Goal: Task Accomplishment & Management: Manage account settings

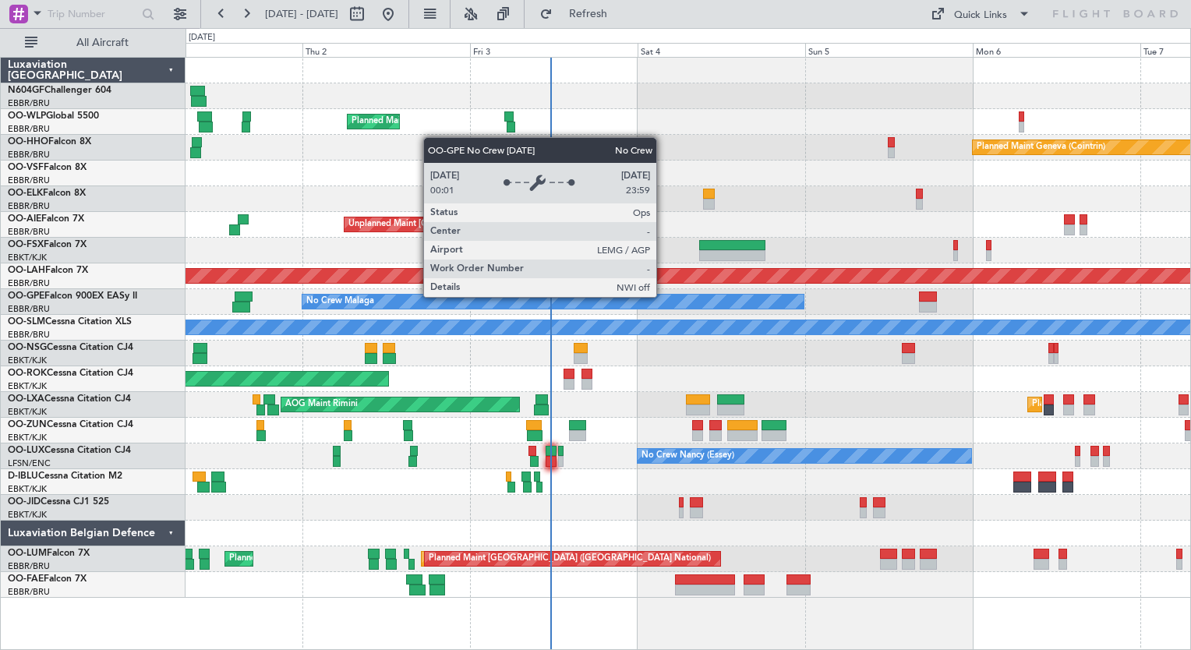
click at [525, 302] on div "No Crew Malaga" at bounding box center [552, 302] width 501 height 14
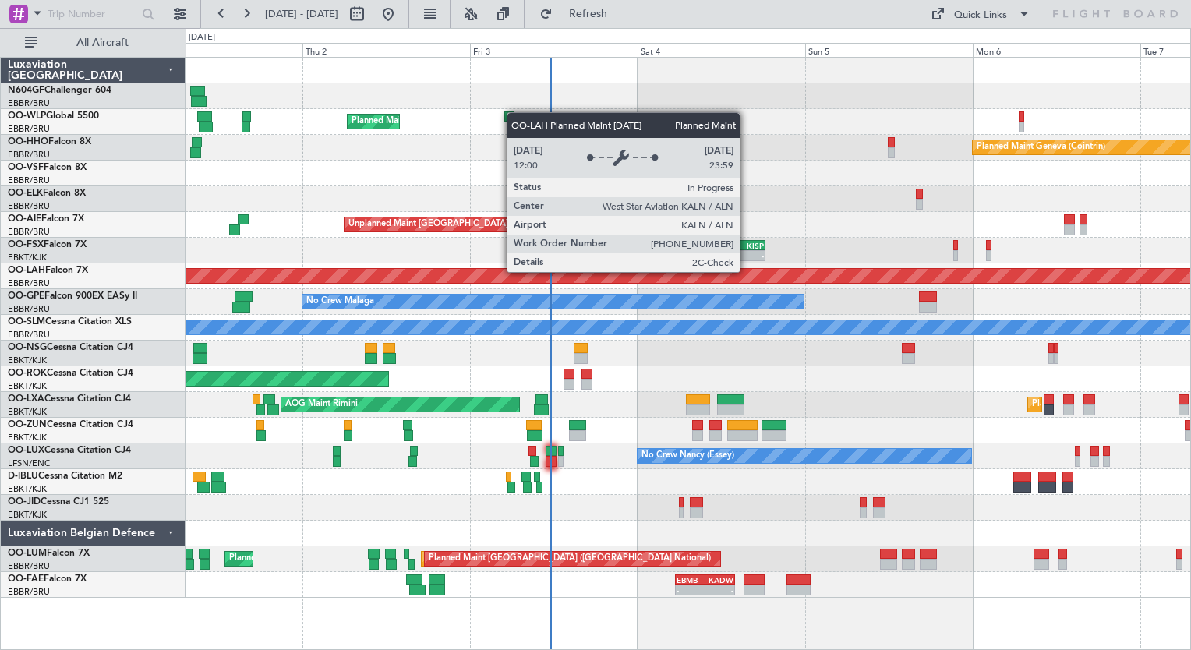
click at [689, 273] on div "Planned Maint [PERSON_NAME]-[GEOGRAPHIC_DATA][PERSON_NAME] ([GEOGRAPHIC_DATA][P…" at bounding box center [688, 276] width 3012 height 14
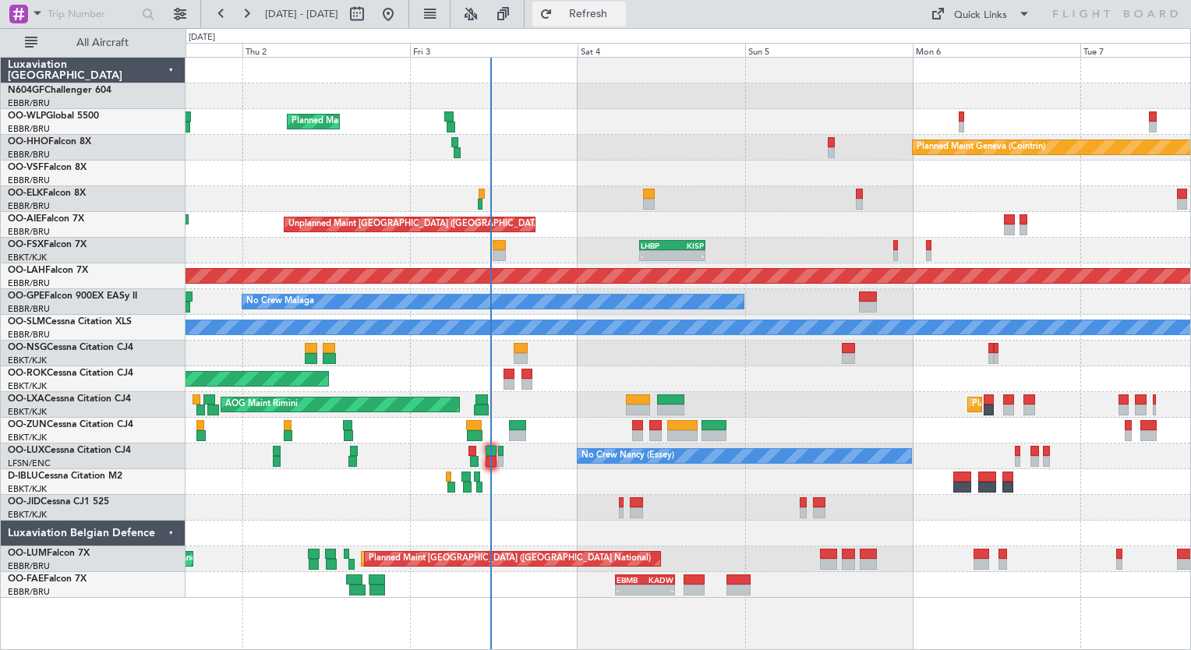
click at [626, 23] on button "Refresh" at bounding box center [578, 14] width 93 height 25
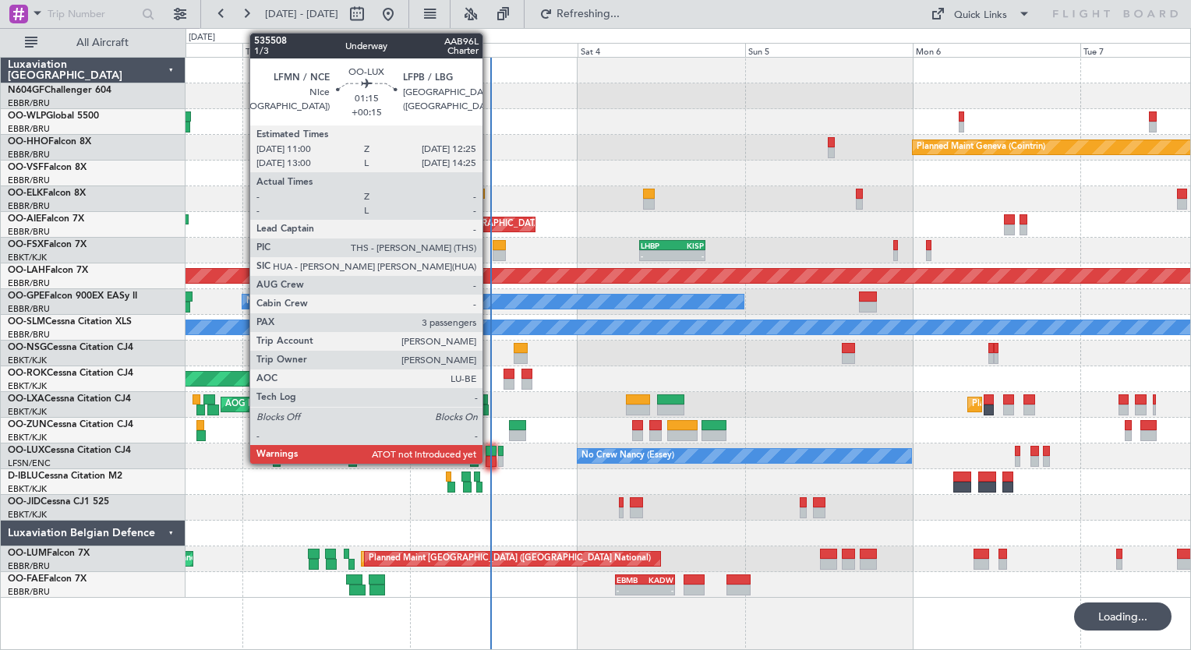
click at [489, 454] on div at bounding box center [490, 451] width 10 height 11
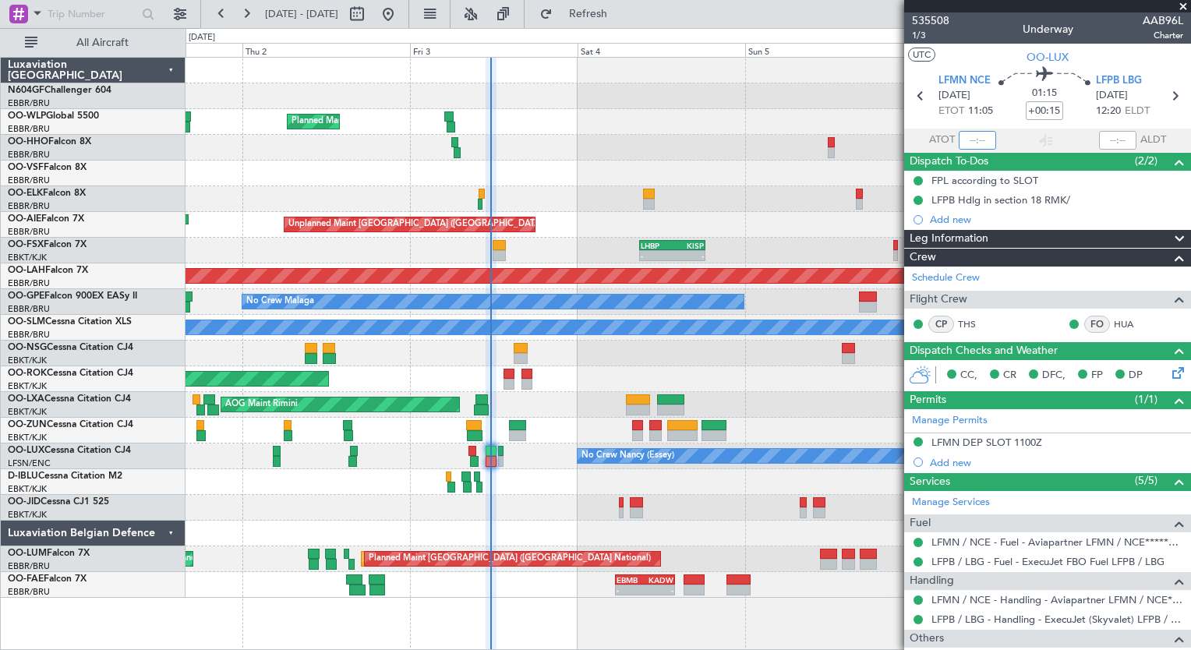
click at [964, 141] on input "text" at bounding box center [976, 140] width 37 height 19
click at [856, 141] on div "Planned Maint Geneva (Cointrin)" at bounding box center [687, 148] width 1004 height 26
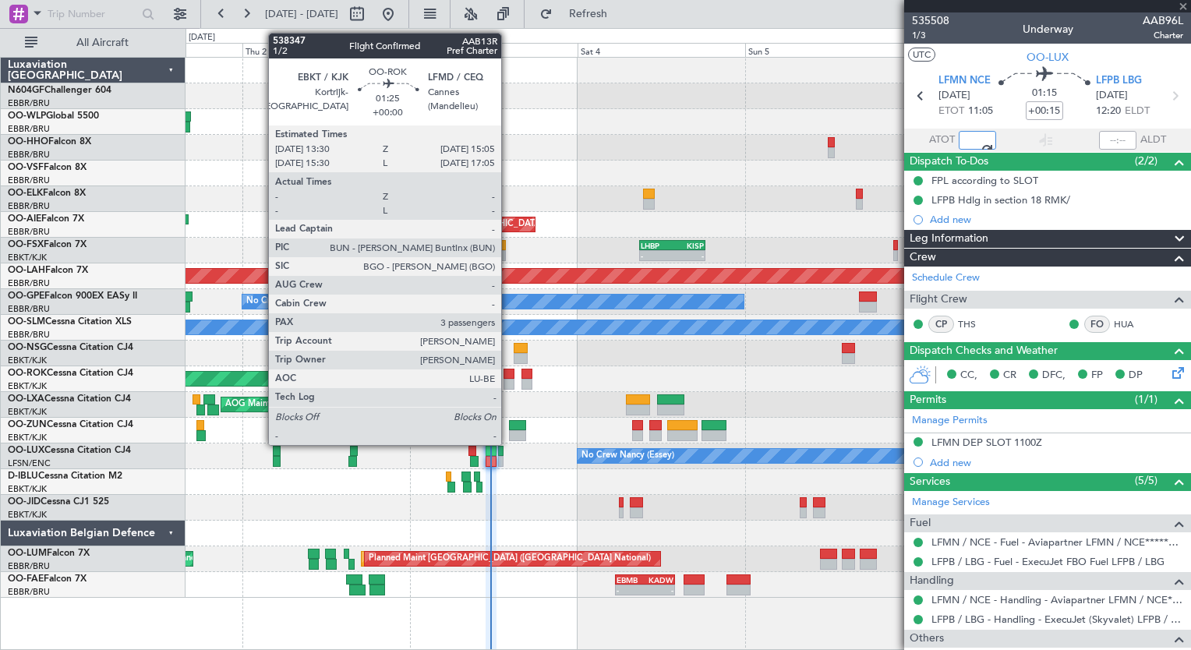
click at [508, 379] on div at bounding box center [509, 384] width 12 height 11
type input "11:26"
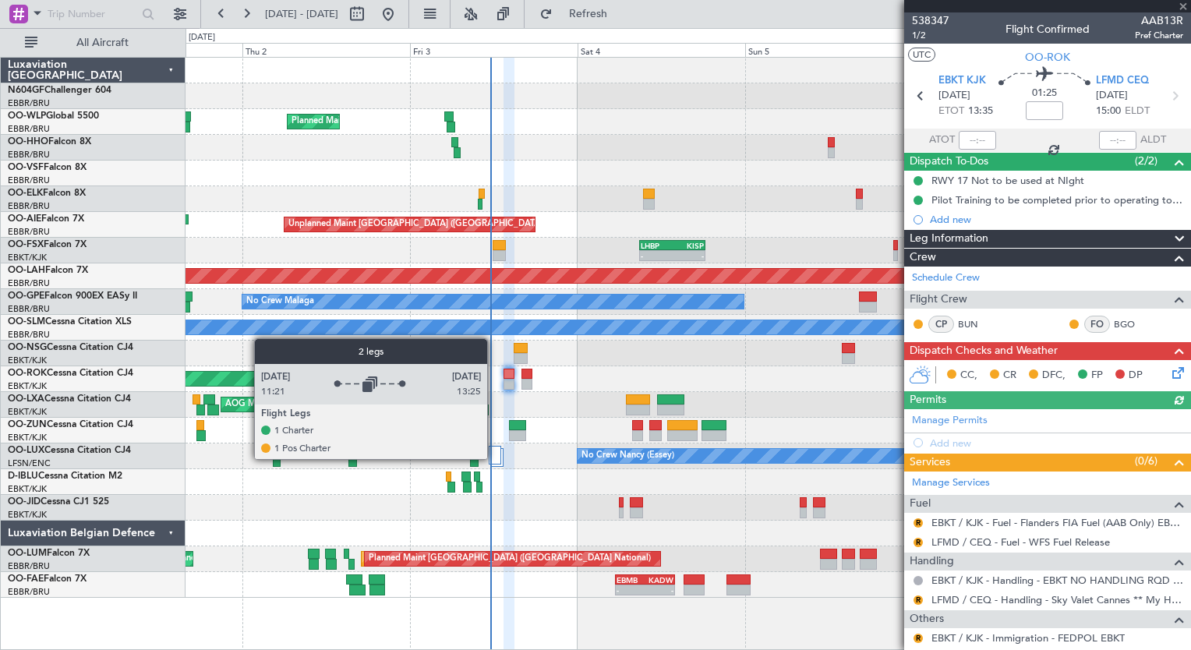
click at [494, 458] on div at bounding box center [495, 455] width 12 height 19
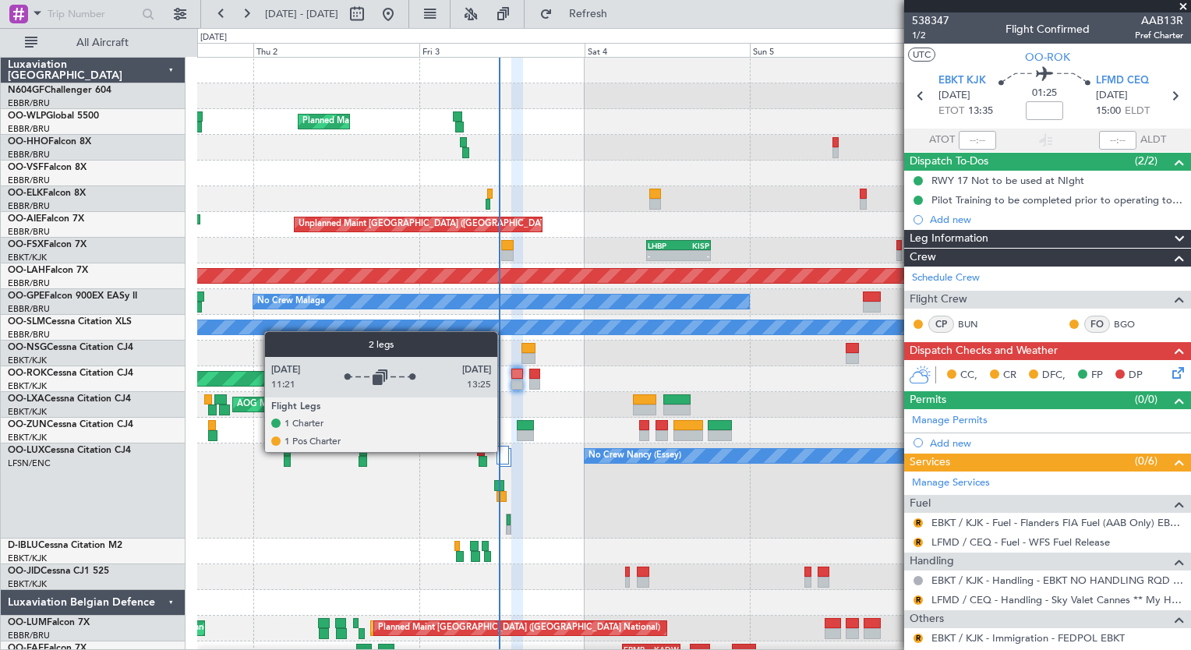
click at [504, 451] on div at bounding box center [502, 455] width 12 height 19
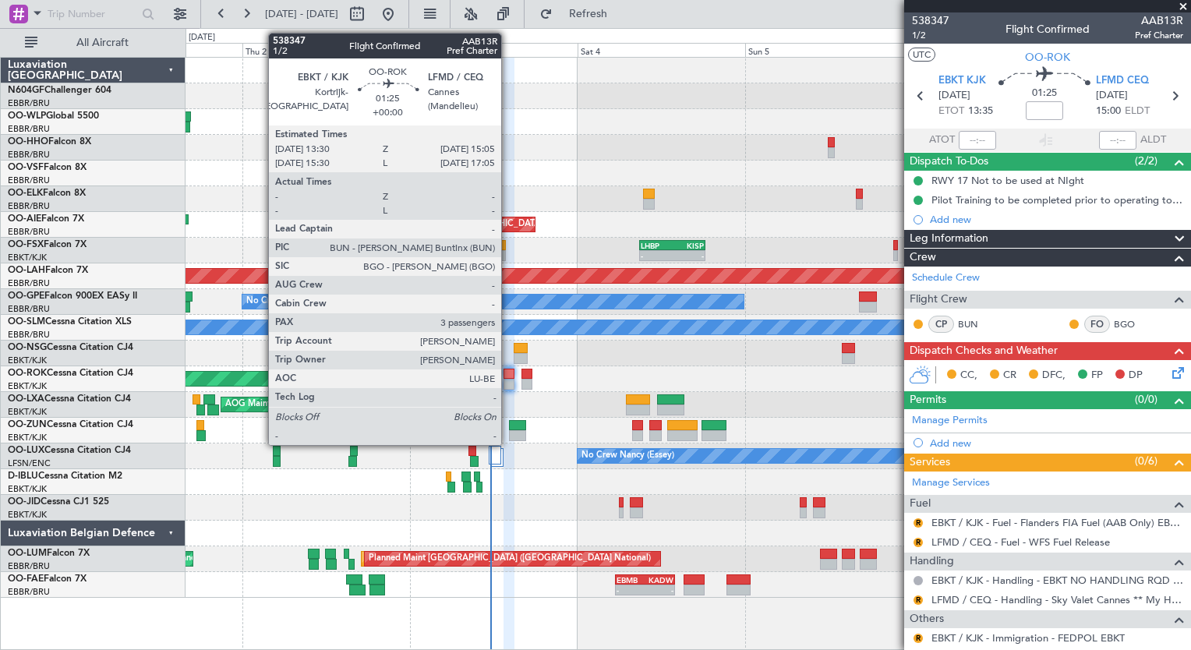
click at [508, 380] on div at bounding box center [509, 384] width 12 height 11
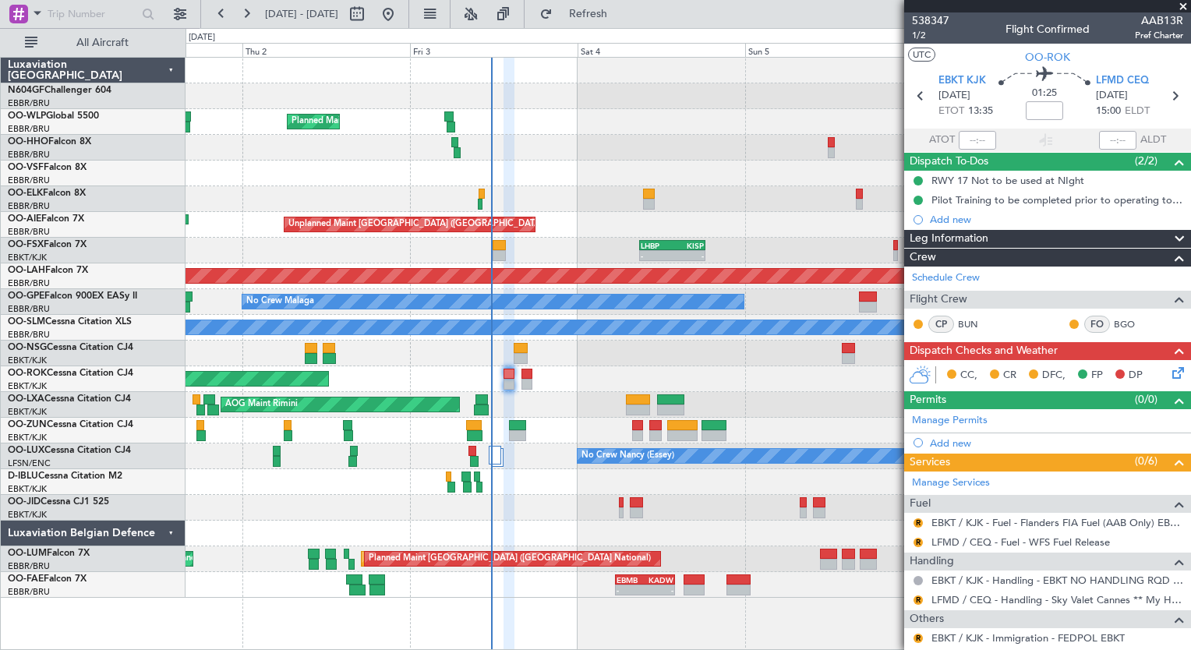
click at [817, 343] on div at bounding box center [687, 353] width 1004 height 26
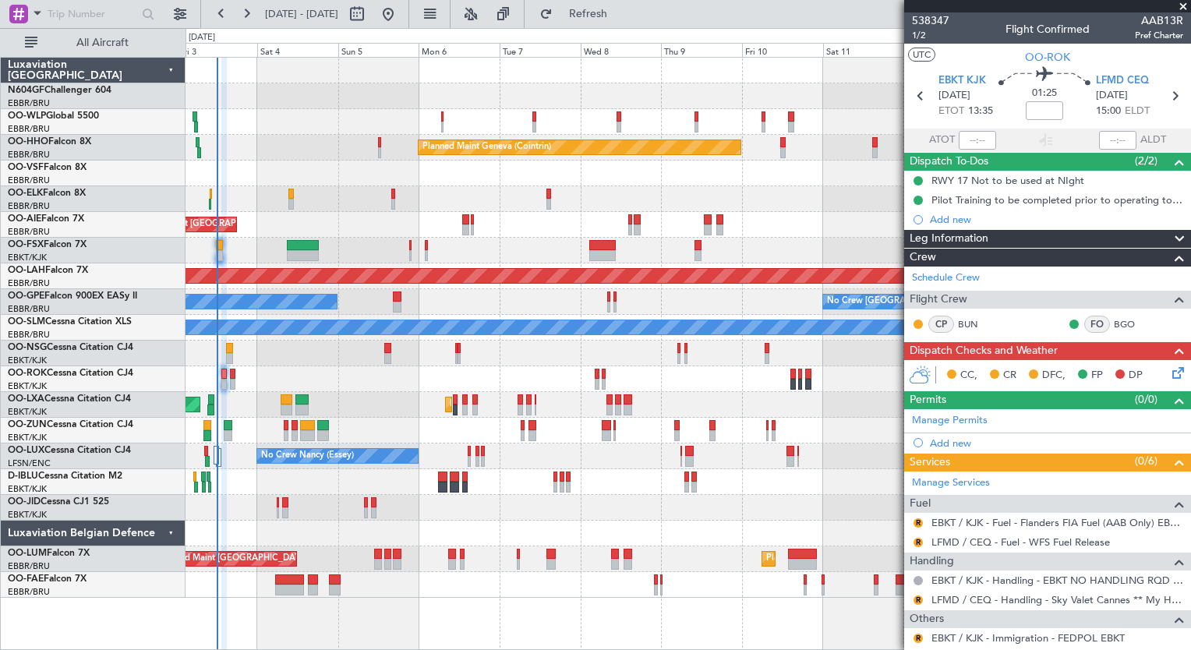
click at [246, 345] on div at bounding box center [687, 353] width 1004 height 26
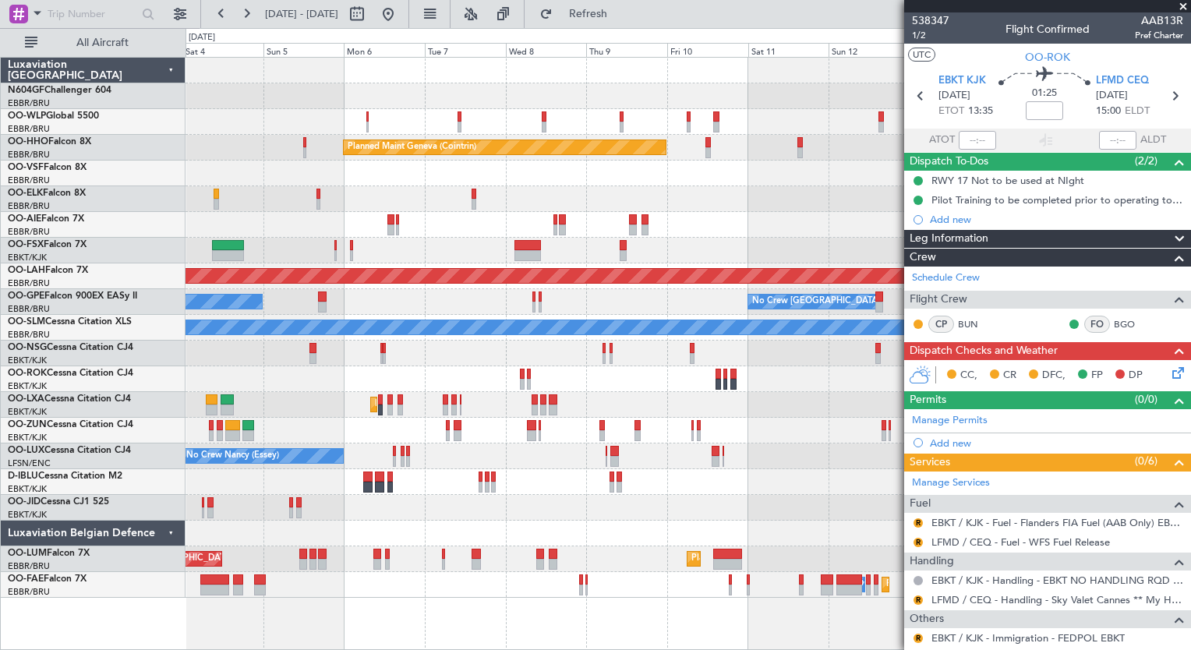
click at [257, 405] on div "Planned Maint Kortrijk-Wevelgem AOG Maint Rimini" at bounding box center [687, 405] width 1004 height 26
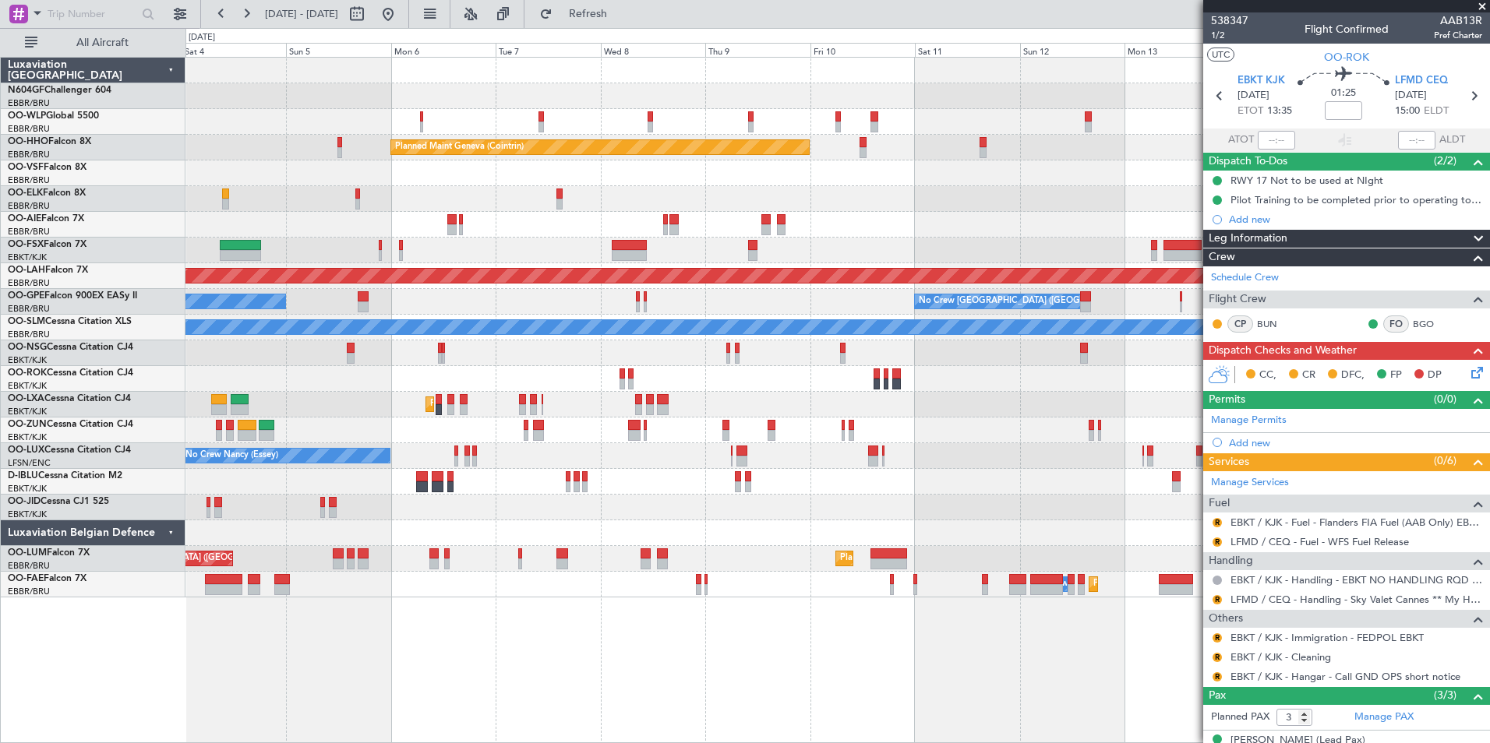
click at [653, 330] on div "Planned Maint Milan (Linate) Planned Maint Geneva (Cointrin) Unplanned Maint Lo…" at bounding box center [836, 328] width 1303 height 540
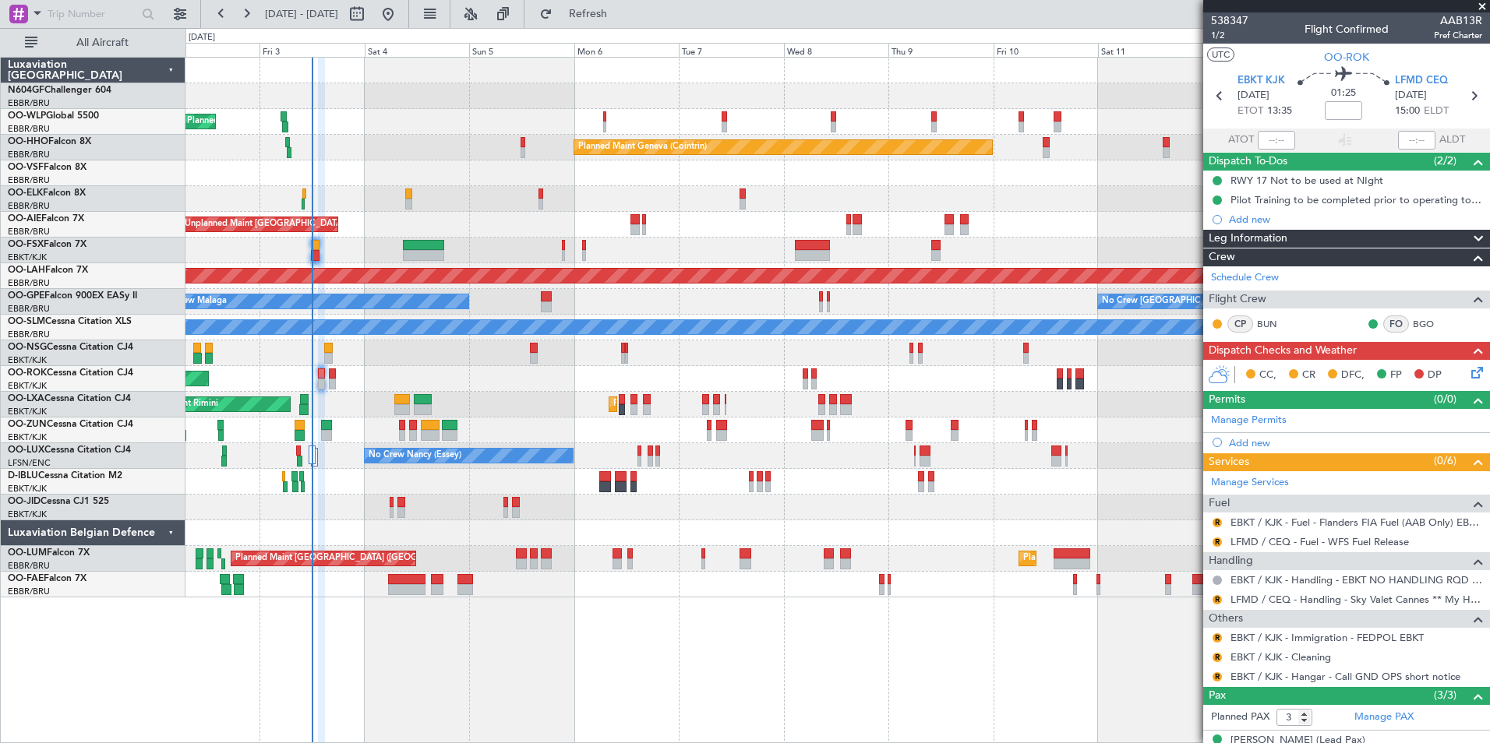
click at [517, 361] on div "Planned Maint Milan (Linate) Planned Maint Geneva (Cointrin) Planned Maint Kort…" at bounding box center [836, 328] width 1303 height 540
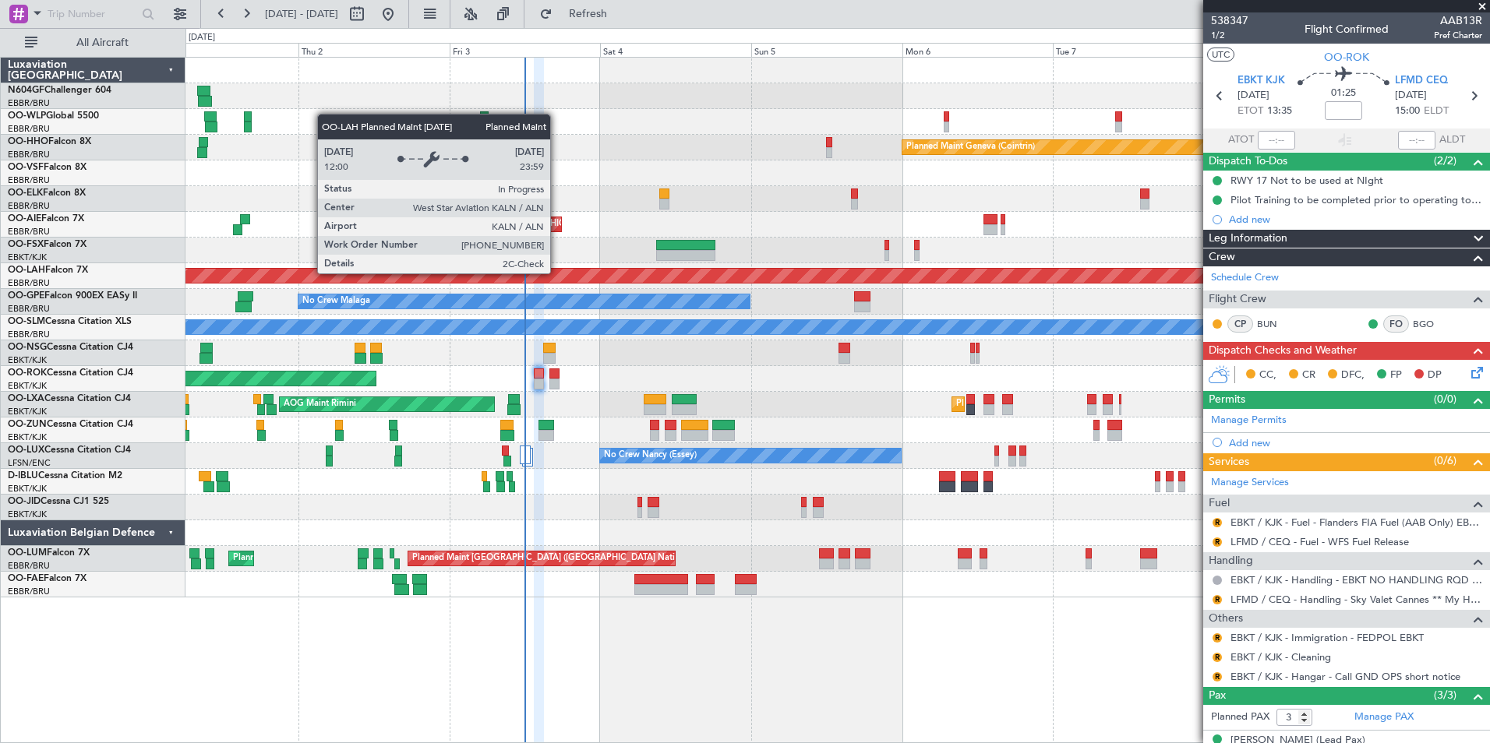
click at [598, 285] on div "Planned Maint [PERSON_NAME]-[GEOGRAPHIC_DATA][PERSON_NAME] ([GEOGRAPHIC_DATA][P…" at bounding box center [836, 276] width 1303 height 26
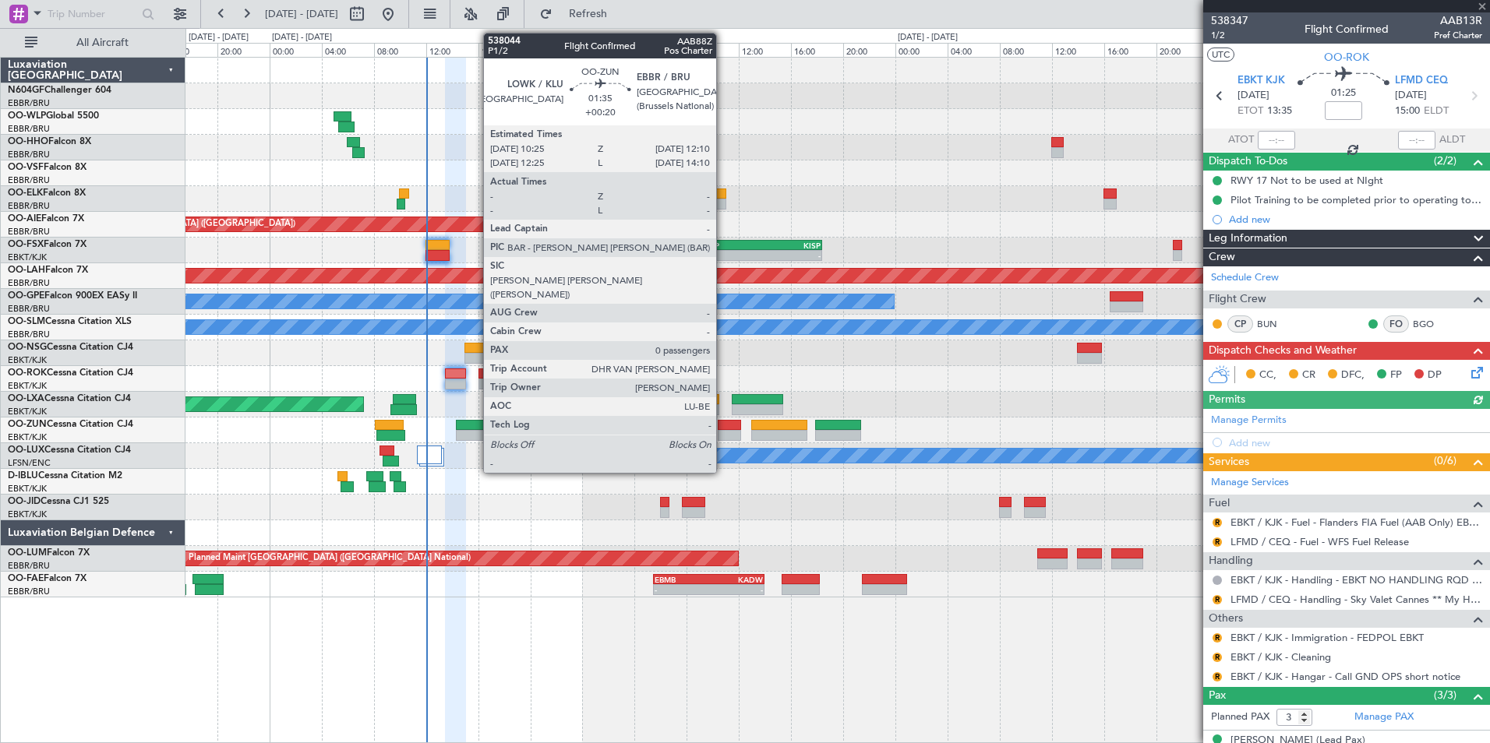
click at [723, 433] on div at bounding box center [729, 435] width 23 height 11
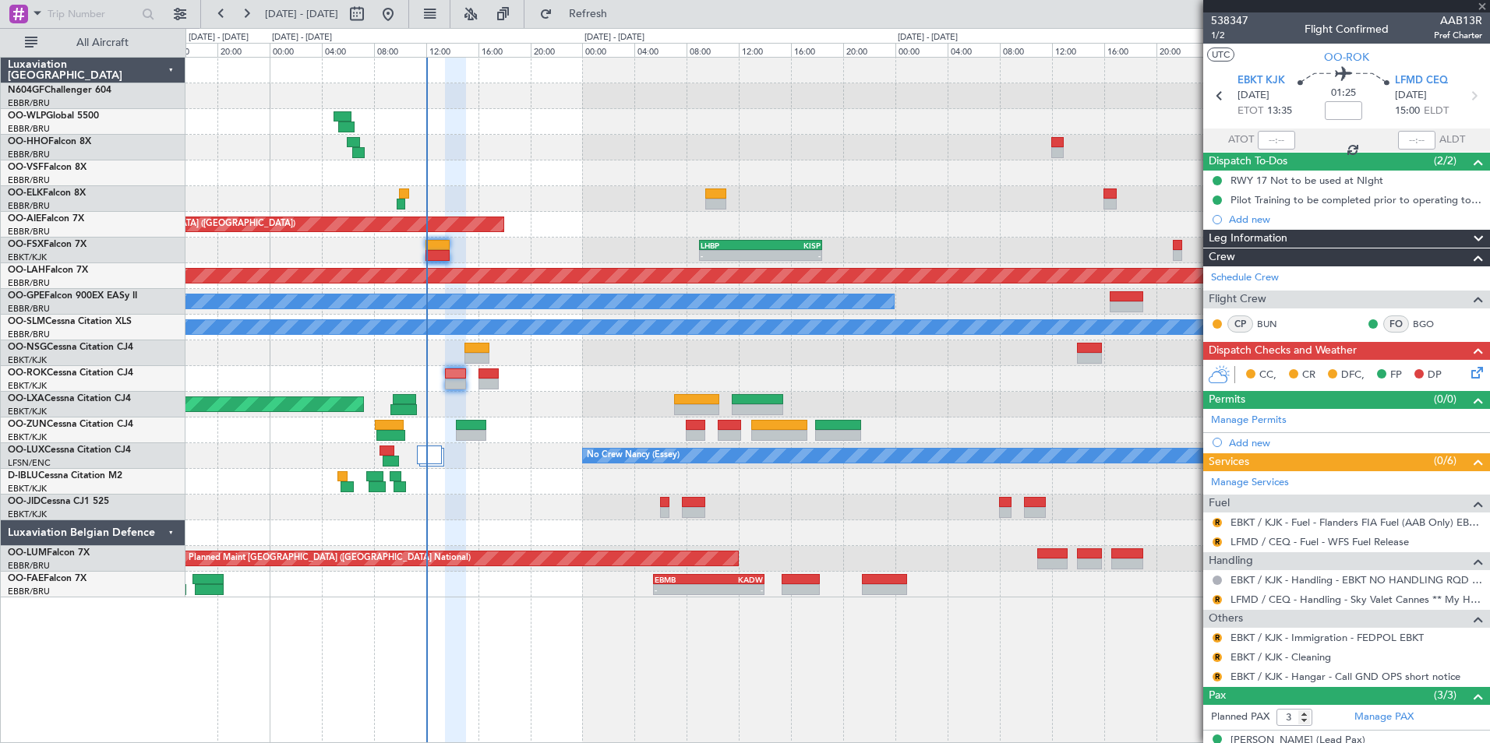
type input "+00:20"
type input "0"
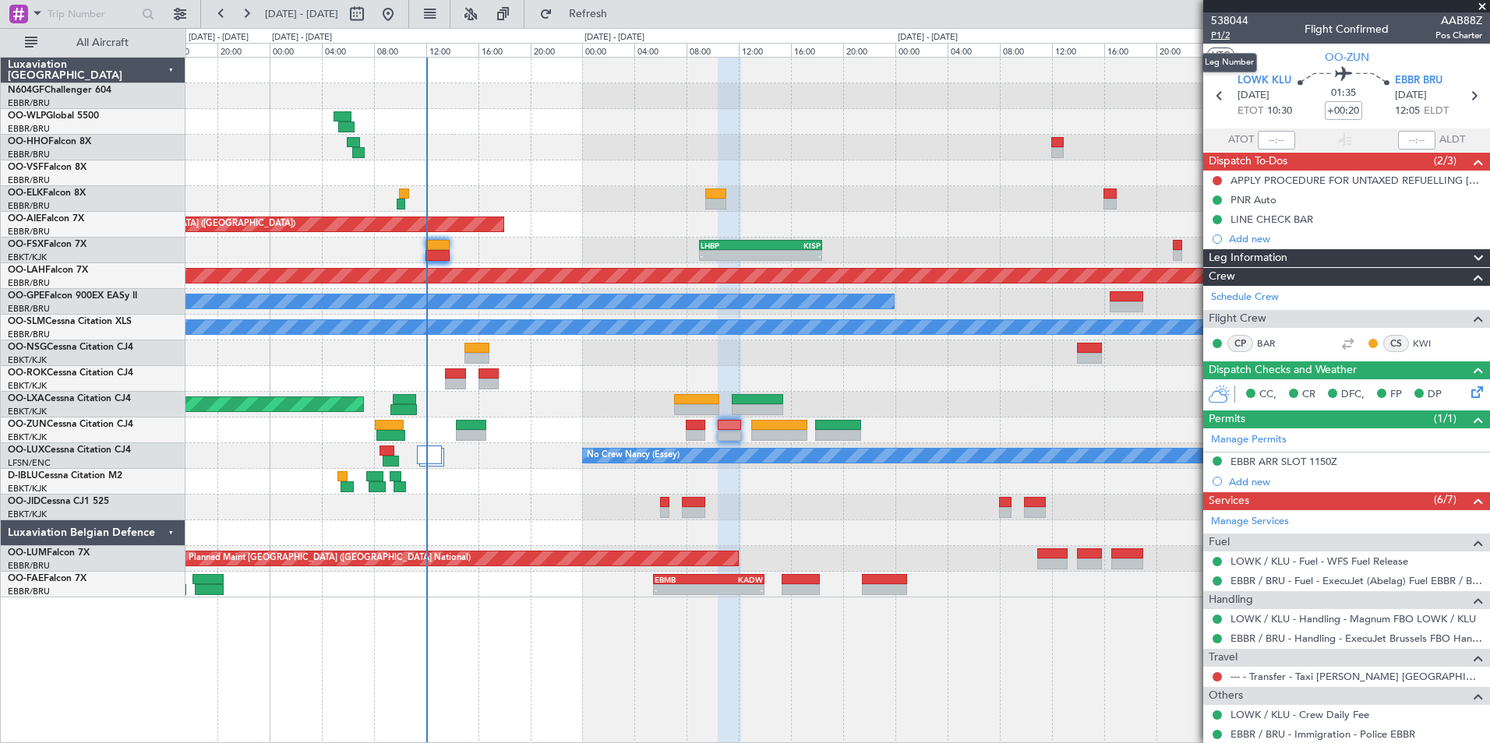
click at [1190, 36] on span "P1/2" at bounding box center [1229, 35] width 37 height 13
click at [526, 363] on div at bounding box center [836, 353] width 1303 height 26
click at [580, 11] on fb-refresh-button "Refresh" at bounding box center [578, 14] width 109 height 28
click at [615, 22] on button "Refresh" at bounding box center [578, 14] width 93 height 25
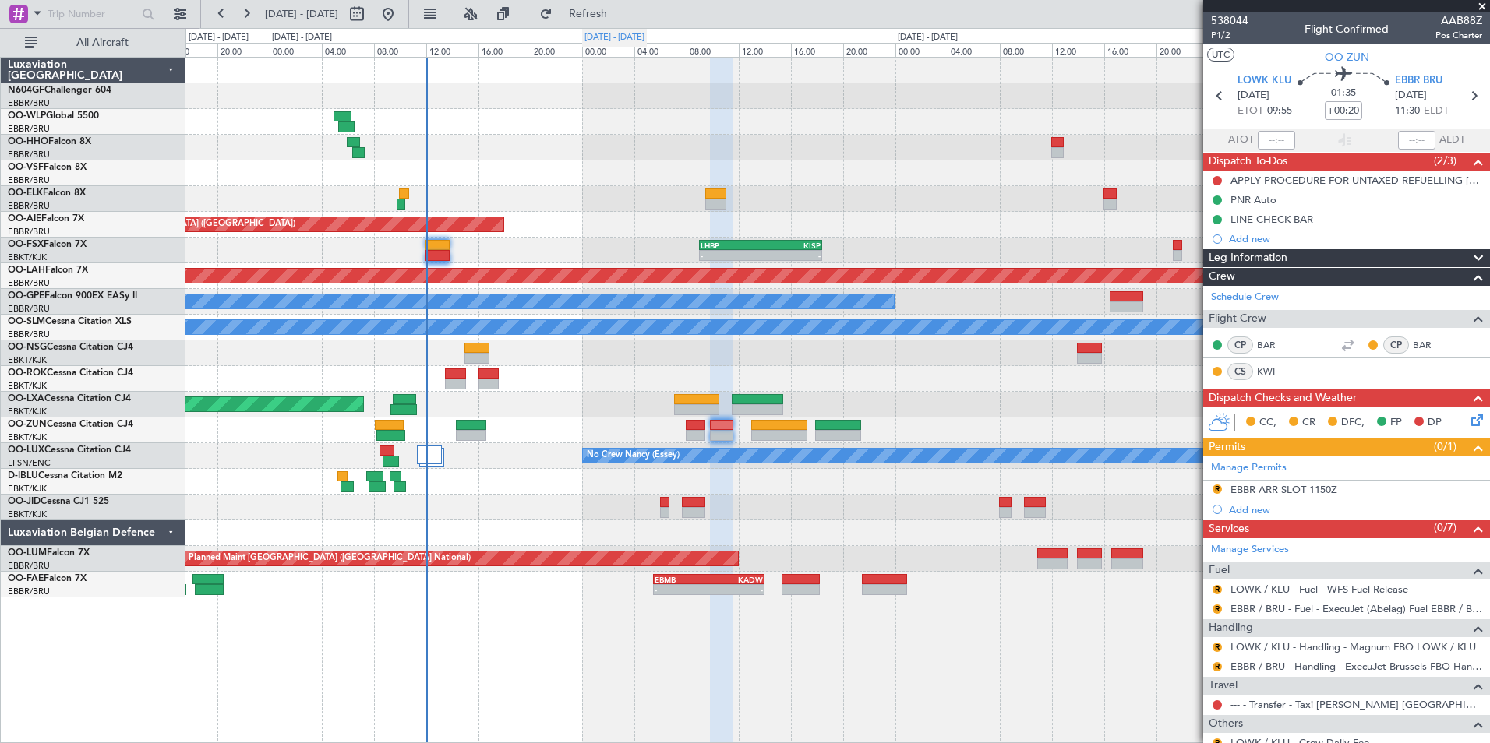
click at [618, 29] on div "[DATE] - [DATE]" at bounding box center [614, 38] width 65 height 18
click at [621, 16] on span "Refresh" at bounding box center [588, 14] width 65 height 11
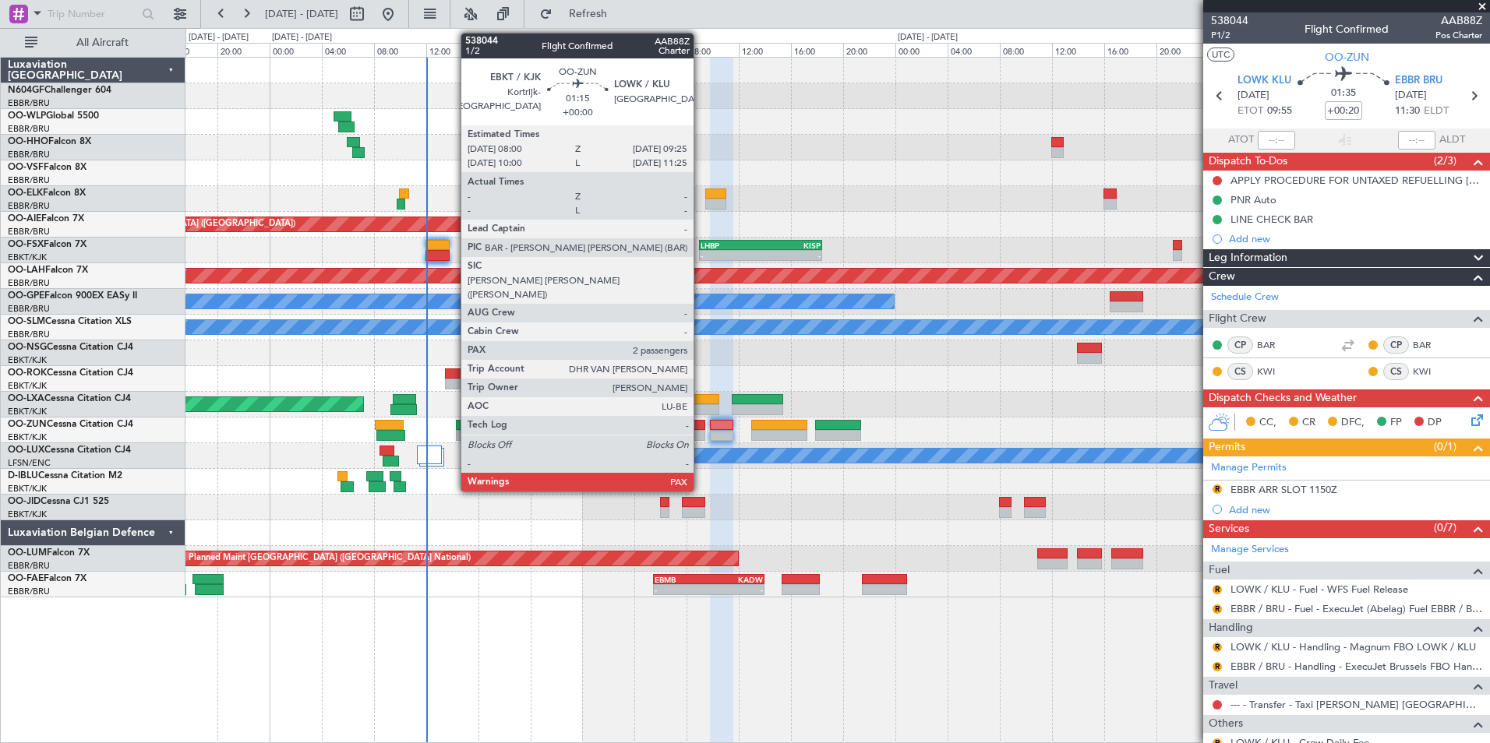
click at [700, 432] on div at bounding box center [695, 435] width 19 height 11
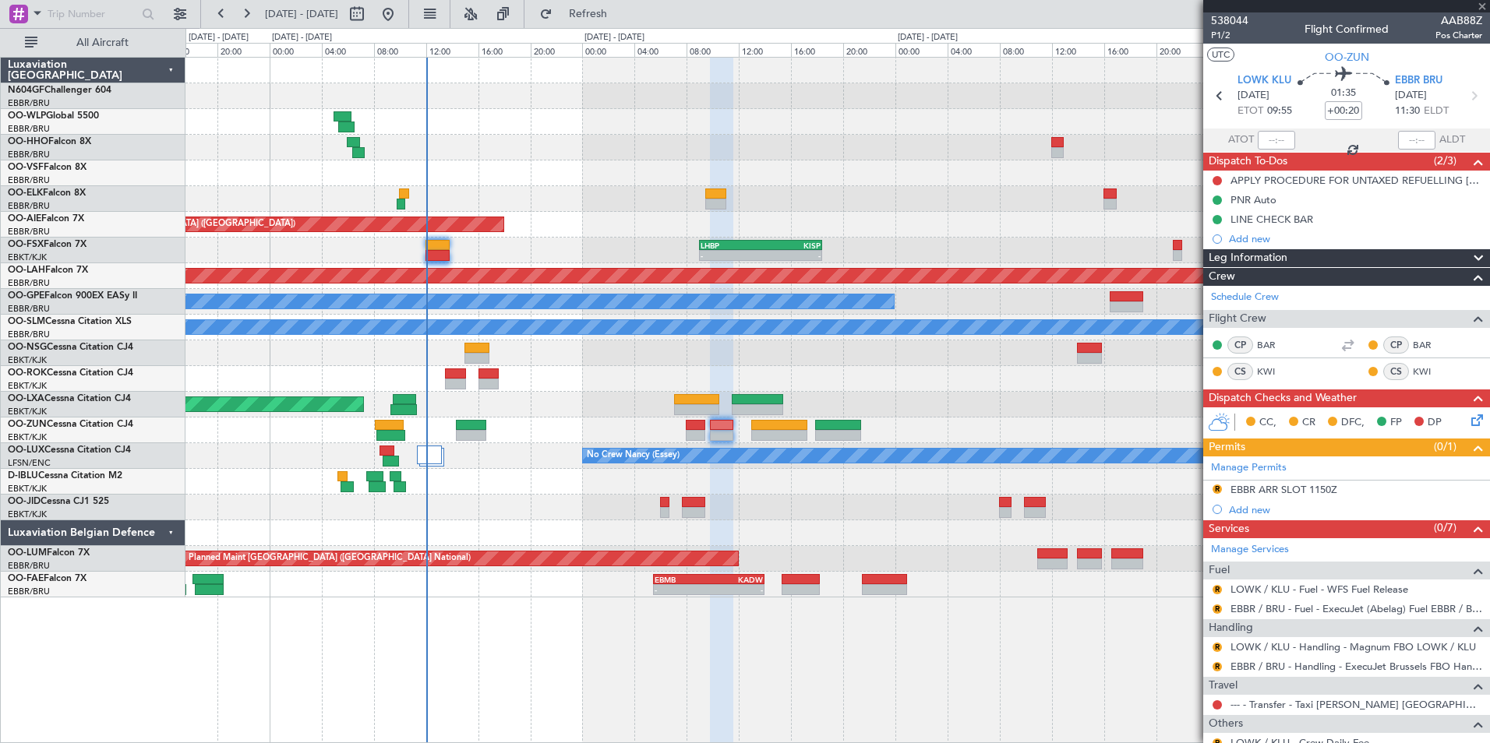
type input "2"
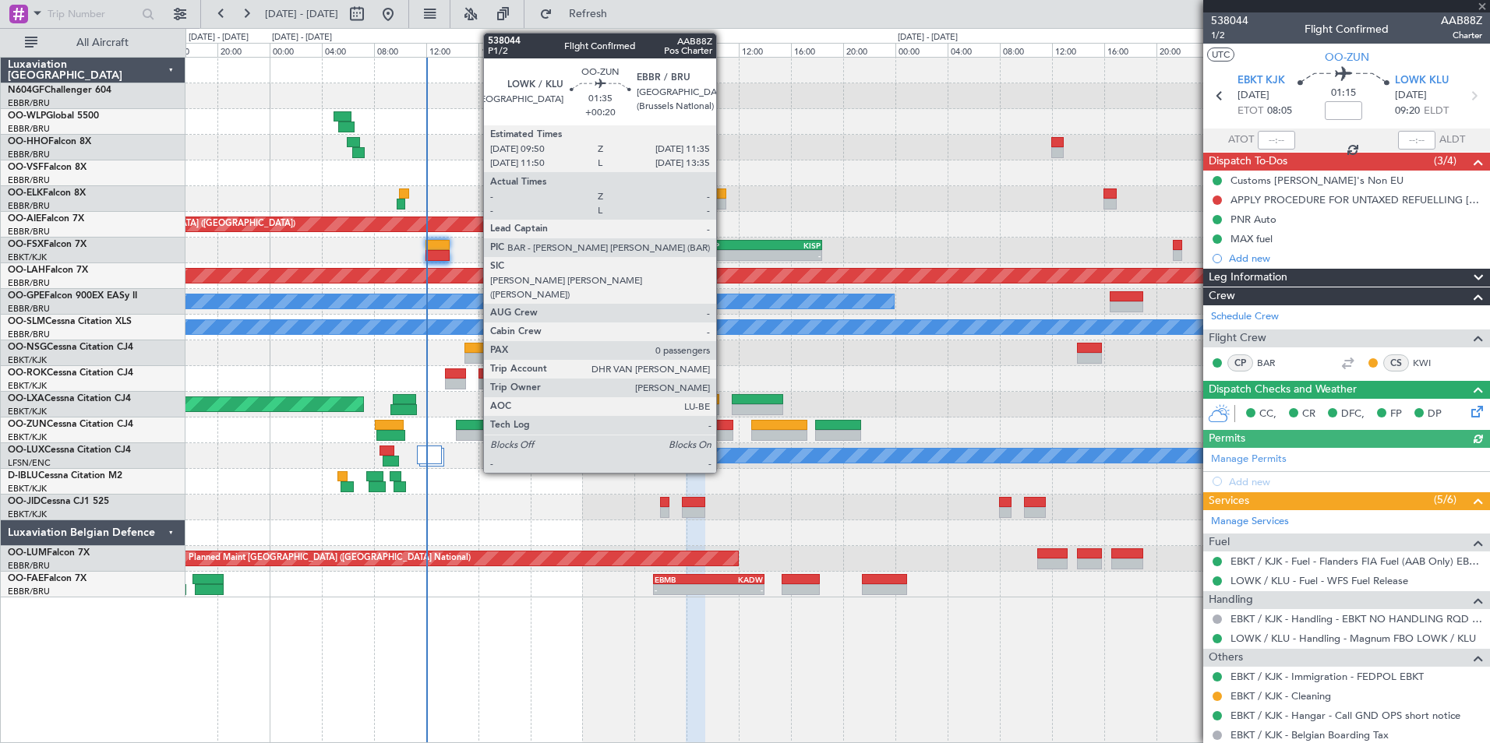
click at [723, 431] on div at bounding box center [721, 435] width 23 height 11
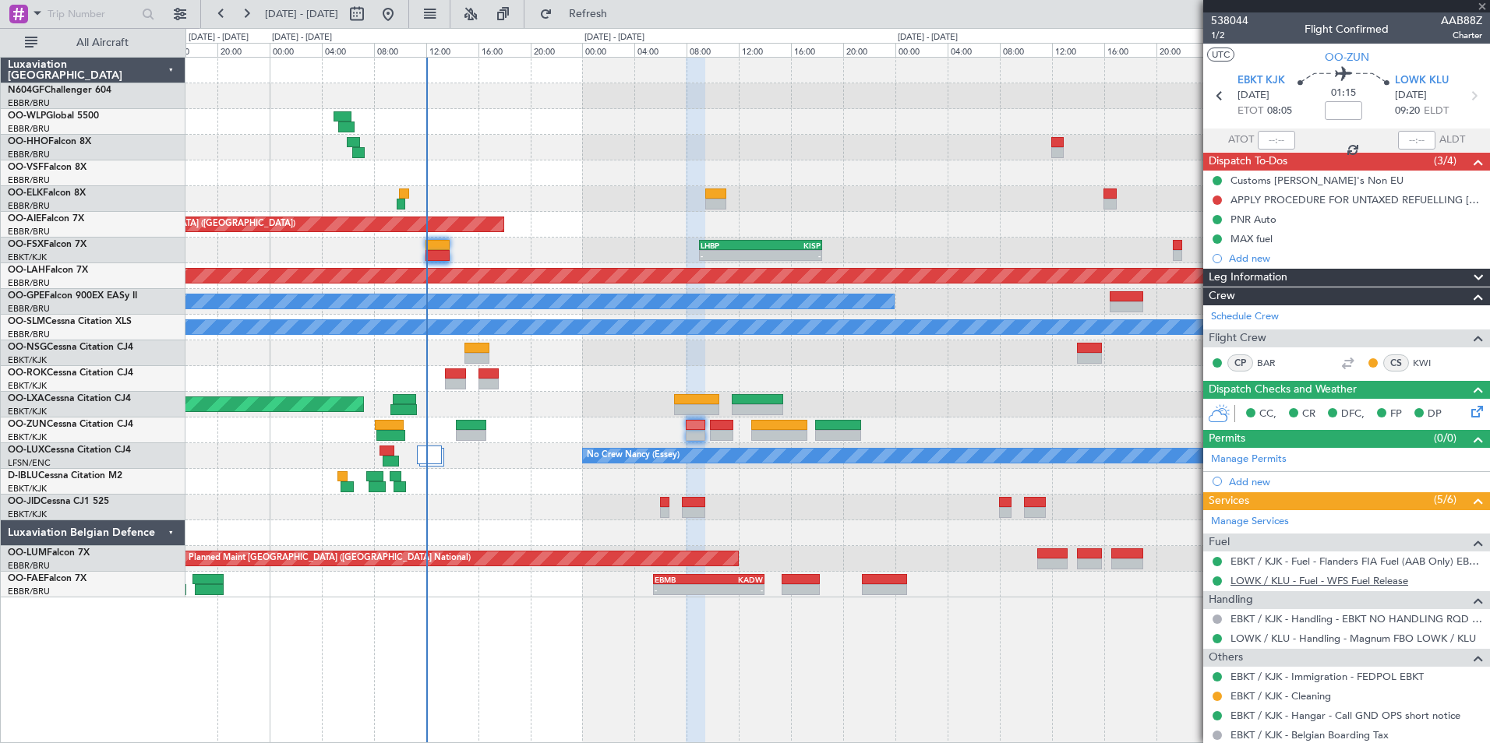
type input "+00:20"
type input "0"
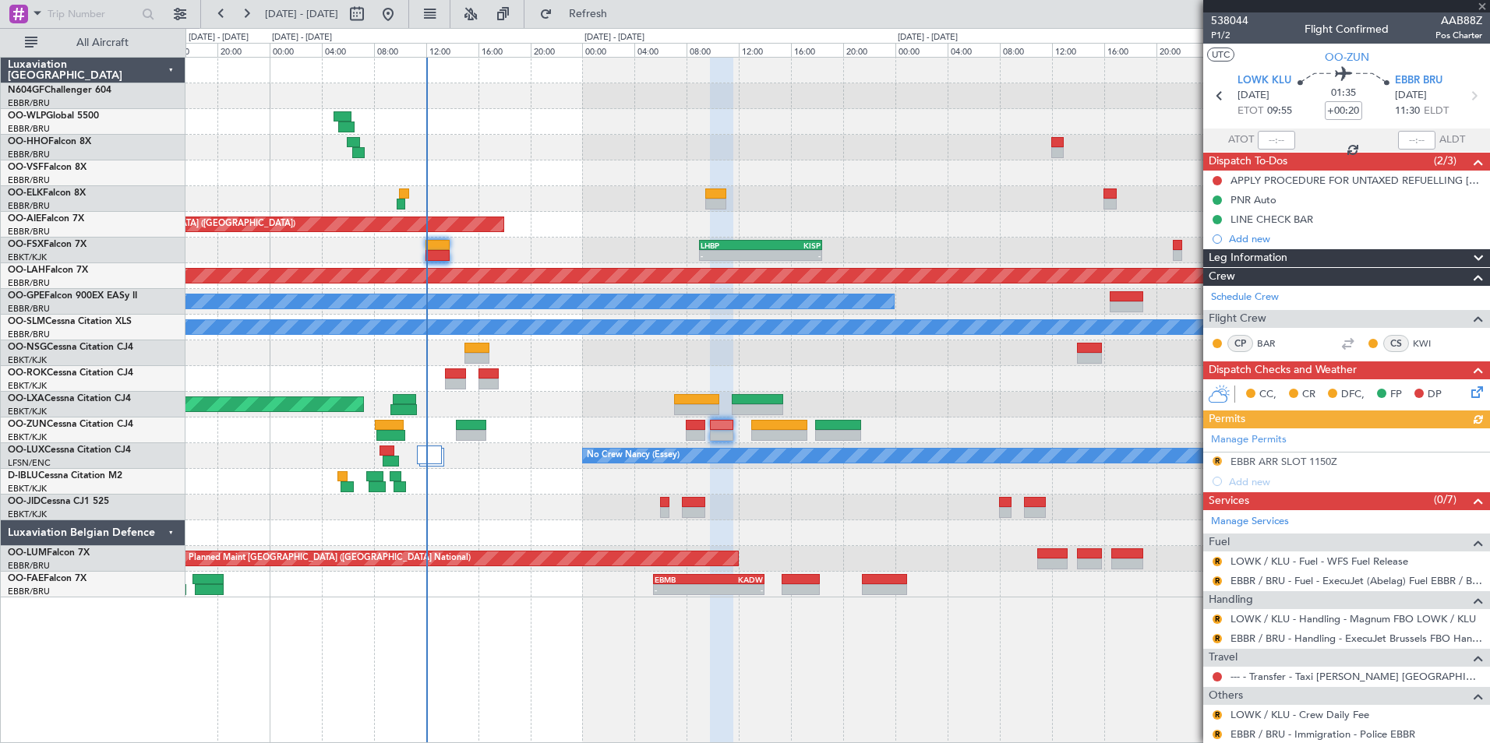
scroll to position [44, 0]
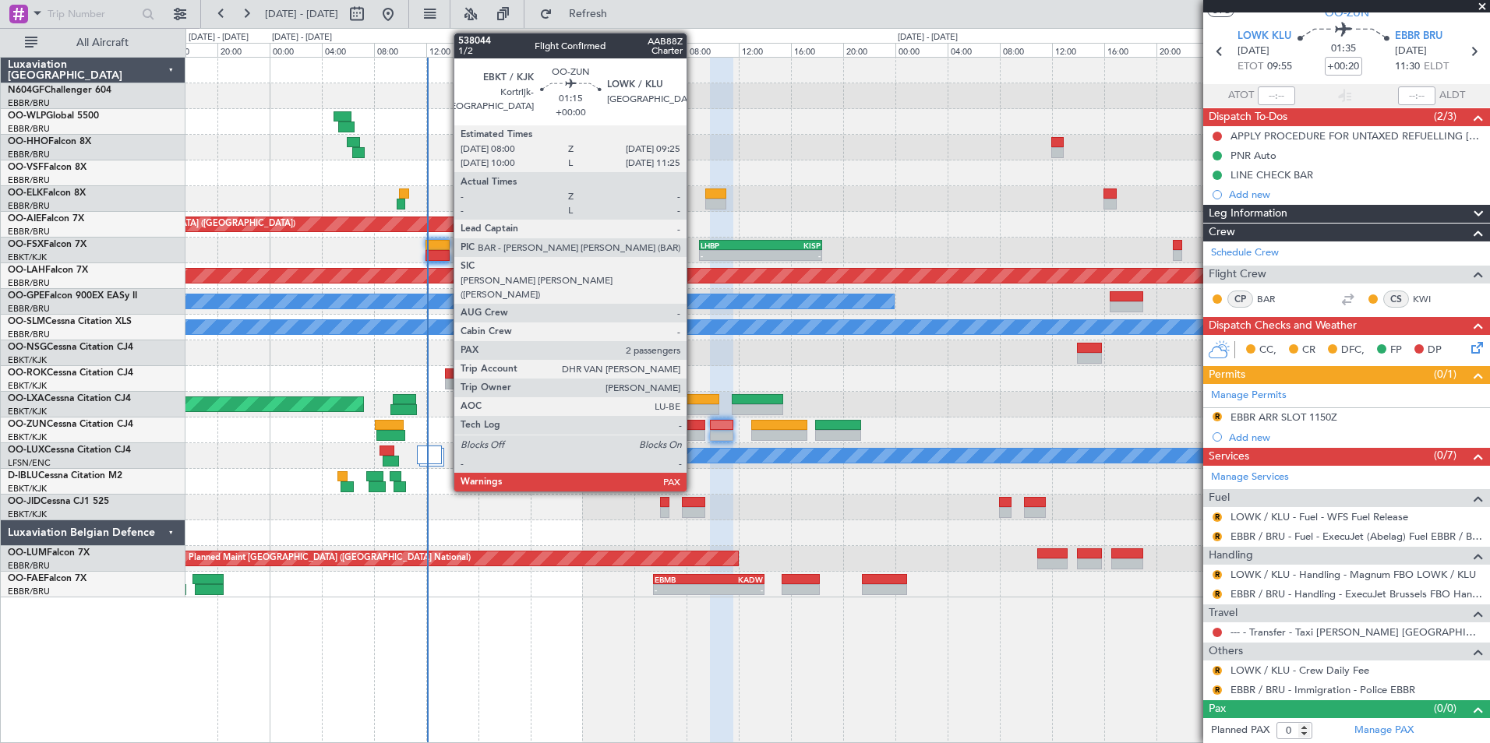
click at [693, 426] on div at bounding box center [695, 425] width 19 height 11
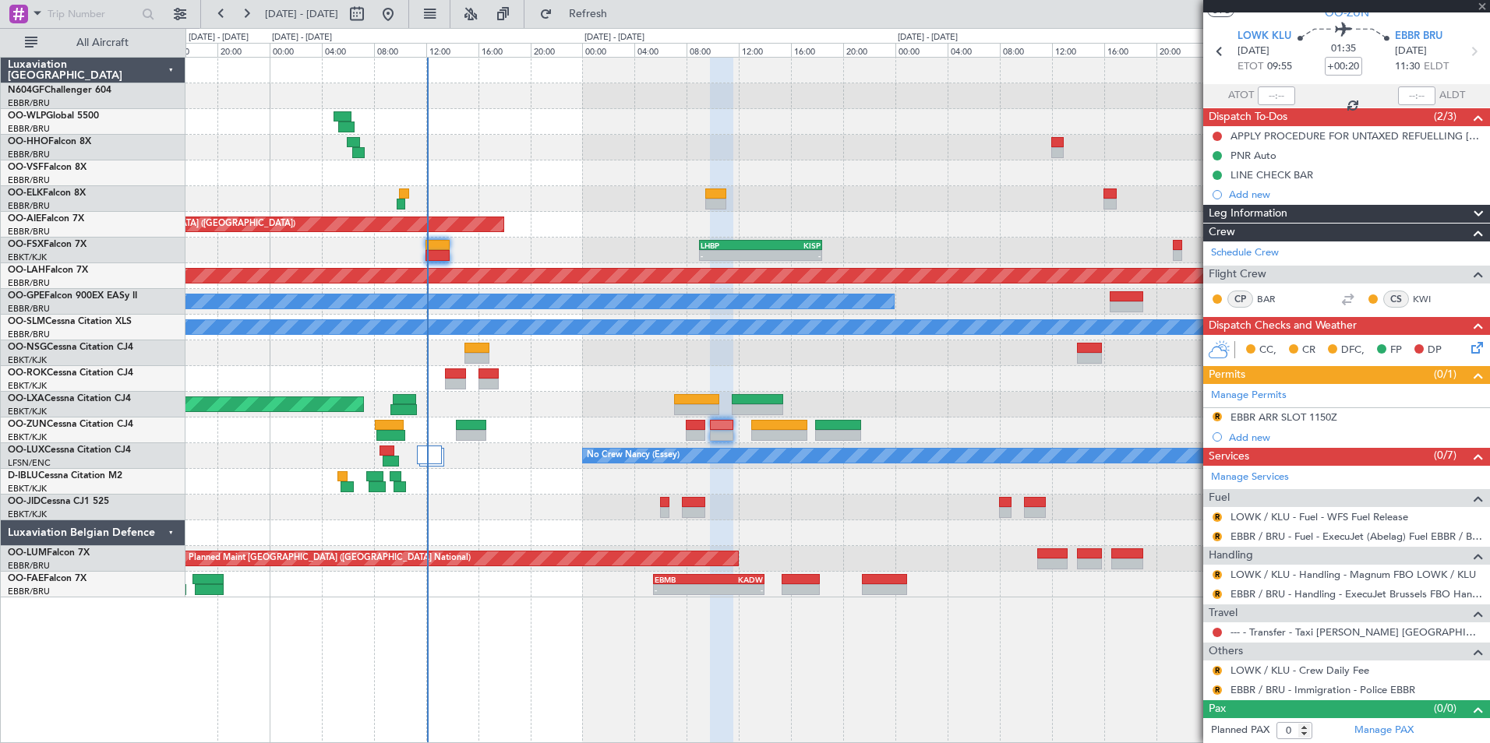
type input "2"
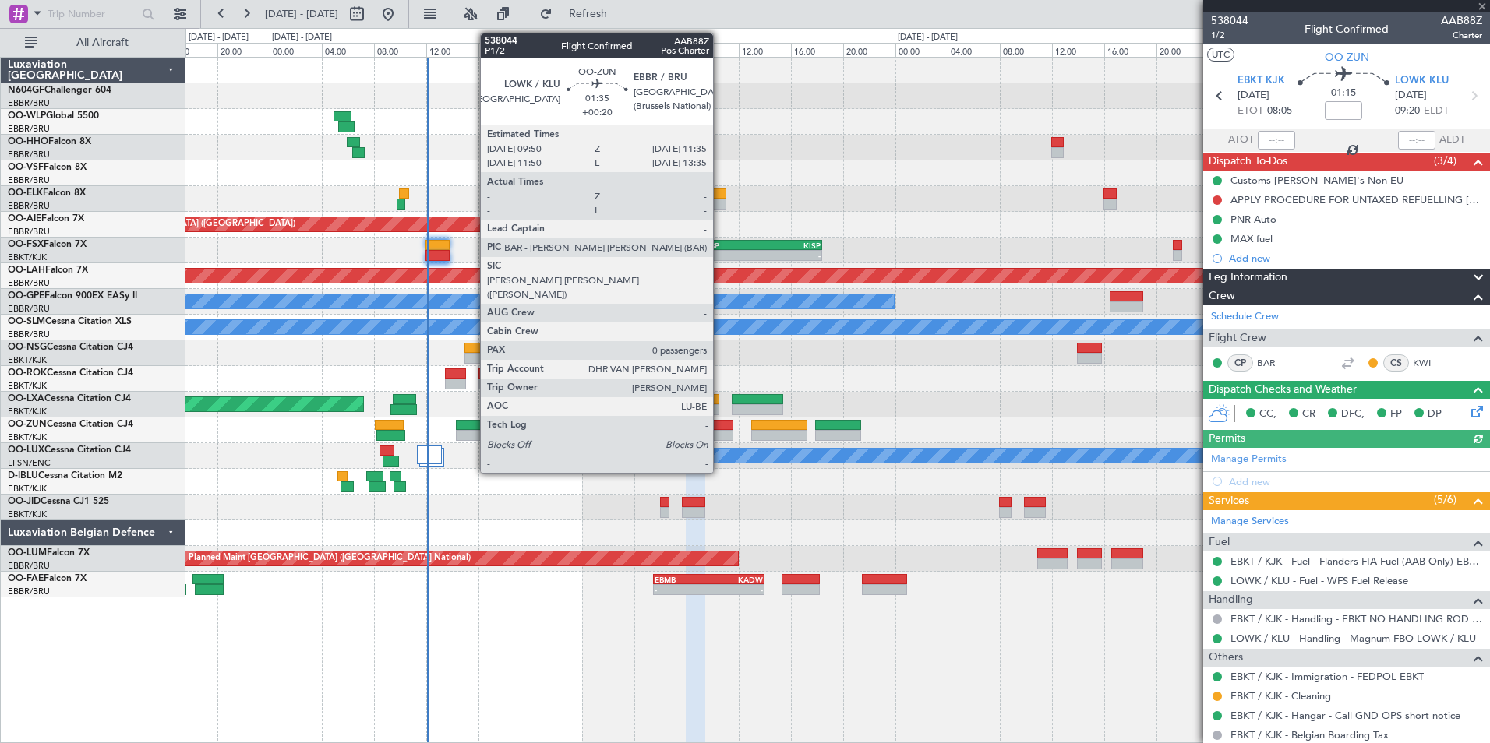
click at [720, 436] on div at bounding box center [721, 435] width 23 height 11
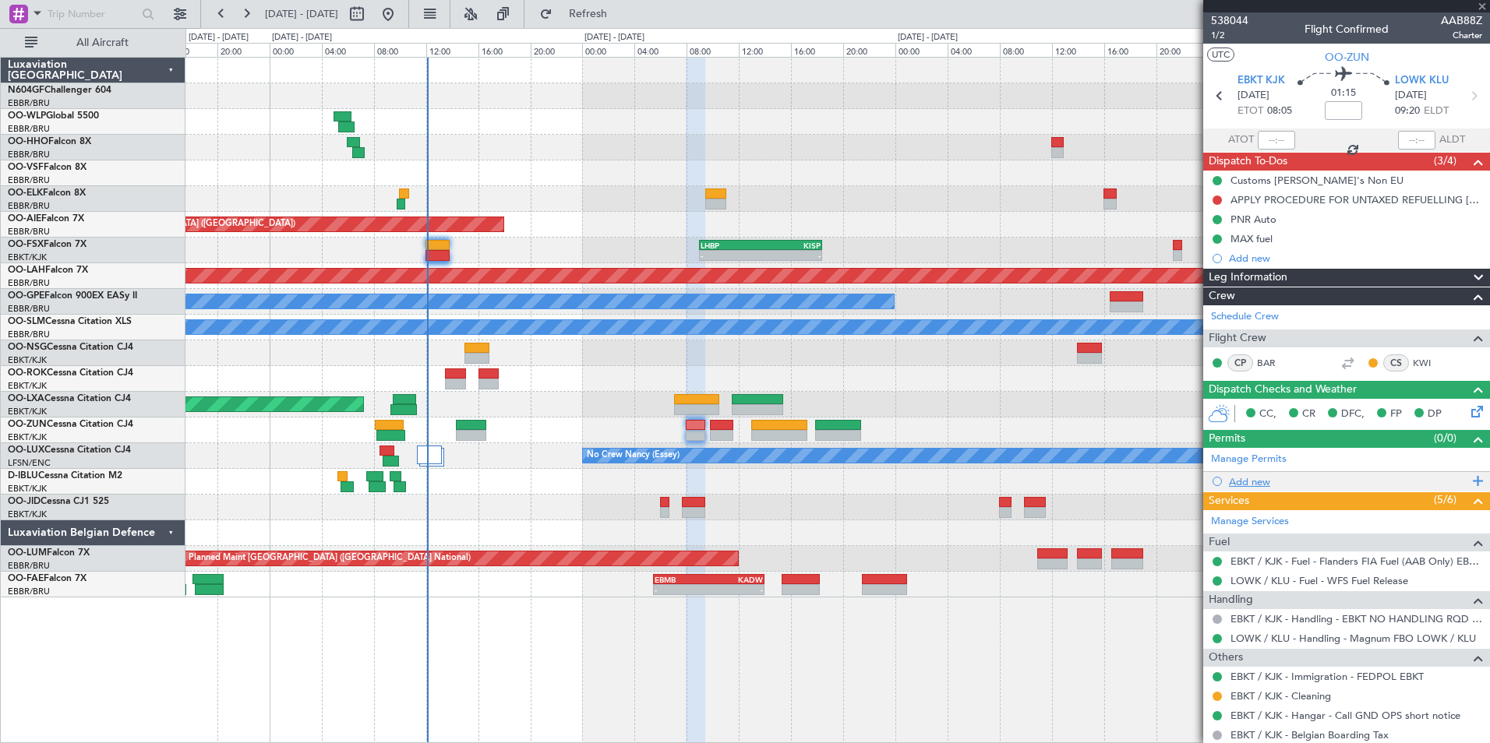
type input "+00:20"
type input "0"
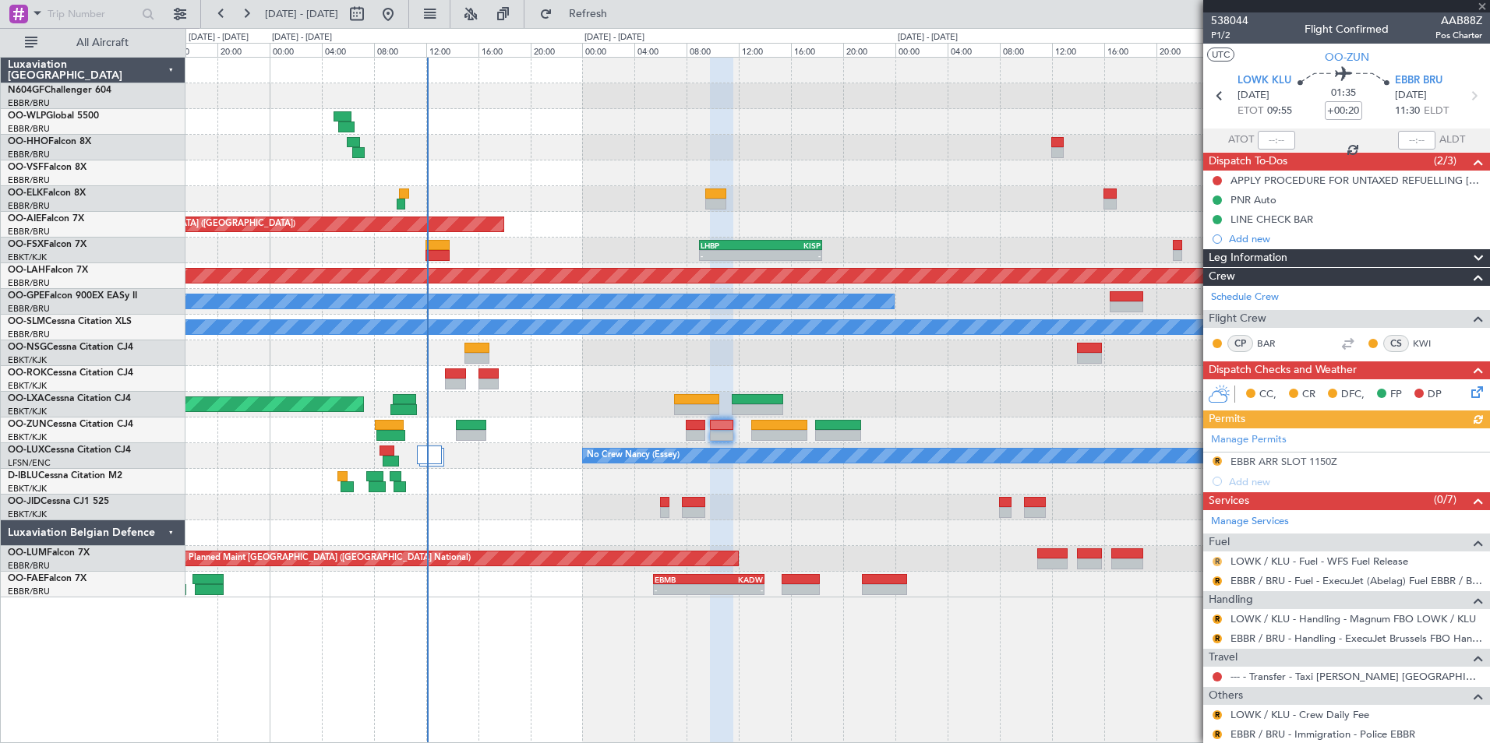
click at [1190, 561] on button "R" at bounding box center [1216, 561] width 9 height 9
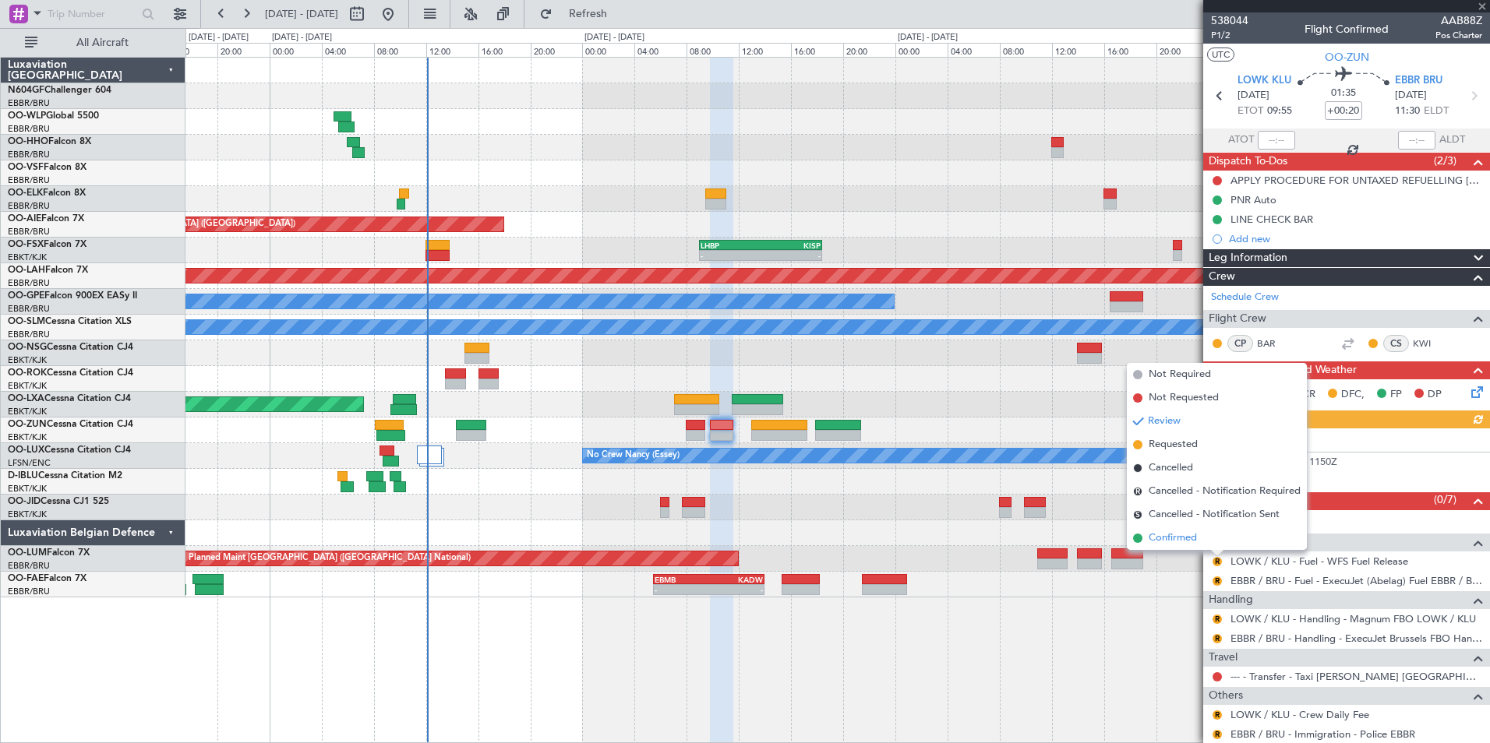
click at [1165, 541] on span "Confirmed" at bounding box center [1172, 539] width 48 height 16
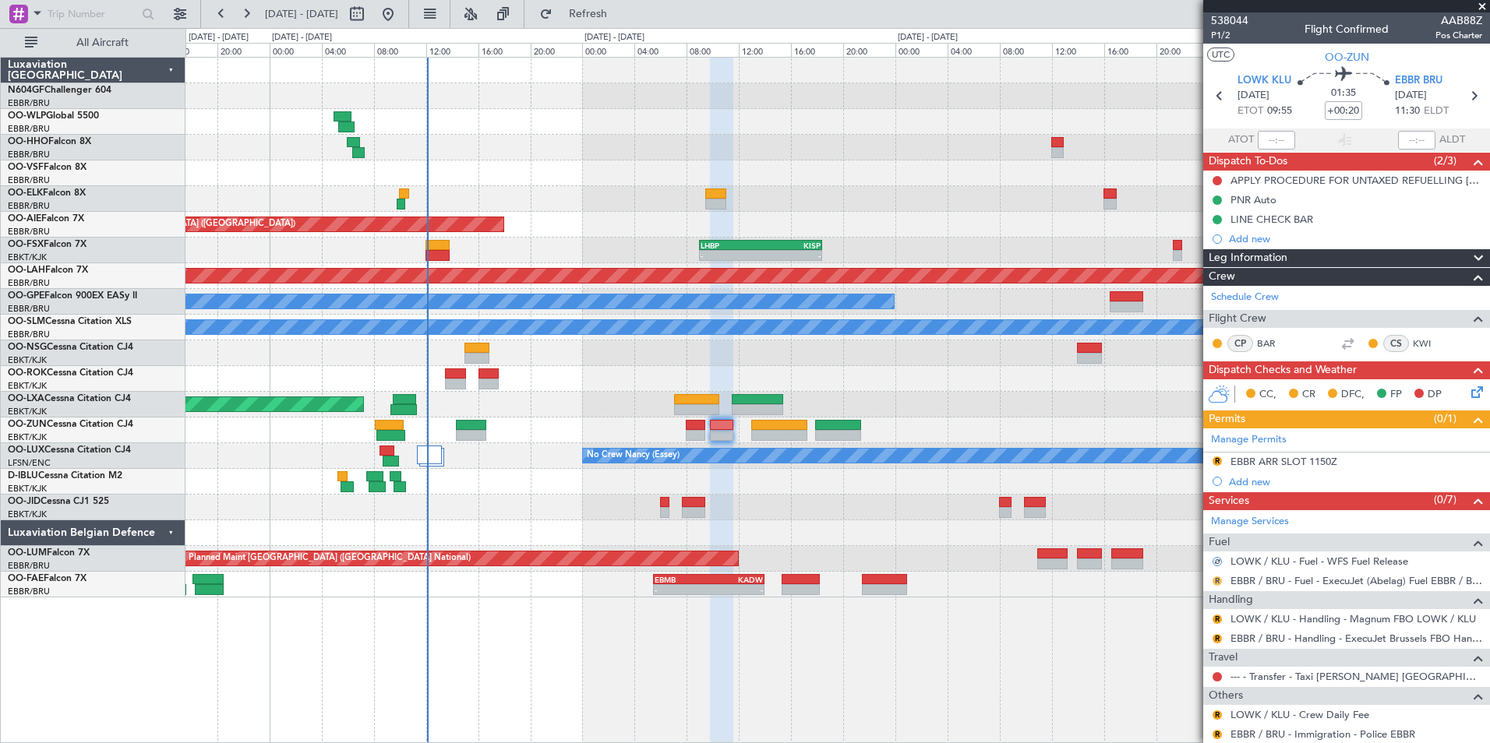
click at [1190, 580] on button "R" at bounding box center [1216, 581] width 9 height 9
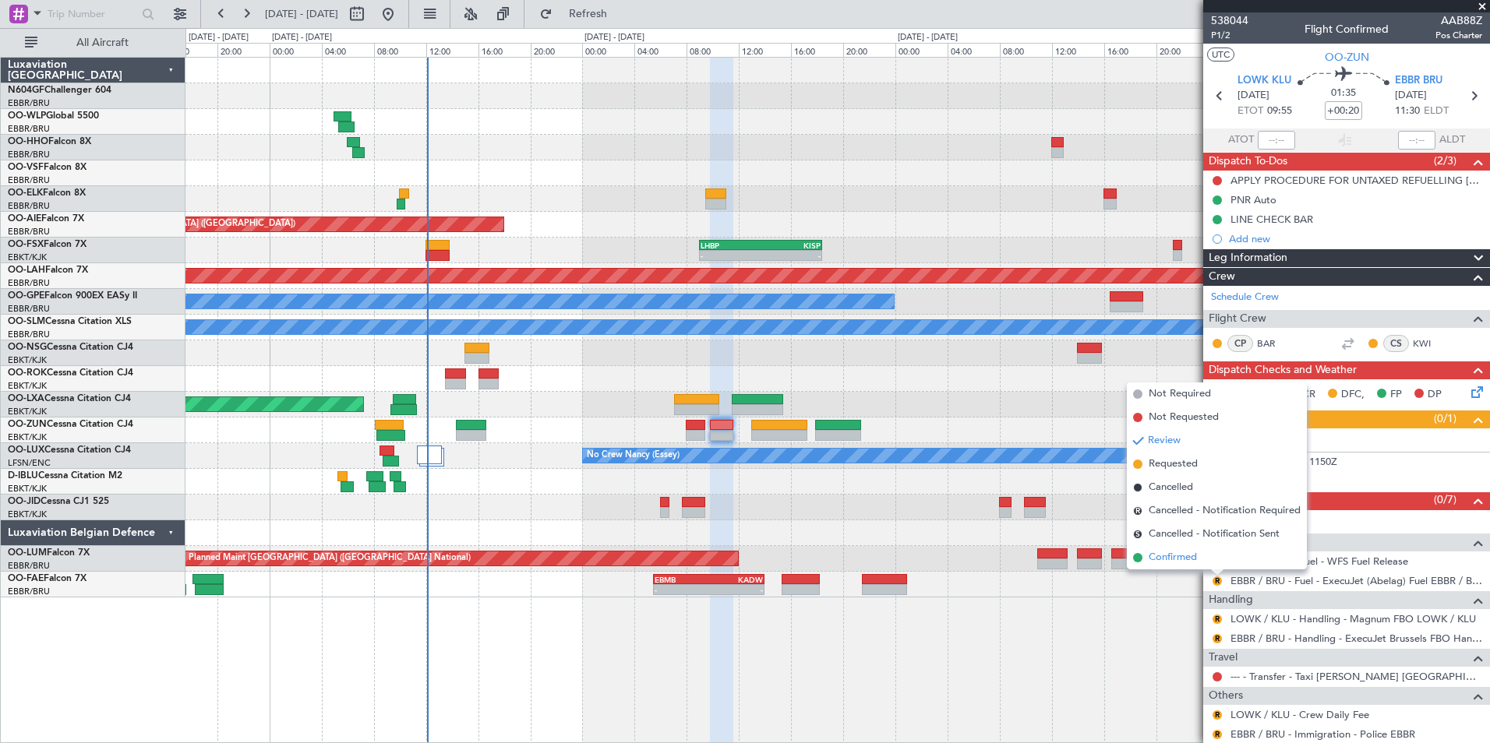
click at [1190, 555] on span "Confirmed" at bounding box center [1172, 558] width 48 height 16
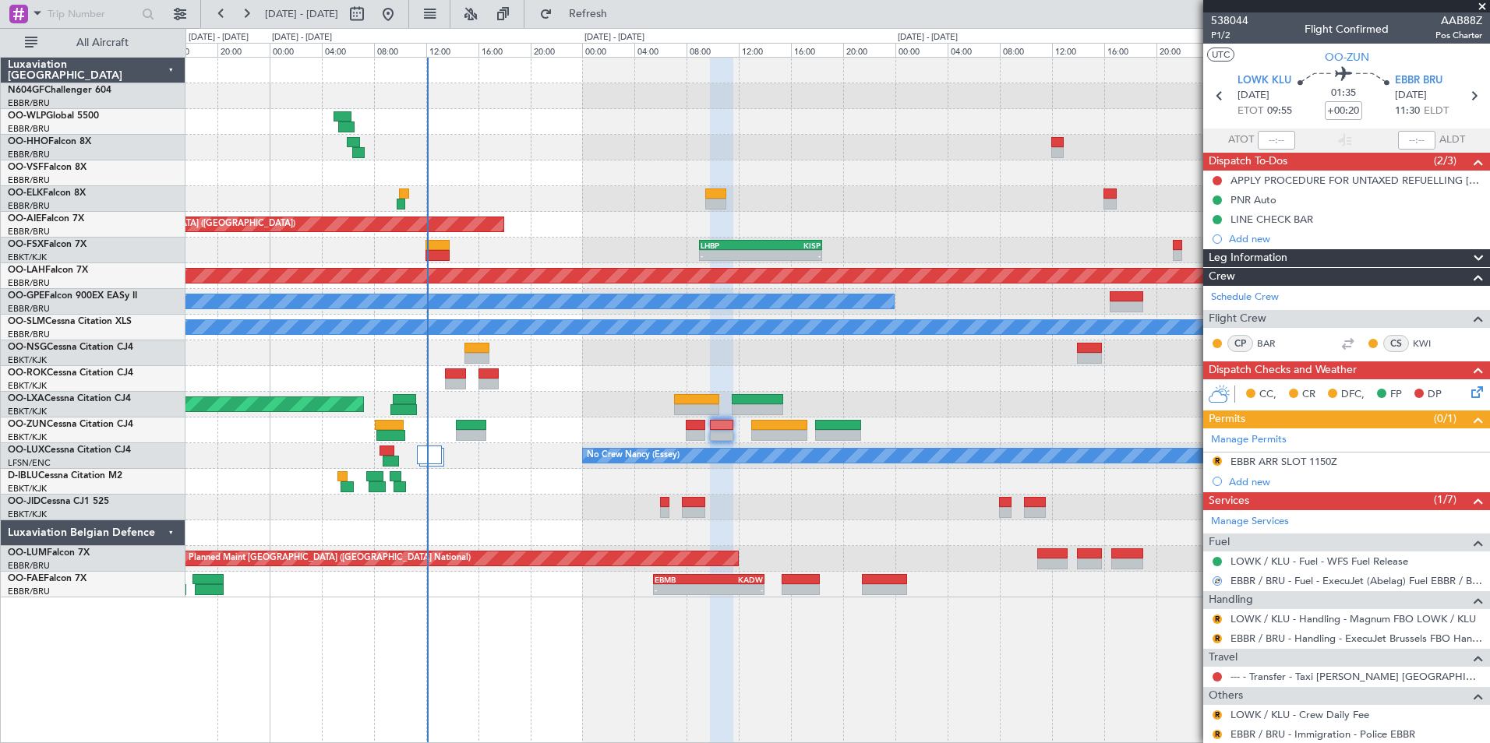
scroll to position [44, 0]
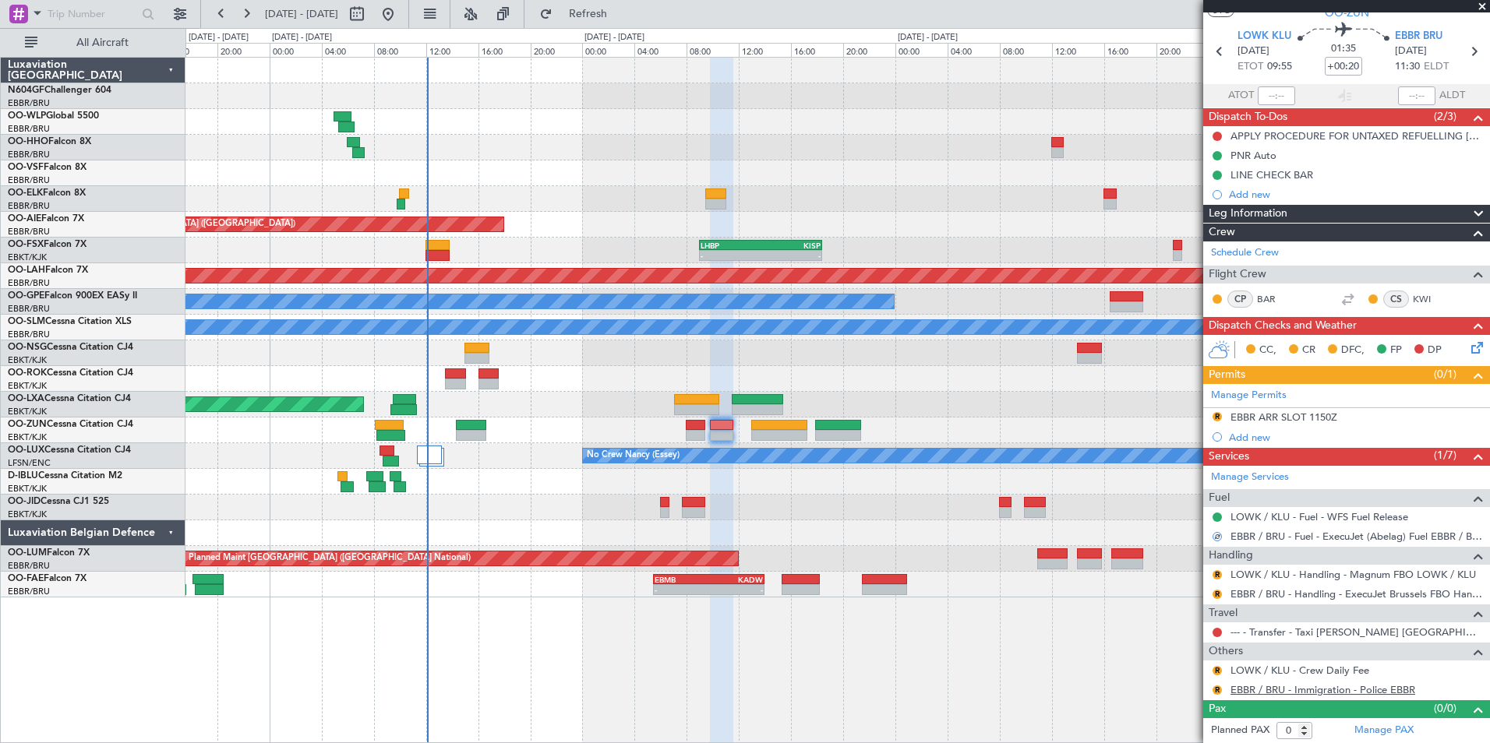
click at [1190, 649] on link "EBBR / BRU - Immigration - Police EBBR" at bounding box center [1322, 689] width 185 height 13
click at [626, 23] on button "Refresh" at bounding box center [578, 14] width 93 height 25
click at [1190, 573] on link "LOWK / KLU - Handling - Magnum FBO LOWK / KLU" at bounding box center [1352, 574] width 245 height 13
click at [1190, 575] on button "R" at bounding box center [1216, 574] width 9 height 9
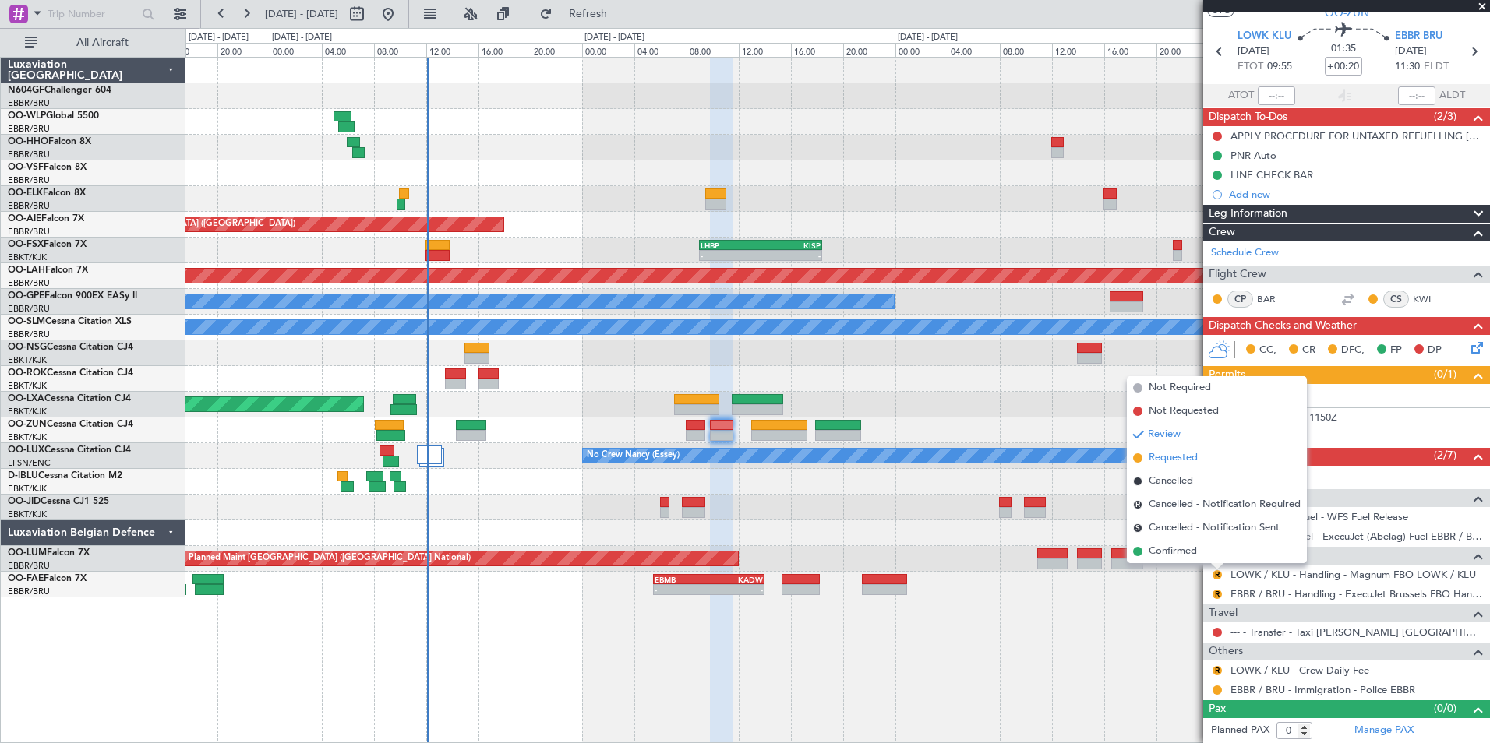
click at [1187, 456] on span "Requested" at bounding box center [1172, 458] width 49 height 16
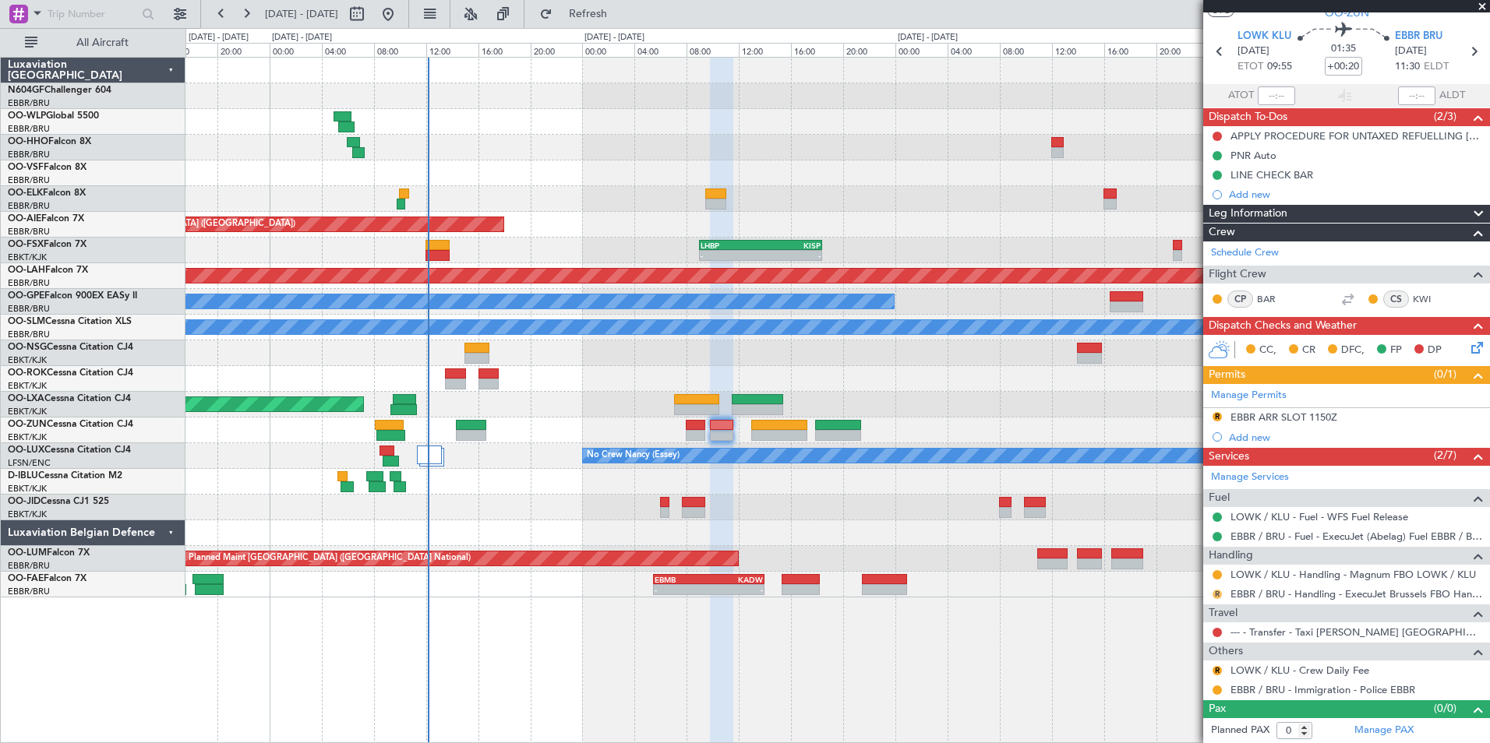
click at [1190, 591] on button "R" at bounding box center [1216, 594] width 9 height 9
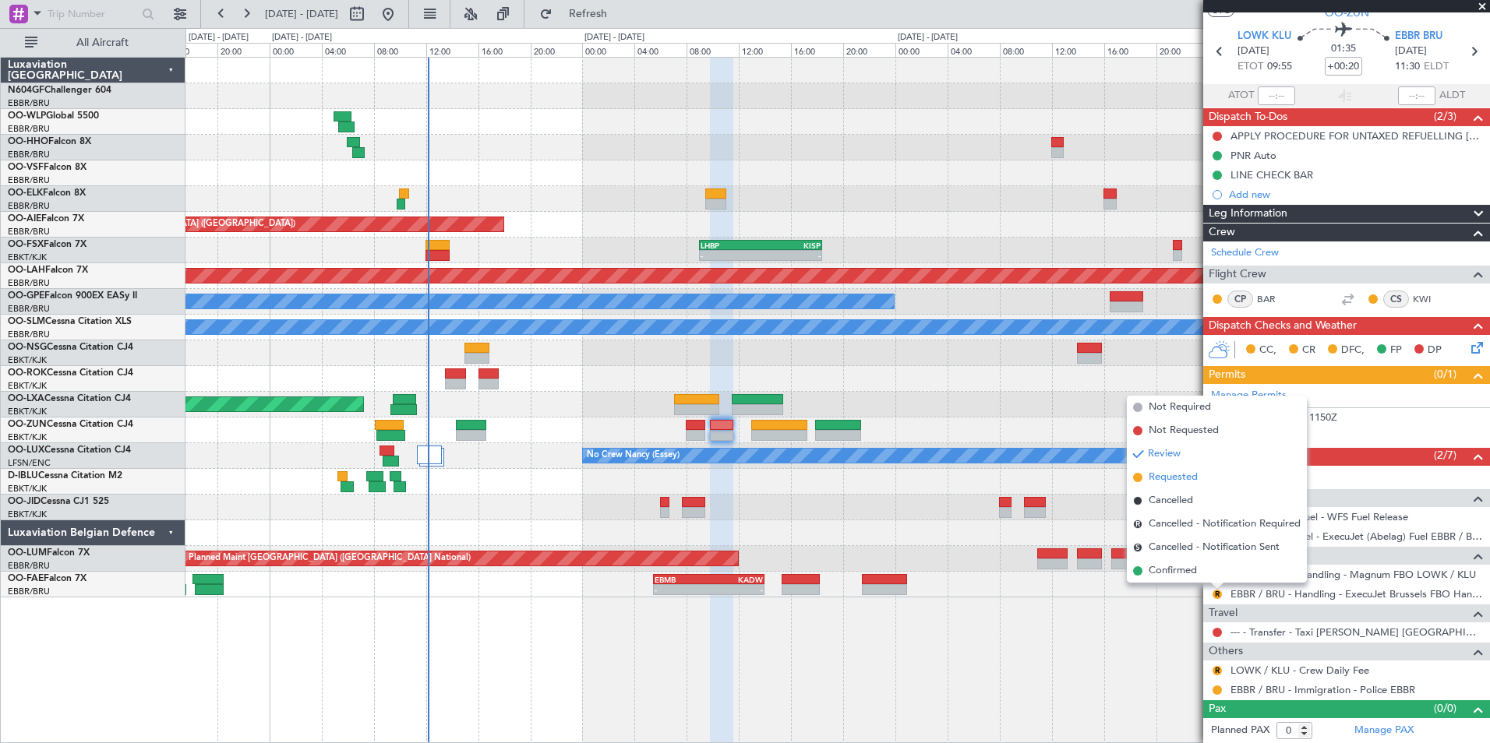
click at [1189, 481] on span "Requested" at bounding box center [1172, 478] width 49 height 16
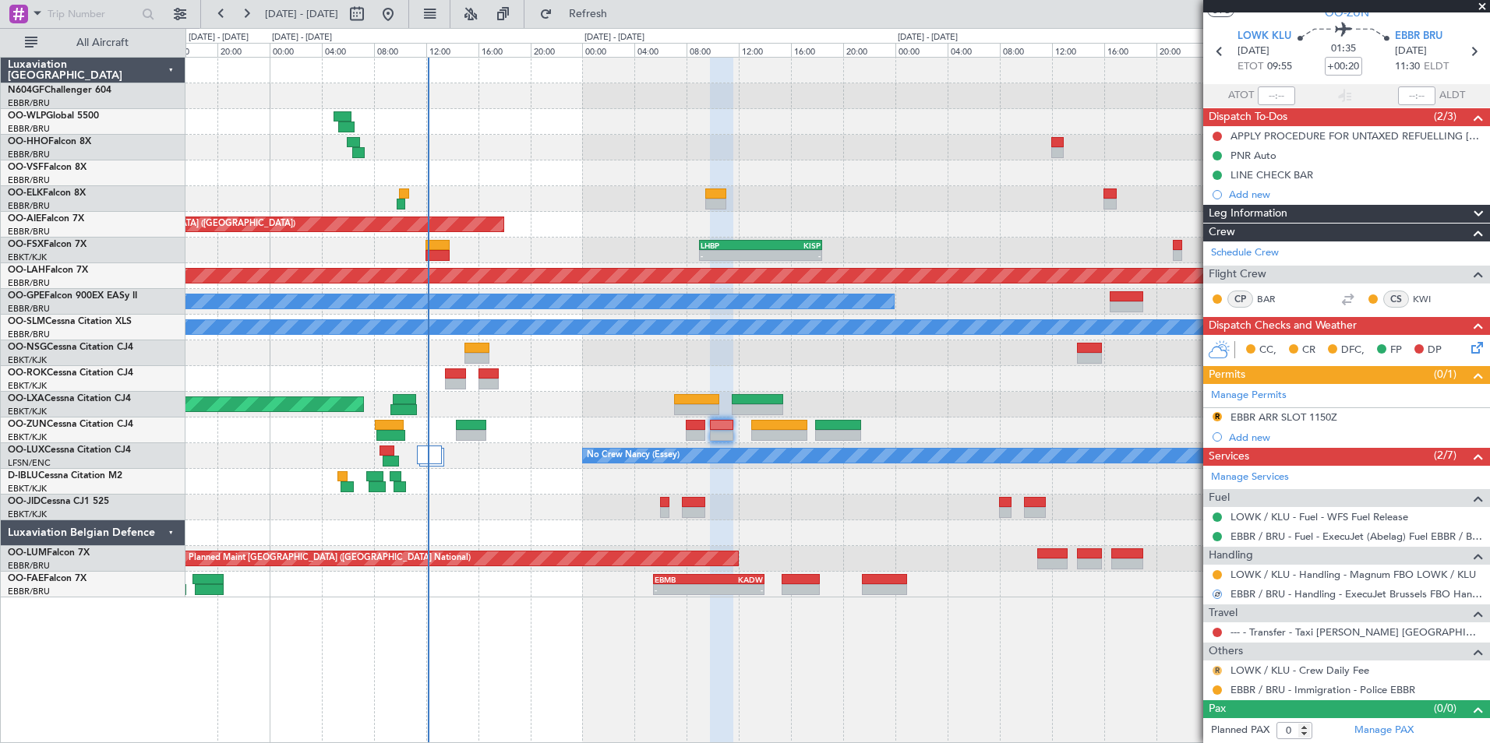
click at [1190, 649] on button "R" at bounding box center [1216, 670] width 9 height 9
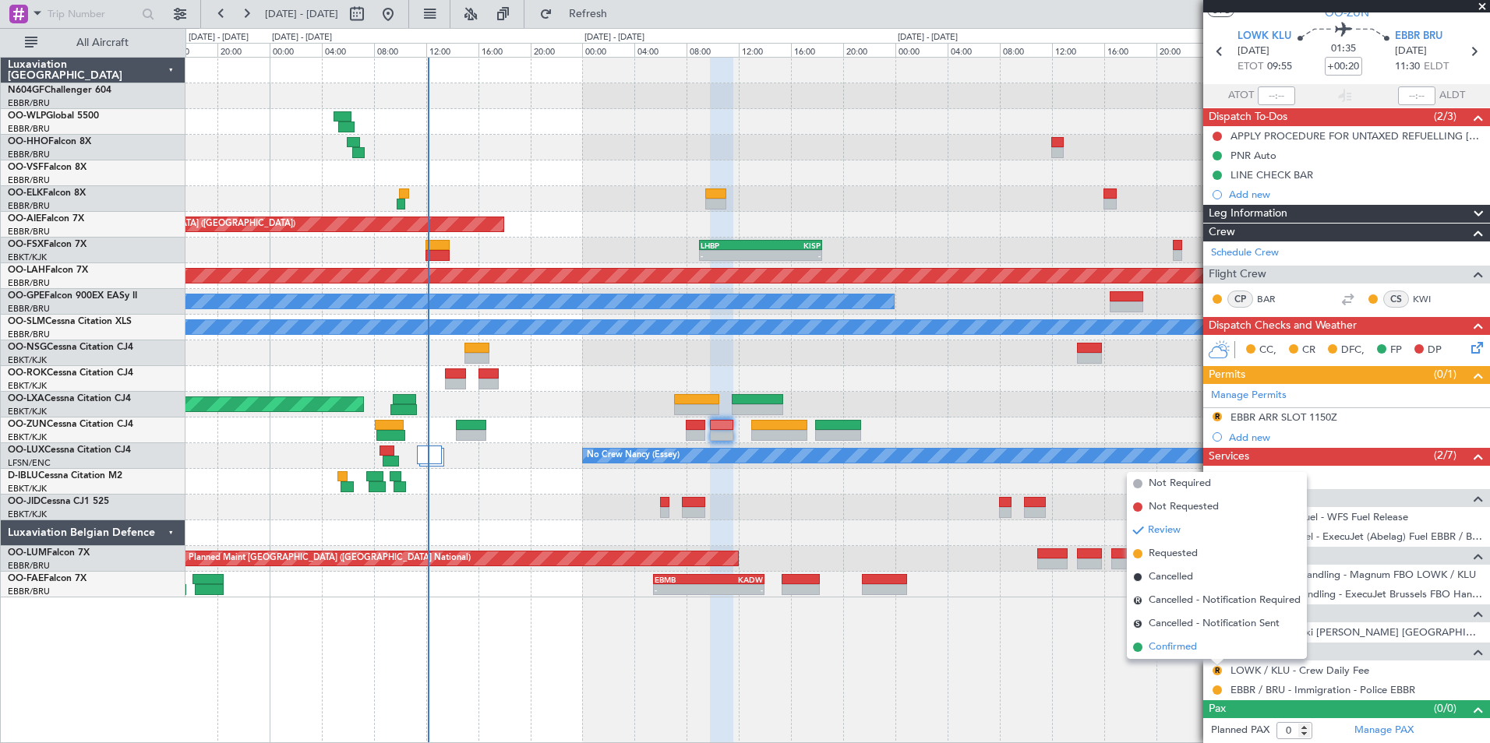
click at [1190, 649] on li "Confirmed" at bounding box center [1217, 647] width 180 height 23
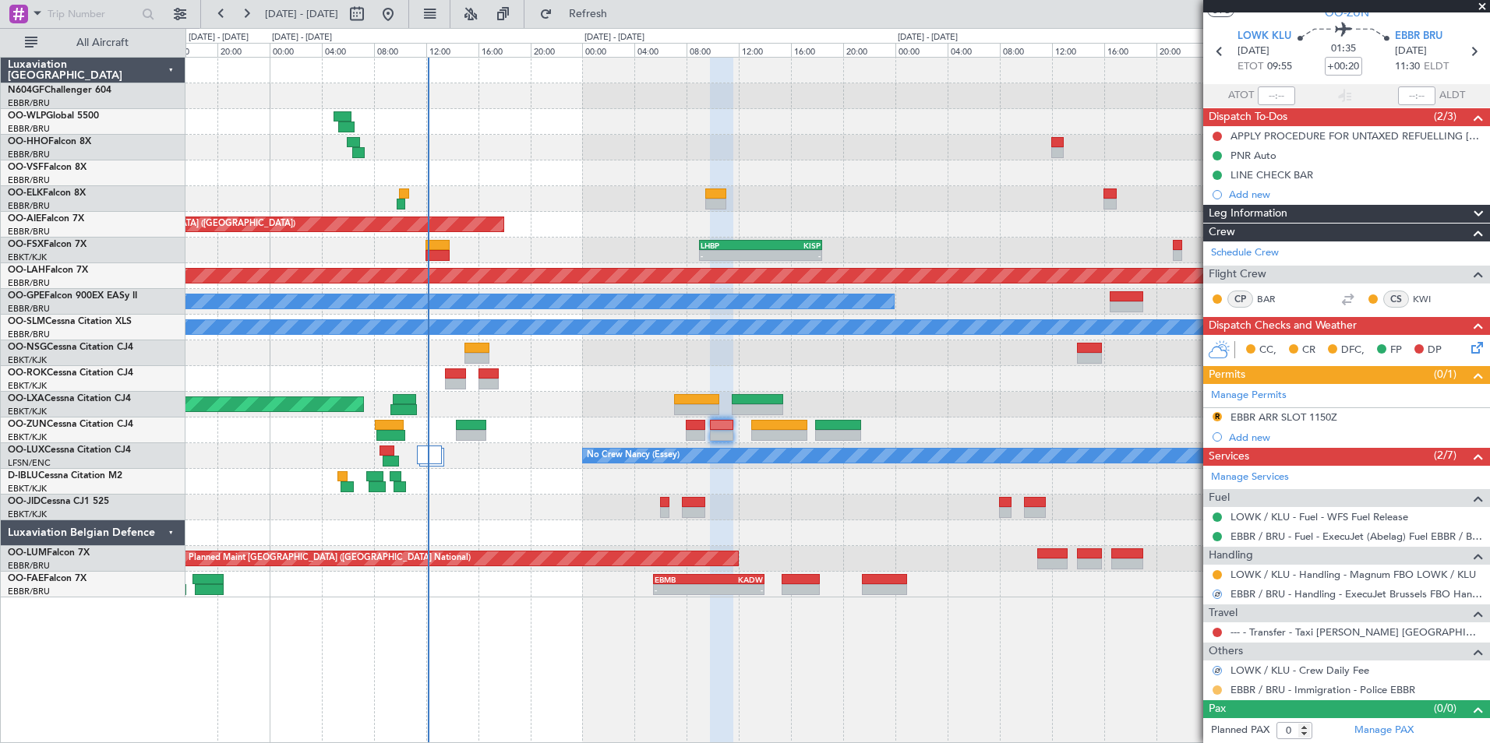
click at [1190, 649] on button at bounding box center [1216, 690] width 9 height 9
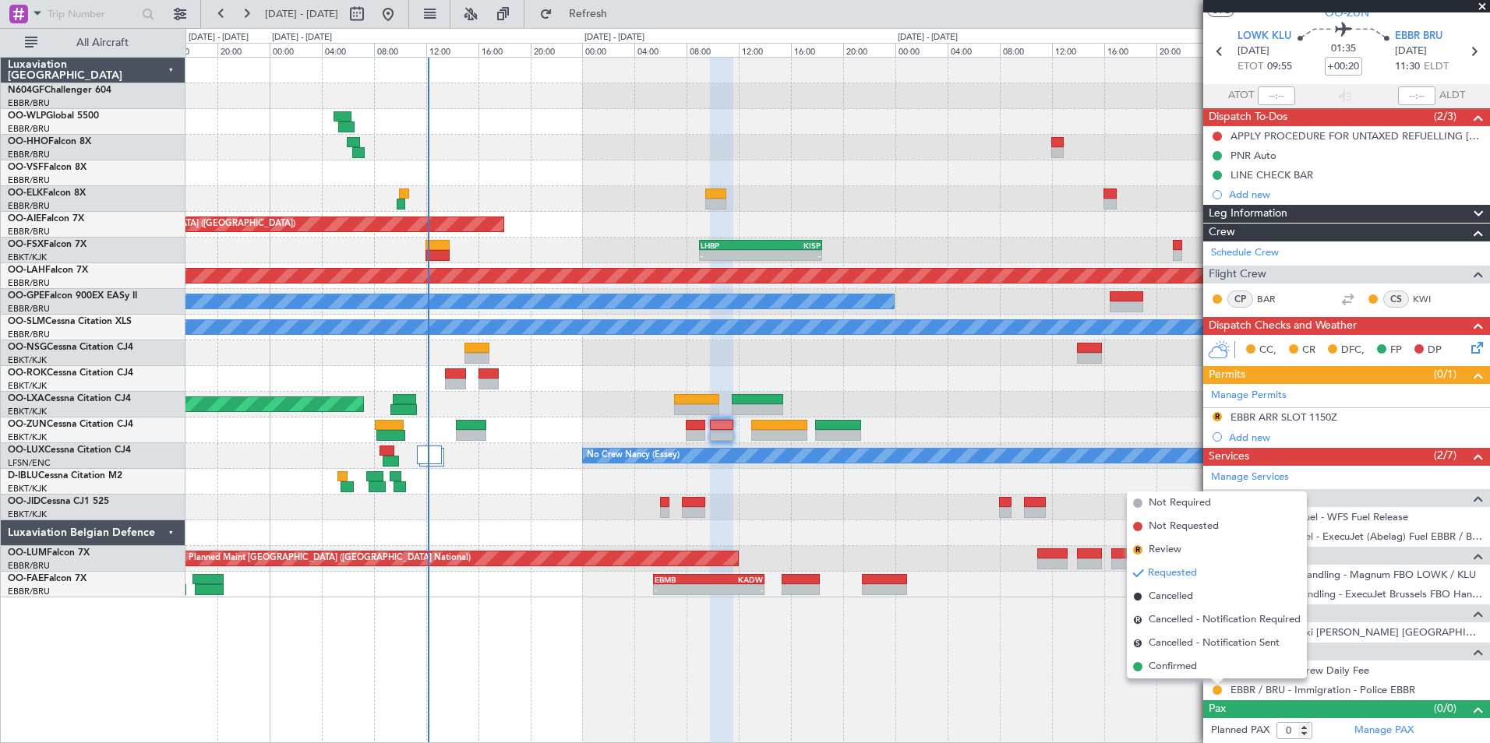
click at [1190, 649] on div "Requested" at bounding box center [1217, 663] width 48 height 19
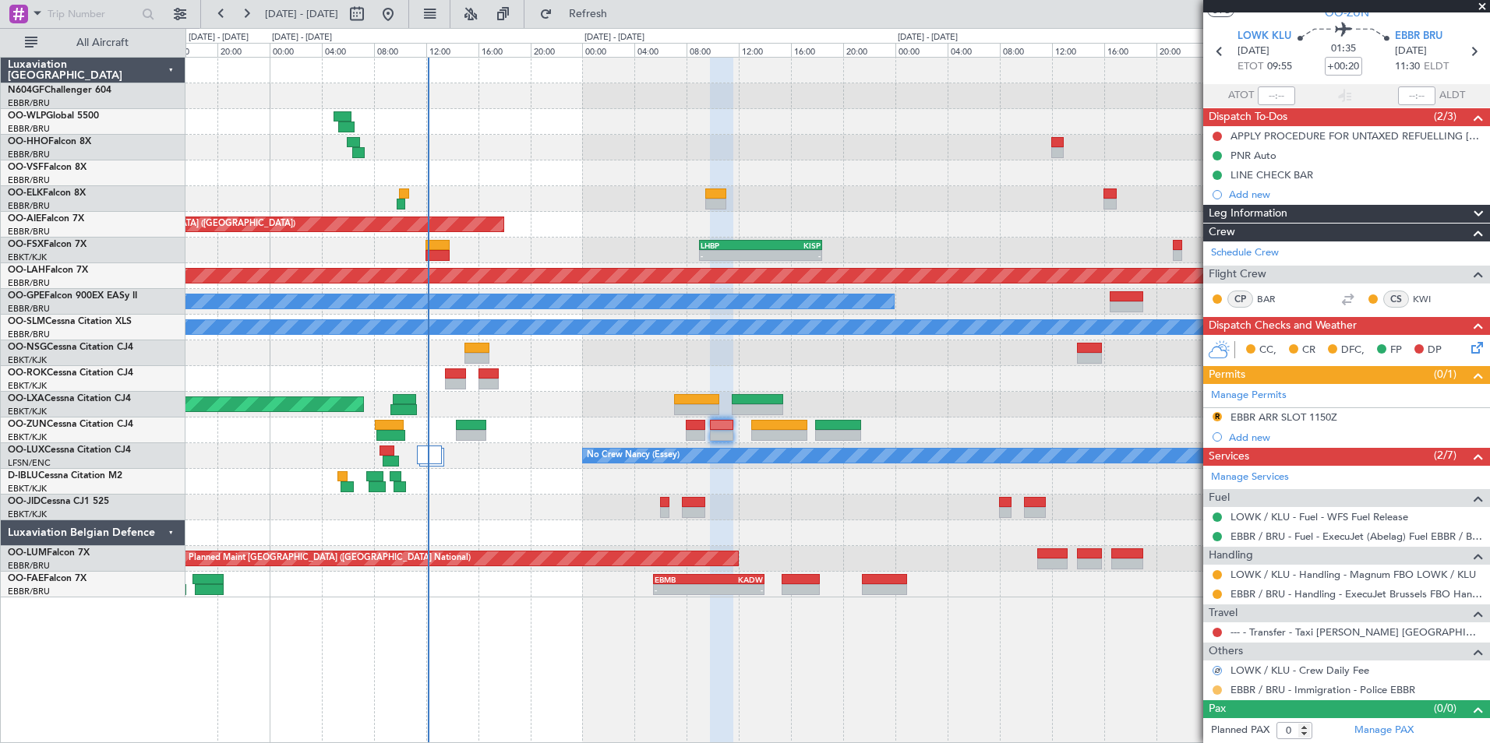
click at [1190, 649] on button at bounding box center [1216, 690] width 9 height 9
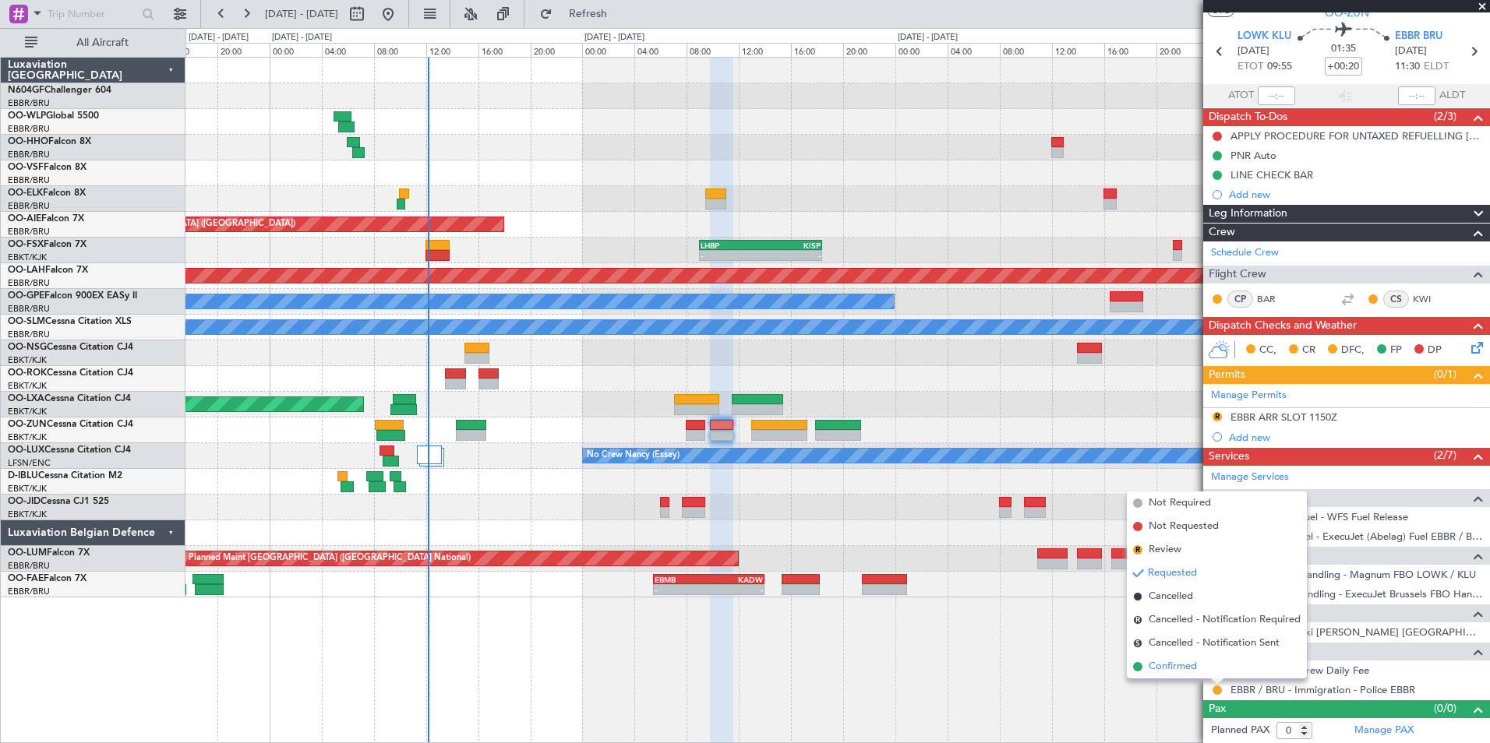
click at [1169, 649] on span "Confirmed" at bounding box center [1172, 667] width 48 height 16
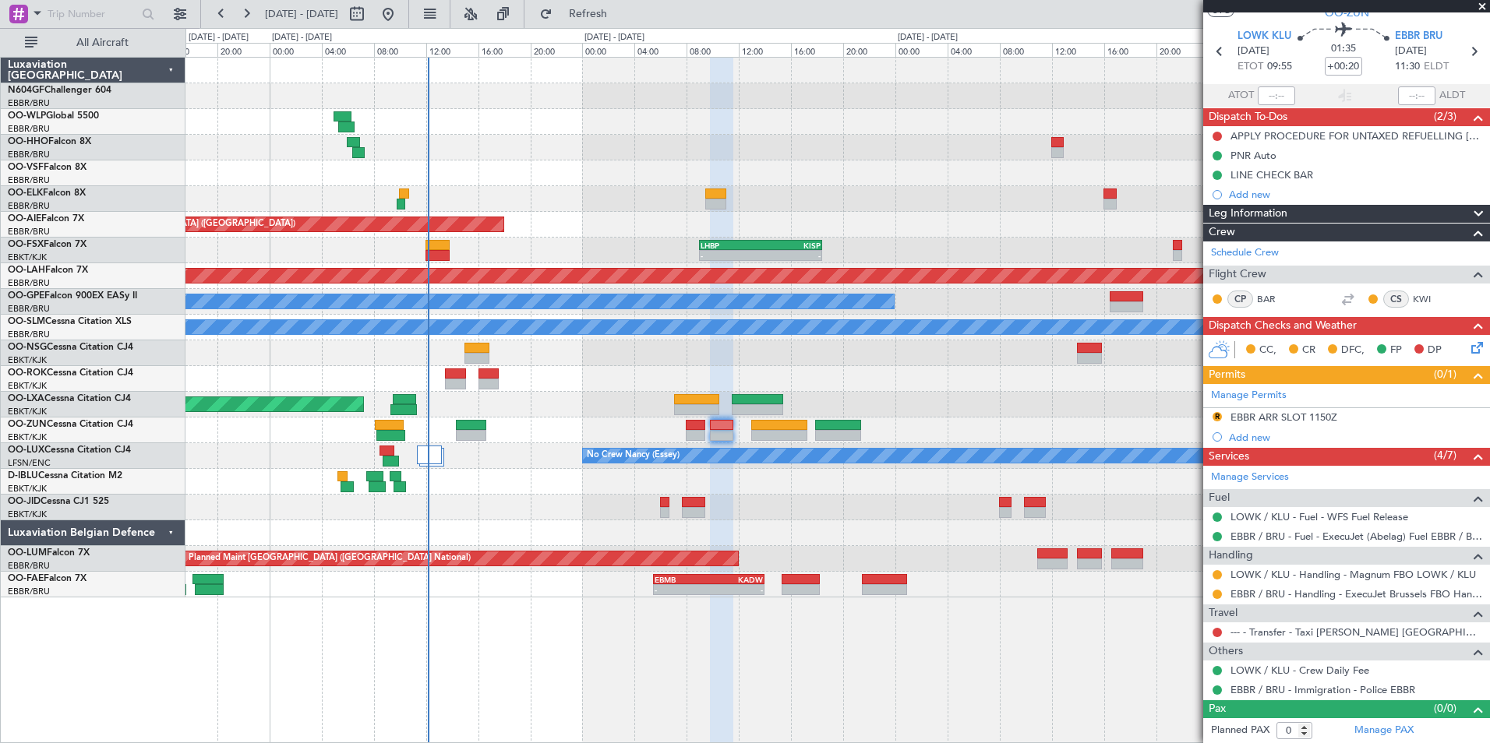
click at [591, 418] on div at bounding box center [836, 431] width 1303 height 26
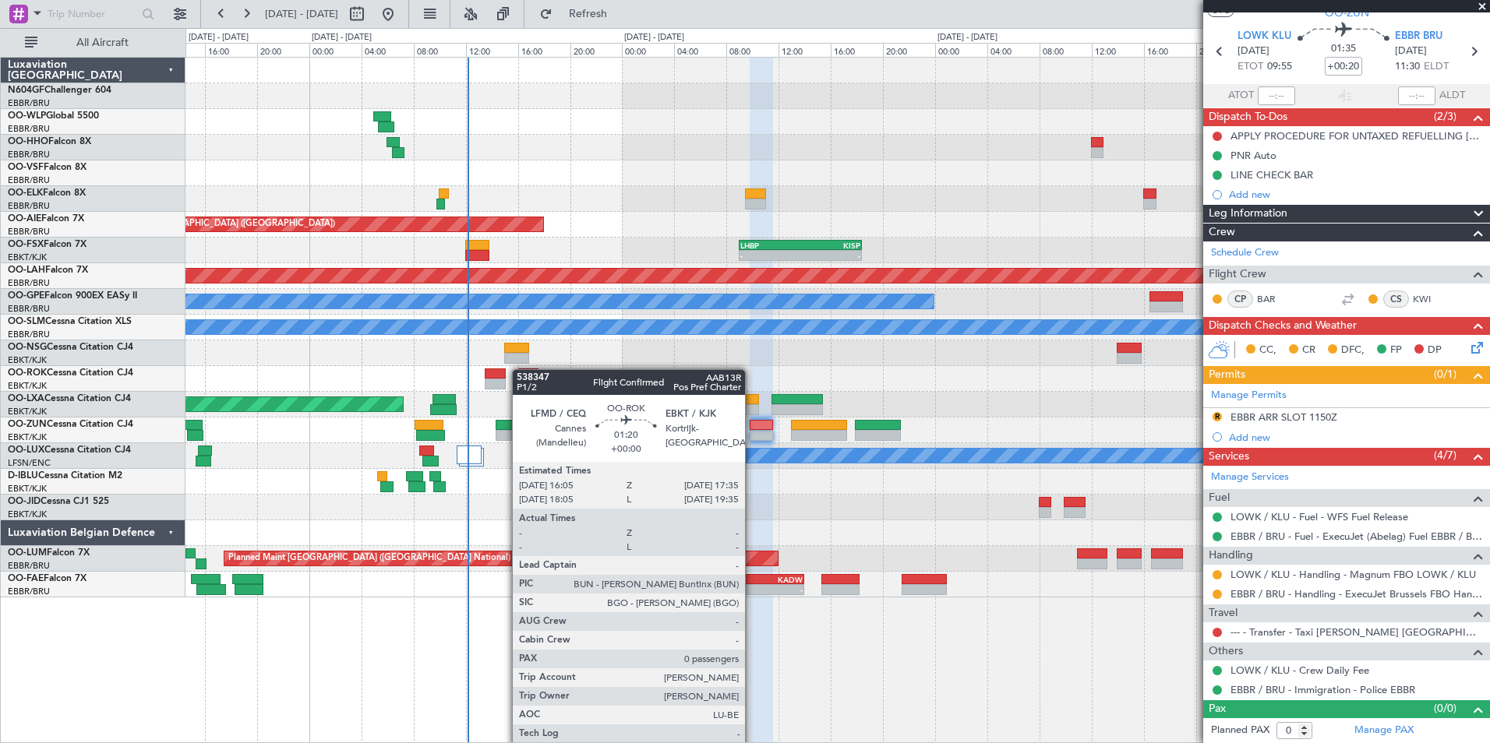
click at [534, 372] on div "Planned Maint Milan (Linate) Planned Maint Geneva (Cointrin) Unplanned Maint Lo…" at bounding box center [836, 328] width 1303 height 540
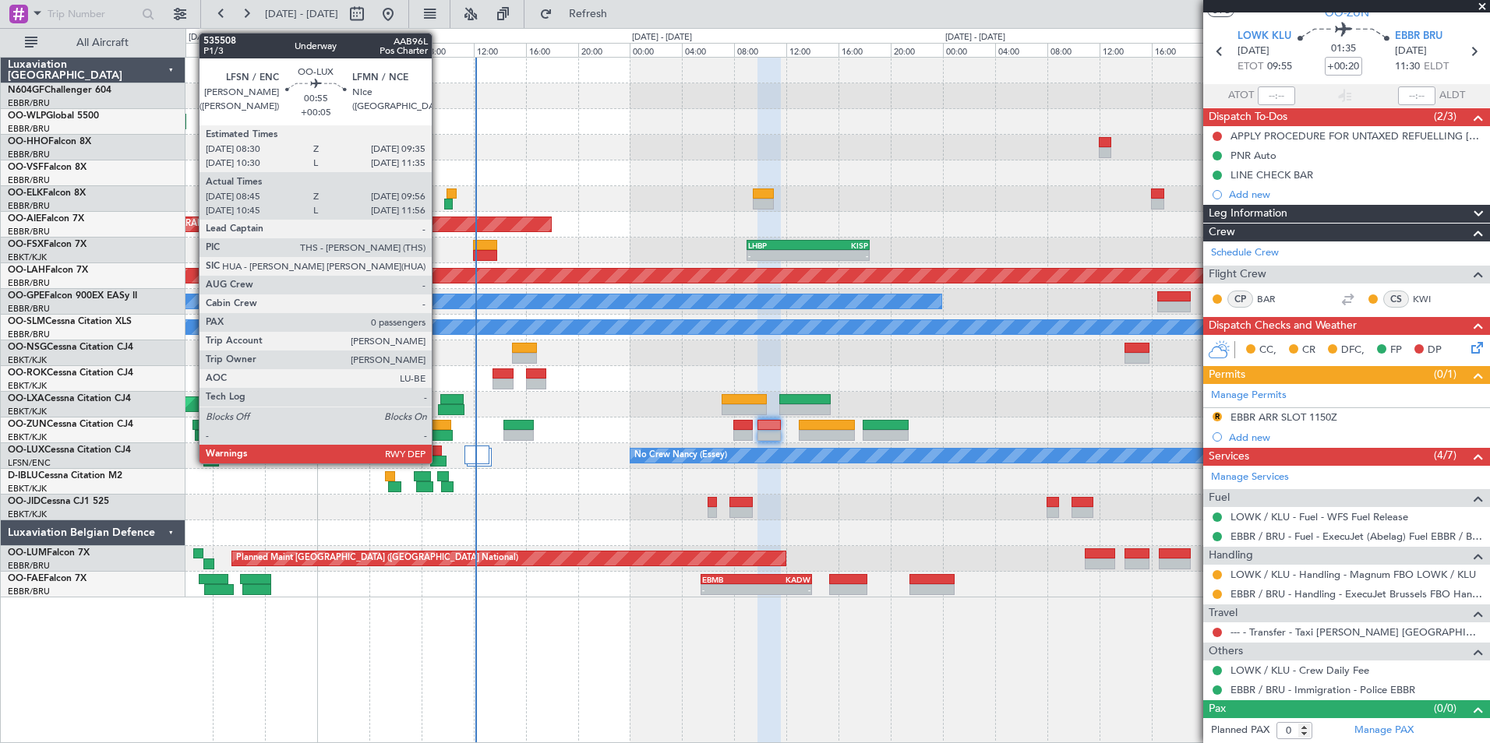
click at [439, 453] on div at bounding box center [434, 451] width 15 height 11
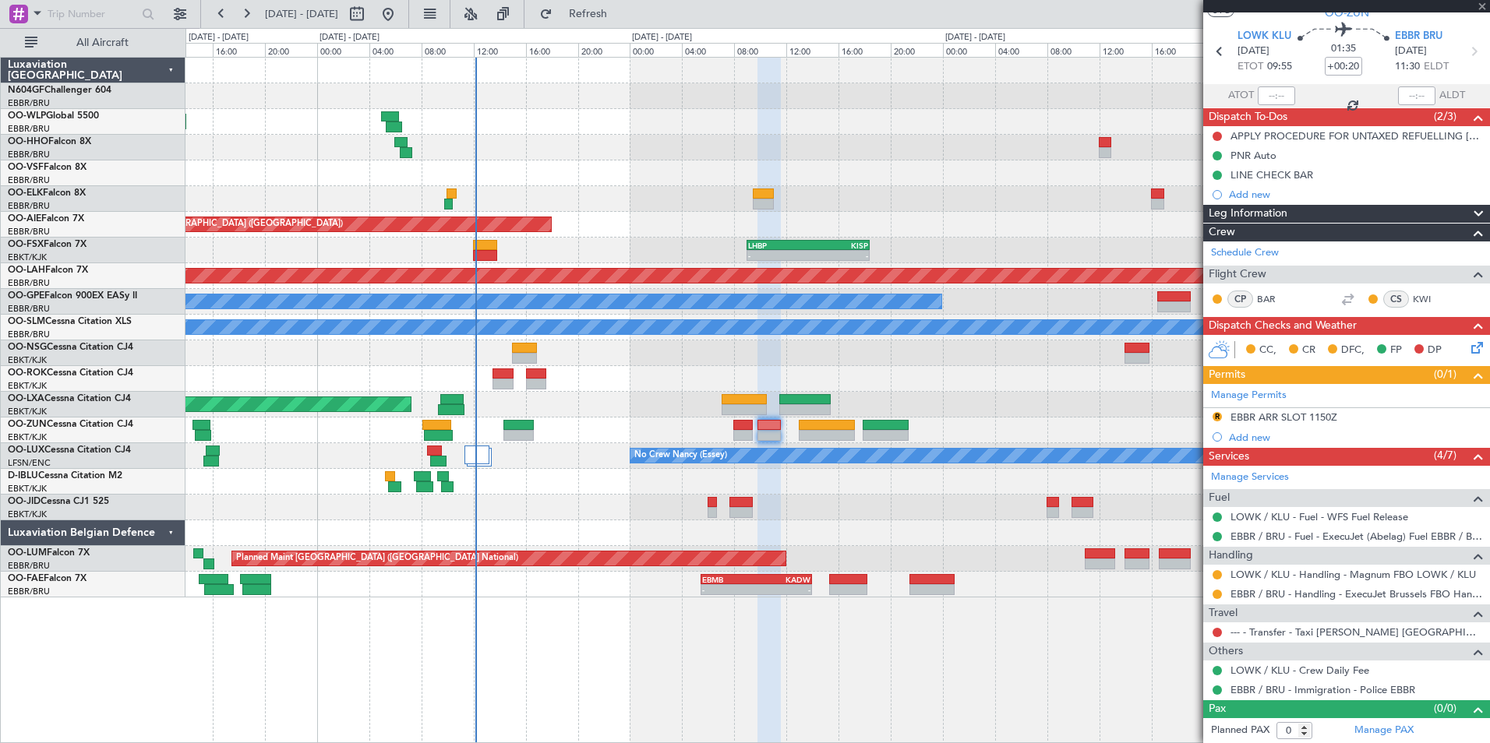
type input "+00:05"
type input "08:50"
type input "09:51"
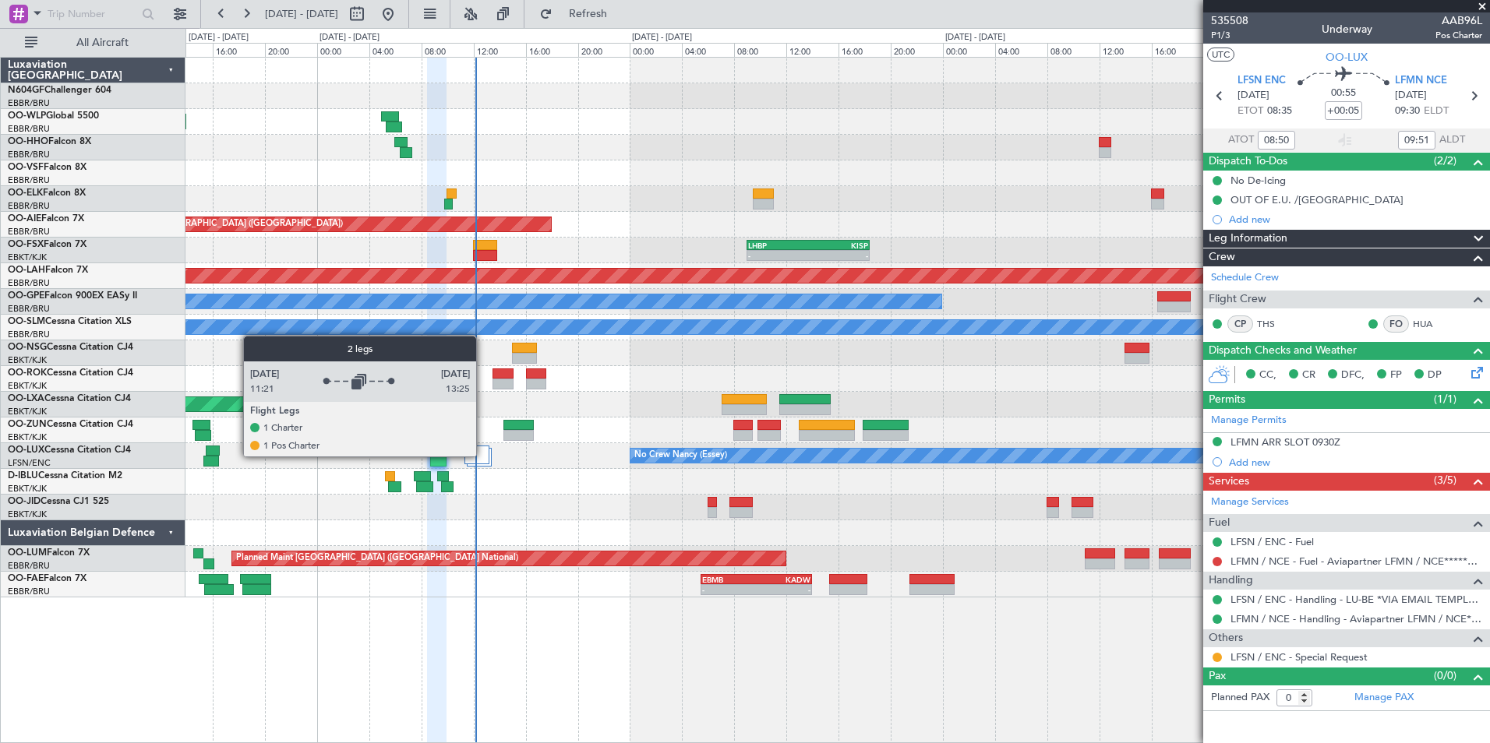
click at [482, 456] on div at bounding box center [476, 455] width 25 height 19
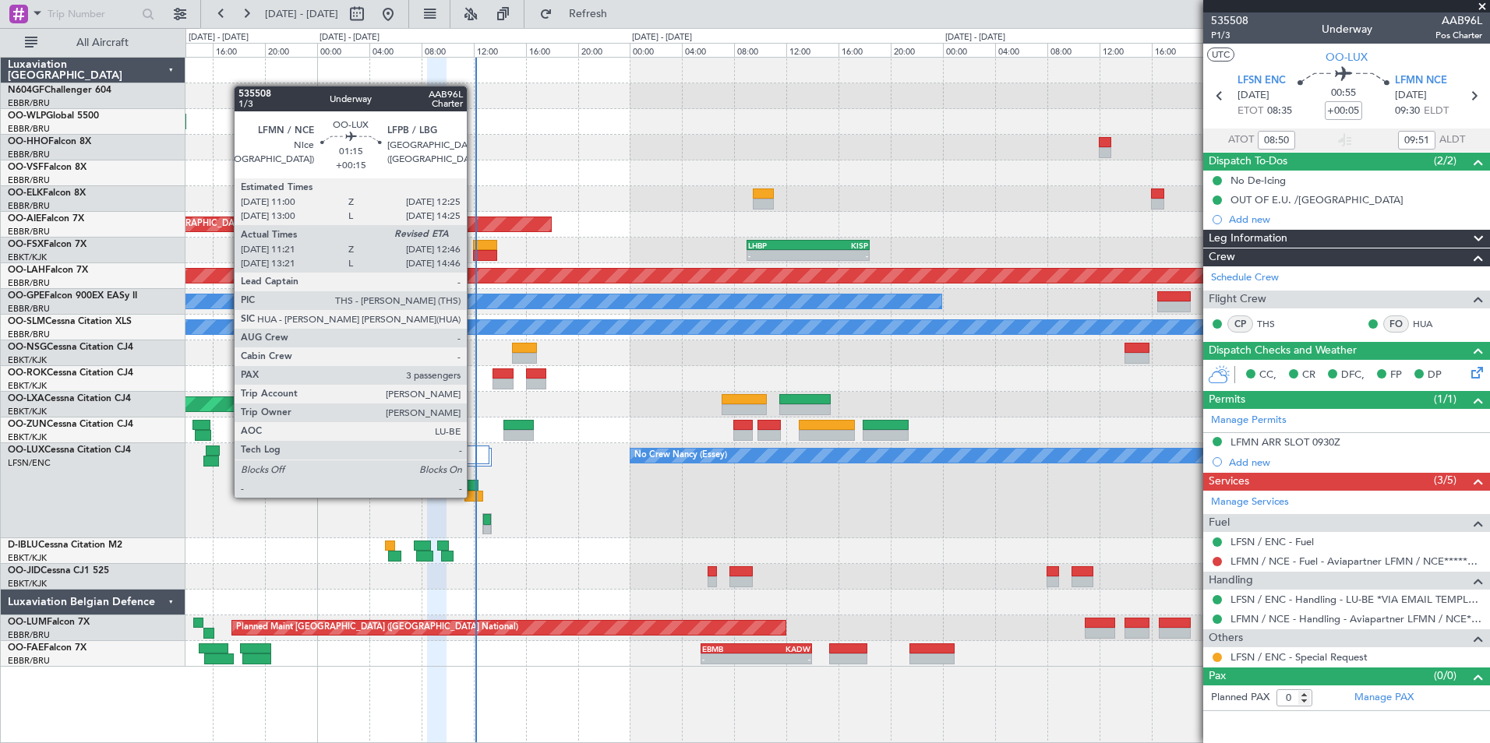
click at [474, 496] on div at bounding box center [473, 496] width 19 height 11
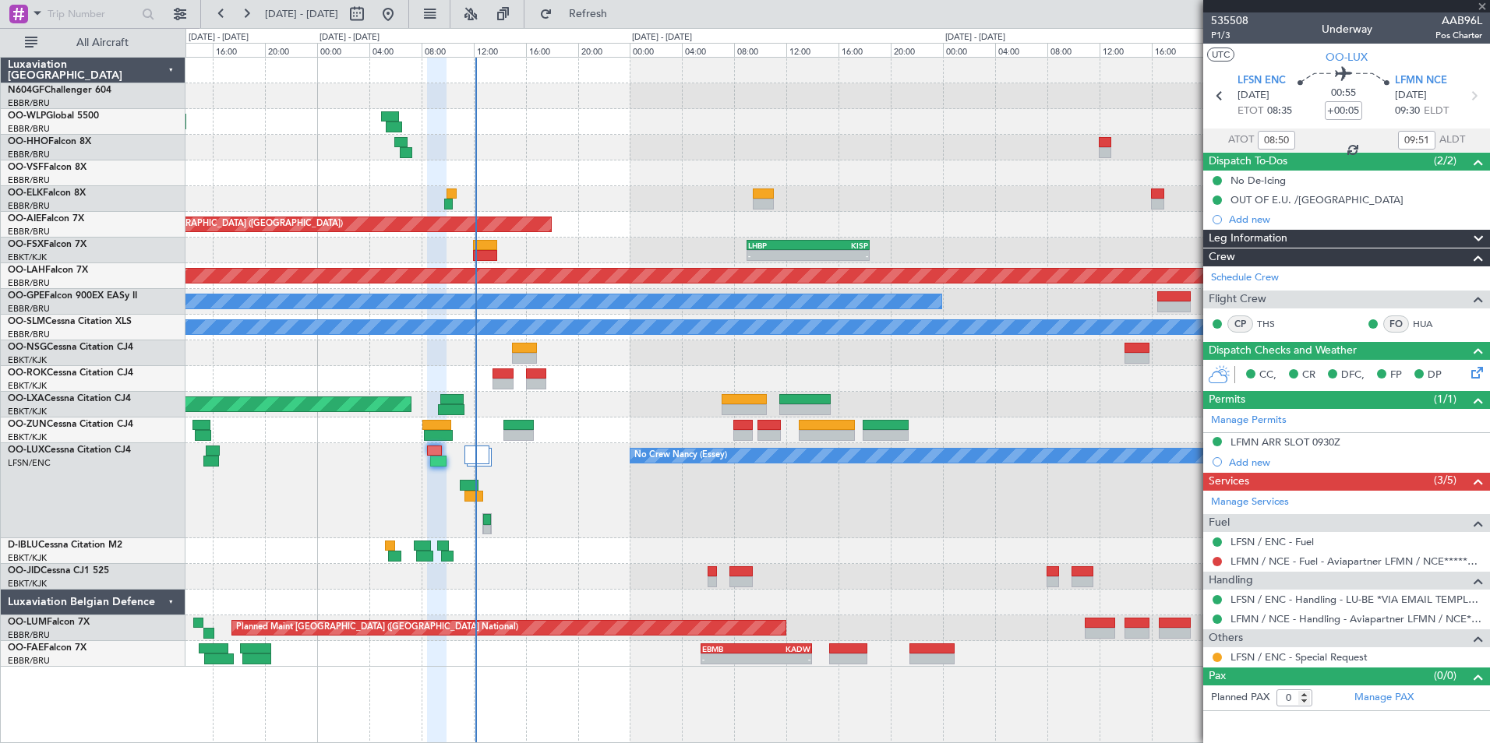
type input "+00:15"
type input "11:26"
type input "3"
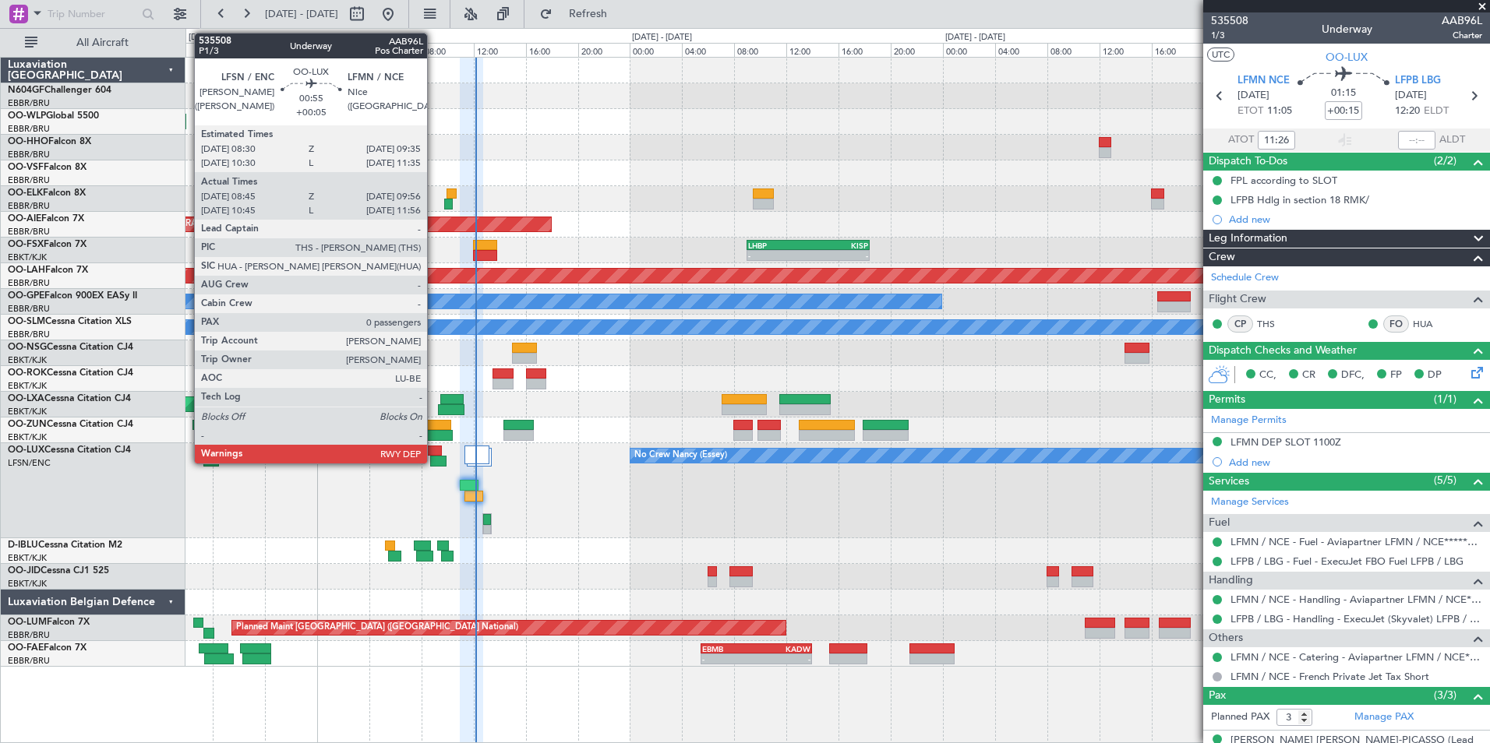
click at [434, 458] on div at bounding box center [438, 461] width 16 height 11
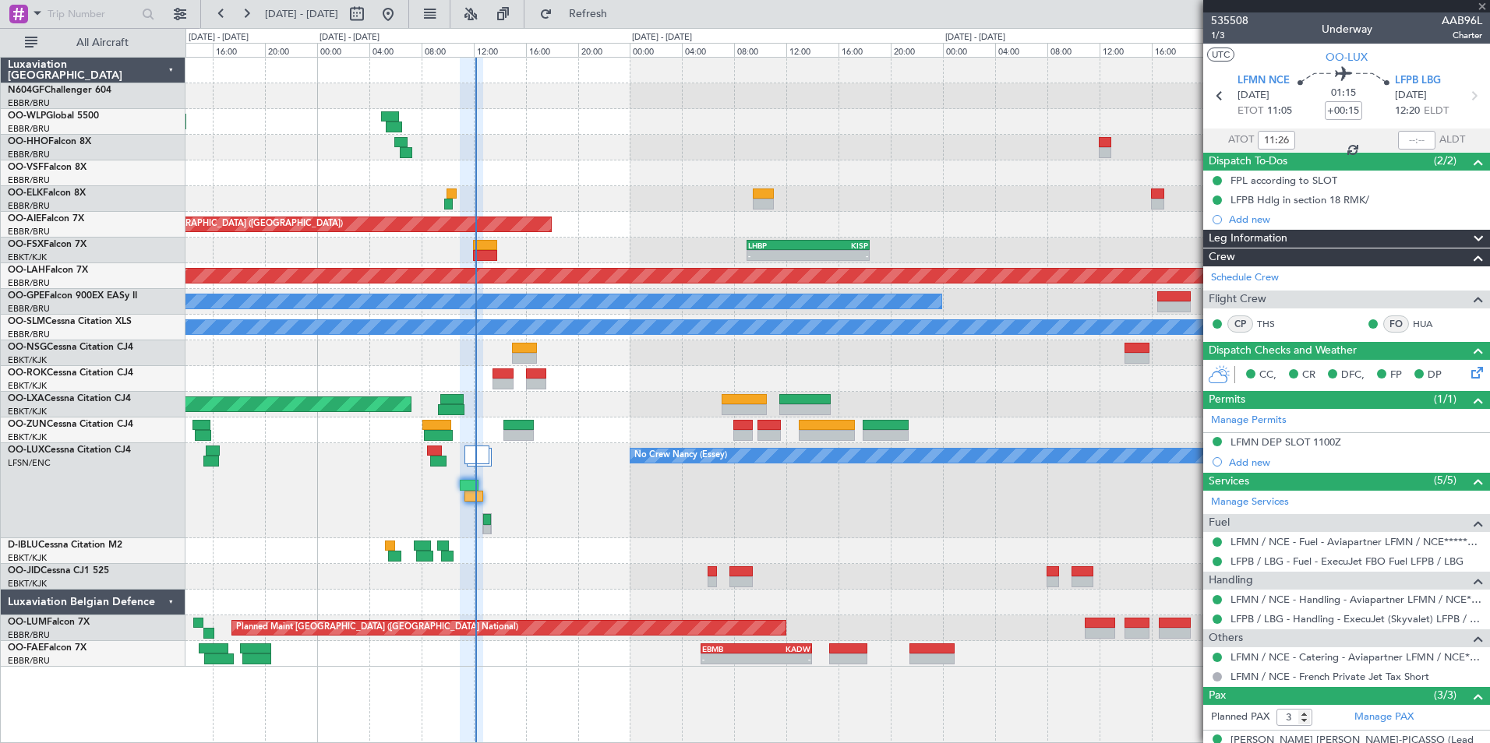
type input "+00:05"
type input "08:50"
type input "09:51"
type input "0"
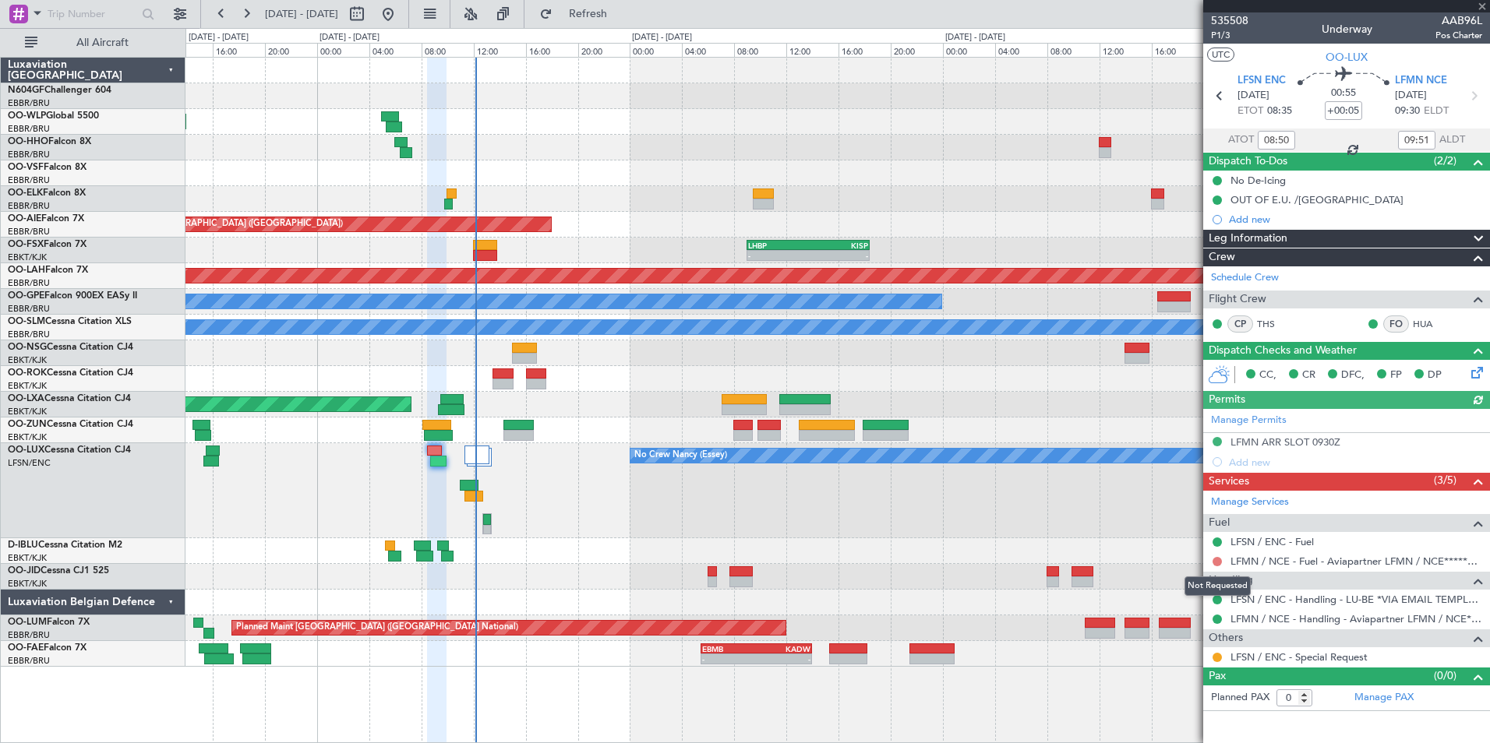
click at [1190, 559] on button at bounding box center [1216, 561] width 9 height 9
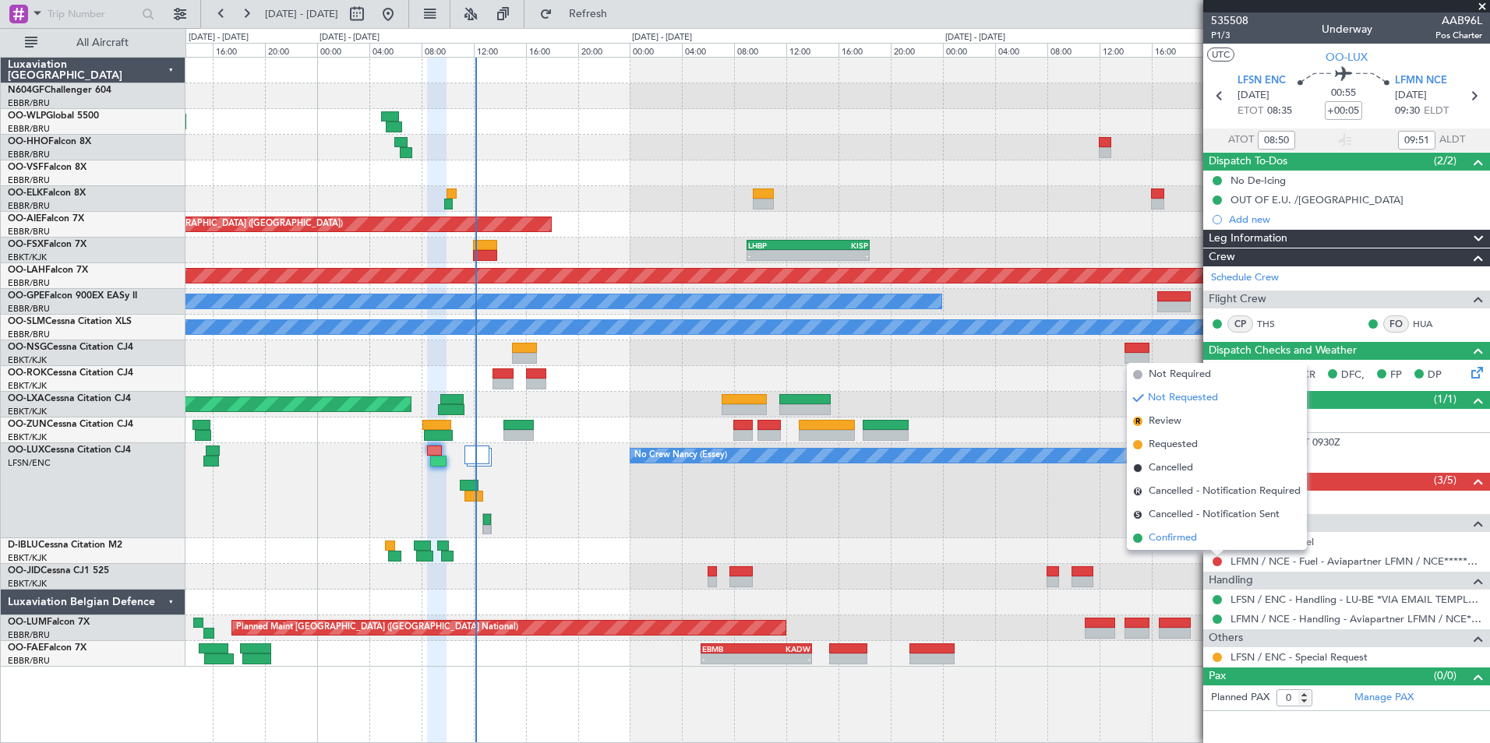
click at [1186, 541] on span "Confirmed" at bounding box center [1172, 539] width 48 height 16
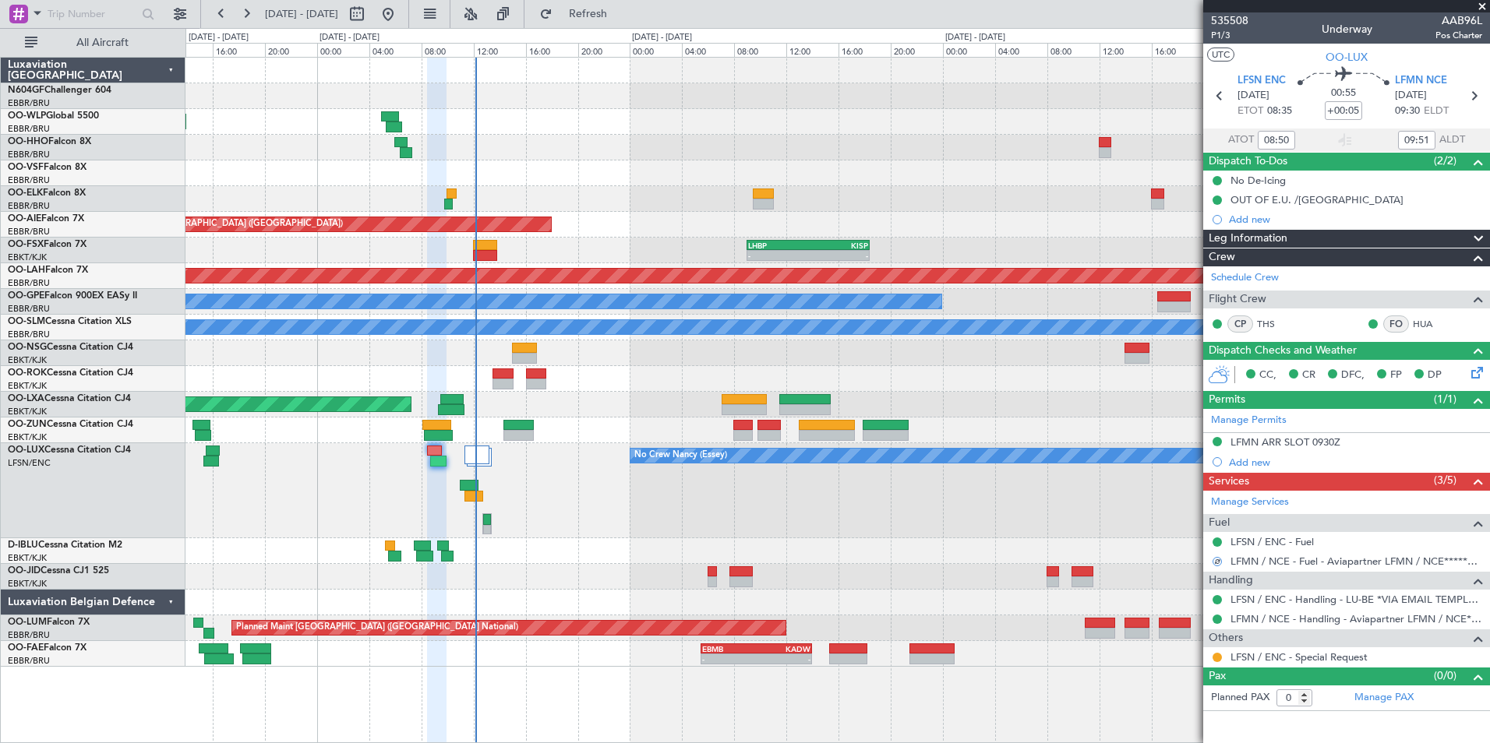
click at [992, 539] on div at bounding box center [836, 551] width 1303 height 26
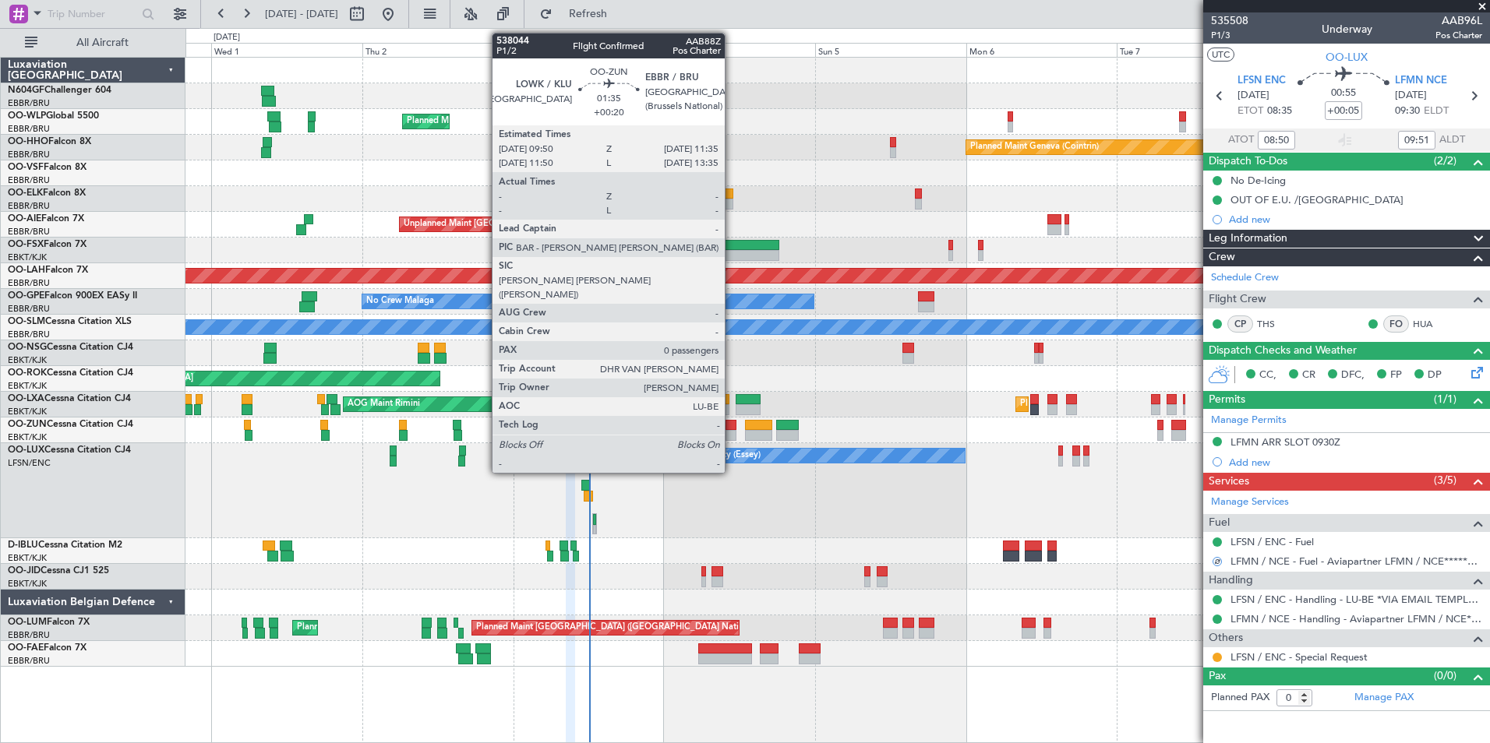
click at [732, 425] on div at bounding box center [731, 425] width 12 height 11
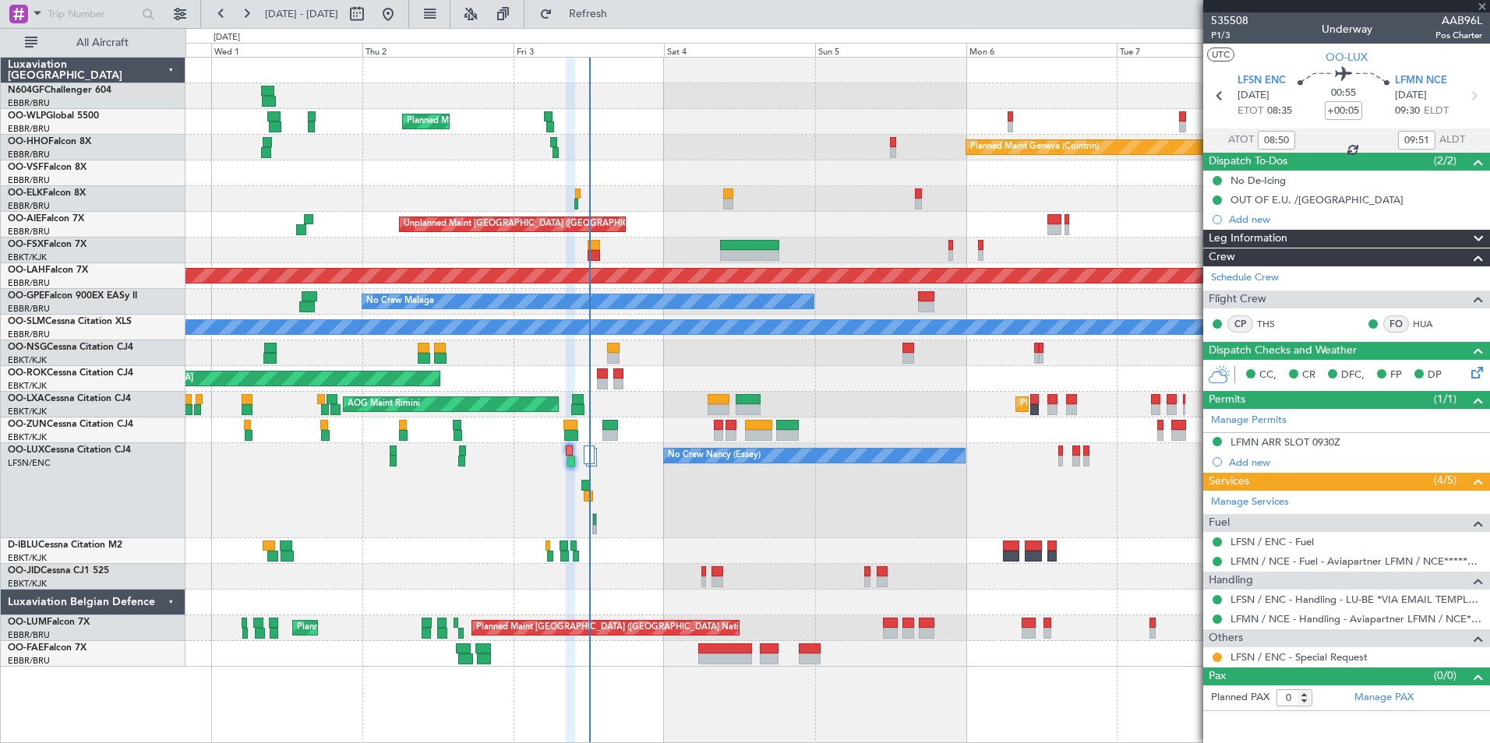
type input "+00:20"
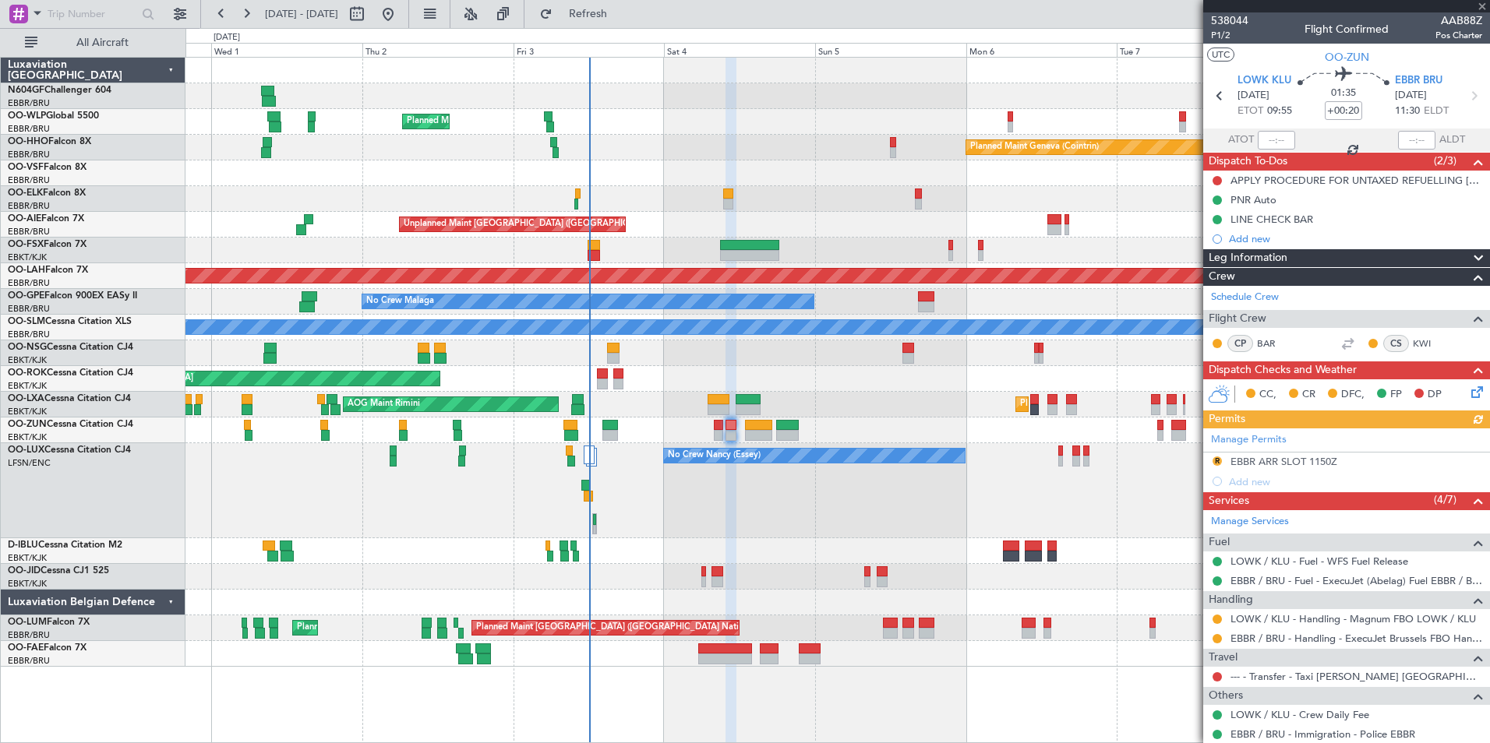
scroll to position [44, 0]
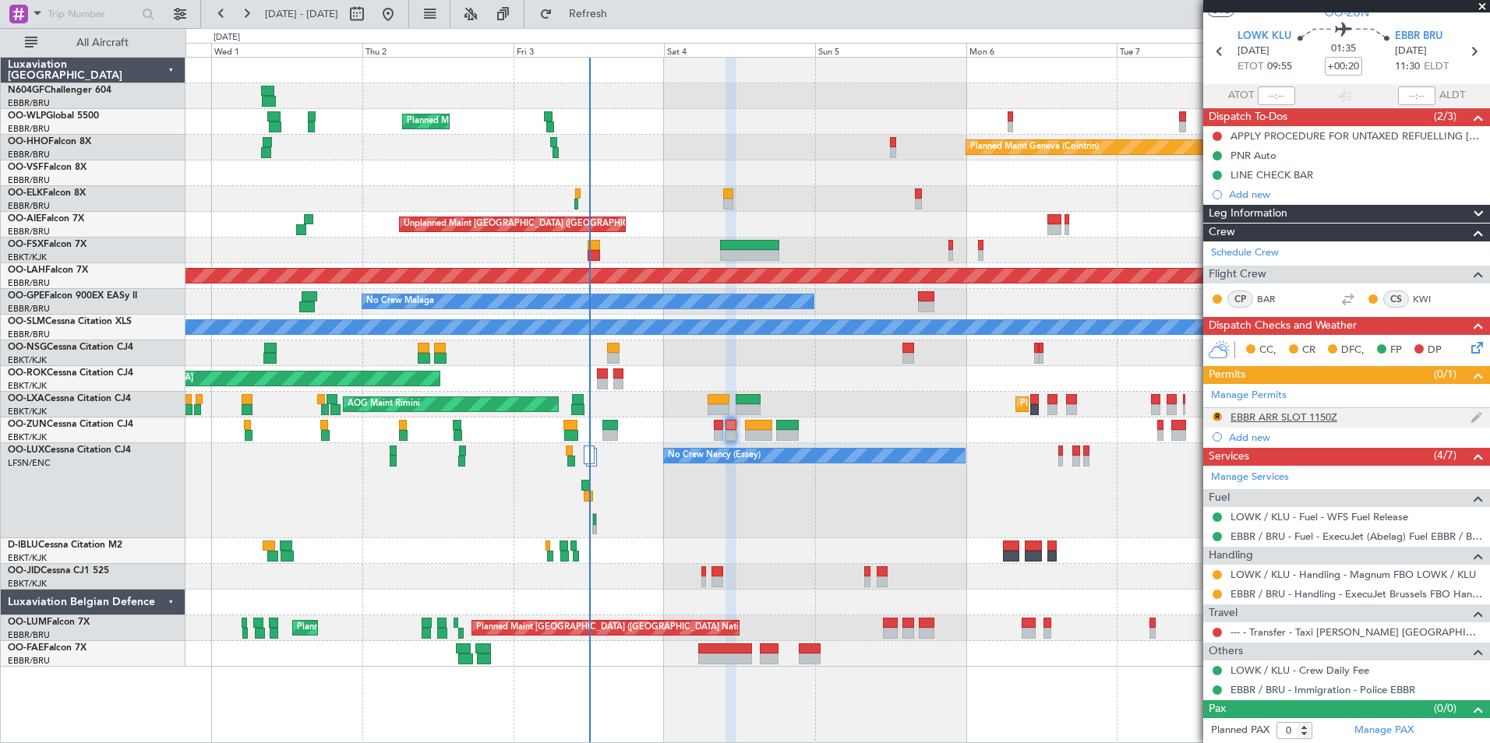
click at [1190, 413] on div "EBBR ARR SLOT 1150Z" at bounding box center [1283, 417] width 107 height 13
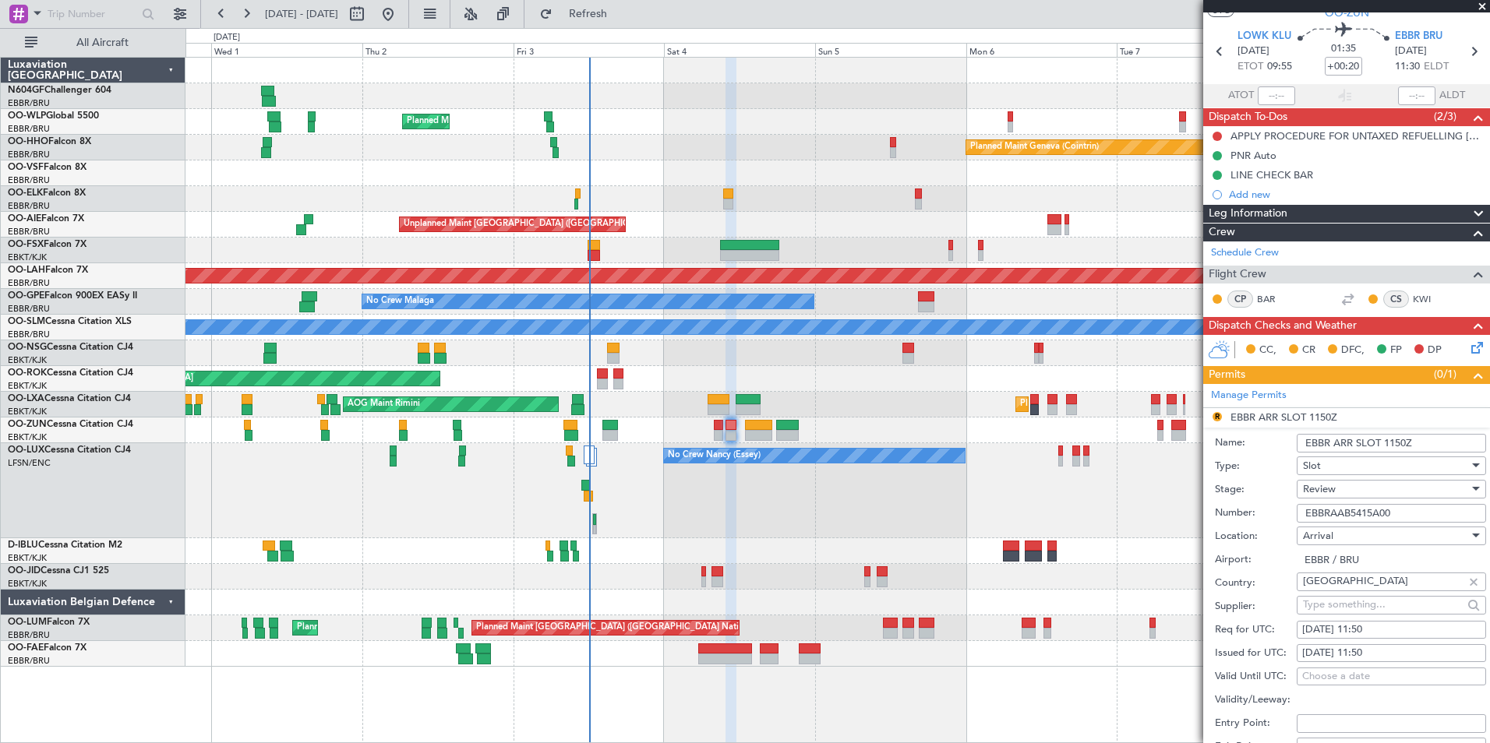
click at [1190, 623] on div "04/10/2025 11:50" at bounding box center [1391, 631] width 178 height 16
select select "10"
select select "2025"
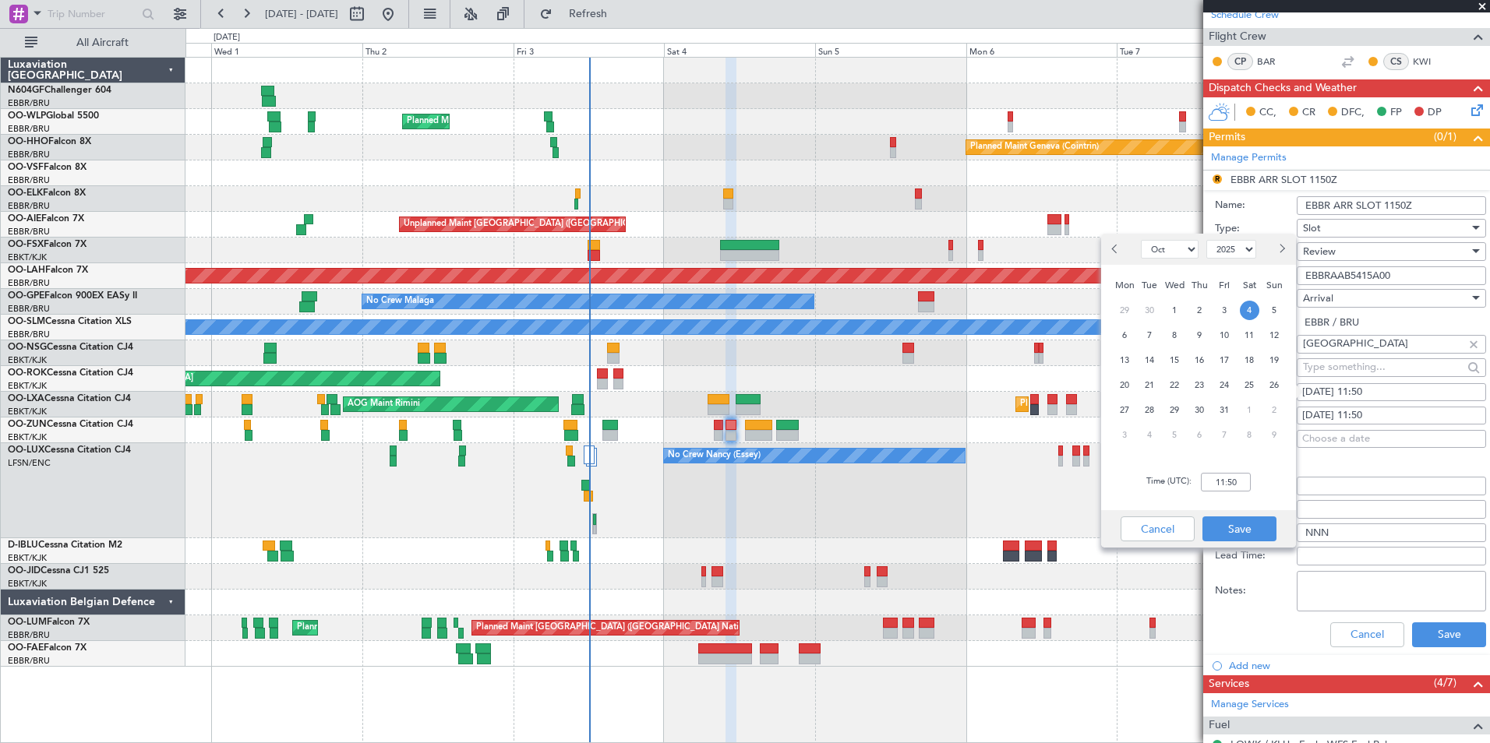
scroll to position [283, 0]
click at [1190, 481] on input "11:50" at bounding box center [1226, 482] width 50 height 19
type input "11:35"
click at [1190, 528] on button "Save" at bounding box center [1239, 529] width 74 height 25
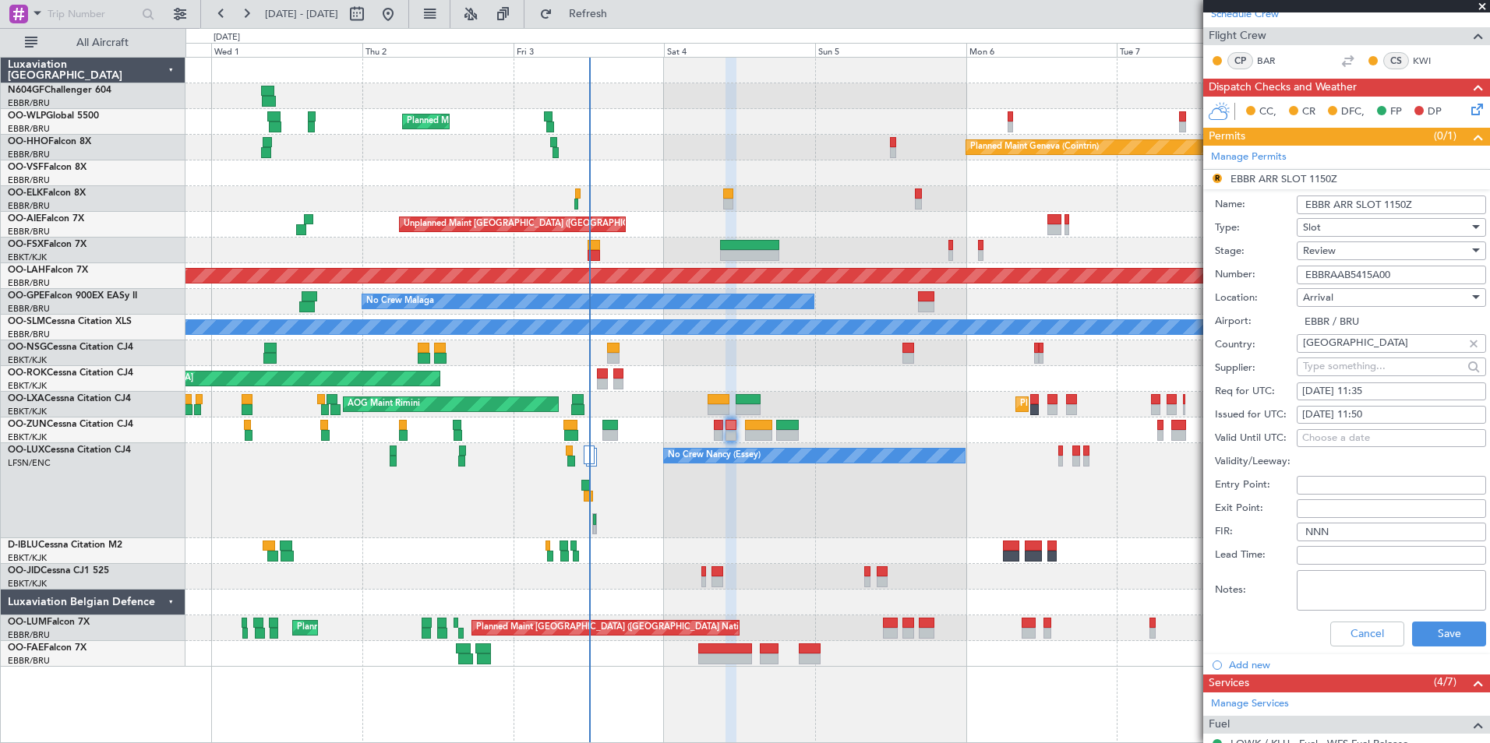
click at [1190, 414] on div "04/10/2025 11:50" at bounding box center [1391, 415] width 178 height 16
select select "10"
select select "2025"
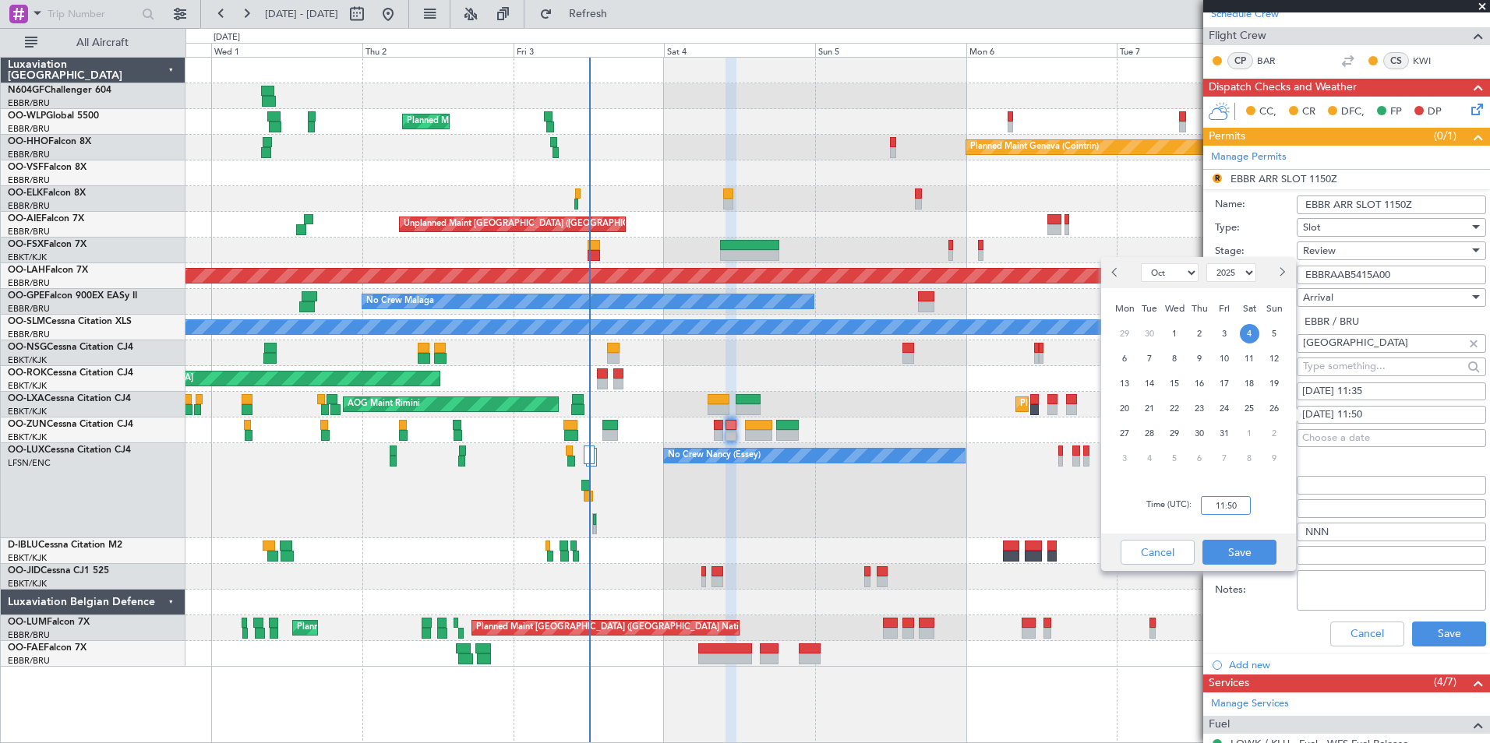
click at [1190, 499] on input "11:50" at bounding box center [1226, 505] width 50 height 19
type input "11:35"
click at [1190, 551] on button "Save" at bounding box center [1239, 552] width 74 height 25
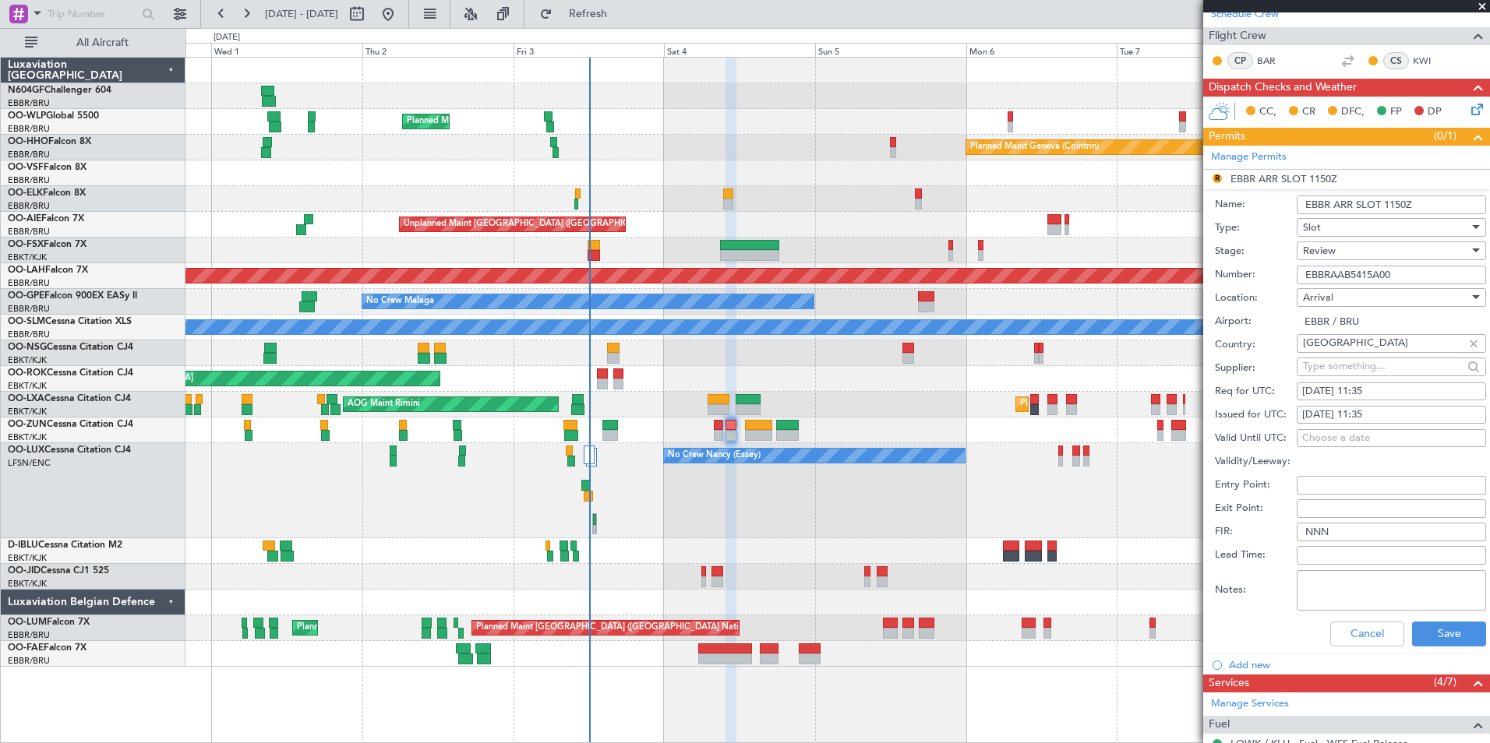
click at [1190, 464] on input "Validity/Leeway:" at bounding box center [1390, 462] width 189 height 19
click at [1190, 251] on div "Review" at bounding box center [1386, 250] width 166 height 23
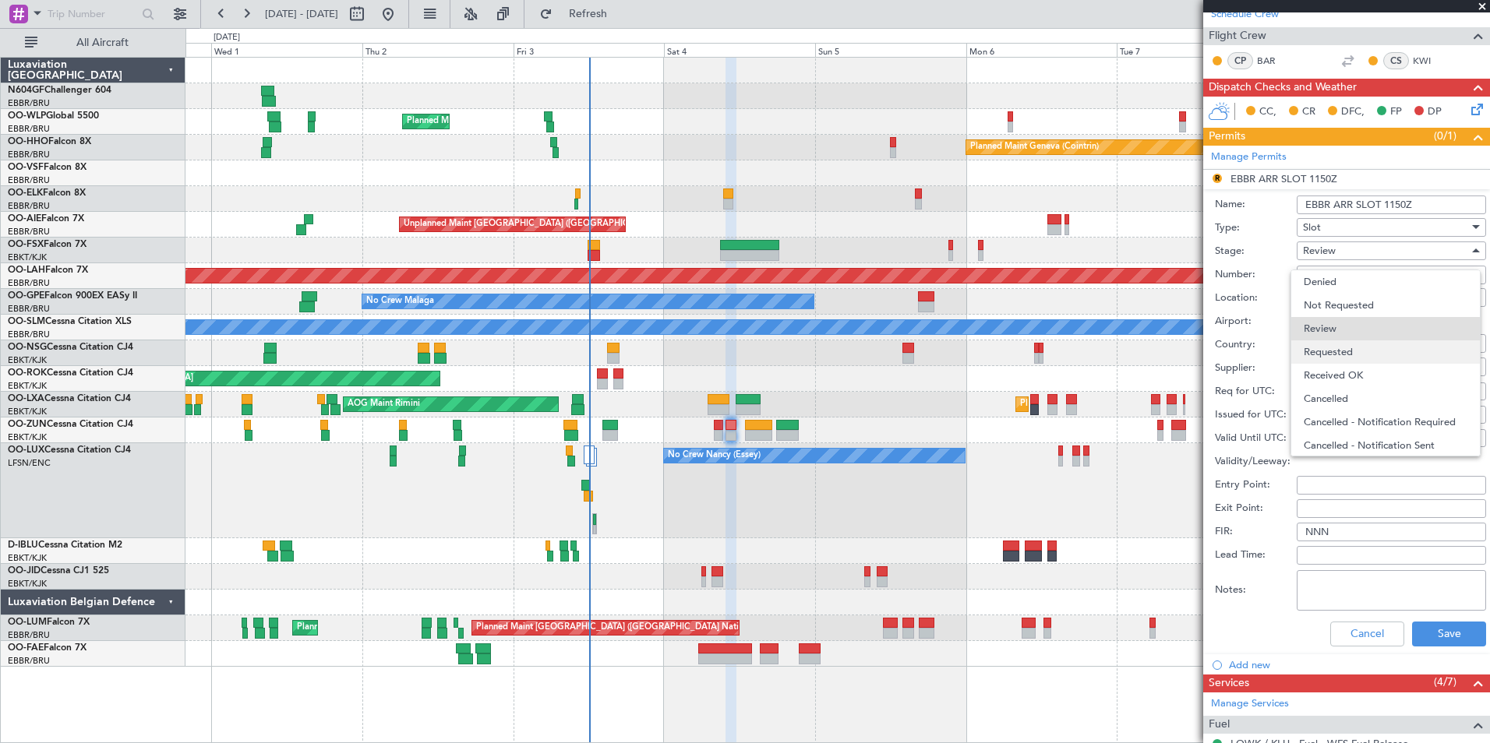
click at [1190, 347] on span "Requested" at bounding box center [1385, 351] width 164 height 23
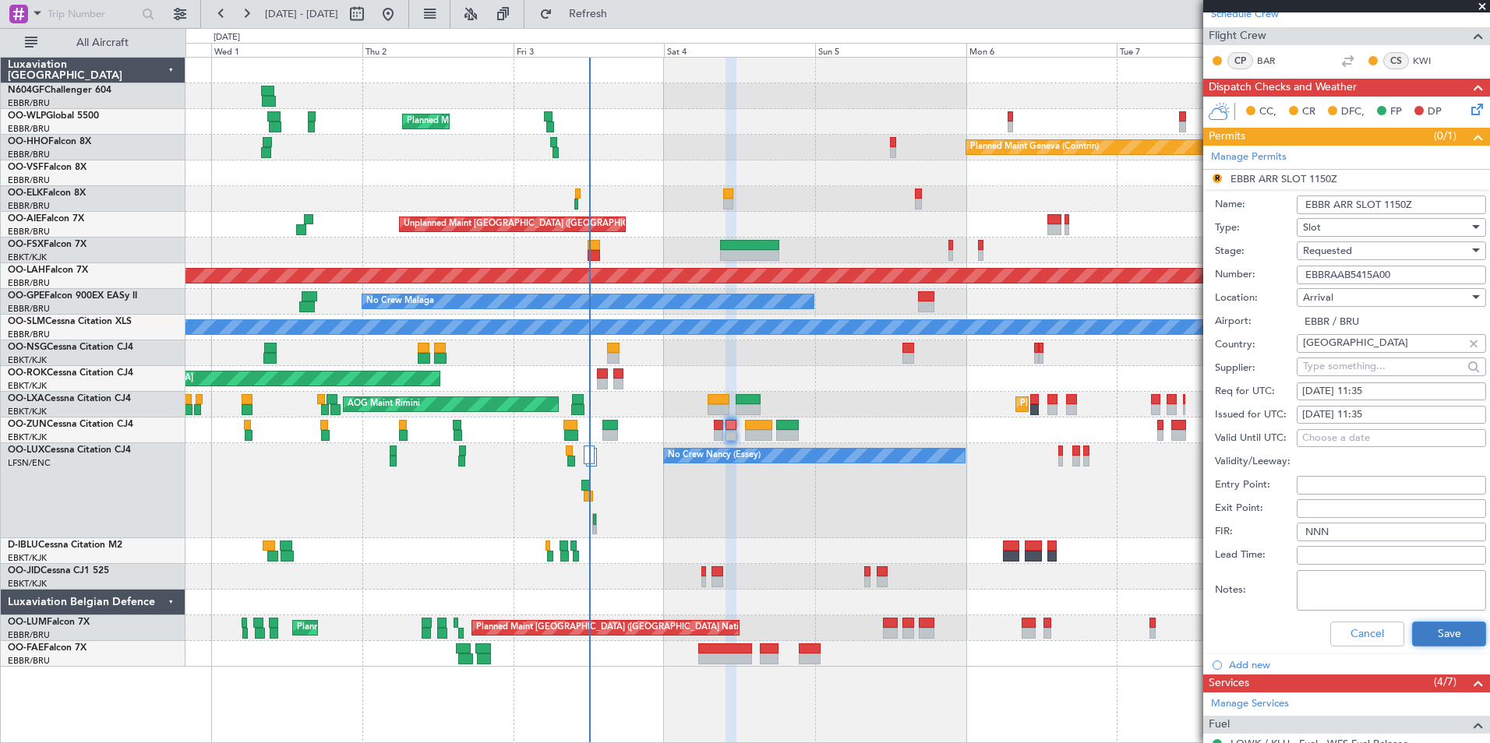
click at [1190, 634] on button "Save" at bounding box center [1449, 634] width 74 height 25
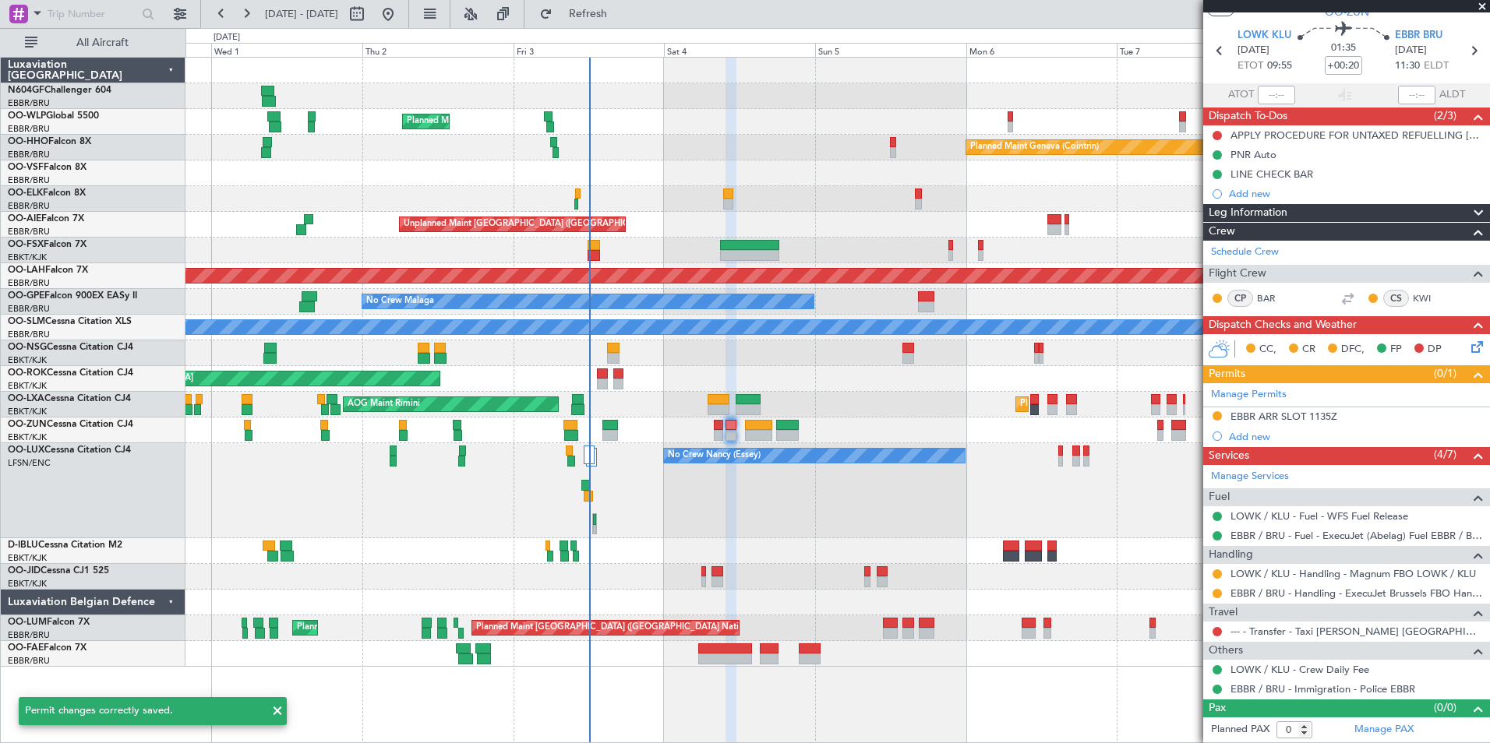
scroll to position [44, 0]
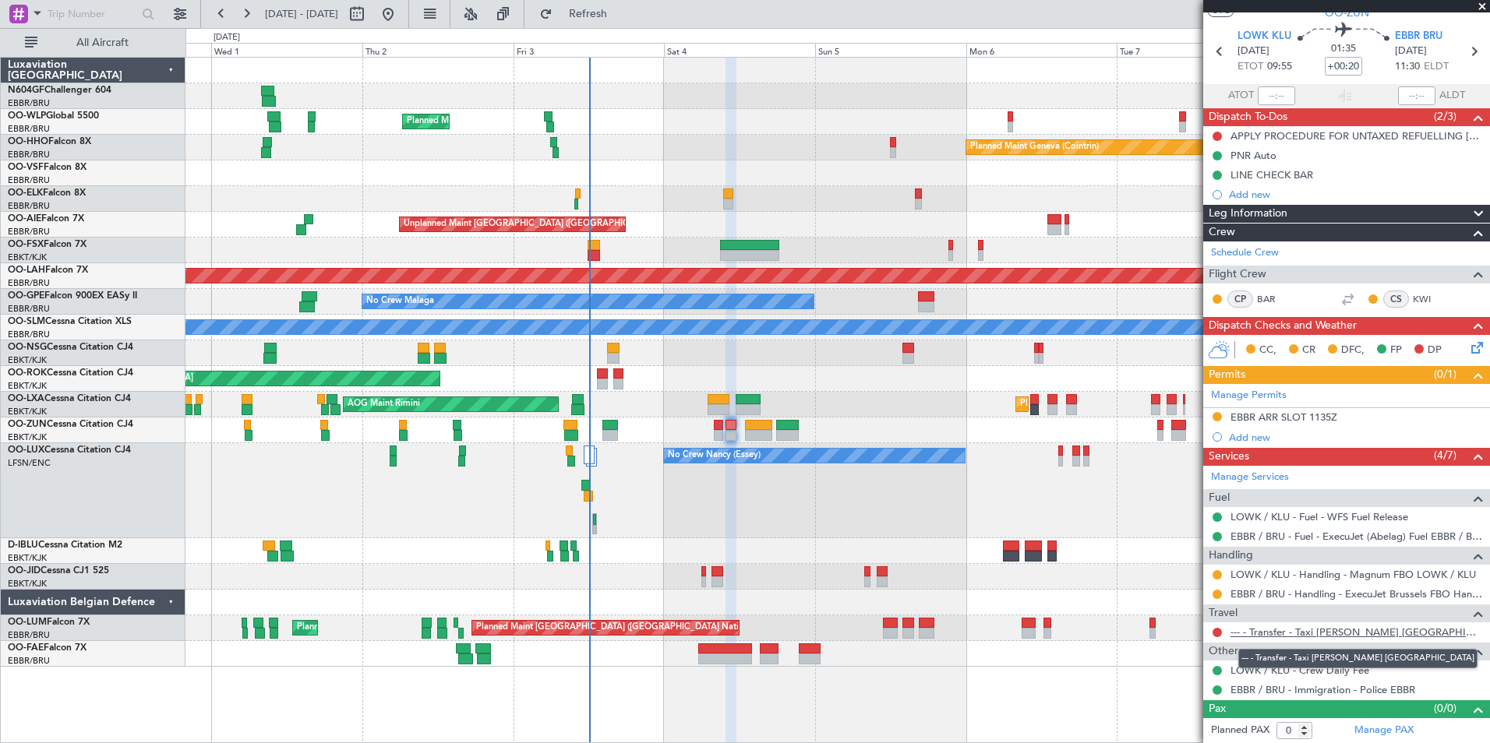
click at [1190, 630] on link "--- - Transfer - Taxi [PERSON_NAME] [GEOGRAPHIC_DATA]" at bounding box center [1356, 632] width 252 height 13
click at [619, 12] on span "Refresh" at bounding box center [588, 14] width 65 height 11
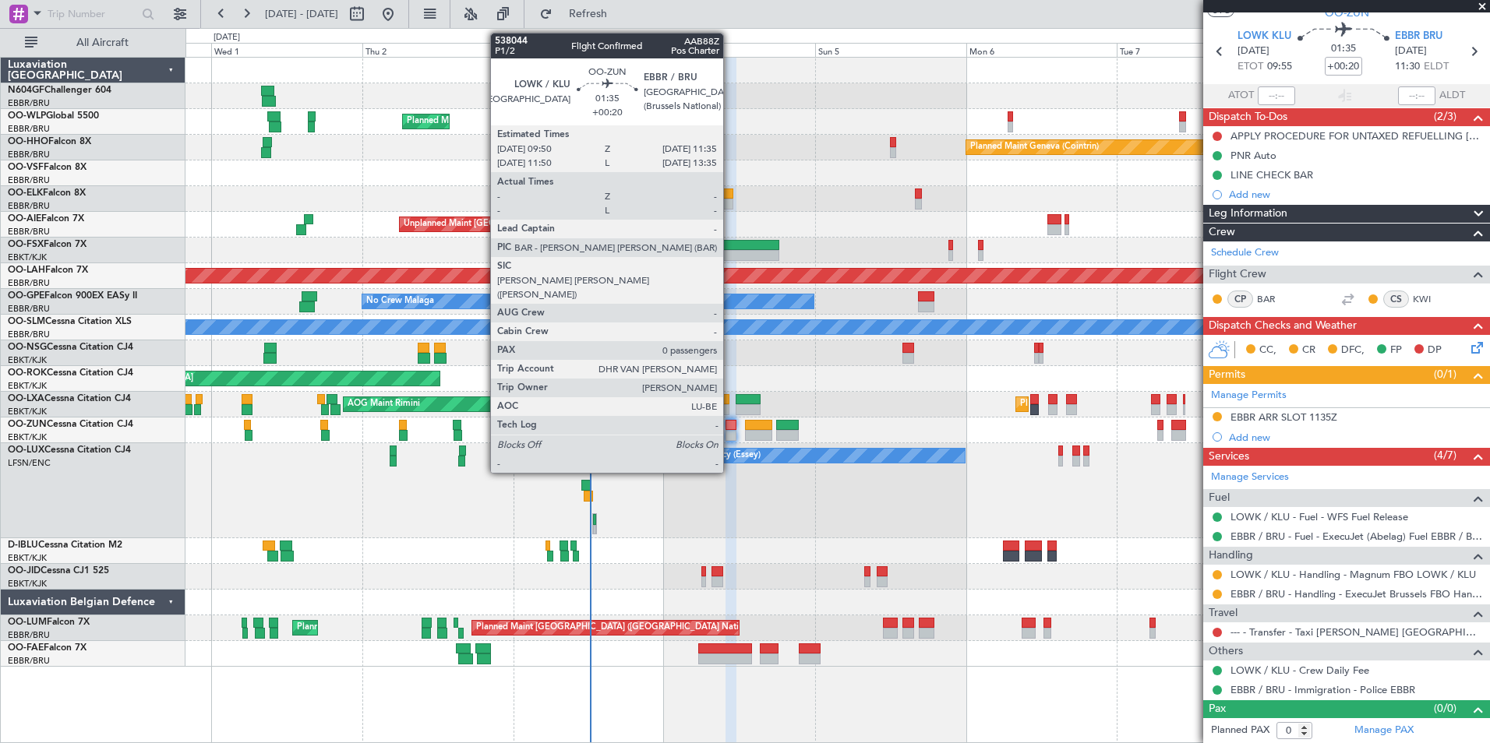
click at [730, 428] on div at bounding box center [731, 425] width 12 height 11
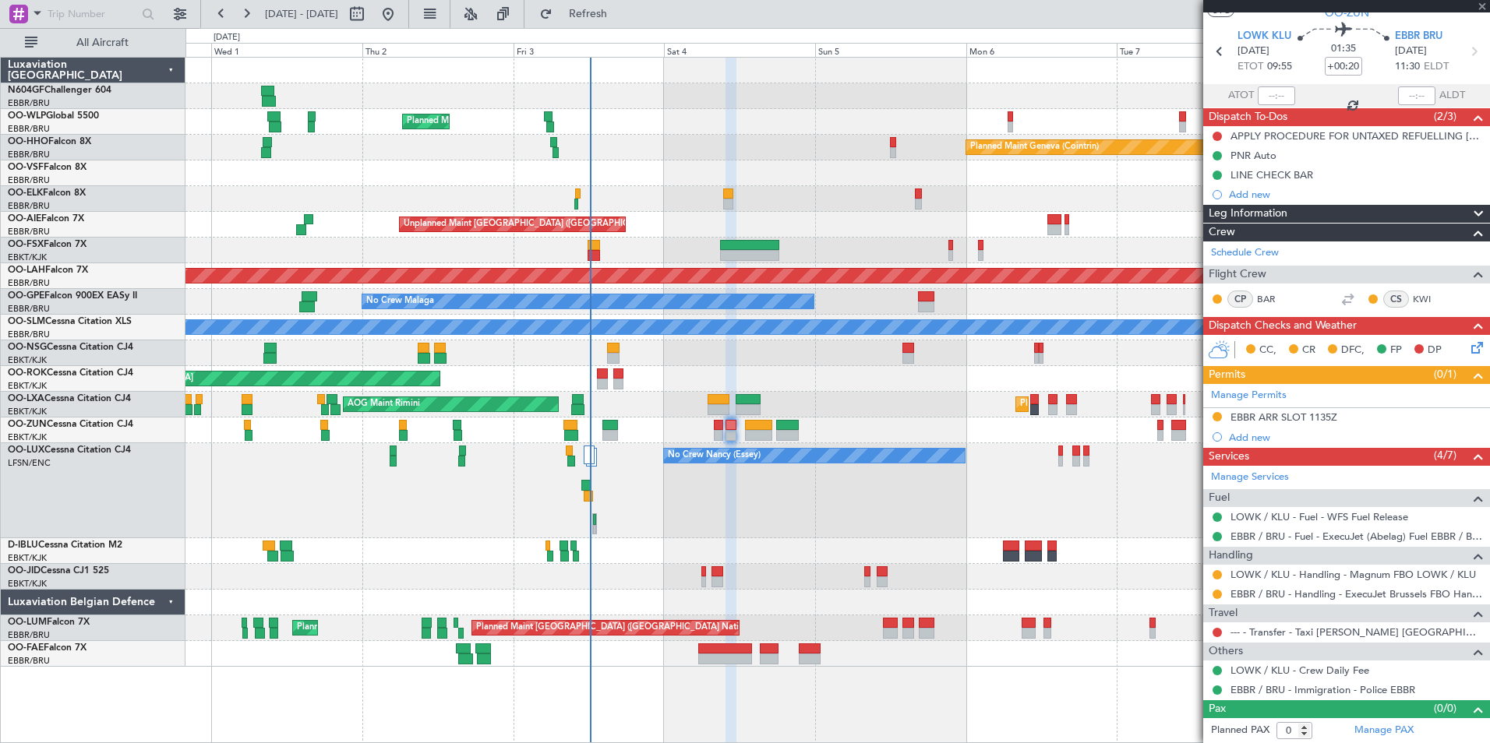
scroll to position [0, 0]
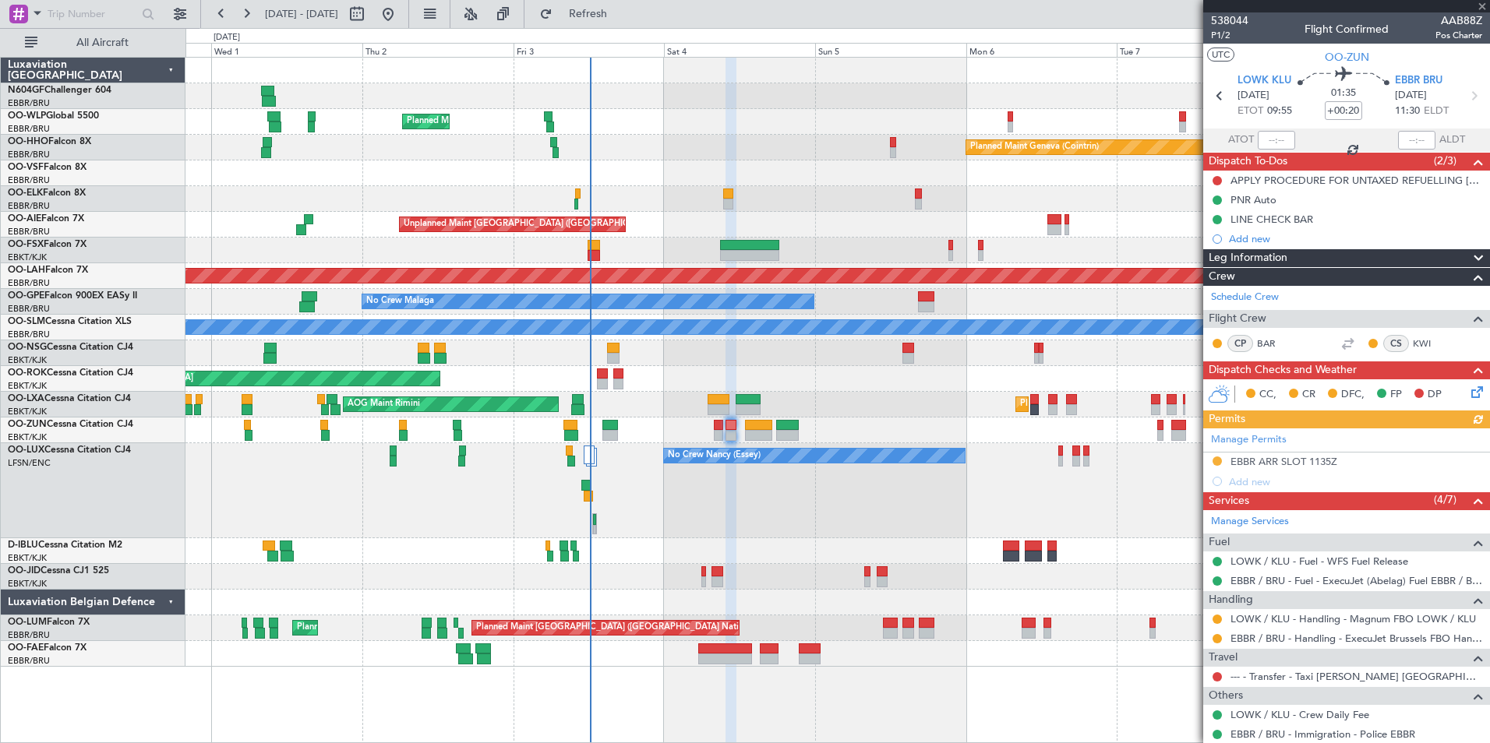
click at [1190, 457] on div "Manage Permits EBBR ARR SLOT 1135Z Add new" at bounding box center [1346, 460] width 287 height 63
click at [1190, 455] on div "EBBR ARR SLOT 1135Z" at bounding box center [1283, 461] width 107 height 13
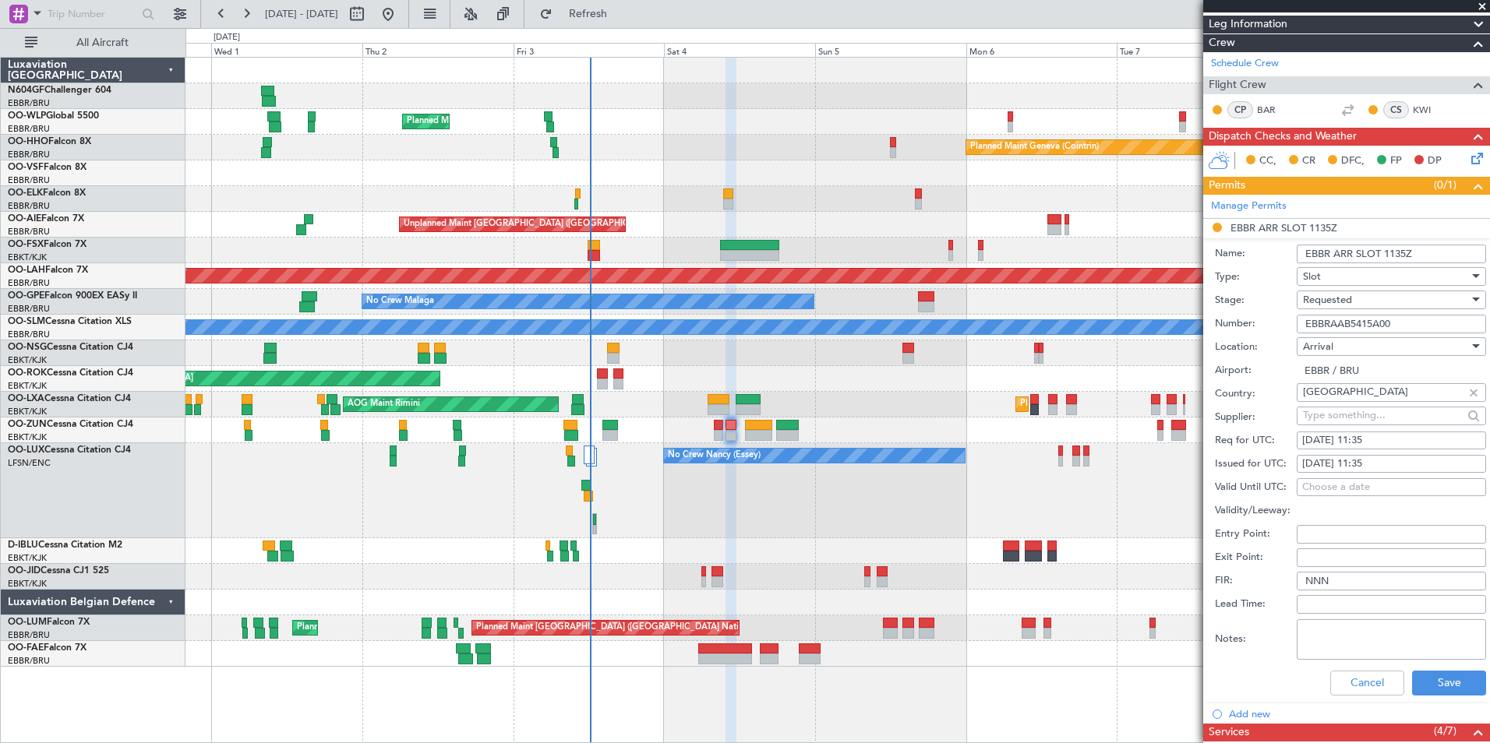
scroll to position [235, 0]
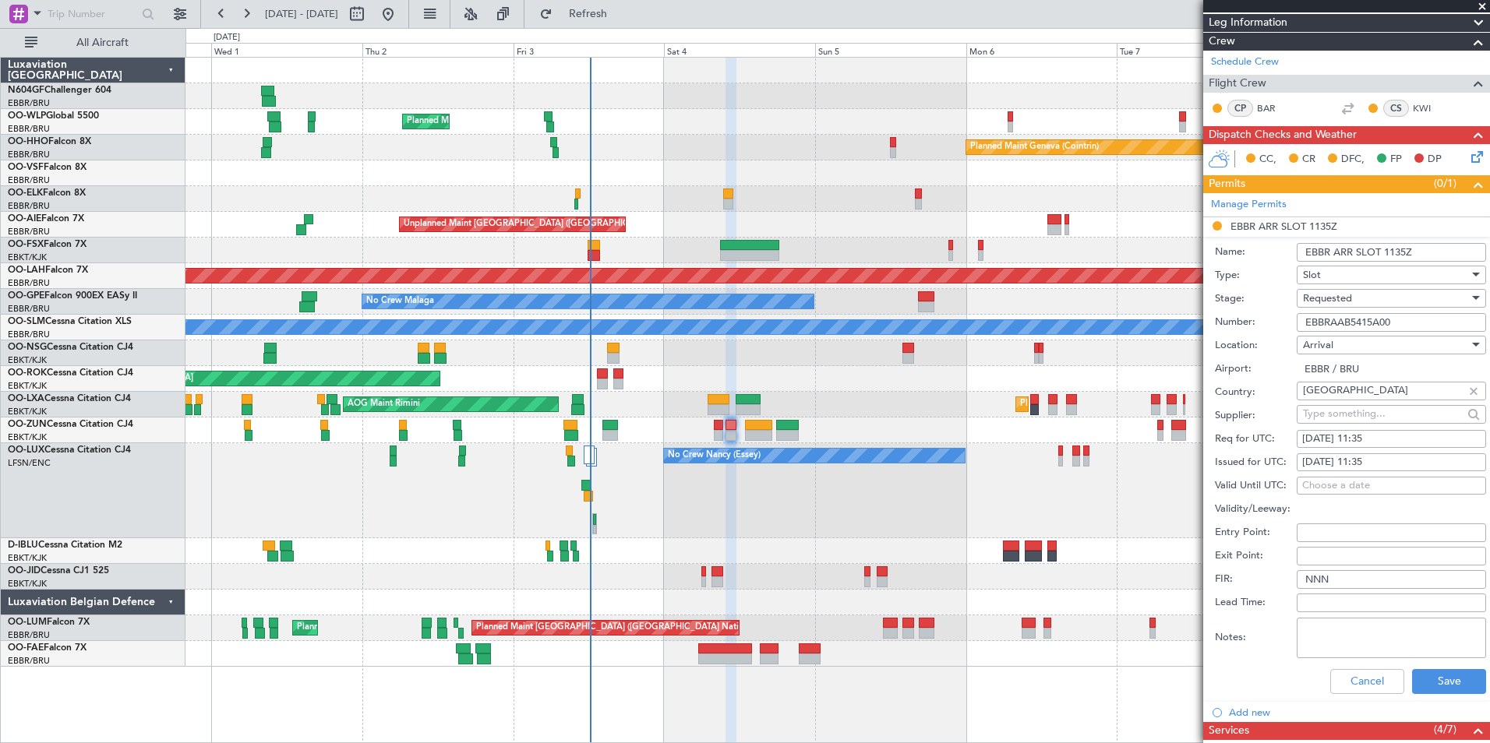
click at [1190, 296] on span "Requested" at bounding box center [1327, 298] width 49 height 14
click at [1190, 418] on span "Received OK" at bounding box center [1385, 415] width 164 height 23
click at [1190, 649] on button "Save" at bounding box center [1449, 681] width 74 height 25
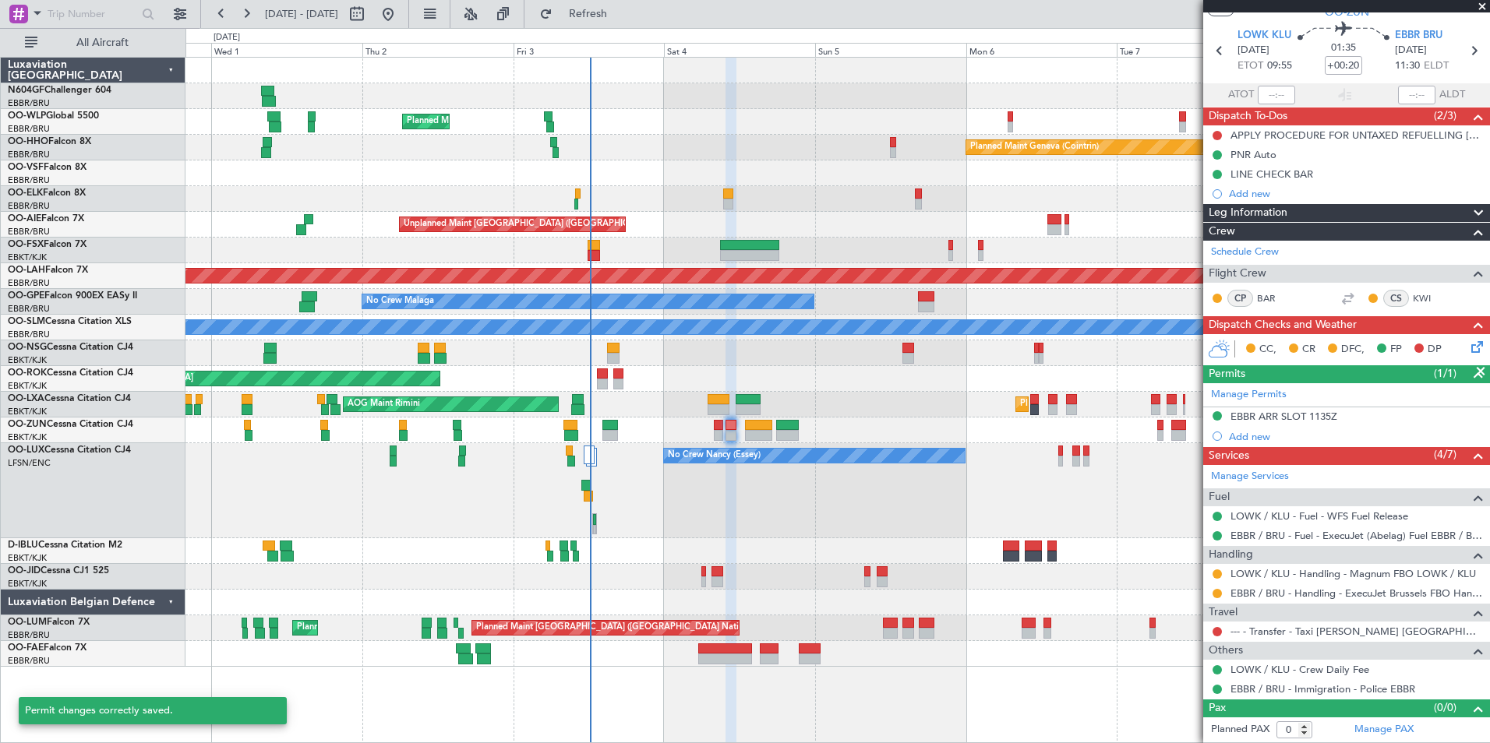
scroll to position [44, 0]
click at [1190, 594] on div "Requested" at bounding box center [1217, 599] width 48 height 19
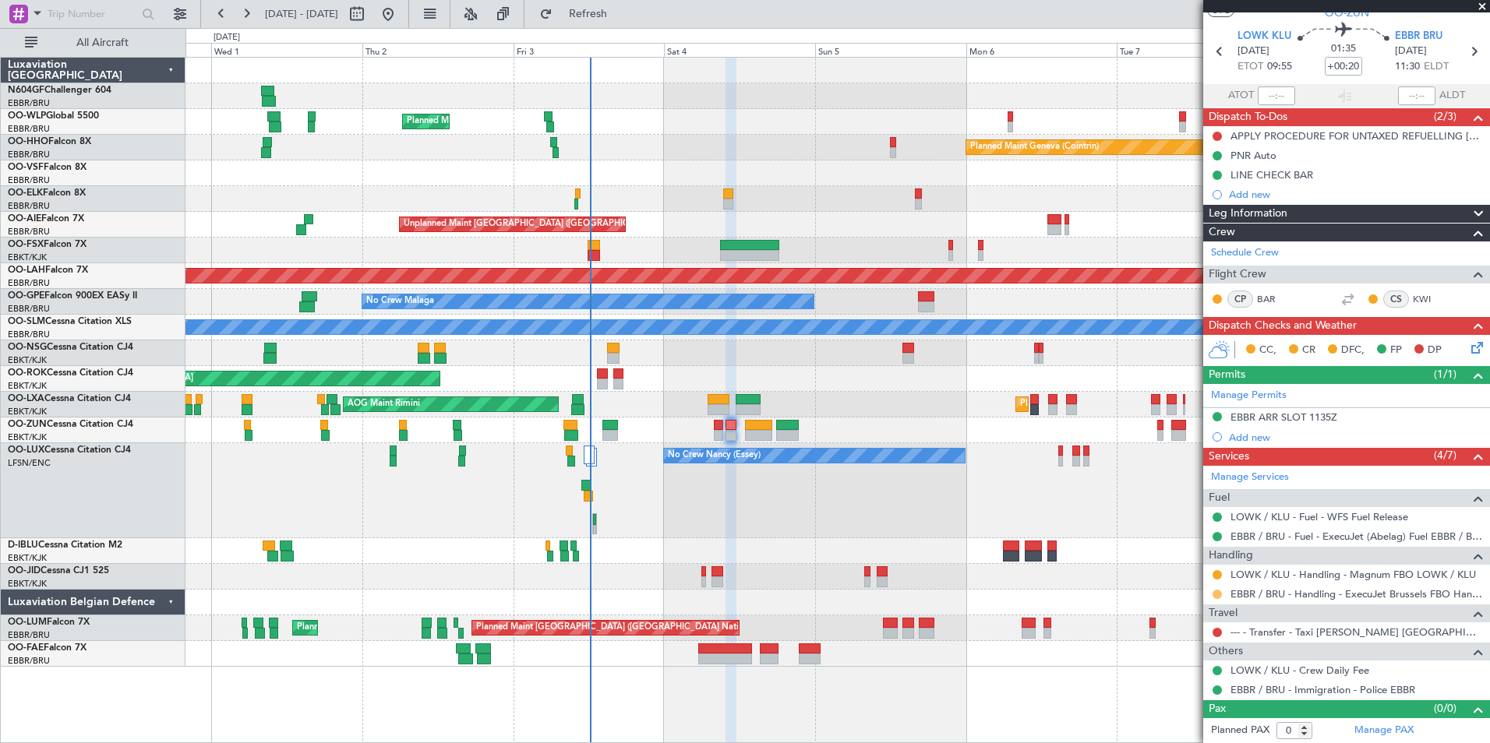
click at [1190, 594] on button at bounding box center [1216, 594] width 9 height 9
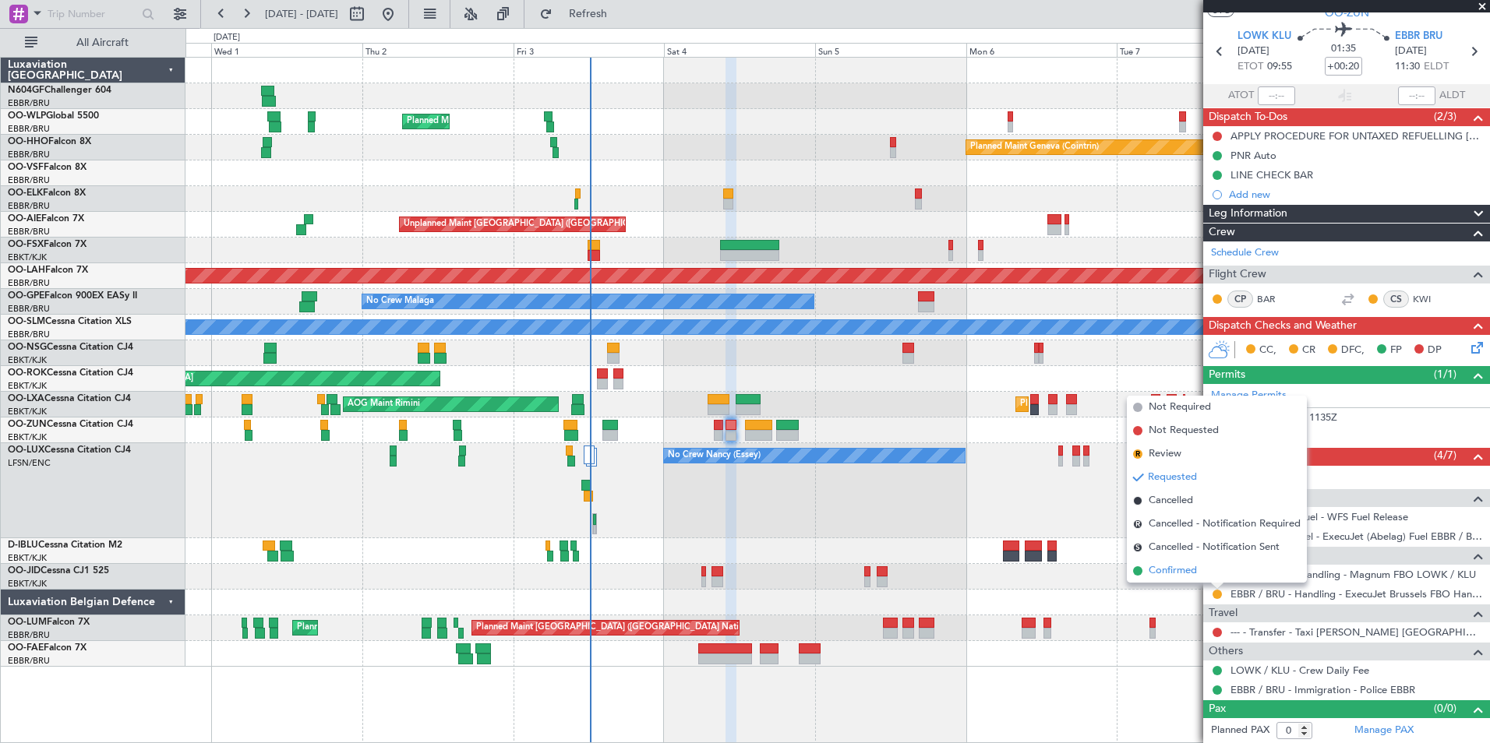
click at [1180, 566] on span "Confirmed" at bounding box center [1172, 571] width 48 height 16
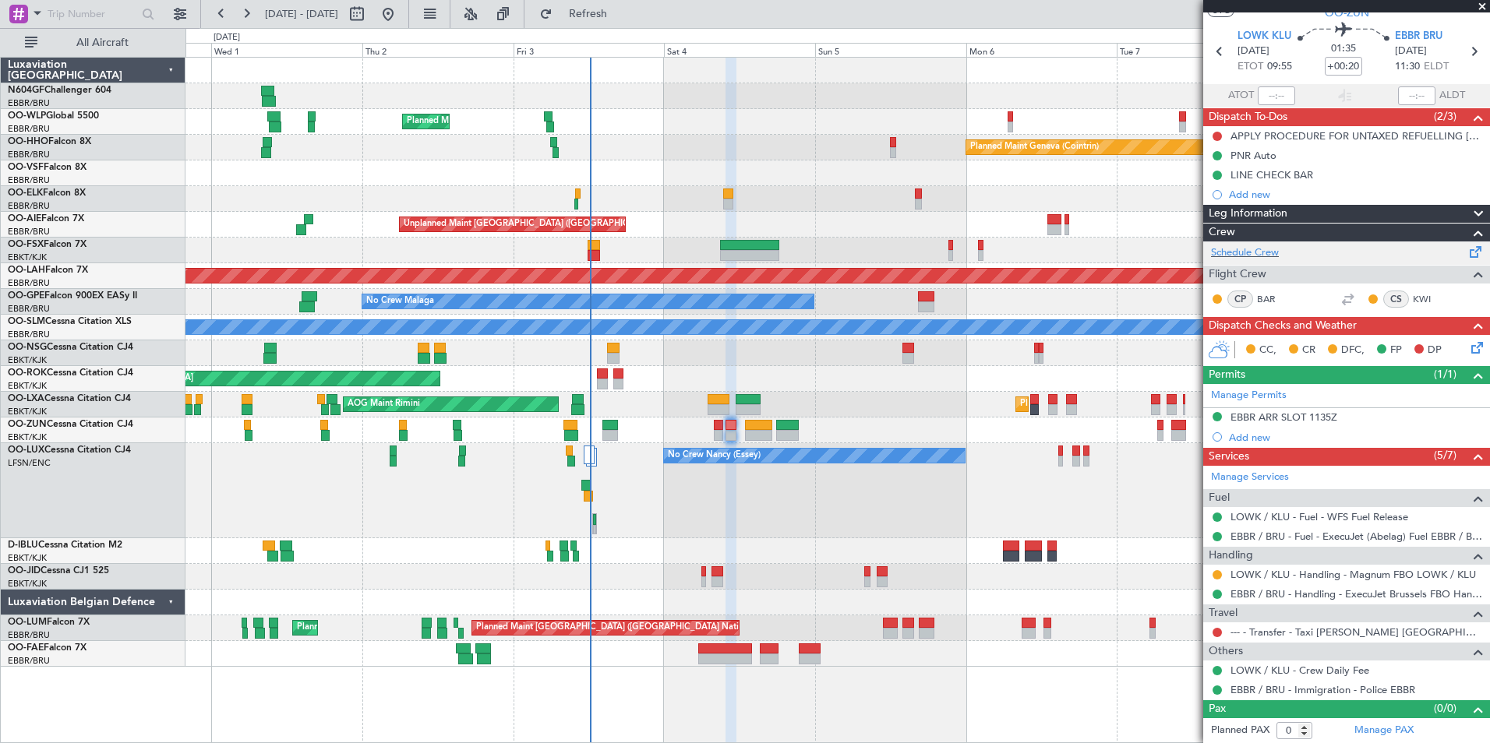
scroll to position [0, 0]
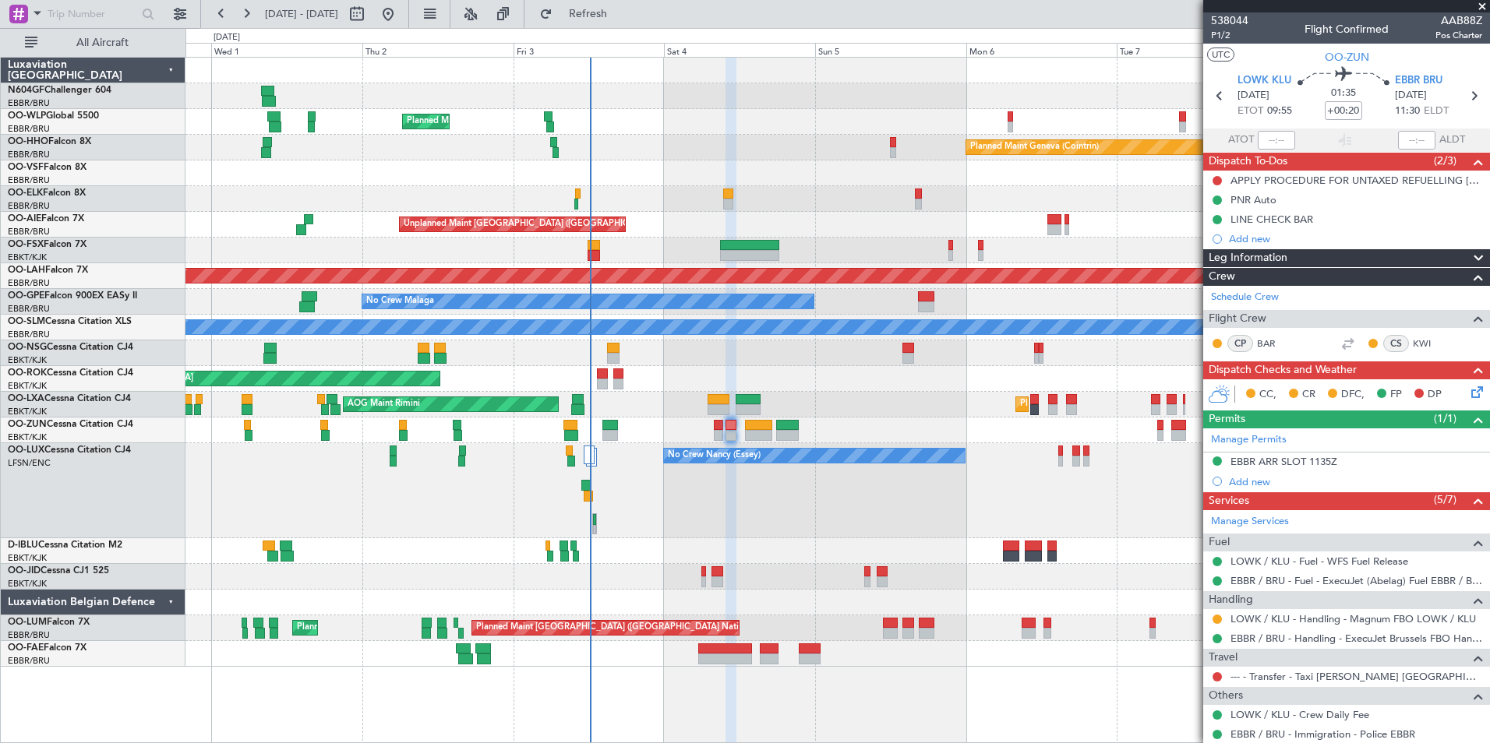
click at [1190, 392] on icon at bounding box center [1474, 389] width 12 height 12
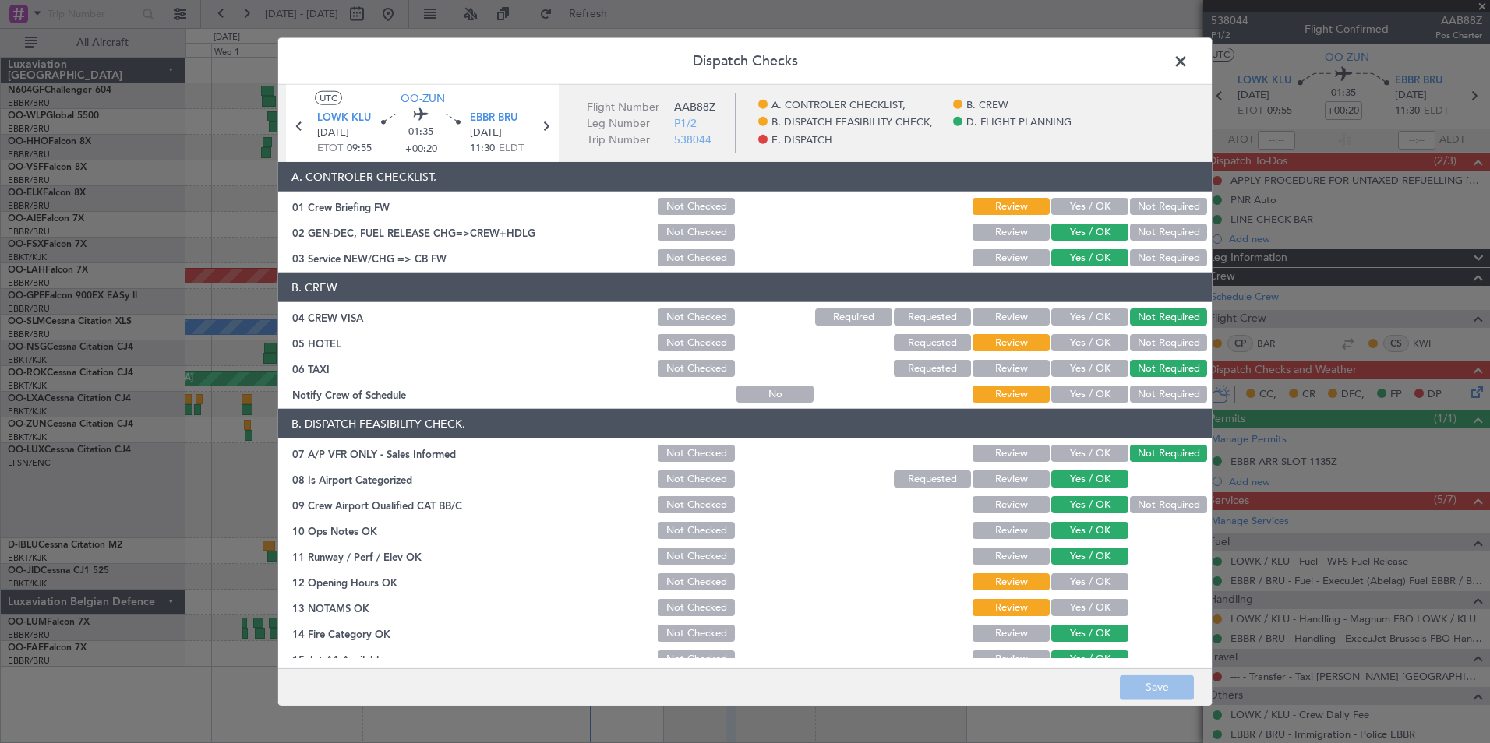
scroll to position [288, 0]
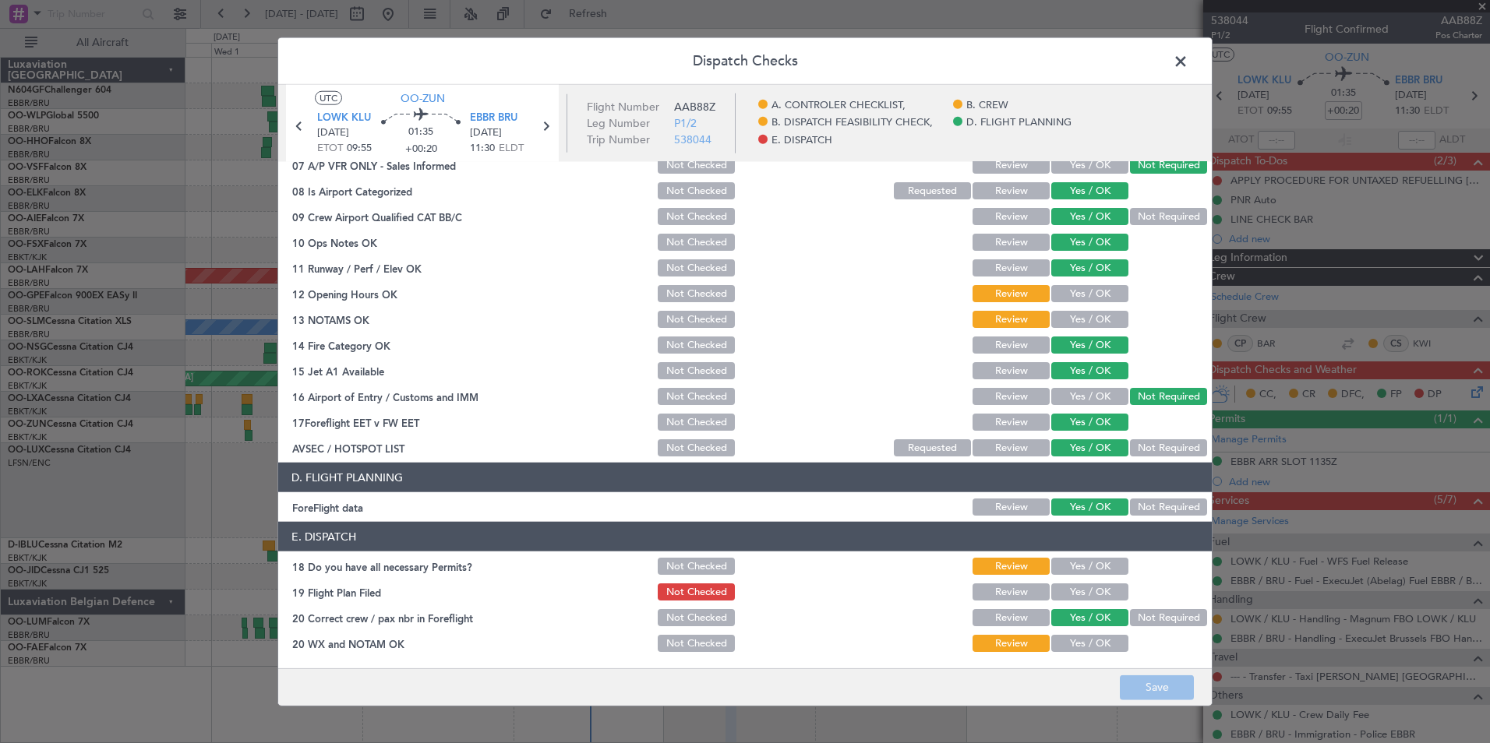
click at [1066, 566] on button "Yes / OK" at bounding box center [1089, 566] width 77 height 17
click at [1085, 591] on button "Yes / OK" at bounding box center [1089, 592] width 77 height 17
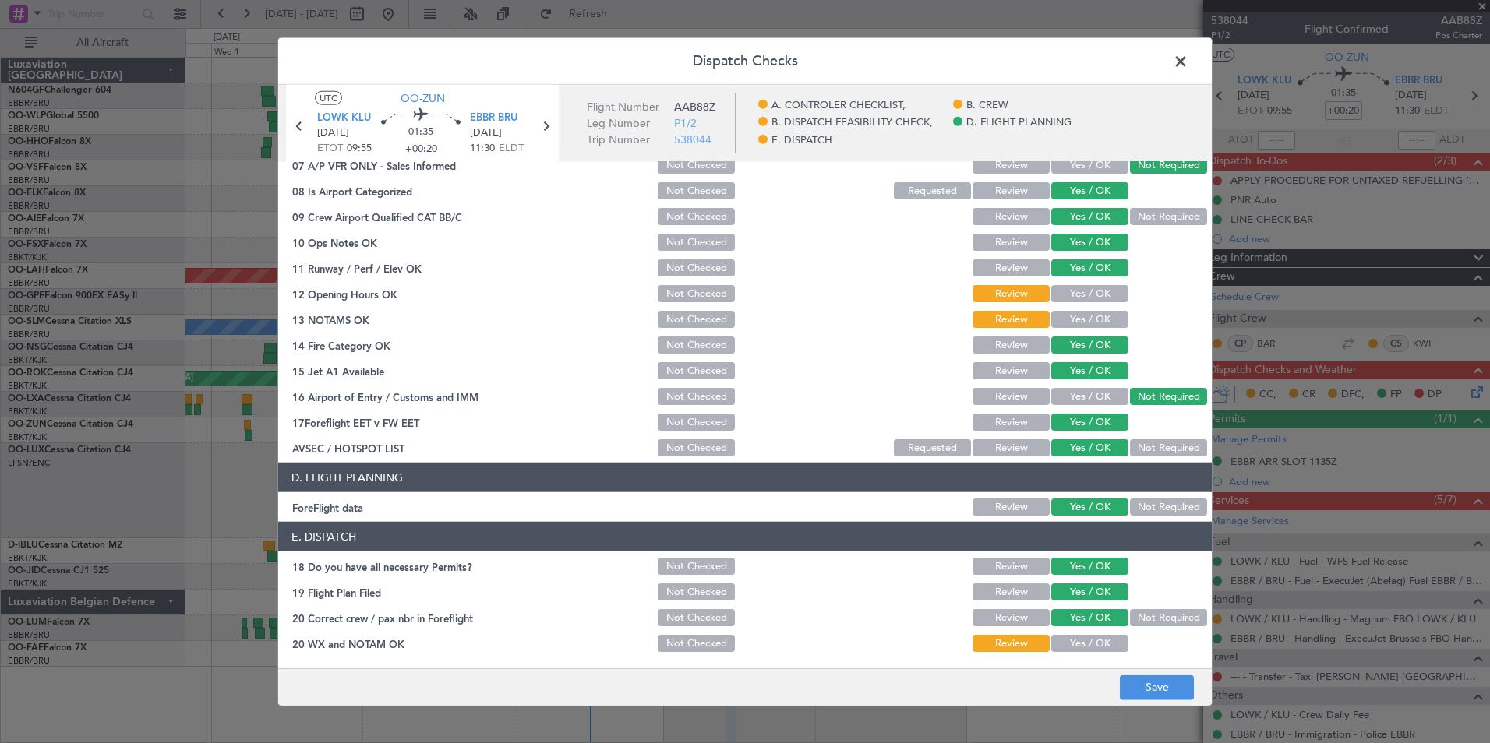
click at [1074, 642] on button "Yes / OK" at bounding box center [1089, 643] width 77 height 17
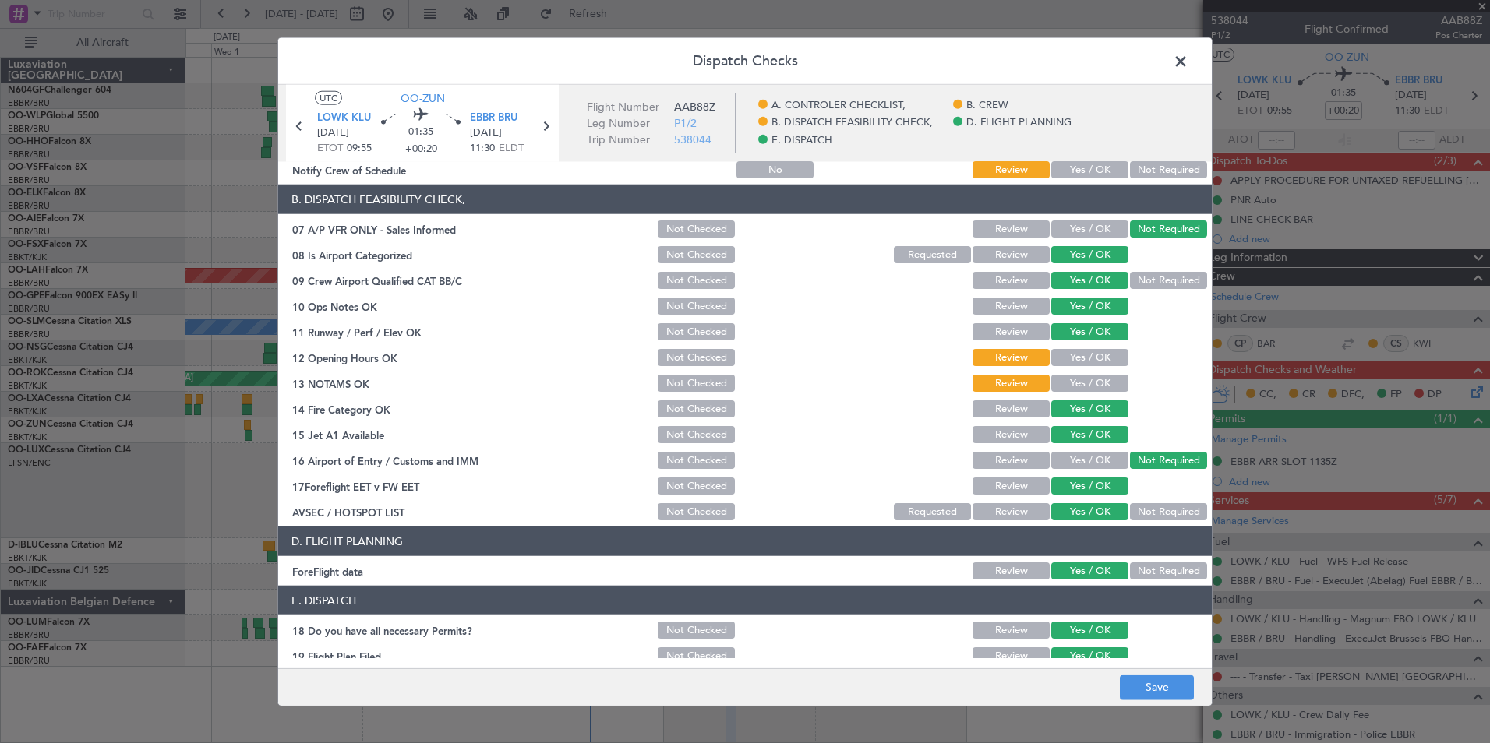
scroll to position [224, 0]
click at [1084, 388] on button "Yes / OK" at bounding box center [1089, 384] width 77 height 17
click at [1078, 351] on button "Yes / OK" at bounding box center [1089, 358] width 77 height 17
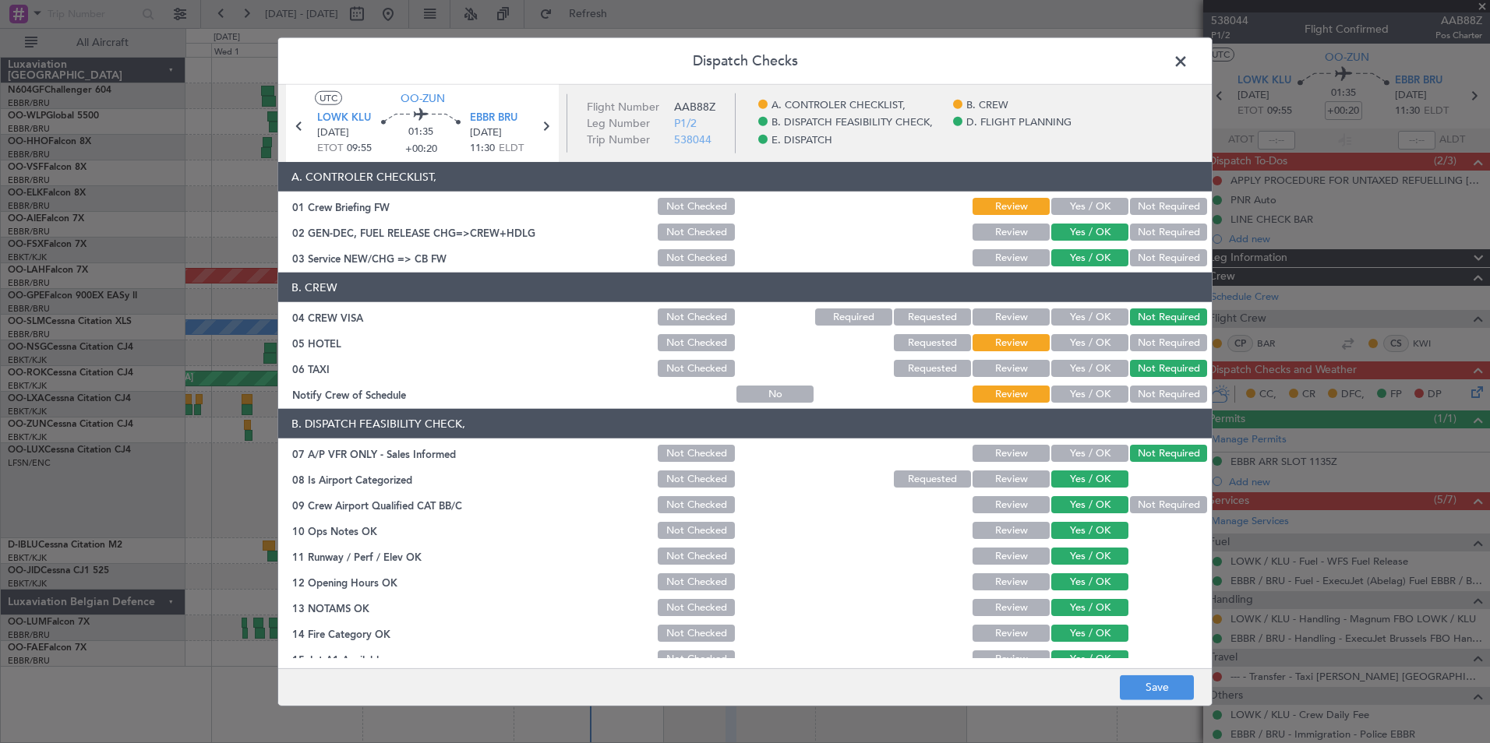
click at [1095, 391] on button "Yes / OK" at bounding box center [1089, 394] width 77 height 17
click at [1086, 365] on button "Yes / OK" at bounding box center [1089, 368] width 77 height 17
click at [1145, 344] on button "Not Required" at bounding box center [1168, 342] width 77 height 17
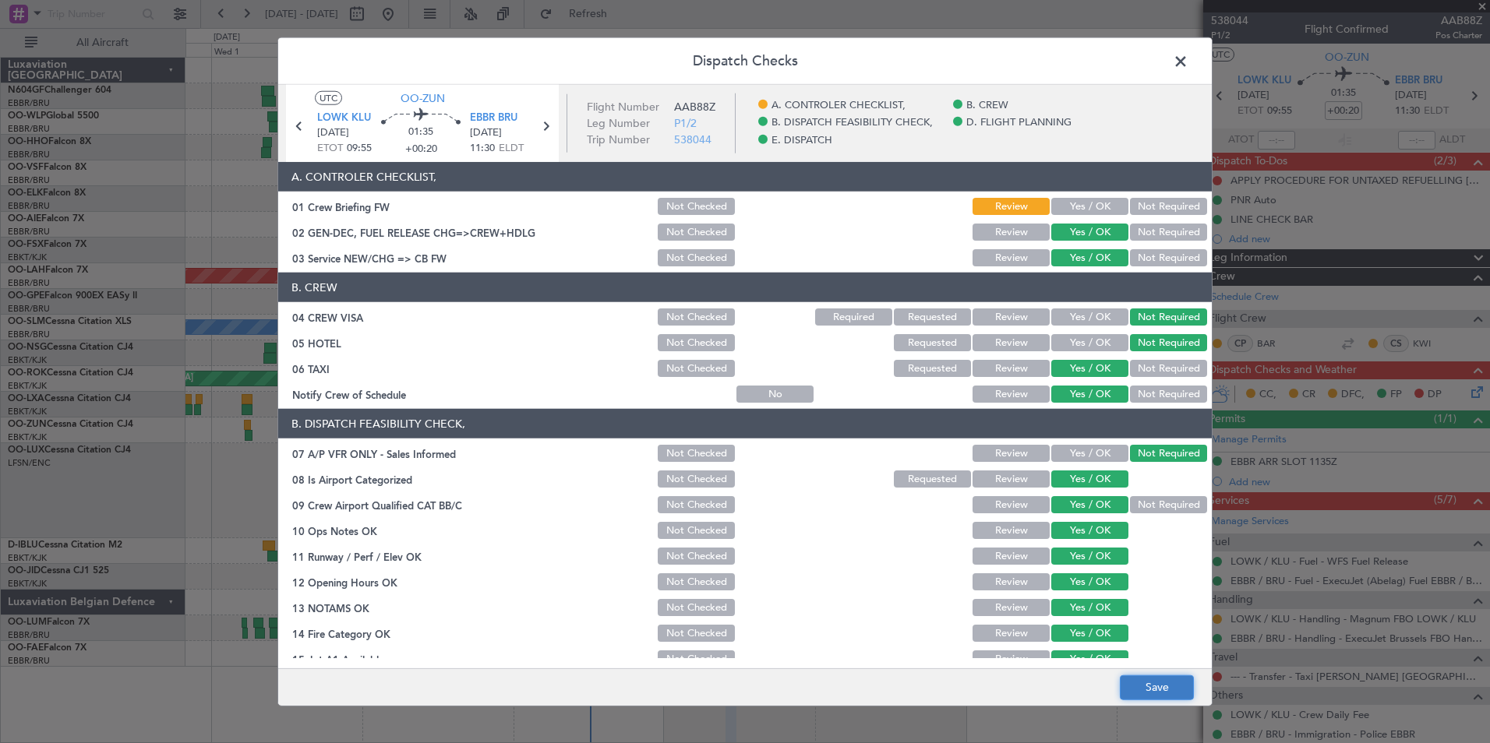
click at [1145, 649] on button "Save" at bounding box center [1157, 687] width 74 height 25
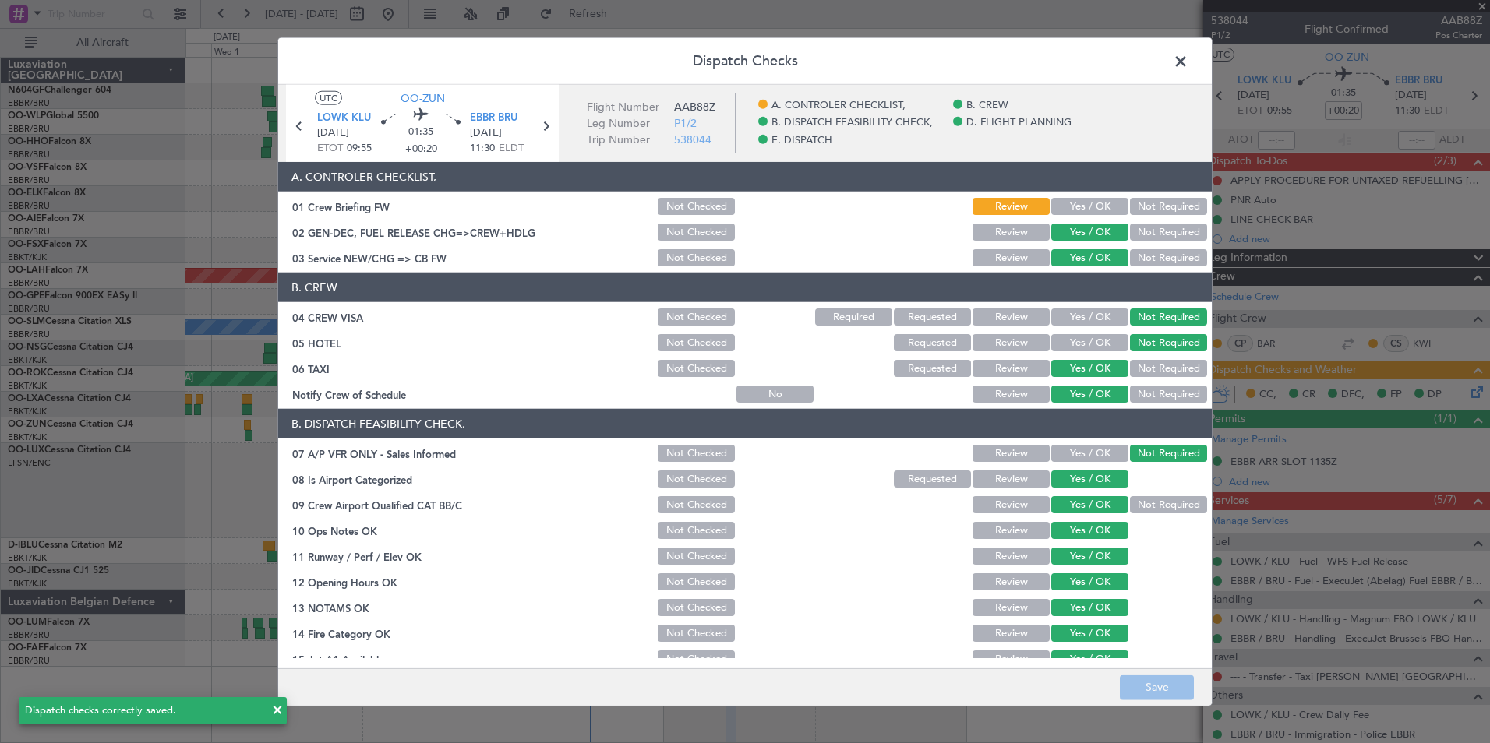
click at [1188, 59] on span at bounding box center [1188, 65] width 0 height 31
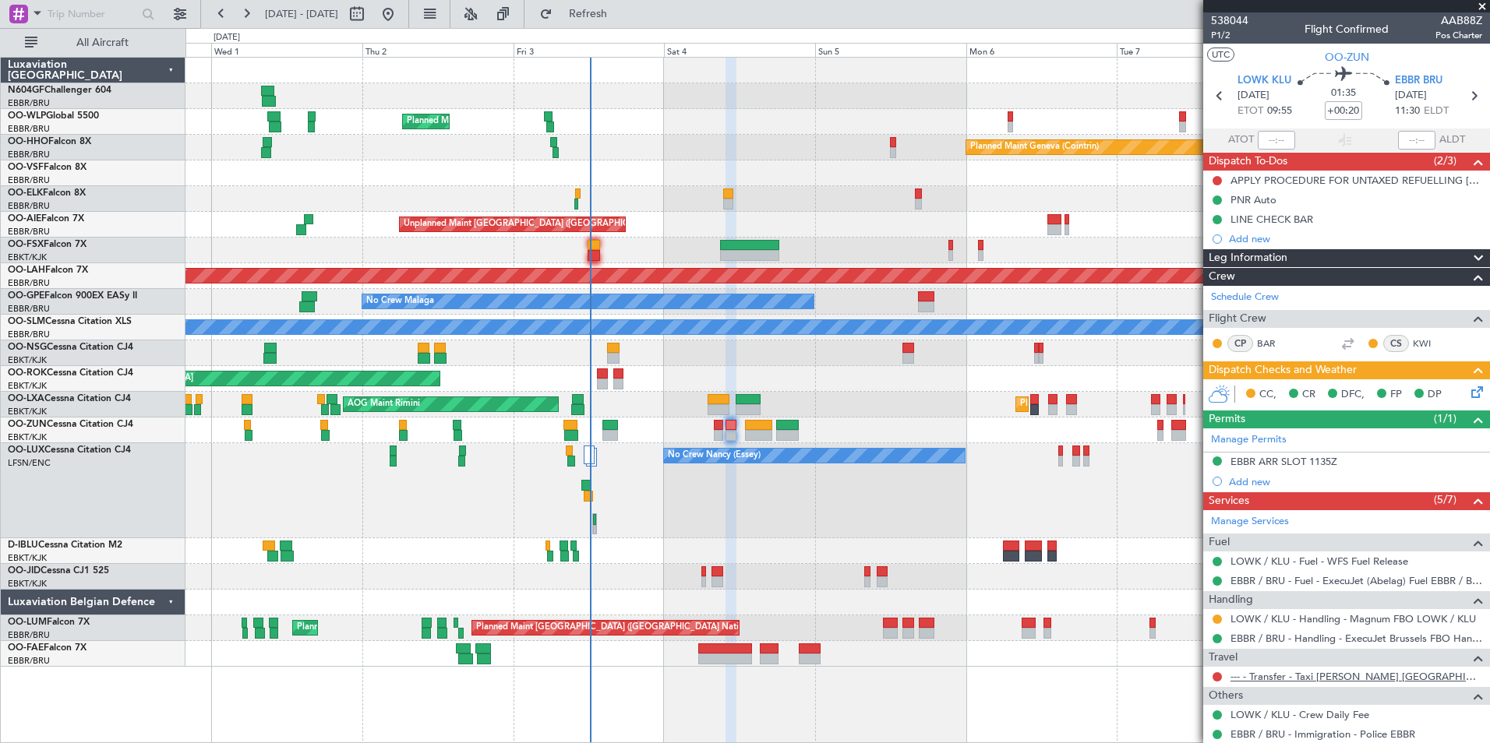
click at [1190, 649] on link "--- - Transfer - Taxi Sam Belgium" at bounding box center [1356, 676] width 252 height 13
click at [609, 11] on span "Refresh" at bounding box center [588, 14] width 65 height 11
click at [1190, 649] on button at bounding box center [1216, 676] width 9 height 9
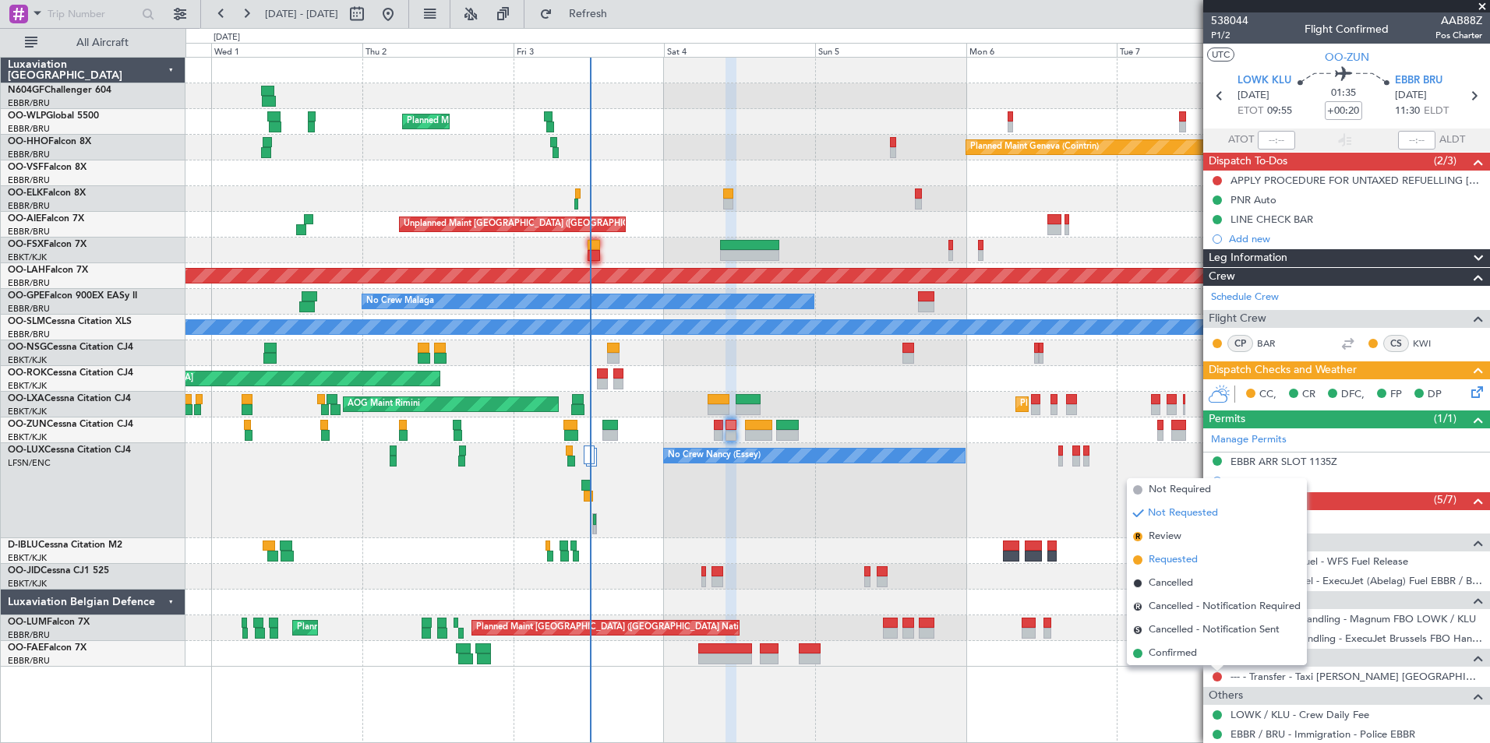
click at [1190, 562] on span "Requested" at bounding box center [1172, 560] width 49 height 16
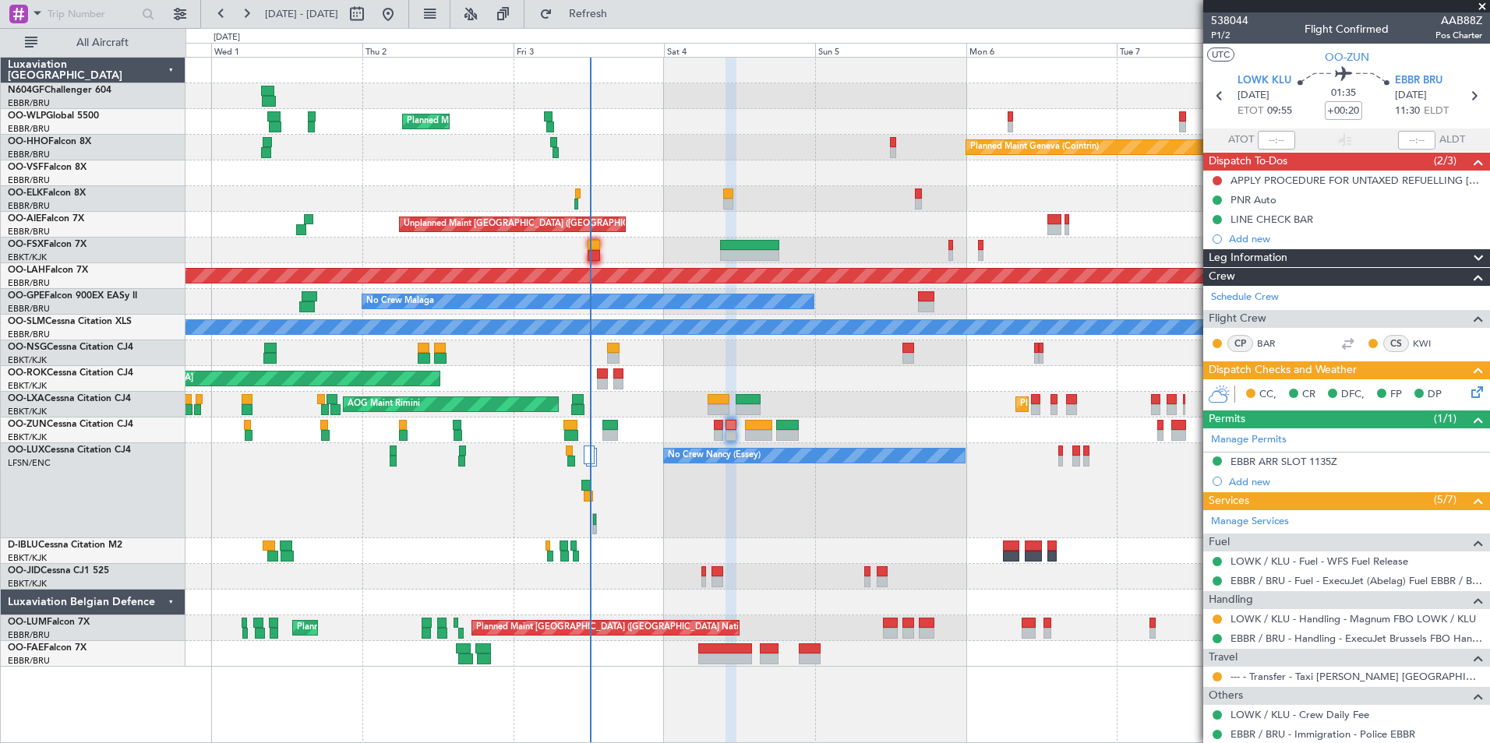
click at [1190, 390] on icon at bounding box center [1474, 389] width 12 height 12
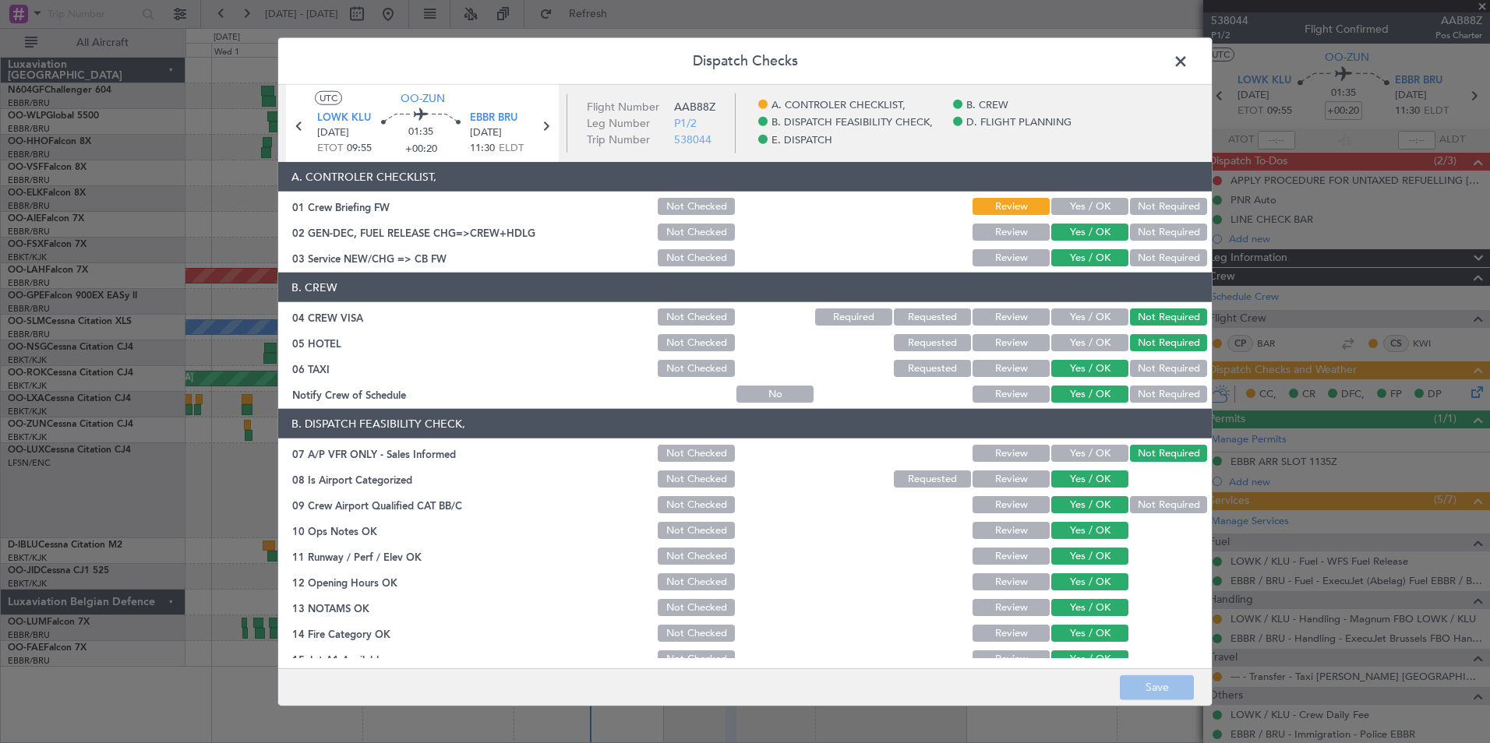
click at [1188, 61] on span at bounding box center [1188, 65] width 0 height 31
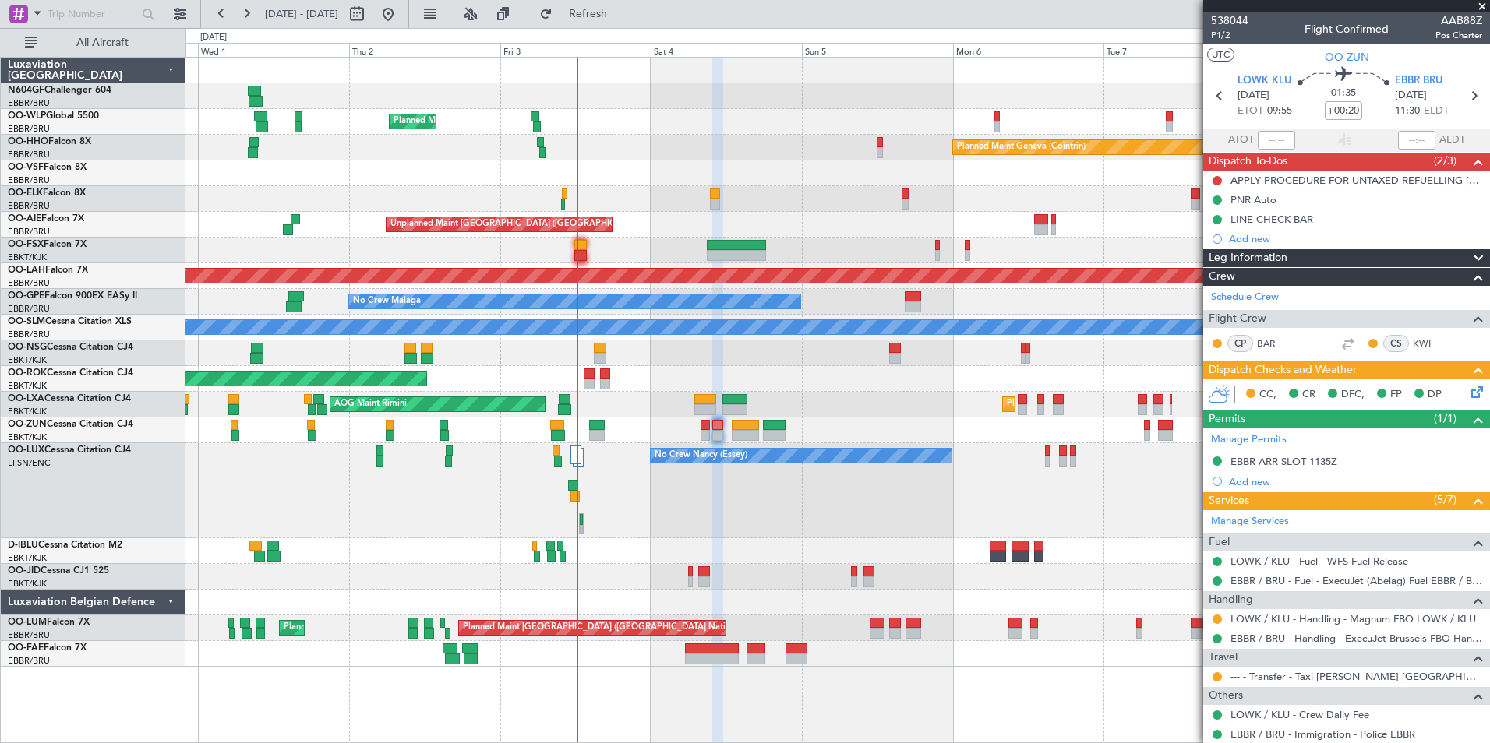
click at [750, 534] on div "No Crew Nancy (Essey)" at bounding box center [836, 490] width 1303 height 95
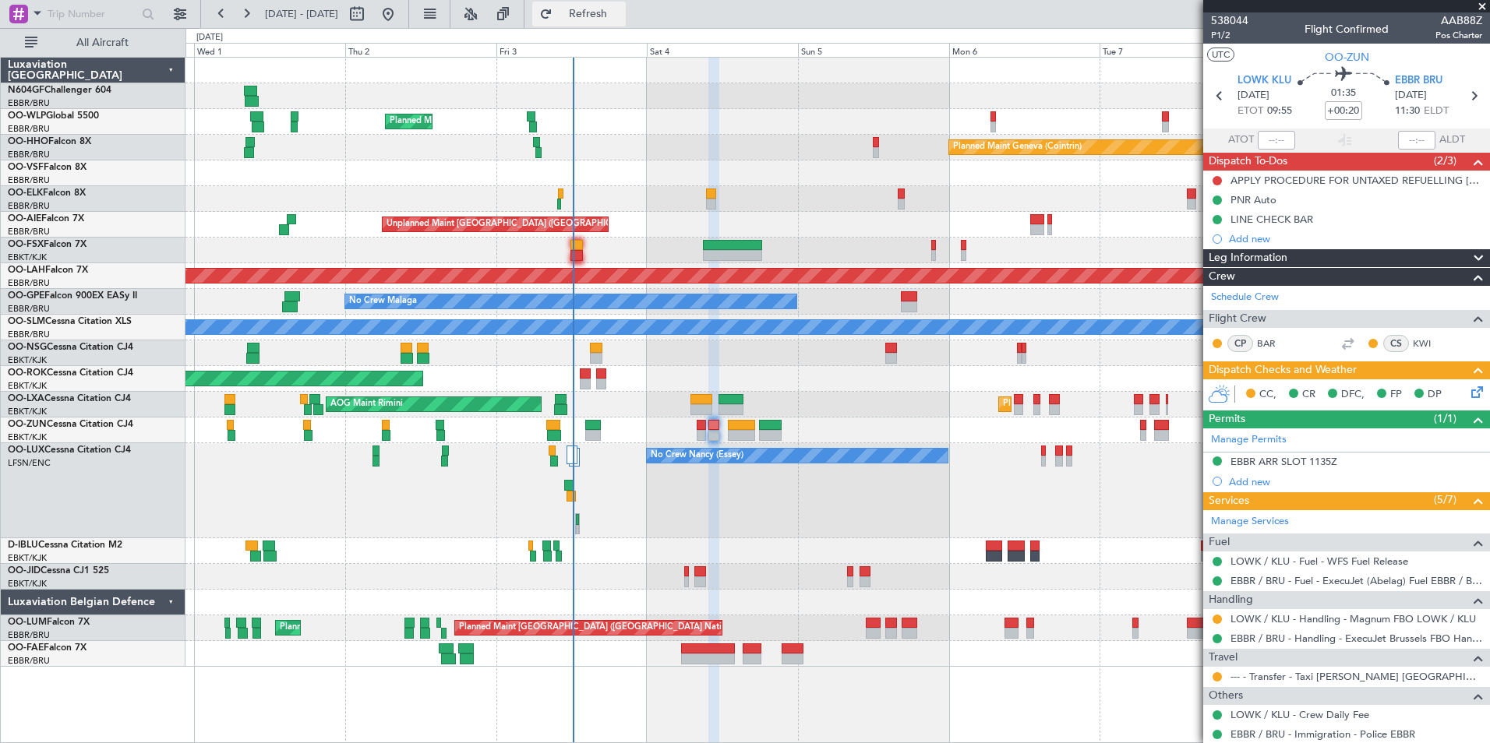
click at [606, 5] on button "Refresh" at bounding box center [578, 14] width 93 height 25
click at [621, 14] on span "Refresh" at bounding box center [588, 14] width 65 height 11
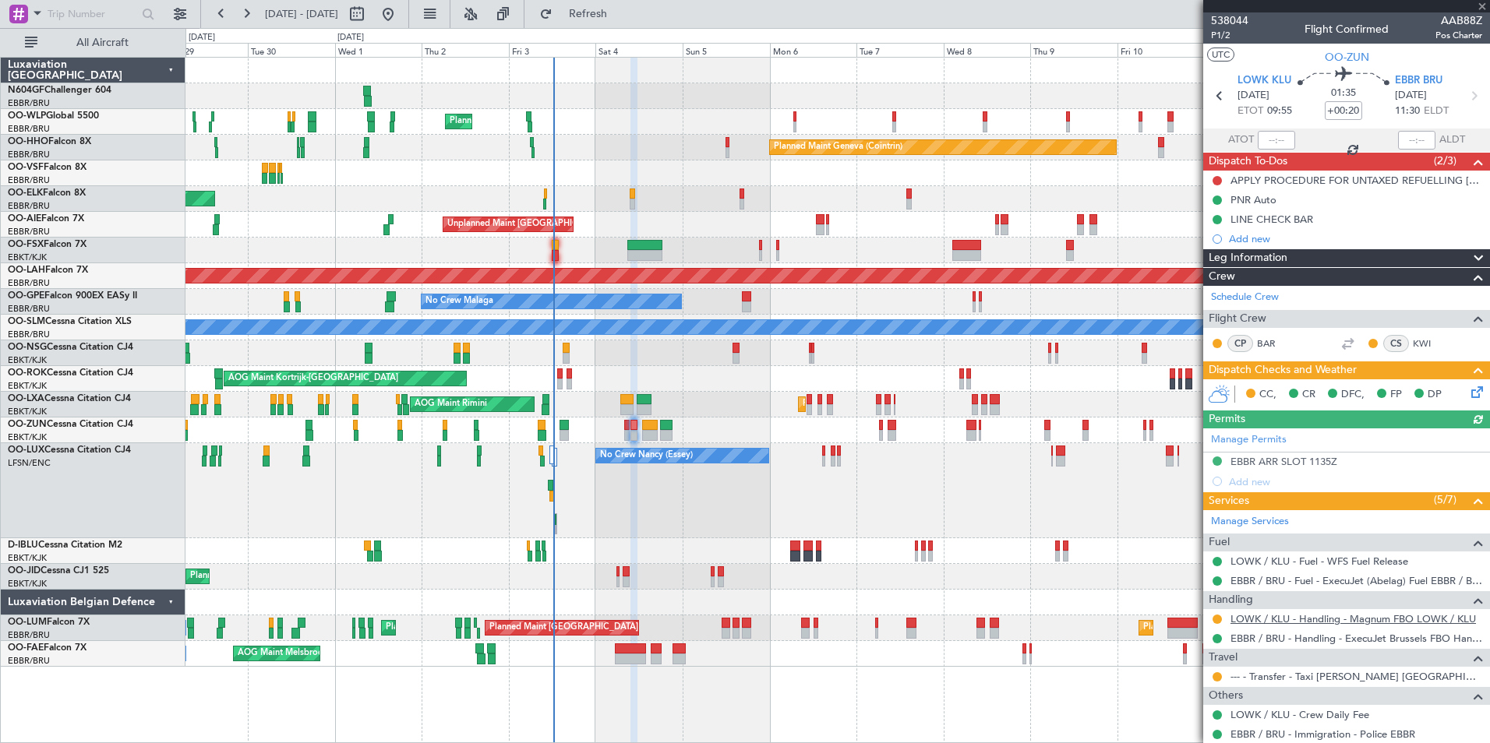
scroll to position [44, 0]
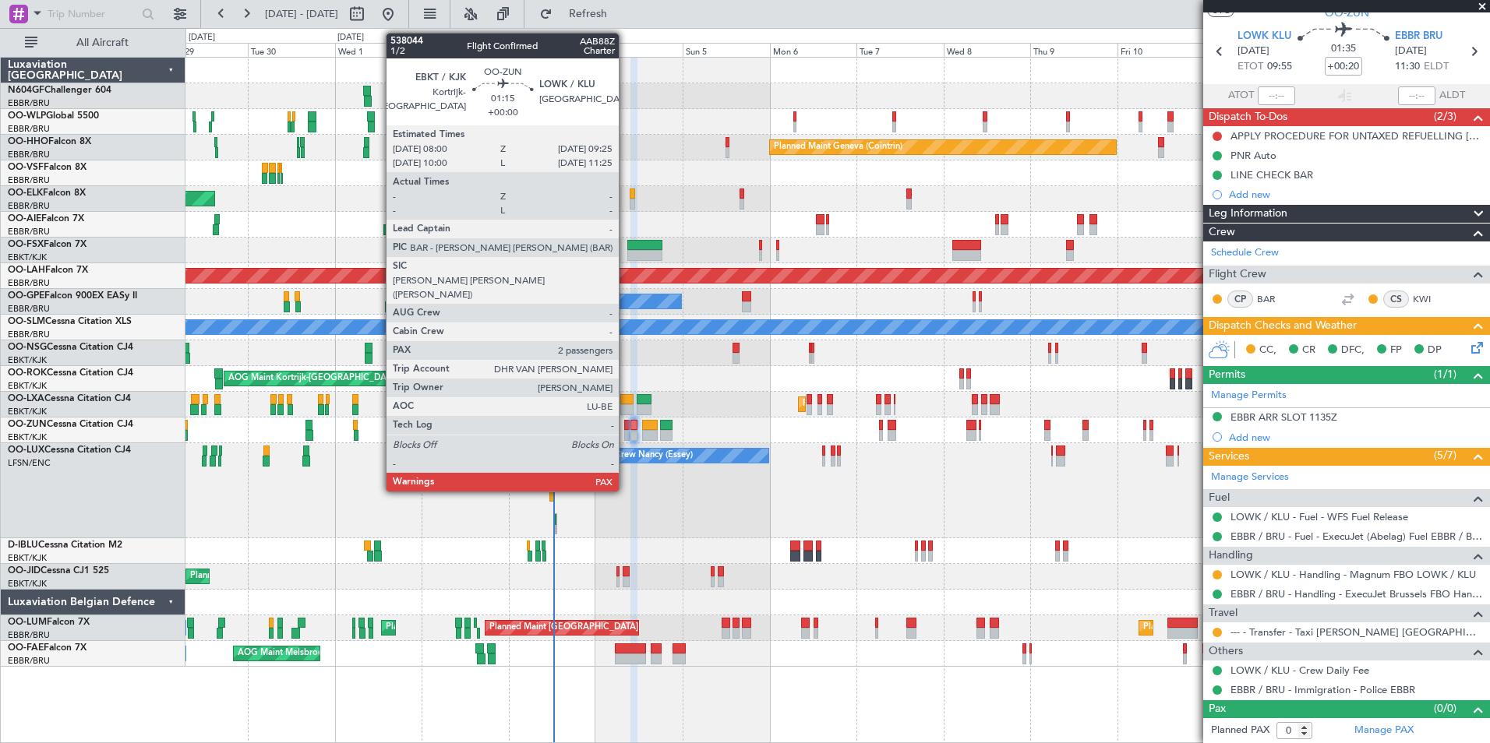
click at [626, 432] on div at bounding box center [626, 435] width 5 height 11
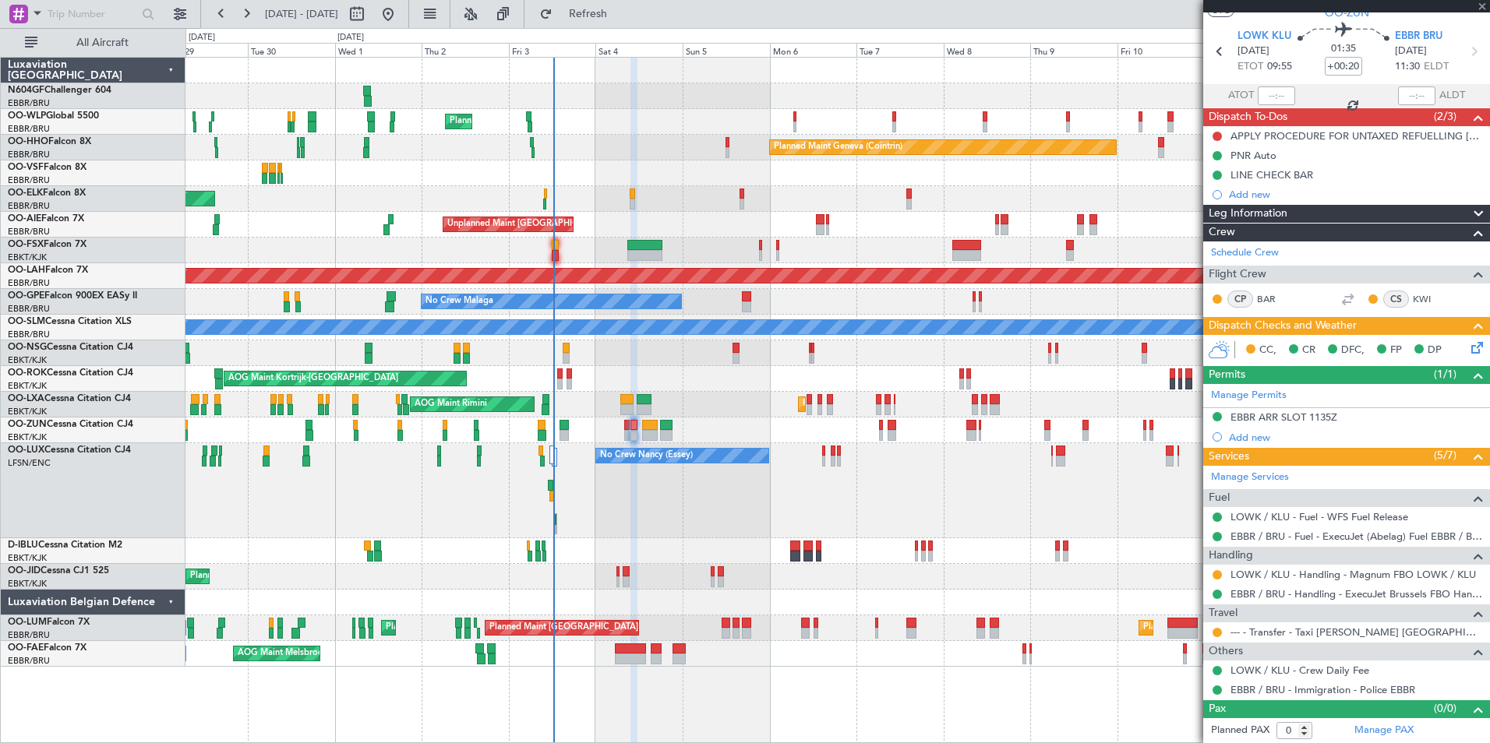
type input "2"
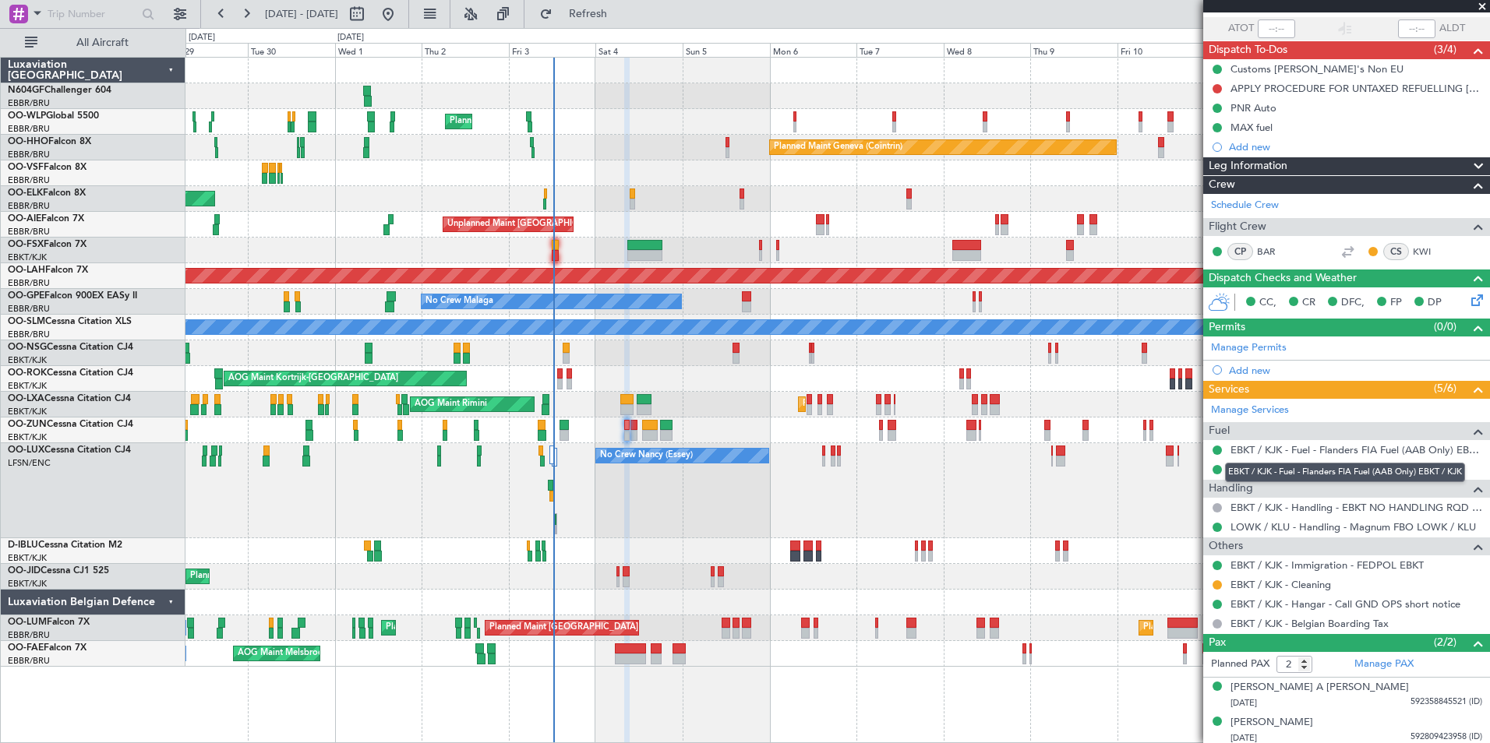
scroll to position [110, 0]
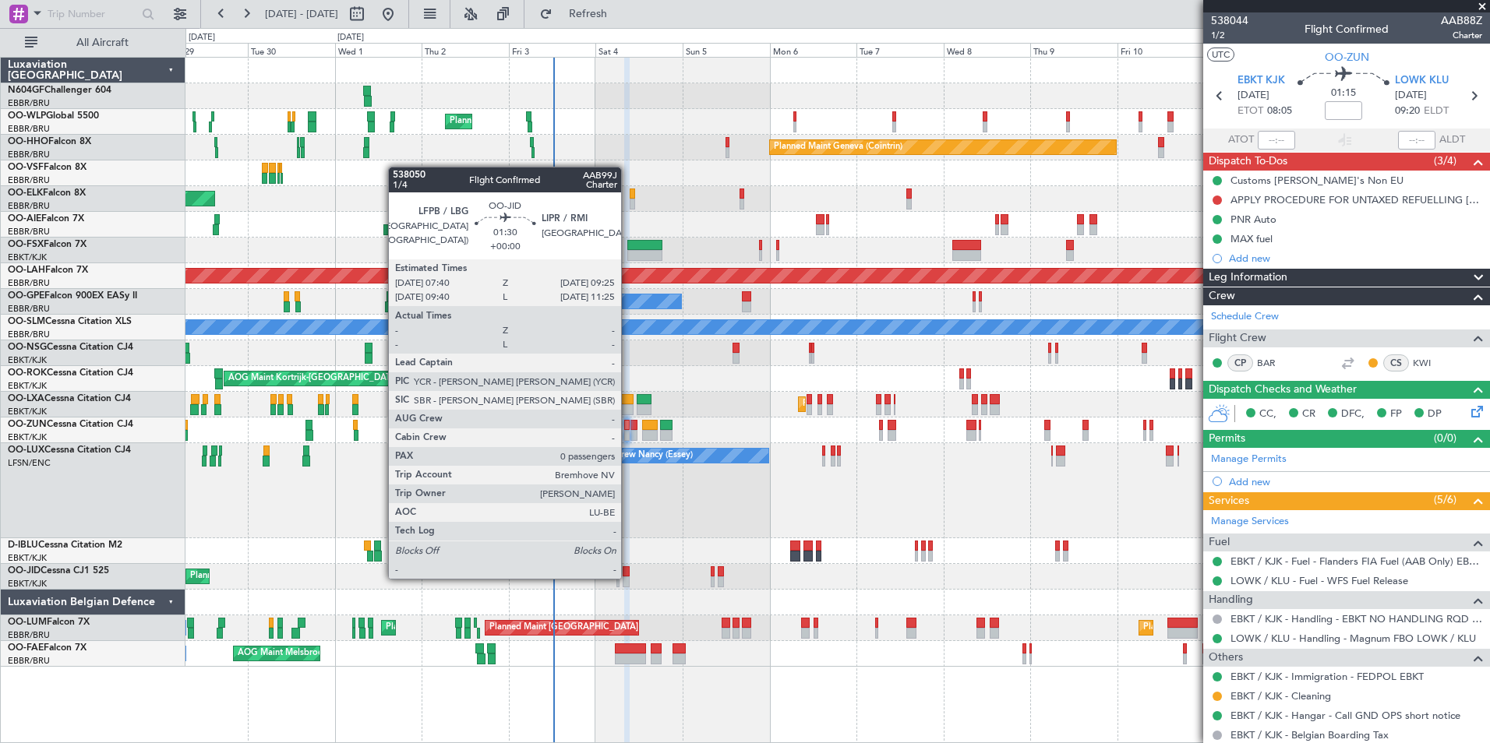
click at [628, 577] on div at bounding box center [626, 582] width 7 height 11
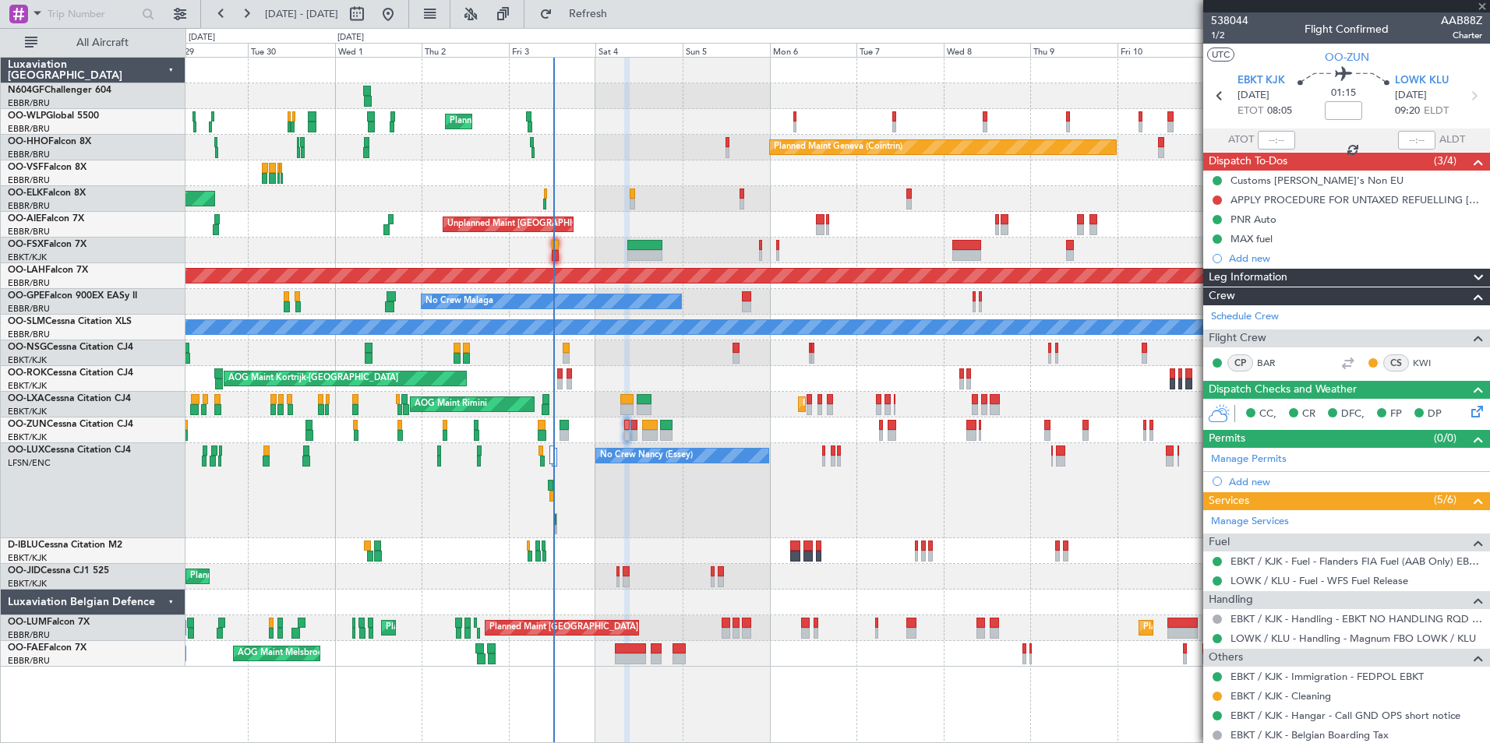
type input "0"
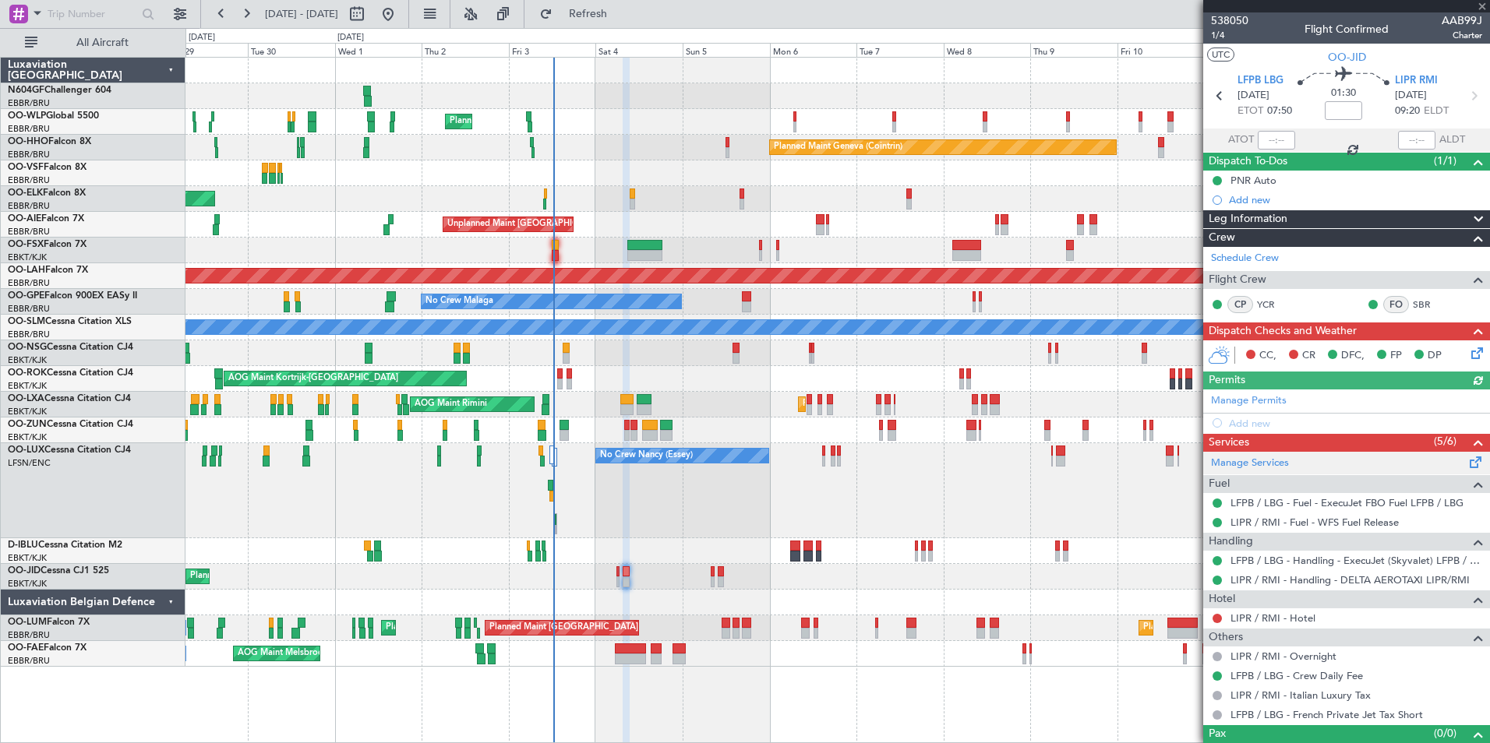
scroll to position [25, 0]
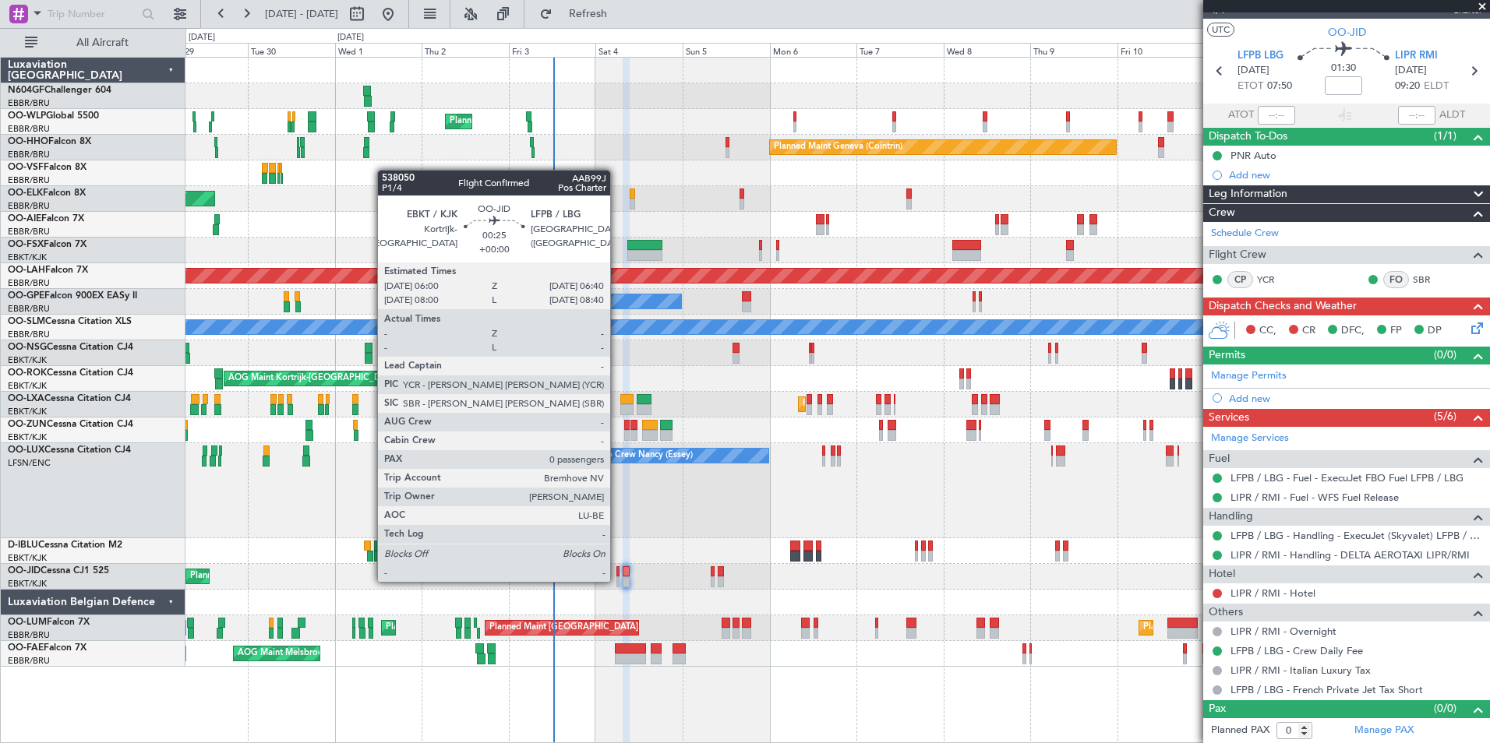
click at [617, 580] on div at bounding box center [617, 582] width 3 height 11
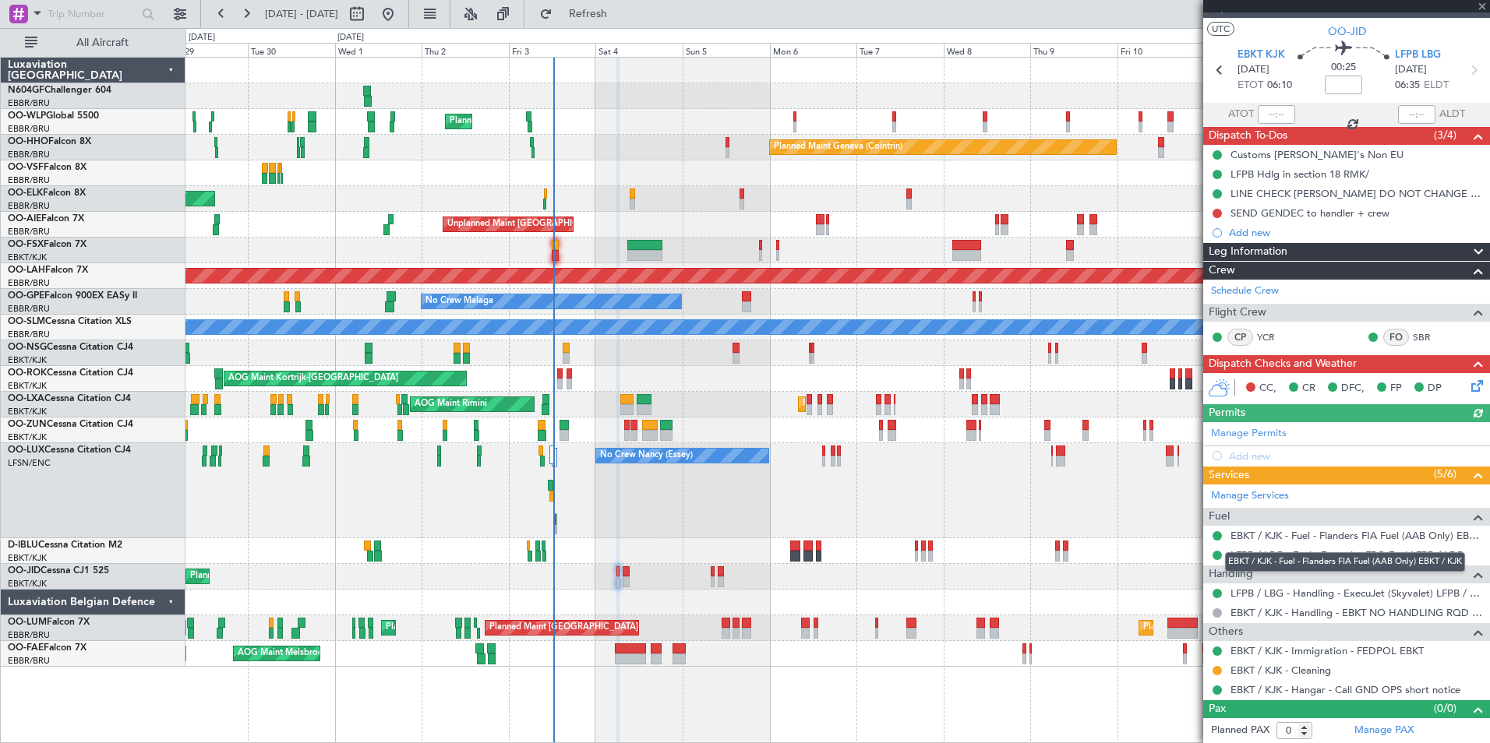
scroll to position [0, 0]
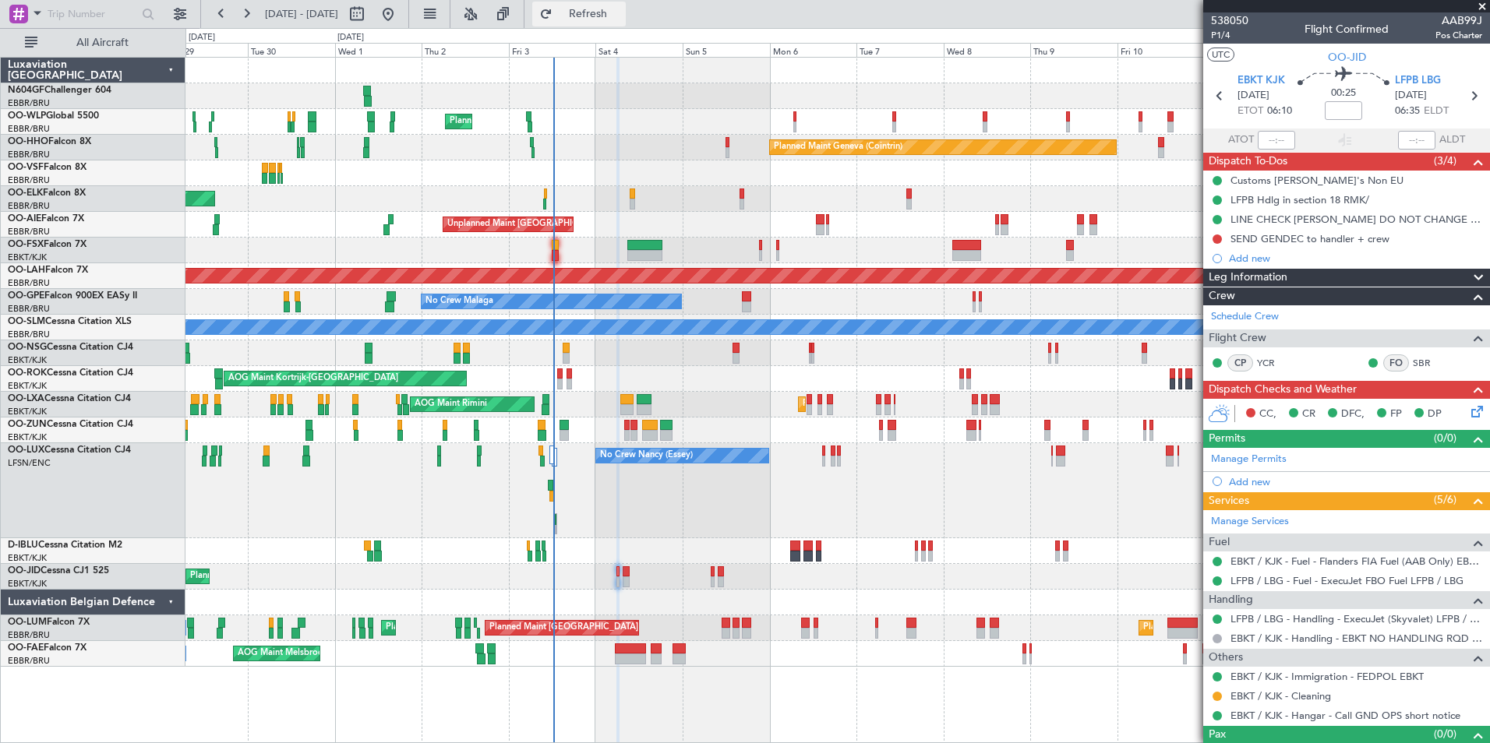
click at [621, 13] on span "Refresh" at bounding box center [588, 14] width 65 height 11
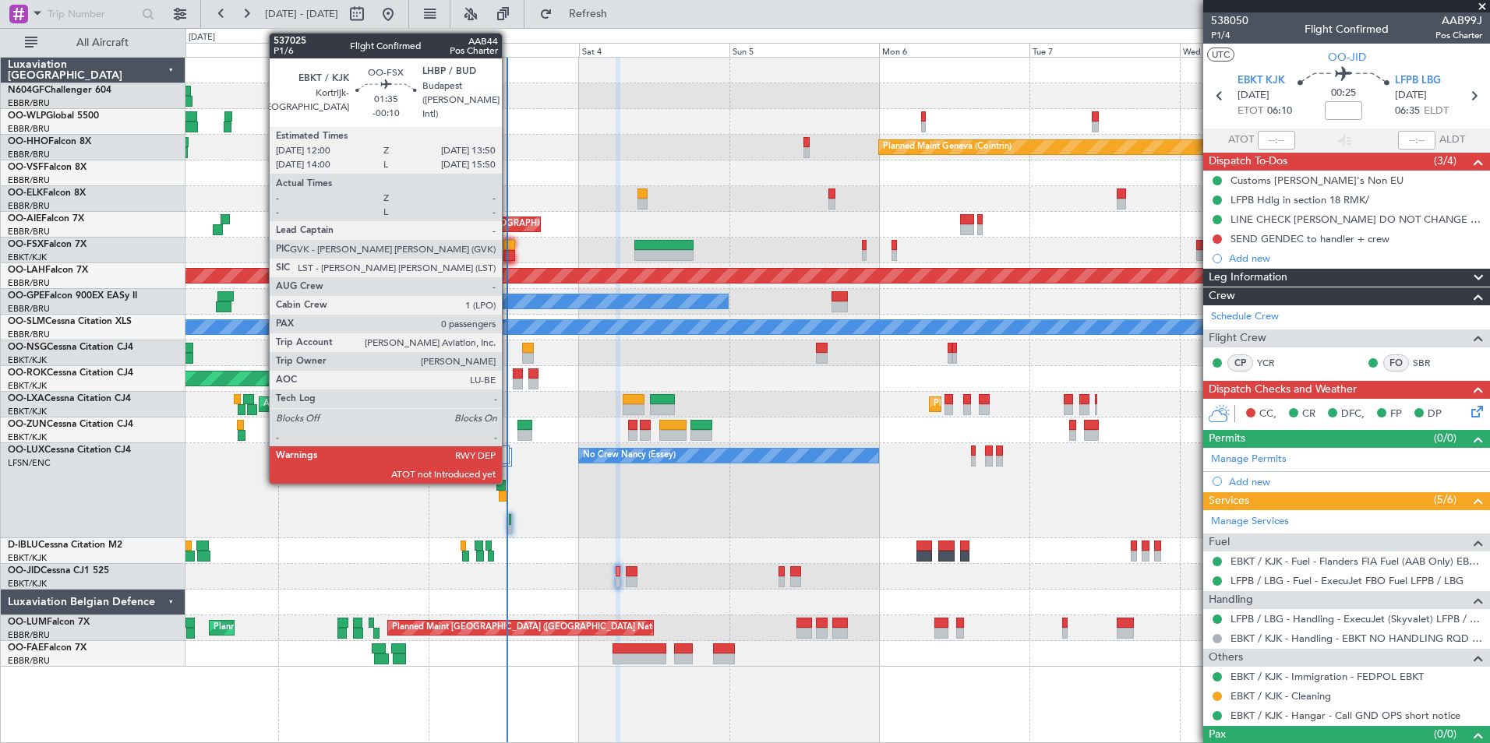
click at [509, 249] on div at bounding box center [509, 245] width 12 height 11
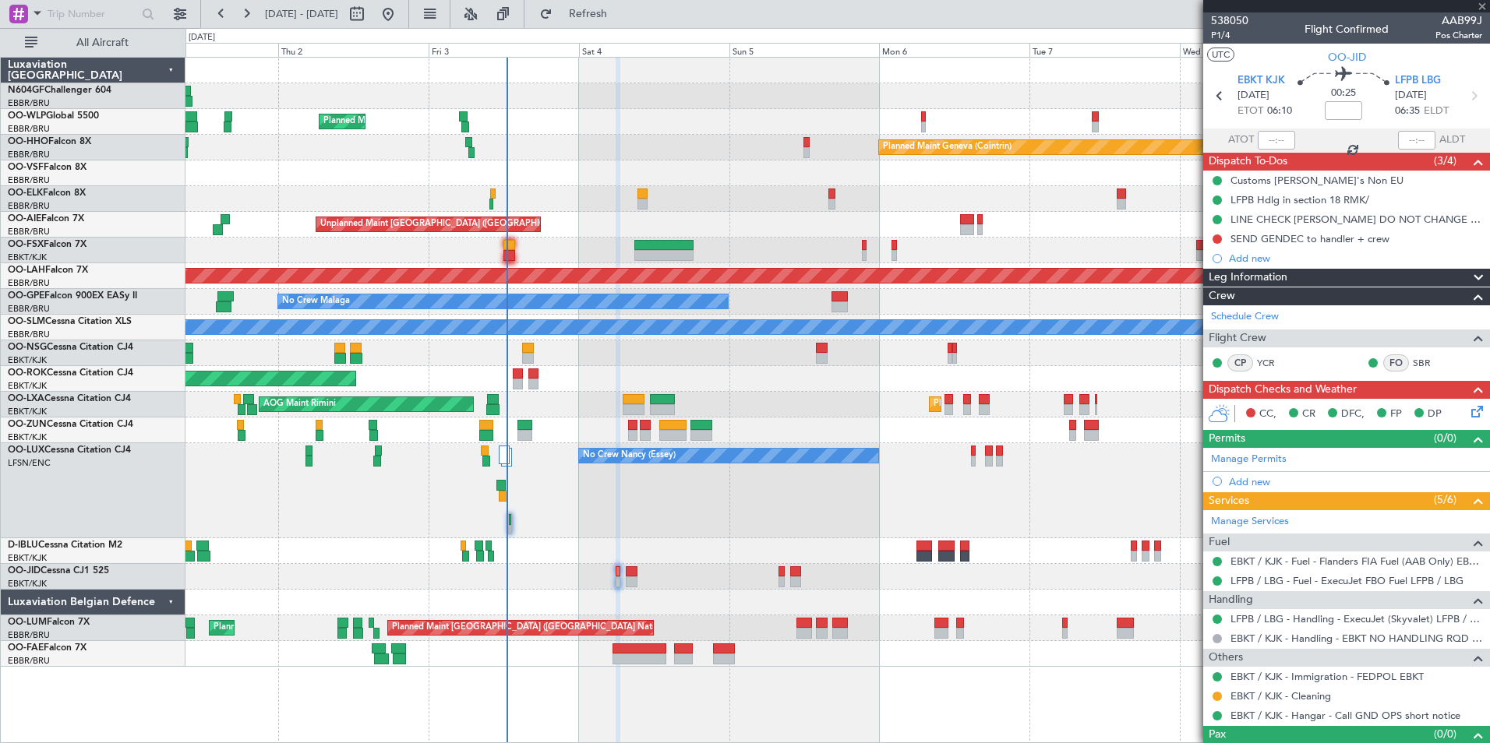
type input "-00:10"
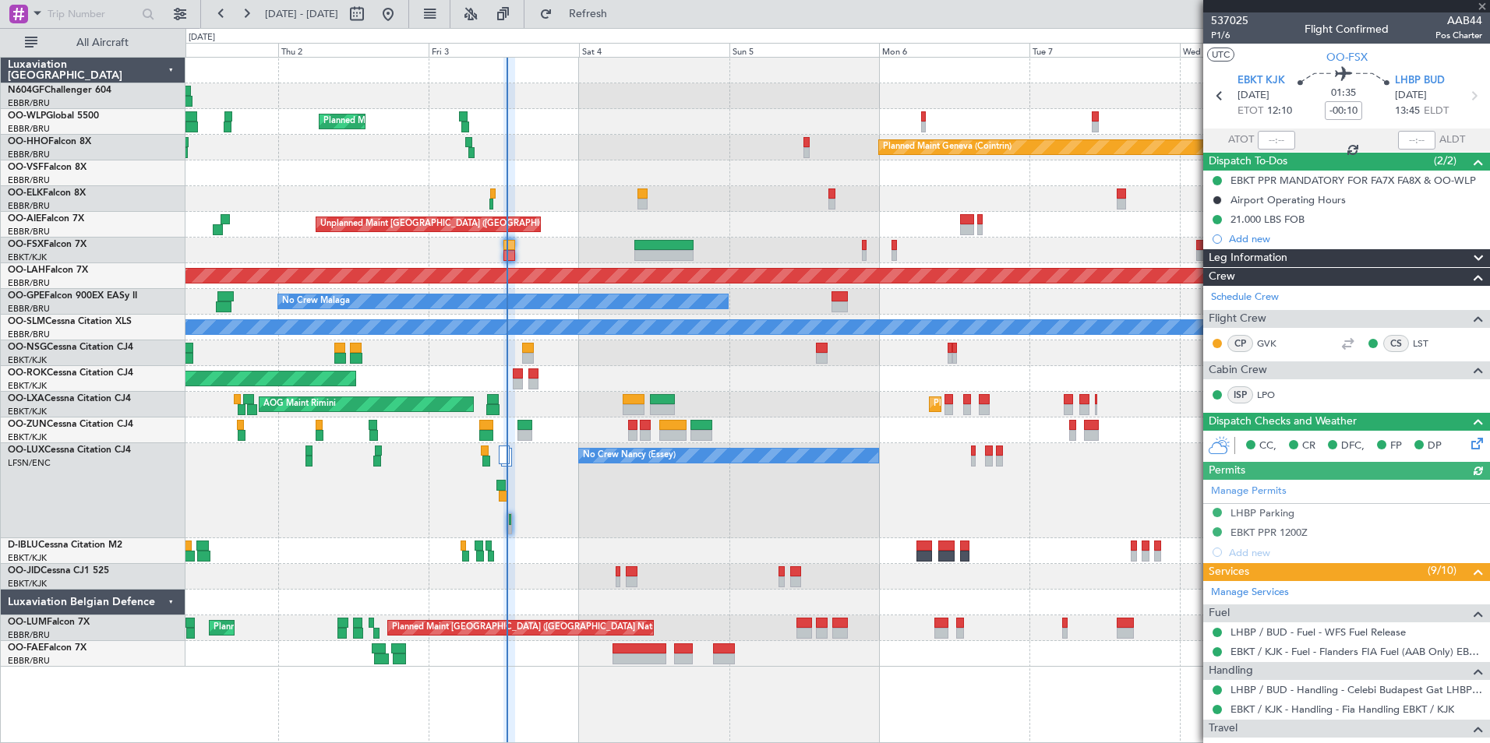
click at [1266, 136] on div at bounding box center [1276, 140] width 37 height 19
click at [1264, 141] on input "text" at bounding box center [1276, 140] width 37 height 19
click at [1115, 192] on div "Planned Maint Kortrijk-[GEOGRAPHIC_DATA]" at bounding box center [836, 199] width 1303 height 26
type input "12:30"
click at [960, 521] on div "No Crew Nancy (Essey)" at bounding box center [836, 490] width 1303 height 95
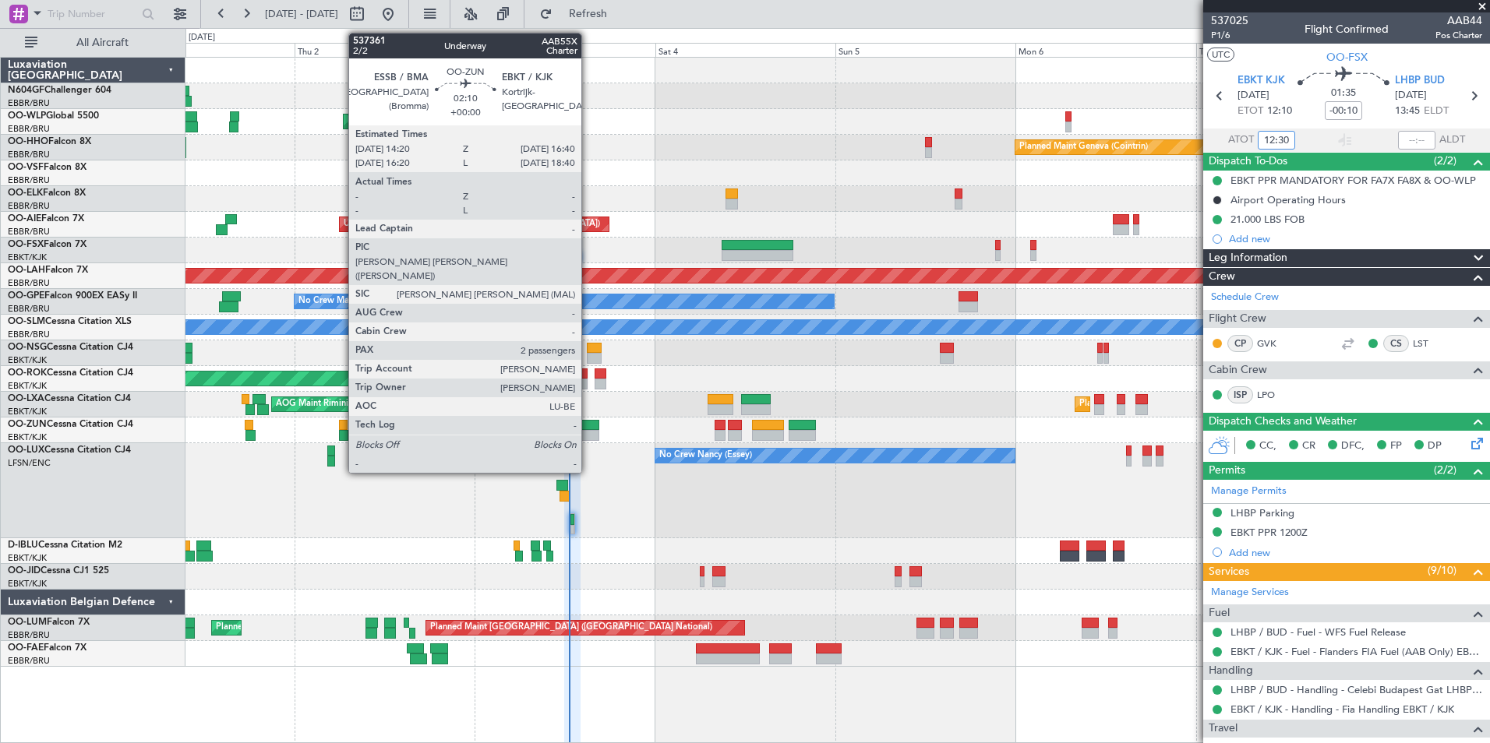
click at [588, 432] on div at bounding box center [590, 435] width 18 height 11
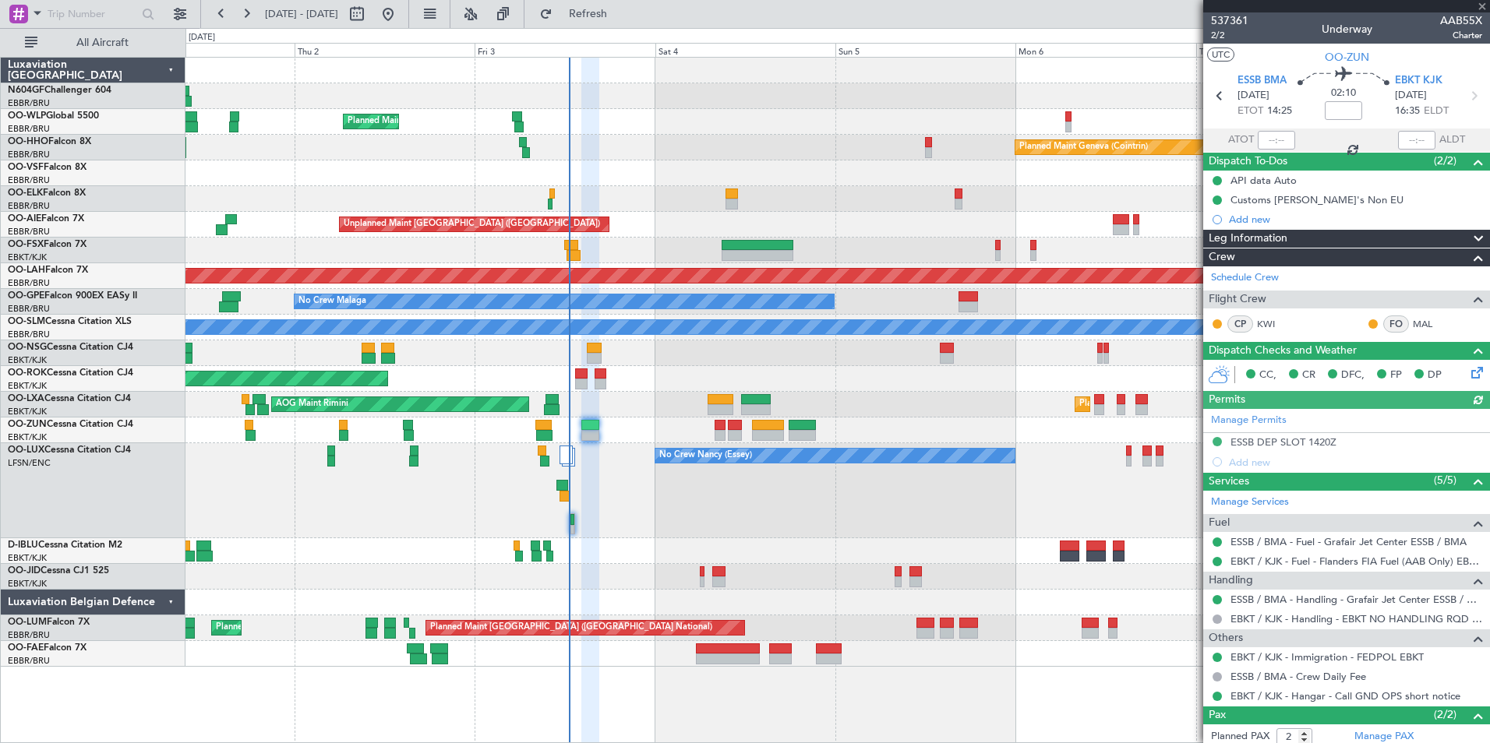
scroll to position [76, 0]
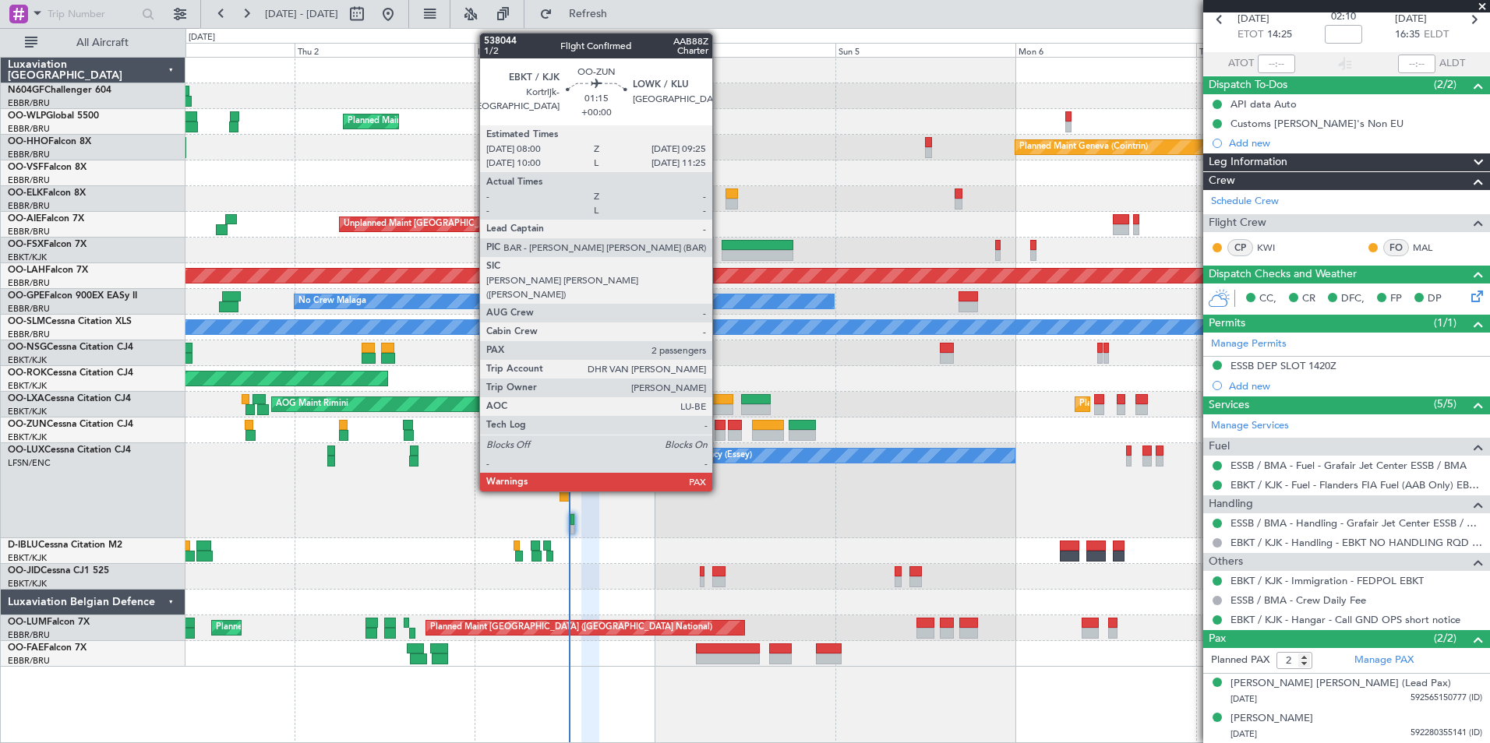
click at [719, 421] on div at bounding box center [719, 425] width 11 height 11
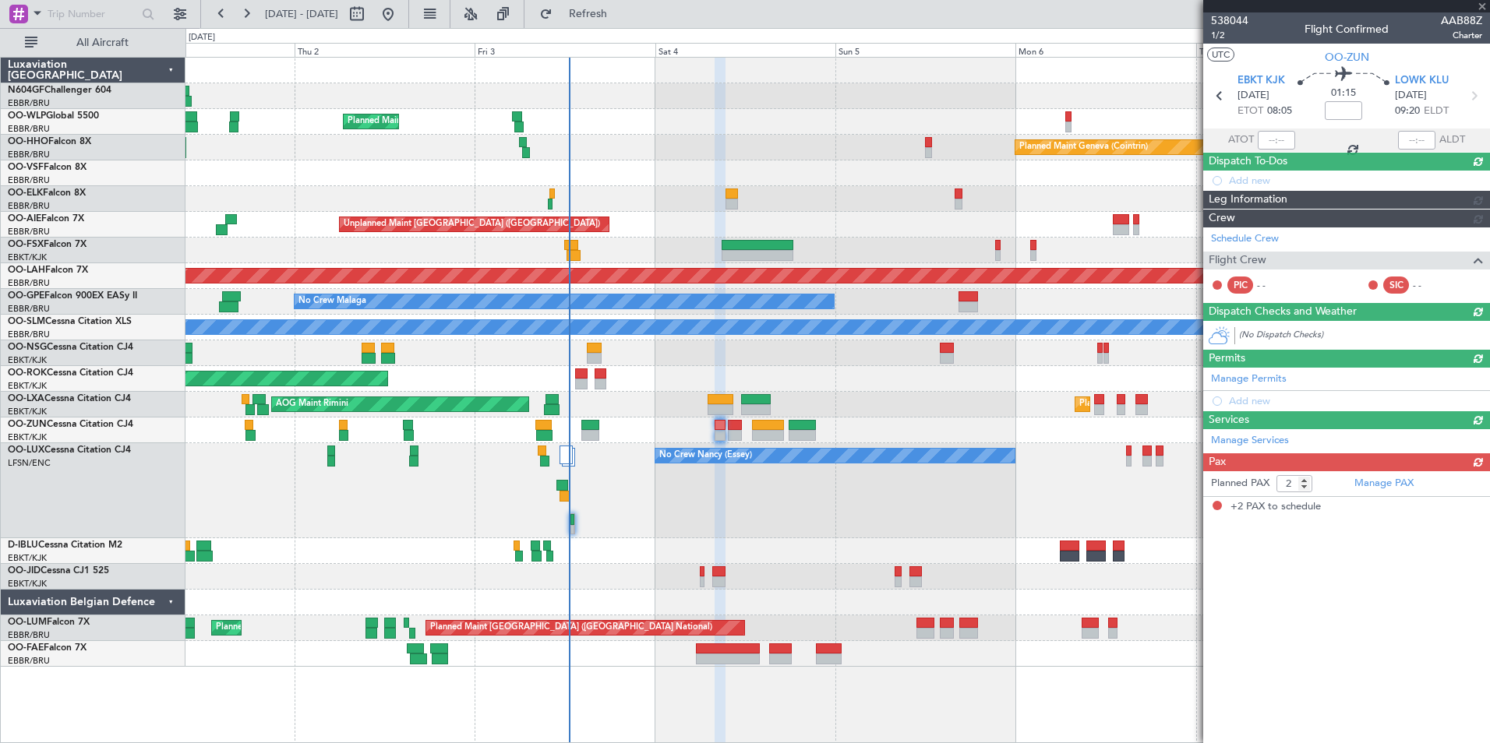
scroll to position [0, 0]
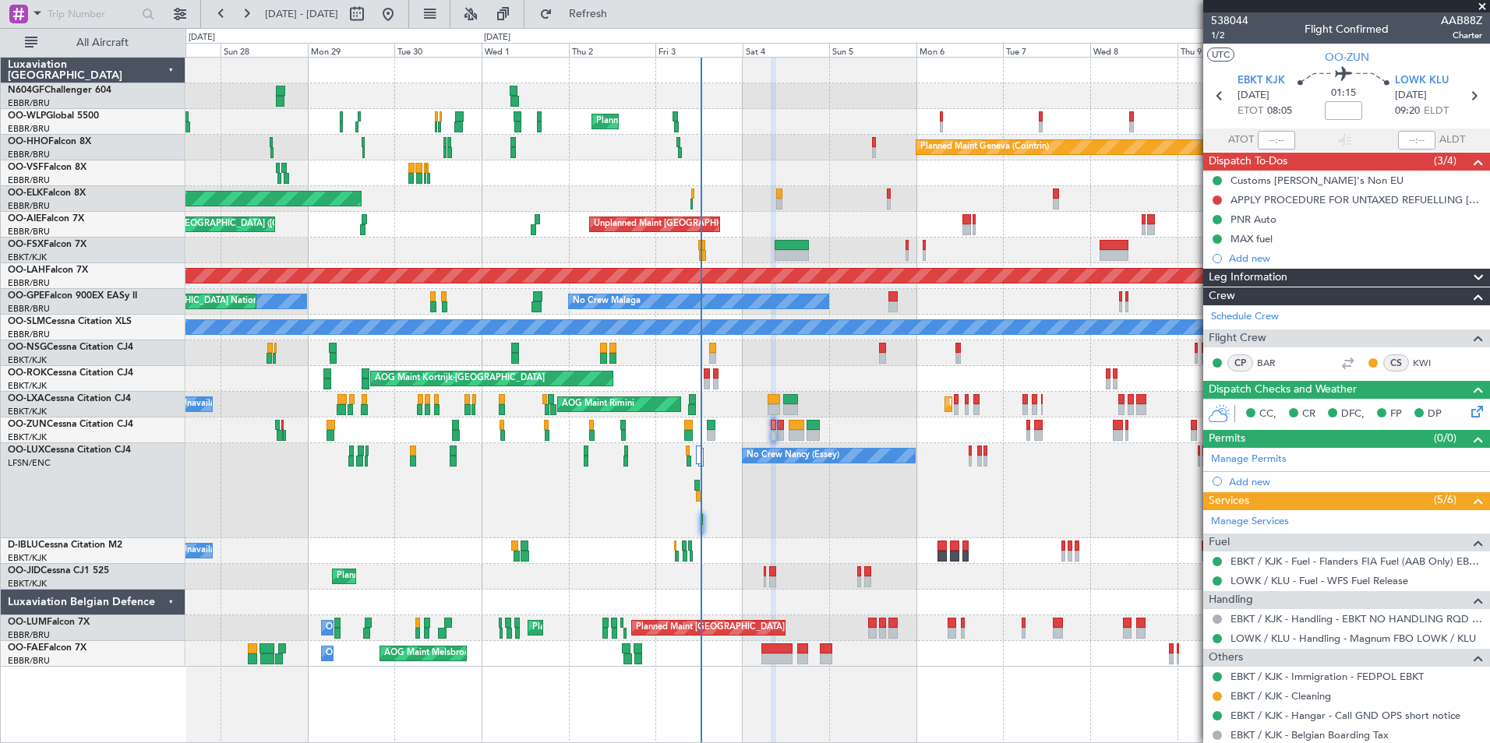
click at [564, 446] on div "No Crew [PERSON_NAME] ([PERSON_NAME]) No Crew [PERSON_NAME] ([PERSON_NAME])" at bounding box center [836, 490] width 1303 height 95
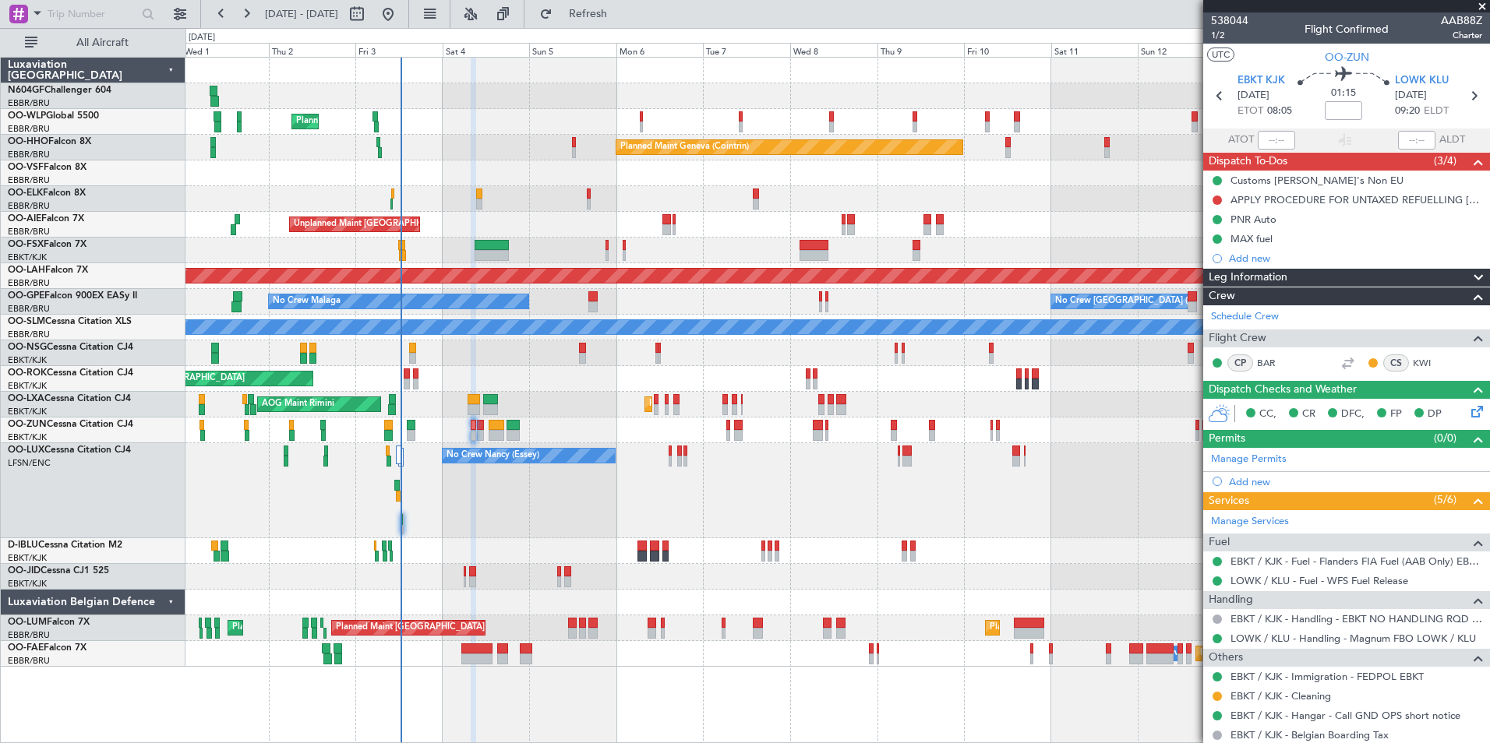
click at [483, 431] on div "Planned Maint Milan (Linate) Planned Maint Geneva ([GEOGRAPHIC_DATA]) Planned M…" at bounding box center [836, 362] width 1303 height 609
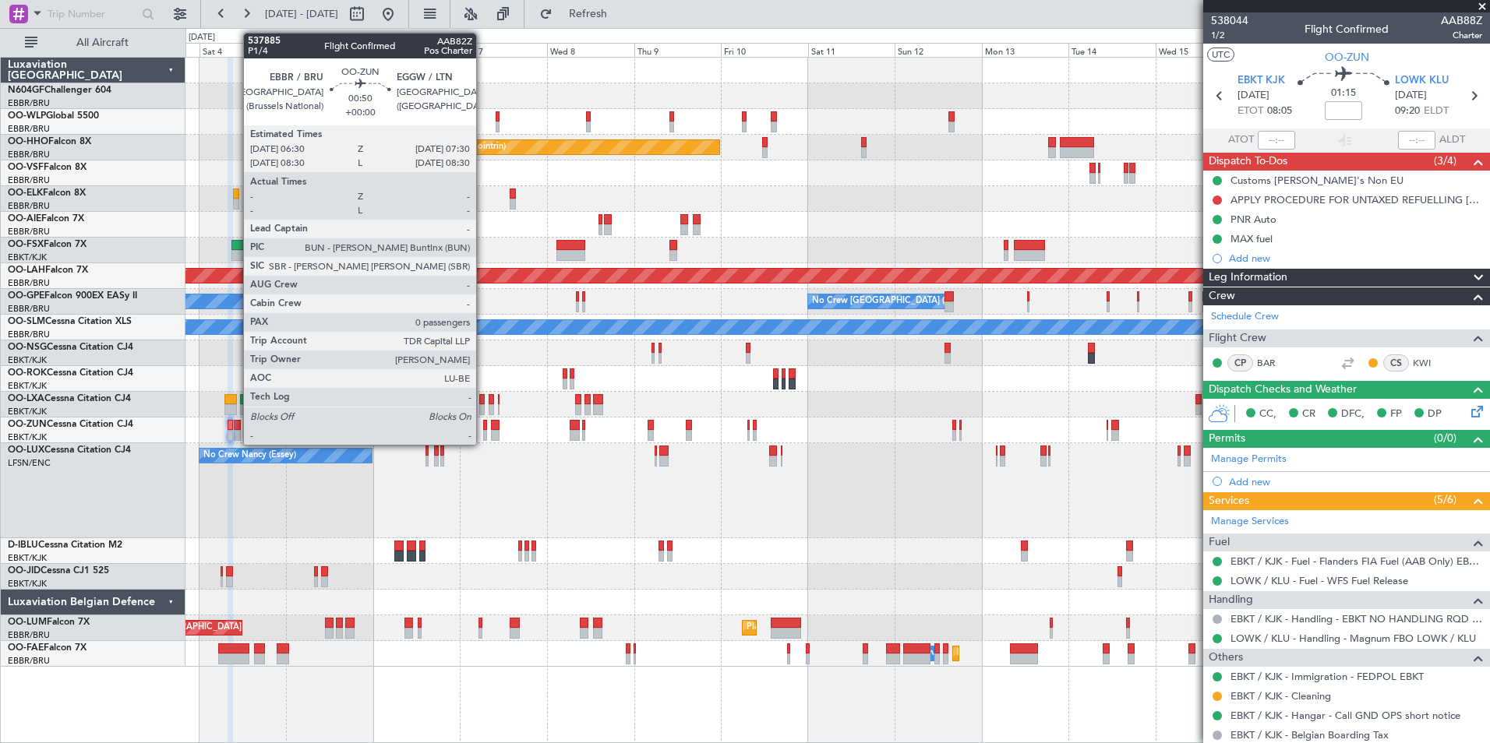
click at [513, 411] on div "Planned Maint Milan (Linate) Planned Maint Geneva ([GEOGRAPHIC_DATA]) Unplanned…" at bounding box center [836, 362] width 1303 height 609
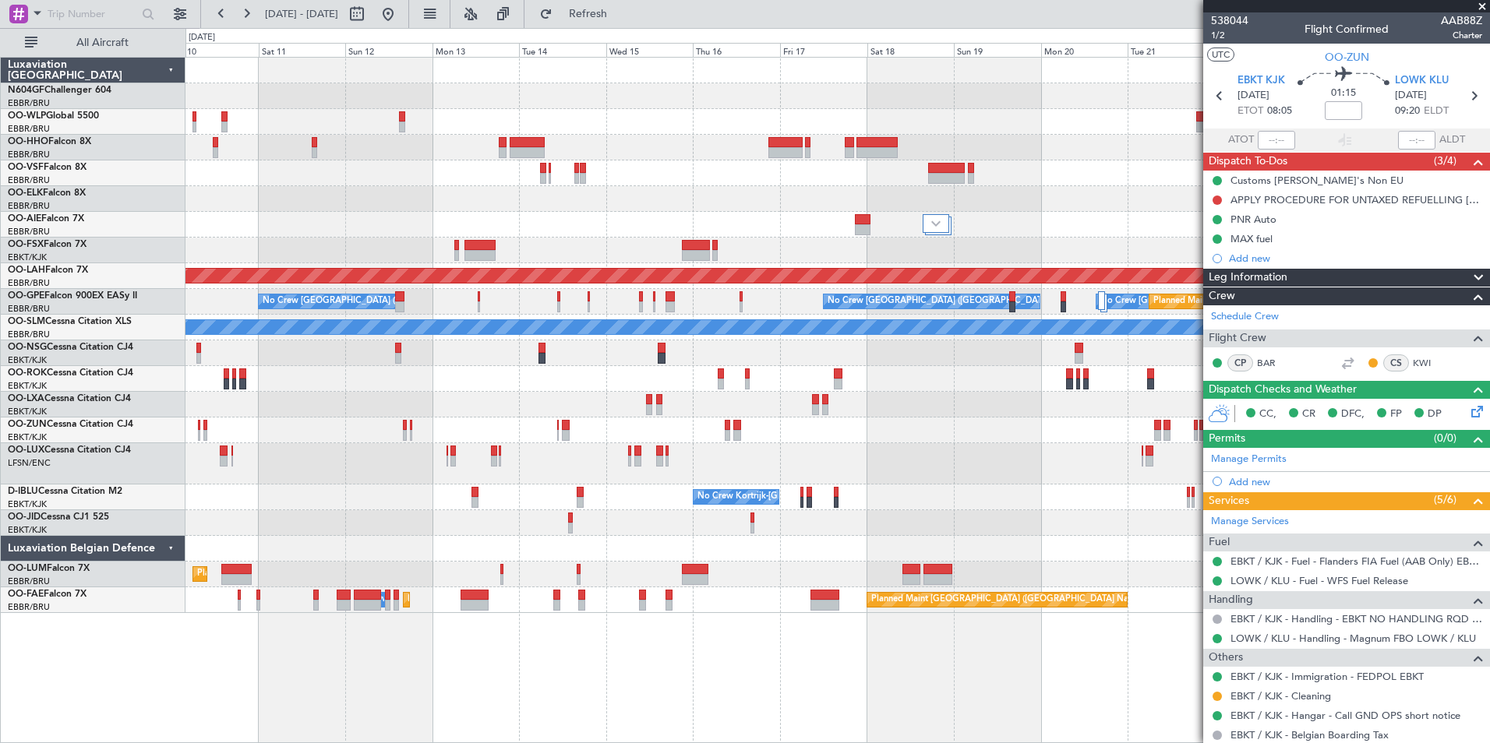
click at [626, 446] on div at bounding box center [836, 463] width 1303 height 41
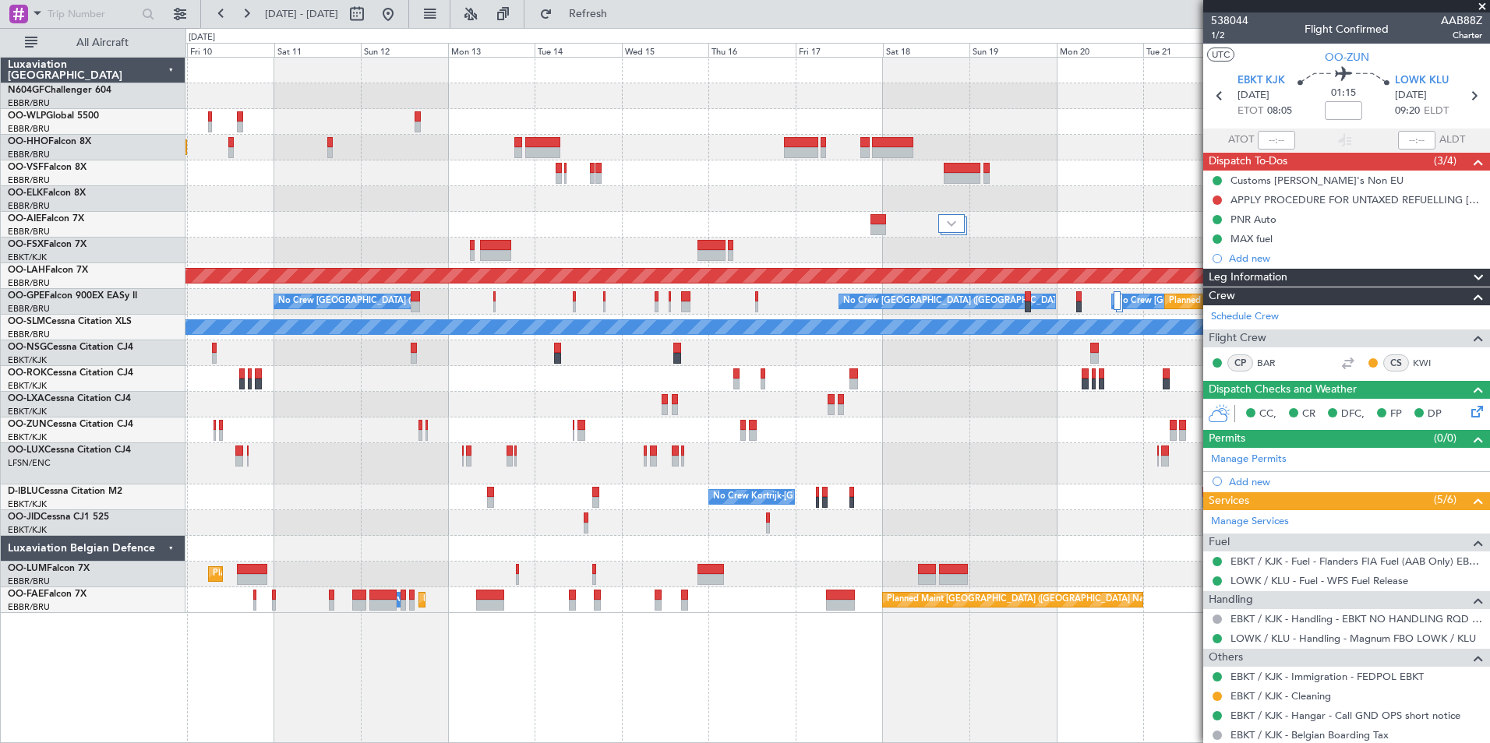
click at [637, 449] on div at bounding box center [836, 463] width 1303 height 41
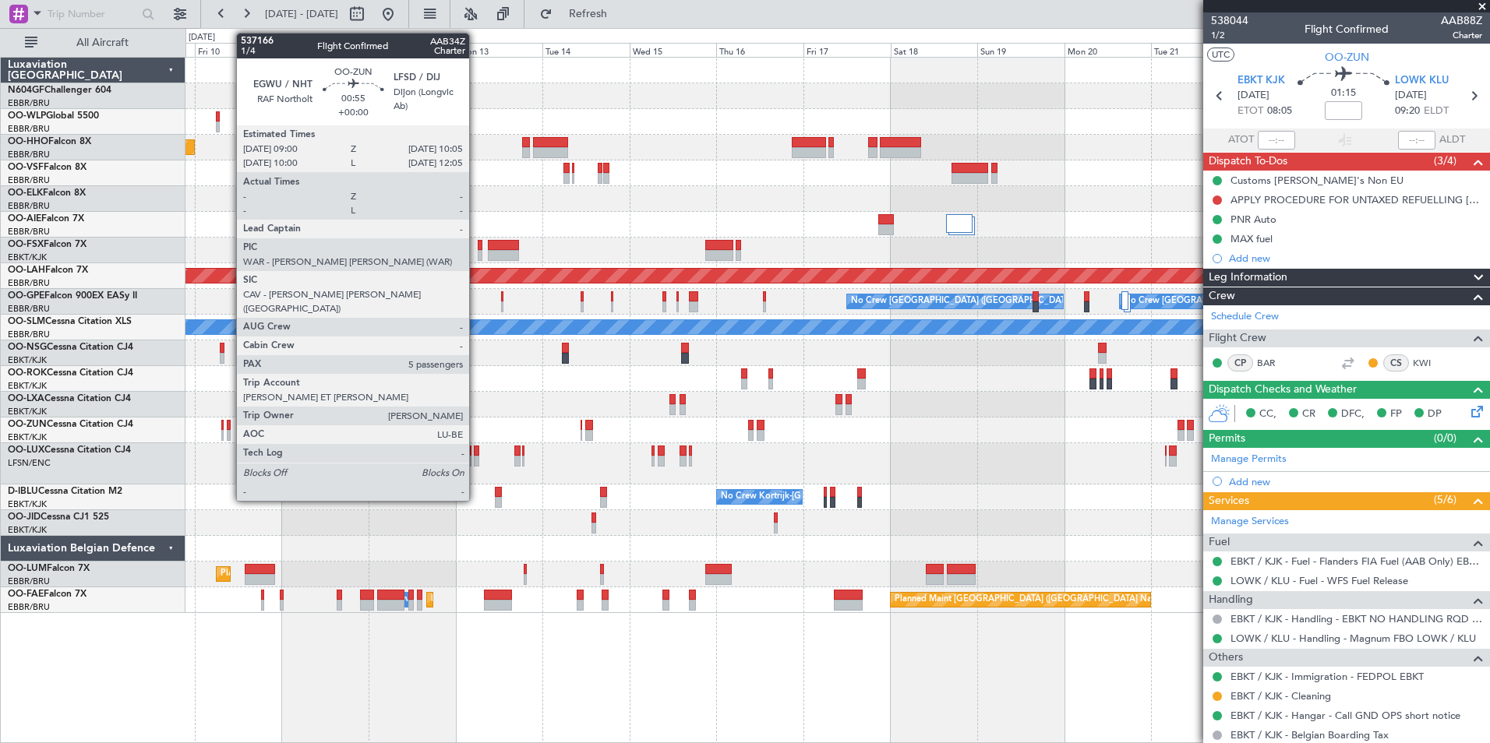
click at [228, 427] on div at bounding box center [229, 425] width 5 height 11
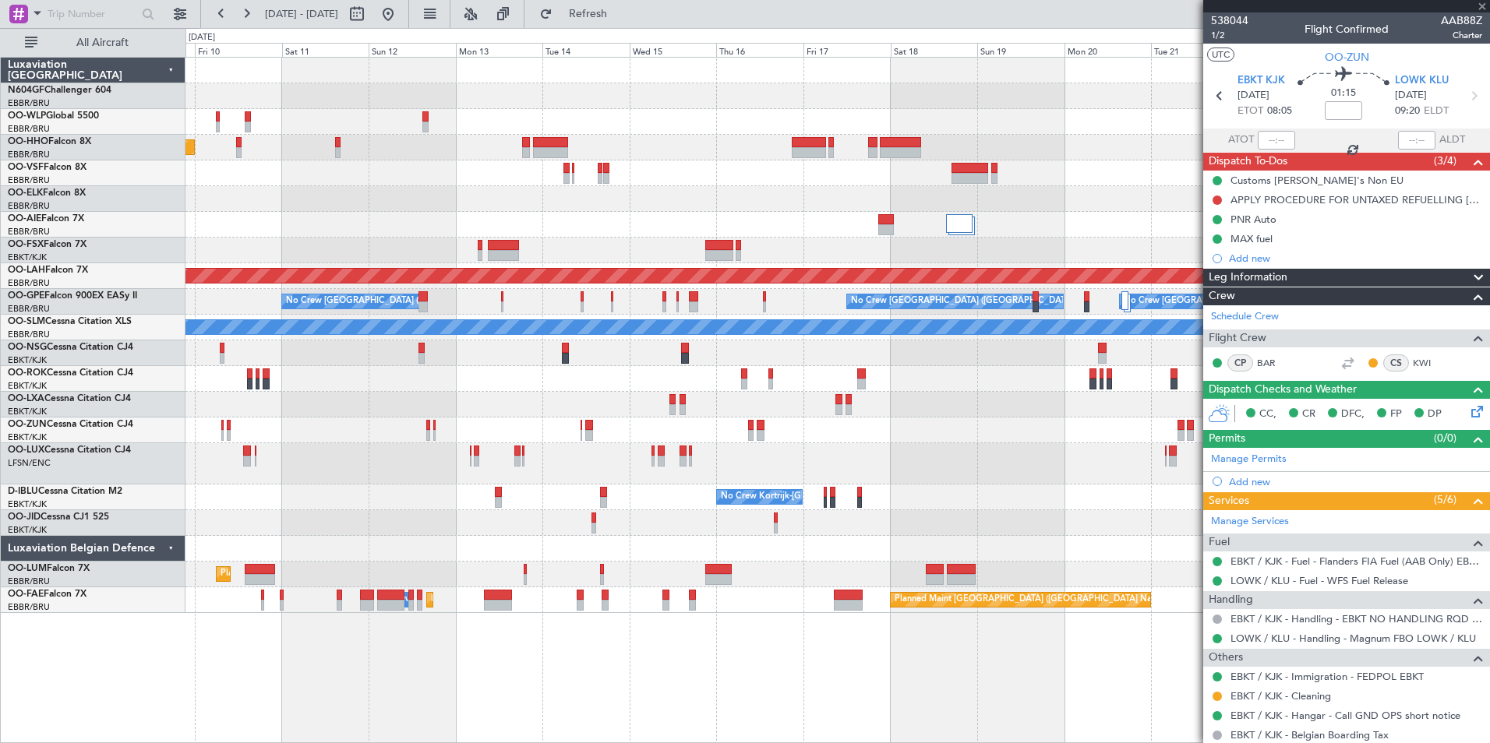
type input "5"
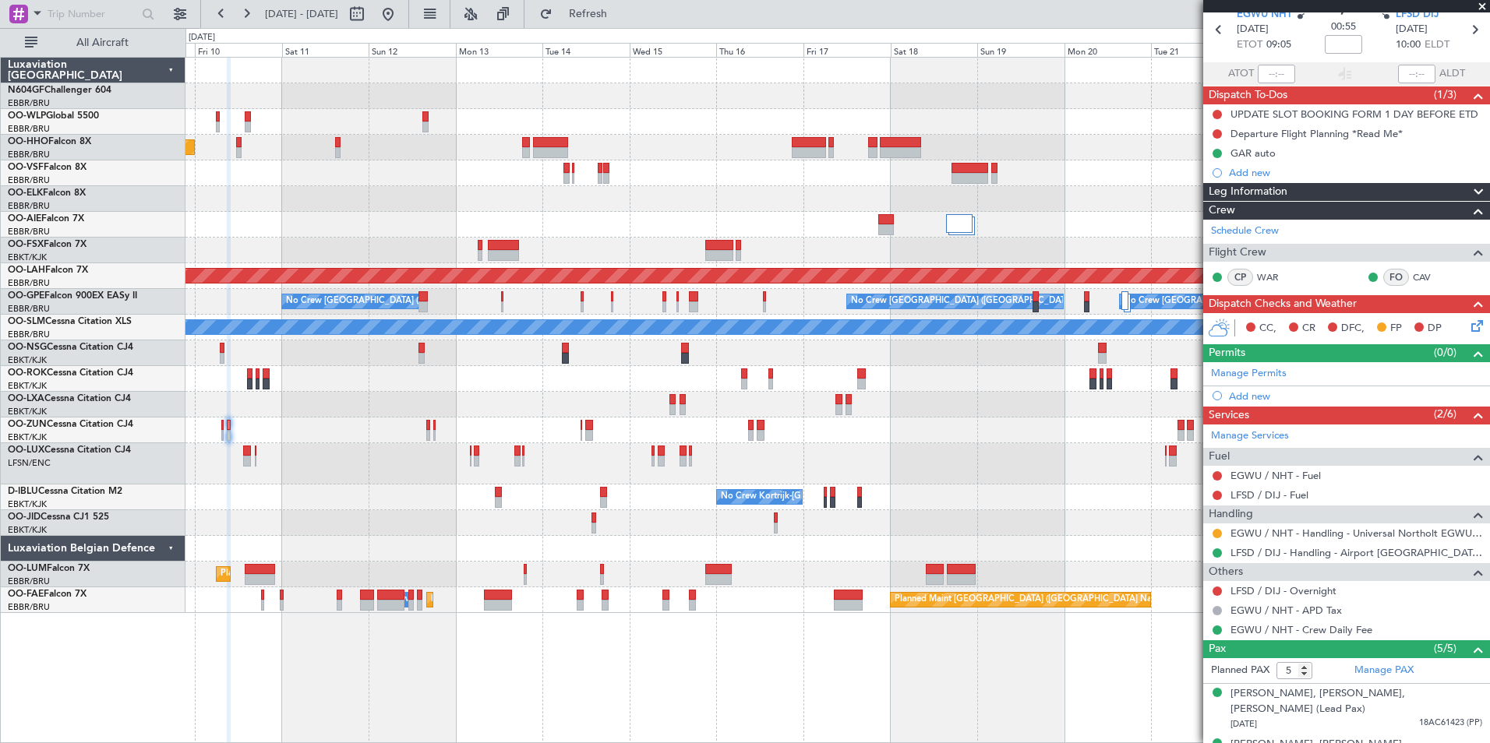
scroll to position [182, 0]
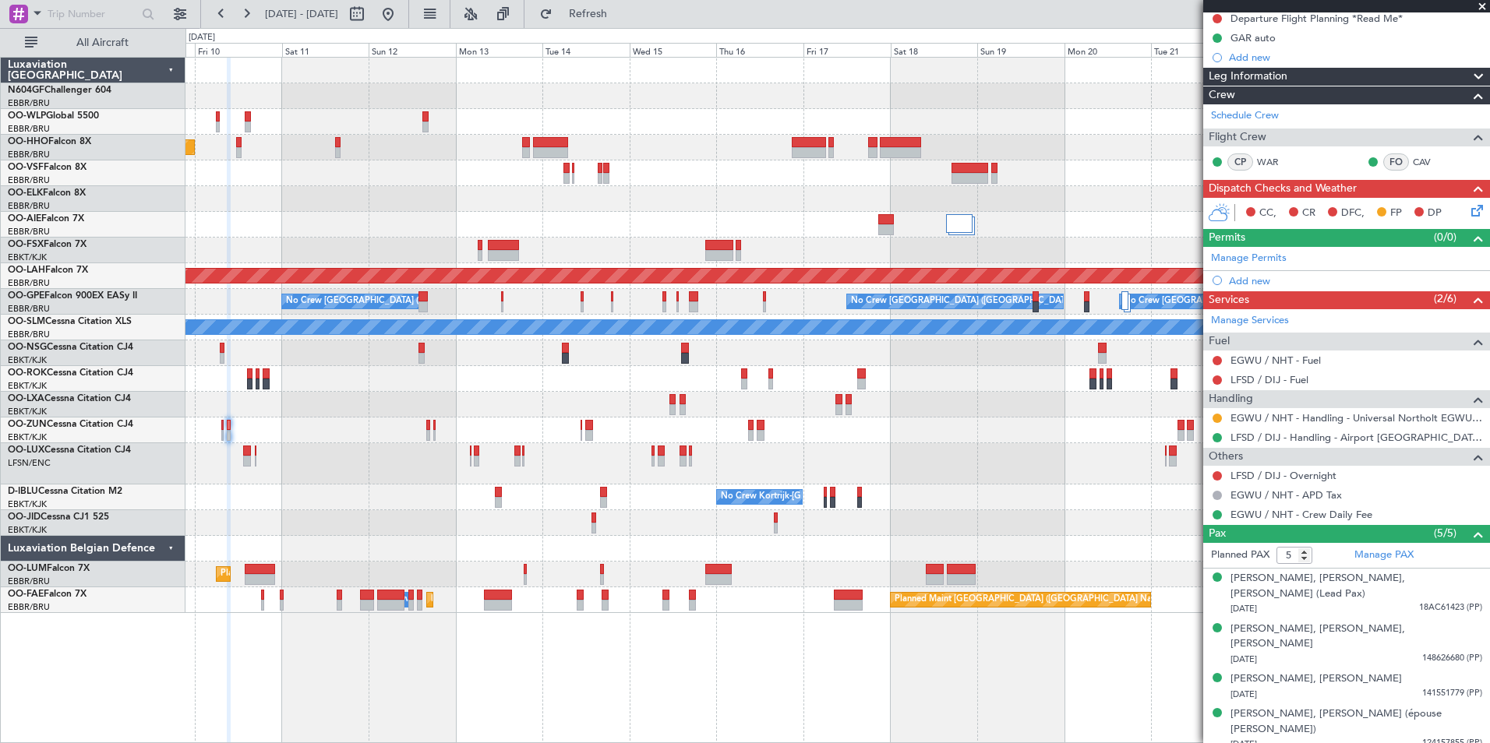
click at [669, 414] on div at bounding box center [672, 409] width 6 height 11
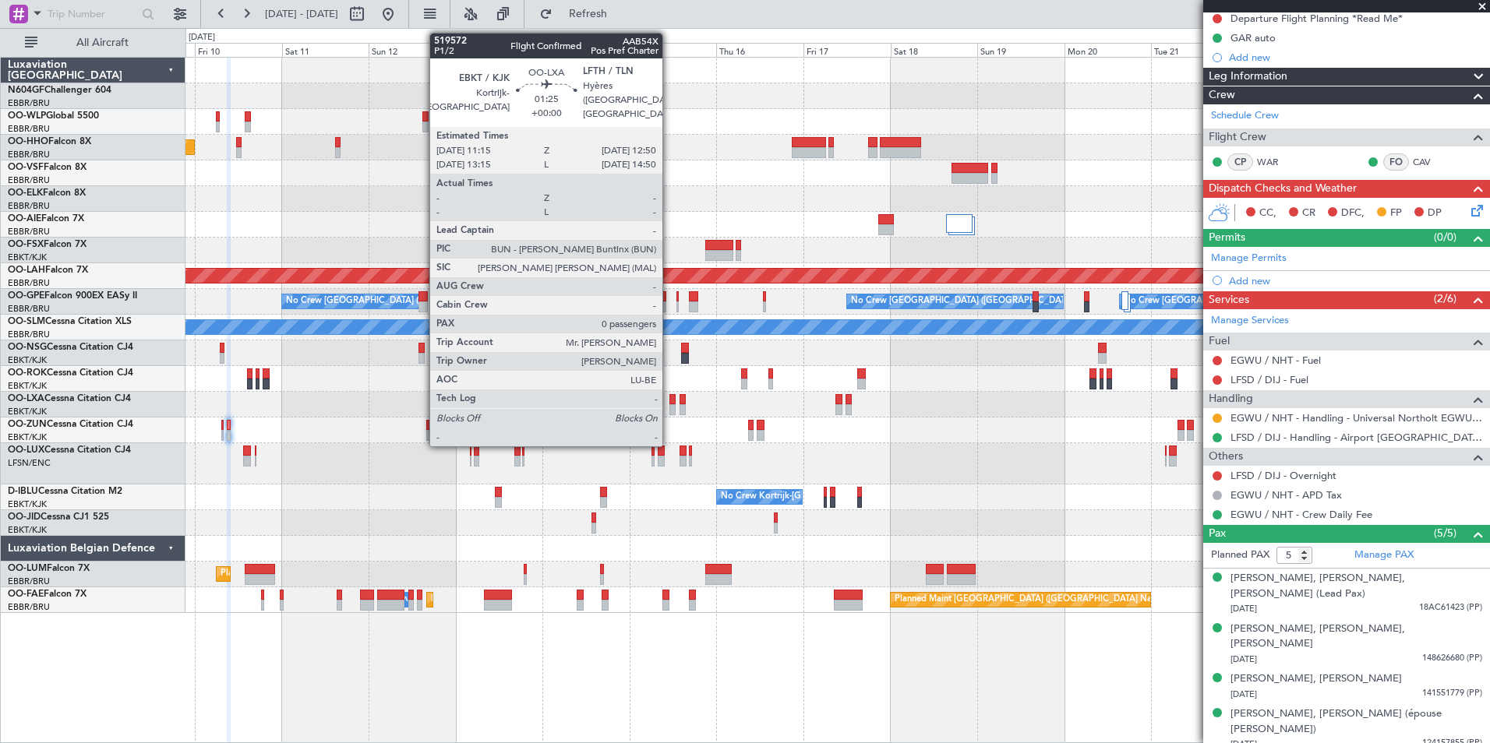
click at [679, 415] on div "Planned Maint Kortrijk-[GEOGRAPHIC_DATA]" at bounding box center [836, 405] width 1303 height 26
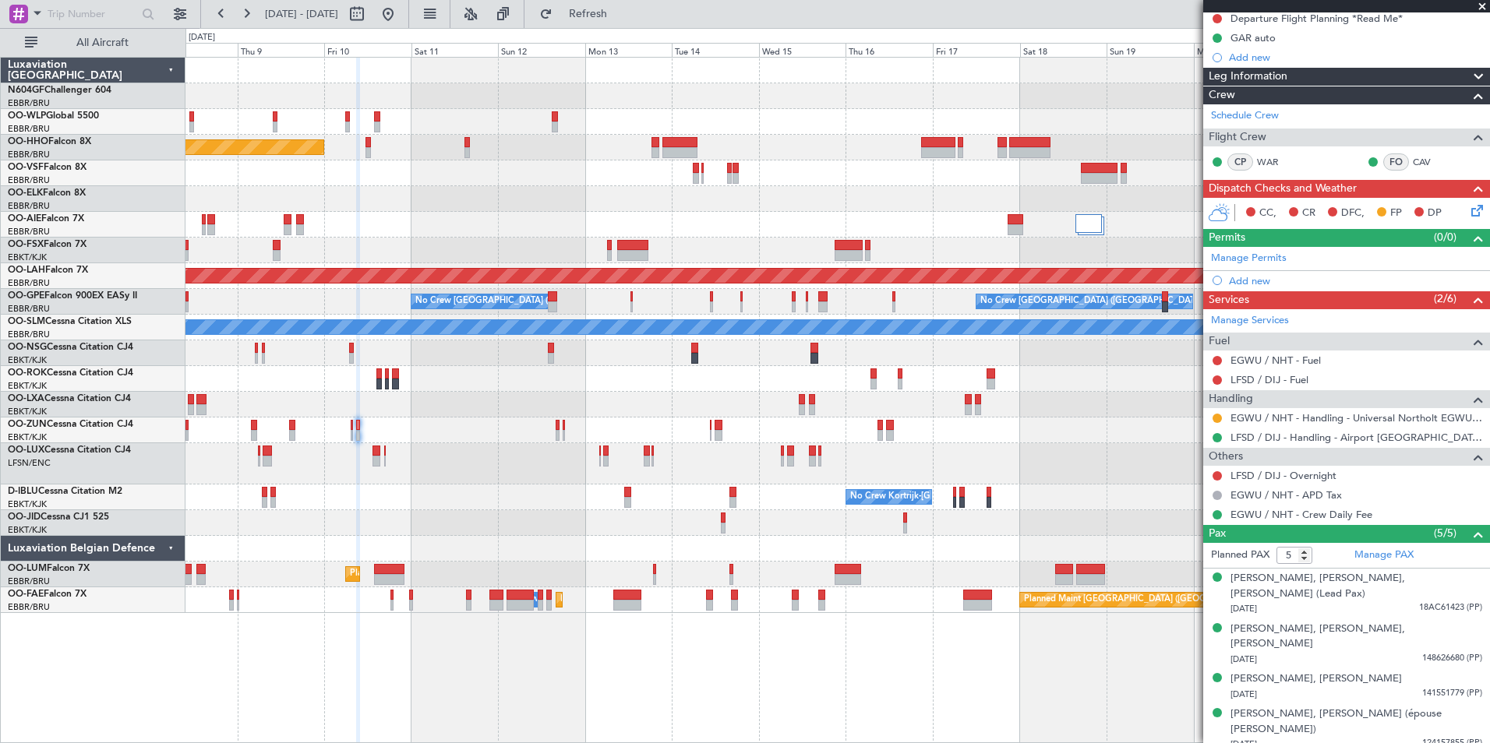
click at [553, 397] on div "Planned Maint Geneva (Cointrin) Planned [GEOGRAPHIC_DATA][PERSON_NAME]-[GEOGRAP…" at bounding box center [836, 336] width 1303 height 556
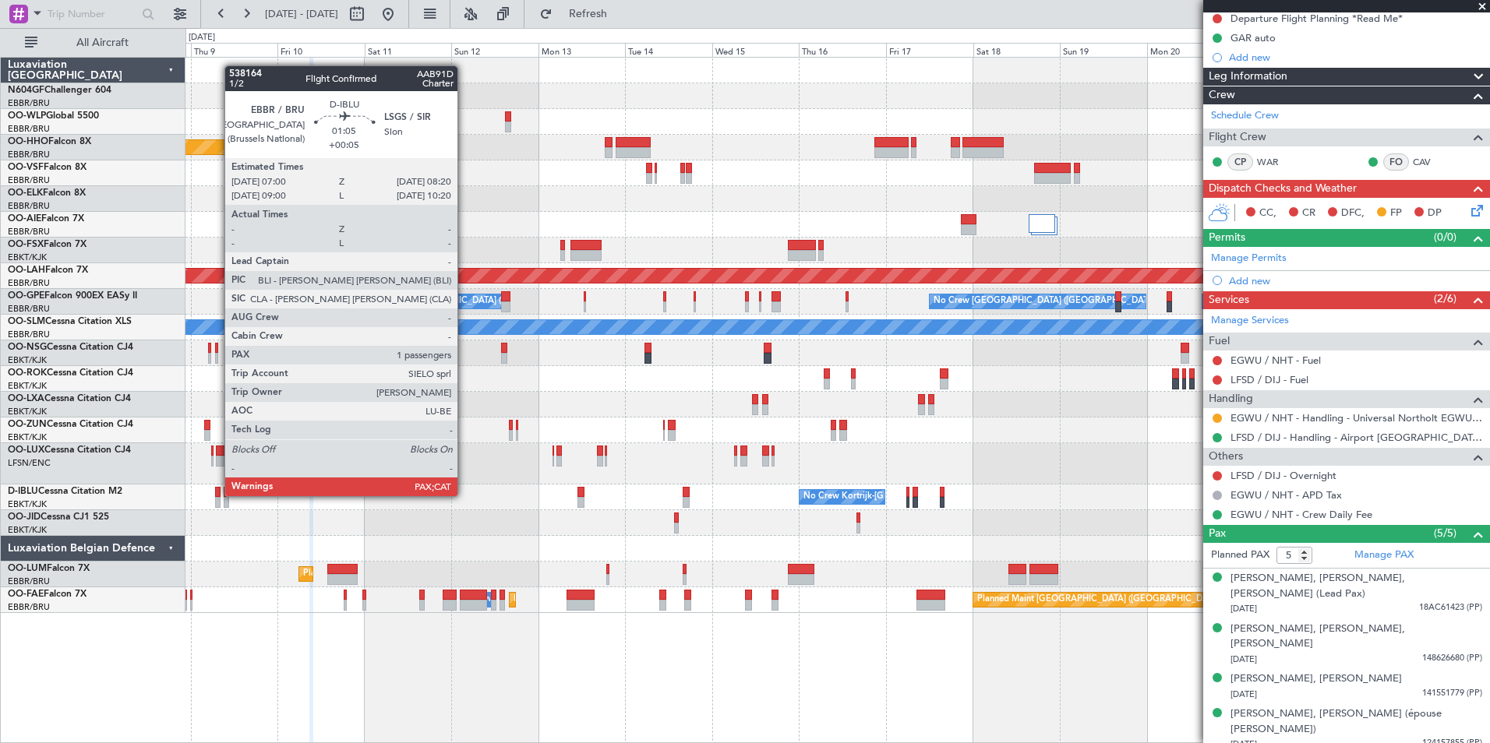
click at [217, 496] on div at bounding box center [217, 492] width 5 height 11
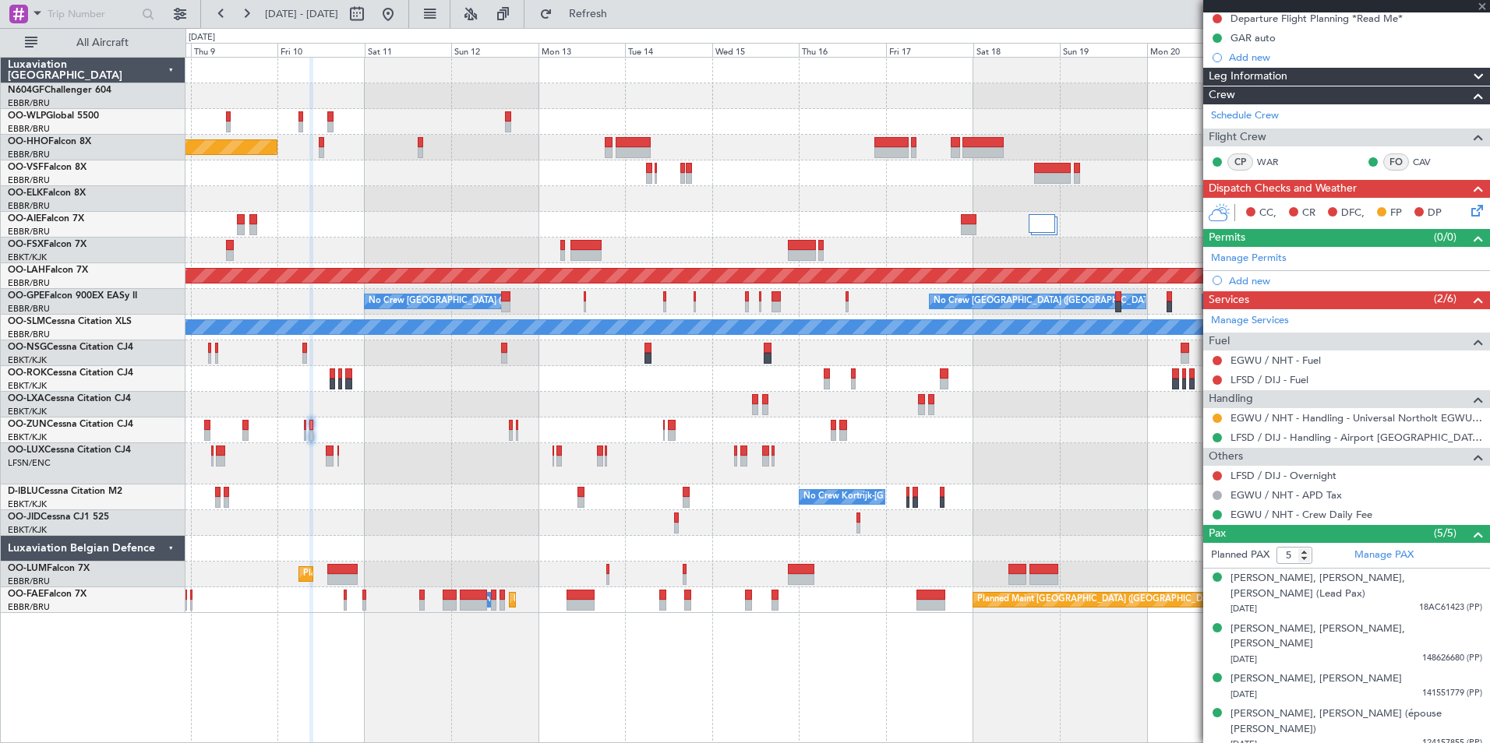
type input "+00:05"
type input "1"
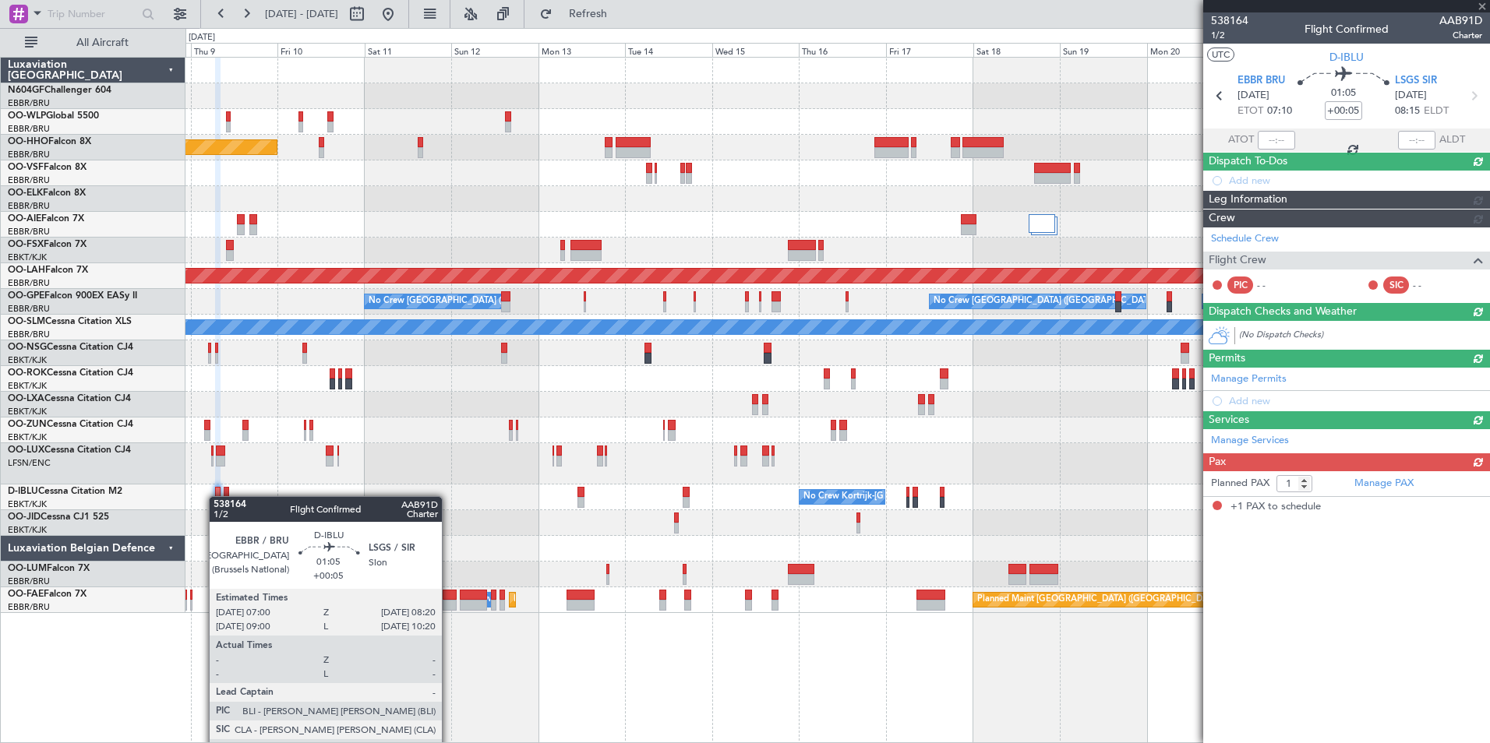
scroll to position [0, 0]
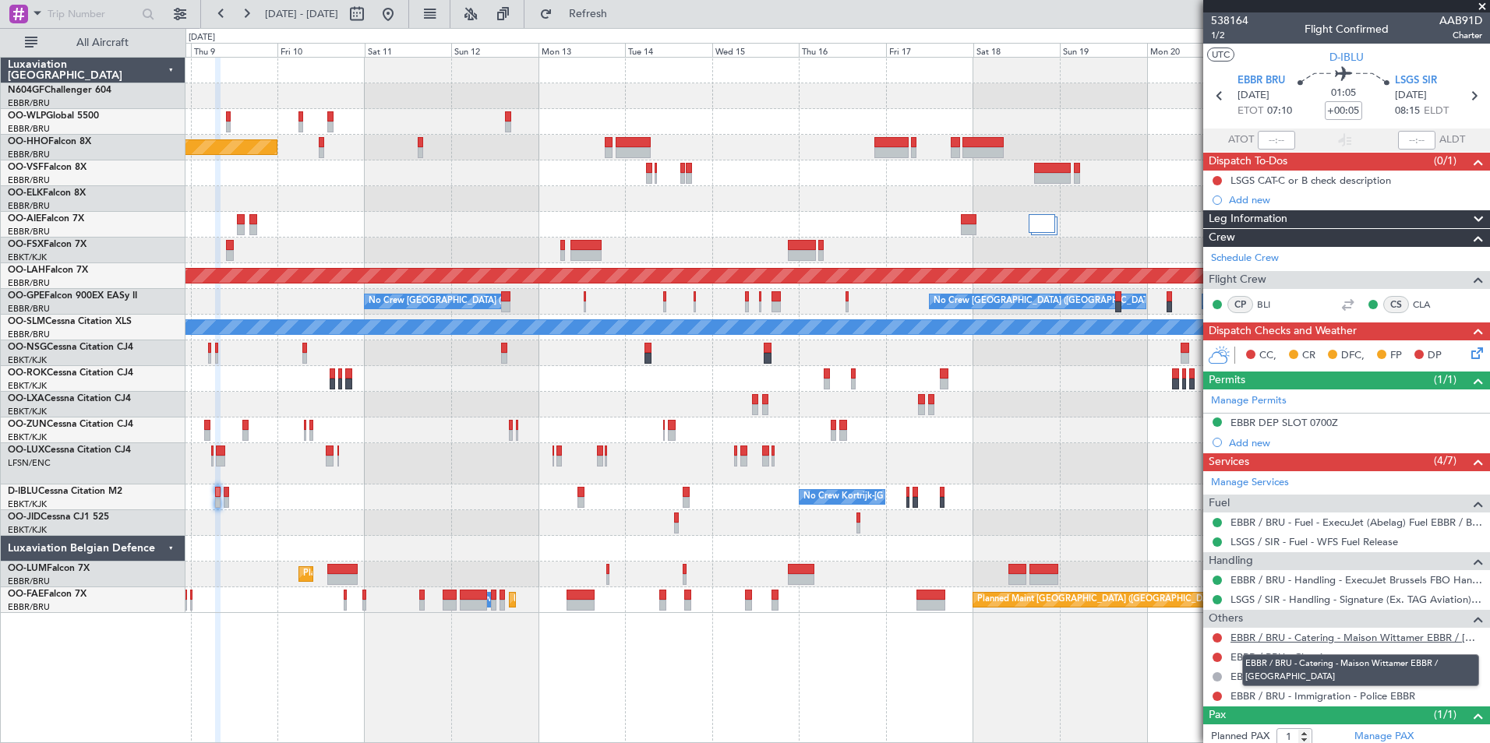
click at [1286, 634] on link "EBBR / BRU - Catering - Maison Wittamer EBBR / [GEOGRAPHIC_DATA]" at bounding box center [1356, 637] width 252 height 13
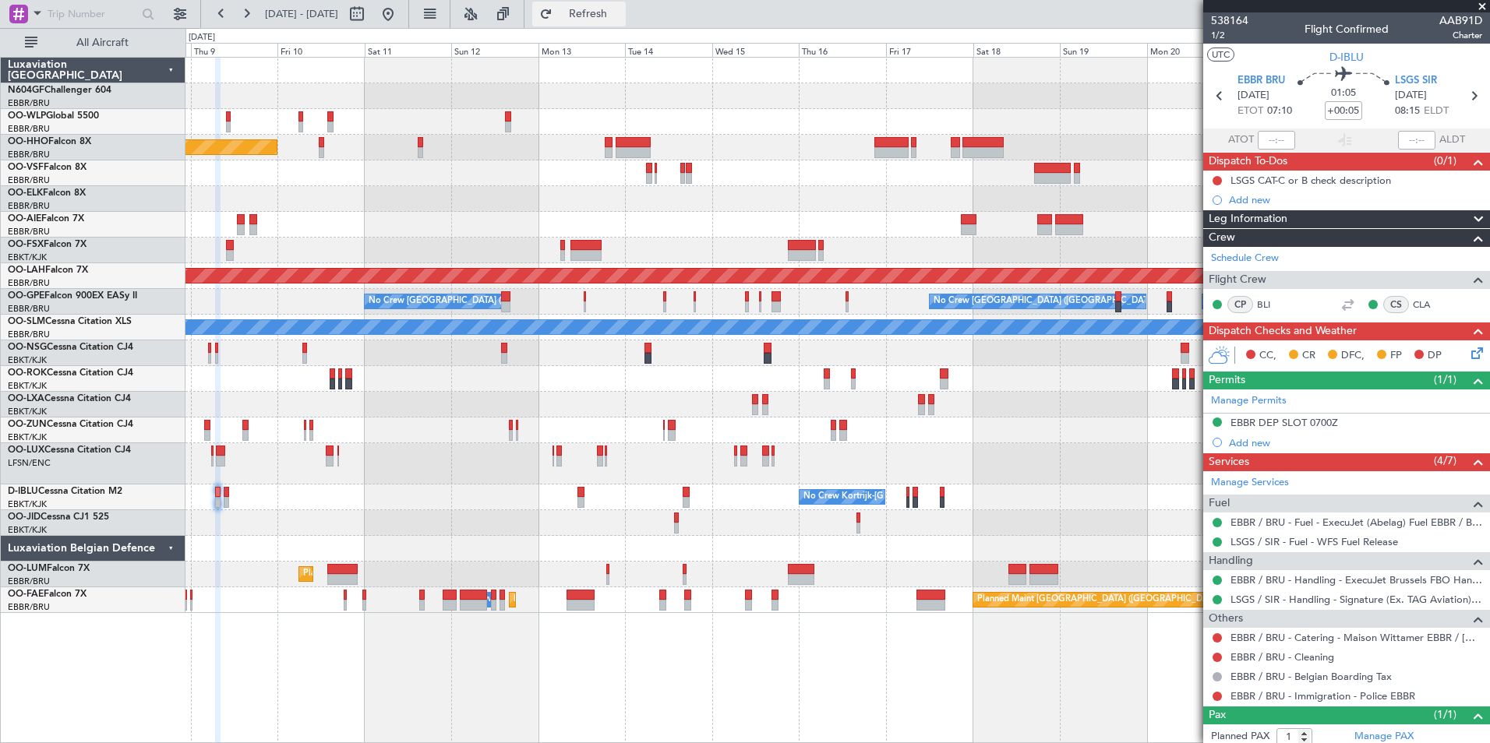
click at [621, 15] on span "Refresh" at bounding box center [588, 14] width 65 height 11
click at [697, 395] on div "Planned Maint Geneva (Cointrin) Planned Maint Alton-st Louis (St Louis Regl) Pl…" at bounding box center [836, 336] width 1303 height 556
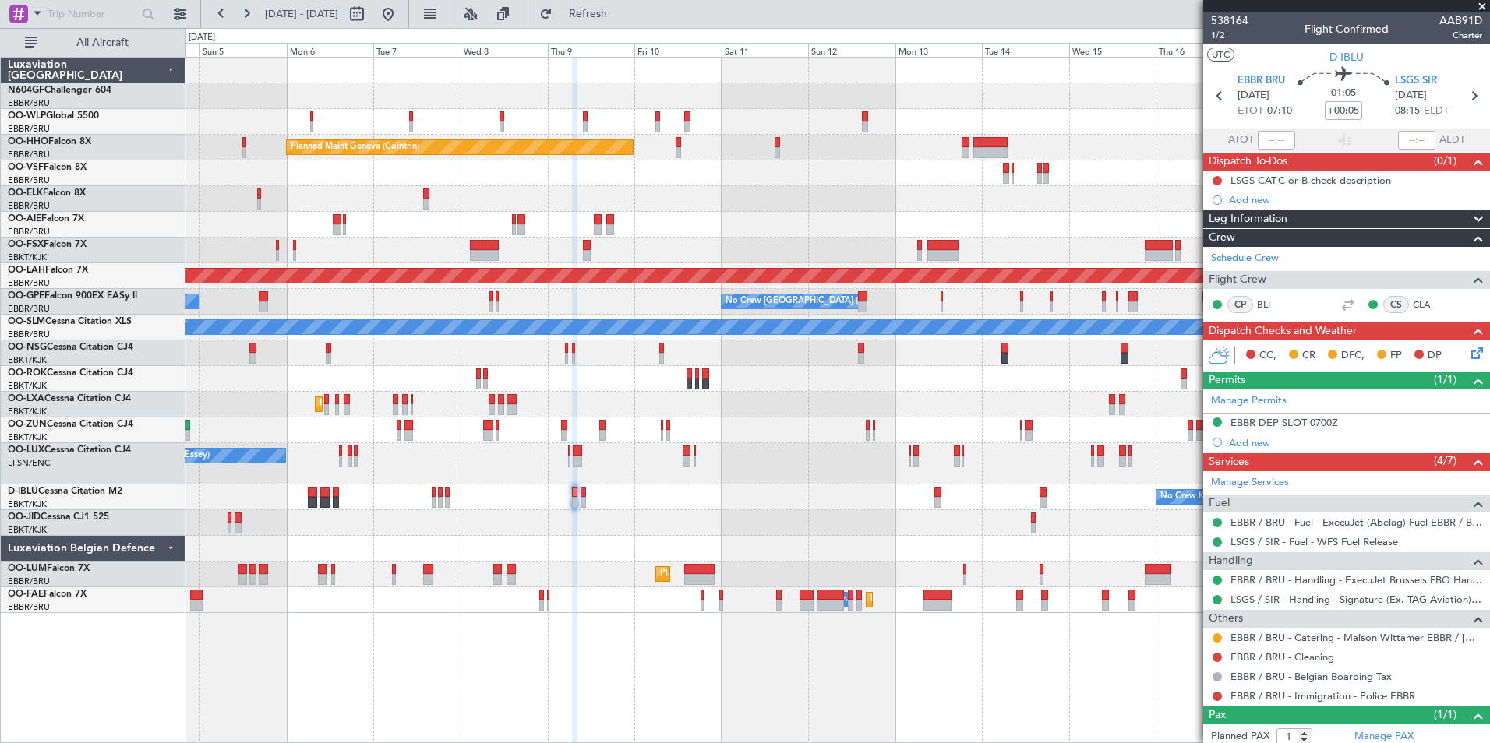
click at [686, 439] on div "Planned Maint Milan (Linate) Planned Maint Geneva (Cointrin) Unplanned Maint Lo…" at bounding box center [836, 336] width 1303 height 556
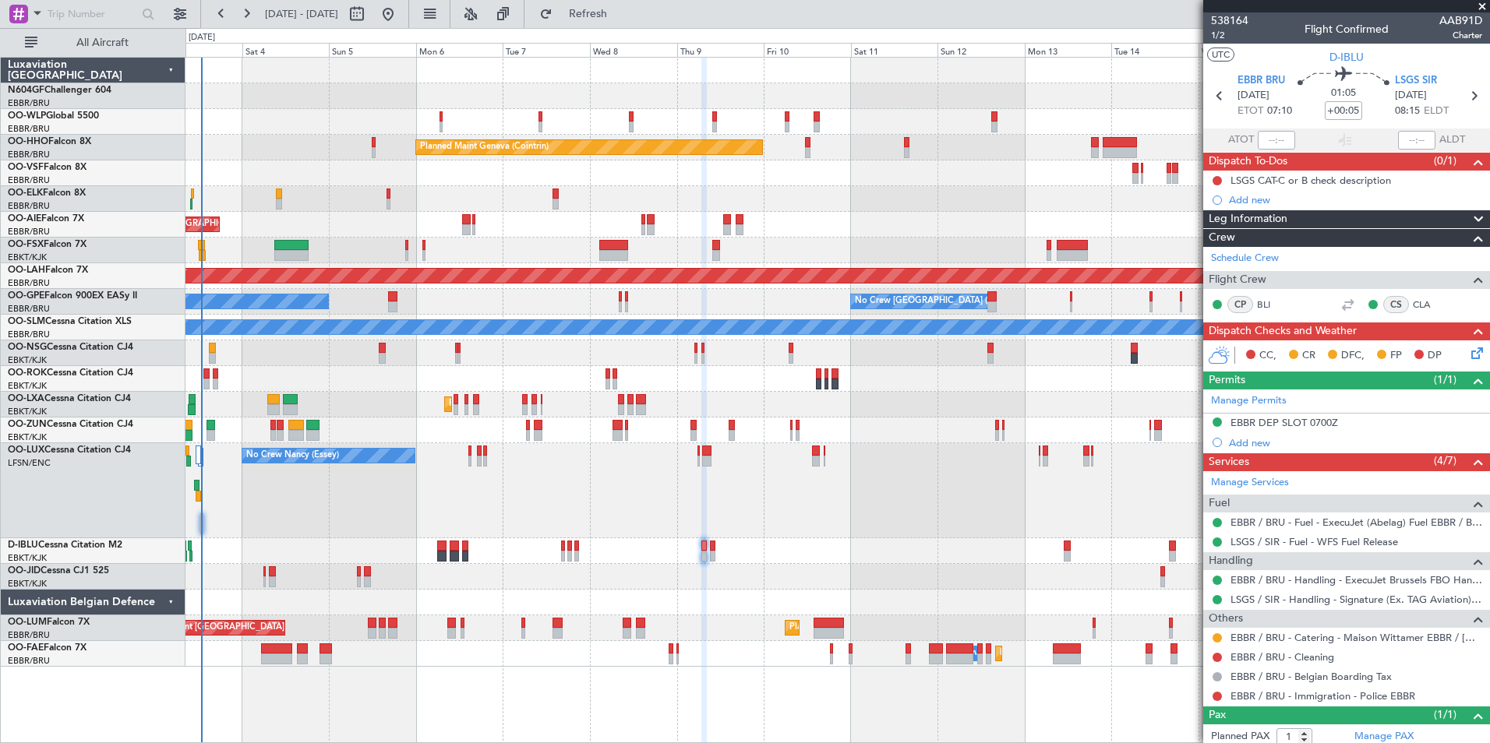
click at [553, 450] on div "Planned Maint Milan (Linate) Planned Maint Geneva (Cointrin) Planned Maint Kort…" at bounding box center [836, 362] width 1303 height 609
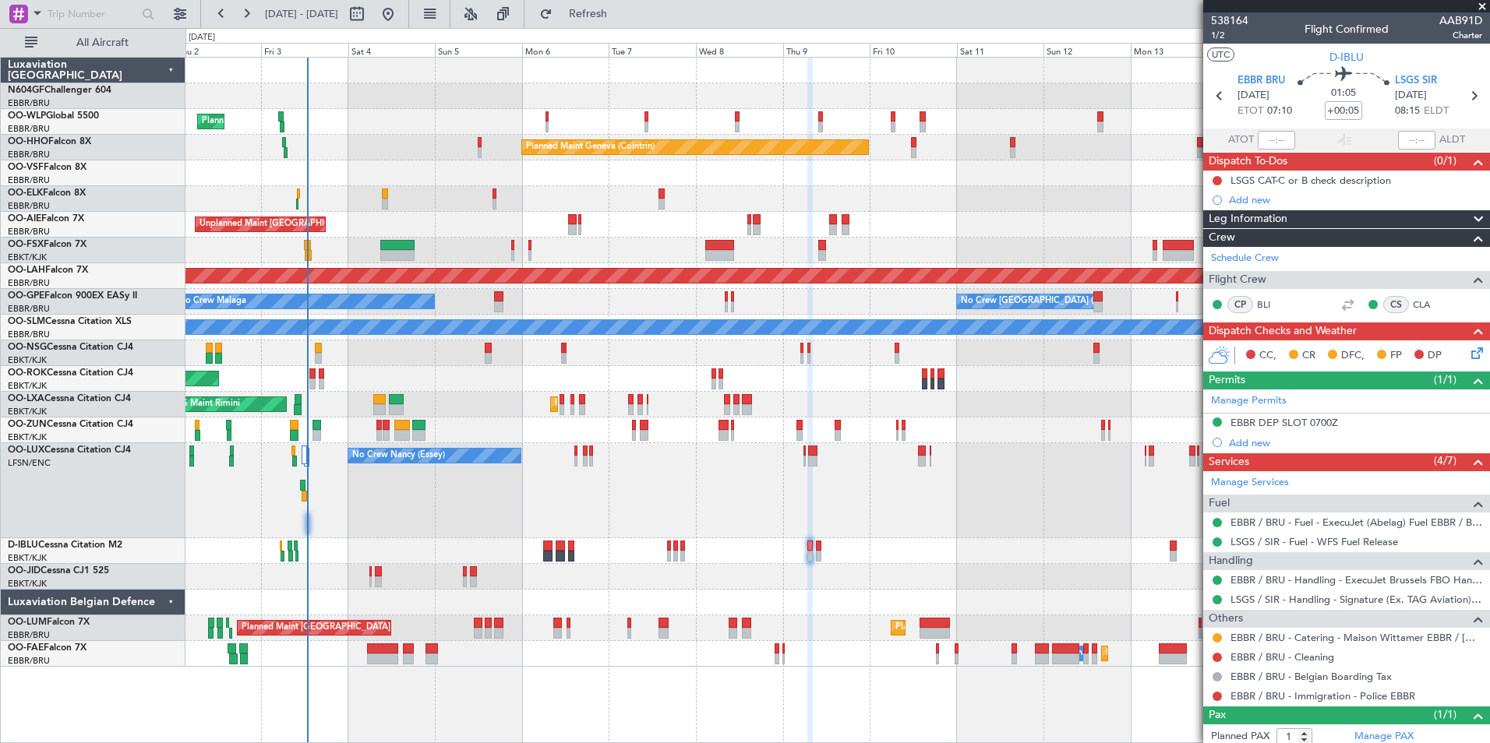
click at [364, 435] on div at bounding box center [836, 431] width 1303 height 26
click at [640, 214] on div "Planned Maint Milan (Linate) Planned Maint Geneva (Cointrin) Planned Maint Kort…" at bounding box center [836, 362] width 1303 height 609
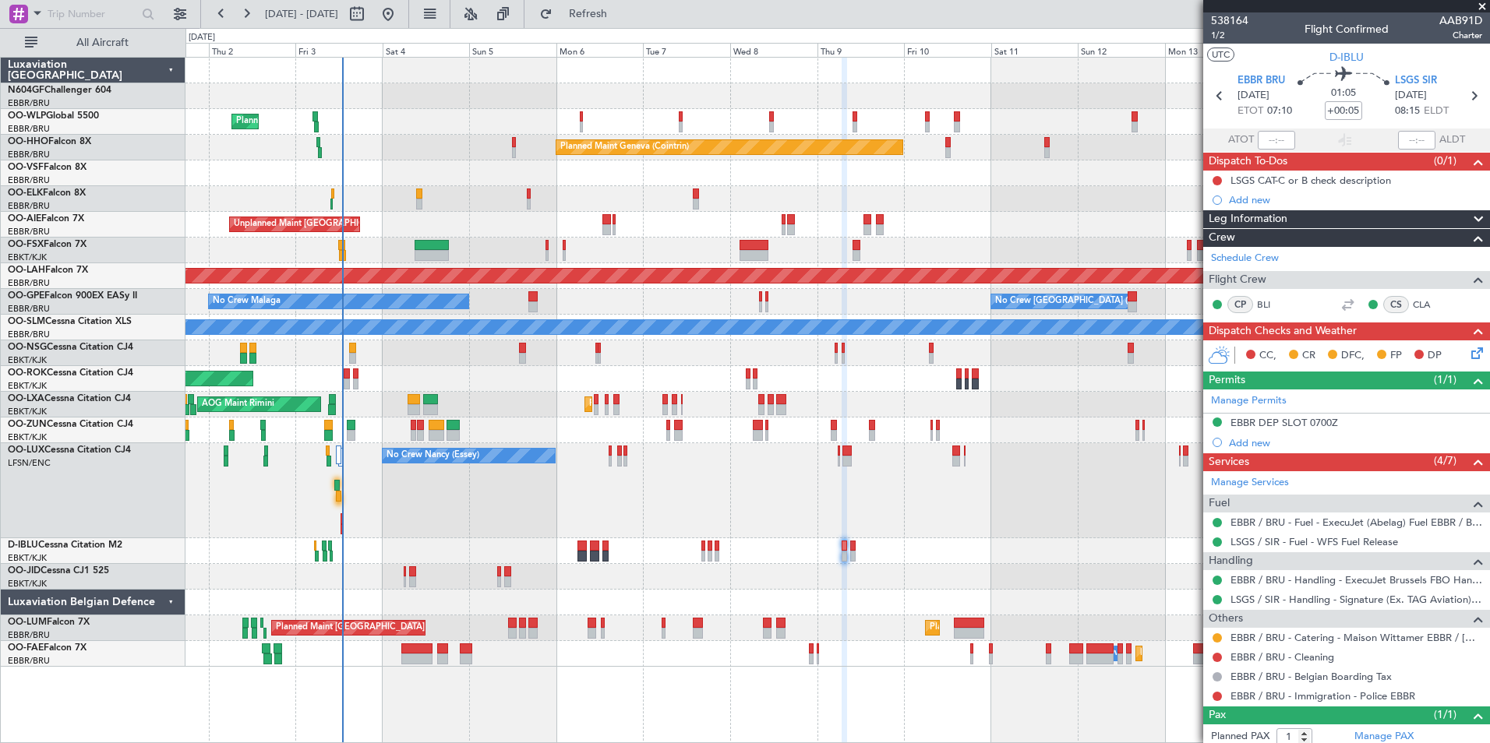
click at [586, 303] on div "Planned Maint Milan (Linate) Planned Maint Geneva (Cointrin) Planned Maint Kort…" at bounding box center [836, 362] width 1303 height 609
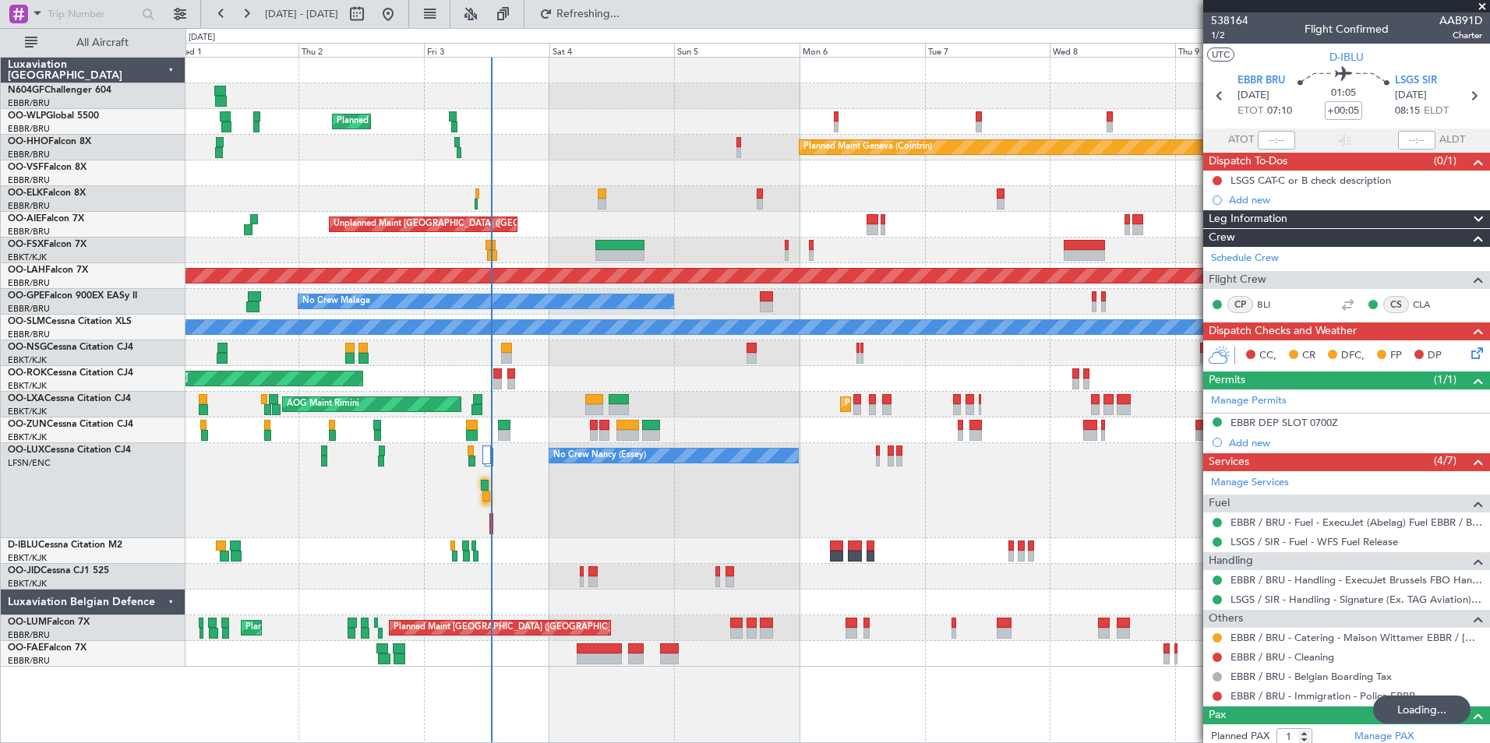
click at [509, 453] on div "No Crew Nancy (Essey)" at bounding box center [836, 490] width 1303 height 95
click at [816, 517] on div "No Crew Nancy (Essey)" at bounding box center [836, 490] width 1303 height 95
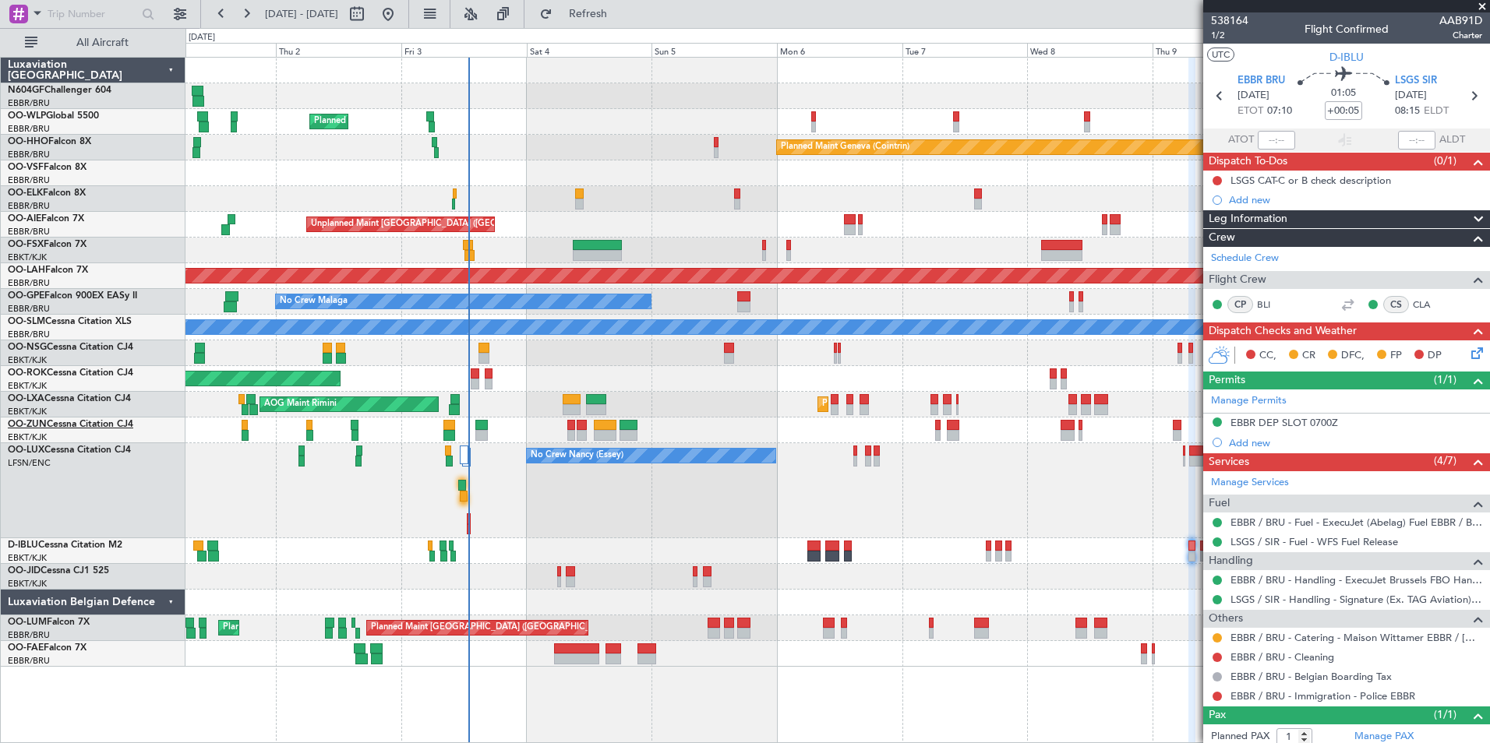
click at [100, 426] on link "OO-ZUN Cessna Citation CJ4" at bounding box center [70, 424] width 125 height 9
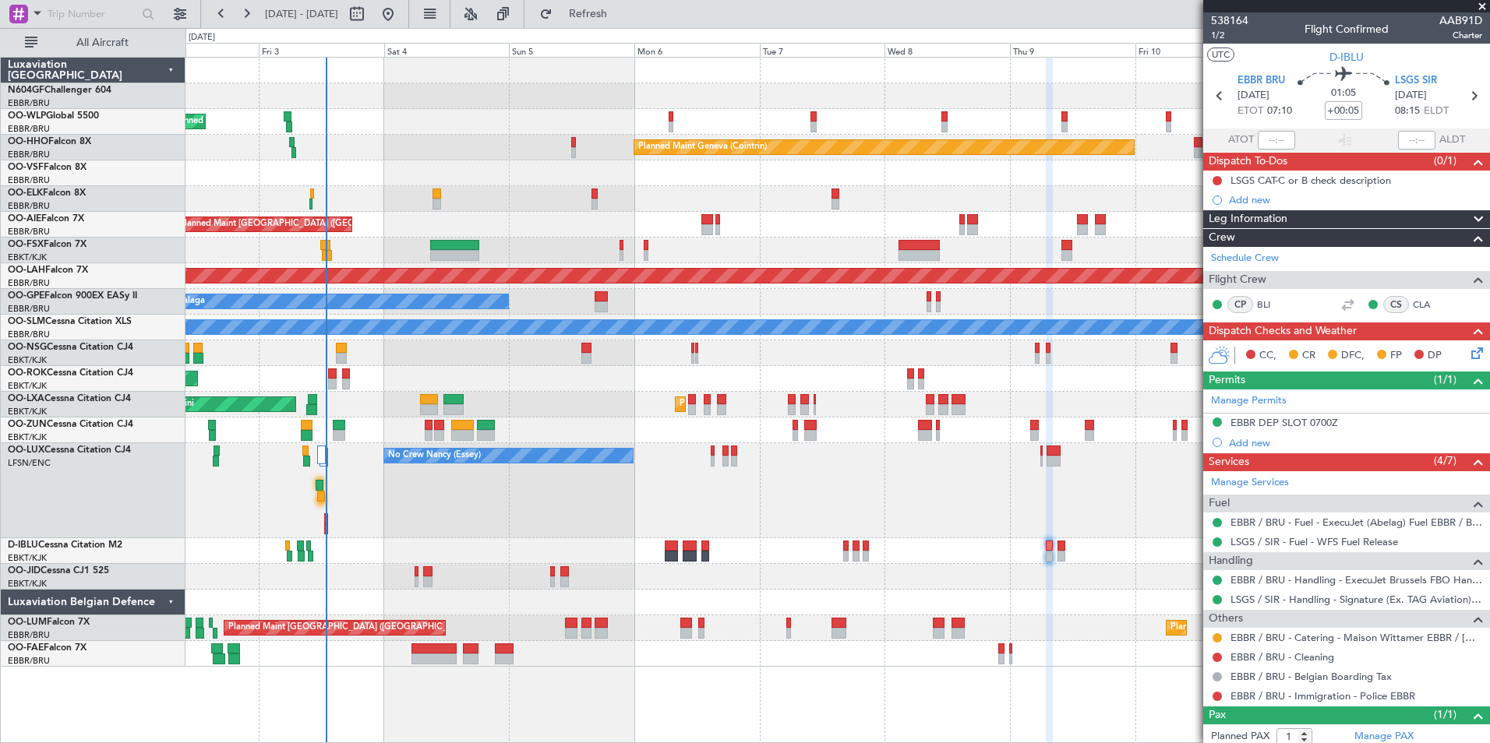
click at [702, 501] on div "No Crew Nancy (Essey)" at bounding box center [836, 490] width 1303 height 95
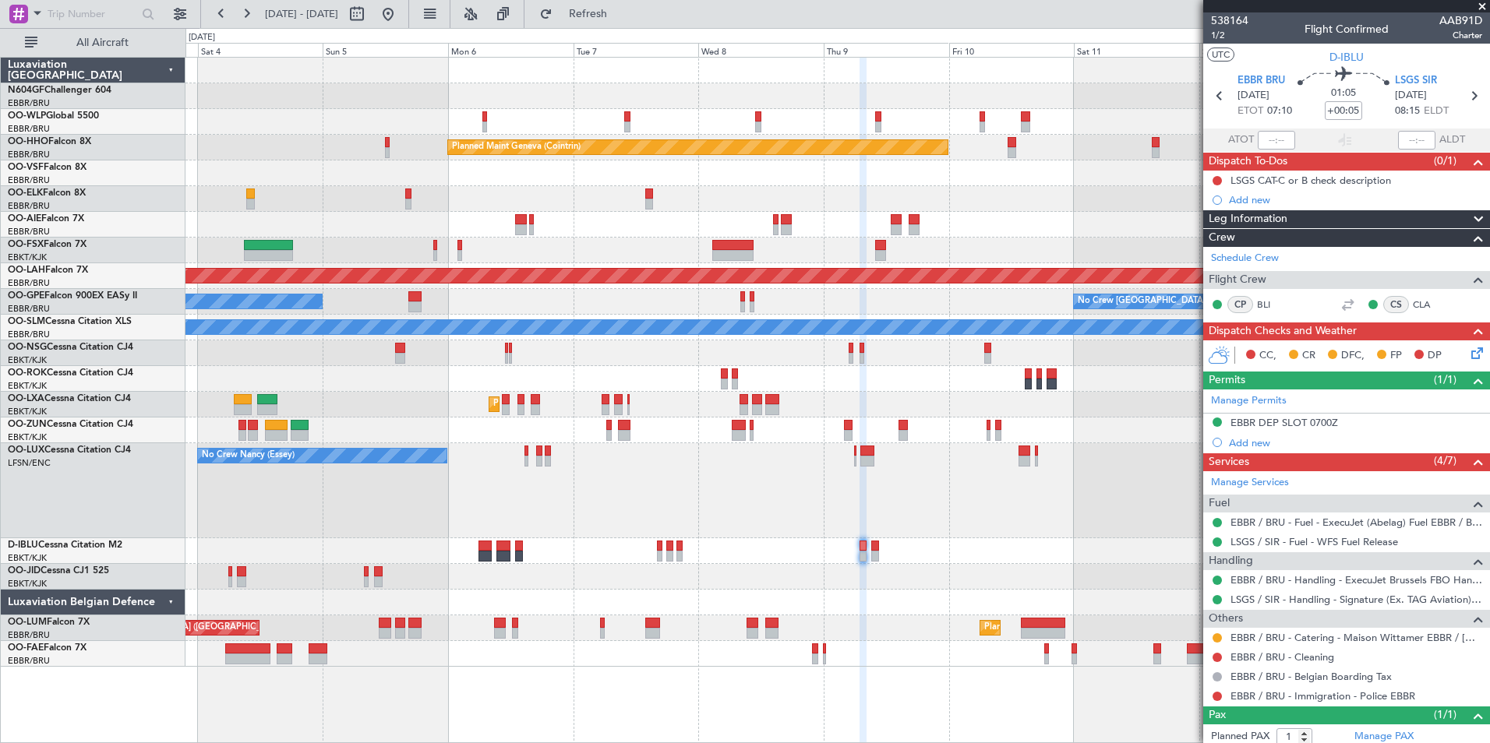
click at [617, 471] on div "No Crew Nancy (Essey)" at bounding box center [836, 490] width 1303 height 95
click at [597, 510] on div "No Crew Nancy (Essey)" at bounding box center [836, 490] width 1303 height 95
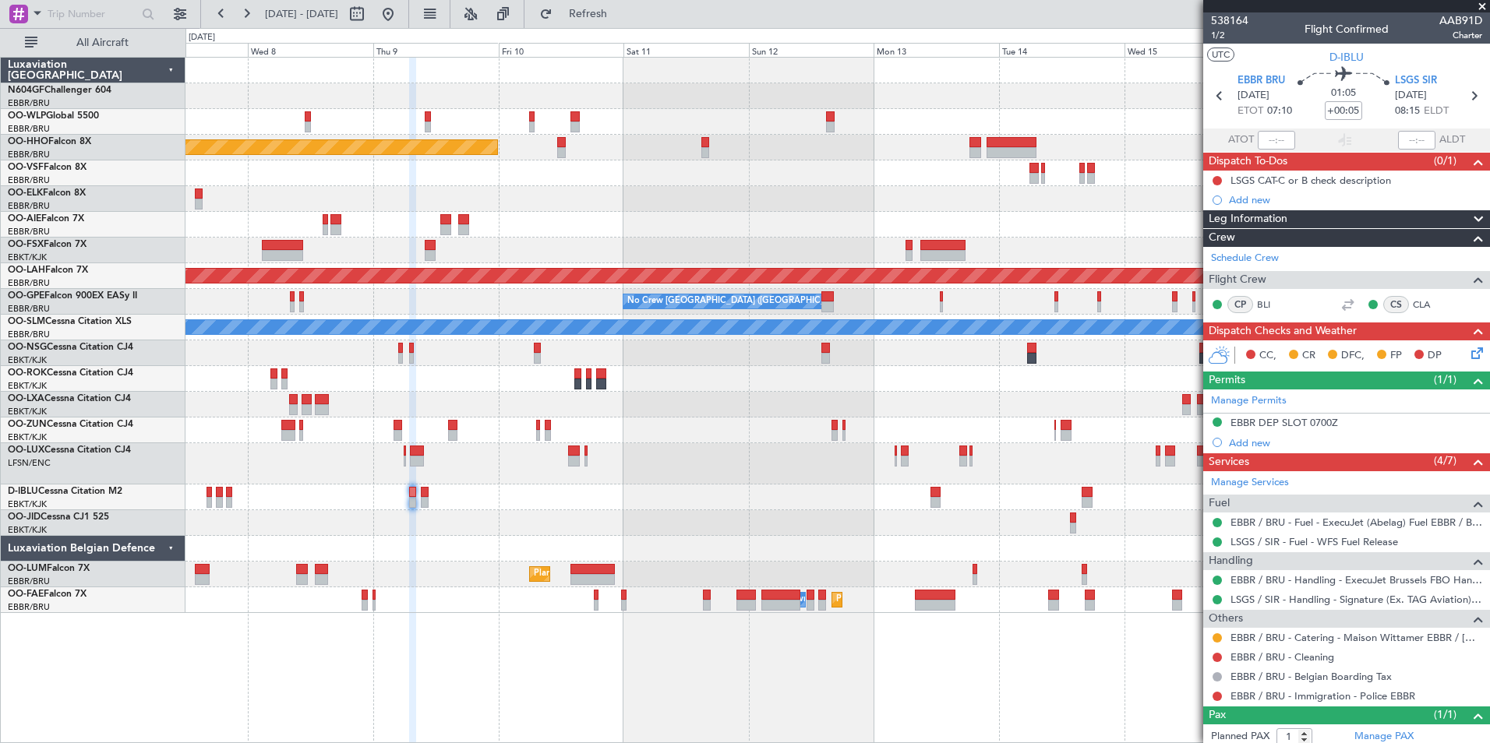
click at [579, 524] on div "Planned Maint Geneva (Cointrin) Planned Maint Alton-st Louis (St Louis Regl) No…" at bounding box center [836, 336] width 1303 height 556
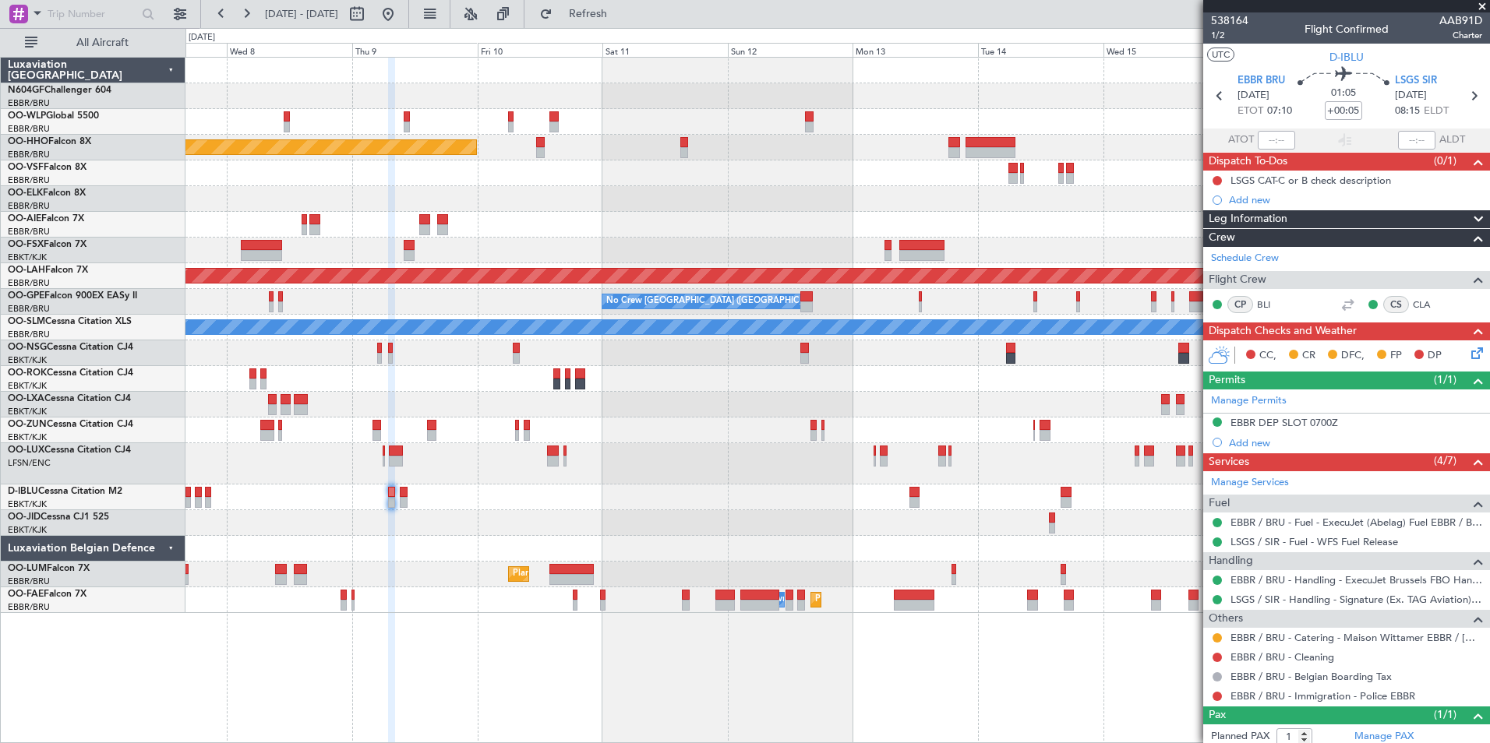
click at [503, 492] on div "Planned Maint Geneva (Cointrin) Planned Maint Alton-st Louis (St Louis Regl) No…" at bounding box center [836, 336] width 1303 height 556
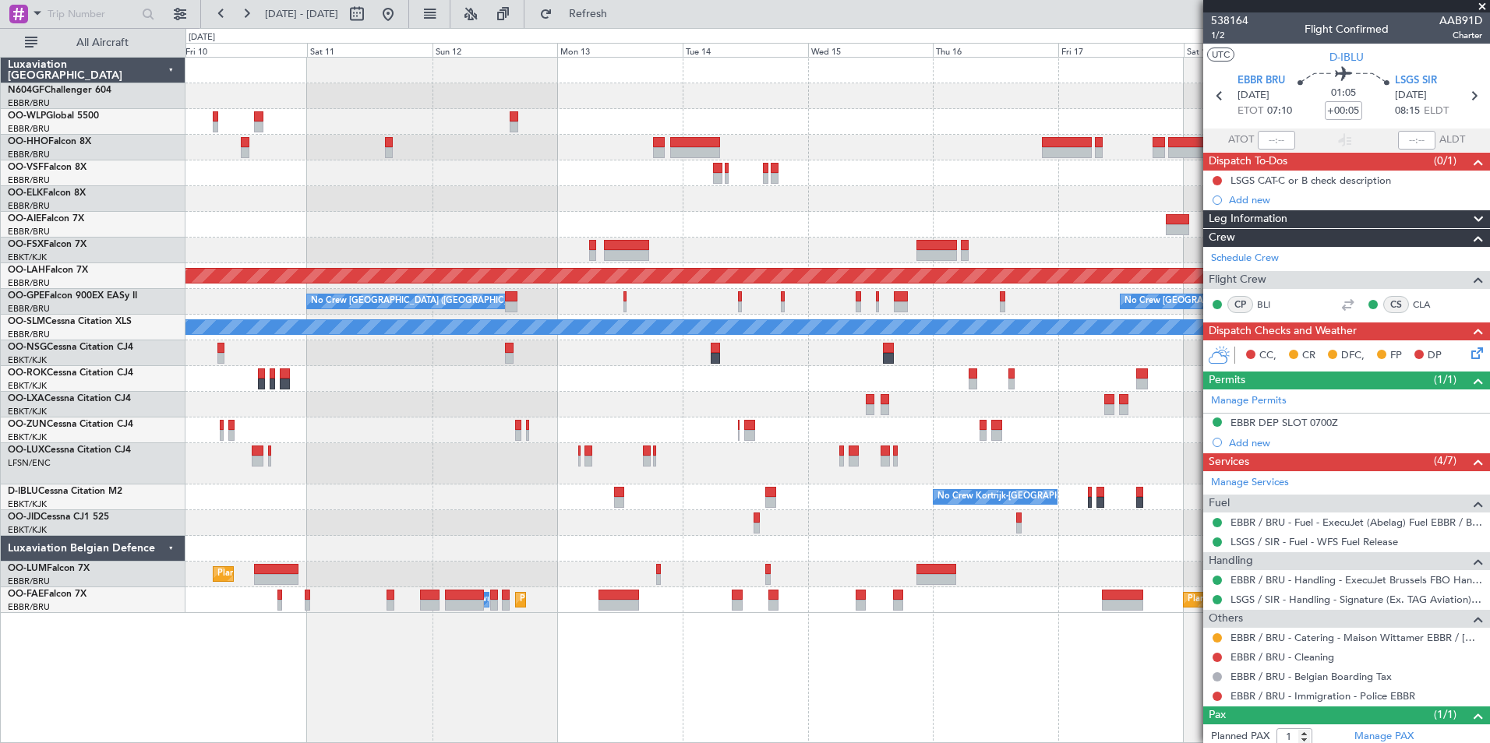
click at [604, 506] on div "No Crew Kortrijk-[GEOGRAPHIC_DATA]" at bounding box center [836, 498] width 1303 height 26
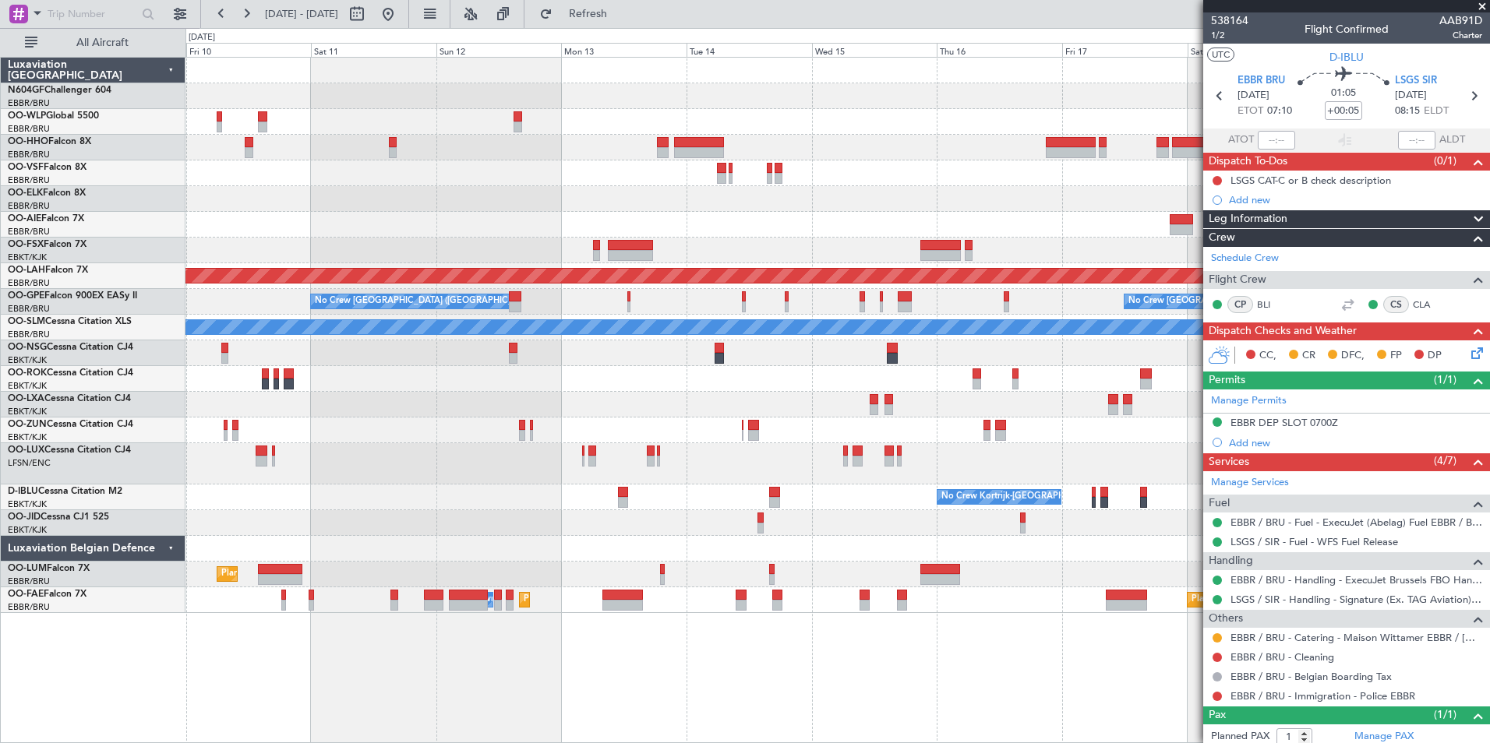
drag, startPoint x: 604, startPoint y: 506, endPoint x: 619, endPoint y: 514, distance: 17.8
click at [219, 429] on div at bounding box center [836, 431] width 1303 height 26
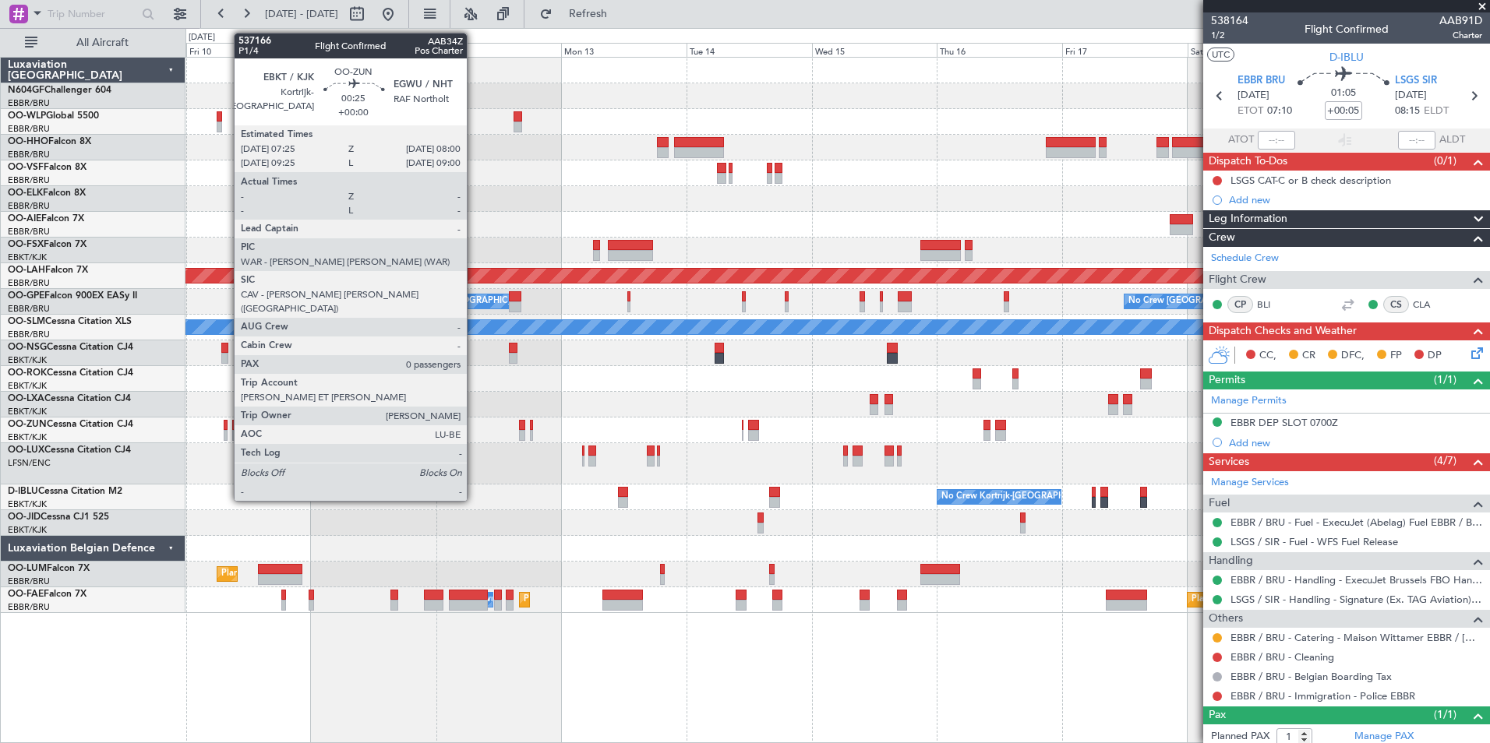
click at [226, 432] on div at bounding box center [225, 435] width 3 height 11
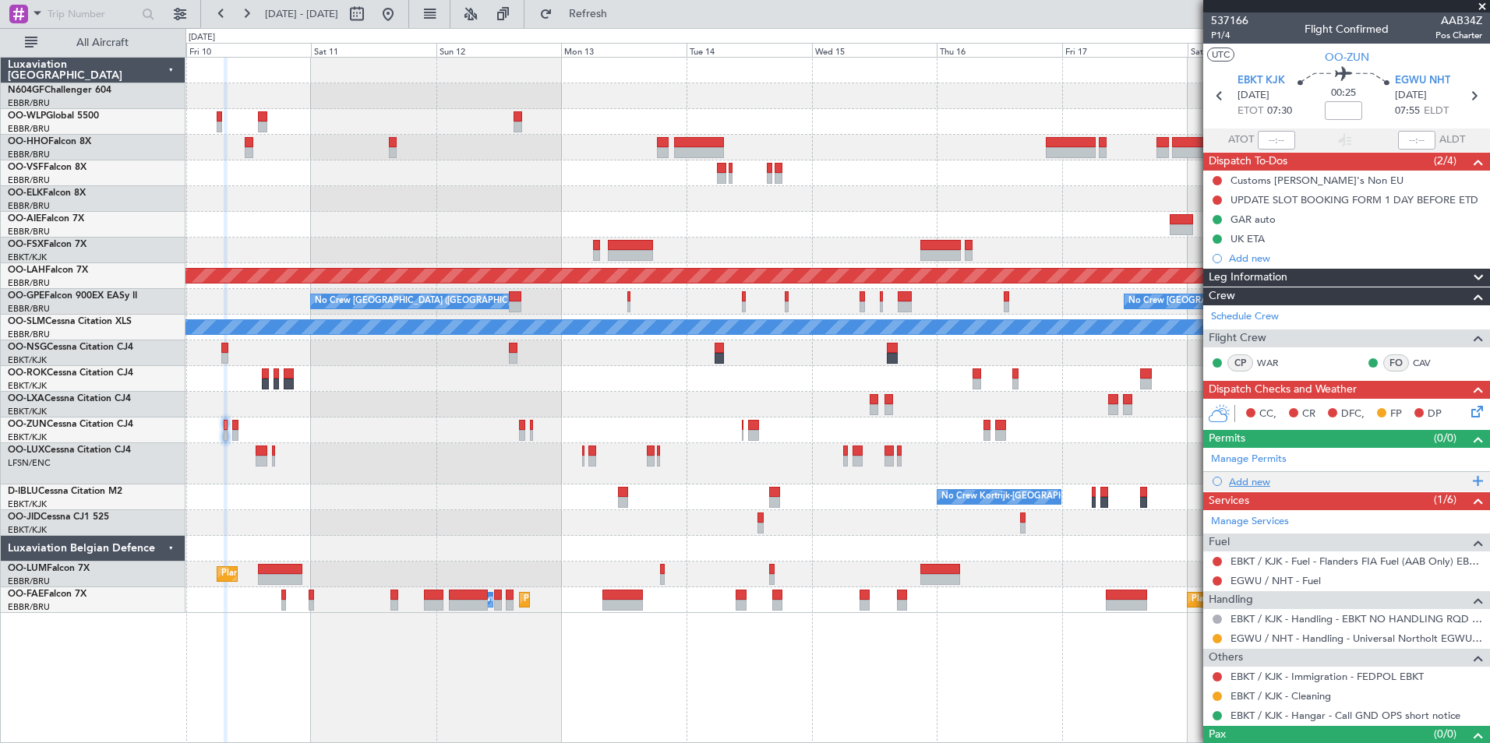
scroll to position [26, 0]
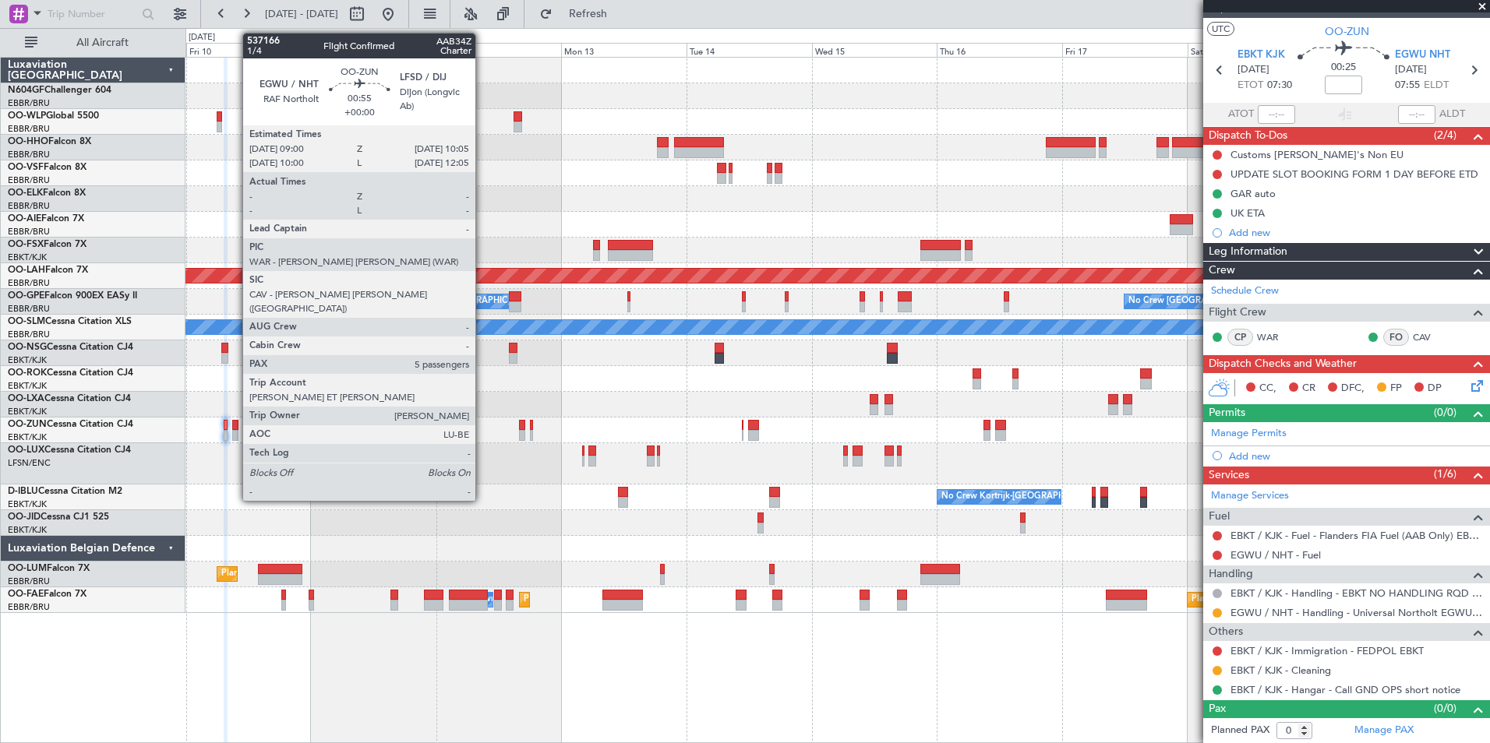
click at [235, 428] on div at bounding box center [235, 425] width 6 height 11
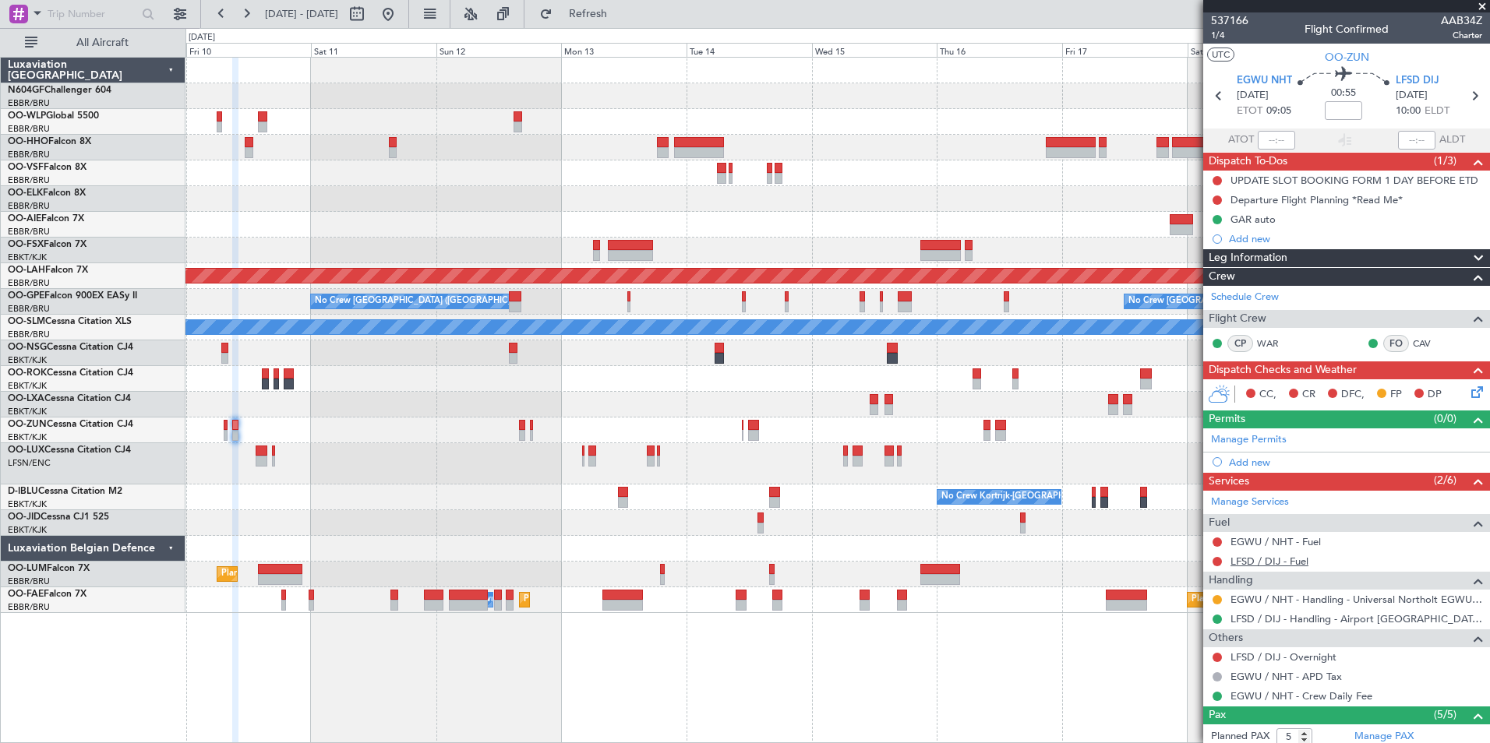
scroll to position [182, 0]
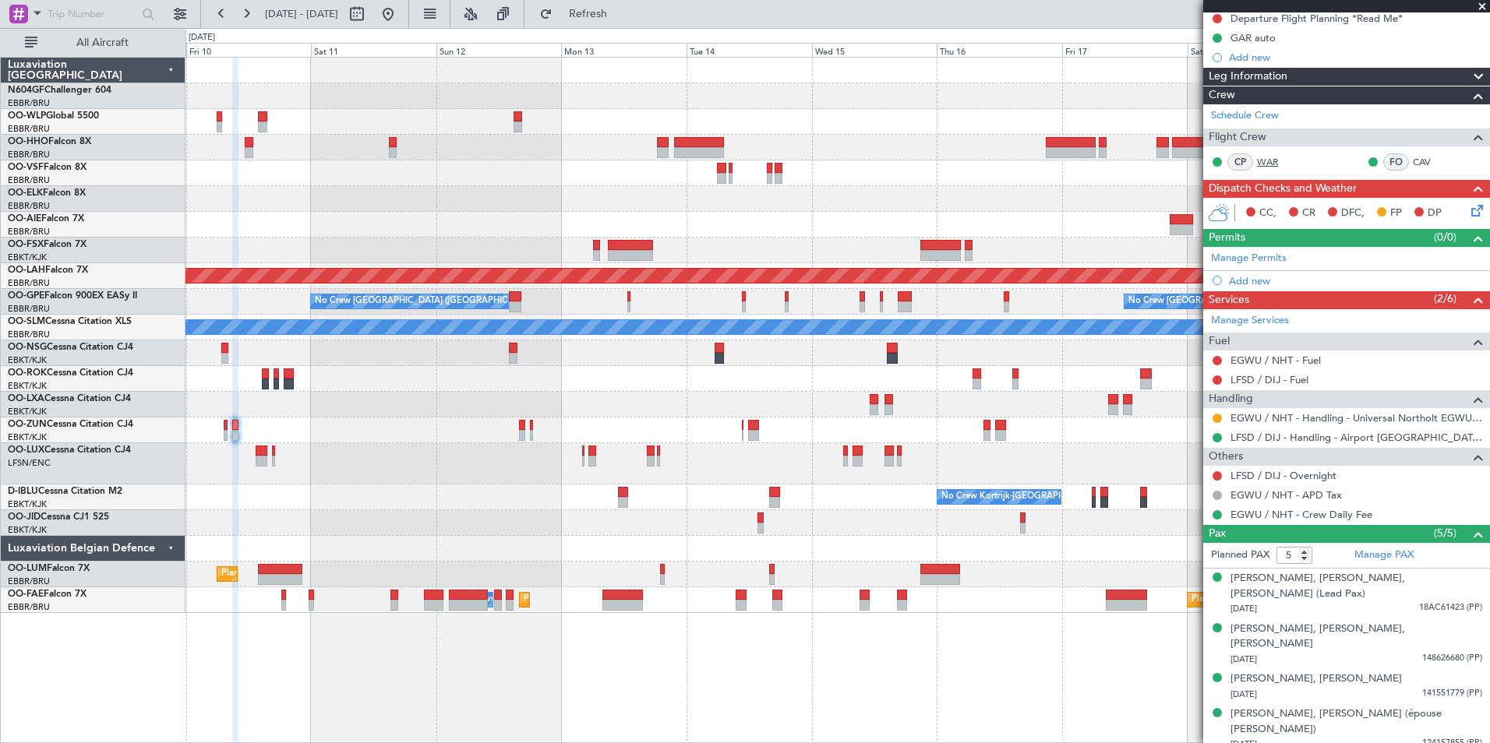
click at [1276, 156] on link "WAR" at bounding box center [1274, 162] width 35 height 14
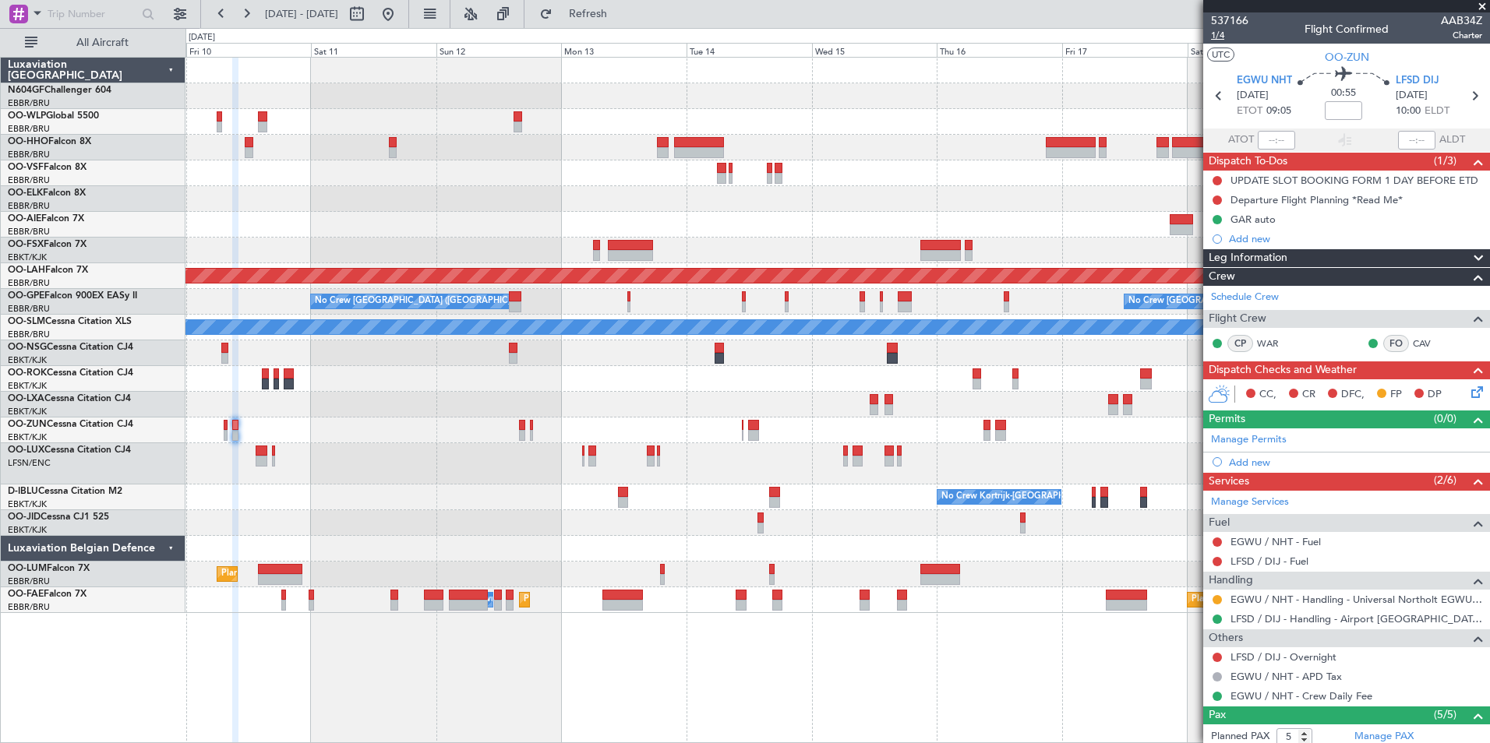
click at [1223, 38] on span "1/4" at bounding box center [1229, 35] width 37 height 13
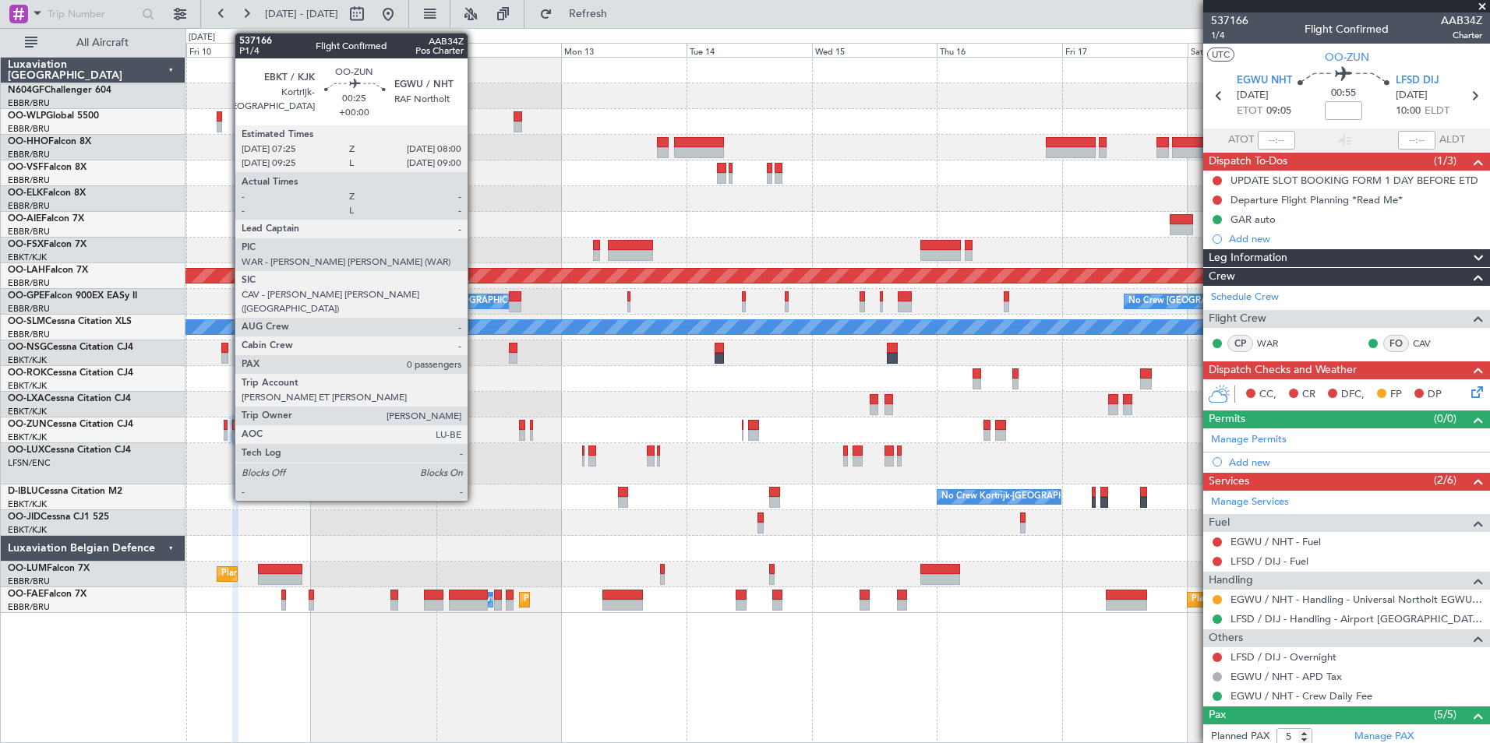
click at [226, 428] on div at bounding box center [225, 425] width 3 height 11
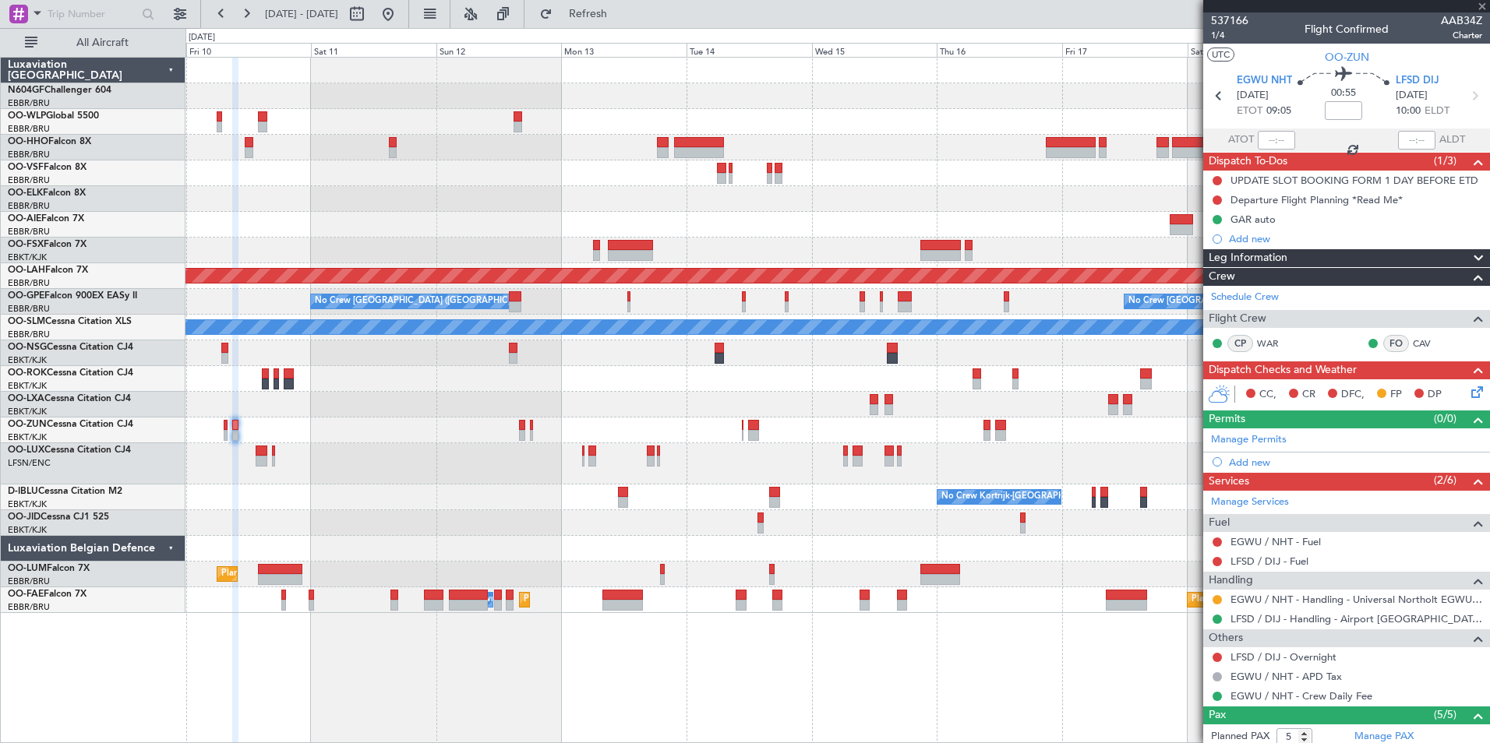
type input "0"
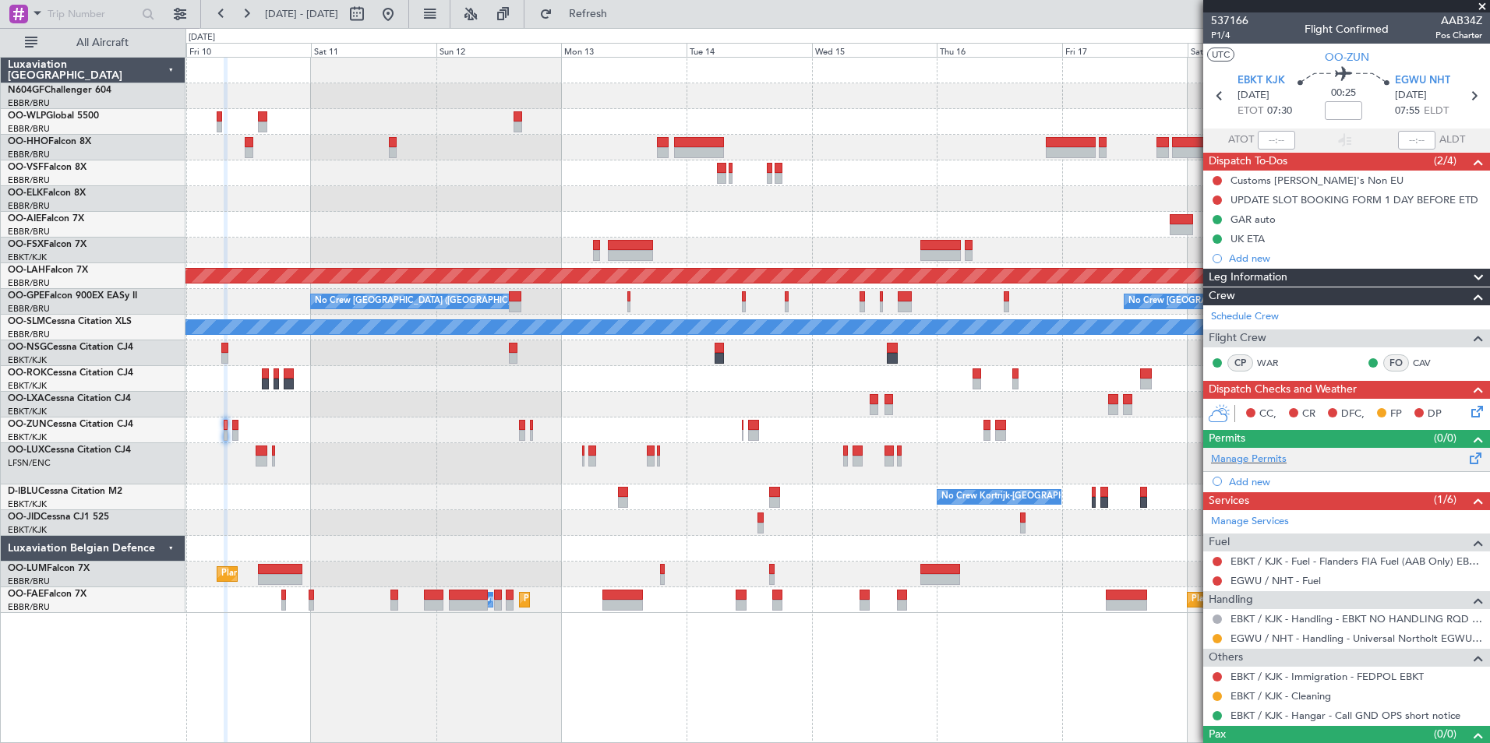
scroll to position [26, 0]
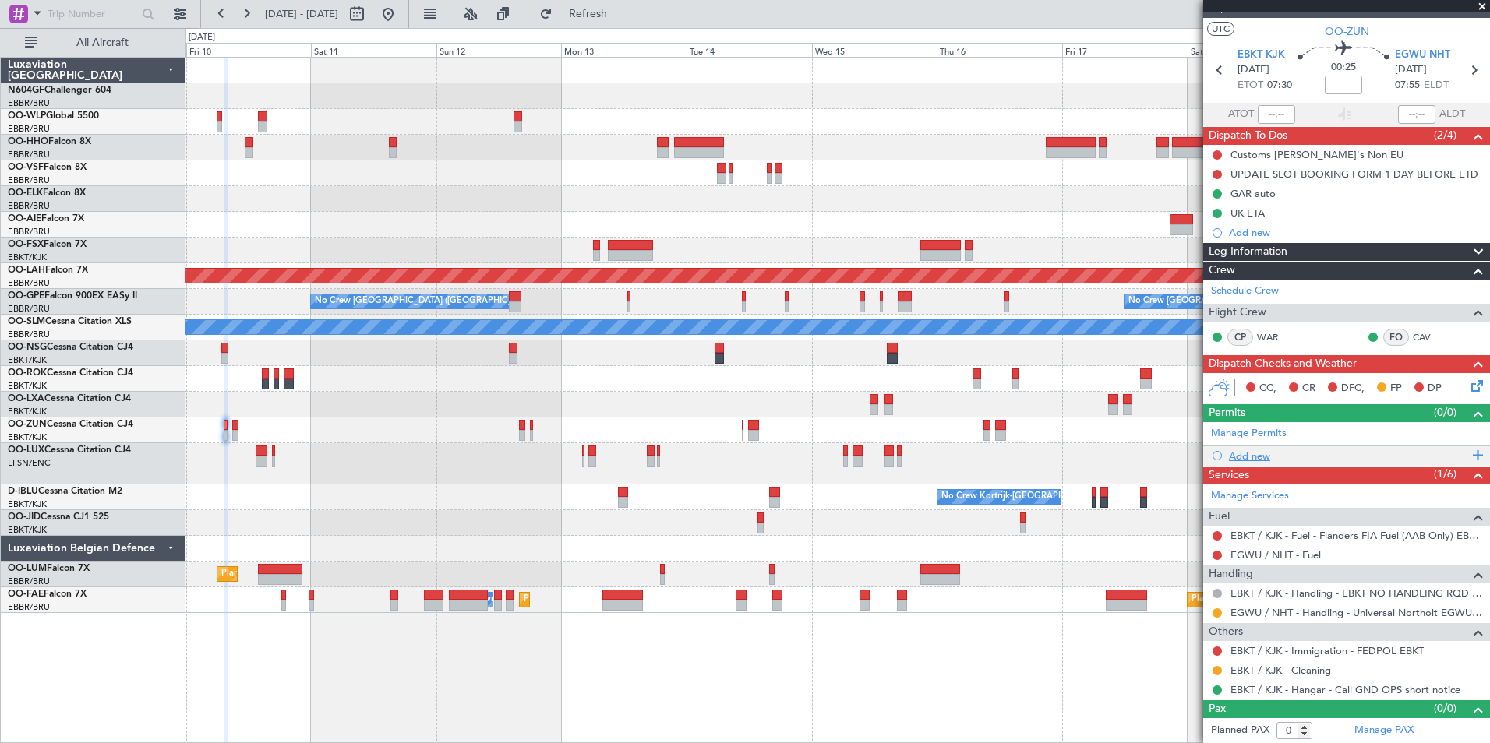
click at [1265, 456] on div "Add new" at bounding box center [1348, 456] width 239 height 13
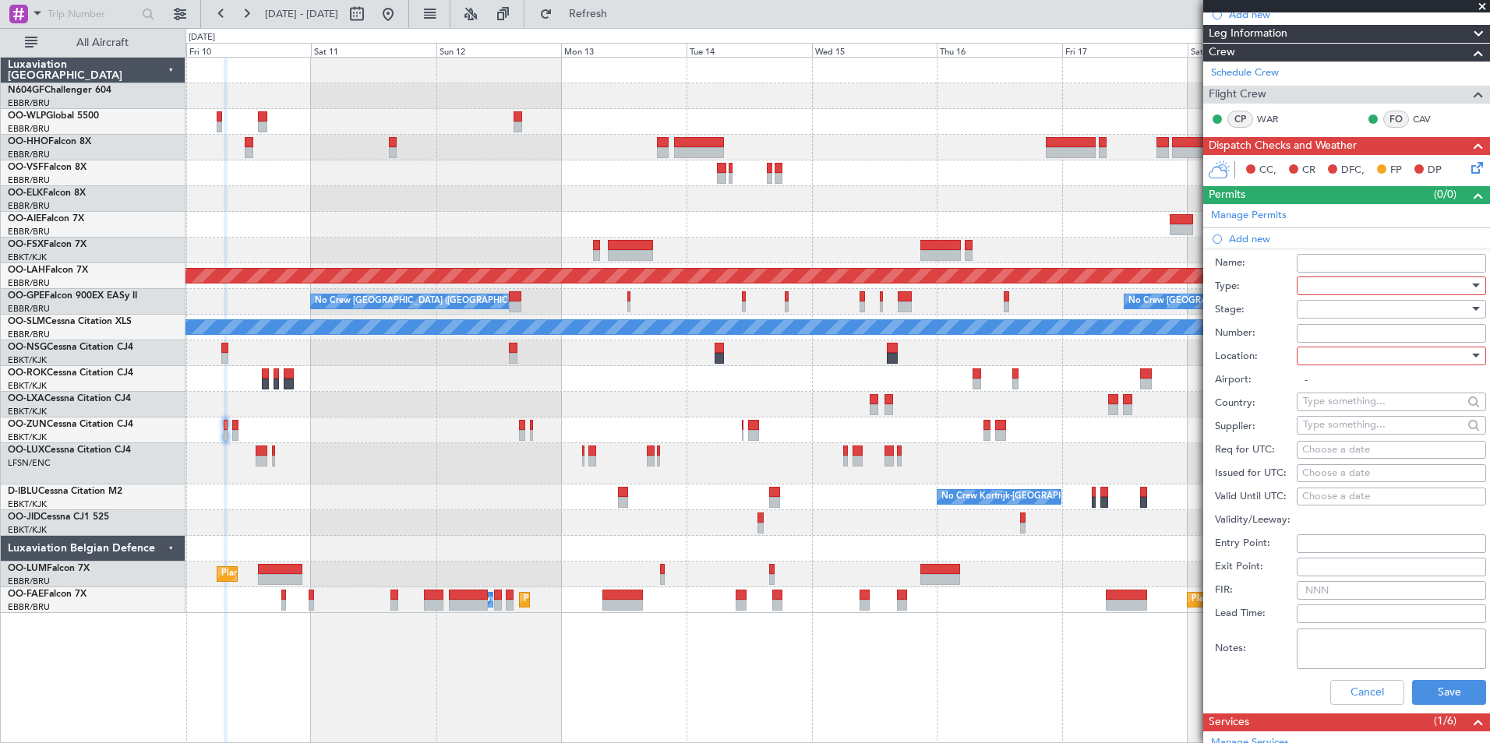
scroll to position [245, 0]
click at [1356, 291] on div at bounding box center [1386, 284] width 166 height 23
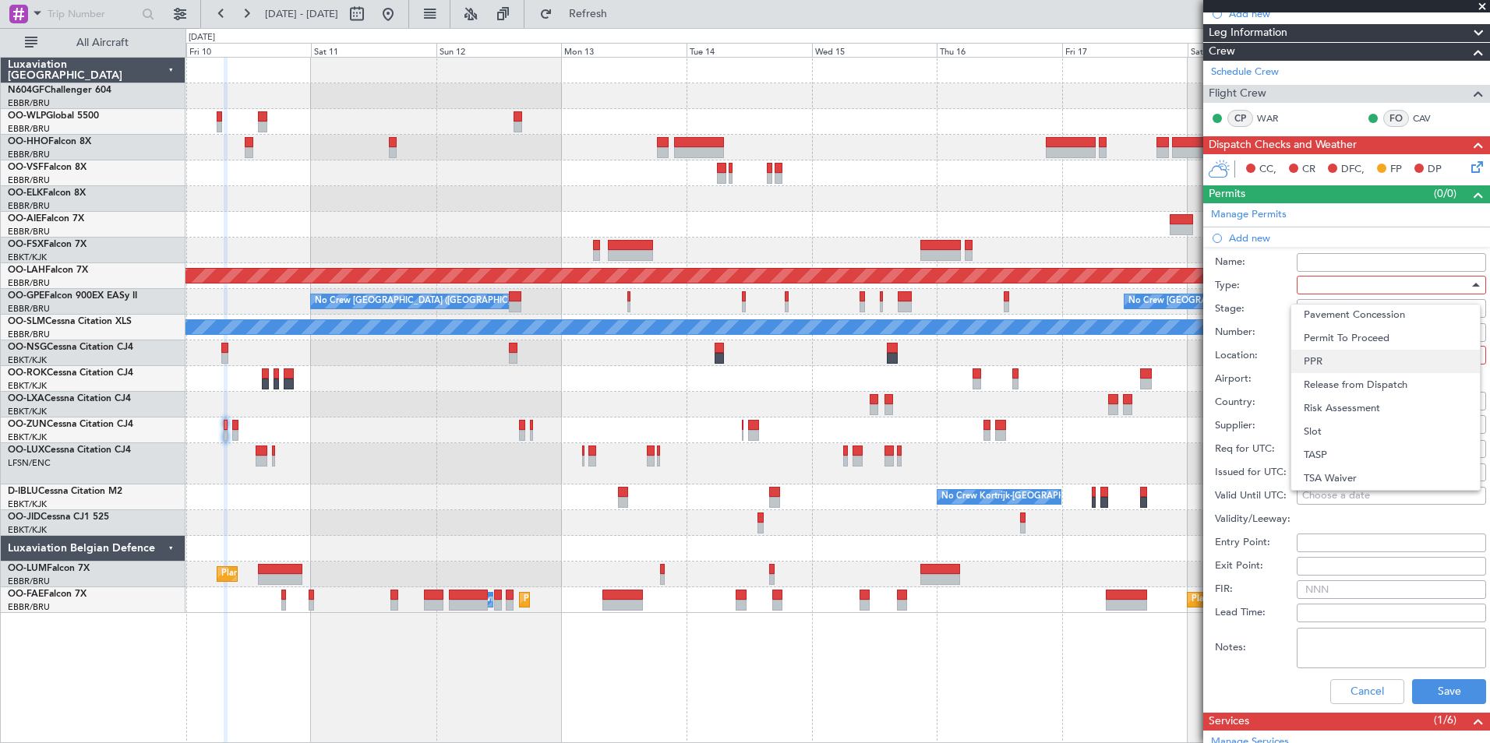
click at [1358, 350] on span "PPR" at bounding box center [1385, 361] width 164 height 23
click at [1349, 347] on div at bounding box center [1386, 355] width 166 height 23
click at [1361, 437] on span "Arrival" at bounding box center [1385, 433] width 164 height 23
type input "EGWU / NHT"
click at [1346, 452] on div "Choose a date" at bounding box center [1391, 450] width 178 height 16
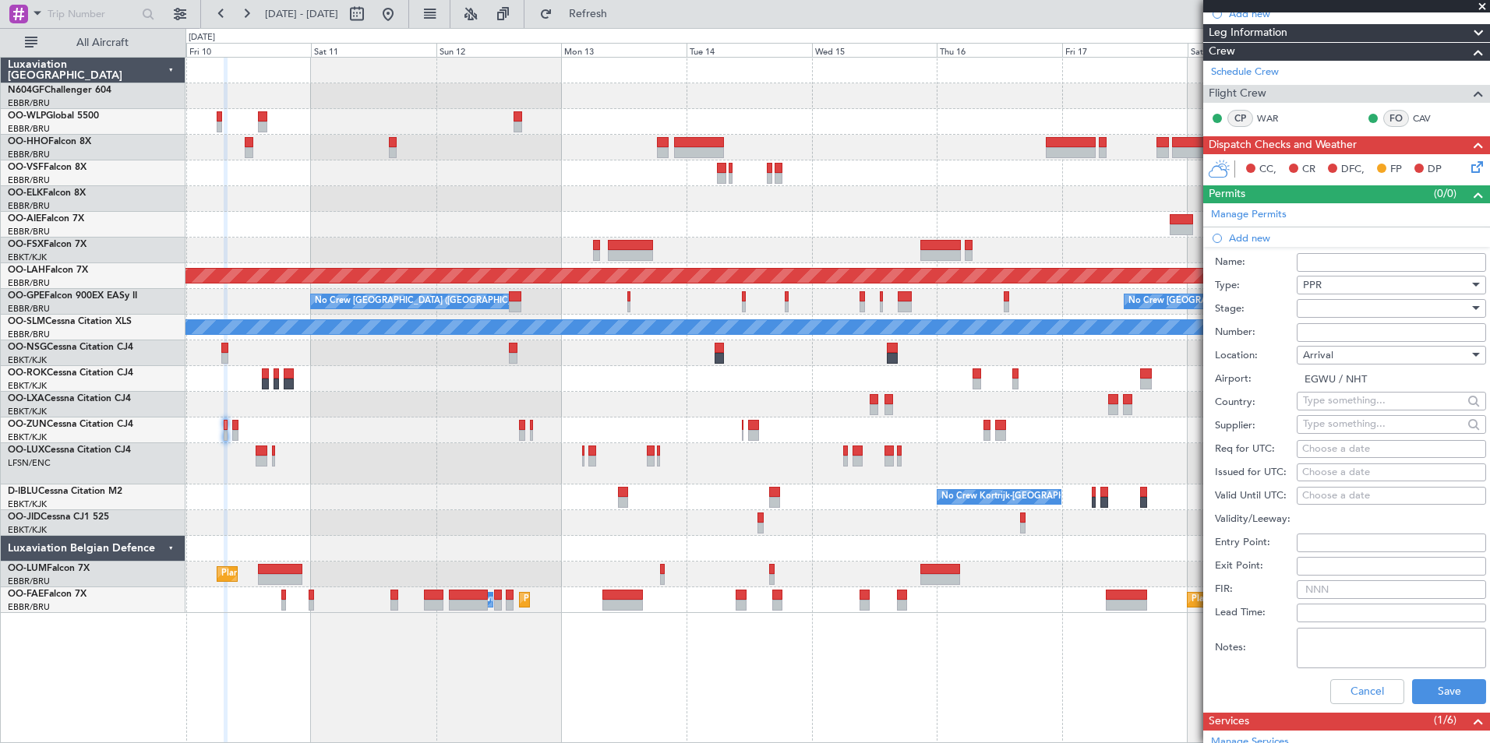
select select "10"
select select "2025"
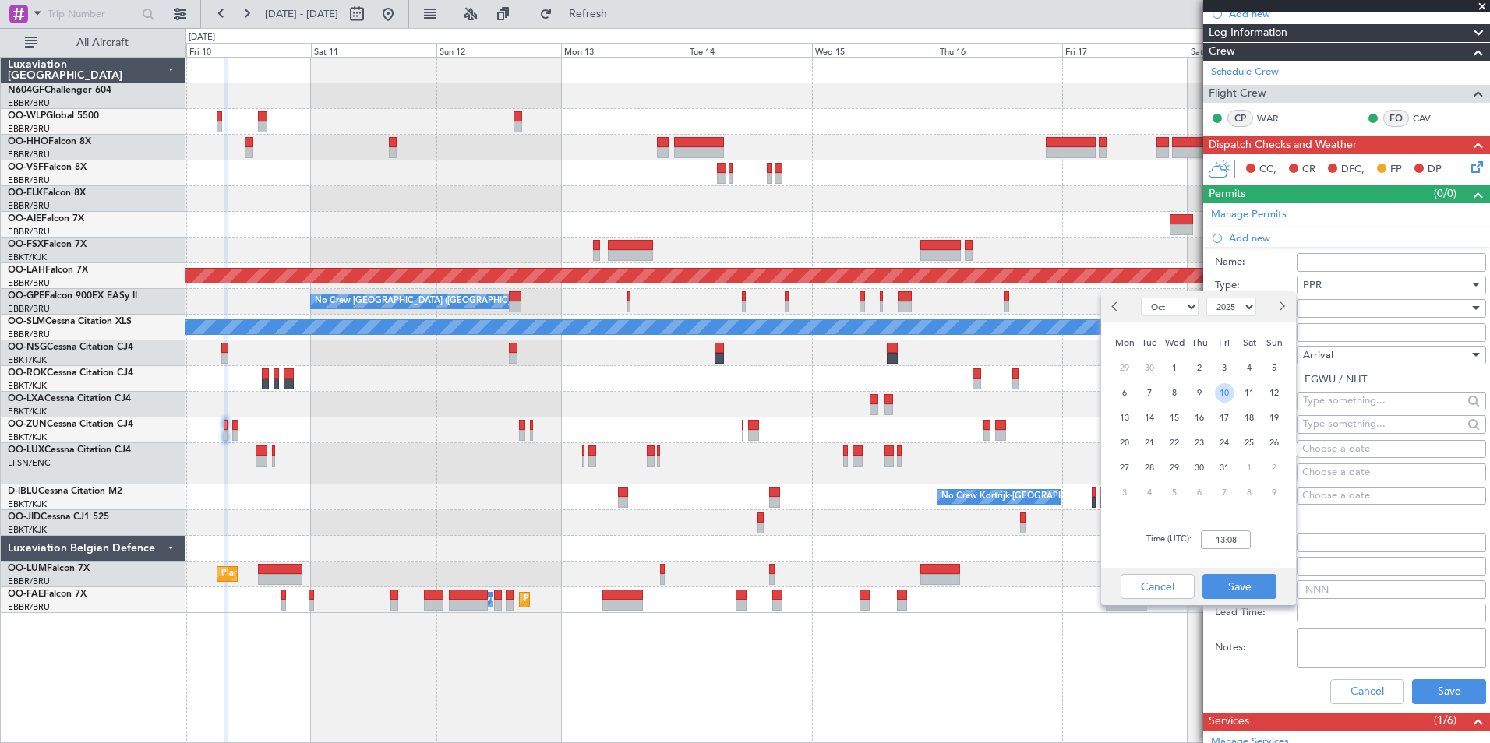
click at [1233, 389] on span "10" at bounding box center [1224, 392] width 19 height 19
click at [1237, 543] on input "00:00" at bounding box center [1226, 540] width 50 height 19
type input "08:00"
click at [1240, 583] on button "Save" at bounding box center [1239, 586] width 74 height 25
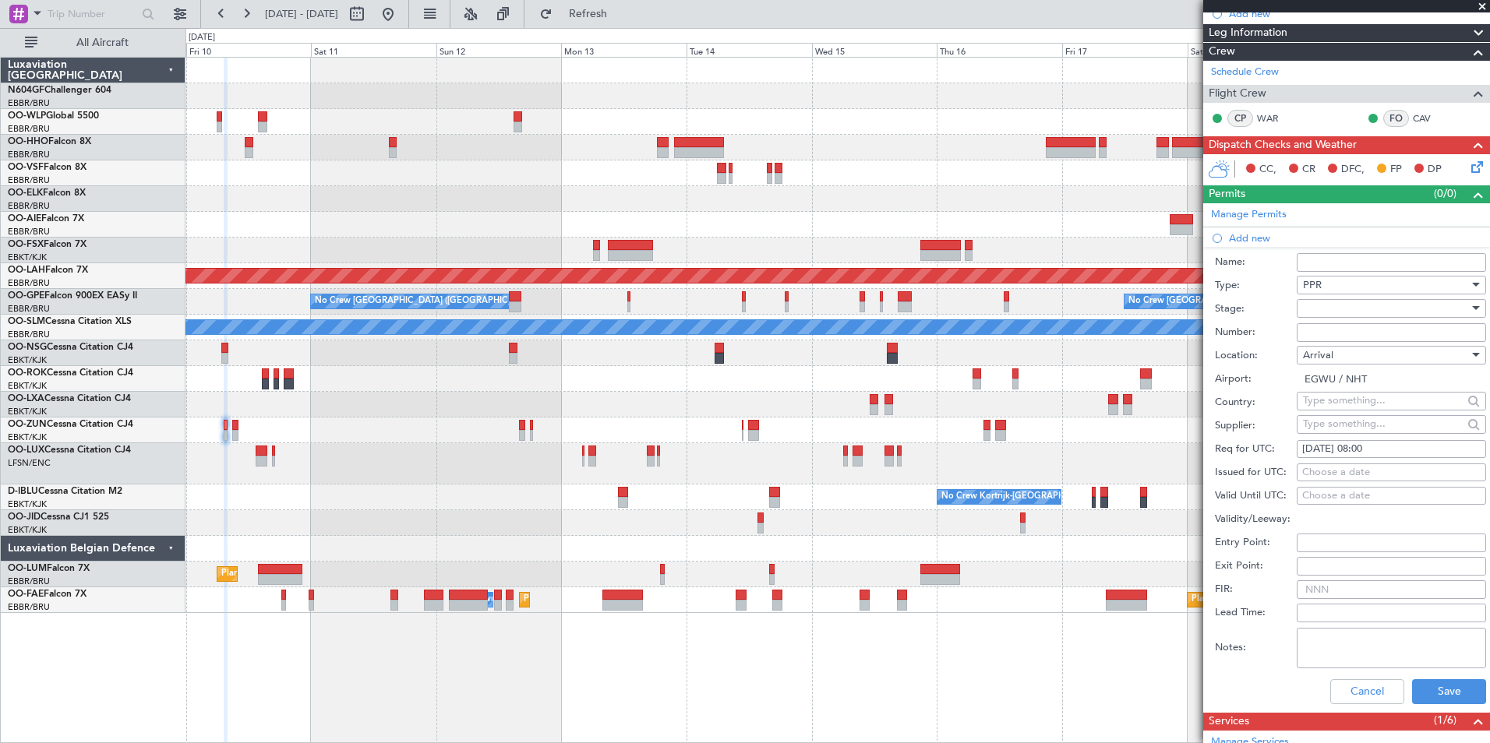
click at [1339, 305] on div at bounding box center [1386, 308] width 166 height 23
click at [1367, 411] on span "Requested" at bounding box center [1385, 409] width 164 height 23
click at [1426, 691] on button "Save" at bounding box center [1449, 691] width 74 height 25
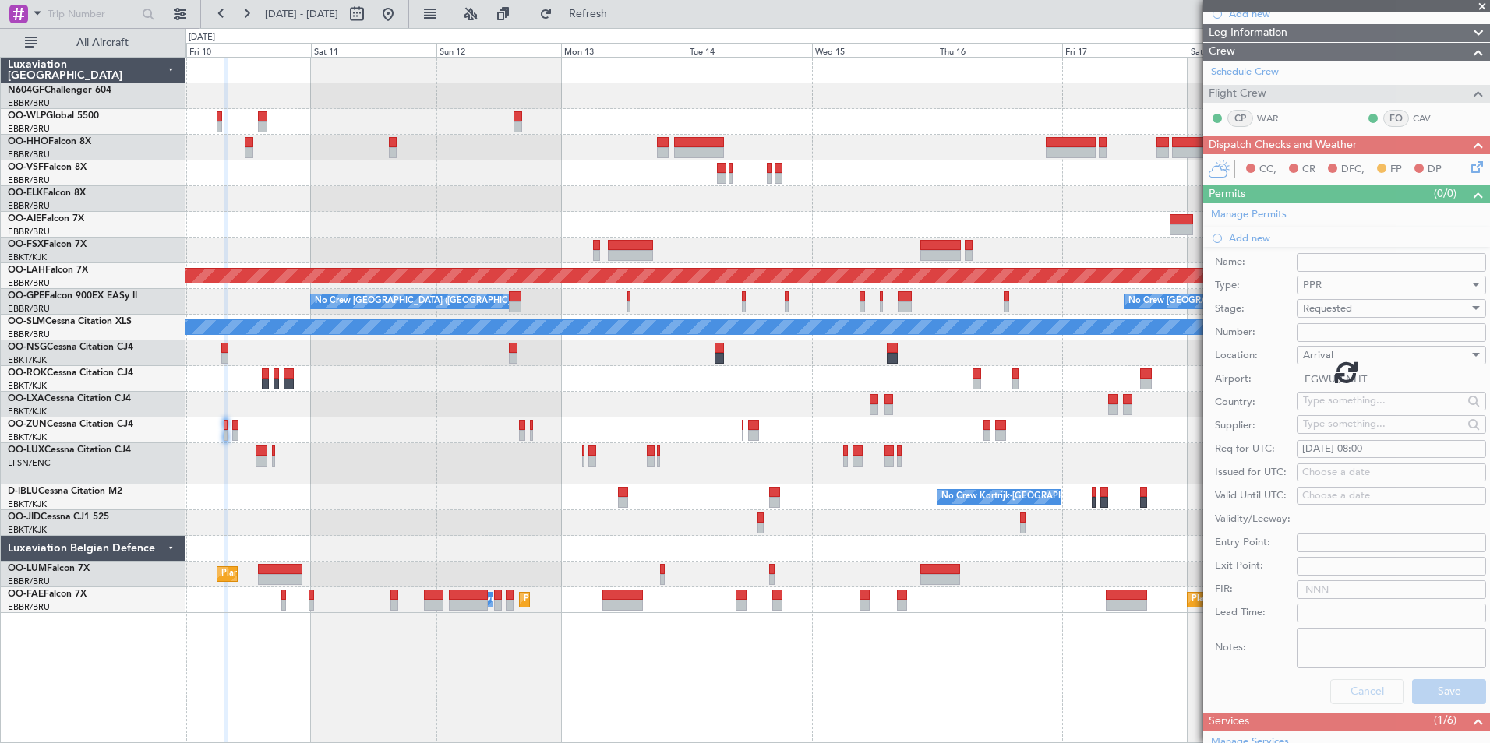
scroll to position [45, 0]
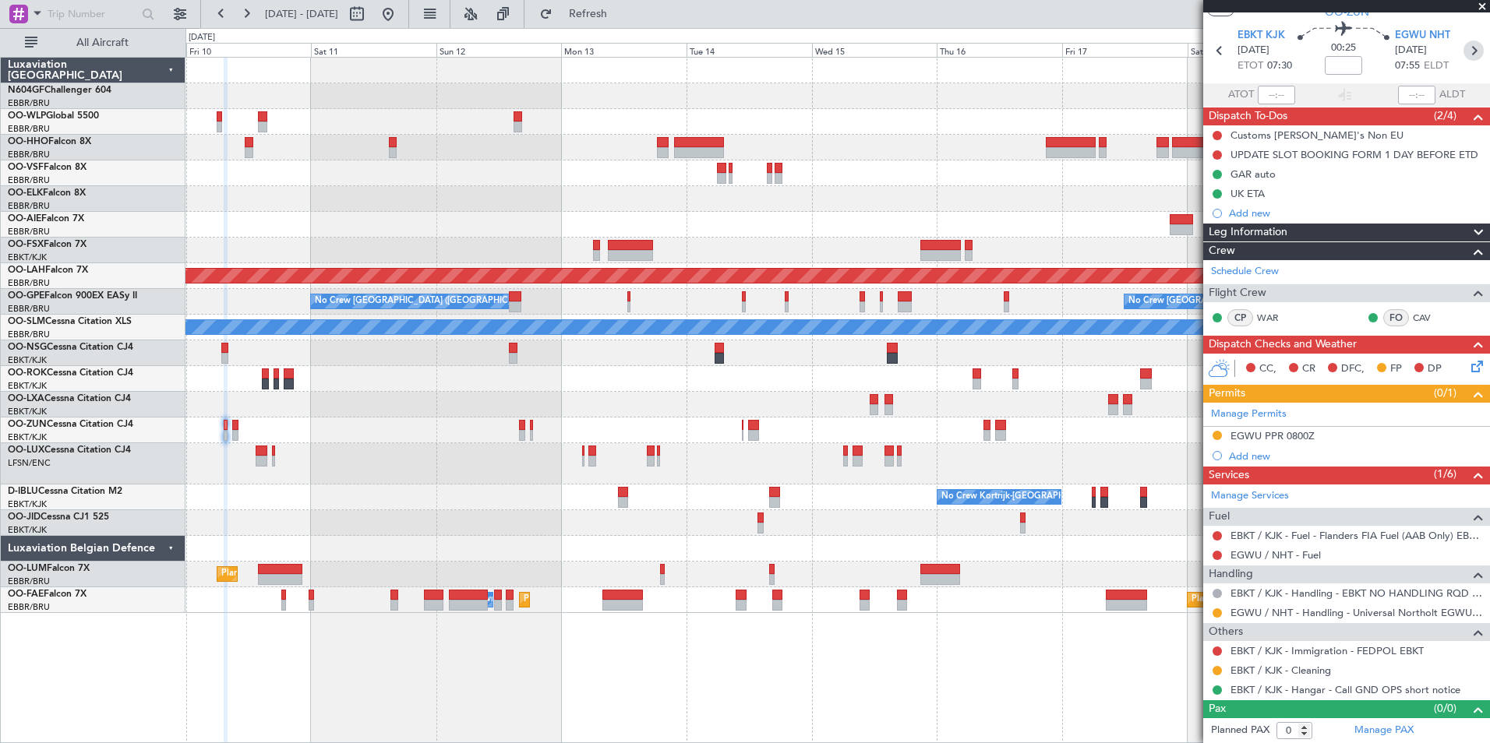
click at [1464, 58] on icon at bounding box center [1473, 51] width 20 height 20
type input "5"
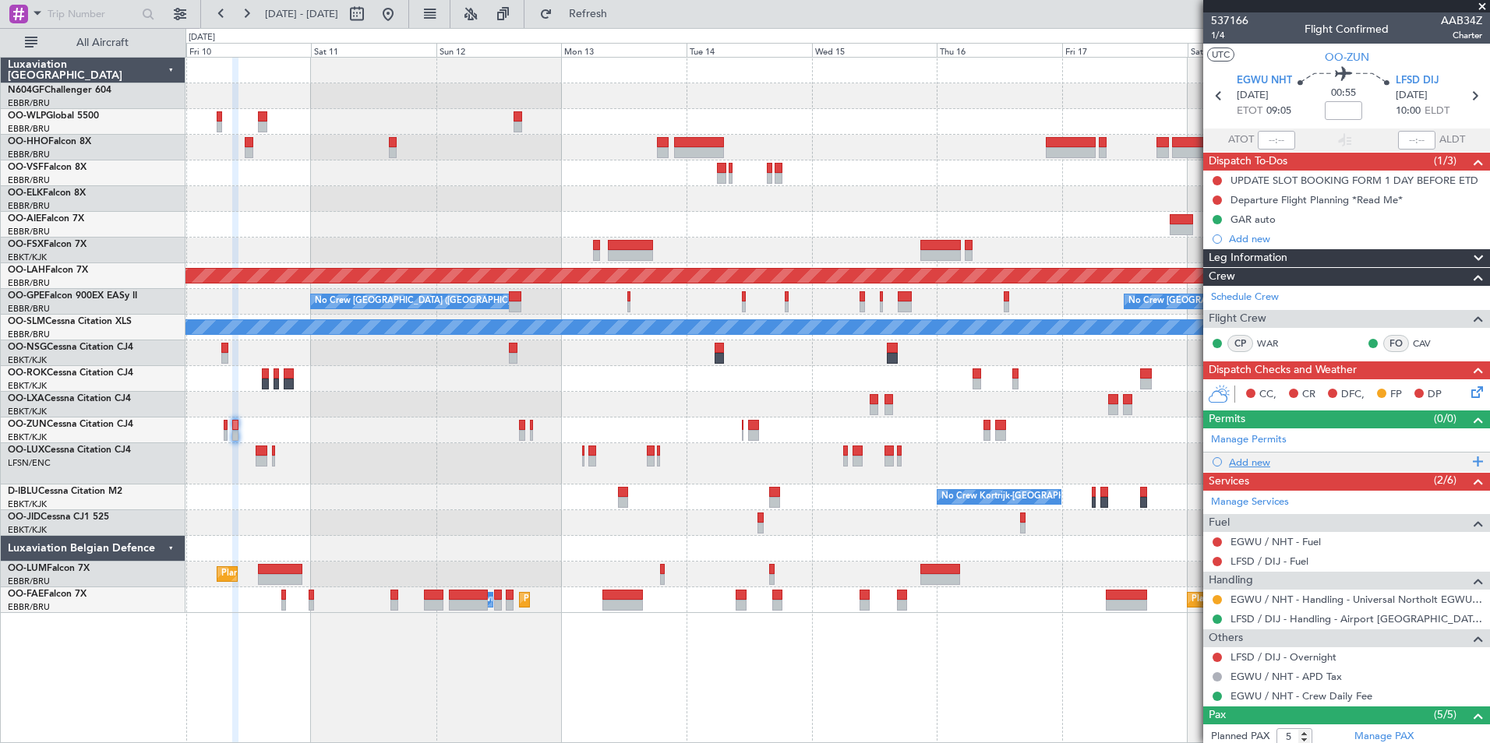
click at [1245, 462] on div "Add new" at bounding box center [1348, 462] width 239 height 13
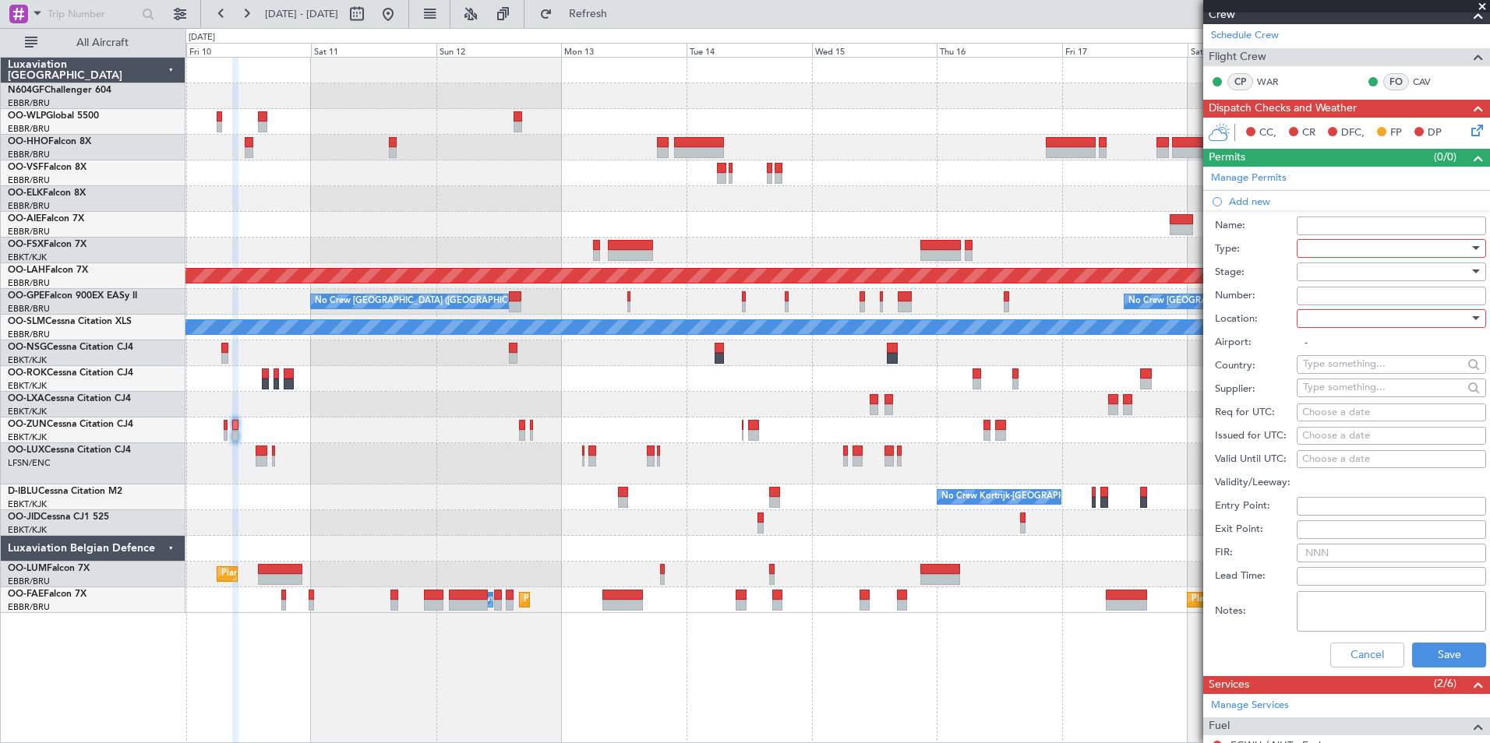
scroll to position [267, 0]
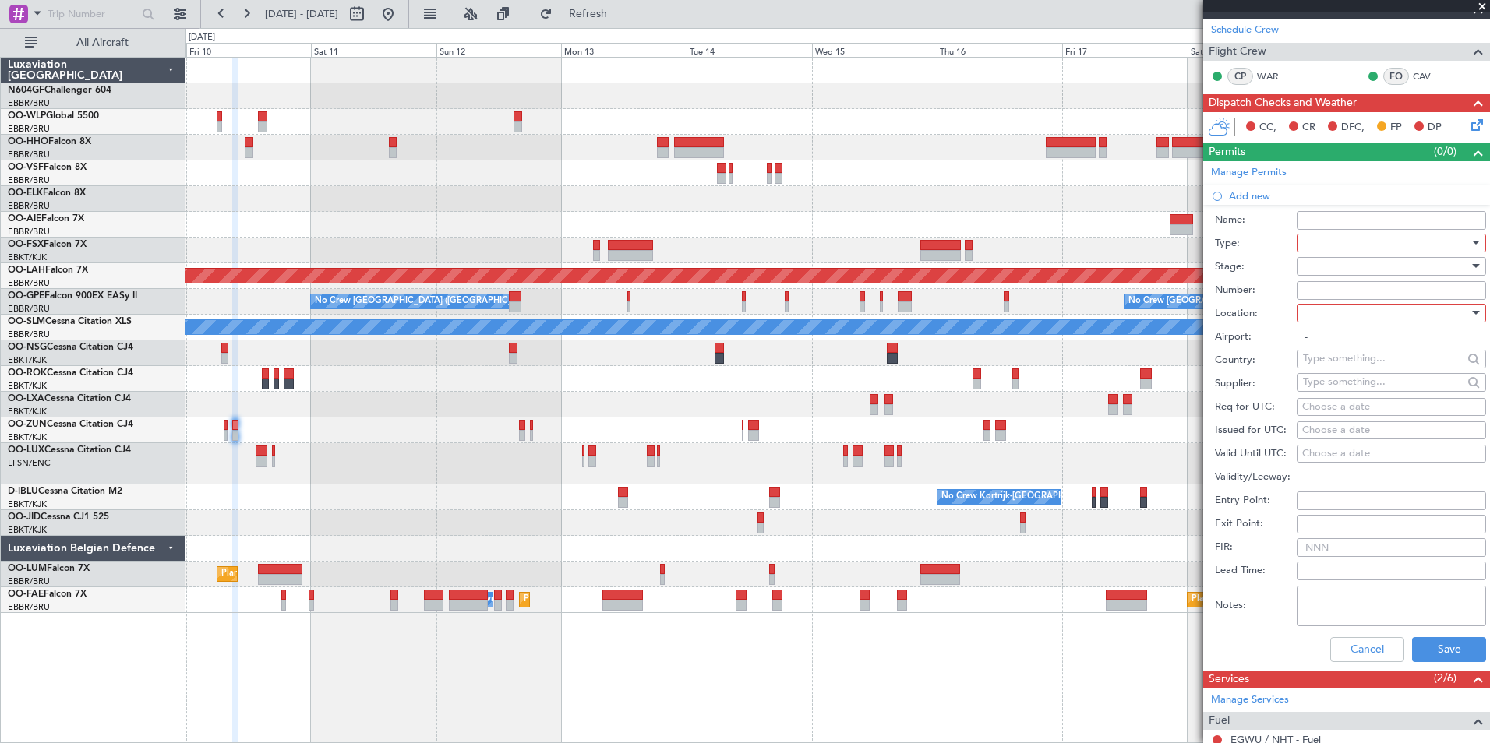
click at [1337, 238] on div at bounding box center [1386, 242] width 166 height 23
click at [1354, 313] on span "PPR" at bounding box center [1385, 319] width 164 height 23
click at [1354, 313] on div at bounding box center [1386, 313] width 166 height 23
click at [1351, 351] on span "Departure" at bounding box center [1385, 344] width 164 height 23
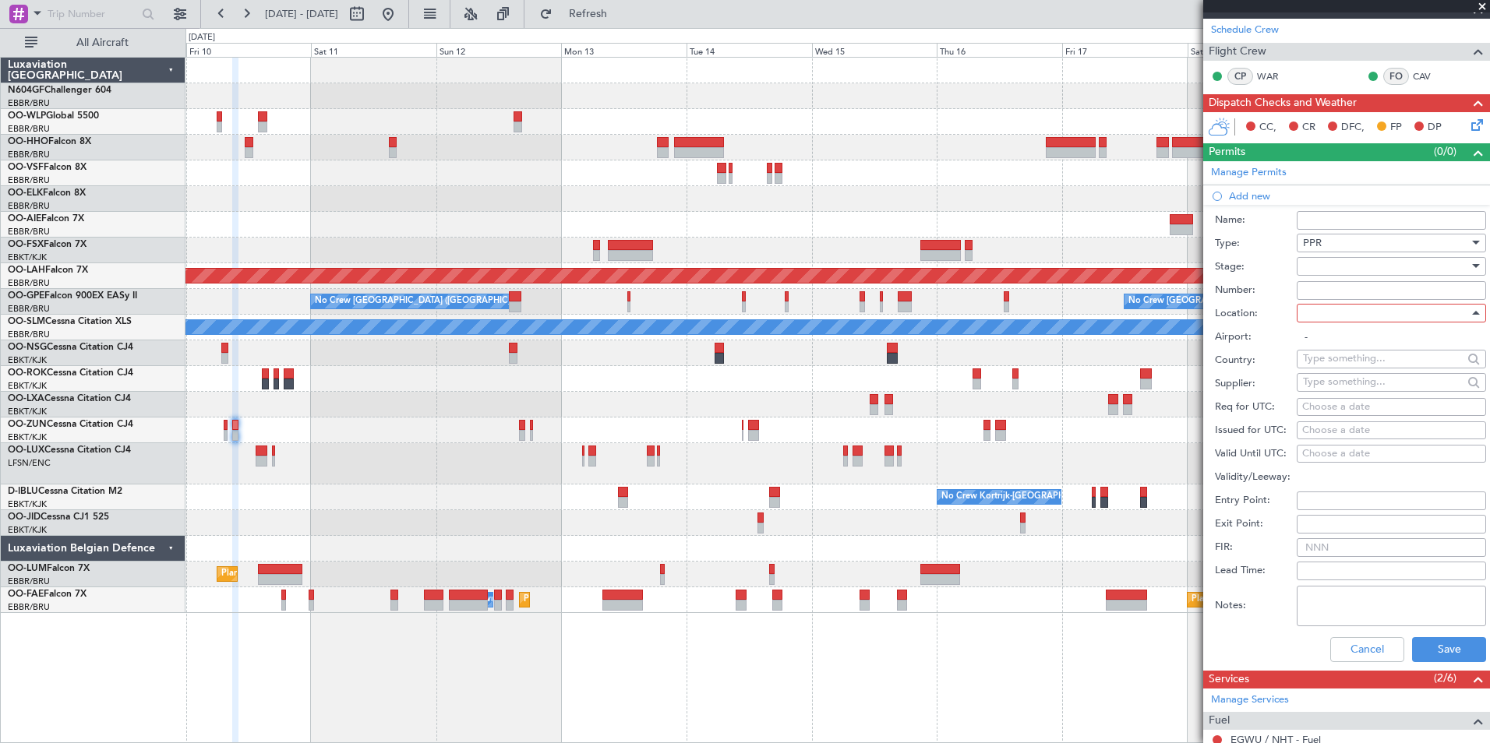
type input "EGWU / NHT"
click at [1339, 410] on div "Choose a date" at bounding box center [1391, 408] width 178 height 16
select select "10"
select select "2025"
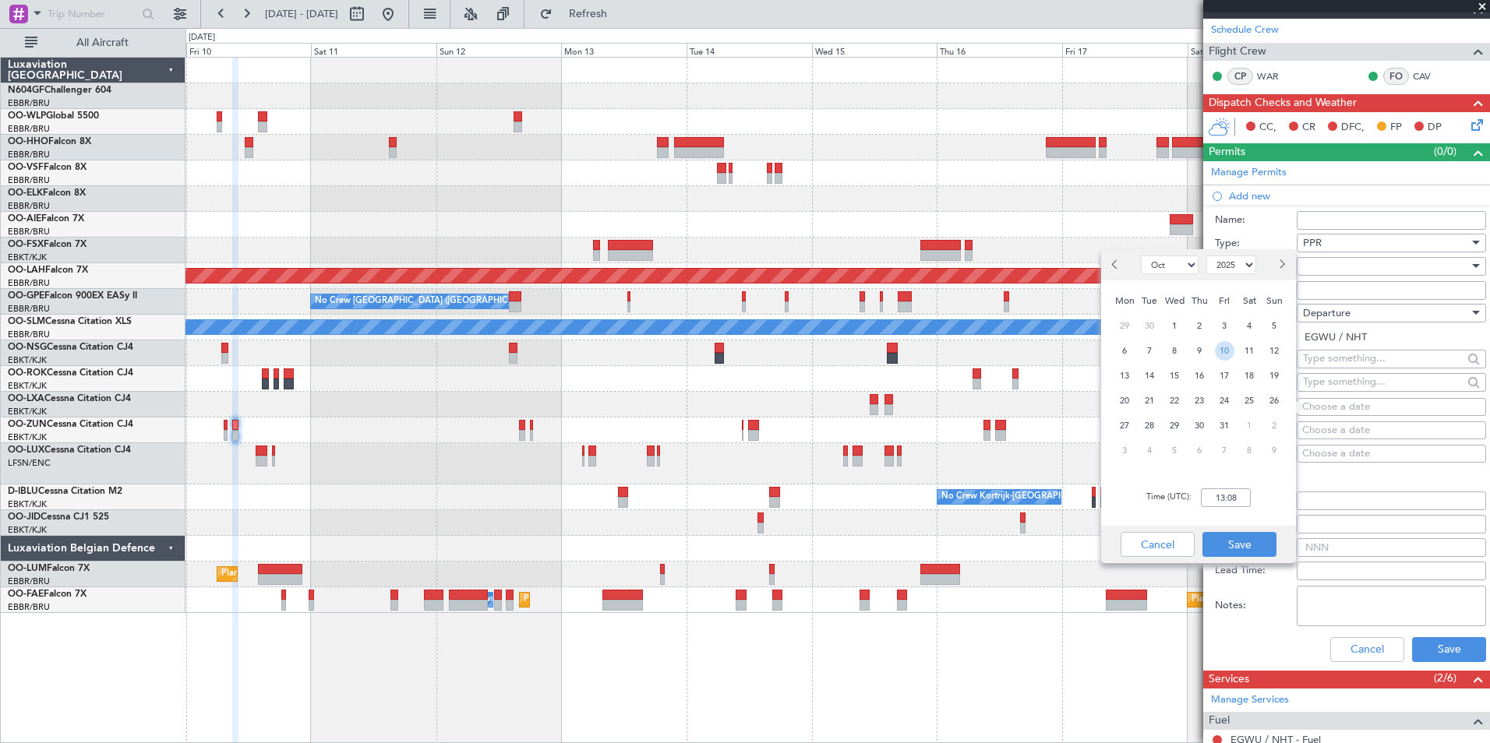
click at [1226, 352] on span "10" at bounding box center [1224, 350] width 19 height 19
click at [1227, 496] on input "00:00" at bounding box center [1226, 498] width 50 height 19
type input "09:00"
click at [1255, 541] on button "Save" at bounding box center [1239, 544] width 74 height 25
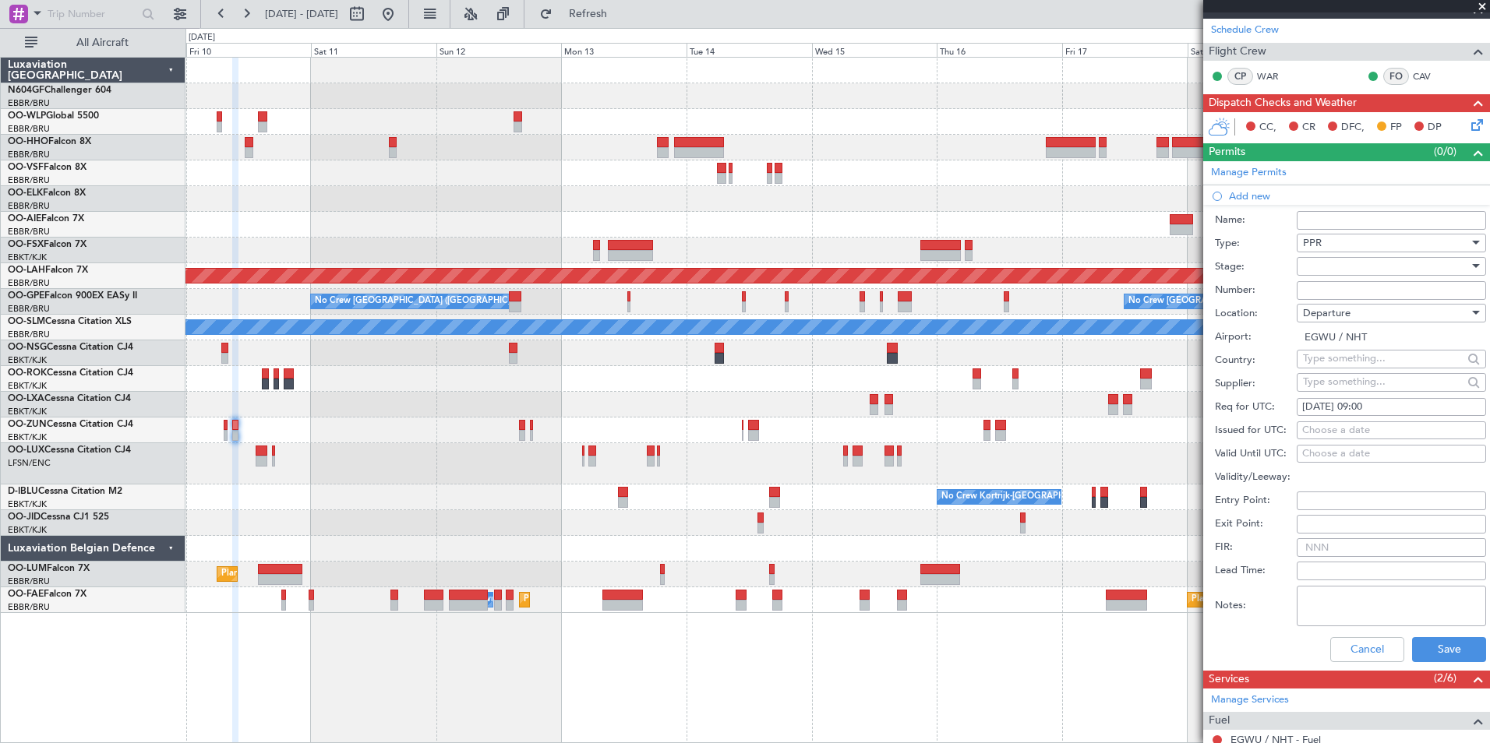
click at [1356, 266] on div at bounding box center [1386, 266] width 166 height 23
click at [1363, 365] on span "Requested" at bounding box center [1385, 367] width 164 height 23
click at [1442, 641] on button "Save" at bounding box center [1449, 649] width 74 height 25
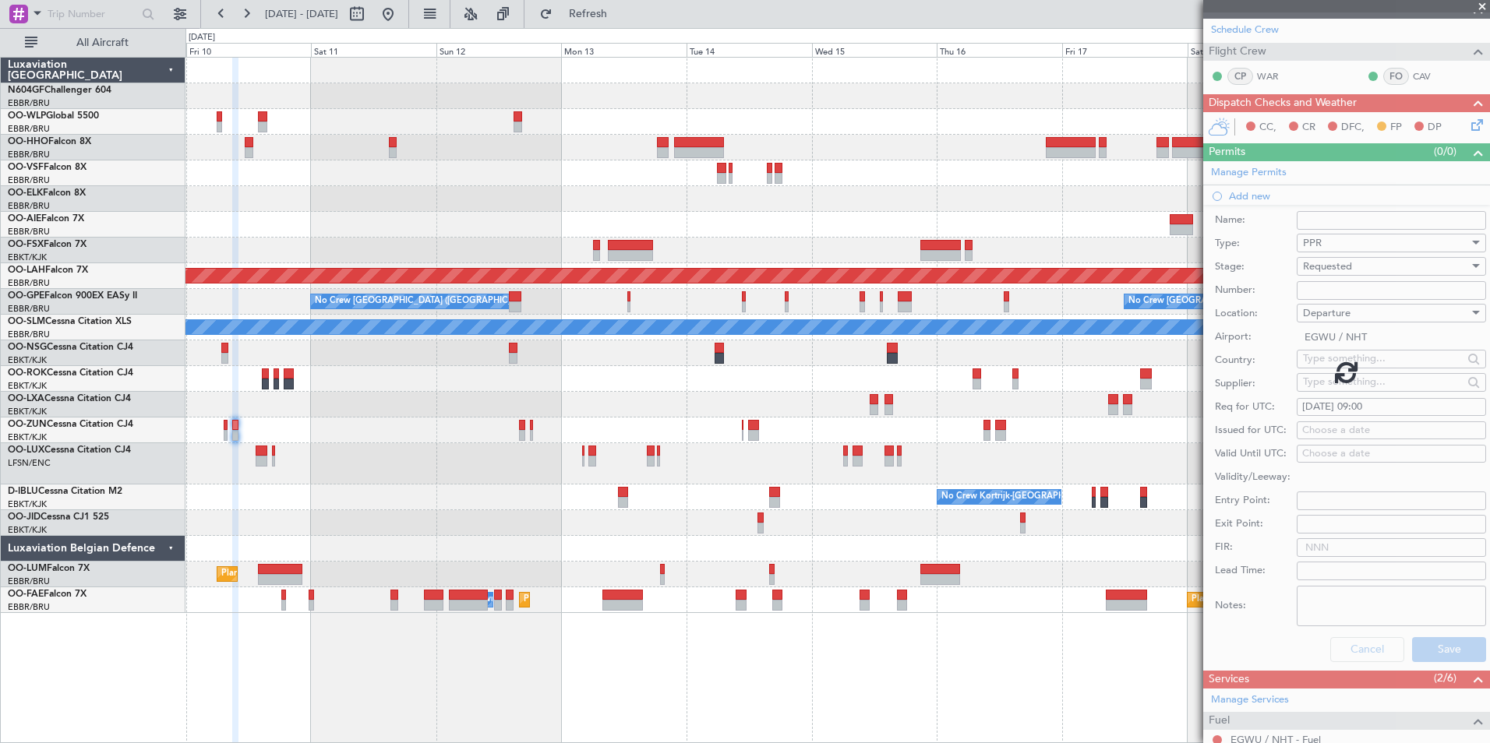
scroll to position [201, 0]
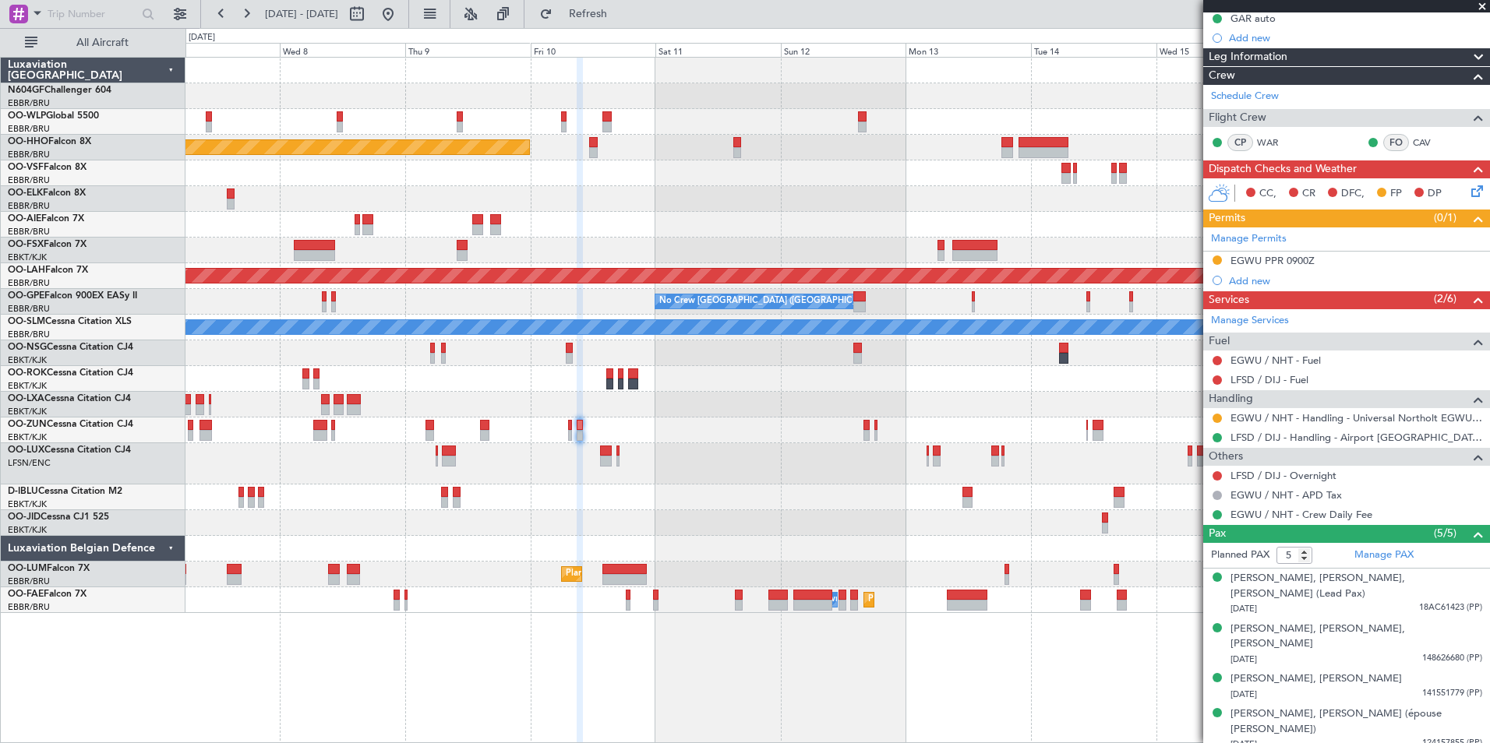
click at [918, 546] on div "Planned Maint Geneva (Cointrin) Planned Maint Alton-st Louis (St Louis Regl) No…" at bounding box center [836, 336] width 1303 height 556
click at [716, 517] on div "Planned Maint Geneva (Cointrin) Planned Maint Alton-st Louis (St Louis Regl) No…" at bounding box center [836, 336] width 1303 height 556
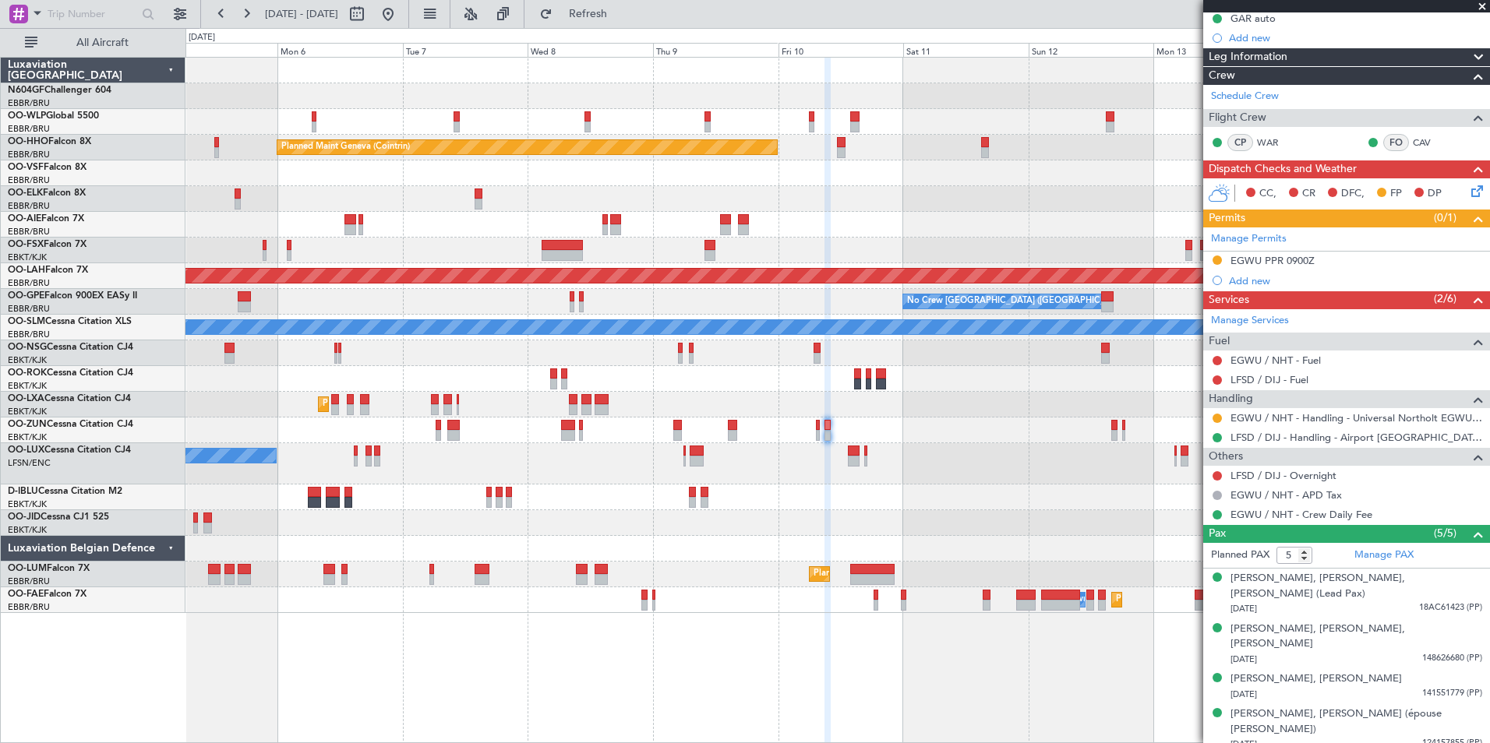
click at [766, 522] on div "Planned Maint Geneva (Cointrin) Unplanned Maint London (Farnborough) Planned Ma…" at bounding box center [836, 336] width 1303 height 556
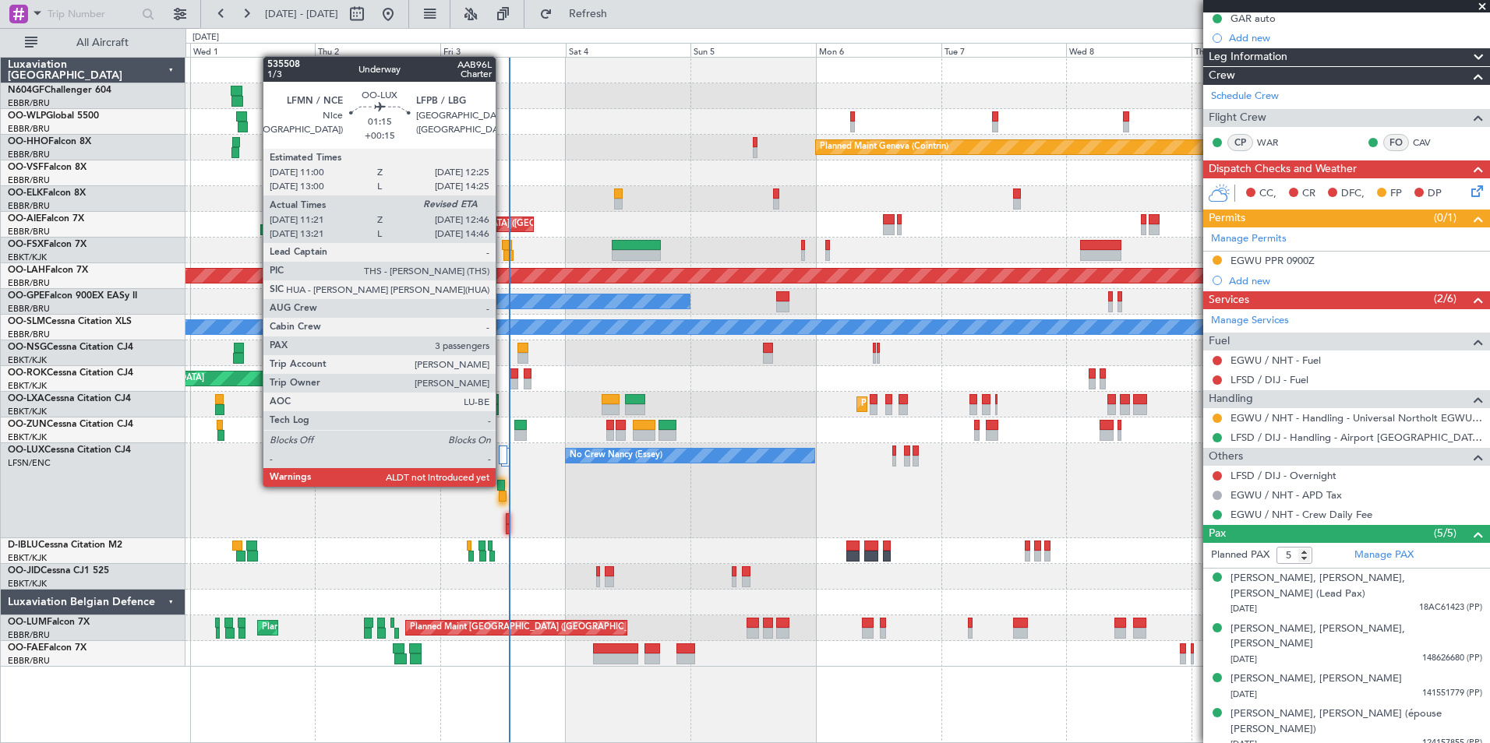
click at [503, 485] on div at bounding box center [501, 485] width 8 height 11
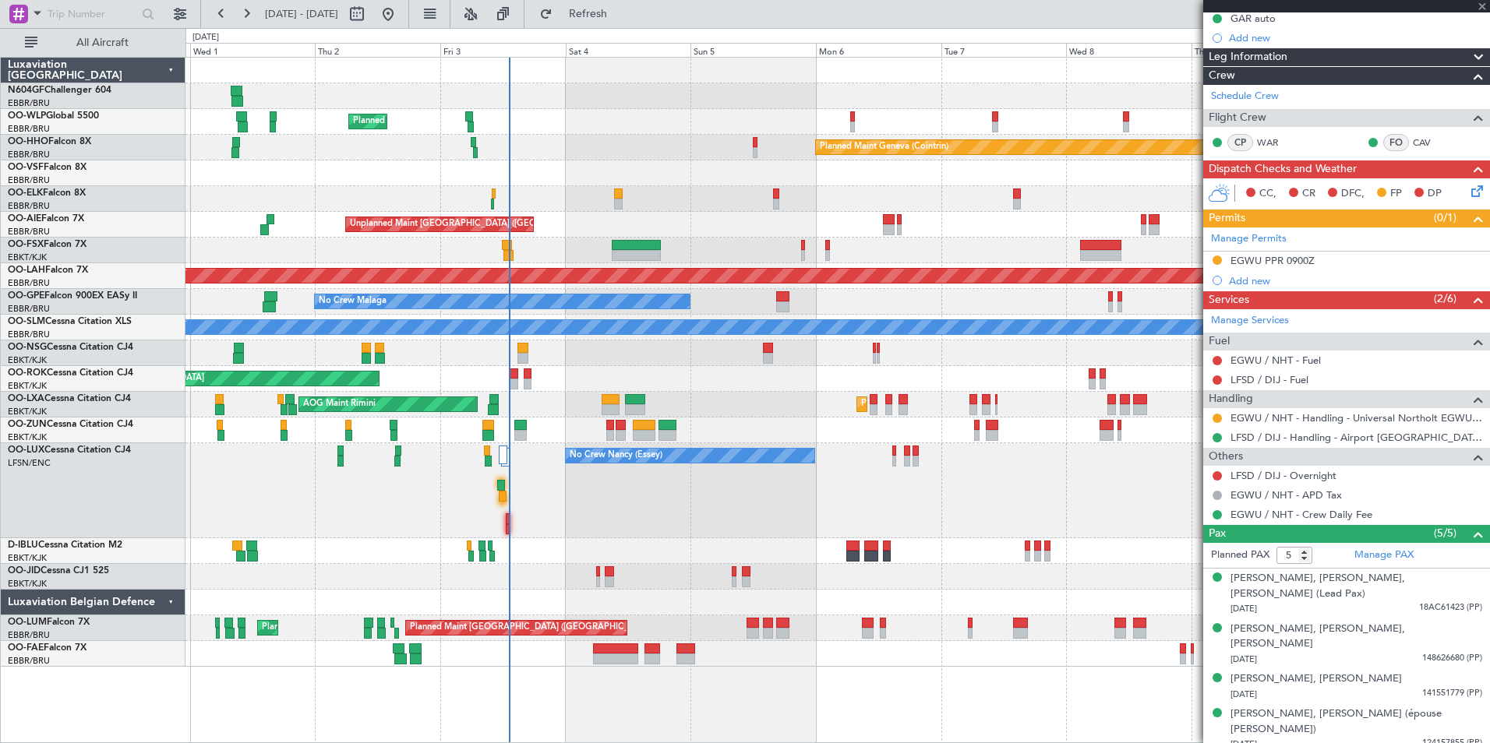
type input "+00:15"
type input "11:26"
type input "3"
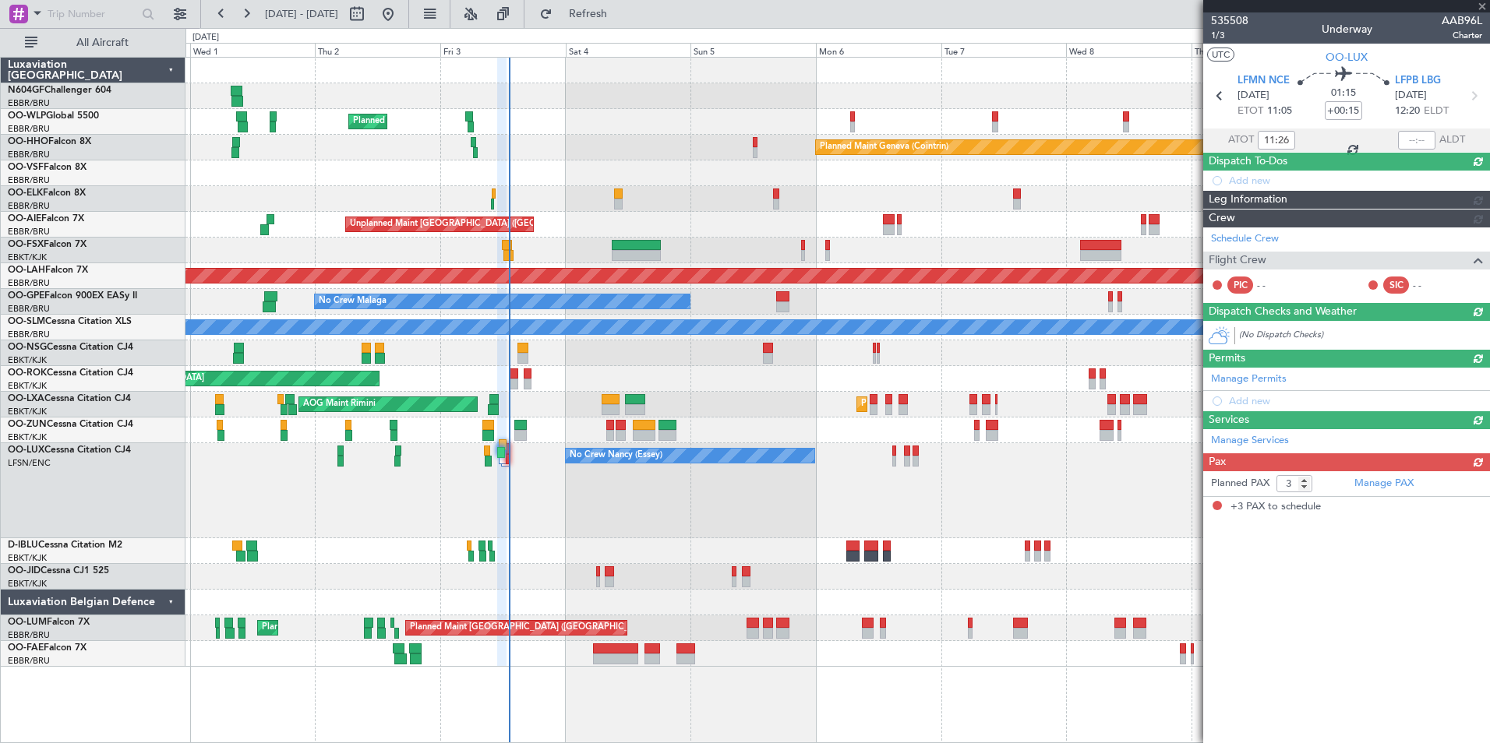
scroll to position [0, 0]
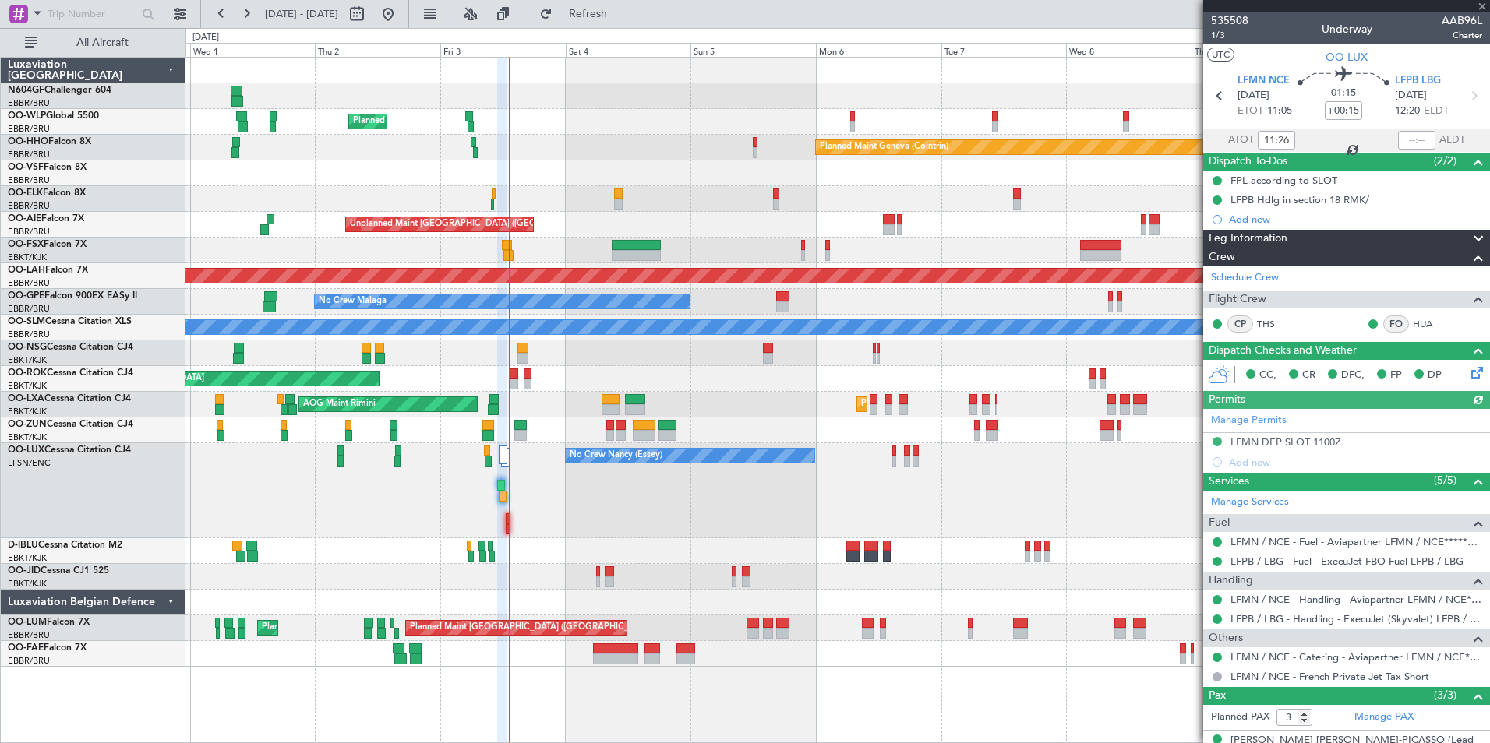
click at [1409, 139] on div at bounding box center [1416, 140] width 37 height 19
click at [1404, 143] on input "text" at bounding box center [1416, 140] width 37 height 19
click at [984, 186] on div "Planned Maint Kortrijk-[GEOGRAPHIC_DATA]" at bounding box center [836, 199] width 1303 height 26
type input "13:02"
click at [371, 467] on div "No Crew Nancy (Essey)" at bounding box center [836, 490] width 1303 height 95
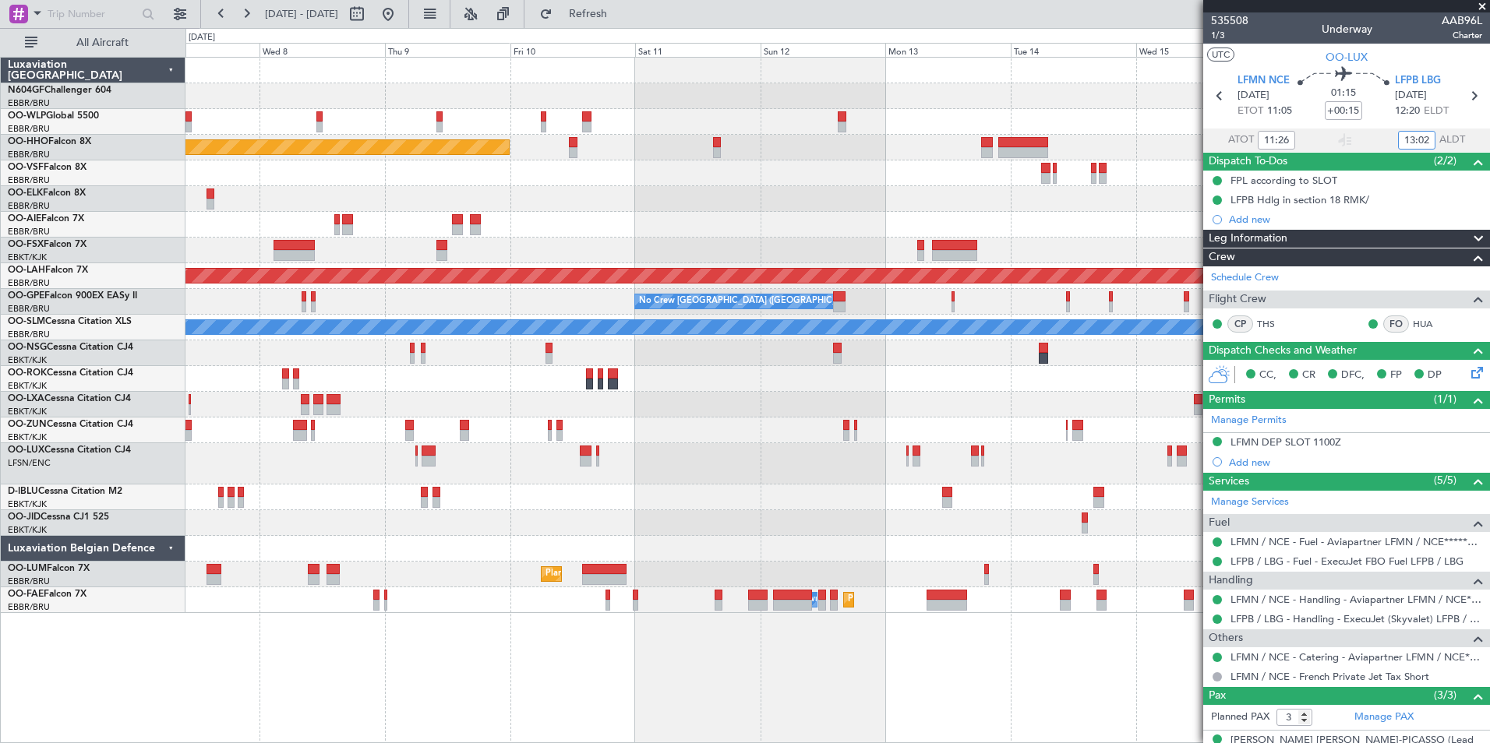
click at [504, 381] on div "Planned Maint Geneva (Cointrin) Planned Maint Alton-st Louis (St Louis Regl) No…" at bounding box center [836, 336] width 1303 height 556
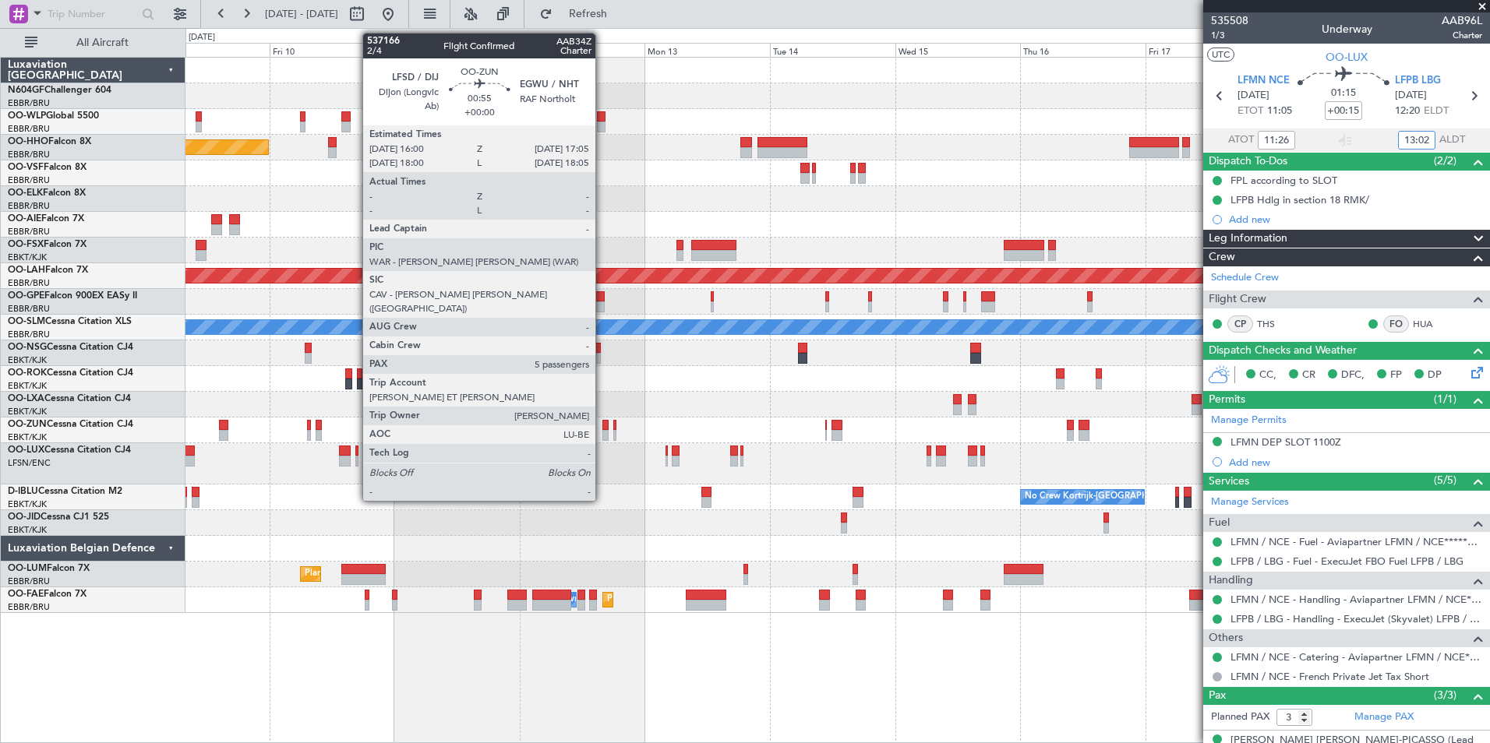
click at [602, 431] on div at bounding box center [605, 435] width 6 height 11
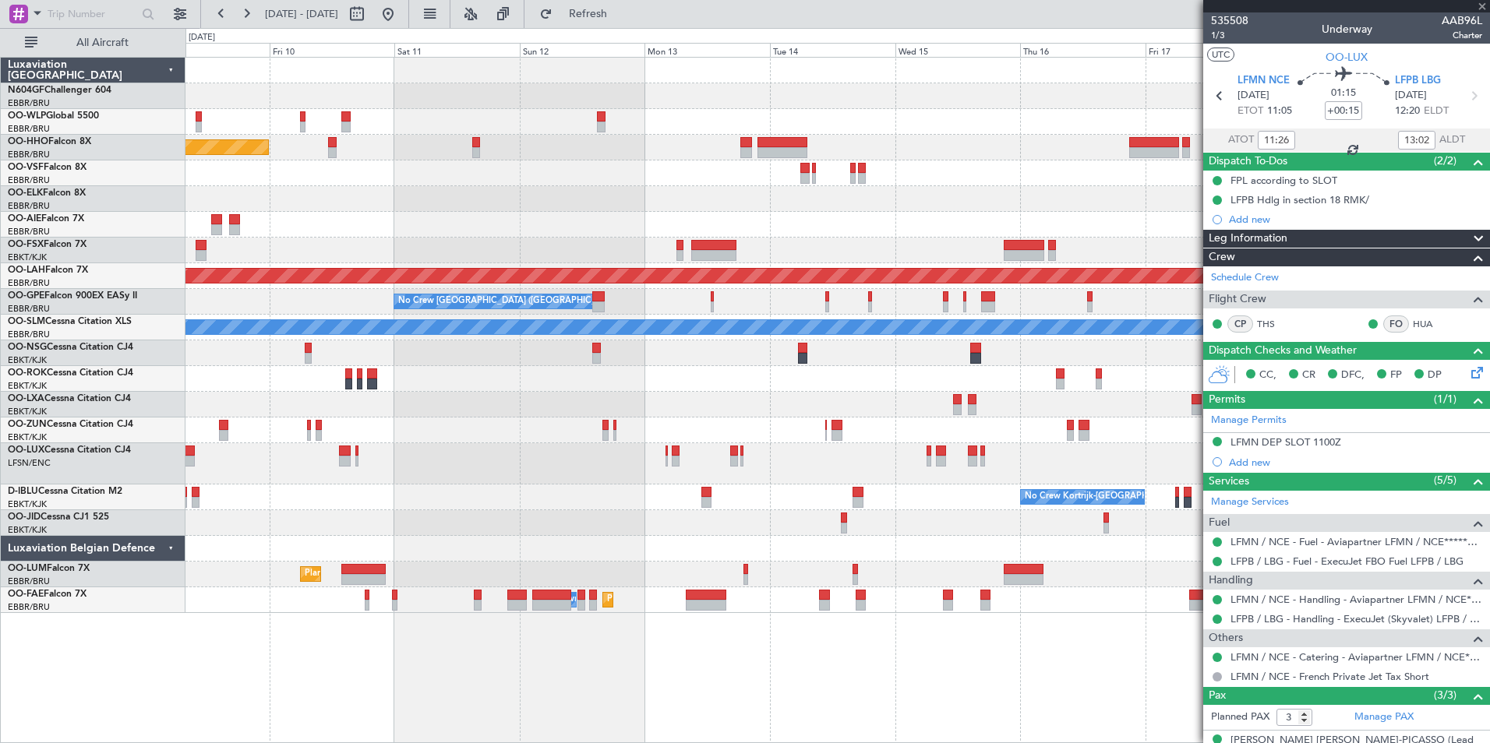
type input "5"
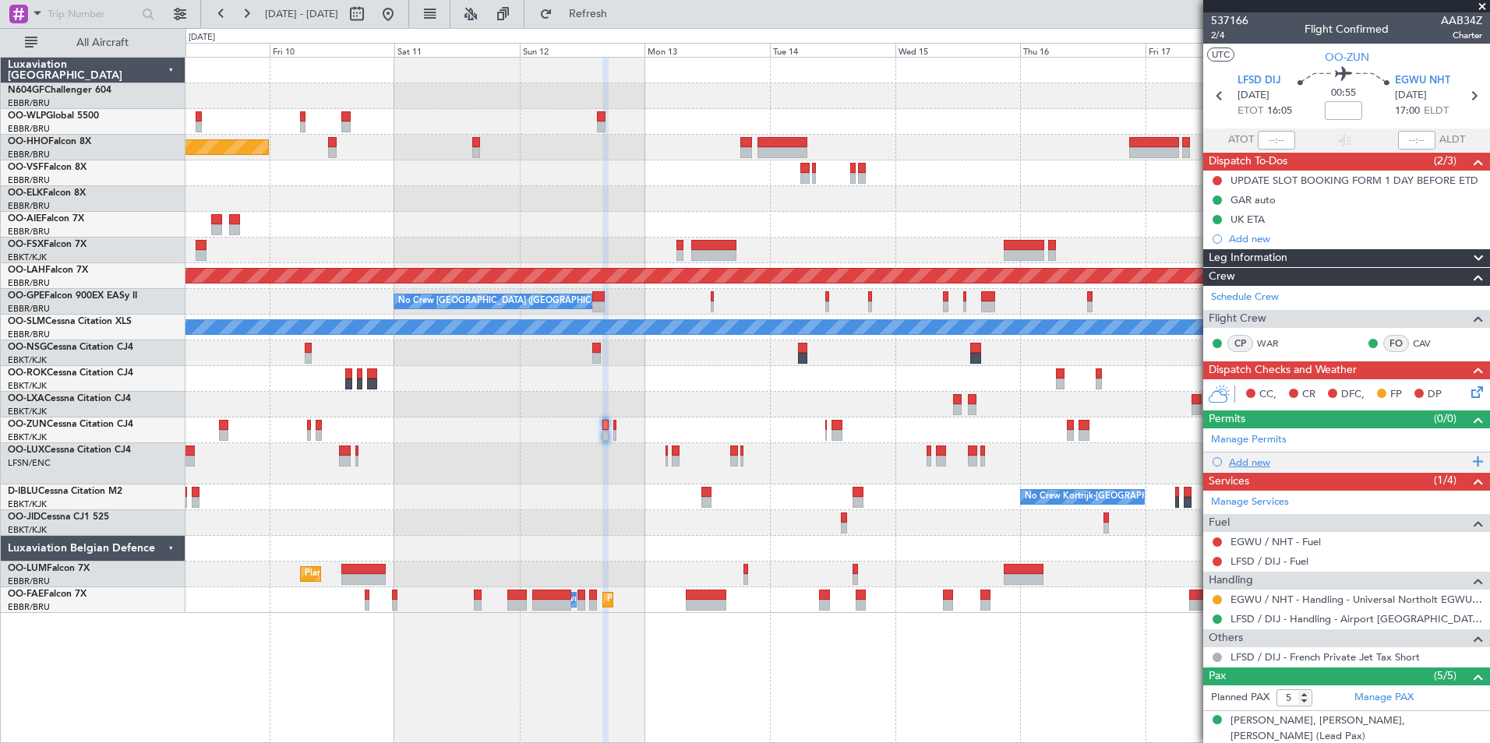
click at [1262, 460] on div "Add new" at bounding box center [1348, 462] width 239 height 13
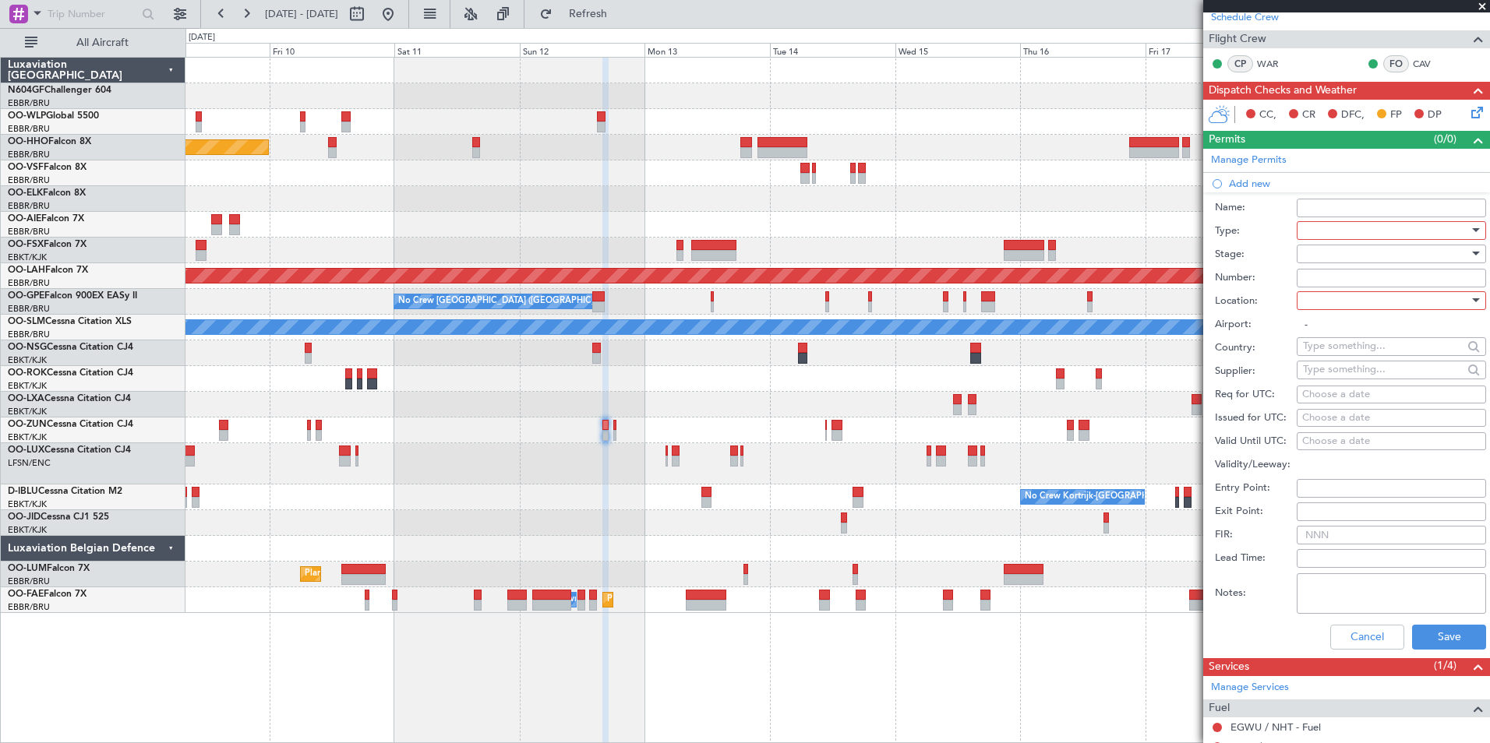
scroll to position [301, 0]
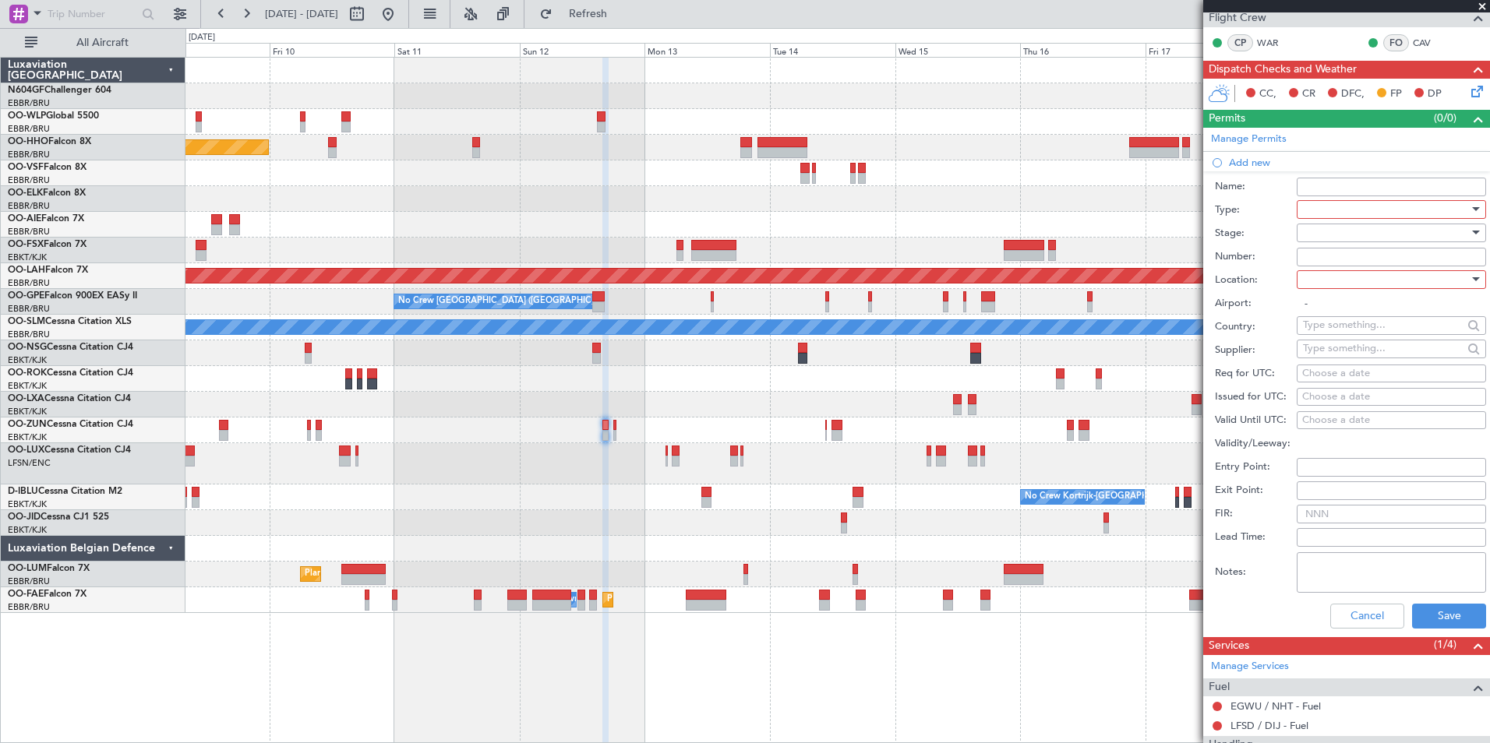
click at [1338, 205] on div at bounding box center [1386, 209] width 166 height 23
click at [1367, 284] on span "PPR" at bounding box center [1385, 285] width 164 height 23
click at [1365, 280] on div at bounding box center [1386, 279] width 166 height 23
click at [1360, 363] on span "Arrival" at bounding box center [1385, 357] width 164 height 23
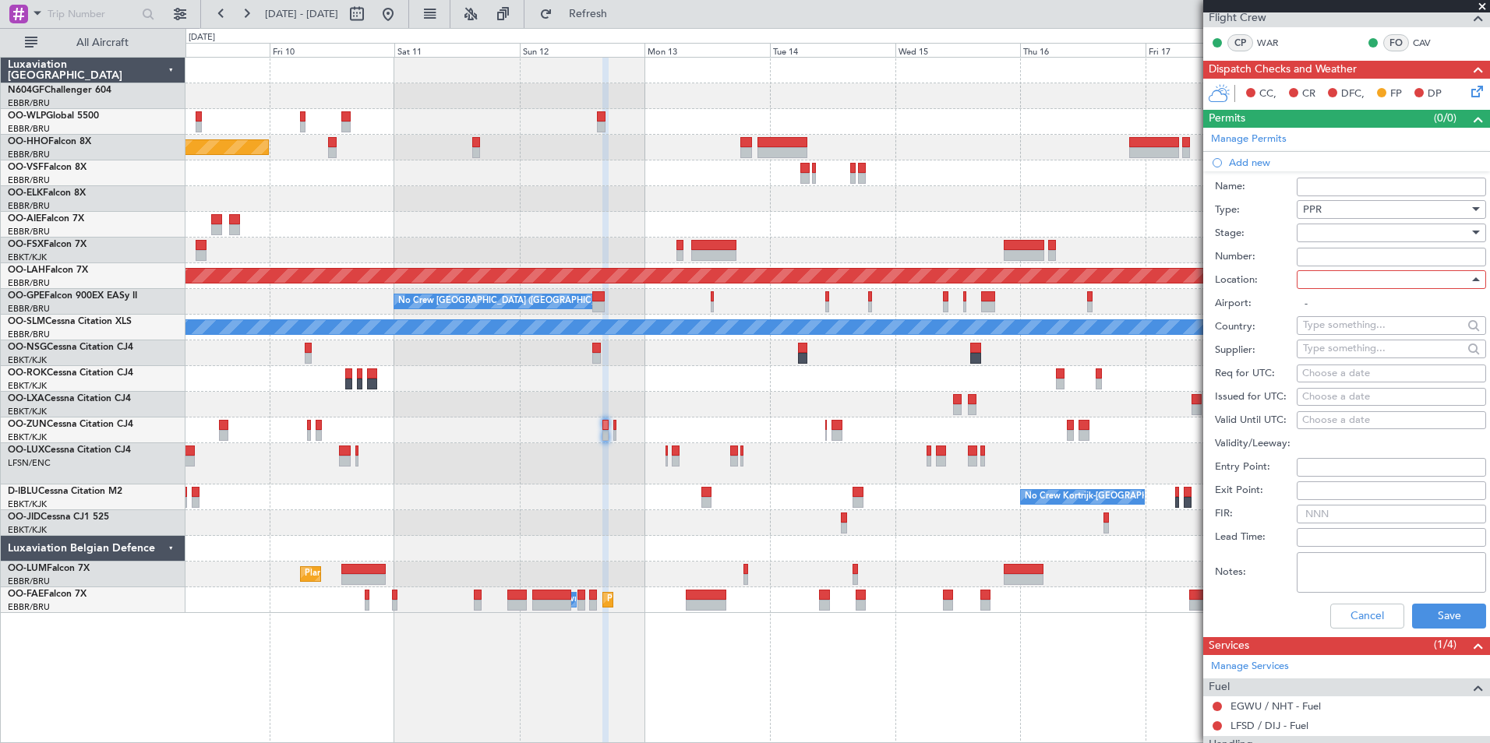
type input "EGWU / NHT"
click at [1350, 229] on div at bounding box center [1386, 232] width 166 height 23
click at [1344, 330] on span "Requested" at bounding box center [1385, 334] width 164 height 23
click at [1328, 372] on div "Choose a date" at bounding box center [1391, 374] width 178 height 16
select select "10"
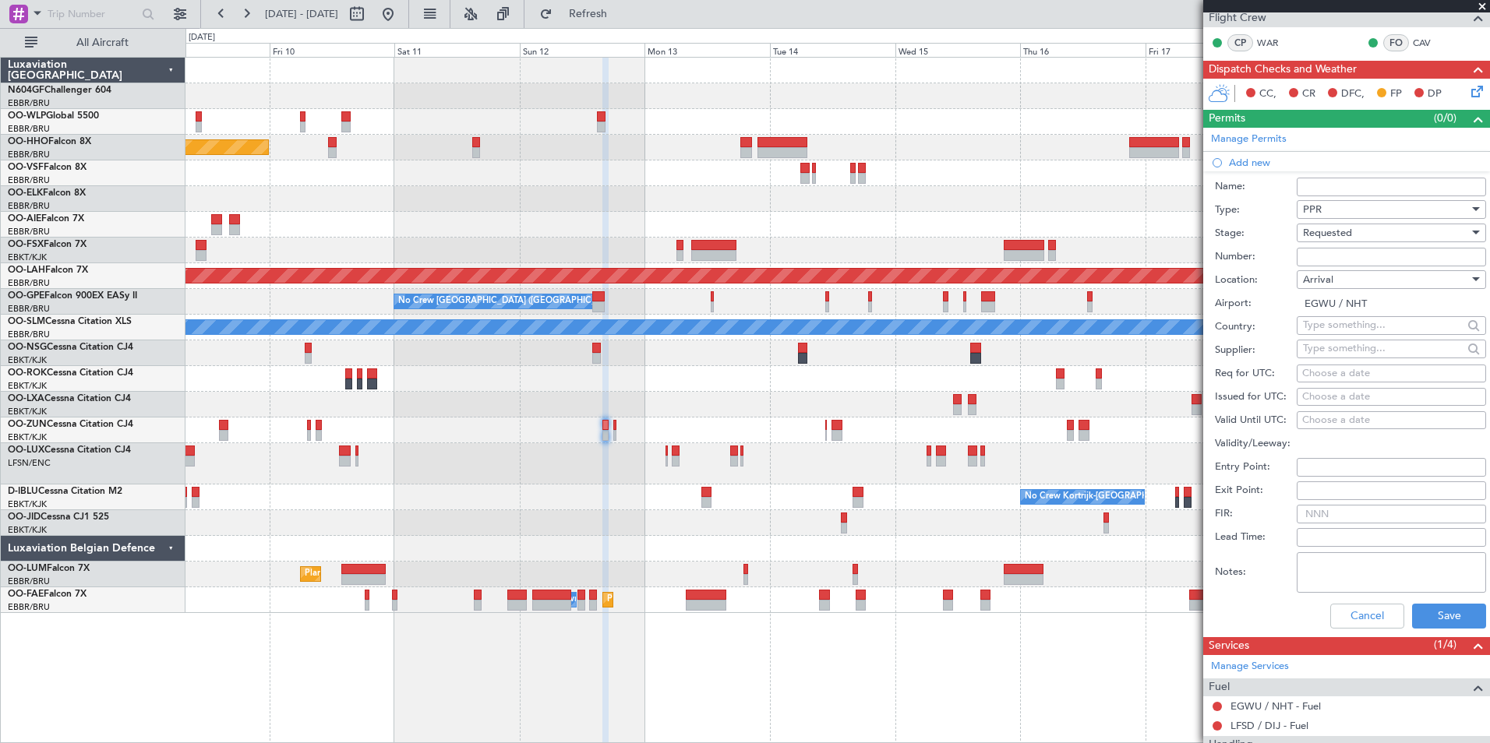
select select "2025"
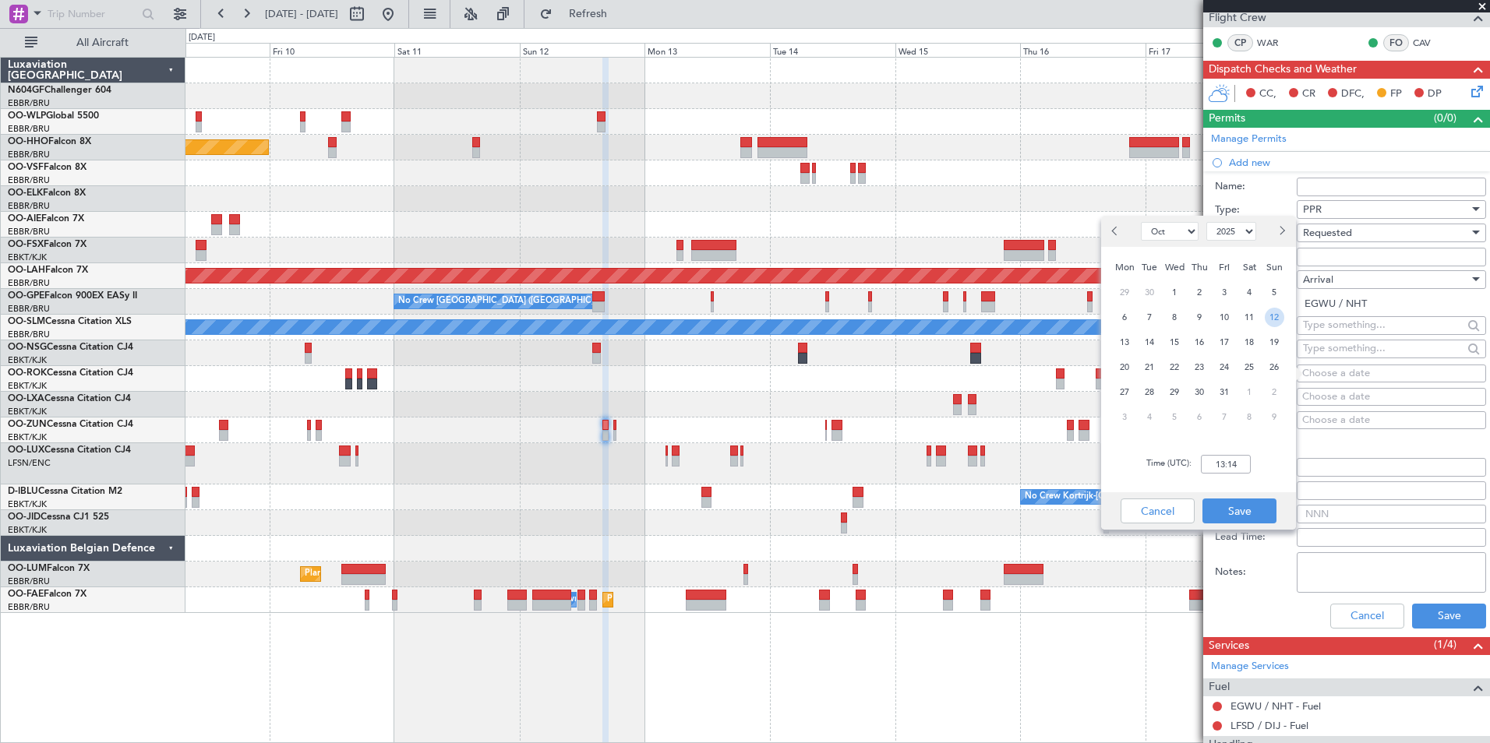
click at [1279, 321] on span "12" at bounding box center [1274, 317] width 19 height 19
click at [1219, 468] on input "00:00" at bounding box center [1226, 464] width 50 height 19
type input "17:05"
click at [1222, 510] on button "Save" at bounding box center [1239, 511] width 74 height 25
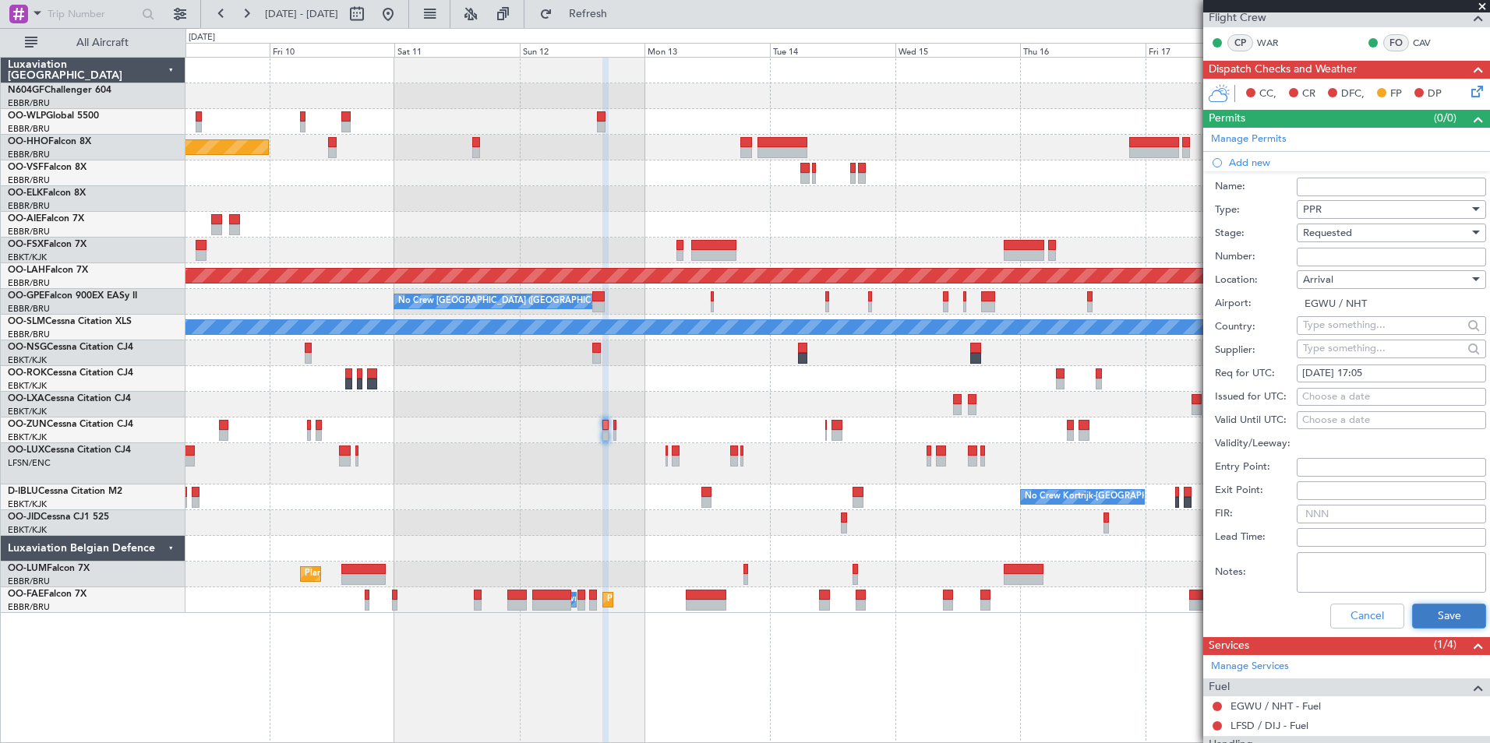
click at [1419, 607] on button "Save" at bounding box center [1449, 616] width 74 height 25
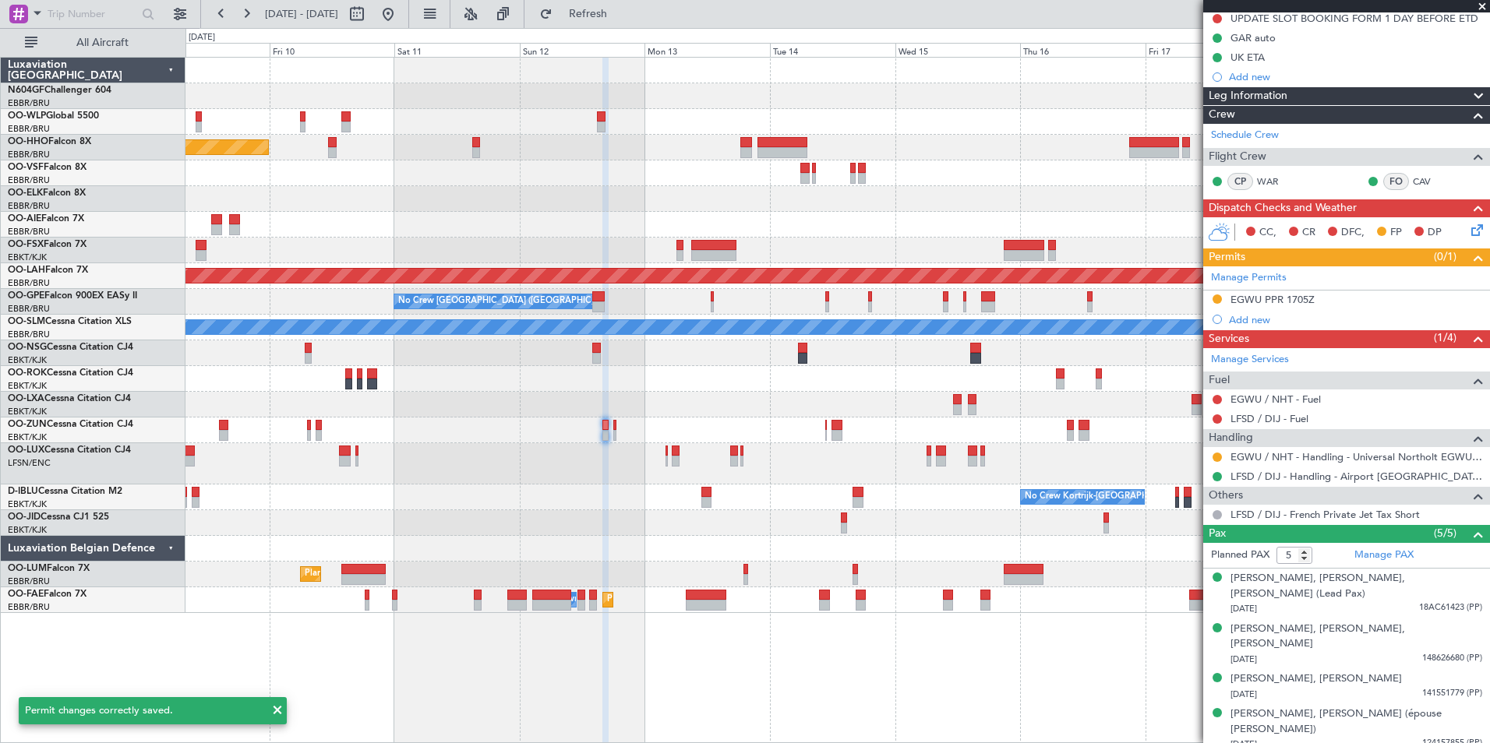
scroll to position [0, 0]
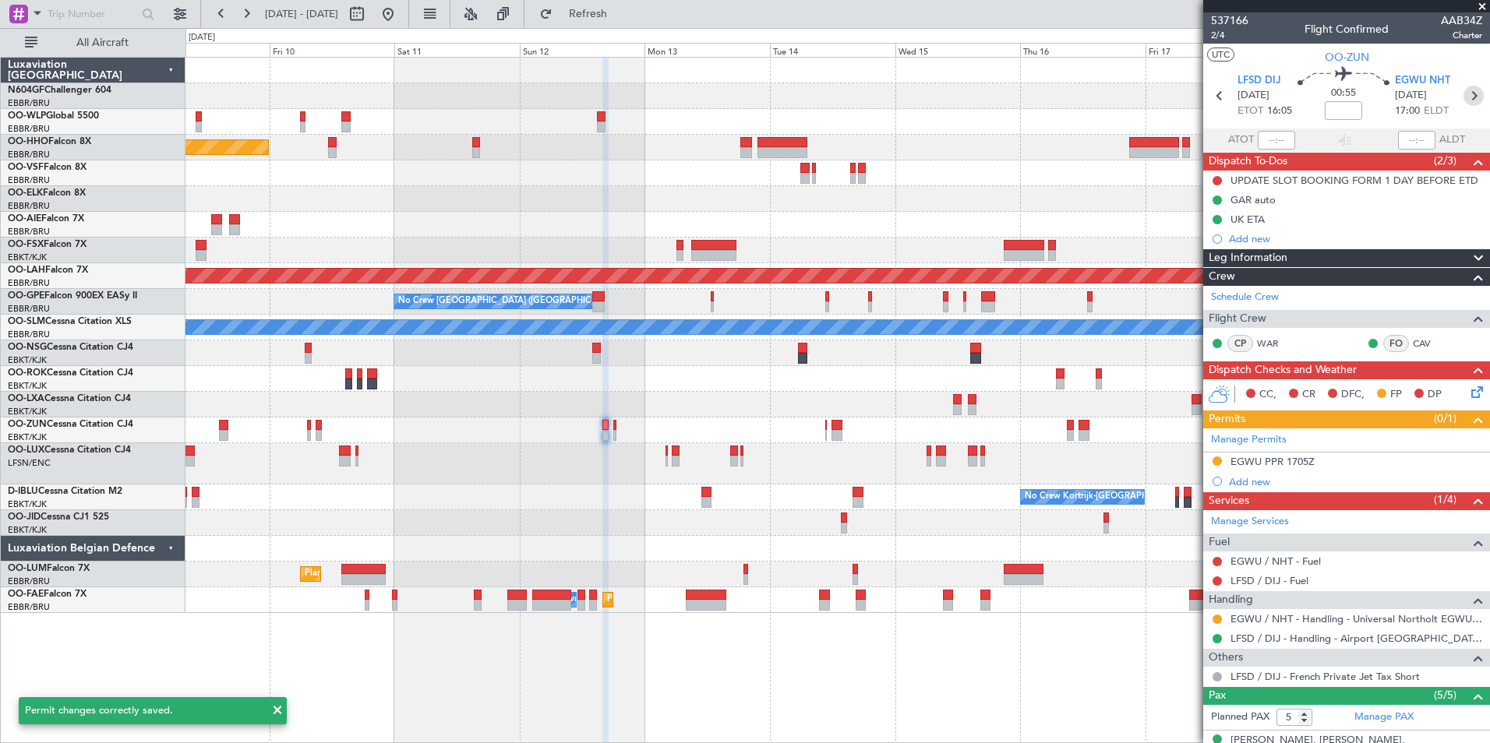
click at [1463, 92] on icon at bounding box center [1473, 96] width 20 height 20
type input "0"
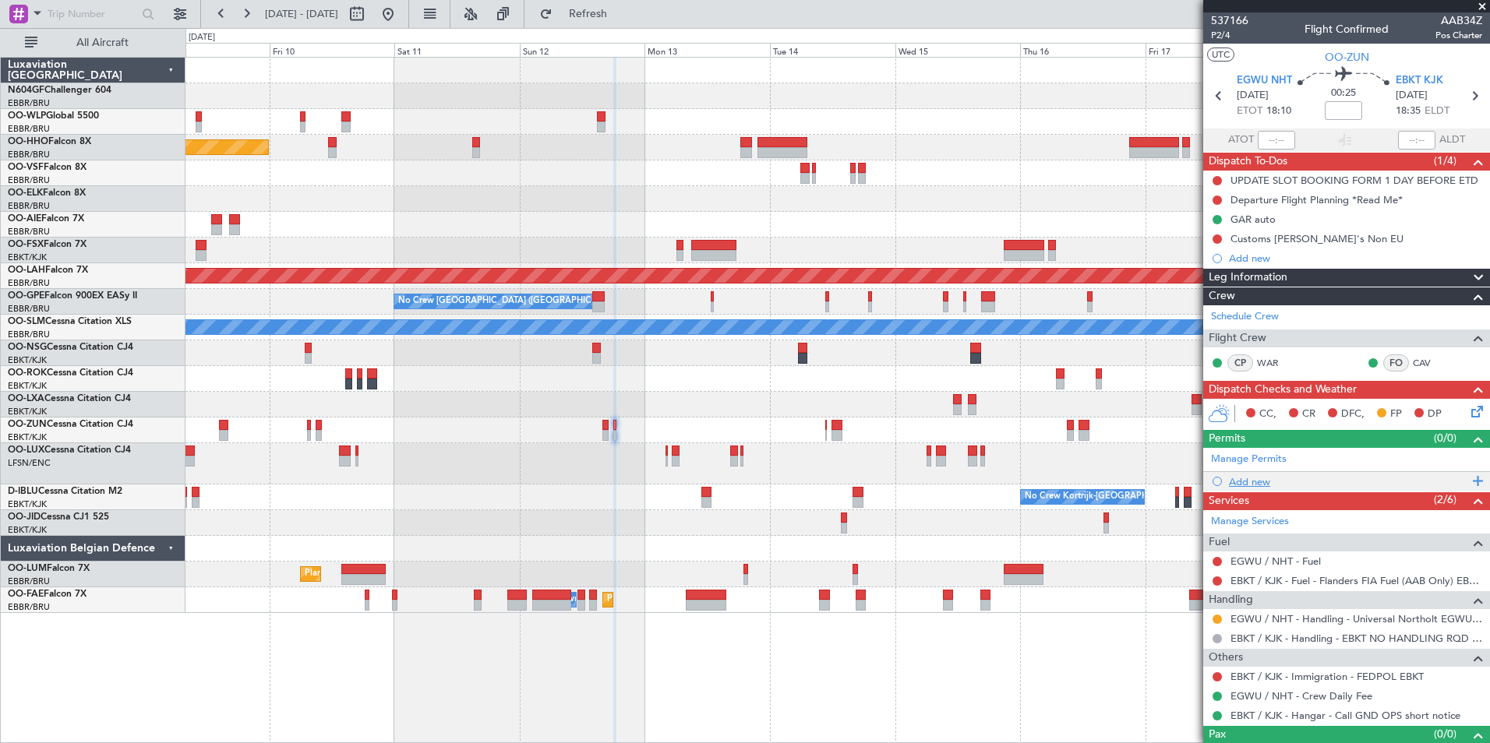
click at [1234, 481] on div "Add new" at bounding box center [1348, 481] width 239 height 13
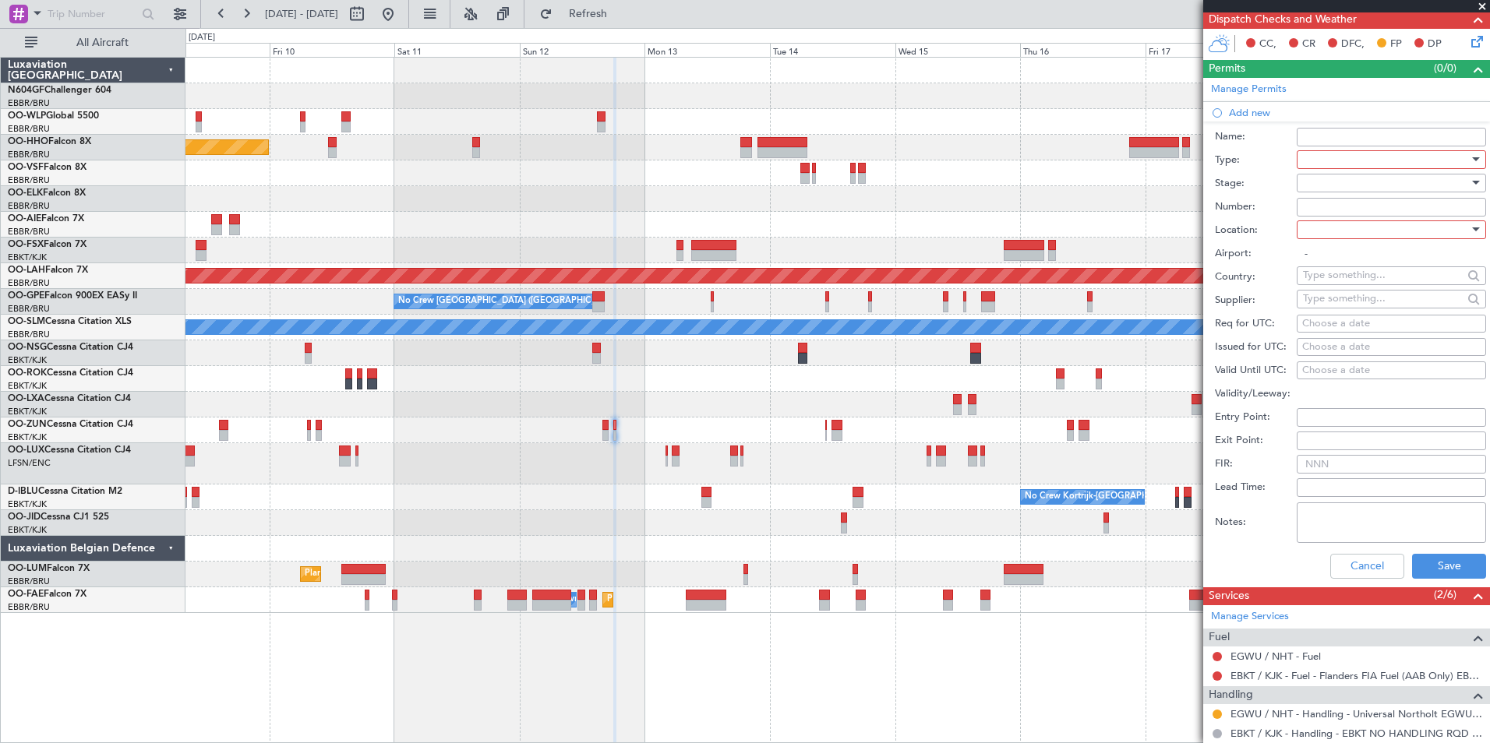
scroll to position [407, 0]
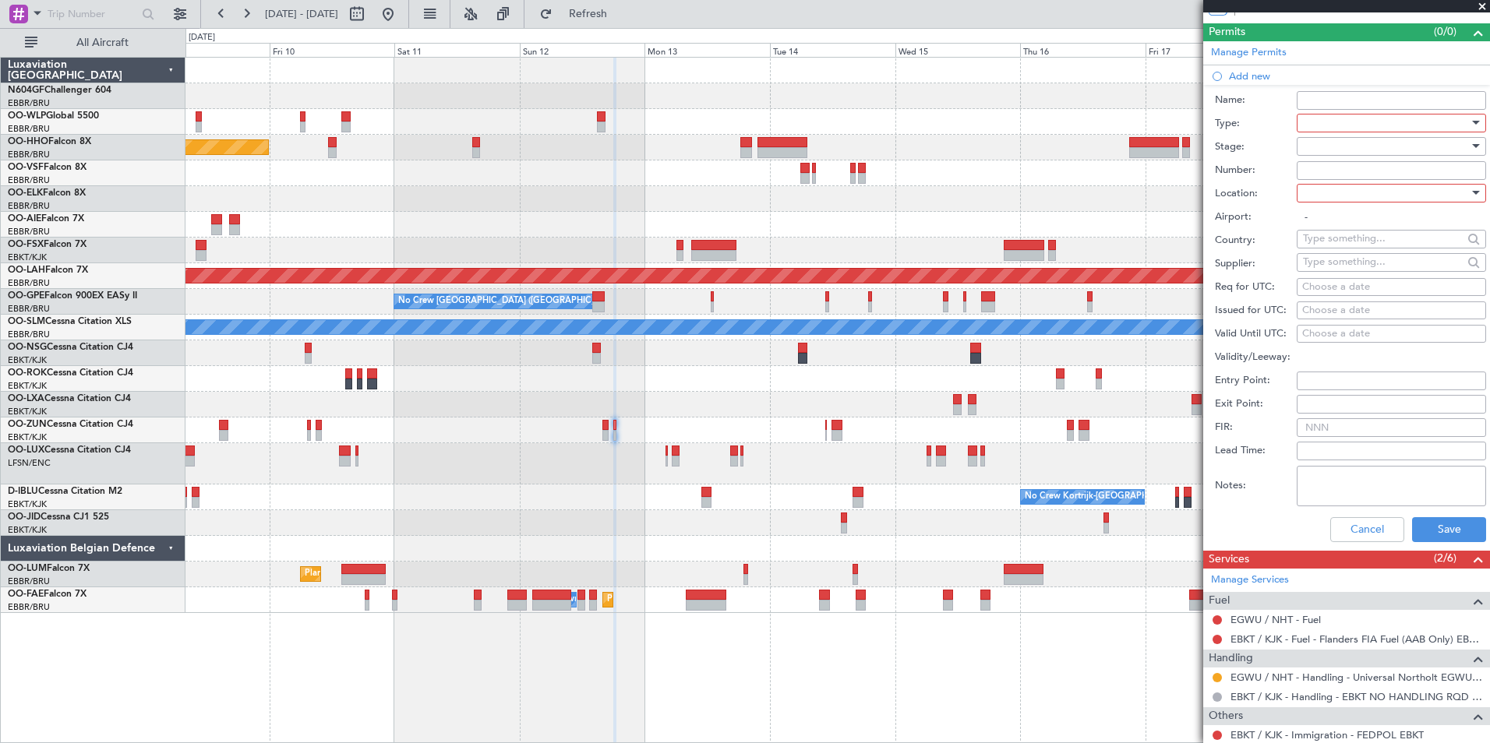
click at [1386, 125] on div at bounding box center [1386, 122] width 166 height 23
click at [1363, 223] on span "PPR" at bounding box center [1385, 221] width 164 height 23
click at [1362, 189] on div at bounding box center [1386, 193] width 166 height 23
click at [1361, 269] on span "Arrival" at bounding box center [1385, 270] width 164 height 23
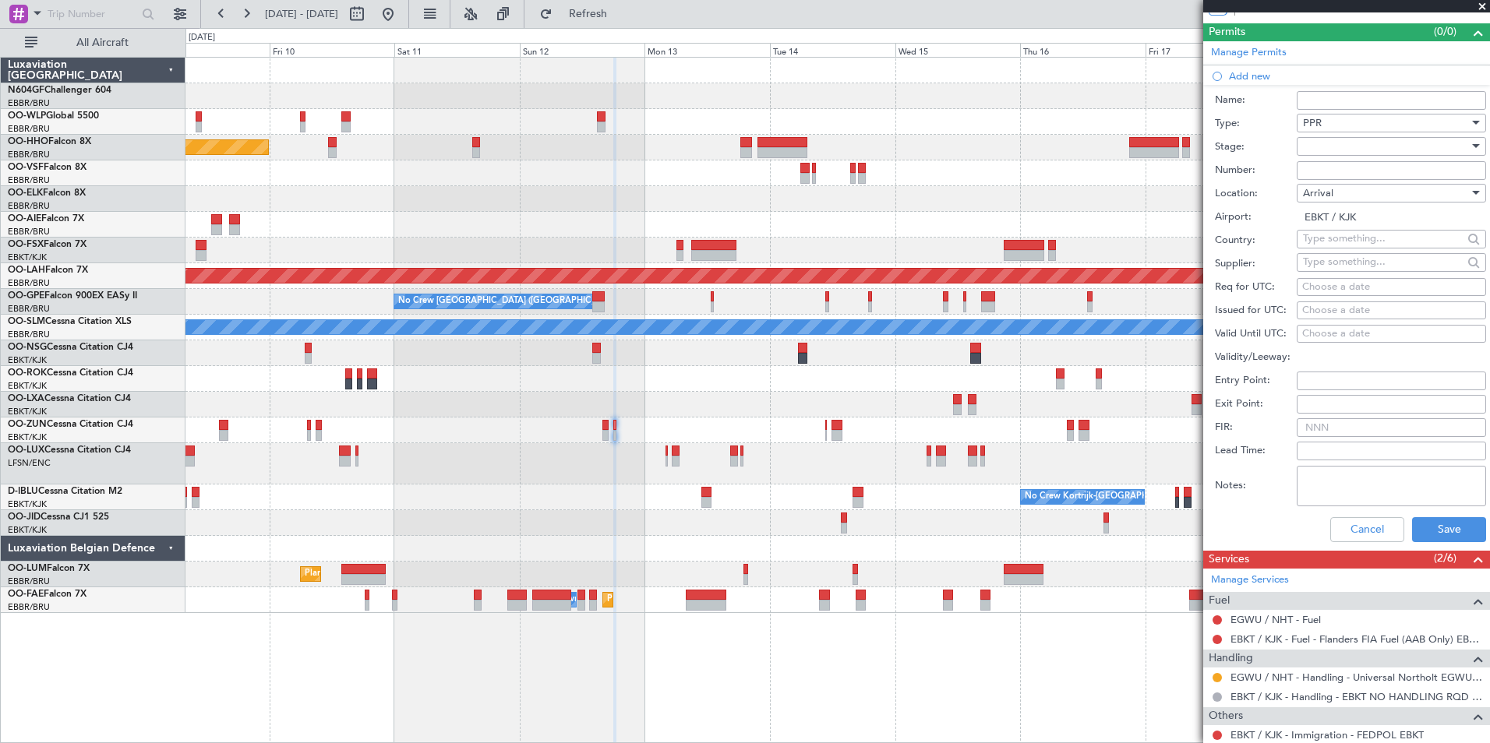
click at [1342, 196] on div "Arrival" at bounding box center [1386, 193] width 166 height 23
click at [1344, 224] on span "Departure" at bounding box center [1385, 224] width 164 height 23
type input "EGWU / NHT"
click at [1351, 288] on div "Choose a date" at bounding box center [1391, 288] width 178 height 16
select select "10"
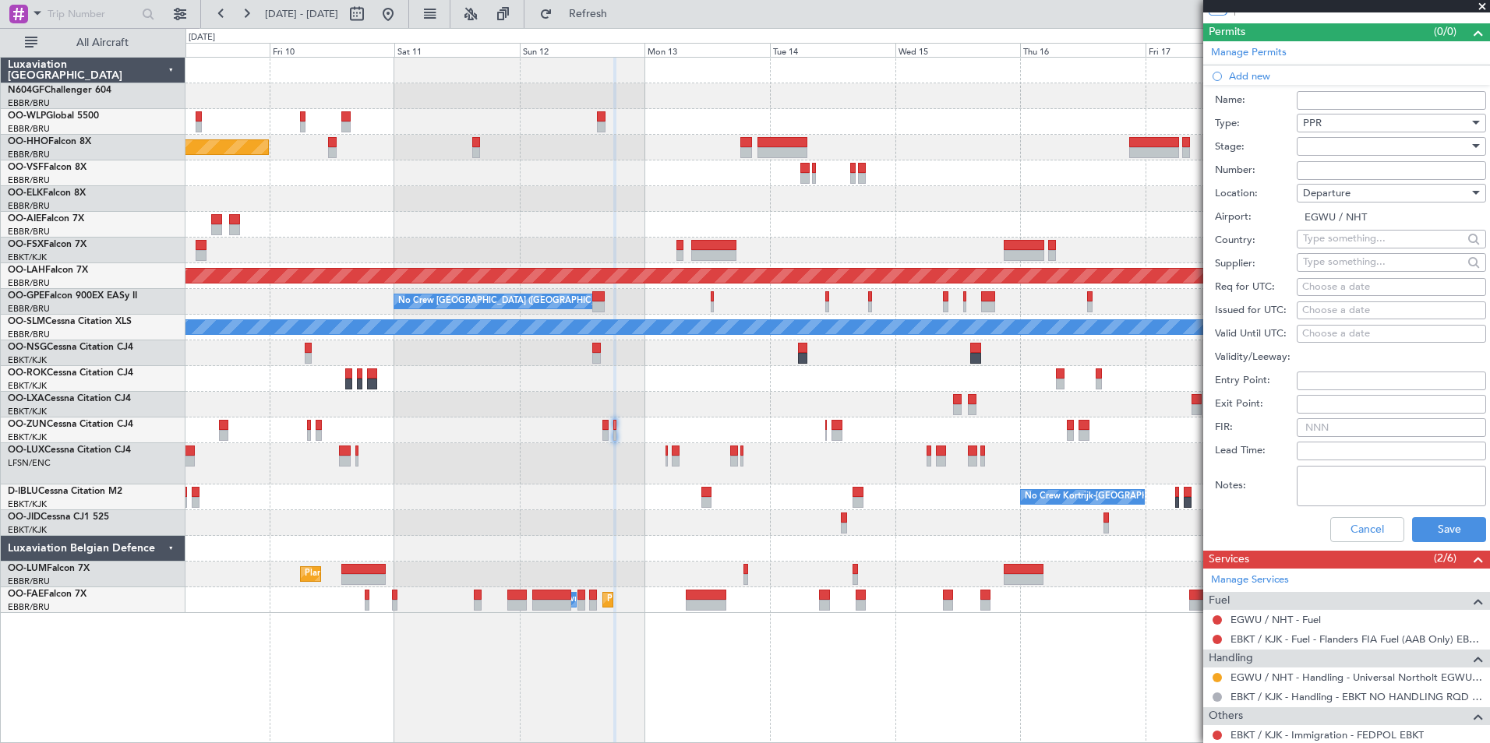
select select "2025"
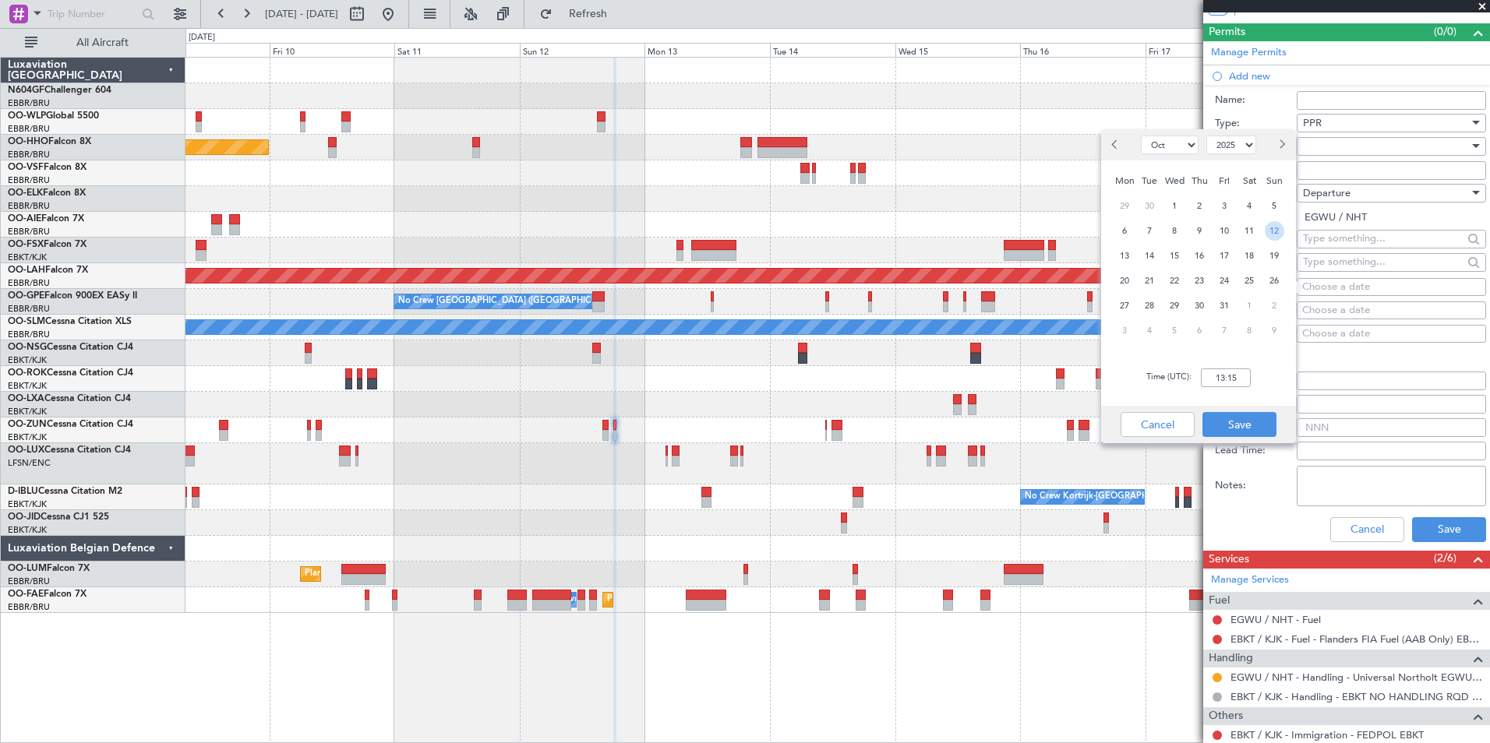
click at [1270, 232] on span "12" at bounding box center [1274, 230] width 19 height 19
click at [1225, 379] on input "00:00" at bounding box center [1226, 378] width 50 height 19
type input "18:05"
click at [1243, 421] on button "Save" at bounding box center [1239, 424] width 74 height 25
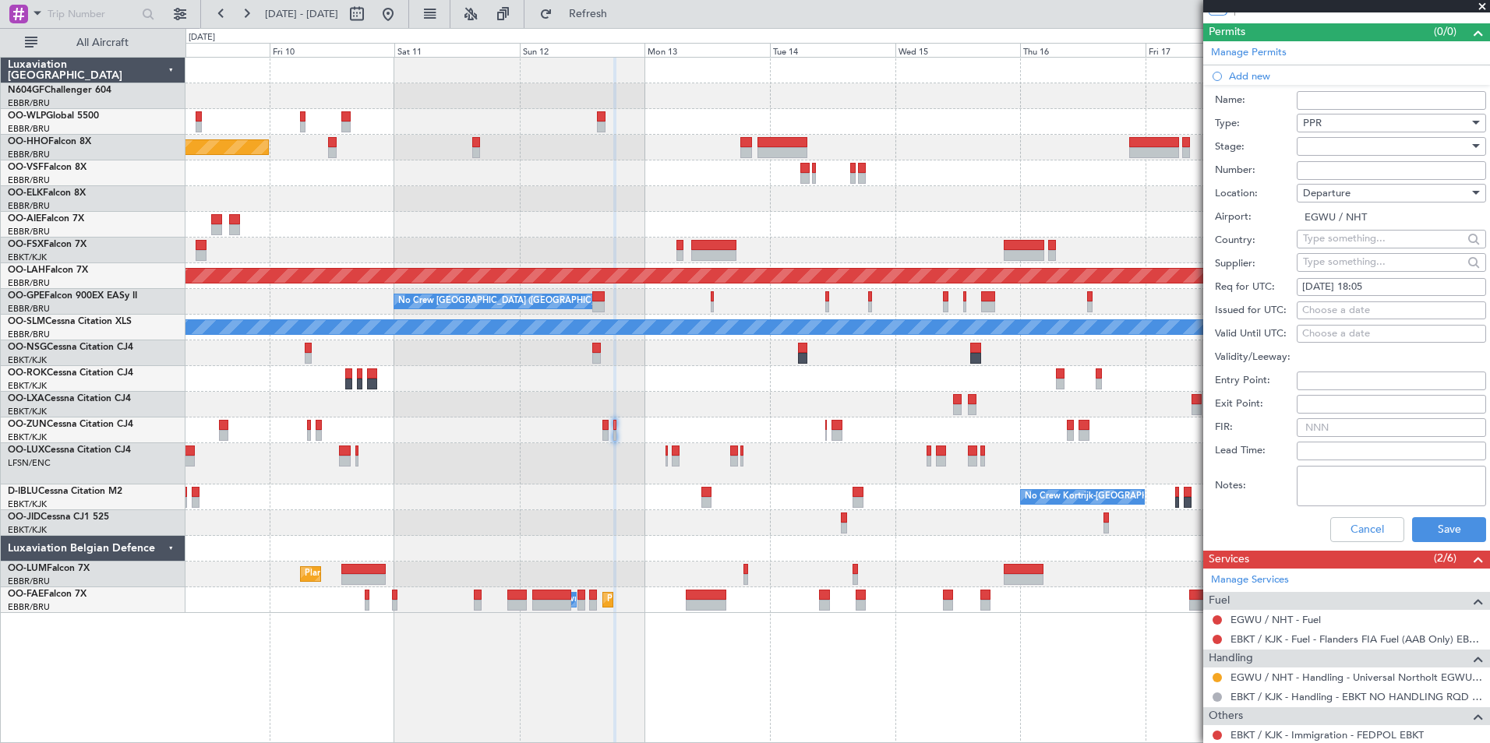
click at [1333, 143] on div at bounding box center [1386, 146] width 166 height 23
click at [1352, 252] on span "Requested" at bounding box center [1385, 247] width 164 height 23
click at [1425, 529] on button "Save" at bounding box center [1449, 529] width 74 height 25
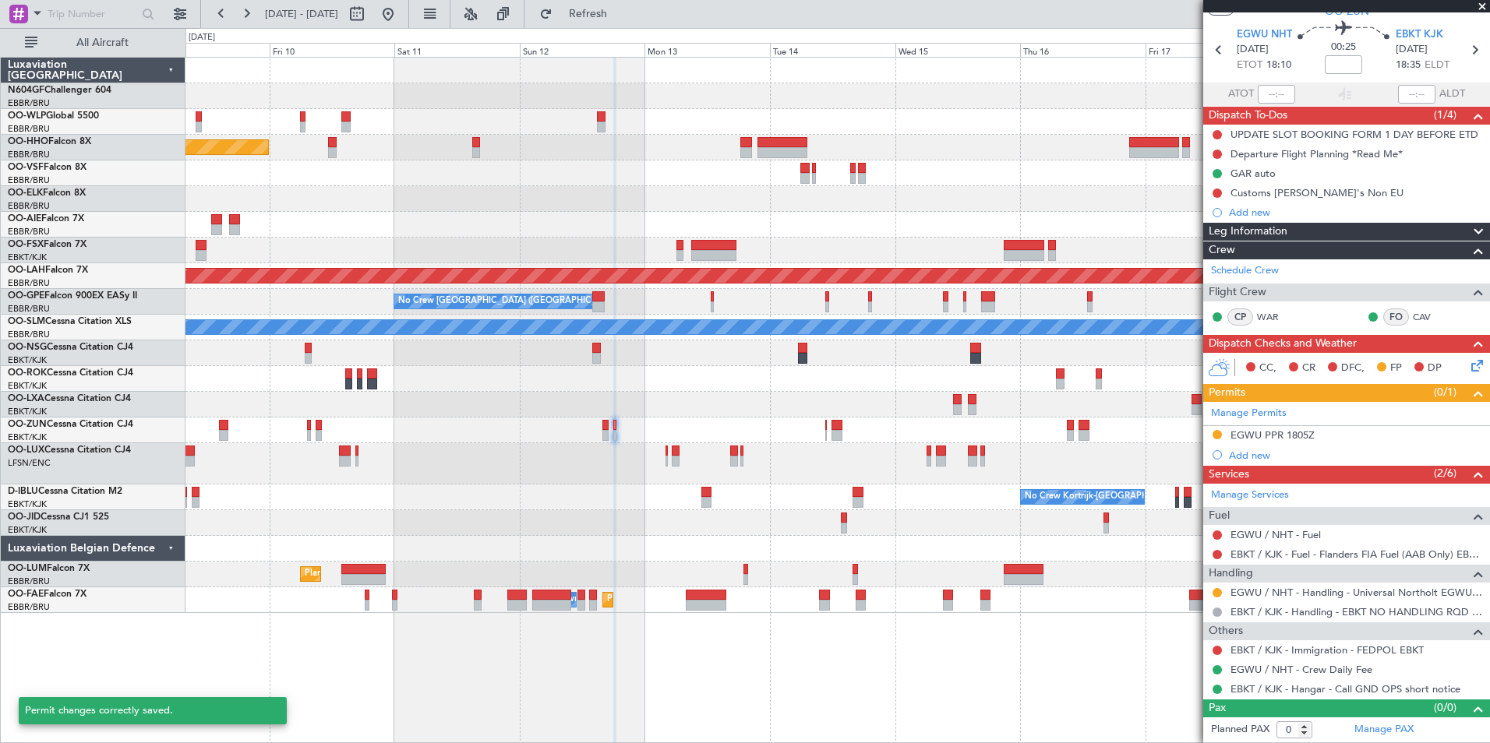
scroll to position [45, 0]
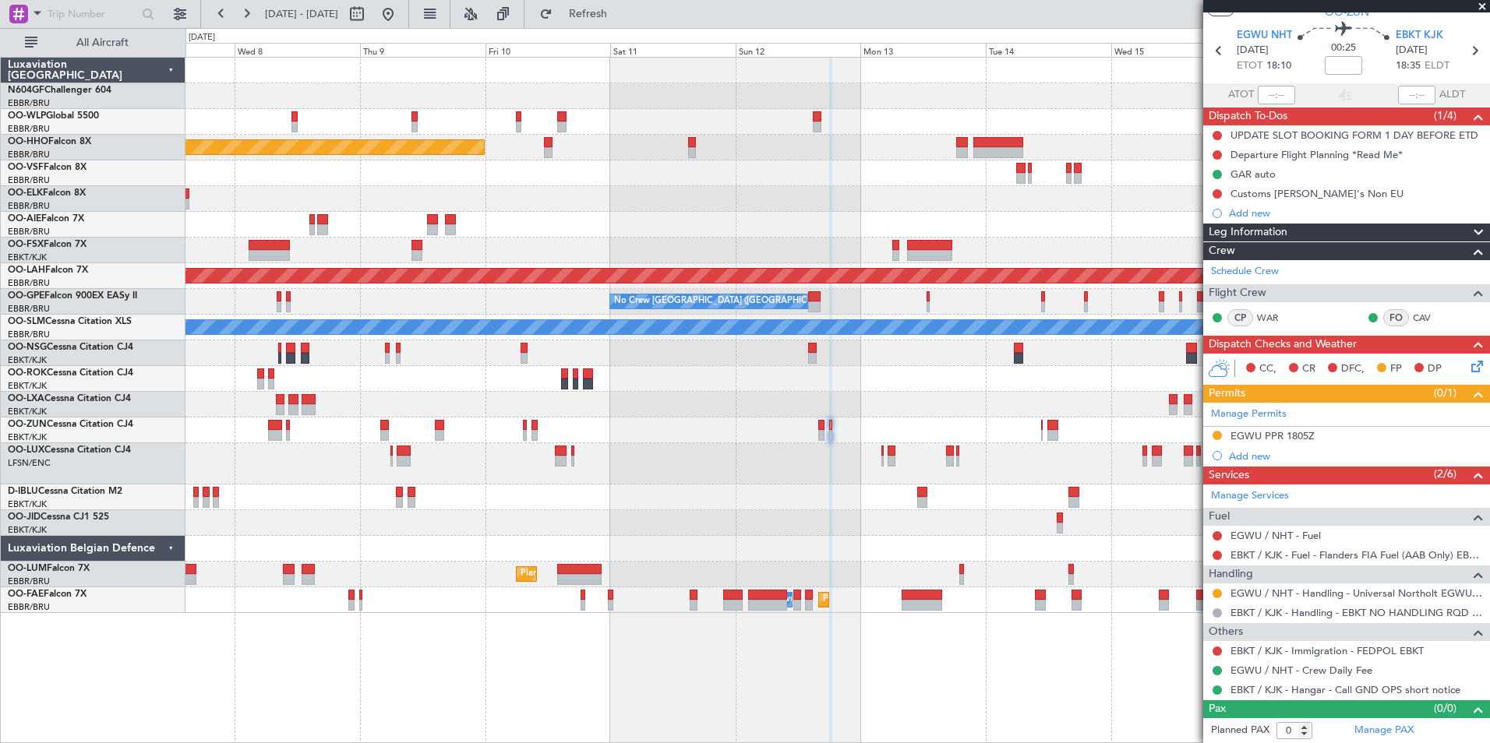
click at [688, 660] on div "Planned Maint Geneva (Cointrin) Planned Maint Alton-st Louis (St Louis Regl) No…" at bounding box center [837, 400] width 1304 height 686
click at [1216, 52] on icon at bounding box center [1218, 51] width 20 height 20
type input "5"
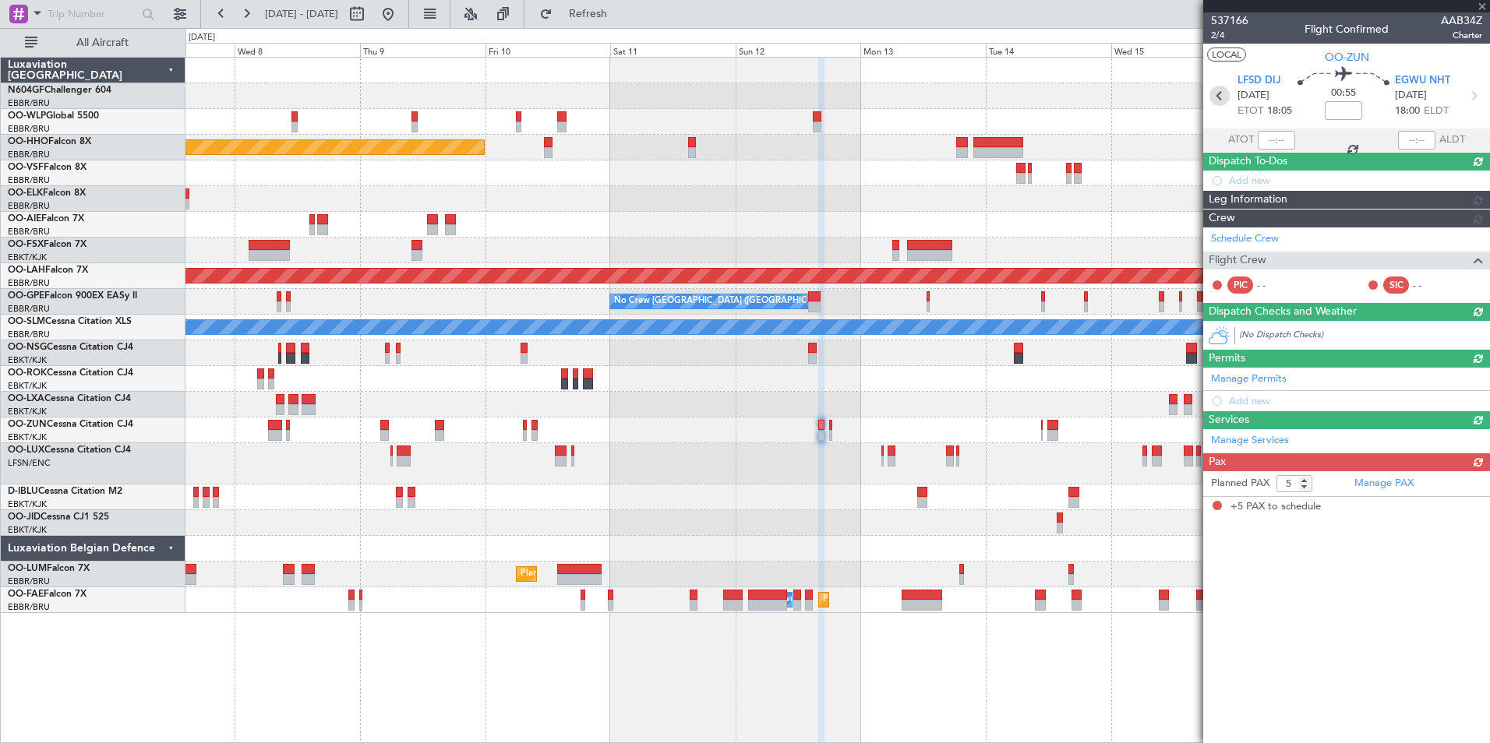
scroll to position [0, 0]
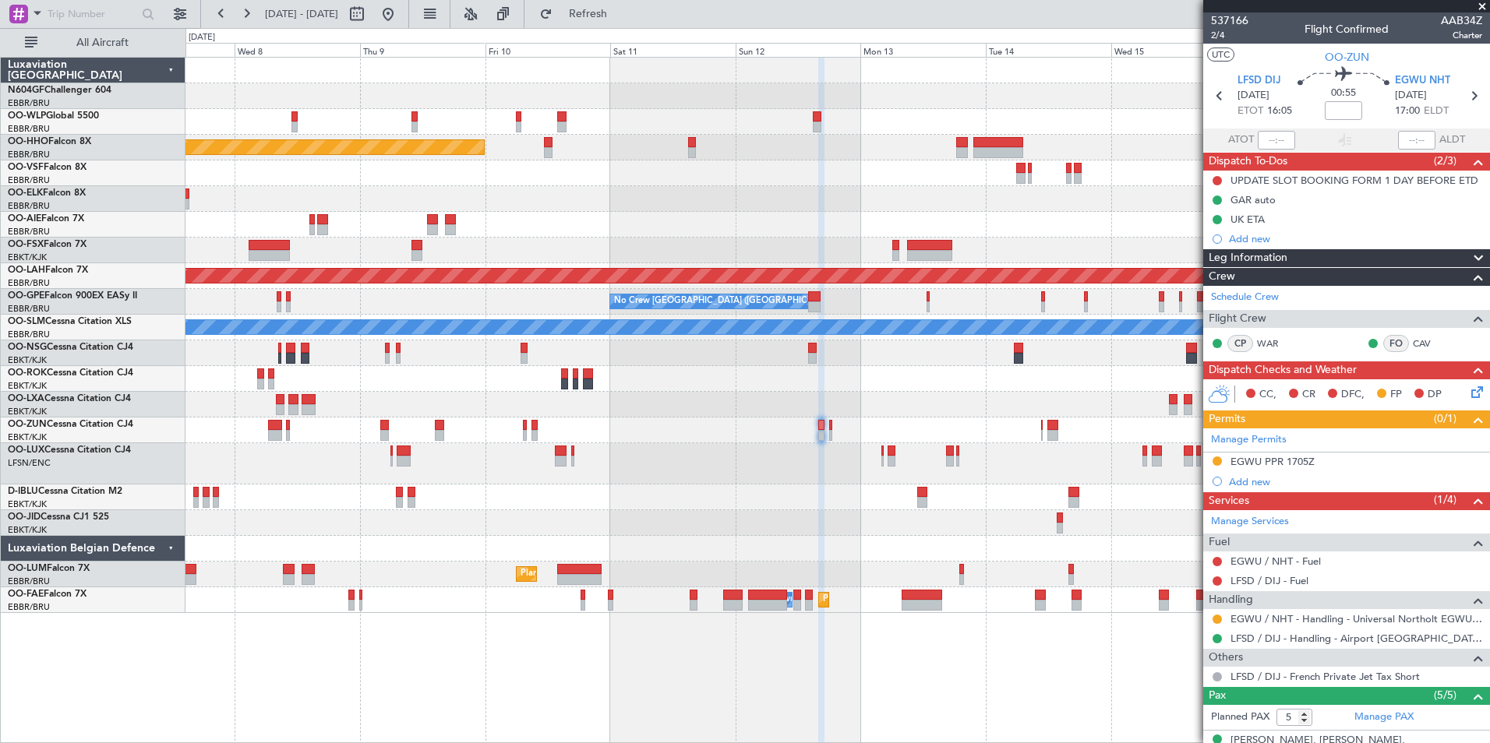
click at [846, 407] on div "Planned Maint Kortrijk-[GEOGRAPHIC_DATA]" at bounding box center [836, 405] width 1303 height 26
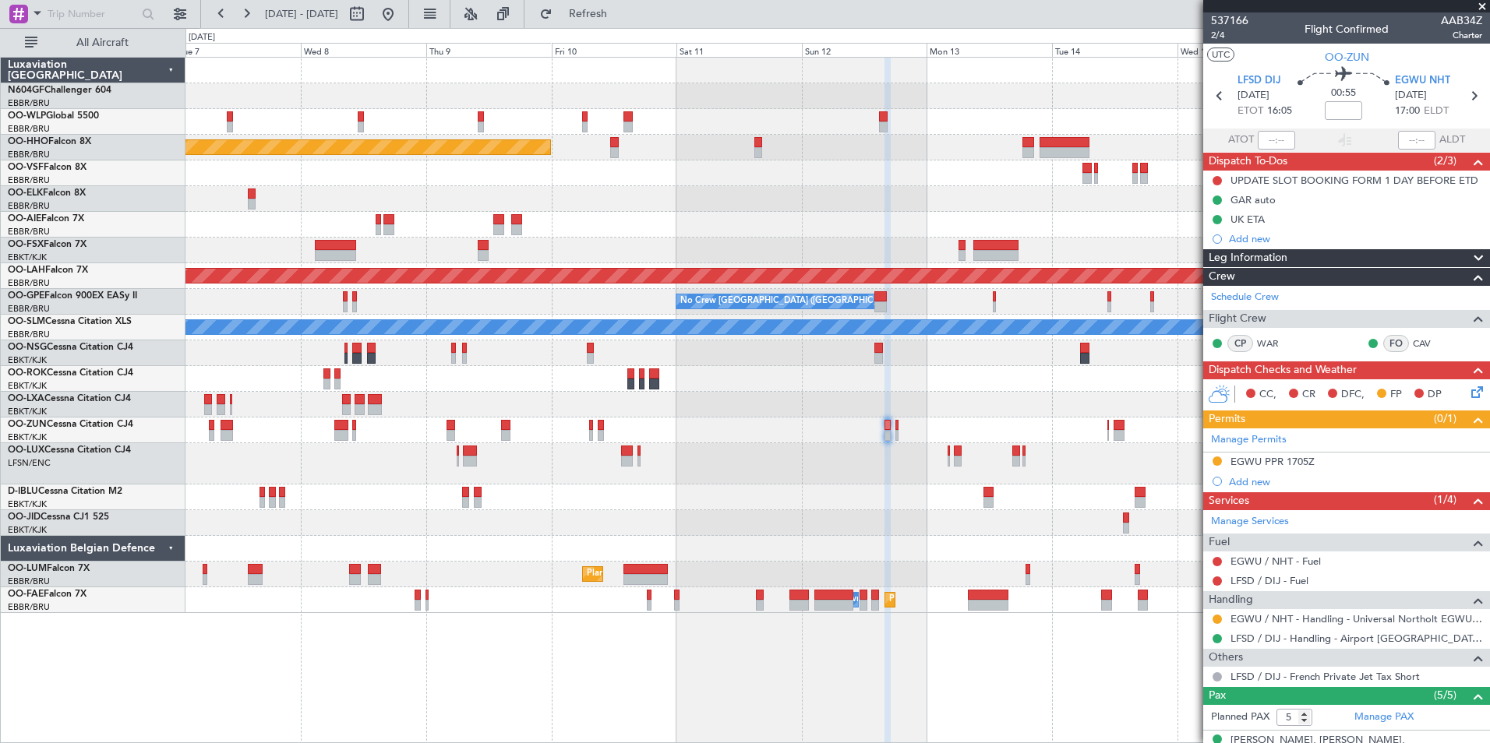
click at [799, 542] on div "Planned Maint Geneva (Cointrin) Planned Maint Alton-st Louis (St Louis Regl) No…" at bounding box center [836, 336] width 1303 height 556
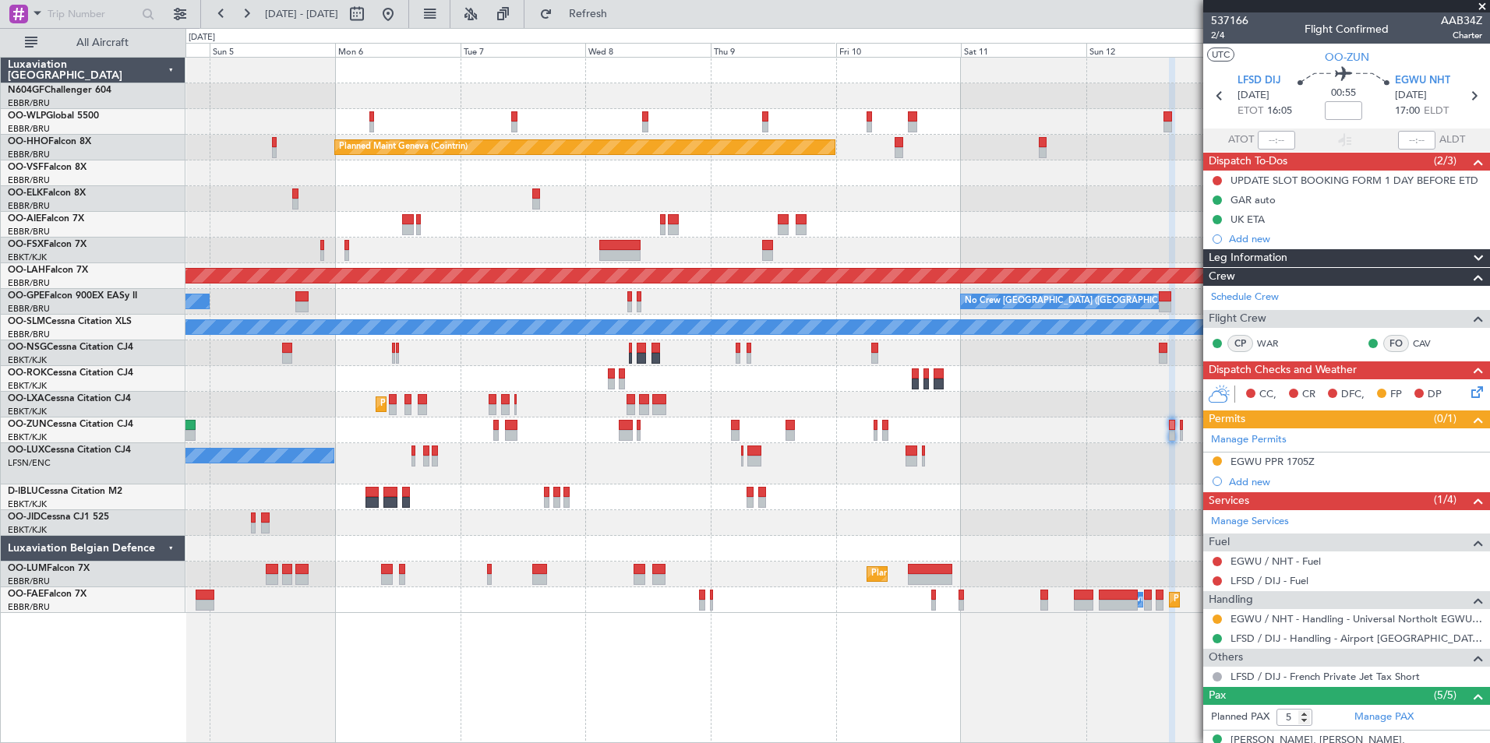
click at [444, 538] on div "Planned Maint Milan (Linate) Planned Maint Geneva (Cointrin) Unplanned Maint Lo…" at bounding box center [836, 336] width 1303 height 556
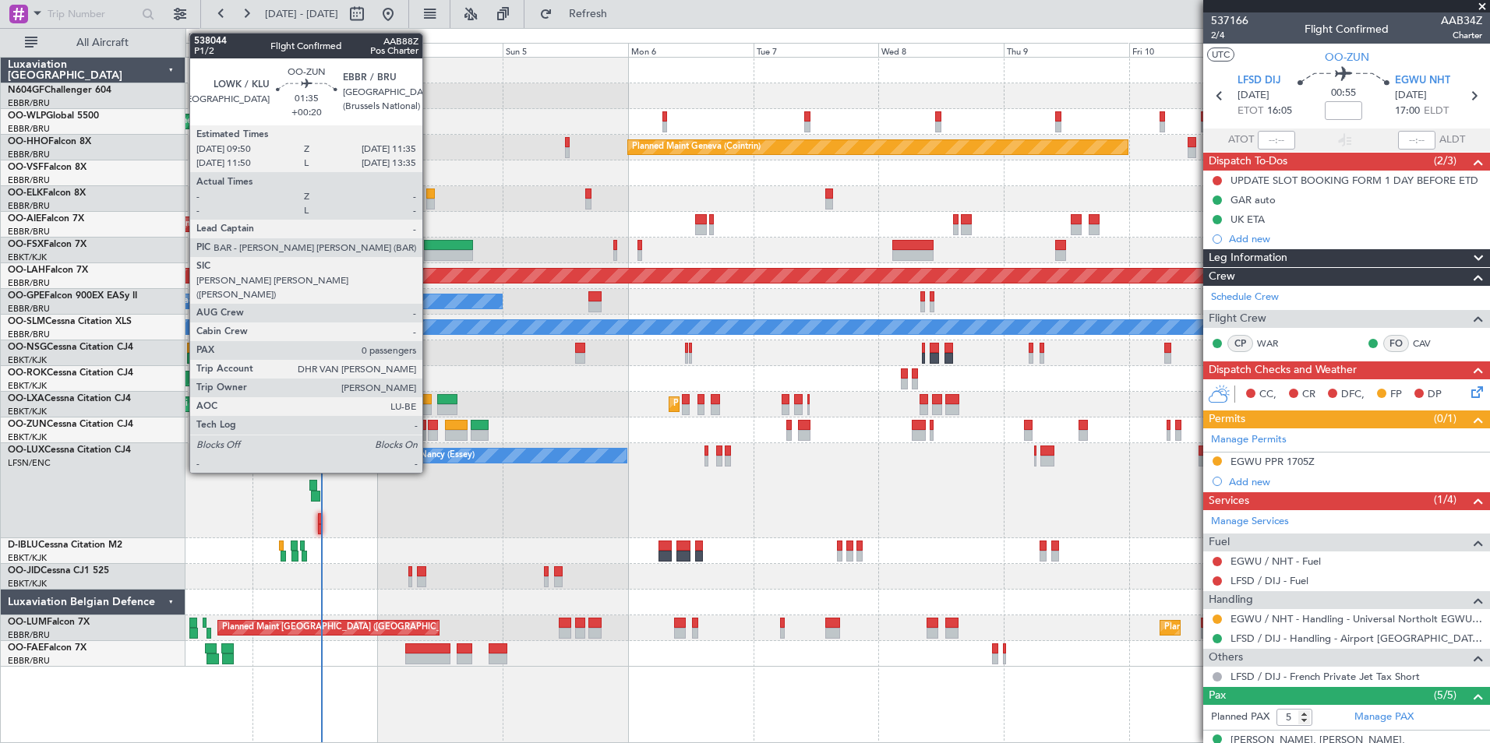
click at [429, 432] on div at bounding box center [432, 435] width 9 height 11
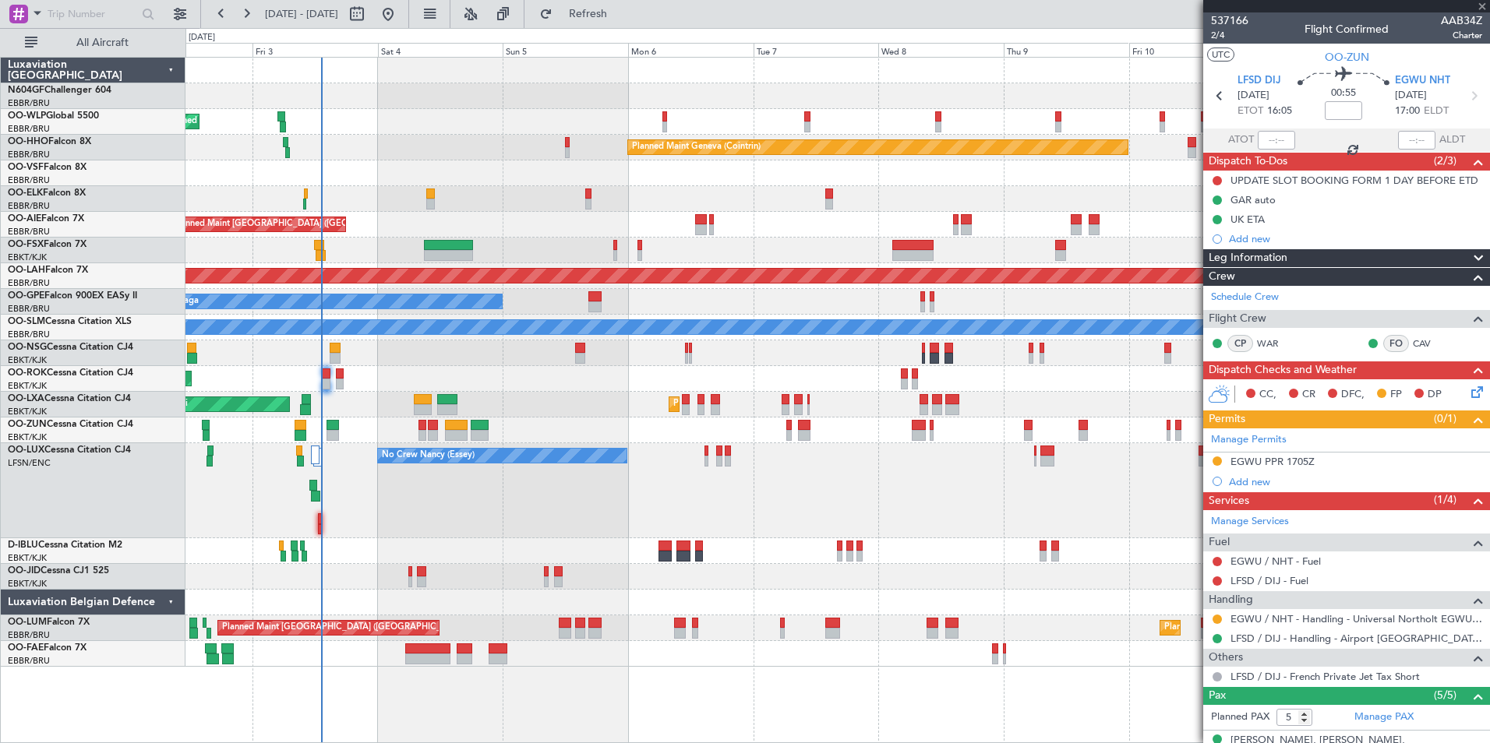
type input "+00:20"
type input "0"
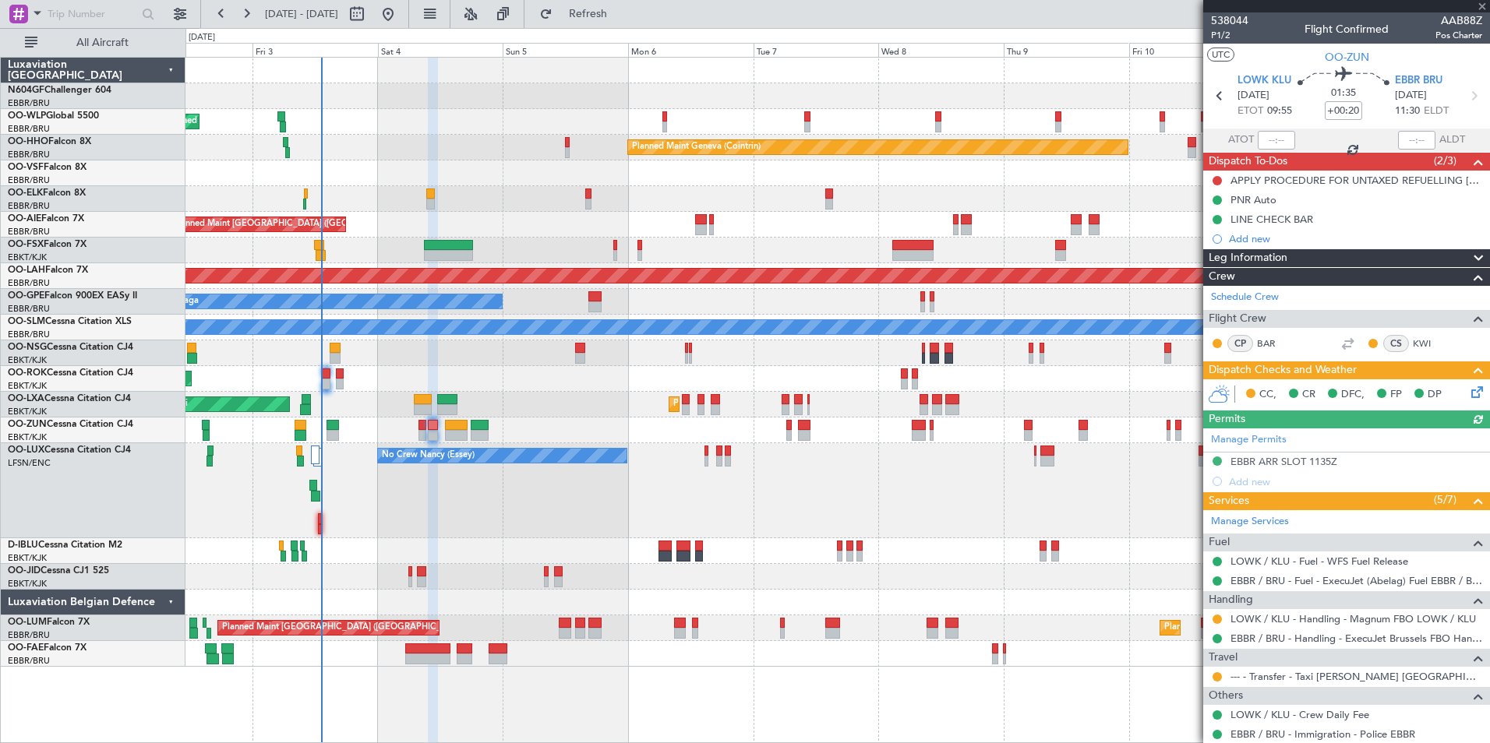
scroll to position [44, 0]
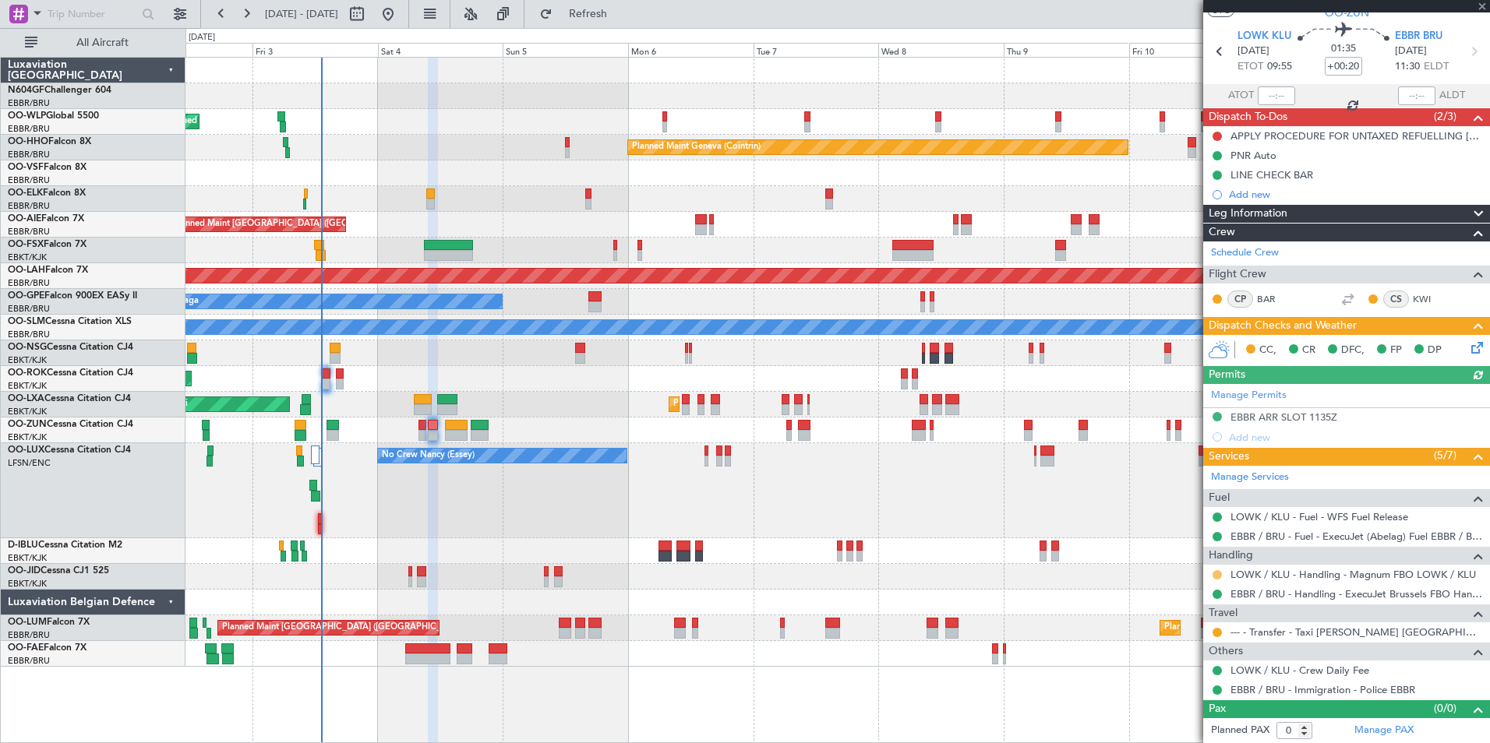
click at [1216, 573] on button at bounding box center [1216, 574] width 9 height 9
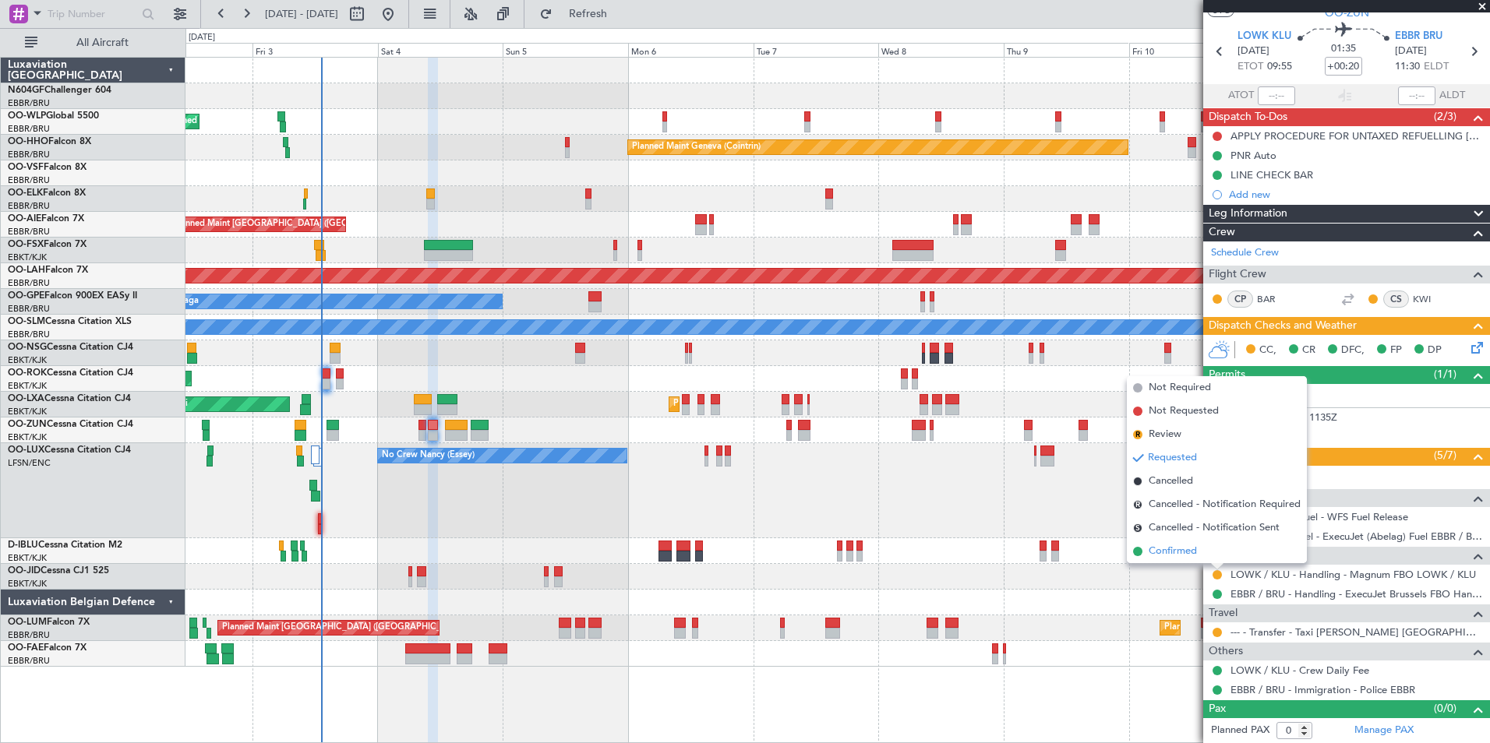
click at [1191, 547] on span "Confirmed" at bounding box center [1172, 552] width 48 height 16
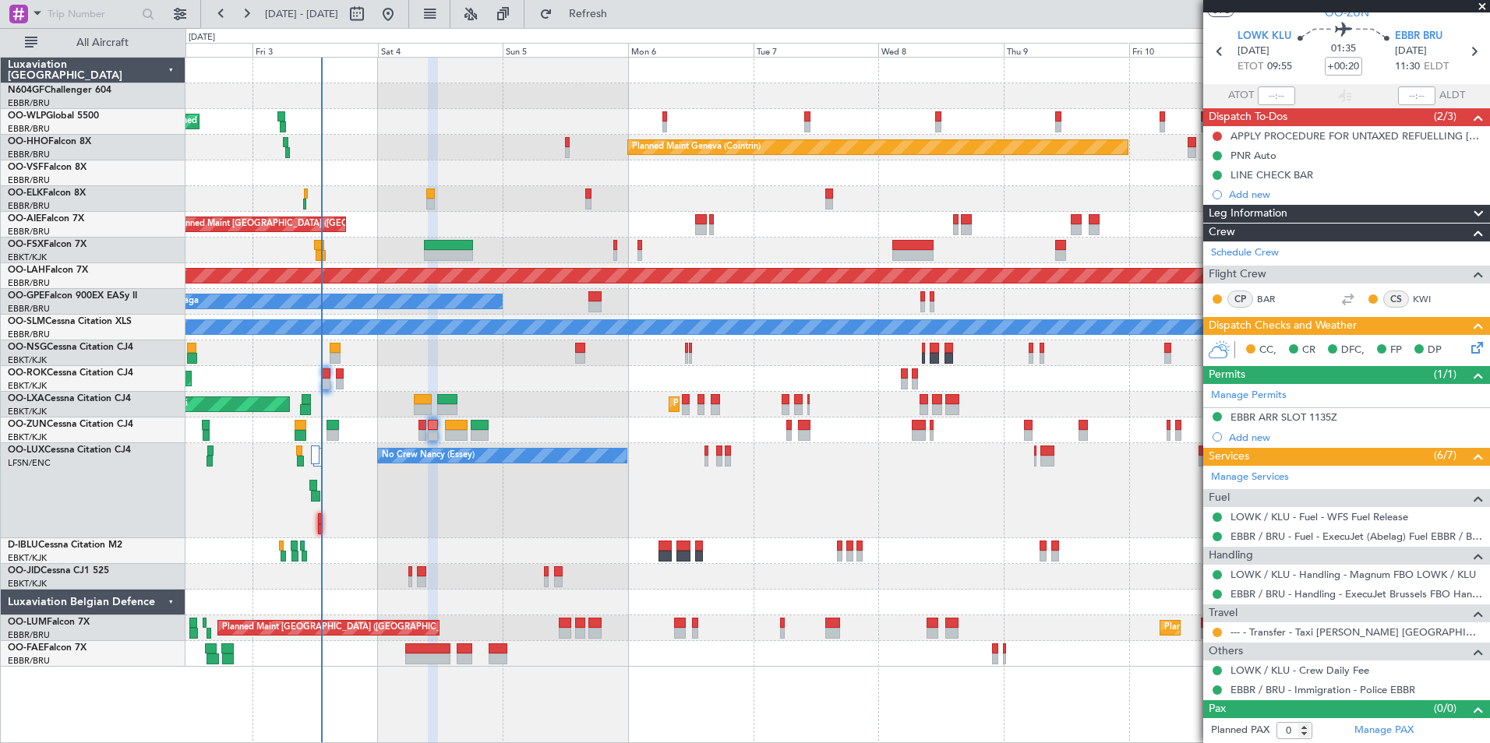
click at [580, 25] on fb-refresh-button "Refresh" at bounding box center [578, 14] width 109 height 28
click at [597, 19] on button "Refresh" at bounding box center [578, 14] width 93 height 25
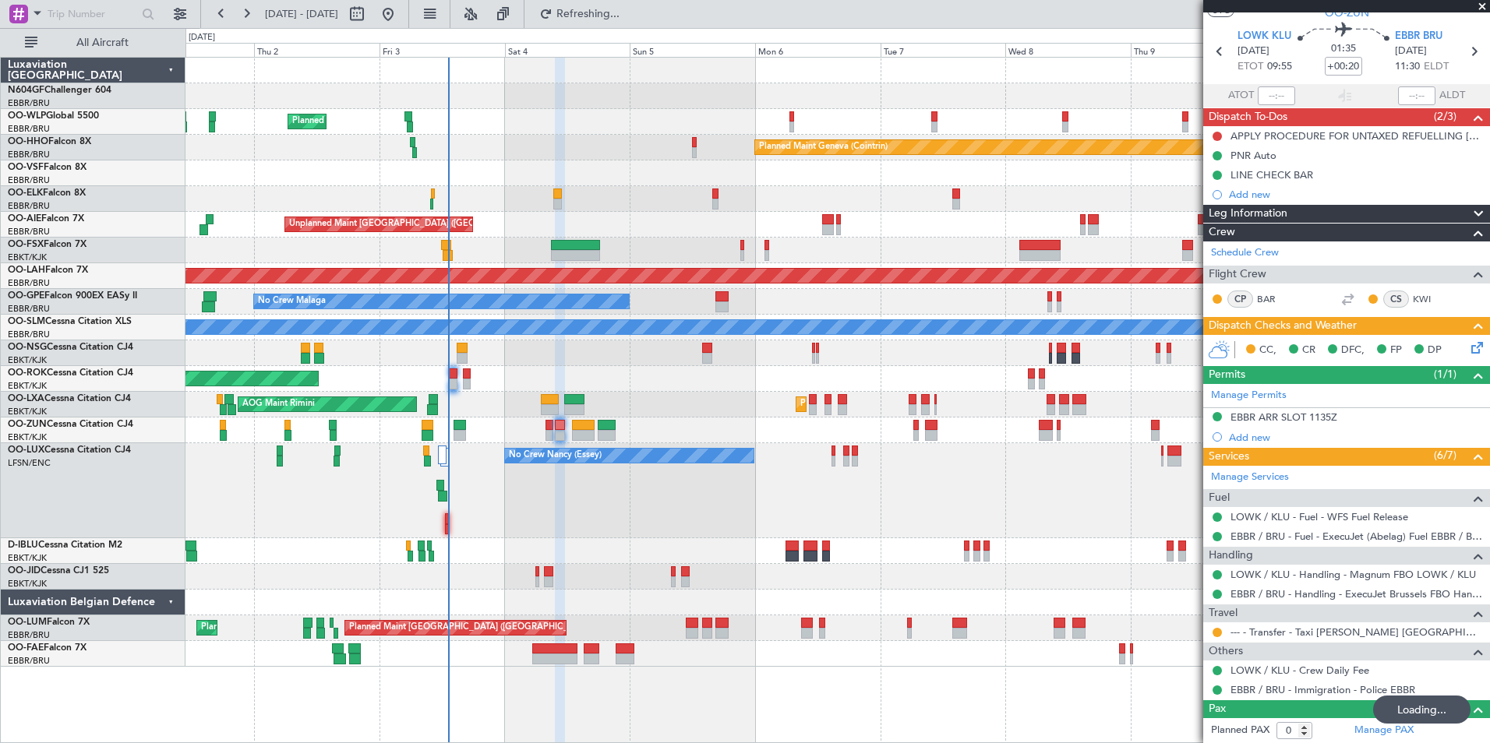
click at [646, 348] on div "Planned Maint Milan (Linate) Planned Maint Geneva (Cointrin) Planned Maint Kort…" at bounding box center [836, 362] width 1303 height 609
click at [626, 24] on button "Refresh" at bounding box center [578, 14] width 93 height 25
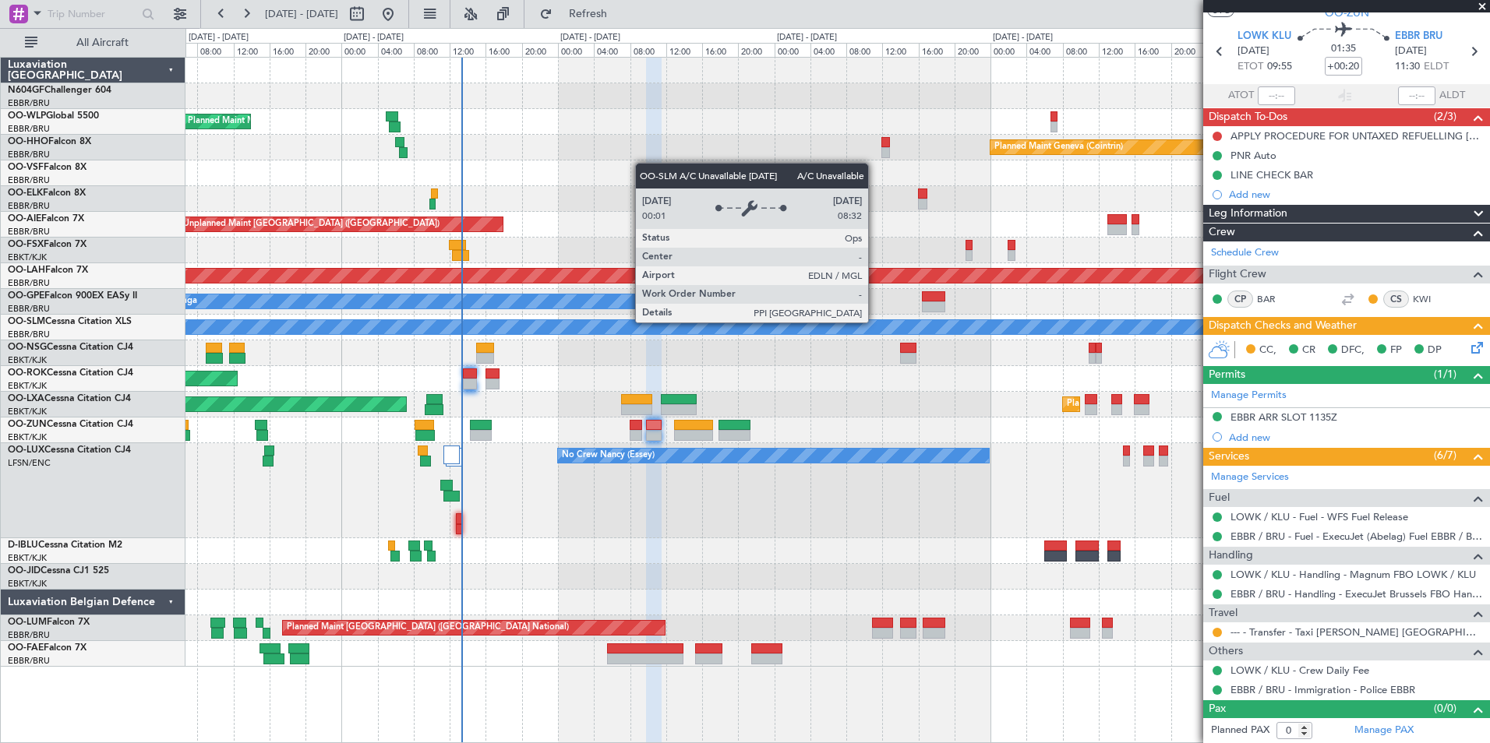
click at [532, 312] on div "Planned Maint Milan (Linate) Planned Maint Geneva (Cointrin) Unplanned Maint Lo…" at bounding box center [836, 362] width 1303 height 609
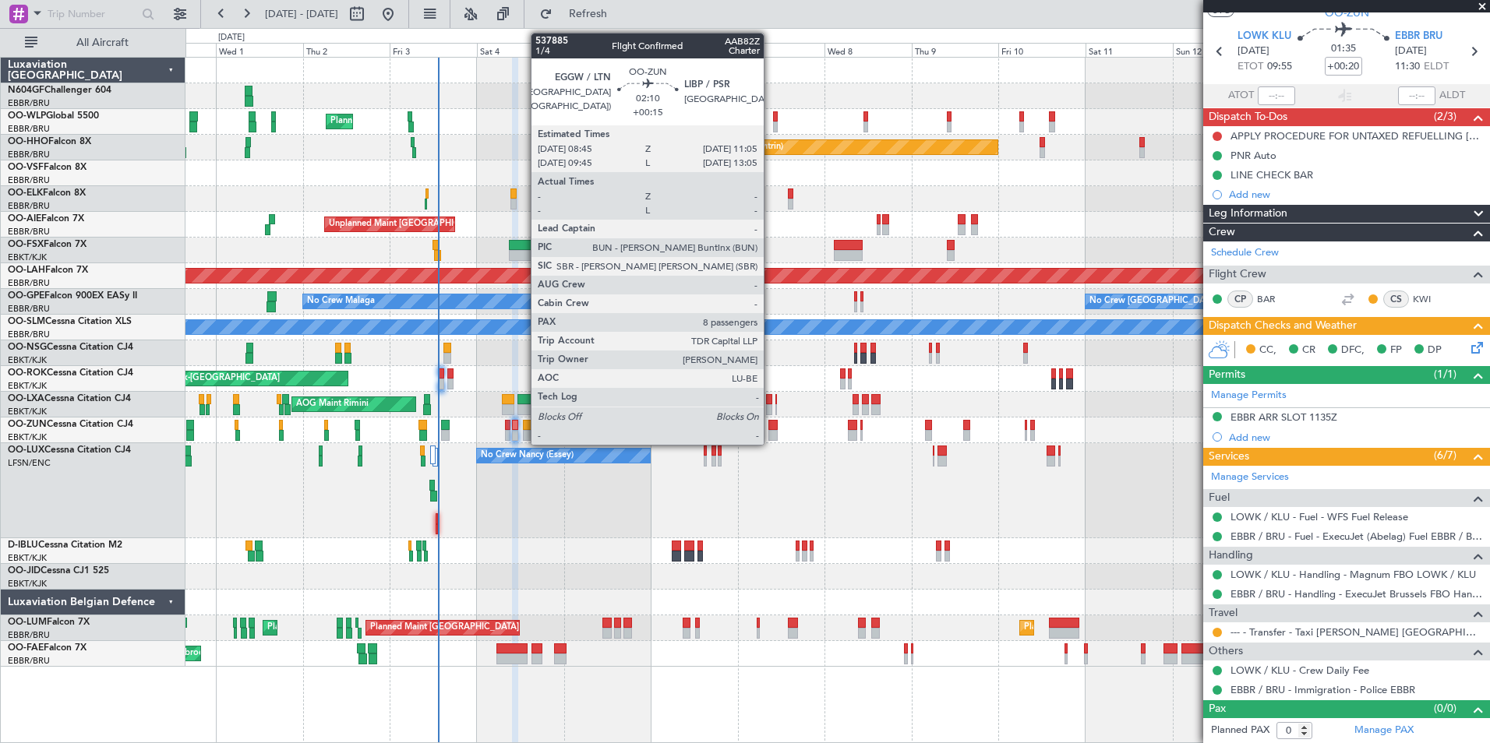
click at [477, 418] on div "Planned Maint Milan (Linate) Planned Maint Geneva (Cointrin) Planned Maint Kort…" at bounding box center [836, 362] width 1303 height 609
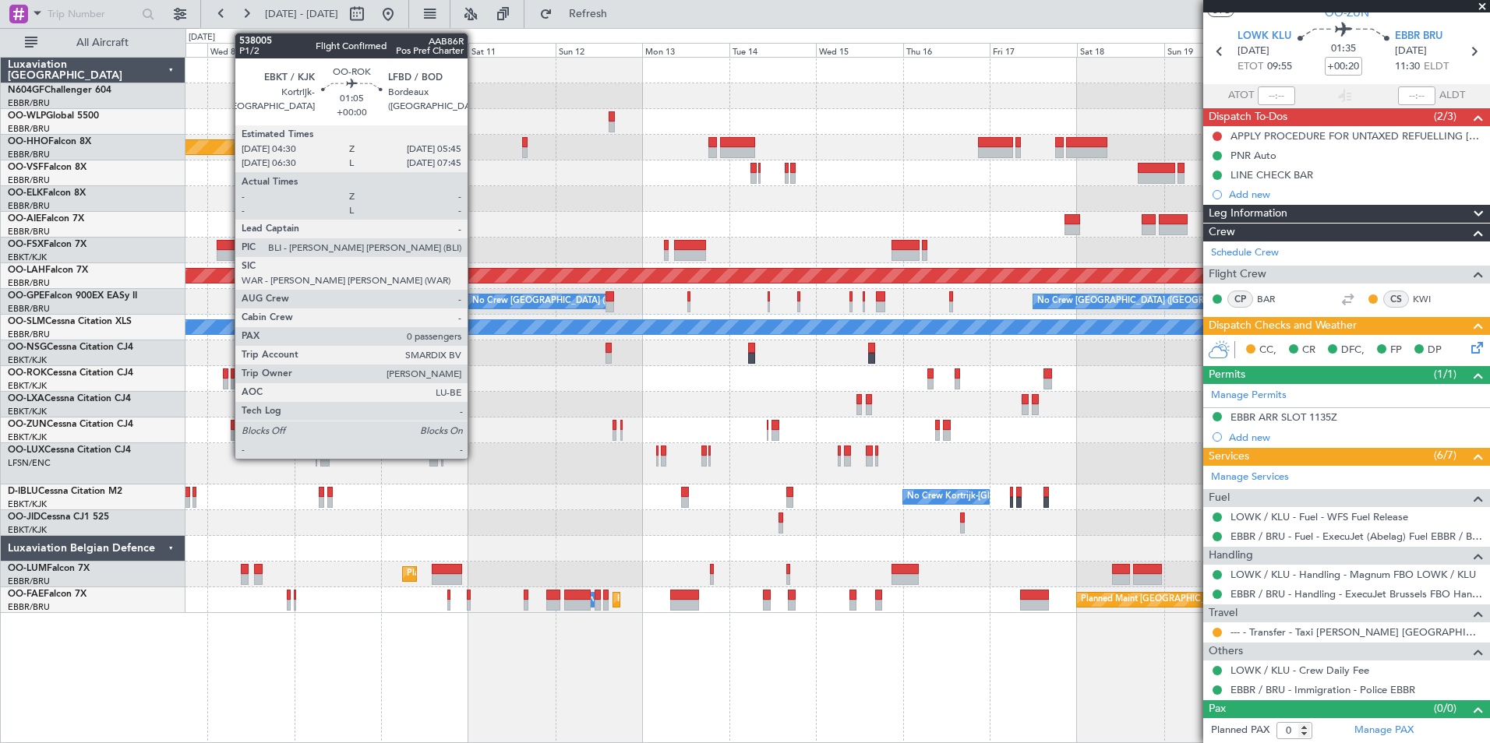
click at [227, 383] on div at bounding box center [225, 384] width 5 height 11
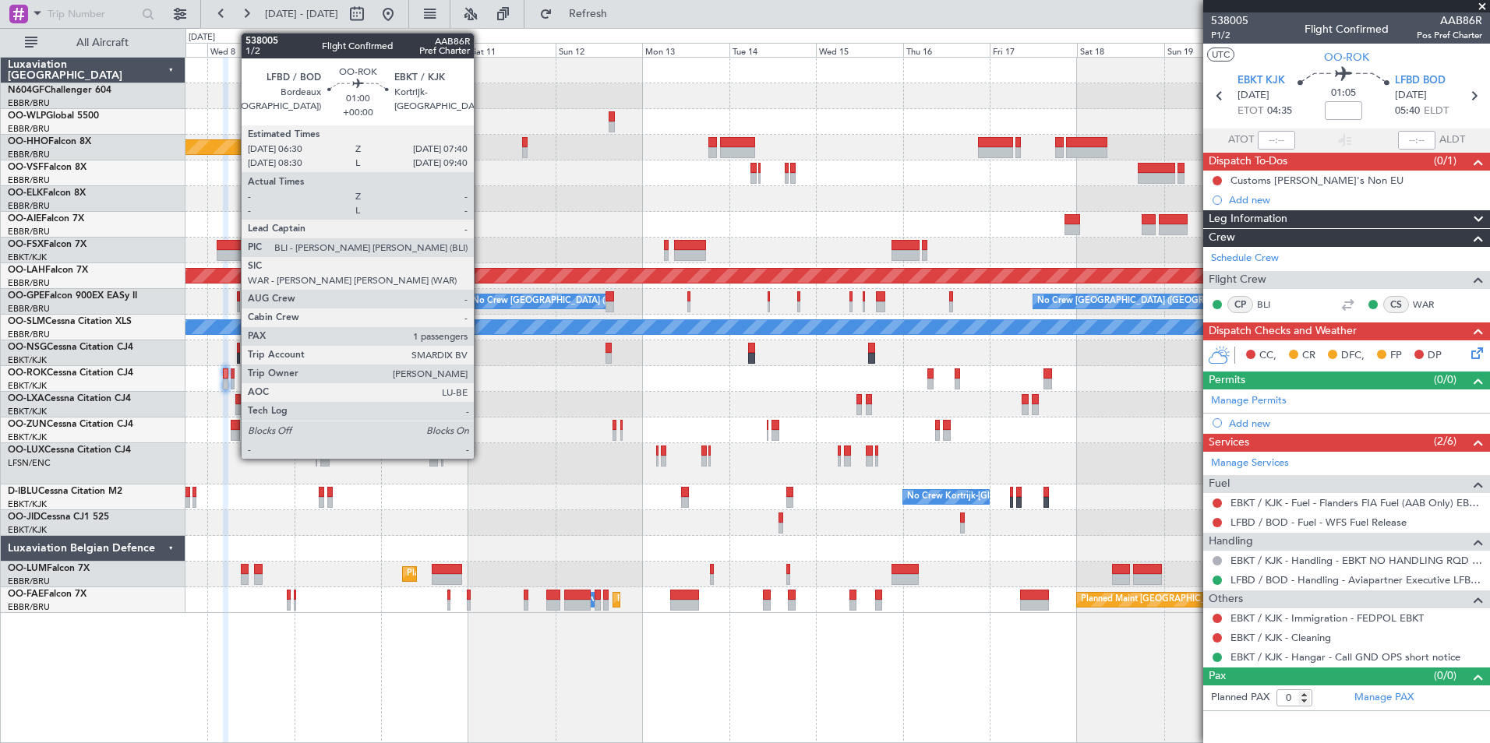
click at [232, 380] on div at bounding box center [233, 384] width 5 height 11
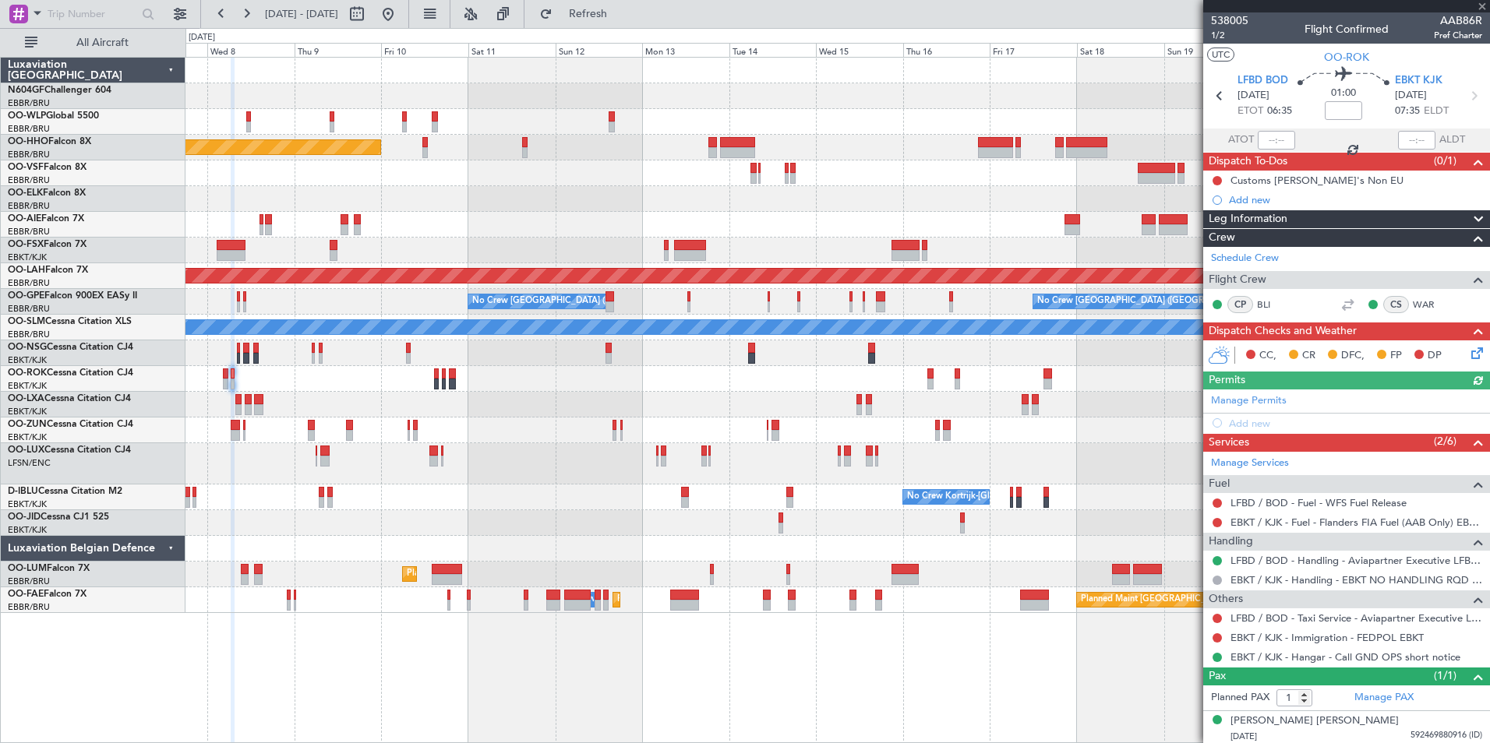
scroll to position [2, 0]
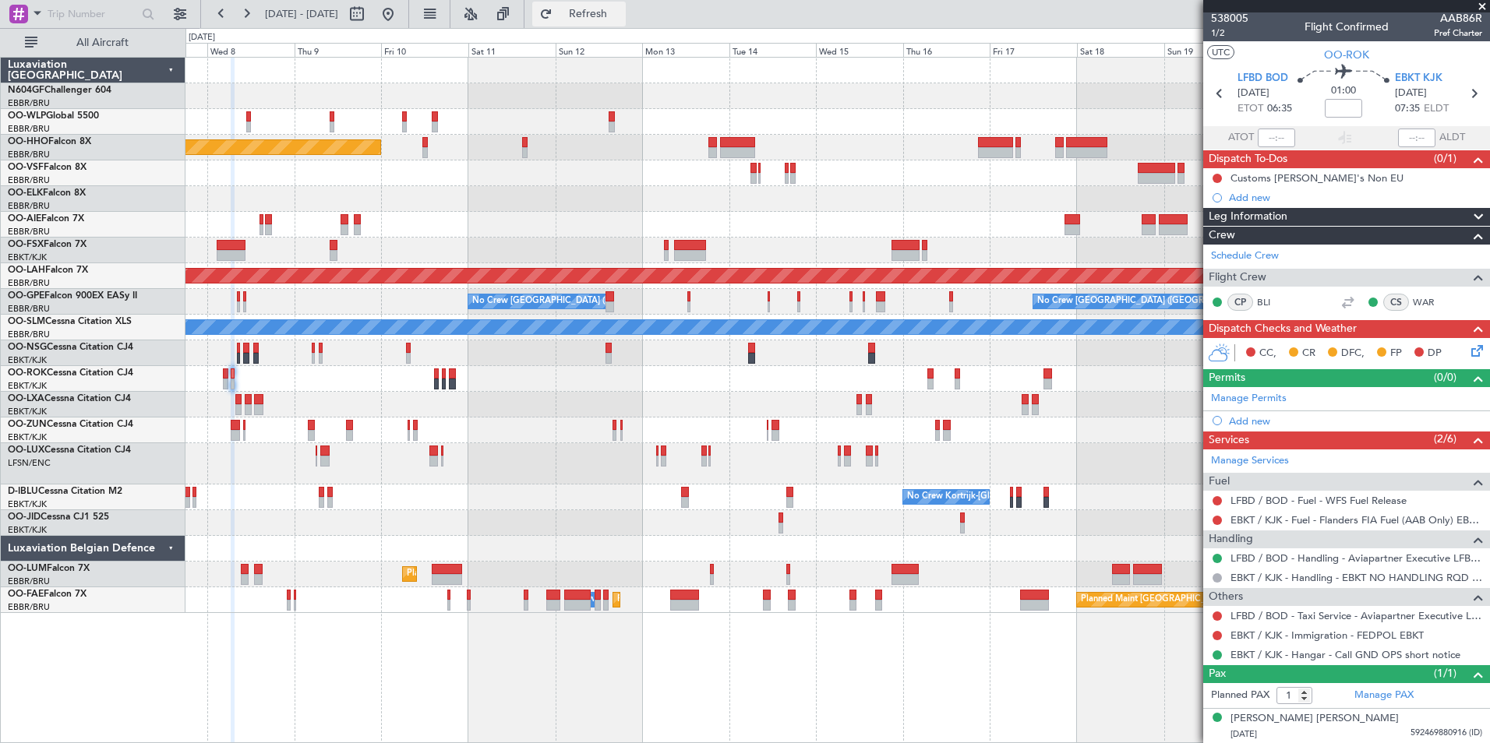
click at [621, 17] on span "Refresh" at bounding box center [588, 14] width 65 height 11
click at [726, 465] on div "Planned Maint Geneva (Cointrin) Planned Maint Alton-st Louis (St Louis Regl) No…" at bounding box center [836, 336] width 1303 height 556
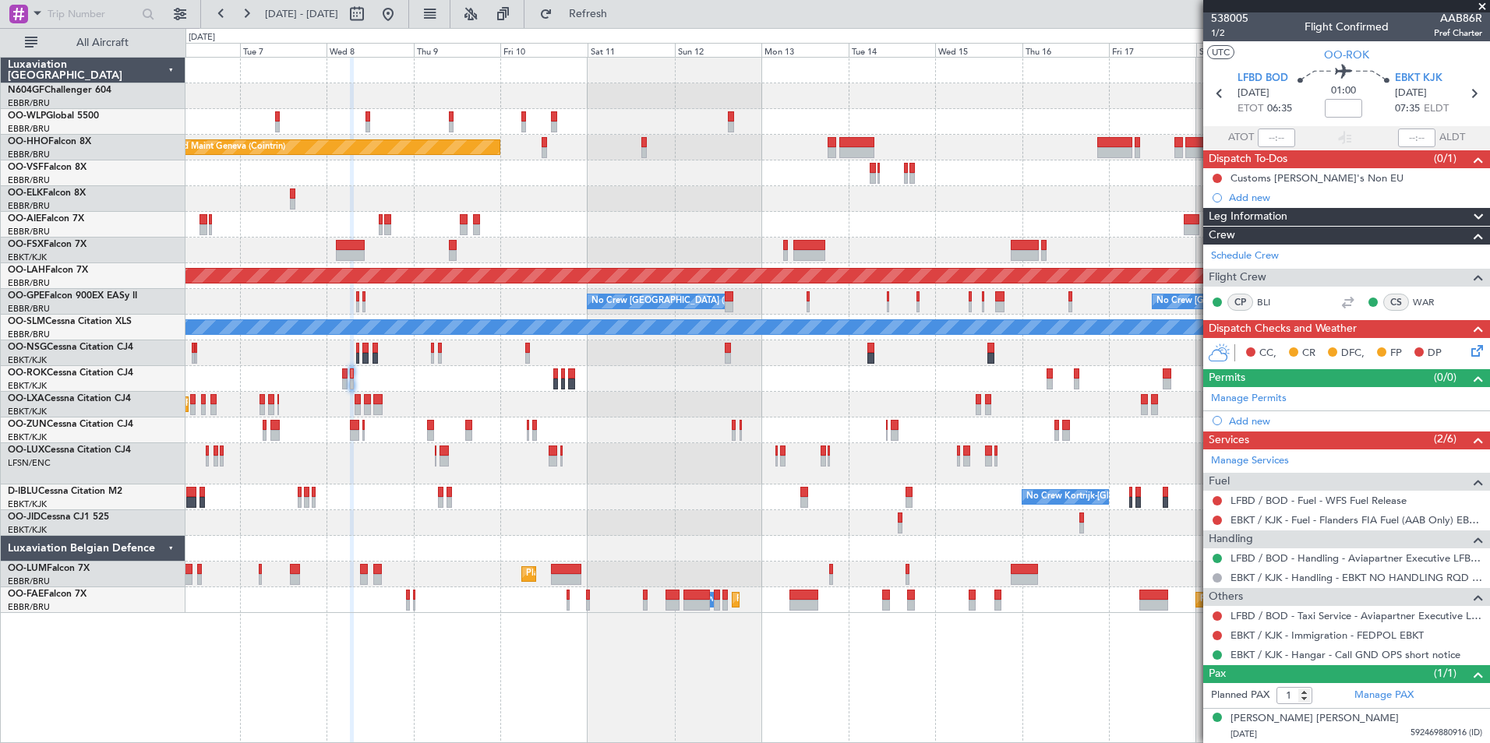
click at [626, 524] on div "No Crew" at bounding box center [836, 523] width 1303 height 26
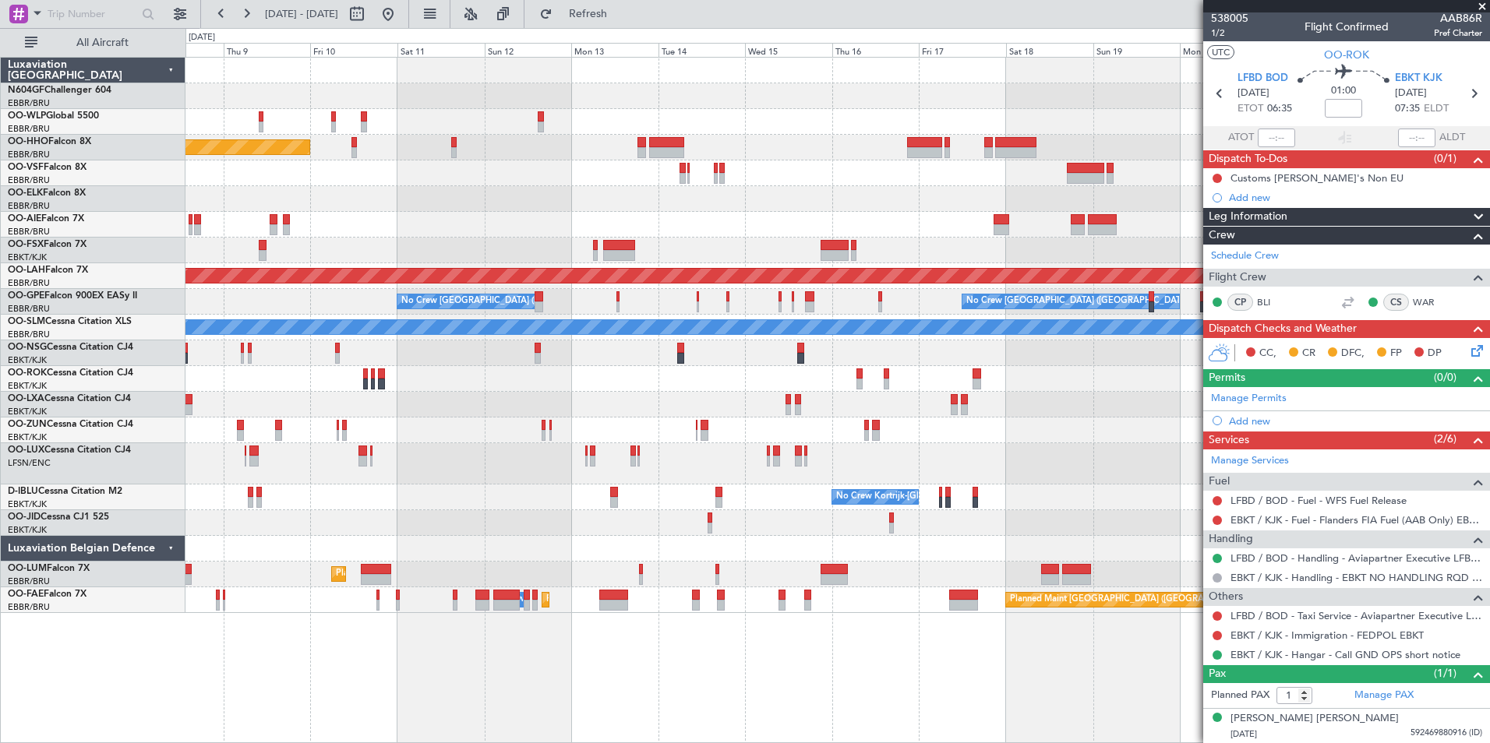
click at [290, 472] on div "Planned Maint Geneva (Cointrin) Planned Maint Alton-st Louis (St Louis Regl) No…" at bounding box center [836, 336] width 1303 height 556
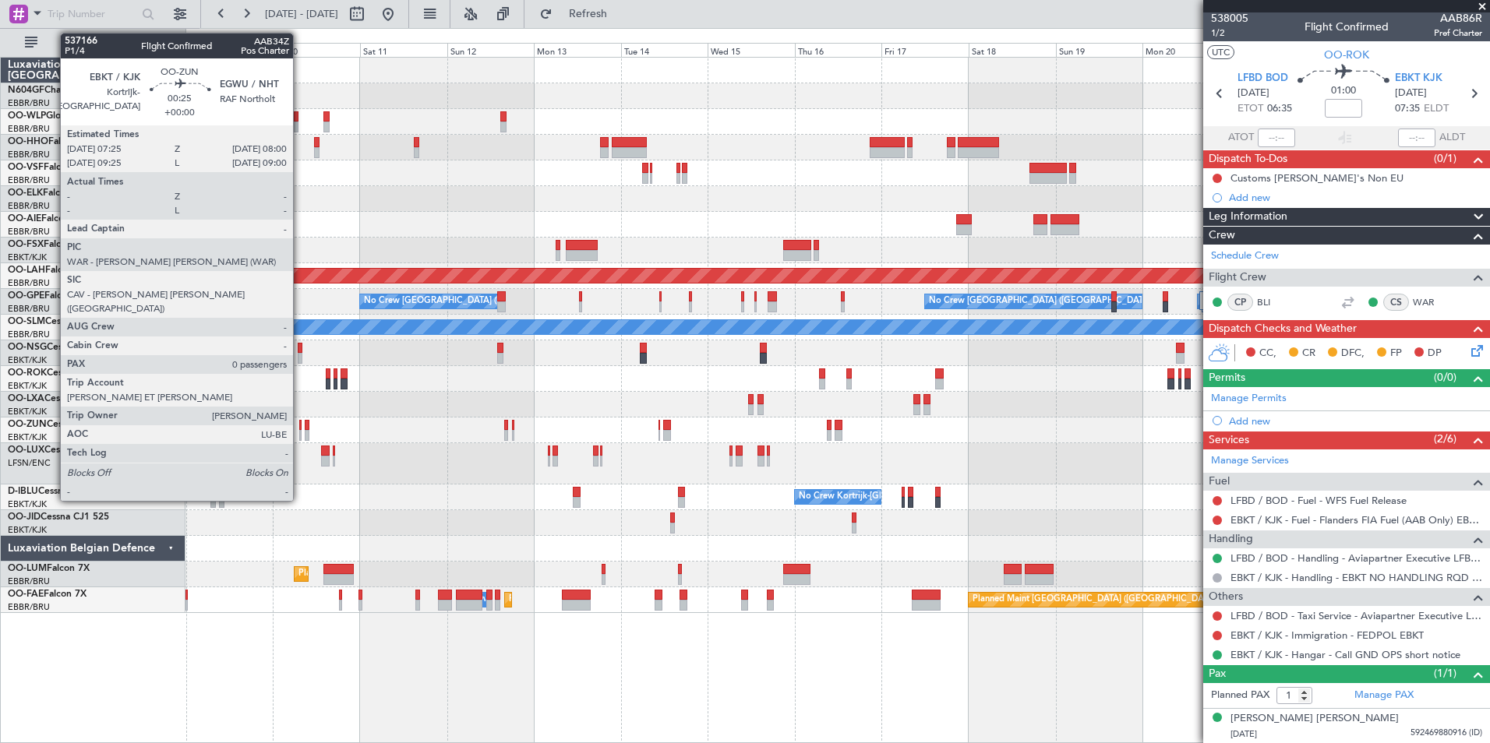
click at [300, 431] on div at bounding box center [300, 435] width 2 height 11
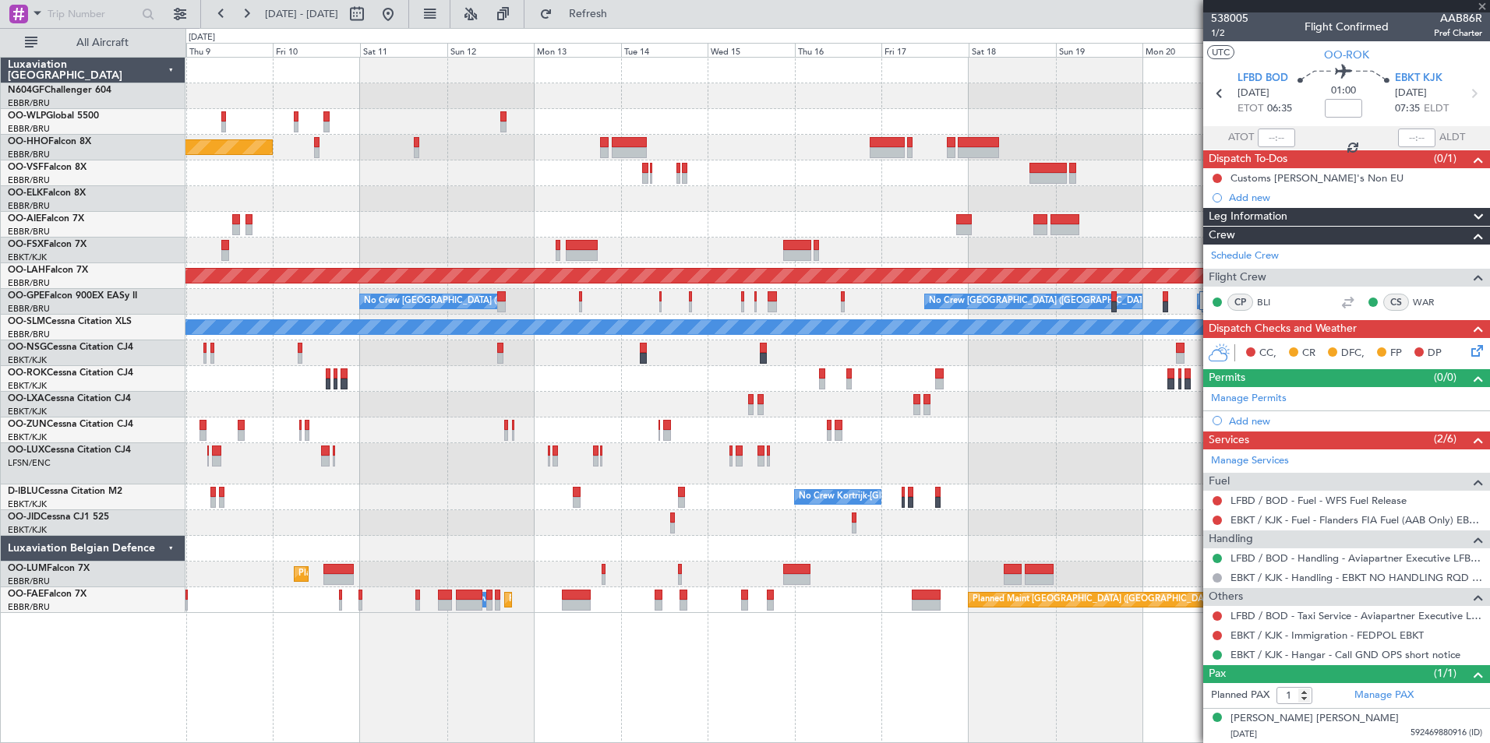
type input "0"
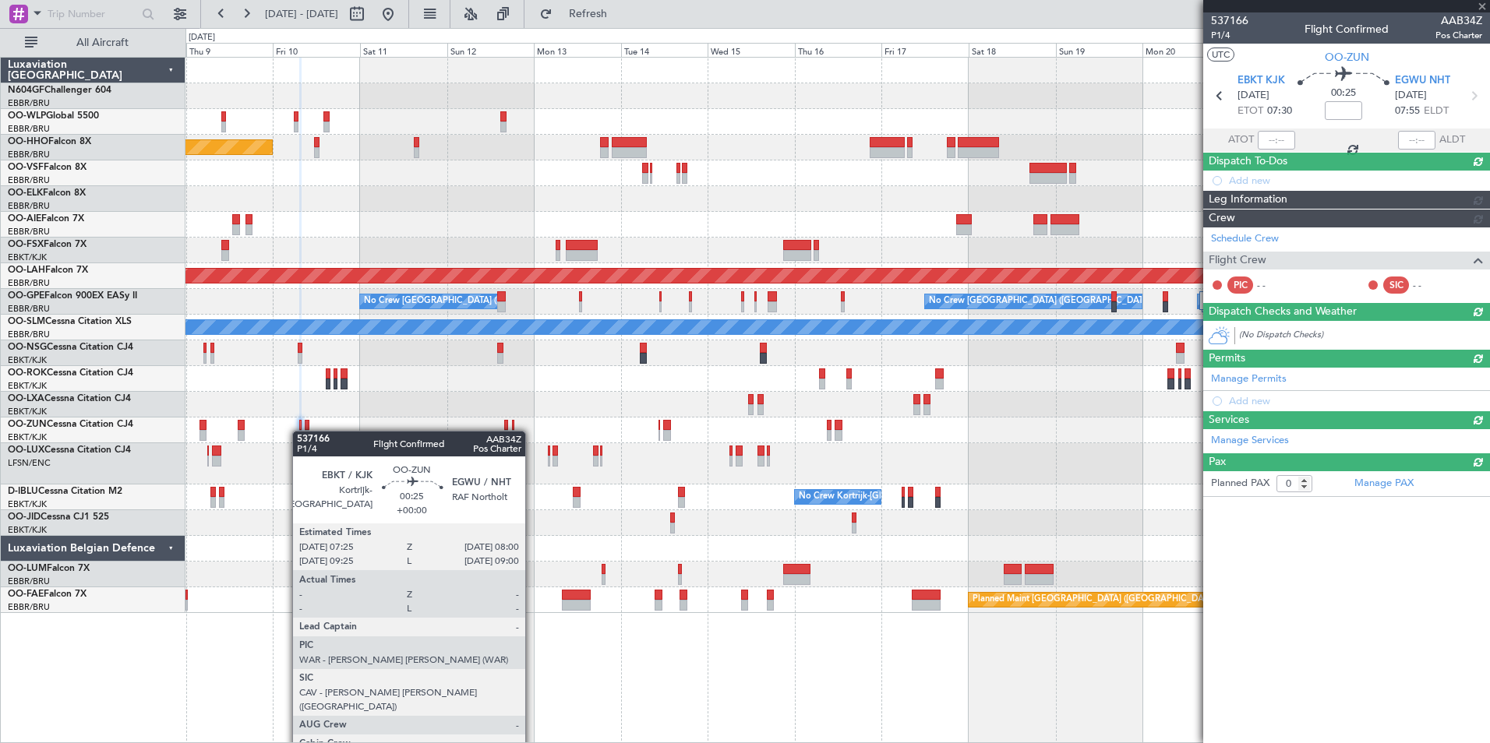
scroll to position [0, 0]
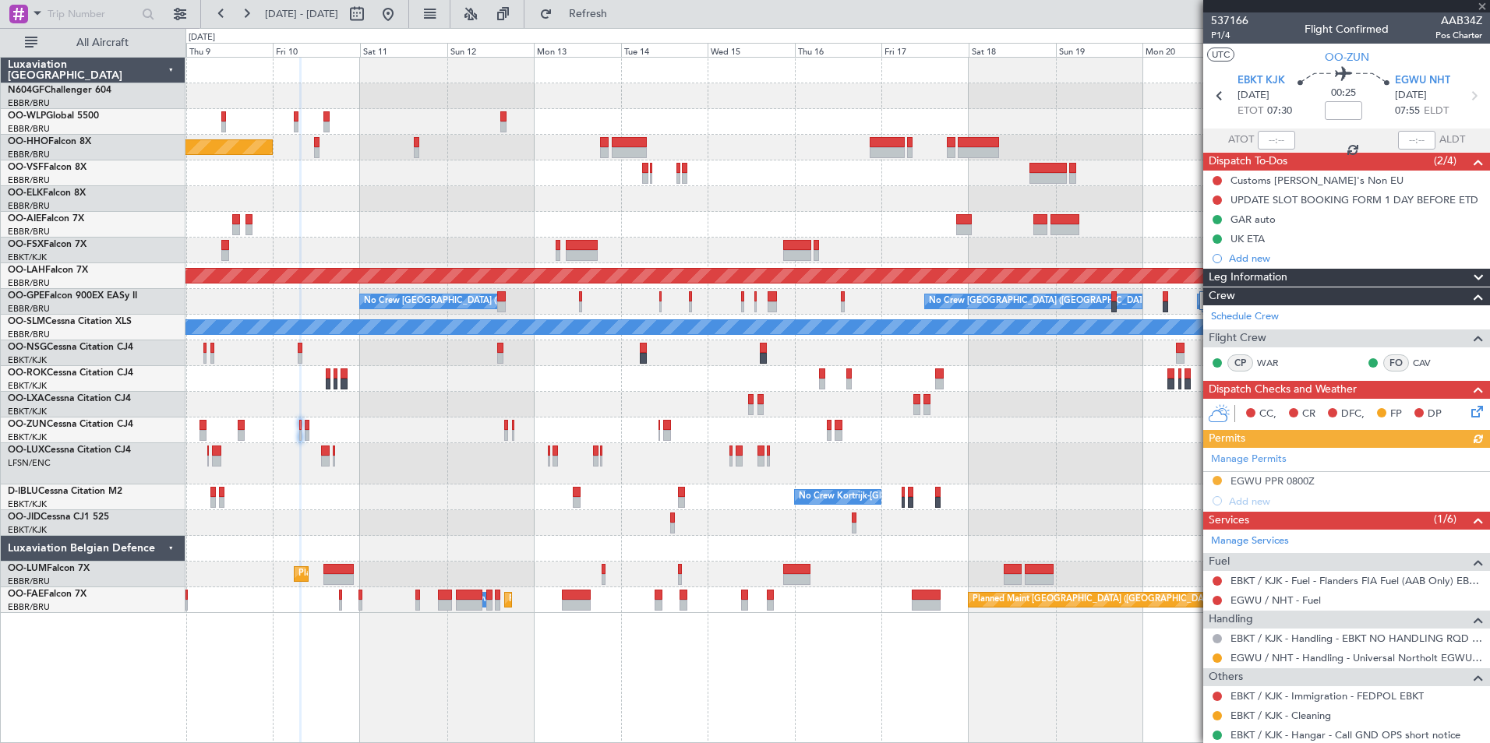
click at [1301, 482] on div "Manage Permits EGWU PPR 0800Z Add new" at bounding box center [1346, 479] width 287 height 63
click at [1300, 480] on div "EGWU PPR 0800Z" at bounding box center [1272, 480] width 84 height 13
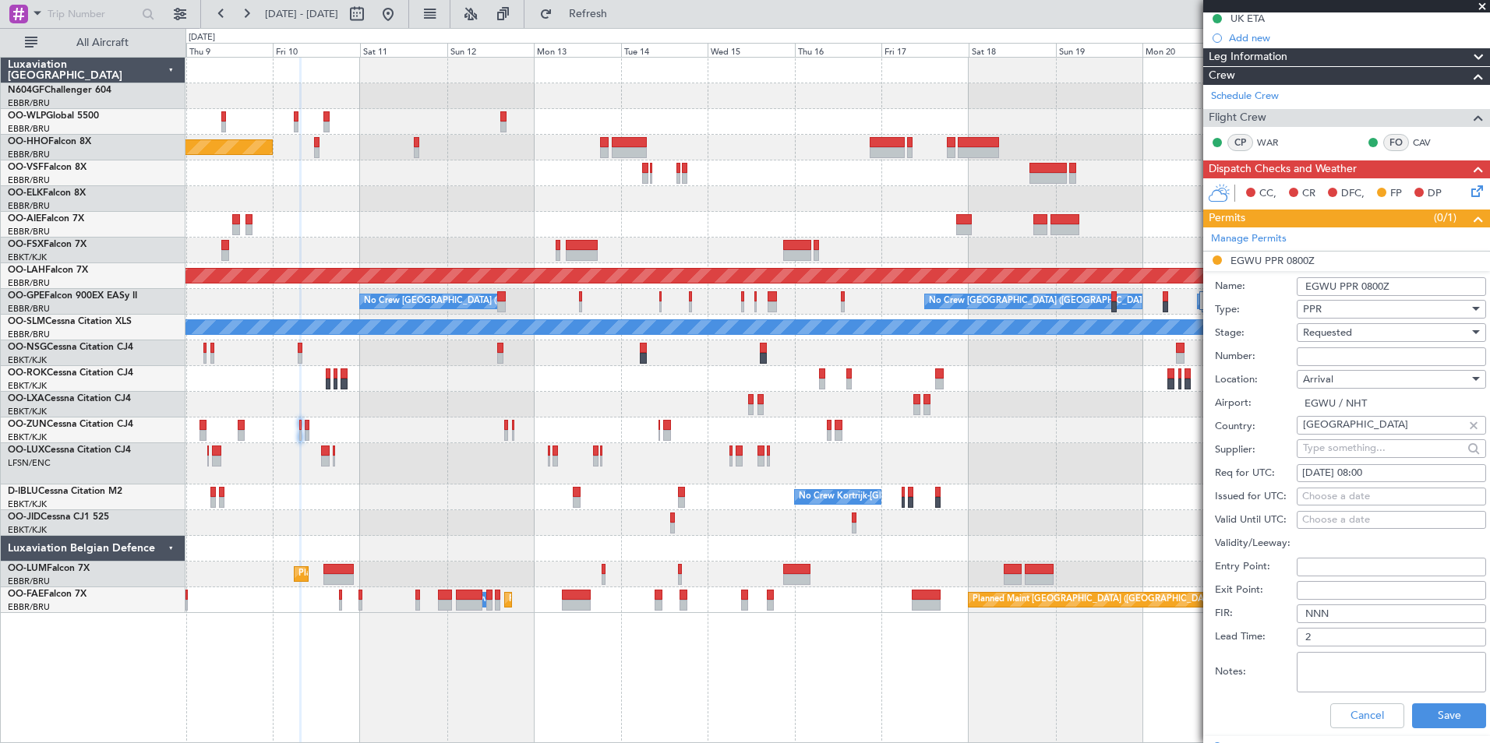
scroll to position [252, 0]
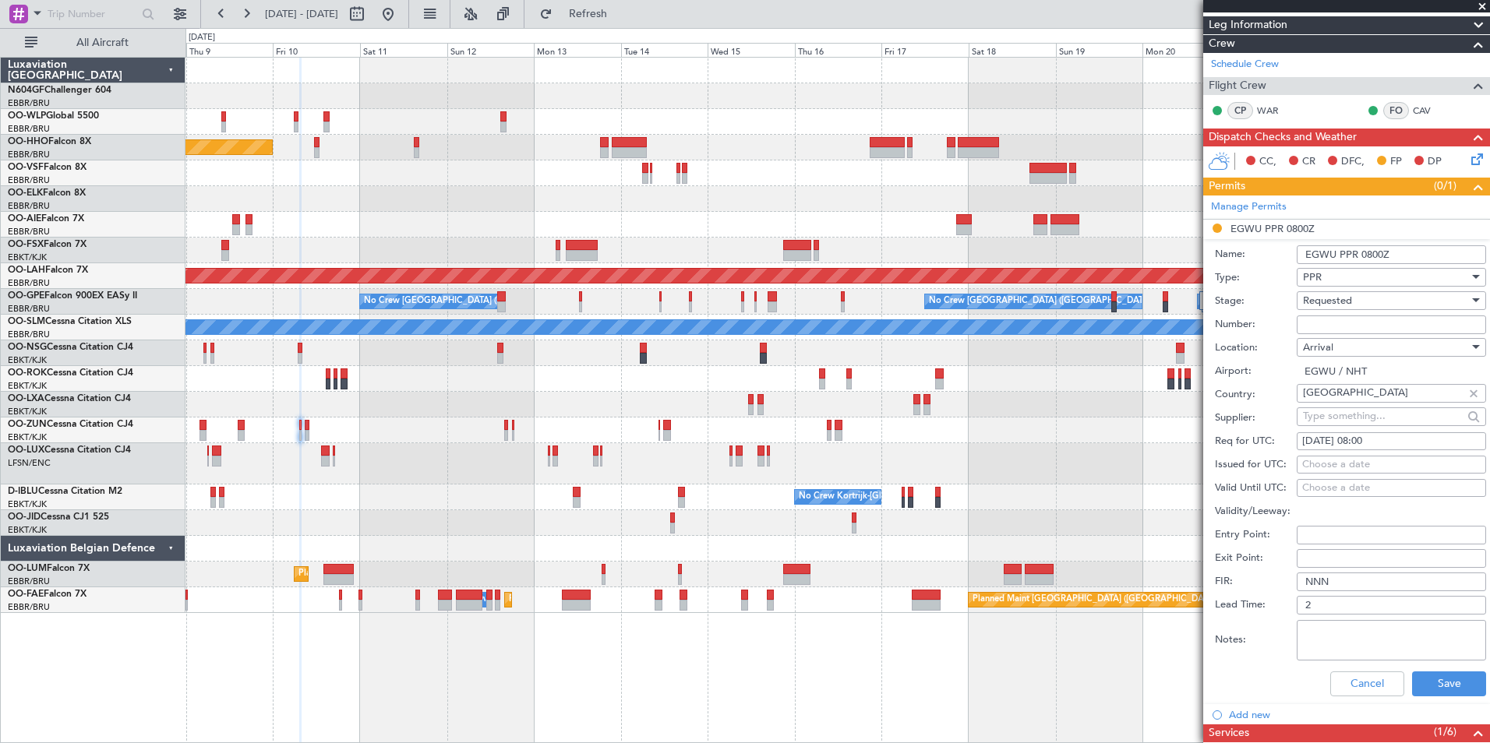
click at [1398, 460] on div "Choose a date" at bounding box center [1391, 465] width 178 height 16
select select "10"
select select "2025"
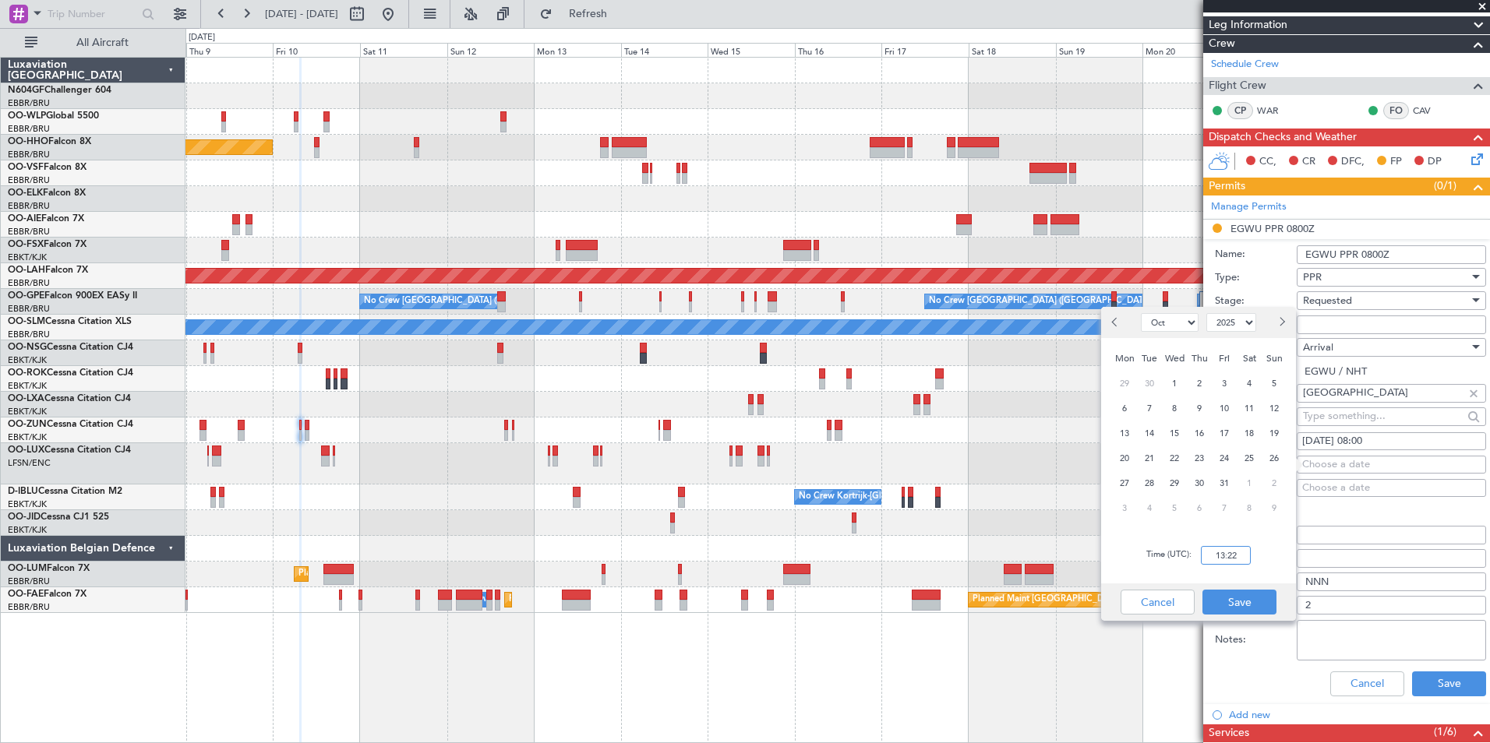
click at [1241, 554] on input "13:22" at bounding box center [1226, 555] width 50 height 19
type input "8"
click at [1223, 410] on span "10" at bounding box center [1224, 408] width 19 height 19
click at [1236, 557] on input "00:00" at bounding box center [1226, 555] width 50 height 19
type input "8"
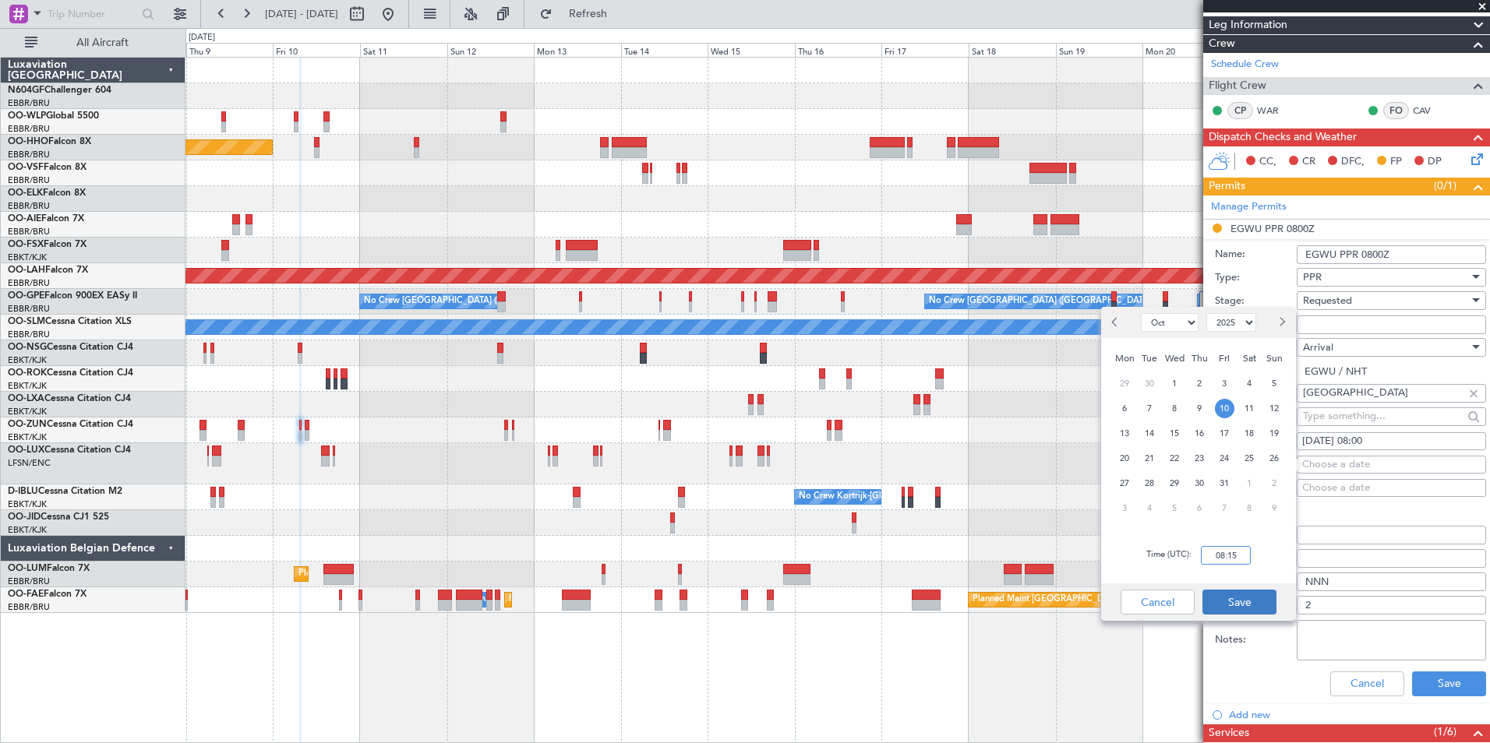
type input "08:15"
click at [1255, 609] on button "Save" at bounding box center [1239, 602] width 74 height 25
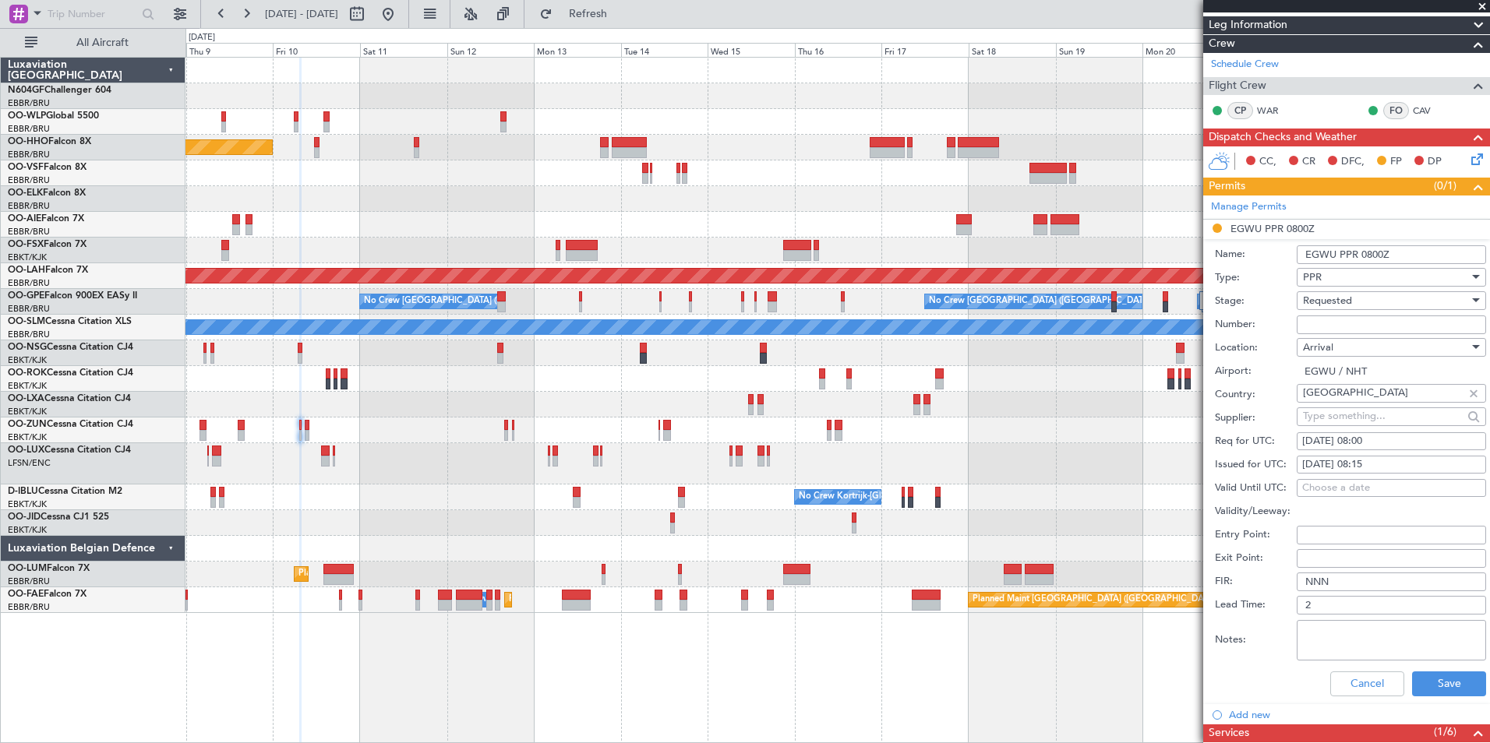
click at [1377, 307] on div "Requested" at bounding box center [1386, 300] width 166 height 23
click at [1385, 412] on span "Received OK" at bounding box center [1385, 418] width 164 height 23
click at [1374, 321] on input "Number:" at bounding box center [1390, 325] width 189 height 19
type input "TBA 1 day before"
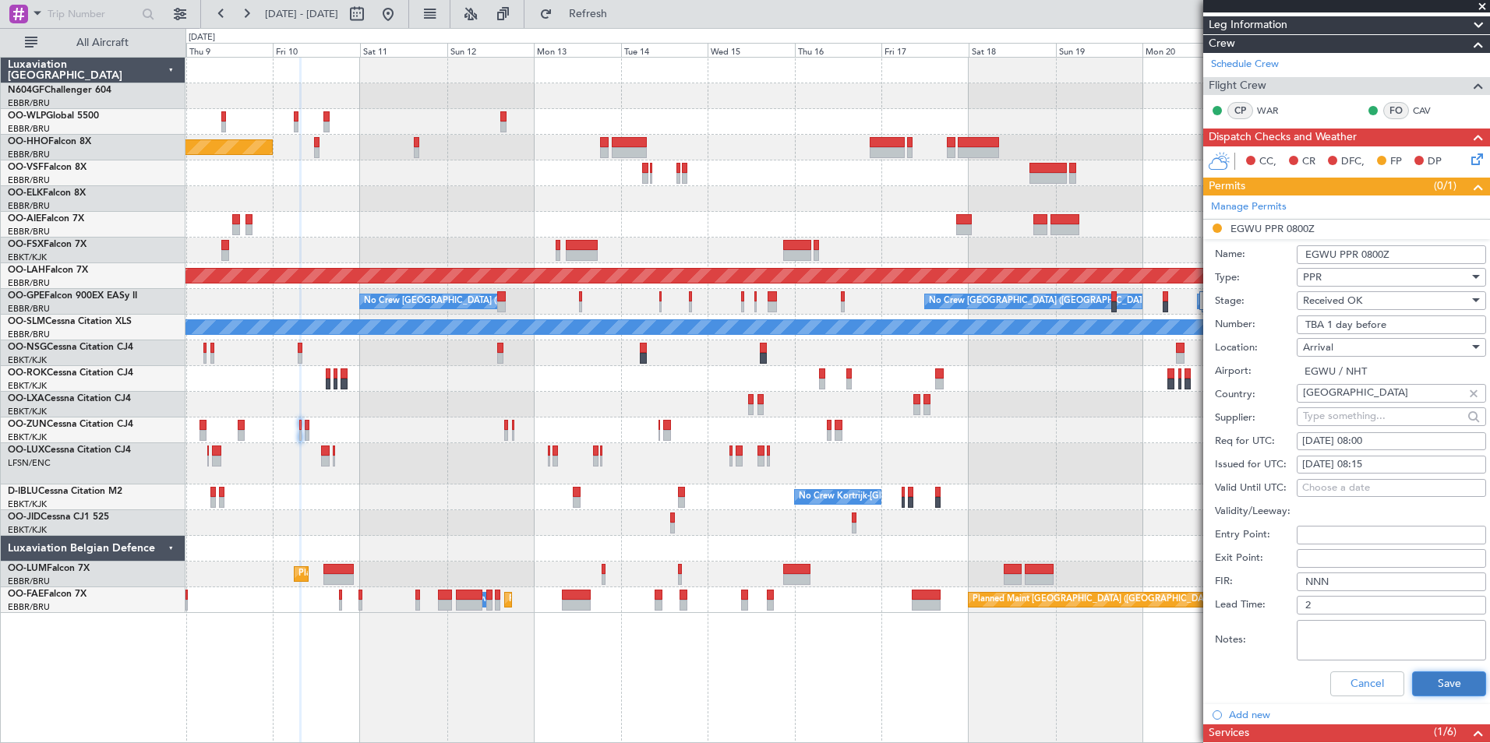
click at [1430, 687] on button "Save" at bounding box center [1449, 684] width 74 height 25
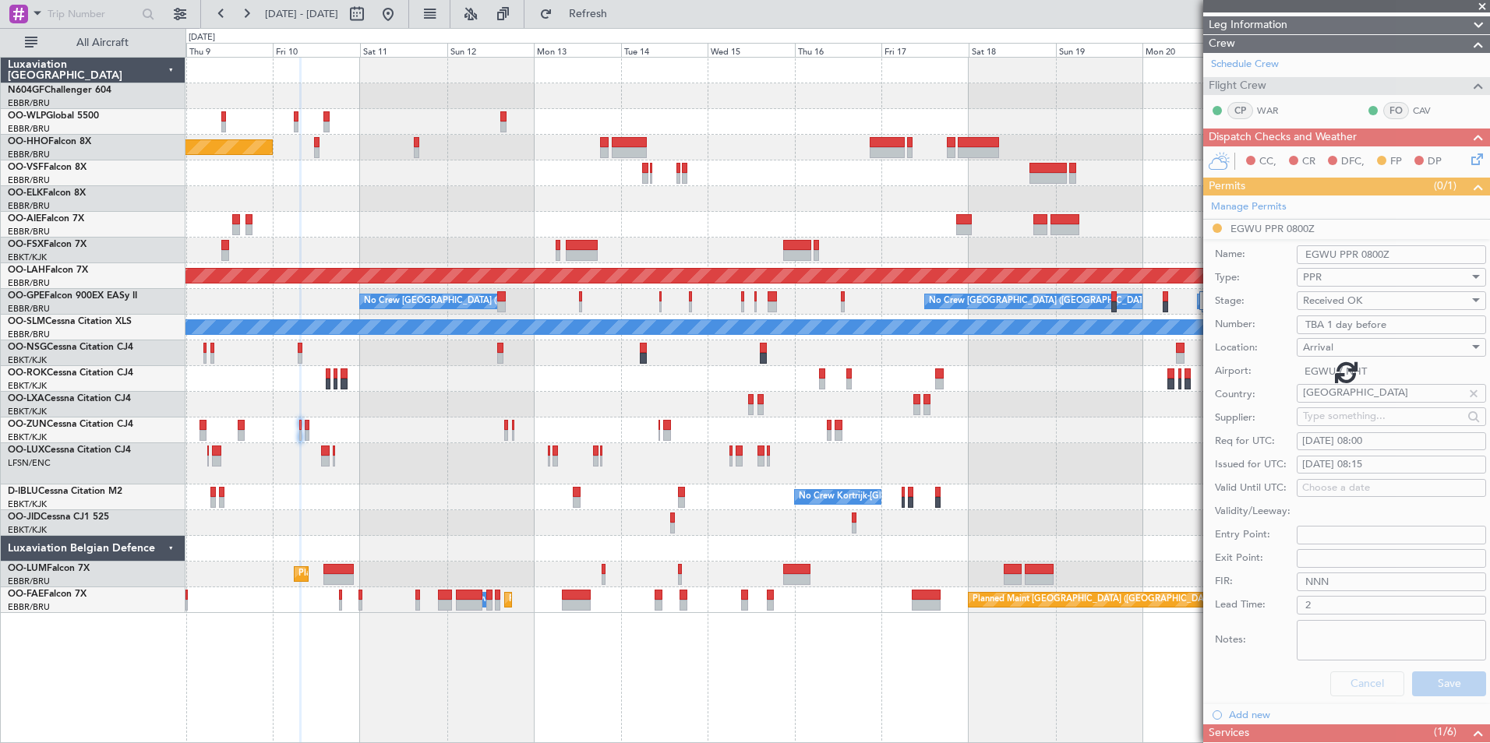
scroll to position [45, 0]
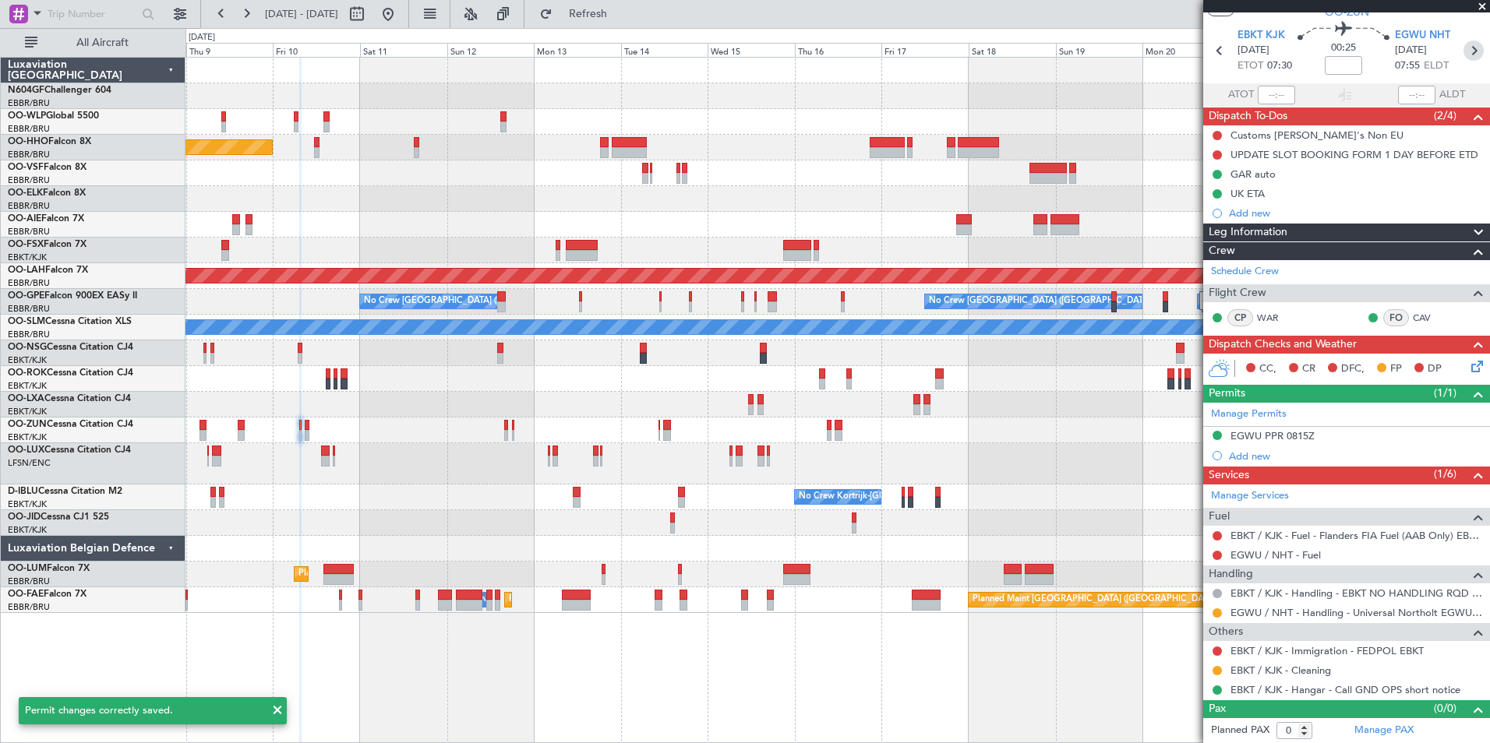
click at [1469, 50] on icon at bounding box center [1473, 51] width 20 height 20
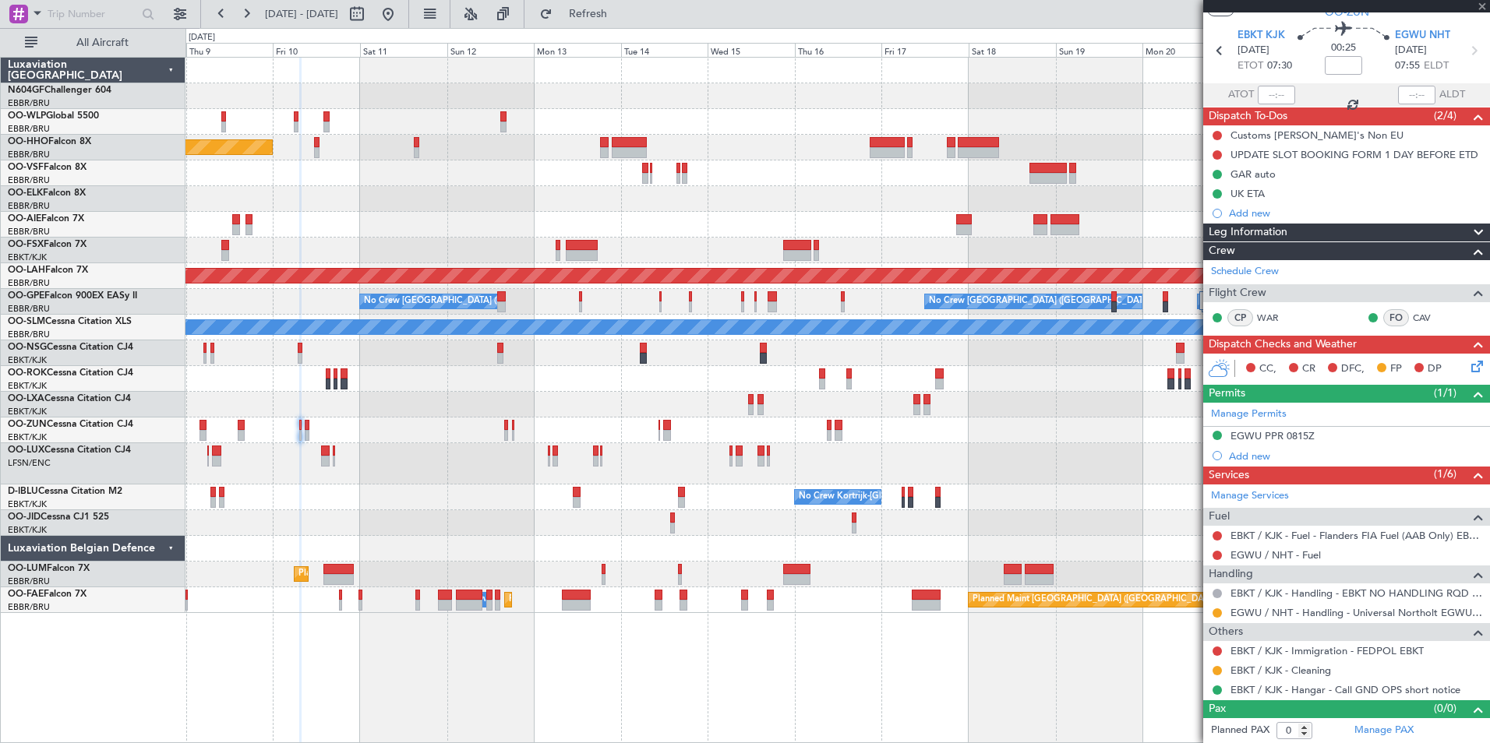
type input "5"
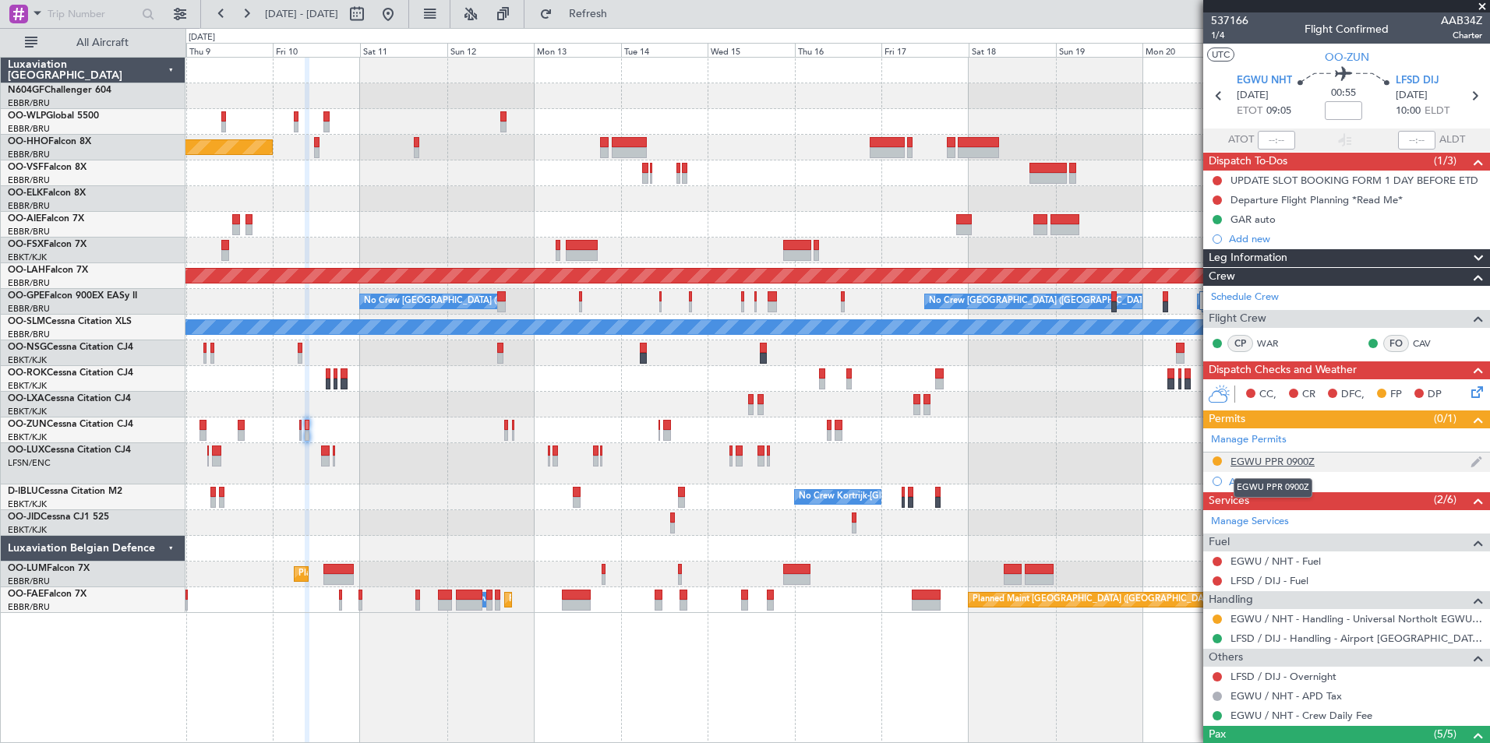
click at [1293, 463] on div "EGWU PPR 0900Z" at bounding box center [1272, 461] width 84 height 13
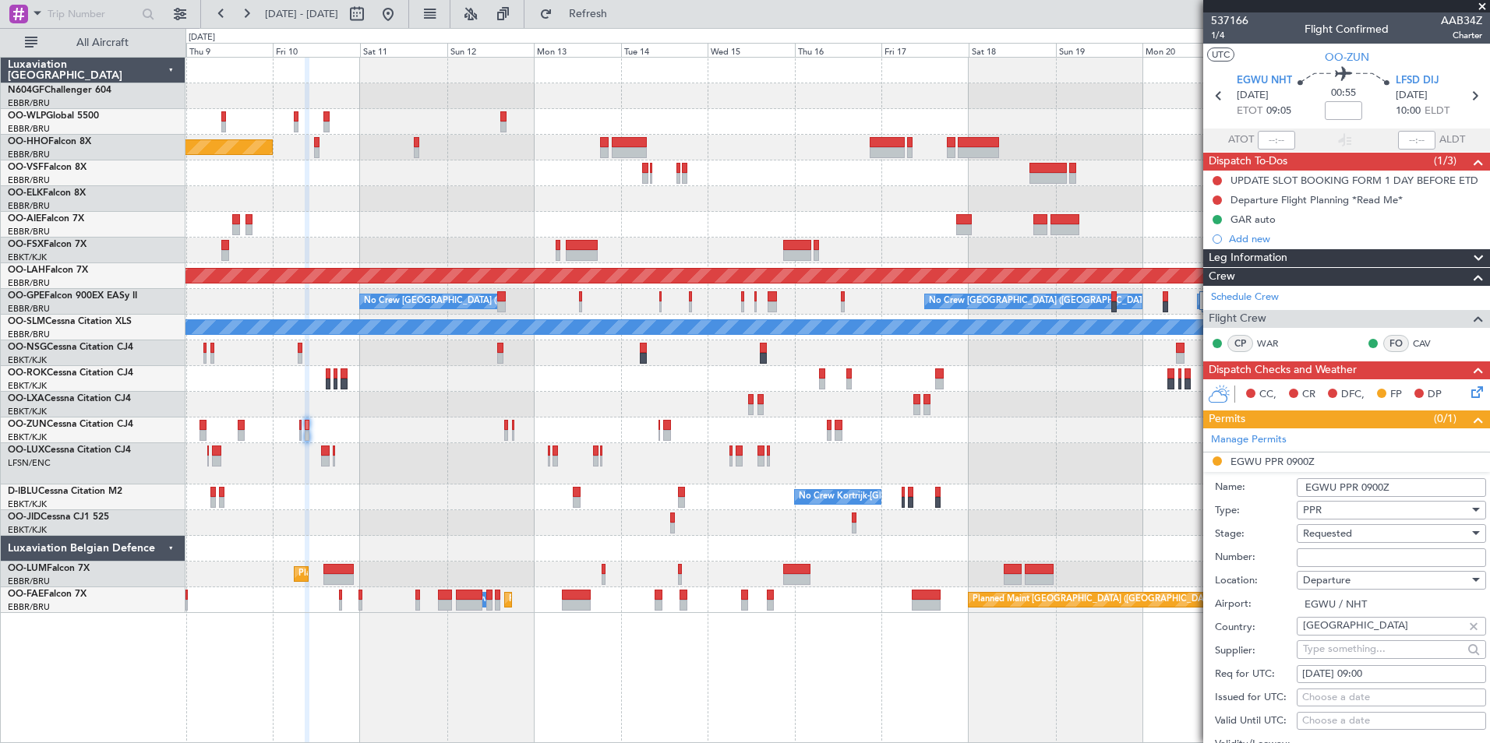
click at [1375, 534] on div "Requested" at bounding box center [1386, 533] width 166 height 23
click at [1360, 655] on span "Received OK" at bounding box center [1385, 651] width 164 height 23
click at [1350, 563] on input "Number:" at bounding box center [1390, 558] width 189 height 19
type input "TBA 1 day before"
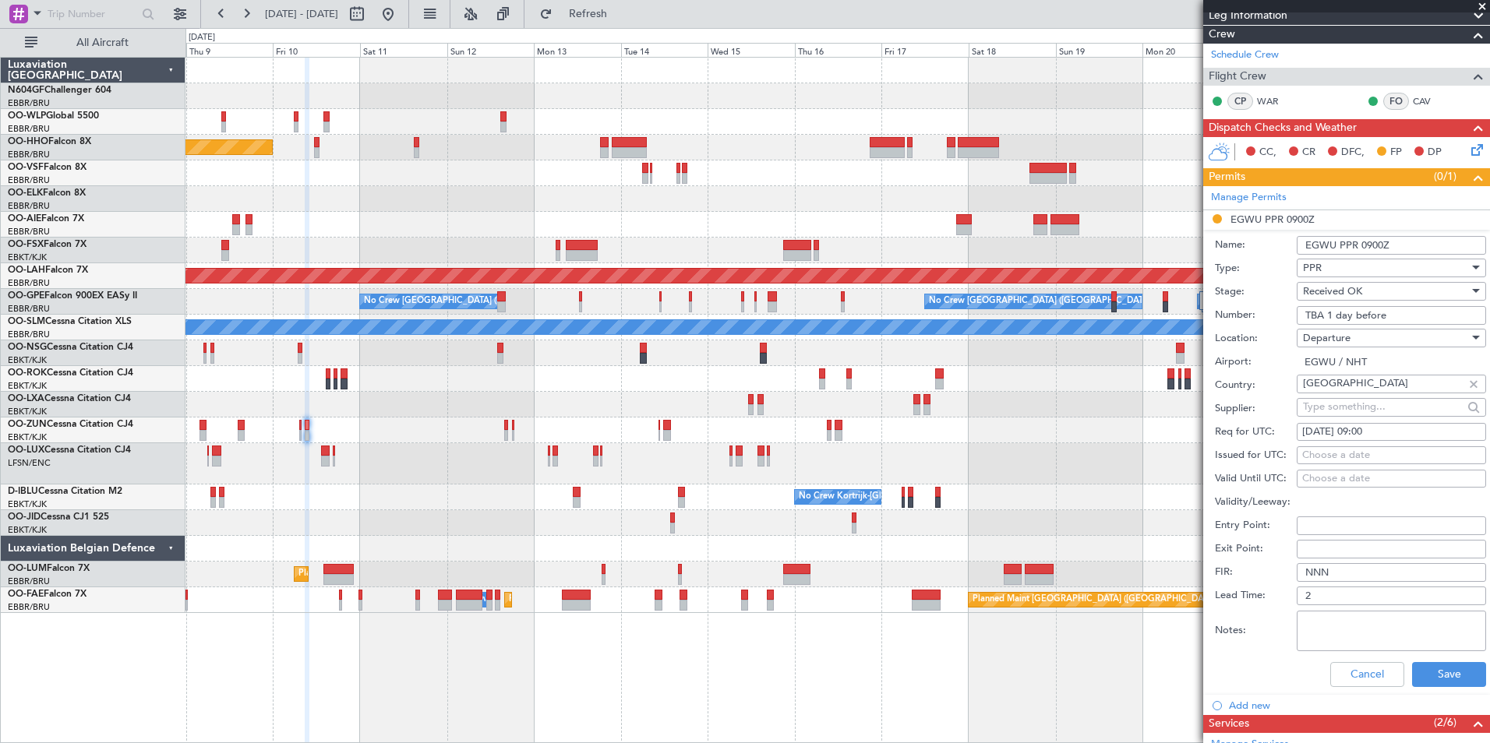
scroll to position [243, 0]
click at [1392, 447] on div "Choose a date" at bounding box center [1391, 455] width 178 height 16
select select "10"
select select "2025"
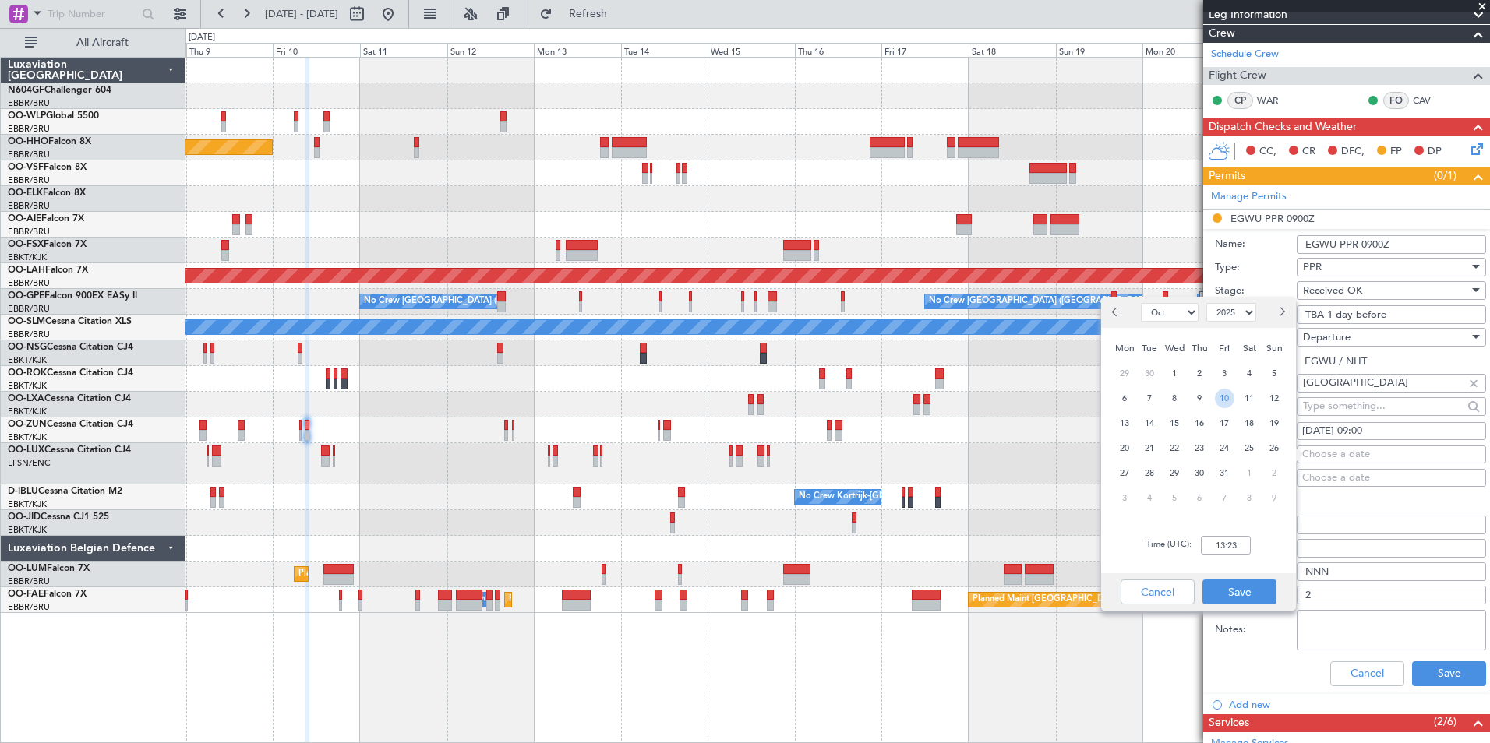
click at [1223, 405] on span "10" at bounding box center [1224, 398] width 19 height 19
click at [1229, 546] on input "00:00" at bounding box center [1226, 545] width 50 height 19
type input "09:10"
click at [1245, 583] on button "Save" at bounding box center [1239, 592] width 74 height 25
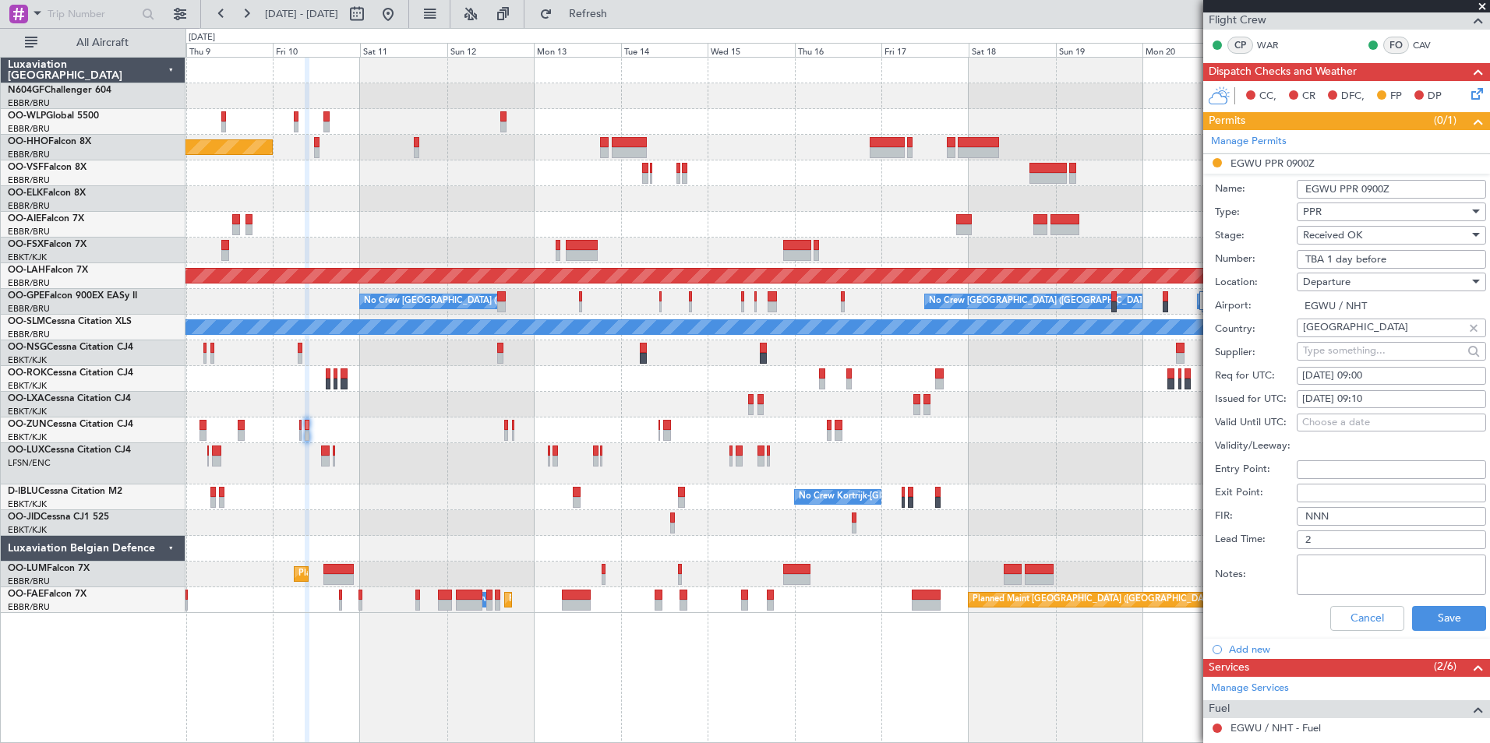
scroll to position [302, 0]
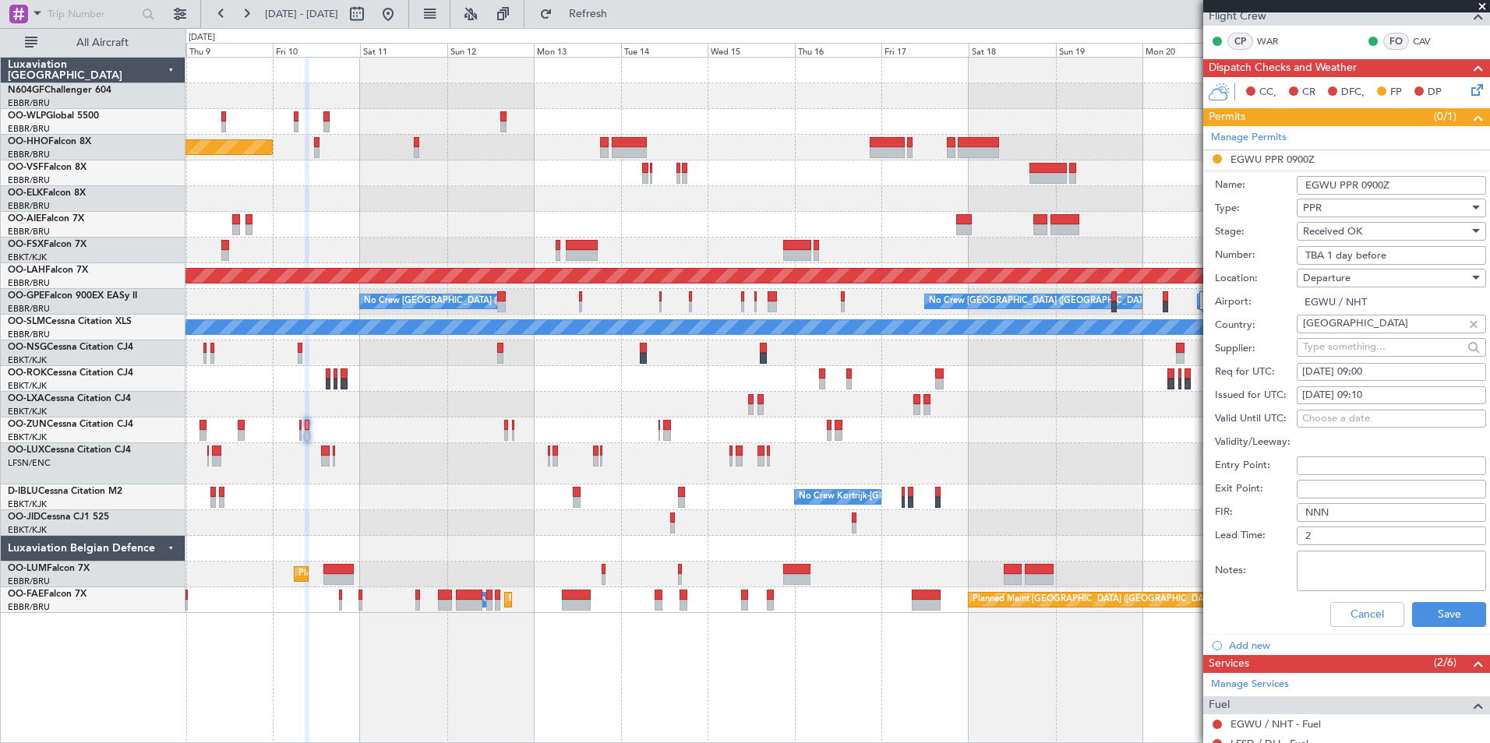
click at [1455, 630] on div "Cancel Save" at bounding box center [1350, 614] width 271 height 41
click at [1455, 612] on button "Save" at bounding box center [1449, 614] width 74 height 25
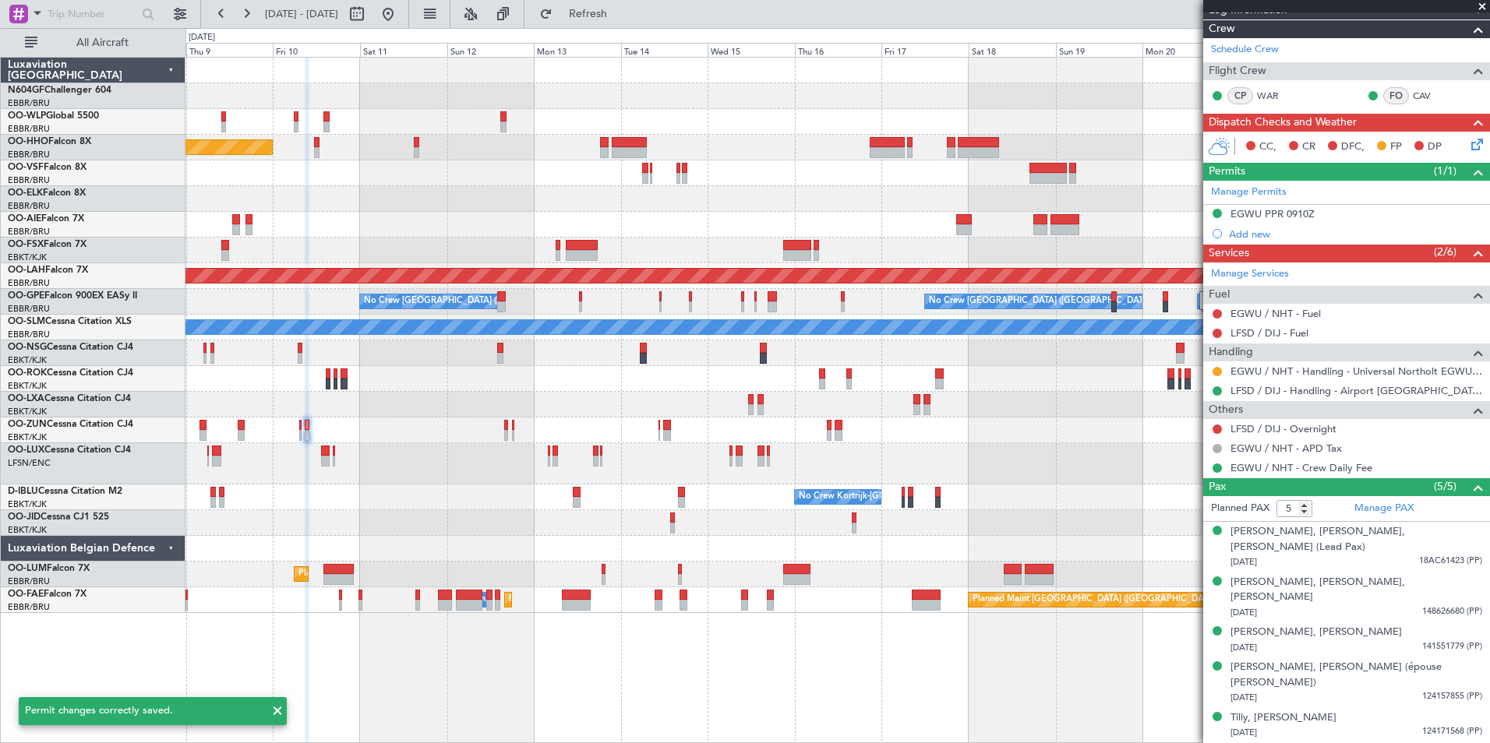
scroll to position [201, 0]
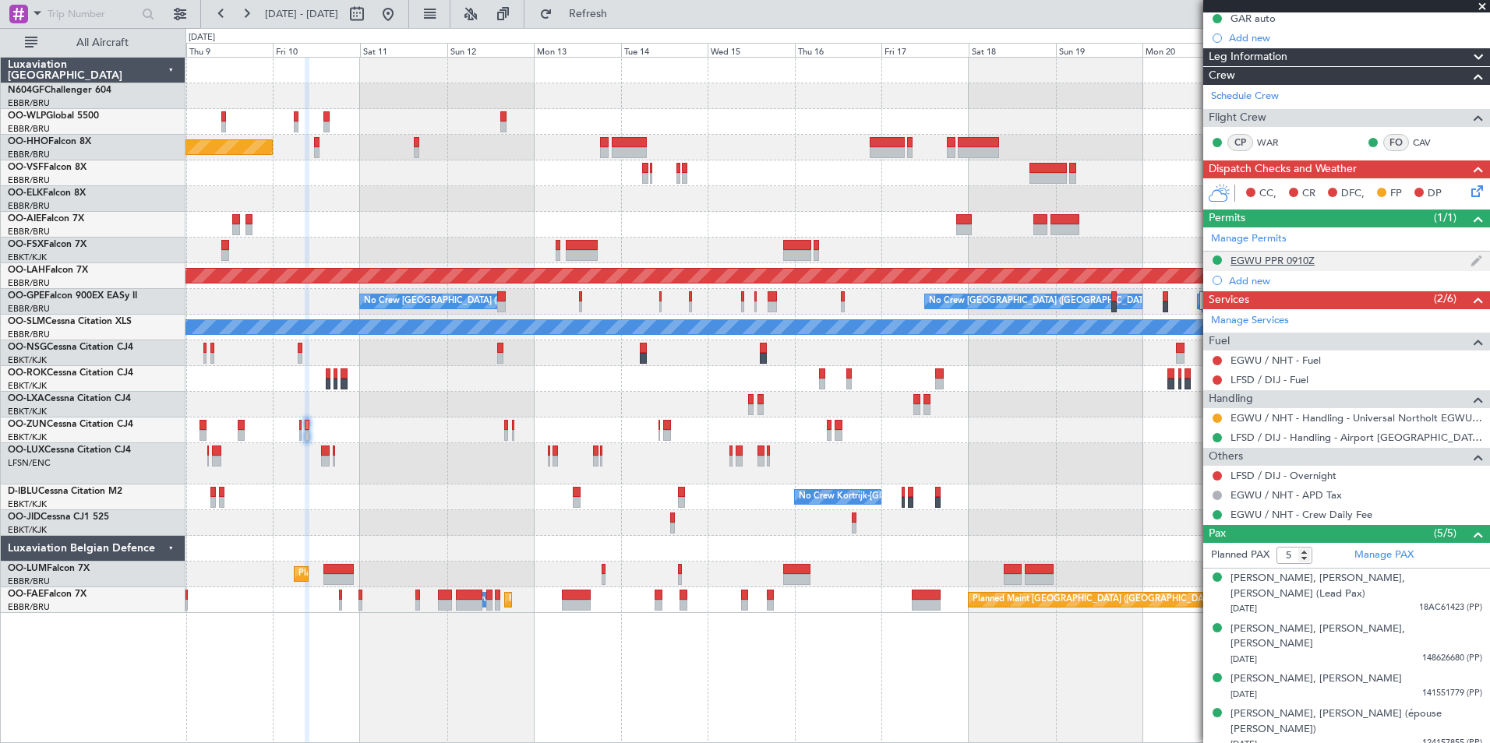
click at [1307, 261] on div "EGWU PPR 0910Z" at bounding box center [1272, 260] width 84 height 13
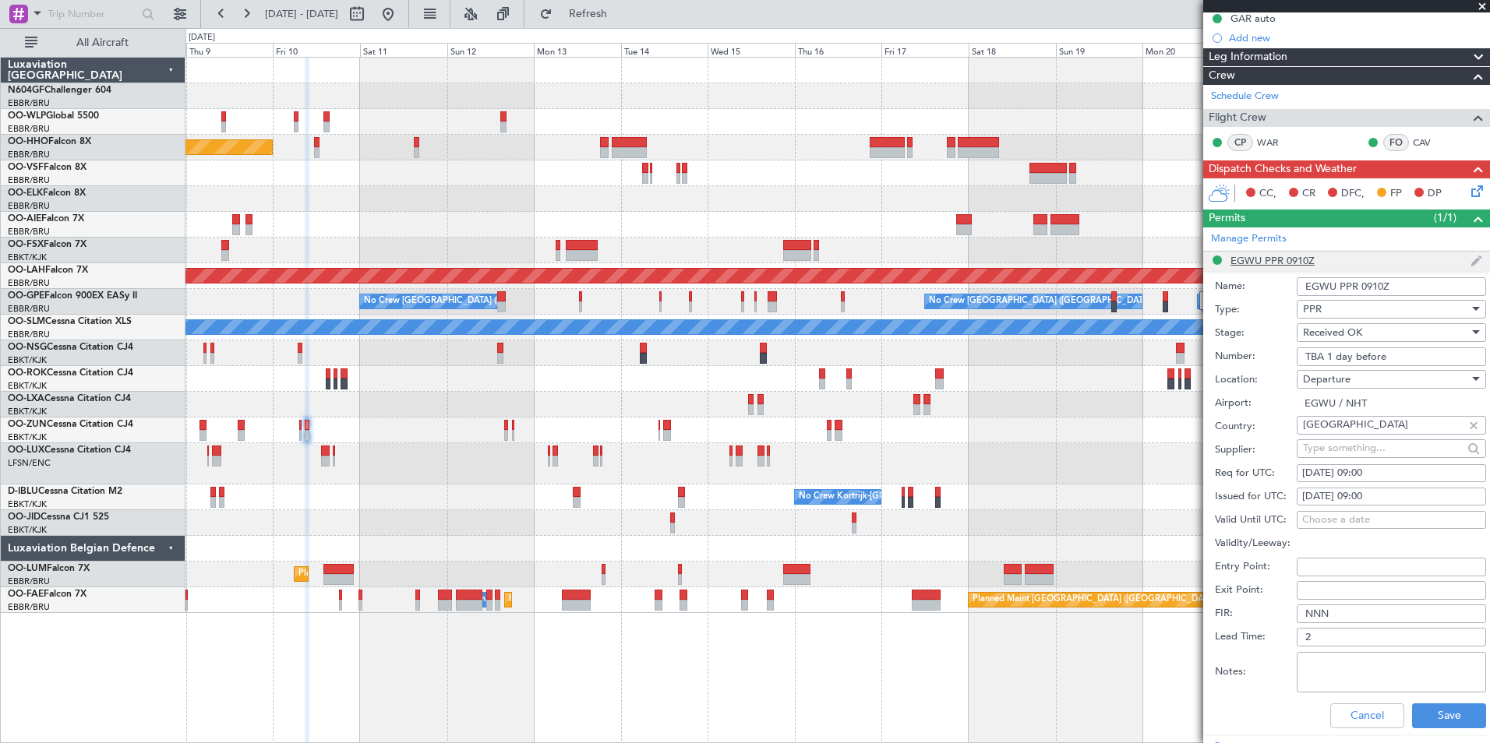
scroll to position [302, 0]
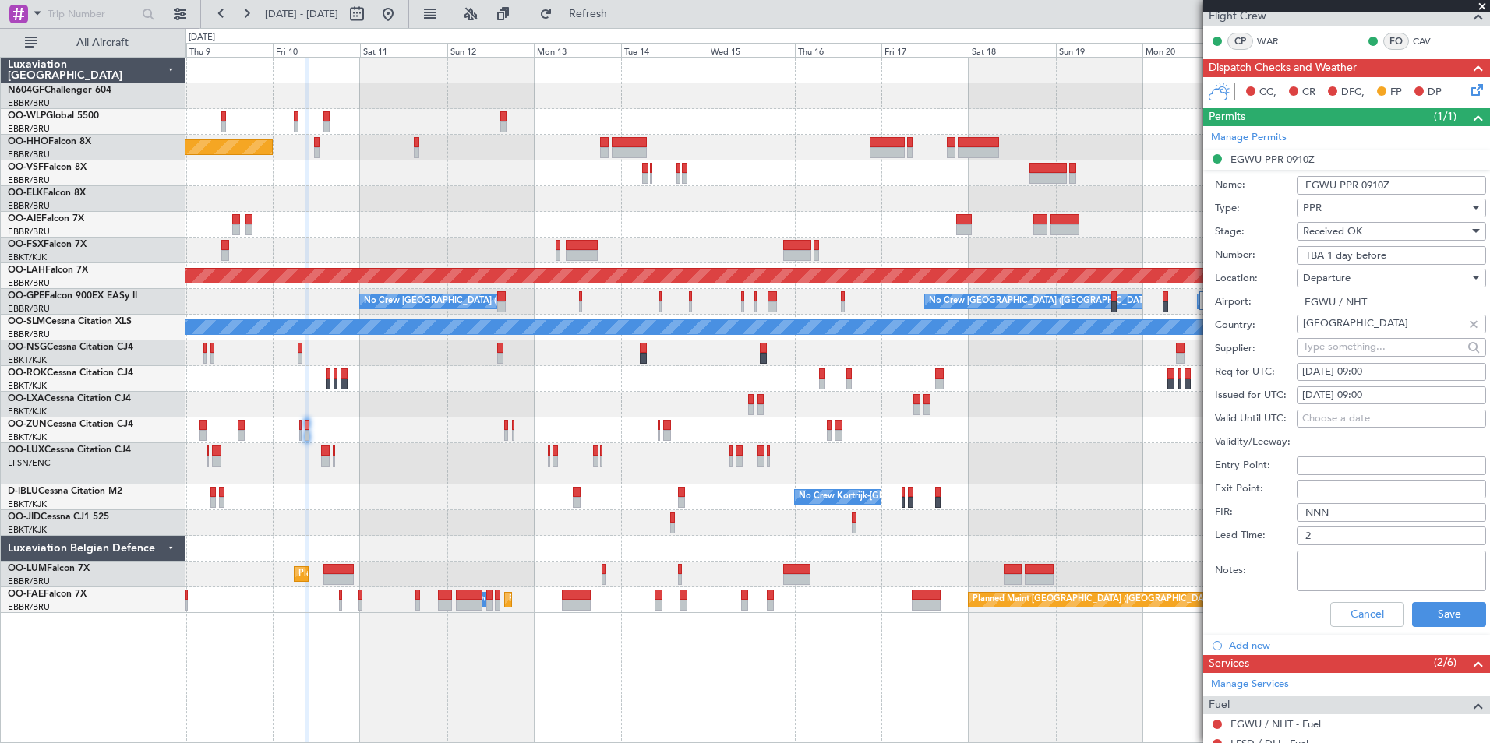
click at [1372, 559] on textarea "Notes:" at bounding box center [1390, 571] width 189 height 41
type textarea "Slot tolerance +/- 15 min"
click at [1433, 619] on button "Save" at bounding box center [1449, 614] width 74 height 25
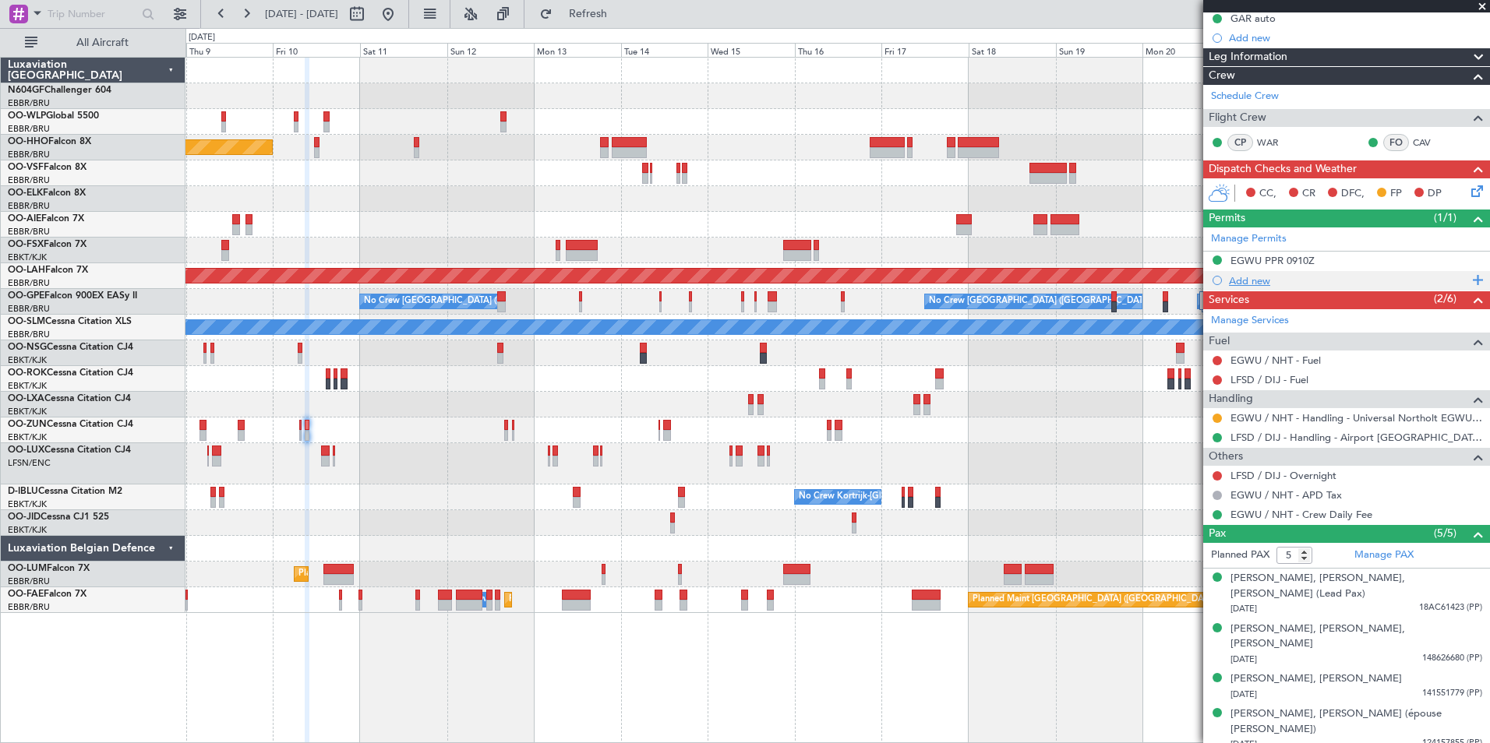
scroll to position [0, 0]
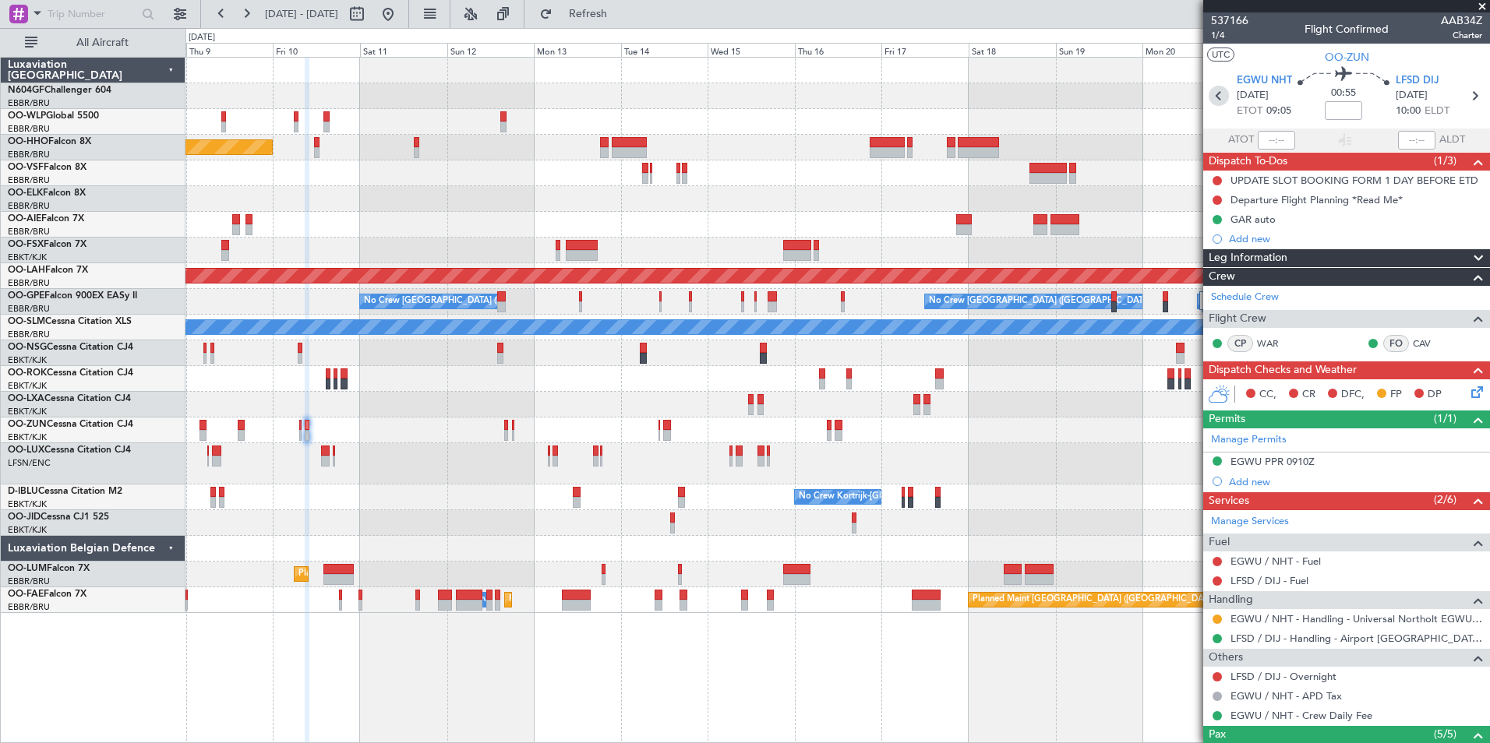
click at [1219, 95] on icon at bounding box center [1218, 96] width 20 height 20
type input "0"
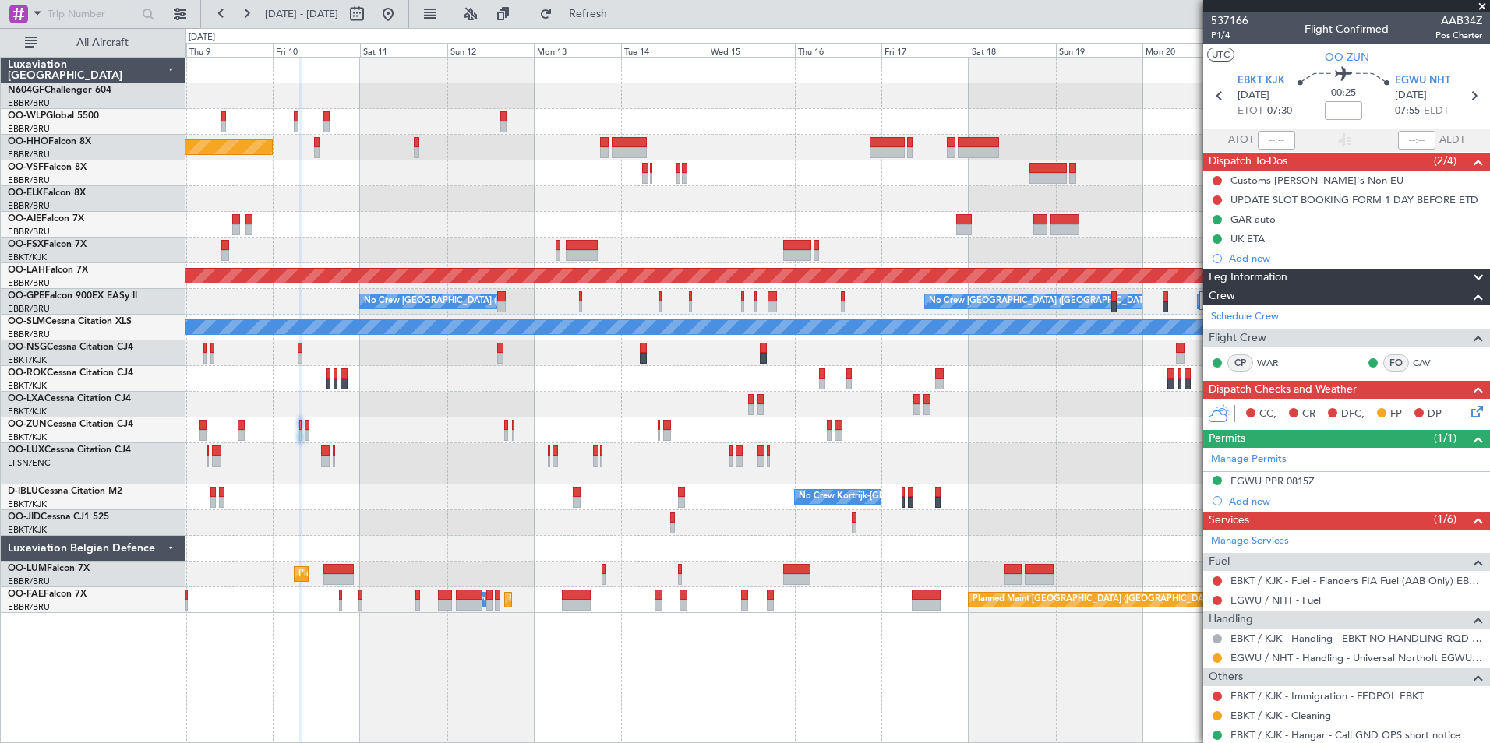
click at [666, 459] on div "Planned Maint Geneva (Cointrin) Planned Maint Alton-st Louis (St Louis Regl) No…" at bounding box center [836, 336] width 1303 height 556
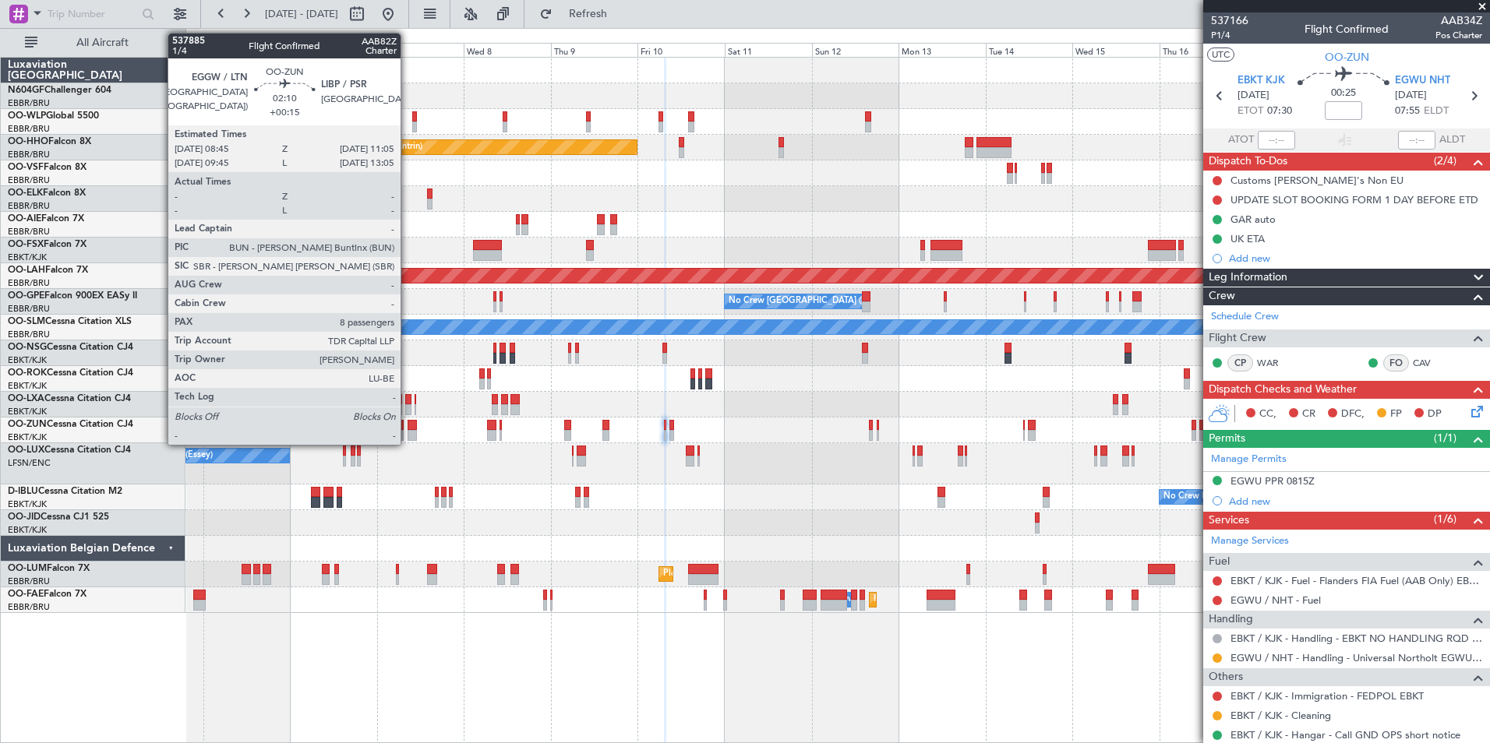
click at [581, 465] on div "Planned Maint Milan (Linate) Planned Maint Geneva (Cointrin) Unplanned Maint Lo…" at bounding box center [836, 336] width 1303 height 556
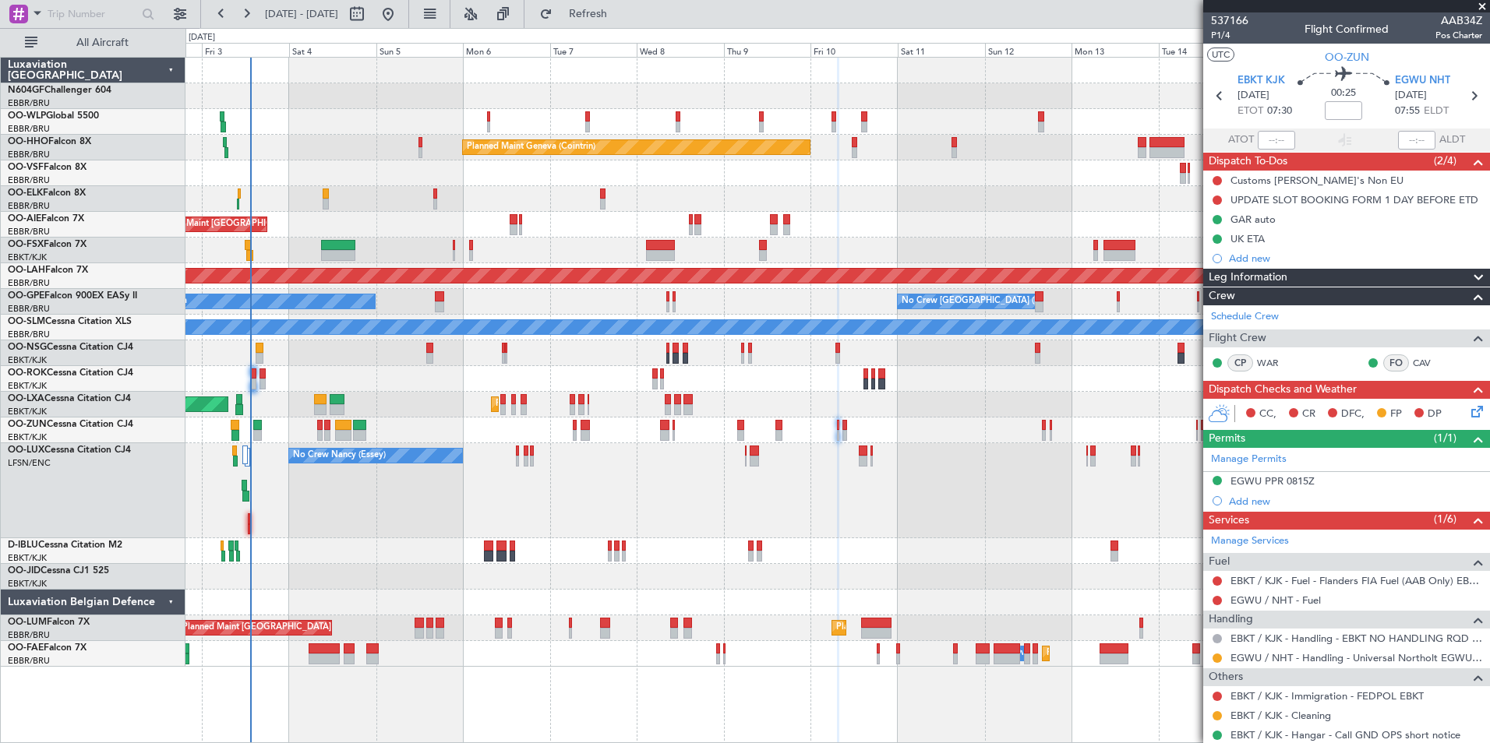
click at [592, 494] on div "No Crew Nancy (Essey)" at bounding box center [836, 490] width 1303 height 95
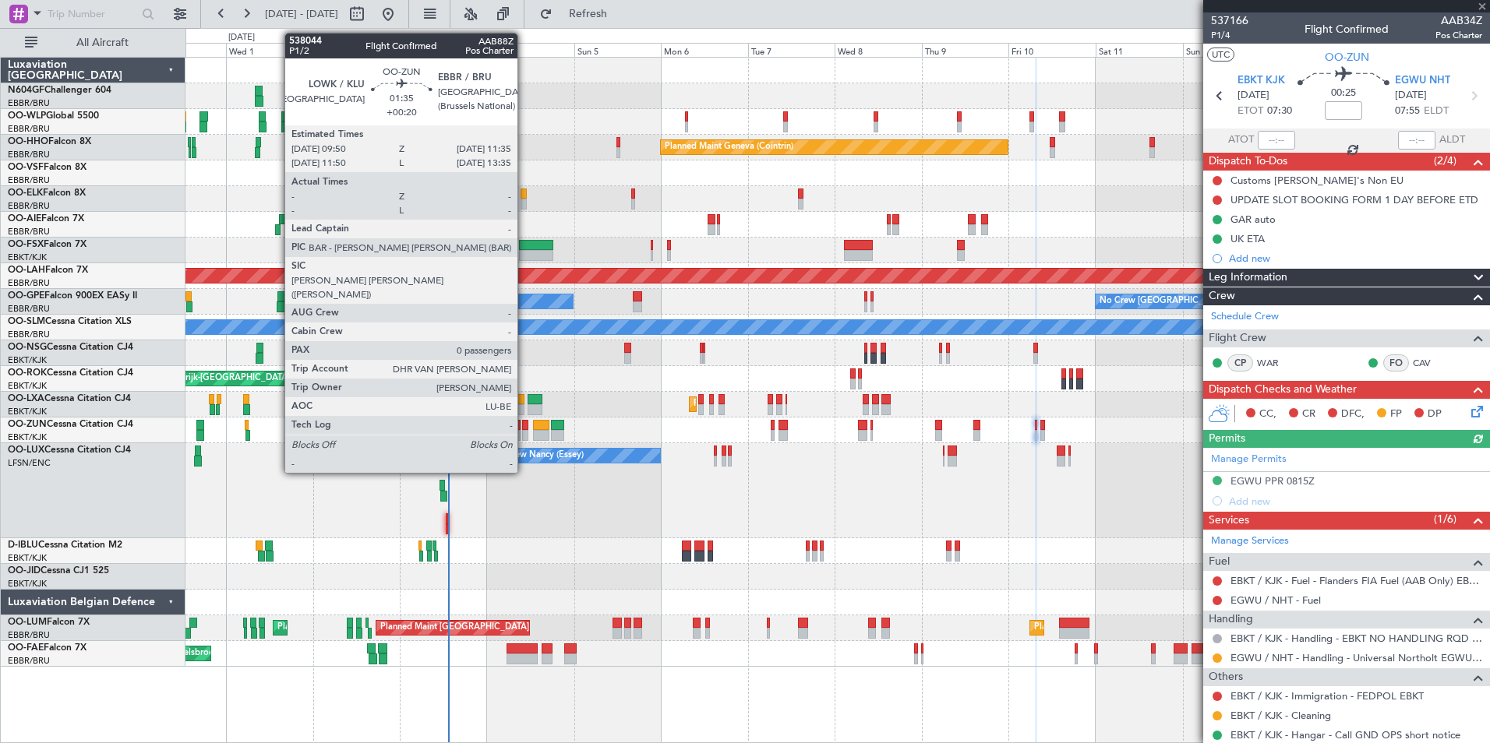
click at [524, 435] on div at bounding box center [525, 435] width 7 height 11
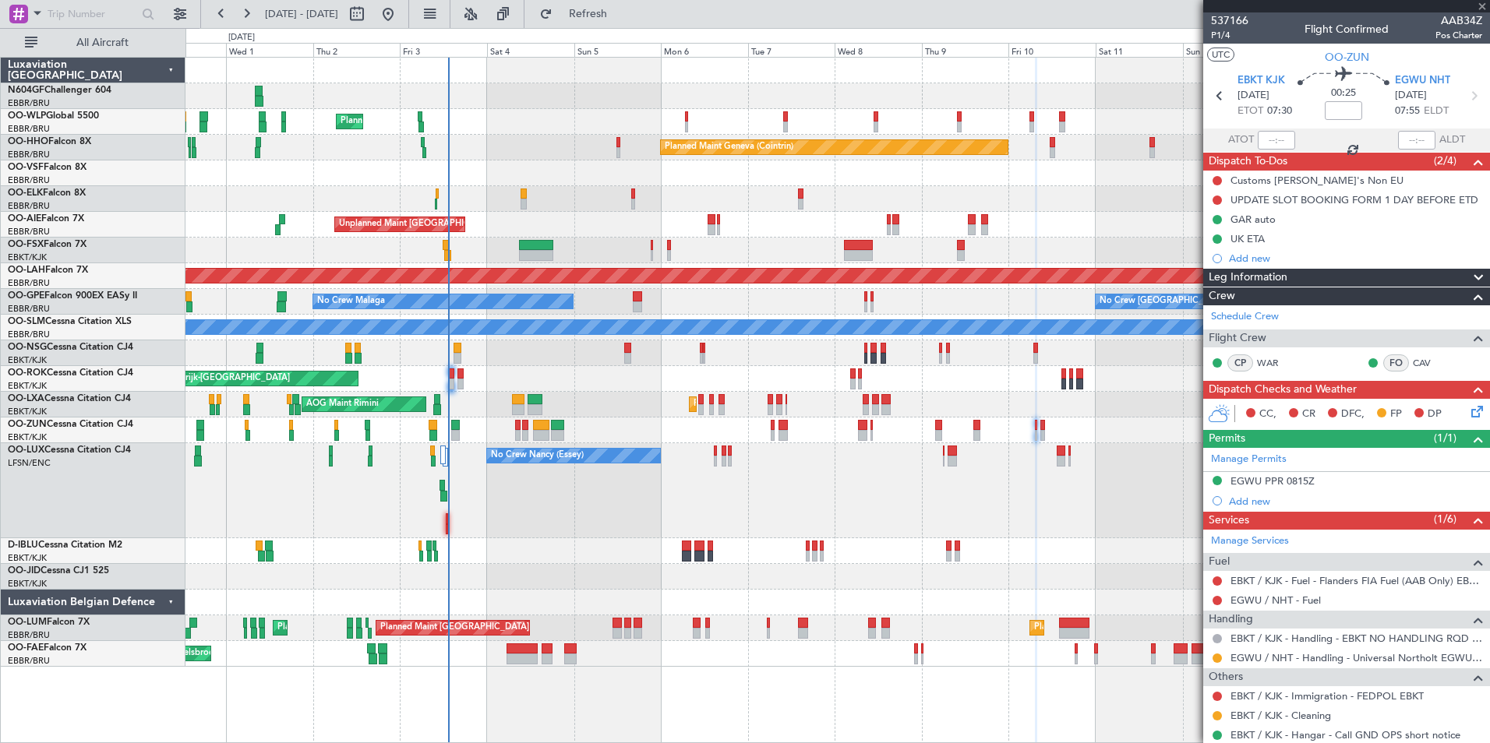
type input "+00:20"
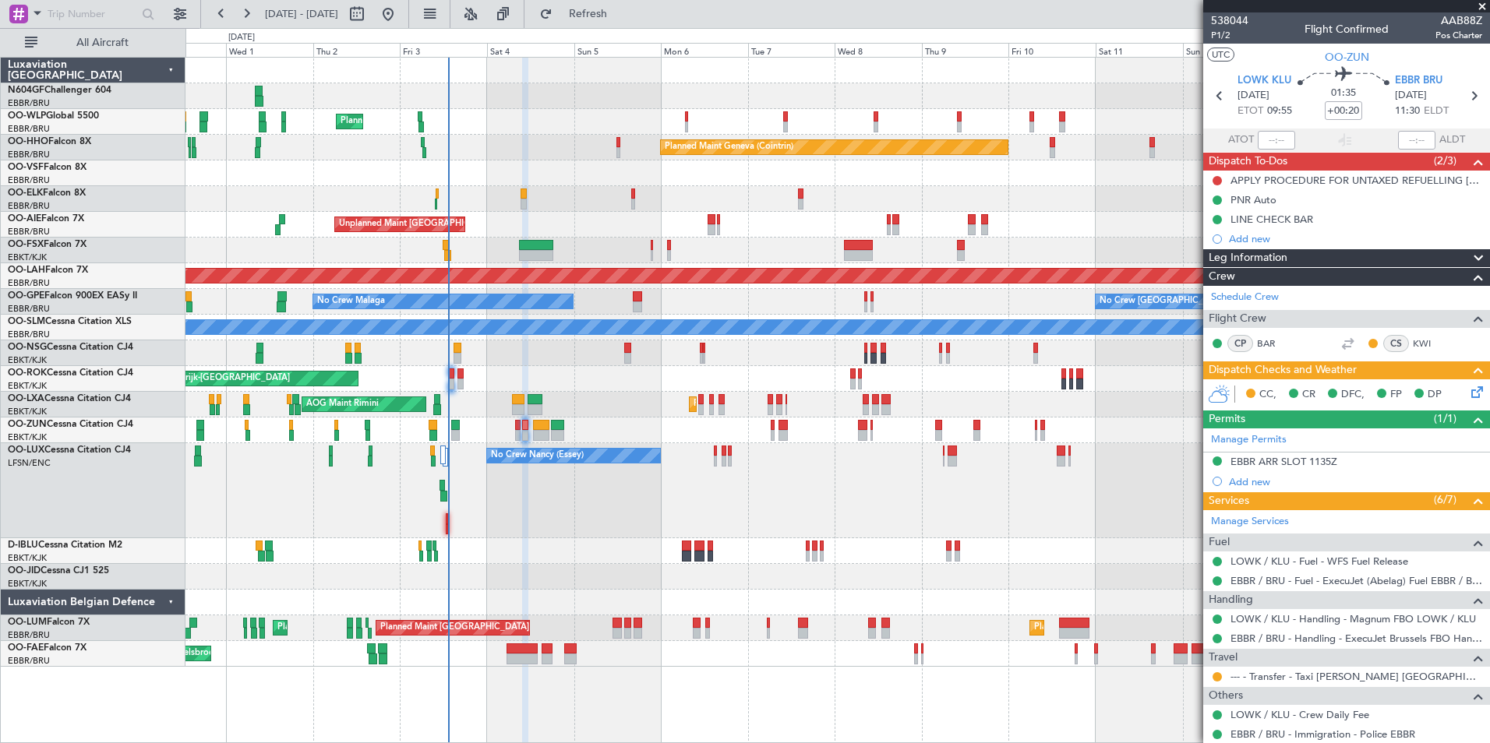
scroll to position [44, 0]
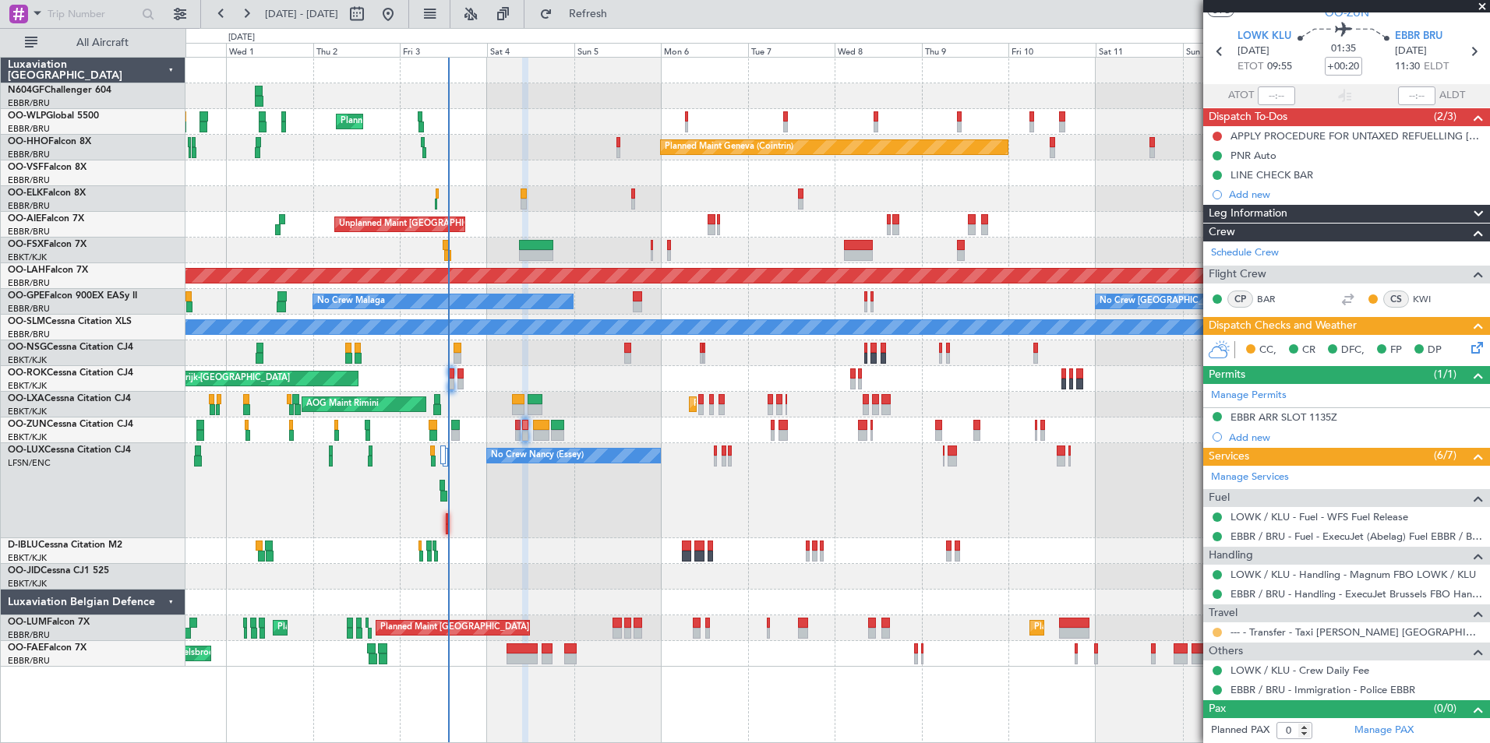
click at [1216, 633] on button at bounding box center [1216, 632] width 9 height 9
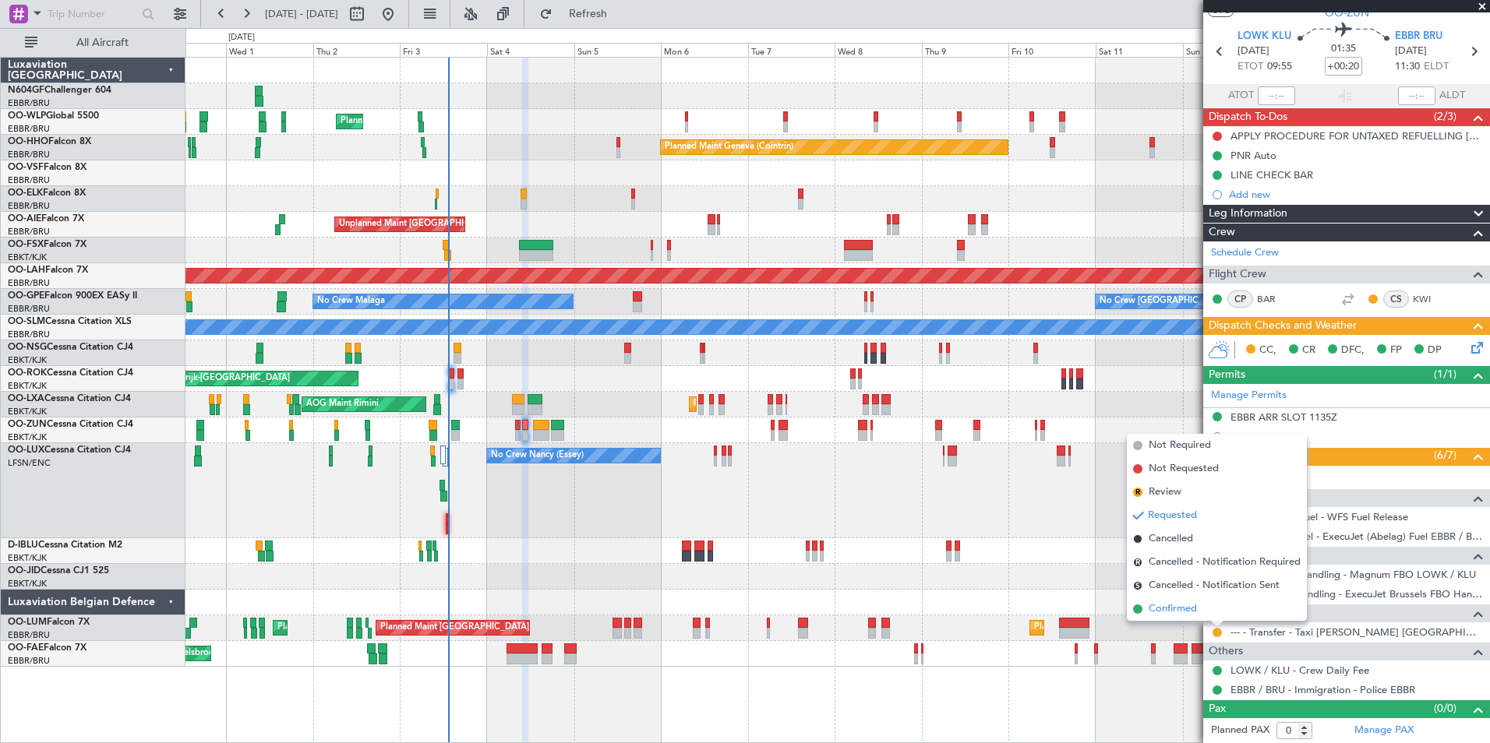
click at [1184, 611] on span "Confirmed" at bounding box center [1172, 609] width 48 height 16
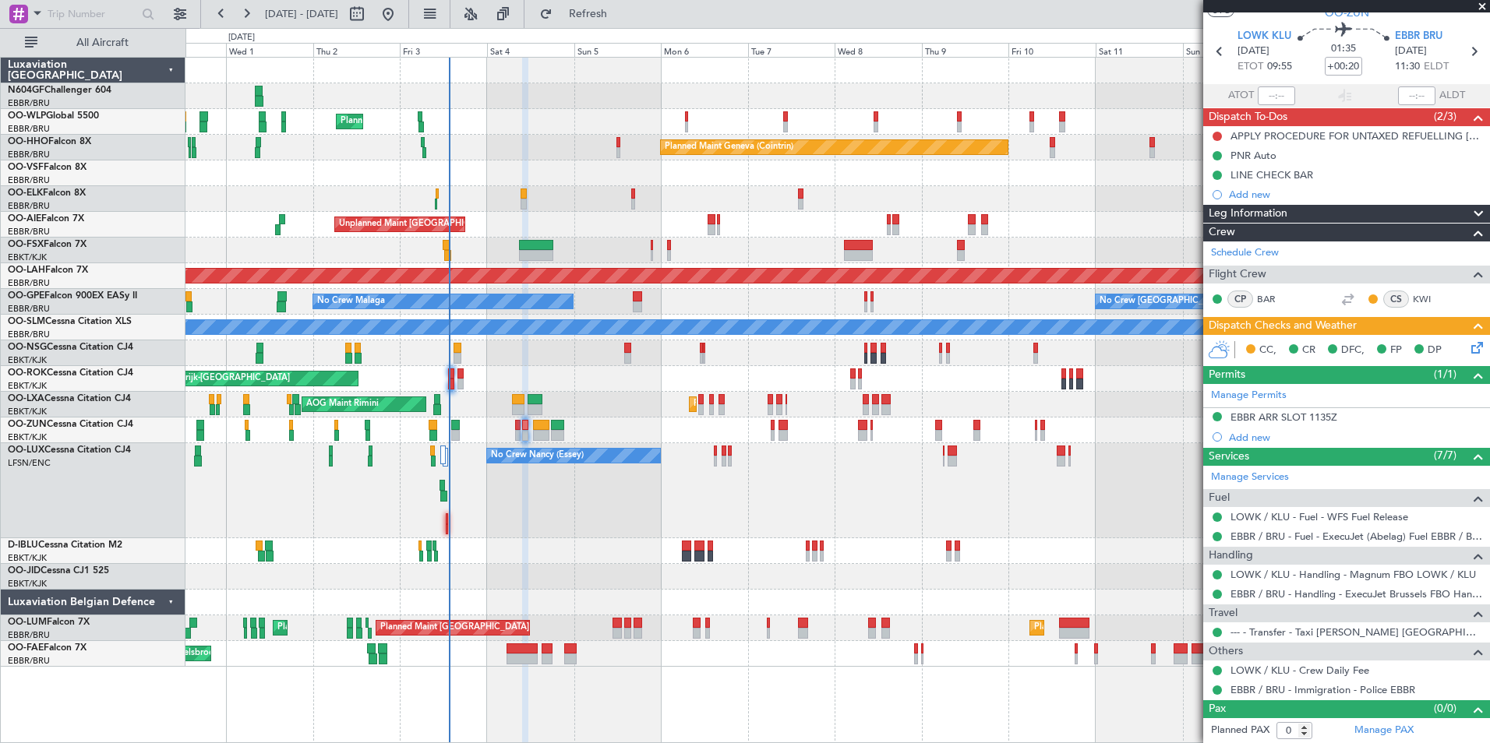
click at [496, 534] on div "No Crew Nancy (Essey)" at bounding box center [836, 490] width 1303 height 95
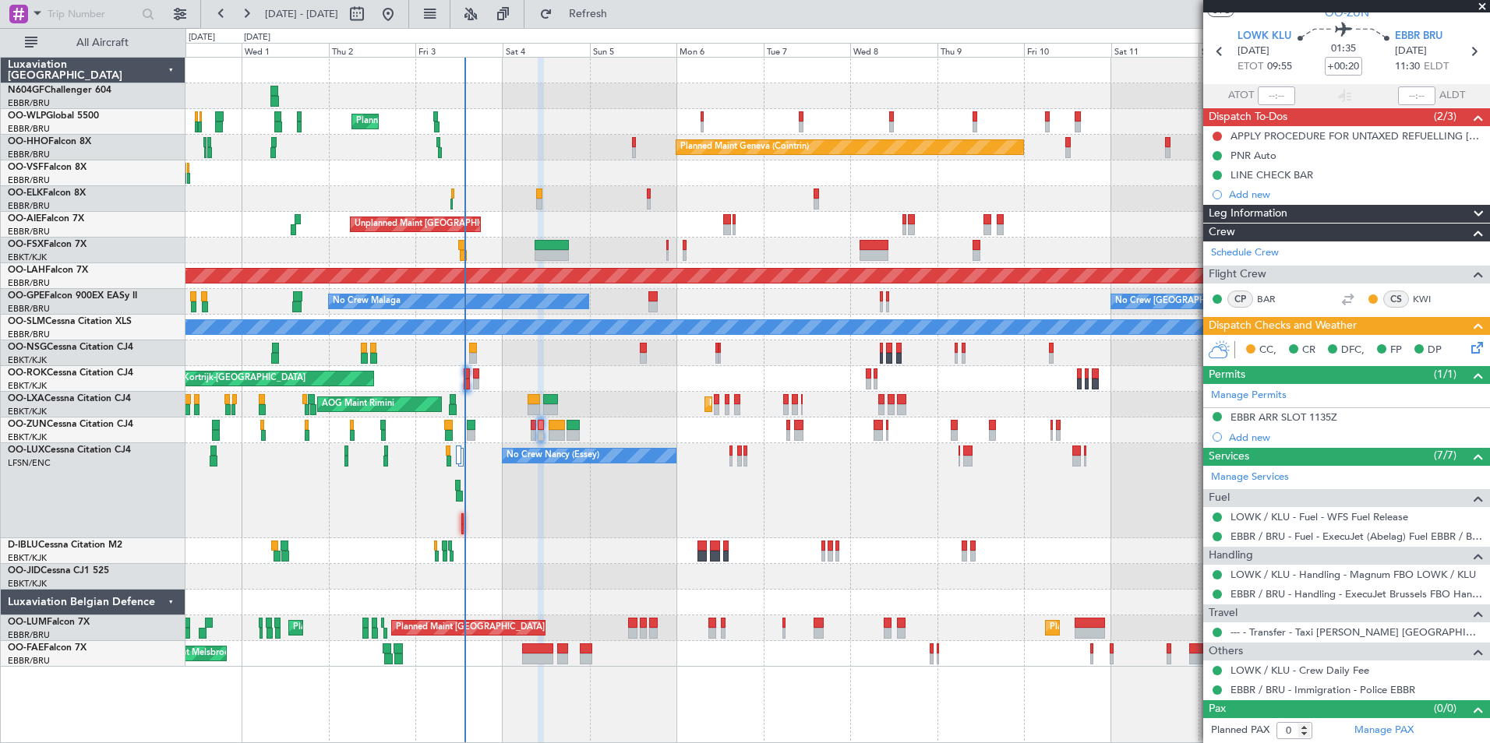
click at [549, 548] on div "A/C Unavailable Kortrijk-Wevelgem No Crew Kortrijk-Wevelgem A/C Unavailable Bru…" at bounding box center [836, 551] width 1303 height 26
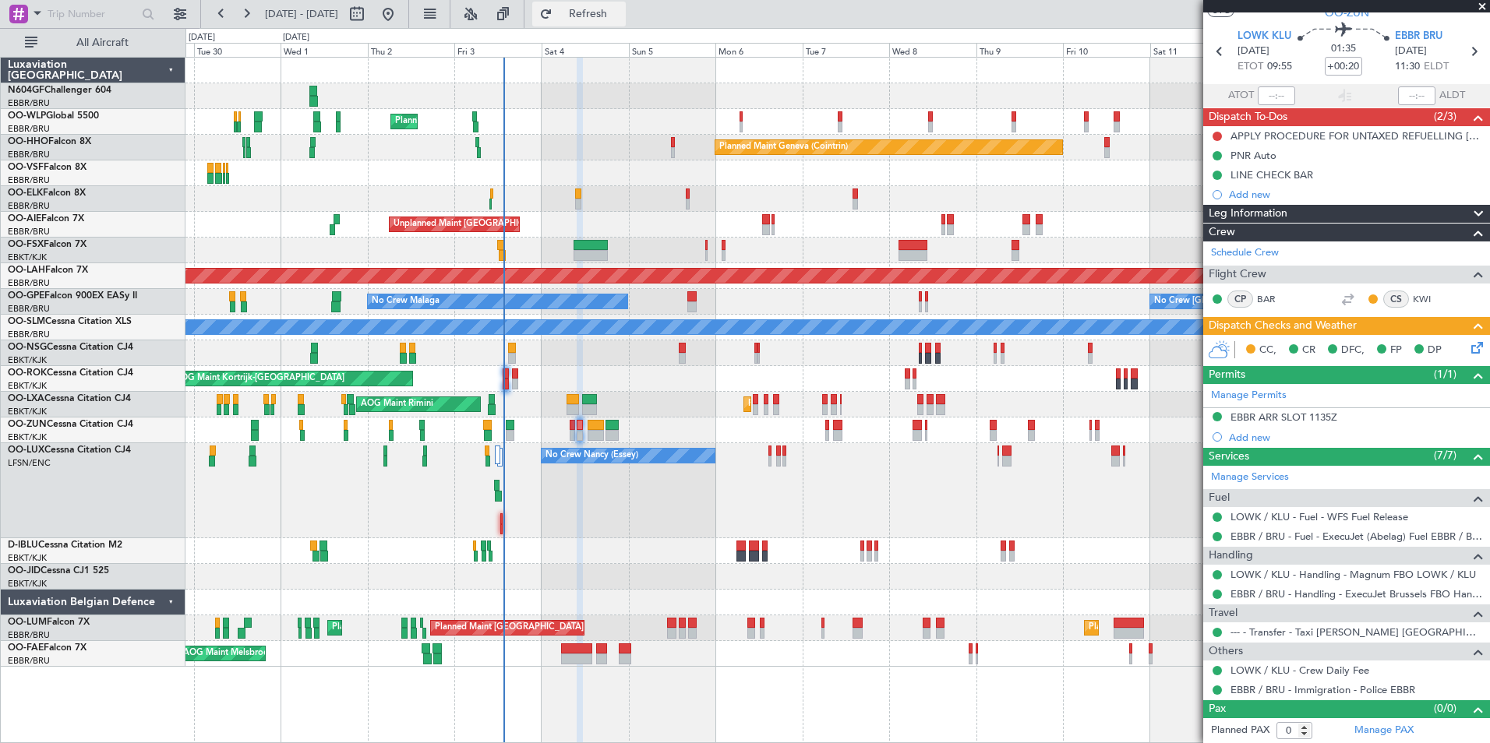
click at [618, 13] on span "Refresh" at bounding box center [588, 14] width 65 height 11
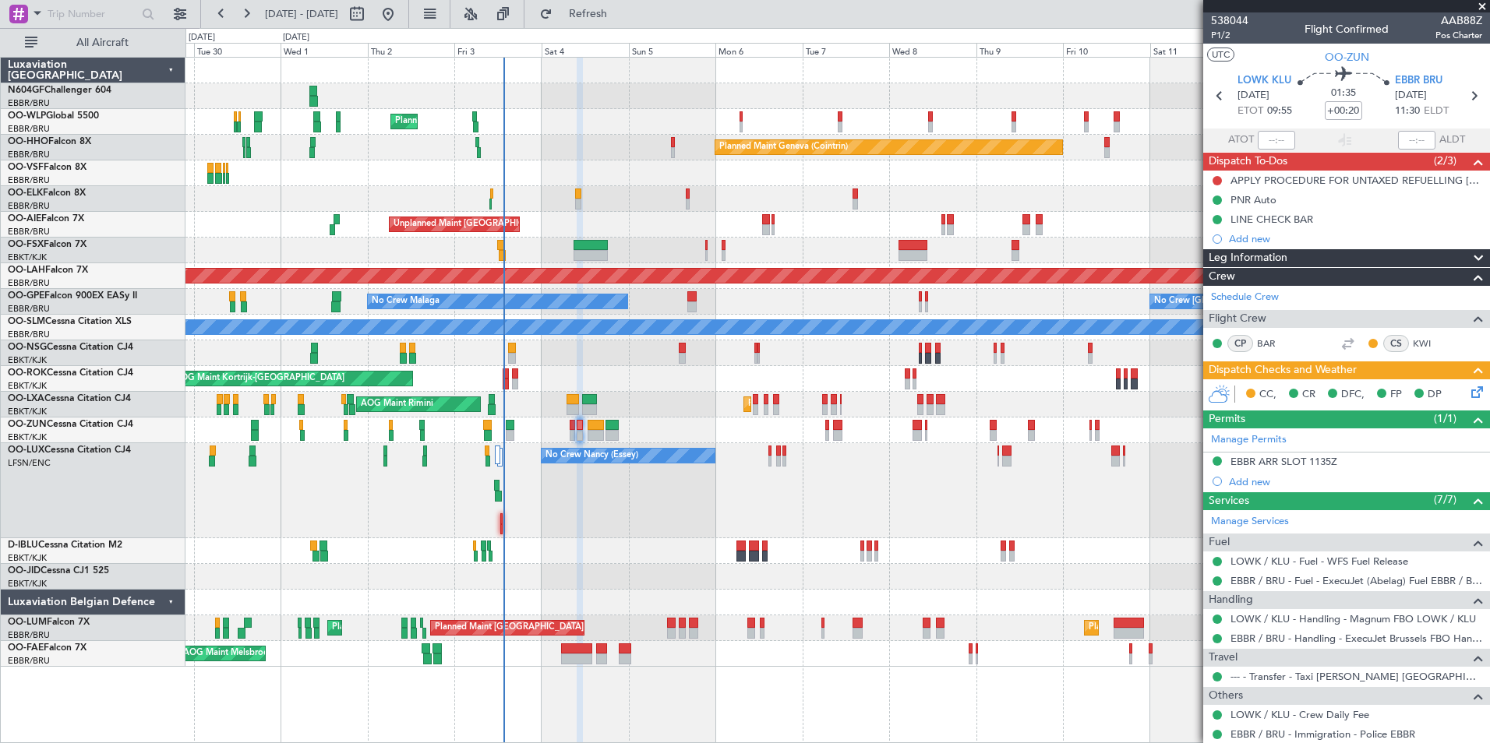
scroll to position [44, 0]
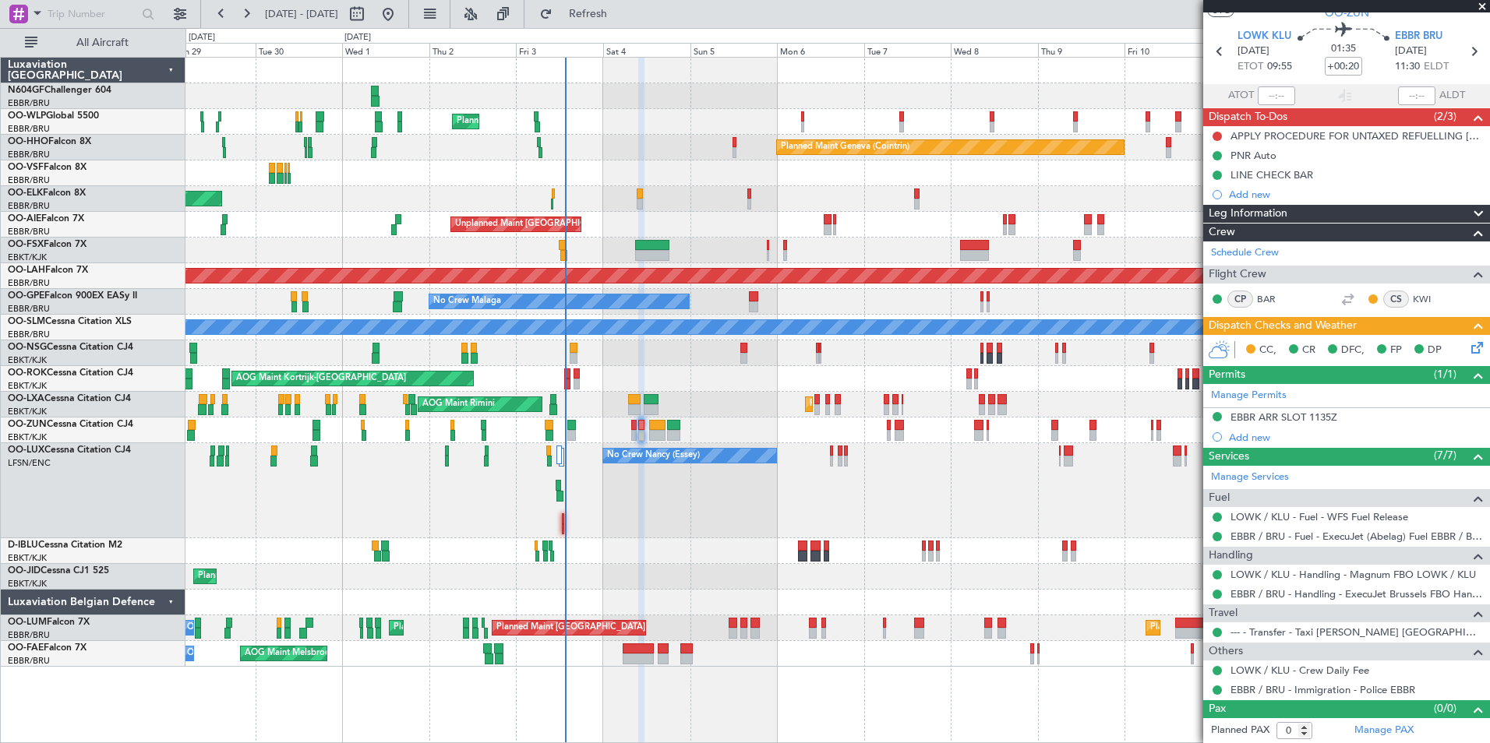
click at [679, 369] on div "Planned Maint Milan (Linate) Planned Maint Geneva (Cointrin) Planned Maint Kort…" at bounding box center [836, 362] width 1303 height 609
click at [603, 456] on div "No Crew [PERSON_NAME] ([PERSON_NAME]) No Crew [PERSON_NAME] ([PERSON_NAME])" at bounding box center [836, 490] width 1303 height 95
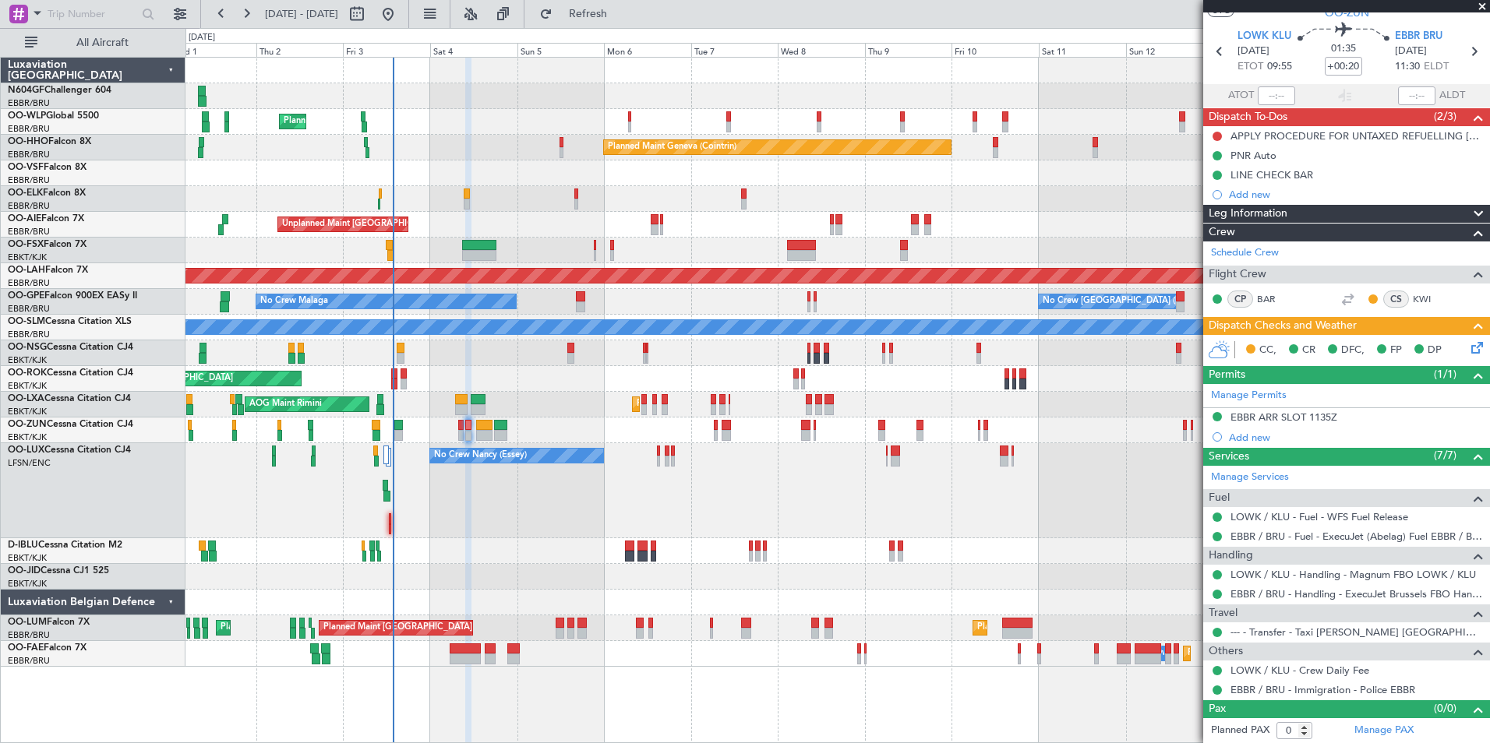
click at [536, 434] on div "Planned Maint Milan (Linate) Planned Maint Geneva (Cointrin) Planned Maint Kort…" at bounding box center [836, 362] width 1303 height 609
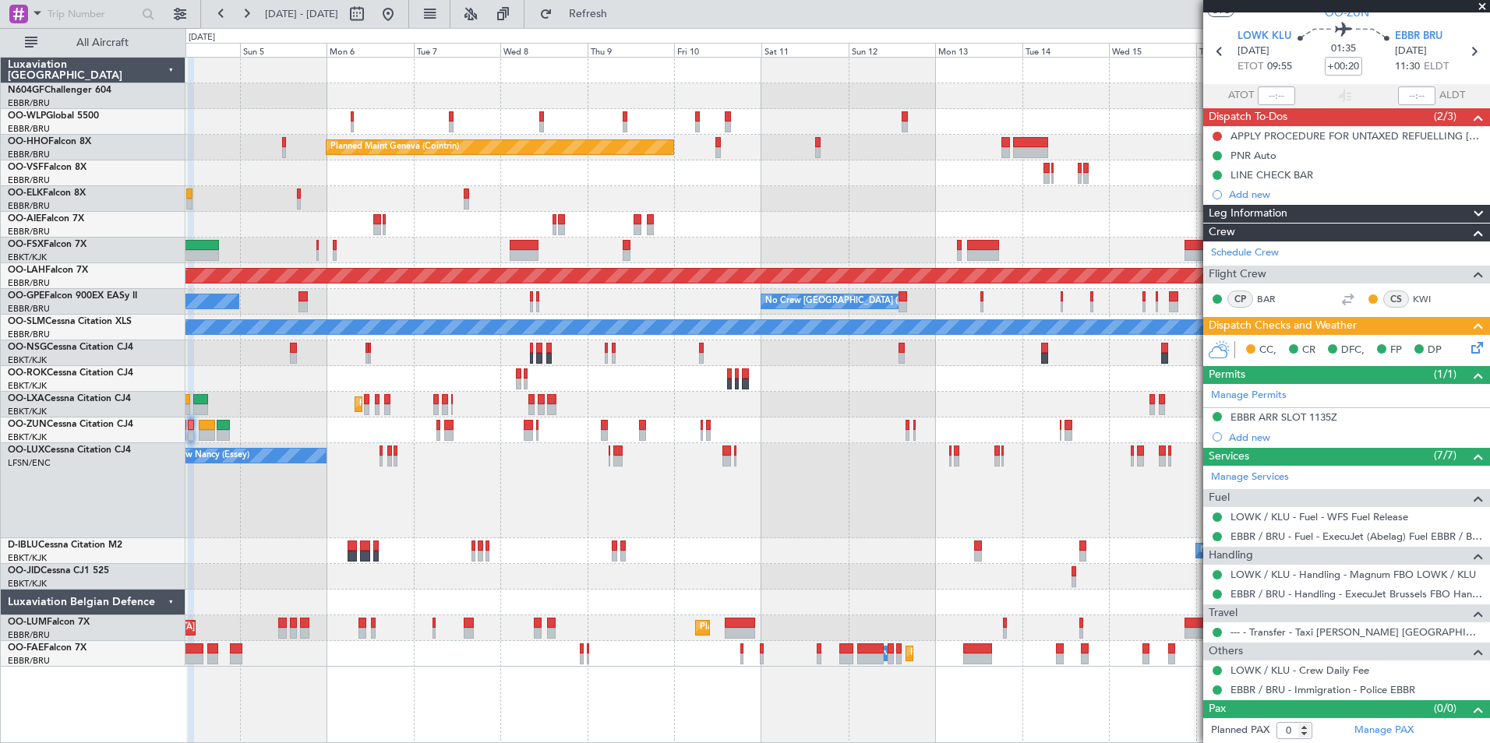
click at [584, 426] on div "Planned Maint Milan (Linate) Planned Maint Geneva (Cointrin) Unplanned Maint Lo…" at bounding box center [836, 362] width 1303 height 609
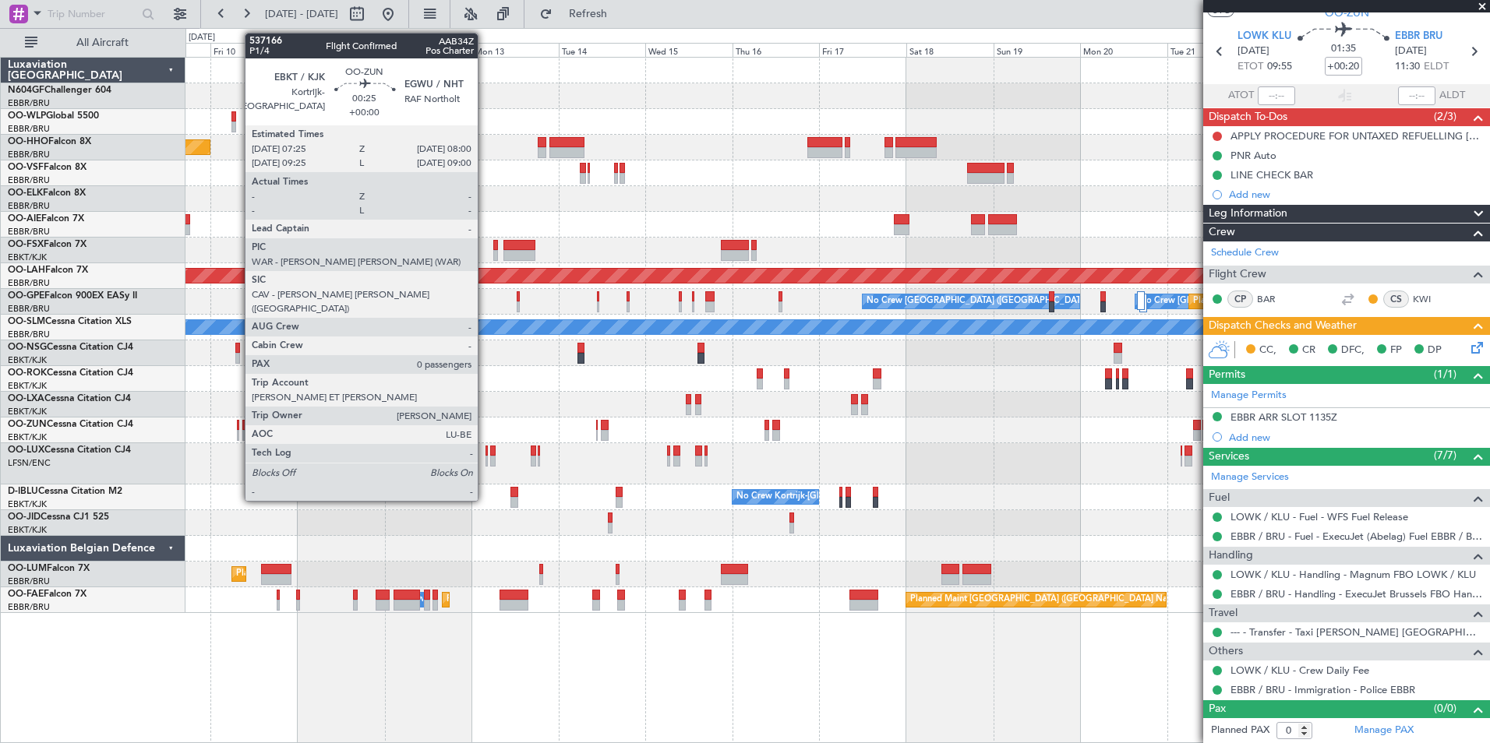
click at [237, 432] on div at bounding box center [238, 435] width 2 height 11
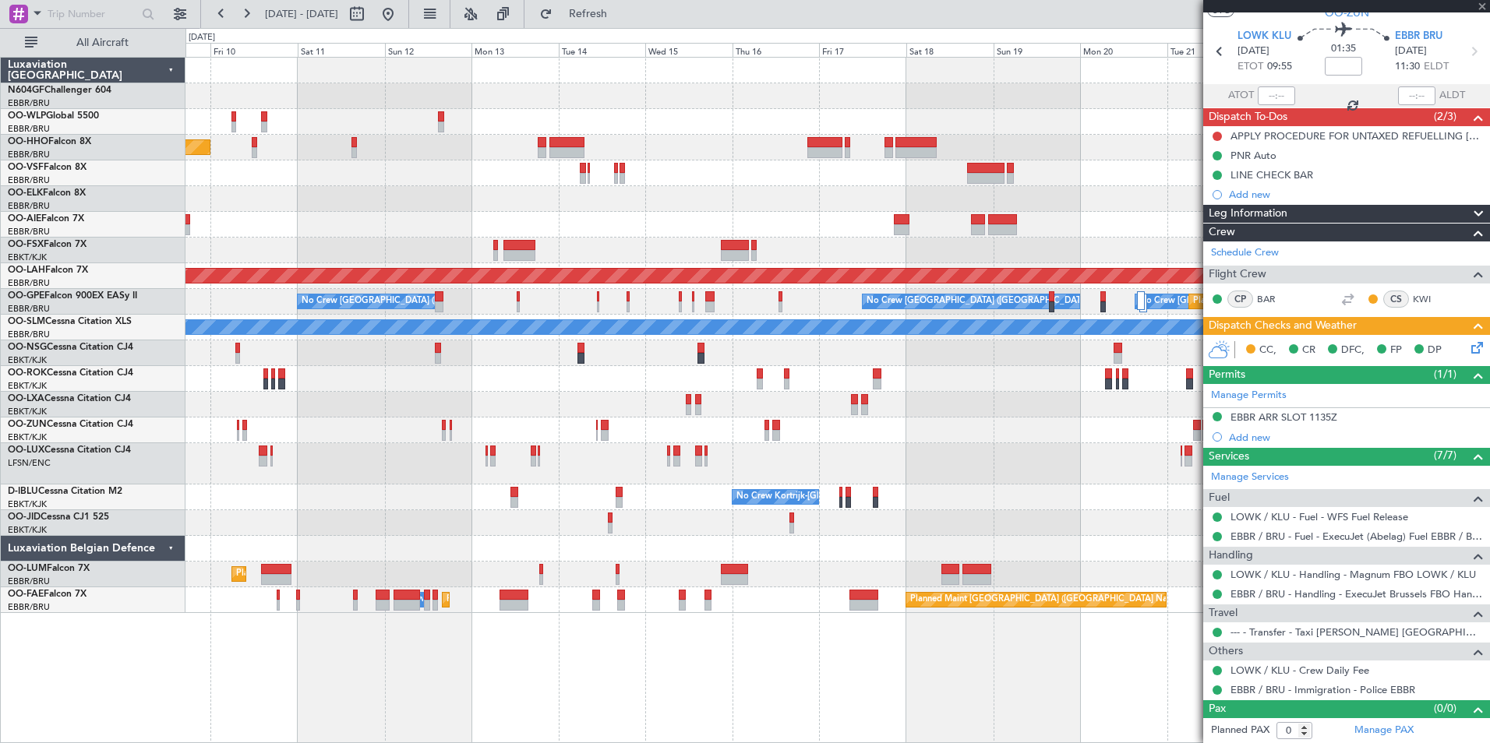
scroll to position [0, 0]
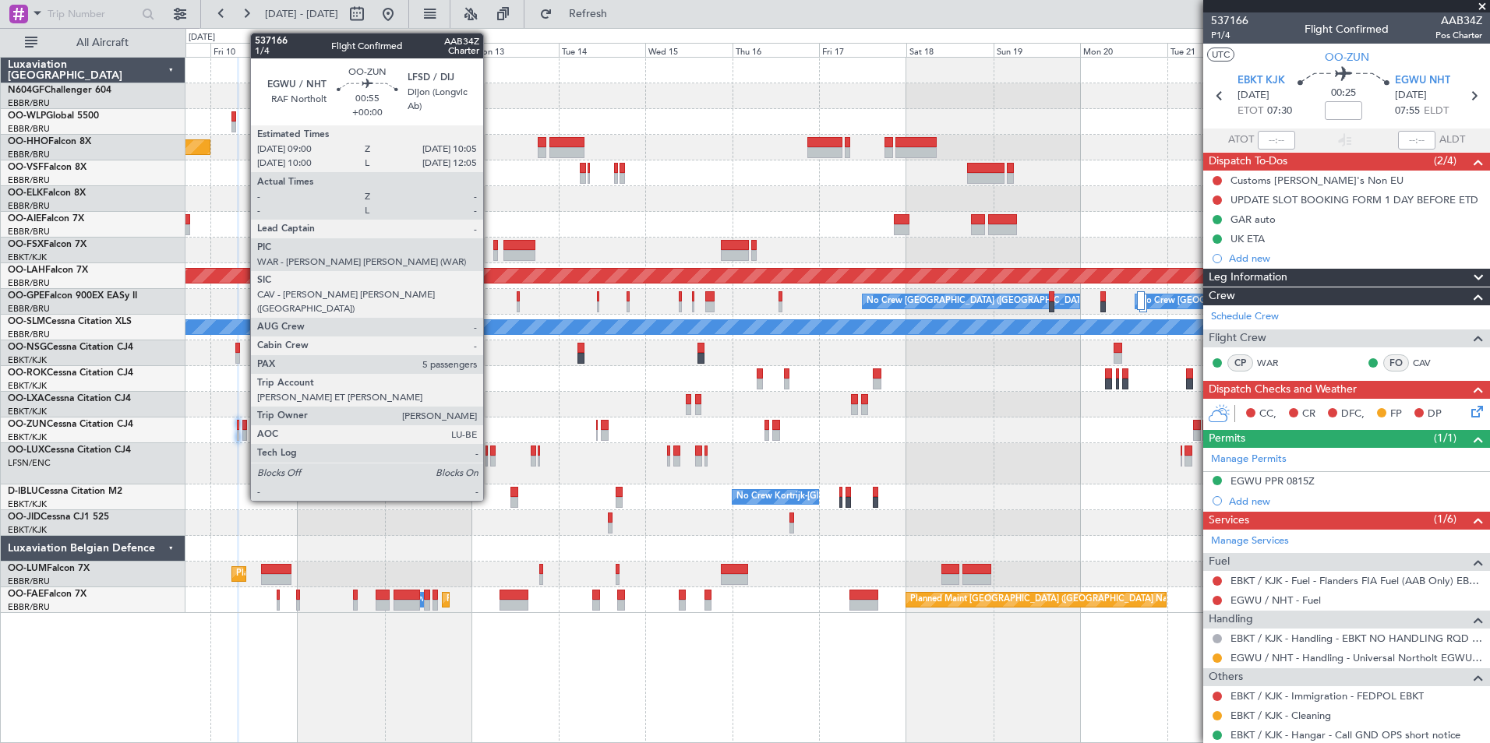
click at [241, 432] on div at bounding box center [836, 431] width 1303 height 26
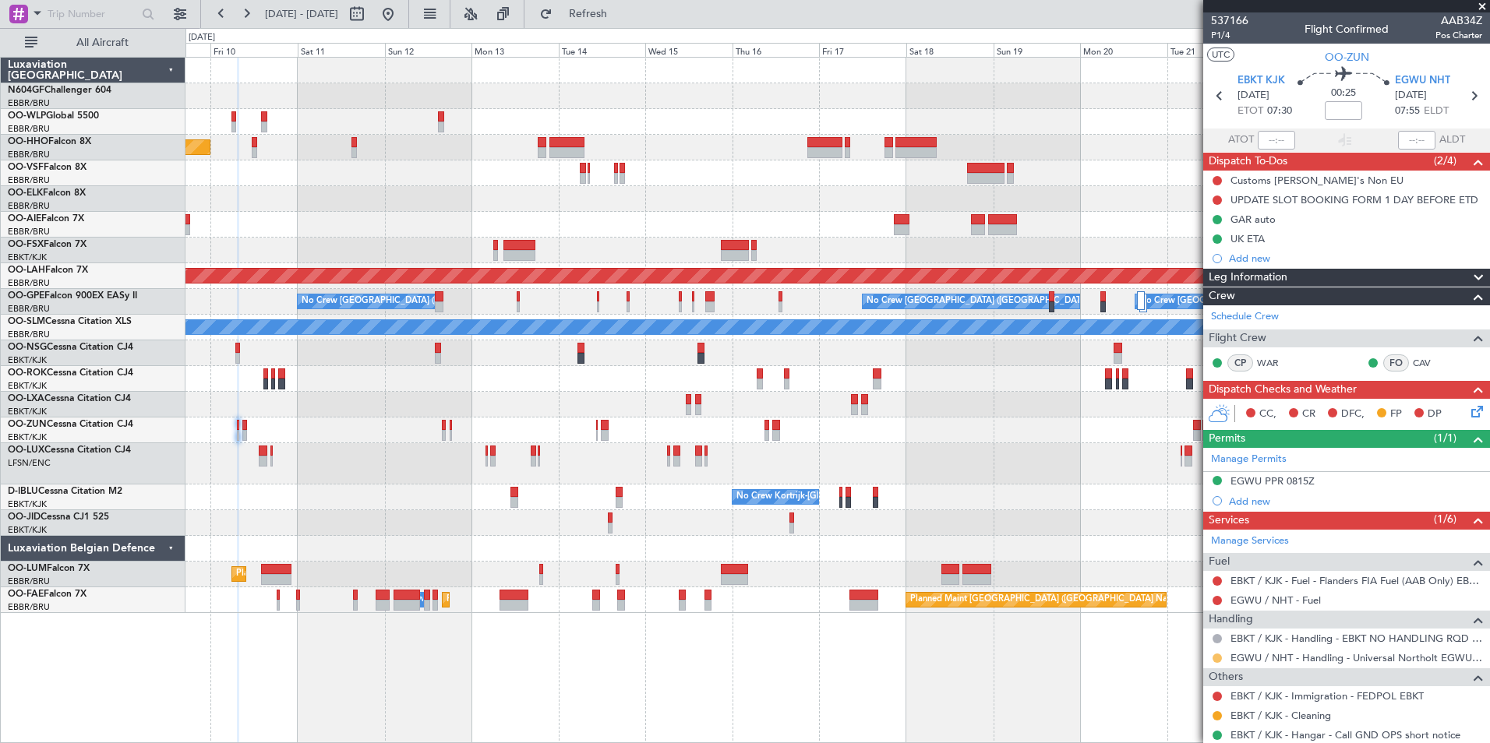
click at [1215, 656] on button at bounding box center [1216, 658] width 9 height 9
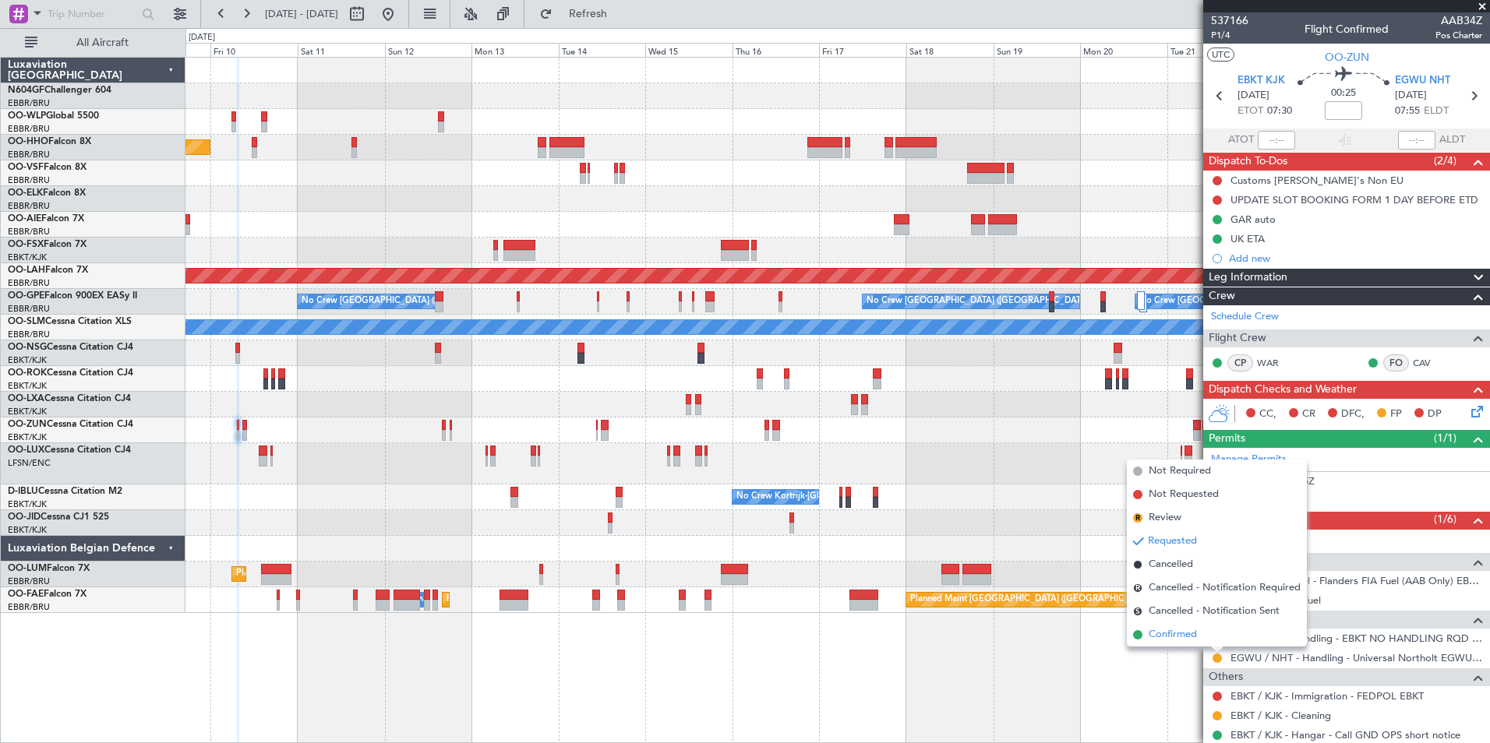
click at [1195, 638] on span "Confirmed" at bounding box center [1172, 635] width 48 height 16
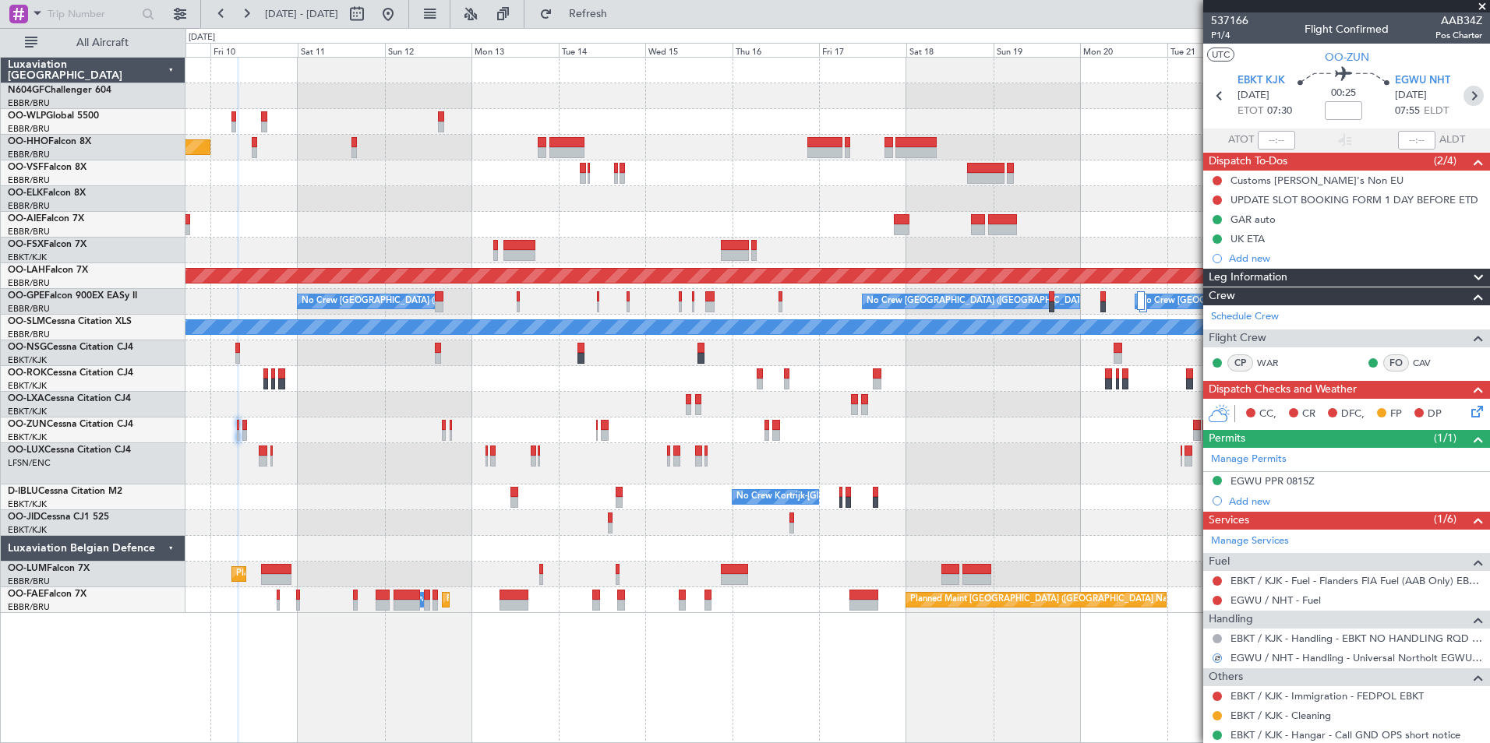
click at [1466, 92] on icon at bounding box center [1473, 96] width 20 height 20
type input "5"
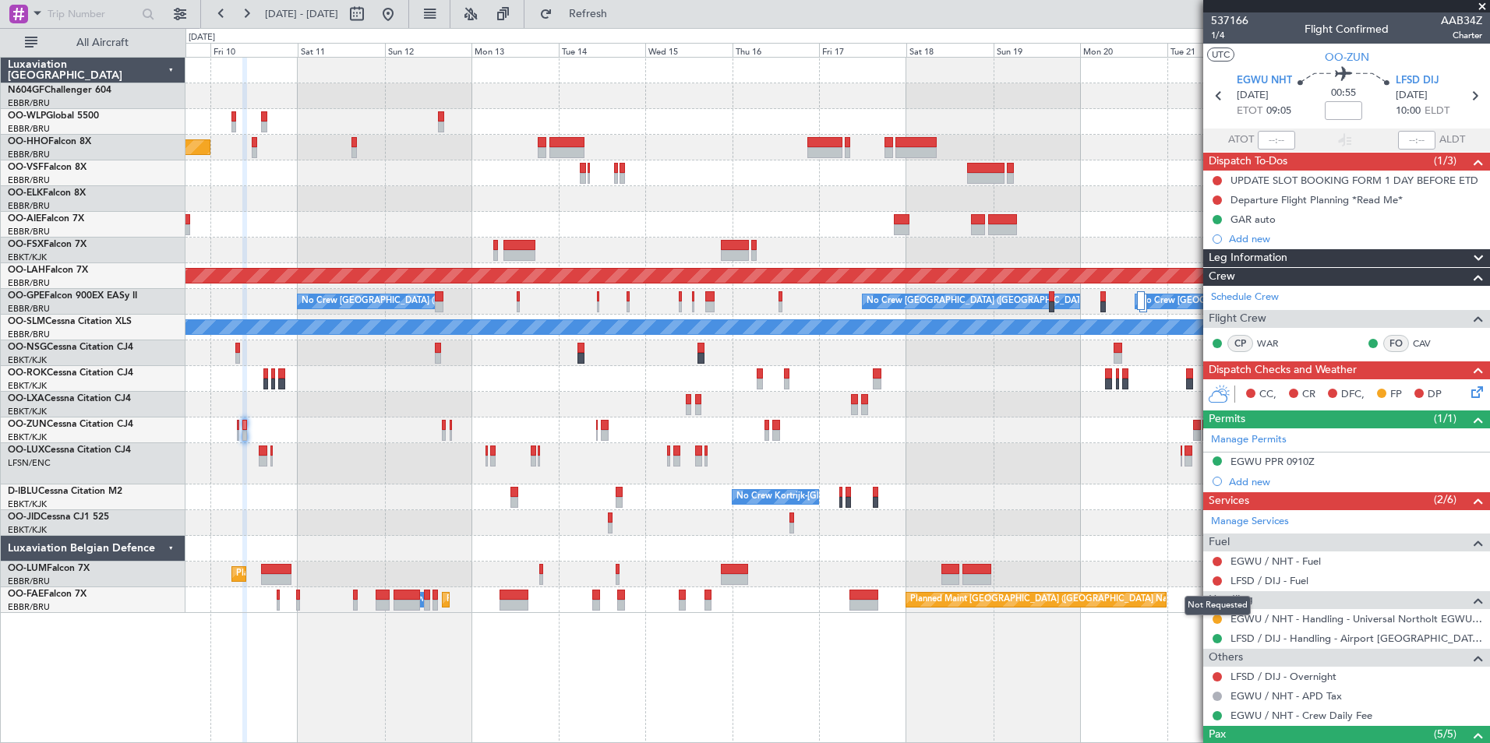
click at [1215, 619] on mat-tooltip-component "Not Requested" at bounding box center [1217, 605] width 88 height 41
click at [1219, 619] on button at bounding box center [1216, 619] width 9 height 9
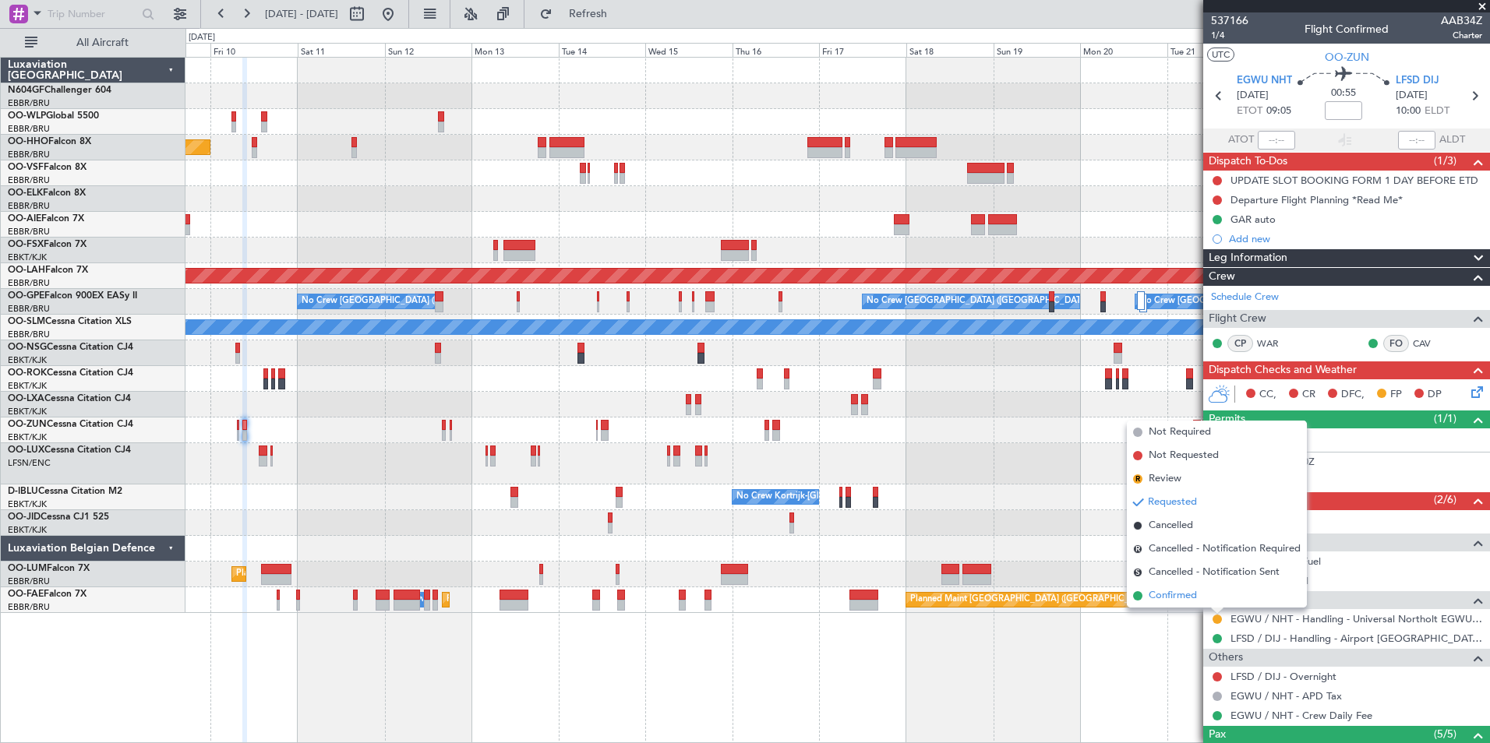
click at [1200, 594] on li "Confirmed" at bounding box center [1217, 595] width 180 height 23
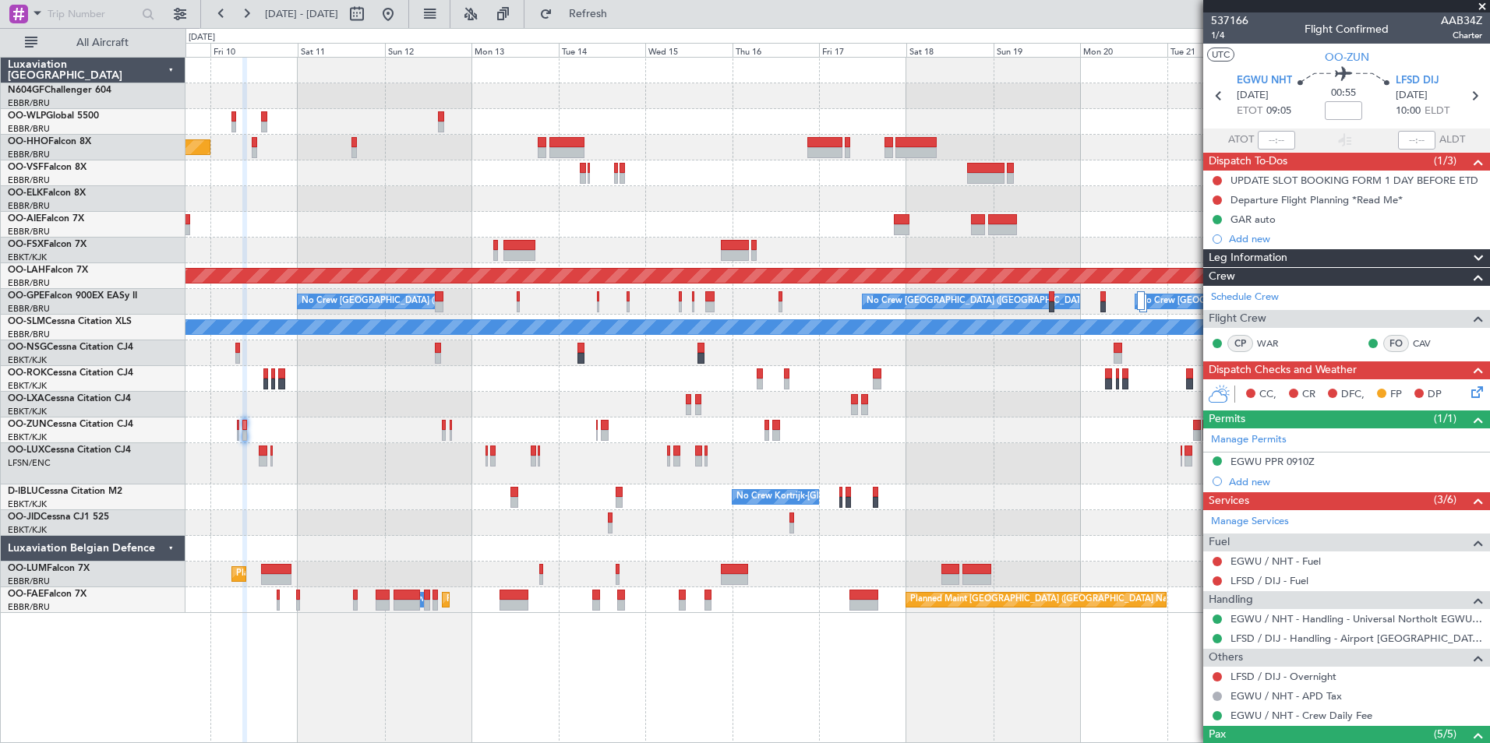
click at [767, 249] on div "Planned Maint Geneva (Cointrin) Planned Maint Alton-st Louis (St Louis Regl) Pl…" at bounding box center [836, 336] width 1303 height 556
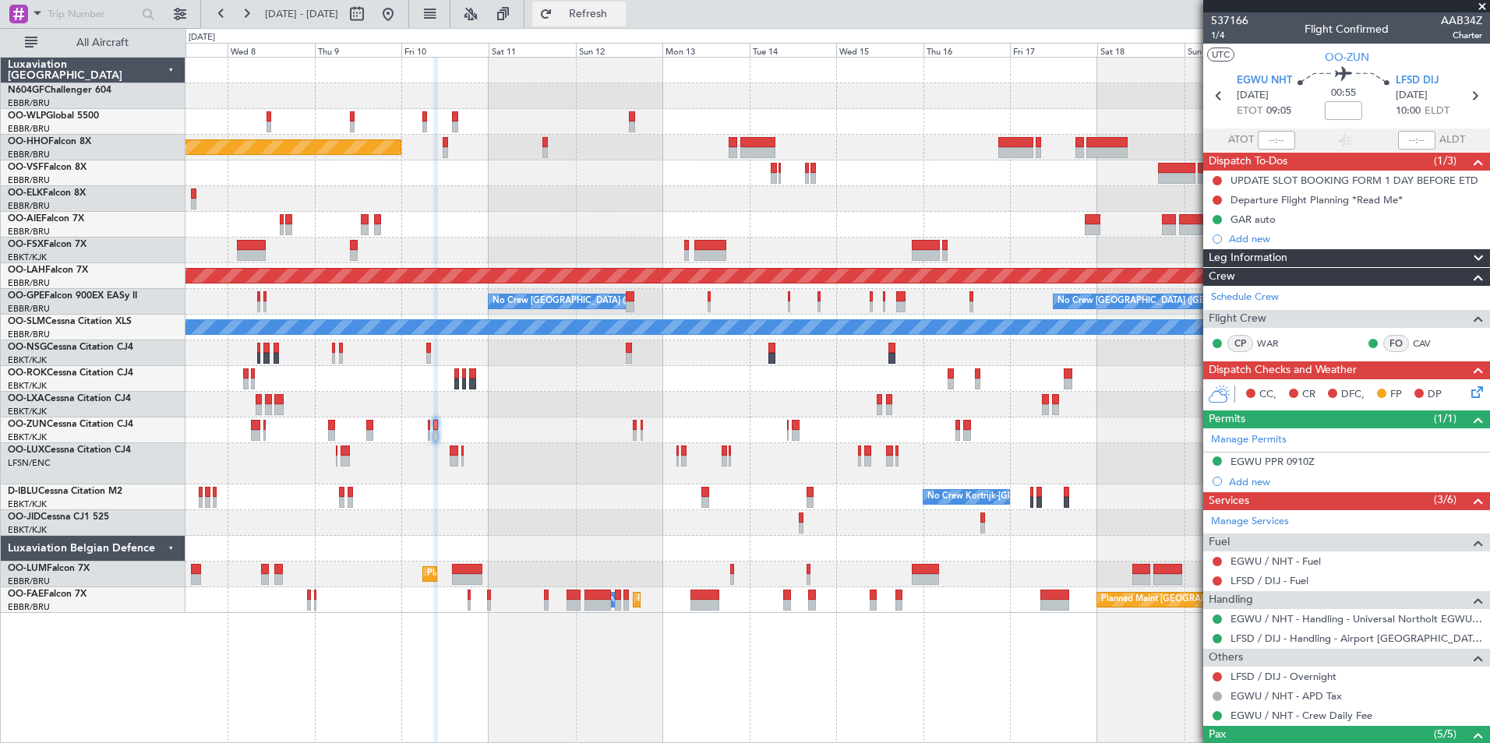
click at [586, 13] on button "Refresh" at bounding box center [578, 14] width 93 height 25
click at [400, 18] on button at bounding box center [388, 14] width 25 height 25
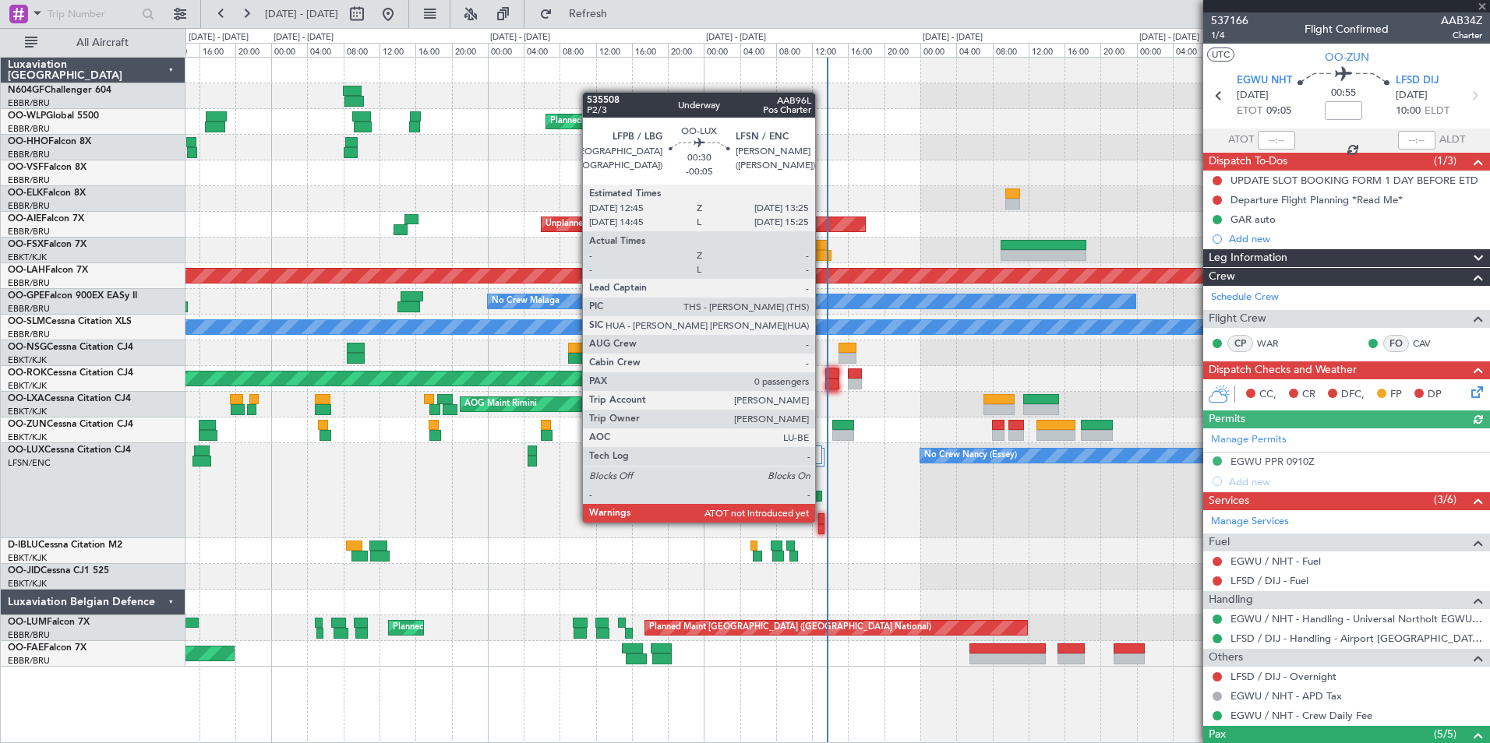
click at [822, 521] on div at bounding box center [821, 518] width 6 height 11
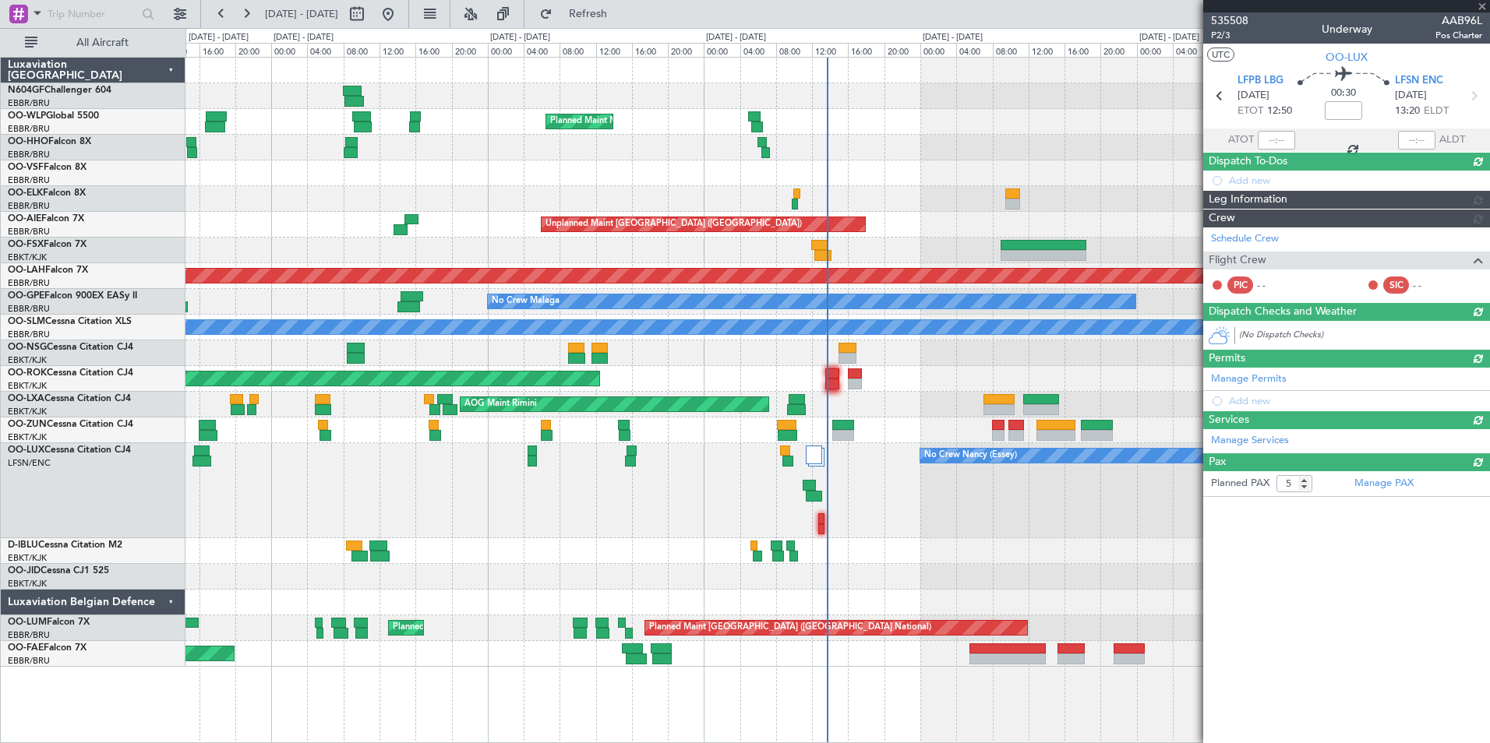
type input "-00:05"
type input "0"
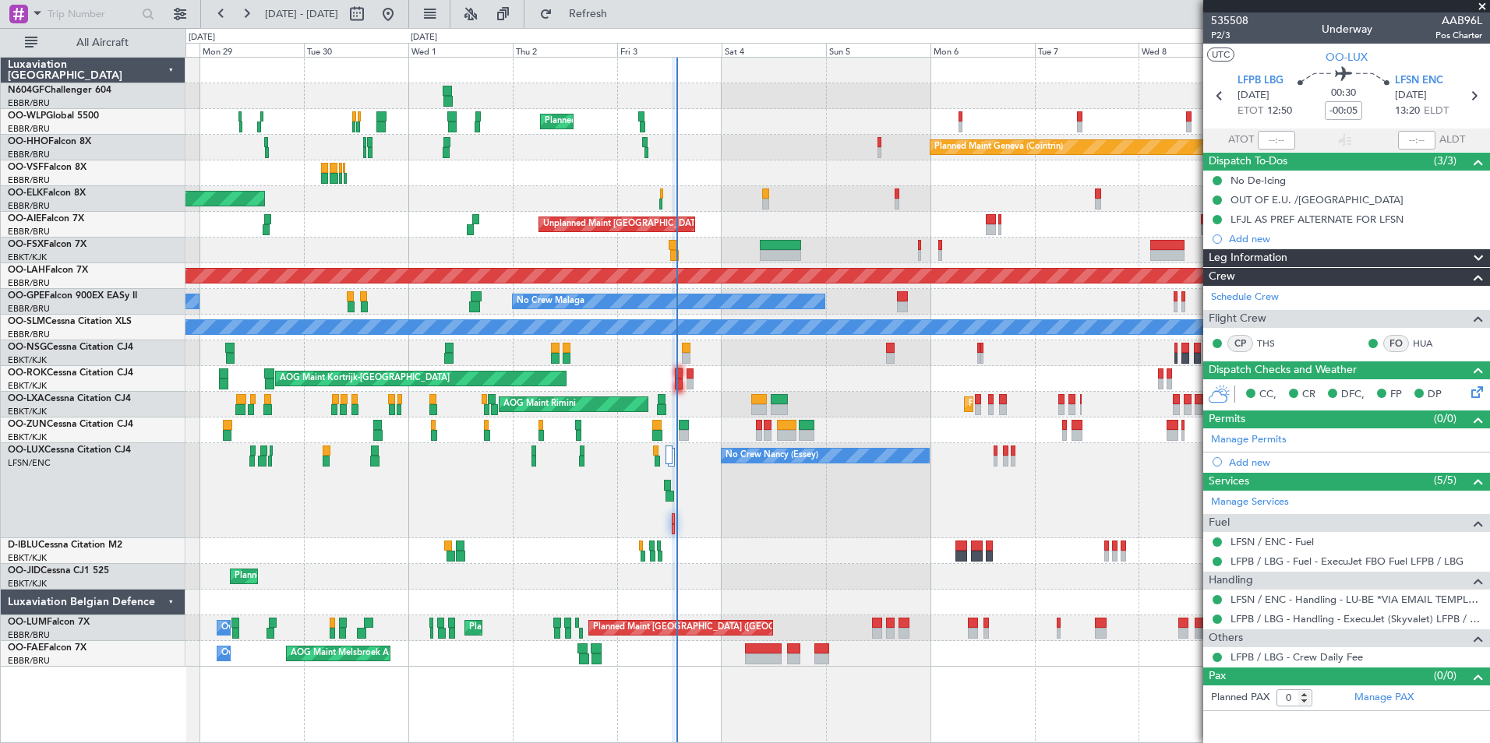
click at [511, 376] on div "Planned Maint Milan (Linate) Planned Maint Geneva (Cointrin) Planned Maint Kort…" at bounding box center [836, 362] width 1303 height 609
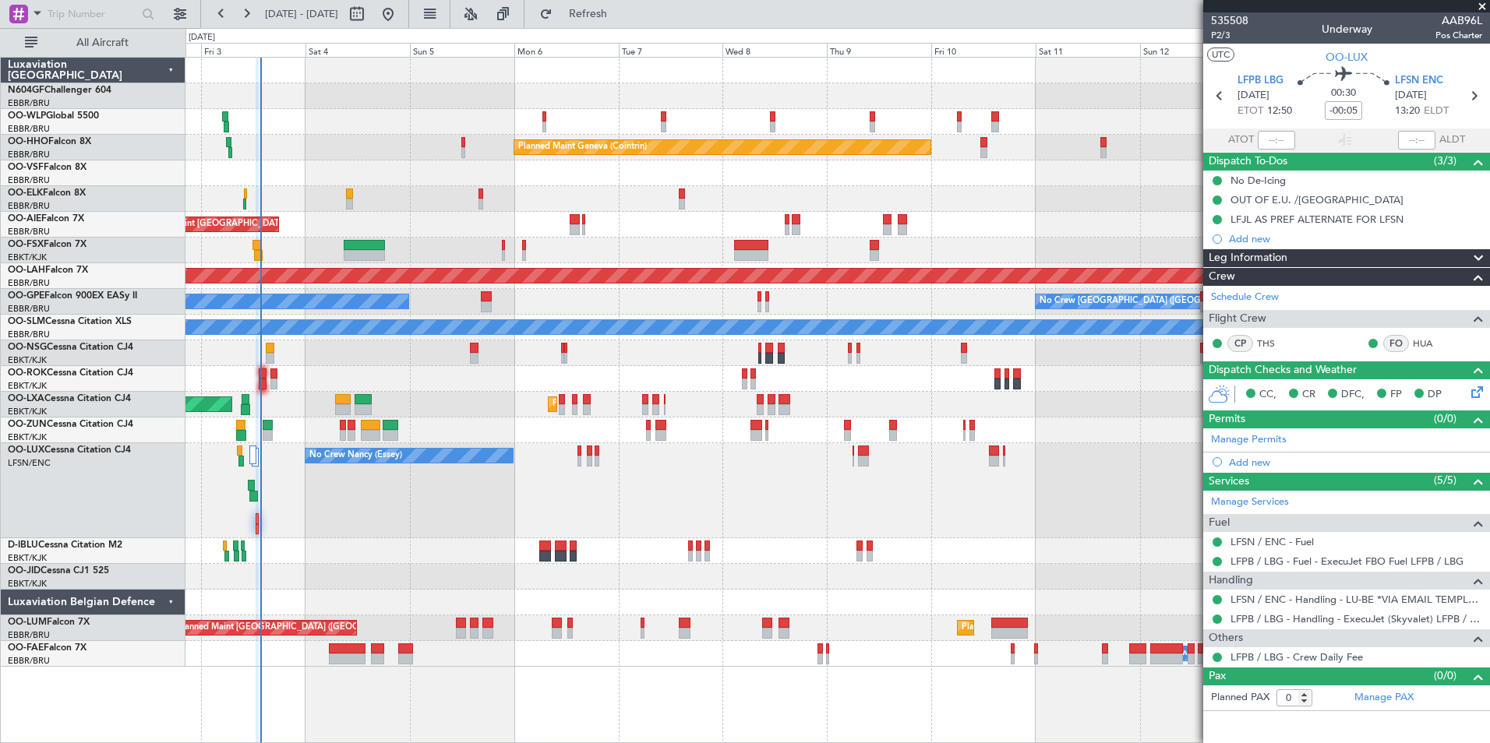
click at [549, 369] on div "Planned Maint Milan (Linate) Planned Maint Geneva (Cointrin) Unplanned Maint Lo…" at bounding box center [836, 362] width 1303 height 609
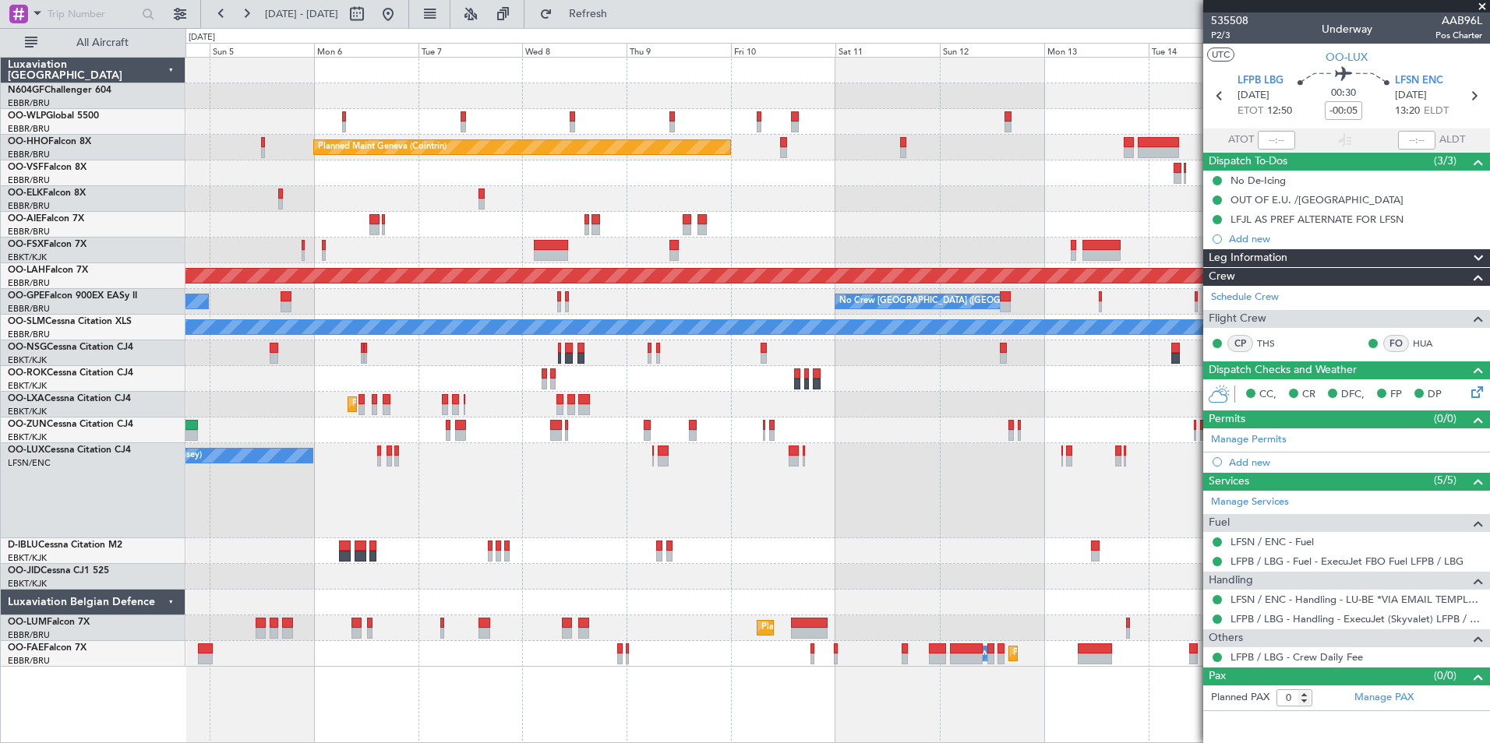
click at [573, 370] on div "AOG Maint Kortrijk-[GEOGRAPHIC_DATA]" at bounding box center [836, 379] width 1303 height 26
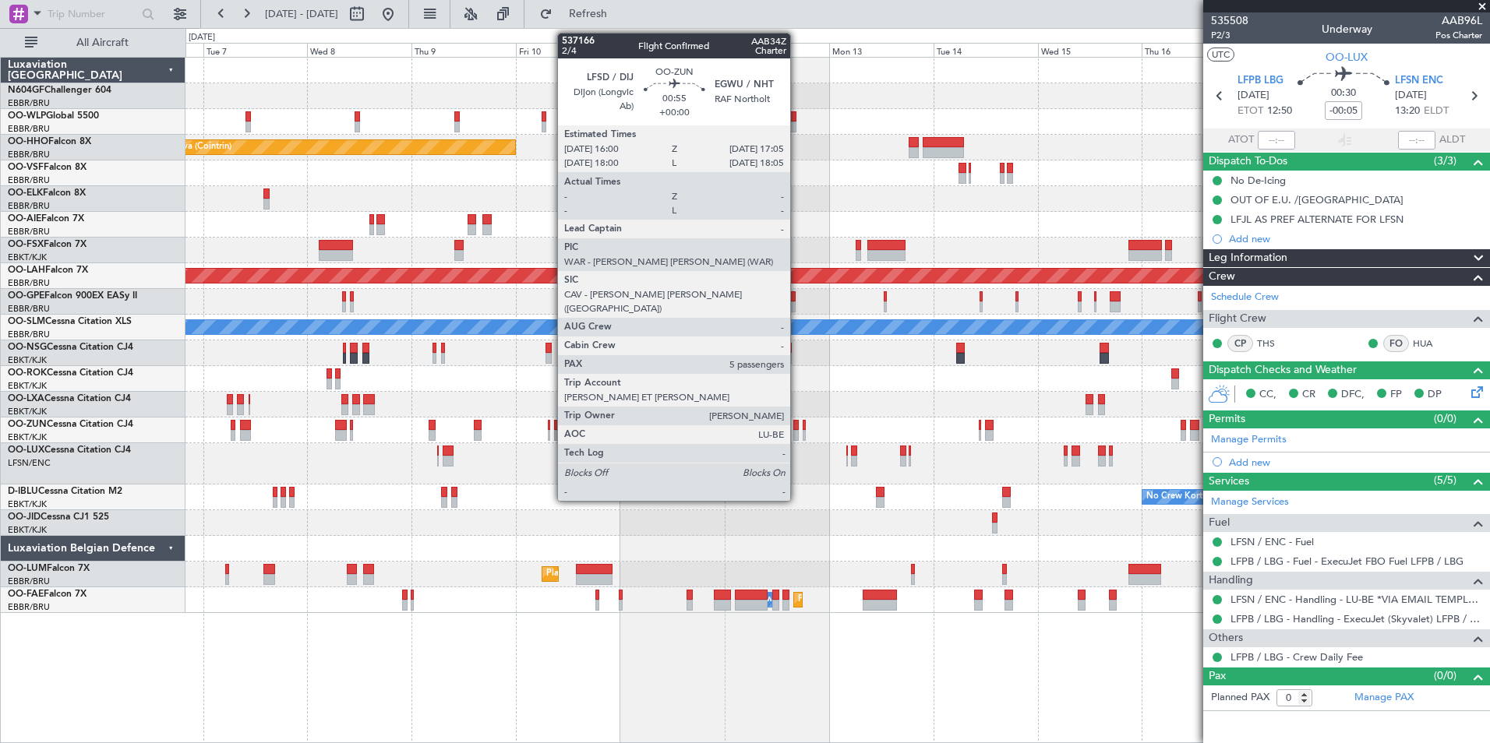
click at [797, 431] on div at bounding box center [795, 435] width 5 height 11
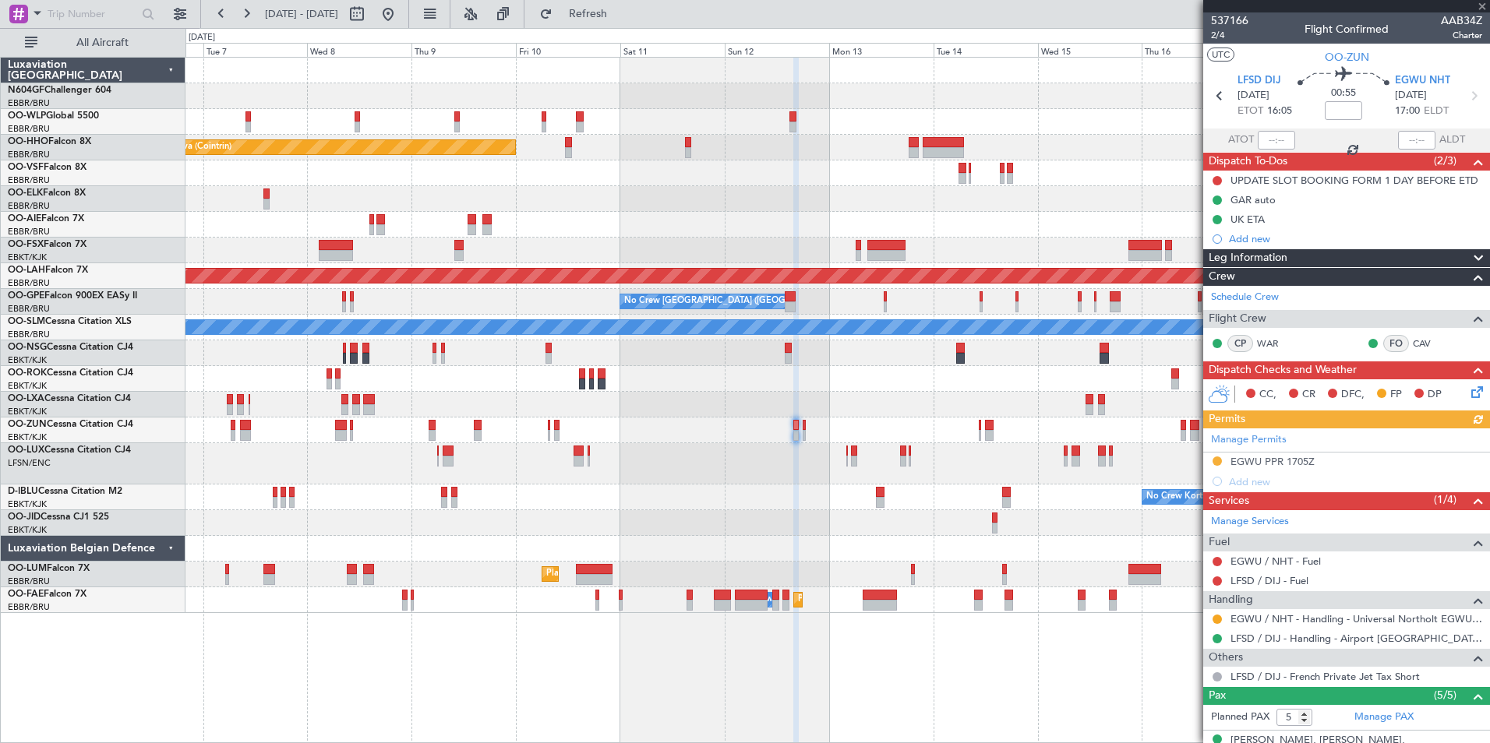
scroll to position [162, 0]
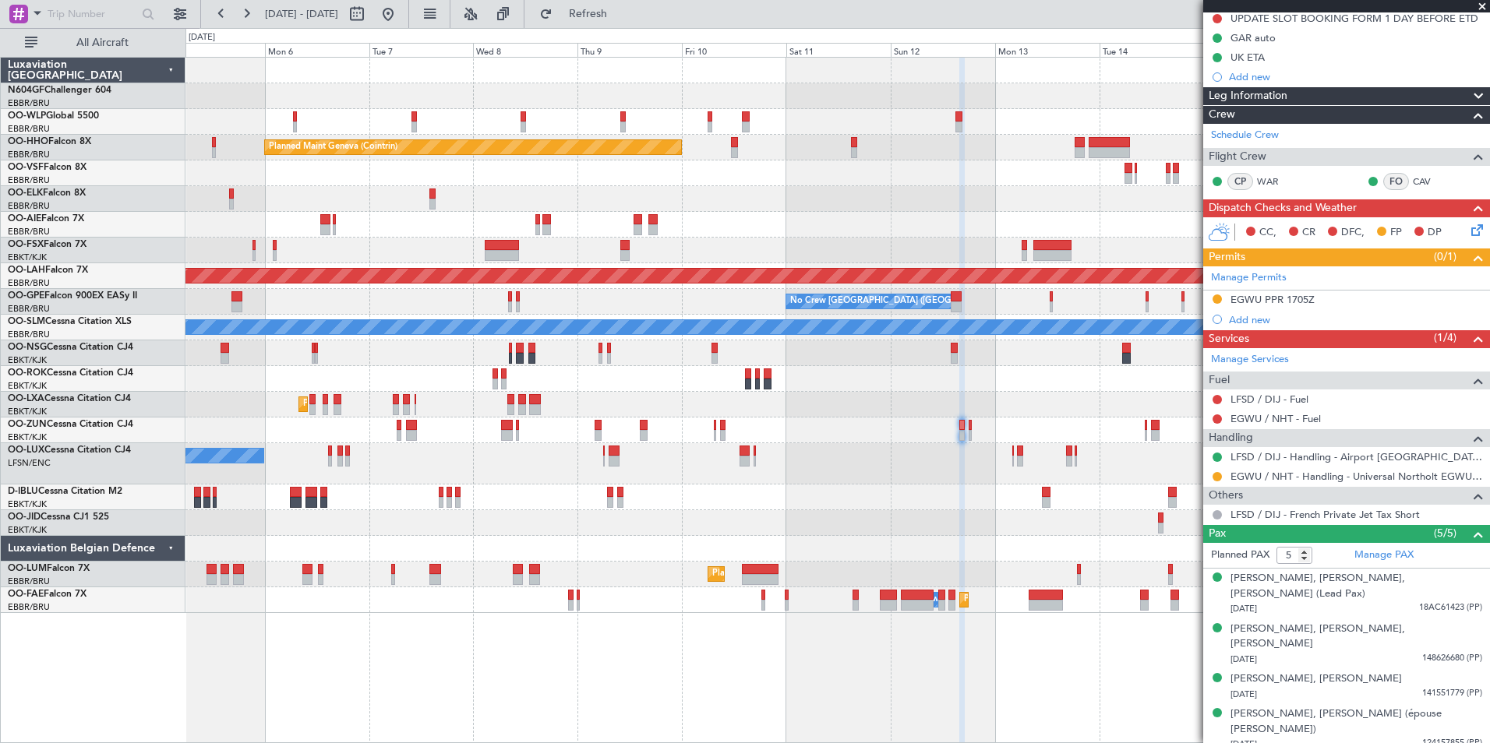
click at [937, 486] on div "Planned Maint Milan (Linate) Planned Maint Geneva (Cointrin) Unplanned Maint Lo…" at bounding box center [836, 336] width 1303 height 556
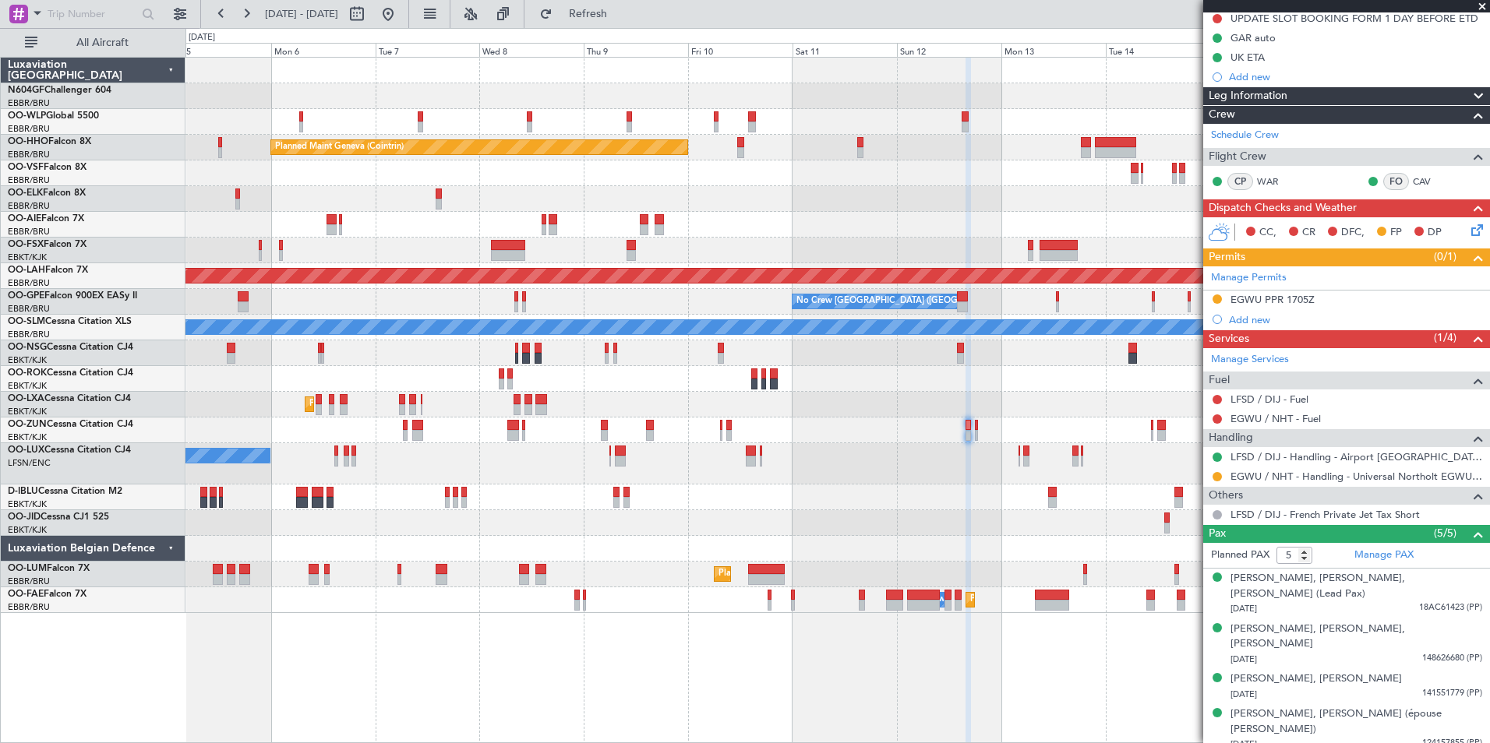
click at [839, 485] on div "Planned Maint Milan (Linate) Planned Maint Geneva (Cointrin) Unplanned Maint Lo…" at bounding box center [836, 336] width 1303 height 556
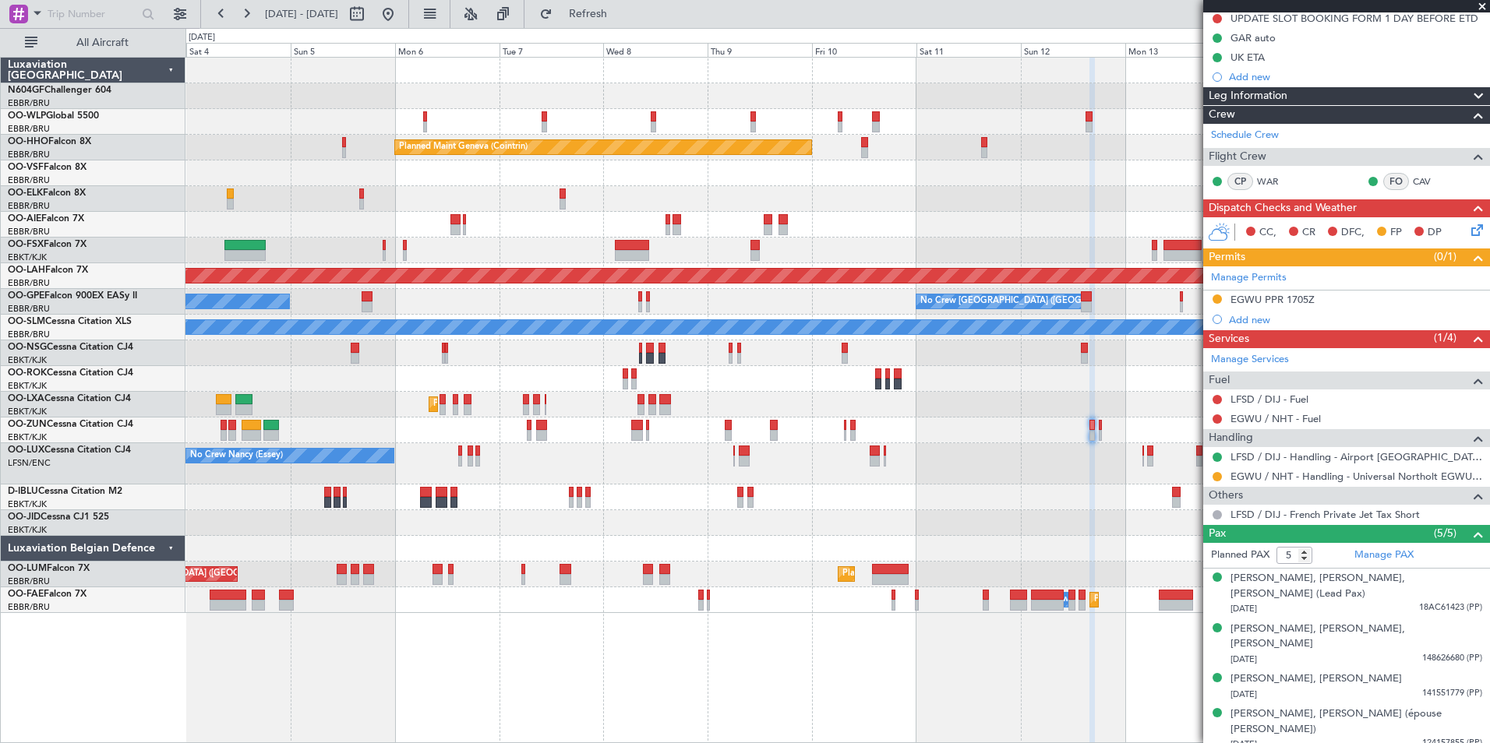
click at [642, 561] on div at bounding box center [836, 549] width 1303 height 26
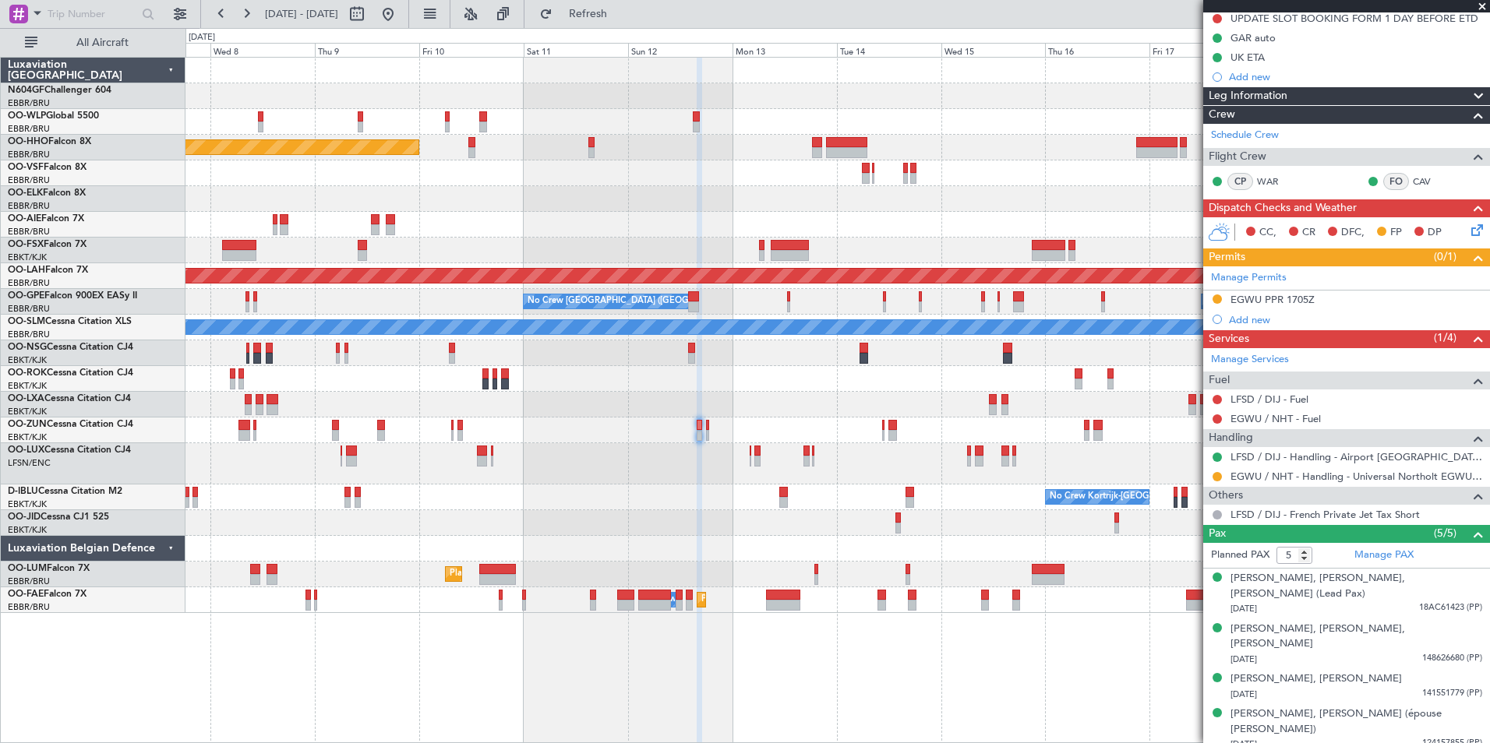
click at [384, 537] on div at bounding box center [836, 549] width 1303 height 26
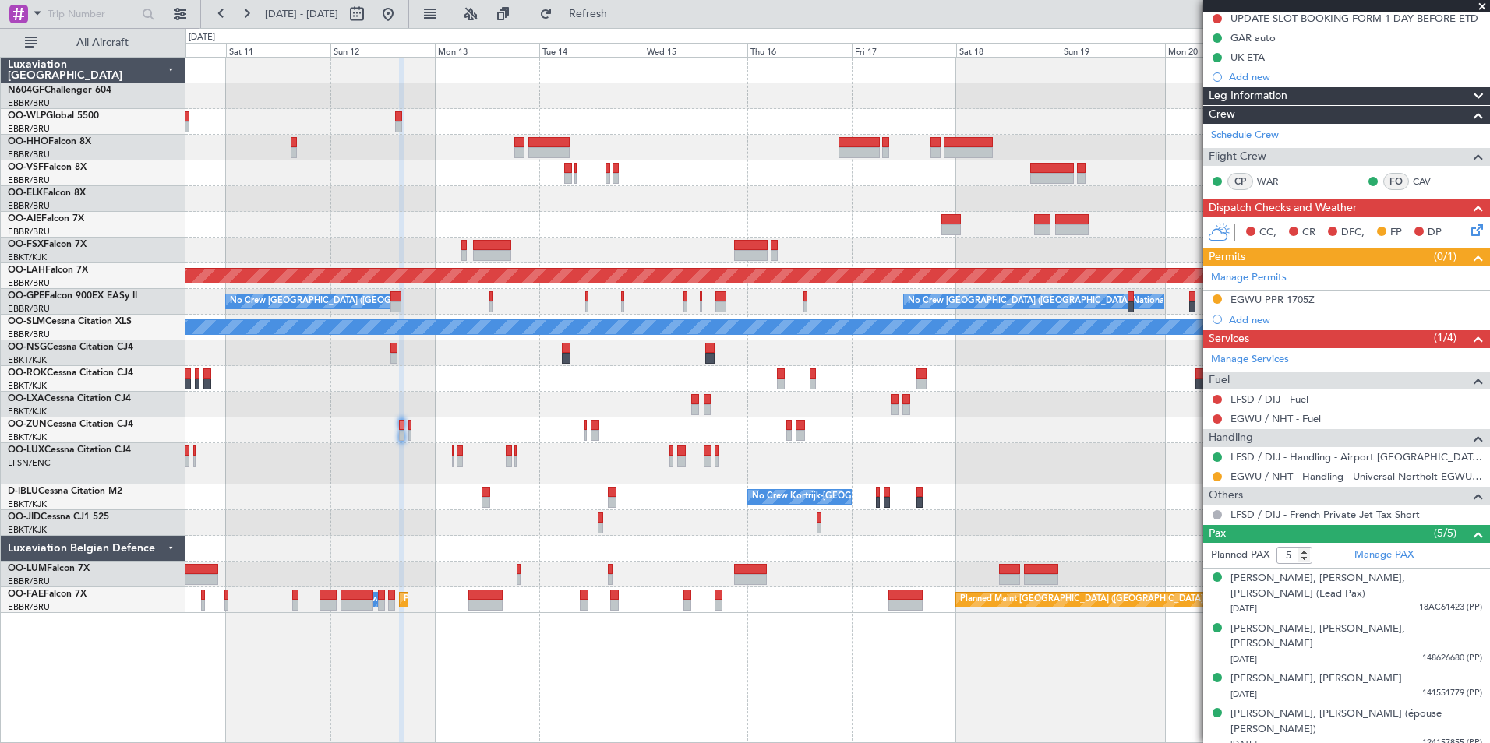
click at [272, 514] on div "Planned Maint Geneva (Cointrin) Planned Maint Alton-st Louis (St Louis Regl) No…" at bounding box center [836, 336] width 1303 height 556
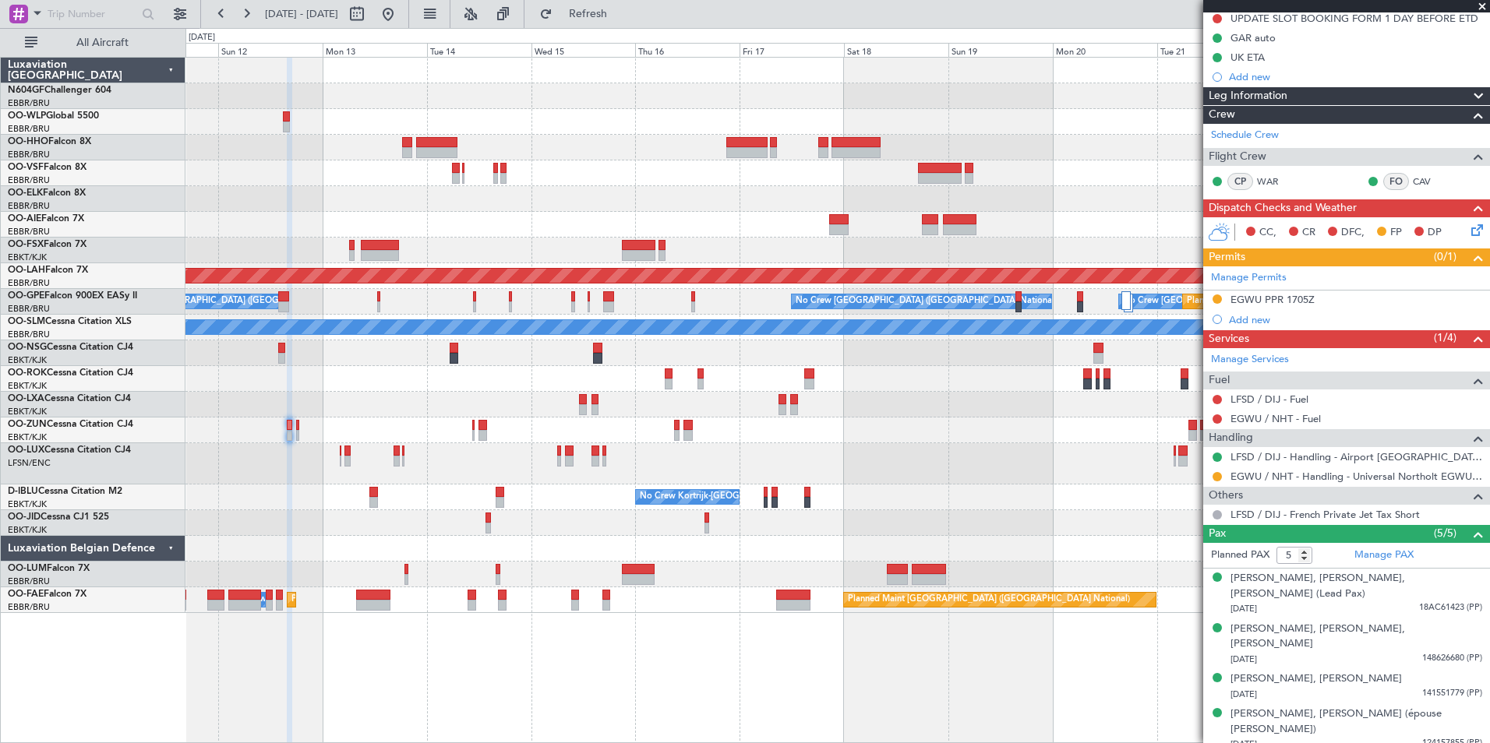
click at [376, 506] on div "No Crew Kortrijk-Wevelgem No Crew" at bounding box center [836, 498] width 1303 height 26
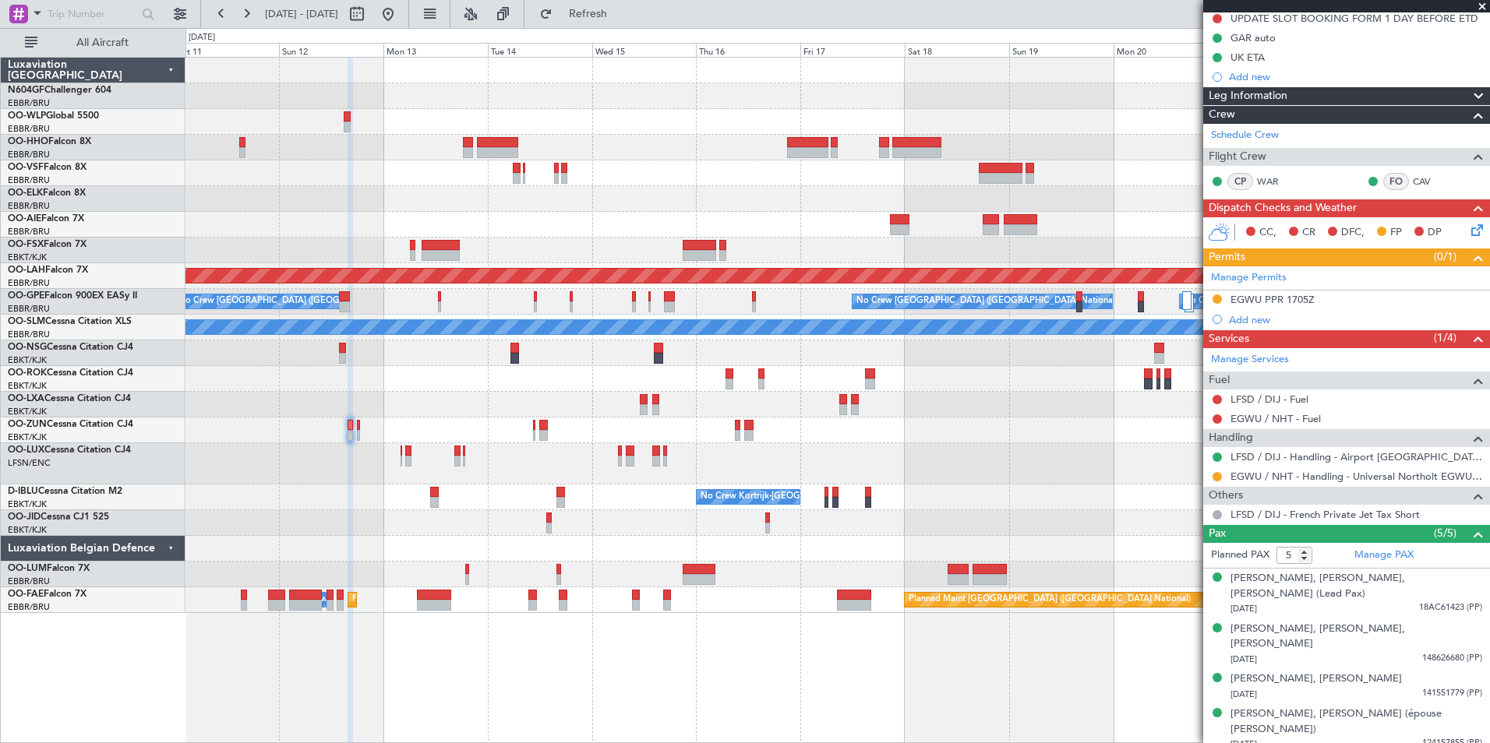
click at [551, 372] on div "Planned Maint Geneva (Cointrin) Planned Maint Alton-st Louis (St Louis Regl) Pl…" at bounding box center [836, 336] width 1303 height 556
click at [620, 21] on button "Refresh" at bounding box center [578, 14] width 93 height 25
click at [761, 335] on div "Planned Maint Geneva (Cointrin) Planned Maint Alton-st Louis (St Louis Regl) Pl…" at bounding box center [836, 336] width 1303 height 556
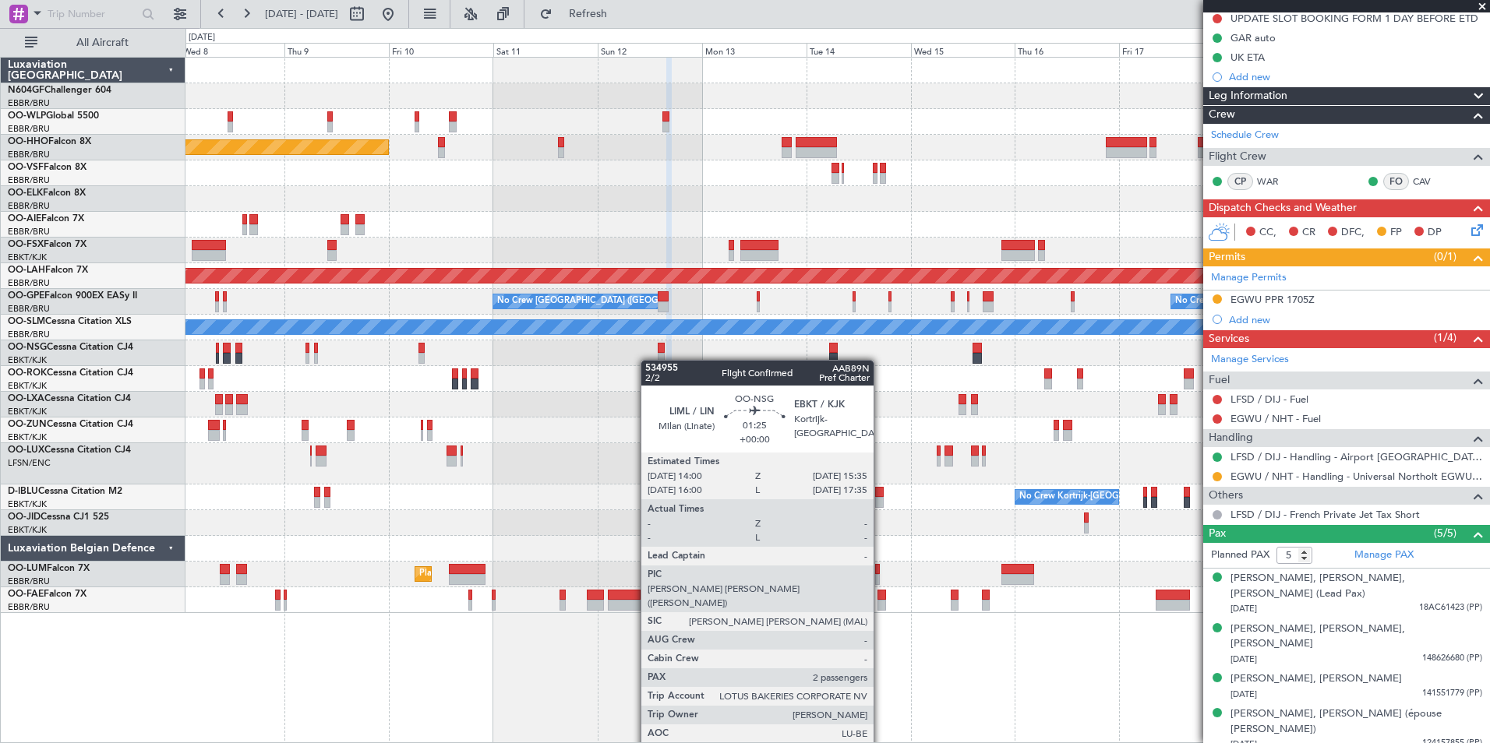
click at [900, 417] on div "Planned Maint Geneva (Cointrin) Planned Maint Alton-st Louis (St Louis Regl) No…" at bounding box center [836, 336] width 1303 height 556
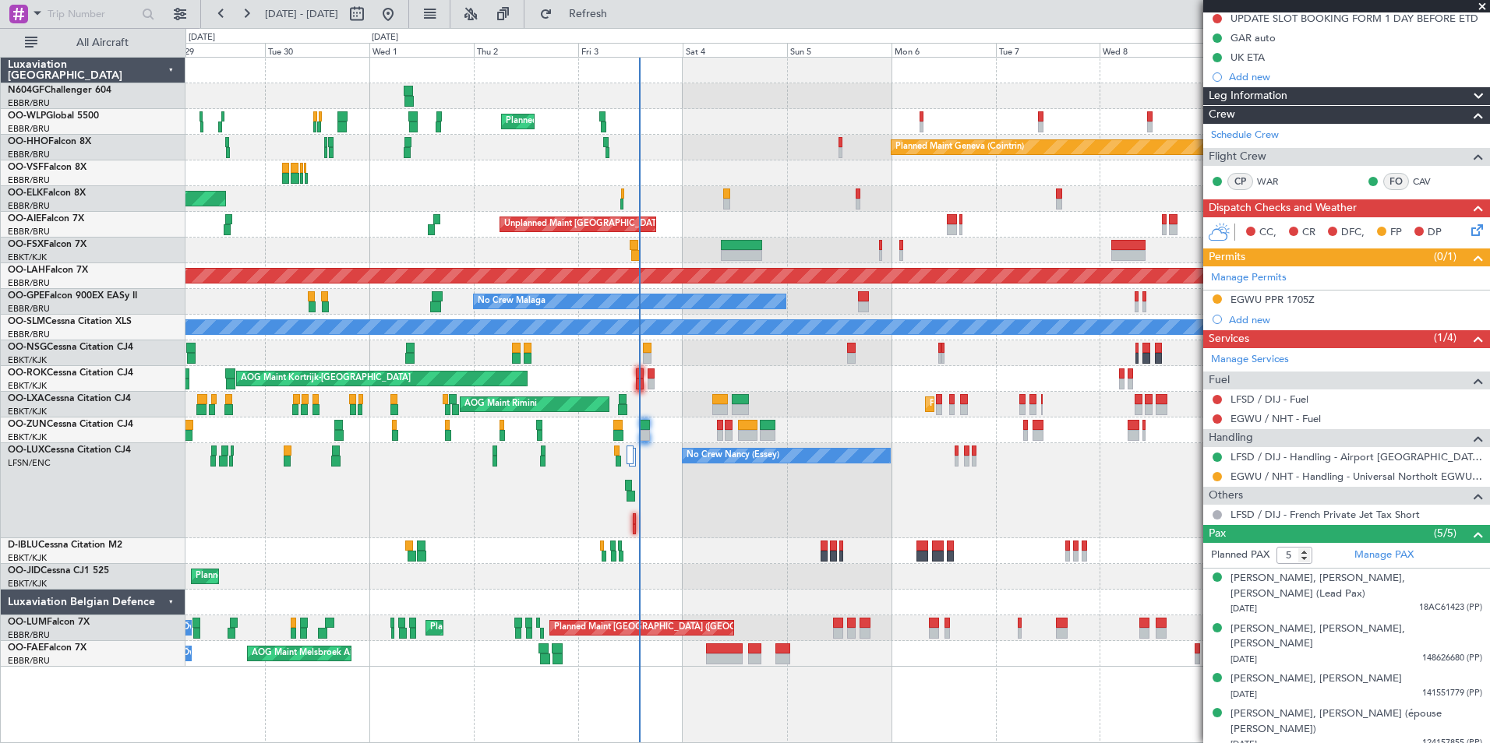
click at [646, 409] on div "Planned Maint Milan (Linate) Planned Maint Geneva (Cointrin) Planned Maint Kort…" at bounding box center [836, 362] width 1303 height 609
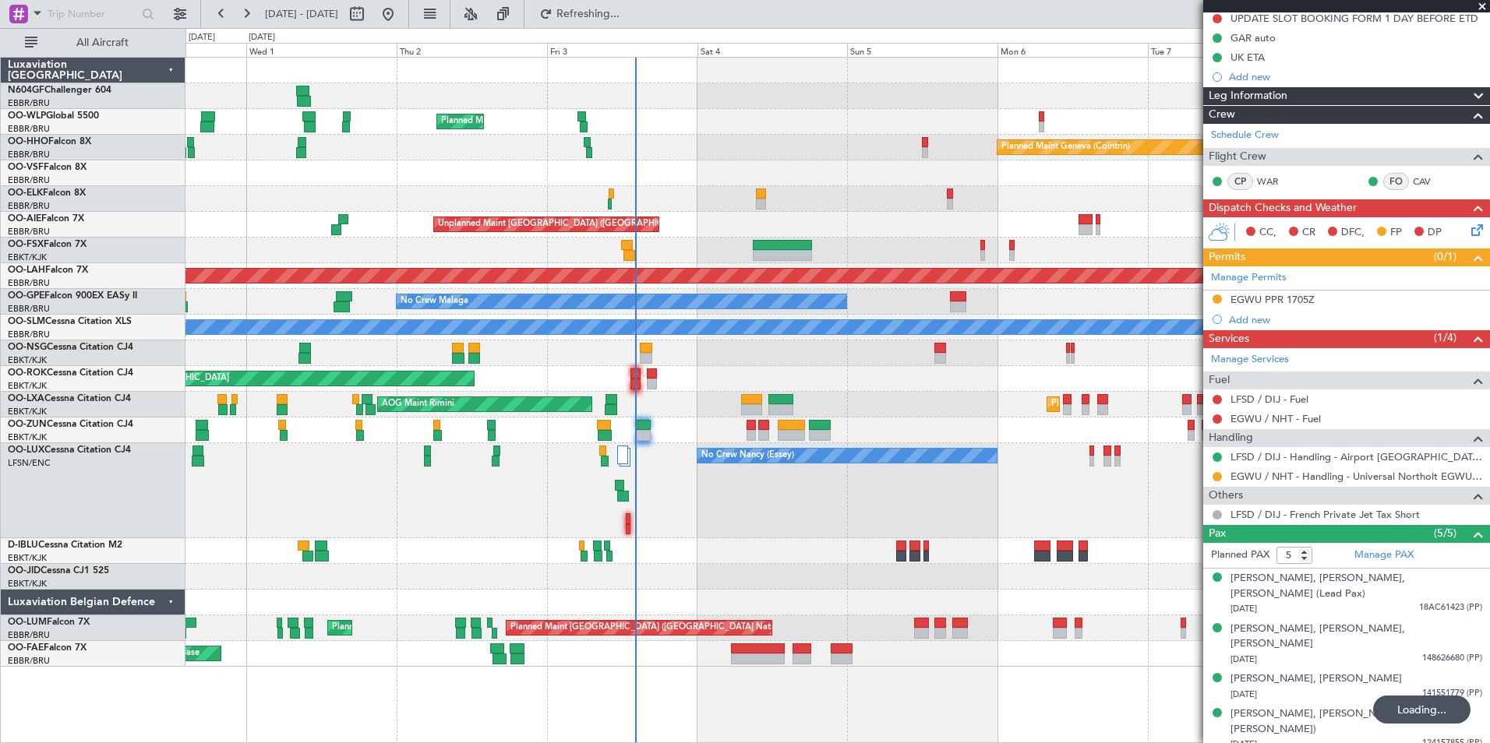
click at [626, 372] on div "AOG Maint Kortrijk-[GEOGRAPHIC_DATA]" at bounding box center [836, 379] width 1303 height 26
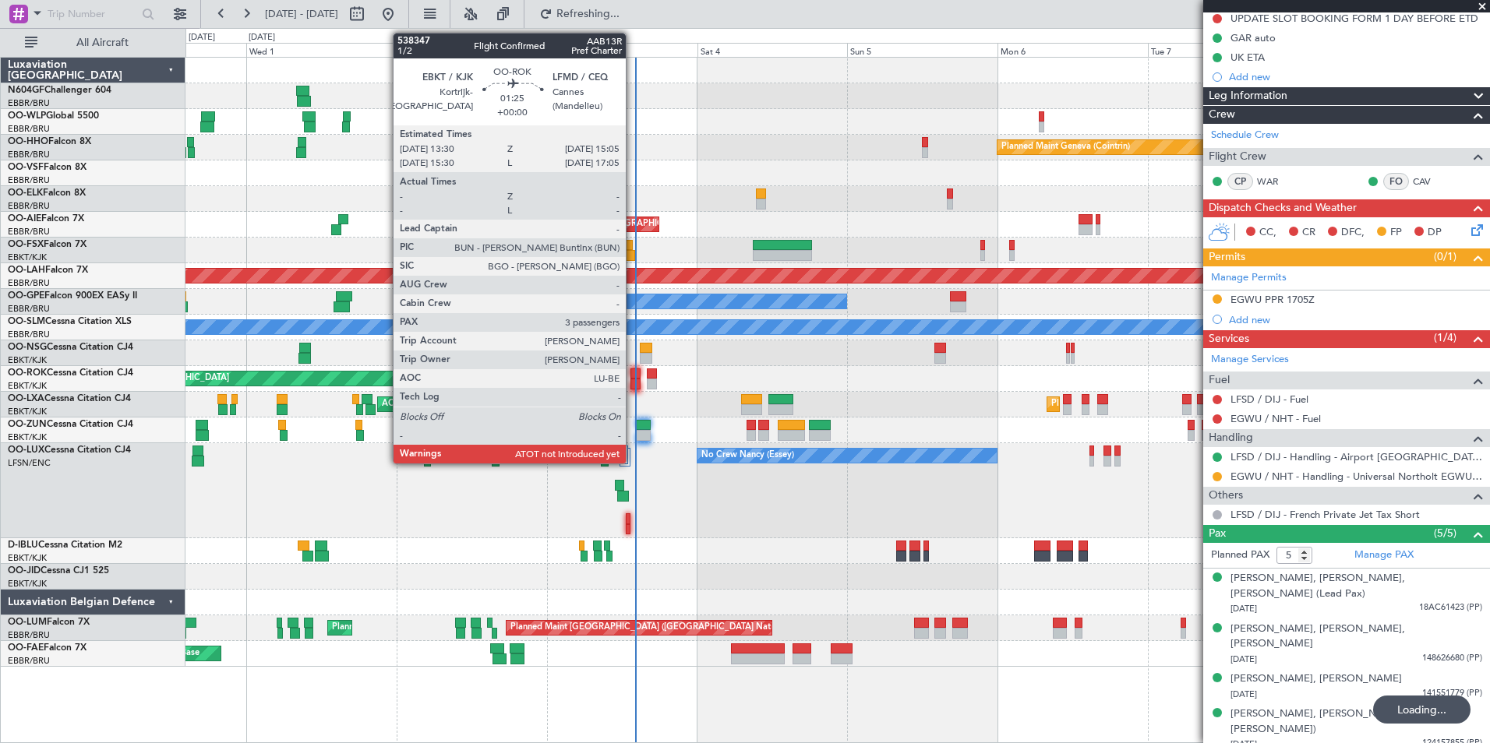
click at [633, 376] on div at bounding box center [635, 374] width 10 height 11
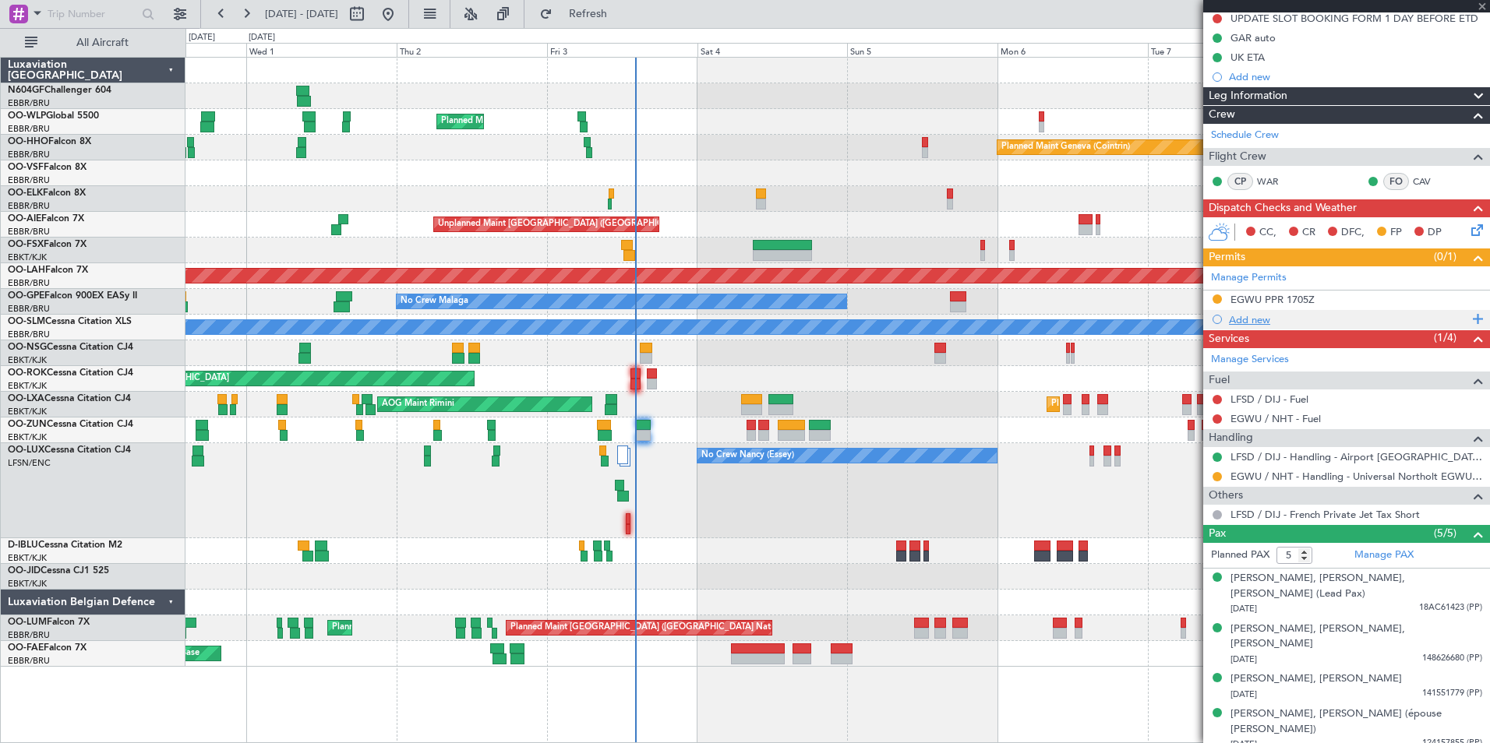
type input "3"
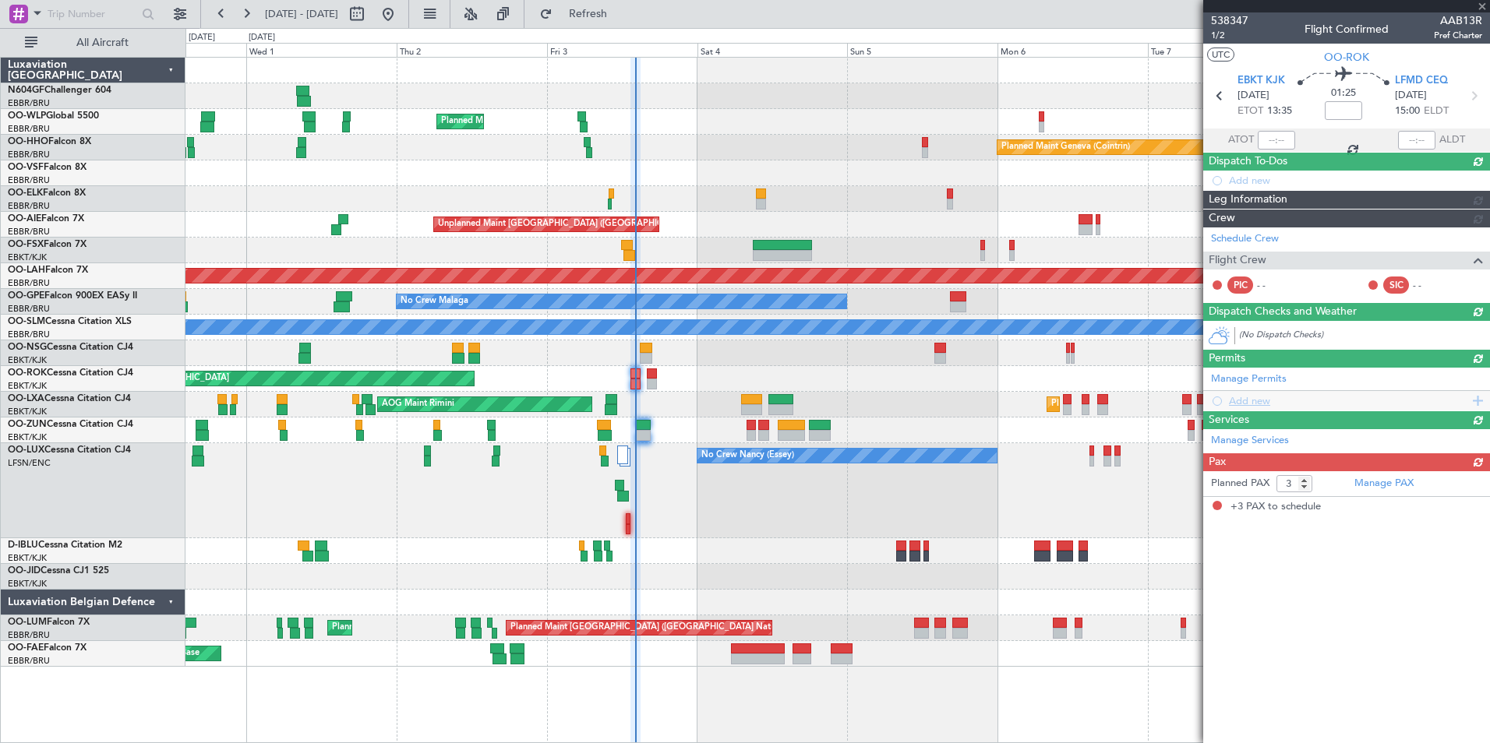
scroll to position [0, 0]
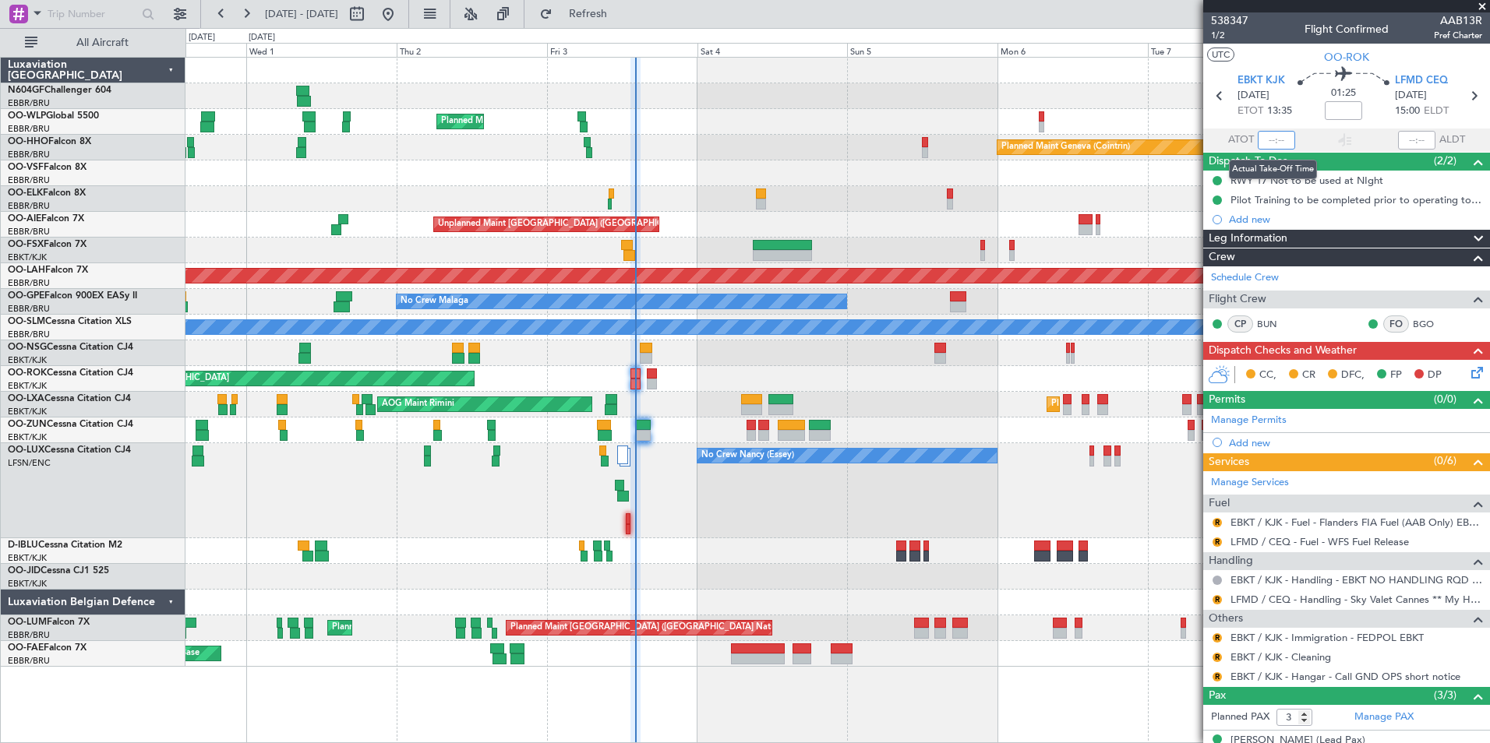
click at [1267, 132] on input "text" at bounding box center [1276, 140] width 37 height 19
click at [679, 386] on div "AOG Maint Kortrijk-[GEOGRAPHIC_DATA]" at bounding box center [836, 379] width 1303 height 26
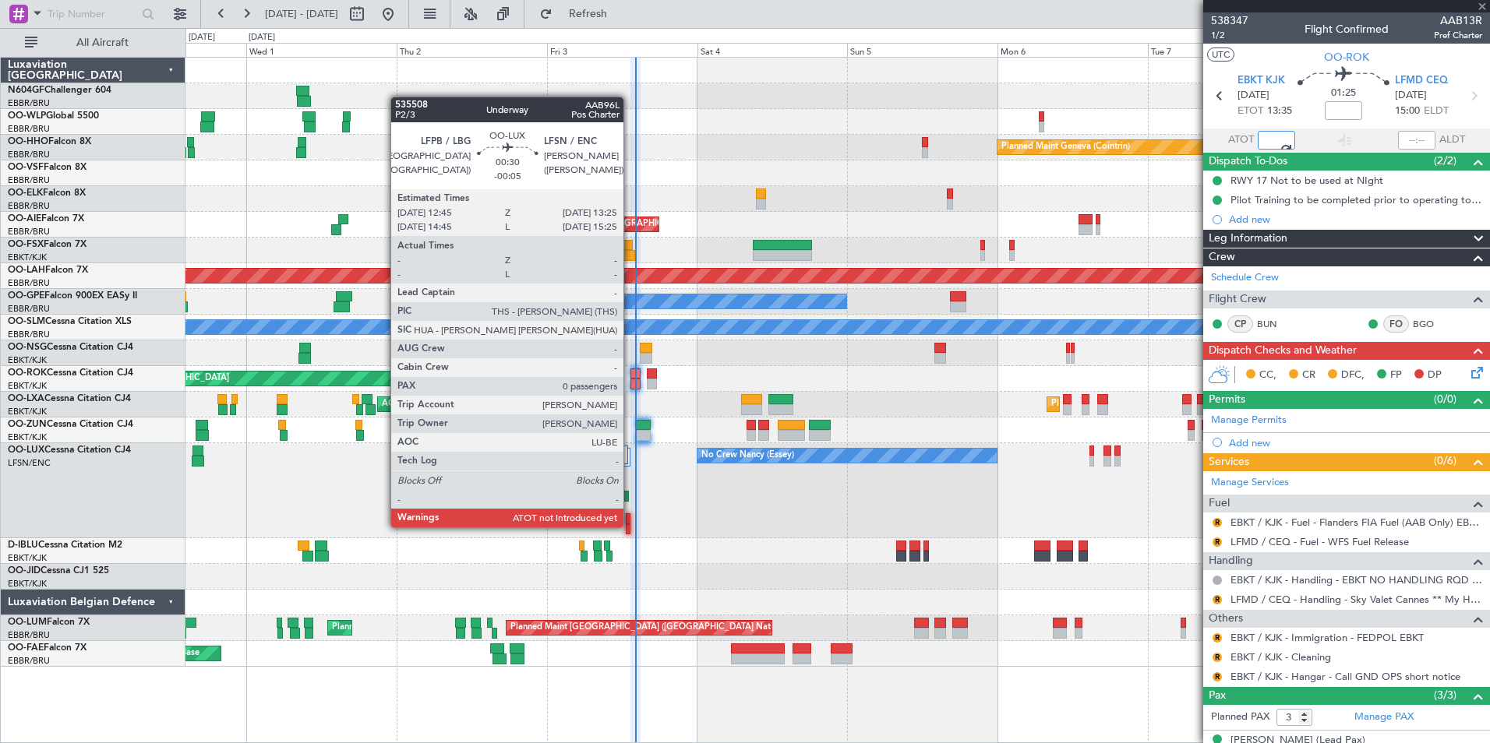
click at [630, 525] on div at bounding box center [628, 529] width 5 height 11
type input "13:50"
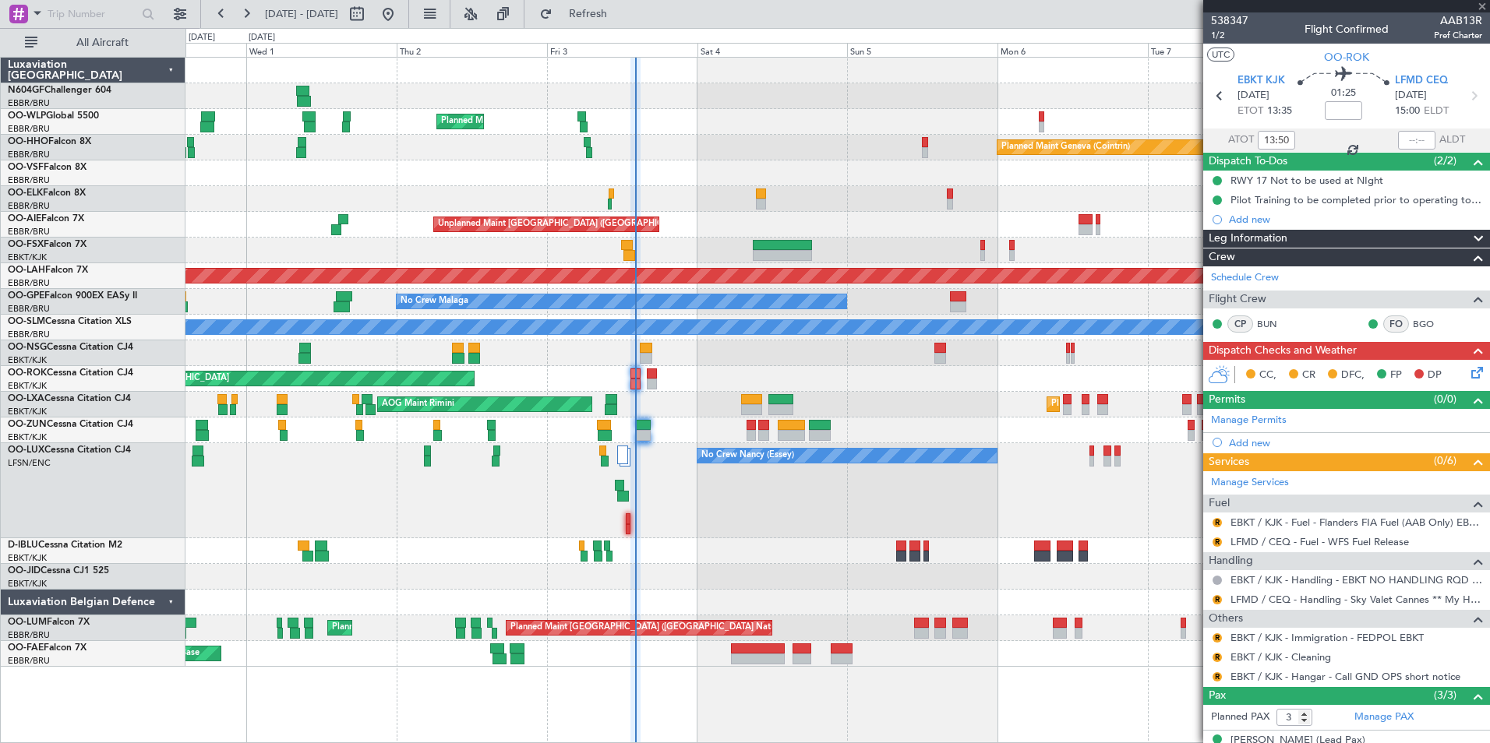
type input "-00:05"
type input "0"
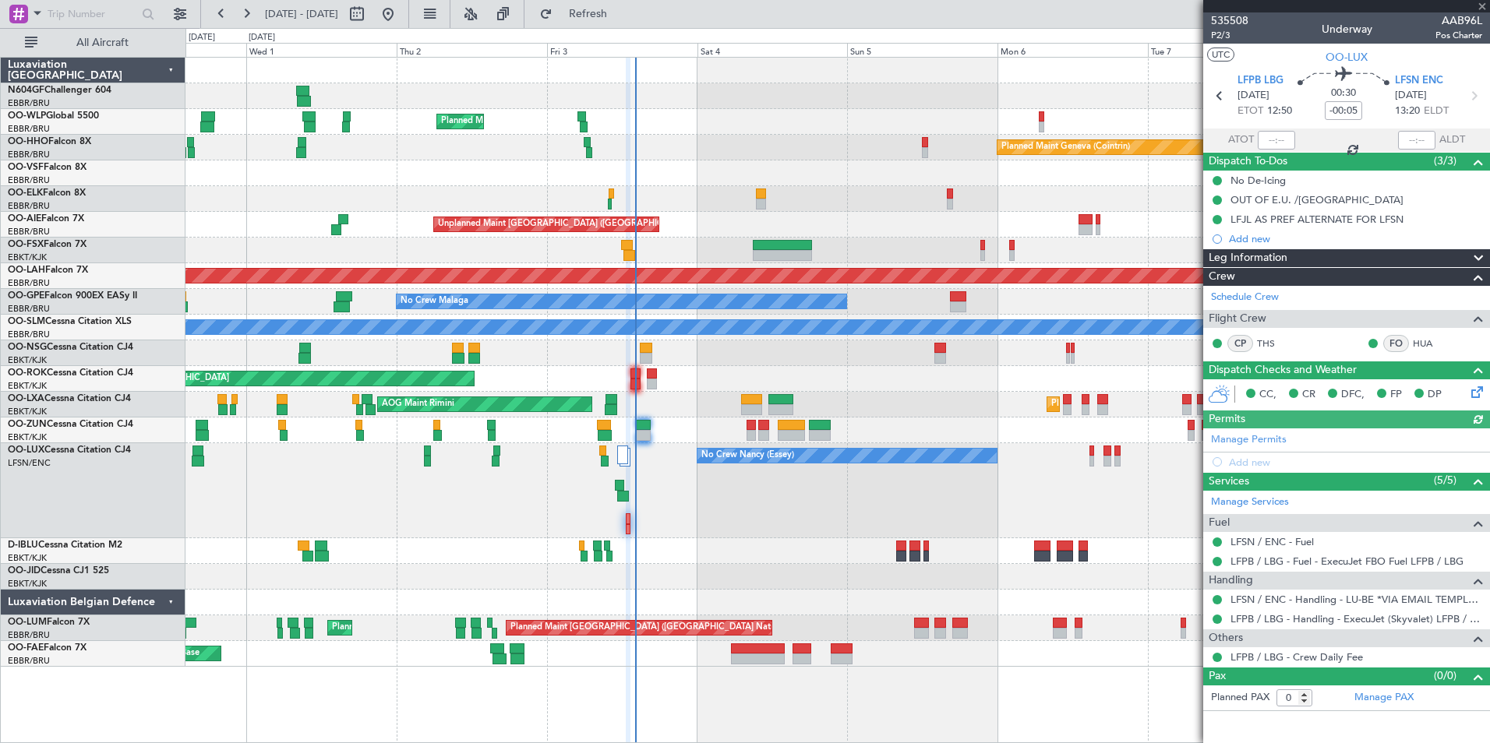
click at [1277, 140] on div at bounding box center [1276, 140] width 37 height 19
click at [1275, 140] on div at bounding box center [1276, 140] width 37 height 19
click at [1277, 140] on input "text" at bounding box center [1276, 140] width 37 height 19
click at [813, 161] on div at bounding box center [836, 174] width 1303 height 26
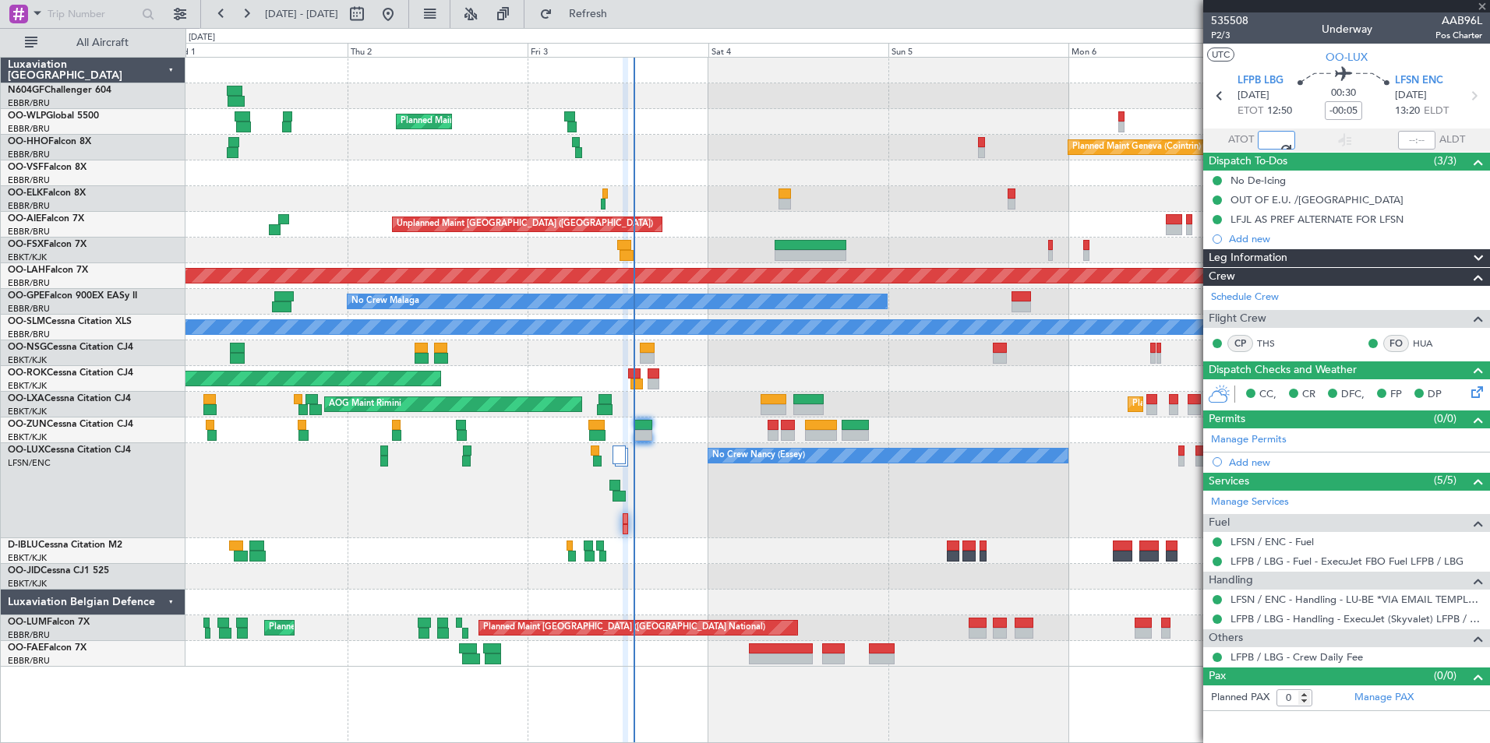
click at [684, 499] on div "No Crew Nancy (Essey)" at bounding box center [836, 490] width 1303 height 95
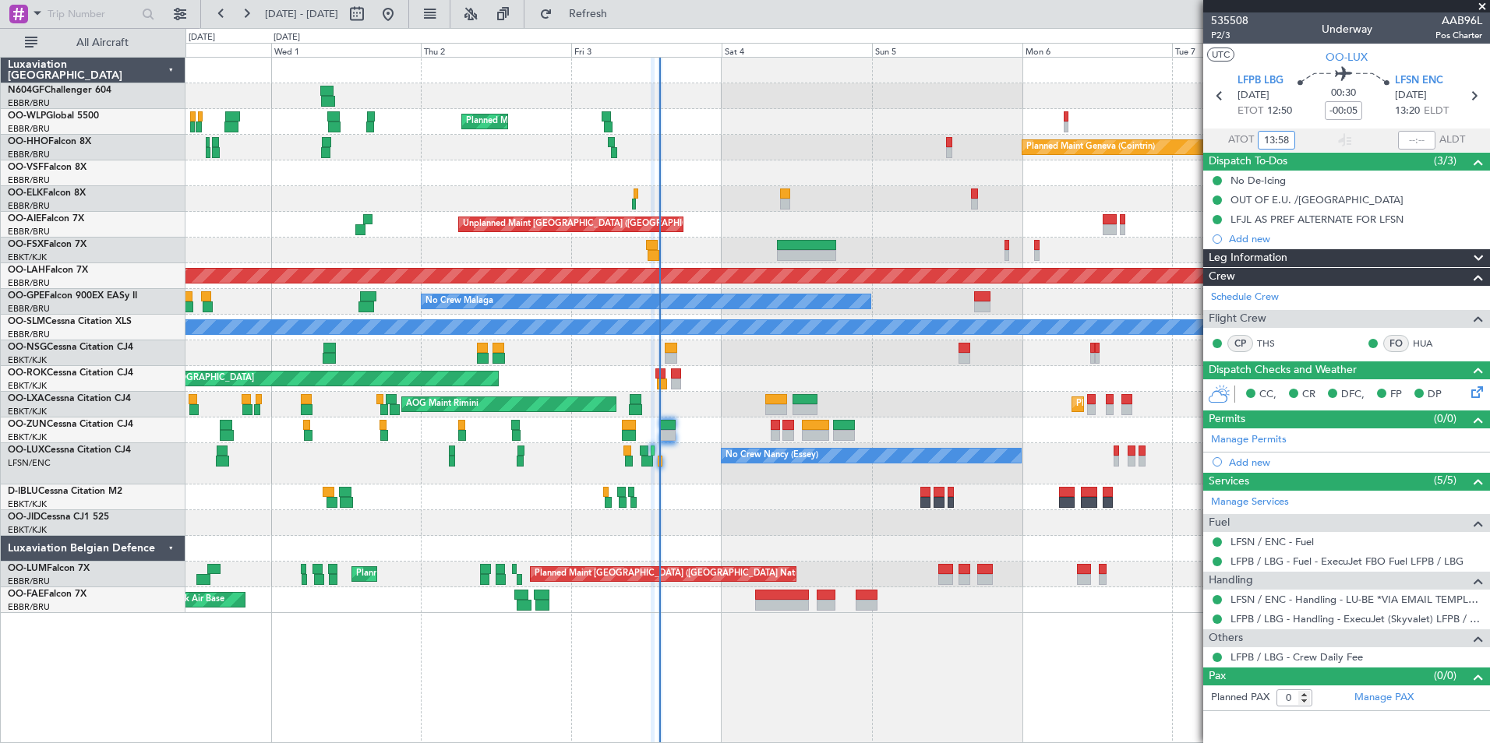
type input "13:58"
click at [685, 530] on div "Planned Maint Kortrijk-[GEOGRAPHIC_DATA]" at bounding box center [836, 523] width 1303 height 26
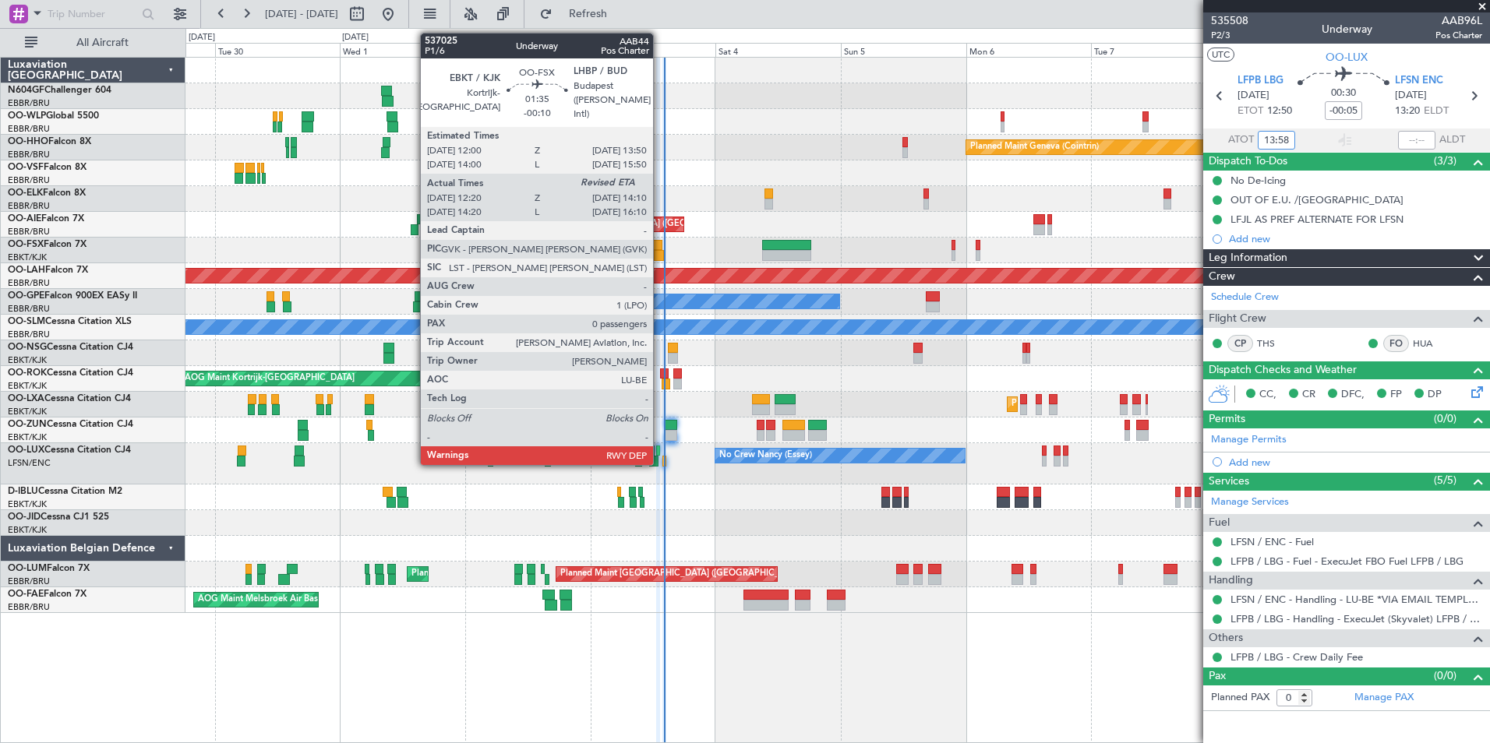
click at [660, 255] on div at bounding box center [659, 255] width 10 height 11
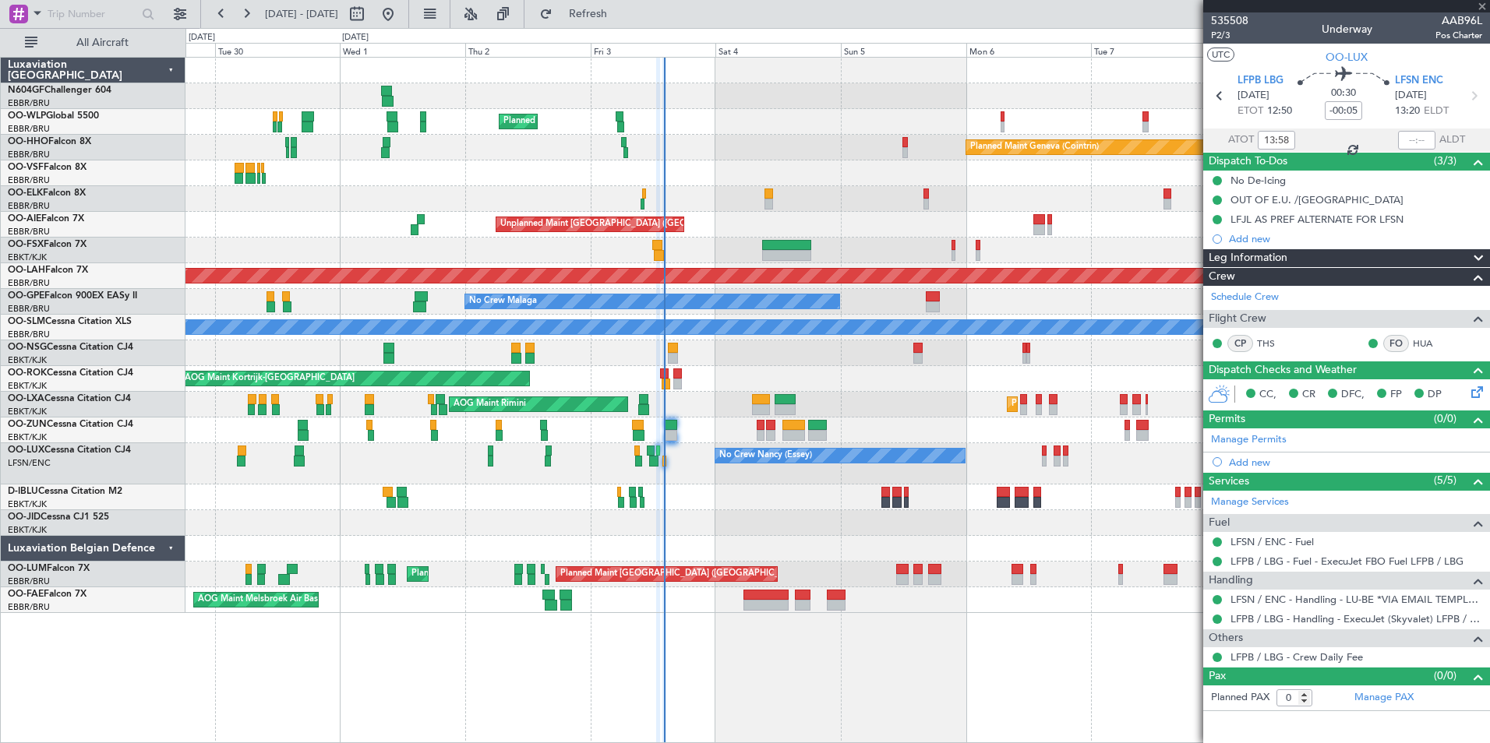
type input "-00:10"
type input "12:30"
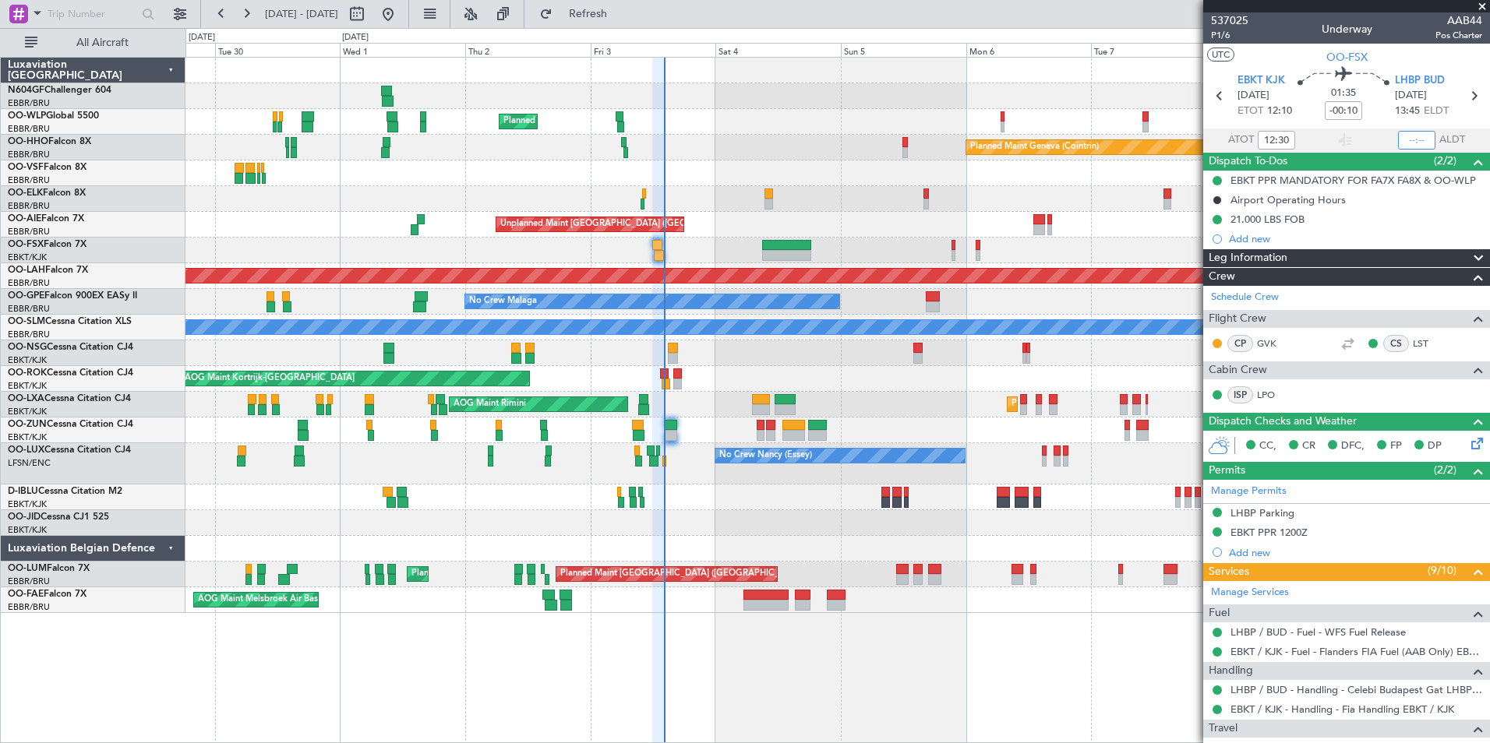
click at [1403, 143] on input "text" at bounding box center [1416, 140] width 37 height 19
click at [949, 163] on div at bounding box center [836, 174] width 1303 height 26
type input "14:09"
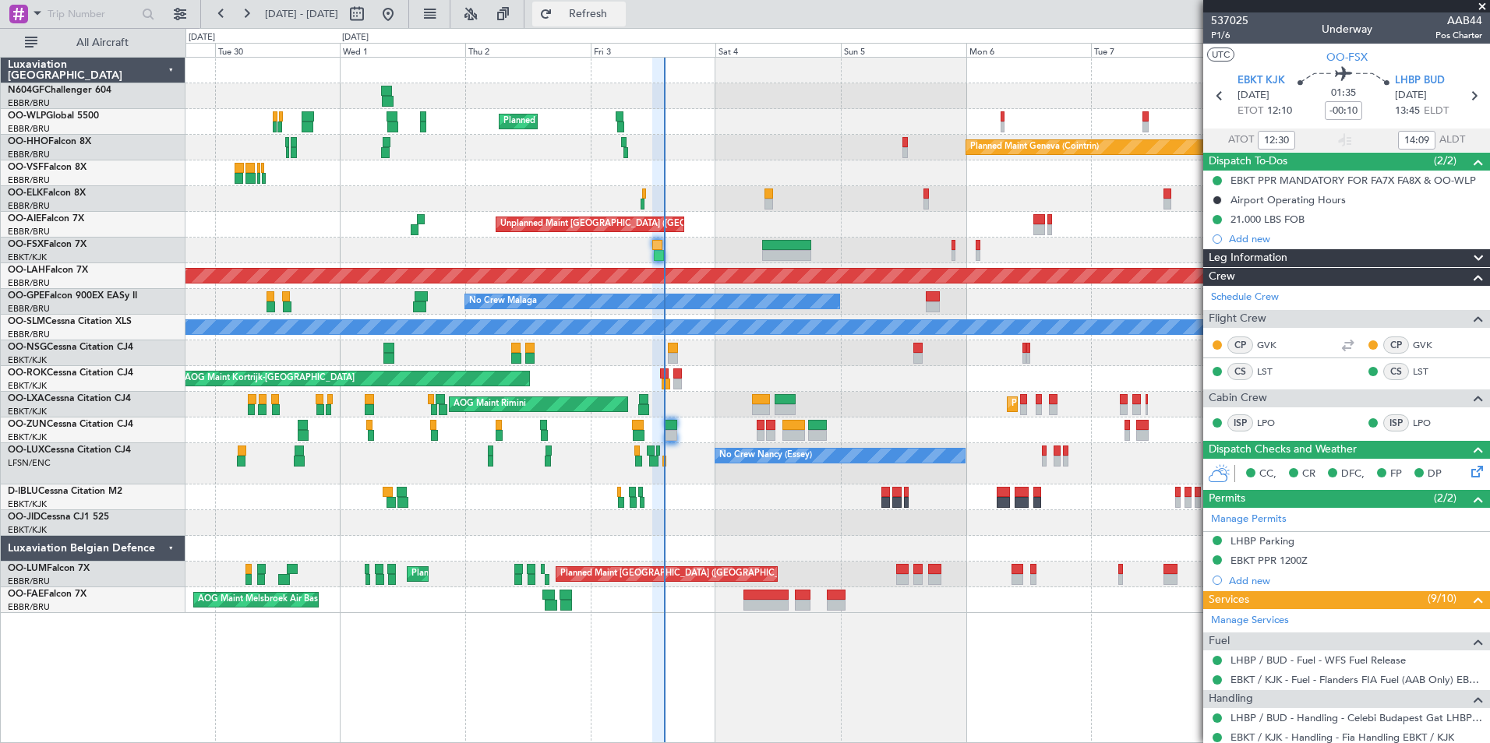
click at [626, 23] on button "Refresh" at bounding box center [578, 14] width 93 height 25
click at [621, 12] on span "Refresh" at bounding box center [588, 14] width 65 height 11
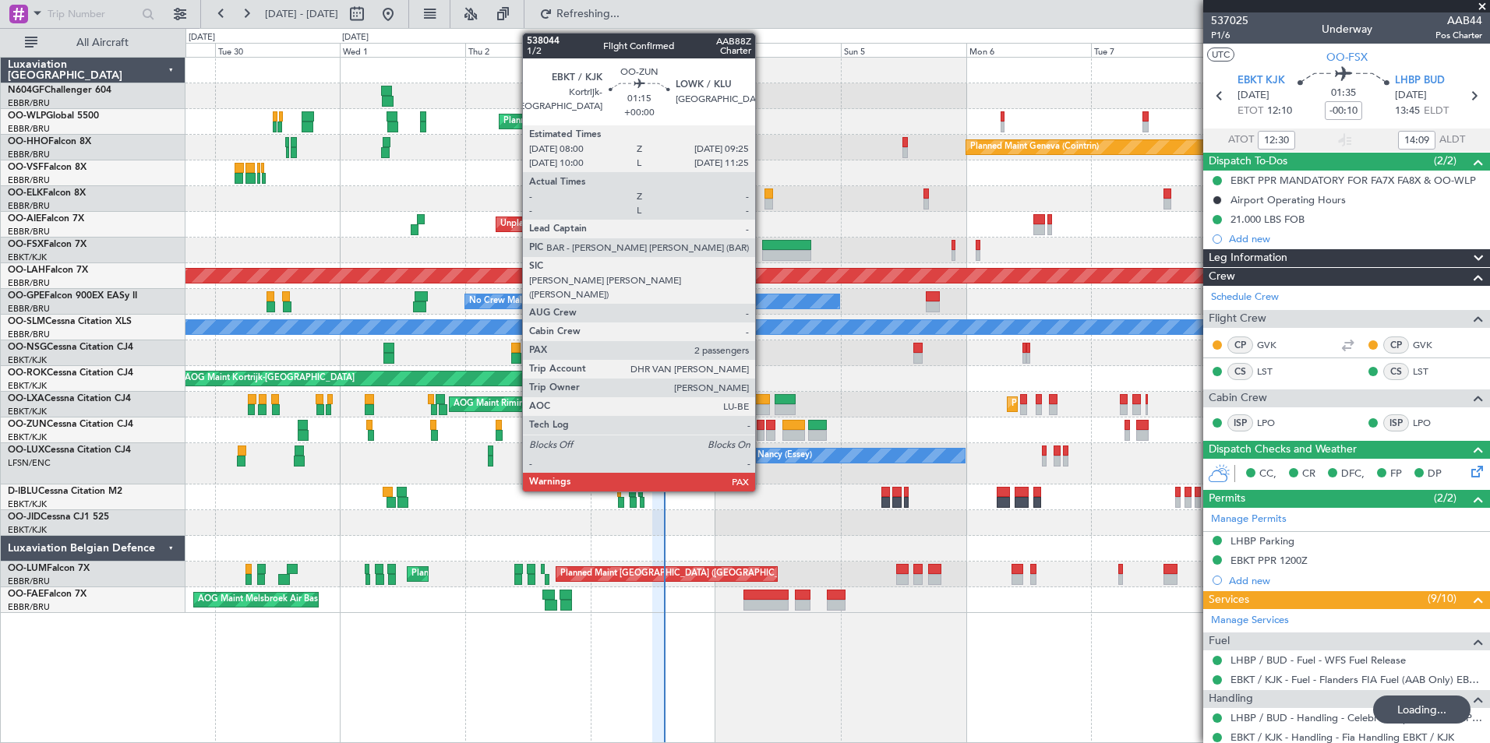
click at [762, 432] on div at bounding box center [761, 435] width 8 height 11
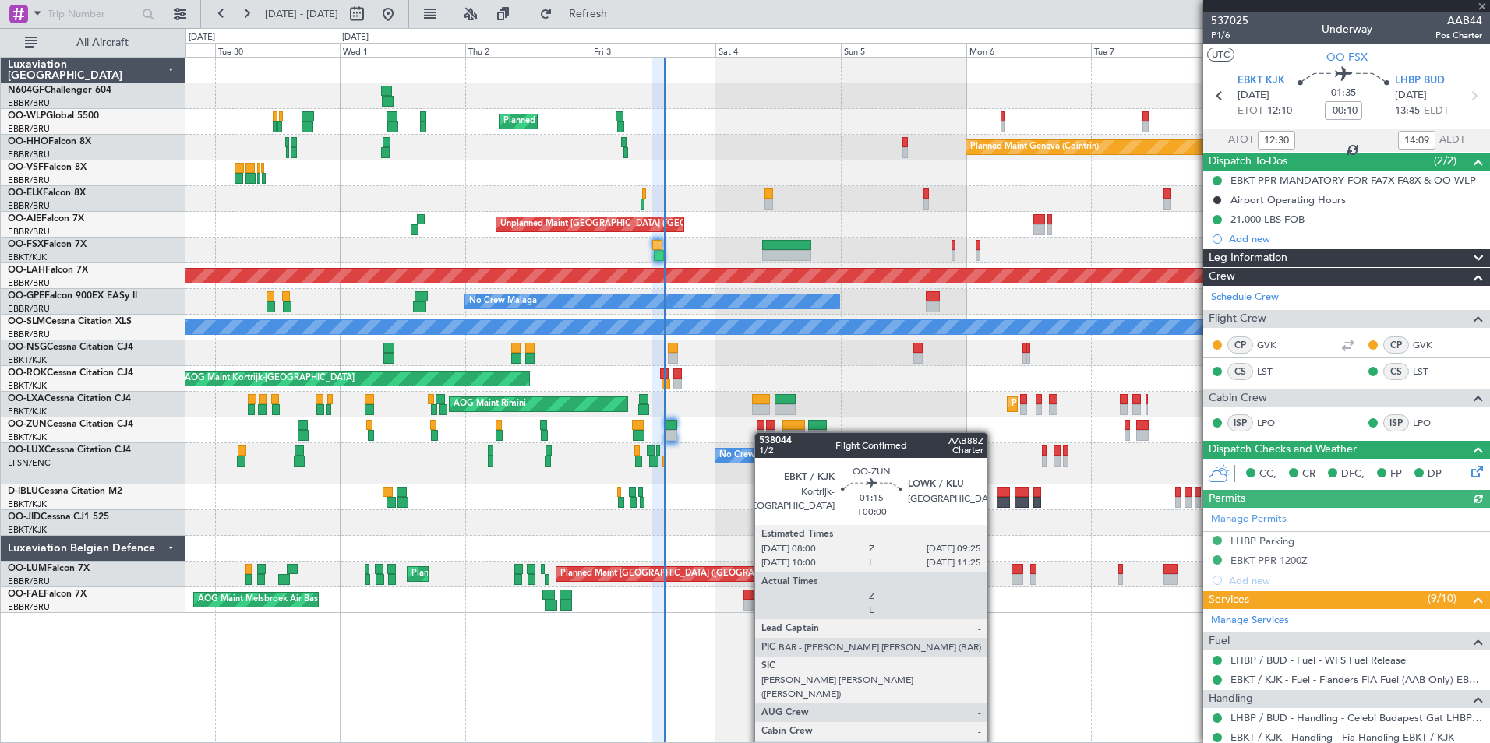
type input "2"
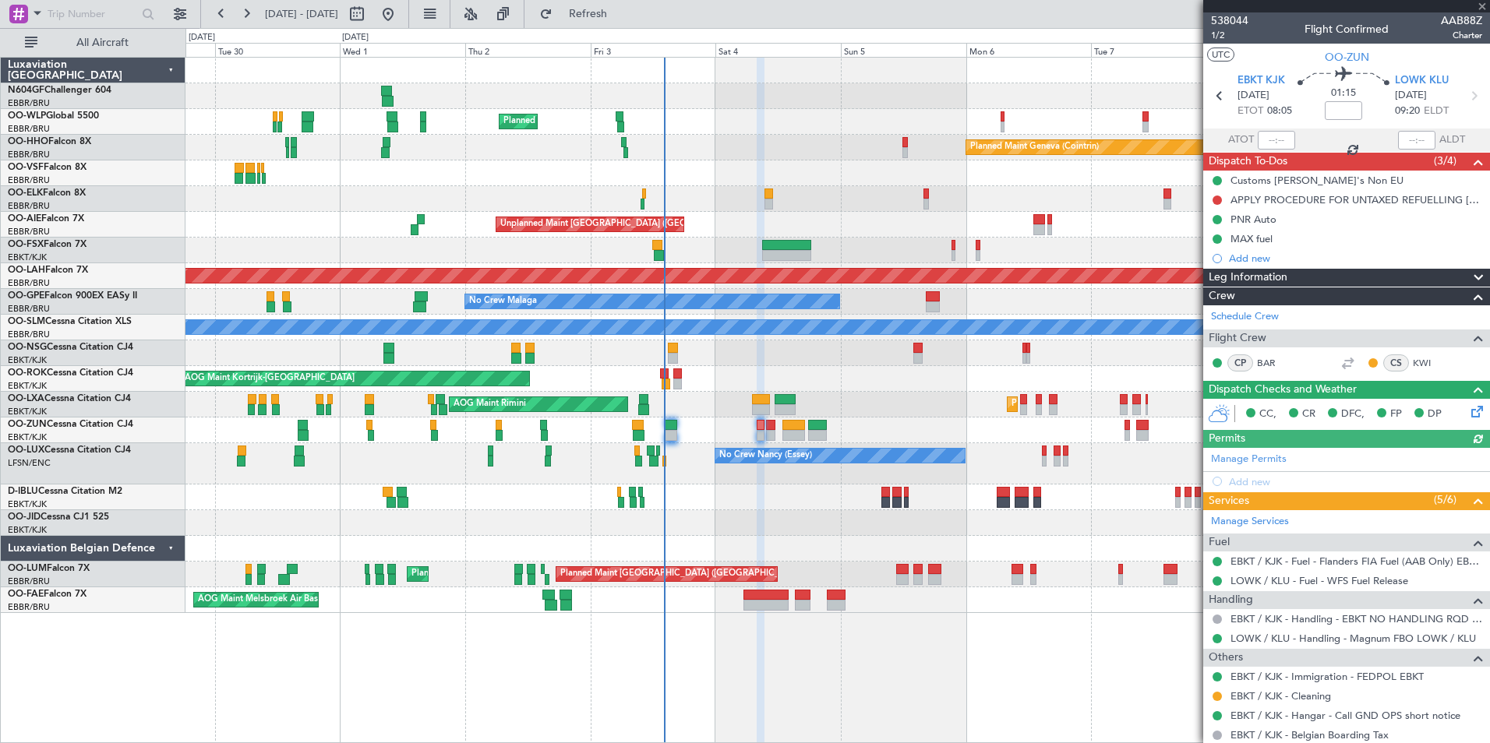
scroll to position [115, 0]
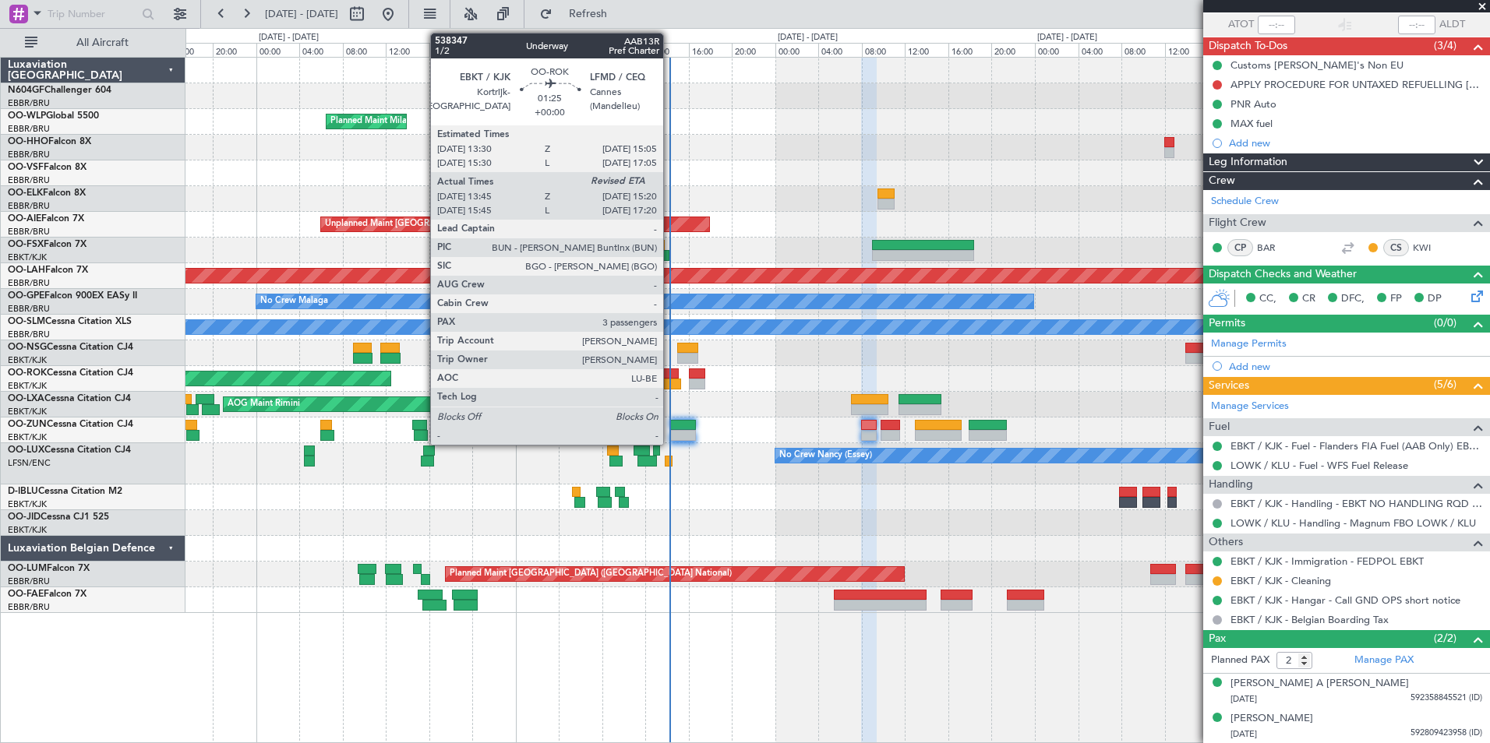
click at [670, 379] on div at bounding box center [672, 384] width 17 height 11
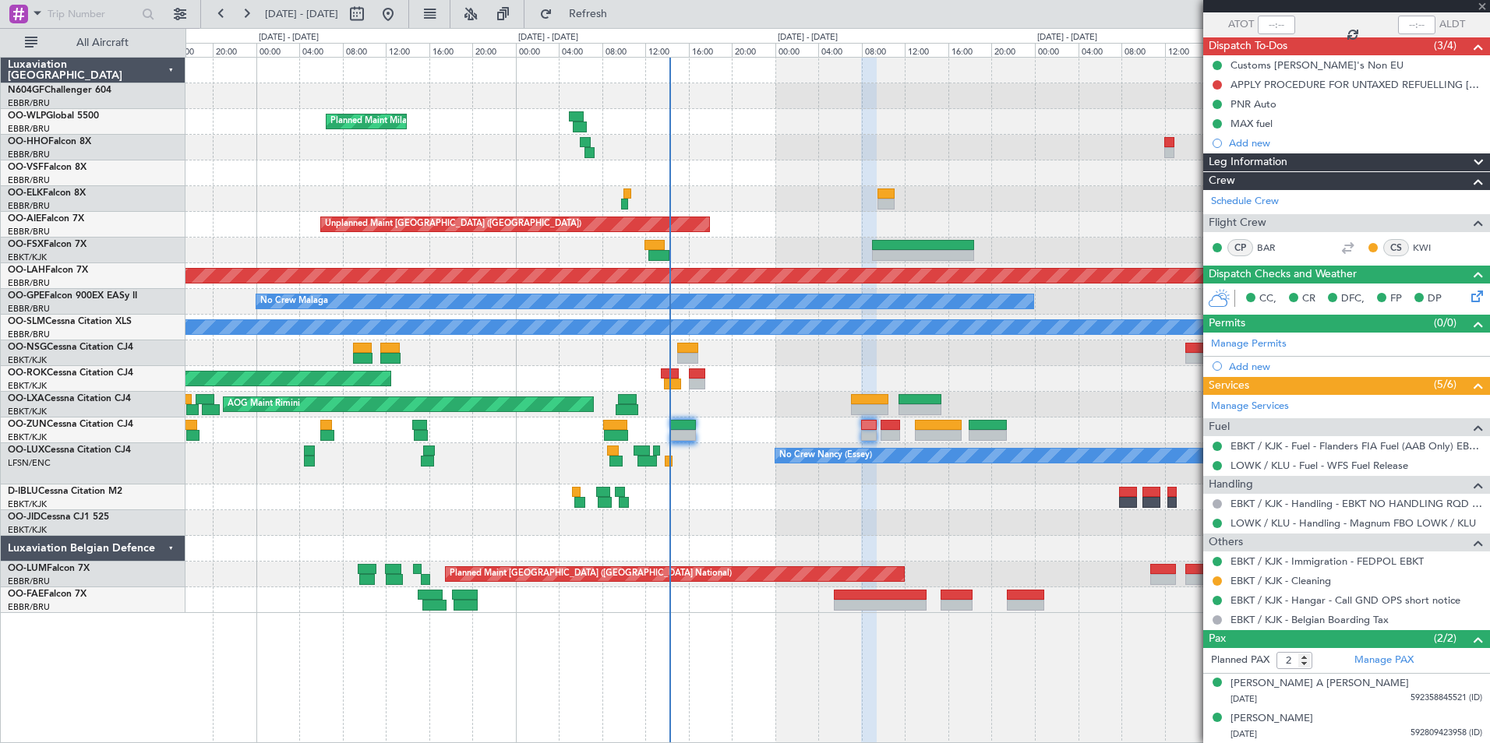
type input "13:50"
type input "3"
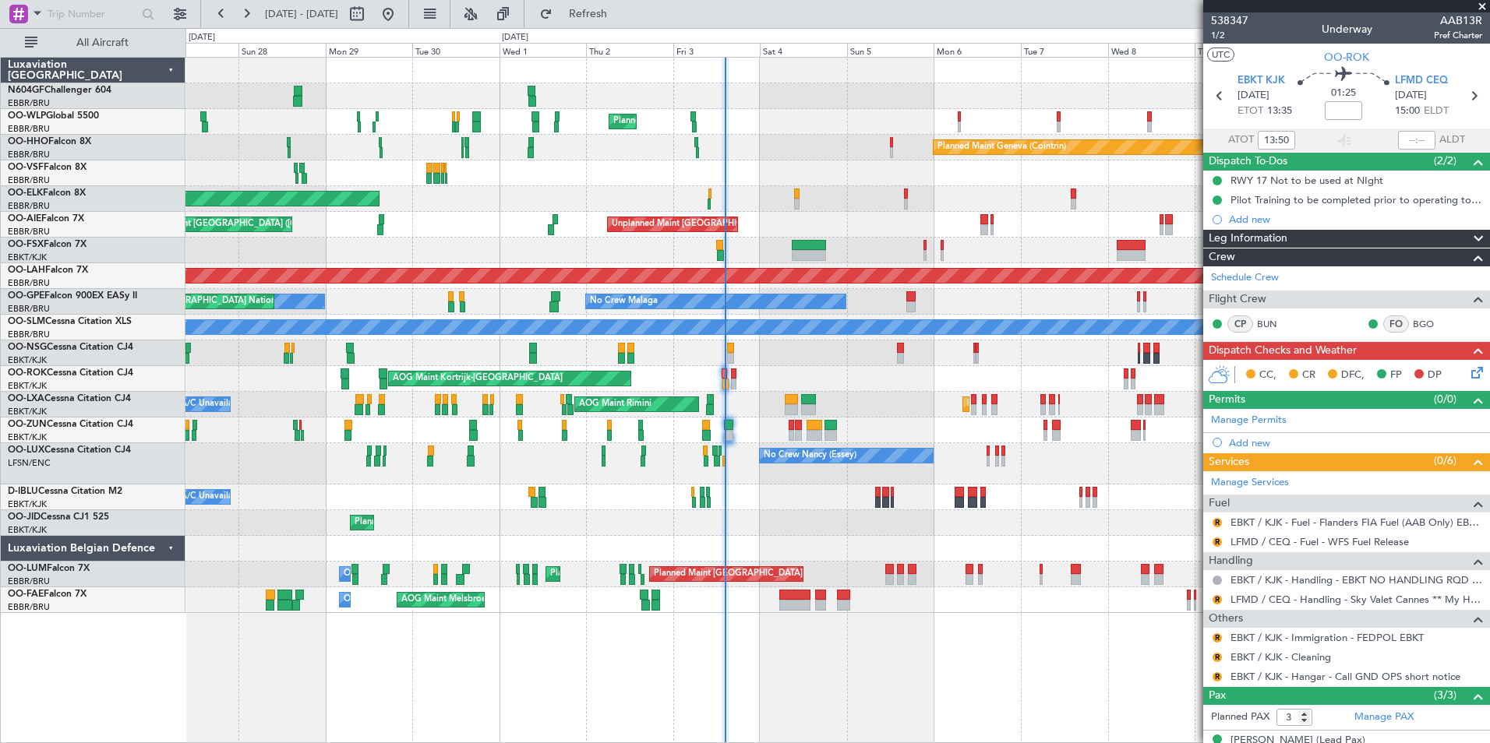
click at [640, 337] on div "Planned Maint Milan (Linate) Planned Maint Geneva ([GEOGRAPHIC_DATA]) Planned M…" at bounding box center [836, 336] width 1303 height 556
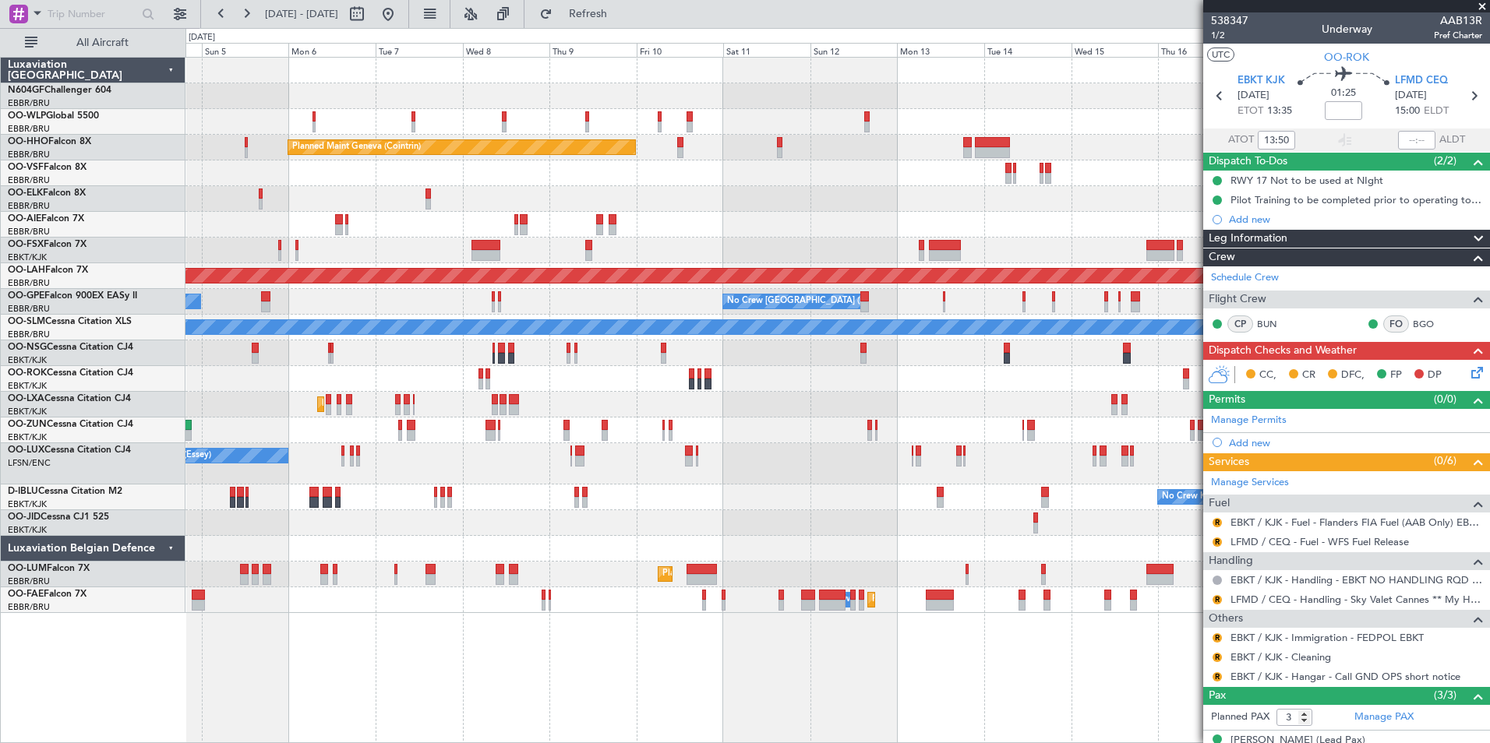
click at [297, 229] on div "Planned Maint Milan (Linate) Planned Maint Geneva ([GEOGRAPHIC_DATA]) Unplanned…" at bounding box center [836, 336] width 1303 height 556
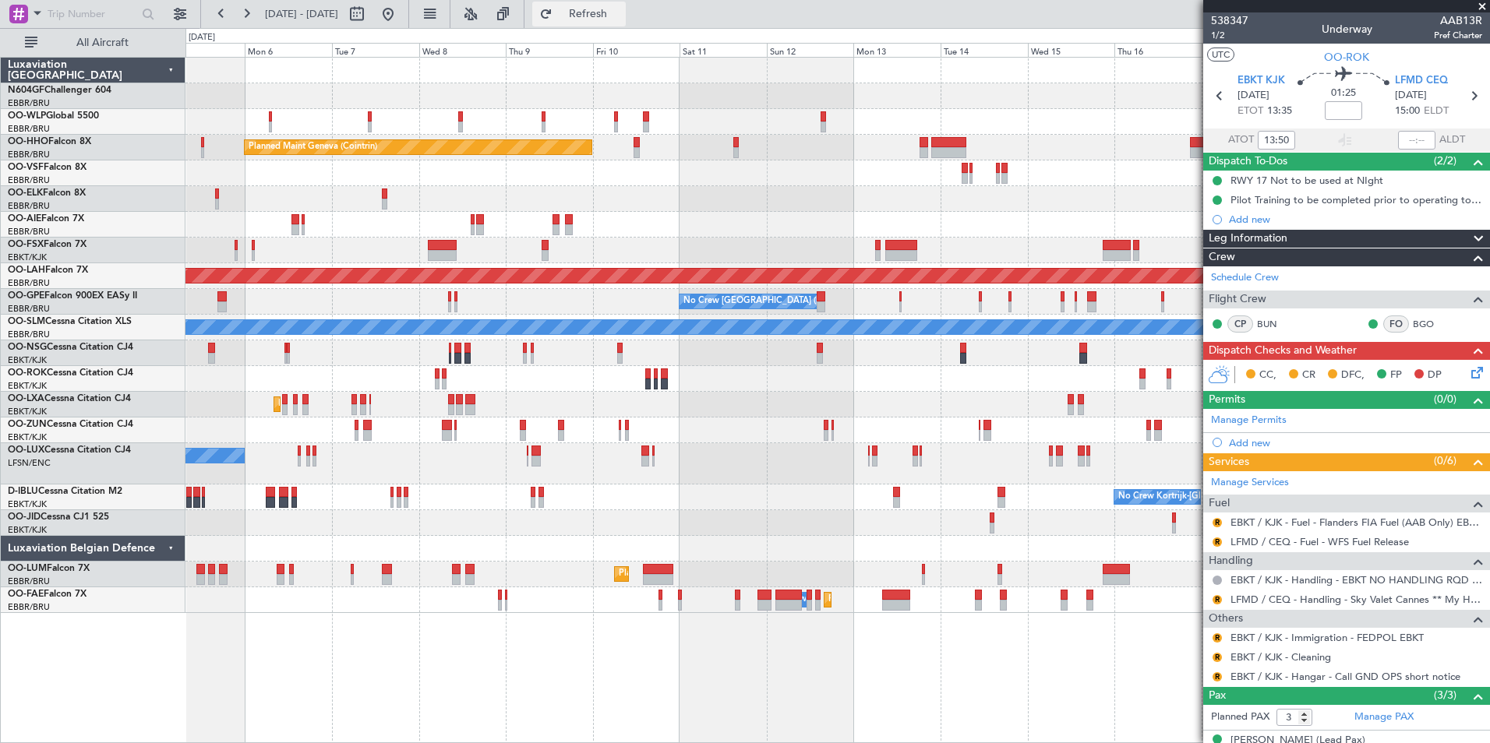
click at [621, 19] on span "Refresh" at bounding box center [588, 14] width 65 height 11
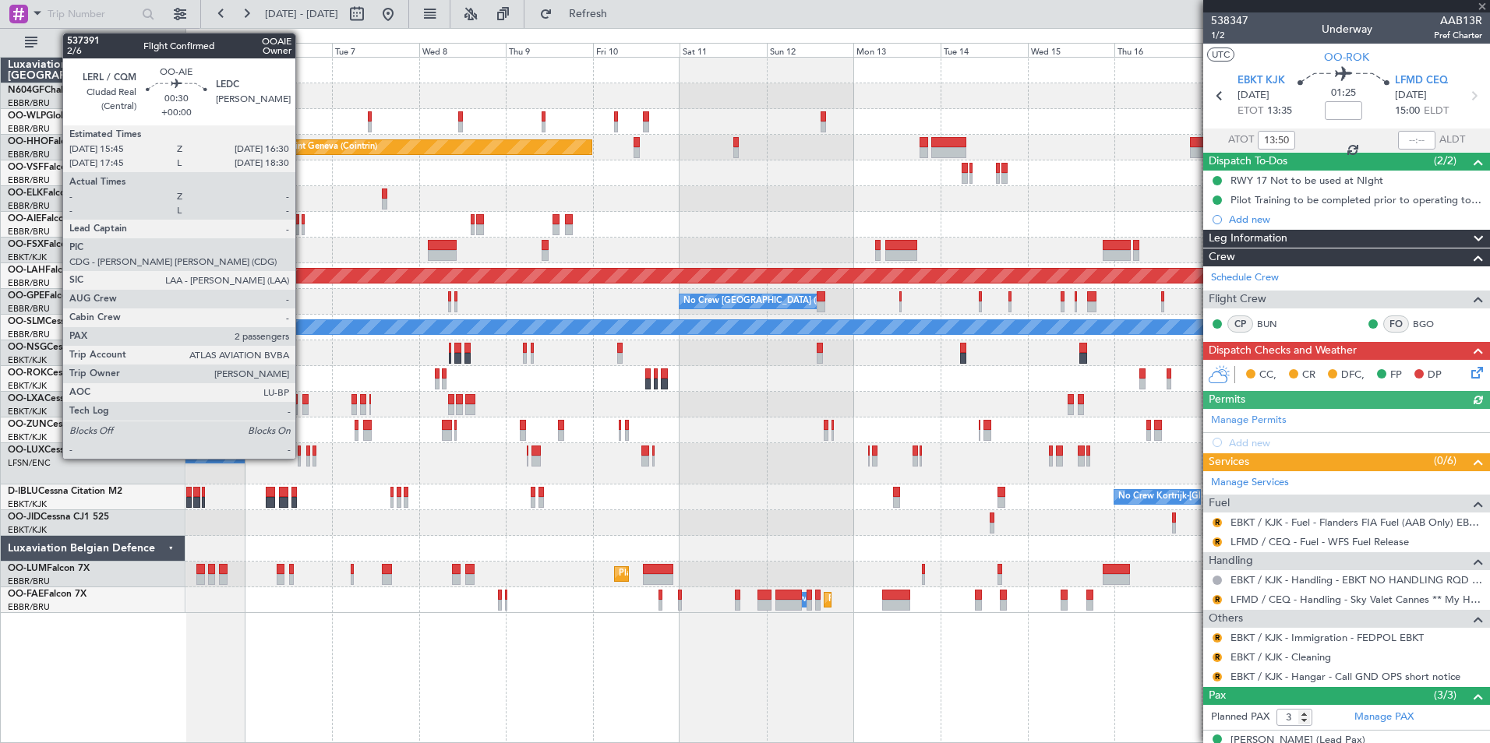
click at [302, 228] on div at bounding box center [303, 229] width 3 height 11
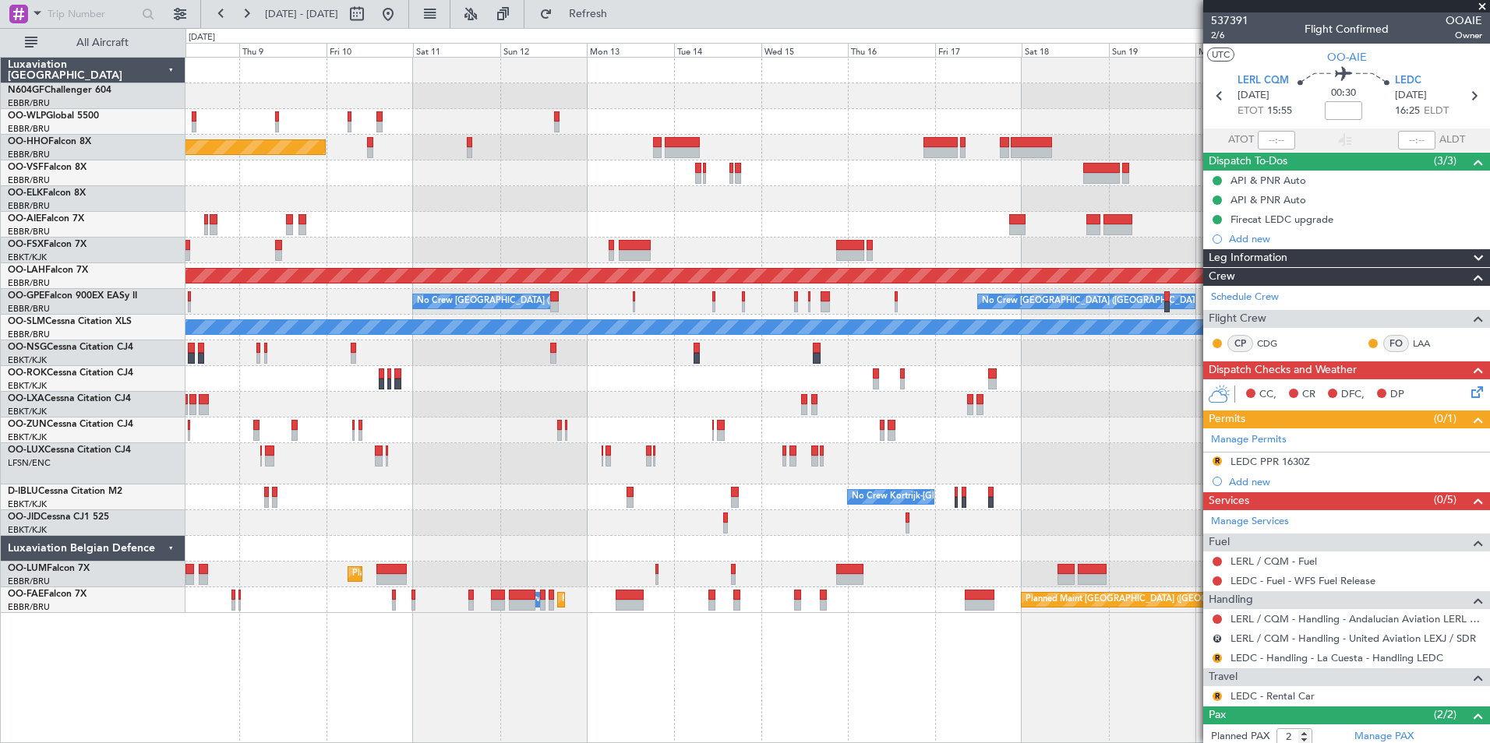
click at [405, 203] on div at bounding box center [836, 199] width 1303 height 26
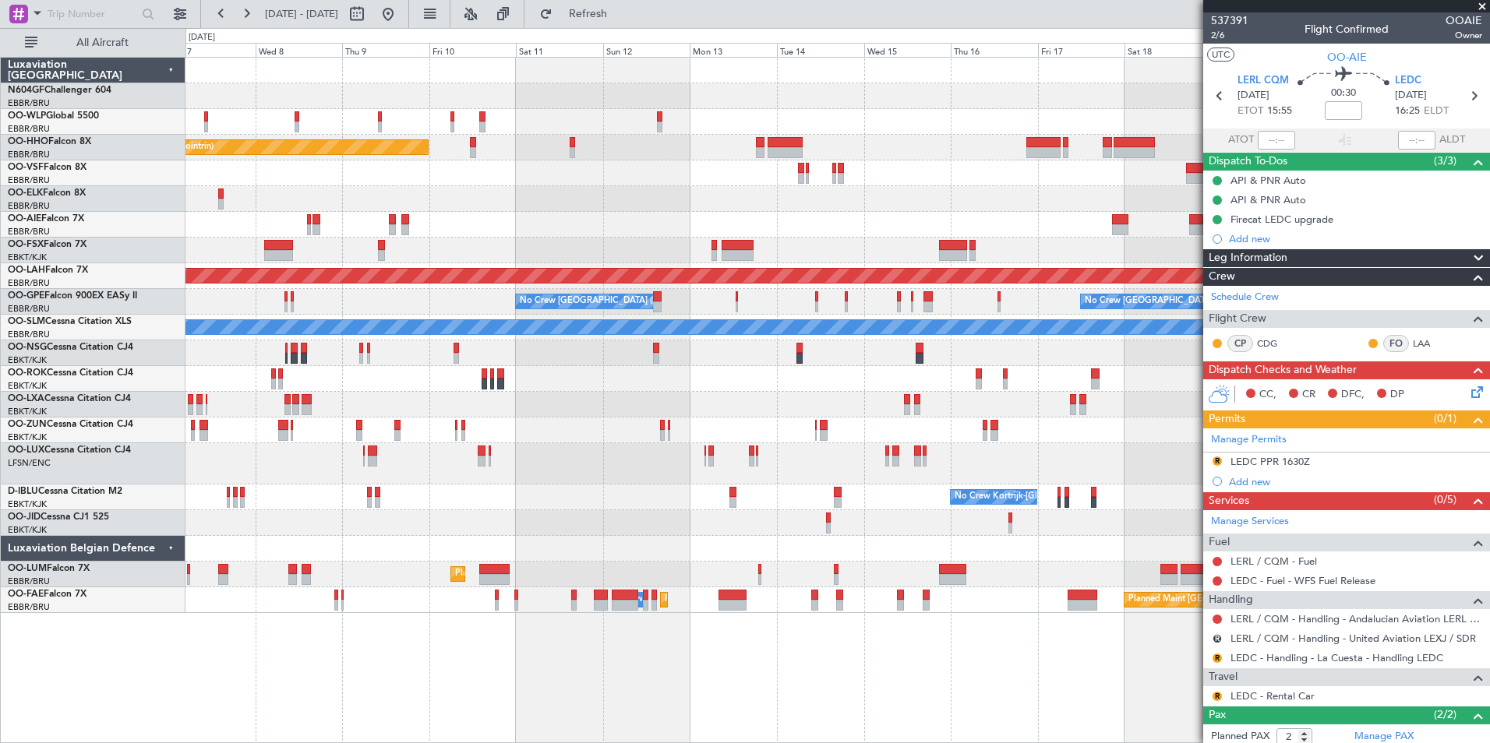
click at [574, 230] on div "Planned Maint Geneva (Cointrin) Unplanned Maint [GEOGRAPHIC_DATA] ([GEOGRAPHIC_…" at bounding box center [836, 336] width 1303 height 556
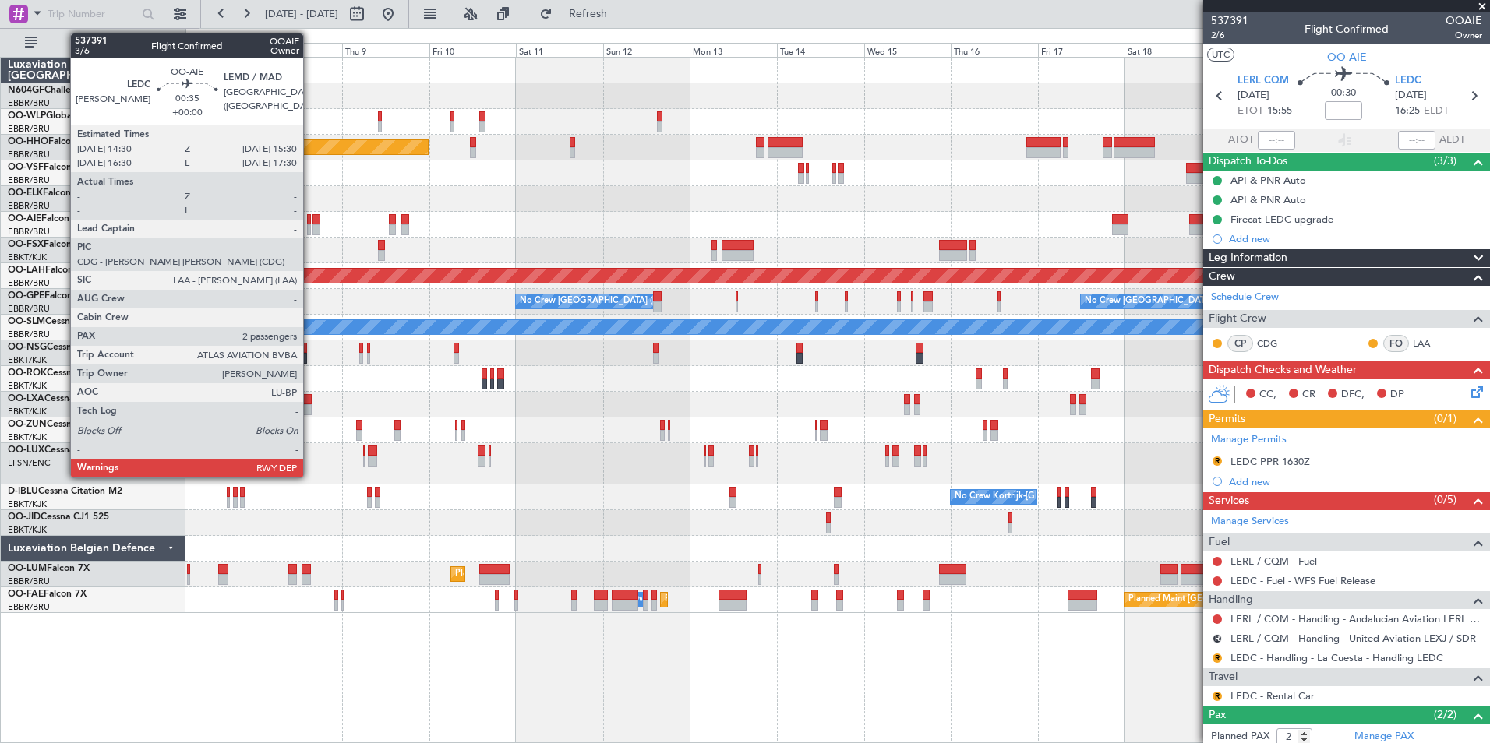
click at [310, 219] on div at bounding box center [309, 219] width 4 height 11
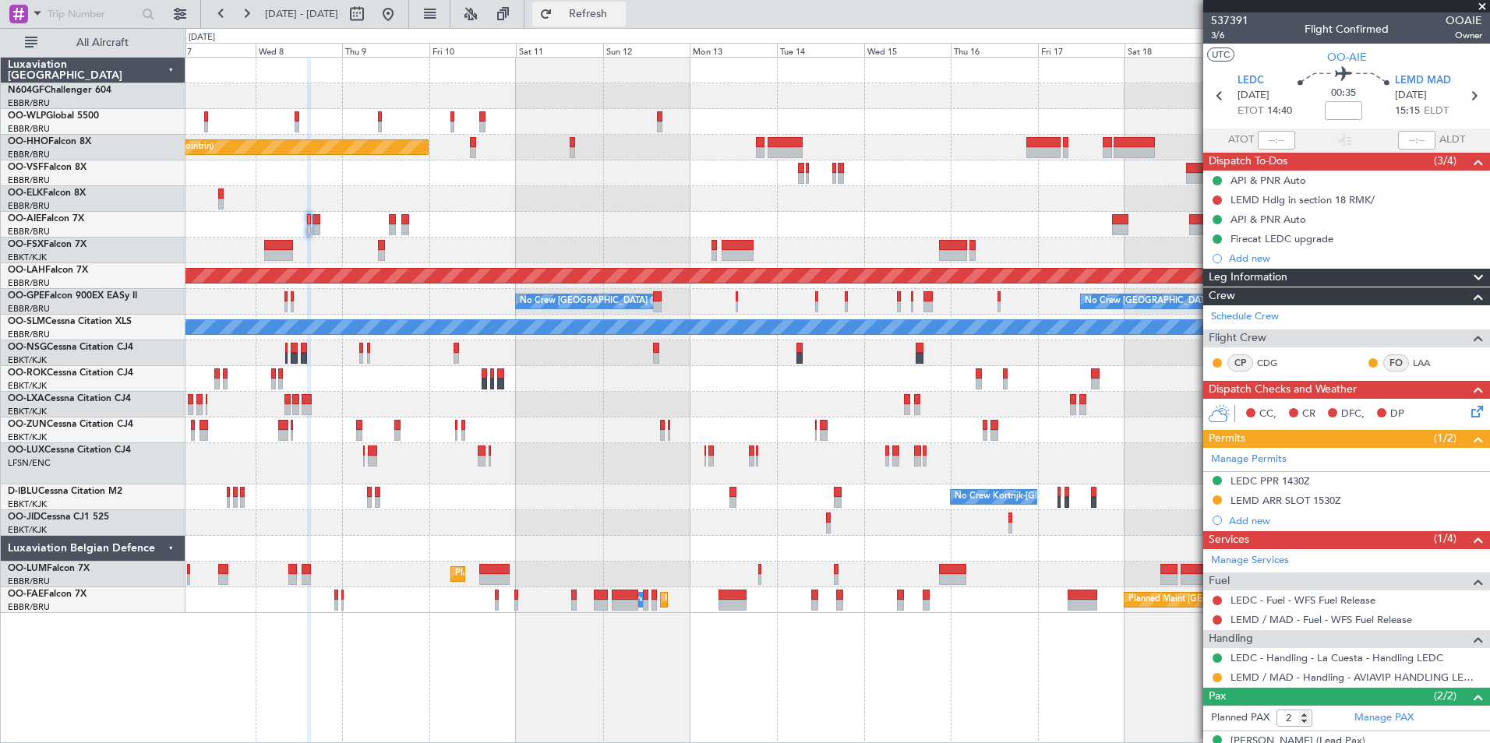
click at [623, 5] on button "Refresh" at bounding box center [578, 14] width 93 height 25
click at [626, 25] on button "Refresh" at bounding box center [578, 14] width 93 height 25
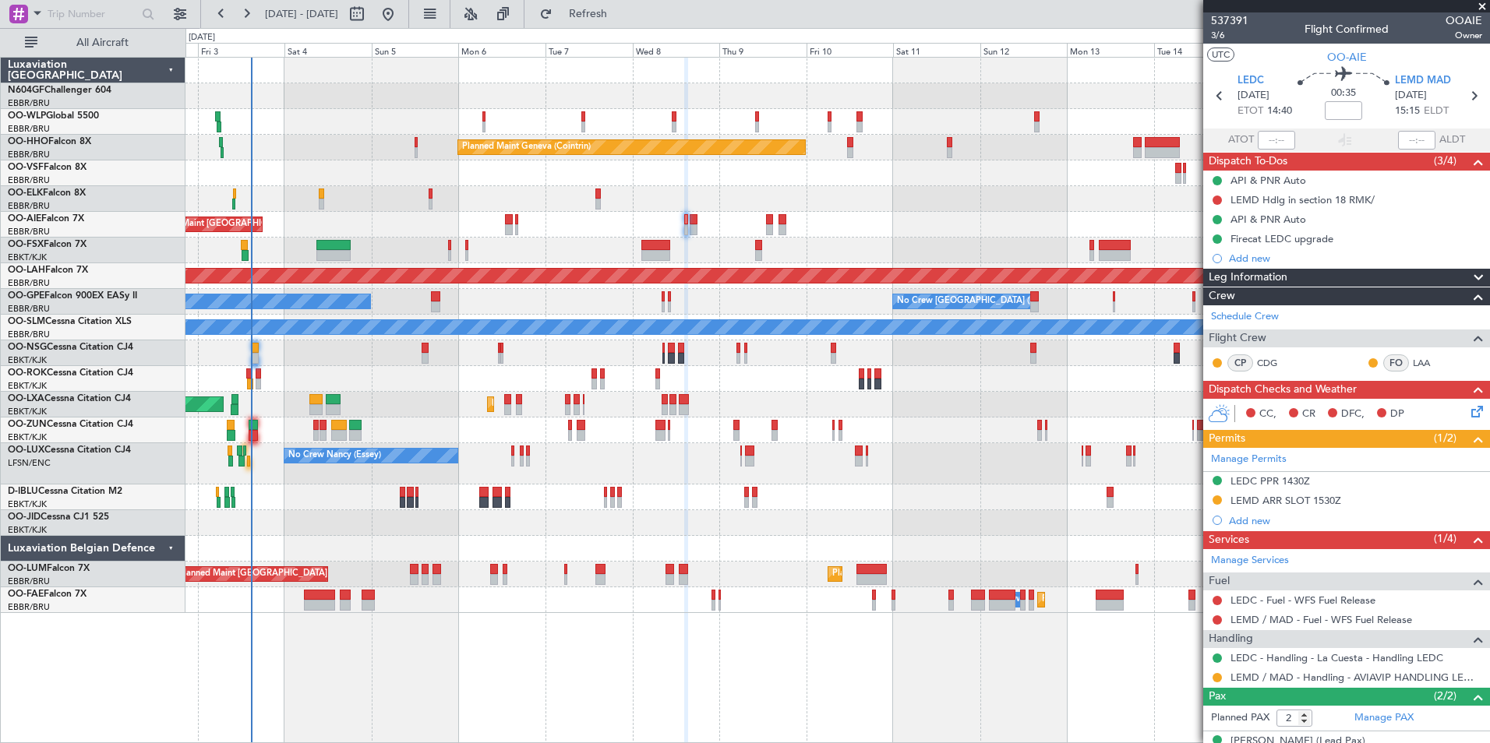
click at [916, 531] on div "Planned Maint Milan (Linate) Planned Maint Geneva ([GEOGRAPHIC_DATA]) Planned M…" at bounding box center [836, 336] width 1303 height 556
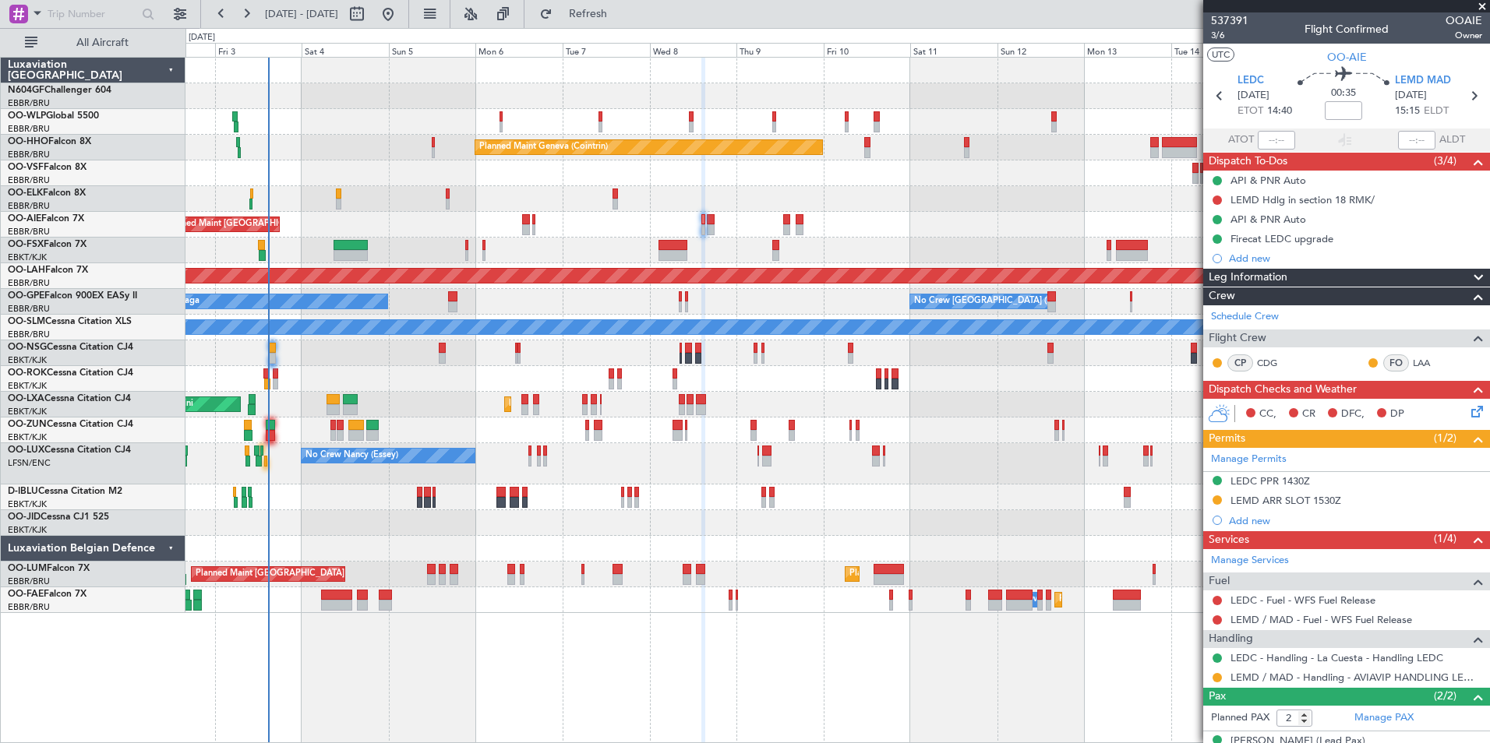
click at [634, 492] on div "Planned Maint Milan (Linate) Planned Maint Geneva ([GEOGRAPHIC_DATA]) Planned M…" at bounding box center [836, 336] width 1303 height 556
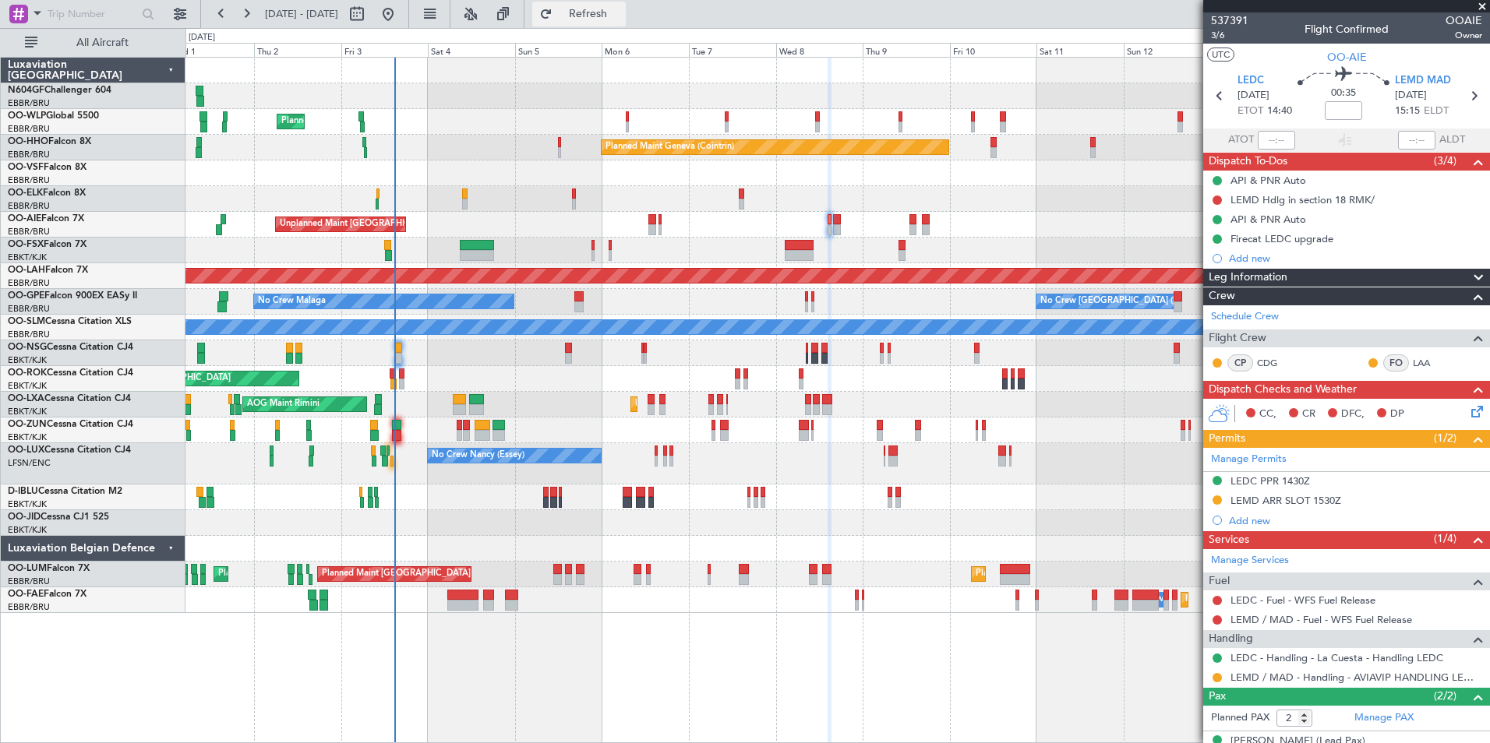
click at [621, 16] on span "Refresh" at bounding box center [588, 14] width 65 height 11
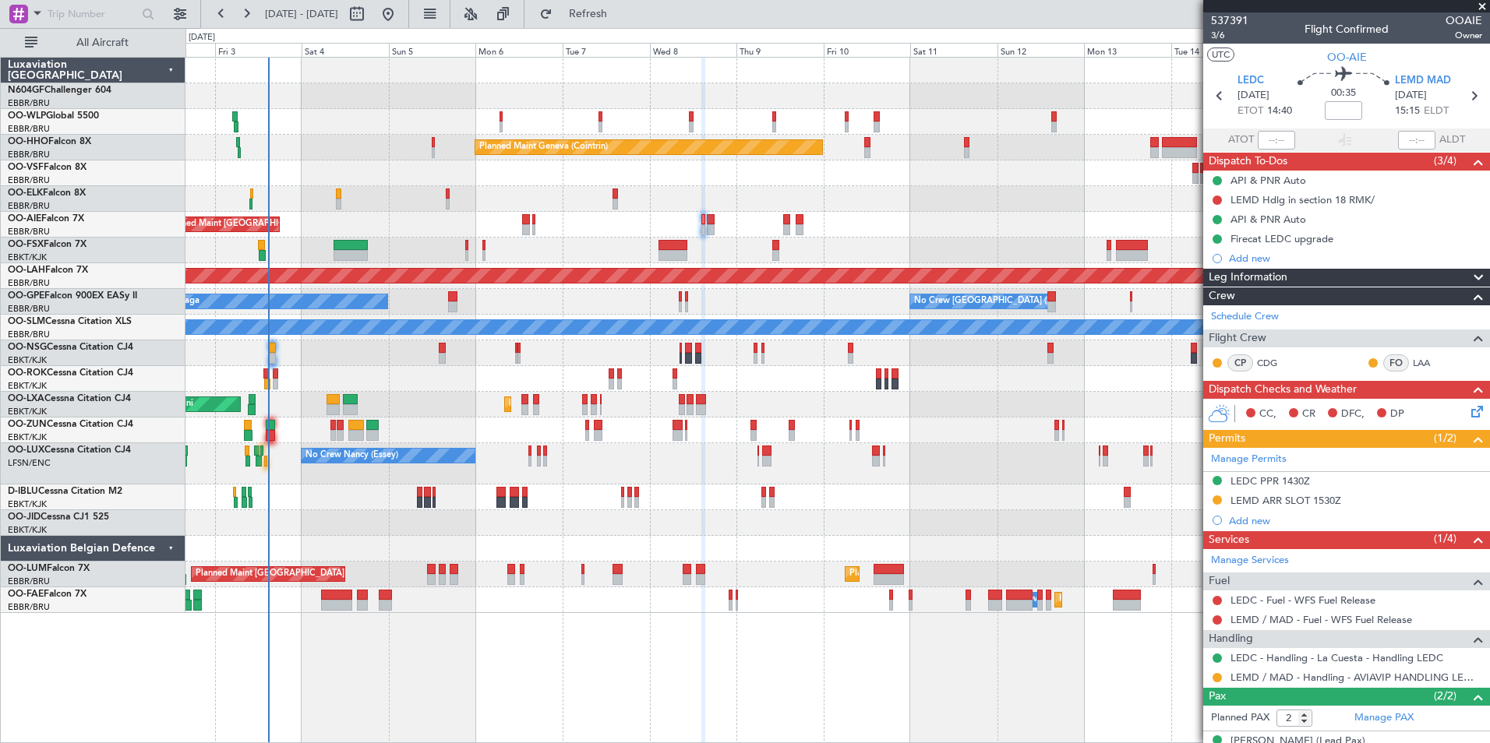
click at [464, 408] on div "Planned Maint Kortrijk-[GEOGRAPHIC_DATA] AOG Maint [GEOGRAPHIC_DATA]" at bounding box center [836, 405] width 1303 height 26
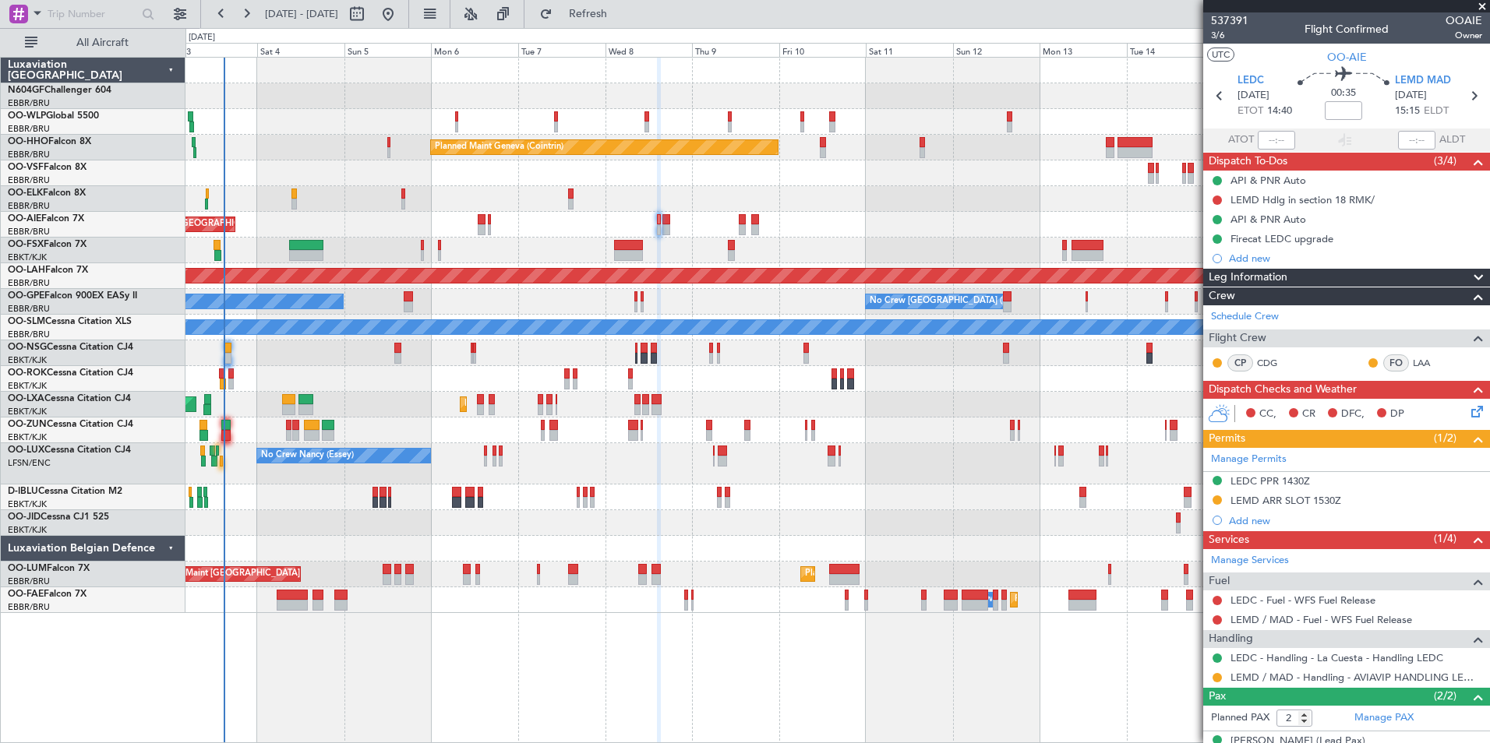
click at [464, 416] on div "Planned Maint Kortrijk-[GEOGRAPHIC_DATA] AOG Maint [GEOGRAPHIC_DATA]" at bounding box center [836, 405] width 1303 height 26
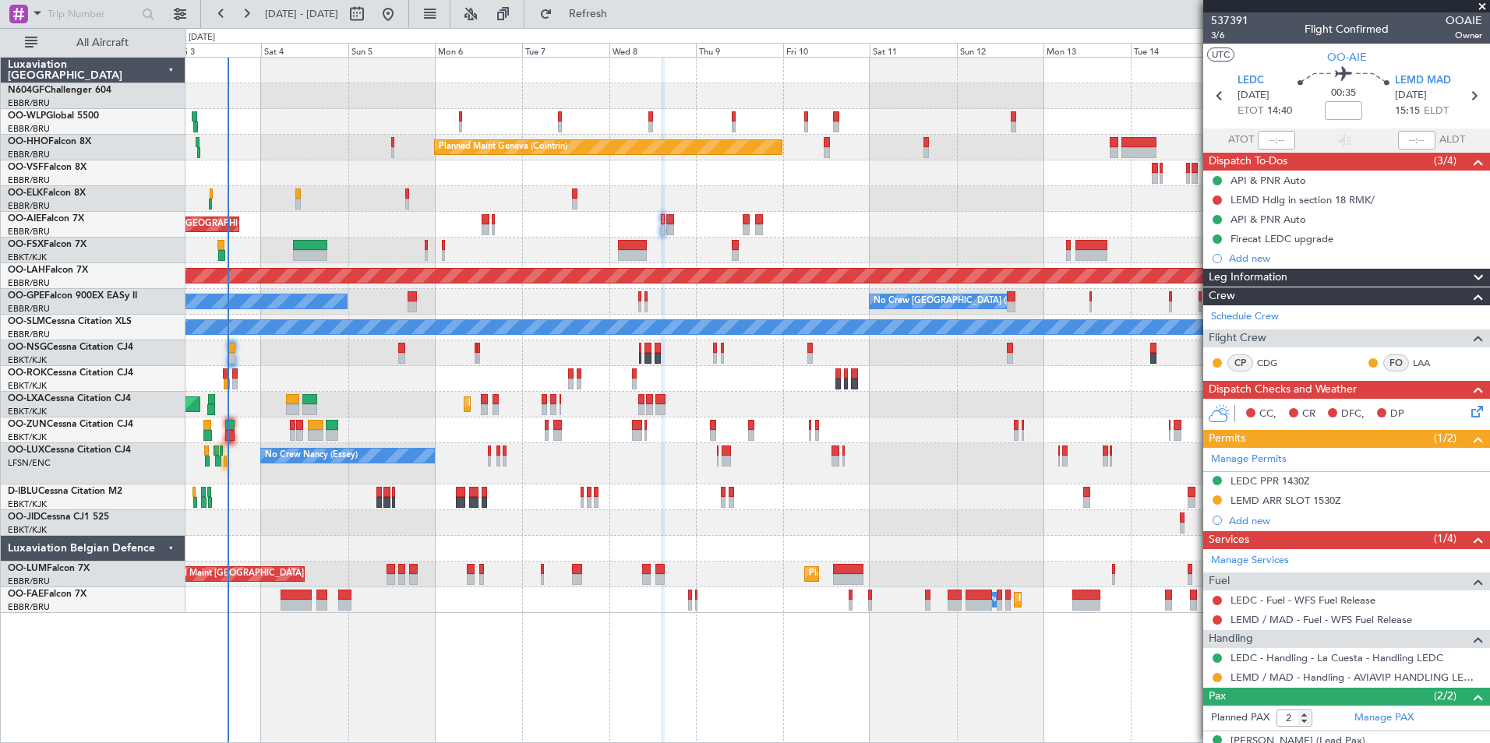
click at [922, 457] on div "No Crew Nancy (Essey)" at bounding box center [836, 463] width 1303 height 41
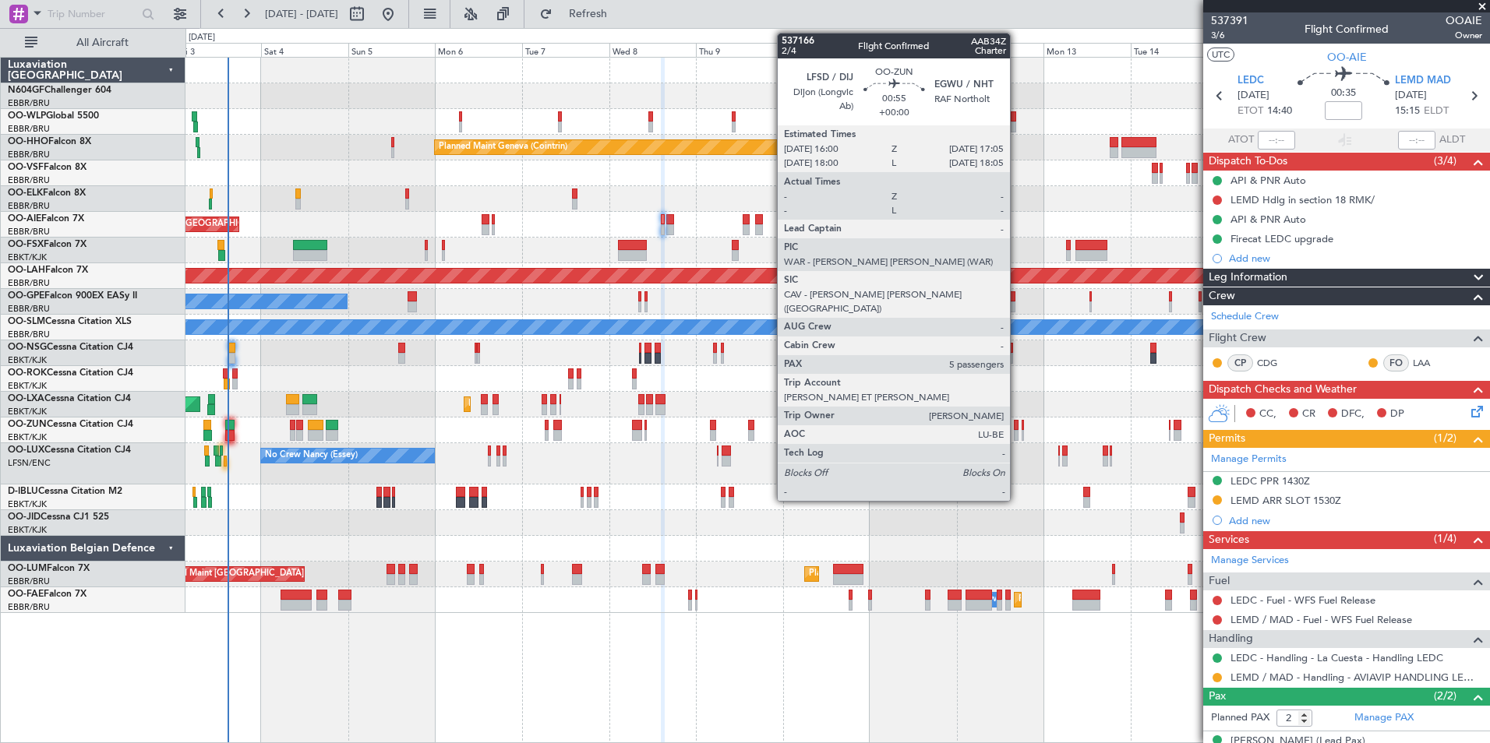
click at [1017, 424] on div at bounding box center [1016, 425] width 5 height 11
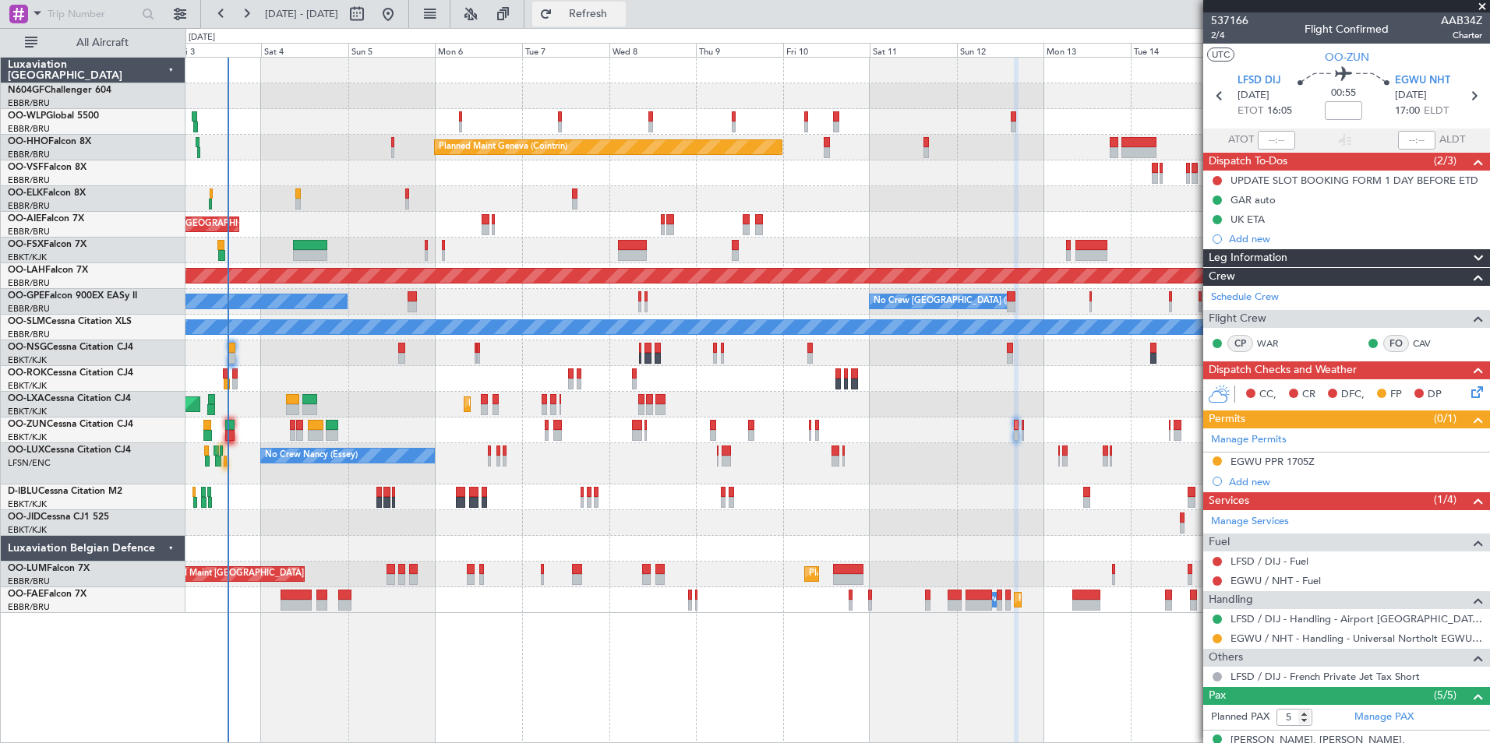
click at [621, 16] on span "Refresh" at bounding box center [588, 14] width 65 height 11
click at [676, 186] on div "Planned Maint Milan (Linate) Planned Maint Geneva ([GEOGRAPHIC_DATA]) Planned M…" at bounding box center [836, 336] width 1303 height 556
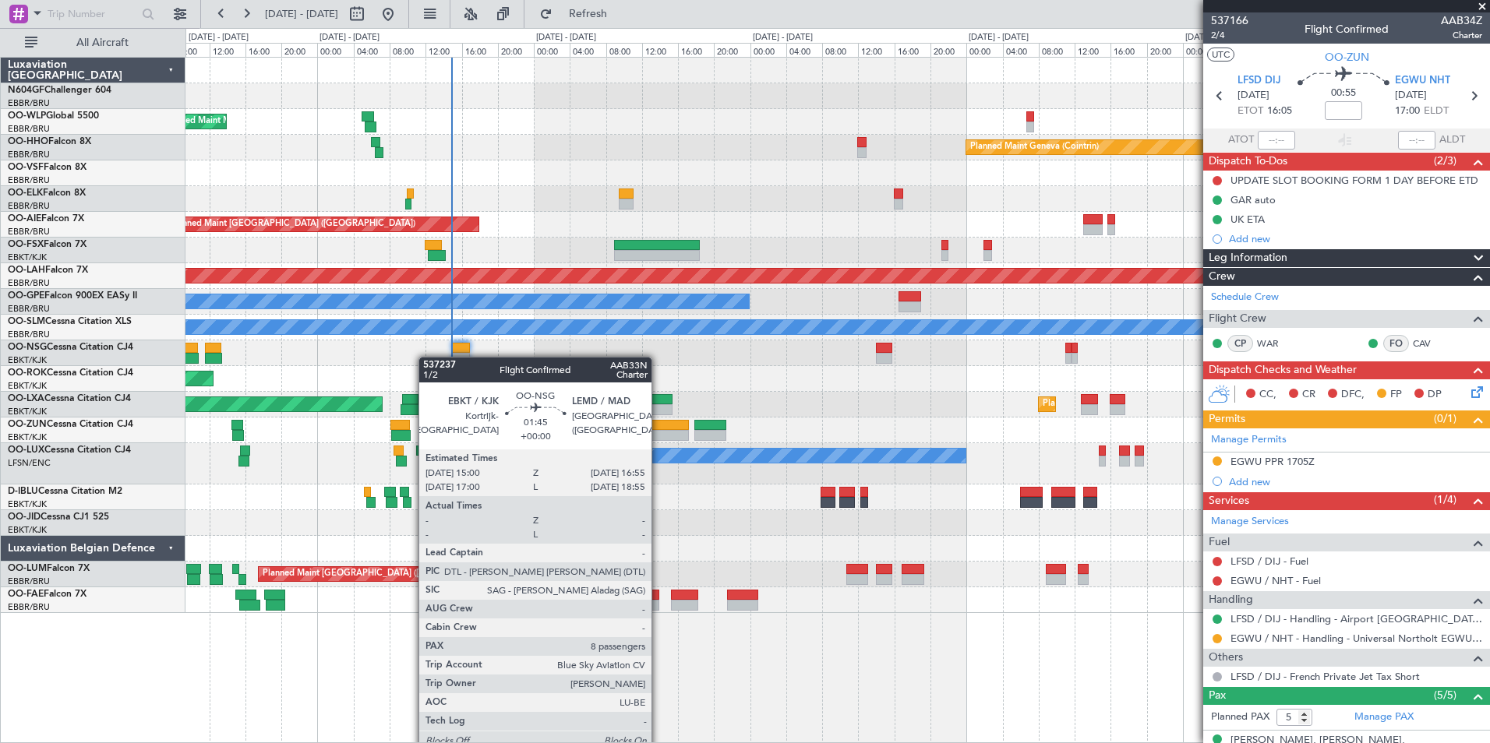
click at [459, 363] on div at bounding box center [836, 353] width 1303 height 26
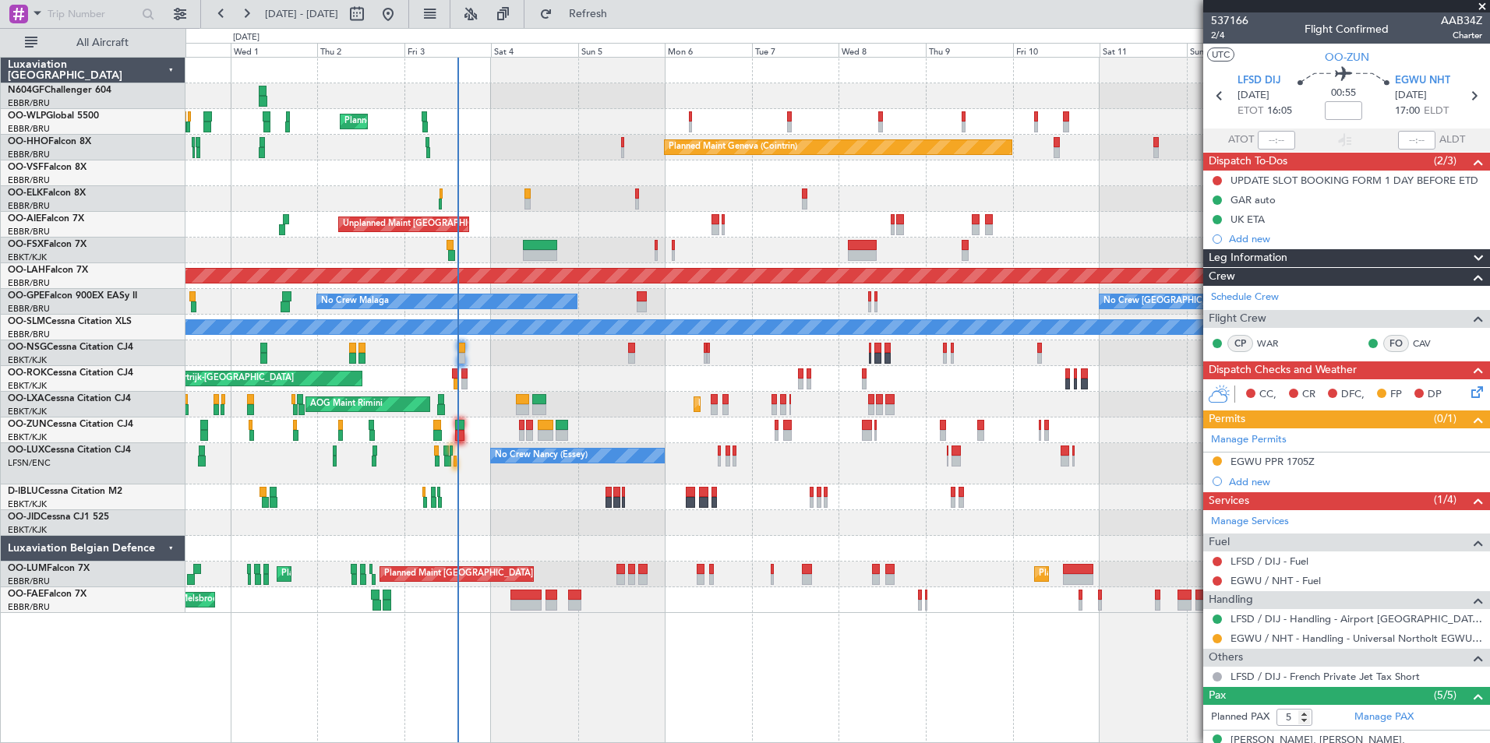
click at [531, 425] on div at bounding box center [836, 431] width 1303 height 26
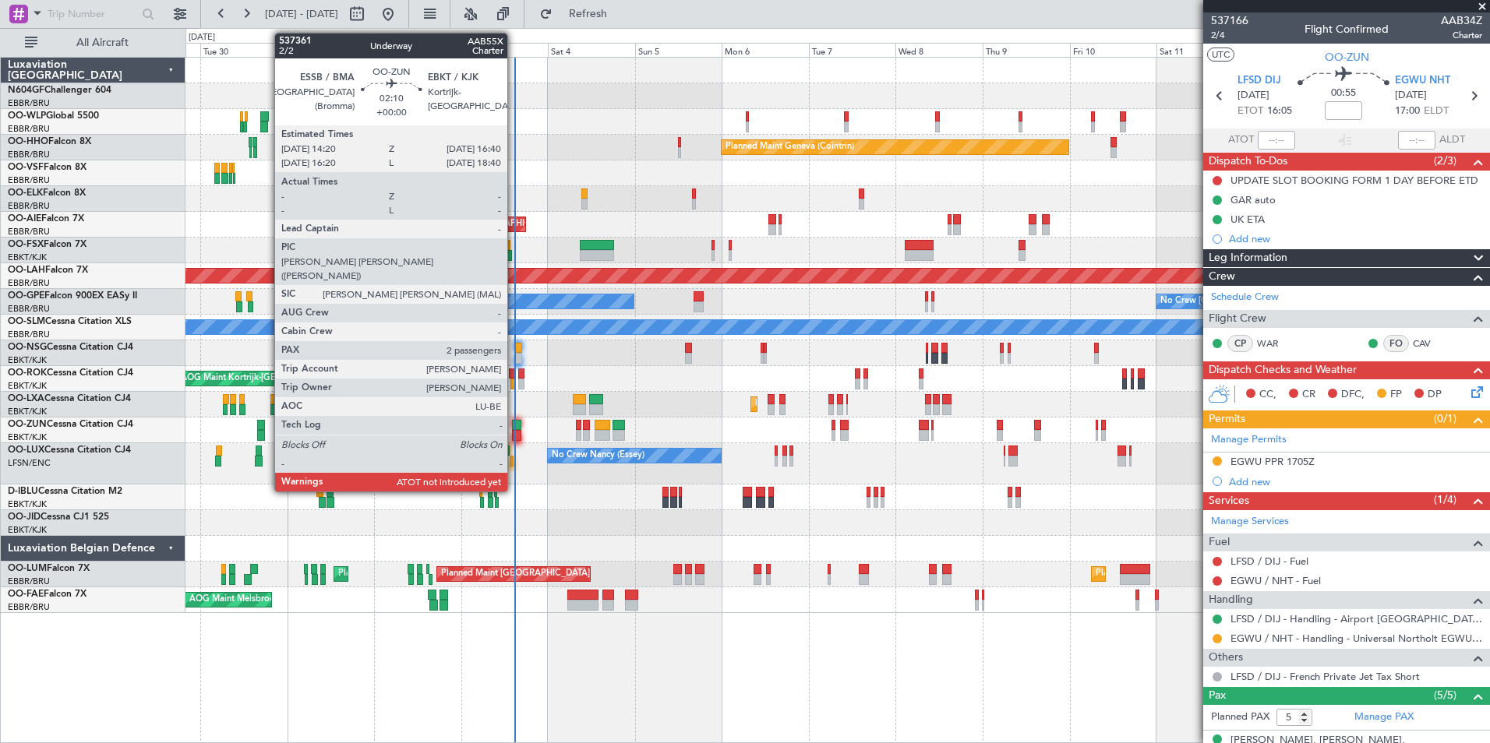
click at [515, 430] on div at bounding box center [516, 435] width 9 height 11
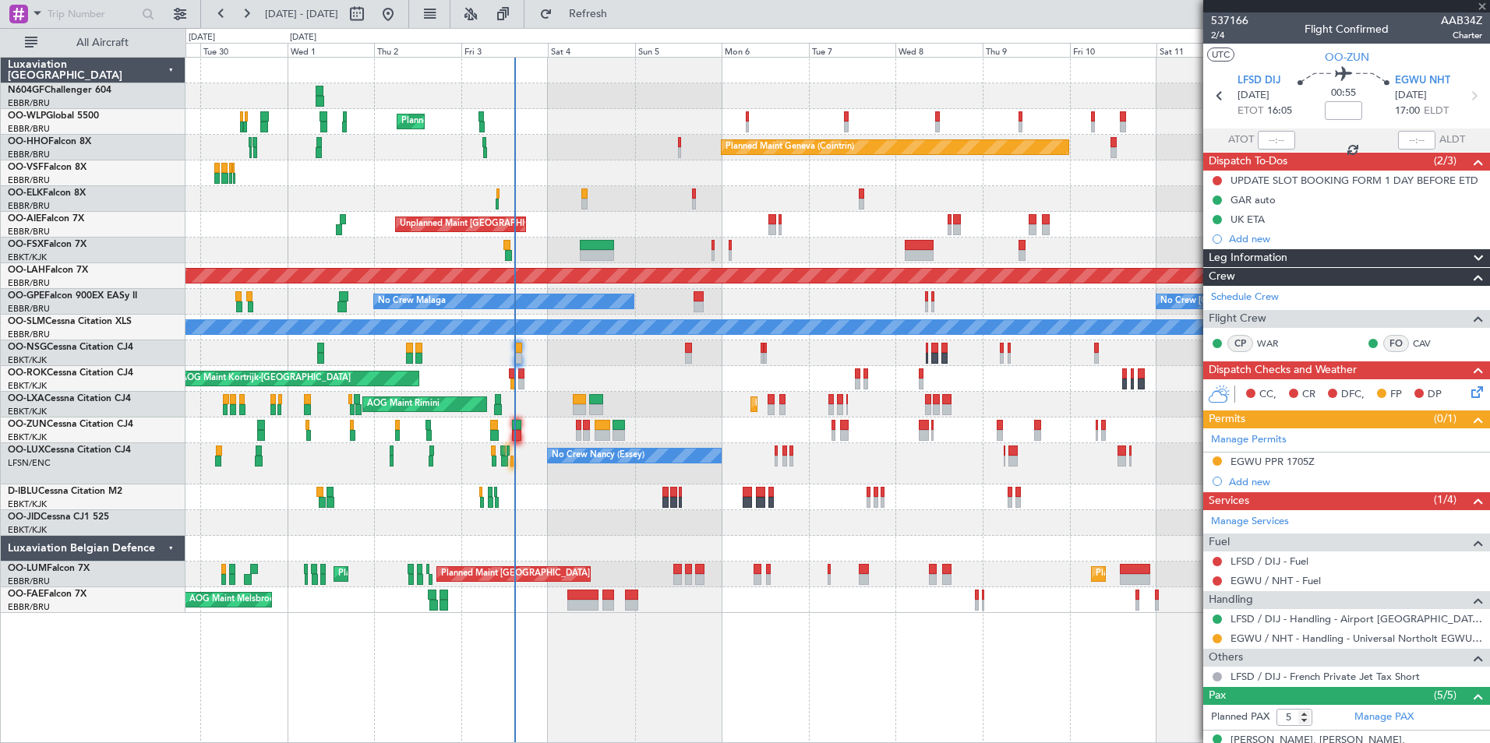
type input "2"
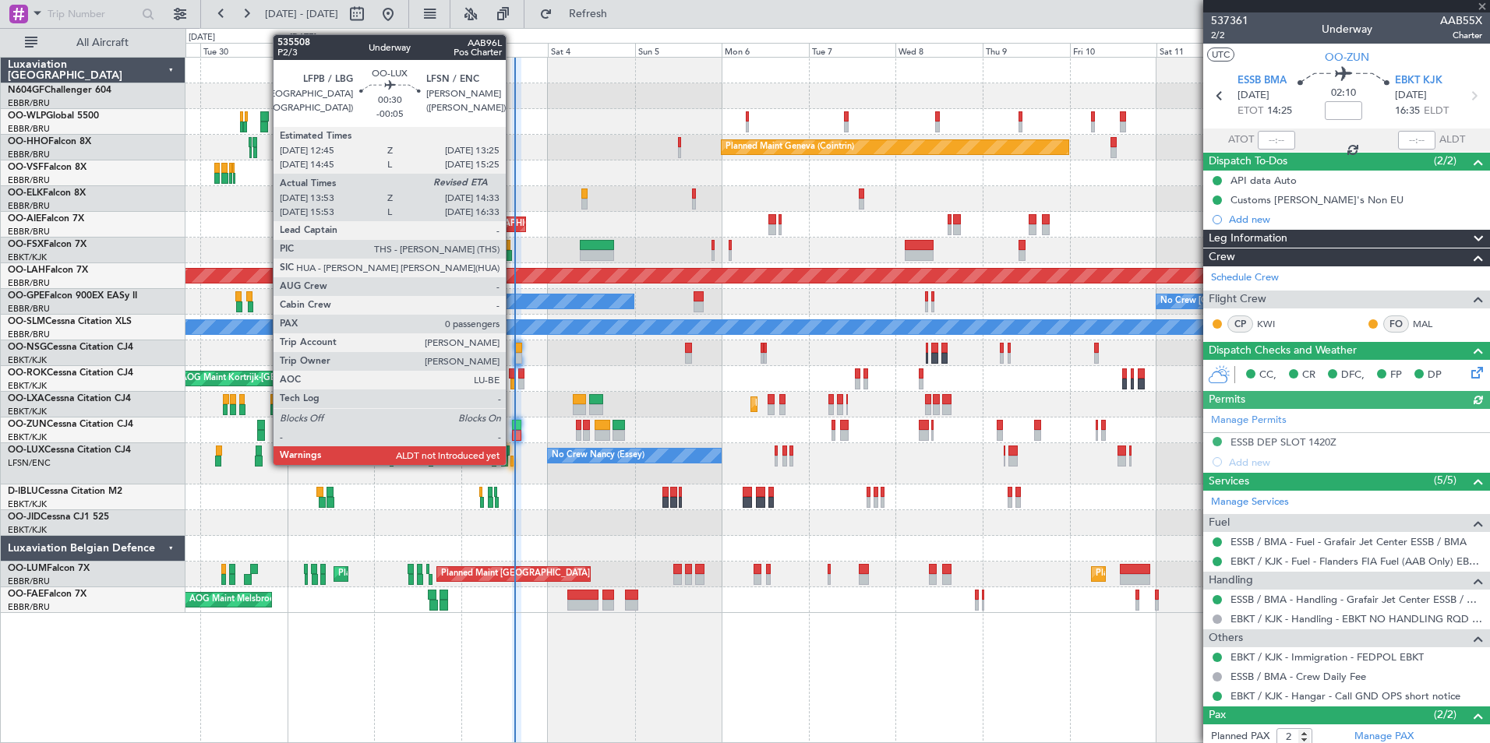
click at [513, 464] on div at bounding box center [511, 461] width 3 height 11
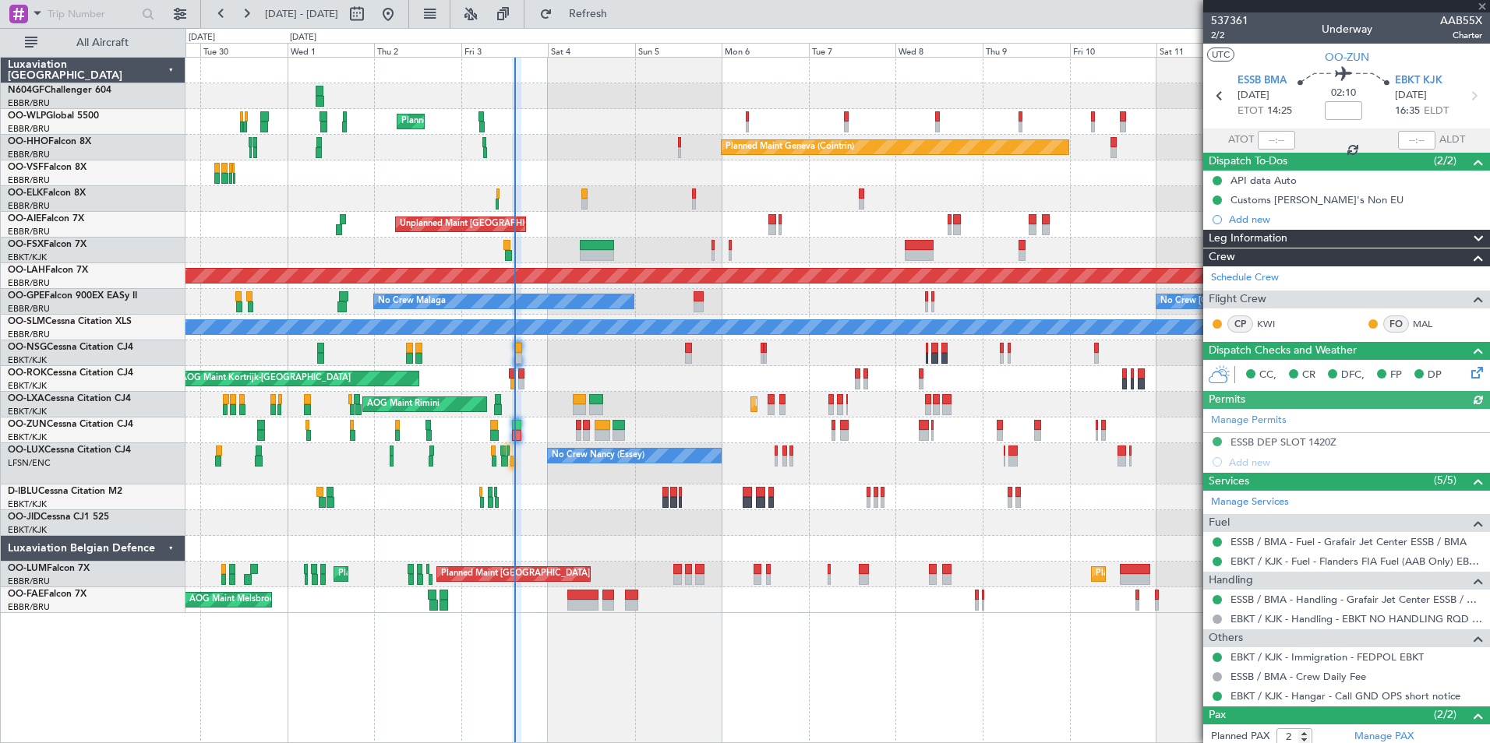
type input "-00:05"
type input "13:58"
type input "0"
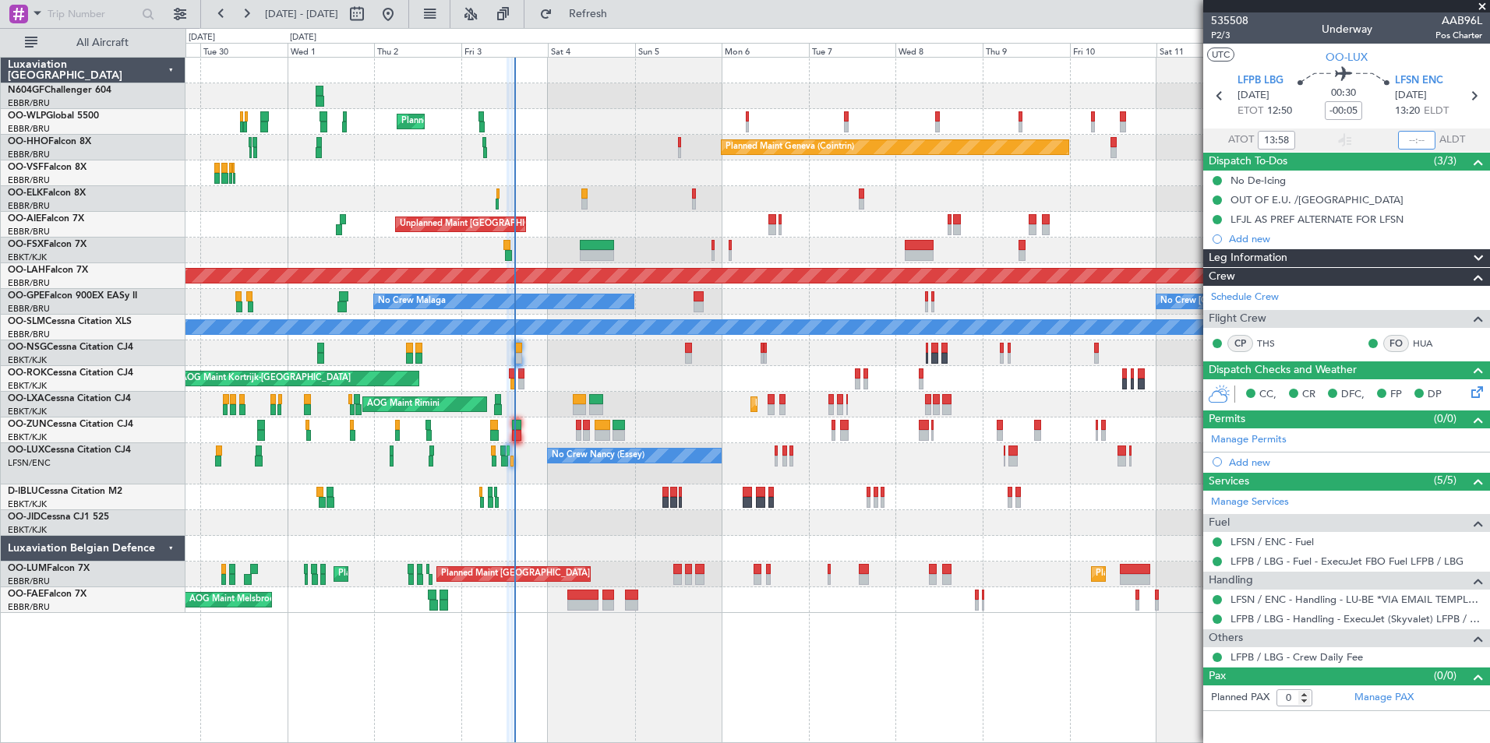
click at [1414, 138] on input "text" at bounding box center [1416, 140] width 37 height 19
click at [866, 506] on div "A/C Unavailable [GEOGRAPHIC_DATA]-[GEOGRAPHIC_DATA] A/C Unavailable [GEOGRAPHIC…" at bounding box center [836, 498] width 1303 height 26
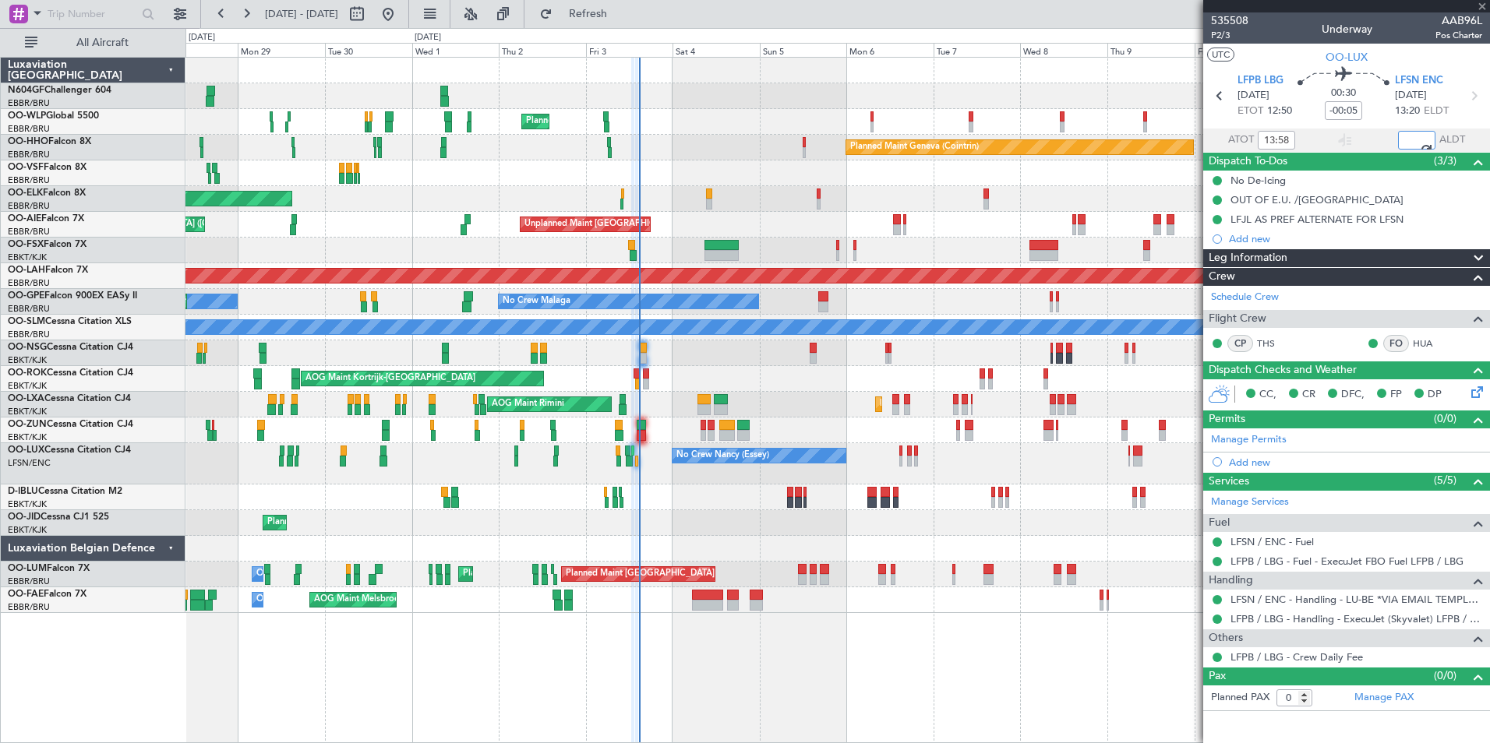
click at [616, 484] on div "No Crew [PERSON_NAME] ([PERSON_NAME]) No Crew [PERSON_NAME] ([PERSON_NAME])" at bounding box center [836, 463] width 1303 height 41
type input "14:35"
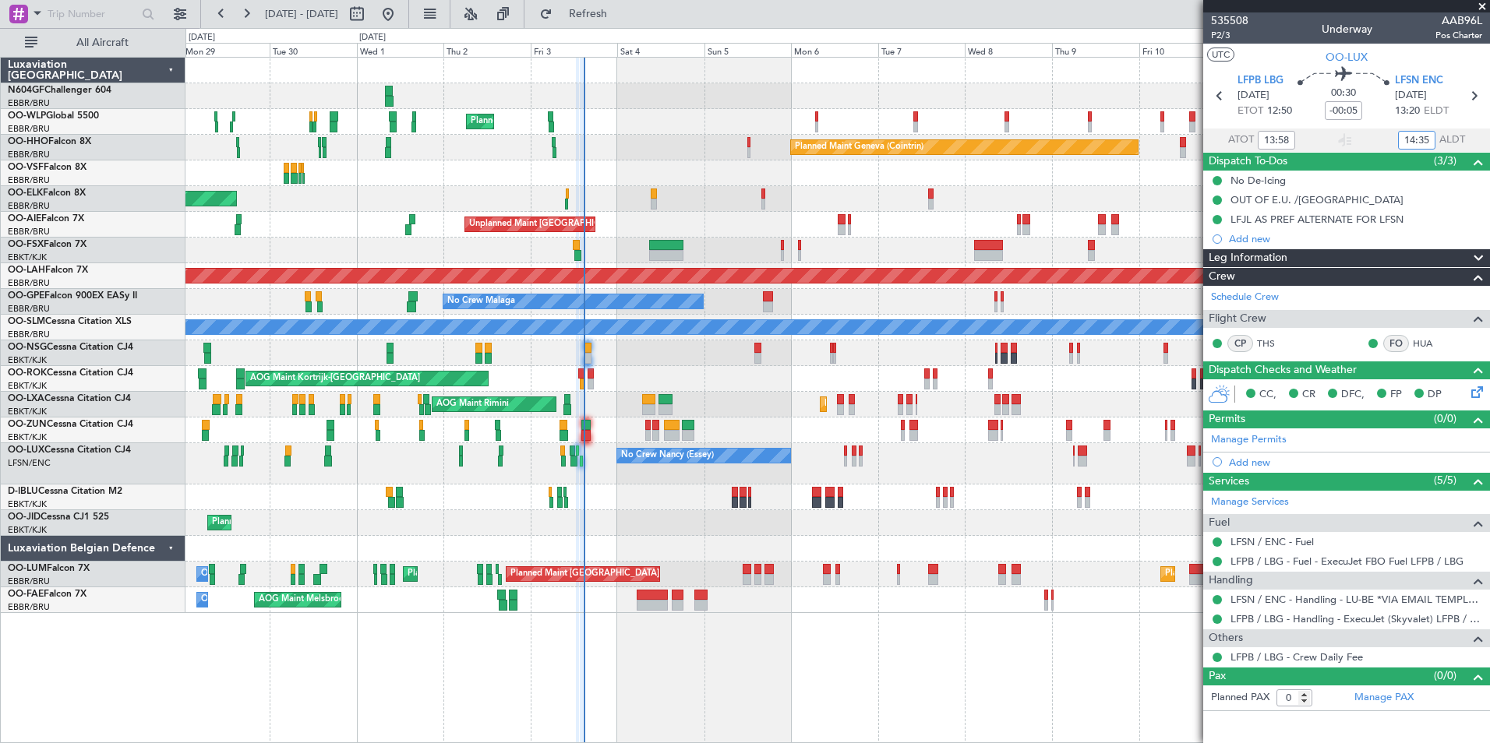
click at [810, 517] on div "Planned Maint Kortrijk-[GEOGRAPHIC_DATA]" at bounding box center [836, 523] width 1303 height 26
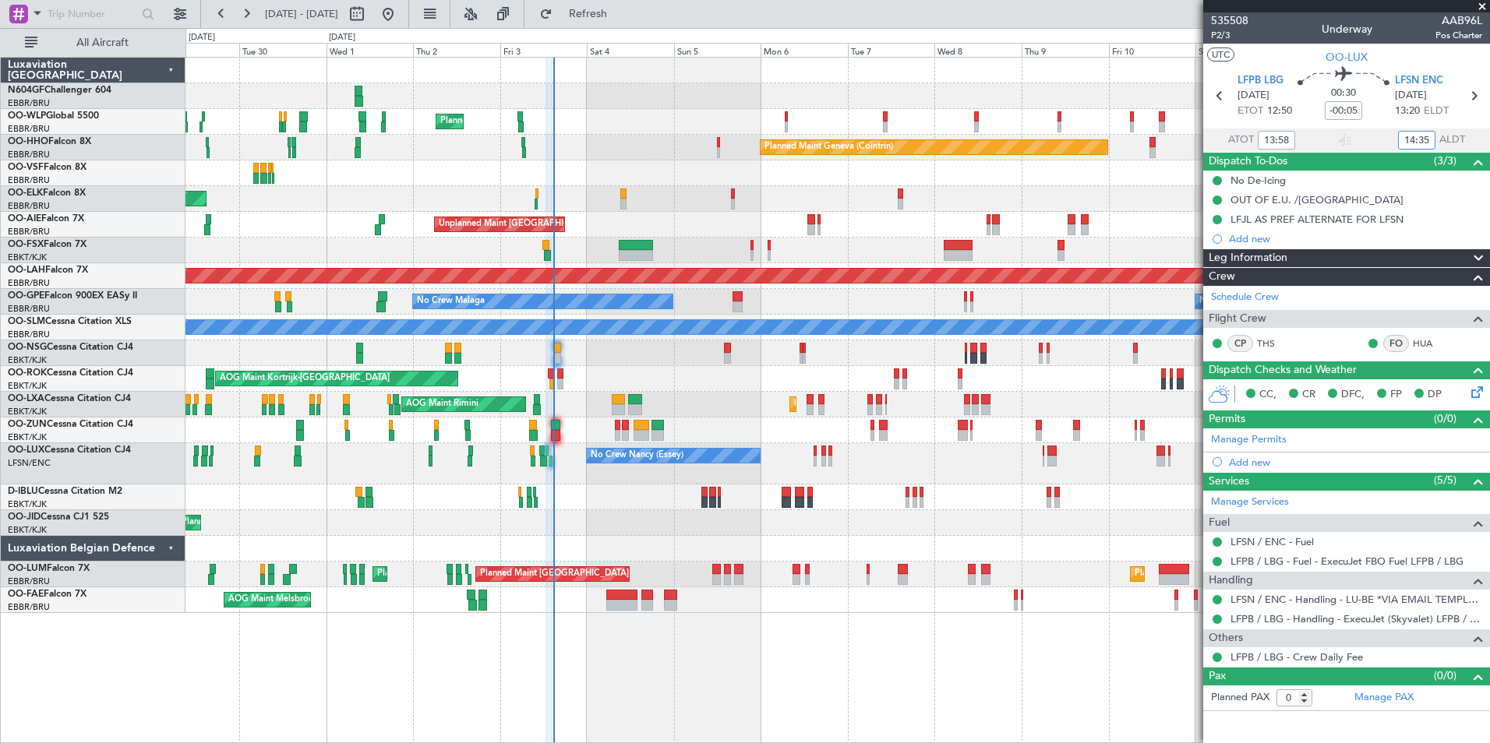
click at [823, 457] on div "No Crew [PERSON_NAME] ([PERSON_NAME]) No Crew [PERSON_NAME] ([PERSON_NAME])" at bounding box center [836, 463] width 1303 height 41
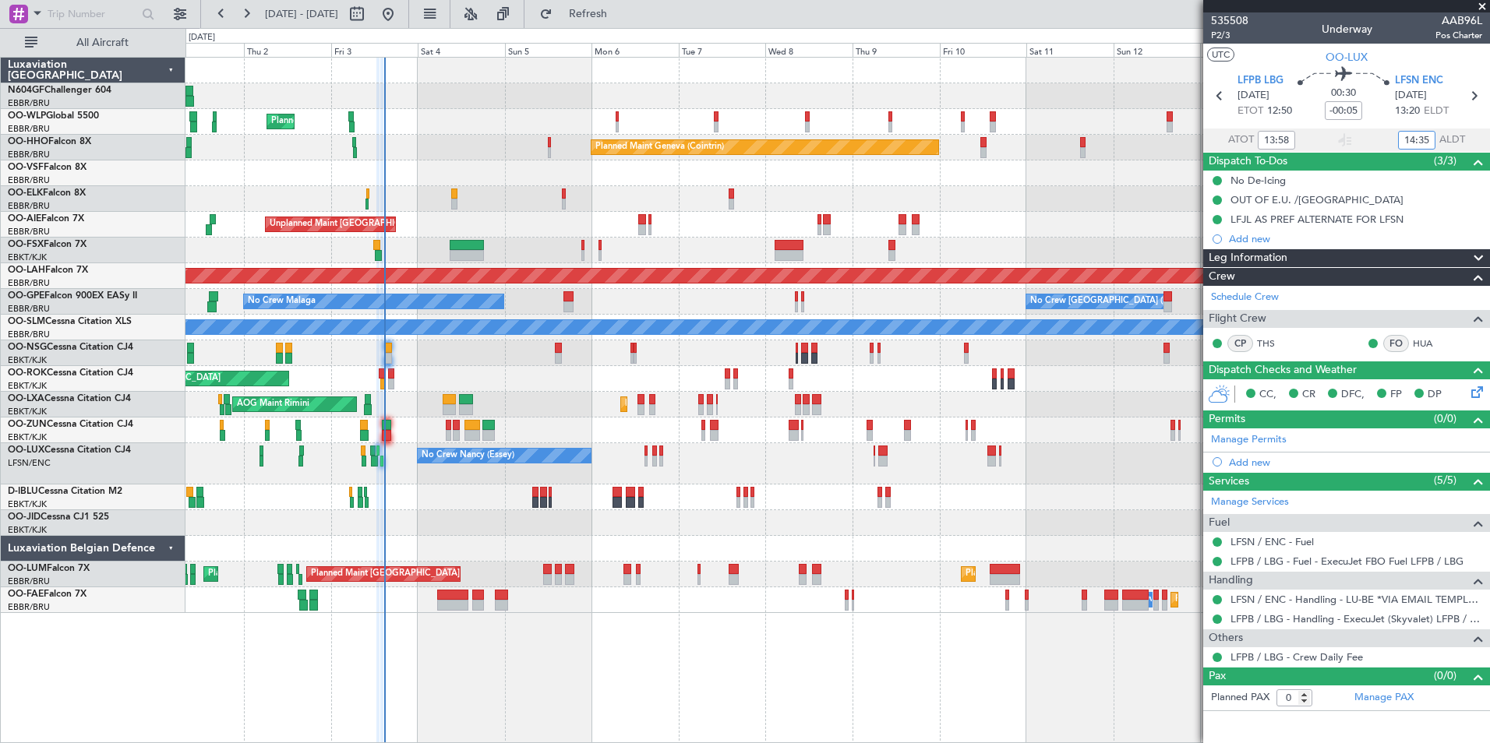
click at [723, 456] on div "No Crew Nancy (Essey)" at bounding box center [836, 463] width 1303 height 41
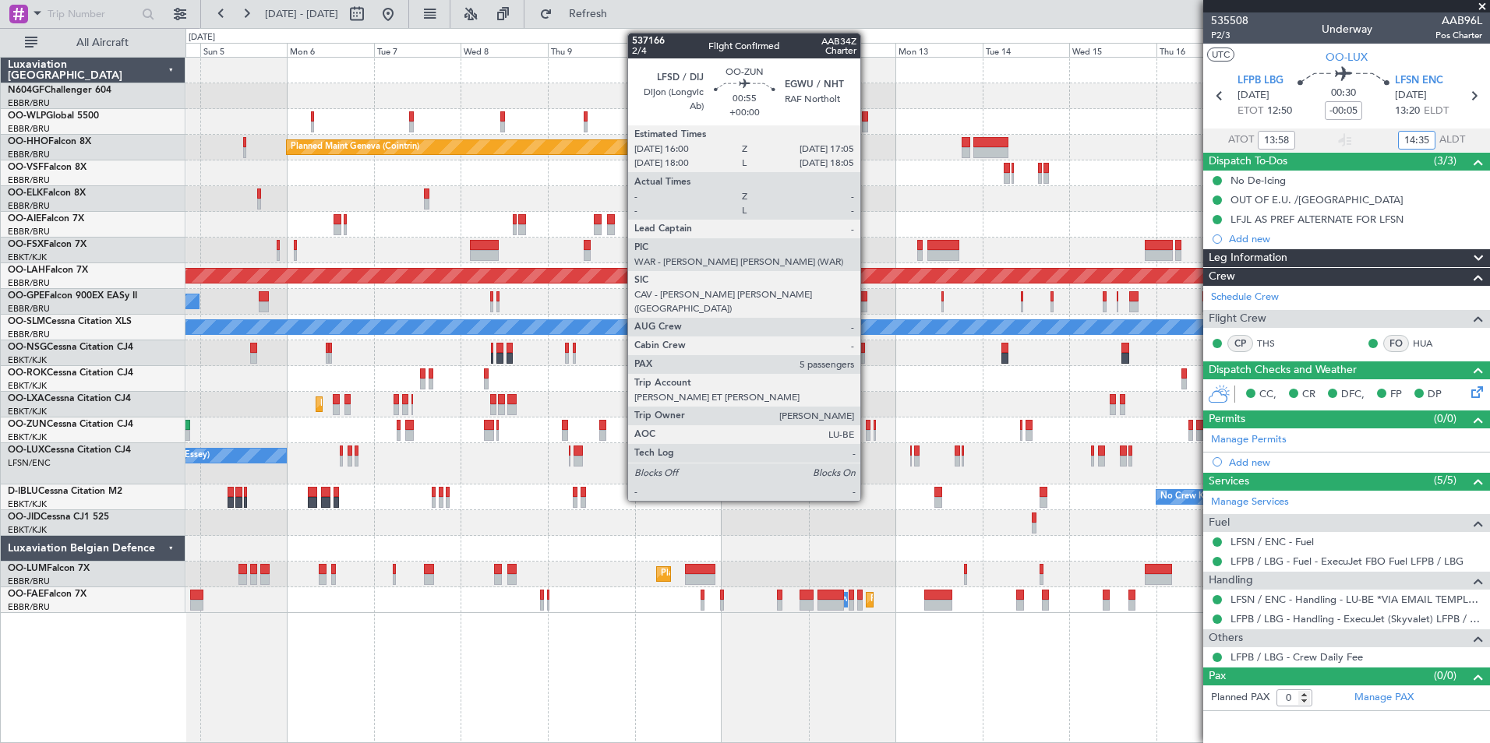
click at [867, 428] on div at bounding box center [868, 425] width 5 height 11
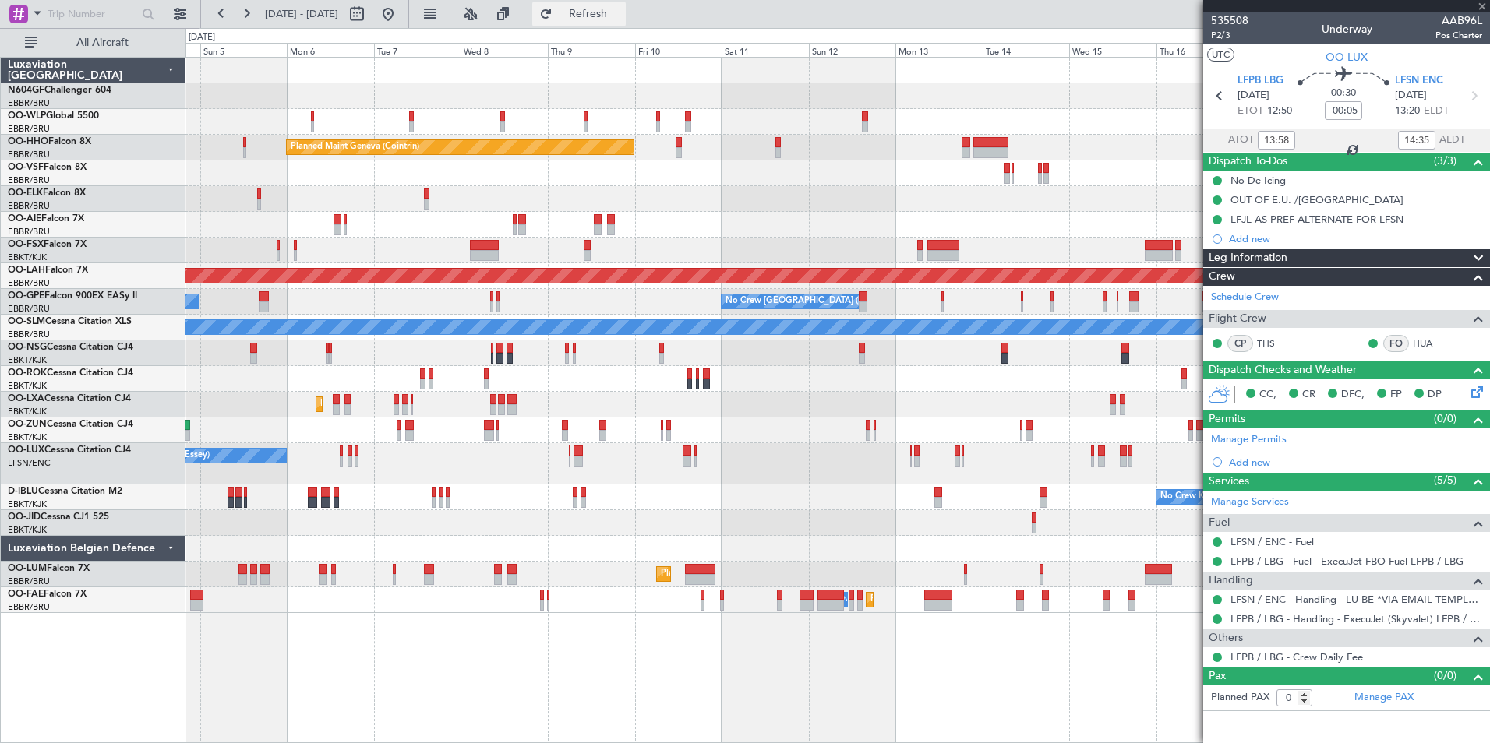
click at [616, 25] on button "Refresh" at bounding box center [578, 14] width 93 height 25
type input "5"
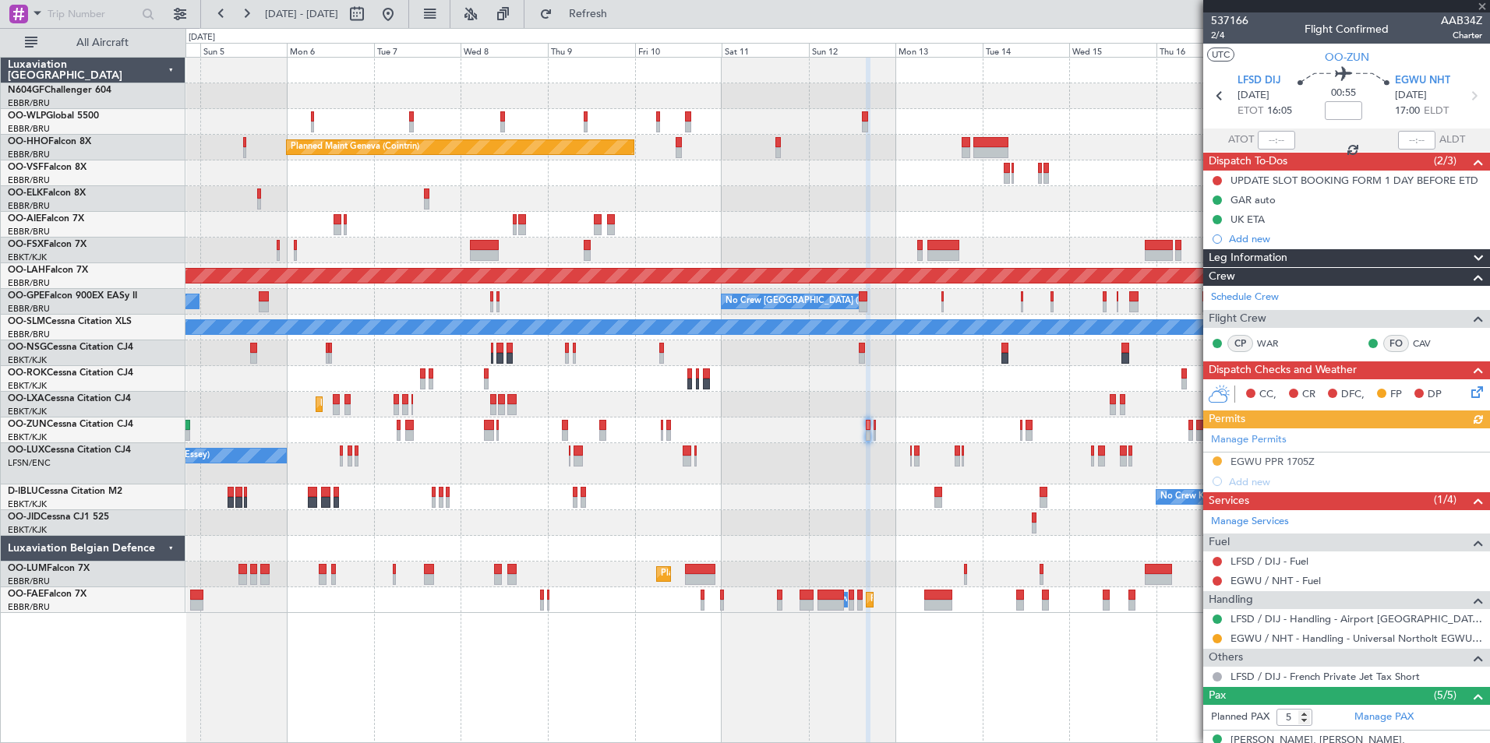
type input "-00:05"
type input "13:58"
type input "14:35"
type input "0"
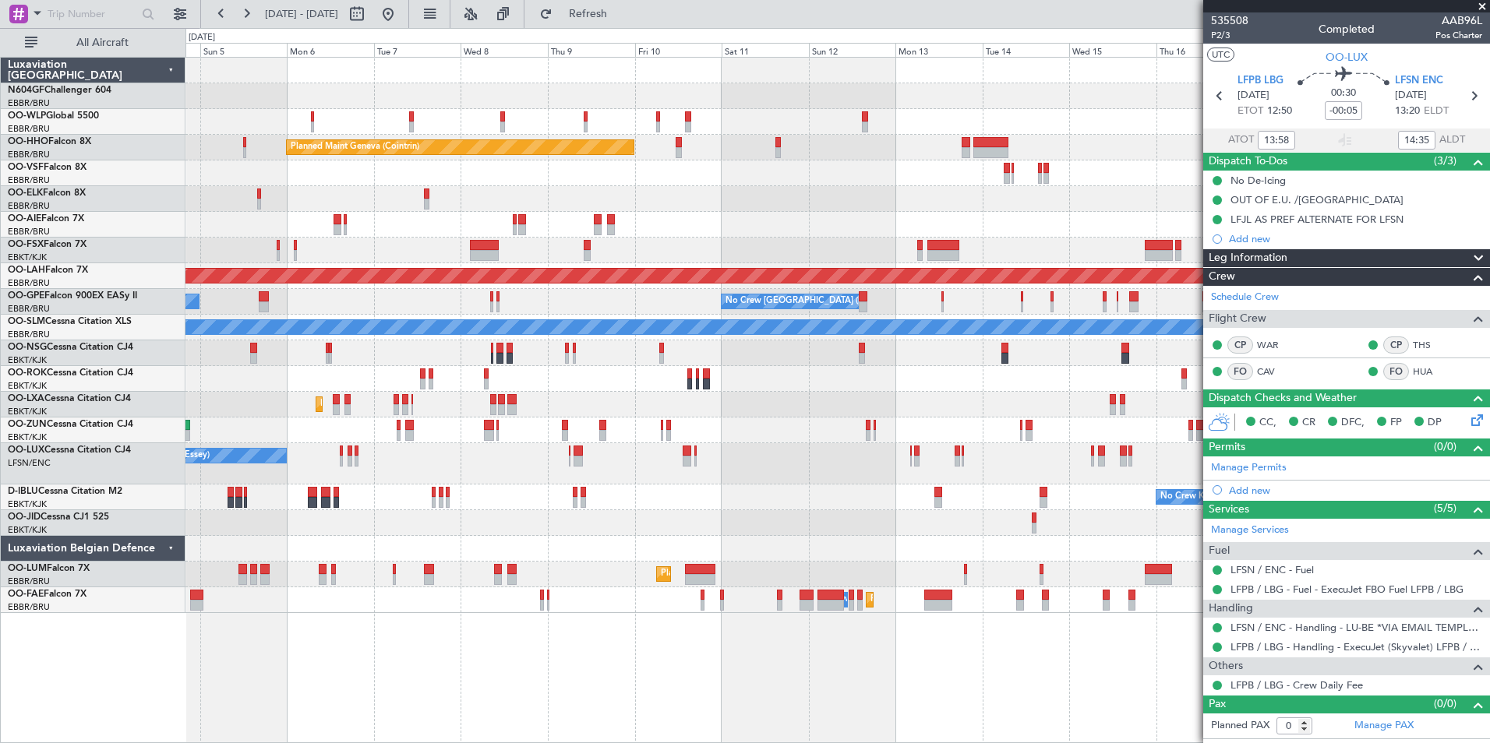
click at [529, 416] on div "Planned Maint Kortrijk-[GEOGRAPHIC_DATA] AOG Maint [GEOGRAPHIC_DATA]" at bounding box center [836, 405] width 1303 height 26
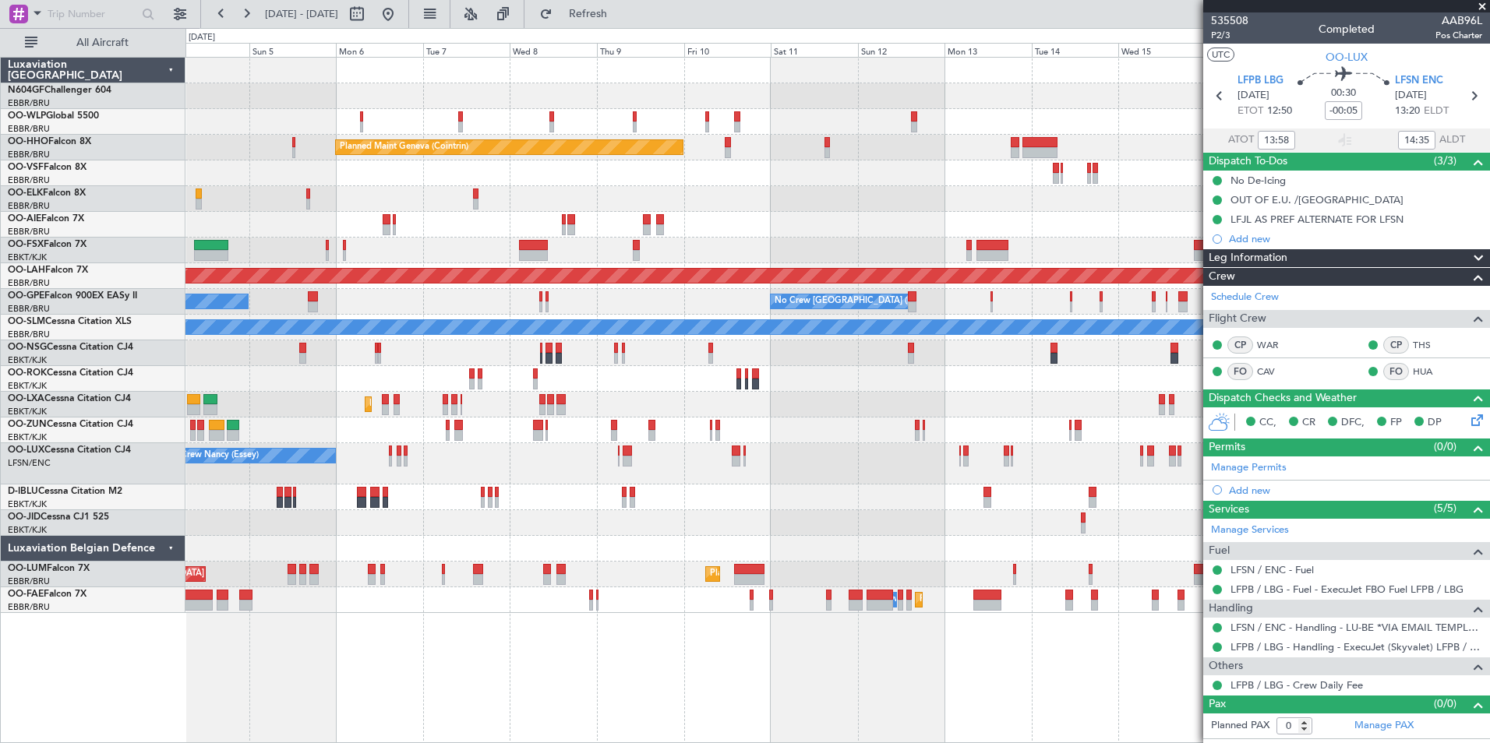
click at [657, 470] on div "Planned Maint Milan (Linate) Planned Maint Geneva ([GEOGRAPHIC_DATA]) Unplanned…" at bounding box center [836, 336] width 1303 height 556
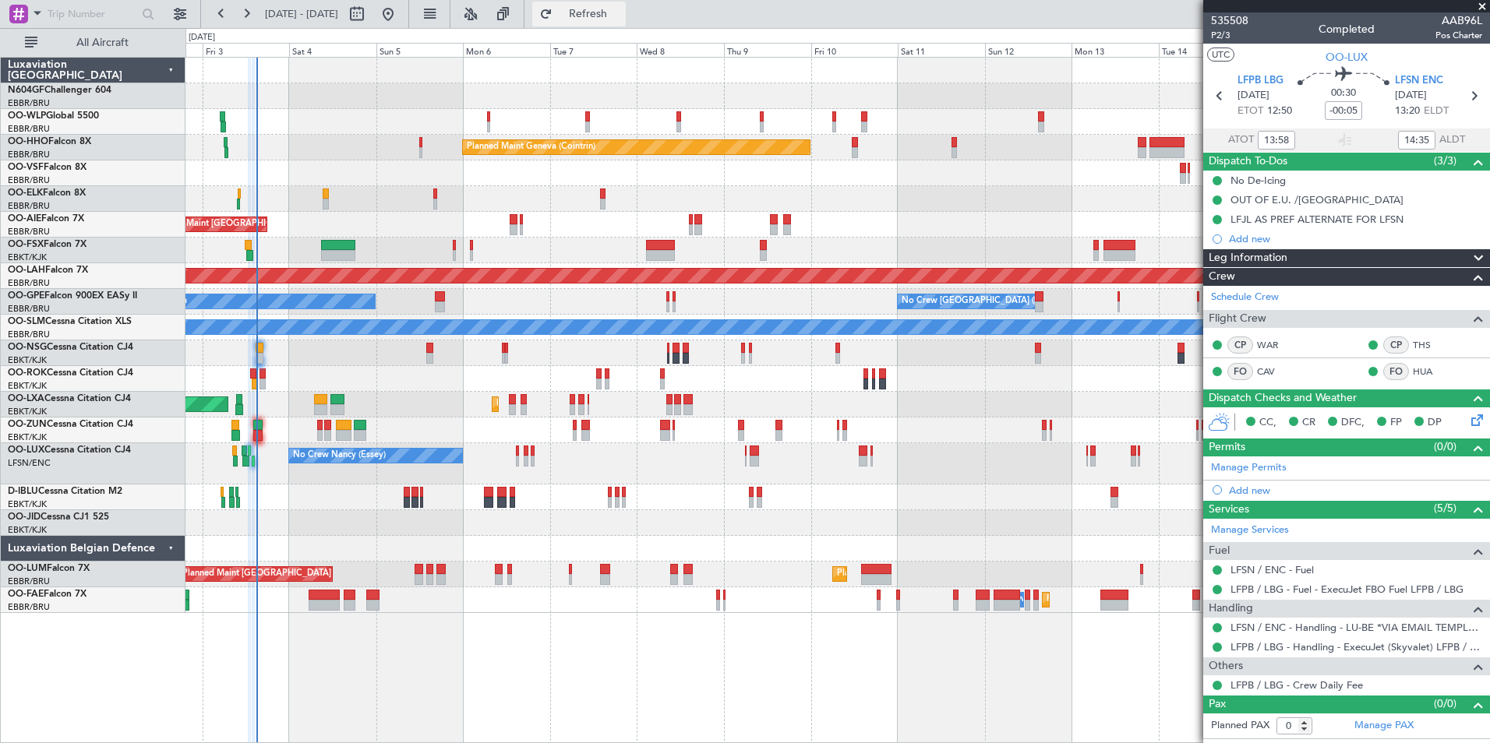
click at [610, 20] on button "Refresh" at bounding box center [578, 14] width 93 height 25
click at [506, 409] on div "Planned Maint Kortrijk-[GEOGRAPHIC_DATA] AOG Maint [GEOGRAPHIC_DATA]" at bounding box center [836, 405] width 1303 height 26
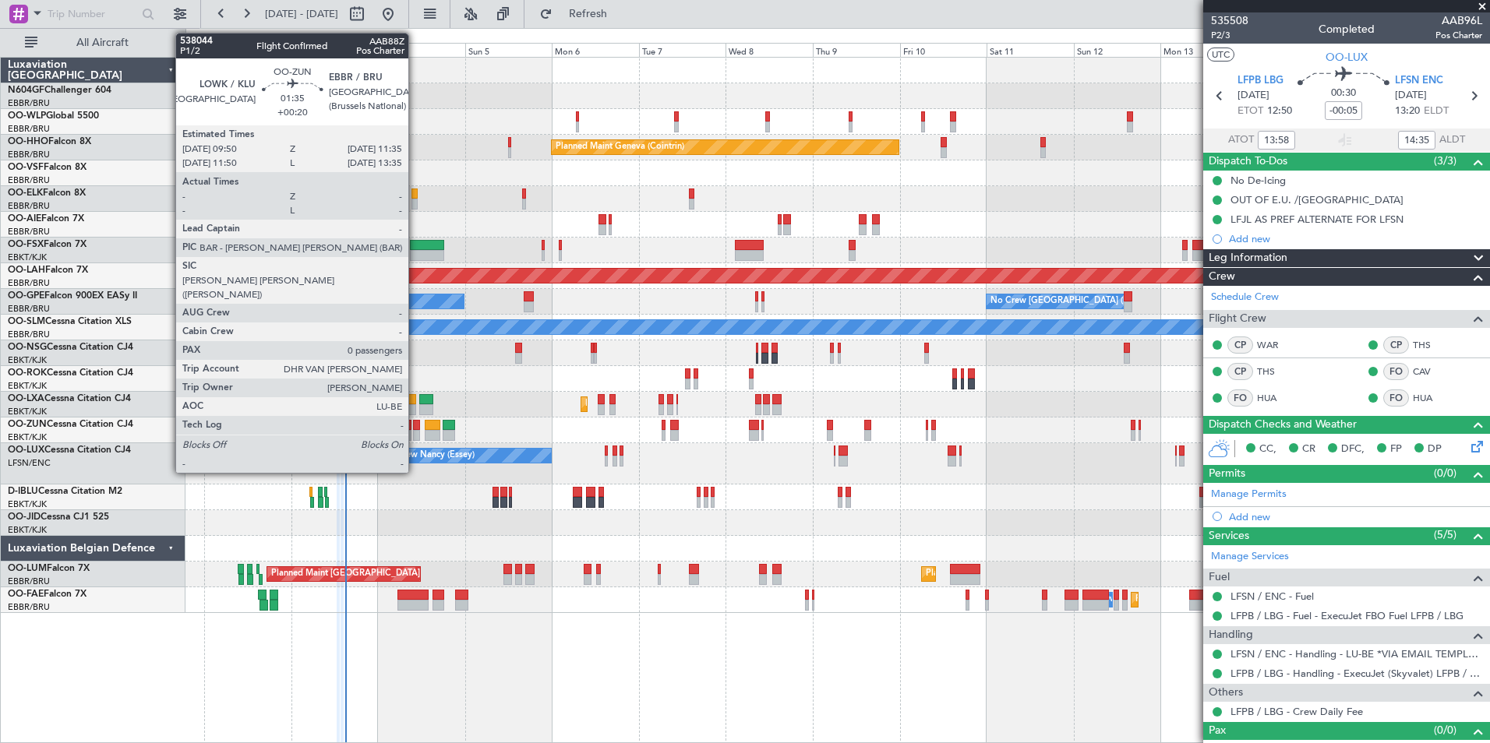
click at [415, 436] on div at bounding box center [416, 435] width 7 height 11
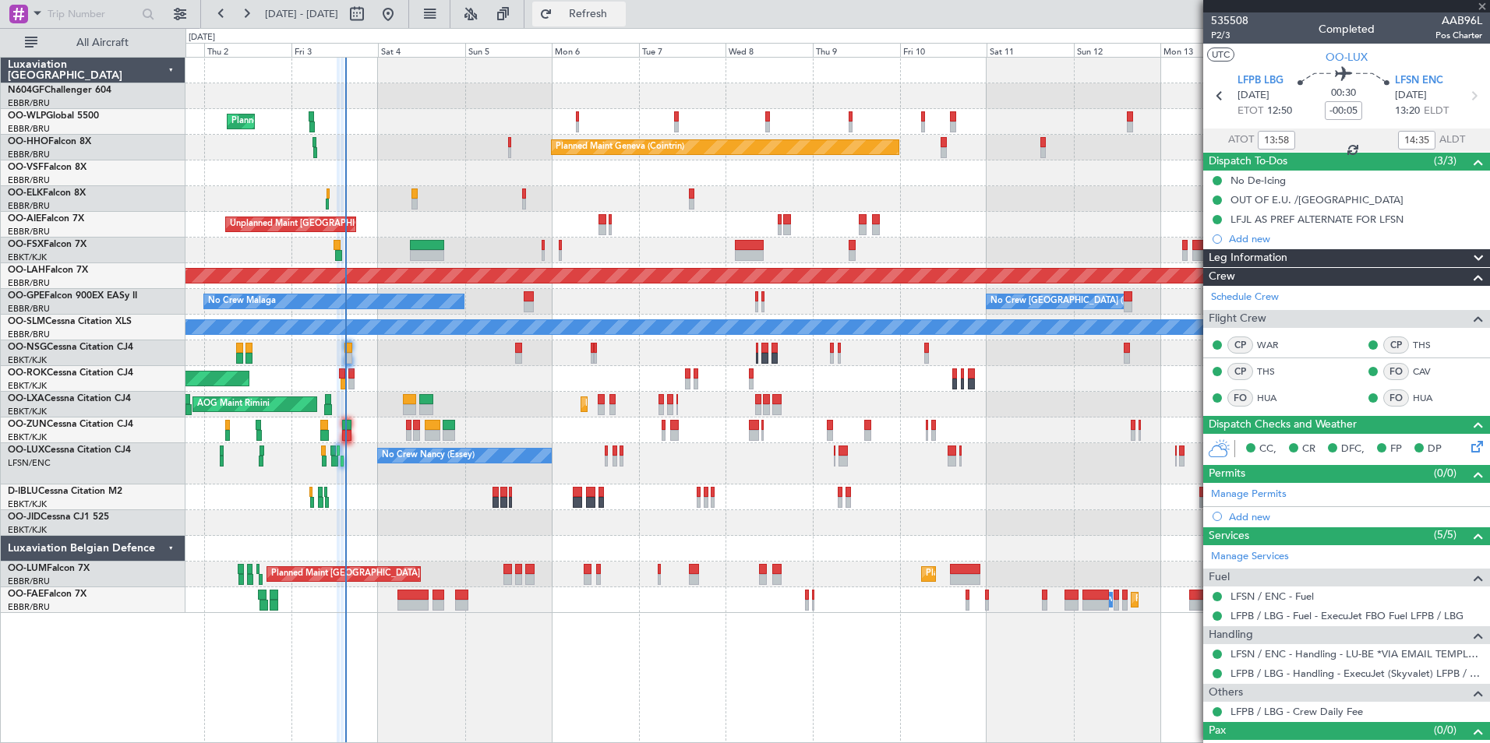
click at [610, 9] on span "Refresh" at bounding box center [588, 14] width 65 height 11
type input "+00:20"
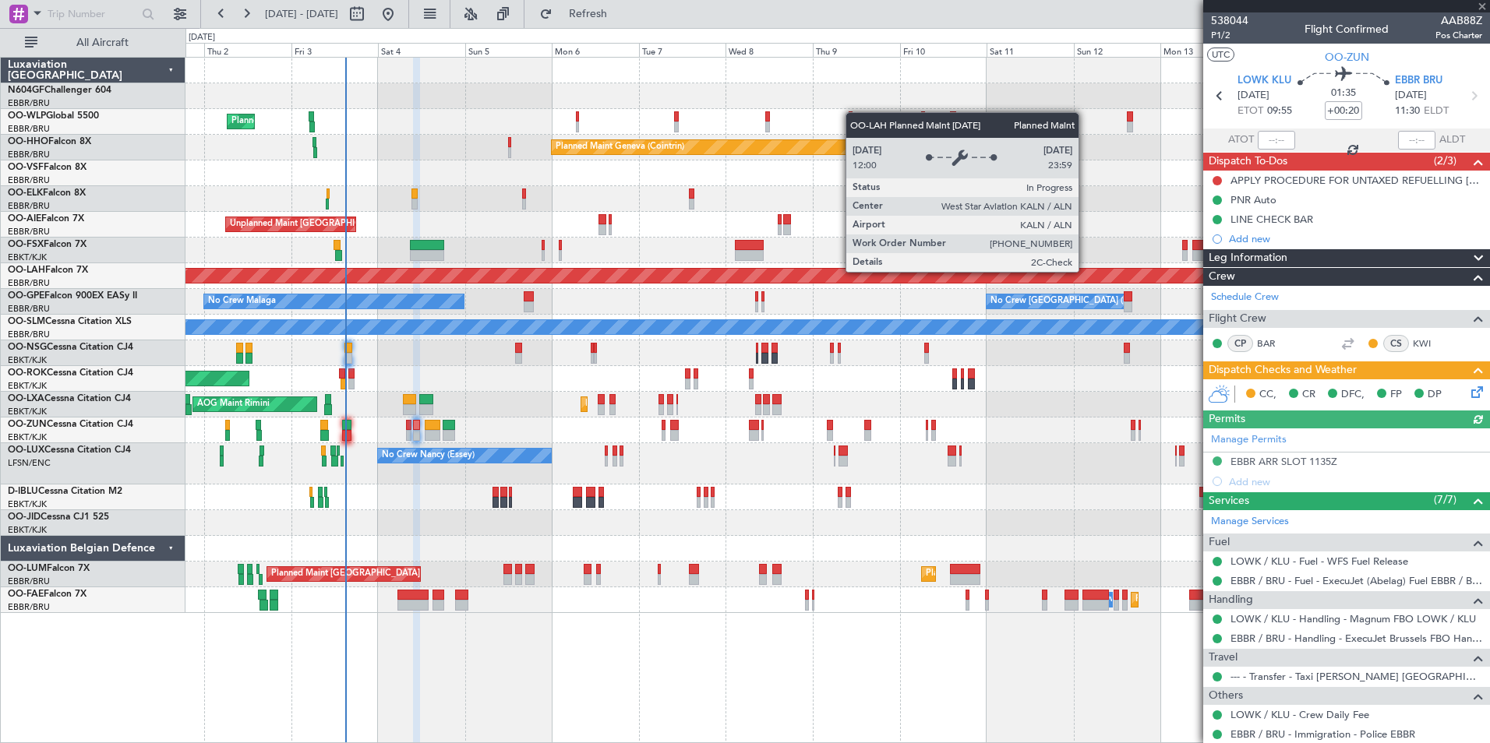
type input "-00:05"
type input "13:58"
type input "14:35"
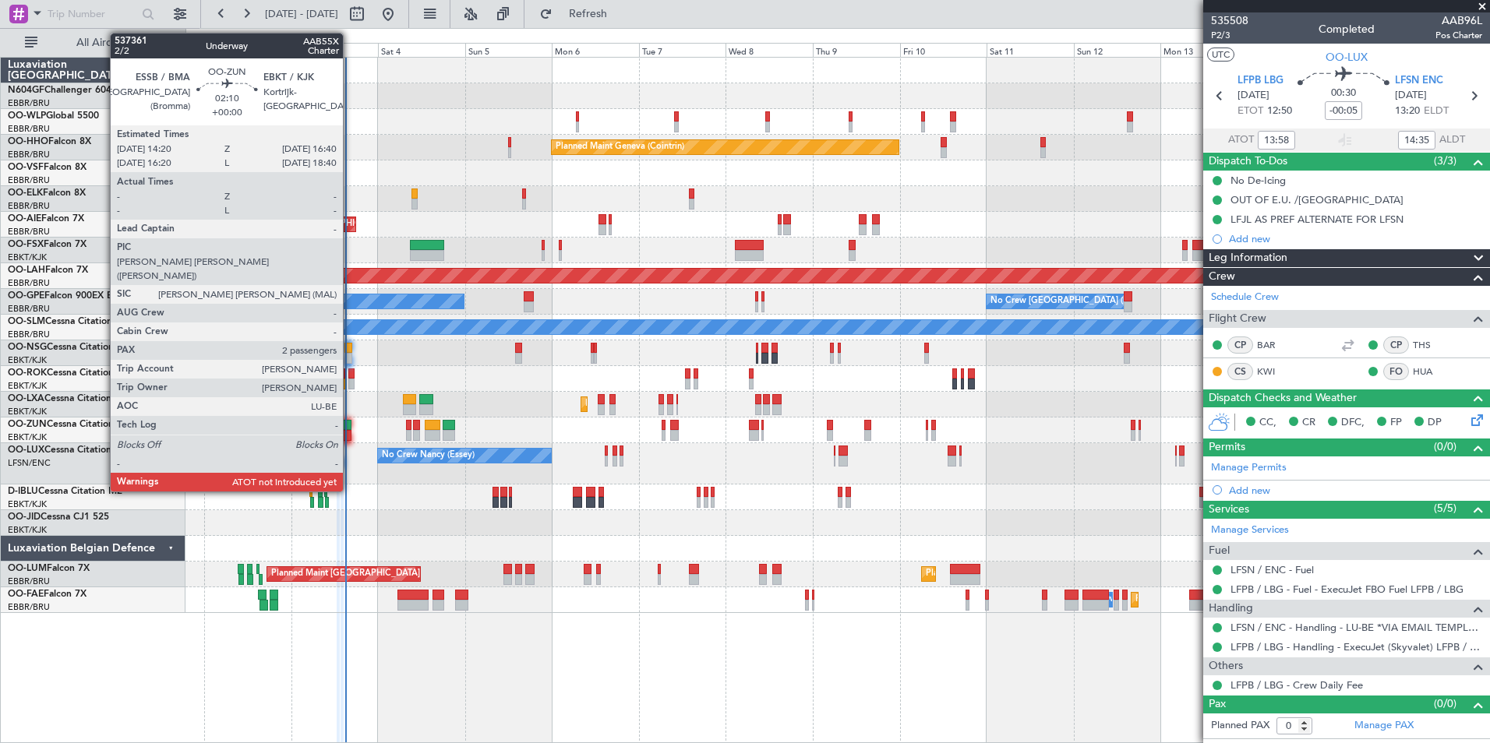
click at [350, 435] on div at bounding box center [346, 435] width 9 height 11
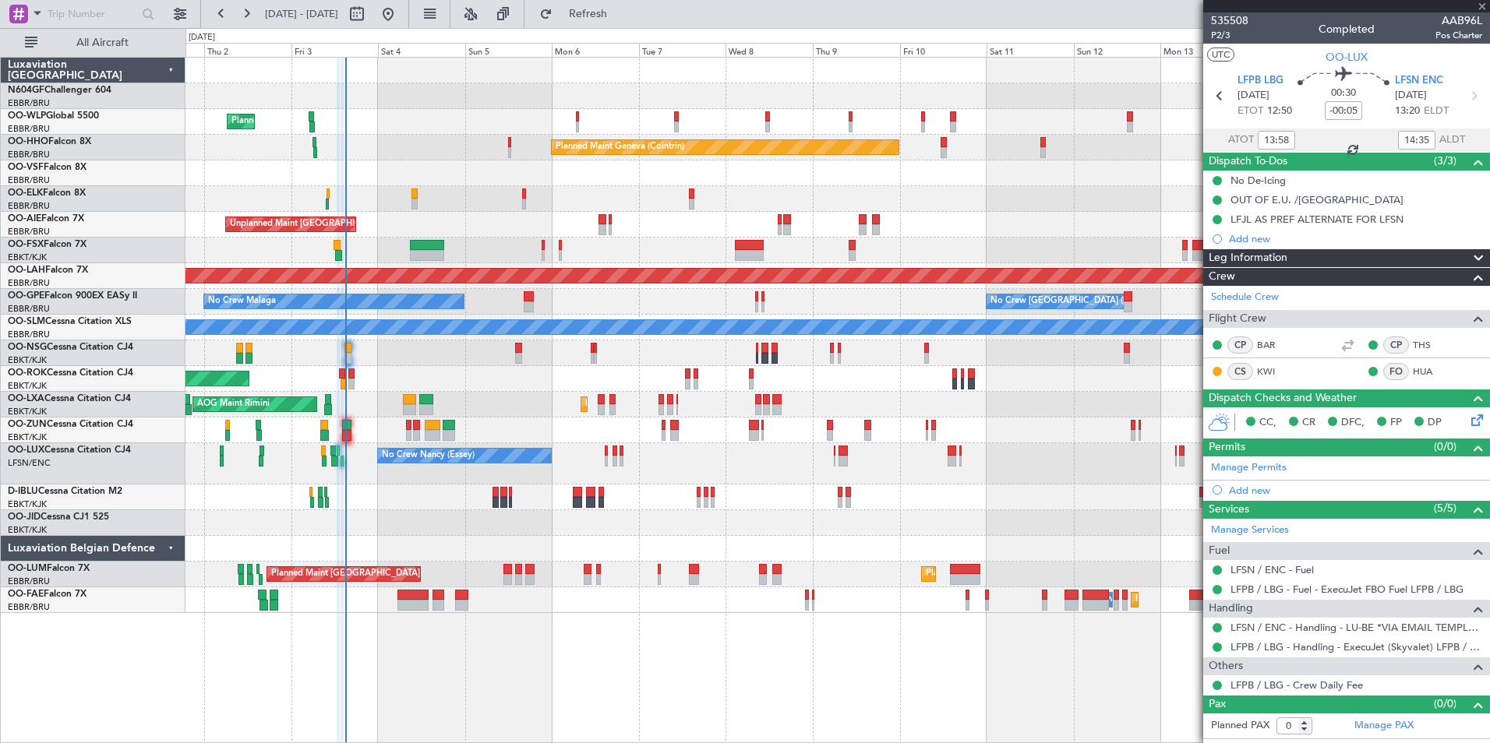
type input "2"
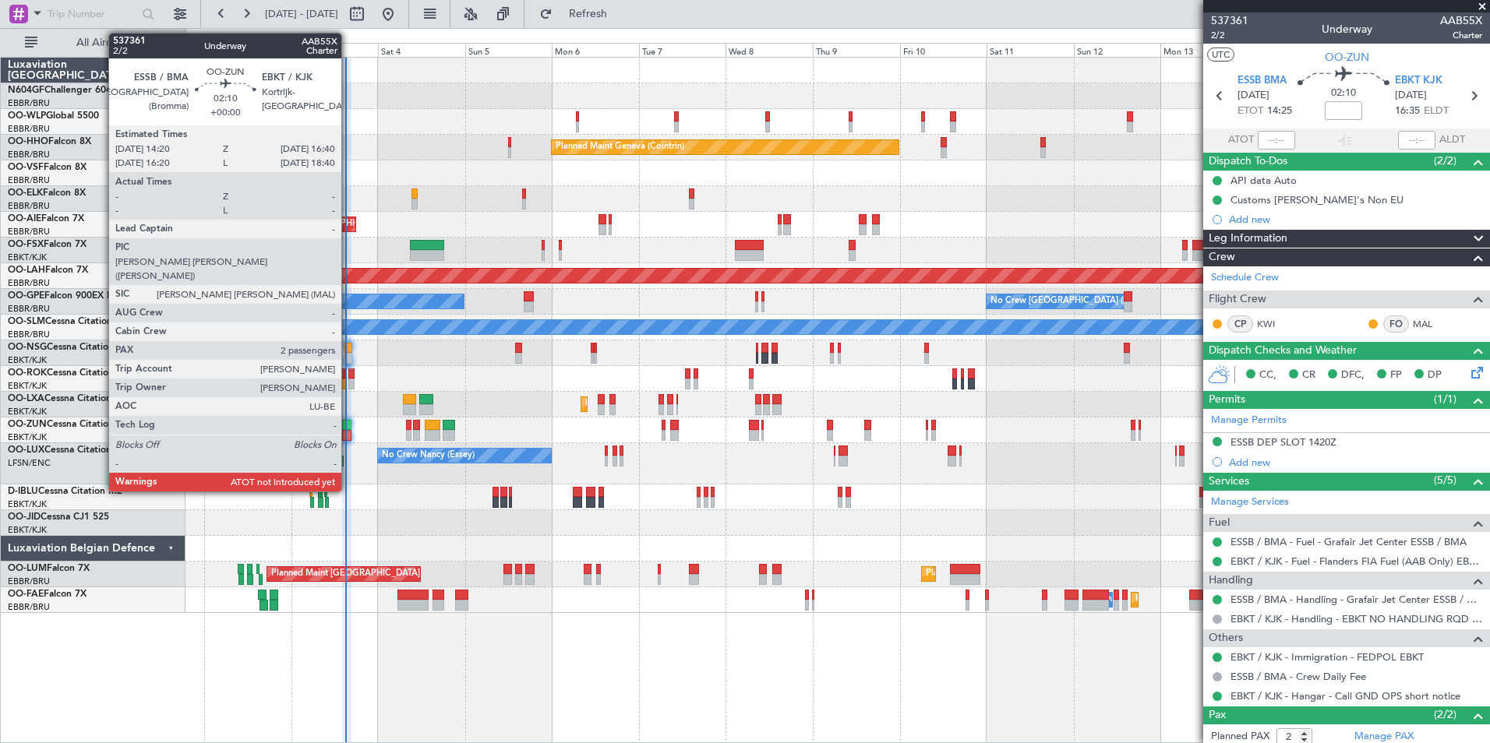
click at [347, 430] on div at bounding box center [346, 435] width 9 height 11
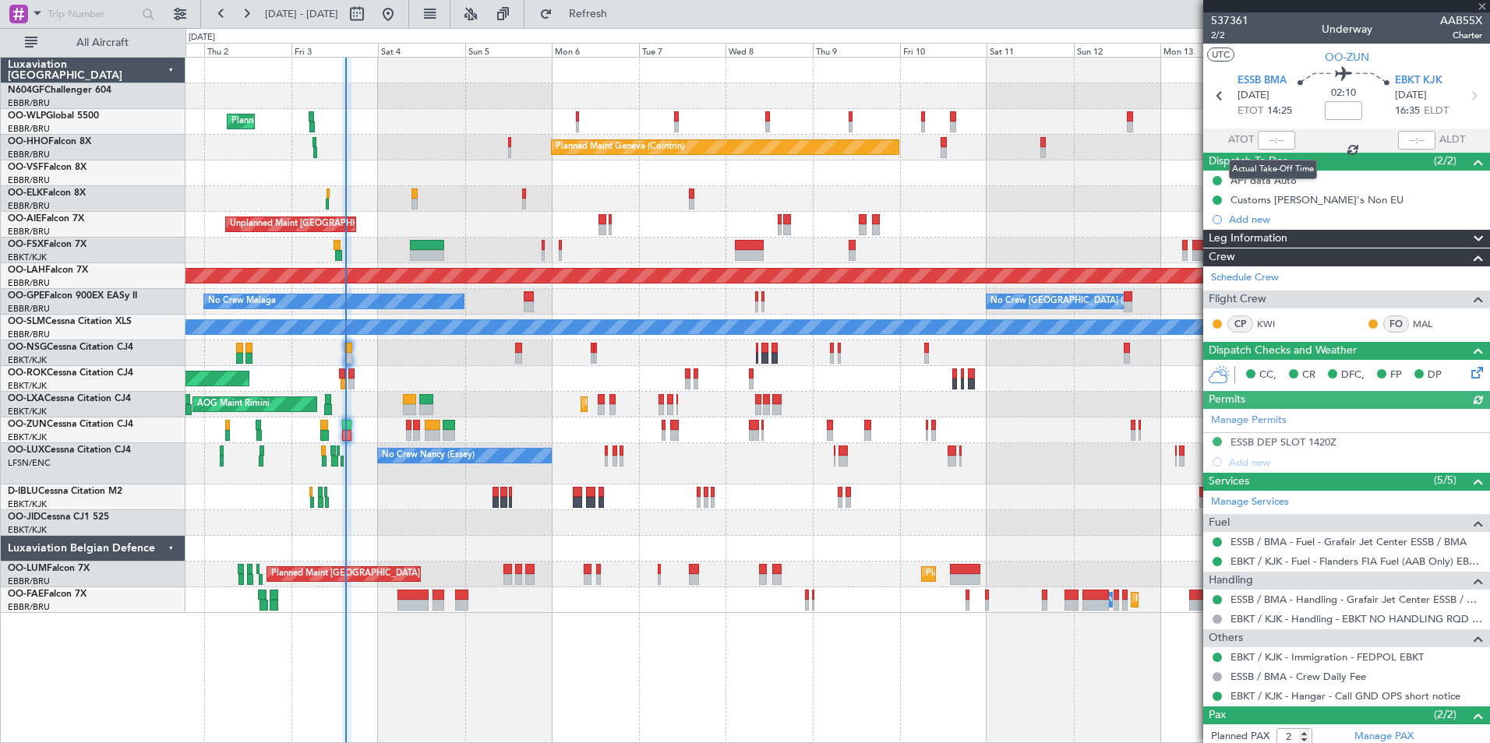
click at [1274, 142] on div at bounding box center [1276, 140] width 37 height 19
click at [1273, 141] on input "text" at bounding box center [1276, 140] width 37 height 19
click at [908, 208] on div "Planned Maint Kortrijk-[GEOGRAPHIC_DATA]" at bounding box center [836, 199] width 1303 height 26
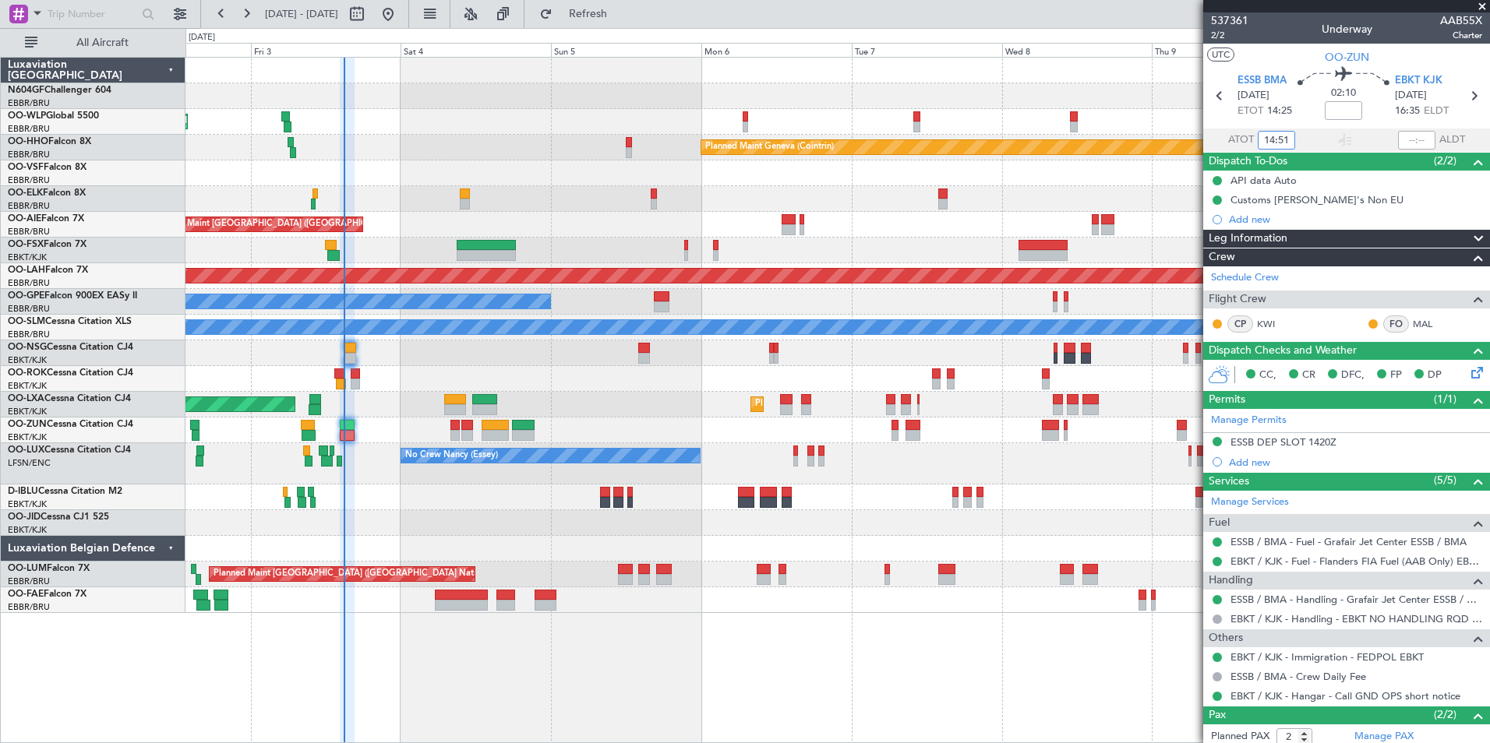
type input "14:51"
click at [543, 414] on div "Planned Maint Milan (Linate) Planned Maint Geneva (Cointrin) Unplanned Maint Lo…" at bounding box center [836, 336] width 1303 height 556
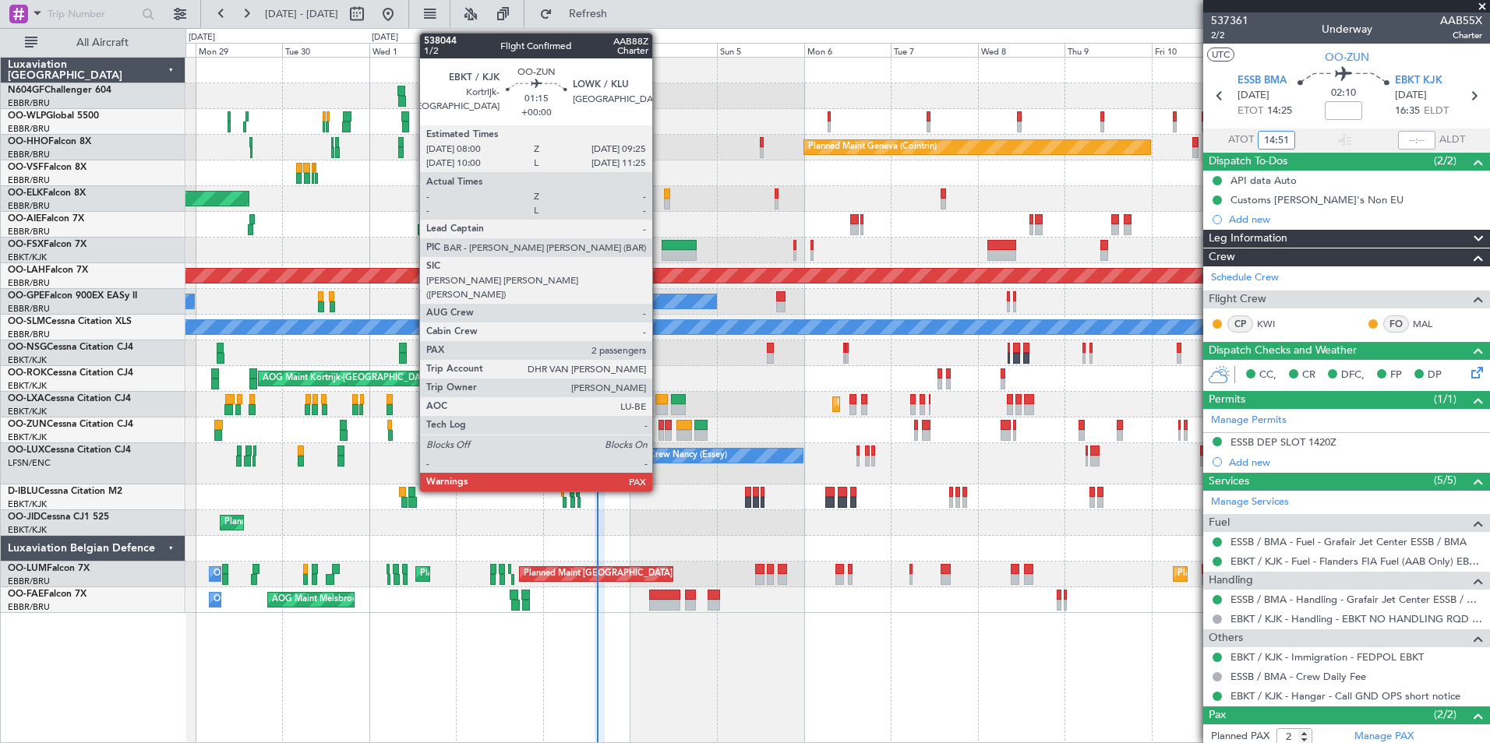
click at [659, 430] on div at bounding box center [660, 435] width 5 height 11
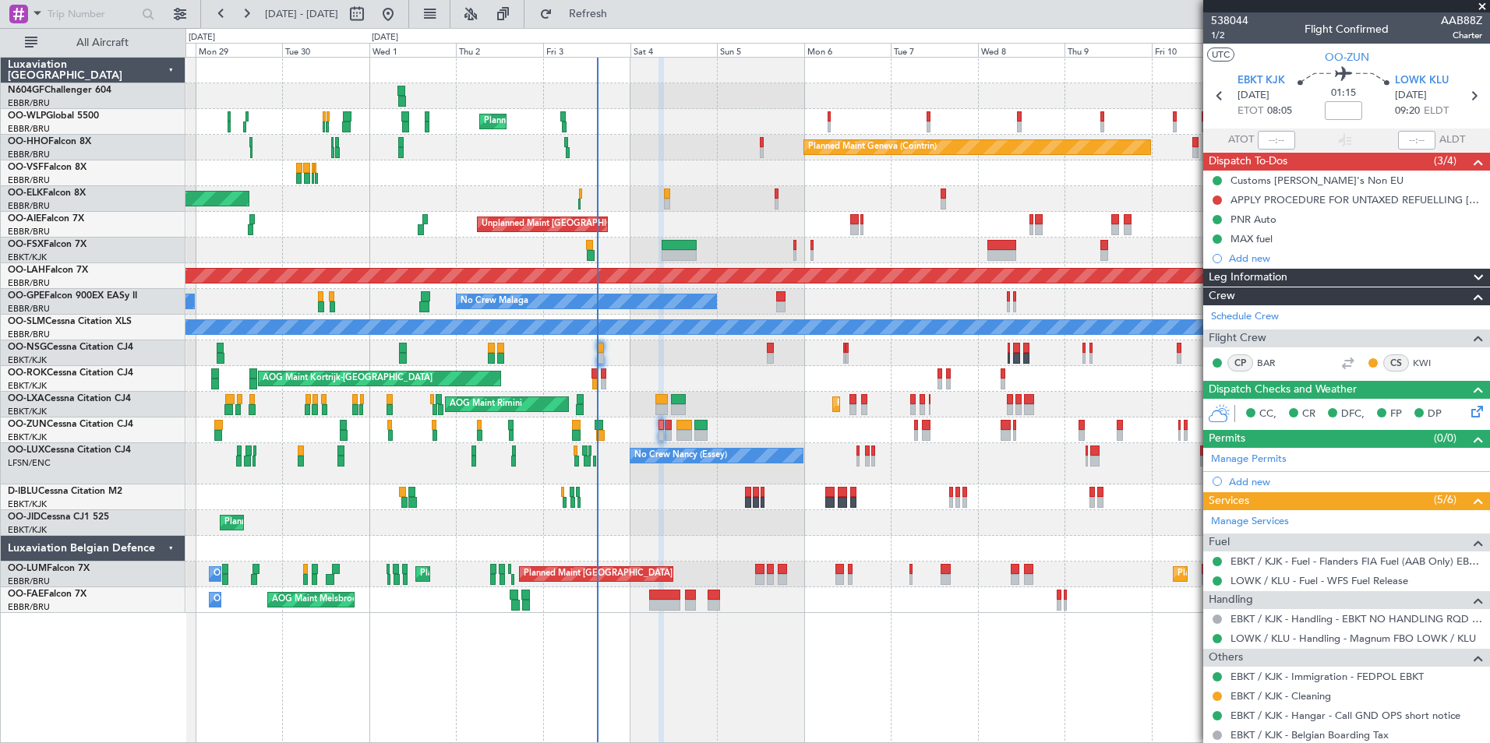
click at [647, 419] on div "Planned Maint Milan (Linate) Planned Maint Geneva ([GEOGRAPHIC_DATA]) Planned M…" at bounding box center [836, 336] width 1303 height 556
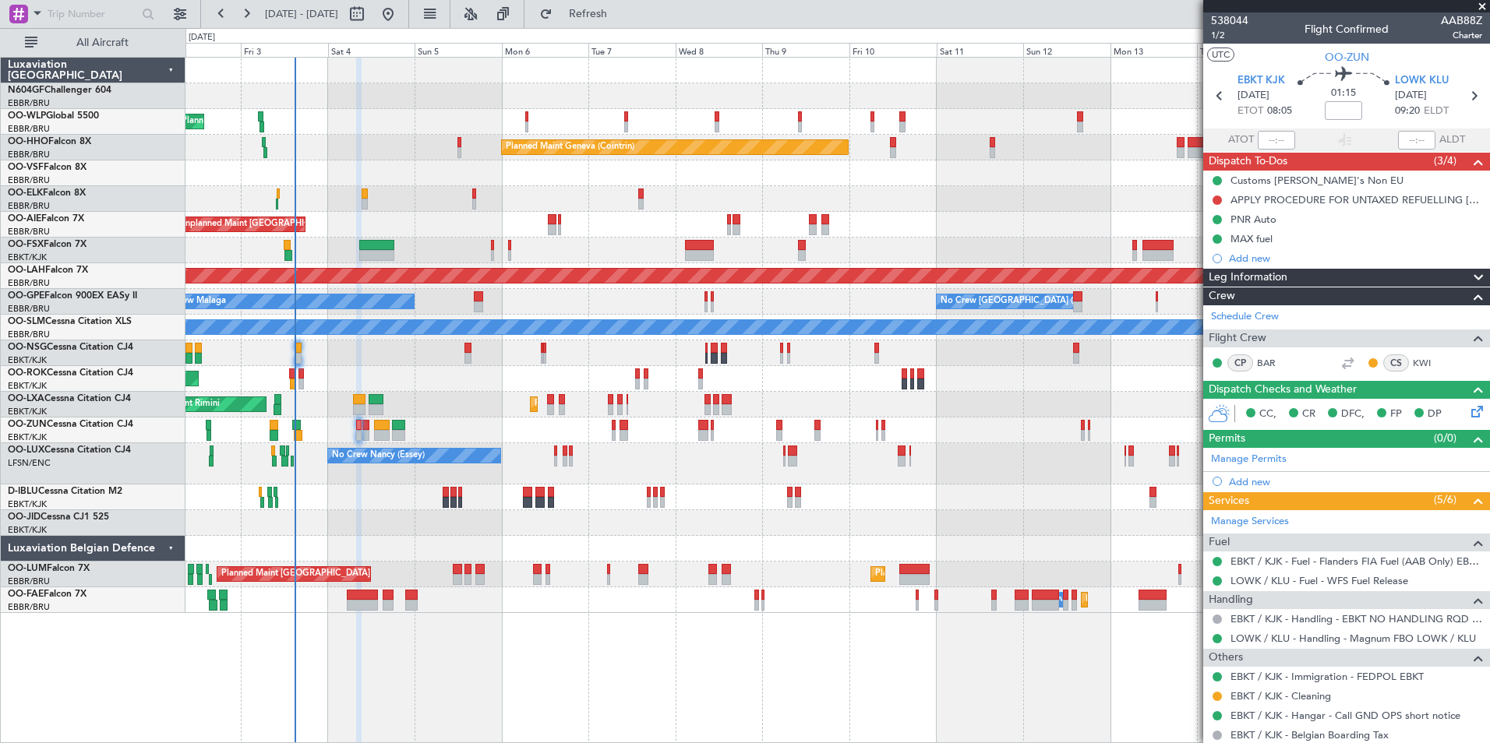
click at [432, 408] on div "Planned Maint Milan (Linate) Planned Maint Geneva ([GEOGRAPHIC_DATA]) Planned M…" at bounding box center [836, 336] width 1303 height 556
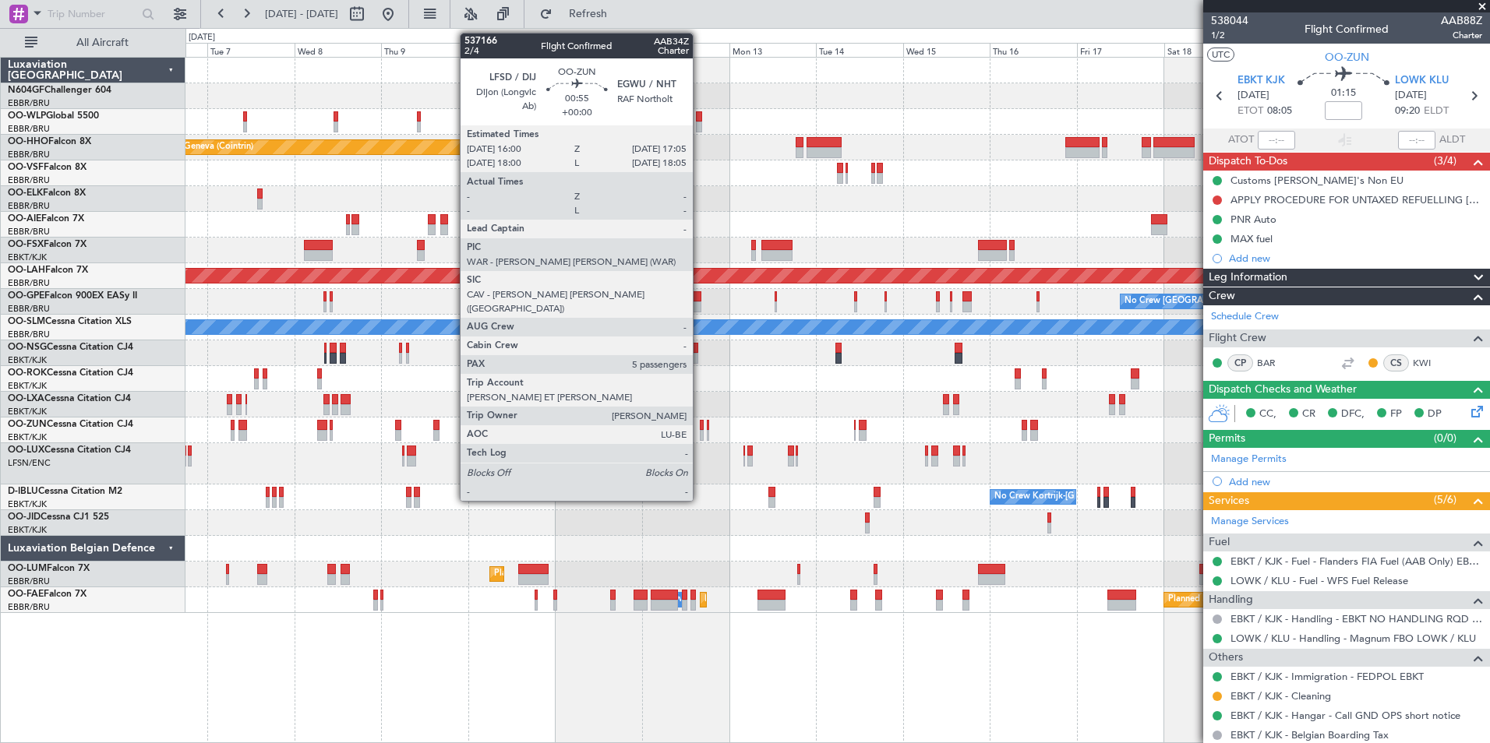
click at [700, 429] on div at bounding box center [702, 425] width 5 height 11
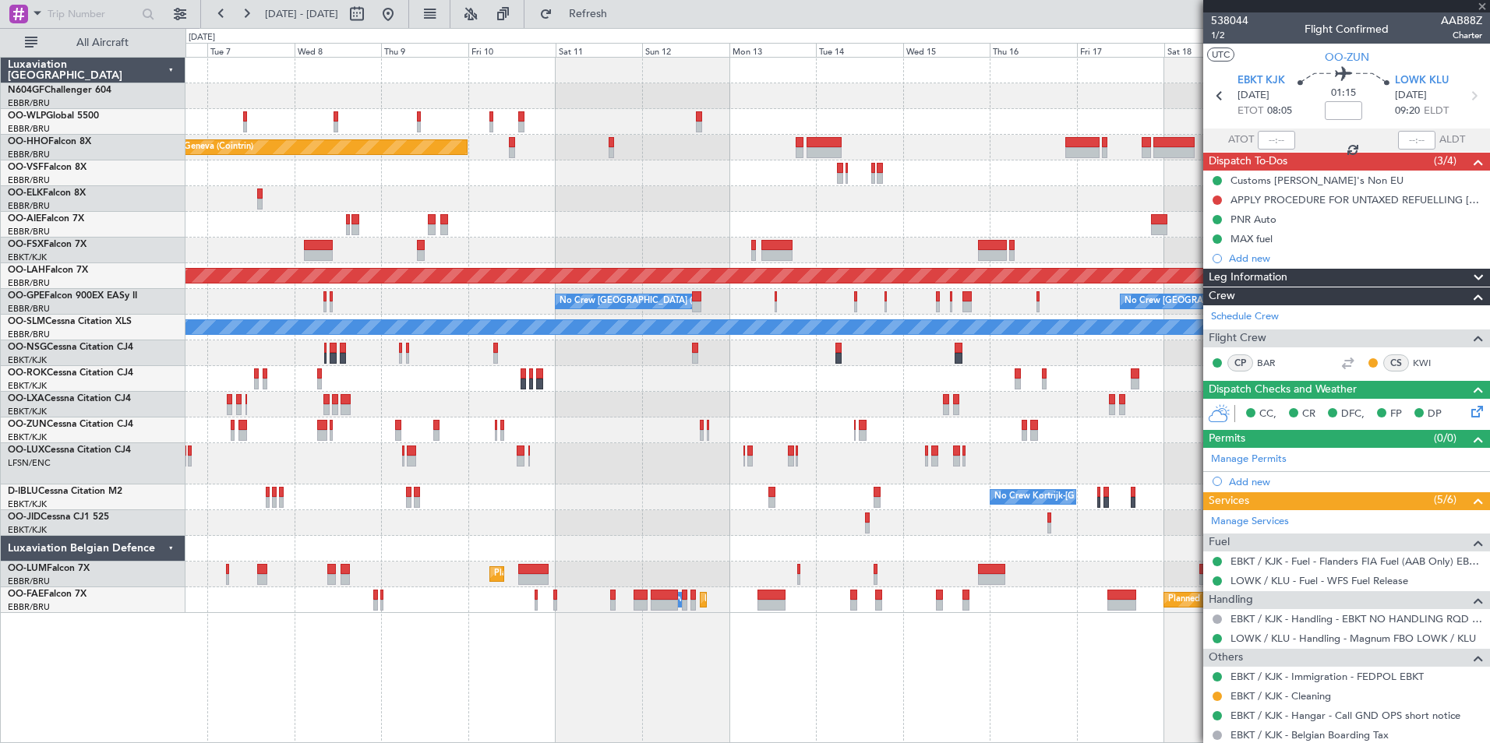
type input "5"
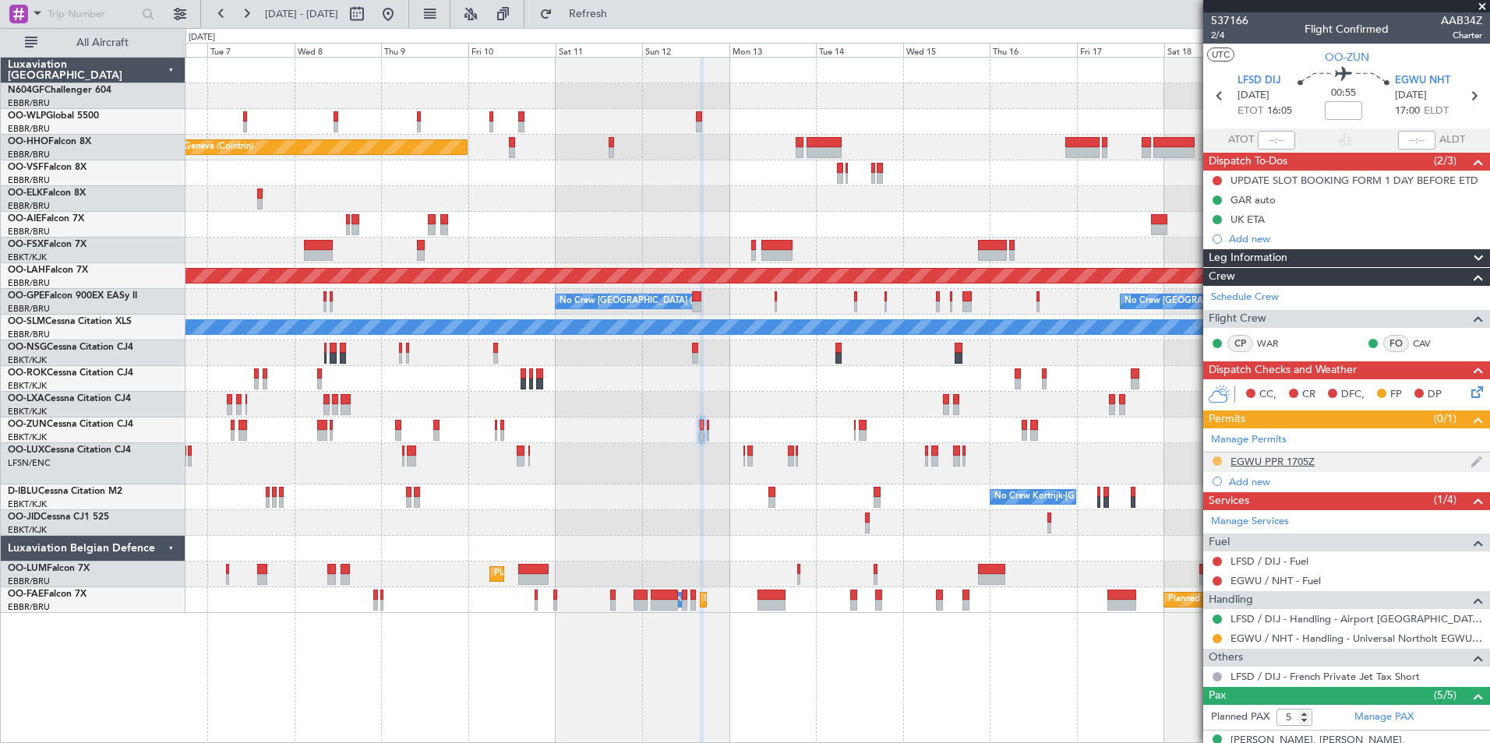
click at [1217, 460] on button at bounding box center [1216, 461] width 9 height 9
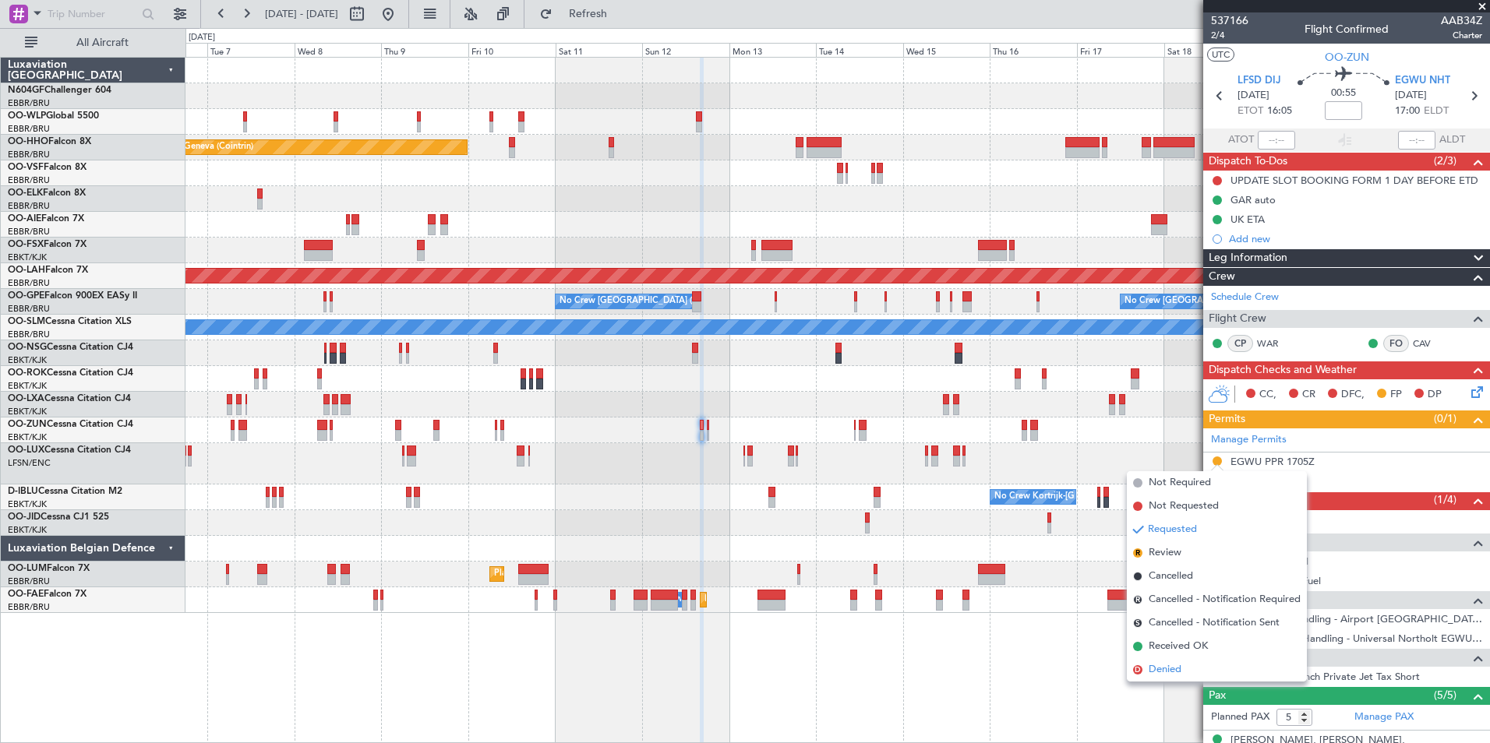
click at [1186, 667] on li "D Denied" at bounding box center [1217, 669] width 180 height 23
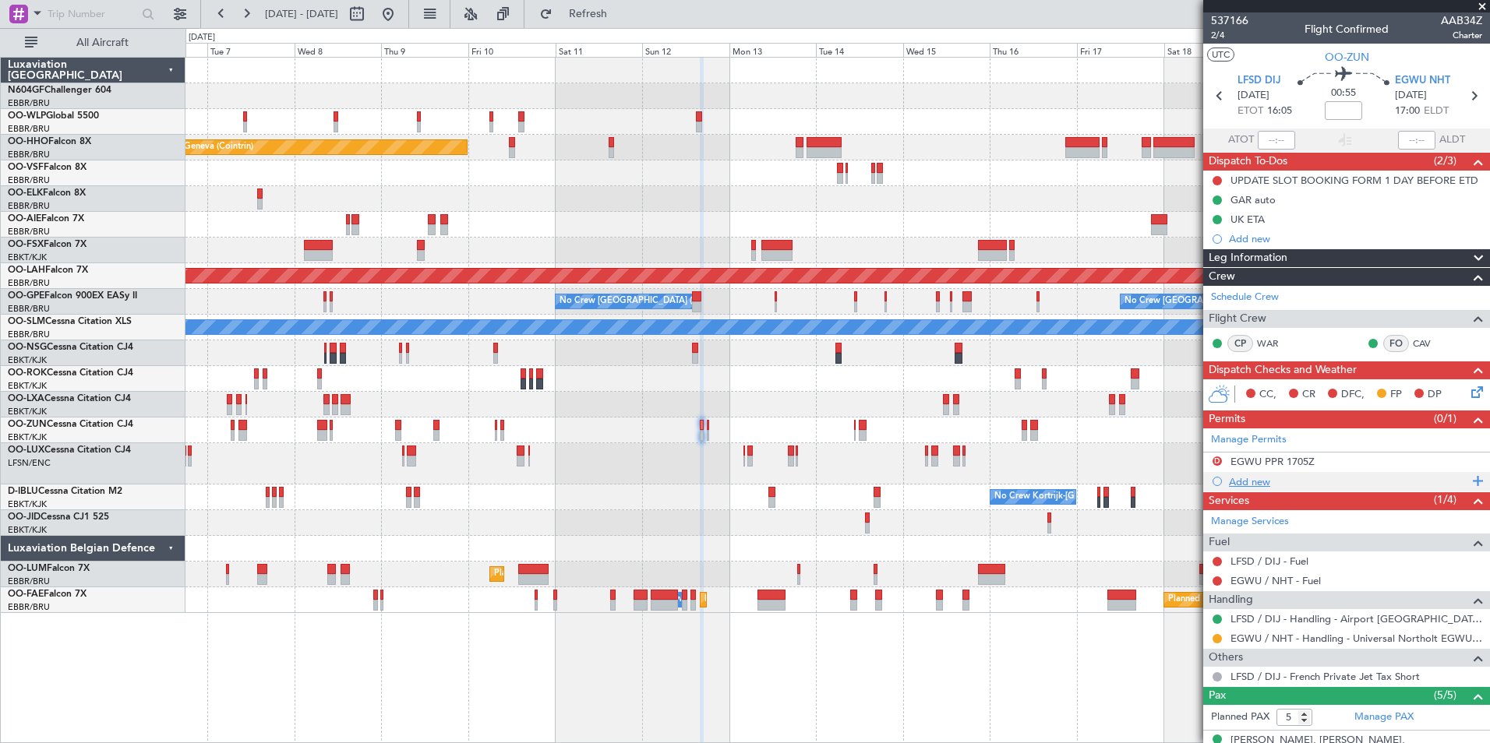
click at [1264, 483] on div "Add new" at bounding box center [1348, 481] width 239 height 13
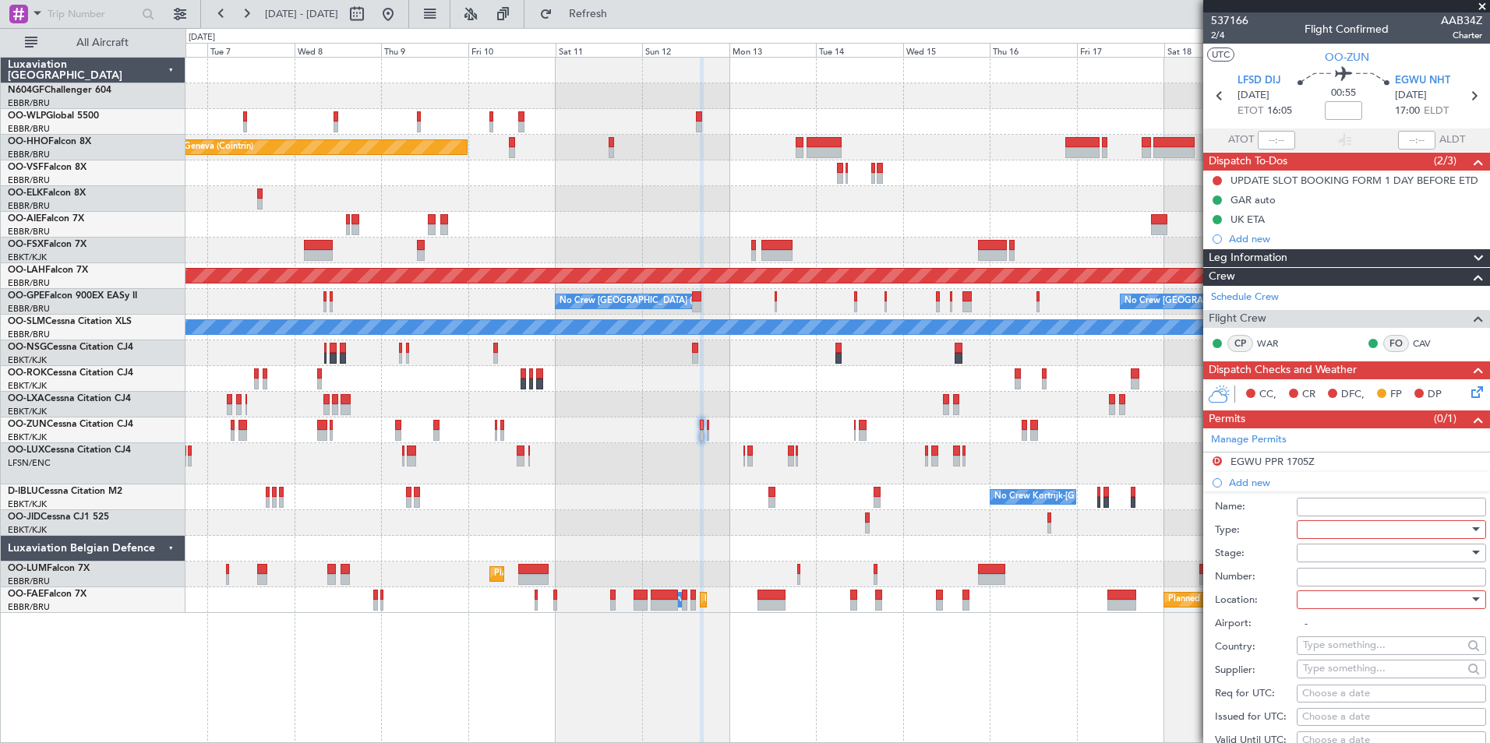
click at [1323, 531] on div at bounding box center [1386, 529] width 166 height 23
click at [1379, 600] on span "PPR" at bounding box center [1385, 605] width 164 height 23
click at [1390, 601] on div at bounding box center [1386, 599] width 166 height 23
click at [1368, 671] on span "Arrival" at bounding box center [1385, 677] width 164 height 23
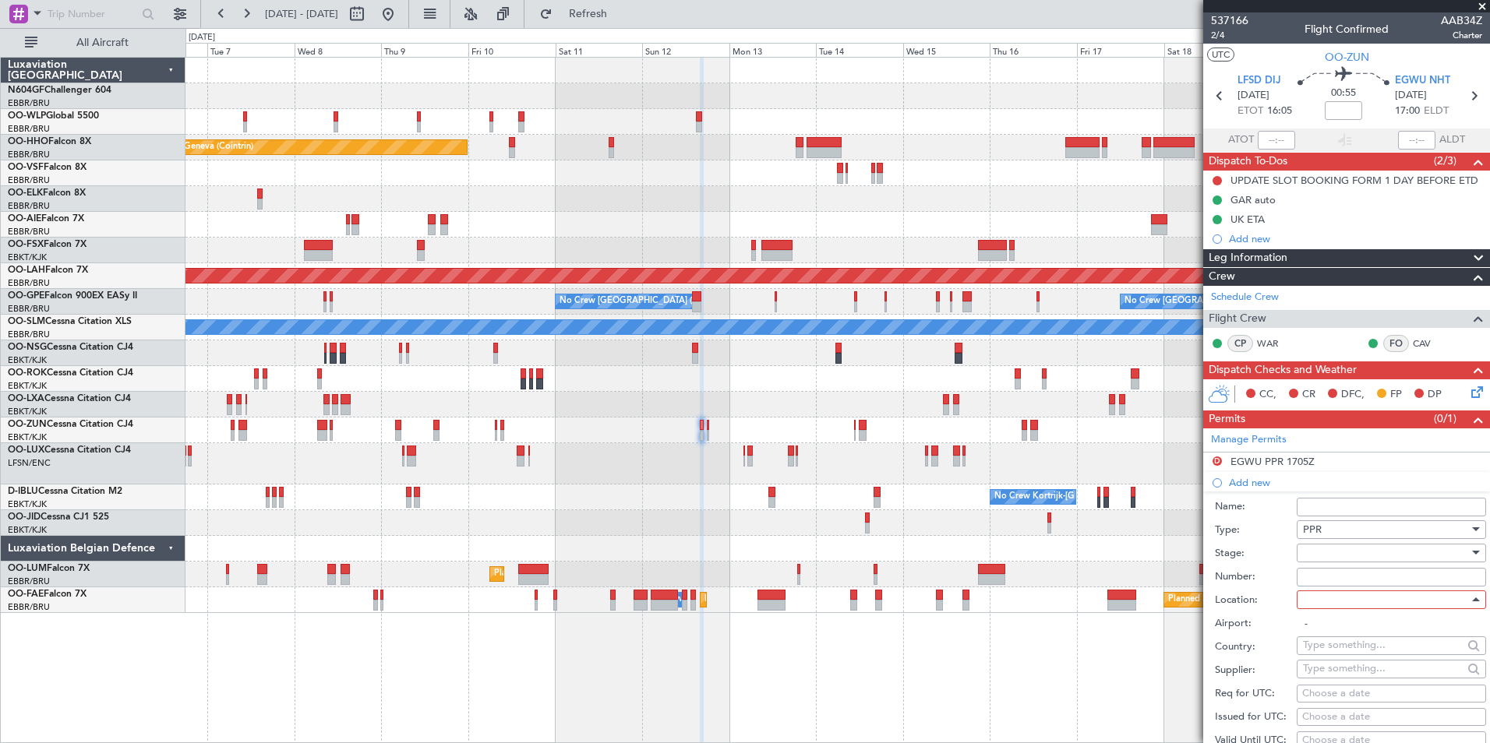
type input "EGWU / NHT"
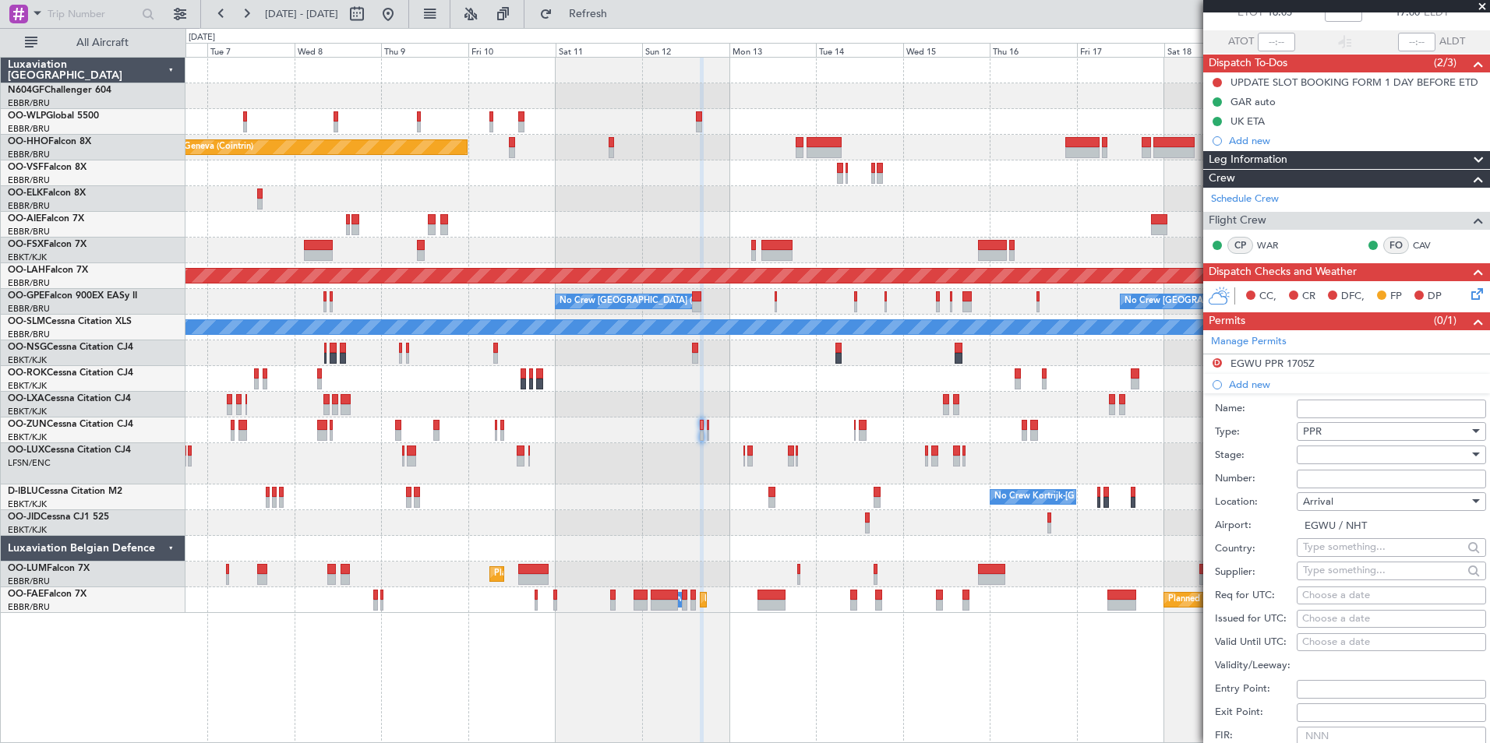
click at [1340, 593] on div "Choose a date" at bounding box center [1391, 596] width 178 height 16
select select "10"
select select "2025"
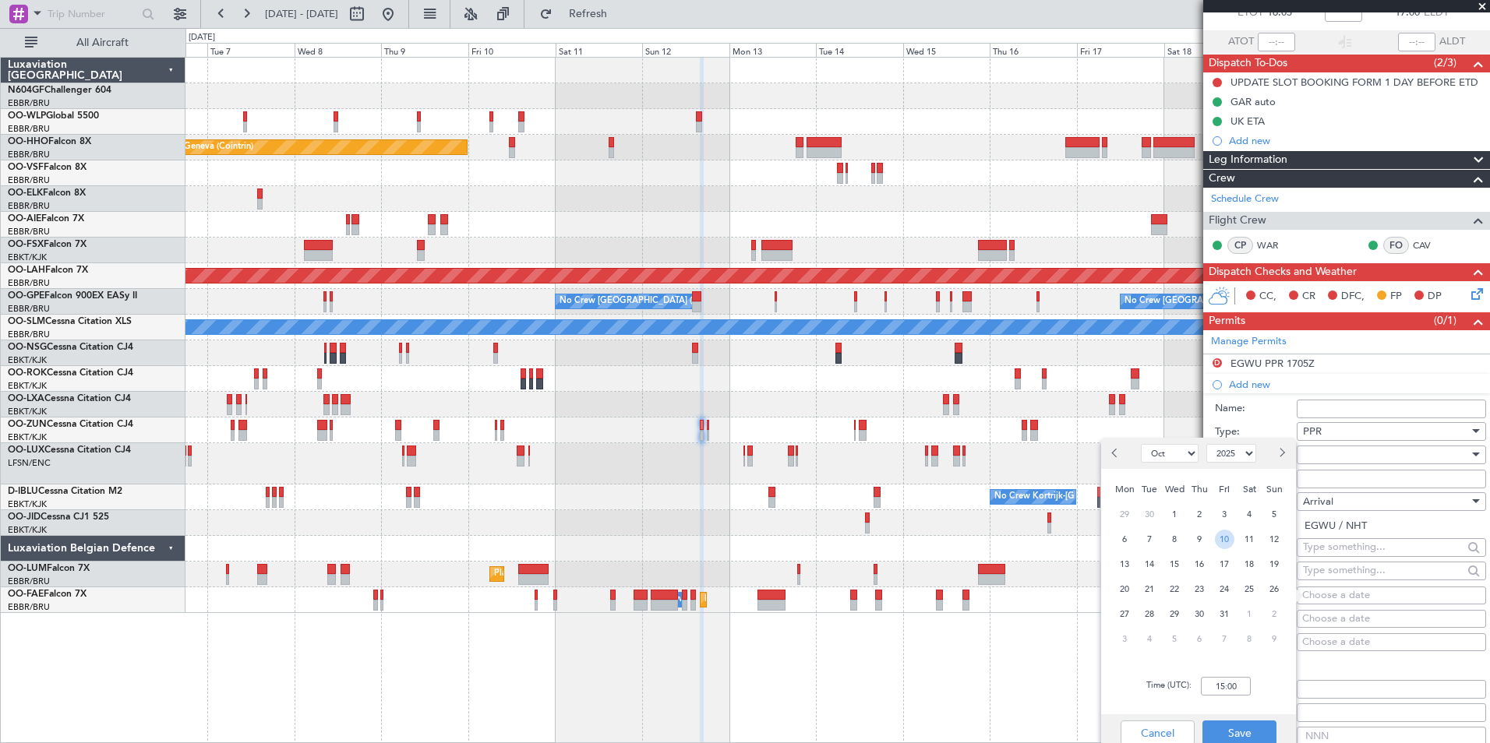
click at [1229, 545] on span "10" at bounding box center [1224, 539] width 19 height 19
click at [1276, 543] on span "12" at bounding box center [1274, 539] width 19 height 19
click at [1237, 686] on input "00:00" at bounding box center [1226, 686] width 50 height 19
type input "15:20"
click at [1235, 725] on button "Save" at bounding box center [1239, 733] width 74 height 25
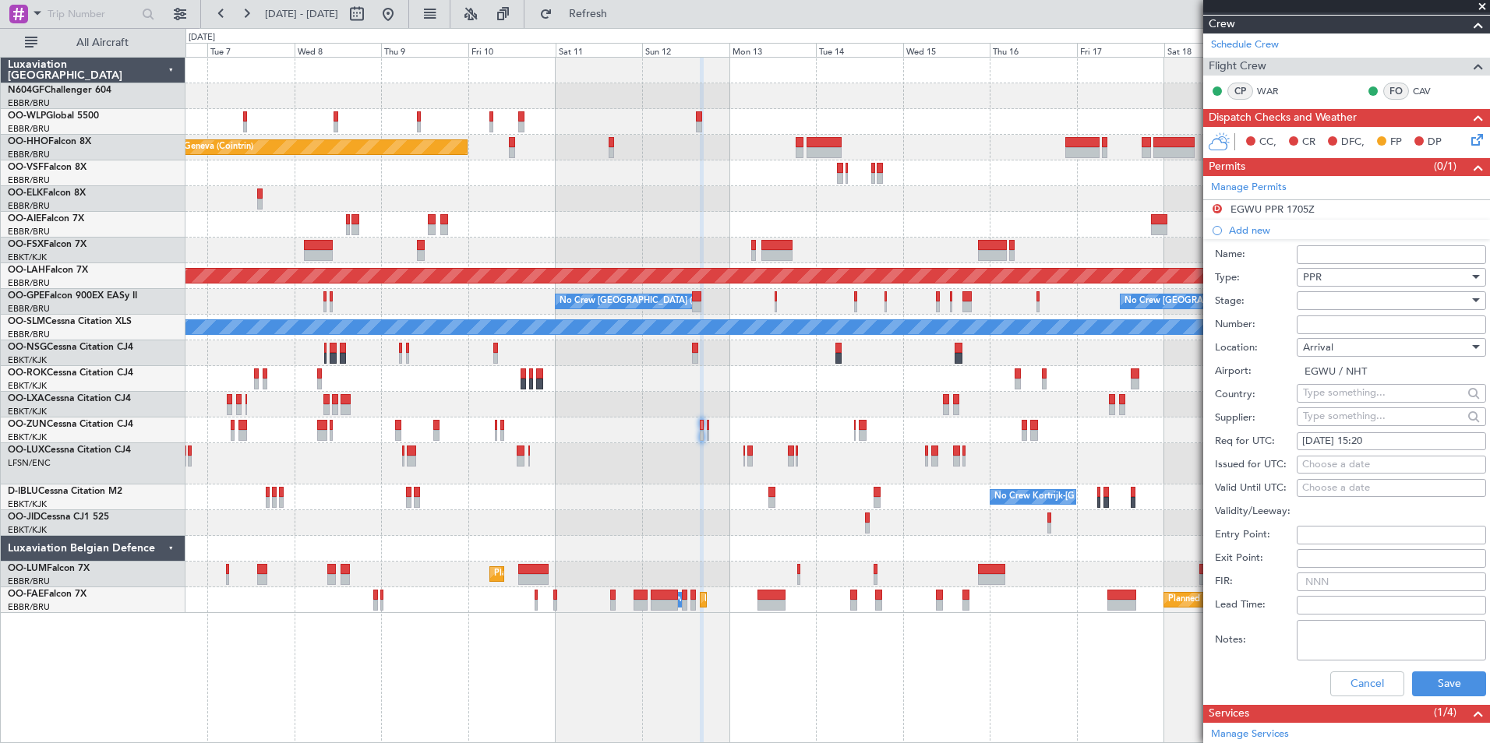
scroll to position [253, 0]
click at [1353, 641] on textarea "Notes:" at bounding box center [1390, 639] width 189 height 41
type textarea "Slot tolerance +/-15 min"
click at [1353, 308] on div at bounding box center [1386, 299] width 166 height 23
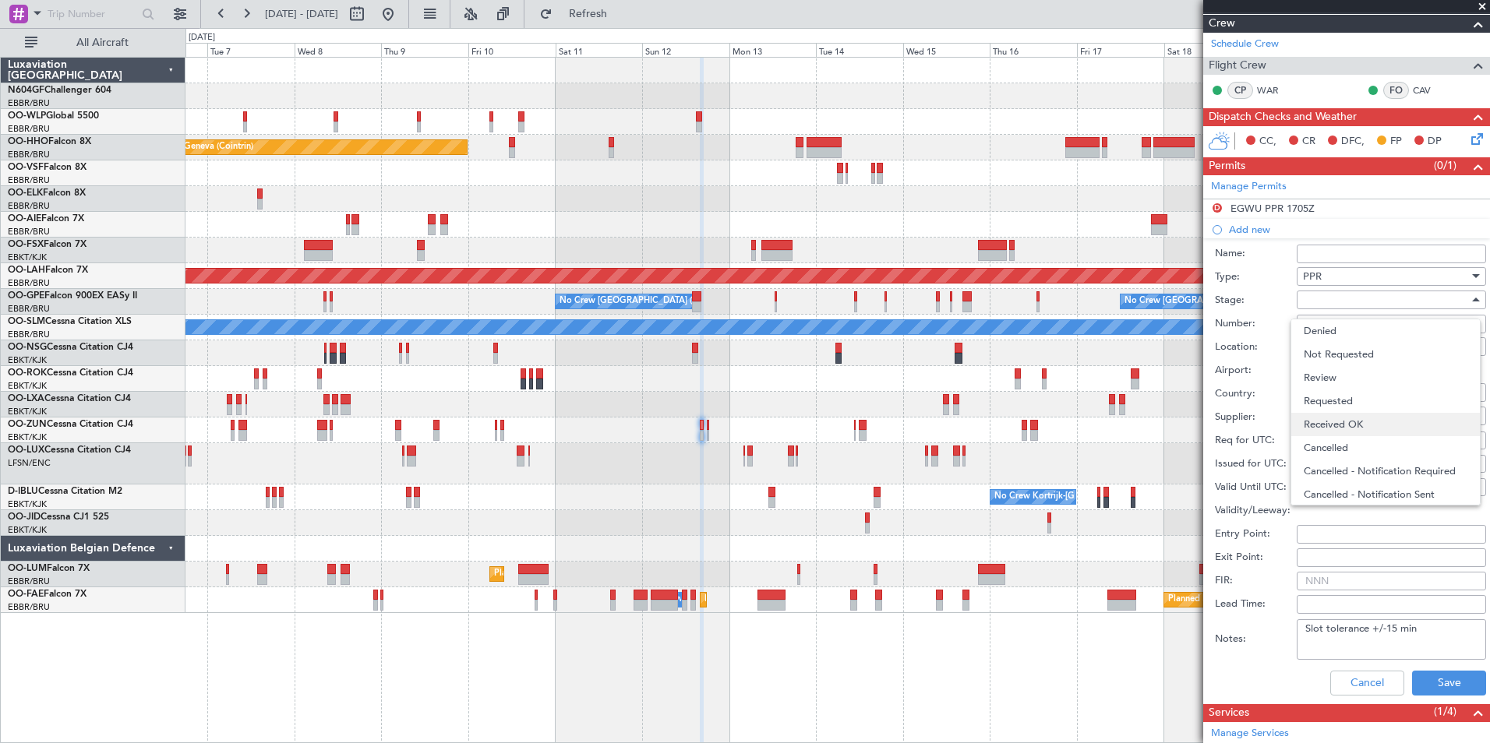
click at [1367, 428] on span "Received OK" at bounding box center [1385, 424] width 164 height 23
click at [1367, 329] on input "Number:" at bounding box center [1390, 324] width 189 height 19
click at [1364, 326] on input "Number:" at bounding box center [1390, 324] width 189 height 19
type input "TBA 1 day before"
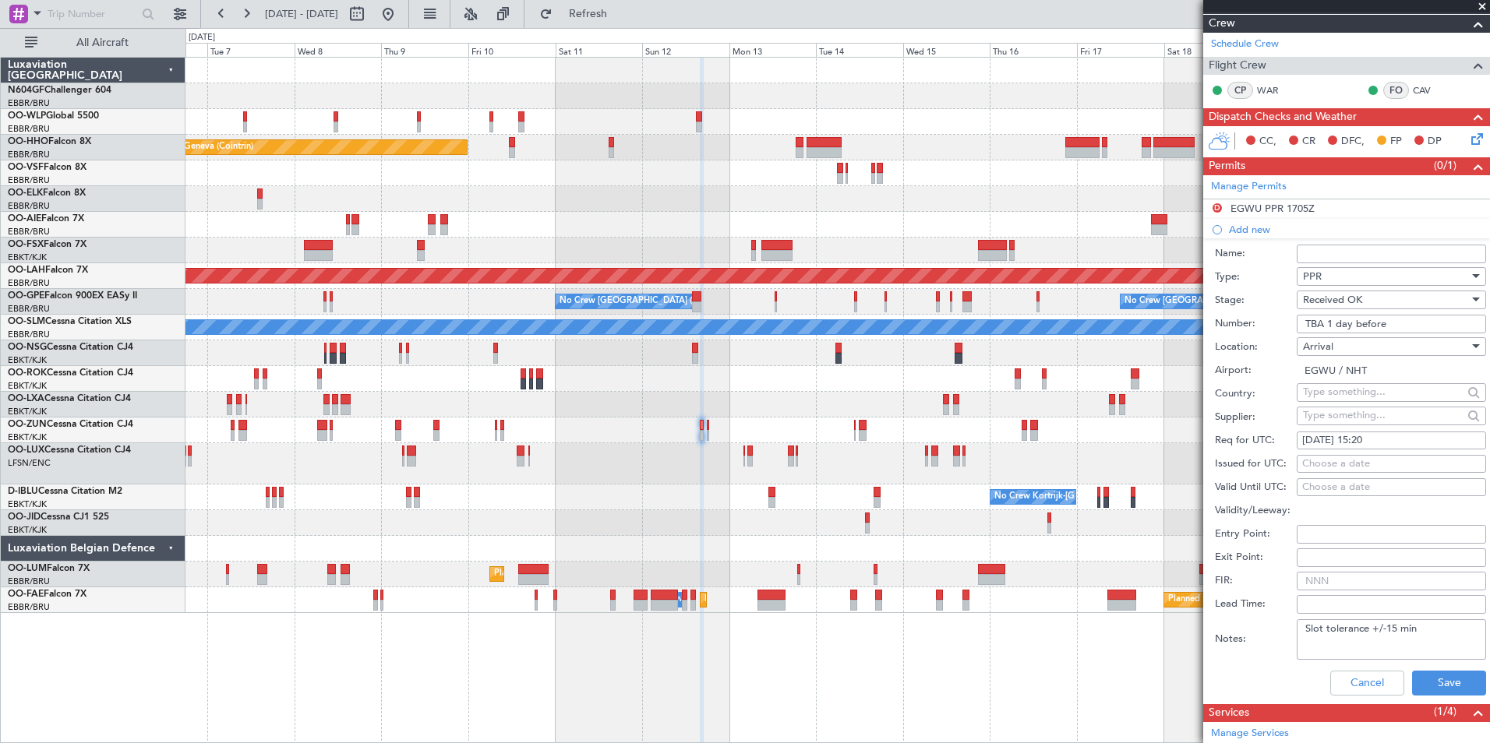
click at [1285, 361] on div "Airport: EGWU / NHT" at bounding box center [1350, 370] width 271 height 23
click at [1430, 682] on button "Save" at bounding box center [1449, 683] width 74 height 25
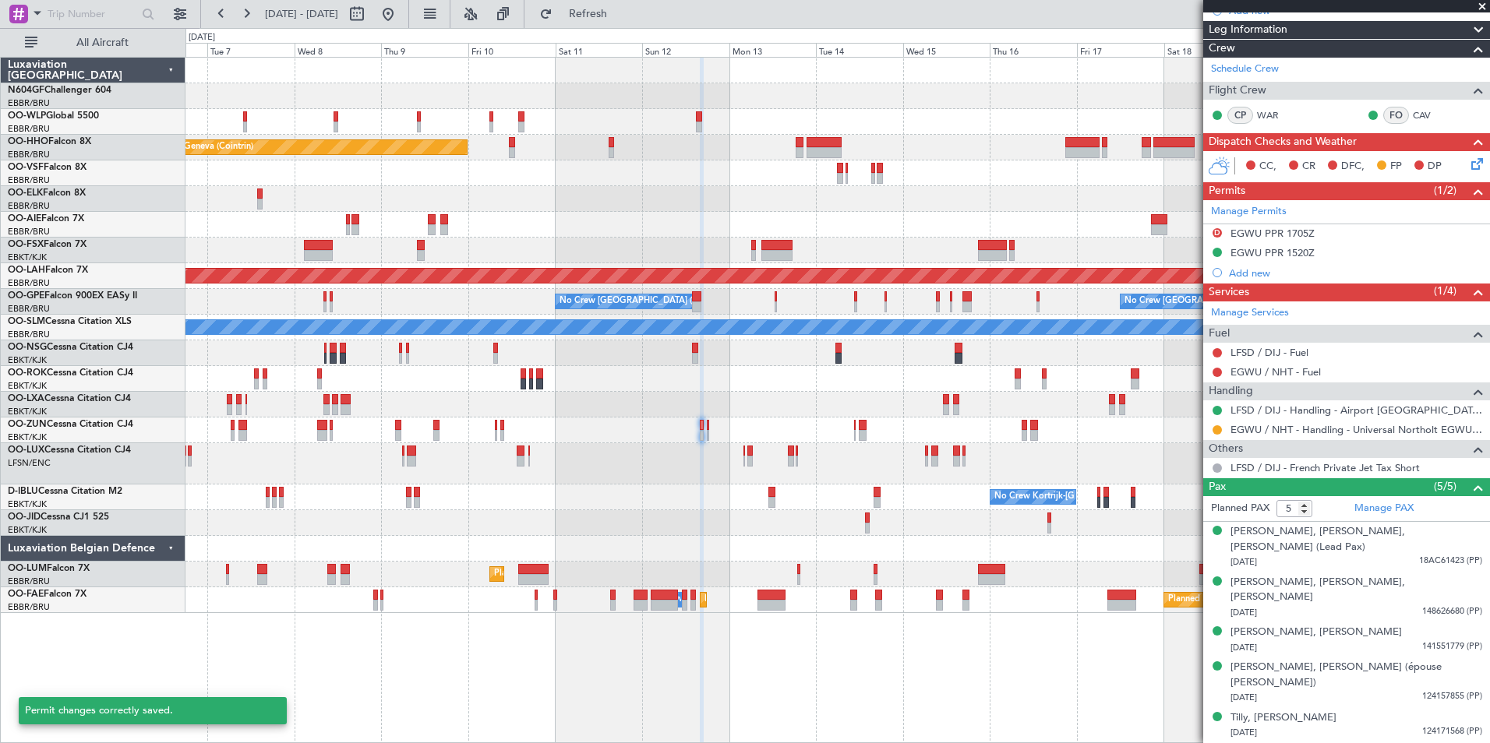
scroll to position [182, 0]
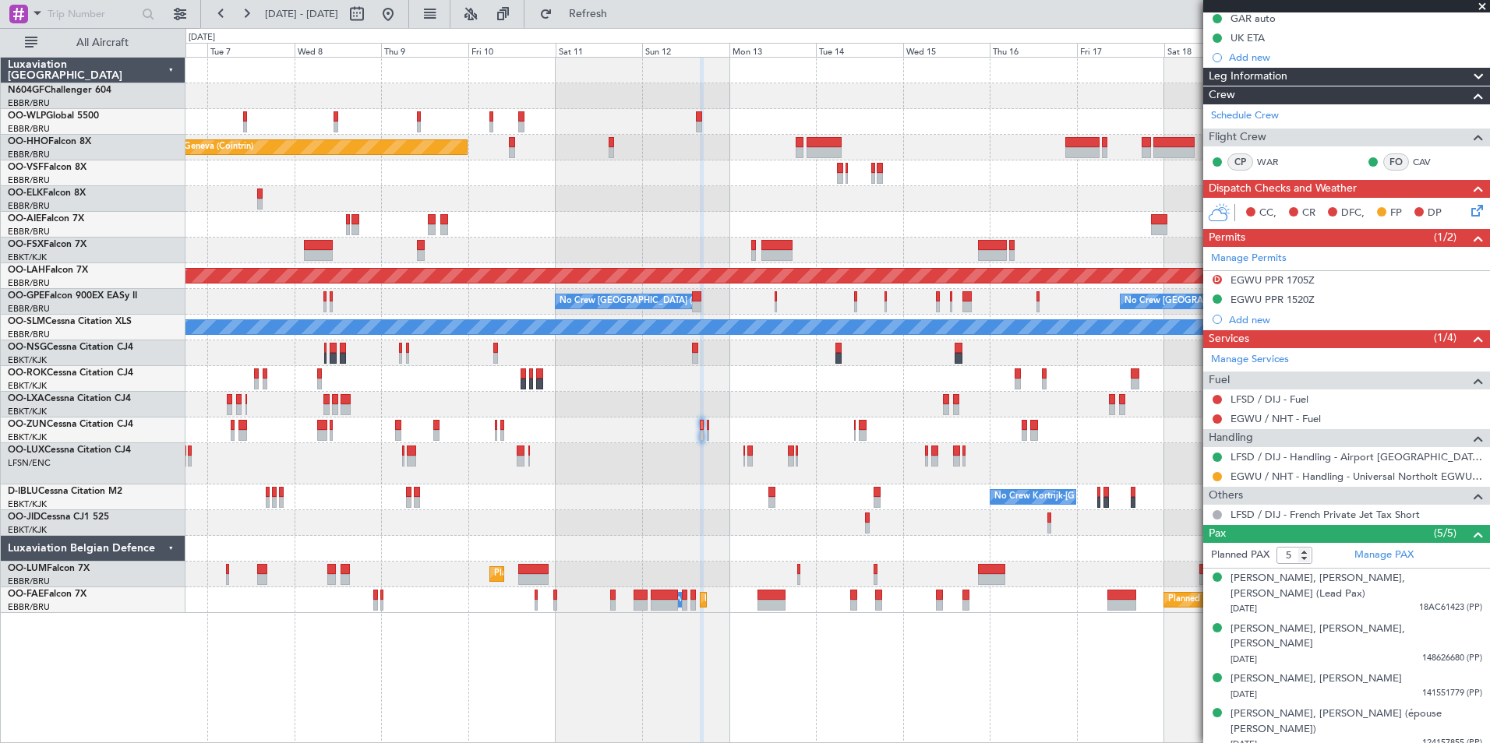
click at [873, 431] on div at bounding box center [836, 431] width 1303 height 26
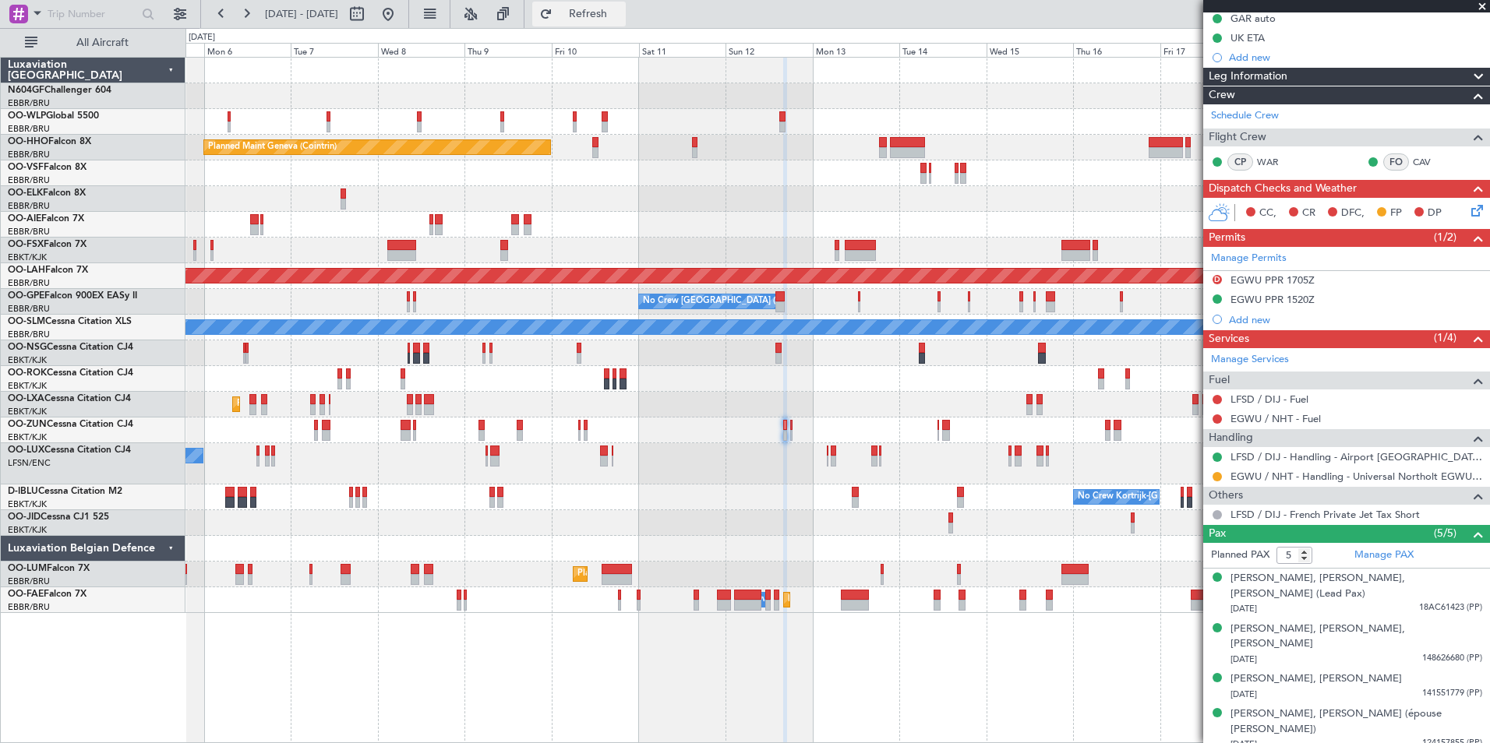
click at [621, 11] on span "Refresh" at bounding box center [588, 14] width 65 height 11
click at [409, 16] on fb-range-datepicker "05 Oct 2025 - 20 Oct 2025" at bounding box center [304, 14] width 209 height 28
click at [400, 13] on button at bounding box center [388, 14] width 25 height 25
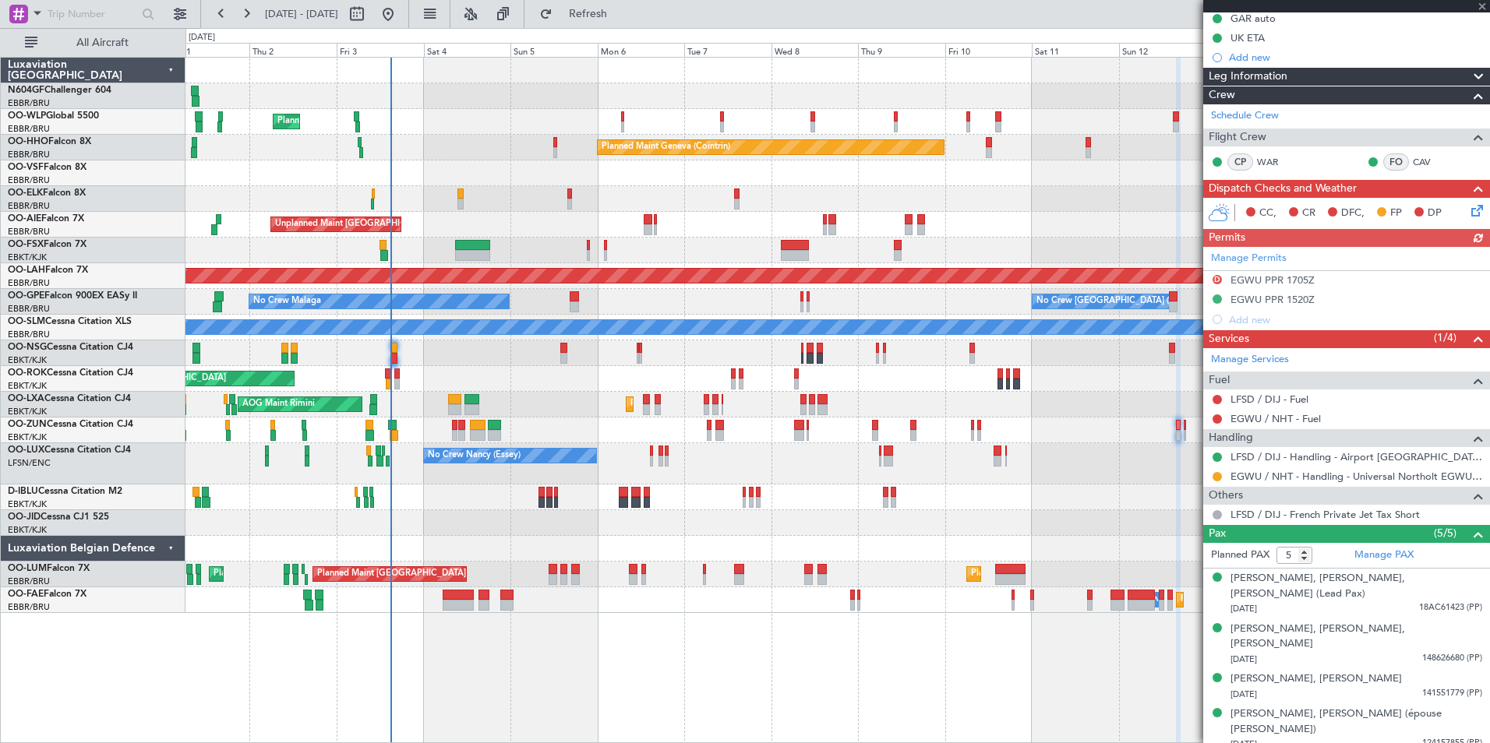
click at [362, 432] on div "Planned Maint Milan (Linate) Planned Maint Geneva (Cointrin) Planned Maint Kort…" at bounding box center [836, 336] width 1303 height 556
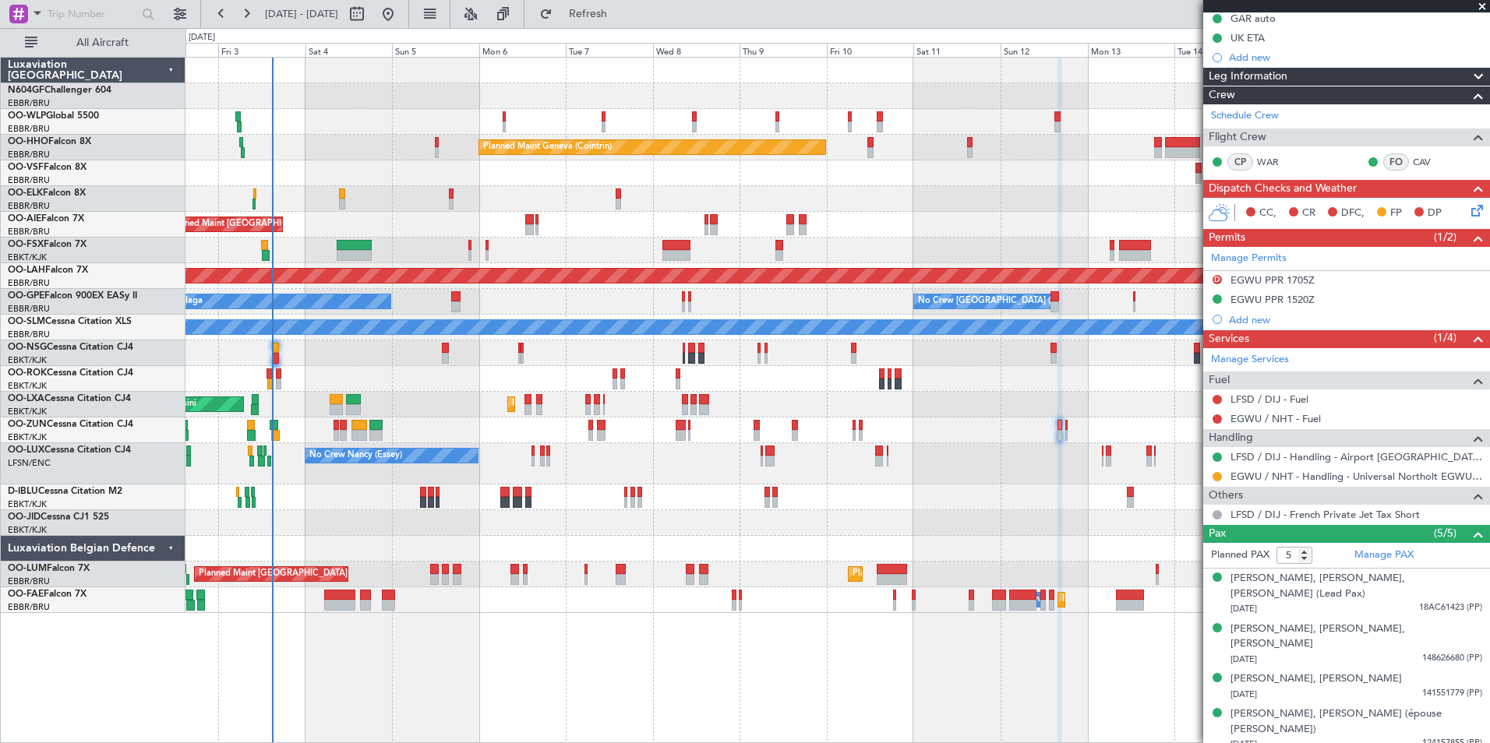
click at [455, 393] on div "Planned Maint Kortrijk-Wevelgem AOG Maint Rimini" at bounding box center [836, 405] width 1303 height 26
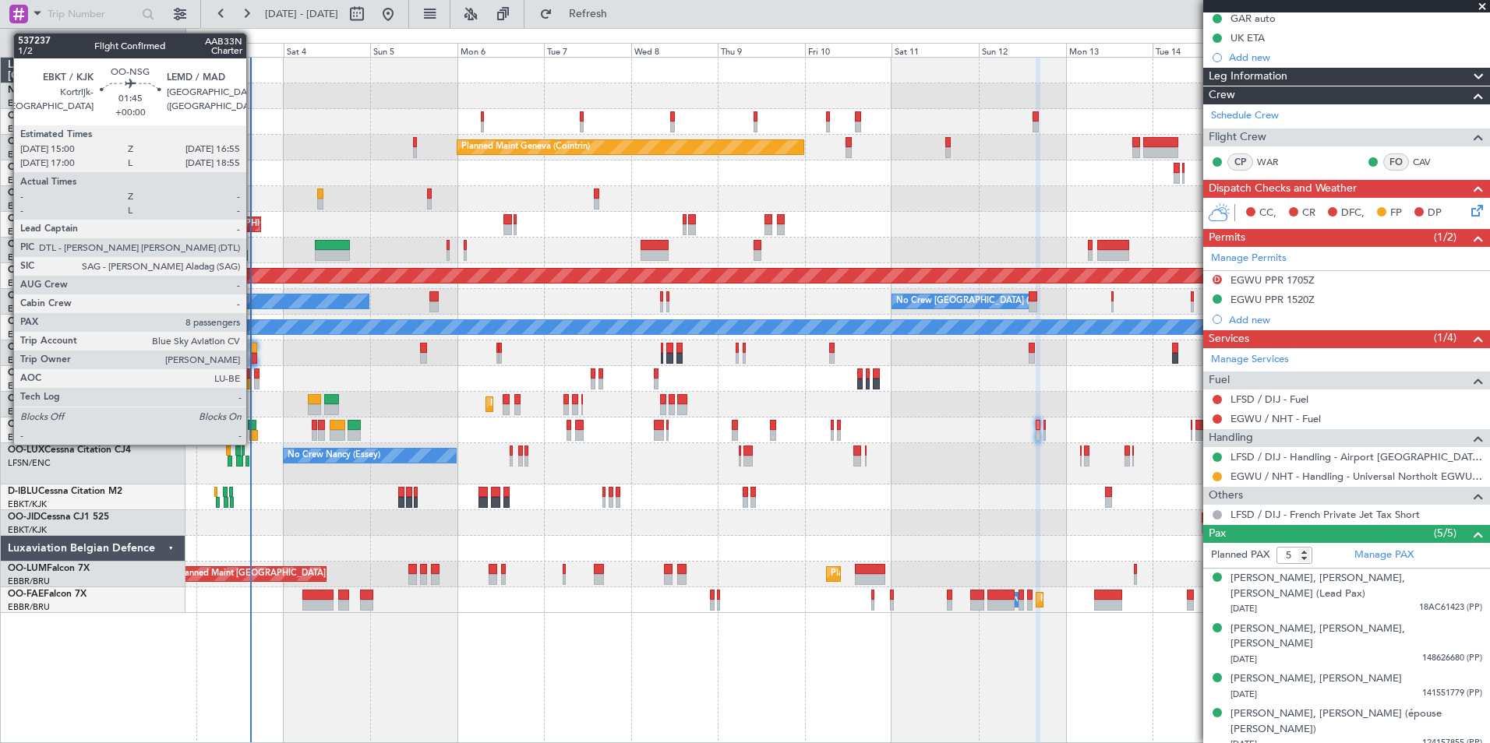
click at [253, 354] on div at bounding box center [253, 358] width 7 height 11
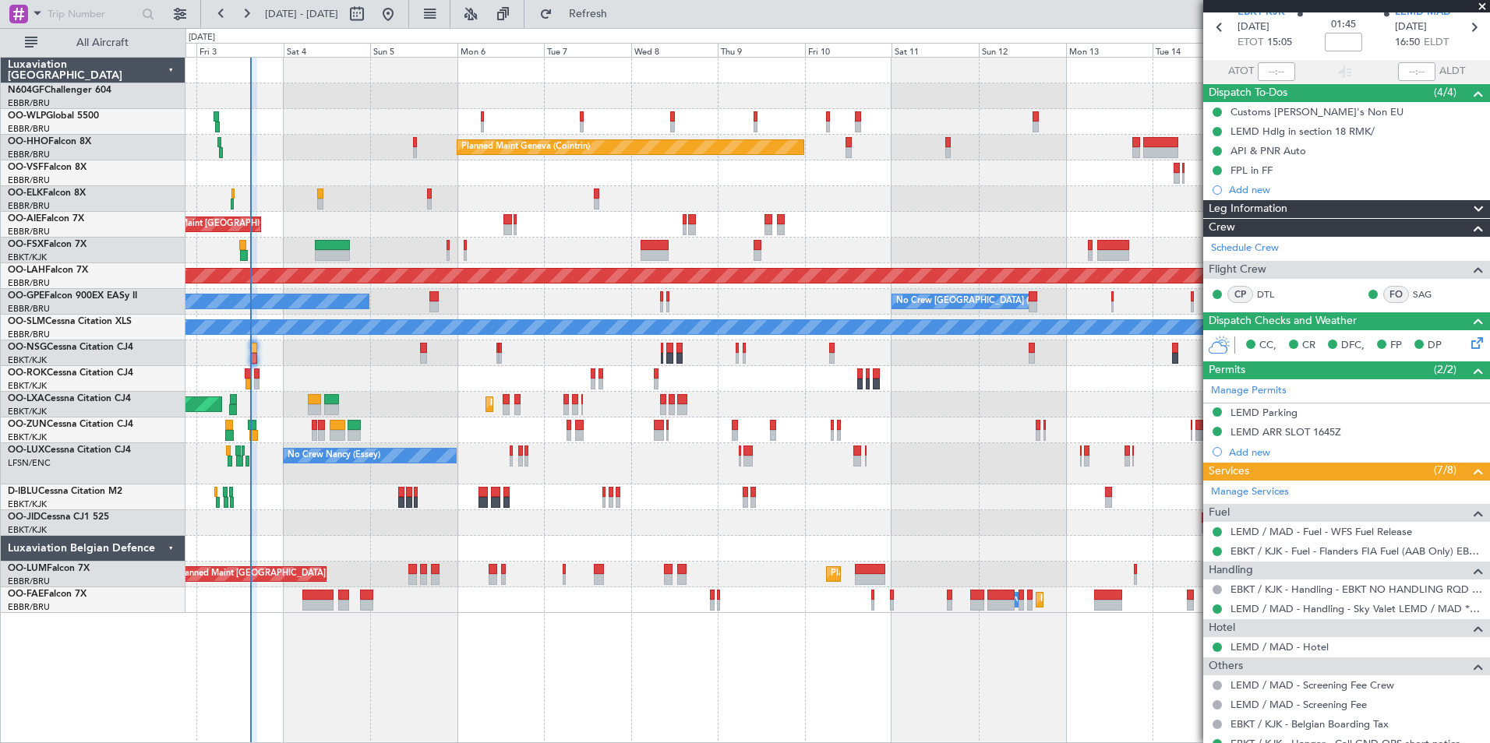
scroll to position [41, 0]
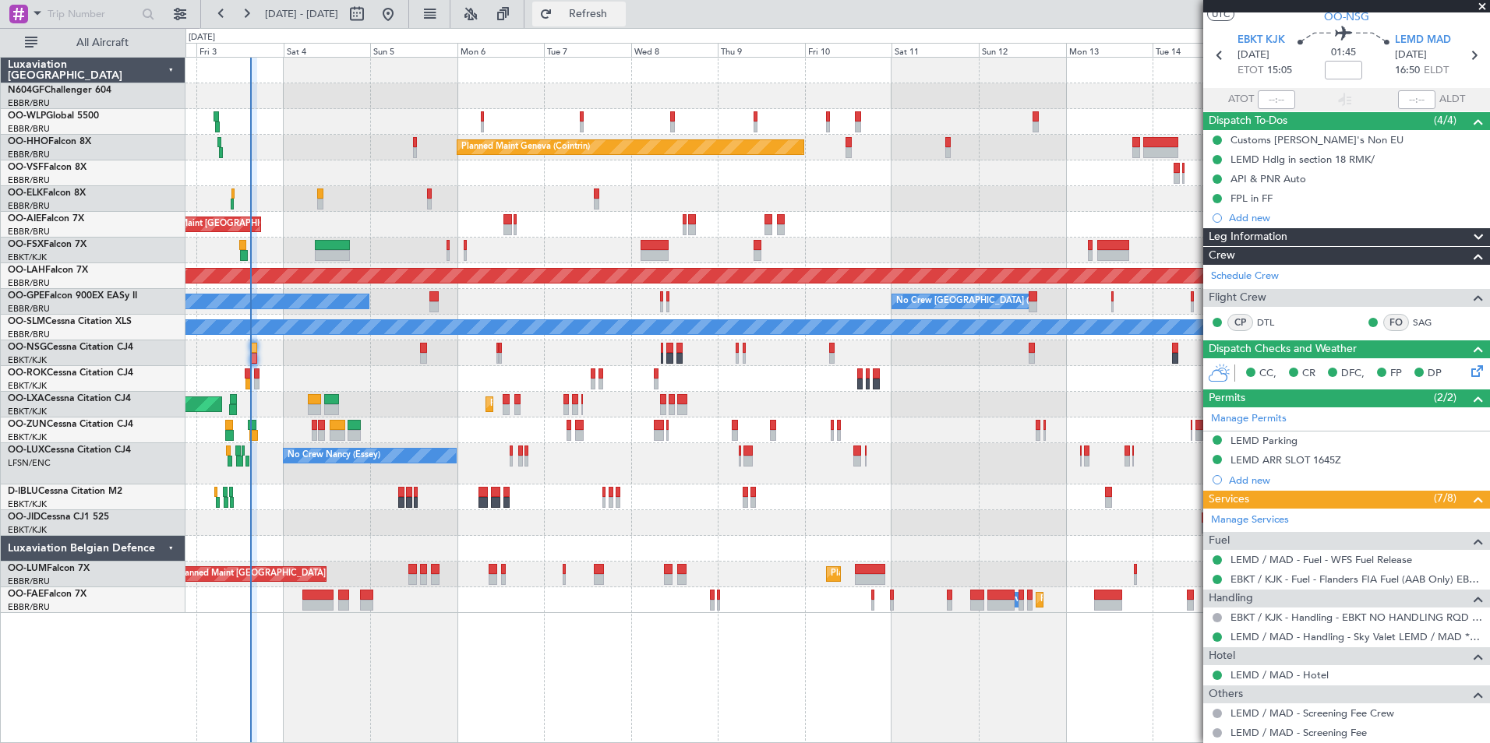
click at [626, 6] on button "Refresh" at bounding box center [578, 14] width 93 height 25
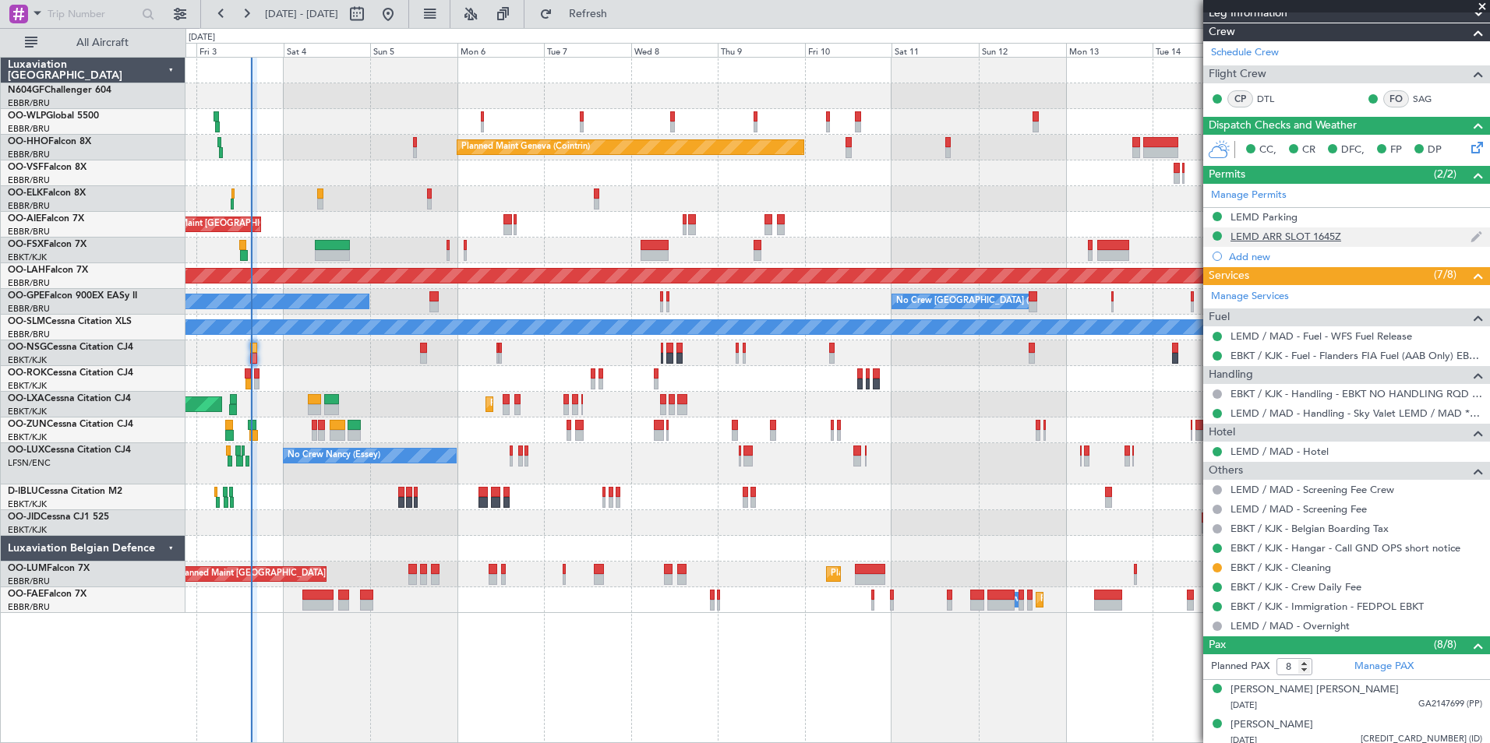
scroll to position [0, 0]
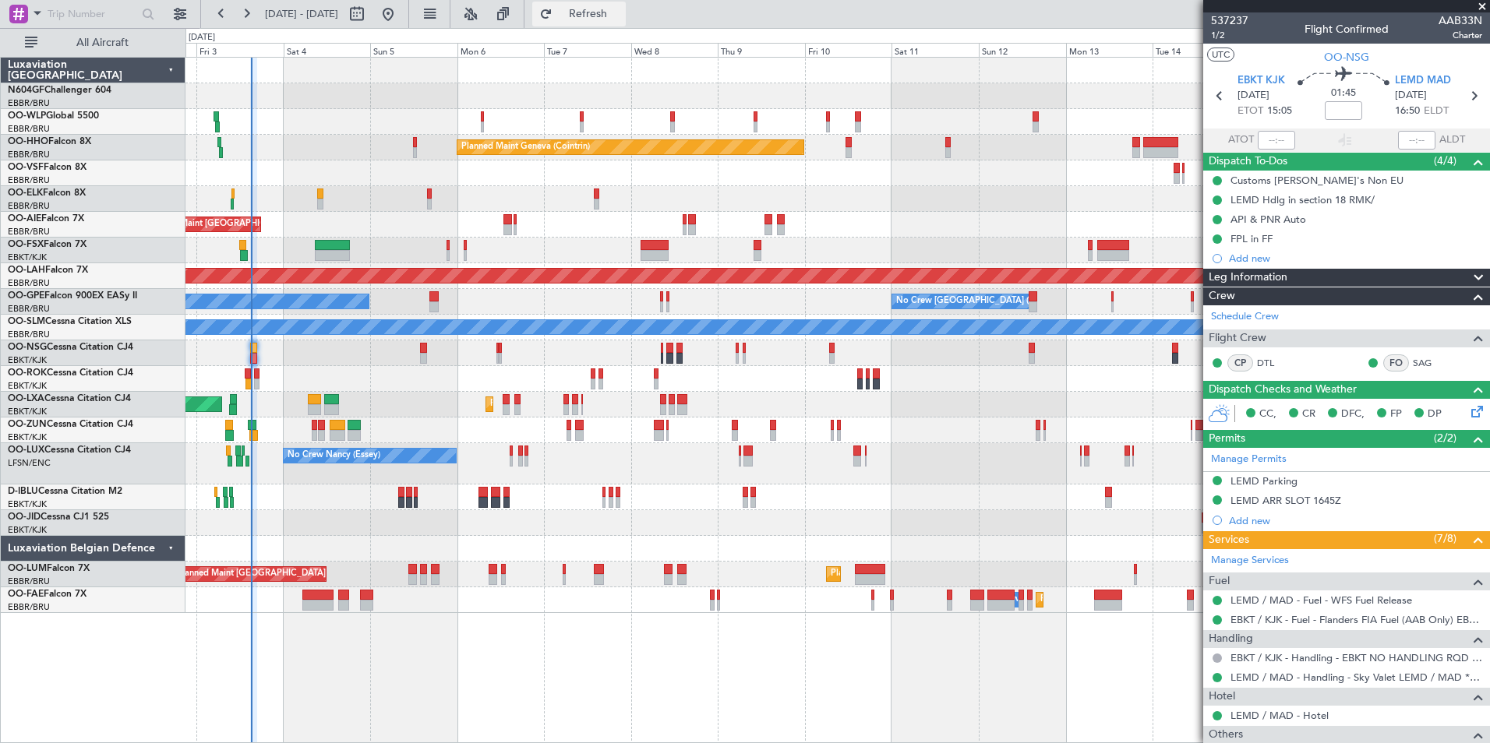
click at [603, 20] on button "Refresh" at bounding box center [578, 14] width 93 height 25
click at [621, 15] on span "Refresh" at bounding box center [588, 14] width 65 height 11
click at [586, 213] on div "Planned Maint Milan (Linate) Planned Maint Geneva (Cointrin) Planned Maint Kort…" at bounding box center [836, 336] width 1303 height 556
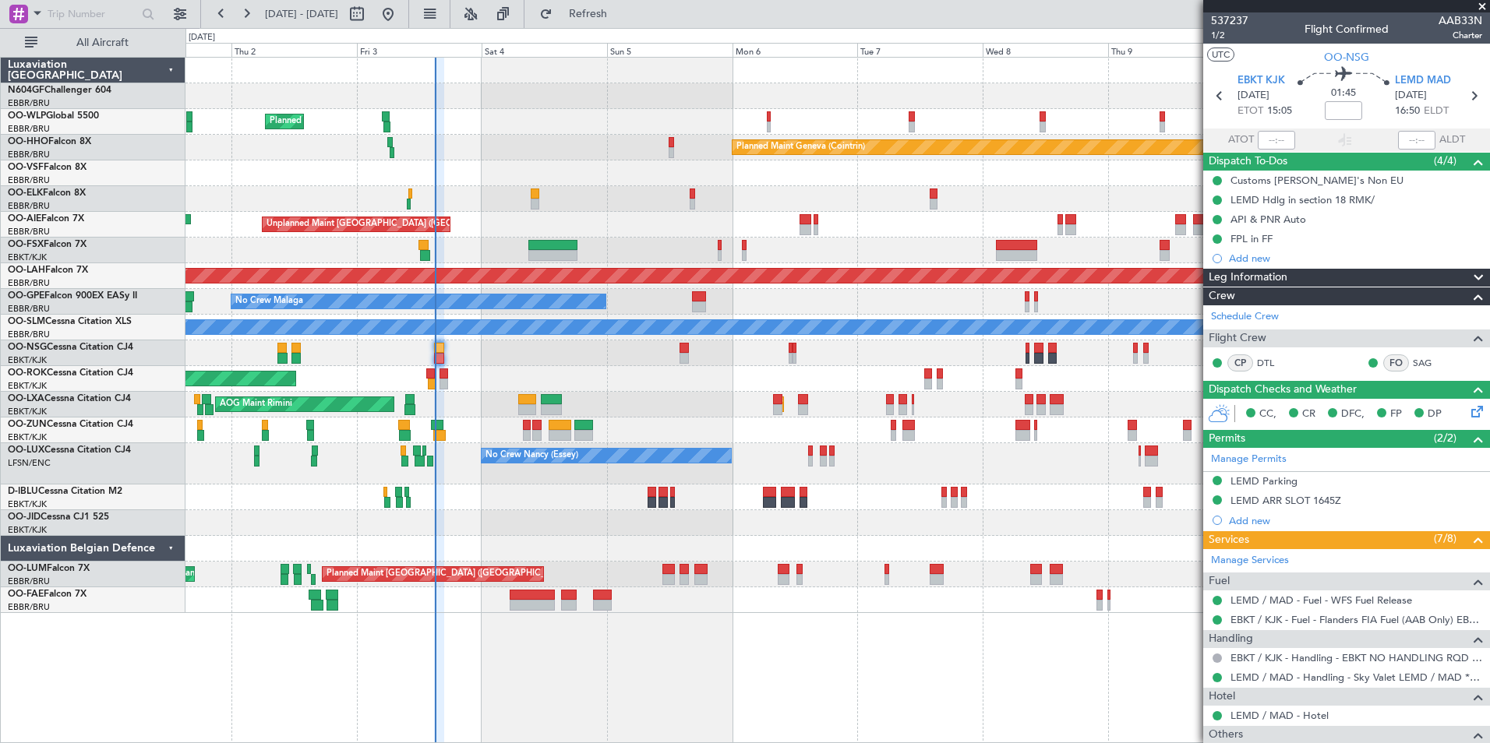
click at [706, 389] on div "AOG Maint Kortrijk-[GEOGRAPHIC_DATA]" at bounding box center [836, 379] width 1303 height 26
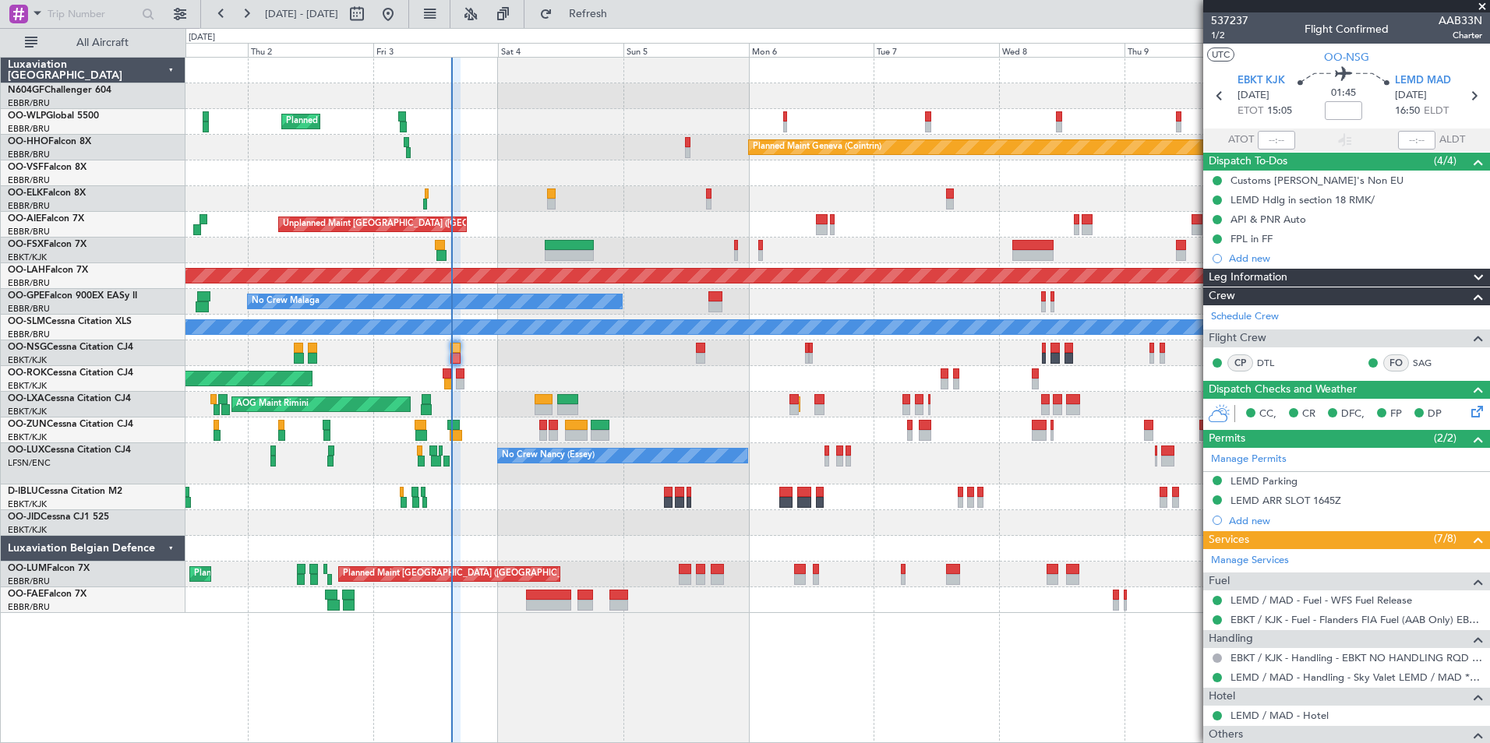
click at [520, 422] on div at bounding box center [836, 431] width 1303 height 26
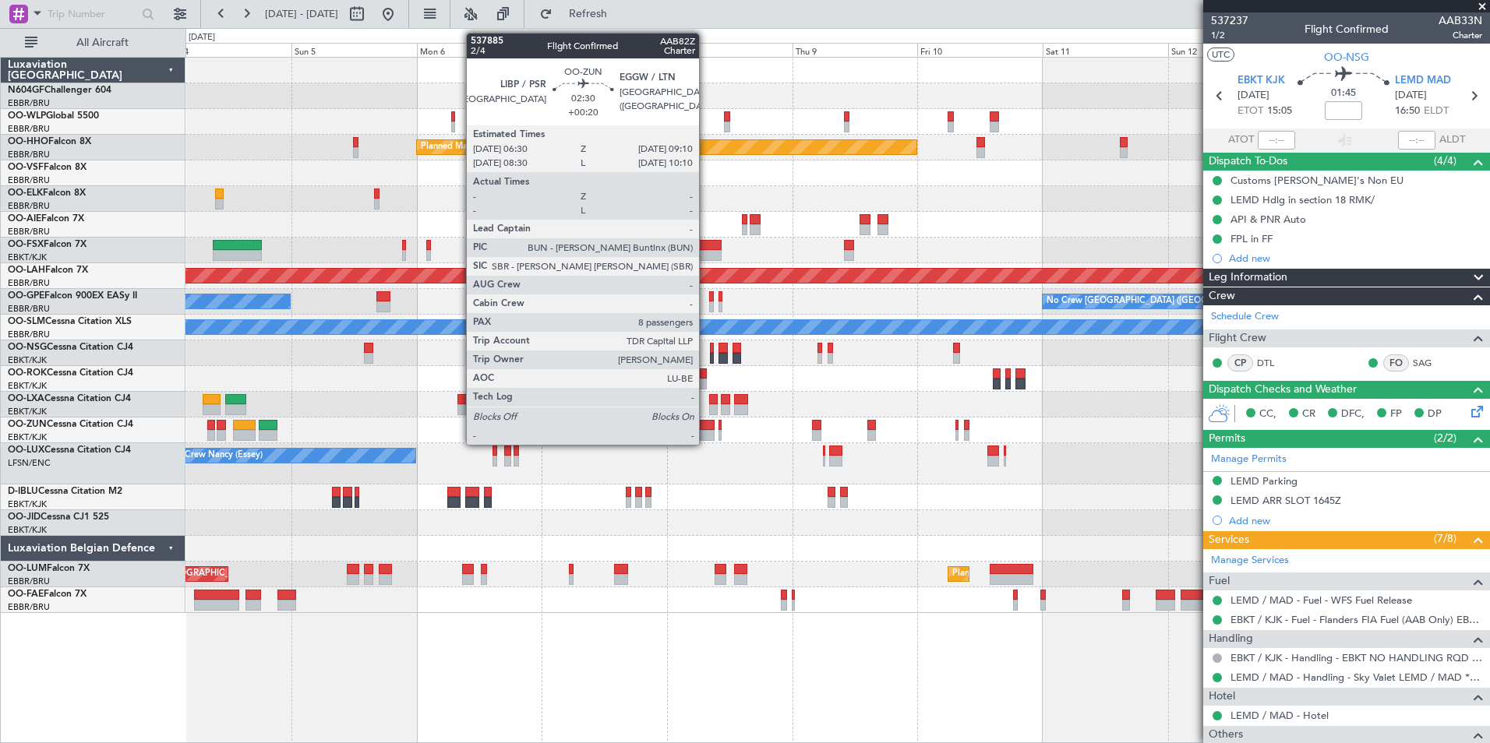
click at [534, 409] on div "Planned Maint Milan (Linate) Planned Maint Geneva (Cointrin) Unplanned Maint Lo…" at bounding box center [836, 336] width 1303 height 556
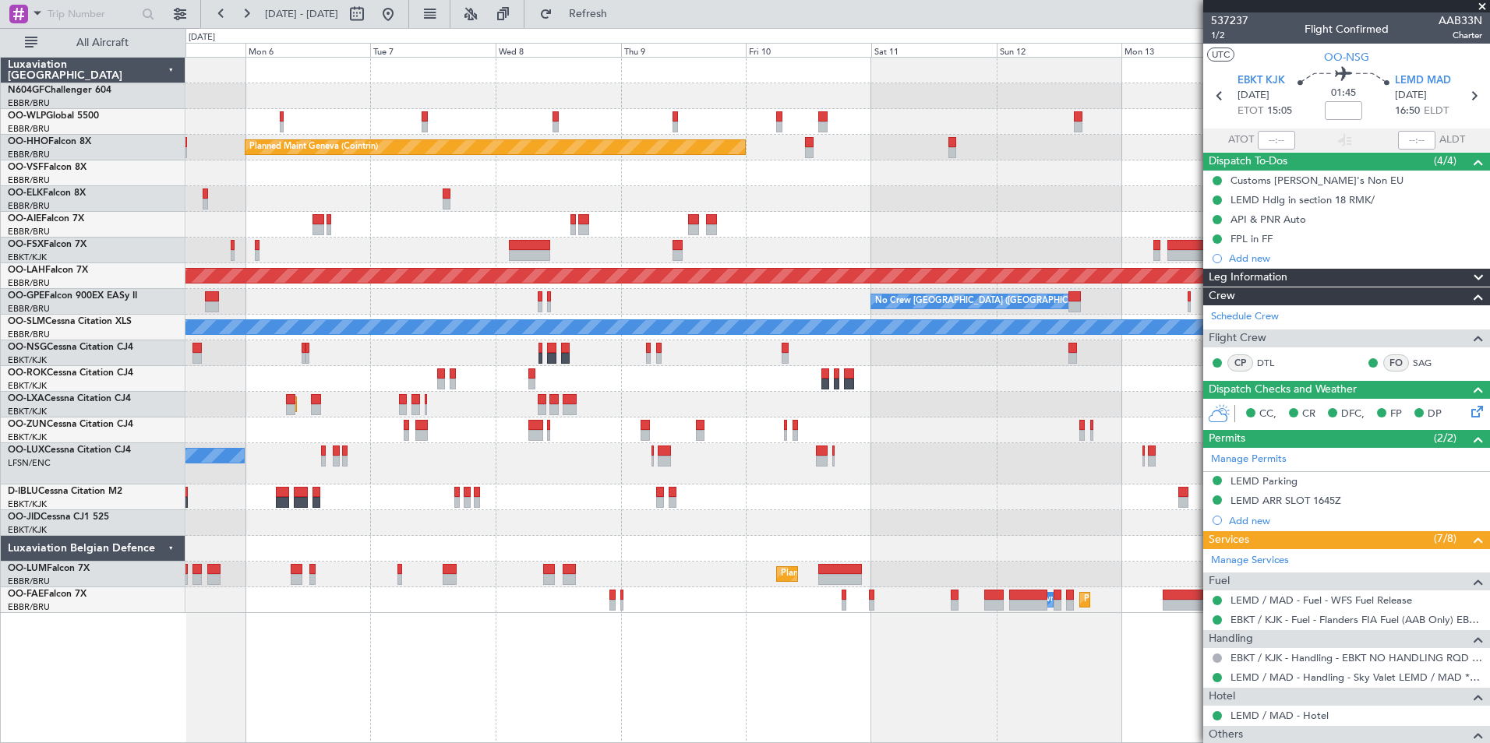
click at [494, 429] on div at bounding box center [836, 431] width 1303 height 26
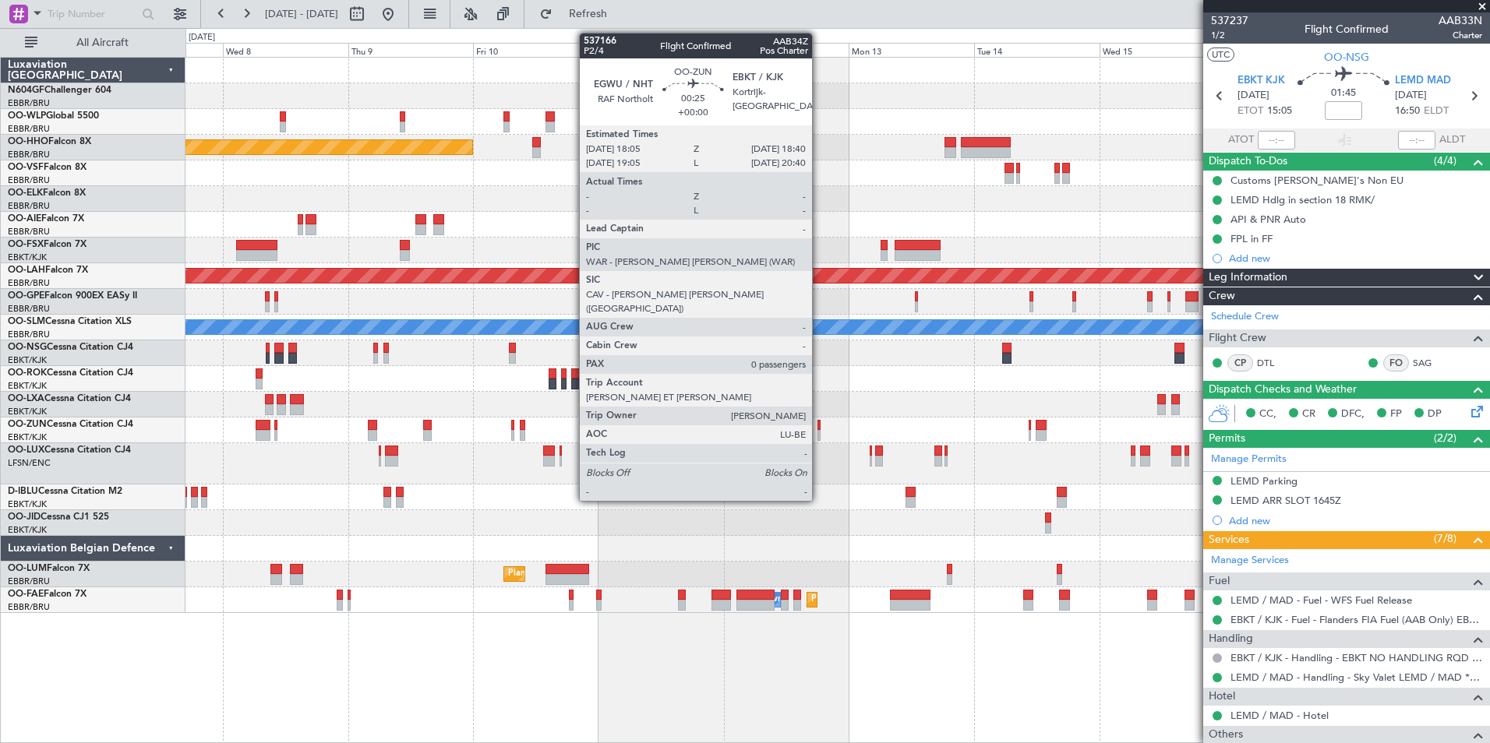
click at [819, 427] on div at bounding box center [818, 425] width 3 height 11
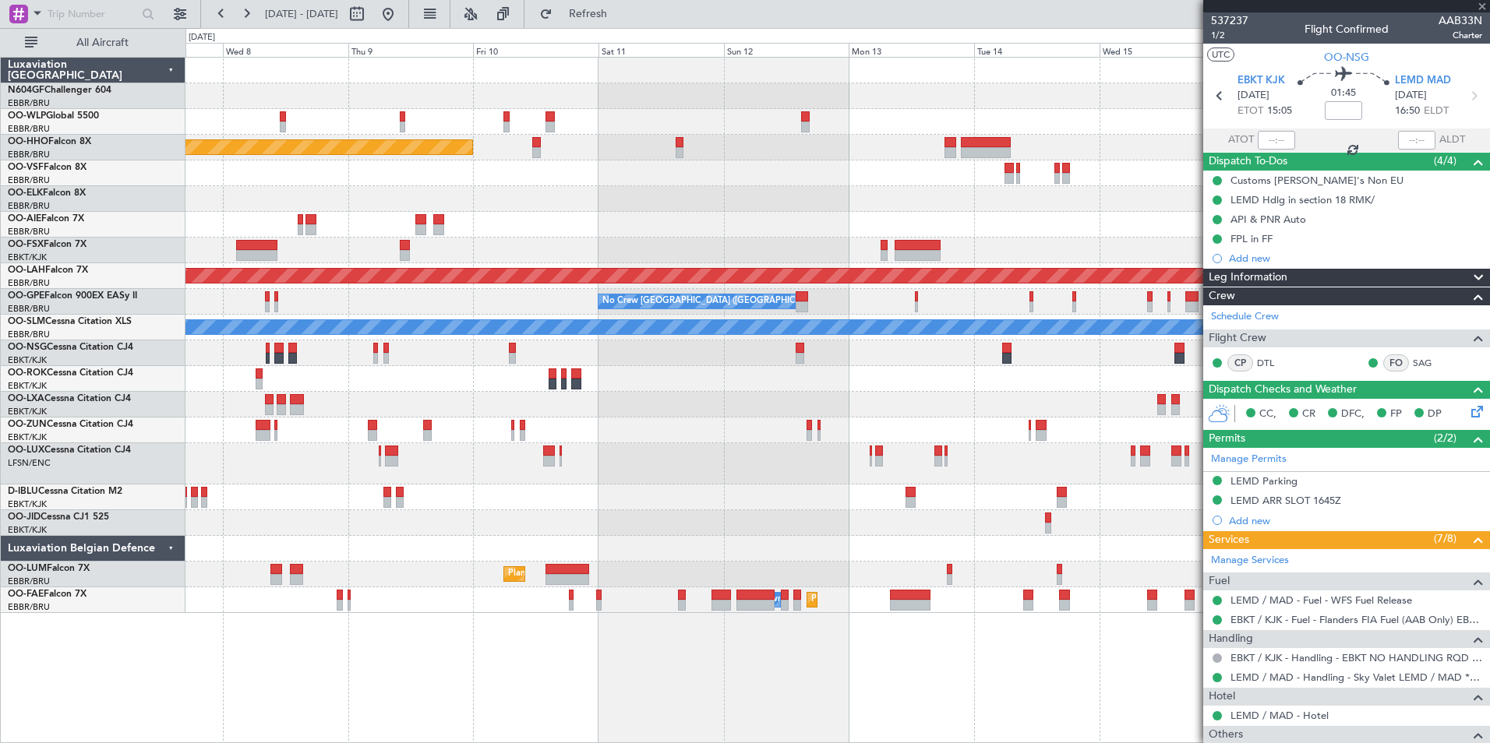
type input "0"
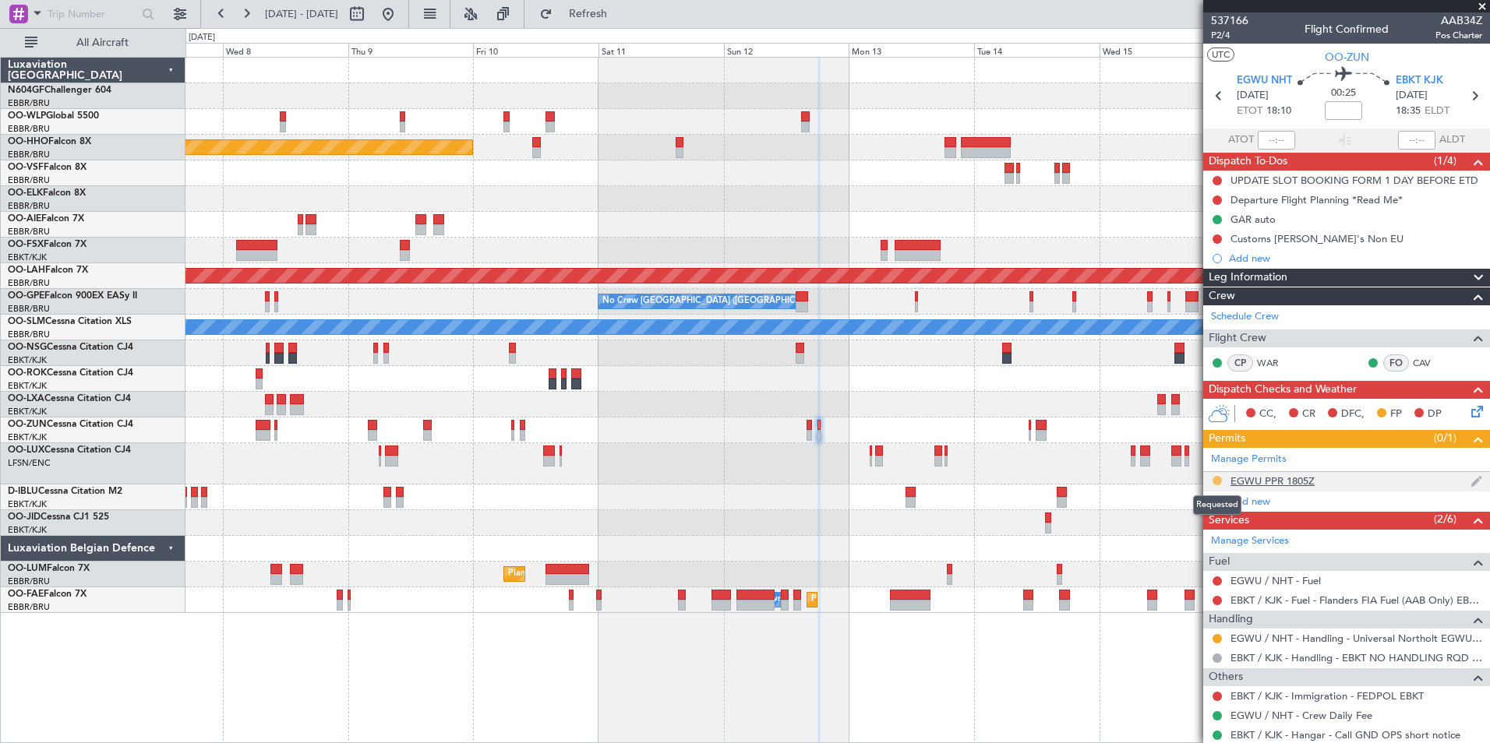
click at [1215, 478] on button at bounding box center [1216, 480] width 9 height 9
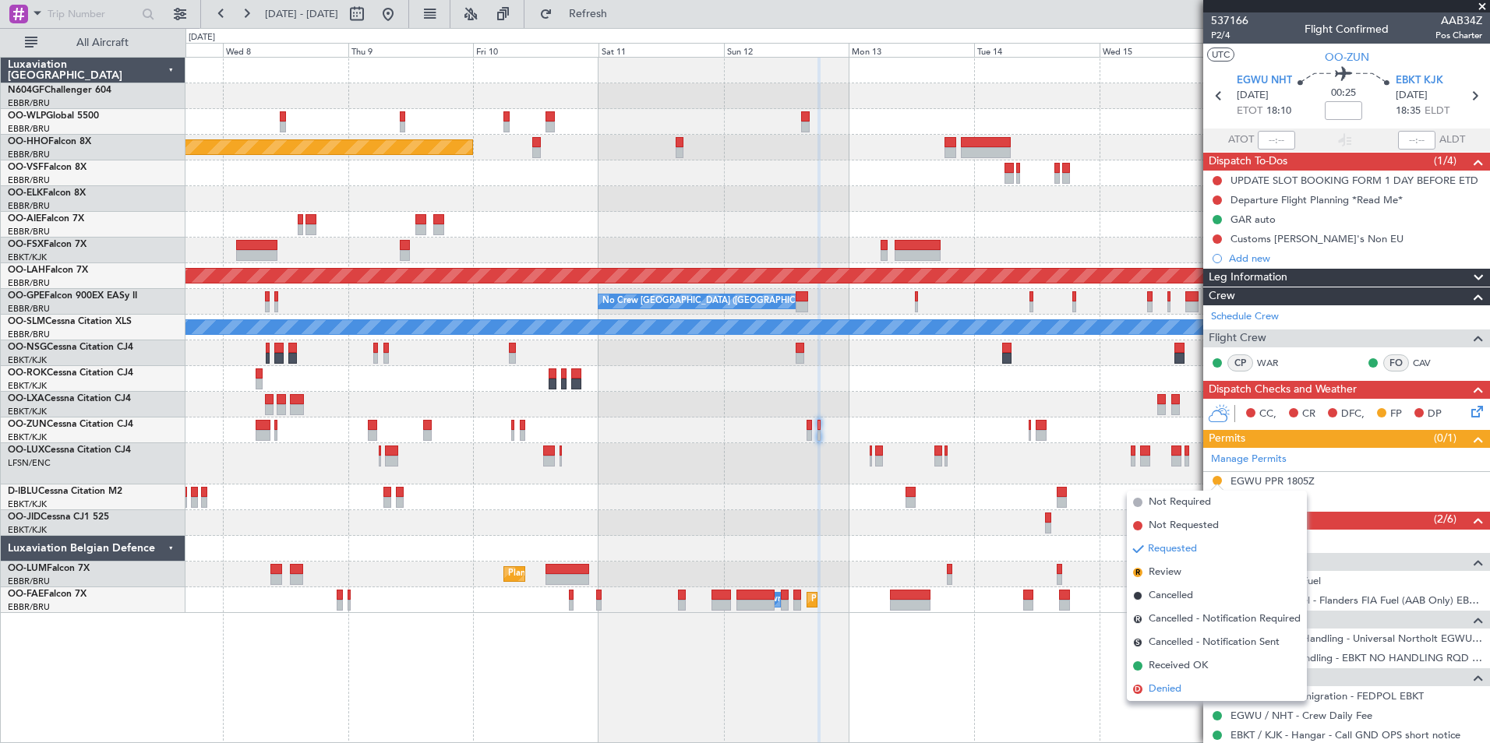
click at [1171, 686] on span "Denied" at bounding box center [1164, 690] width 33 height 16
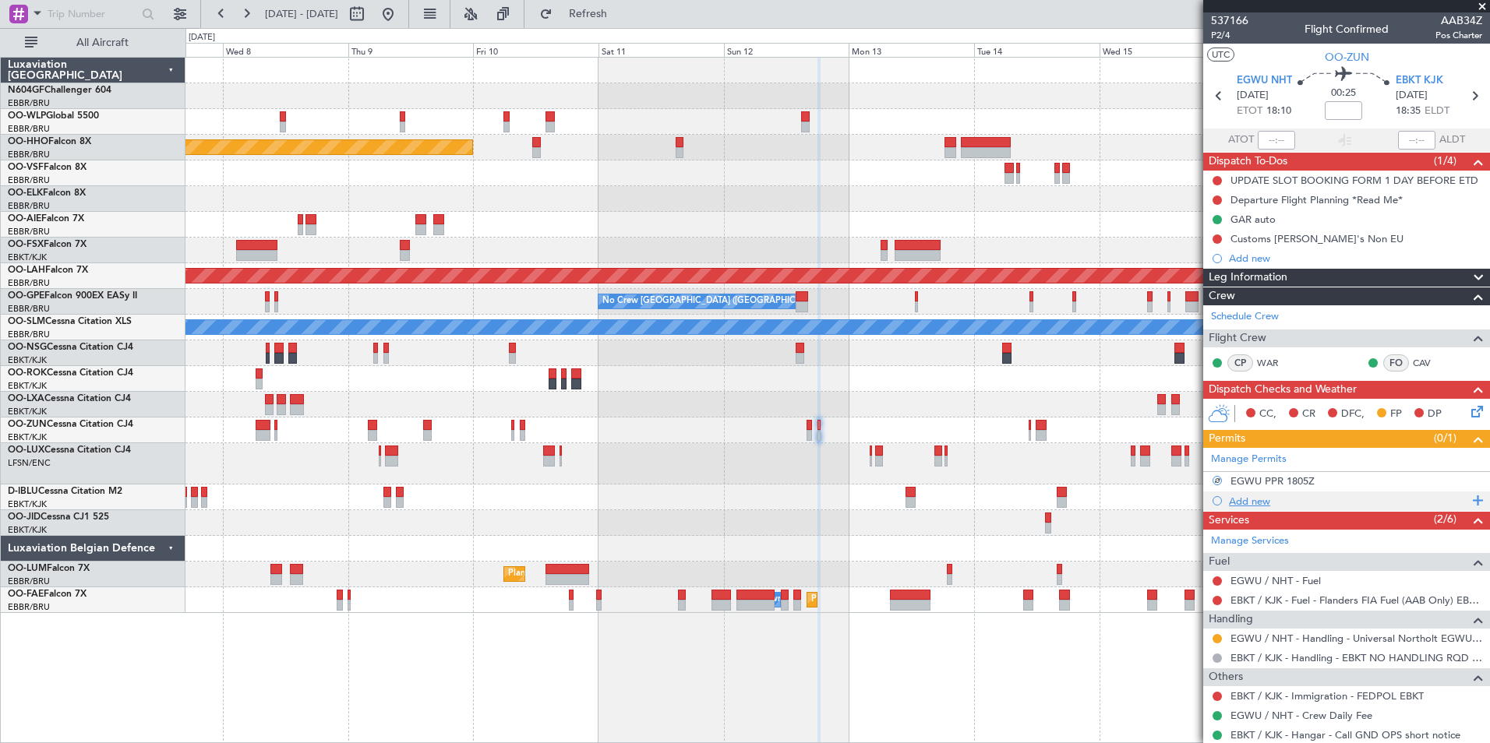
click at [1261, 499] on div "Add new" at bounding box center [1348, 501] width 239 height 13
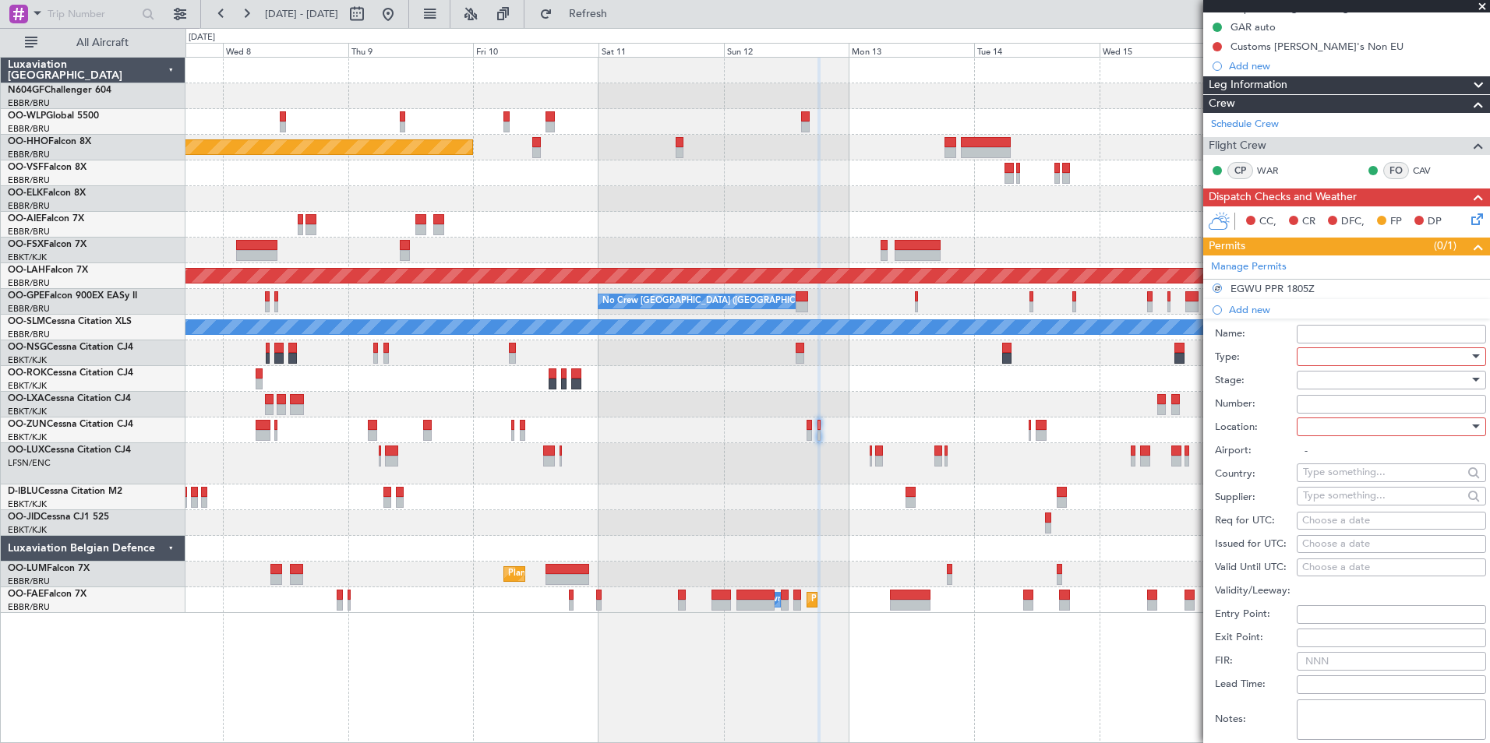
scroll to position [193, 0]
click at [1399, 354] on div at bounding box center [1386, 355] width 166 height 23
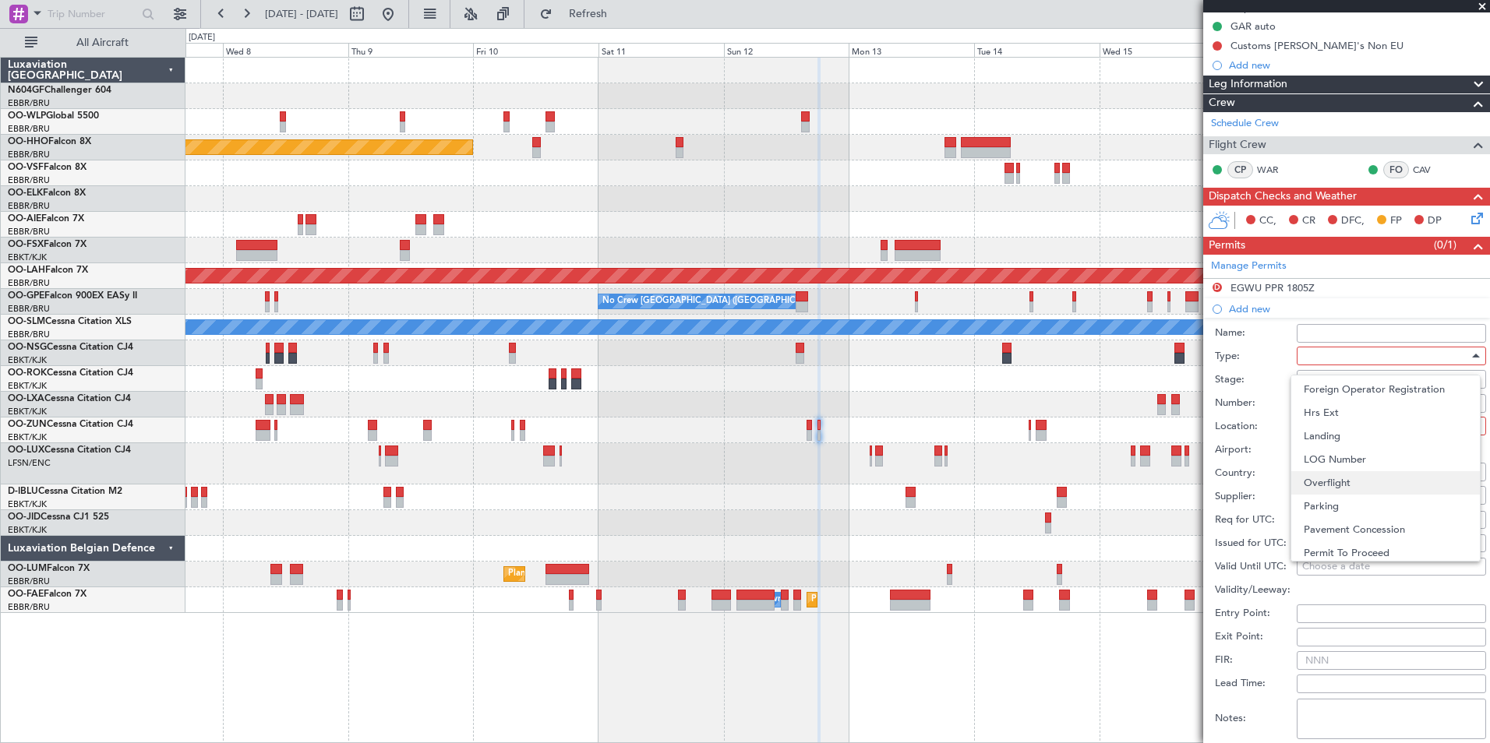
scroll to position [324, 0]
click at [1366, 499] on span "PPR" at bounding box center [1385, 496] width 164 height 23
click at [1358, 425] on div at bounding box center [1386, 425] width 166 height 23
click at [1363, 465] on span "Departure" at bounding box center [1385, 457] width 164 height 23
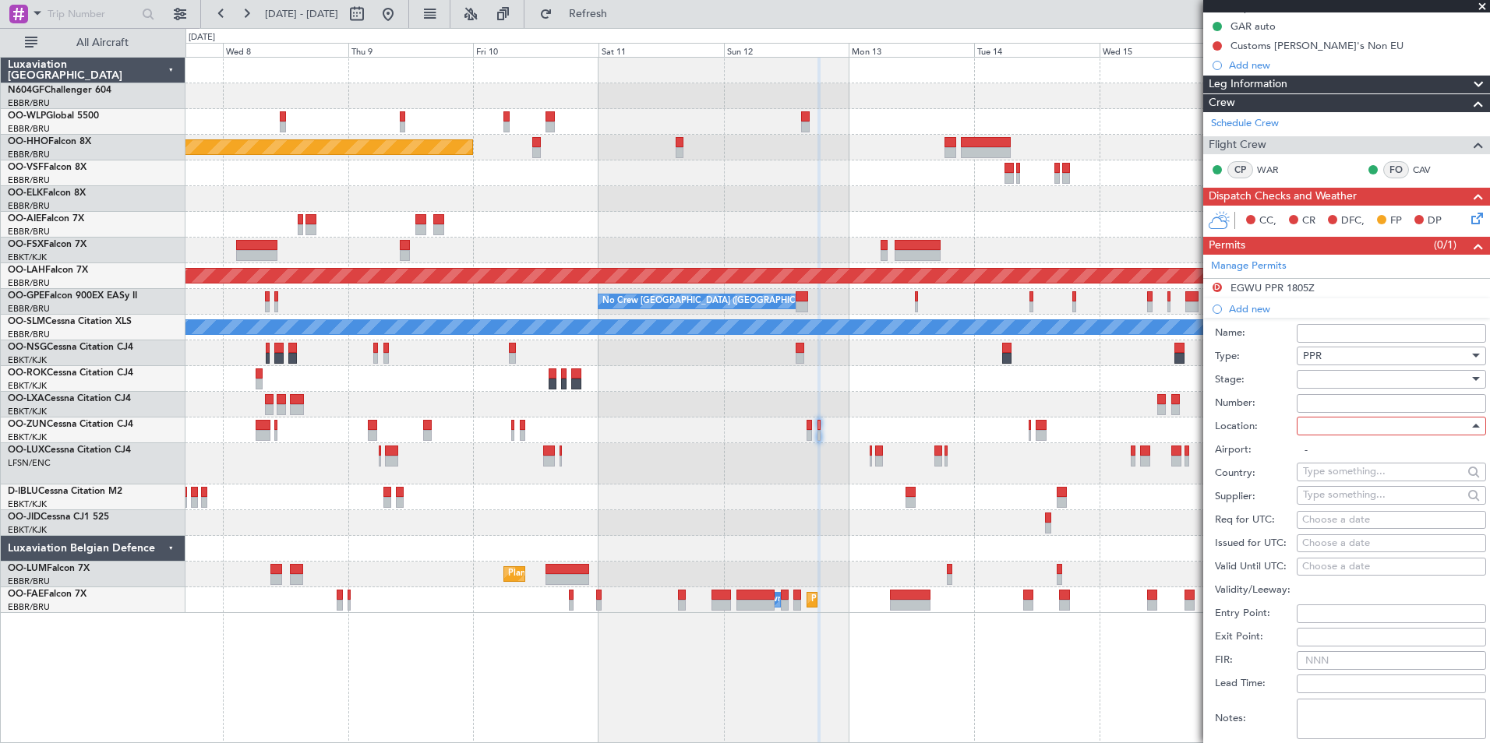
type input "EGWU / NHT"
click at [1365, 523] on div "Choose a date" at bounding box center [1391, 521] width 178 height 16
select select "10"
select select "2025"
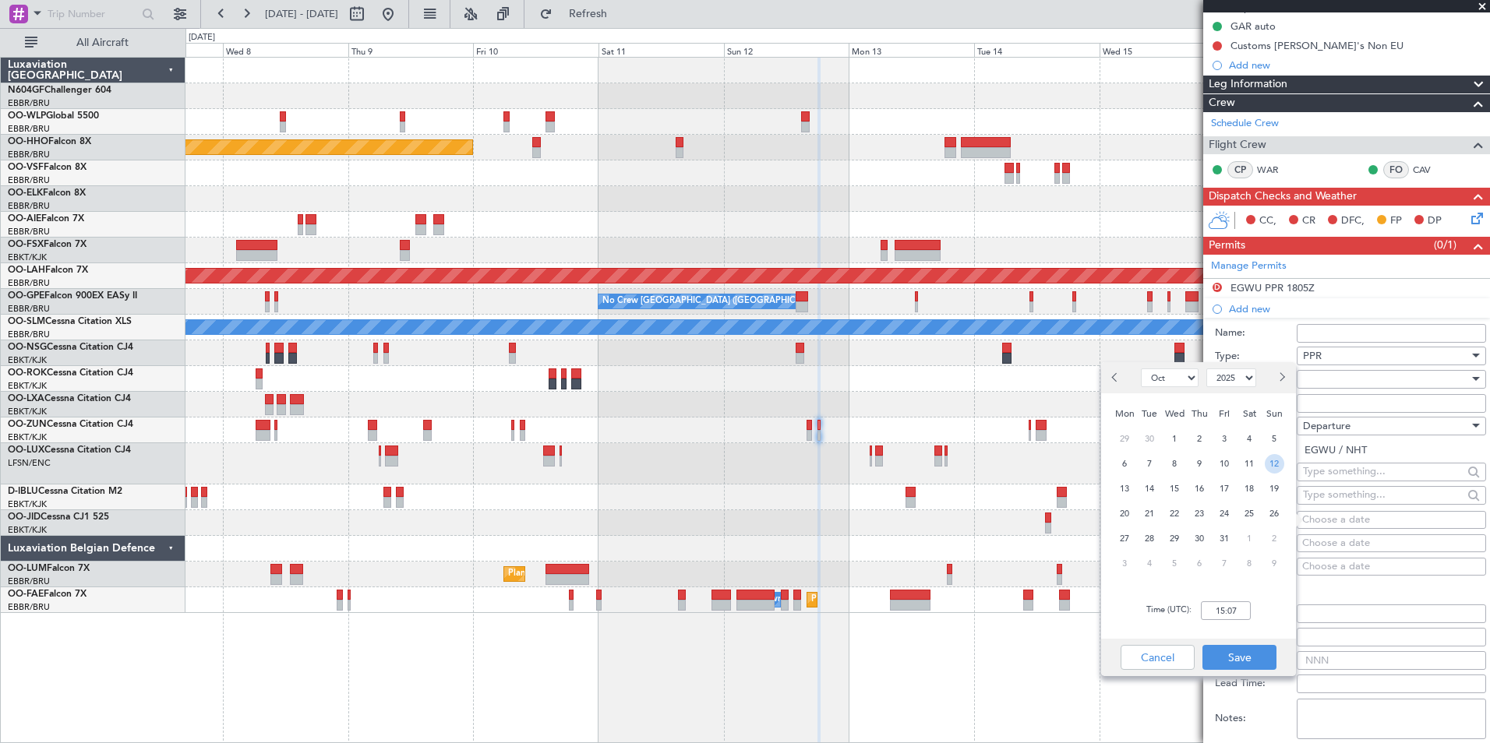
click at [1268, 466] on span "12" at bounding box center [1274, 463] width 19 height 19
click at [1131, 490] on span "13" at bounding box center [1124, 488] width 19 height 19
click at [1243, 619] on input "00:00" at bounding box center [1226, 610] width 50 height 19
type input "07:10"
click at [1261, 653] on button "Save" at bounding box center [1239, 657] width 74 height 25
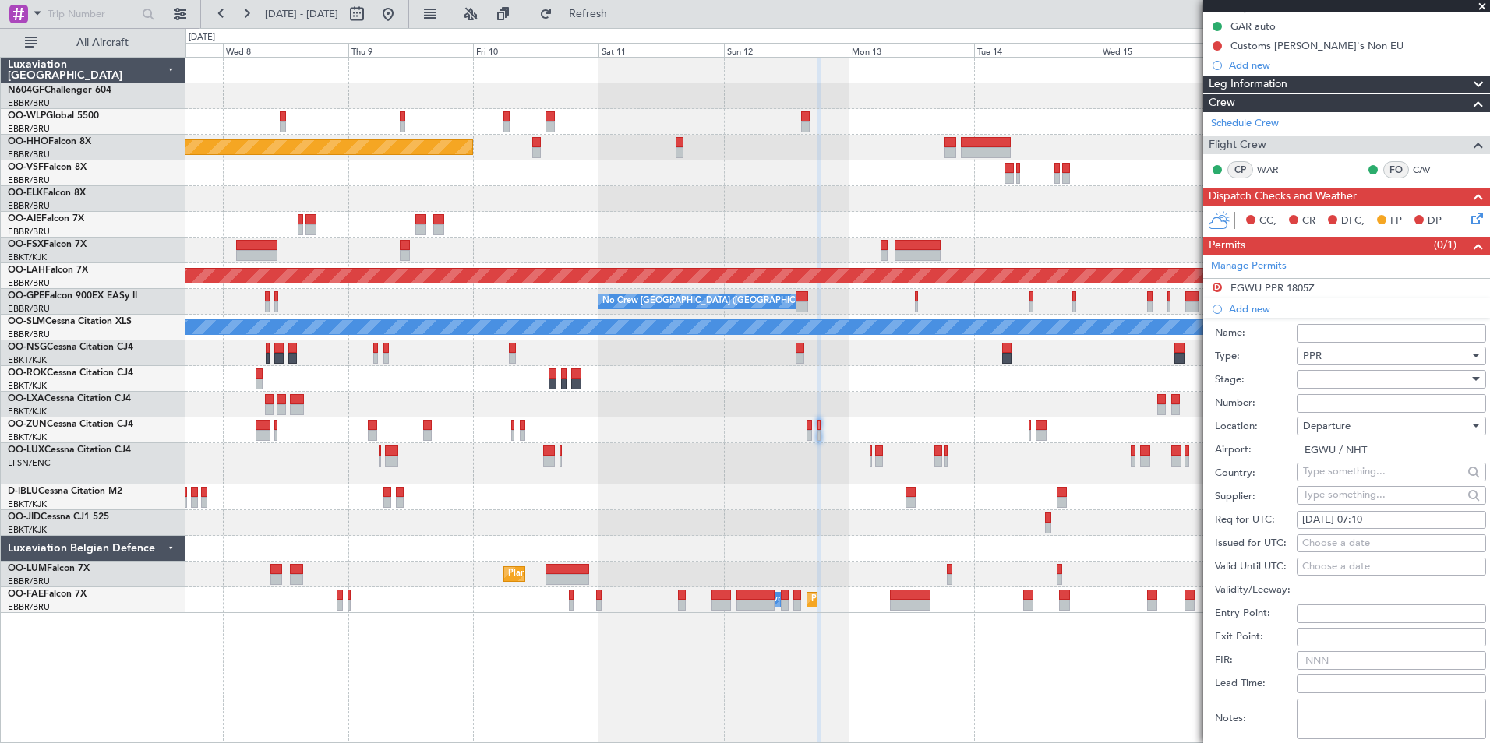
click at [1279, 595] on label "Validity/Leeway:" at bounding box center [1256, 591] width 82 height 16
click at [1296, 595] on input "Validity/Leeway:" at bounding box center [1390, 590] width 189 height 19
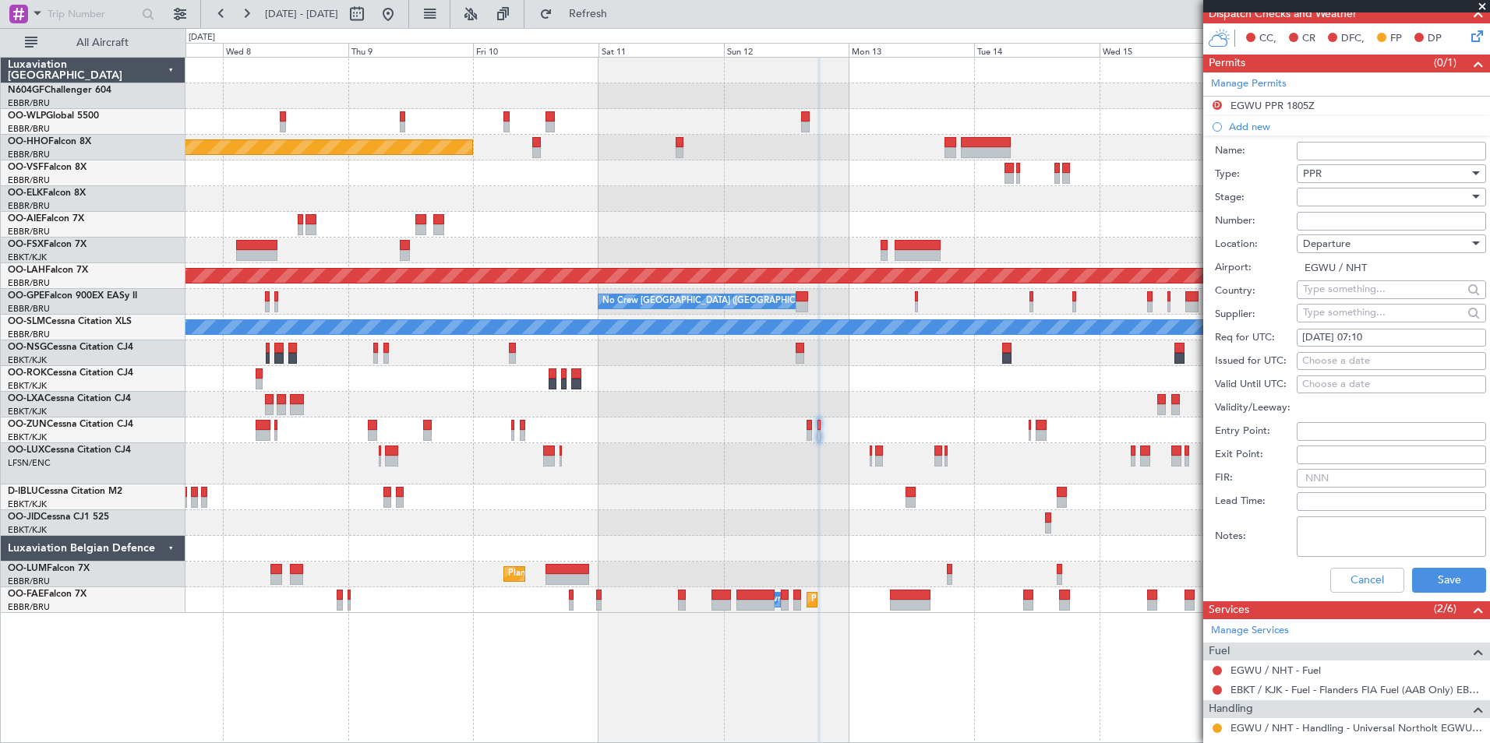
scroll to position [386, 0]
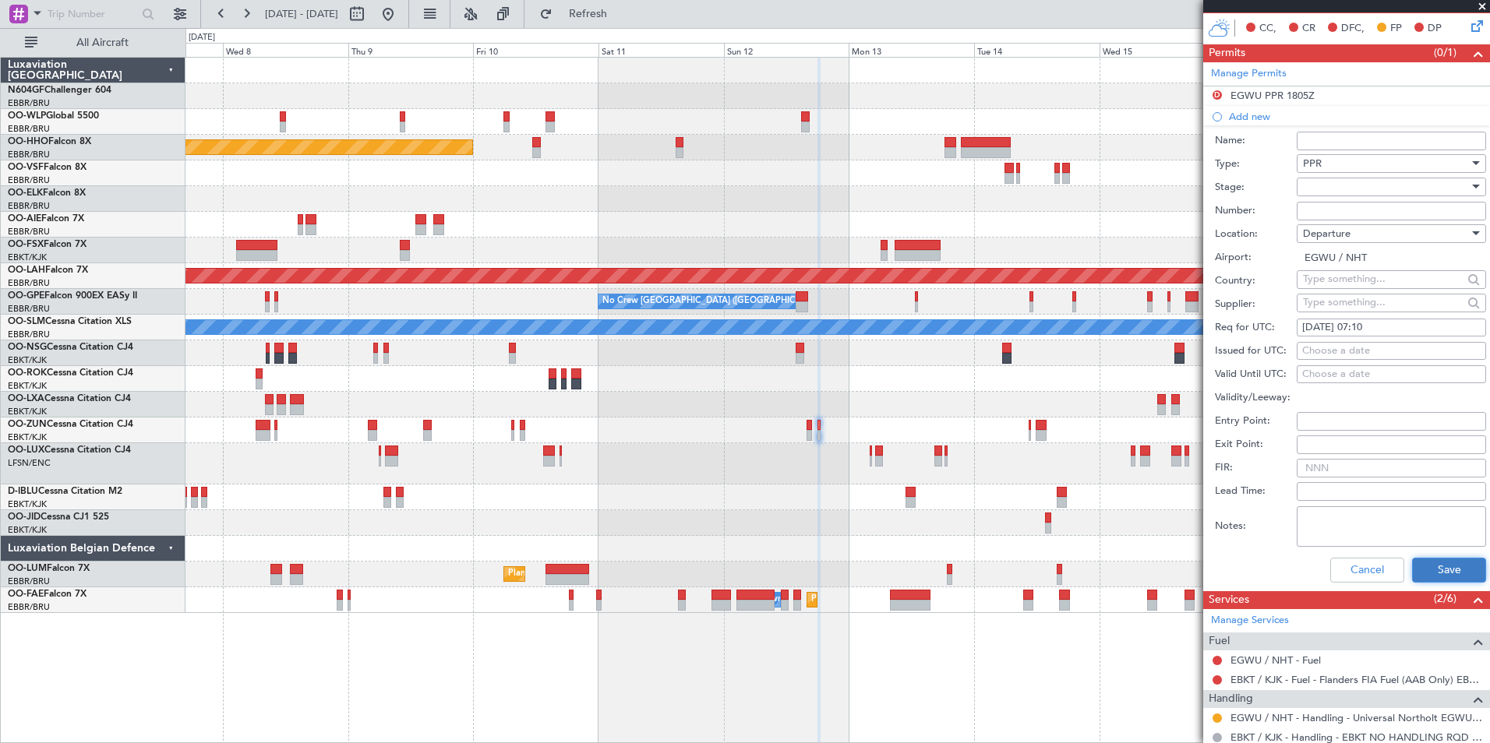
click at [1460, 577] on button "Save" at bounding box center [1449, 570] width 74 height 25
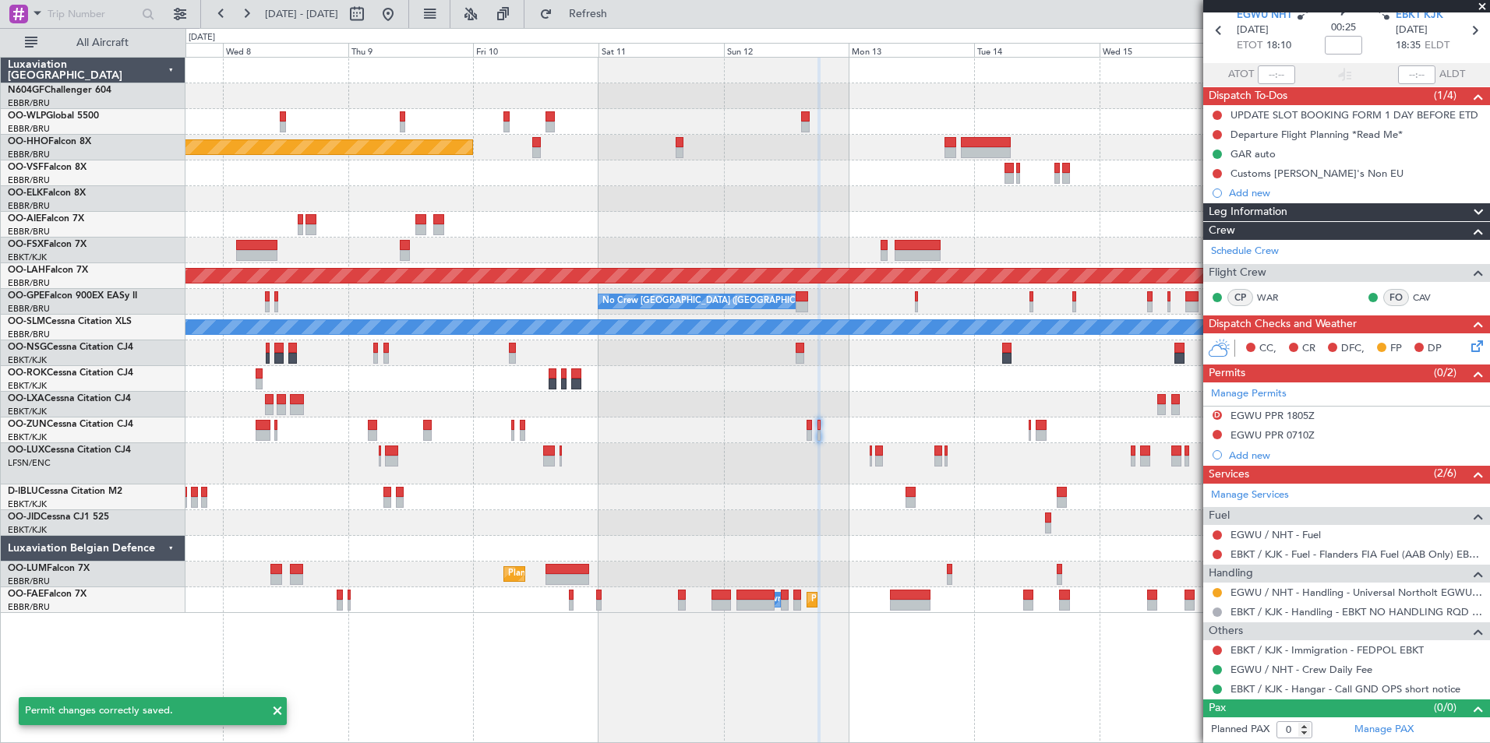
scroll to position [65, 0]
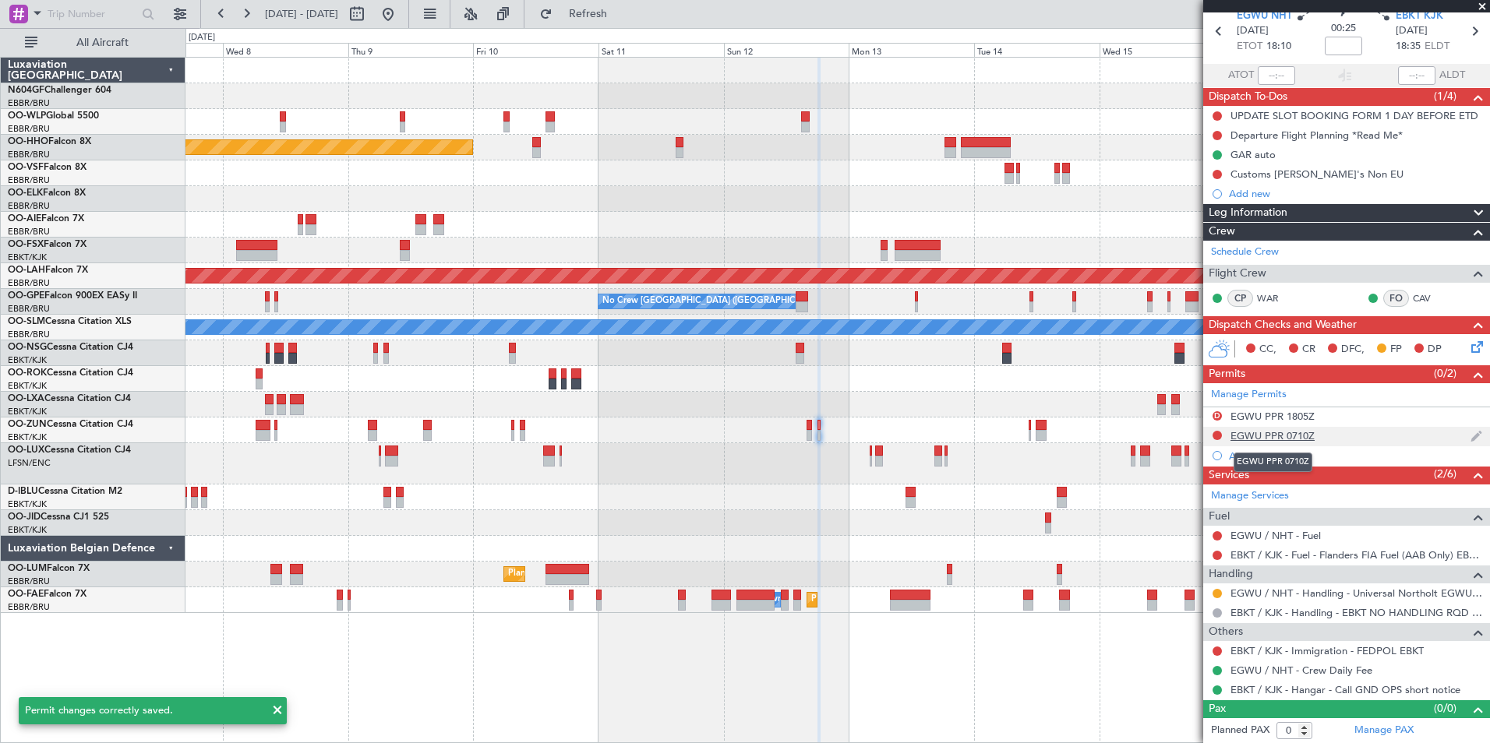
click at [1268, 435] on div "EGWU PPR 0710Z" at bounding box center [1272, 435] width 84 height 13
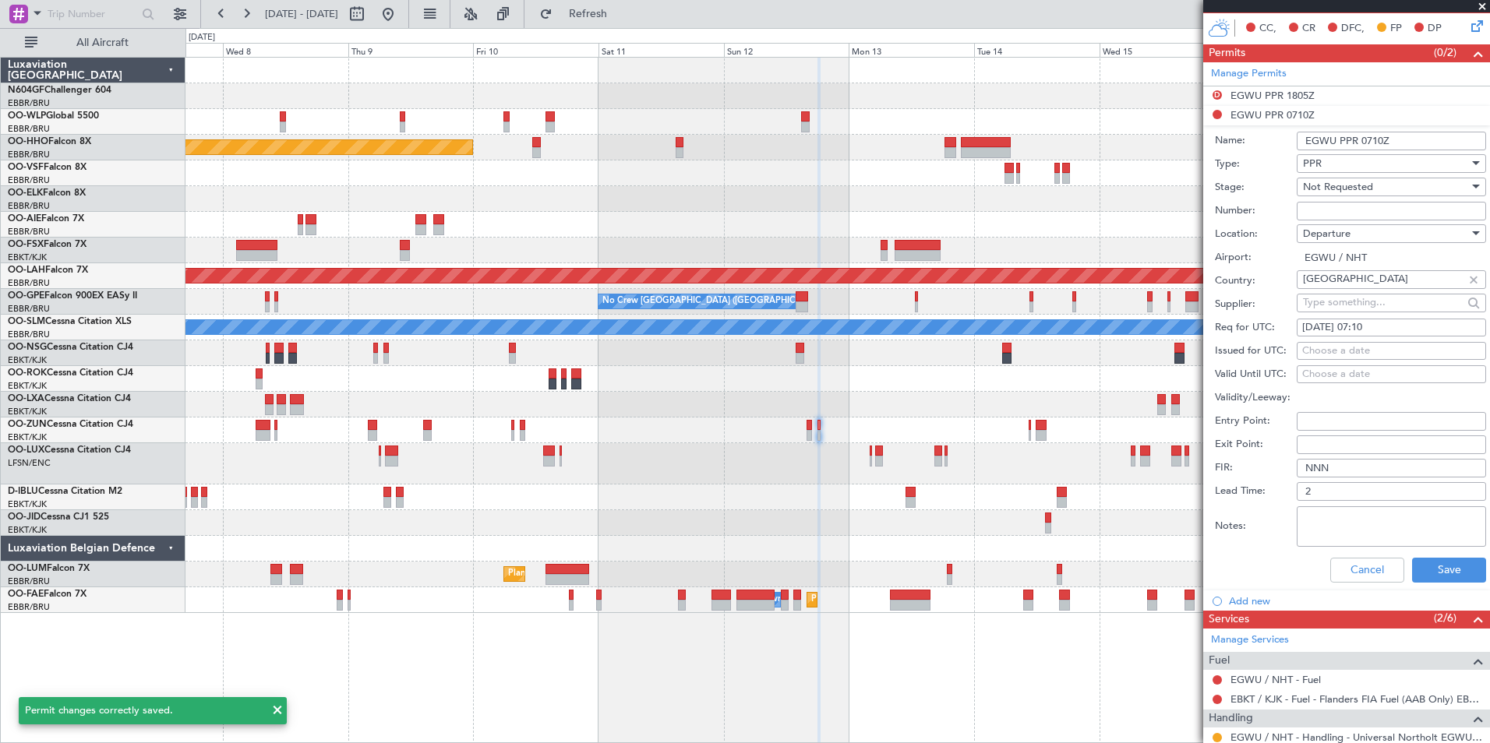
click at [1373, 179] on div "Not Requested" at bounding box center [1386, 186] width 166 height 23
click at [1359, 304] on span "Received OK" at bounding box center [1385, 311] width 164 height 23
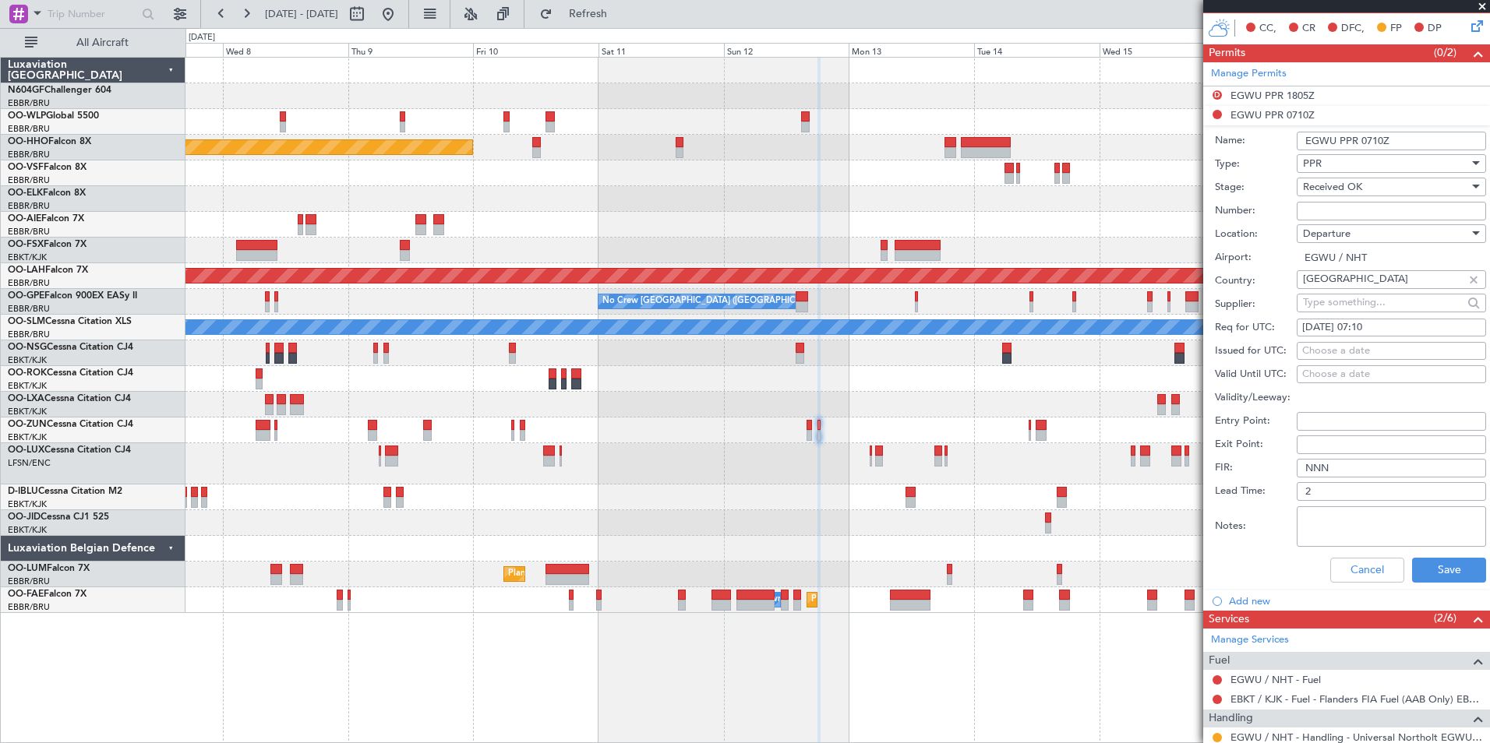
click at [1360, 213] on input "Number:" at bounding box center [1390, 211] width 189 height 19
type input "TBA 1 day before"
click at [1286, 246] on div "Airport: EGWU / NHT" at bounding box center [1350, 257] width 271 height 23
click at [1413, 534] on textarea "Notes:" at bounding box center [1390, 526] width 189 height 41
click at [1430, 566] on button "Save" at bounding box center [1449, 570] width 74 height 25
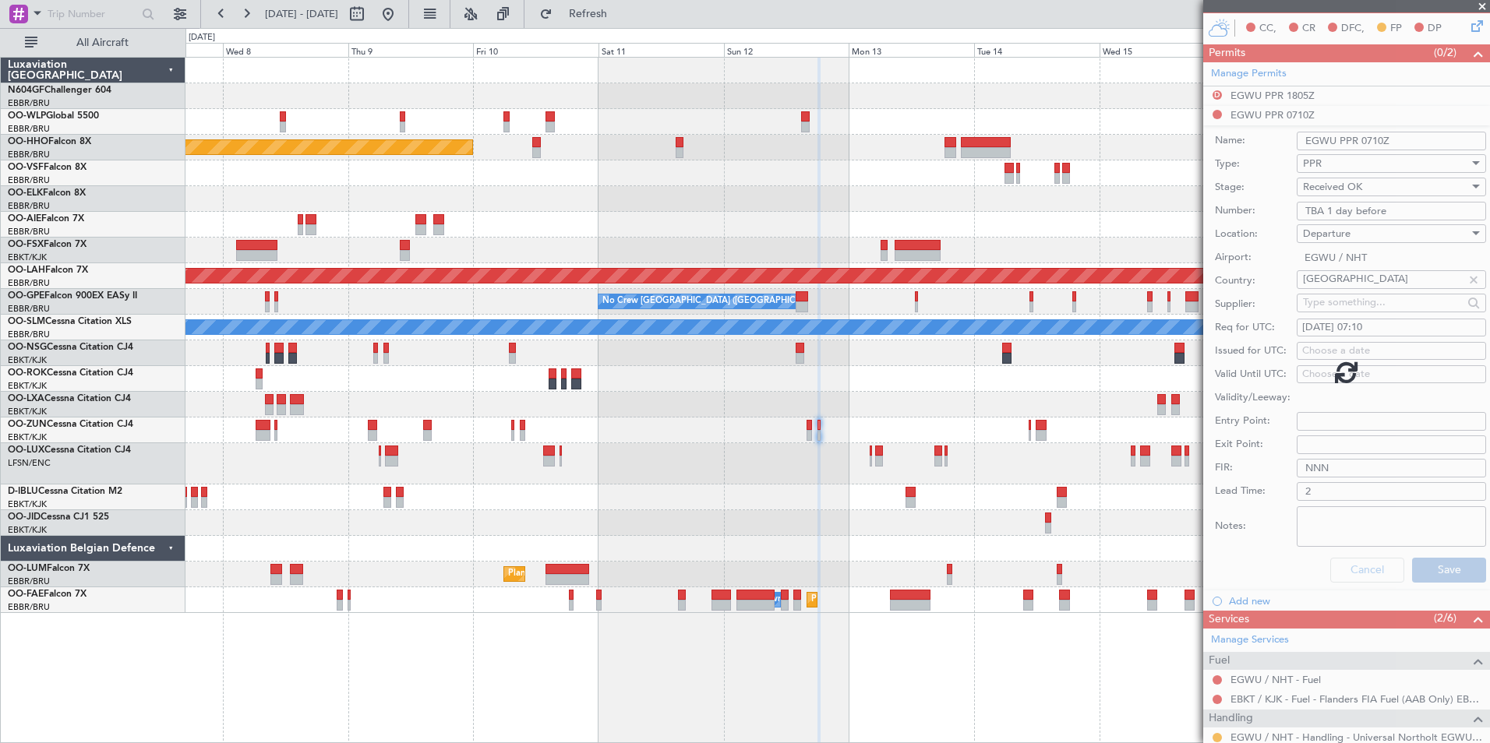
scroll to position [65, 0]
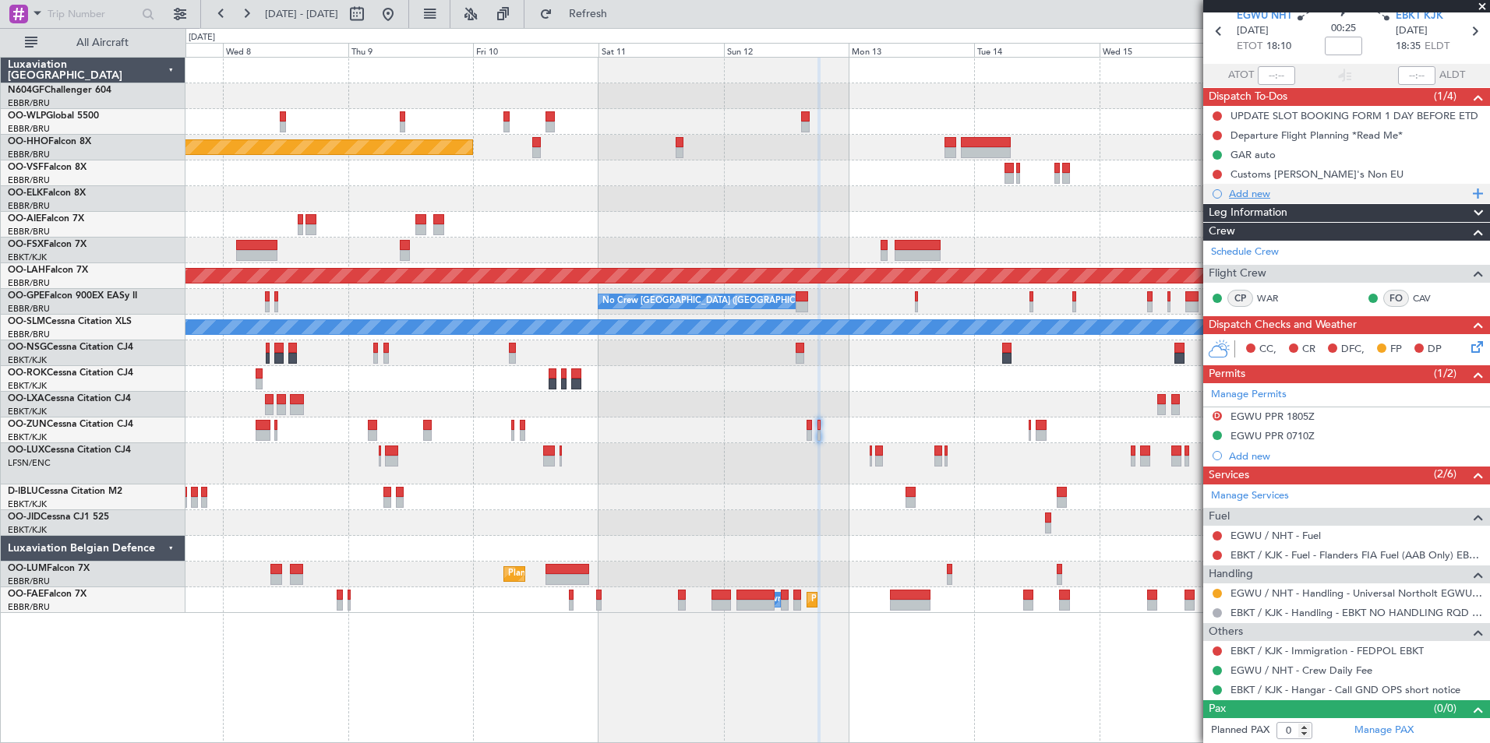
click at [1259, 192] on div "Add new" at bounding box center [1348, 193] width 239 height 13
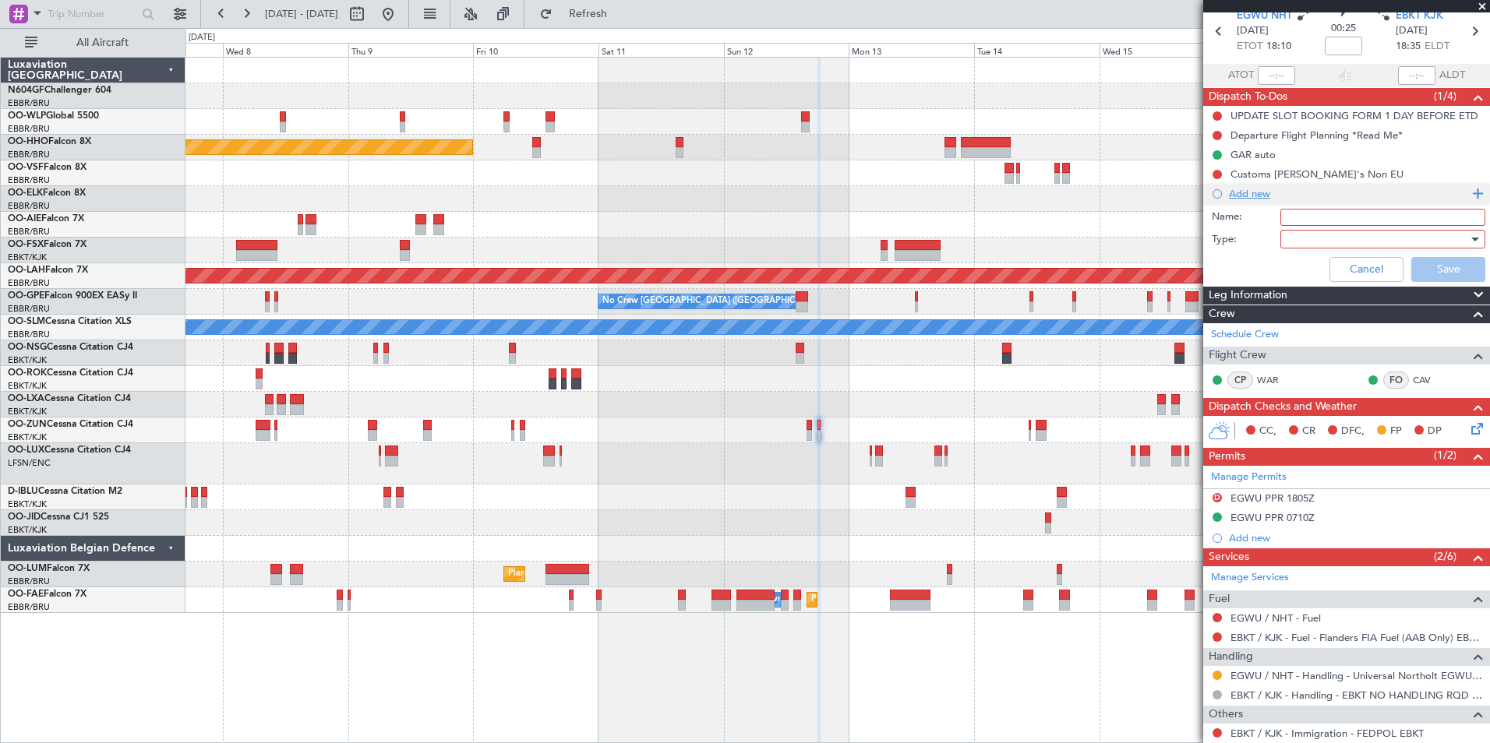
scroll to position [147, 0]
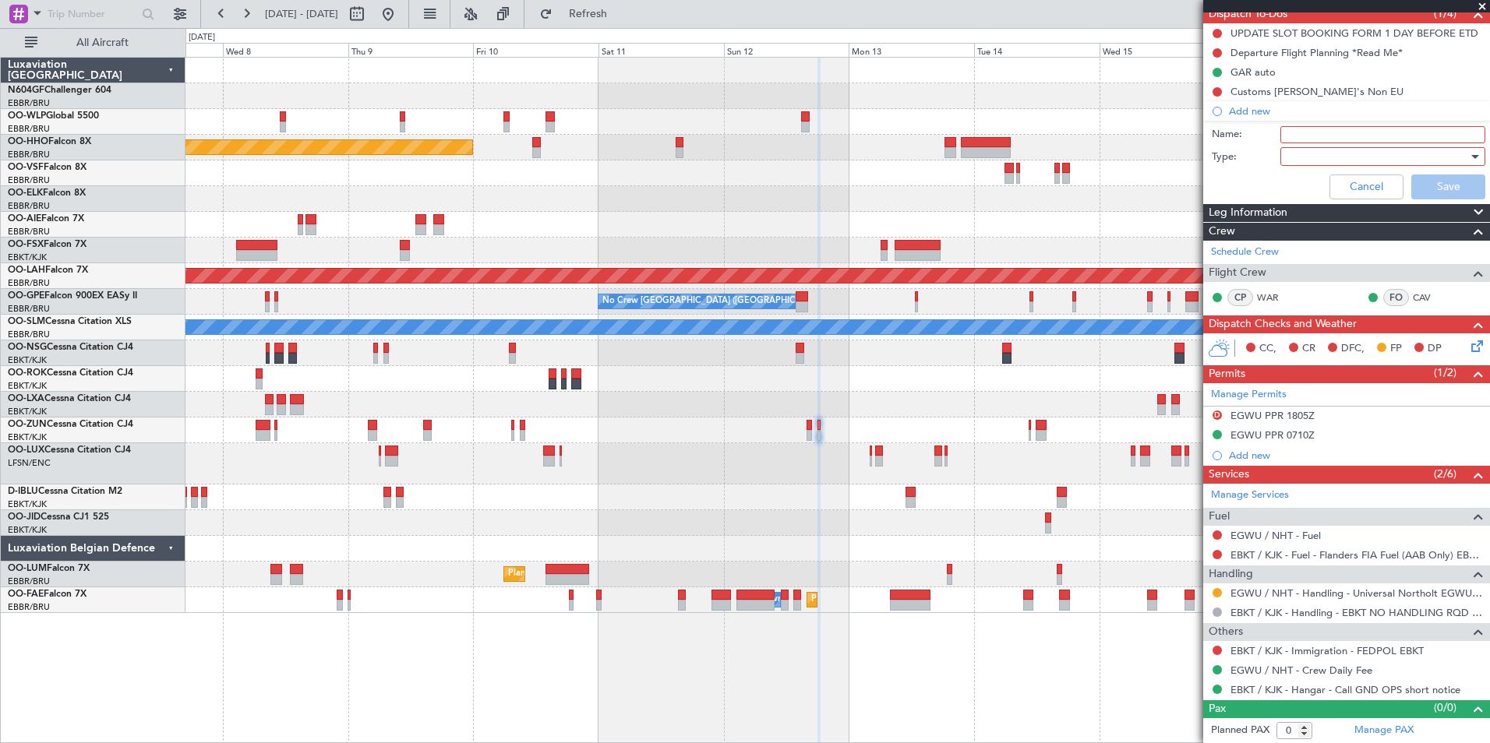
click at [1330, 136] on input "Name:" at bounding box center [1382, 134] width 205 height 17
type input "Slot mismatch EGWU"
click at [1428, 157] on div at bounding box center [1377, 157] width 182 height 23
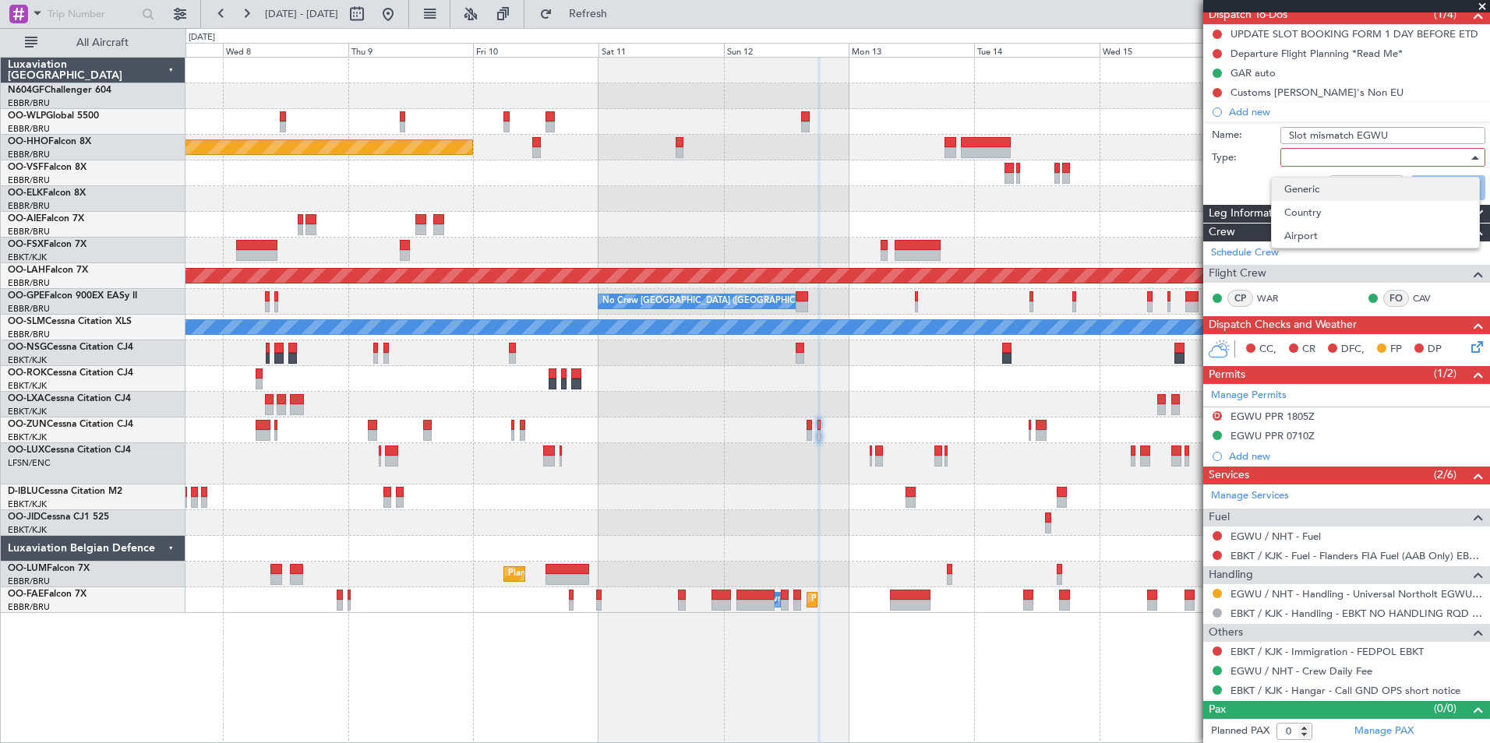
click at [1366, 189] on span "Generic" at bounding box center [1375, 189] width 182 height 23
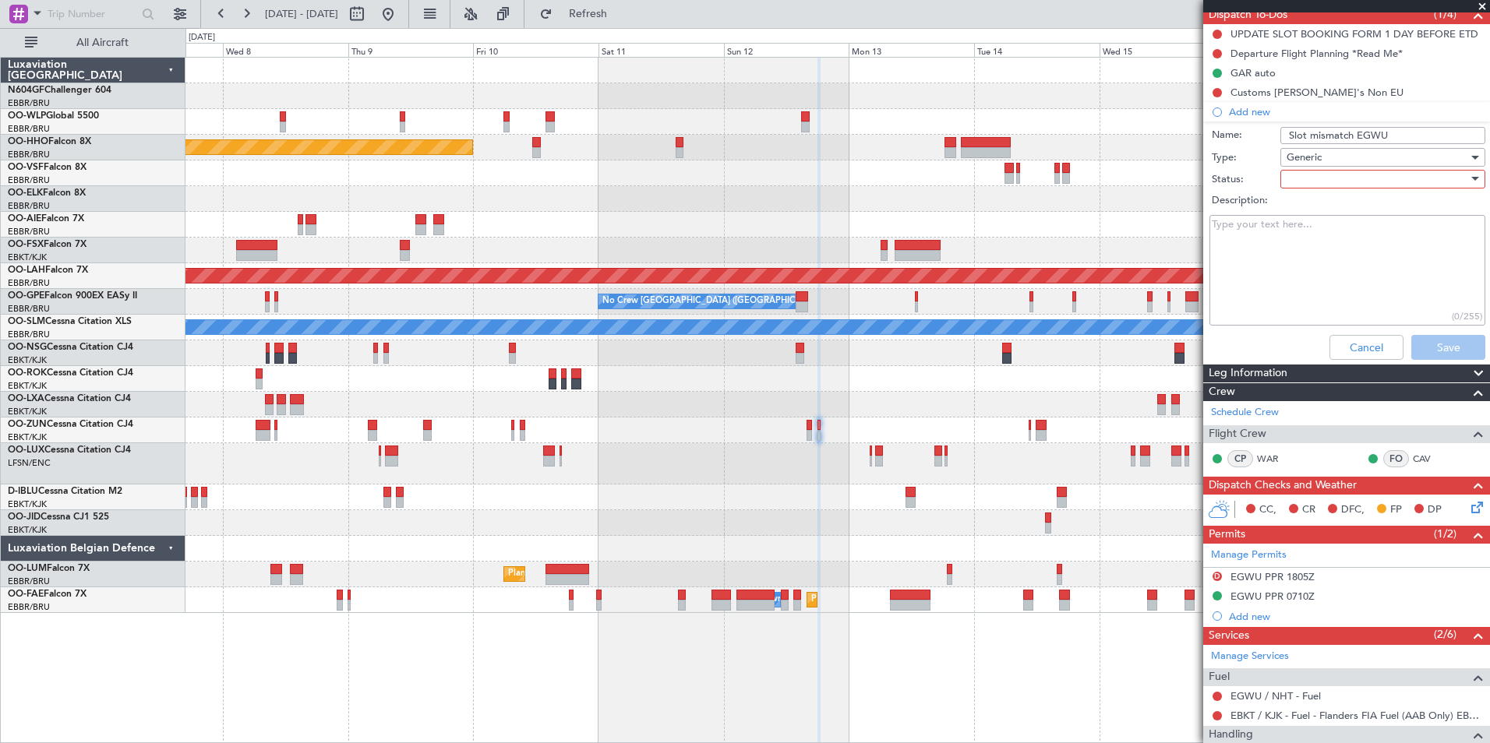
click at [1362, 169] on div at bounding box center [1377, 179] width 182 height 23
click at [1353, 238] on span "In Progress" at bounding box center [1375, 233] width 182 height 23
click at [1353, 238] on textarea "Description:" at bounding box center [1347, 270] width 276 height 111
type textarea "S"
click at [1355, 242] on textarea "Sales informed. Please push EGWU for improvement" at bounding box center [1347, 270] width 276 height 111
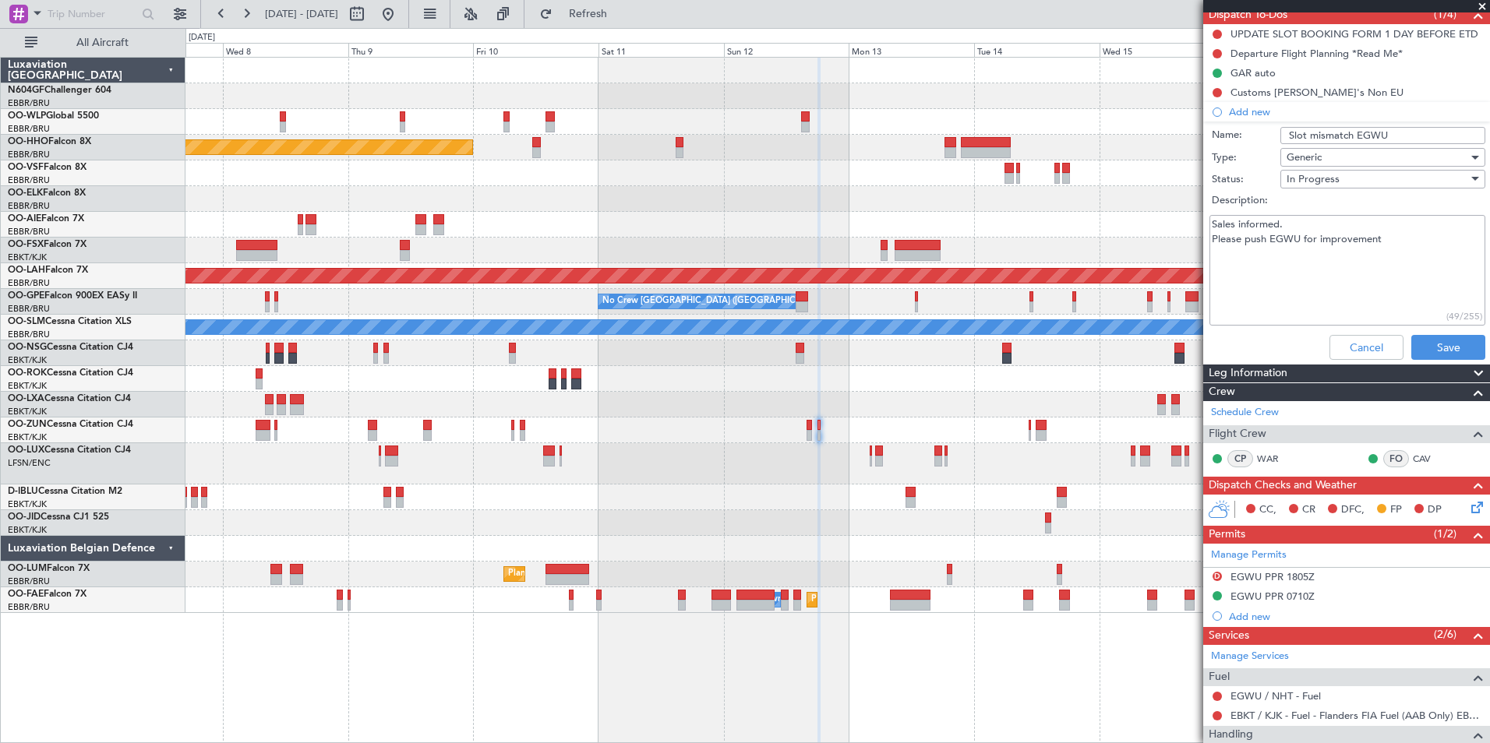
click at [1409, 242] on textarea "Sales informed. Please push EGWU for improvement" at bounding box center [1347, 270] width 276 height 111
type textarea "Sales informed. Please push EGWU for improvement."
click at [1431, 347] on button "Save" at bounding box center [1448, 347] width 74 height 25
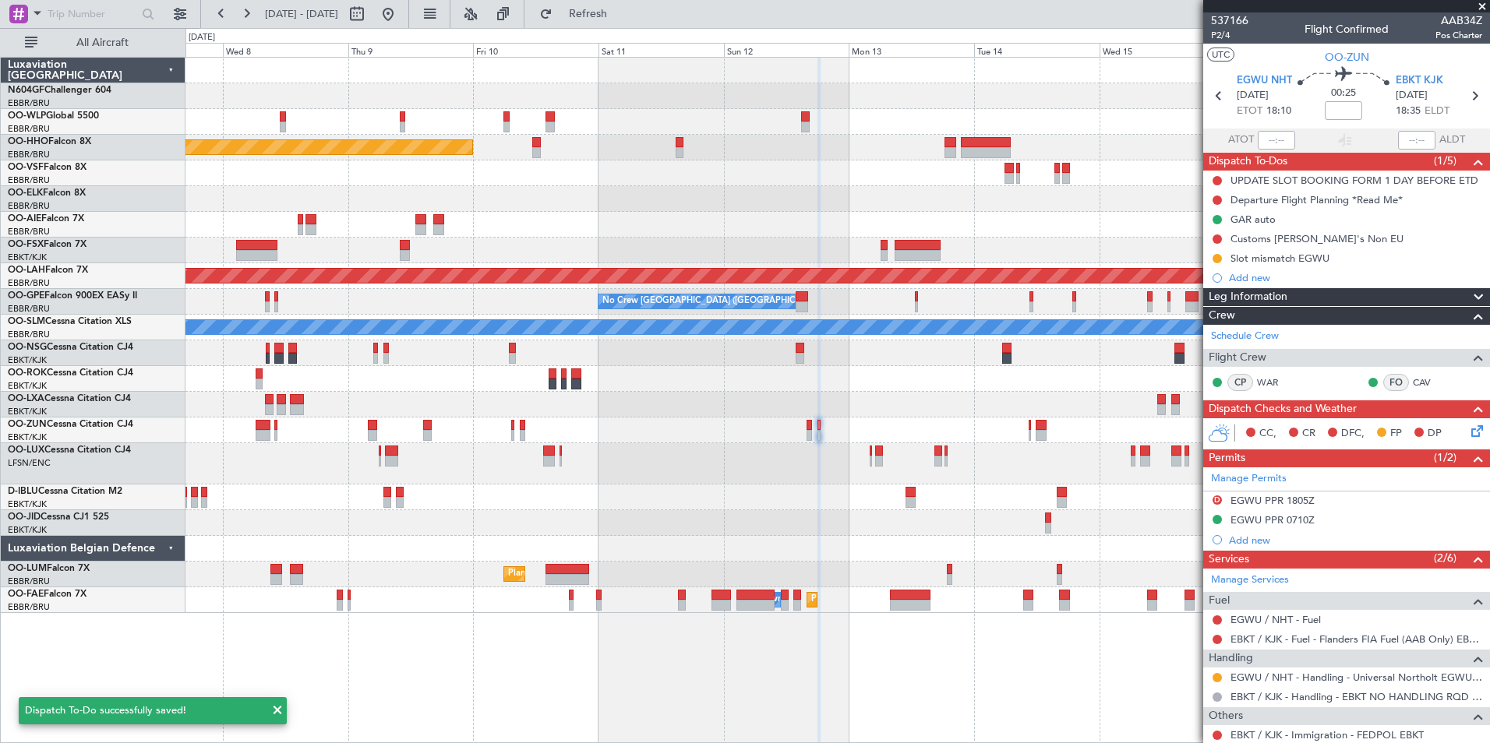
scroll to position [1, 0]
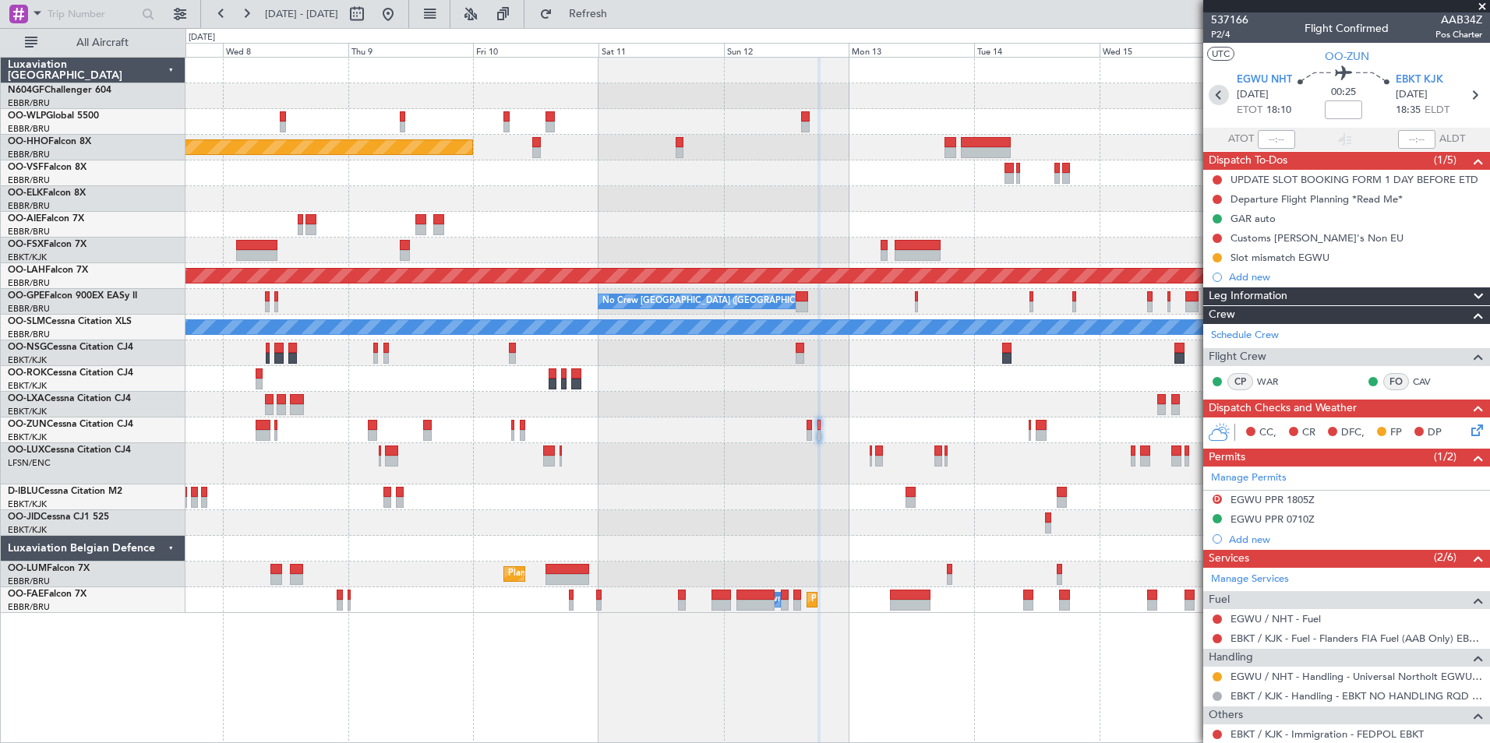
click at [1215, 99] on icon at bounding box center [1218, 95] width 20 height 20
type input "5"
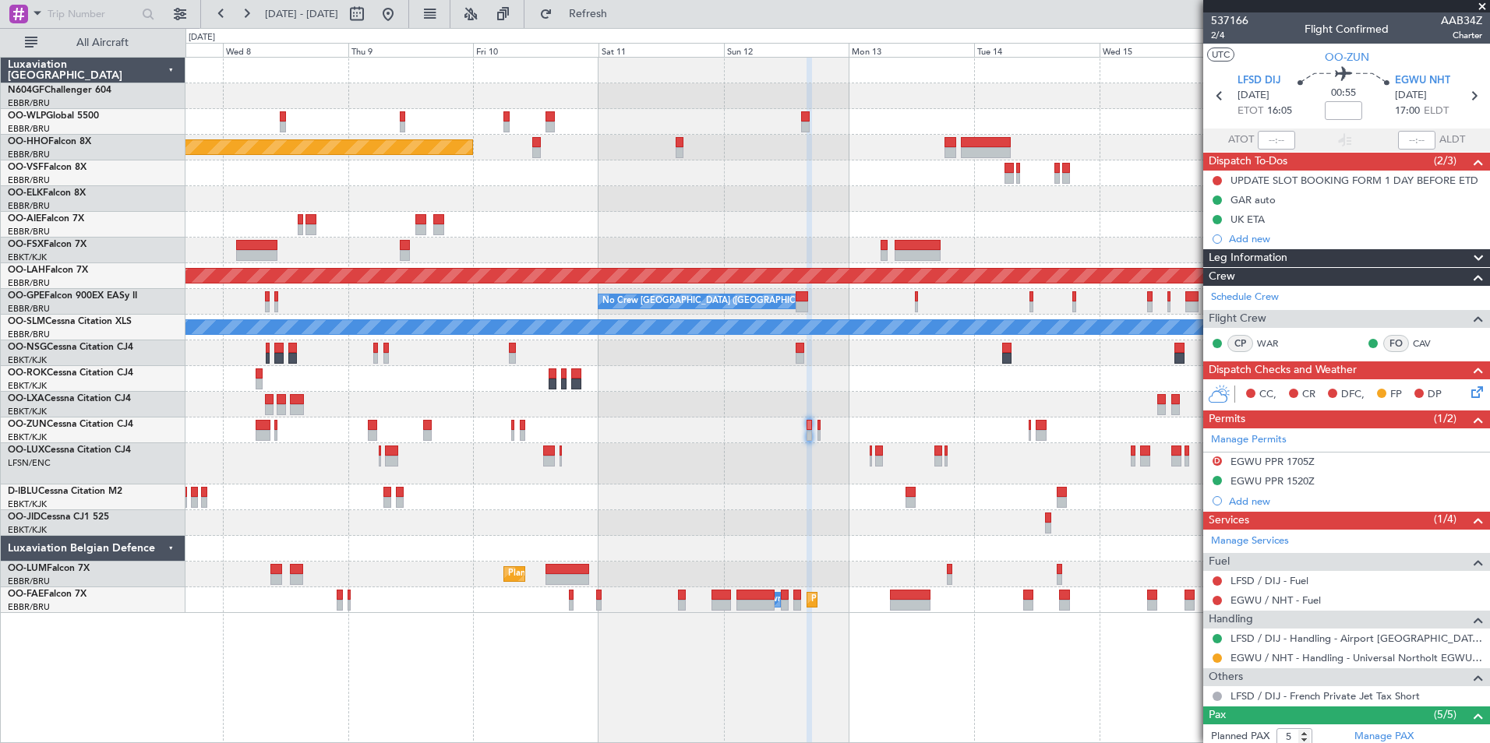
scroll to position [49, 0]
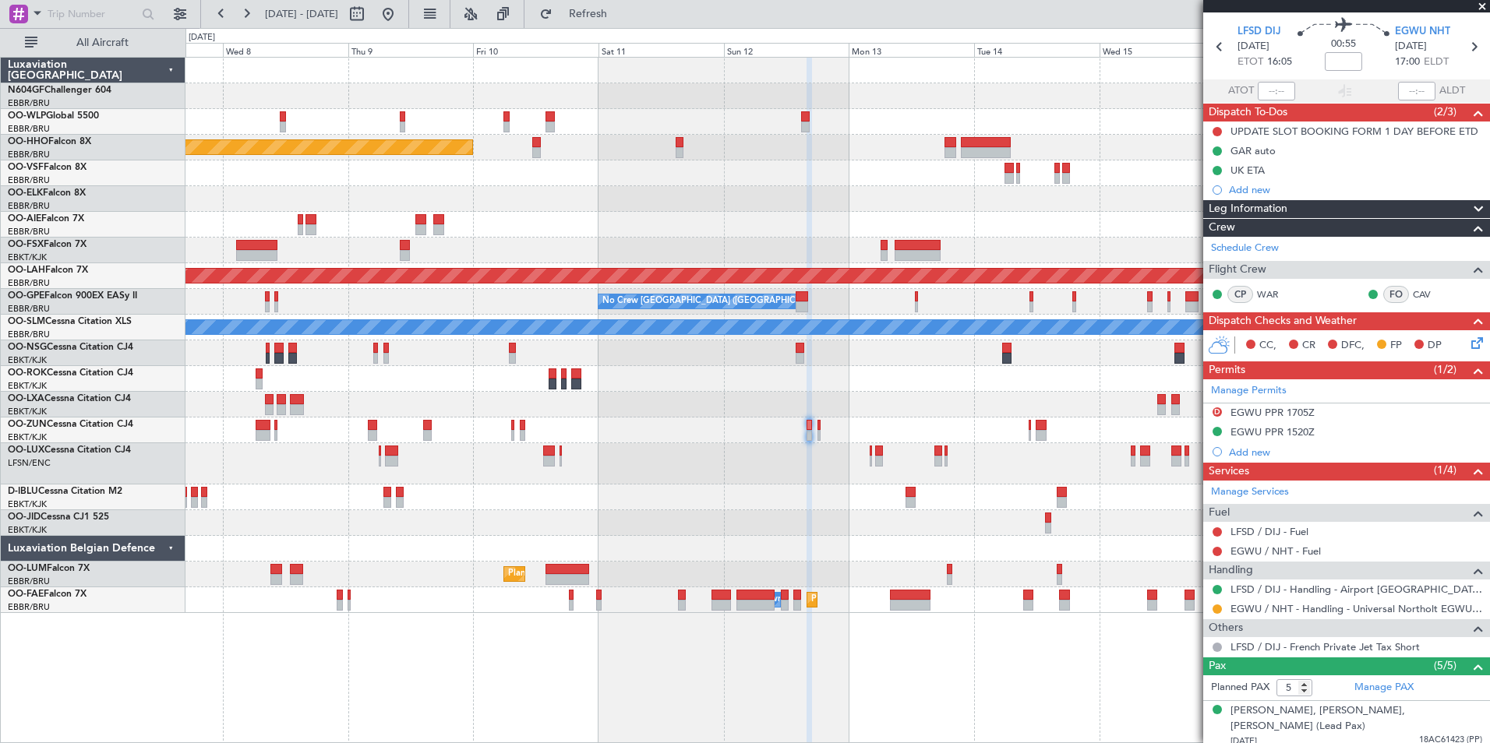
click at [719, 553] on div at bounding box center [836, 549] width 1303 height 26
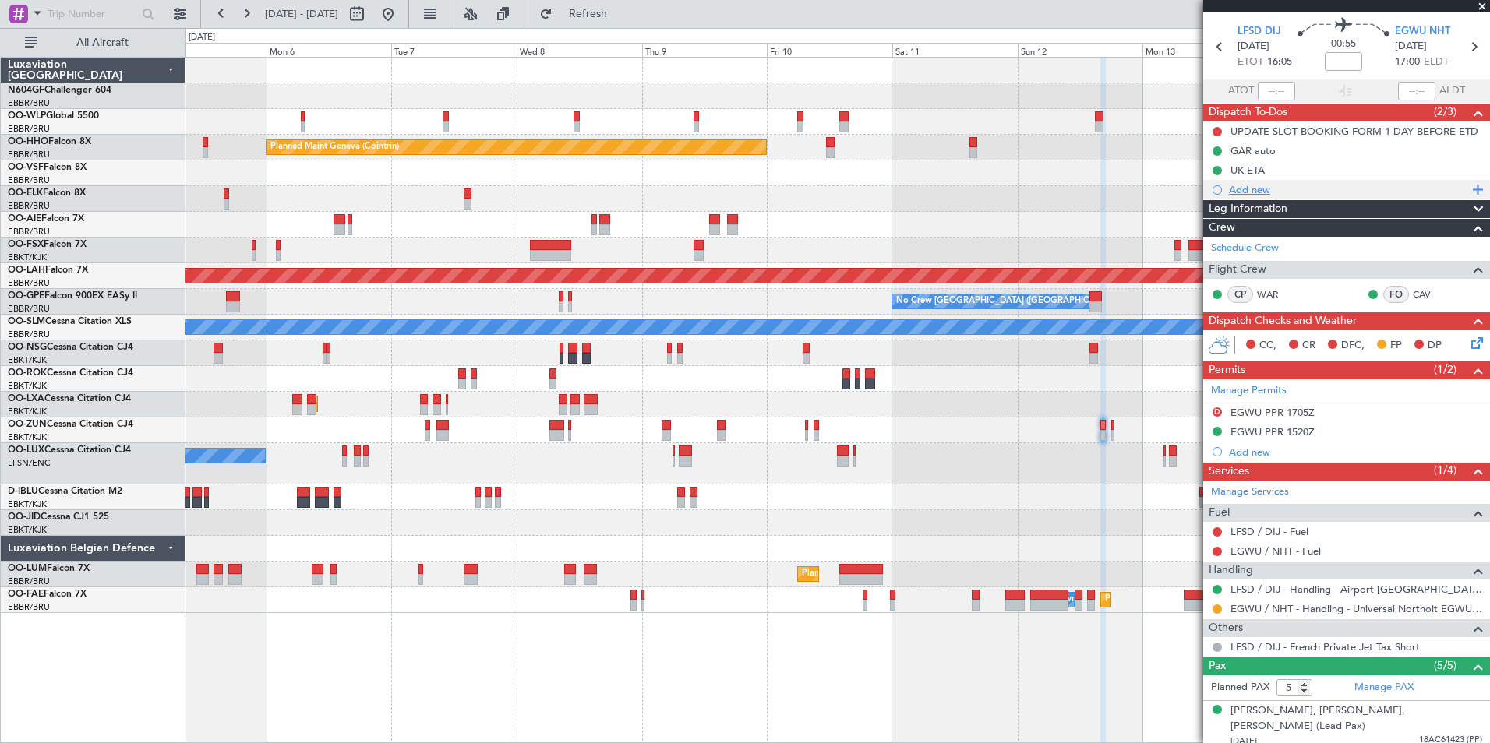
click at [1260, 190] on div "Add new" at bounding box center [1348, 189] width 239 height 13
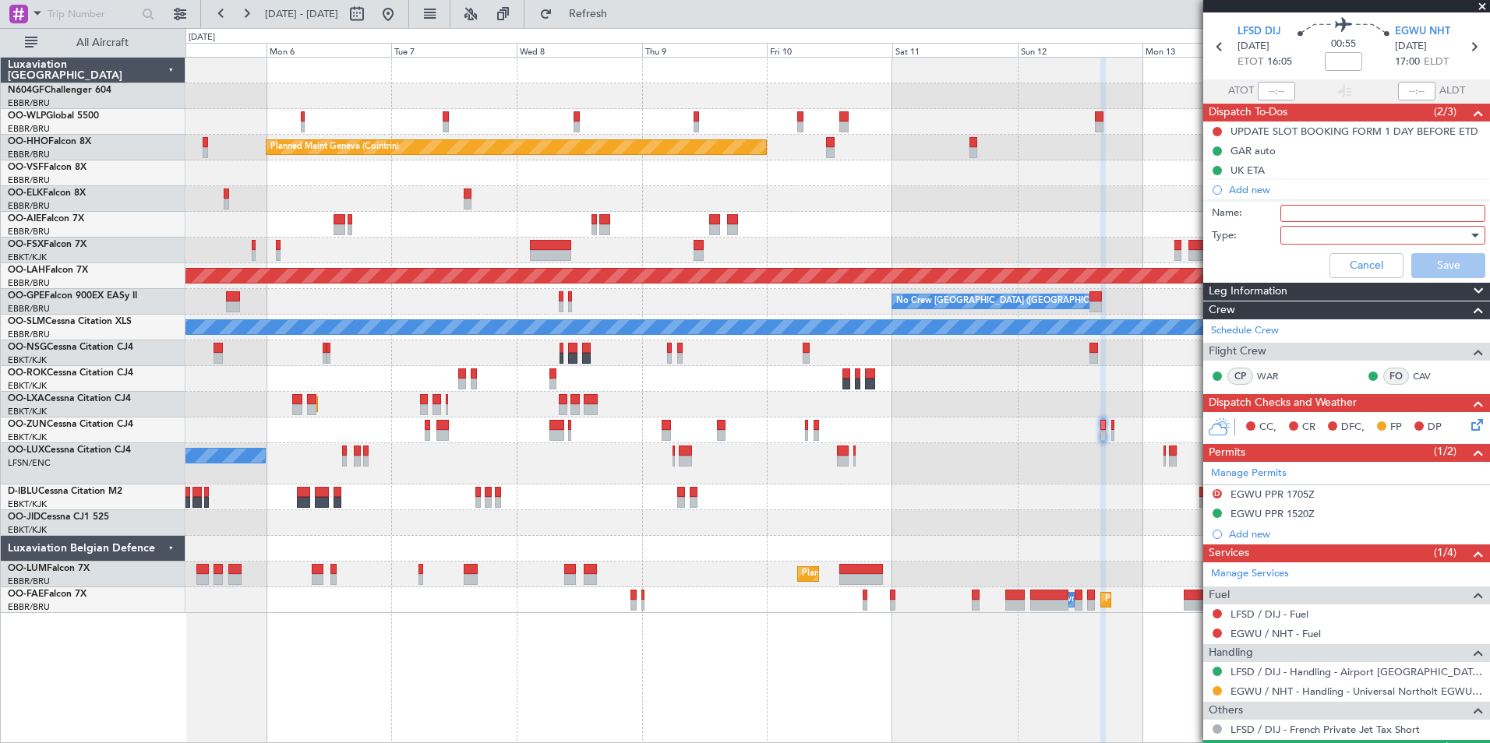
click at [1296, 206] on input "Name:" at bounding box center [1382, 213] width 205 height 17
type input "Slot mismatch EGWU"
click at [1325, 240] on div at bounding box center [1377, 235] width 182 height 23
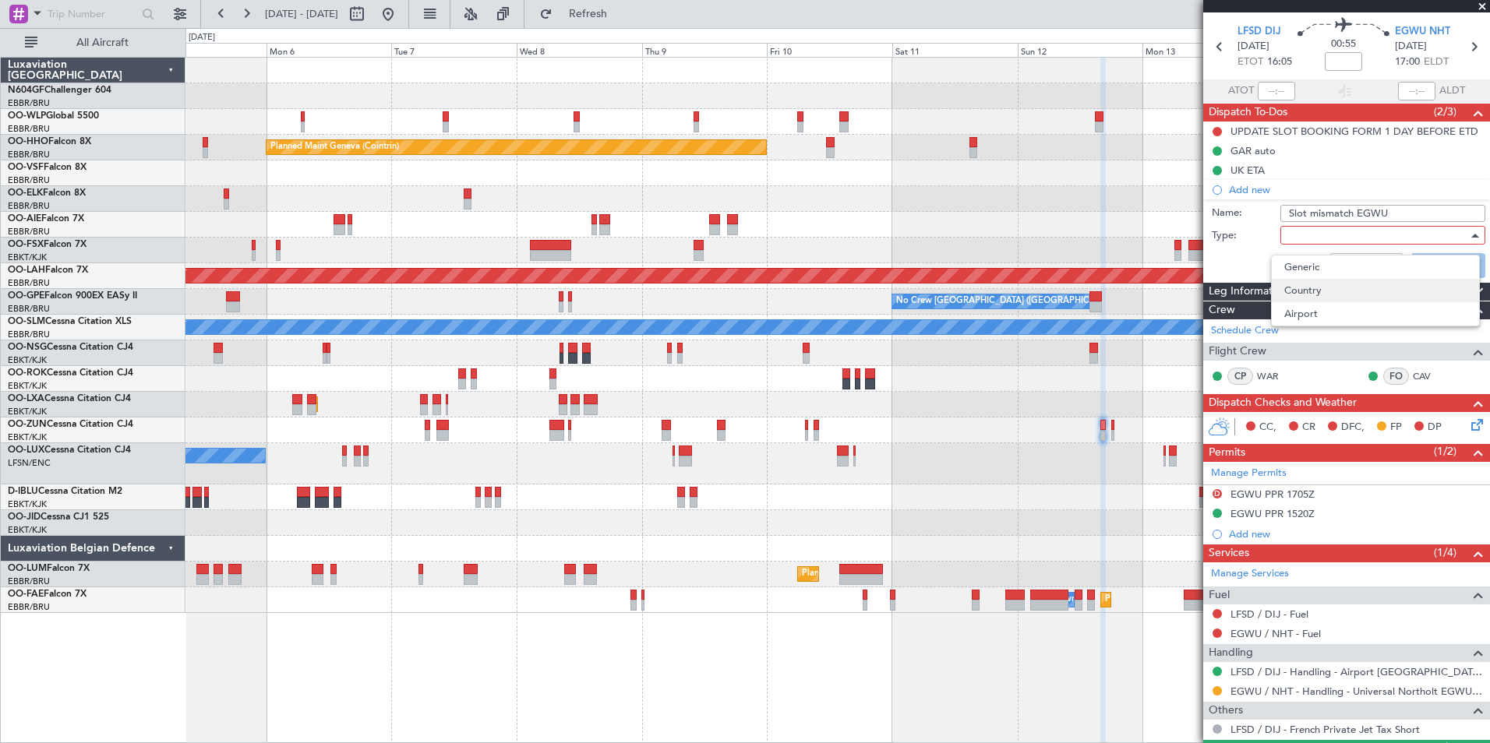
click at [1331, 289] on span "Country" at bounding box center [1375, 290] width 182 height 23
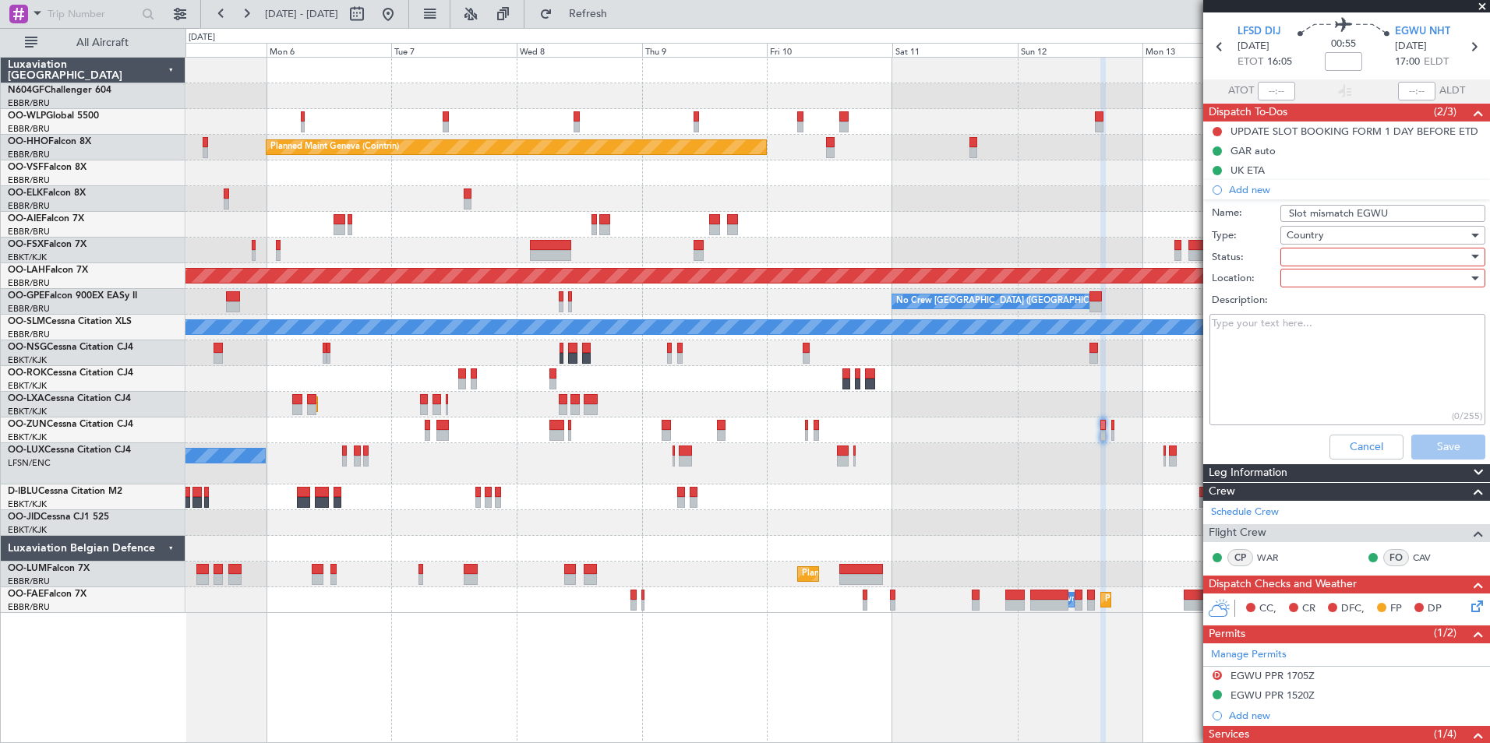
click at [1330, 232] on div "Country" at bounding box center [1377, 235] width 182 height 23
click at [1330, 273] on span "Generic" at bounding box center [1375, 267] width 182 height 23
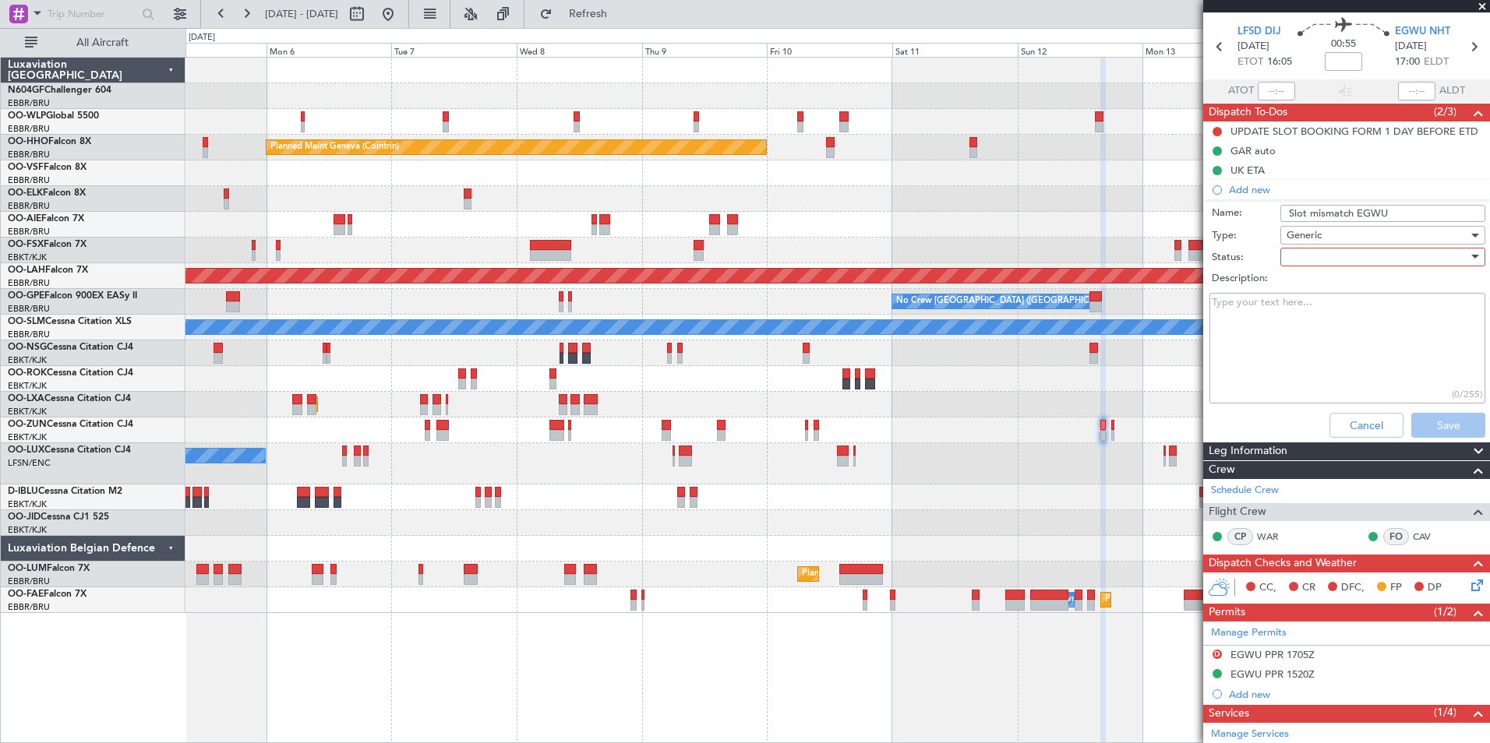
click at [1331, 256] on div at bounding box center [1377, 256] width 182 height 23
click at [1329, 312] on span "In Progress" at bounding box center [1375, 311] width 182 height 23
click at [1329, 312] on textarea "Description:" at bounding box center [1347, 348] width 276 height 111
type textarea "E"
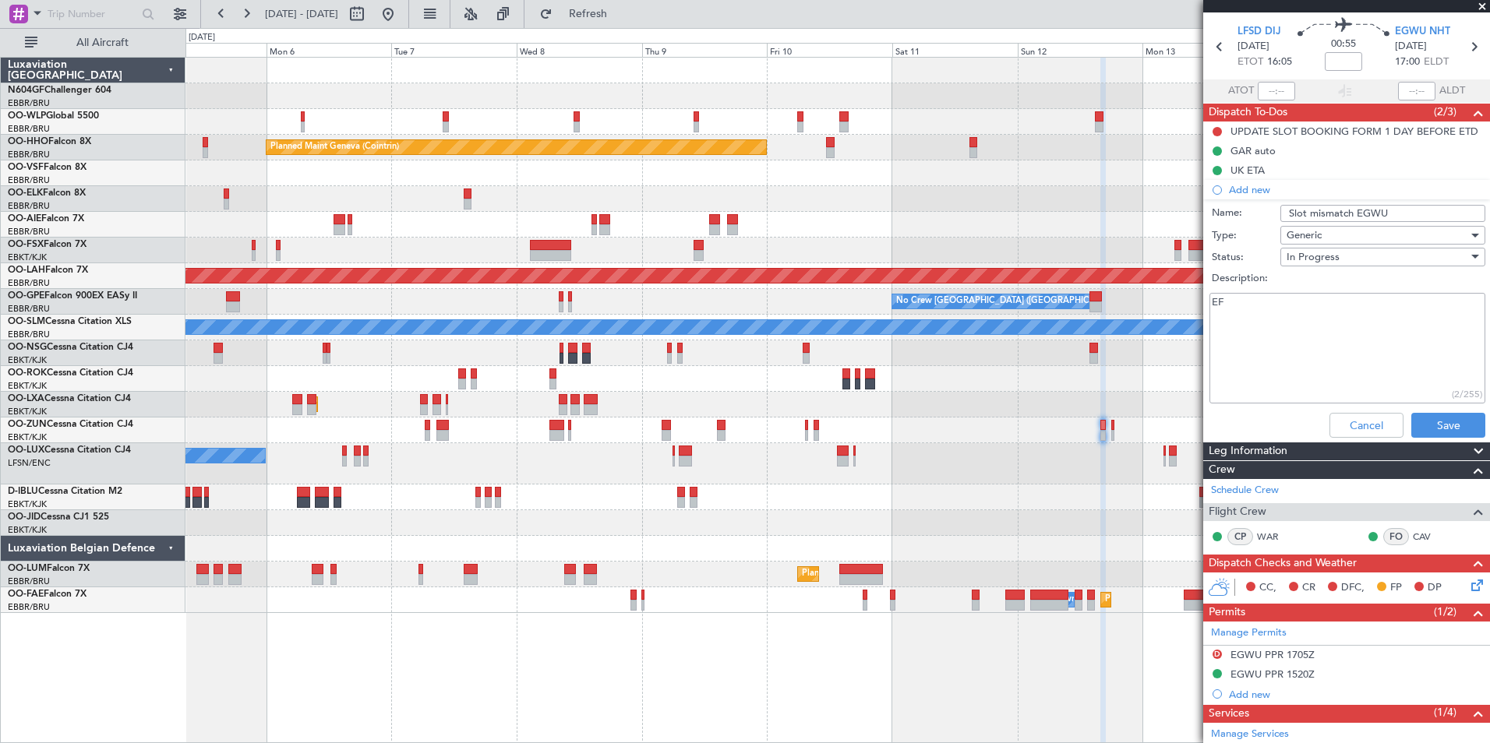
type textarea "E"
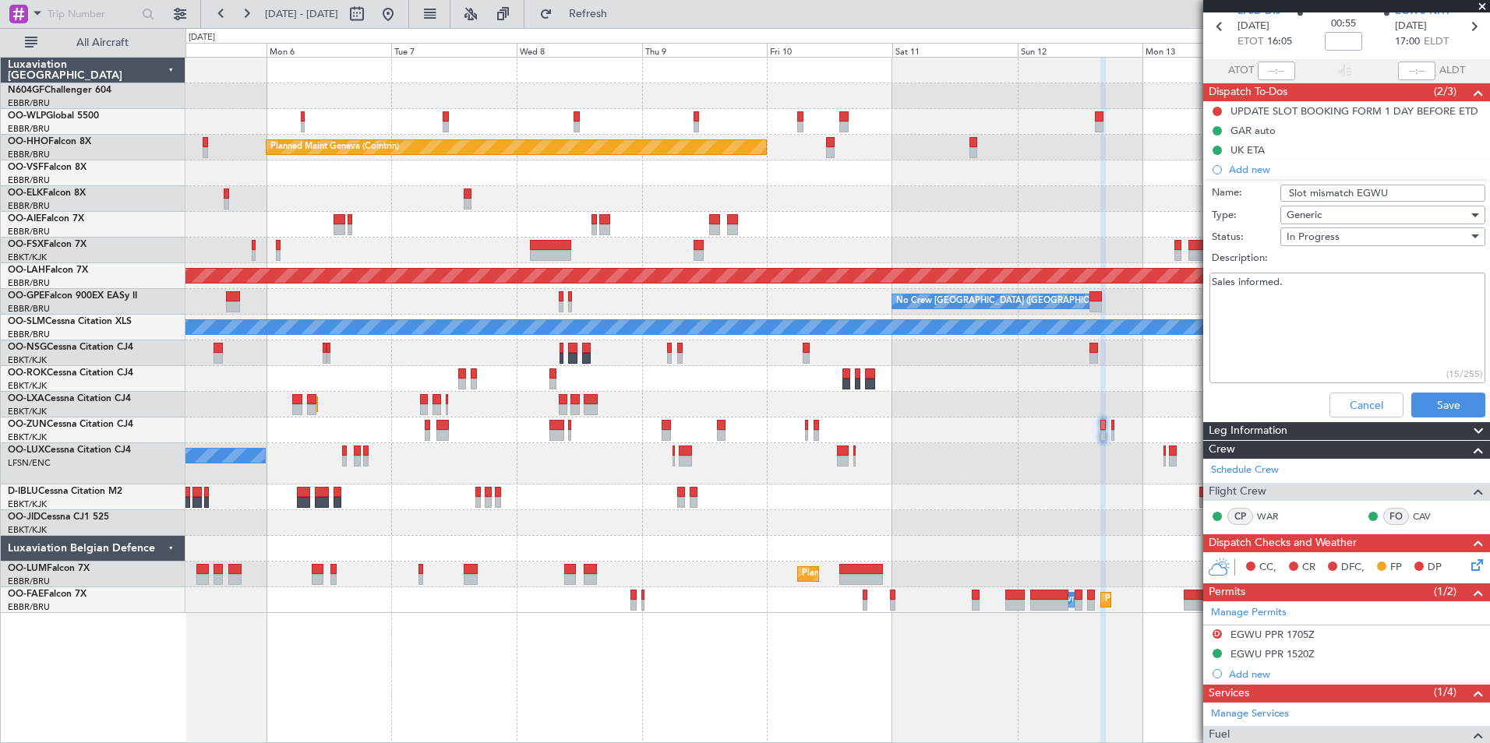
scroll to position [70, 0]
click at [1320, 298] on textarea "Sales informed." at bounding box center [1347, 327] width 276 height 111
click at [1367, 298] on textarea "Sales informed. Please push EGWU for improvment," at bounding box center [1347, 327] width 276 height 111
click at [1390, 297] on textarea "Sales informed. Please push EGWU for improvement," at bounding box center [1347, 327] width 276 height 111
type textarea "Sales informed. Please push EGWU for improvement."
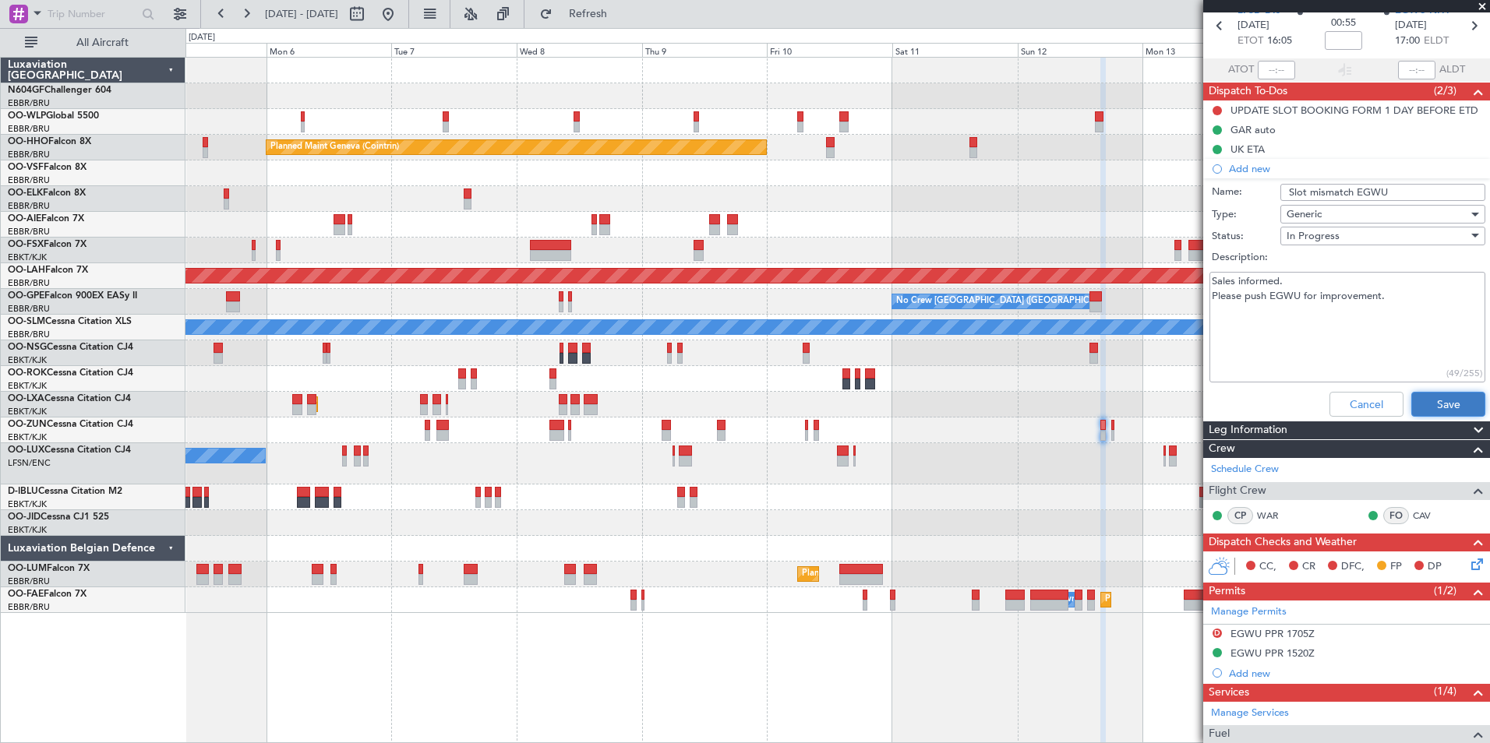
click at [1443, 404] on button "Save" at bounding box center [1448, 404] width 74 height 25
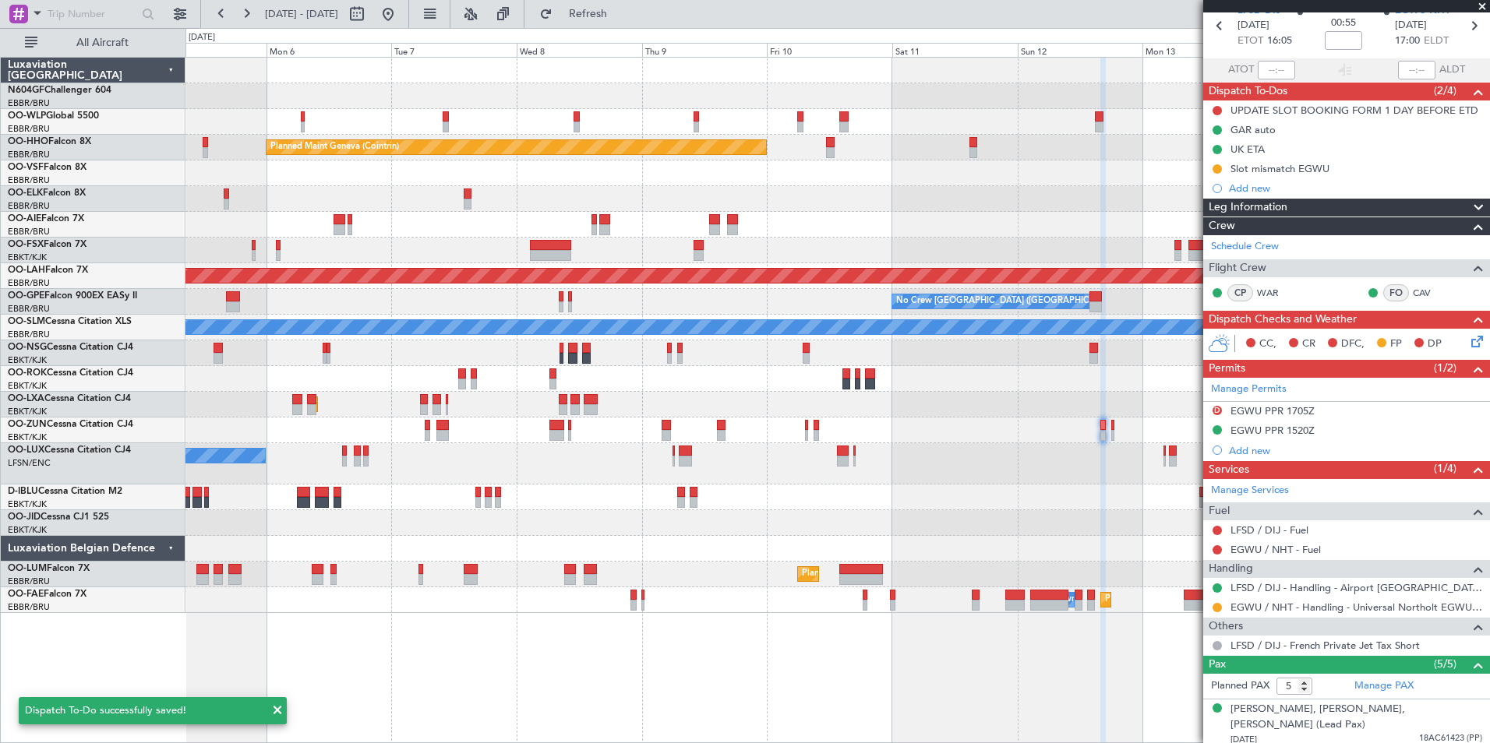
click at [1443, 404] on div "D EGWU PPR 1705Z" at bounding box center [1346, 411] width 287 height 19
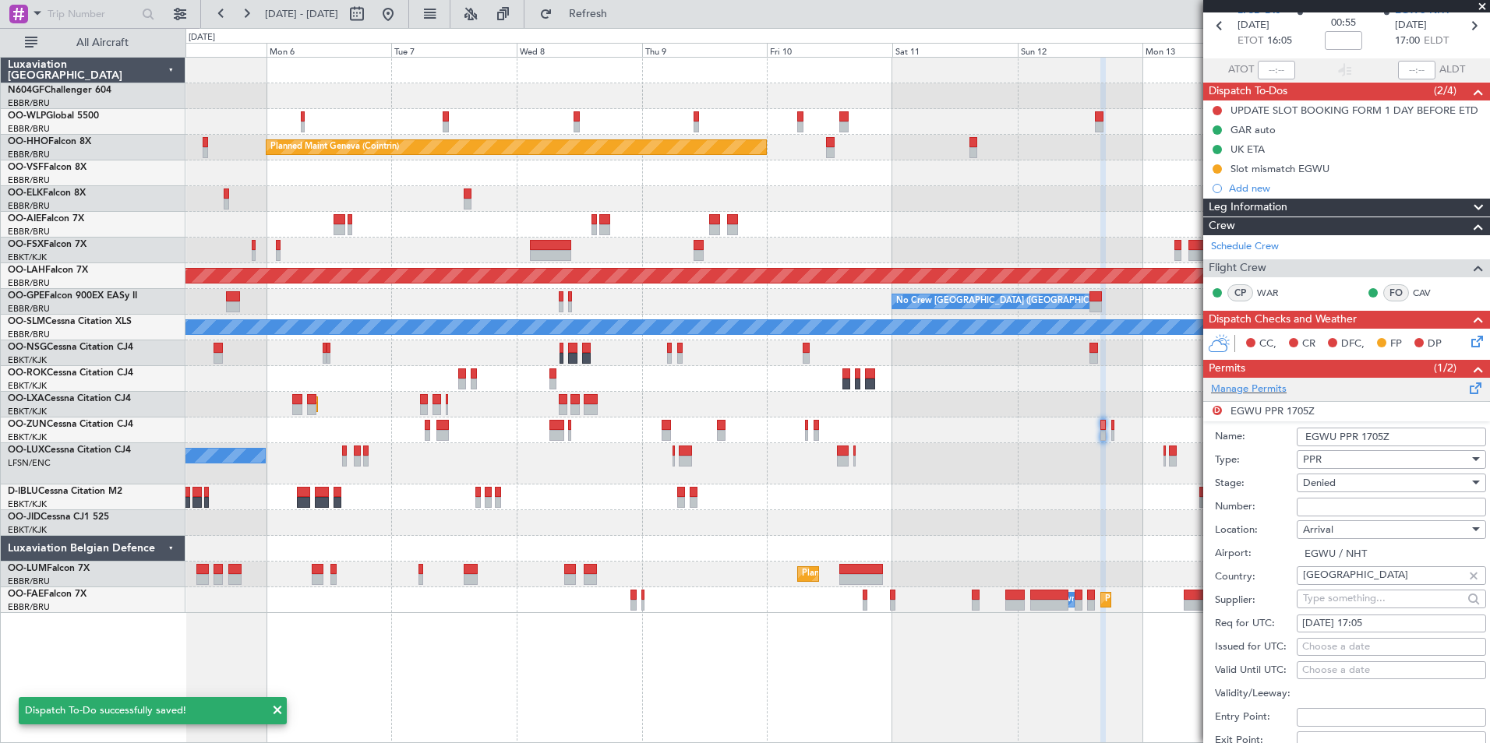
drag, startPoint x: 1443, startPoint y: 404, endPoint x: 1339, endPoint y: 386, distance: 106.1
click at [1339, 386] on div "Manage Permits" at bounding box center [1346, 389] width 287 height 23
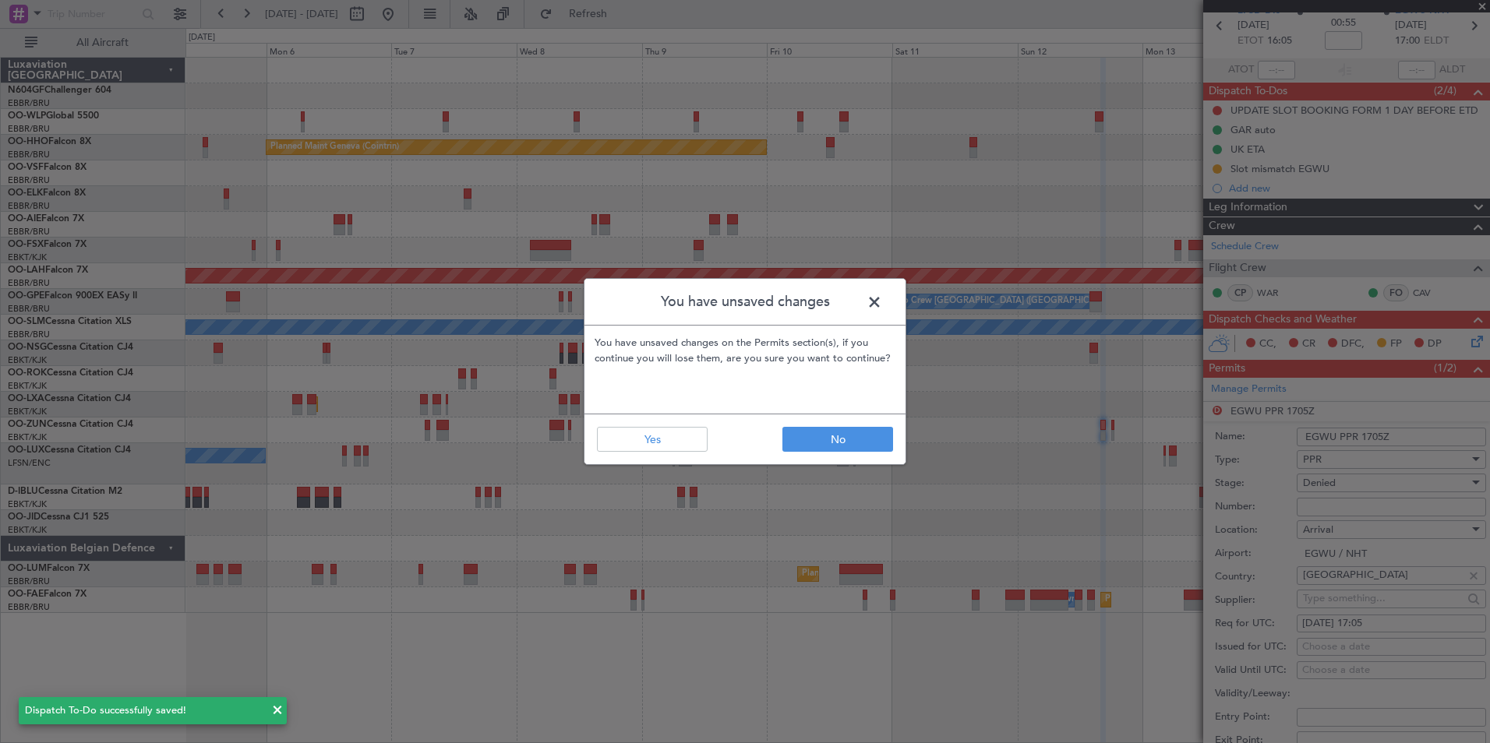
click at [882, 298] on span at bounding box center [882, 306] width 0 height 31
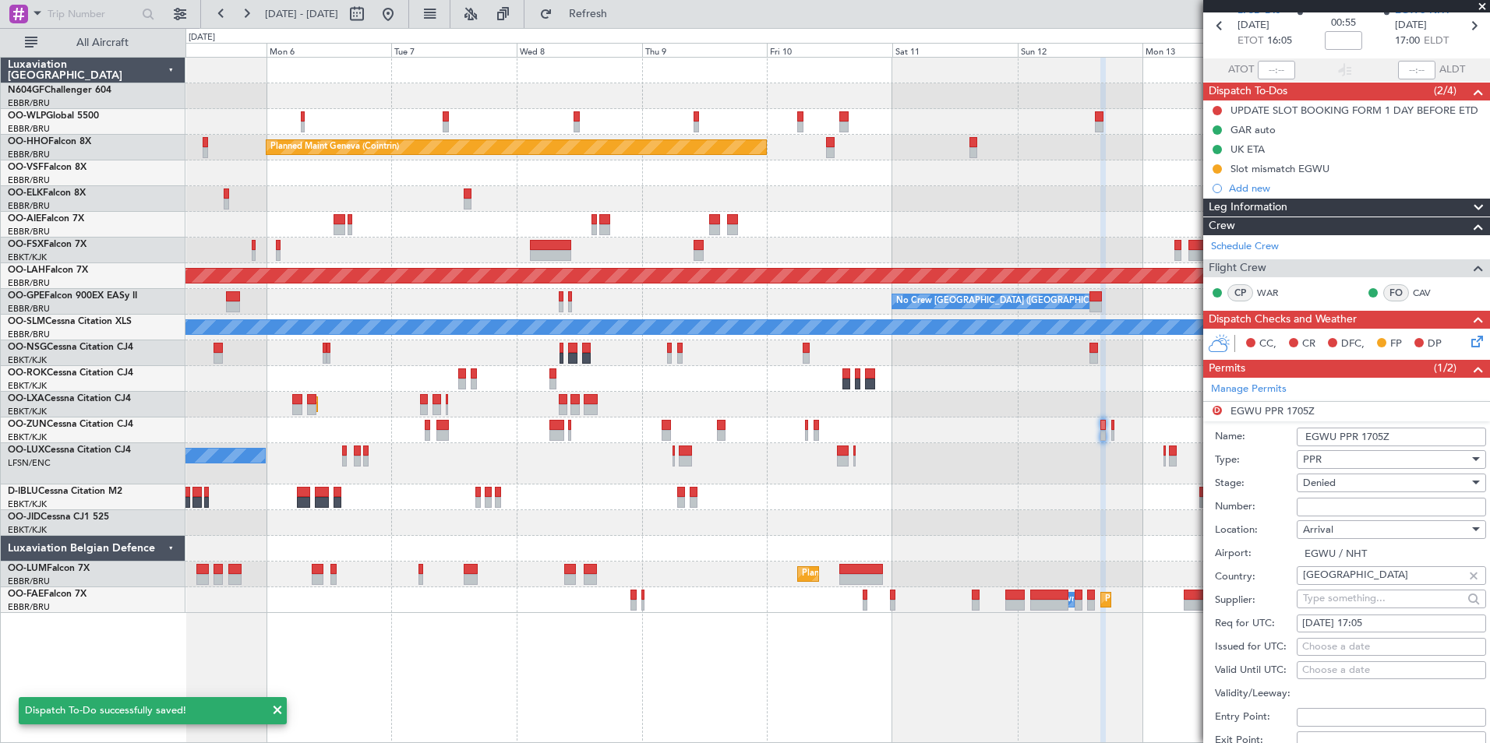
click at [1328, 414] on li "D EGWU PPR 1705Z Name: EGWU PPR 1705Z Type: PPR Stage: Denied Number: Location:…" at bounding box center [1346, 644] width 287 height 485
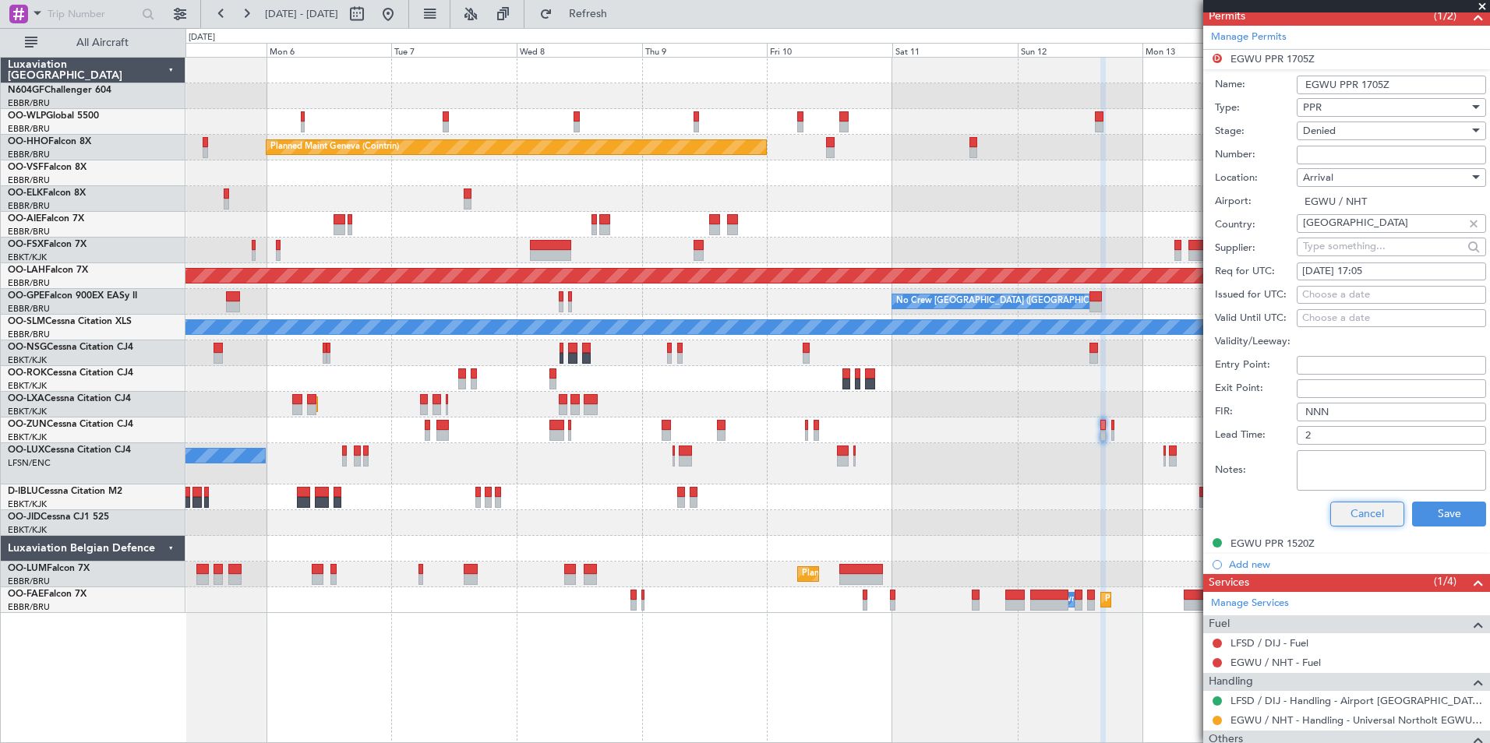
click at [1346, 508] on button "Cancel" at bounding box center [1367, 514] width 74 height 25
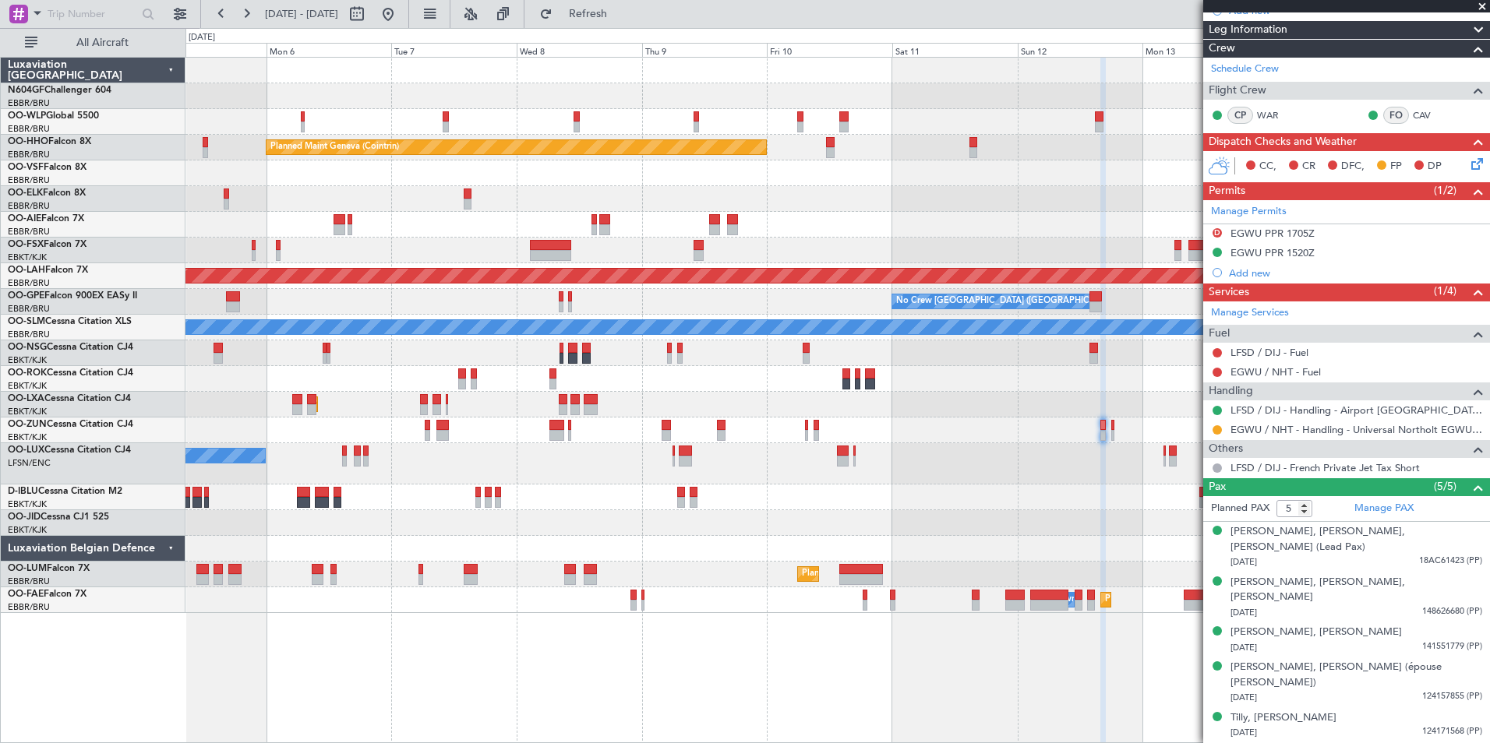
scroll to position [201, 0]
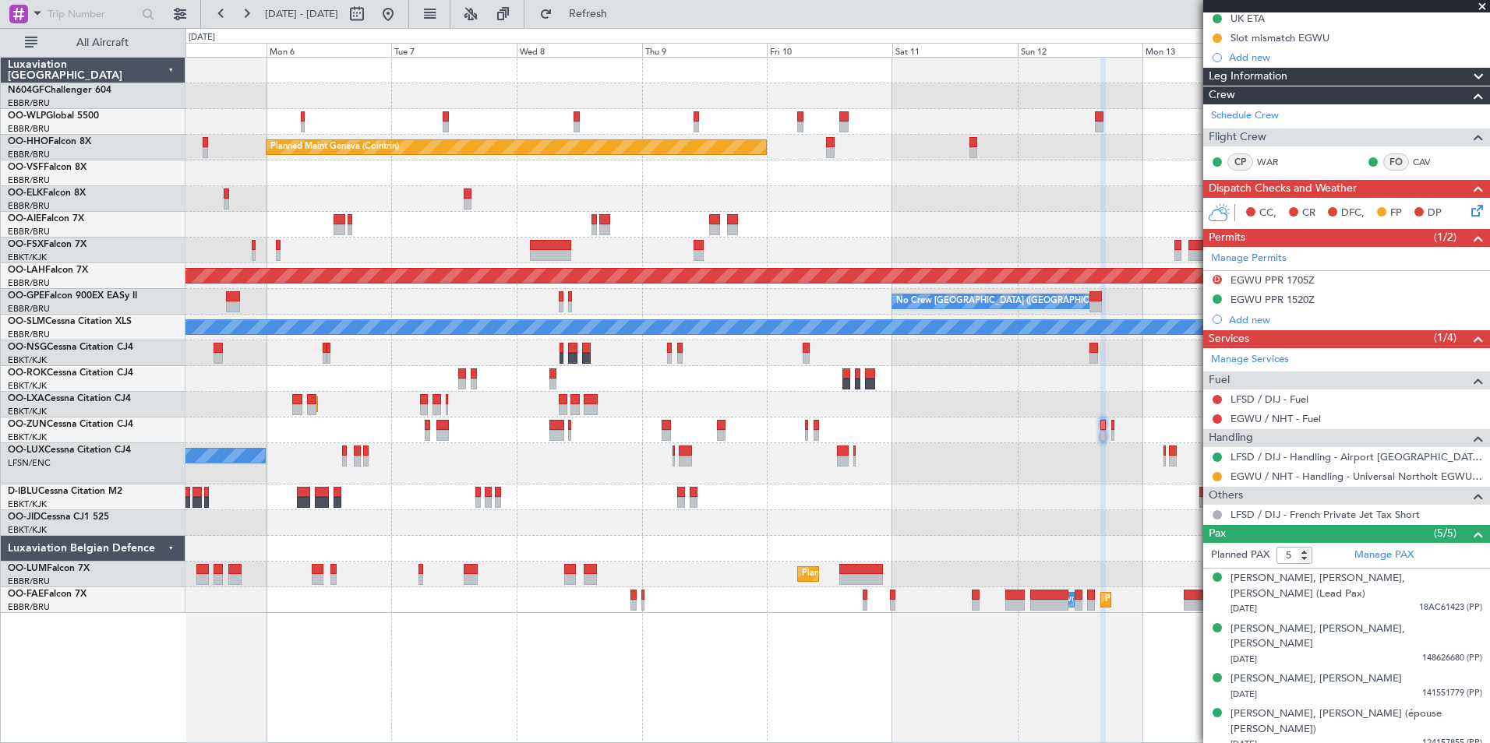
click at [859, 657] on div "Planned Maint Geneva (Cointrin) Unplanned Maint London (Farnborough) Planned Ma…" at bounding box center [837, 400] width 1304 height 686
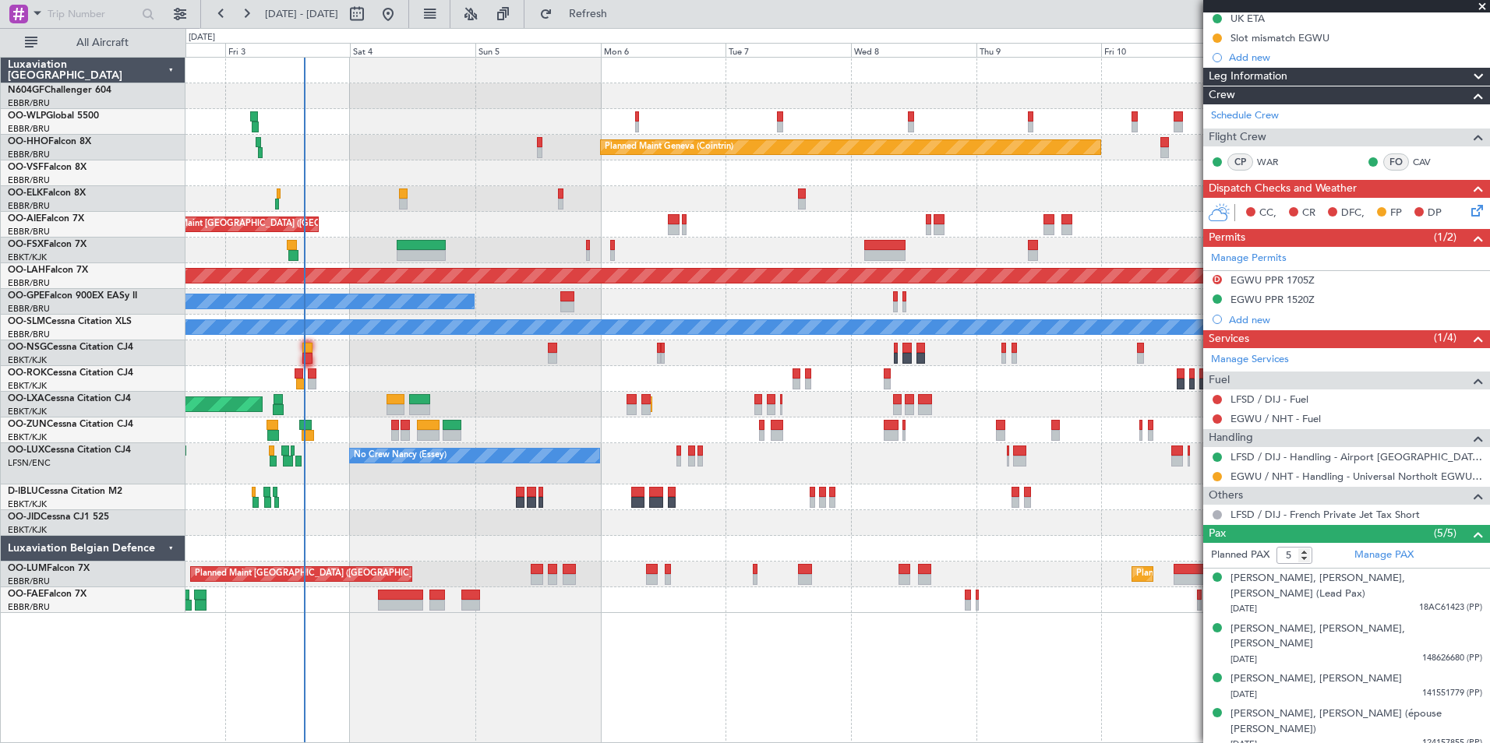
click at [691, 454] on div "Planned Maint Milan (Linate) Planned Maint Geneva (Cointrin) Unplanned Maint Lo…" at bounding box center [836, 336] width 1303 height 556
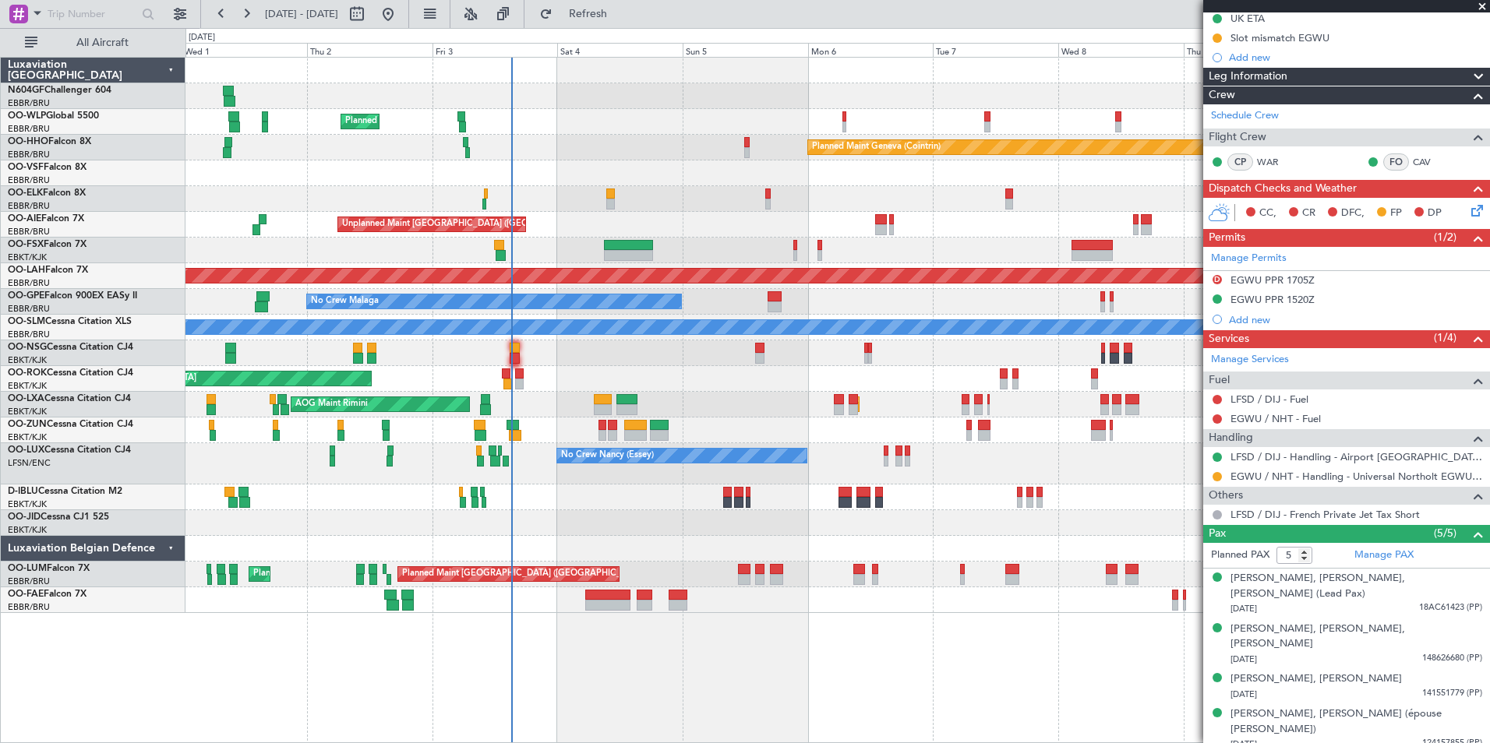
click at [679, 379] on div "Planned Maint Milan (Linate) Planned Maint Geneva (Cointrin) Planned Maint Kort…" at bounding box center [836, 336] width 1303 height 556
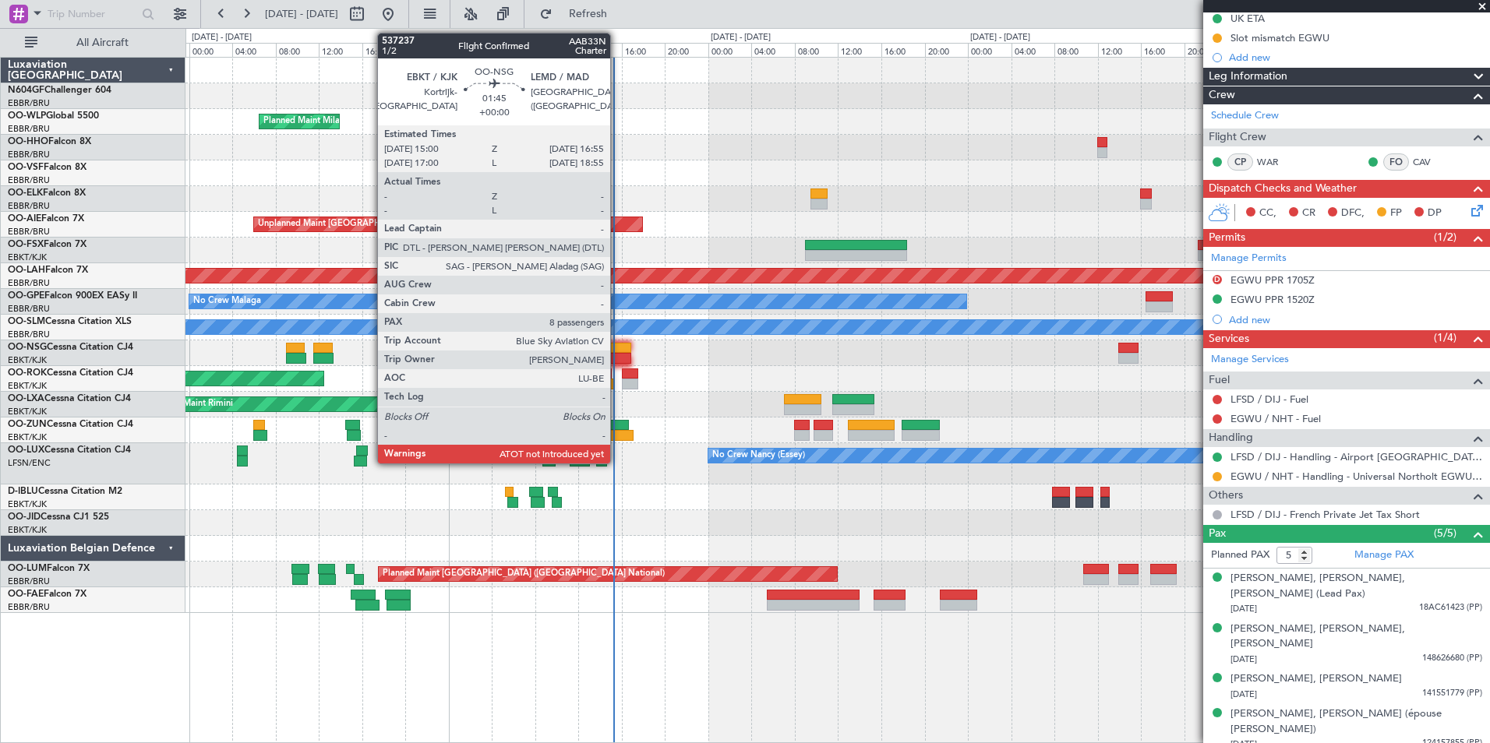
click at [617, 356] on div at bounding box center [620, 358] width 21 height 11
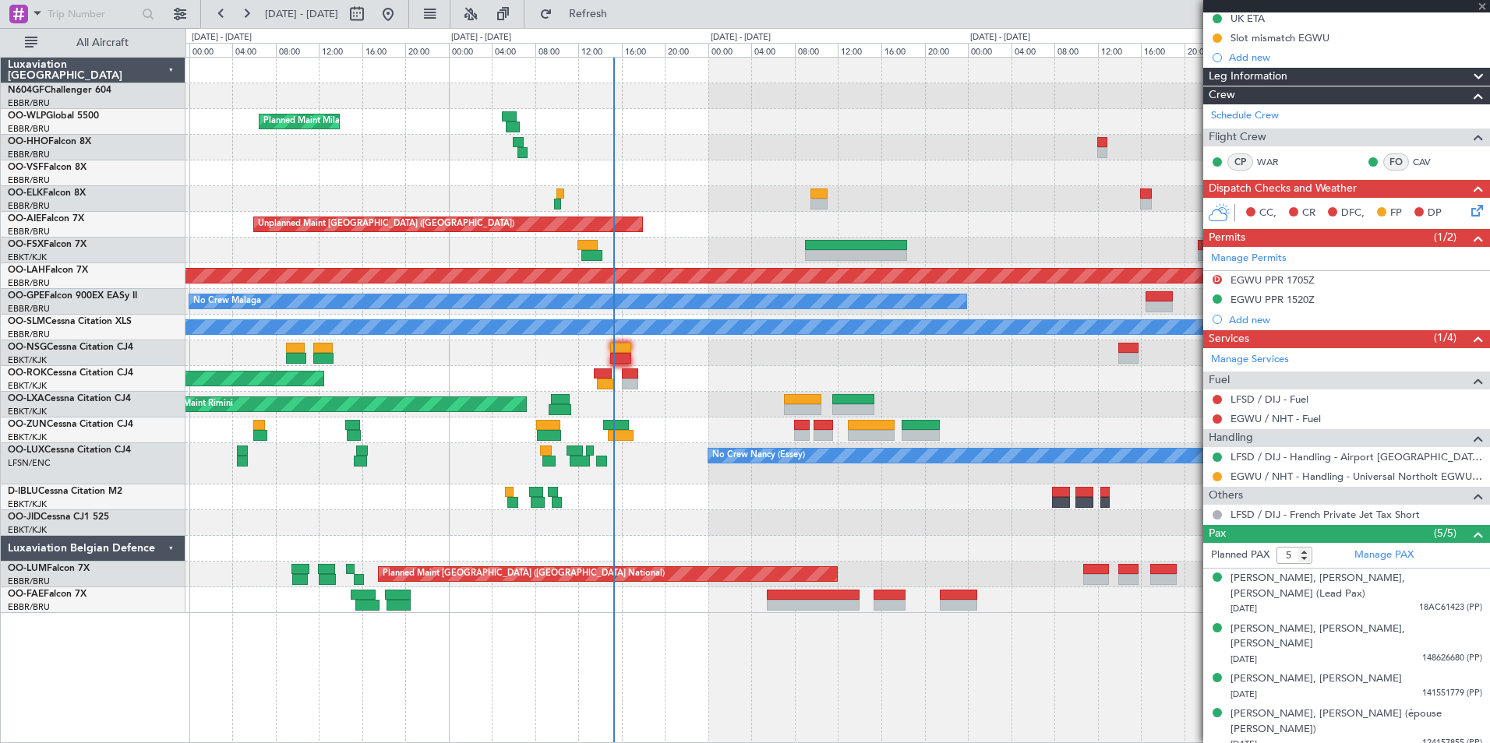
type input "8"
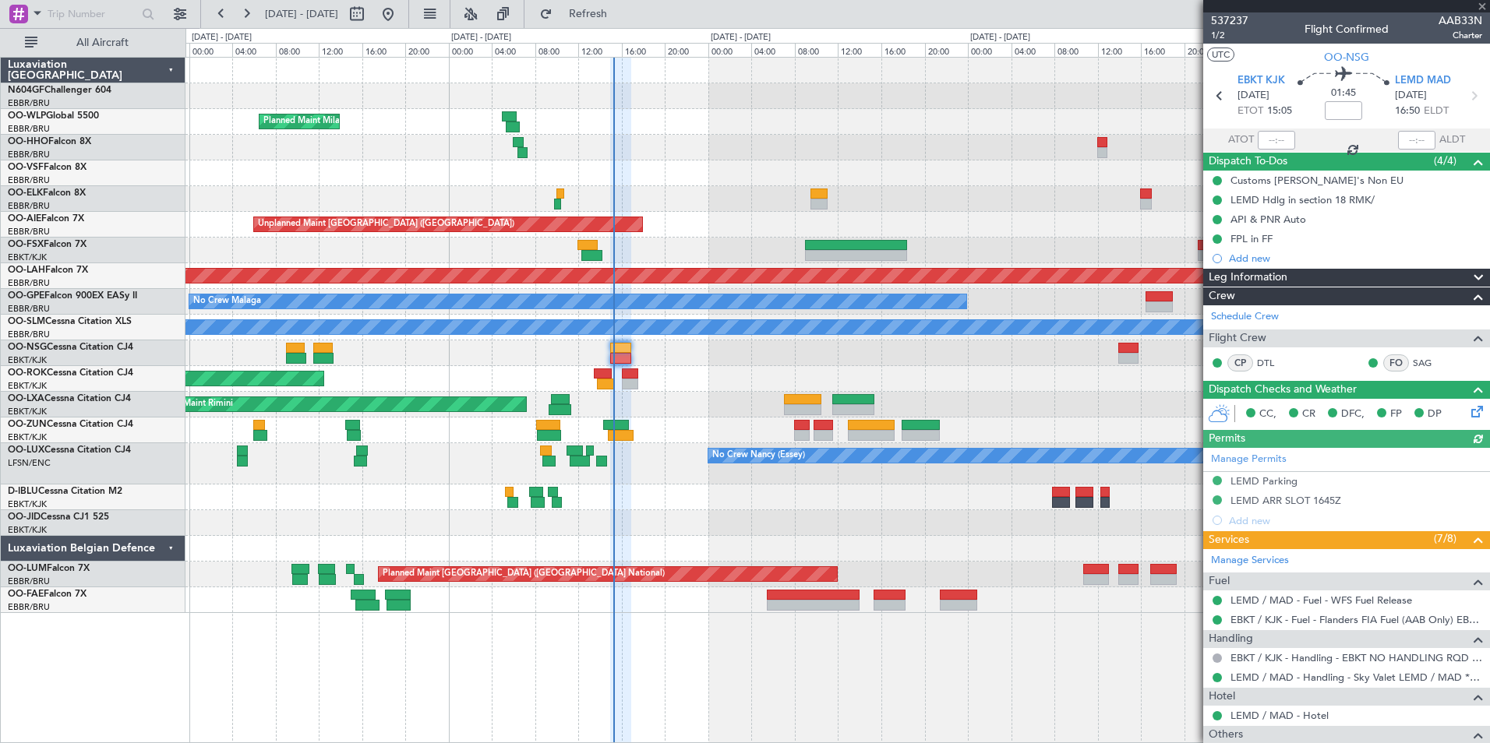
click at [1272, 138] on div at bounding box center [1276, 140] width 37 height 19
click at [1261, 141] on div at bounding box center [1276, 140] width 37 height 19
click at [1268, 140] on div at bounding box center [1276, 140] width 37 height 19
click at [1273, 139] on div at bounding box center [1276, 140] width 37 height 19
click at [1275, 145] on div at bounding box center [1276, 140] width 37 height 19
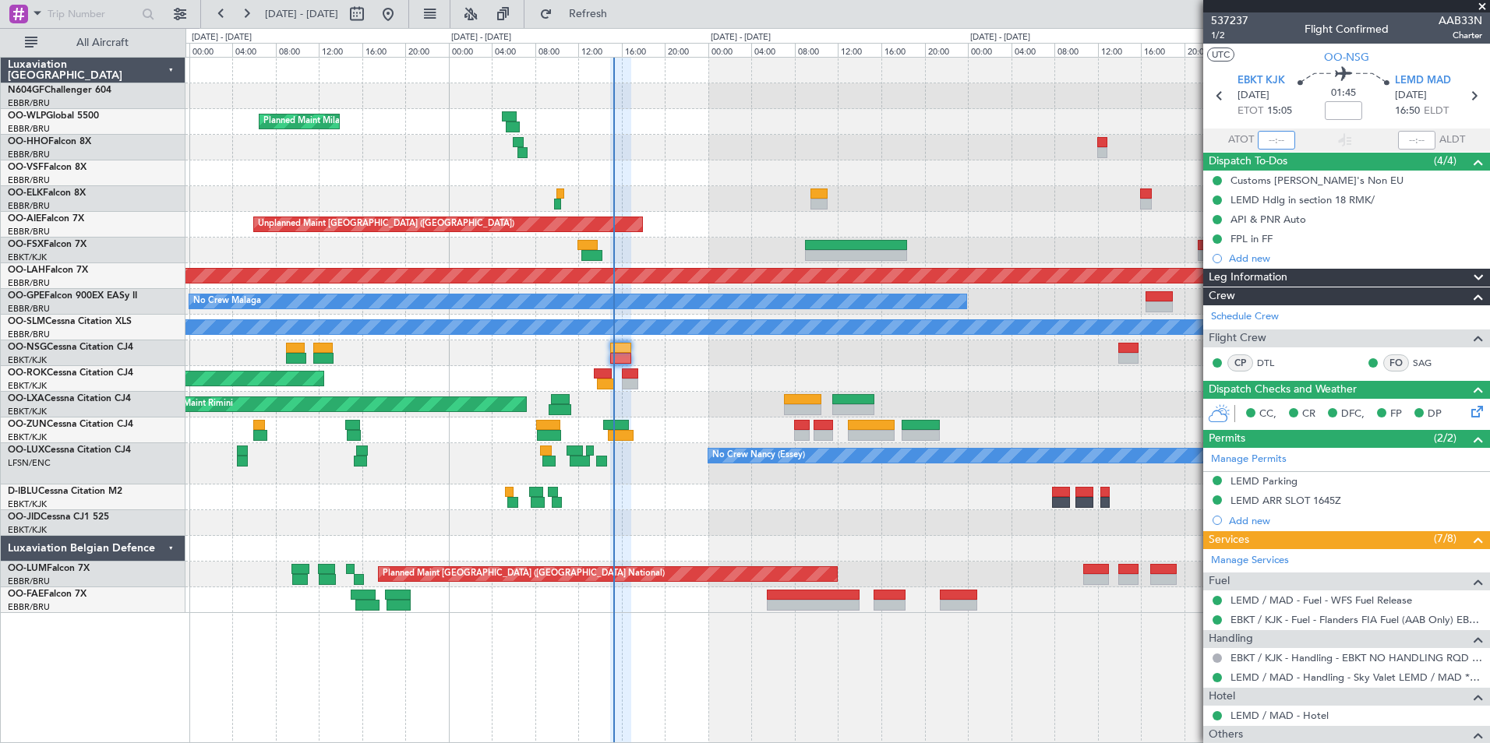
click at [1275, 143] on input "text" at bounding box center [1276, 140] width 37 height 19
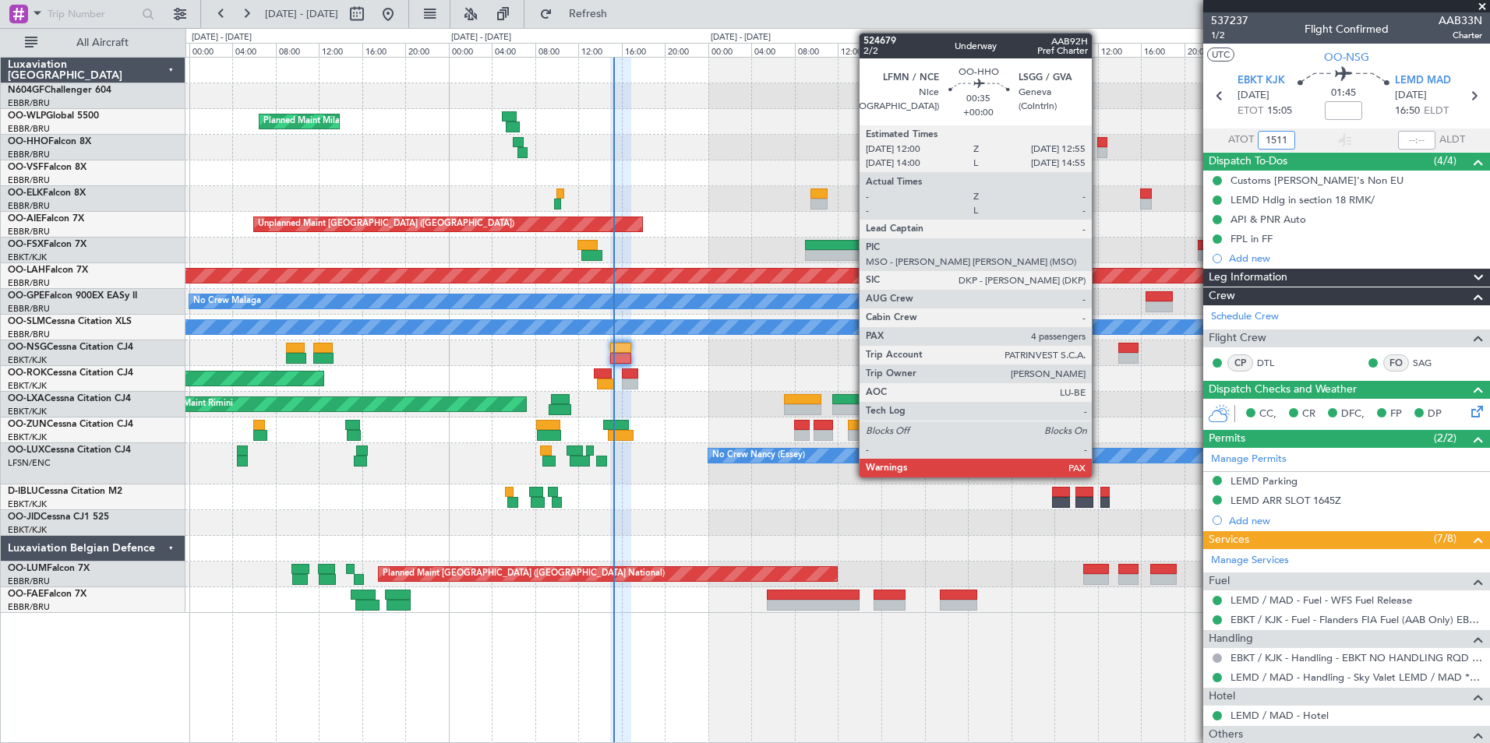
click at [1095, 157] on div "Planned Maint Geneva (Cointrin)" at bounding box center [836, 148] width 1303 height 26
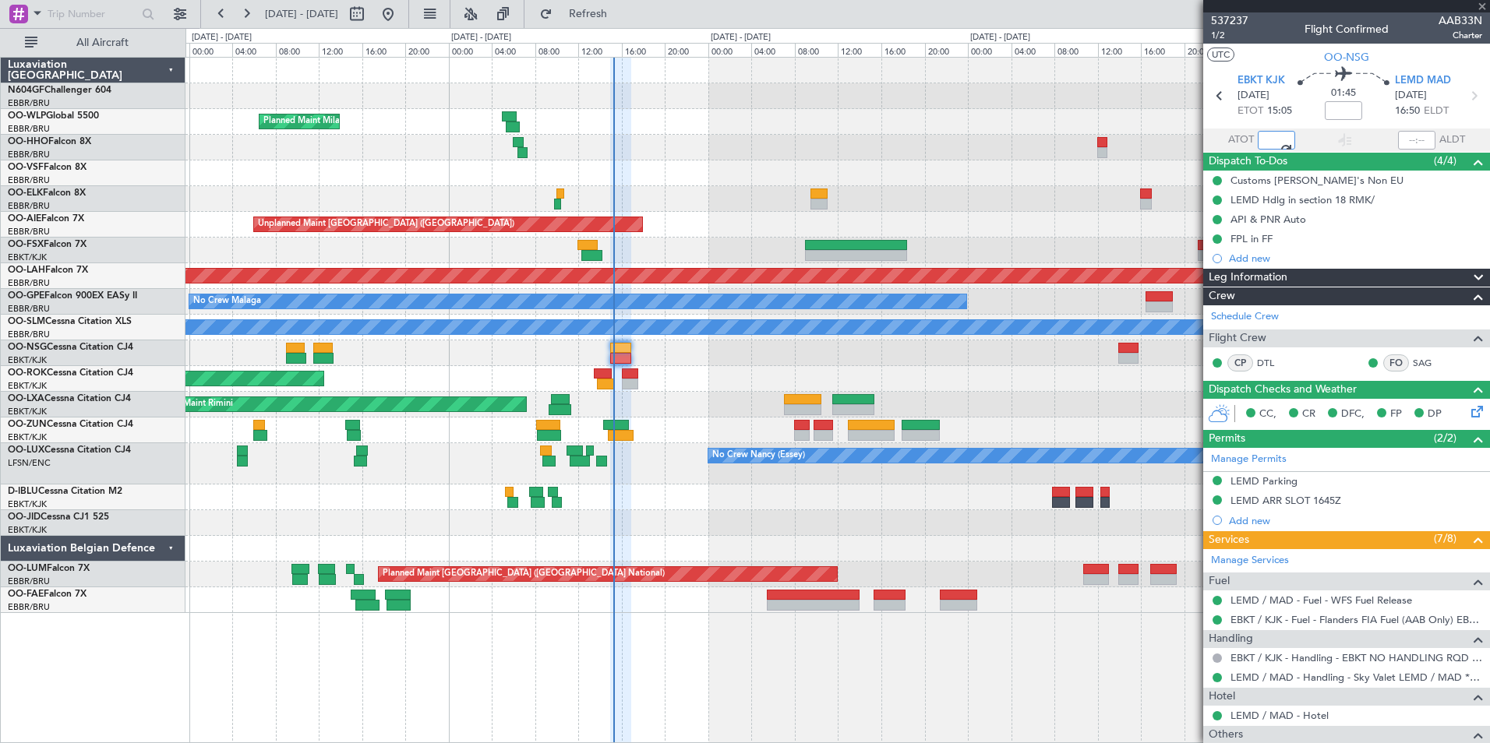
click at [1033, 185] on div at bounding box center [836, 174] width 1303 height 26
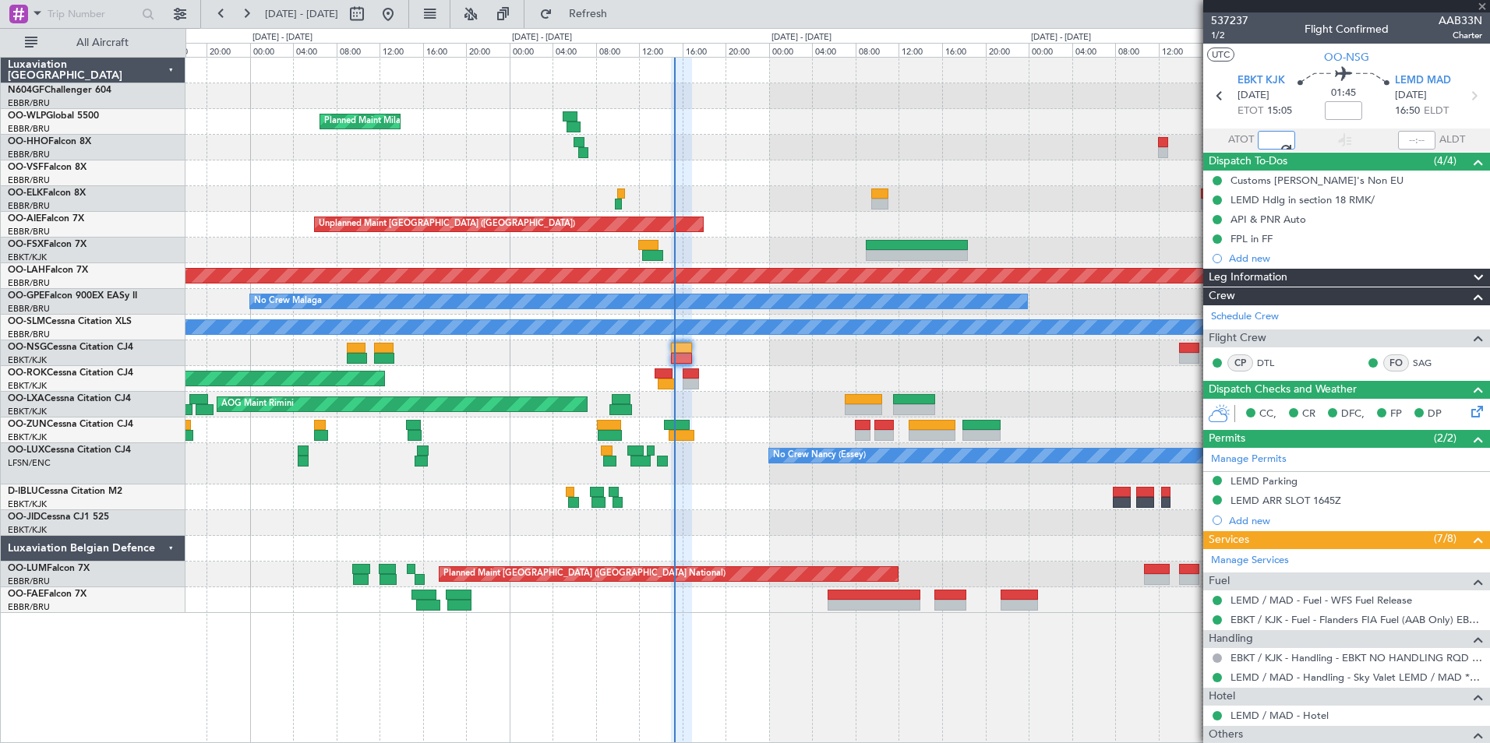
type input "15:11"
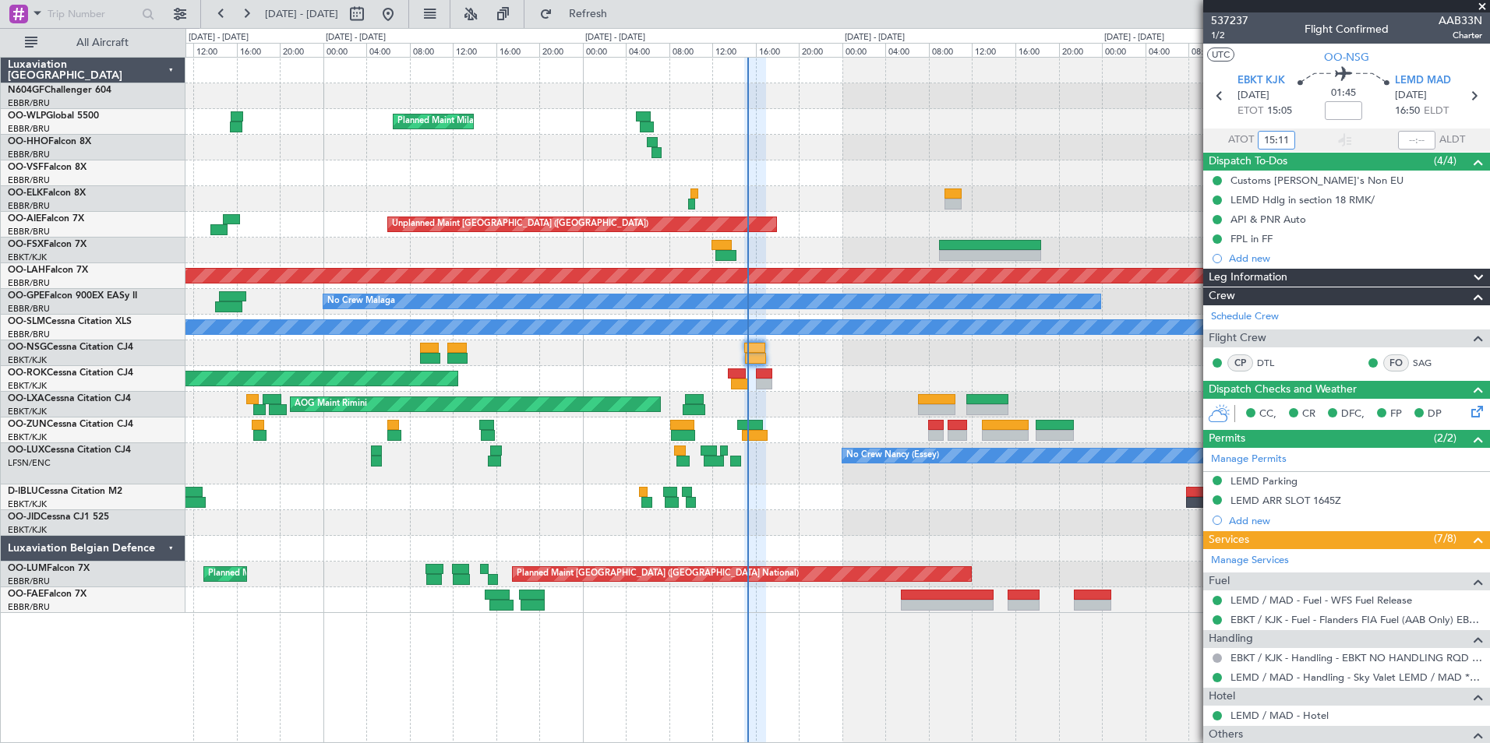
click at [906, 510] on div at bounding box center [836, 498] width 1303 height 26
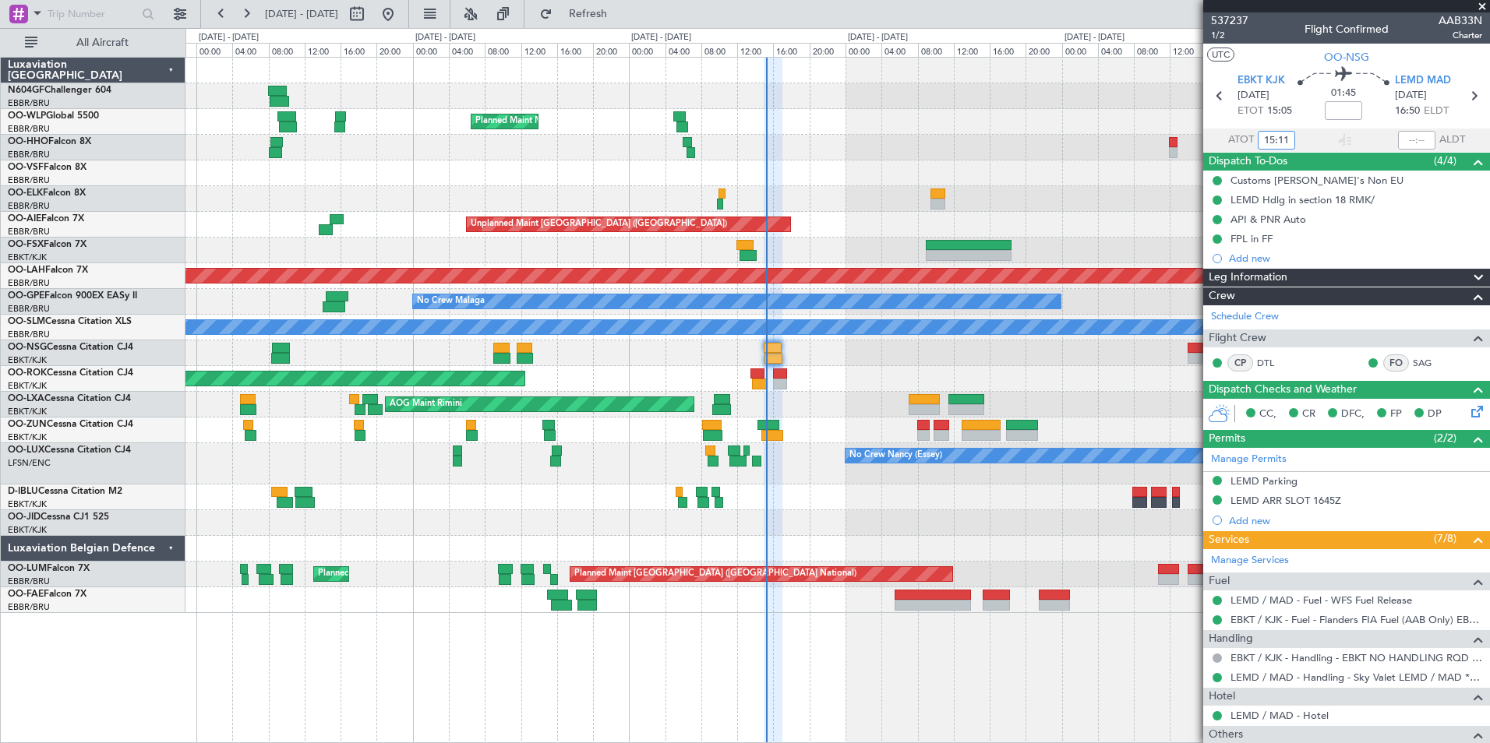
click at [764, 397] on div "Planned Maint Milan (Linate) Planned Maint Geneva (Cointrin) Planned Maint Kort…" at bounding box center [836, 336] width 1303 height 556
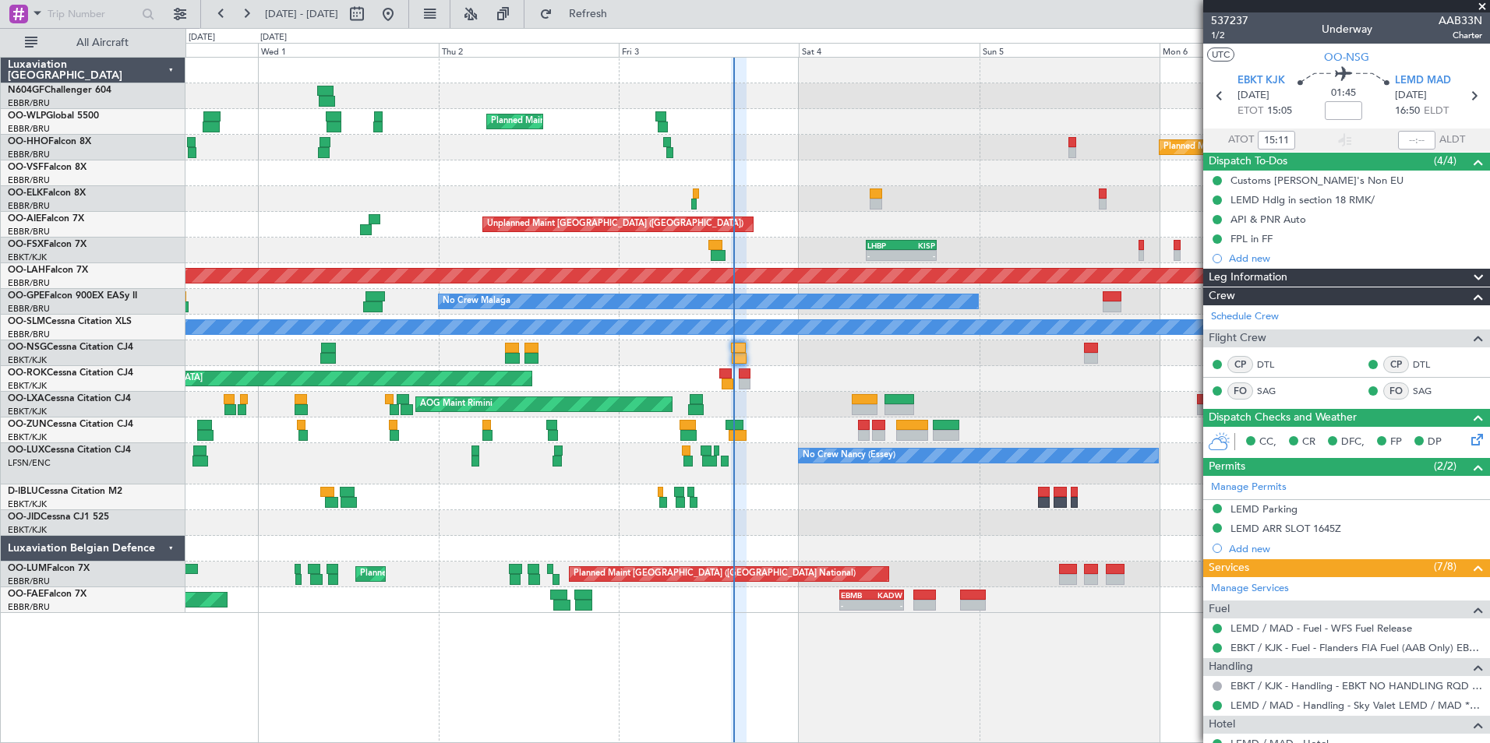
click at [619, 396] on div "AOG Maint Rimini Planned Maint Kortrijk-Wevelgem" at bounding box center [836, 405] width 1303 height 26
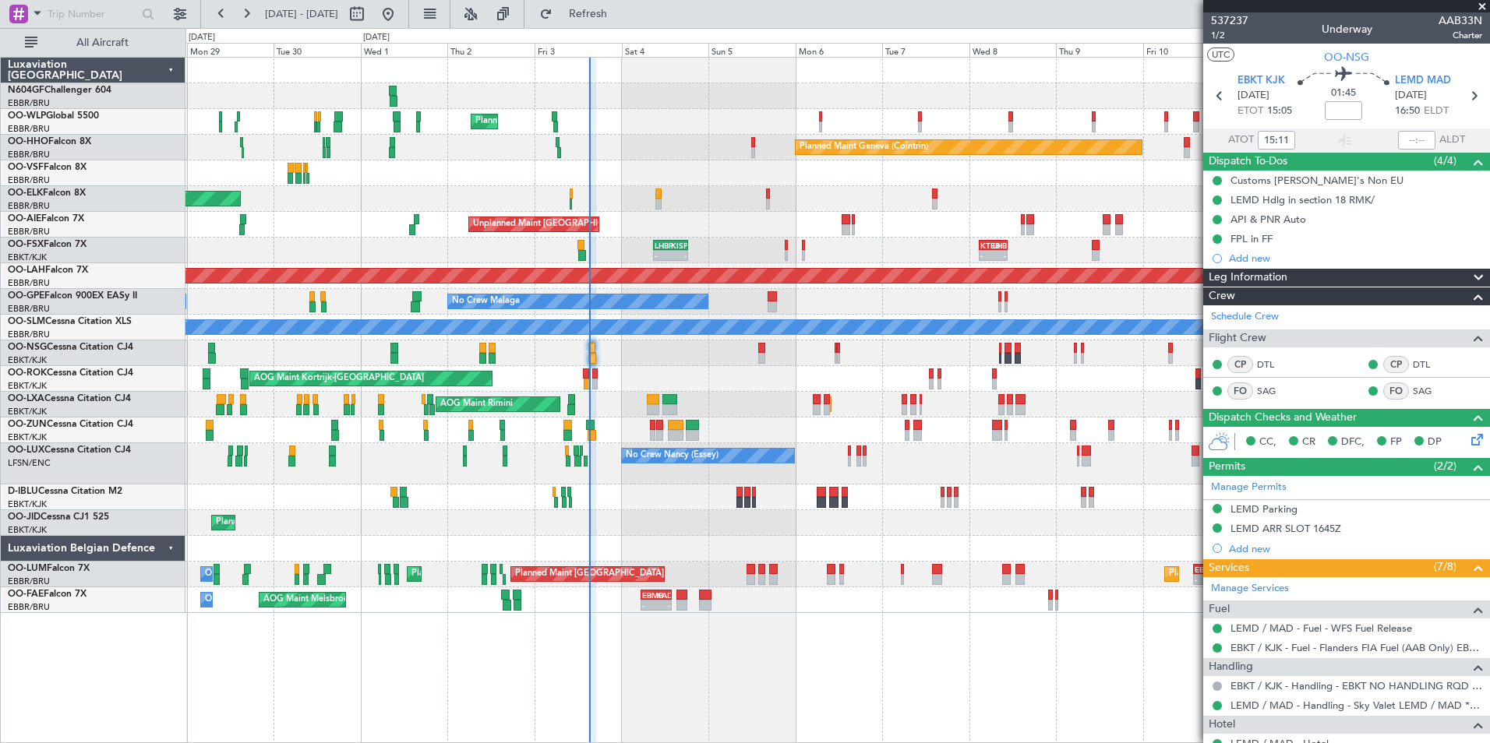
click at [583, 415] on div "Planned Maint Milan (Linate) Planned Maint Geneva (Cointrin) - - LEZL 21:40 Z S…" at bounding box center [836, 336] width 1303 height 556
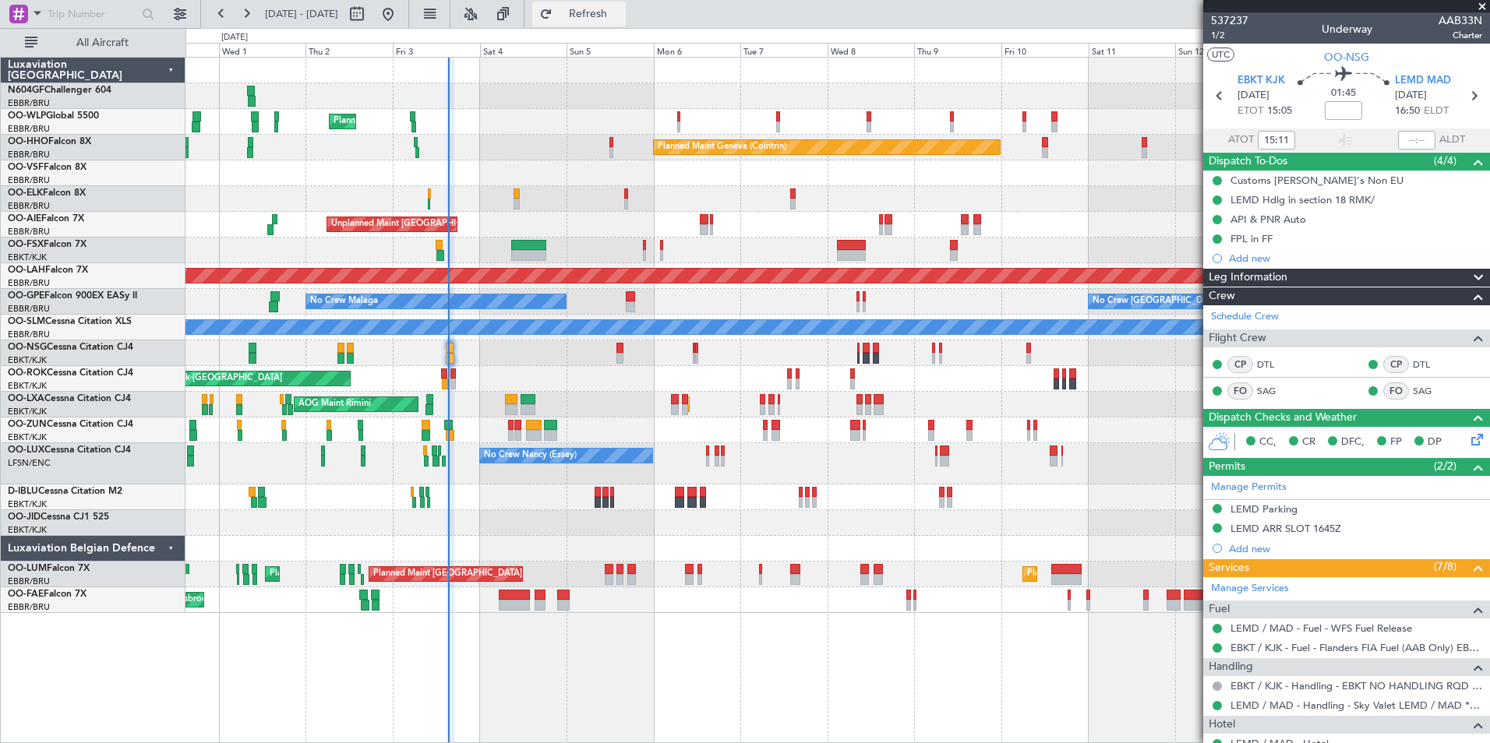
click at [610, 17] on span "Refresh" at bounding box center [588, 14] width 65 height 11
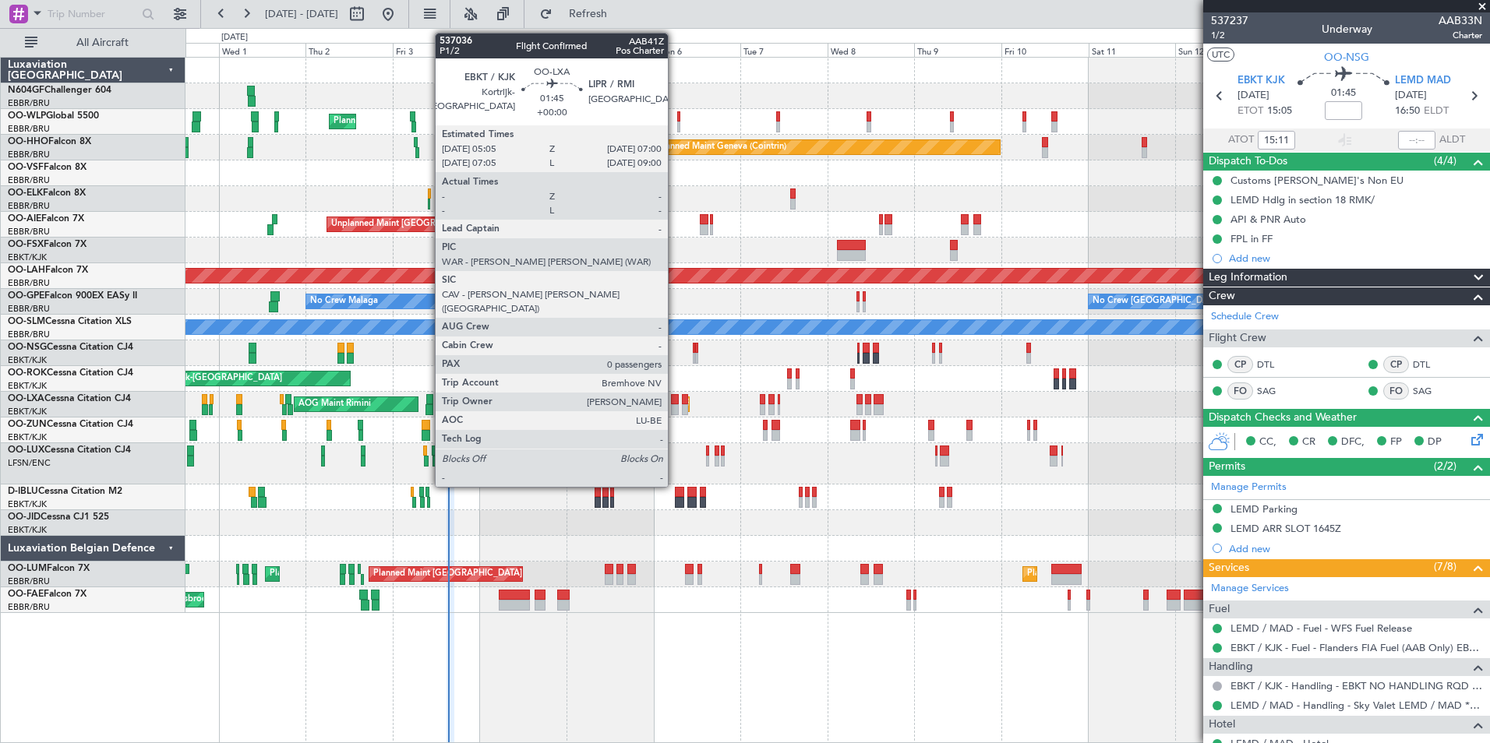
click at [675, 407] on div at bounding box center [674, 409] width 7 height 11
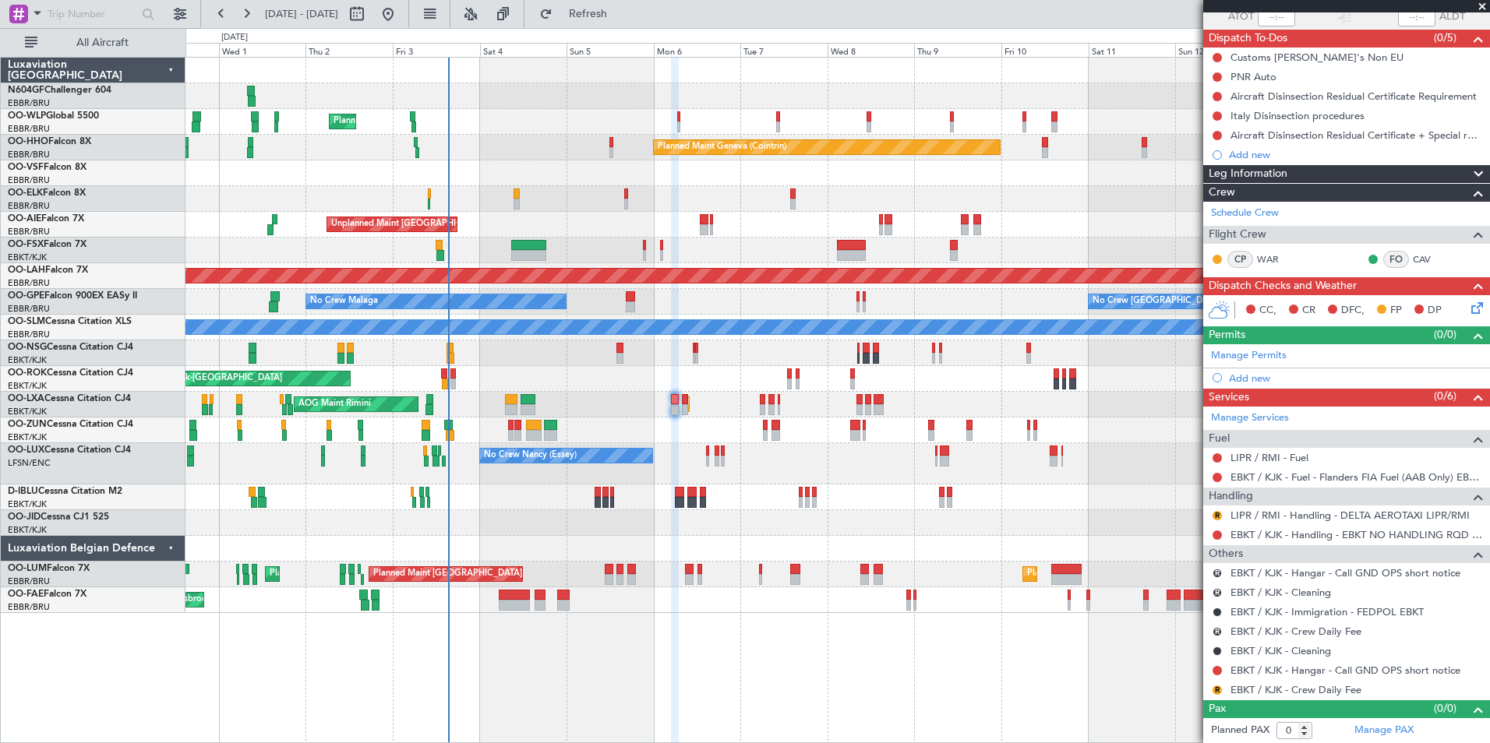
scroll to position [122, 0]
click at [707, 522] on div "Planned Maint Milan (Linate) Planned Maint Geneva (Cointrin) Planned Maint Kort…" at bounding box center [836, 336] width 1303 height 556
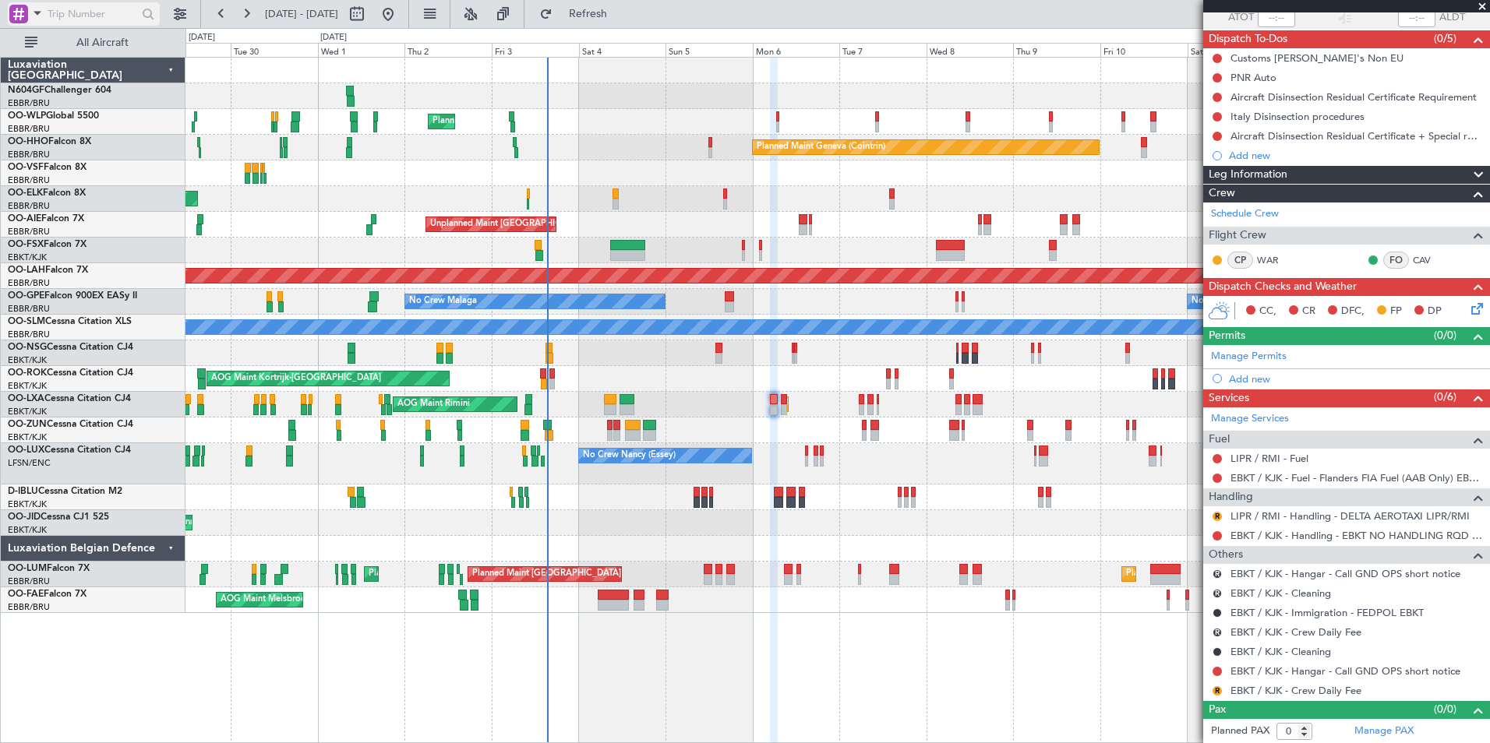
click at [129, 19] on input "text" at bounding box center [93, 13] width 90 height 23
click at [31, 12] on span at bounding box center [37, 12] width 19 height 19
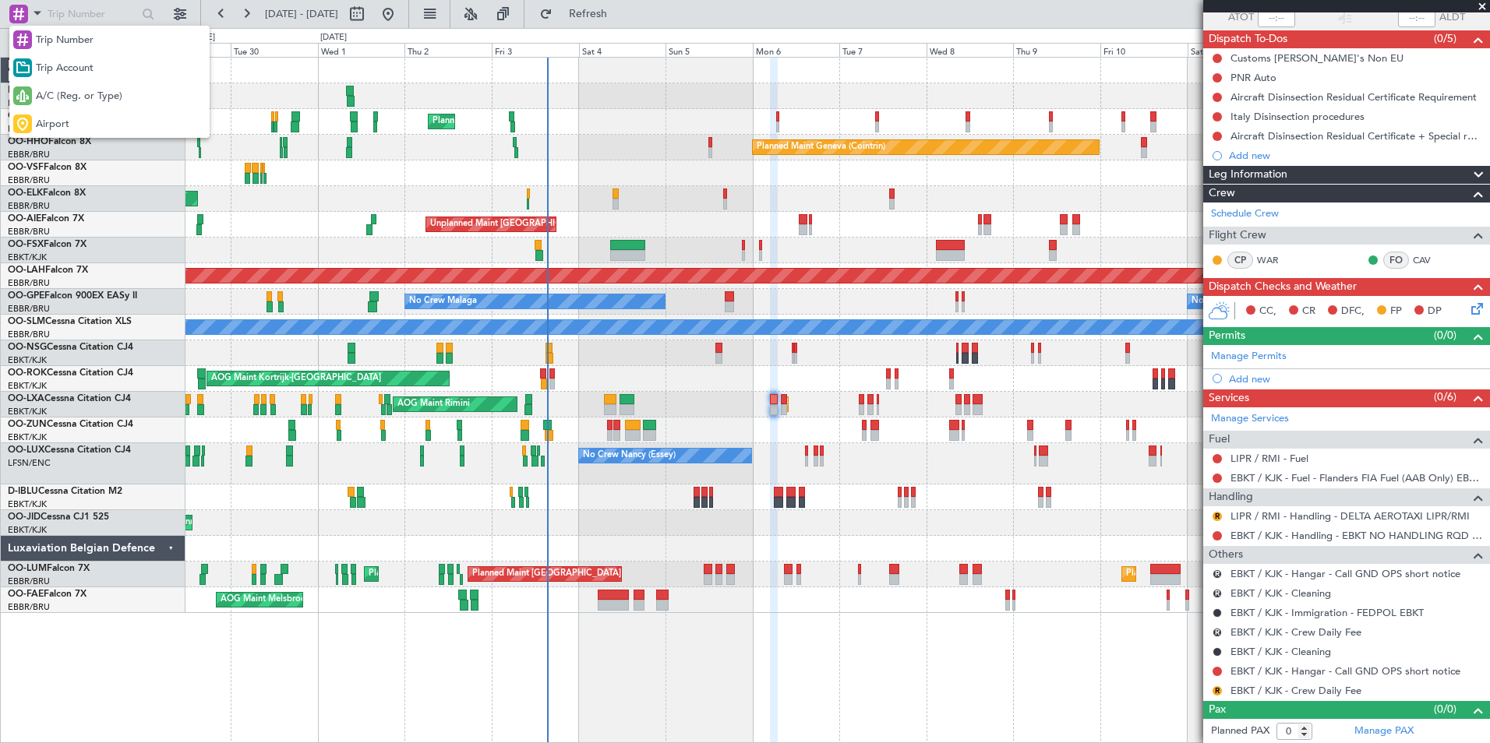
click at [500, 146] on div at bounding box center [745, 371] width 1490 height 743
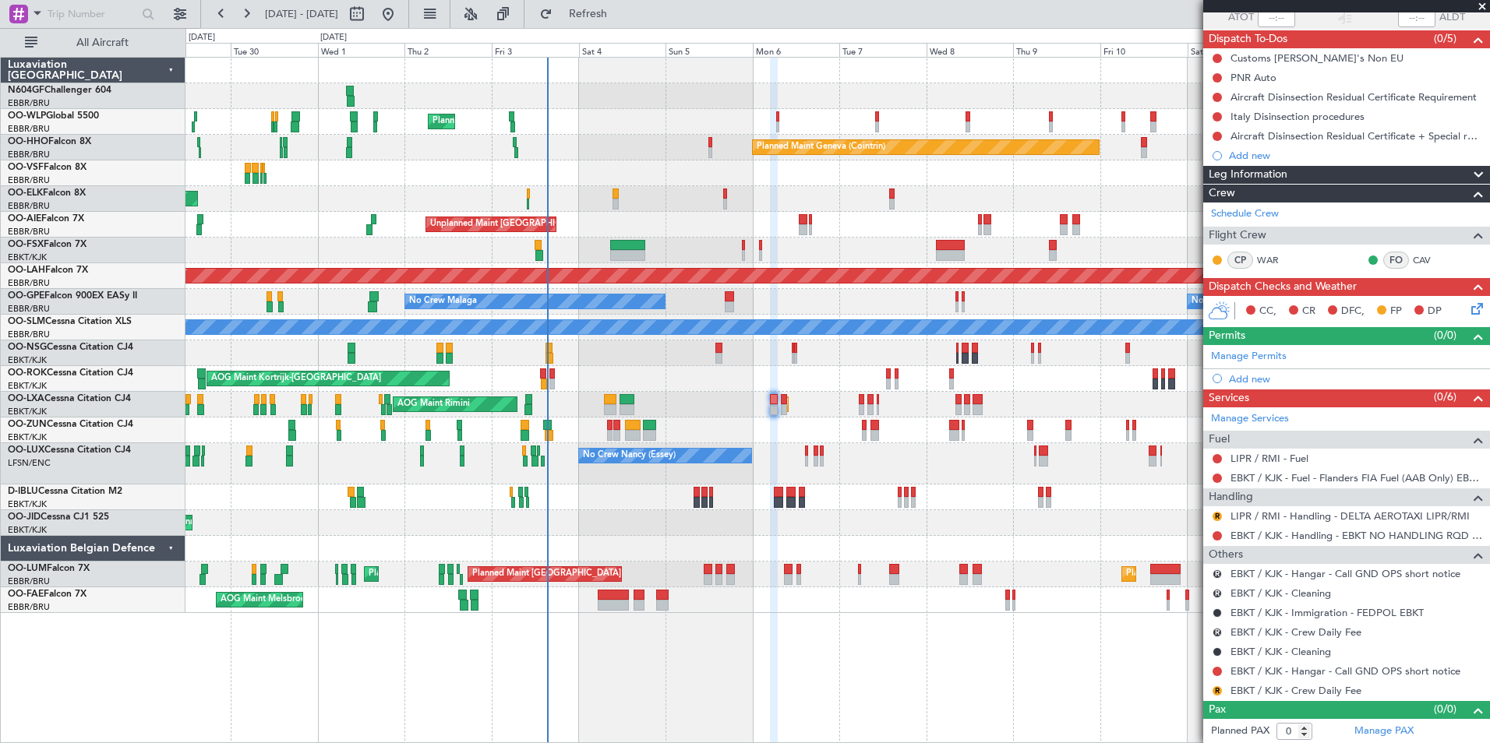
click at [428, 344] on div "Planned Maint Milan (Linate) Planned Maint Geneva (Cointrin) Planned Maint Kort…" at bounding box center [836, 336] width 1303 height 556
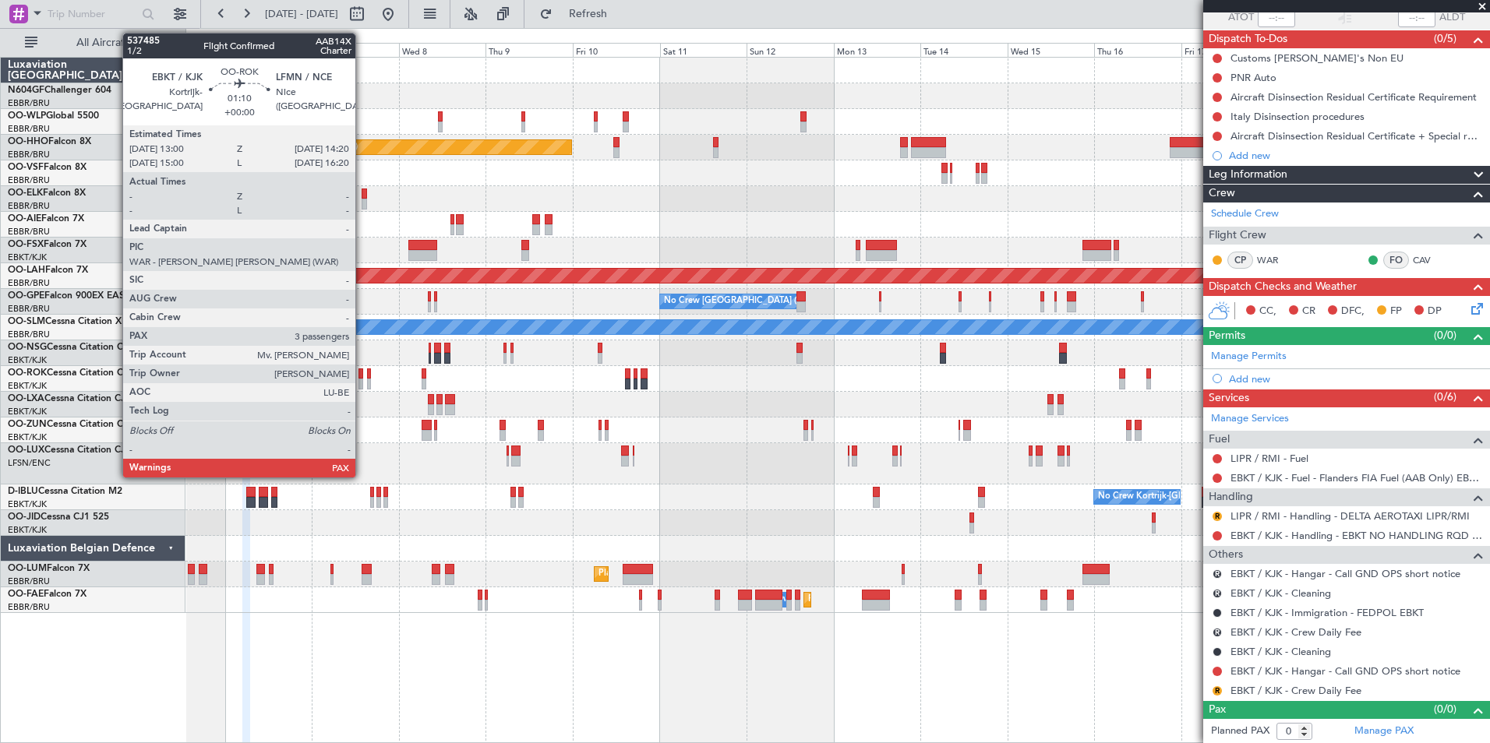
click at [362, 379] on div at bounding box center [360, 384] width 5 height 11
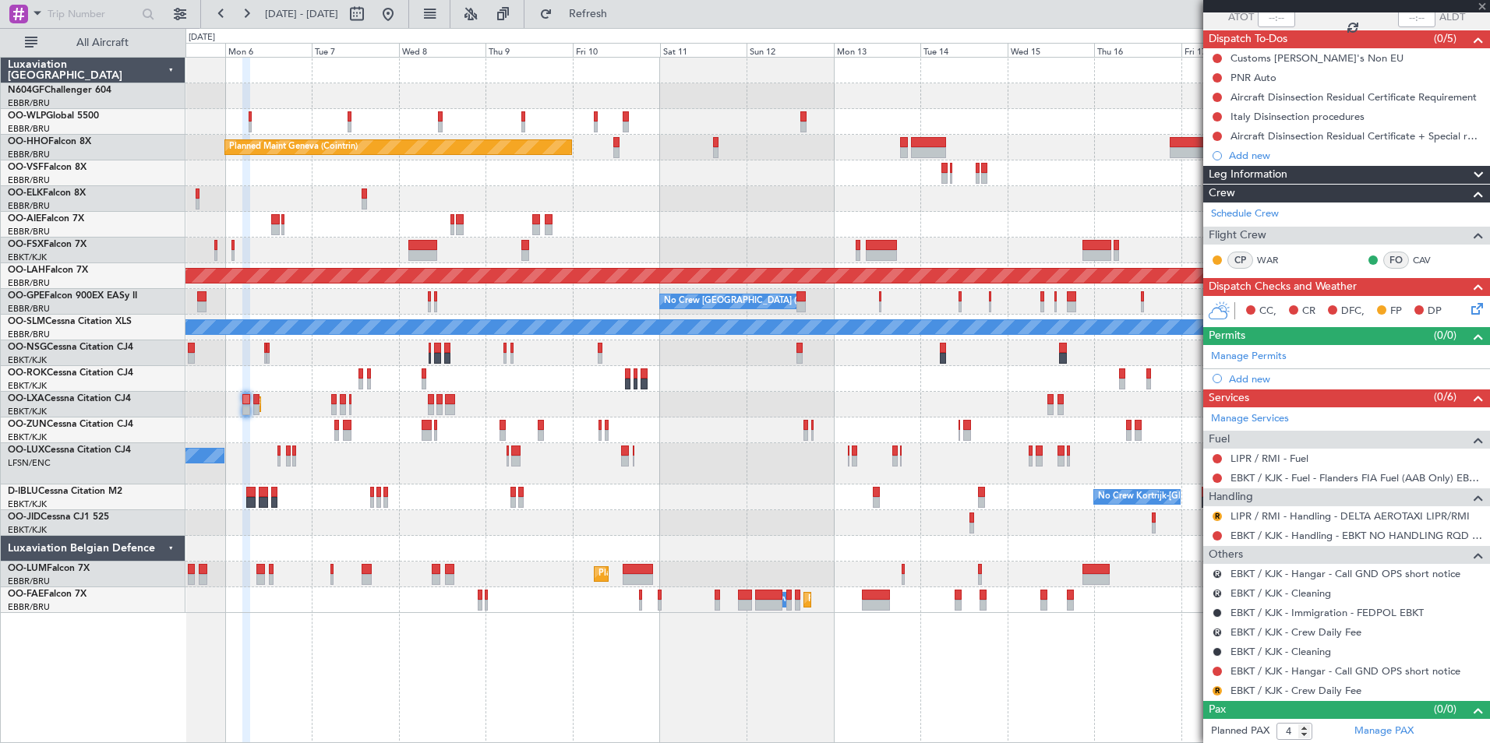
scroll to position [0, 0]
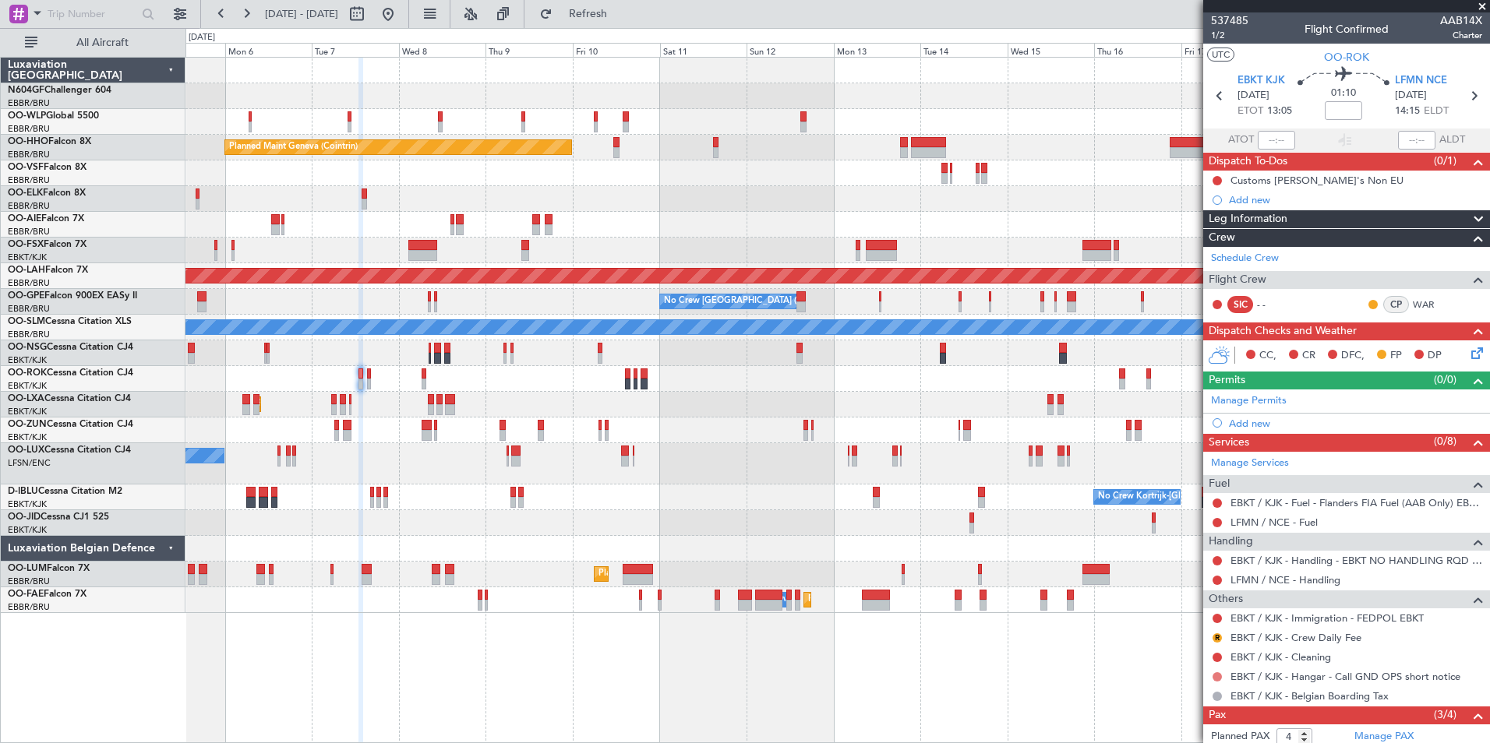
click at [1216, 678] on button at bounding box center [1216, 676] width 9 height 9
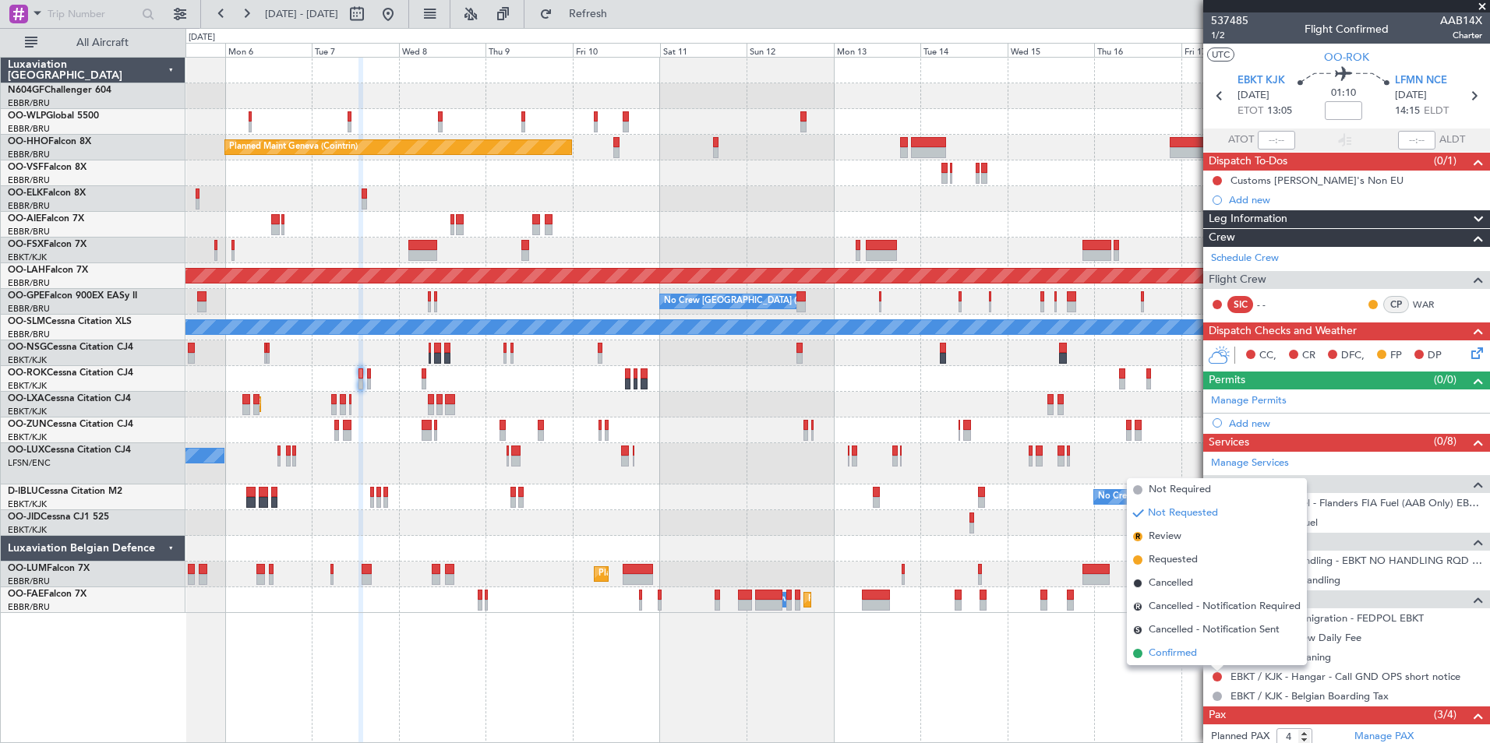
click at [1181, 658] on span "Confirmed" at bounding box center [1172, 654] width 48 height 16
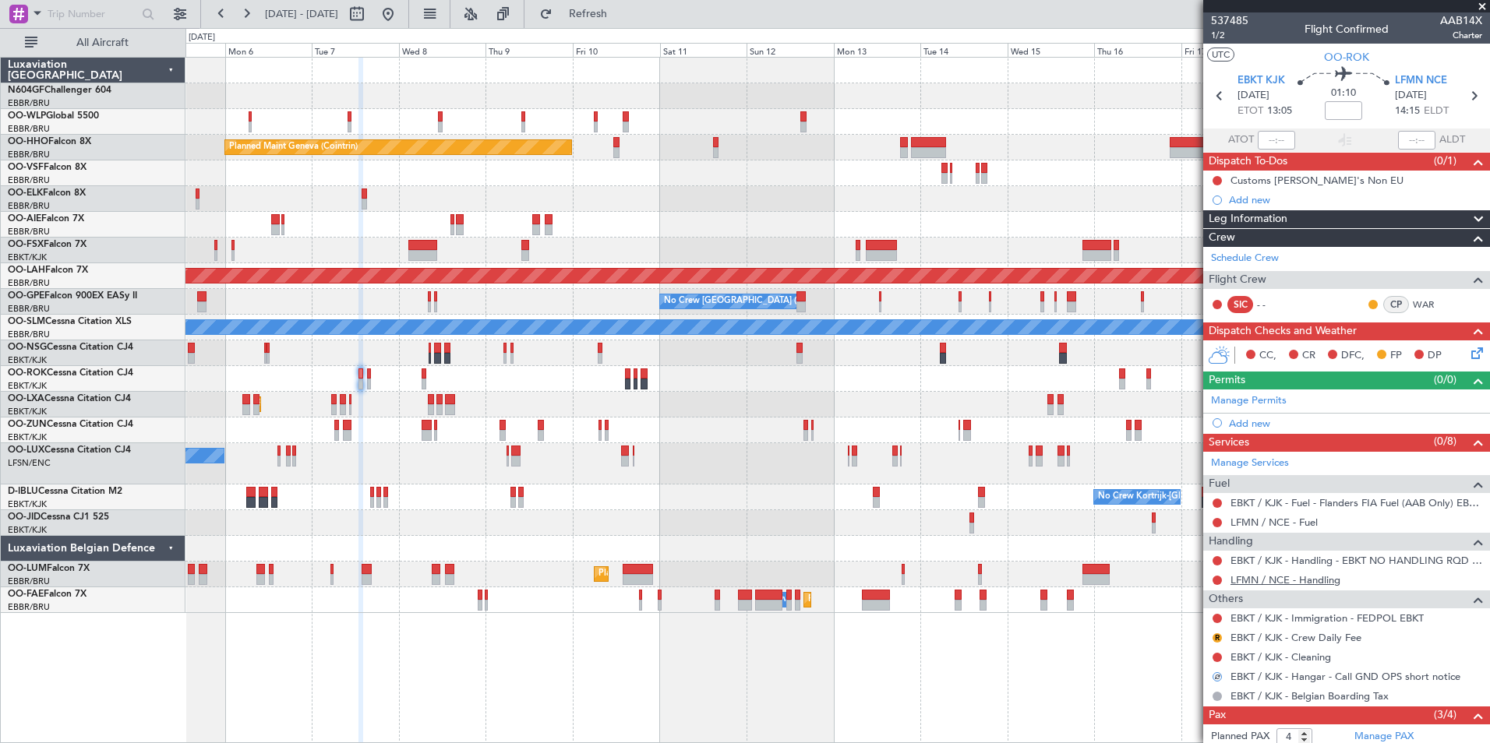
click at [1256, 580] on link "LFMN / NCE - Handling" at bounding box center [1285, 579] width 110 height 13
click at [1463, 89] on icon at bounding box center [1473, 96] width 20 height 20
type input "0"
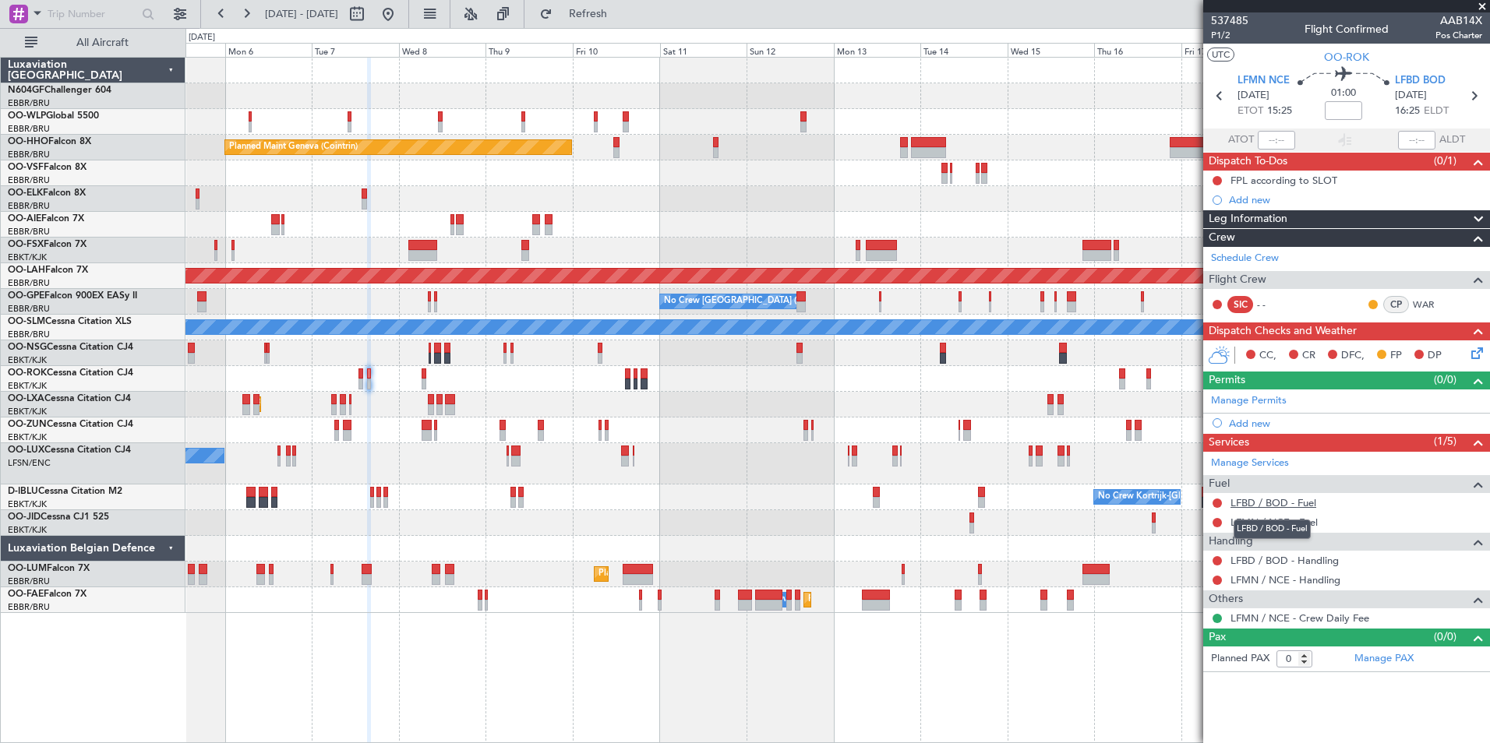
click at [1287, 505] on link "LFBD / BOD - Fuel" at bounding box center [1273, 502] width 86 height 13
click at [1290, 517] on link "LFMN / NCE - Fuel" at bounding box center [1273, 522] width 87 height 13
click at [1261, 579] on link "LFMN / NCE - Handling" at bounding box center [1285, 579] width 110 height 13
click at [1324, 563] on link "LFBD / BOD - Handling" at bounding box center [1284, 560] width 108 height 13
click at [584, 9] on button "Refresh" at bounding box center [578, 14] width 93 height 25
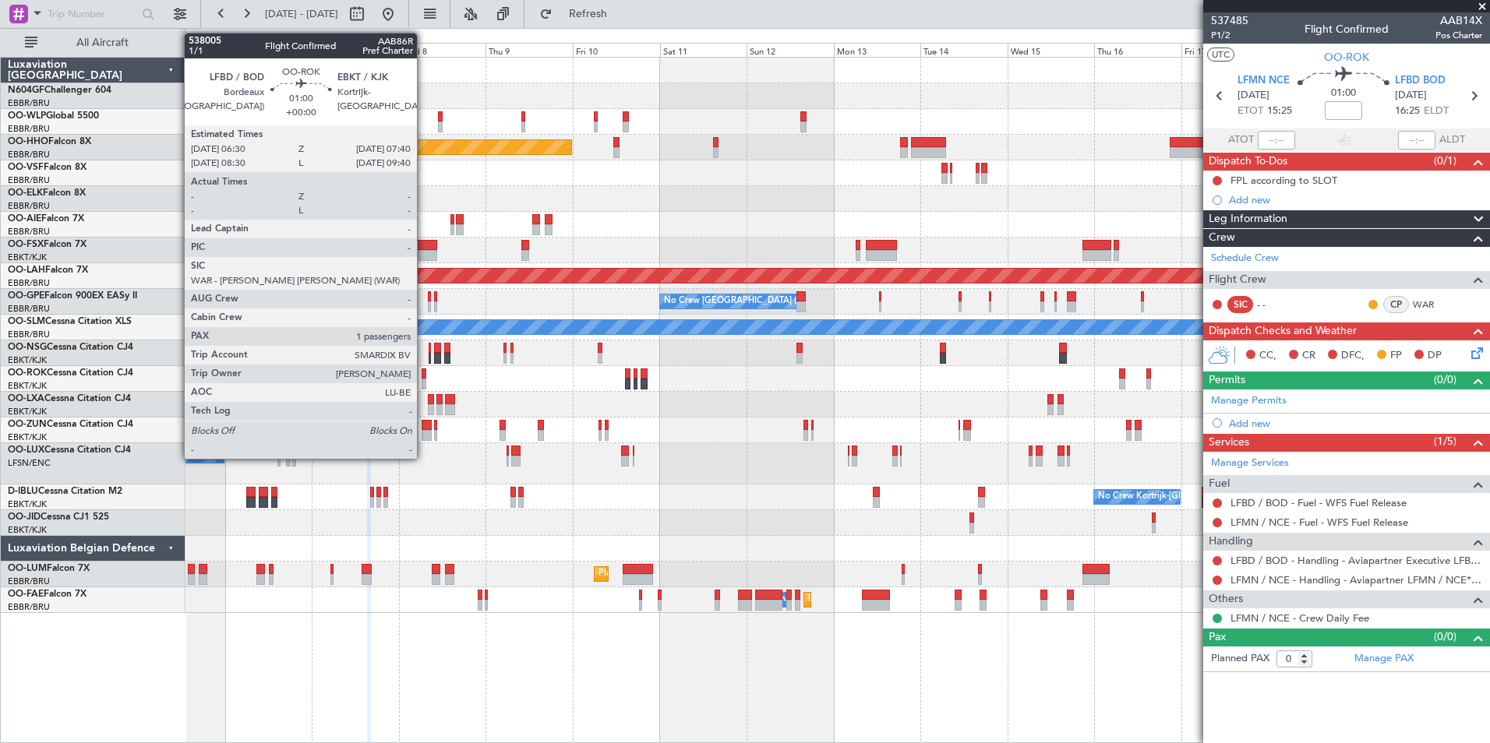
click at [424, 379] on div at bounding box center [424, 384] width 5 height 11
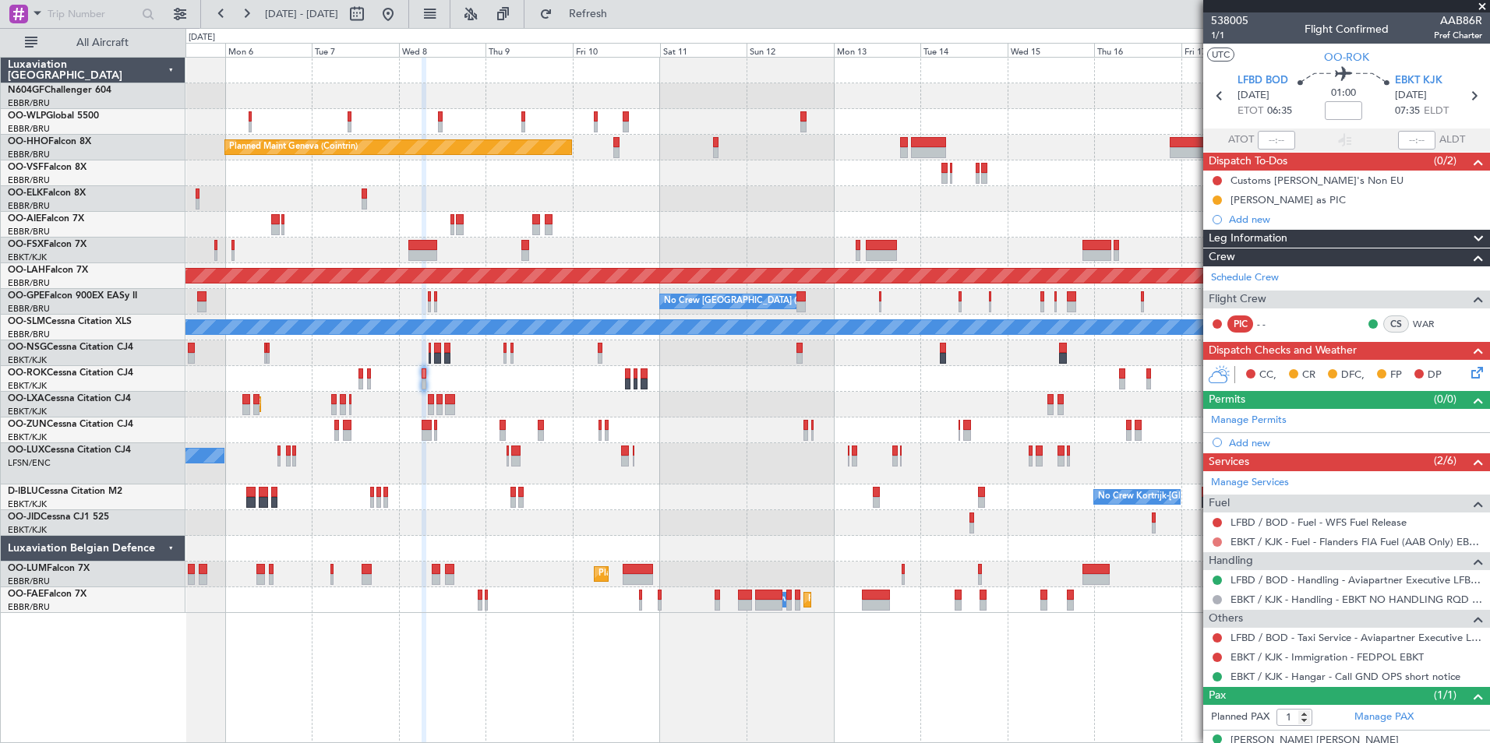
click at [1221, 544] on button at bounding box center [1216, 542] width 9 height 9
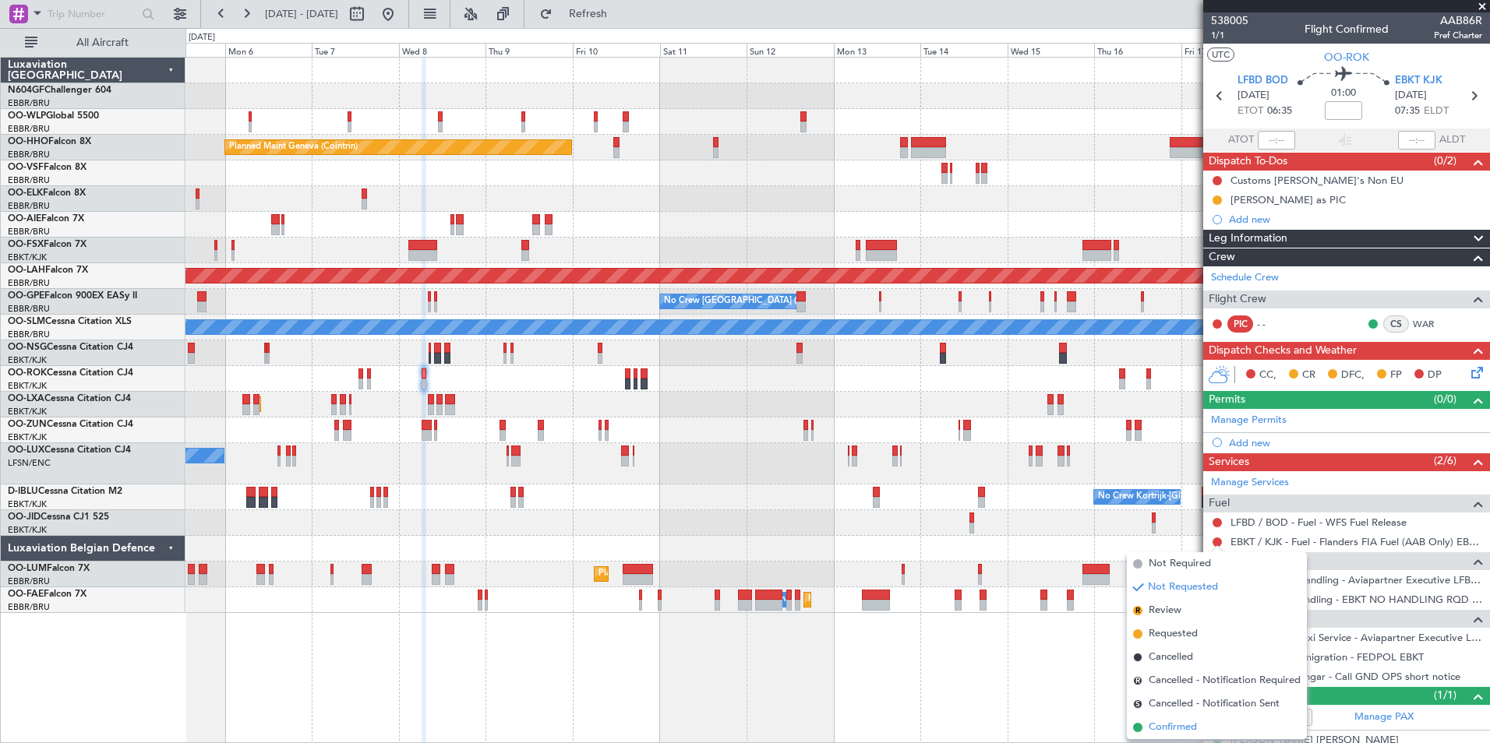
click at [1189, 731] on span "Confirmed" at bounding box center [1172, 728] width 48 height 16
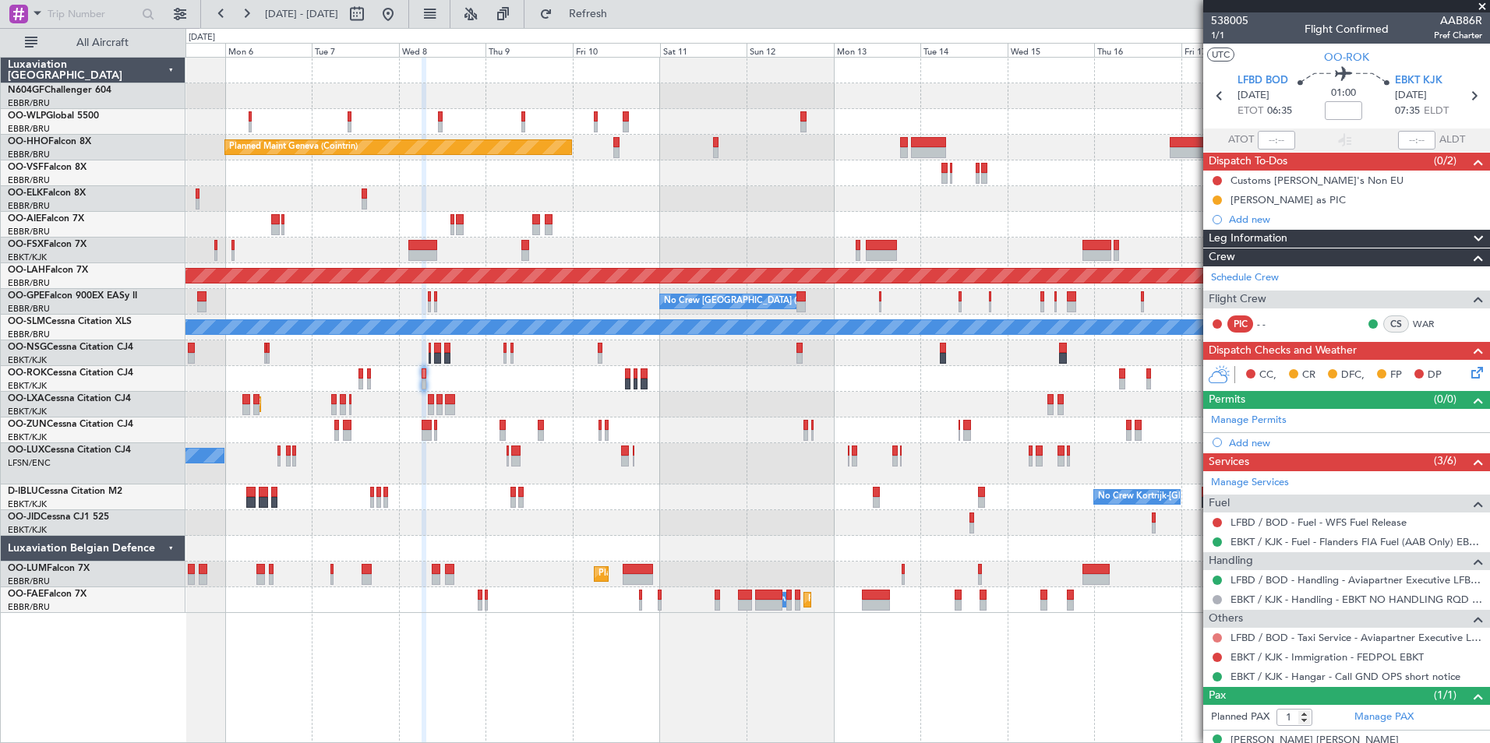
click at [1219, 637] on button at bounding box center [1216, 637] width 9 height 9
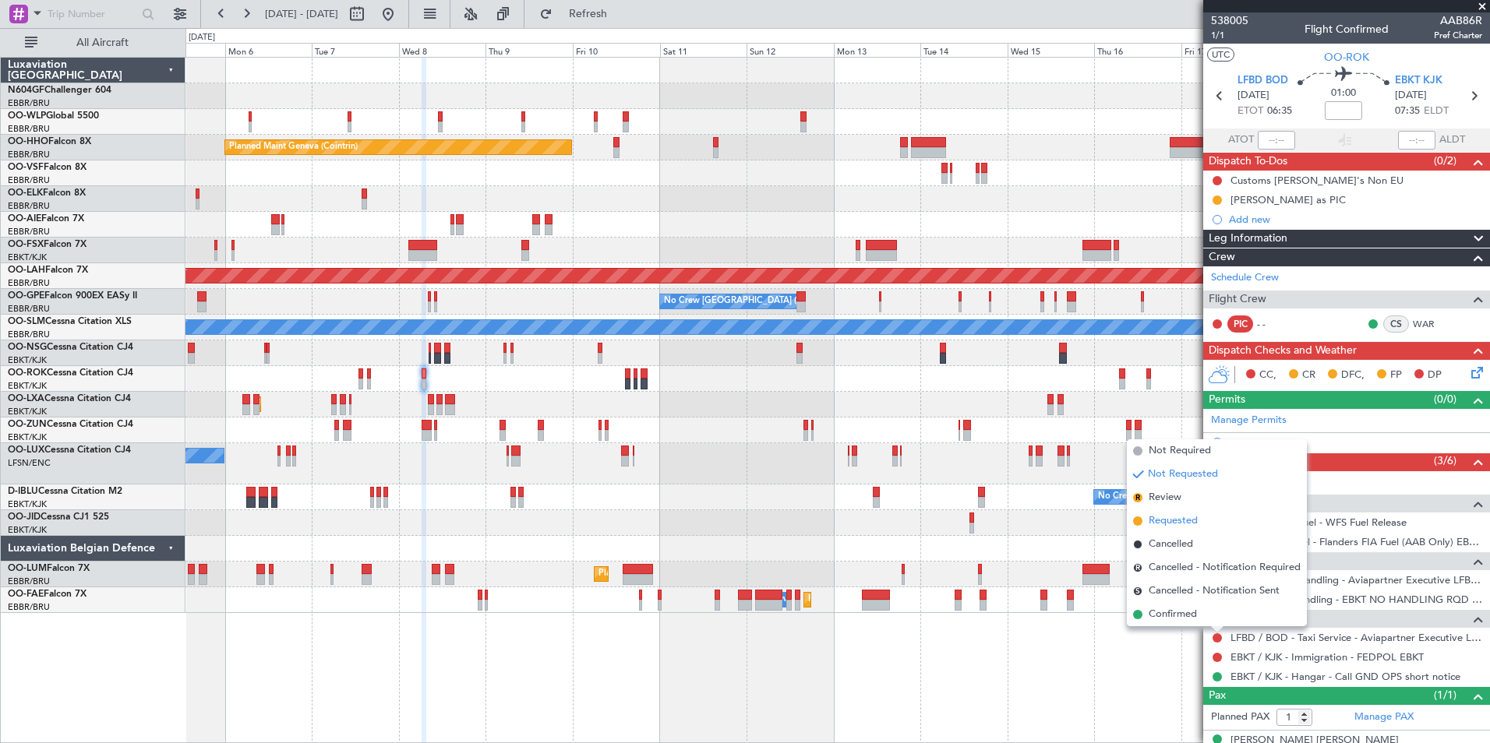
click at [1200, 516] on li "Requested" at bounding box center [1217, 521] width 180 height 23
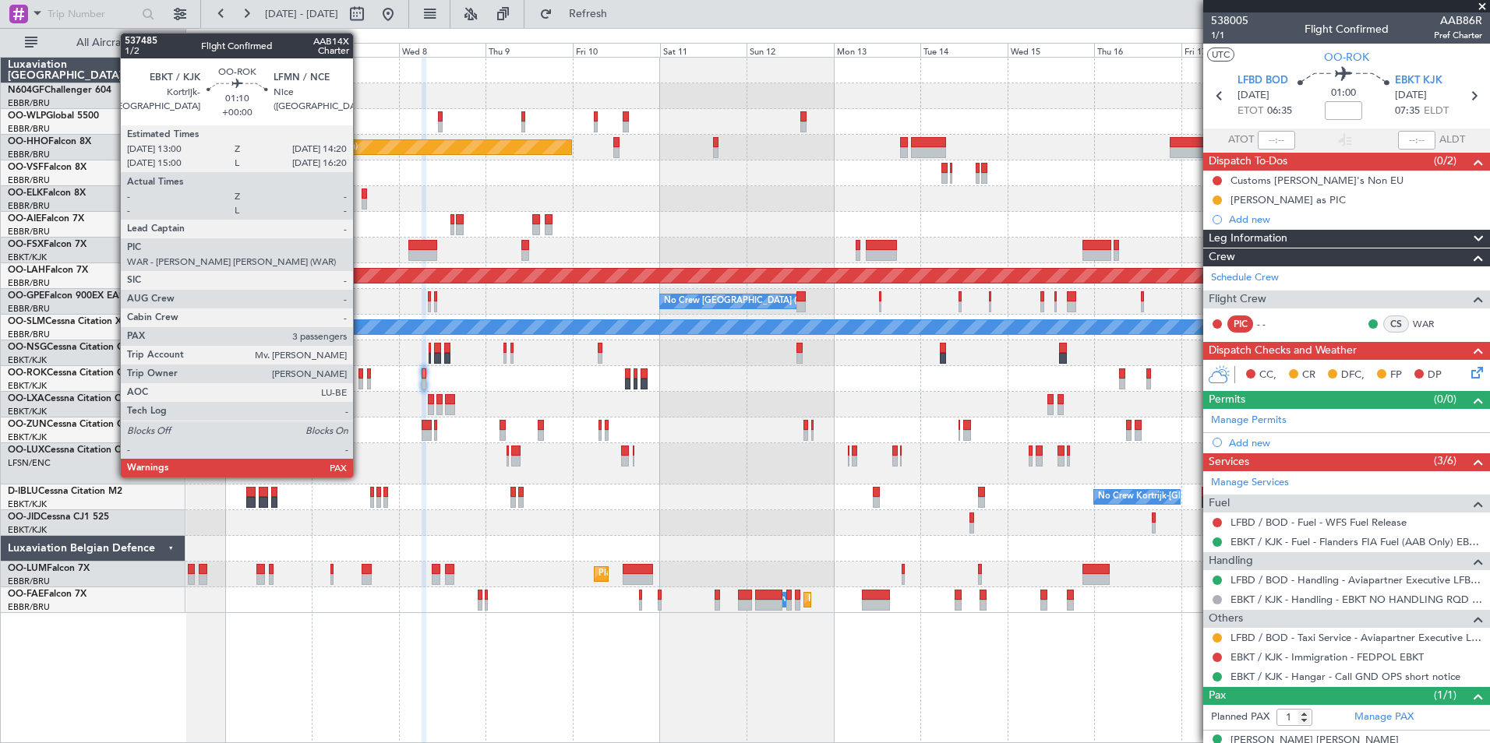
click at [360, 379] on div at bounding box center [360, 384] width 5 height 11
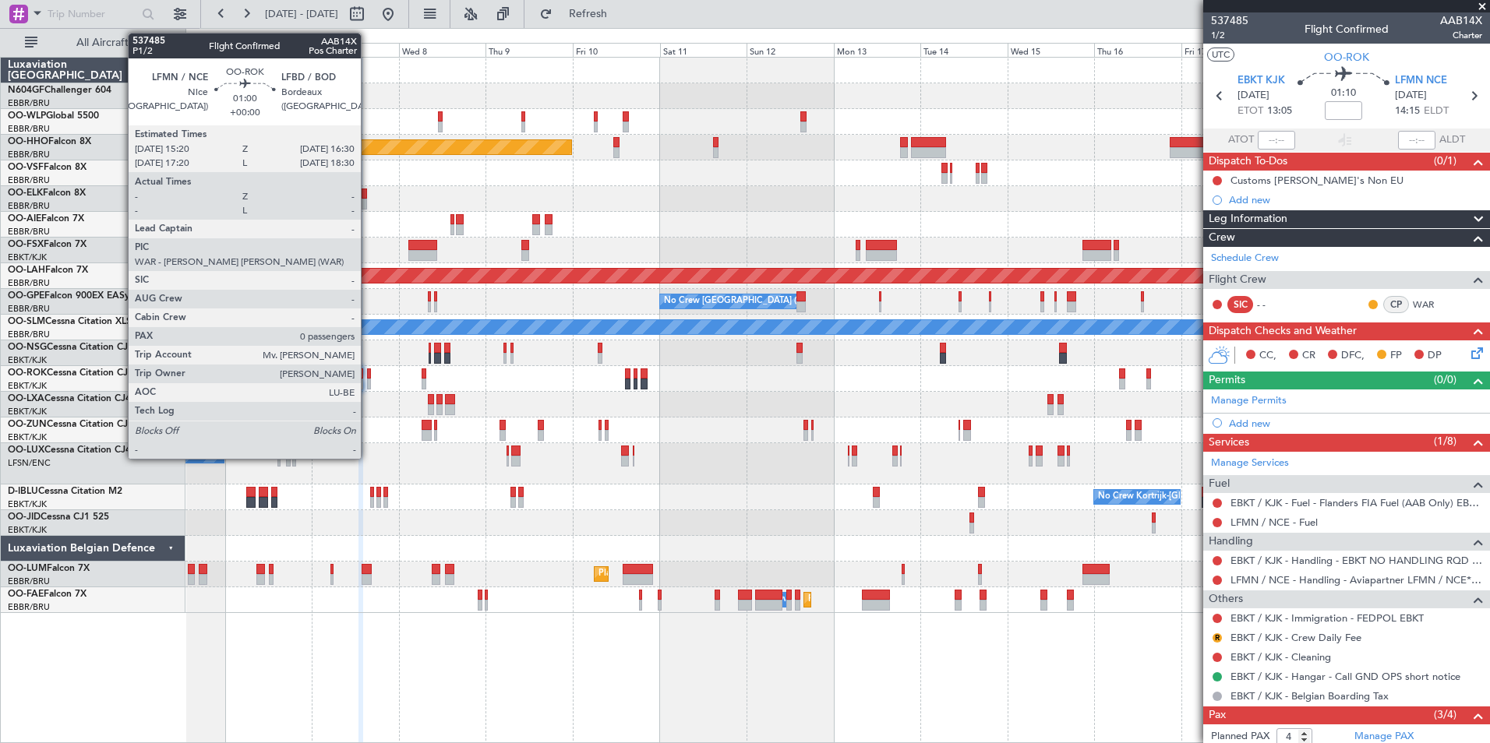
click at [367, 377] on div at bounding box center [369, 374] width 5 height 11
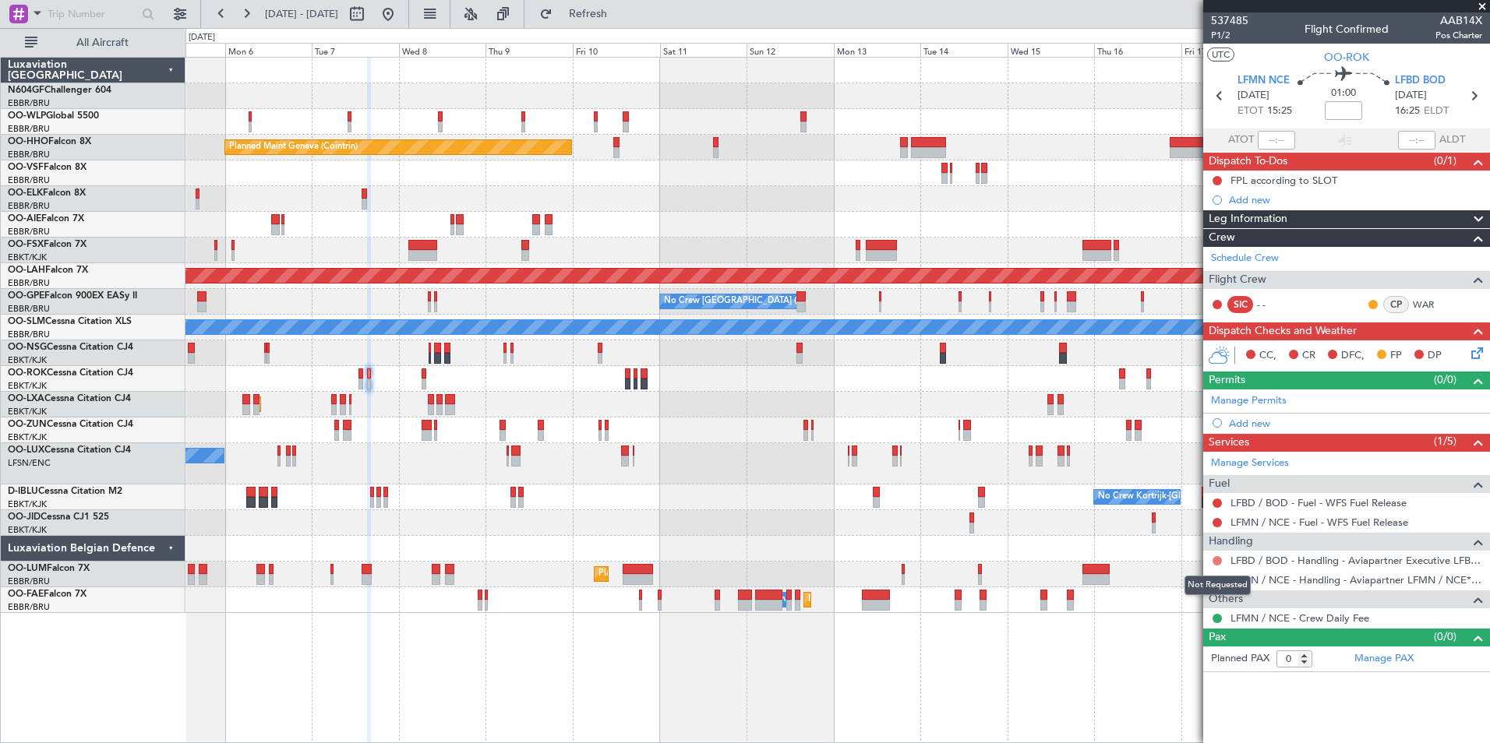
click at [1216, 560] on button at bounding box center [1216, 560] width 9 height 9
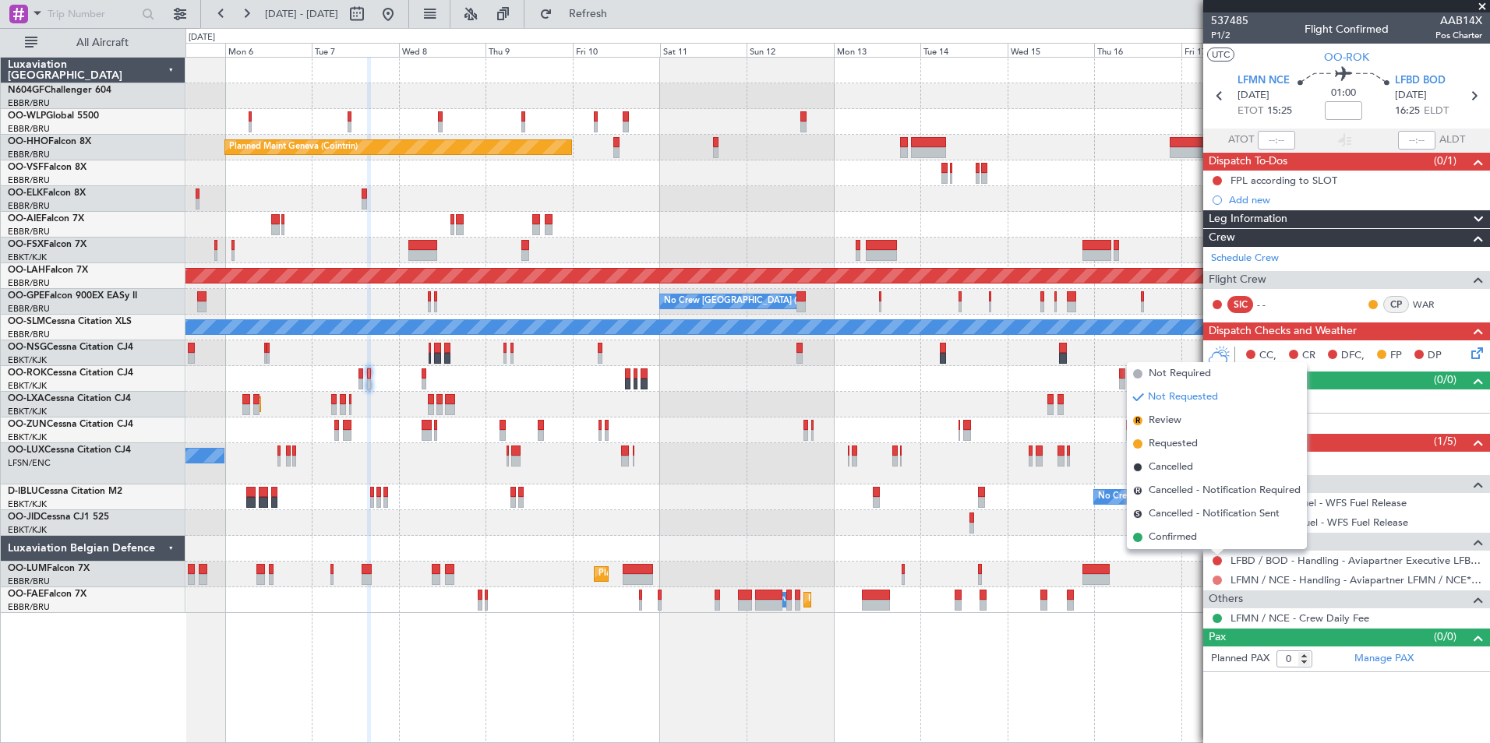
click at [1216, 580] on button at bounding box center [1216, 580] width 9 height 9
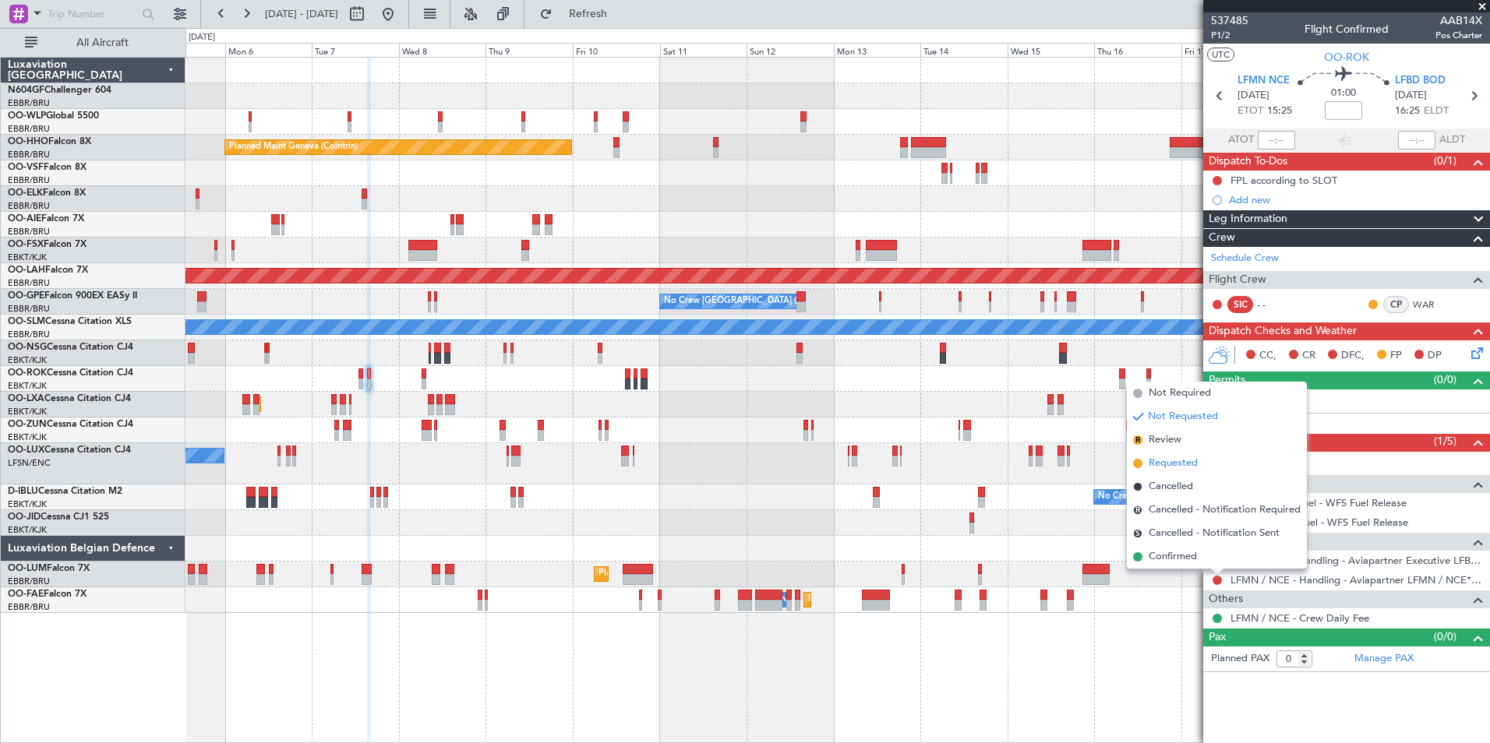
click at [1198, 464] on span "Requested" at bounding box center [1172, 464] width 49 height 16
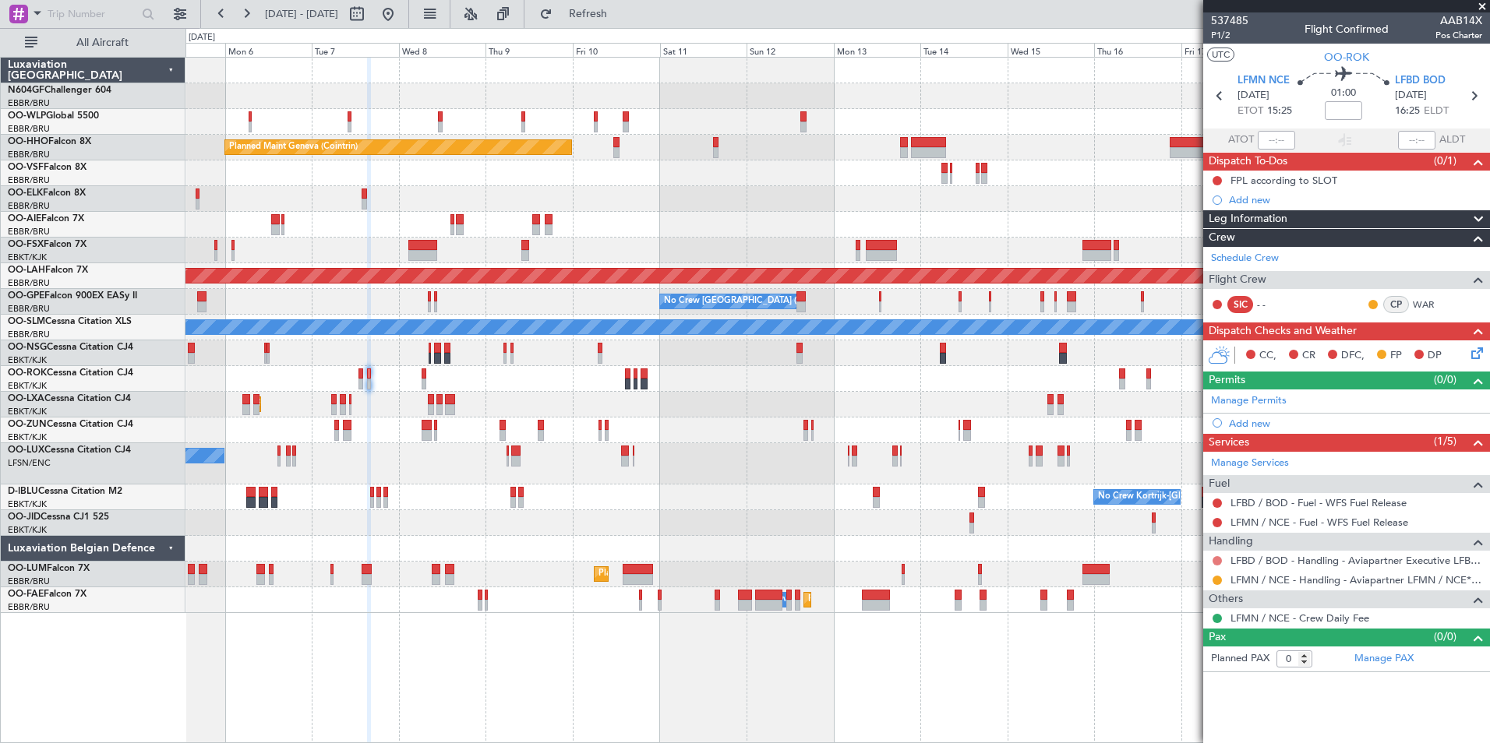
click at [1219, 556] on button at bounding box center [1216, 560] width 9 height 9
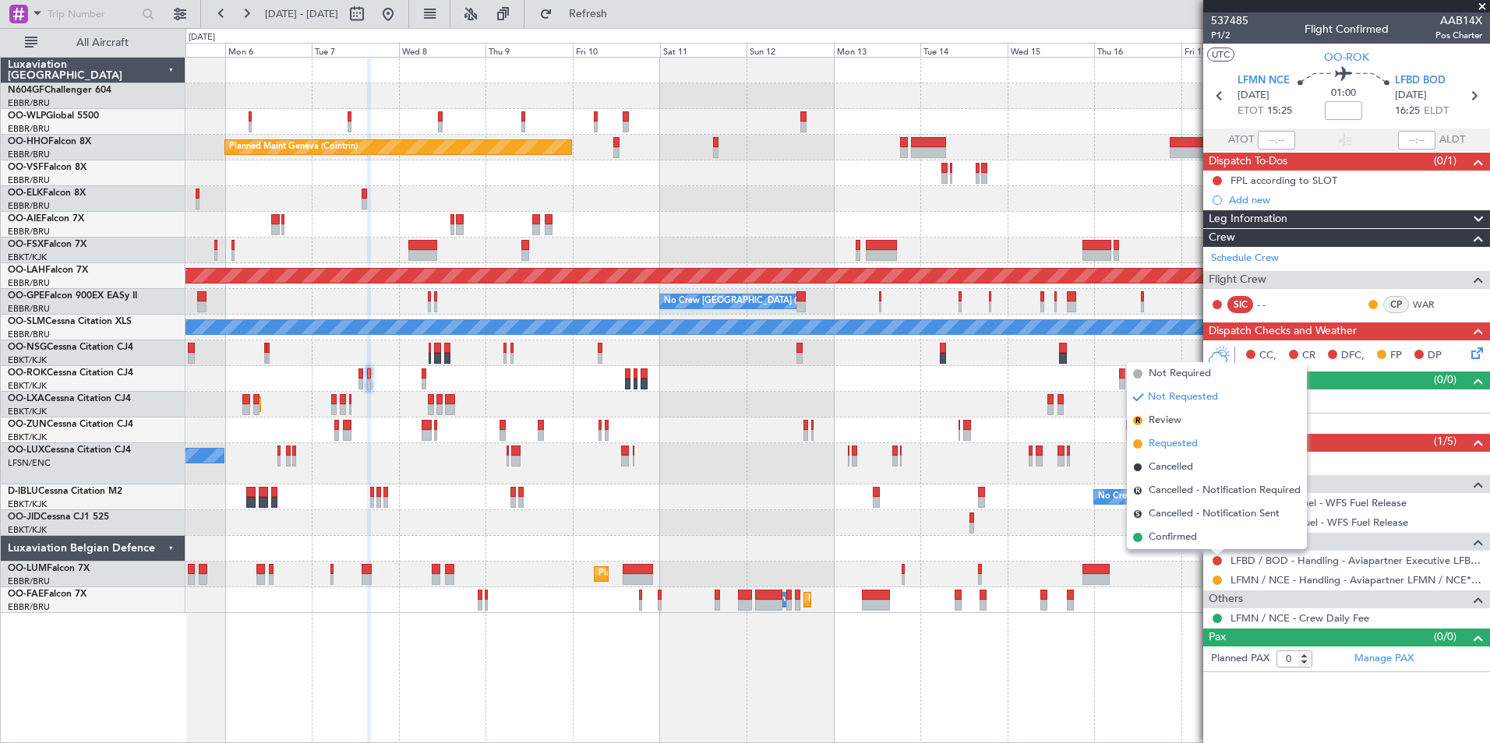
click at [1191, 443] on span "Requested" at bounding box center [1172, 444] width 49 height 16
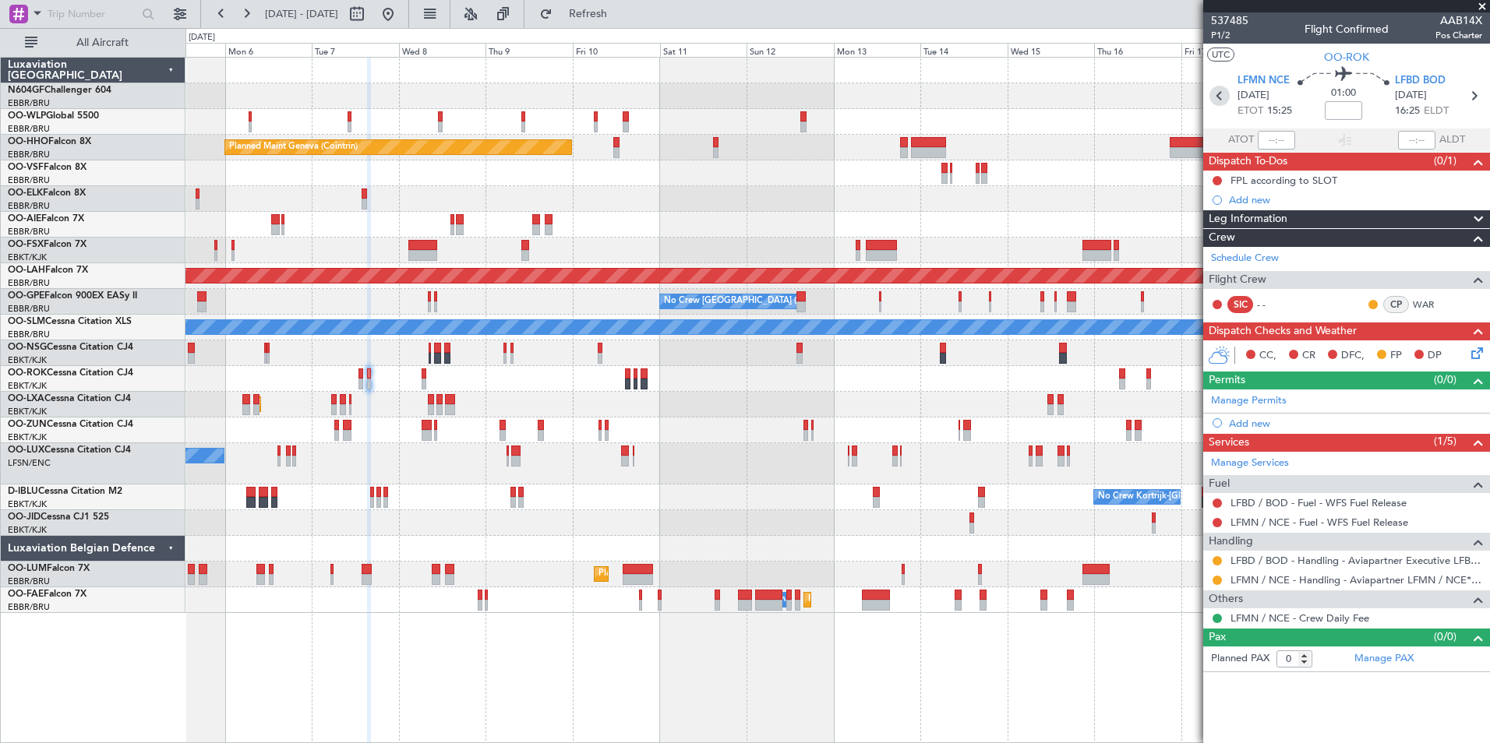
click at [1222, 102] on icon at bounding box center [1219, 96] width 20 height 20
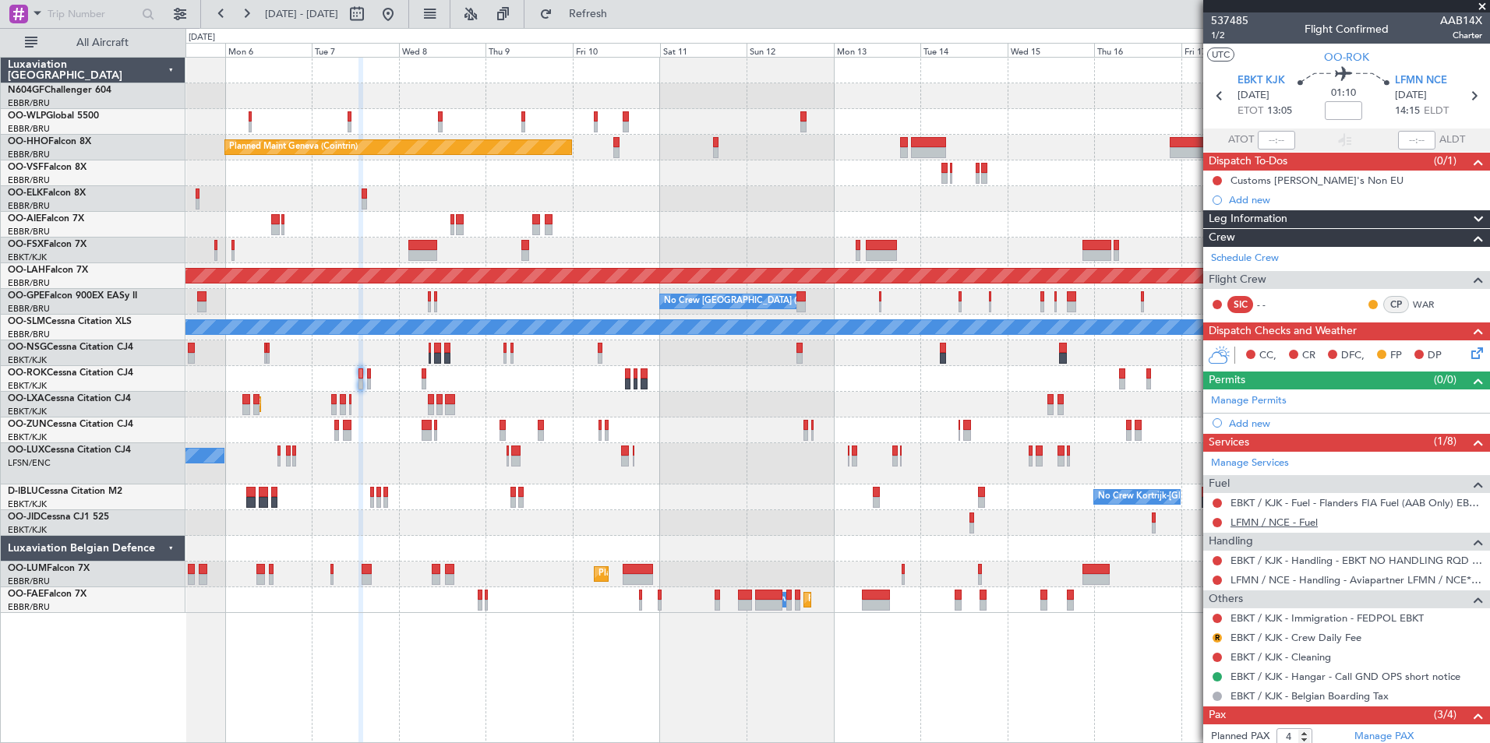
click at [1299, 525] on link "LFMN / NCE - Fuel" at bounding box center [1273, 522] width 87 height 13
click at [1218, 561] on button at bounding box center [1216, 560] width 9 height 9
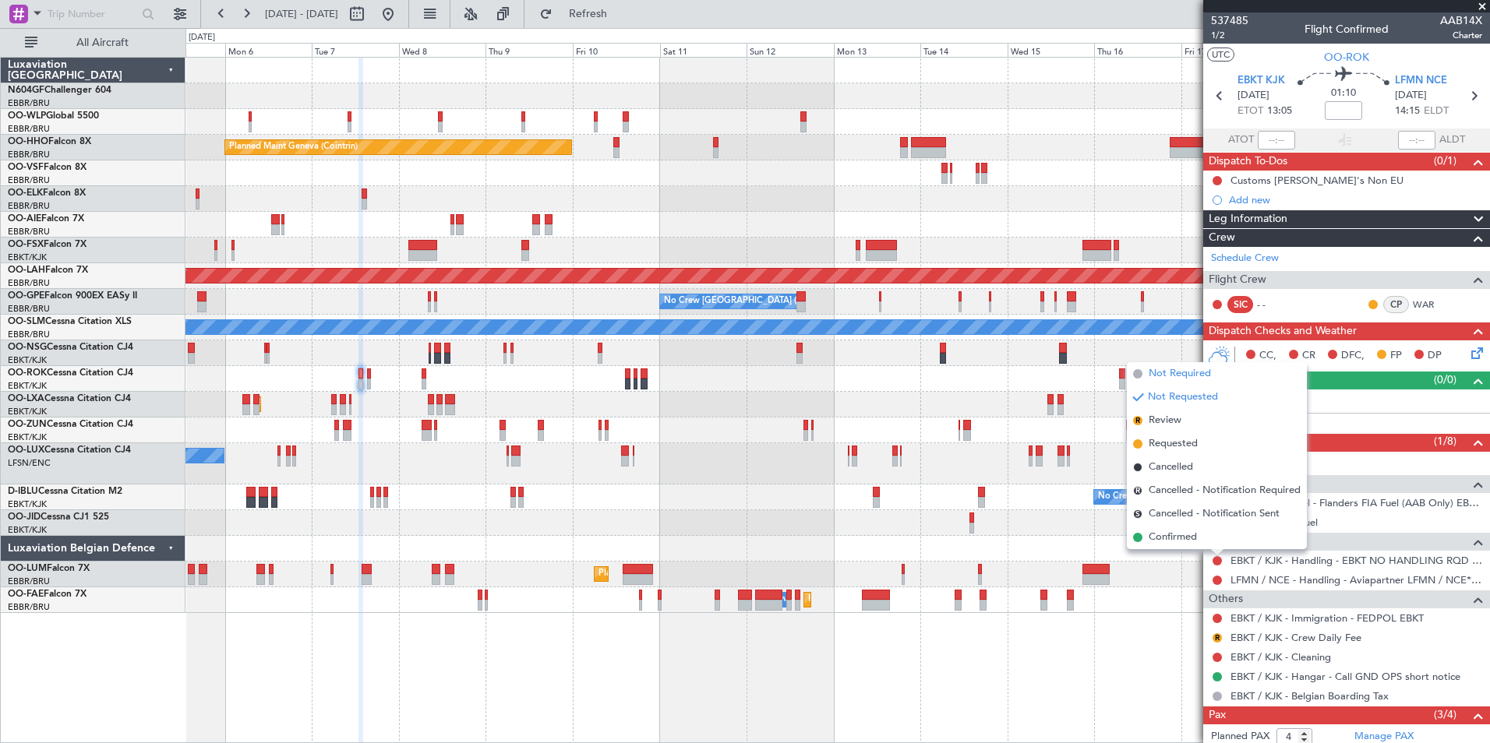
click at [1194, 378] on span "Not Required" at bounding box center [1179, 374] width 62 height 16
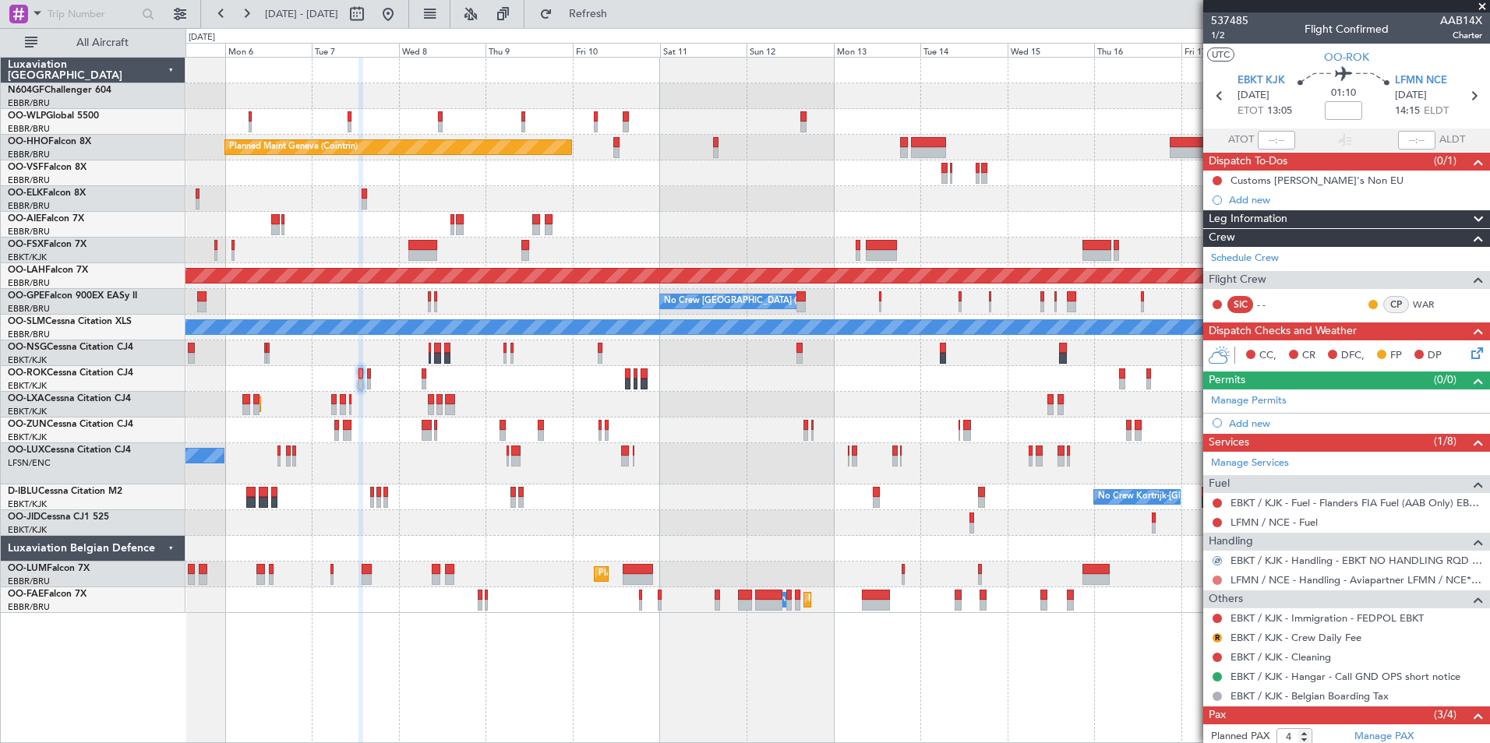
click at [1218, 580] on button at bounding box center [1216, 580] width 9 height 9
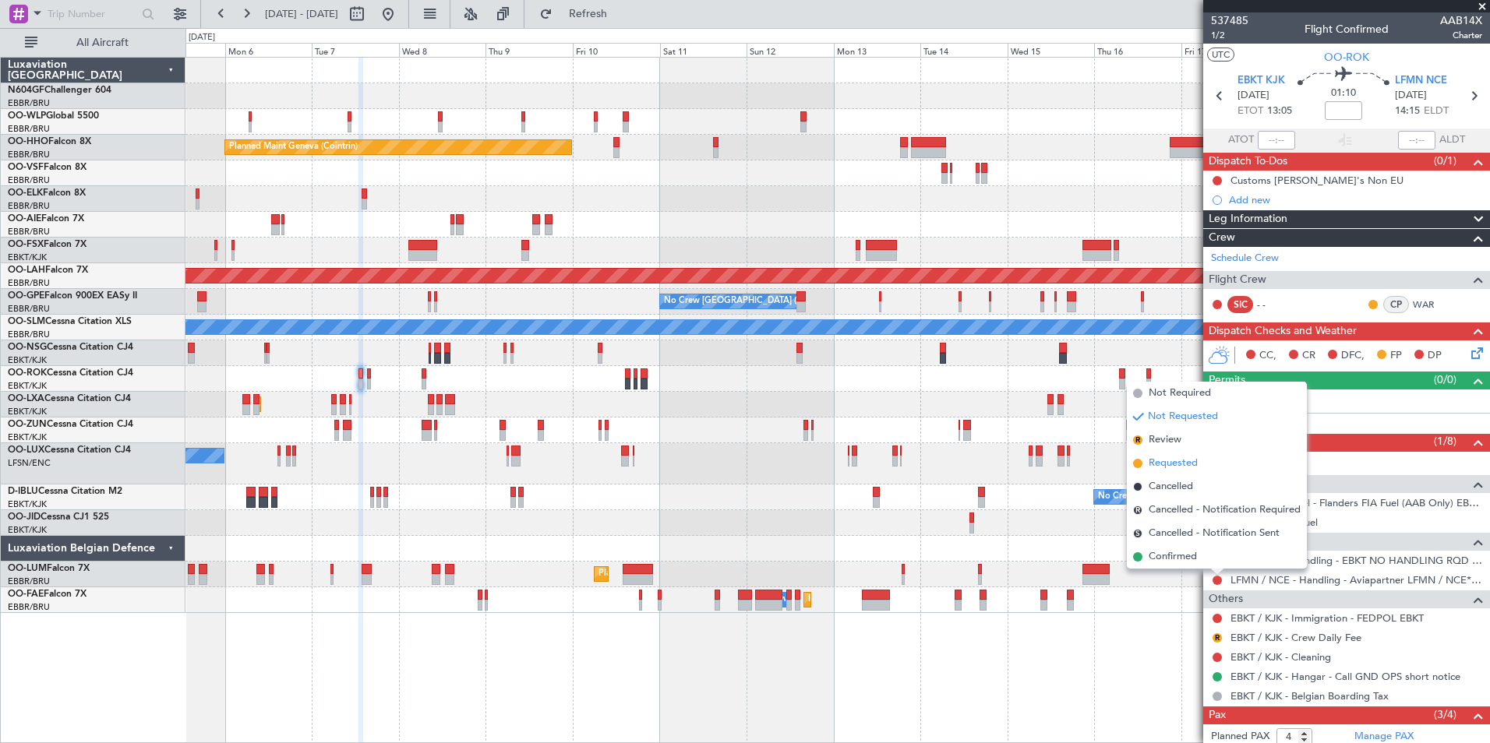
click at [1201, 466] on li "Requested" at bounding box center [1217, 463] width 180 height 23
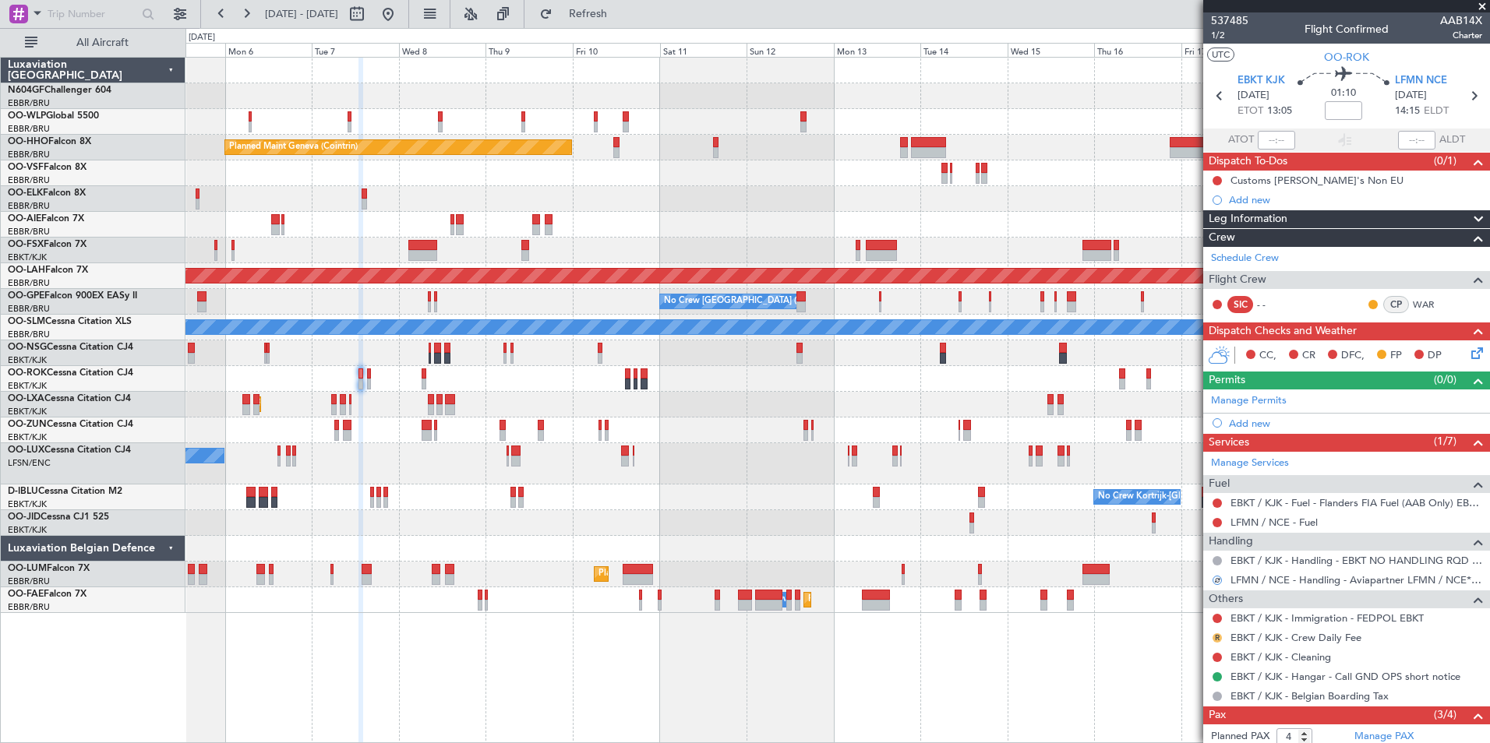
click at [1217, 637] on button "R" at bounding box center [1216, 637] width 9 height 9
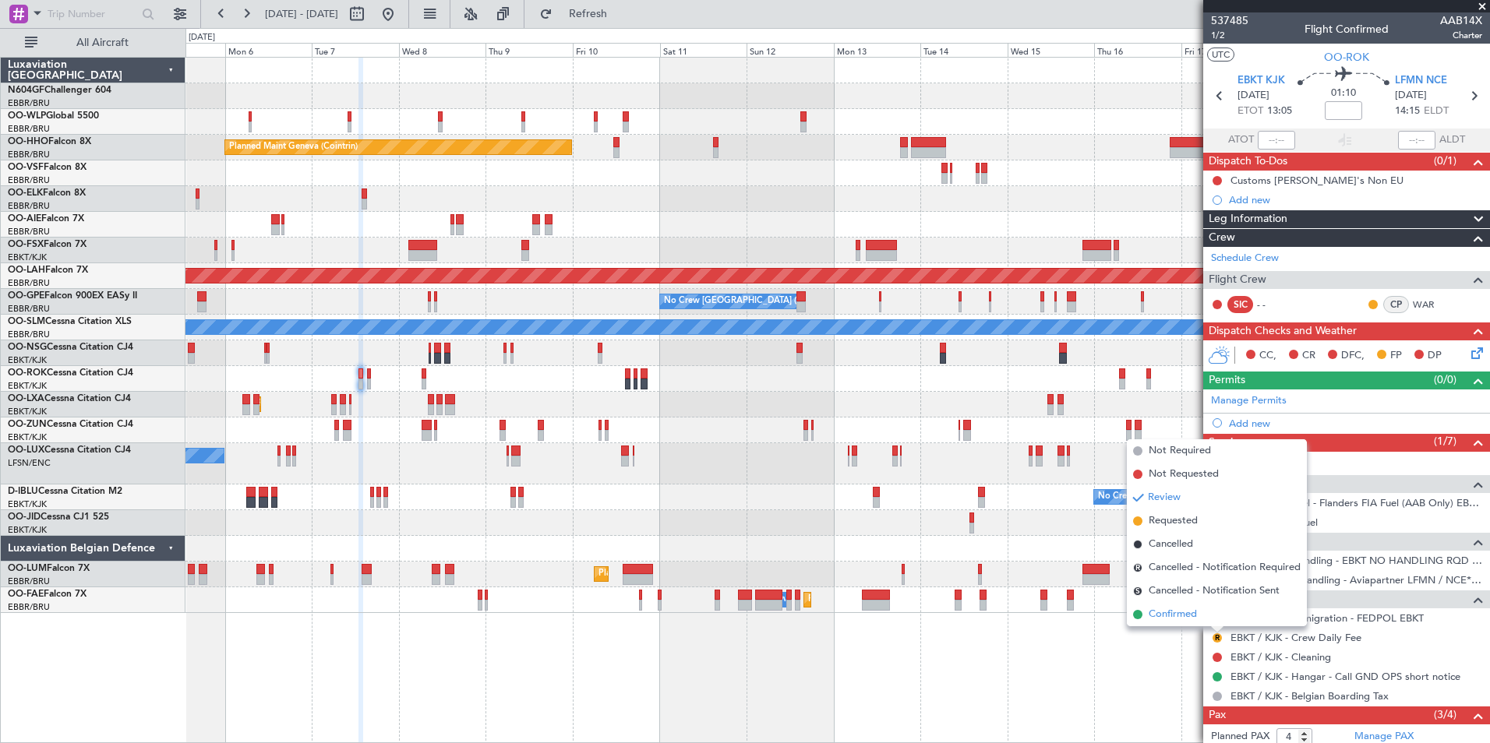
click at [1187, 610] on span "Confirmed" at bounding box center [1172, 615] width 48 height 16
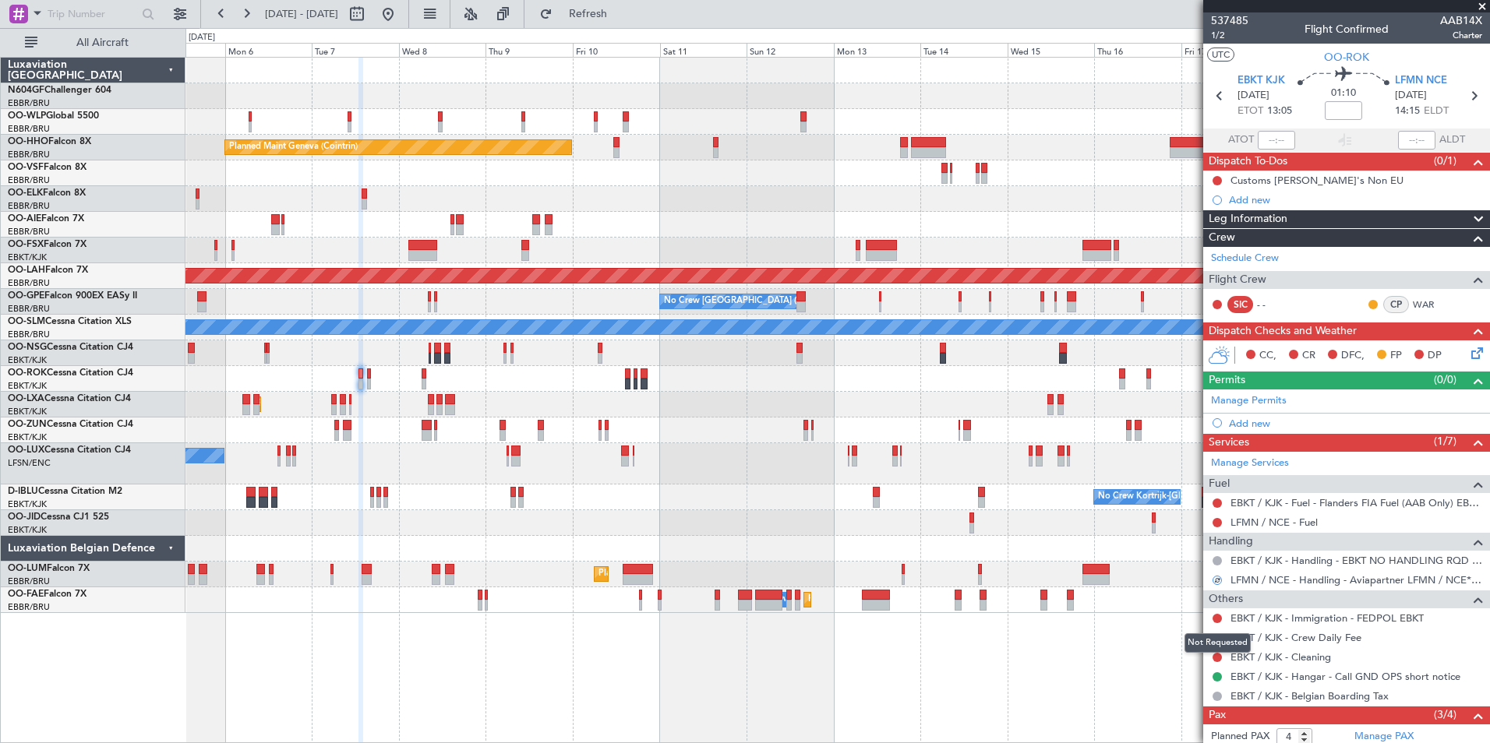
click at [1212, 653] on mat-tooltip-component "Not Requested" at bounding box center [1217, 643] width 88 height 41
click at [1219, 655] on button at bounding box center [1216, 657] width 9 height 9
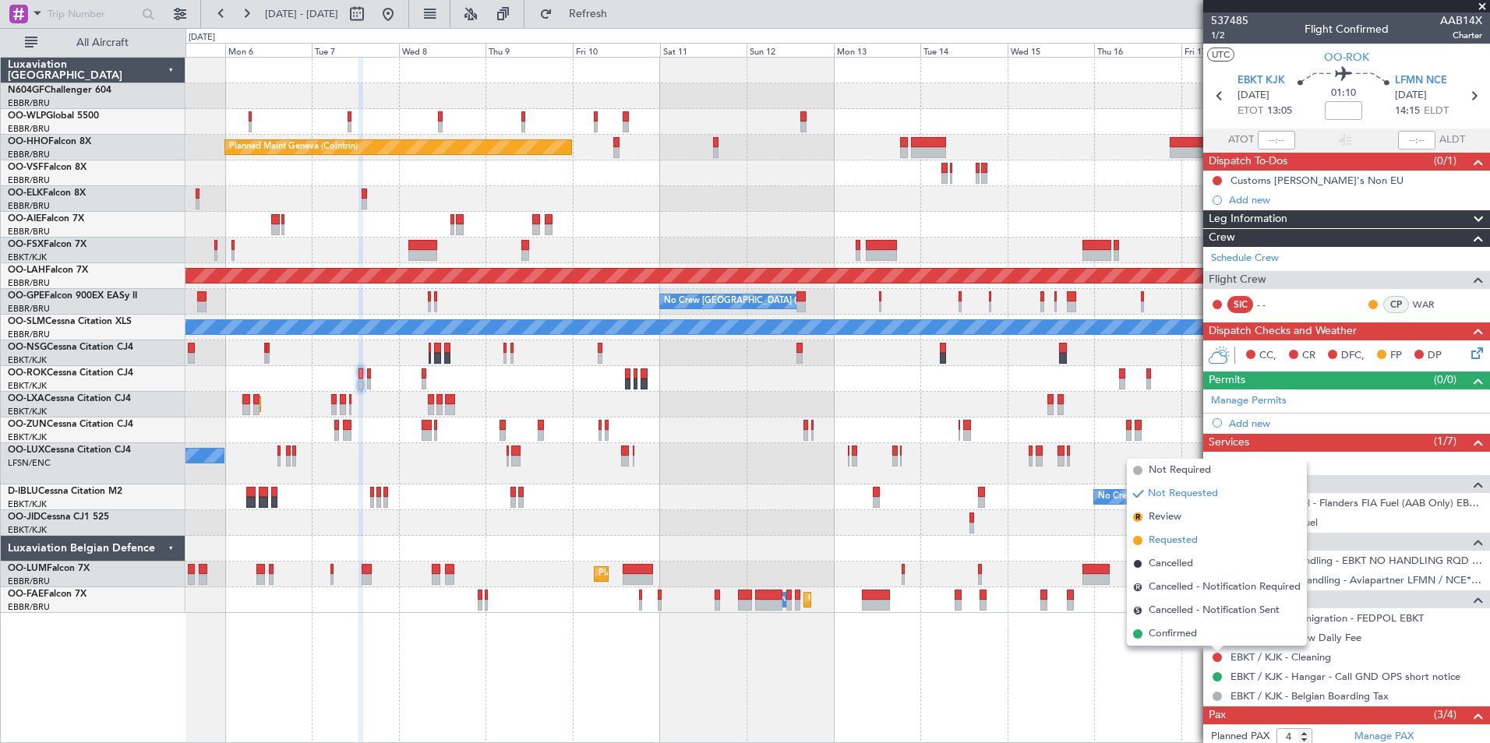
click at [1160, 537] on span "Requested" at bounding box center [1172, 541] width 49 height 16
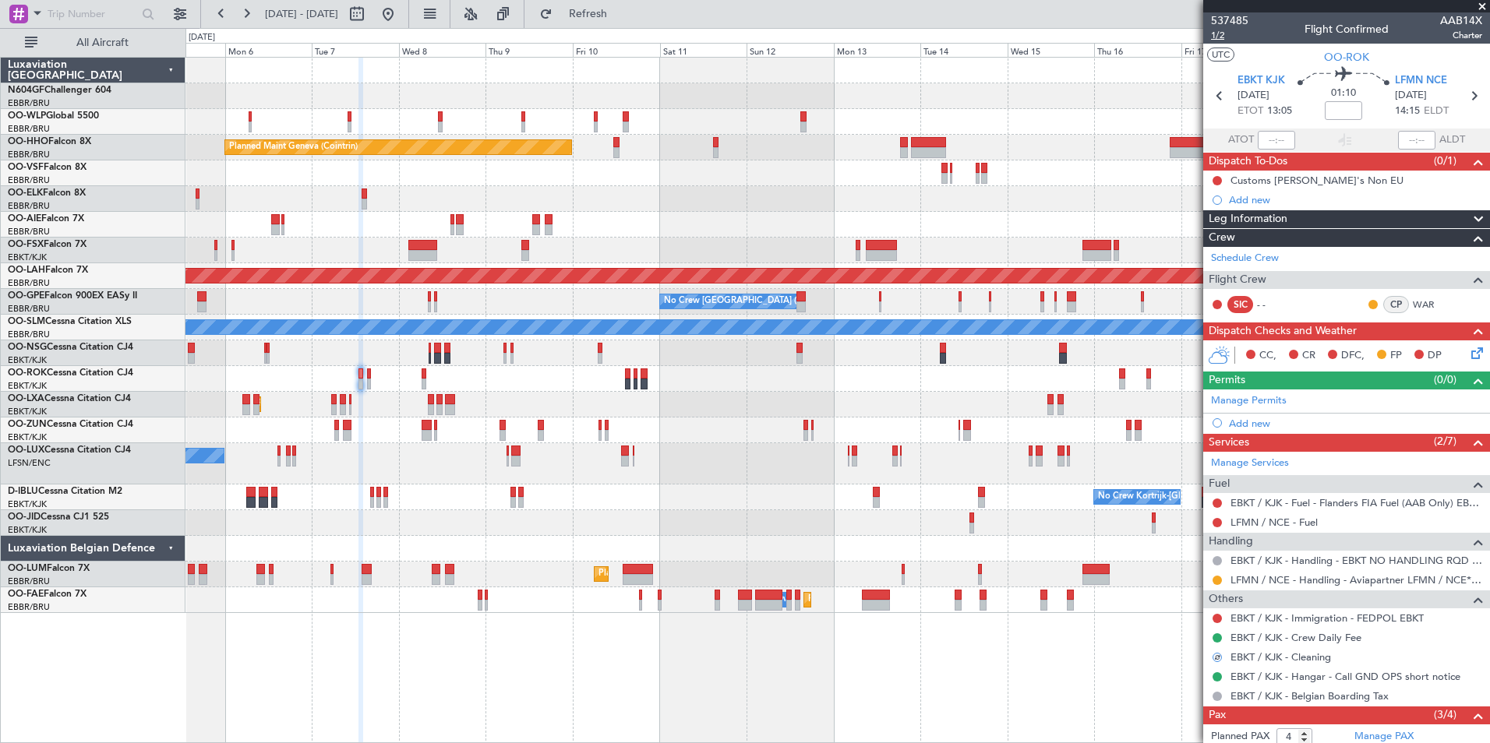
click at [1229, 31] on span "1/2" at bounding box center [1229, 35] width 37 height 13
click at [621, 26] on button "Refresh" at bounding box center [578, 14] width 93 height 25
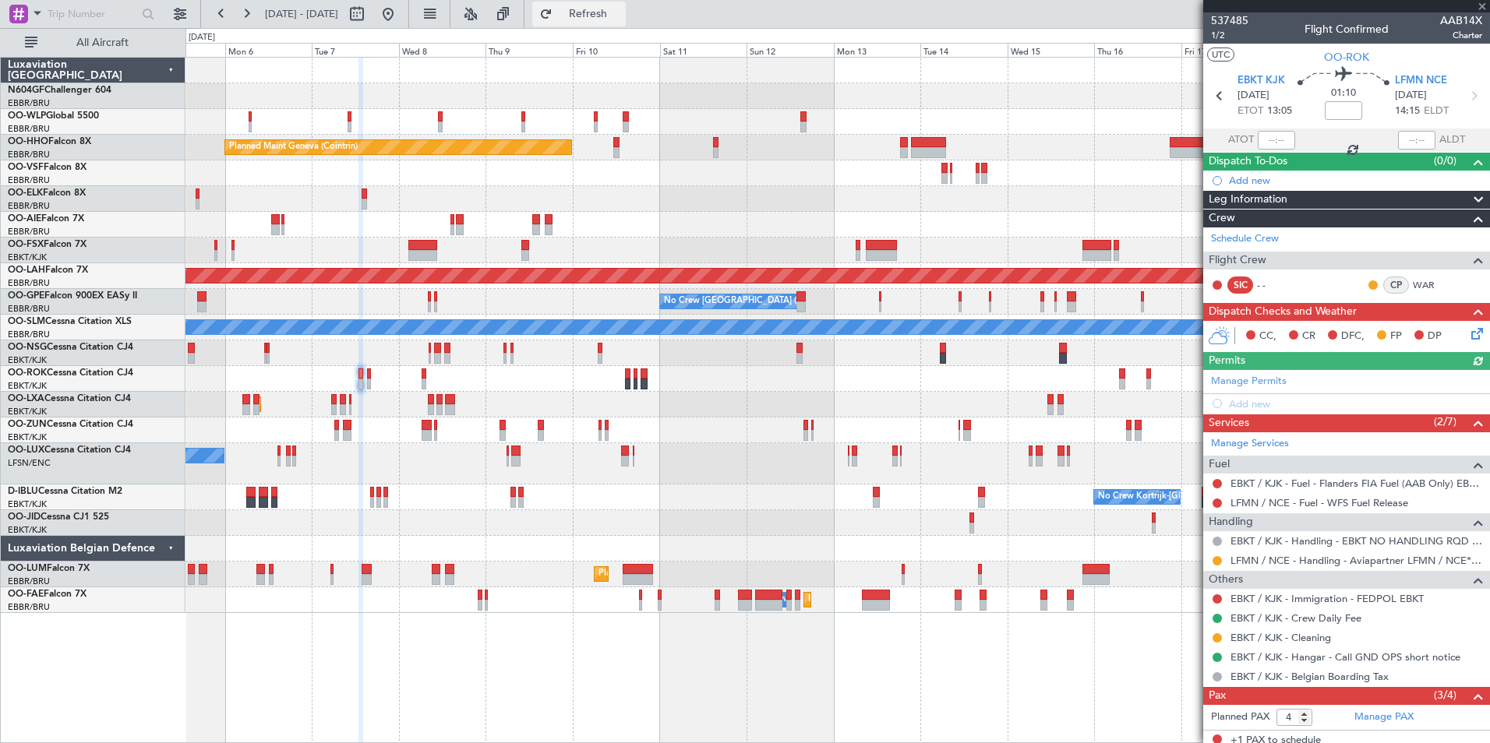
click at [606, 18] on span "Refresh" at bounding box center [588, 14] width 65 height 11
click at [606, 16] on span "Refresh" at bounding box center [588, 14] width 65 height 11
click at [1469, 95] on icon at bounding box center [1473, 96] width 20 height 20
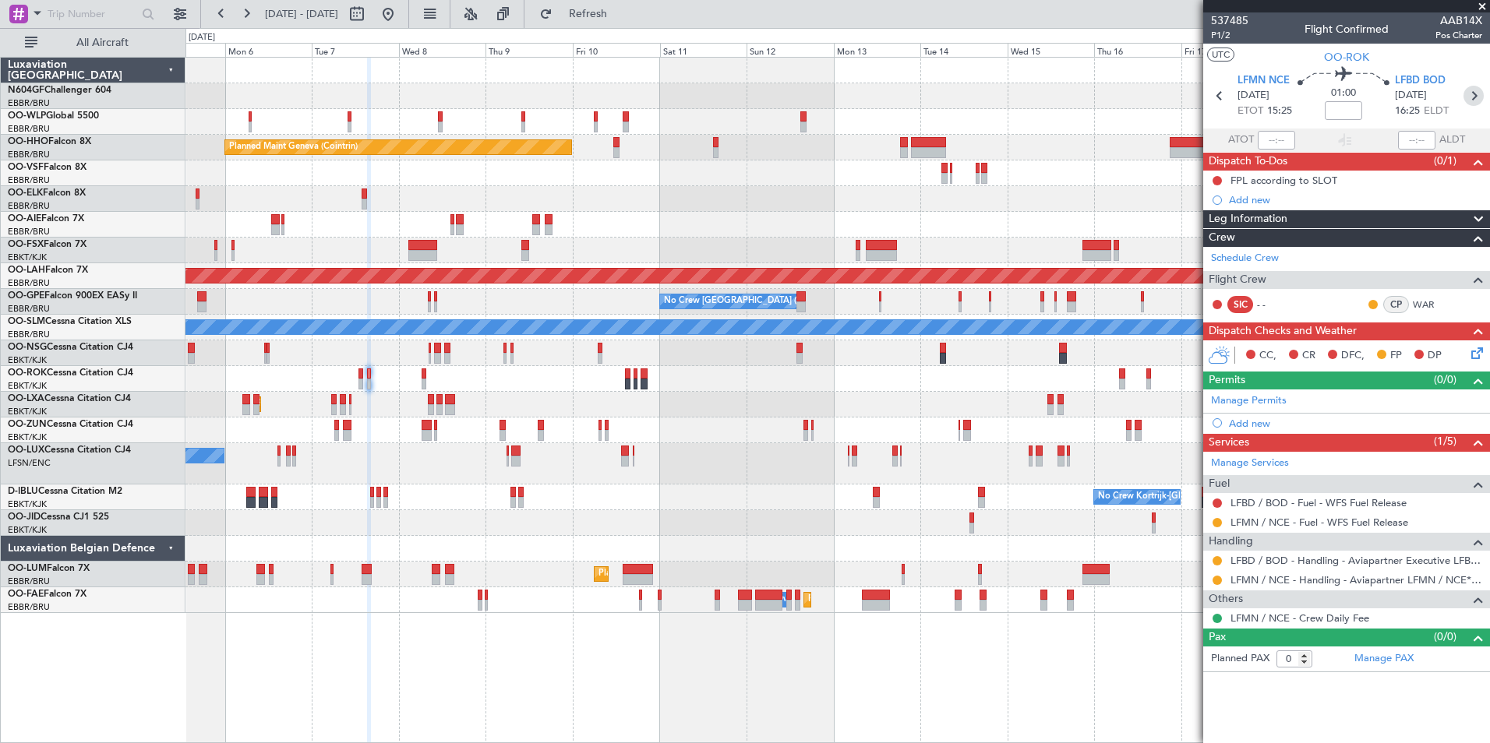
click at [1480, 98] on icon at bounding box center [1473, 96] width 20 height 20
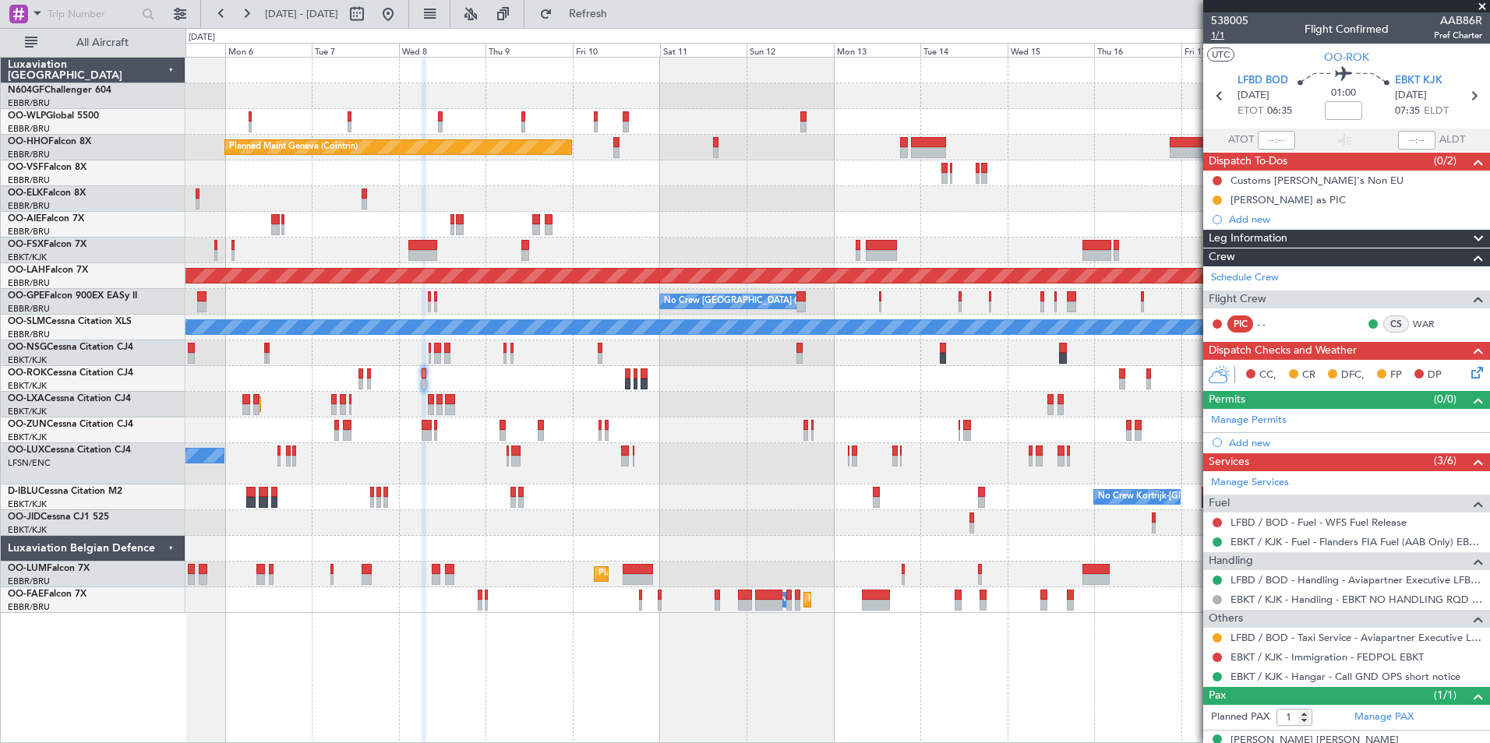
click at [1221, 35] on span "1/1" at bounding box center [1229, 35] width 37 height 13
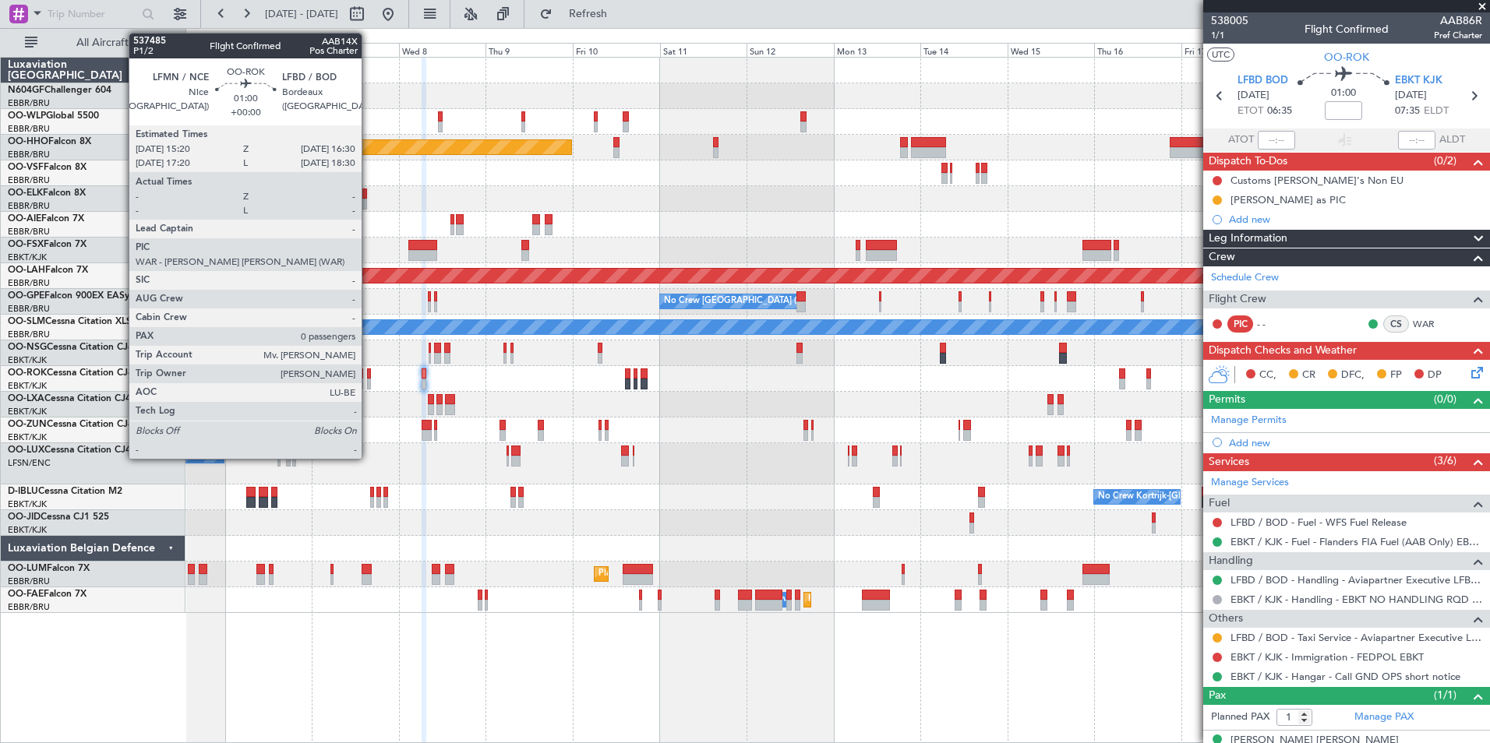
click at [369, 378] on div at bounding box center [369, 374] width 5 height 11
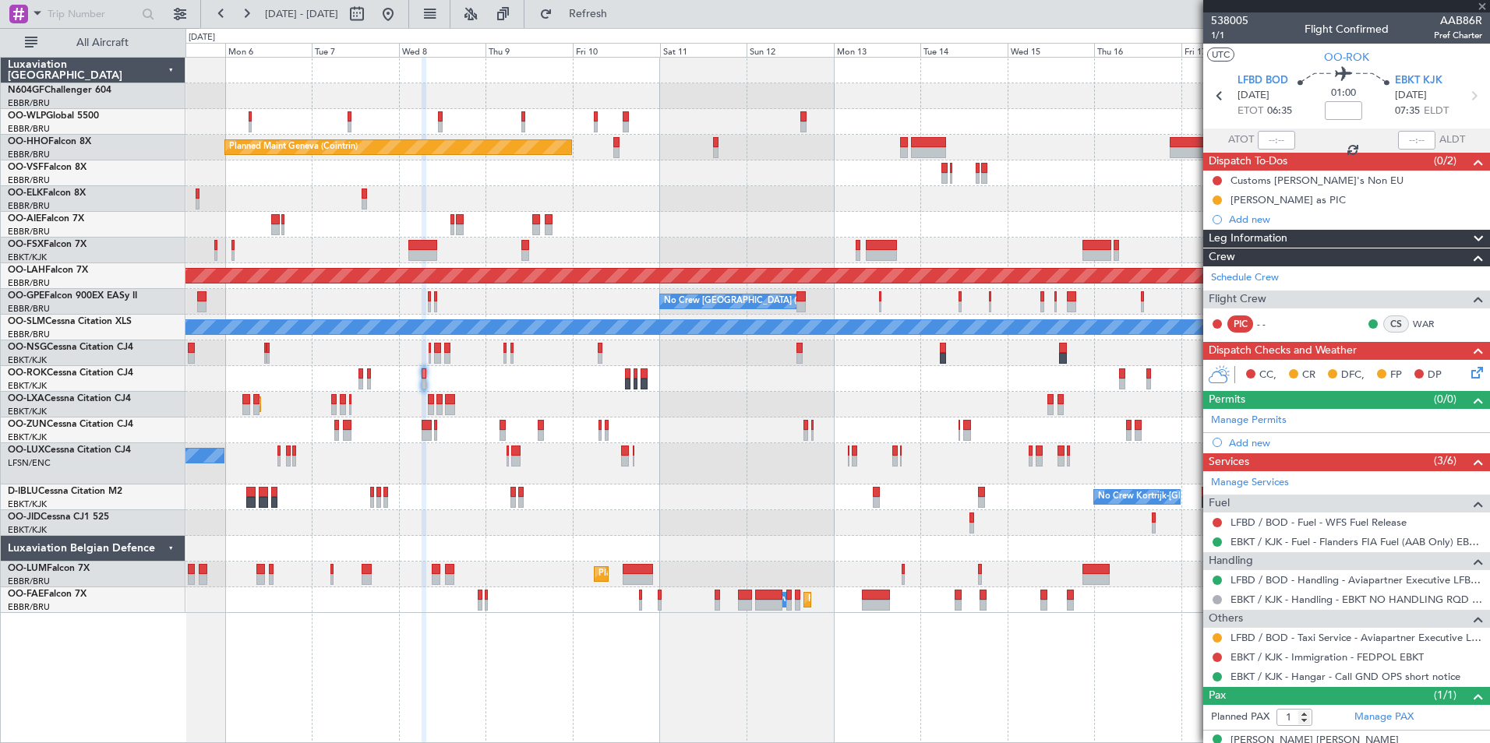
type input "0"
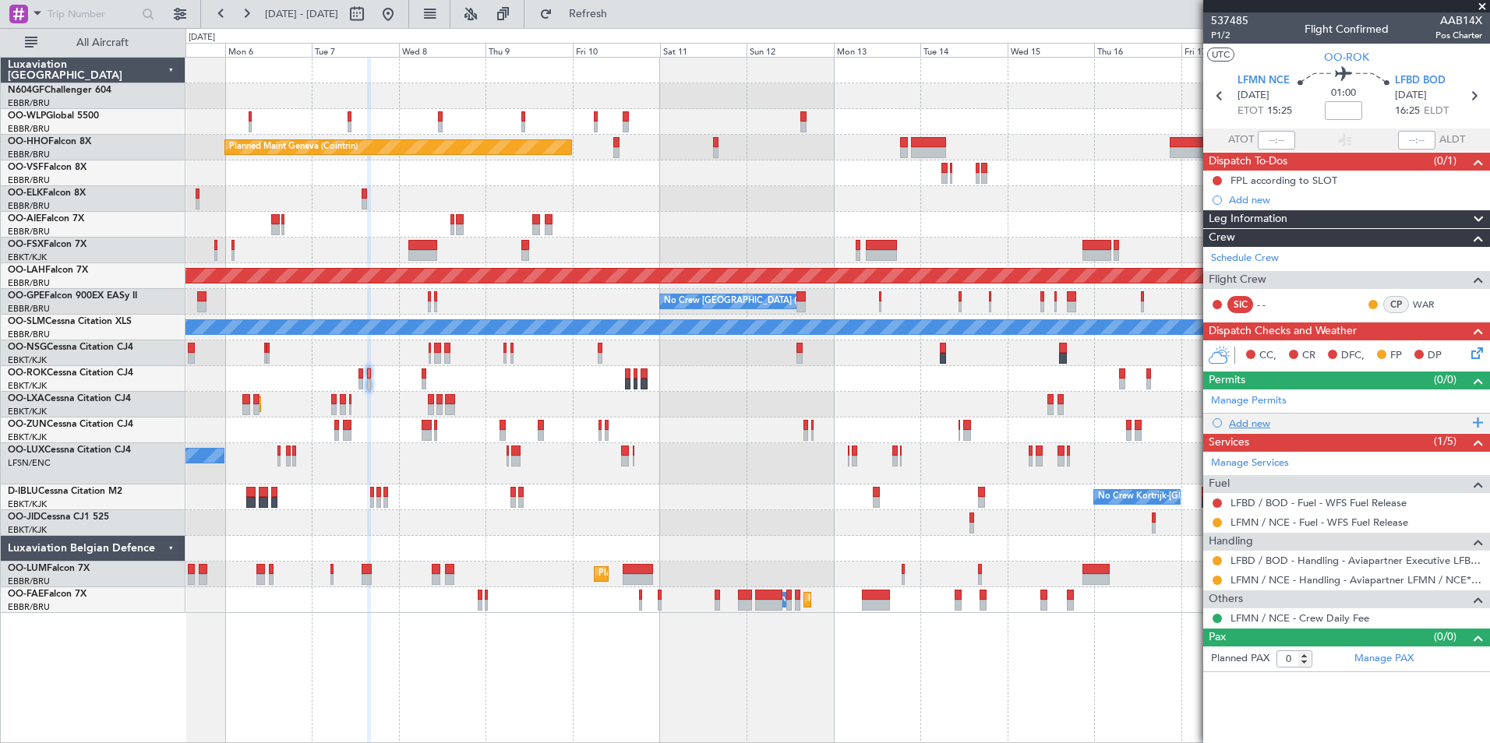
click at [1251, 421] on div "Add new" at bounding box center [1348, 423] width 239 height 13
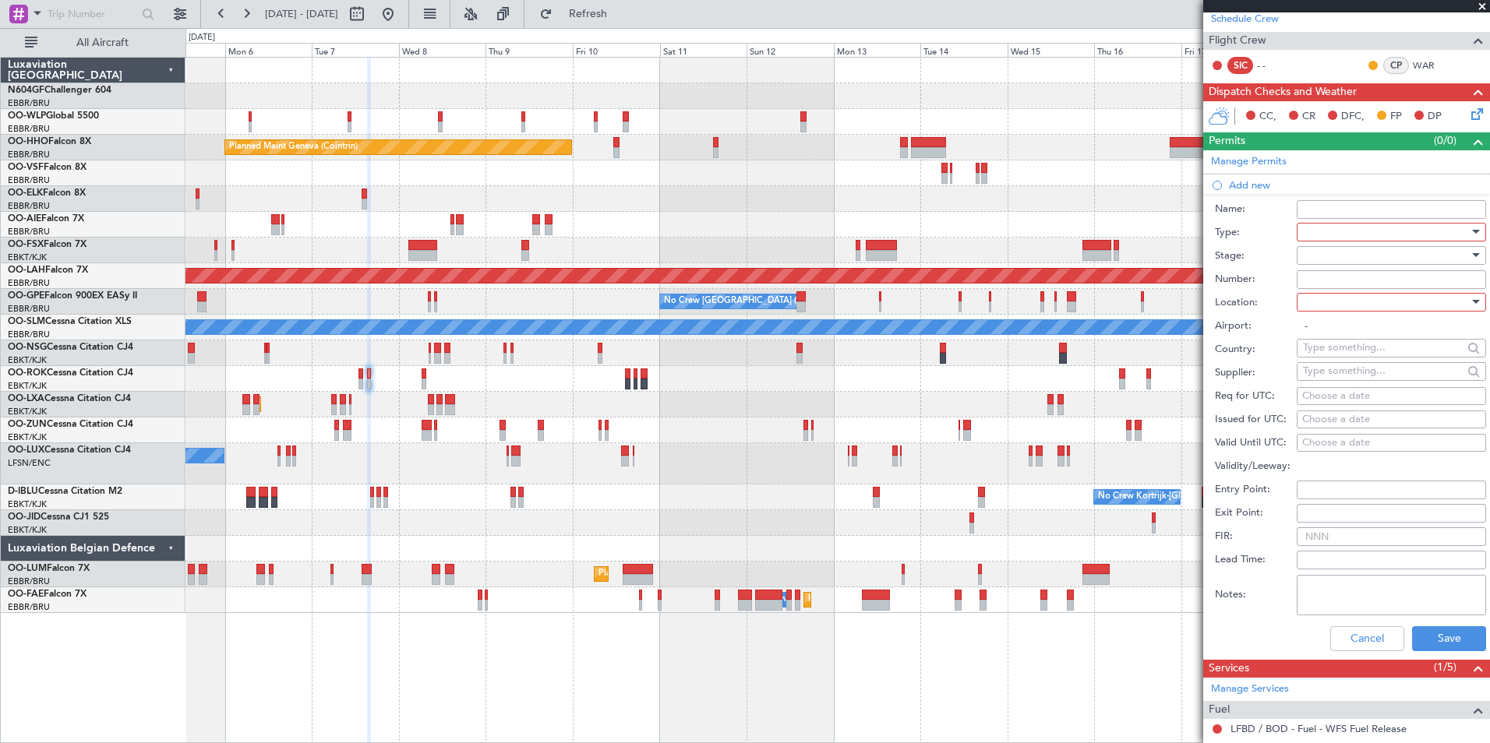
scroll to position [242, 0]
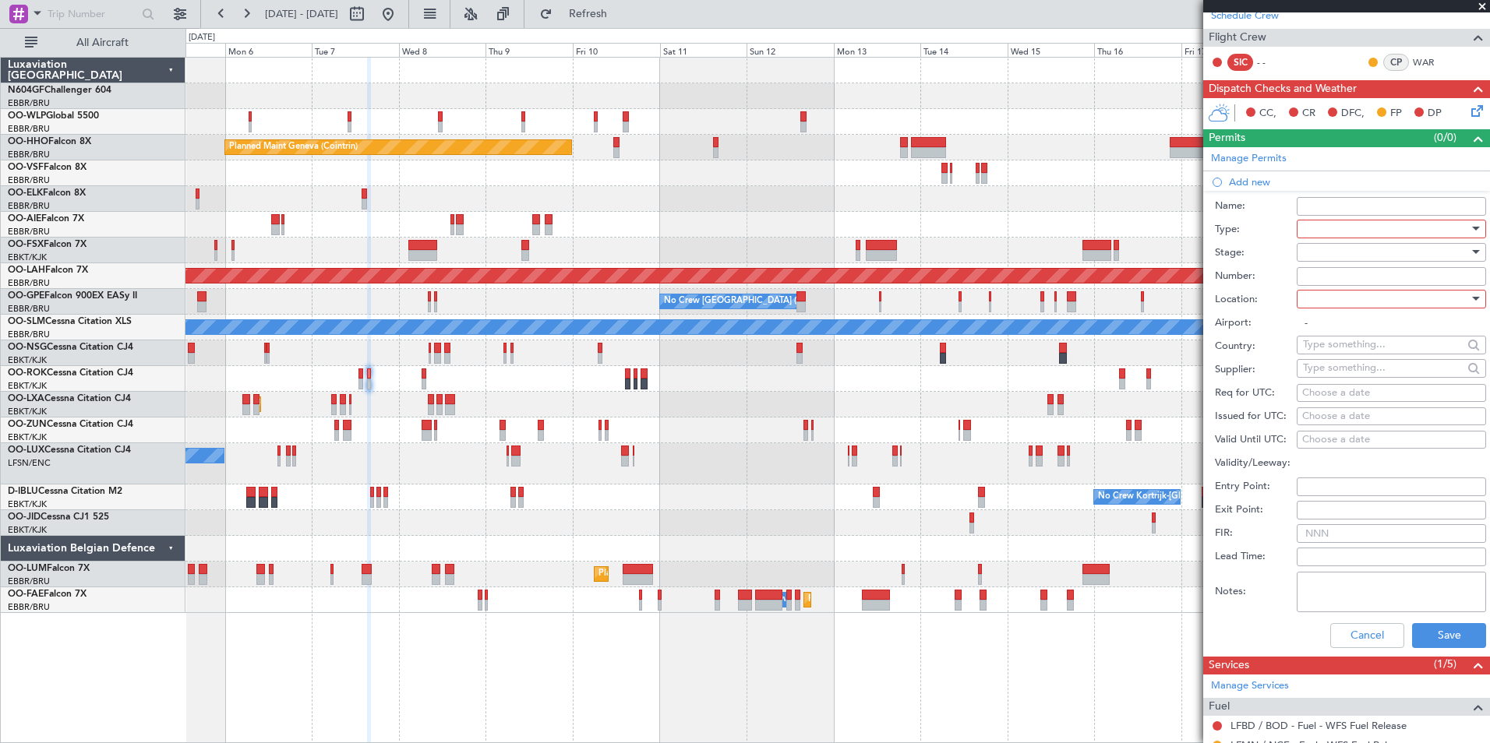
click at [1340, 228] on div at bounding box center [1386, 228] width 166 height 23
click at [1365, 302] on span "Parking" at bounding box center [1385, 308] width 164 height 23
click at [1365, 302] on div at bounding box center [1386, 299] width 166 height 23
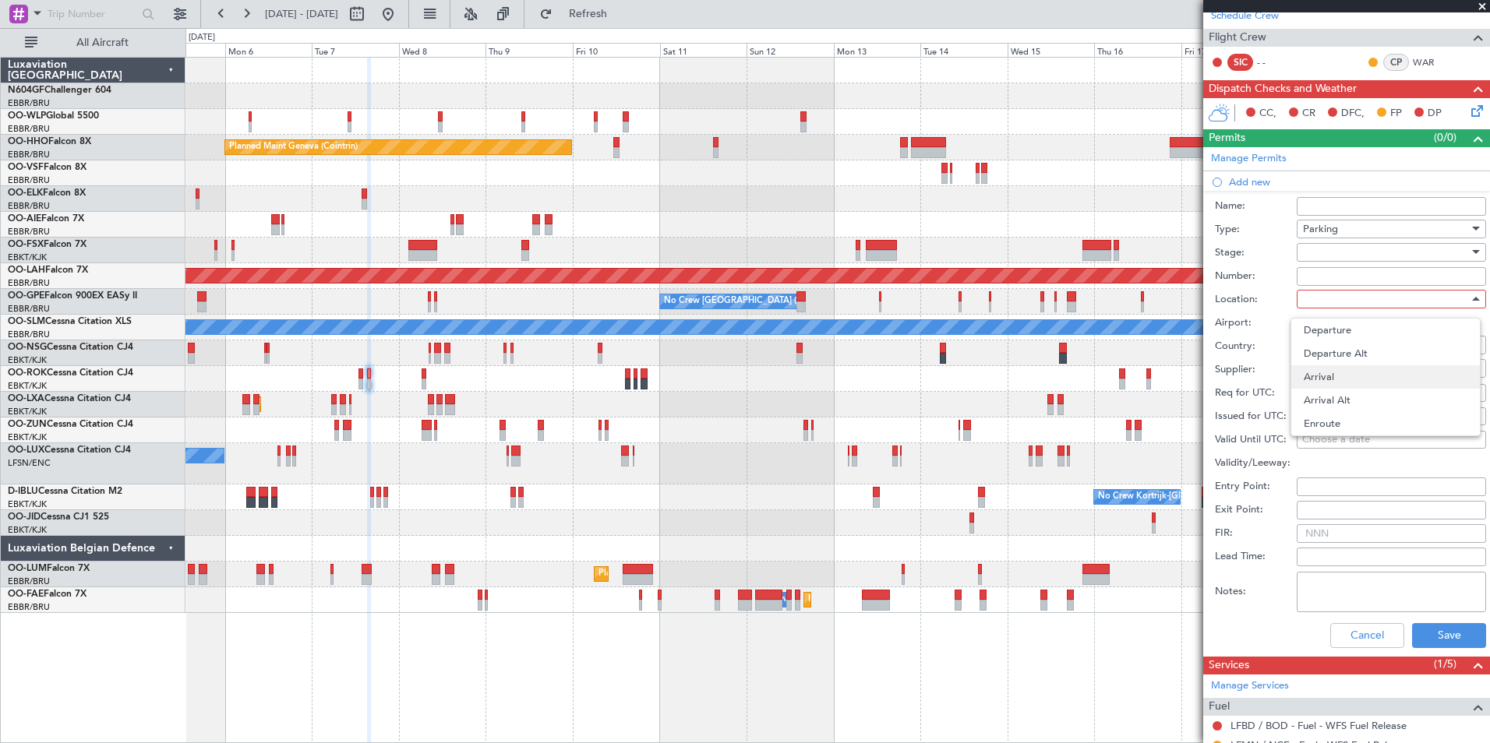
click at [1356, 371] on span "Arrival" at bounding box center [1385, 376] width 164 height 23
type input "LFBD / BOD"
click at [1359, 253] on div at bounding box center [1386, 252] width 166 height 23
click at [1394, 347] on span "Requested" at bounding box center [1385, 353] width 164 height 23
click at [1441, 630] on button "Save" at bounding box center [1449, 635] width 74 height 25
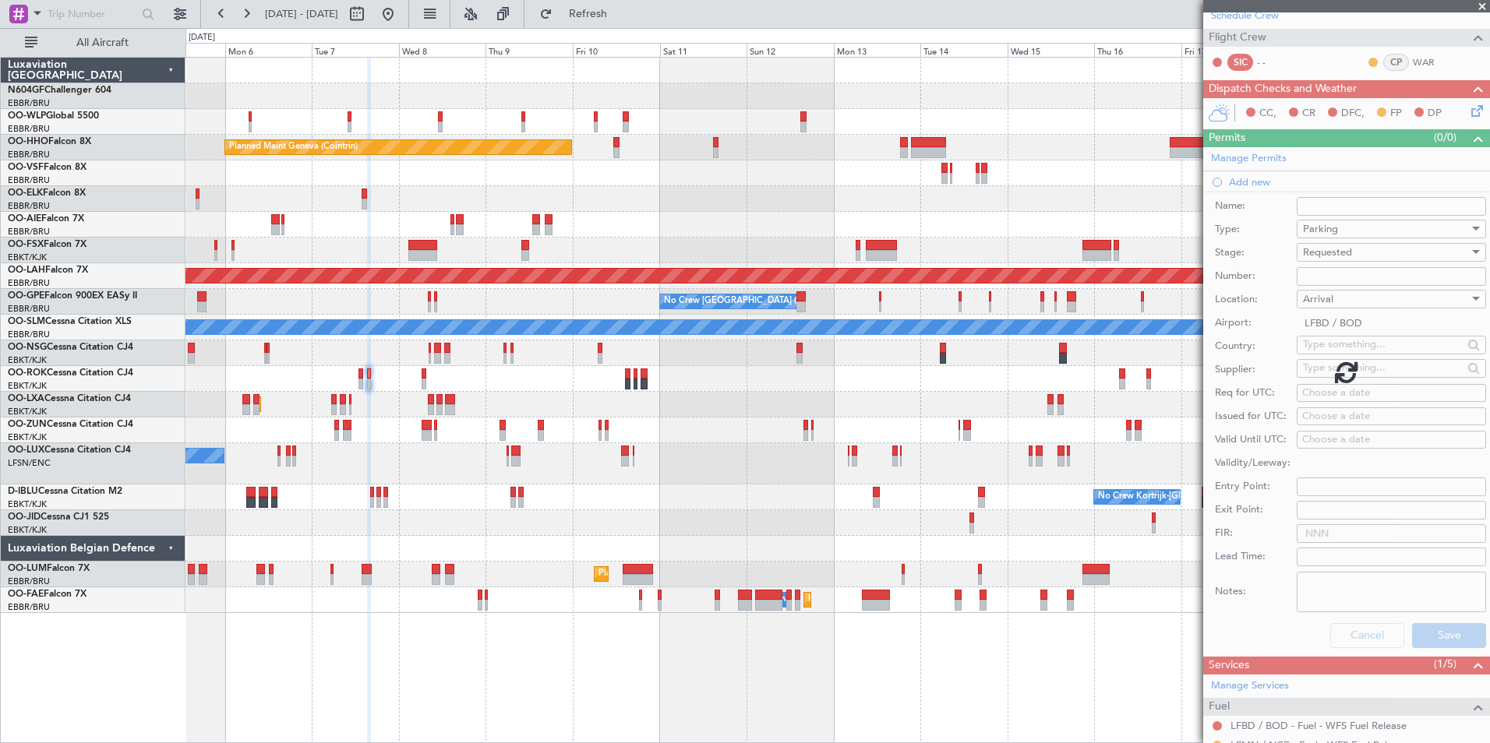
scroll to position [0, 0]
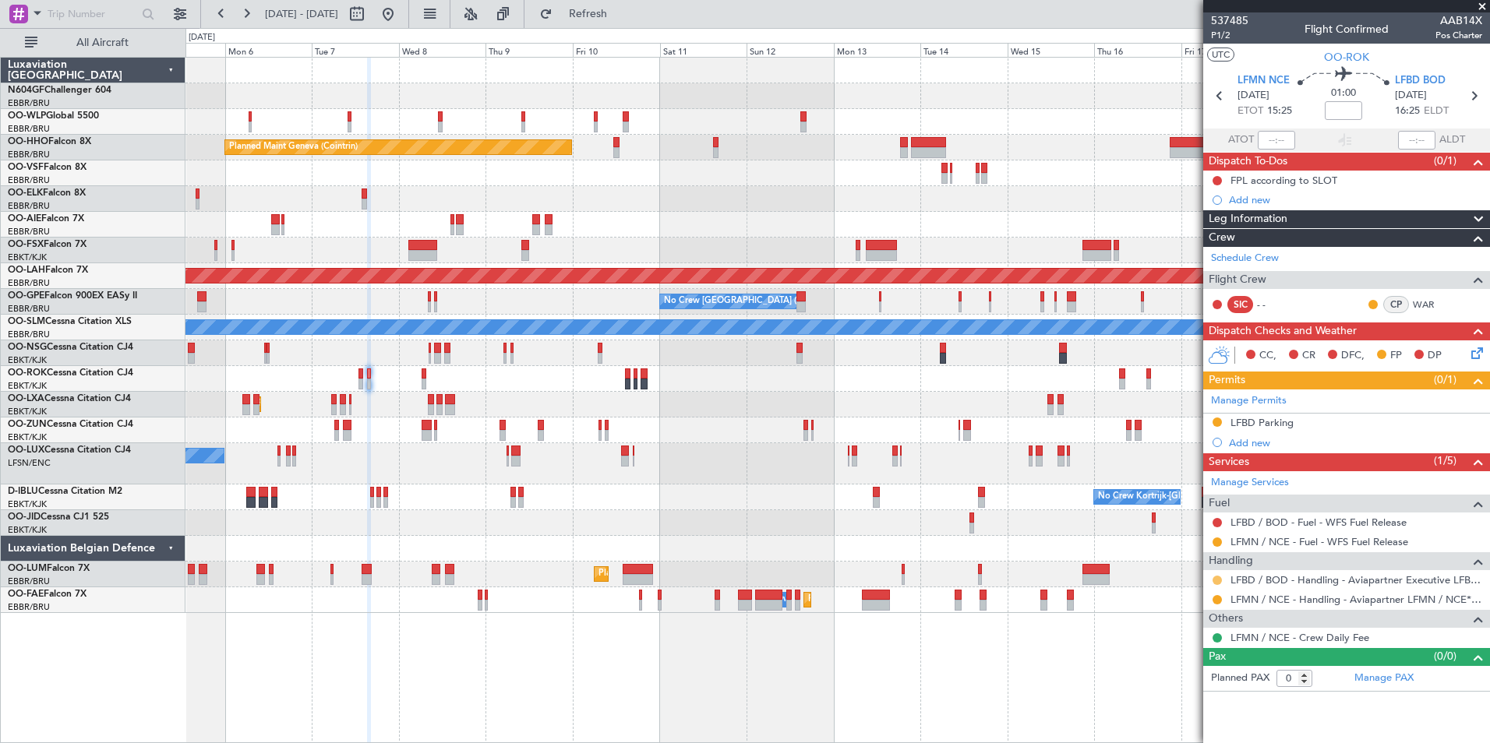
click at [1220, 579] on button at bounding box center [1216, 580] width 9 height 9
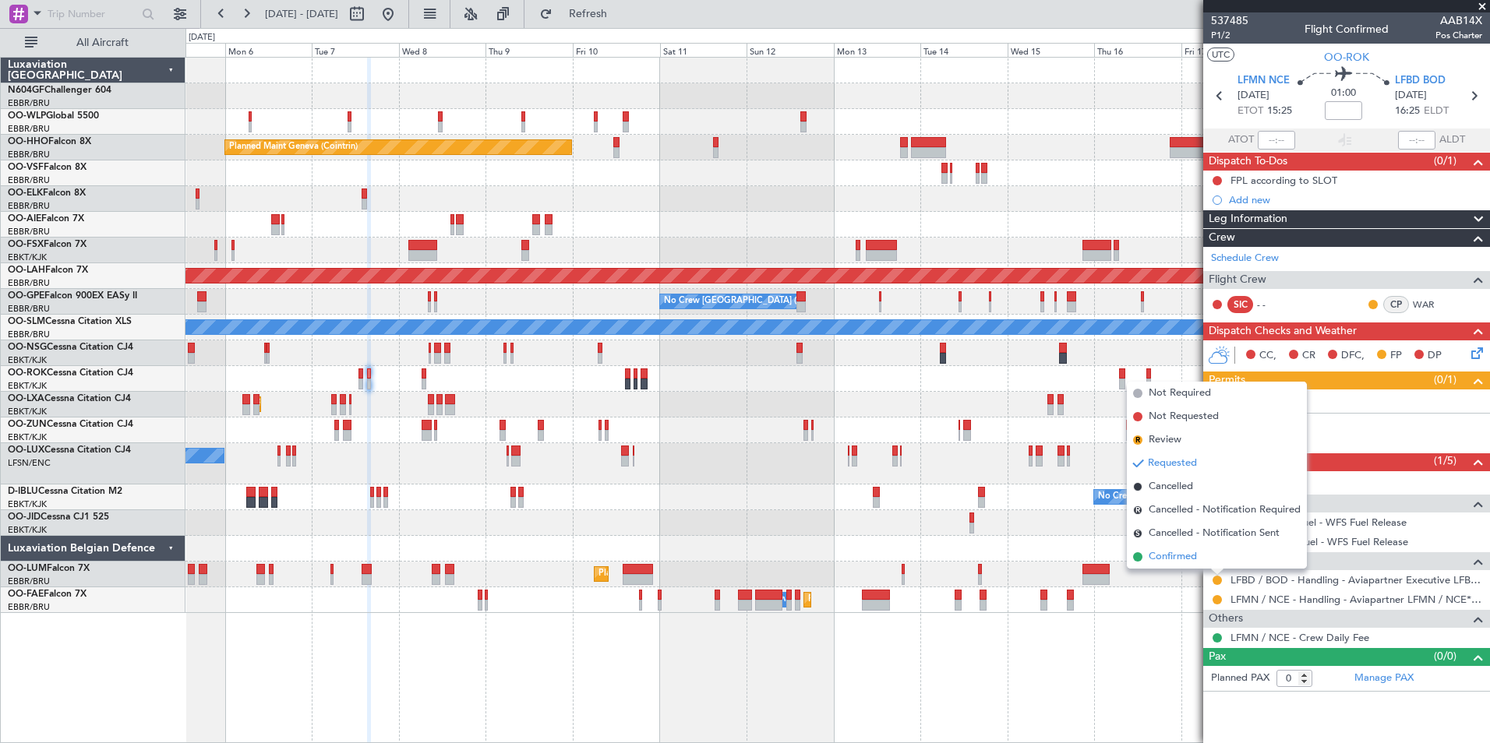
click at [1192, 553] on span "Confirmed" at bounding box center [1172, 557] width 48 height 16
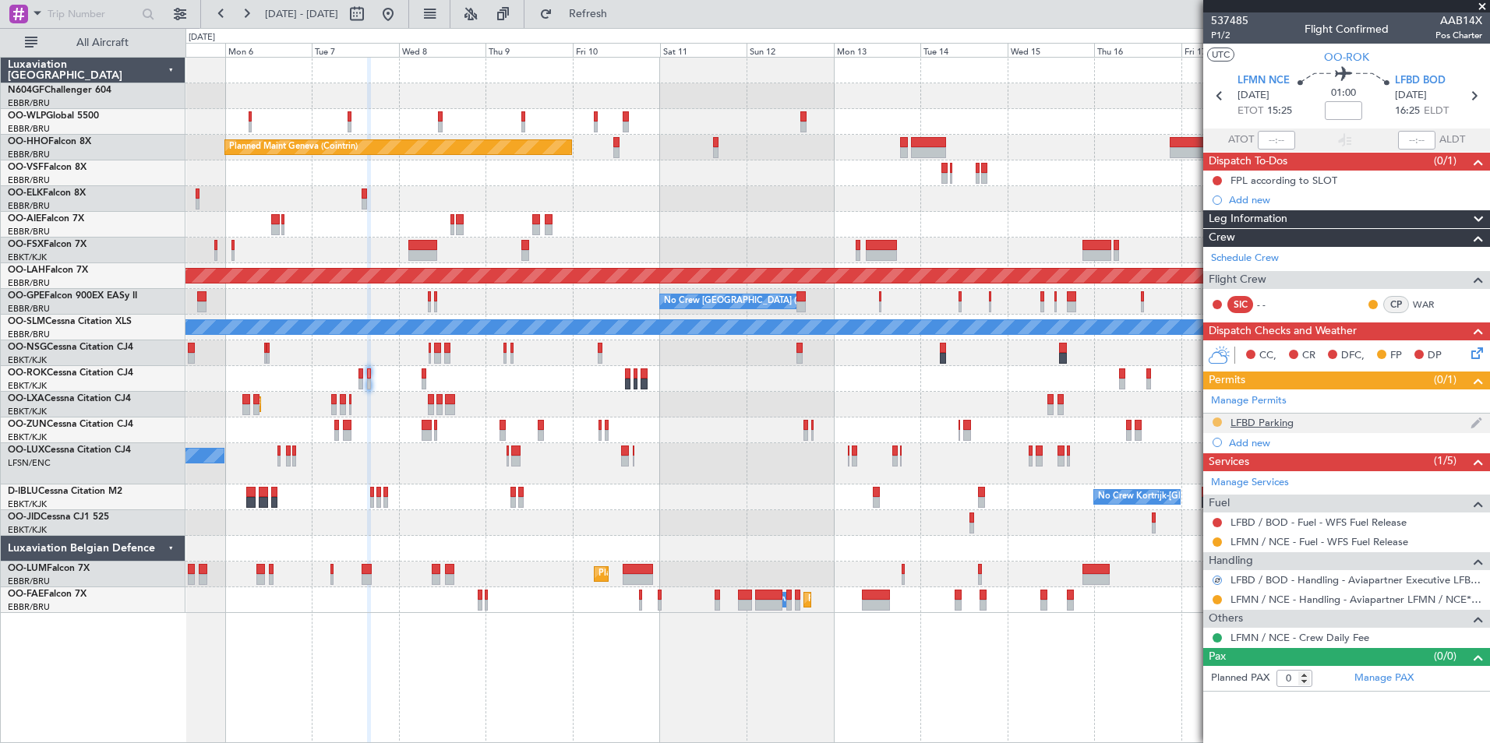
click at [1219, 423] on button at bounding box center [1216, 422] width 9 height 9
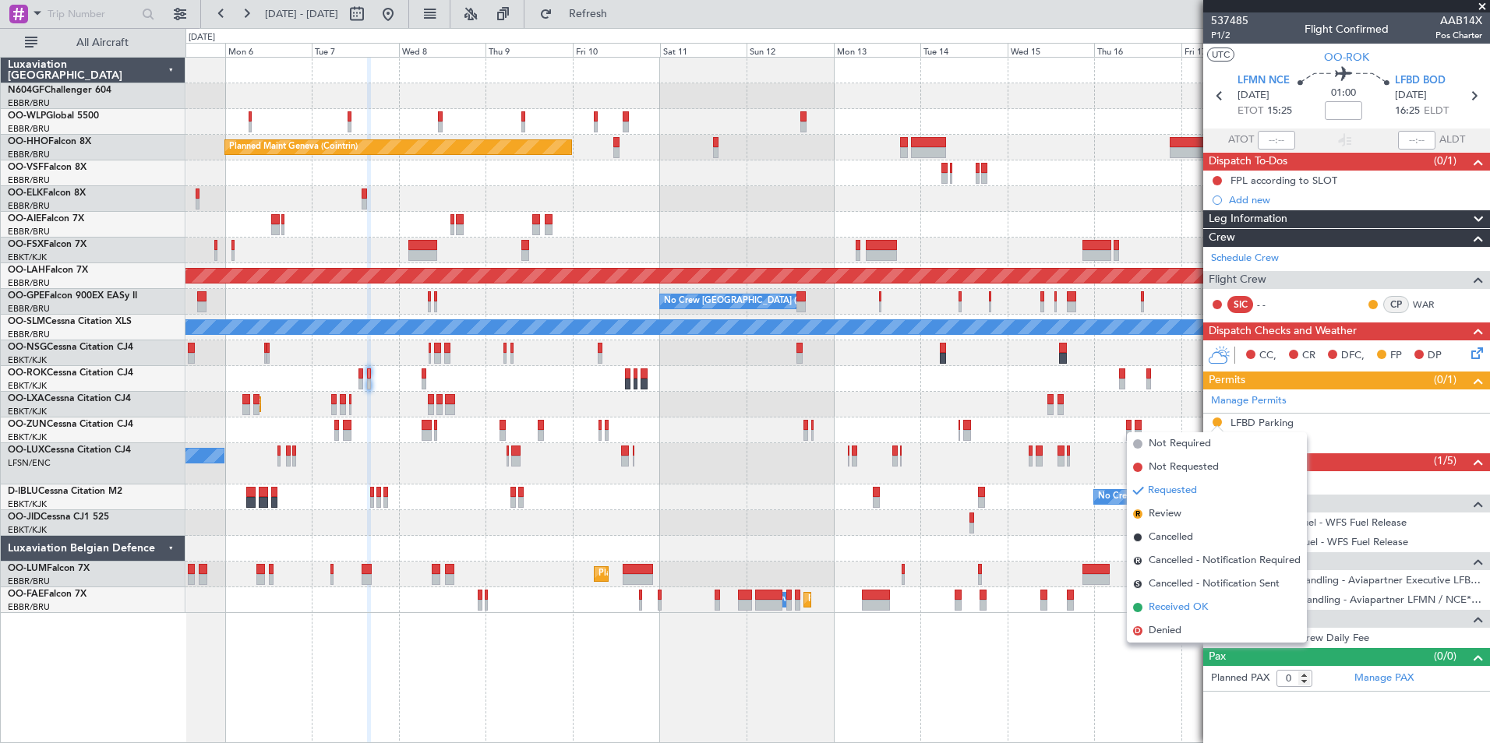
click at [1194, 609] on span "Received OK" at bounding box center [1177, 608] width 59 height 16
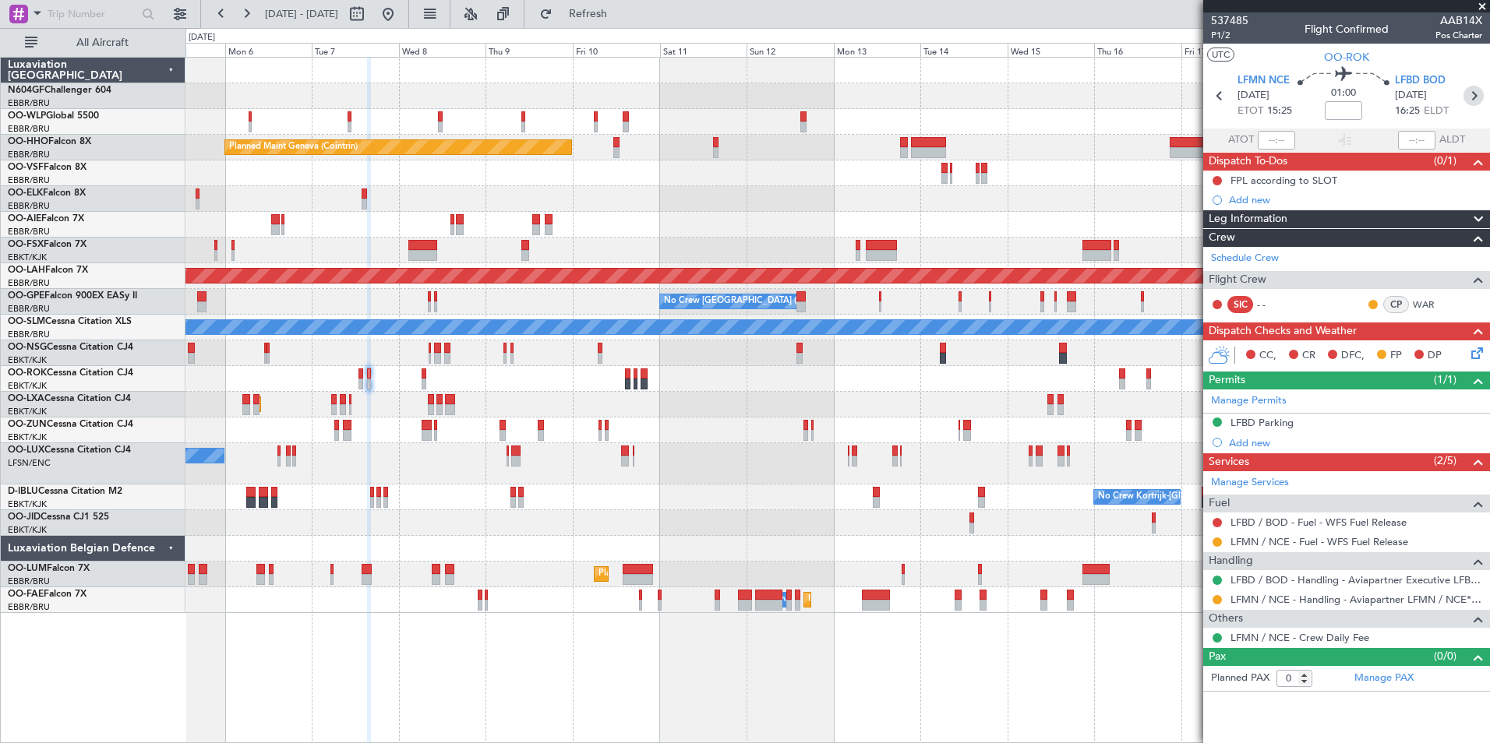
click at [1480, 101] on icon at bounding box center [1473, 96] width 20 height 20
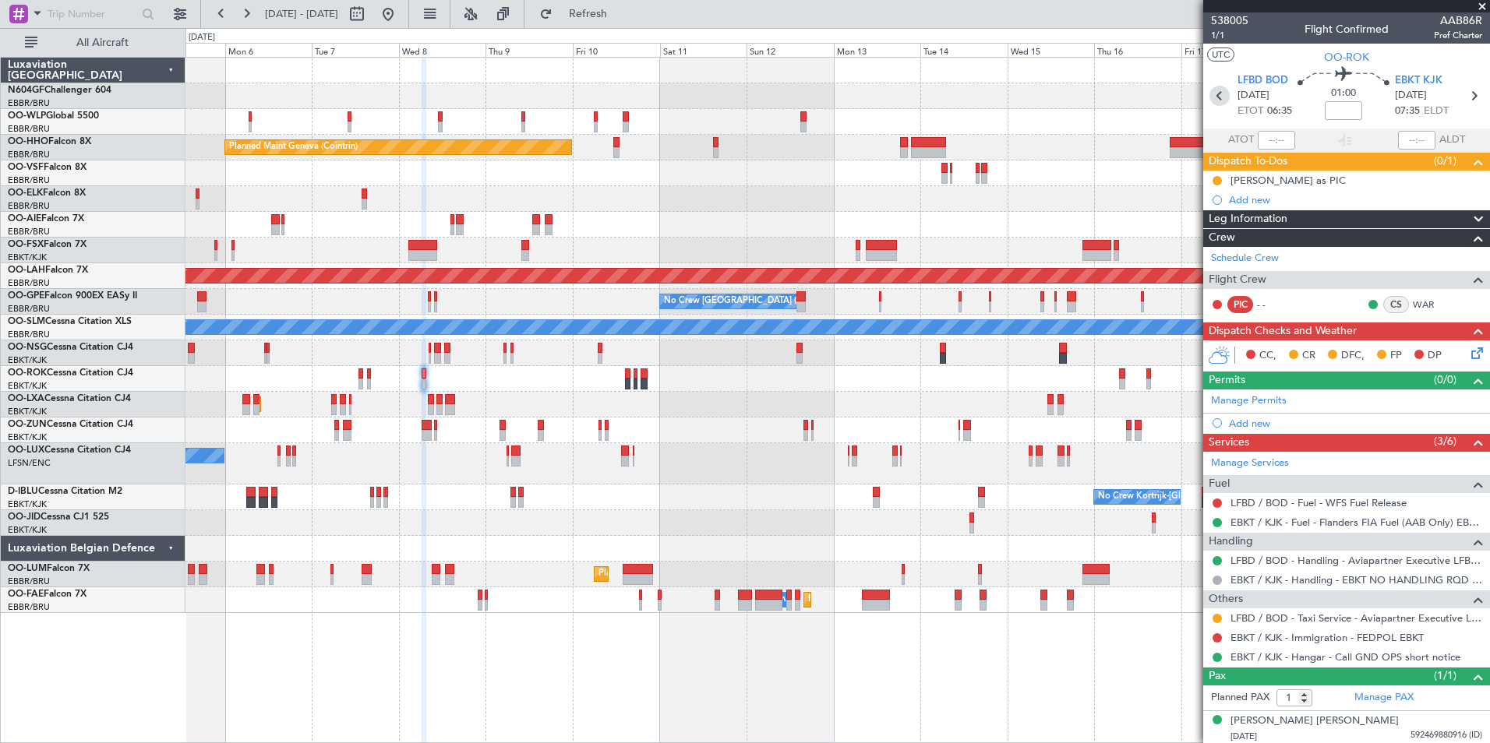
click at [1216, 91] on icon at bounding box center [1219, 96] width 20 height 20
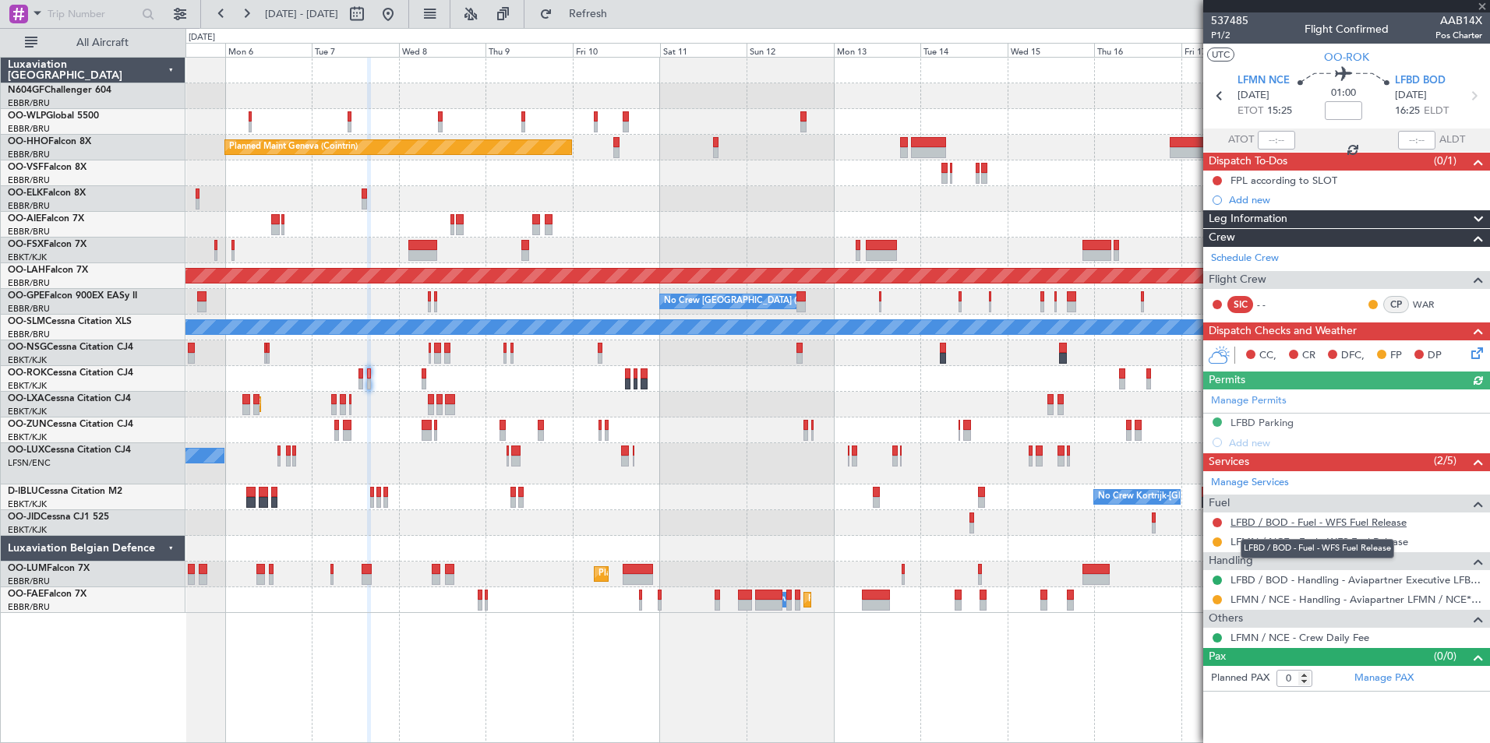
click at [1285, 520] on link "LFBD / BOD - Fuel - WFS Fuel Release" at bounding box center [1318, 522] width 176 height 13
click at [621, 19] on span "Refresh" at bounding box center [588, 14] width 65 height 11
click at [1259, 485] on link "Manage Services" at bounding box center [1250, 483] width 78 height 16
click at [621, 9] on span "Refresh" at bounding box center [588, 14] width 65 height 11
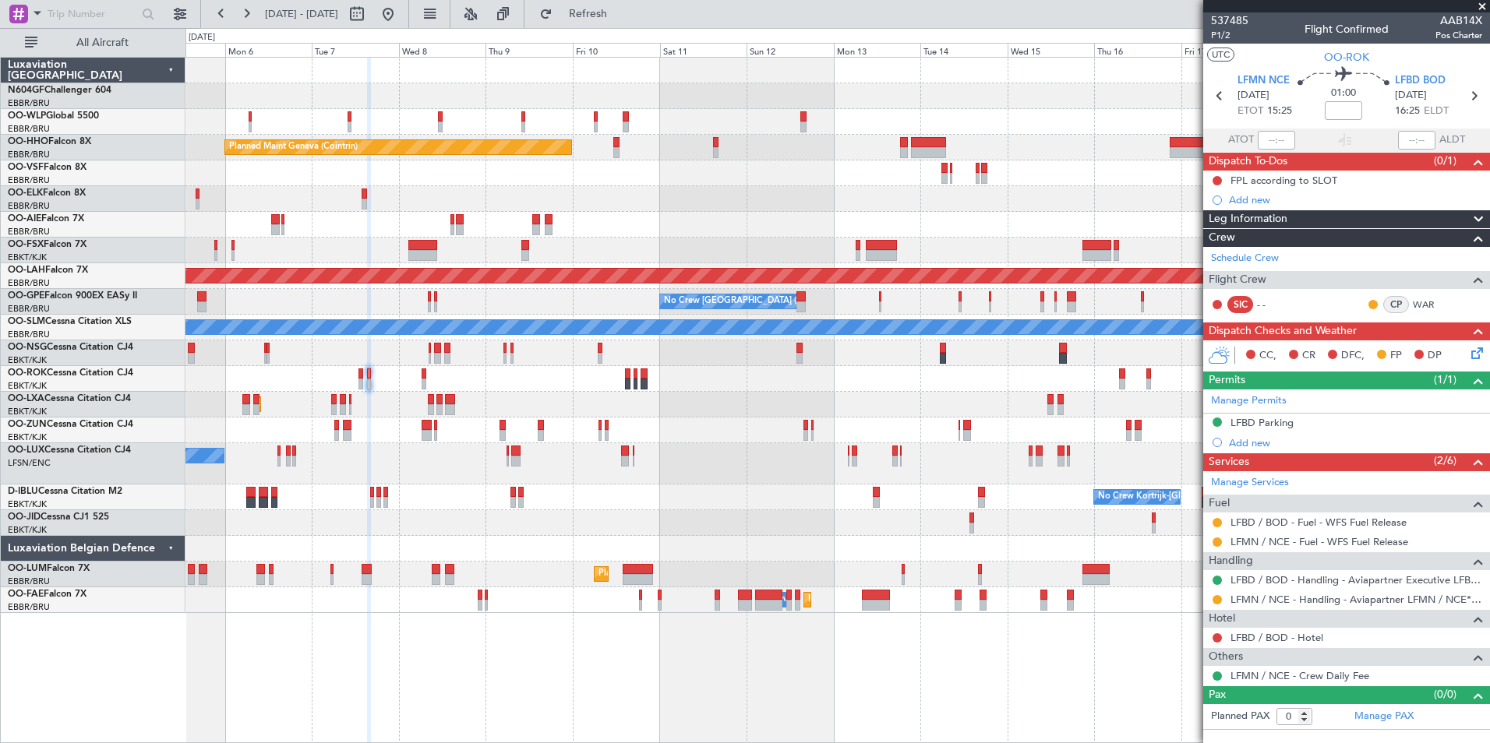
click at [357, 381] on div "AOG Maint Kortrijk-[GEOGRAPHIC_DATA]" at bounding box center [836, 379] width 1303 height 26
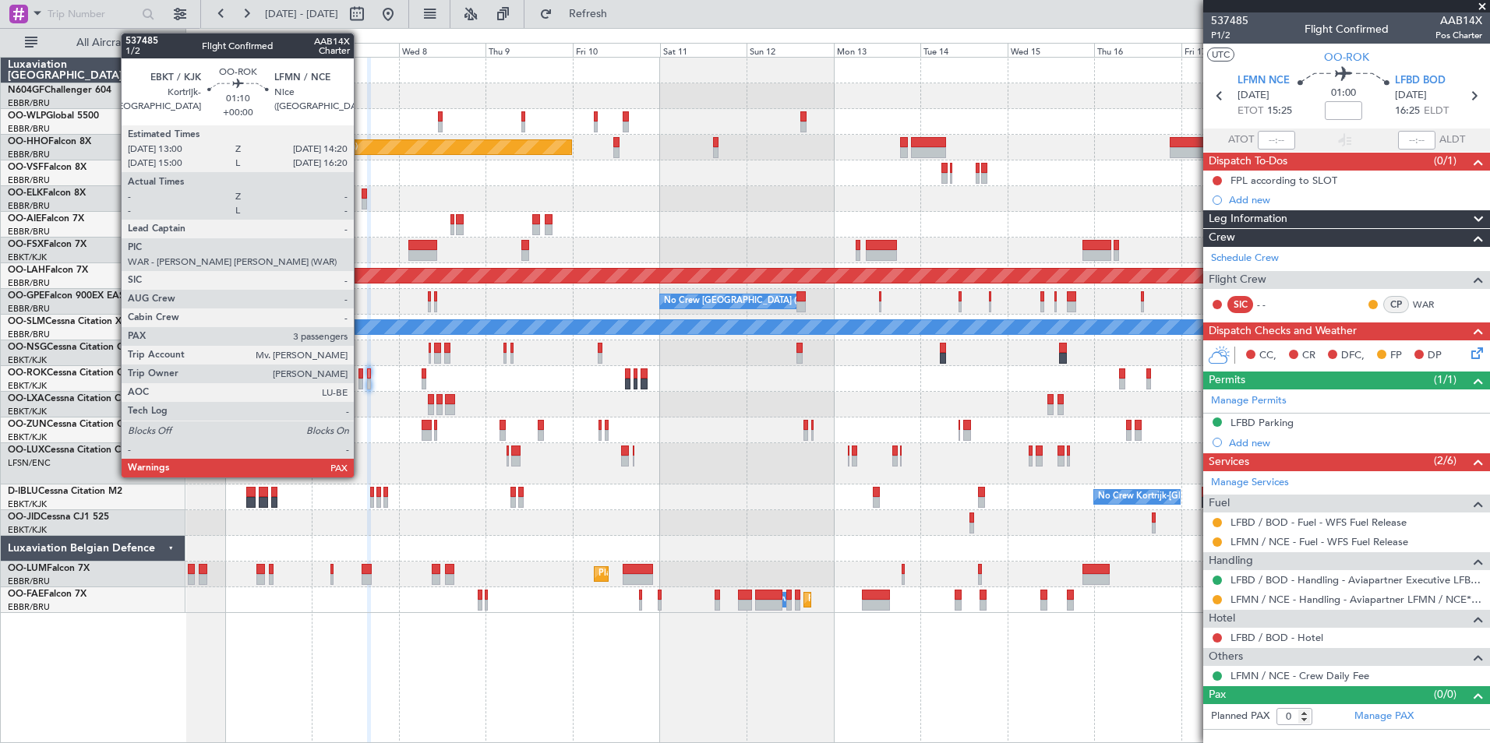
click at [362, 383] on div at bounding box center [360, 384] width 5 height 11
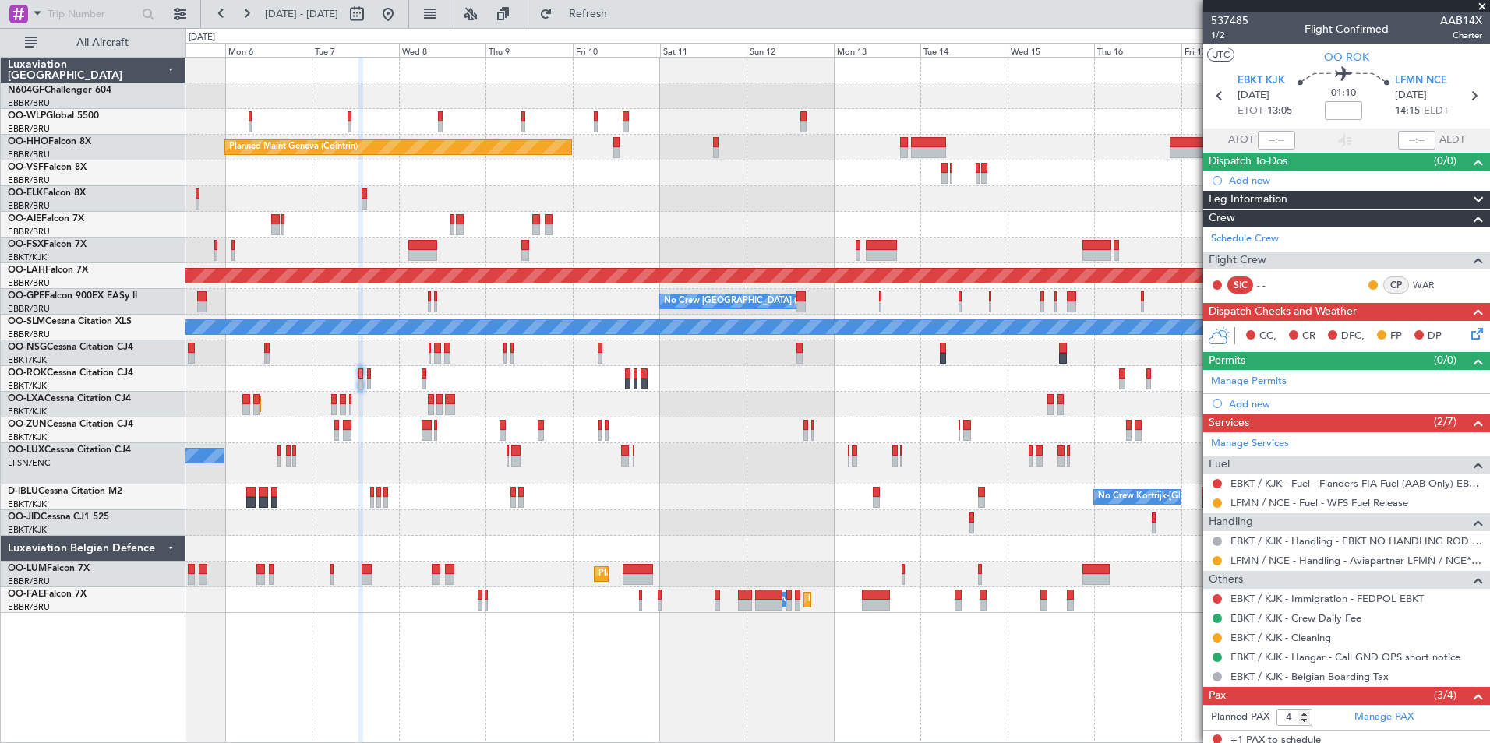
click at [631, 26] on fb-refresh-button "Refresh" at bounding box center [578, 14] width 109 height 28
click at [1468, 337] on icon at bounding box center [1474, 331] width 12 height 12
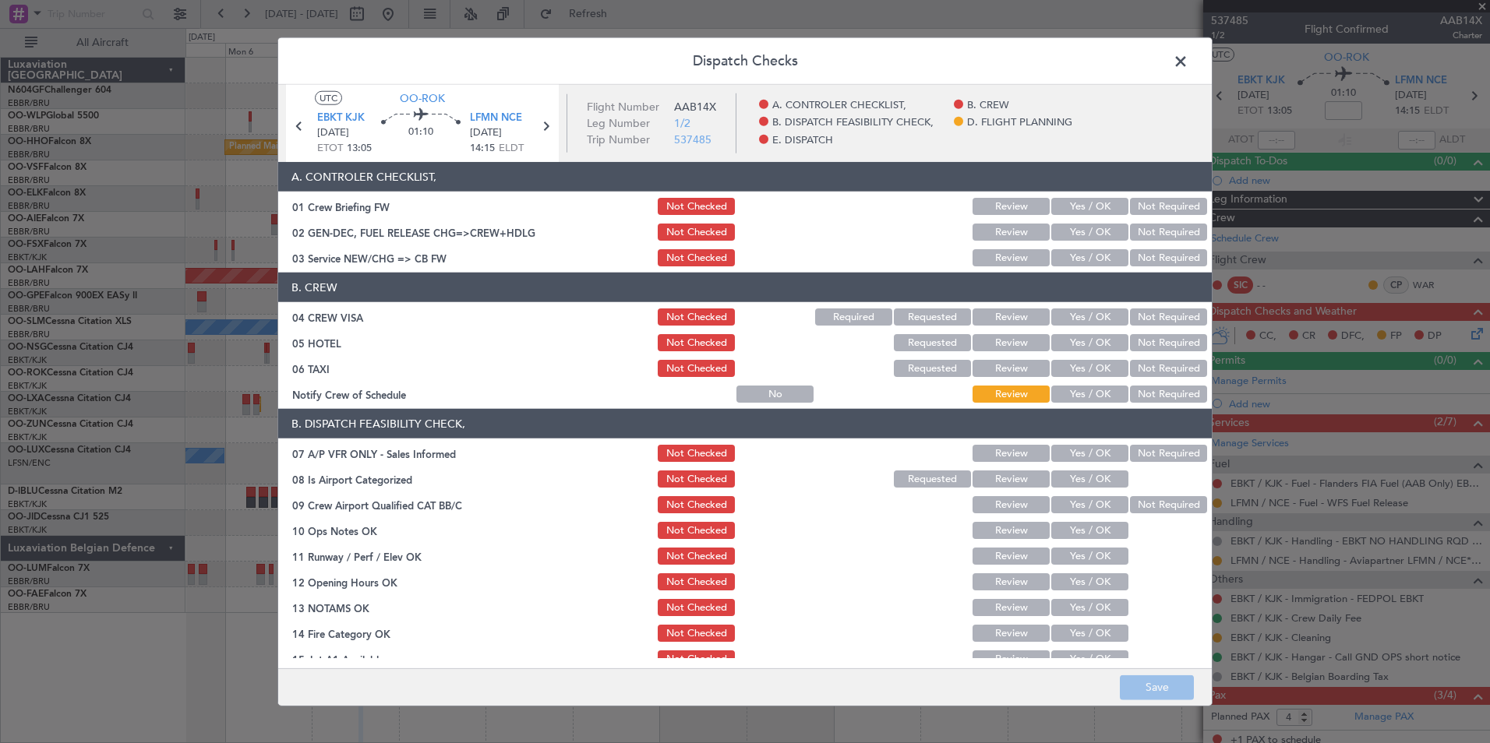
click at [1084, 256] on button "Yes / OK" at bounding box center [1089, 257] width 77 height 17
click at [1163, 320] on button "Not Required" at bounding box center [1168, 317] width 77 height 17
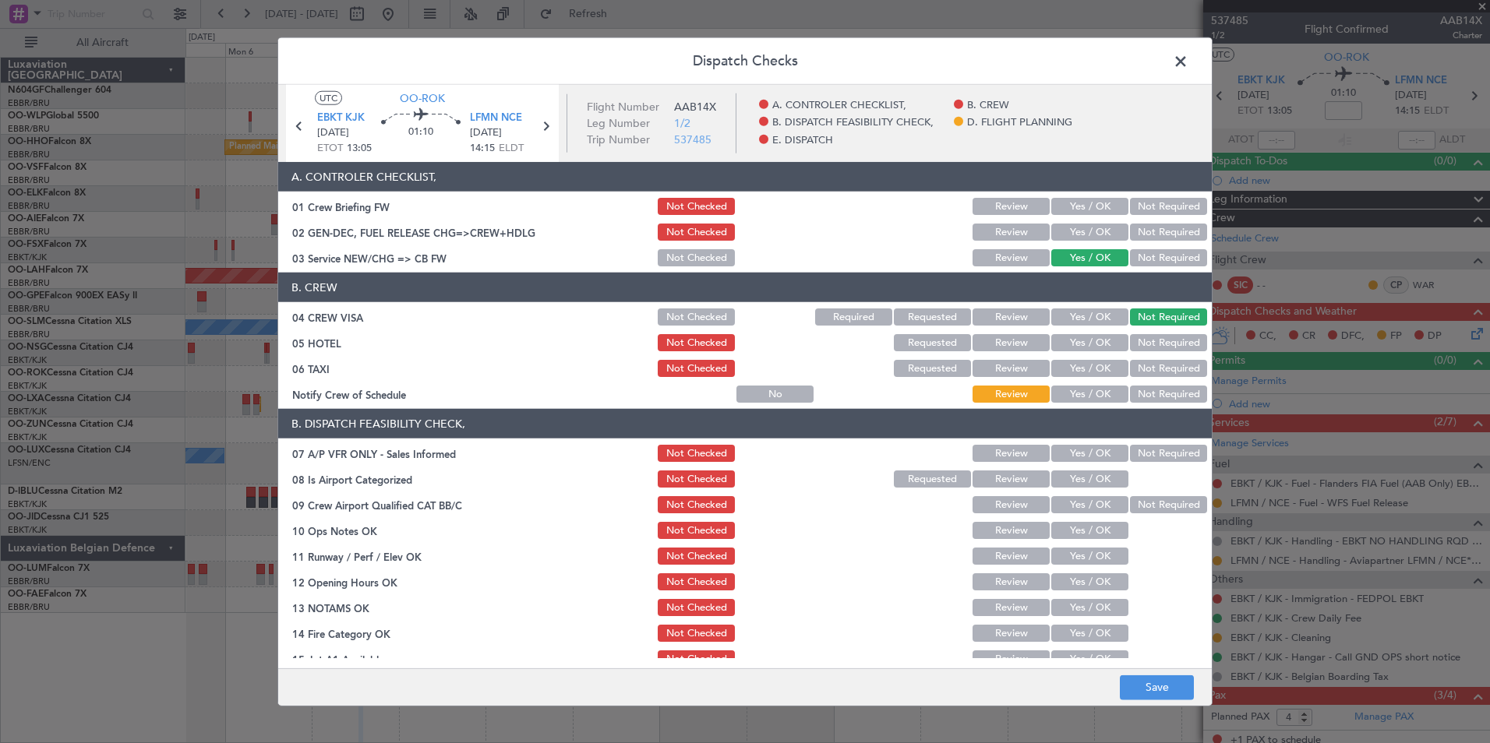
click at [1166, 343] on button "Not Required" at bounding box center [1168, 342] width 77 height 17
click at [1159, 368] on button "Not Required" at bounding box center [1168, 368] width 77 height 17
click at [1092, 393] on button "Yes / OK" at bounding box center [1089, 394] width 77 height 17
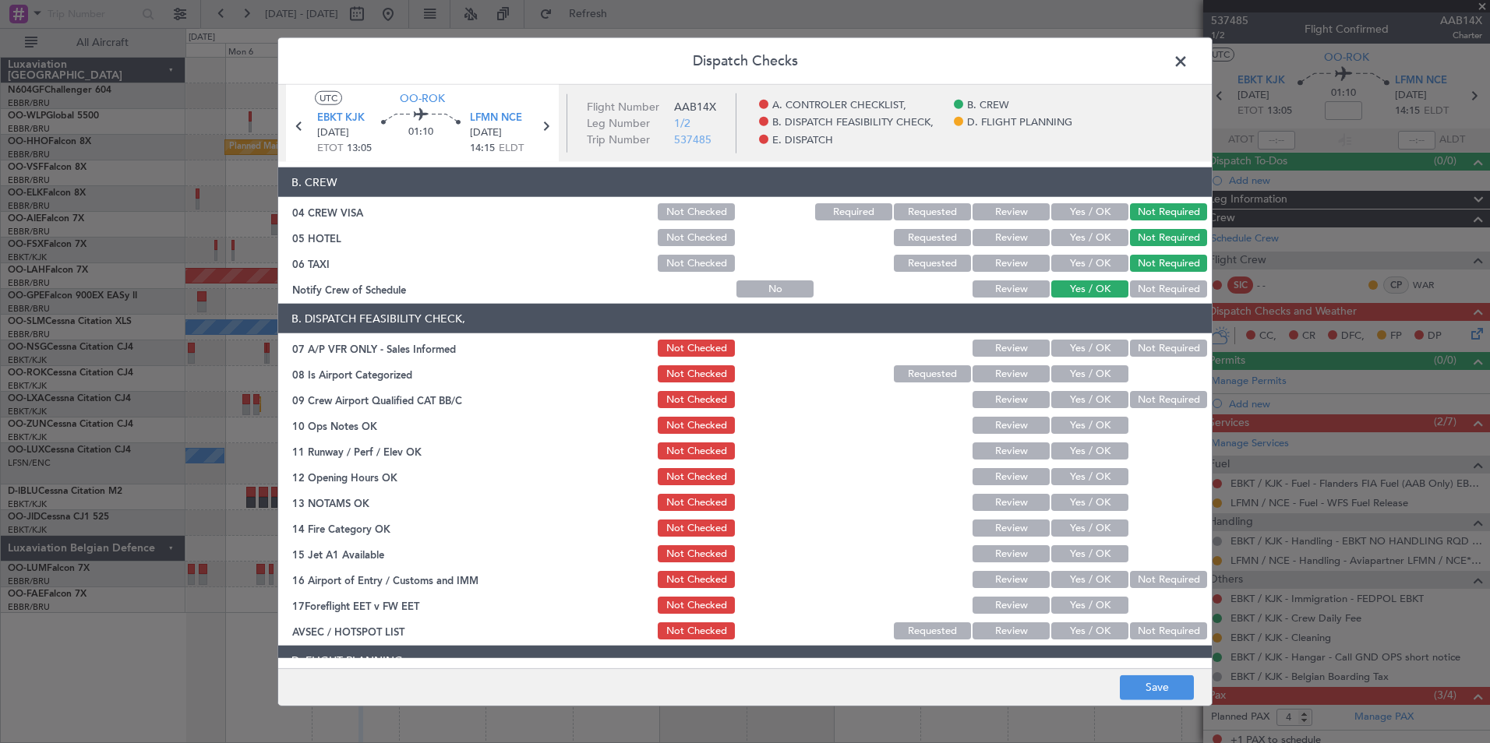
scroll to position [106, 0]
click at [1137, 354] on button "Not Required" at bounding box center [1168, 347] width 77 height 17
click at [1098, 367] on button "Yes / OK" at bounding box center [1089, 373] width 77 height 17
click at [1100, 421] on button "Yes / OK" at bounding box center [1089, 424] width 77 height 17
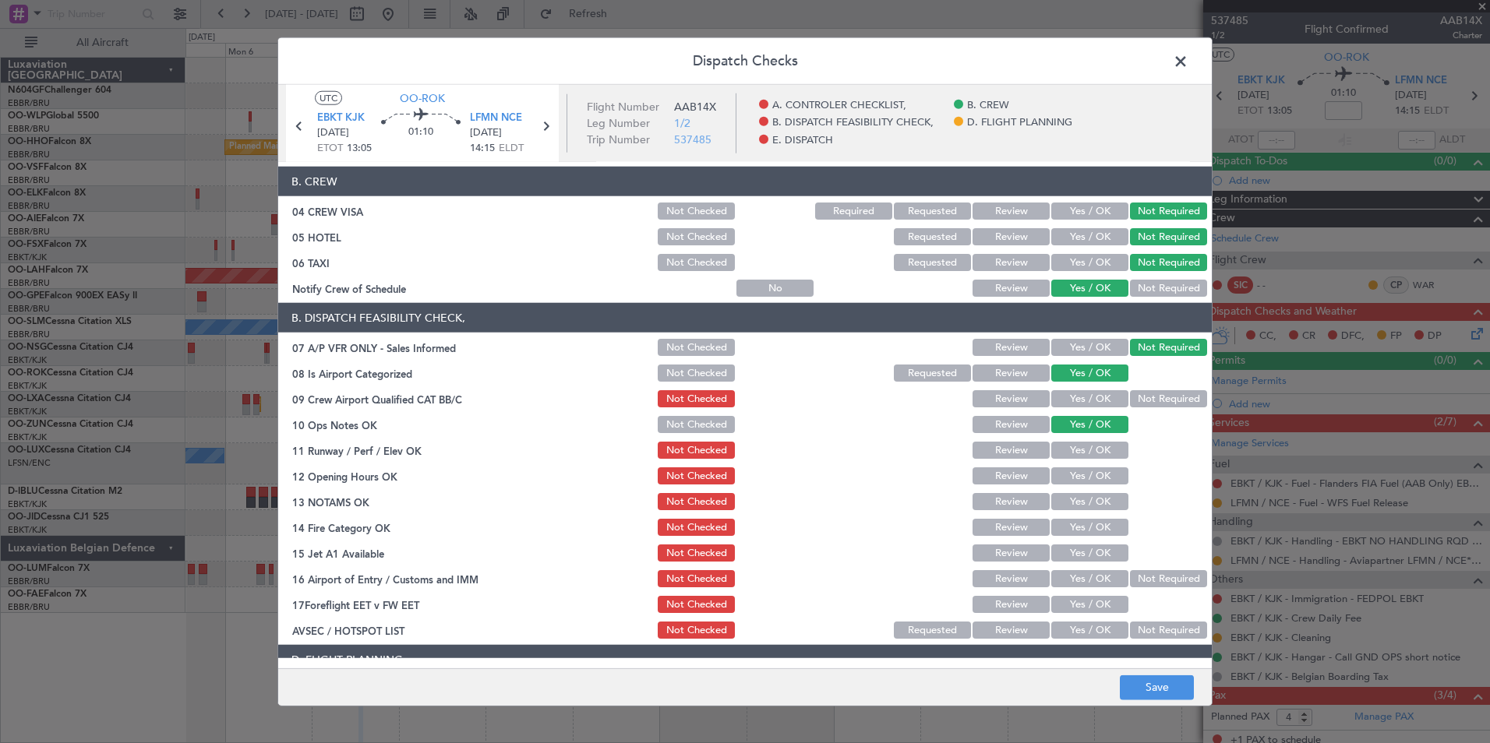
click at [1096, 444] on button "Yes / OK" at bounding box center [1089, 450] width 77 height 17
click at [1096, 457] on button "Yes / OK" at bounding box center [1089, 450] width 77 height 17
click at [1099, 467] on button "Yes / OK" at bounding box center [1089, 475] width 77 height 17
click at [1099, 484] on button "Yes / OK" at bounding box center [1089, 475] width 77 height 17
click at [1102, 496] on button "Yes / OK" at bounding box center [1089, 501] width 77 height 17
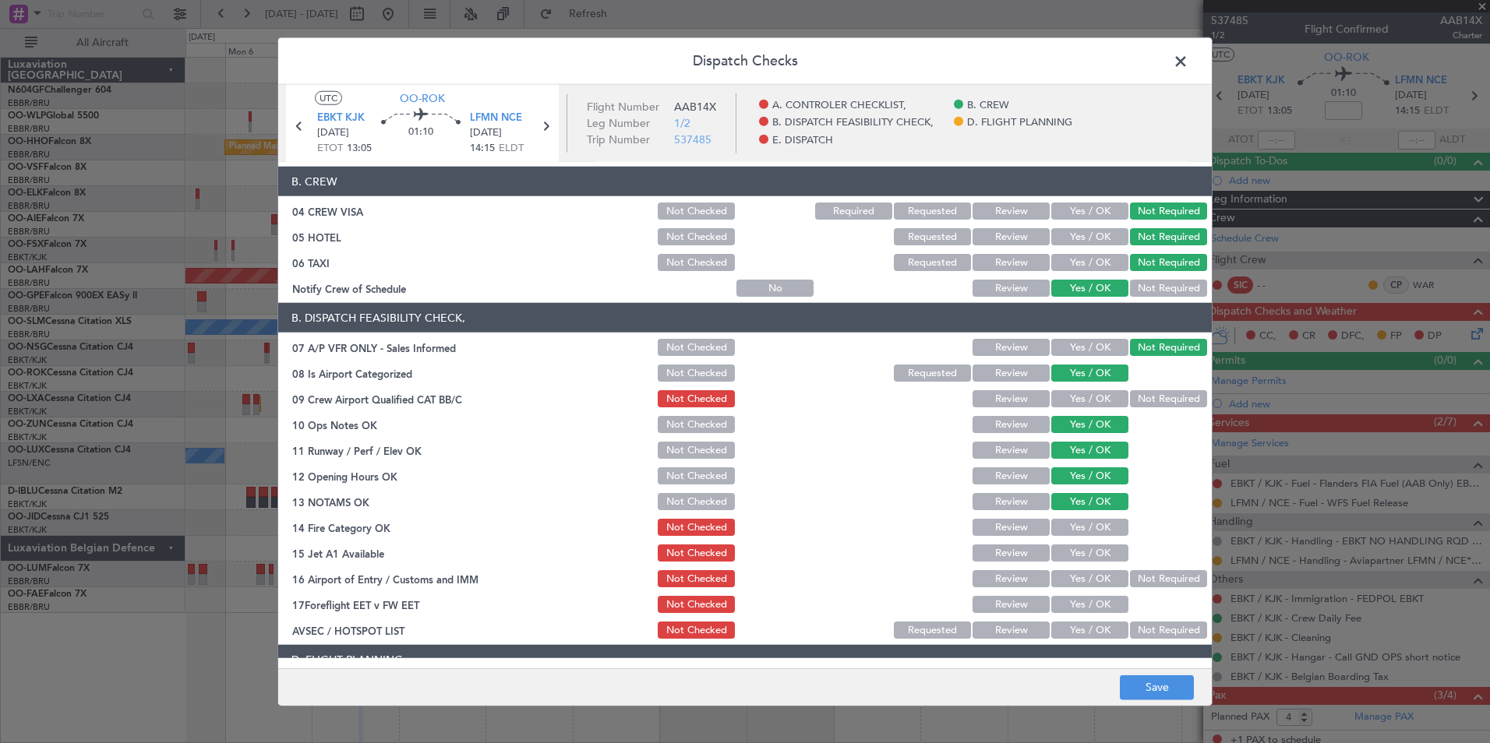
click at [1109, 518] on div "Yes / OK" at bounding box center [1088, 528] width 79 height 22
click at [1111, 527] on button "Yes / OK" at bounding box center [1089, 527] width 77 height 17
click at [1109, 556] on button "Yes / OK" at bounding box center [1089, 553] width 77 height 17
click at [1150, 573] on button "Not Required" at bounding box center [1168, 578] width 77 height 17
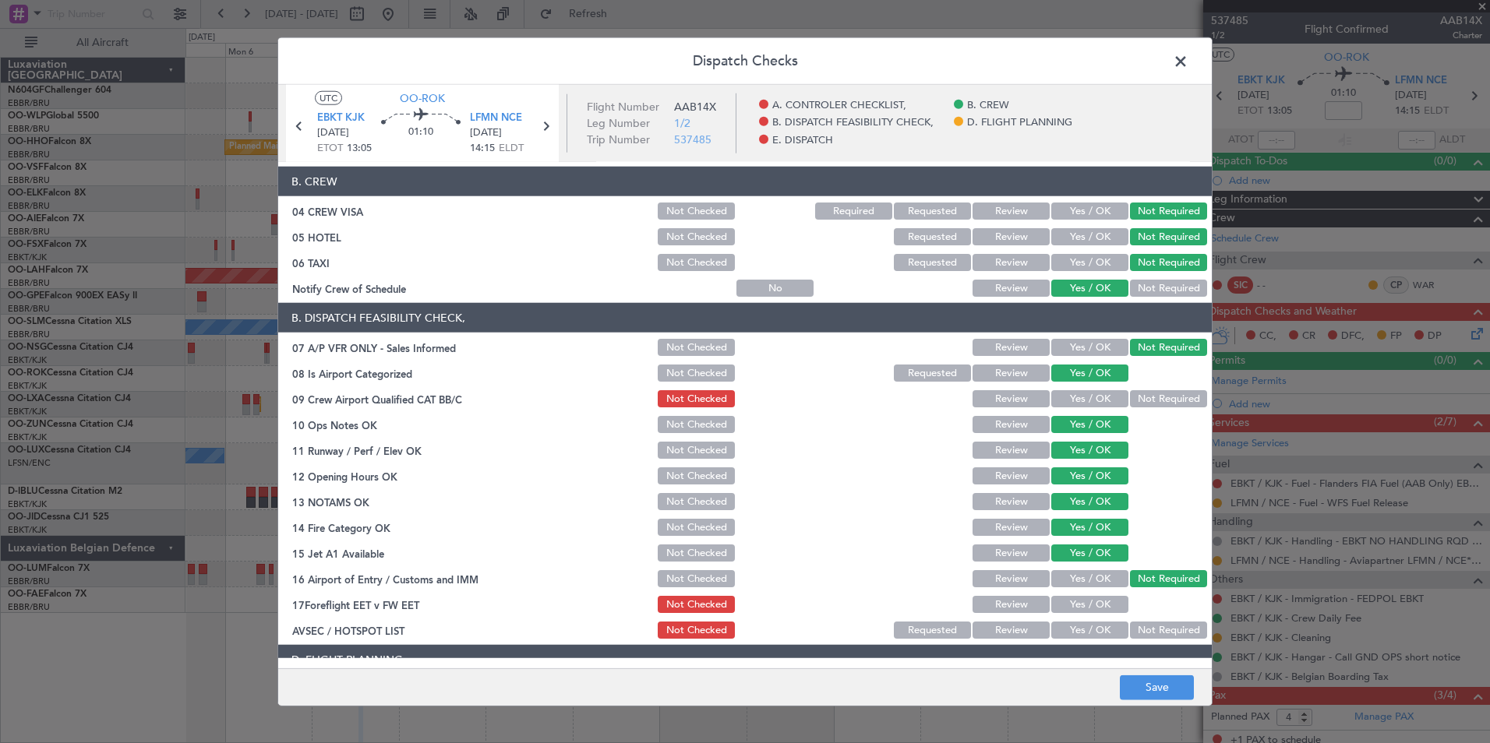
click at [1106, 626] on button "Yes / OK" at bounding box center [1089, 630] width 77 height 17
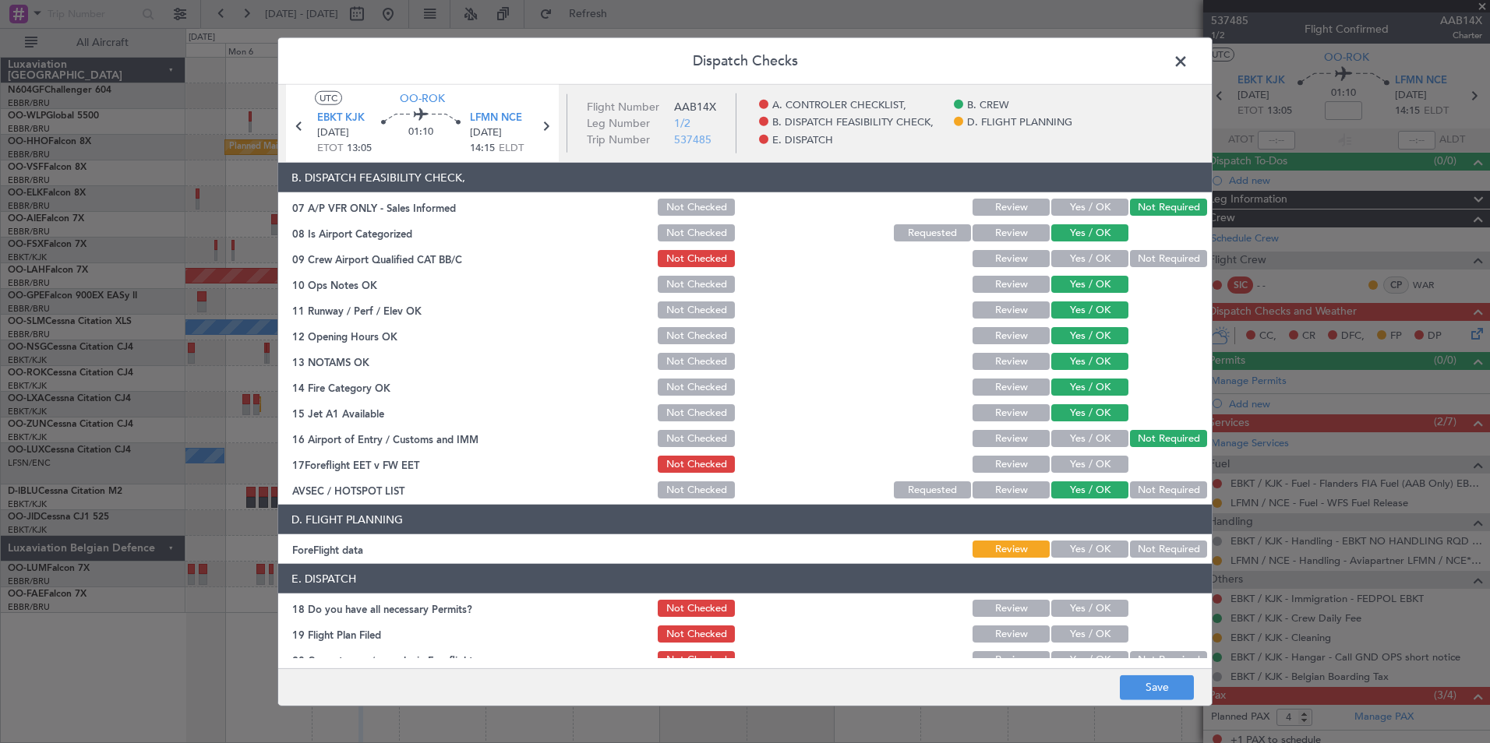
scroll to position [249, 0]
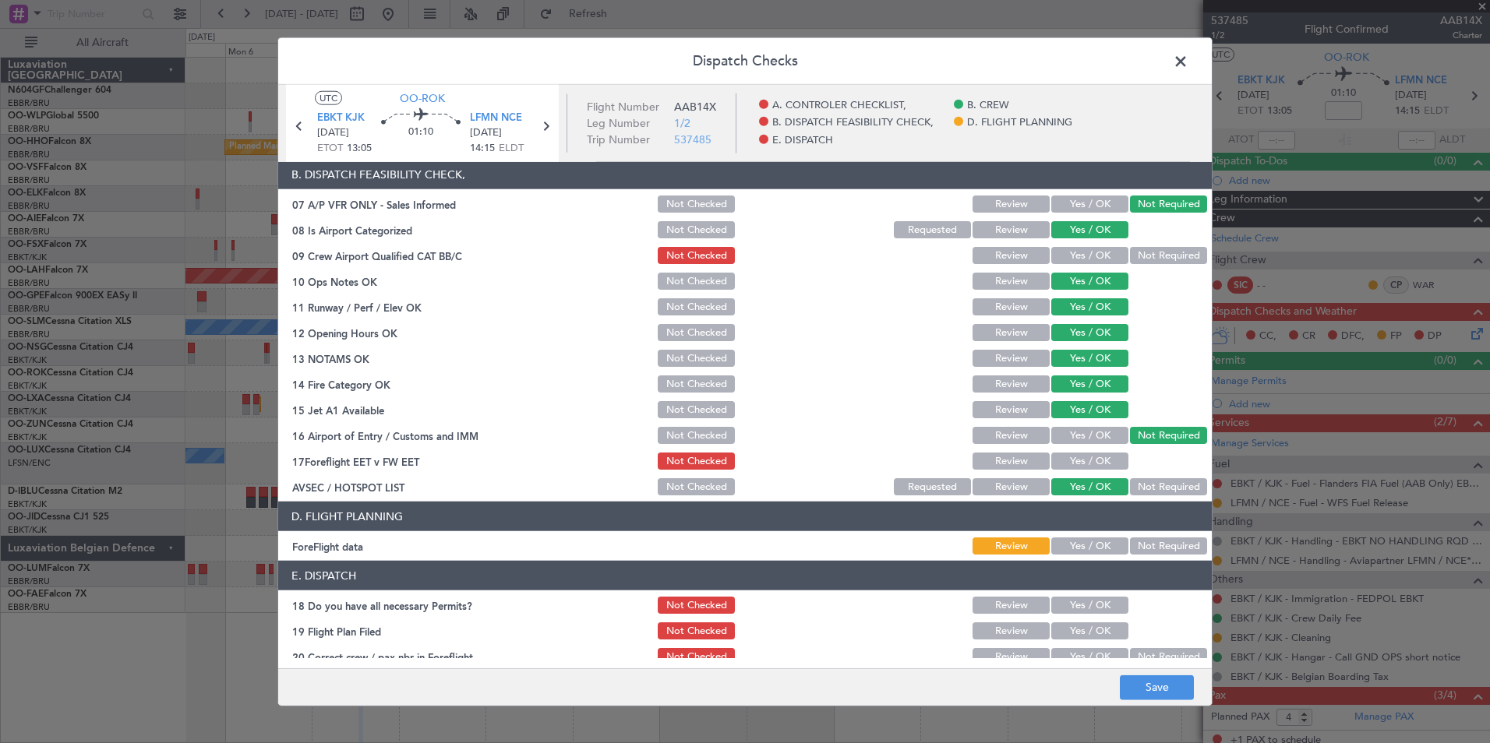
click at [1142, 552] on button "Not Required" at bounding box center [1168, 546] width 77 height 17
click at [1155, 684] on button "Save" at bounding box center [1157, 687] width 74 height 25
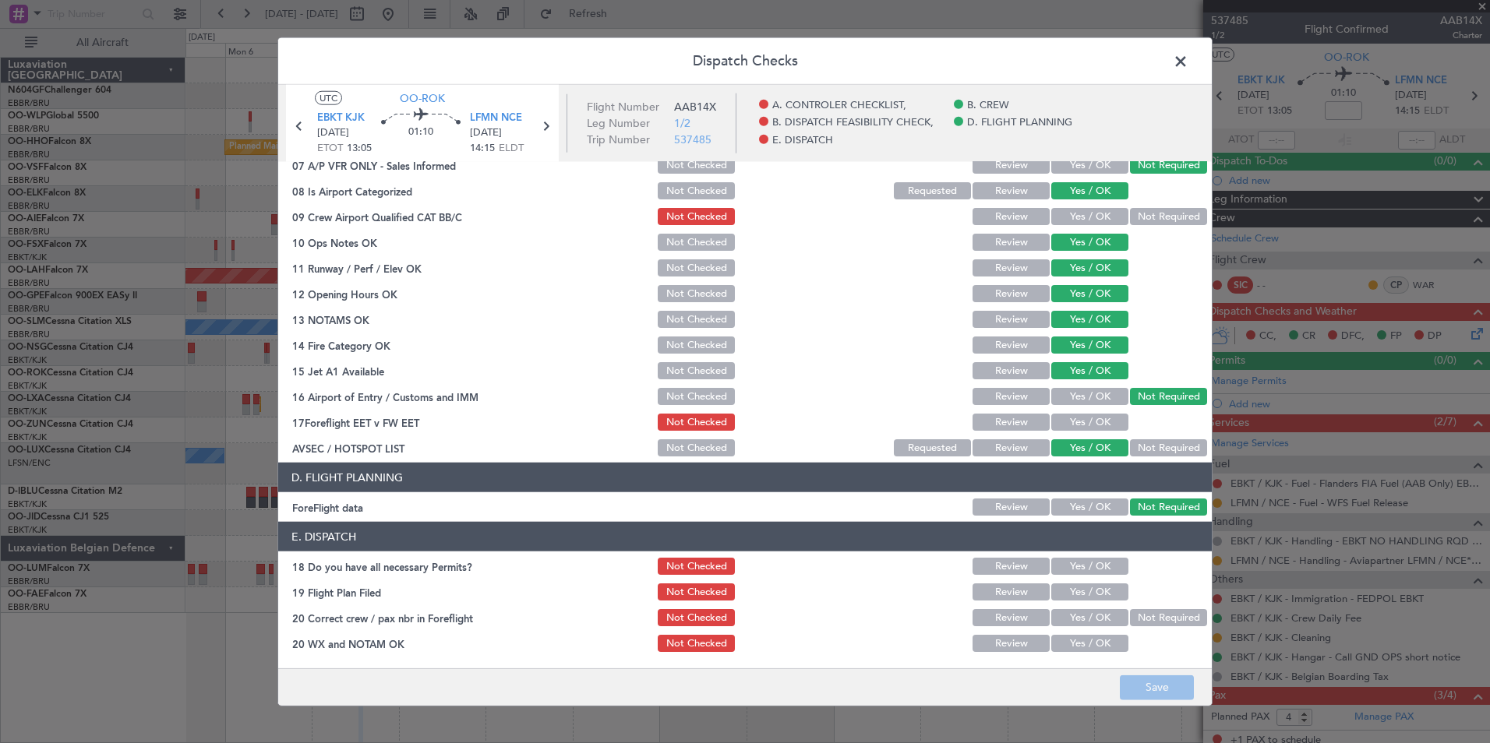
click at [1188, 60] on span at bounding box center [1188, 65] width 0 height 31
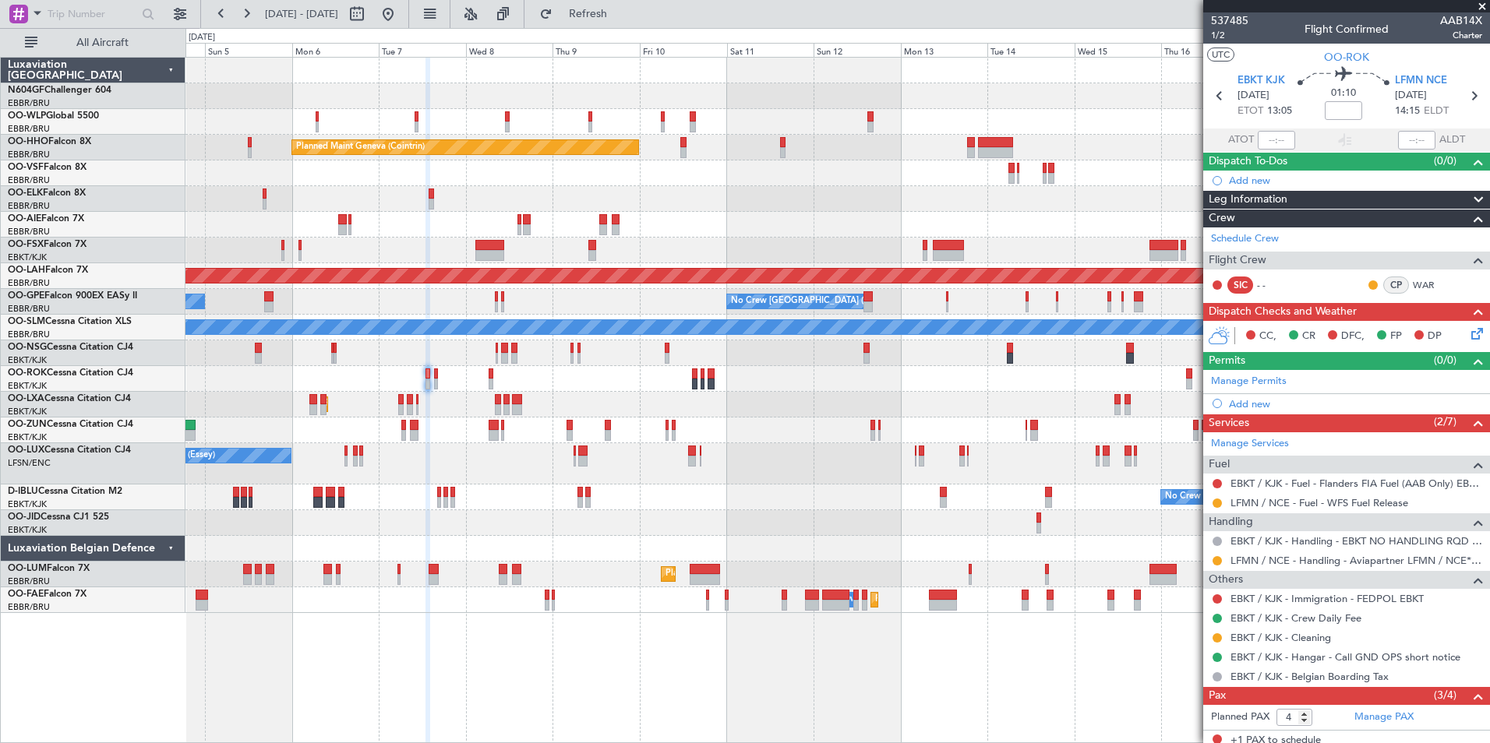
click at [587, 342] on div "Planned Maint Milan (Linate) Planned Maint Geneva (Cointrin) Unplanned Maint Lo…" at bounding box center [836, 336] width 1303 height 556
click at [905, 531] on div at bounding box center [836, 523] width 1303 height 26
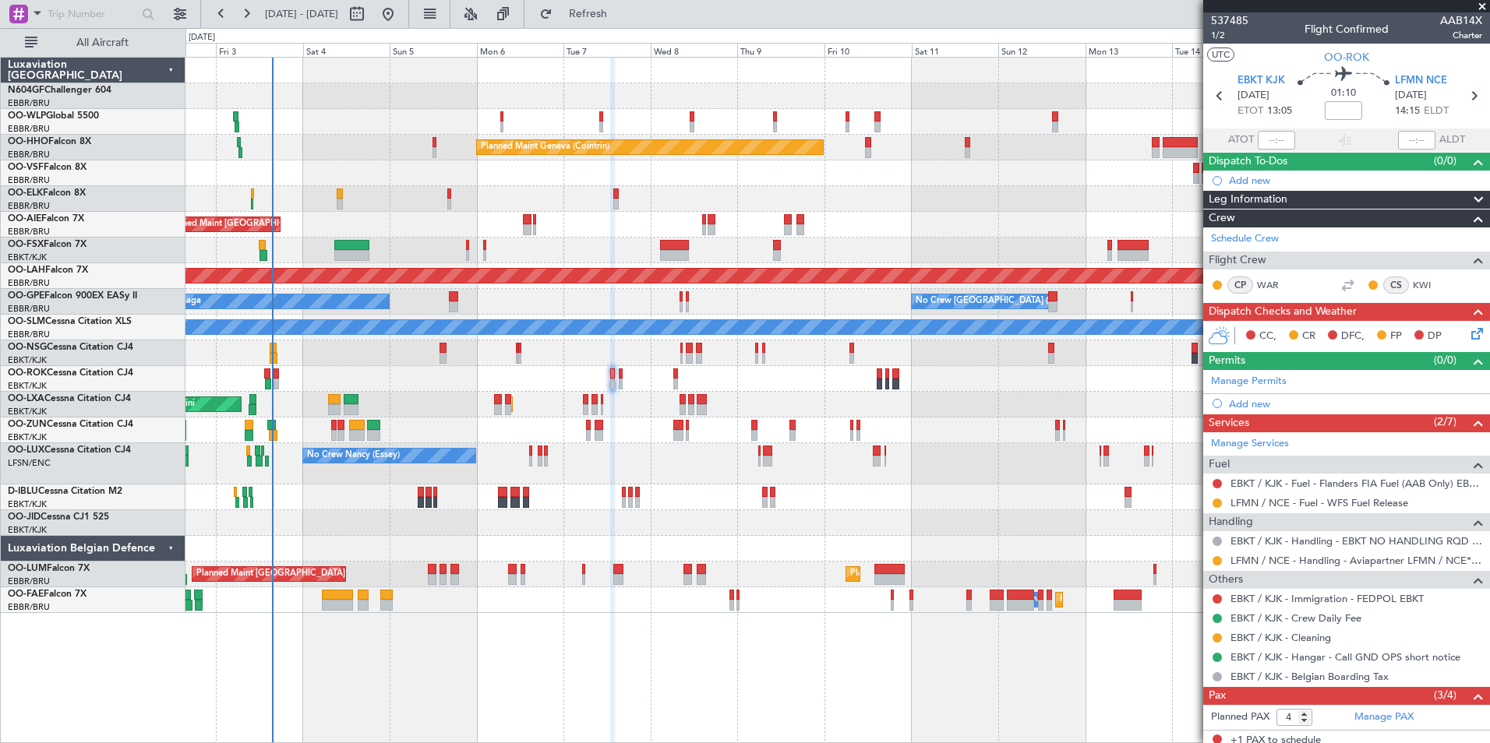
click at [678, 465] on div "No Crew Nancy (Essey)" at bounding box center [836, 463] width 1303 height 41
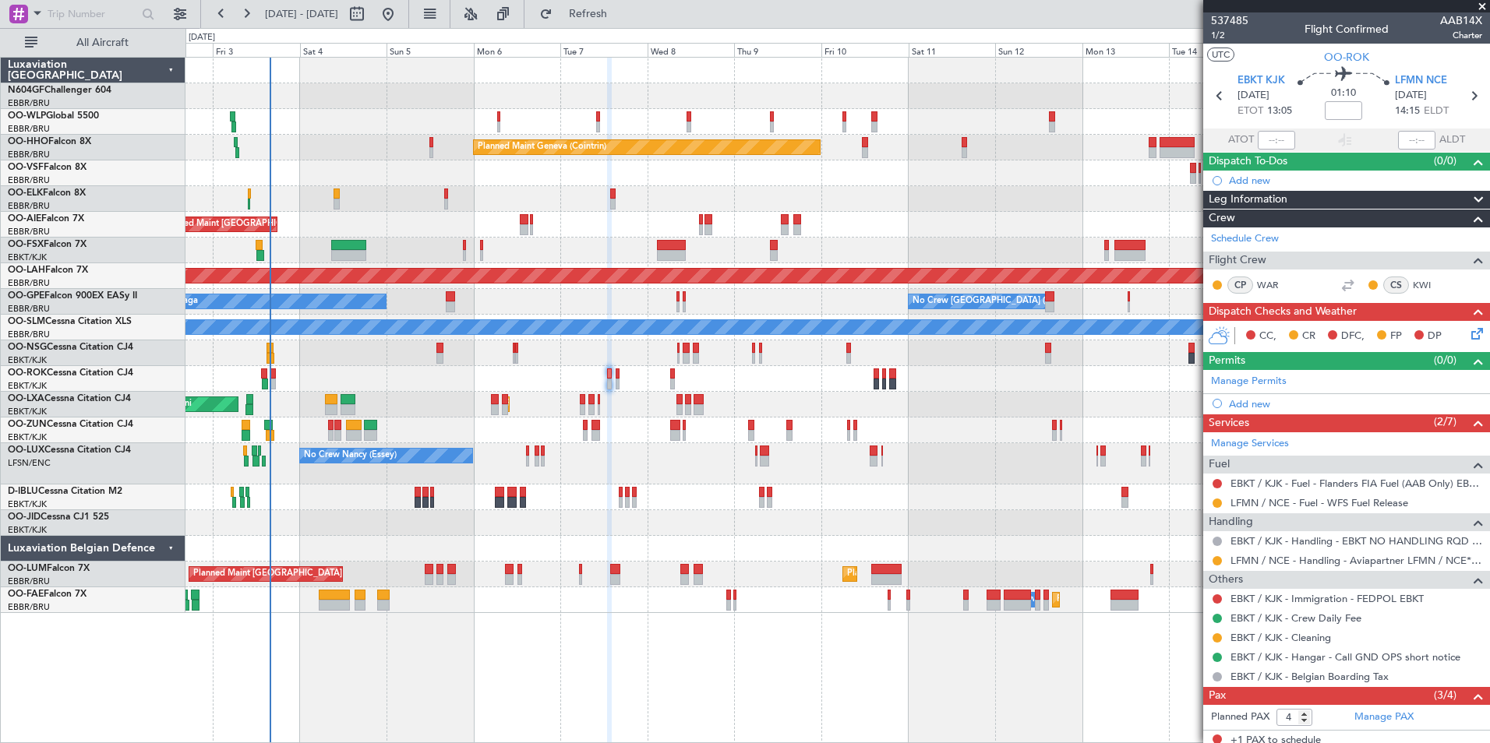
click at [628, 545] on div at bounding box center [836, 549] width 1303 height 26
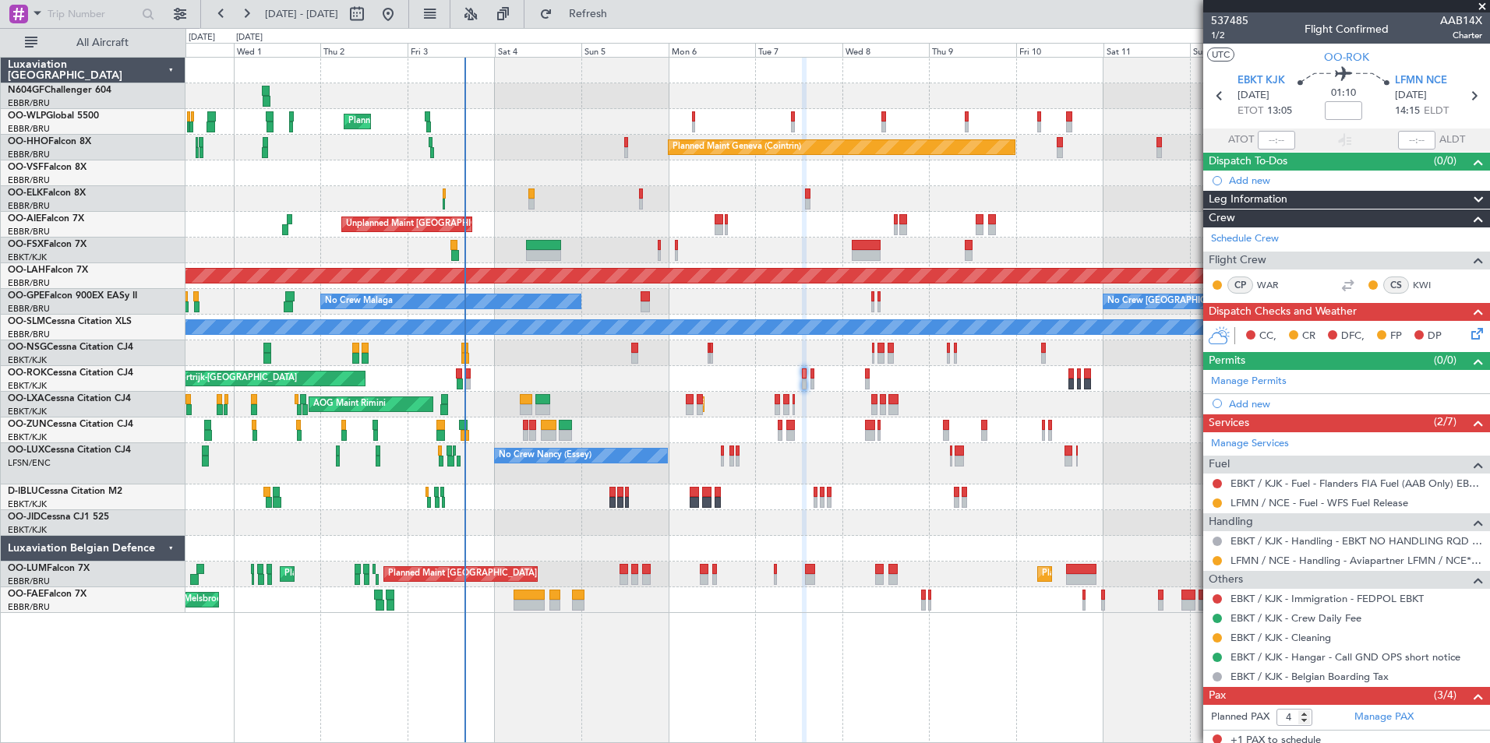
click at [575, 355] on div "Planned Maint [GEOGRAPHIC_DATA] ([GEOGRAPHIC_DATA])" at bounding box center [836, 353] width 1303 height 26
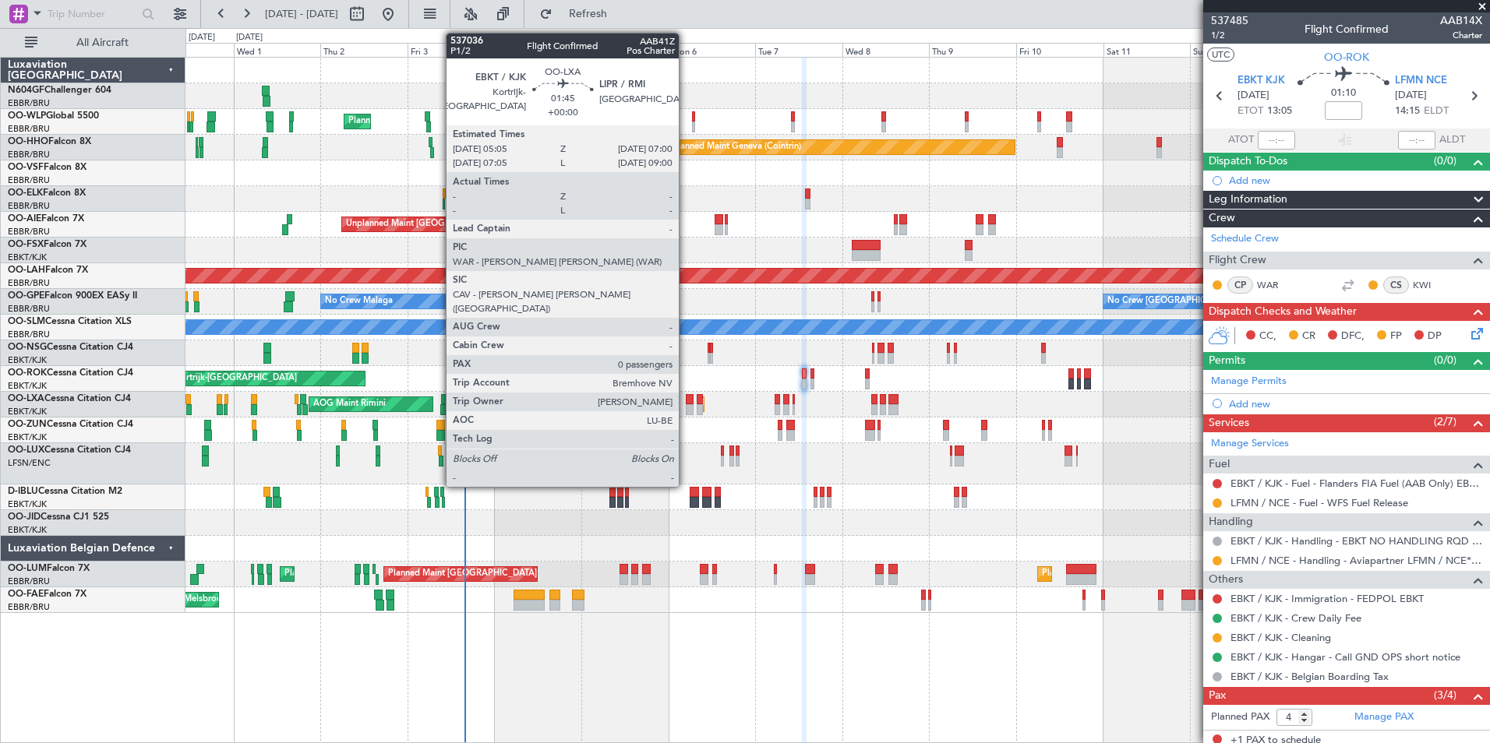
click at [690, 400] on div at bounding box center [689, 399] width 7 height 11
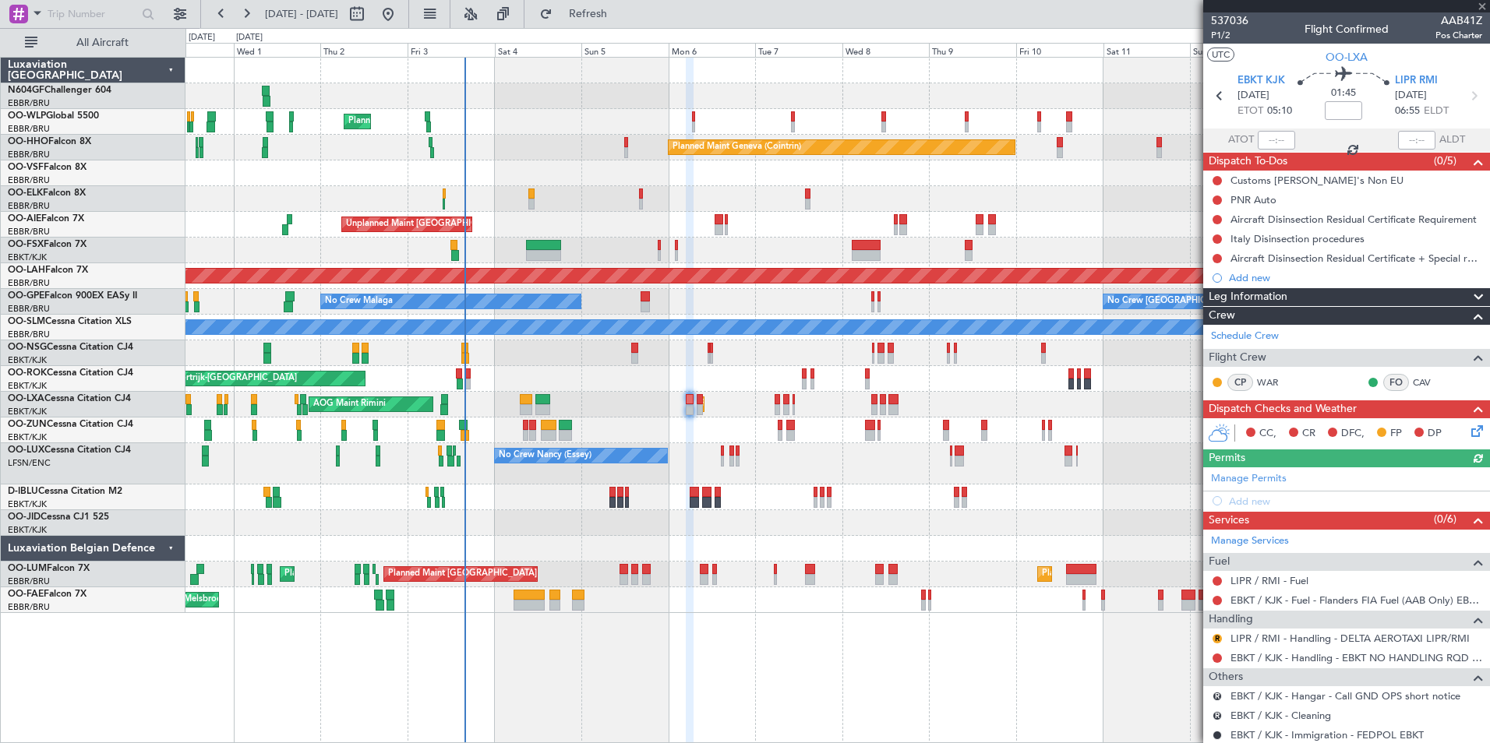
scroll to position [123, 0]
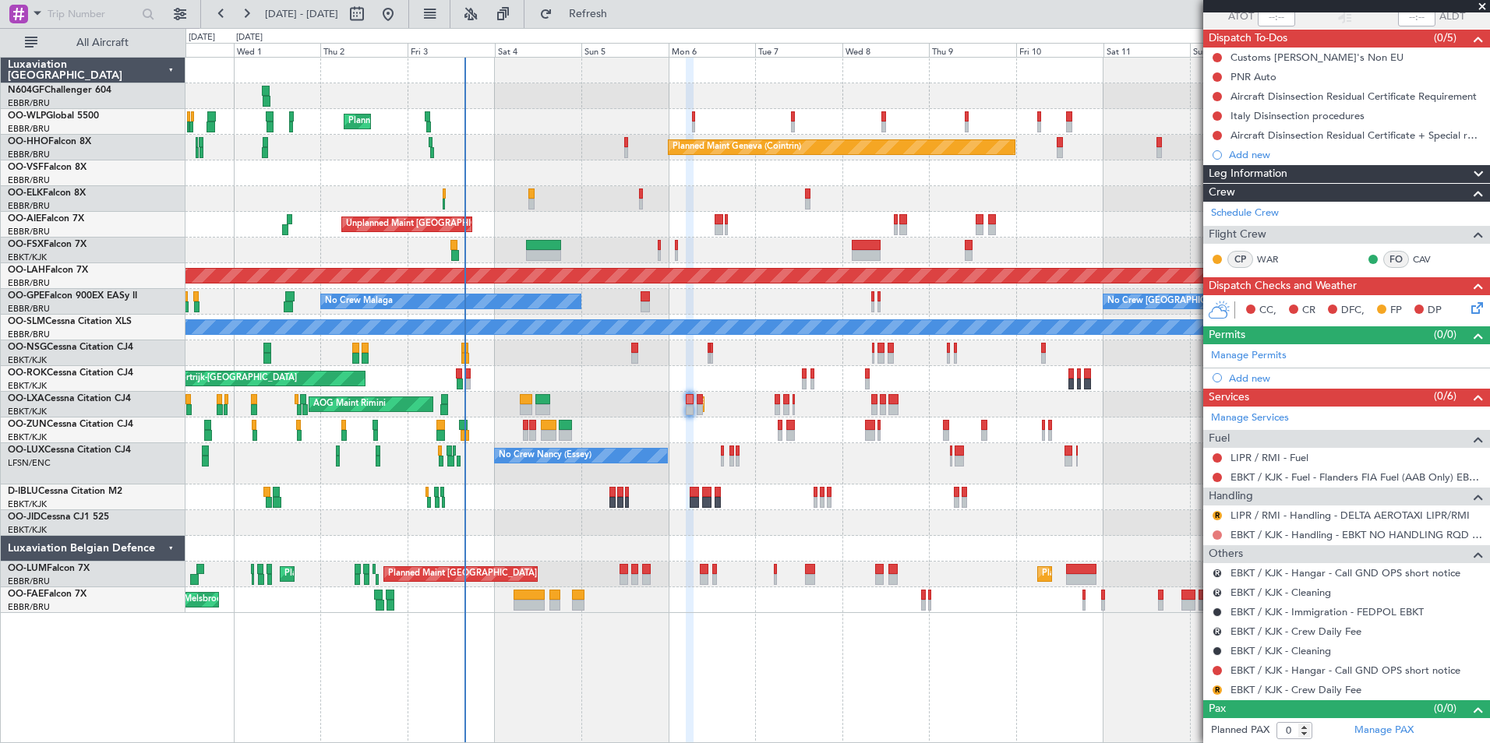
click at [1216, 535] on button at bounding box center [1216, 535] width 9 height 9
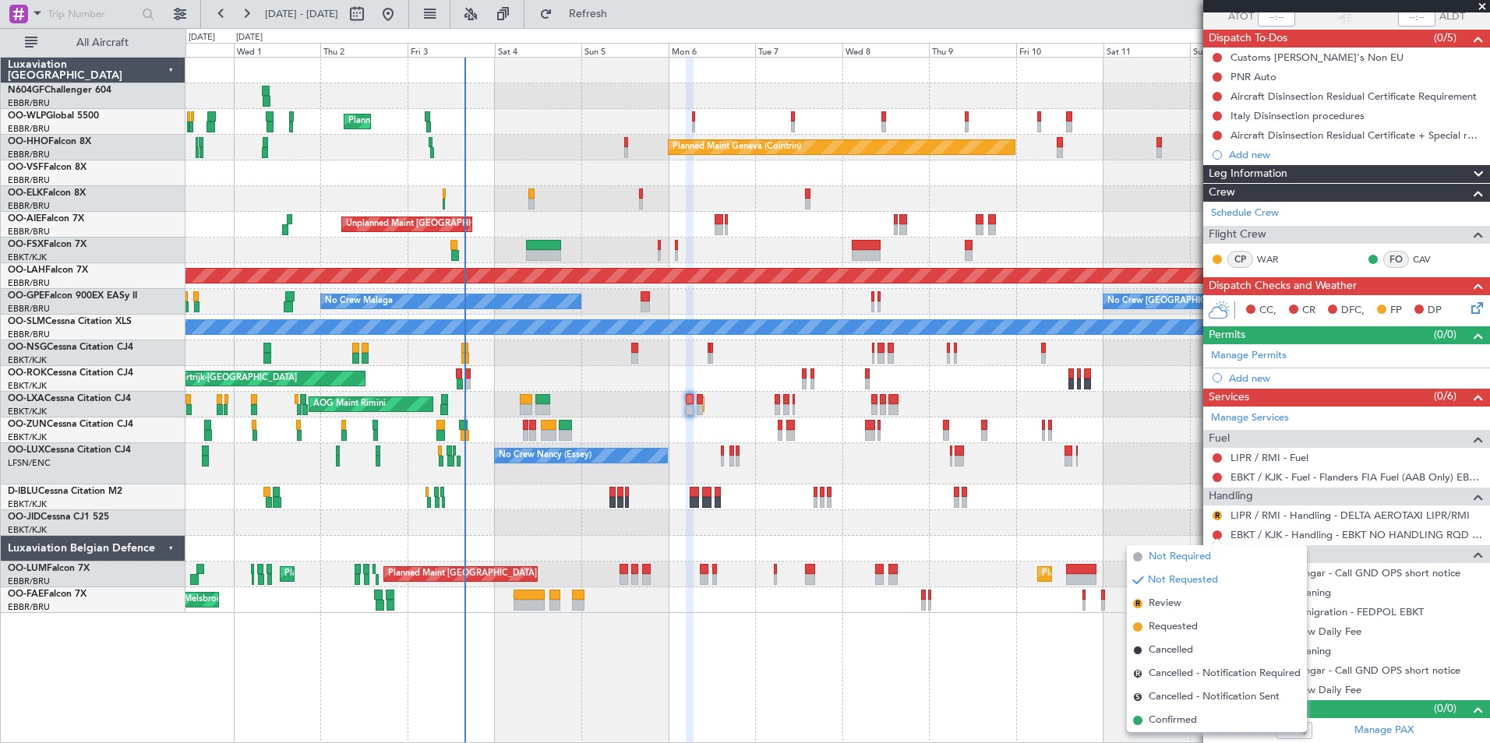
click at [1195, 559] on span "Not Required" at bounding box center [1179, 557] width 62 height 16
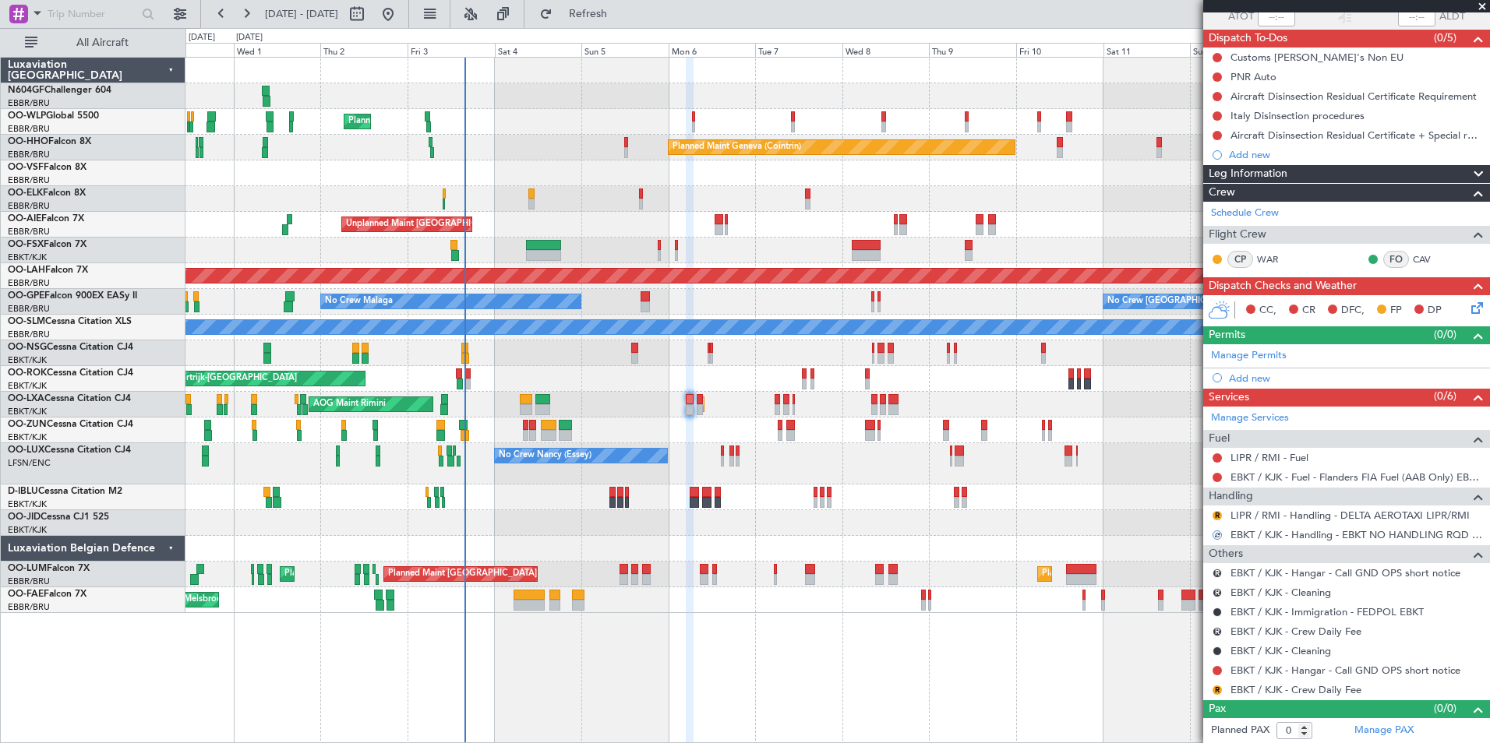
click at [1212, 684] on nimbus-traffic-light "R" at bounding box center [1217, 690] width 12 height 12
click at [1215, 686] on button "R" at bounding box center [1216, 690] width 9 height 9
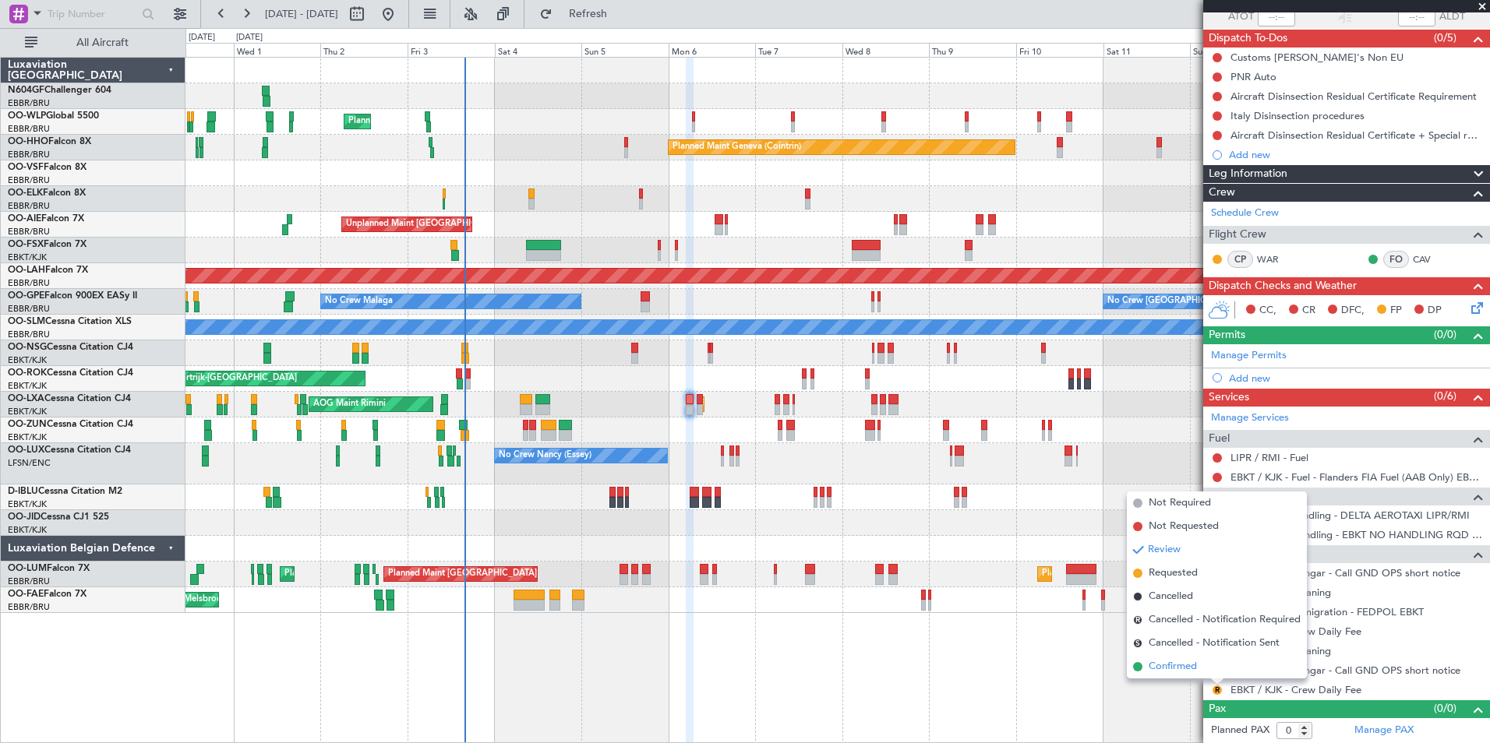
click at [1201, 668] on li "Confirmed" at bounding box center [1217, 666] width 180 height 23
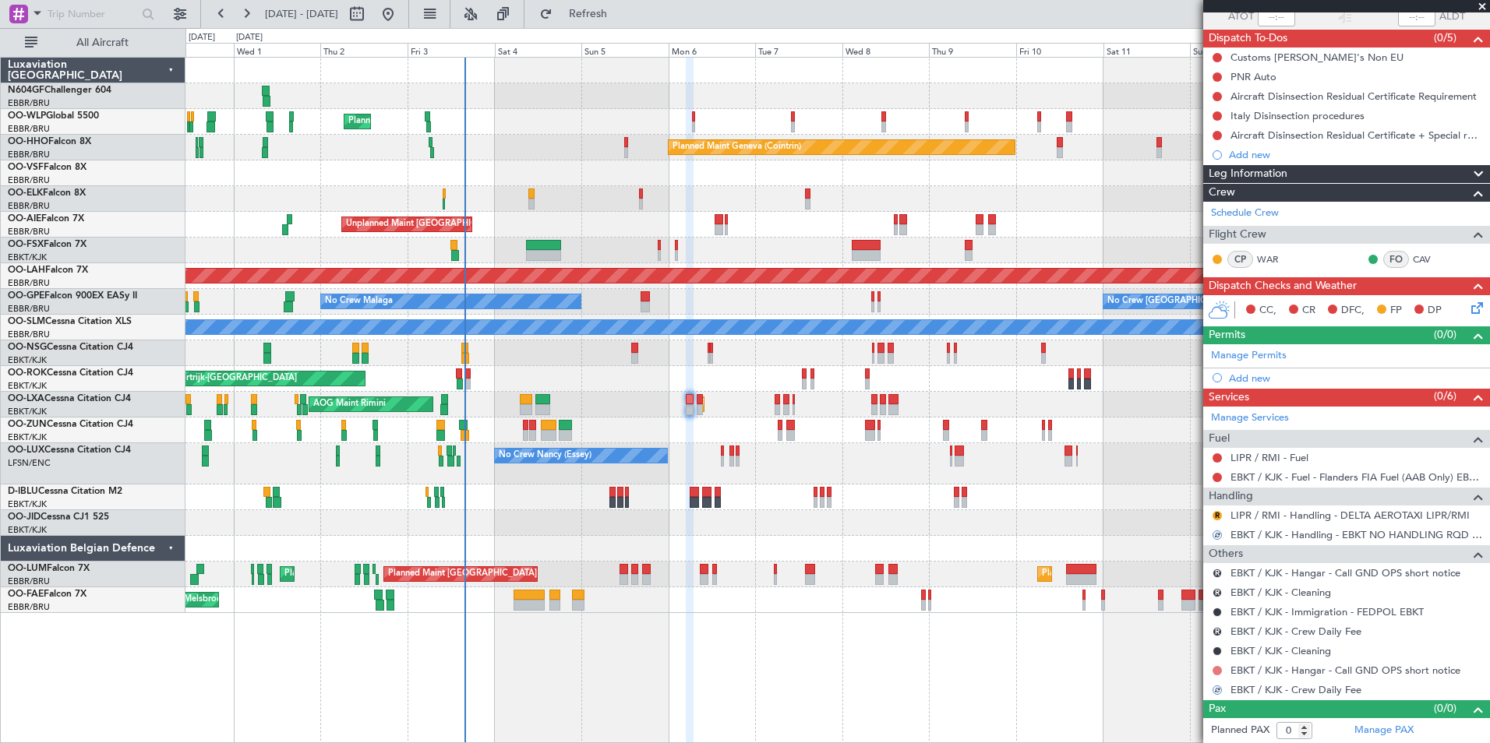
click at [1216, 670] on button at bounding box center [1216, 670] width 9 height 9
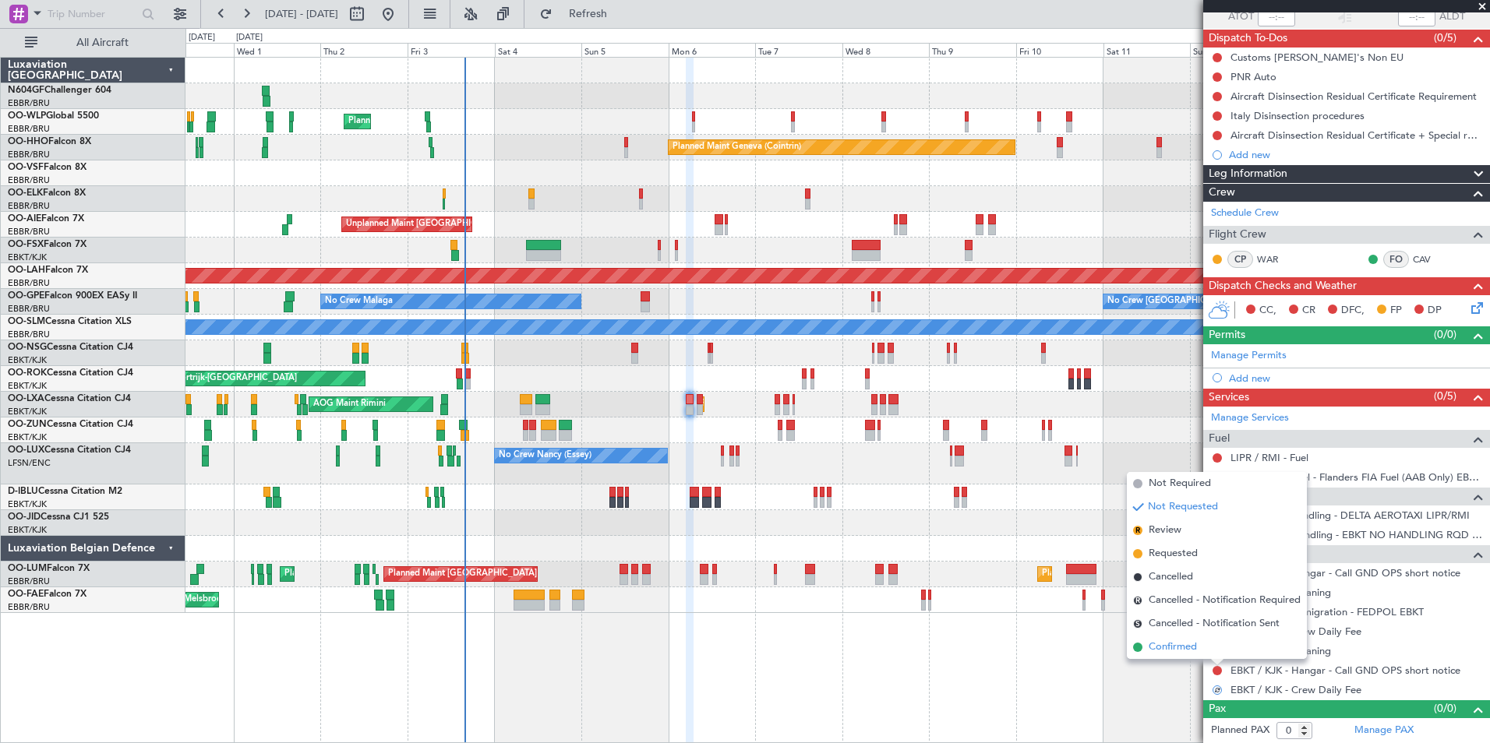
click at [1194, 647] on span "Confirmed" at bounding box center [1172, 648] width 48 height 16
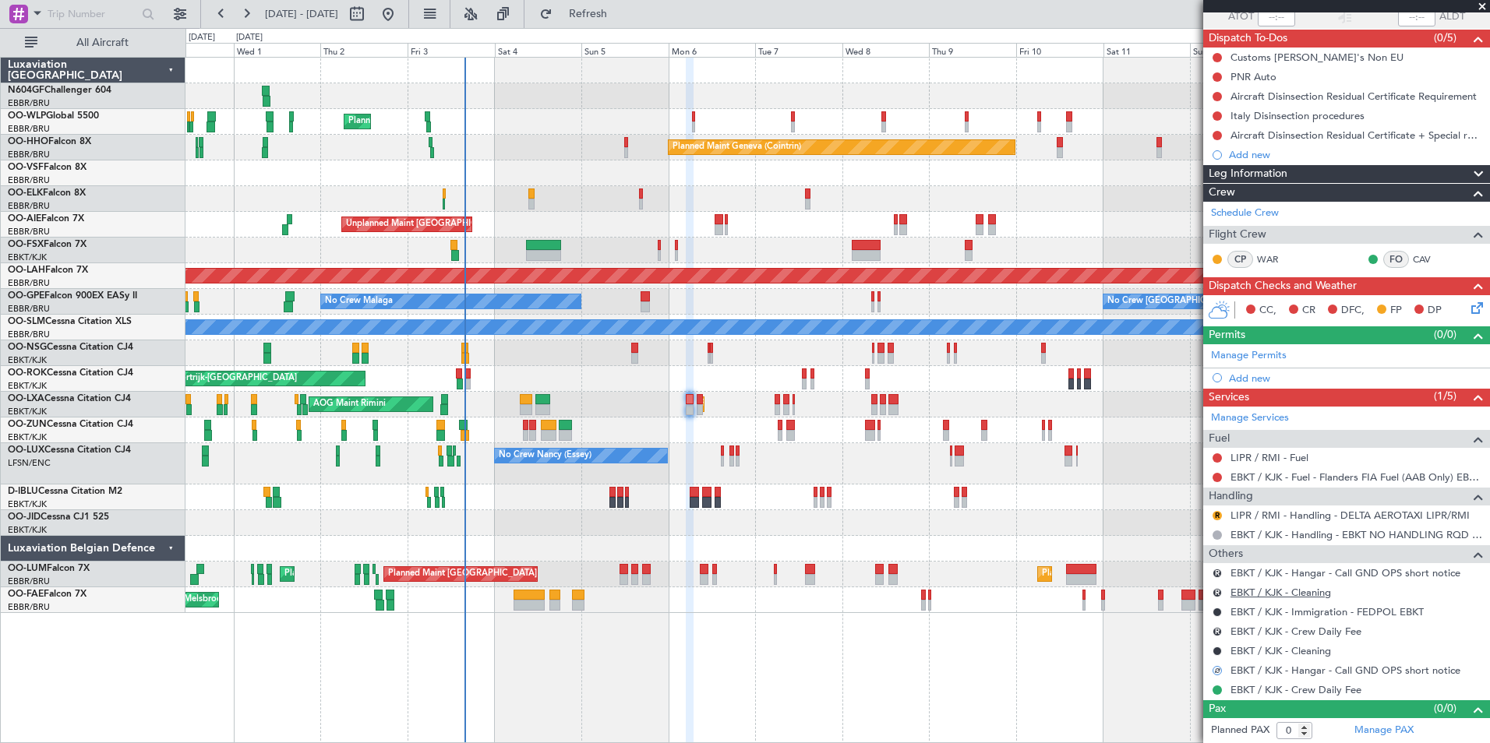
scroll to position [0, 0]
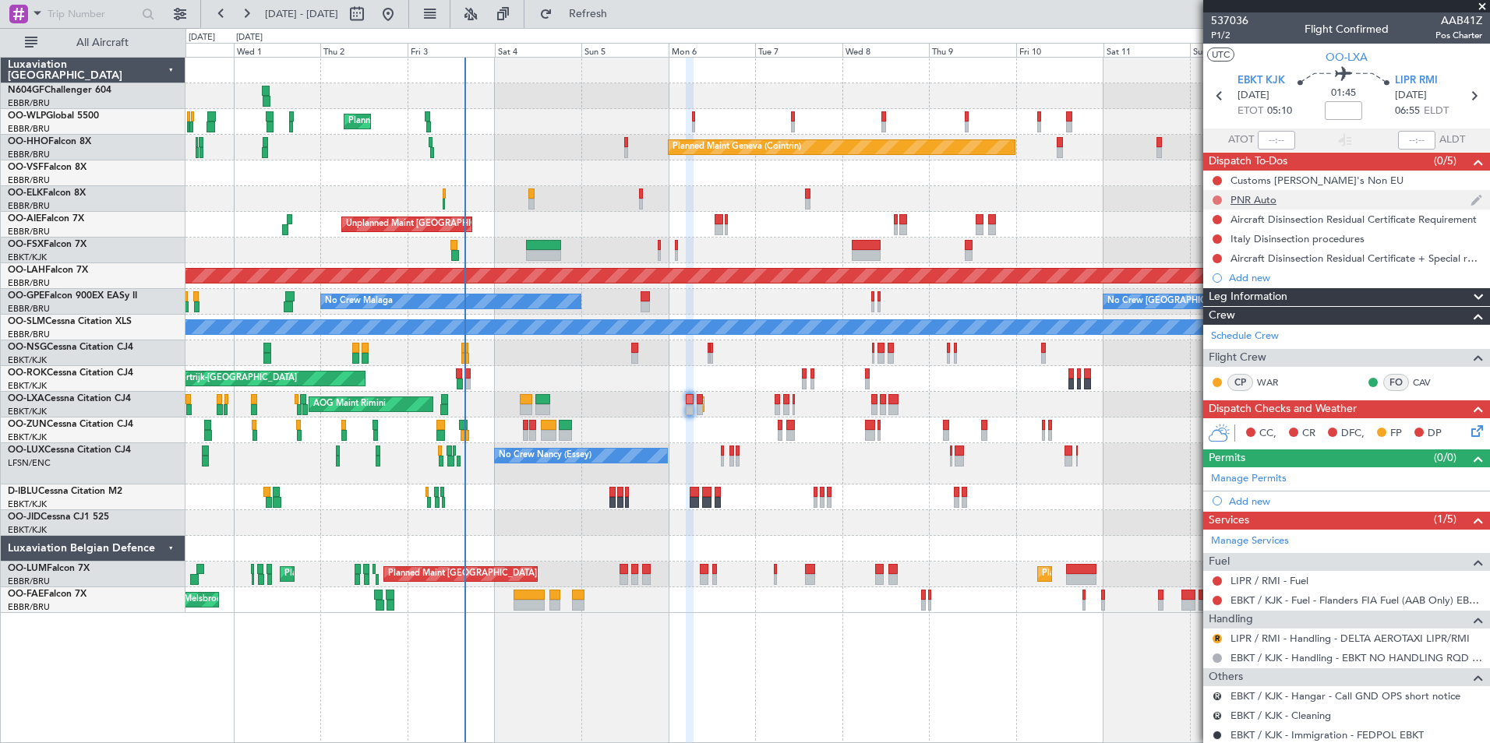
click at [1213, 196] on button at bounding box center [1216, 200] width 9 height 9
click at [1210, 267] on span "Completed" at bounding box center [1223, 269] width 51 height 16
click at [1463, 99] on icon at bounding box center [1473, 96] width 20 height 20
type input "5"
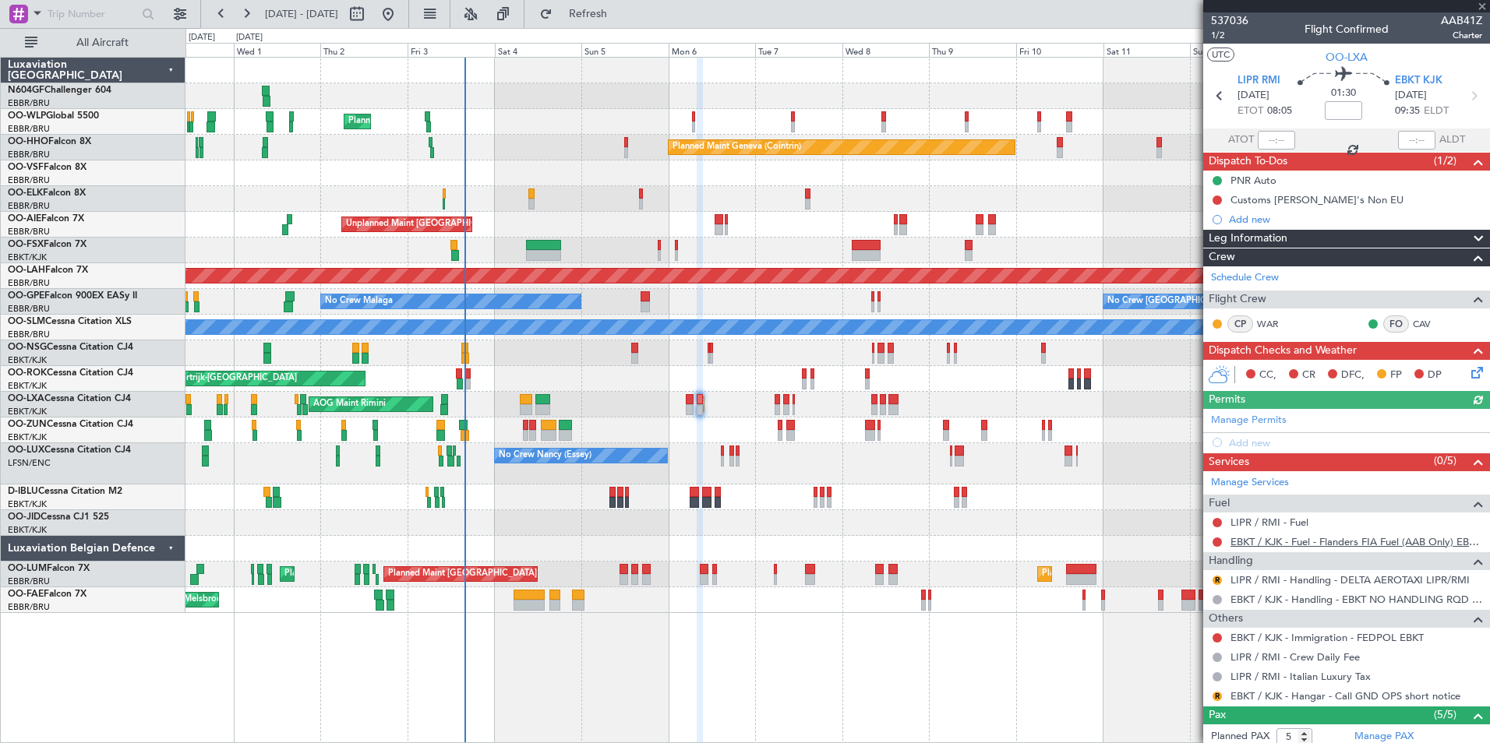
scroll to position [182, 0]
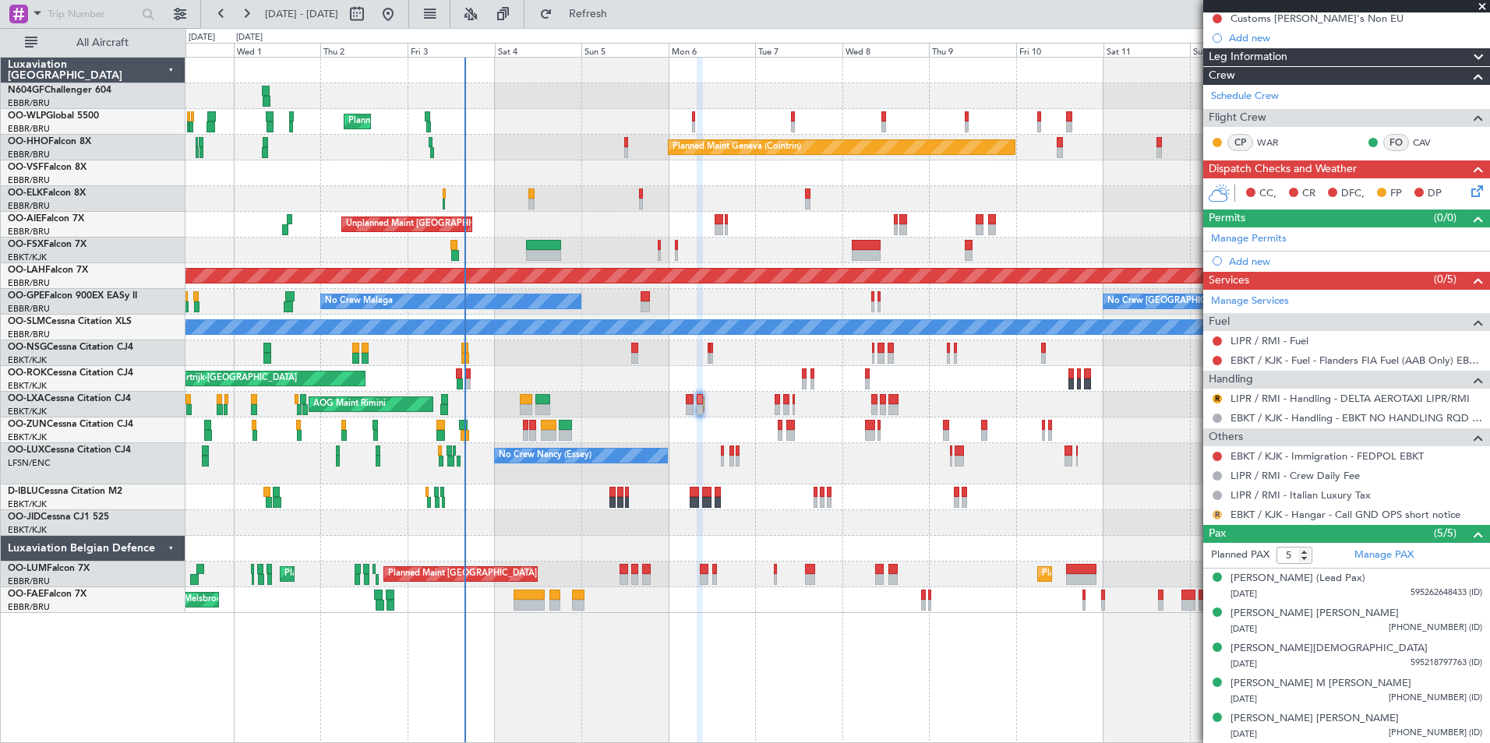
click at [1216, 517] on button "R" at bounding box center [1216, 514] width 9 height 9
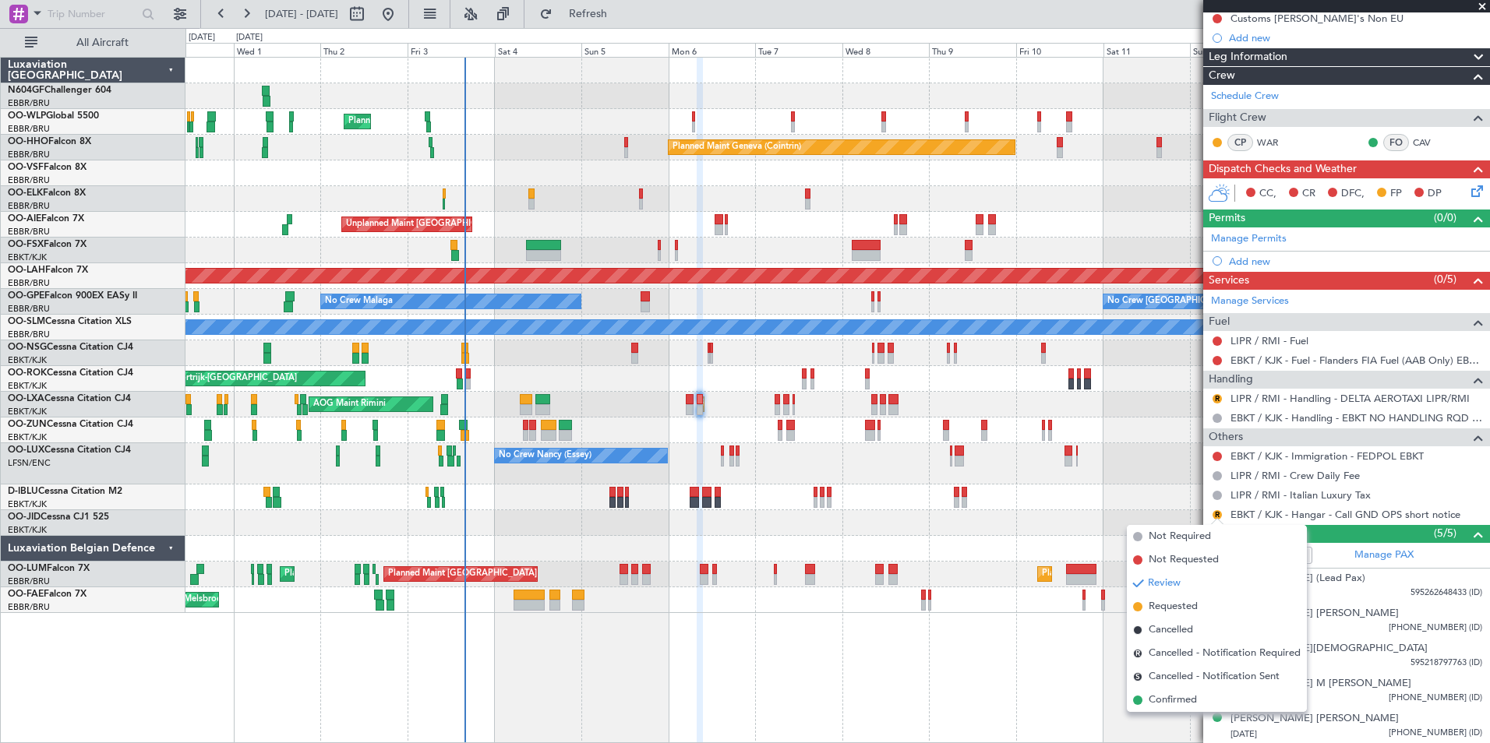
click at [1050, 473] on div "No Crew Nancy (Essey)" at bounding box center [836, 463] width 1303 height 41
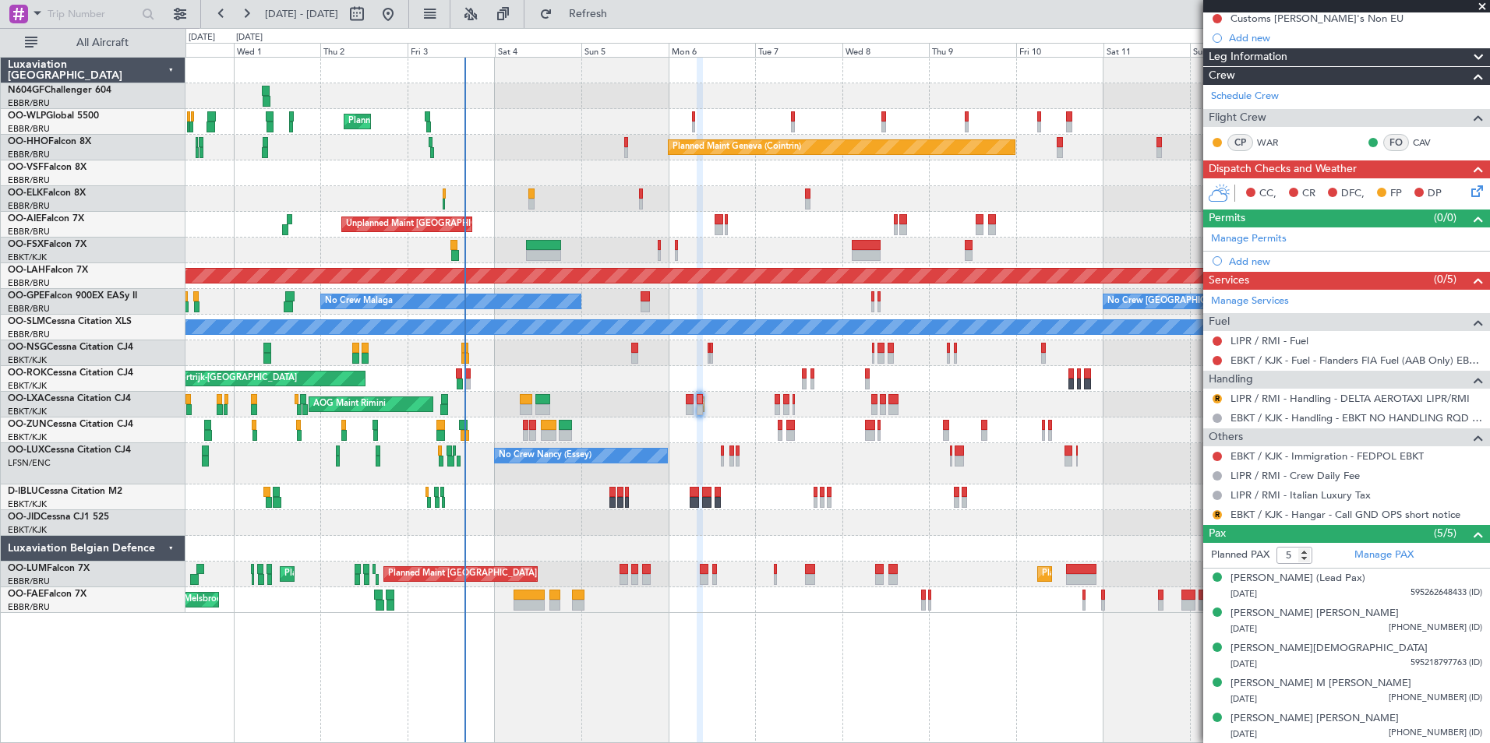
click at [786, 440] on div at bounding box center [790, 435] width 9 height 11
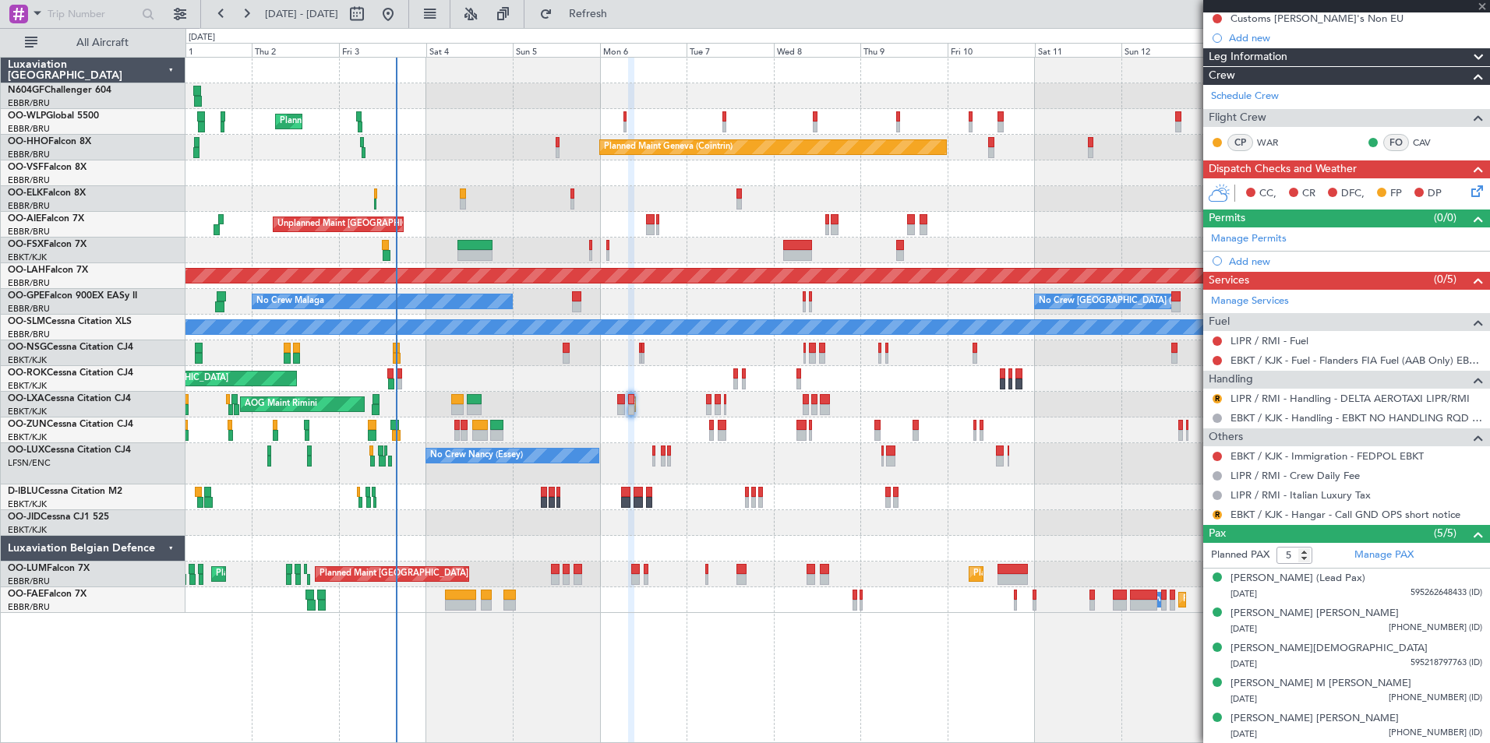
type input "+00:15"
type input "8"
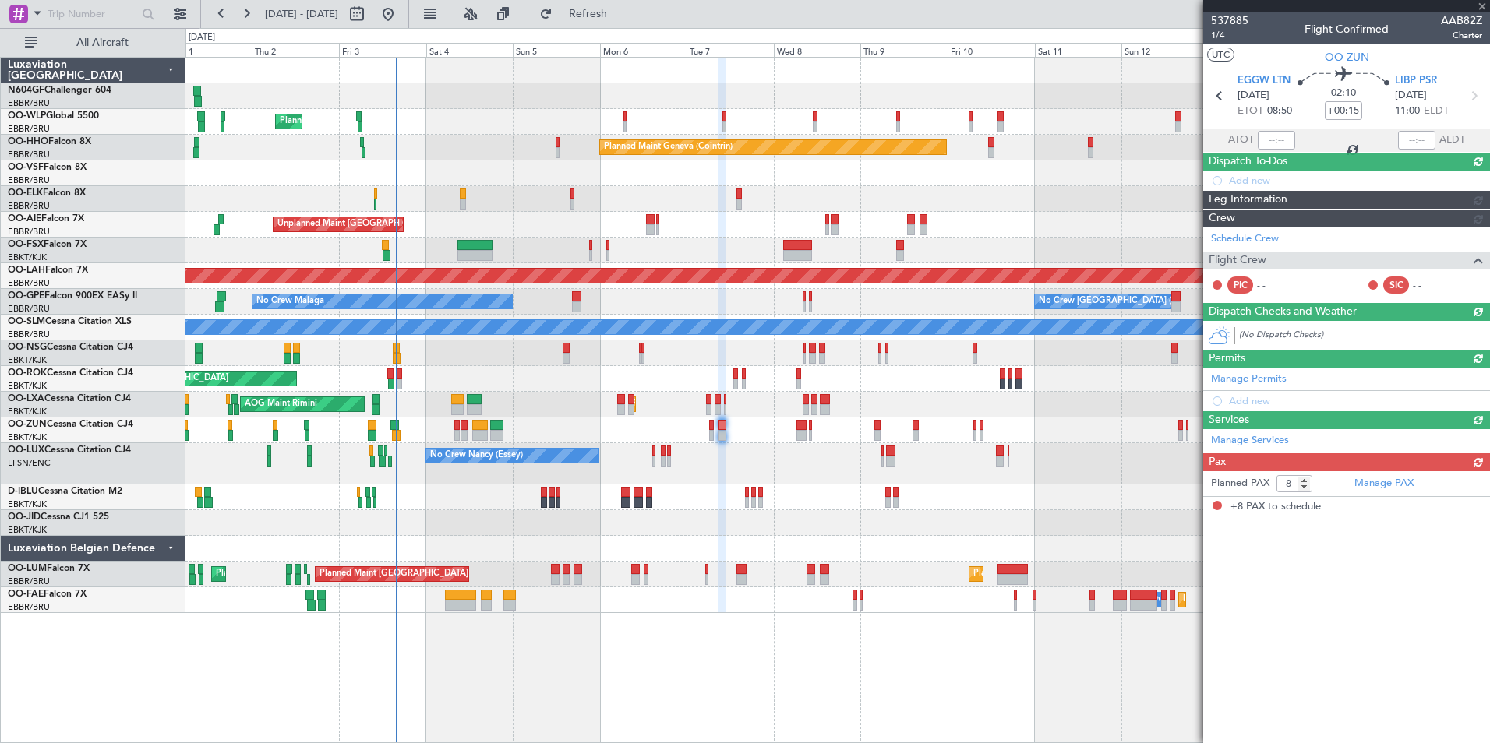
scroll to position [0, 0]
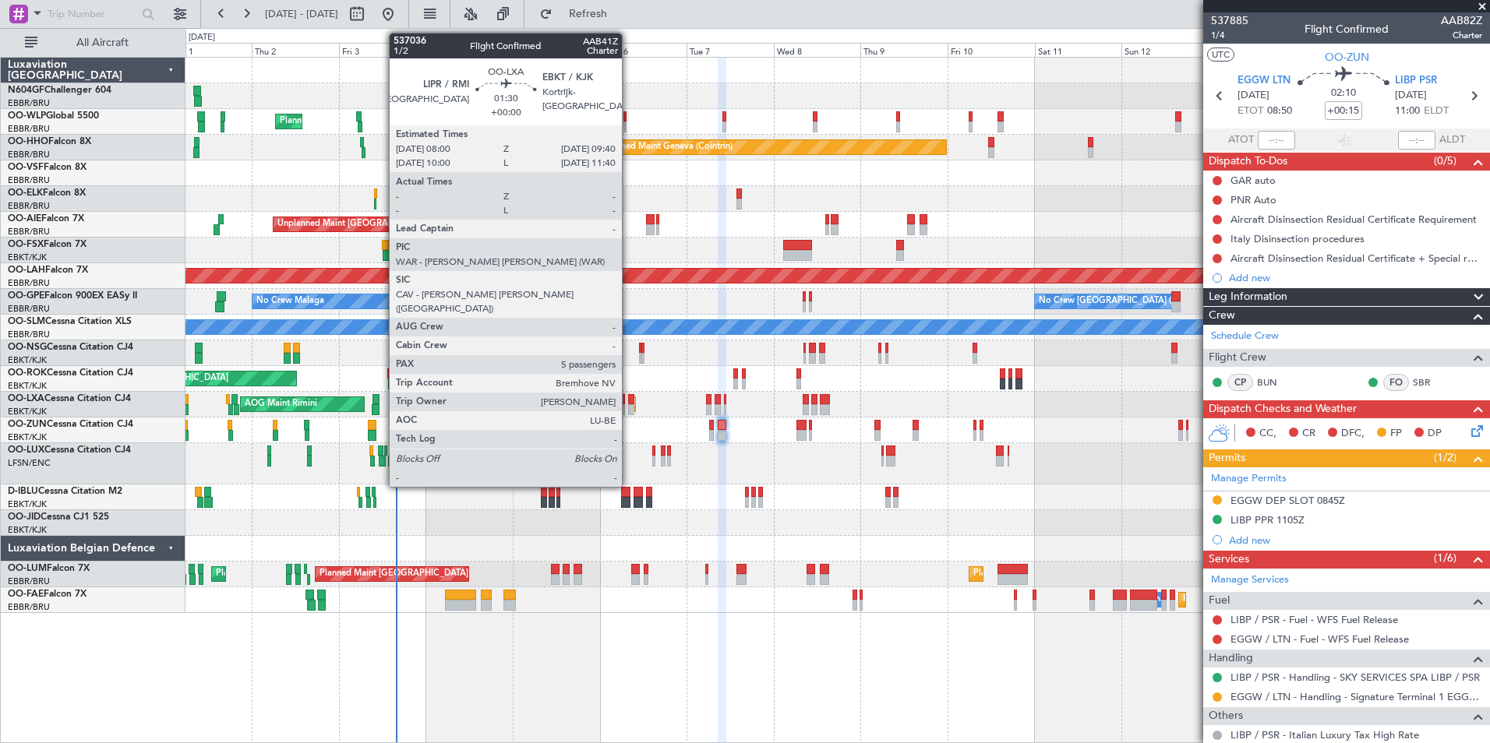
click at [629, 409] on div at bounding box center [631, 409] width 6 height 11
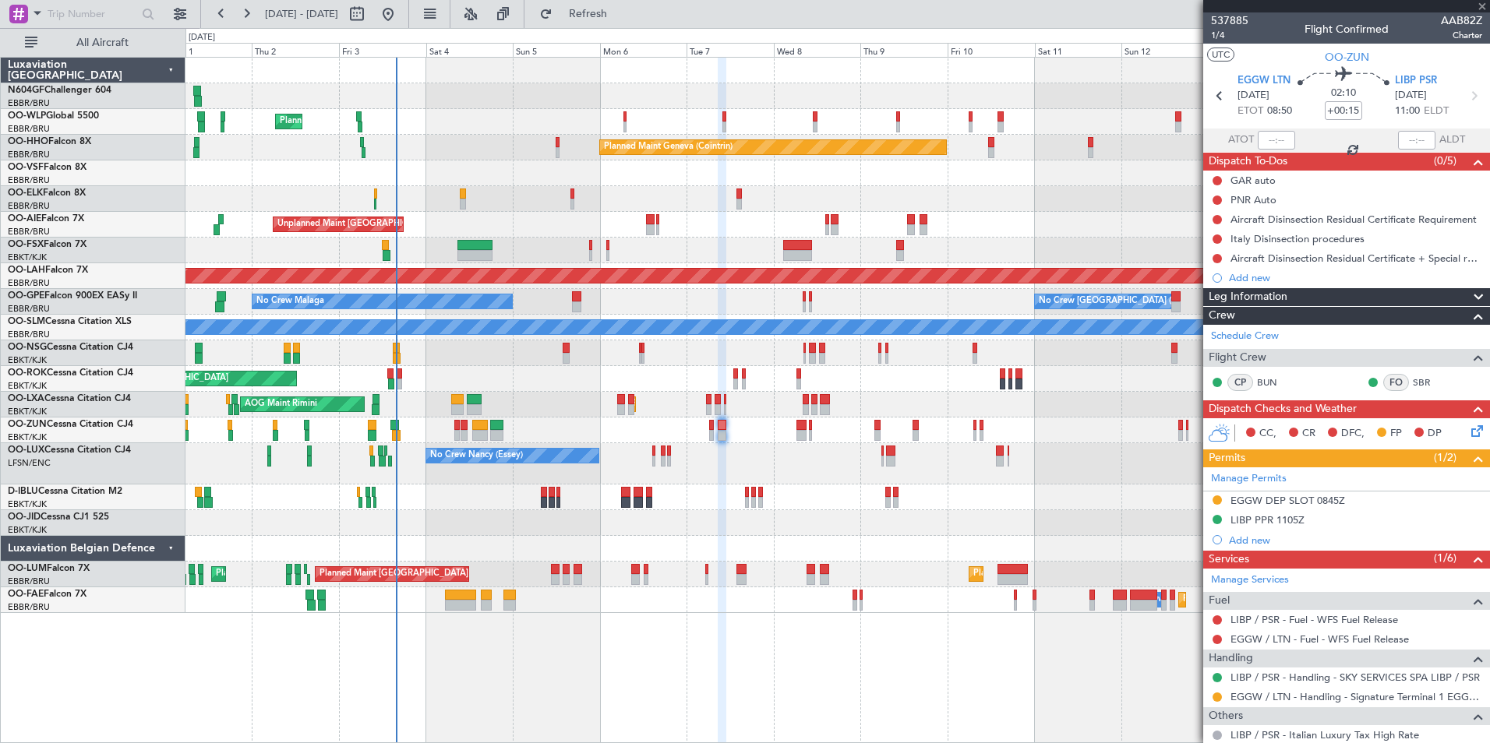
type input "5"
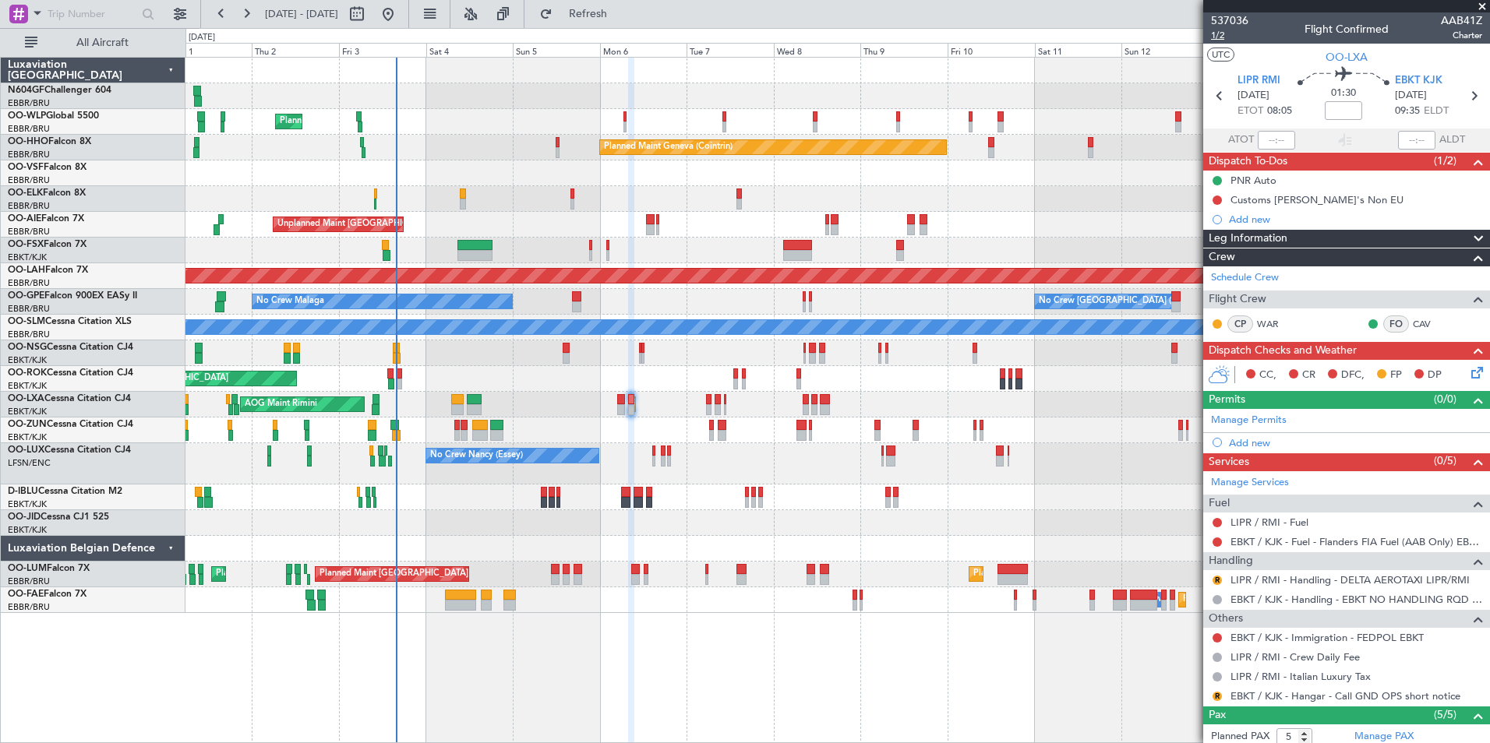
click at [1219, 33] on span "1/2" at bounding box center [1229, 35] width 37 height 13
click at [609, 9] on span "Refresh" at bounding box center [588, 14] width 65 height 11
click at [1218, 696] on button "R" at bounding box center [1216, 696] width 9 height 9
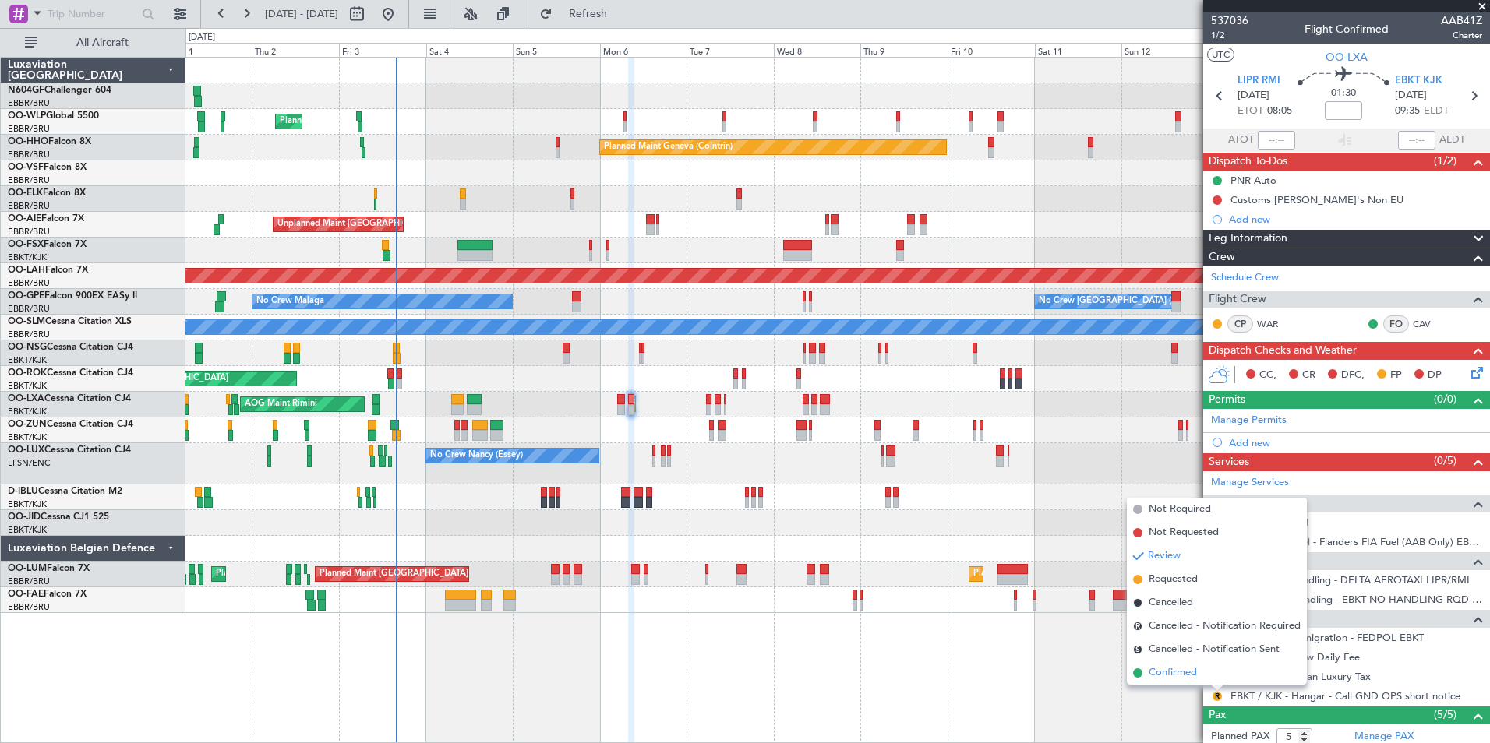
click at [1180, 672] on span "Confirmed" at bounding box center [1172, 673] width 48 height 16
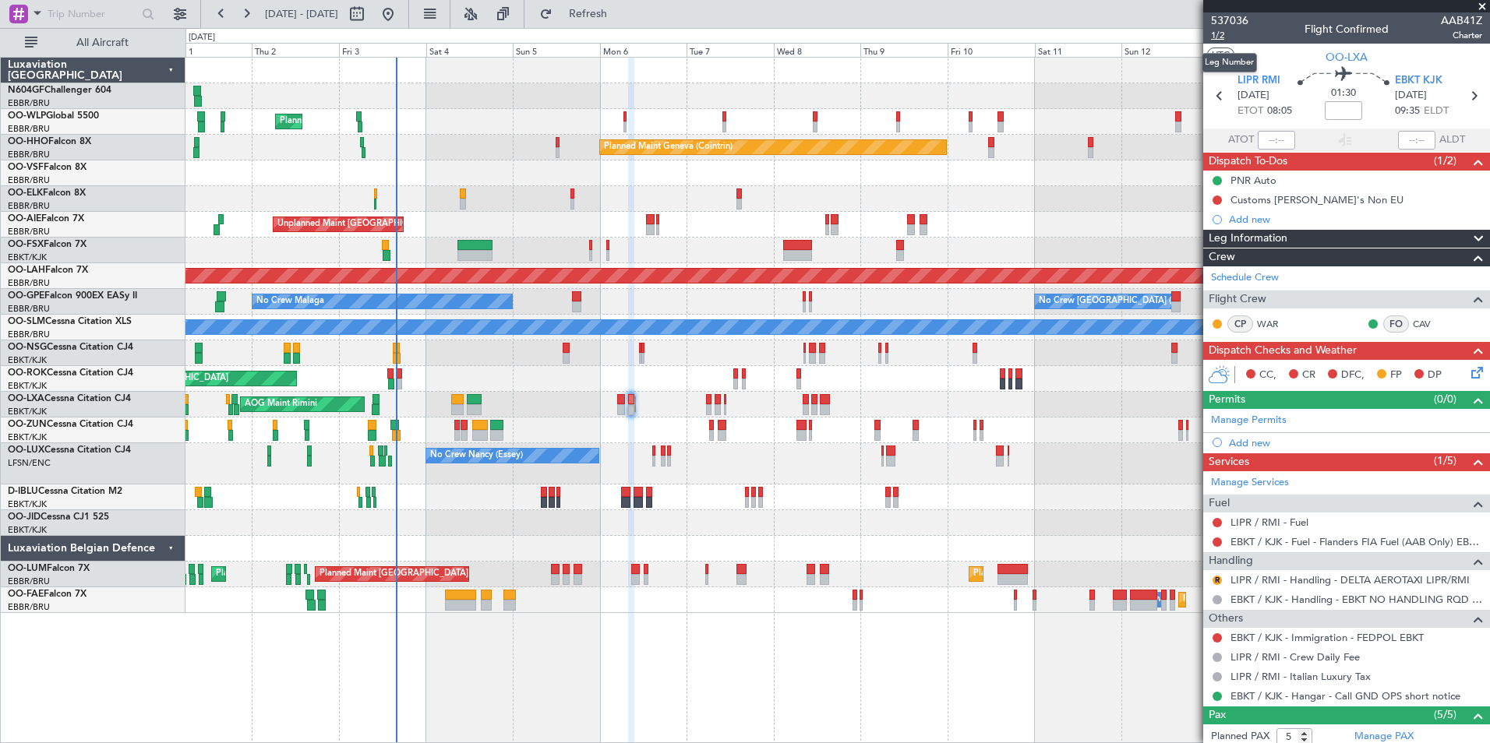
click at [1218, 35] on span "1/2" at bounding box center [1229, 35] width 37 height 13
click at [684, 12] on div "[DATE] - [DATE] Refresh Quick Links All Aircraft" at bounding box center [745, 14] width 1490 height 28
click at [621, 12] on span "Refresh" at bounding box center [588, 14] width 65 height 11
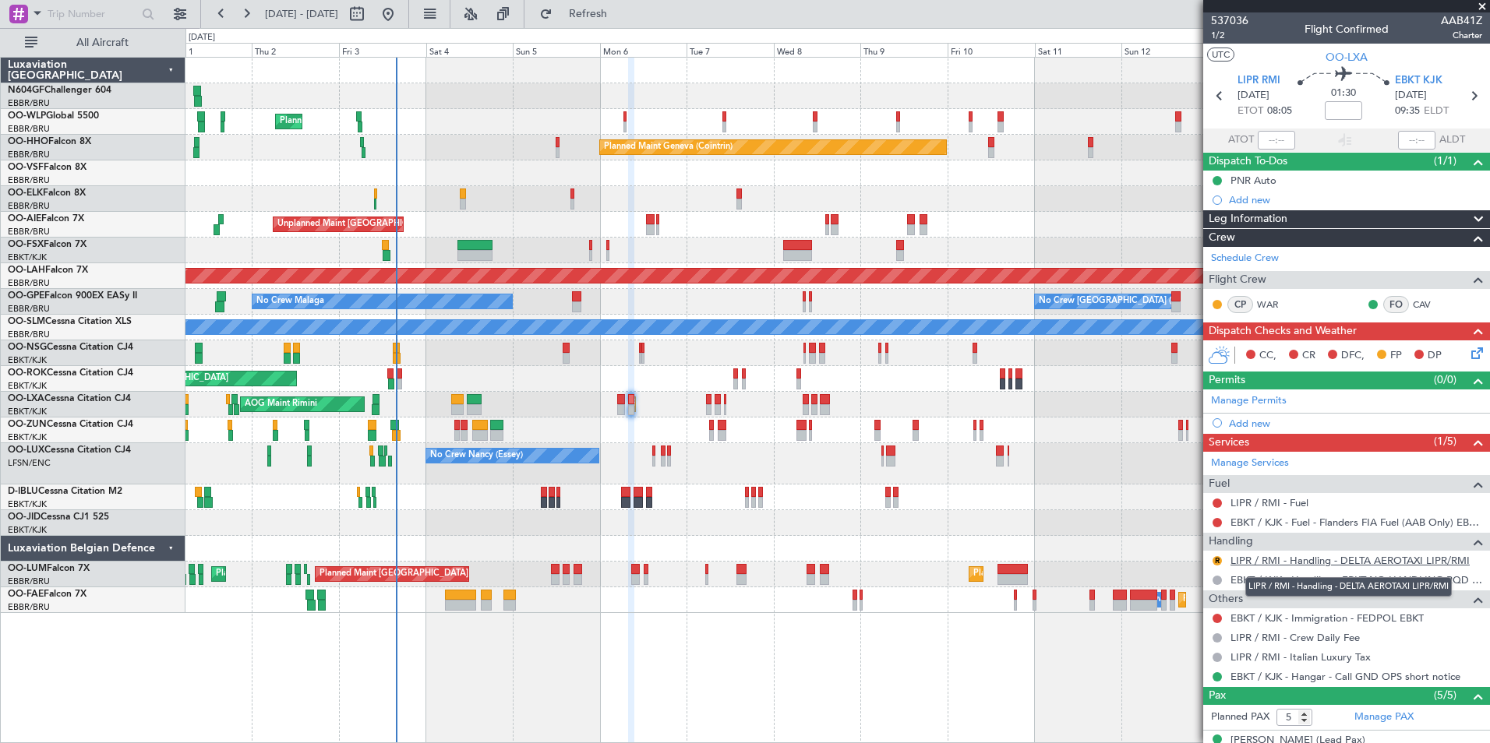
click at [1300, 559] on link "LIPR / RMI - Handling - DELTA AEROTAXI LIPR/RMI" at bounding box center [1349, 560] width 239 height 13
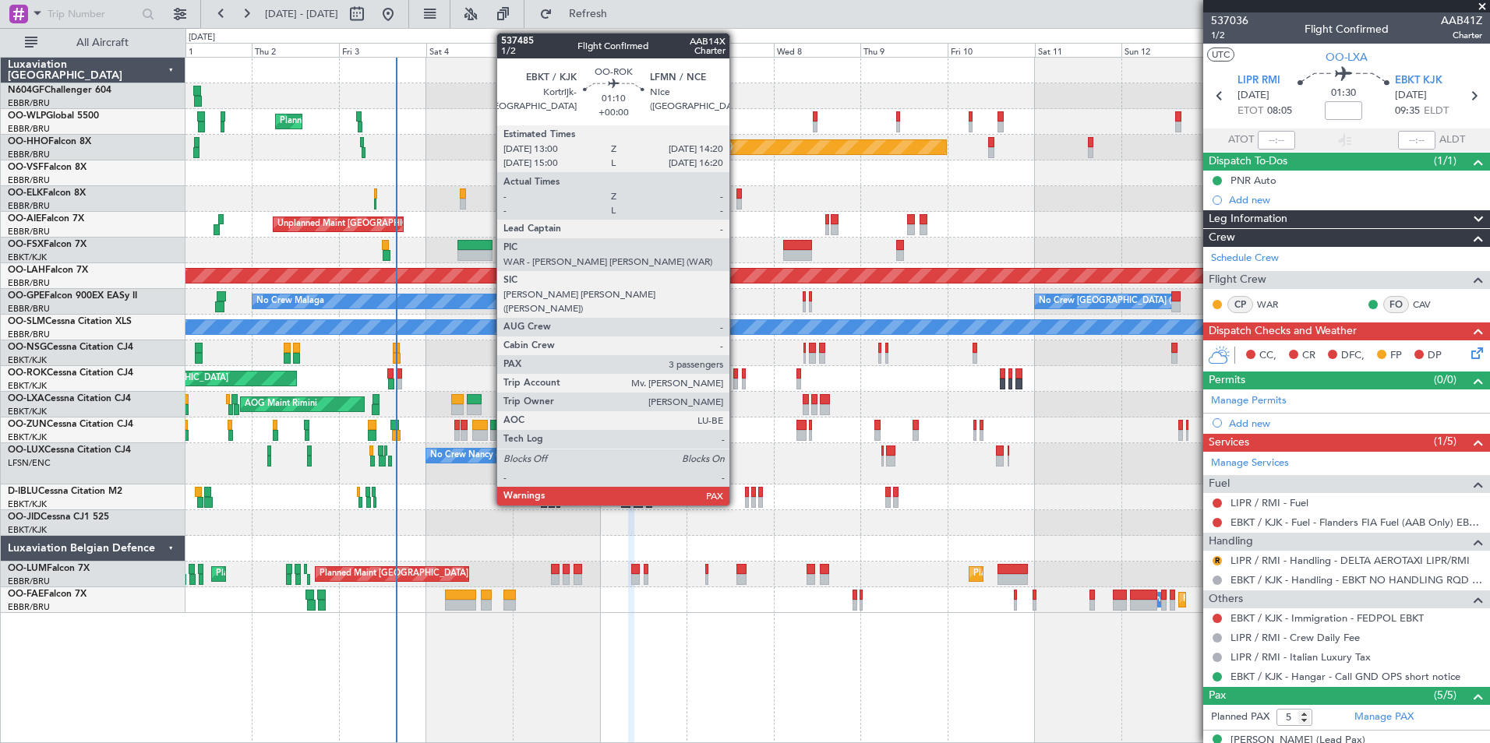
click at [736, 377] on div at bounding box center [735, 374] width 5 height 11
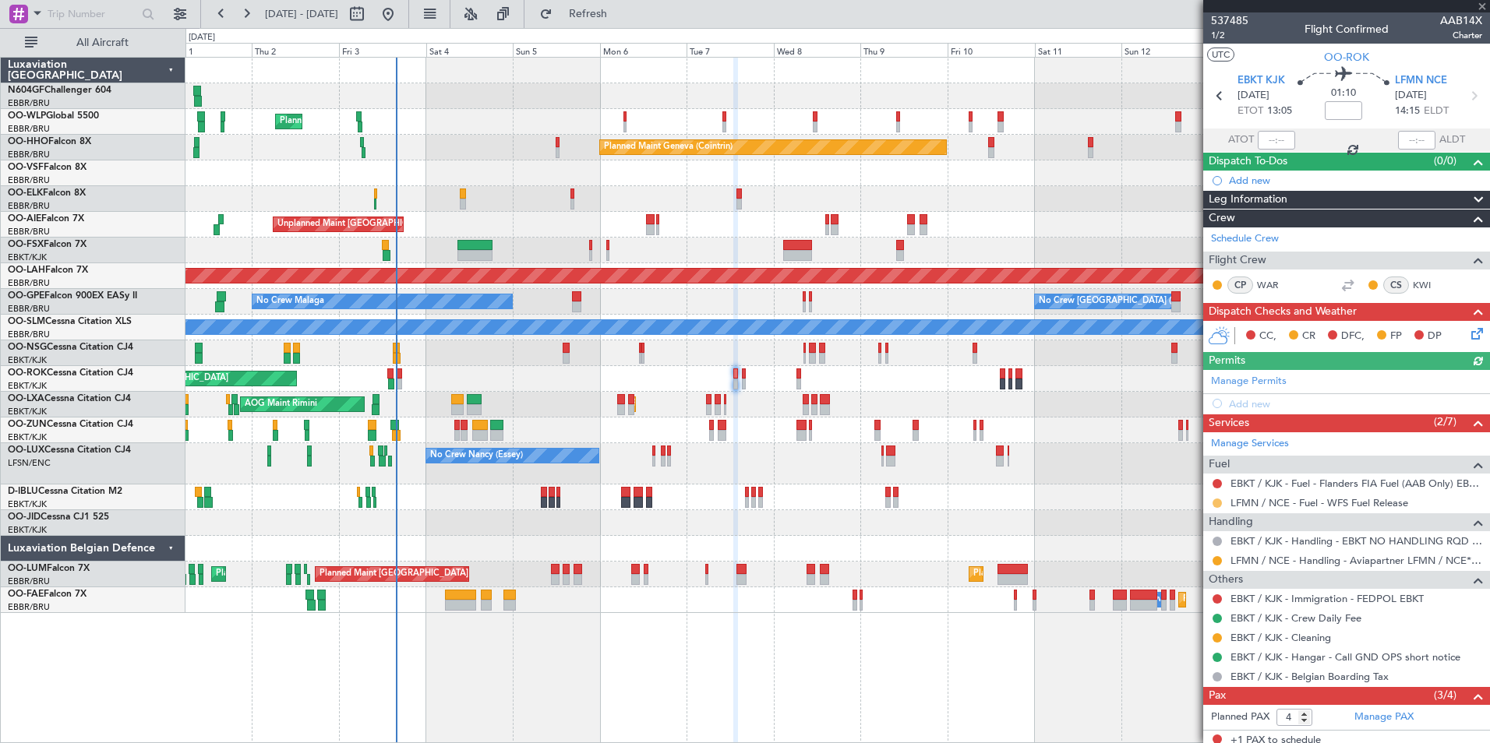
click at [1219, 503] on button at bounding box center [1216, 503] width 9 height 9
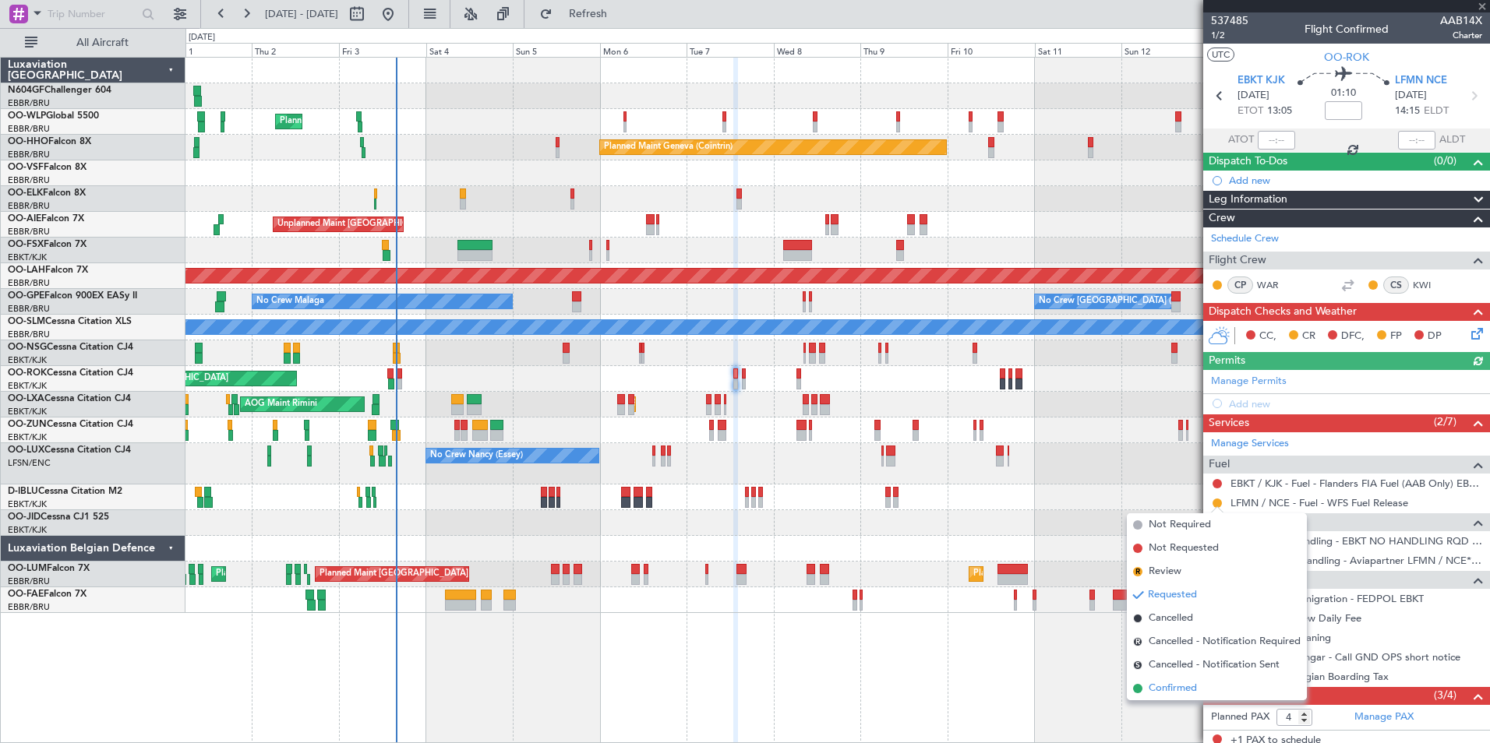
click at [1181, 693] on span "Confirmed" at bounding box center [1172, 689] width 48 height 16
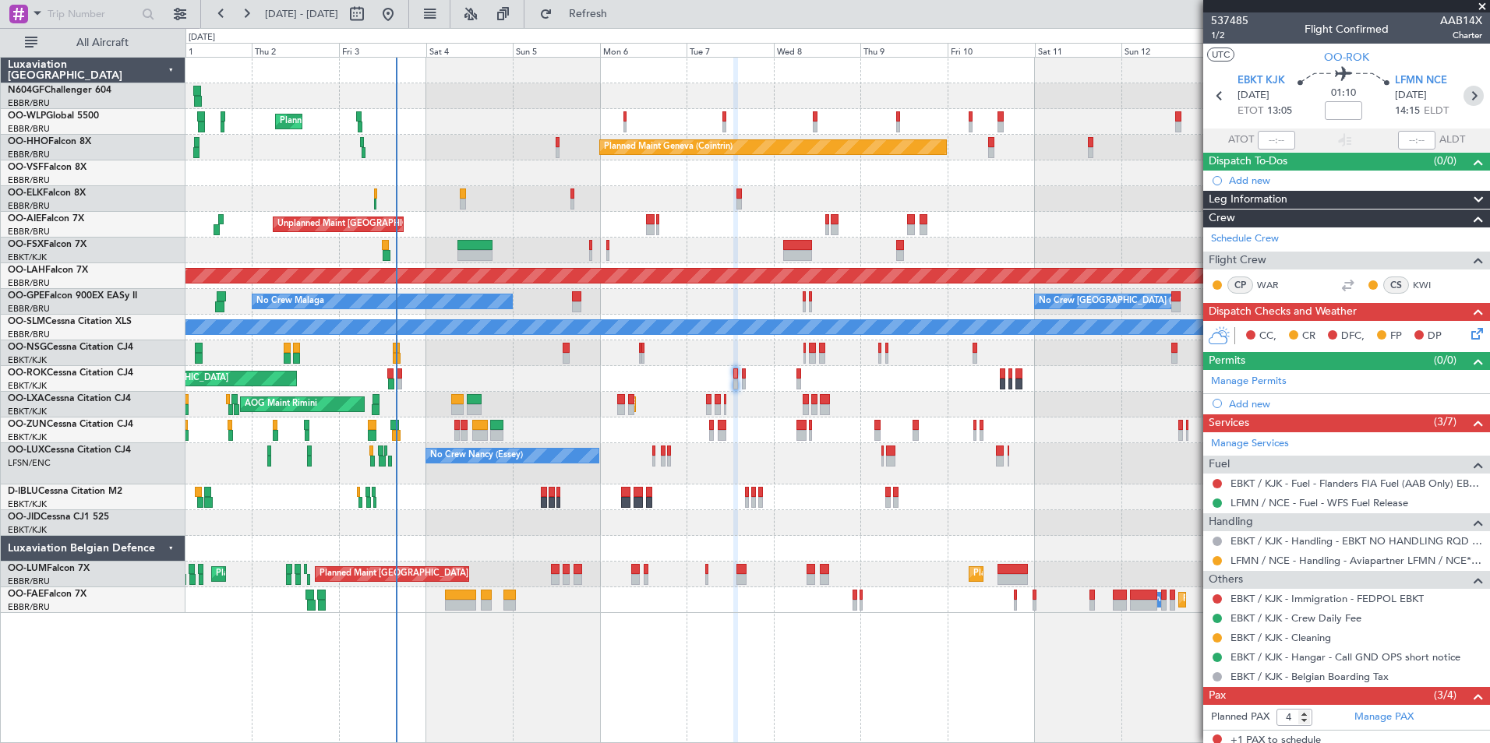
click at [1463, 102] on icon at bounding box center [1473, 96] width 20 height 20
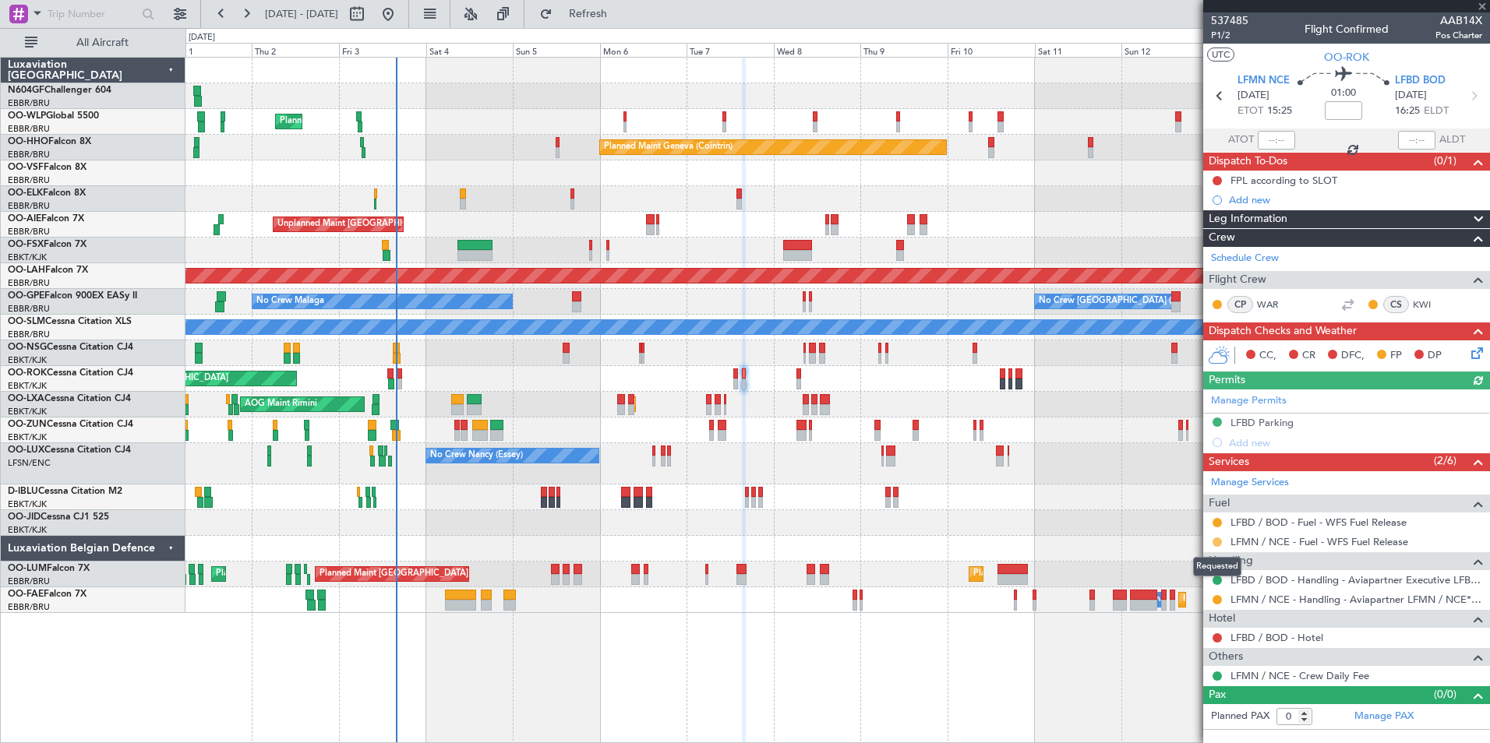
click at [1218, 540] on button at bounding box center [1216, 542] width 9 height 9
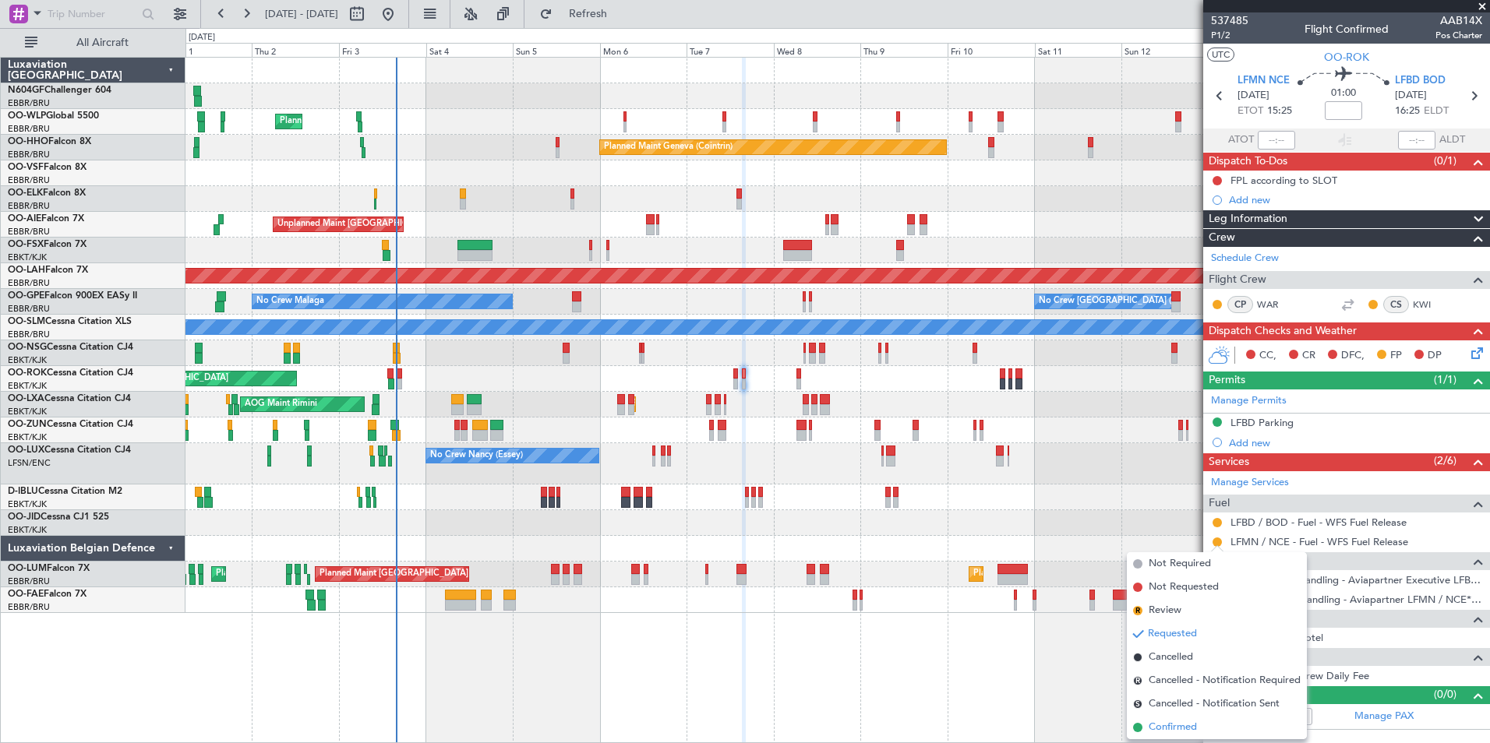
click at [1155, 721] on span "Confirmed" at bounding box center [1172, 728] width 48 height 16
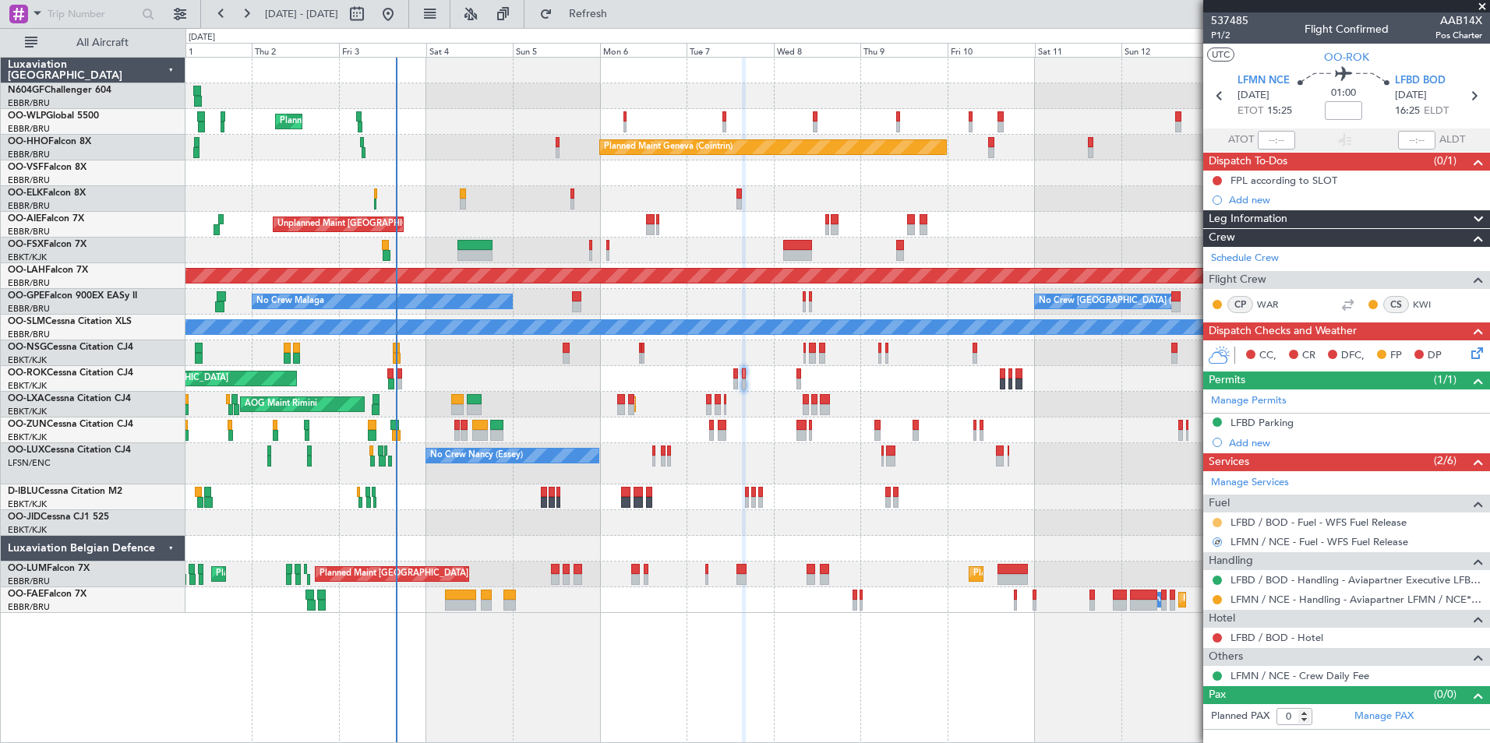
click at [1218, 518] on button at bounding box center [1216, 522] width 9 height 9
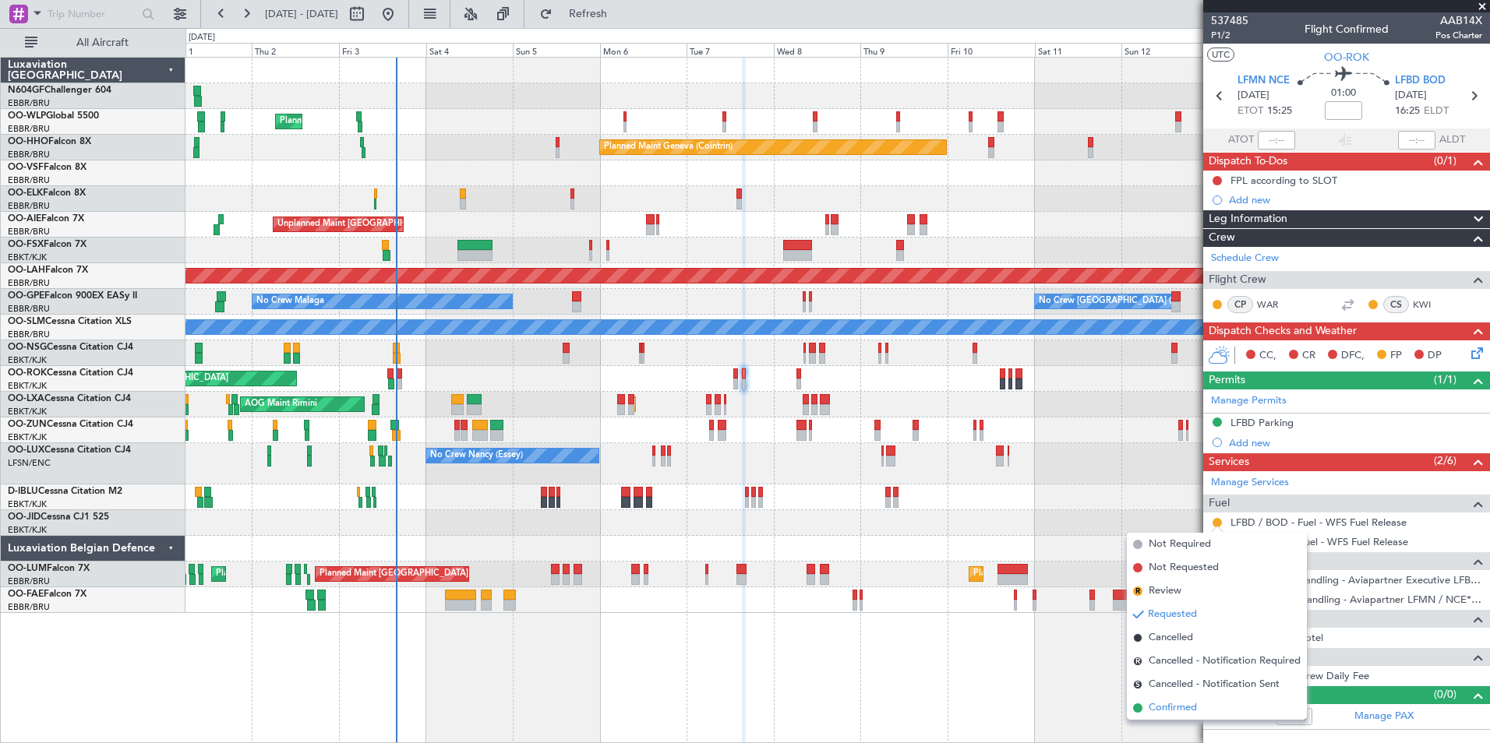
click at [1181, 716] on li "Confirmed" at bounding box center [1217, 708] width 180 height 23
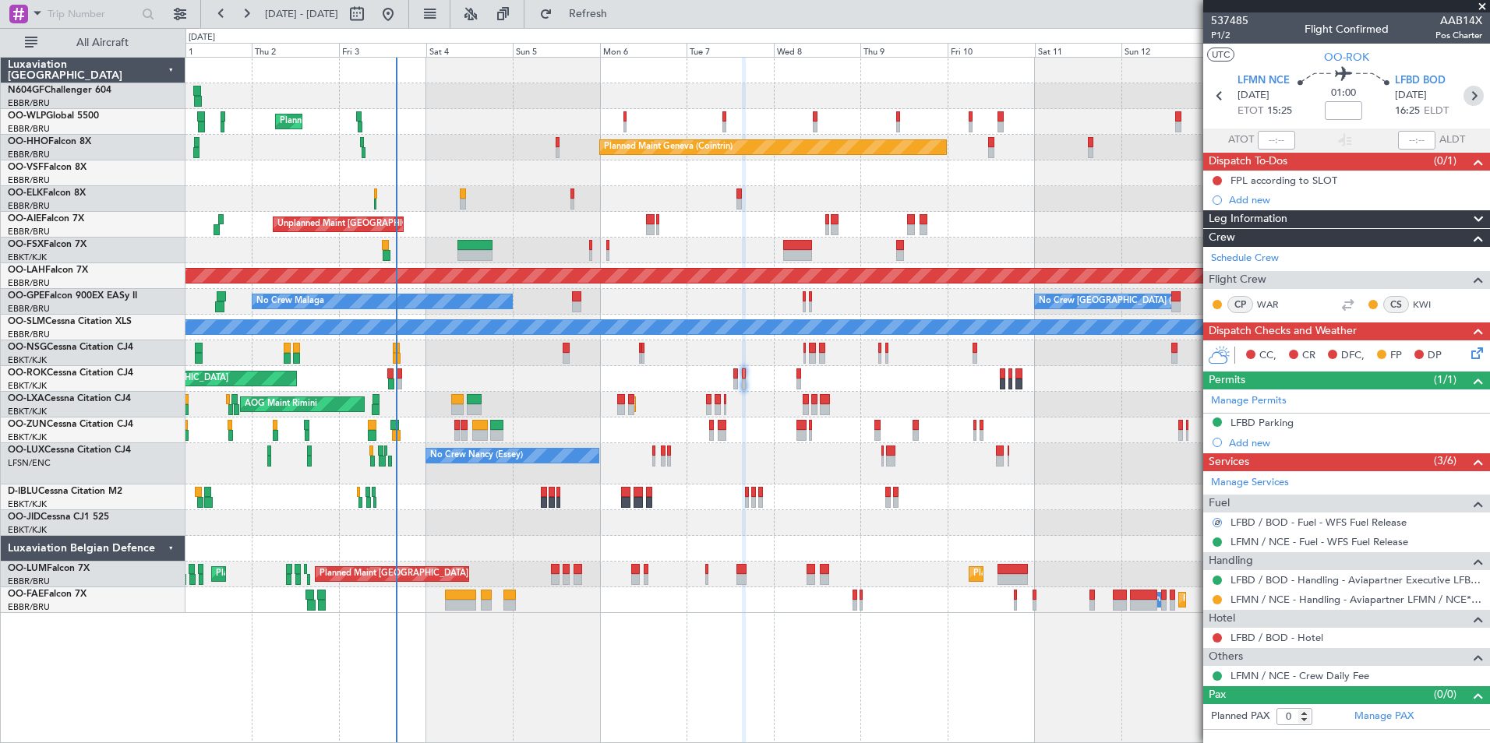
click at [1476, 86] on icon at bounding box center [1473, 96] width 20 height 20
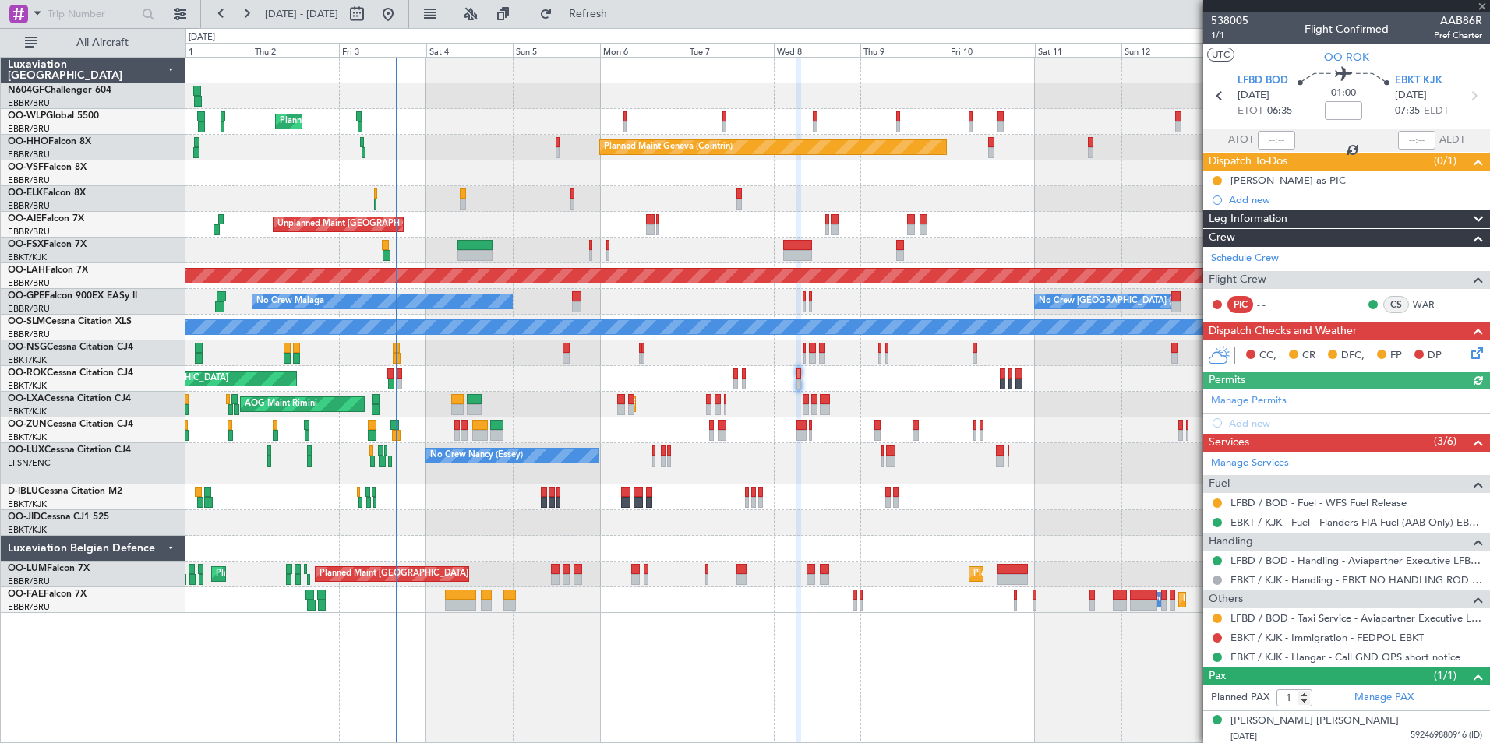
click at [1218, 509] on div "LFBD / BOD - Fuel - WFS Fuel Release" at bounding box center [1346, 502] width 287 height 19
click at [1218, 506] on button at bounding box center [1216, 503] width 9 height 9
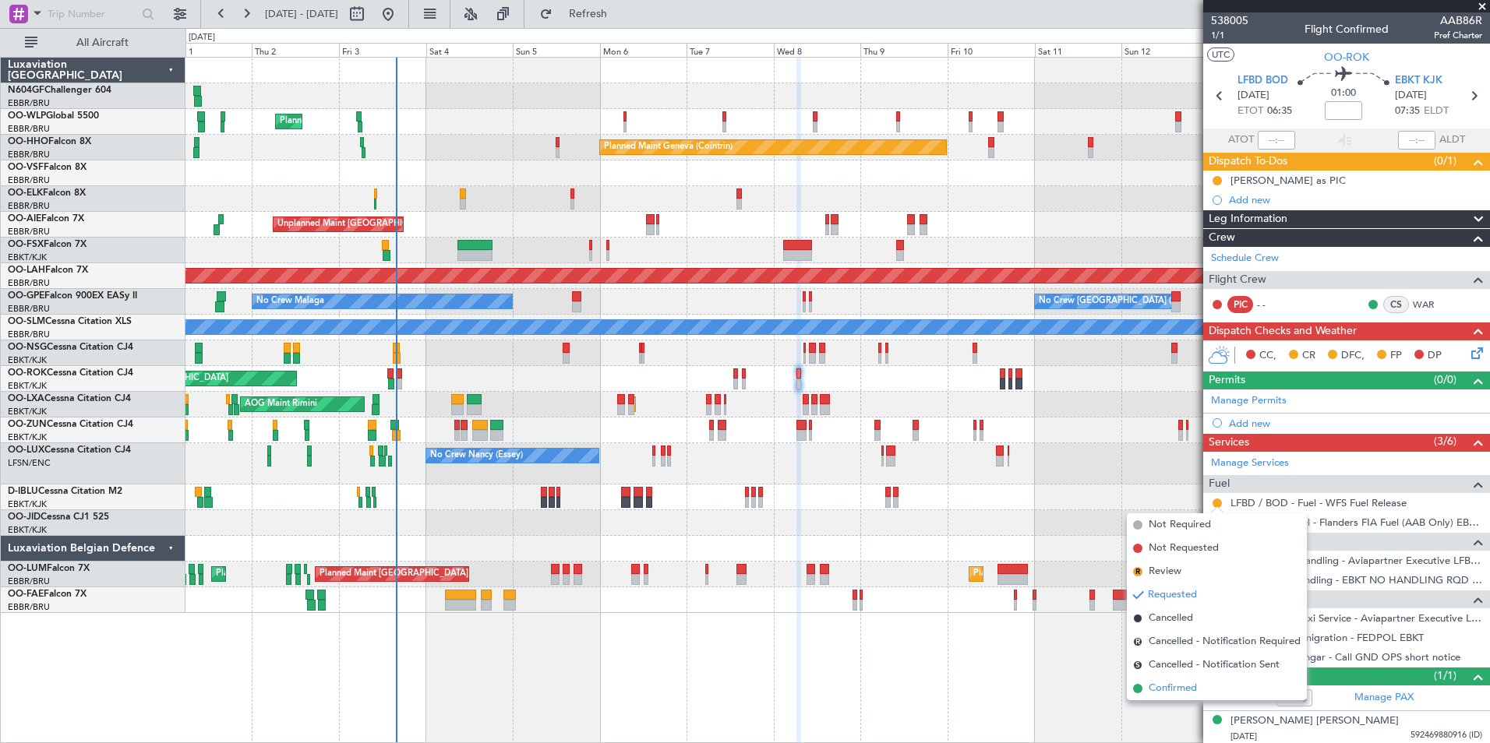
click at [1182, 680] on li "Confirmed" at bounding box center [1217, 688] width 180 height 23
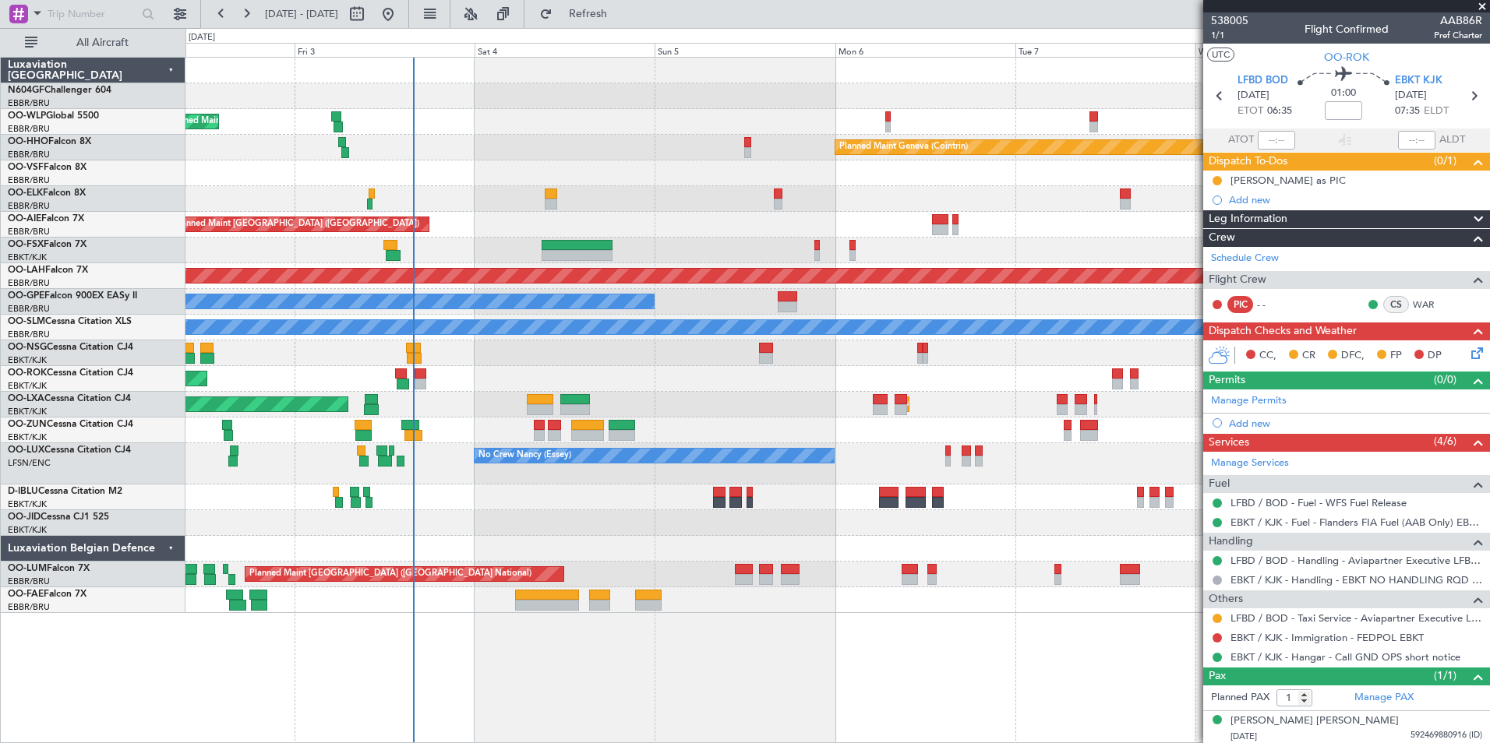
click at [629, 478] on div "No Crew Nancy (Essey)" at bounding box center [836, 463] width 1303 height 41
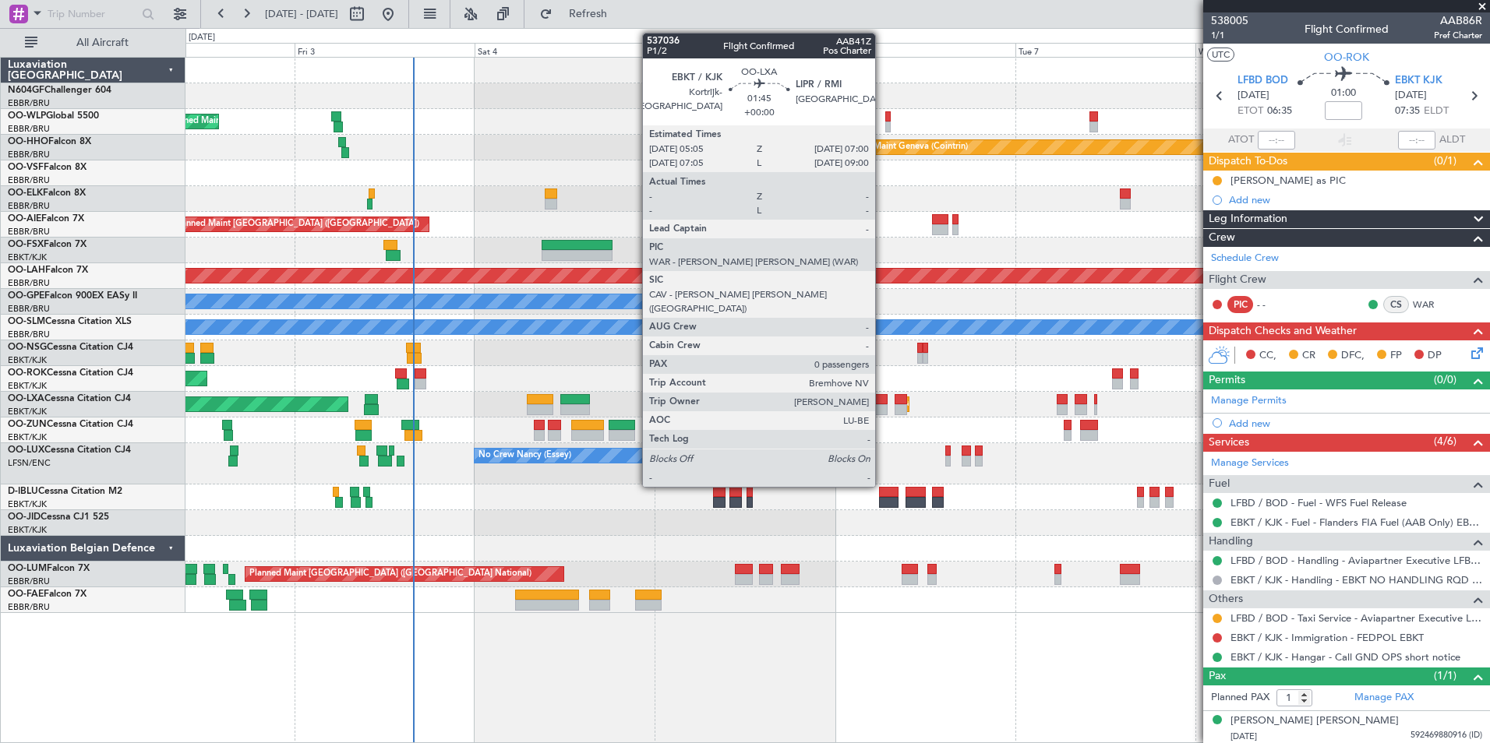
click at [882, 409] on div at bounding box center [880, 409] width 15 height 11
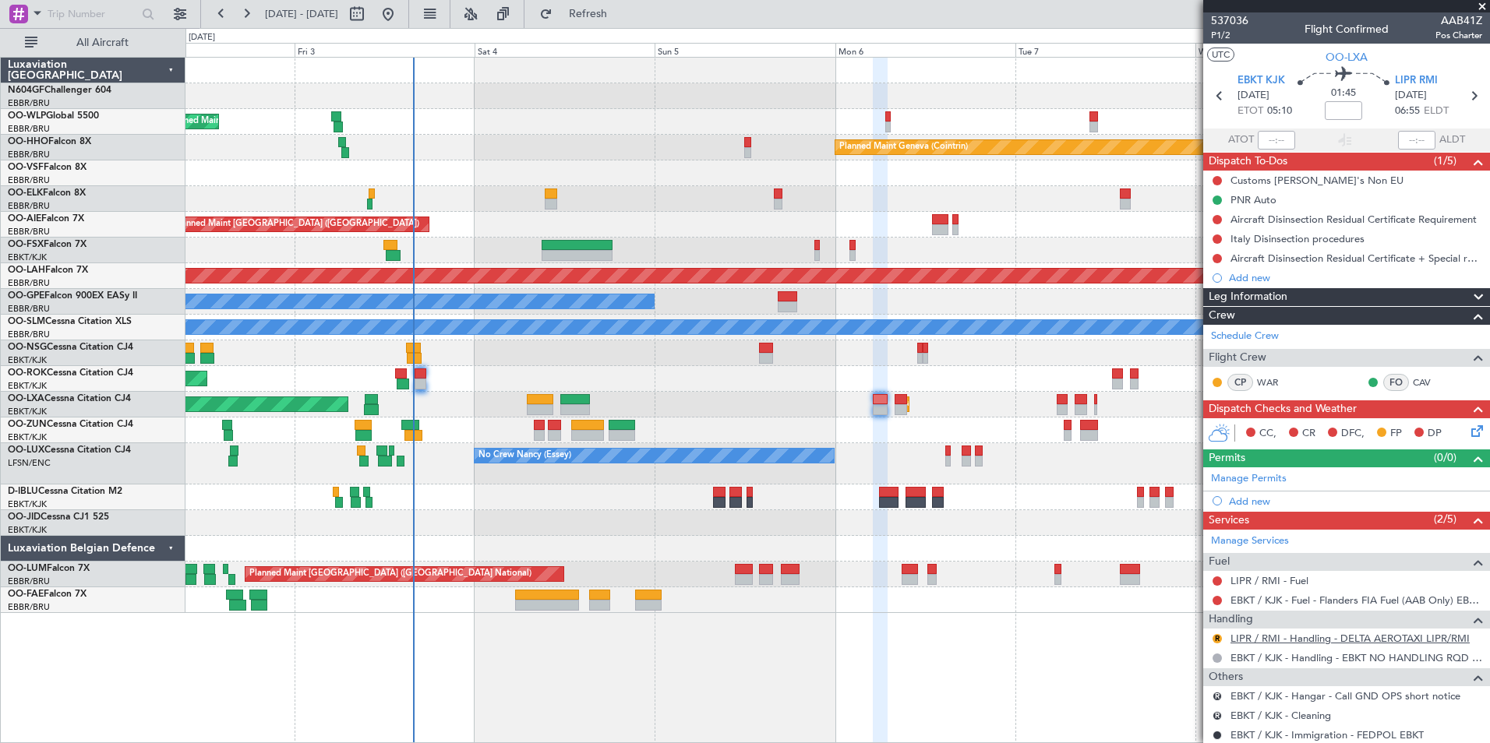
click at [1282, 639] on link "LIPR / RMI - Handling - DELTA AEROTAXI LIPR/RMI" at bounding box center [1349, 638] width 239 height 13
click at [1215, 643] on mat-tooltip-component "Review" at bounding box center [1217, 663] width 56 height 41
click at [1215, 640] on button "R" at bounding box center [1216, 638] width 9 height 9
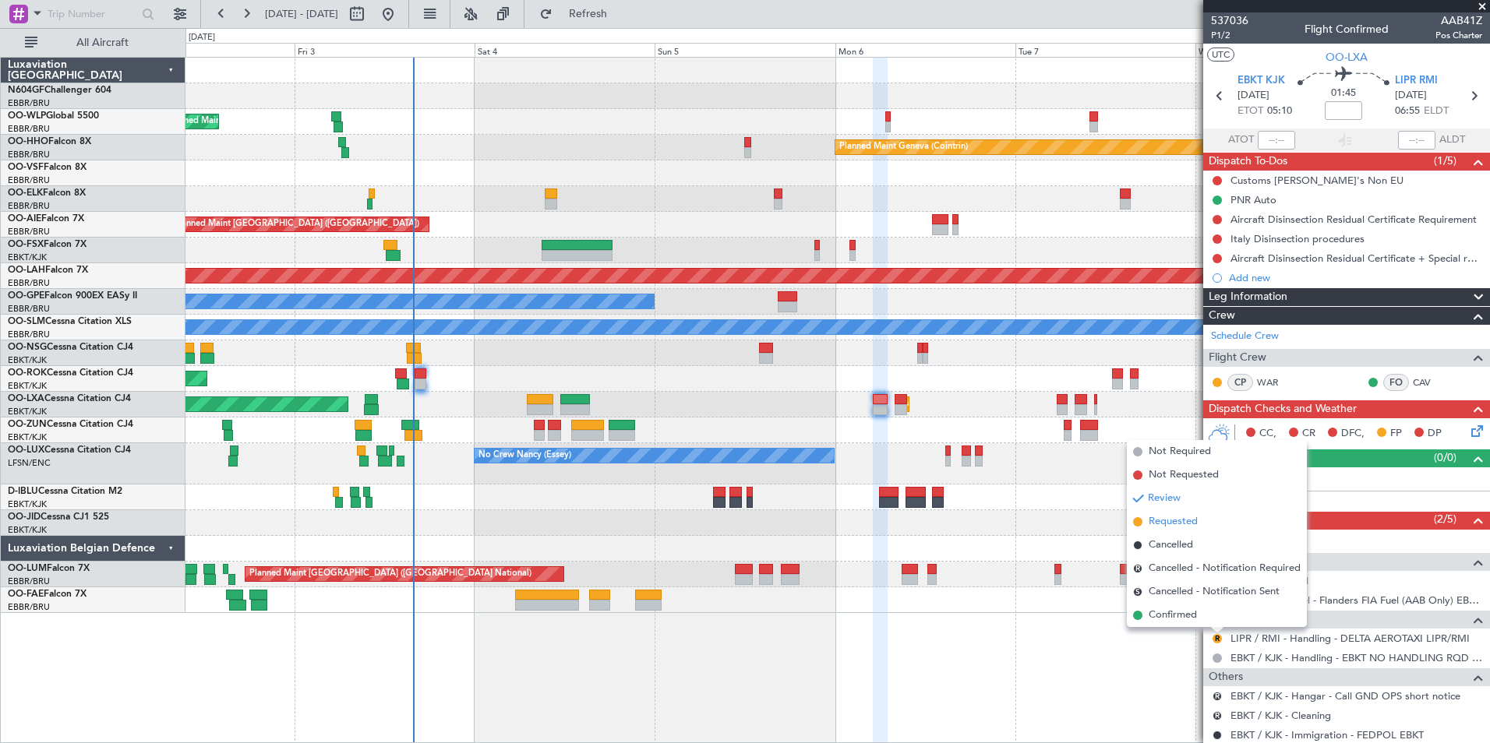
click at [1185, 520] on span "Requested" at bounding box center [1172, 522] width 49 height 16
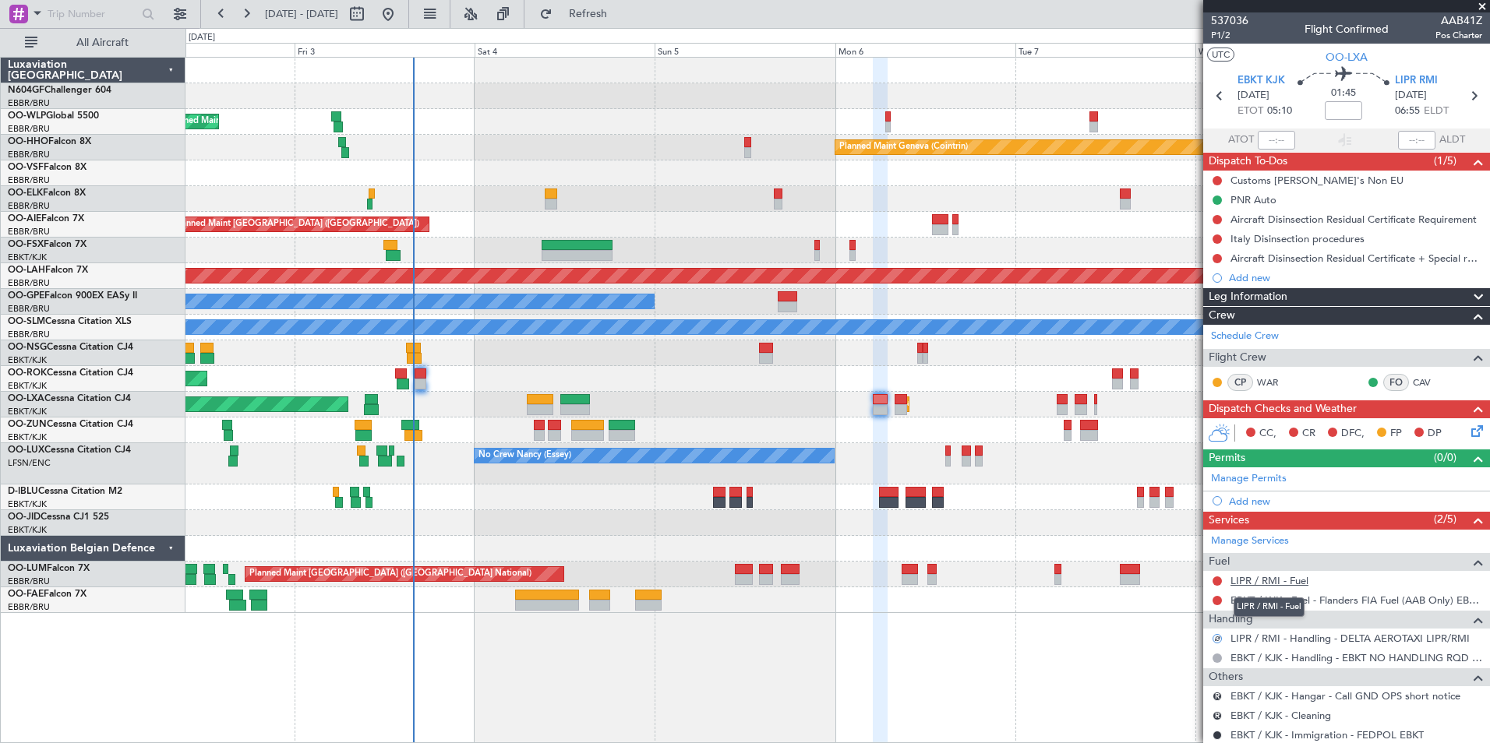
click at [1247, 582] on link "LIPR / RMI - Fuel" at bounding box center [1269, 580] width 78 height 13
click at [626, 23] on button "Refresh" at bounding box center [578, 14] width 93 height 25
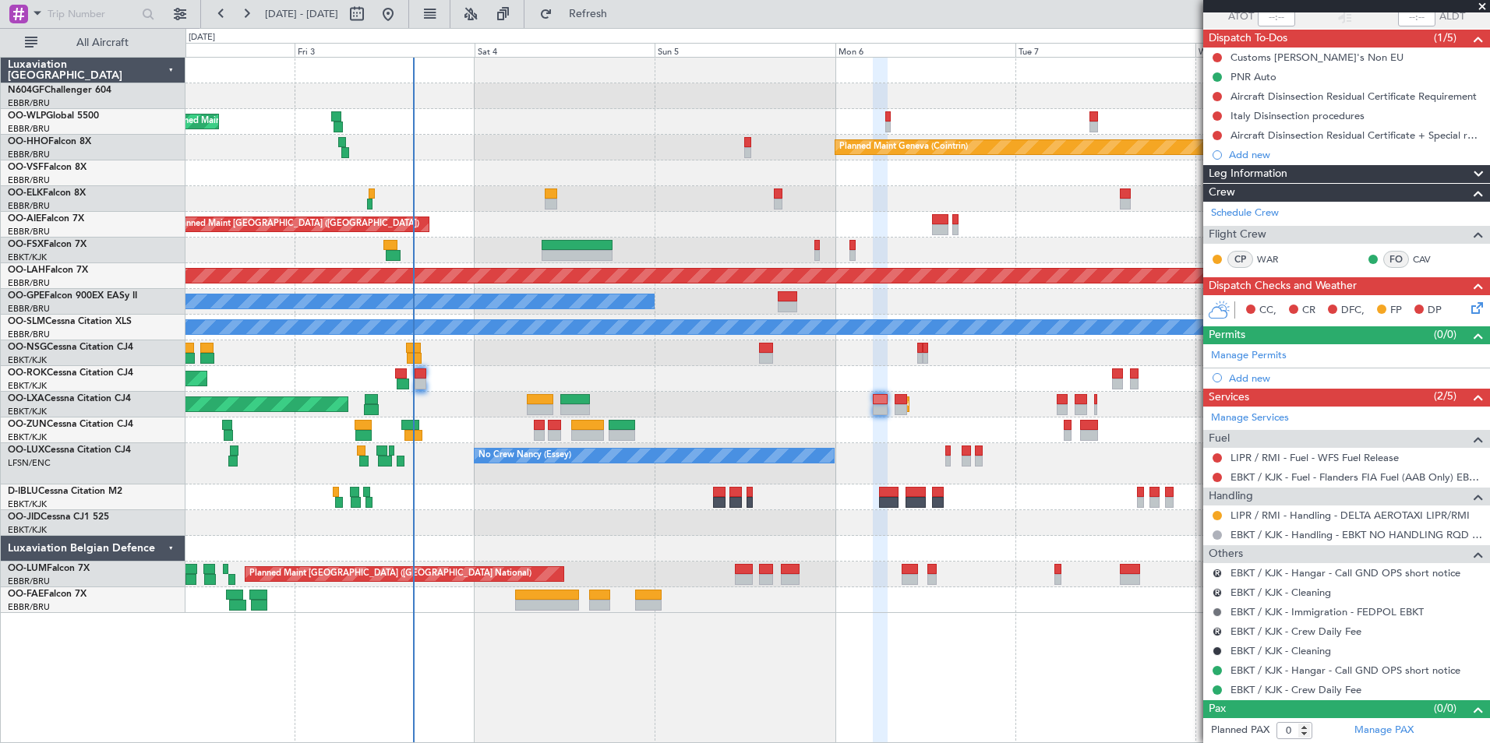
click at [1217, 612] on button at bounding box center [1216, 612] width 9 height 9
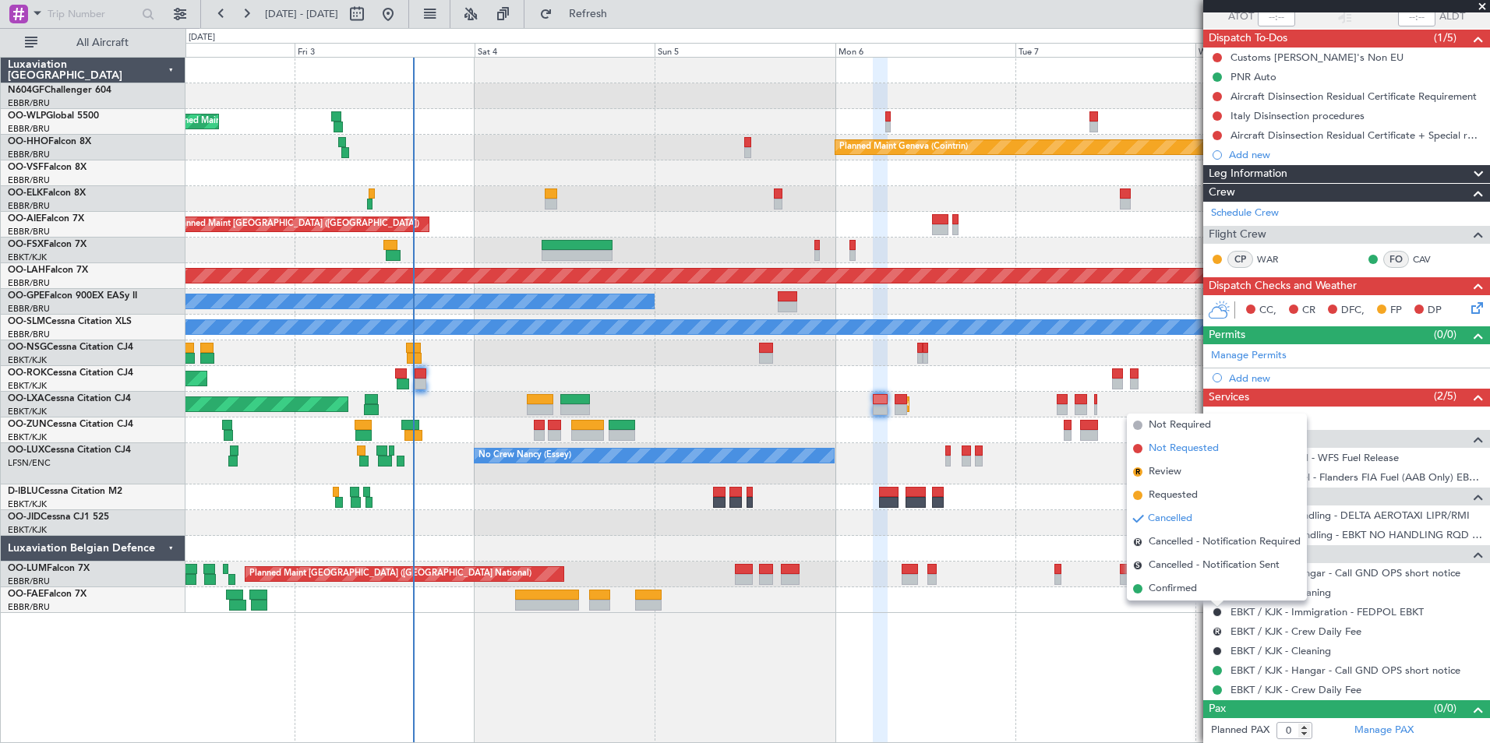
click at [1187, 440] on li "Not Requested" at bounding box center [1217, 448] width 180 height 23
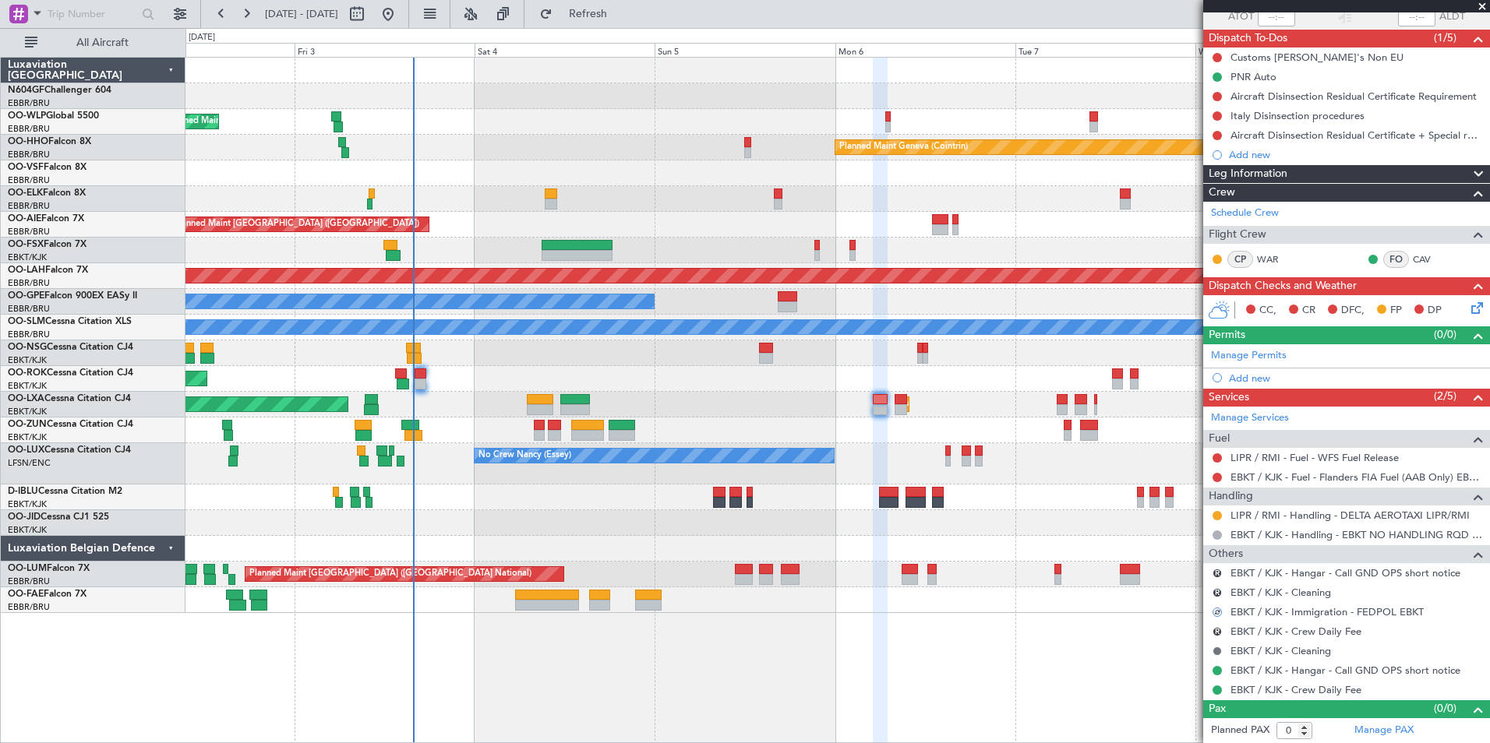
click at [1218, 649] on button at bounding box center [1216, 651] width 9 height 9
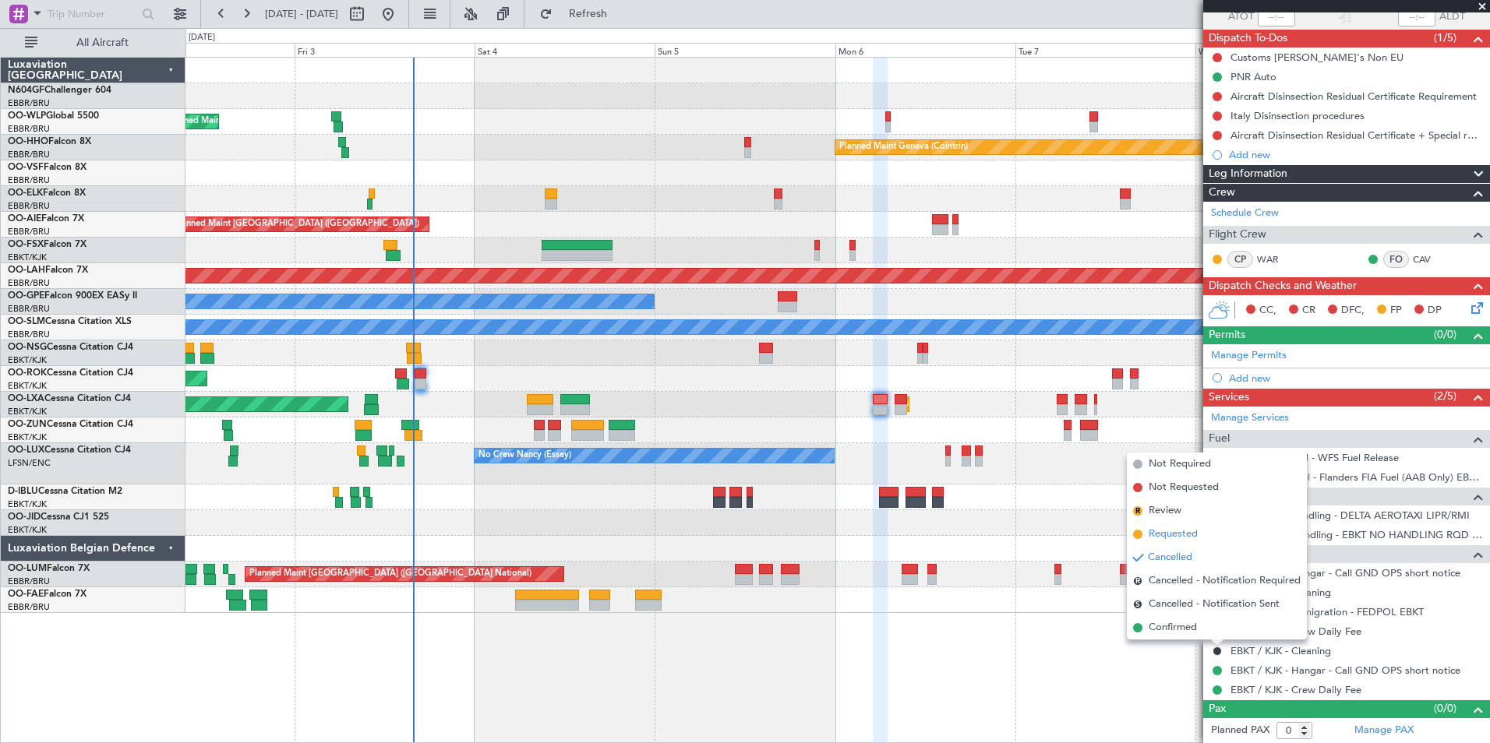
click at [1193, 529] on span "Requested" at bounding box center [1172, 535] width 49 height 16
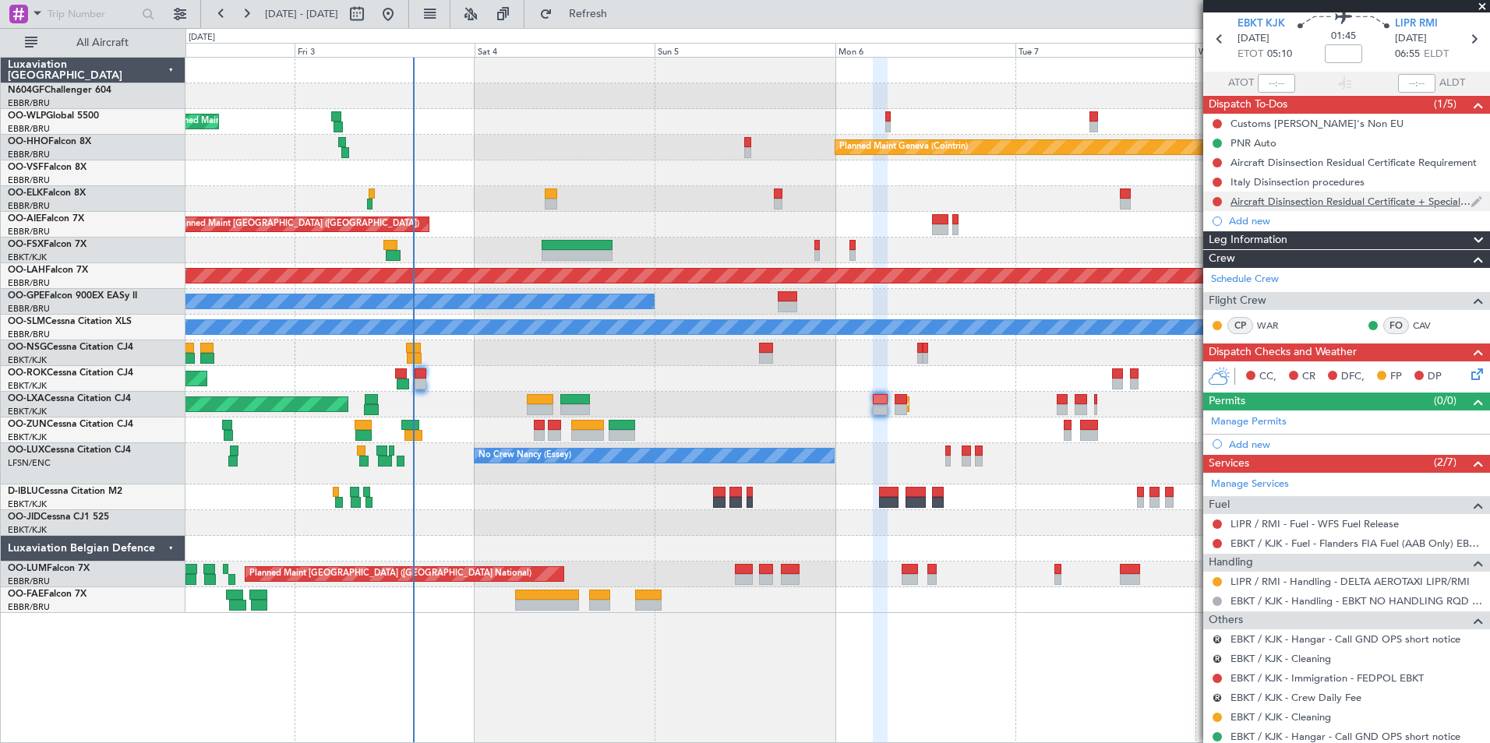
scroll to position [0, 0]
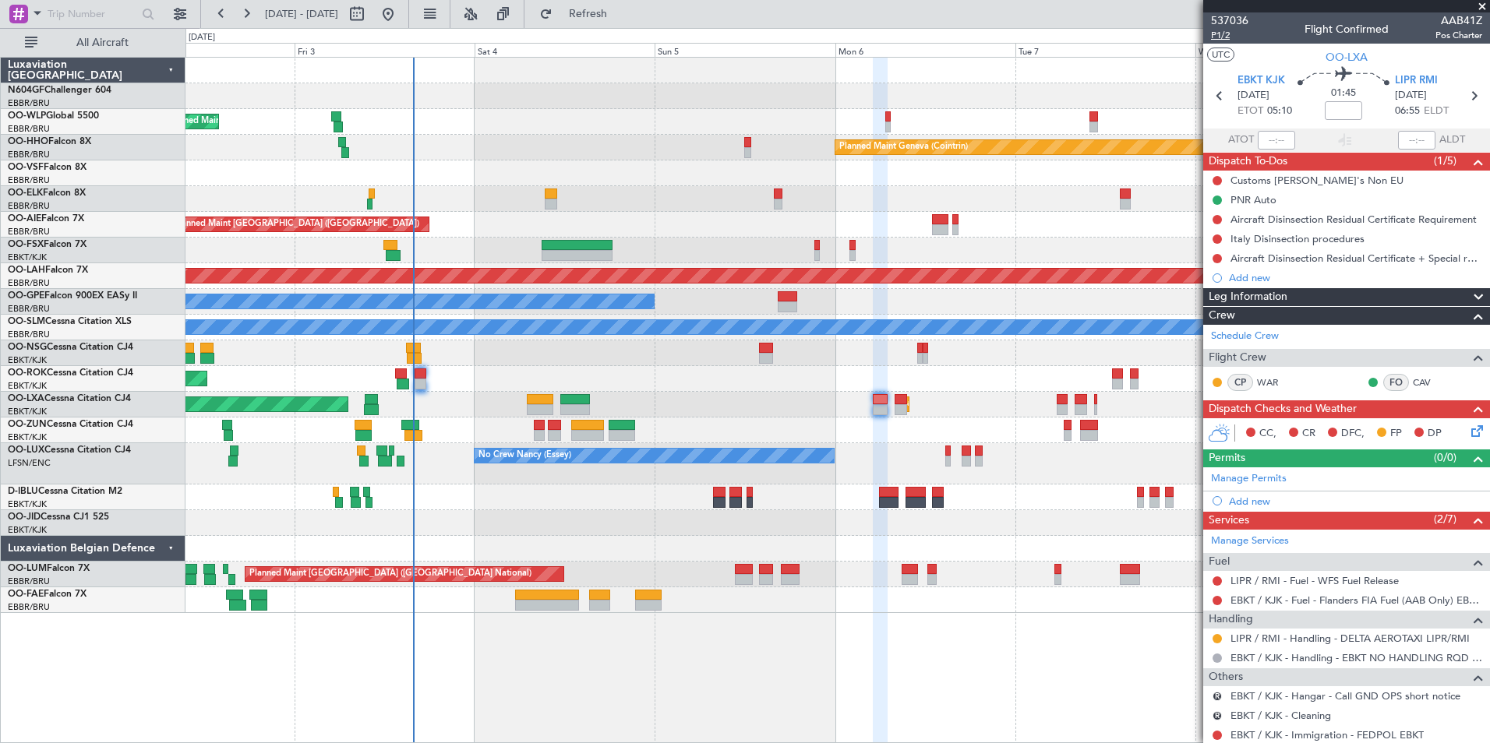
click at [1232, 37] on span "P1/2" at bounding box center [1229, 35] width 37 height 13
click at [633, 0] on fb-refresh-button "Refresh" at bounding box center [578, 14] width 109 height 28
click at [626, 4] on button "Refresh" at bounding box center [578, 14] width 93 height 25
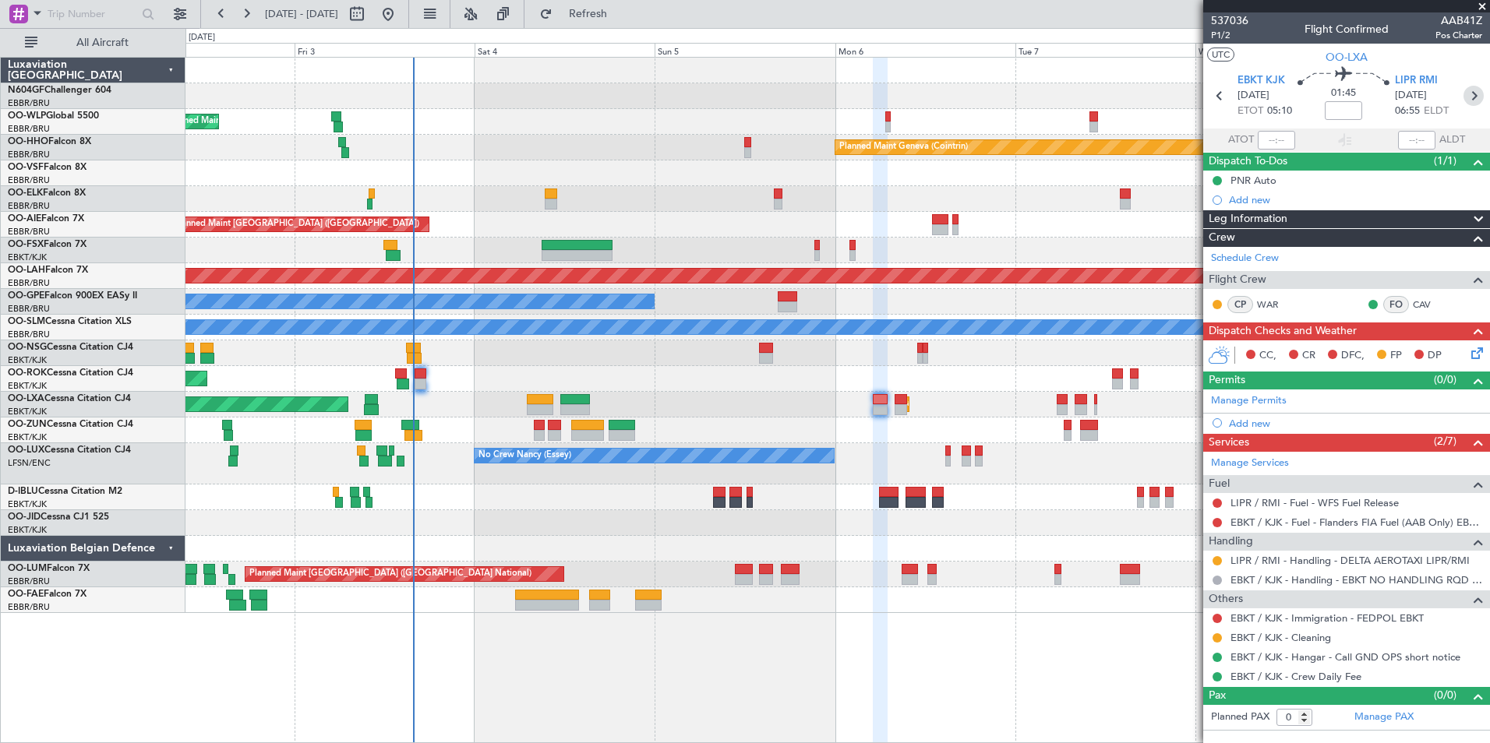
click at [1467, 100] on icon at bounding box center [1473, 96] width 20 height 20
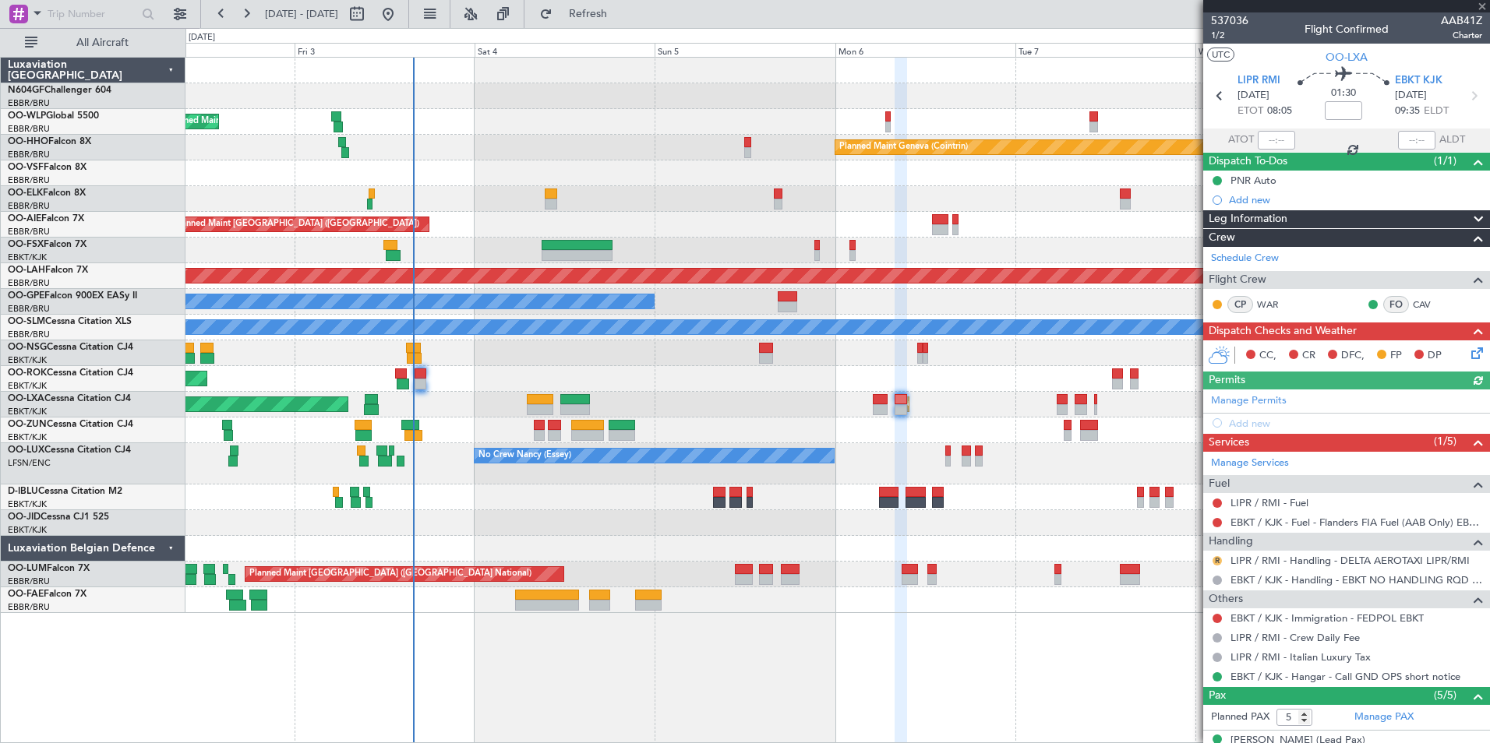
click at [1217, 559] on button "R" at bounding box center [1216, 560] width 9 height 9
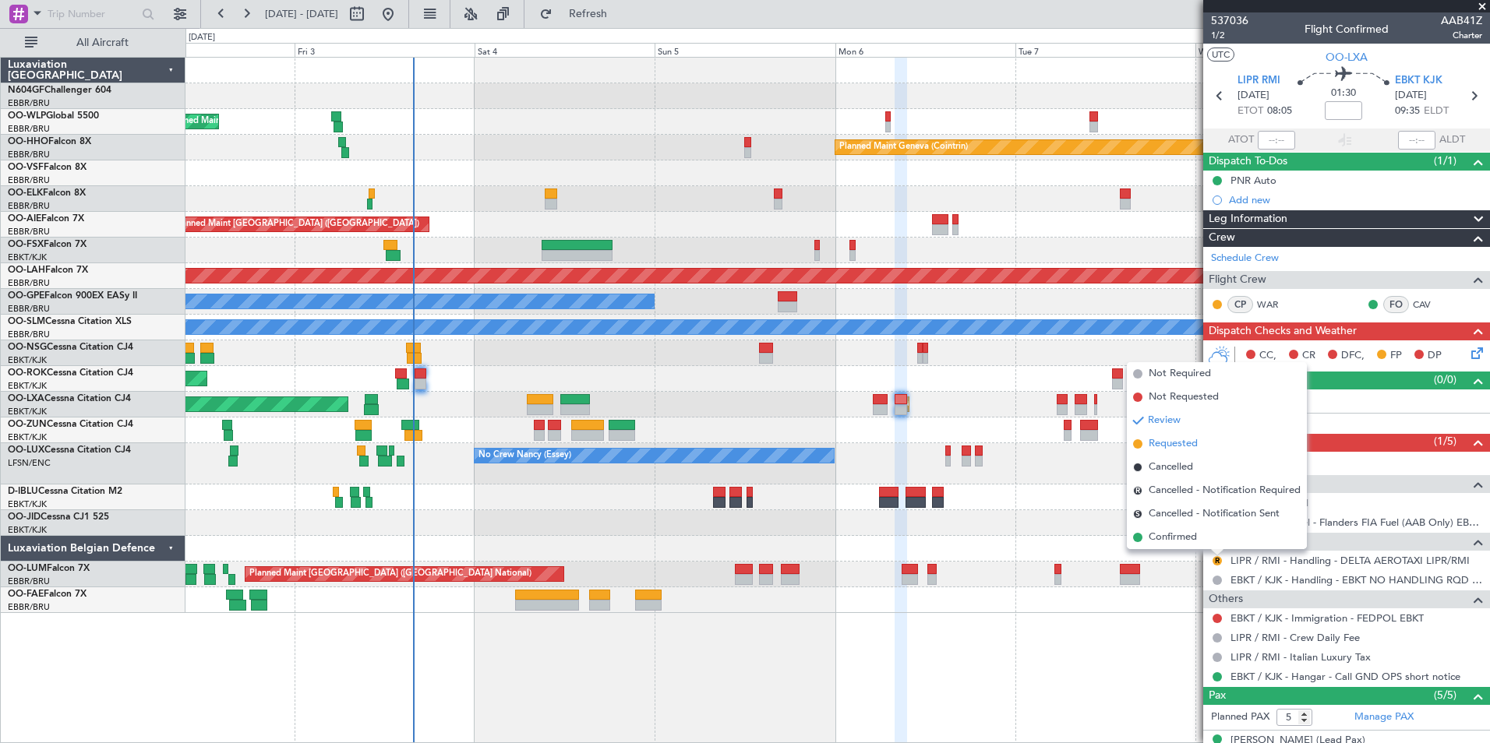
click at [1185, 443] on span "Requested" at bounding box center [1172, 444] width 49 height 16
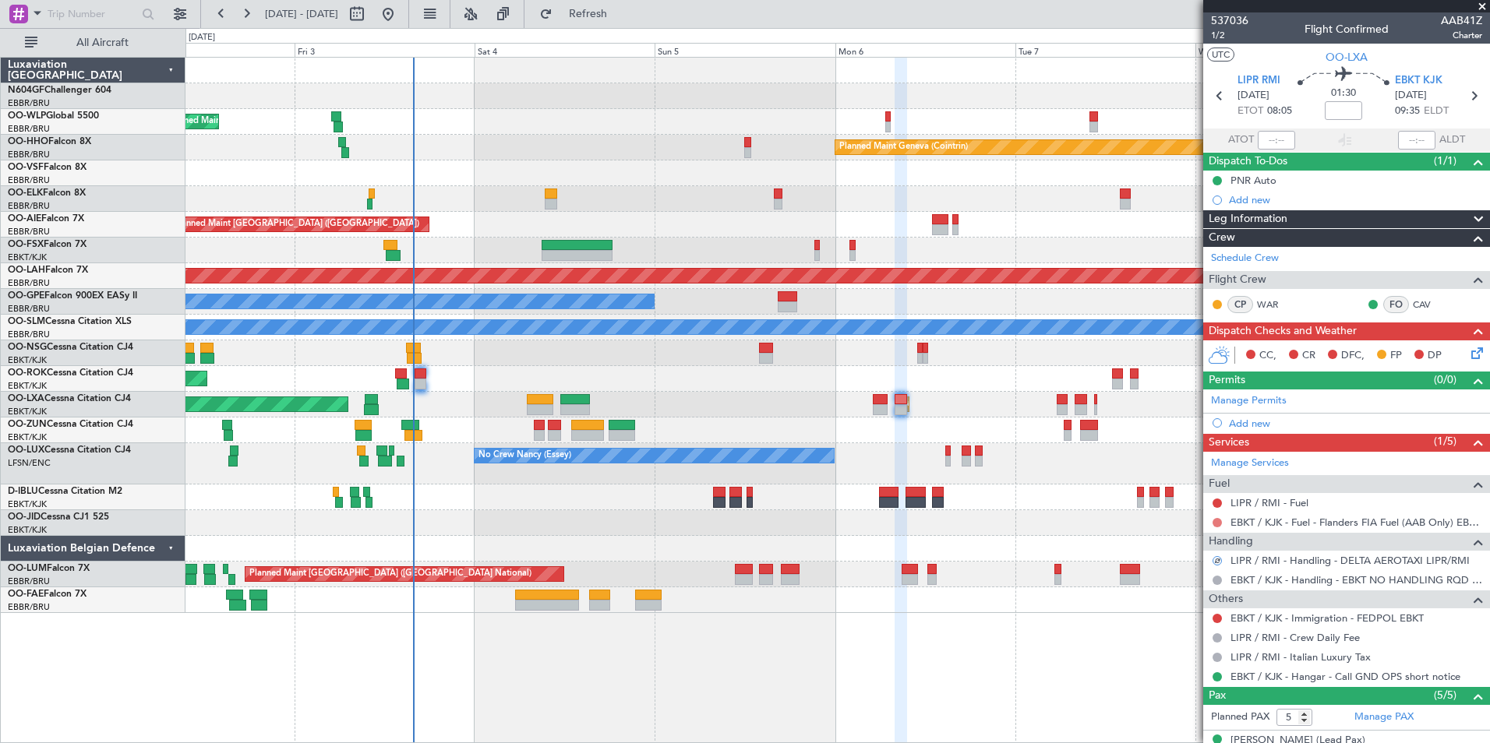
click at [1220, 523] on button at bounding box center [1216, 522] width 9 height 9
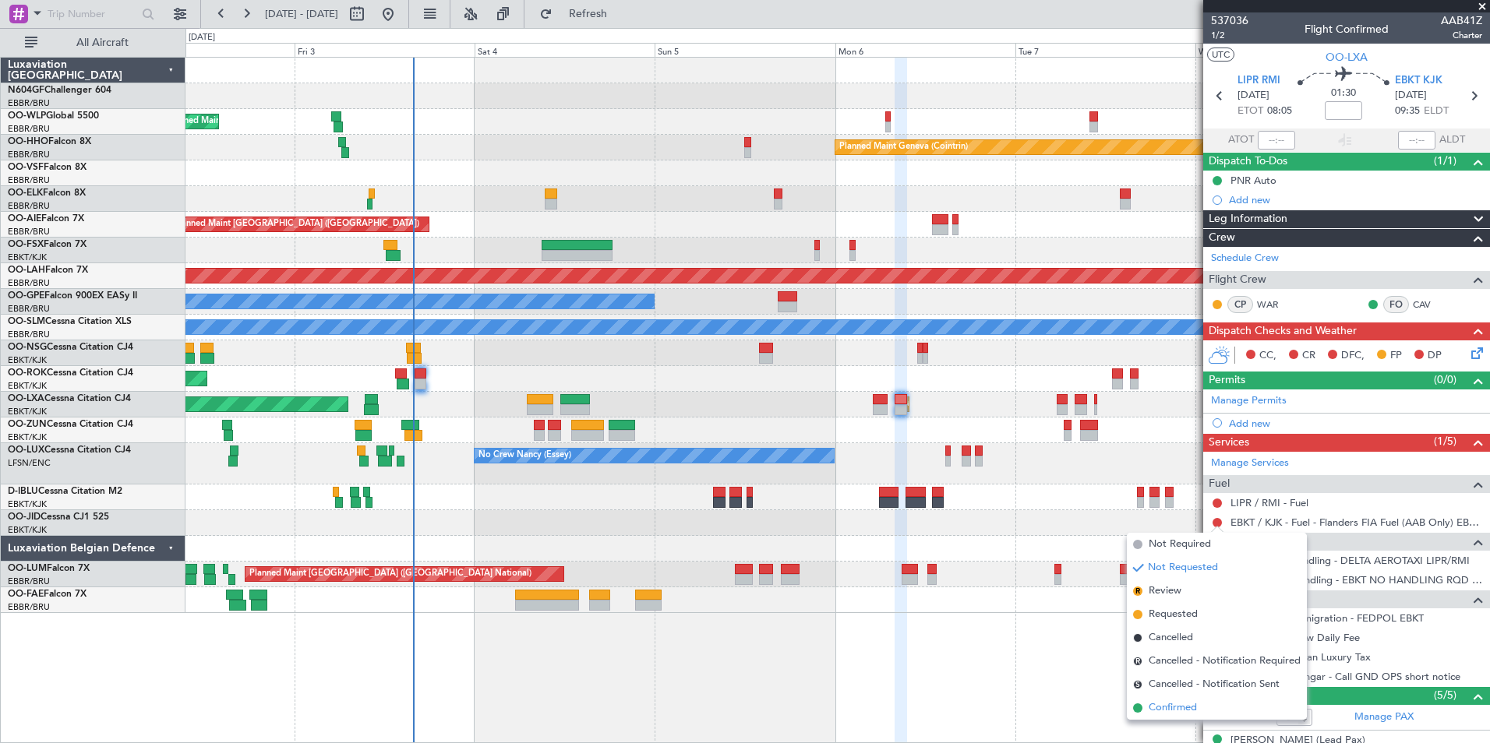
click at [1174, 712] on span "Confirmed" at bounding box center [1172, 708] width 48 height 16
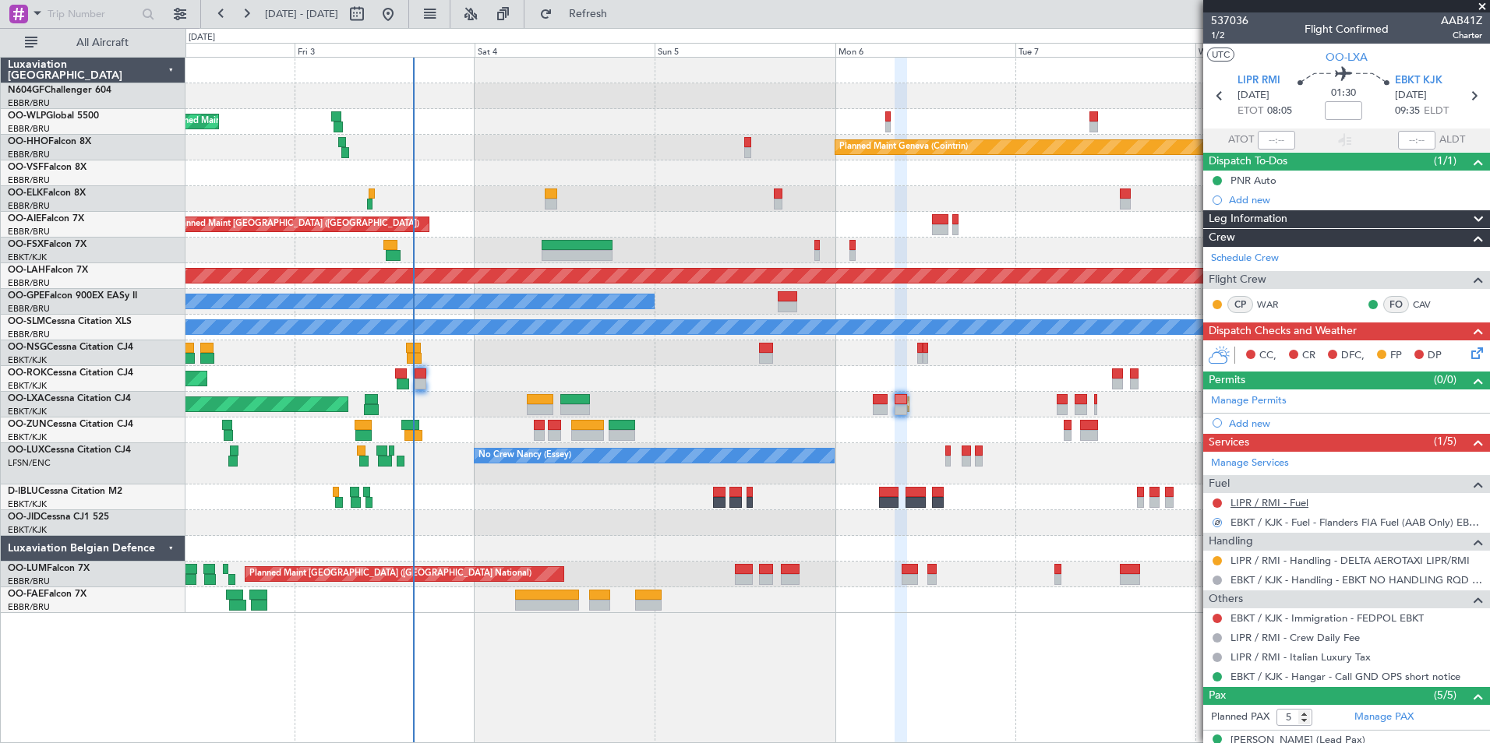
click at [1258, 504] on link "LIPR / RMI - Fuel" at bounding box center [1269, 502] width 78 height 13
click at [607, 3] on button "Refresh" at bounding box center [578, 14] width 93 height 25
click at [1472, 355] on icon at bounding box center [1474, 350] width 12 height 12
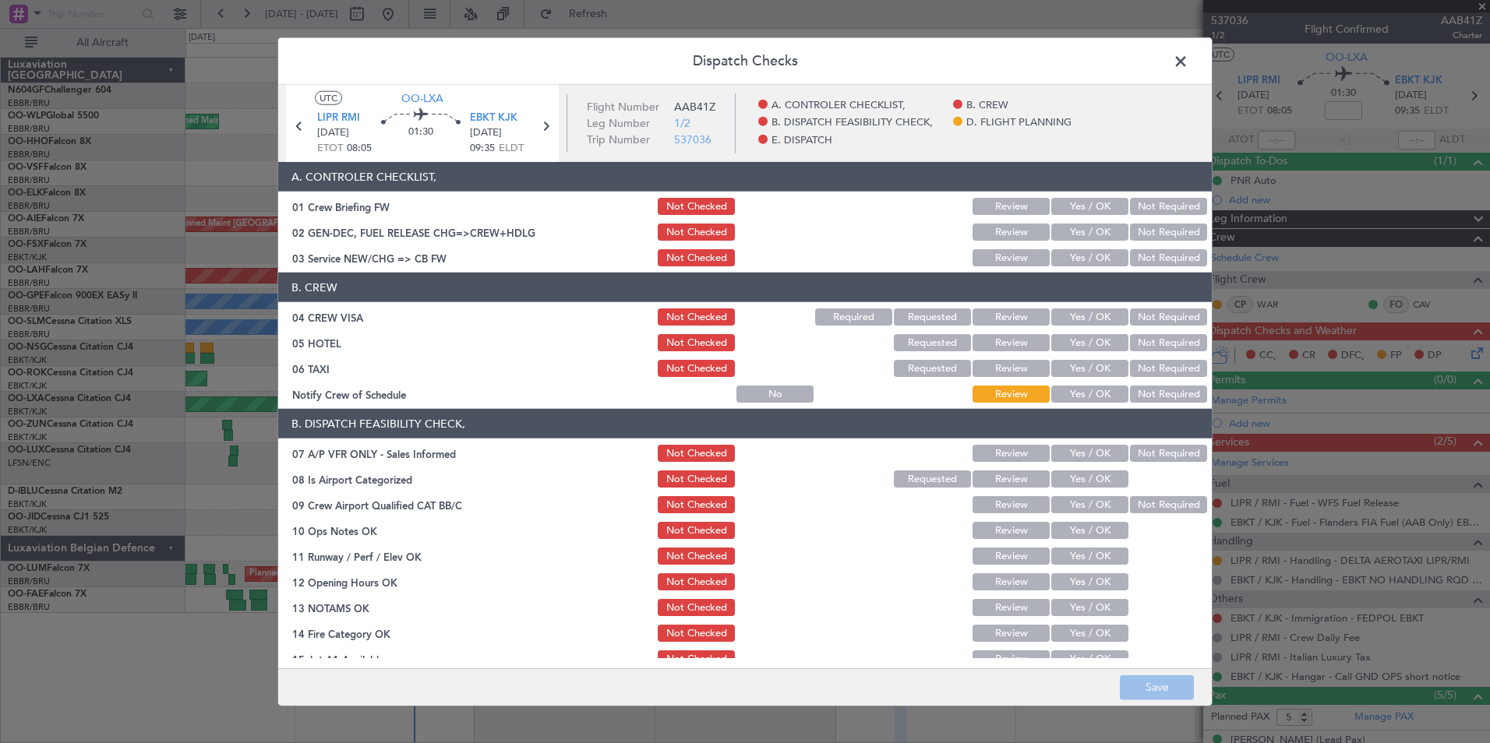
click at [1076, 400] on button "Yes / OK" at bounding box center [1089, 394] width 77 height 17
click at [1138, 363] on button "Not Required" at bounding box center [1168, 368] width 77 height 17
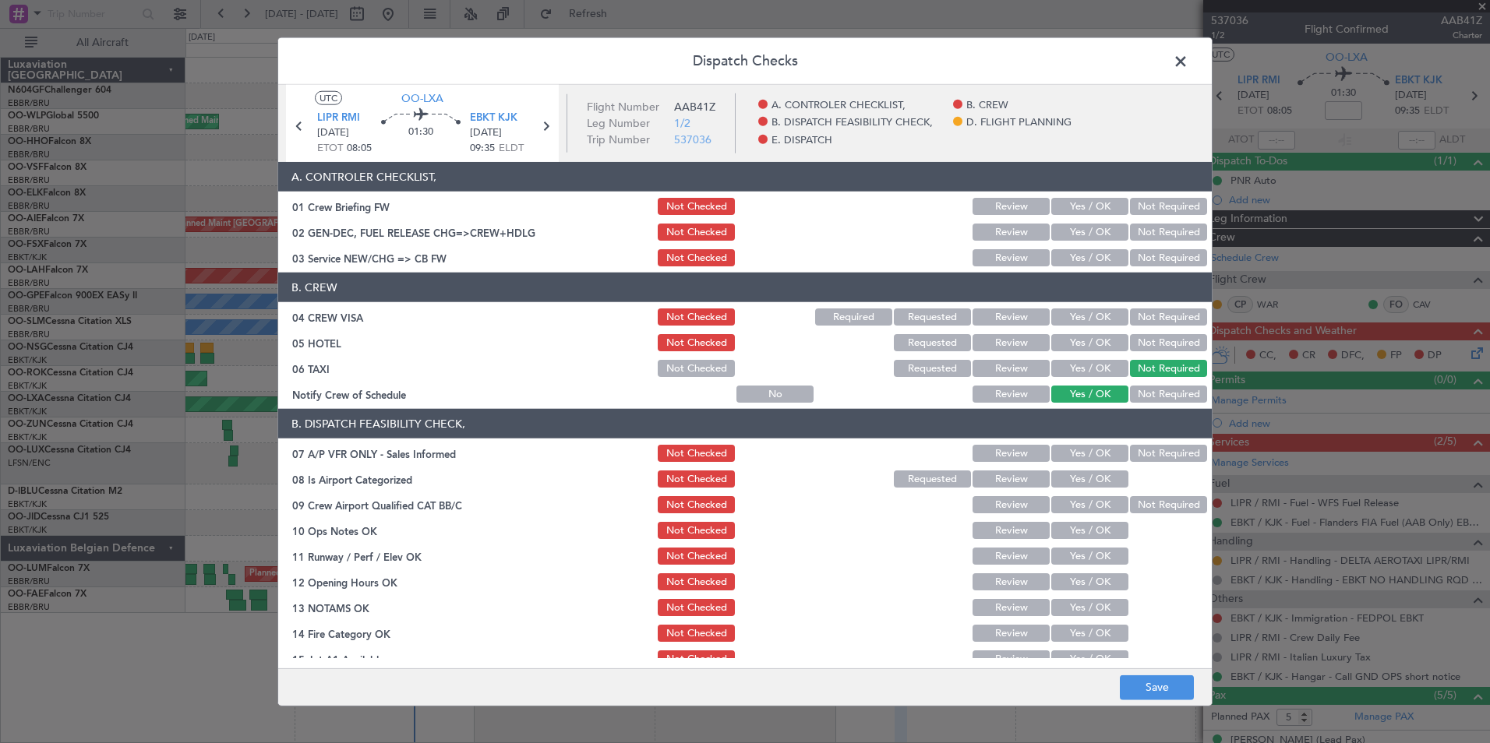
click at [1145, 339] on button "Not Required" at bounding box center [1168, 342] width 77 height 17
click at [1148, 318] on button "Not Required" at bounding box center [1168, 317] width 77 height 17
click at [1094, 259] on button "Yes / OK" at bounding box center [1089, 257] width 77 height 17
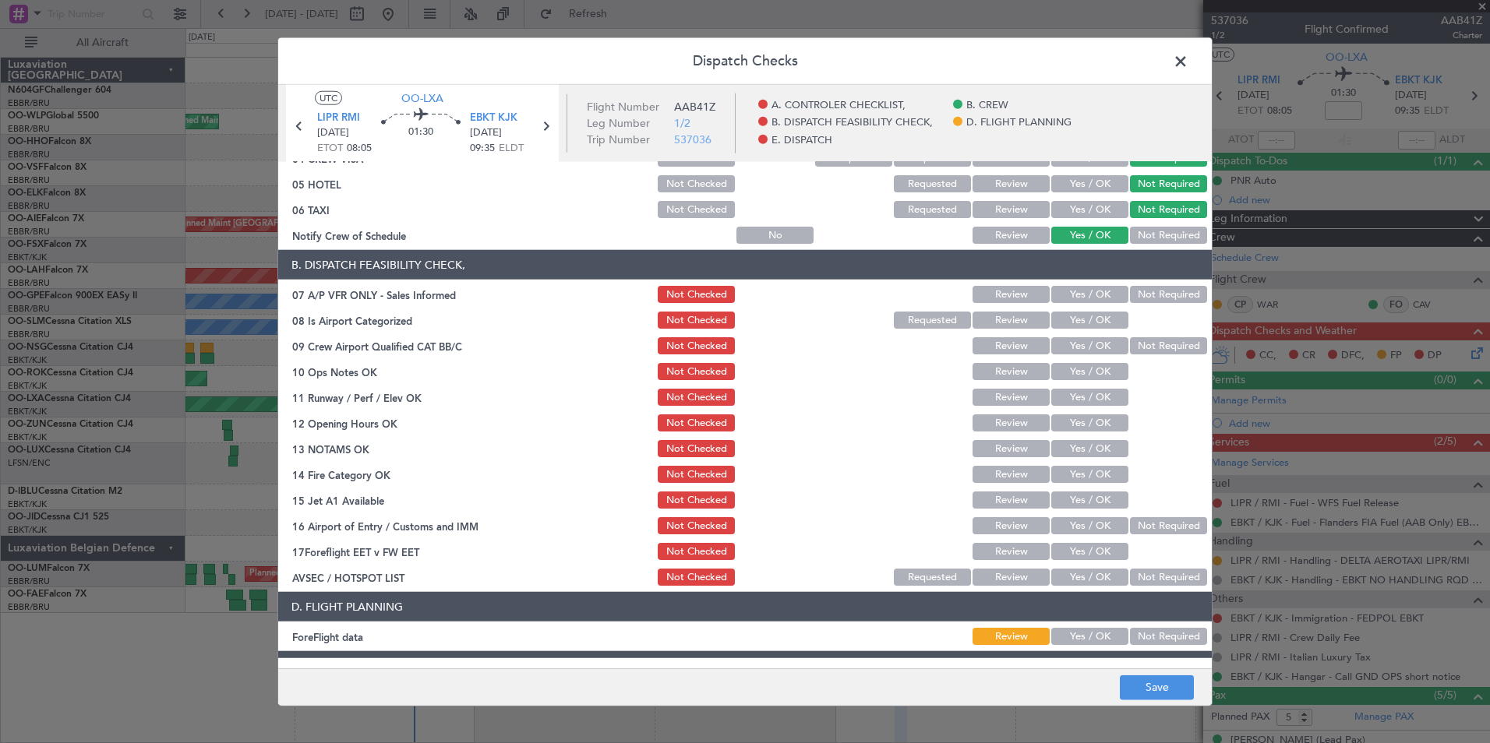
scroll to position [160, 0]
click at [1145, 295] on button "Not Required" at bounding box center [1168, 293] width 77 height 17
click at [1080, 326] on button "Yes / OK" at bounding box center [1089, 319] width 77 height 17
click at [1084, 341] on button "Yes / OK" at bounding box center [1089, 345] width 77 height 17
click at [1088, 355] on div "Yes / OK" at bounding box center [1088, 345] width 79 height 22
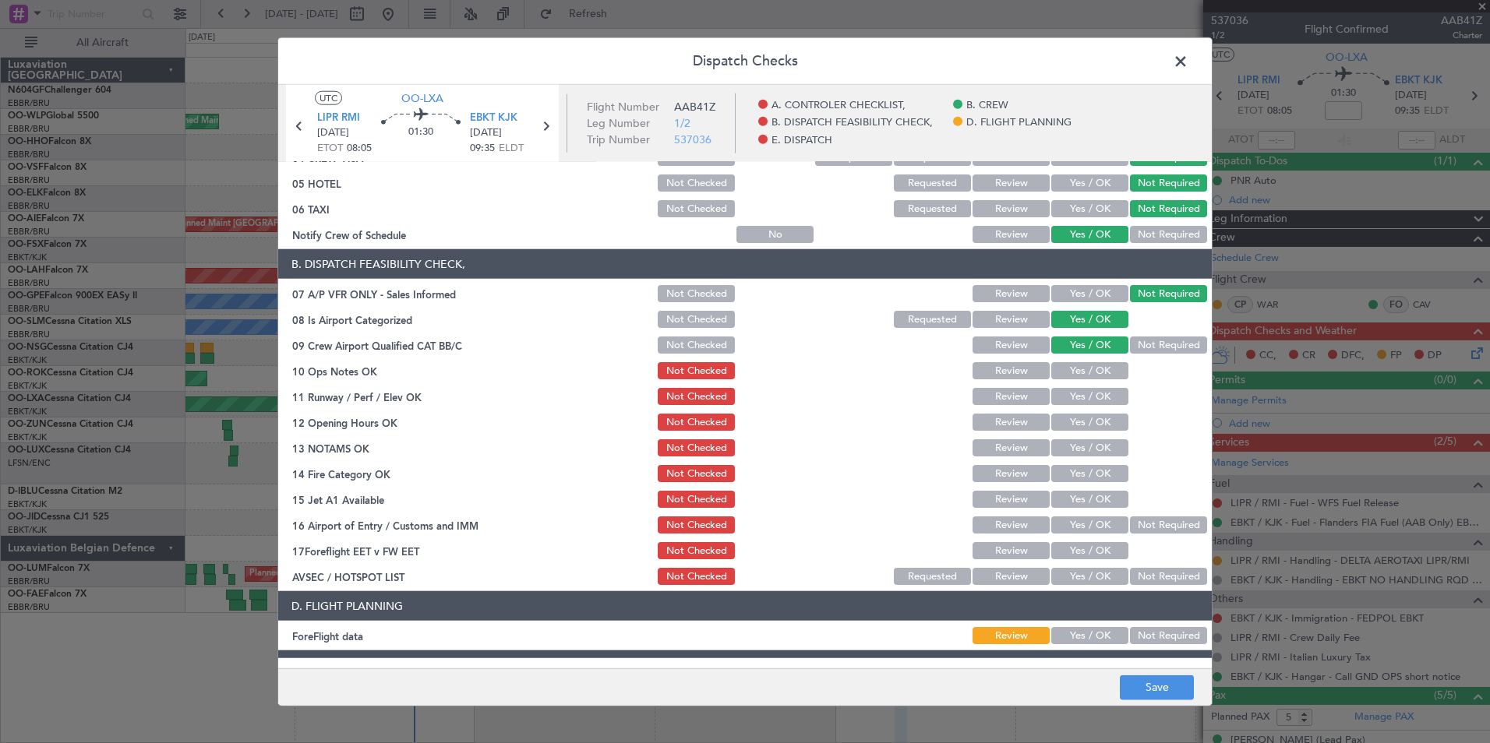
click at [1089, 365] on button "Yes / OK" at bounding box center [1089, 370] width 77 height 17
click at [1089, 390] on button "Yes / OK" at bounding box center [1089, 396] width 77 height 17
click at [1094, 411] on div "Yes / OK" at bounding box center [1088, 422] width 79 height 22
click at [1098, 418] on button "Yes / OK" at bounding box center [1089, 422] width 77 height 17
click at [1103, 452] on button "Yes / OK" at bounding box center [1089, 447] width 77 height 17
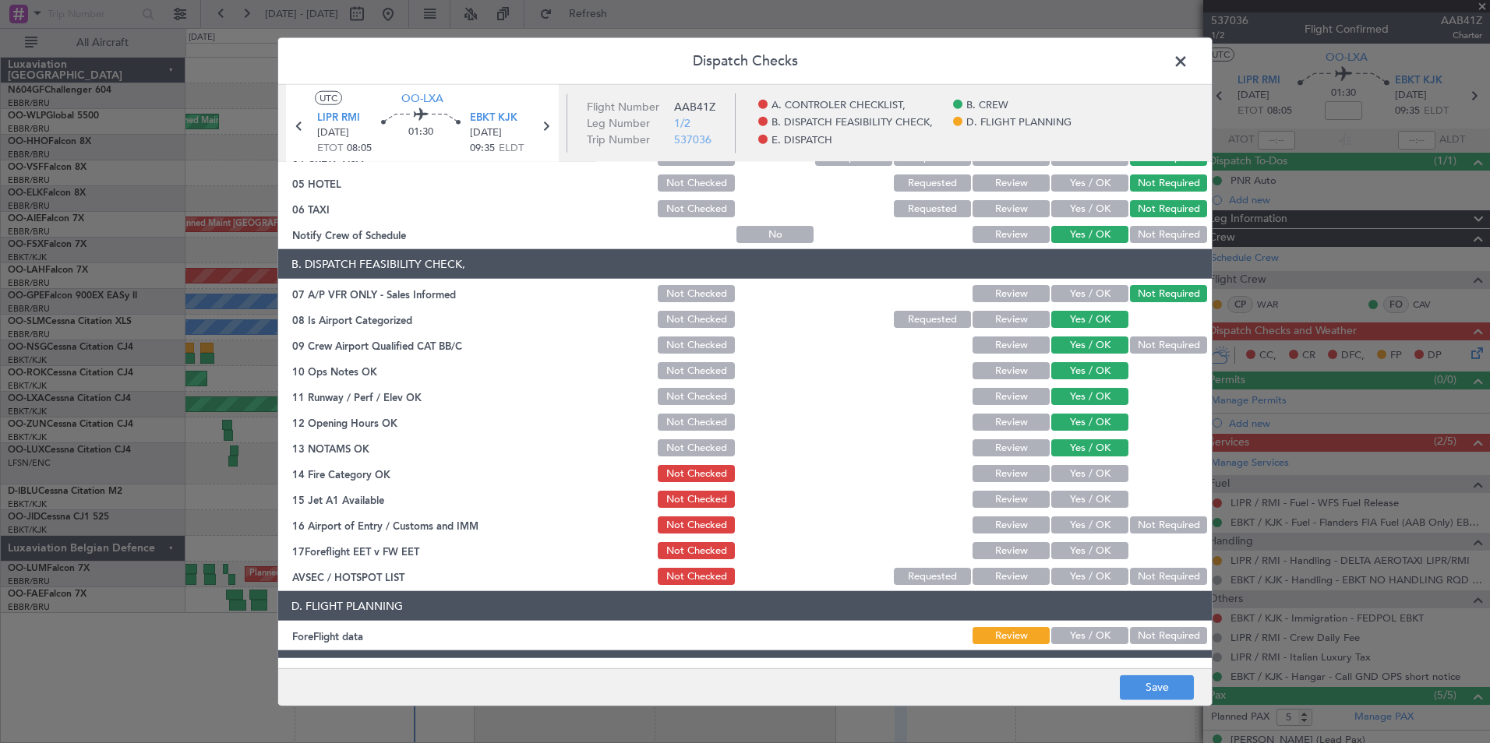
click at [1109, 476] on button "Yes / OK" at bounding box center [1089, 473] width 77 height 17
click at [1112, 499] on button "Yes / OK" at bounding box center [1089, 499] width 77 height 17
click at [1160, 517] on button "Not Required" at bounding box center [1168, 525] width 77 height 17
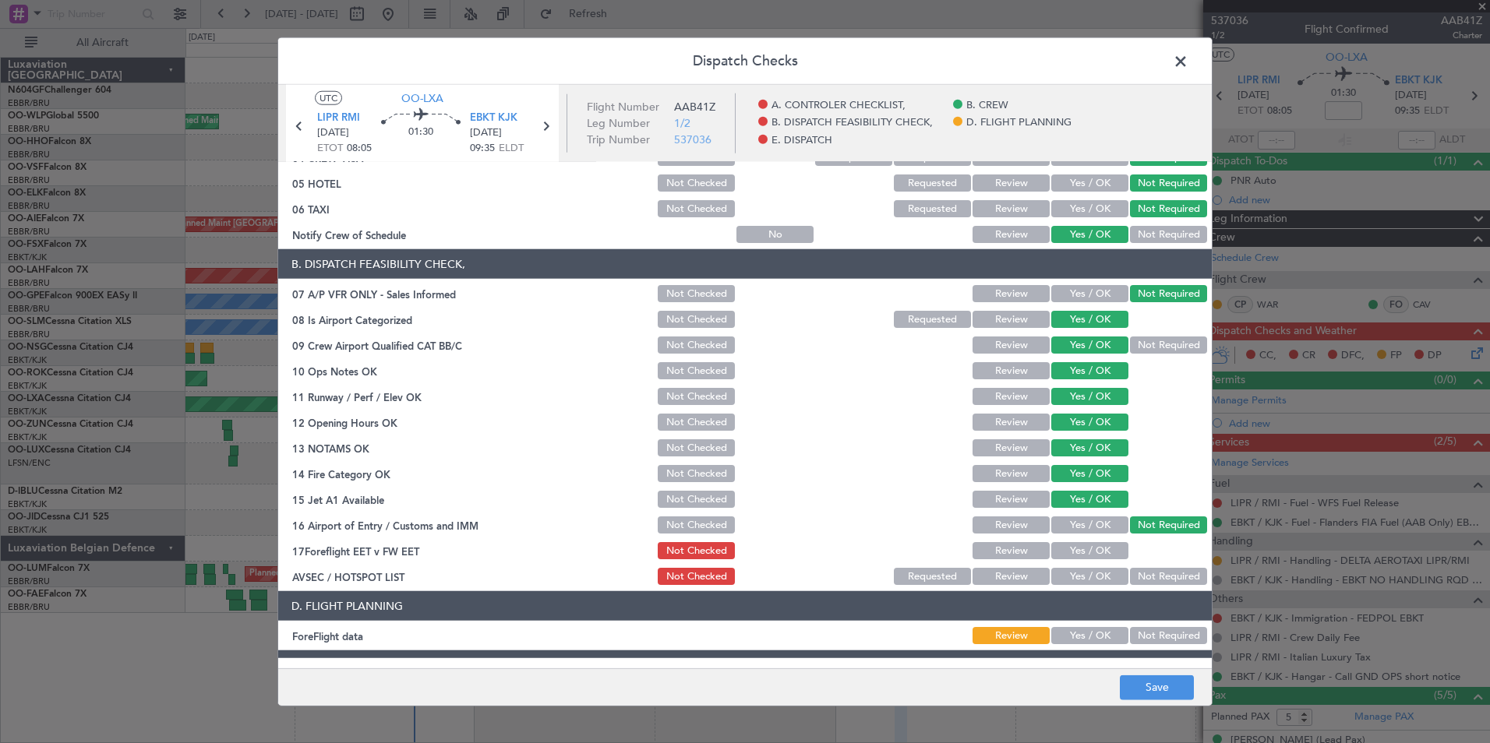
click at [1096, 573] on button "Yes / OK" at bounding box center [1089, 576] width 77 height 17
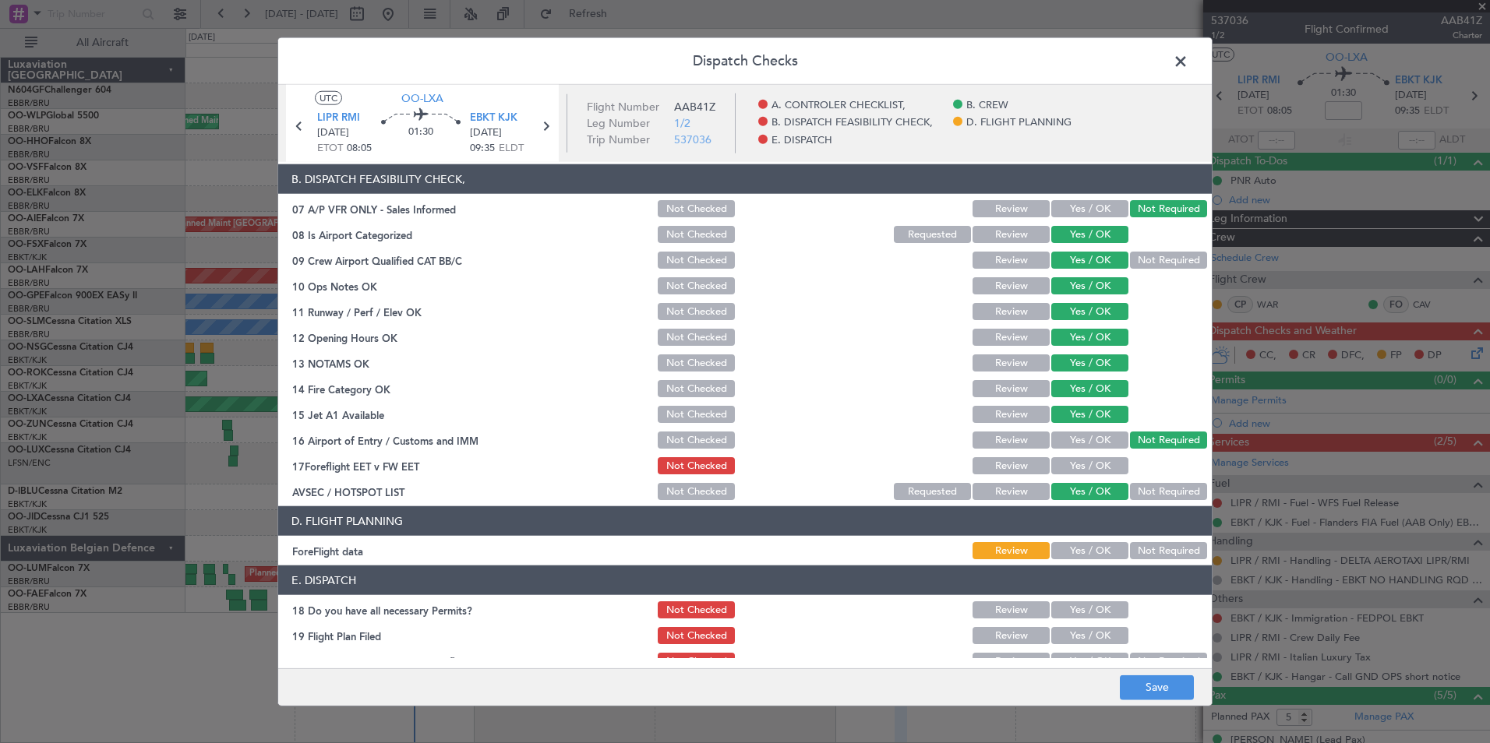
scroll to position [250, 0]
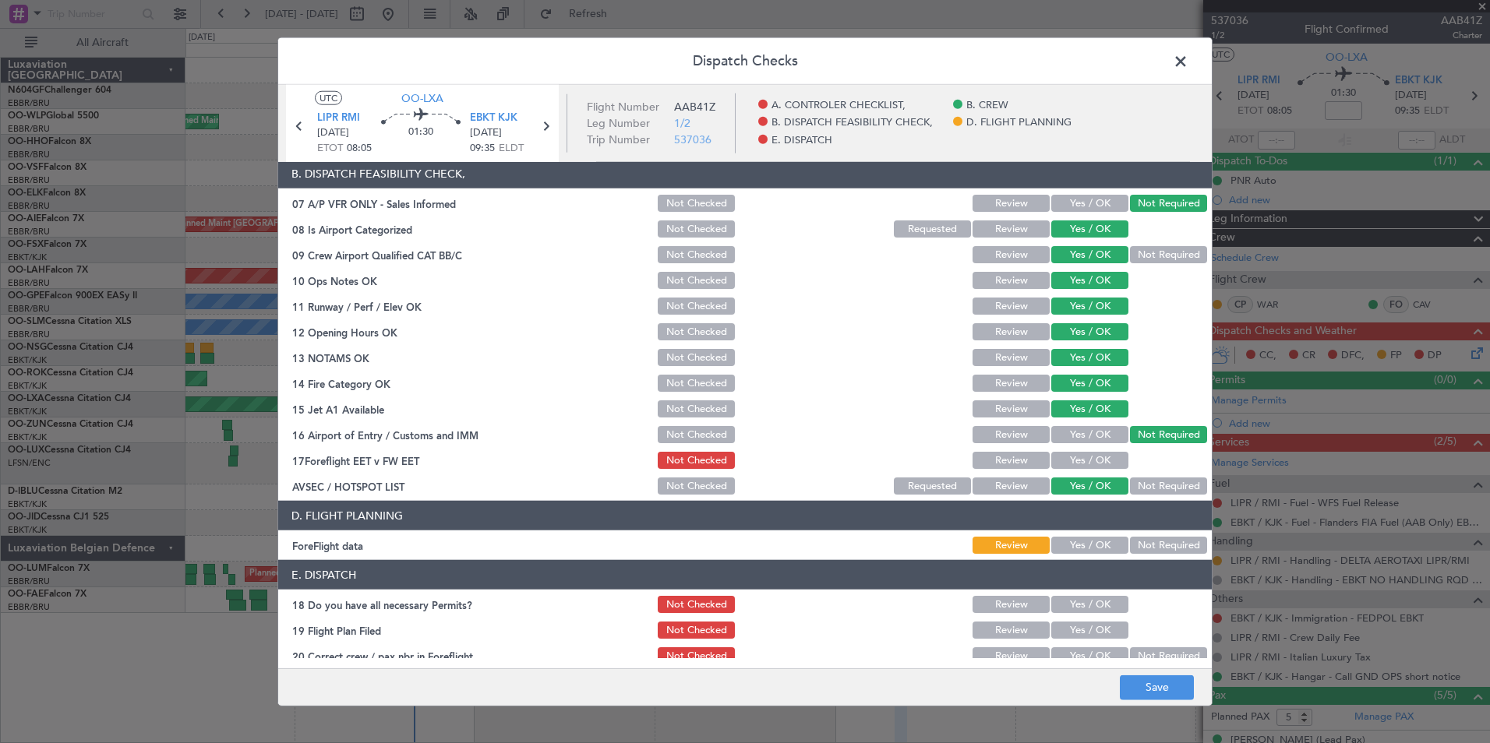
click at [1146, 544] on button "Not Required" at bounding box center [1168, 545] width 77 height 17
click at [1147, 686] on button "Save" at bounding box center [1157, 687] width 74 height 25
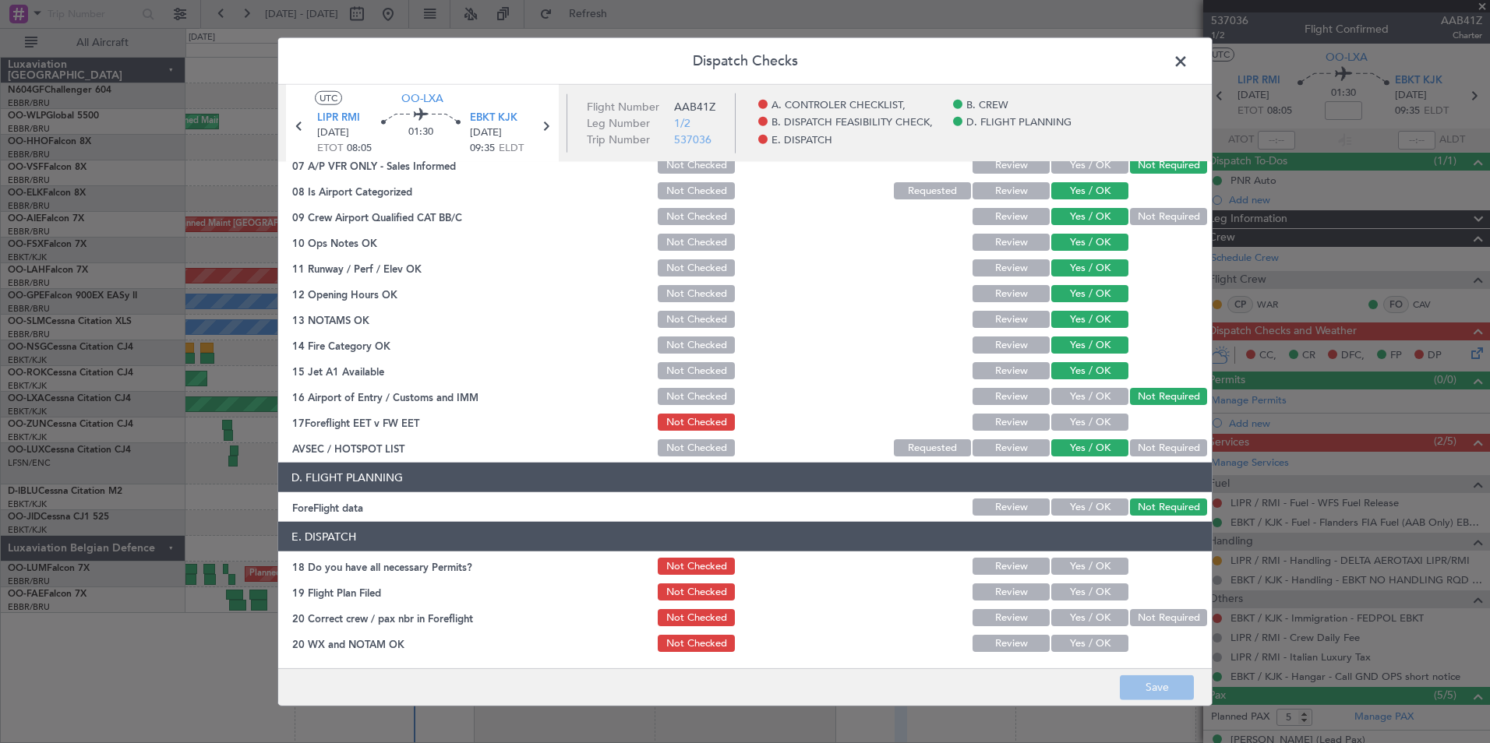
click at [1188, 59] on span at bounding box center [1188, 65] width 0 height 31
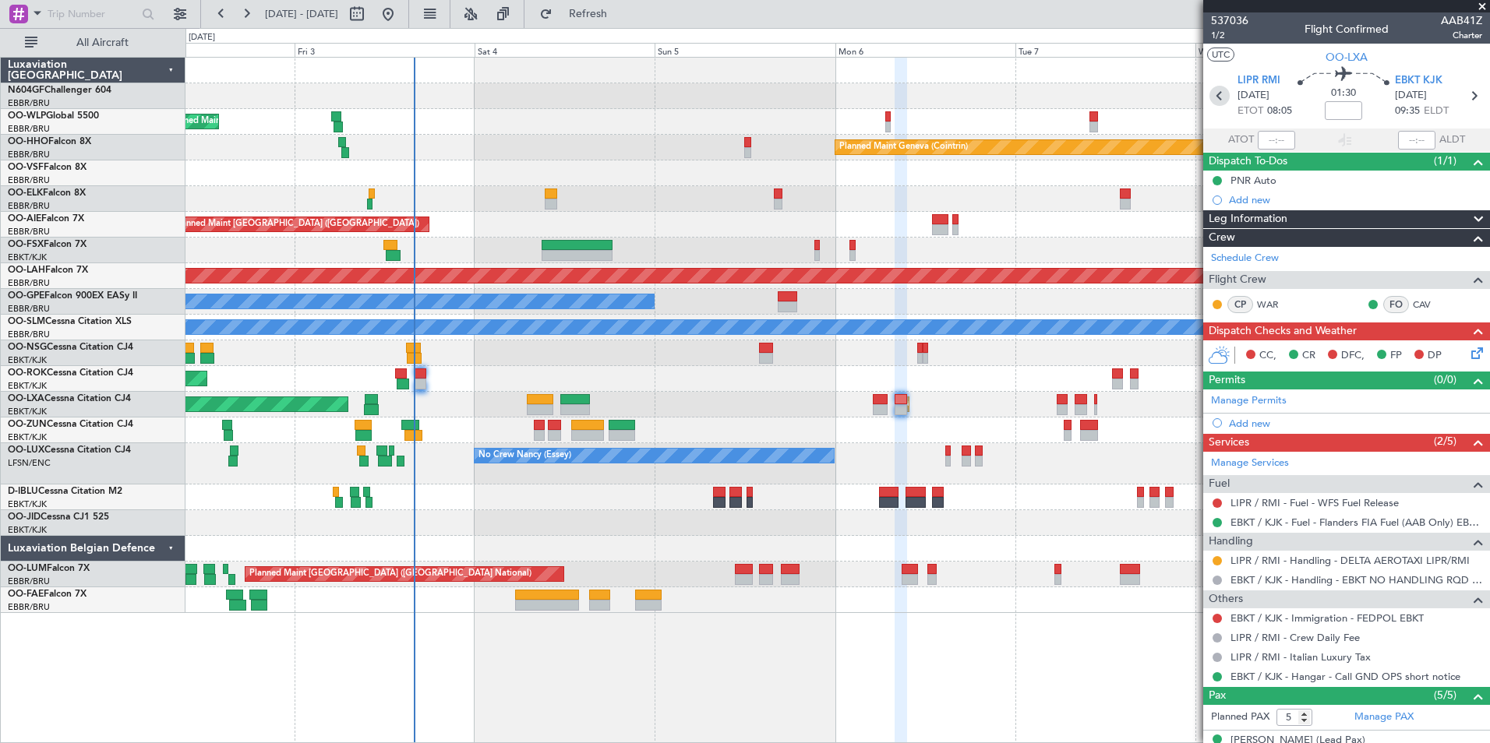
click at [1217, 105] on icon at bounding box center [1219, 96] width 20 height 20
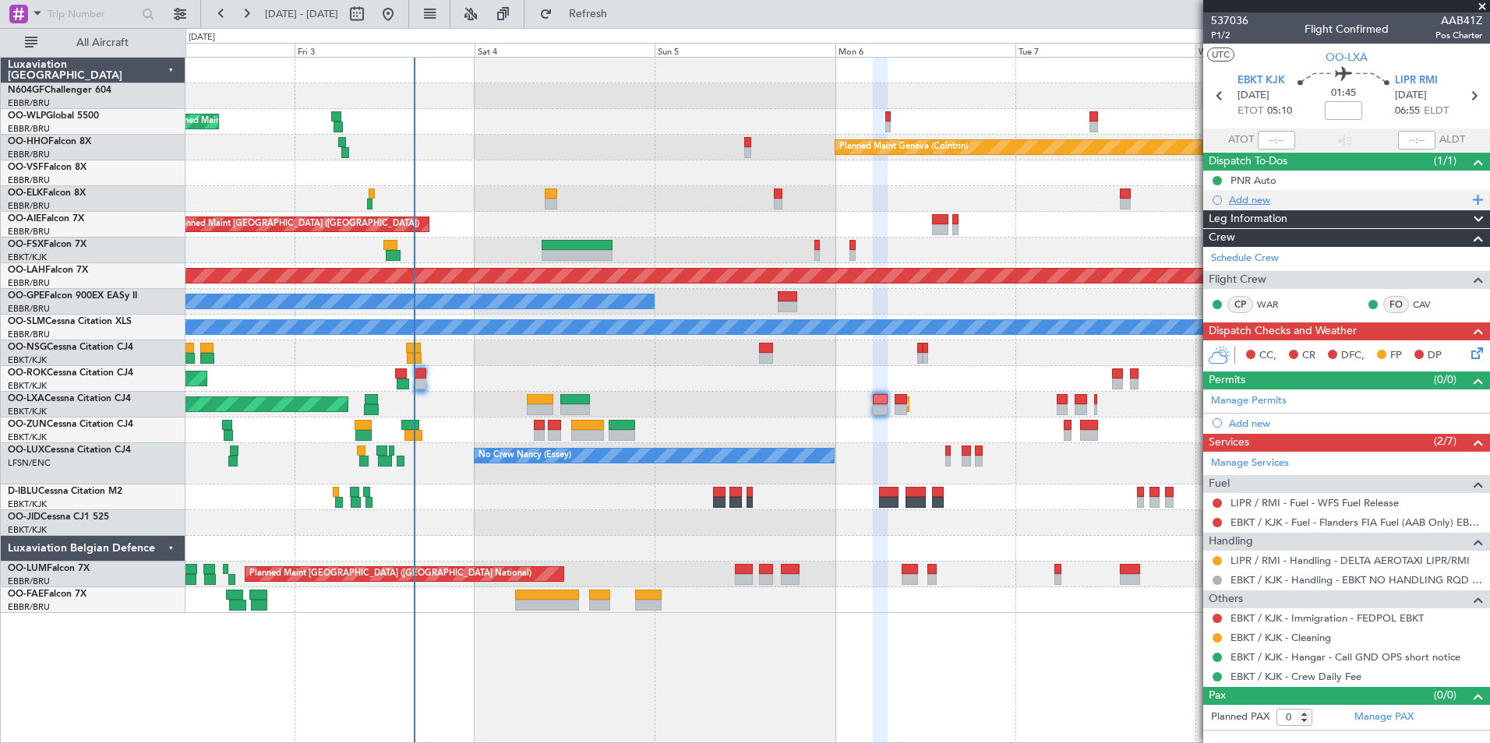
click at [1263, 199] on div "Add new" at bounding box center [1348, 199] width 239 height 13
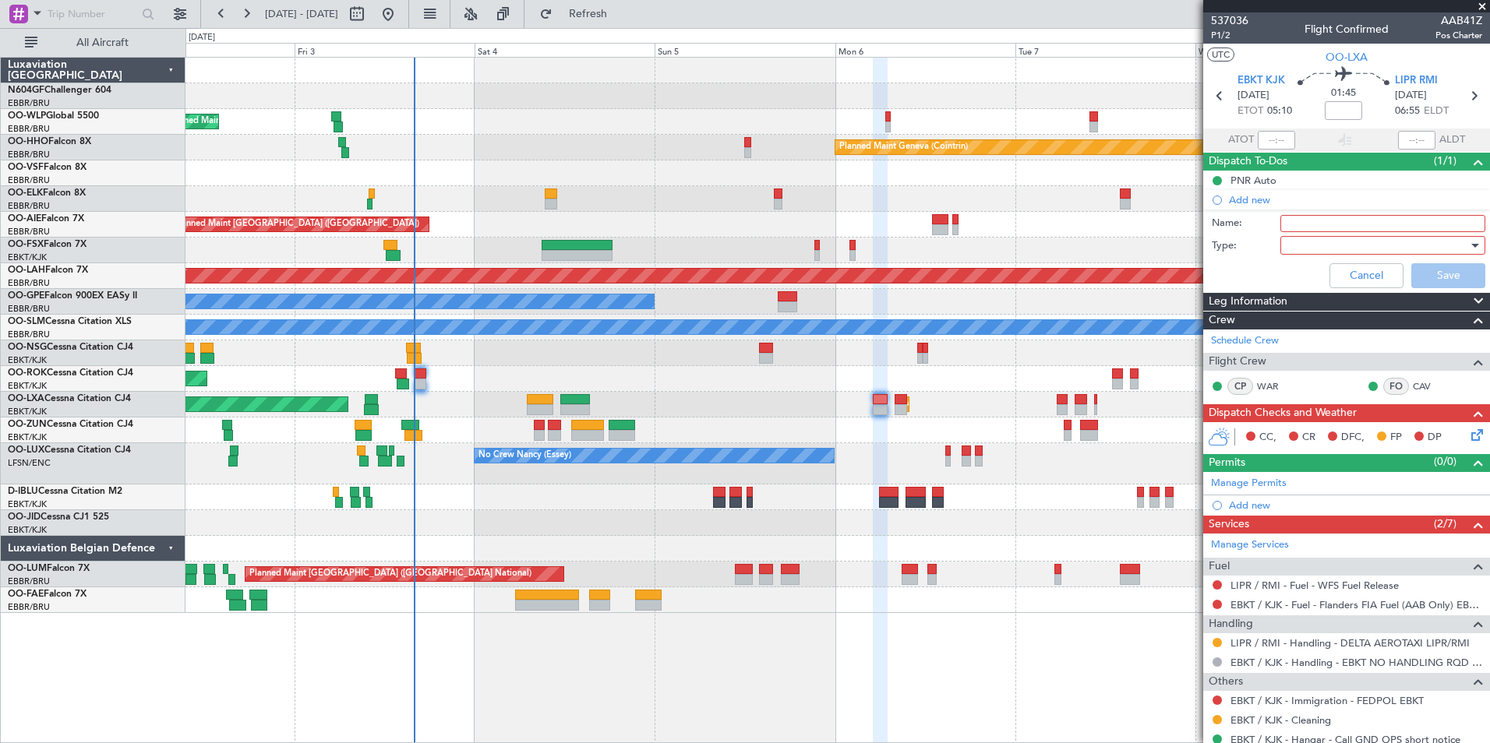
click at [1304, 217] on input "Name:" at bounding box center [1382, 223] width 205 height 17
click at [1249, 222] on label "Name:" at bounding box center [1246, 224] width 69 height 16
click at [1280, 222] on input "Name:" at bounding box center [1382, 223] width 205 height 17
click at [1384, 283] on button "Cancel" at bounding box center [1366, 275] width 74 height 25
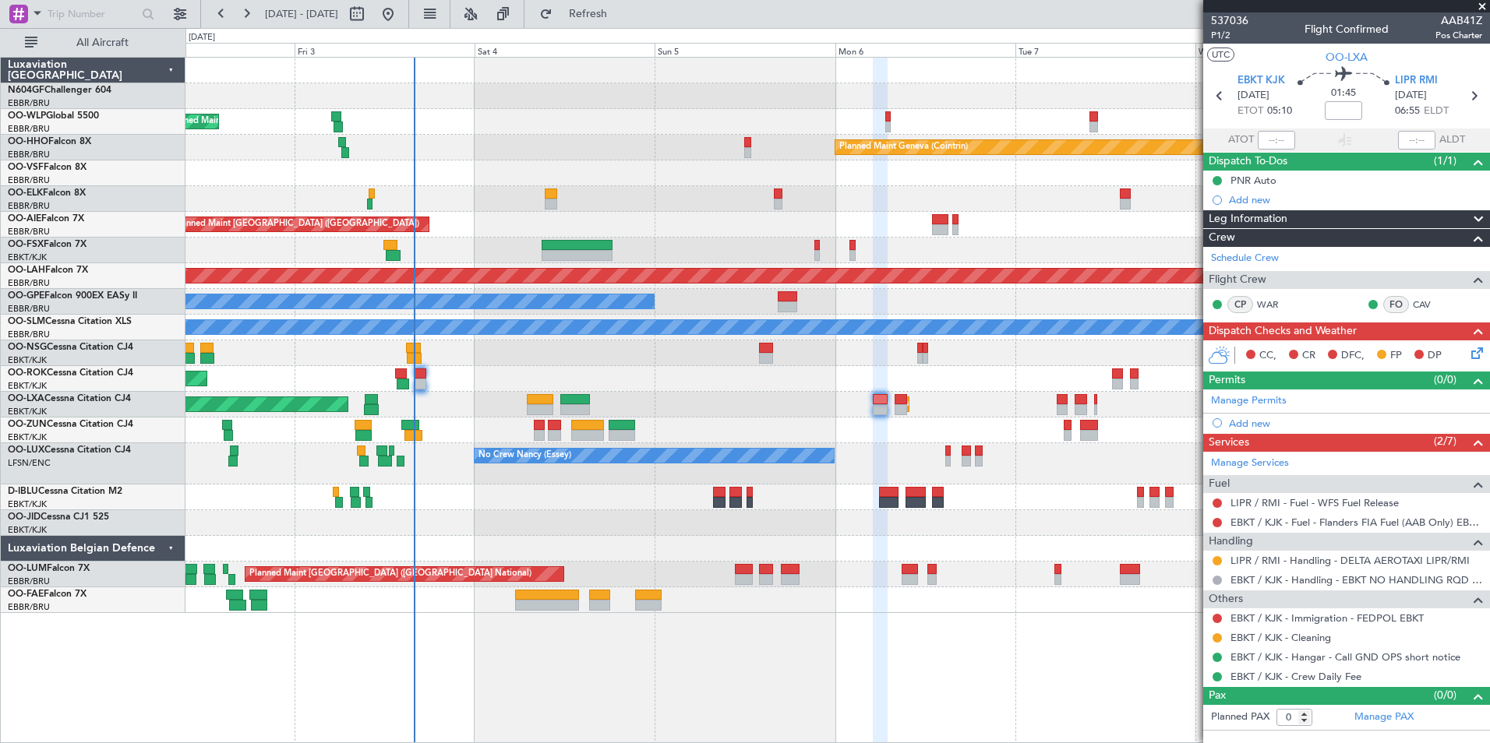
click at [1480, 352] on icon at bounding box center [1474, 350] width 12 height 12
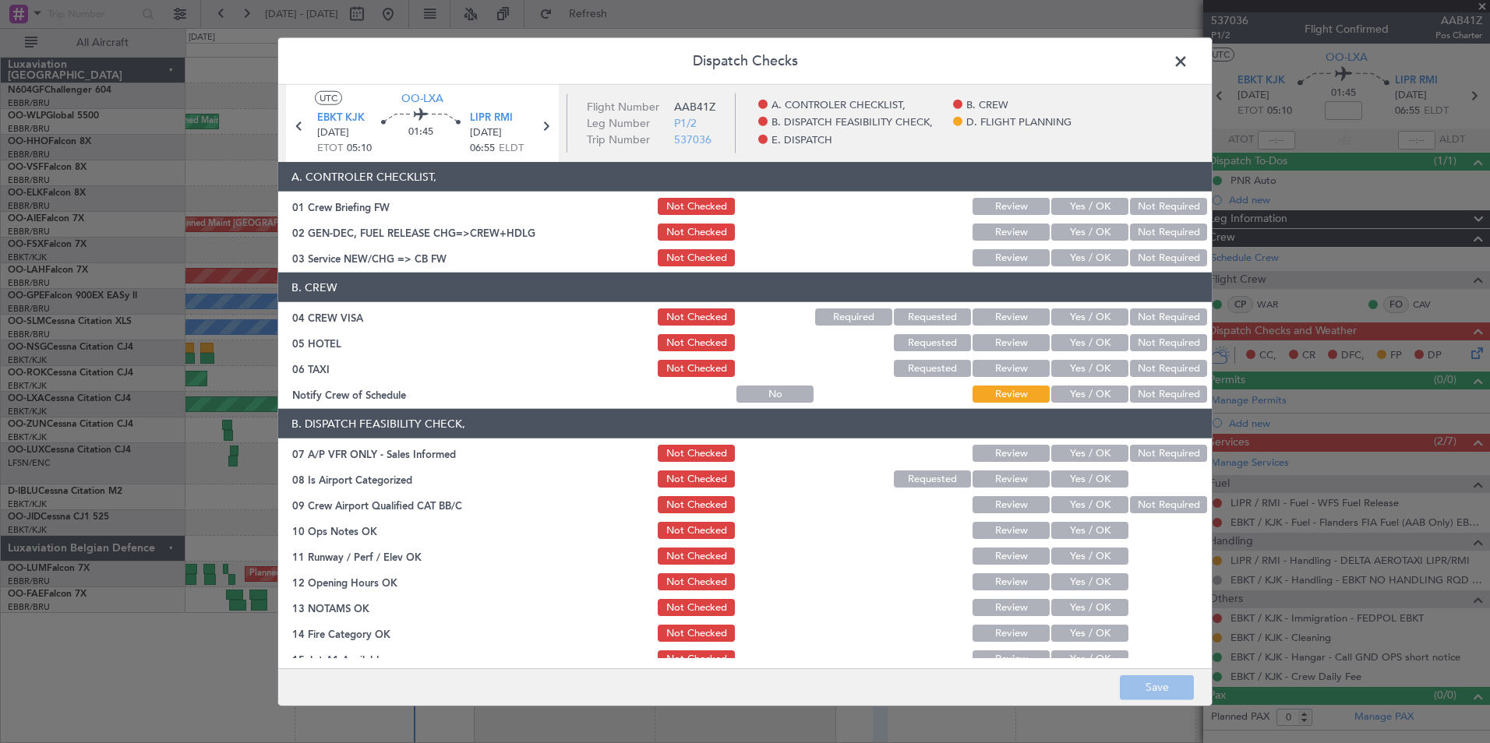
click at [1067, 262] on button "Yes / OK" at bounding box center [1089, 257] width 77 height 17
click at [1157, 315] on button "Not Required" at bounding box center [1168, 317] width 77 height 17
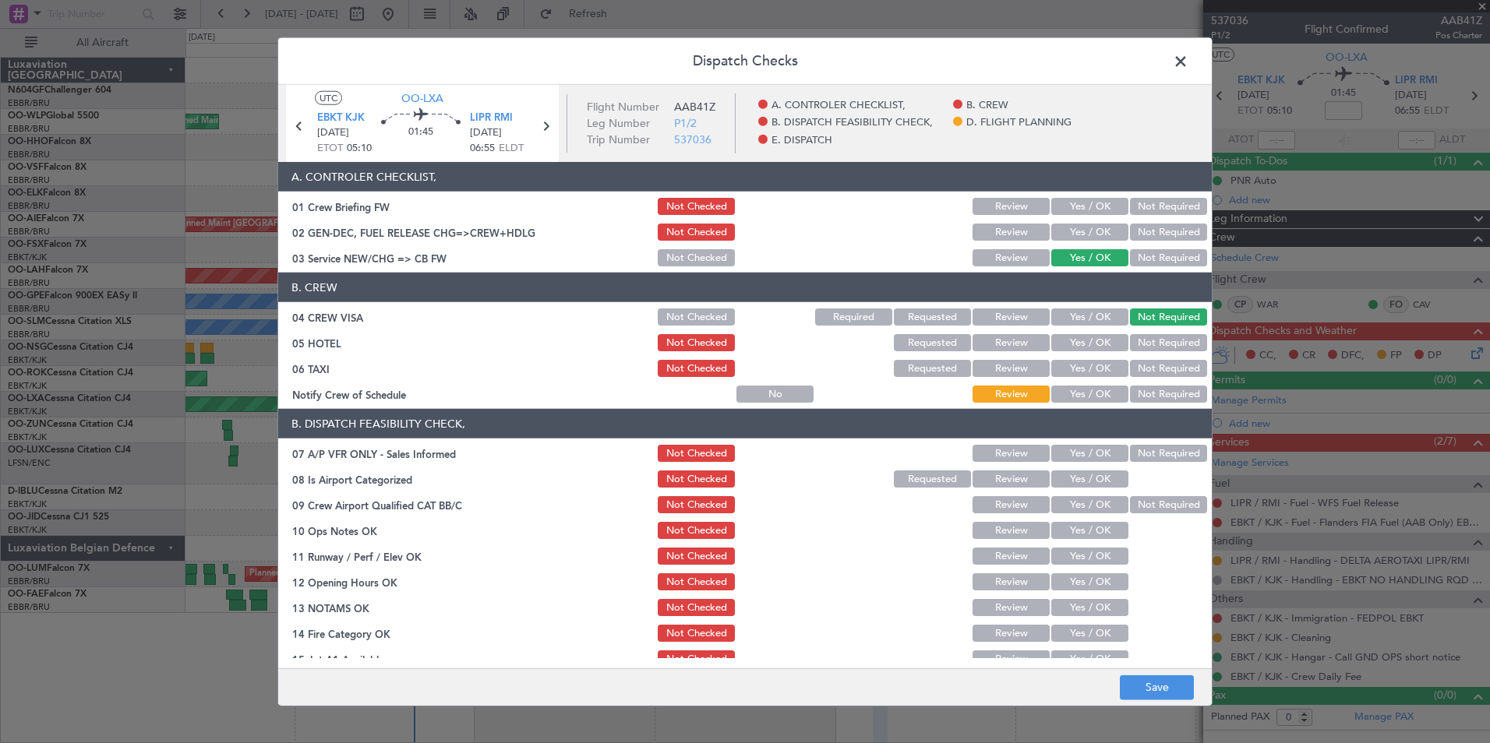
click at [1169, 340] on button "Not Required" at bounding box center [1168, 342] width 77 height 17
click at [1169, 368] on button "Not Required" at bounding box center [1168, 368] width 77 height 17
click at [1118, 381] on section "B. CREW 04 CREW VISA Not Checked Required Requested Review Yes / OK Not Require…" at bounding box center [744, 339] width 933 height 132
click at [1089, 387] on button "Yes / OK" at bounding box center [1089, 394] width 77 height 17
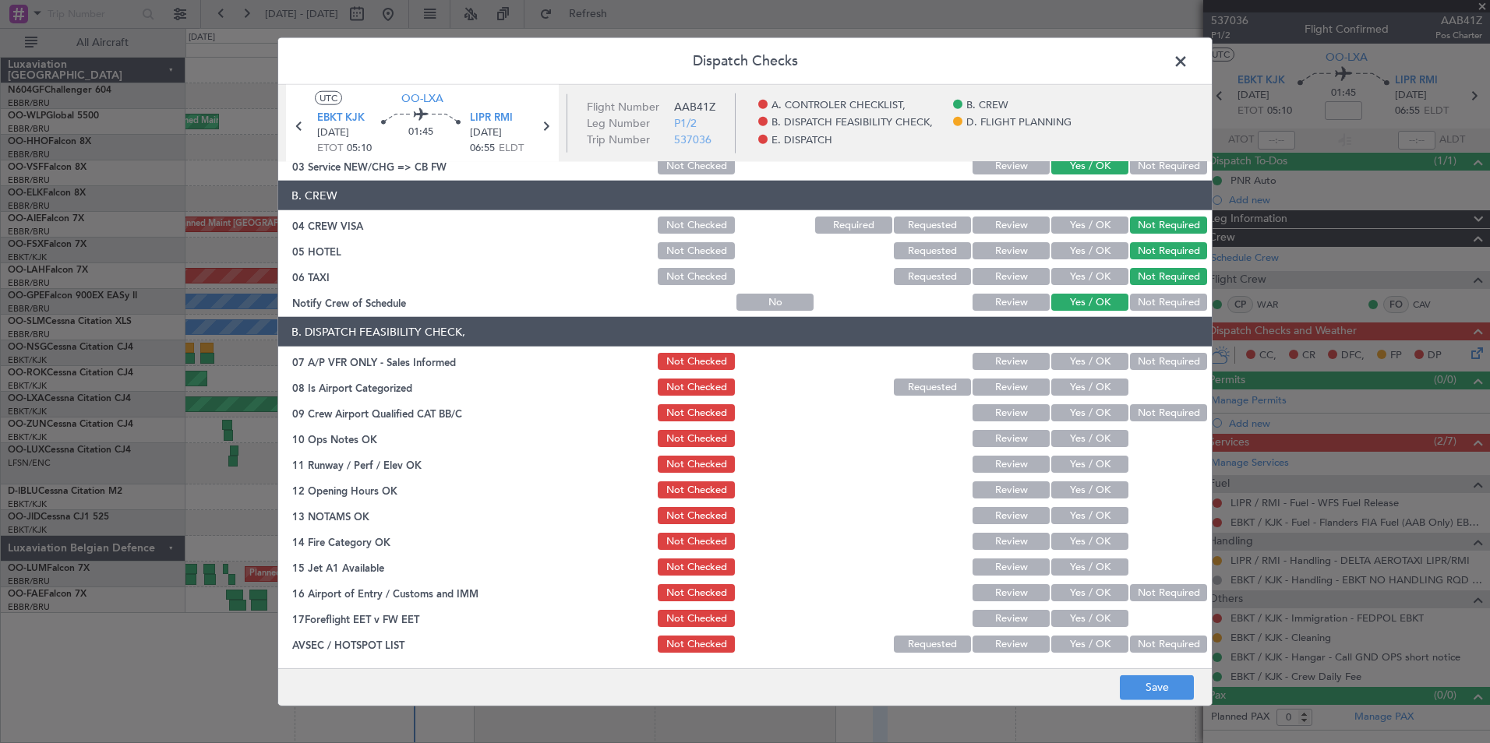
scroll to position [93, 0]
click at [1130, 360] on button "Not Required" at bounding box center [1168, 360] width 77 height 17
click at [1087, 388] on button "Yes / OK" at bounding box center [1089, 386] width 77 height 17
click at [1096, 417] on button "Yes / OK" at bounding box center [1089, 412] width 77 height 17
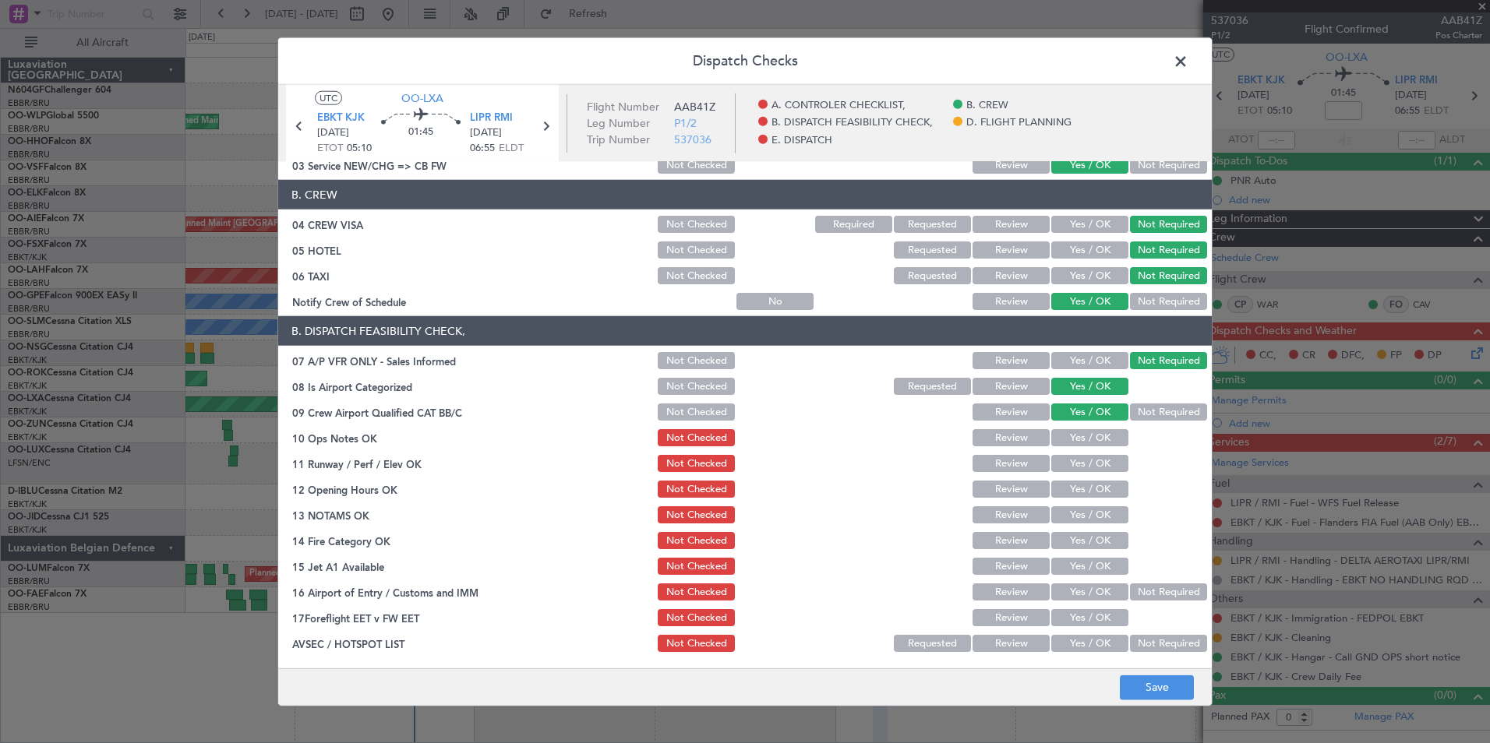
click at [1100, 429] on button "Yes / OK" at bounding box center [1089, 437] width 77 height 17
click at [1100, 459] on button "Yes / OK" at bounding box center [1089, 463] width 77 height 17
click at [1106, 488] on button "Yes / OK" at bounding box center [1089, 489] width 77 height 17
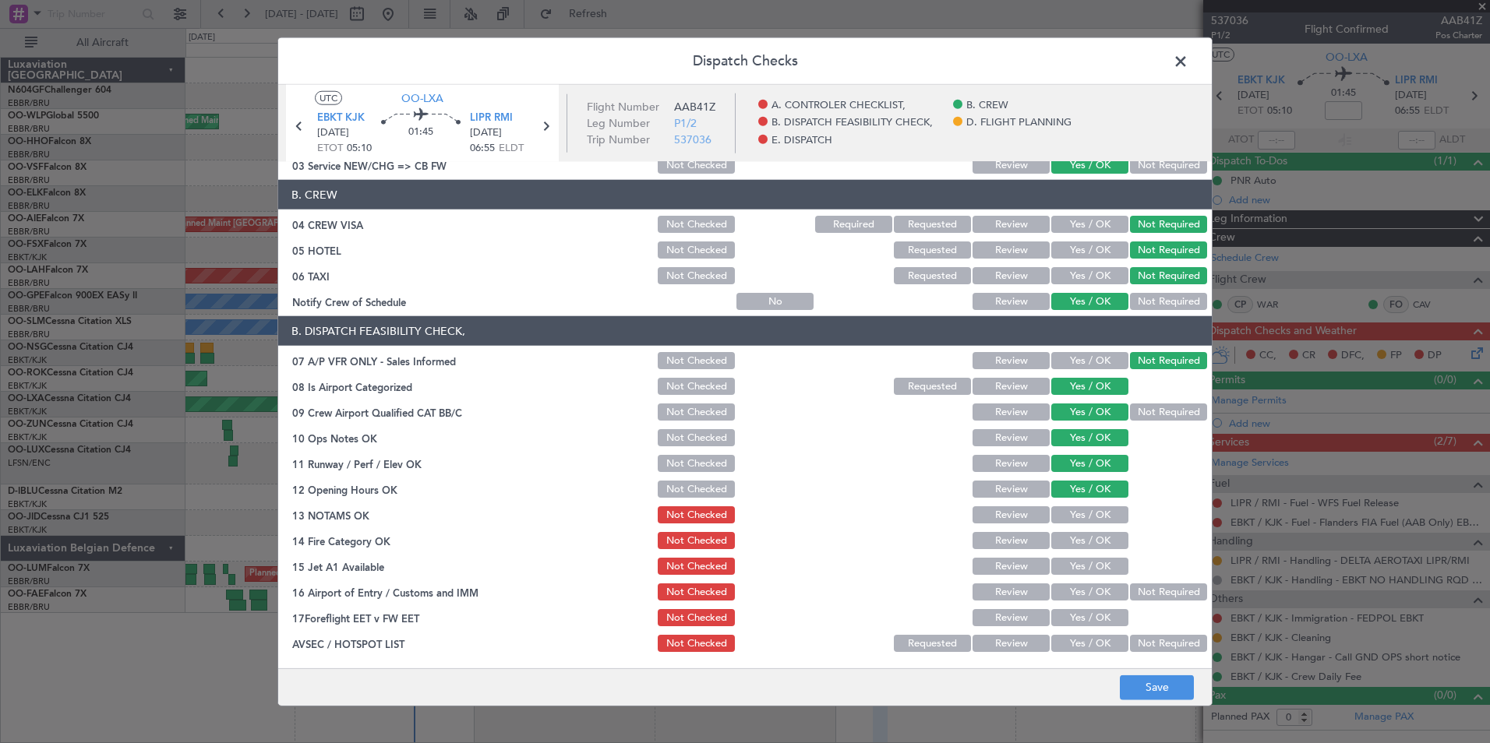
click at [1099, 536] on button "Yes / OK" at bounding box center [1089, 540] width 77 height 17
click at [1099, 521] on button "Yes / OK" at bounding box center [1089, 514] width 77 height 17
click at [1096, 556] on div "Yes / OK" at bounding box center [1088, 567] width 79 height 22
click at [1096, 558] on button "Yes / OK" at bounding box center [1089, 566] width 77 height 17
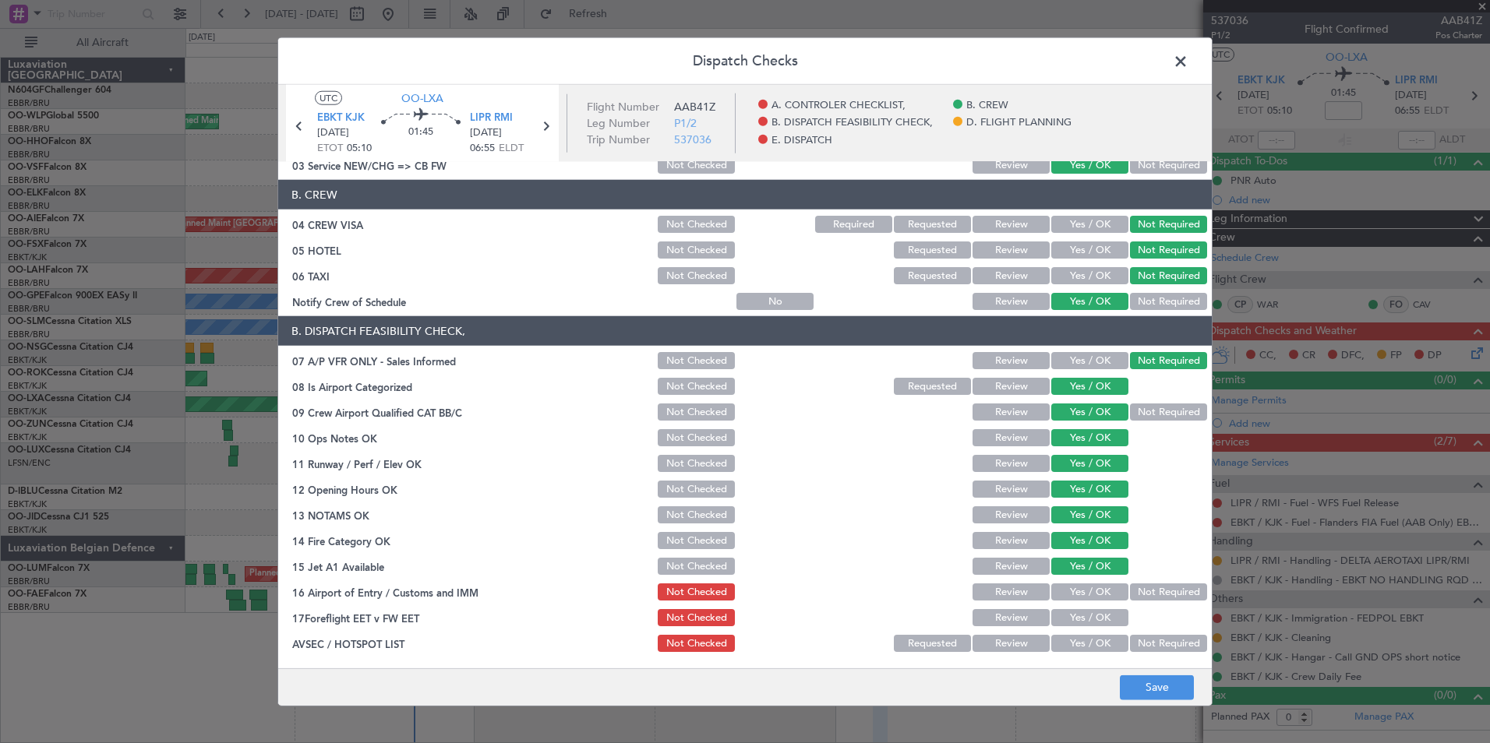
click at [1138, 575] on div at bounding box center [1166, 567] width 79 height 22
click at [1142, 584] on button "Not Required" at bounding box center [1168, 592] width 77 height 17
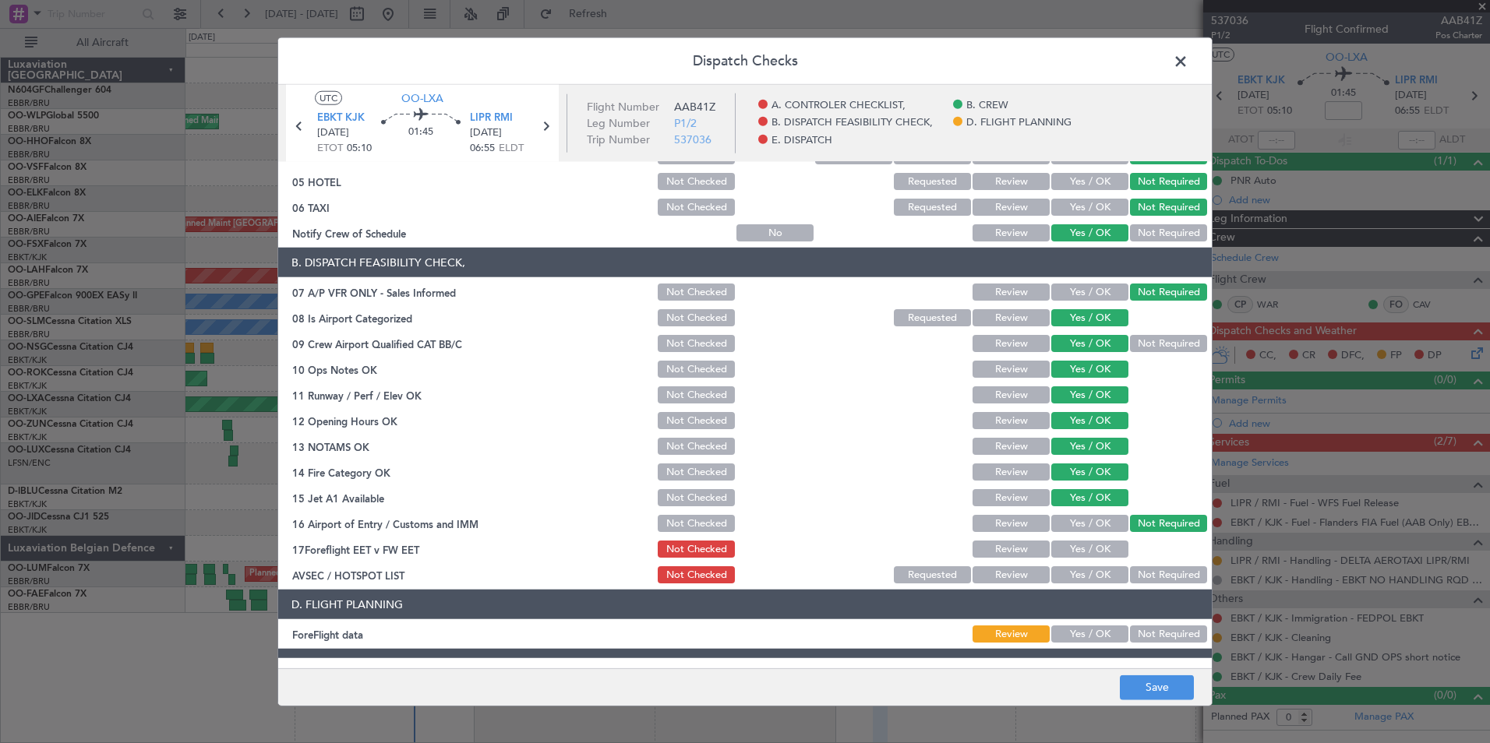
scroll to position [163, 0]
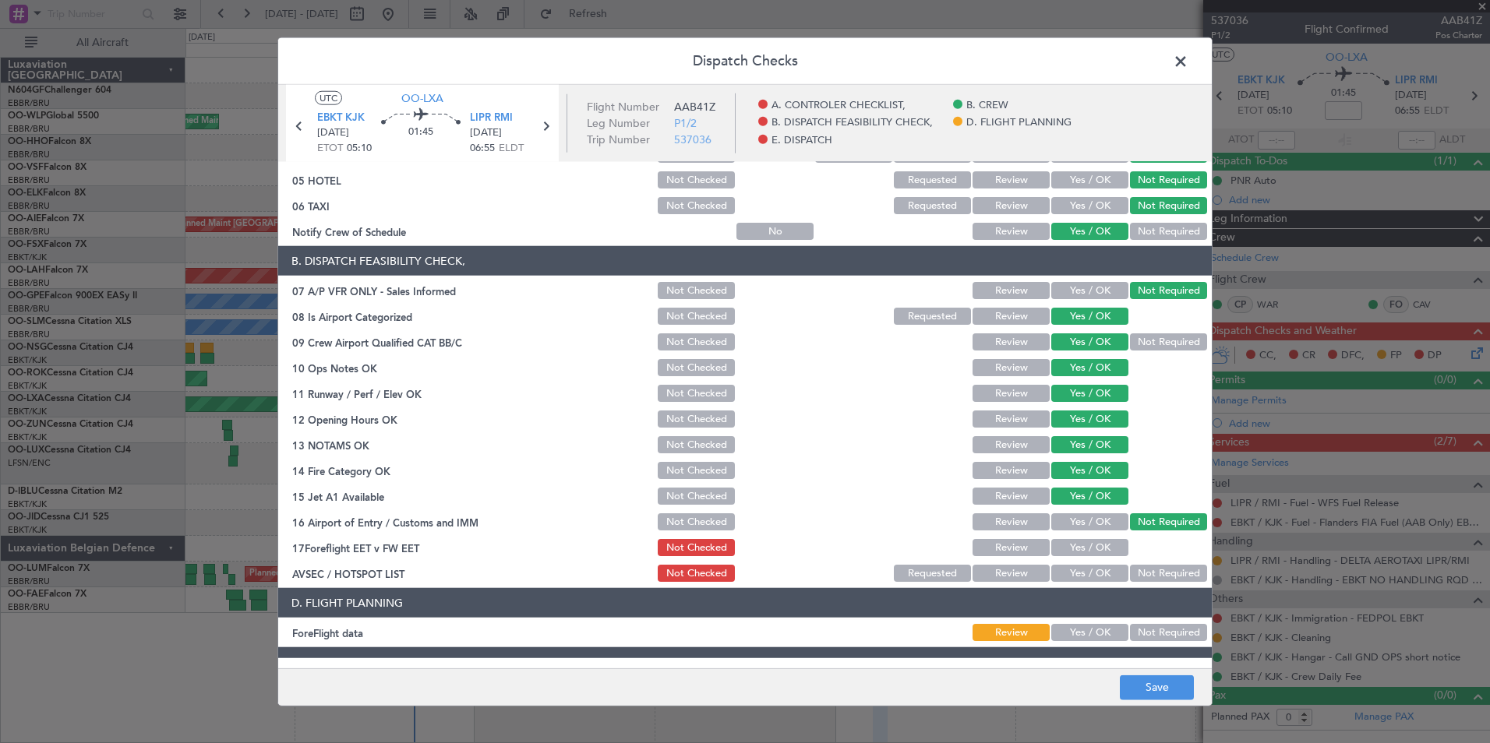
click at [1101, 577] on button "Yes / OK" at bounding box center [1089, 573] width 77 height 17
click at [1137, 631] on button "Not Required" at bounding box center [1168, 632] width 77 height 17
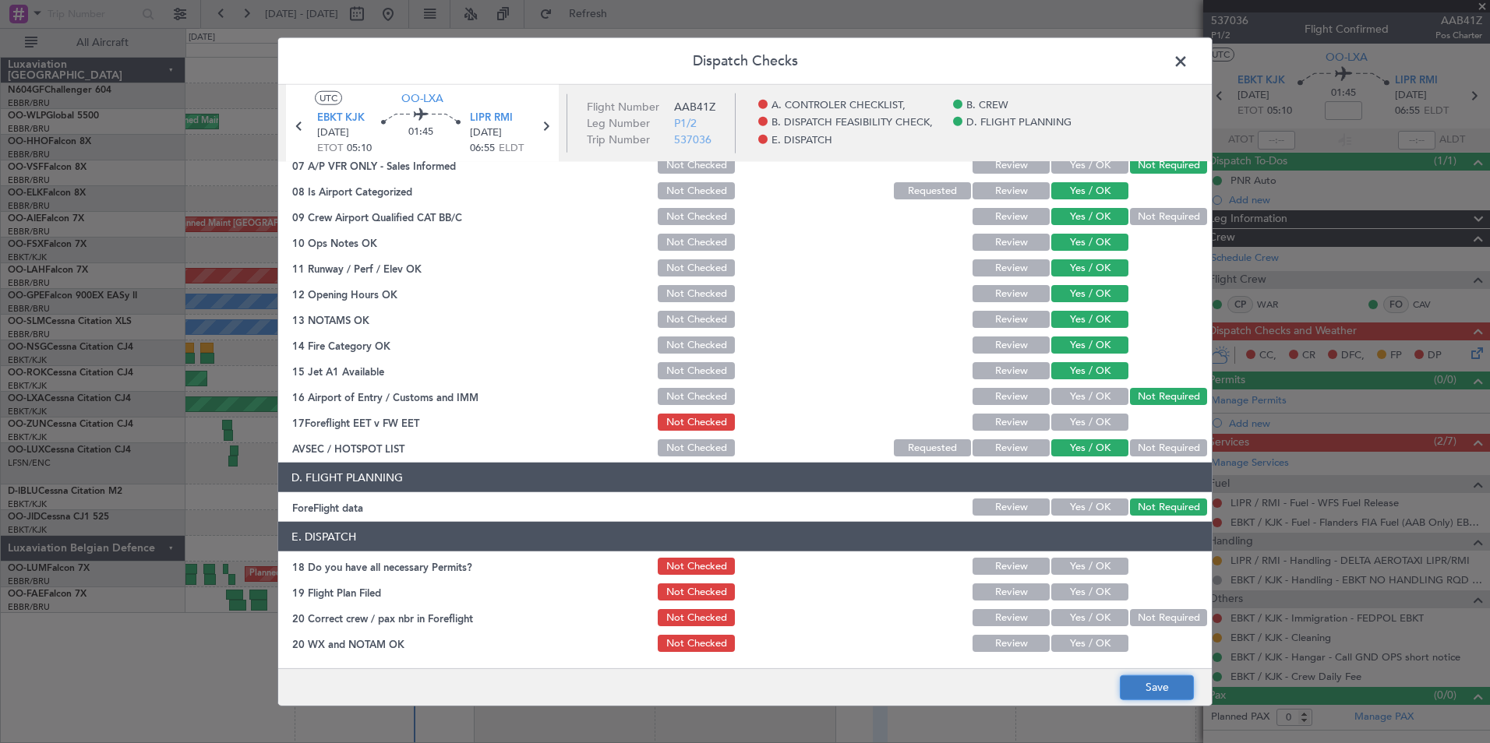
click at [1166, 684] on button "Save" at bounding box center [1157, 687] width 74 height 25
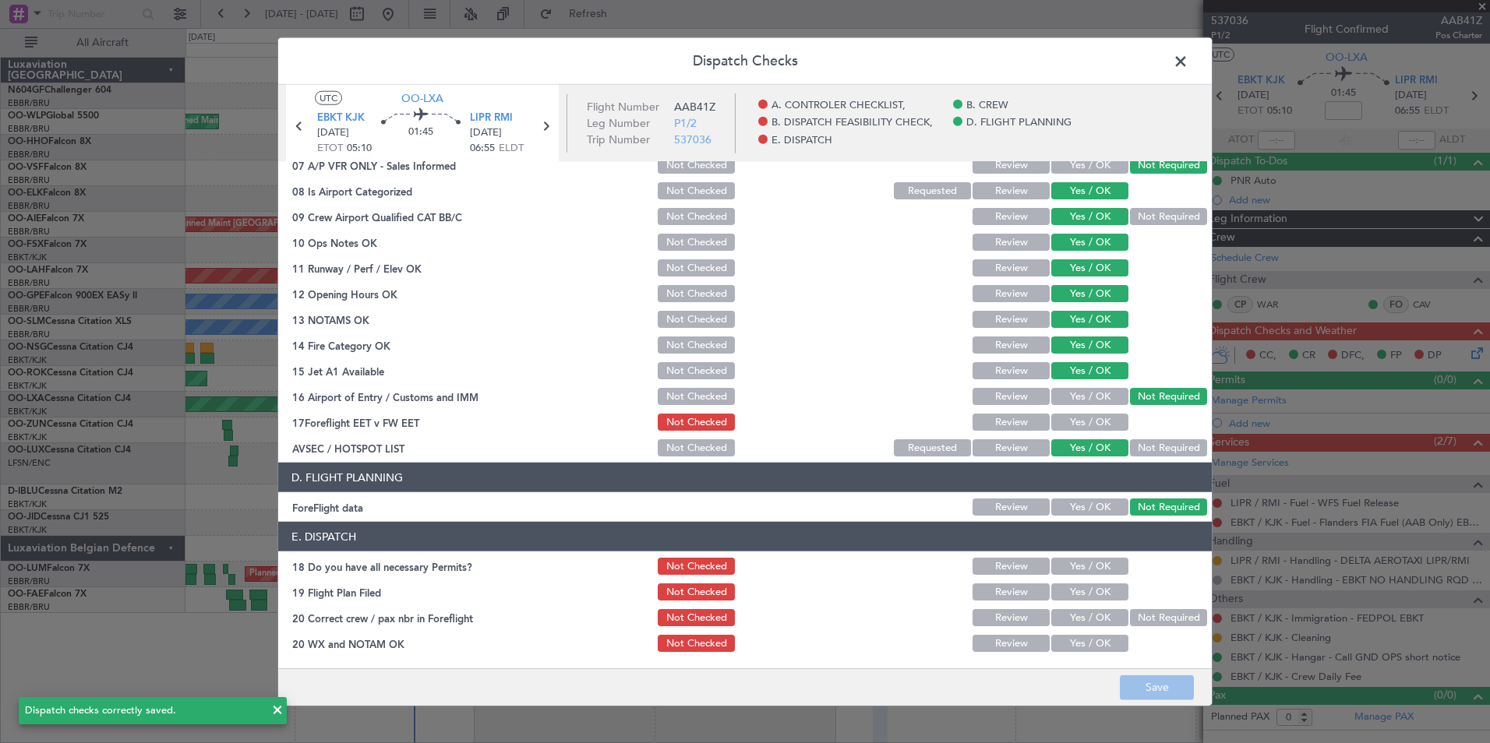
click at [1188, 68] on span at bounding box center [1188, 65] width 0 height 31
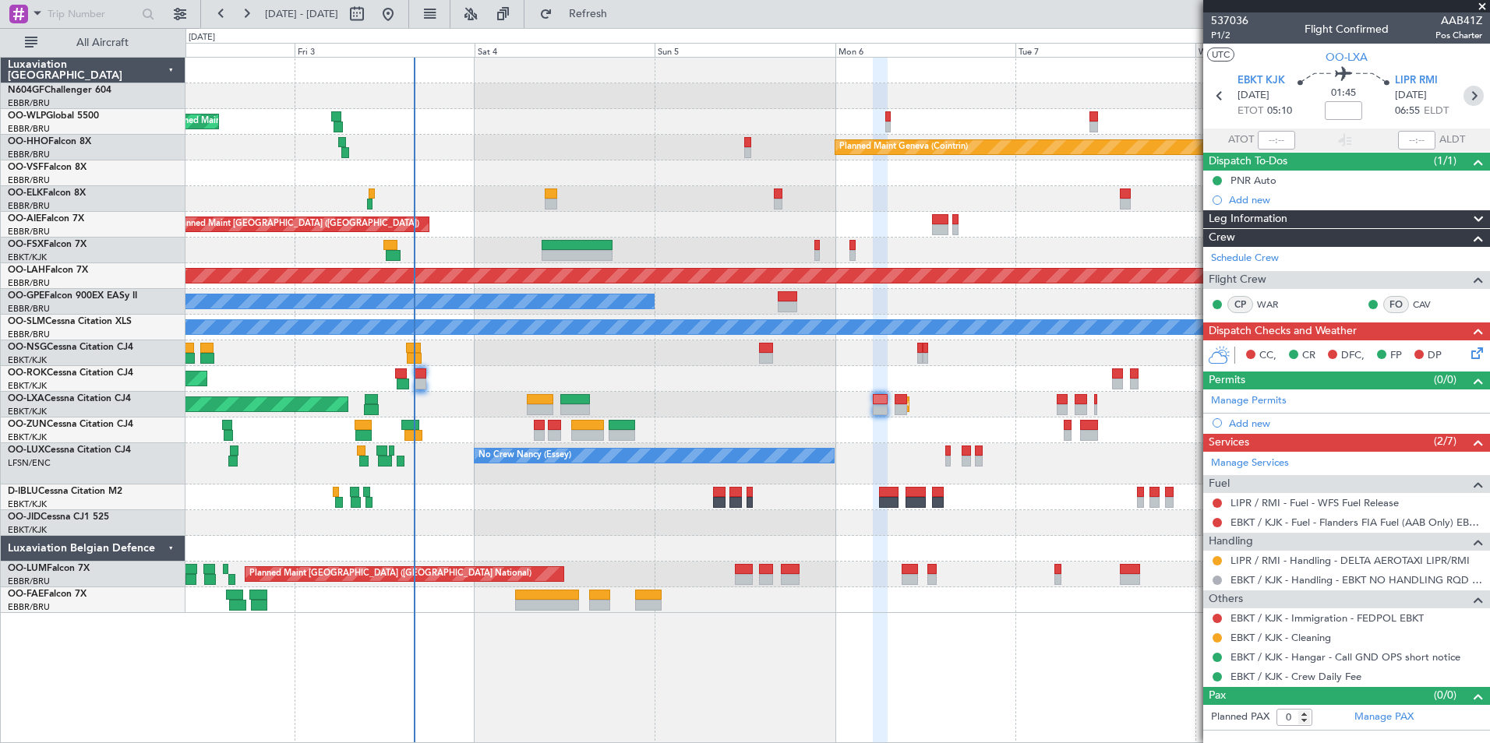
click at [1480, 91] on icon at bounding box center [1473, 96] width 20 height 20
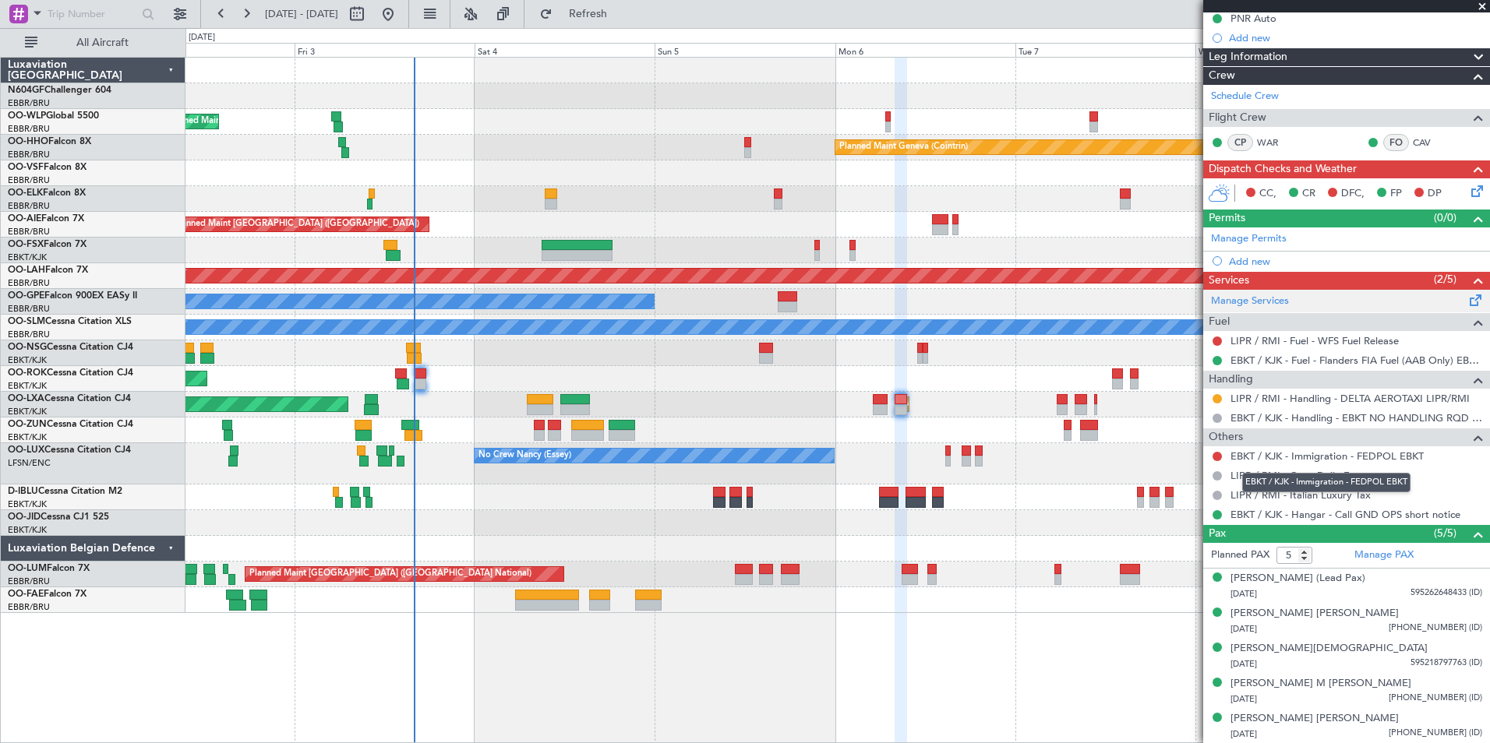
scroll to position [0, 0]
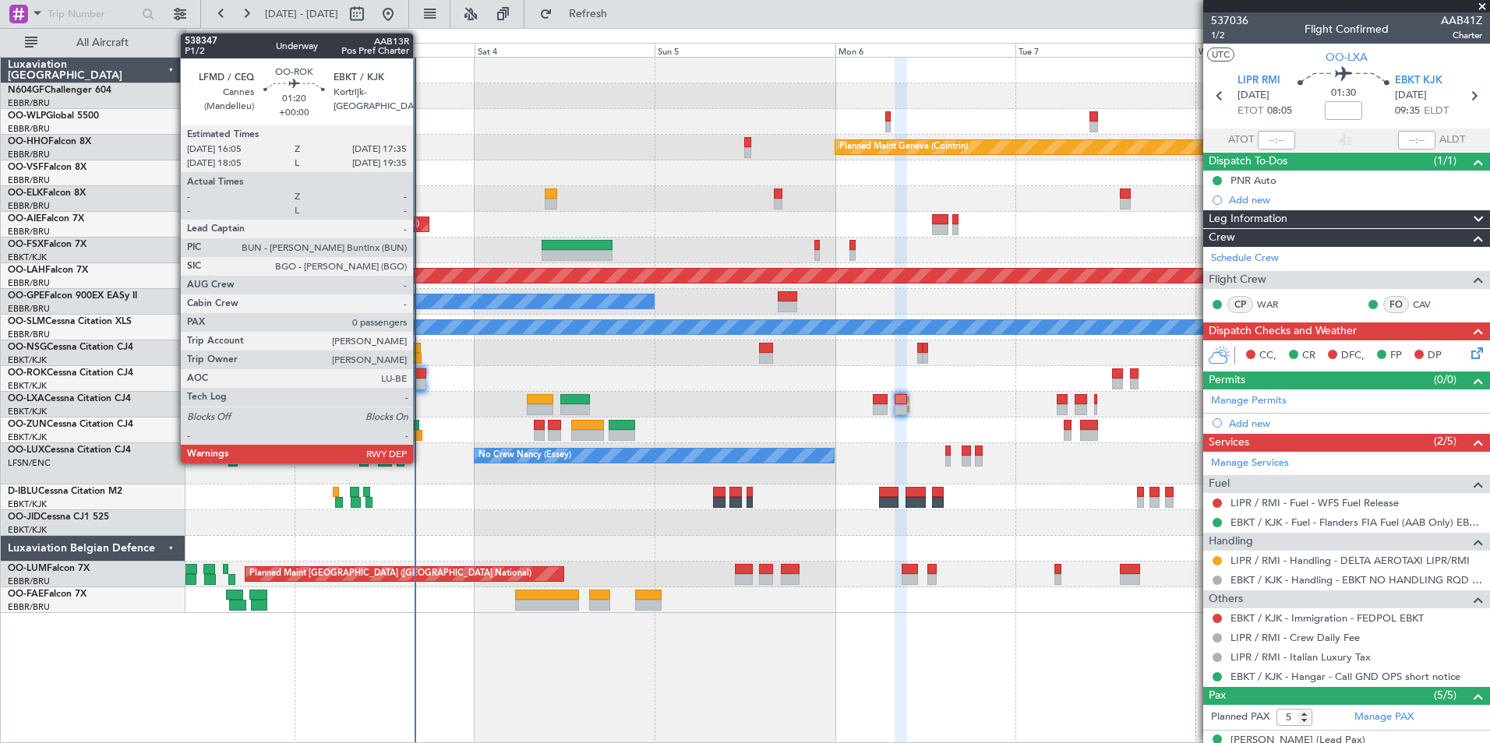
click at [420, 374] on div at bounding box center [420, 374] width 12 height 11
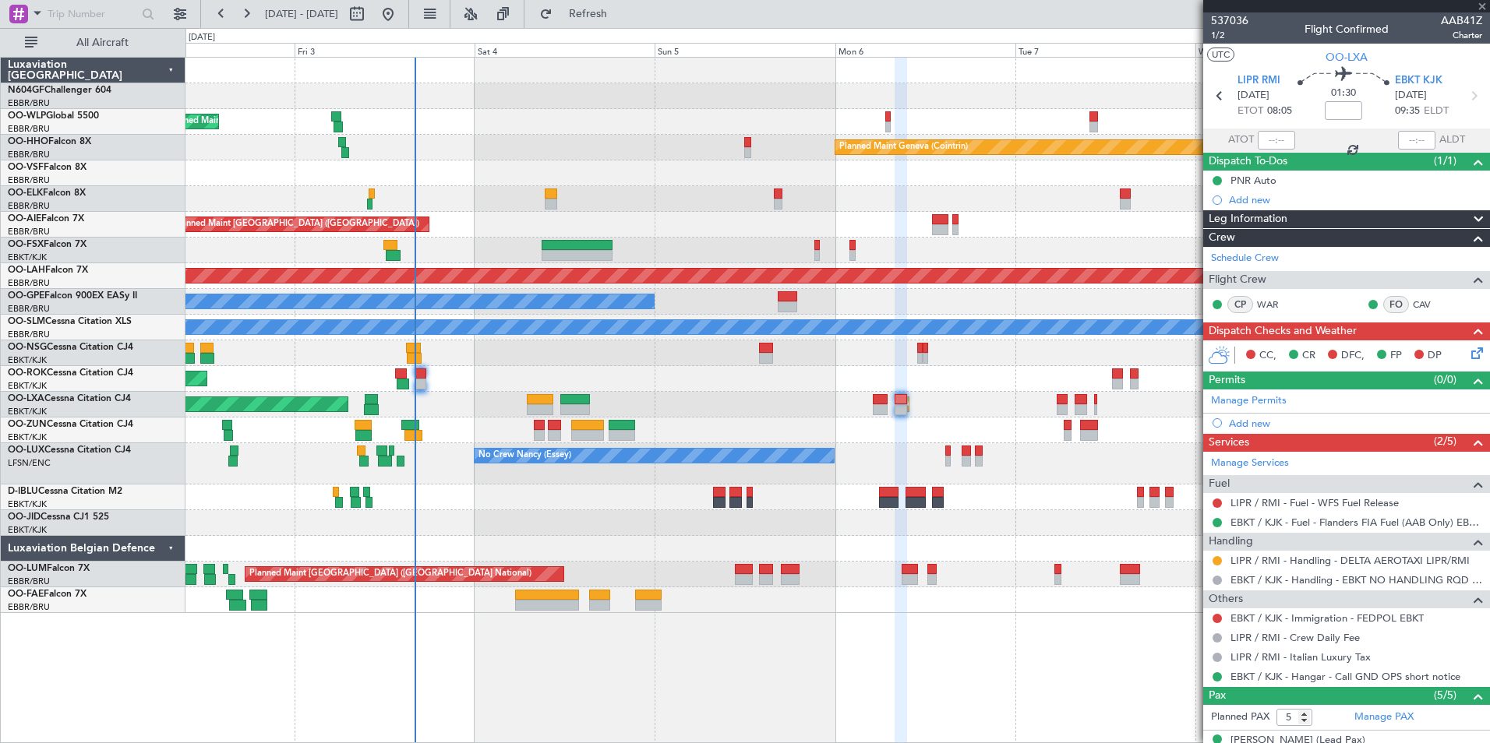
type input "0"
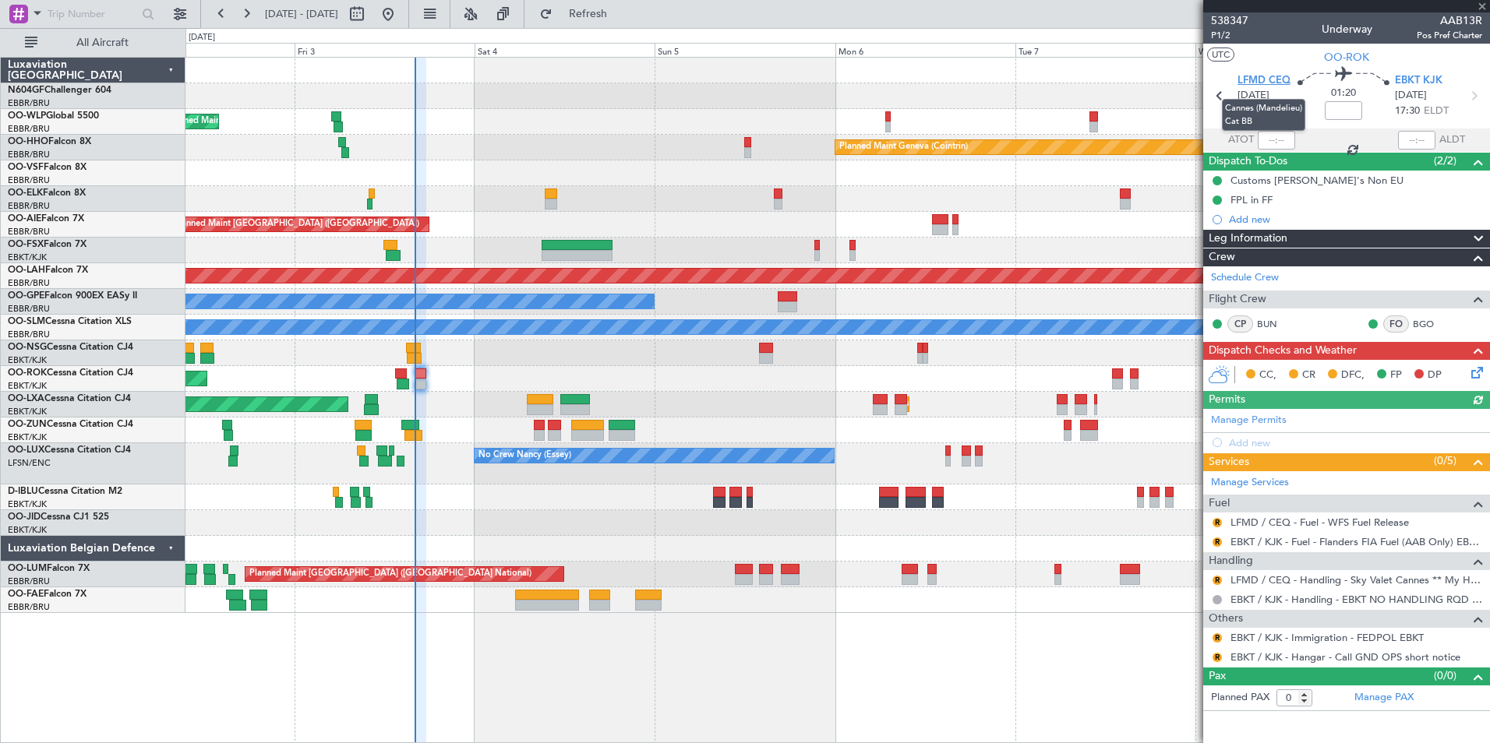
click at [1264, 79] on span "LFMD CEQ" at bounding box center [1263, 81] width 53 height 16
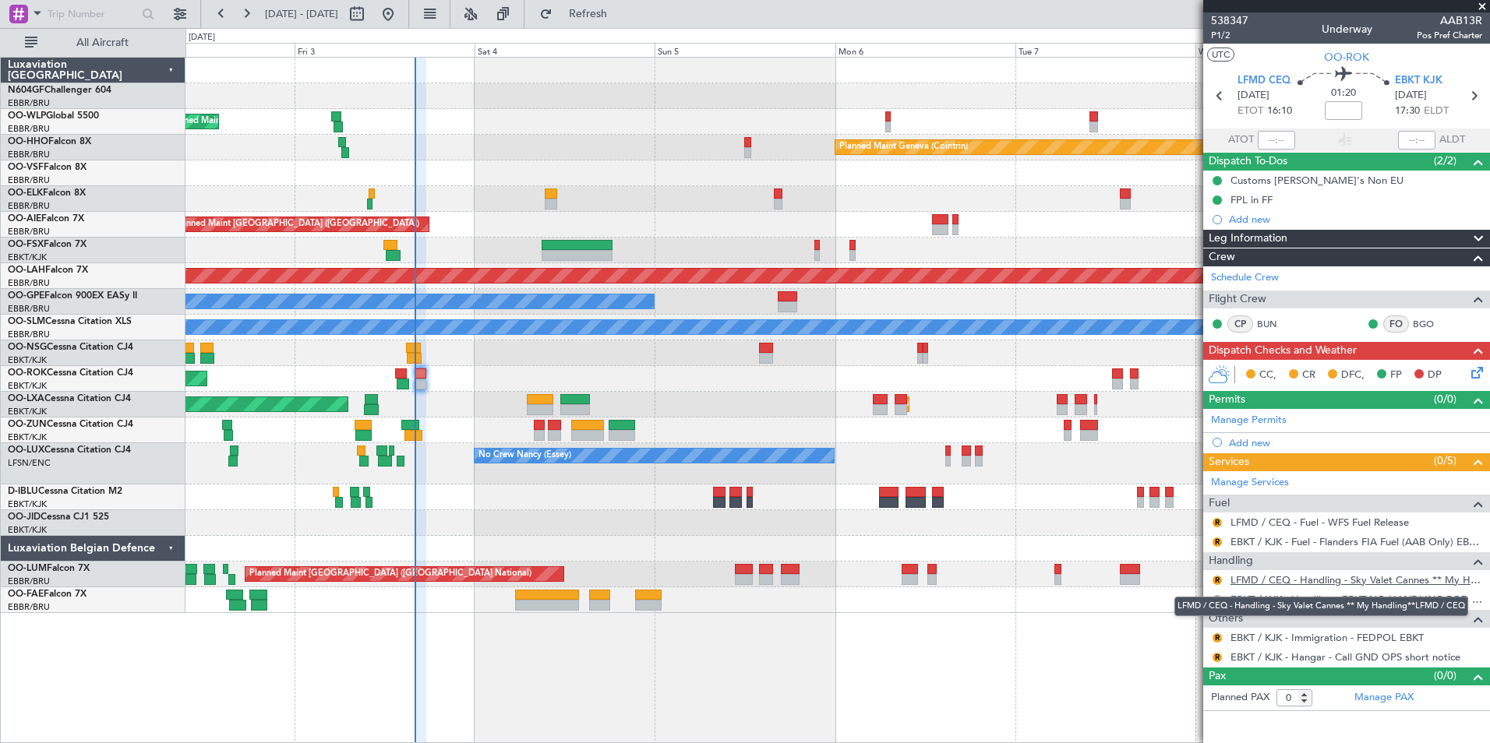
click at [1301, 582] on link "LFMD / CEQ - Handling - Sky Valet Cannes ** My Handling**LFMD / CEQ" at bounding box center [1356, 579] width 252 height 13
click at [672, 407] on div "Planned Maint Milan (Linate) Planned Maint Geneva (Cointrin) Unplanned Maint Lo…" at bounding box center [836, 336] width 1303 height 556
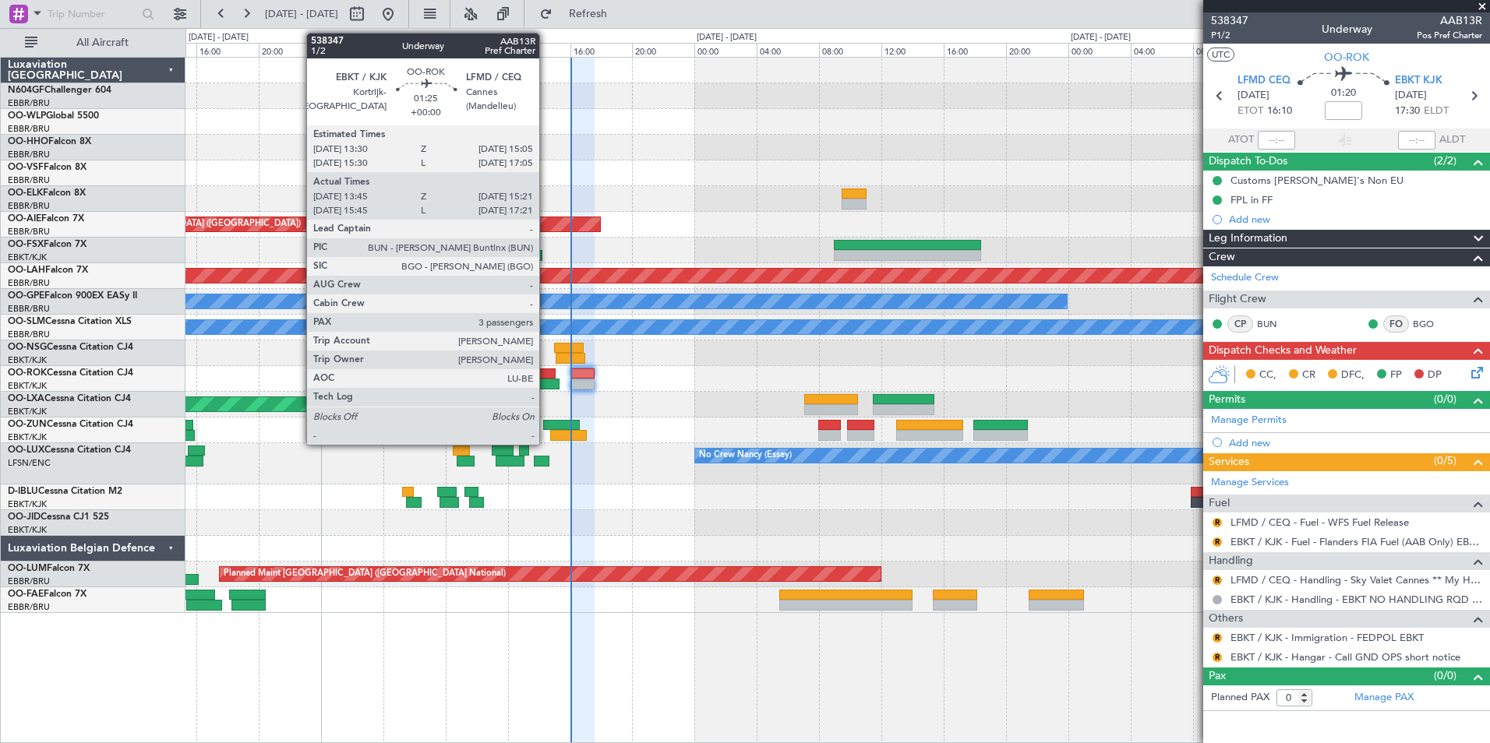
click at [546, 376] on div at bounding box center [543, 374] width 25 height 11
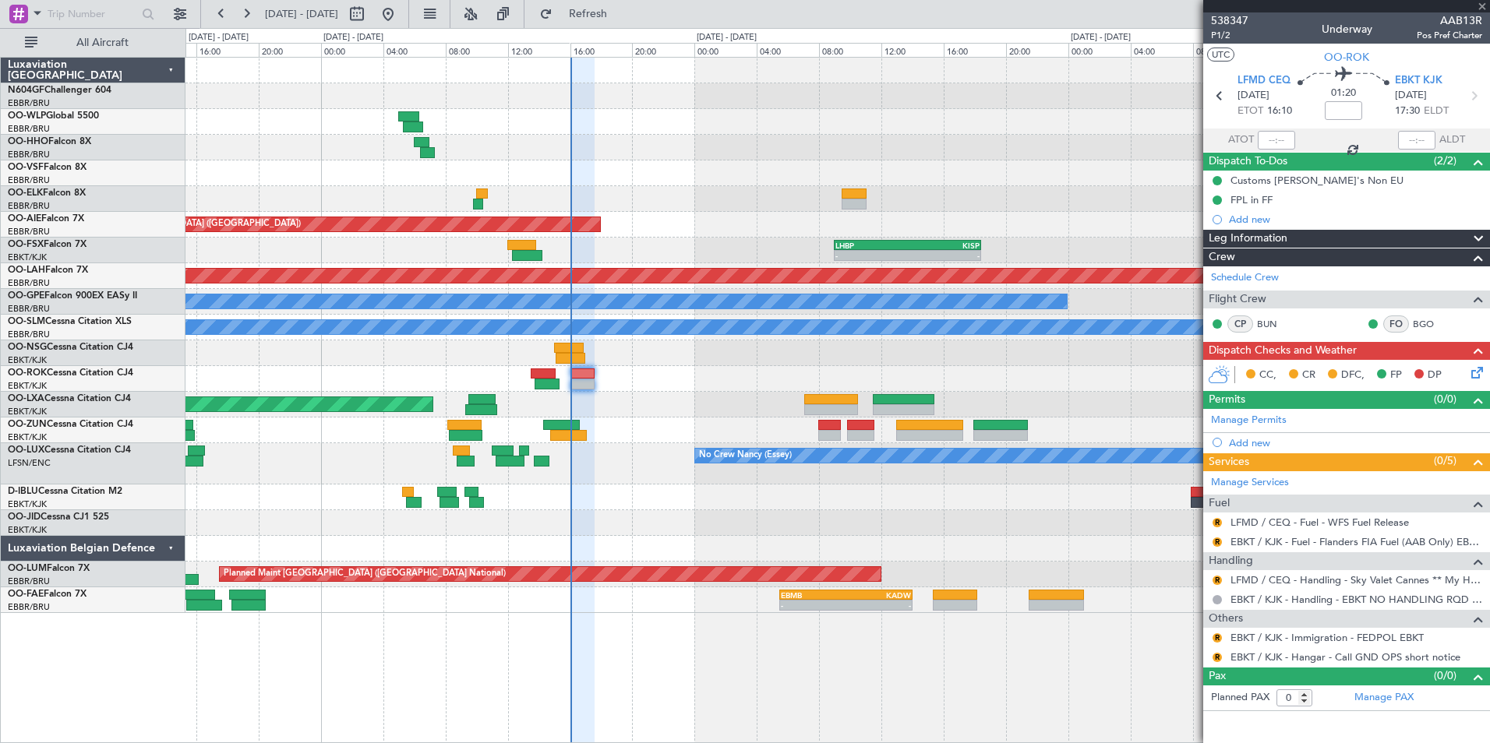
type input "13:50"
type input "15:16"
type input "3"
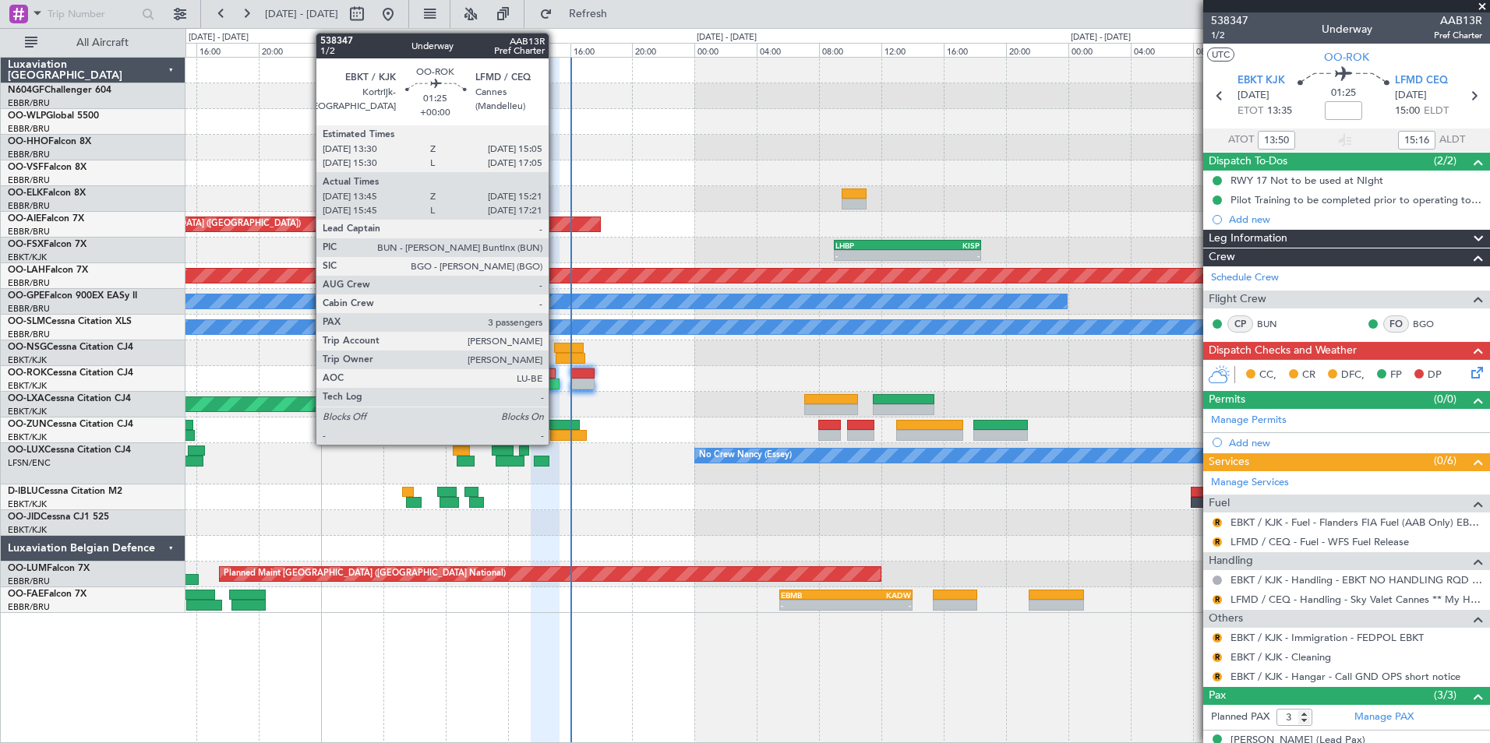
click at [556, 380] on div at bounding box center [546, 384] width 25 height 11
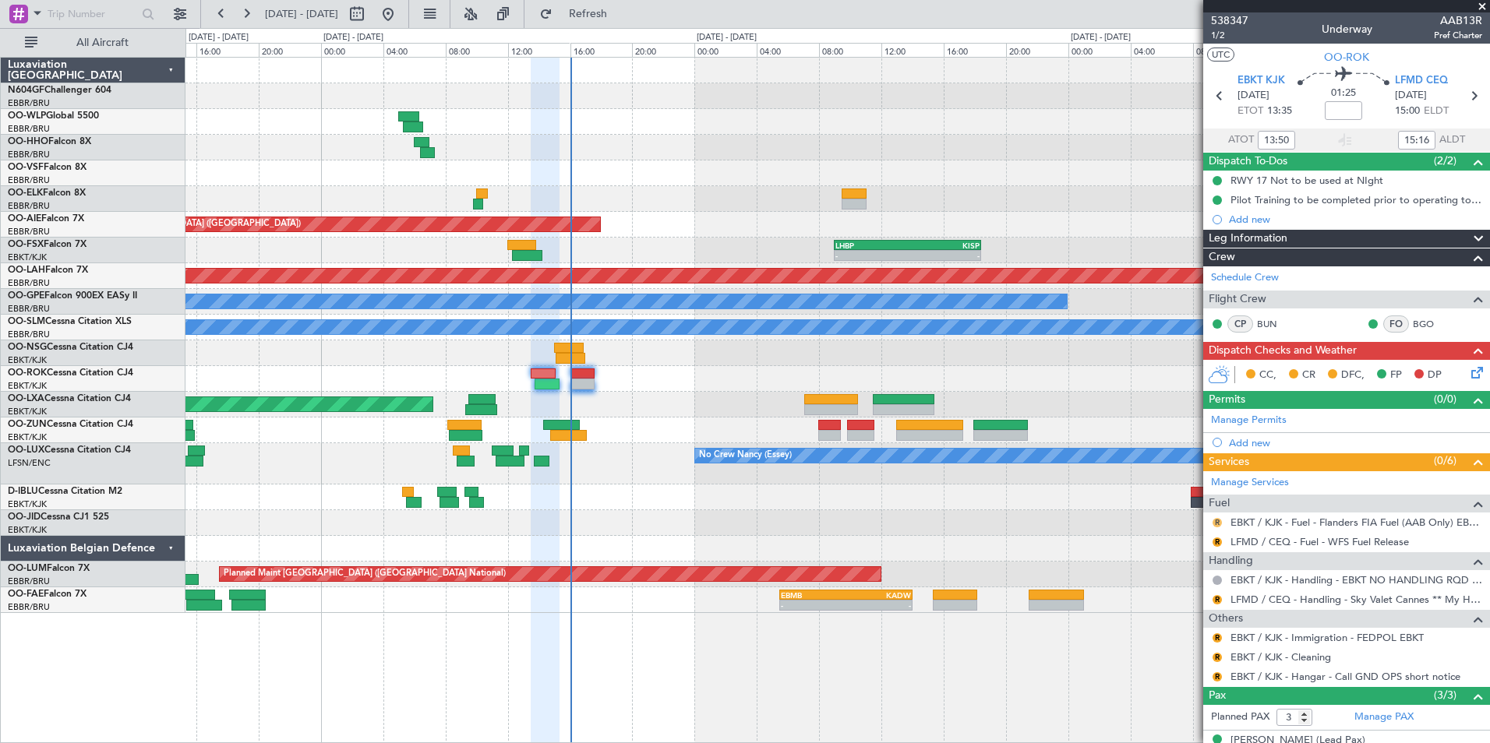
click at [1216, 524] on button "R" at bounding box center [1216, 522] width 9 height 9
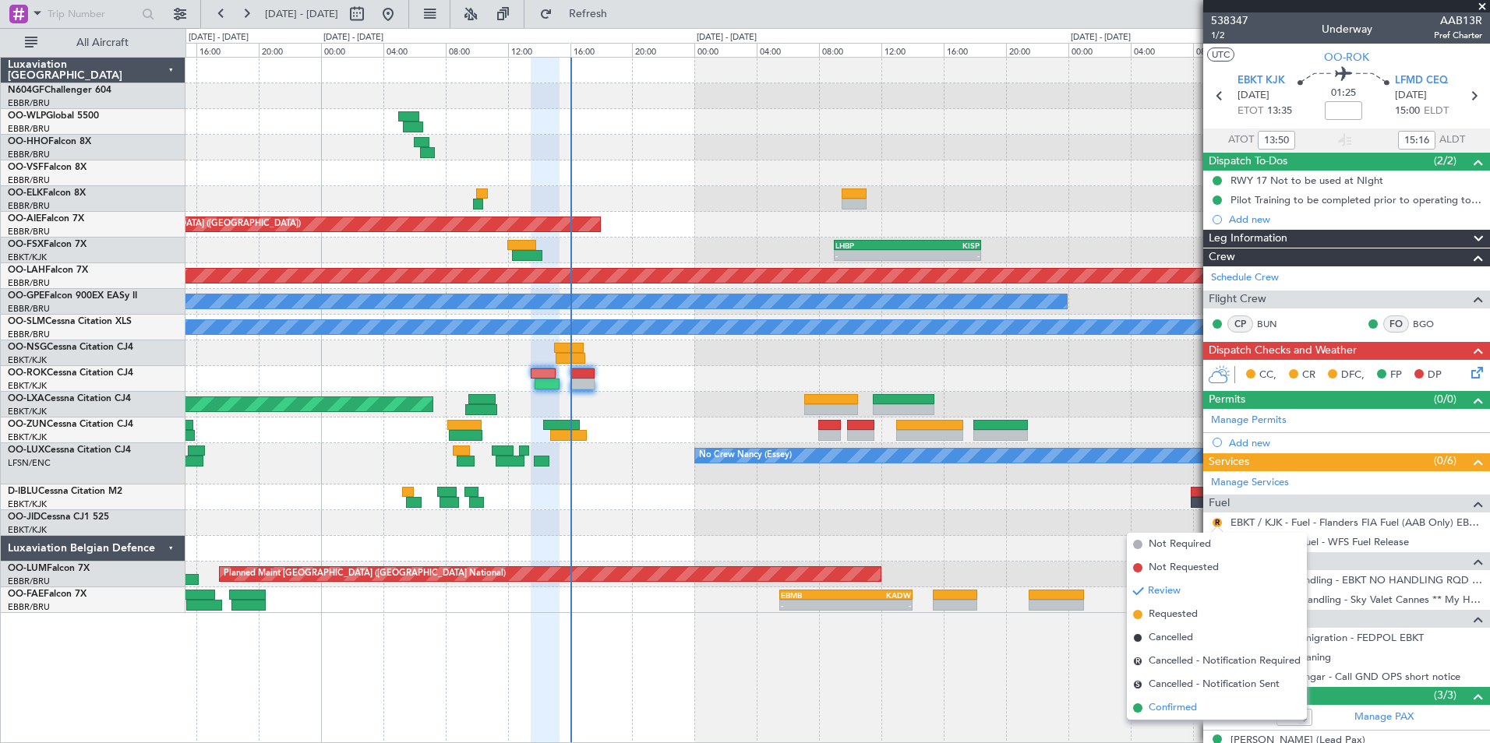
click at [1173, 708] on span "Confirmed" at bounding box center [1172, 708] width 48 height 16
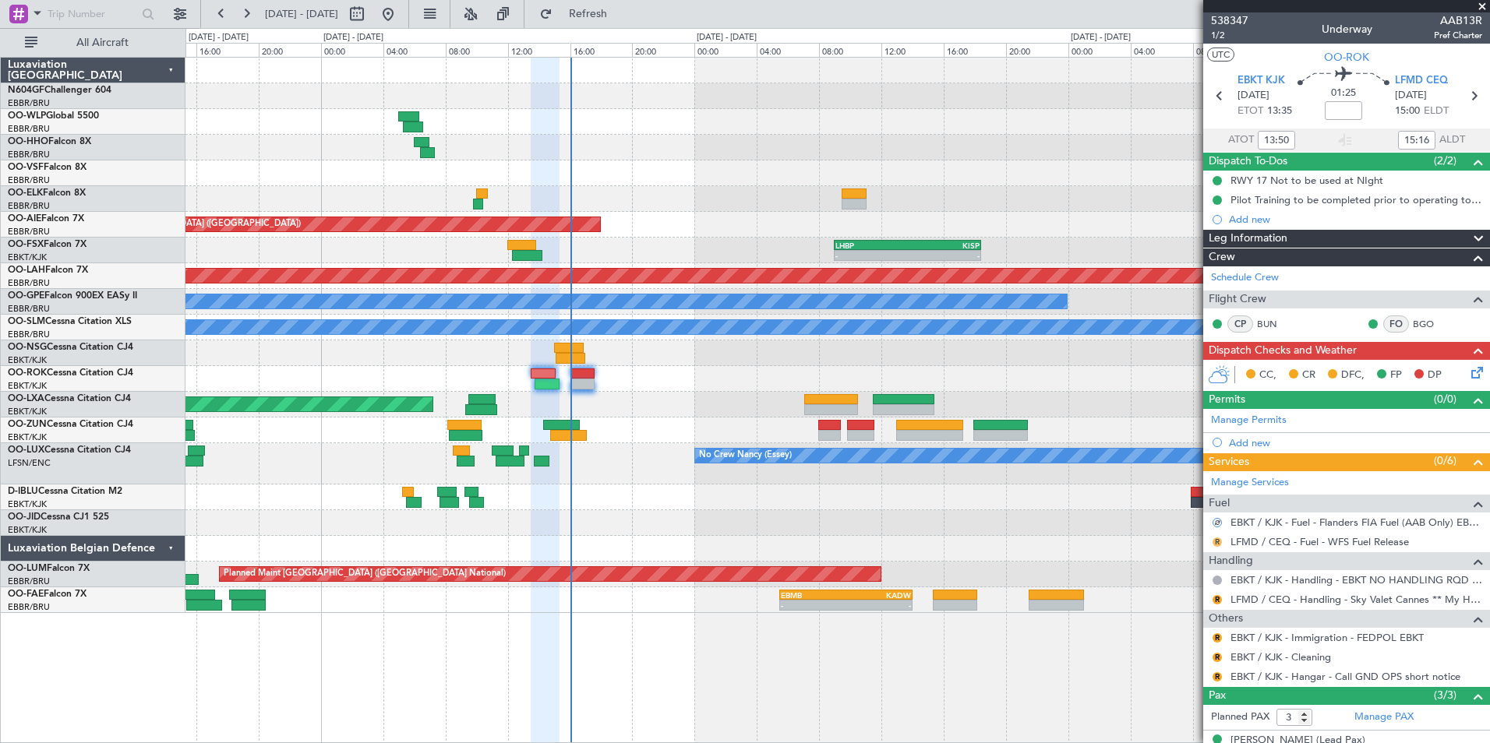
click at [1212, 541] on button "R" at bounding box center [1216, 542] width 9 height 9
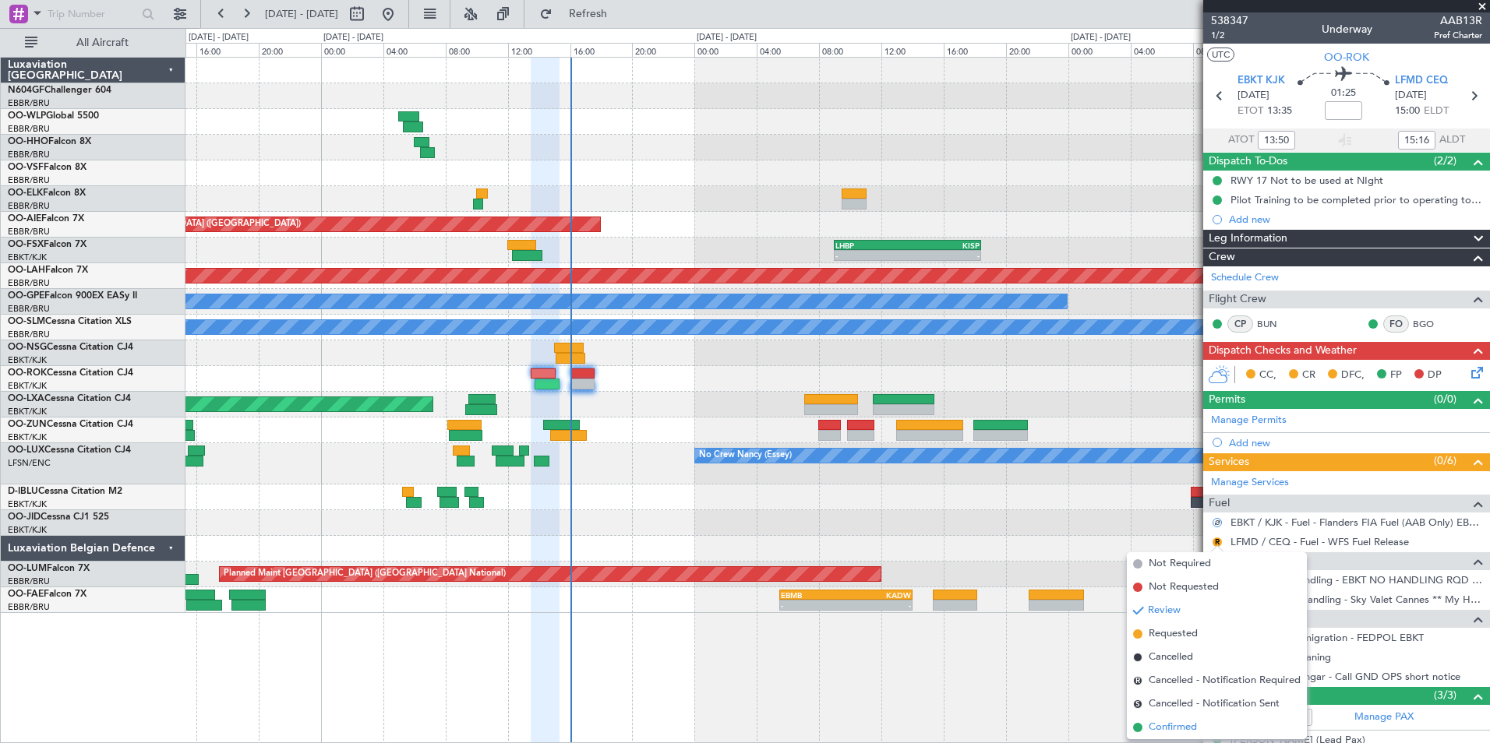
click at [1186, 723] on span "Confirmed" at bounding box center [1172, 728] width 48 height 16
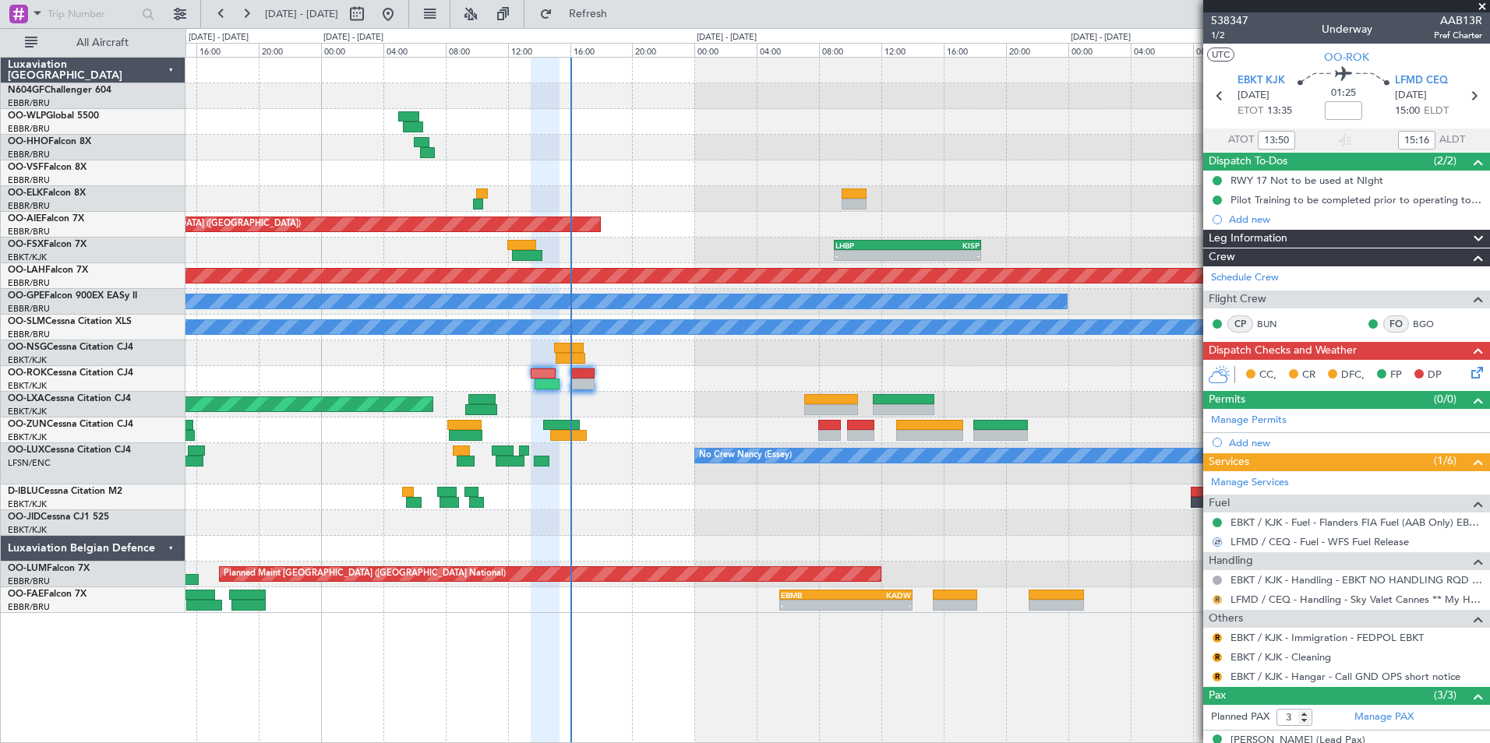
click at [1215, 598] on button "R" at bounding box center [1216, 599] width 9 height 9
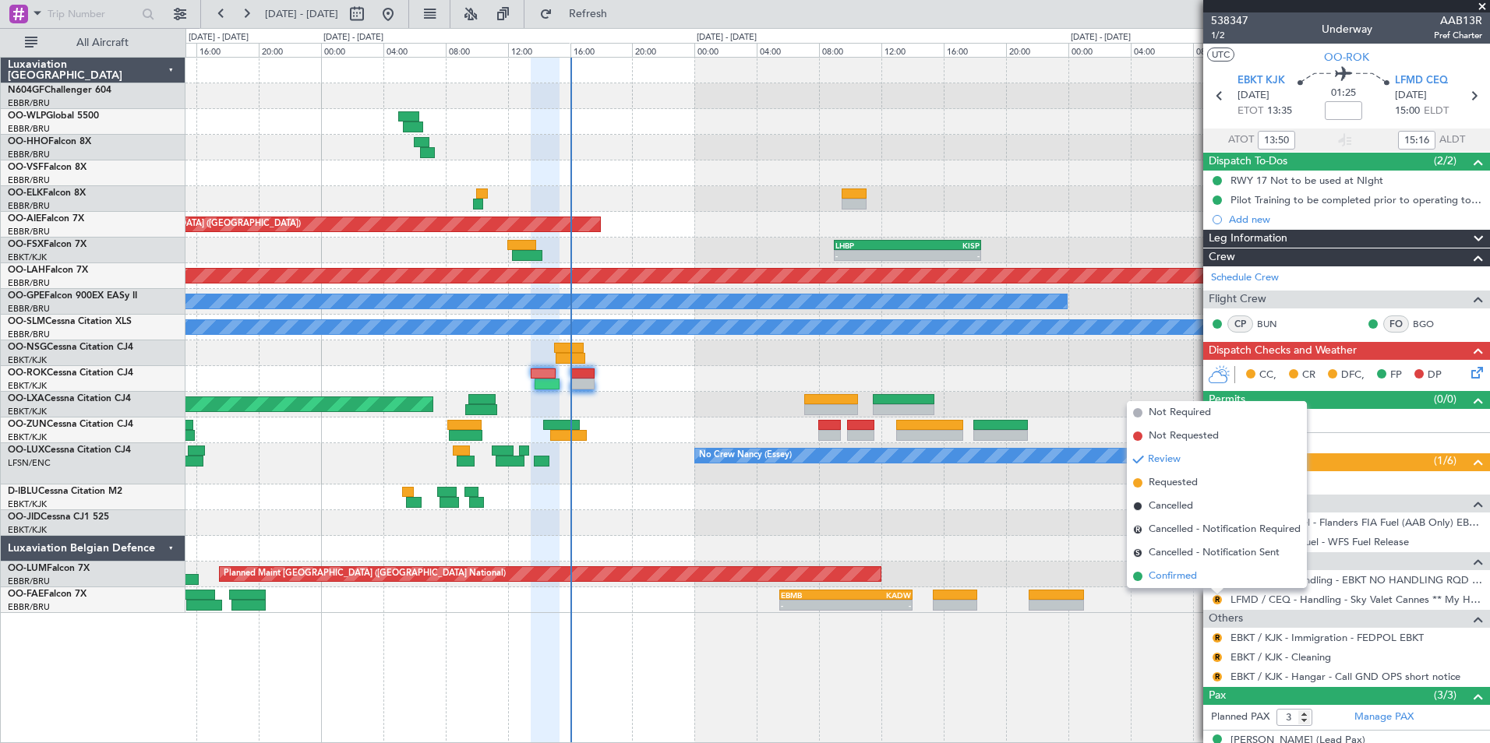
click at [1201, 580] on li "Confirmed" at bounding box center [1217, 576] width 180 height 23
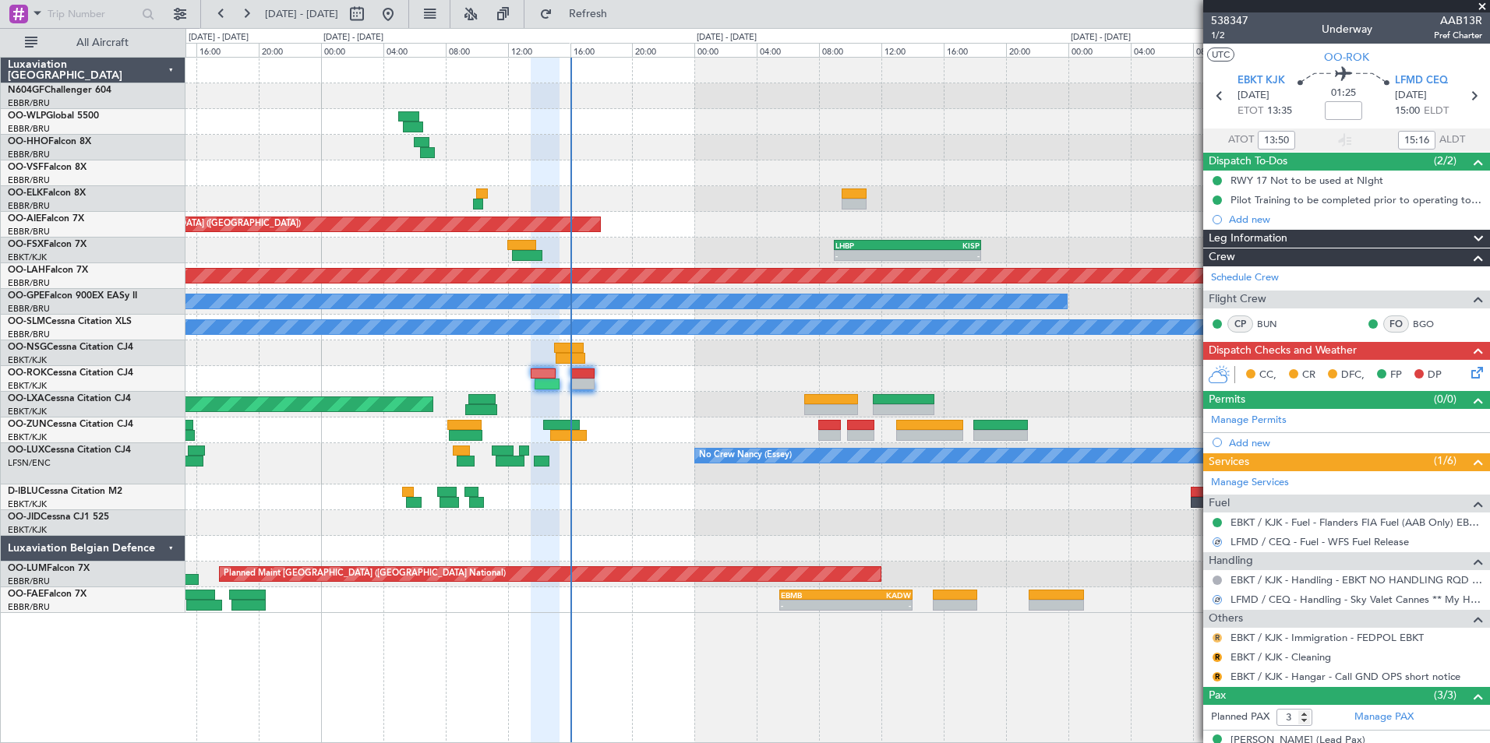
click at [1215, 633] on button "R" at bounding box center [1216, 637] width 9 height 9
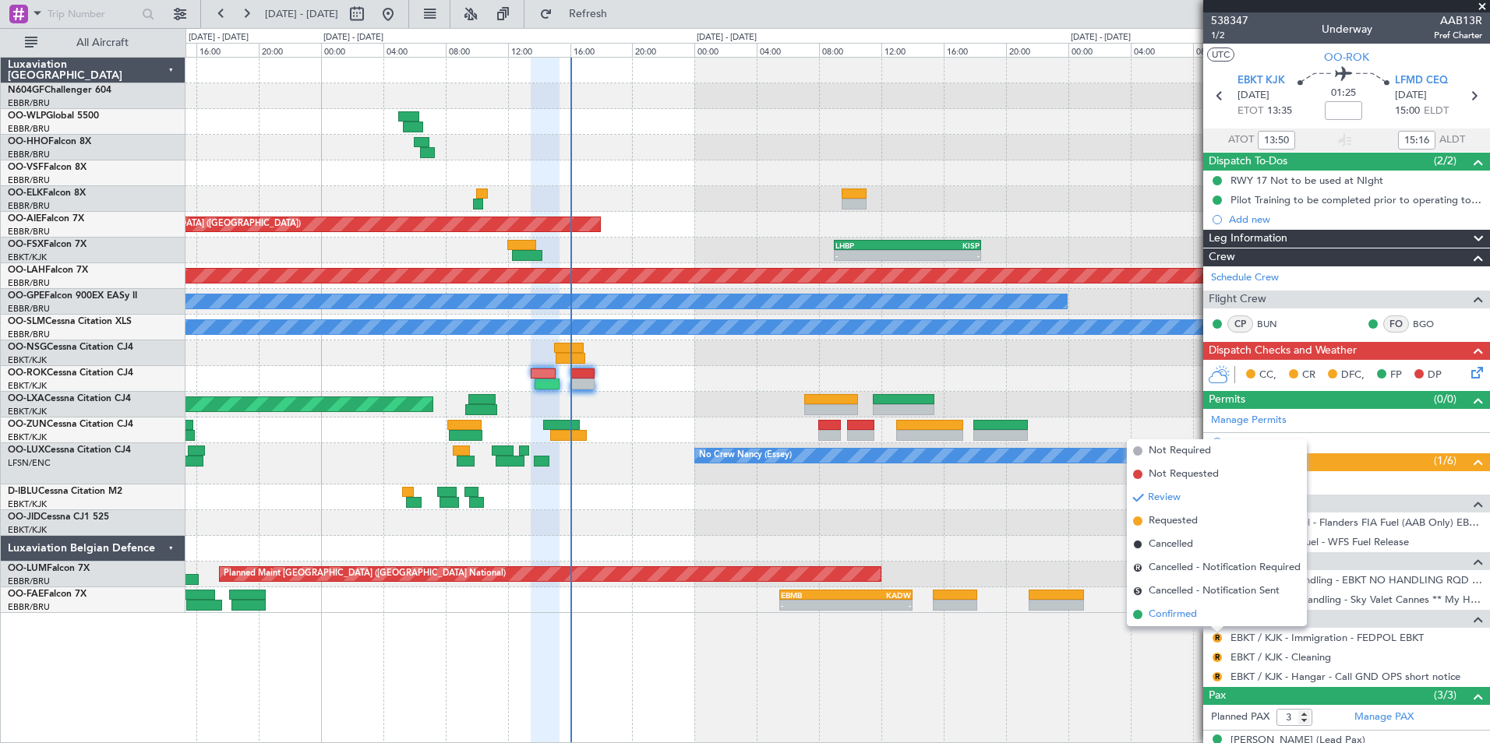
click at [1206, 617] on li "Confirmed" at bounding box center [1217, 614] width 180 height 23
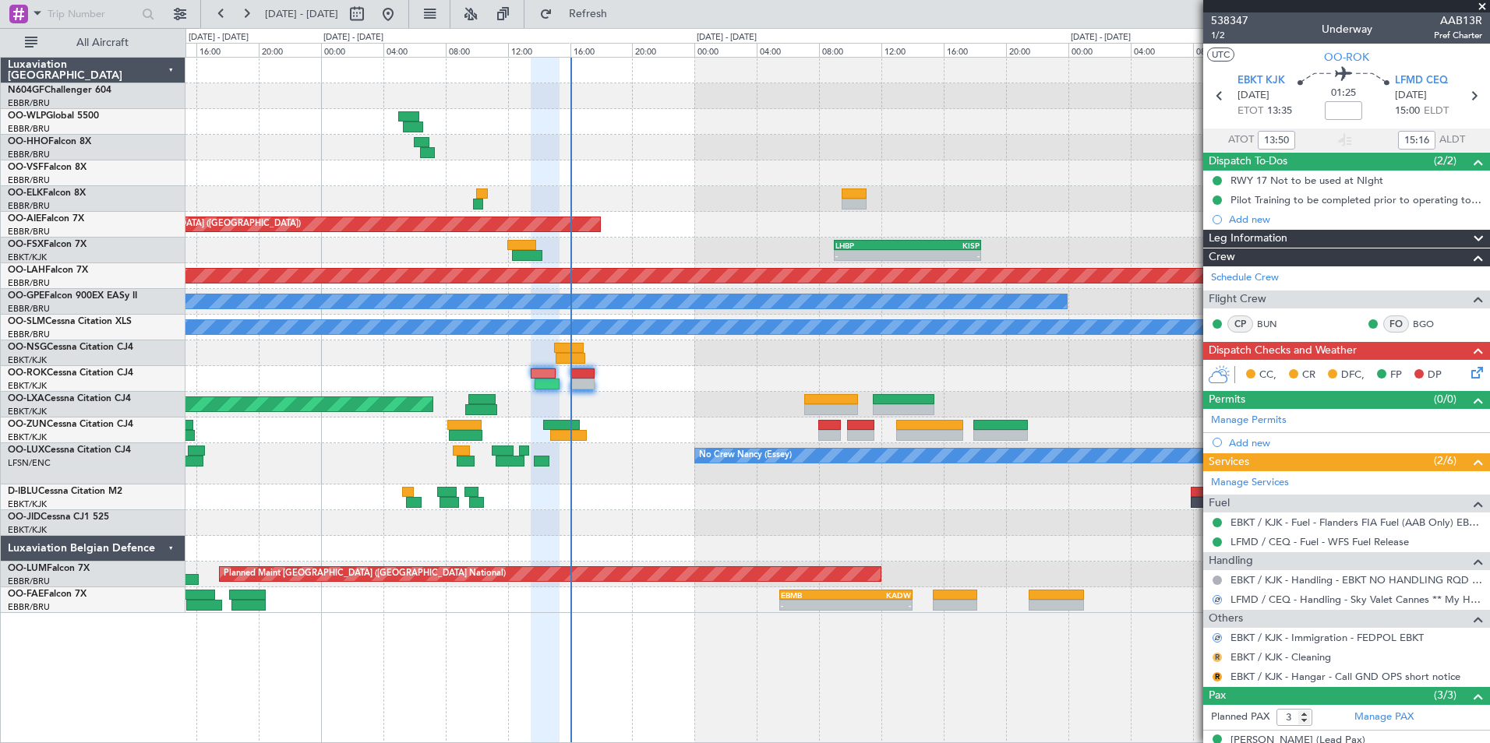
click at [1216, 654] on button "R" at bounding box center [1216, 657] width 9 height 9
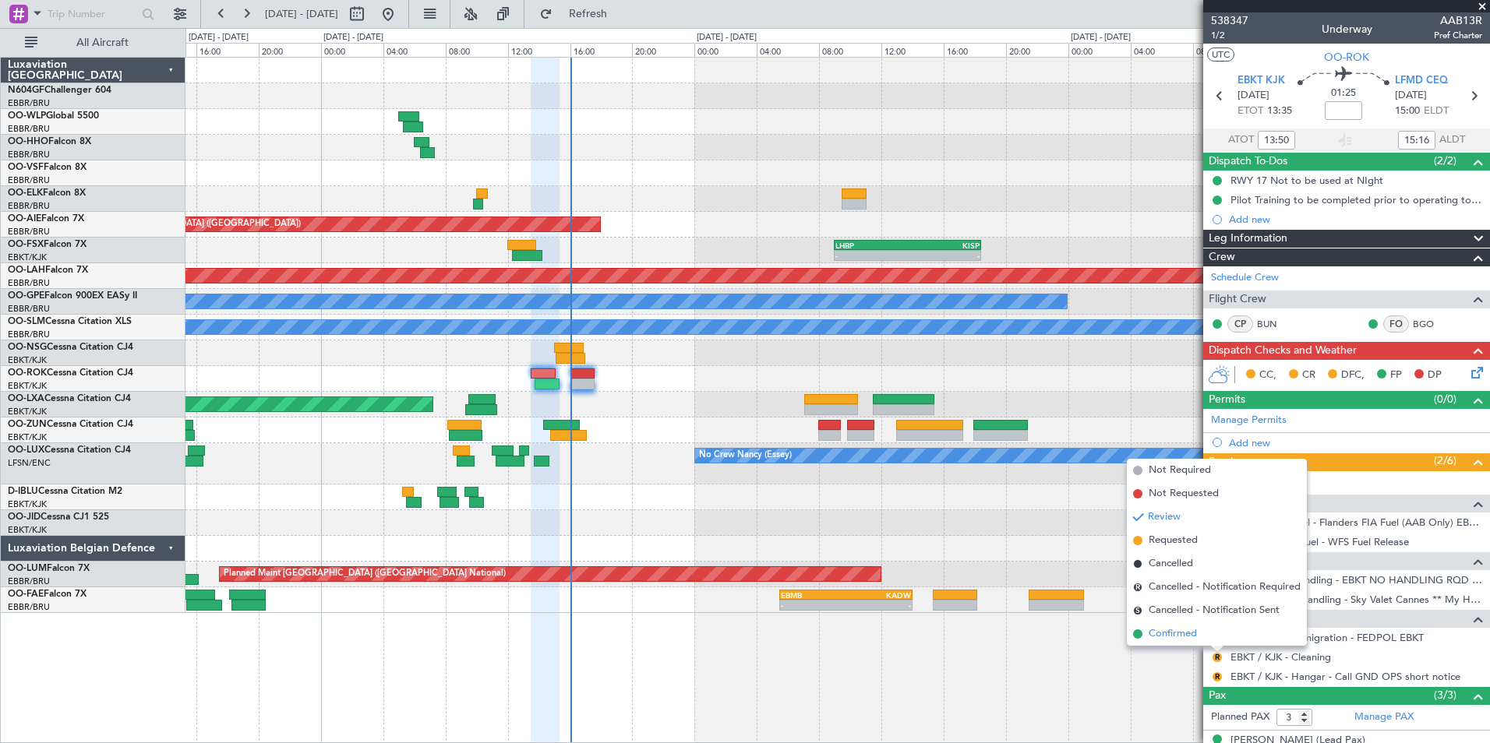
click at [1215, 629] on li "Confirmed" at bounding box center [1217, 634] width 180 height 23
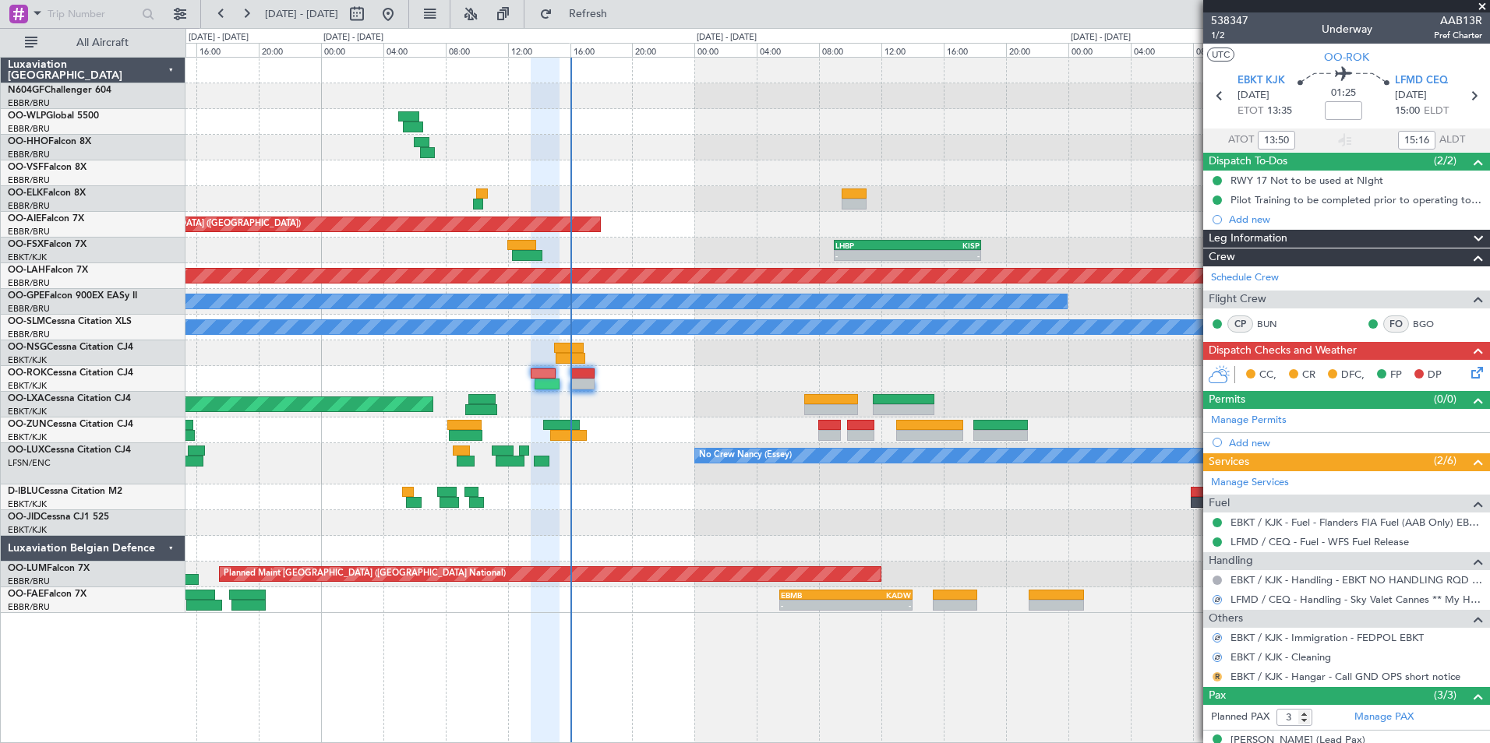
click at [1217, 676] on button "R" at bounding box center [1216, 676] width 9 height 9
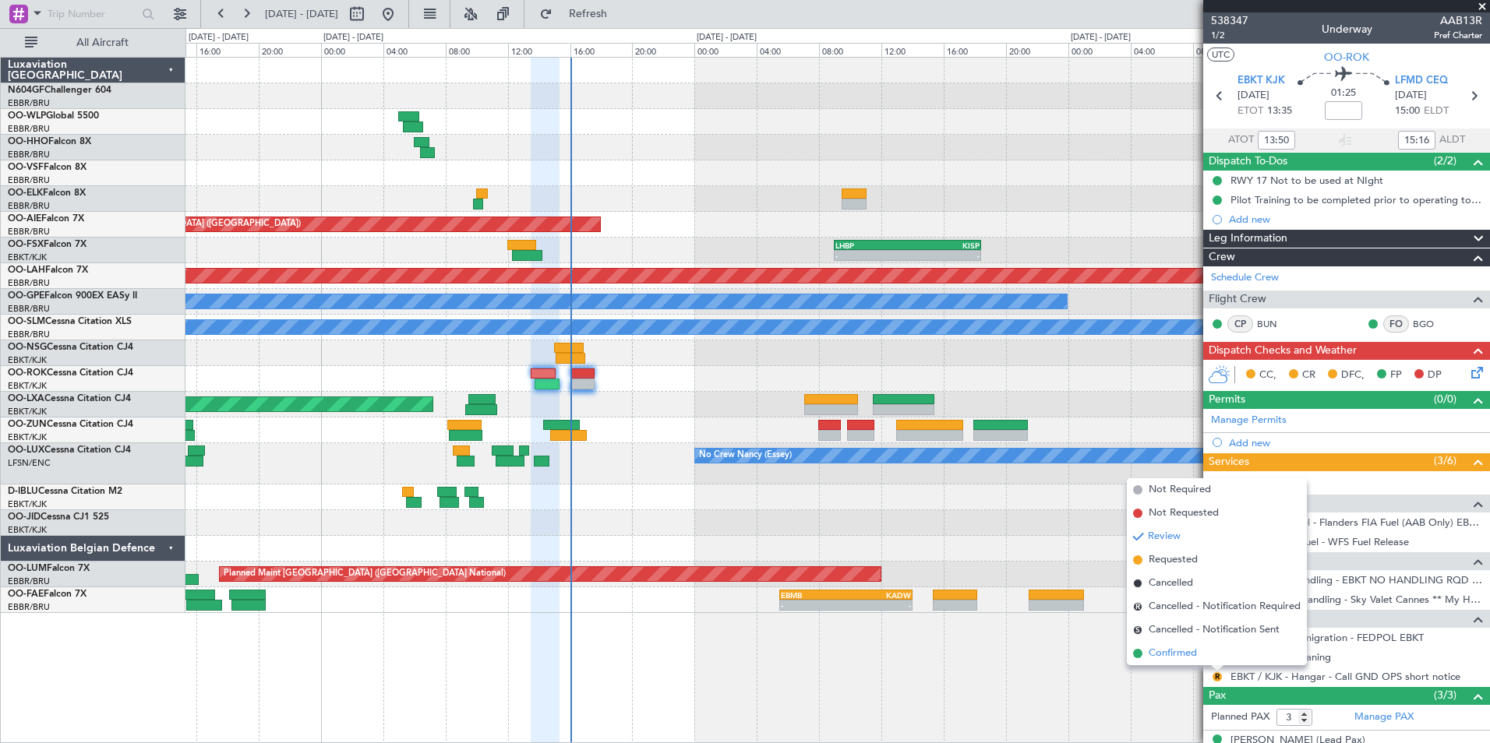
click at [1204, 651] on li "Confirmed" at bounding box center [1217, 653] width 180 height 23
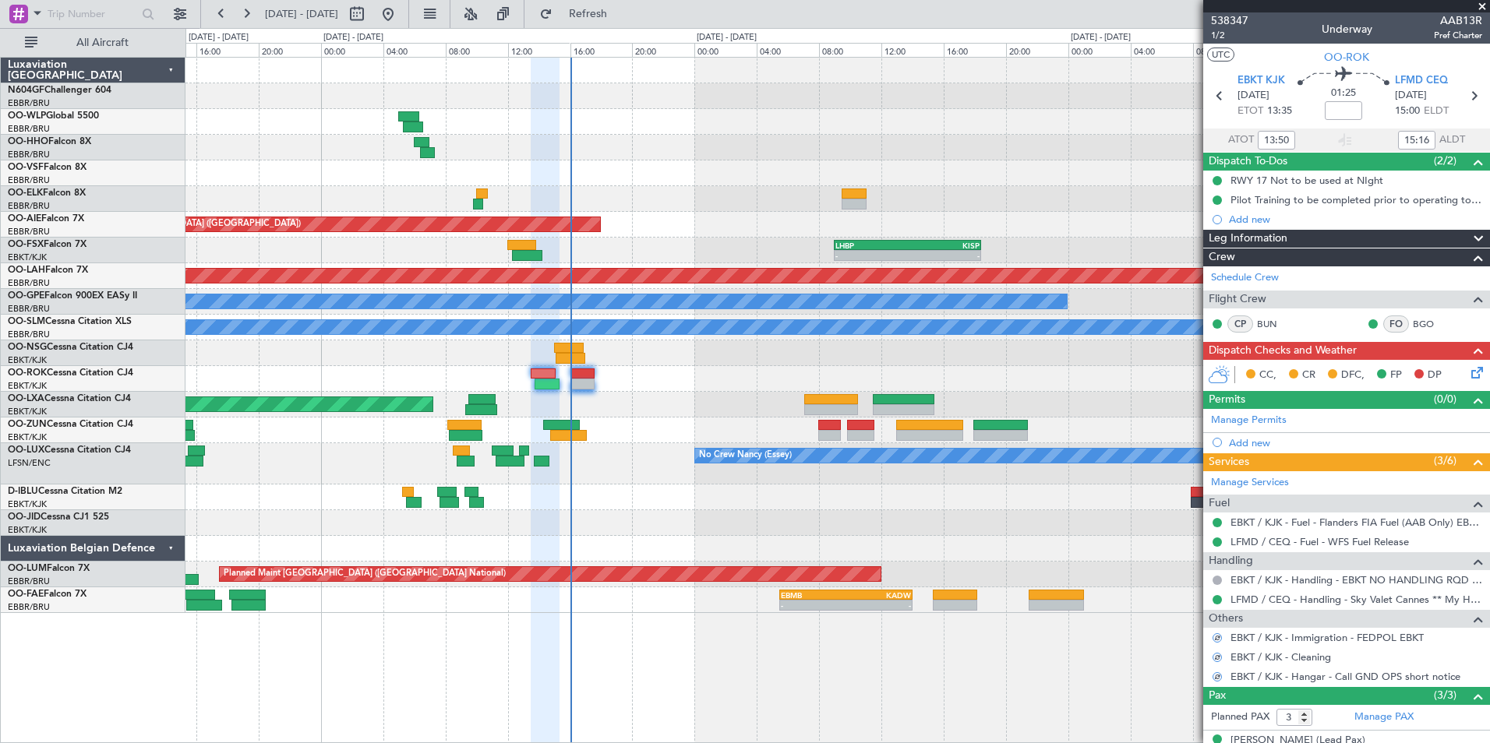
click at [1468, 373] on icon at bounding box center [1474, 370] width 12 height 12
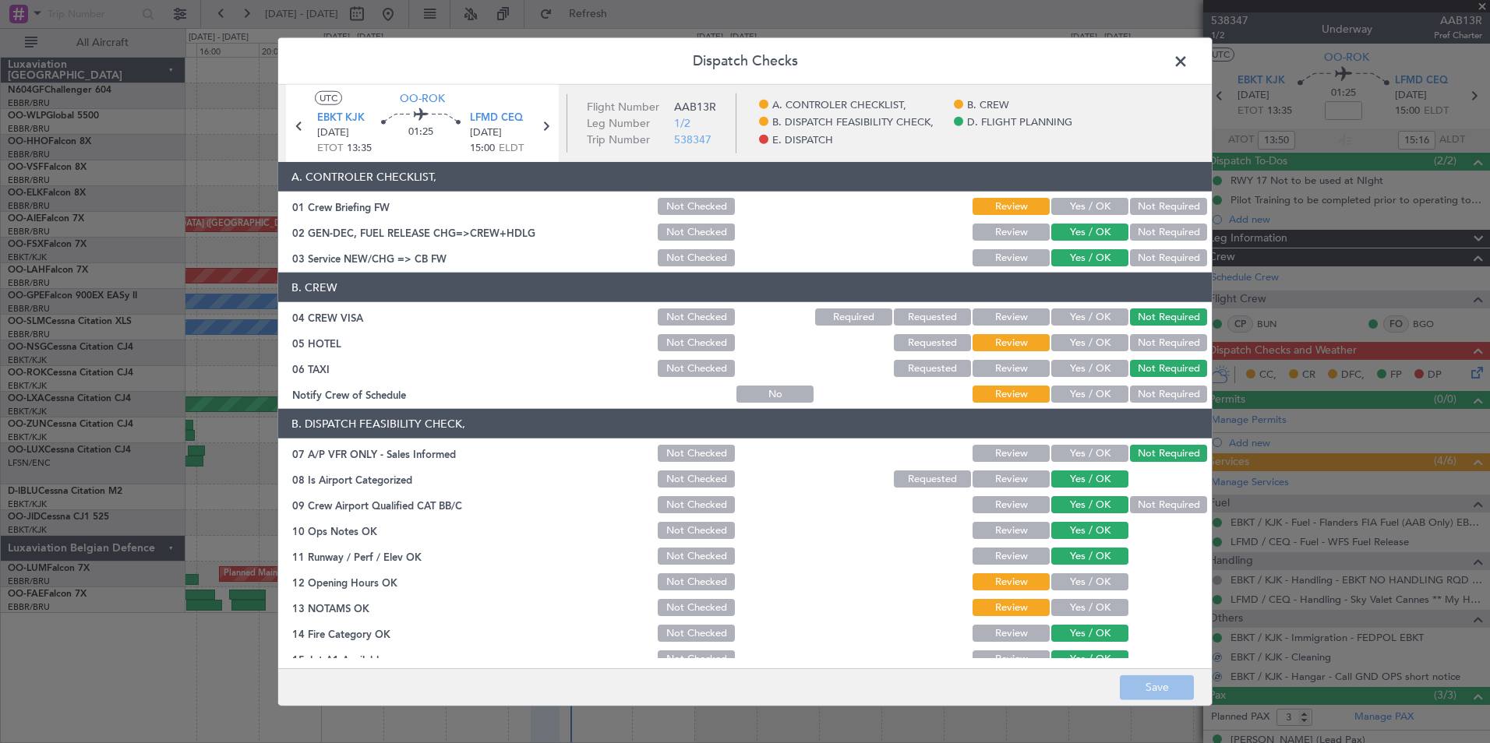
click at [1095, 392] on button "Yes / OK" at bounding box center [1089, 394] width 77 height 17
click at [1134, 345] on button "Not Required" at bounding box center [1168, 342] width 77 height 17
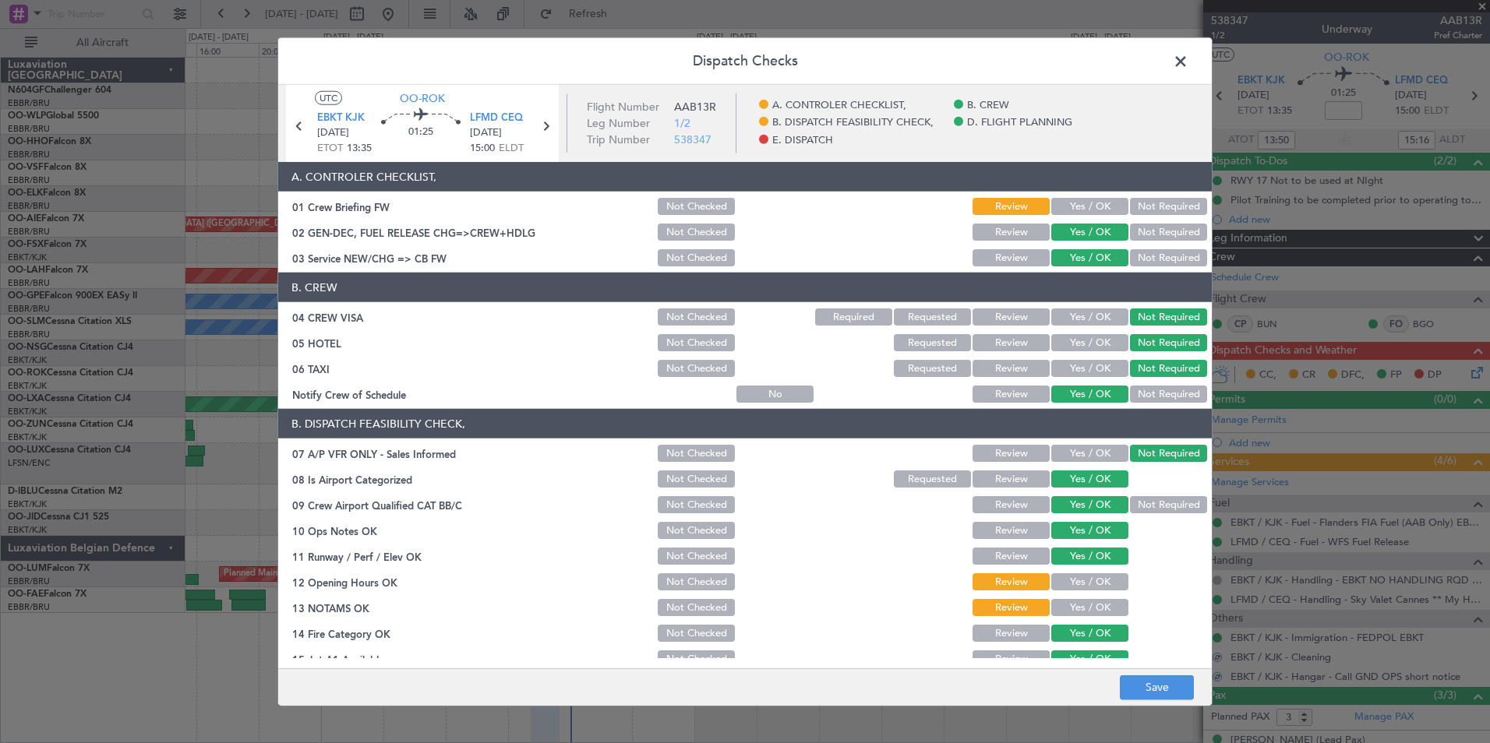
click at [1089, 213] on button "Yes / OK" at bounding box center [1089, 206] width 77 height 17
click at [1069, 569] on section "B. DISPATCH FEASIBILITY CHECK, 07 A/P VFR ONLY - Sales Informed Not Checked Rev…" at bounding box center [744, 578] width 933 height 338
click at [1071, 579] on button "Yes / OK" at bounding box center [1089, 581] width 77 height 17
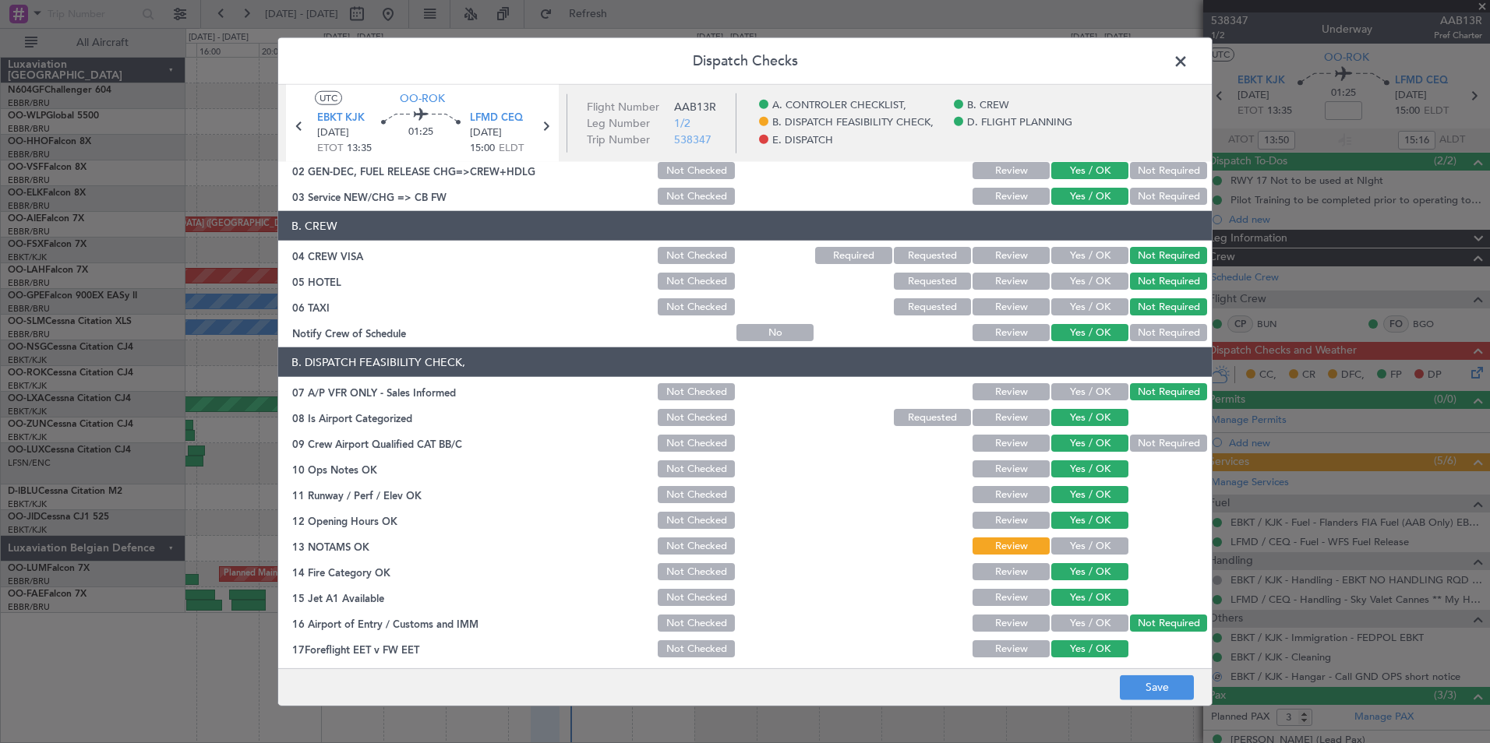
click at [1083, 545] on button "Yes / OK" at bounding box center [1089, 546] width 77 height 17
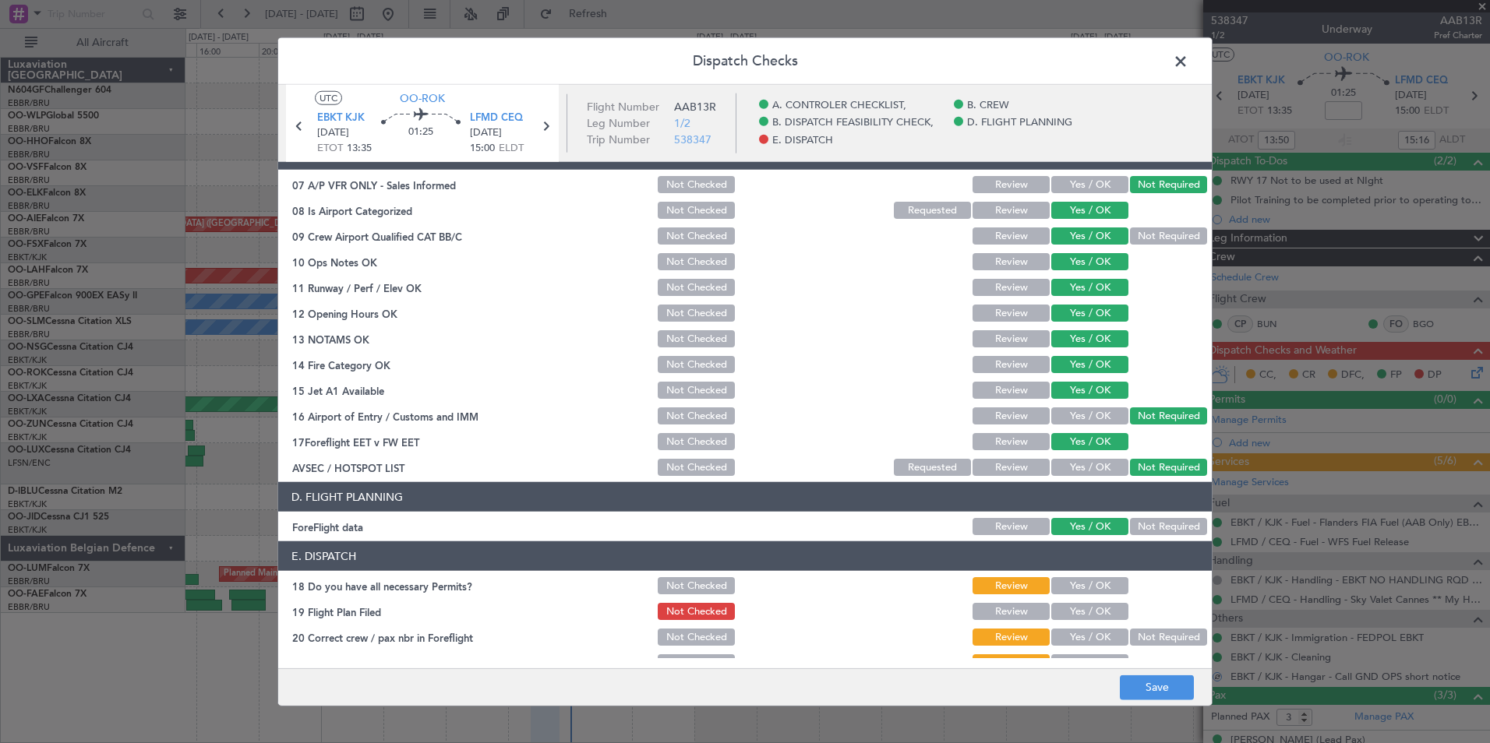
scroll to position [288, 0]
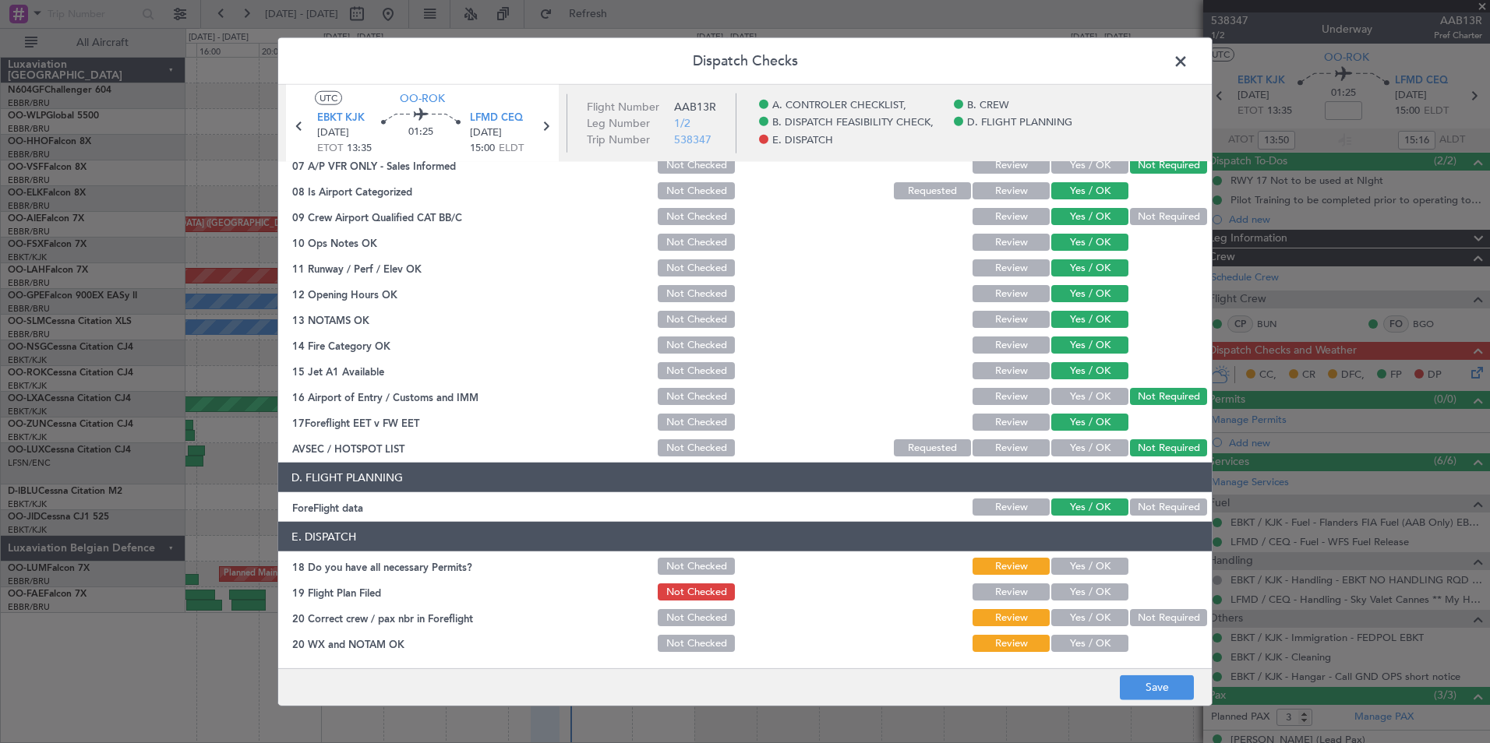
click at [1090, 559] on button "Yes / OK" at bounding box center [1089, 566] width 77 height 17
click at [1085, 598] on button "Yes / OK" at bounding box center [1089, 592] width 77 height 17
click at [1083, 628] on div "Yes / OK" at bounding box center [1088, 618] width 79 height 22
click at [1083, 621] on button "Yes / OK" at bounding box center [1089, 617] width 77 height 17
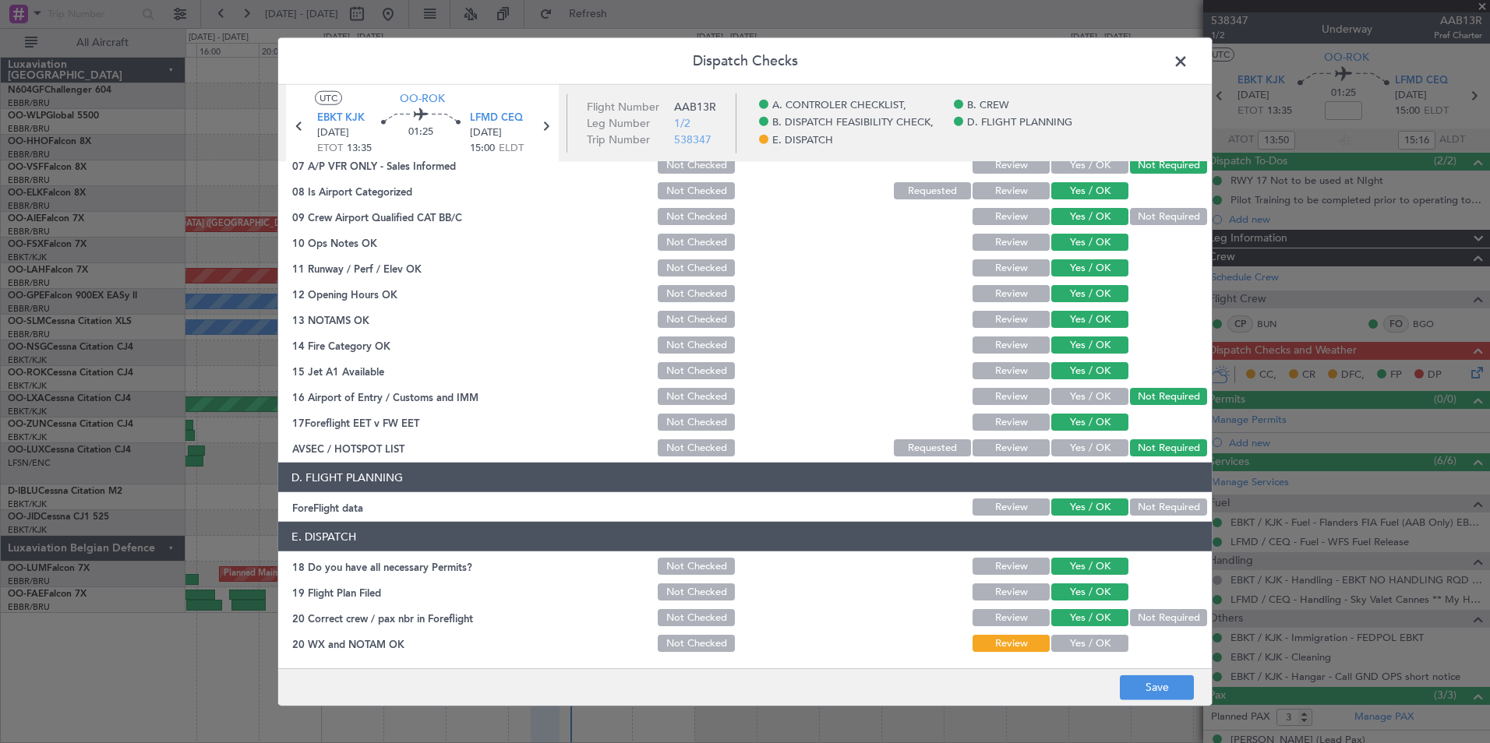
click at [1084, 638] on button "Yes / OK" at bounding box center [1089, 643] width 77 height 17
click at [1145, 681] on button "Save" at bounding box center [1157, 687] width 74 height 25
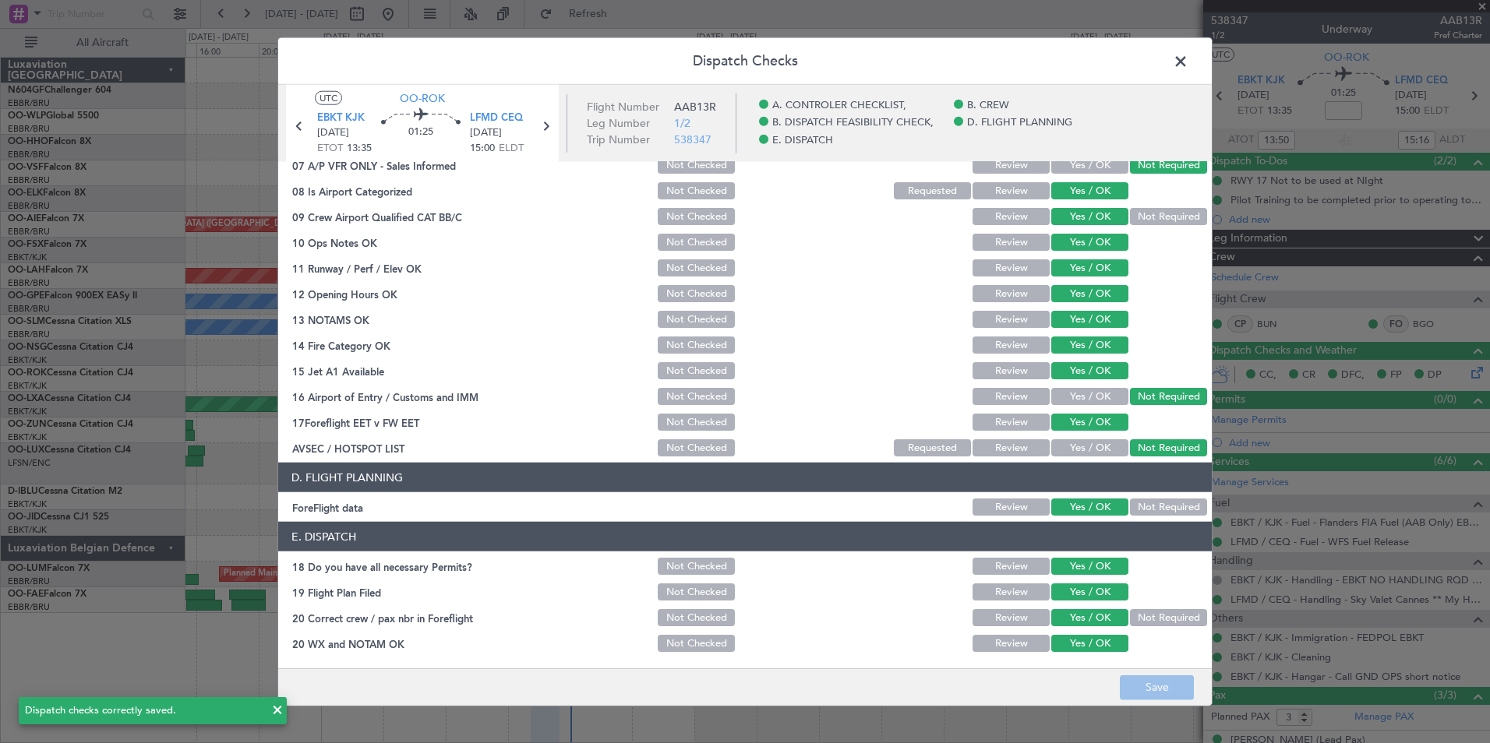
click at [1188, 66] on span at bounding box center [1188, 65] width 0 height 31
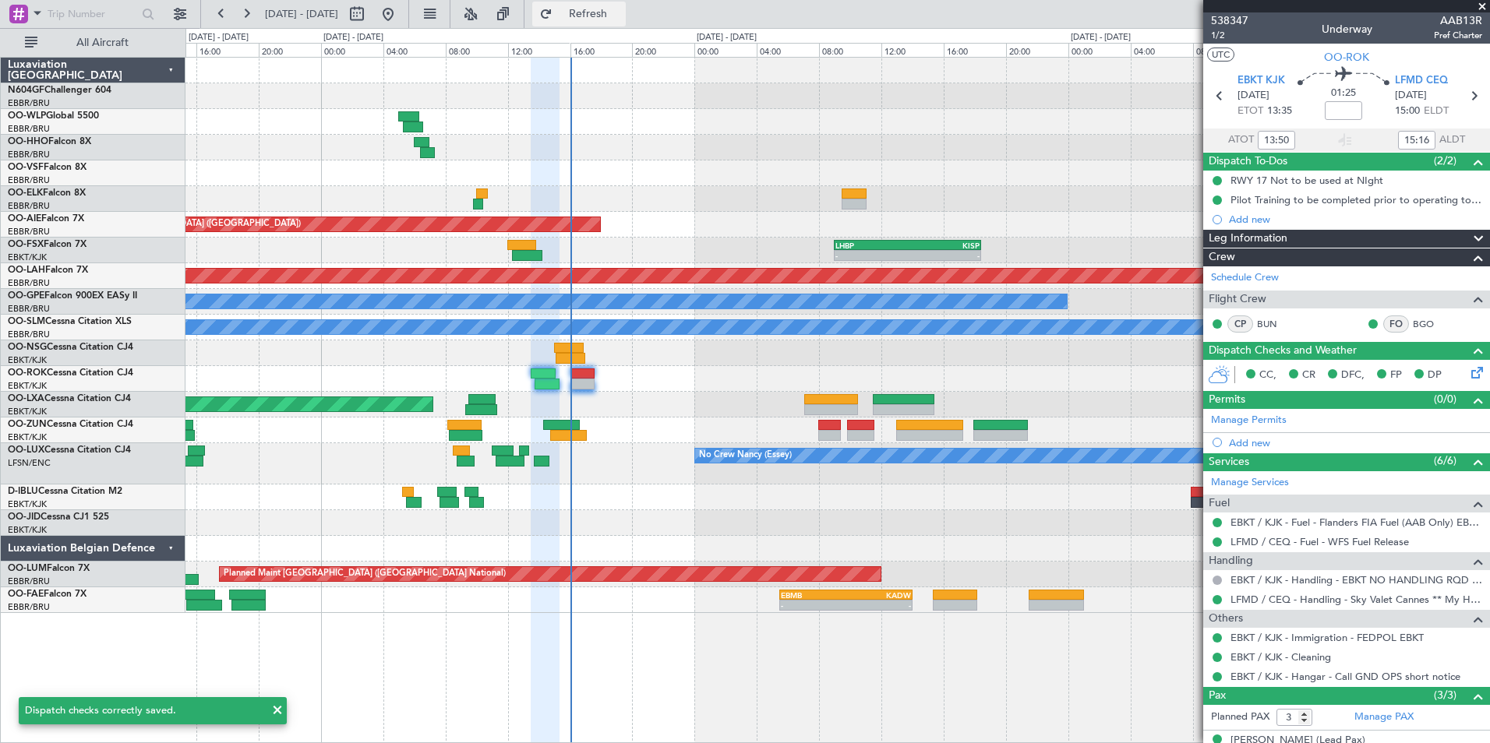
click at [626, 17] on button "Refresh" at bounding box center [578, 14] width 93 height 25
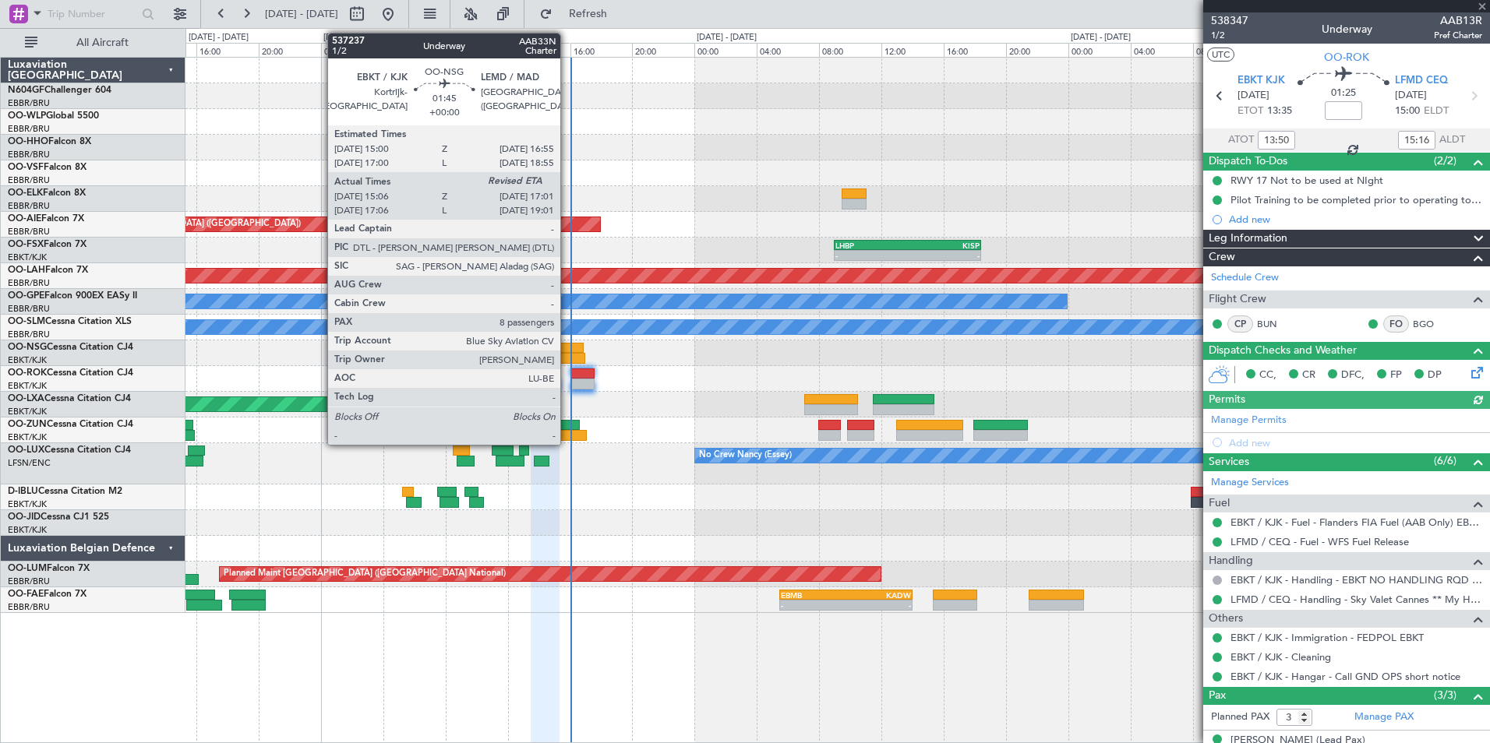
click at [570, 359] on div at bounding box center [571, 358] width 30 height 11
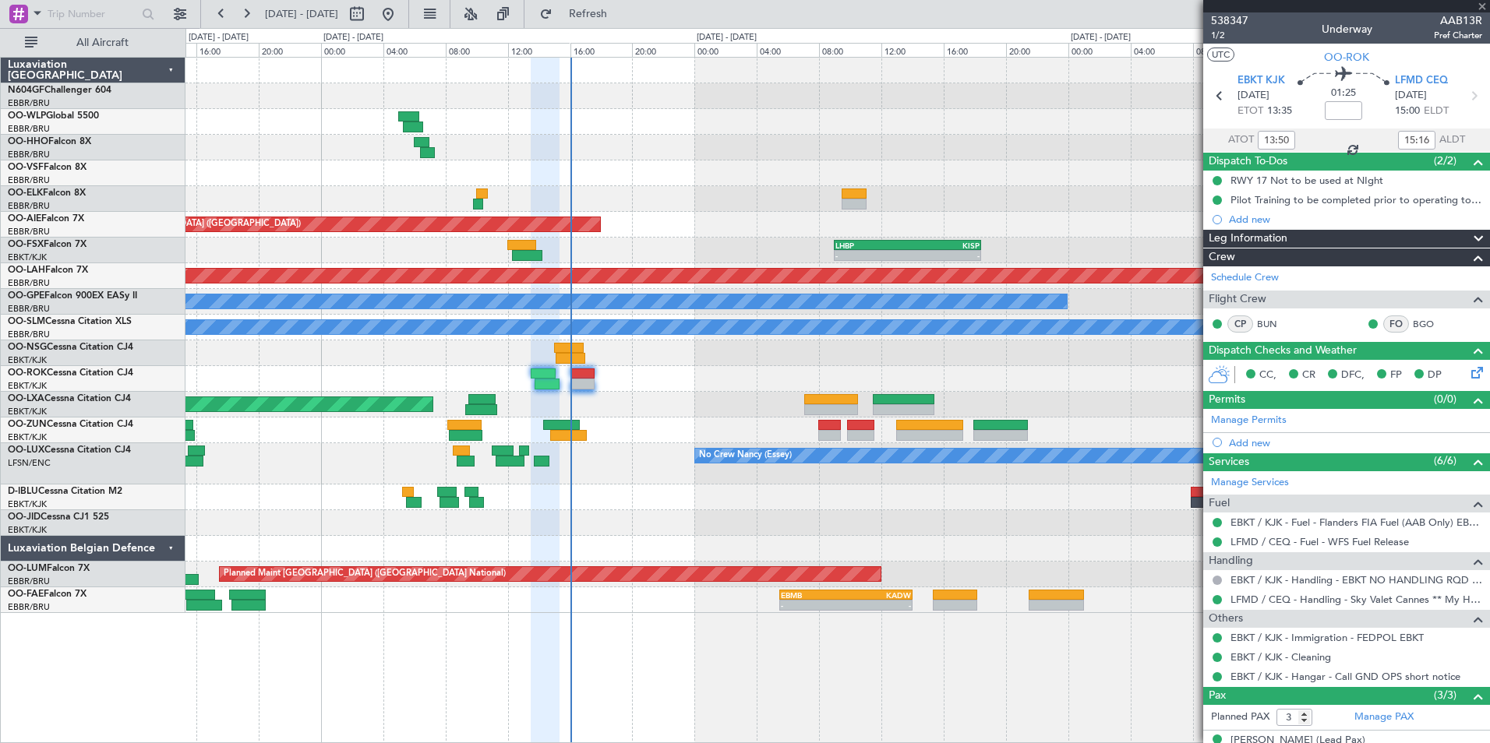
type input "15:11"
type input "8"
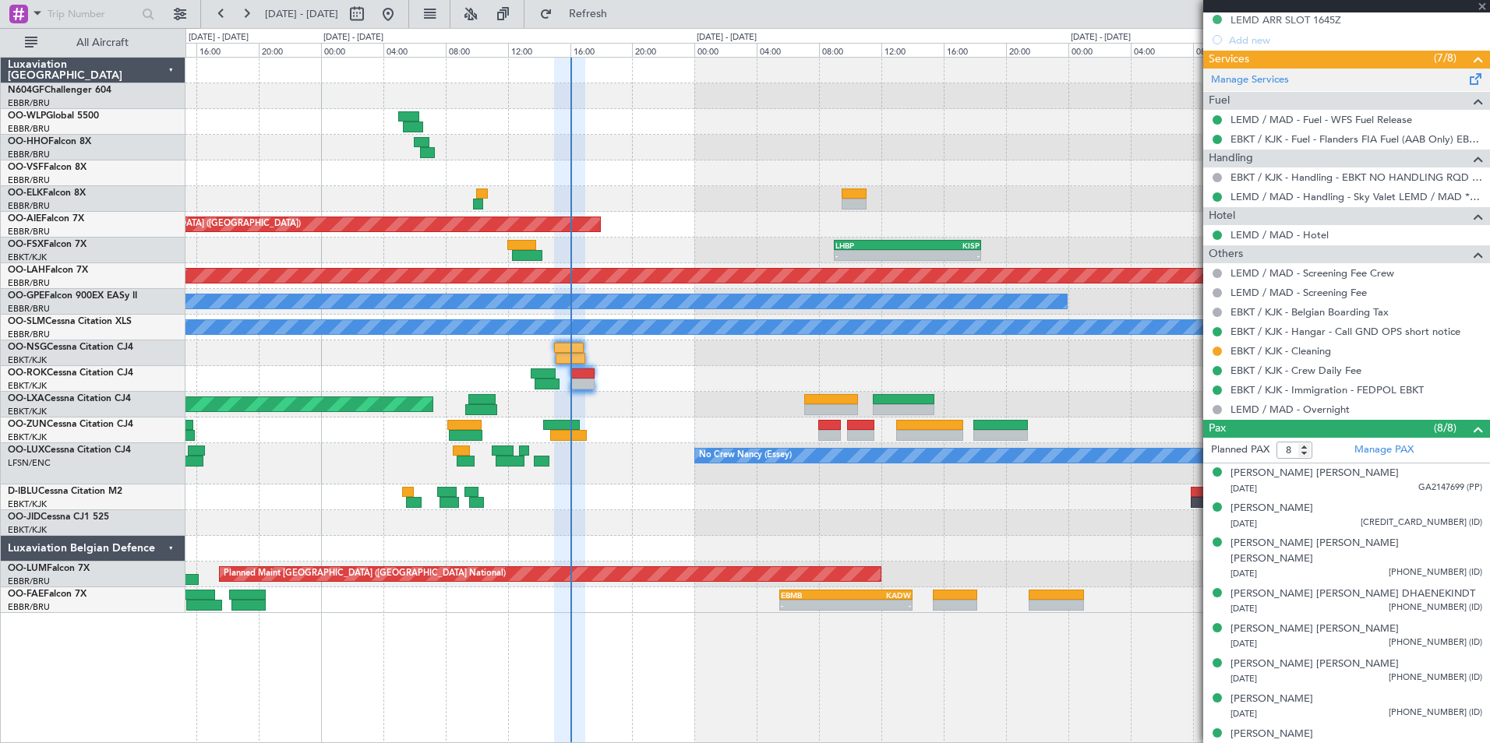
scroll to position [0, 0]
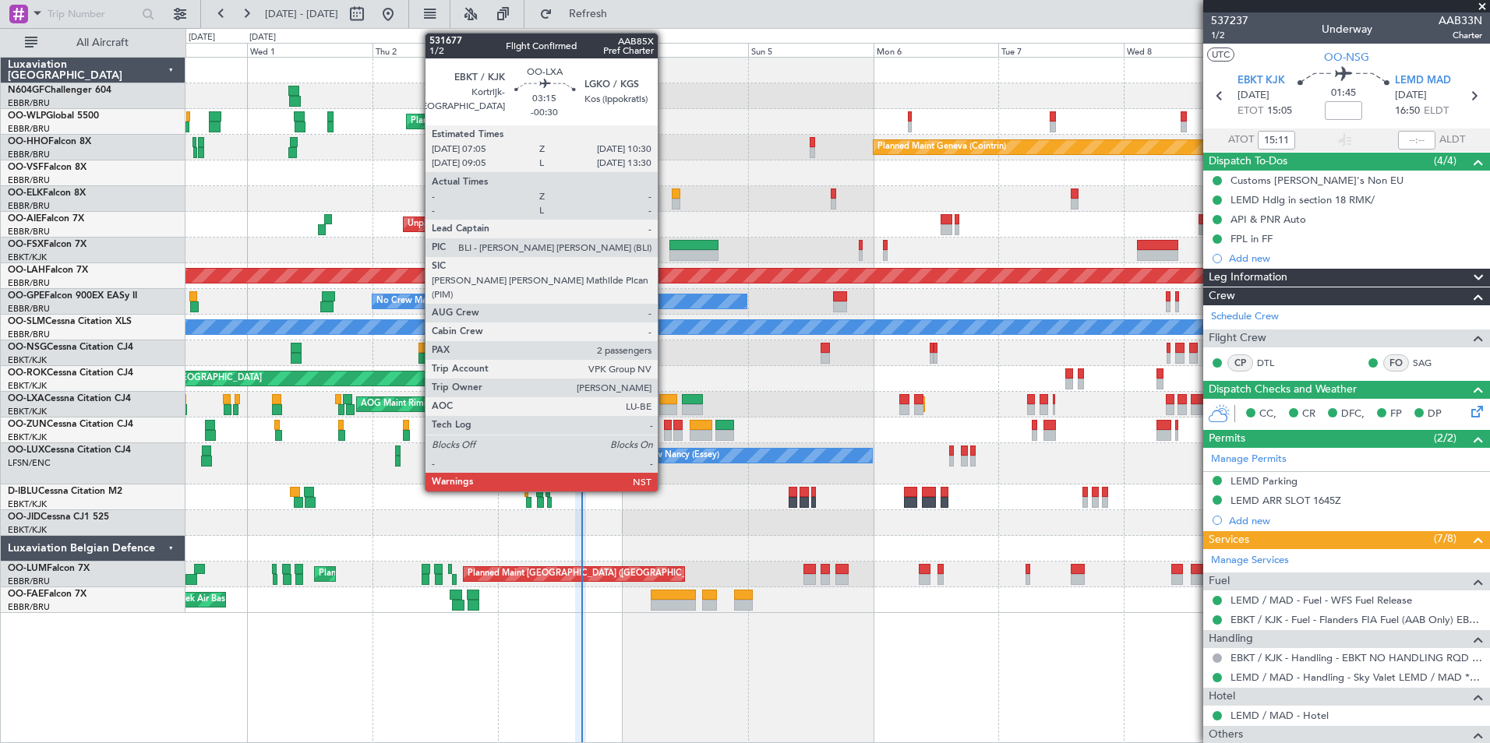
click at [665, 400] on div at bounding box center [668, 399] width 18 height 11
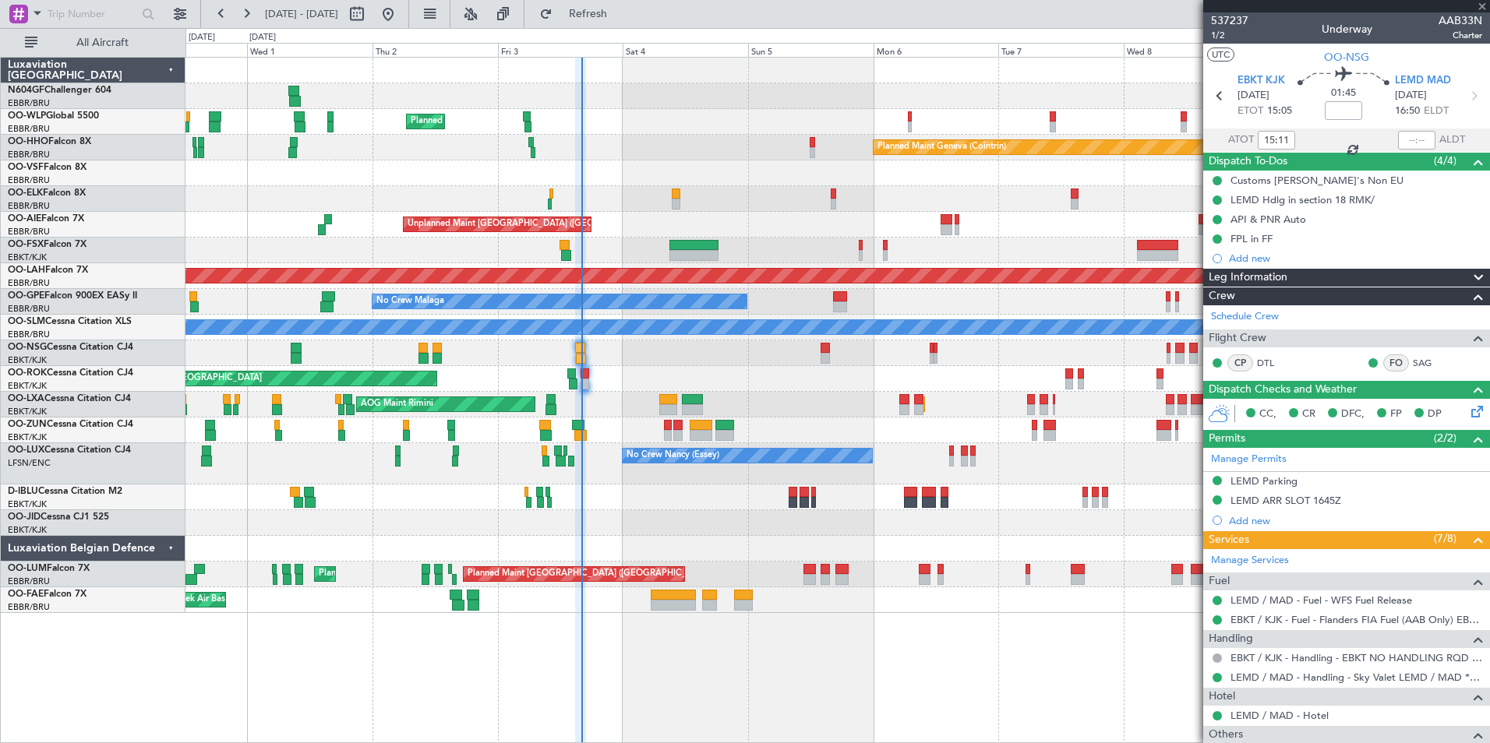
type input "-00:30"
type input "2"
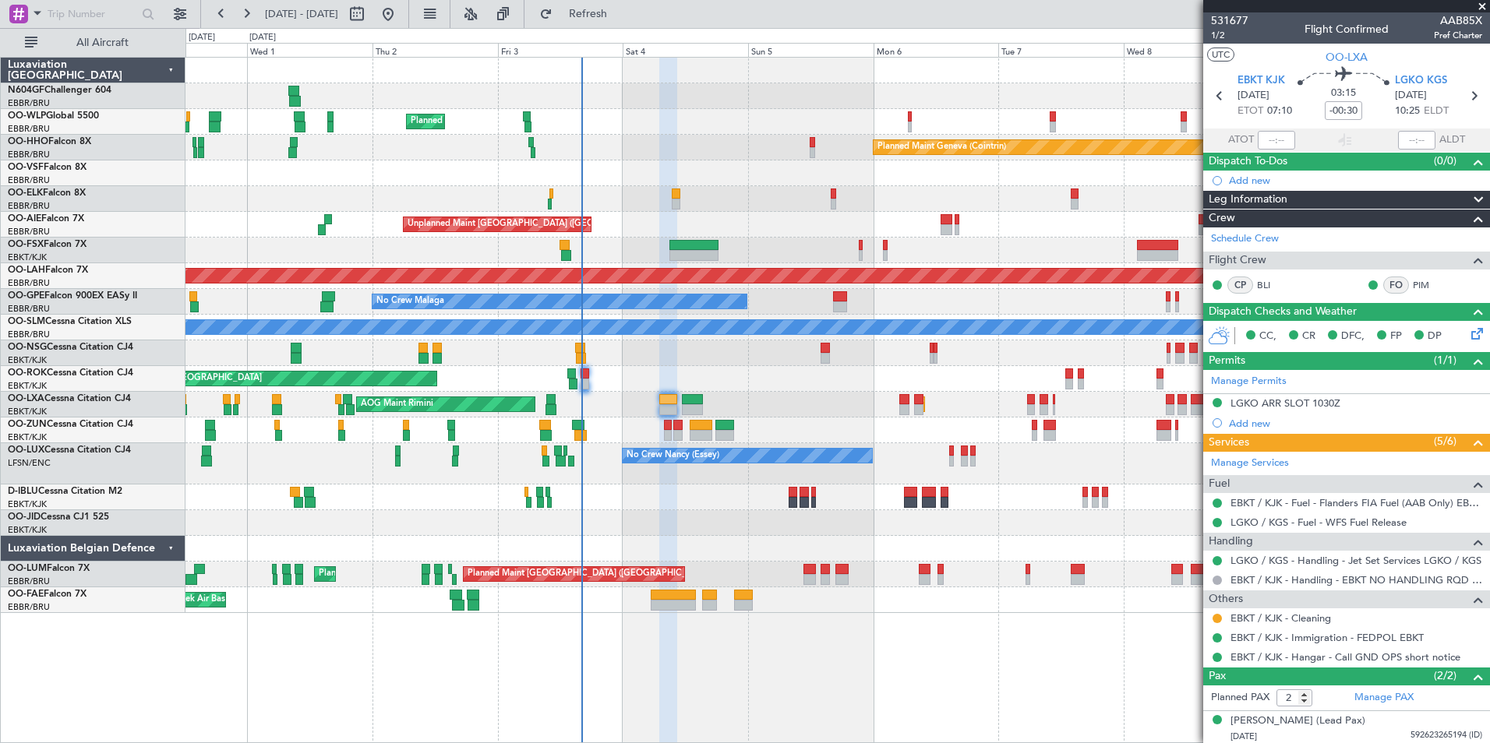
click at [633, 27] on fb-refresh-button "Refresh" at bounding box center [578, 14] width 109 height 28
click at [621, 16] on span "Refresh" at bounding box center [588, 14] width 65 height 11
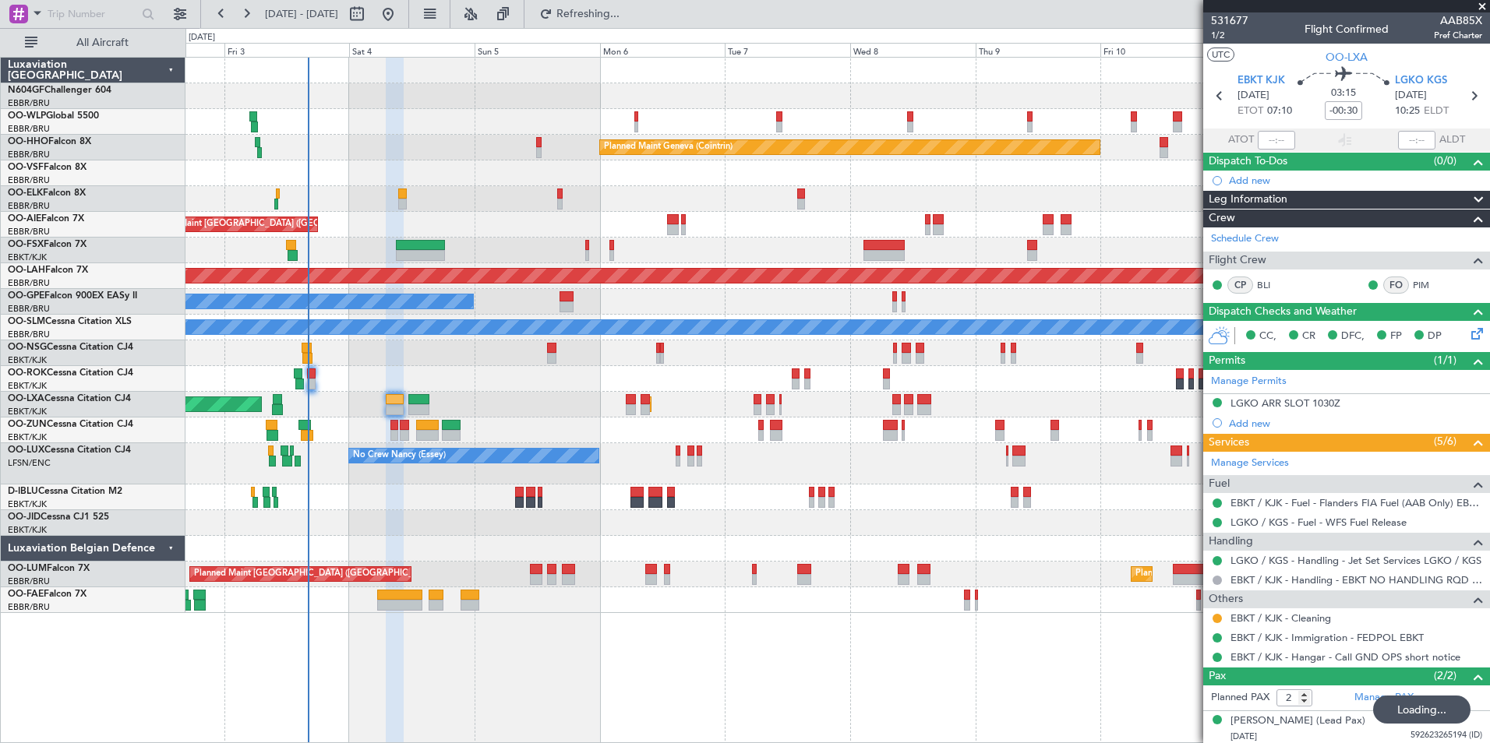
click at [654, 449] on div "Planned Maint Milan (Linate) Planned Maint Geneva (Cointrin) Unplanned Maint Lo…" at bounding box center [836, 336] width 1303 height 556
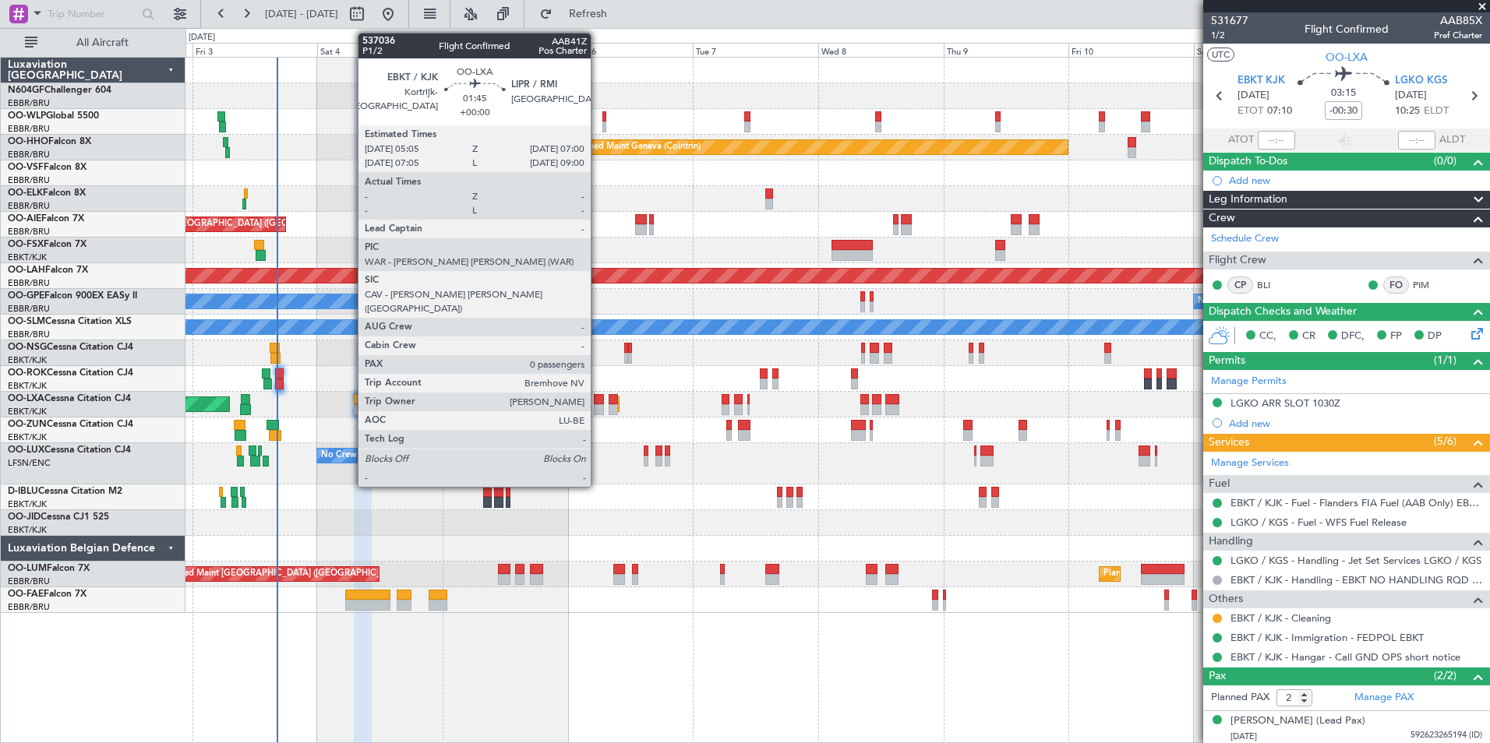
click at [598, 400] on div at bounding box center [599, 399] width 10 height 11
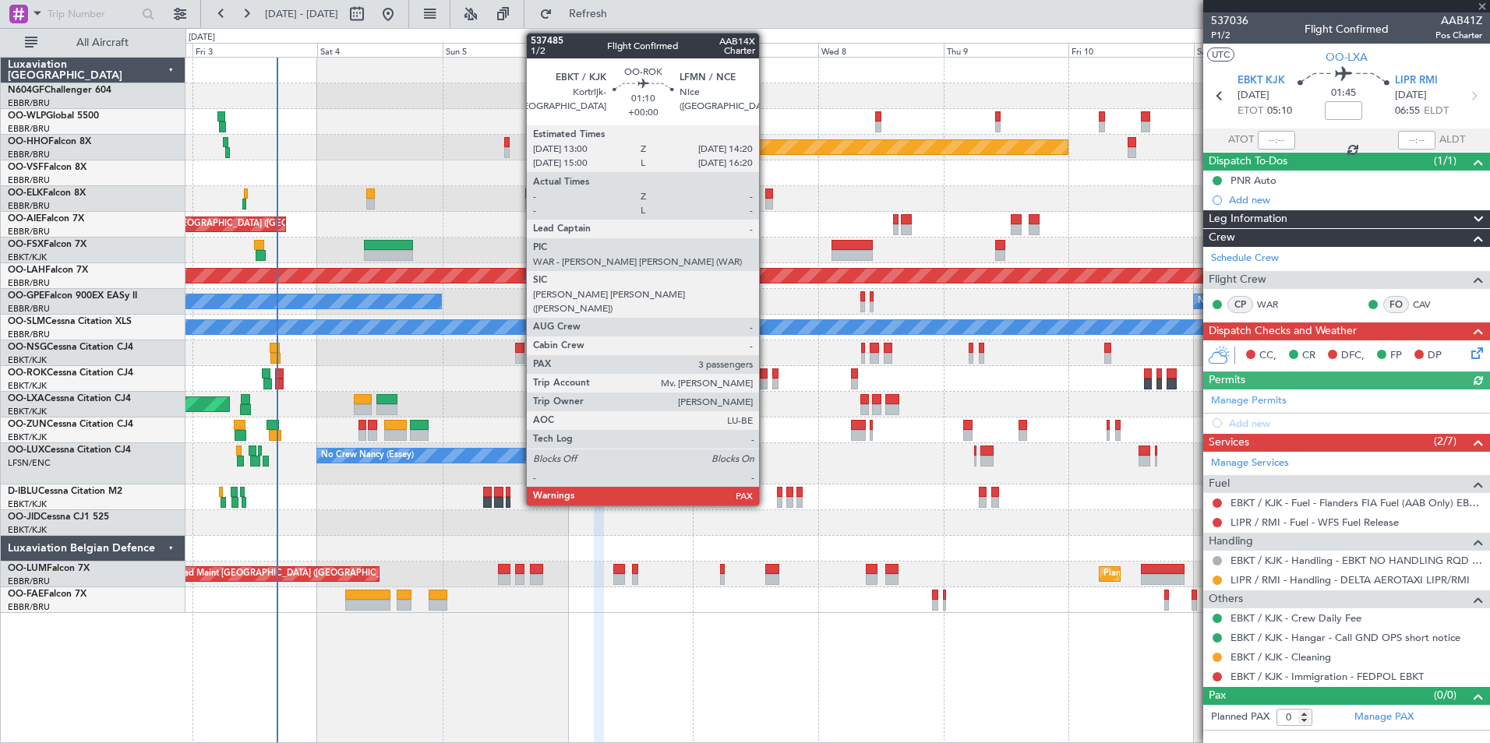
click at [766, 381] on div at bounding box center [763, 384] width 7 height 11
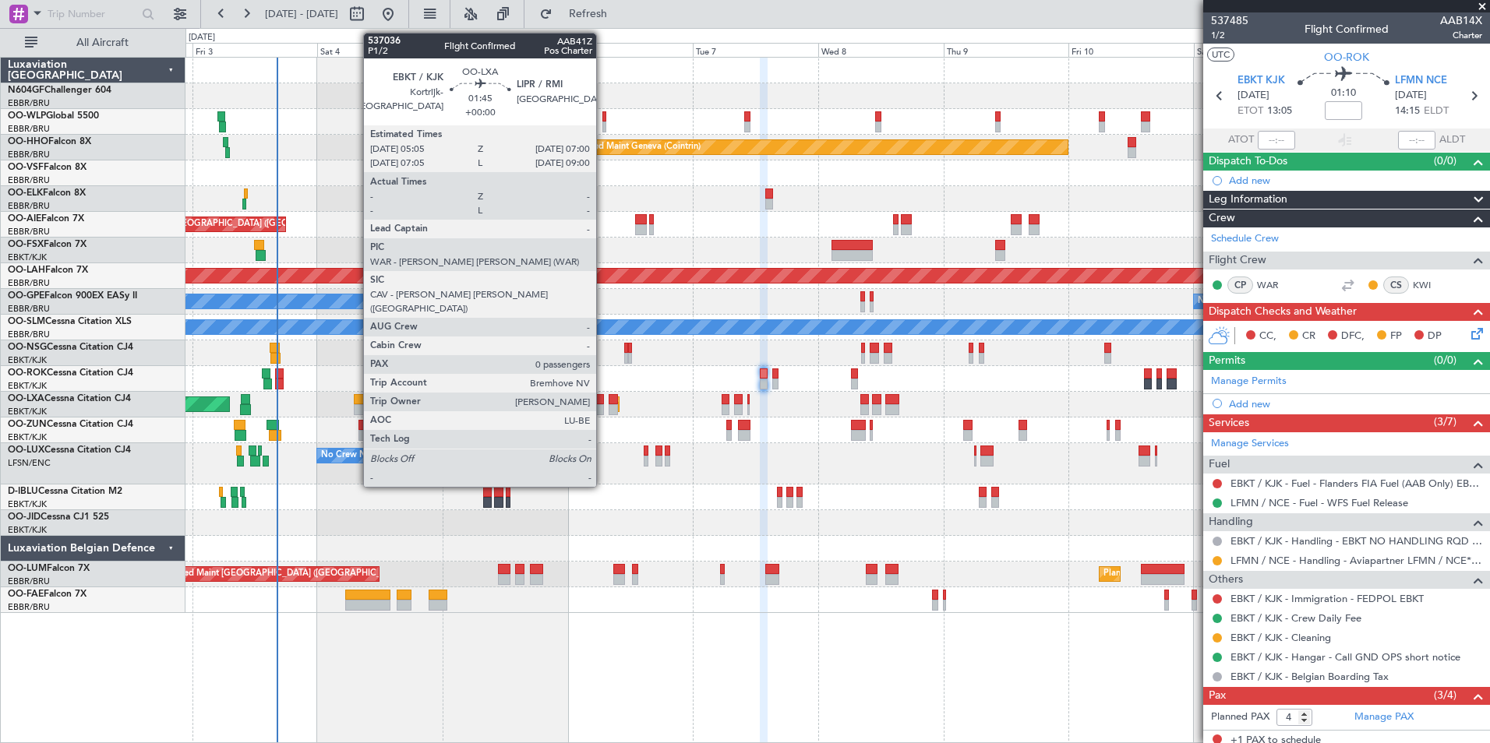
click at [603, 408] on div at bounding box center [599, 409] width 10 height 11
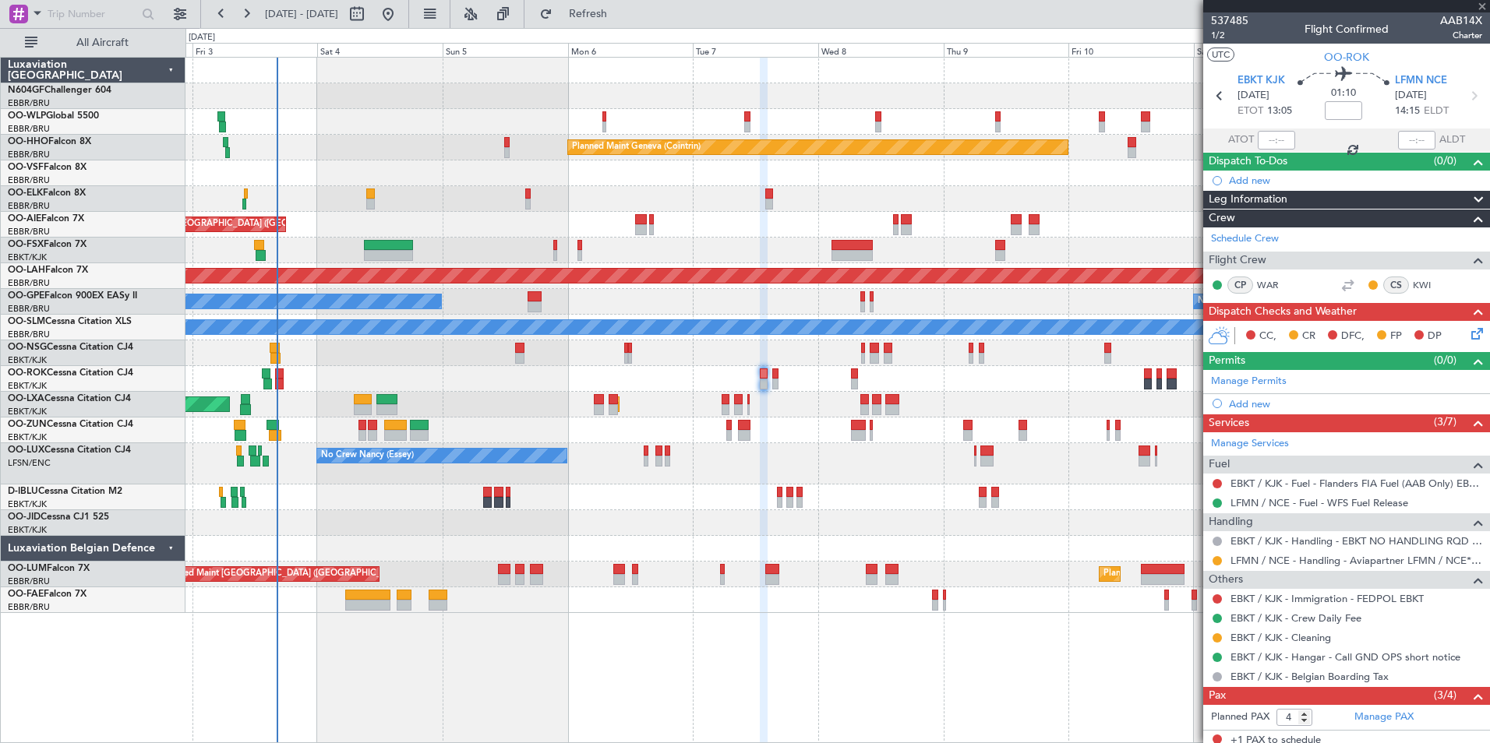
type input "0"
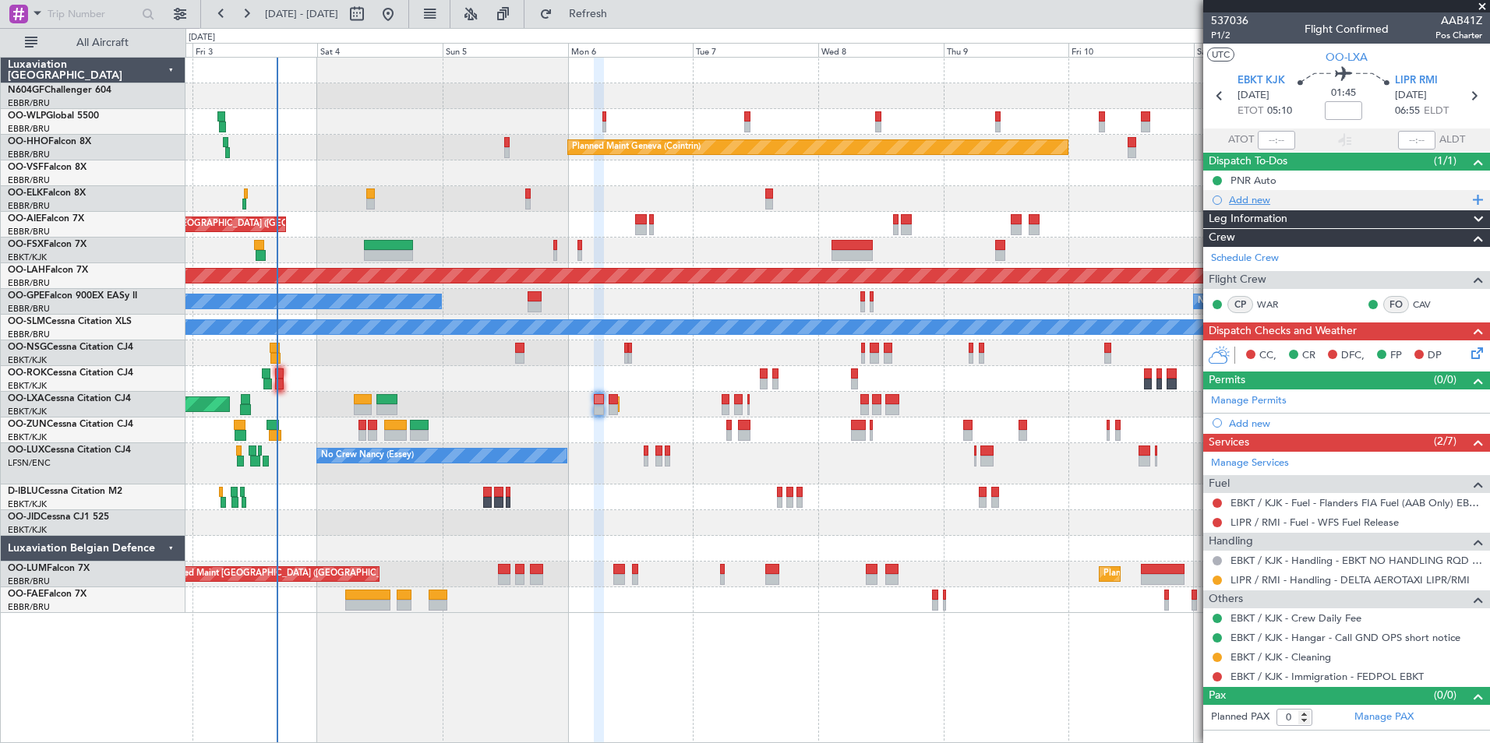
click at [1259, 201] on div "Add new" at bounding box center [1348, 199] width 239 height 13
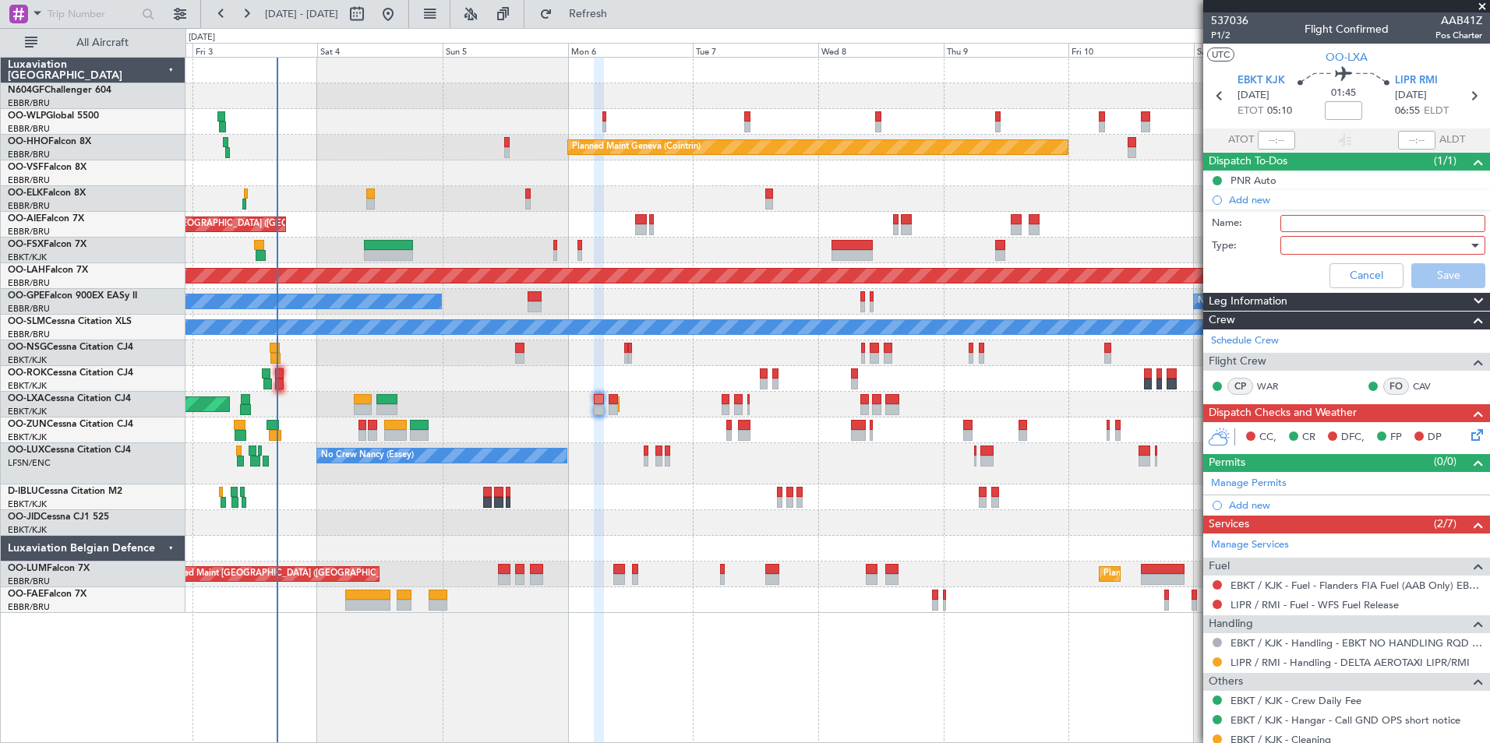
click at [1288, 222] on input "Name:" at bounding box center [1382, 223] width 205 height 17
type input "H"
type input "P"
type input "Haribo Candy"
click at [1302, 243] on div at bounding box center [1377, 245] width 182 height 23
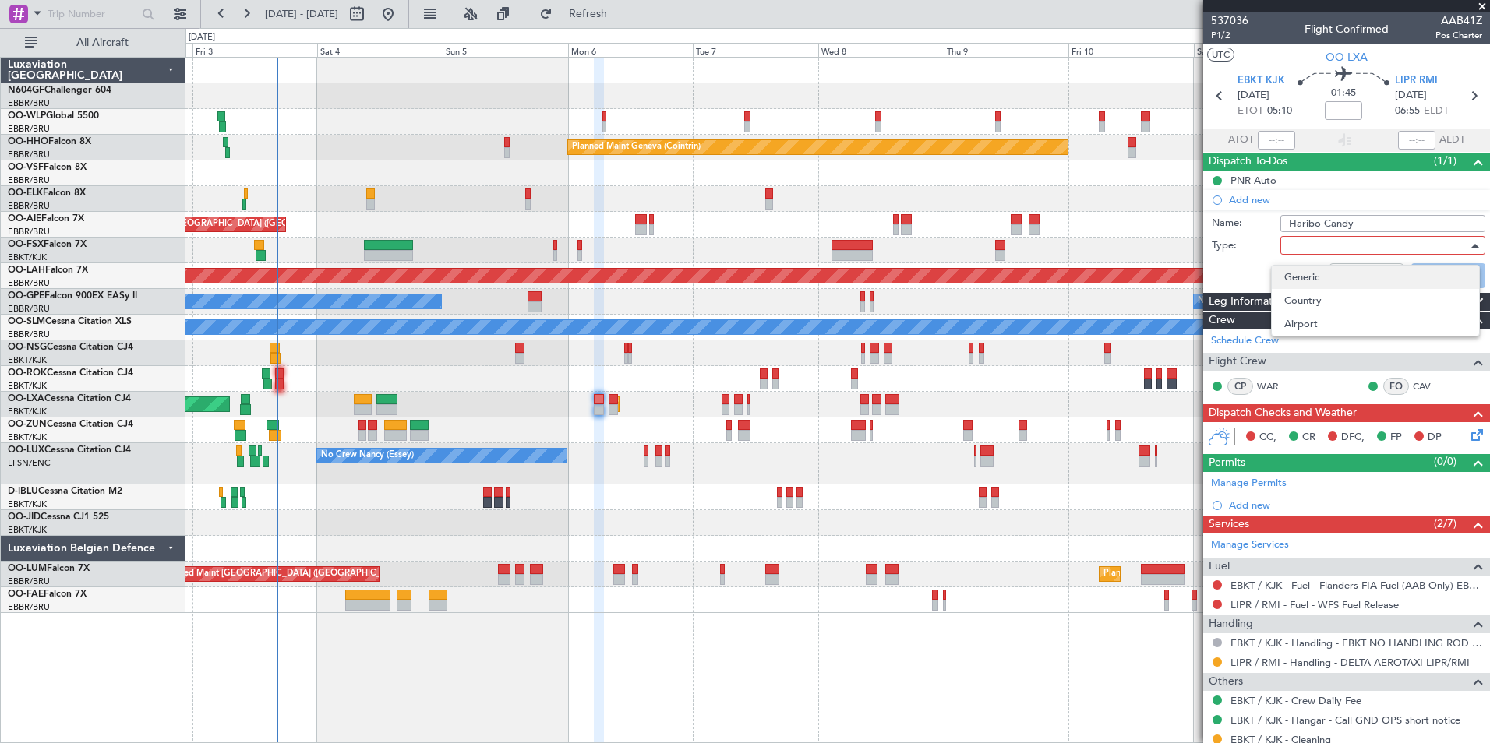
click at [1323, 282] on span "Generic" at bounding box center [1375, 277] width 182 height 23
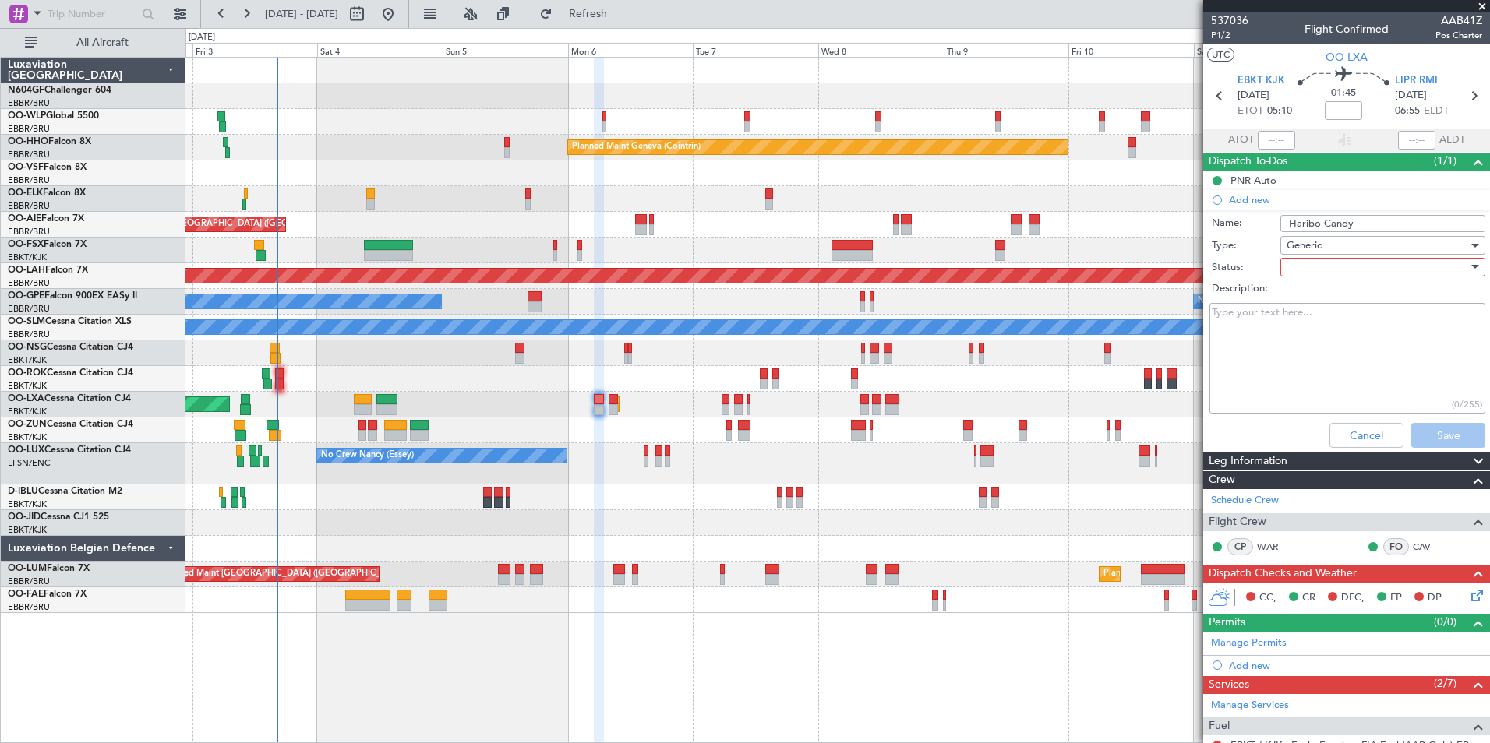
click at [1317, 267] on div at bounding box center [1377, 267] width 182 height 23
click at [1325, 318] on span "In Progress" at bounding box center [1375, 321] width 182 height 23
click at [1325, 318] on textarea "Description:" at bounding box center [1347, 358] width 276 height 111
click at [1346, 277] on div "In Progress" at bounding box center [1377, 267] width 182 height 23
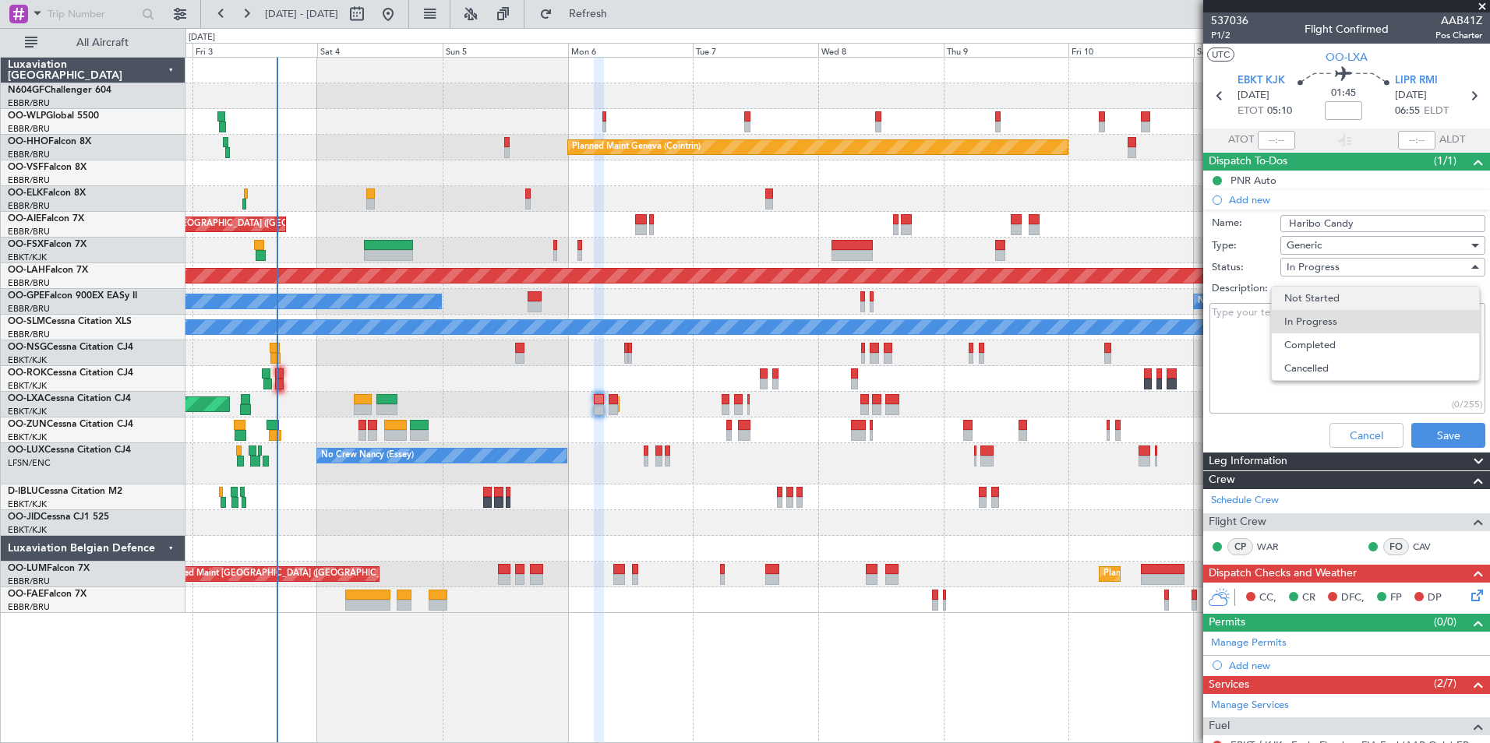
click at [1346, 292] on span "Not Started" at bounding box center [1375, 298] width 182 height 23
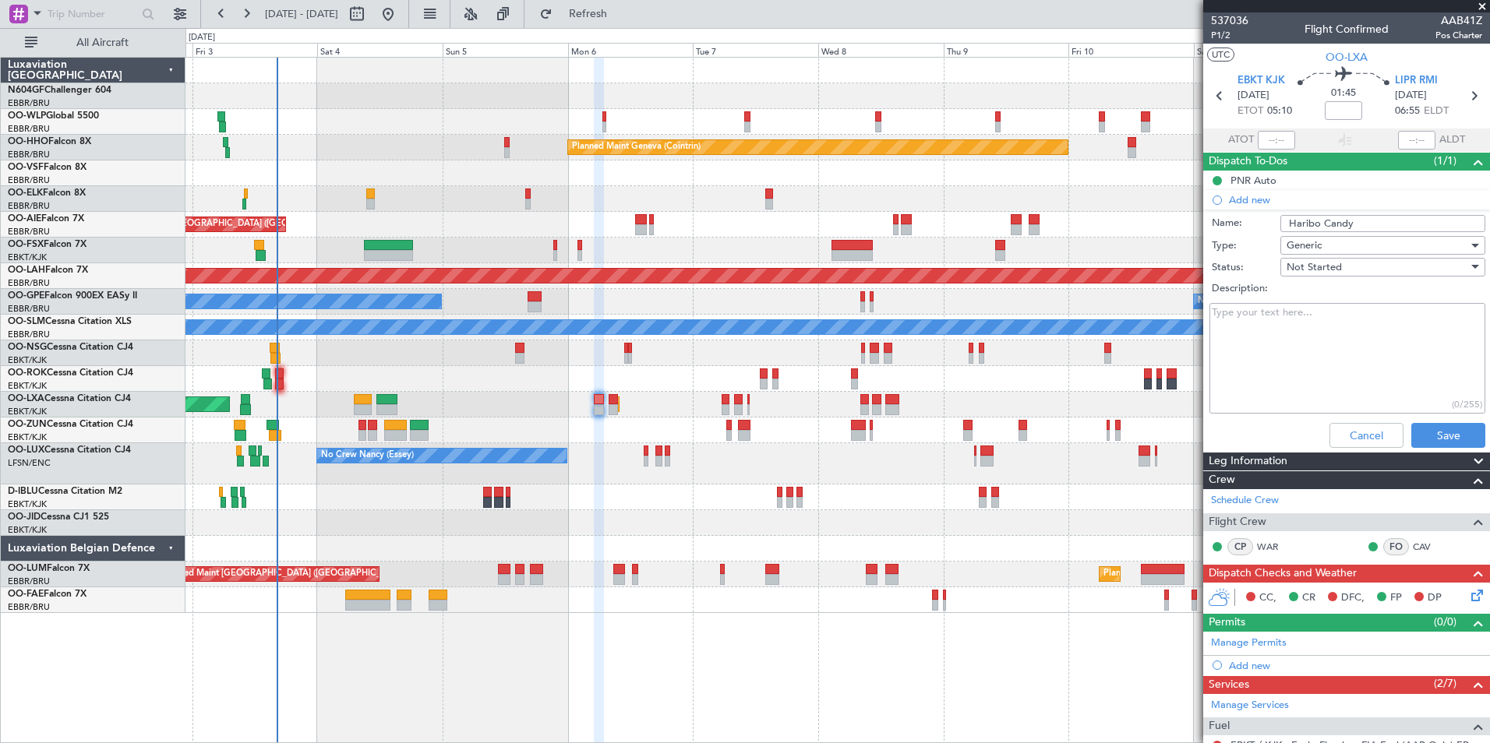
click at [1347, 308] on textarea "Description:" at bounding box center [1347, 358] width 276 height 111
type textarea "Please inform the CB to double check that Haribo Candy are well on board prior …"
click at [1424, 228] on input "Haribo Candy" at bounding box center [1382, 223] width 205 height 17
type input "Haribo Candy ** READ ME**"
click at [1454, 431] on button "Save" at bounding box center [1448, 435] width 74 height 25
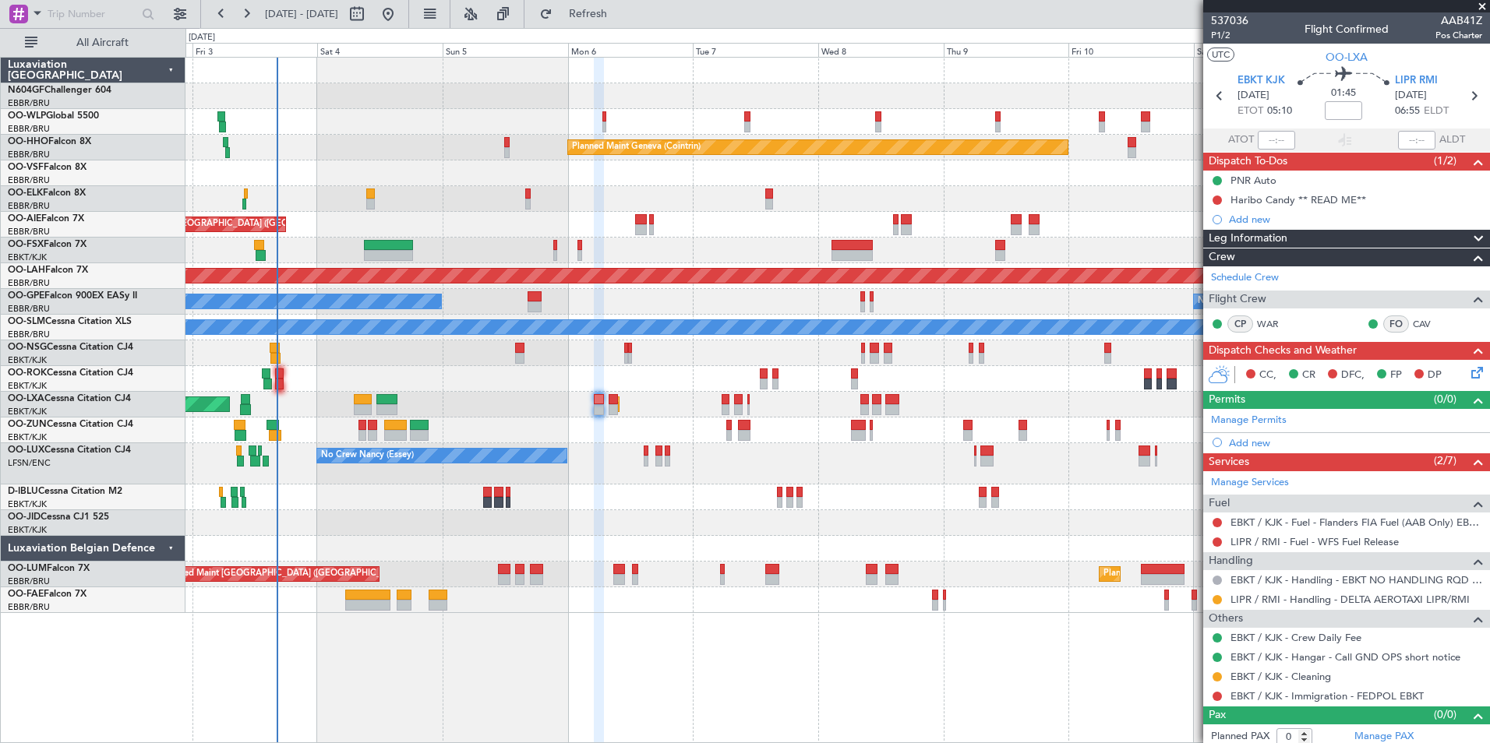
click at [293, 277] on div "Planned Maint Milan (Linate) Planned Maint Geneva (Cointrin) Unplanned Maint Lo…" at bounding box center [836, 336] width 1303 height 556
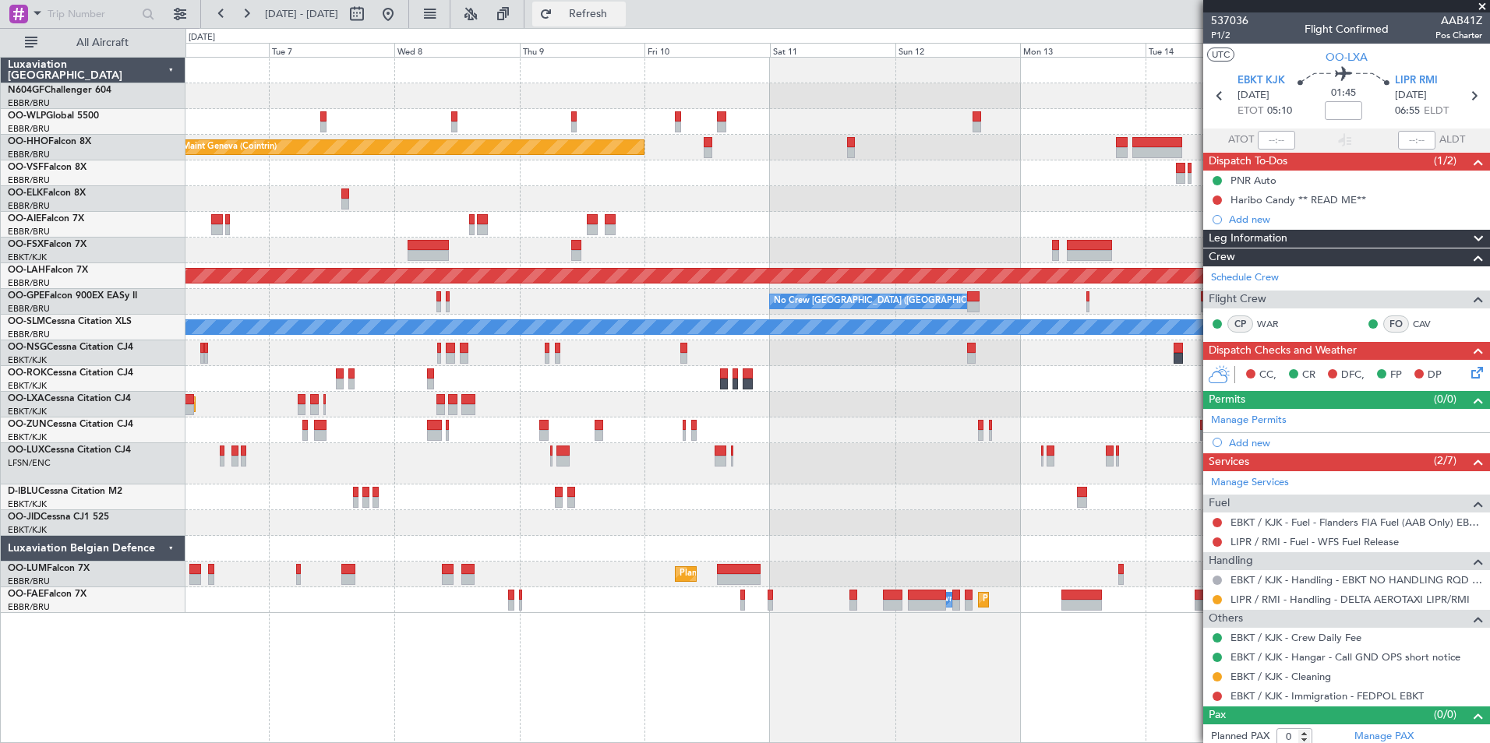
click at [621, 19] on span "Refresh" at bounding box center [588, 14] width 65 height 11
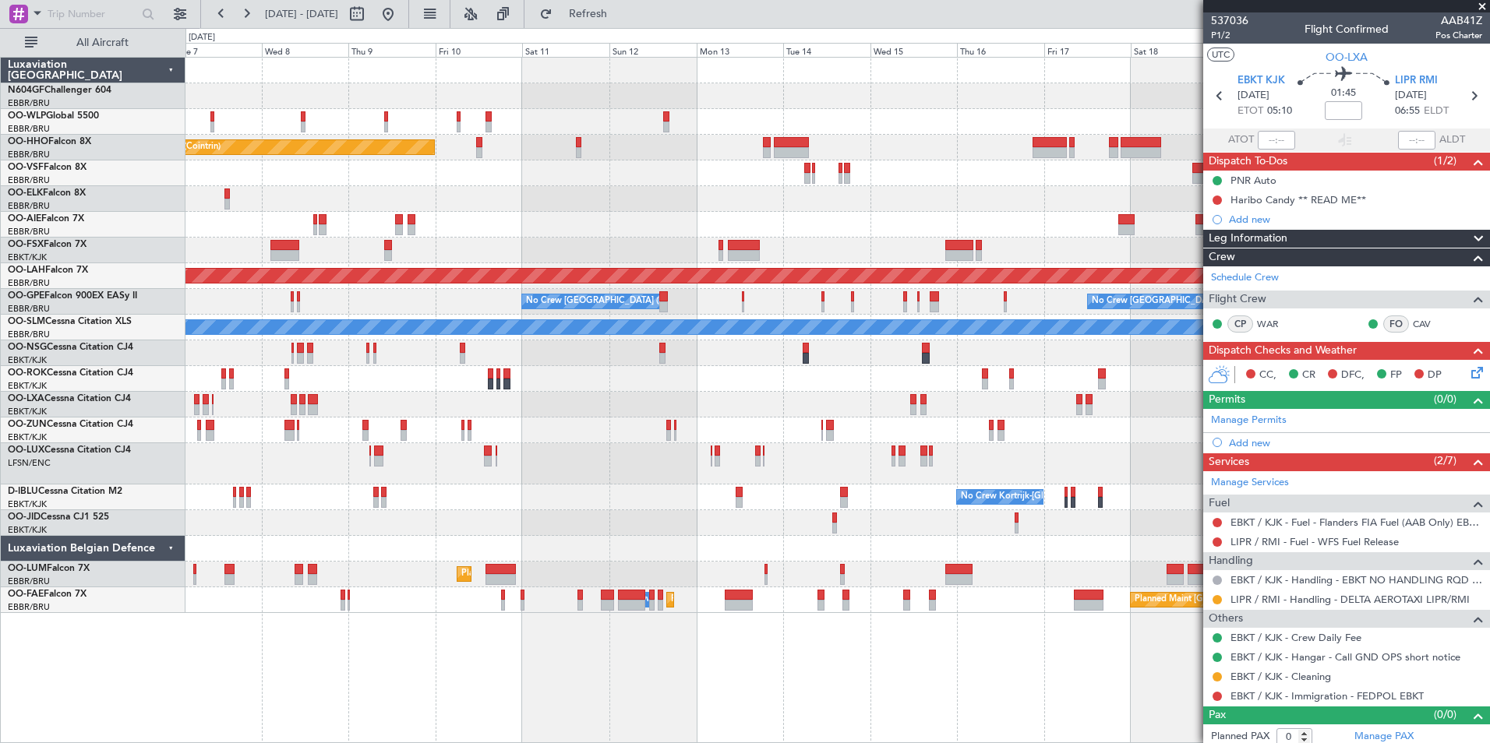
click at [517, 250] on div "Planned Maint Geneva (Cointrin) Unplanned Maint [GEOGRAPHIC_DATA] ([GEOGRAPHIC_…" at bounding box center [836, 336] width 1303 height 556
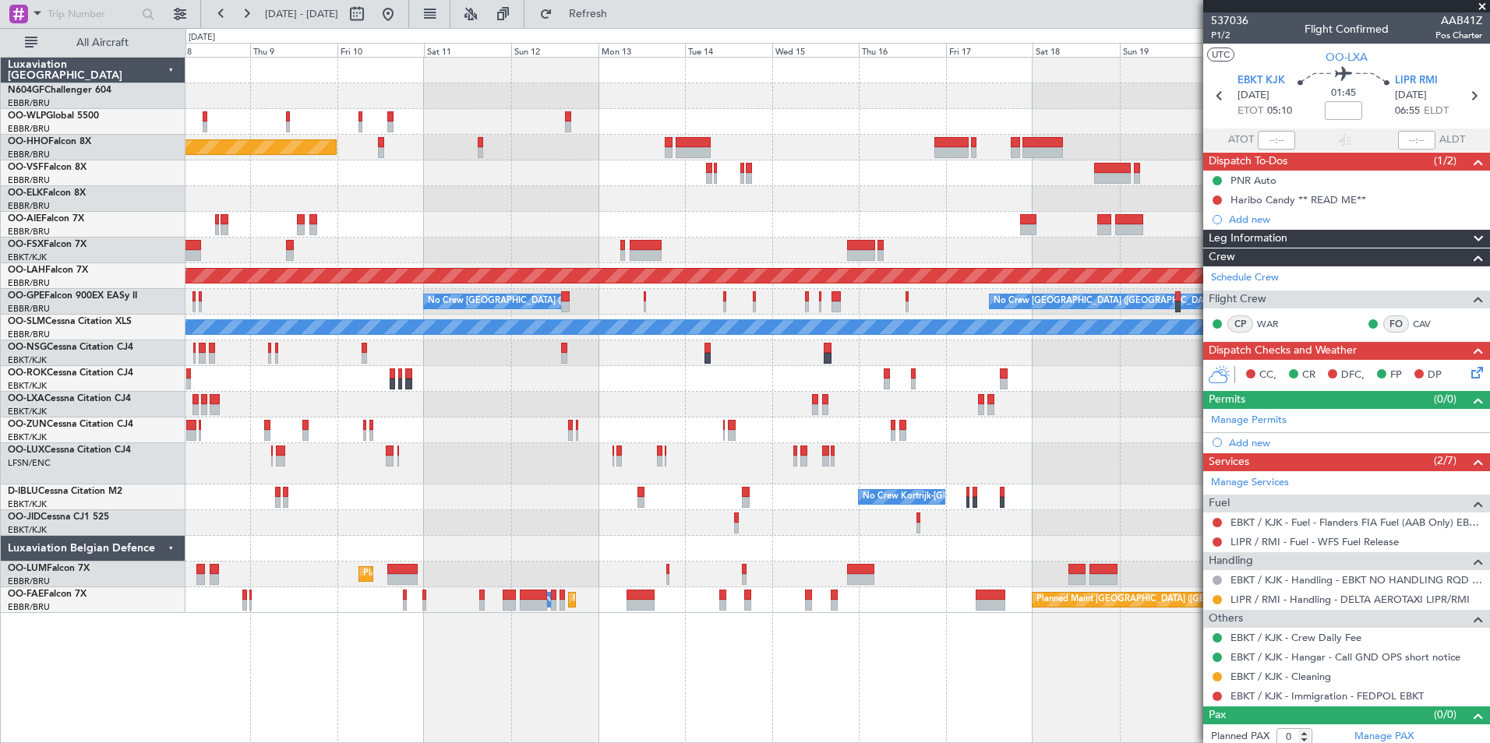
click at [647, 222] on div "Planned Maint Geneva (Cointrin) Planned [GEOGRAPHIC_DATA][PERSON_NAME]-[GEOGRAP…" at bounding box center [836, 336] width 1303 height 556
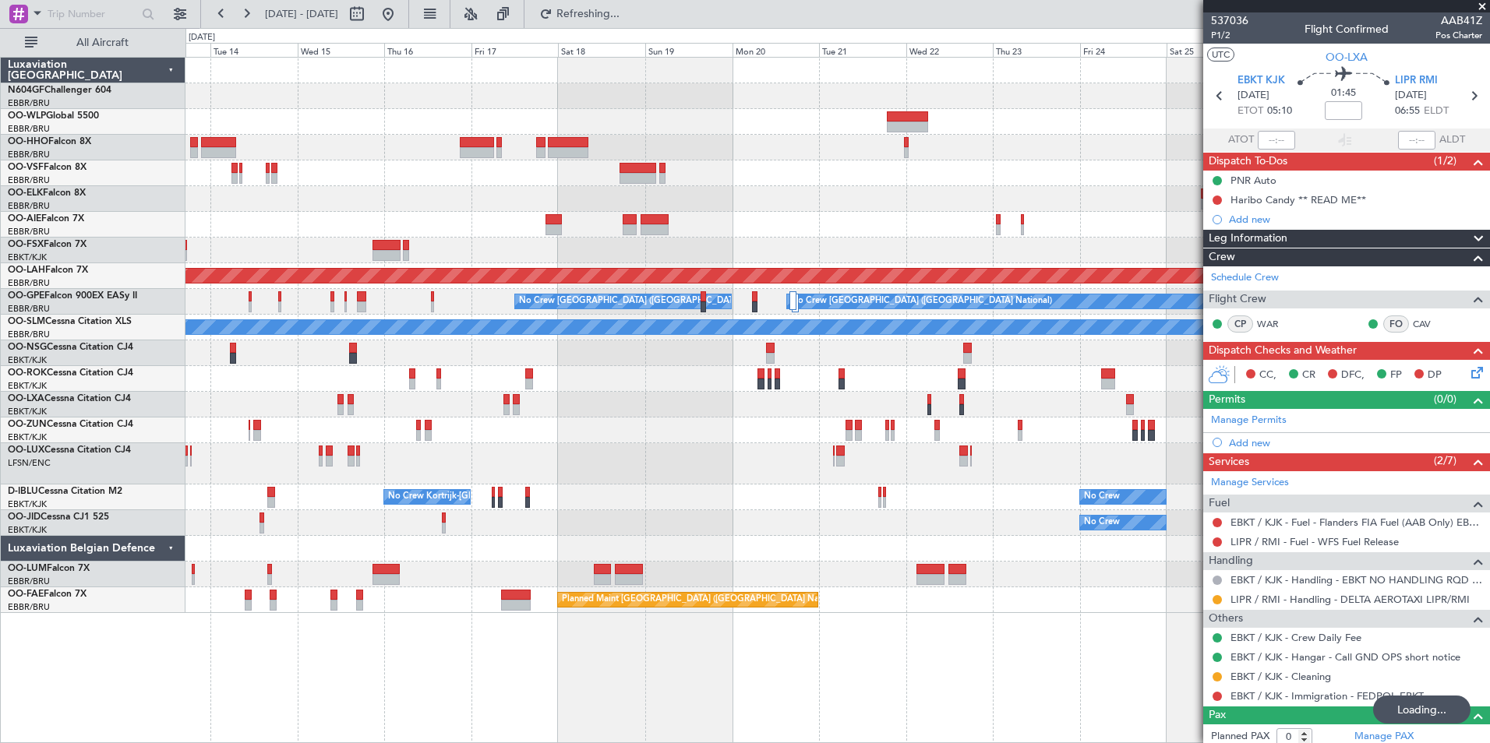
click at [503, 196] on div at bounding box center [836, 199] width 1303 height 26
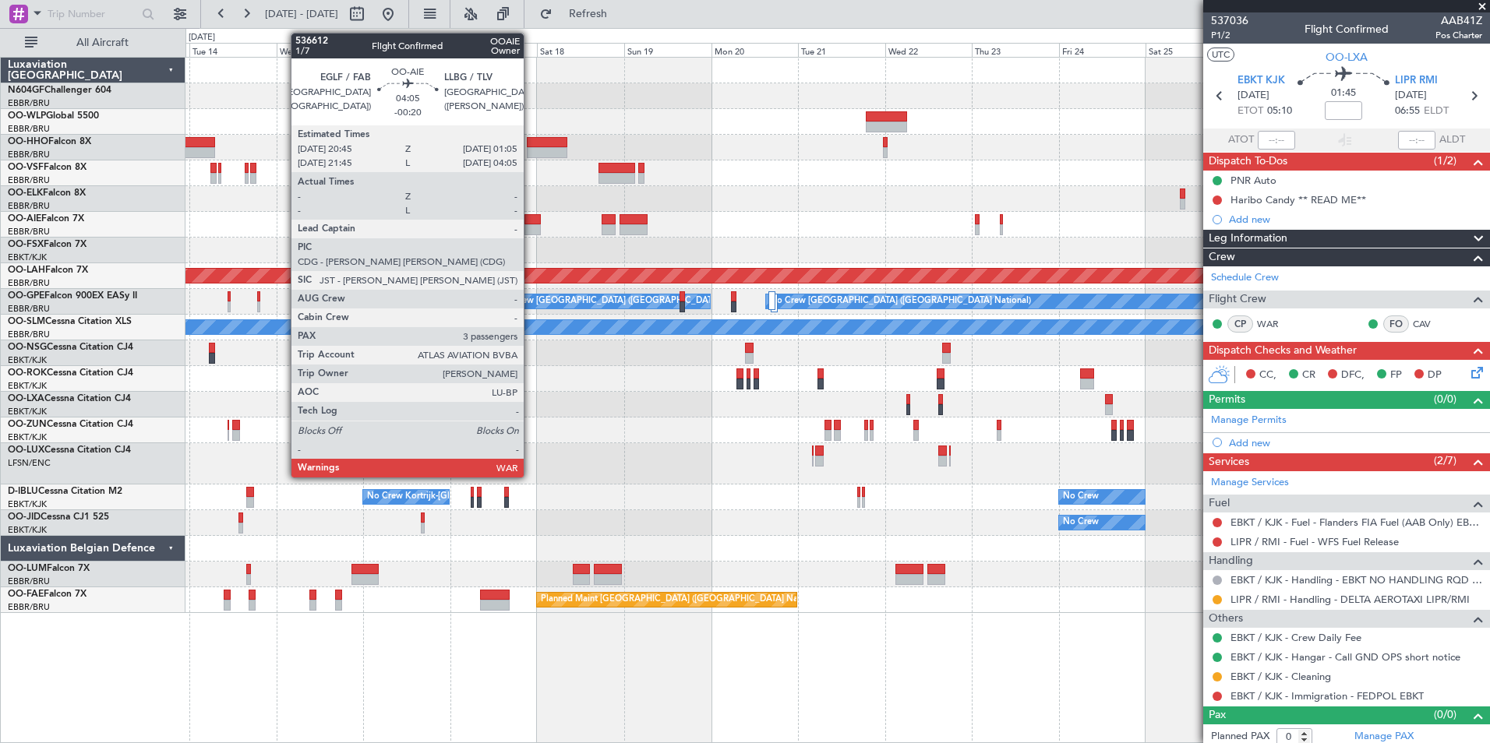
click at [531, 226] on div at bounding box center [532, 229] width 16 height 11
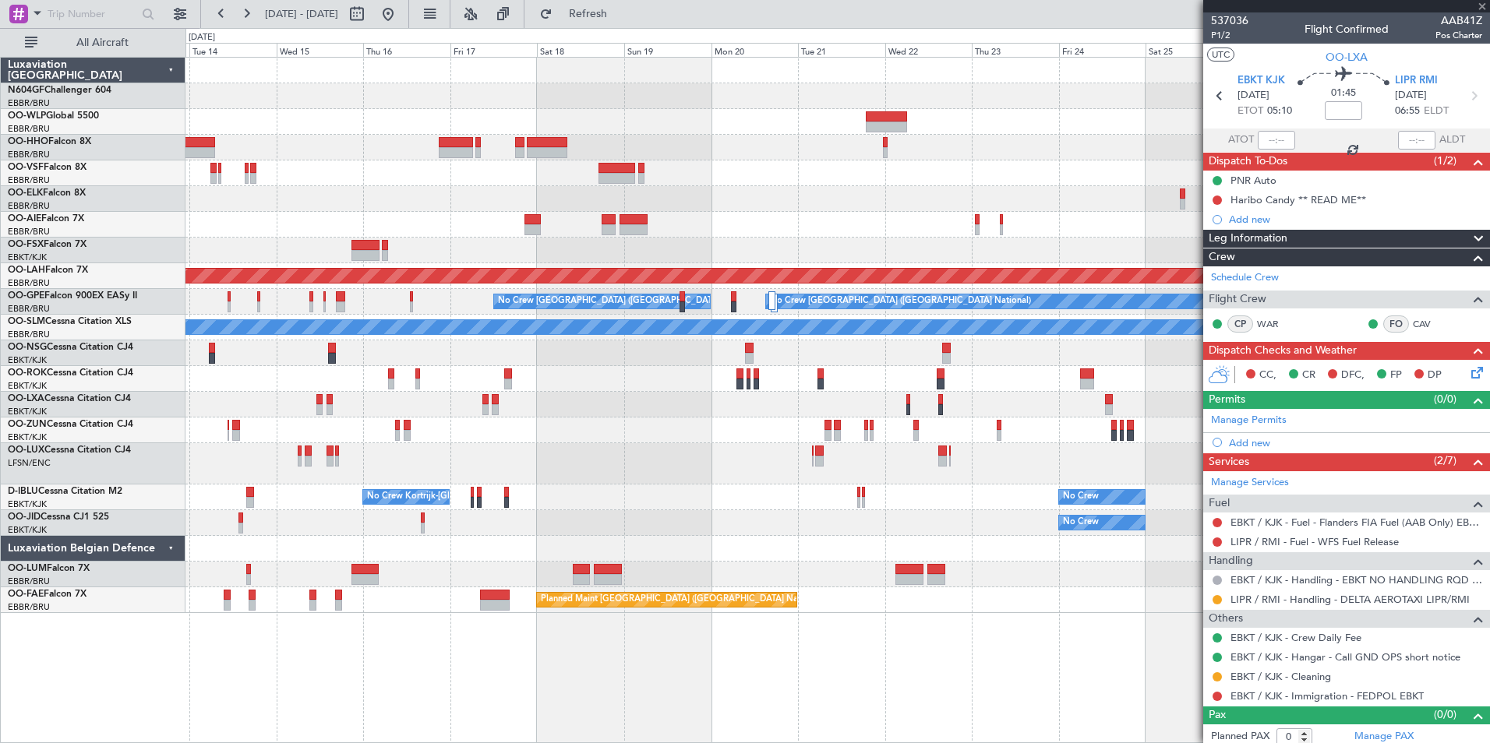
type input "-00:20"
type input "3"
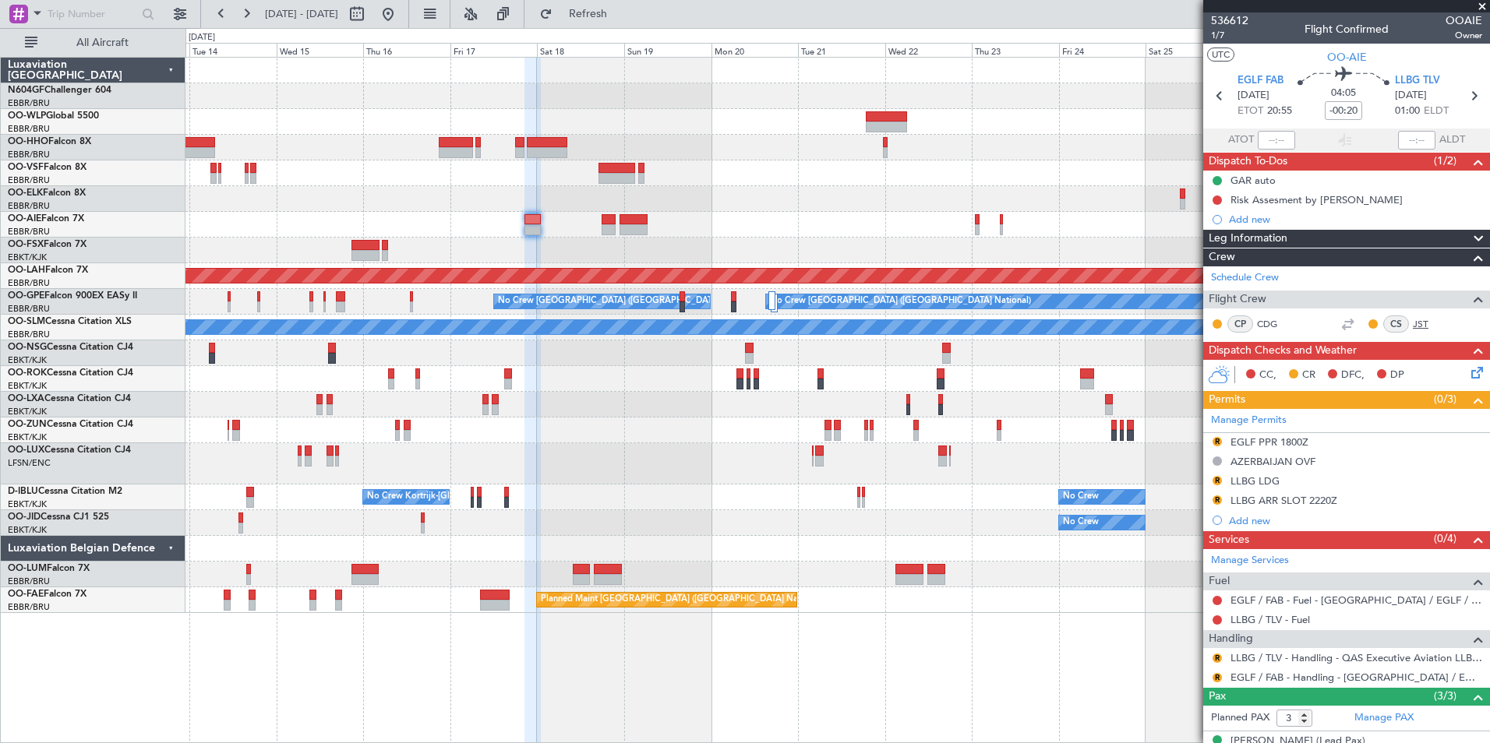
scroll to position [108, 0]
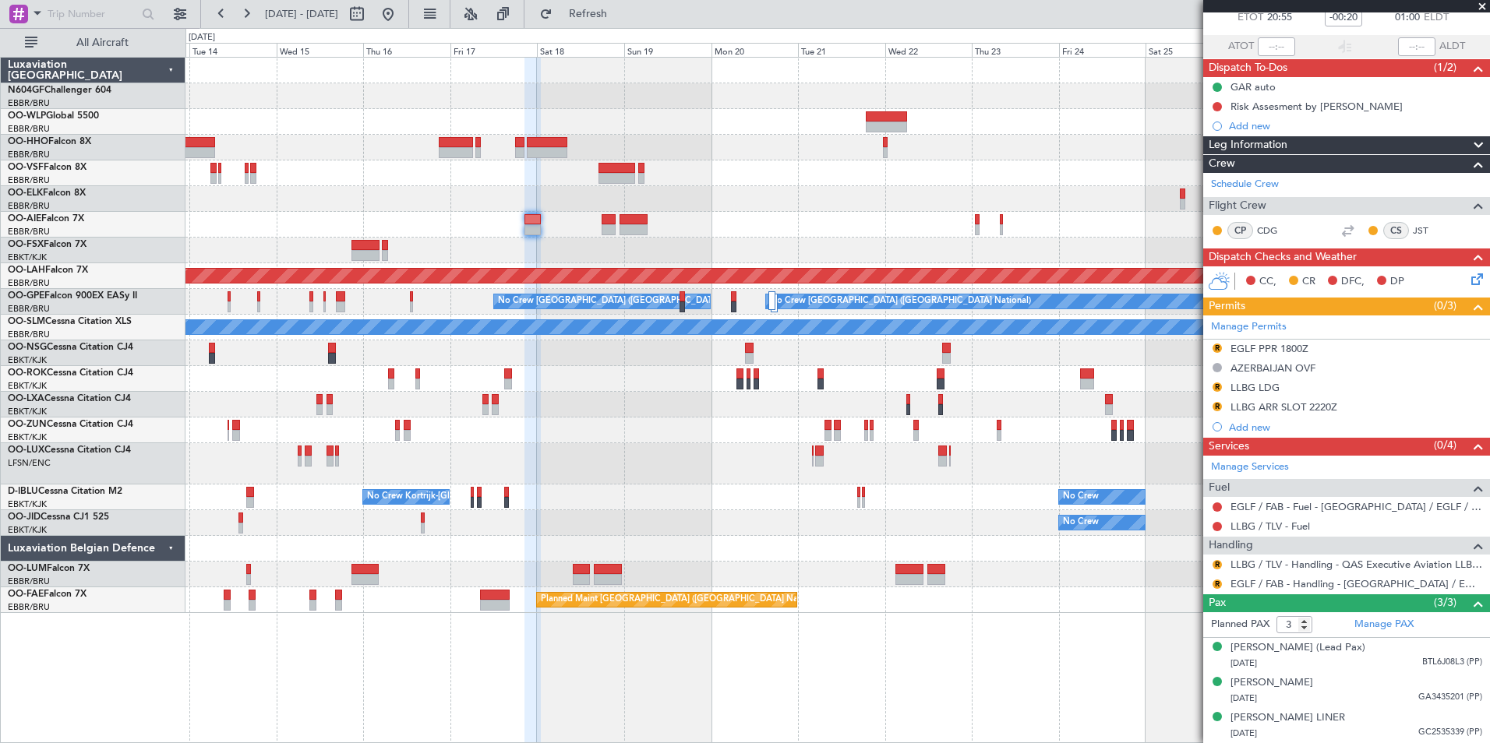
click at [1086, 645] on div "Planned Maint [PERSON_NAME]-[GEOGRAPHIC_DATA][PERSON_NAME] ([GEOGRAPHIC_DATA][P…" at bounding box center [837, 400] width 1304 height 686
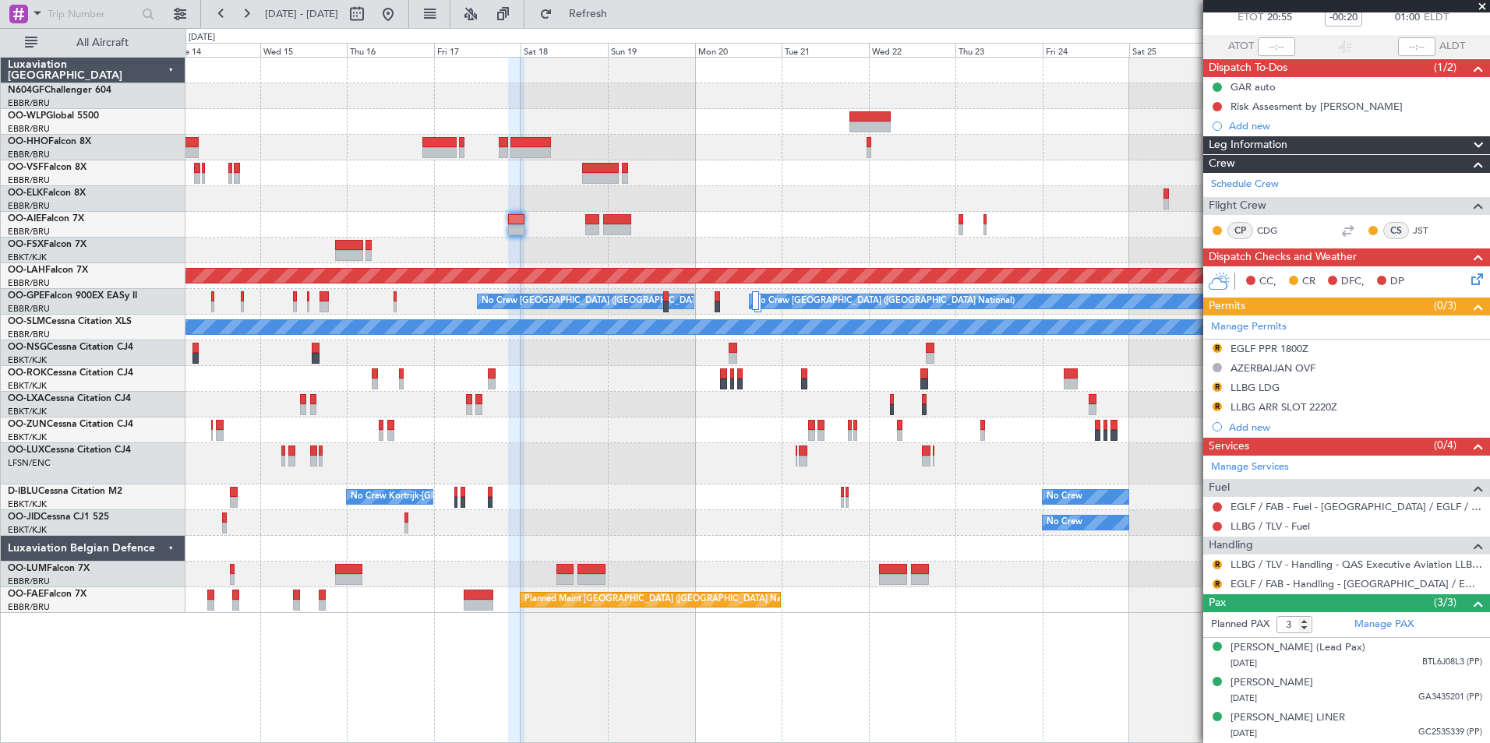
click at [859, 245] on div at bounding box center [836, 251] width 1303 height 26
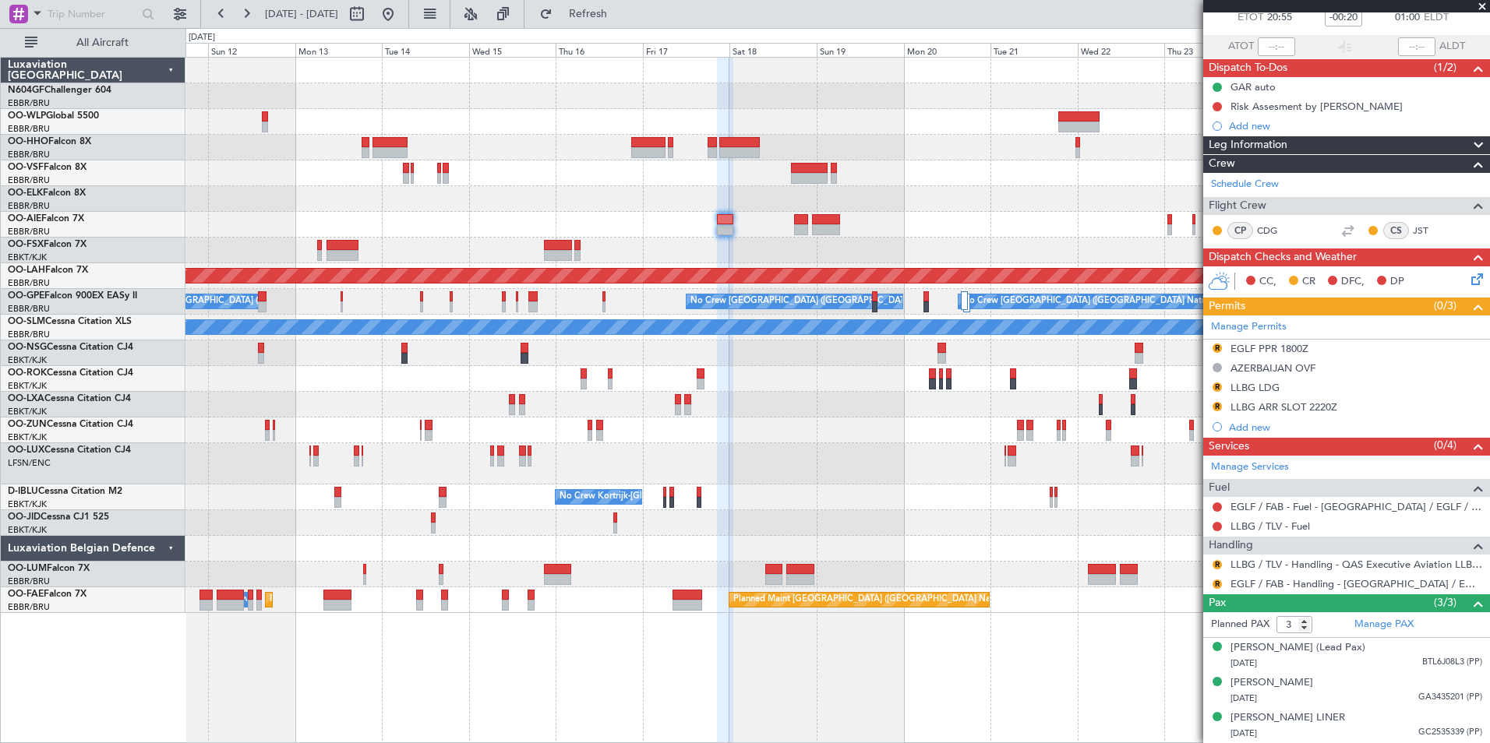
click at [694, 220] on div "Planned Maint Geneva (Cointrin) Planned [GEOGRAPHIC_DATA][PERSON_NAME]-[GEOGRAP…" at bounding box center [836, 336] width 1303 height 556
click at [609, 232] on div "Planned Maint Geneva (Cointrin) Planned [GEOGRAPHIC_DATA][PERSON_NAME]-[GEOGRAP…" at bounding box center [836, 336] width 1303 height 556
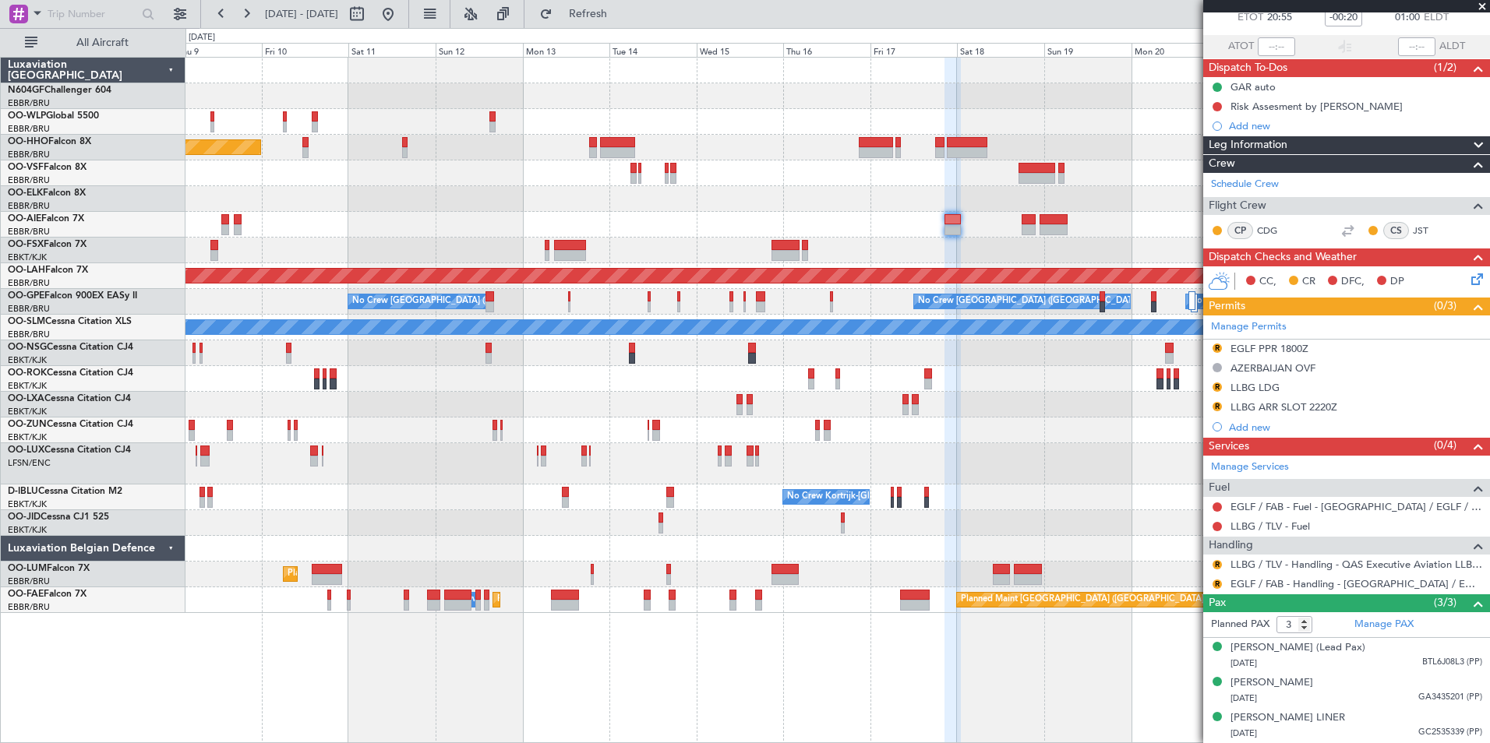
click at [491, 199] on div at bounding box center [836, 199] width 1303 height 26
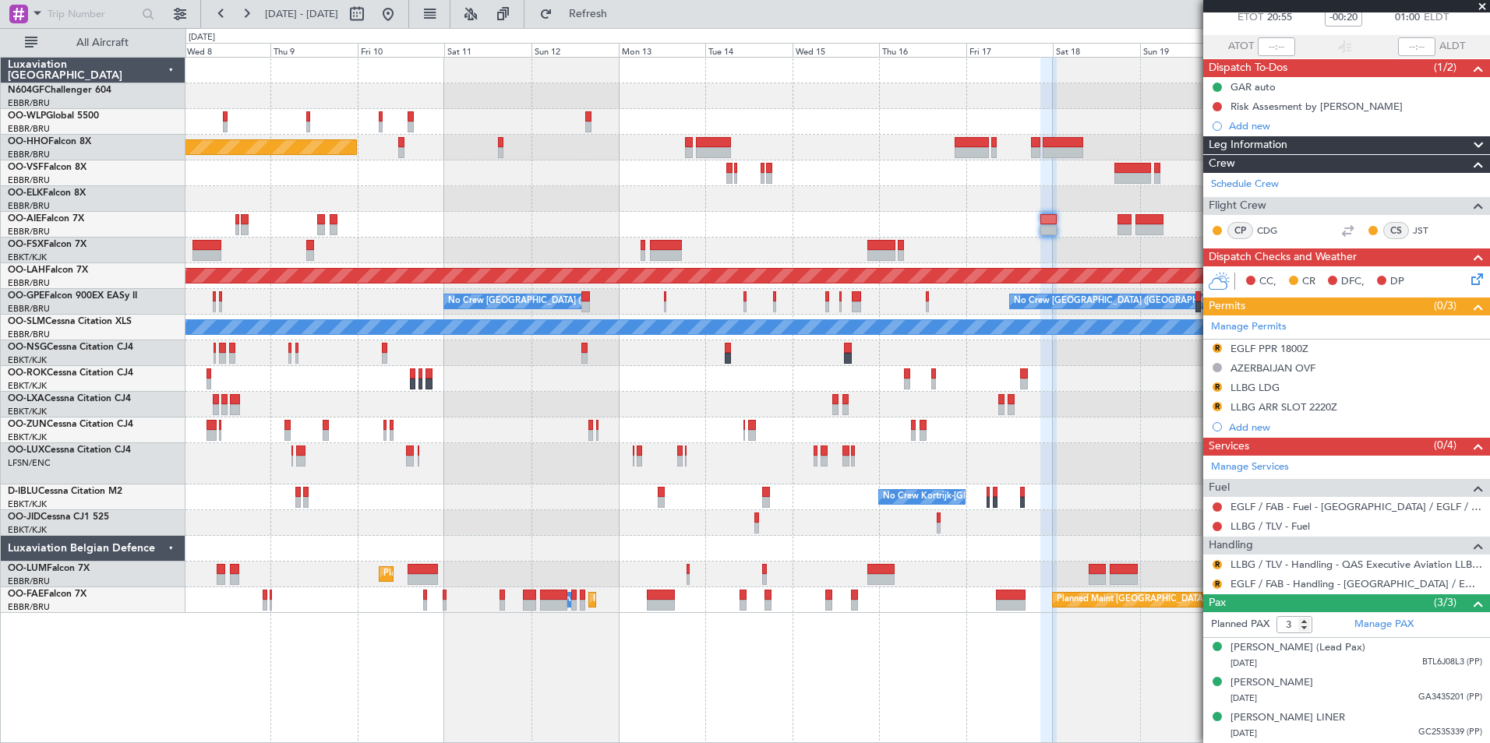
click at [546, 213] on div "Planned Maint Geneva (Cointrin) Planned [GEOGRAPHIC_DATA][PERSON_NAME]-[GEOGRAP…" at bounding box center [836, 336] width 1303 height 556
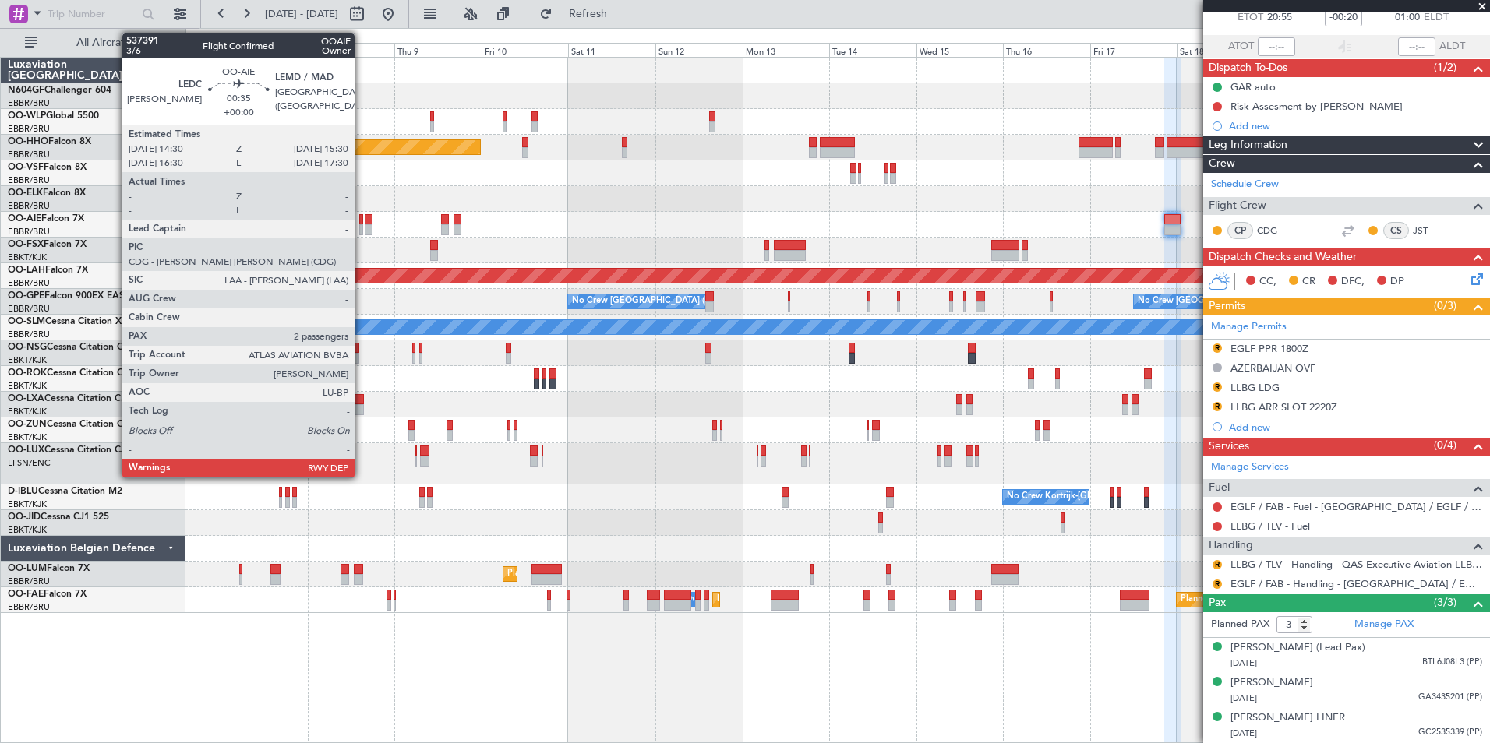
click at [362, 222] on div at bounding box center [361, 219] width 4 height 11
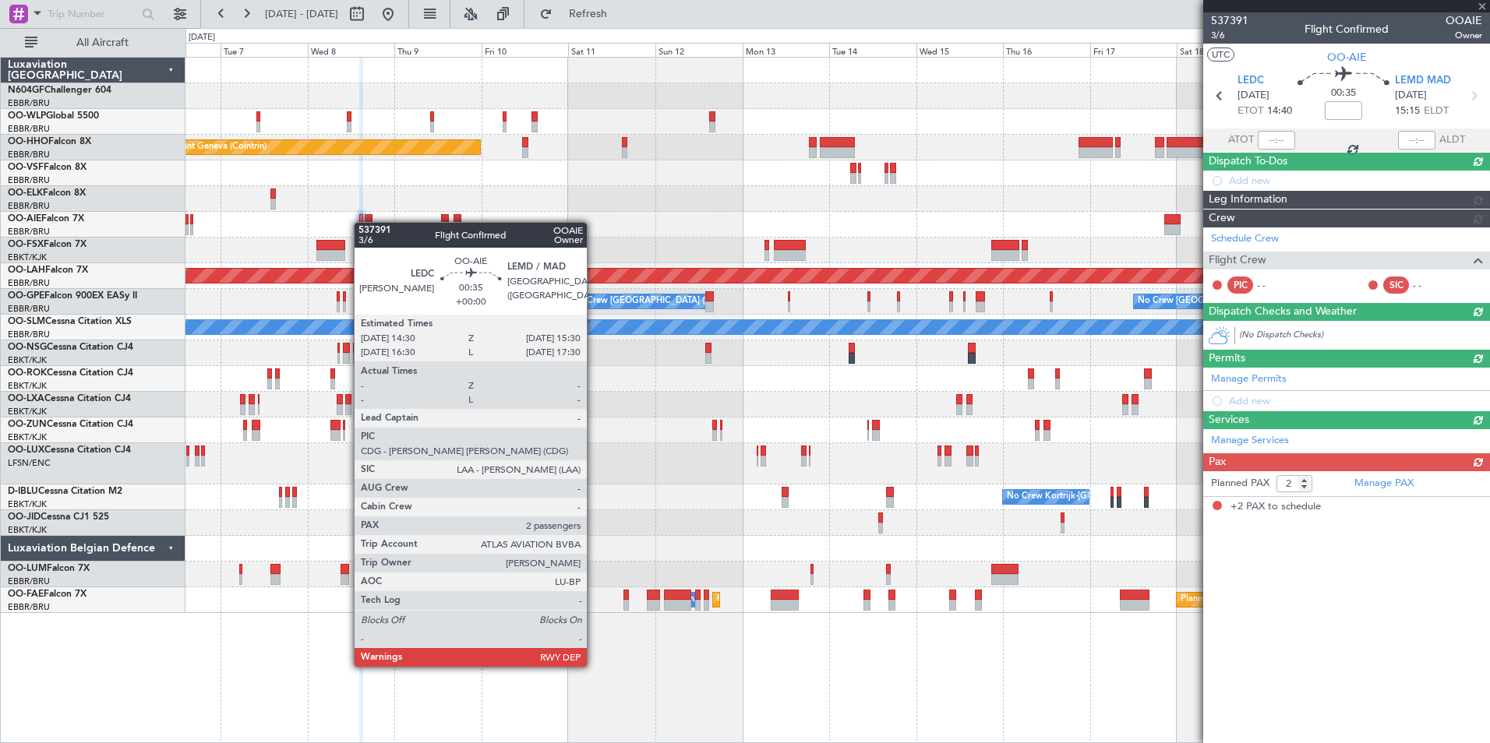
scroll to position [0, 0]
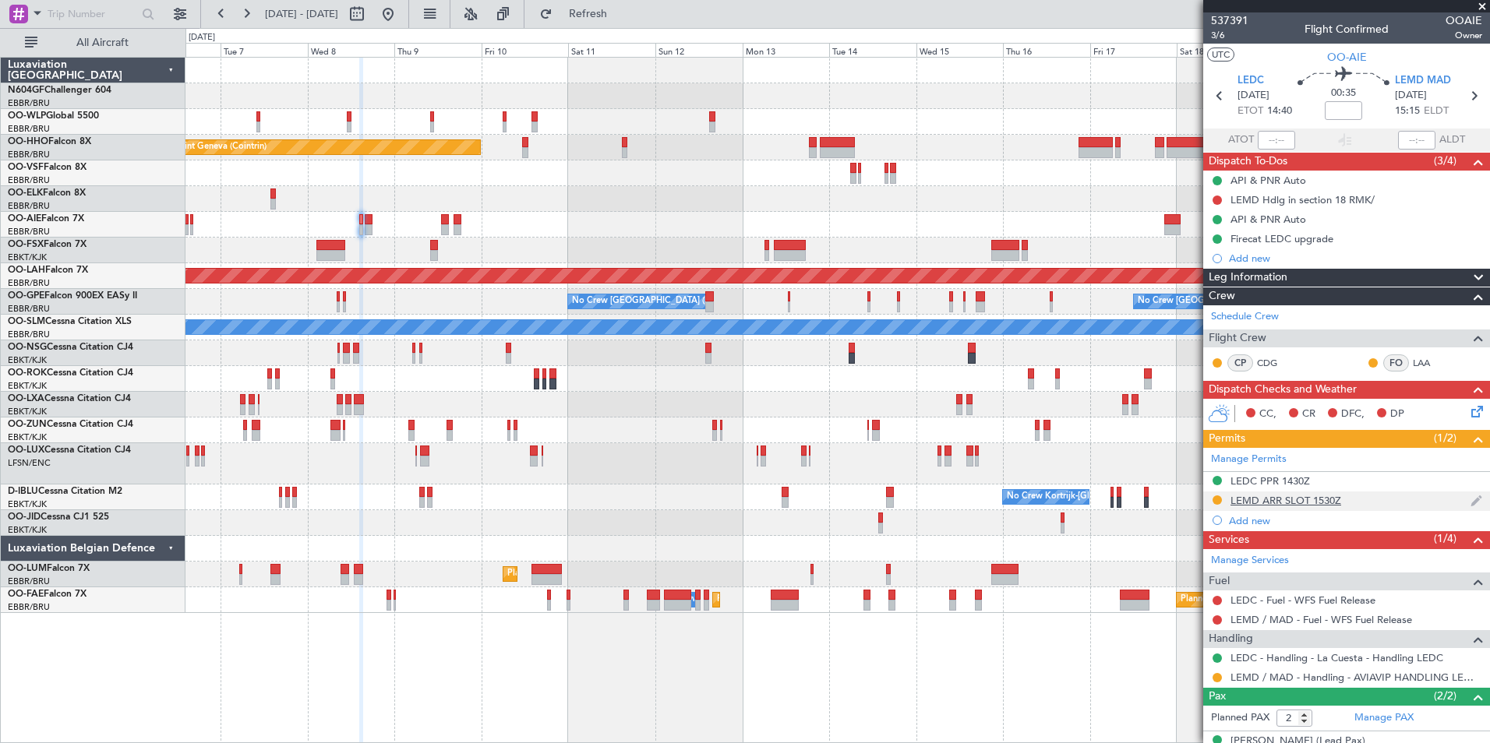
click at [1310, 502] on div "LEMD ARR SLOT 1530Z" at bounding box center [1285, 500] width 111 height 13
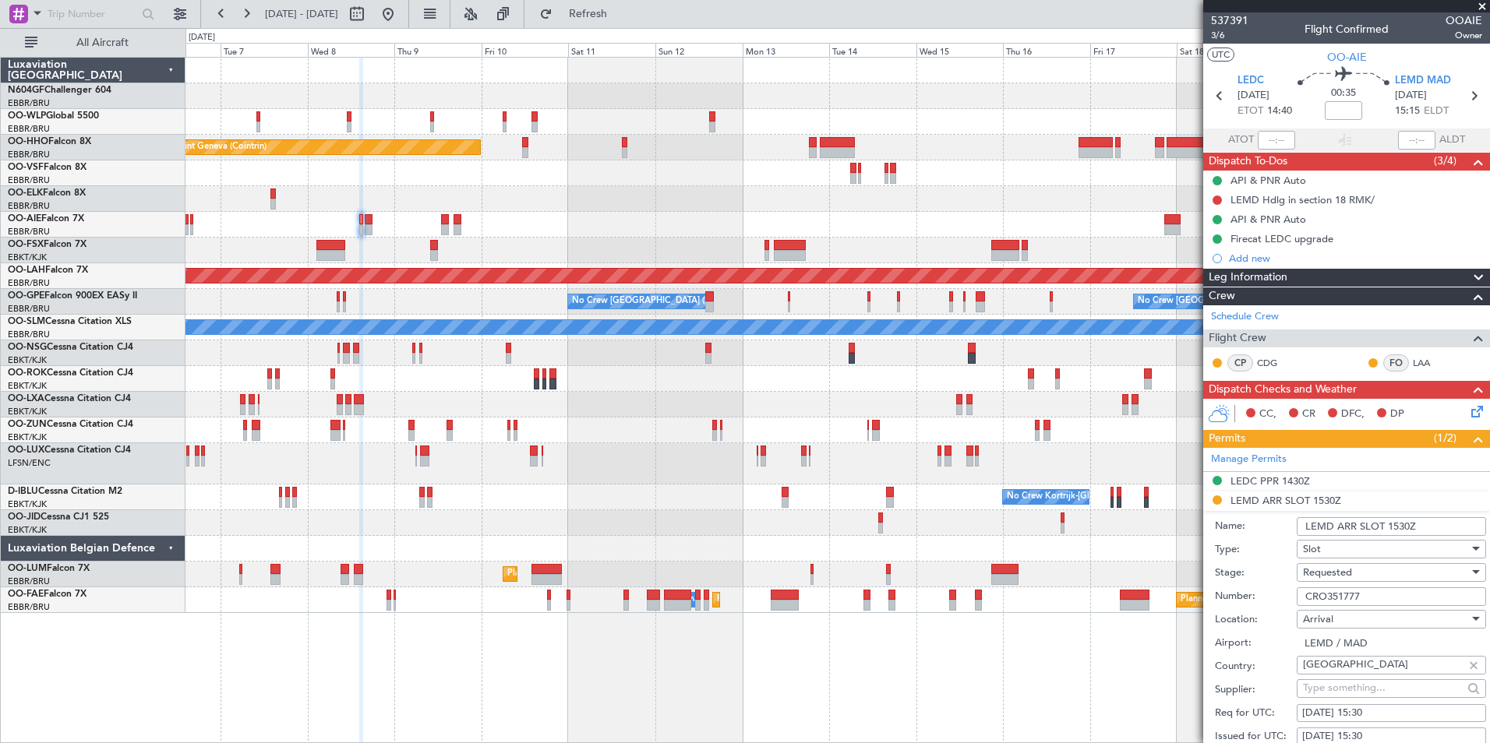
drag, startPoint x: 1404, startPoint y: 581, endPoint x: 1279, endPoint y: 609, distance: 128.4
click at [1279, 609] on div "Location: Arrival" at bounding box center [1350, 620] width 271 height 23
click at [1347, 572] on span "Requested" at bounding box center [1327, 573] width 49 height 14
click at [1357, 693] on span "Received OK" at bounding box center [1385, 697] width 164 height 23
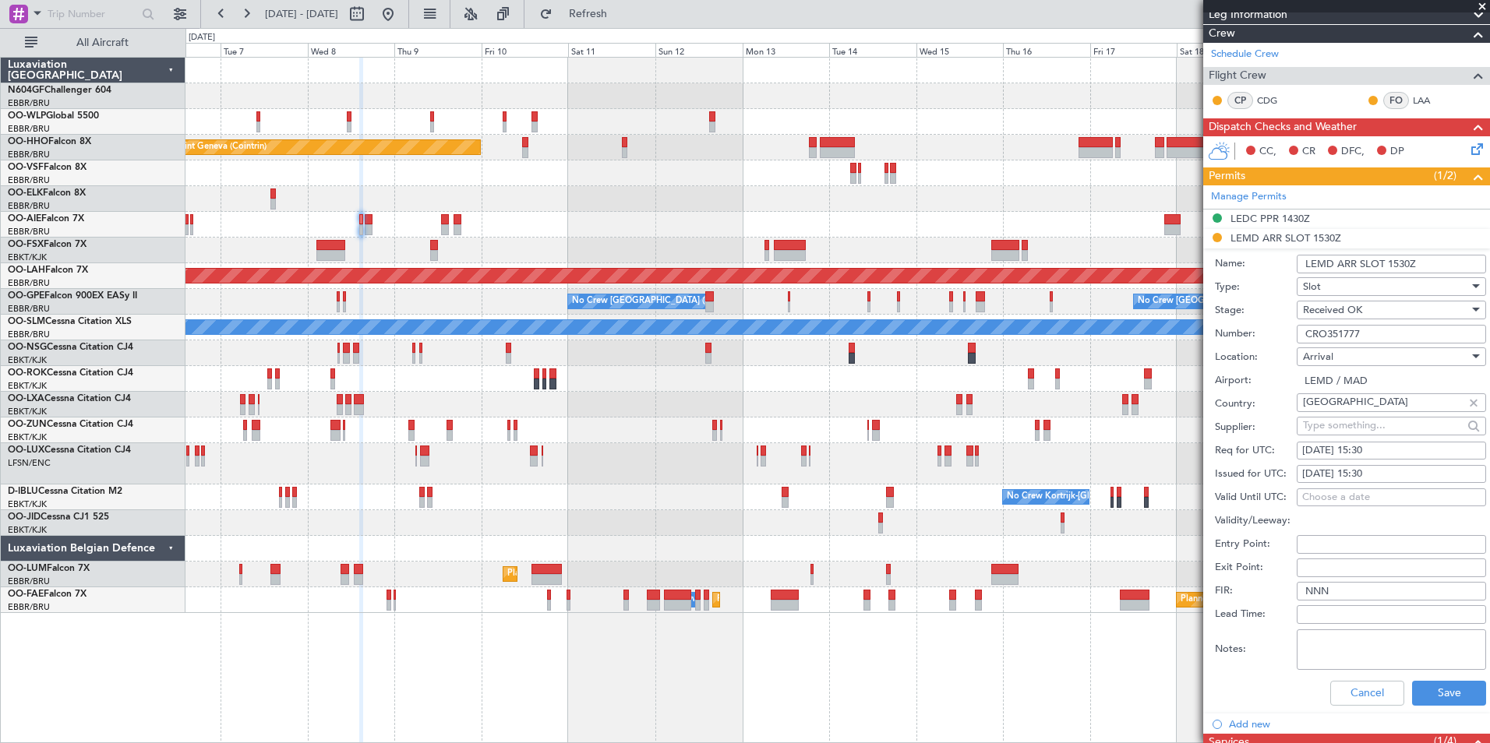
scroll to position [263, 0]
click at [1426, 699] on button "Save" at bounding box center [1449, 692] width 74 height 25
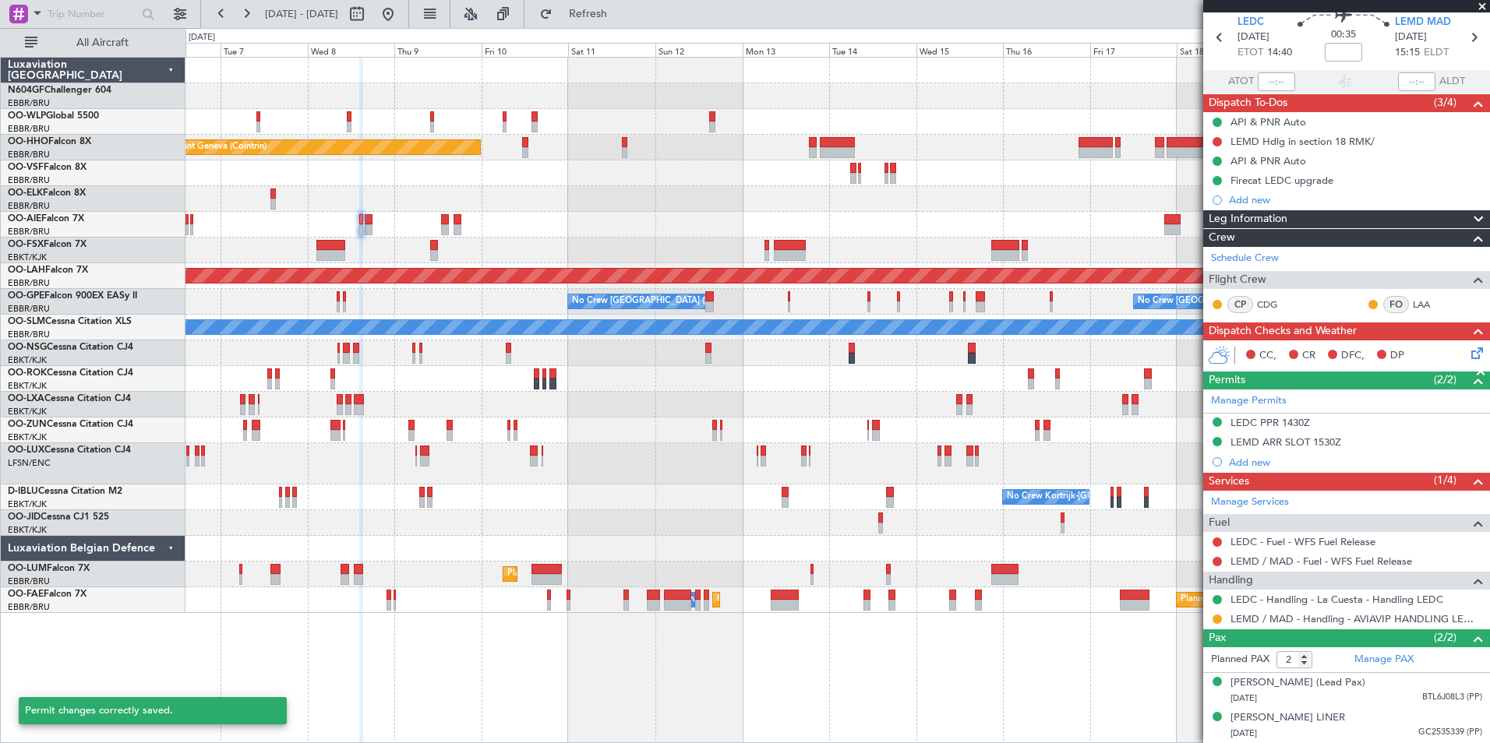
scroll to position [73, 0]
click at [1217, 615] on button at bounding box center [1216, 619] width 9 height 9
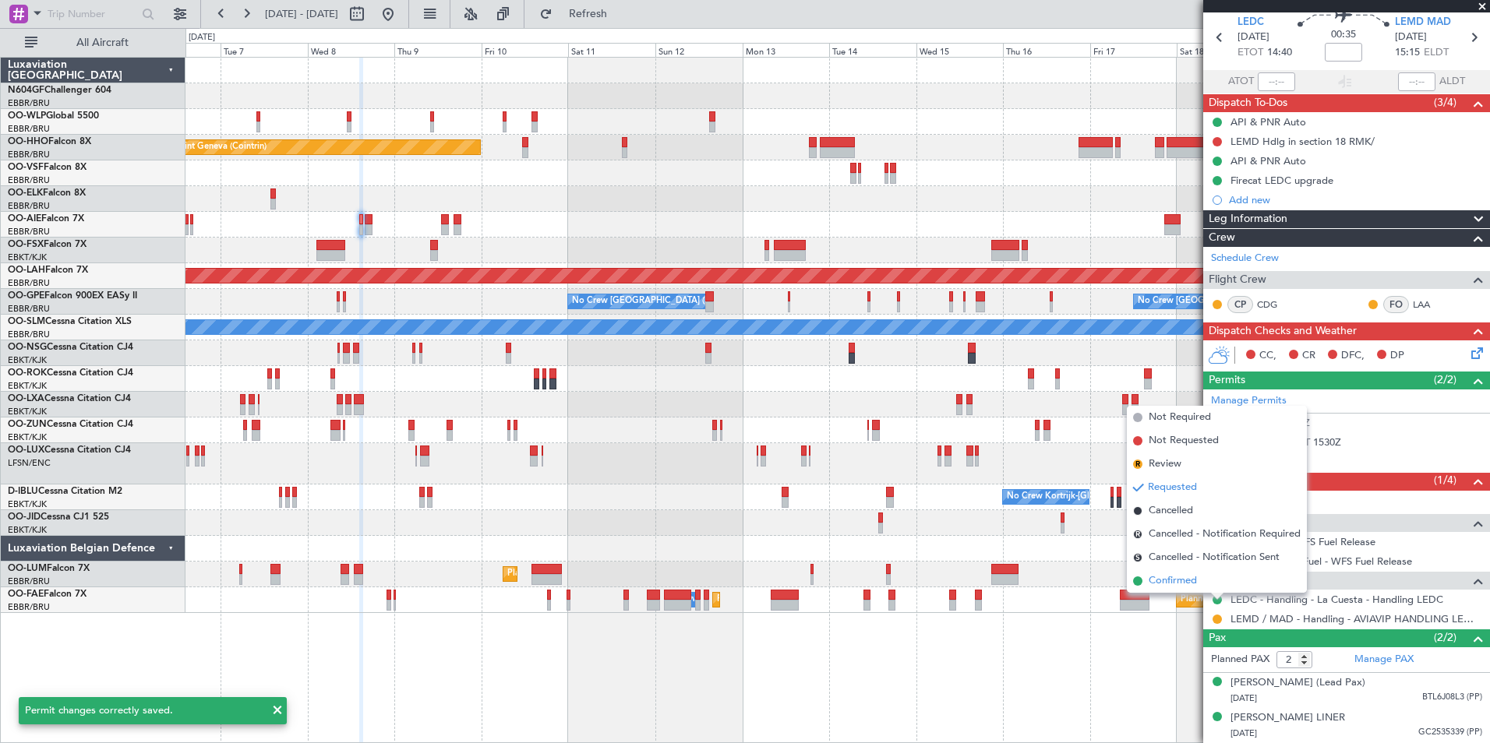
click at [1189, 580] on span "Confirmed" at bounding box center [1172, 581] width 48 height 16
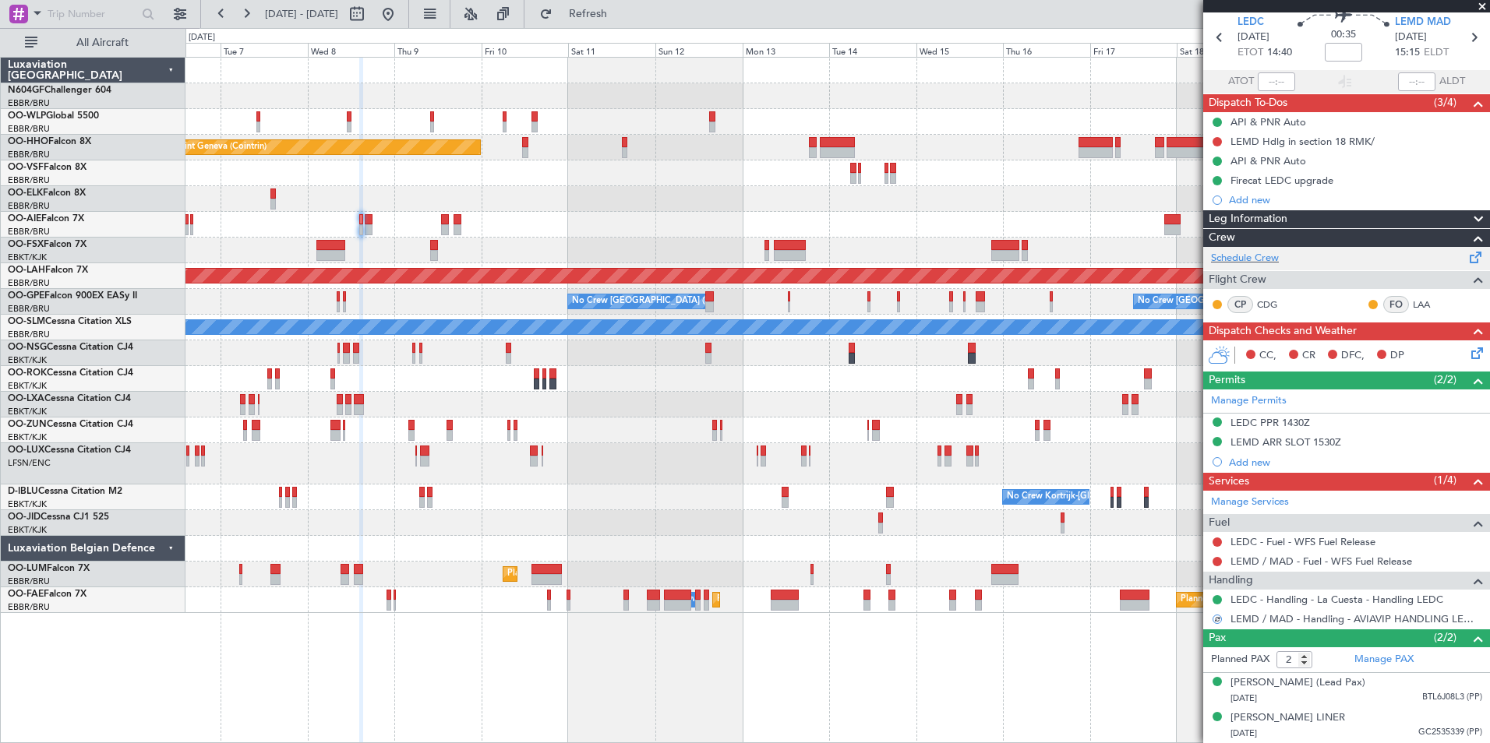
scroll to position [0, 0]
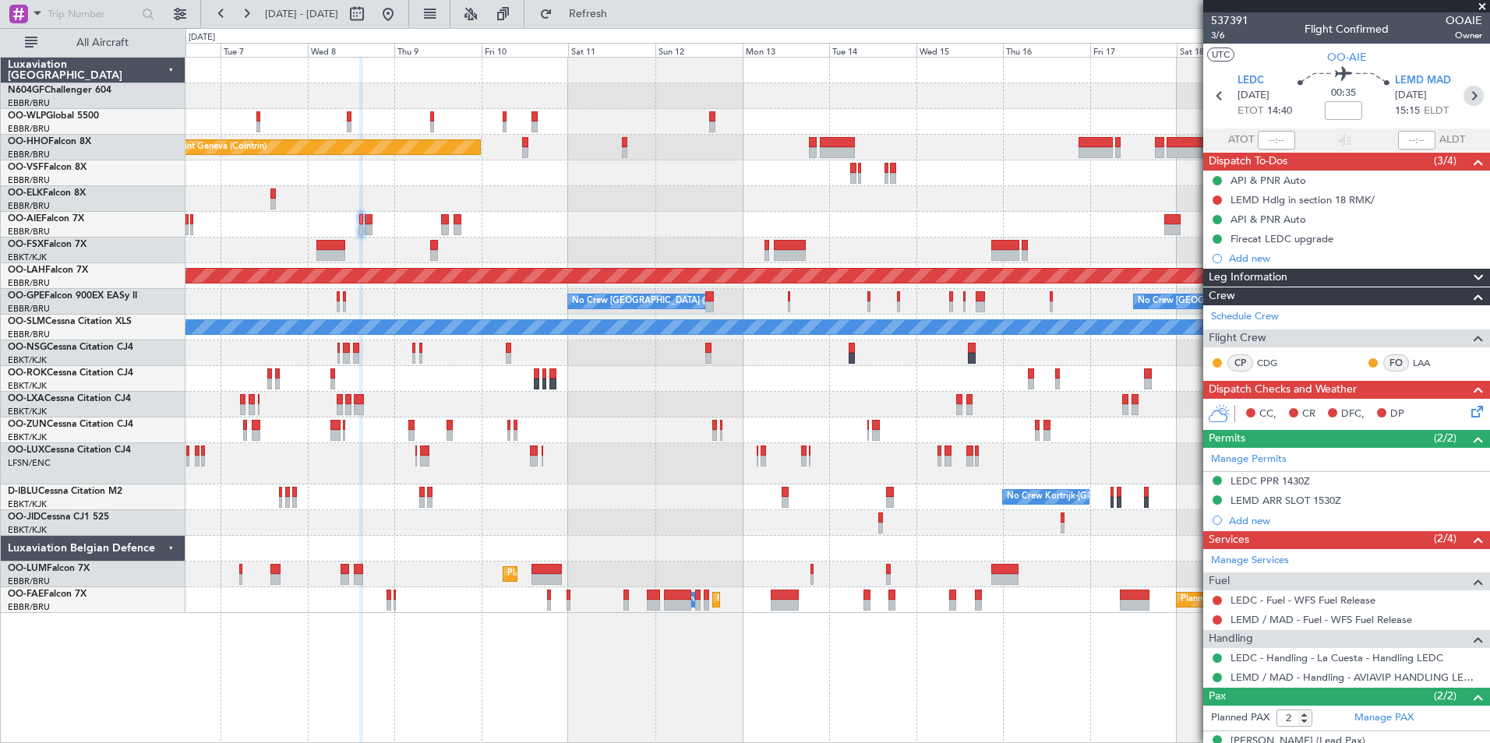
click at [1469, 94] on icon at bounding box center [1473, 96] width 20 height 20
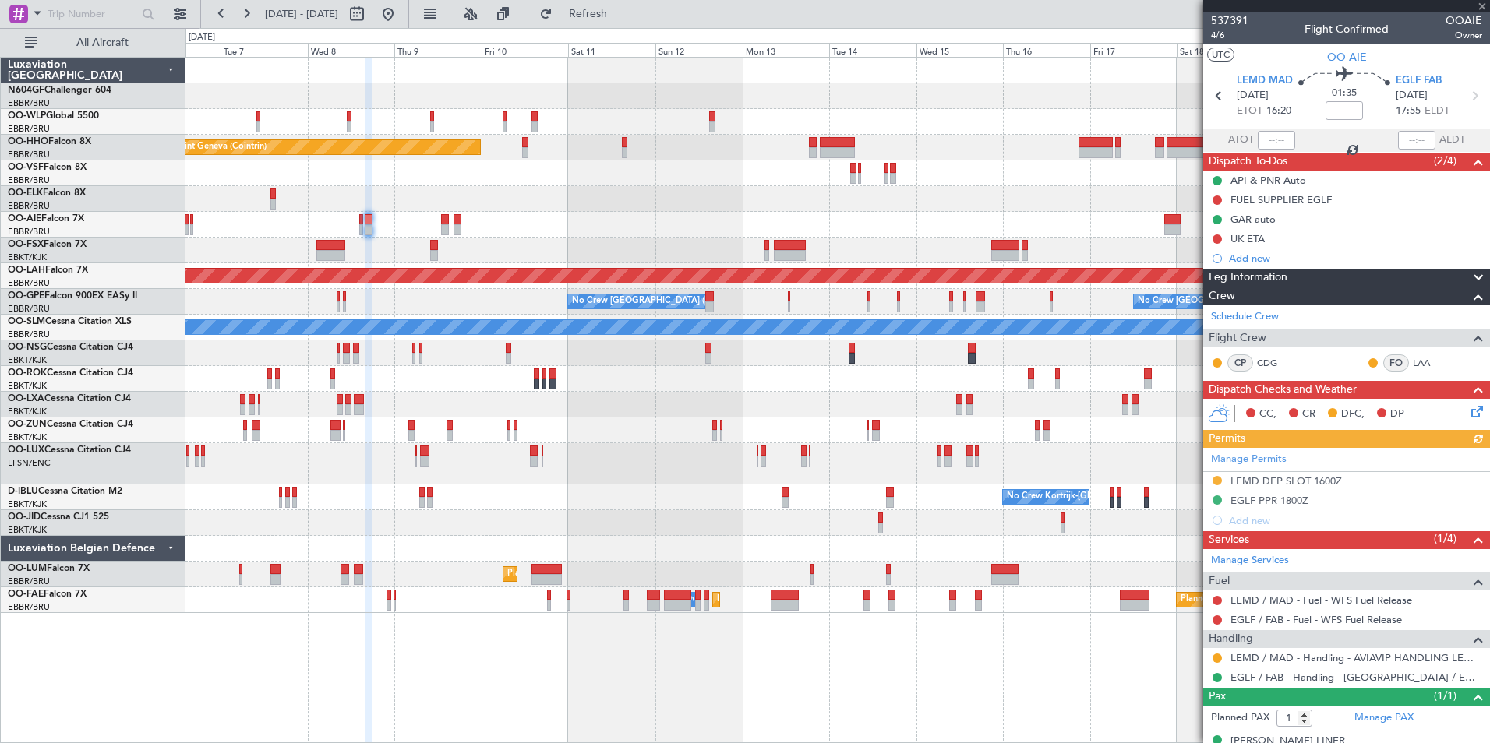
scroll to position [23, 0]
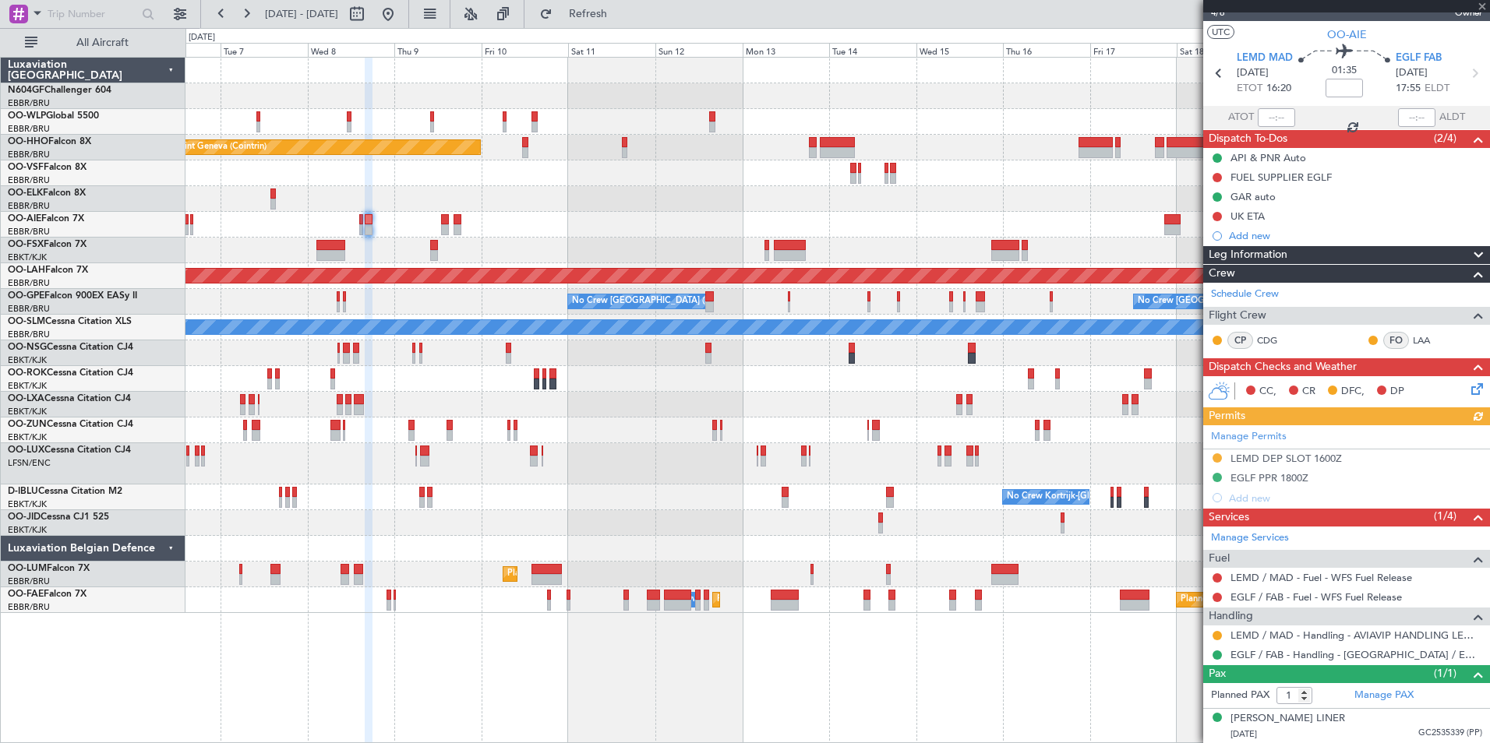
click at [1259, 462] on div "Manage Permits LEMD DEP SLOT 1600Z EGLF PPR 1800Z Add new" at bounding box center [1346, 466] width 287 height 83
click at [1219, 458] on div "Manage Permits LEMD DEP SLOT 1600Z EGLF PPR 1800Z Add new" at bounding box center [1346, 466] width 287 height 83
click at [1218, 457] on button at bounding box center [1216, 457] width 9 height 9
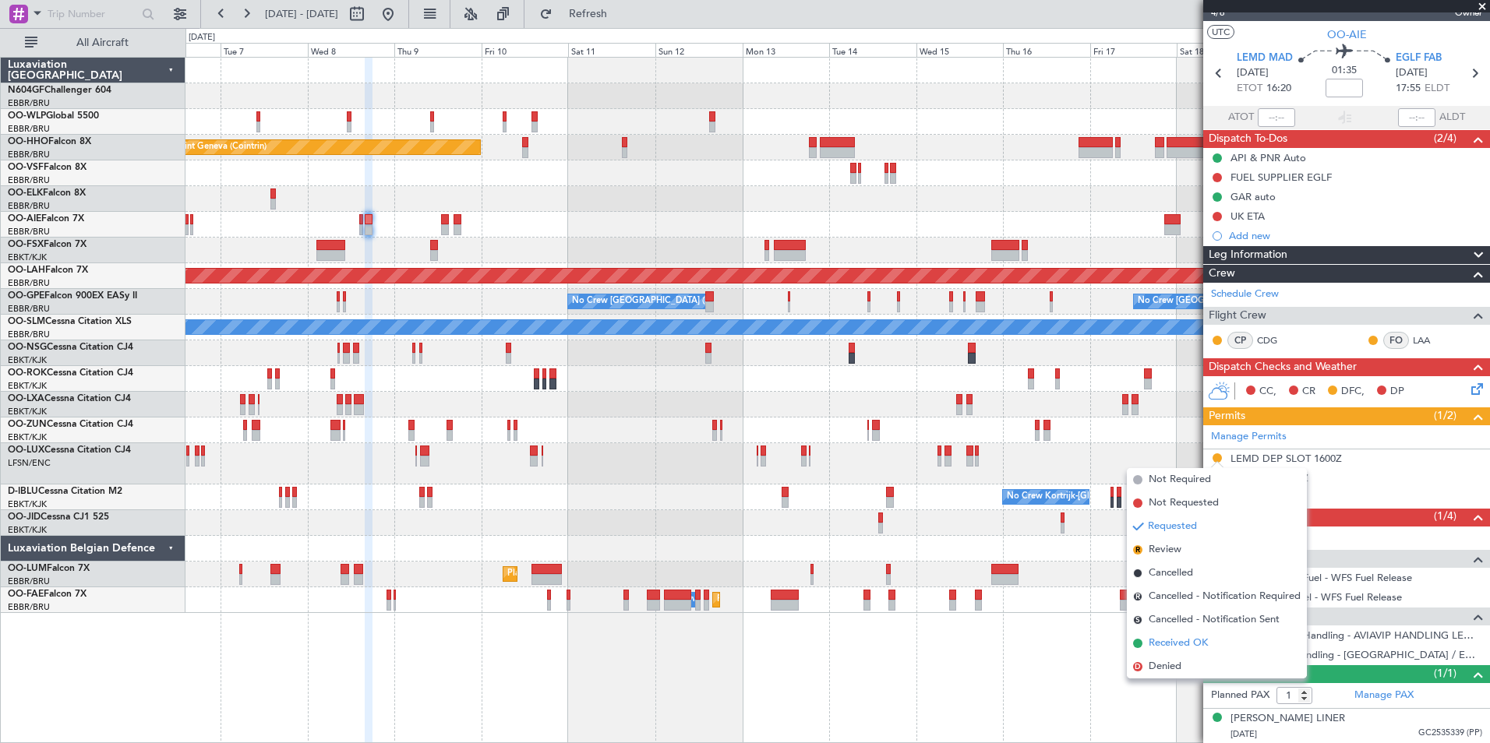
click at [1208, 647] on li "Received OK" at bounding box center [1217, 643] width 180 height 23
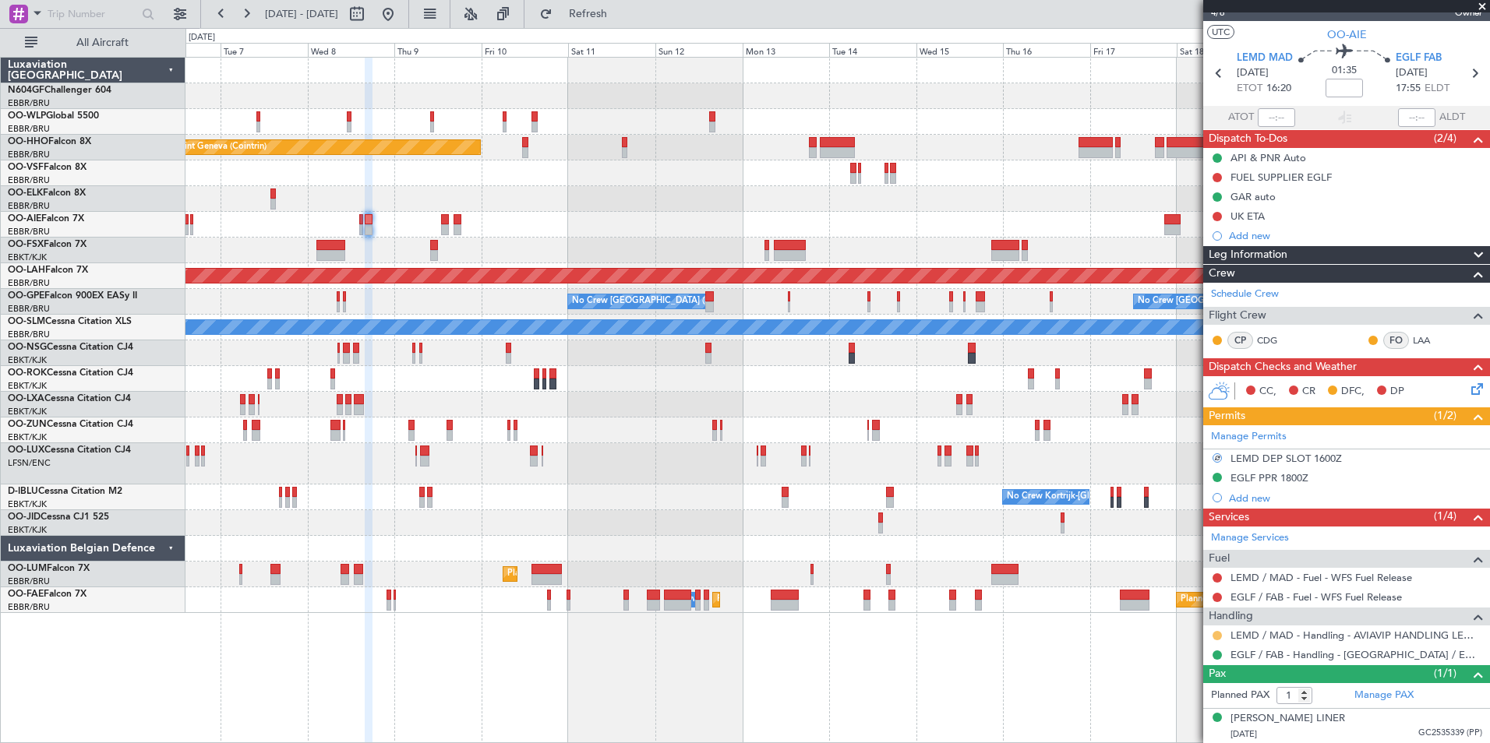
click at [1219, 634] on button at bounding box center [1216, 635] width 9 height 9
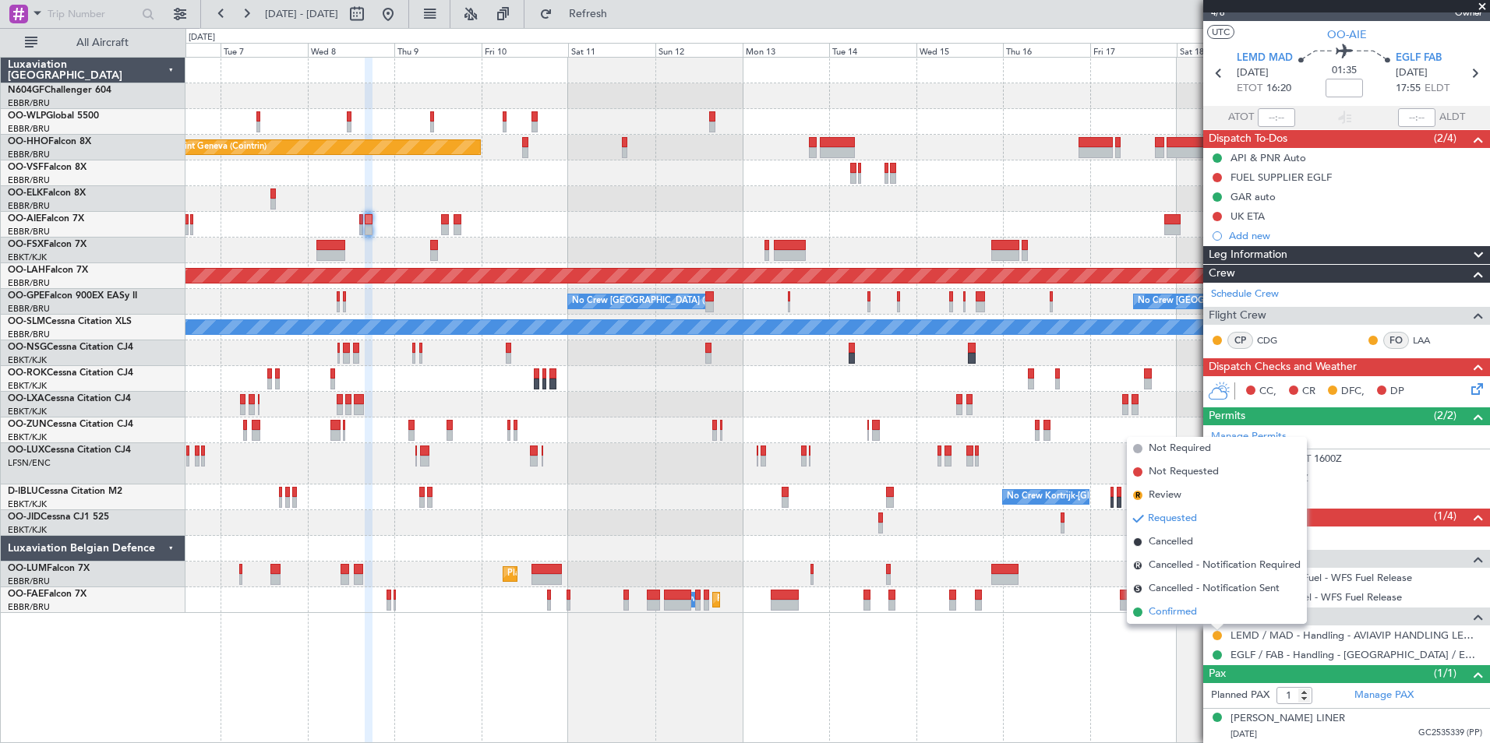
click at [1219, 610] on li "Confirmed" at bounding box center [1217, 612] width 180 height 23
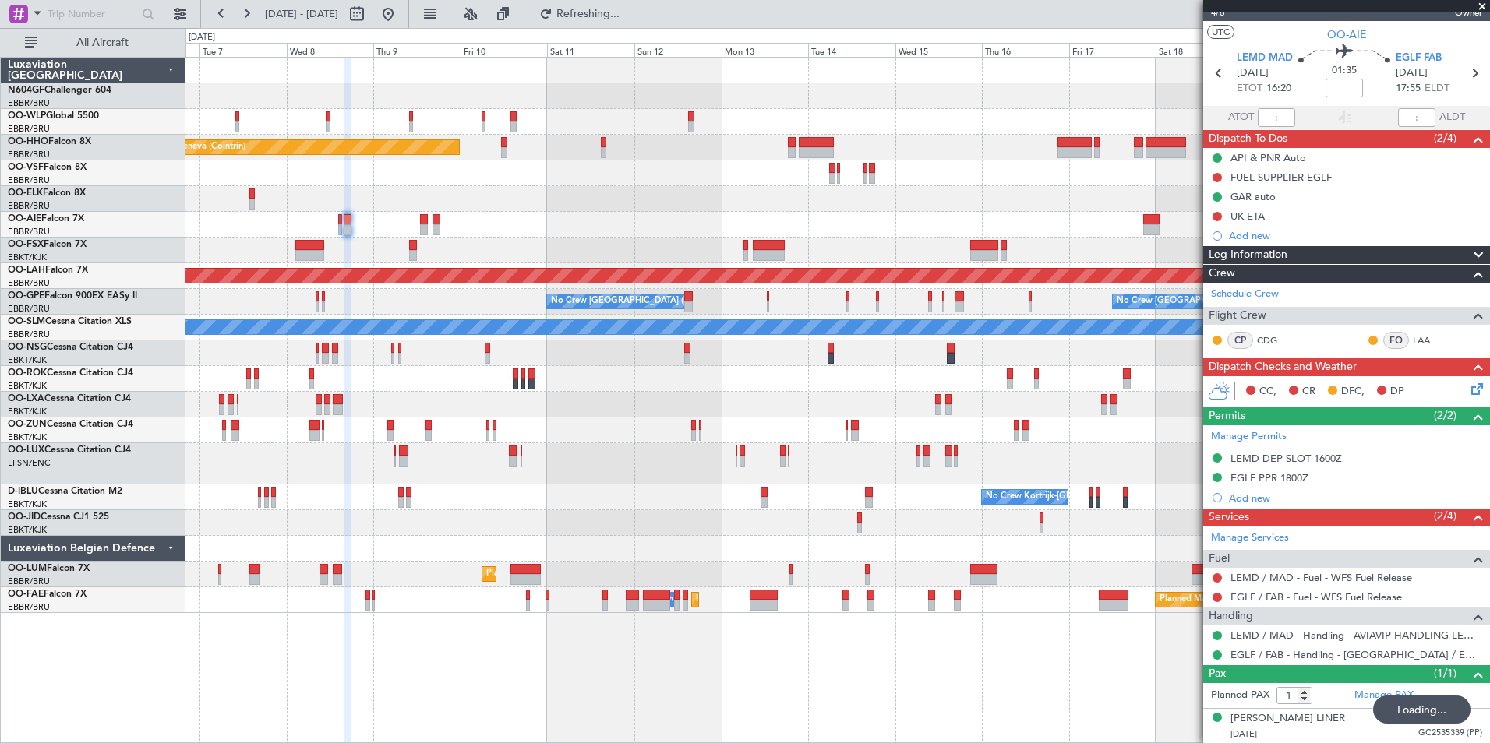
click at [729, 404] on div "Planned Maint Kortrijk-Wevelgem AOG Maint Rimini" at bounding box center [836, 405] width 1303 height 26
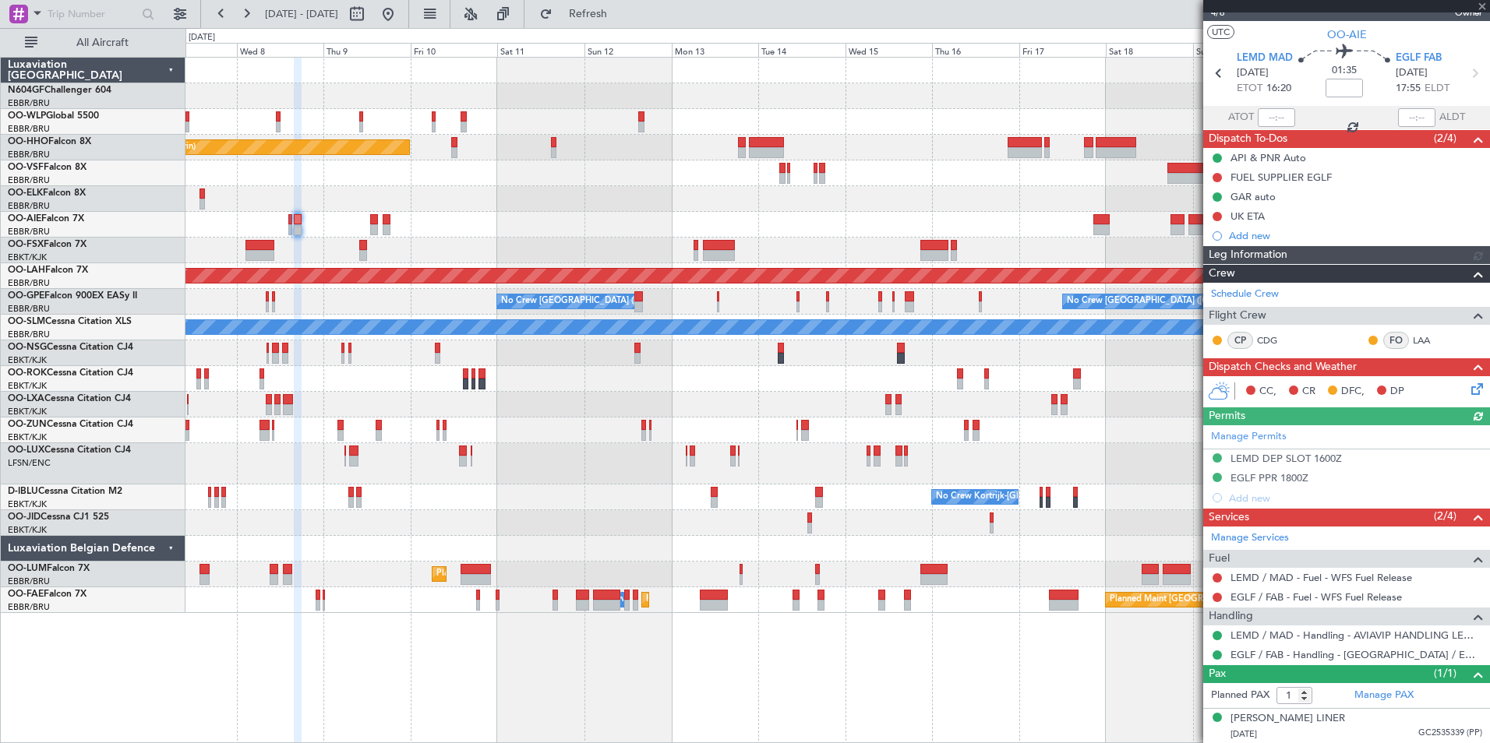
click at [743, 494] on div "No Crew Kortrijk-Wevelgem No Crew" at bounding box center [836, 498] width 1303 height 26
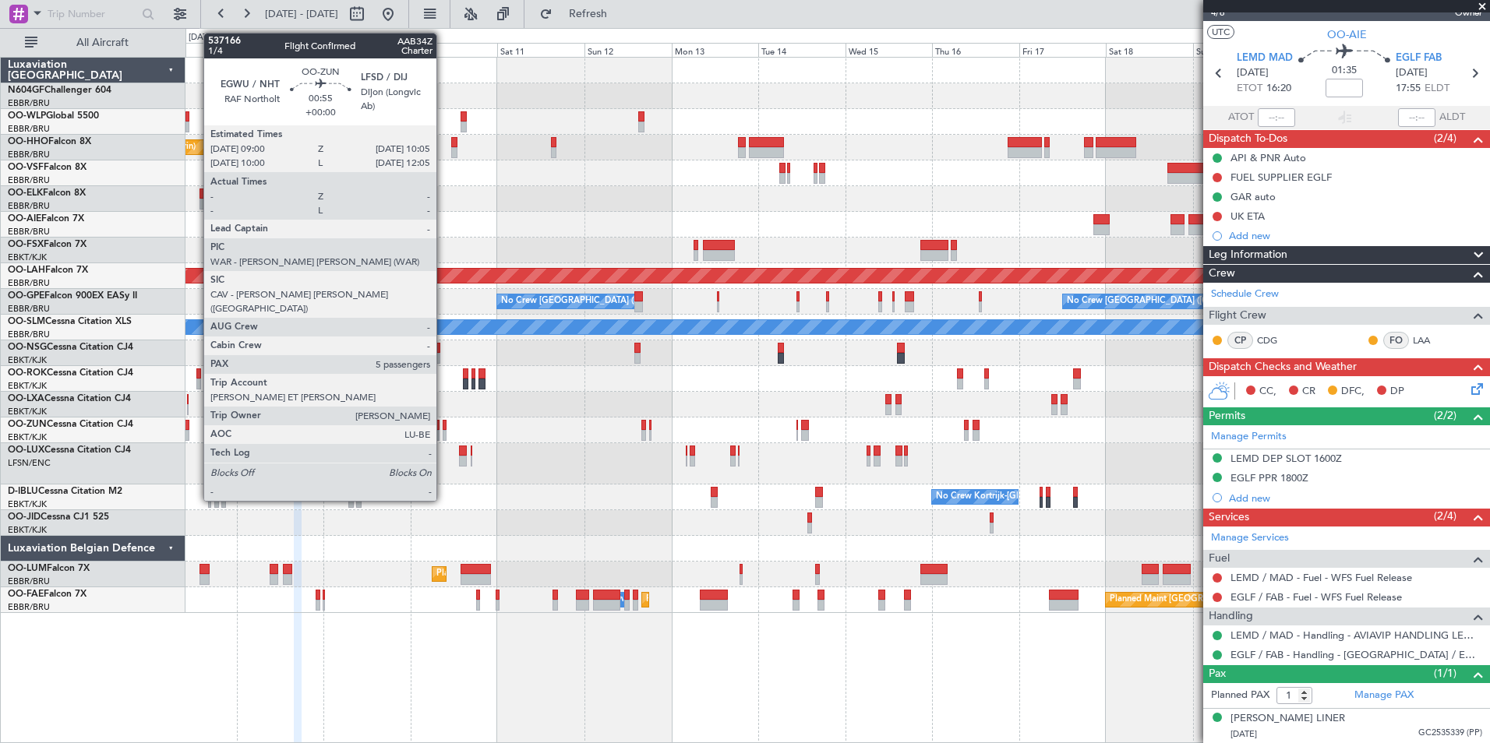
click at [443, 432] on div at bounding box center [445, 435] width 5 height 11
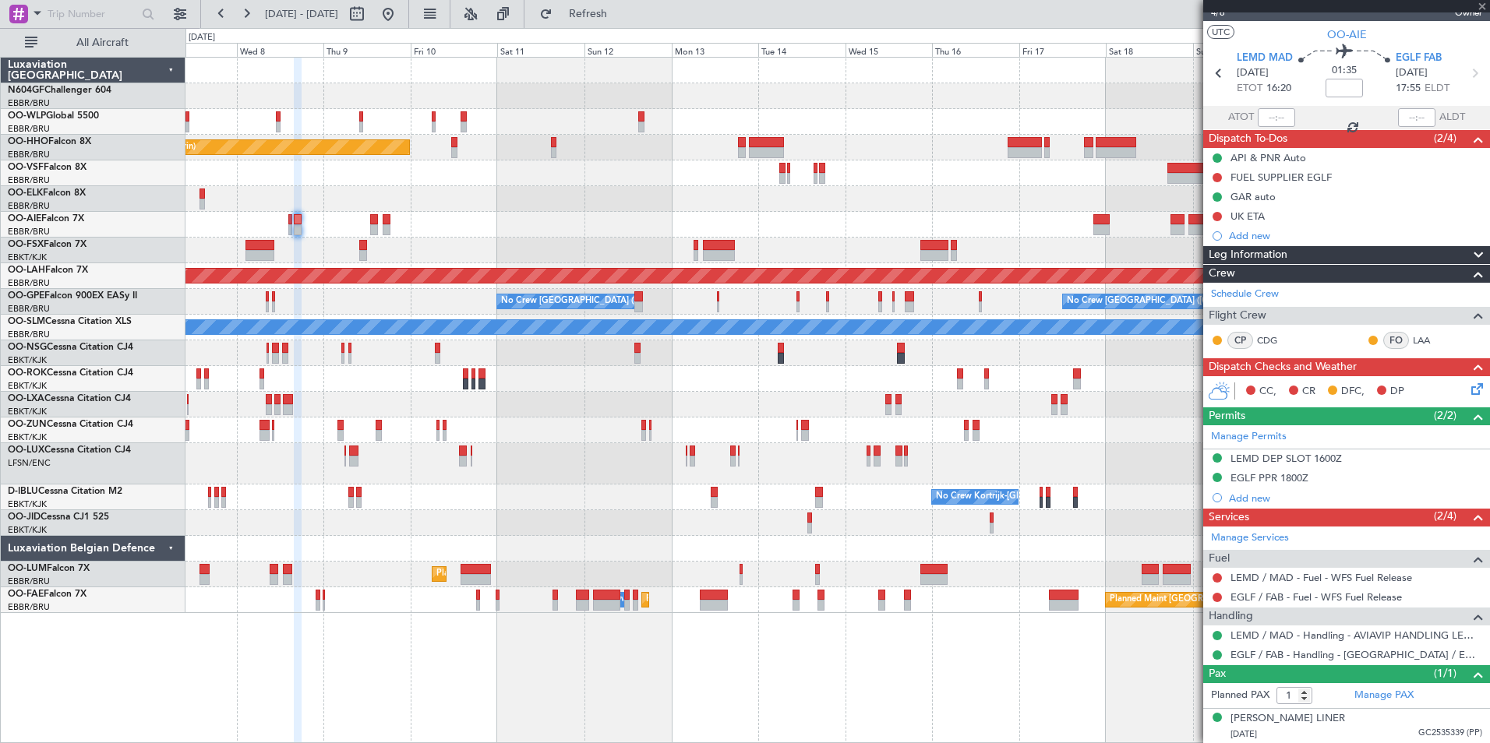
type input "5"
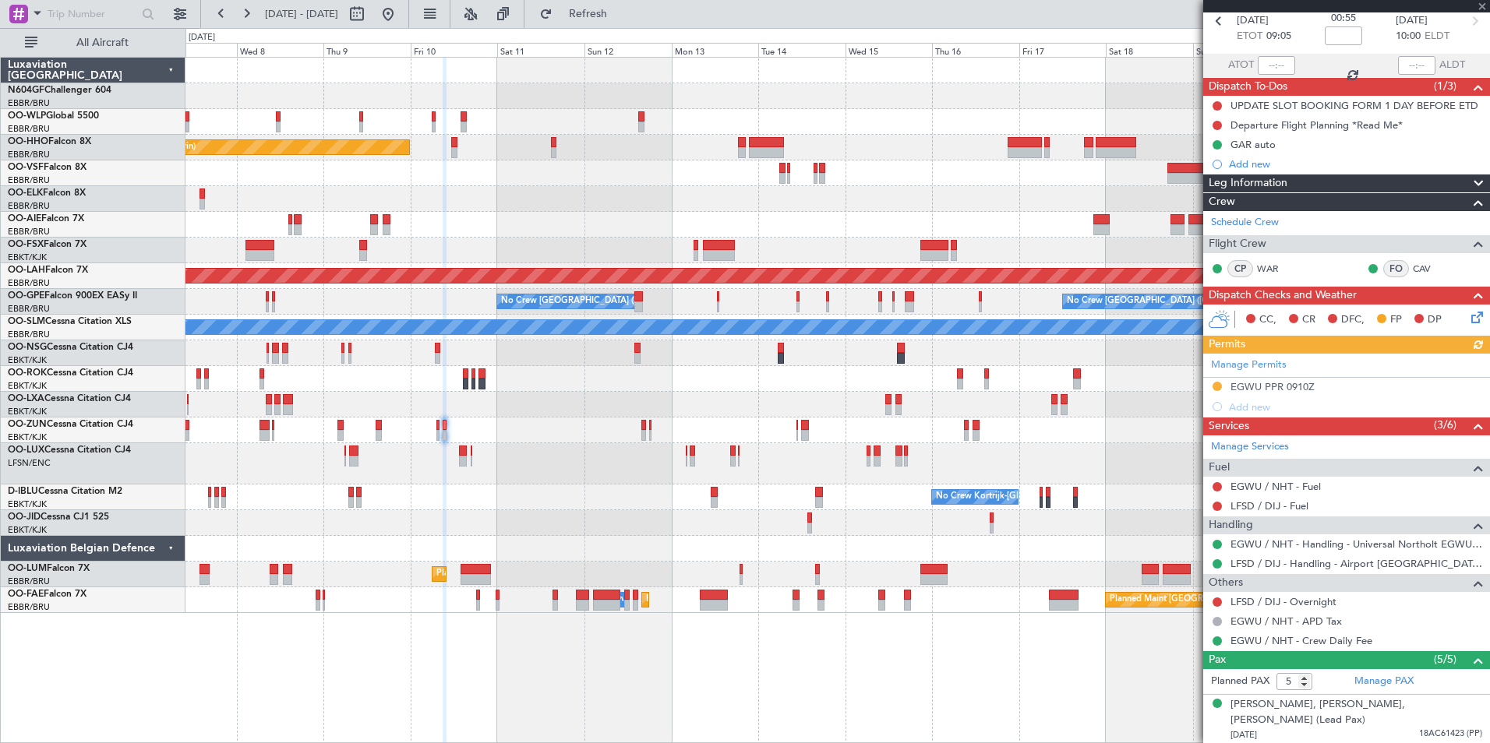
scroll to position [76, 0]
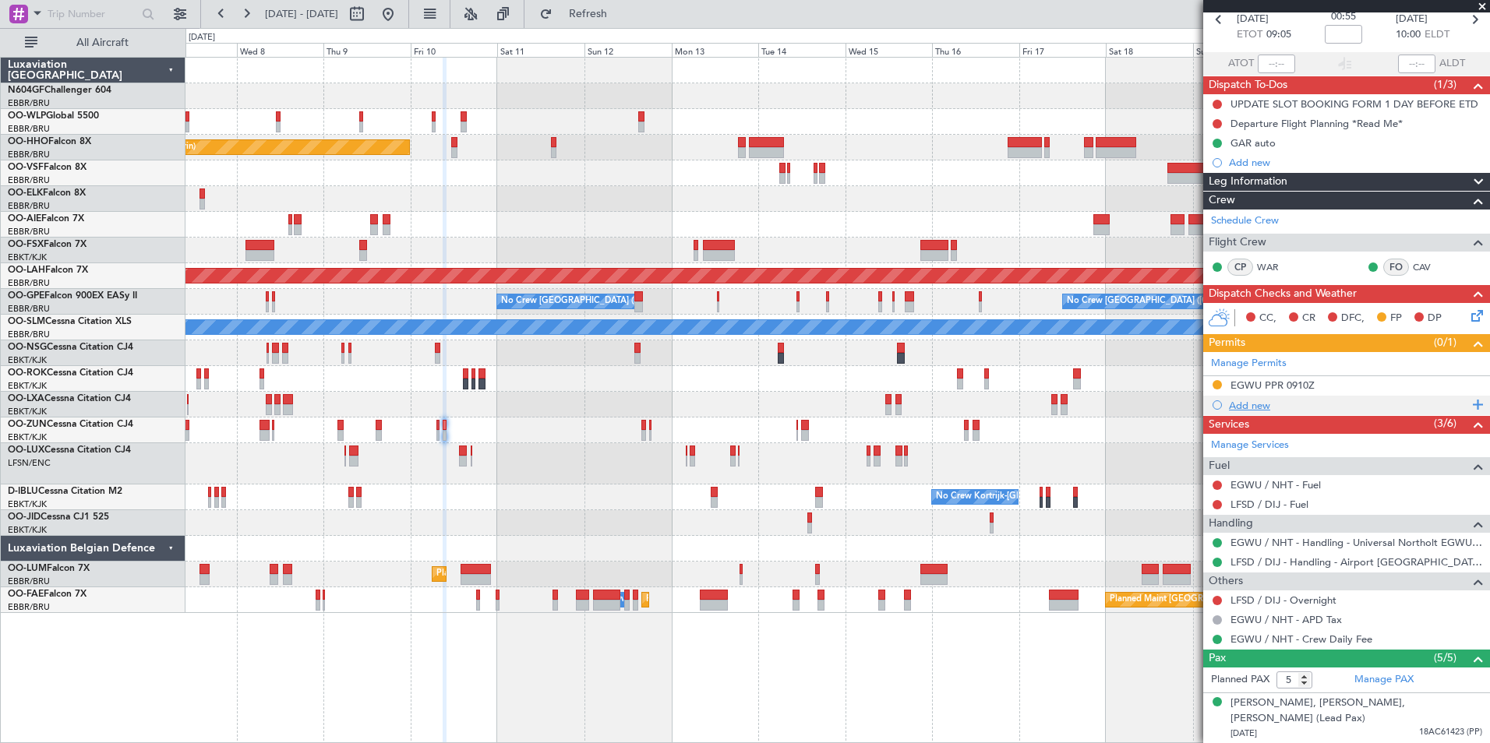
click at [1248, 403] on div "Add new" at bounding box center [1348, 405] width 239 height 13
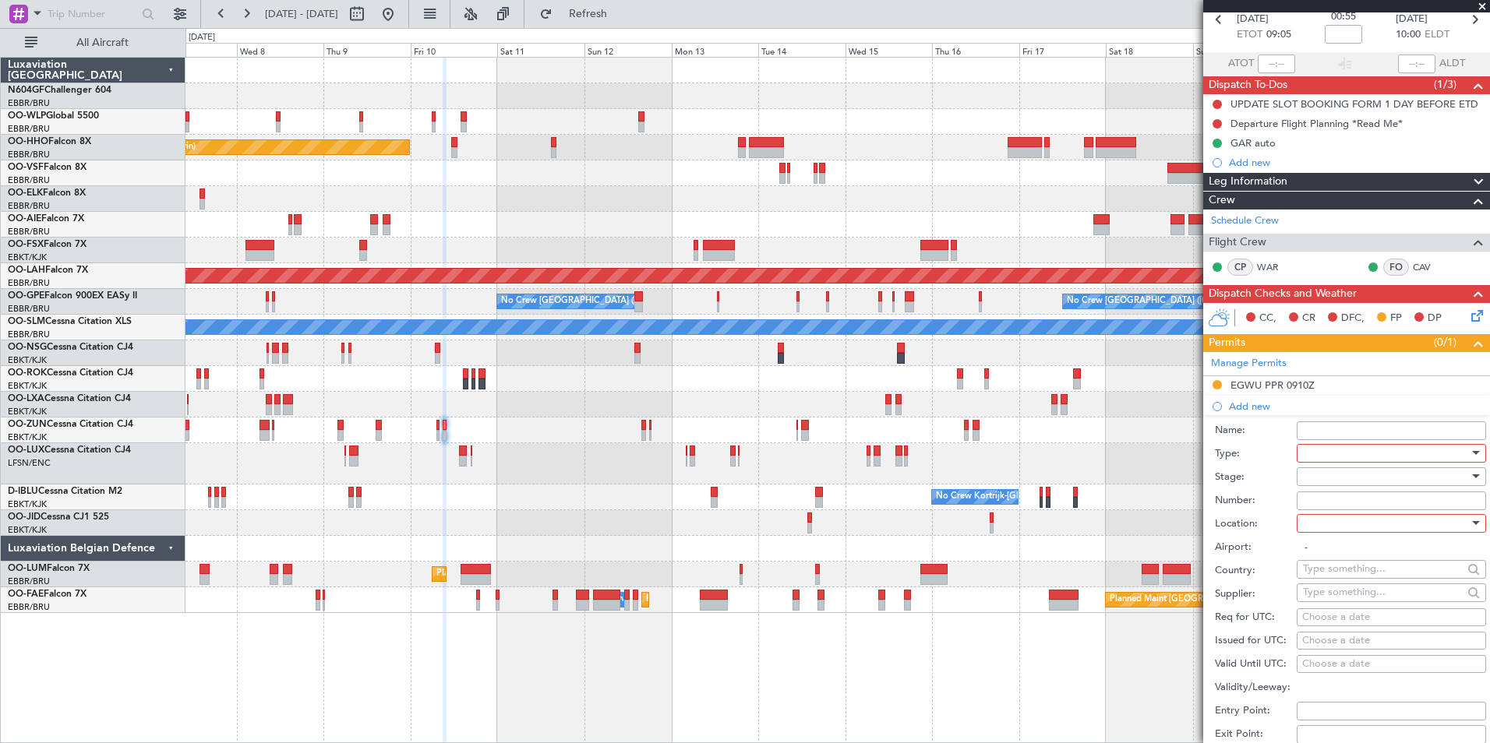
click at [1339, 454] on div at bounding box center [1386, 453] width 166 height 23
click at [1358, 591] on span "Departure" at bounding box center [1385, 600] width 164 height 23
click at [1346, 525] on div at bounding box center [1386, 523] width 166 height 23
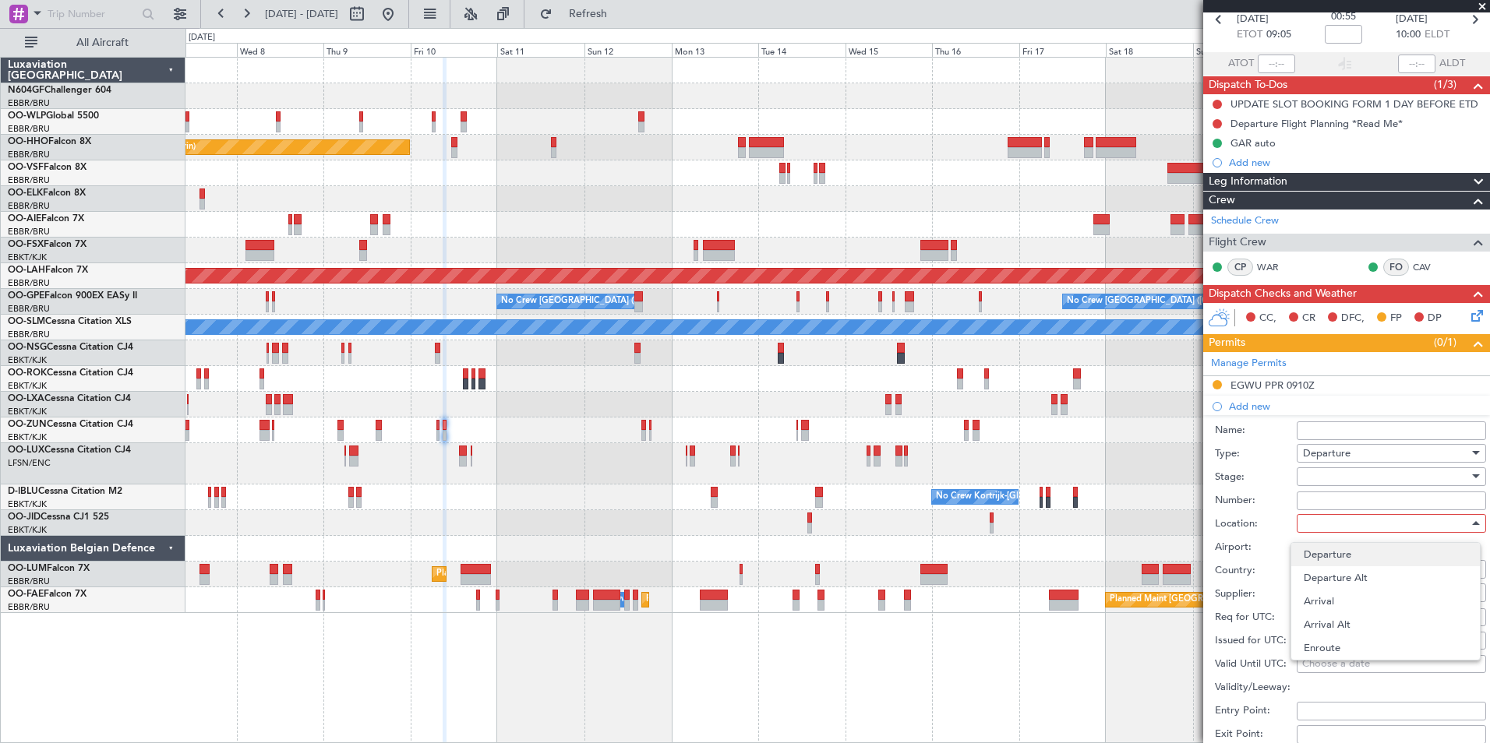
click at [1338, 559] on span "Departure" at bounding box center [1385, 554] width 164 height 23
type input "EGWU / NHT"
click at [1333, 479] on div at bounding box center [1386, 476] width 166 height 23
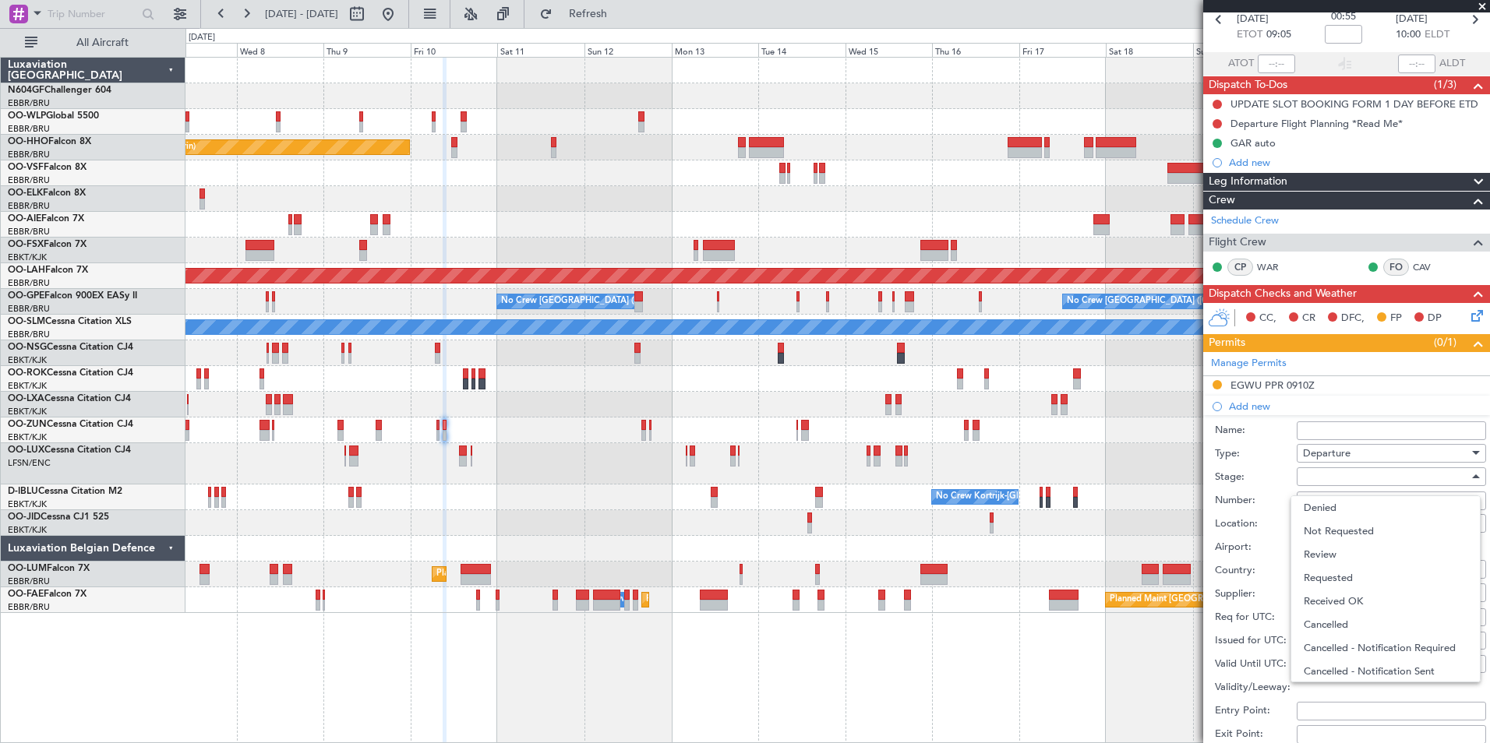
click at [1272, 485] on div at bounding box center [745, 371] width 1490 height 743
click at [1309, 499] on input "Number:" at bounding box center [1390, 501] width 189 height 19
type input "BFOP-2024-30105V8"
click at [1347, 481] on div at bounding box center [1386, 476] width 166 height 23
click at [1330, 594] on span "Received OK" at bounding box center [1385, 601] width 164 height 23
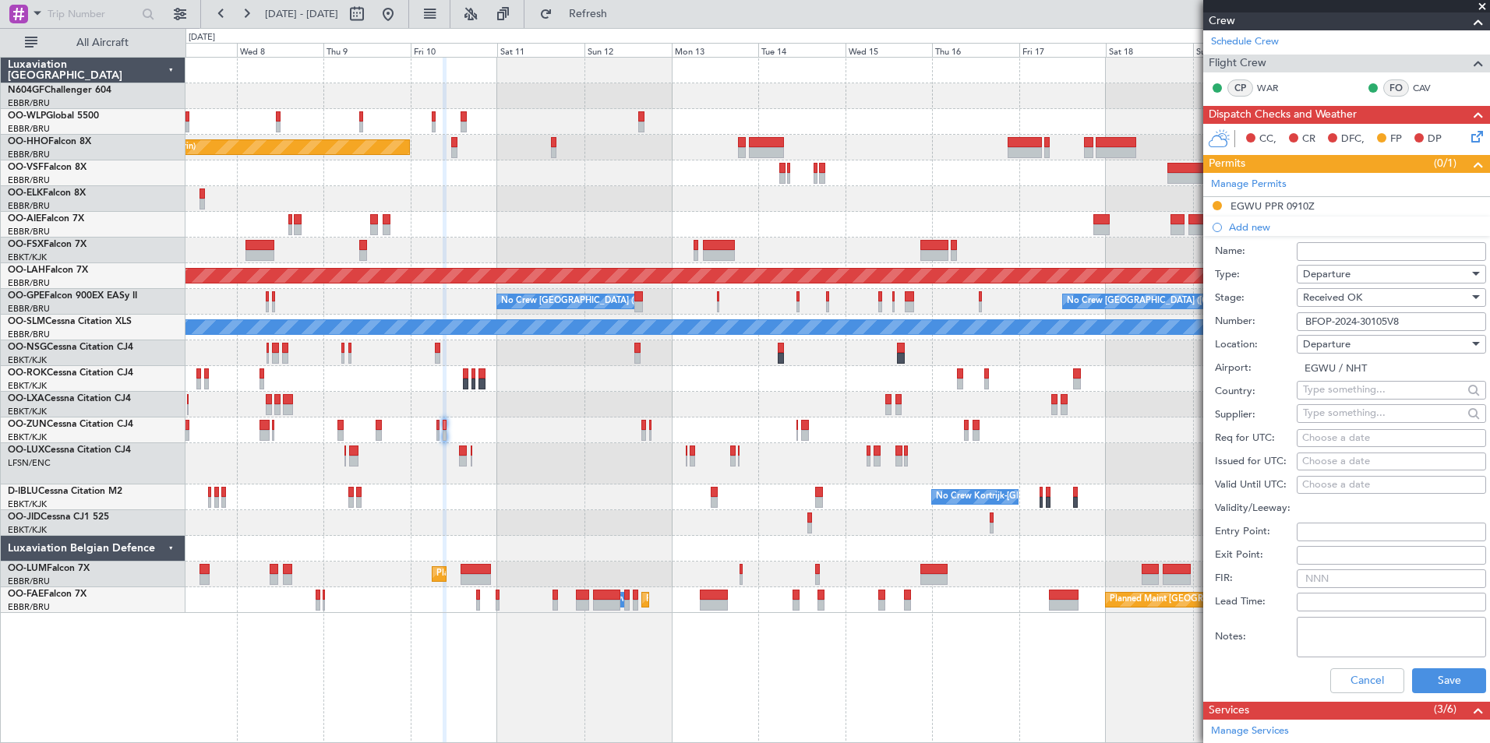
scroll to position [260, 0]
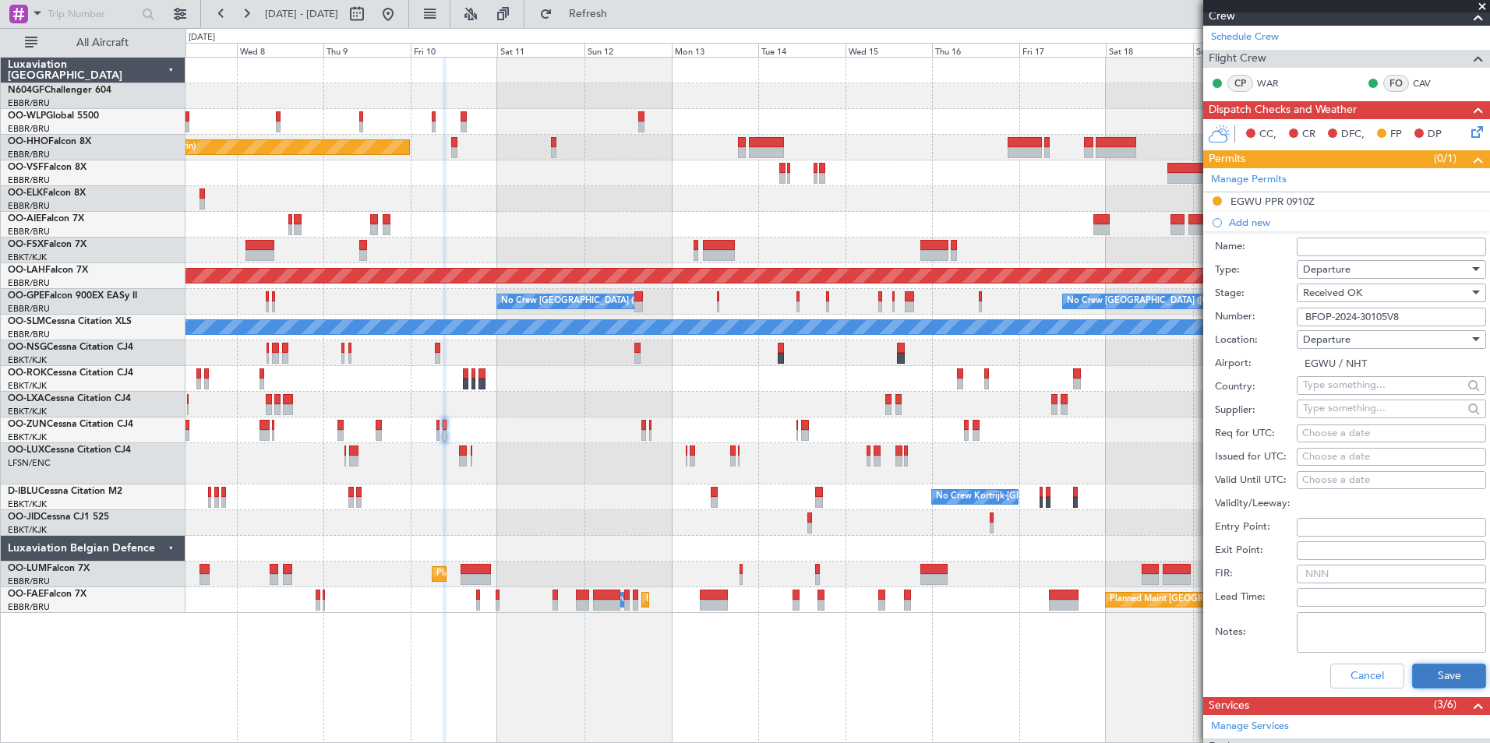
click at [1462, 674] on button "Save" at bounding box center [1449, 676] width 74 height 25
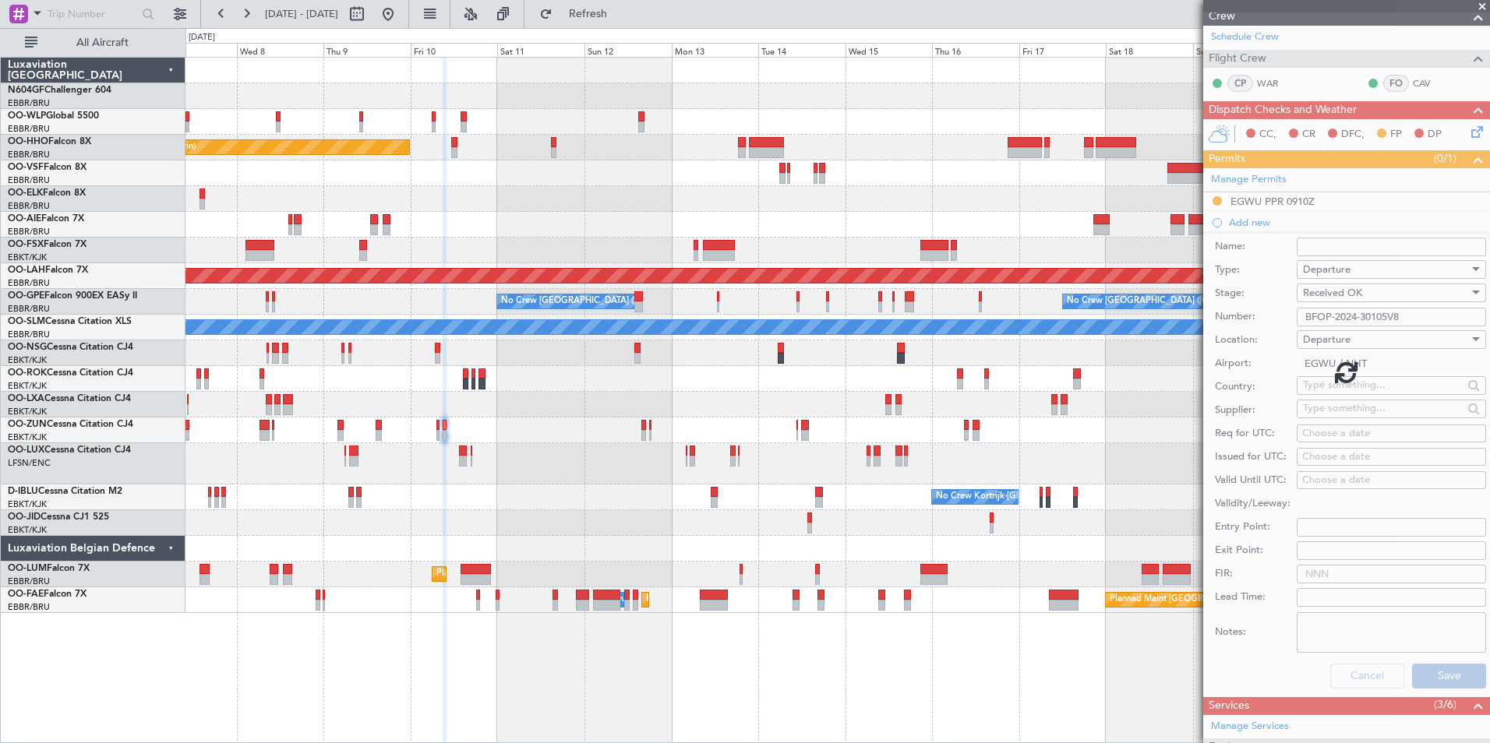
scroll to position [220, 0]
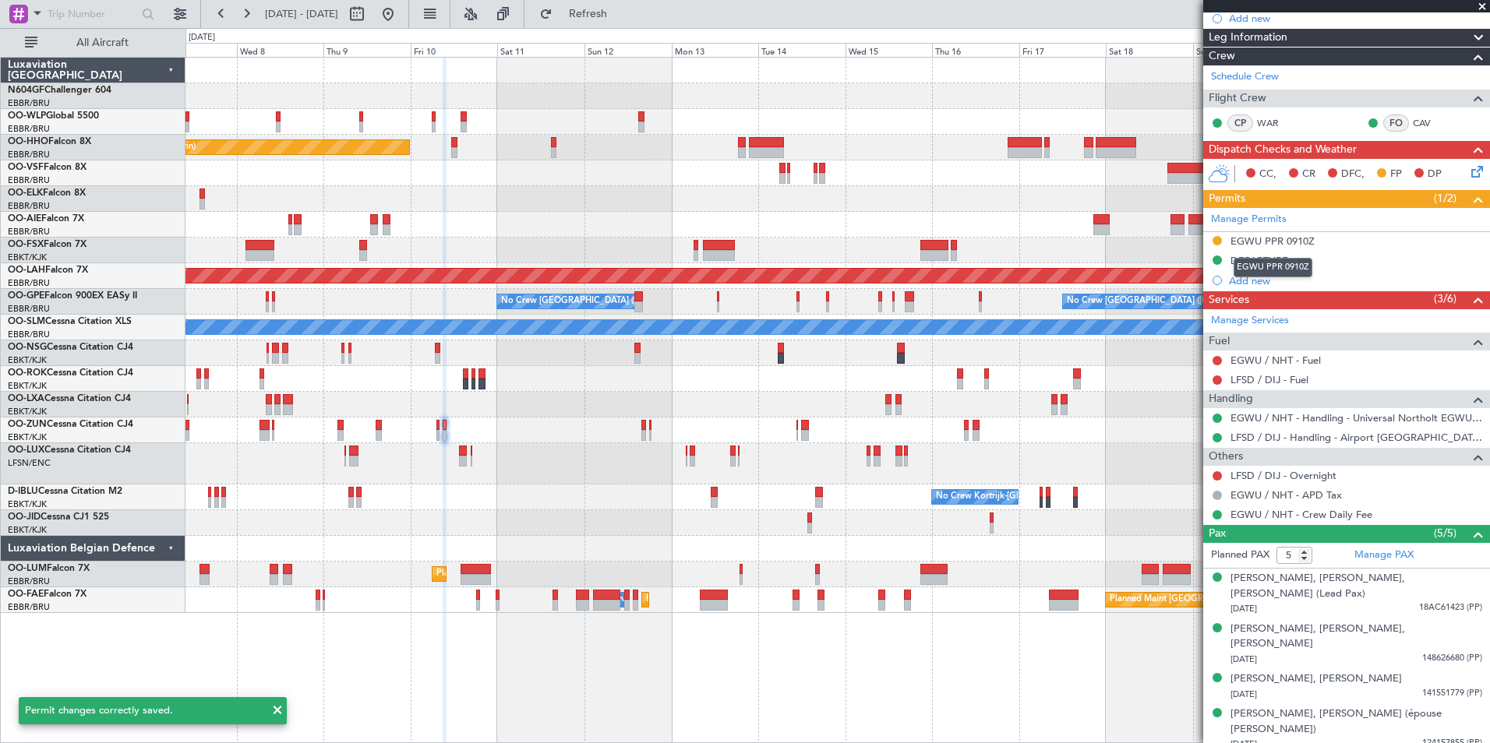
click at [1303, 258] on div "EGWU PPR 0910Z" at bounding box center [1272, 267] width 79 height 19
click at [1346, 257] on div "DEPARTURE" at bounding box center [1346, 261] width 287 height 19
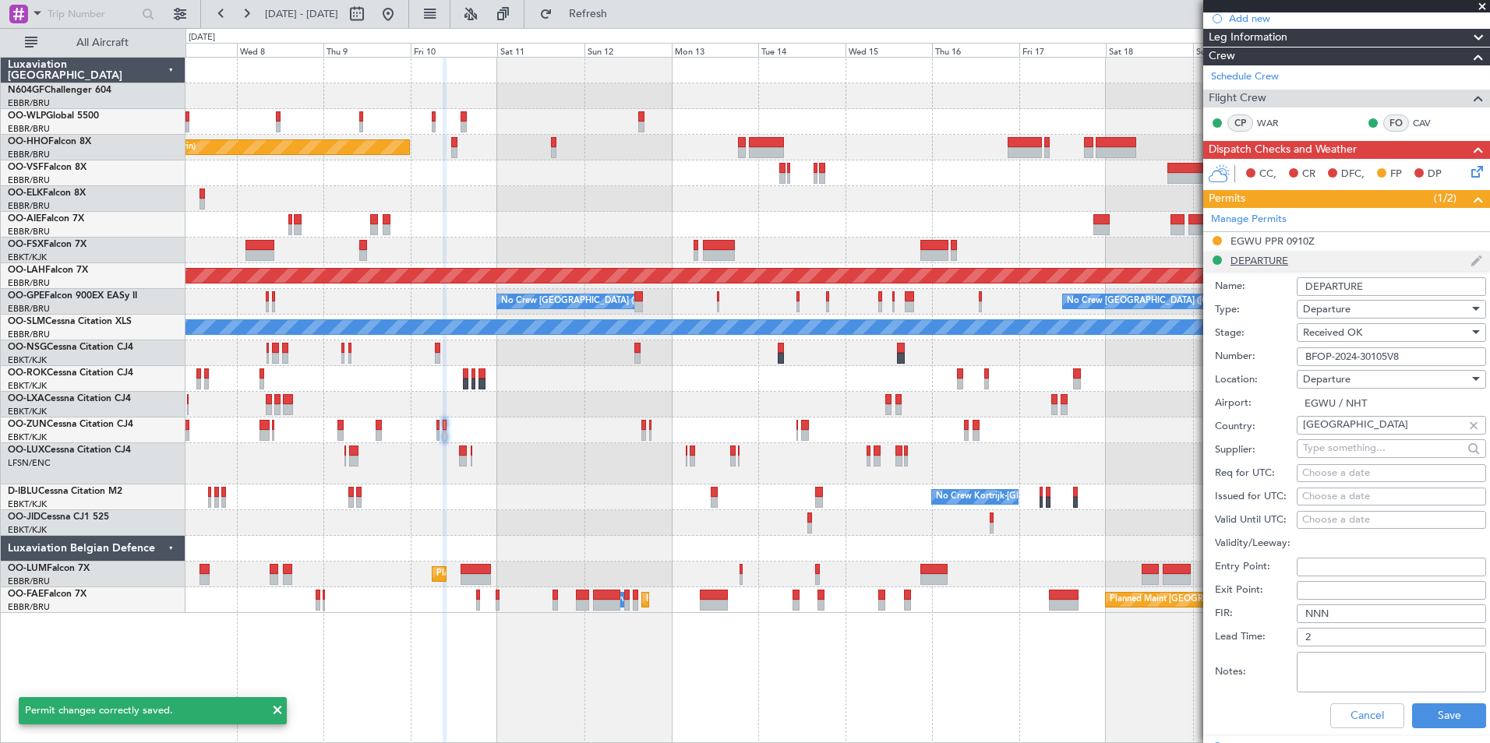
scroll to position [260, 0]
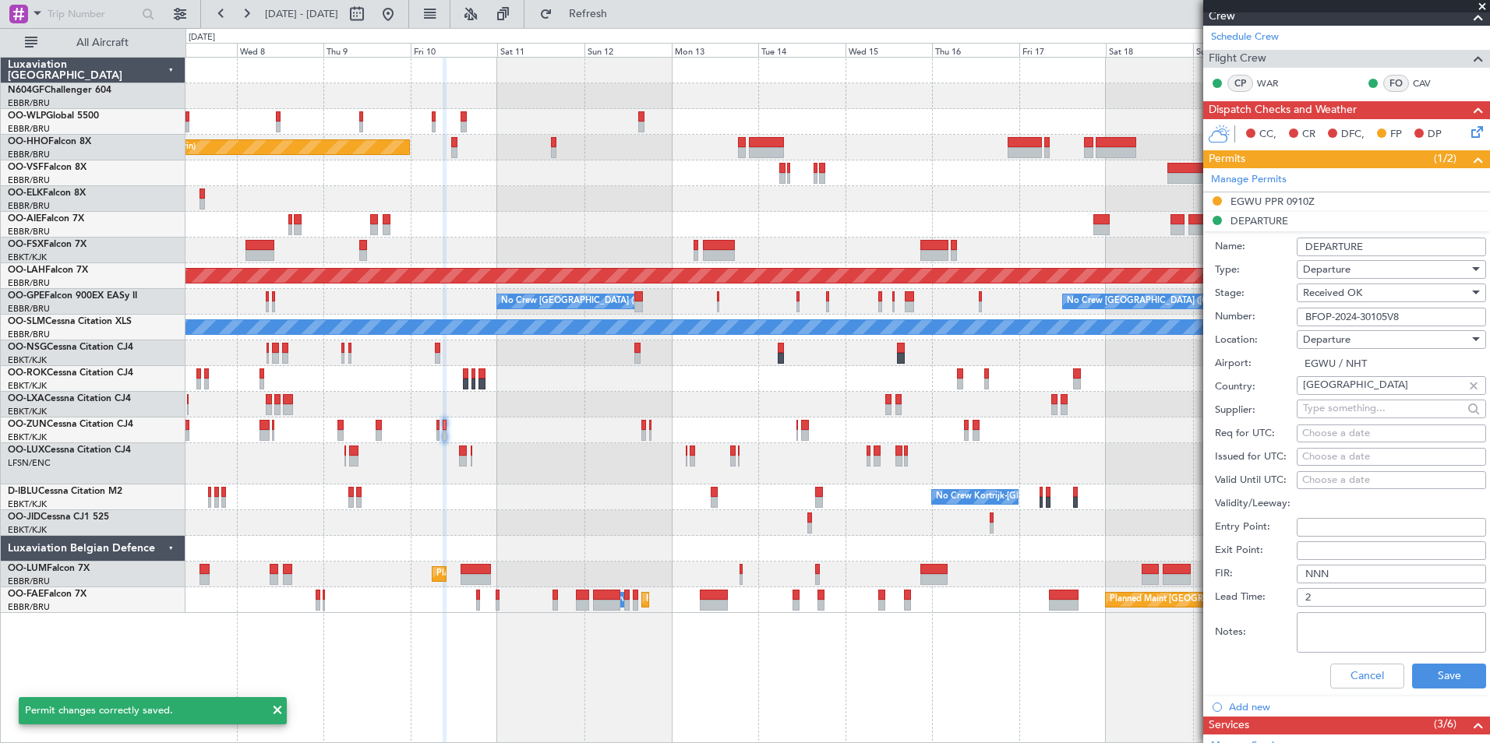
click at [1388, 246] on input "DEPARTURE" at bounding box center [1390, 247] width 189 height 19
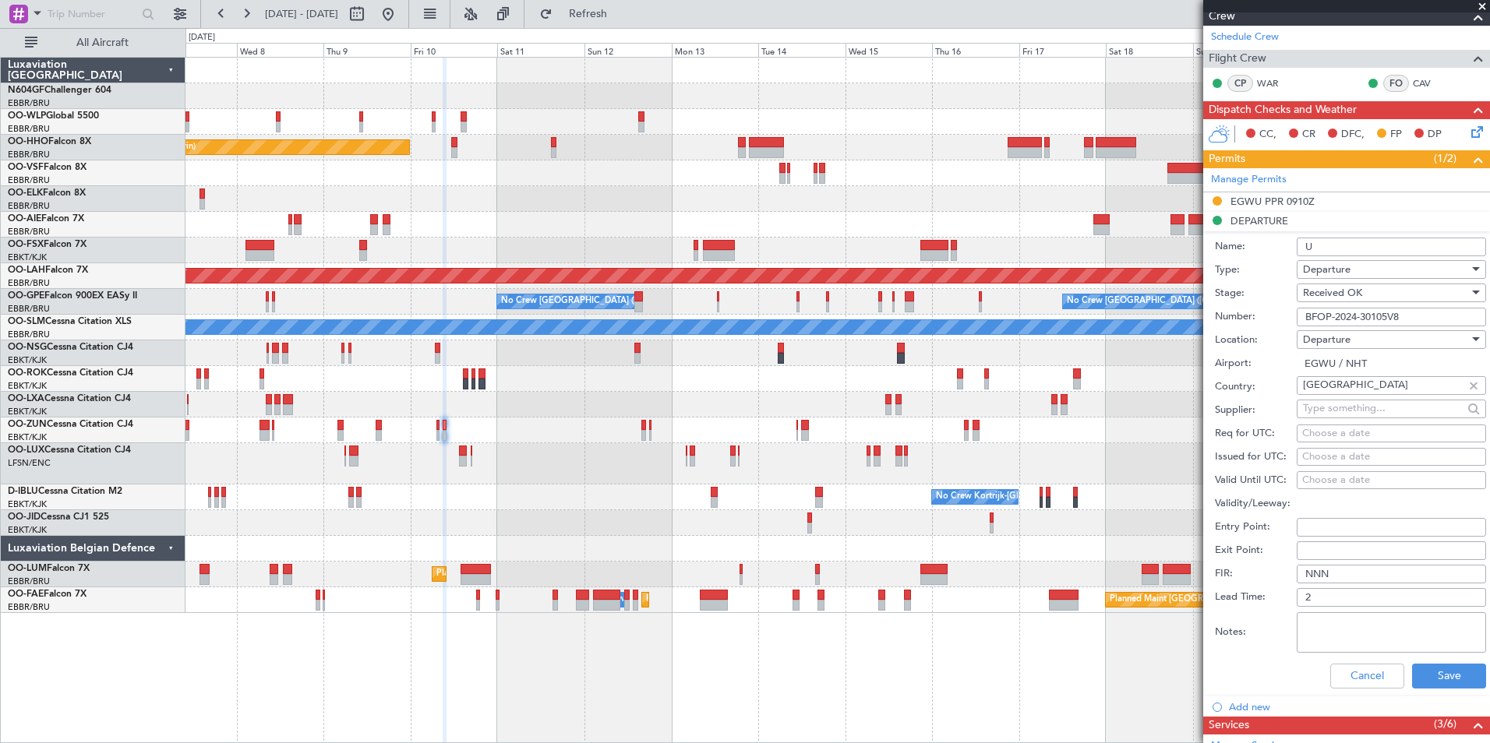
type input "UK block permit"
click at [1427, 670] on button "Save" at bounding box center [1449, 676] width 74 height 25
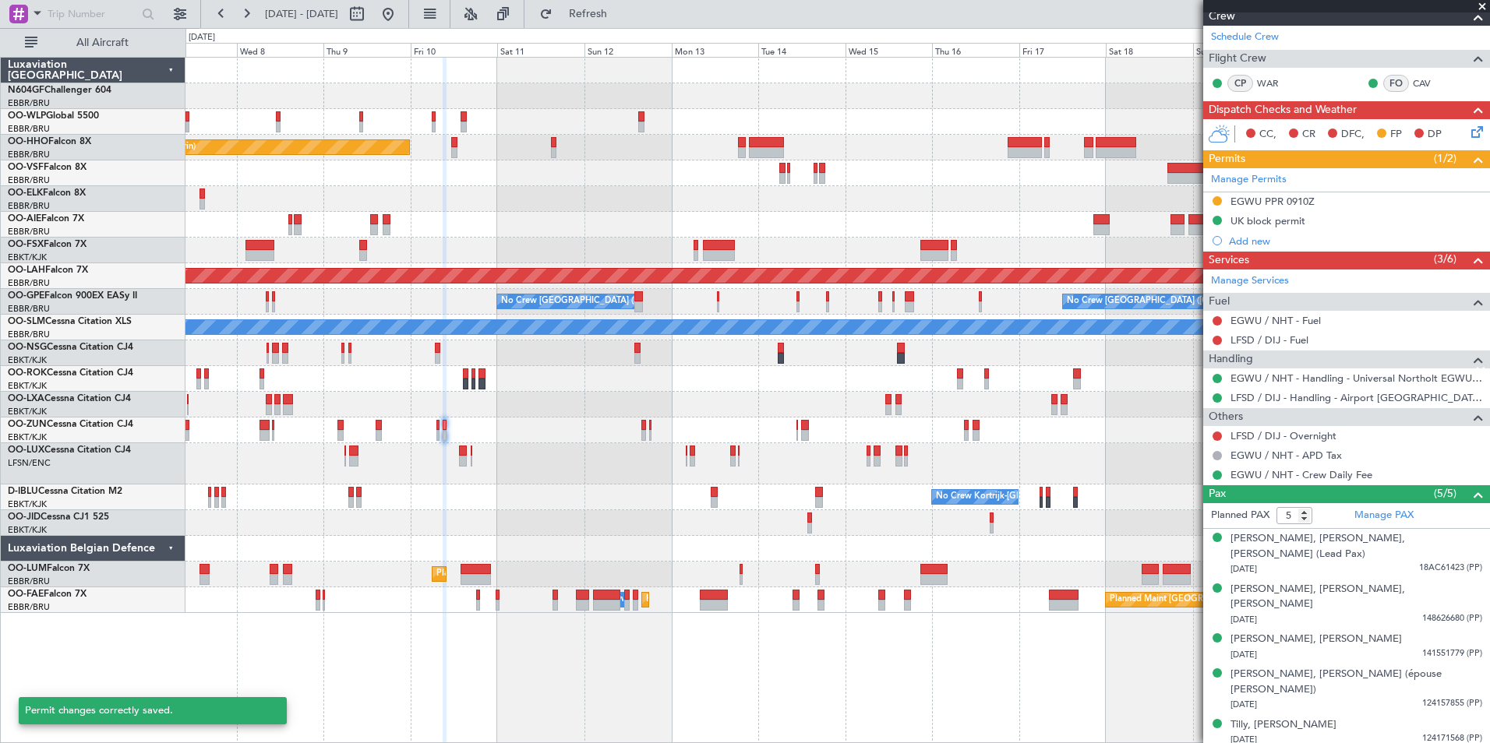
scroll to position [220, 0]
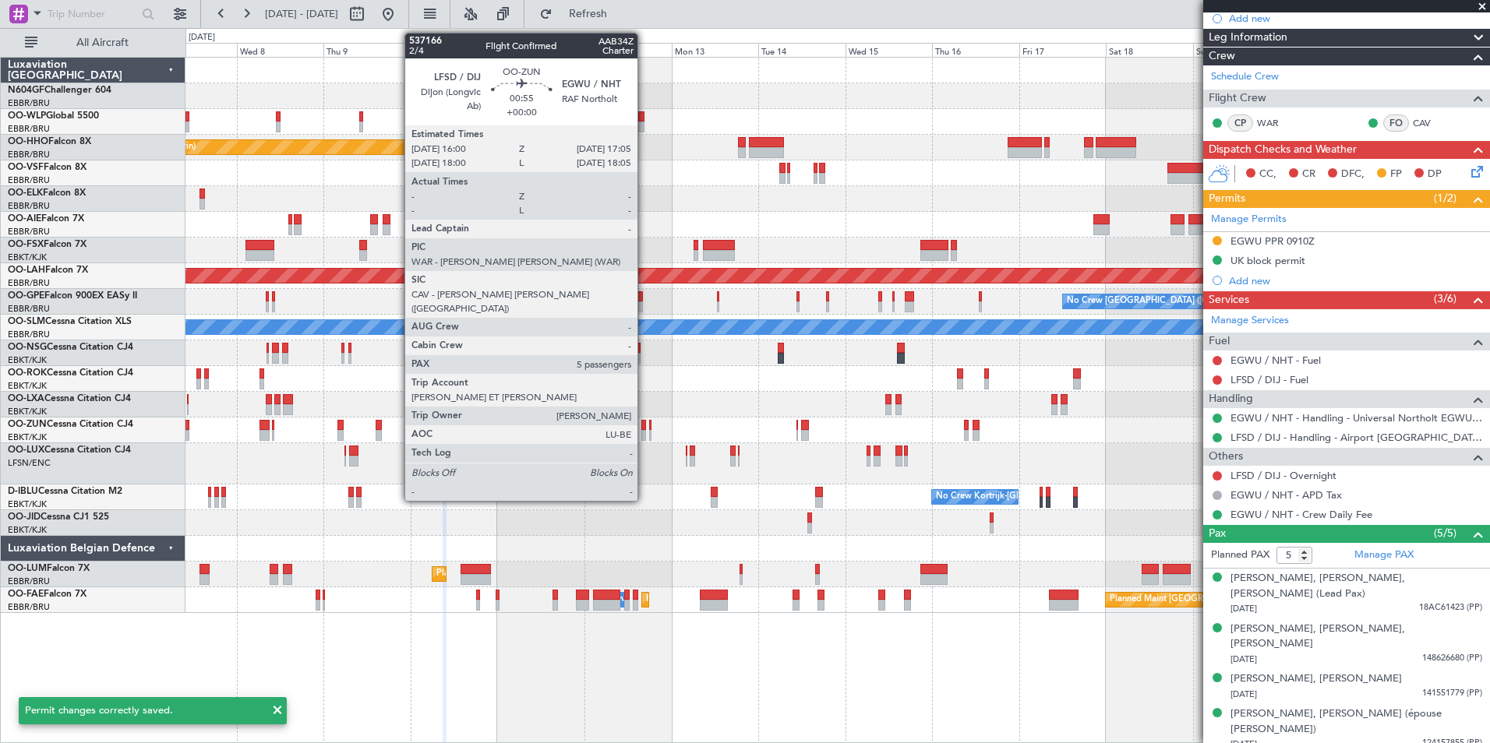
click at [644, 432] on div at bounding box center [643, 435] width 5 height 11
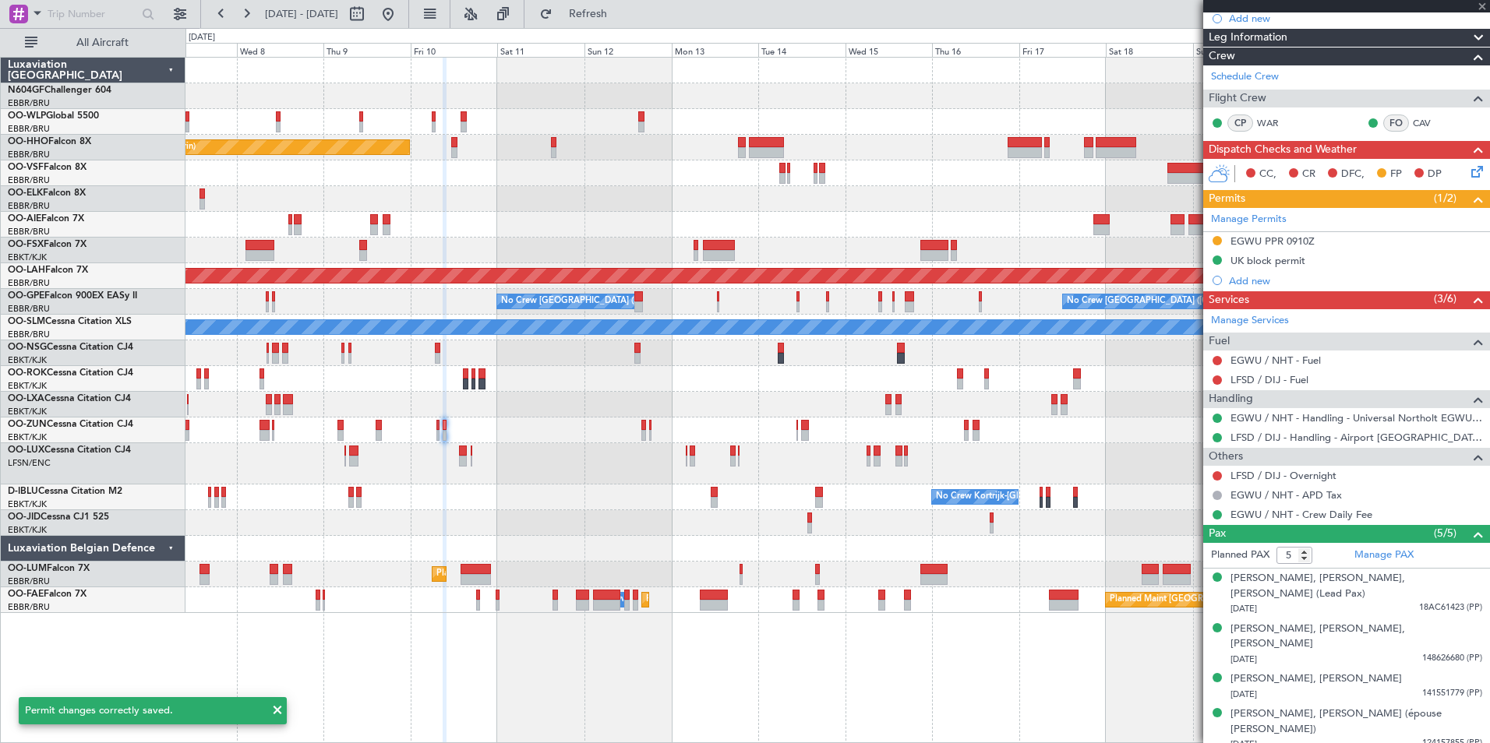
scroll to position [0, 0]
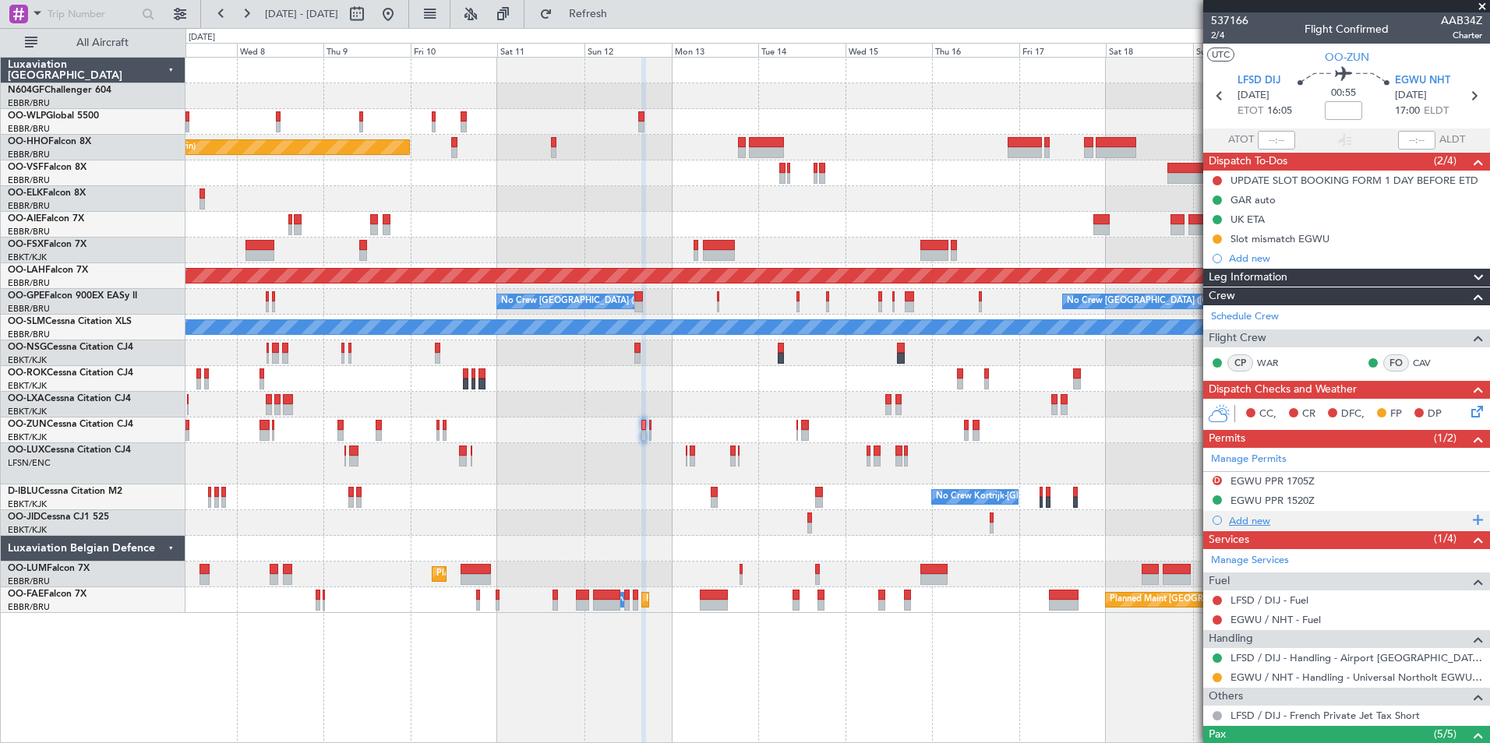
click at [1285, 517] on div "Add new" at bounding box center [1348, 520] width 239 height 13
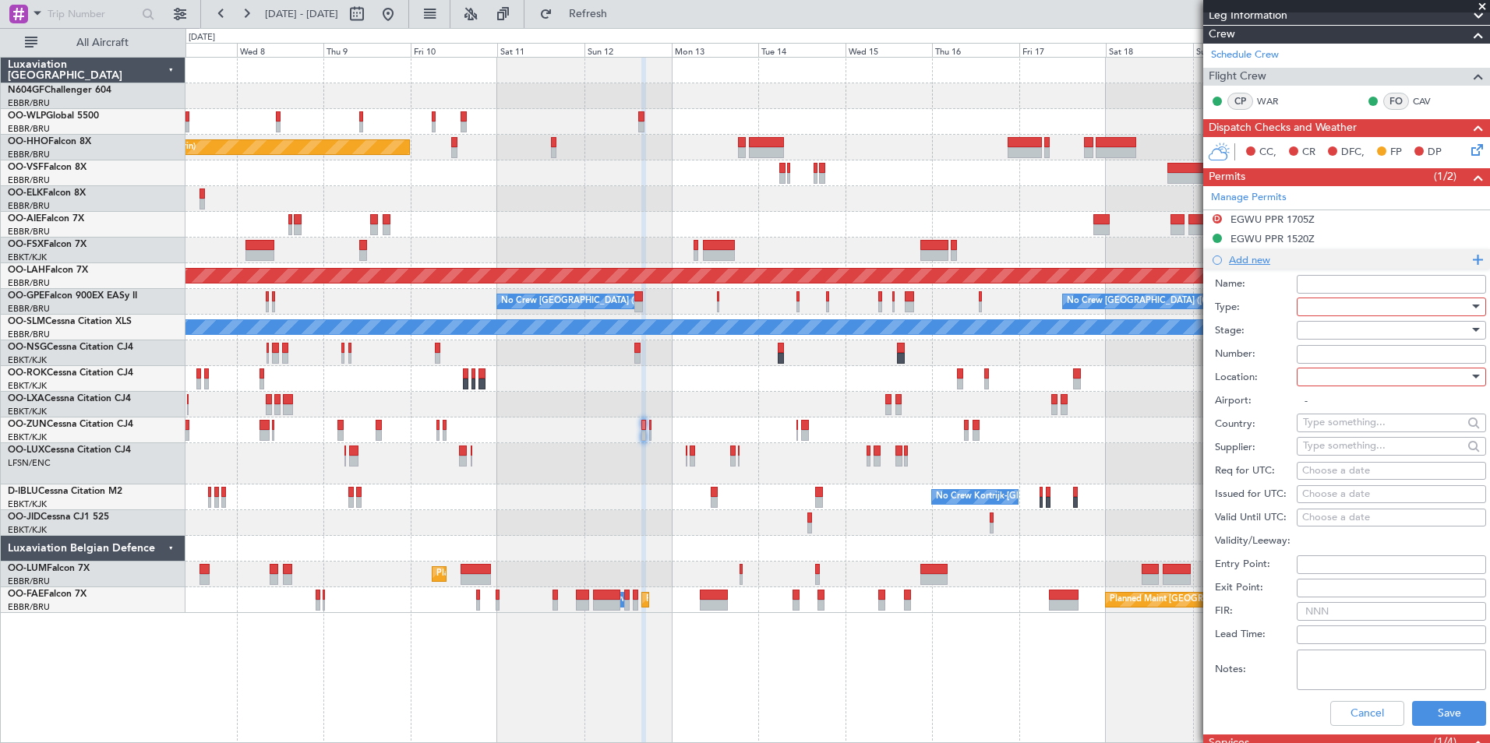
scroll to position [267, 0]
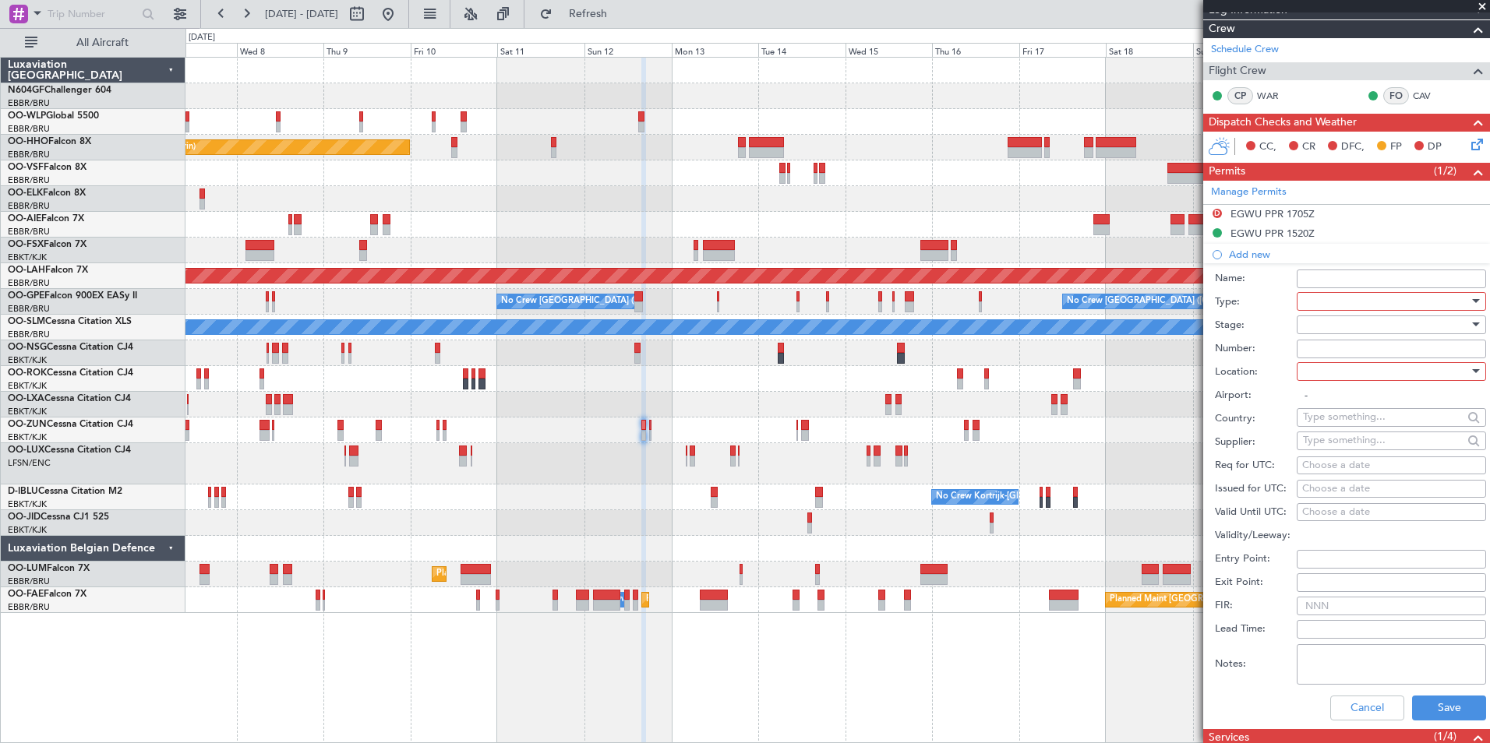
click at [1349, 301] on div at bounding box center [1386, 301] width 166 height 23
click at [1381, 305] on div at bounding box center [745, 371] width 1490 height 743
click at [1381, 303] on div at bounding box center [1386, 301] width 166 height 23
click at [1359, 446] on span "Landing" at bounding box center [1385, 450] width 164 height 23
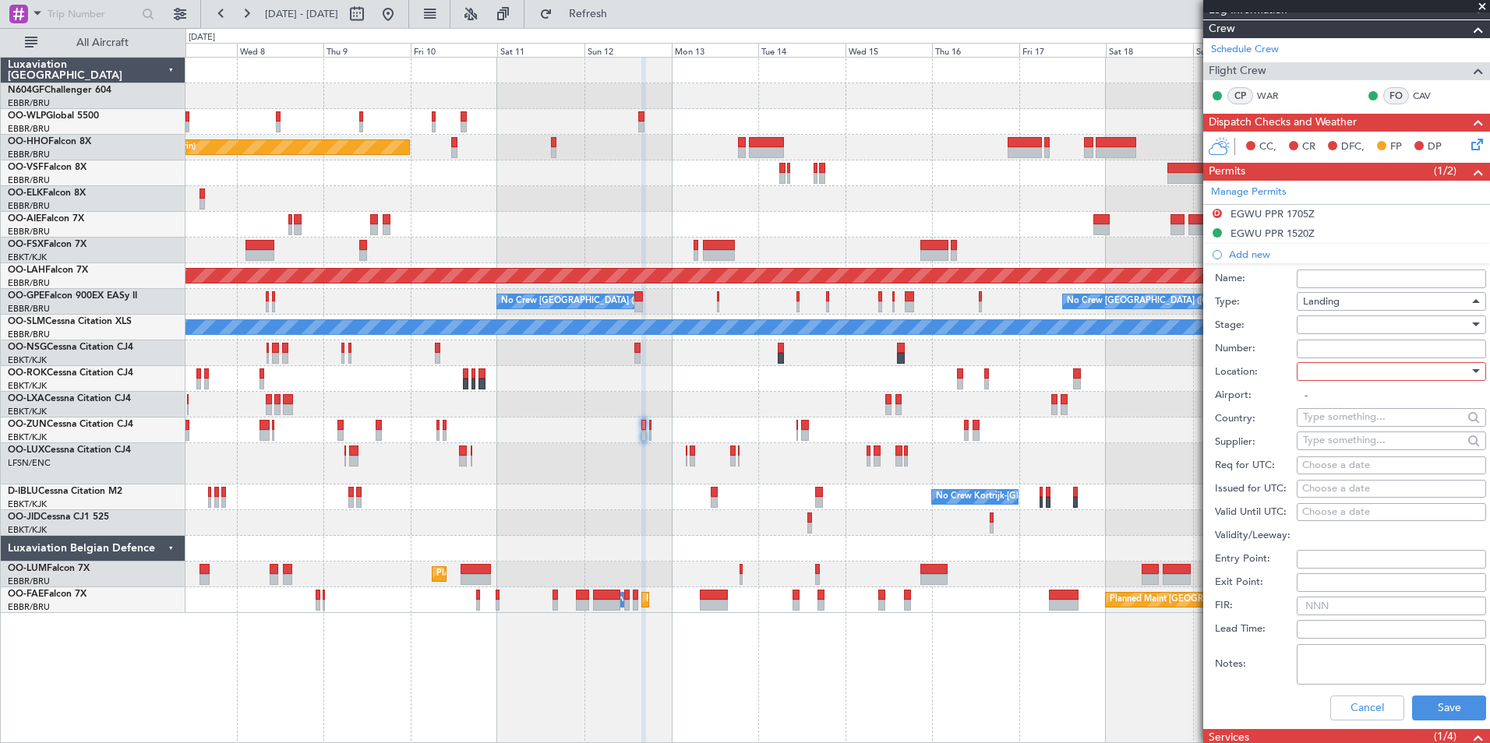
scroll to position [317, 0]
click at [1357, 368] on div at bounding box center [1386, 371] width 166 height 23
click at [1363, 444] on span "Arrival" at bounding box center [1385, 449] width 164 height 23
type input "EGWU / NHT"
click at [1362, 328] on div at bounding box center [1386, 324] width 166 height 23
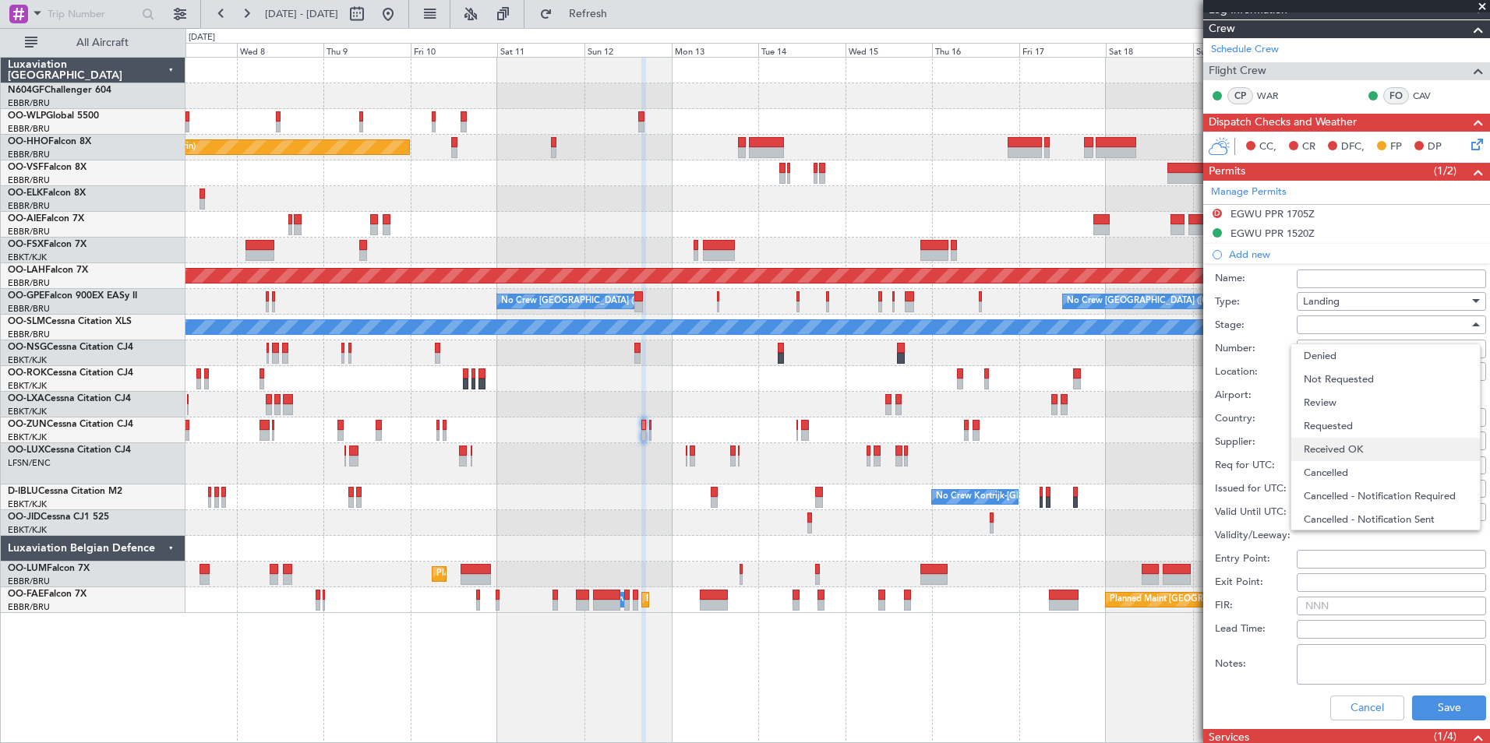
click at [1361, 443] on span "Received OK" at bounding box center [1385, 449] width 164 height 23
click at [1349, 355] on input "Number:" at bounding box center [1390, 349] width 189 height 19
type input "BFOP-2024-30105V8"
type input "UK block permit"
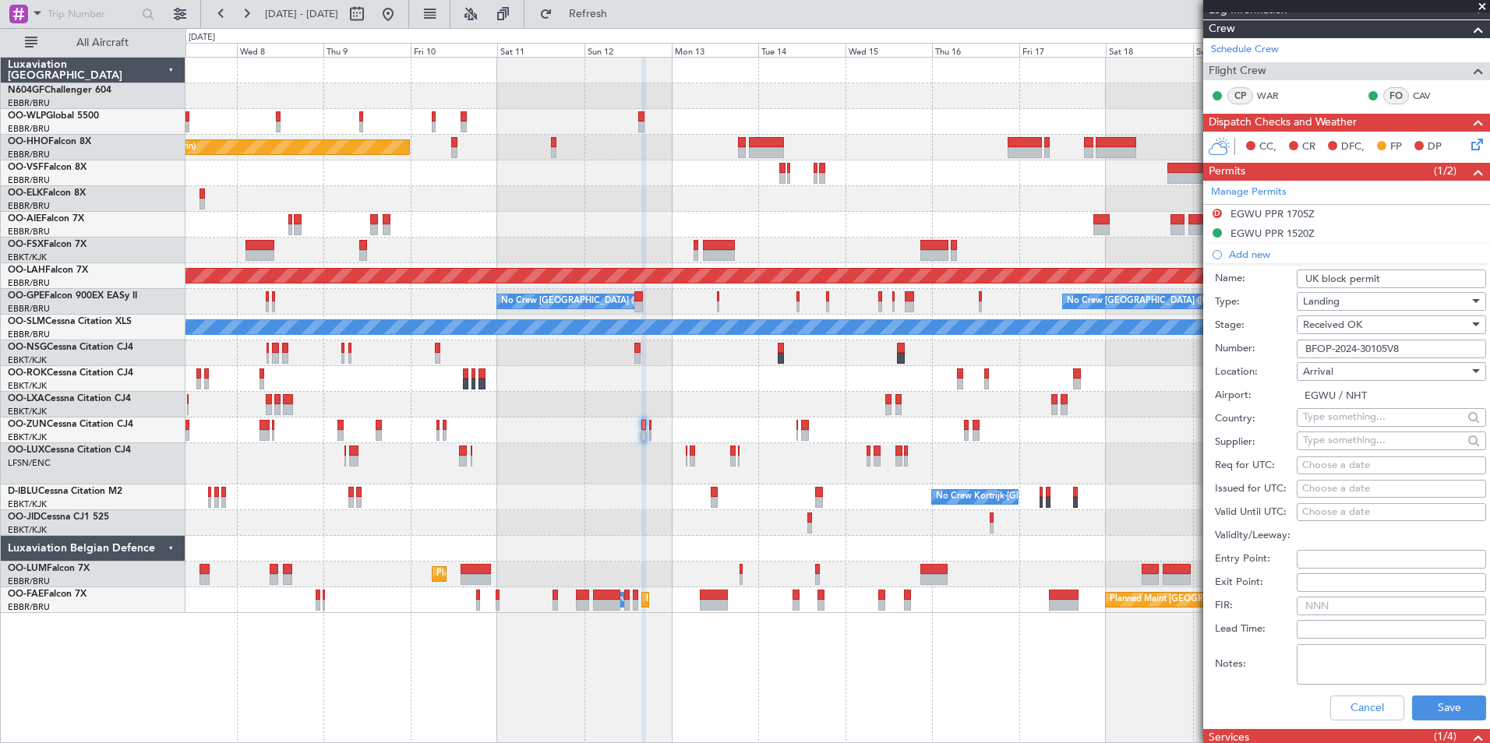
type input "NNN"
type input "2"
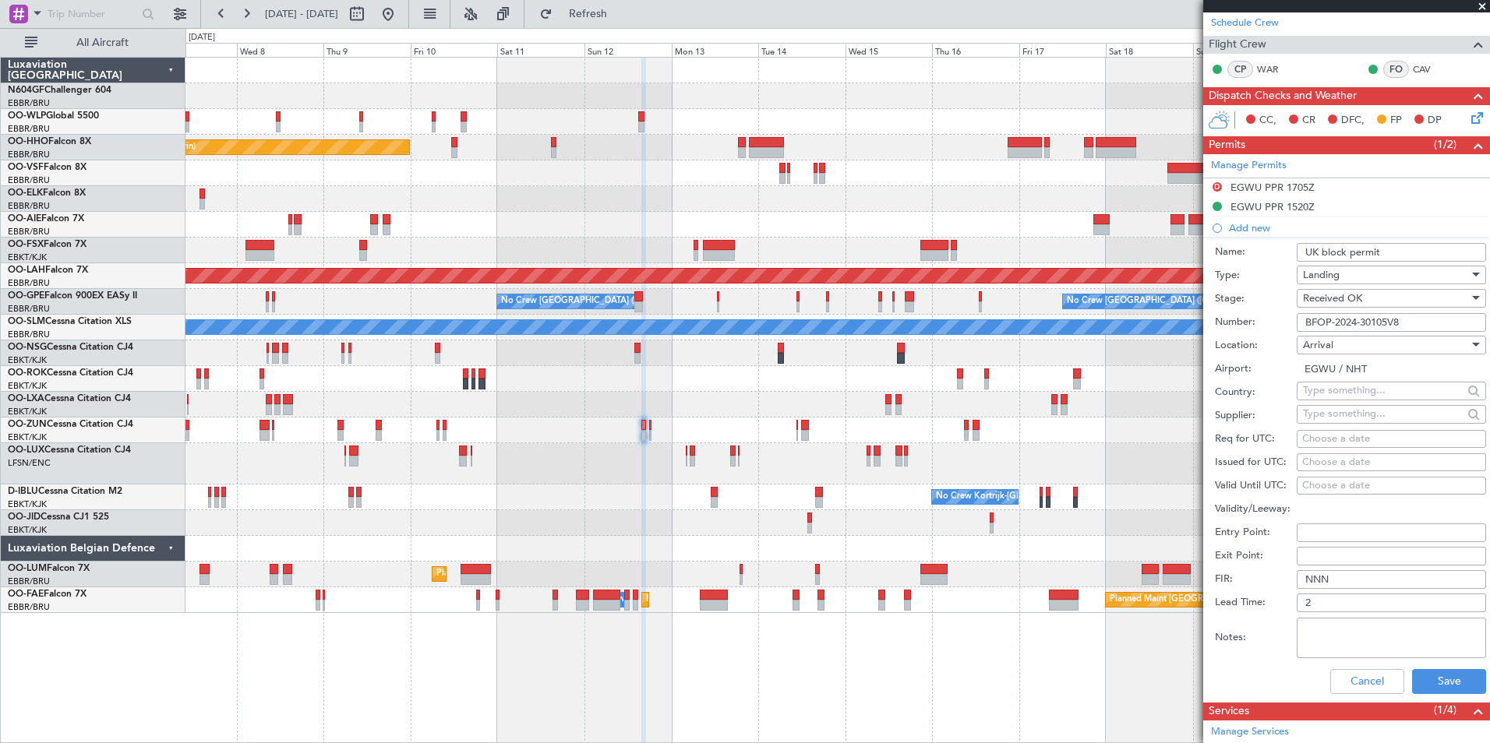
scroll to position [298, 0]
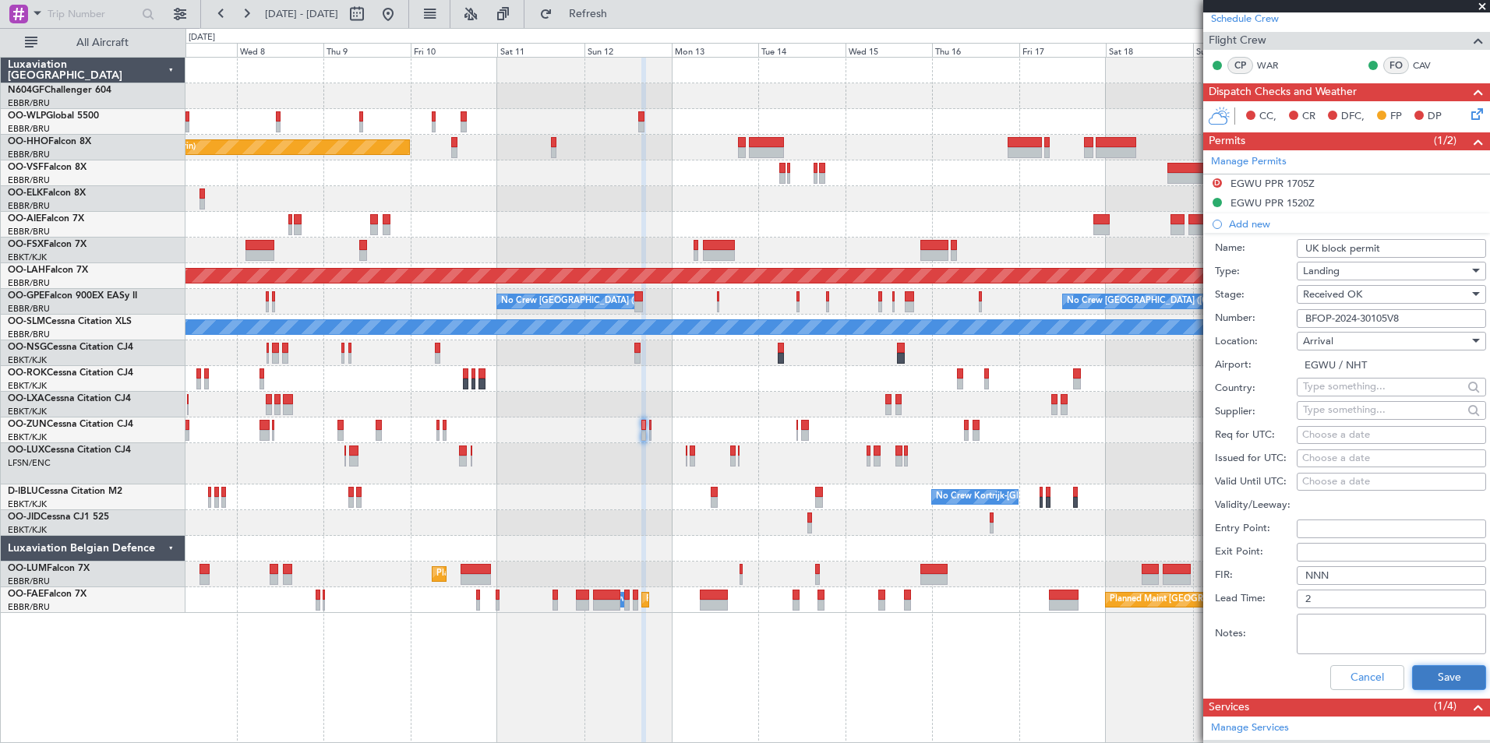
click at [1436, 678] on button "Save" at bounding box center [1449, 677] width 74 height 25
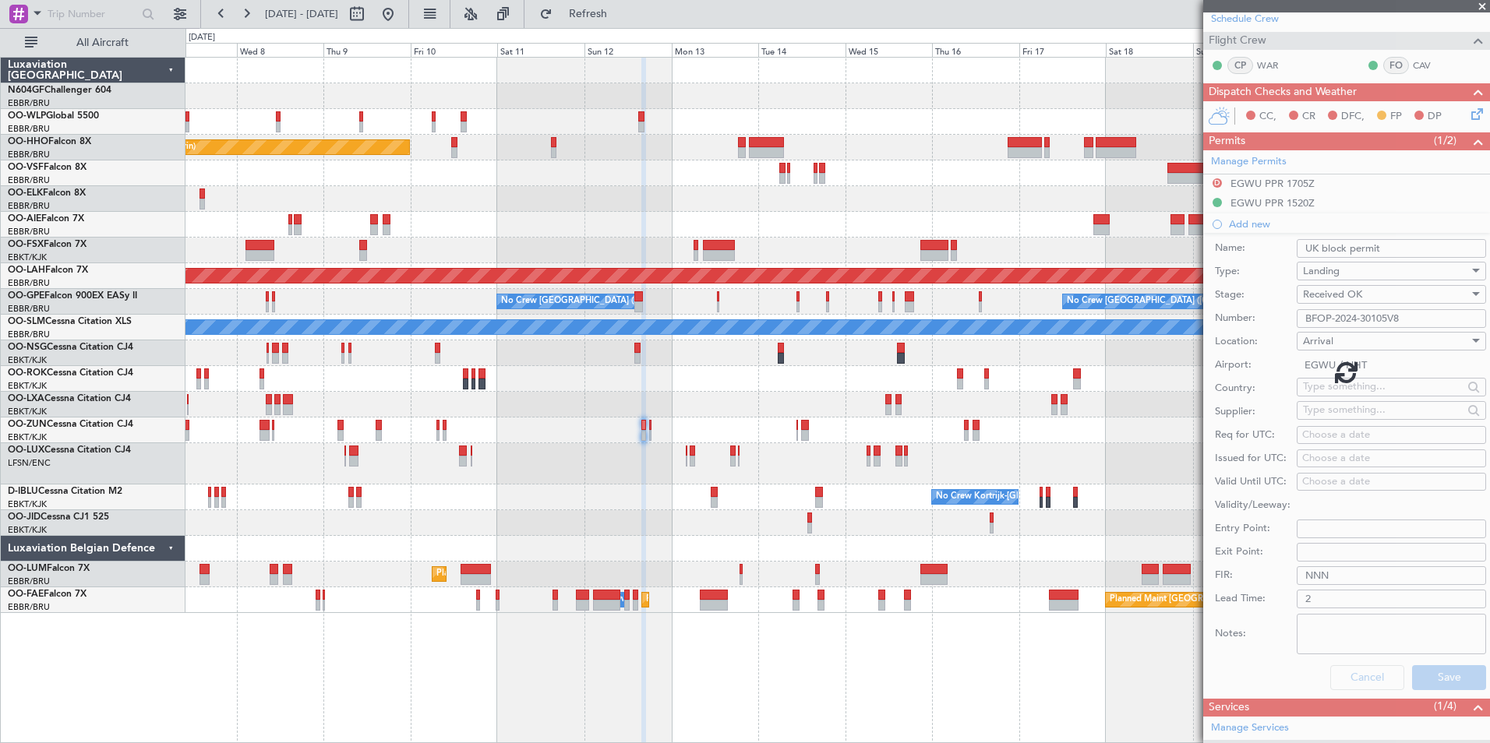
scroll to position [220, 0]
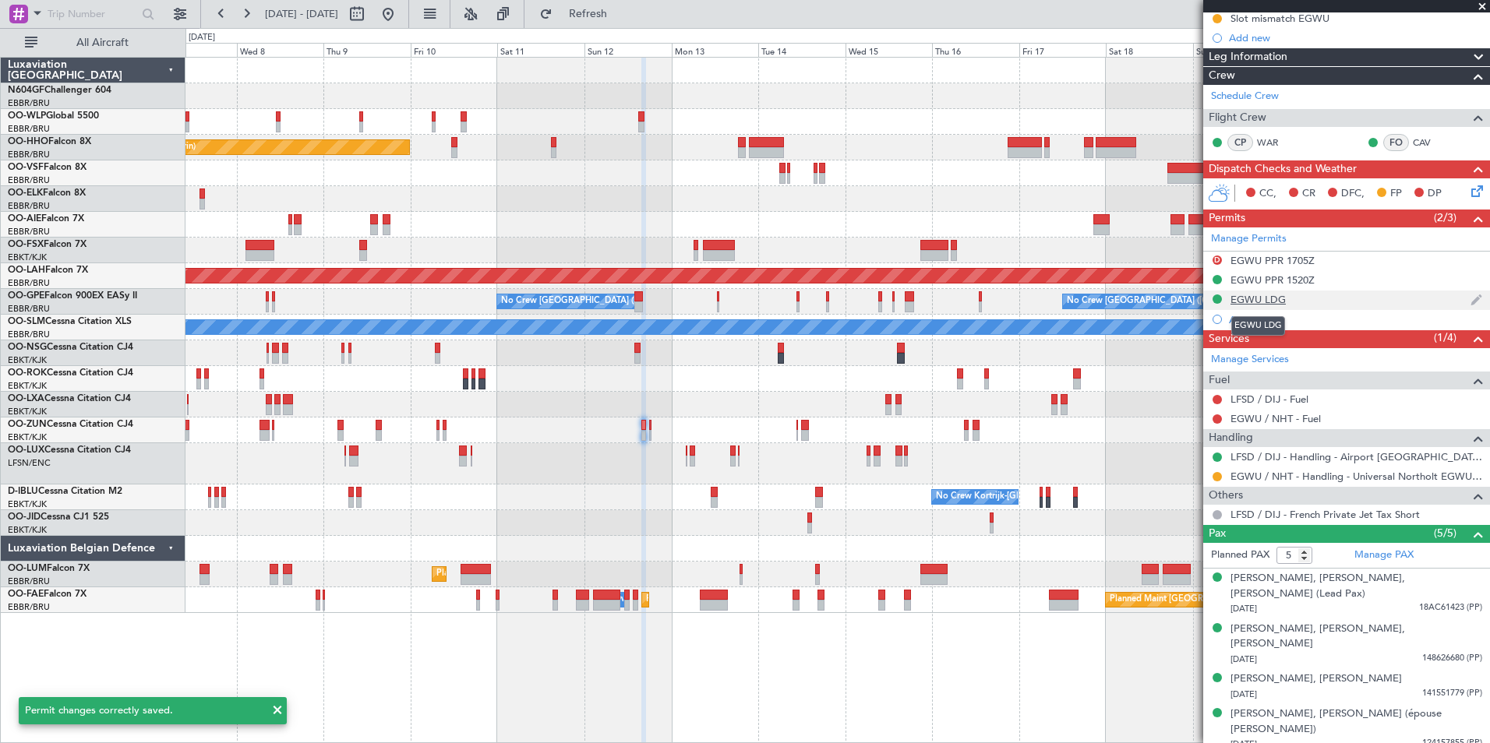
click at [1259, 298] on div "EGWU LDG" at bounding box center [1257, 299] width 55 height 13
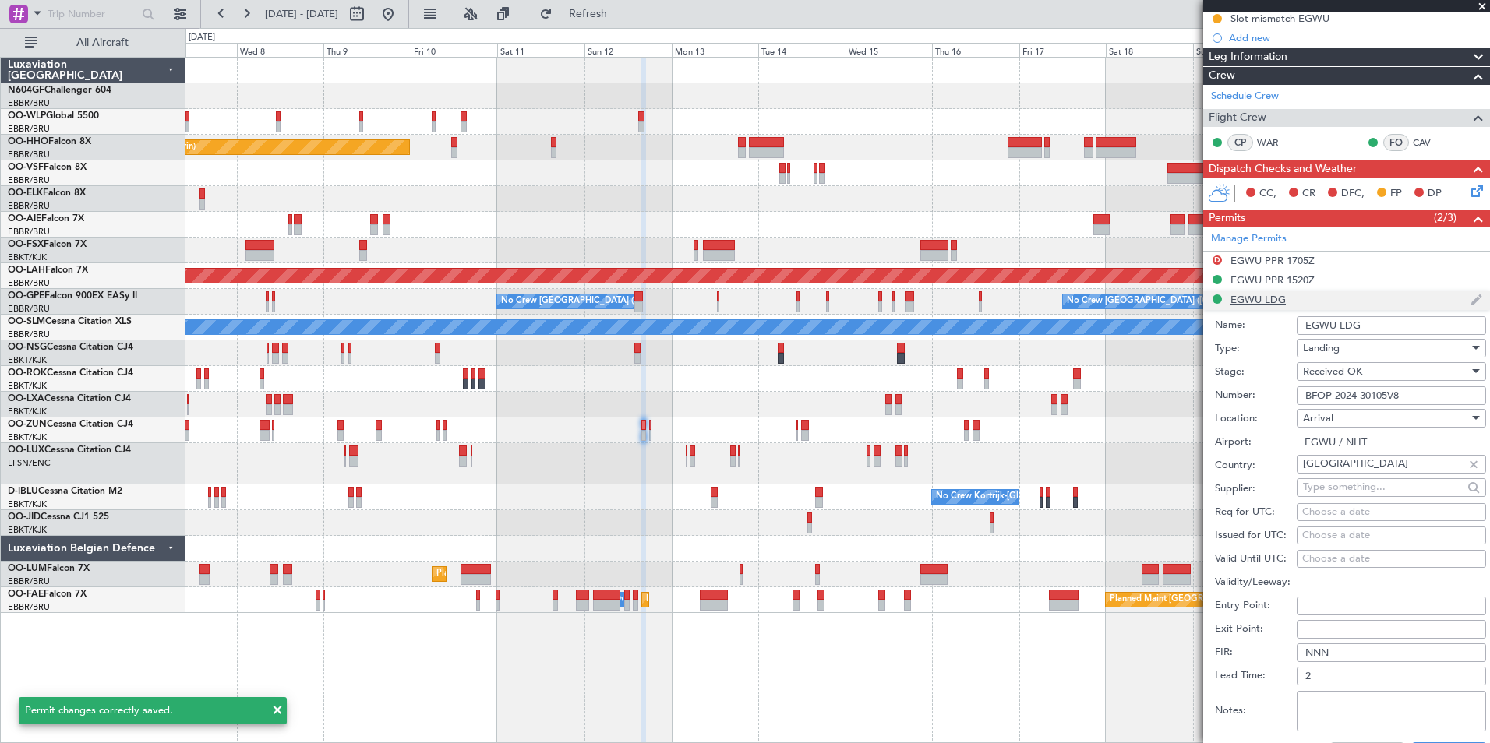
scroll to position [298, 0]
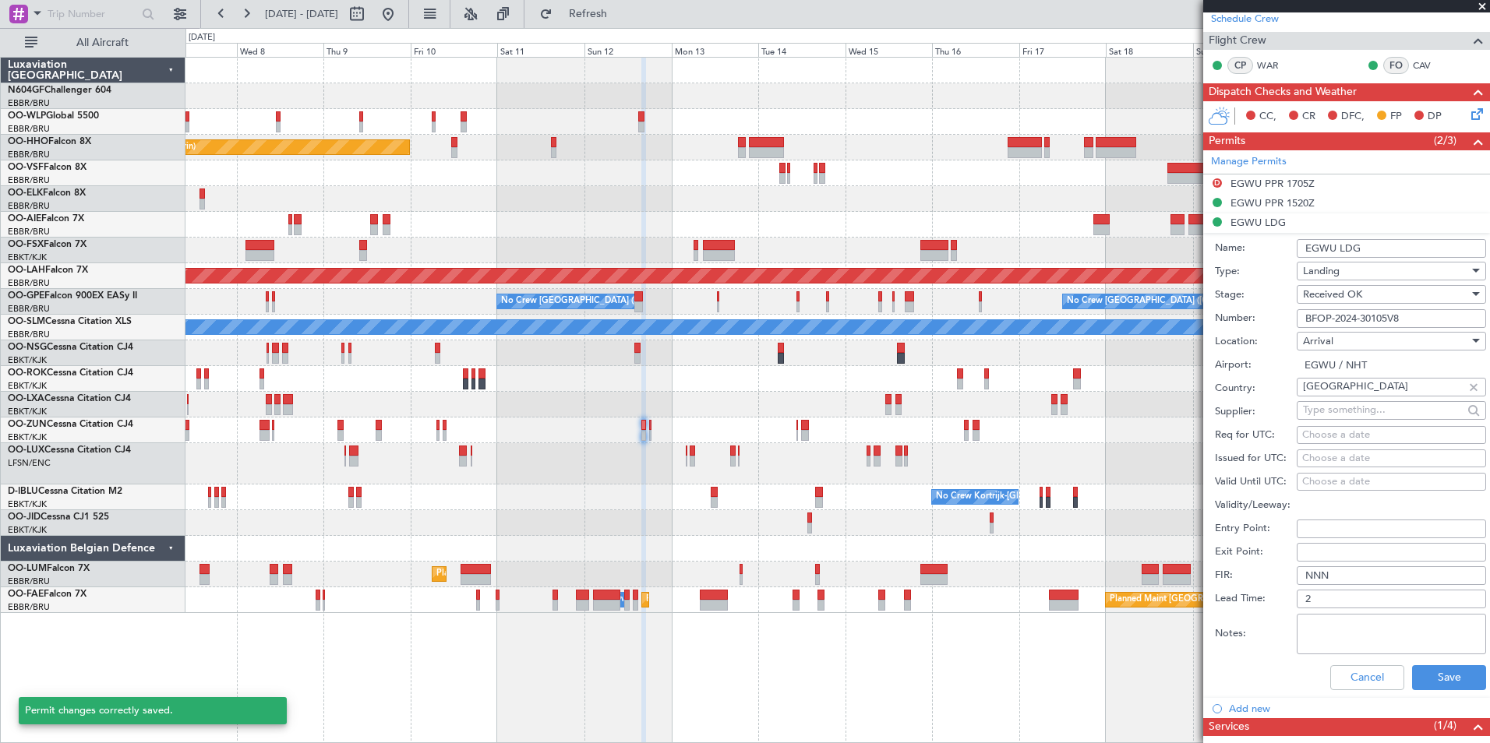
click at [1390, 270] on div "Landing" at bounding box center [1386, 270] width 166 height 23
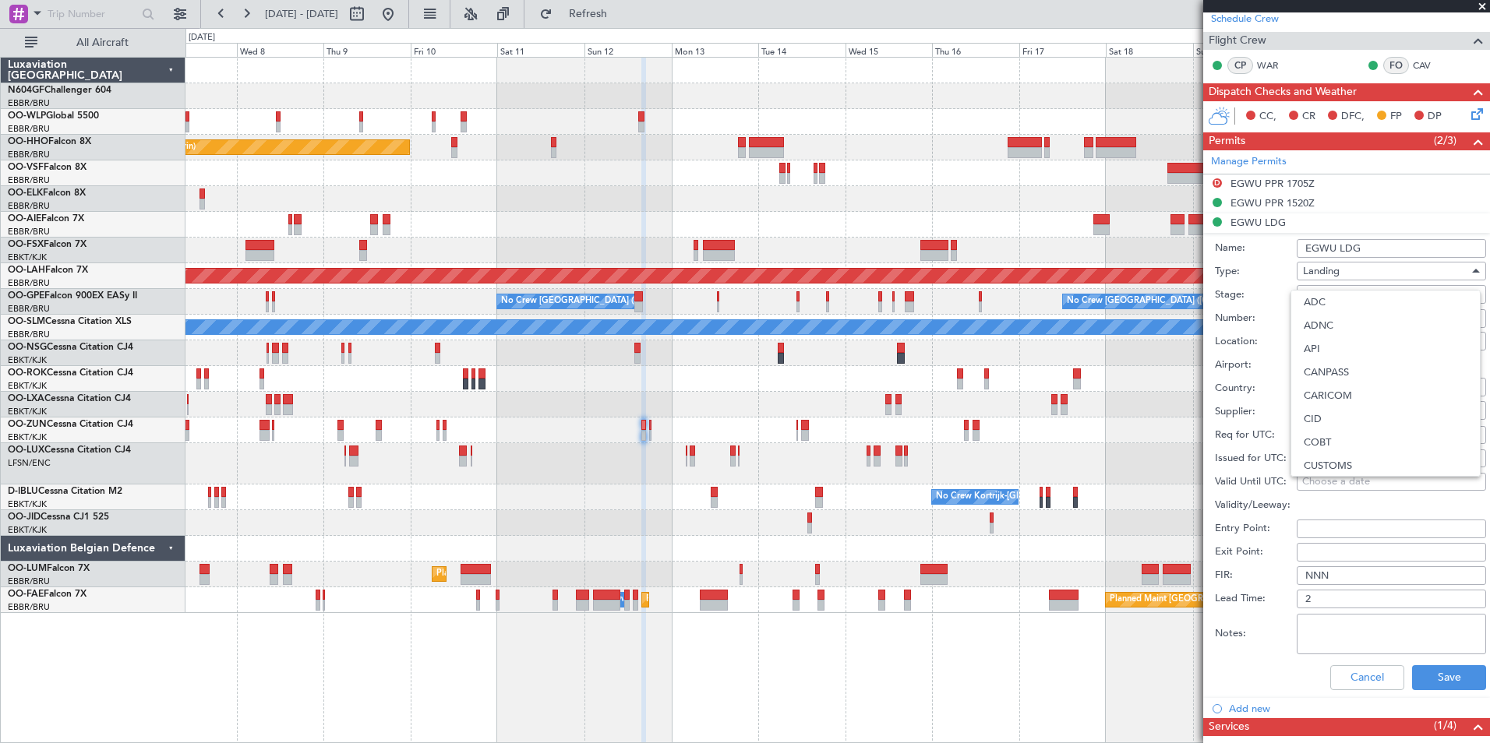
scroll to position [402, 0]
click at [1386, 252] on div at bounding box center [745, 371] width 1490 height 743
click at [1386, 249] on input "EGWU LDG" at bounding box center [1390, 248] width 189 height 19
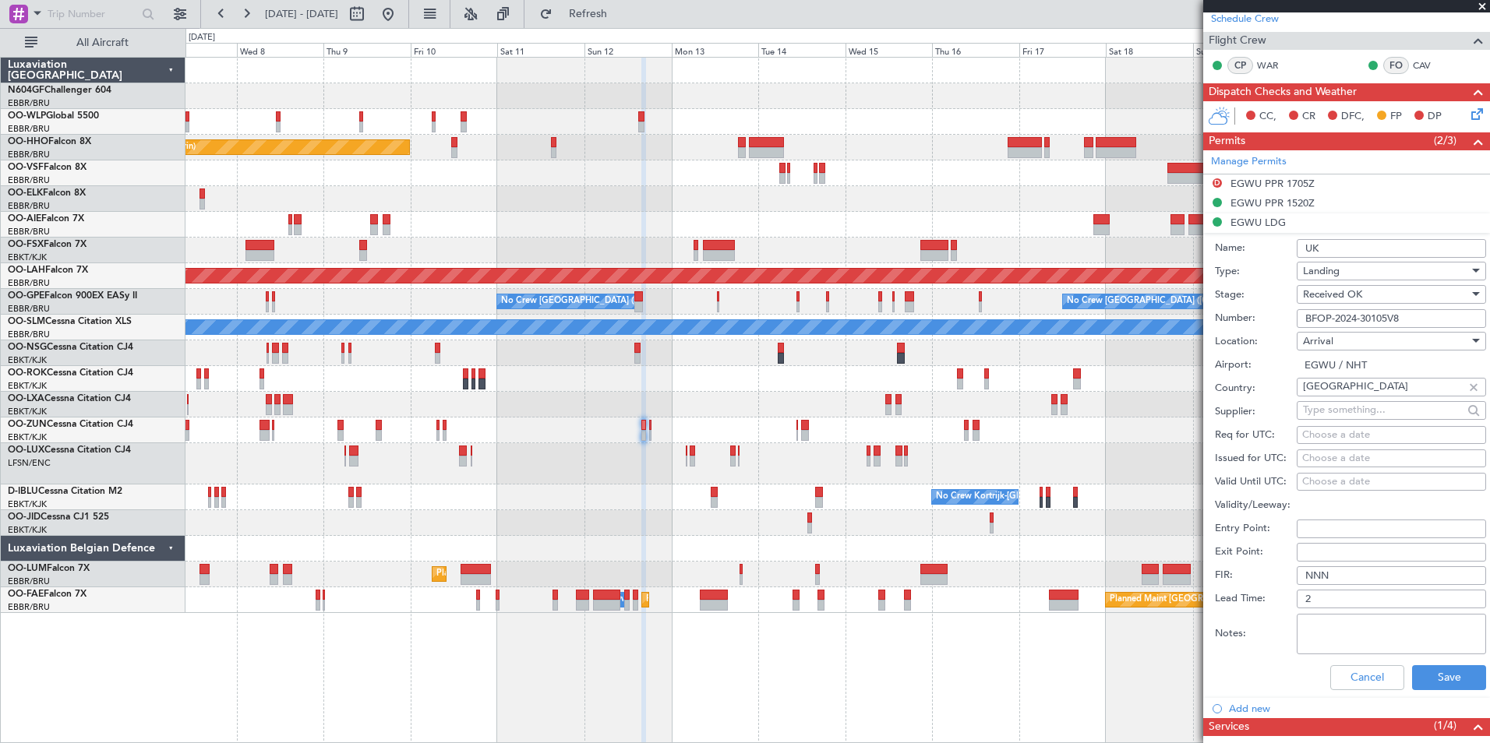
type input "UK block permit"
click at [1430, 681] on button "Save" at bounding box center [1449, 677] width 74 height 25
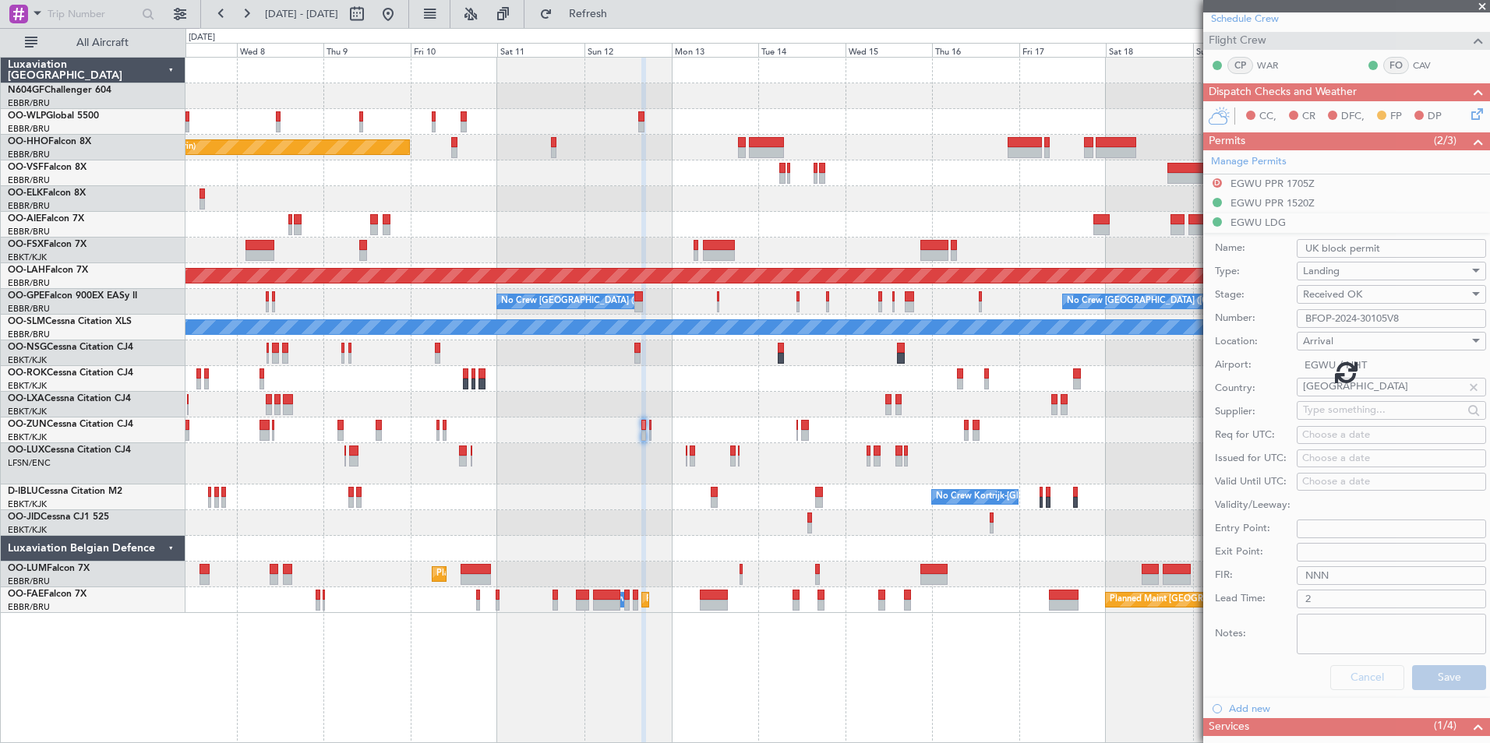
scroll to position [220, 0]
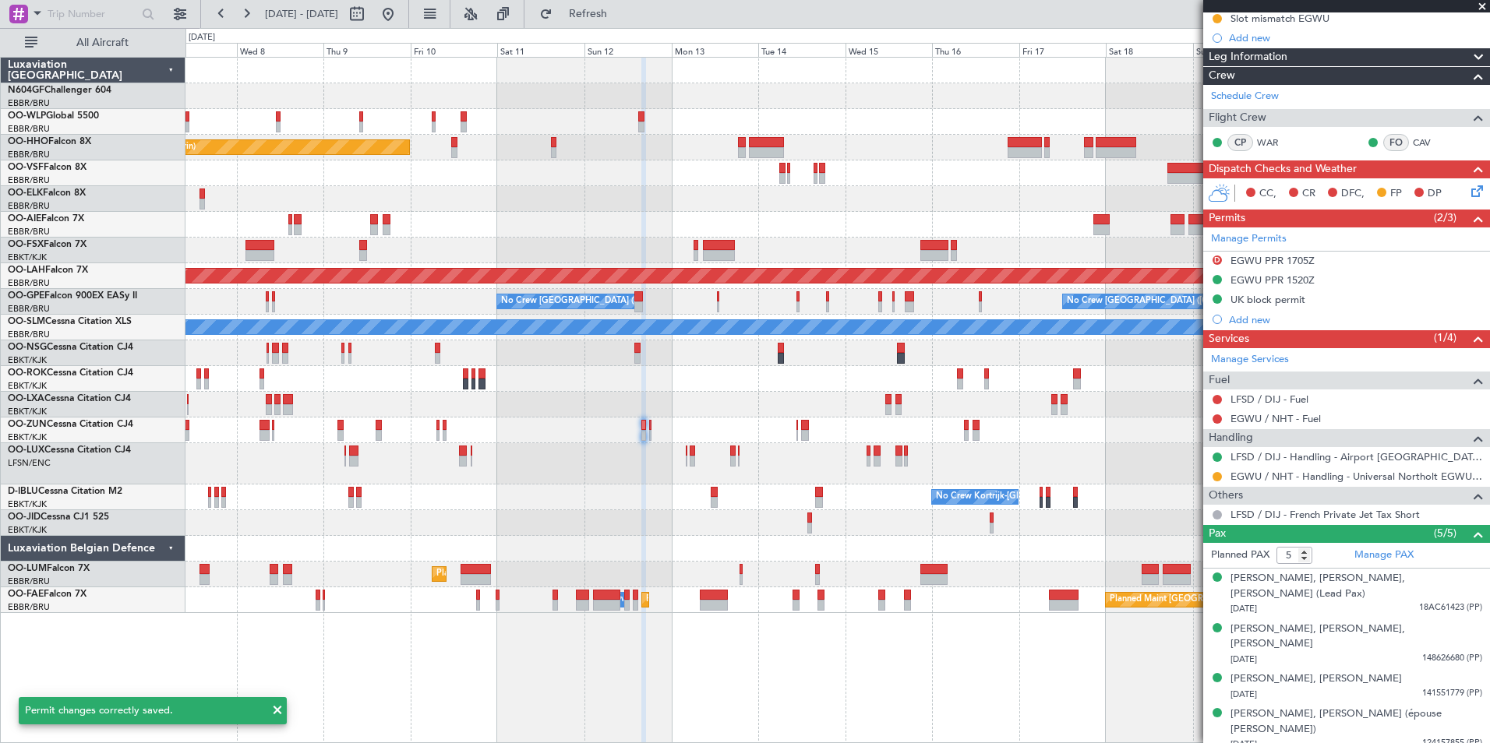
click at [713, 379] on div "Planned Maint Geneva (Cointrin) Unplanned Maint London (Farnborough) Planned Ma…" at bounding box center [836, 336] width 1303 height 556
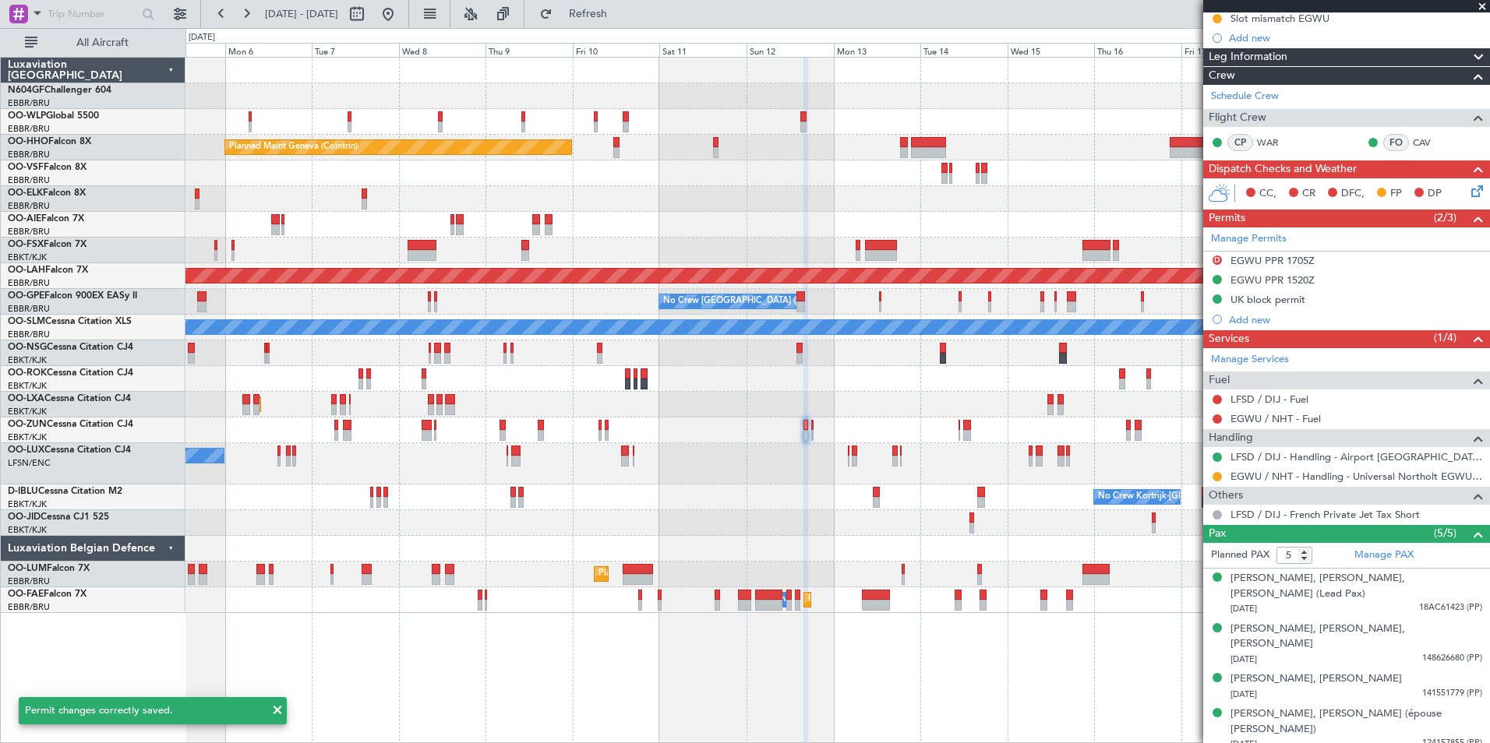
click at [625, 407] on div "Planned Maint Milan (Linate) Planned Maint Geneva (Cointrin) Unplanned Maint Lo…" at bounding box center [836, 336] width 1303 height 556
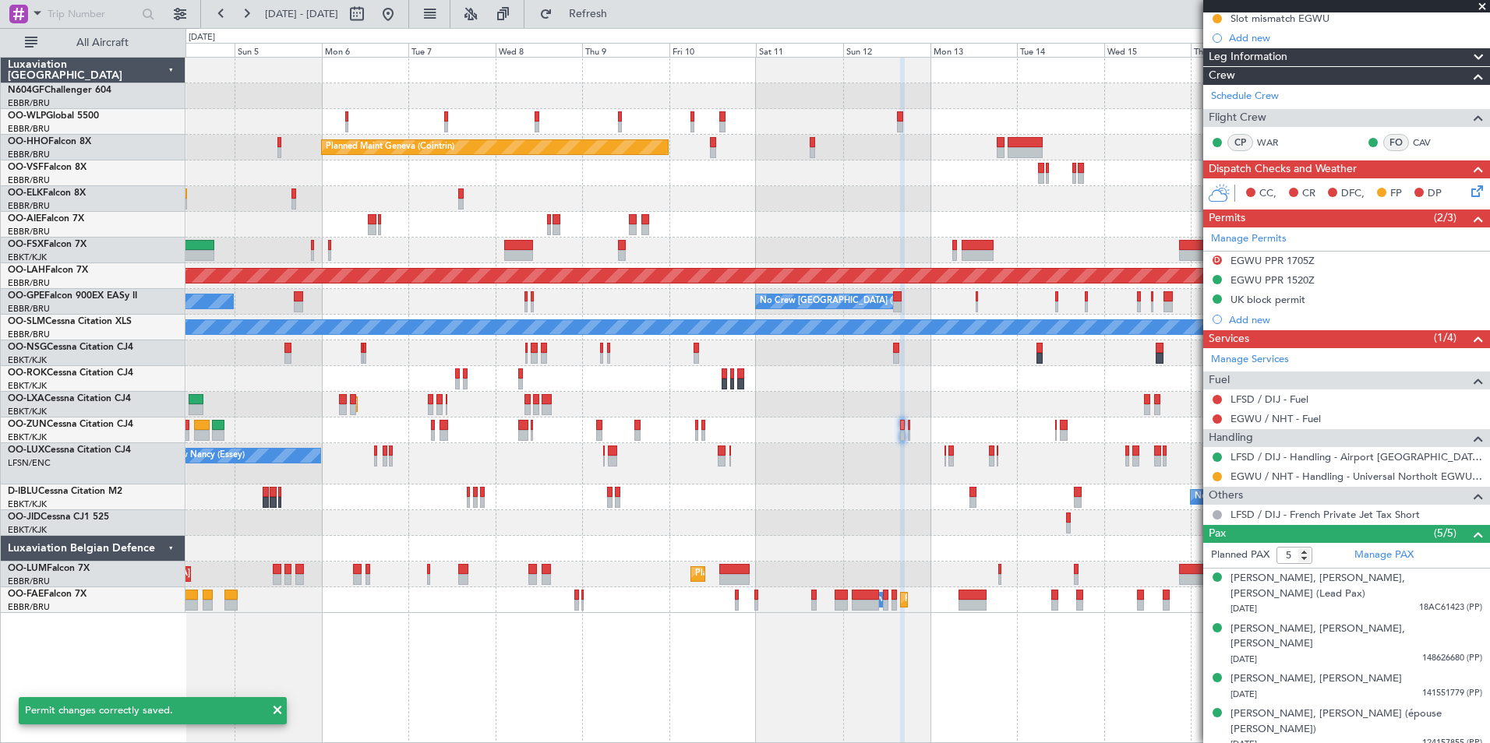
click at [633, 361] on div at bounding box center [836, 353] width 1303 height 26
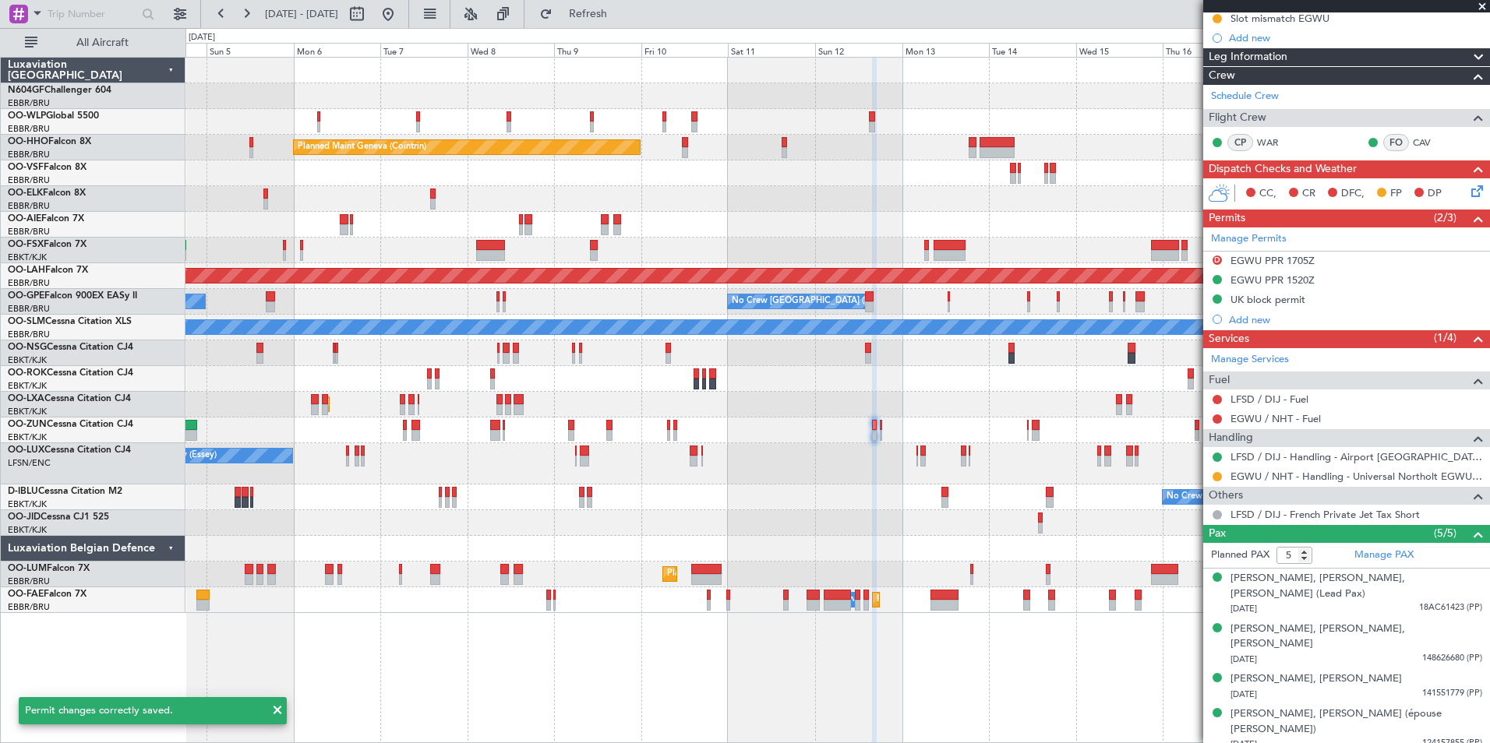
click at [548, 358] on div at bounding box center [836, 353] width 1303 height 26
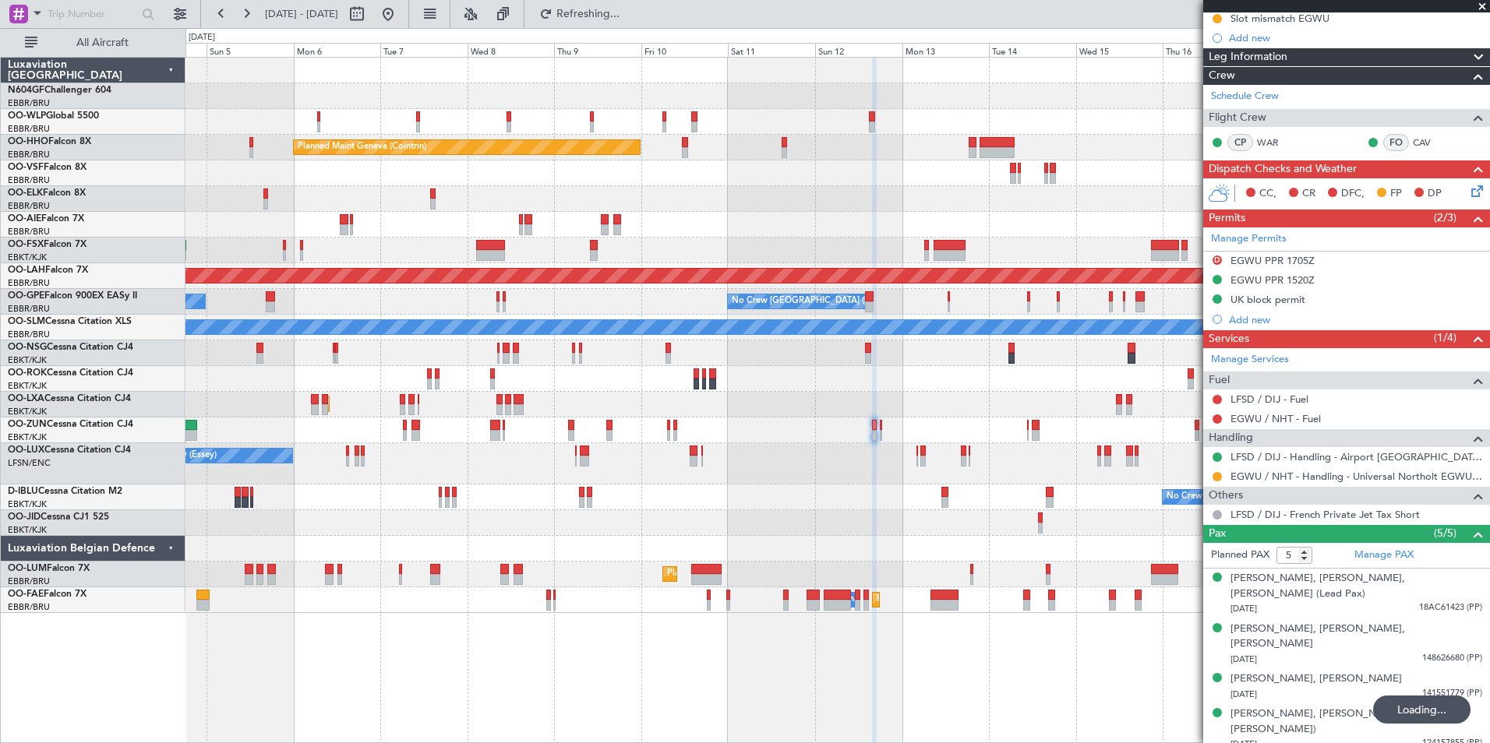
click at [787, 461] on div "Planned Maint Milan (Linate) Planned Maint Geneva (Cointrin) Unplanned Maint Lo…" at bounding box center [836, 336] width 1303 height 556
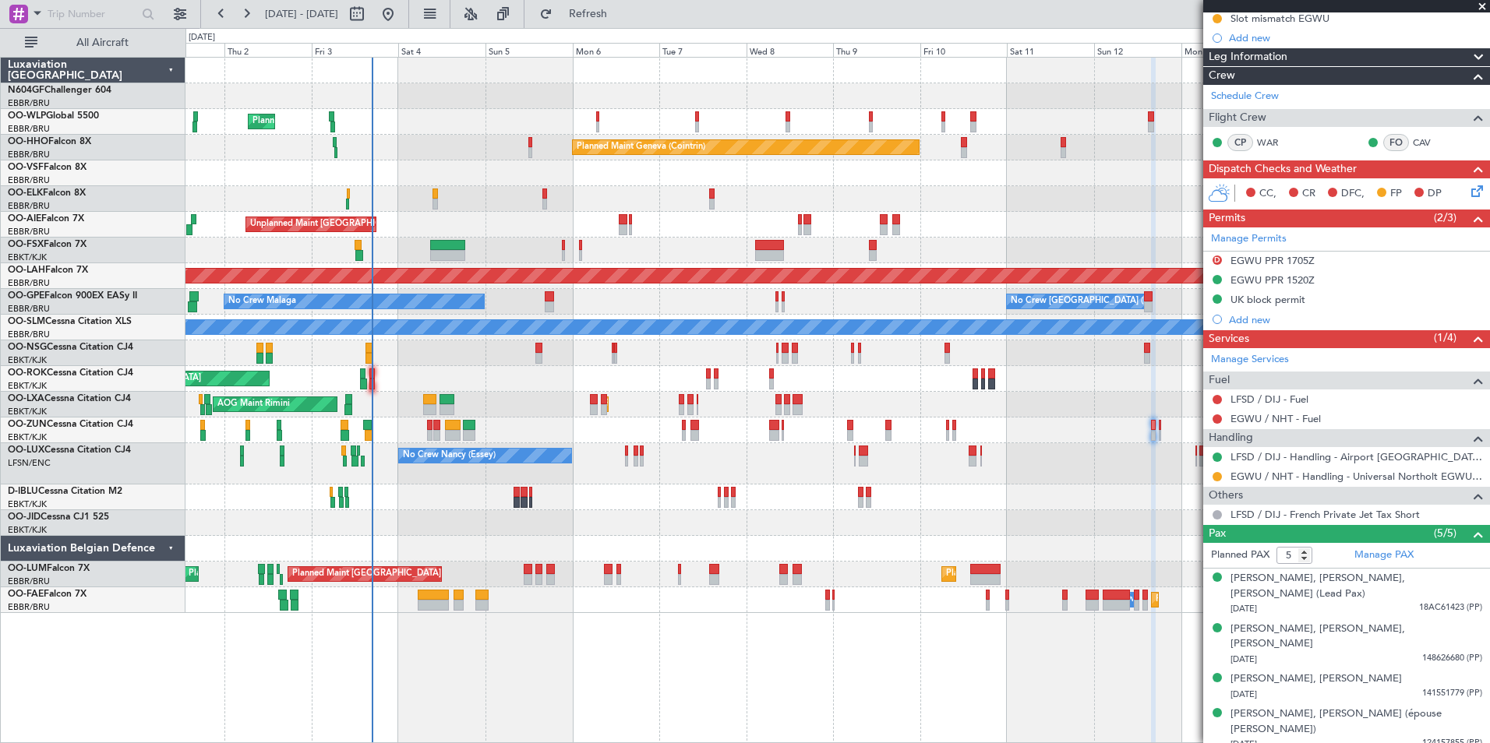
click at [546, 392] on div "Planned Maint Kortrijk-Wevelgem AOG Maint Rimini A/C Unavailable" at bounding box center [836, 405] width 1303 height 26
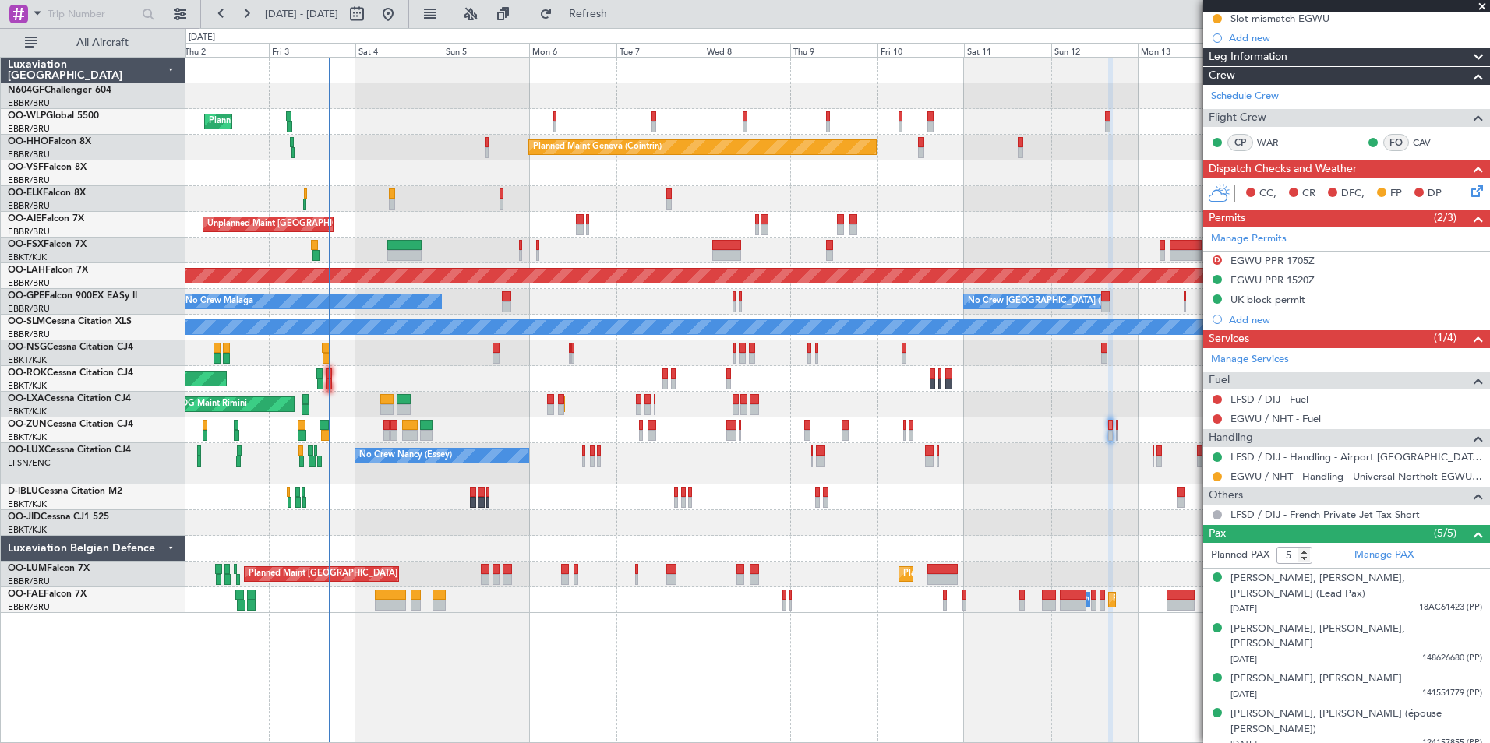
click at [679, 378] on div "AOG Maint Kortrijk-[GEOGRAPHIC_DATA]" at bounding box center [836, 379] width 1303 height 26
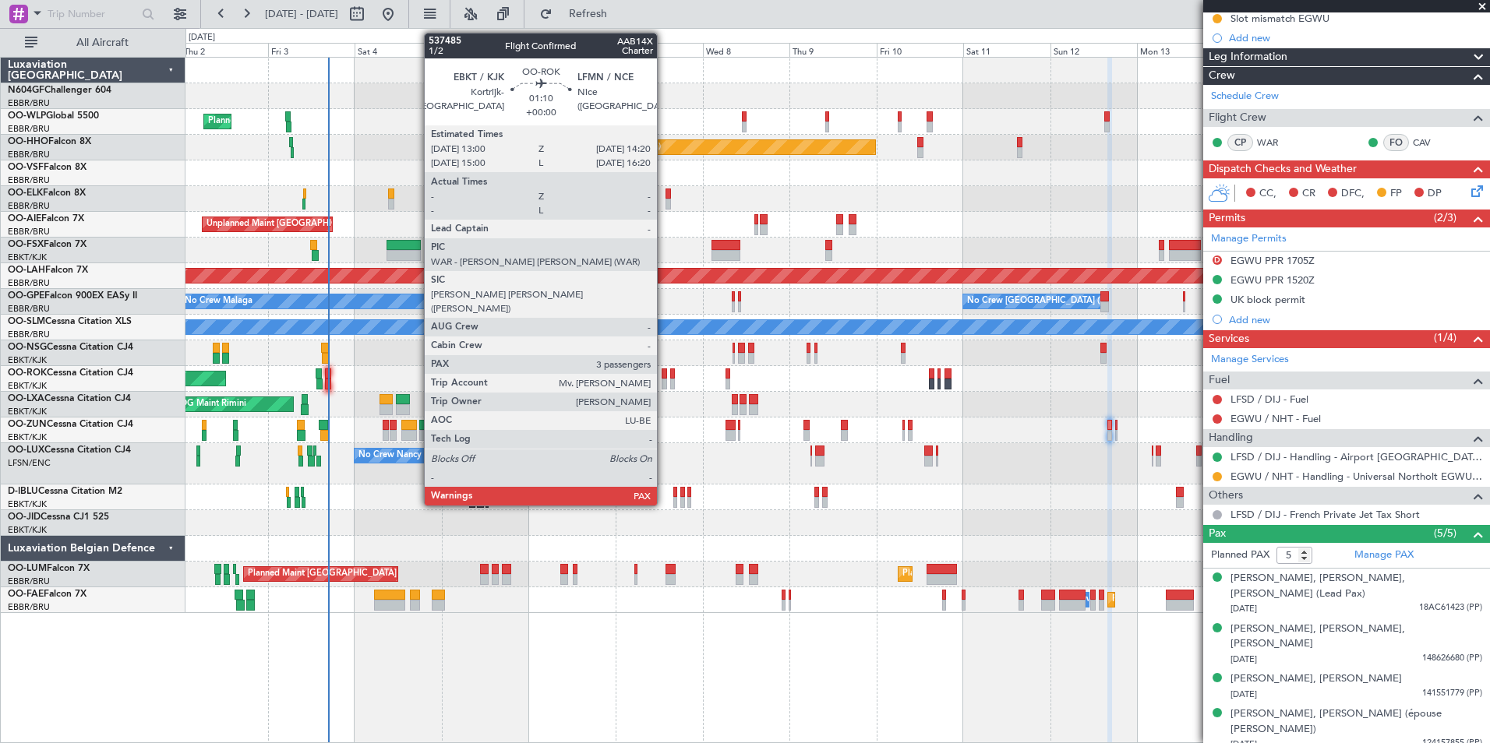
click at [664, 379] on div at bounding box center [663, 384] width 5 height 11
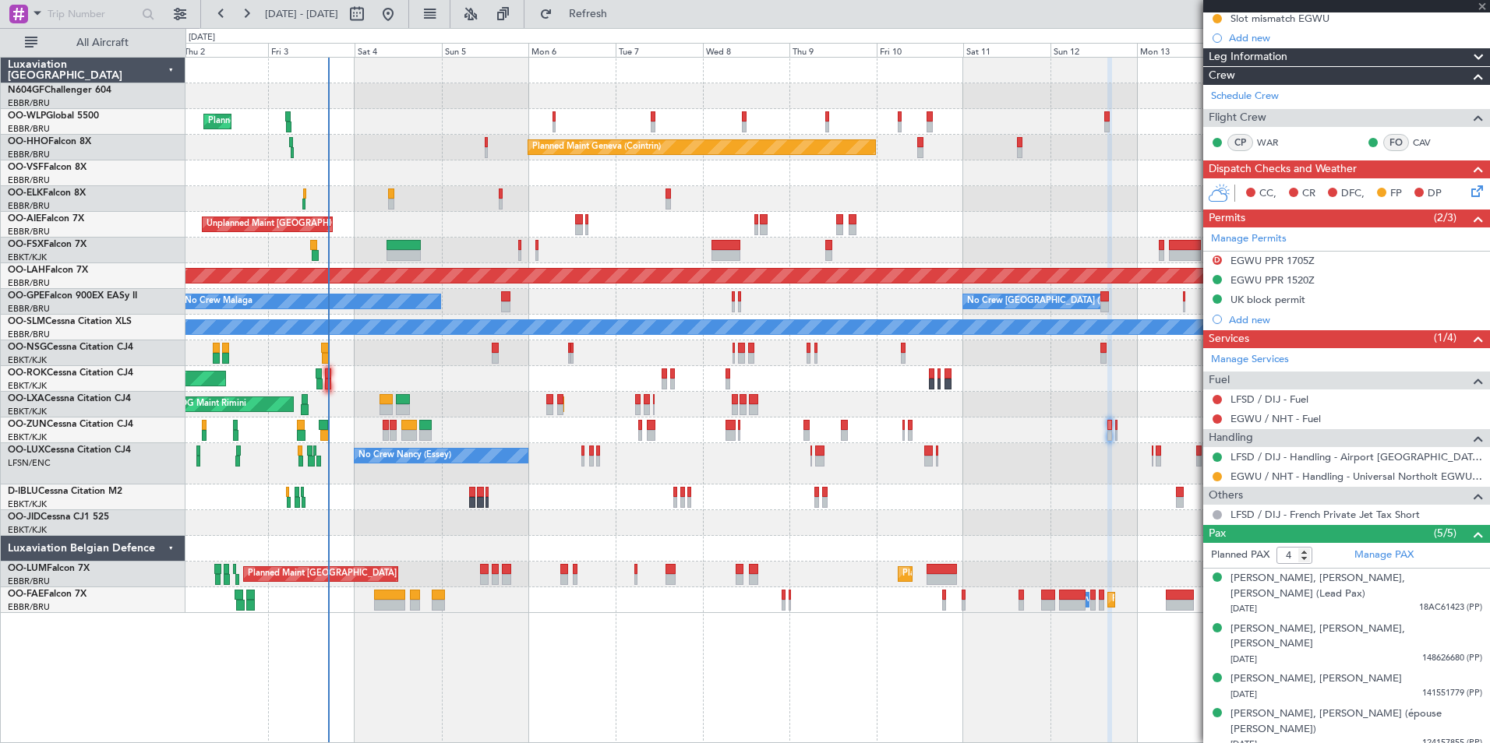
scroll to position [0, 0]
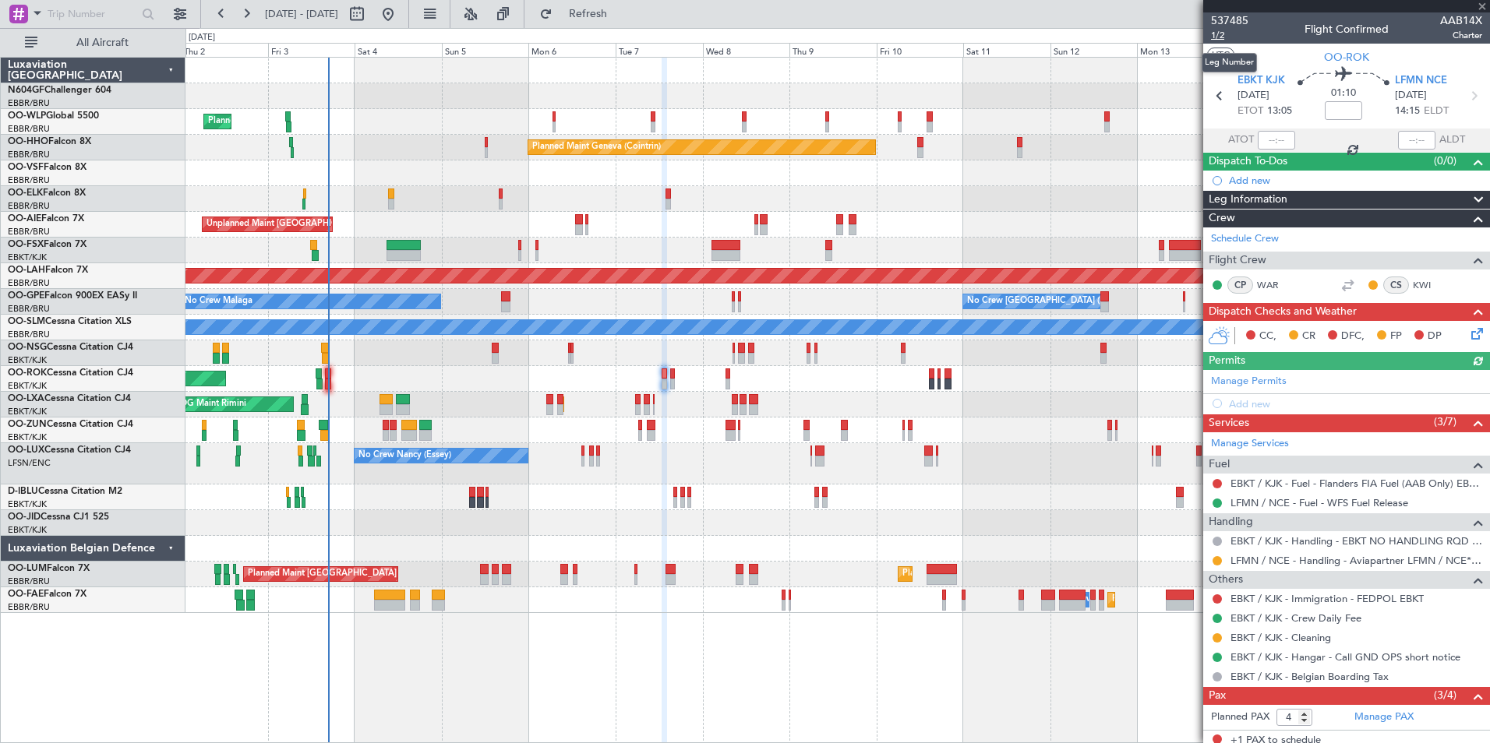
click at [1226, 34] on span "1/2" at bounding box center [1229, 35] width 37 height 13
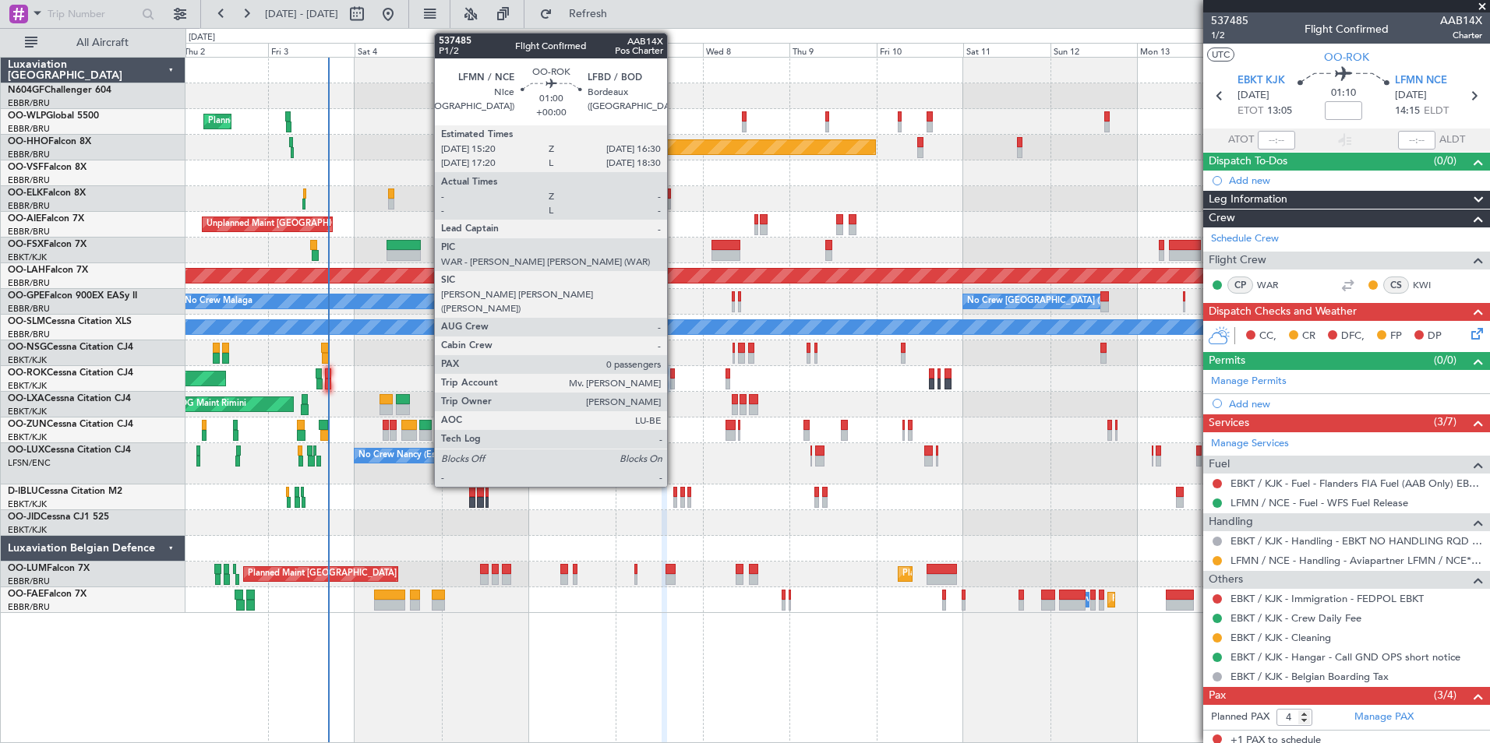
click at [674, 376] on div at bounding box center [672, 374] width 5 height 11
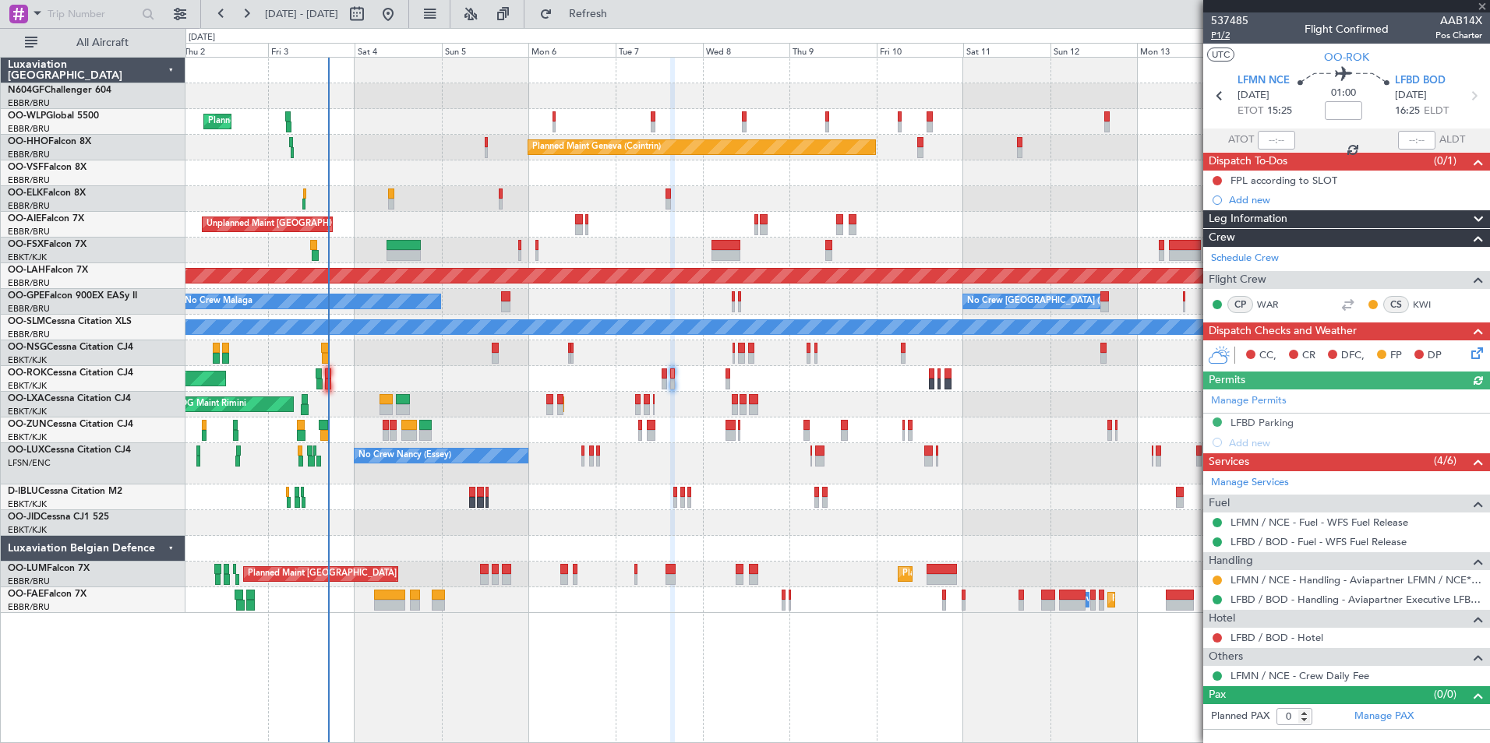
click at [1226, 36] on span "P1/2" at bounding box center [1229, 35] width 37 height 13
click at [621, 14] on span "Refresh" at bounding box center [588, 14] width 65 height 11
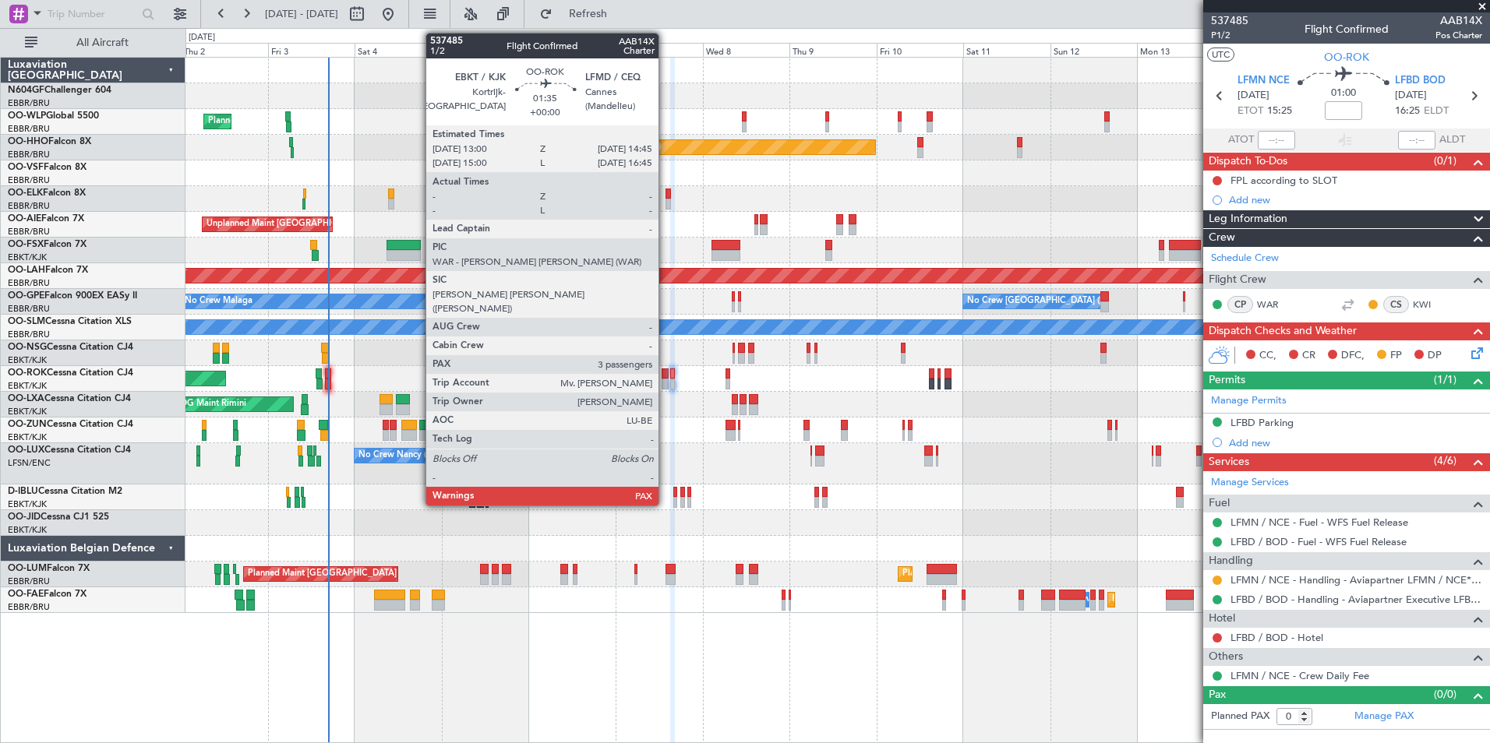
click at [665, 378] on div at bounding box center [664, 374] width 7 height 11
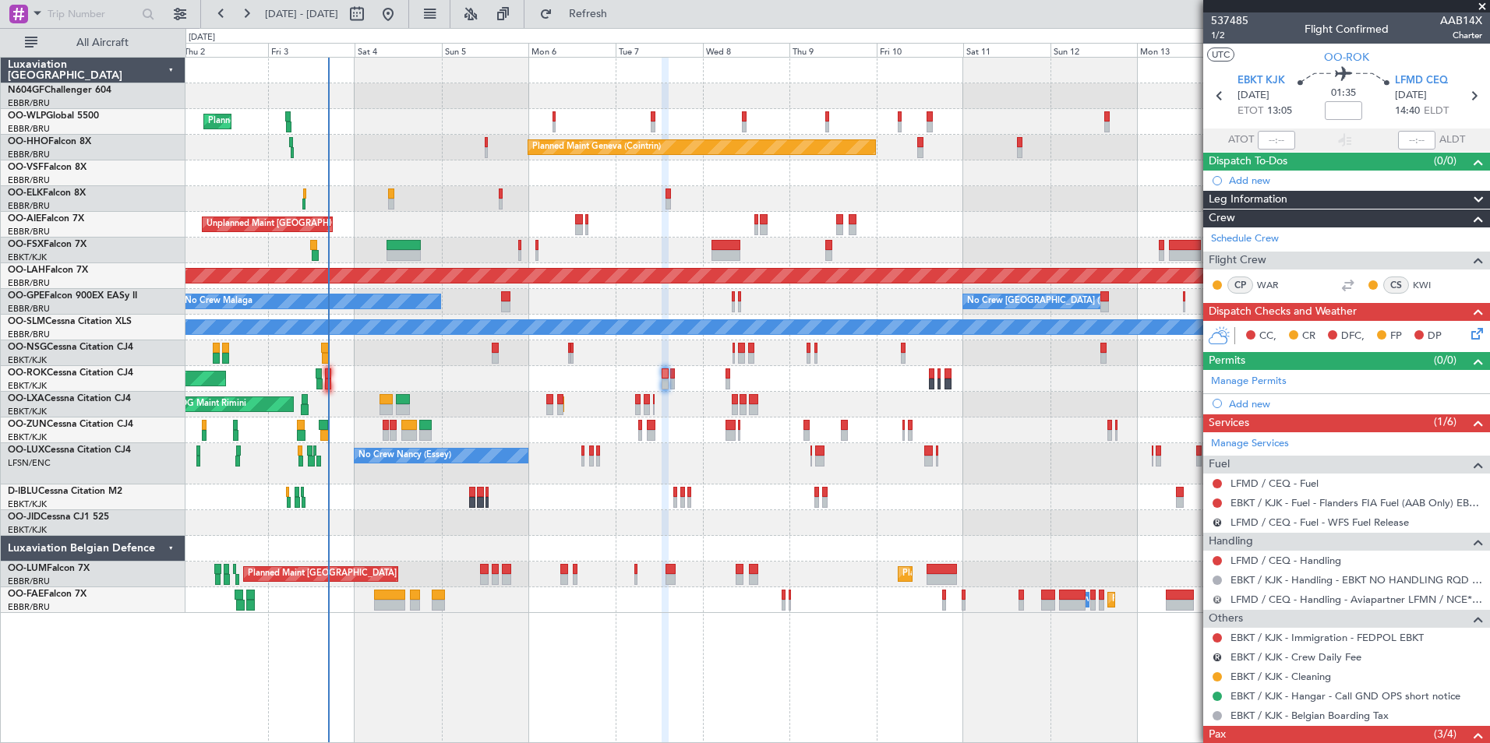
click at [1218, 601] on button "R" at bounding box center [1216, 599] width 9 height 9
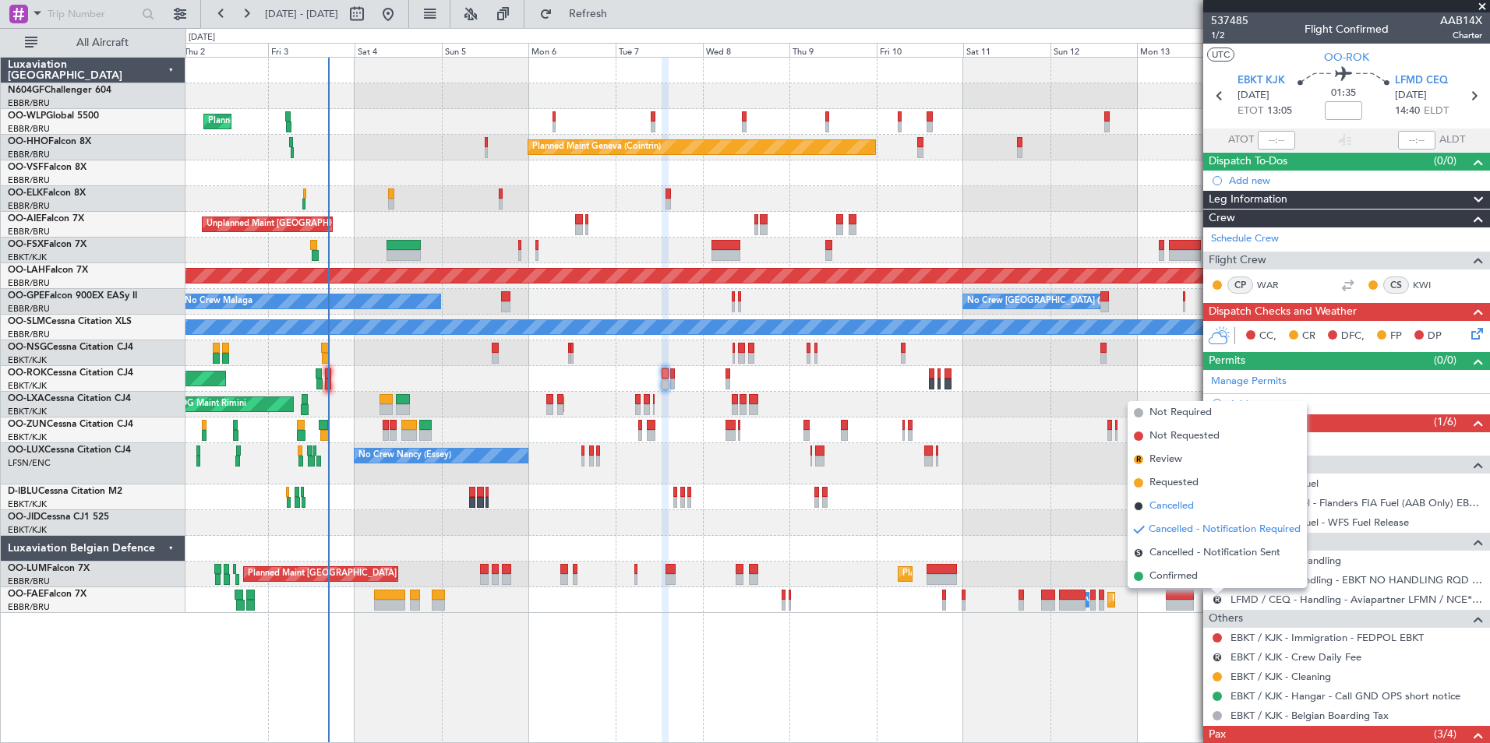
click at [1184, 513] on span "Cancelled" at bounding box center [1171, 507] width 44 height 16
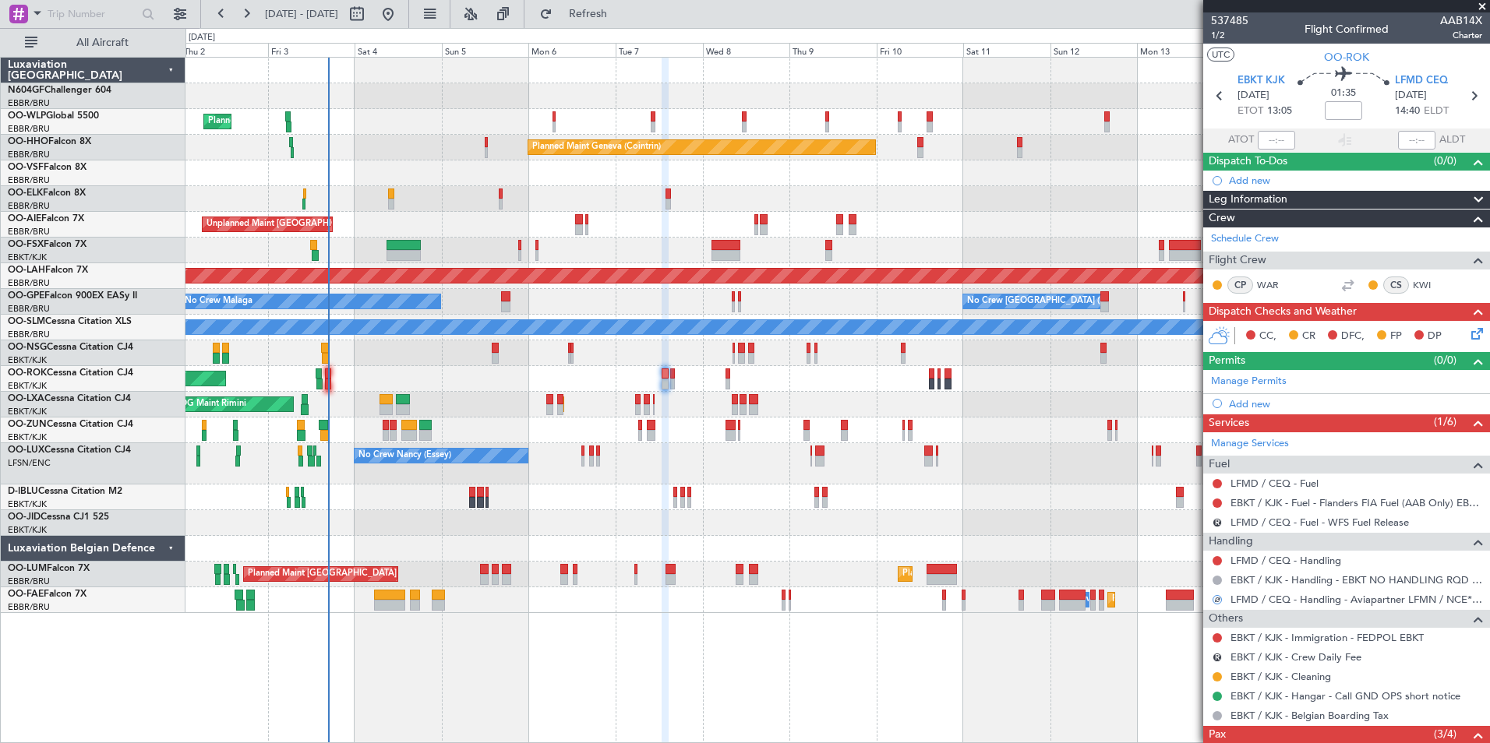
click at [1184, 513] on div "Planned Maint Kortrijk-[GEOGRAPHIC_DATA]" at bounding box center [836, 523] width 1303 height 26
click at [1219, 654] on button "R" at bounding box center [1216, 657] width 9 height 9
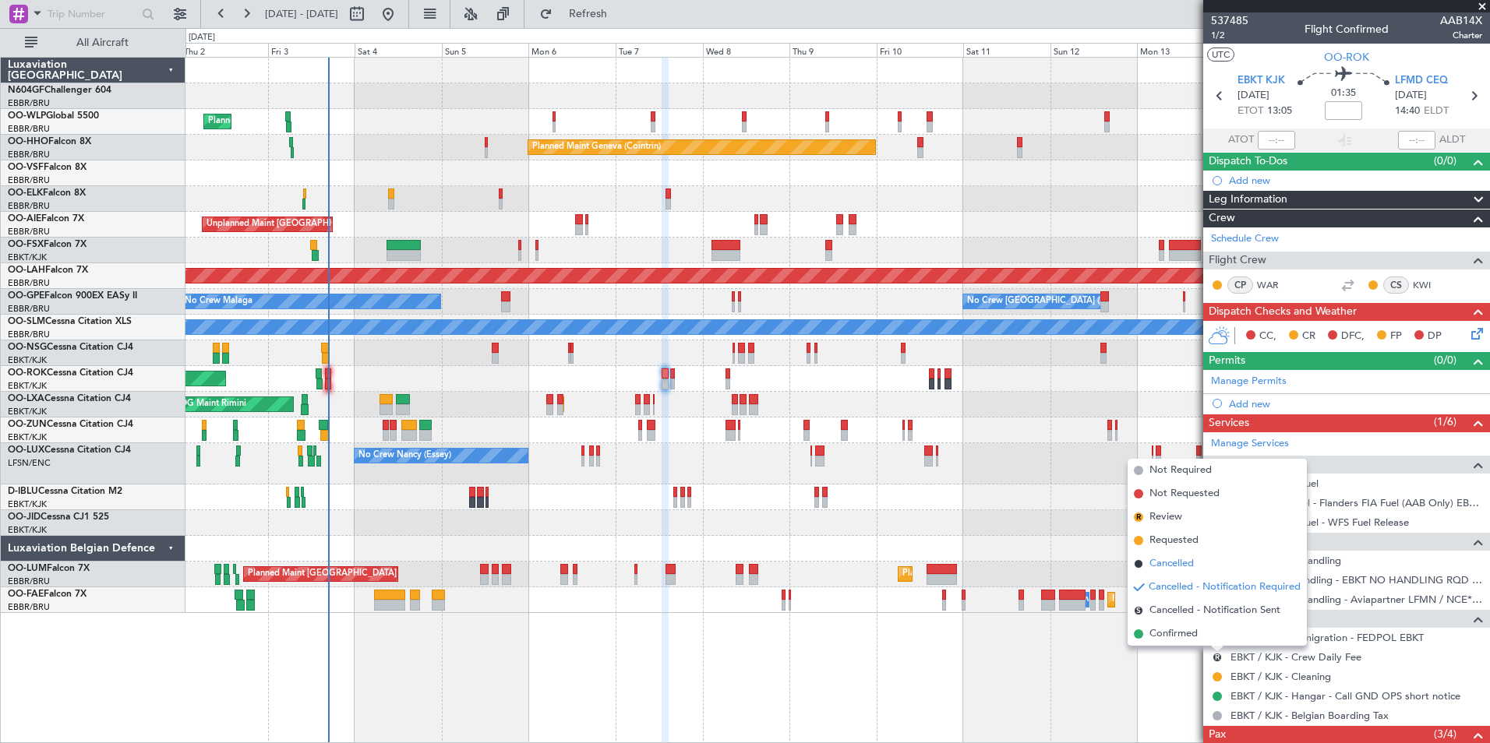
click at [1185, 556] on span "Cancelled" at bounding box center [1171, 564] width 44 height 16
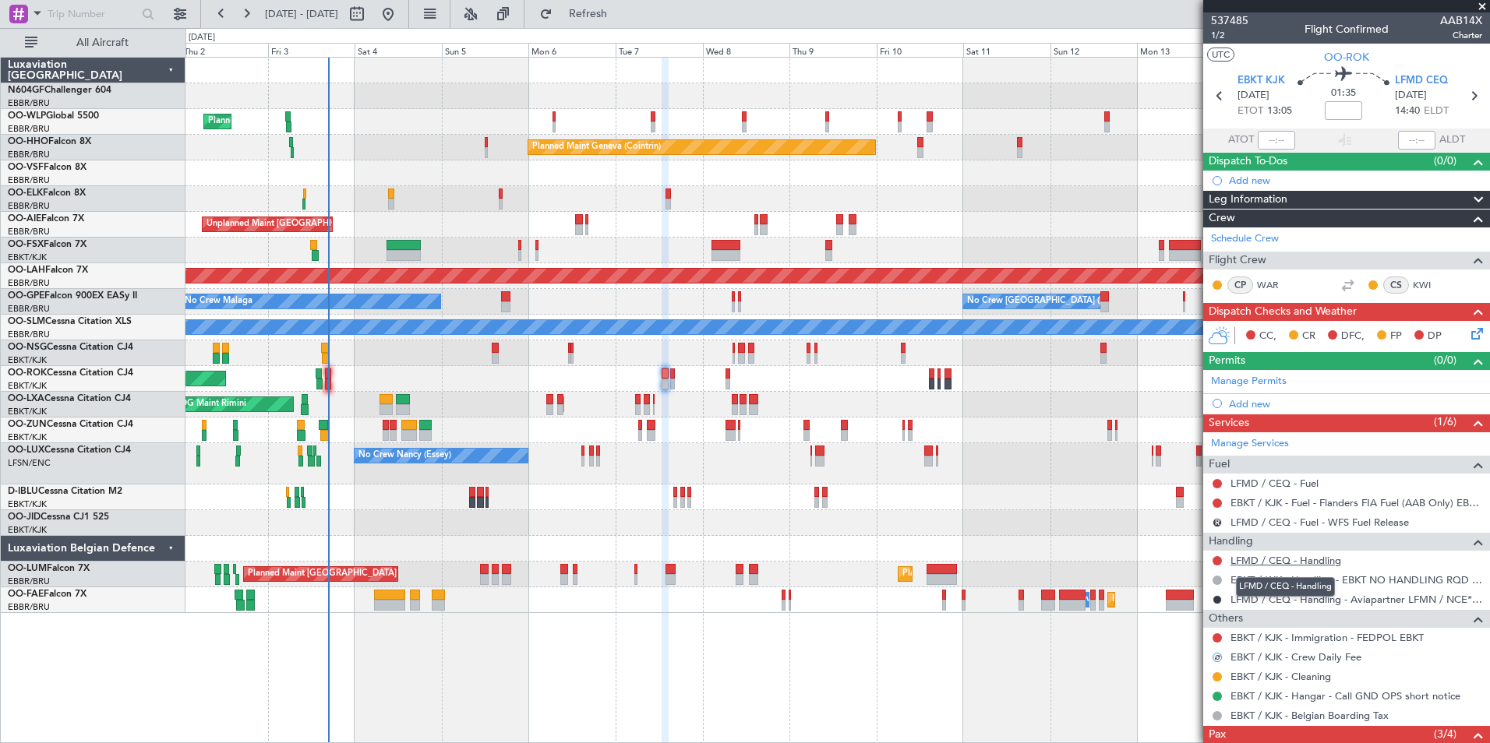
click at [1273, 563] on link "LFMD / CEQ - Handling" at bounding box center [1285, 560] width 111 height 13
click at [617, 13] on span "Refresh" at bounding box center [588, 14] width 65 height 11
click at [1284, 484] on link "LFMD / CEQ - Fuel" at bounding box center [1274, 483] width 88 height 13
click at [626, 23] on button "Refresh" at bounding box center [578, 14] width 93 height 25
click at [1277, 559] on link "LFMD / CEQ - Handling" at bounding box center [1285, 560] width 111 height 13
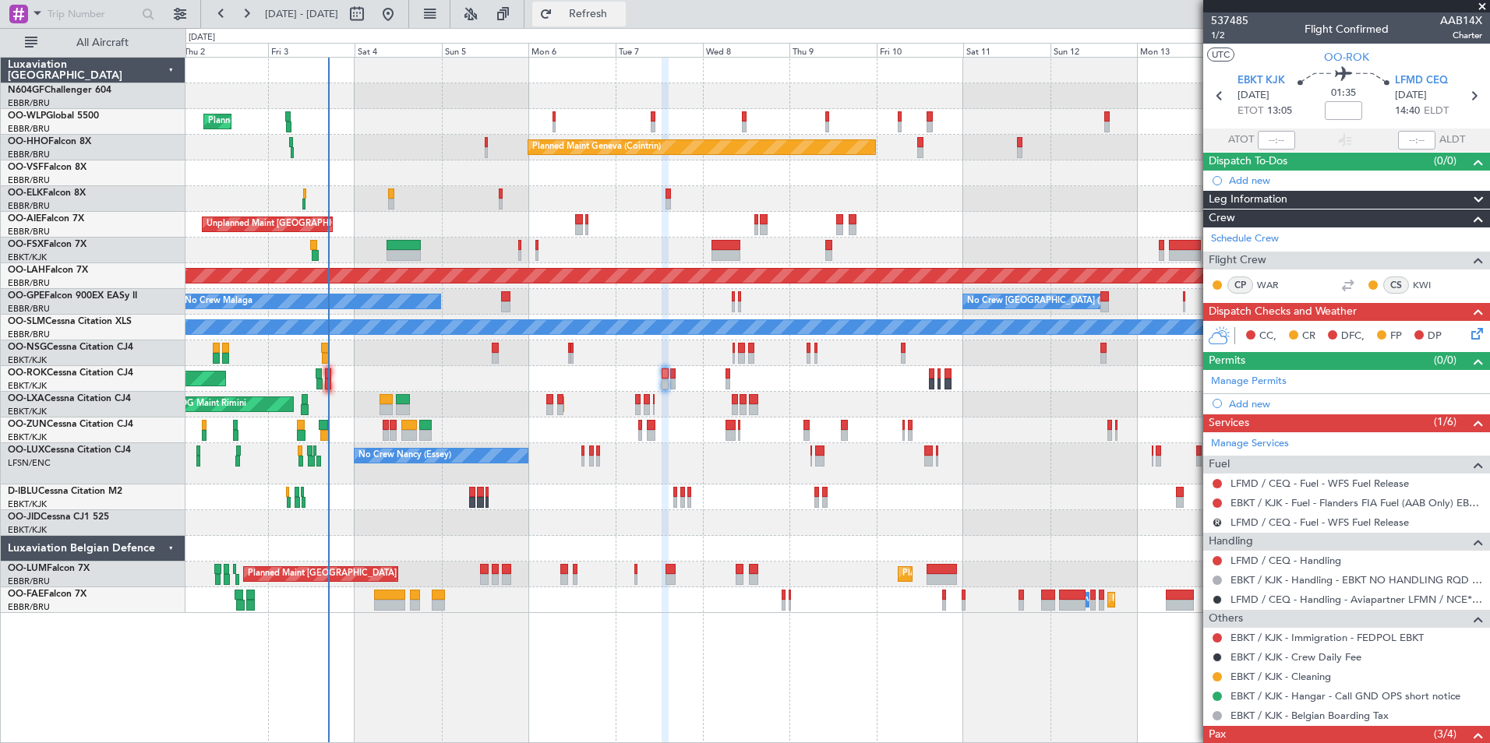
click at [621, 13] on span "Refresh" at bounding box center [588, 14] width 65 height 11
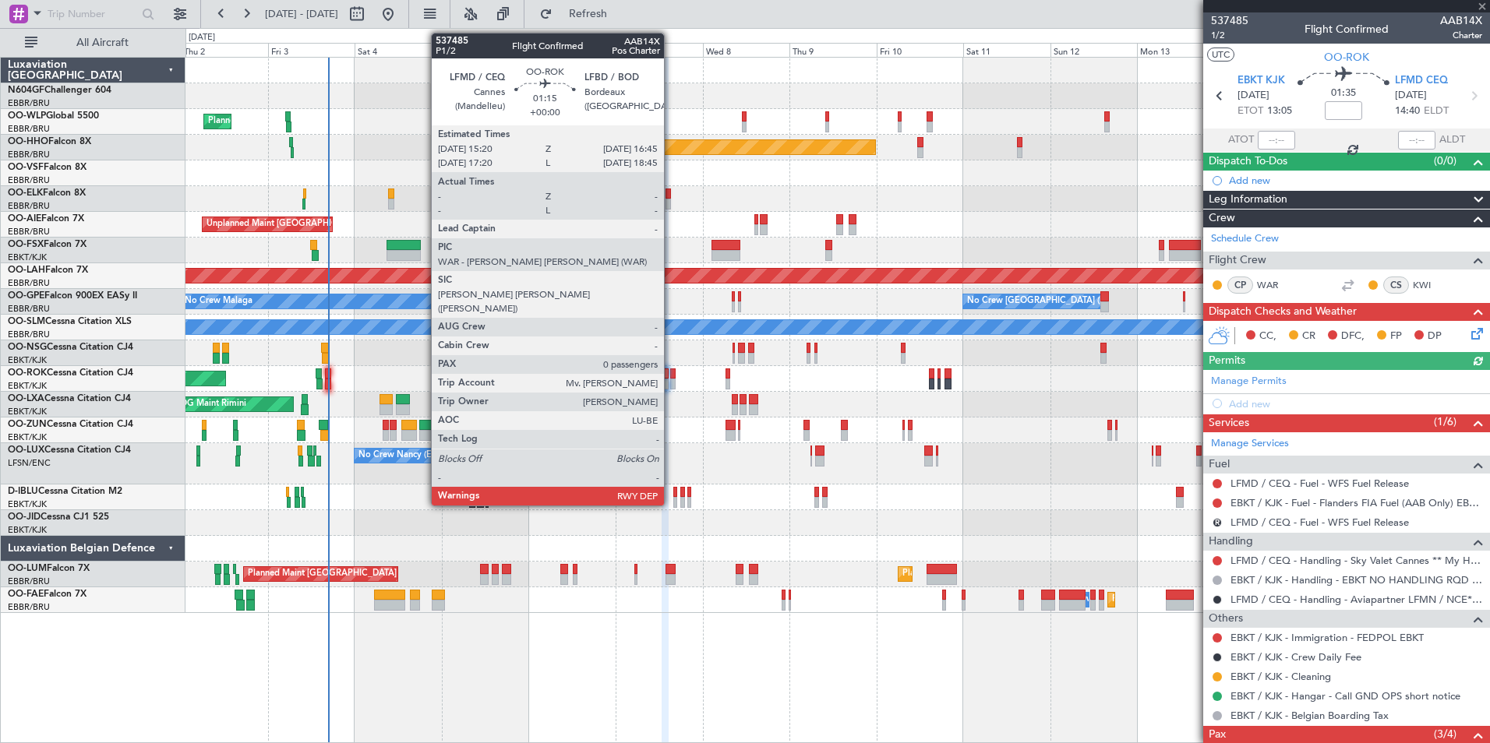
click at [671, 380] on div at bounding box center [672, 384] width 5 height 11
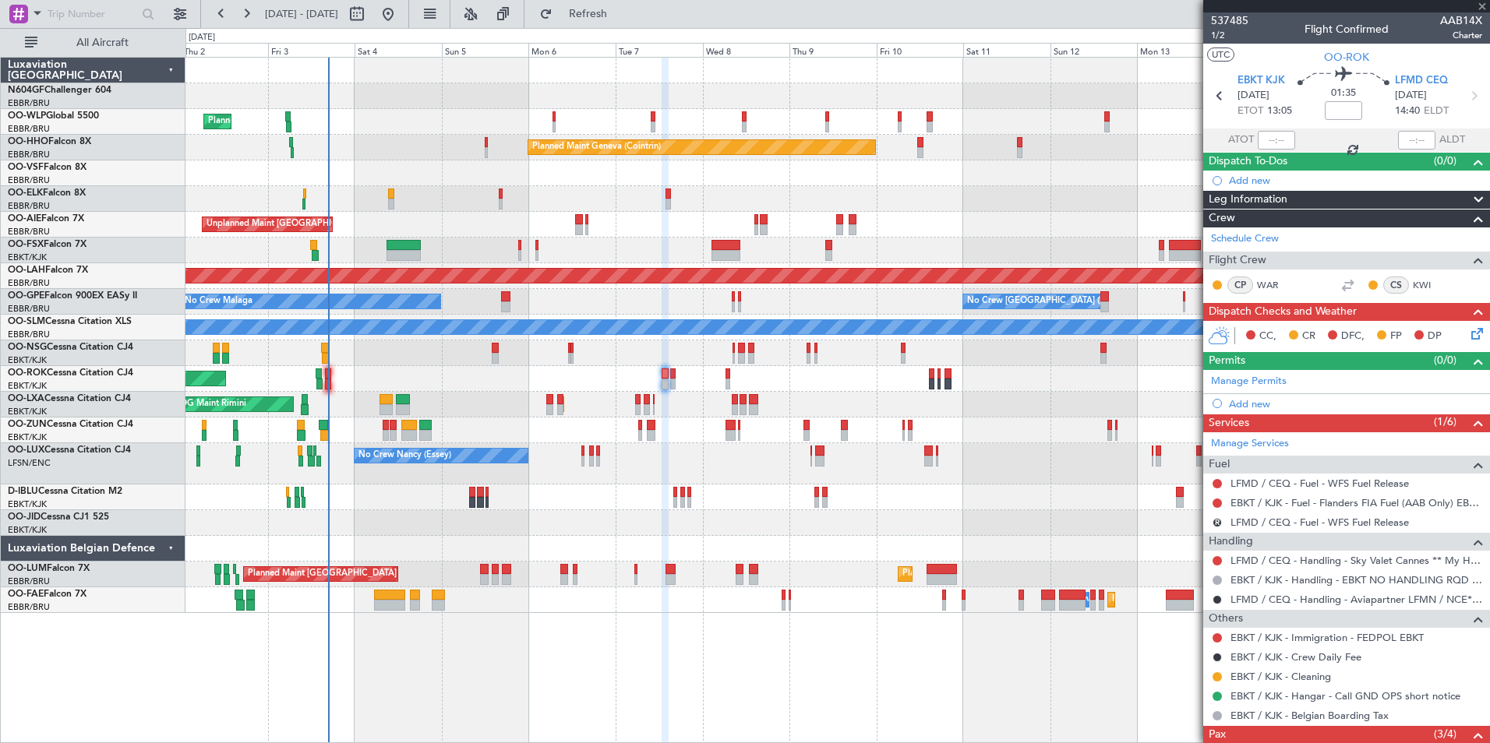
type input "0"
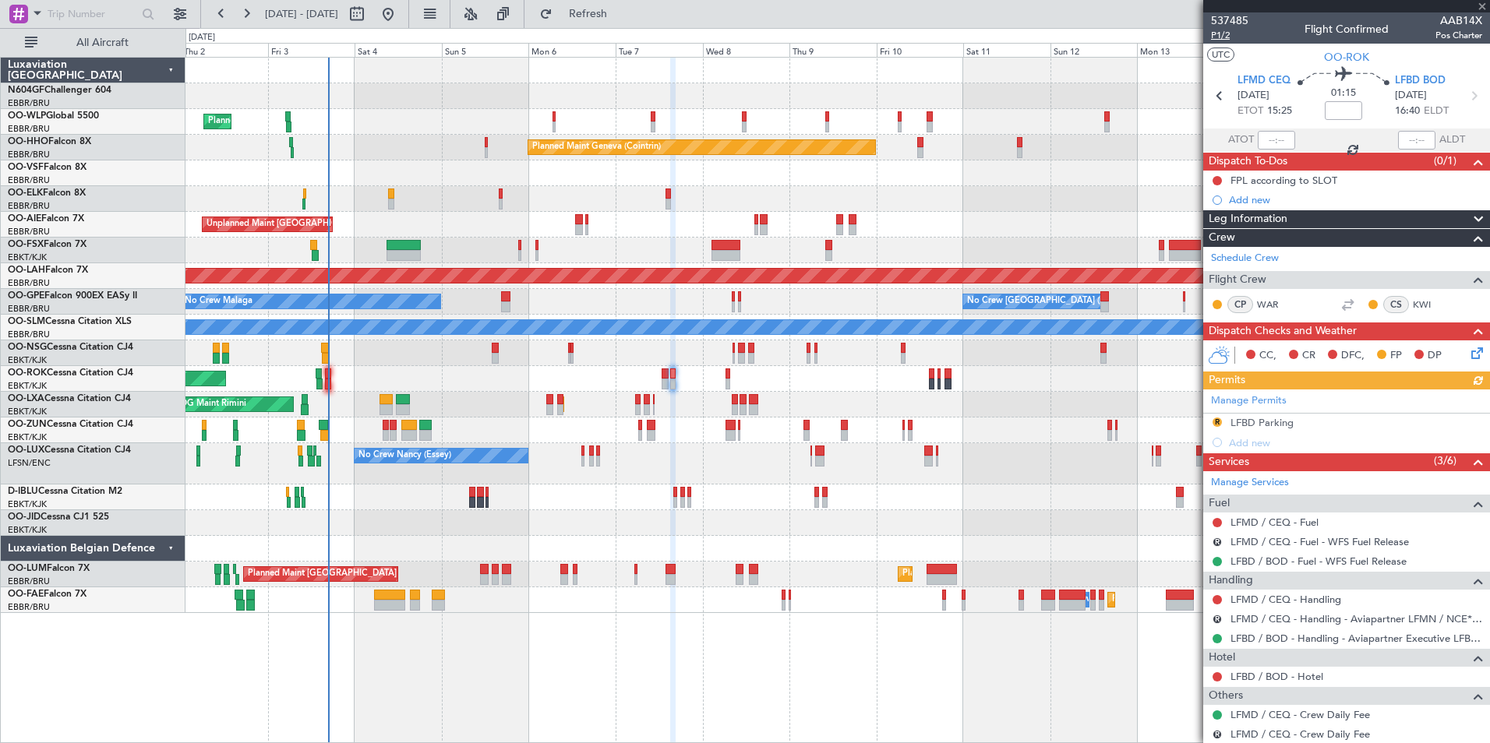
click at [1219, 34] on span "P1/2" at bounding box center [1229, 35] width 37 height 13
click at [621, 12] on span "Refresh" at bounding box center [588, 14] width 65 height 11
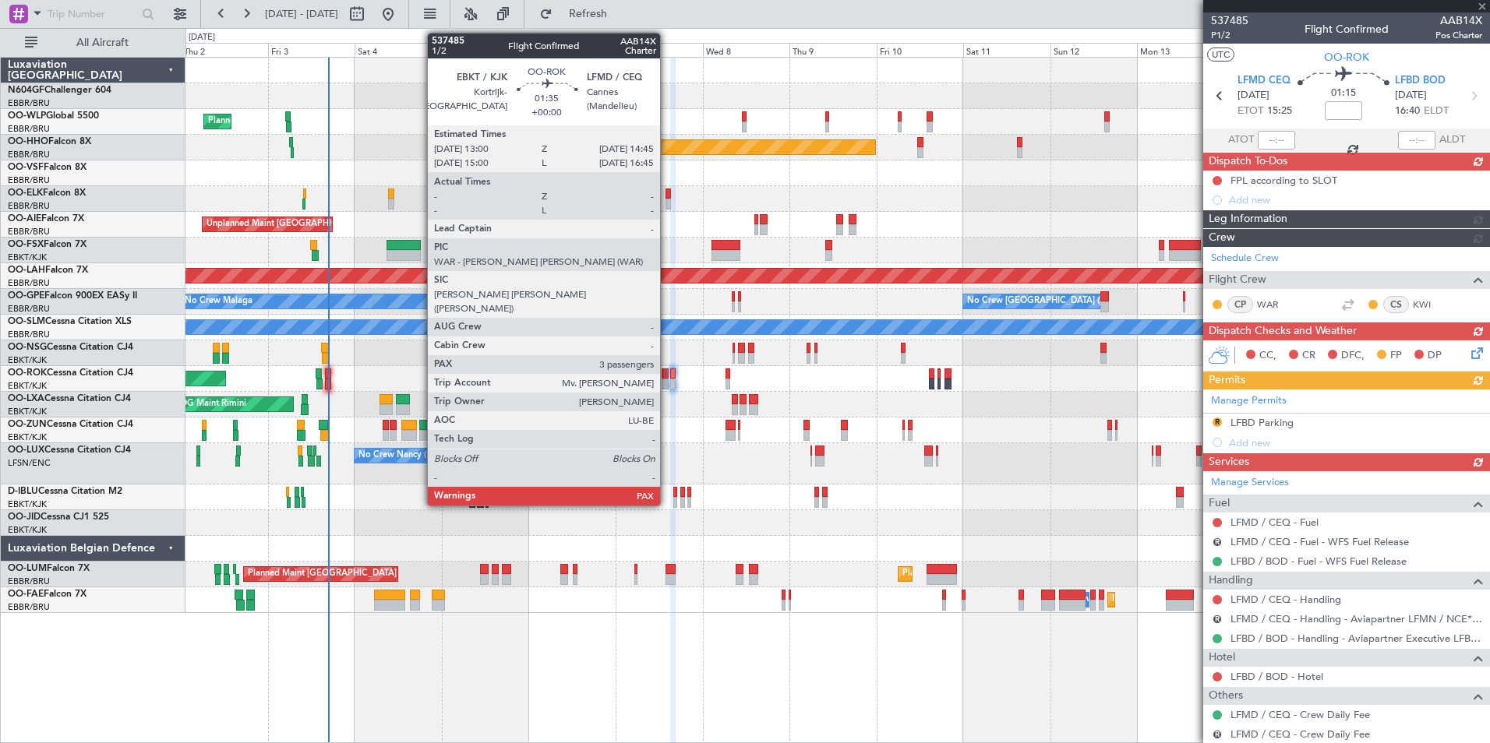
click at [667, 371] on div at bounding box center [664, 374] width 7 height 11
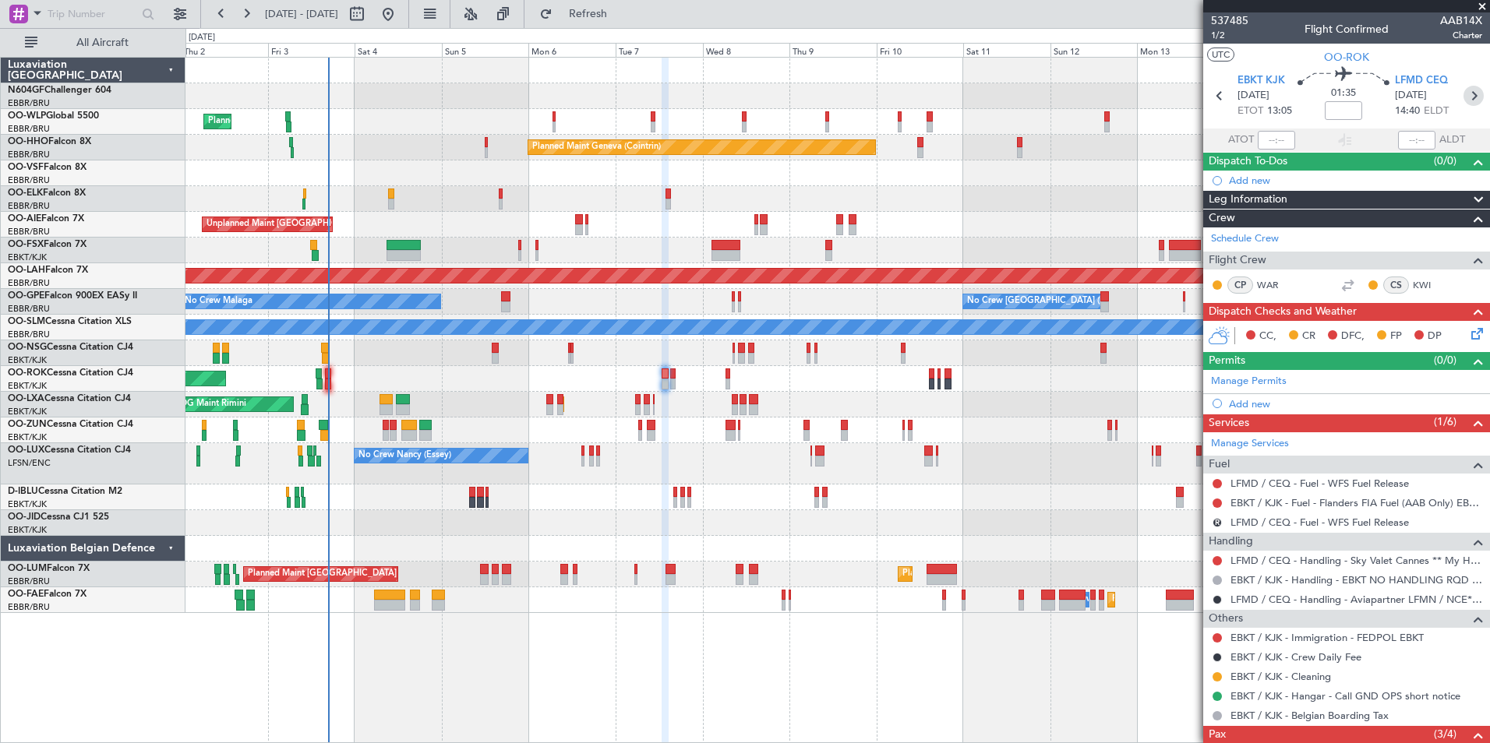
click at [1466, 102] on icon at bounding box center [1473, 96] width 20 height 20
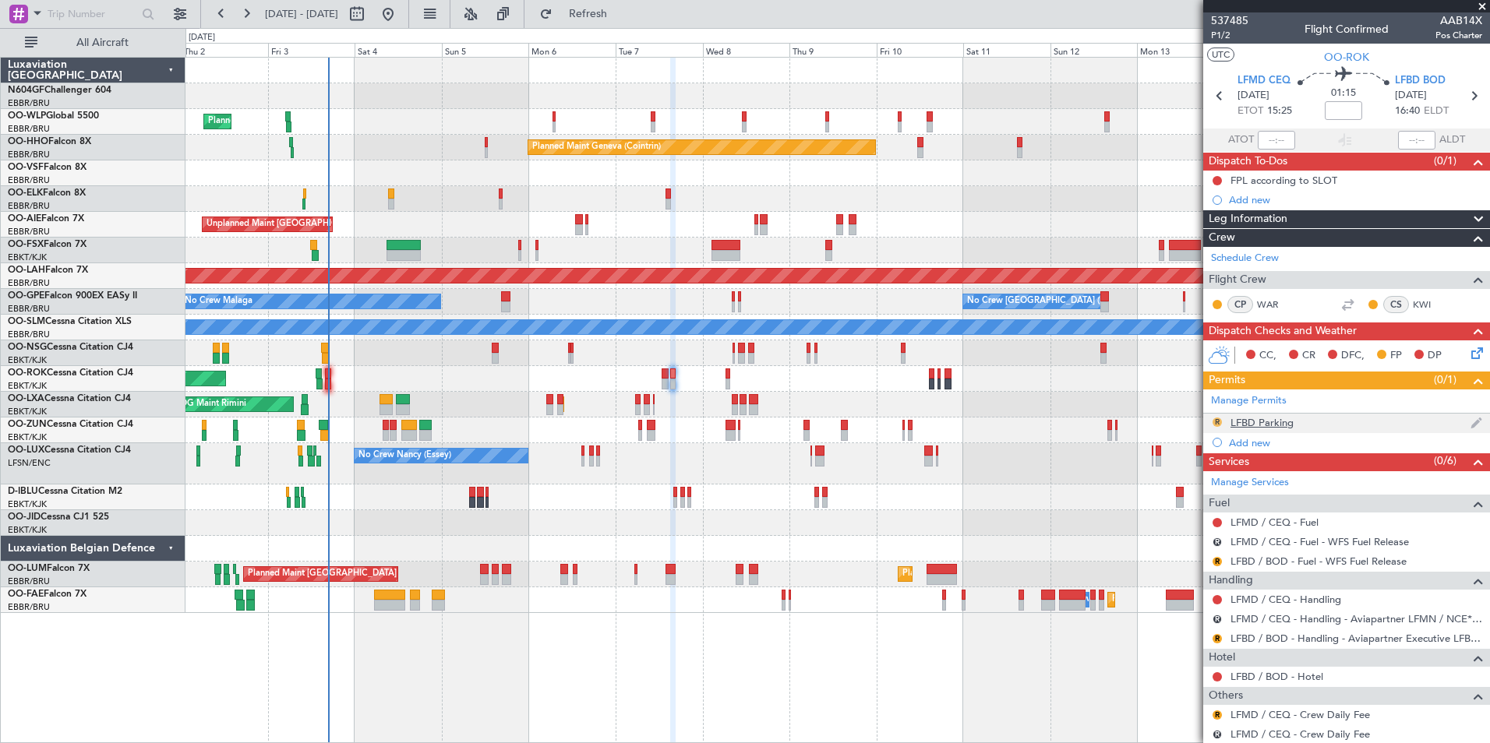
click at [1219, 421] on button "R" at bounding box center [1216, 422] width 9 height 9
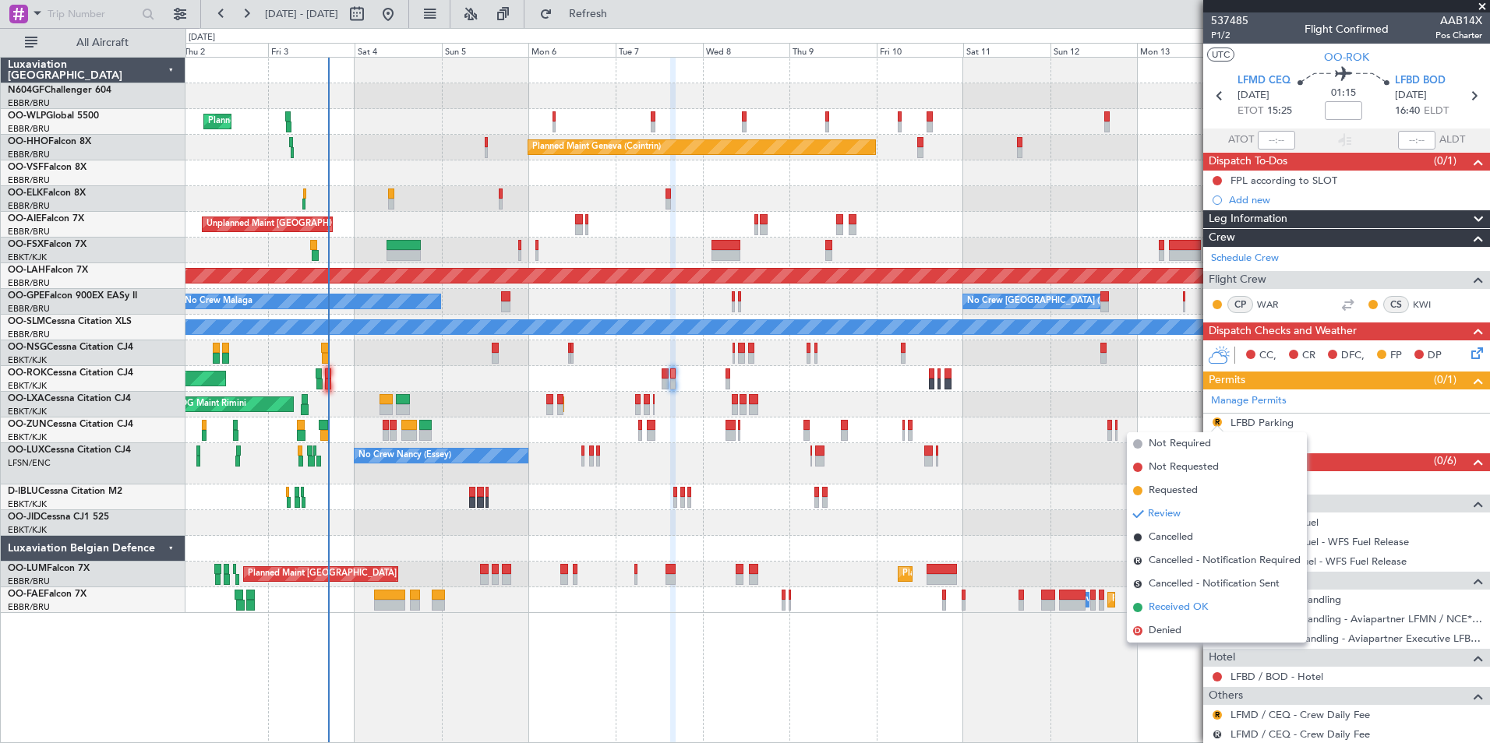
click at [1175, 612] on span "Received OK" at bounding box center [1177, 608] width 59 height 16
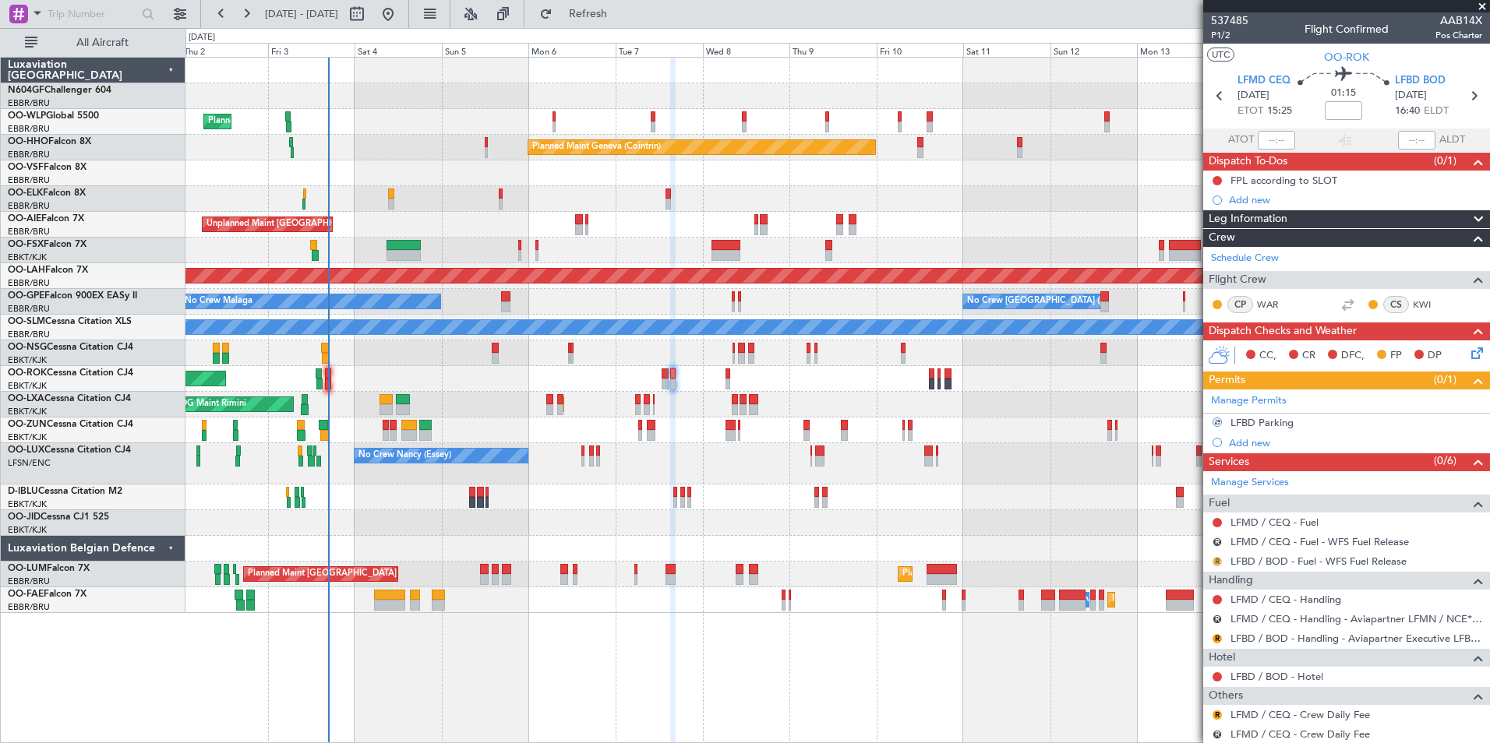
click at [1219, 560] on button "R" at bounding box center [1216, 561] width 9 height 9
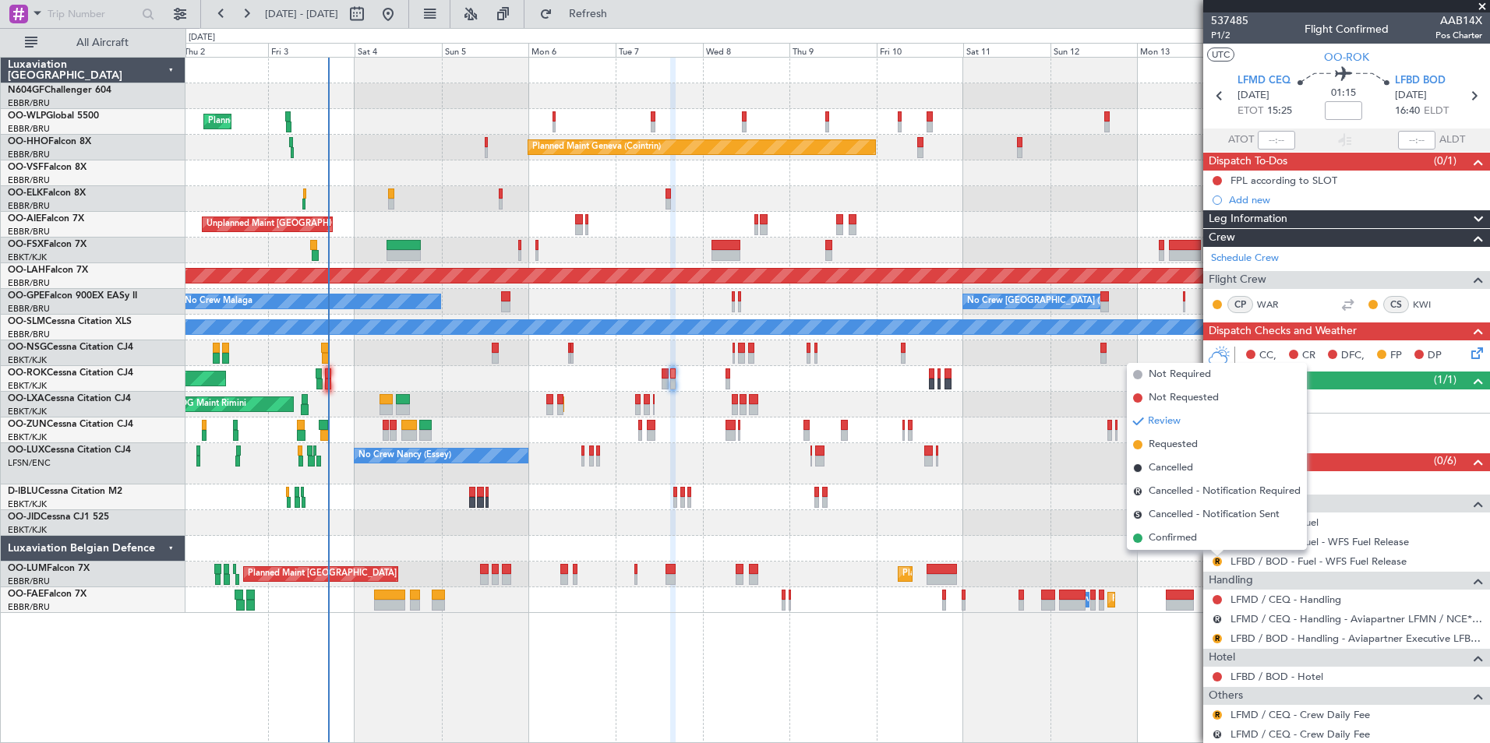
click at [1172, 654] on div "Planned Maint Milan (Linate) Planned Maint Geneva ([GEOGRAPHIC_DATA]) Planned M…" at bounding box center [837, 400] width 1304 height 686
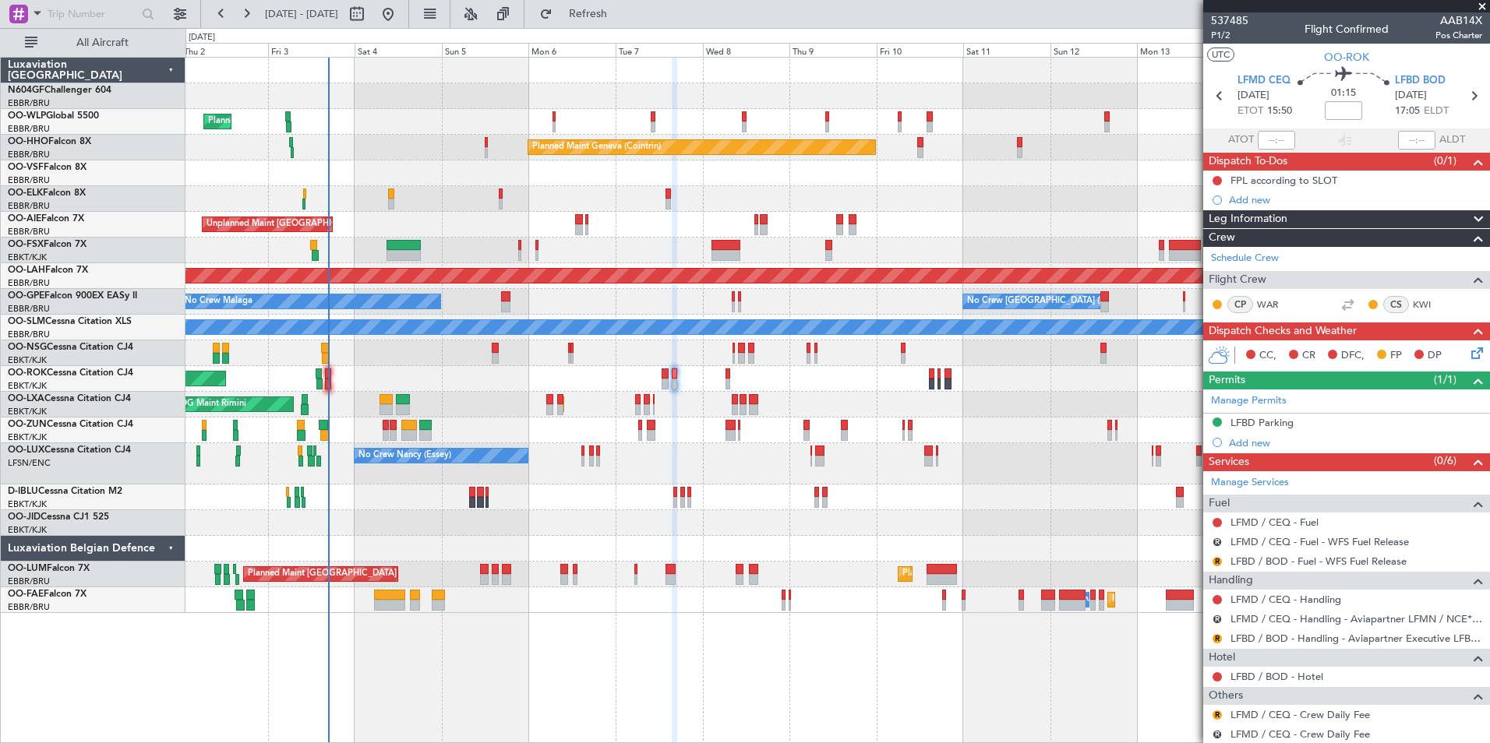
scroll to position [44, 0]
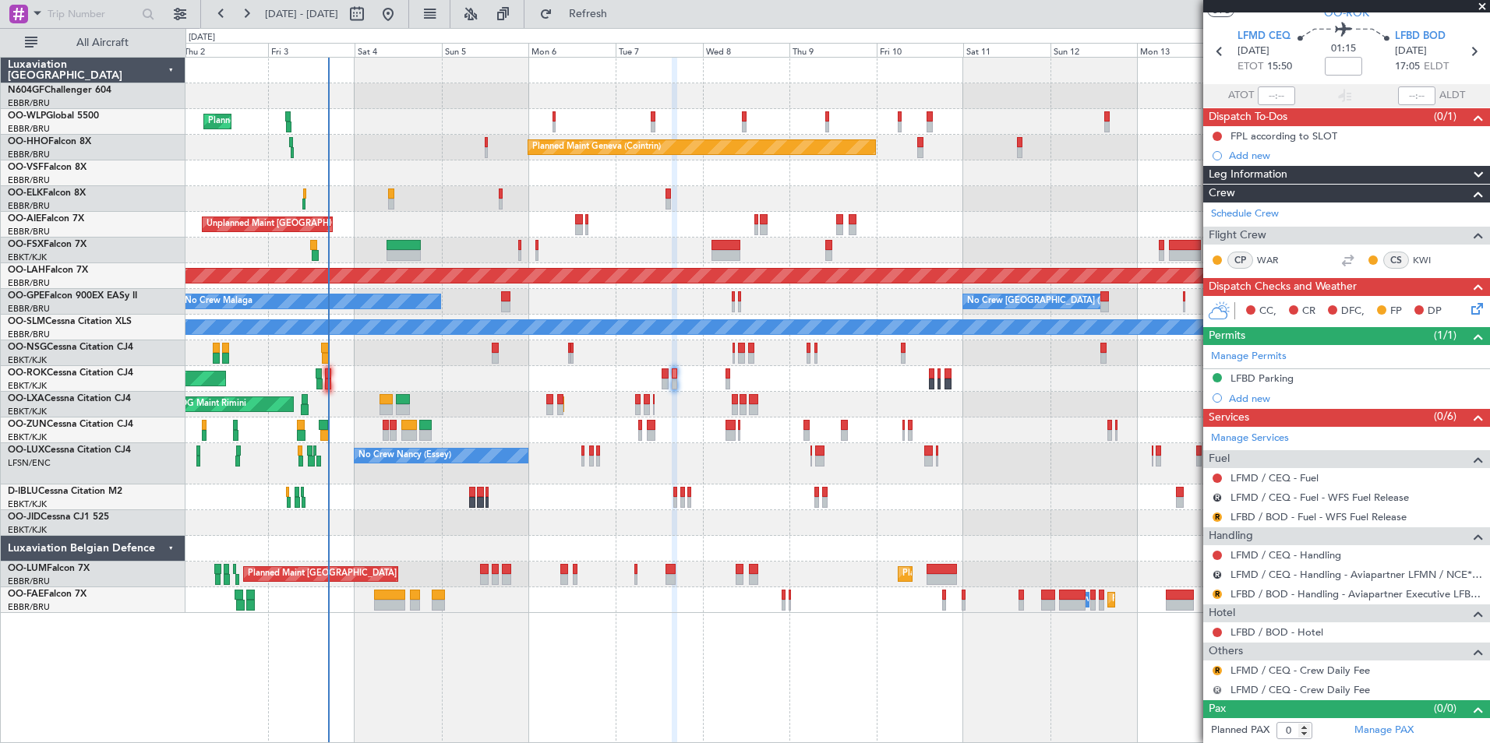
click at [1215, 691] on button "R" at bounding box center [1216, 690] width 9 height 9
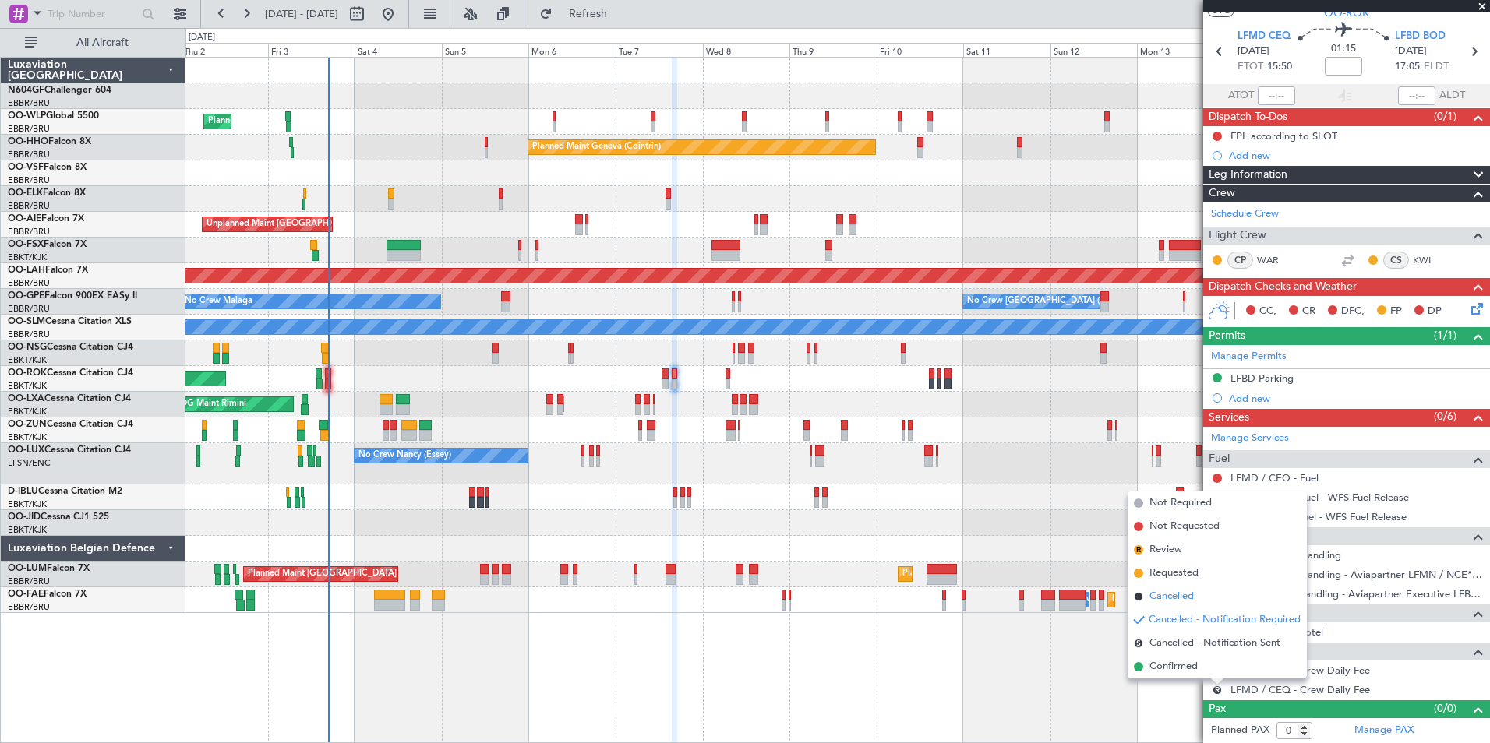
click at [1182, 594] on span "Cancelled" at bounding box center [1171, 597] width 44 height 16
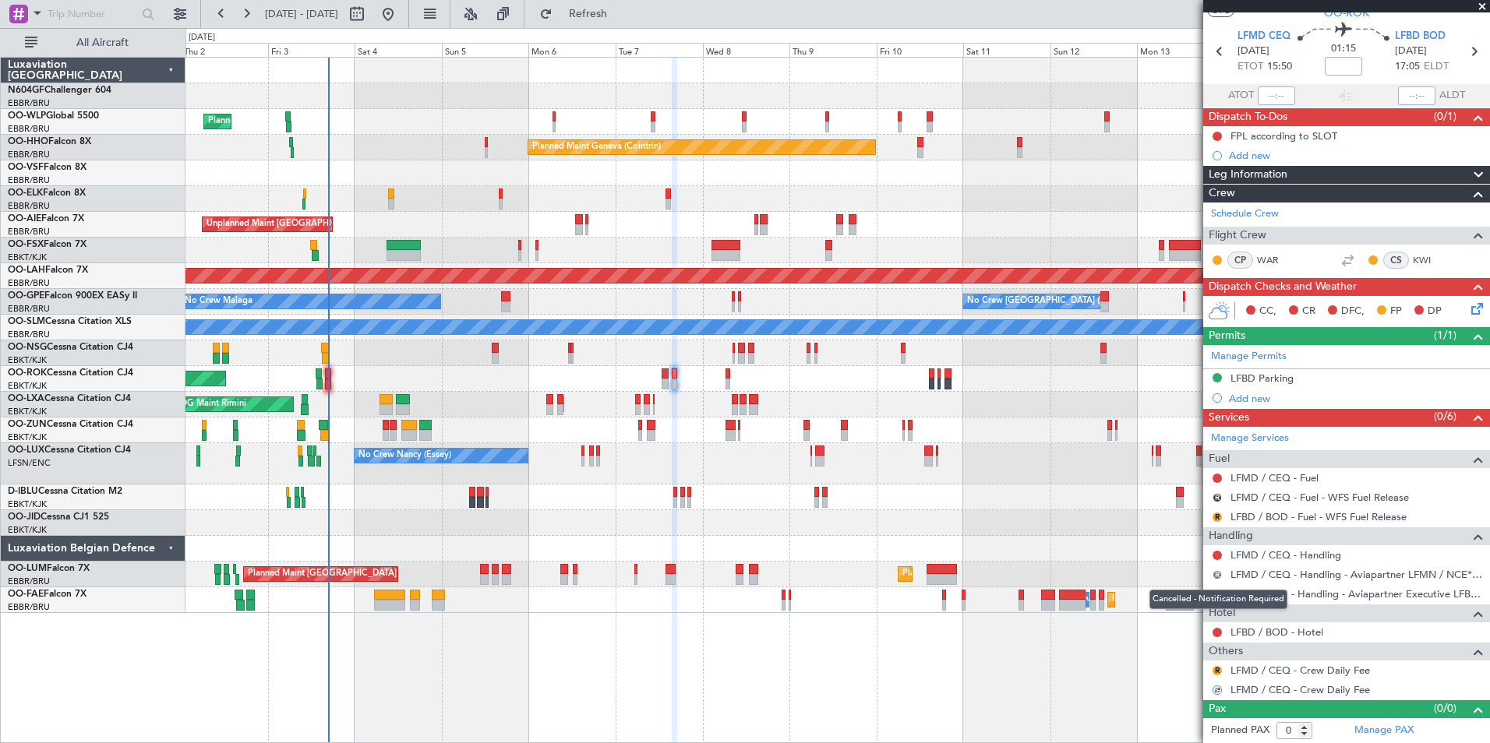
click at [1215, 573] on button "R" at bounding box center [1216, 574] width 9 height 9
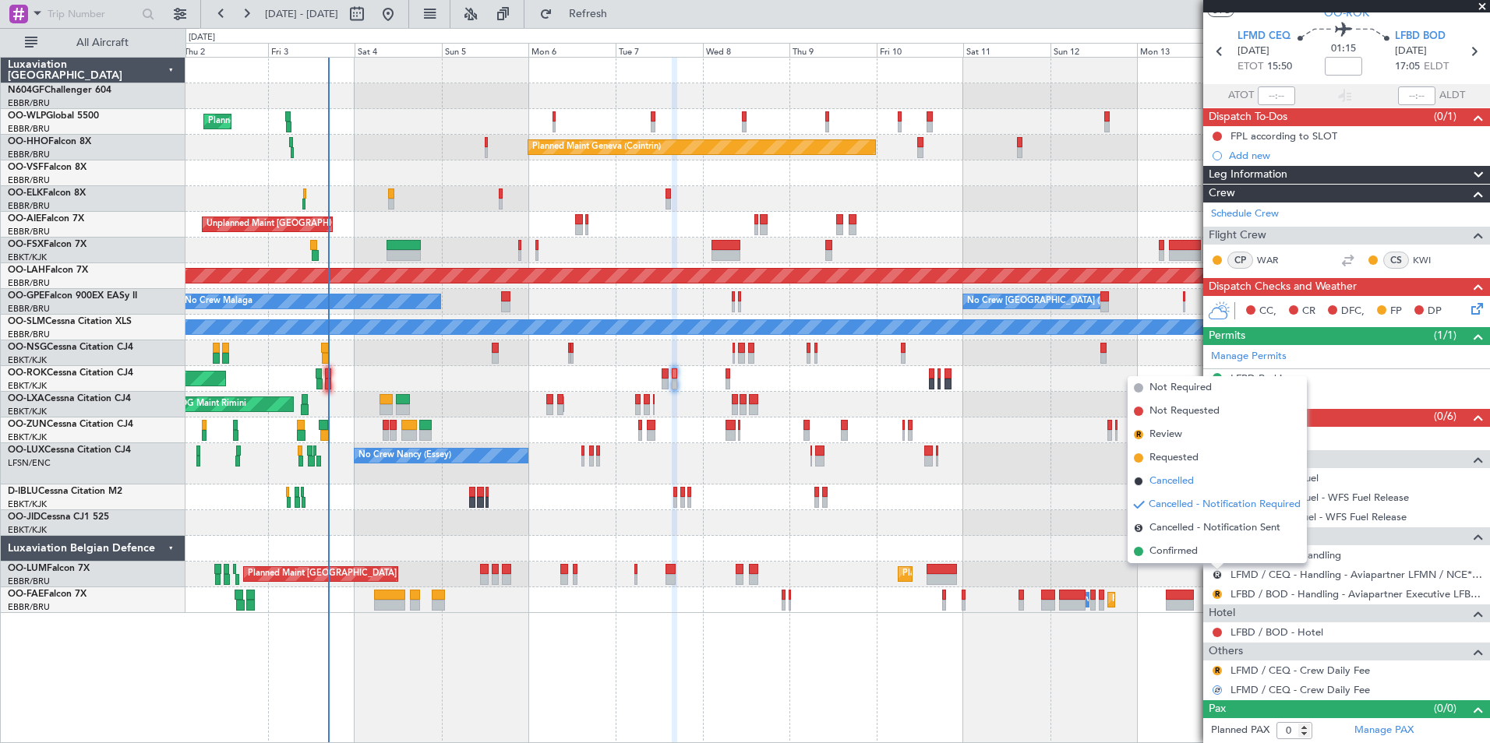
click at [1202, 485] on li "Cancelled" at bounding box center [1216, 481] width 179 height 23
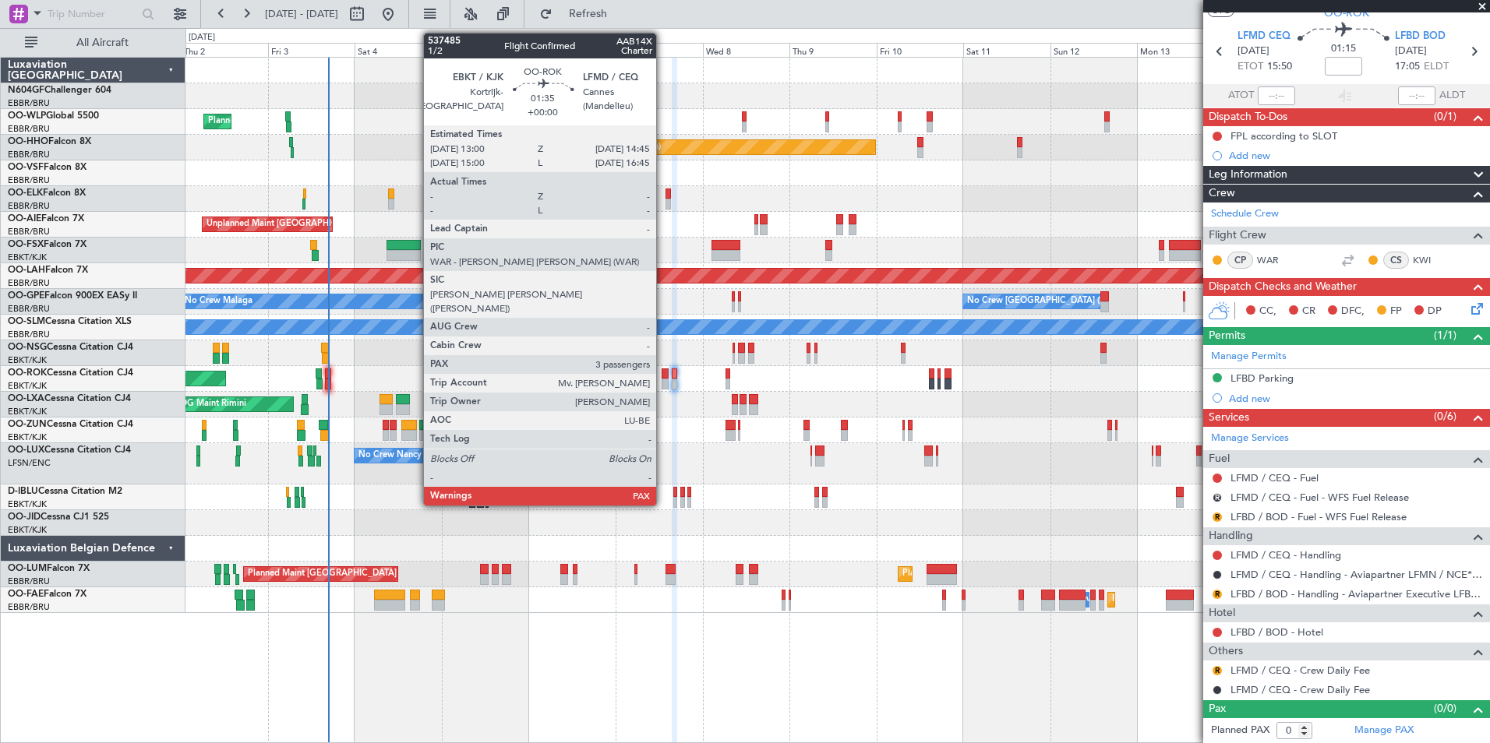
click at [663, 375] on div at bounding box center [664, 374] width 7 height 11
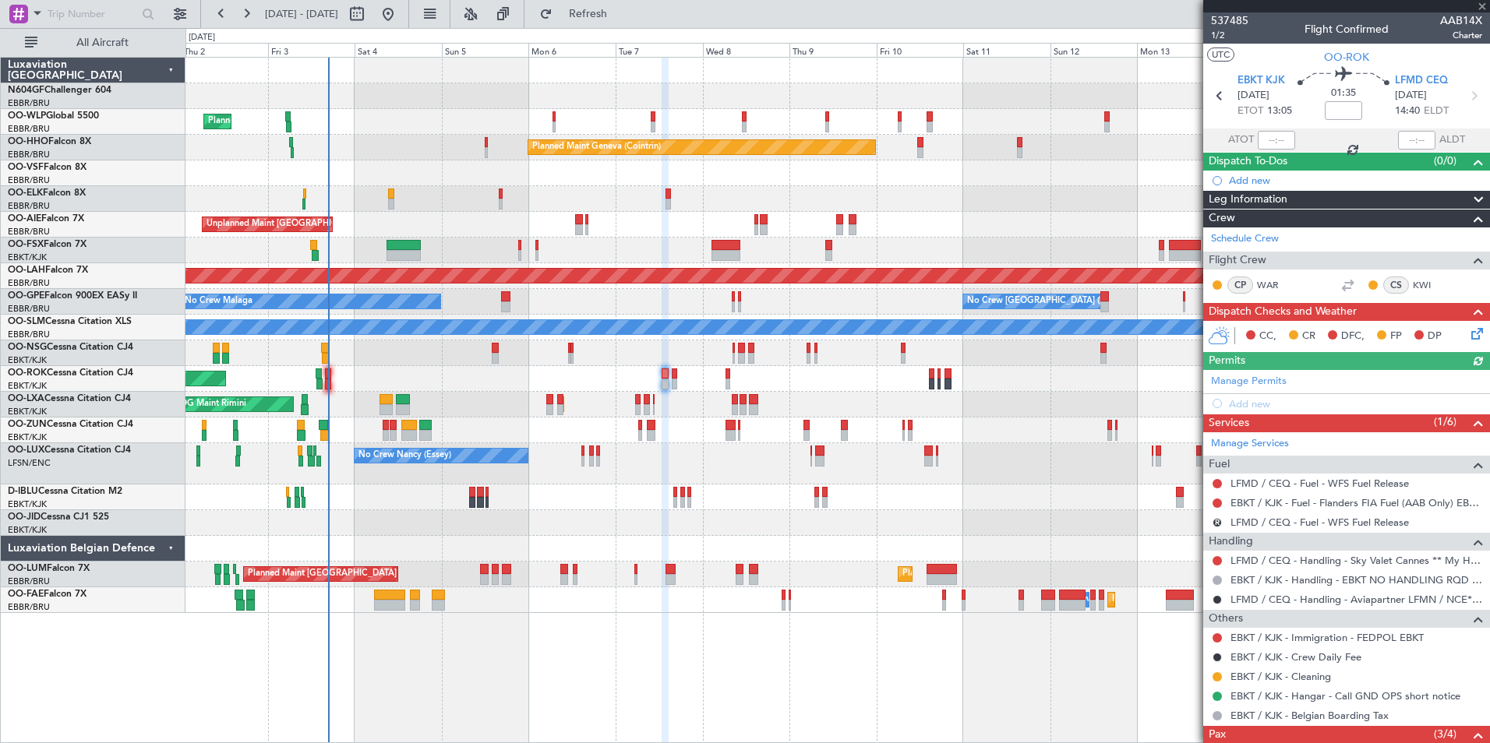
scroll to position [151, 0]
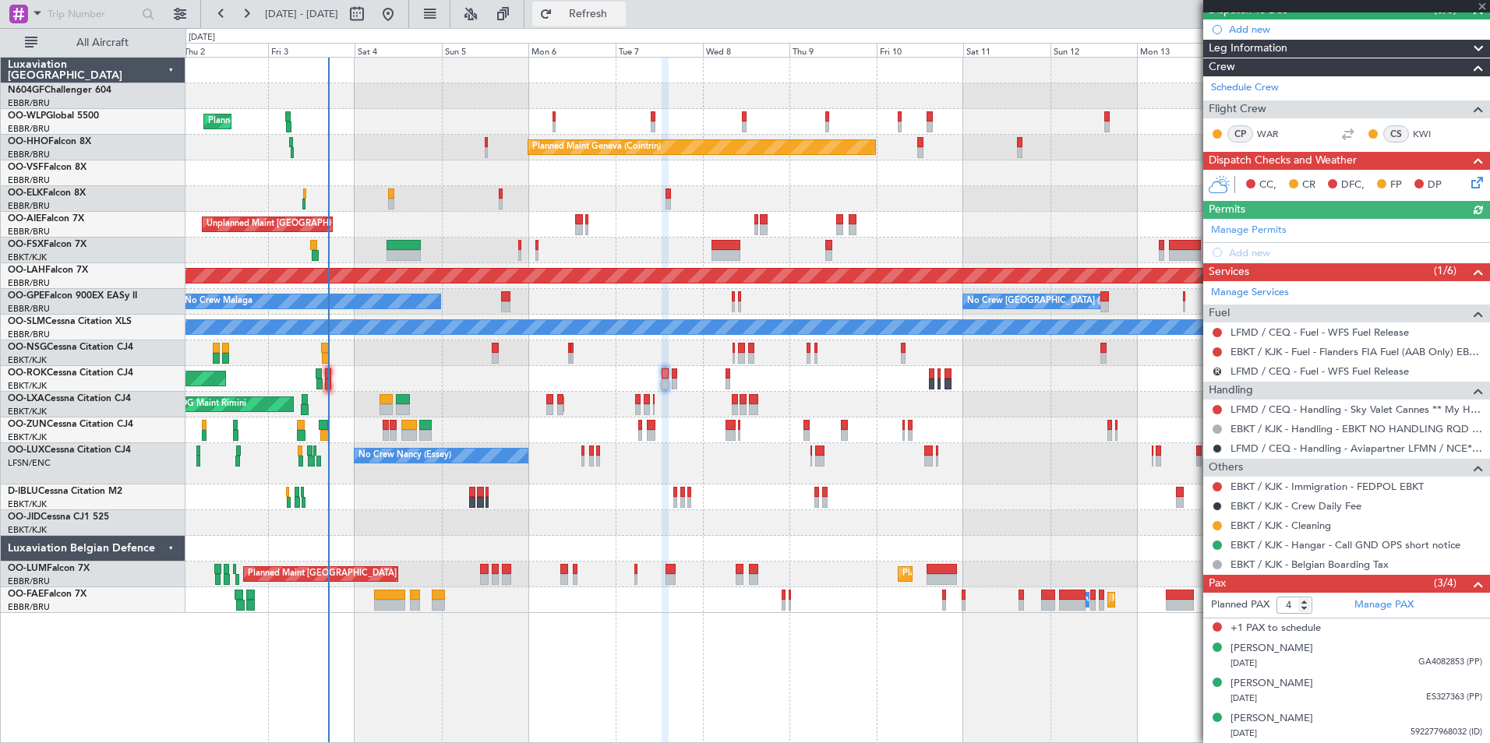
click at [626, 24] on button "Refresh" at bounding box center [578, 14] width 93 height 25
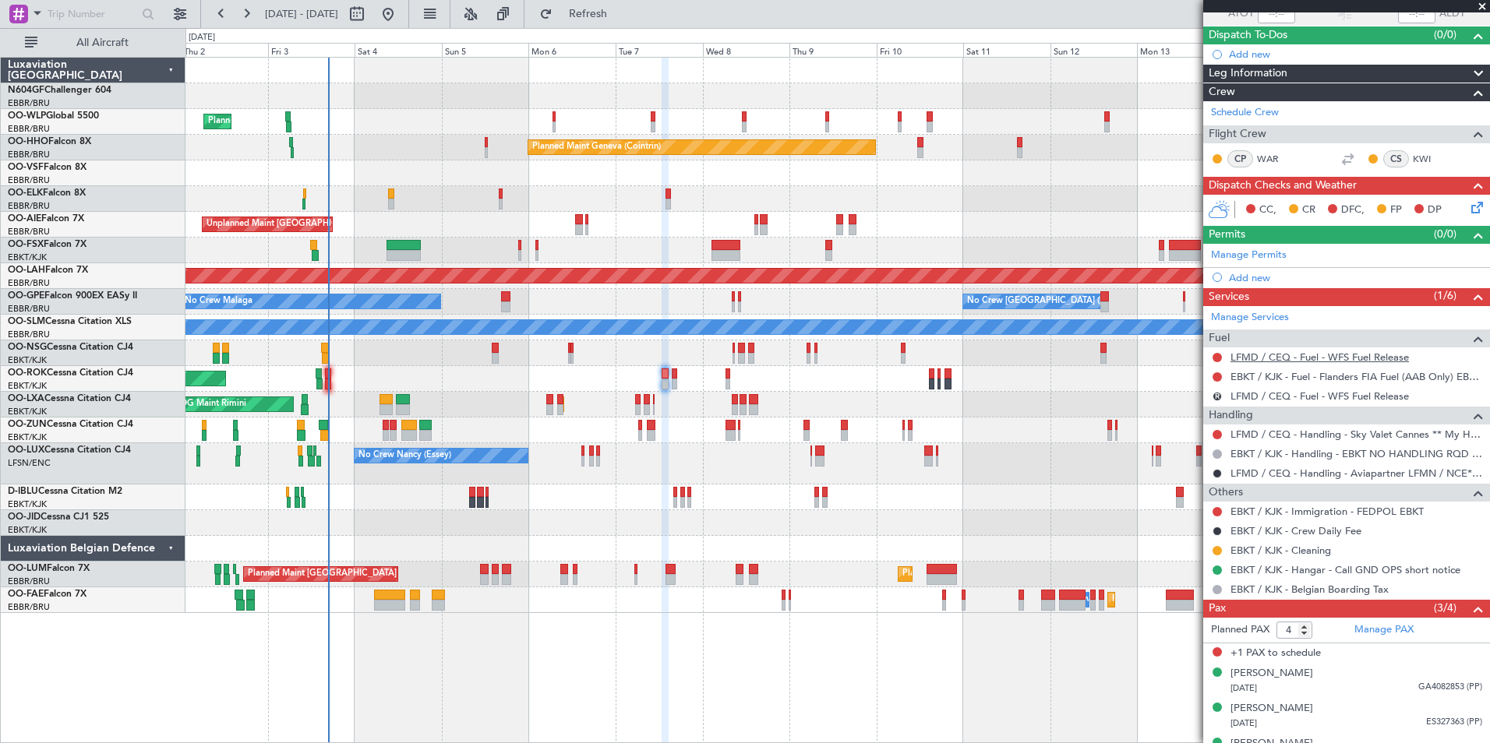
scroll to position [125, 0]
click at [1219, 396] on button "R" at bounding box center [1216, 397] width 9 height 9
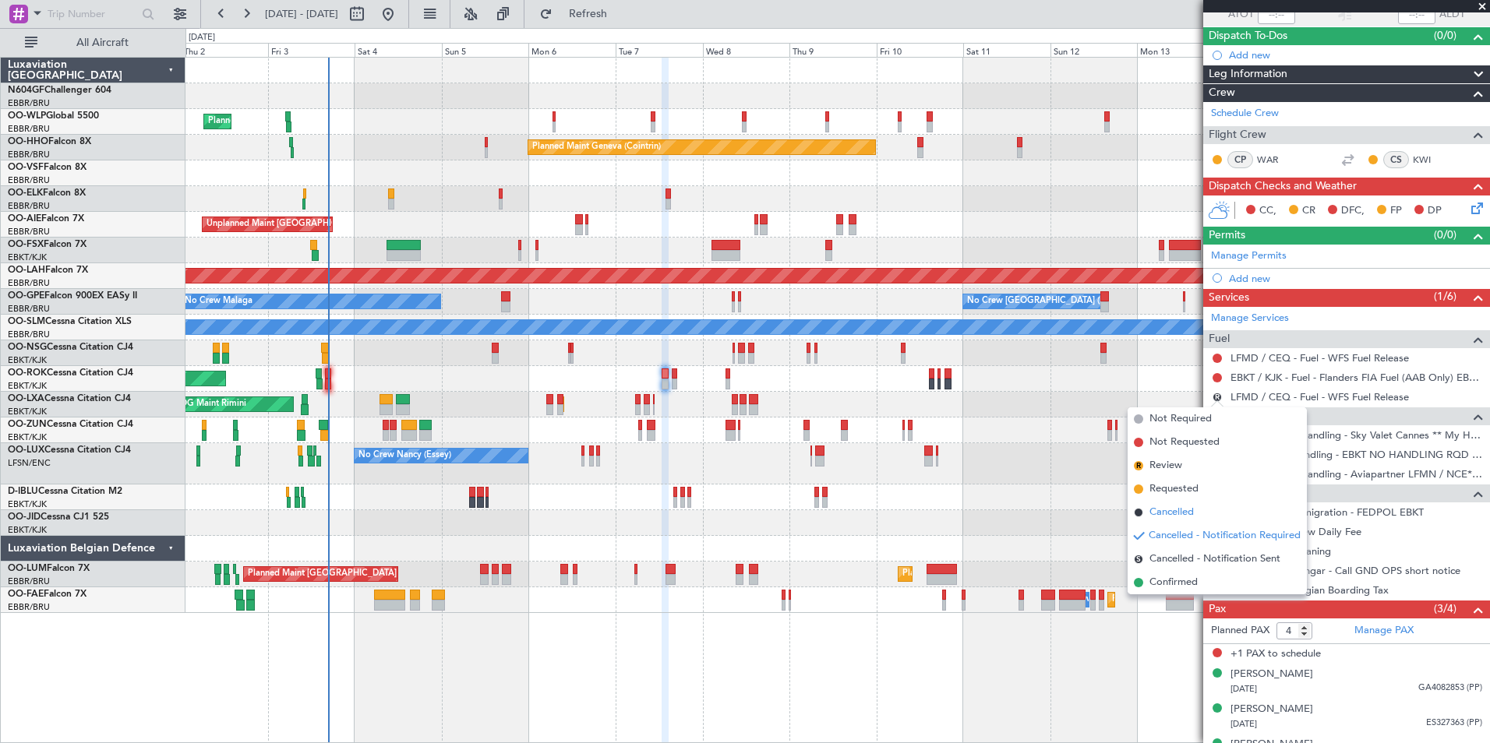
click at [1187, 513] on span "Cancelled" at bounding box center [1171, 513] width 44 height 16
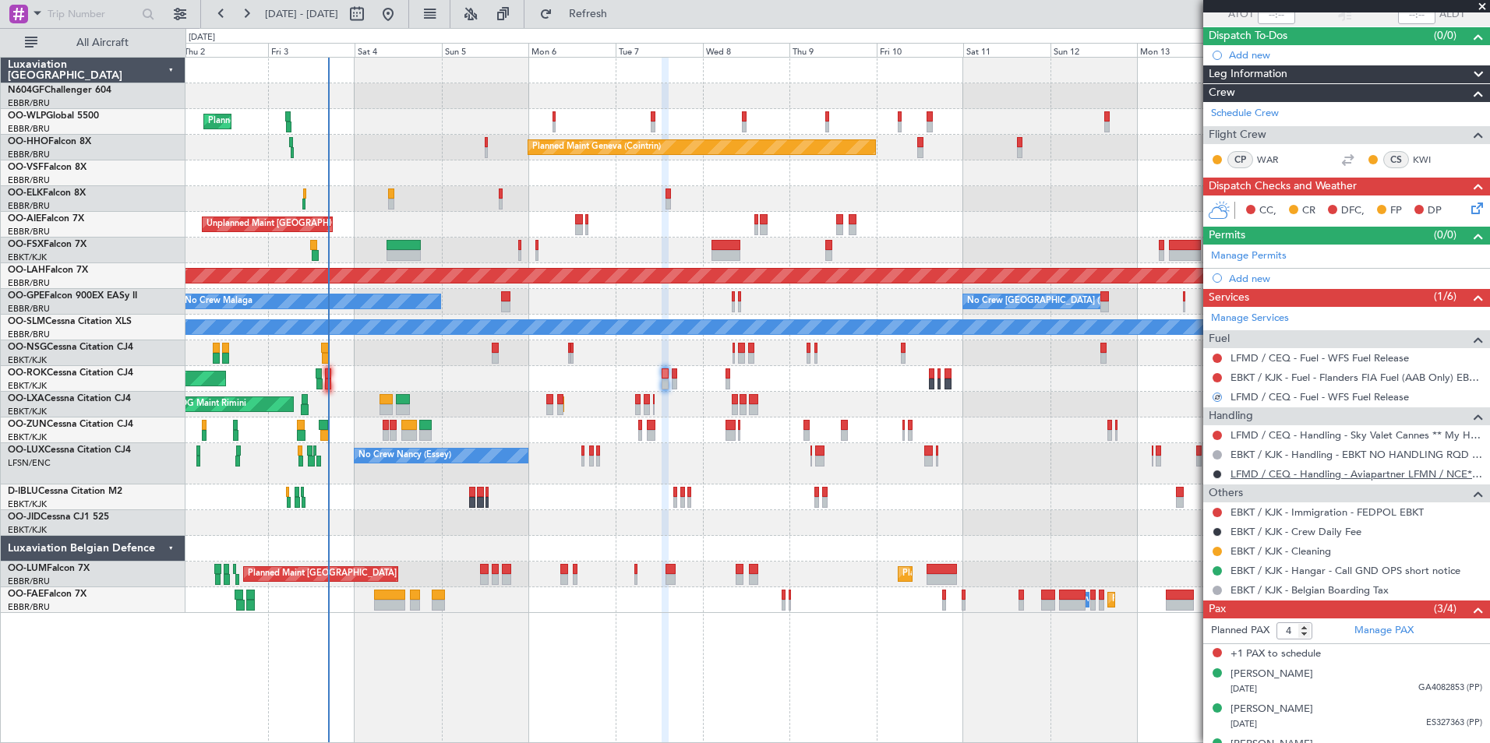
scroll to position [0, 0]
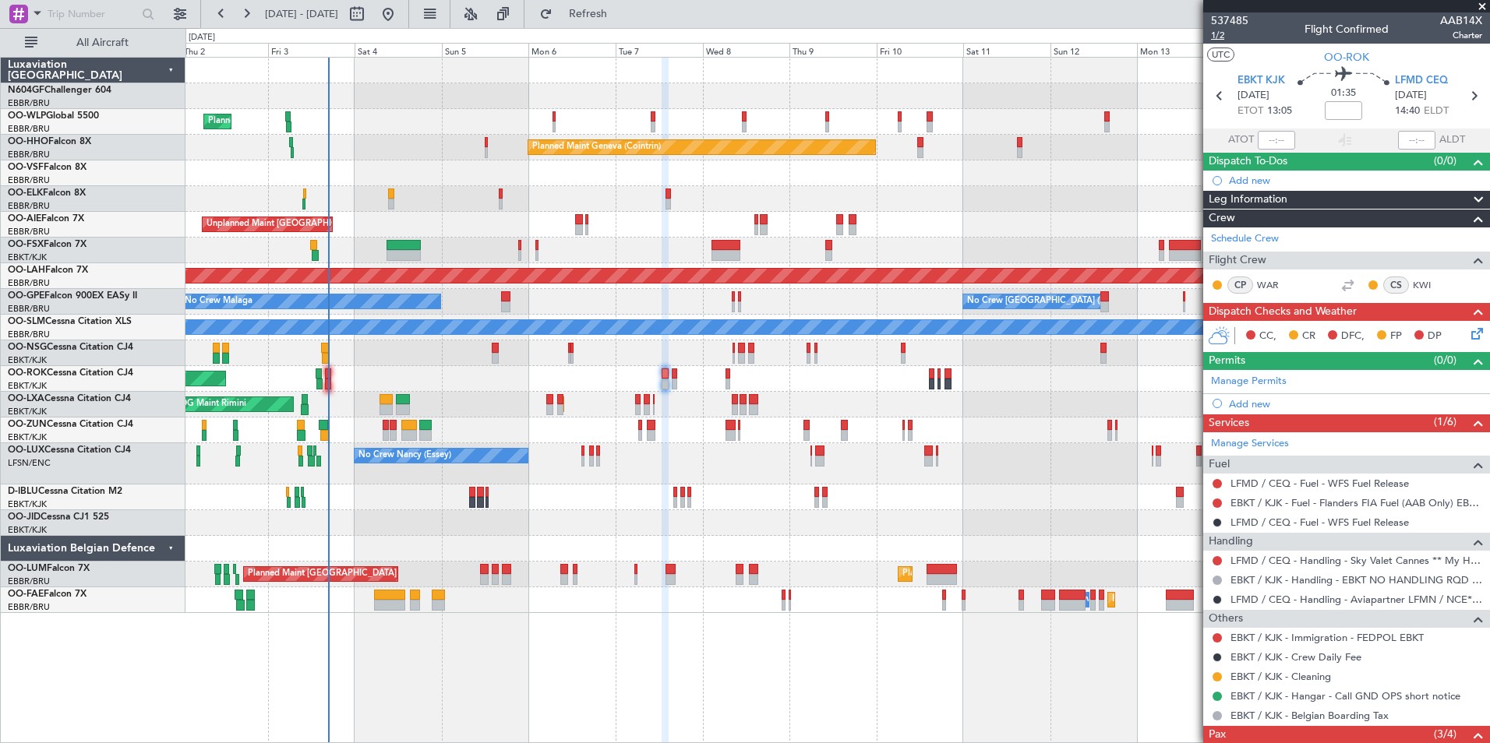
click at [1221, 38] on span "1/2" at bounding box center [1229, 35] width 37 height 13
click at [586, 10] on button "Refresh" at bounding box center [578, 14] width 93 height 25
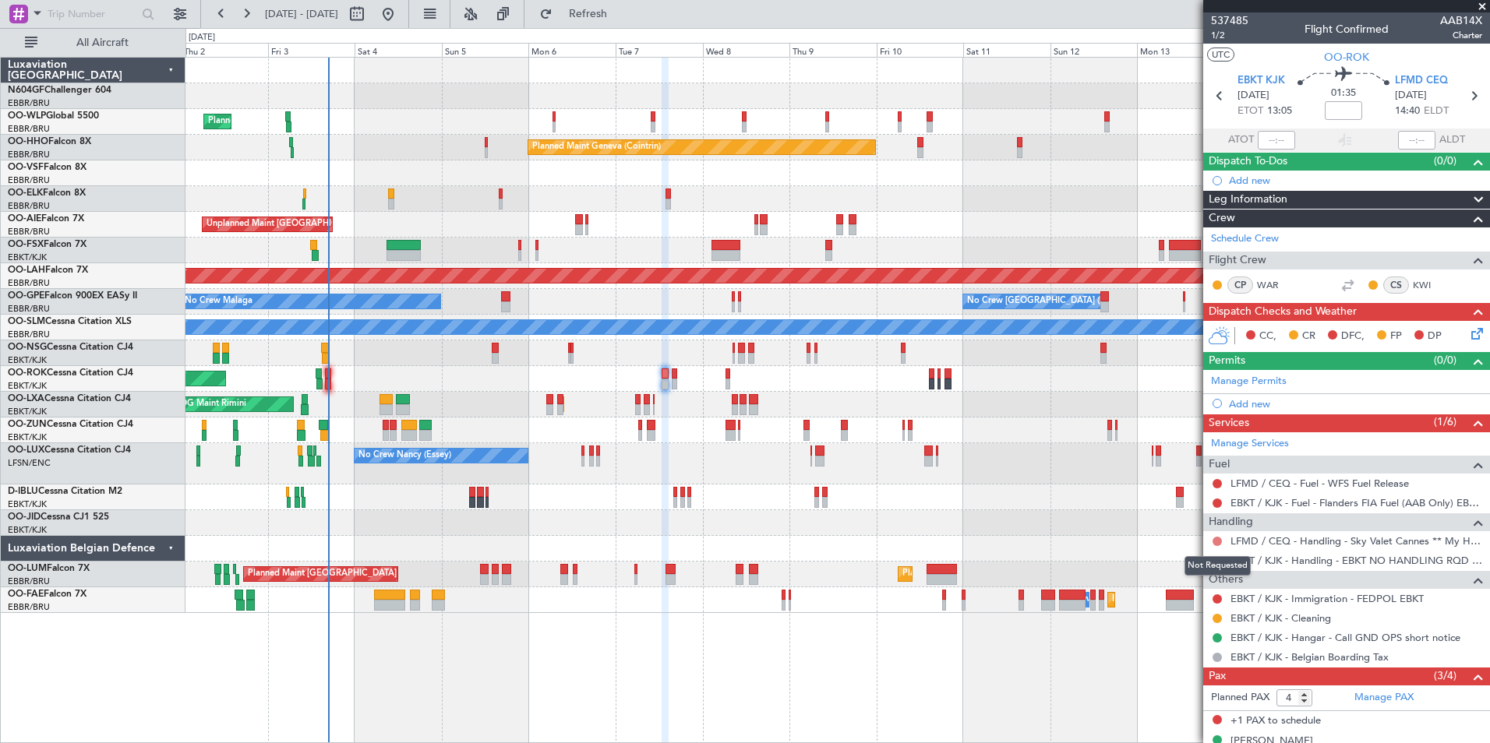
click at [1219, 538] on button at bounding box center [1216, 541] width 9 height 9
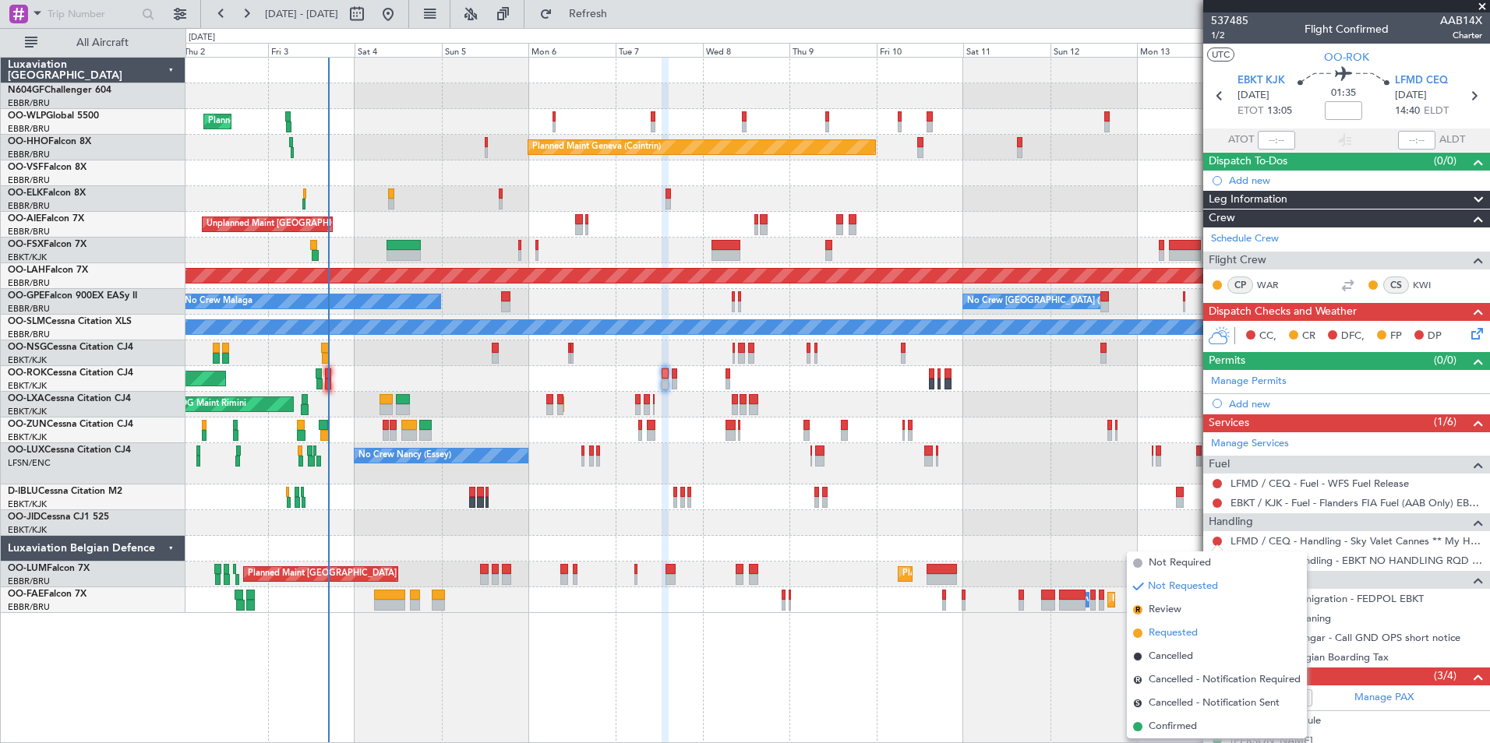
click at [1243, 631] on li "Requested" at bounding box center [1217, 633] width 180 height 23
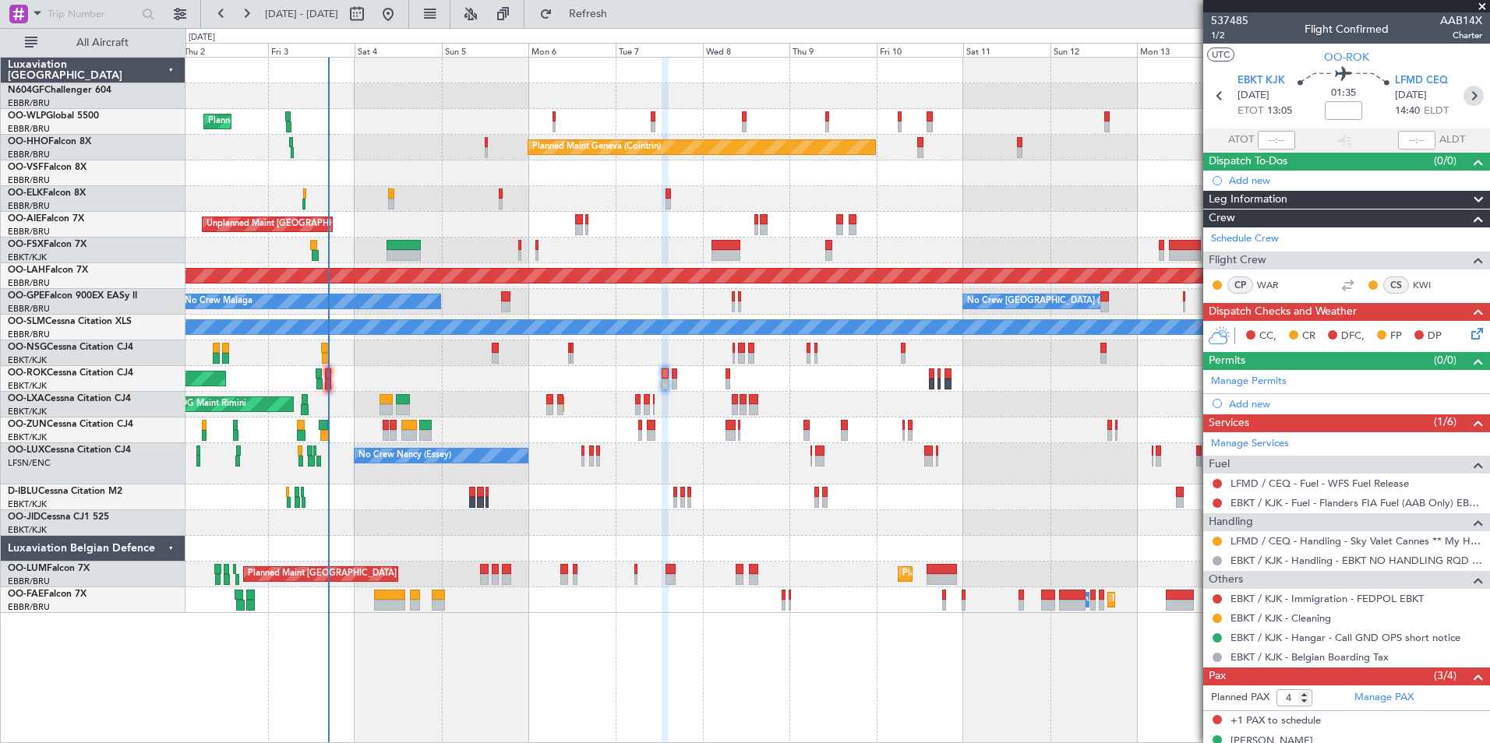
click at [1463, 86] on icon at bounding box center [1473, 96] width 20 height 20
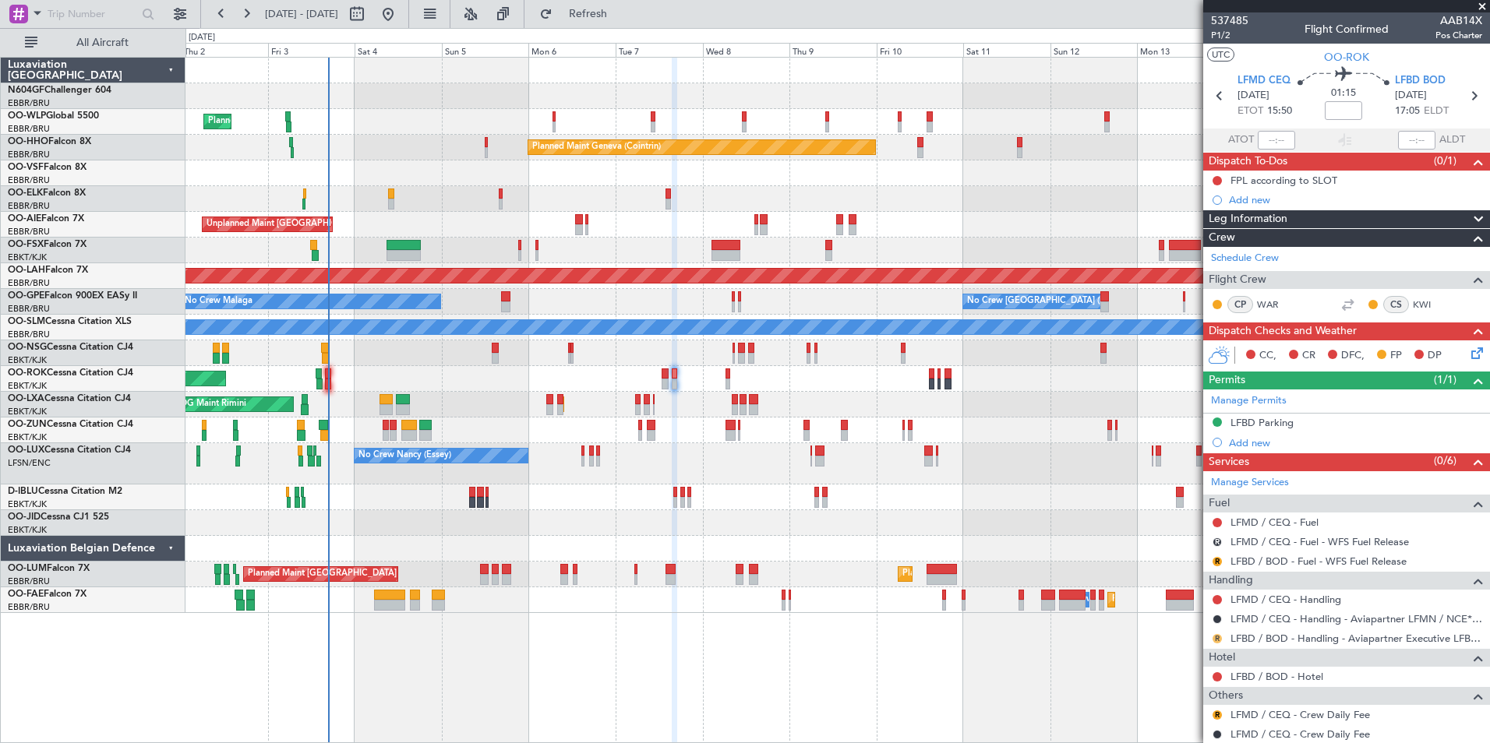
click at [1219, 643] on mat-tooltip-component "Review" at bounding box center [1217, 663] width 56 height 41
click at [1219, 638] on button "R" at bounding box center [1216, 638] width 9 height 9
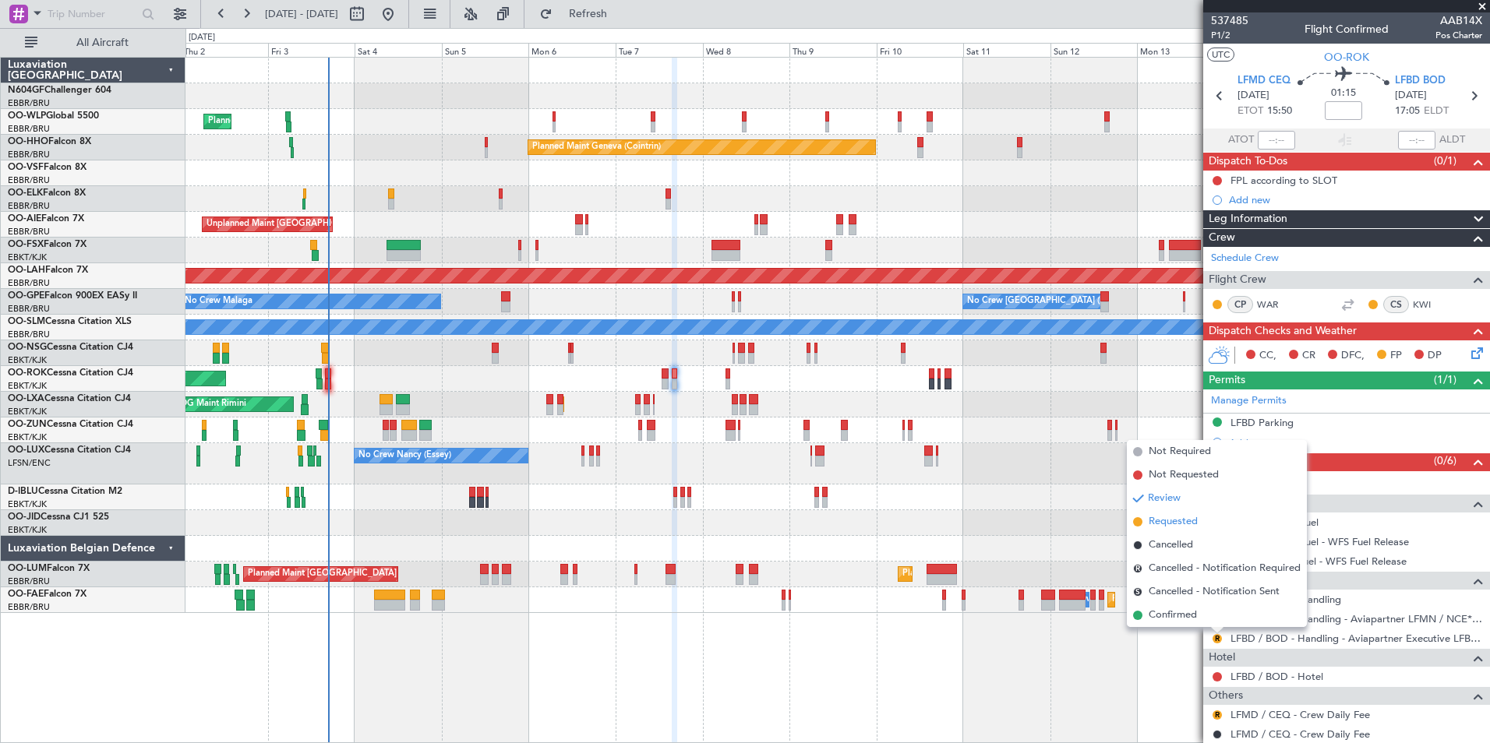
click at [1189, 527] on span "Requested" at bounding box center [1172, 522] width 49 height 16
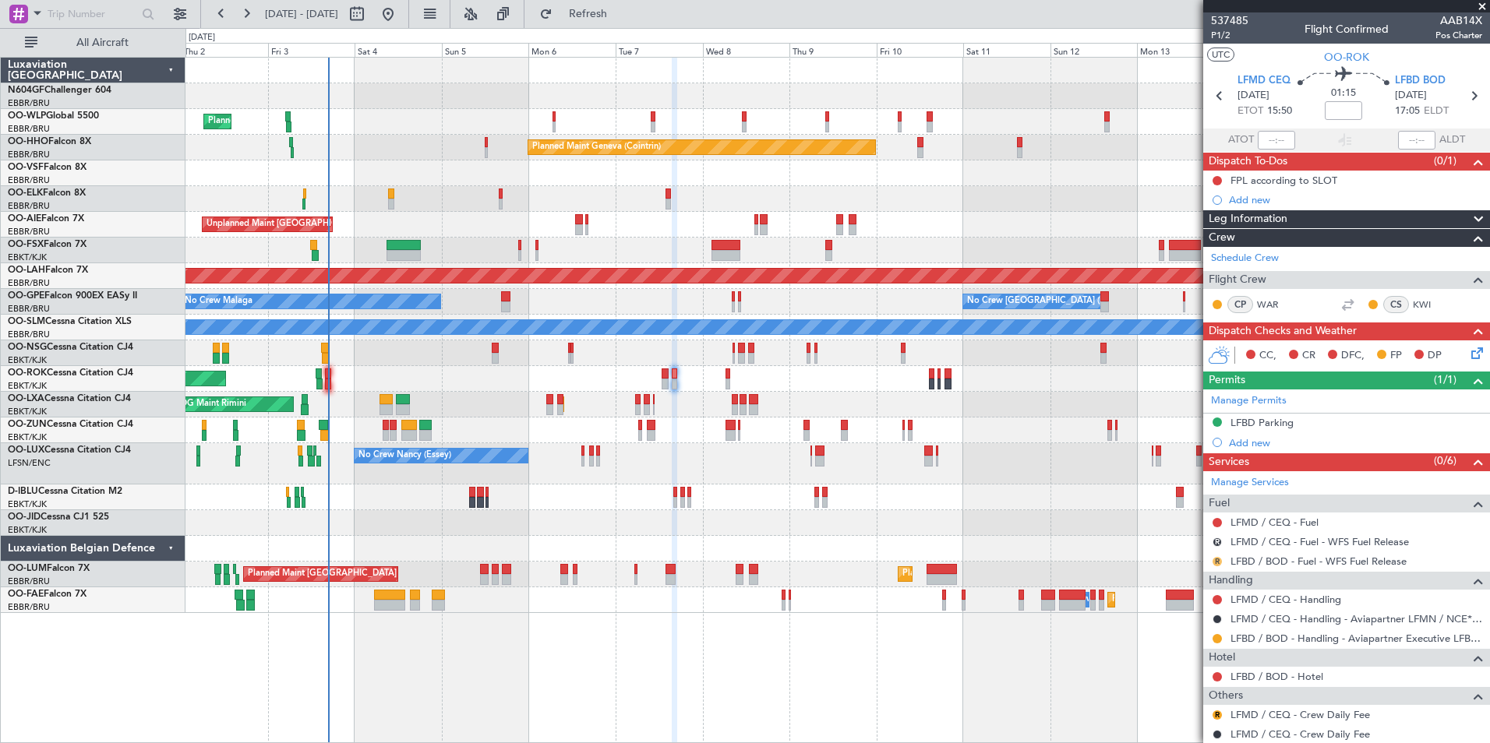
click at [1218, 560] on button "R" at bounding box center [1216, 561] width 9 height 9
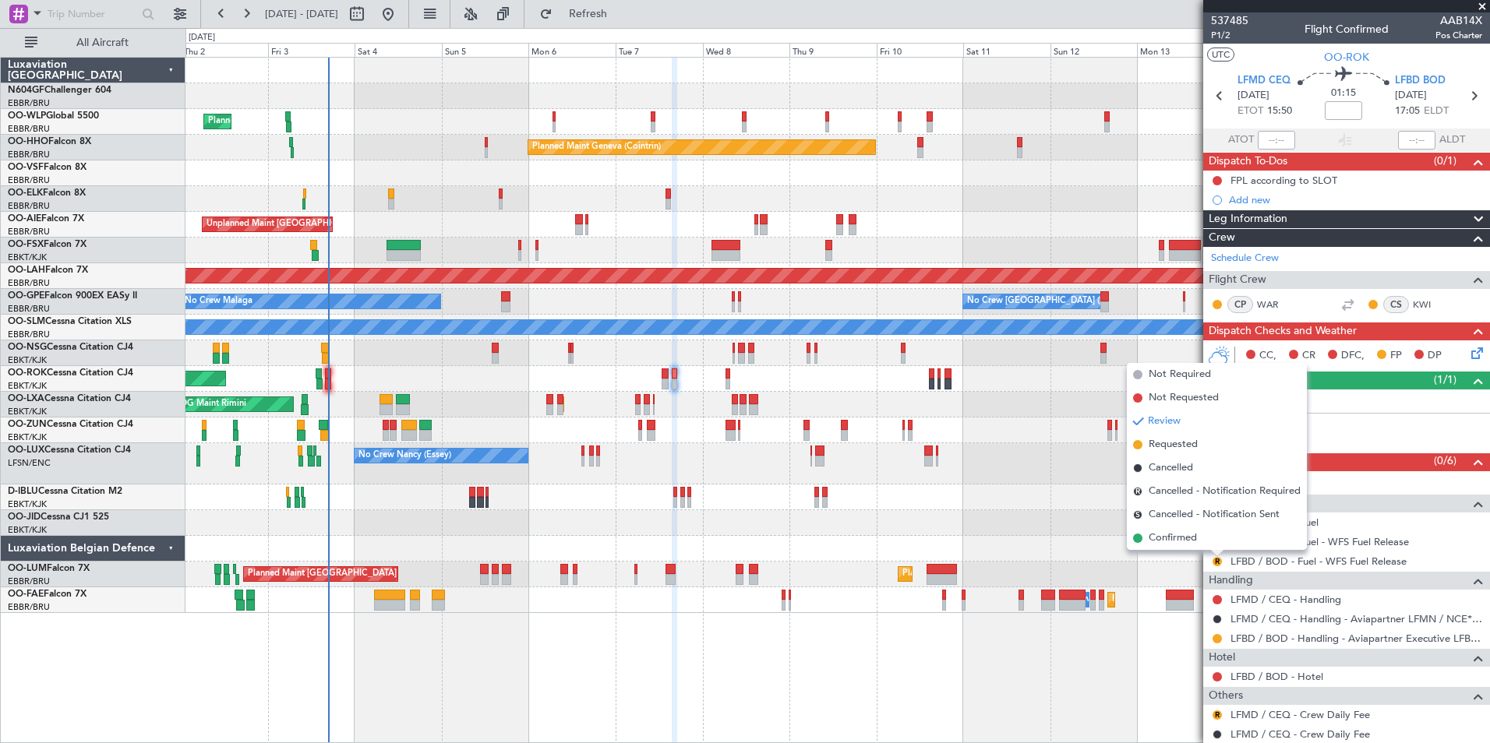
click at [1166, 654] on div "Planned Maint Milan (Linate) Planned Maint Geneva (Cointrin) Planned Maint Kort…" at bounding box center [837, 400] width 1304 height 686
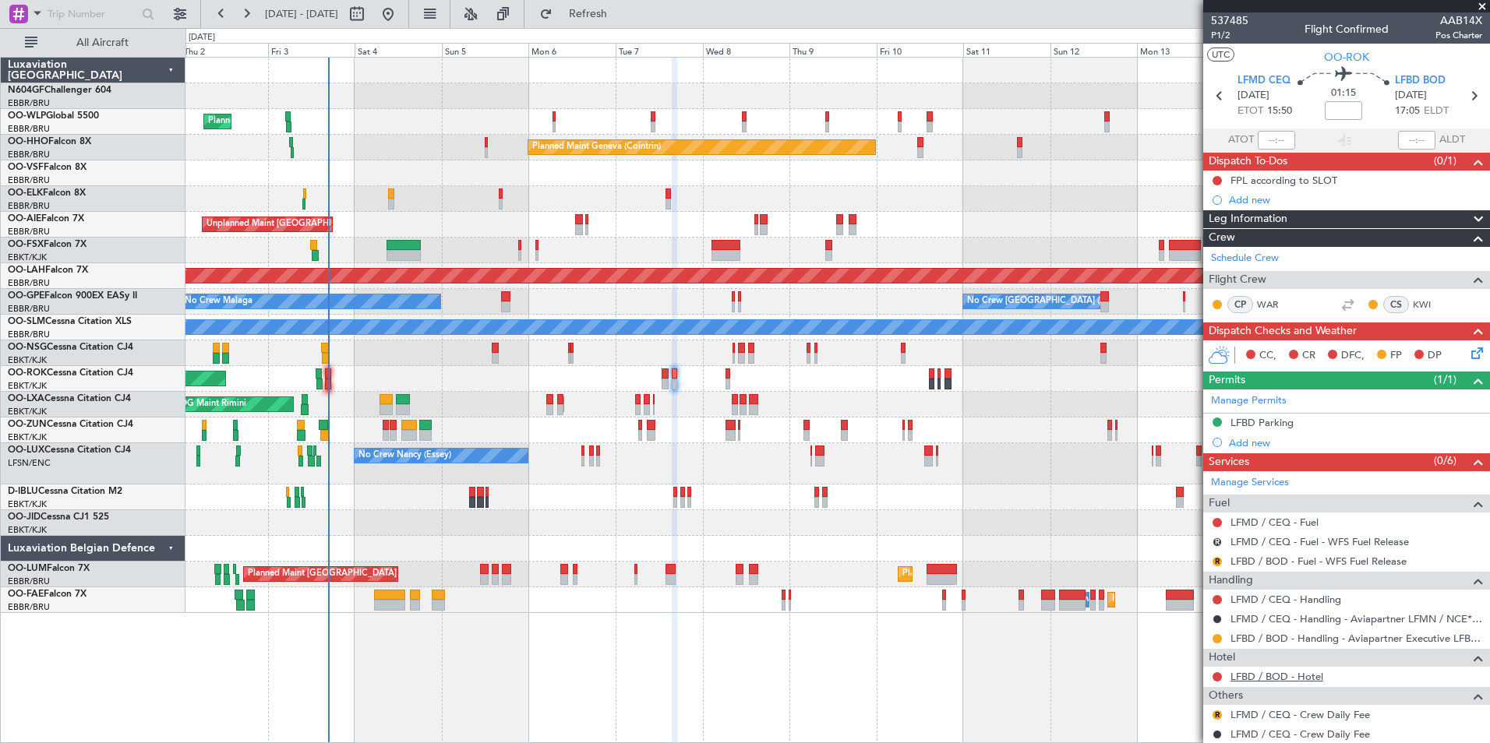
scroll to position [44, 0]
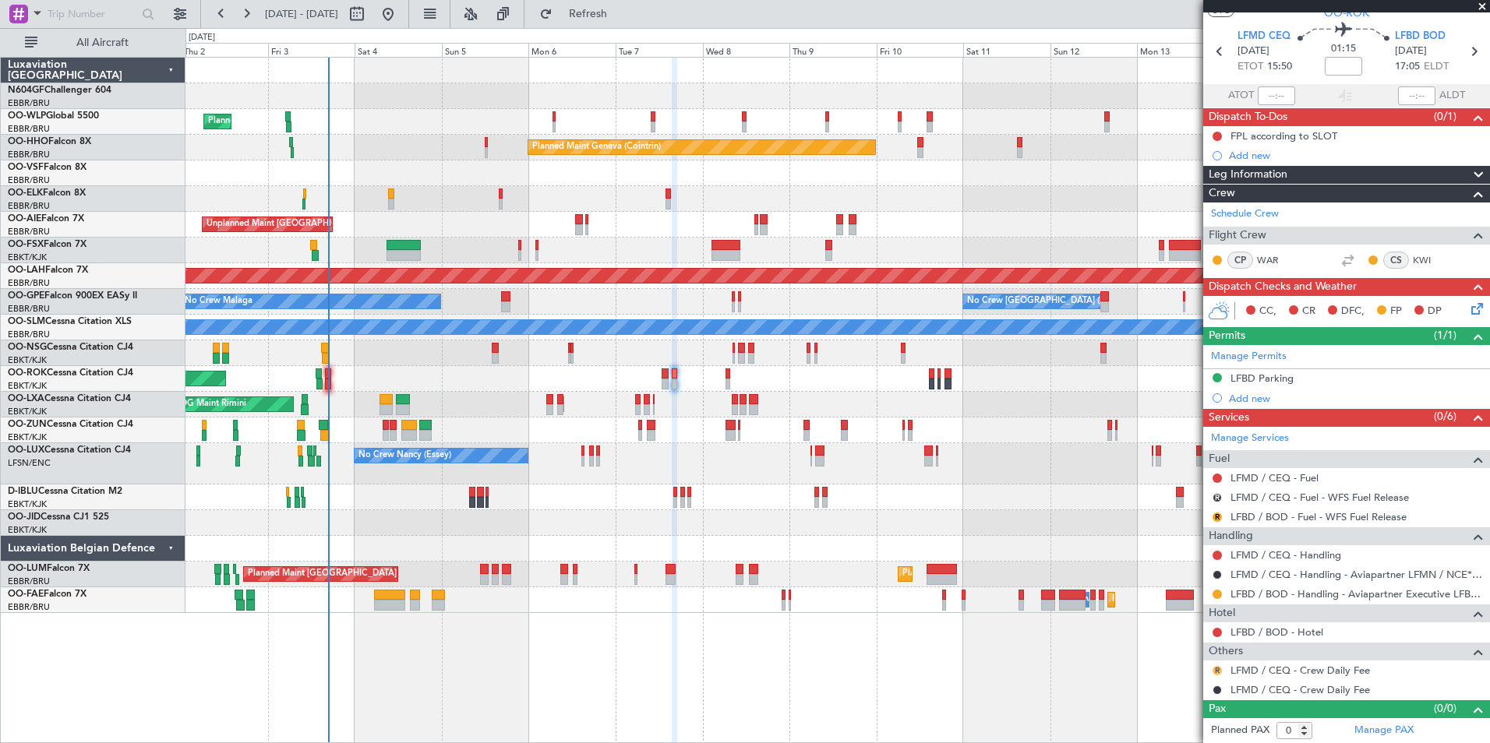
click at [1219, 669] on button "R" at bounding box center [1216, 670] width 9 height 9
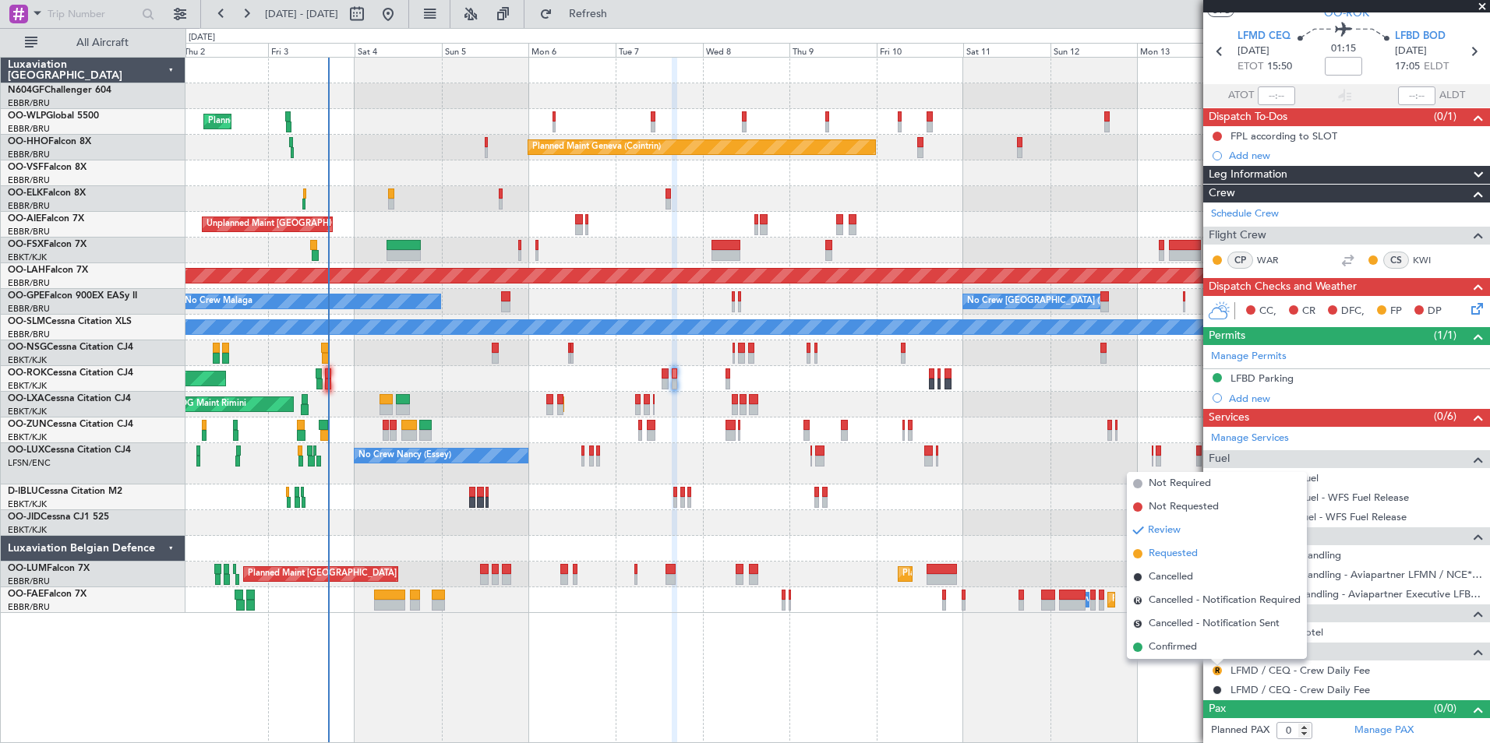
click at [1208, 557] on li "Requested" at bounding box center [1217, 553] width 180 height 23
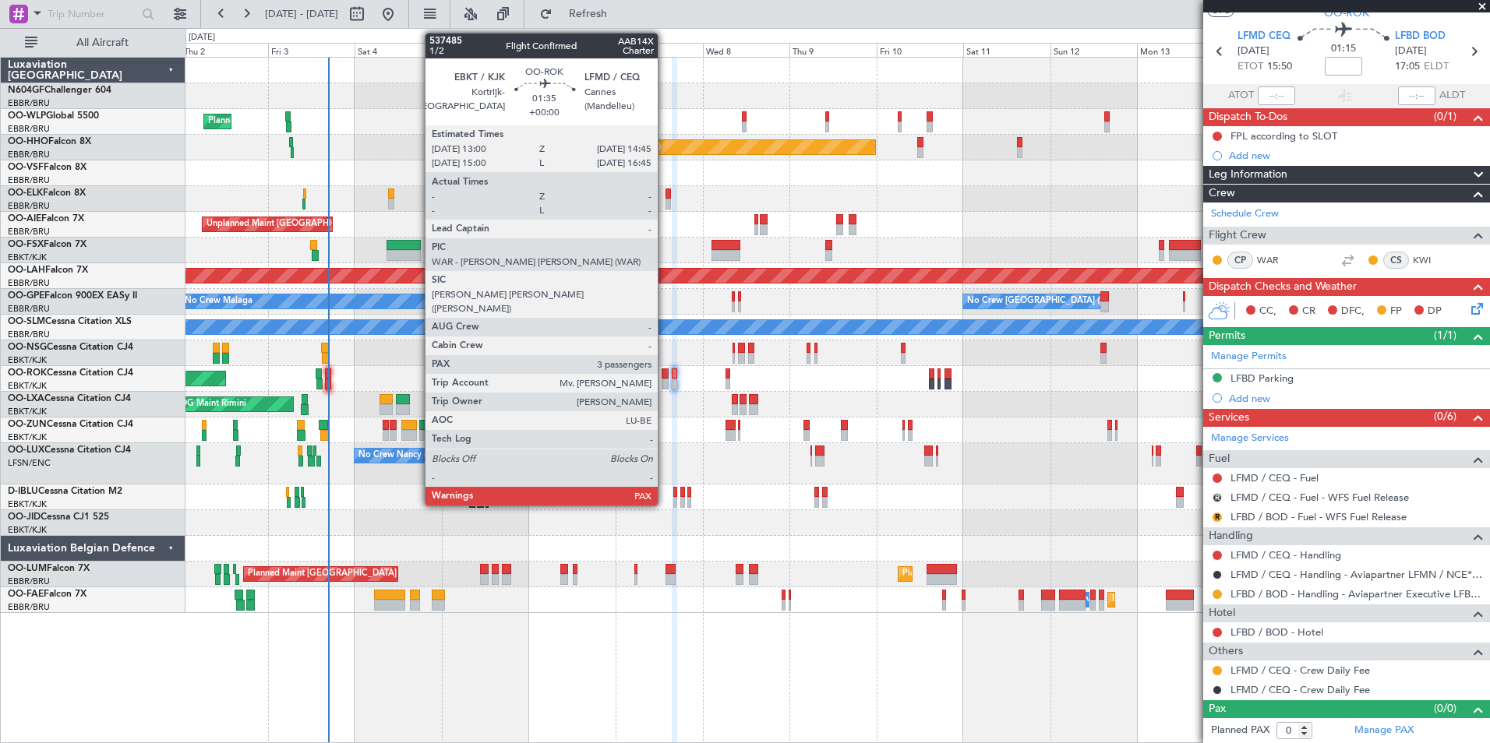
click at [665, 380] on div at bounding box center [664, 384] width 7 height 11
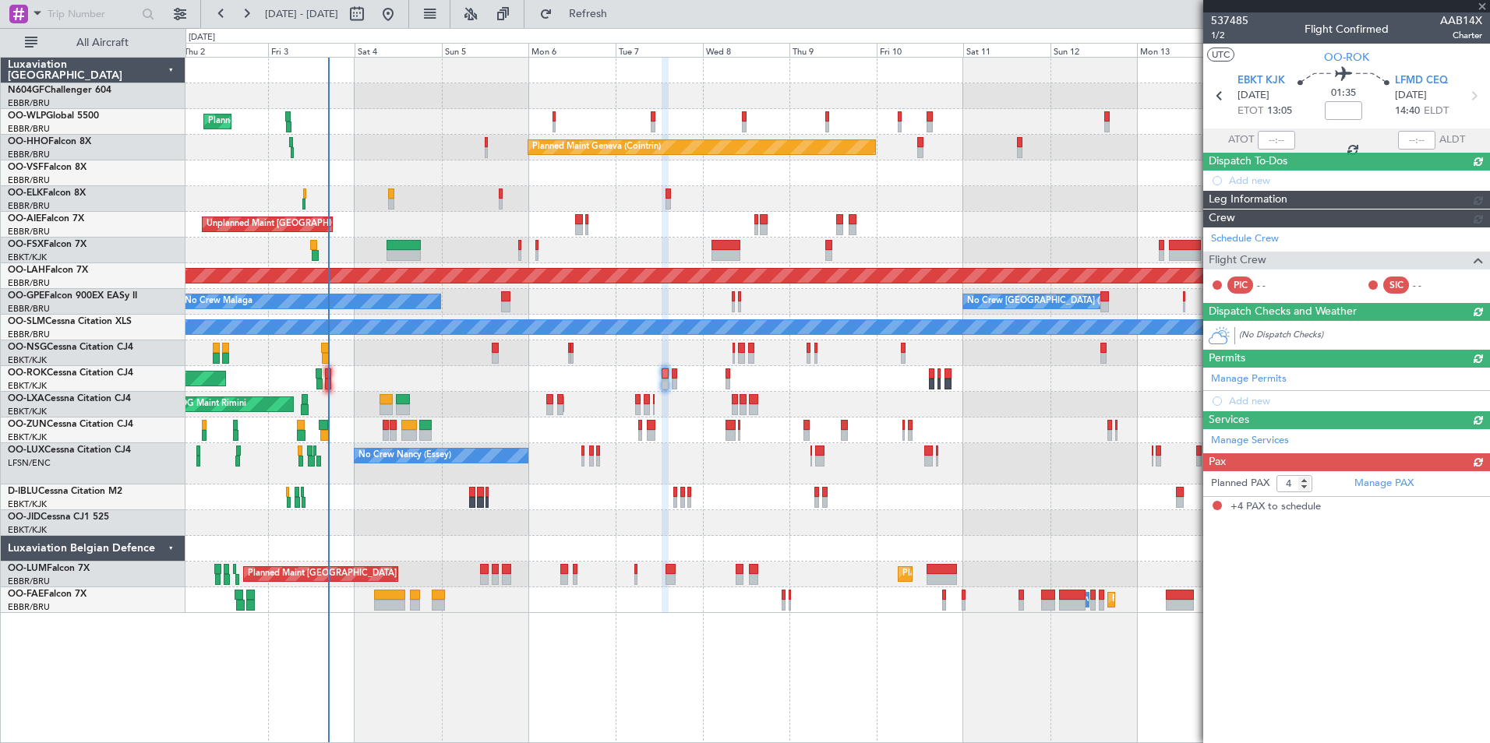
scroll to position [0, 0]
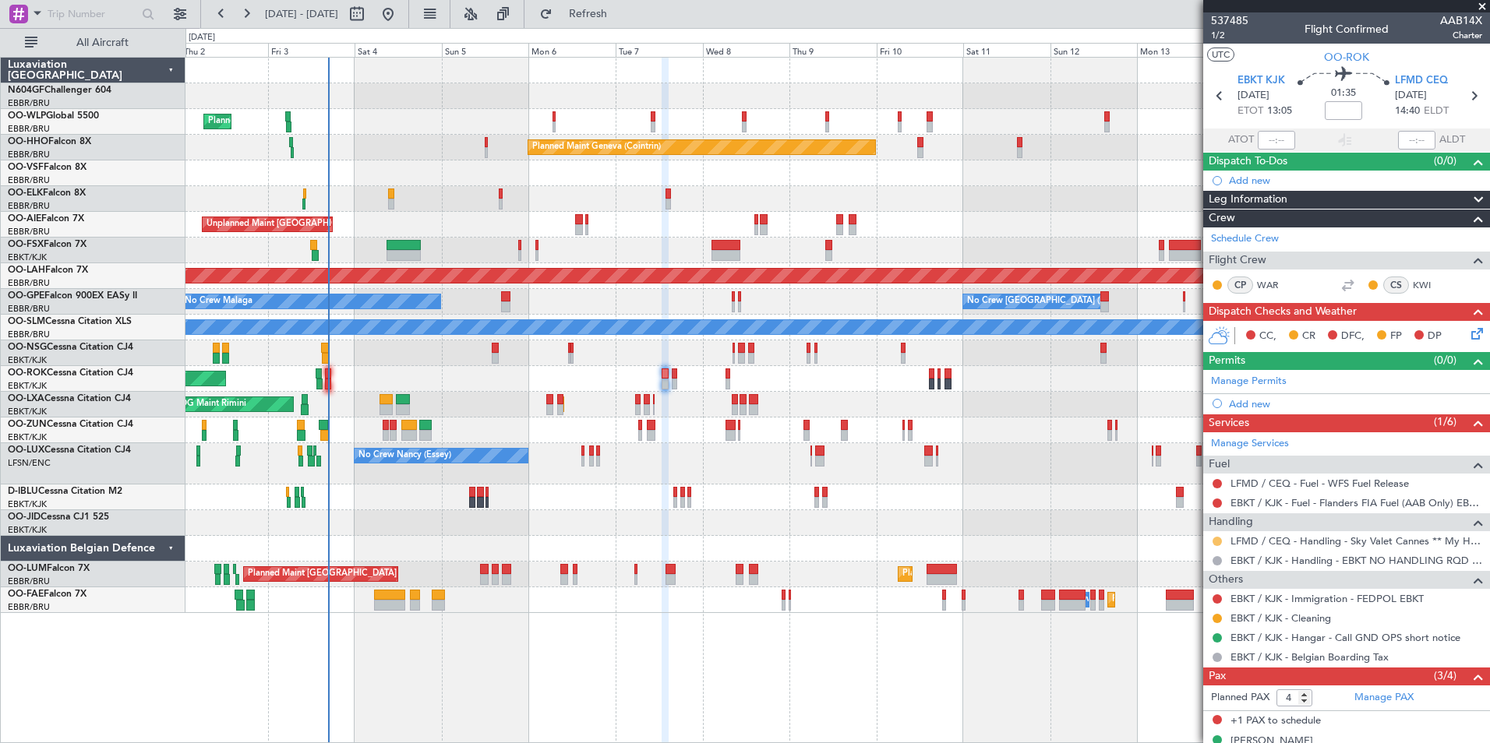
click at [1217, 538] on button at bounding box center [1216, 541] width 9 height 9
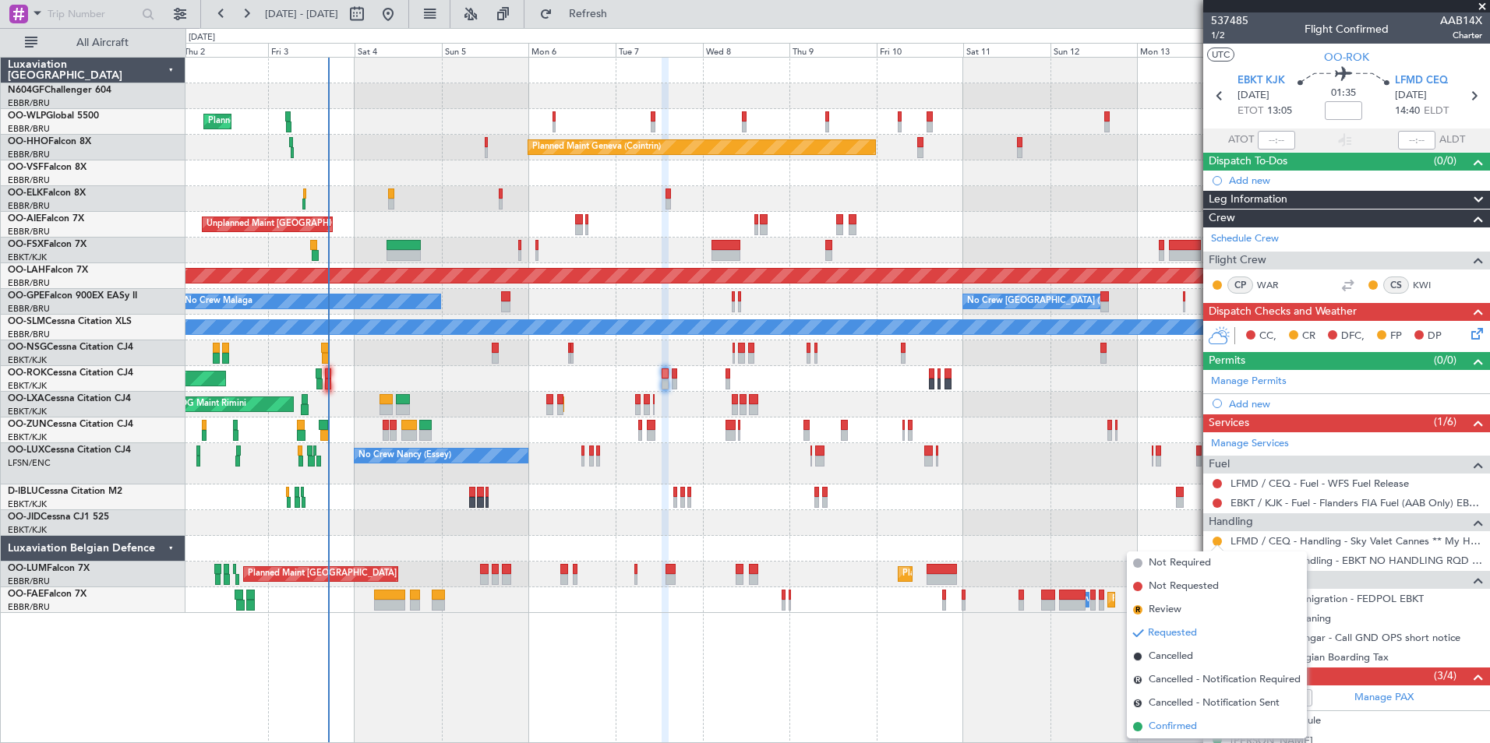
click at [1191, 736] on li "Confirmed" at bounding box center [1217, 726] width 180 height 23
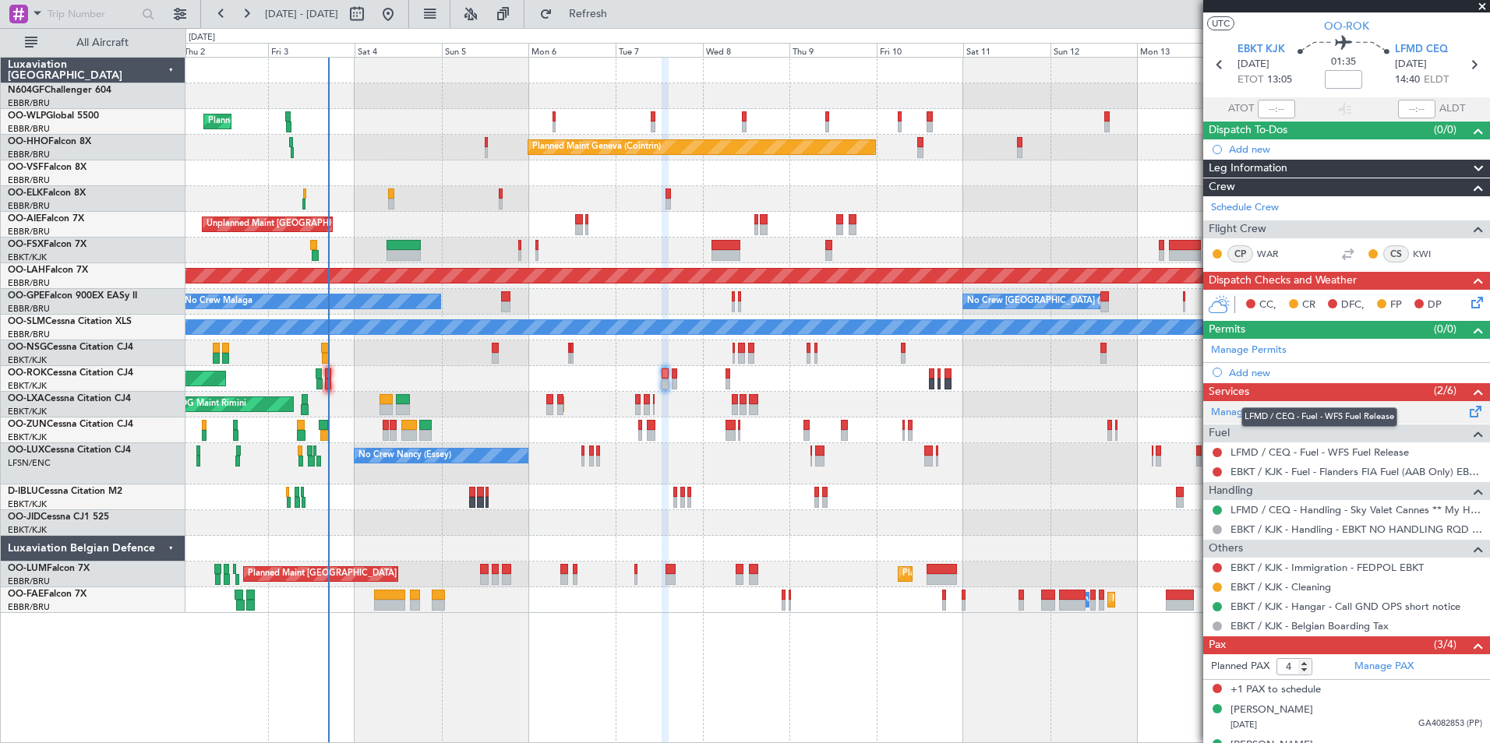
scroll to position [24, 0]
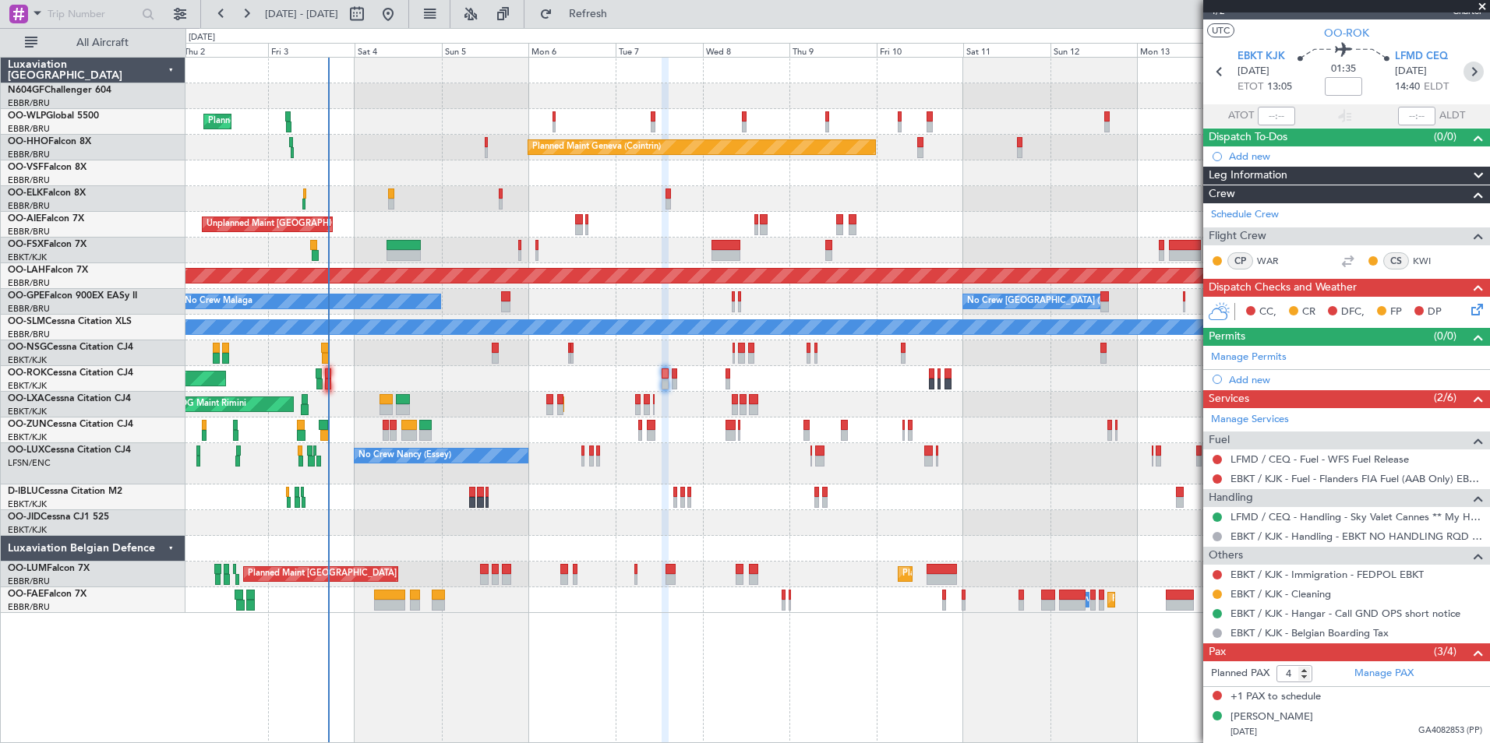
click at [1463, 74] on icon at bounding box center [1473, 72] width 20 height 20
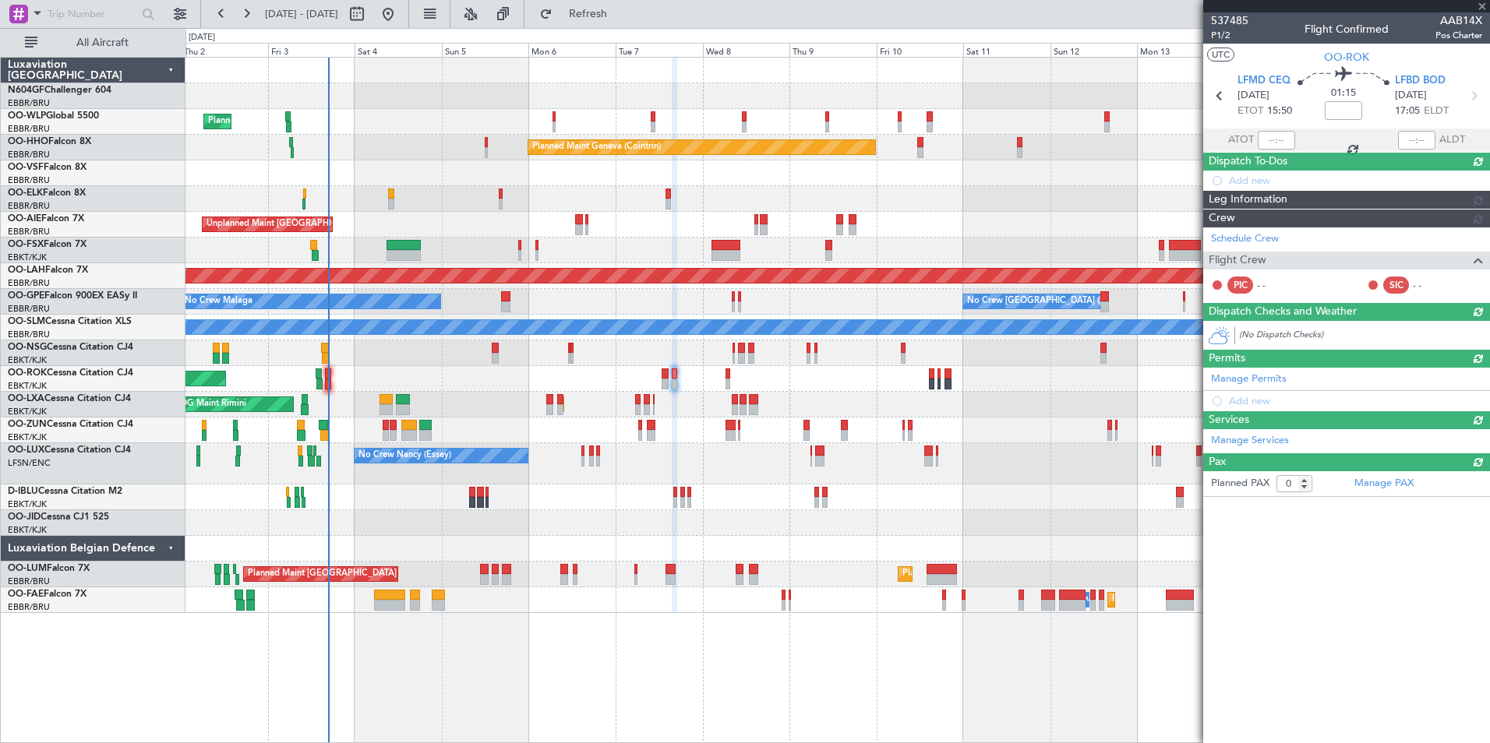
scroll to position [0, 0]
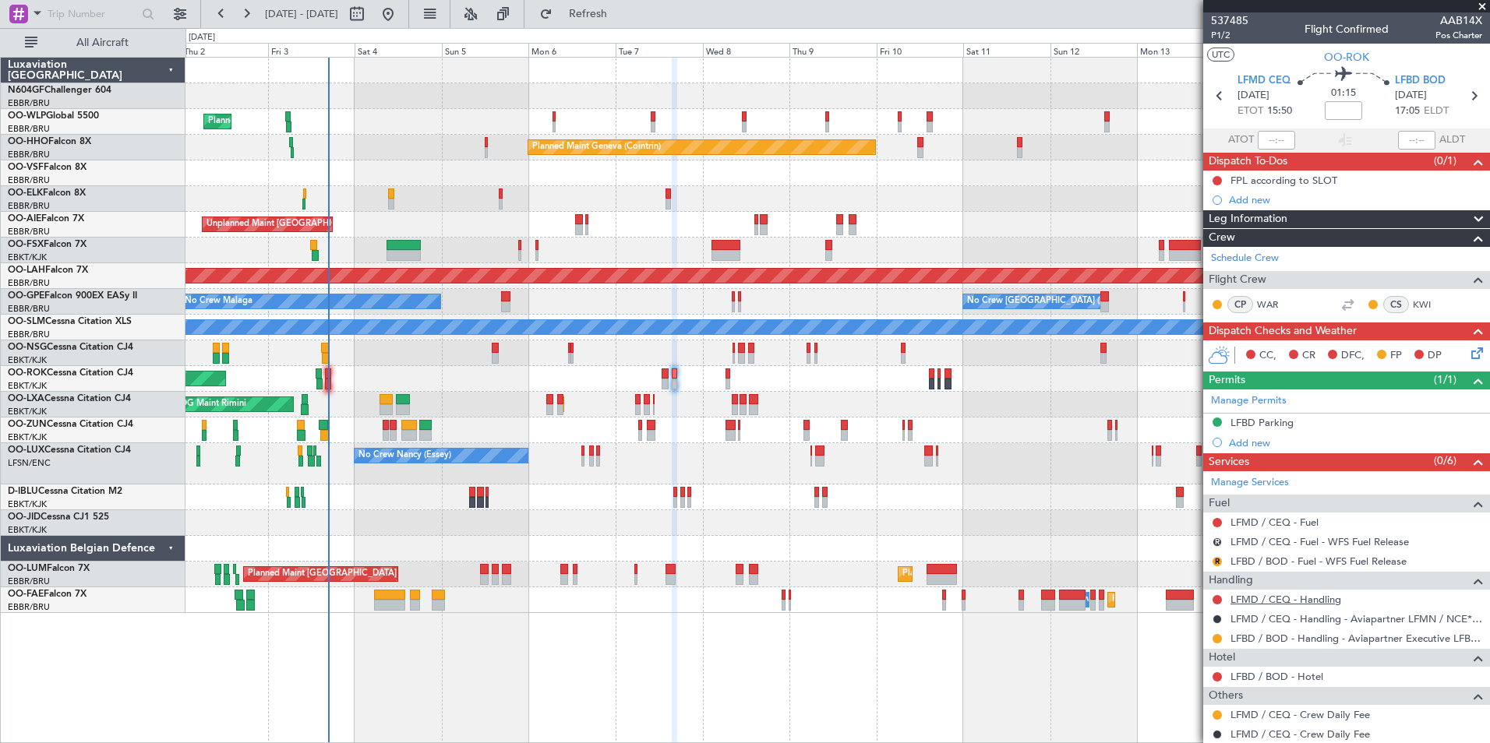
click at [1253, 602] on link "LFMD / CEQ - Handling" at bounding box center [1285, 599] width 111 height 13
click at [621, 23] on button "Refresh" at bounding box center [578, 14] width 93 height 25
click at [1215, 597] on button at bounding box center [1216, 599] width 9 height 9
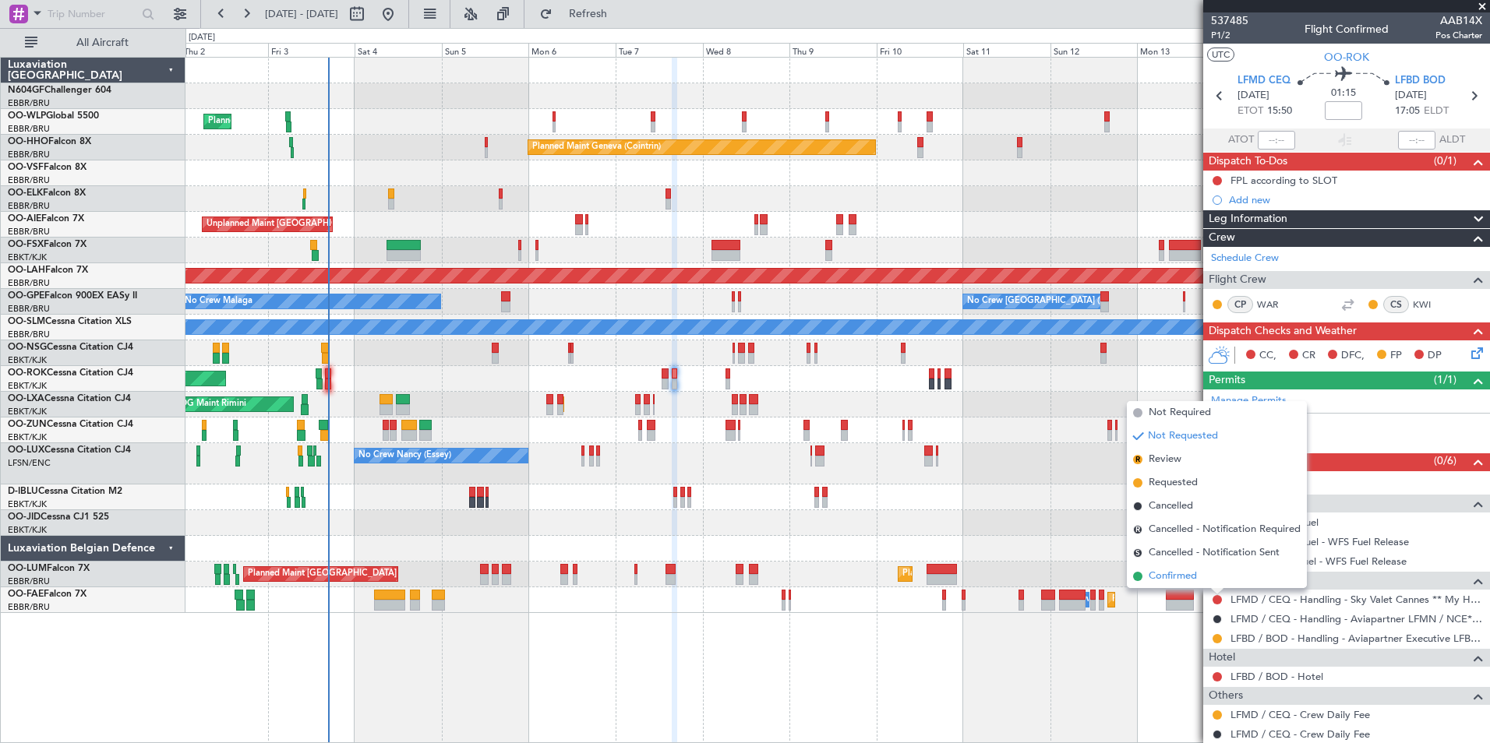
click at [1173, 572] on span "Confirmed" at bounding box center [1172, 577] width 48 height 16
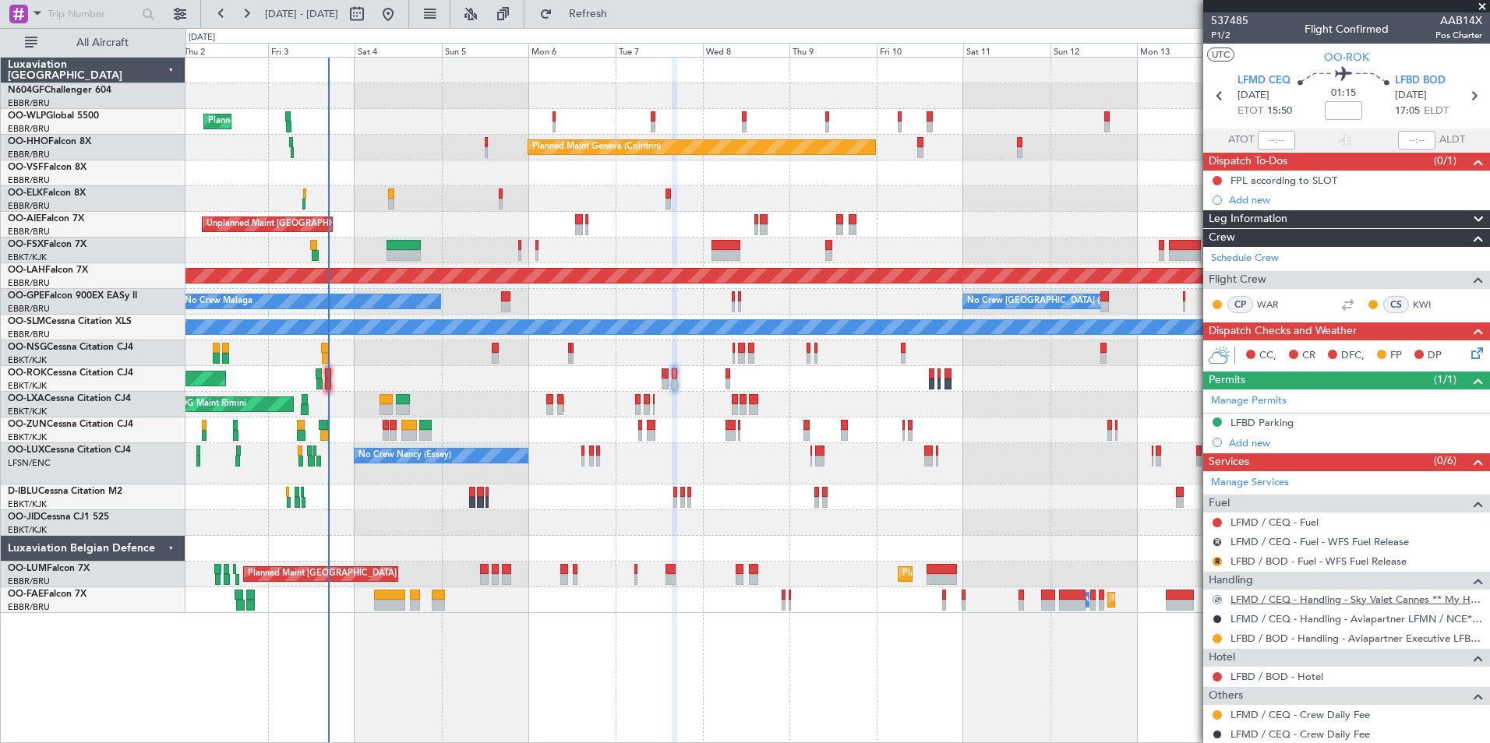
scroll to position [44, 0]
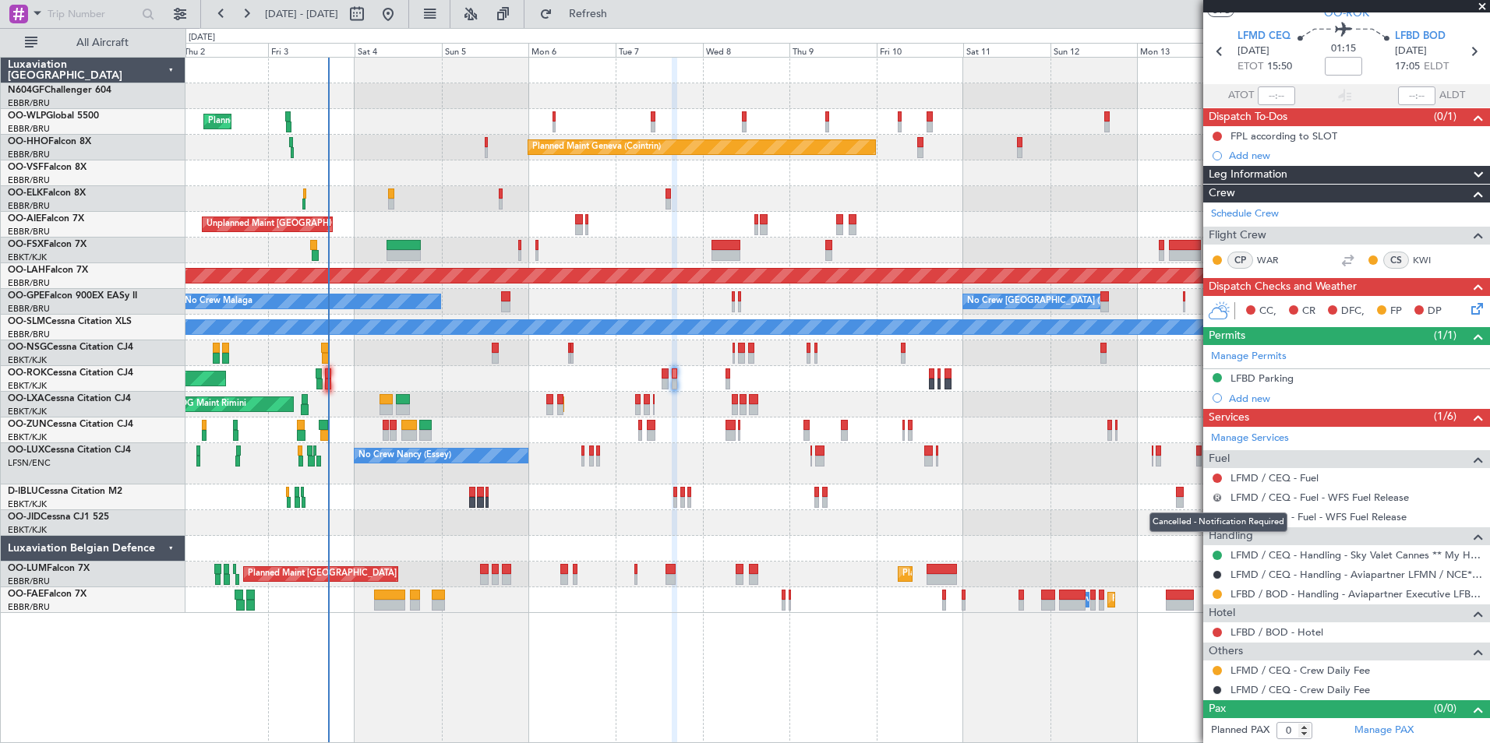
click at [1214, 496] on button "R" at bounding box center [1216, 497] width 9 height 9
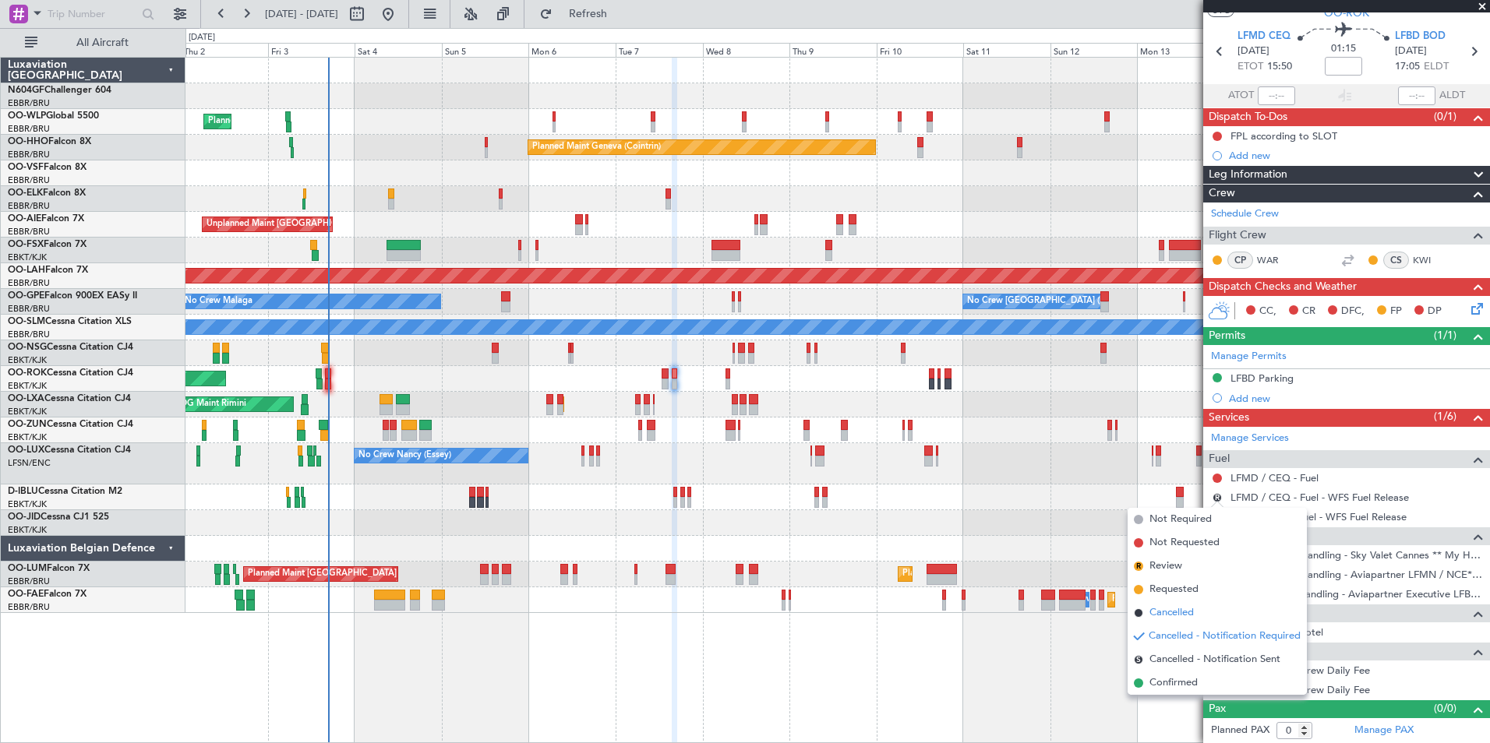
click at [1185, 613] on span "Cancelled" at bounding box center [1171, 613] width 44 height 16
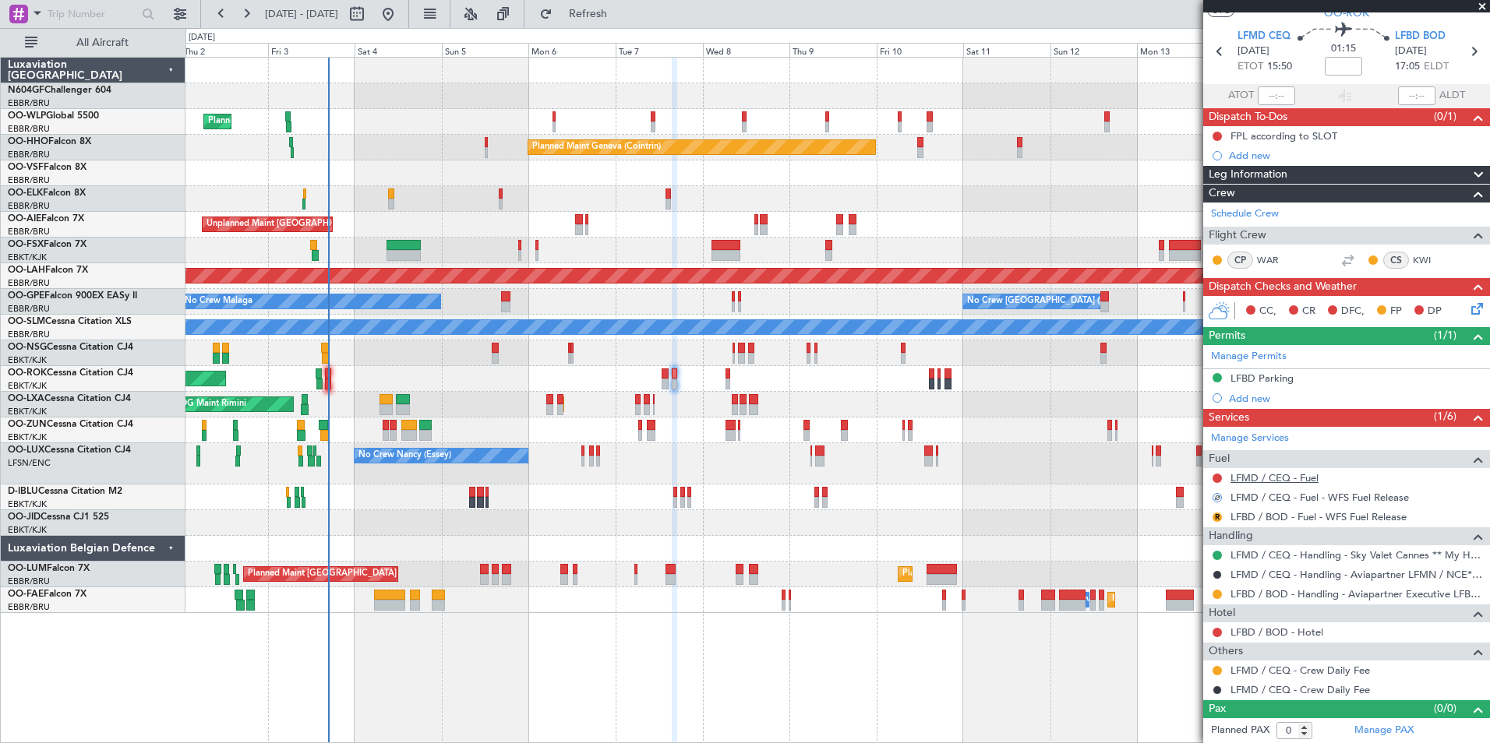
click at [1301, 478] on link "LFMD / CEQ - Fuel" at bounding box center [1274, 477] width 88 height 13
click at [621, 16] on span "Refresh" at bounding box center [588, 14] width 65 height 11
click at [1312, 478] on link "LFMD / CEQ - Fuel - WFS Fuel Release" at bounding box center [1319, 477] width 178 height 13
click at [605, 16] on span "Refresh" at bounding box center [588, 14] width 65 height 11
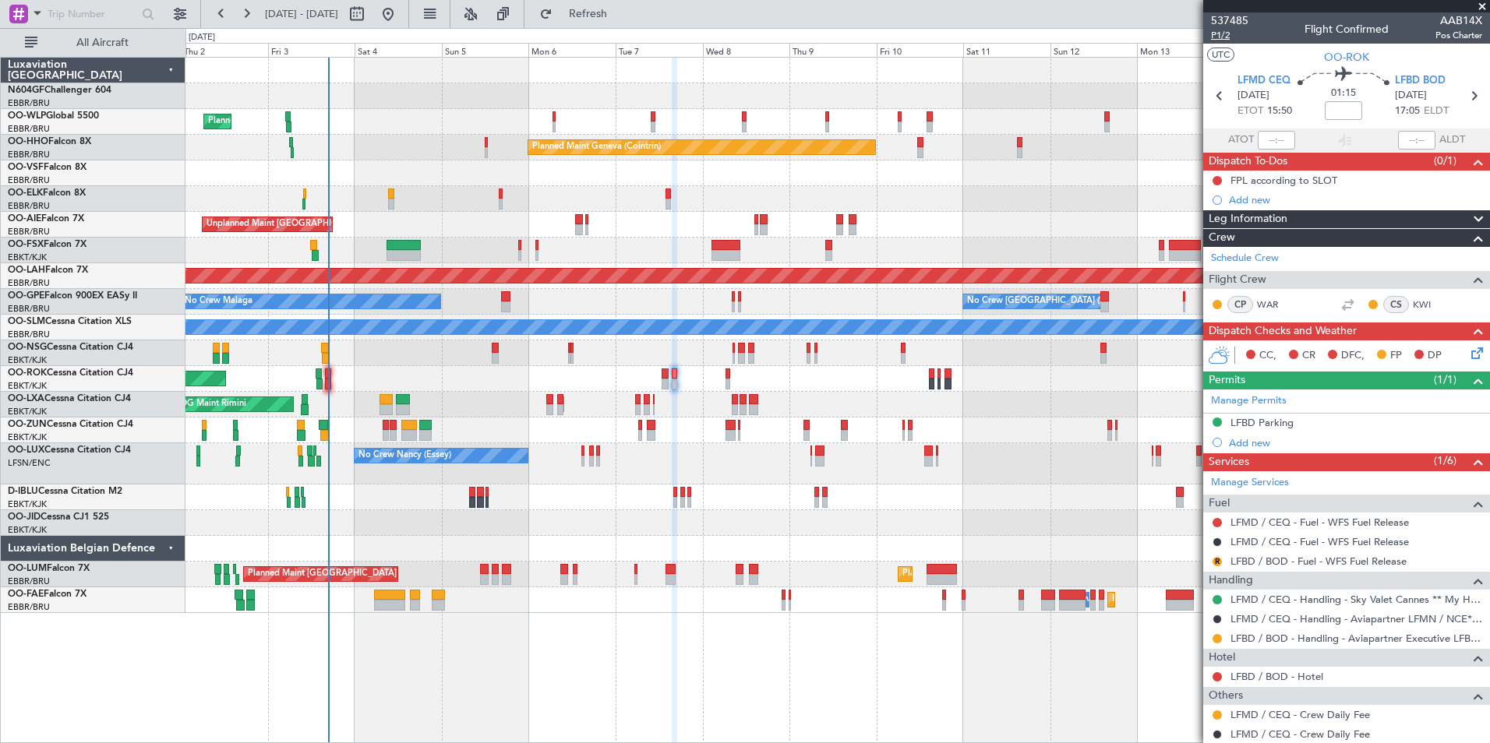
click at [1220, 35] on span "P1/2" at bounding box center [1229, 35] width 37 height 13
click at [621, 19] on span "Refresh" at bounding box center [588, 14] width 65 height 11
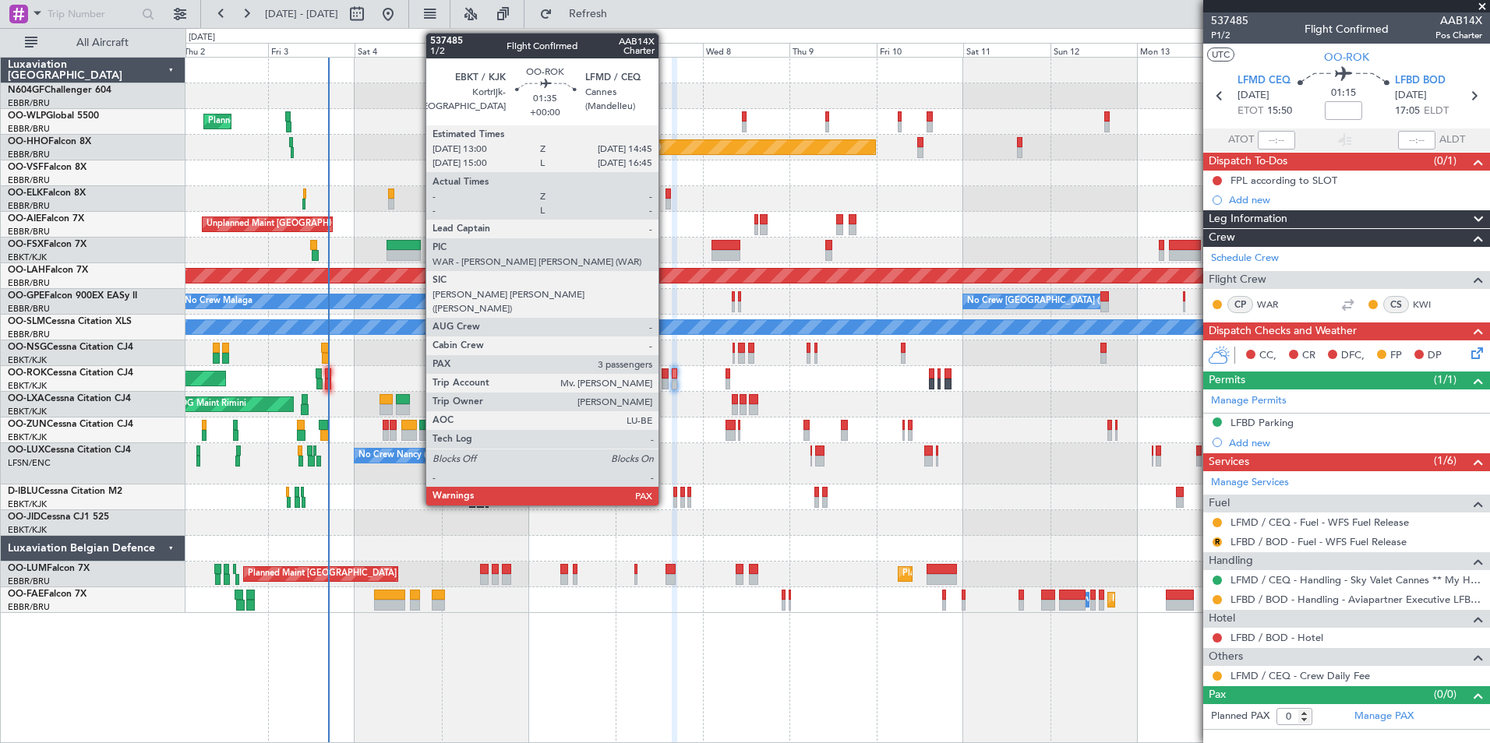
click at [665, 379] on div at bounding box center [664, 384] width 7 height 11
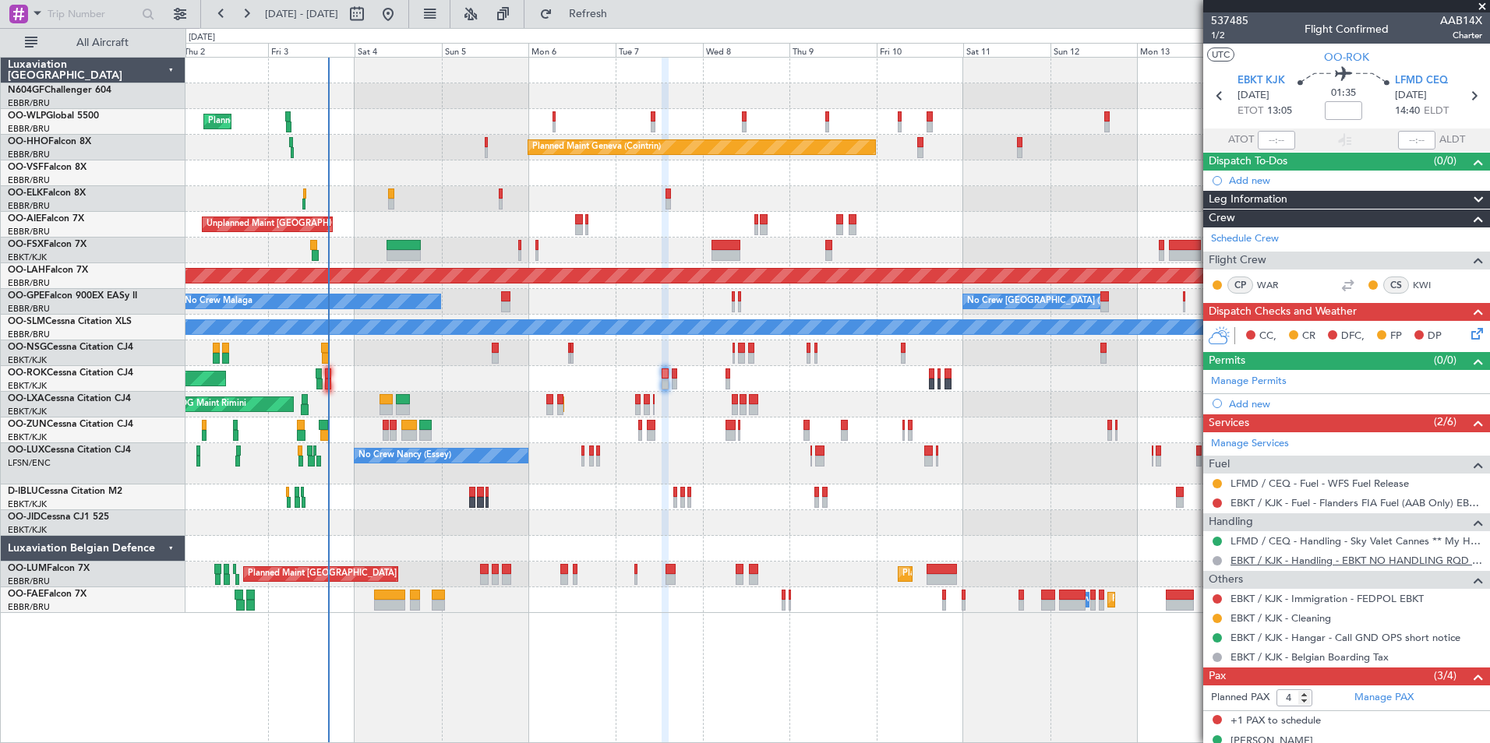
scroll to position [93, 0]
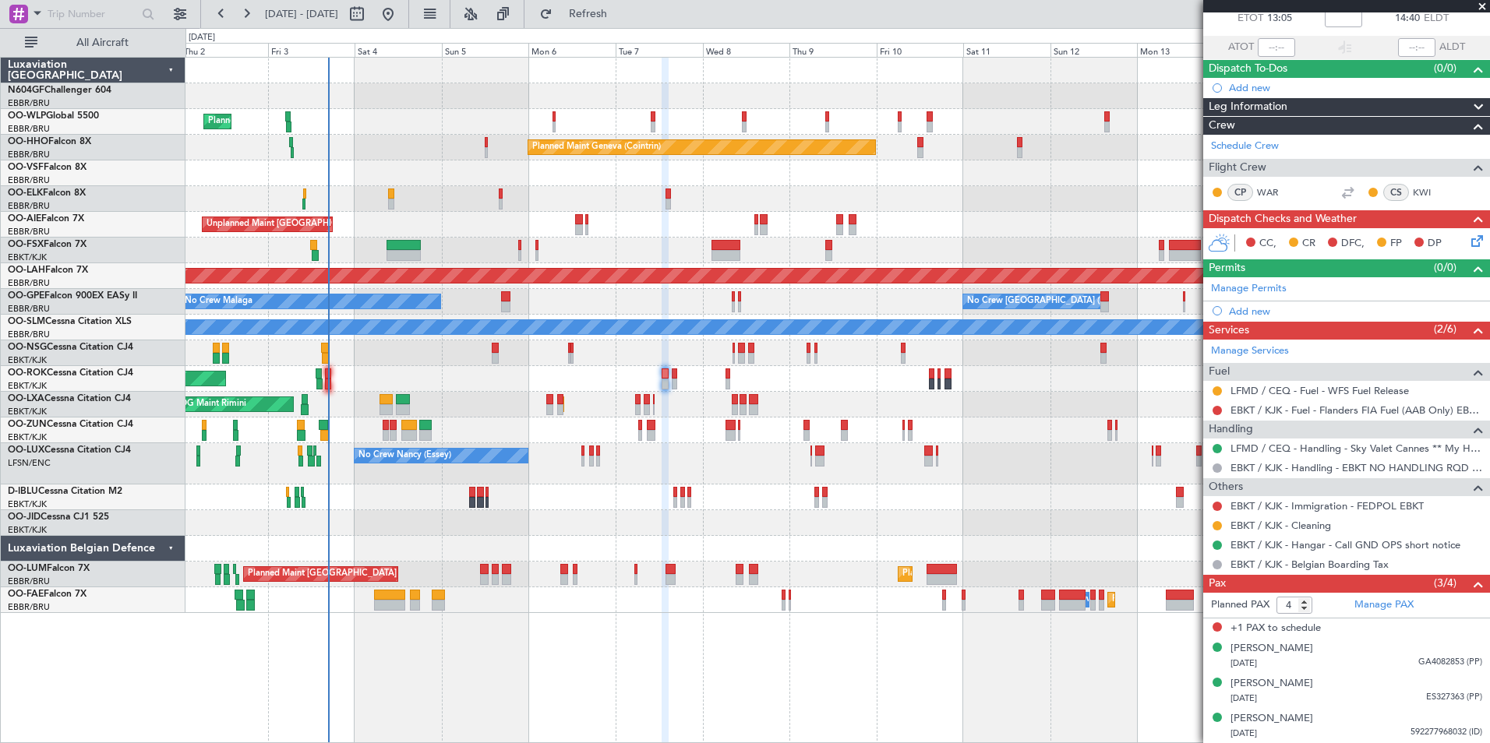
click at [1468, 240] on icon at bounding box center [1474, 238] width 12 height 12
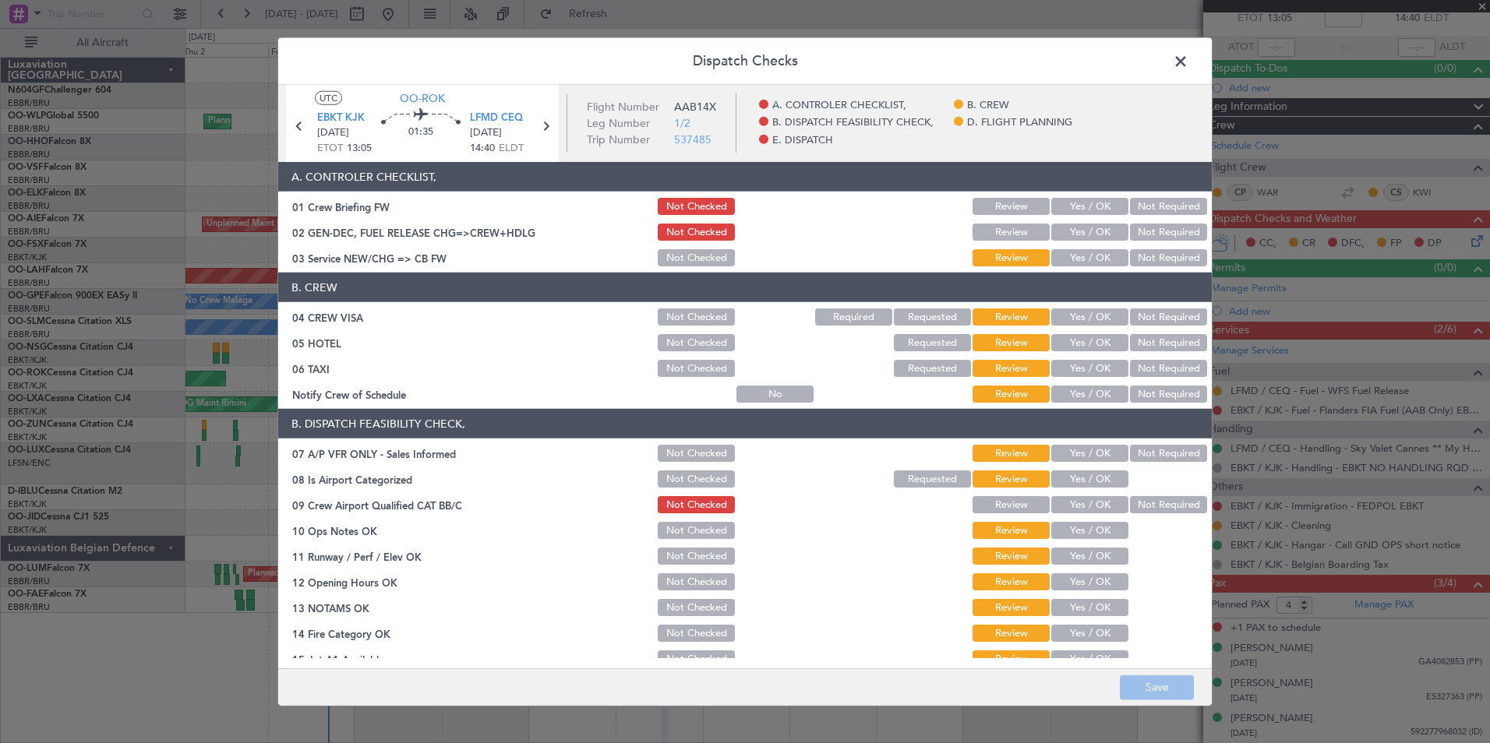
click at [1061, 253] on button "Yes / OK" at bounding box center [1089, 257] width 77 height 17
click at [1151, 324] on button "Not Required" at bounding box center [1168, 317] width 77 height 17
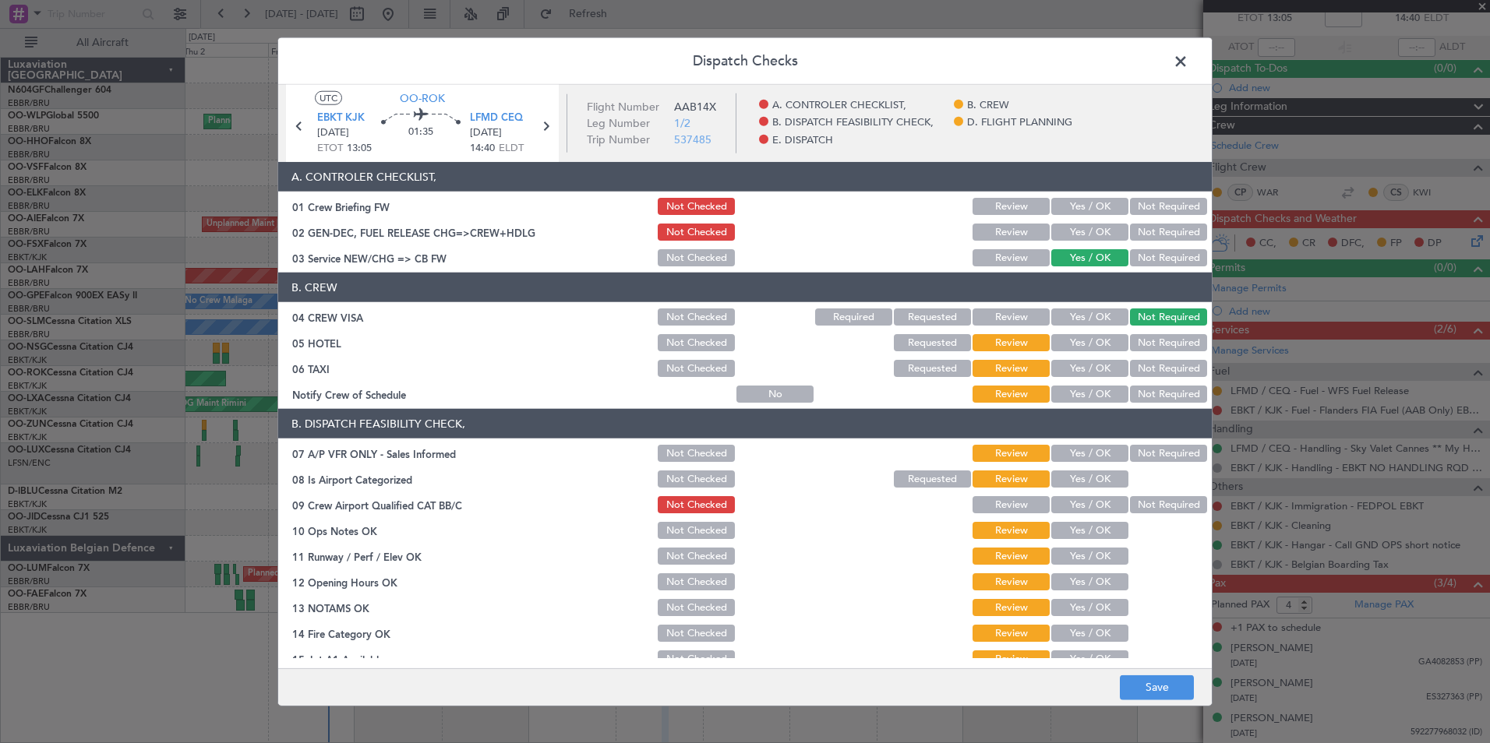
click at [1152, 338] on button "Not Required" at bounding box center [1168, 342] width 77 height 17
click at [1159, 366] on button "Not Required" at bounding box center [1168, 368] width 77 height 17
click at [1099, 394] on button "Yes / OK" at bounding box center [1089, 394] width 77 height 17
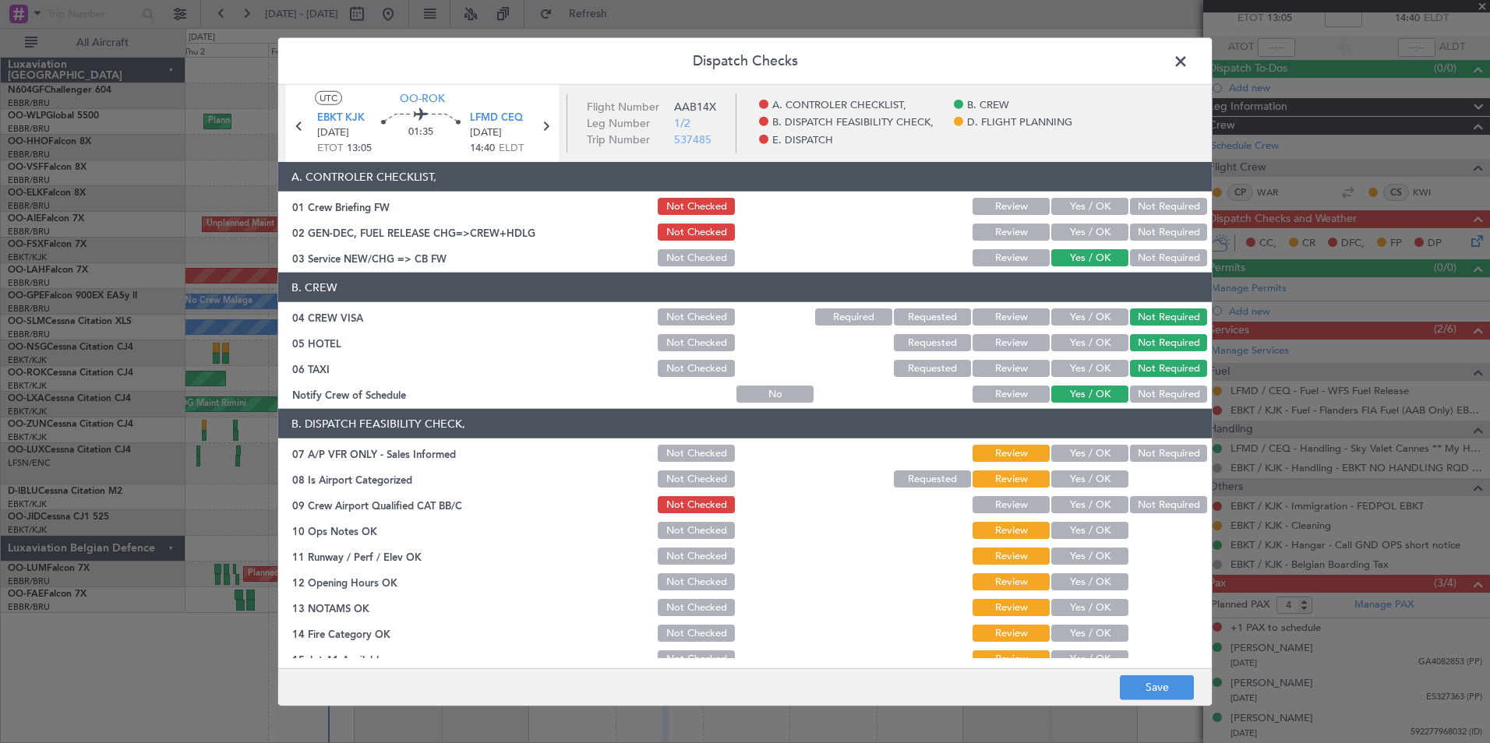
click at [1146, 445] on button "Not Required" at bounding box center [1168, 453] width 77 height 17
click at [1096, 469] on div "Yes / OK" at bounding box center [1088, 479] width 79 height 22
click at [1096, 478] on button "Yes / OK" at bounding box center [1089, 479] width 77 height 17
click at [1092, 531] on button "Yes / OK" at bounding box center [1089, 530] width 77 height 17
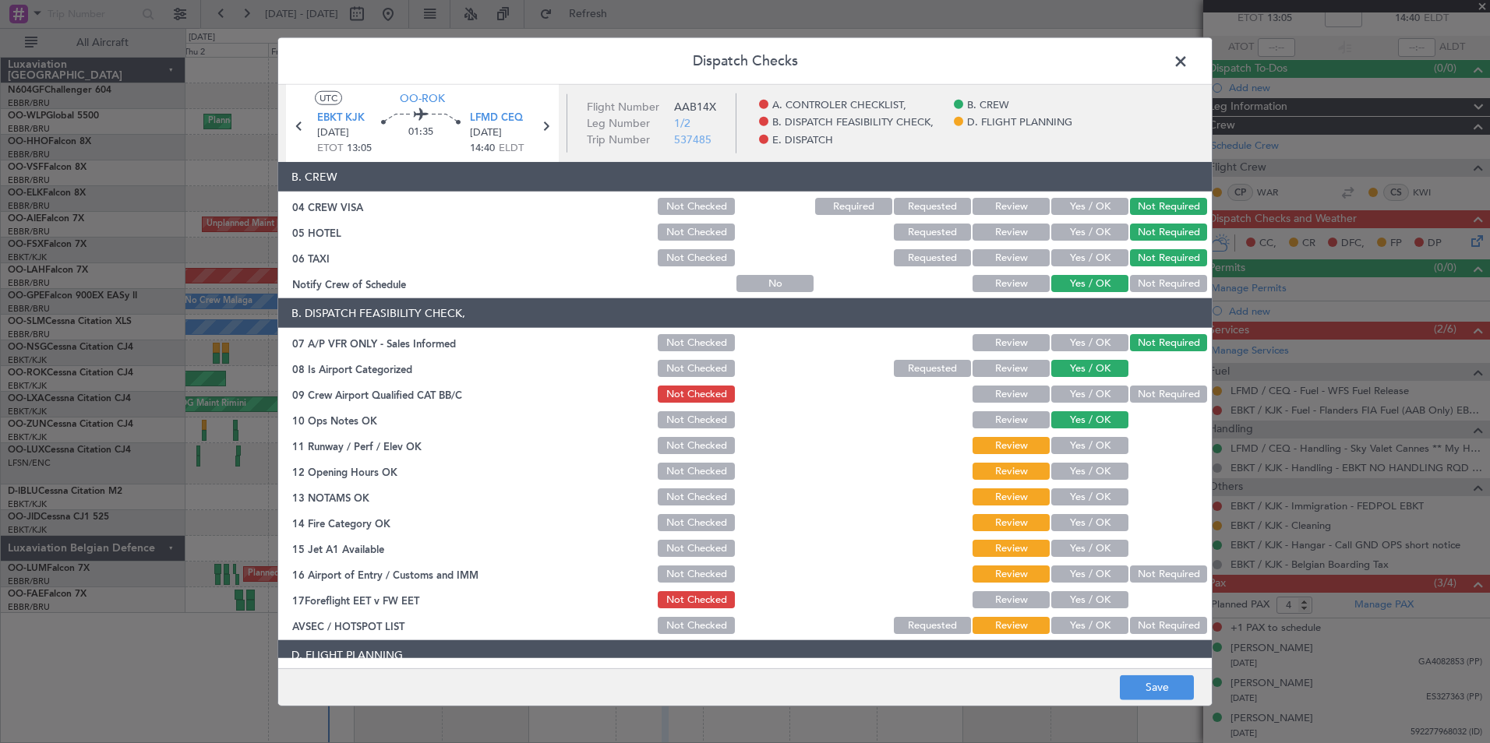
scroll to position [111, 0]
click at [1092, 443] on button "Yes / OK" at bounding box center [1089, 444] width 77 height 17
click at [1093, 458] on section "B. DISPATCH FEASIBILITY CHECK, 07 A/P VFR ONLY - Sales Informed Not Checked Rev…" at bounding box center [744, 467] width 933 height 338
click at [1096, 471] on button "Yes / OK" at bounding box center [1089, 470] width 77 height 17
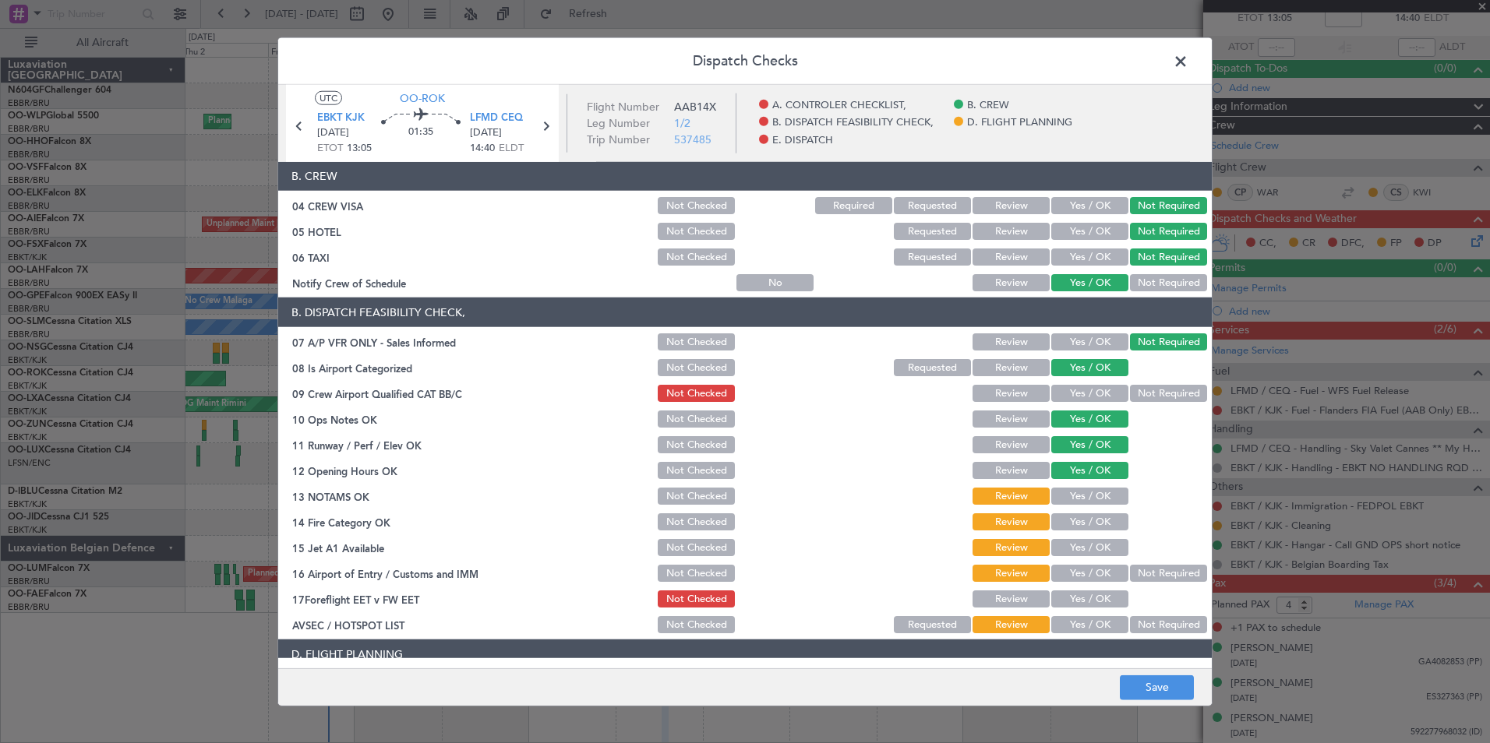
click at [1089, 499] on button "Yes / OK" at bounding box center [1089, 496] width 77 height 17
click at [1095, 522] on button "Yes / OK" at bounding box center [1089, 521] width 77 height 17
click at [1095, 545] on button "Yes / OK" at bounding box center [1089, 547] width 77 height 17
click at [1135, 565] on button "Not Required" at bounding box center [1168, 573] width 77 height 17
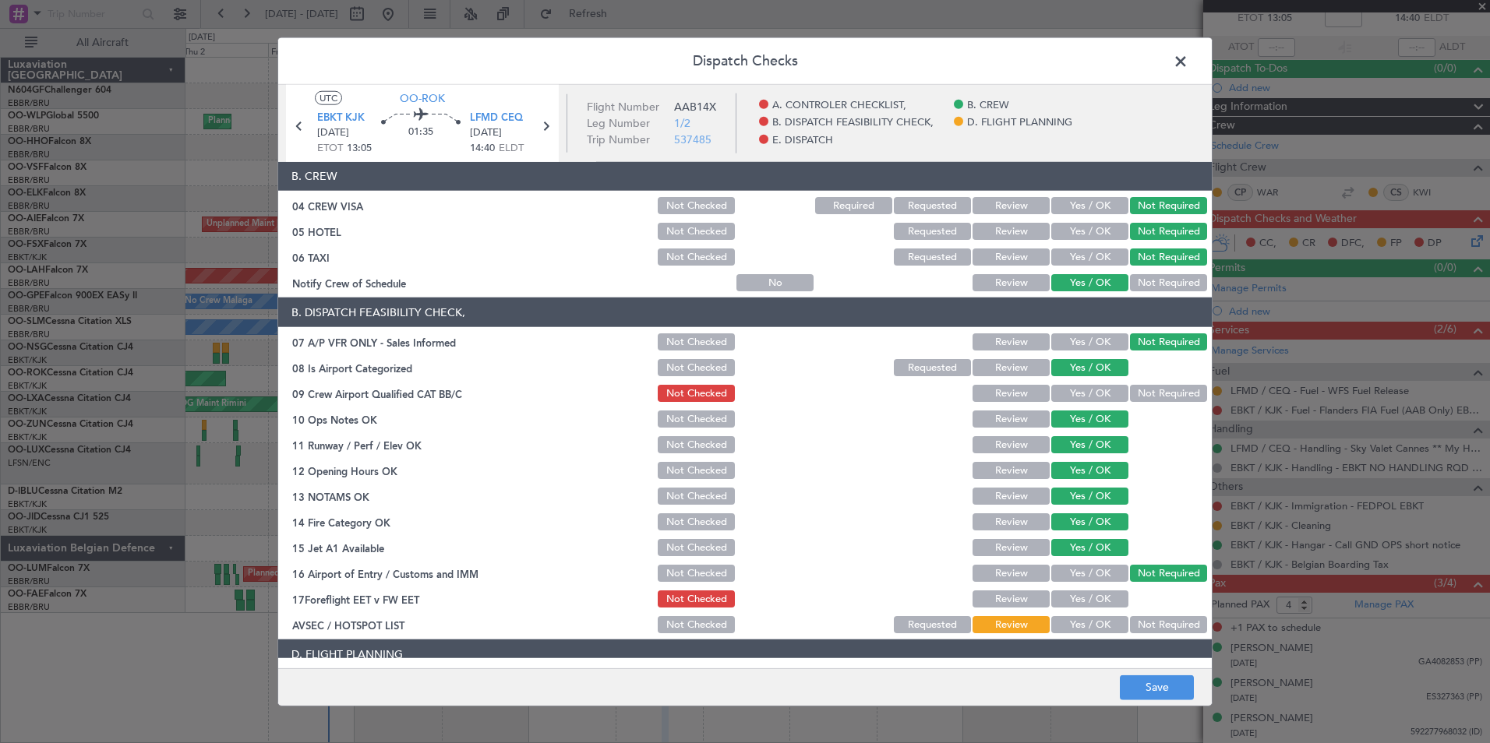
click at [1083, 630] on button "Yes / OK" at bounding box center [1089, 624] width 77 height 17
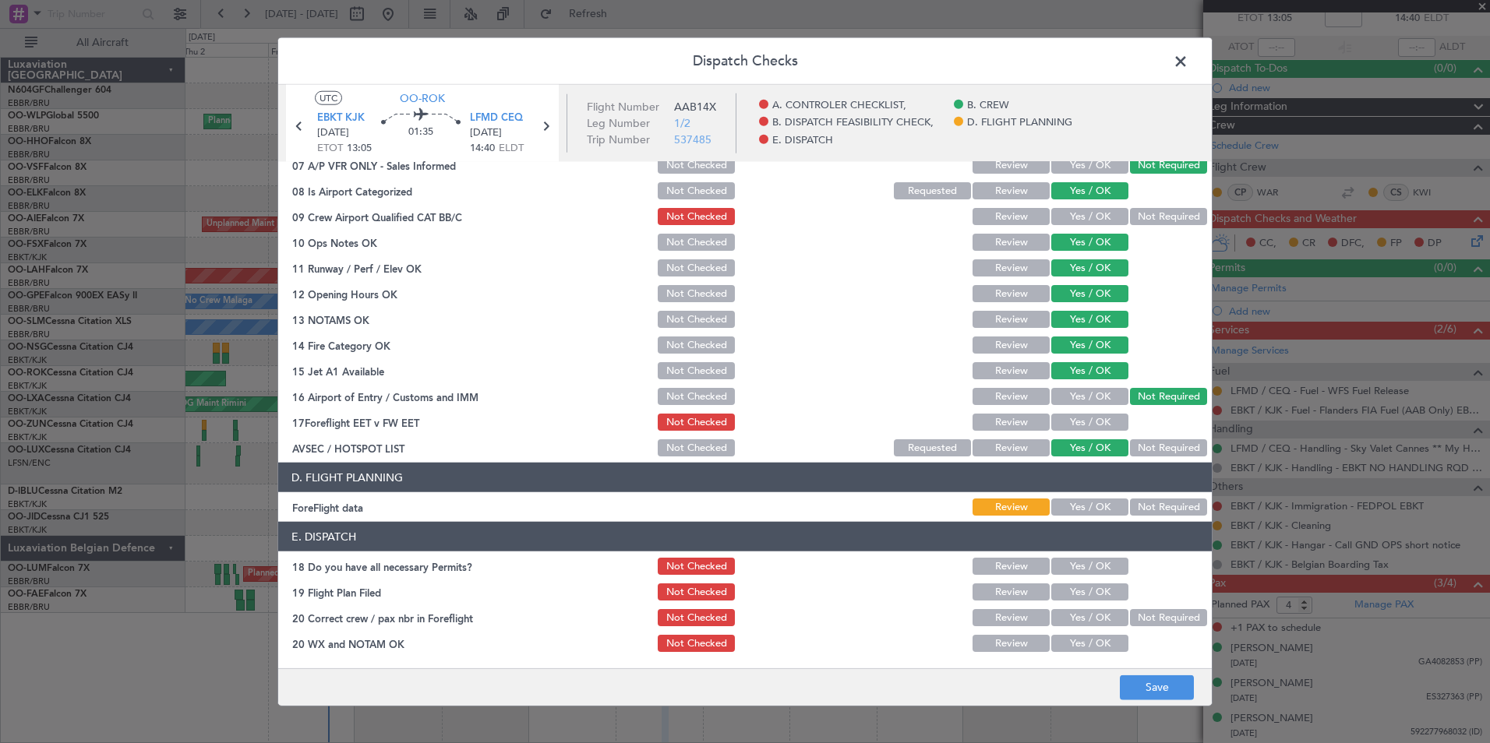
click at [1158, 520] on article "A. CONTROLER CHECKLIST, 01 Crew Briefing FW Not Checked Review Yes / OK Not Req…" at bounding box center [744, 410] width 933 height 496
click at [1158, 513] on button "Not Required" at bounding box center [1168, 507] width 77 height 17
click at [1161, 684] on button "Save" at bounding box center [1157, 687] width 74 height 25
click at [1188, 65] on span at bounding box center [1188, 65] width 0 height 31
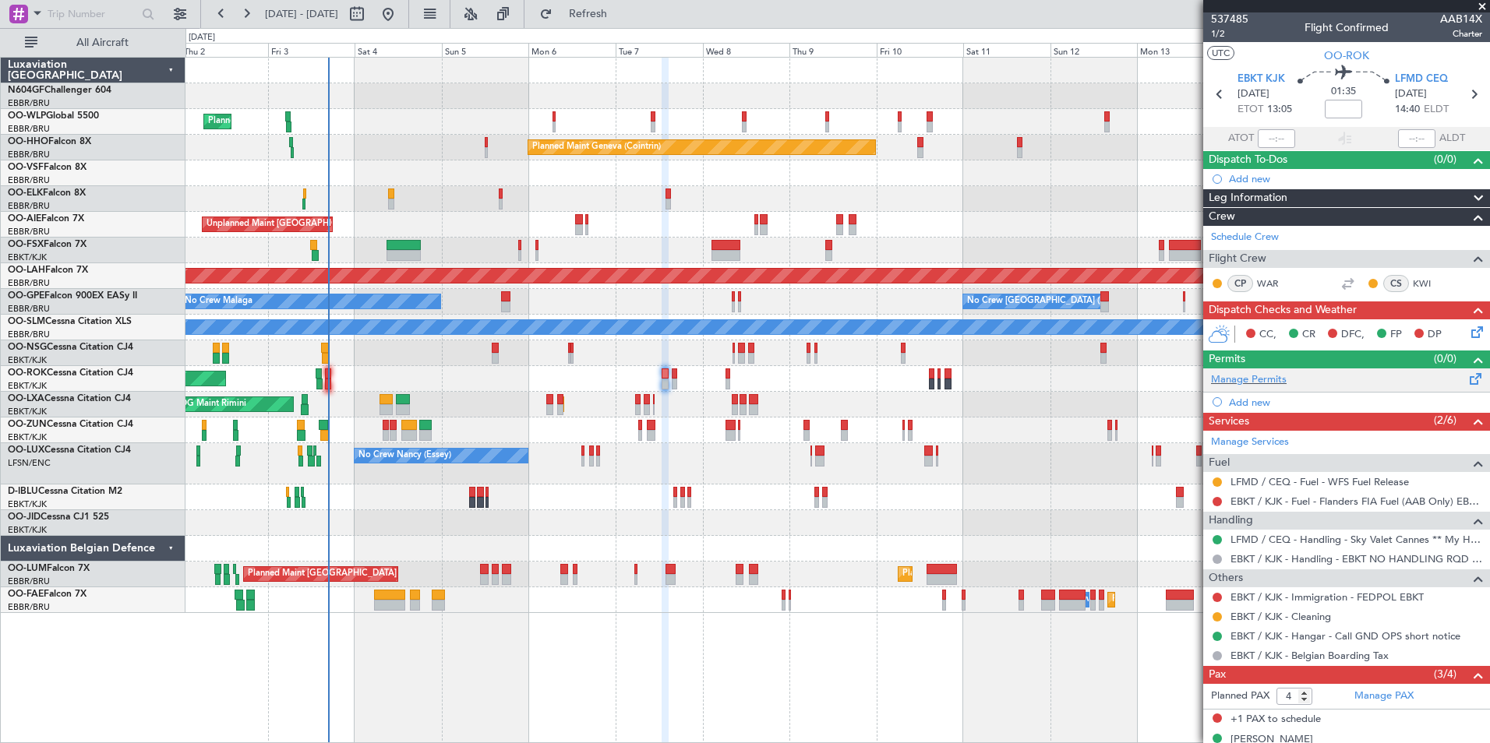
scroll to position [0, 0]
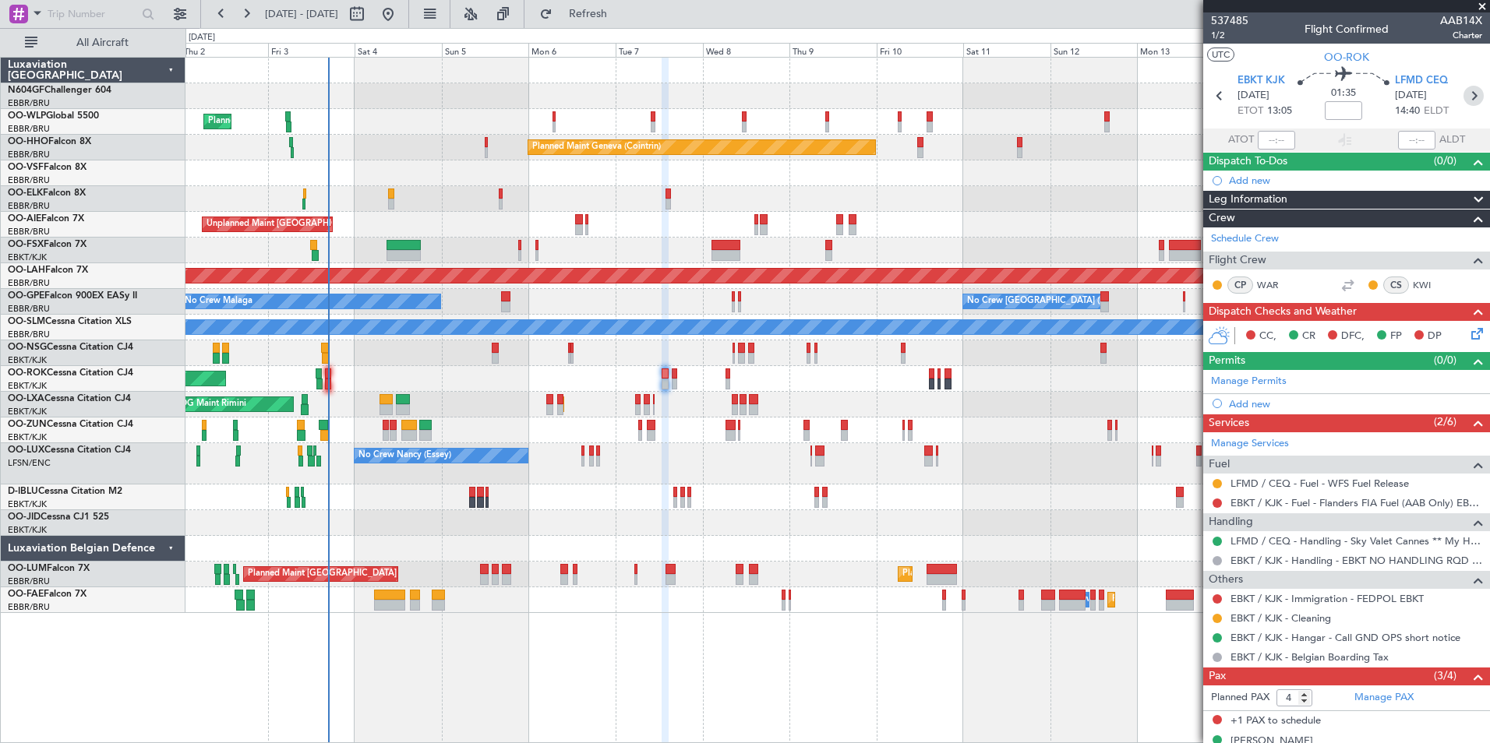
click at [1466, 93] on icon at bounding box center [1473, 96] width 20 height 20
type input "0"
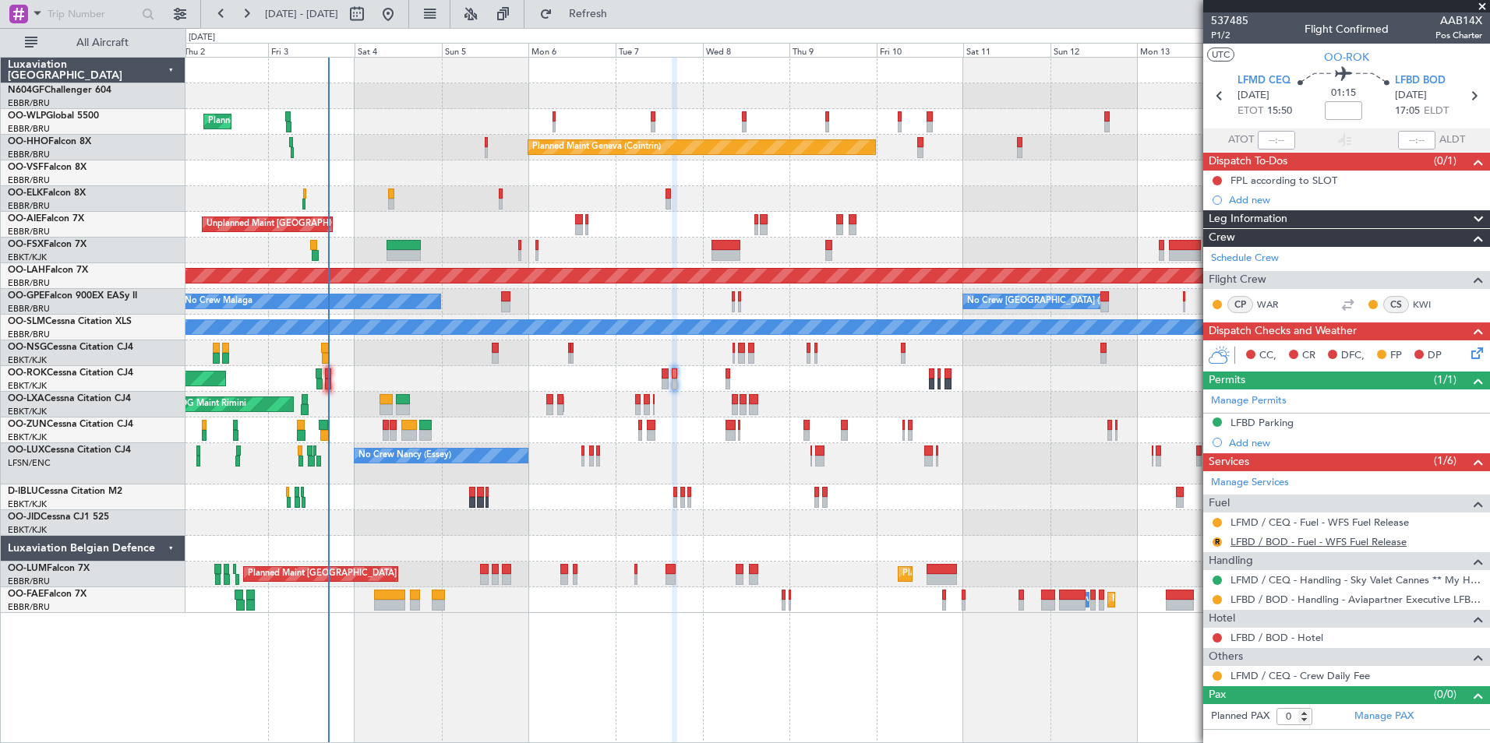
click at [1328, 540] on link "LFBD / BOD - Fuel - WFS Fuel Release" at bounding box center [1318, 541] width 176 height 13
click at [589, 16] on button "Refresh" at bounding box center [578, 14] width 93 height 25
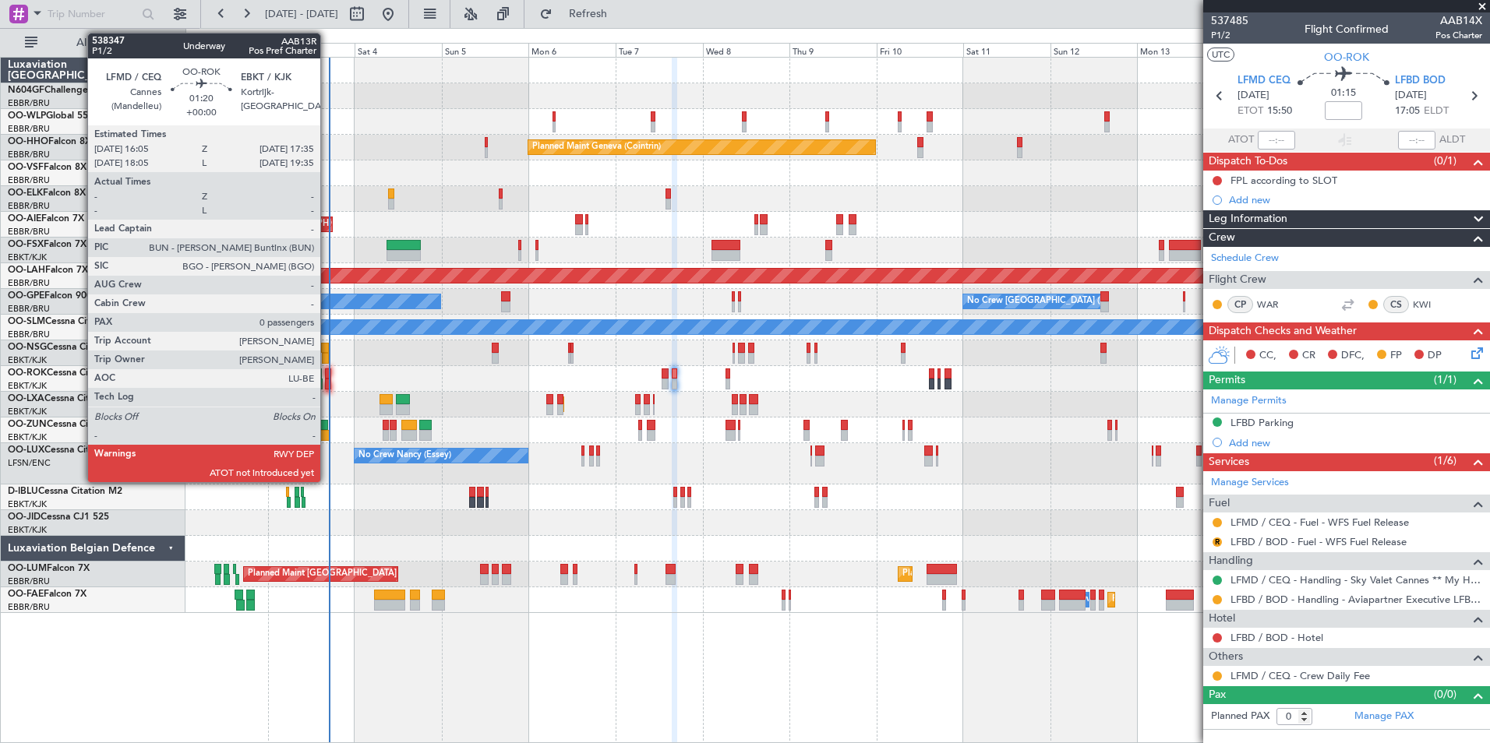
click at [327, 379] on div at bounding box center [327, 384] width 5 height 11
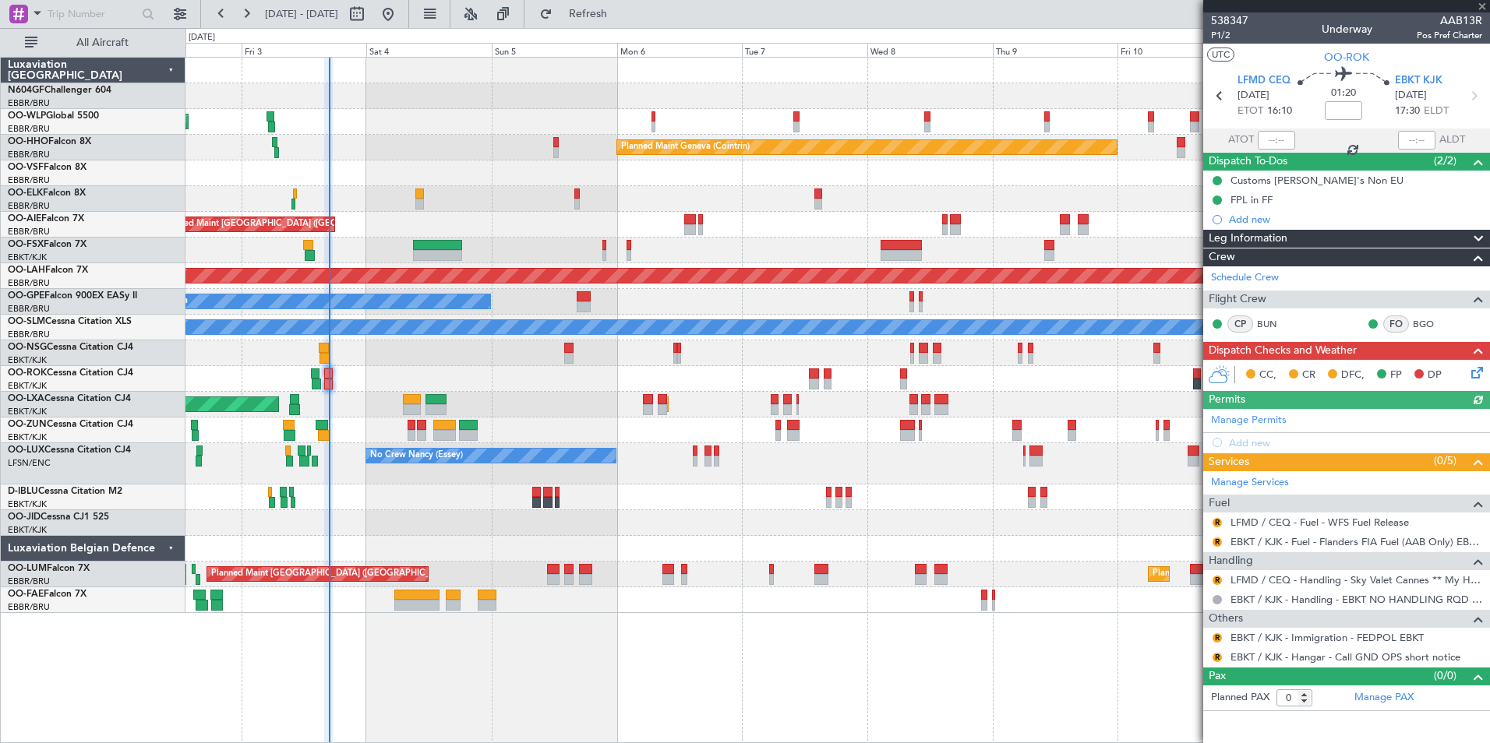
click at [1273, 138] on div at bounding box center [1276, 140] width 37 height 19
click at [1275, 142] on input "text" at bounding box center [1276, 140] width 37 height 19
click at [584, 356] on div at bounding box center [836, 353] width 1303 height 26
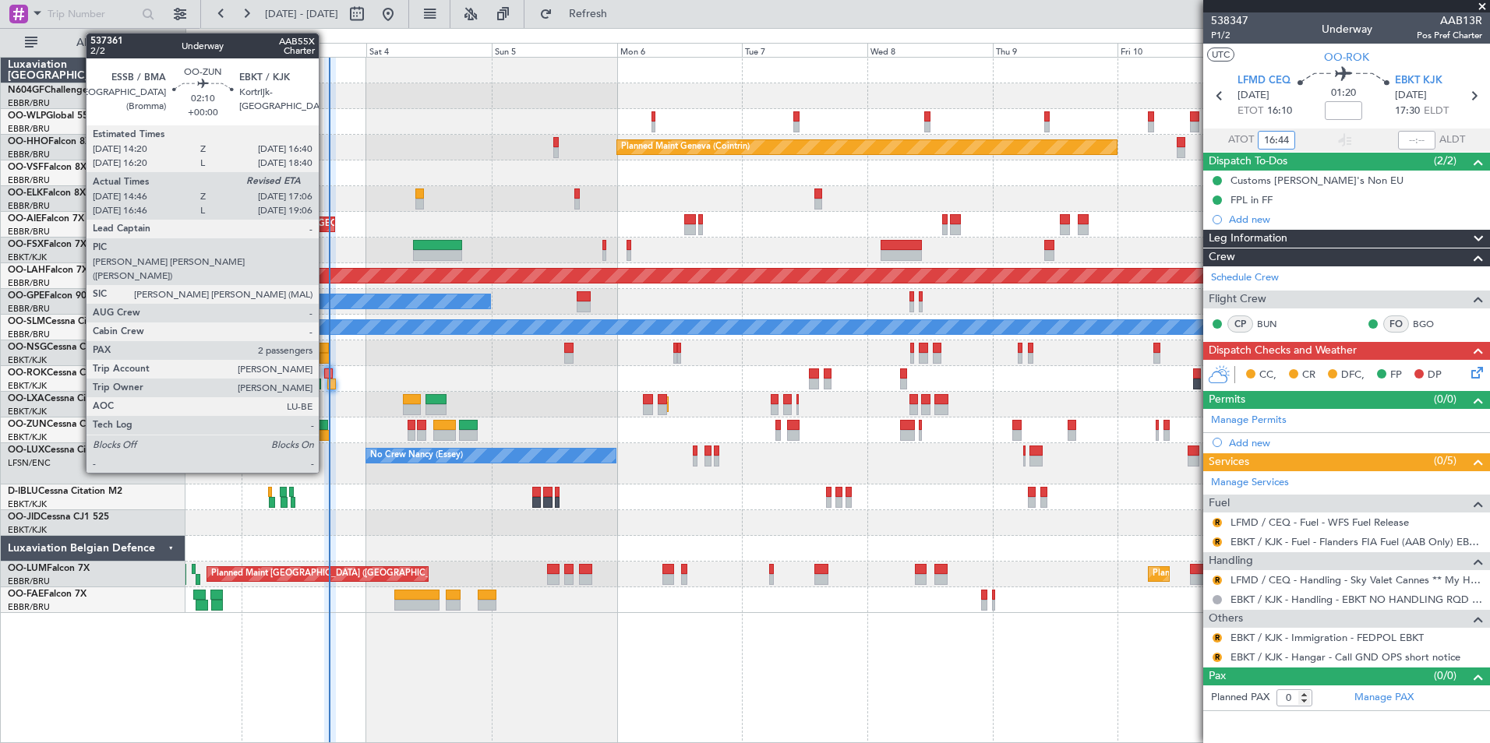
click at [325, 432] on div at bounding box center [324, 435] width 12 height 11
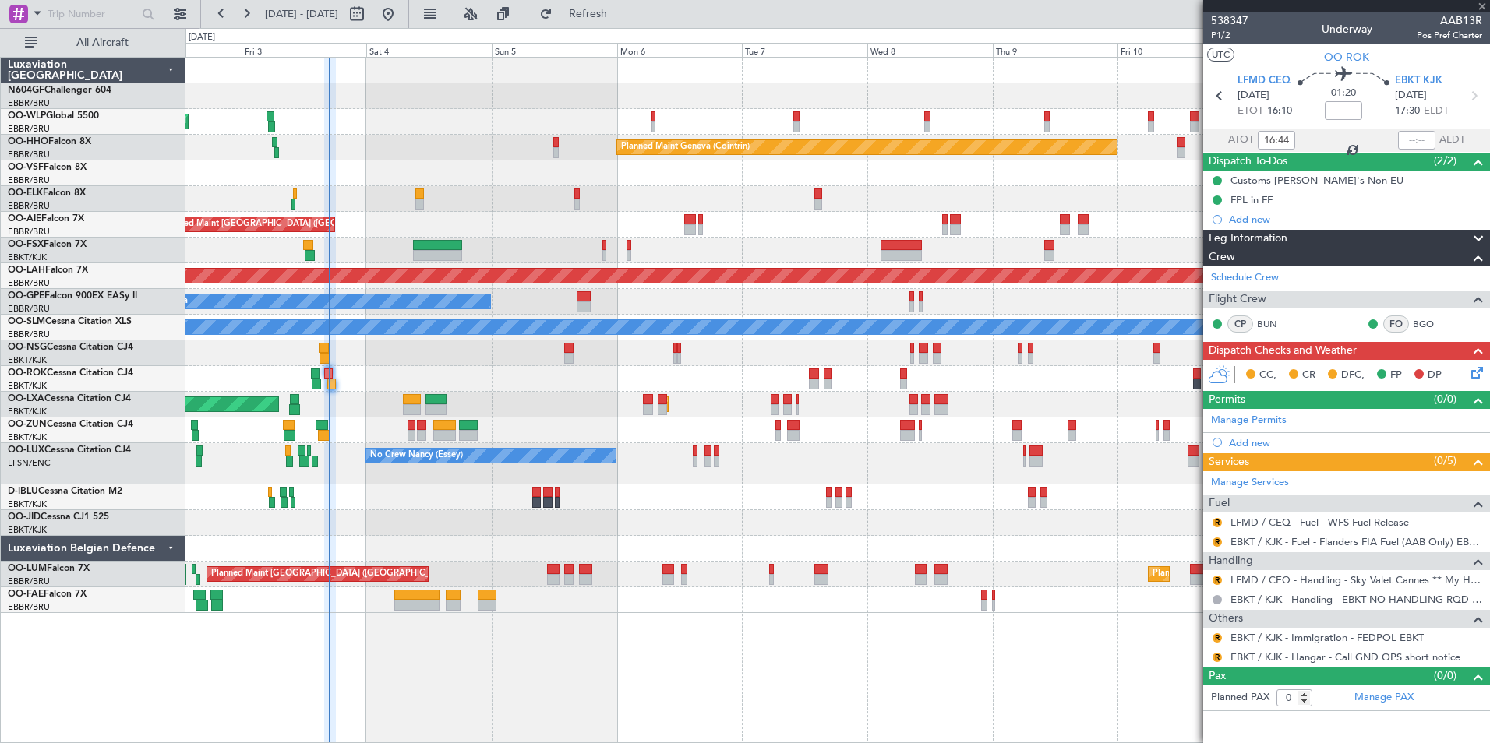
type input "14:51"
type input "2"
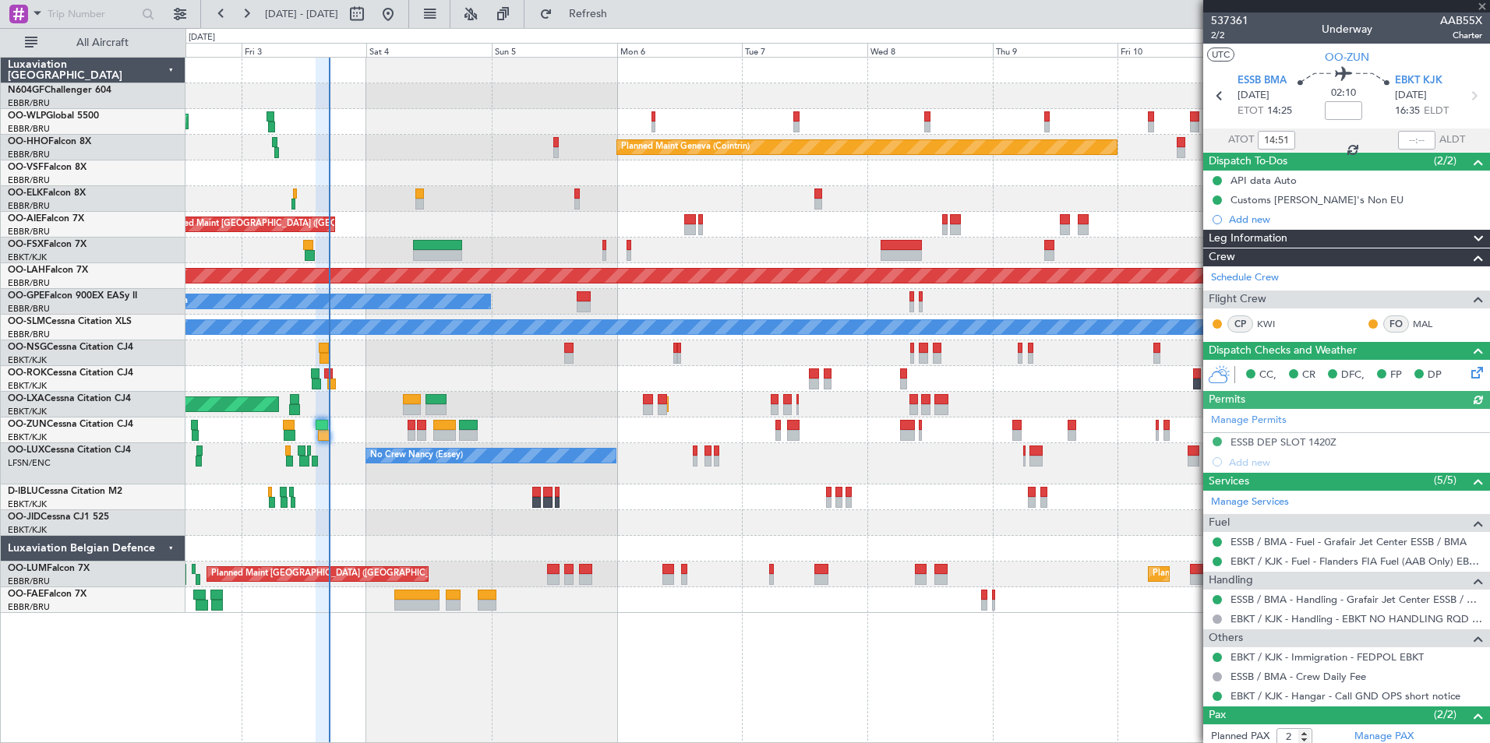
click at [1401, 139] on div at bounding box center [1416, 140] width 37 height 19
click at [1405, 138] on input "text" at bounding box center [1416, 140] width 37 height 19
click at [379, 391] on div "AOG Maint Kortrijk-[GEOGRAPHIC_DATA]" at bounding box center [836, 379] width 1303 height 26
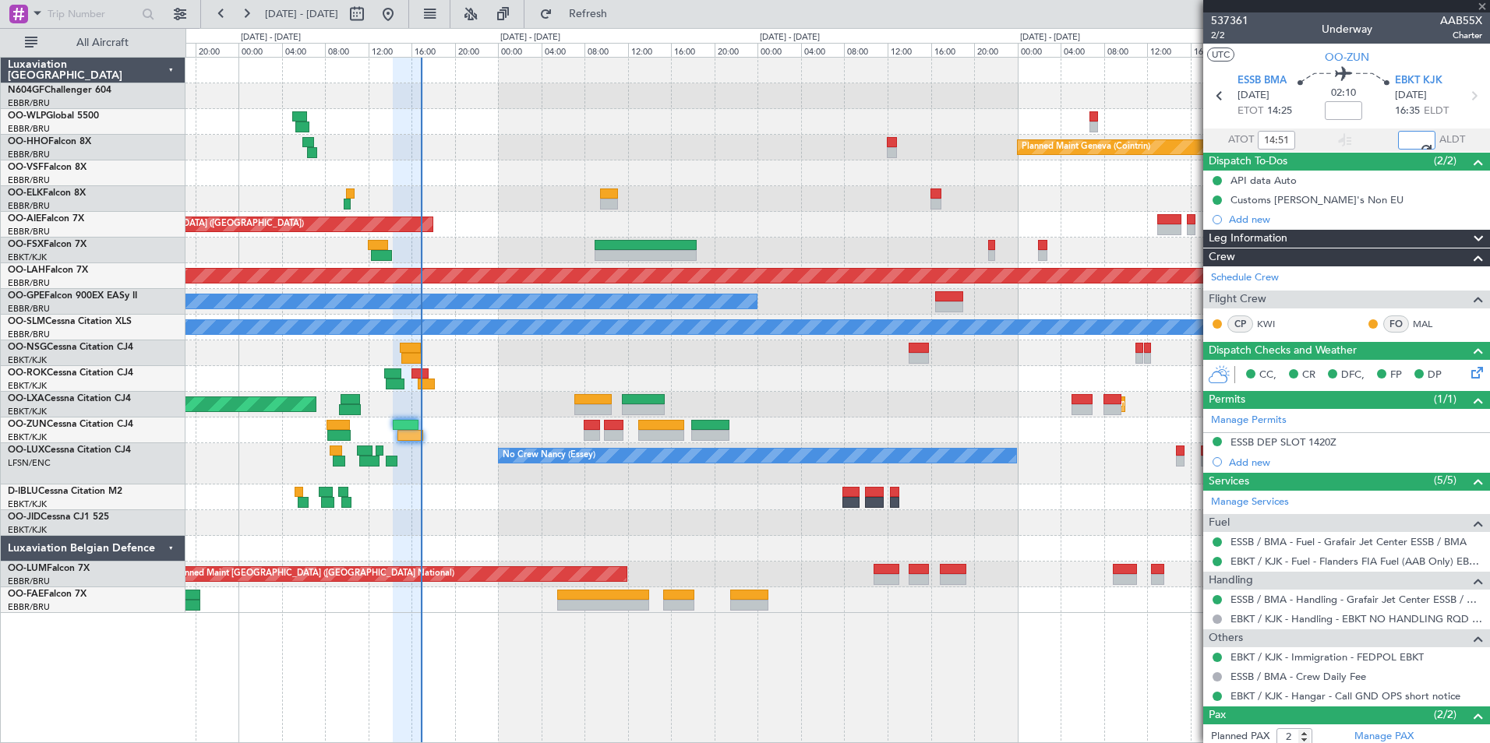
click at [508, 395] on div "Planned Maint Milan (Linate) Planned Maint Geneva (Cointrin) Unplanned Maint Lo…" at bounding box center [836, 336] width 1303 height 556
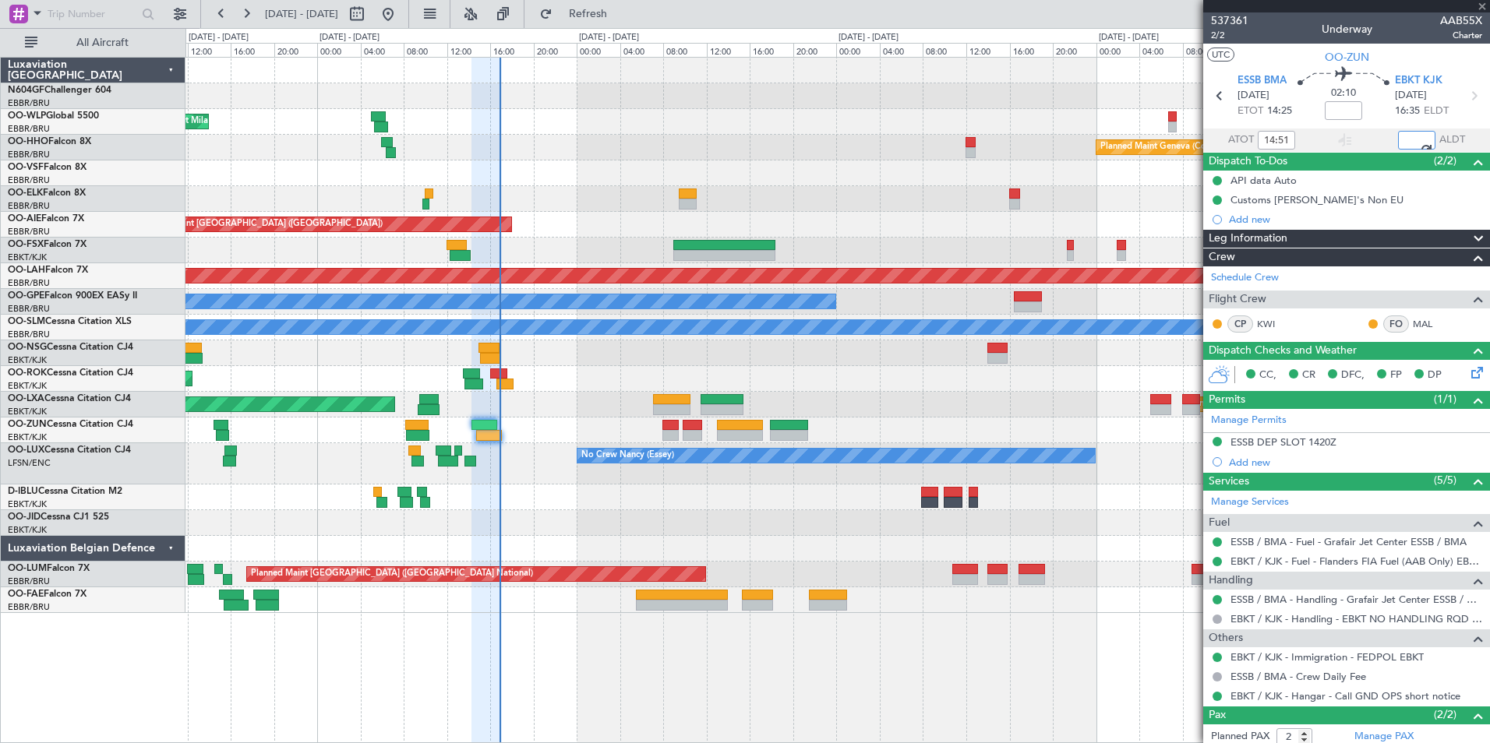
click at [539, 397] on div "Planned Maint Milan (Linate) Planned Maint Geneva (Cointrin) Unplanned Maint Lo…" at bounding box center [836, 336] width 1303 height 556
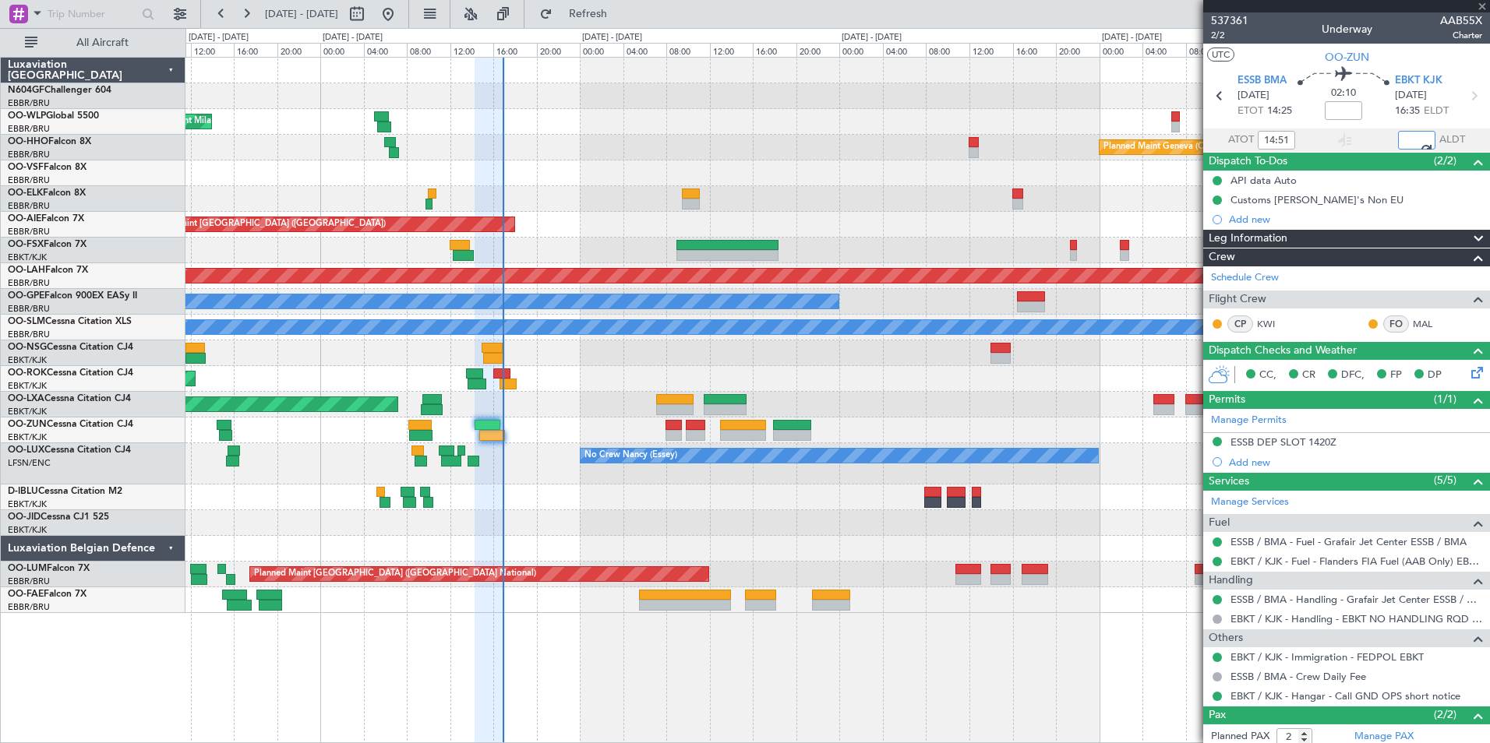
type input "16:48"
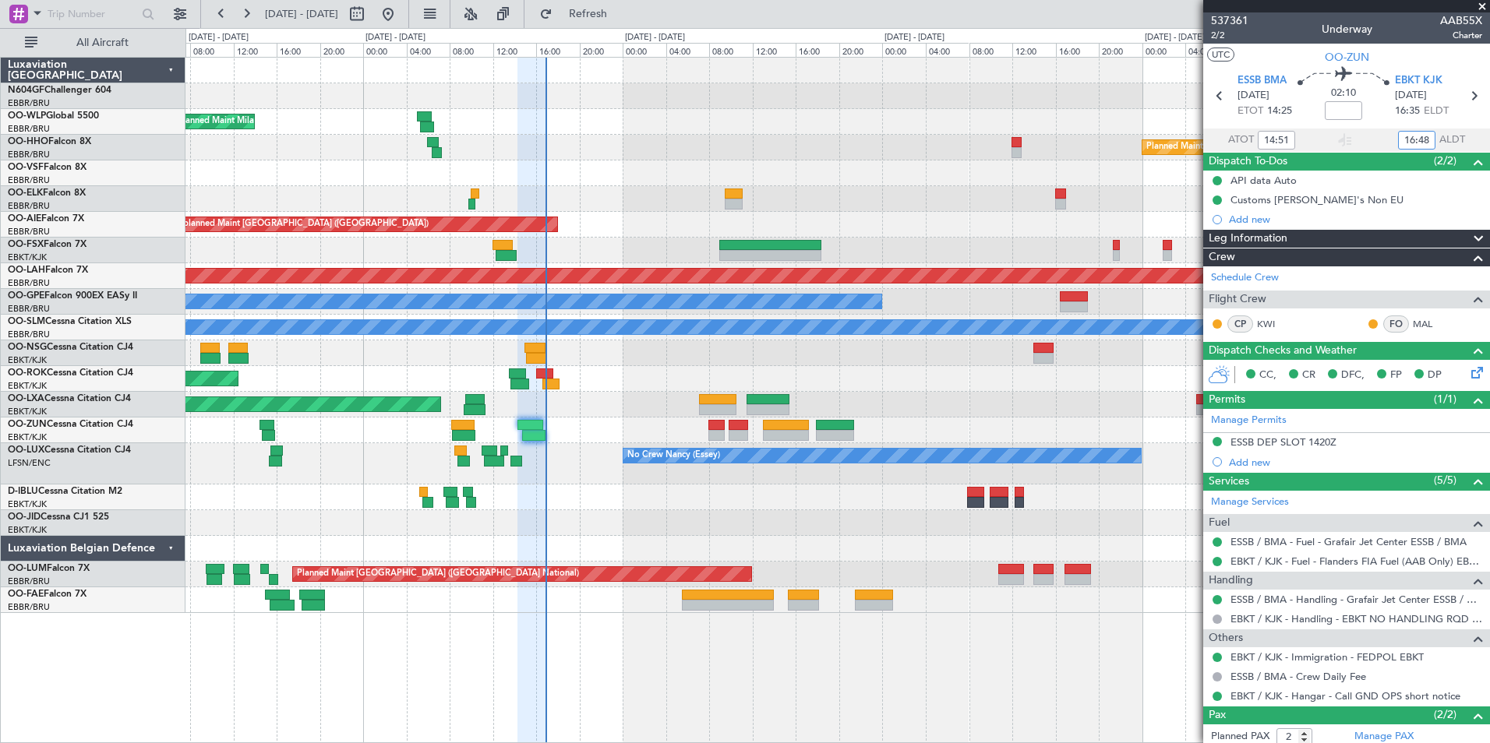
click at [249, 492] on div at bounding box center [836, 498] width 1303 height 26
click at [322, 459] on div "No Crew Nancy (Essey)" at bounding box center [836, 463] width 1303 height 41
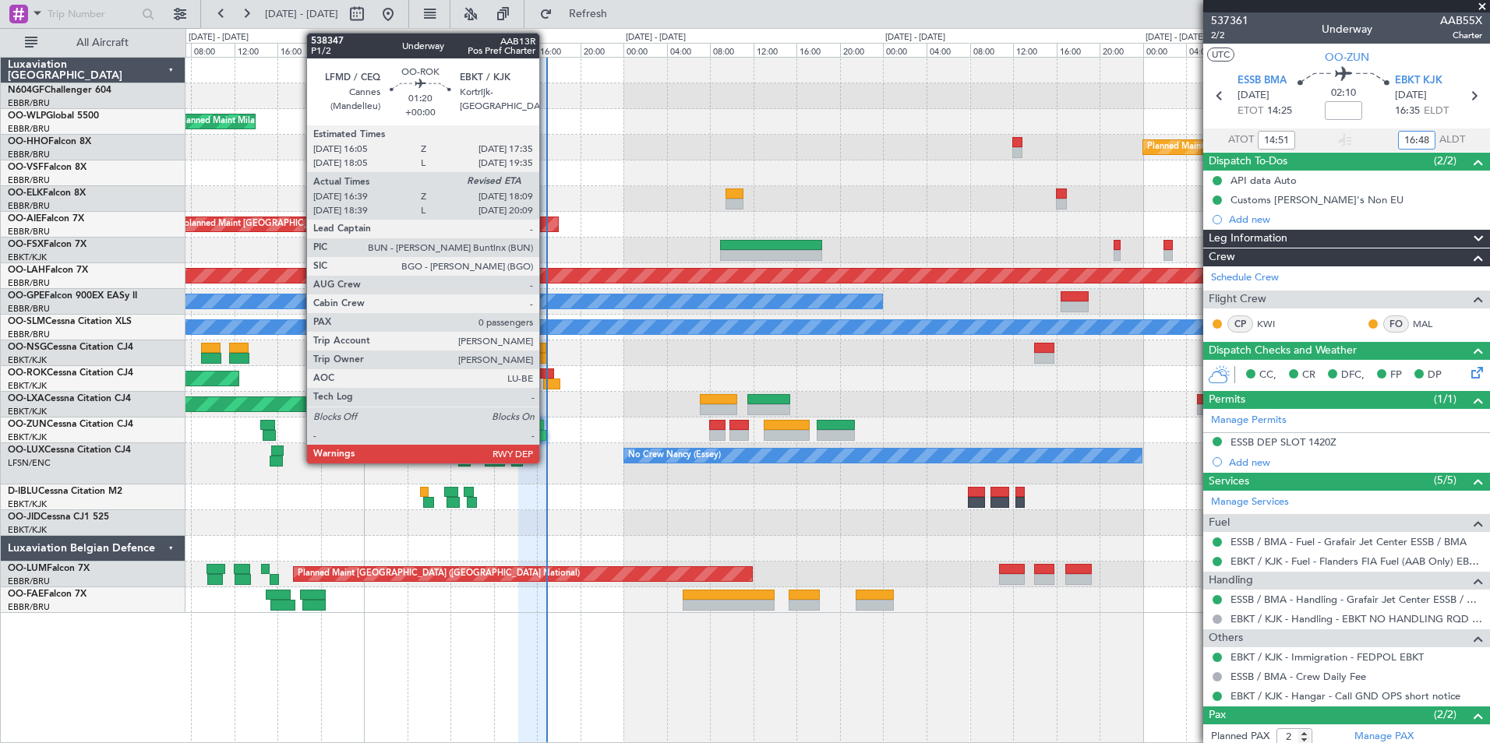
click at [548, 382] on div at bounding box center [551, 384] width 16 height 11
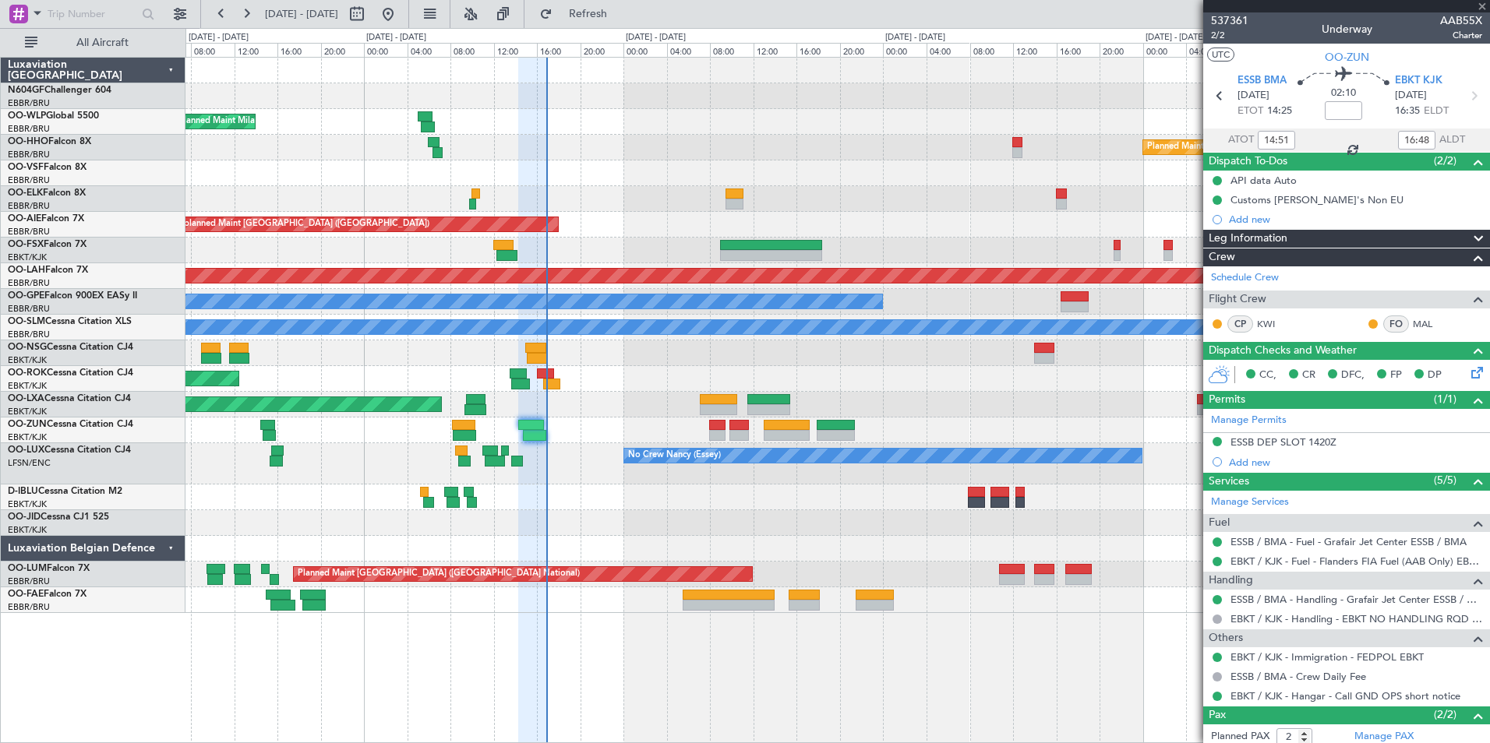
type input "16:44"
type input "0"
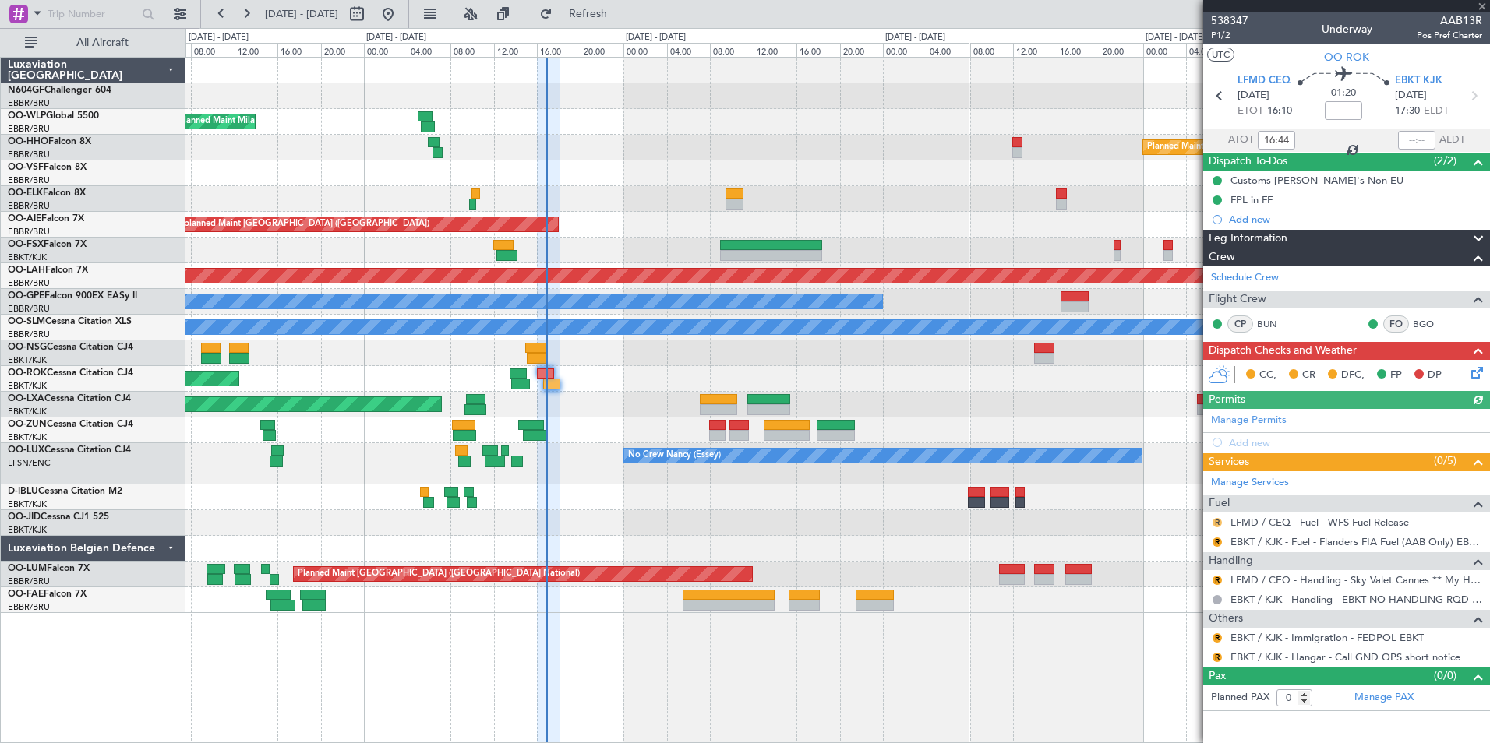
click at [1215, 524] on button "R" at bounding box center [1216, 522] width 9 height 9
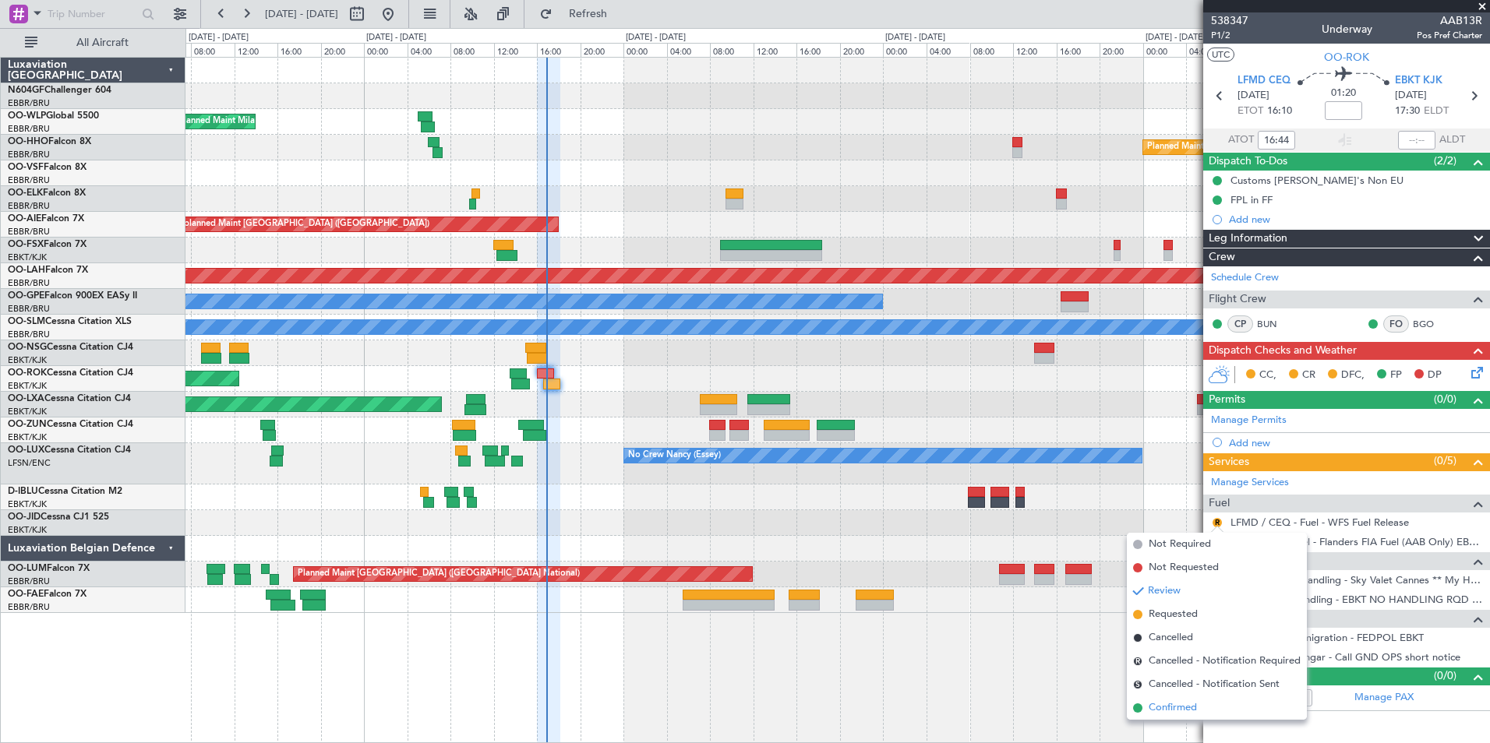
click at [1182, 704] on span "Confirmed" at bounding box center [1172, 708] width 48 height 16
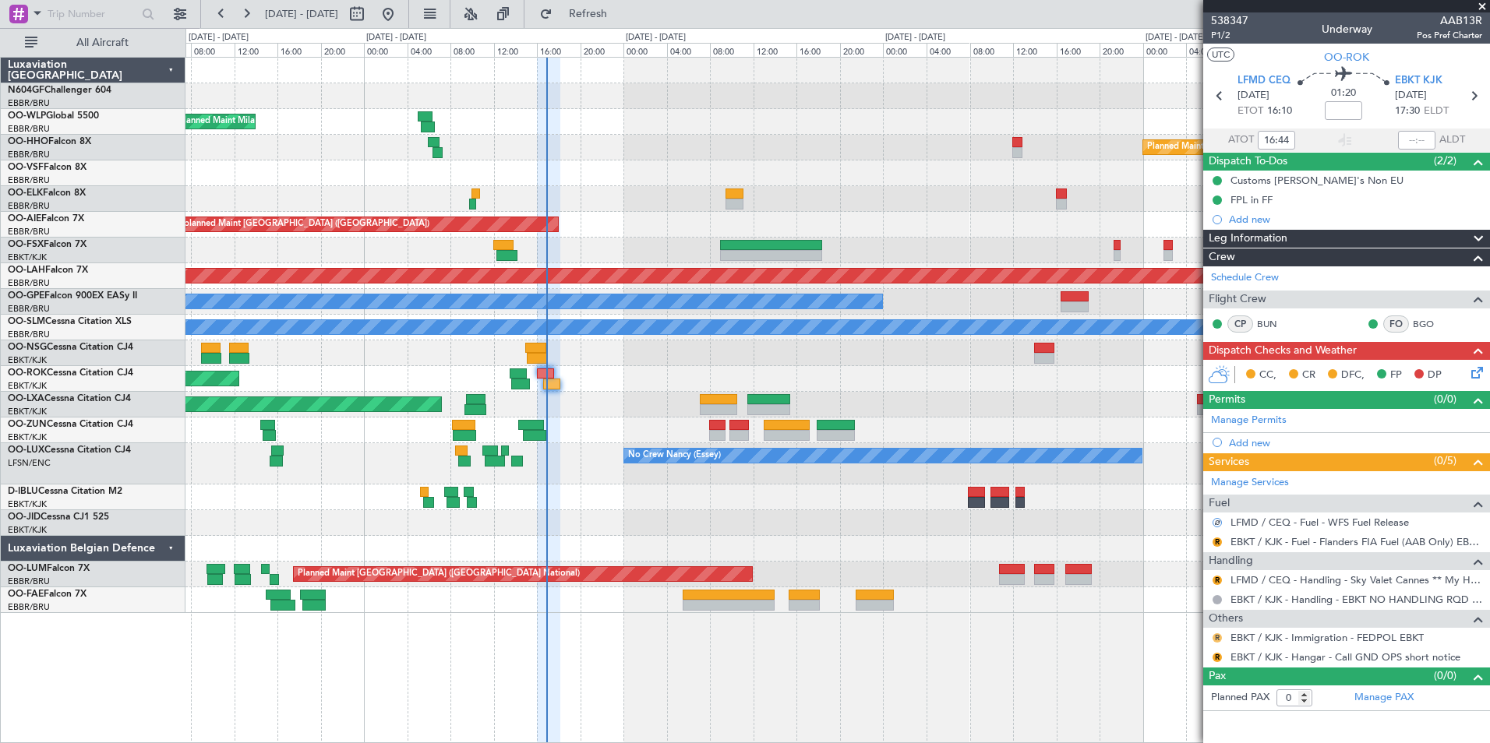
click at [1215, 635] on button "R" at bounding box center [1216, 637] width 9 height 9
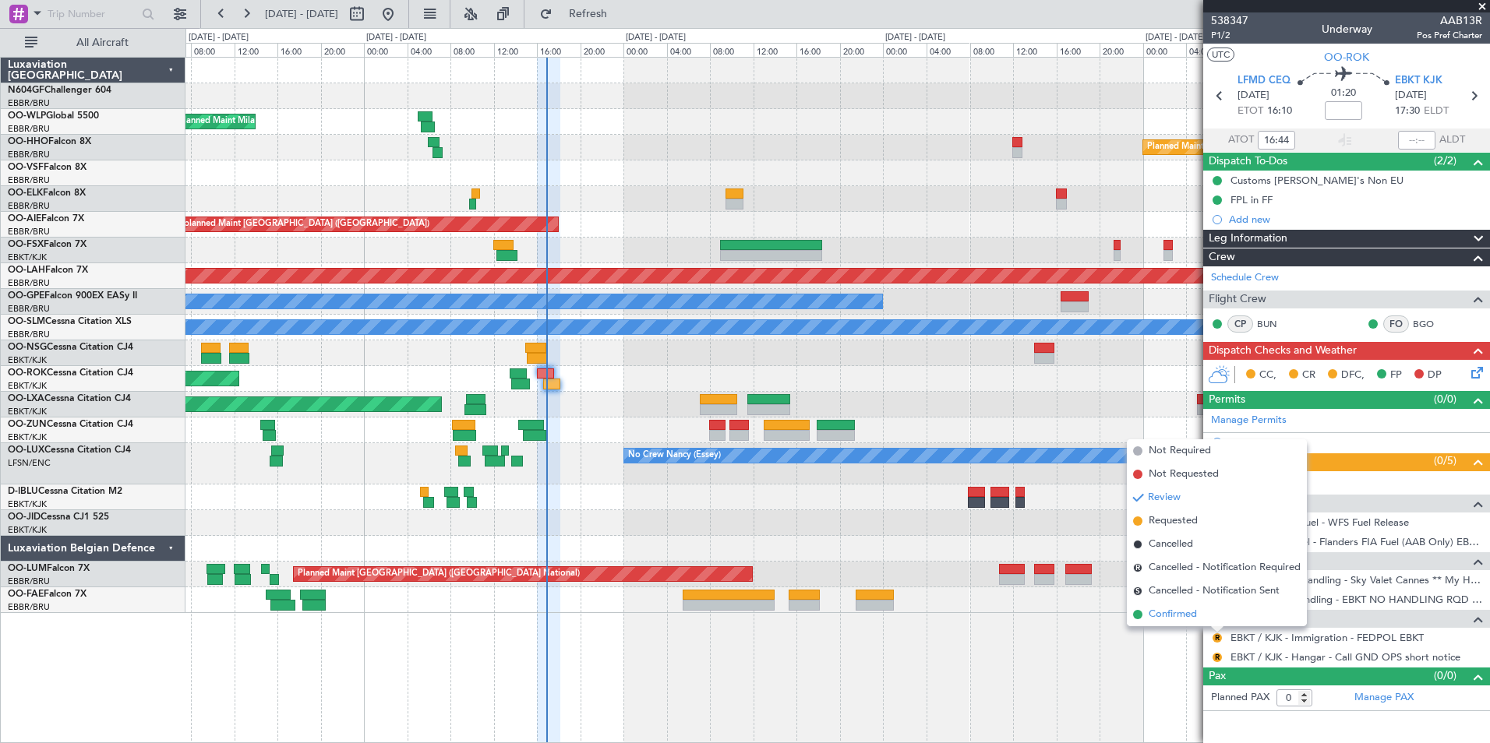
click at [1181, 616] on span "Confirmed" at bounding box center [1172, 615] width 48 height 16
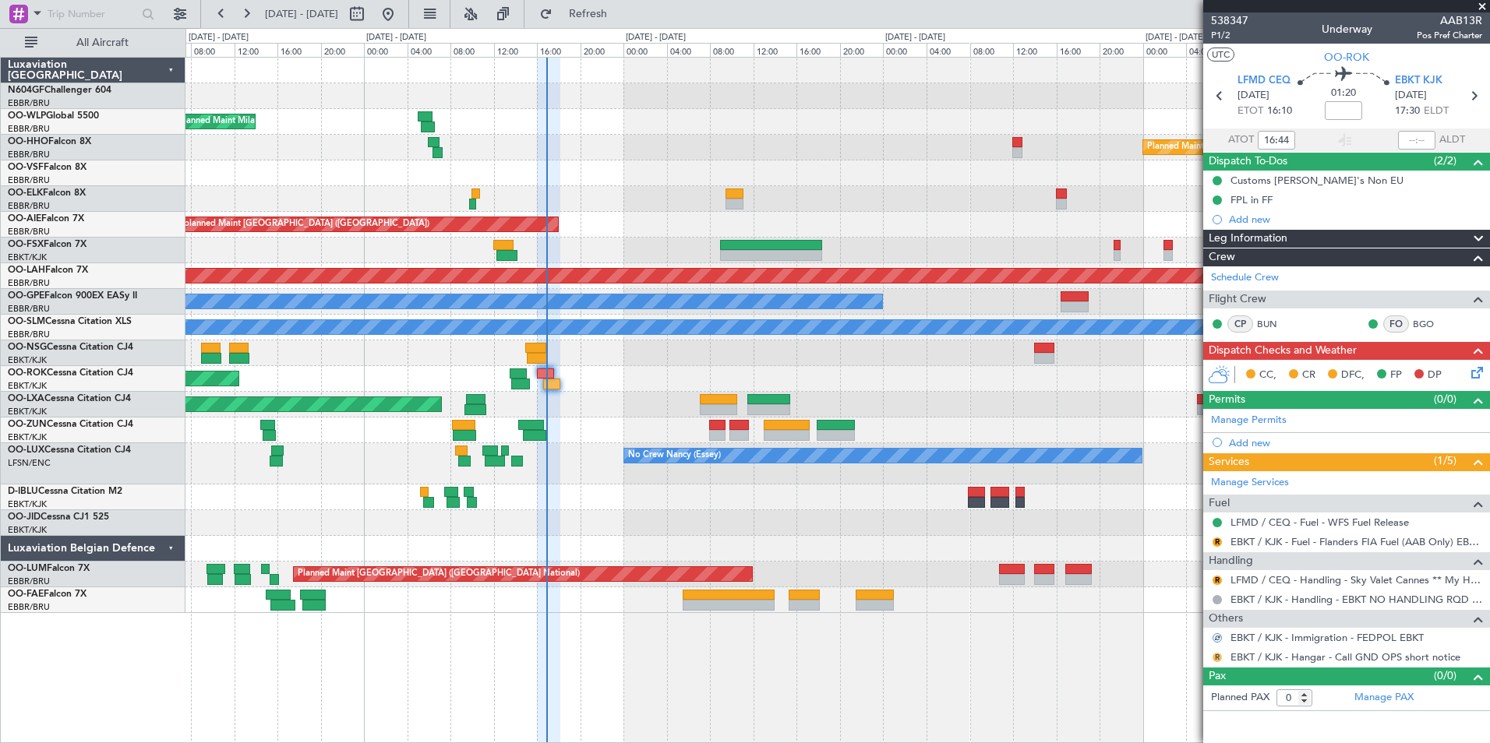
click at [1215, 656] on button "R" at bounding box center [1216, 657] width 9 height 9
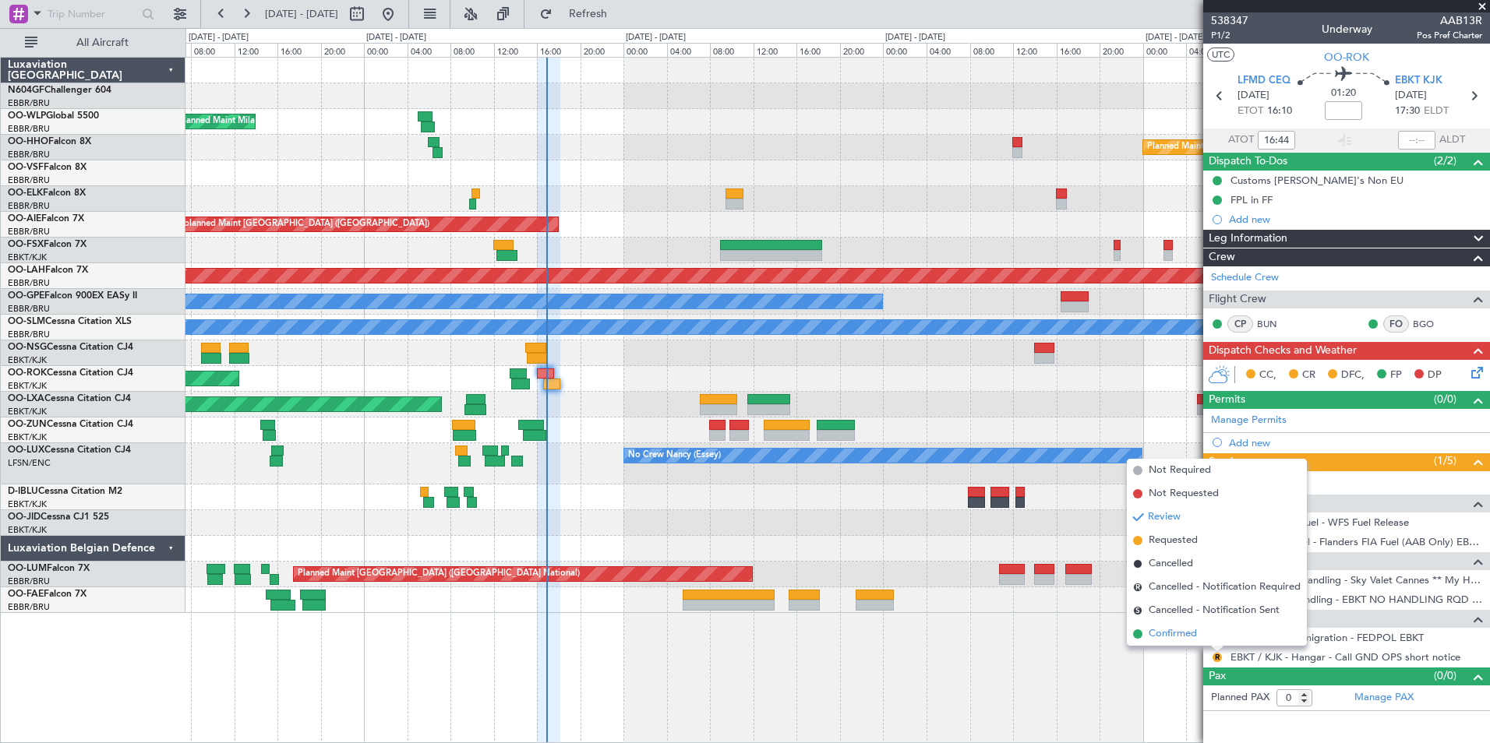
click at [1191, 636] on span "Confirmed" at bounding box center [1172, 634] width 48 height 16
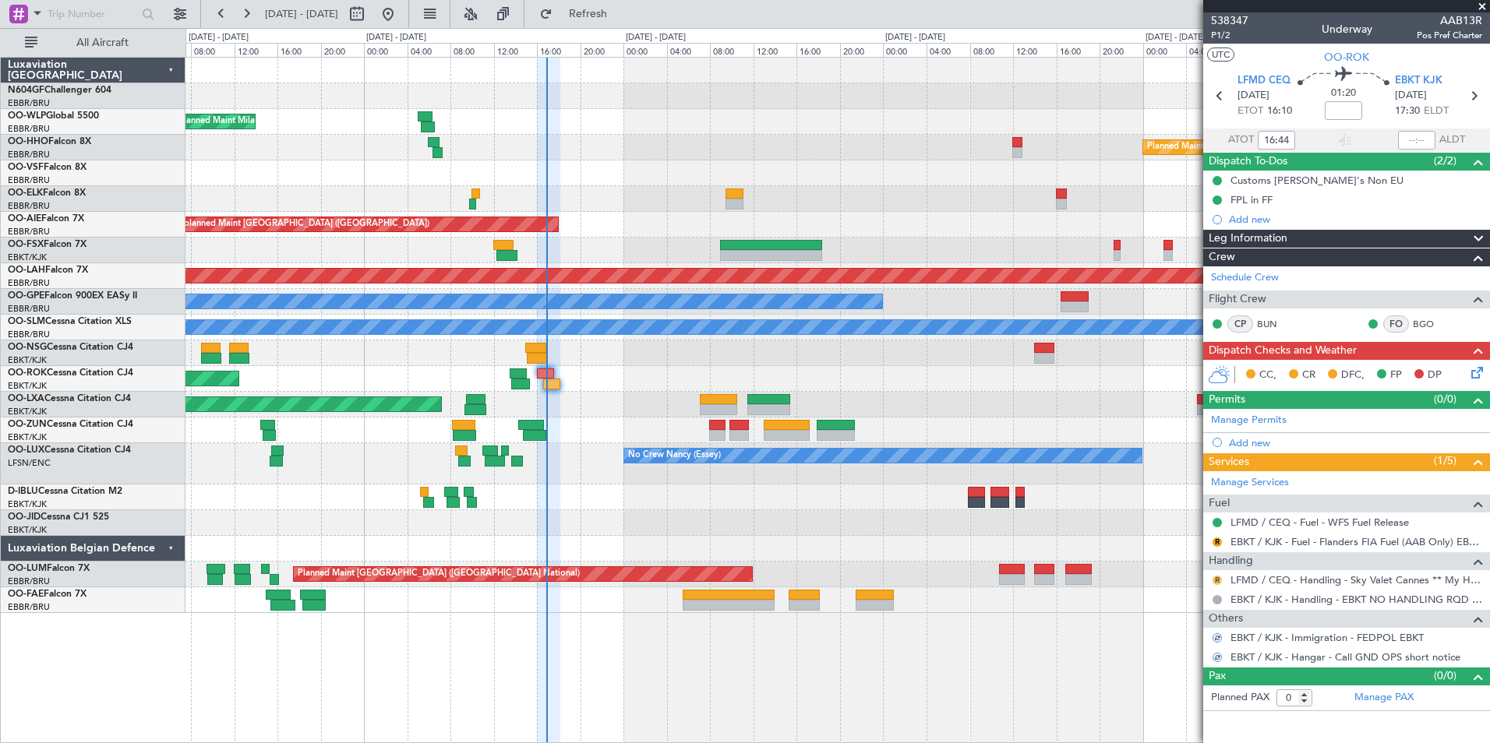
click at [1215, 576] on button "R" at bounding box center [1216, 580] width 9 height 9
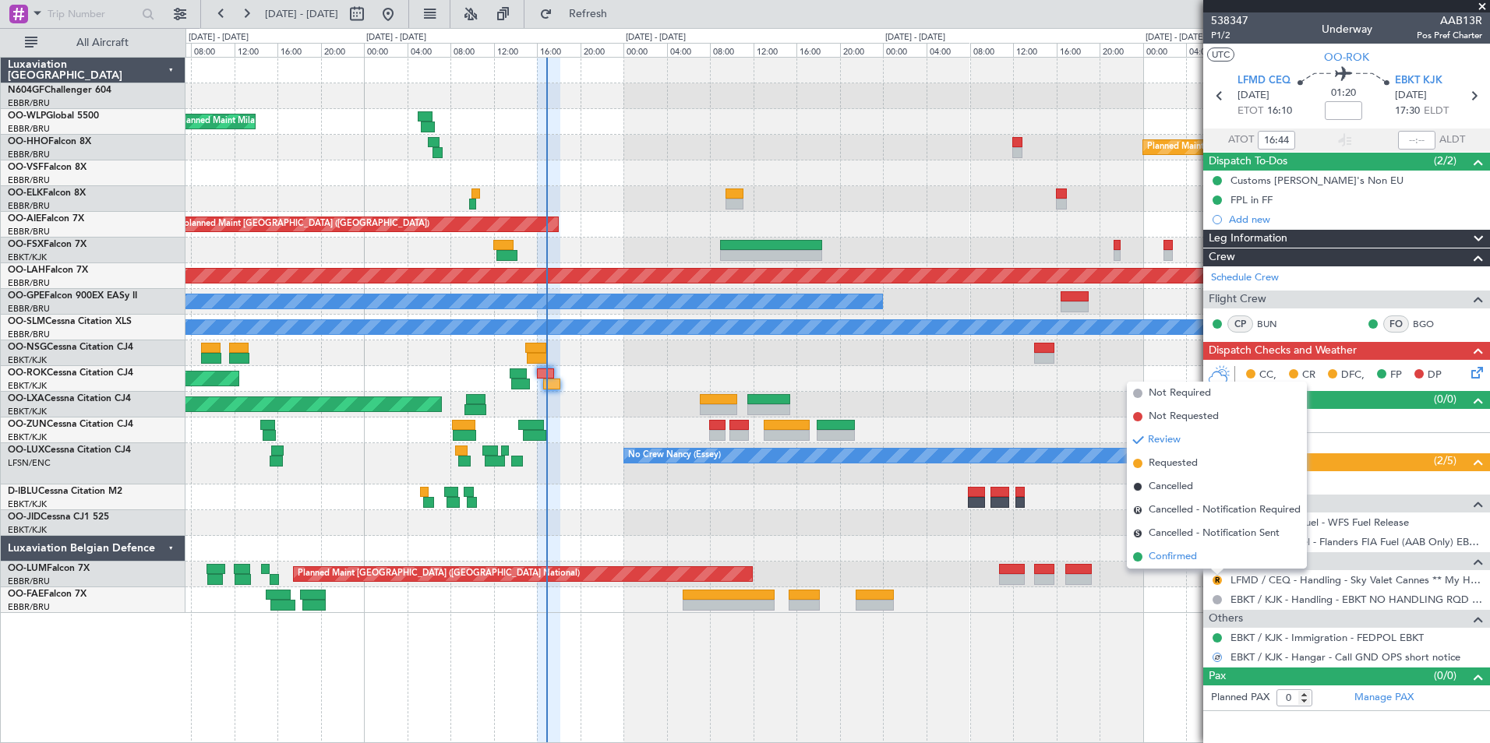
click at [1212, 560] on li "Confirmed" at bounding box center [1217, 556] width 180 height 23
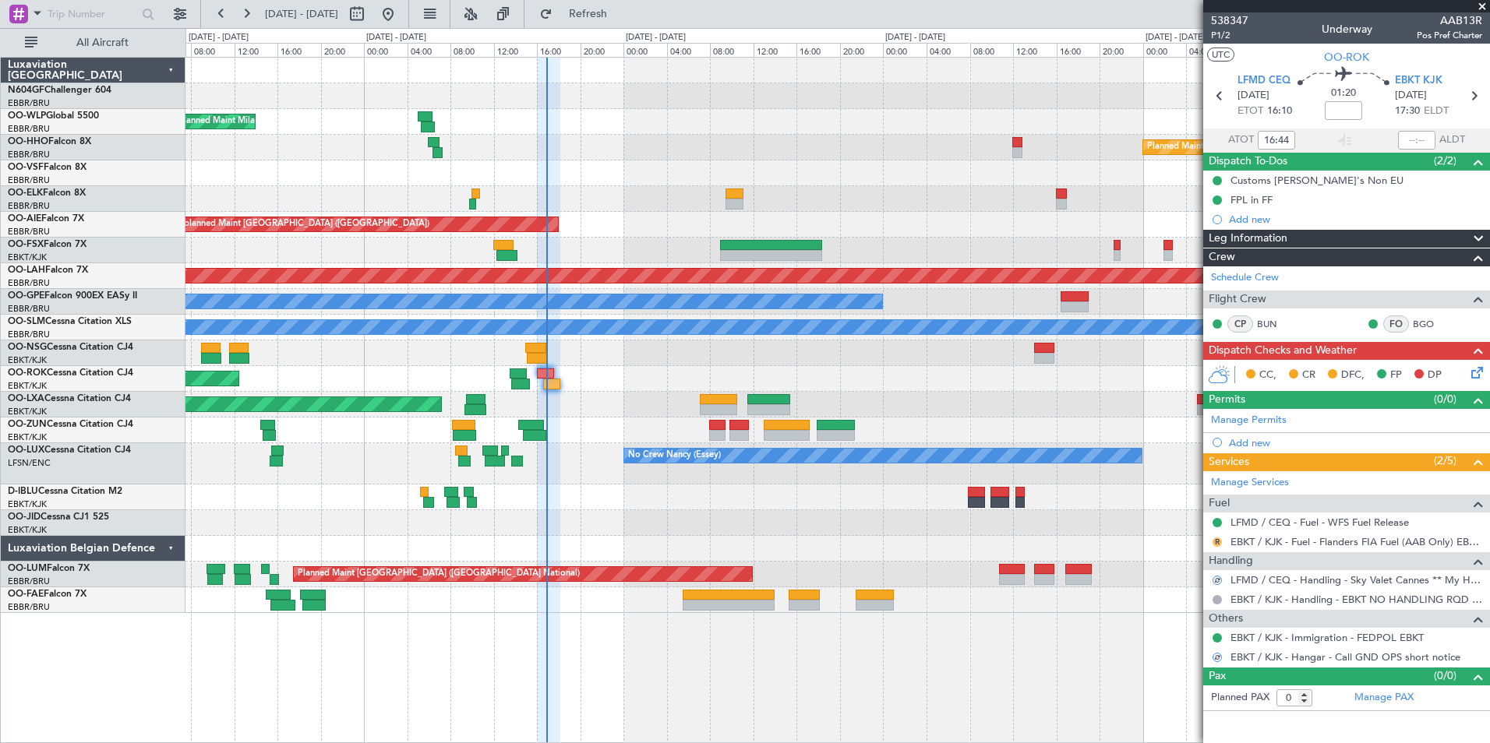
click at [1219, 538] on button "R" at bounding box center [1216, 542] width 9 height 9
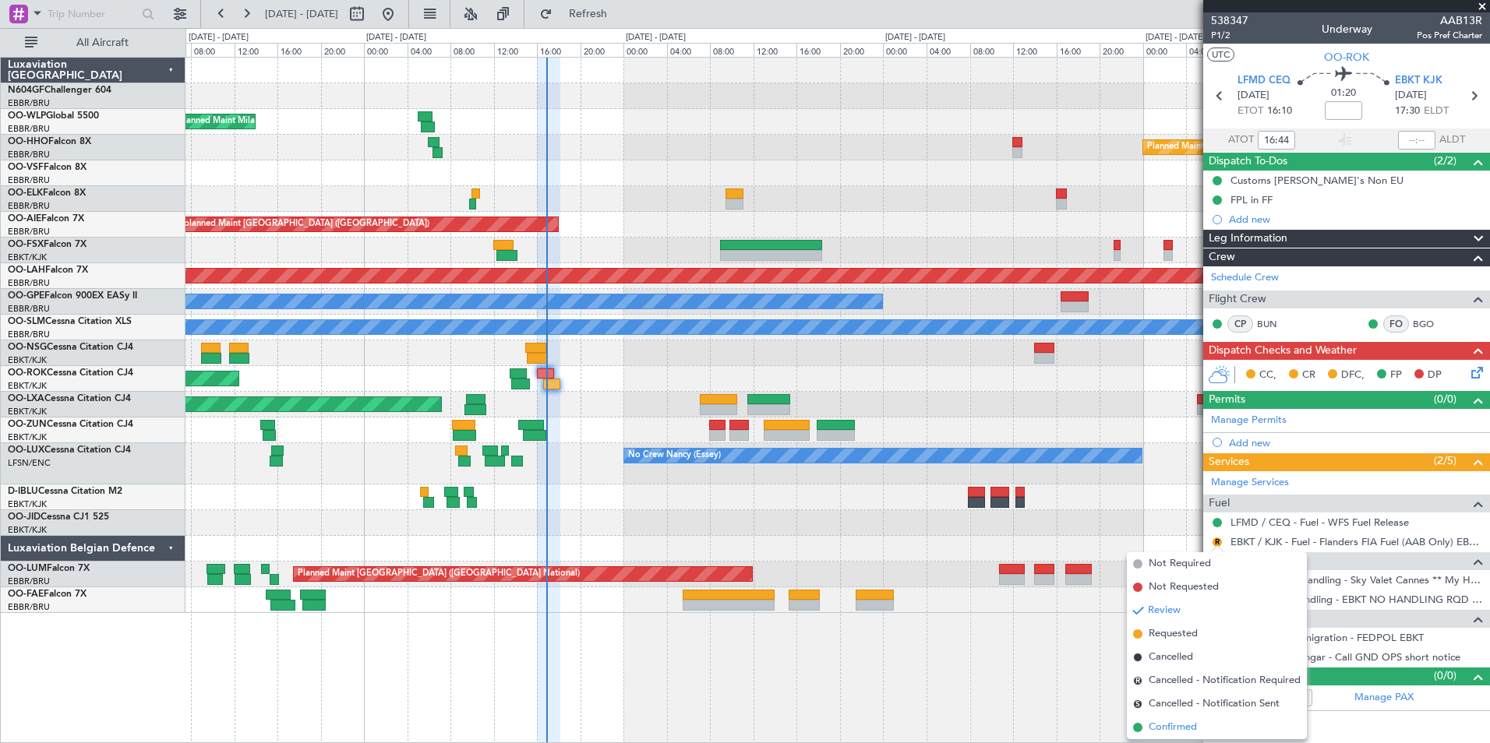
click at [1203, 720] on li "Confirmed" at bounding box center [1217, 727] width 180 height 23
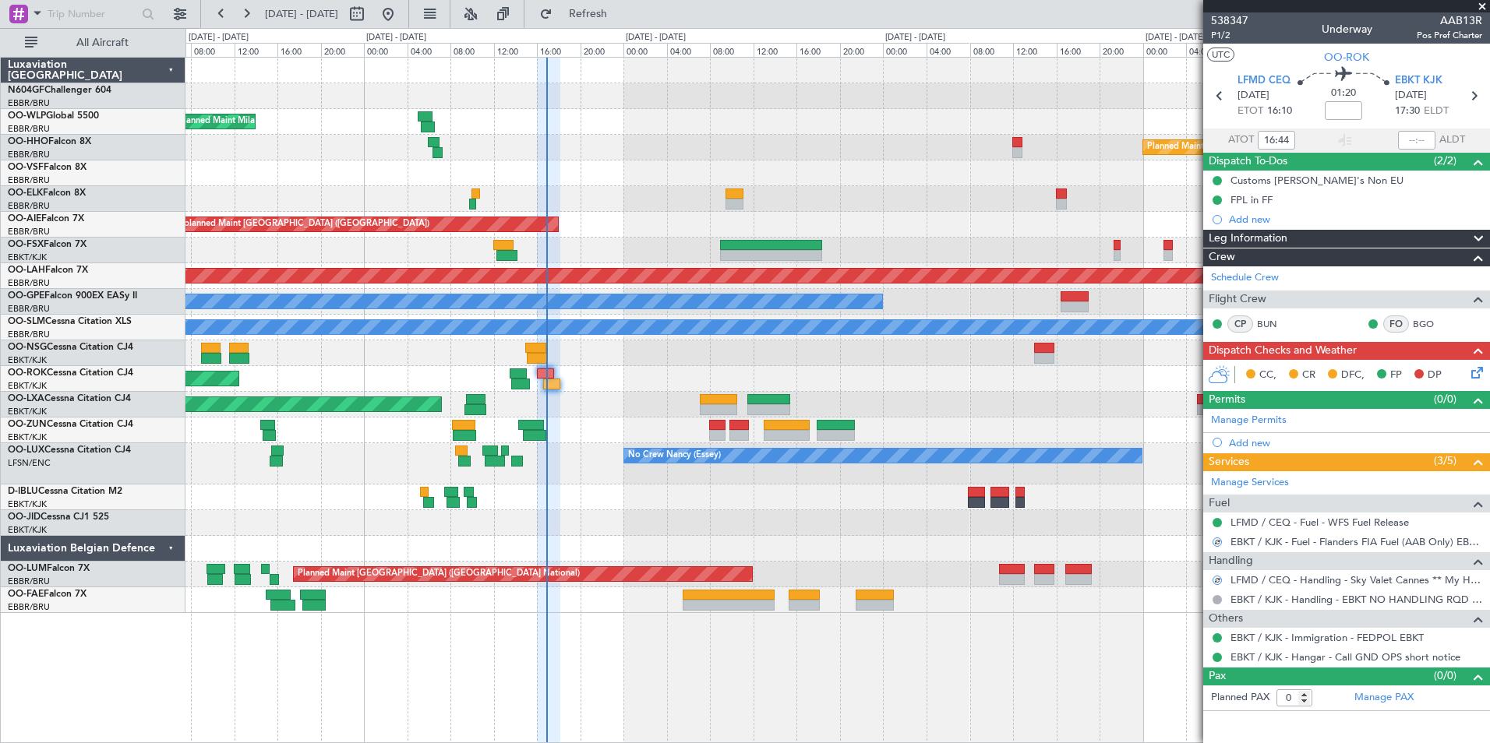
click at [1480, 370] on icon at bounding box center [1474, 370] width 12 height 12
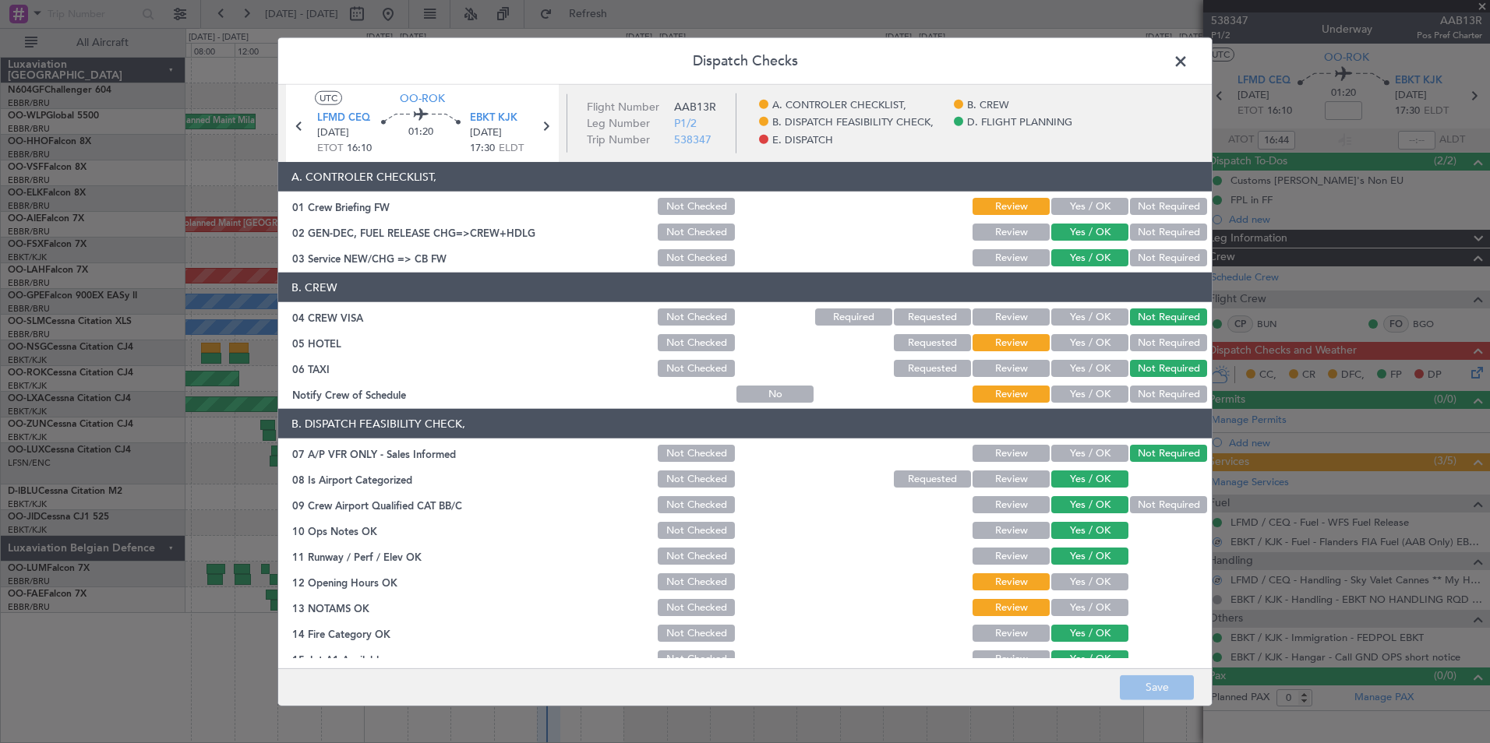
click at [1088, 397] on button "Yes / OK" at bounding box center [1089, 394] width 77 height 17
click at [1151, 338] on button "Not Required" at bounding box center [1168, 342] width 77 height 17
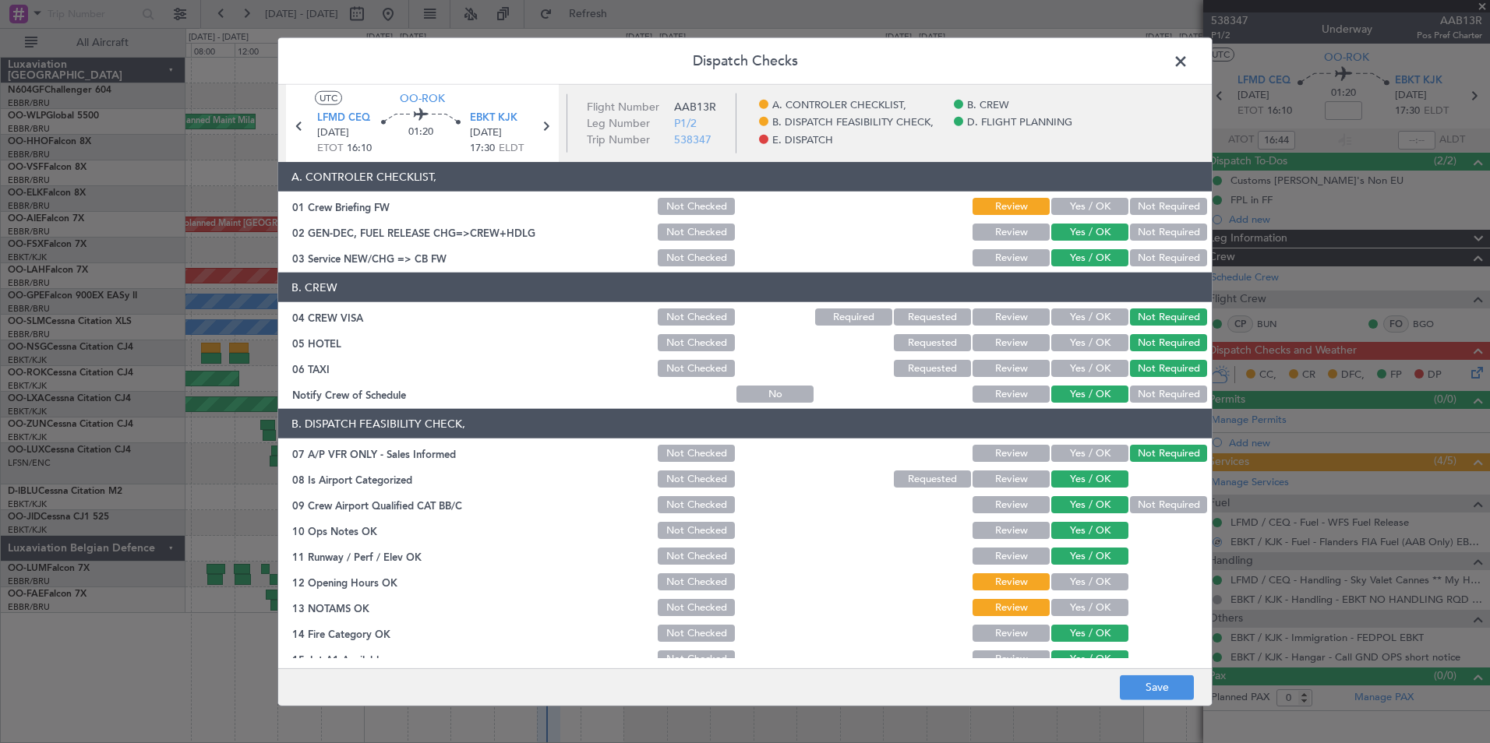
click at [1075, 210] on button "Yes / OK" at bounding box center [1089, 206] width 77 height 17
click at [1085, 580] on button "Yes / OK" at bounding box center [1089, 581] width 77 height 17
click at [1084, 612] on button "Yes / OK" at bounding box center [1089, 607] width 77 height 17
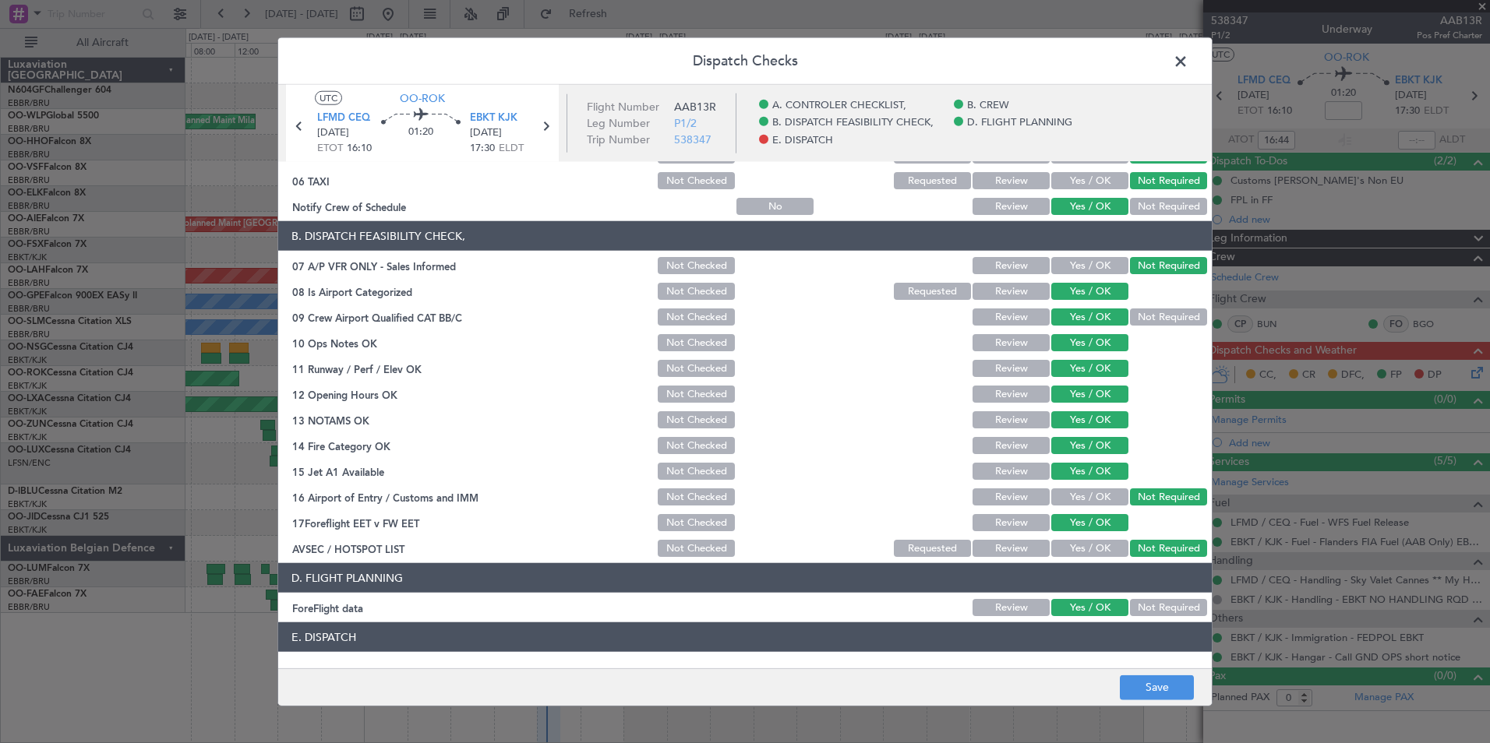
scroll to position [288, 0]
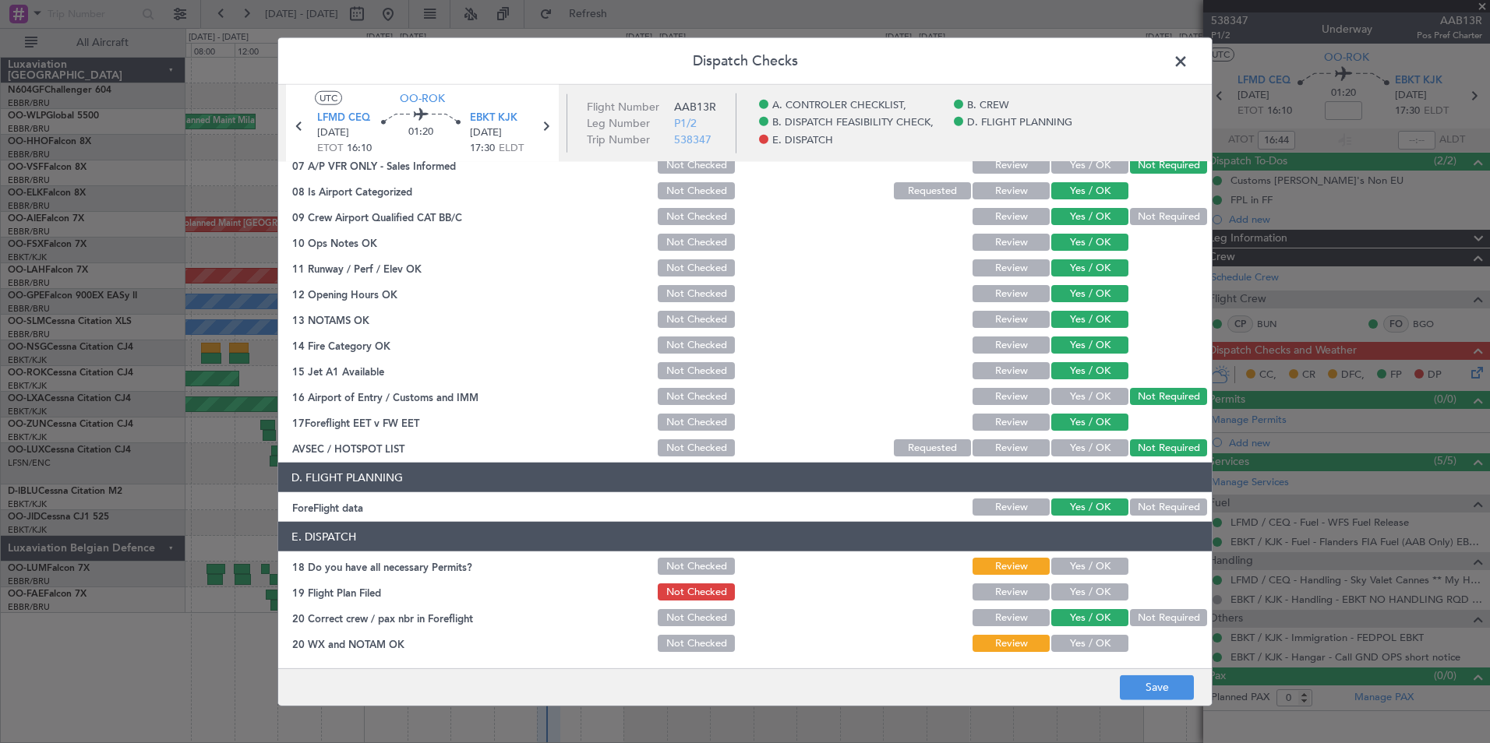
click at [1056, 563] on button "Yes / OK" at bounding box center [1089, 566] width 77 height 17
click at [1057, 579] on section "E. DISPATCH 18 Do you have all necessary Permits? Not Checked Review Yes / OK 1…" at bounding box center [744, 588] width 933 height 132
click at [1060, 585] on button "Yes / OK" at bounding box center [1089, 592] width 77 height 17
click at [1078, 633] on div "Yes / OK" at bounding box center [1088, 644] width 79 height 22
click at [1085, 642] on button "Yes / OK" at bounding box center [1089, 643] width 77 height 17
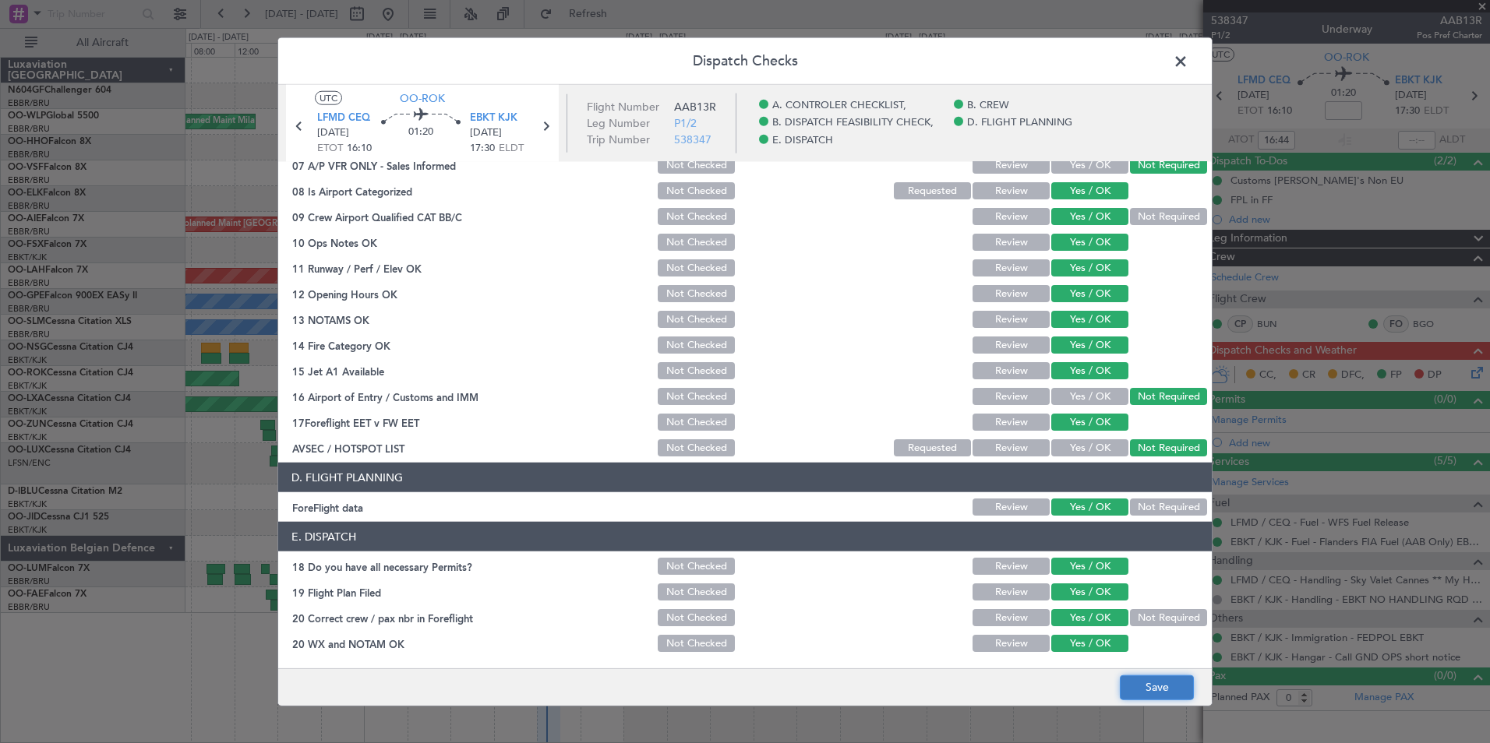
click at [1172, 692] on button "Save" at bounding box center [1157, 687] width 74 height 25
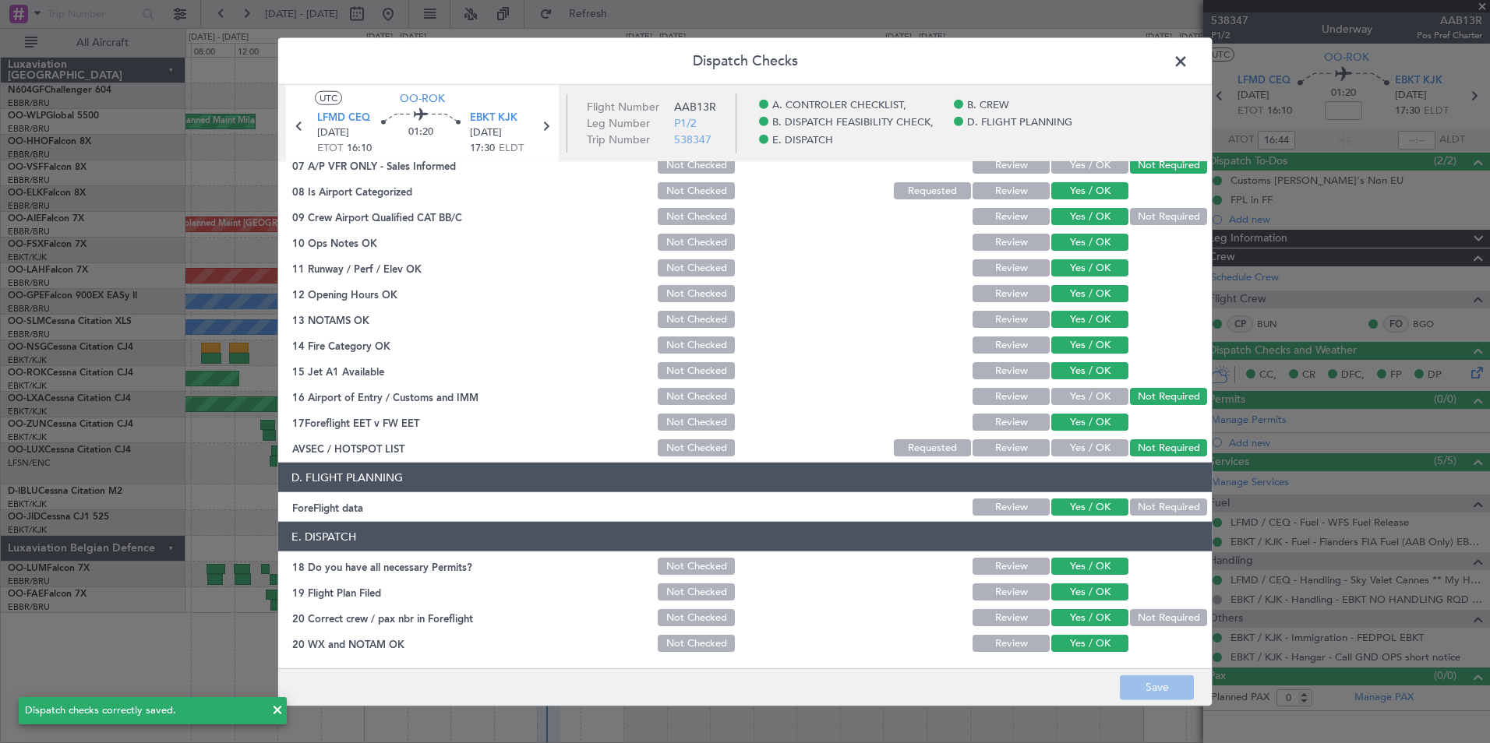
click at [1188, 66] on span at bounding box center [1188, 65] width 0 height 31
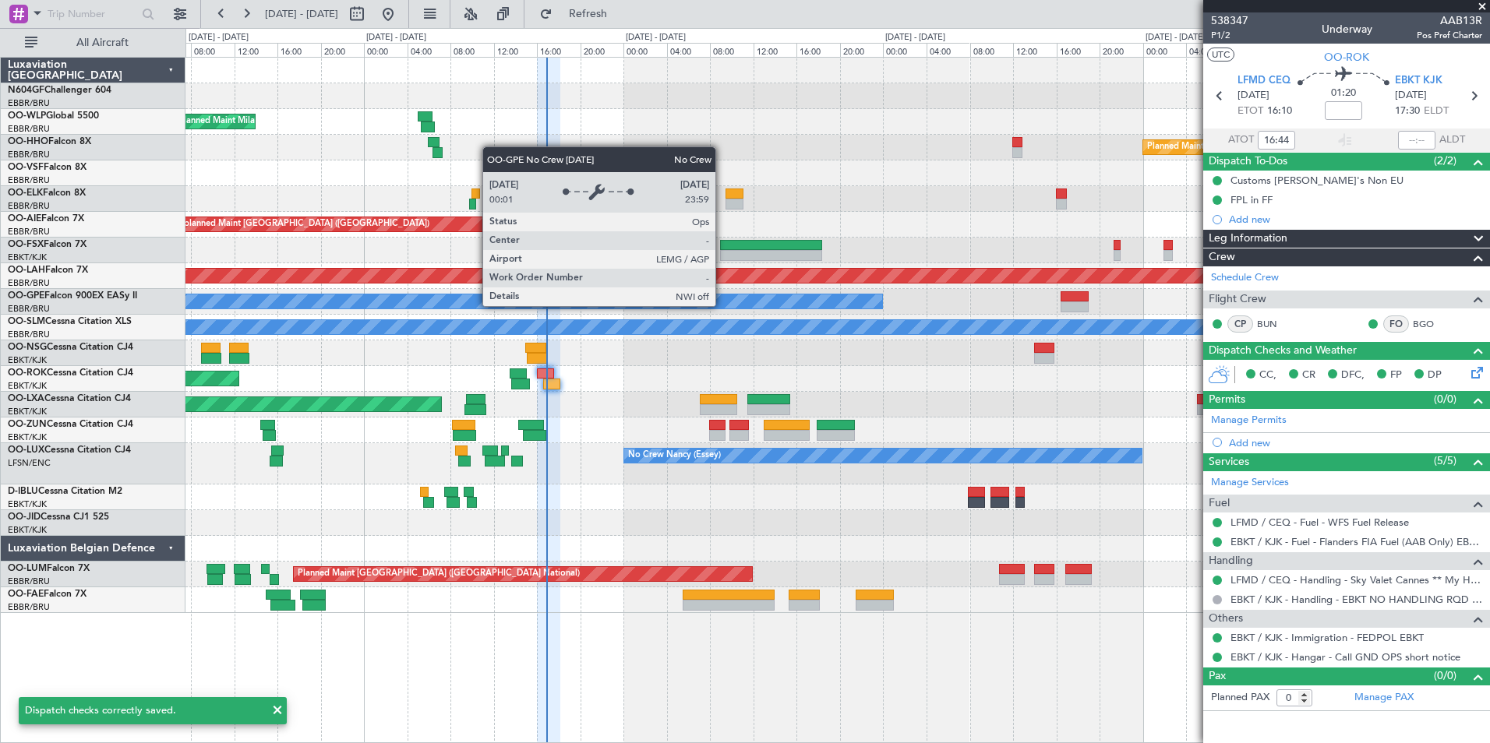
click at [723, 305] on div "No Crew Malaga" at bounding box center [492, 302] width 777 height 14
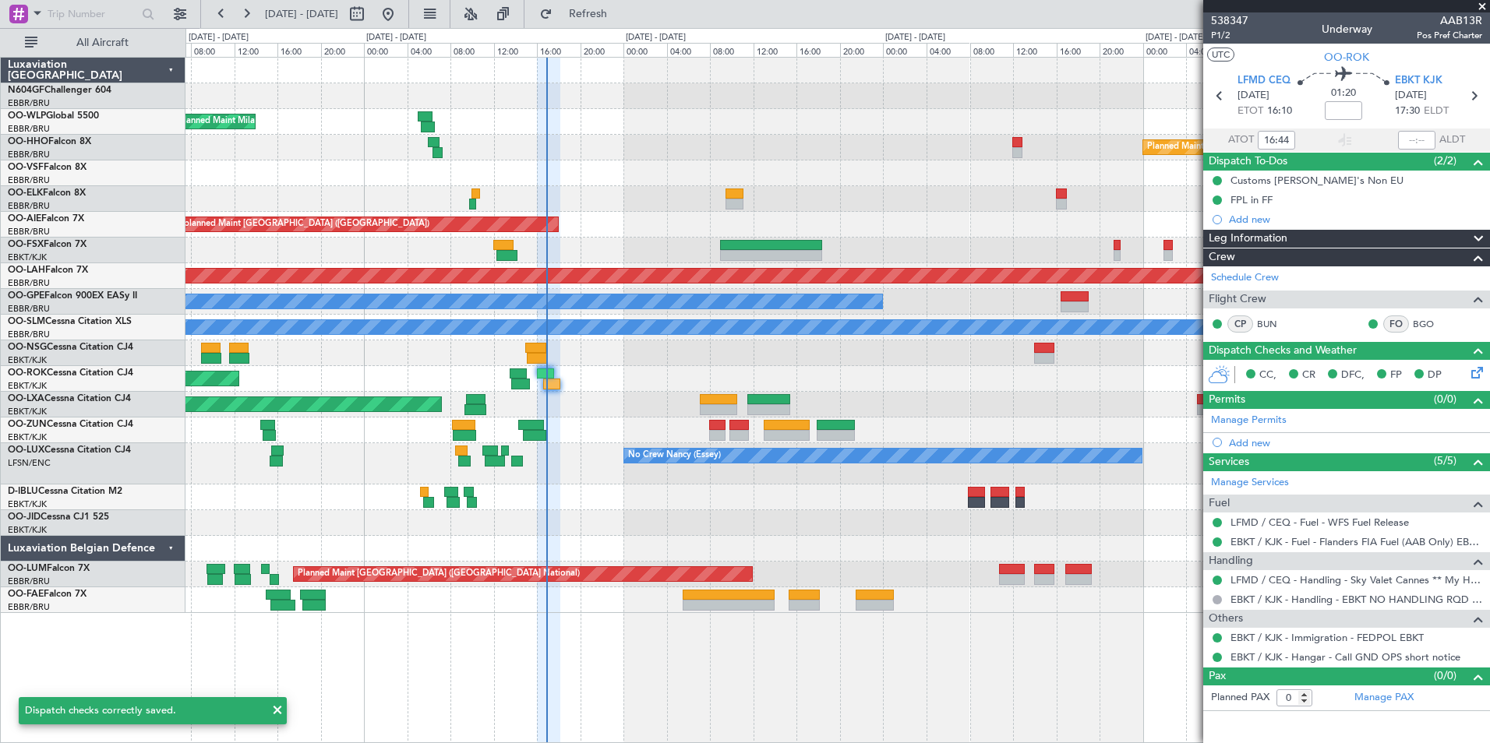
click at [690, 362] on div at bounding box center [836, 353] width 1303 height 26
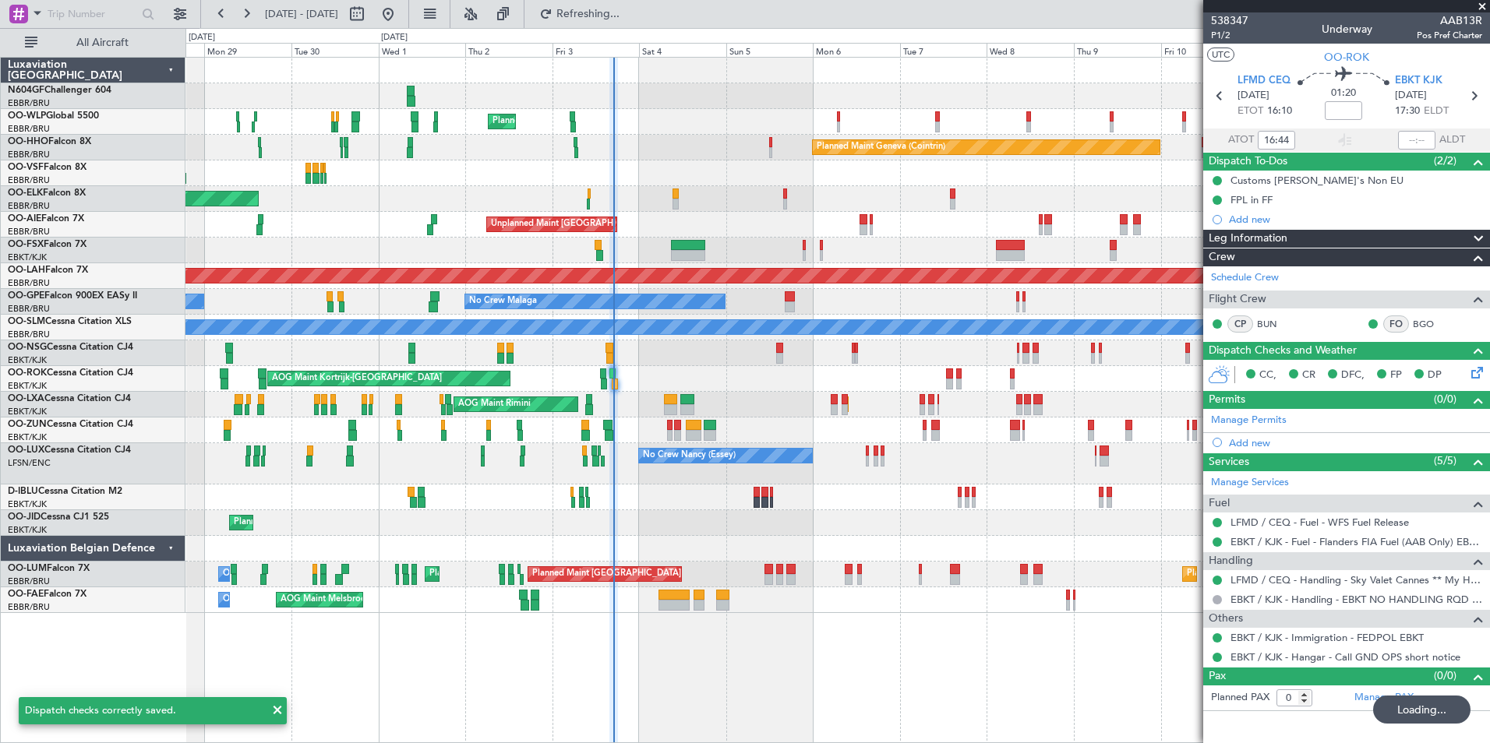
click at [721, 390] on div "AOG Maint Kortrijk-Wevelgem Planned Maint Kortrijk-Wevelgem" at bounding box center [836, 379] width 1303 height 26
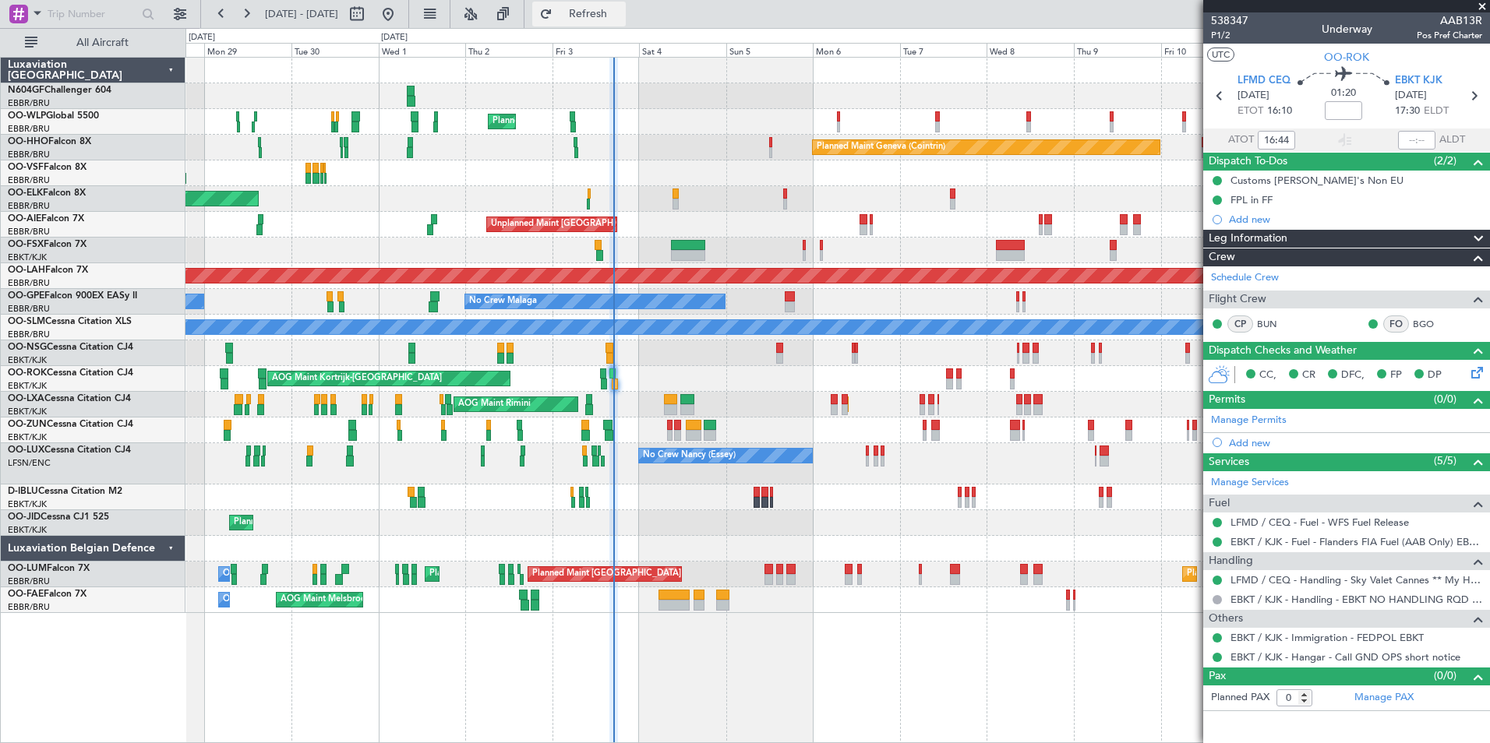
click at [621, 18] on span "Refresh" at bounding box center [588, 14] width 65 height 11
click at [626, 21] on button "Refresh" at bounding box center [578, 14] width 93 height 25
click at [733, 485] on div "A/C Unavailable [GEOGRAPHIC_DATA]-[GEOGRAPHIC_DATA] A/C Unavailable [GEOGRAPHIC…" at bounding box center [836, 498] width 1303 height 26
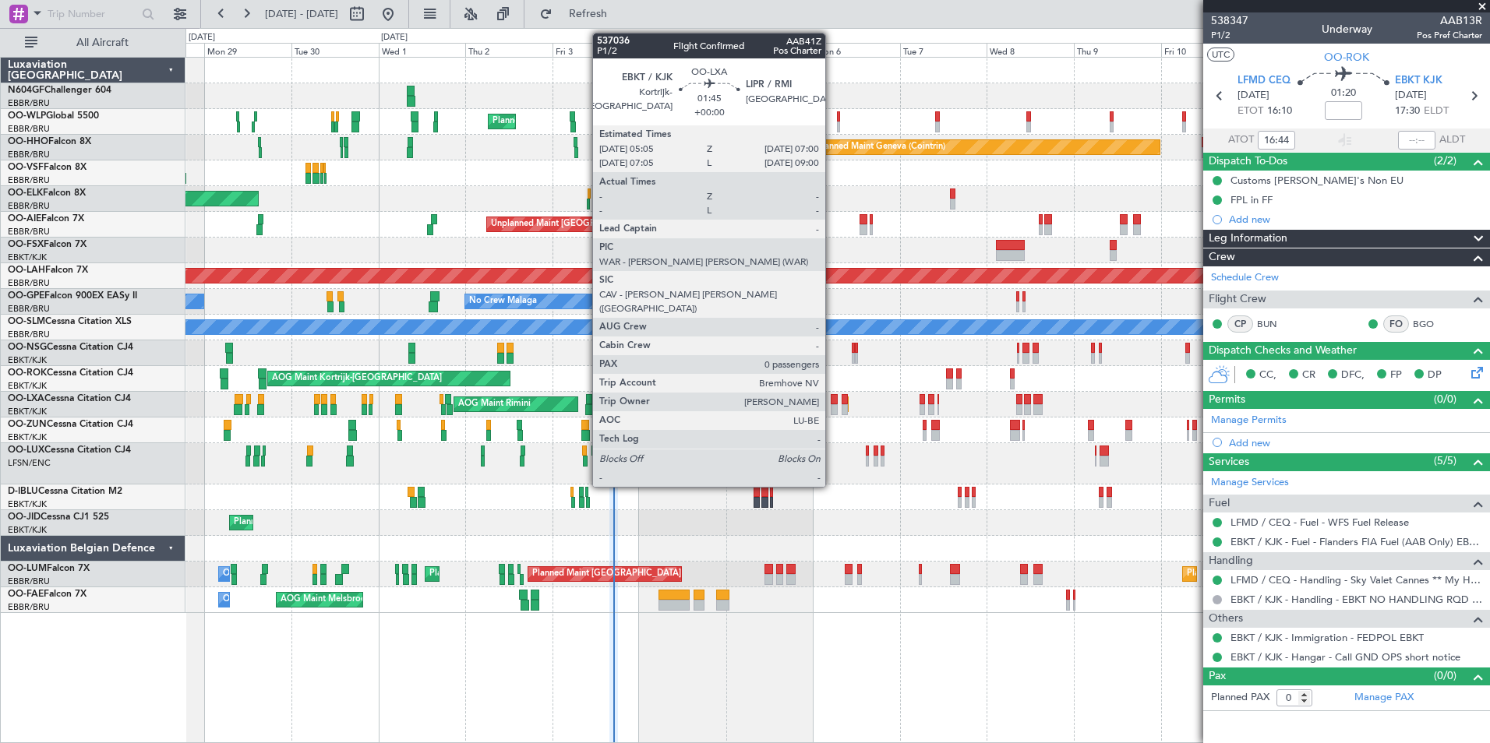
click at [831, 401] on div at bounding box center [834, 399] width 7 height 11
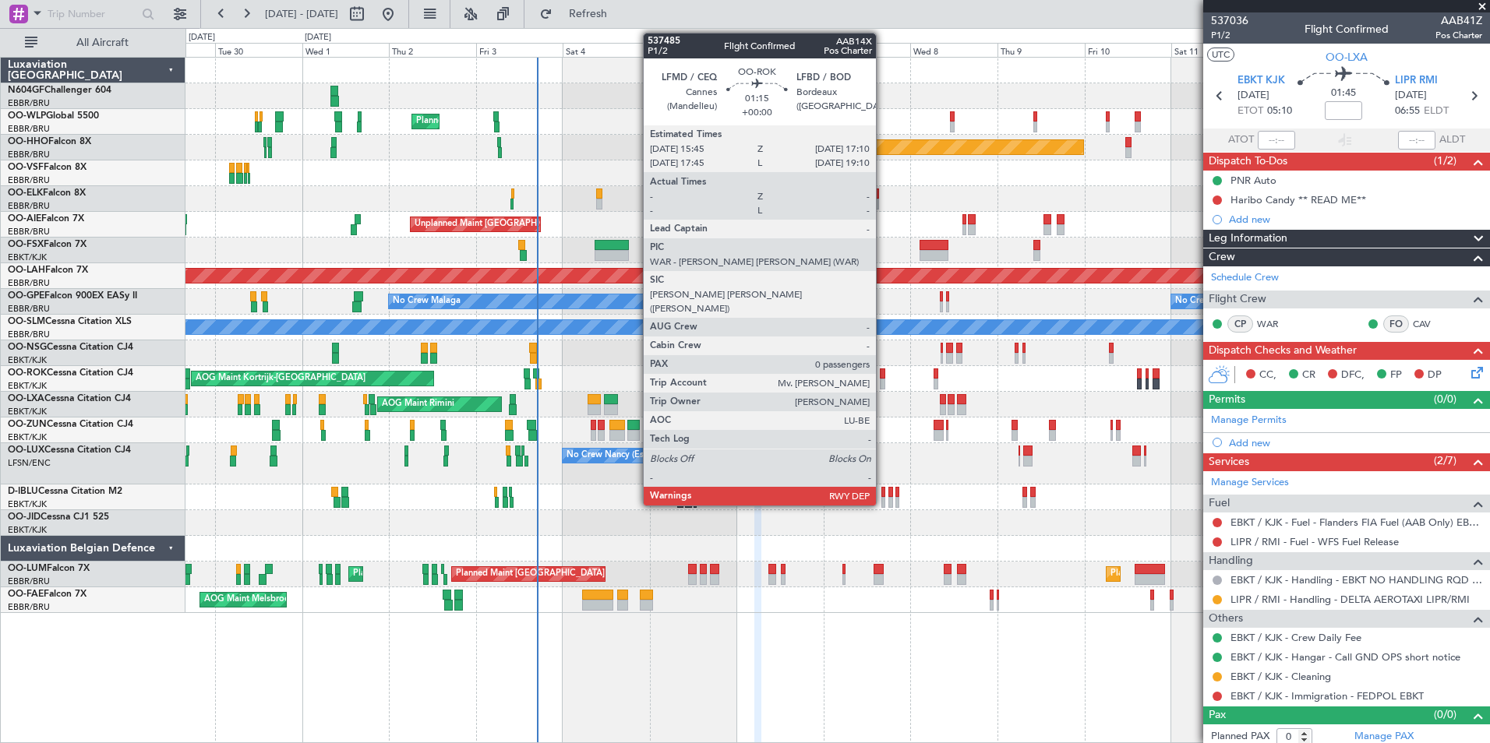
click at [883, 379] on div at bounding box center [882, 384] width 5 height 11
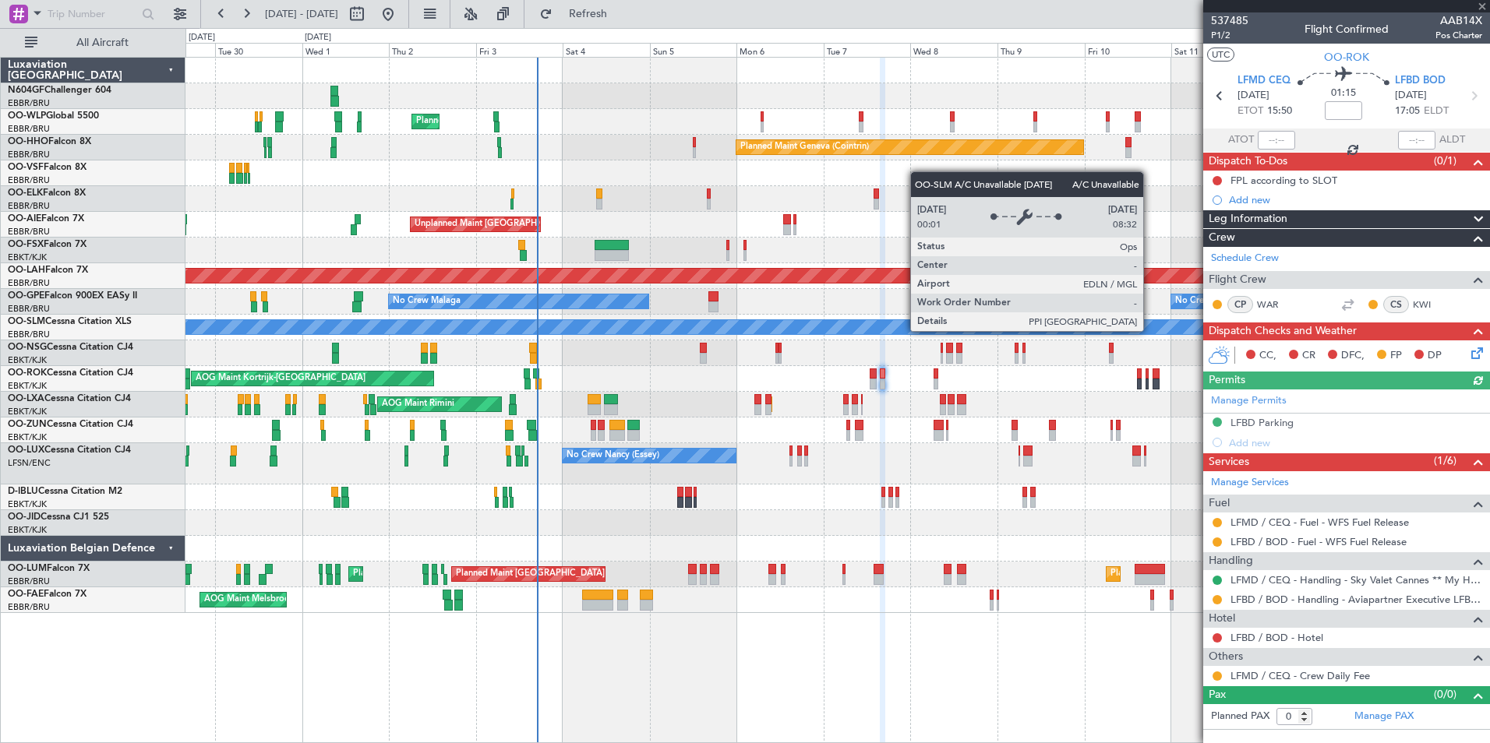
click at [1476, 356] on icon at bounding box center [1474, 350] width 12 height 12
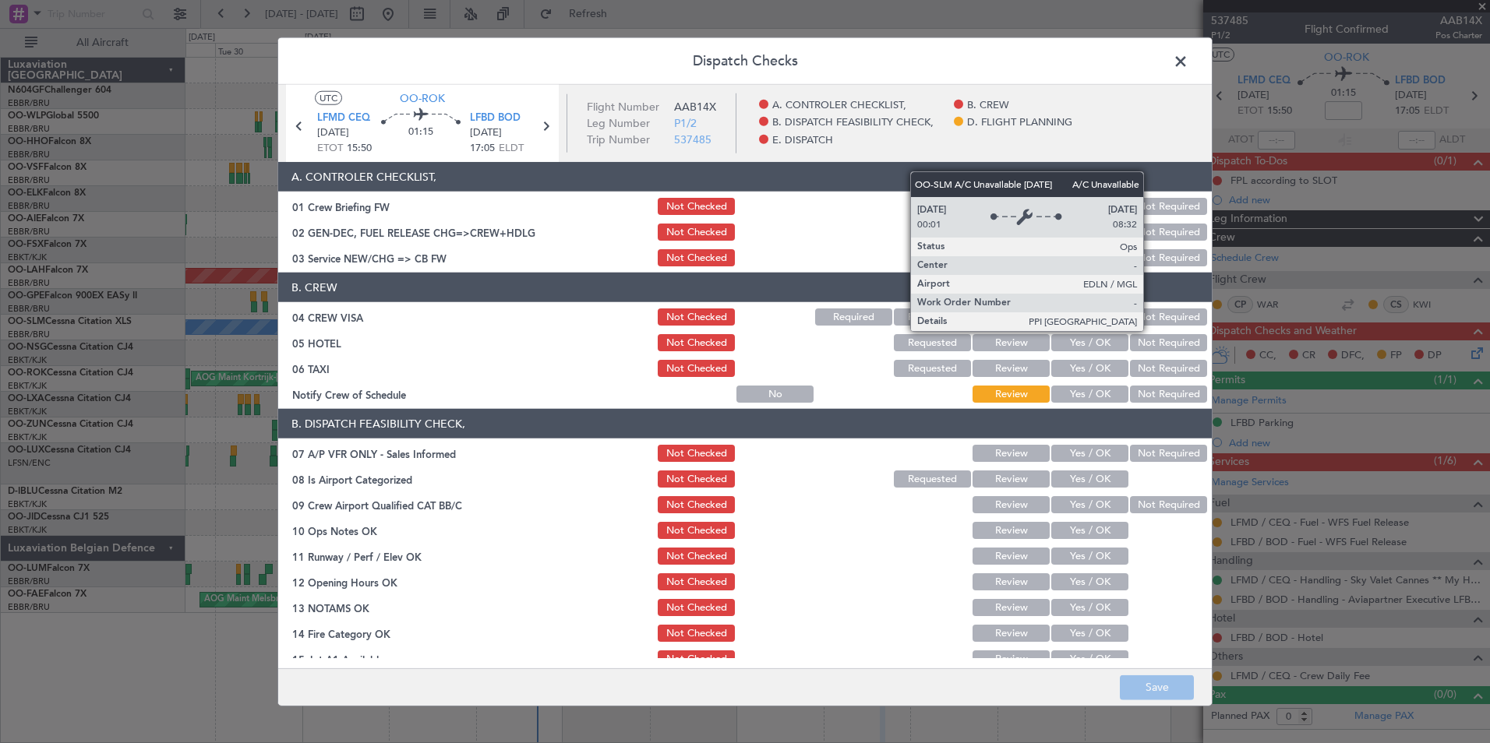
click at [1188, 60] on span at bounding box center [1188, 65] width 0 height 31
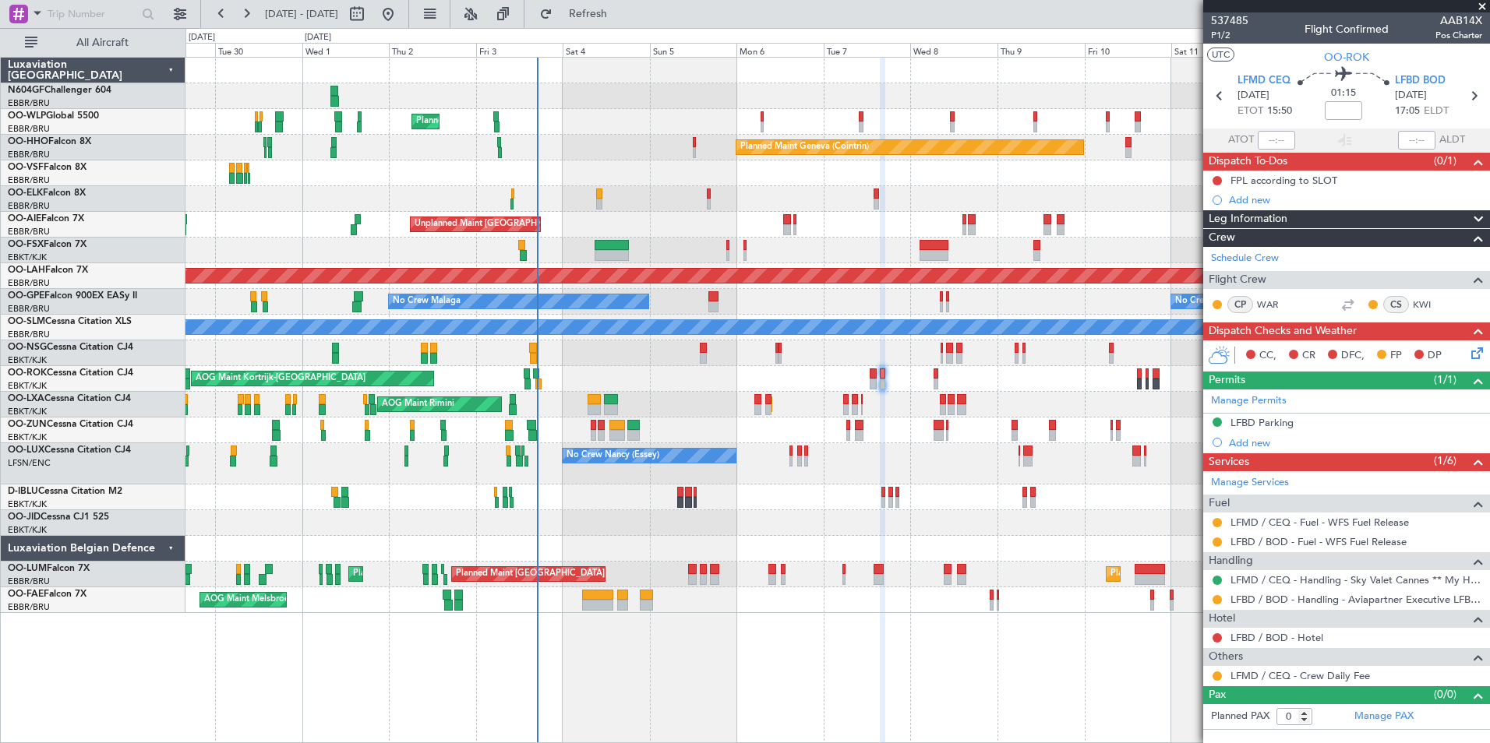
click at [1480, 349] on icon at bounding box center [1474, 350] width 12 height 12
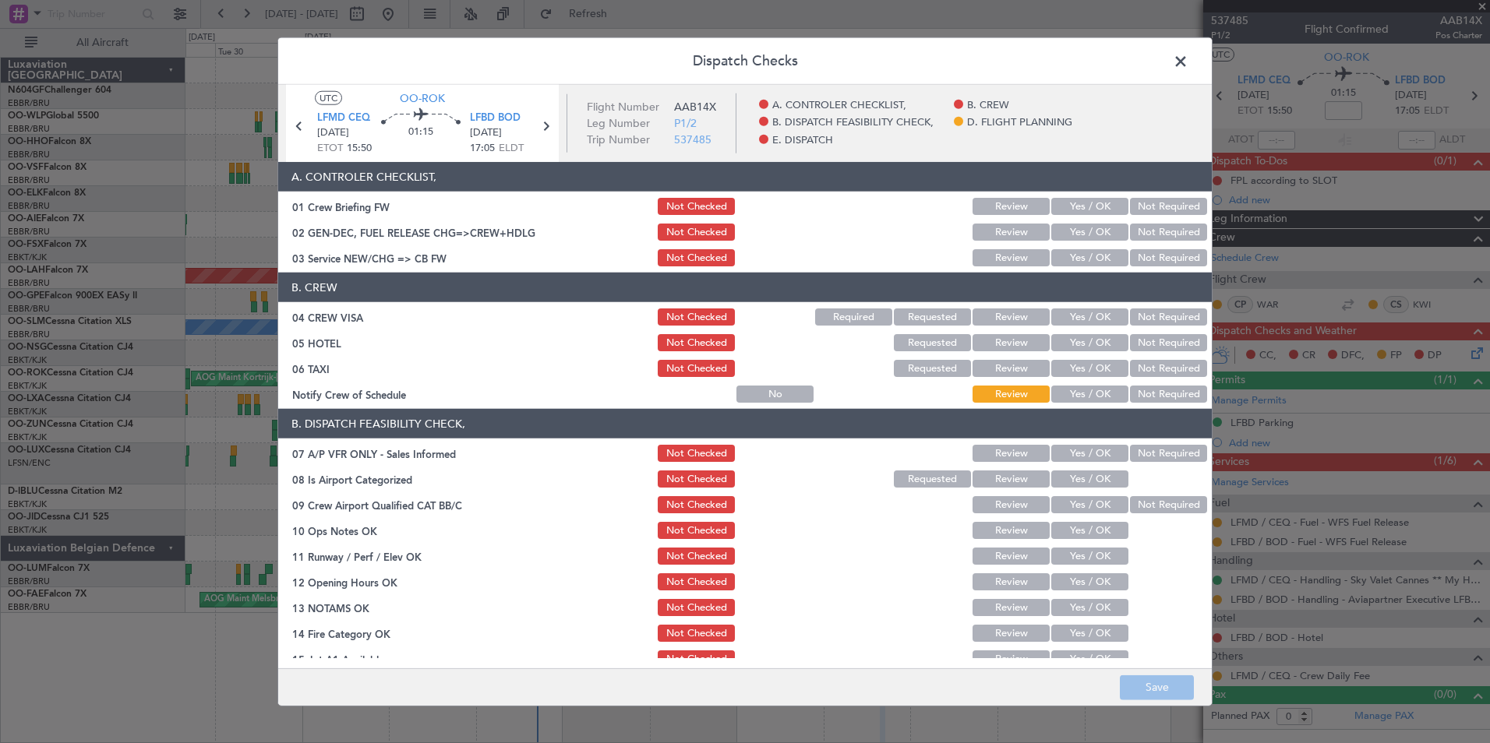
click at [1110, 265] on button "Yes / OK" at bounding box center [1089, 257] width 77 height 17
click at [1165, 317] on button "Not Required" at bounding box center [1168, 317] width 77 height 17
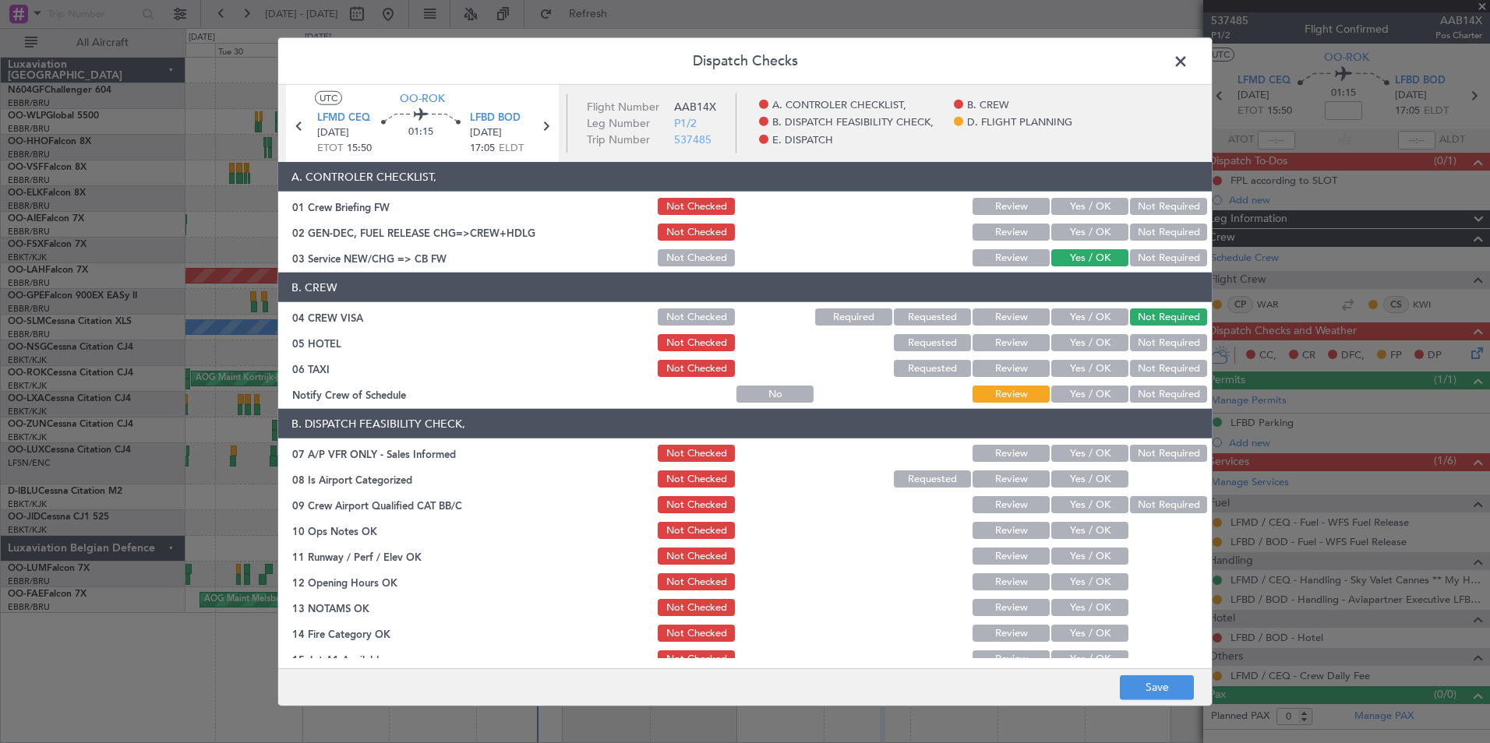
click at [1157, 350] on button "Not Required" at bounding box center [1168, 342] width 77 height 17
click at [1154, 359] on div "Not Required" at bounding box center [1166, 369] width 79 height 22
click at [1068, 393] on button "Yes / OK" at bounding box center [1089, 394] width 77 height 17
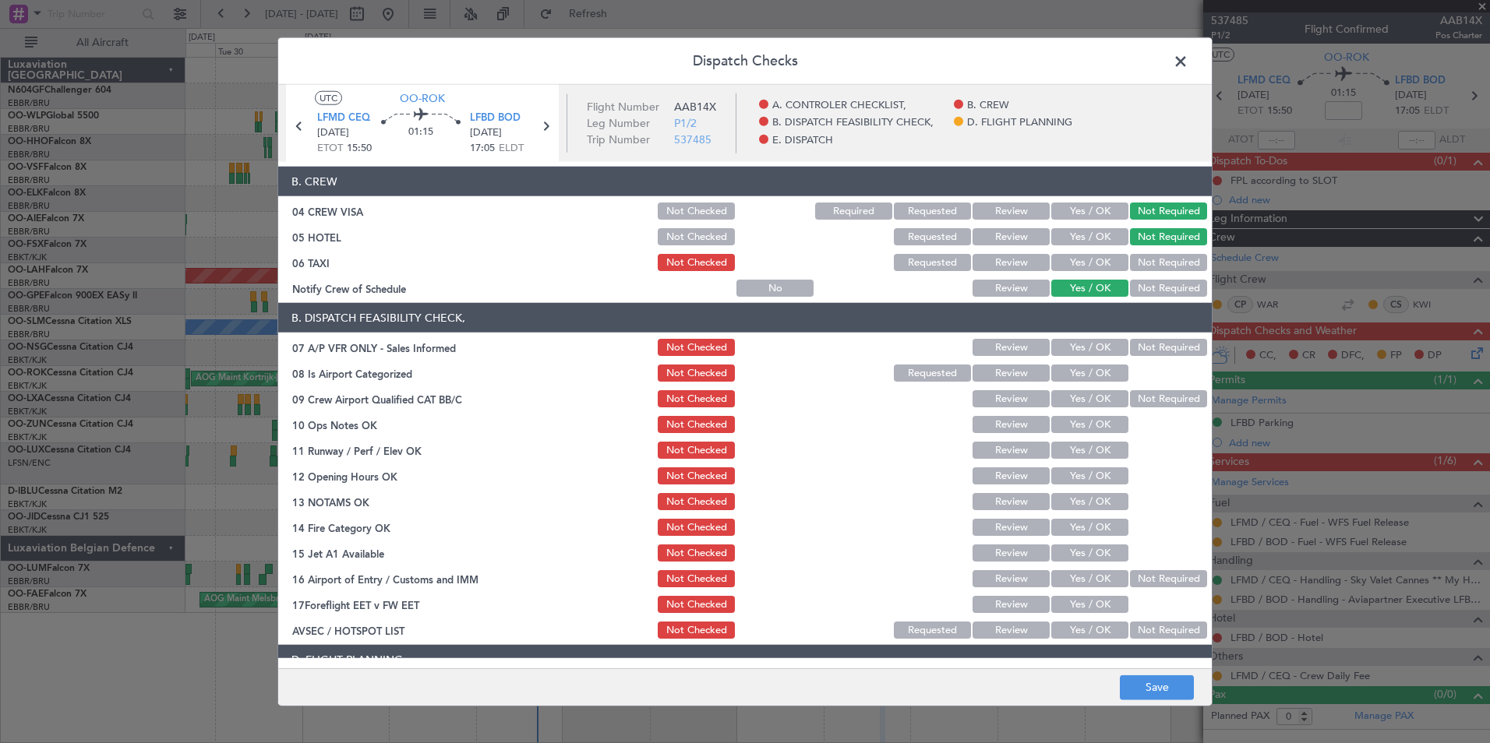
scroll to position [112, 0]
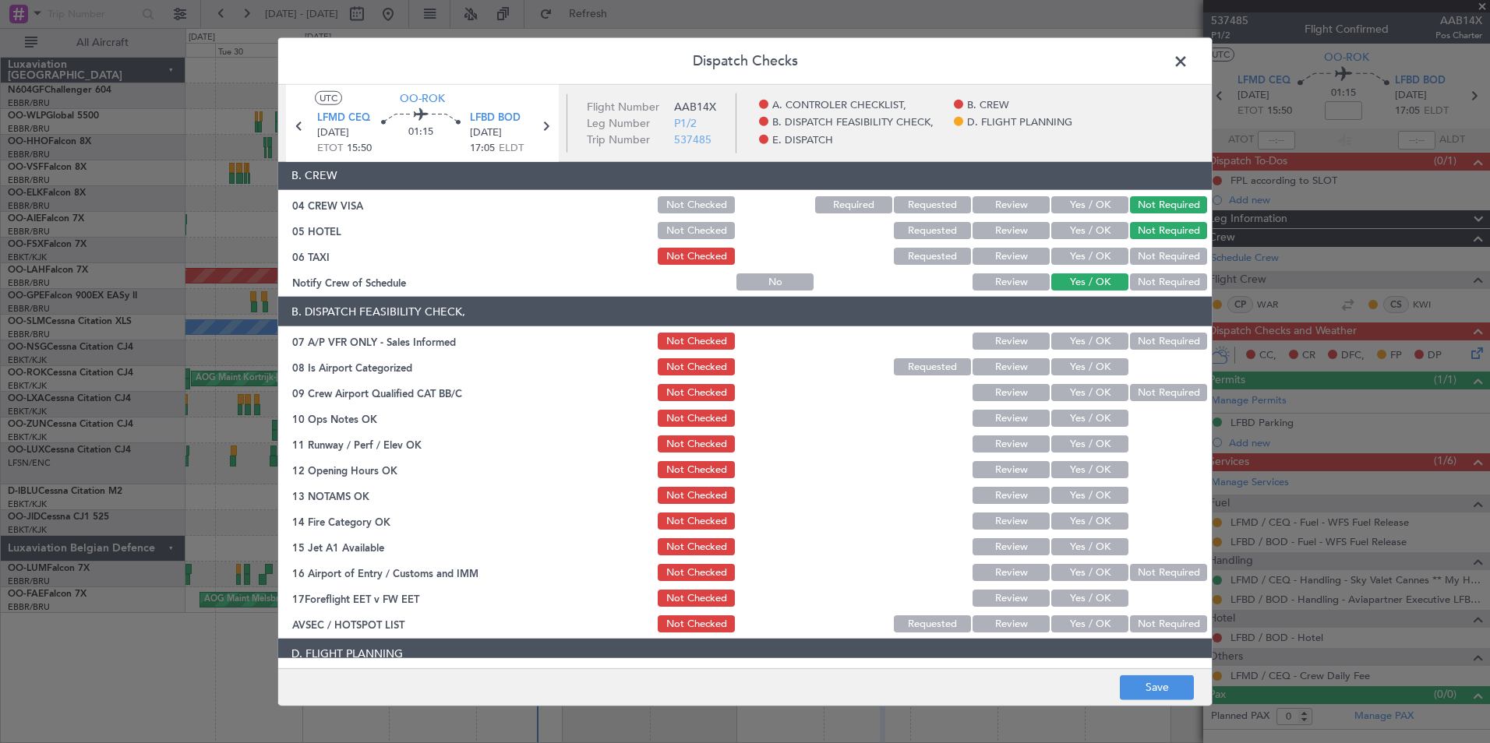
click at [1151, 343] on button "Not Required" at bounding box center [1168, 341] width 77 height 17
click at [1081, 373] on button "Yes / OK" at bounding box center [1089, 366] width 77 height 17
click at [1130, 390] on button "Not Required" at bounding box center [1168, 392] width 77 height 17
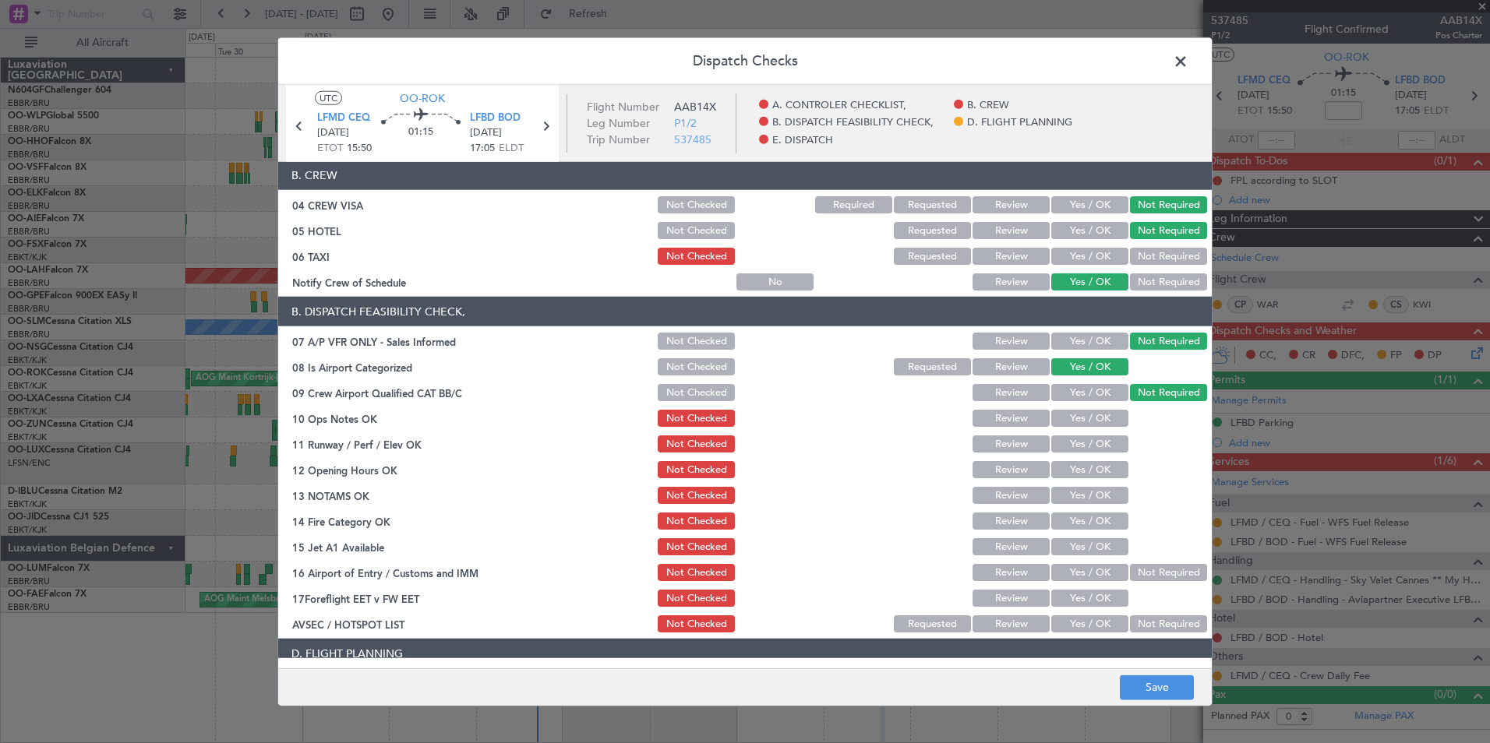
click at [711, 391] on button "Not Checked" at bounding box center [696, 392] width 77 height 17
click at [1089, 429] on section "B. DISPATCH FEASIBILITY CHECK, 07 A/P VFR ONLY - Sales Informed Not Checked Rev…" at bounding box center [744, 466] width 933 height 338
click at [1089, 419] on button "Yes / OK" at bounding box center [1089, 418] width 77 height 17
click at [1089, 453] on div "Yes / OK" at bounding box center [1088, 444] width 79 height 22
click at [1089, 441] on button "Yes / OK" at bounding box center [1089, 444] width 77 height 17
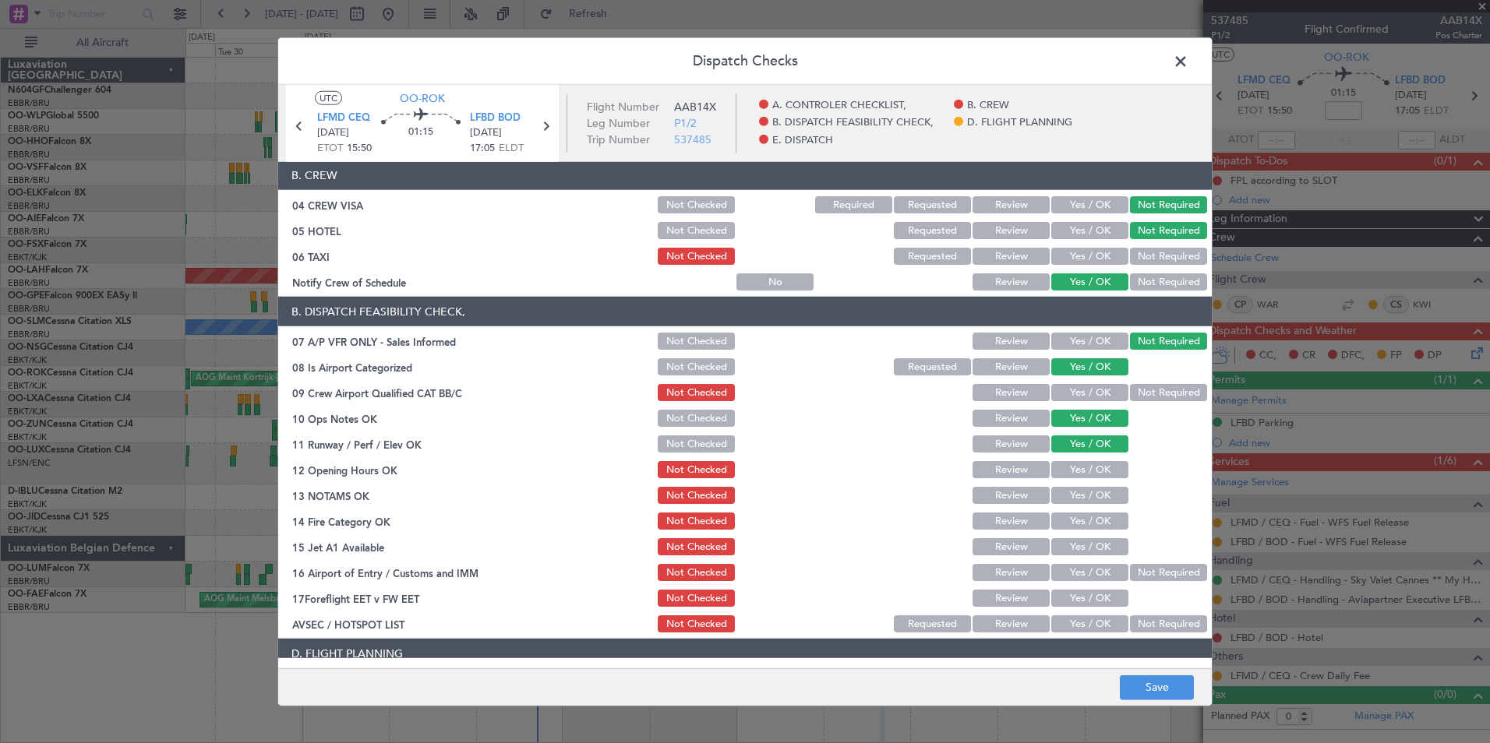
click at [1085, 469] on button "Yes / OK" at bounding box center [1089, 469] width 77 height 17
click at [1085, 489] on button "Yes / OK" at bounding box center [1089, 495] width 77 height 17
click at [1084, 516] on button "Yes / OK" at bounding box center [1089, 521] width 77 height 17
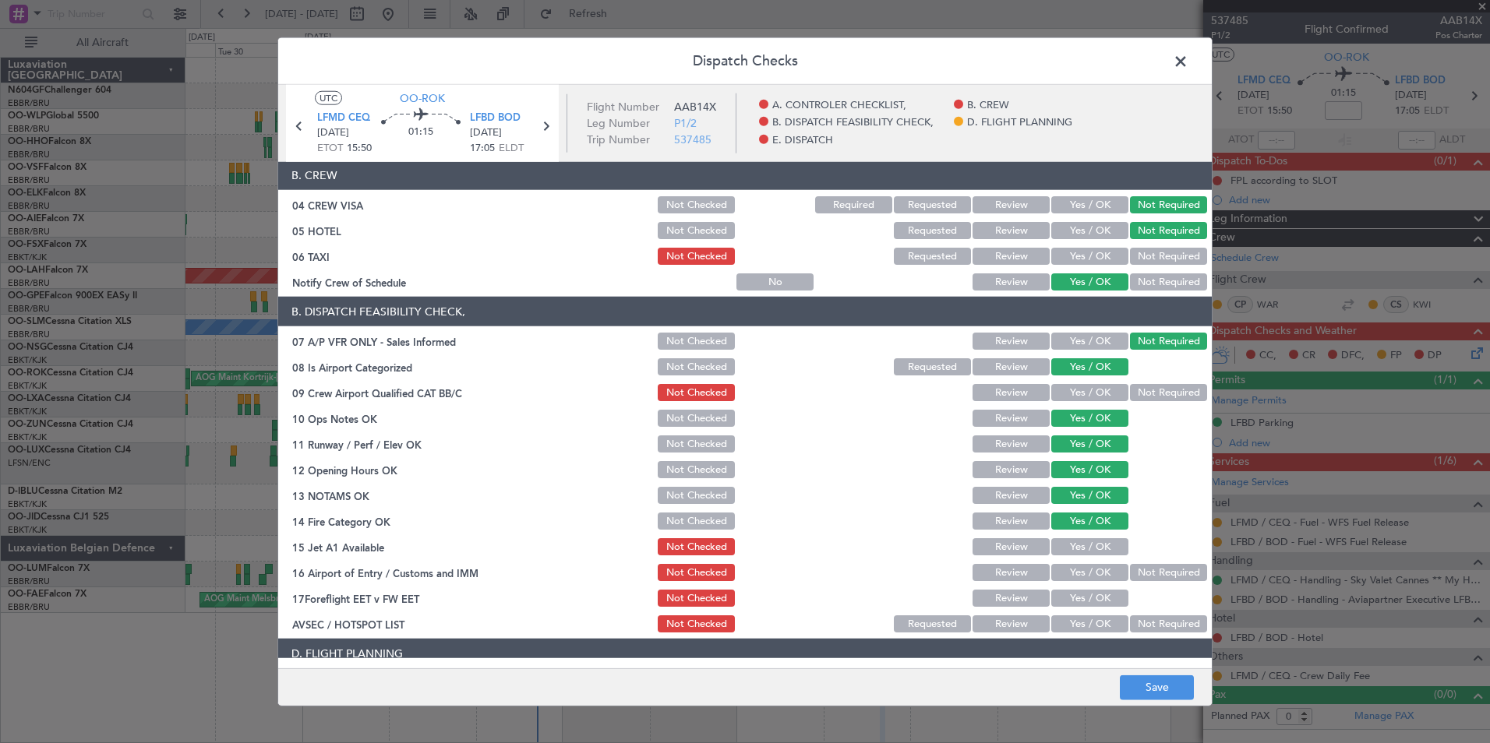
click at [1085, 538] on div "Yes / OK" at bounding box center [1088, 547] width 79 height 22
click at [1089, 542] on button "Yes / OK" at bounding box center [1089, 546] width 77 height 17
click at [1182, 574] on button "Not Required" at bounding box center [1168, 572] width 77 height 17
click at [1096, 622] on button "Yes / OK" at bounding box center [1089, 624] width 77 height 17
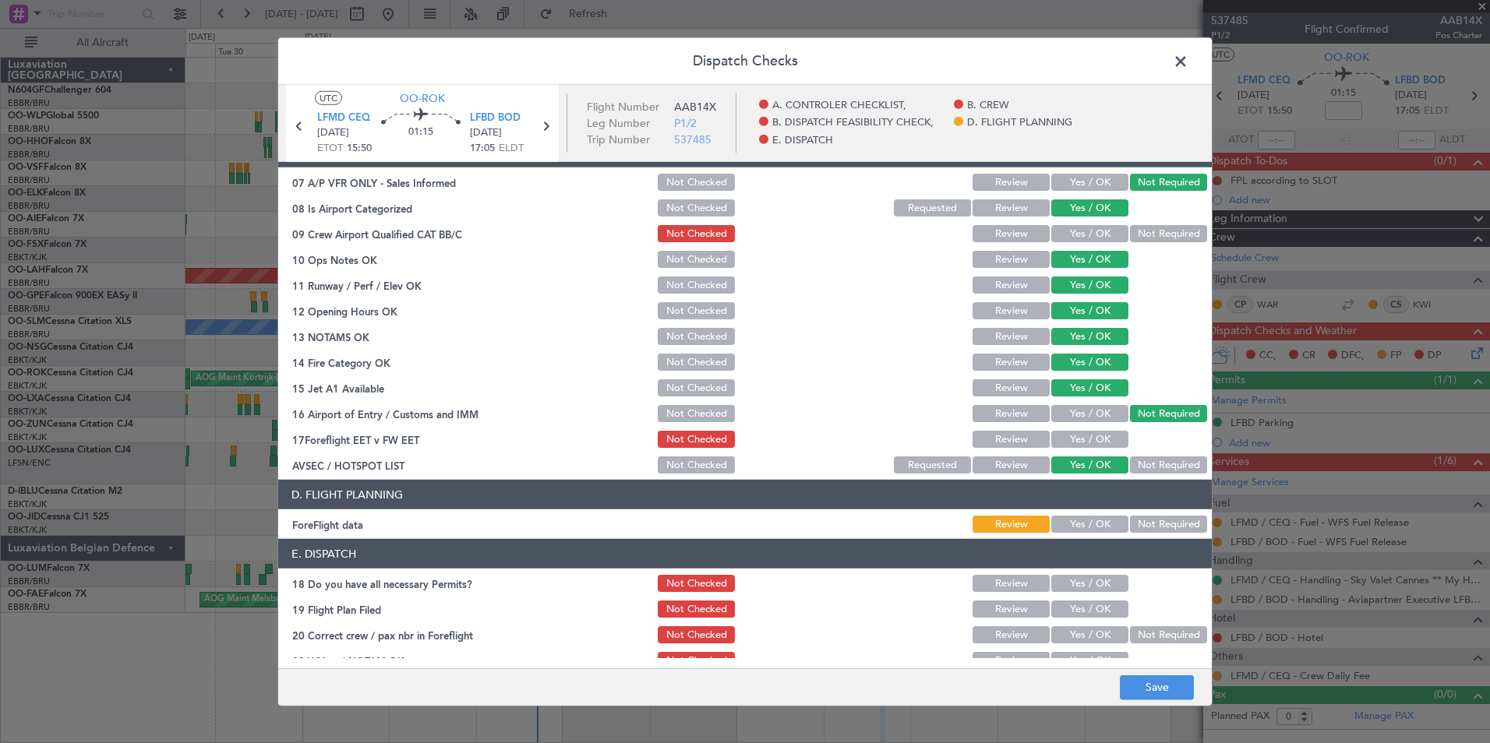
scroll to position [272, 0]
click at [1146, 526] on button "Not Required" at bounding box center [1168, 523] width 77 height 17
click at [1138, 693] on button "Save" at bounding box center [1157, 687] width 74 height 25
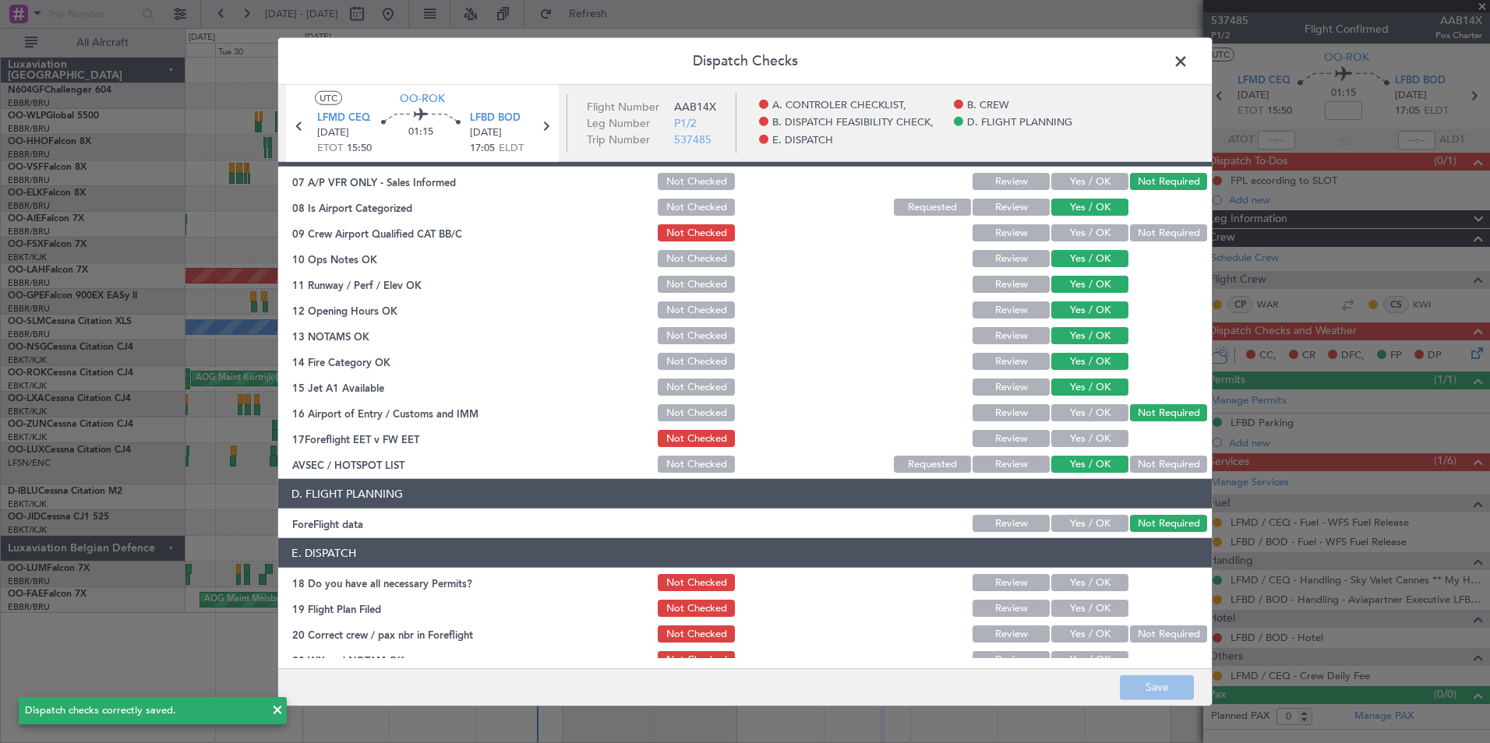
click at [1188, 60] on span at bounding box center [1188, 65] width 0 height 31
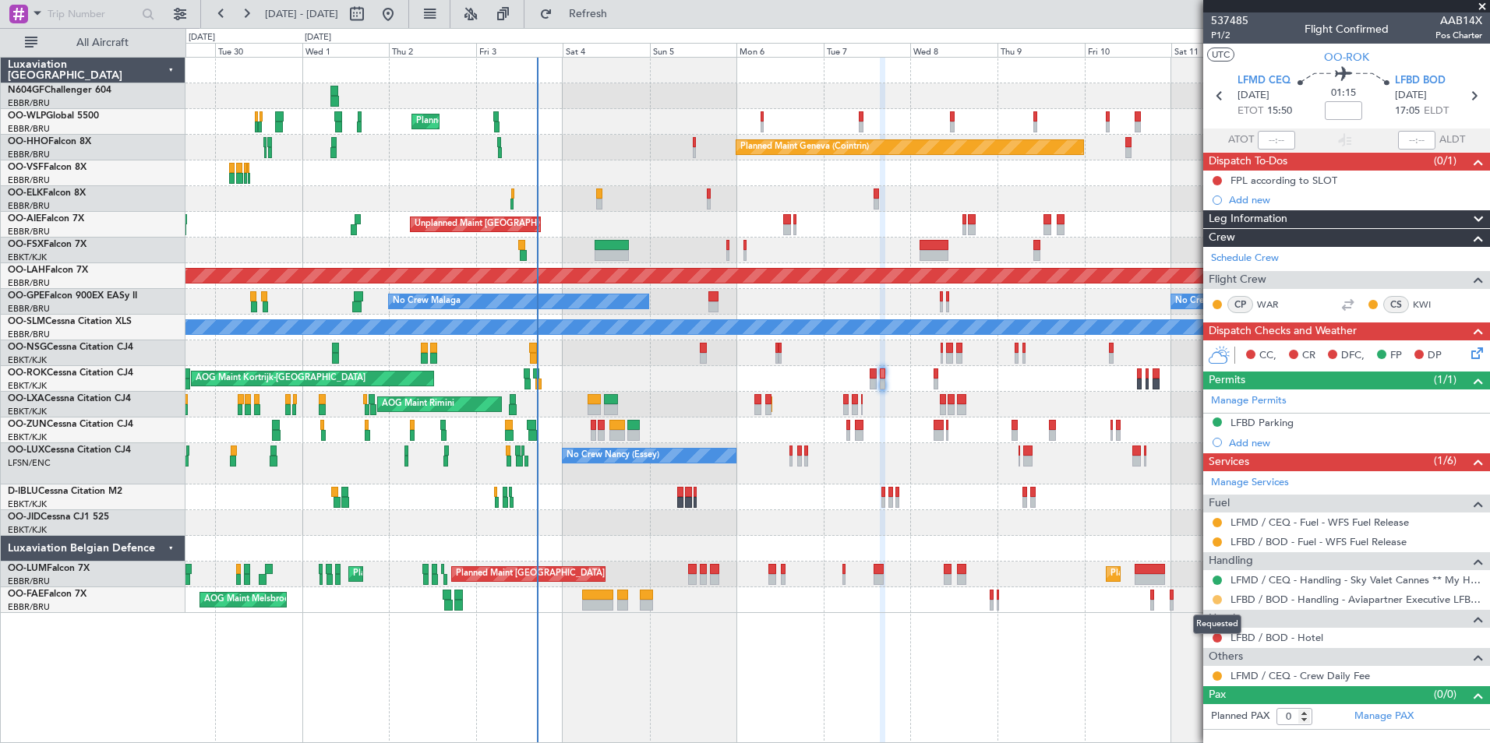
click at [1217, 598] on button at bounding box center [1216, 599] width 9 height 9
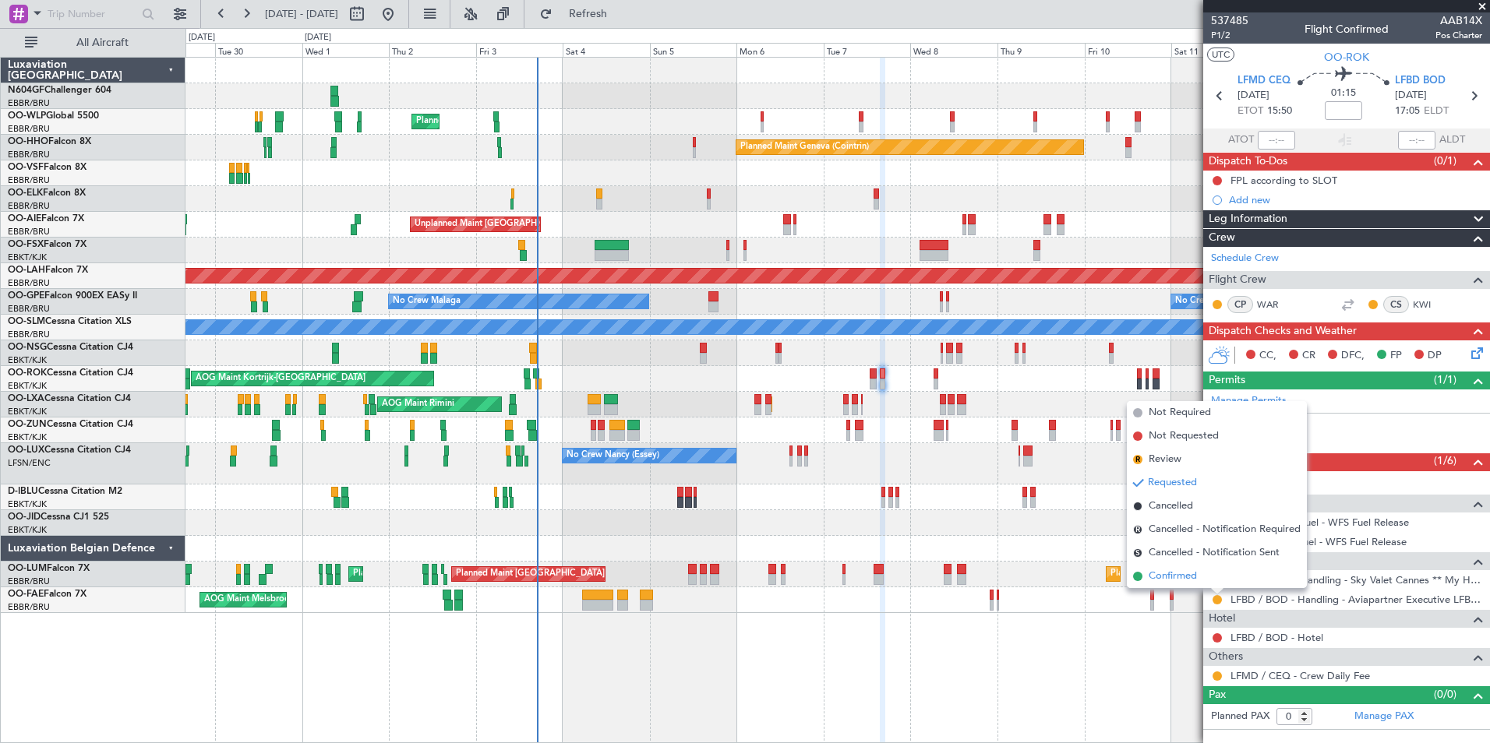
click at [1198, 573] on li "Confirmed" at bounding box center [1217, 576] width 180 height 23
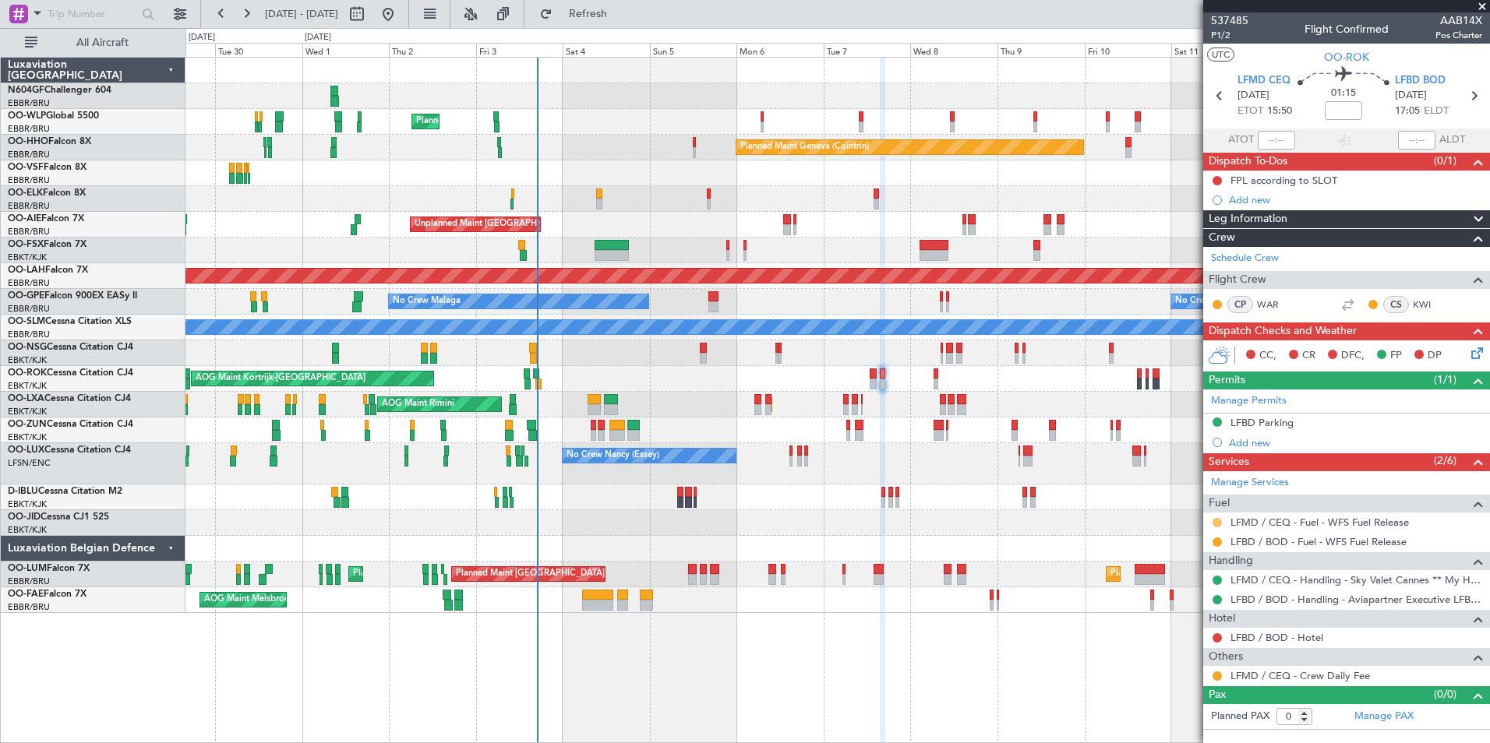
click at [1219, 520] on button at bounding box center [1216, 522] width 9 height 9
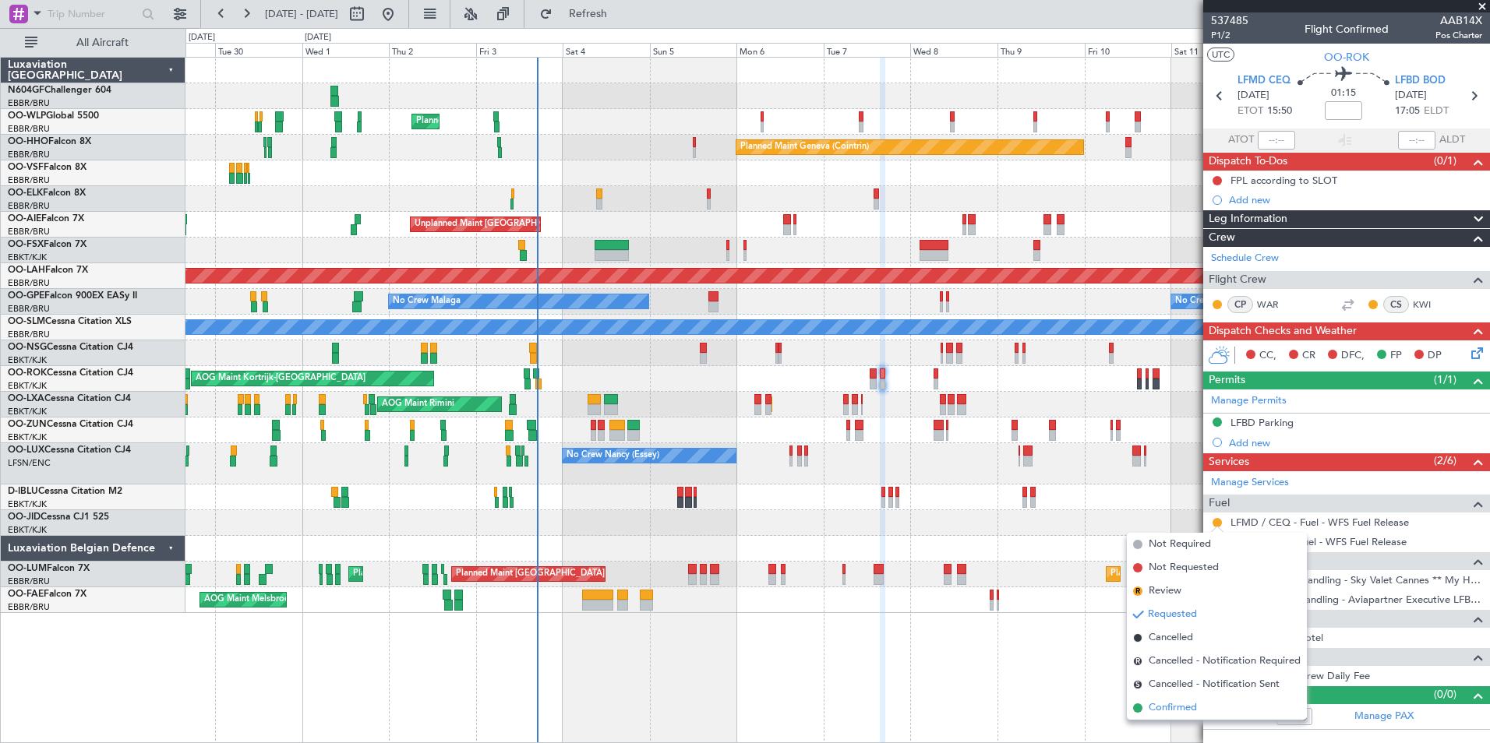
click at [1180, 702] on span "Confirmed" at bounding box center [1172, 708] width 48 height 16
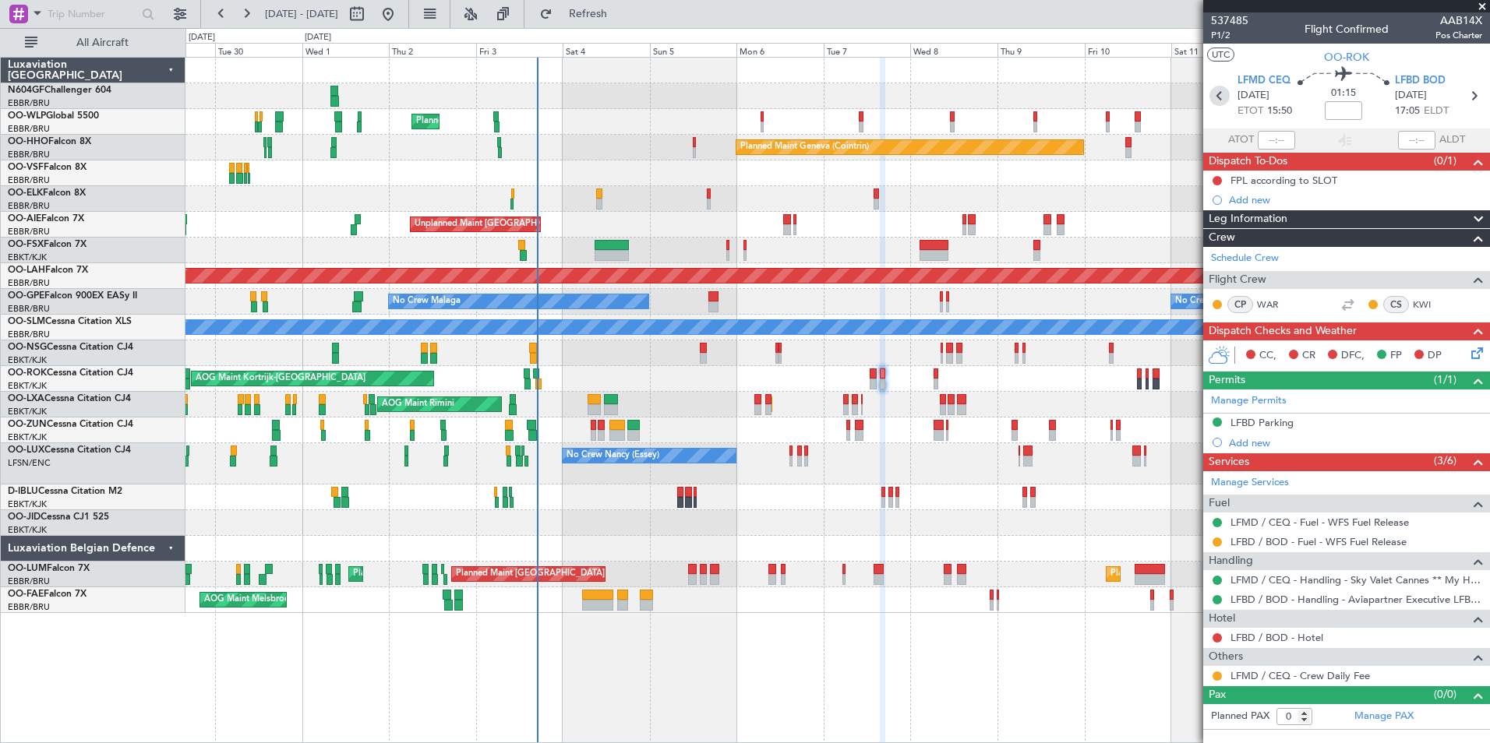
click at [1218, 92] on icon at bounding box center [1219, 96] width 20 height 20
type input "4"
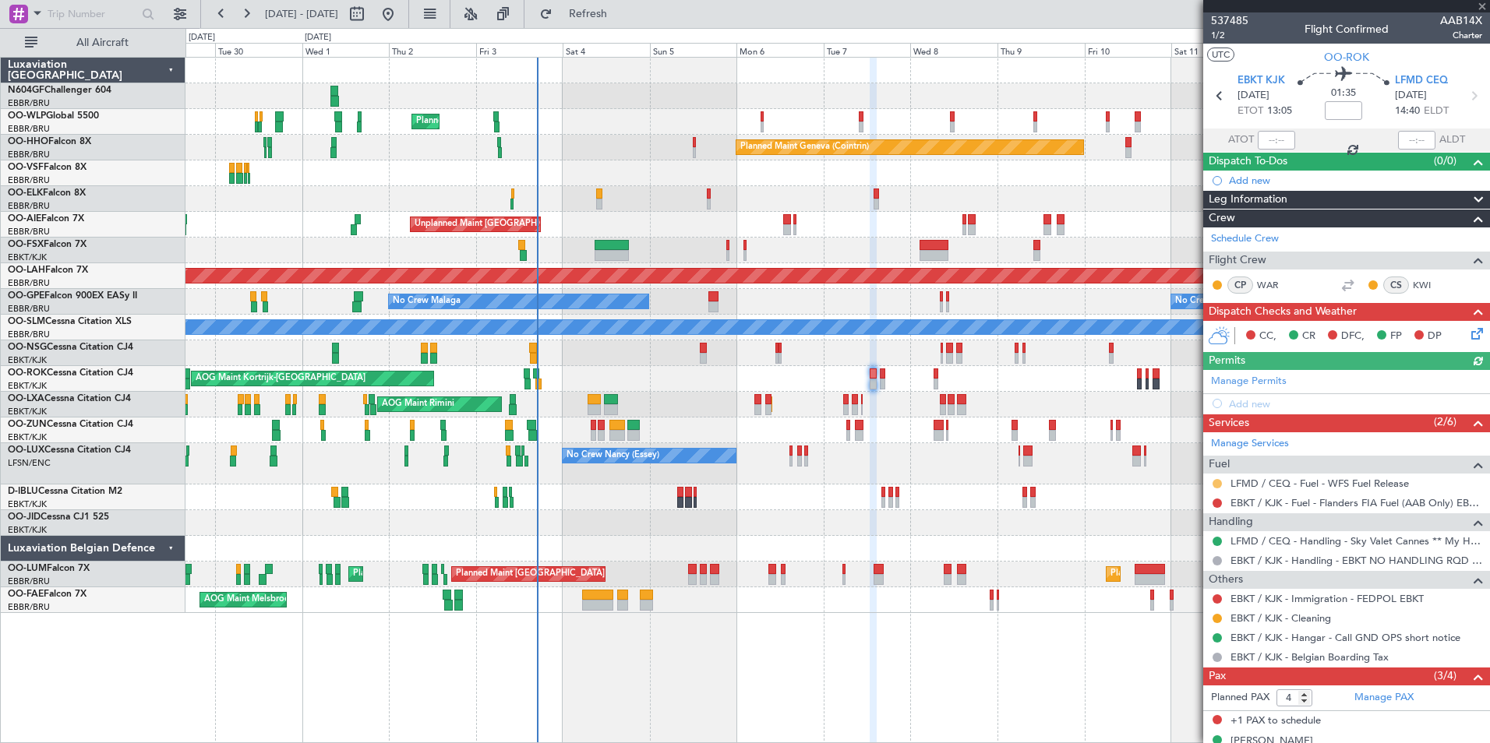
click at [1219, 484] on button at bounding box center [1216, 483] width 9 height 9
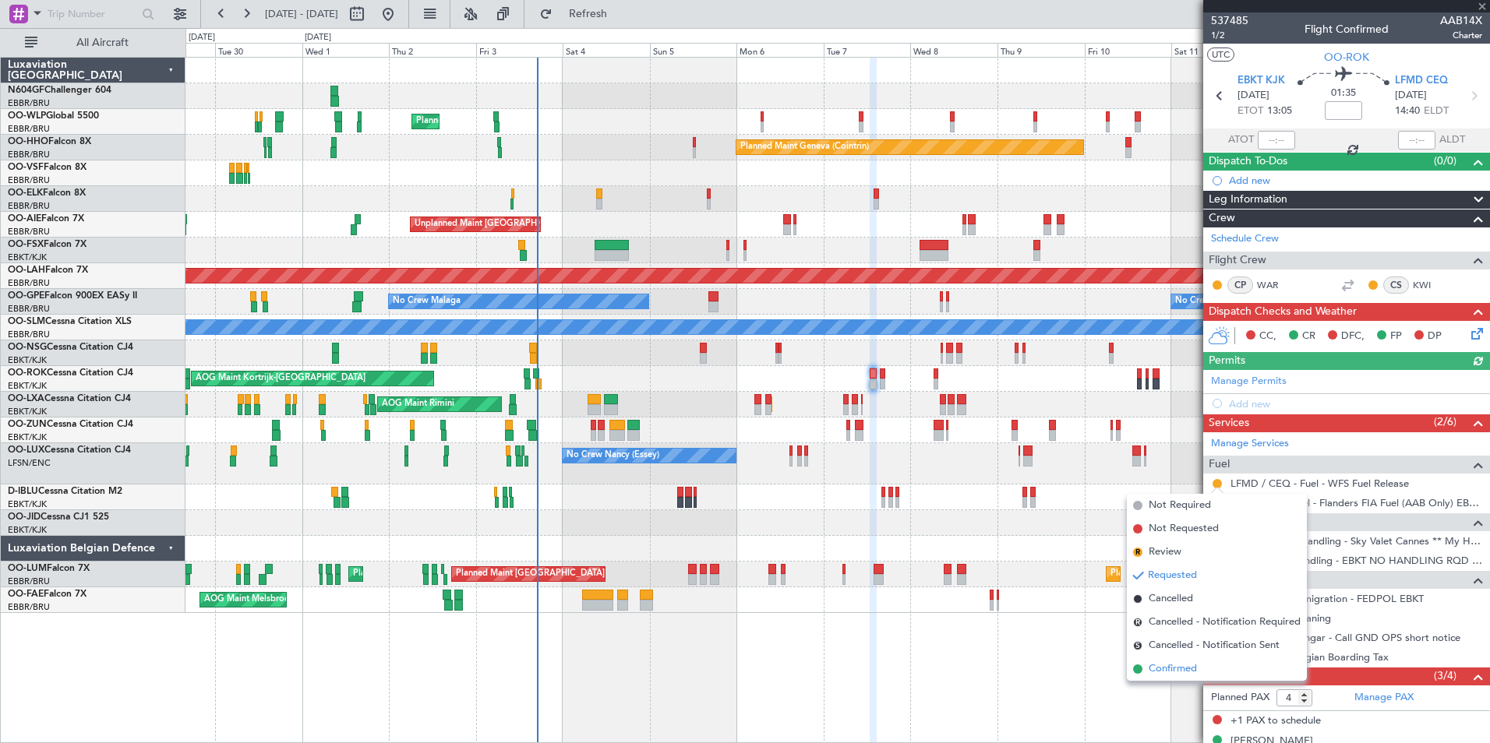
click at [1197, 664] on span "Confirmed" at bounding box center [1172, 669] width 48 height 16
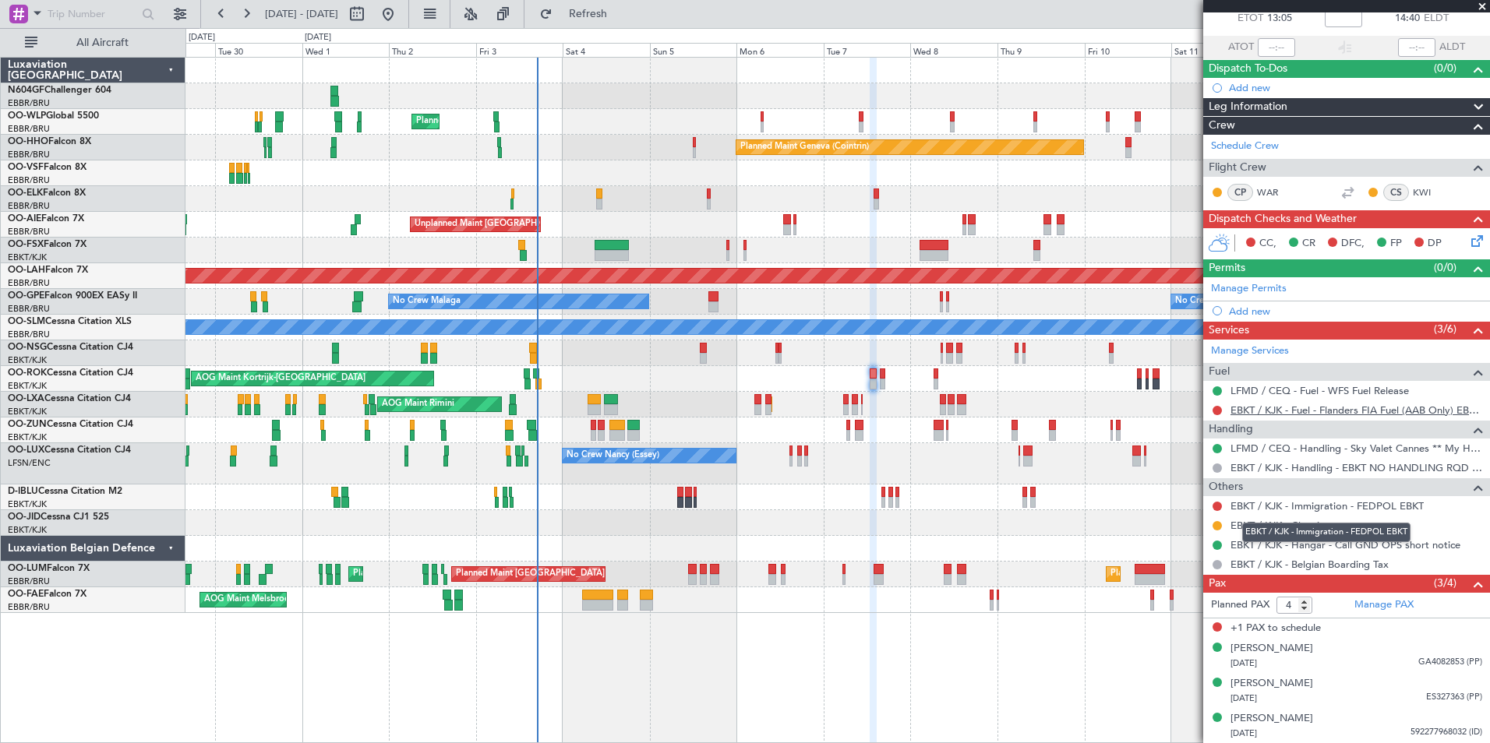
scroll to position [0, 0]
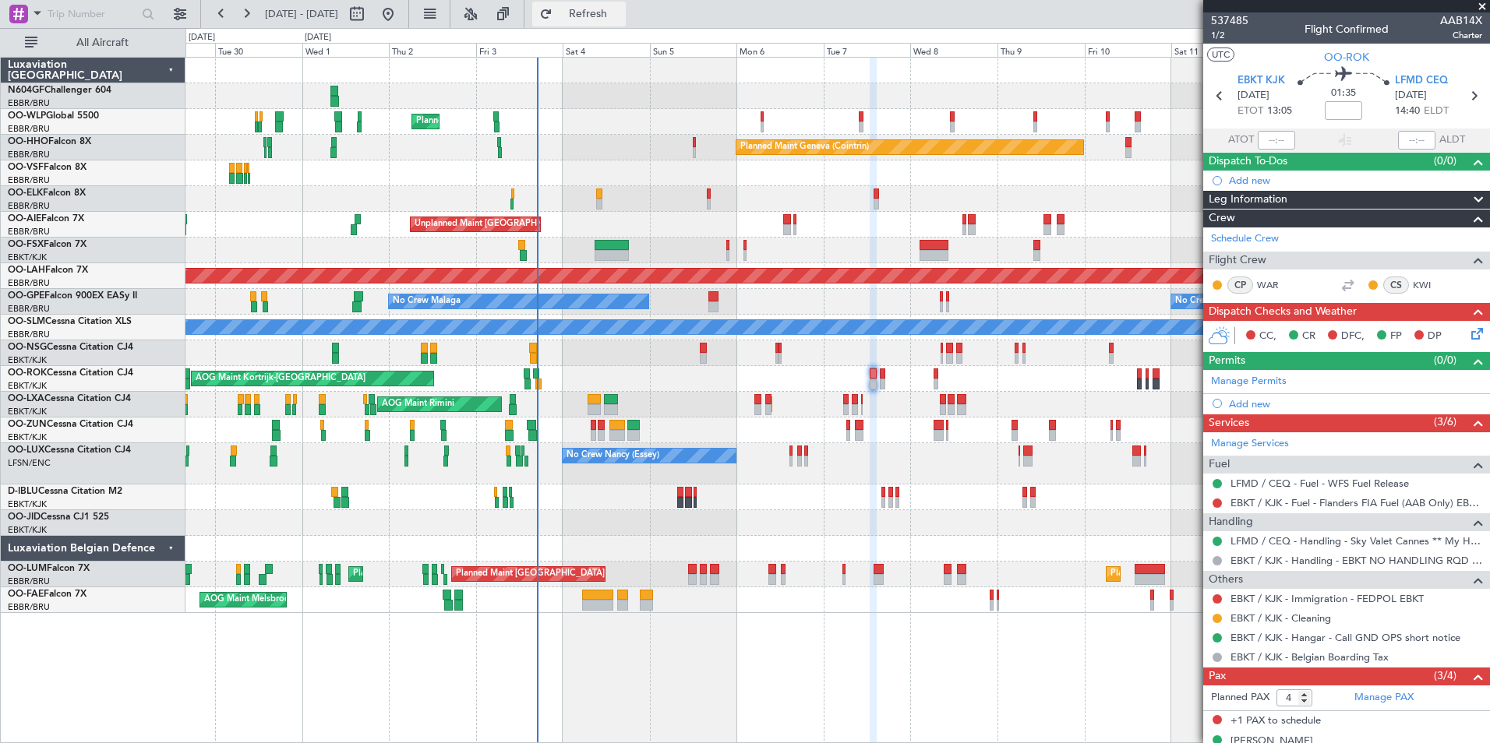
click at [613, 10] on span "Refresh" at bounding box center [588, 14] width 65 height 11
click at [668, 316] on div "Planned Maint Milan (Linate) Planned Maint Geneva ([GEOGRAPHIC_DATA]) Planned M…" at bounding box center [836, 336] width 1303 height 556
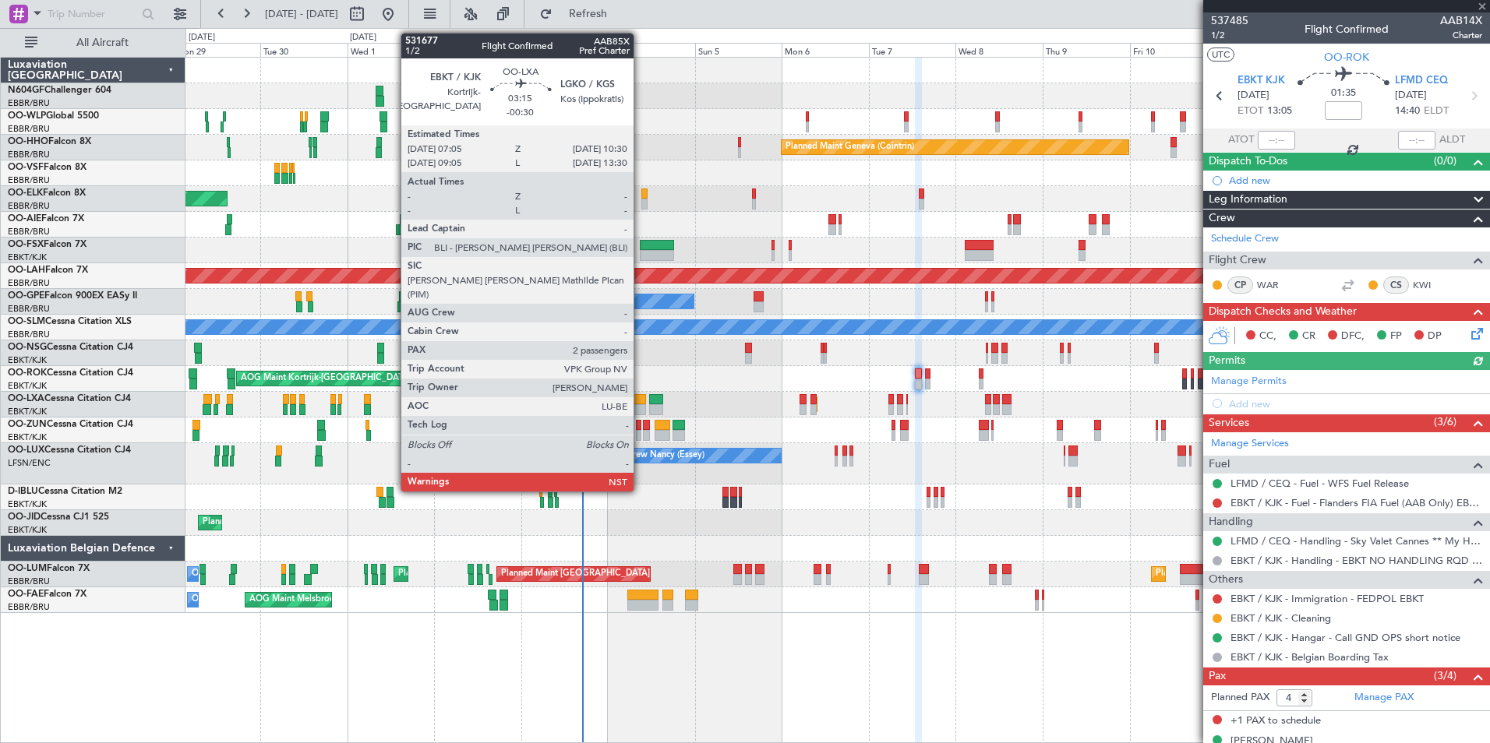
click at [640, 404] on div at bounding box center [639, 409] width 12 height 11
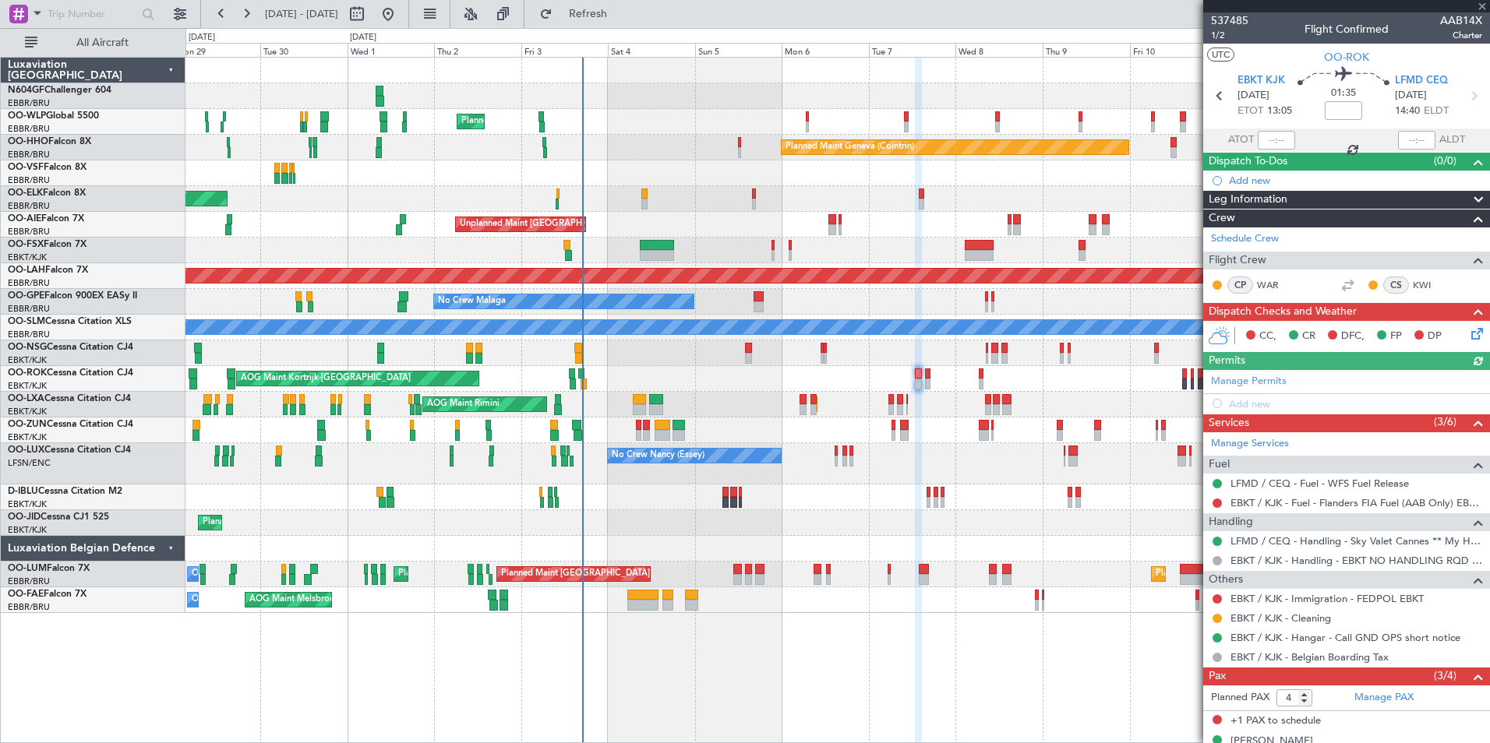
type input "-00:30"
type input "2"
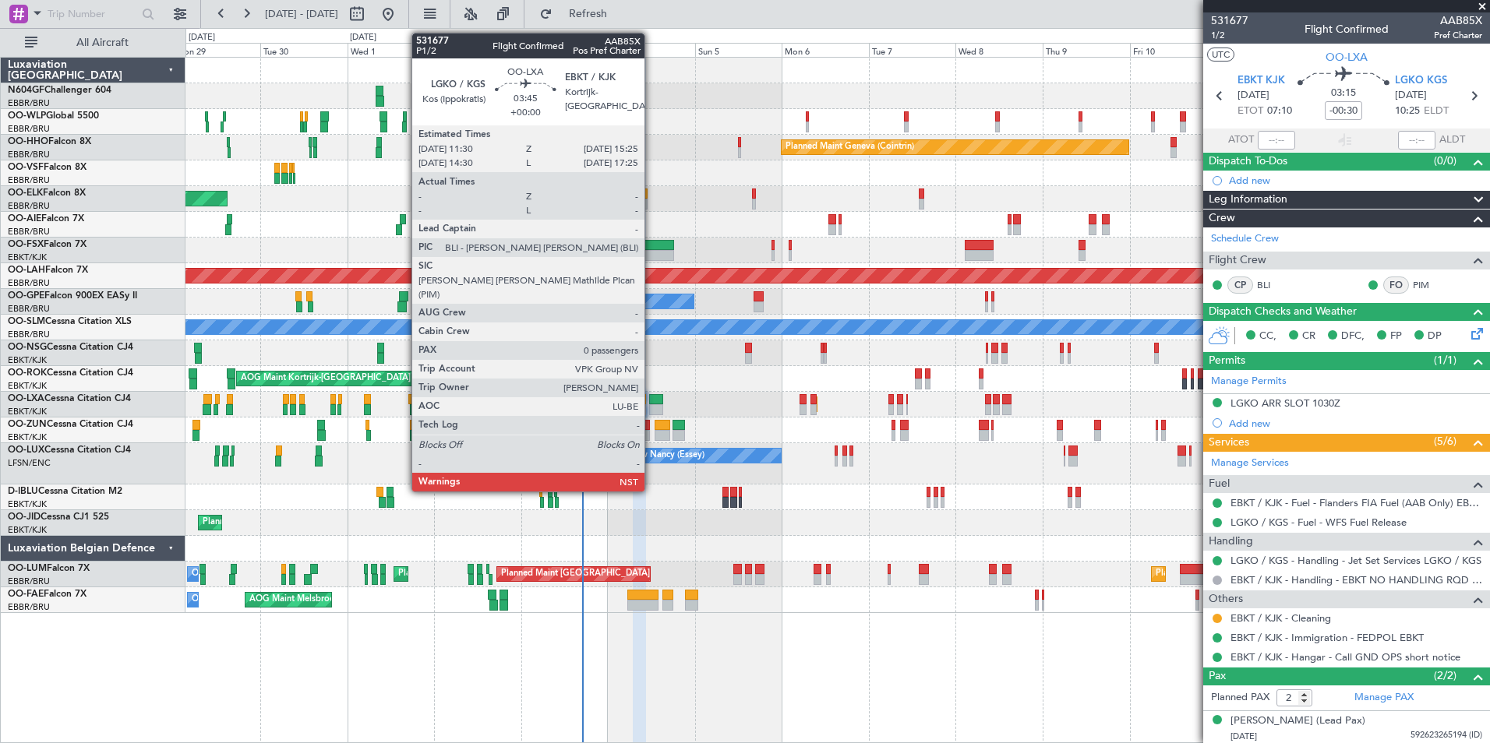
click at [651, 405] on div at bounding box center [656, 409] width 15 height 11
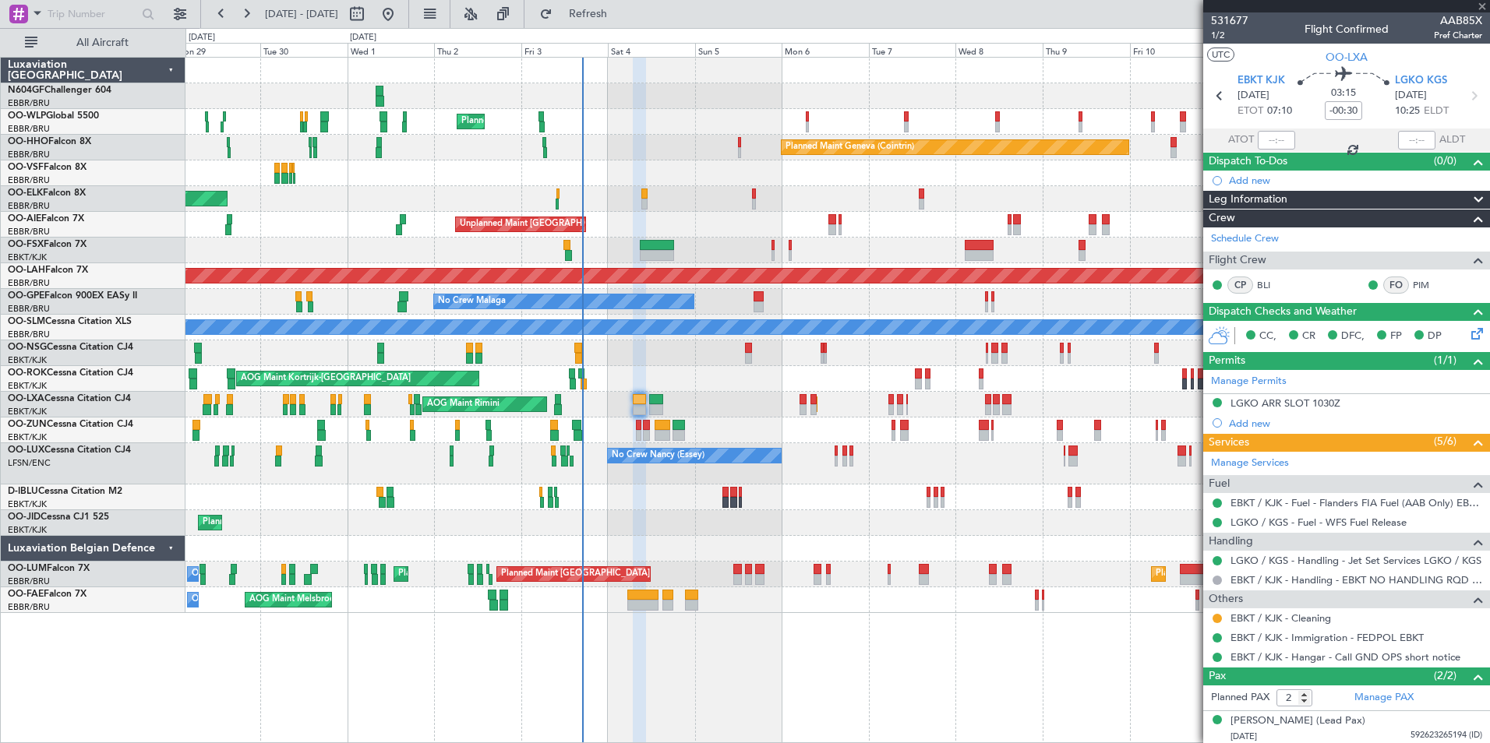
type input "0"
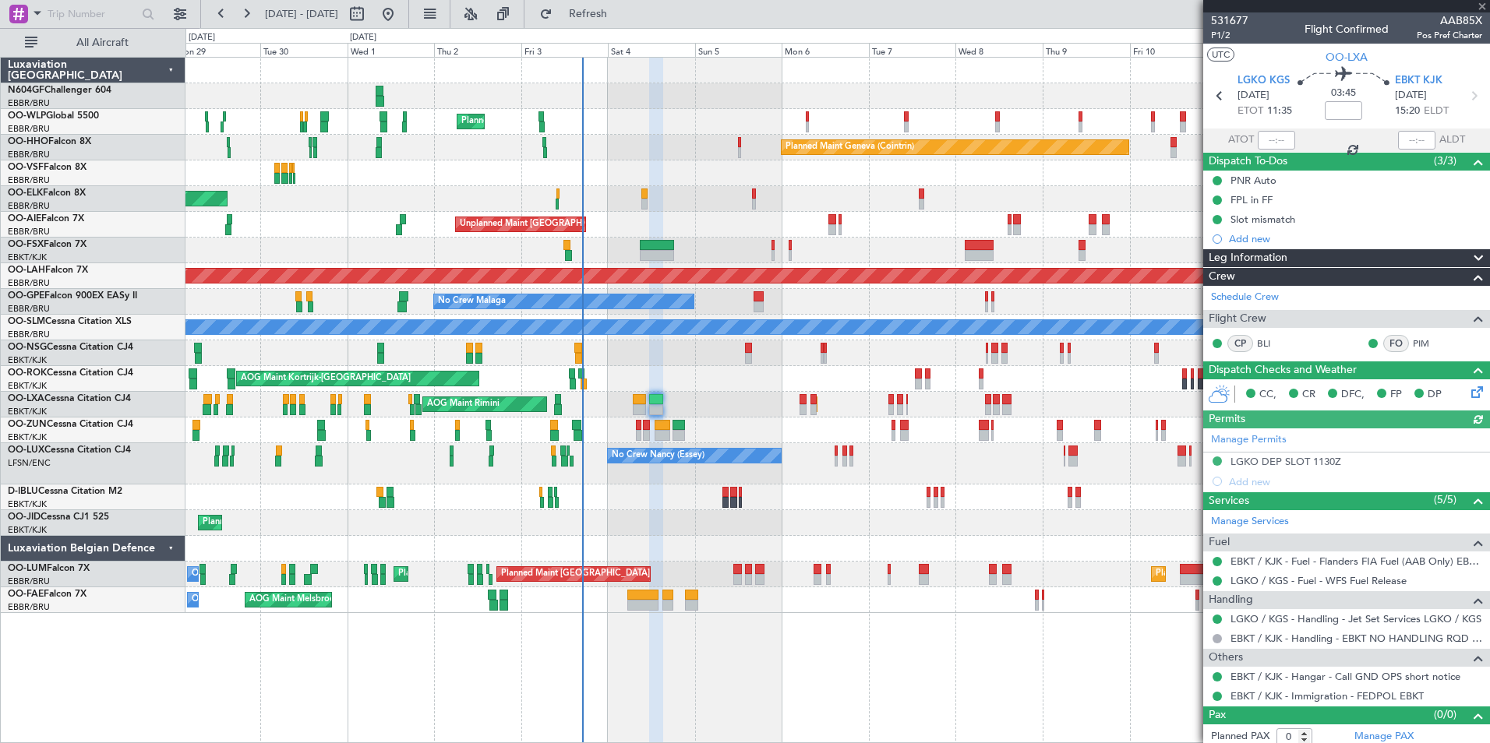
scroll to position [6, 0]
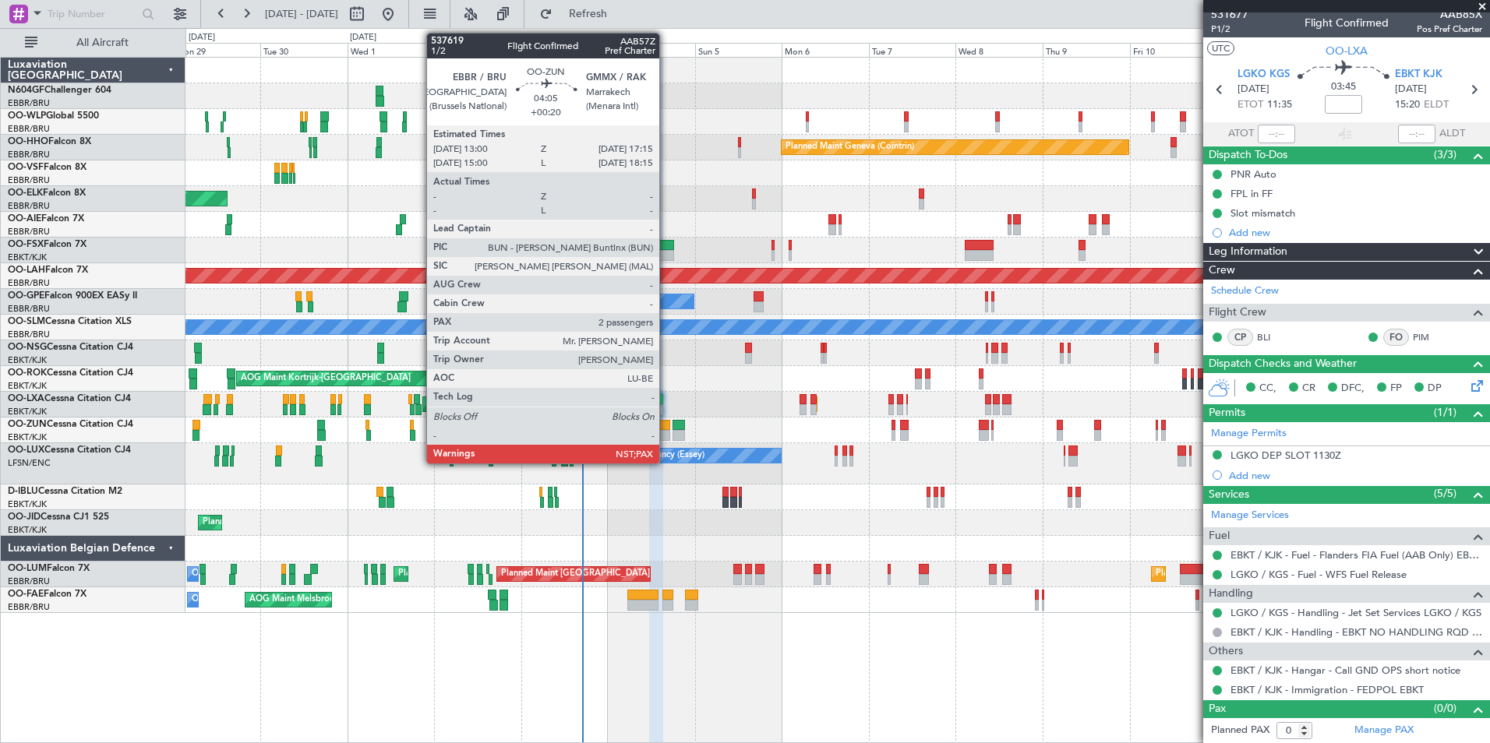
click at [665, 435] on div at bounding box center [662, 435] width 16 height 11
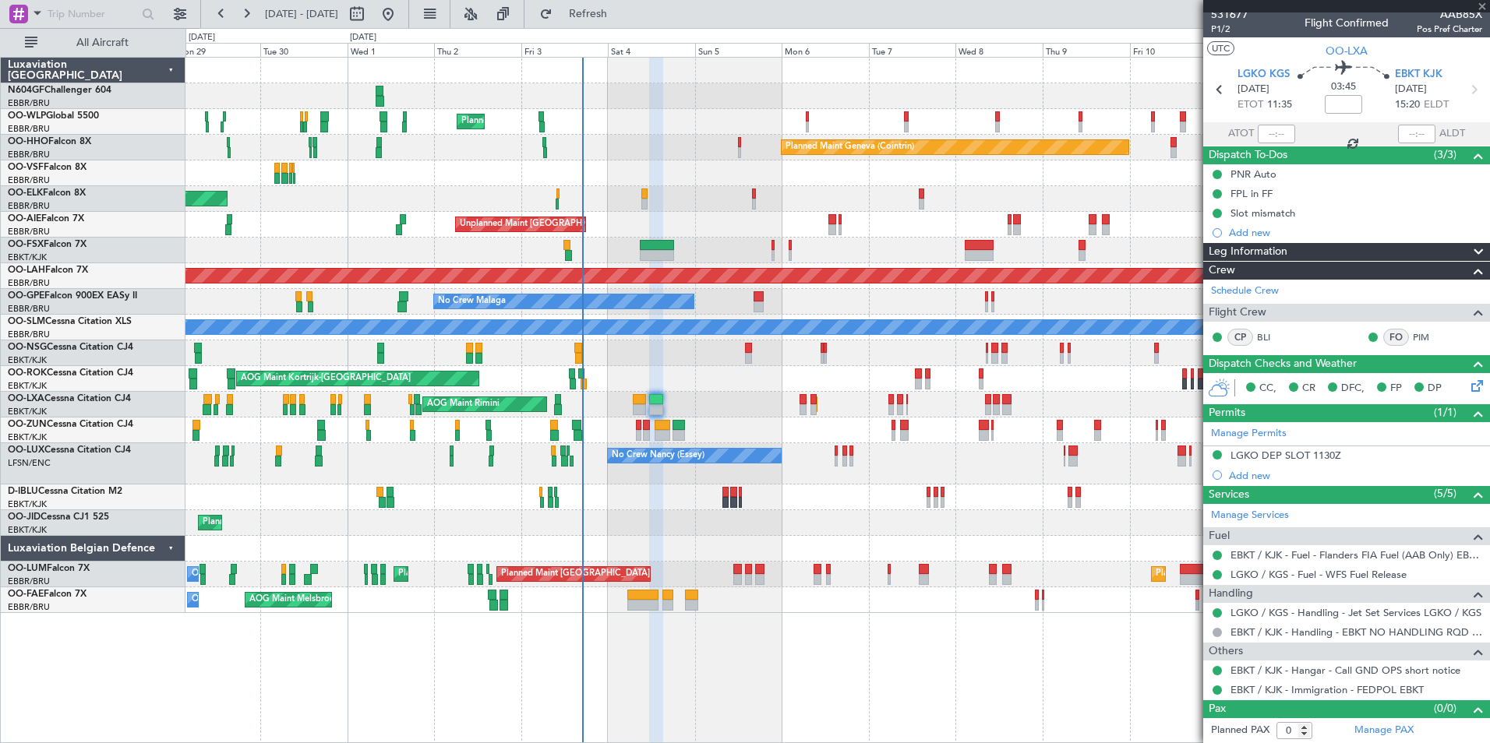
type input "+00:20"
type input "2"
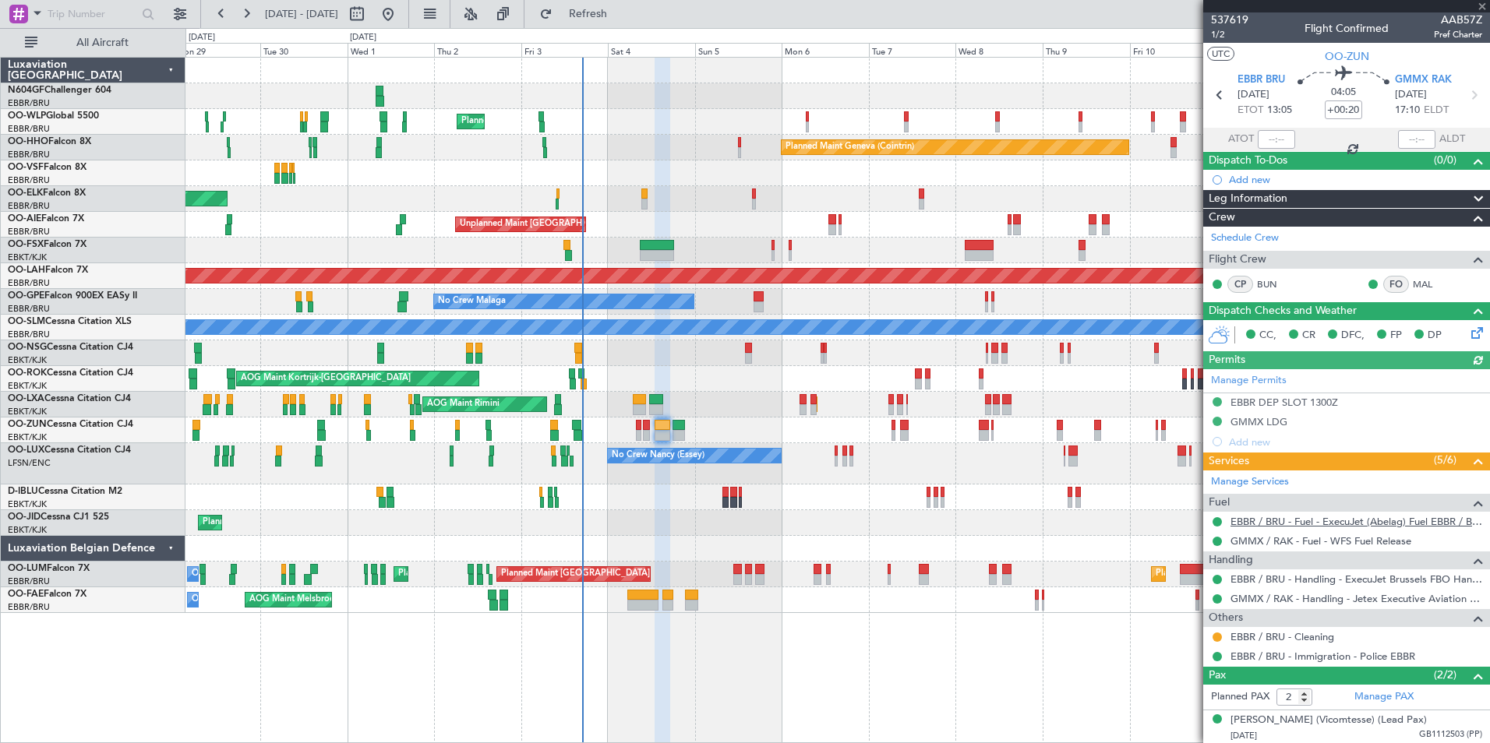
scroll to position [68, 0]
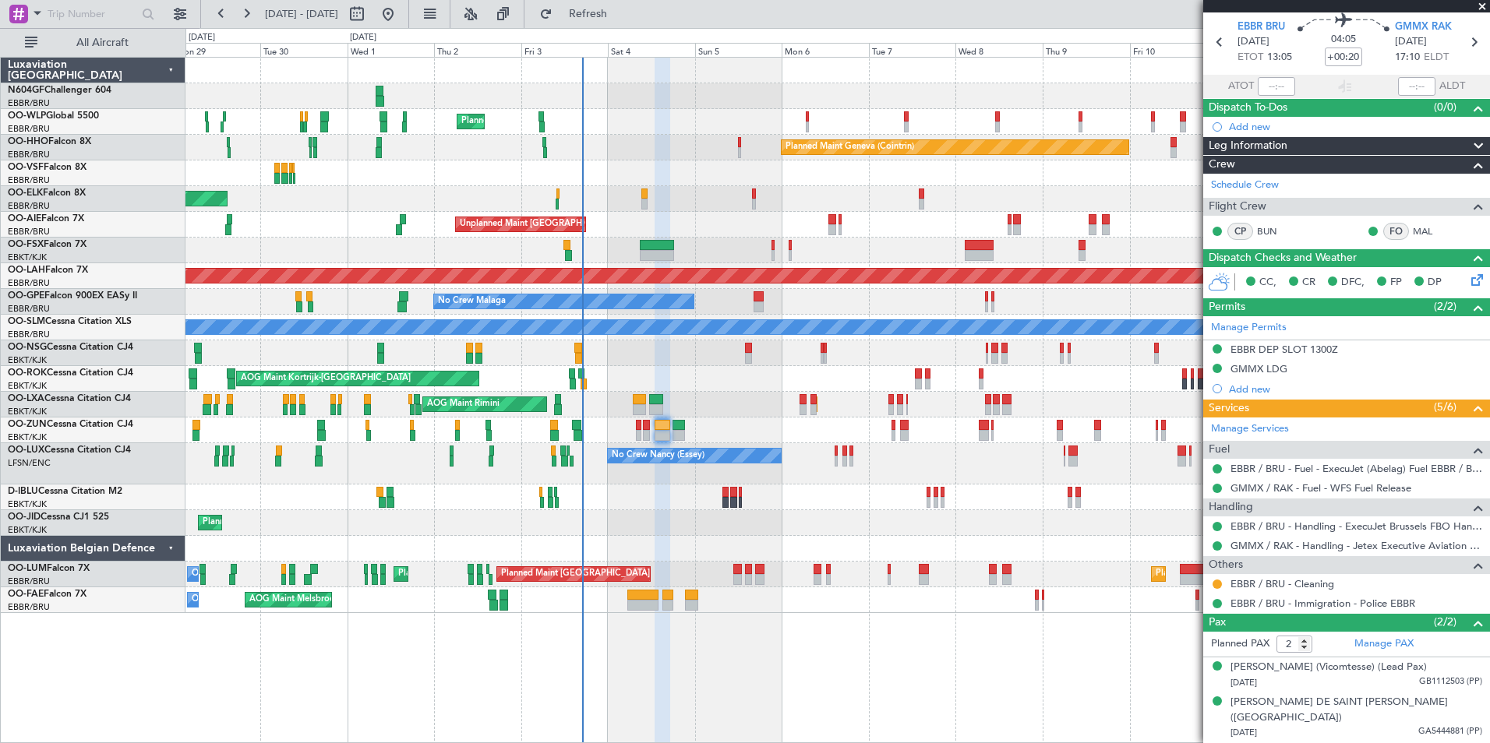
click at [981, 209] on div "Planned Maint Kortrijk-[GEOGRAPHIC_DATA]" at bounding box center [836, 199] width 1303 height 26
click at [899, 446] on div "No Crew [PERSON_NAME] ([PERSON_NAME]) No Crew [PERSON_NAME] ([PERSON_NAME])" at bounding box center [836, 463] width 1303 height 41
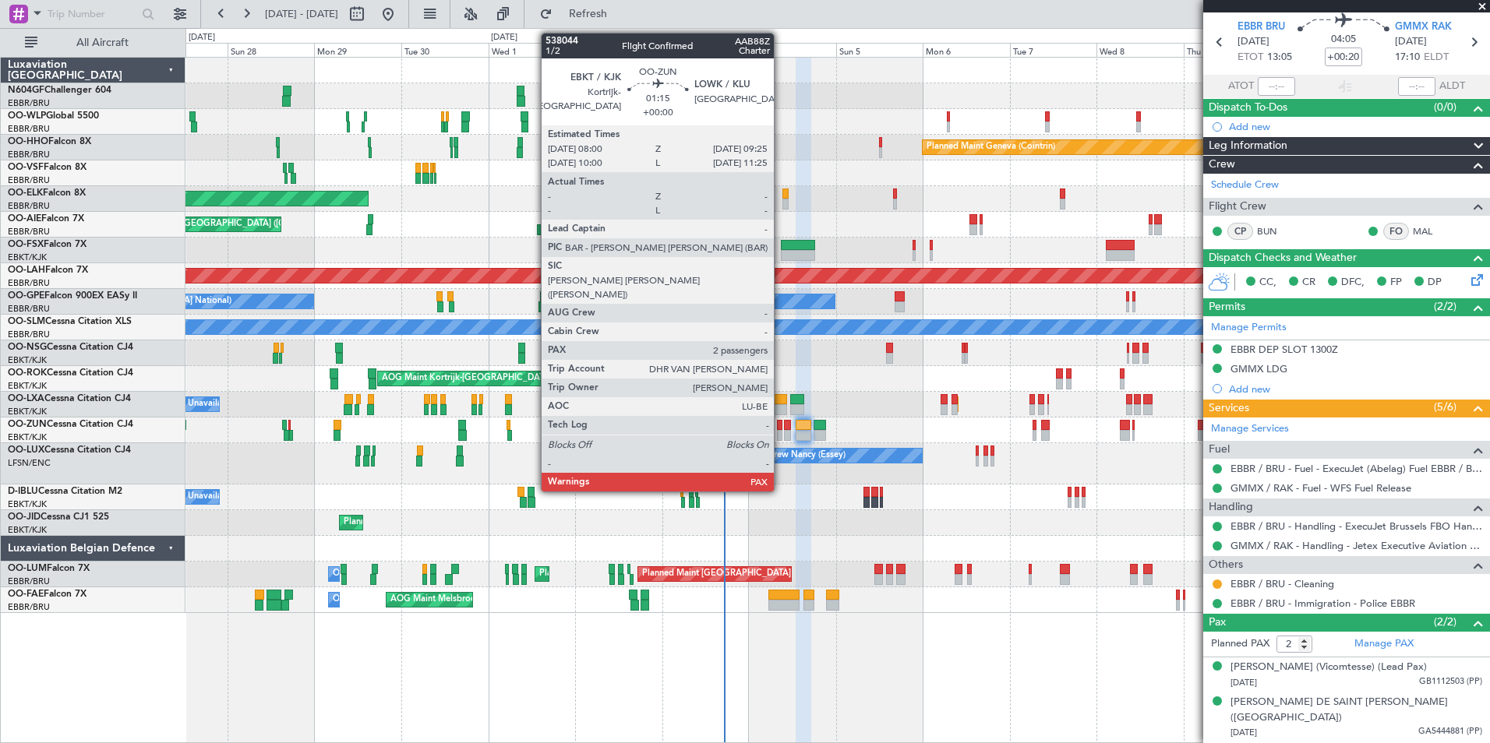
click at [781, 436] on div at bounding box center [779, 435] width 5 height 11
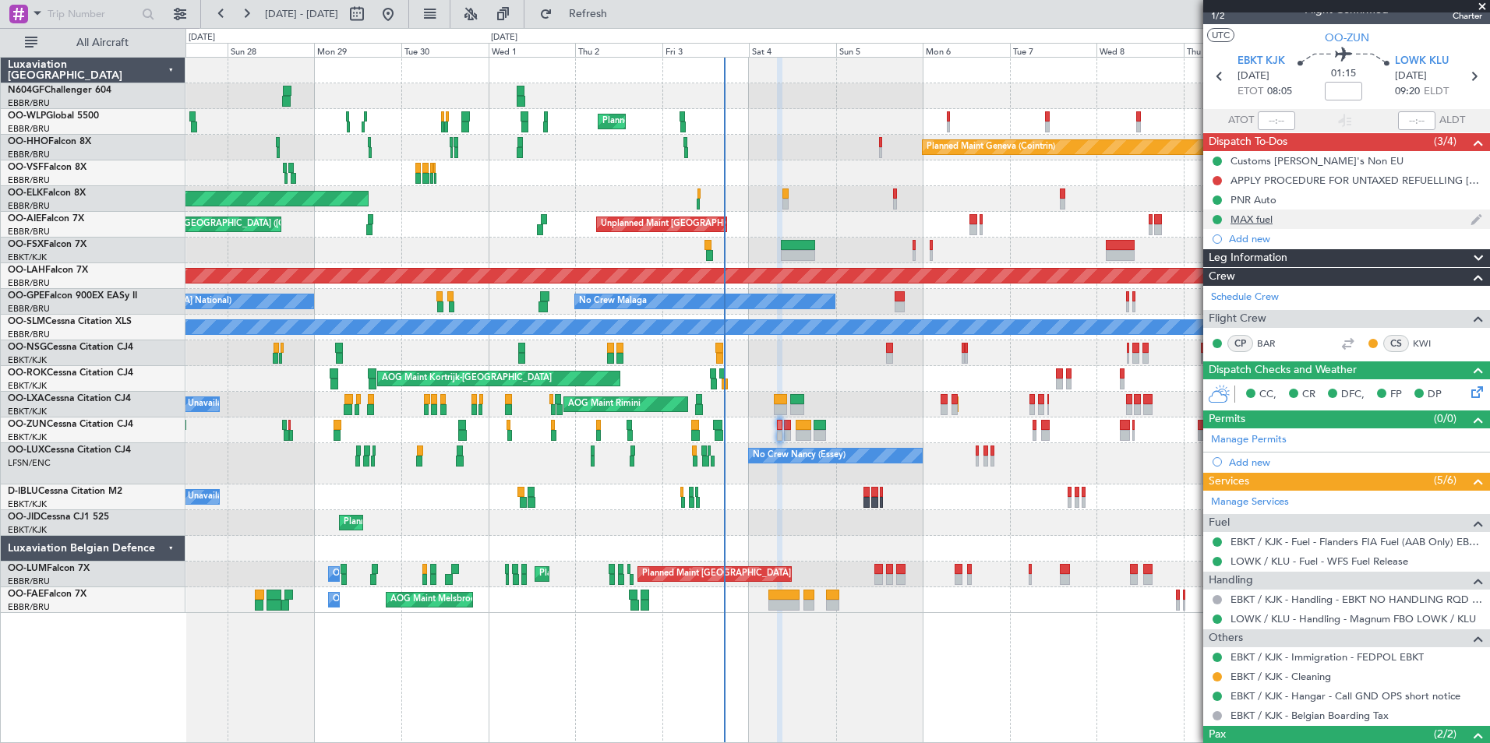
scroll to position [0, 0]
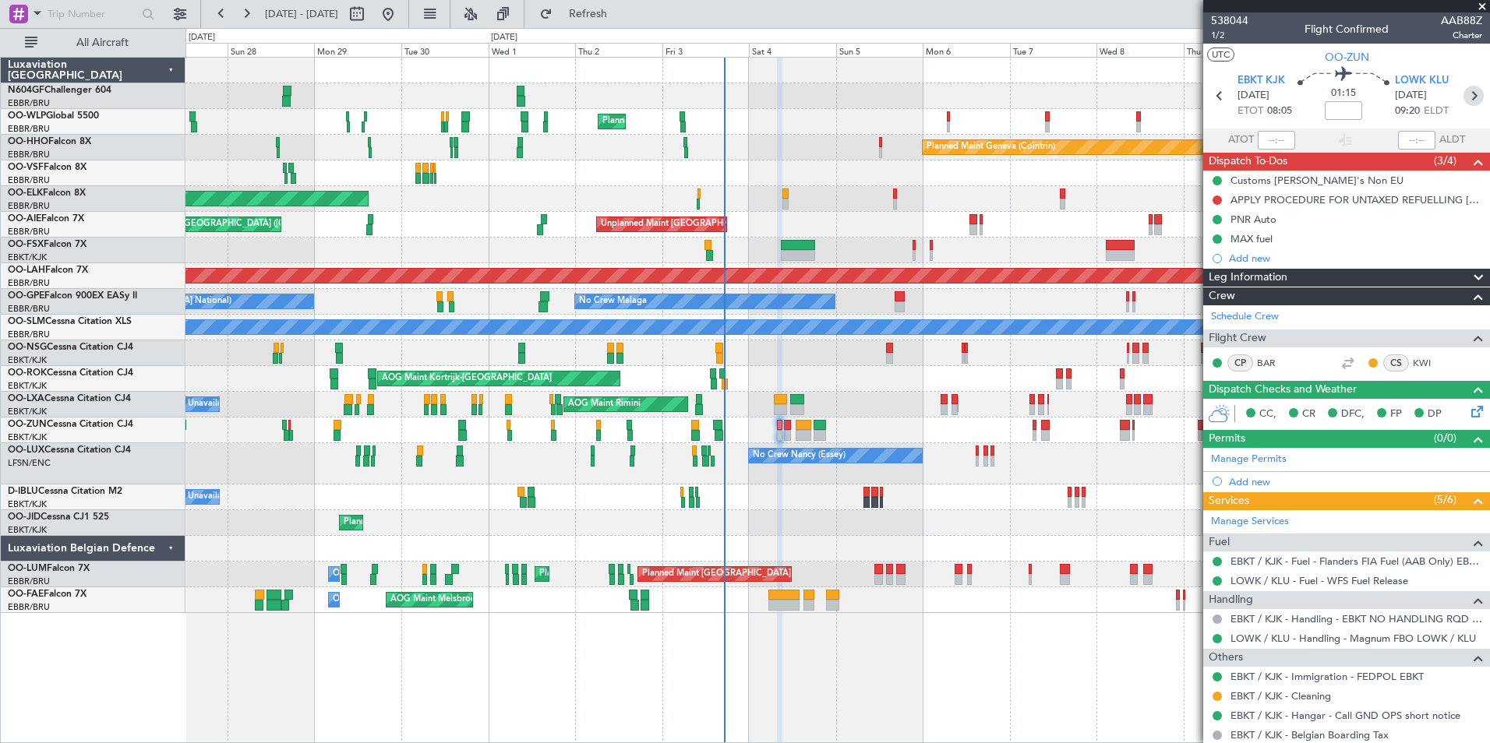
click at [1463, 101] on icon at bounding box center [1473, 96] width 20 height 20
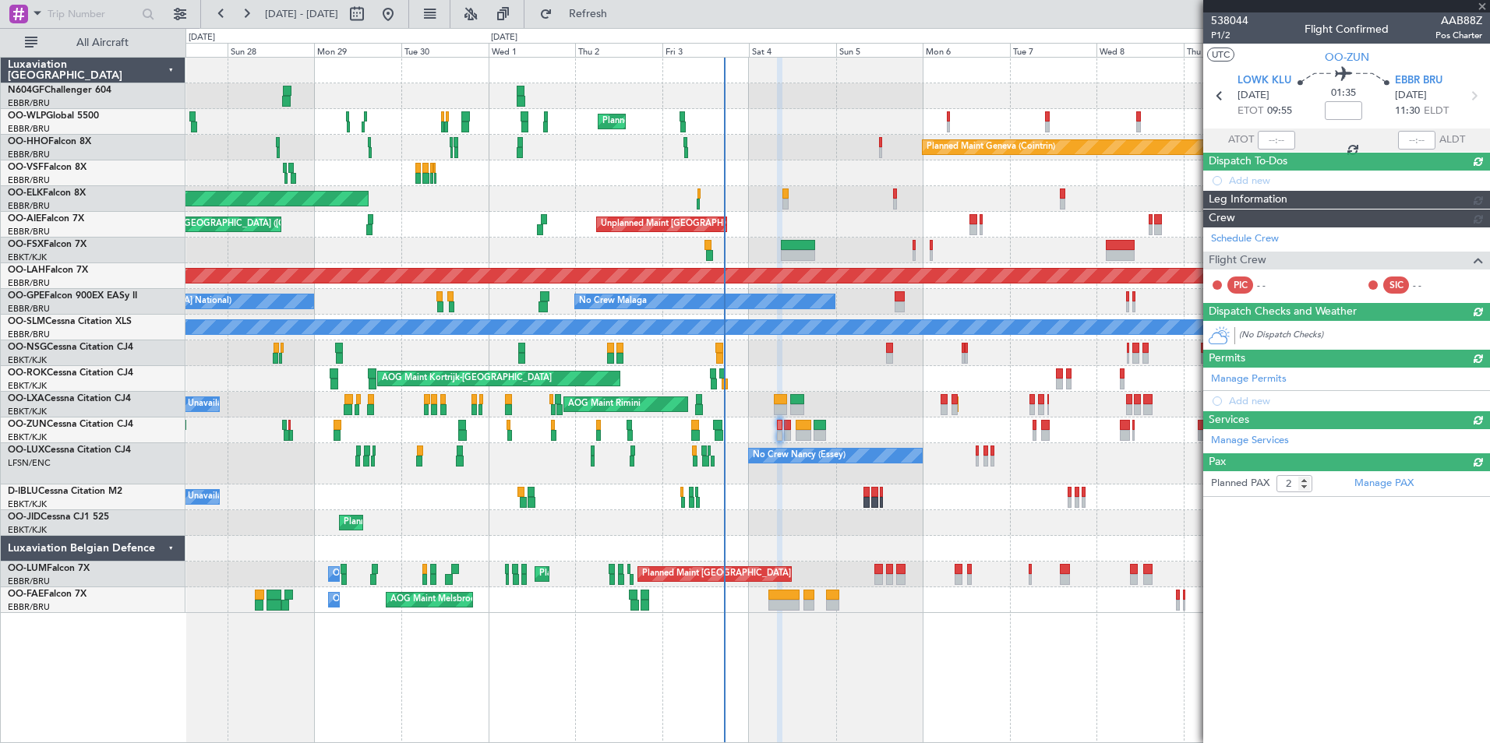
type input "+00:20"
type input "0"
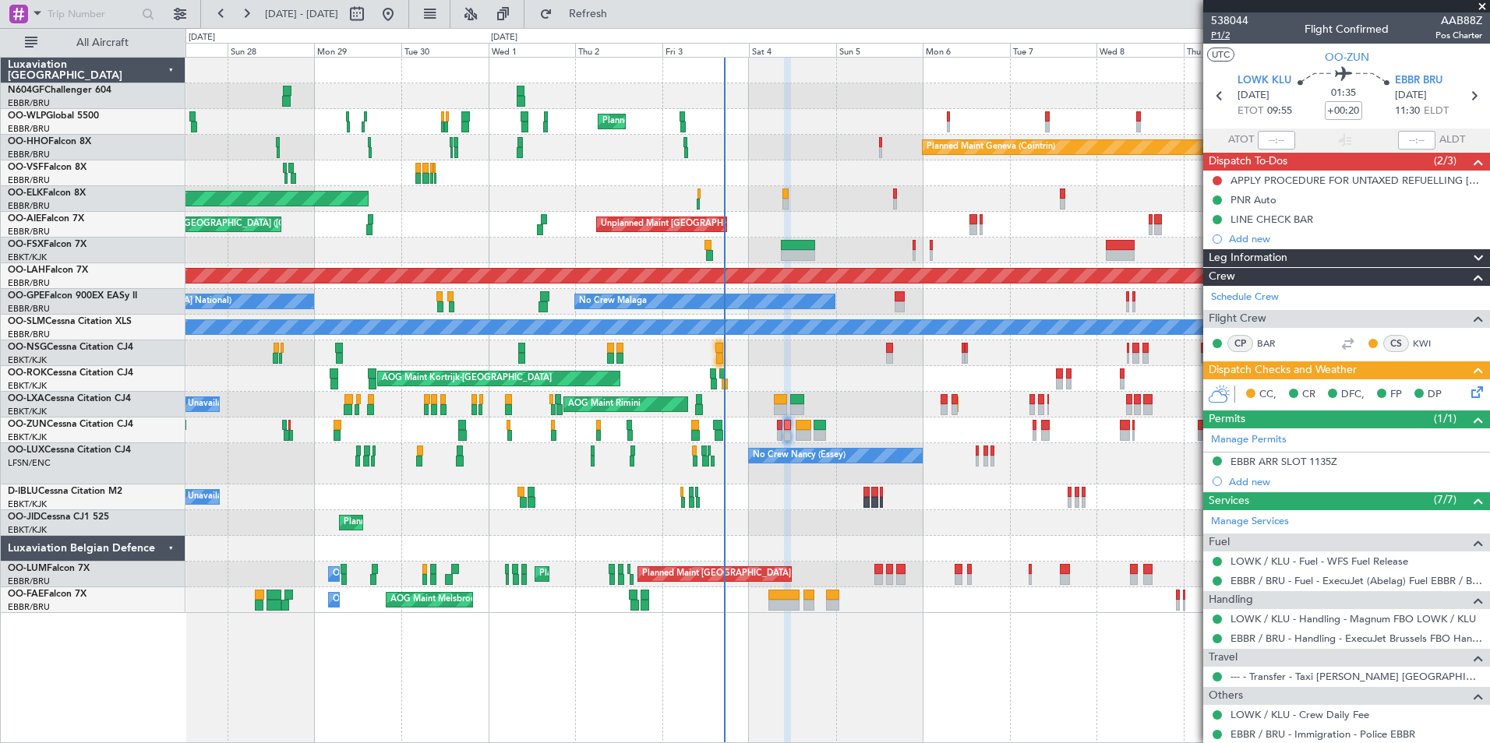
click at [1219, 37] on span "P1/2" at bounding box center [1229, 35] width 37 height 13
click at [1452, 389] on div "CC, CR DFC, FP DP" at bounding box center [1353, 394] width 229 height 23
click at [1468, 396] on icon at bounding box center [1474, 389] width 12 height 12
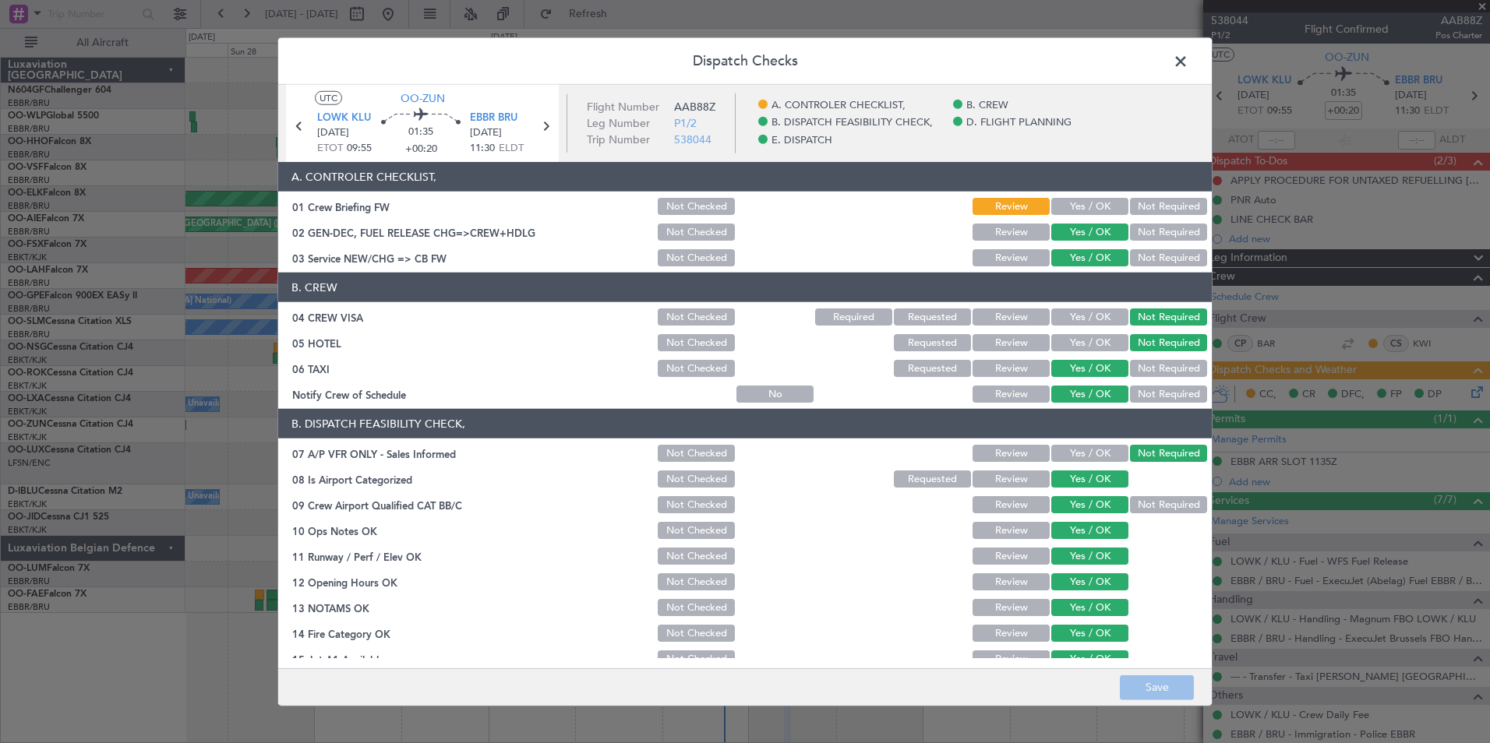
click at [1072, 210] on button "Yes / OK" at bounding box center [1089, 206] width 77 height 17
click at [1167, 683] on button "Save" at bounding box center [1157, 687] width 74 height 25
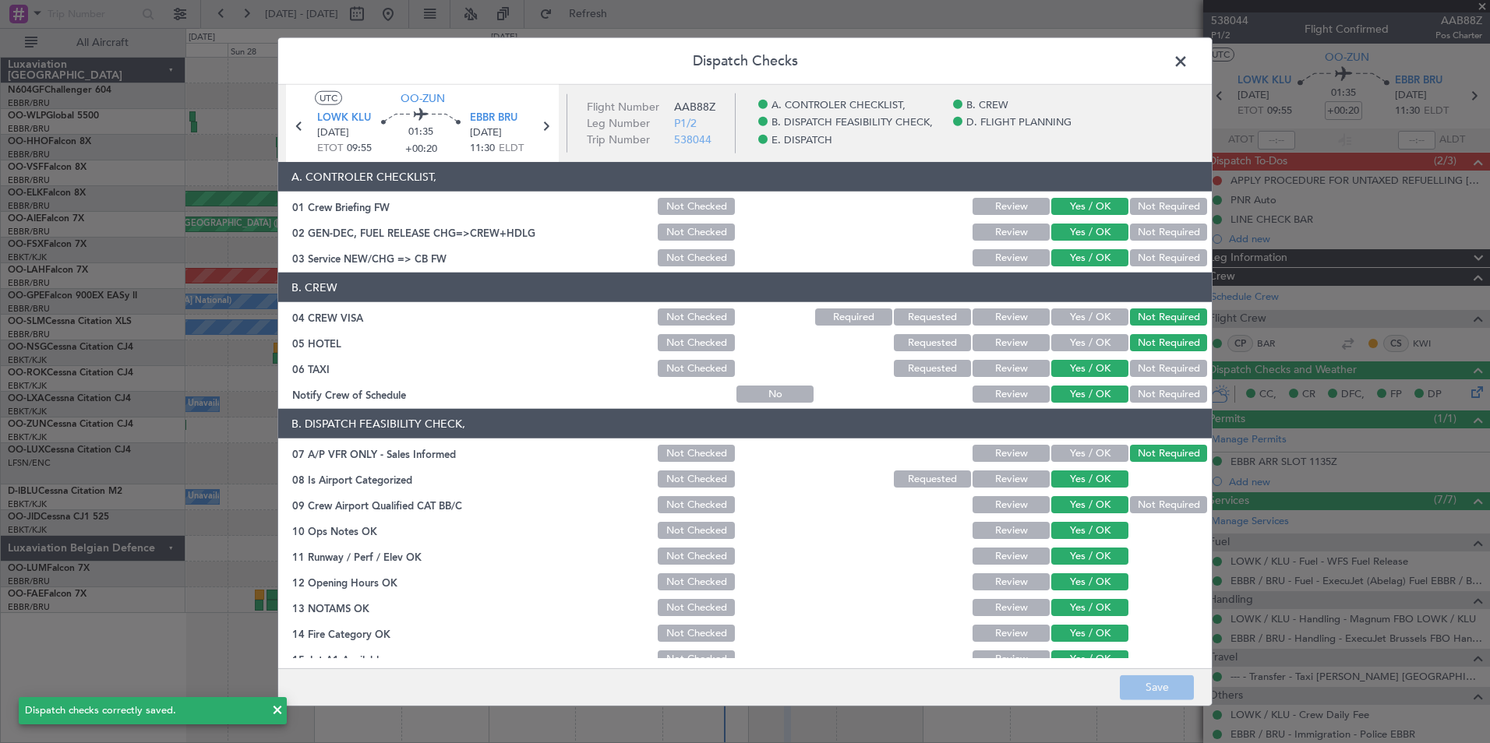
click at [1188, 69] on span at bounding box center [1188, 65] width 0 height 31
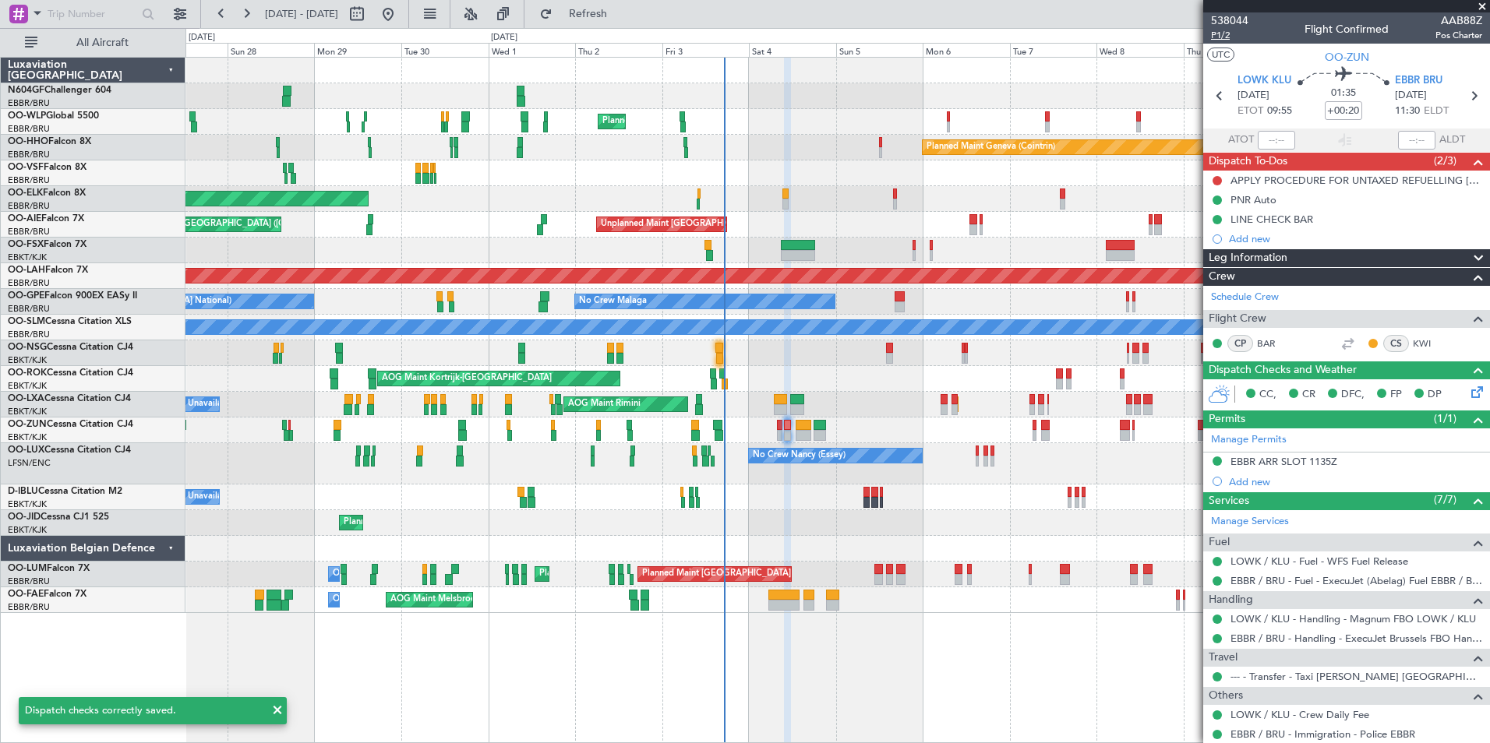
click at [1229, 40] on span "P1/2" at bounding box center [1229, 35] width 37 height 13
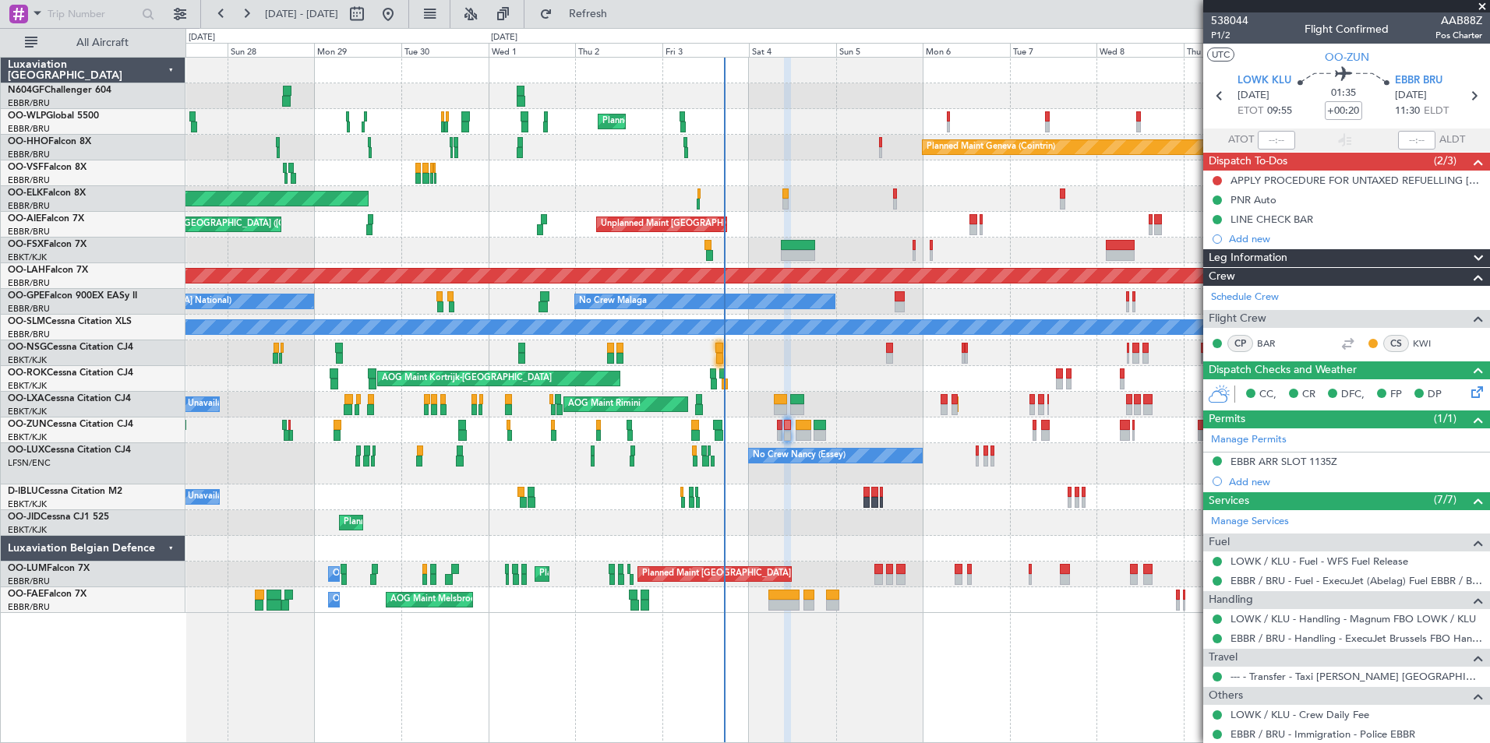
scroll to position [44, 0]
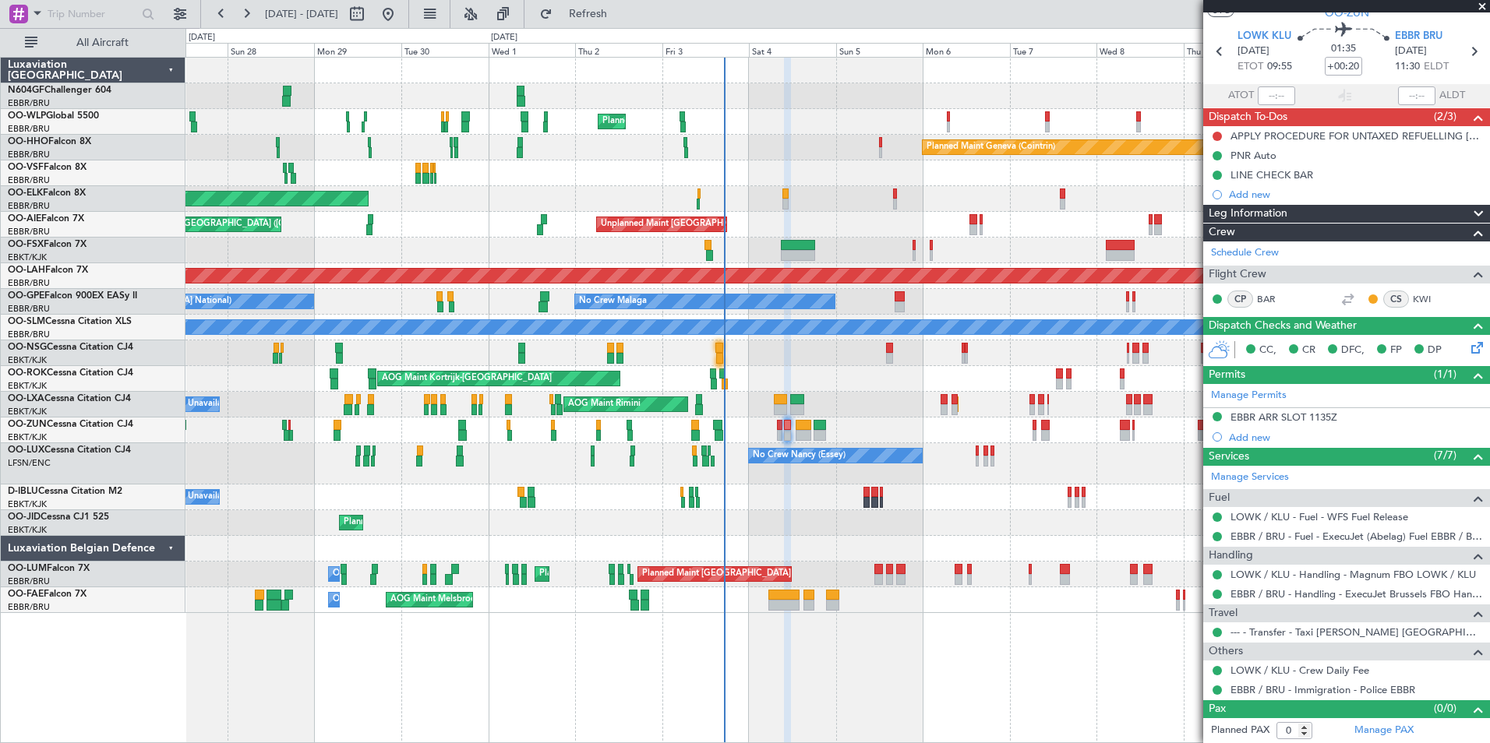
click at [725, 358] on div "Planned Maint [GEOGRAPHIC_DATA] ([GEOGRAPHIC_DATA])" at bounding box center [836, 353] width 1303 height 26
click at [719, 358] on div at bounding box center [719, 358] width 7 height 11
type input "15:11"
type input "8"
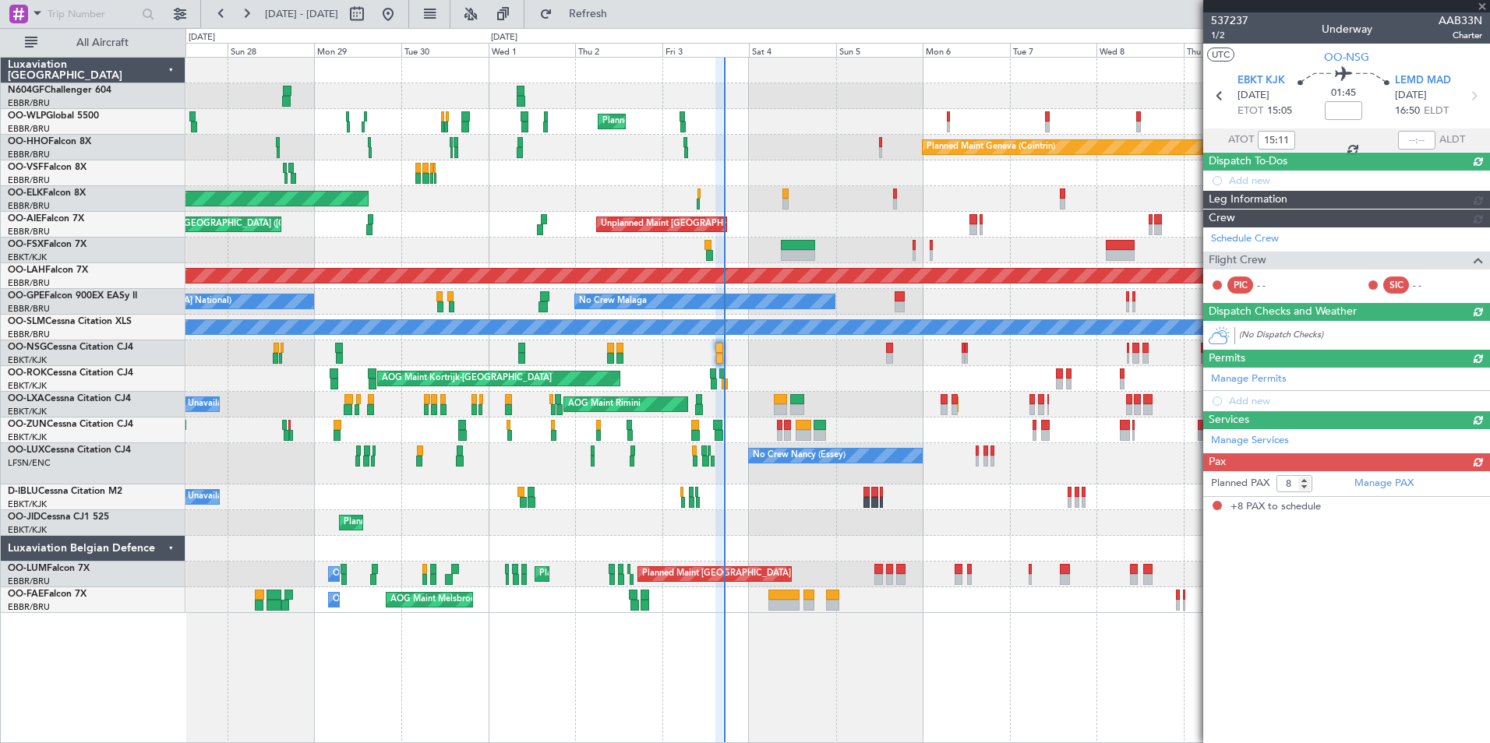
scroll to position [0, 0]
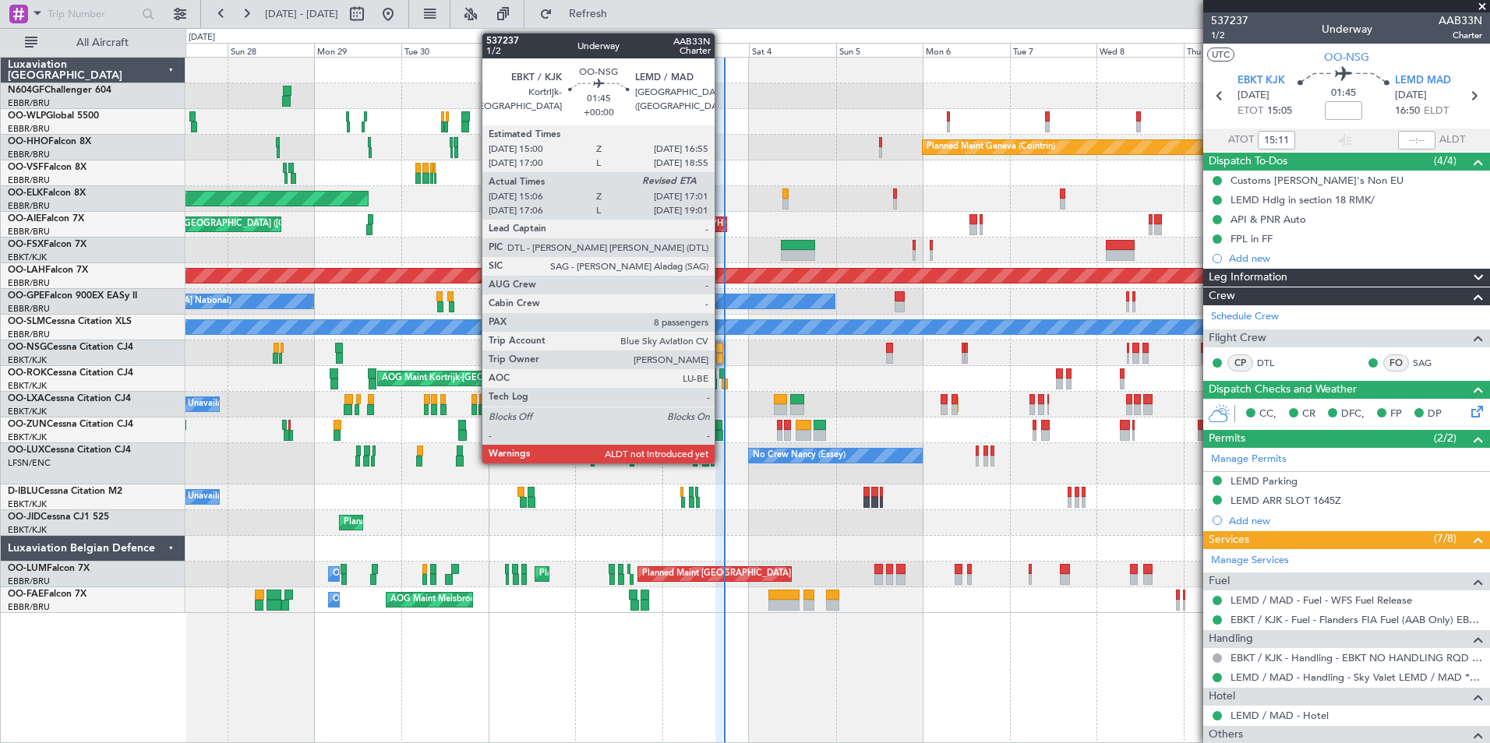
click at [721, 351] on div at bounding box center [718, 348] width 7 height 11
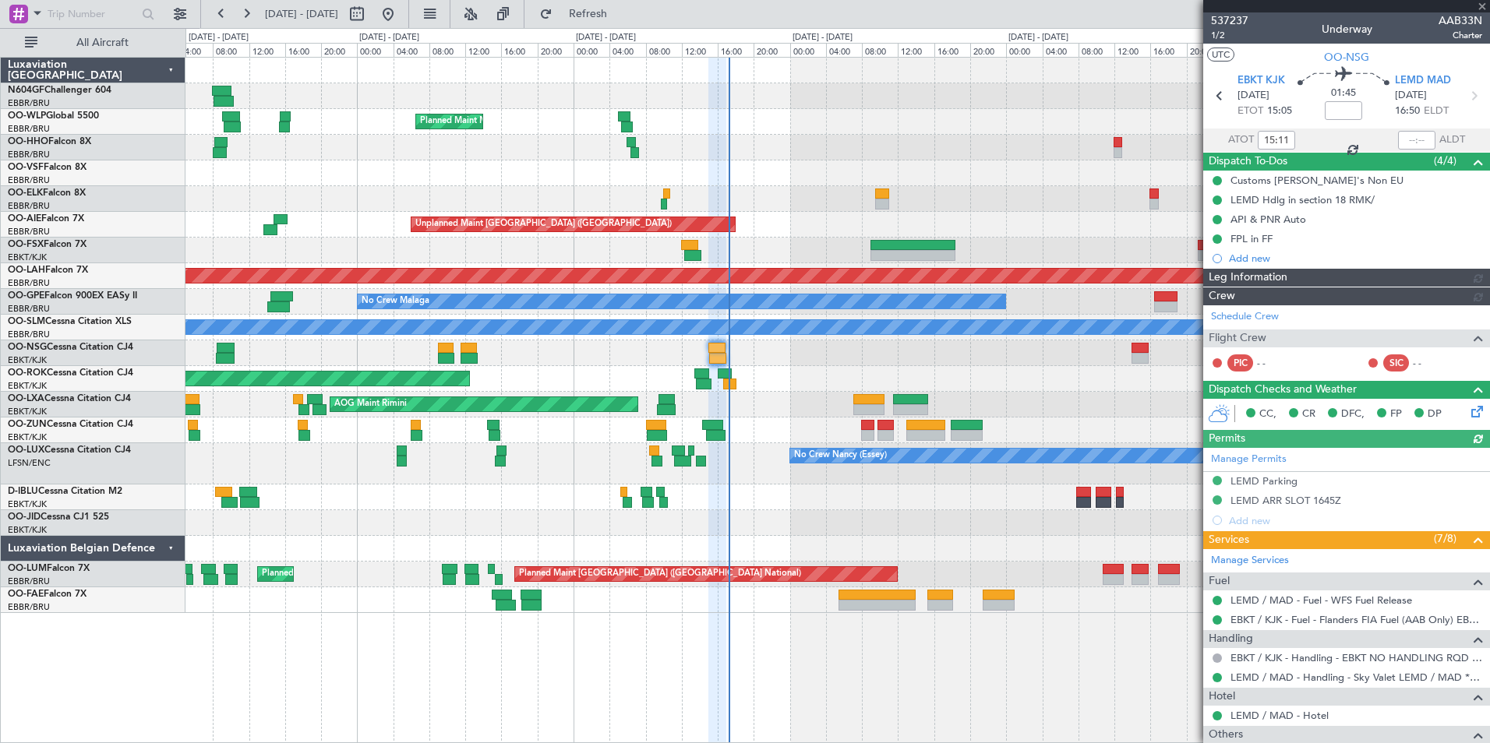
click at [1413, 136] on div at bounding box center [1416, 140] width 37 height 19
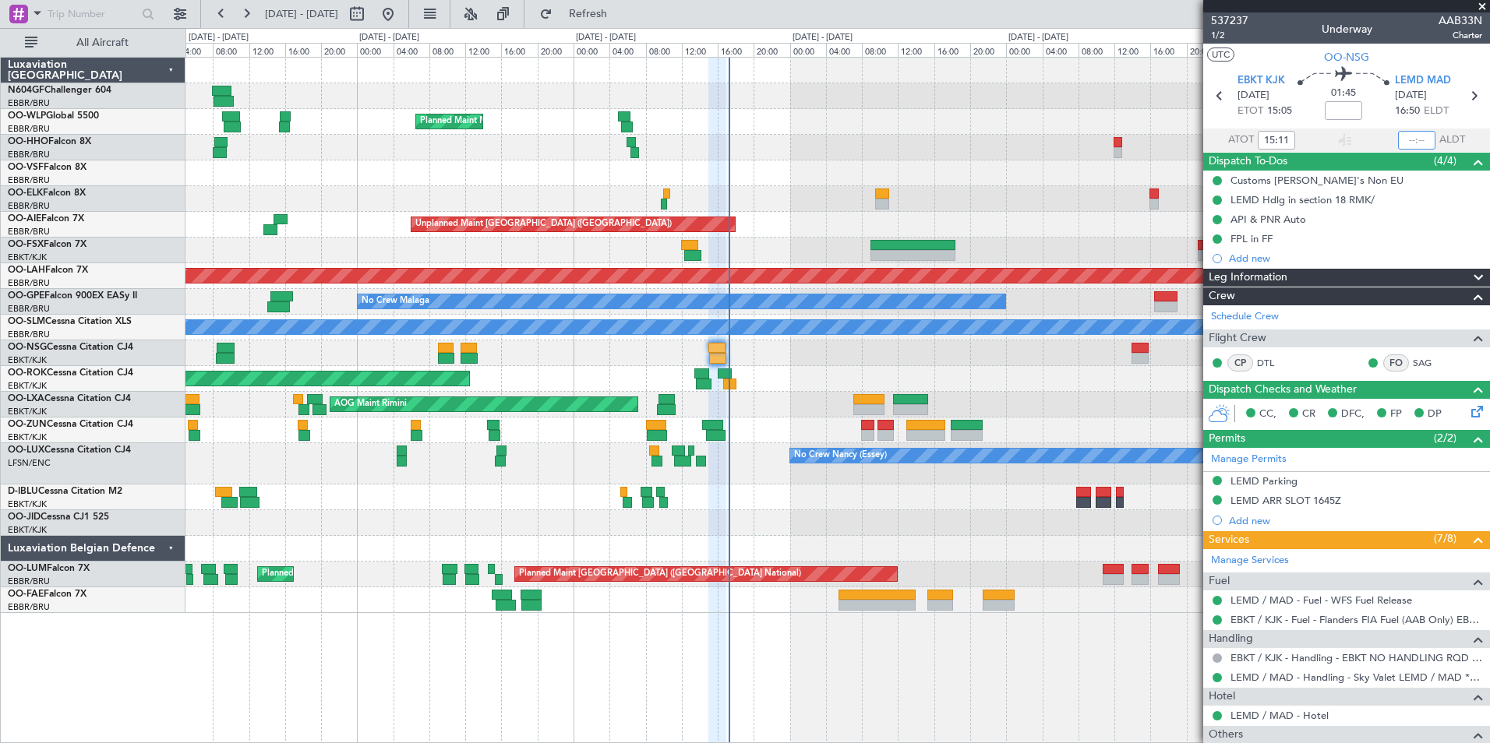
click at [1404, 140] on input "text" at bounding box center [1416, 140] width 37 height 19
click at [1044, 188] on div at bounding box center [836, 199] width 1303 height 26
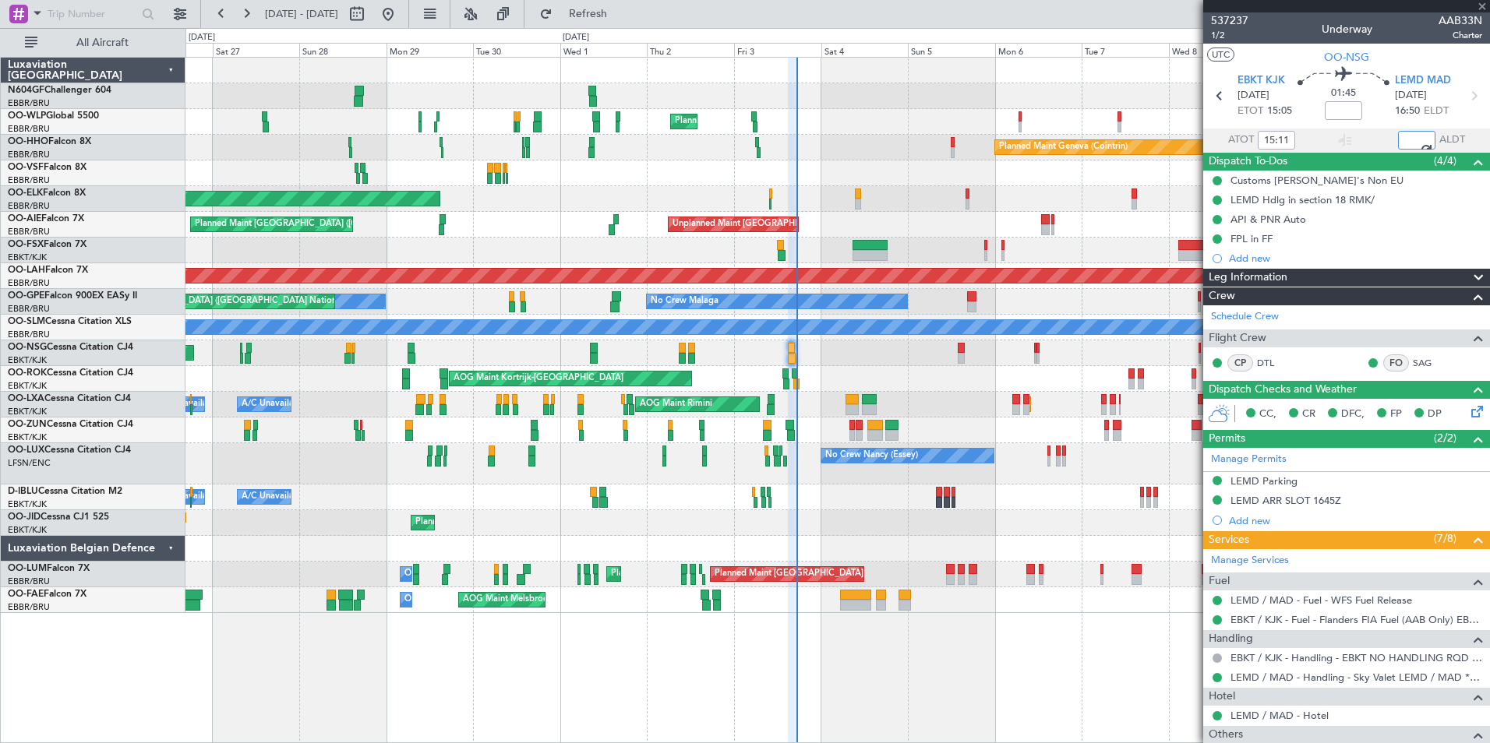
click at [841, 423] on div at bounding box center [836, 431] width 1303 height 26
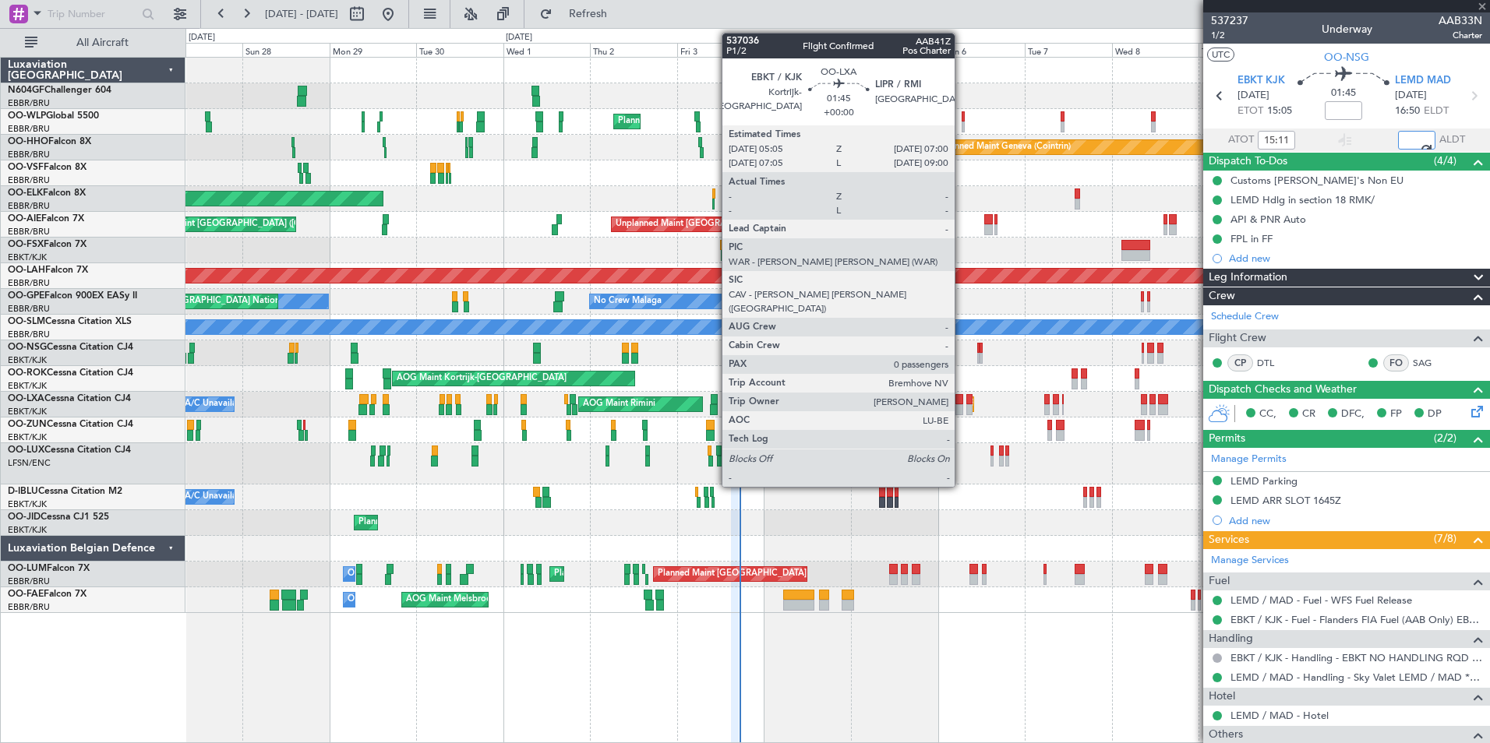
click at [961, 403] on div at bounding box center [958, 399] width 7 height 11
type input "16:59"
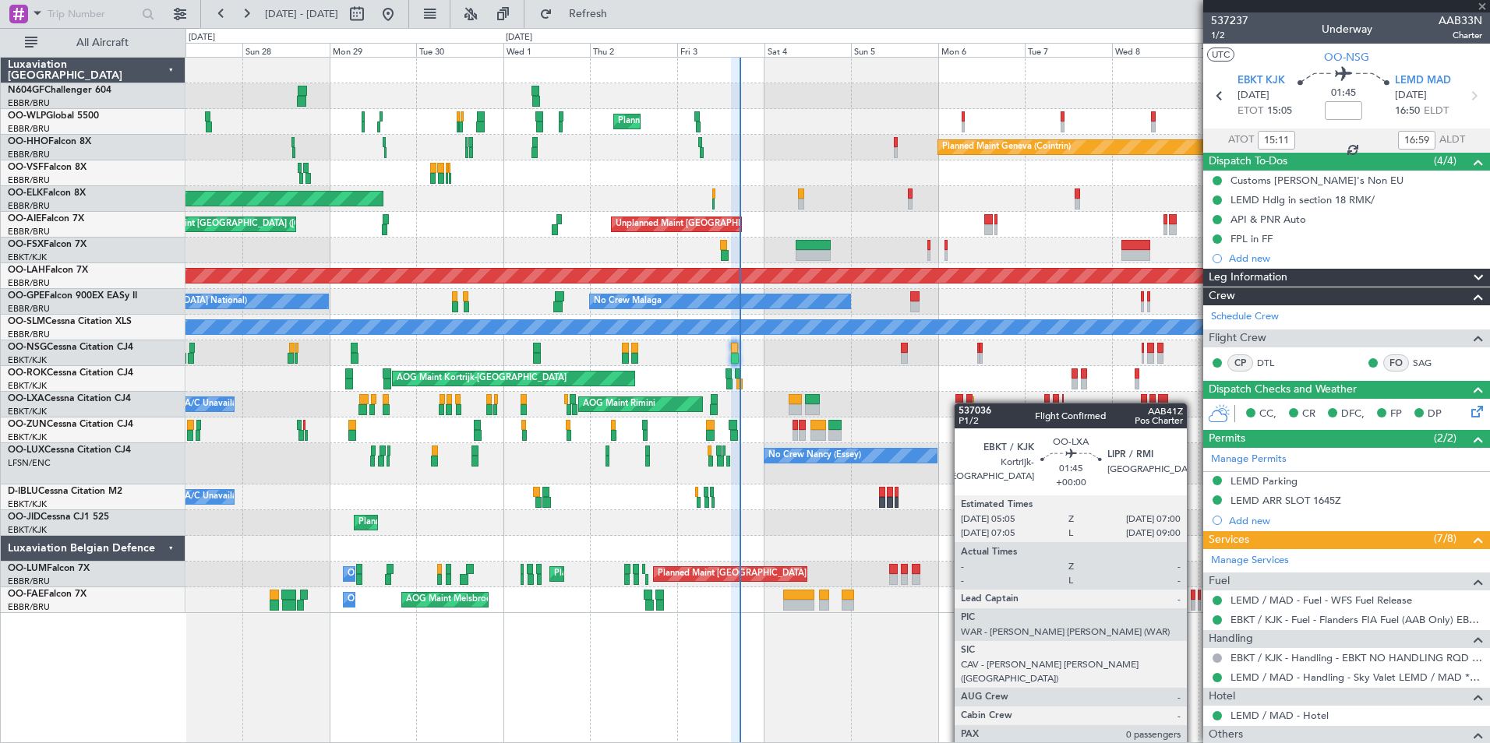
type input "0"
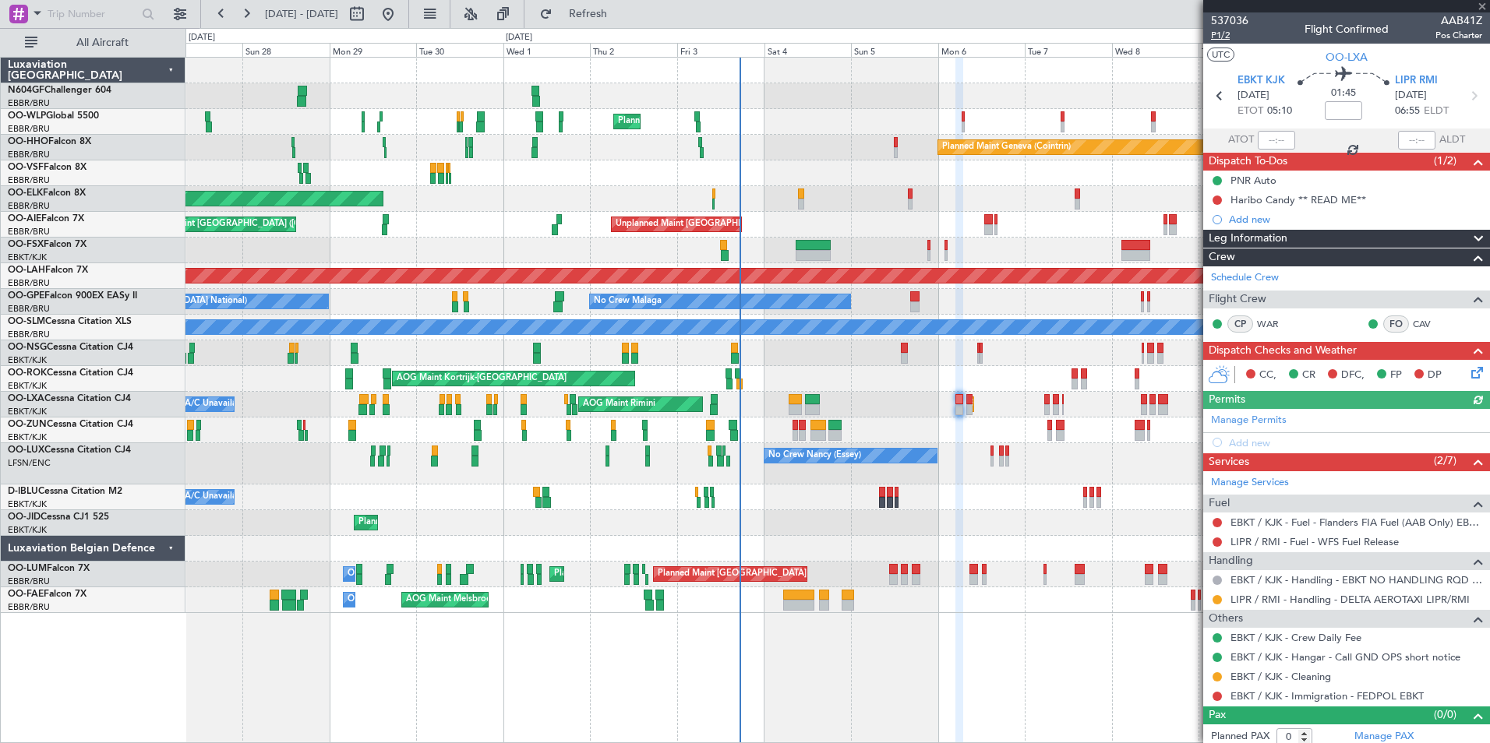
click at [1224, 35] on span "P1/2" at bounding box center [1229, 35] width 37 height 13
click at [626, 7] on button "Refresh" at bounding box center [578, 14] width 93 height 25
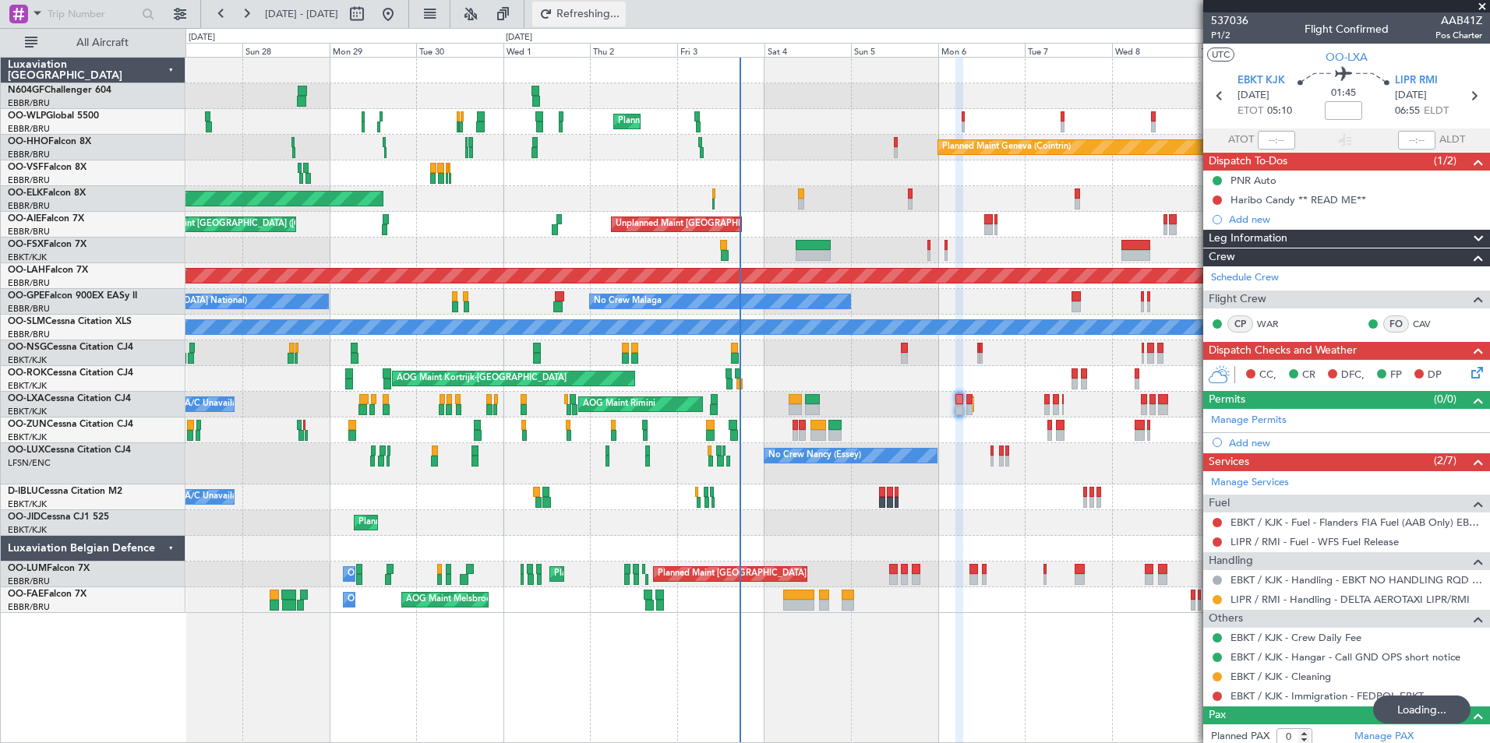
click at [621, 9] on span "Refreshing..." at bounding box center [588, 14] width 65 height 11
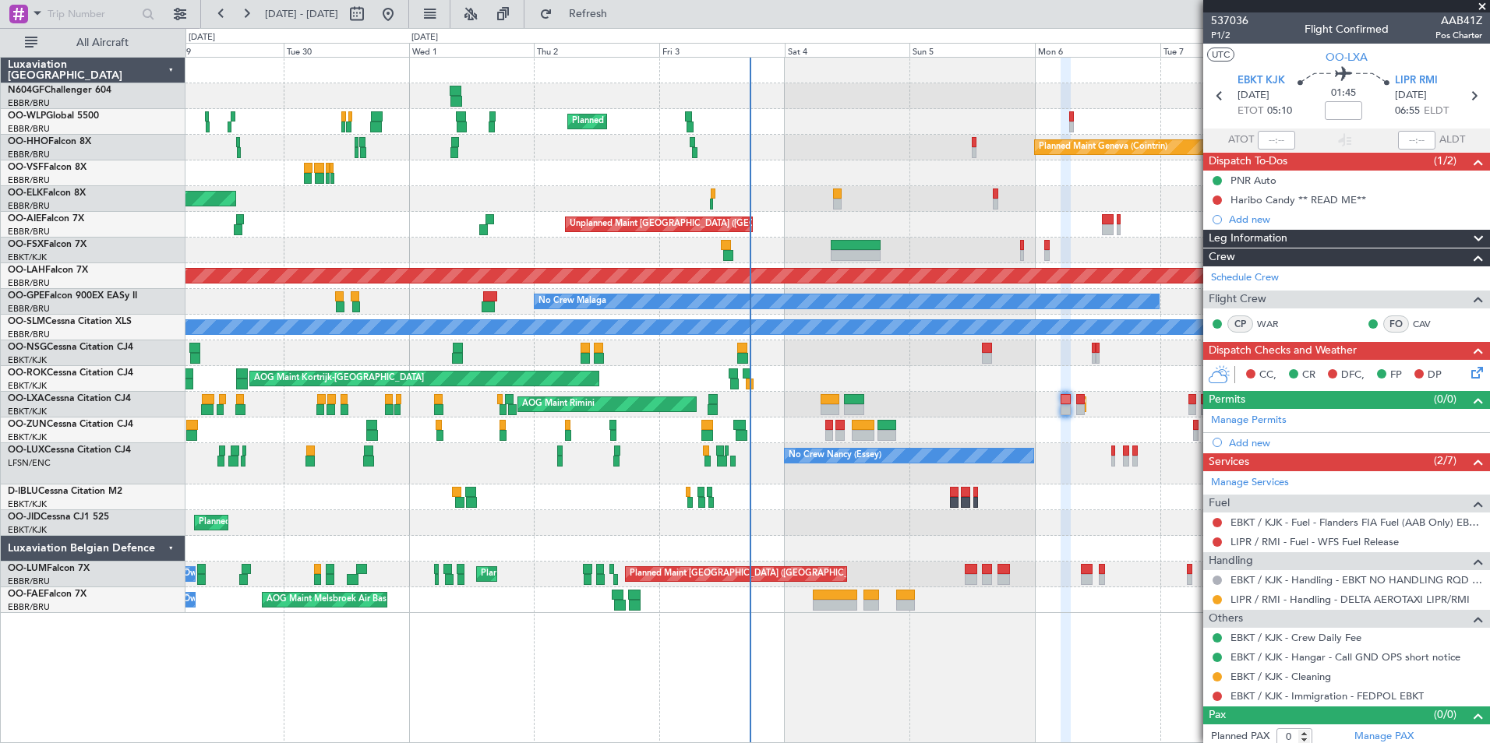
click at [885, 357] on div "Planned Maint [GEOGRAPHIC_DATA] ([GEOGRAPHIC_DATA])" at bounding box center [836, 353] width 1303 height 26
click at [906, 365] on div "Planned Maint [GEOGRAPHIC_DATA] ([GEOGRAPHIC_DATA])" at bounding box center [836, 353] width 1303 height 26
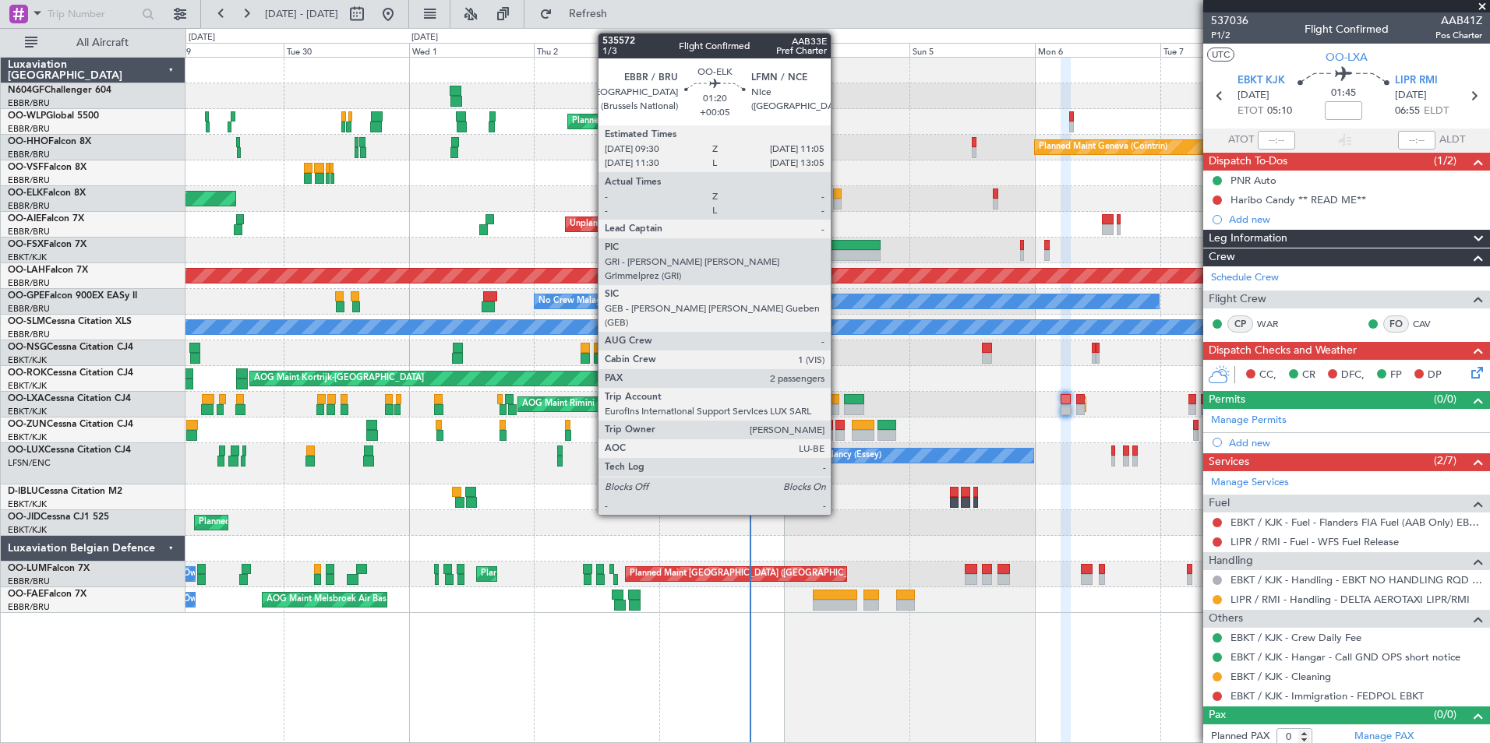
click at [838, 197] on div at bounding box center [837, 194] width 9 height 11
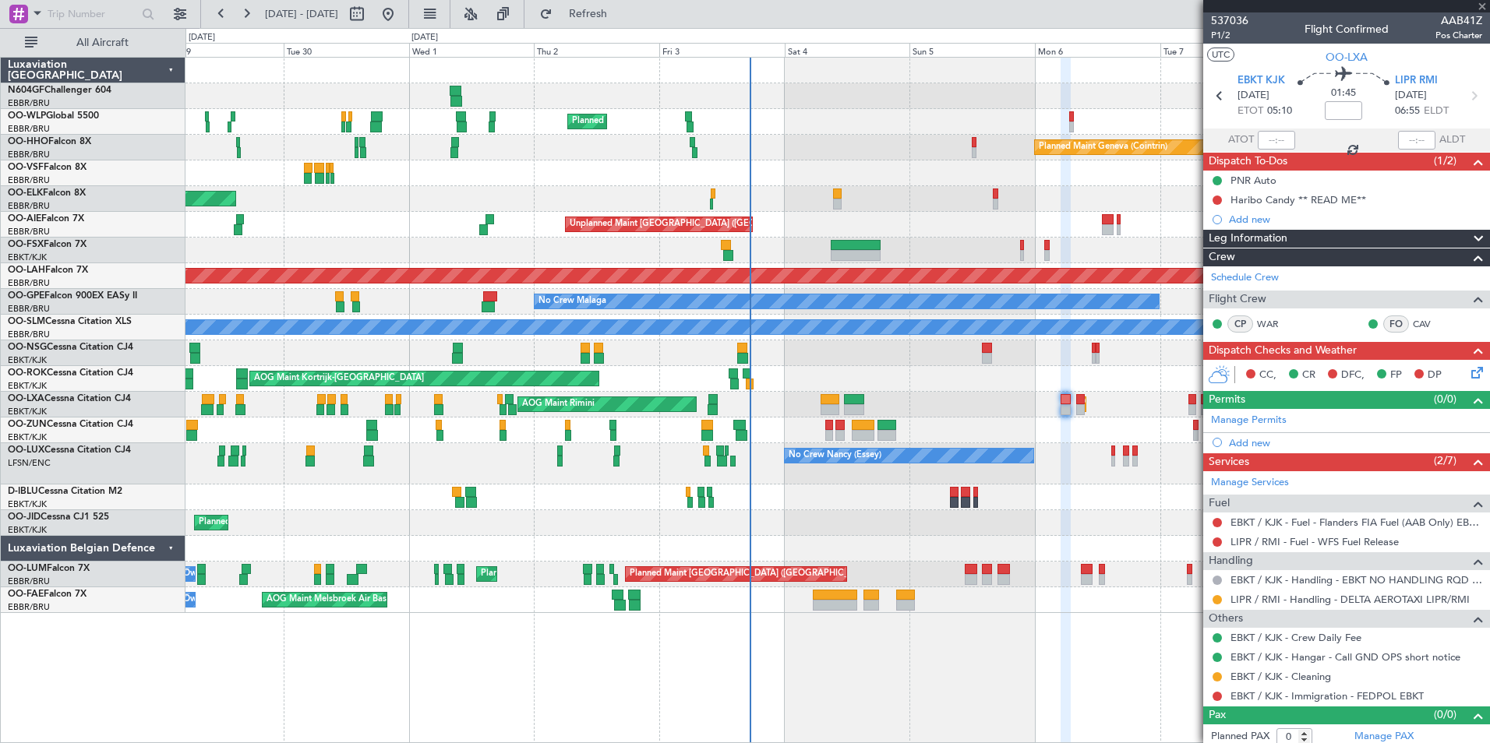
type input "+00:05"
type input "2"
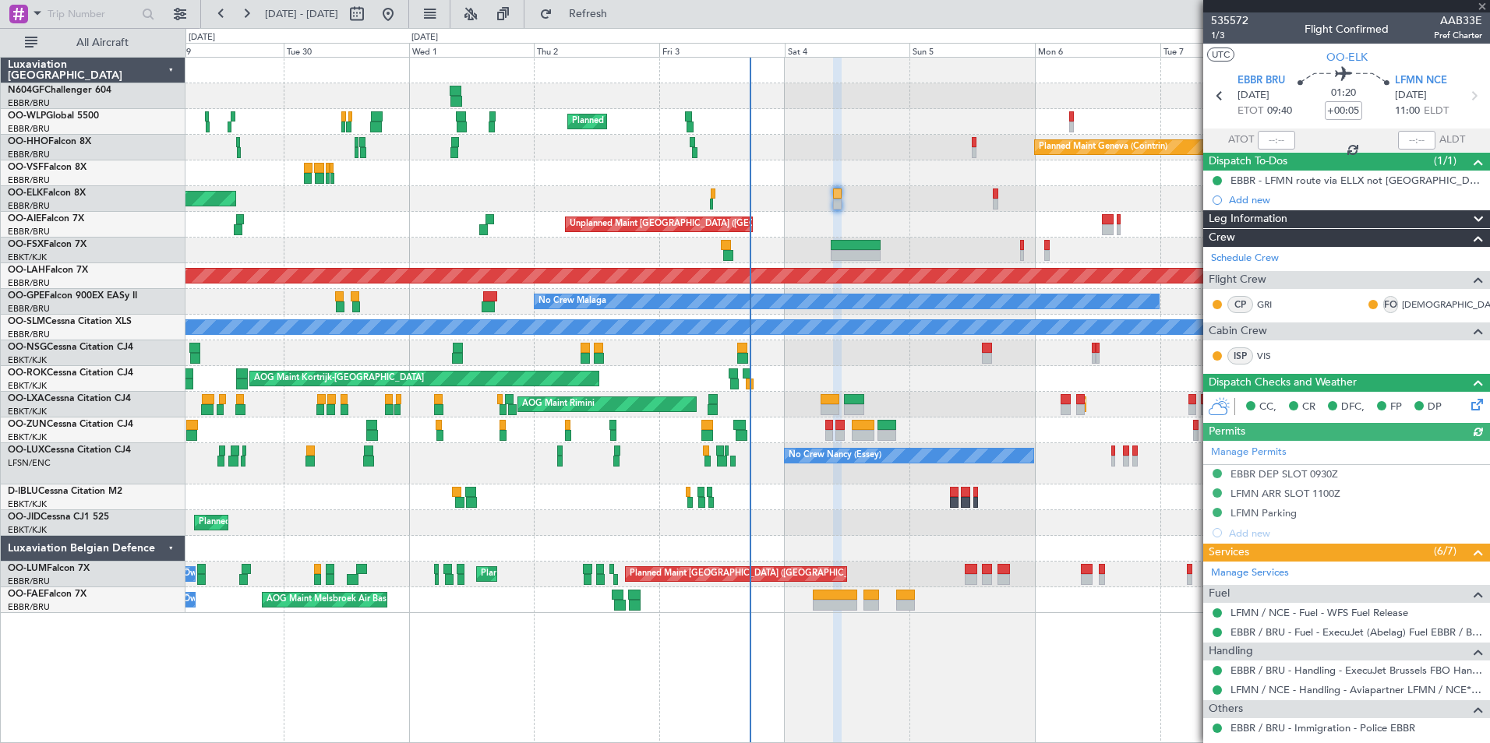
scroll to position [147, 0]
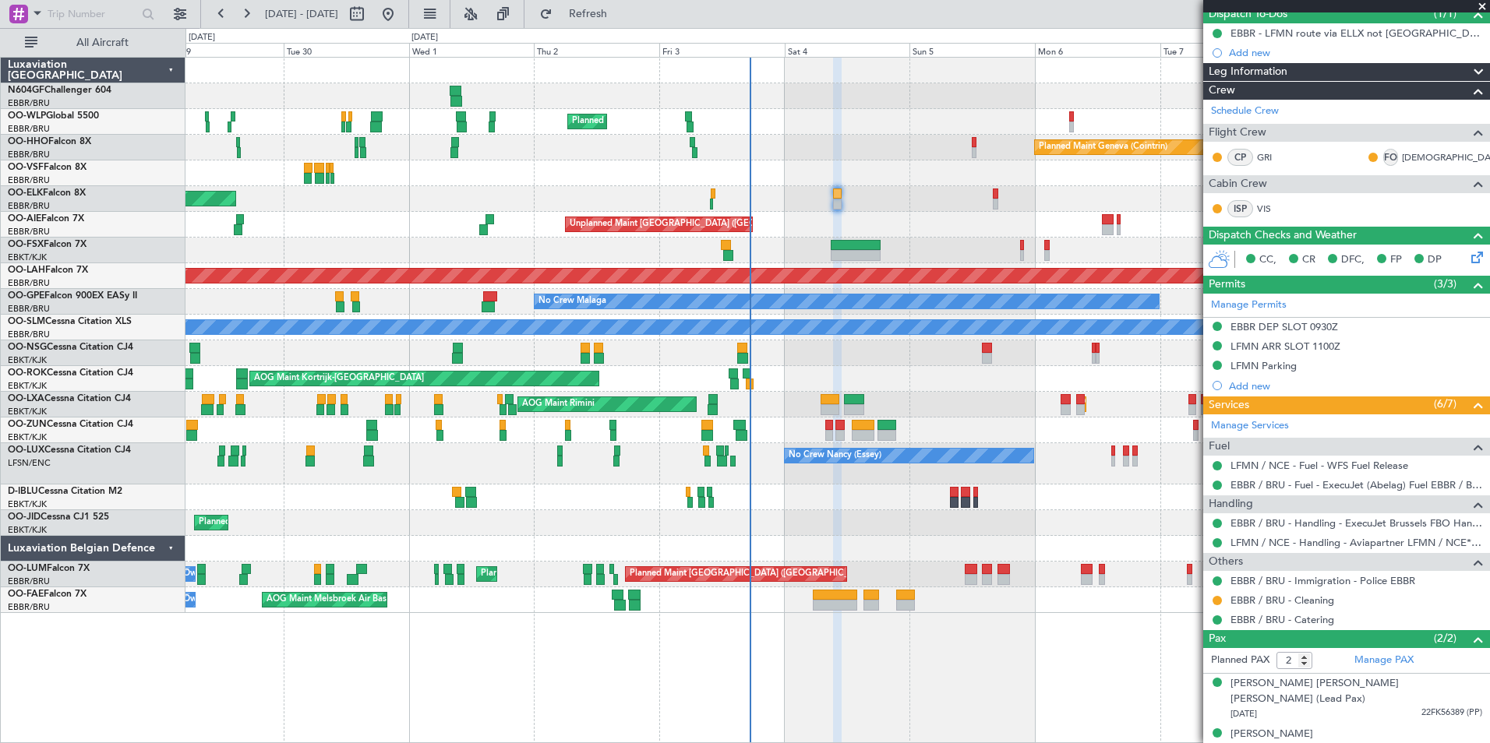
click at [658, 394] on div "Planned Maint Milan (Linate) Planned Maint Geneva ([GEOGRAPHIC_DATA]) Planned M…" at bounding box center [836, 336] width 1303 height 556
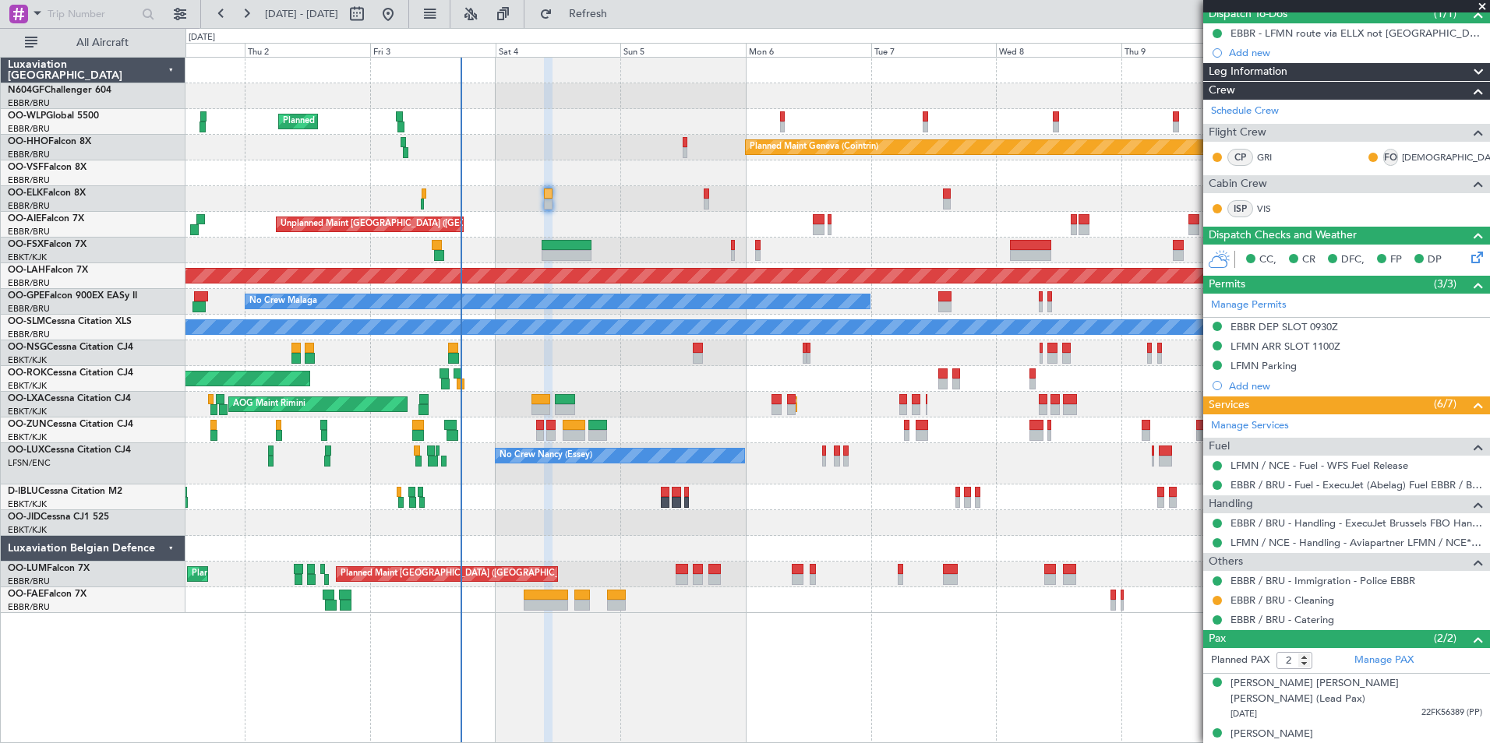
click at [1036, 384] on div "AOG Maint Kortrijk-[GEOGRAPHIC_DATA]" at bounding box center [836, 379] width 1303 height 26
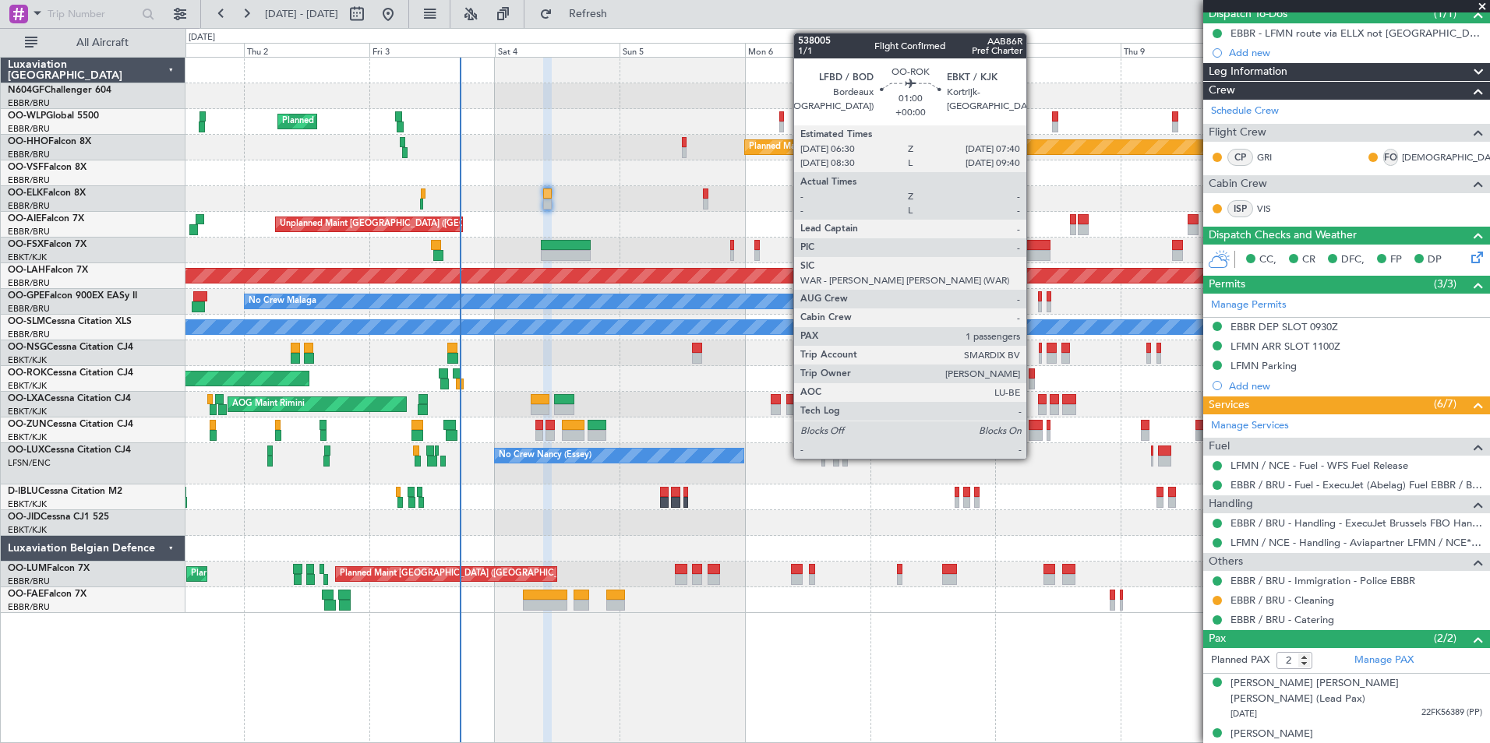
click at [1033, 382] on div at bounding box center [1031, 384] width 6 height 11
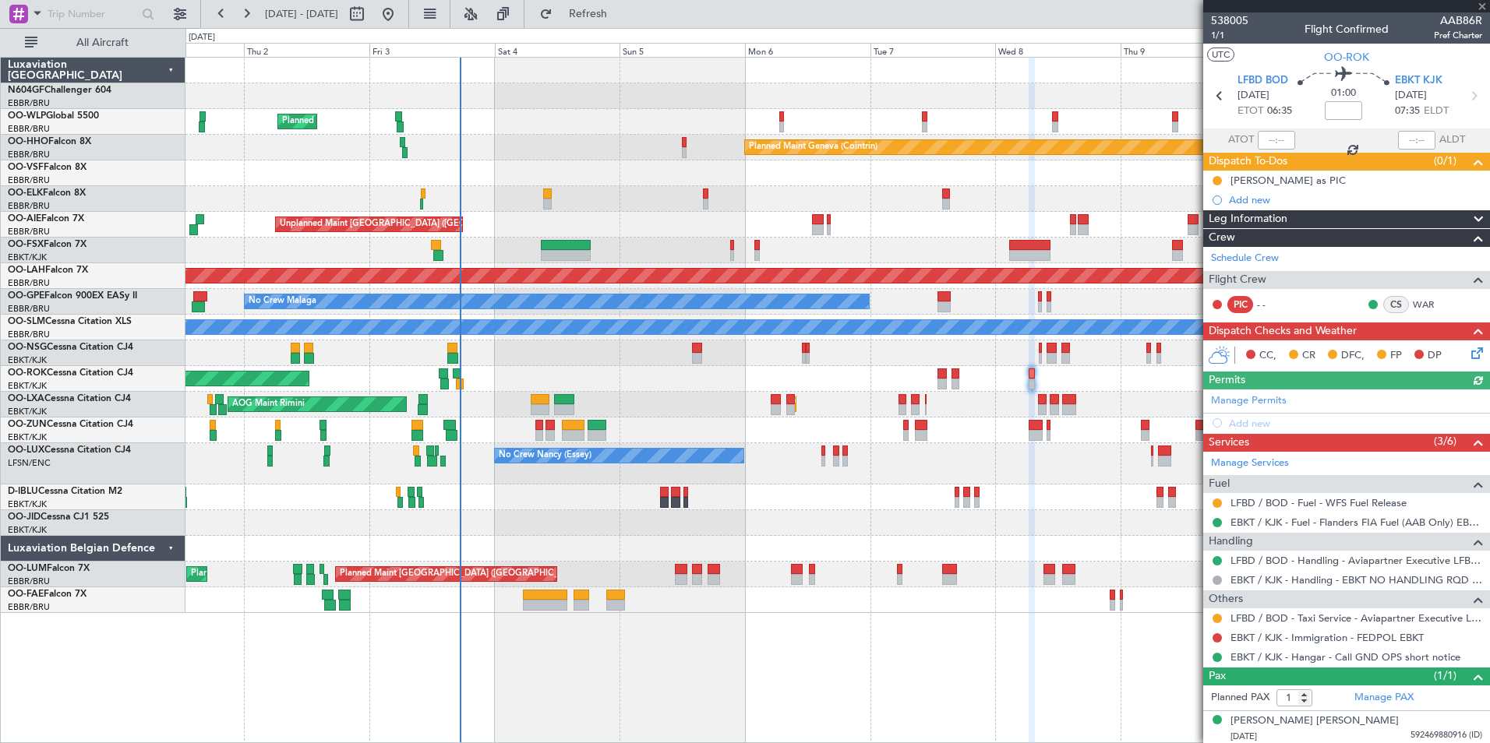
scroll to position [2, 0]
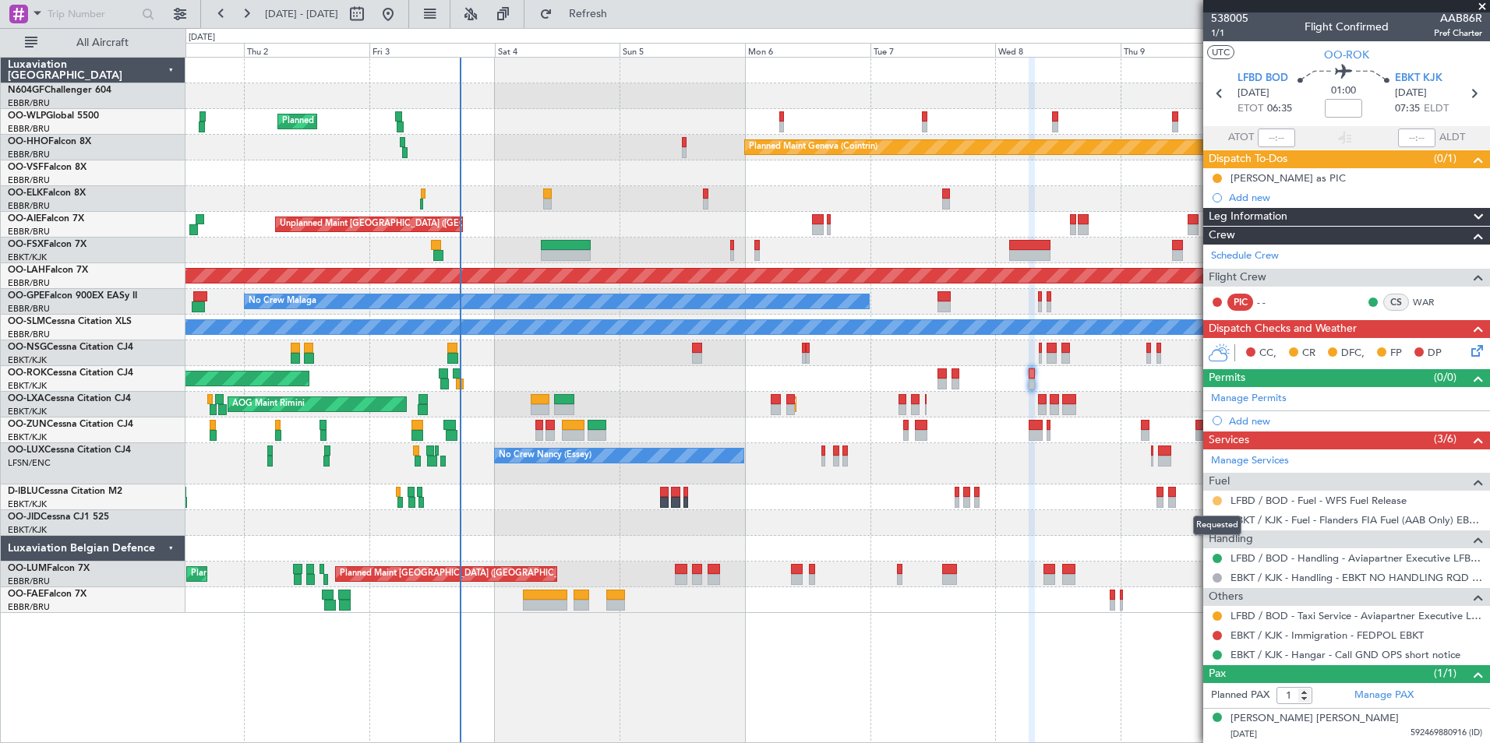
click at [1217, 499] on button at bounding box center [1216, 500] width 9 height 9
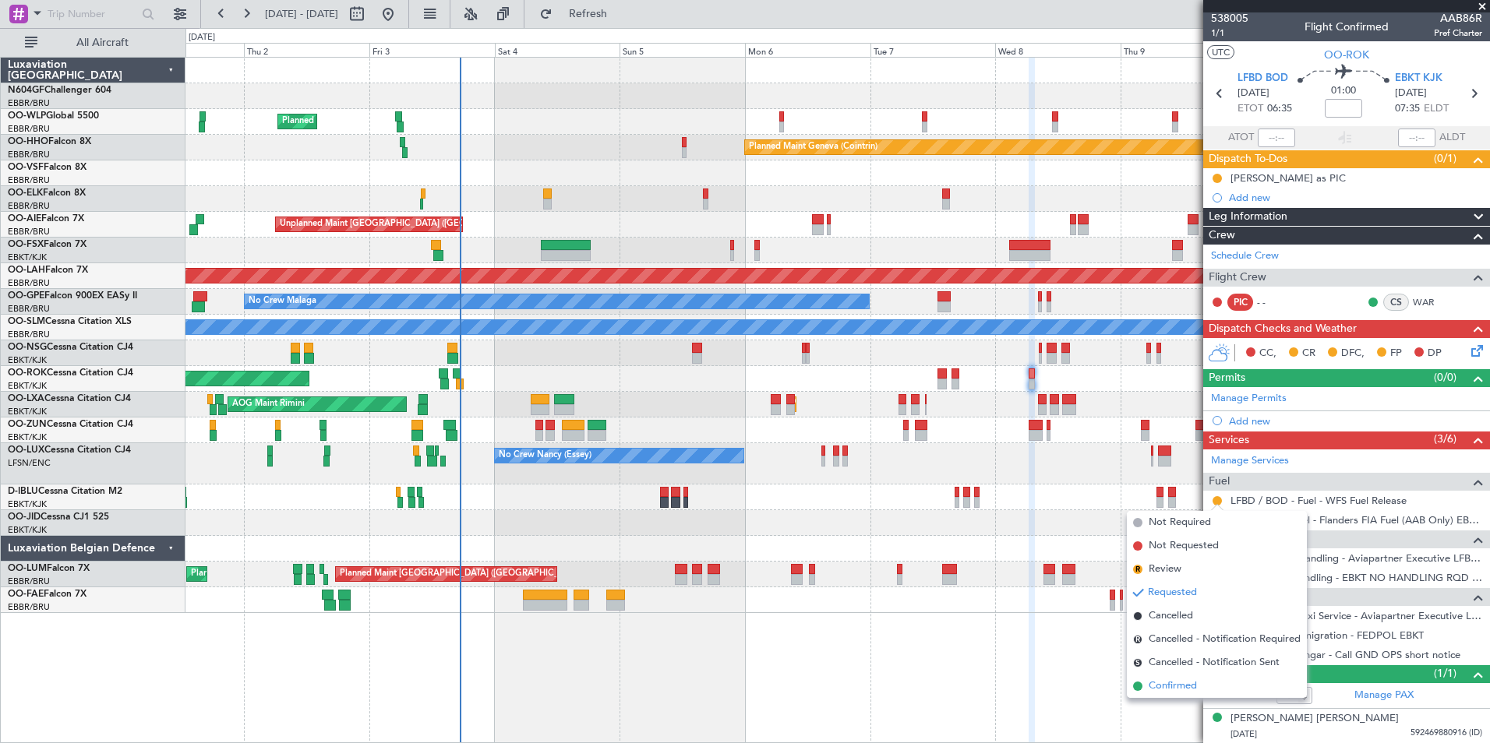
click at [1166, 690] on span "Confirmed" at bounding box center [1172, 687] width 48 height 16
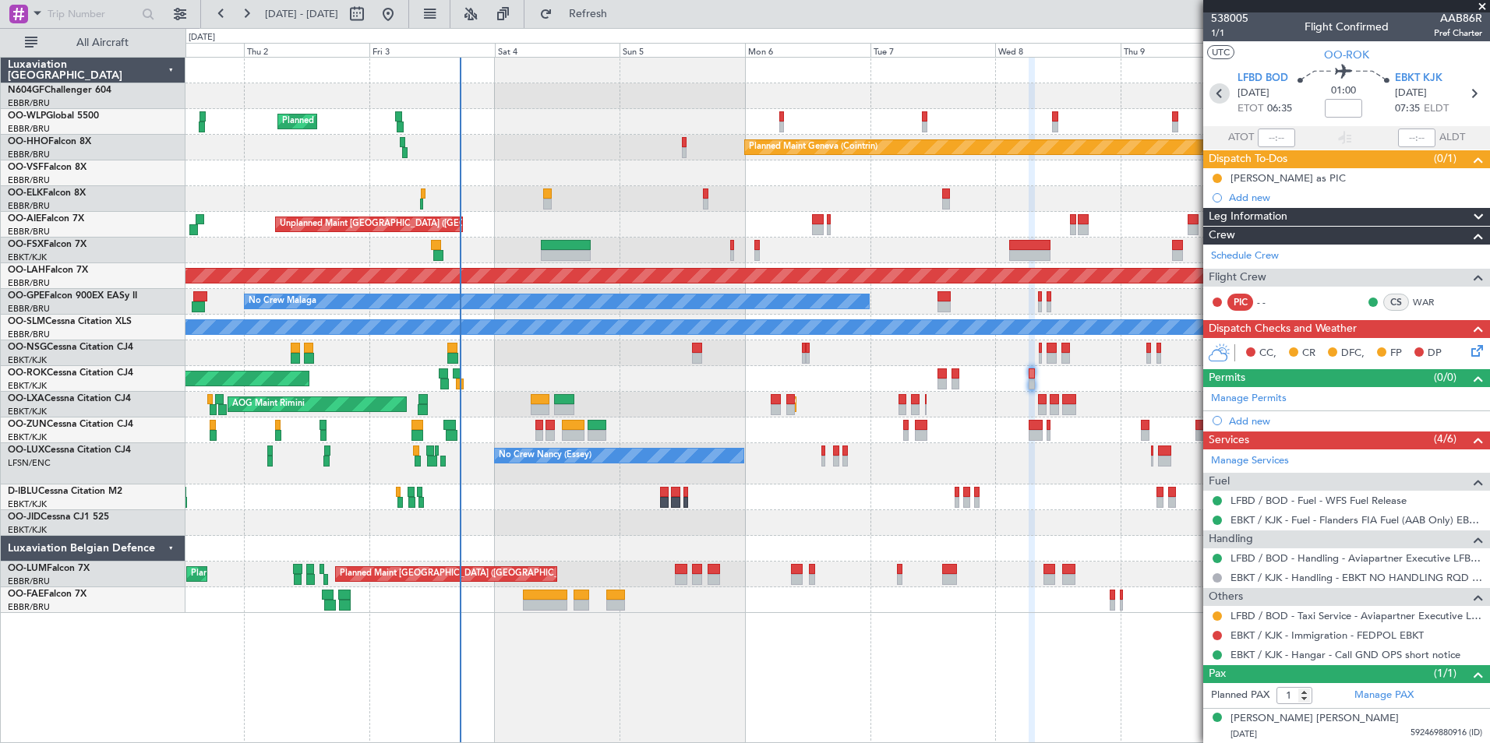
click at [1216, 88] on icon at bounding box center [1219, 93] width 20 height 20
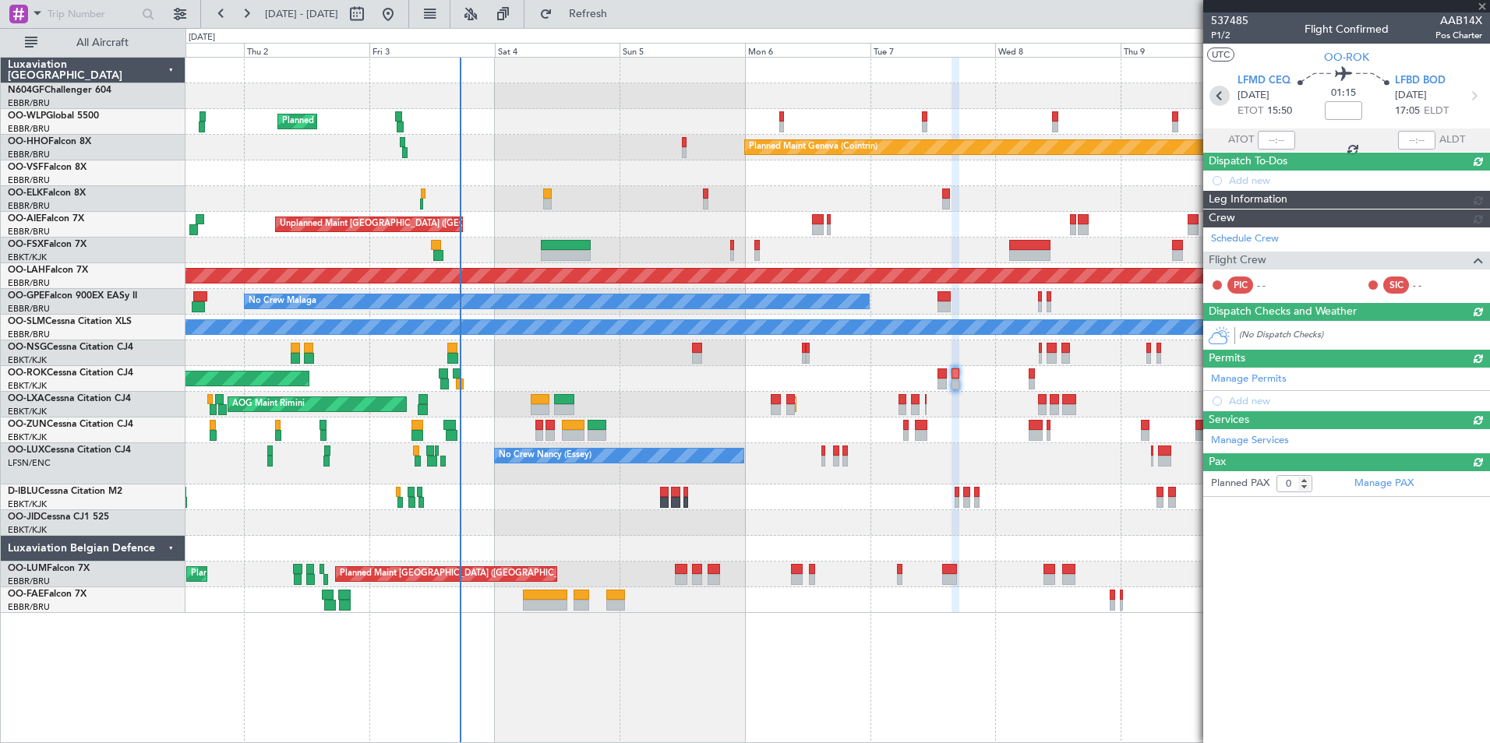
scroll to position [0, 0]
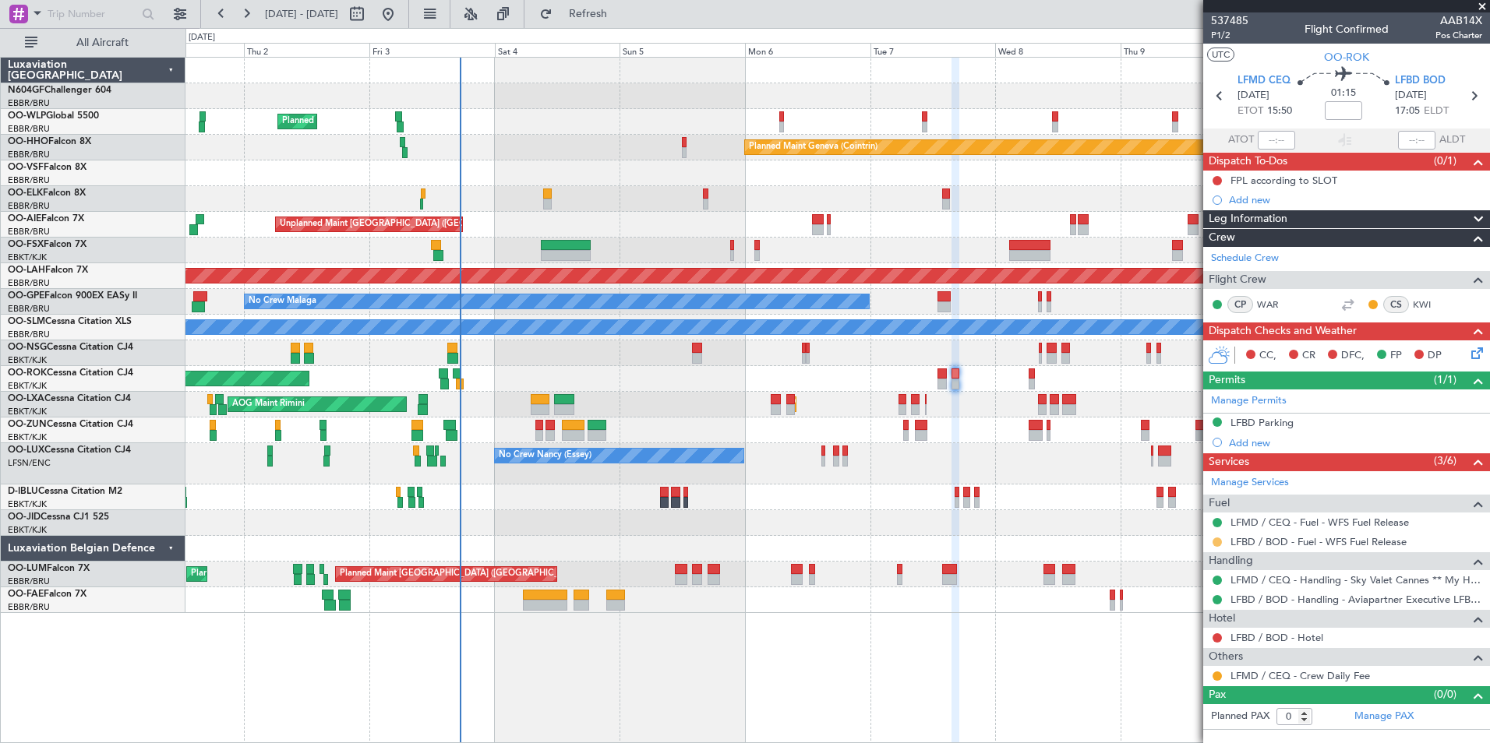
click at [1218, 538] on button at bounding box center [1216, 542] width 9 height 9
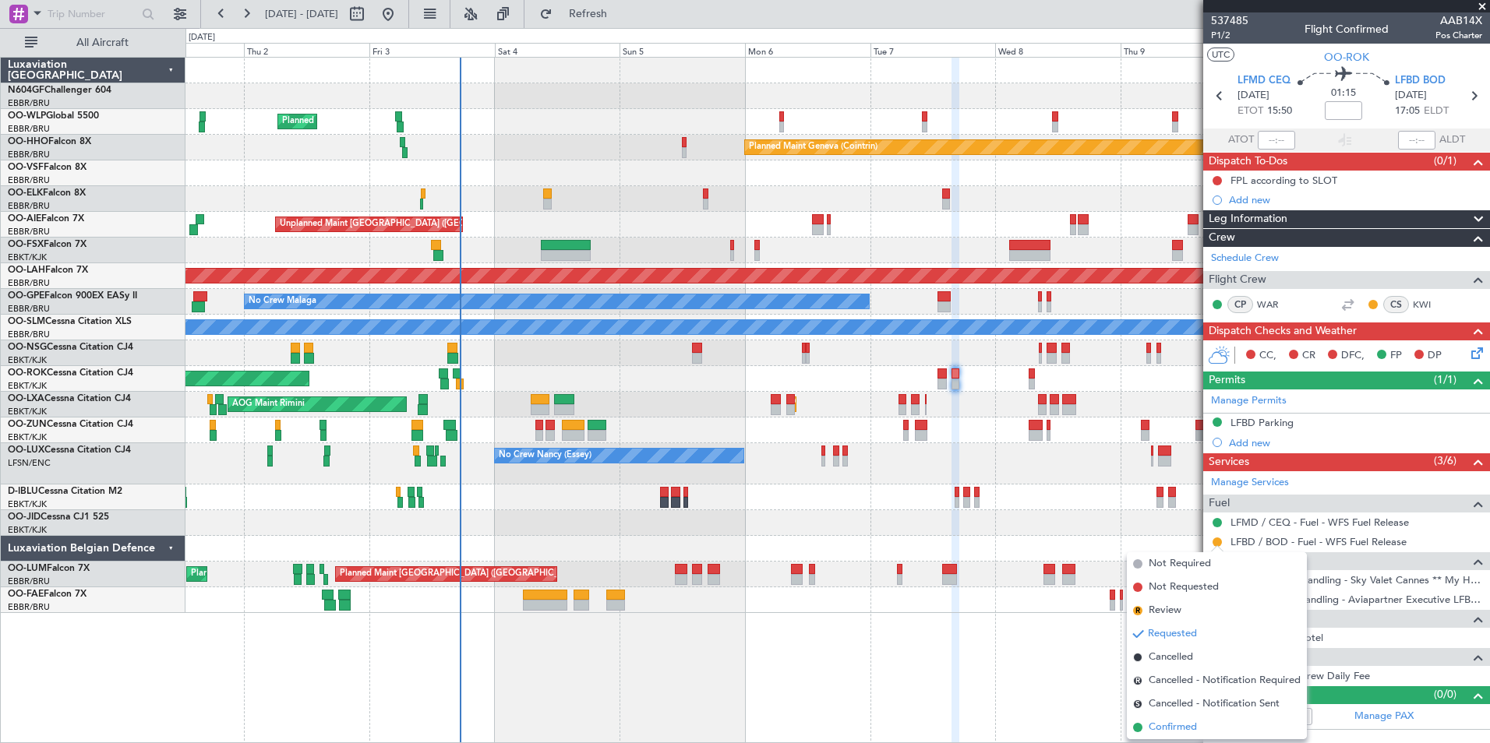
click at [1192, 719] on li "Confirmed" at bounding box center [1217, 727] width 180 height 23
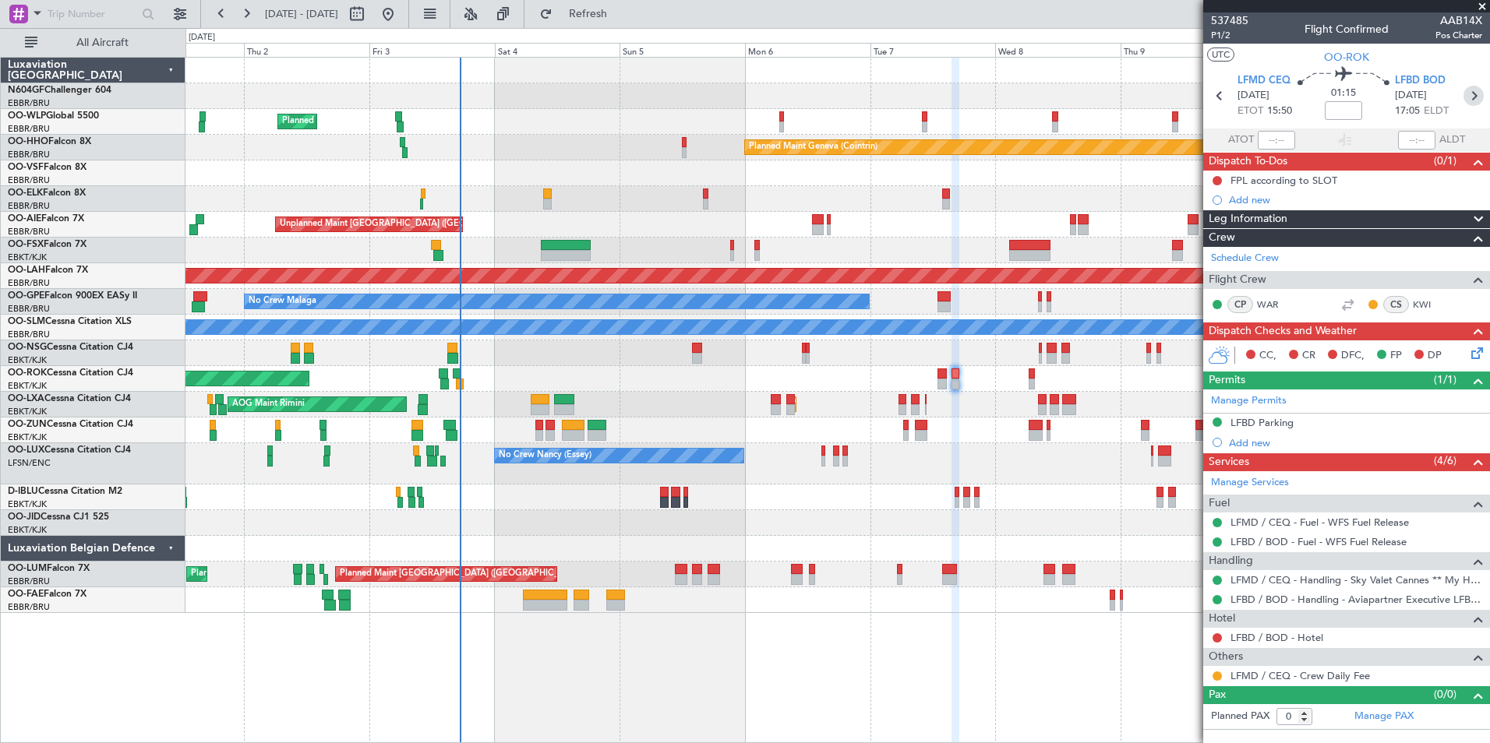
click at [1476, 101] on icon at bounding box center [1473, 96] width 20 height 20
type input "1"
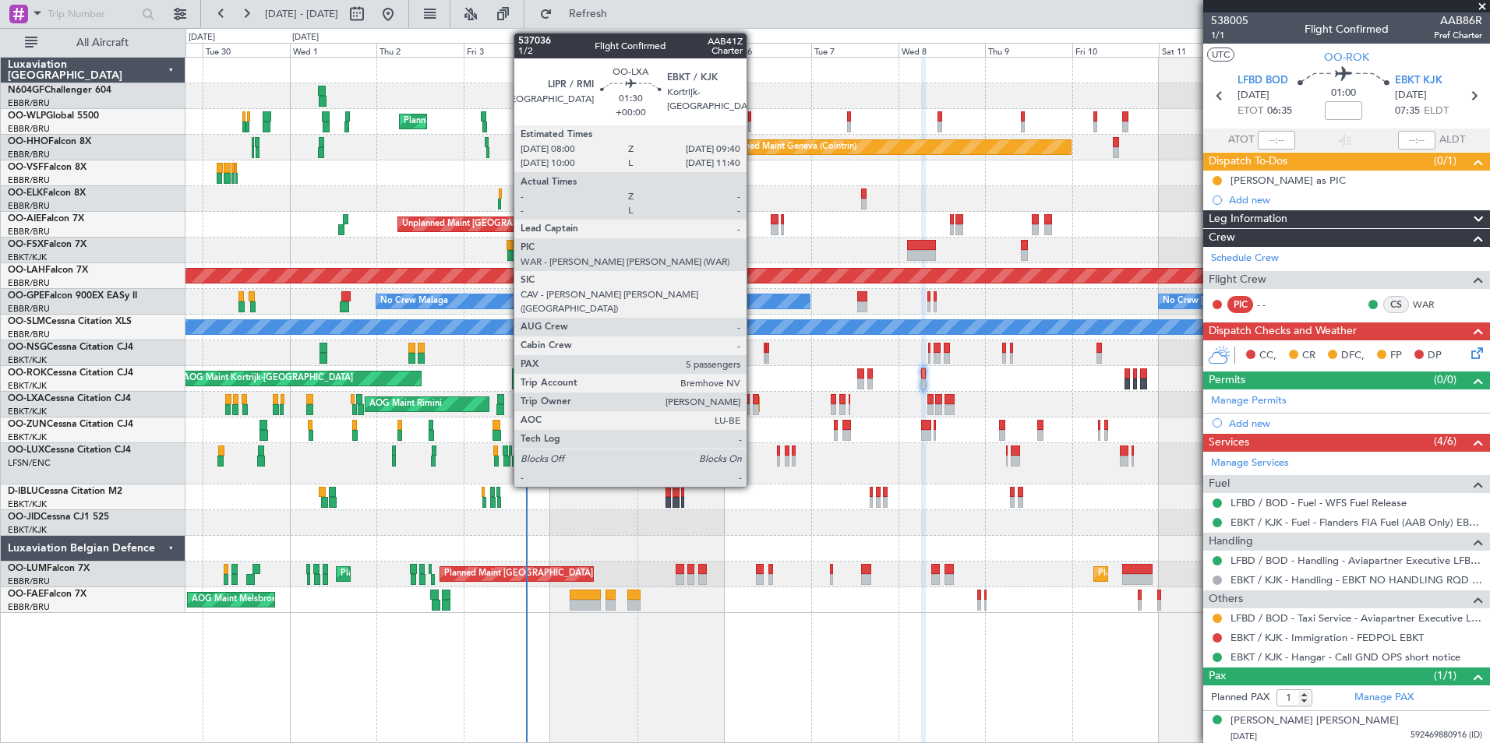
click at [753, 398] on div at bounding box center [756, 399] width 6 height 11
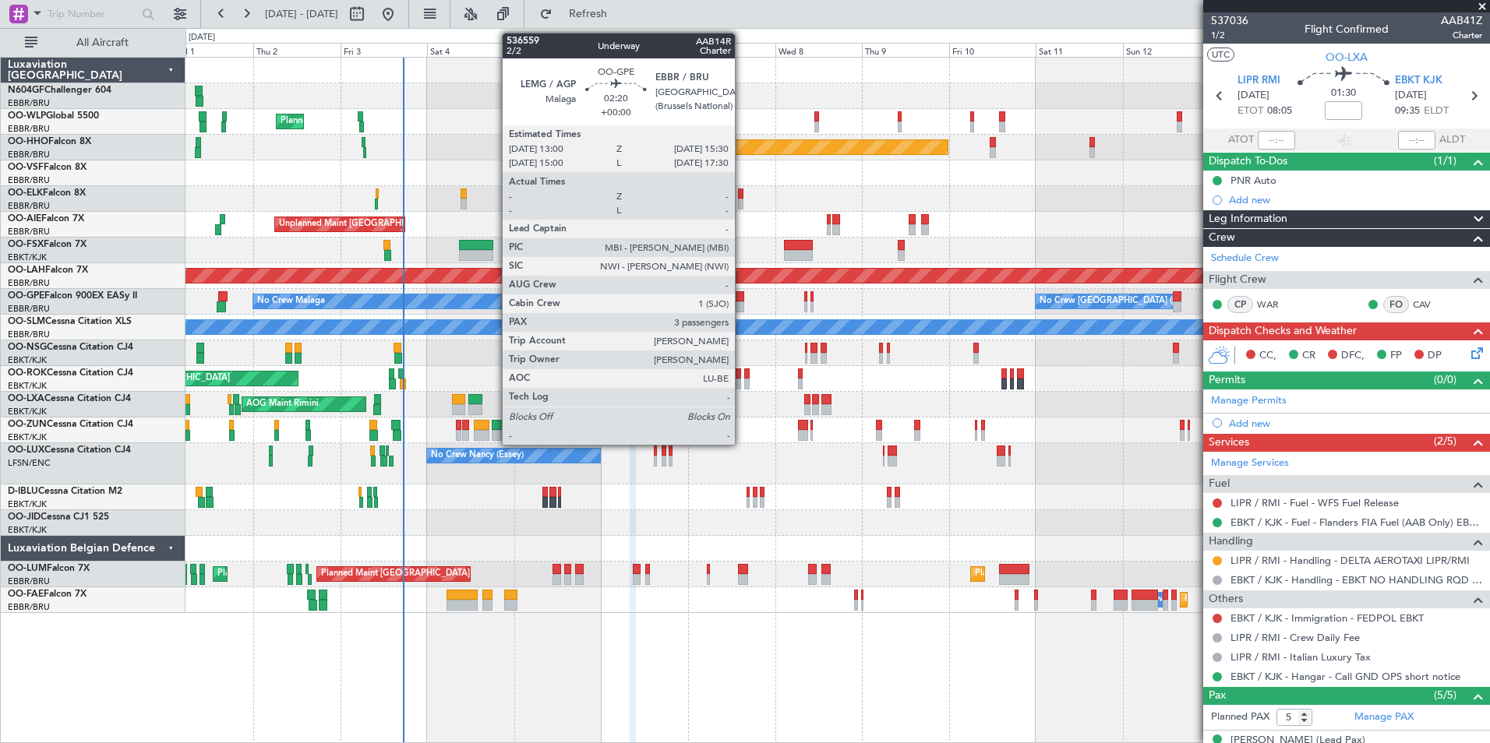
click at [742, 305] on div at bounding box center [738, 307] width 9 height 11
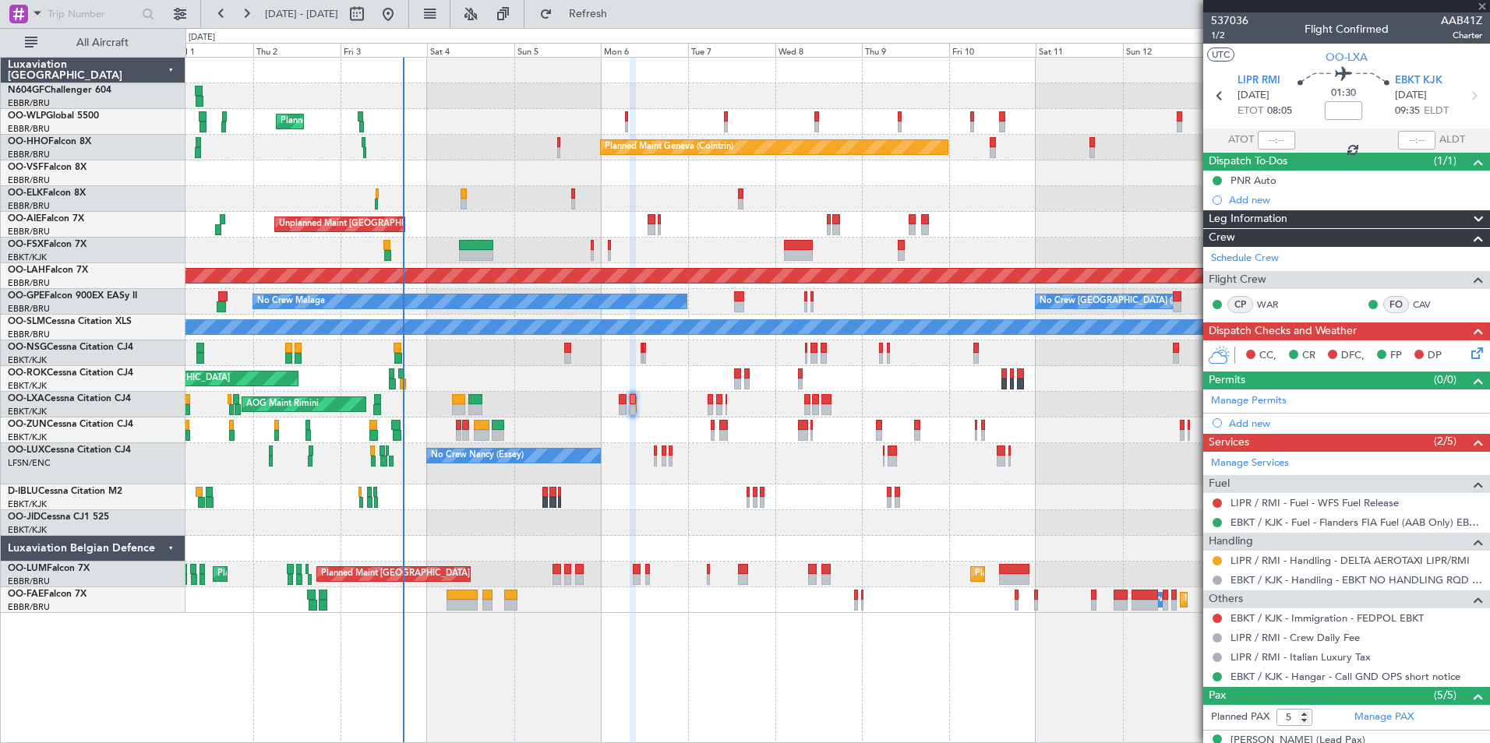
type input "3"
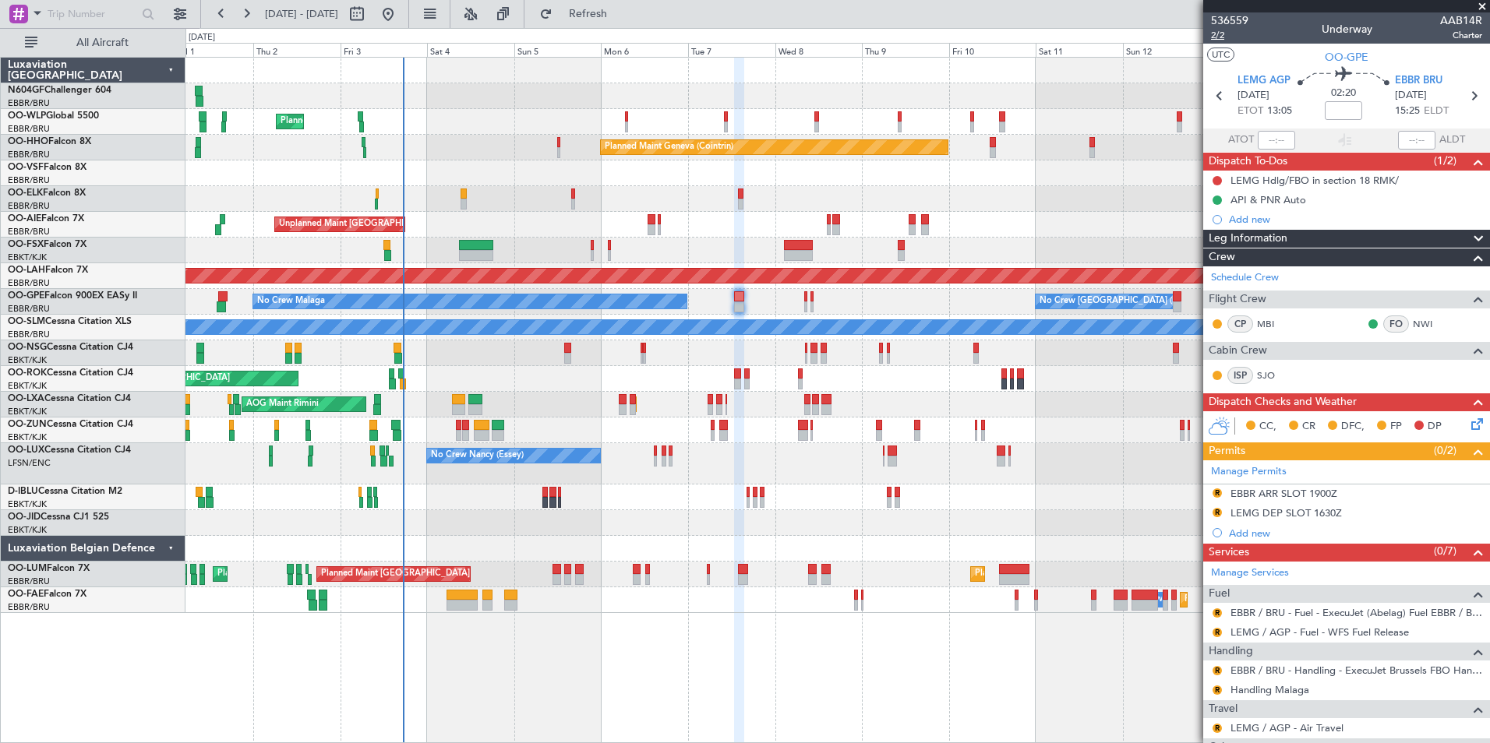
click at [1215, 33] on span "2/2" at bounding box center [1229, 35] width 37 height 13
click at [1244, 17] on span "536559" at bounding box center [1229, 20] width 37 height 16
click at [621, 9] on span "Refresh" at bounding box center [588, 14] width 65 height 11
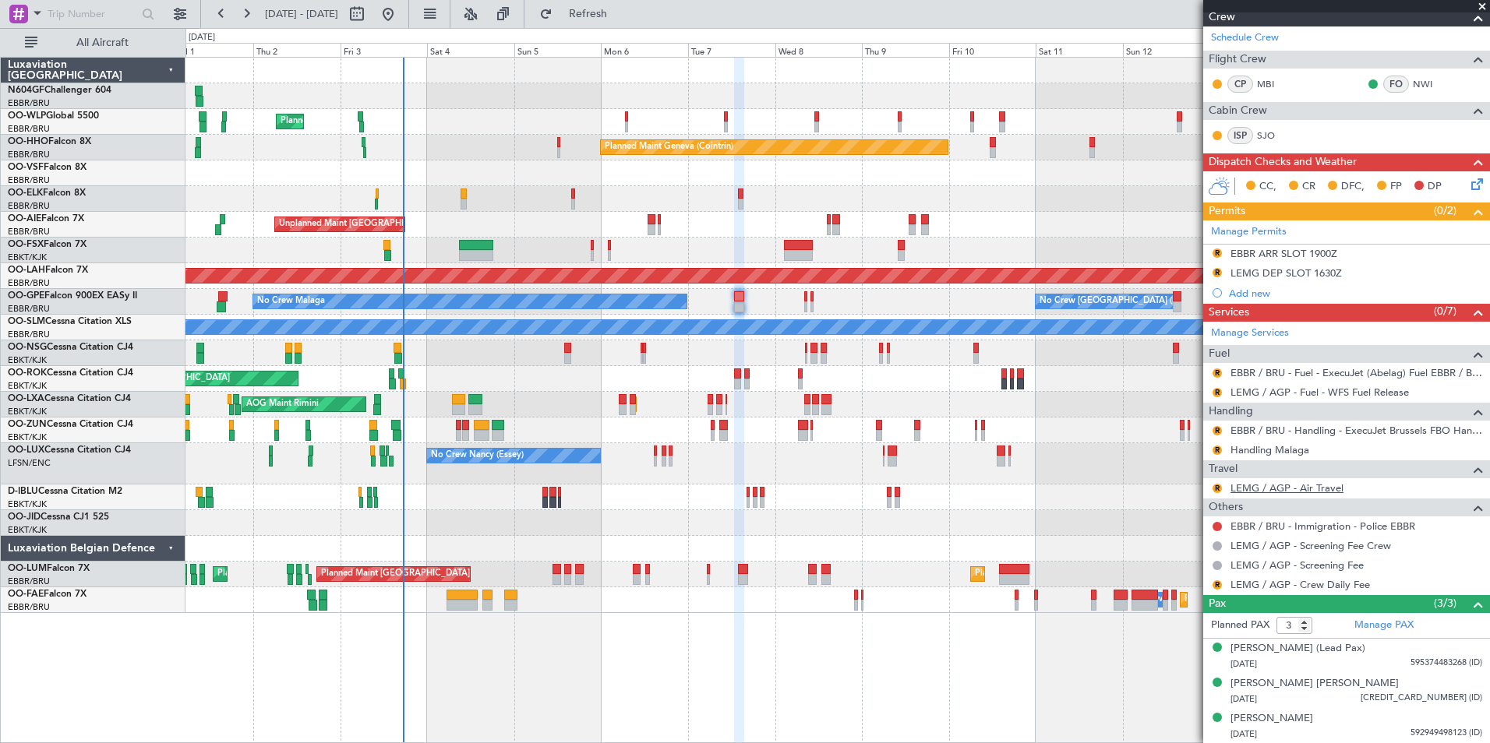
click at [1317, 489] on link "LEMG / AGP - Air Travel" at bounding box center [1286, 488] width 113 height 13
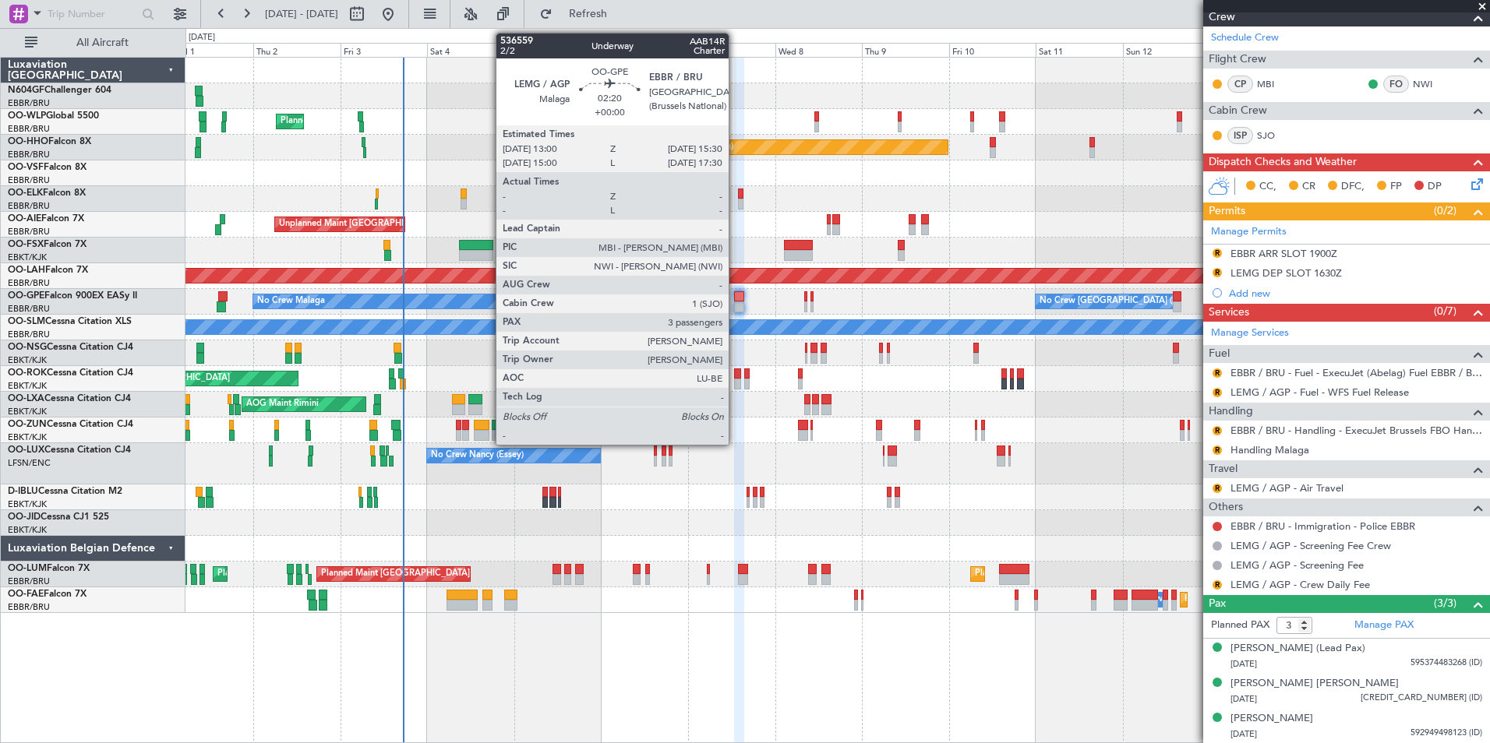
click at [738, 310] on div at bounding box center [738, 307] width 9 height 11
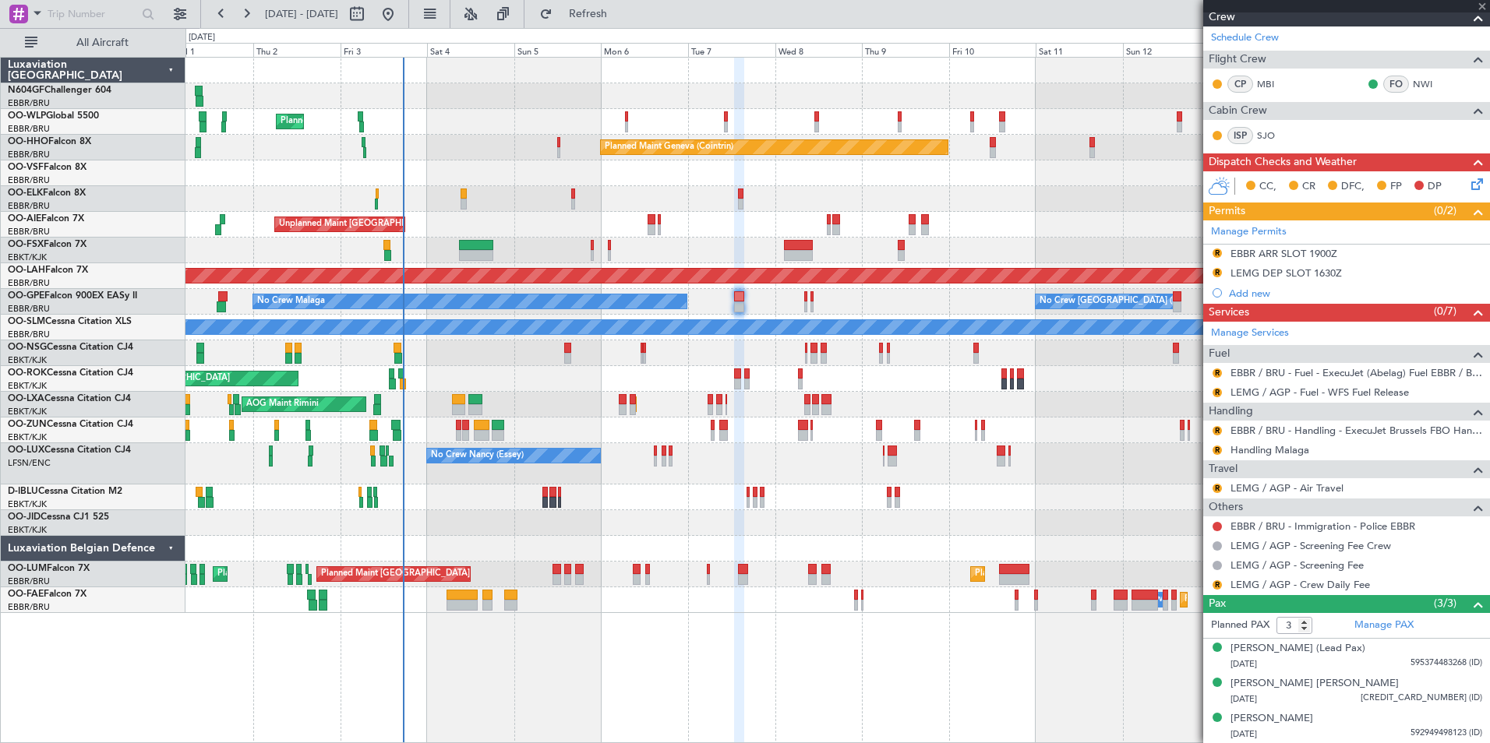
click at [738, 310] on div at bounding box center [738, 307] width 9 height 11
click at [1215, 372] on button "R" at bounding box center [1216, 373] width 9 height 9
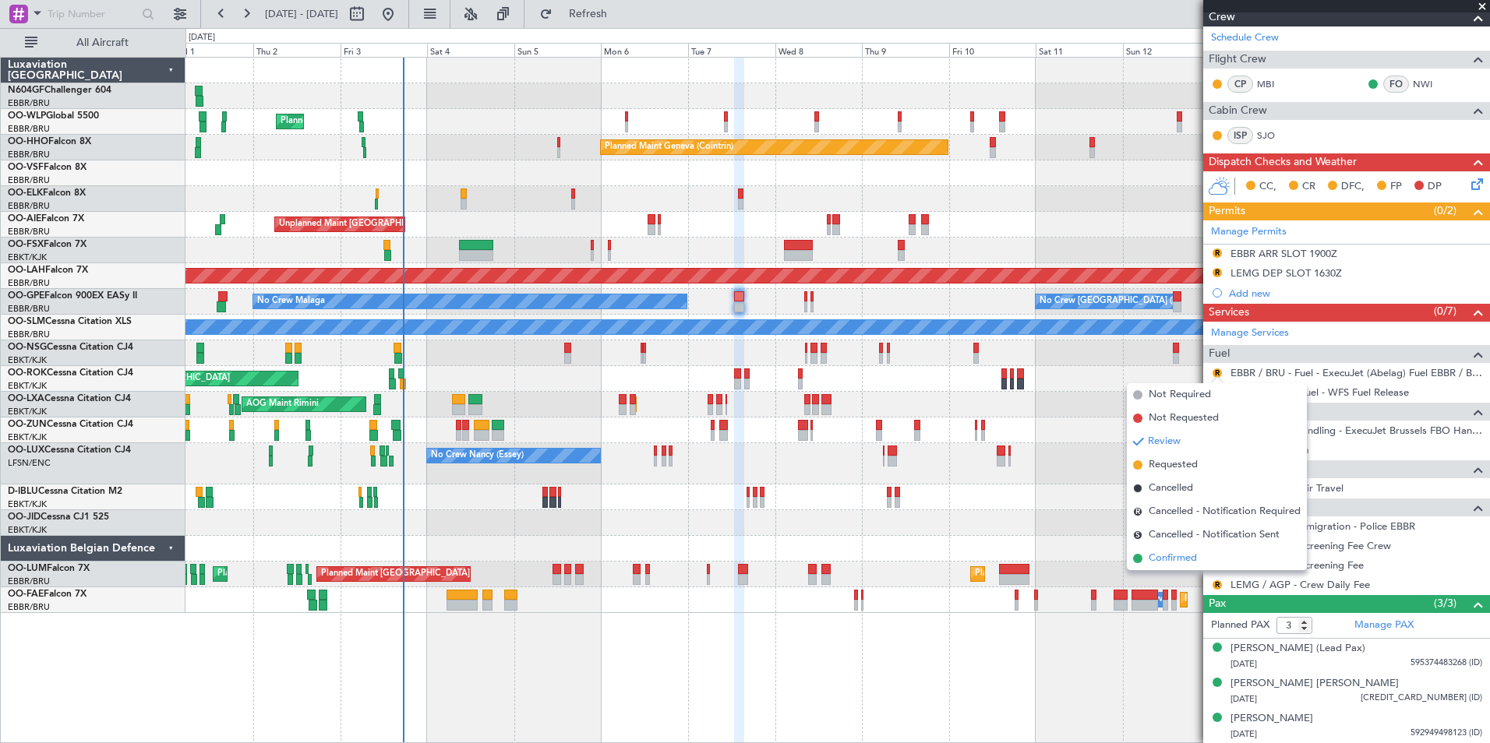
click at [1176, 558] on span "Confirmed" at bounding box center [1172, 559] width 48 height 16
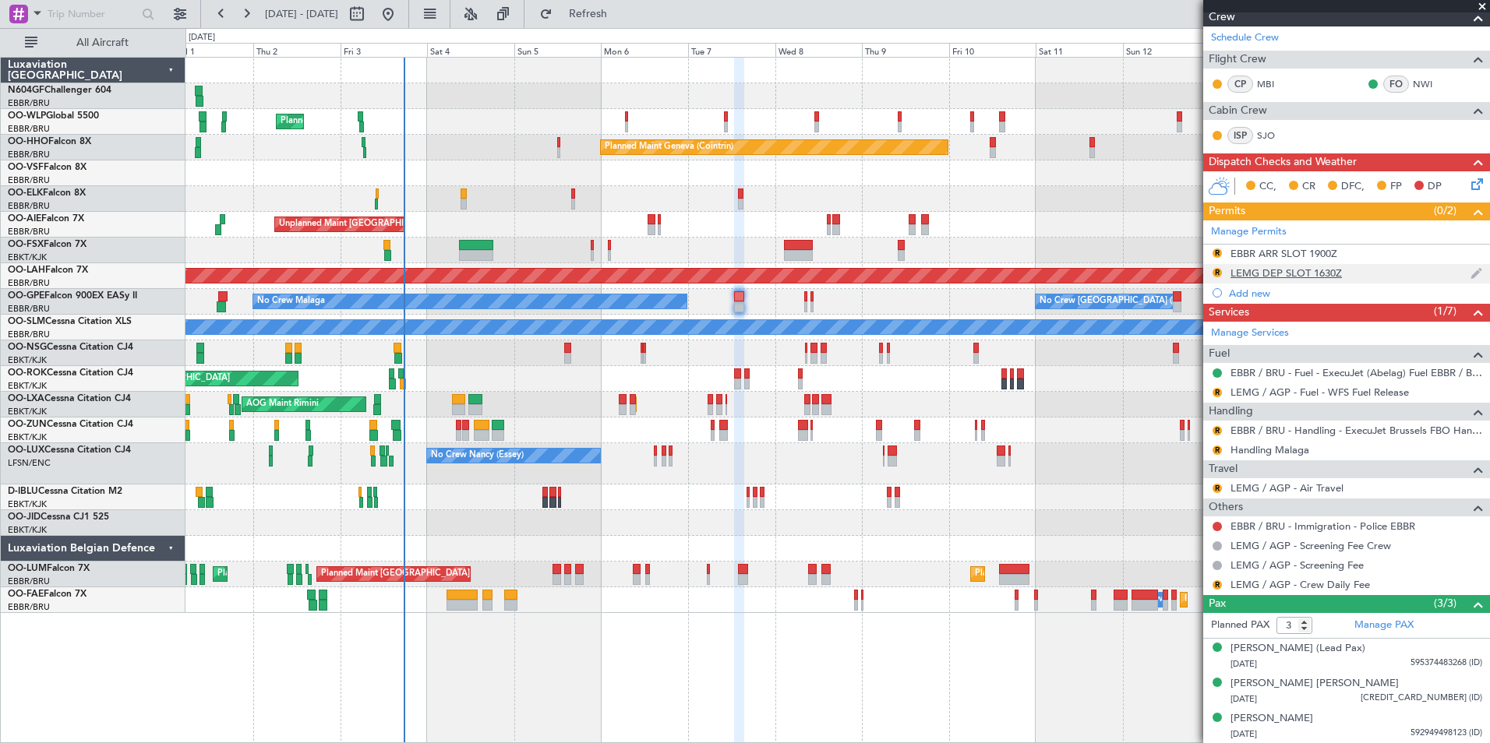
click at [1282, 276] on div "LEMG DEP SLOT 1630Z" at bounding box center [1285, 272] width 111 height 13
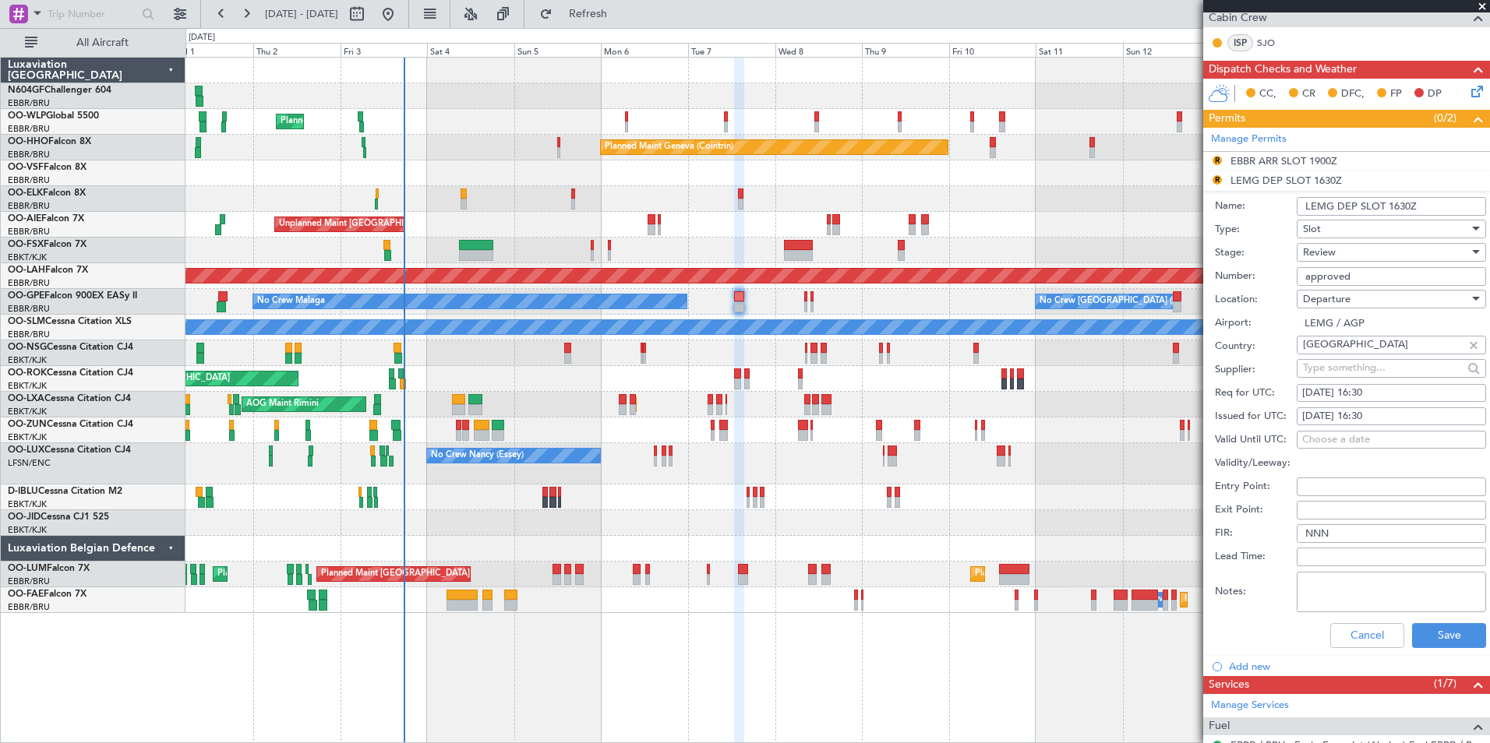
scroll to position [333, 0]
click at [1414, 386] on div "[DATE] 16:30" at bounding box center [1391, 393] width 178 height 16
select select "10"
select select "2025"
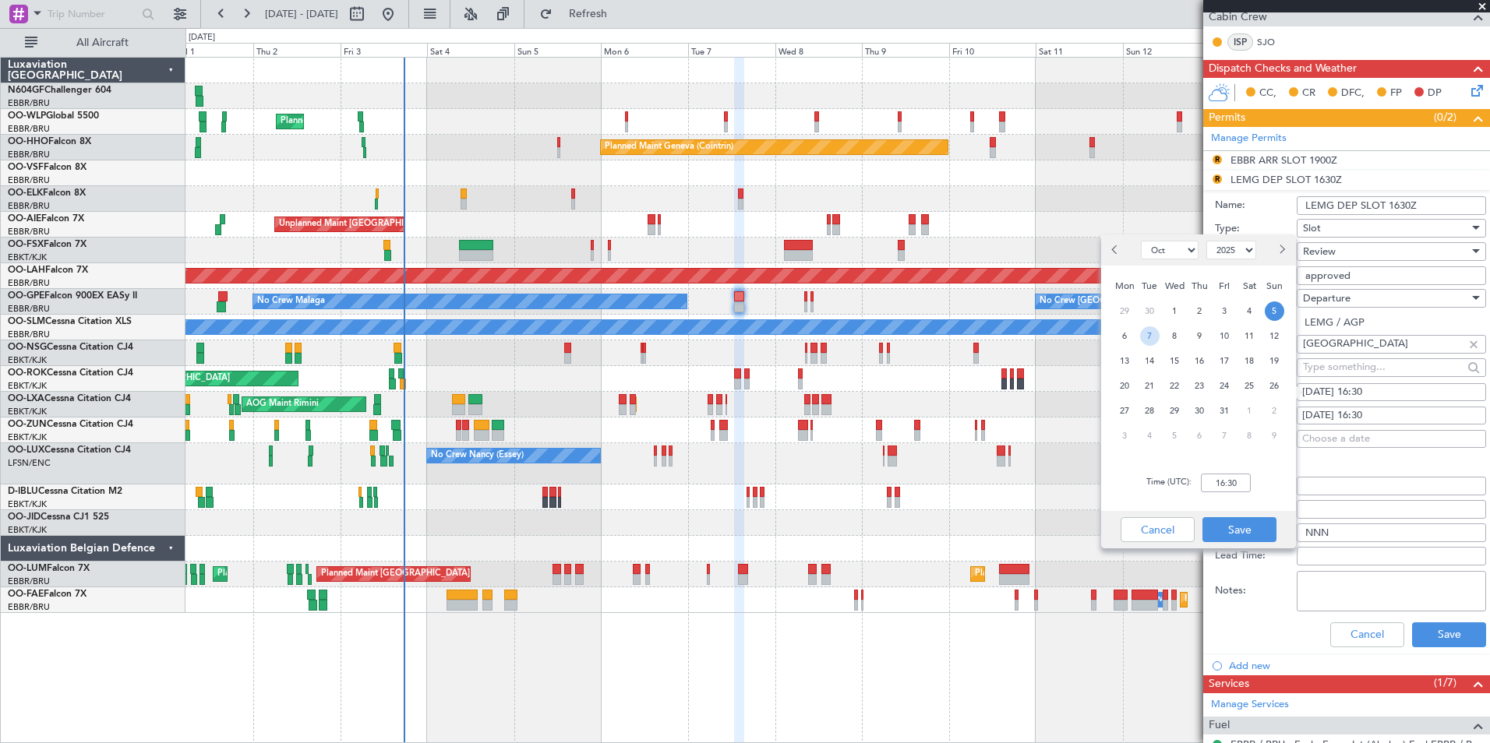
click at [1151, 331] on span "7" at bounding box center [1149, 335] width 19 height 19
click at [1247, 482] on input "00:00" at bounding box center [1226, 483] width 50 height 19
type input "13:00"
click at [1258, 524] on button "Save" at bounding box center [1239, 529] width 74 height 25
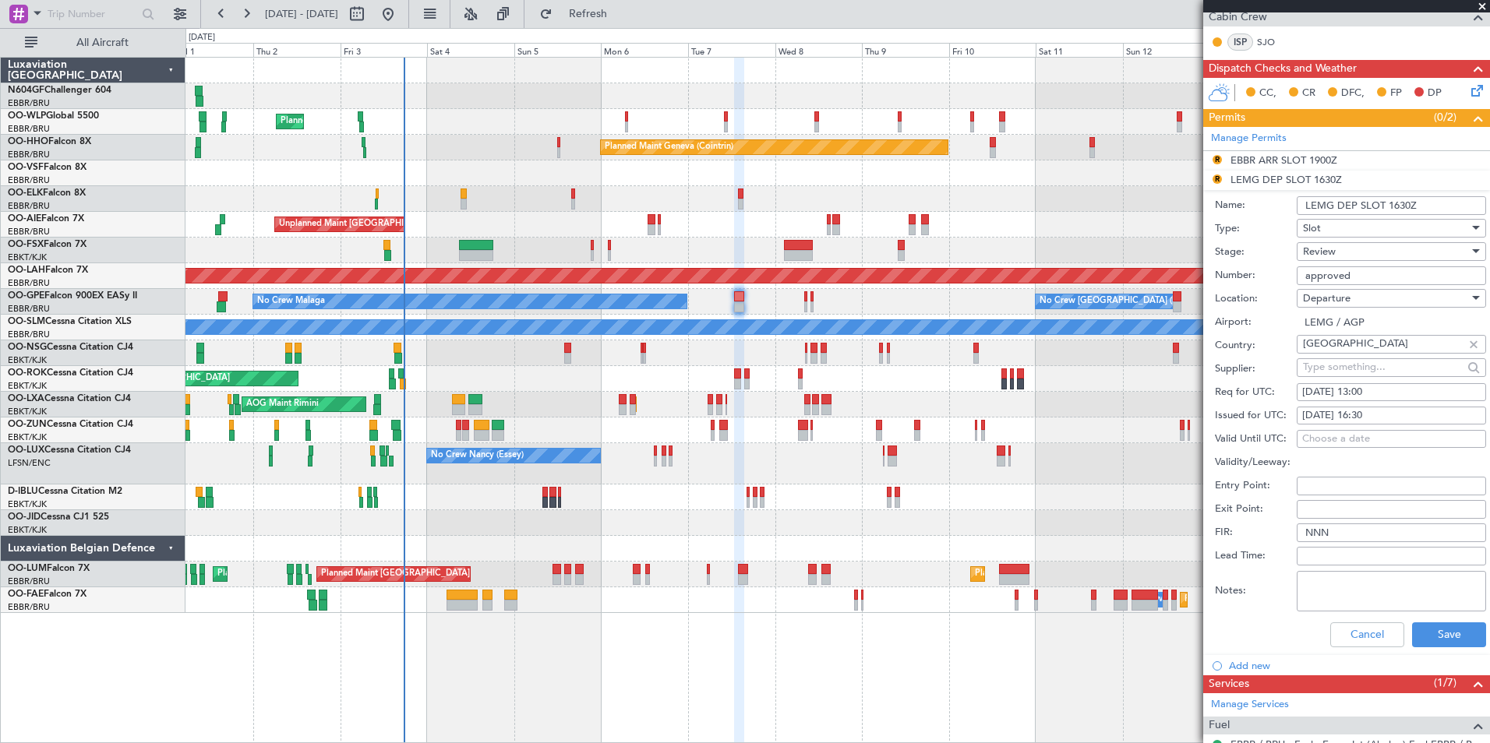
click at [1399, 416] on div "05/10/2025 16:30" at bounding box center [1391, 416] width 178 height 16
select select "10"
select select "2025"
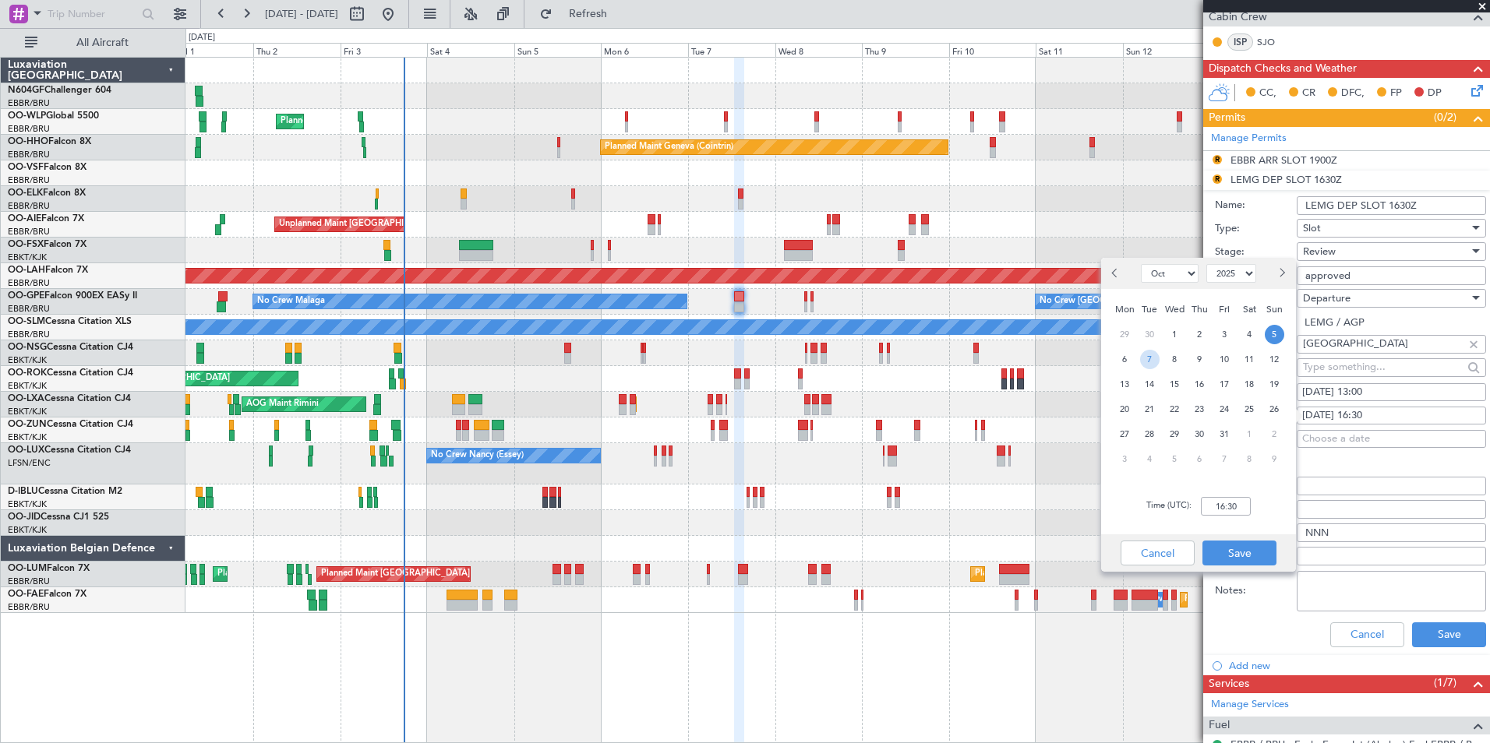
click at [1149, 353] on span "7" at bounding box center [1149, 359] width 19 height 19
click at [1228, 500] on input "00:00" at bounding box center [1226, 506] width 50 height 19
type input "13:00"
click at [1238, 555] on button "Save" at bounding box center [1239, 553] width 74 height 25
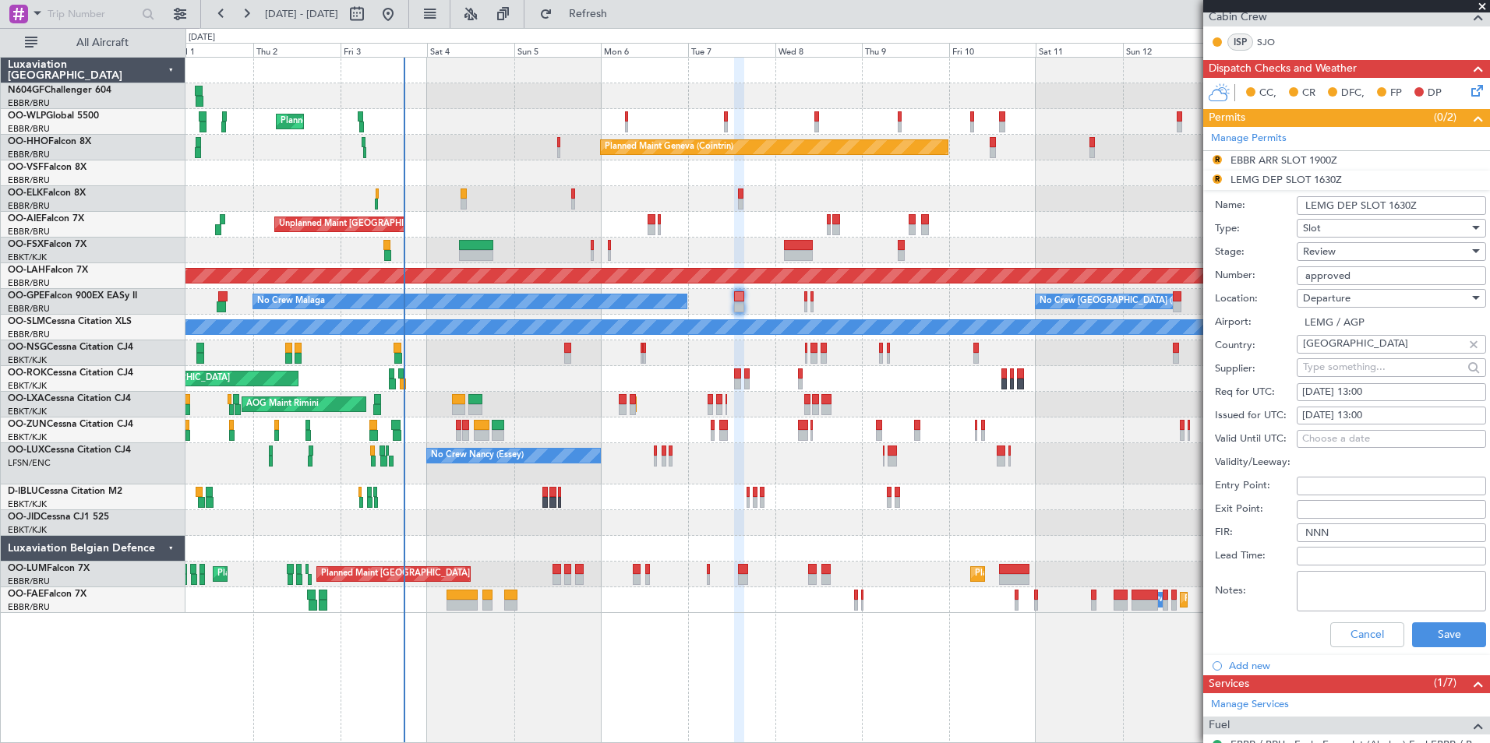
click at [1382, 277] on input "approved" at bounding box center [1390, 275] width 189 height 19
click at [1330, 256] on span "Review" at bounding box center [1319, 252] width 33 height 14
click at [1346, 351] on span "Requested" at bounding box center [1385, 352] width 164 height 23
click at [1437, 625] on button "Save" at bounding box center [1449, 635] width 74 height 25
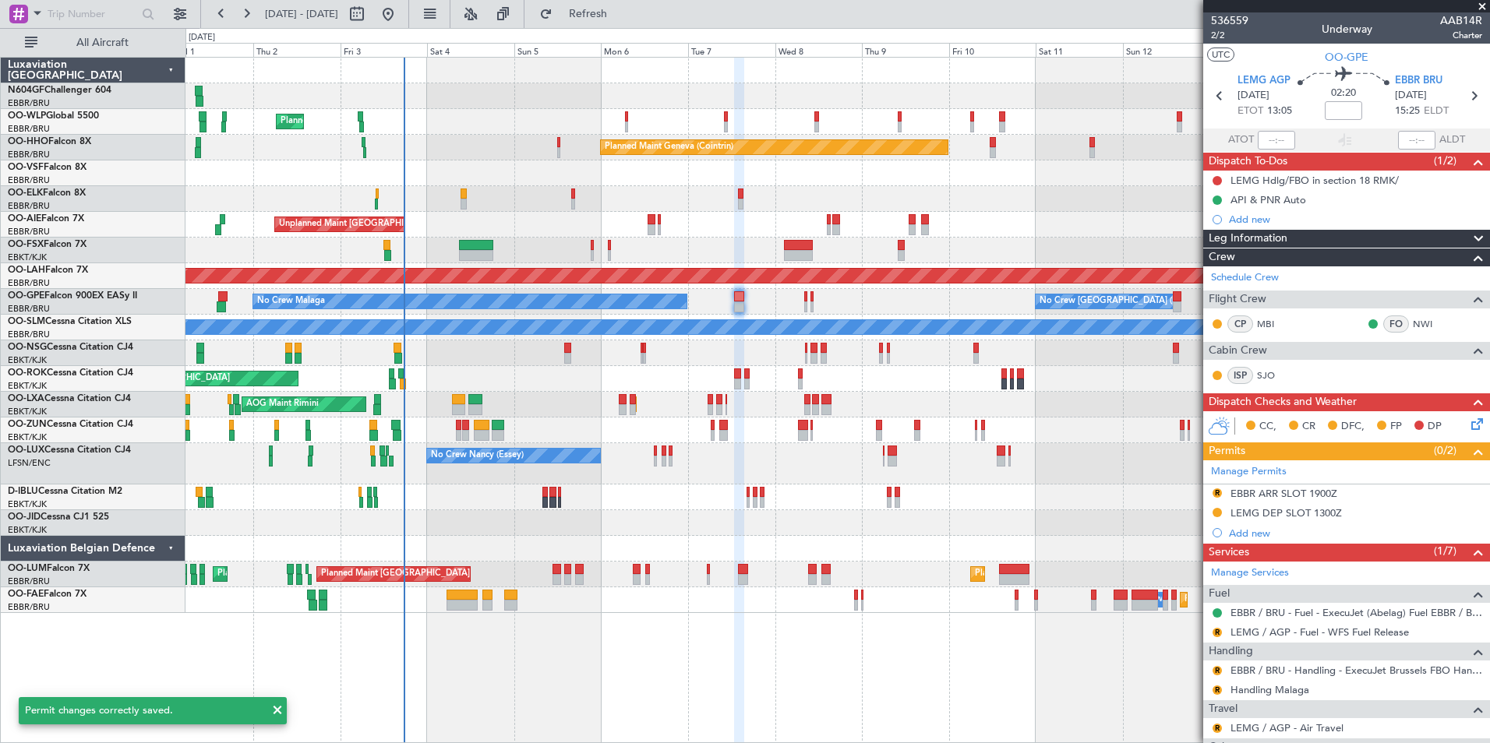
scroll to position [240, 0]
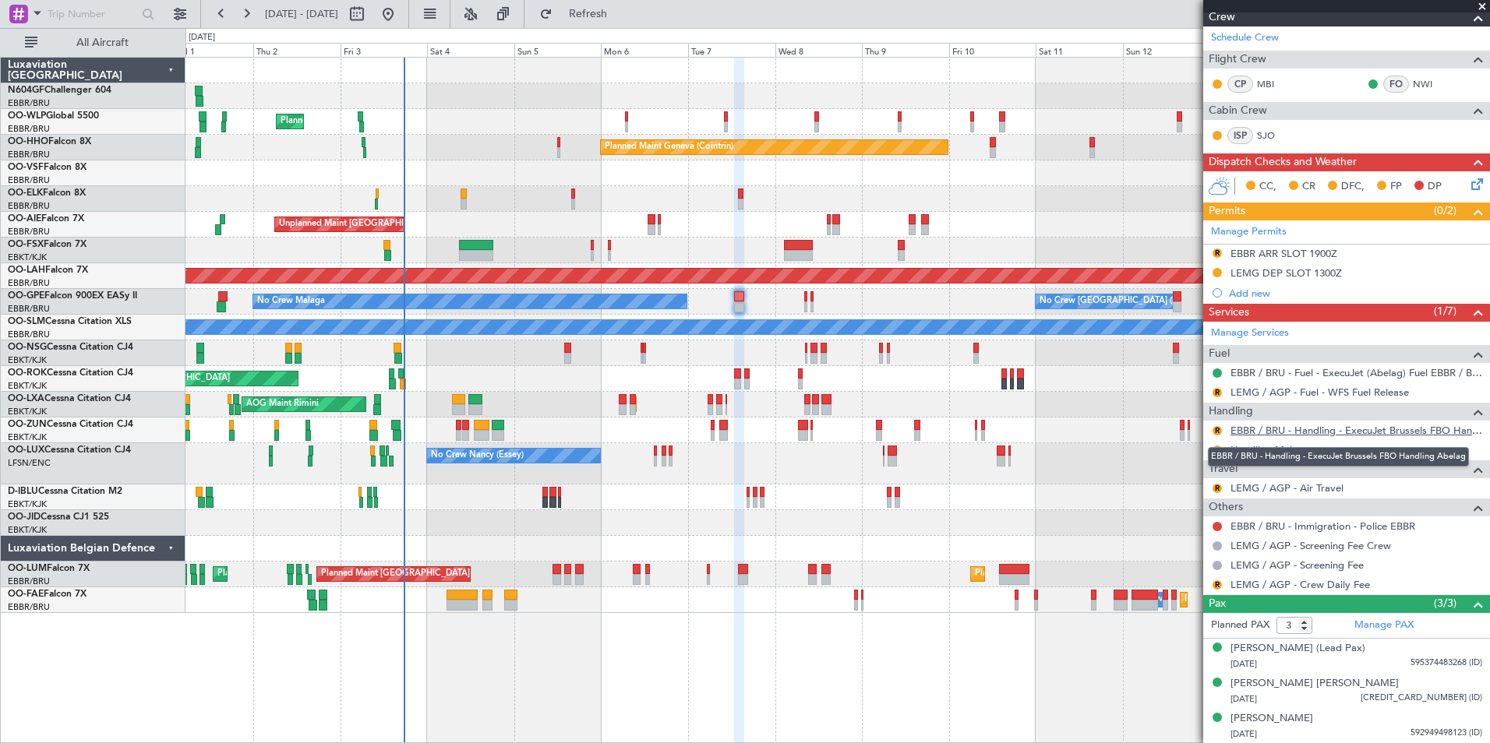
click at [1265, 431] on link "EBBR / BRU - Handling - ExecuJet Brussels FBO Handling Abelag" at bounding box center [1356, 430] width 252 height 13
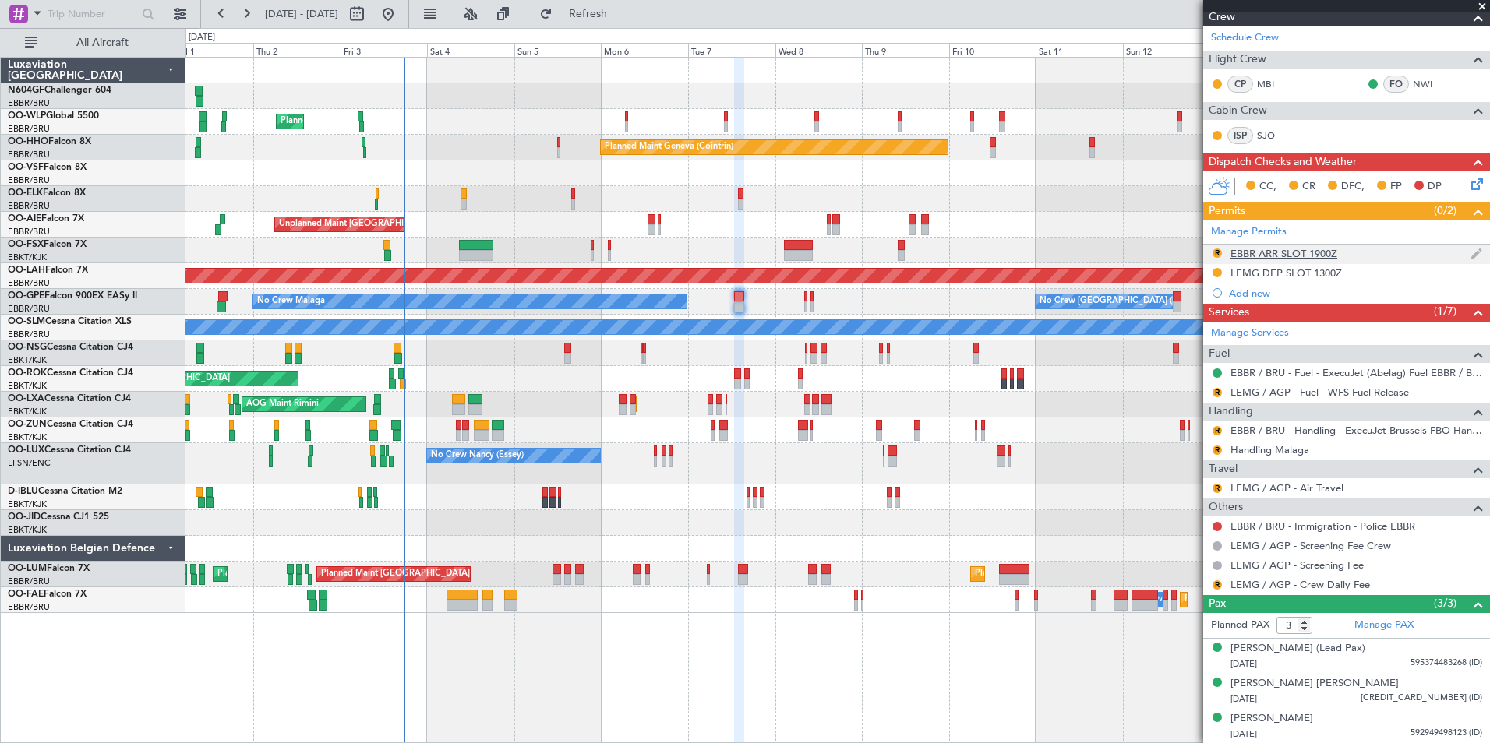
click at [1297, 248] on div "EBBR ARR SLOT 1900Z" at bounding box center [1283, 253] width 107 height 13
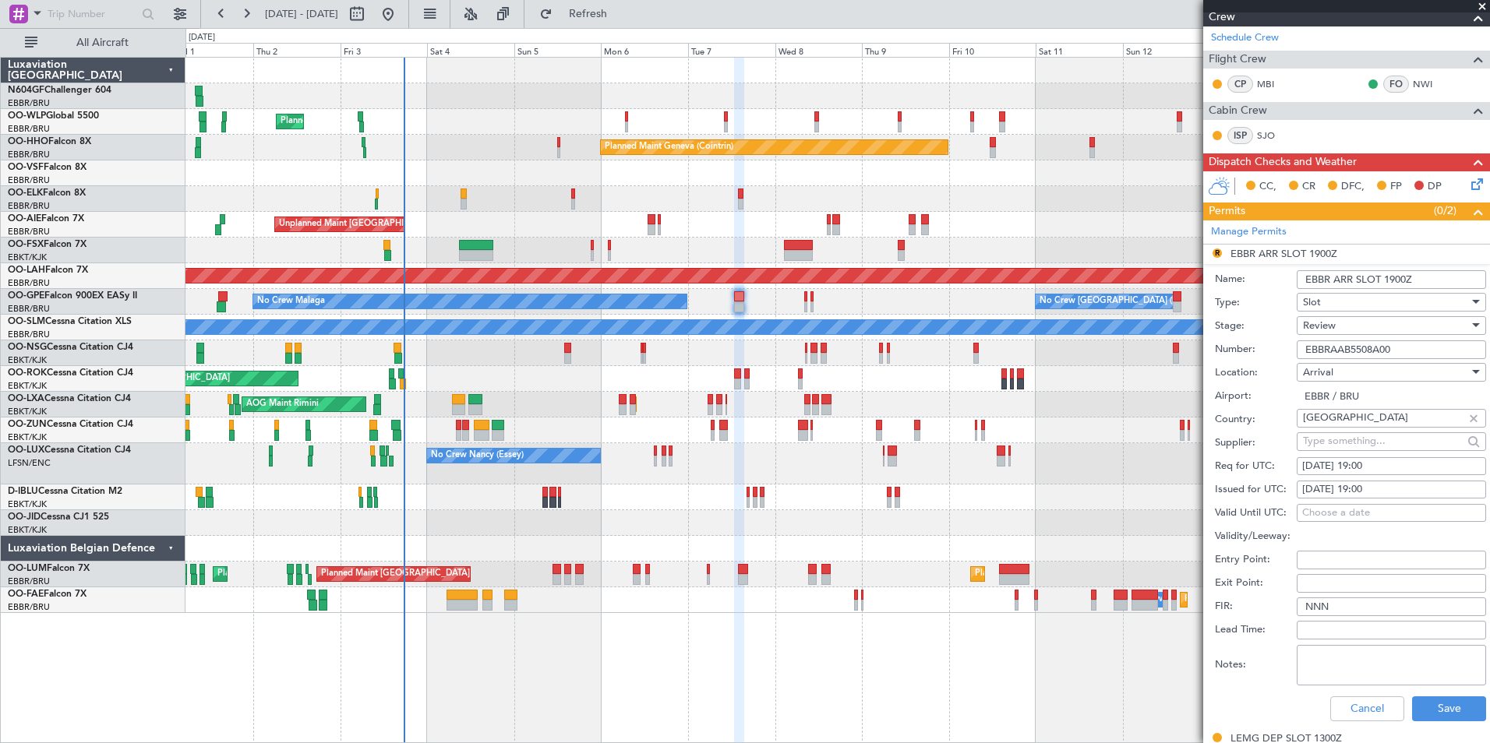
click at [1409, 464] on div "05/10/2025 19:00" at bounding box center [1391, 467] width 178 height 16
select select "10"
select select "2025"
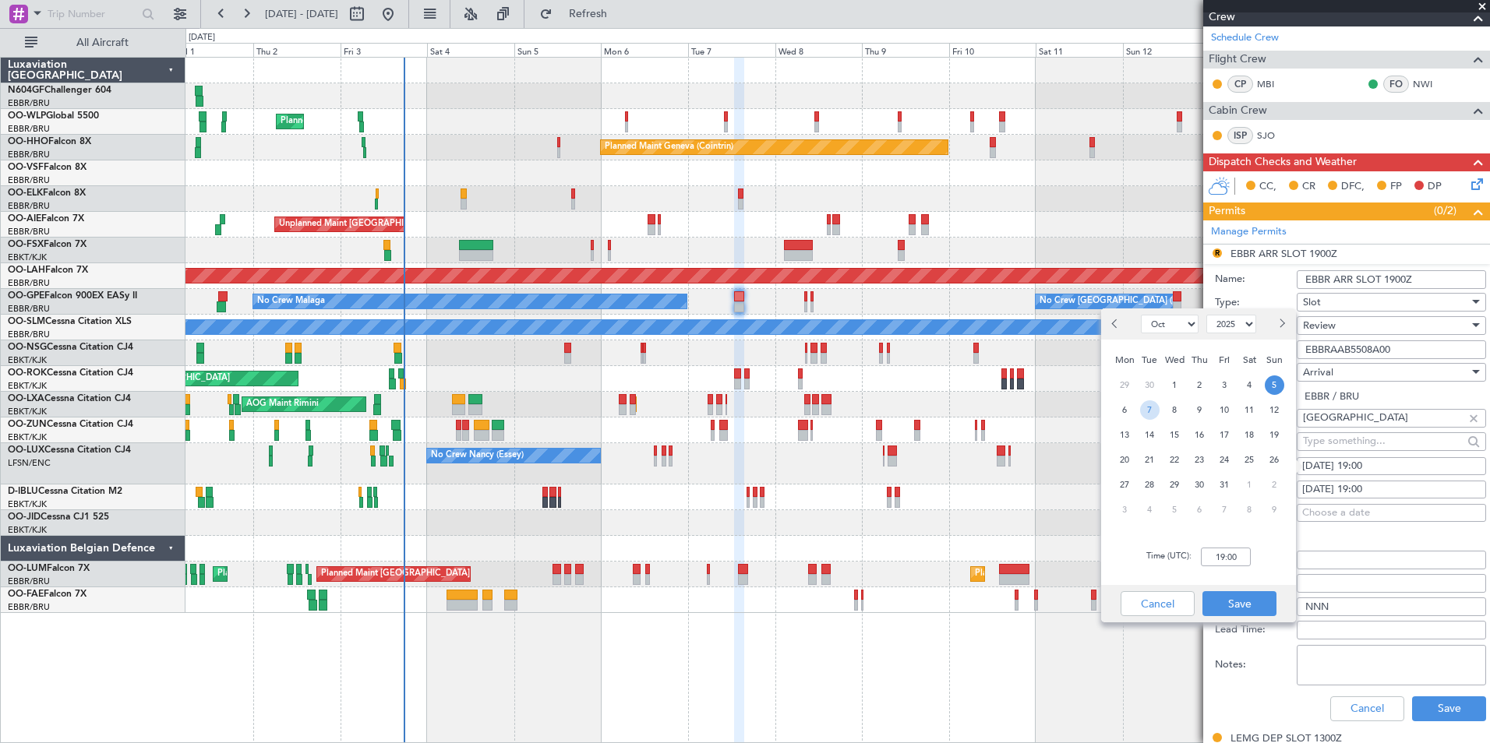
click at [1149, 413] on span "7" at bounding box center [1149, 409] width 19 height 19
click at [1233, 566] on input "00:00" at bounding box center [1226, 557] width 50 height 19
type input "15:30"
click at [1260, 606] on button "Save" at bounding box center [1239, 603] width 74 height 25
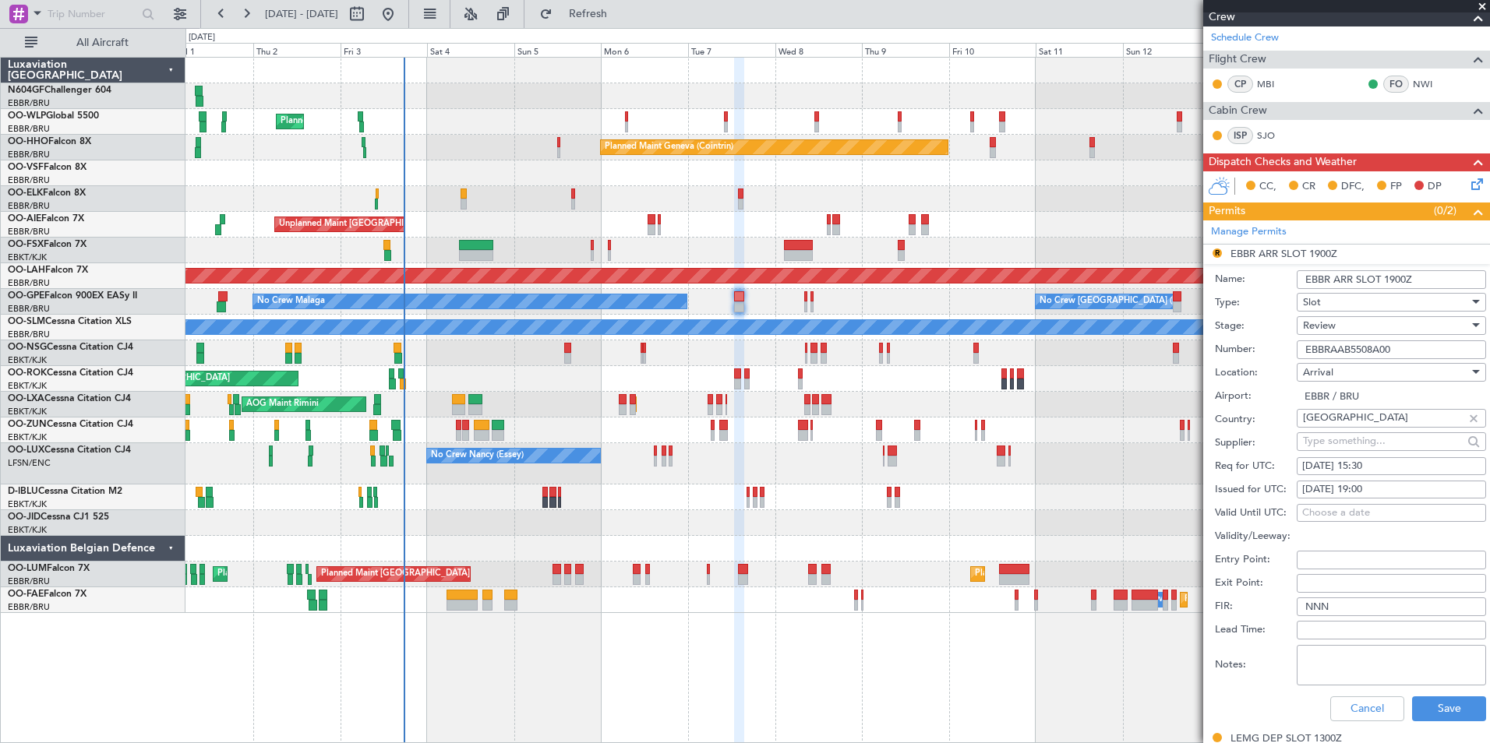
click at [1425, 489] on div "05/10/2025 19:00" at bounding box center [1391, 490] width 178 height 16
select select "10"
select select "2025"
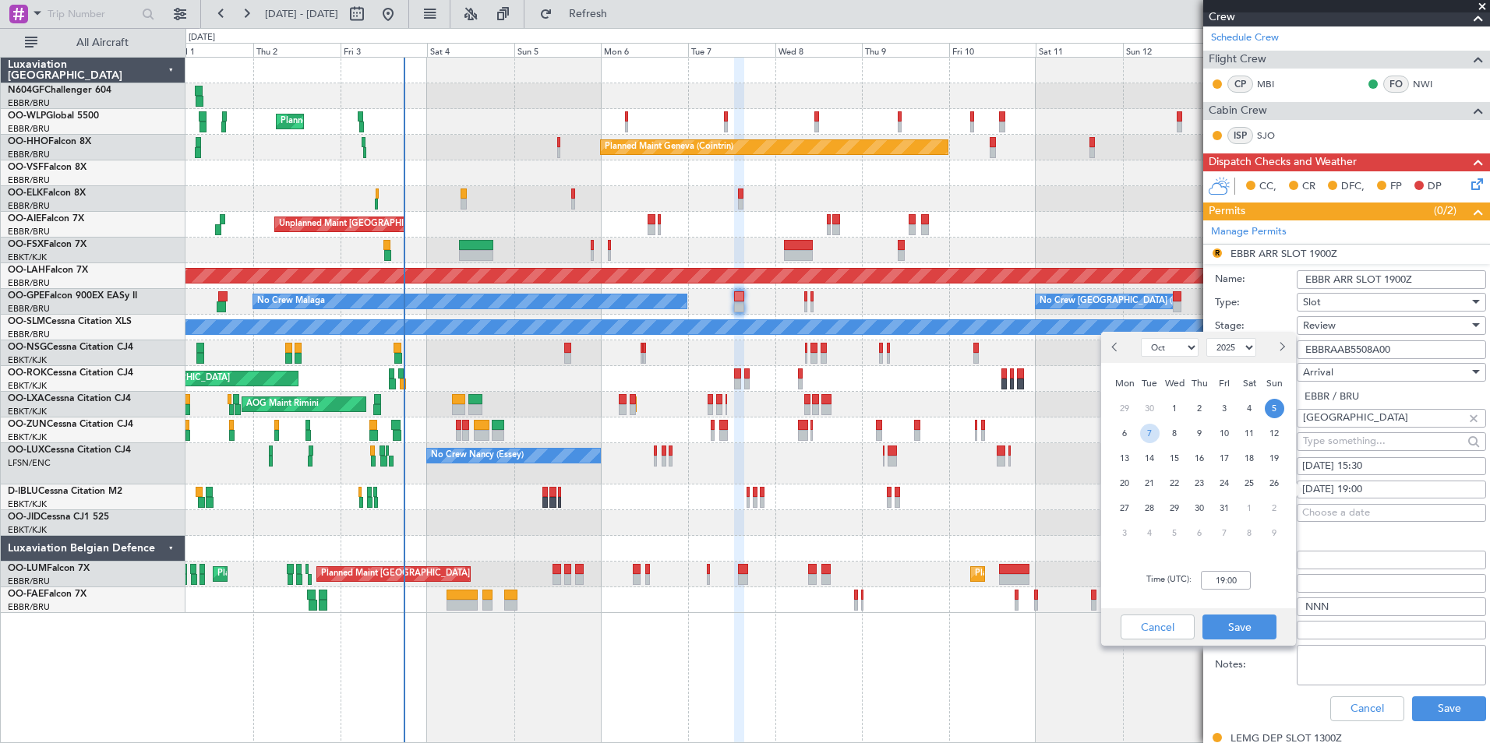
click at [1141, 432] on span "7" at bounding box center [1149, 433] width 19 height 19
click at [1244, 573] on input "00:00" at bounding box center [1226, 580] width 50 height 19
click at [1238, 640] on div "Cancel Save" at bounding box center [1198, 627] width 195 height 37
type input "15:30"
click at [1240, 628] on button "Save" at bounding box center [1239, 627] width 74 height 25
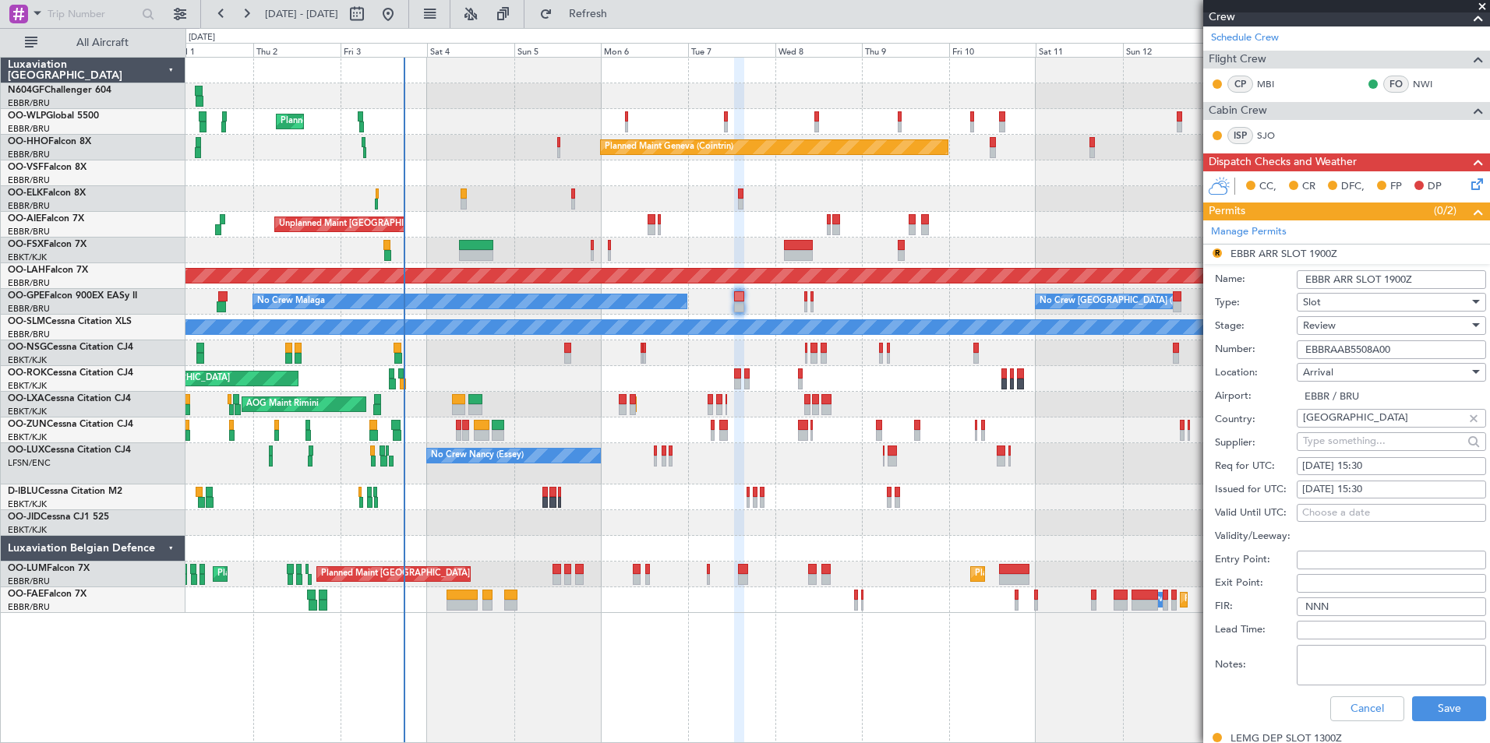
click at [1438, 330] on div "Review" at bounding box center [1386, 325] width 166 height 23
click at [1373, 429] on span "Requested" at bounding box center [1385, 426] width 164 height 23
click at [1445, 700] on button "Save" at bounding box center [1449, 709] width 74 height 25
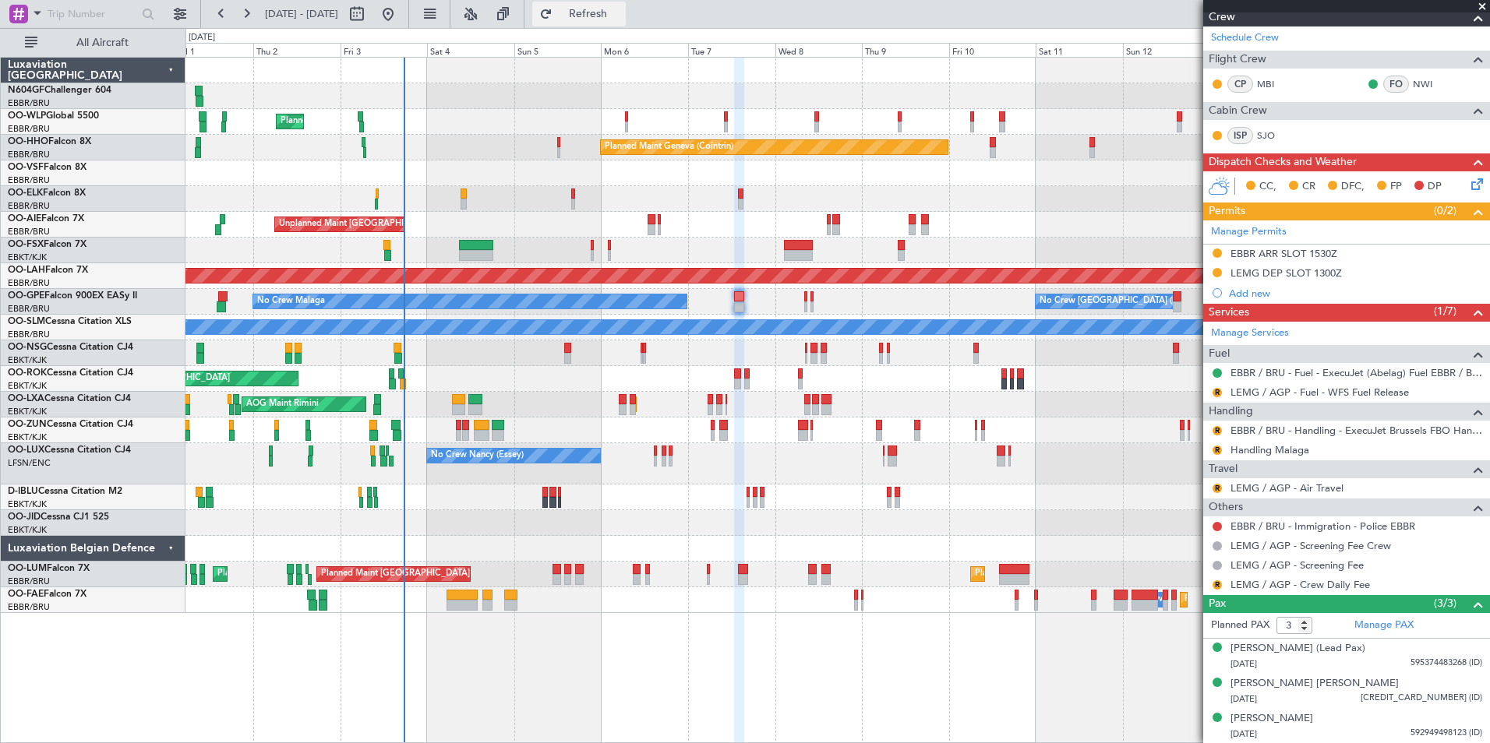
click at [594, 12] on button "Refresh" at bounding box center [578, 14] width 93 height 25
click at [1258, 448] on link "Handling Malaga" at bounding box center [1269, 449] width 79 height 13
click at [1219, 450] on button "R" at bounding box center [1216, 450] width 9 height 9
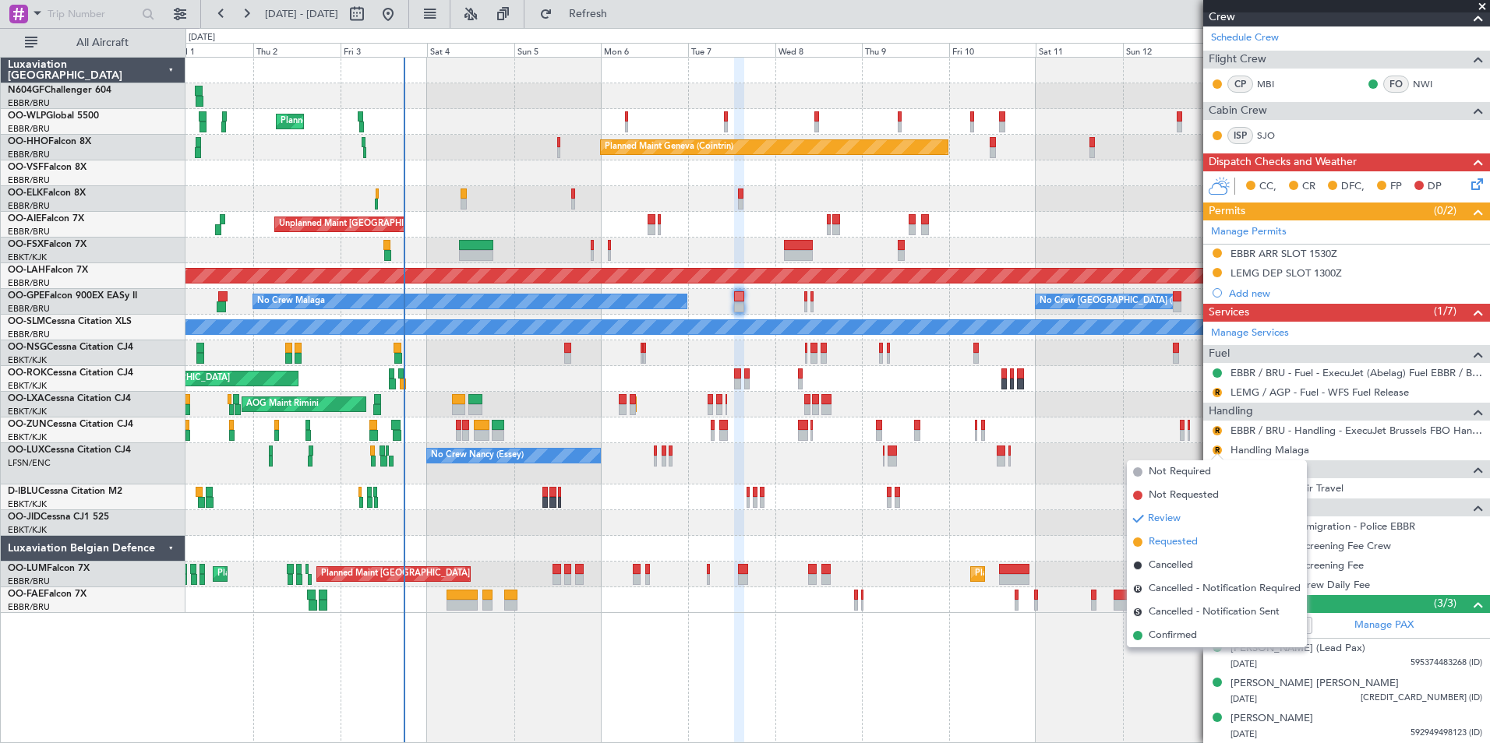
click at [1195, 542] on span "Requested" at bounding box center [1172, 542] width 49 height 16
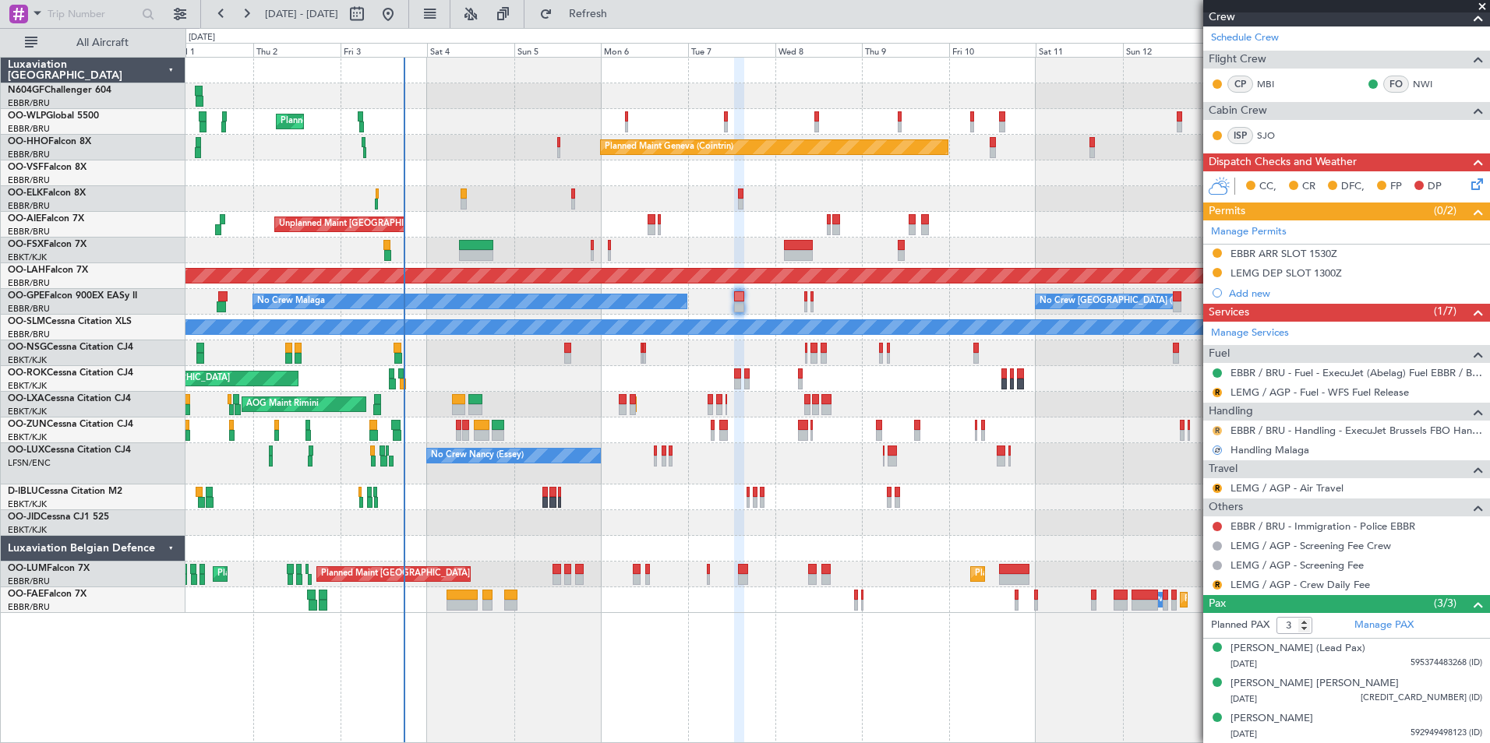
click at [1215, 427] on button "R" at bounding box center [1216, 430] width 9 height 9
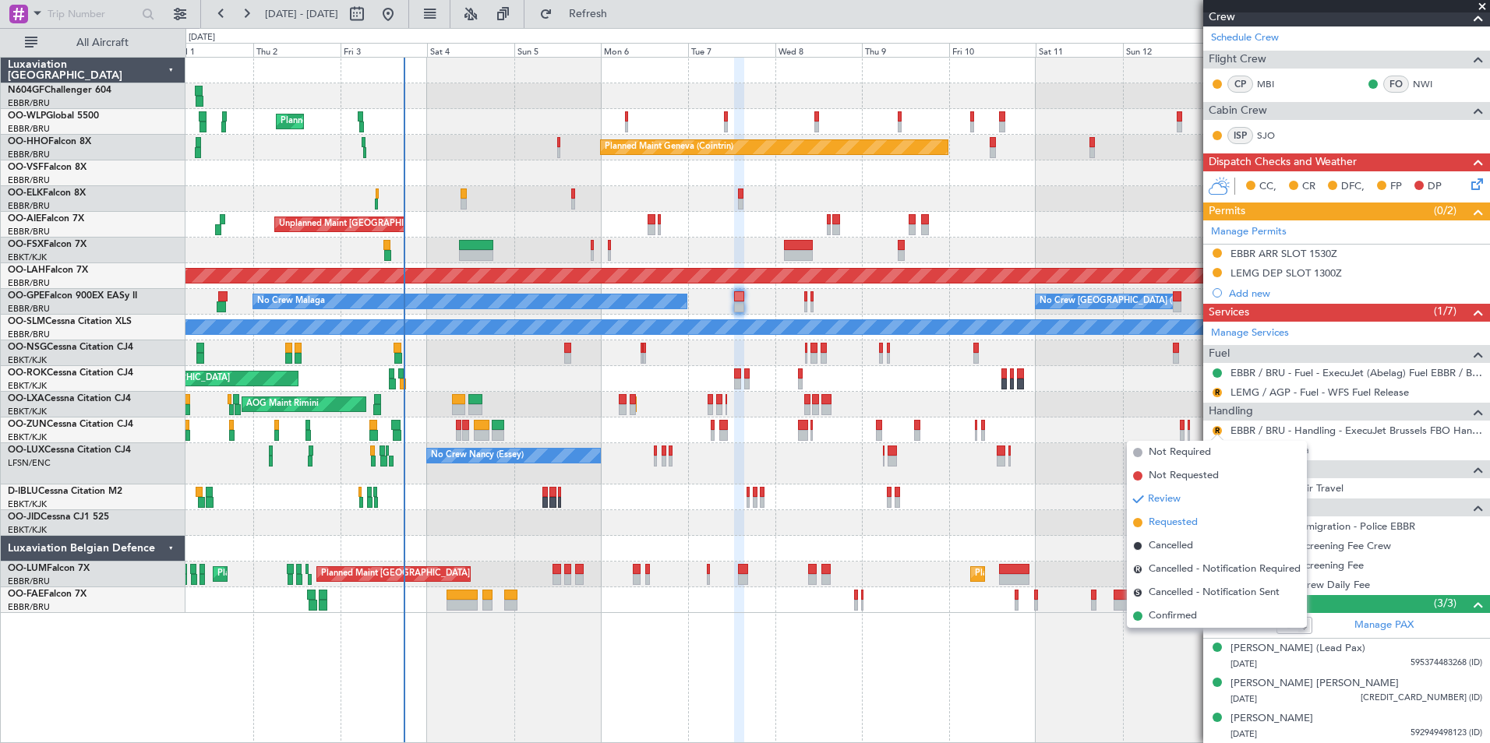
click at [1199, 518] on li "Requested" at bounding box center [1217, 522] width 180 height 23
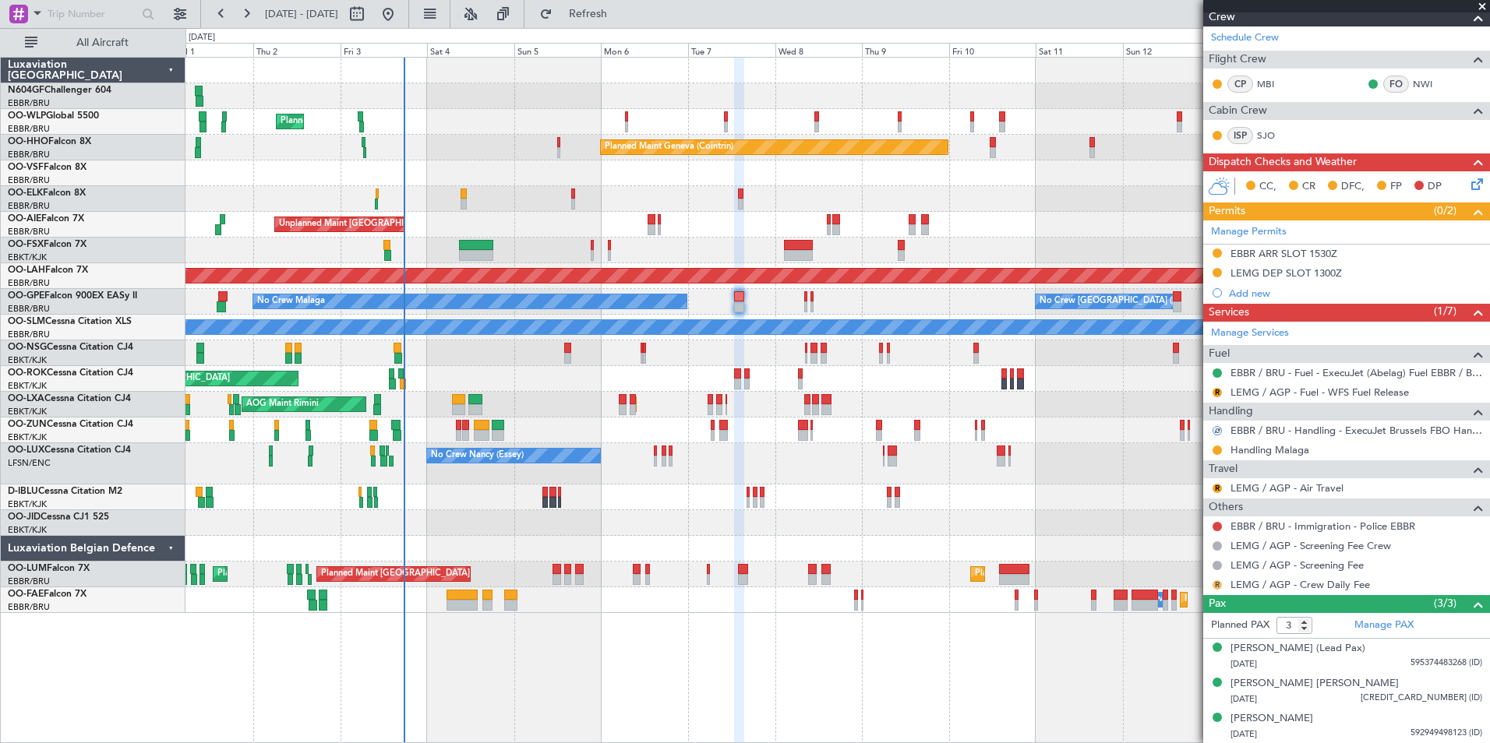
click at [1220, 586] on button "R" at bounding box center [1216, 584] width 9 height 9
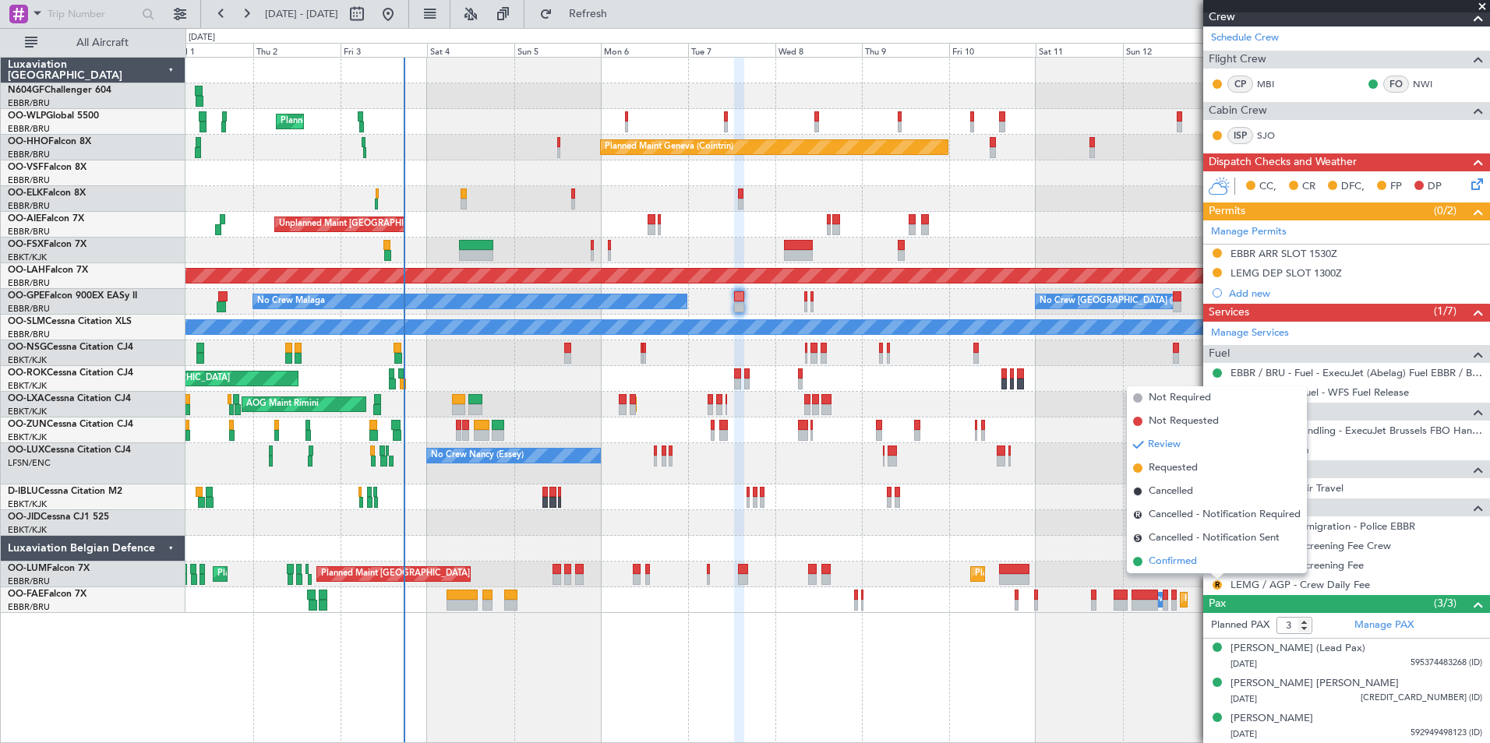
click at [1192, 564] on span "Confirmed" at bounding box center [1172, 562] width 48 height 16
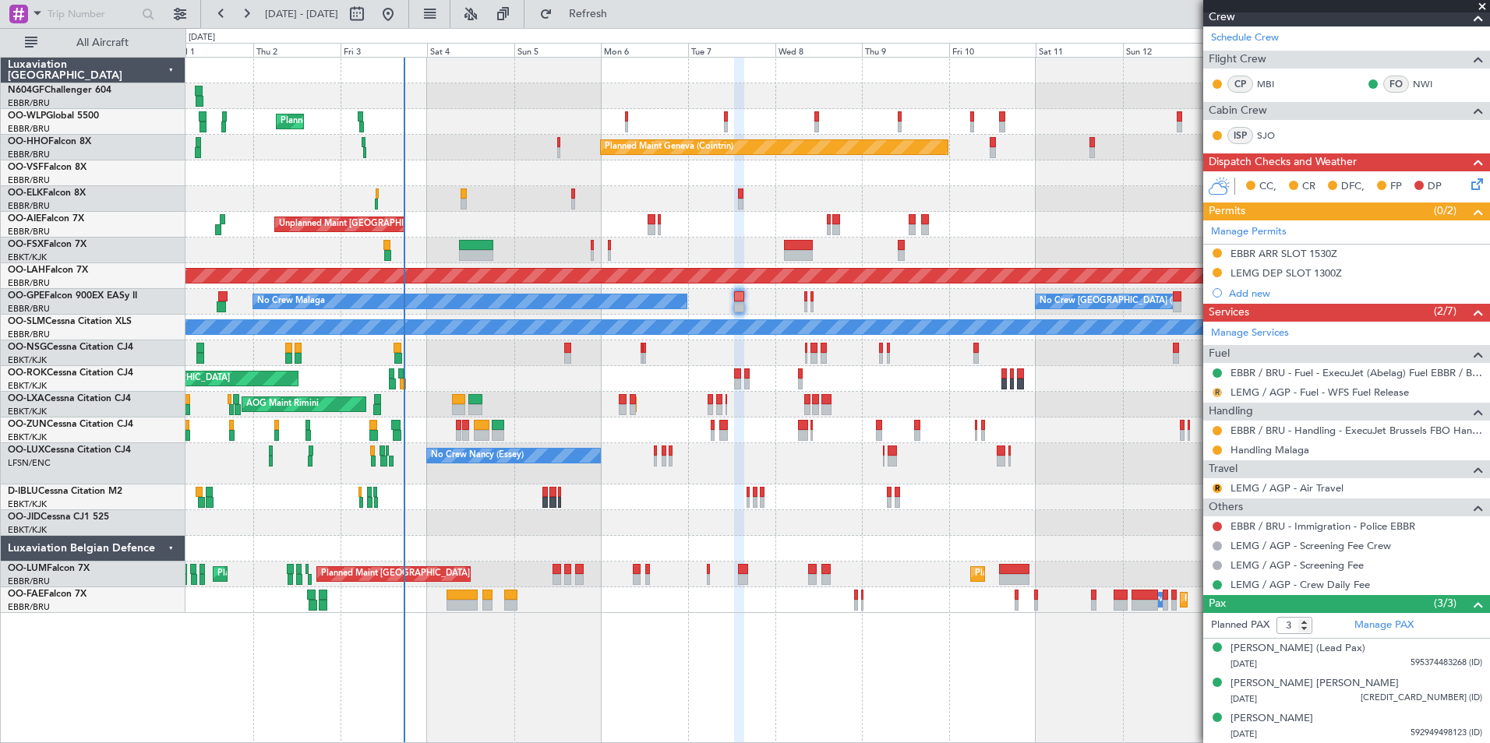
click at [1217, 392] on button "R" at bounding box center [1216, 392] width 9 height 9
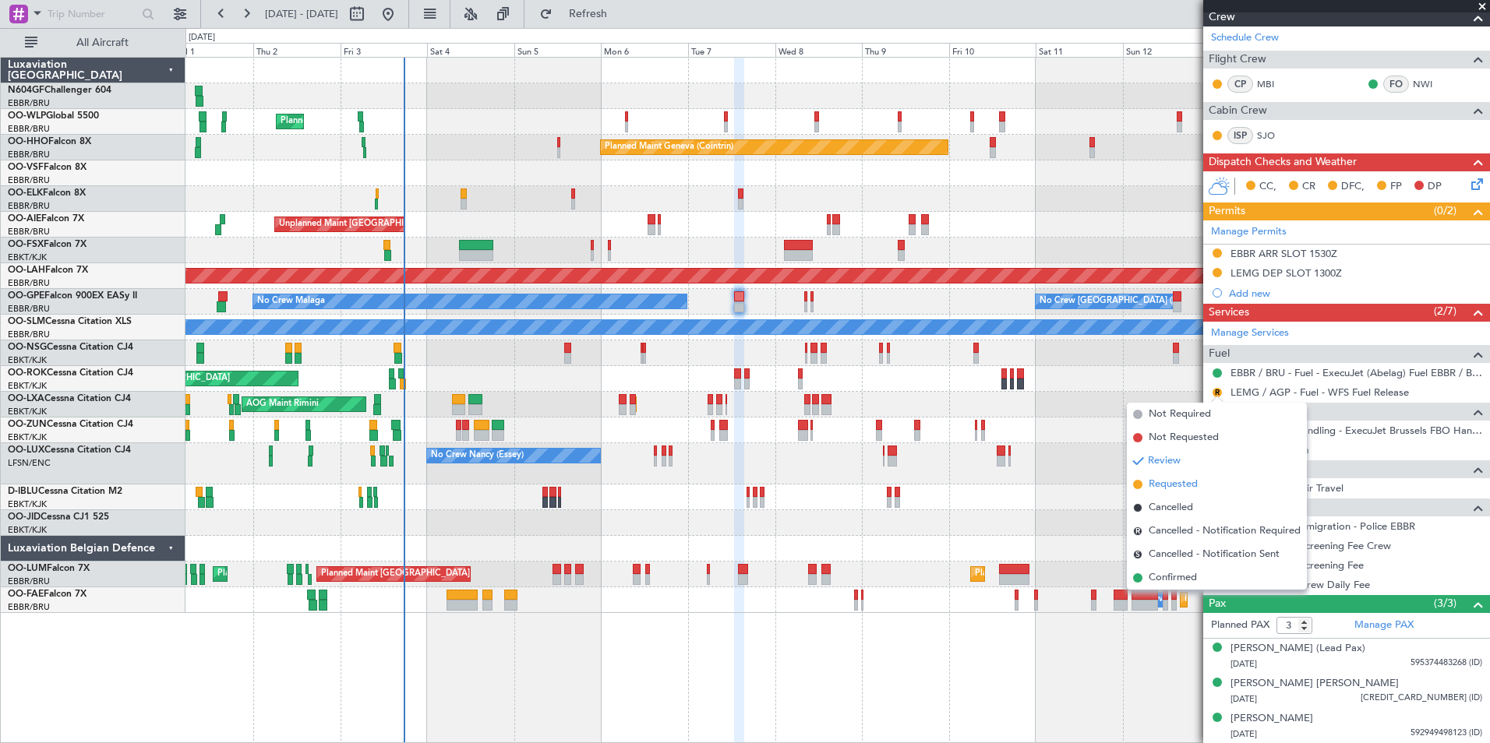
click at [1185, 488] on span "Requested" at bounding box center [1172, 485] width 49 height 16
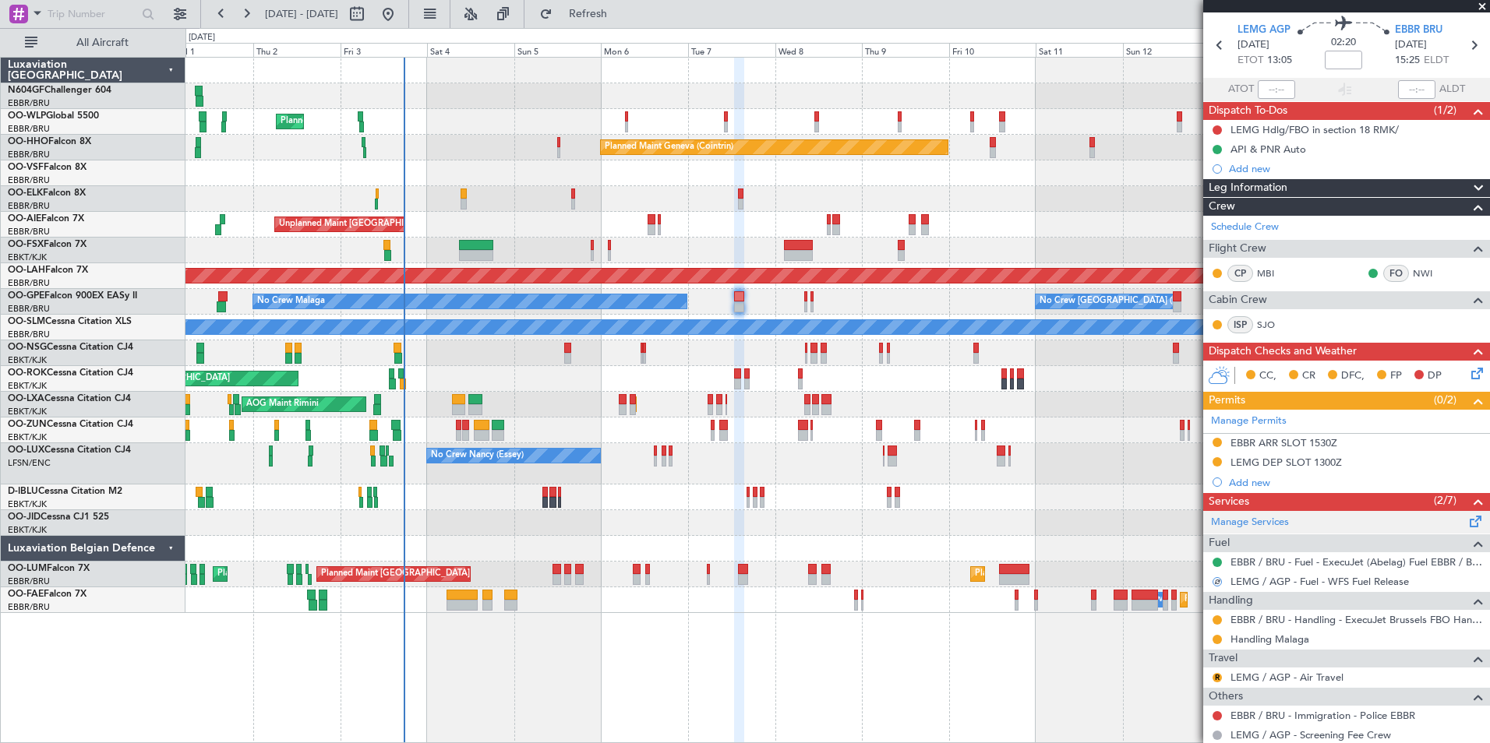
scroll to position [50, 0]
click at [1468, 372] on icon at bounding box center [1474, 371] width 12 height 12
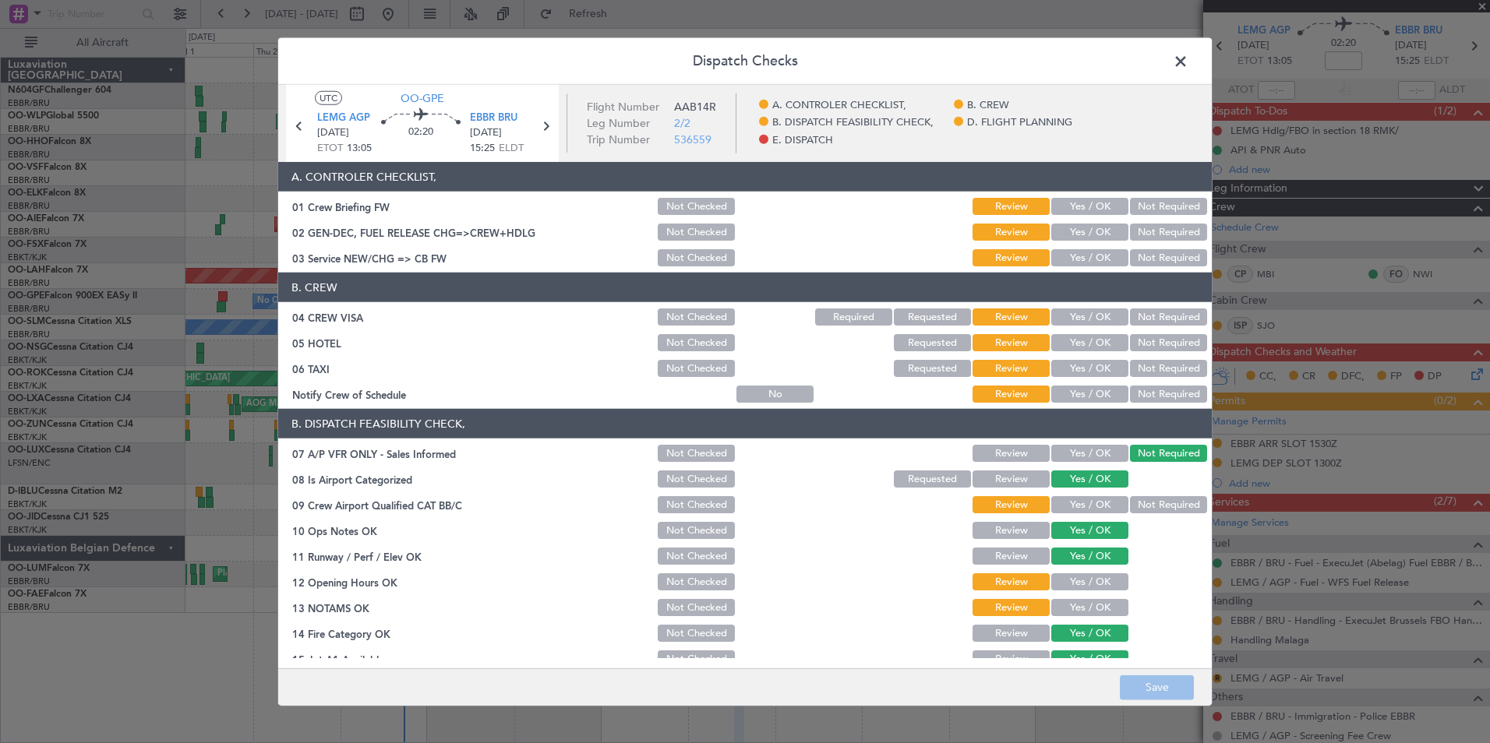
click at [1078, 259] on button "Yes / OK" at bounding box center [1089, 257] width 77 height 17
click at [1088, 395] on button "Yes / OK" at bounding box center [1089, 394] width 77 height 17
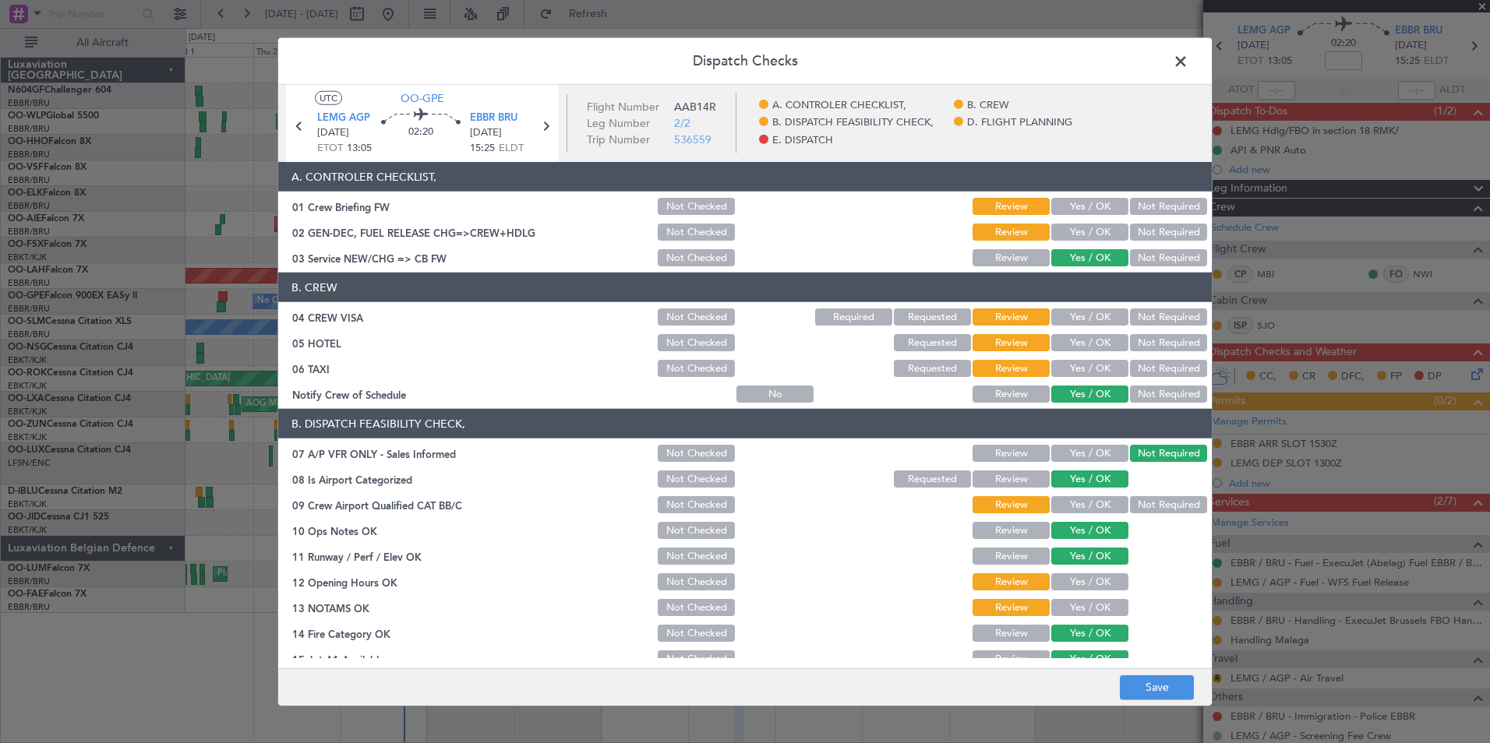
click at [1151, 362] on button "Not Required" at bounding box center [1168, 368] width 77 height 17
click at [1159, 344] on button "Not Required" at bounding box center [1168, 342] width 77 height 17
click at [1162, 317] on button "Not Required" at bounding box center [1168, 317] width 77 height 17
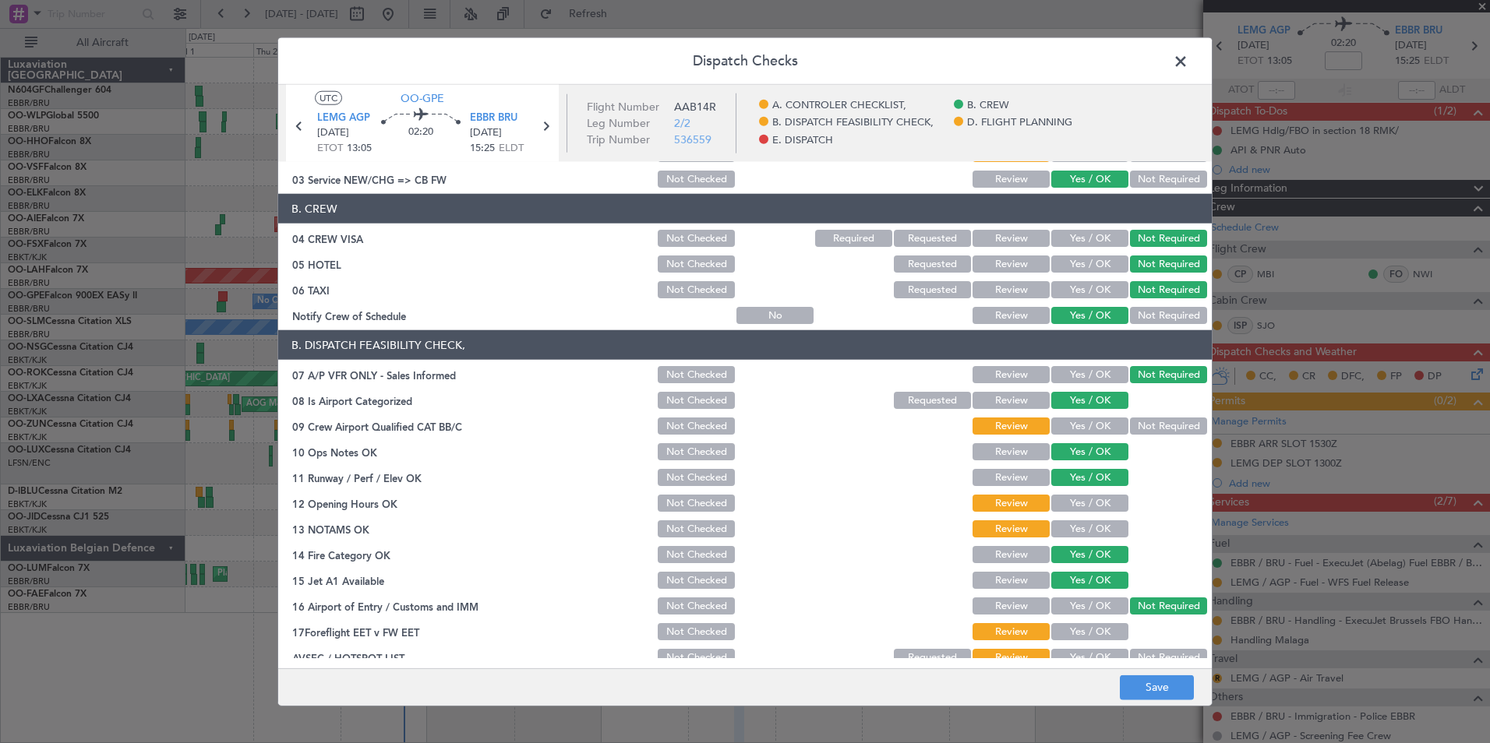
scroll to position [79, 0]
click at [1155, 419] on button "Not Required" at bounding box center [1168, 425] width 77 height 17
click at [1097, 507] on button "Yes / OK" at bounding box center [1089, 502] width 77 height 17
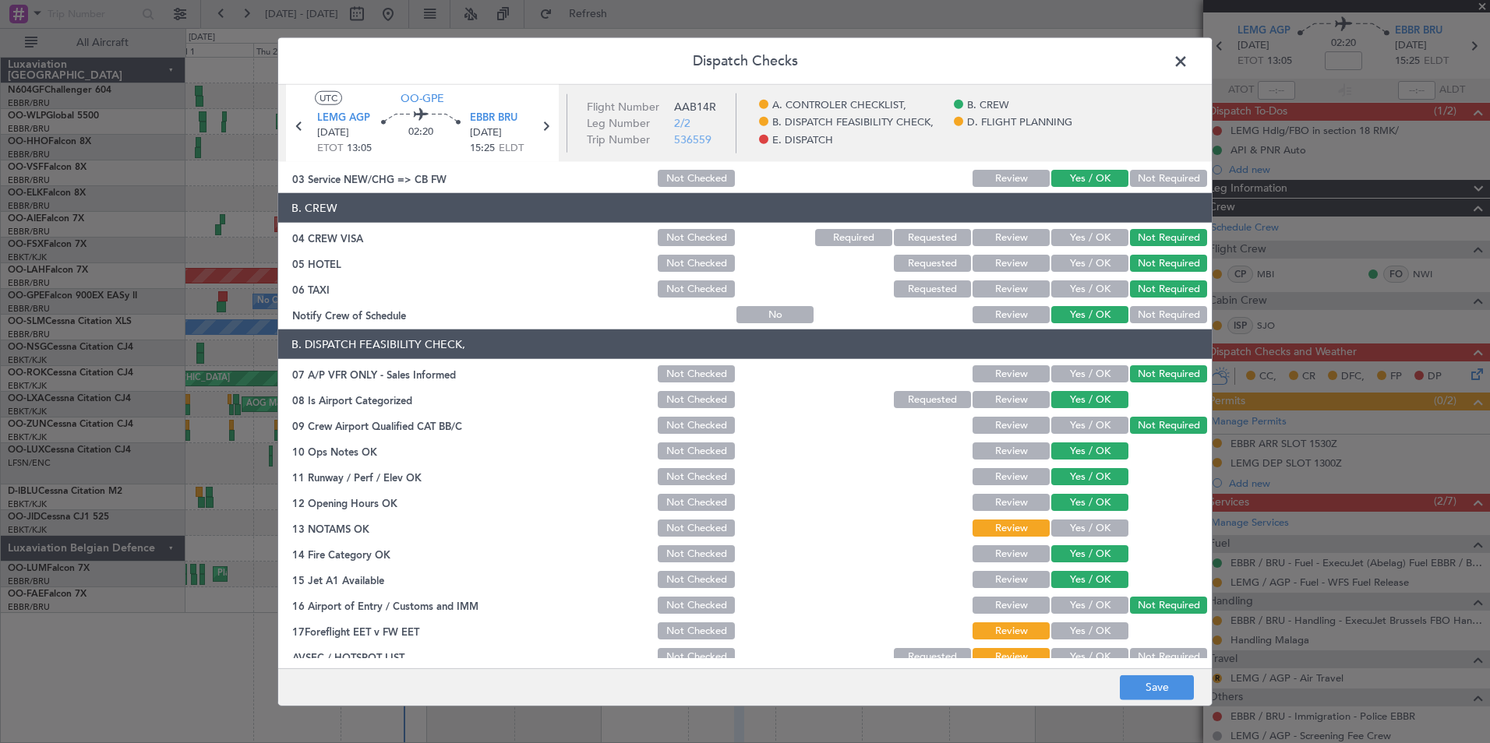
click at [1095, 520] on button "Yes / OK" at bounding box center [1089, 528] width 77 height 17
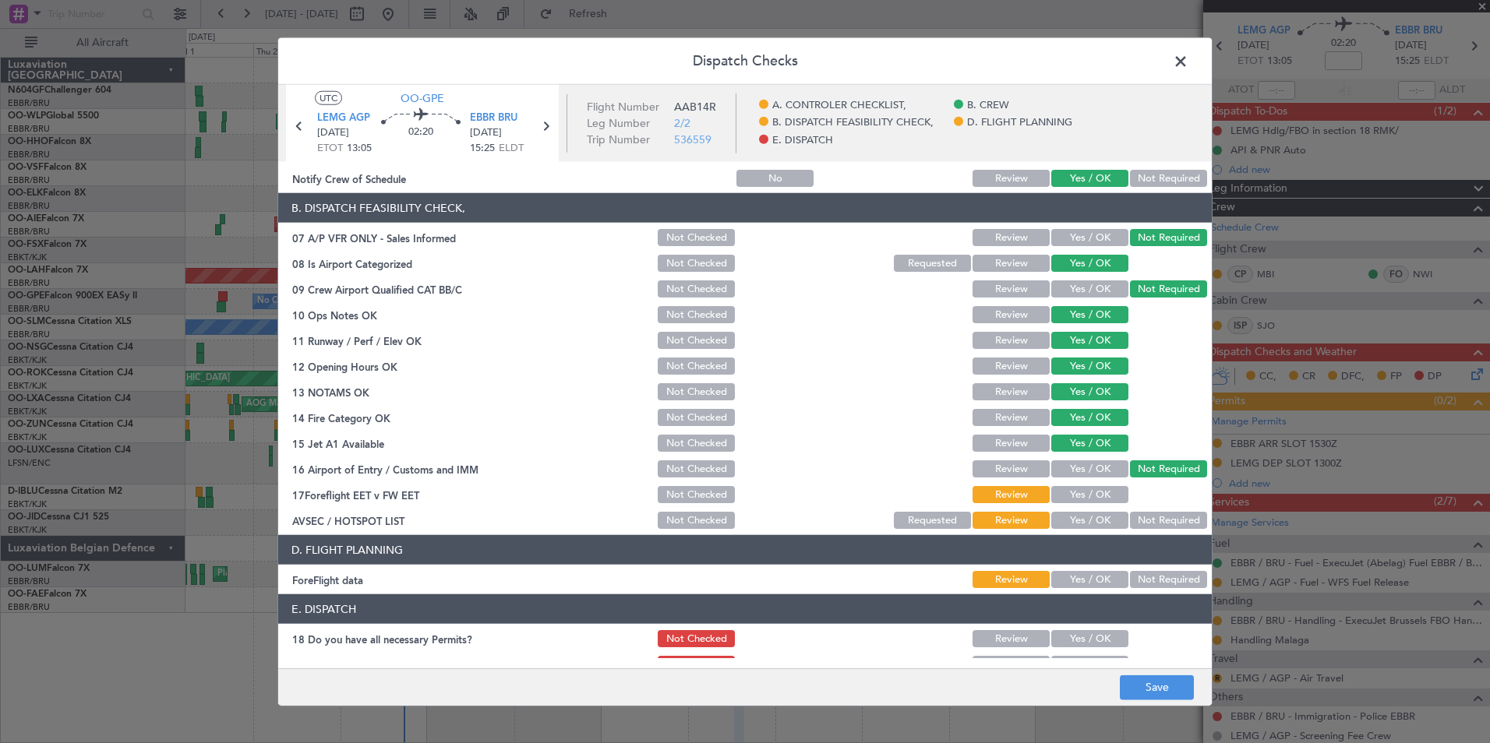
scroll to position [217, 0]
click at [1094, 523] on button "Yes / OK" at bounding box center [1089, 519] width 77 height 17
click at [1139, 581] on button "Not Required" at bounding box center [1168, 578] width 77 height 17
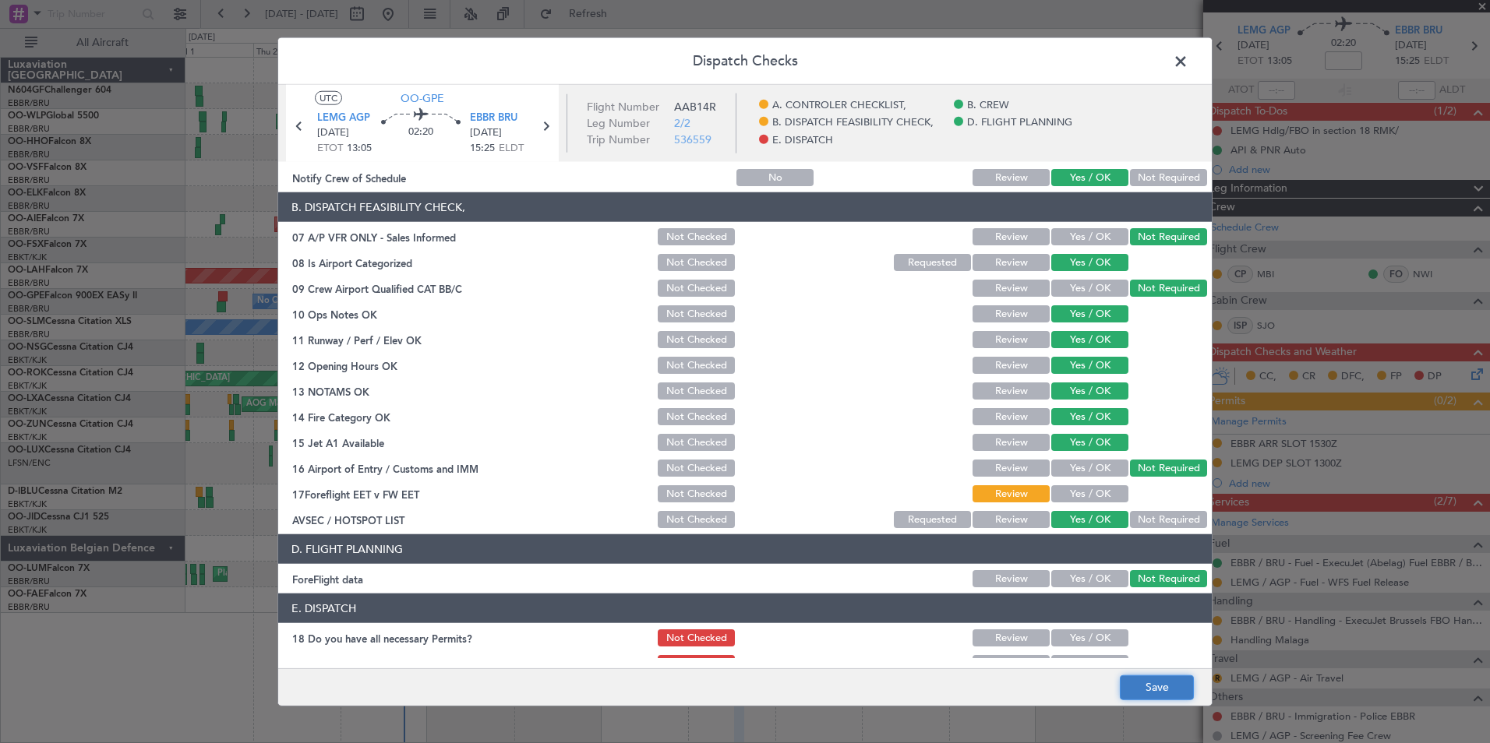
click at [1166, 675] on button "Save" at bounding box center [1157, 687] width 74 height 25
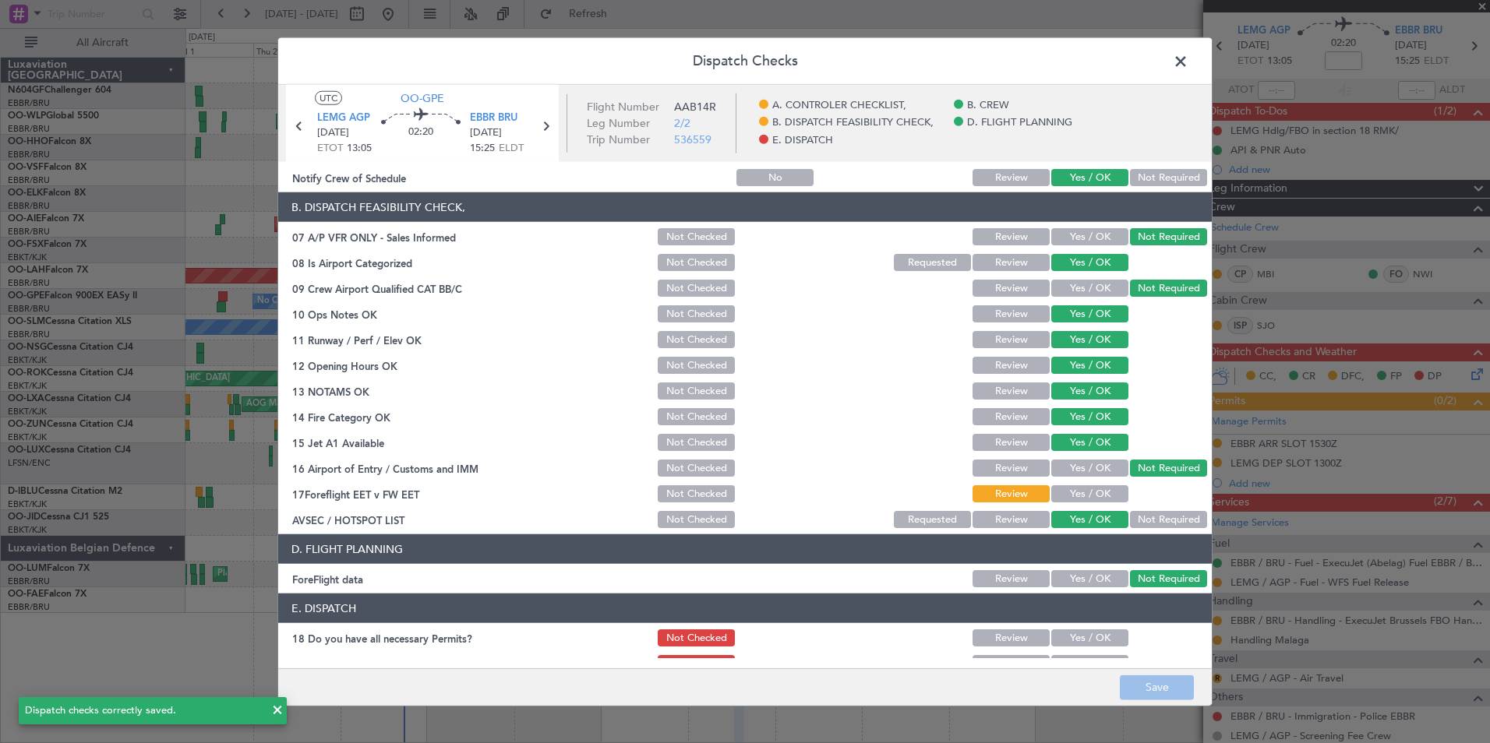
click at [1188, 63] on span at bounding box center [1188, 65] width 0 height 31
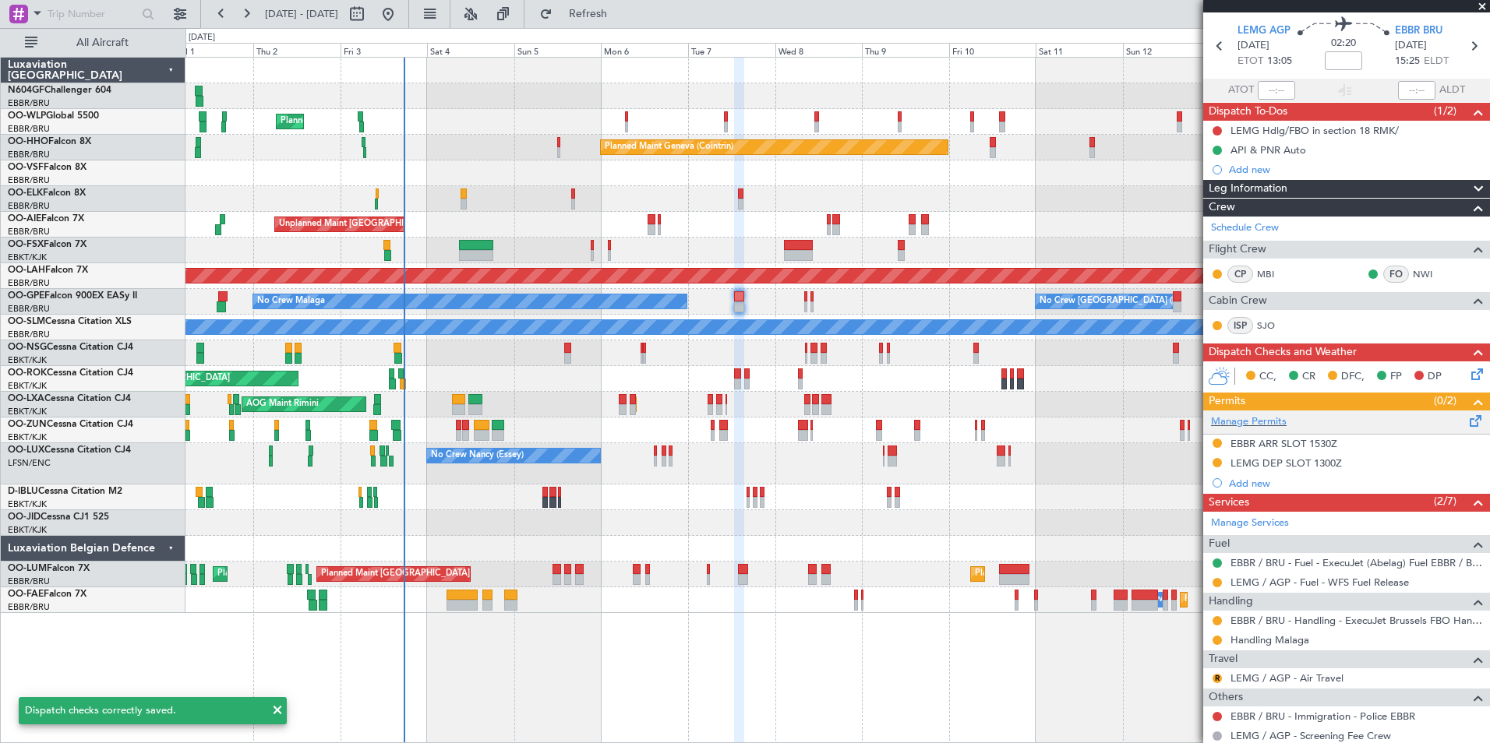
scroll to position [219, 0]
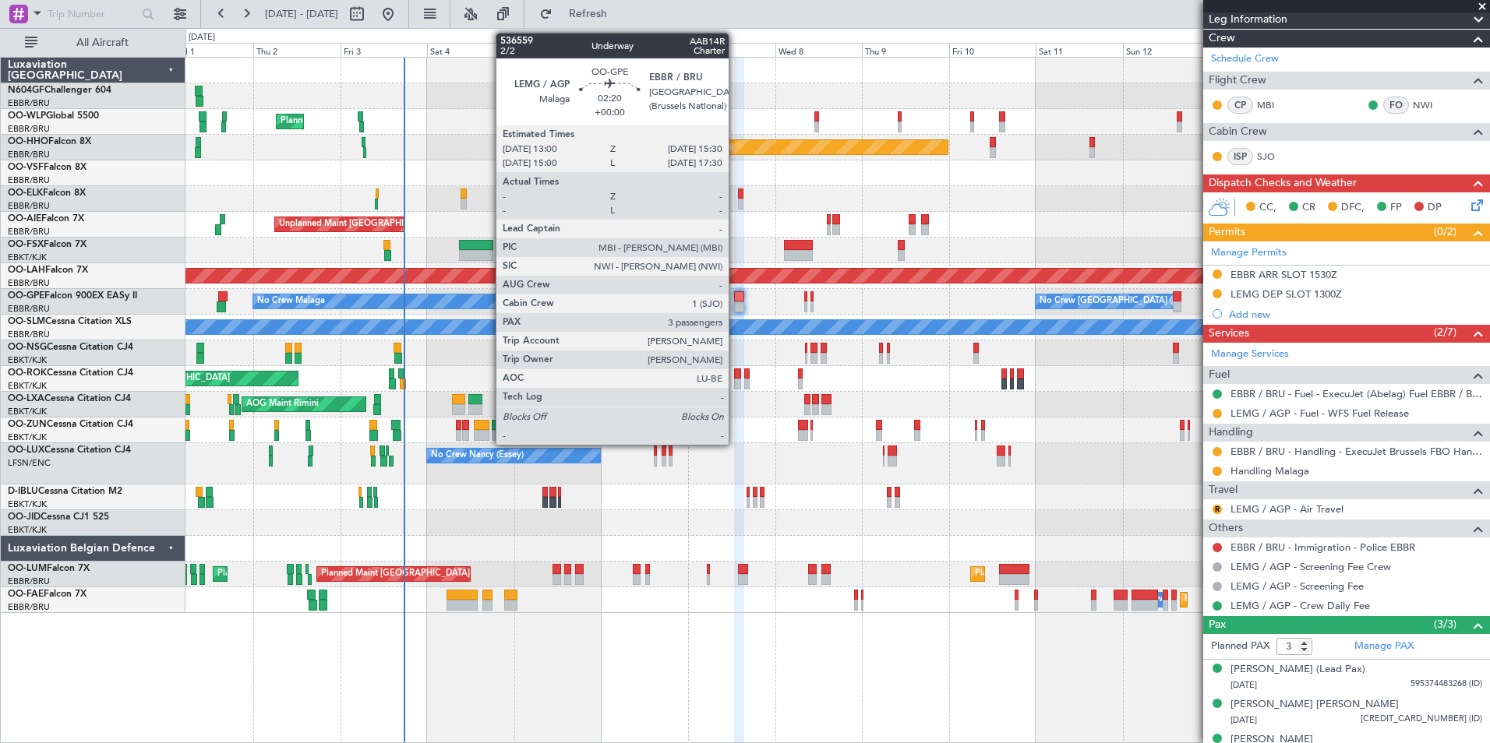
click at [736, 311] on div at bounding box center [738, 307] width 9 height 11
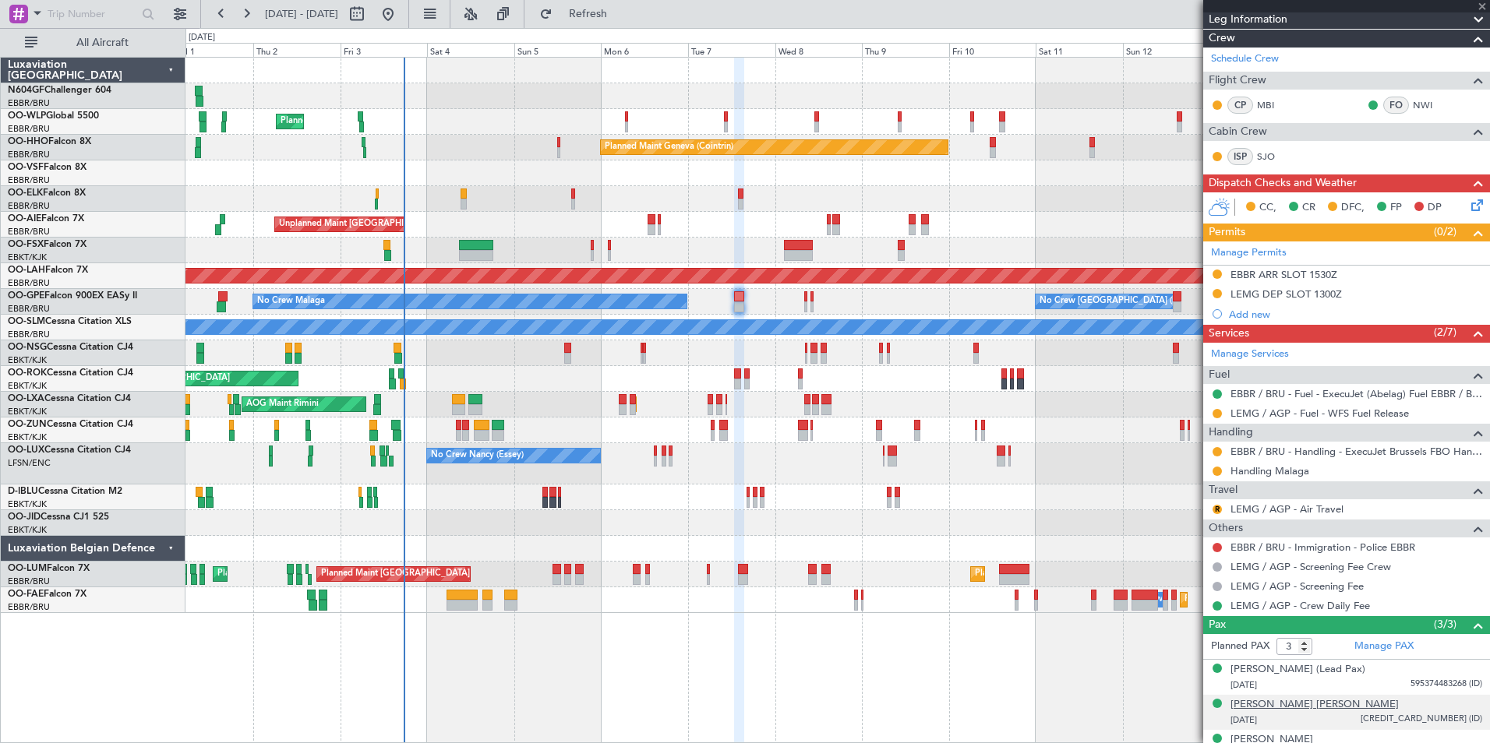
scroll to position [0, 0]
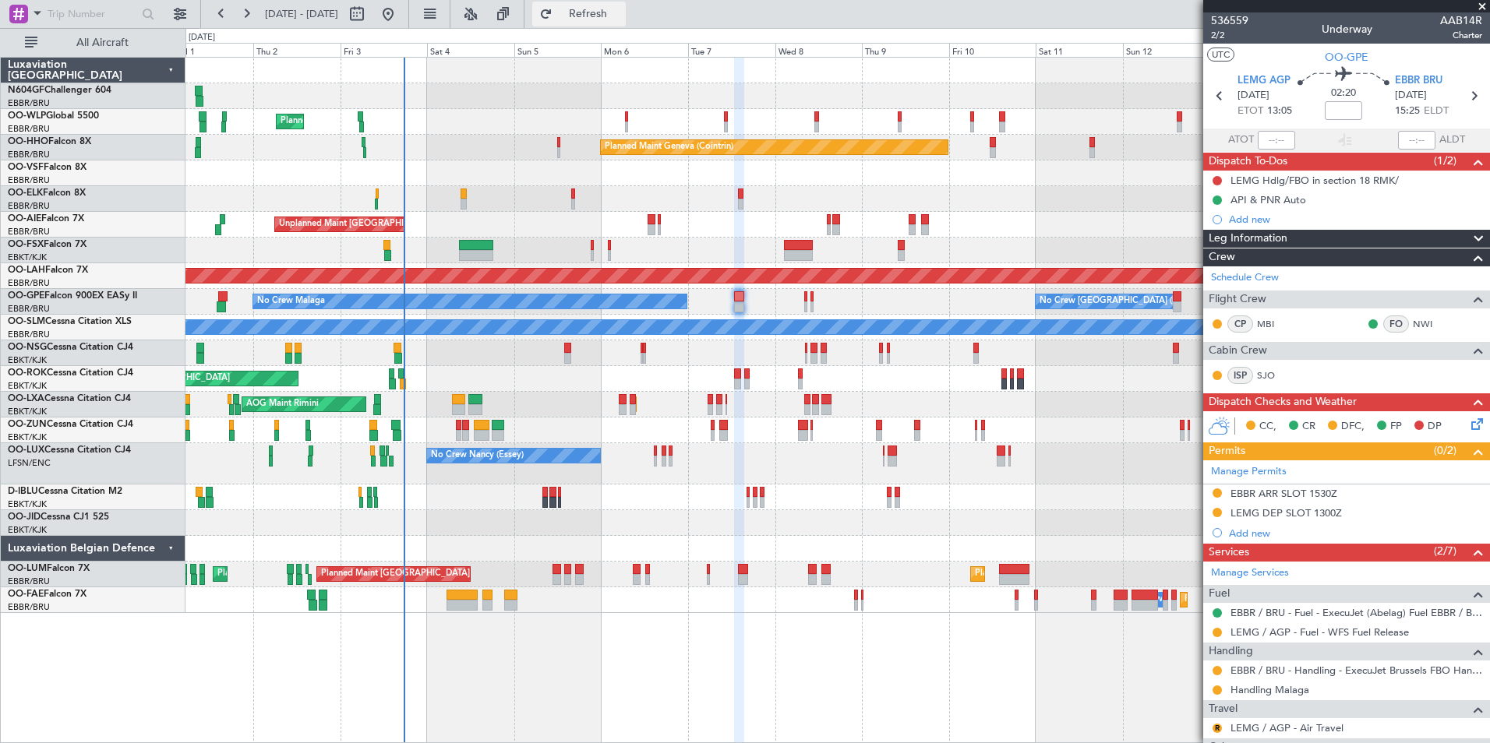
click at [621, 16] on span "Refresh" at bounding box center [588, 14] width 65 height 11
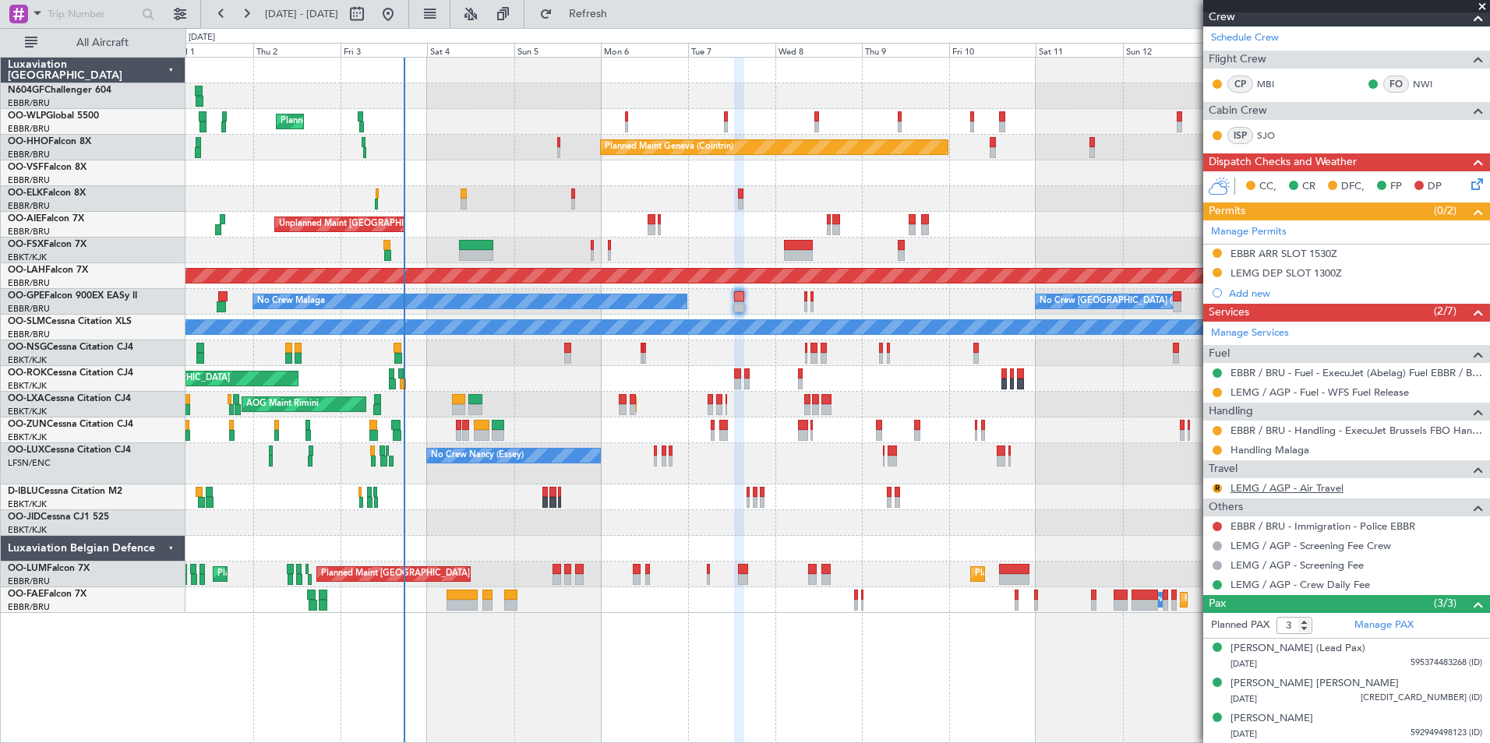
click at [1276, 487] on link "LEMG / AGP - Air Travel" at bounding box center [1286, 488] width 113 height 13
click at [614, 12] on span "Refresh" at bounding box center [588, 14] width 65 height 11
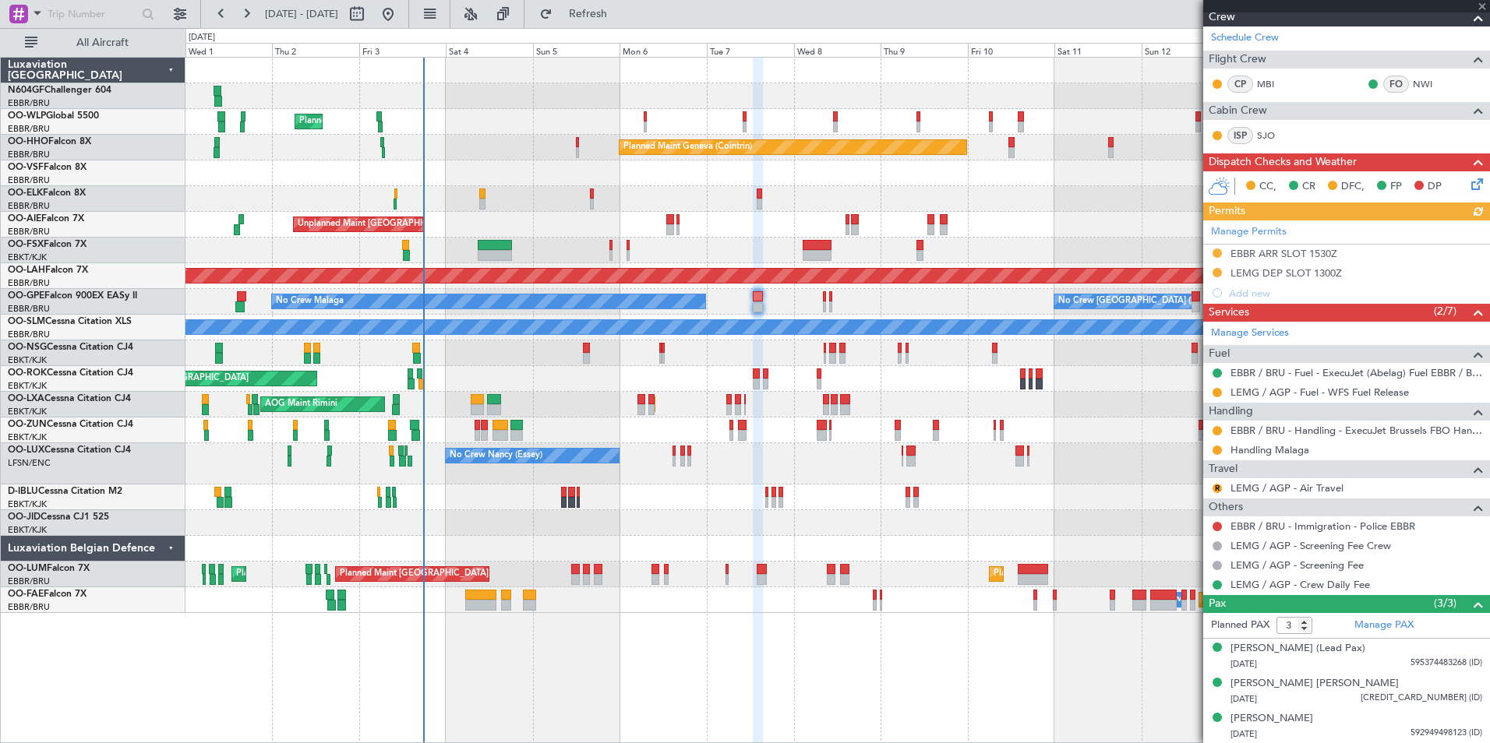
click at [771, 309] on div "No Crew Malaga No Crew Brussels (Brussels National) No Crew Brussels (Brussels …" at bounding box center [836, 302] width 1303 height 26
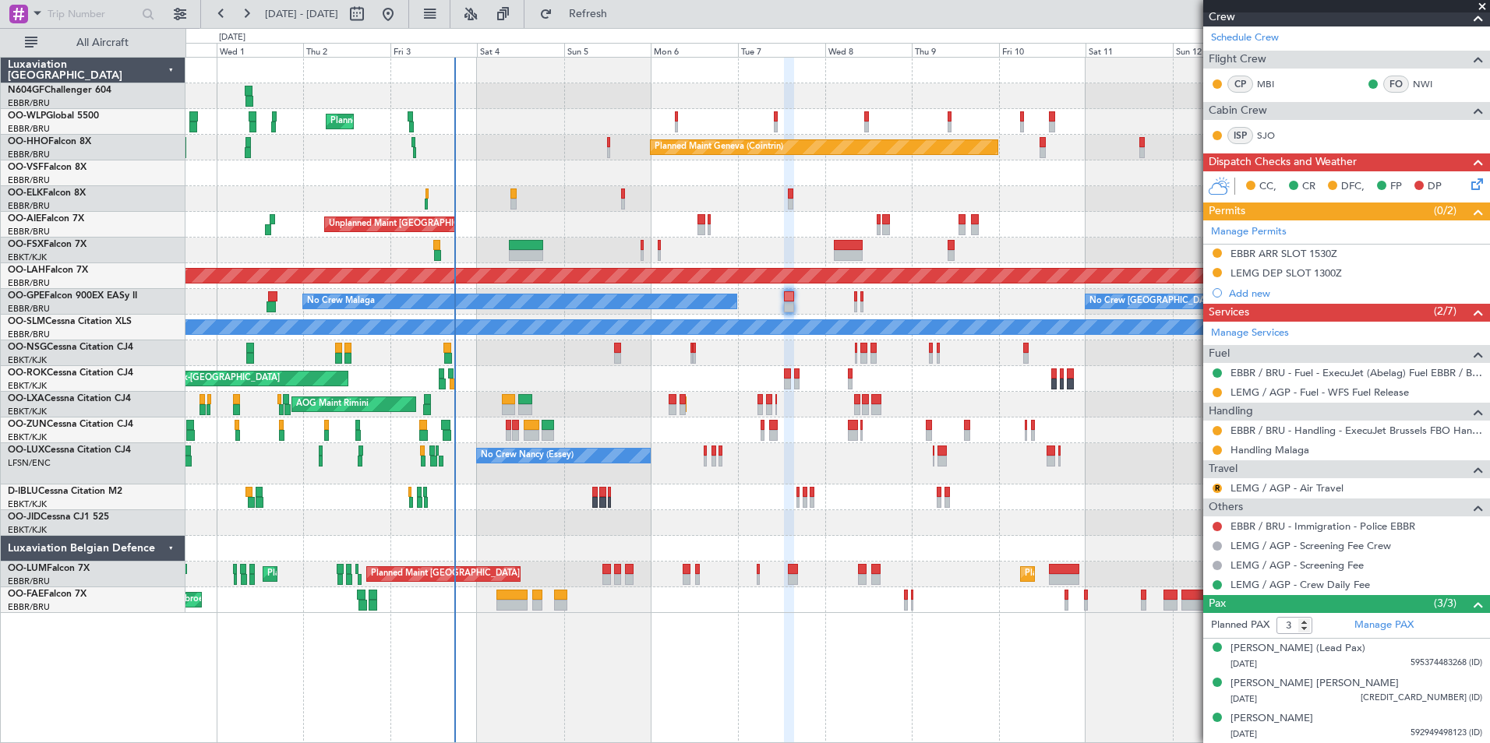
click at [807, 315] on div "Planned Maint Milan (Linate) Planned Maint Geneva (Cointrin) Planned Maint Kort…" at bounding box center [836, 336] width 1303 height 556
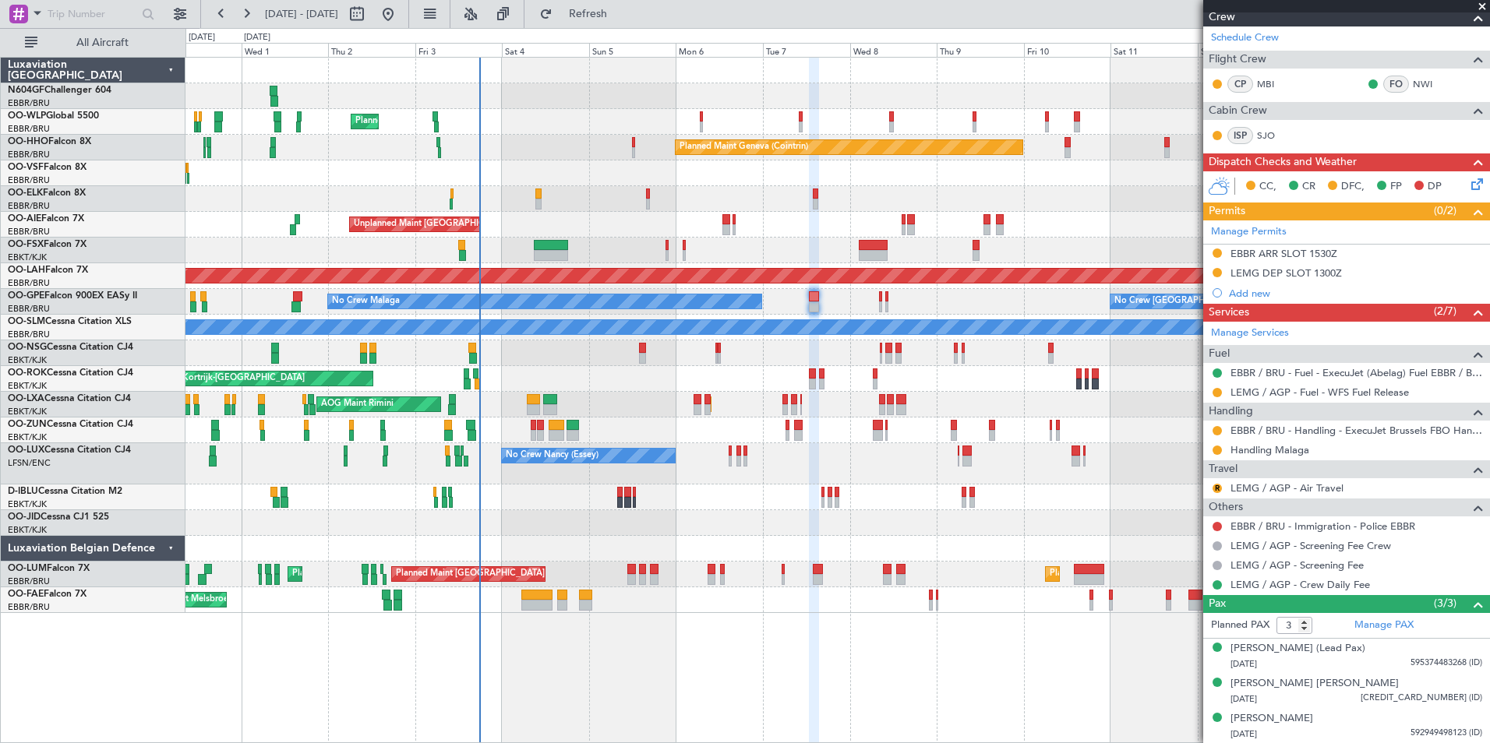
click at [756, 355] on div "Planned Maint [GEOGRAPHIC_DATA] ([GEOGRAPHIC_DATA])" at bounding box center [836, 353] width 1303 height 26
click at [626, 3] on button "Refresh" at bounding box center [578, 14] width 93 height 25
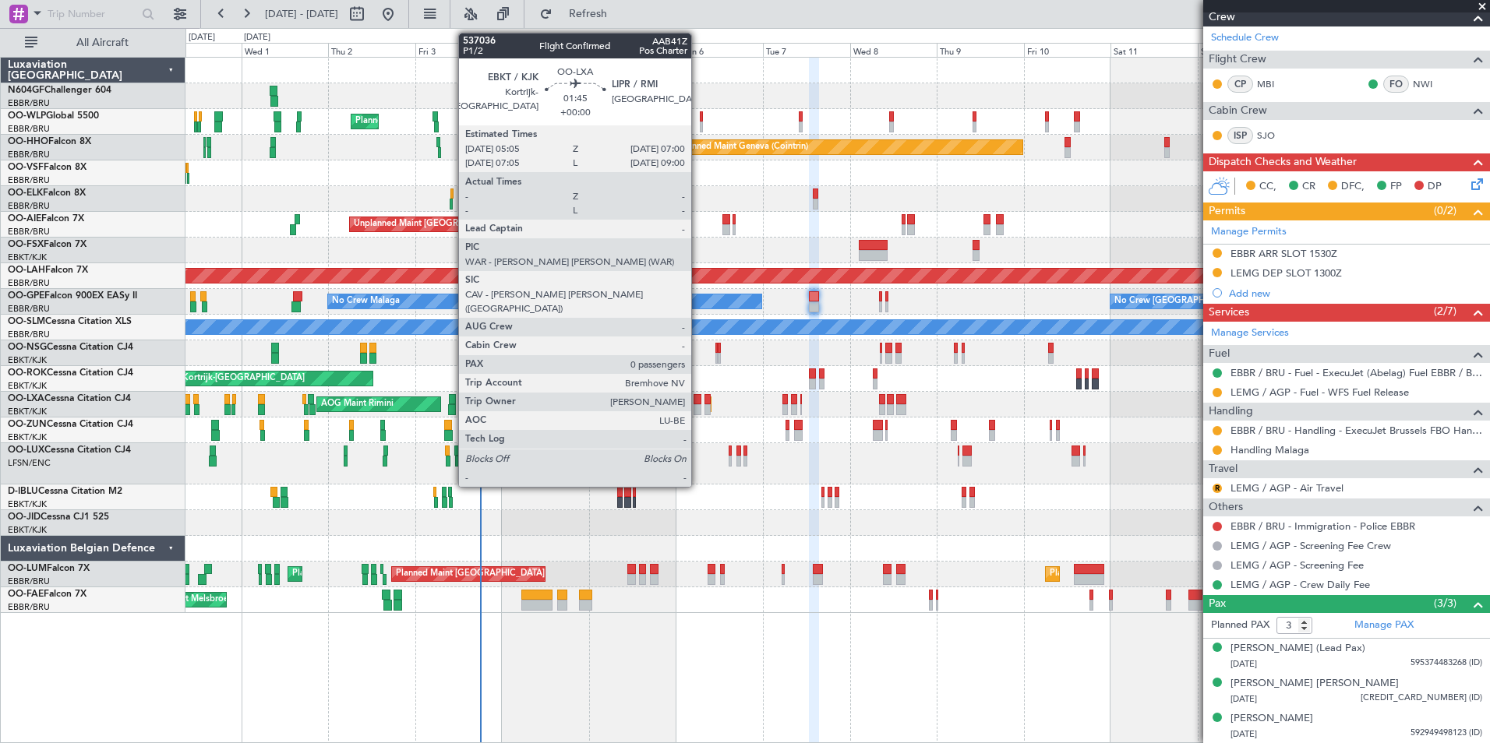
click at [698, 404] on div at bounding box center [696, 399] width 7 height 11
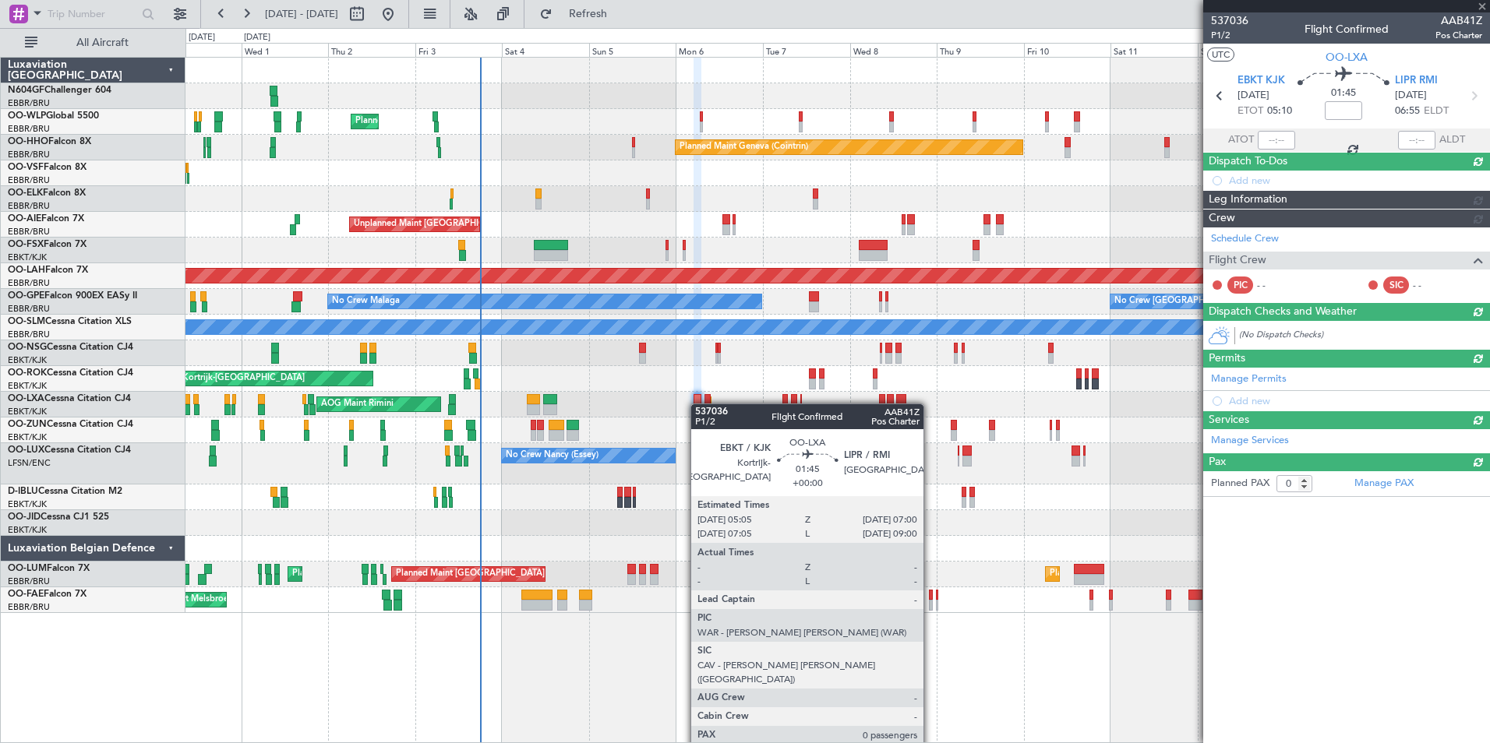
scroll to position [0, 0]
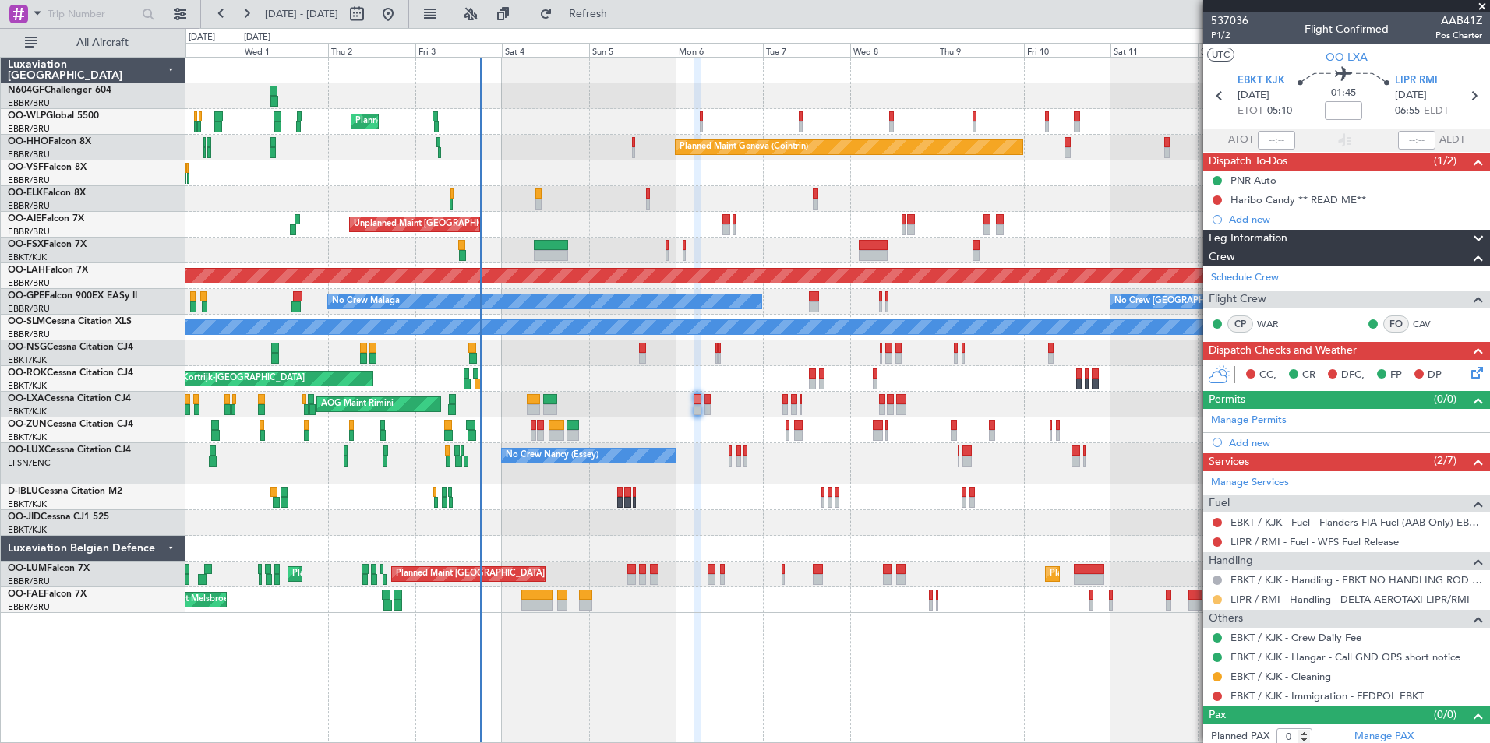
click at [1219, 598] on button at bounding box center [1216, 599] width 9 height 9
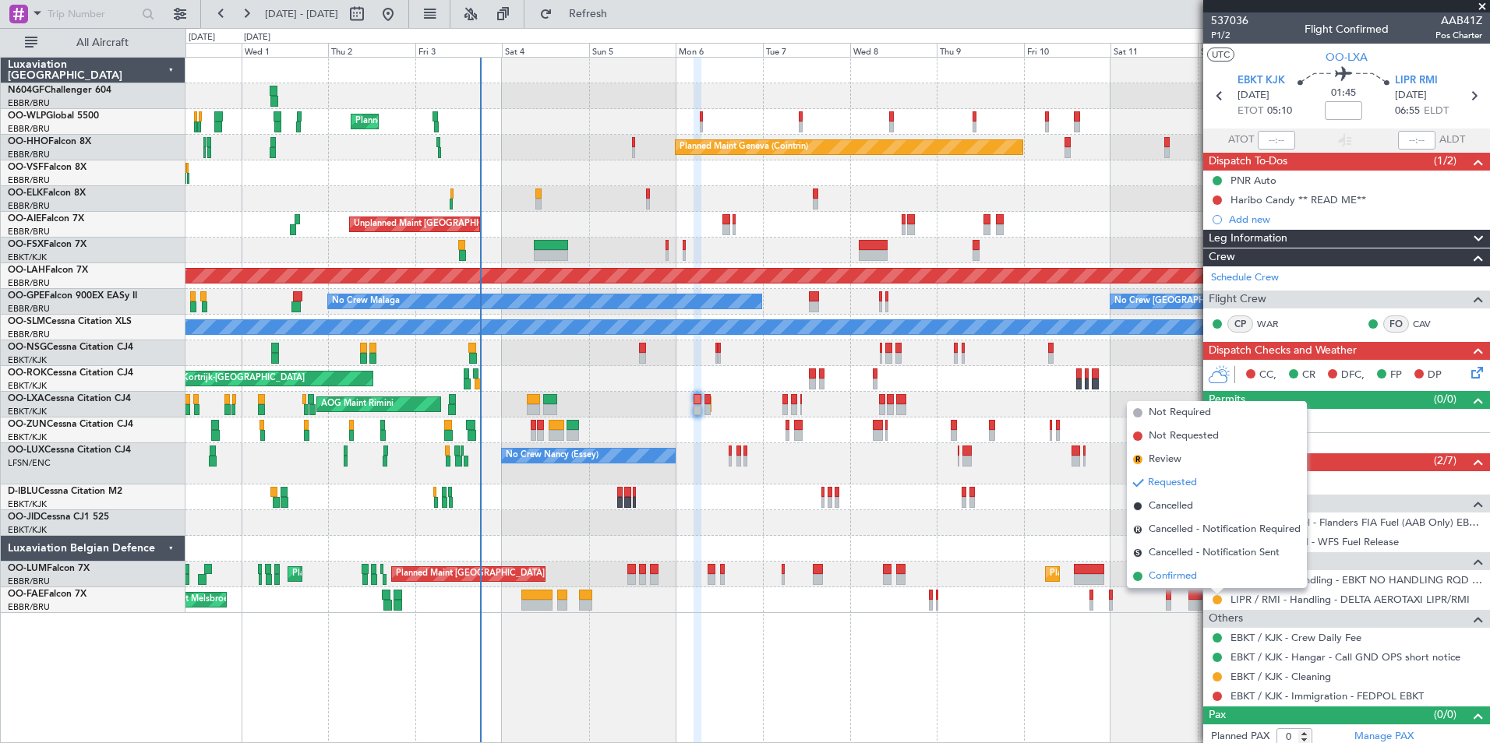
click at [1194, 573] on span "Confirmed" at bounding box center [1172, 577] width 48 height 16
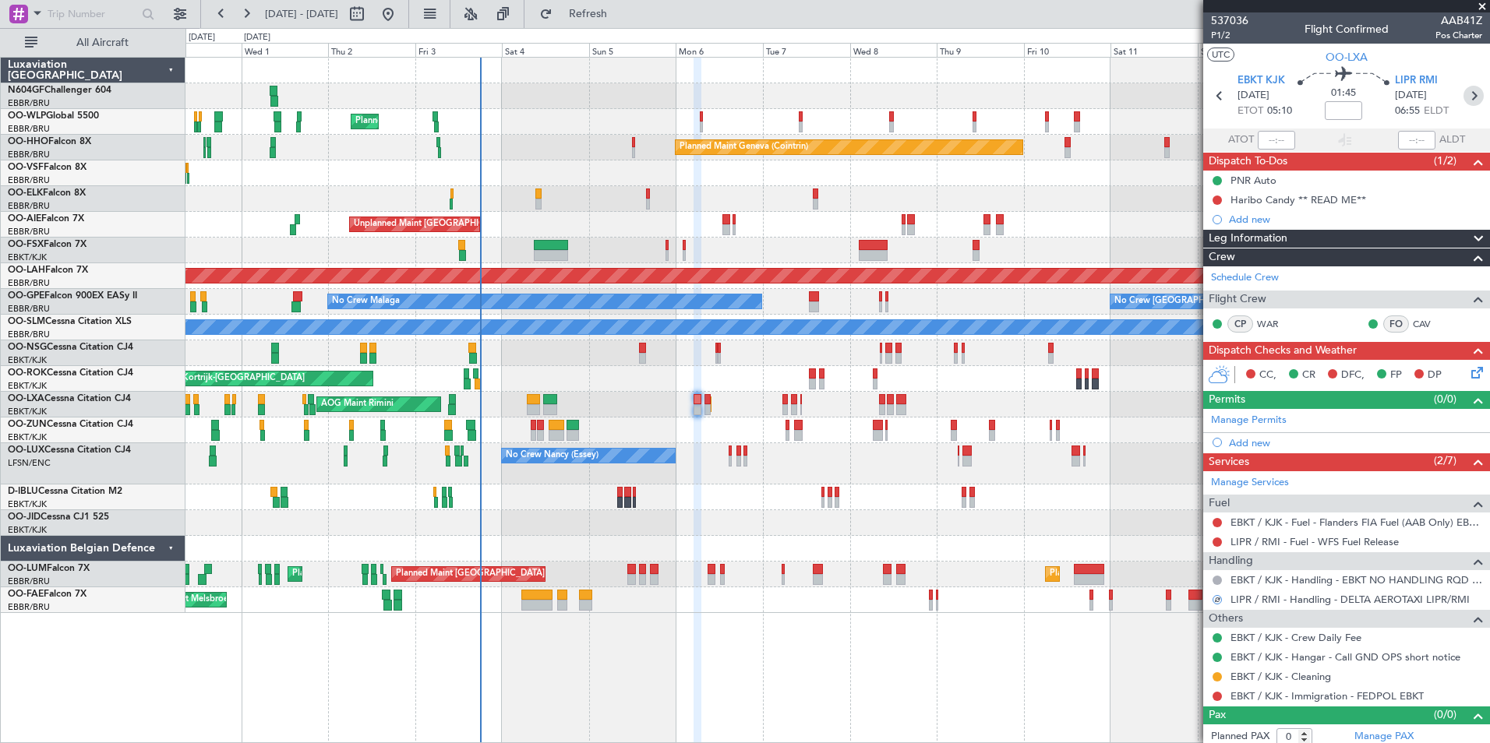
click at [1463, 93] on icon at bounding box center [1473, 96] width 20 height 20
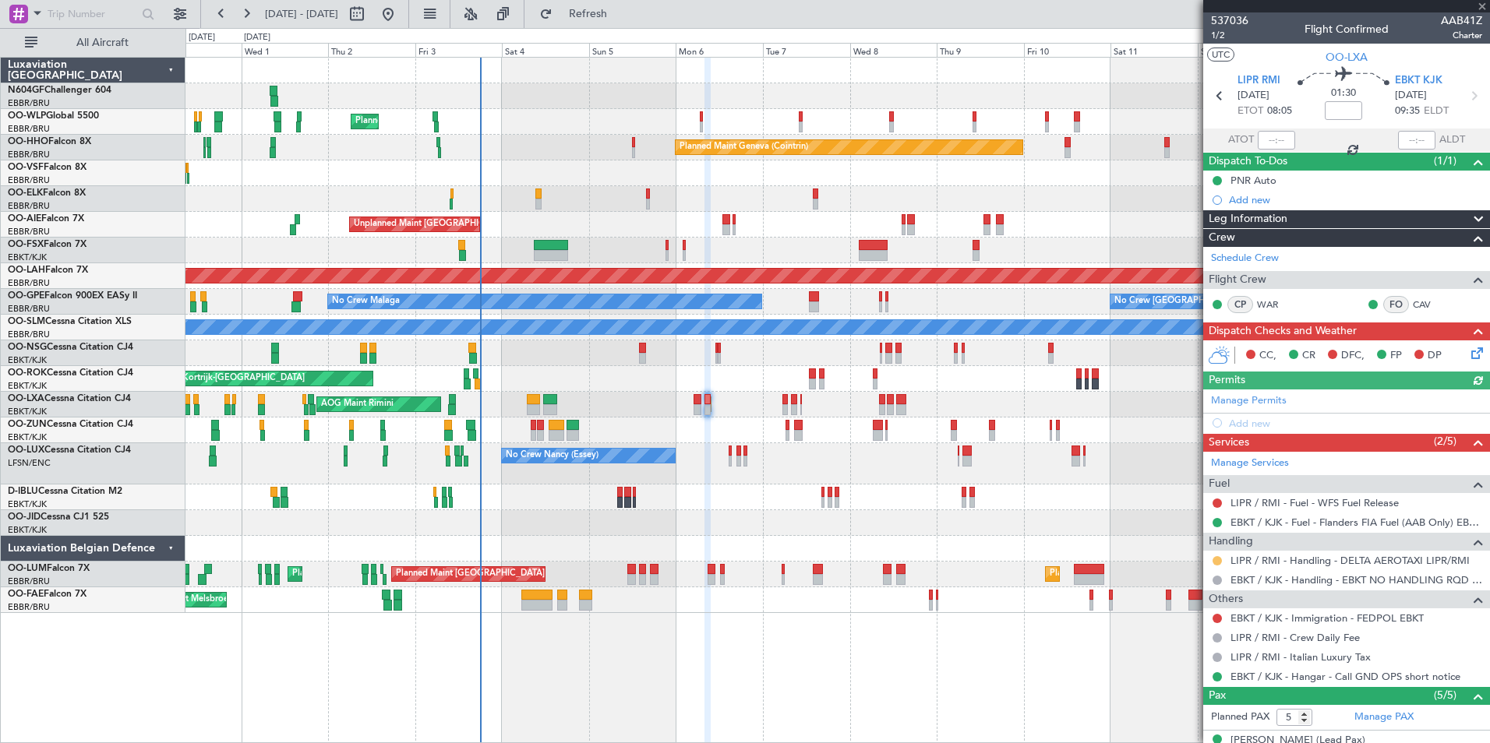
click at [1220, 562] on button at bounding box center [1216, 560] width 9 height 9
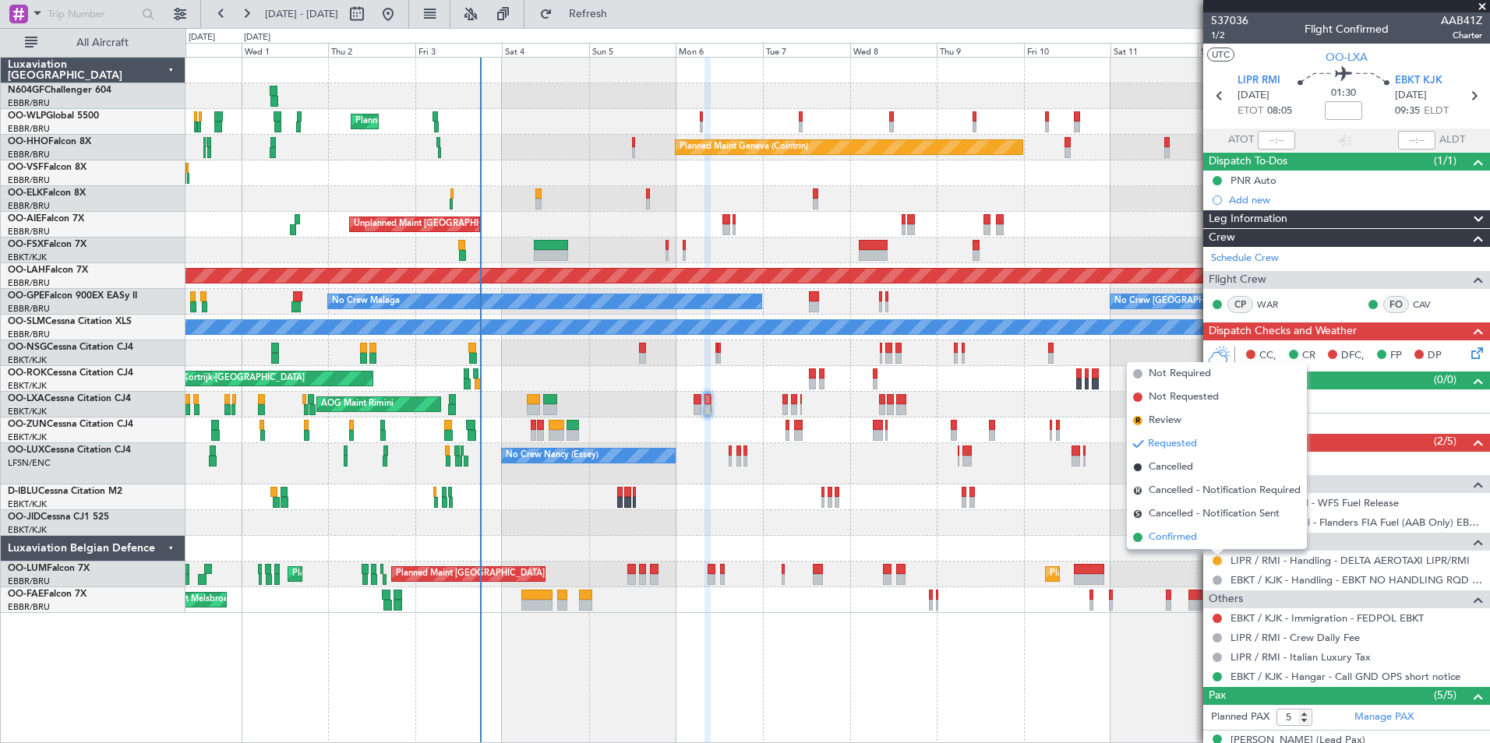
click at [1191, 540] on span "Confirmed" at bounding box center [1172, 538] width 48 height 16
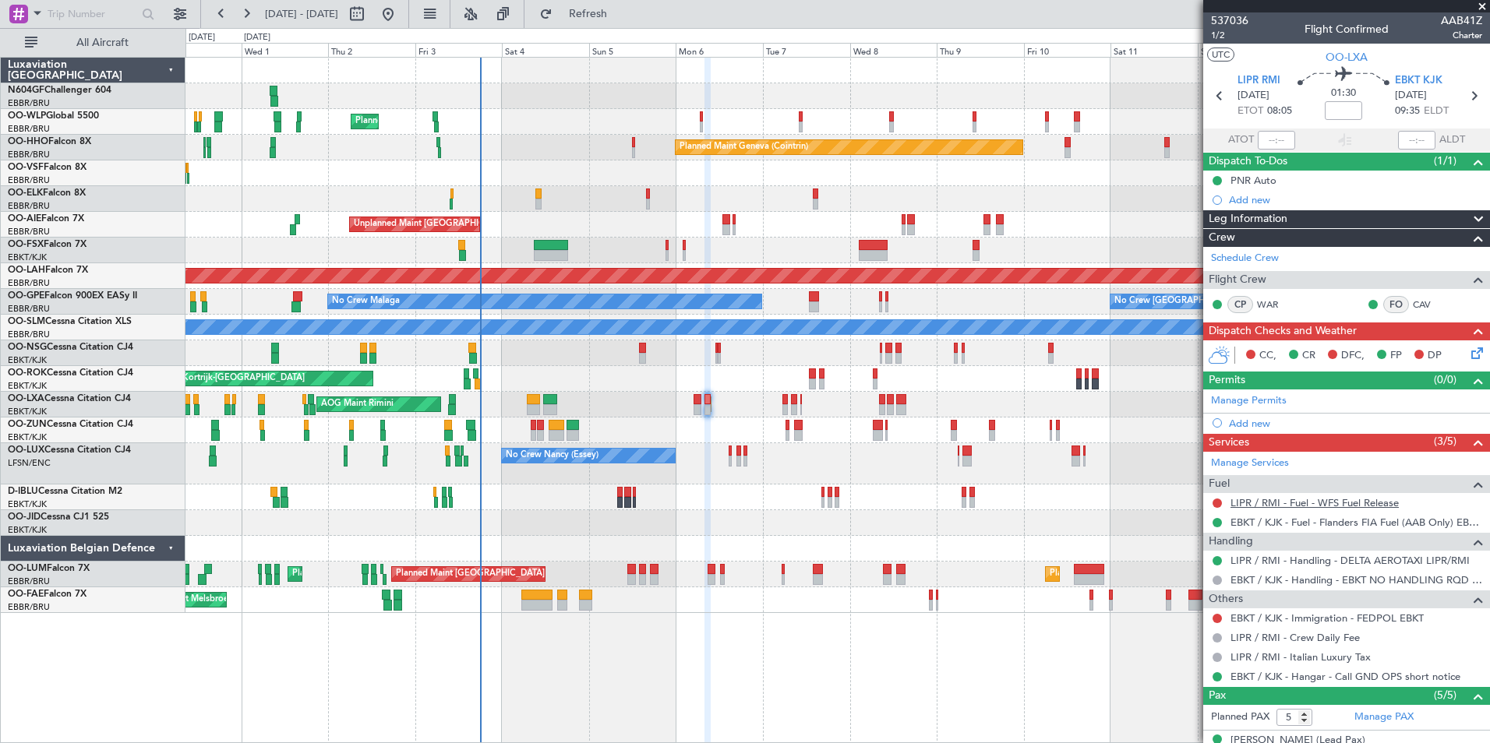
click at [1323, 503] on link "LIPR / RMI - Fuel - WFS Fuel Release" at bounding box center [1314, 502] width 168 height 13
click at [613, 5] on button "Refresh" at bounding box center [578, 14] width 93 height 25
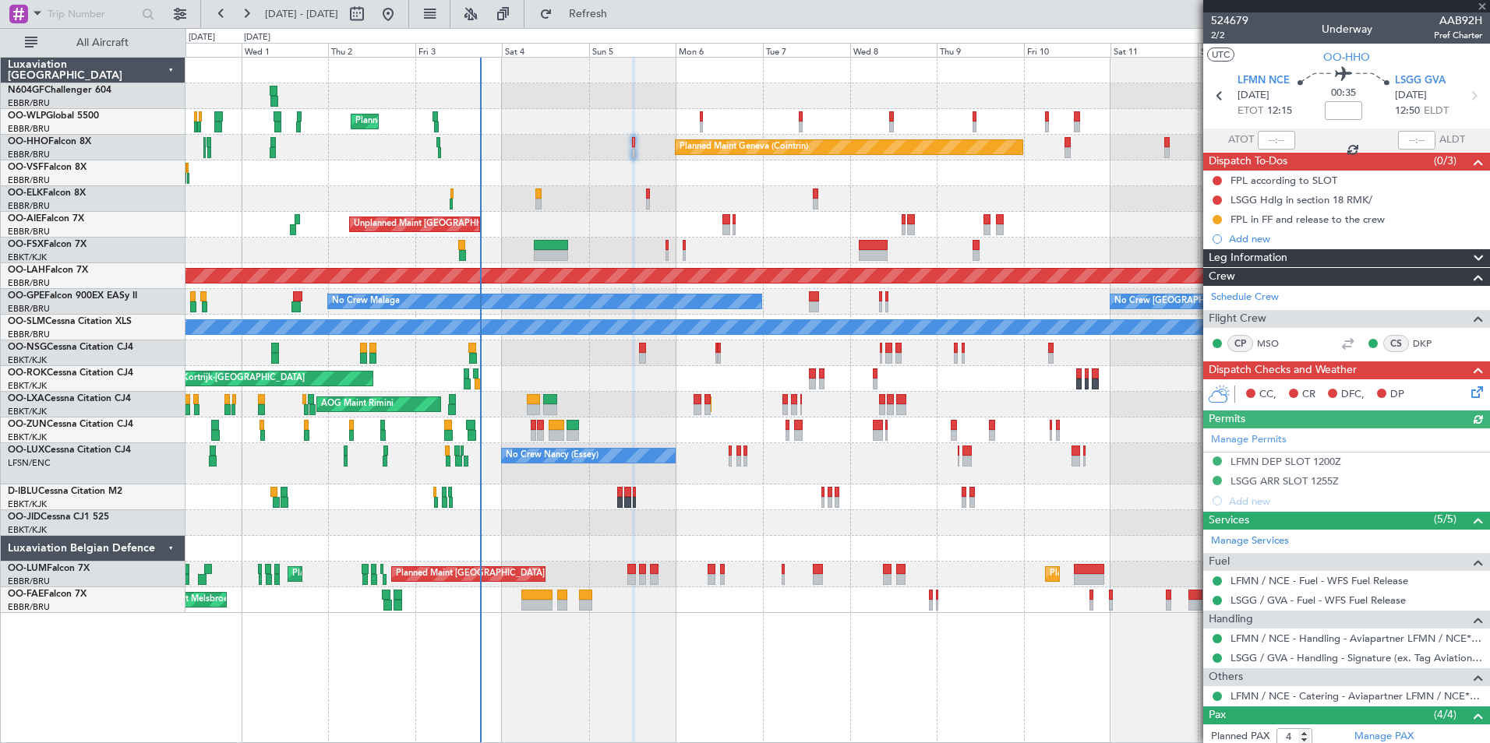
scroll to position [146, 0]
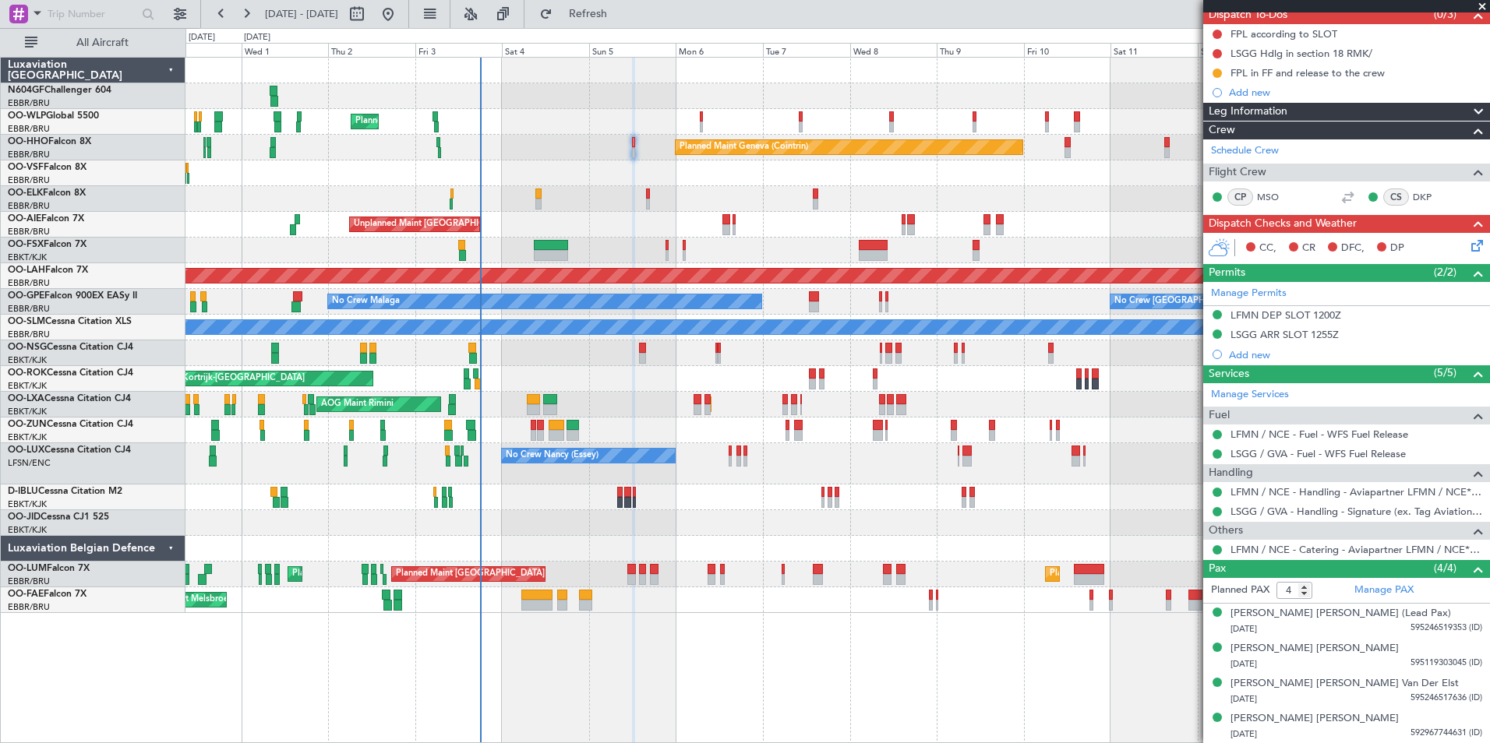
click at [651, 199] on div "Planned Maint Kortrijk-[GEOGRAPHIC_DATA]" at bounding box center [836, 199] width 1303 height 26
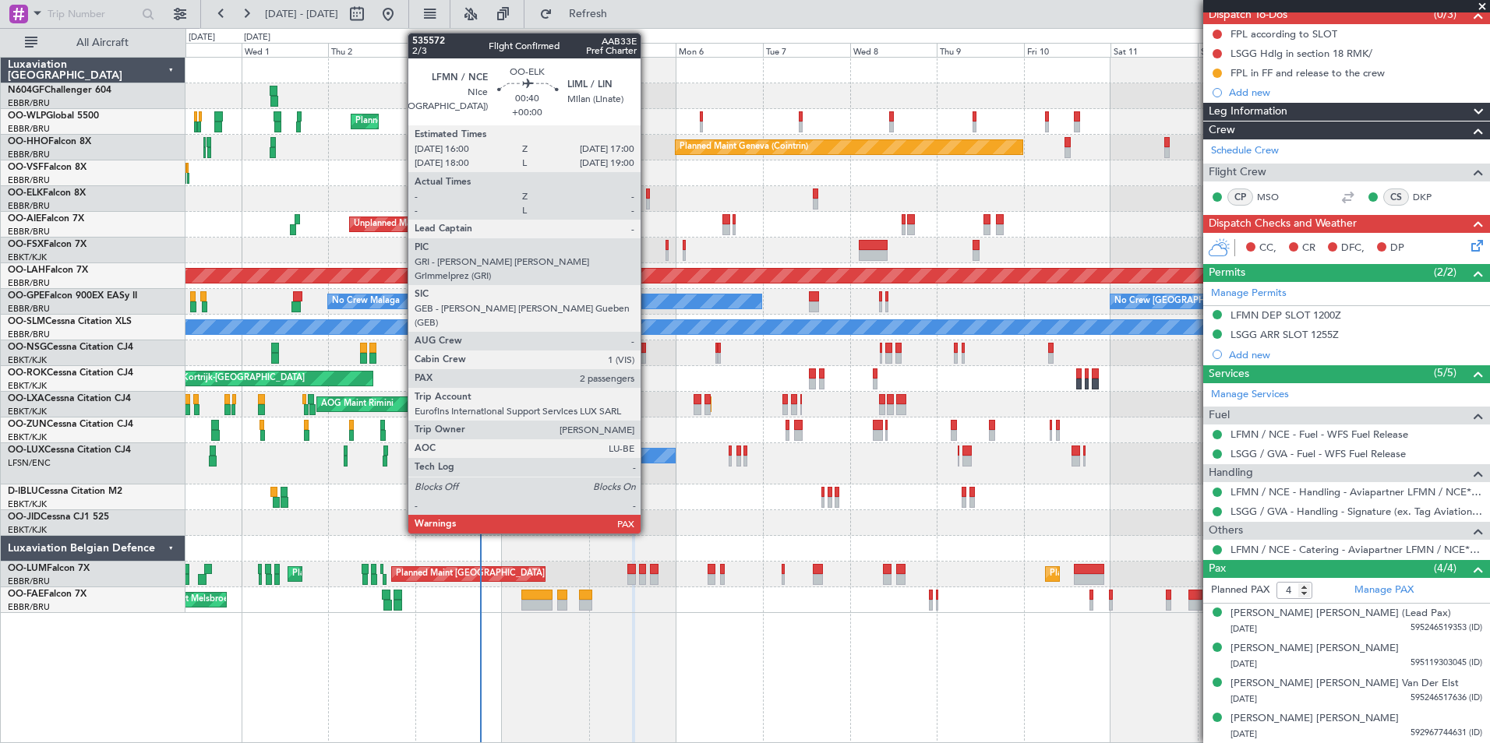
click at [647, 199] on div at bounding box center [648, 204] width 4 height 11
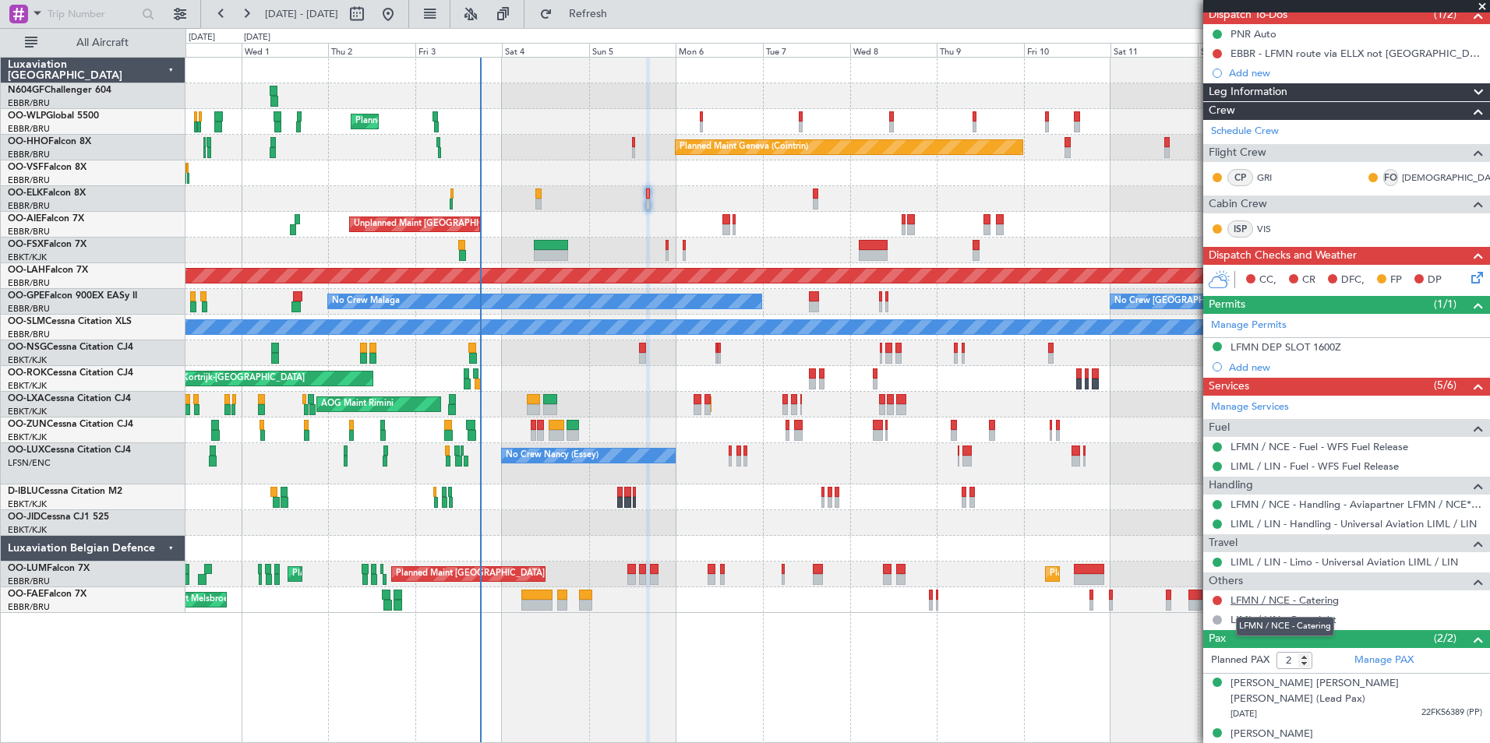
click at [1318, 601] on link "LFMN / NCE - Catering" at bounding box center [1284, 600] width 108 height 13
click at [1215, 601] on button at bounding box center [1216, 600] width 9 height 9
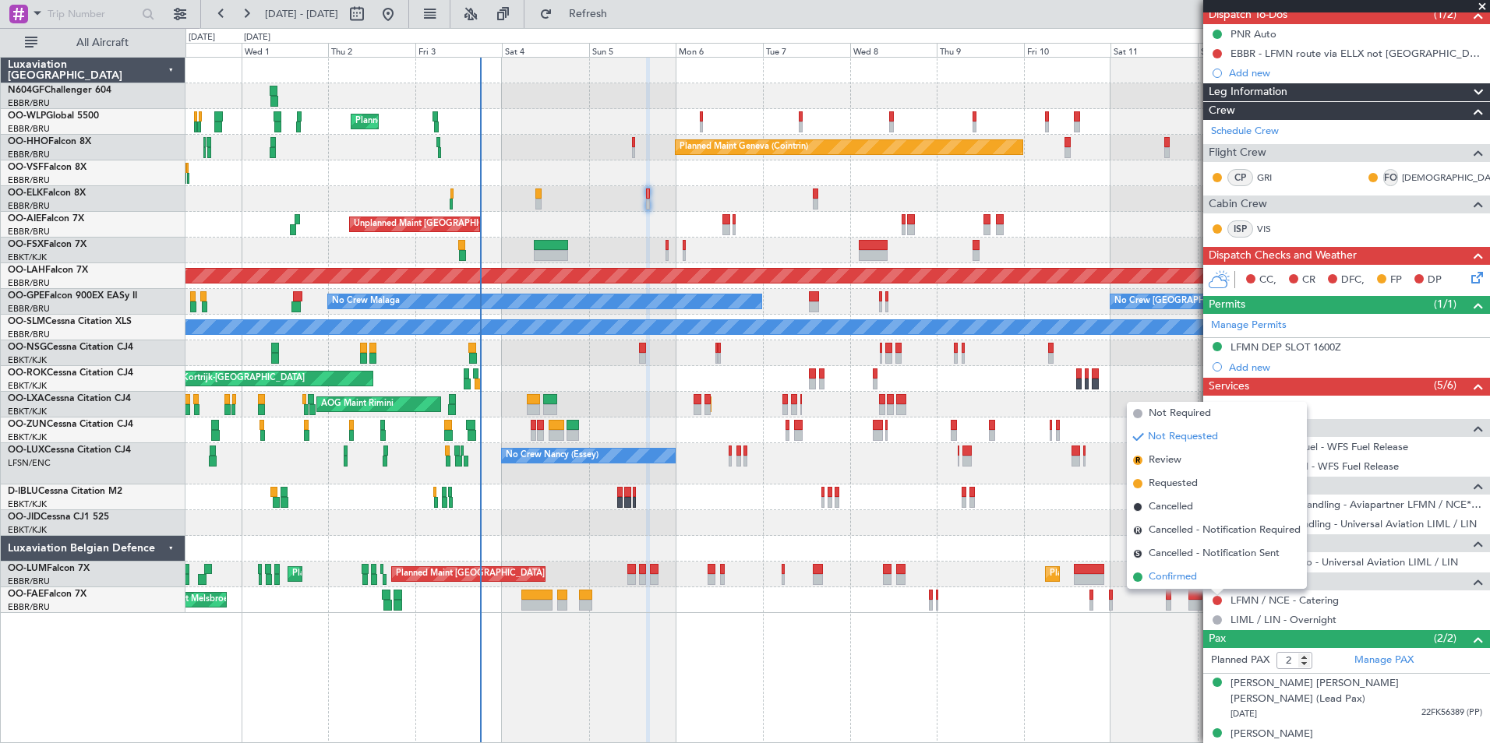
click at [1182, 581] on span "Confirmed" at bounding box center [1172, 578] width 48 height 16
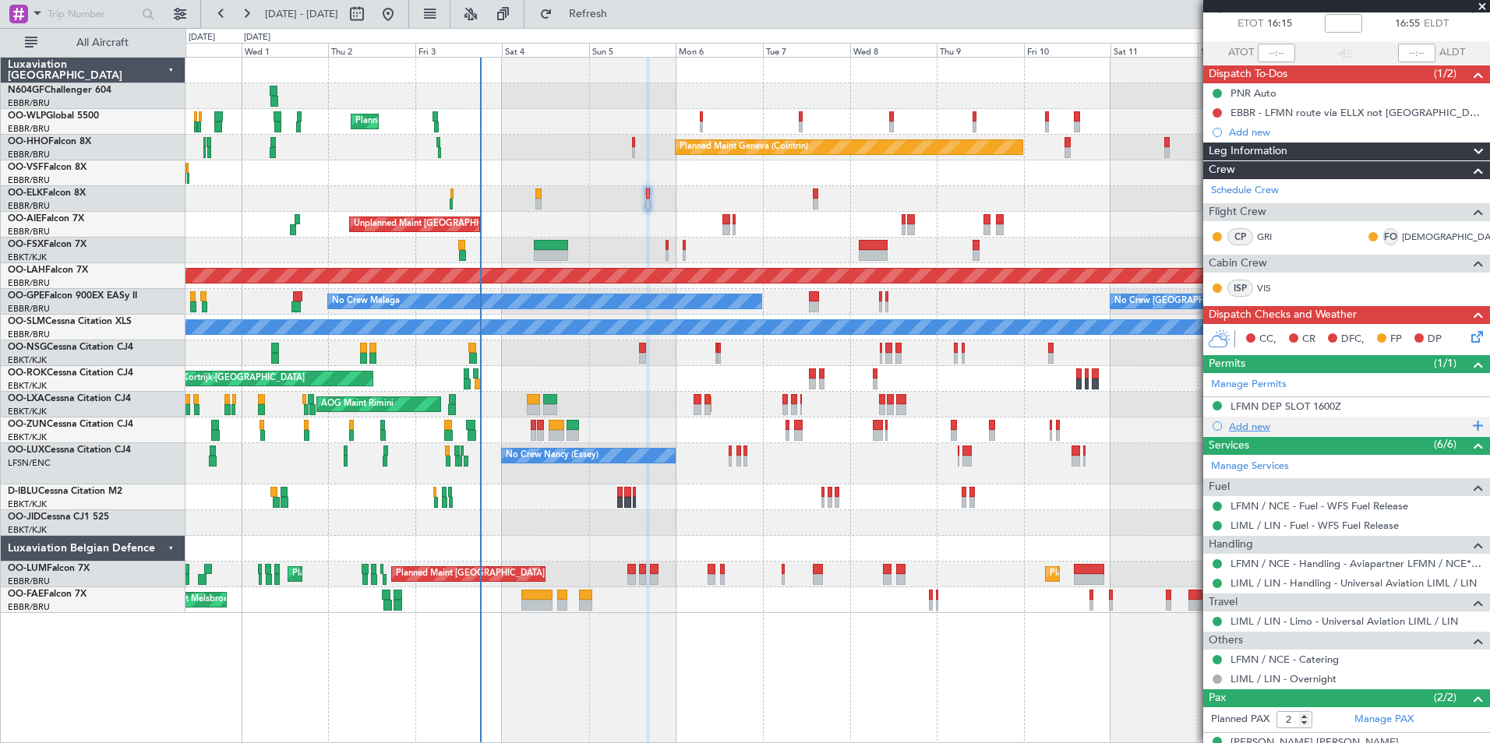
scroll to position [86, 0]
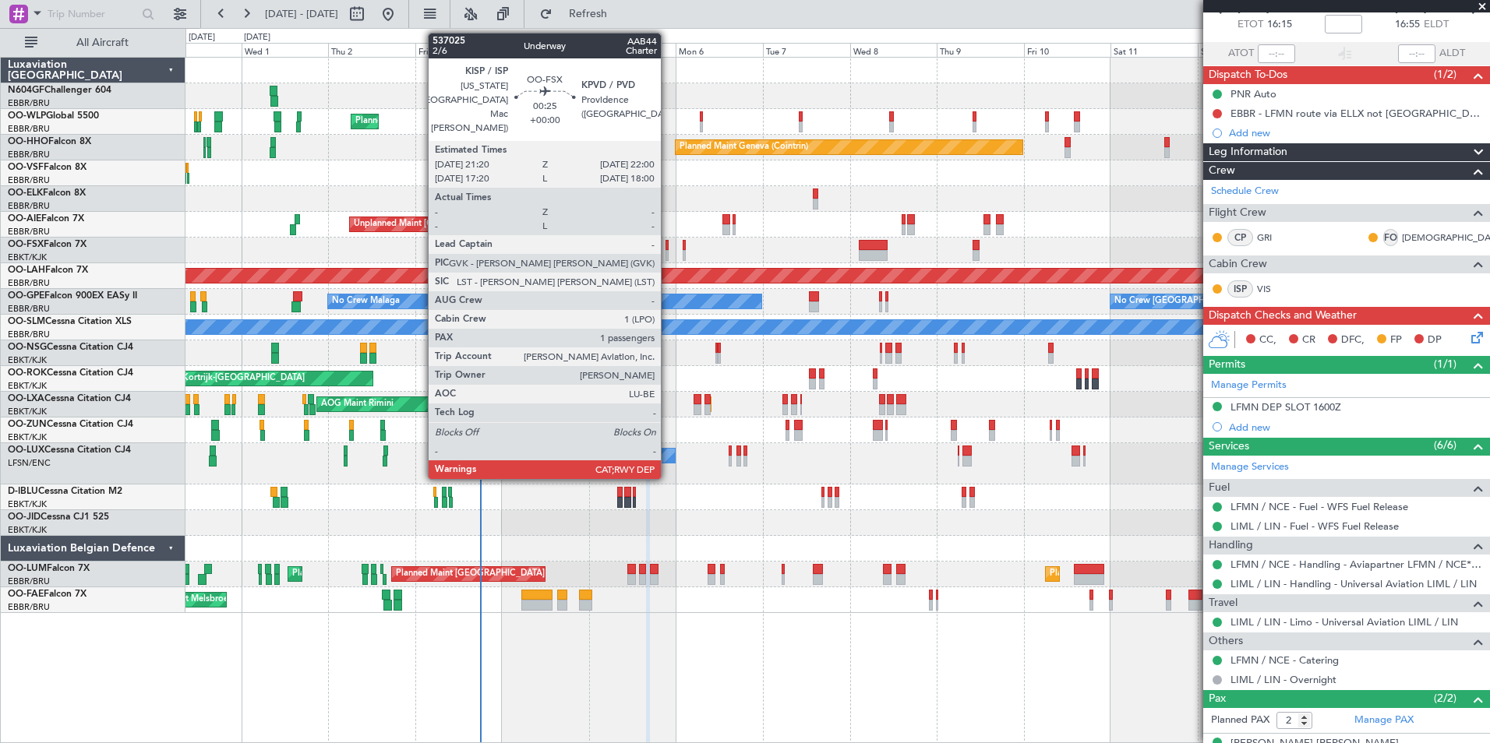
click at [668, 253] on div at bounding box center [666, 255] width 3 height 11
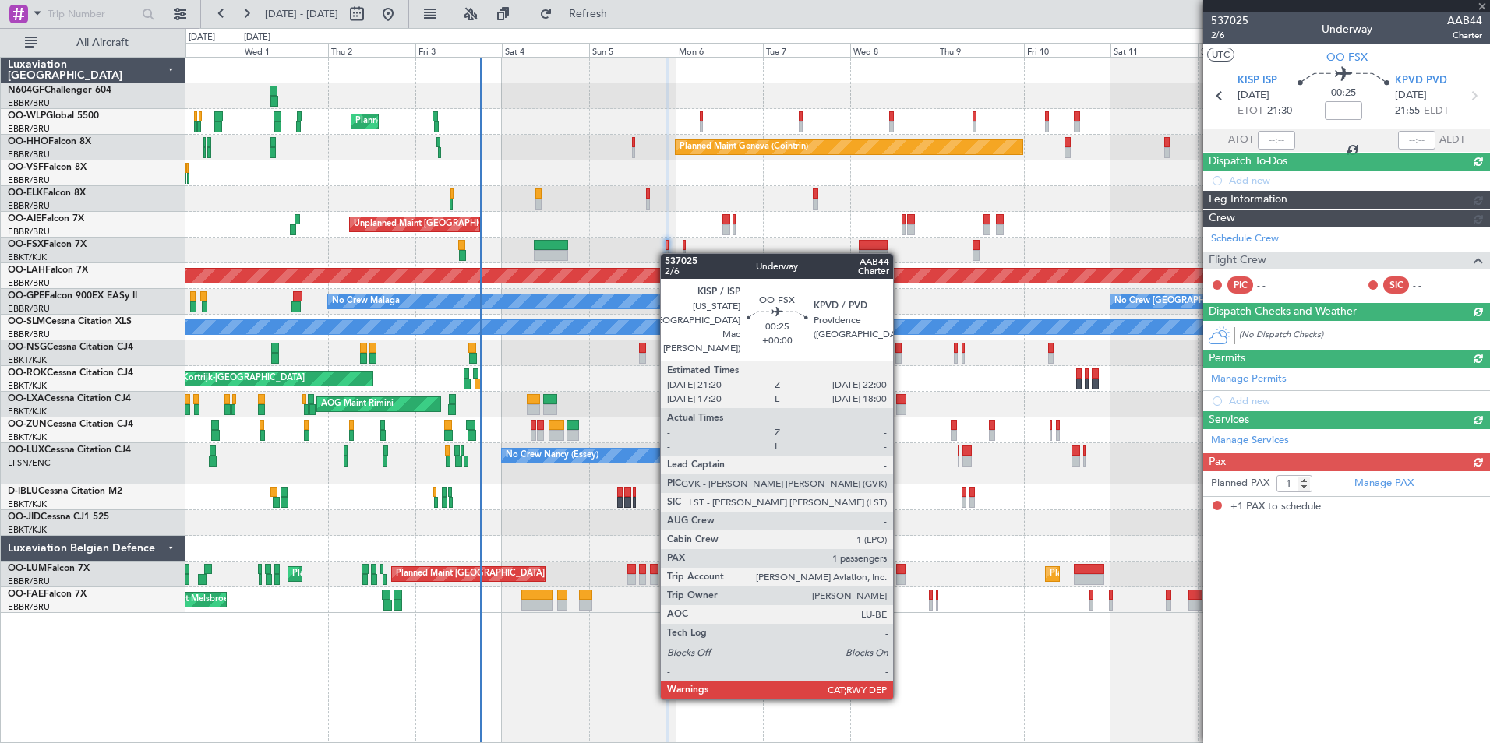
scroll to position [0, 0]
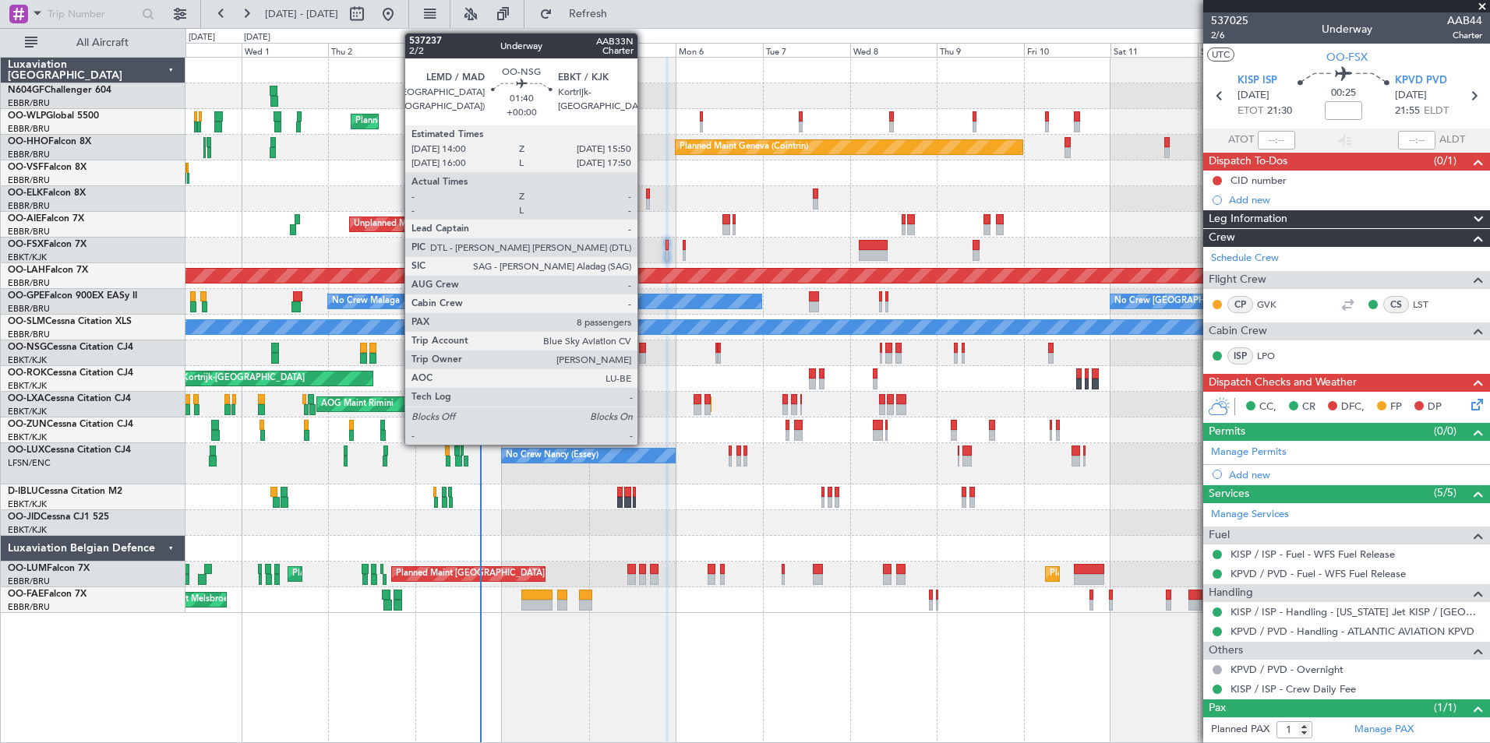
click at [644, 358] on div at bounding box center [642, 358] width 7 height 11
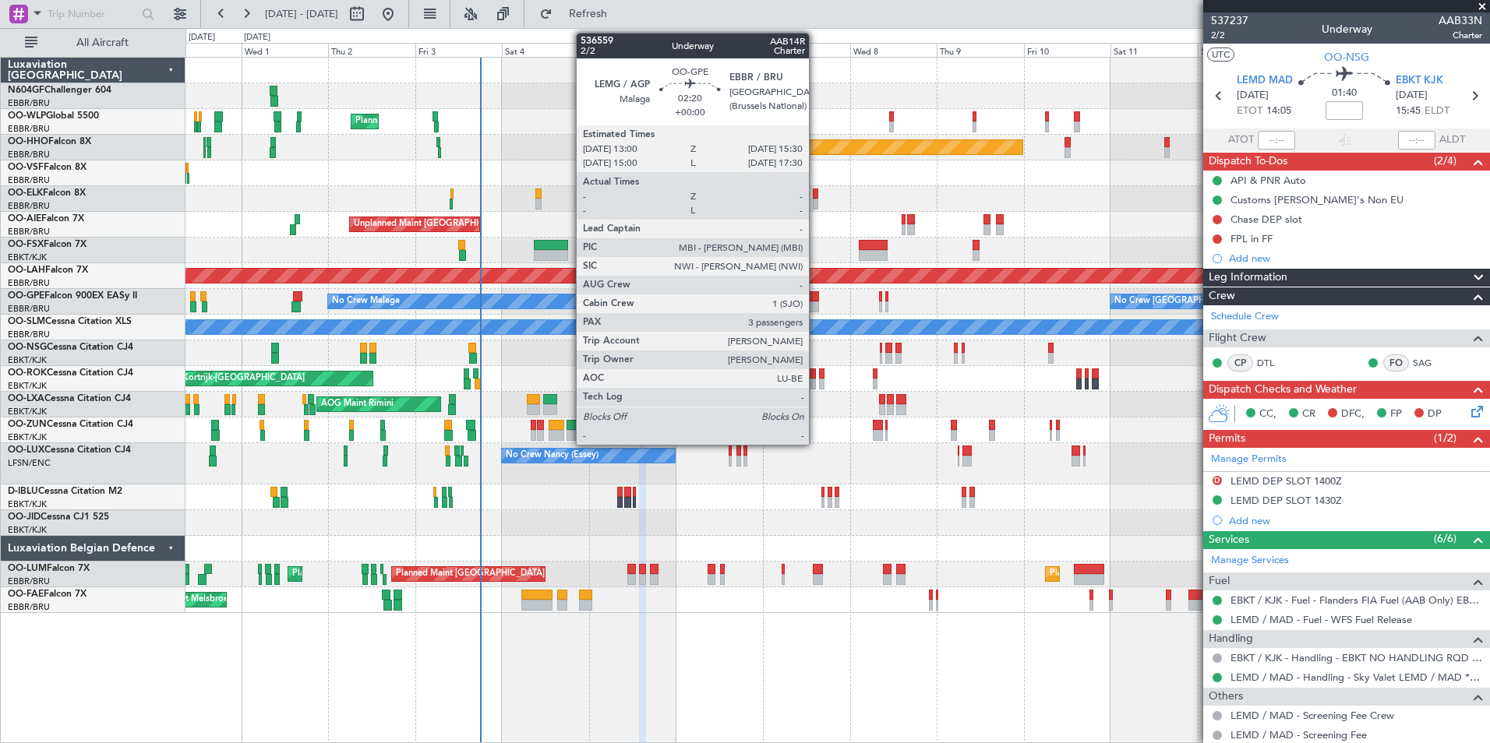
click at [816, 306] on div at bounding box center [813, 307] width 9 height 11
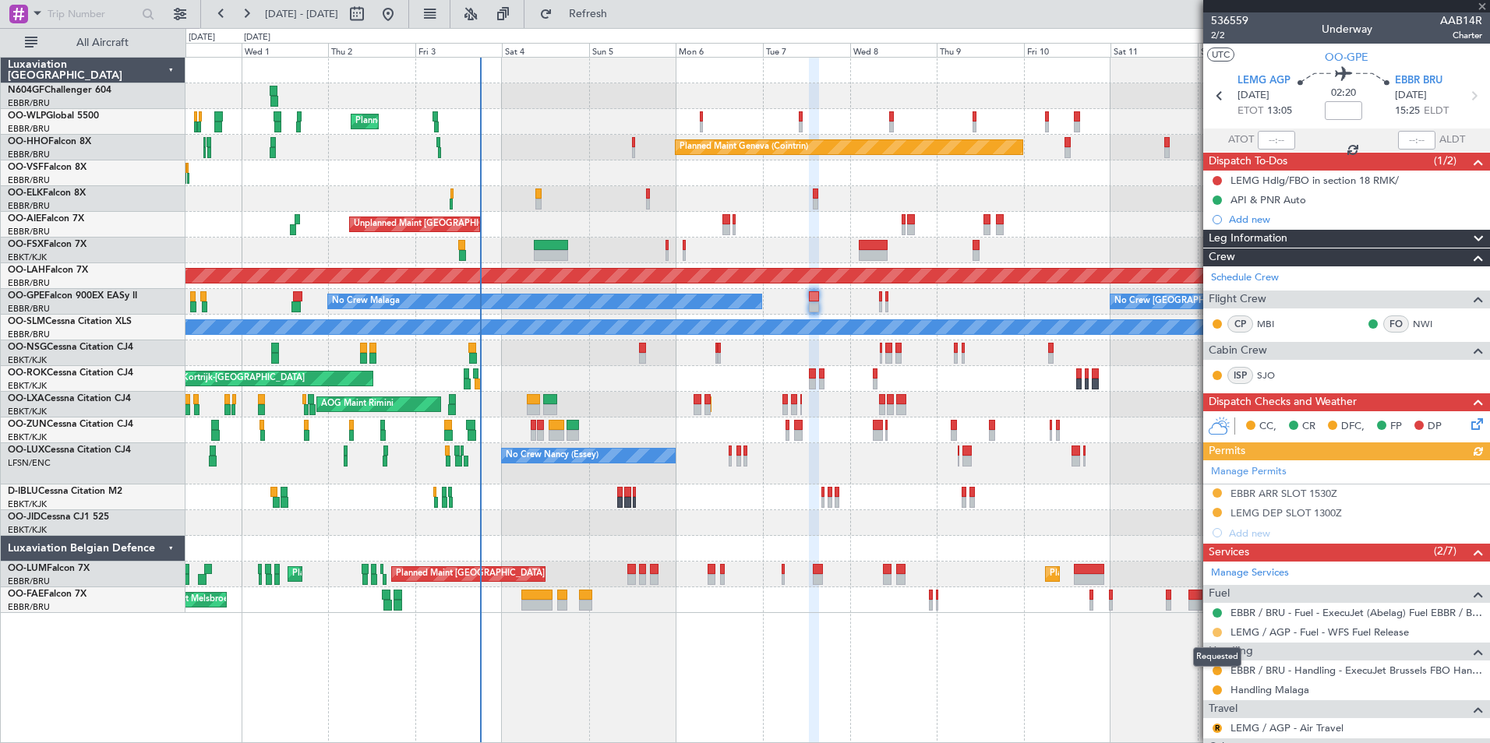
click at [1215, 633] on button at bounding box center [1216, 632] width 9 height 9
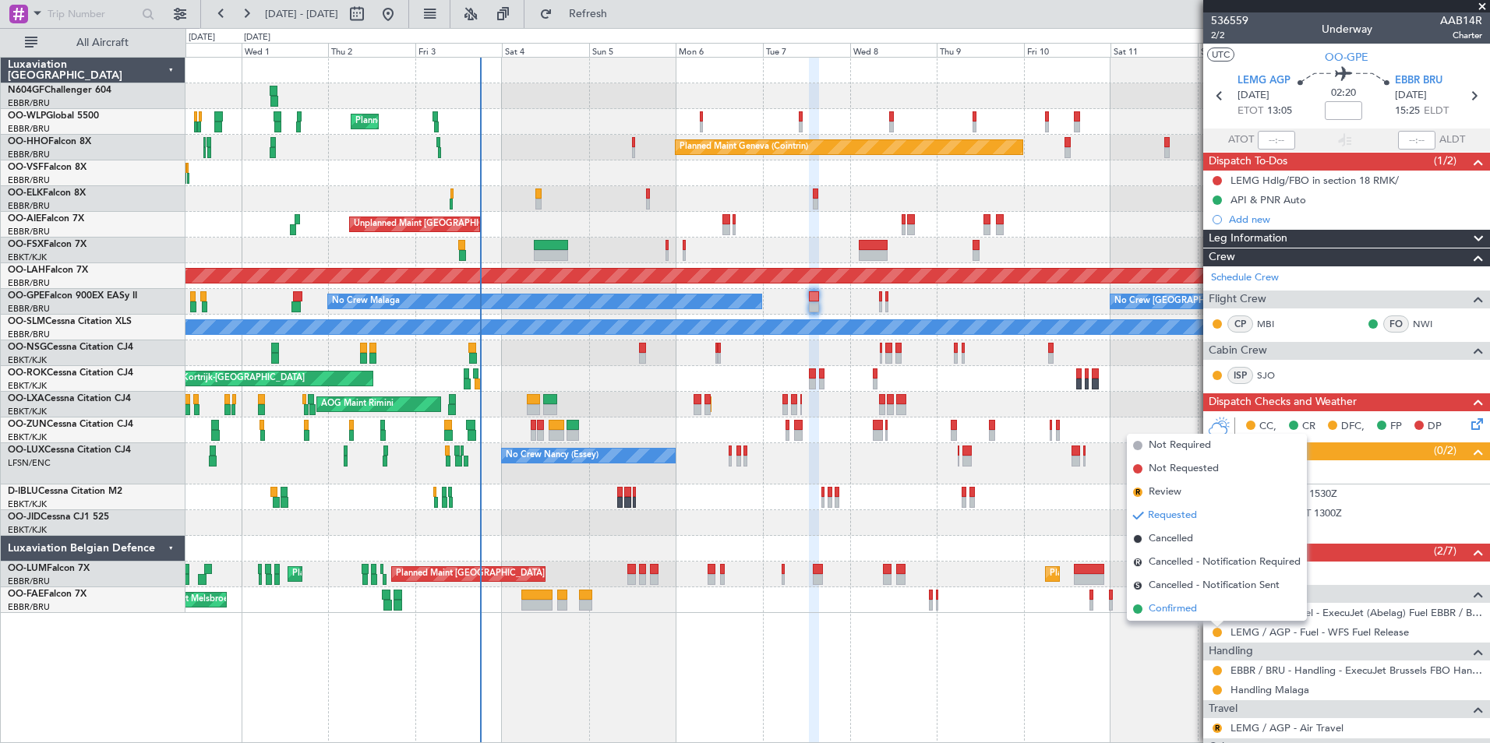
click at [1206, 608] on li "Confirmed" at bounding box center [1217, 609] width 180 height 23
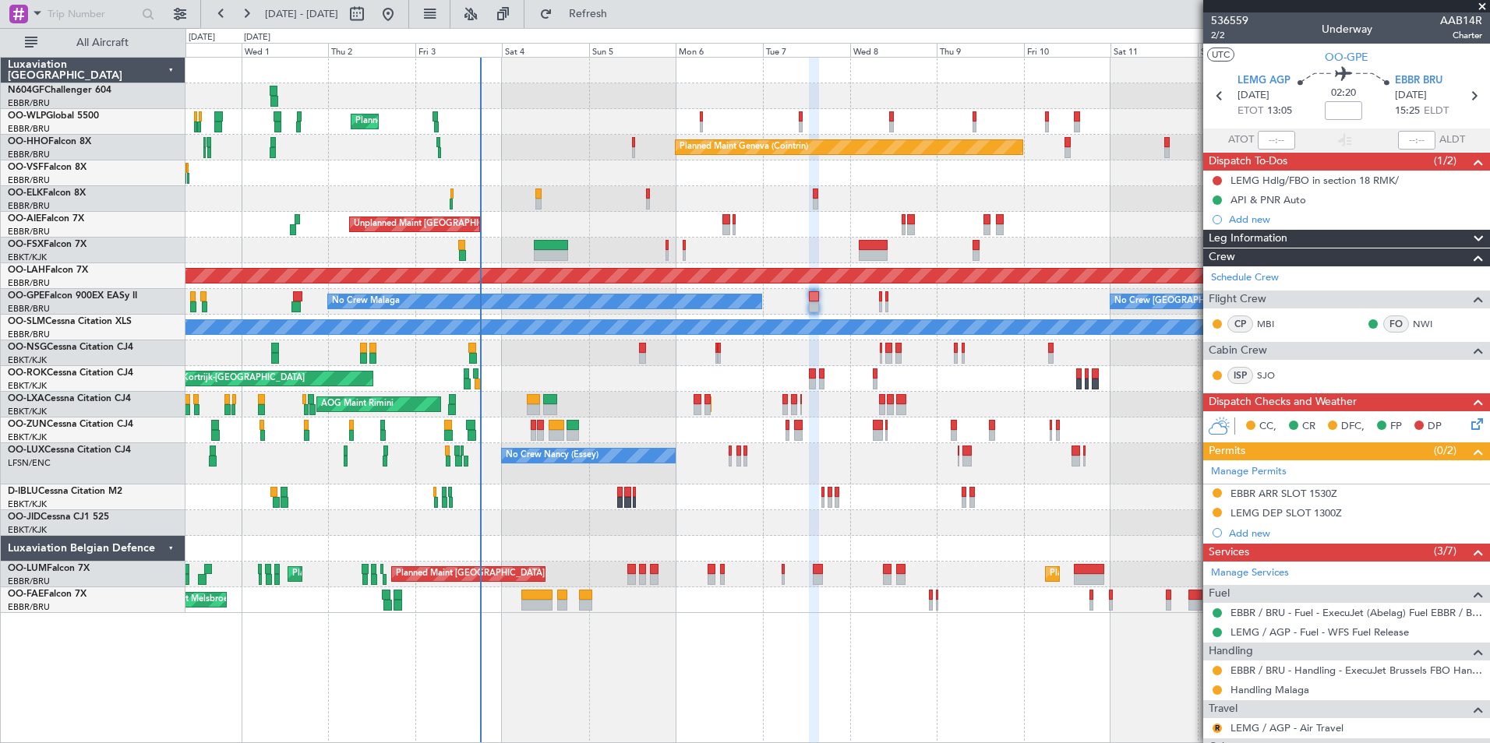
click at [638, 341] on div "Planned Maint [GEOGRAPHIC_DATA] ([GEOGRAPHIC_DATA])" at bounding box center [836, 353] width 1303 height 26
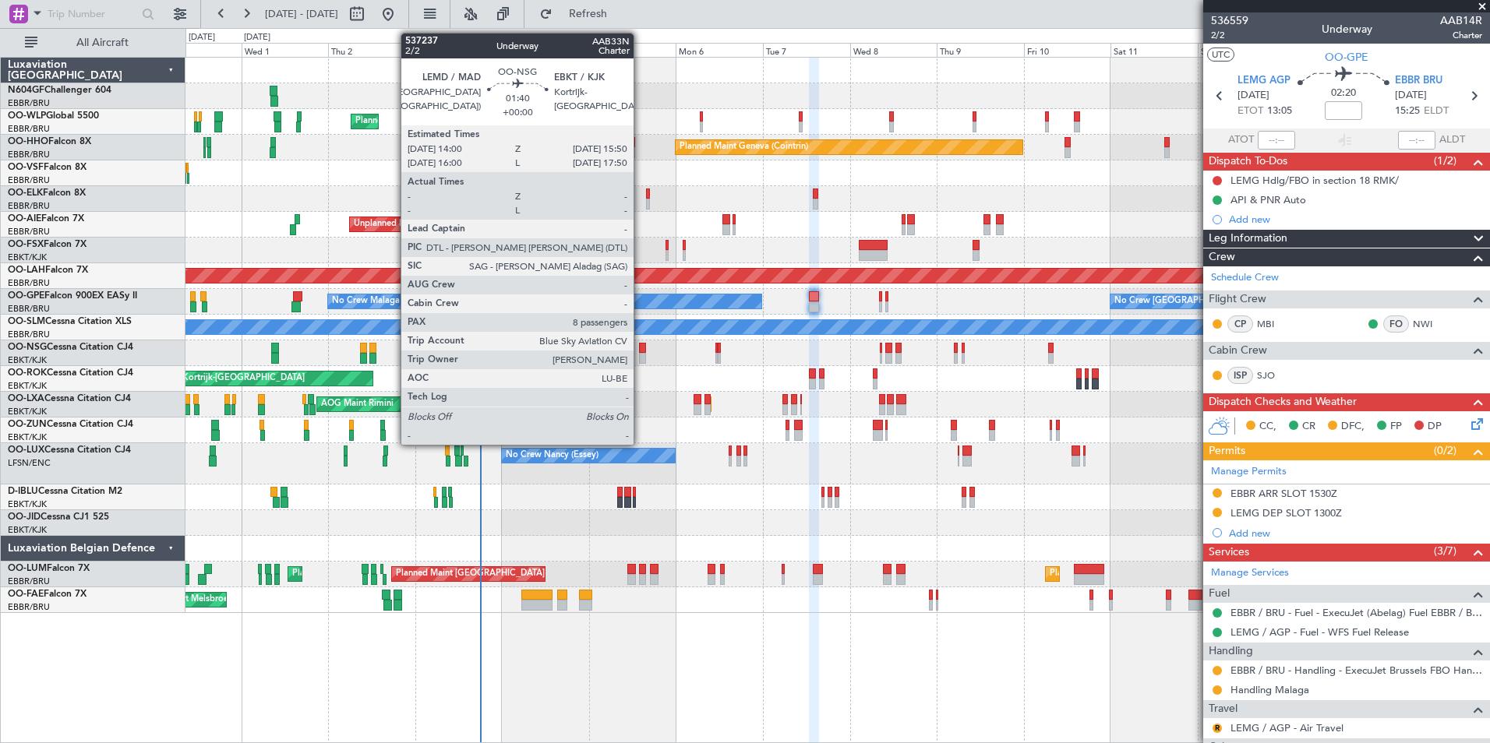
click at [640, 345] on div at bounding box center [642, 348] width 7 height 11
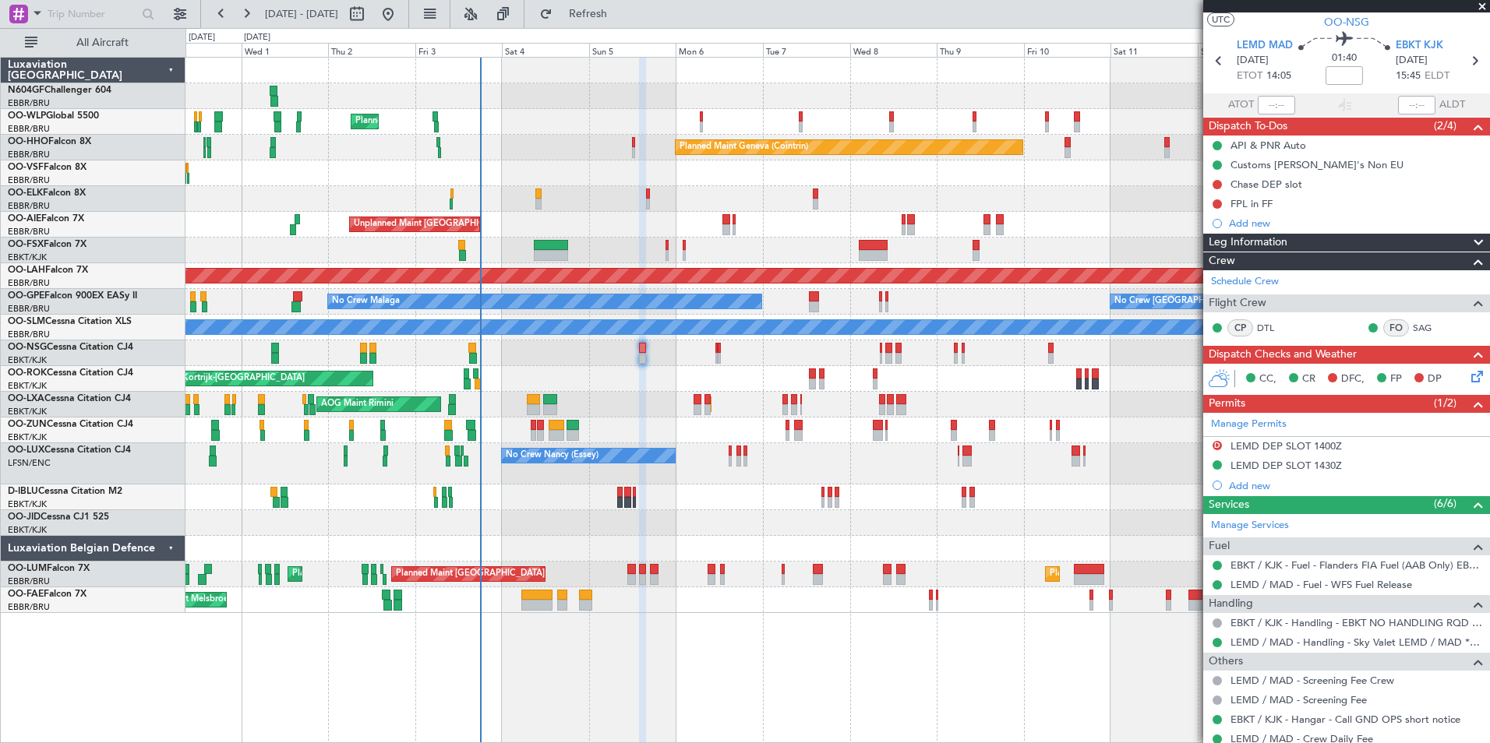
scroll to position [30, 0]
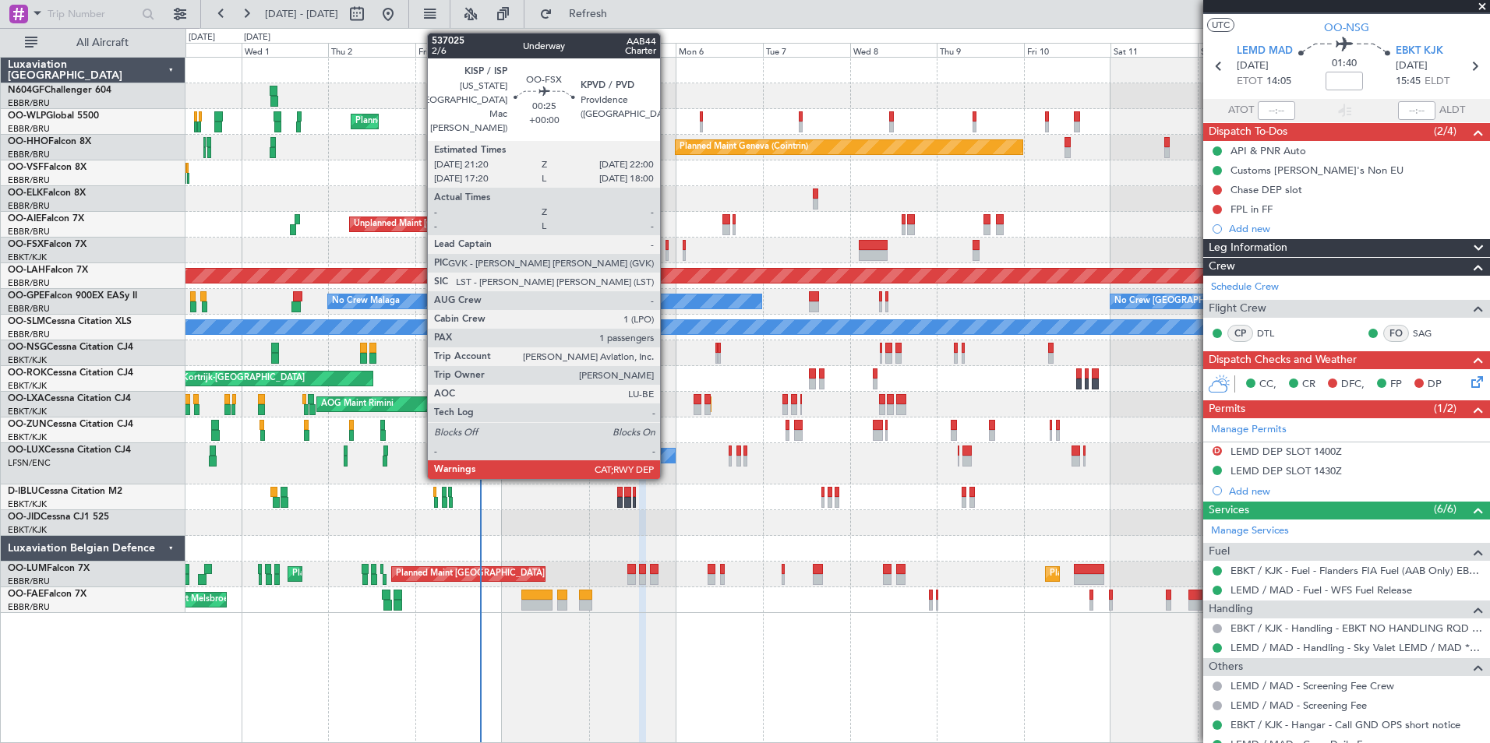
click at [667, 255] on div at bounding box center [666, 255] width 3 height 11
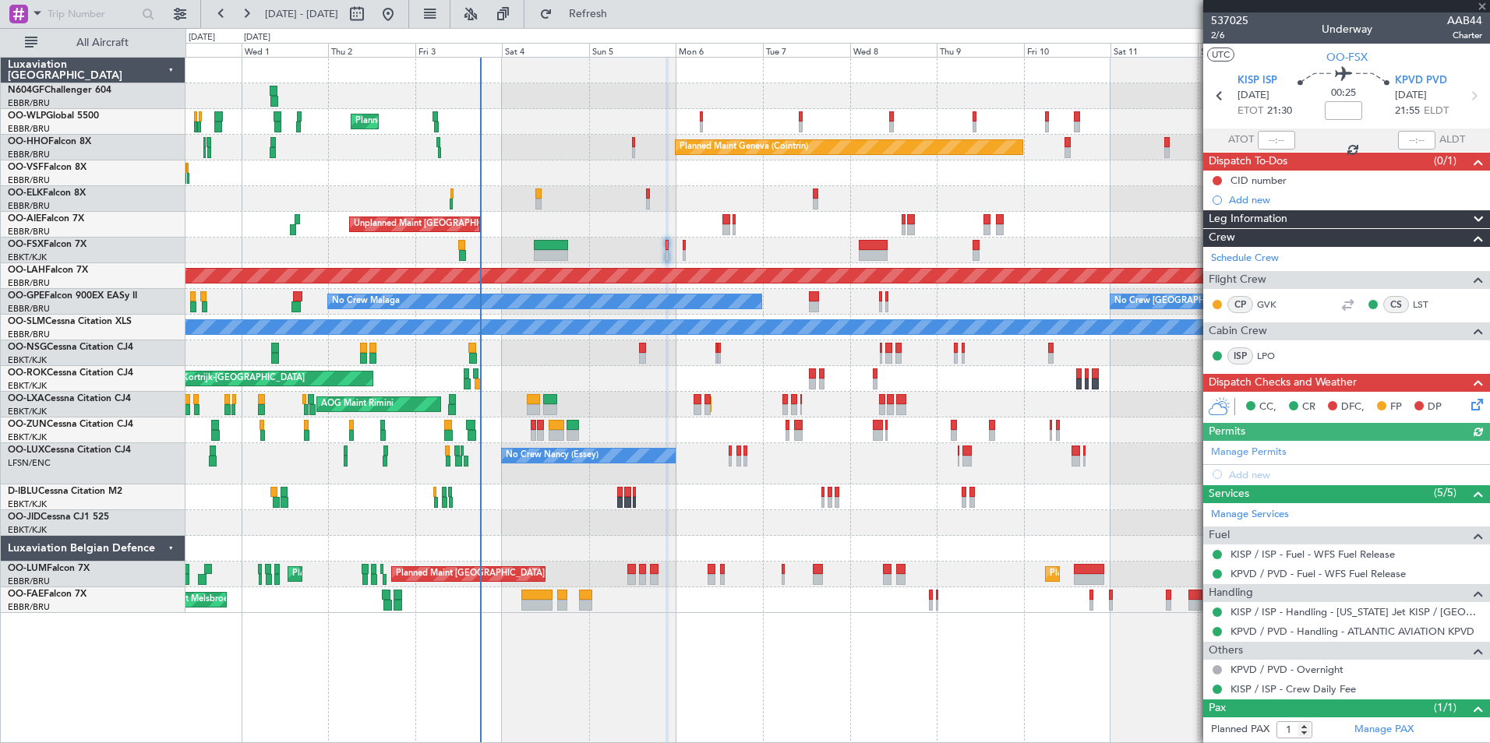
scroll to position [34, 0]
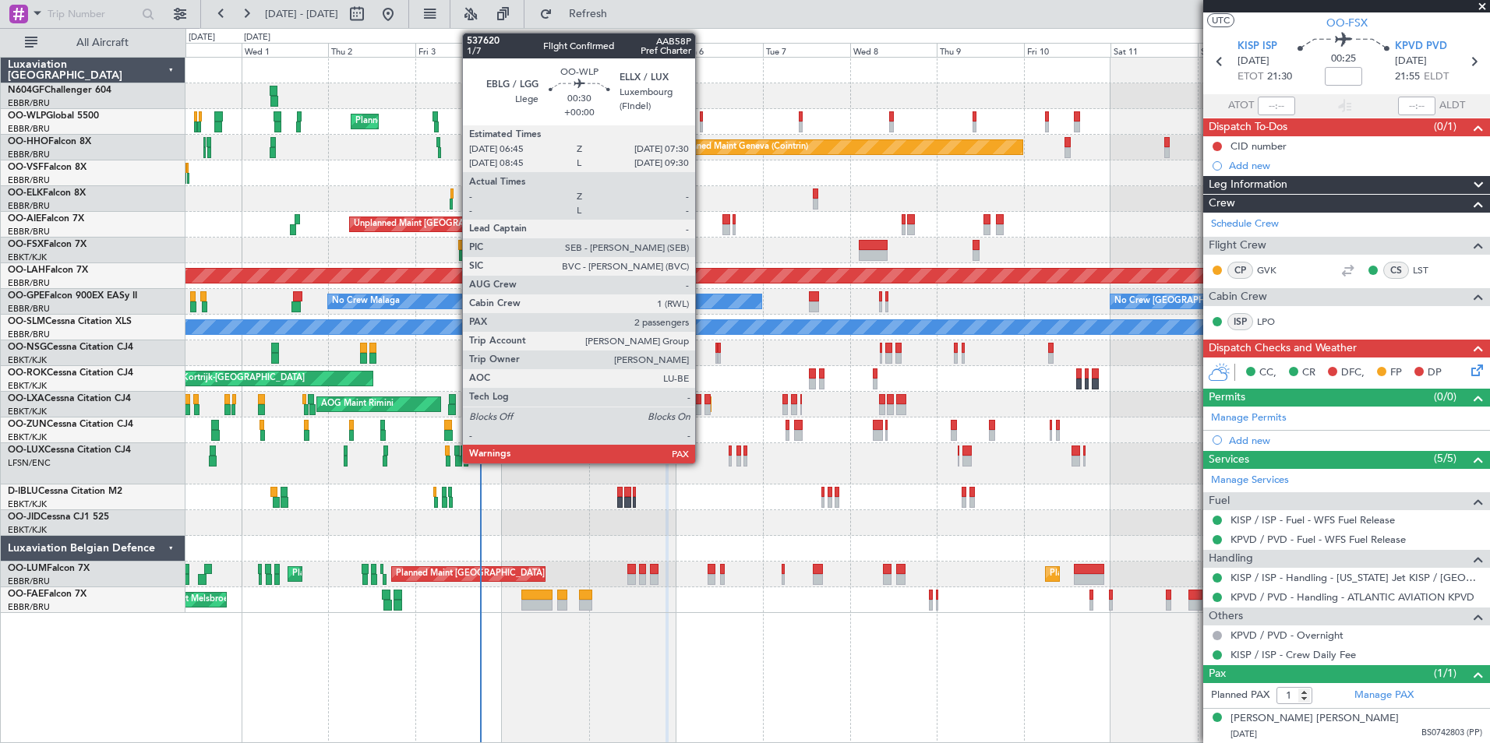
click at [702, 123] on div at bounding box center [701, 127] width 3 height 11
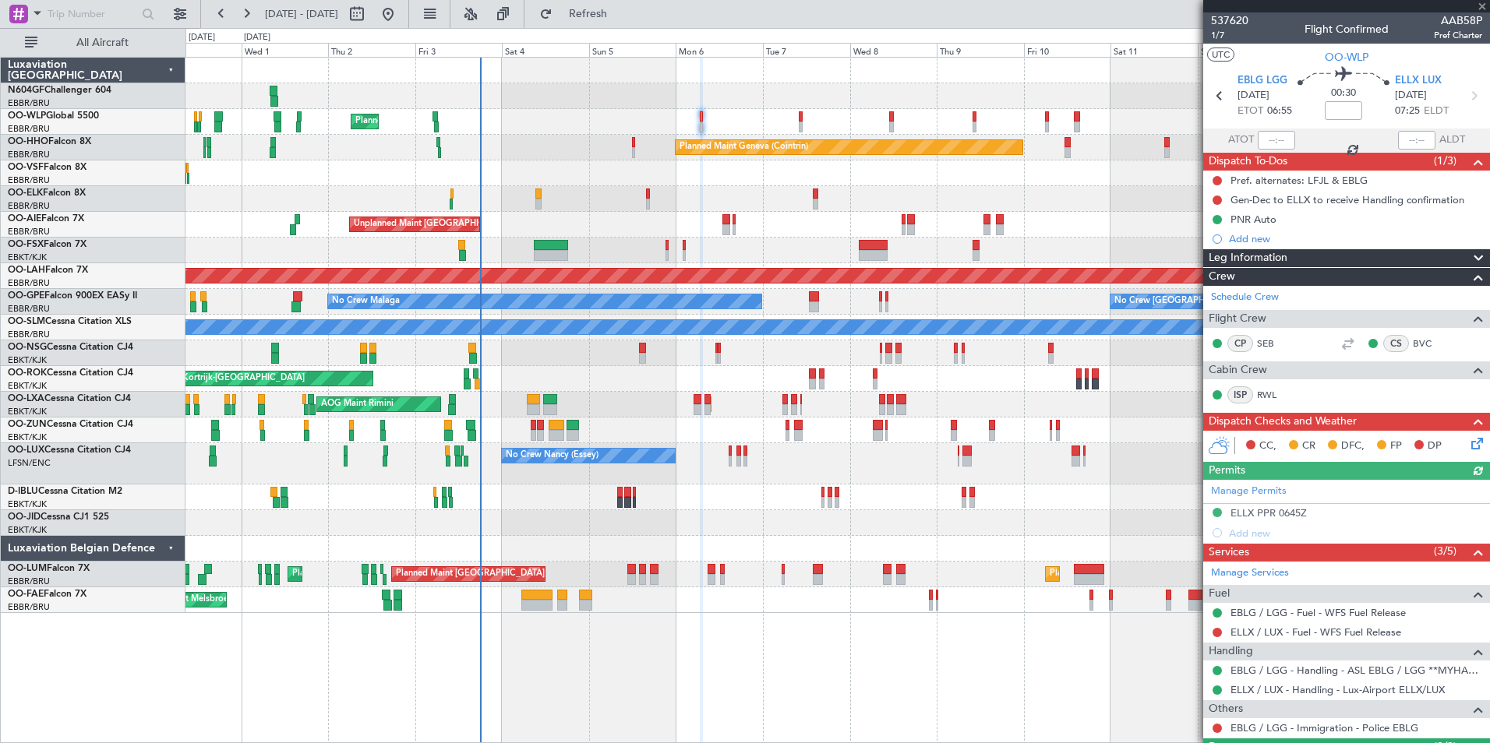
scroll to position [108, 0]
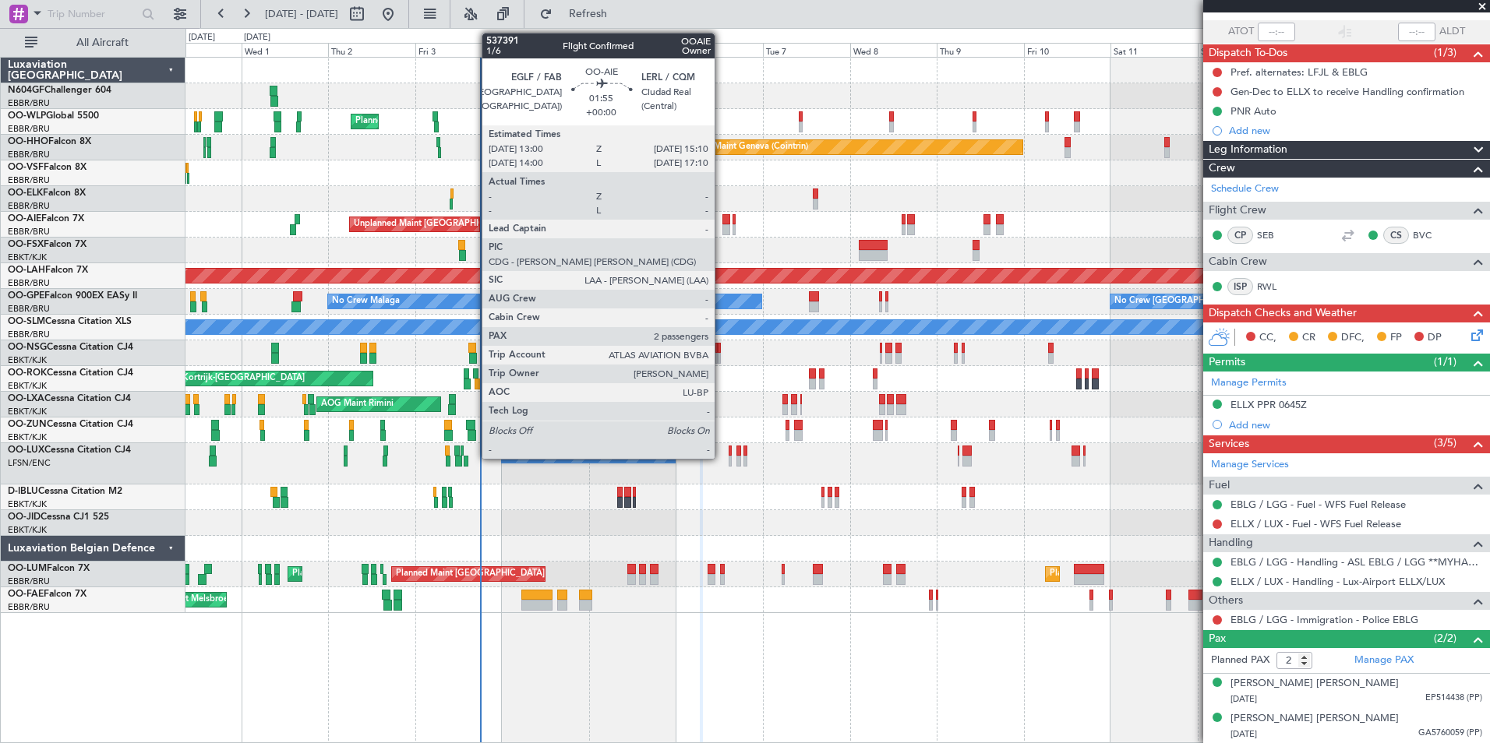
click at [722, 224] on div at bounding box center [726, 229] width 9 height 11
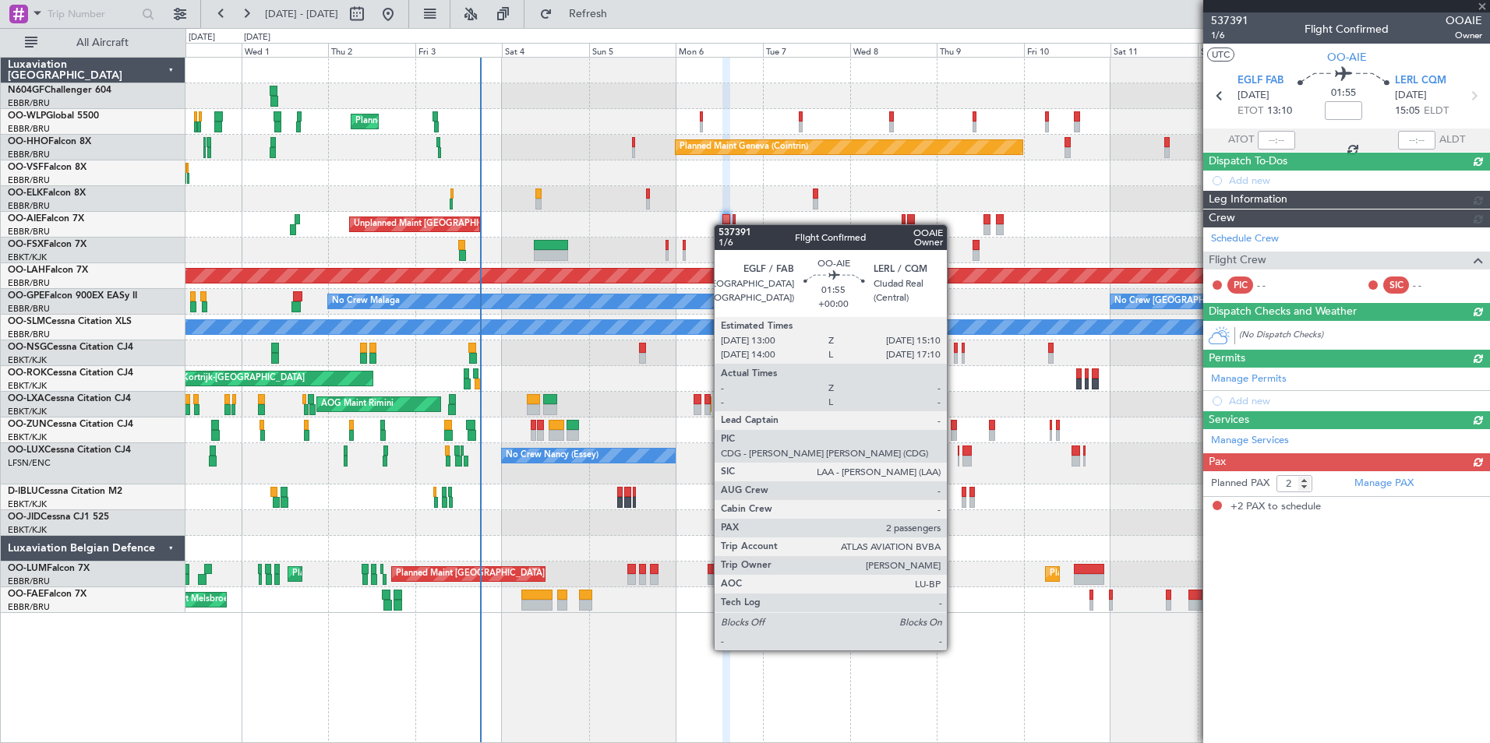
scroll to position [0, 0]
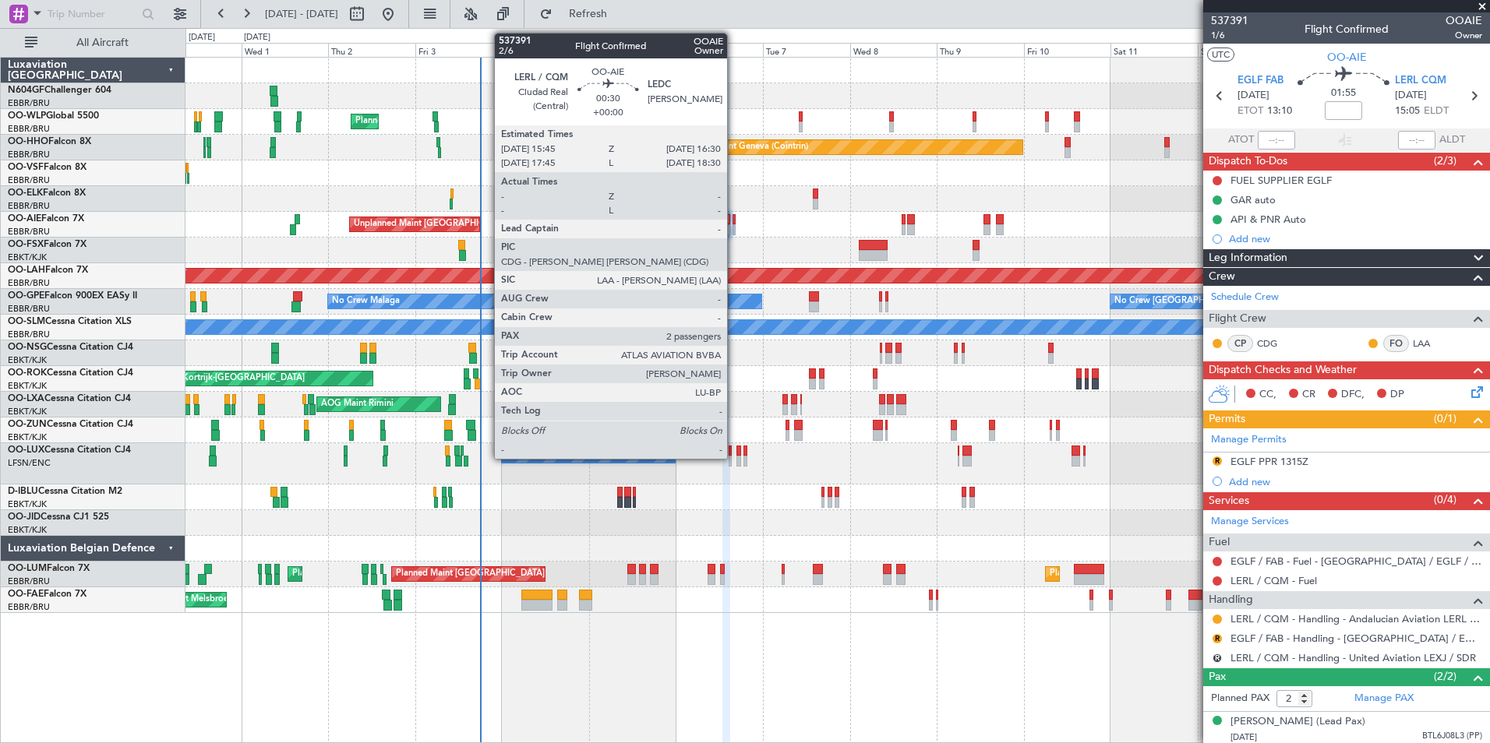
click at [734, 223] on div at bounding box center [733, 219] width 3 height 11
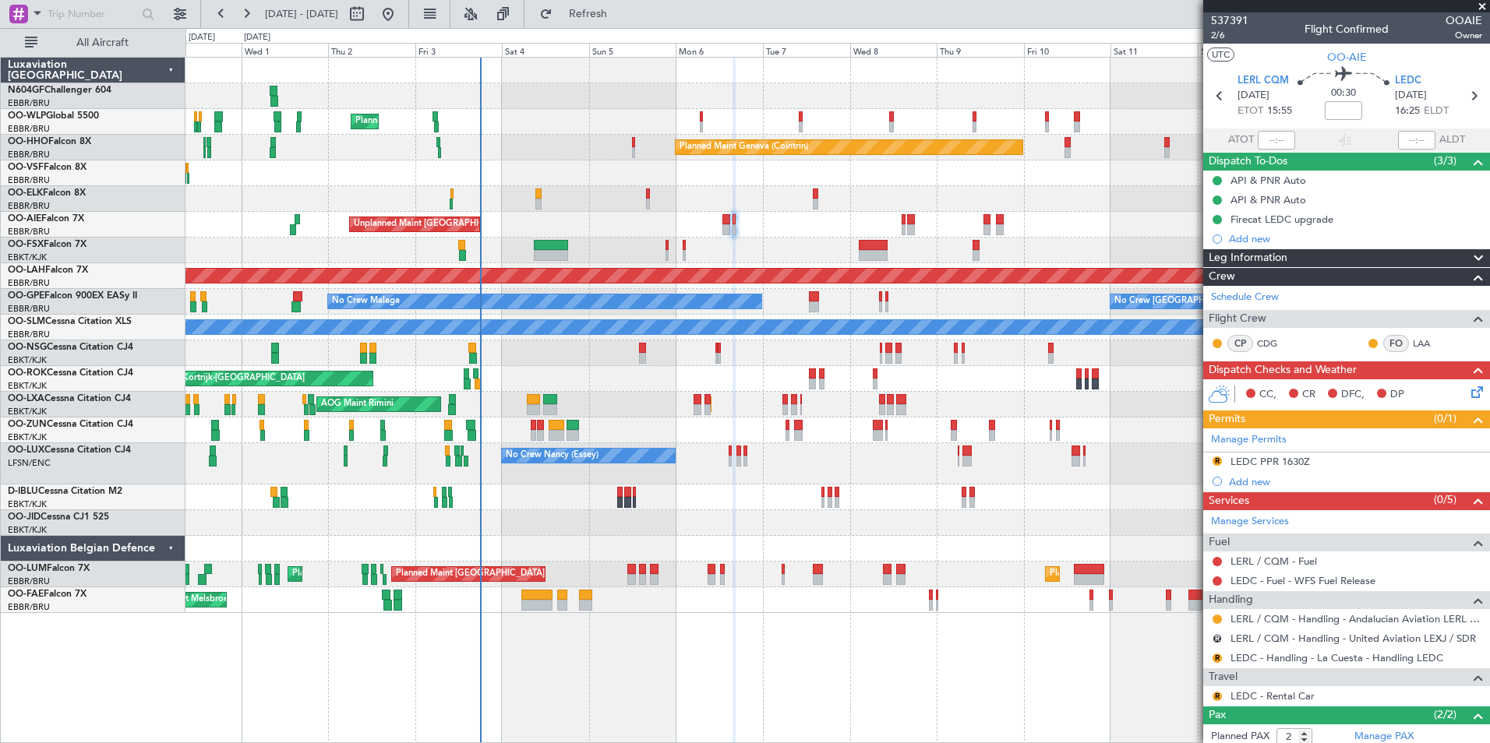
click at [680, 240] on div at bounding box center [836, 251] width 1303 height 26
click at [686, 245] on div at bounding box center [836, 251] width 1303 height 26
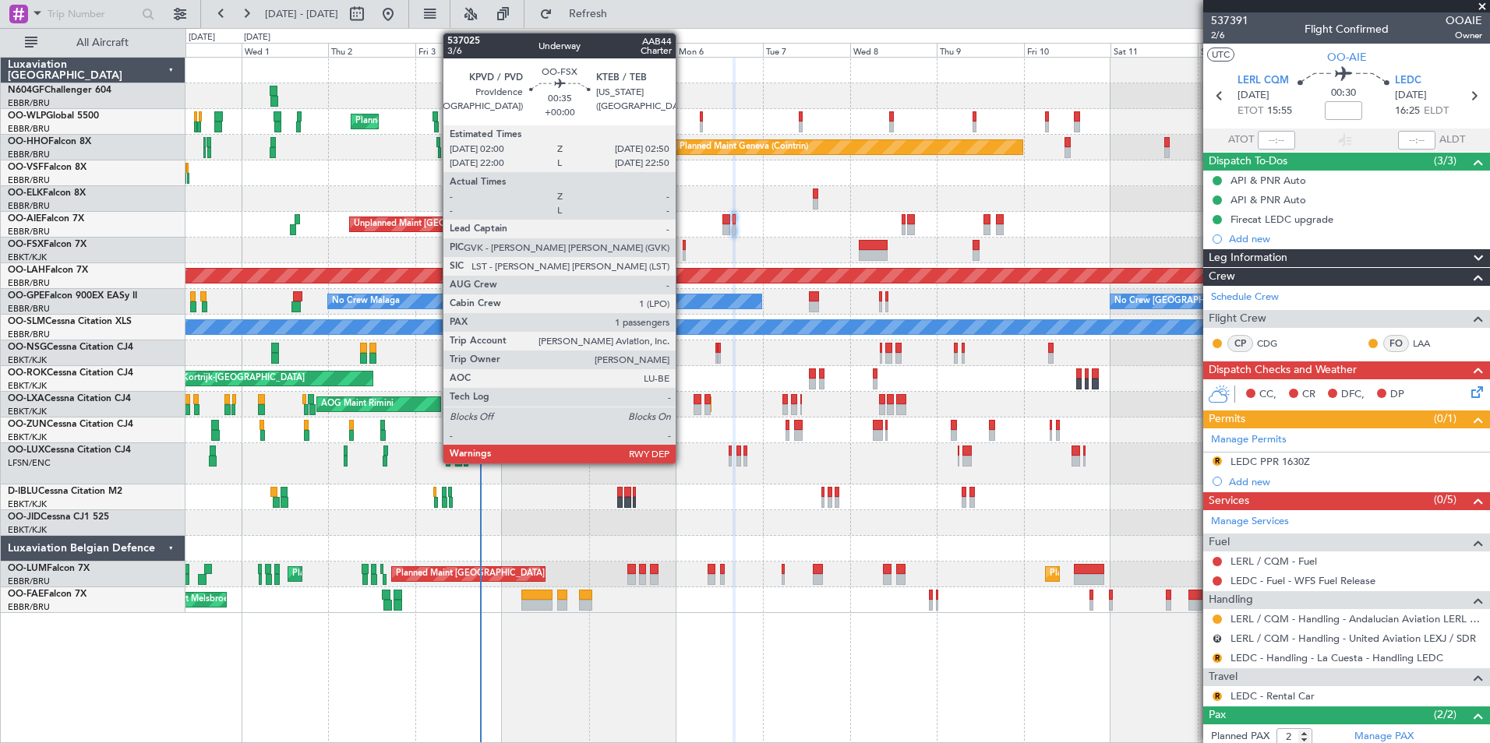
click at [683, 246] on div at bounding box center [684, 245] width 3 height 11
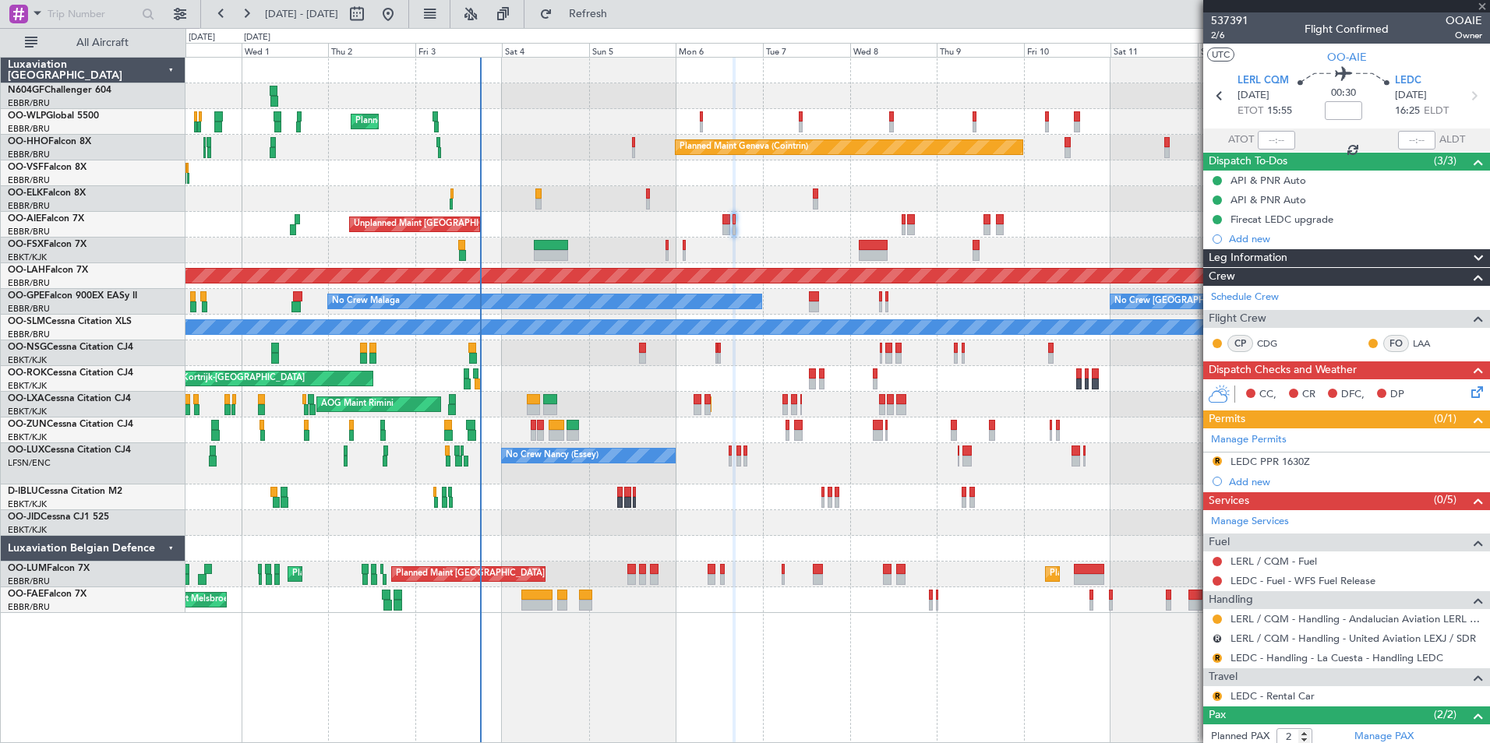
type input "1"
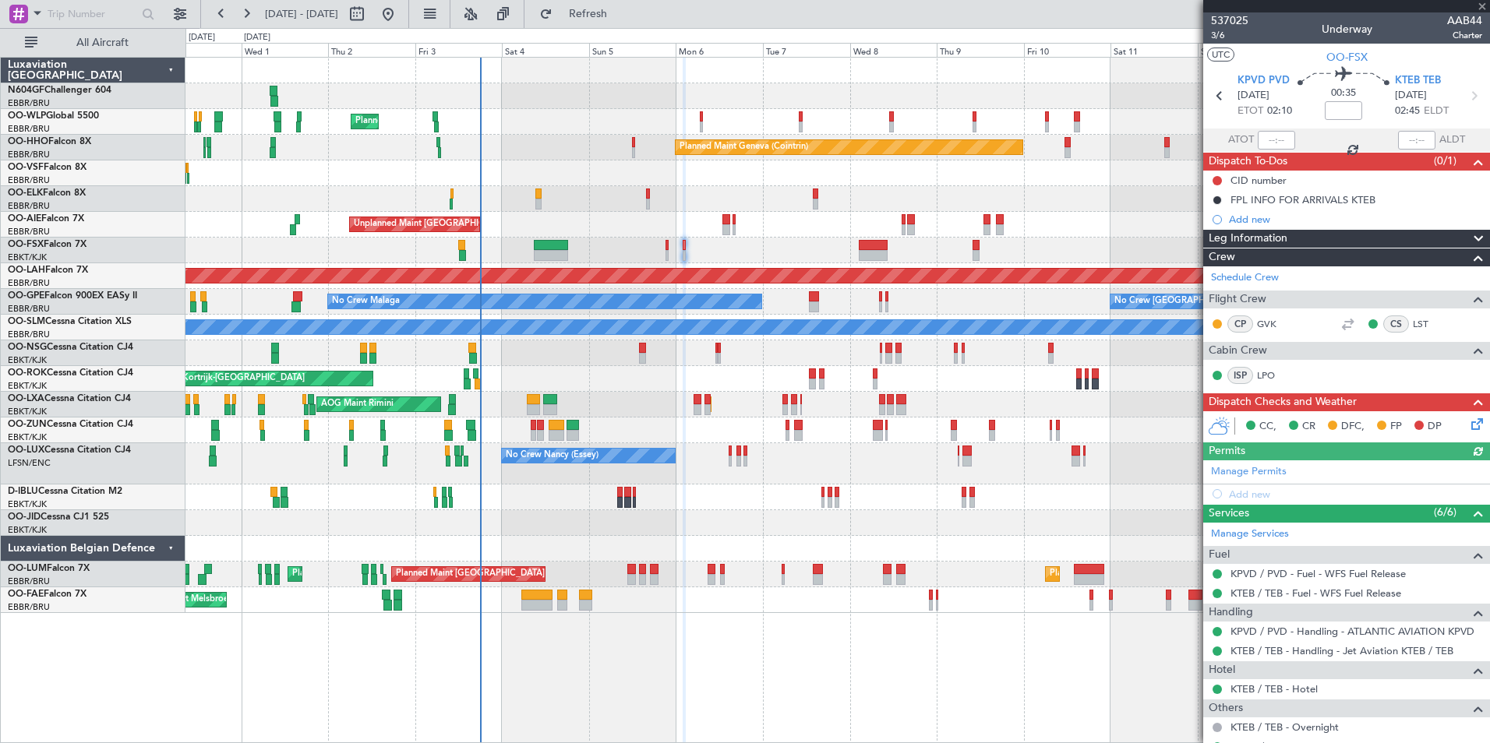
scroll to position [92, 0]
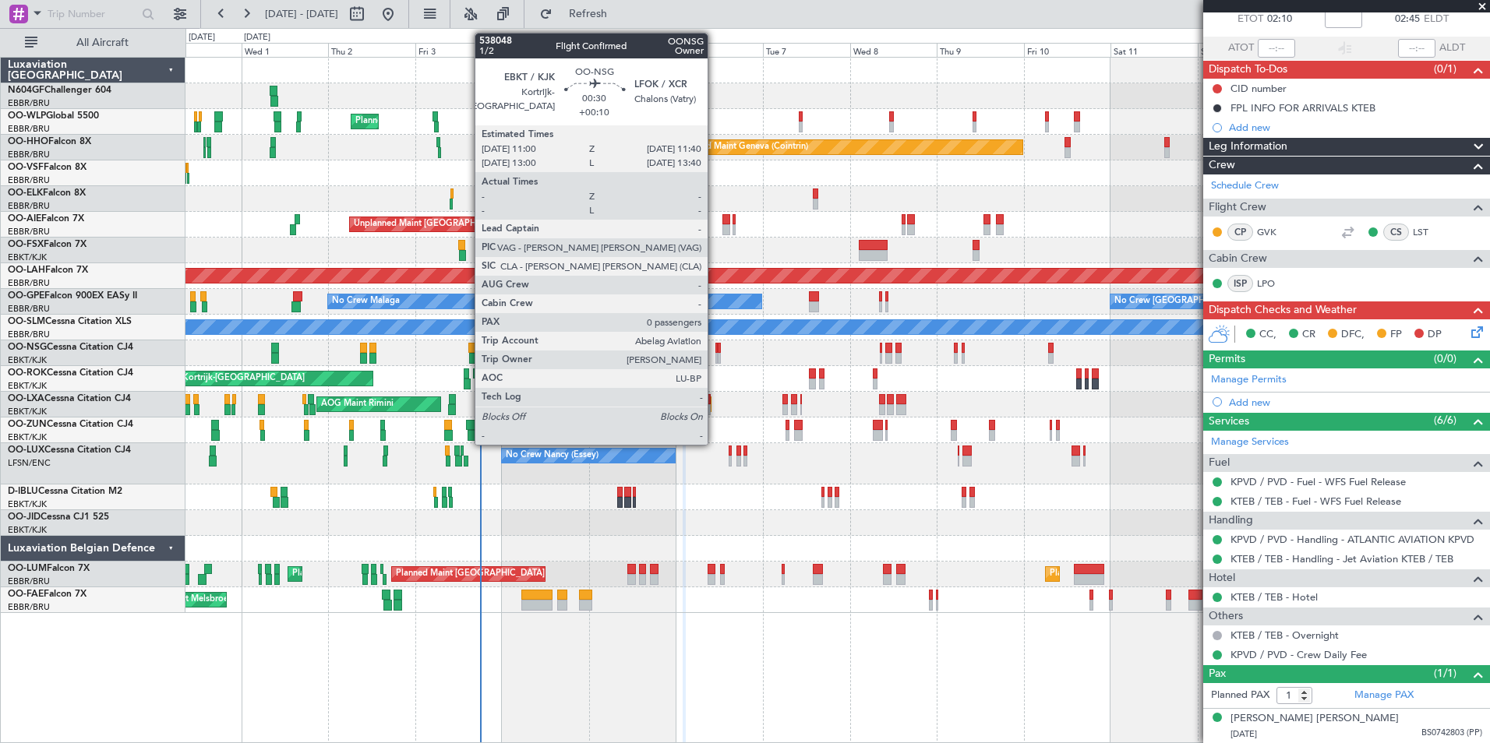
click at [715, 360] on div at bounding box center [716, 358] width 3 height 11
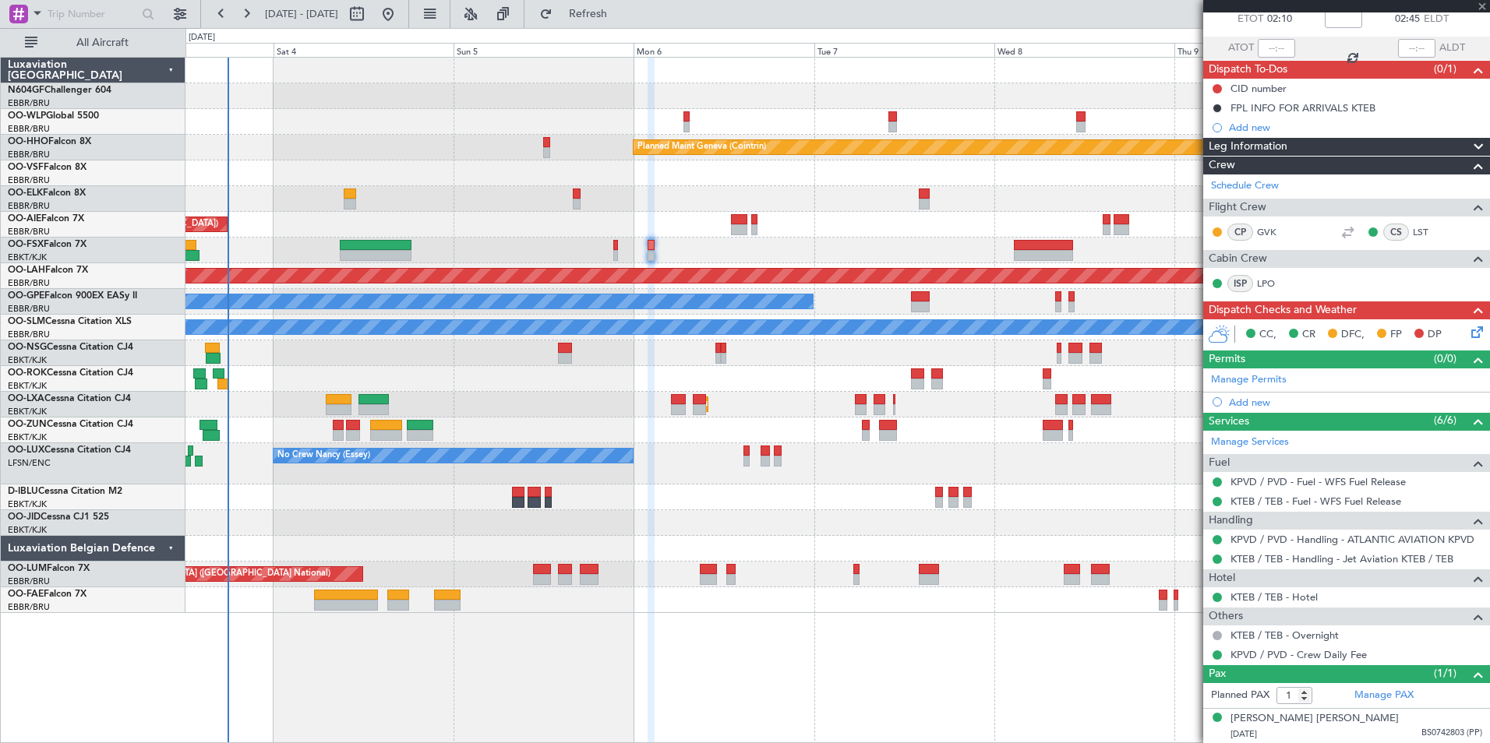
type input "+00:10"
type input "0"
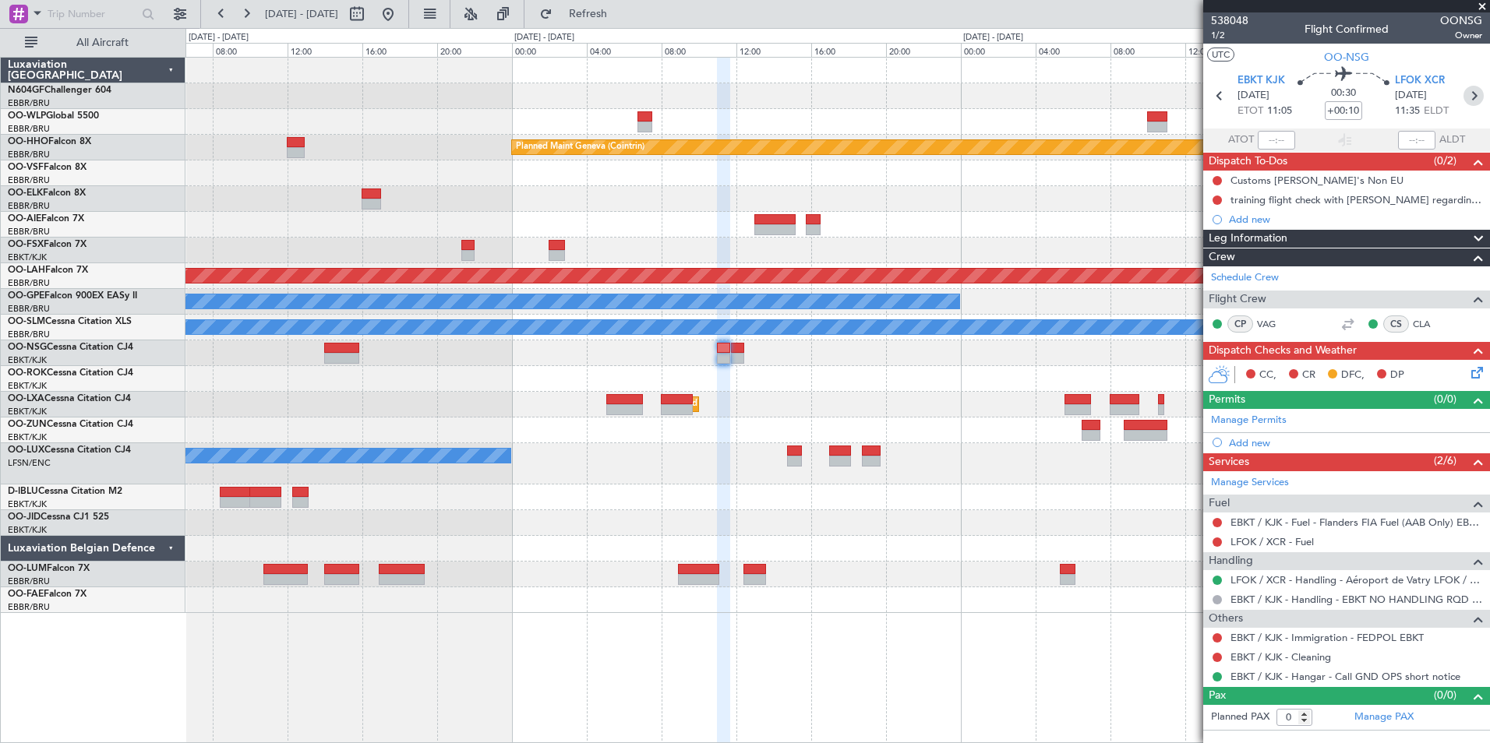
click at [1472, 92] on icon at bounding box center [1473, 96] width 20 height 20
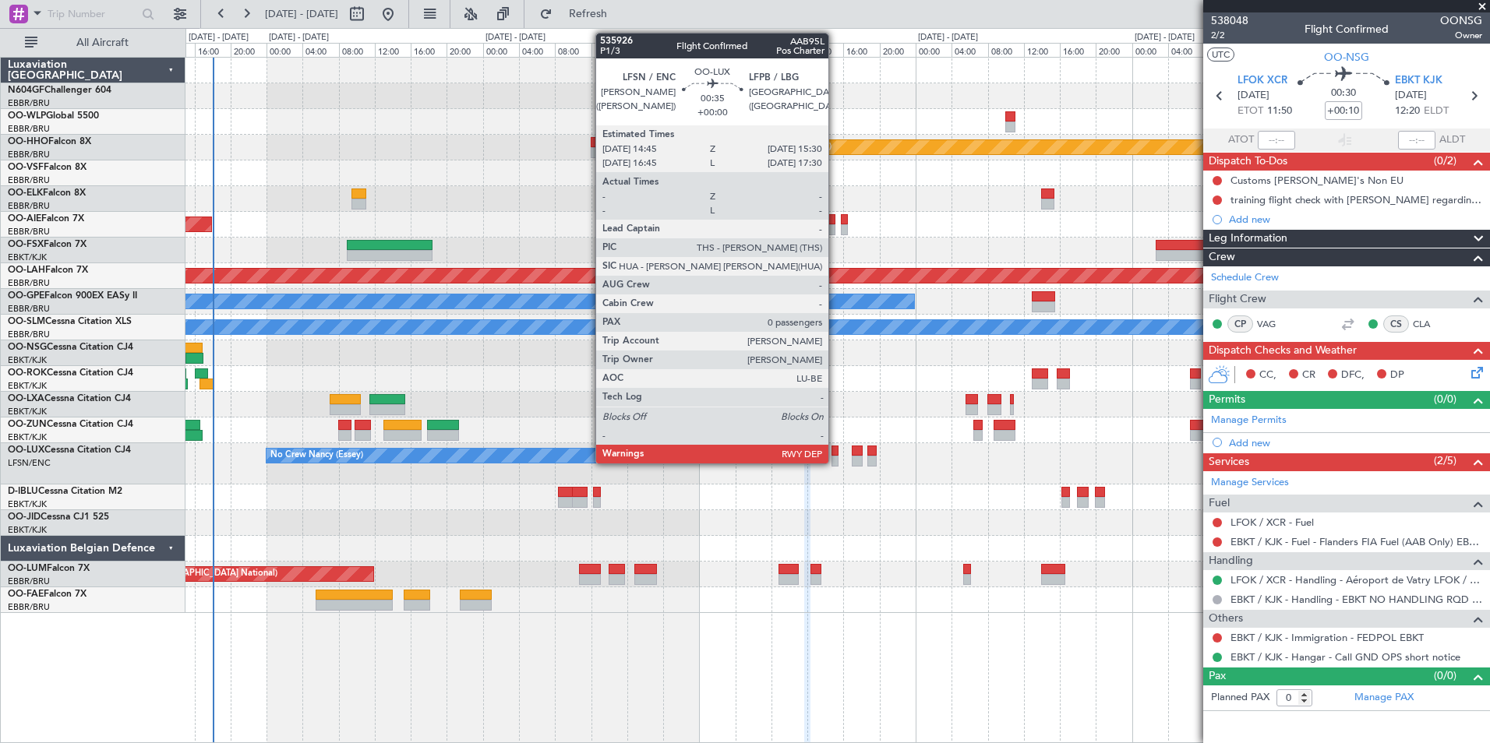
click at [835, 460] on div at bounding box center [834, 461] width 7 height 11
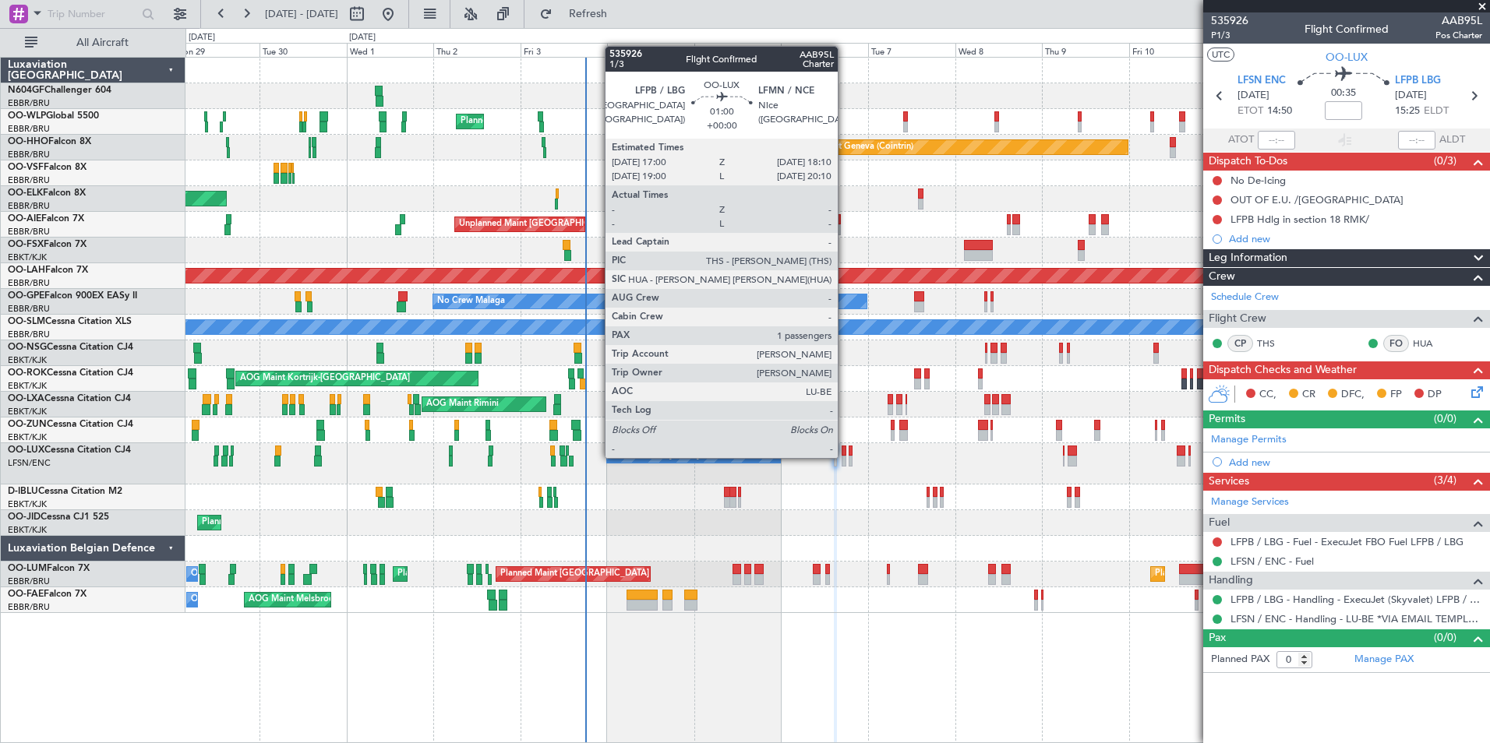
click at [845, 457] on div at bounding box center [843, 461] width 5 height 11
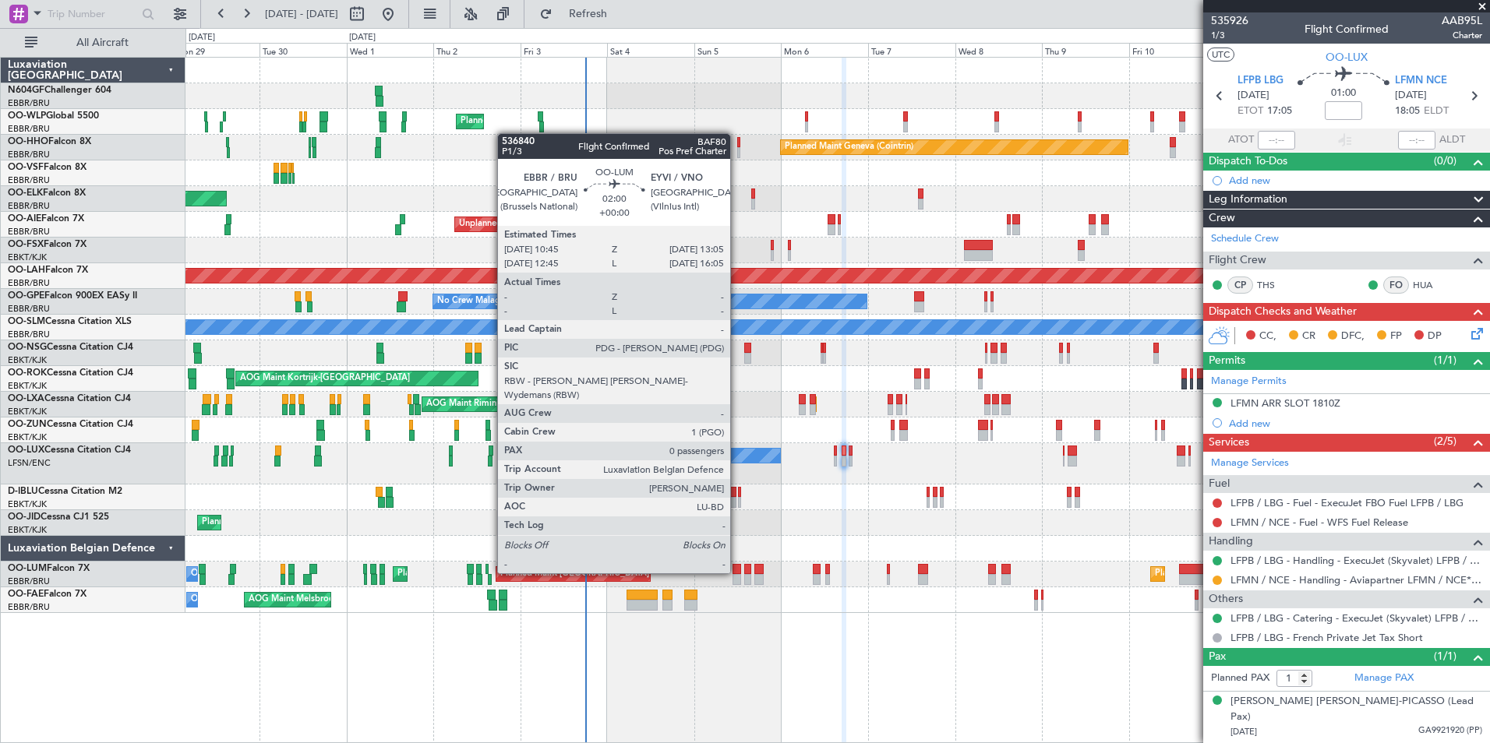
click at [737, 573] on div at bounding box center [736, 569] width 9 height 11
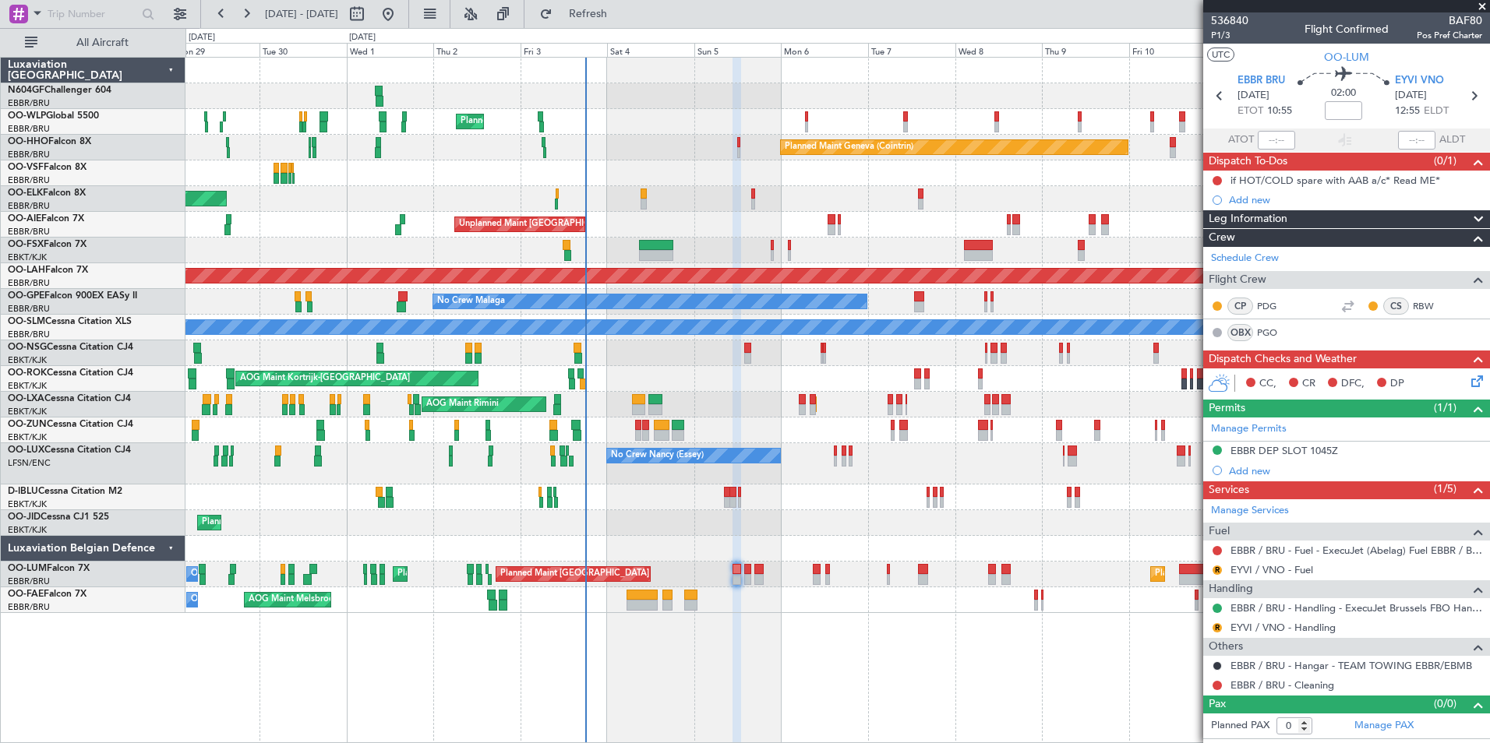
click at [773, 609] on div "AOG Maint Melsbroek Air Base Owner [GEOGRAPHIC_DATA] Planned Maint [GEOGRAPHIC_…" at bounding box center [836, 600] width 1303 height 26
click at [755, 486] on div "Planned Maint Milan (Linate) Planned Maint Geneva ([GEOGRAPHIC_DATA]) Planned M…" at bounding box center [836, 336] width 1303 height 556
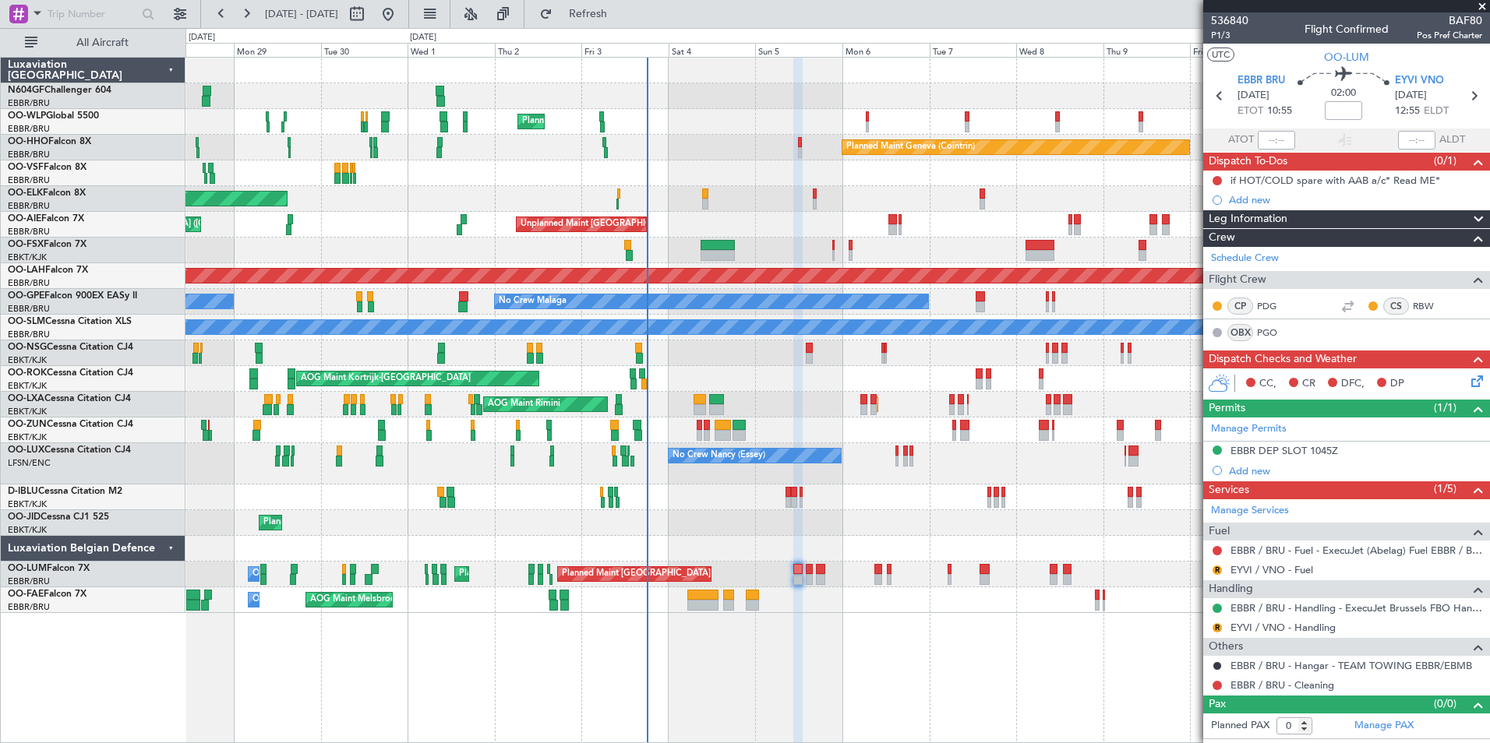
click at [779, 524] on div "Planned Maint Kortrijk-[GEOGRAPHIC_DATA]" at bounding box center [836, 523] width 1303 height 26
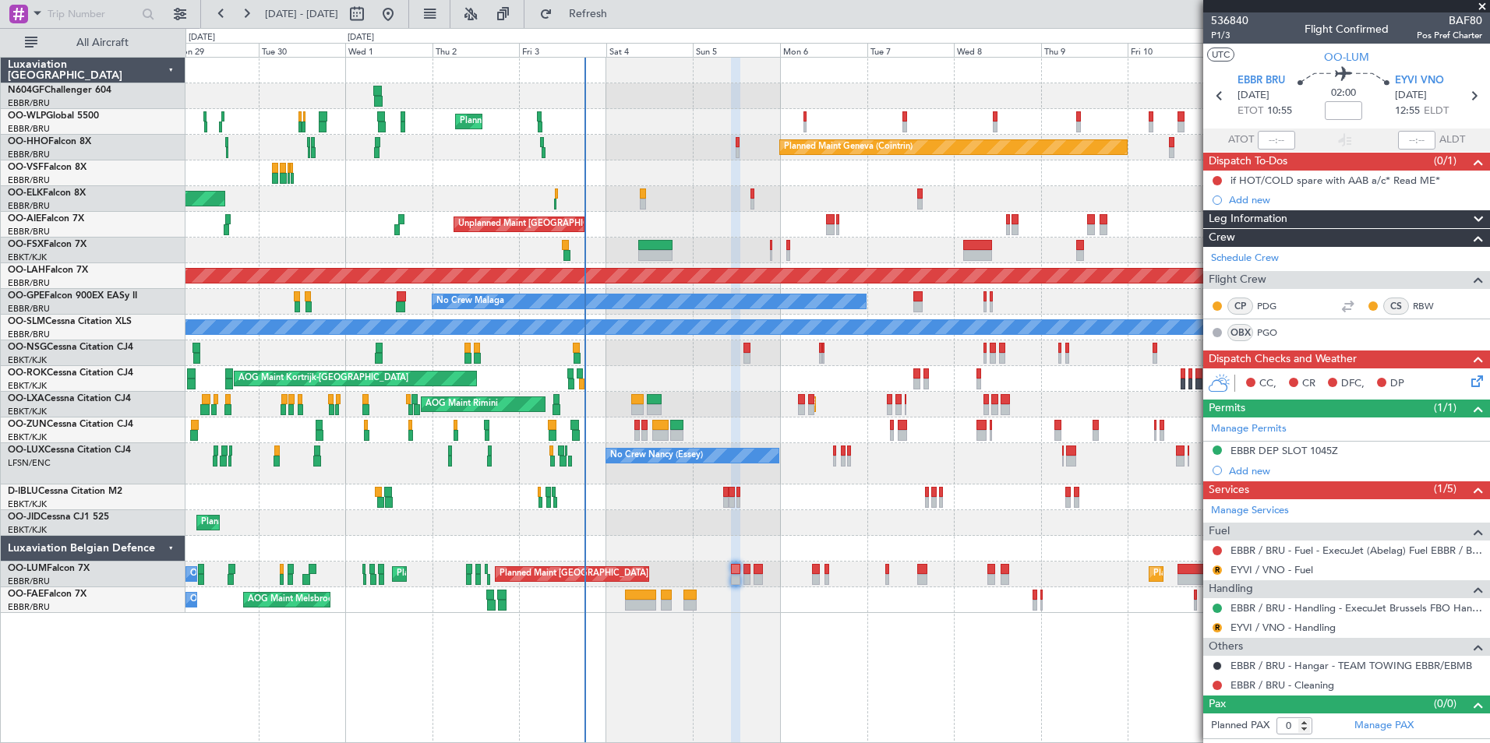
click at [522, 220] on div "Planned Maint Milan (Linate) Planned Maint Geneva ([GEOGRAPHIC_DATA]) Planned M…" at bounding box center [836, 336] width 1303 height 556
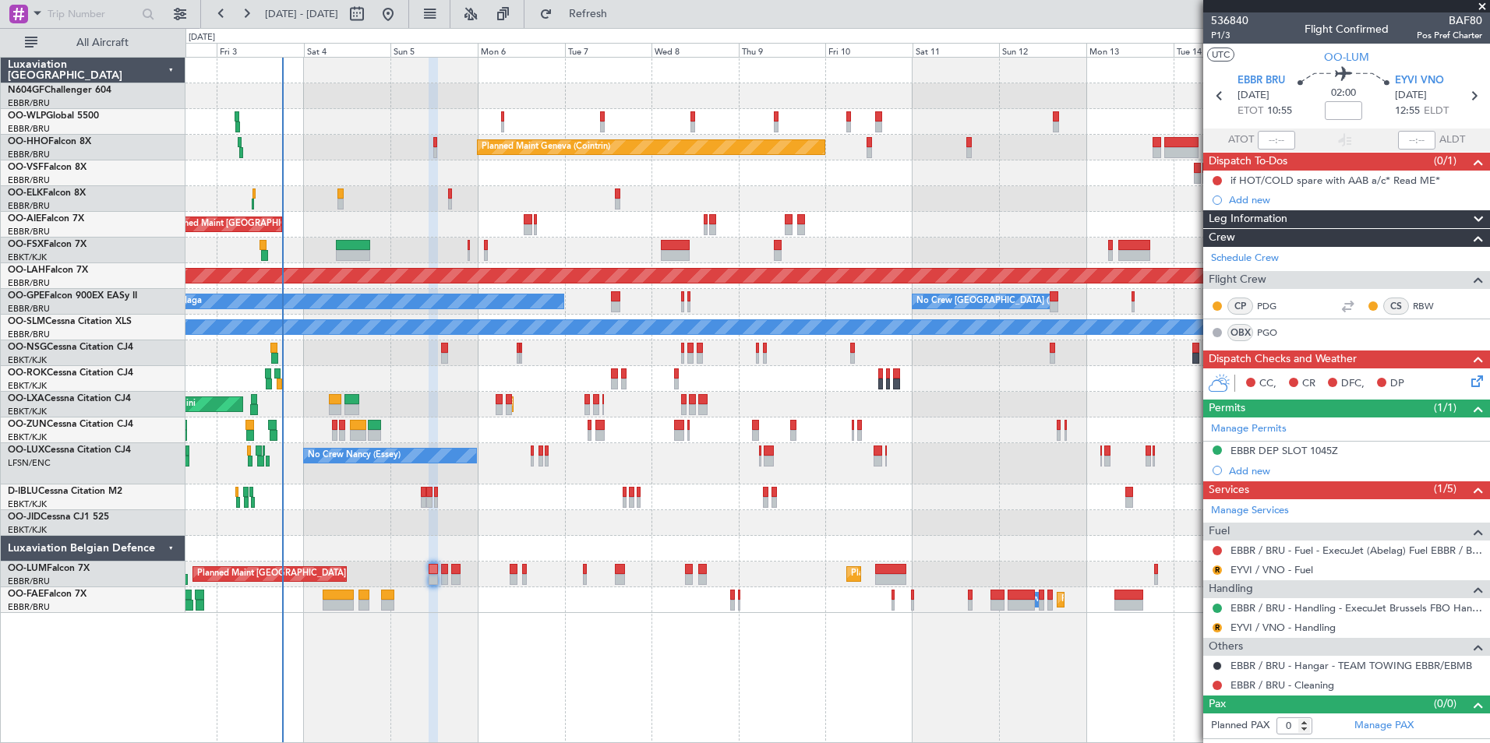
click at [432, 209] on div "Planned Maint Kortrijk-[GEOGRAPHIC_DATA]" at bounding box center [836, 199] width 1303 height 26
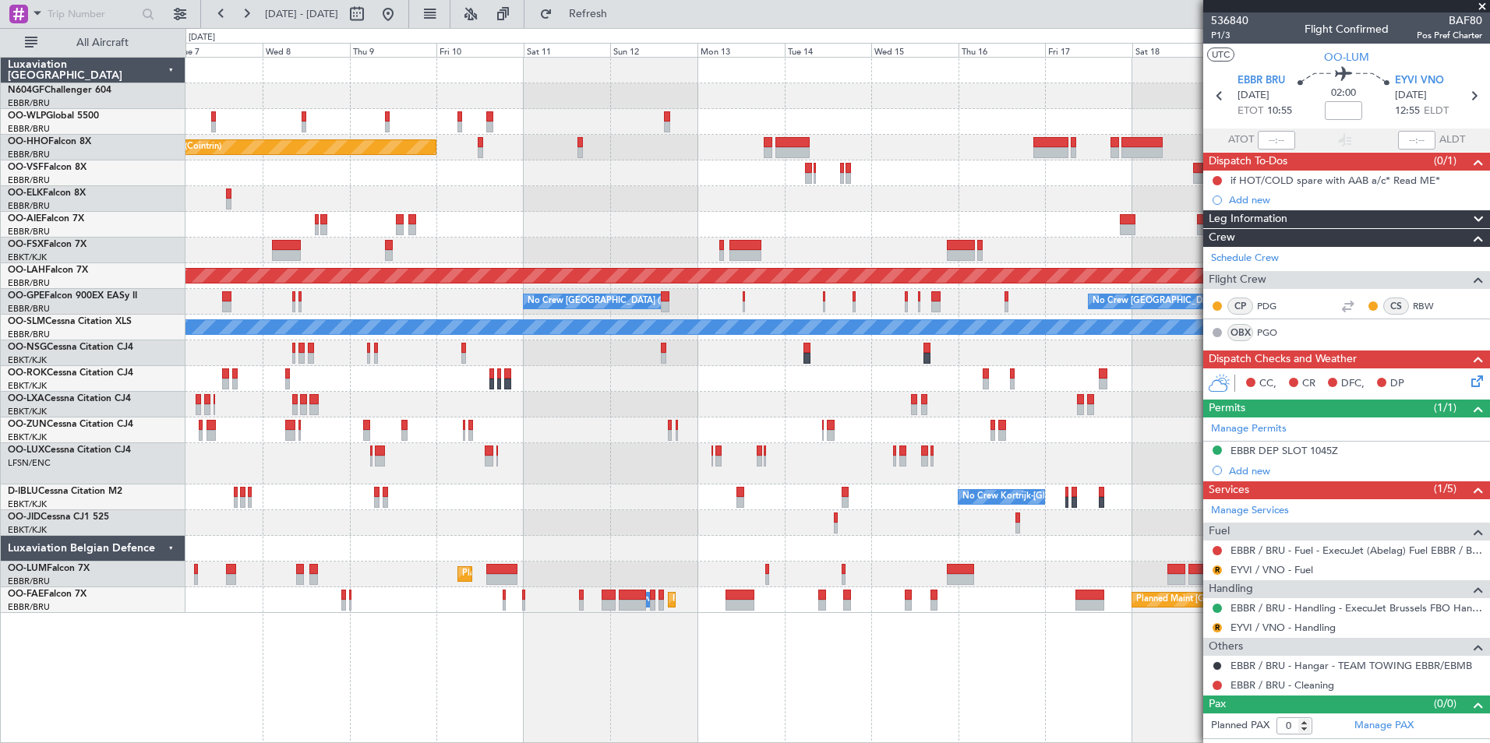
click at [473, 214] on div "Unplanned Maint [GEOGRAPHIC_DATA] ([GEOGRAPHIC_DATA])" at bounding box center [836, 225] width 1303 height 26
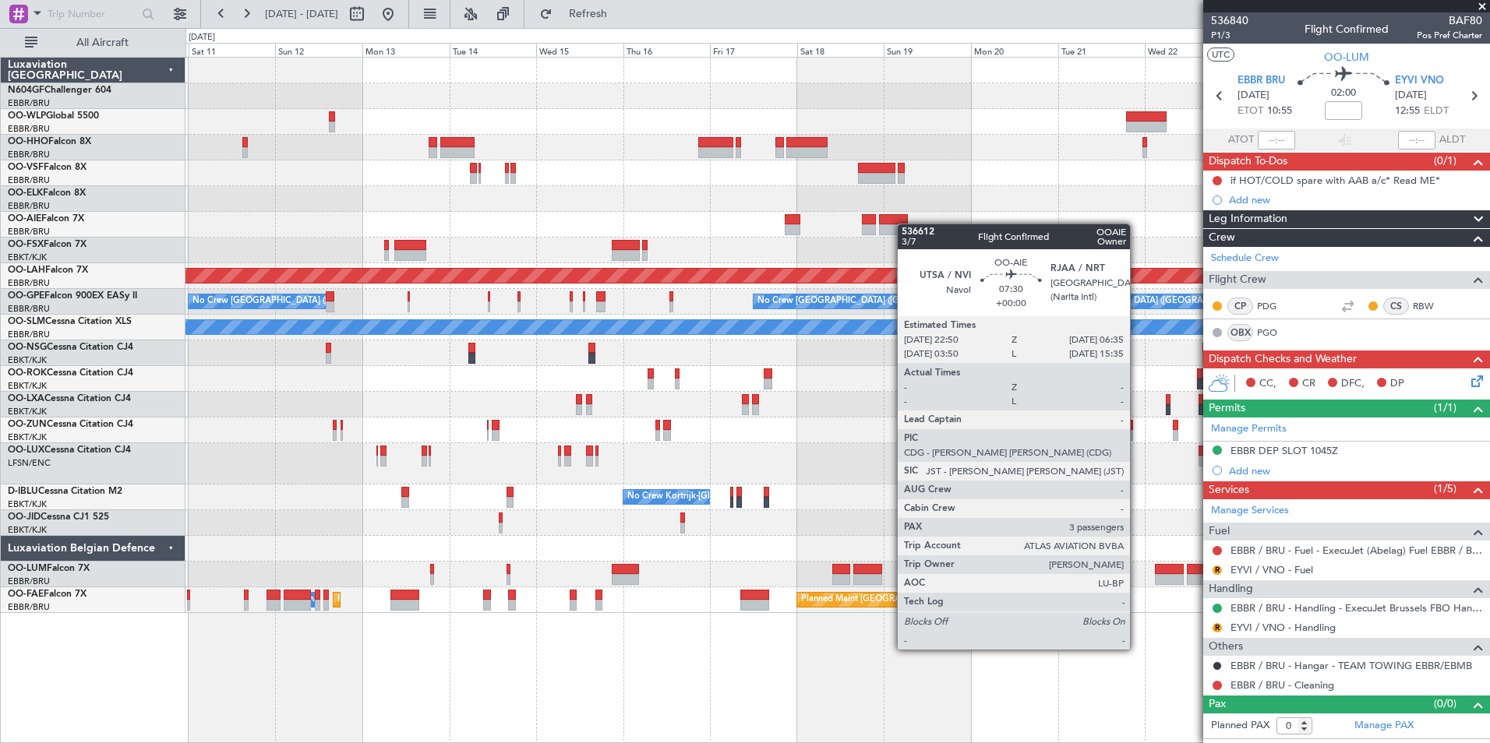
click at [900, 221] on div at bounding box center [836, 225] width 1303 height 26
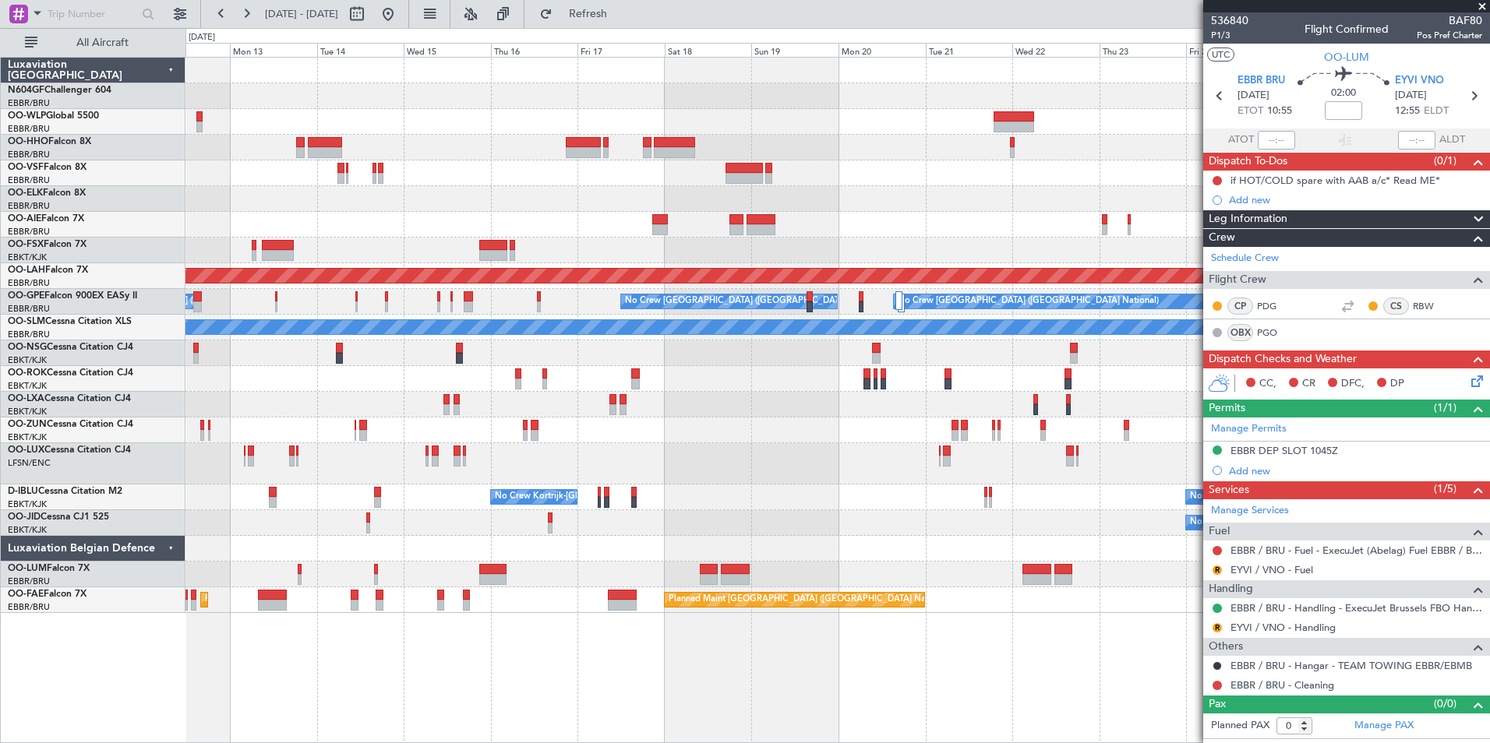
click at [714, 204] on div "Planned Maint Geneva (Cointrin) Planned [GEOGRAPHIC_DATA][PERSON_NAME]-[GEOGRAP…" at bounding box center [836, 336] width 1303 height 556
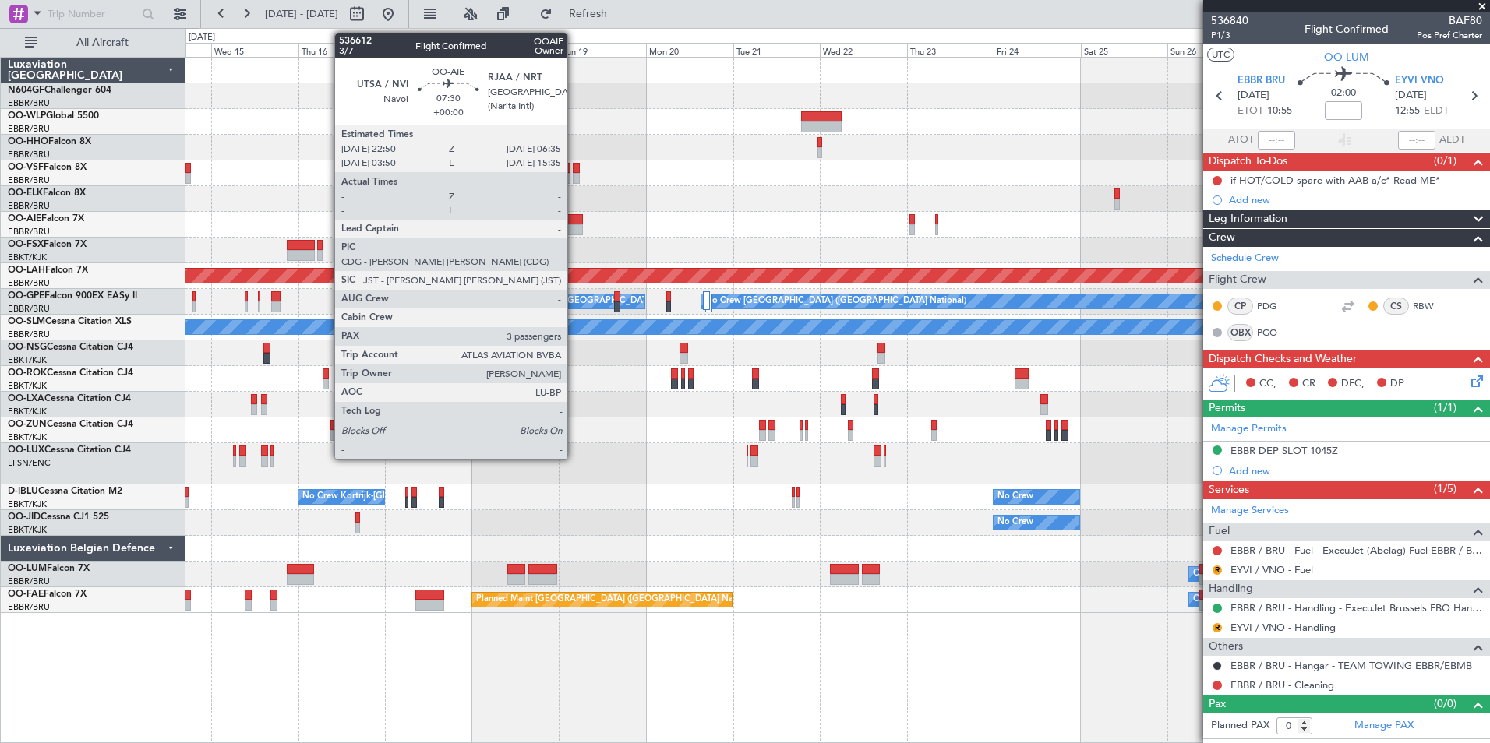
click at [574, 218] on div at bounding box center [568, 219] width 29 height 11
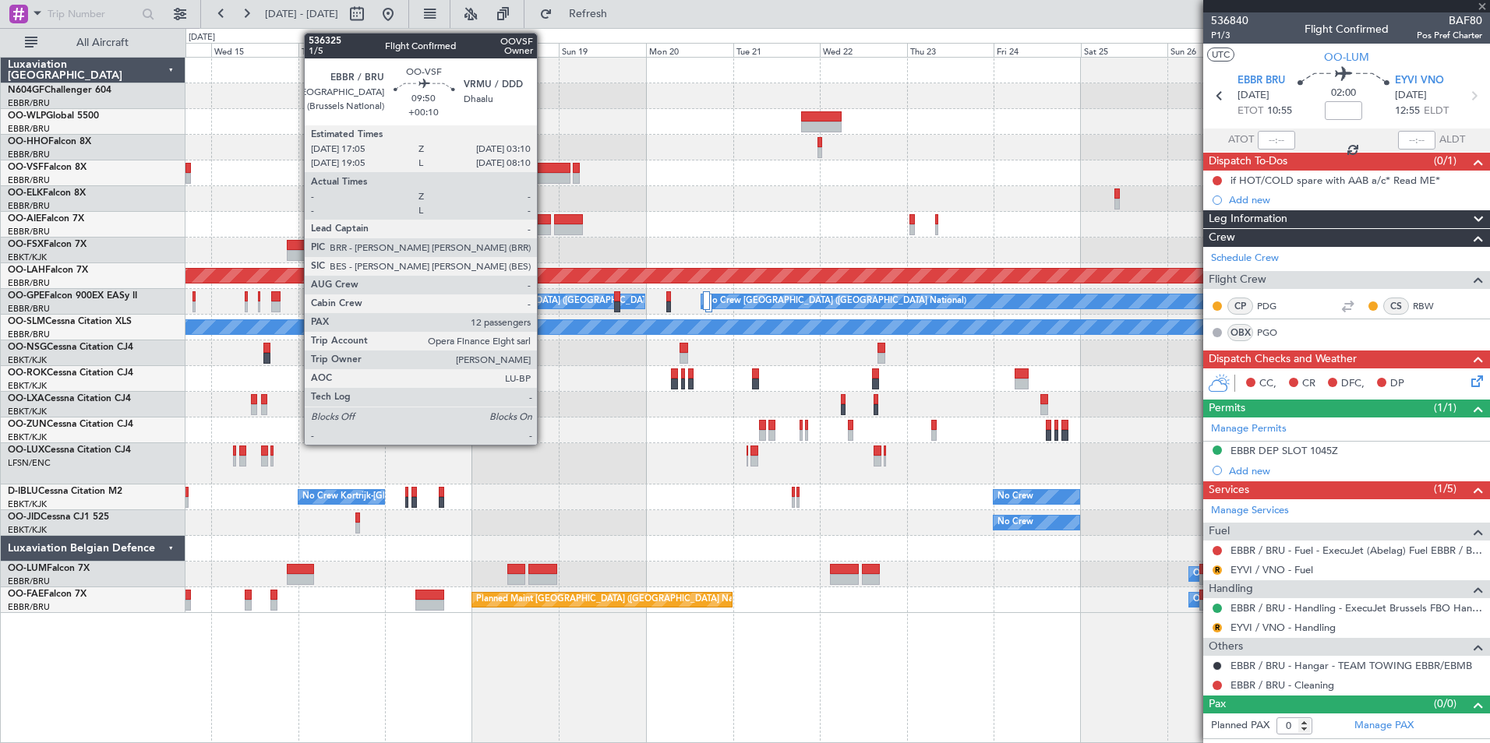
type input "3"
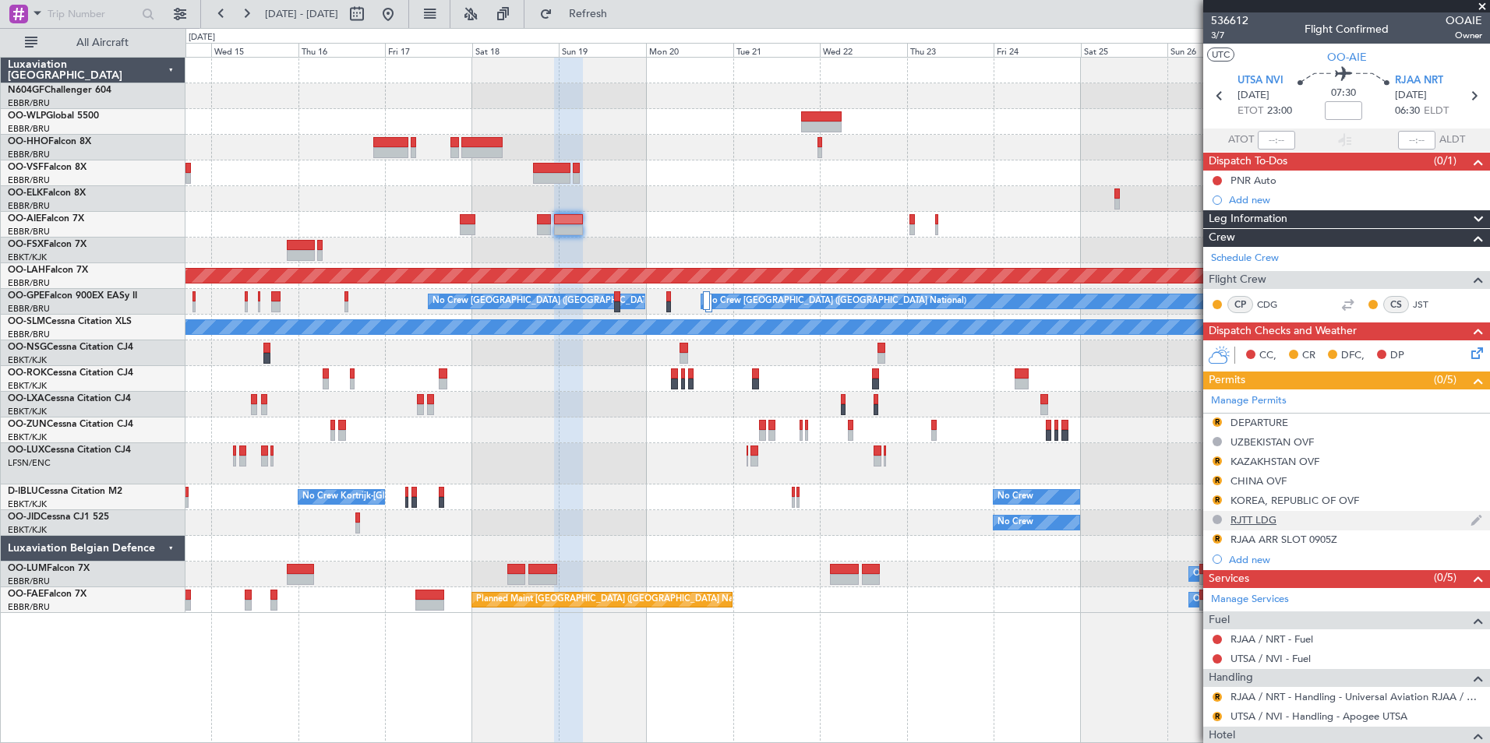
scroll to position [185, 0]
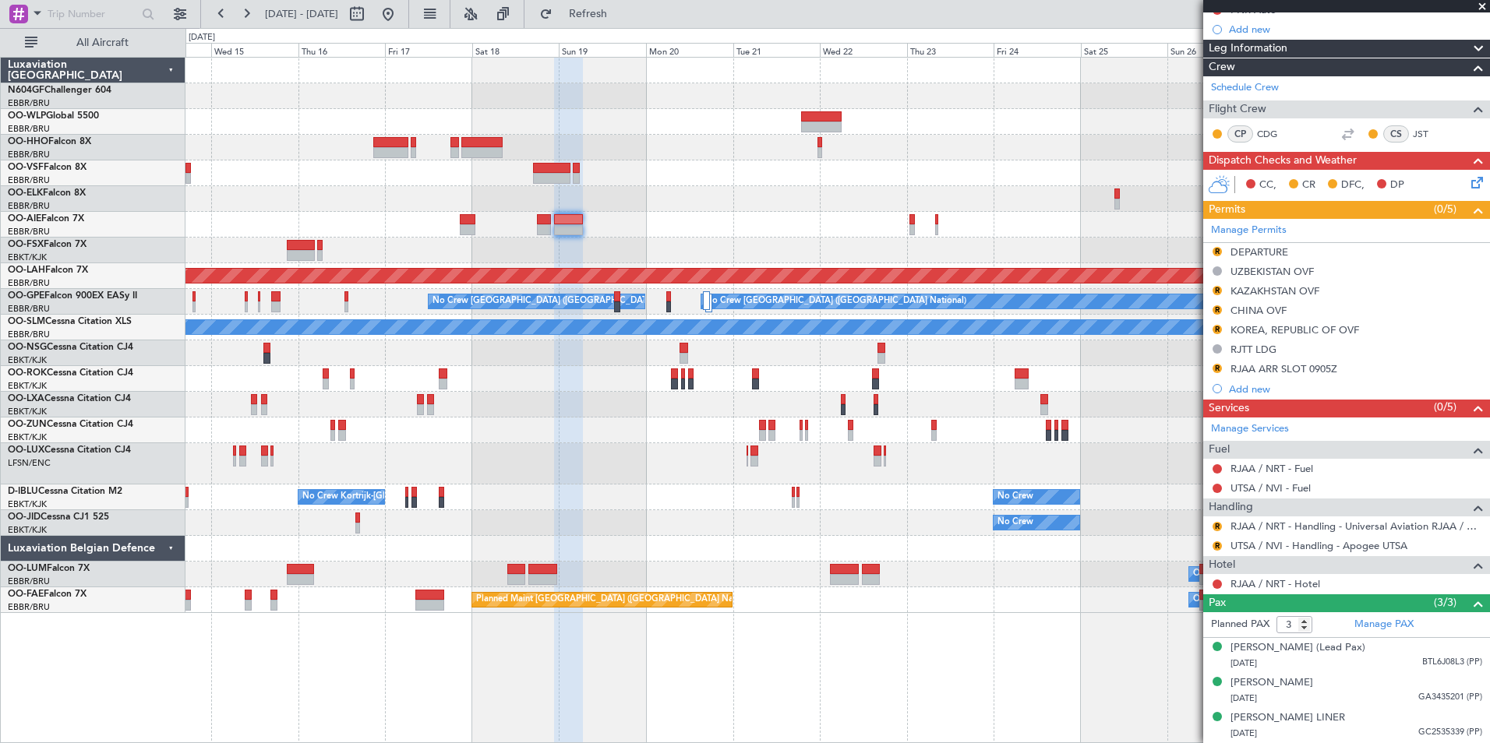
click at [729, 213] on div at bounding box center [836, 225] width 1303 height 26
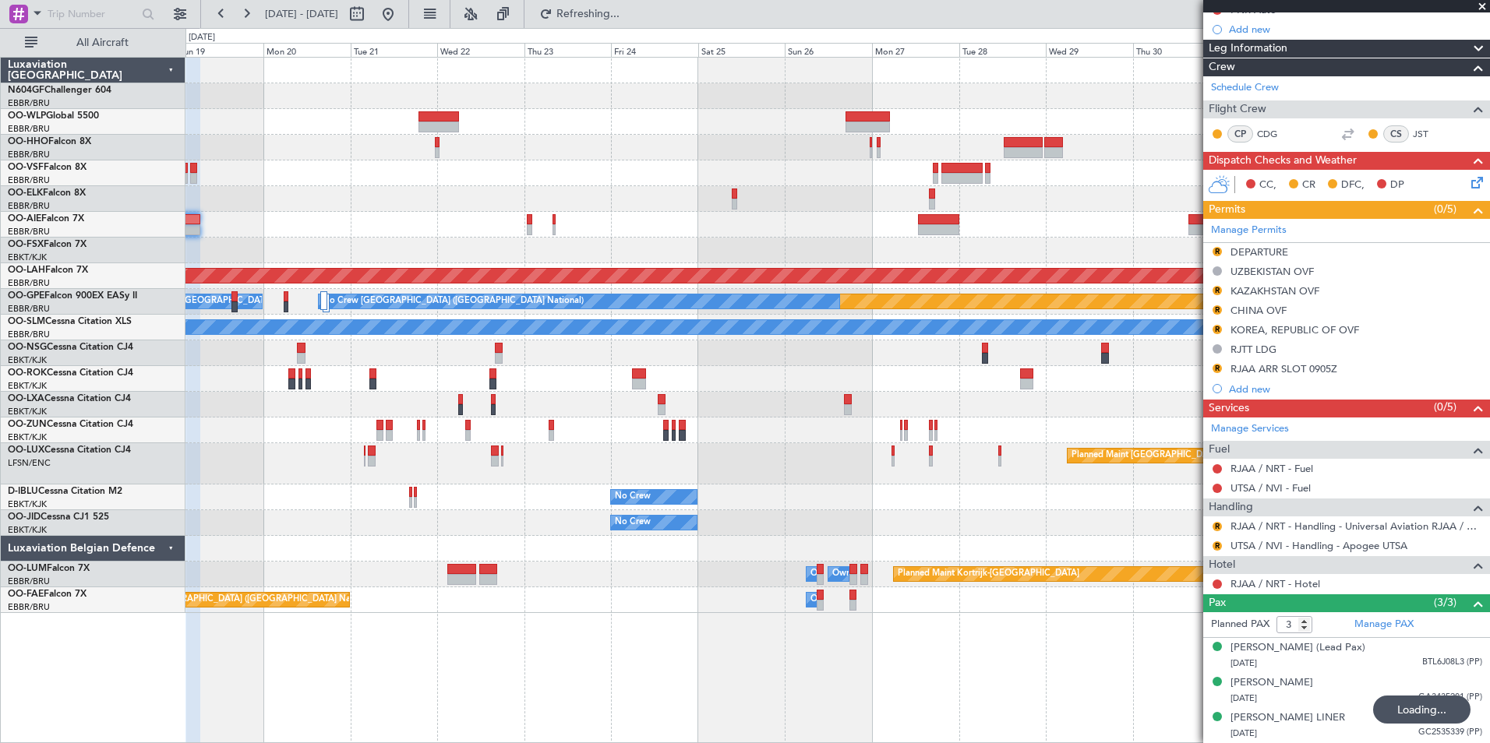
click at [747, 198] on div "Planned Maint [PERSON_NAME]-[GEOGRAPHIC_DATA][PERSON_NAME] ([GEOGRAPHIC_DATA][P…" at bounding box center [836, 336] width 1303 height 556
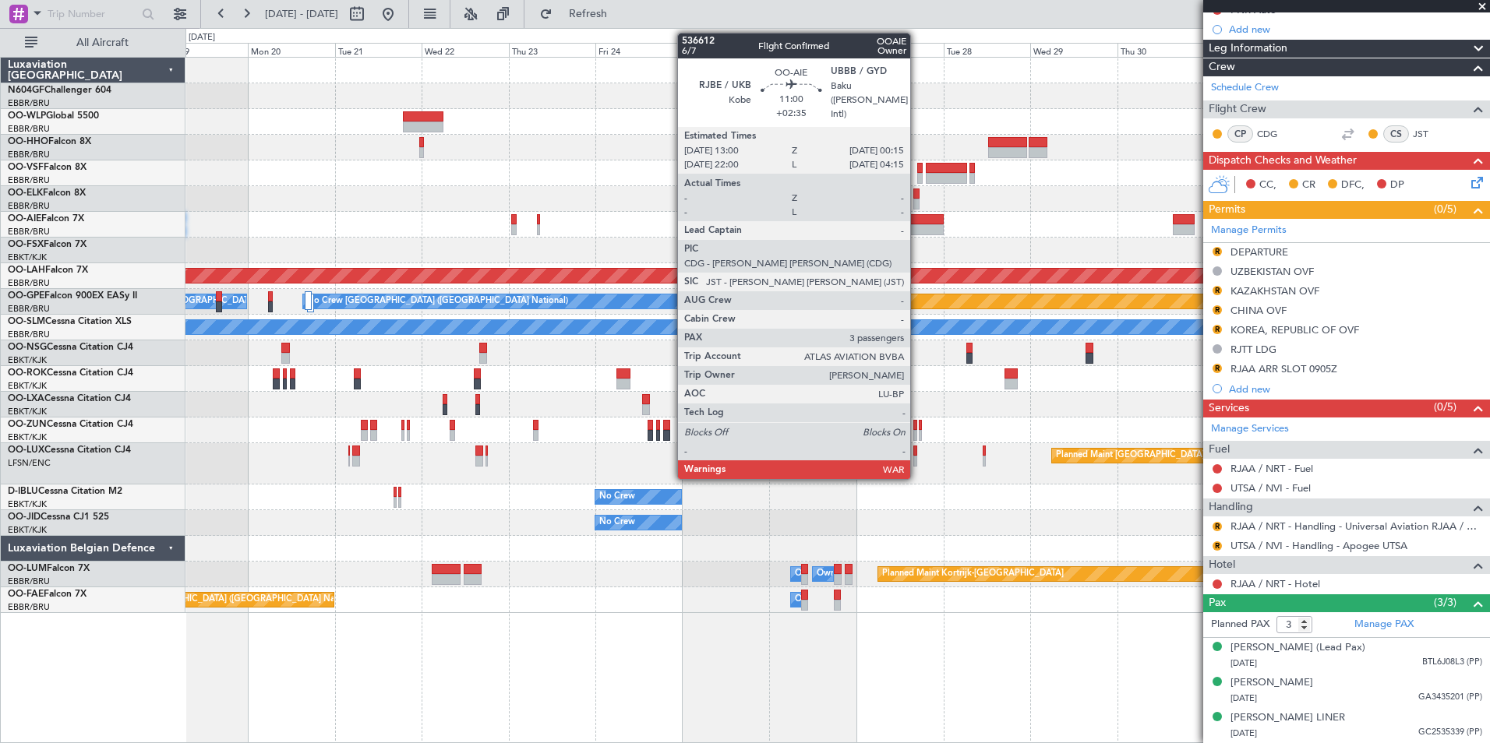
click at [917, 228] on div at bounding box center [922, 229] width 41 height 11
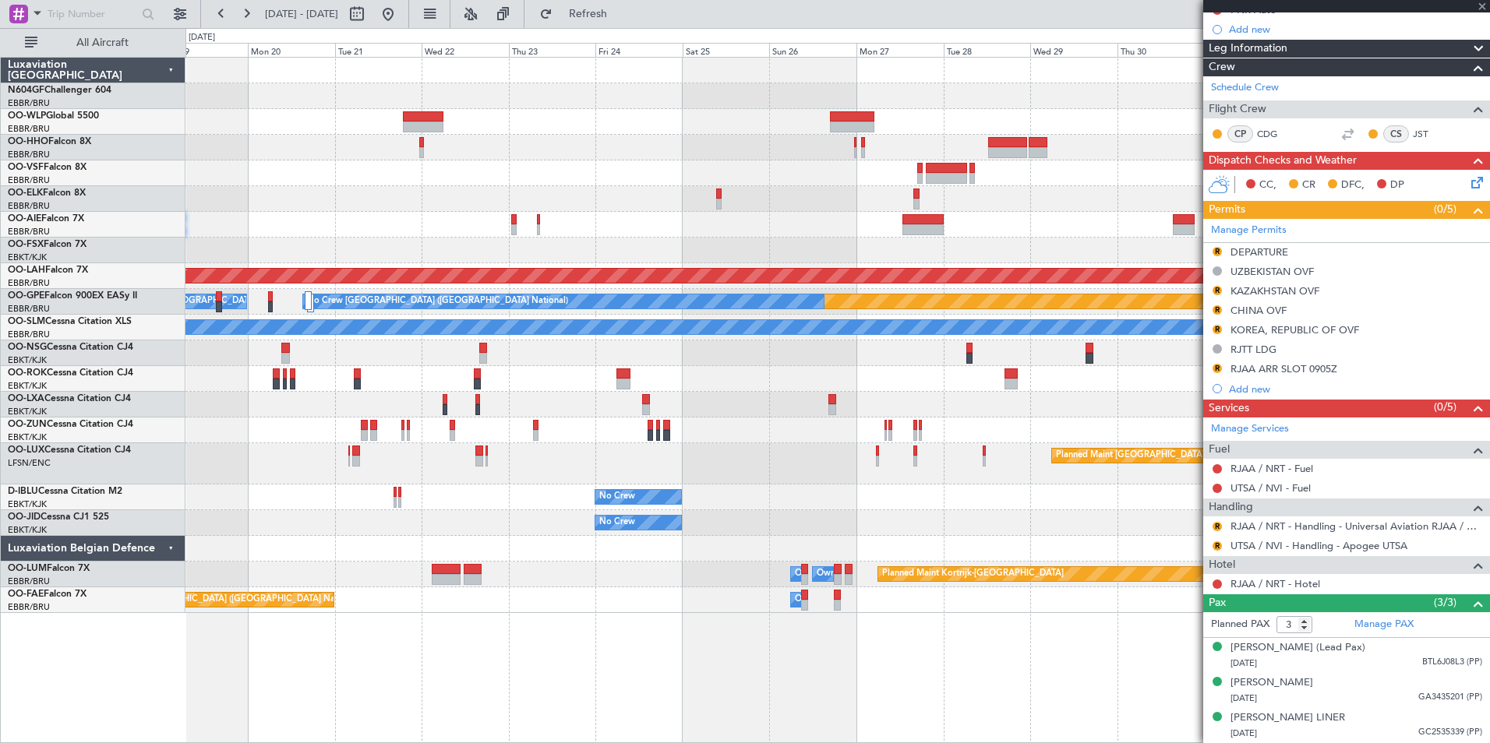
scroll to position [0, 0]
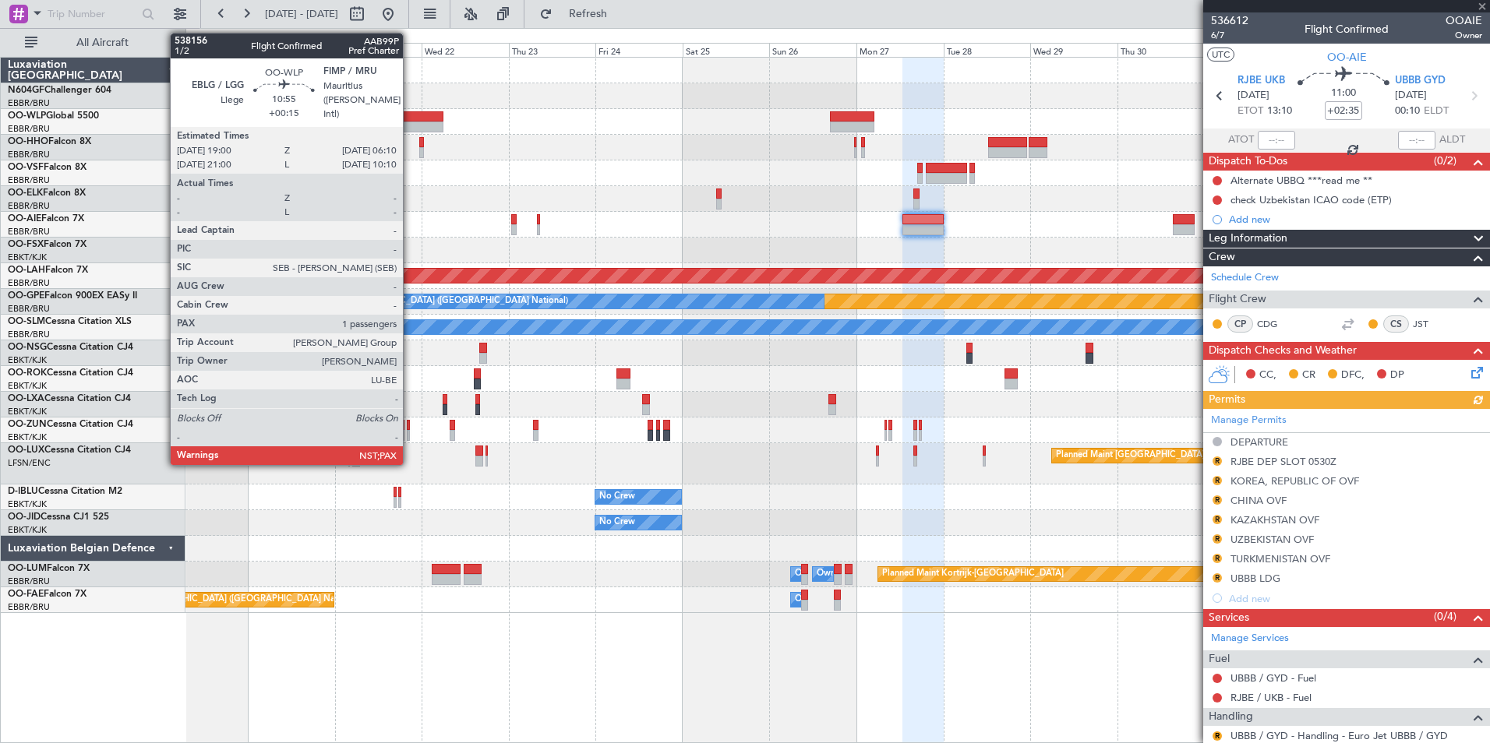
click at [410, 121] on div at bounding box center [423, 116] width 41 height 11
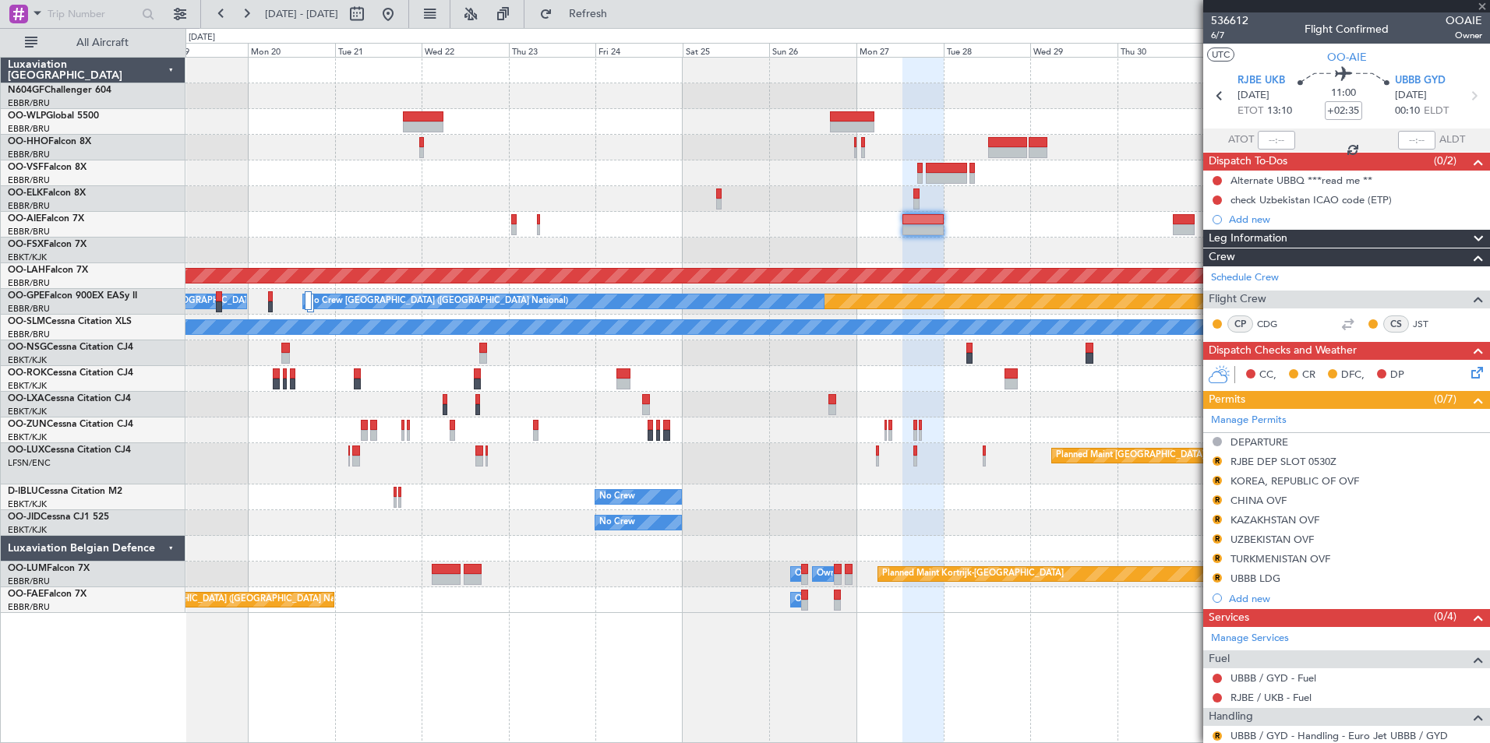
type input "+00:15"
type input "5"
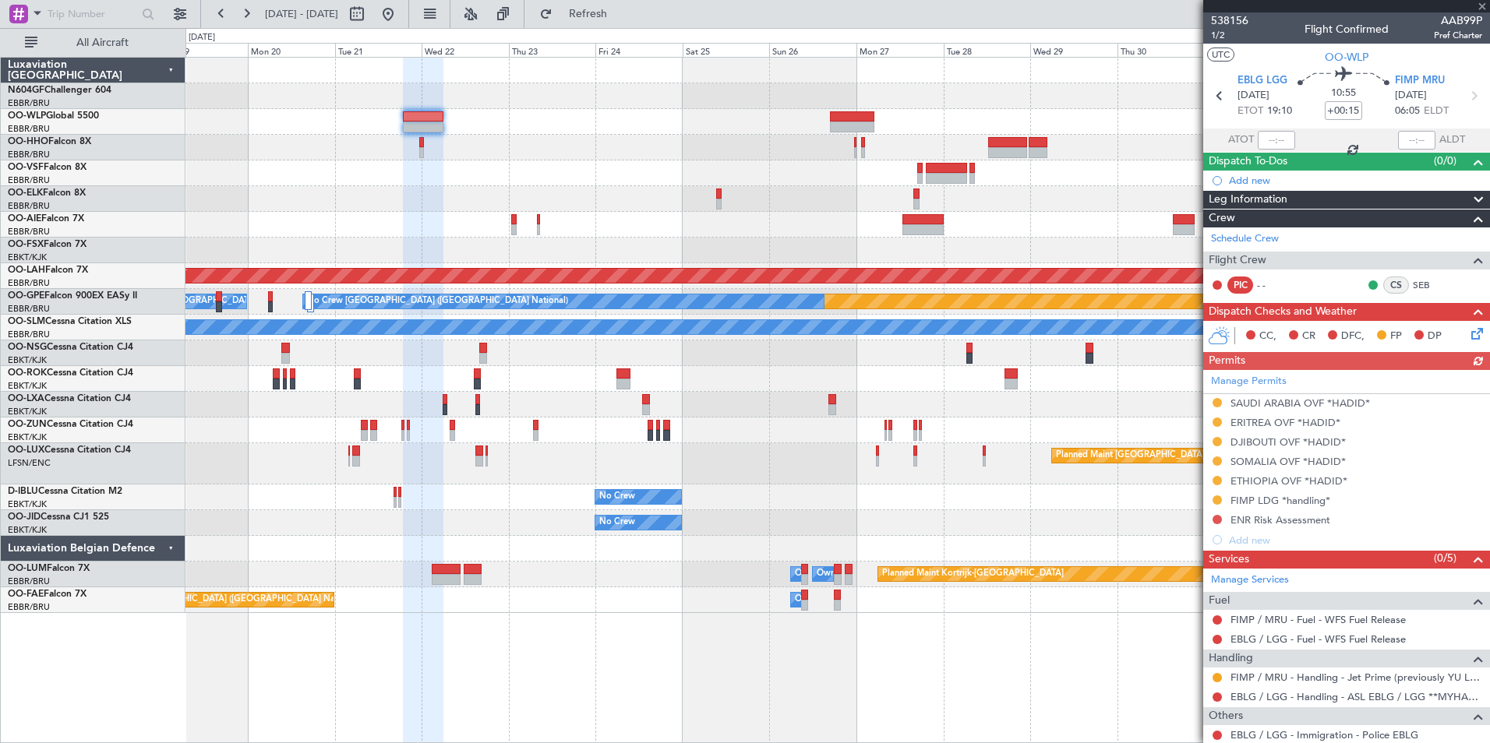
scroll to position [101, 0]
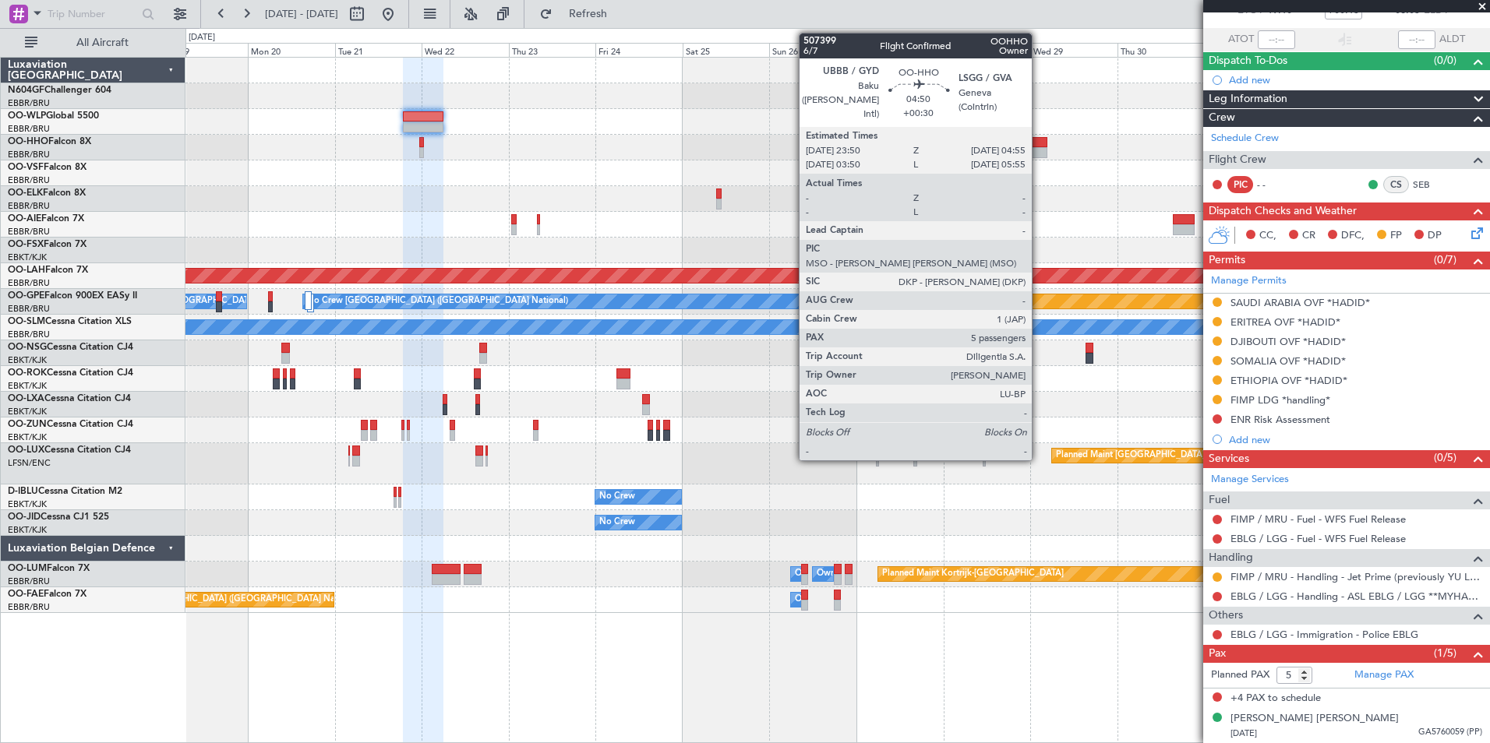
click at [1039, 143] on div at bounding box center [1037, 142] width 19 height 11
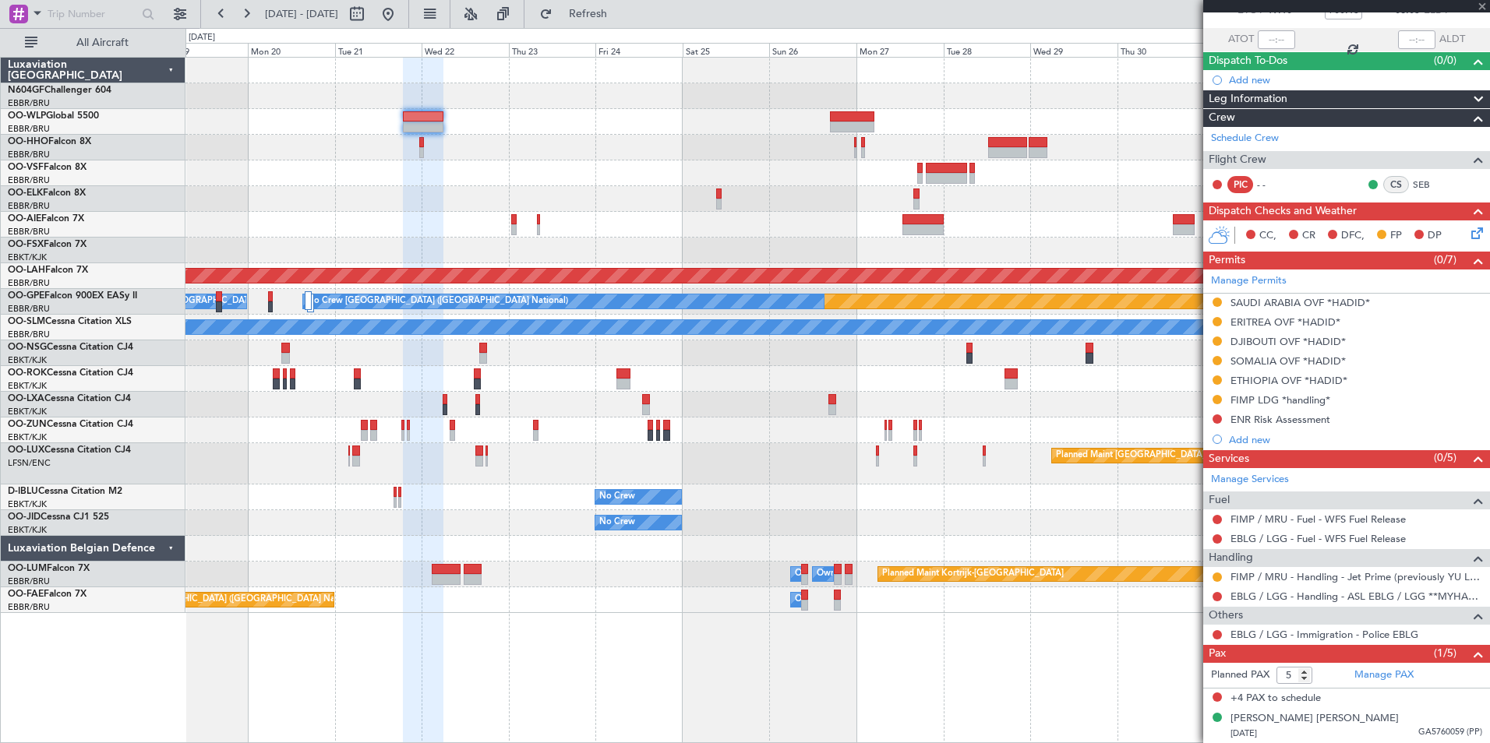
type input "+00:30"
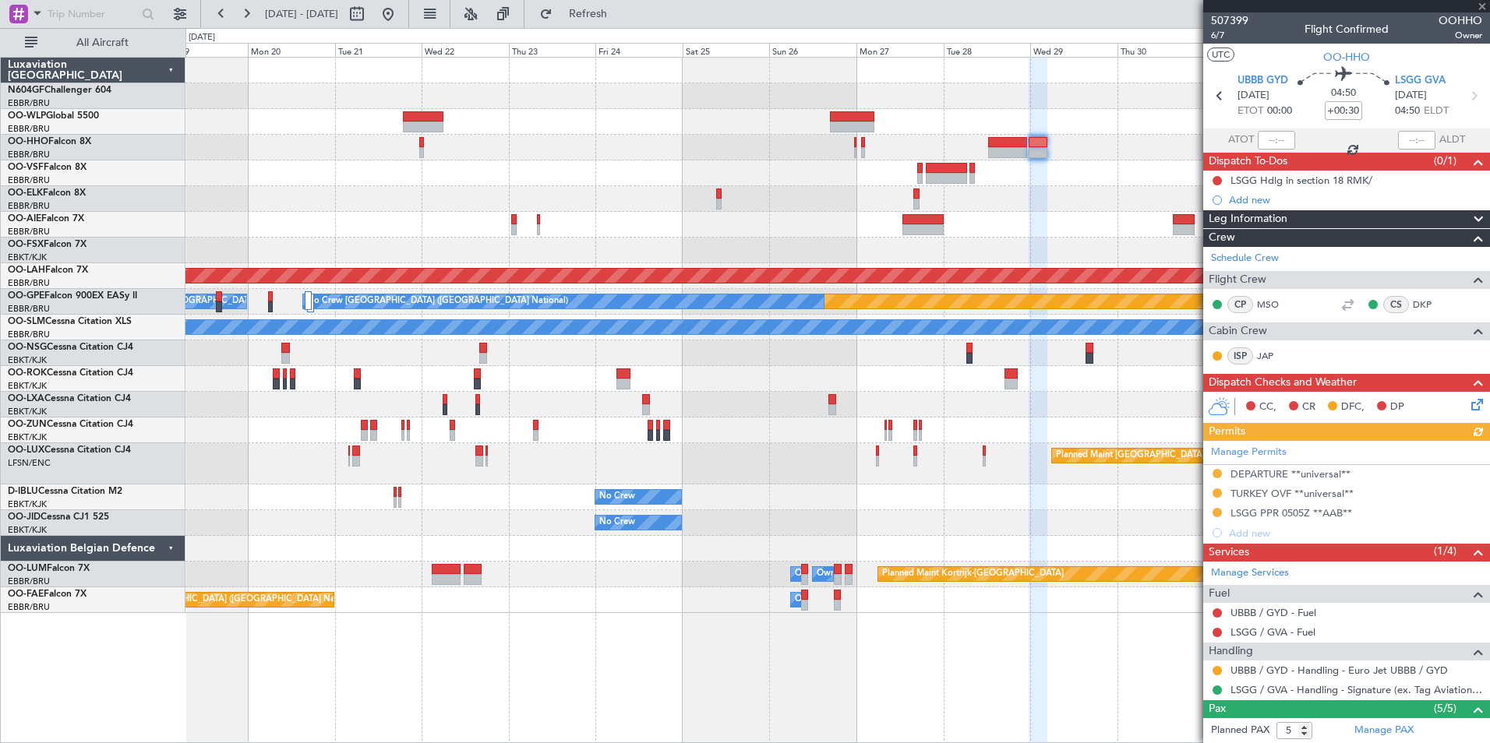
scroll to position [175, 0]
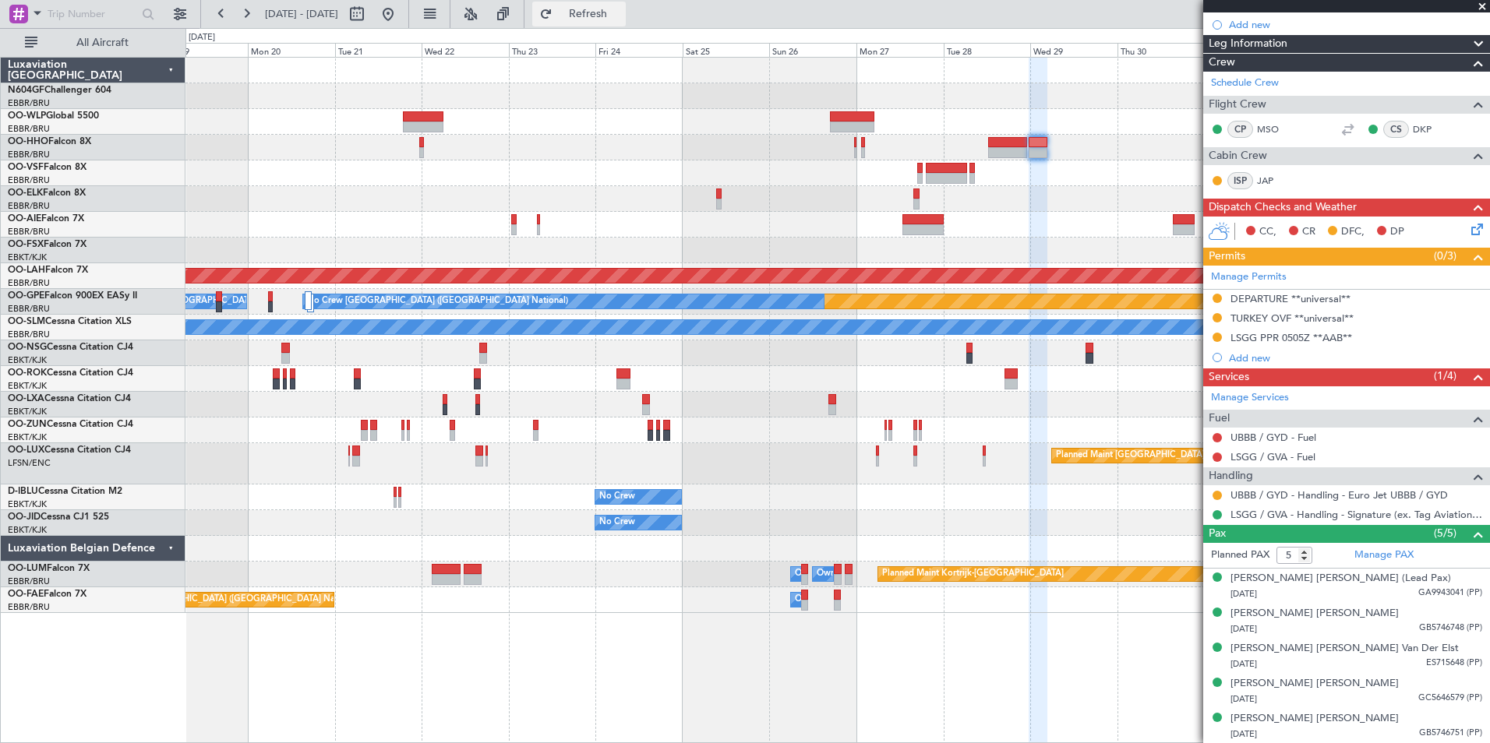
click at [621, 12] on span "Refresh" at bounding box center [588, 14] width 65 height 11
click at [400, 16] on button at bounding box center [388, 14] width 25 height 25
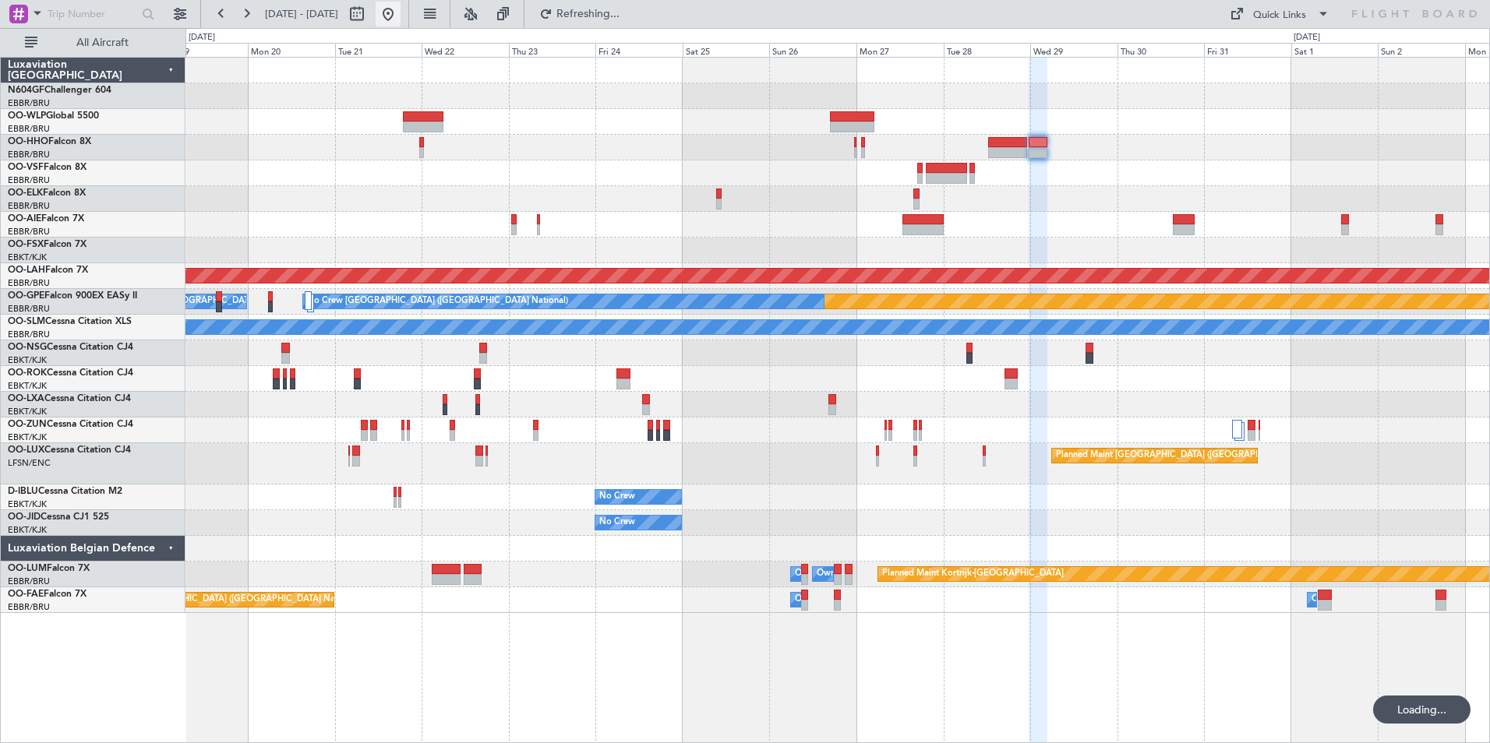
scroll to position [0, 0]
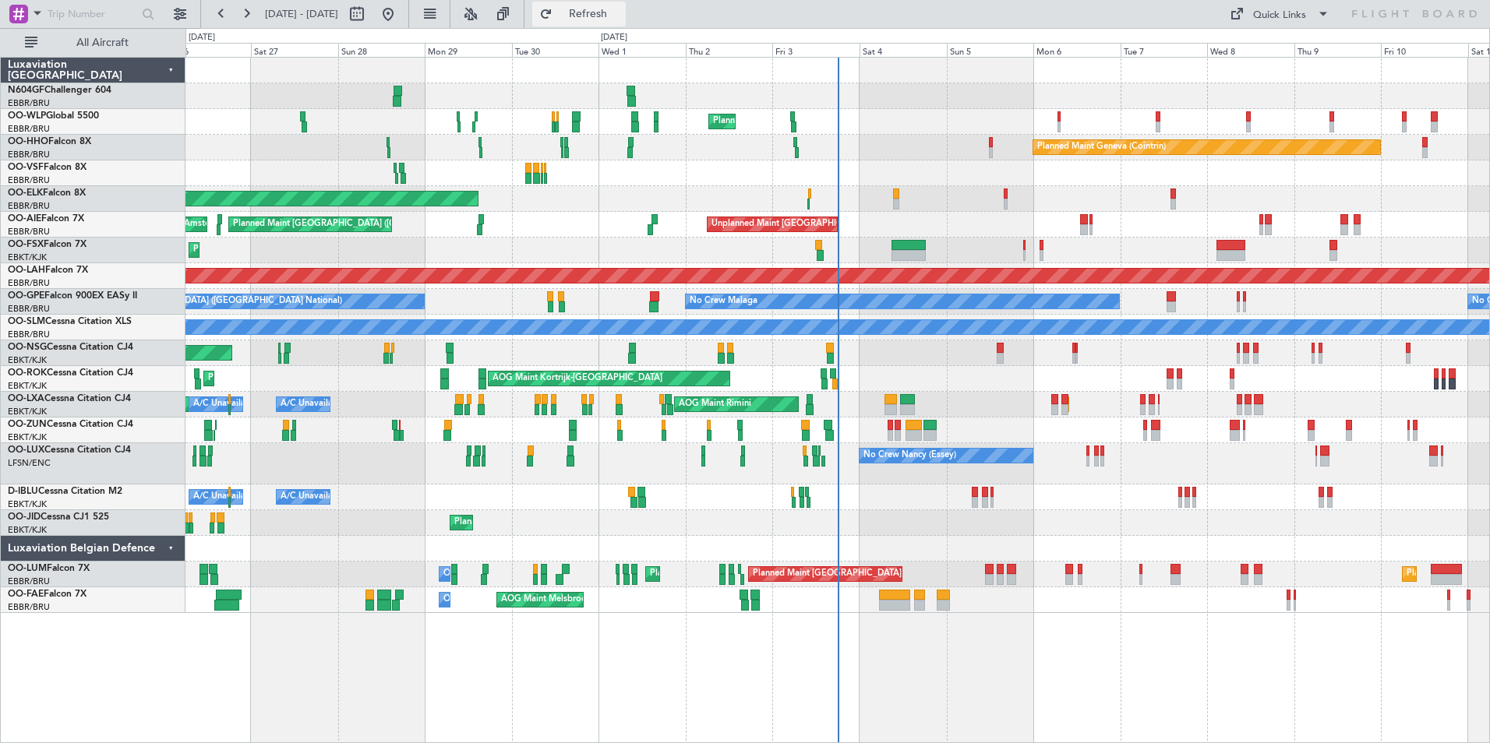
click at [621, 17] on span "Refresh" at bounding box center [588, 14] width 65 height 11
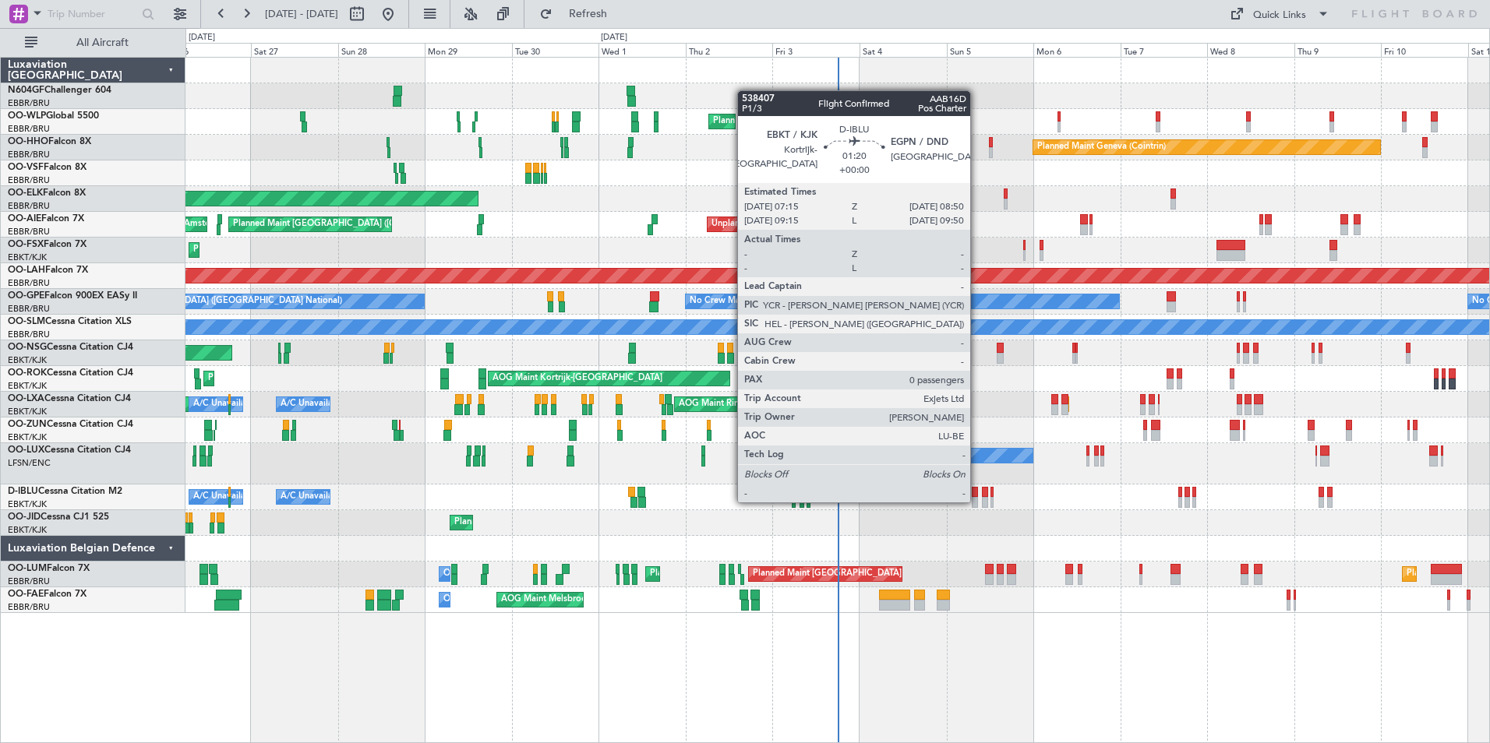
click at [977, 501] on div at bounding box center [975, 502] width 6 height 11
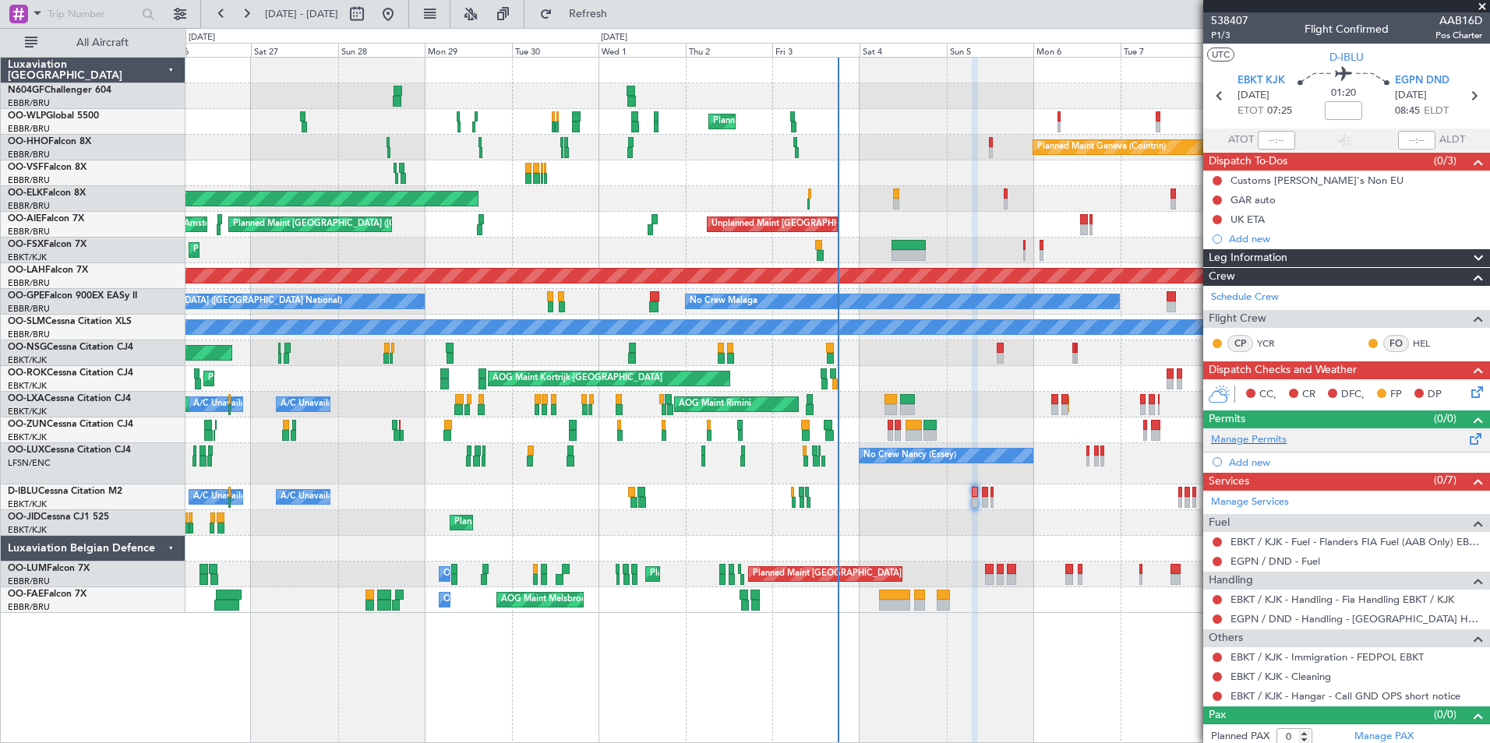
scroll to position [6, 0]
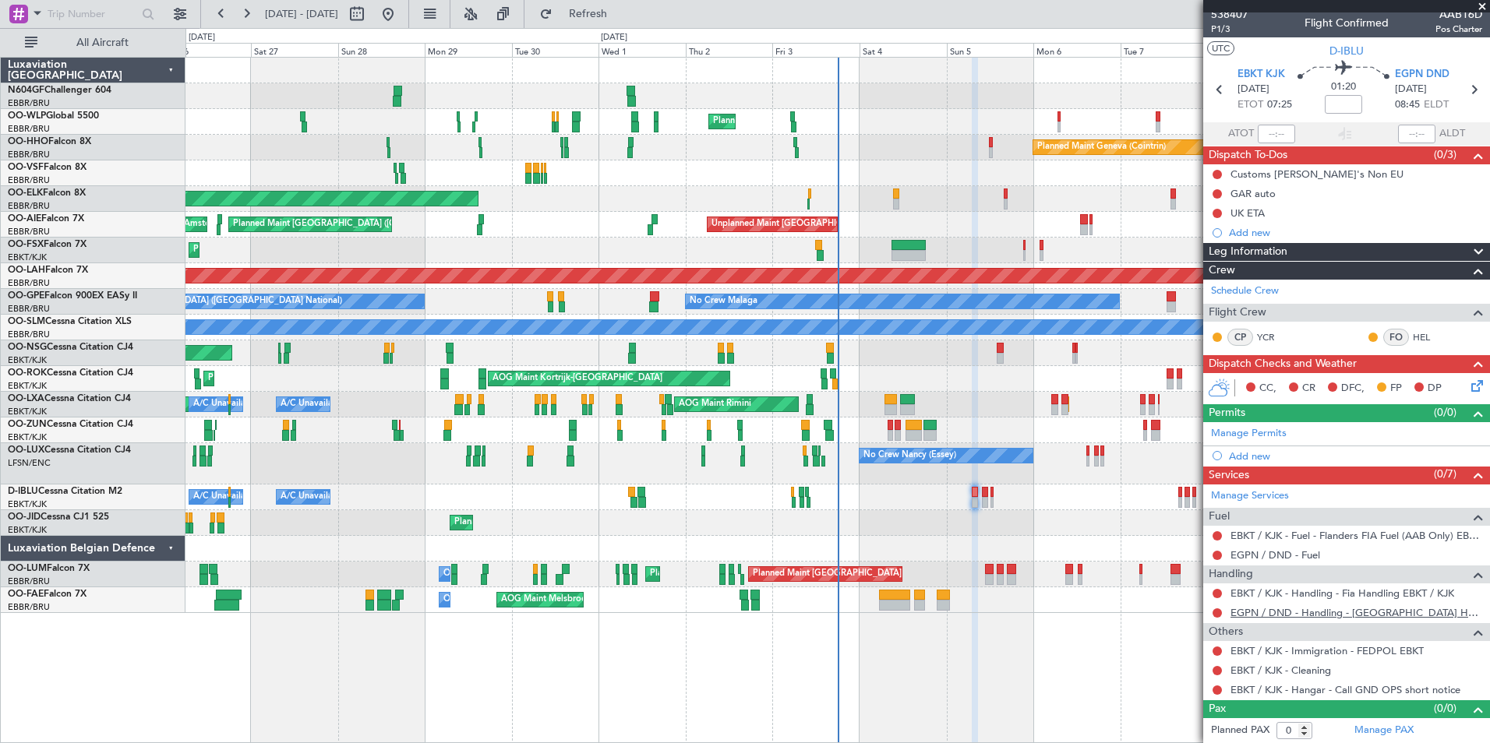
click at [1280, 615] on link "EGPN / DND - Handling - [GEOGRAPHIC_DATA] Handling EGPN / DND" at bounding box center [1356, 612] width 252 height 13
click at [621, 16] on span "Refresh" at bounding box center [588, 14] width 65 height 11
click at [1321, 554] on div "EGPN / DND - Fuel" at bounding box center [1346, 554] width 287 height 19
click at [1311, 554] on link "EGPN / DND - Fuel" at bounding box center [1275, 555] width 90 height 13
click at [1219, 594] on button at bounding box center [1216, 593] width 9 height 9
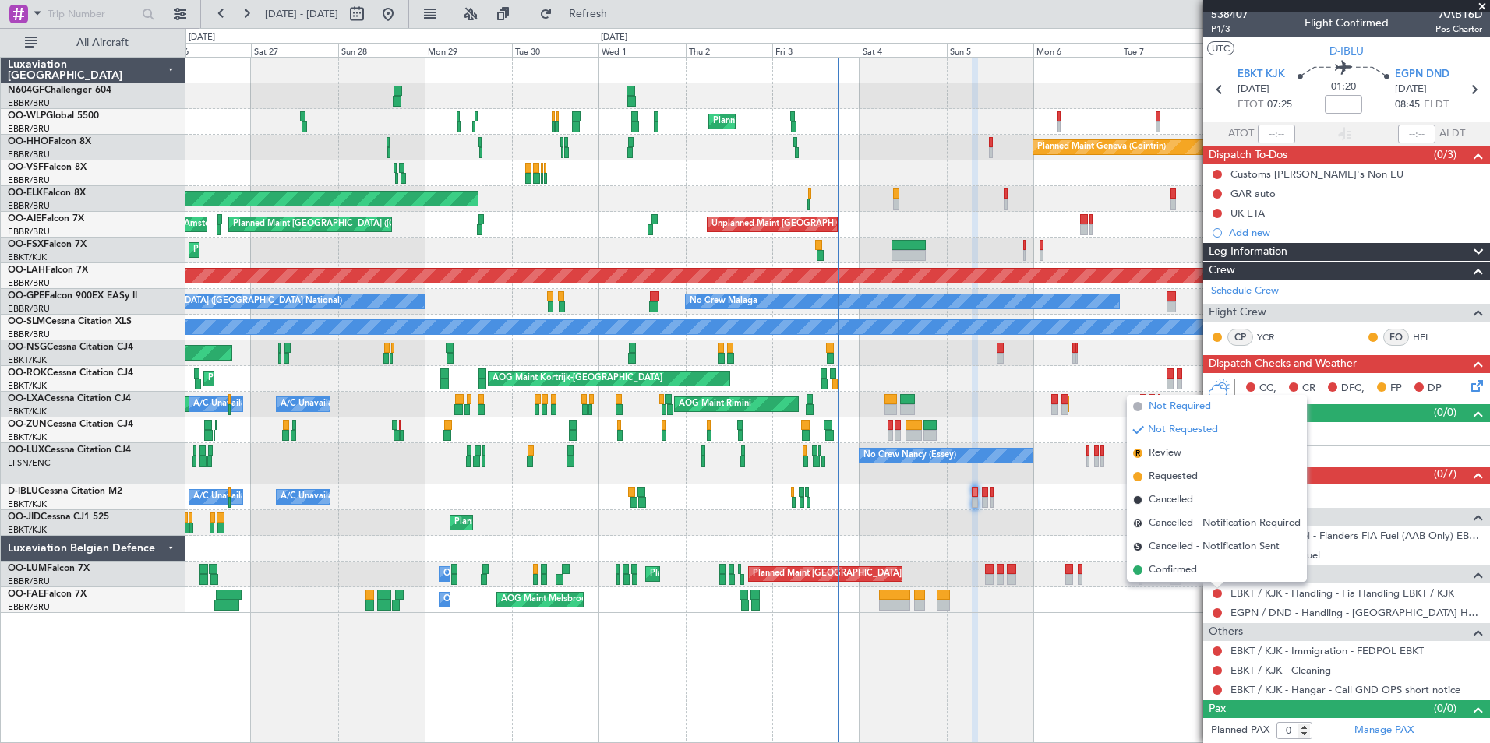
click at [1191, 412] on span "Not Required" at bounding box center [1179, 407] width 62 height 16
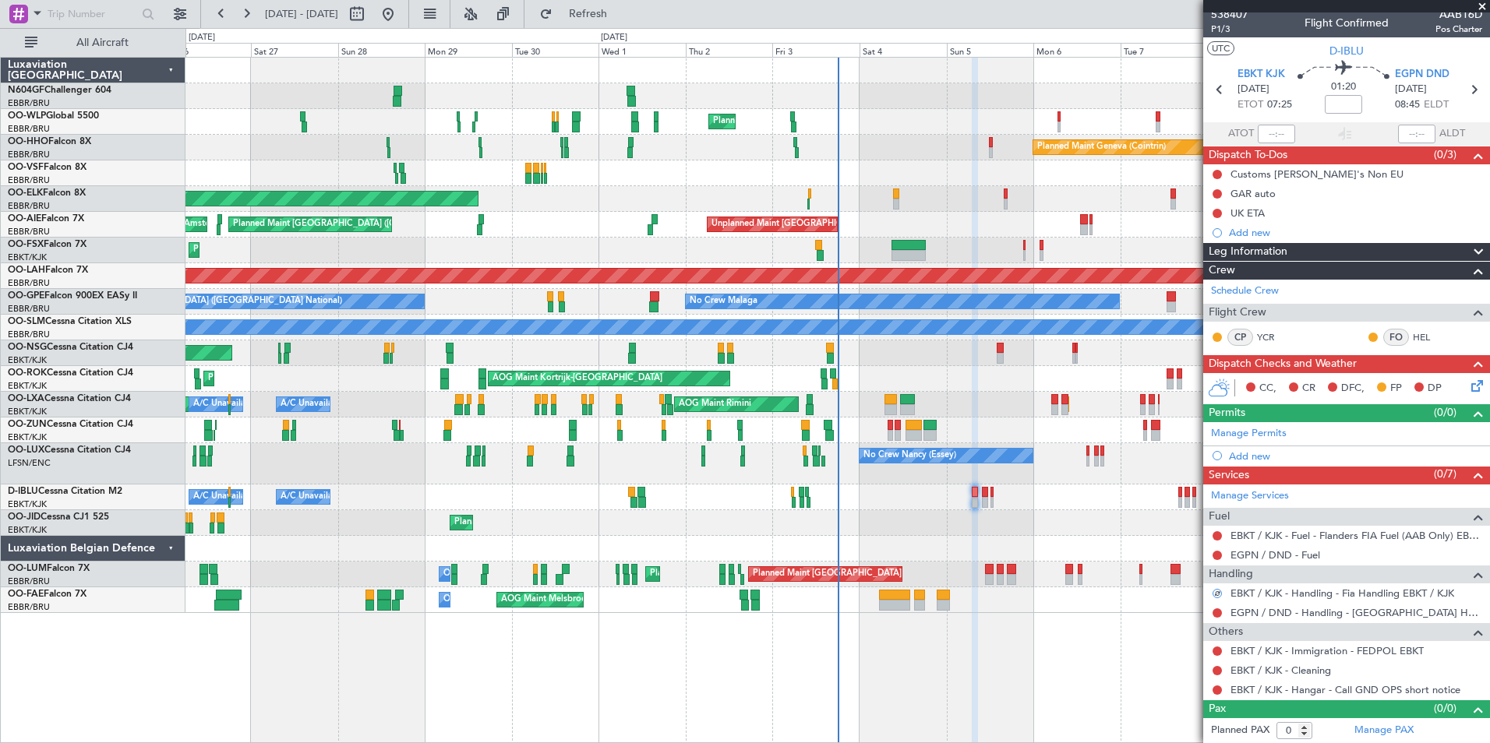
click at [1420, 65] on section "EBKT KJK 05/10/2025 ETOT 07:25 01:20 EGPN DND 05/10/2025 08:45 ELDT" at bounding box center [1346, 92] width 287 height 62
click at [1420, 70] on span "EGPN DND" at bounding box center [1422, 75] width 55 height 16
click at [1215, 691] on button at bounding box center [1216, 690] width 9 height 9
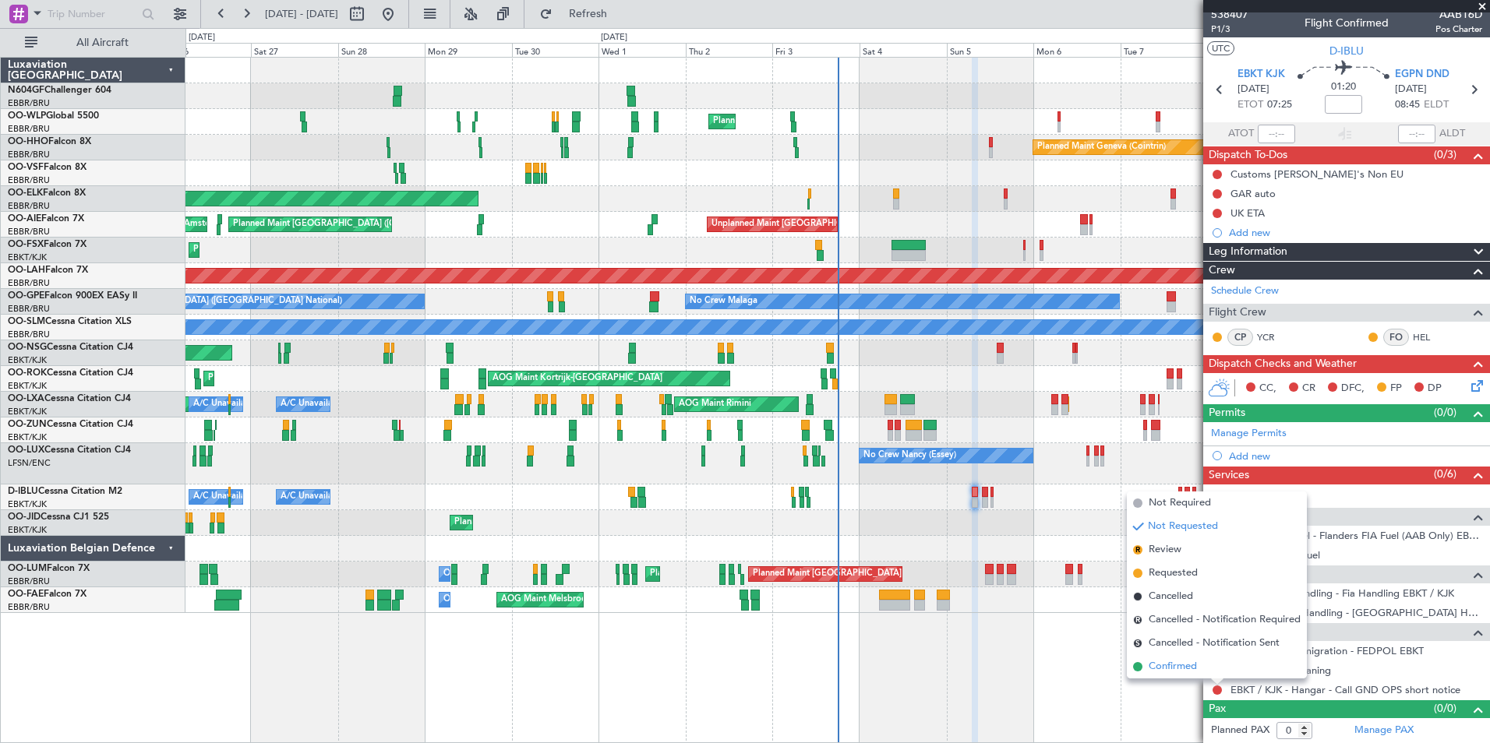
click at [1175, 667] on span "Confirmed" at bounding box center [1172, 667] width 48 height 16
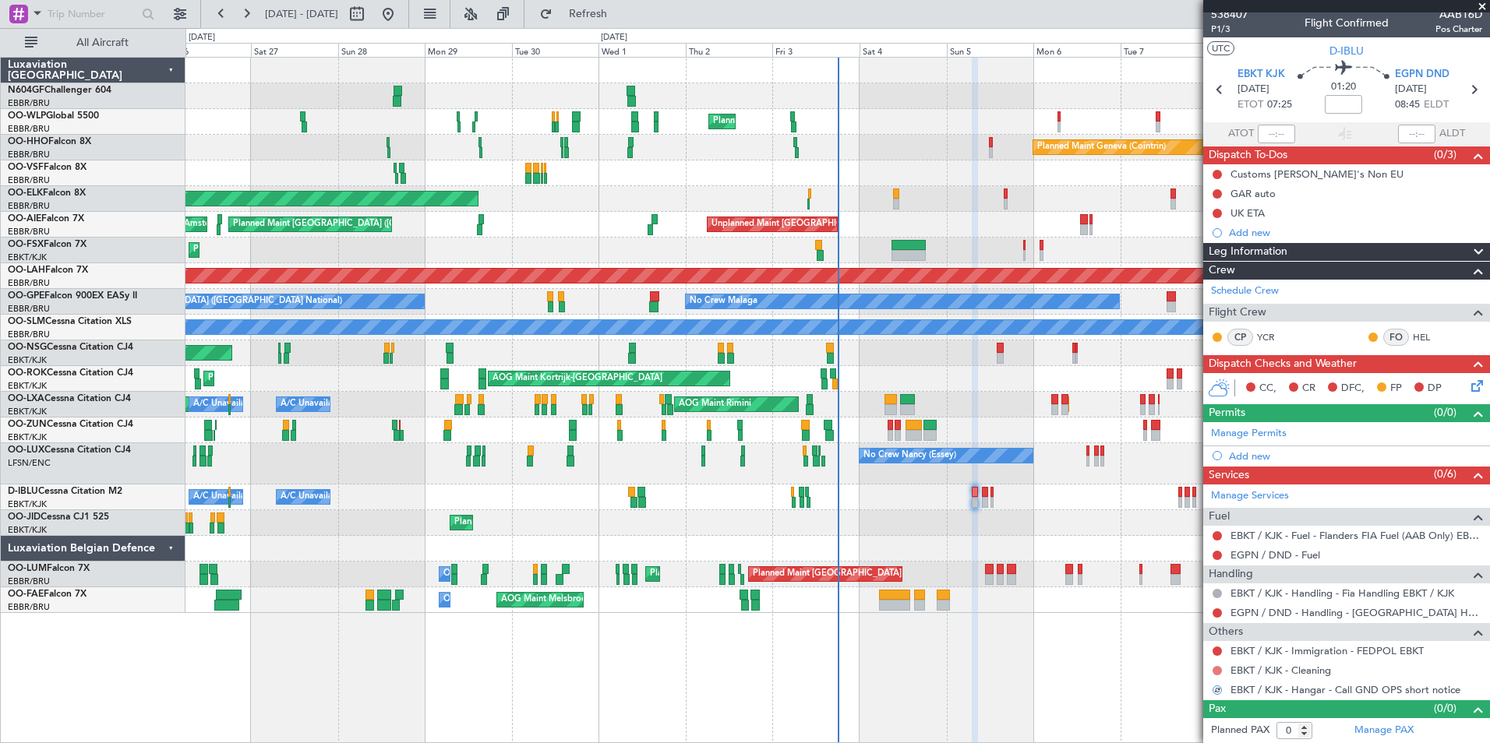
click at [1216, 672] on button at bounding box center [1216, 670] width 9 height 9
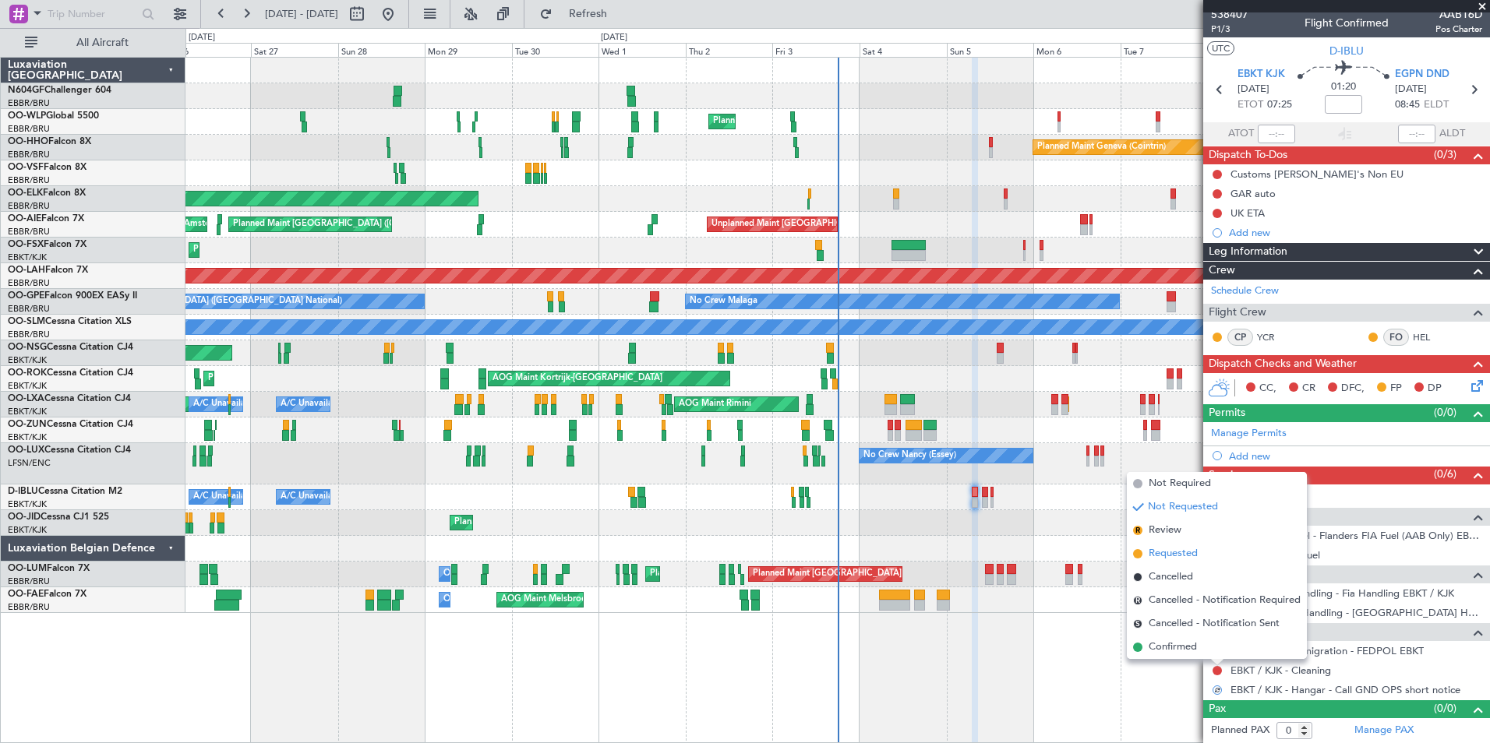
click at [1173, 555] on span "Requested" at bounding box center [1172, 554] width 49 height 16
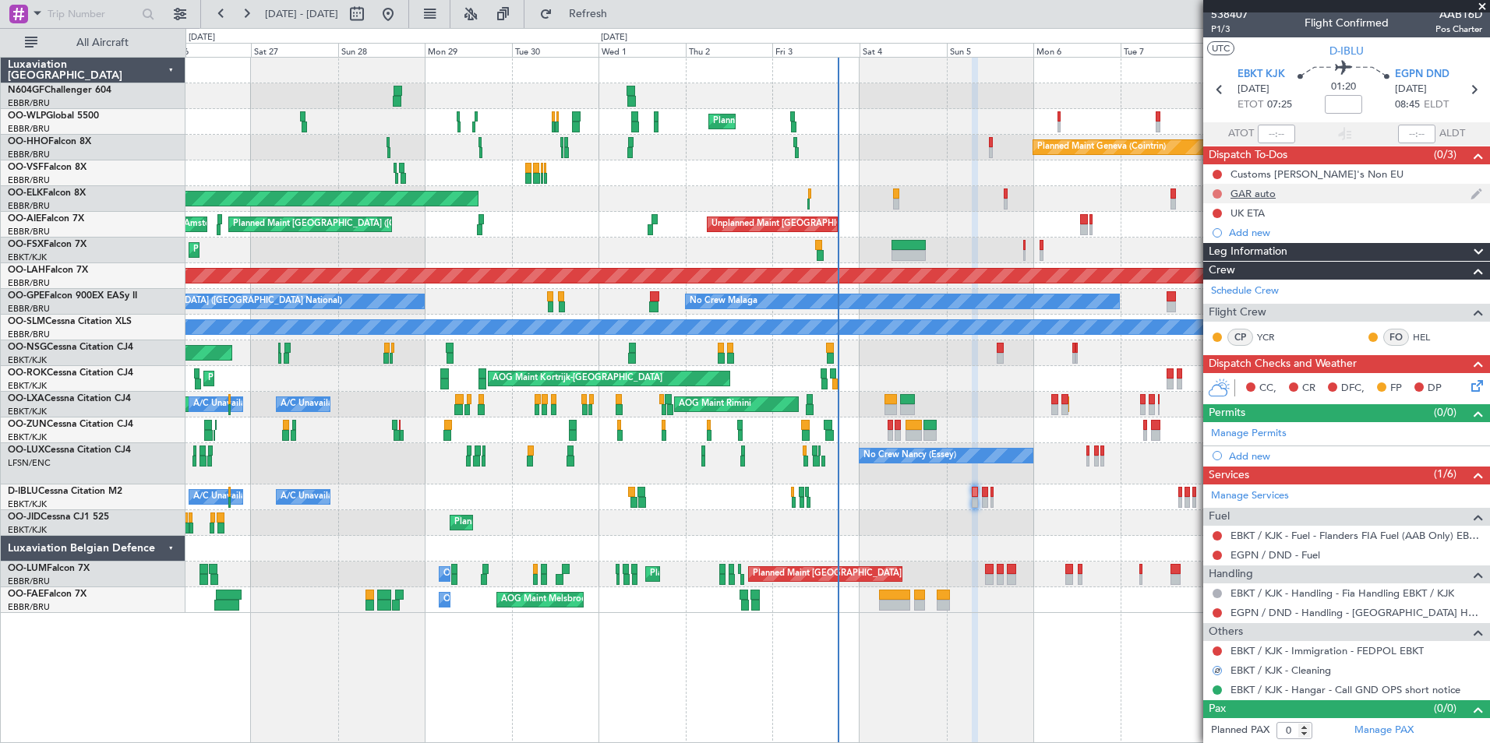
click at [1218, 196] on button at bounding box center [1216, 193] width 9 height 9
click at [1217, 259] on span "Completed" at bounding box center [1223, 263] width 51 height 16
click at [1217, 211] on button at bounding box center [1216, 213] width 9 height 9
click at [1229, 279] on span "Completed" at bounding box center [1223, 282] width 51 height 16
click at [1463, 89] on icon at bounding box center [1473, 89] width 20 height 20
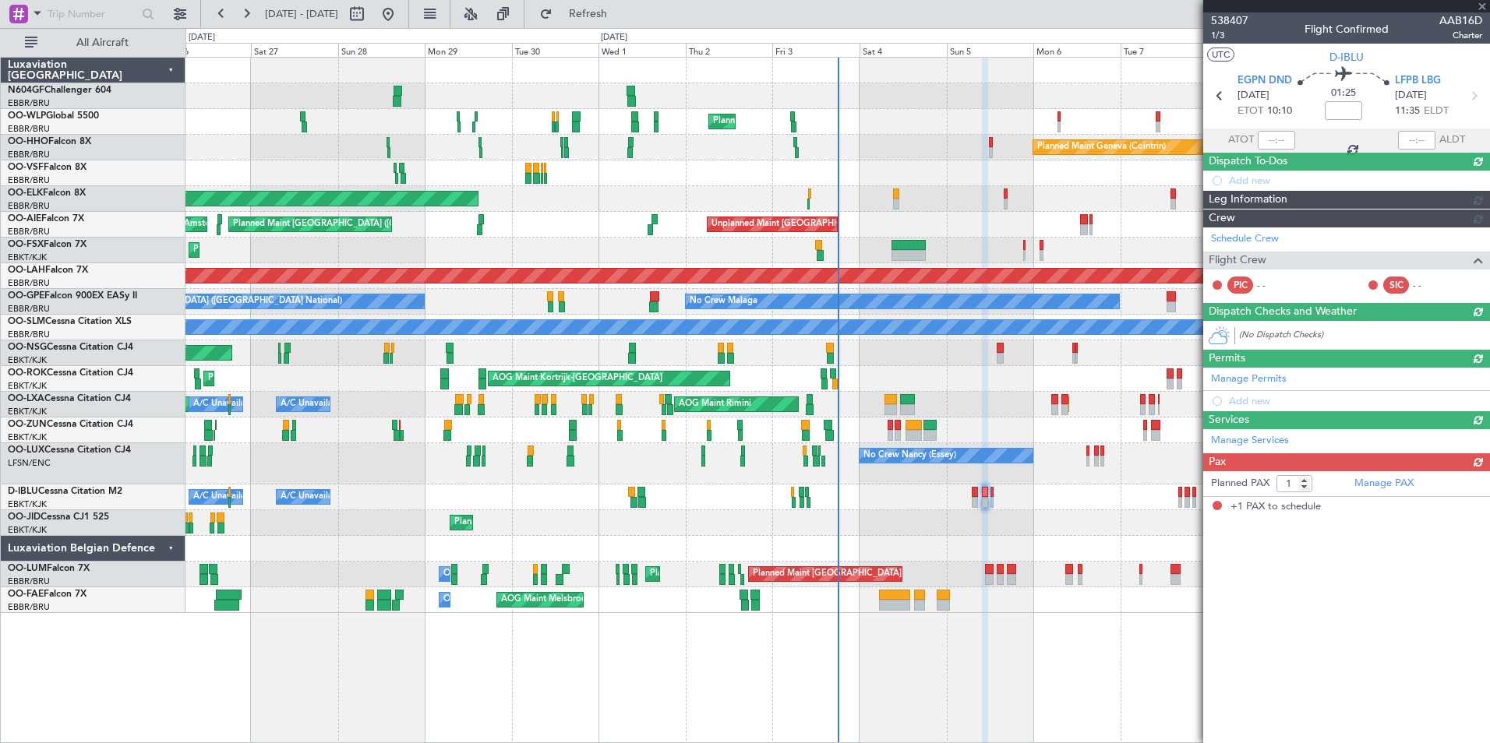
scroll to position [0, 0]
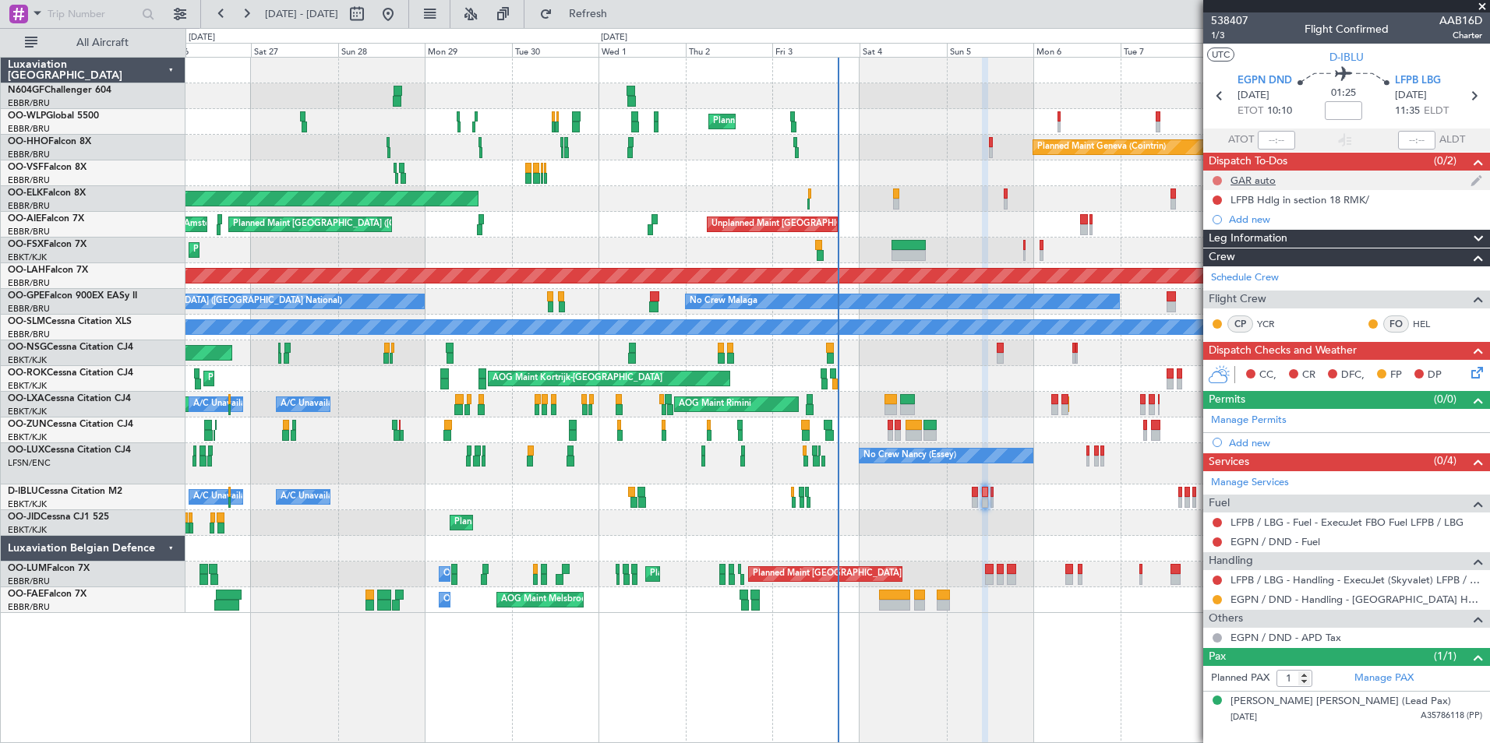
click at [1215, 179] on button at bounding box center [1216, 180] width 9 height 9
click at [1212, 249] on span "Completed" at bounding box center [1223, 250] width 51 height 16
click at [1267, 545] on link "EGPN / DND - Fuel" at bounding box center [1275, 541] width 90 height 13
click at [1262, 580] on link "LFPB / LBG - Handling - ExecuJet (Skyvalet) LFPB / LBG" at bounding box center [1356, 579] width 252 height 13
click at [613, 8] on button "Refresh" at bounding box center [578, 14] width 93 height 25
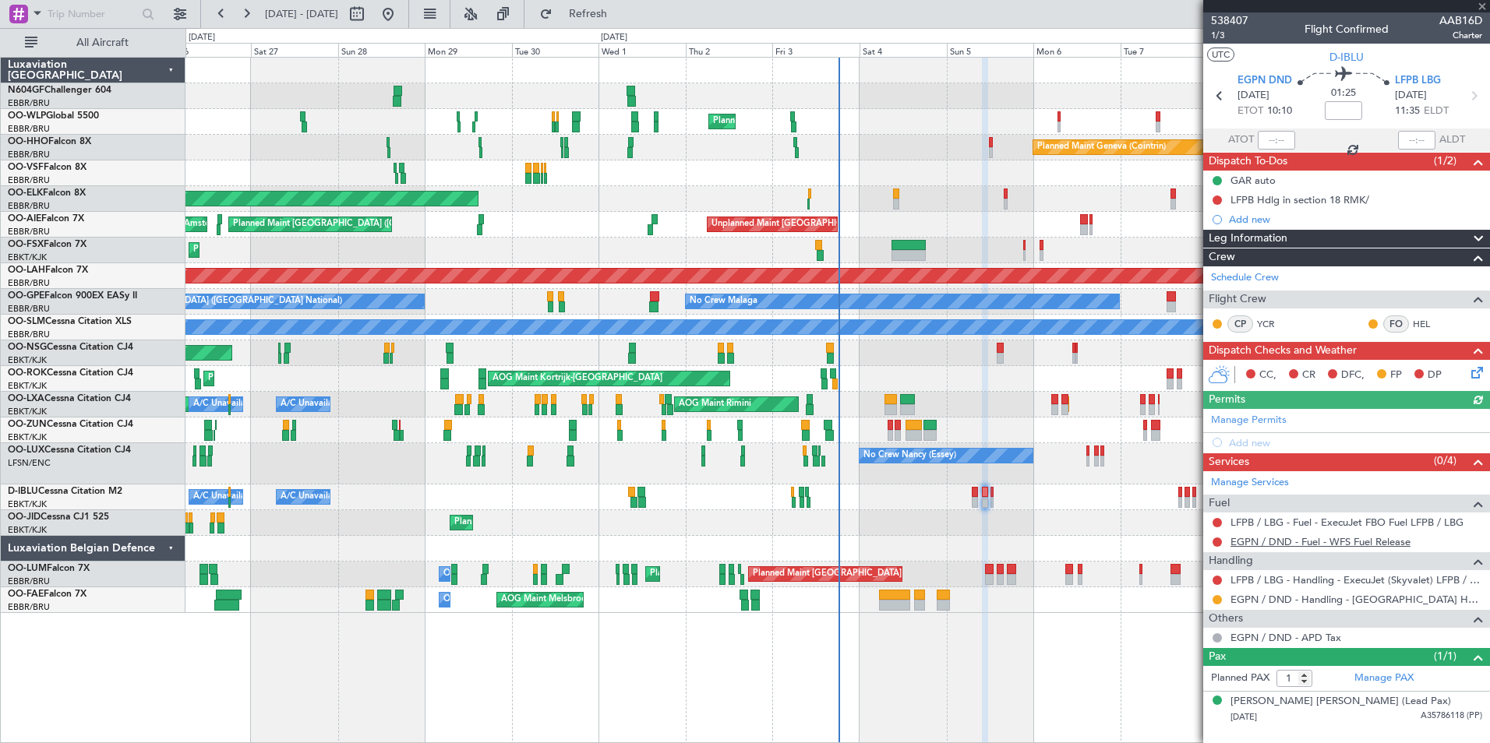
click at [1304, 542] on link "EGPN / DND - Fuel - WFS Fuel Release" at bounding box center [1320, 541] width 180 height 13
click at [1283, 521] on link "LFPB / LBG - Fuel - ExecuJet FBO Fuel LFPB / LBG" at bounding box center [1346, 522] width 233 height 13
click at [613, 16] on span "Refresh" at bounding box center [588, 14] width 65 height 11
click at [626, 24] on button "Refresh" at bounding box center [578, 14] width 93 height 25
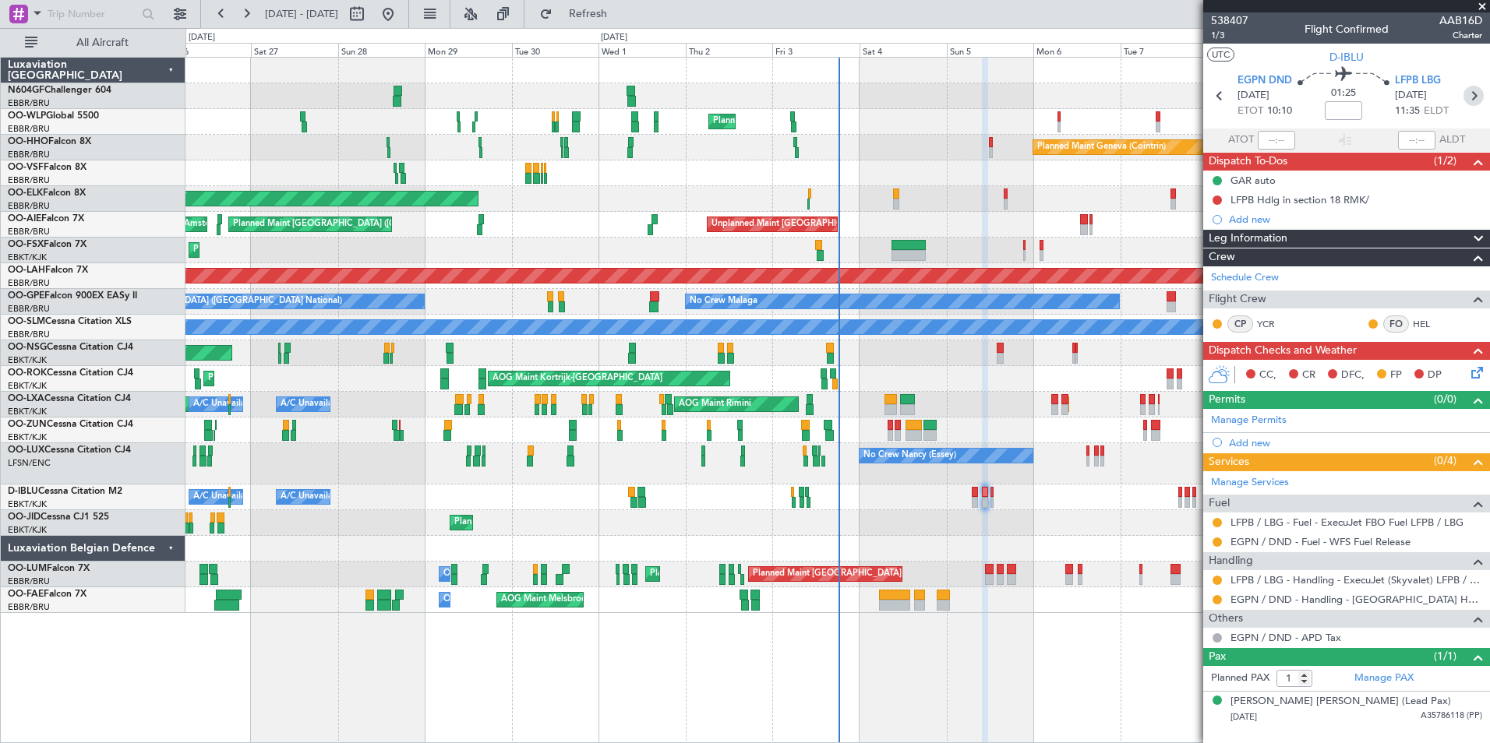
click at [1476, 101] on icon at bounding box center [1473, 96] width 20 height 20
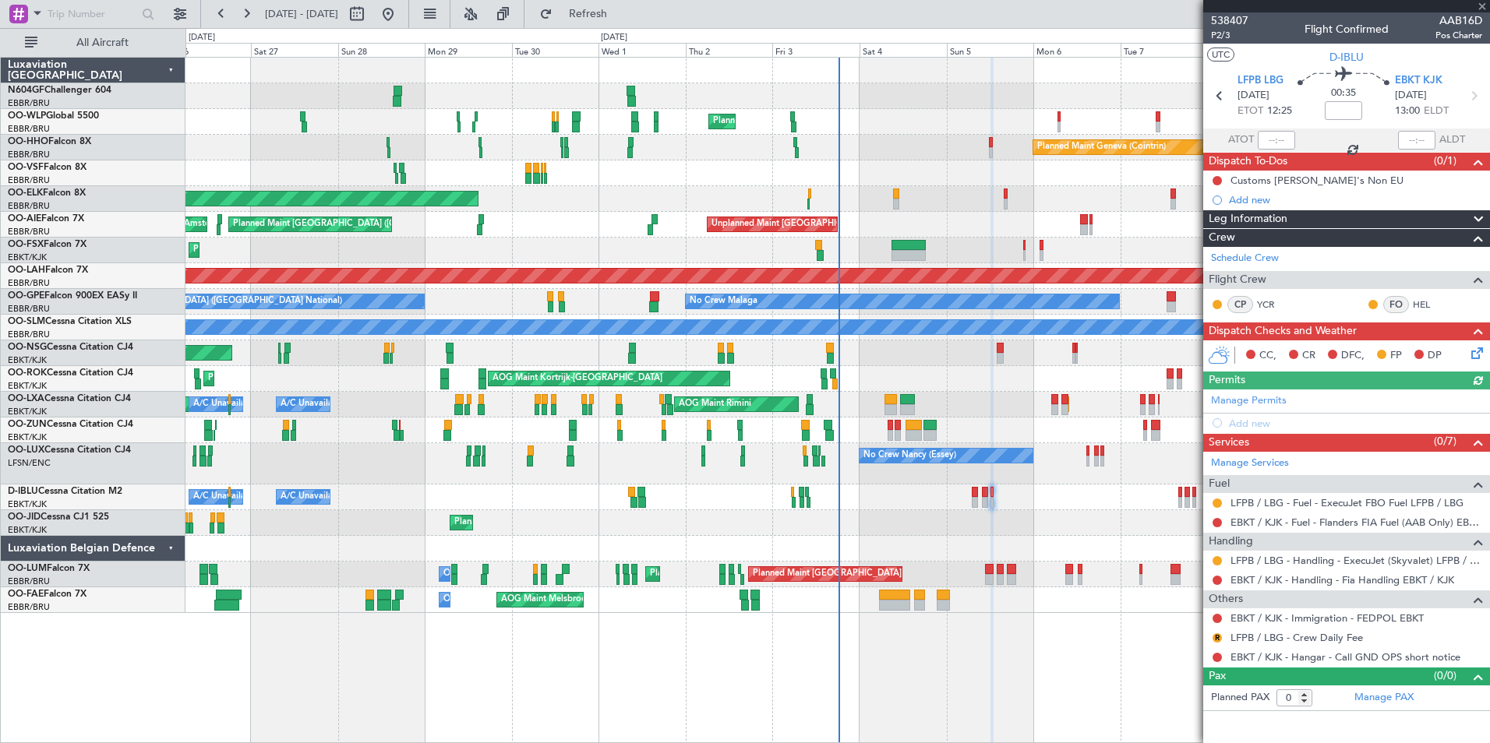
click at [1221, 517] on div at bounding box center [1217, 523] width 12 height 12
click at [1208, 533] on mat-tooltip-component "Not Requested" at bounding box center [1217, 547] width 88 height 41
click at [1215, 521] on button at bounding box center [1216, 522] width 9 height 9
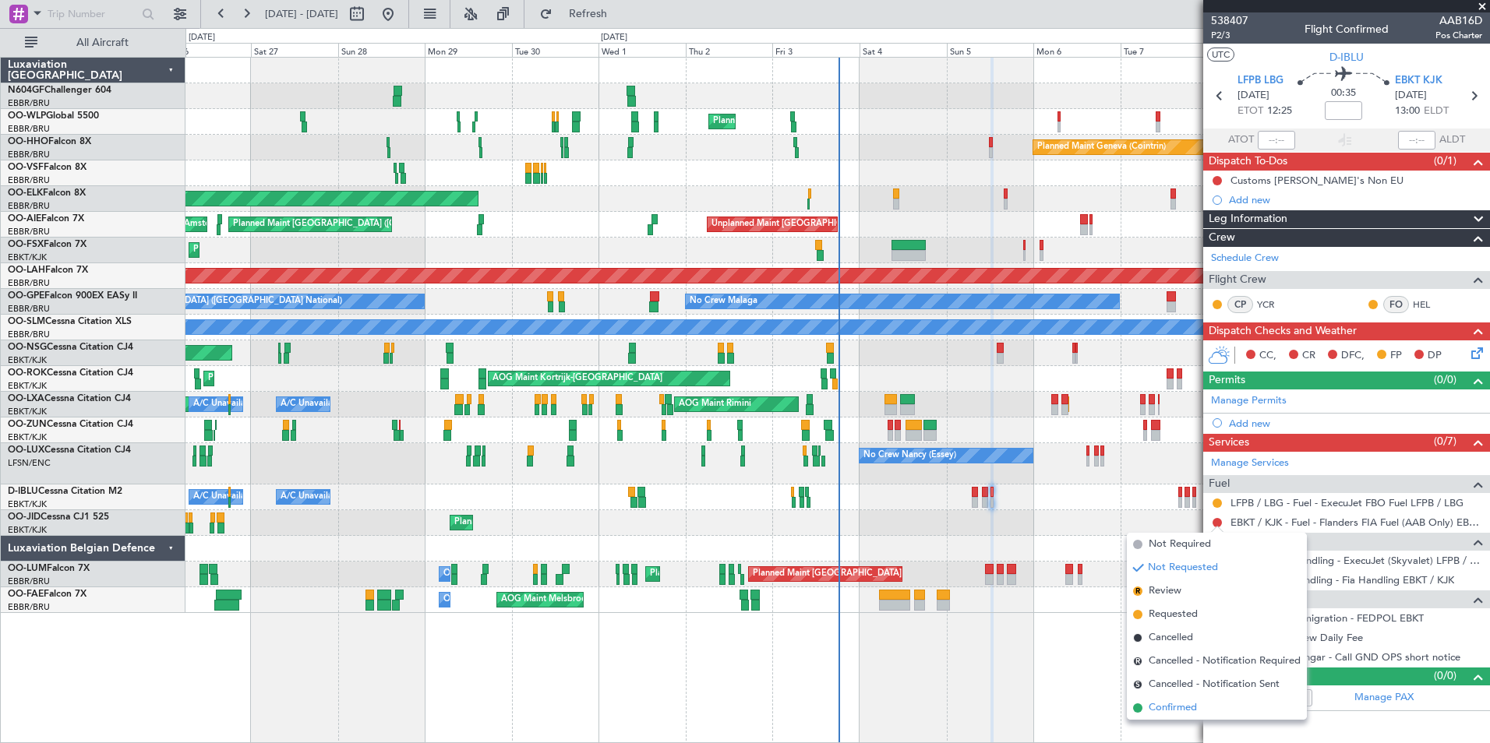
click at [1183, 712] on span "Confirmed" at bounding box center [1172, 708] width 48 height 16
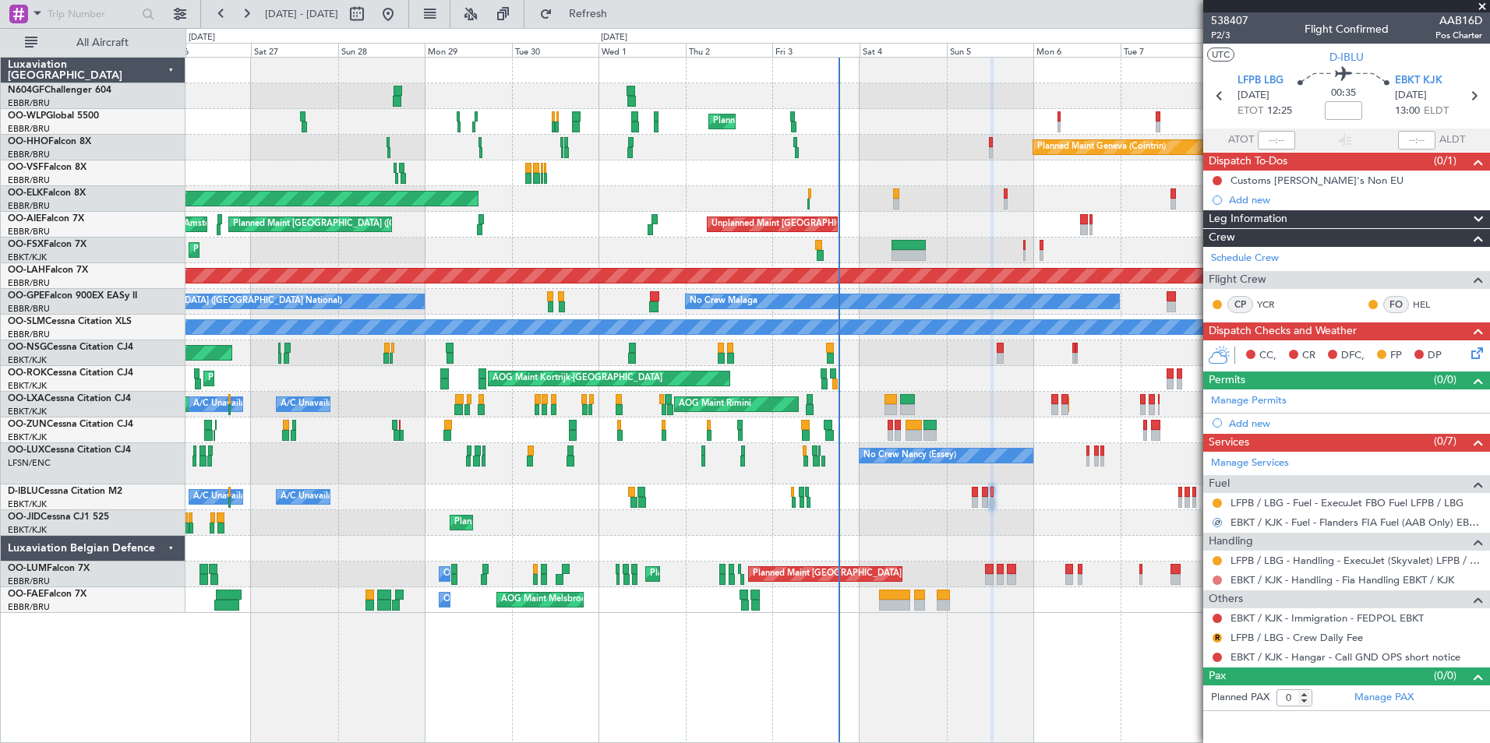
click at [1217, 582] on button at bounding box center [1216, 580] width 9 height 9
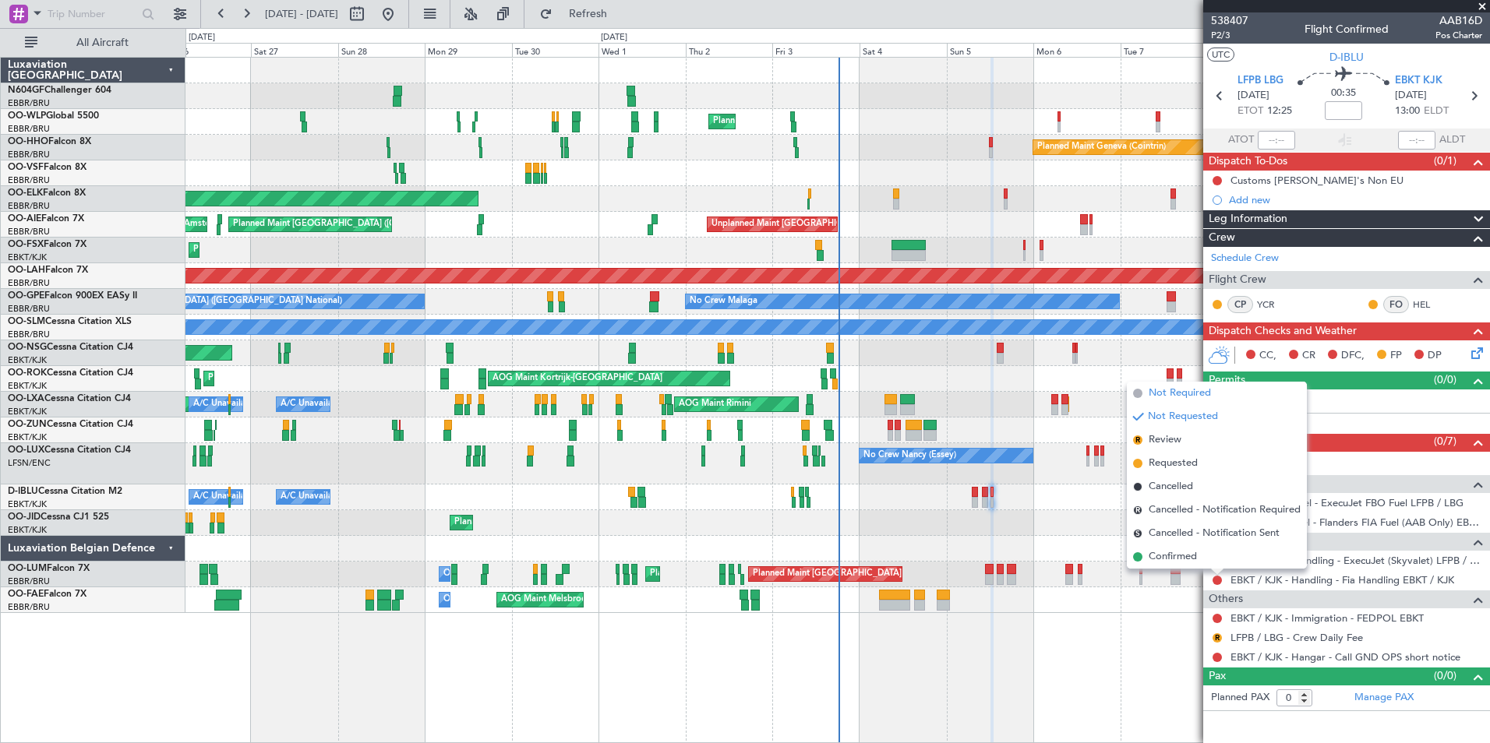
click at [1180, 396] on span "Not Required" at bounding box center [1179, 394] width 62 height 16
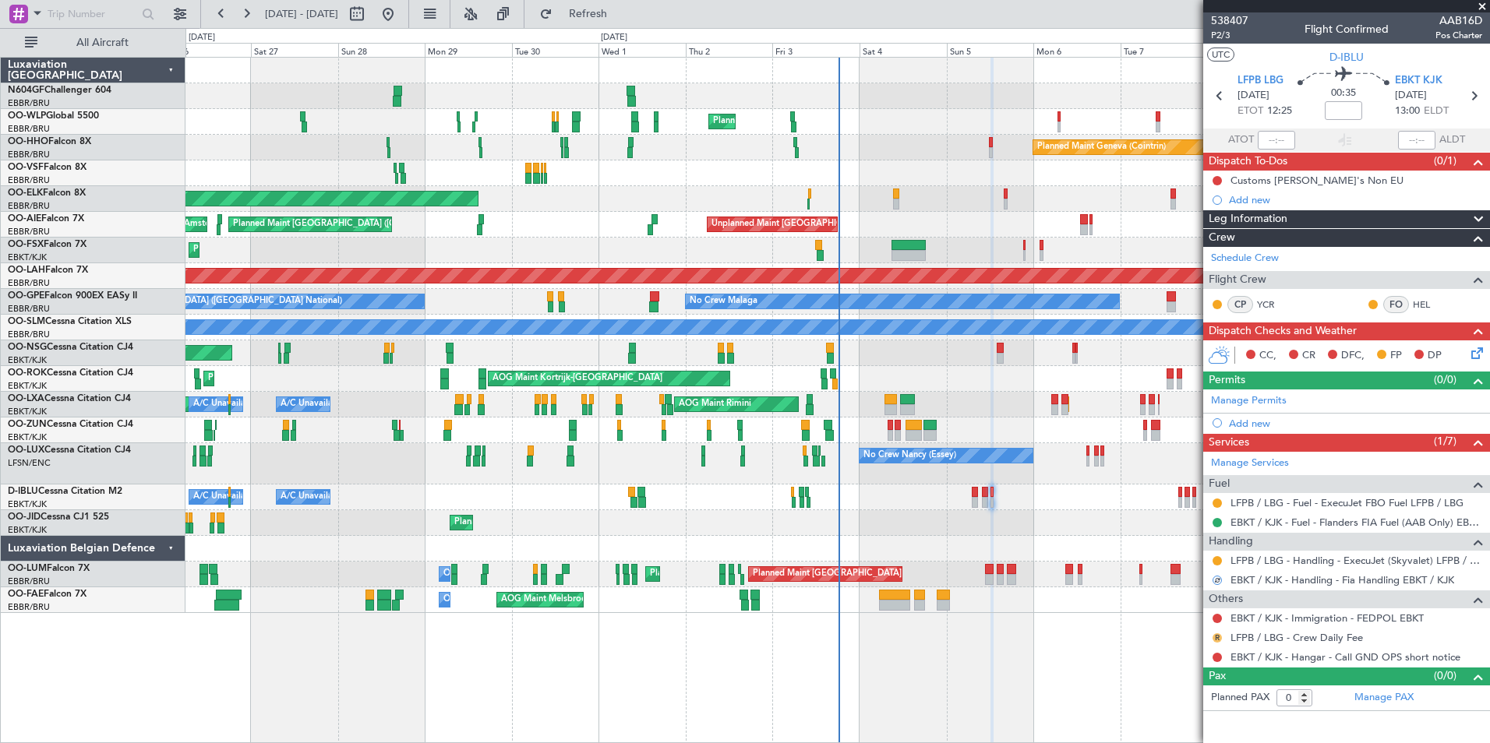
click at [1217, 639] on button "R" at bounding box center [1216, 637] width 9 height 9
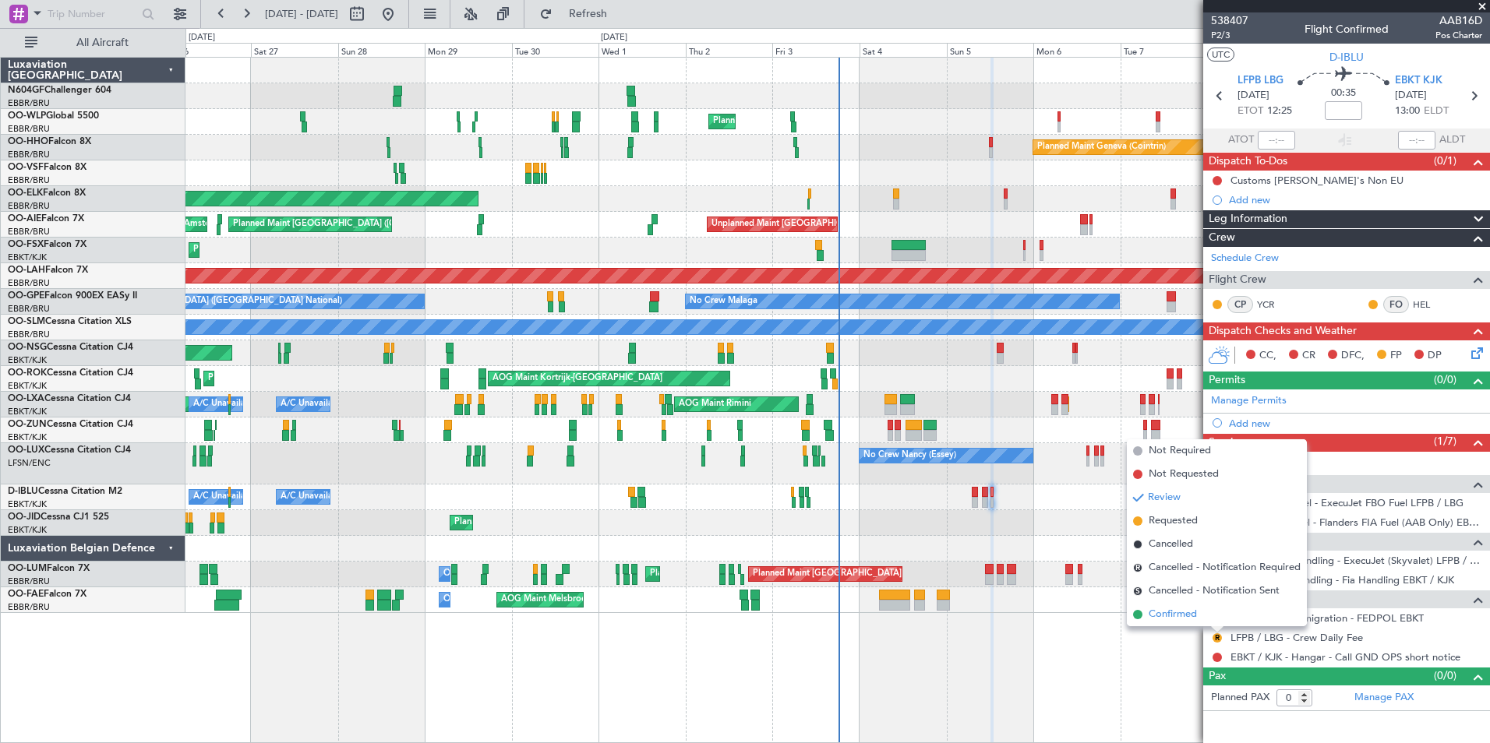
click at [1198, 617] on li "Confirmed" at bounding box center [1217, 614] width 180 height 23
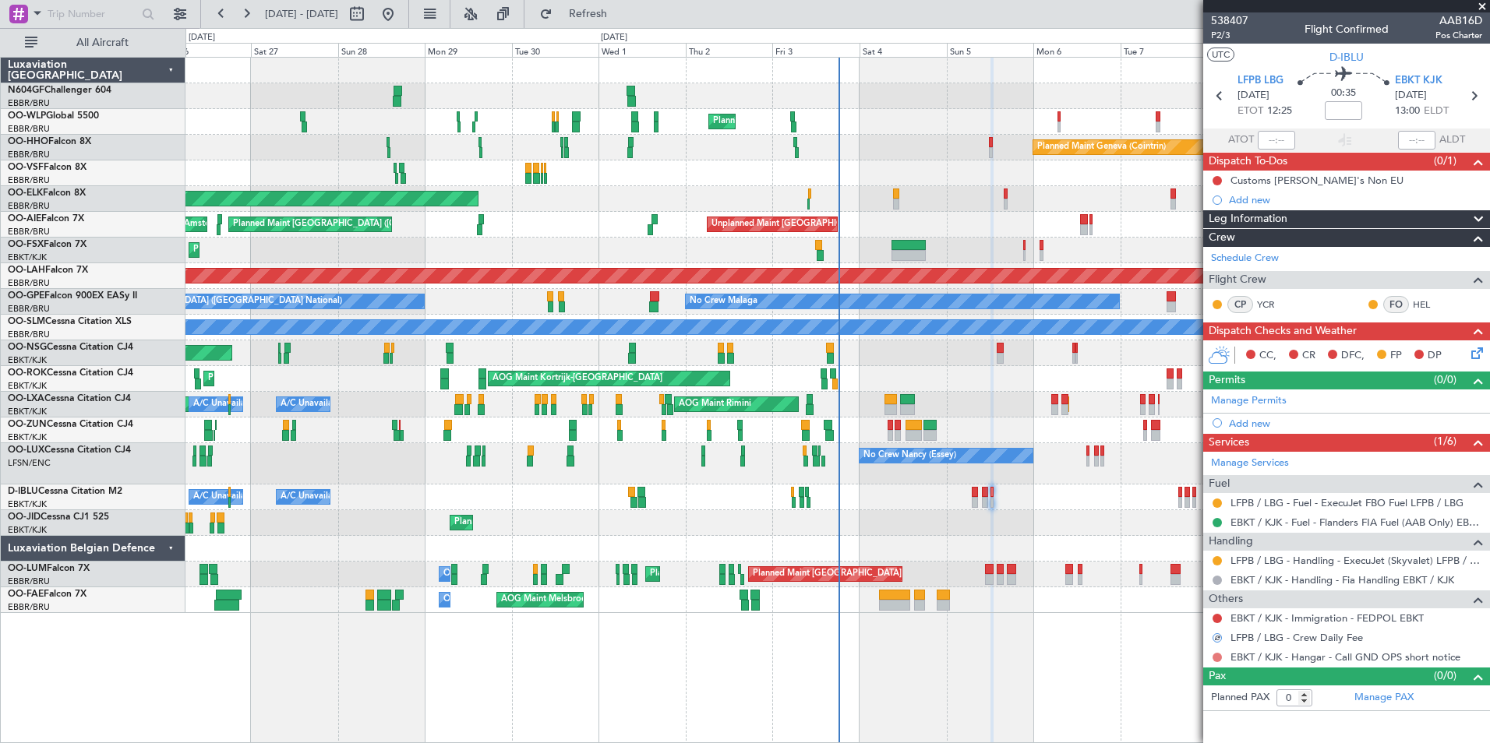
click at [1216, 658] on button at bounding box center [1216, 657] width 9 height 9
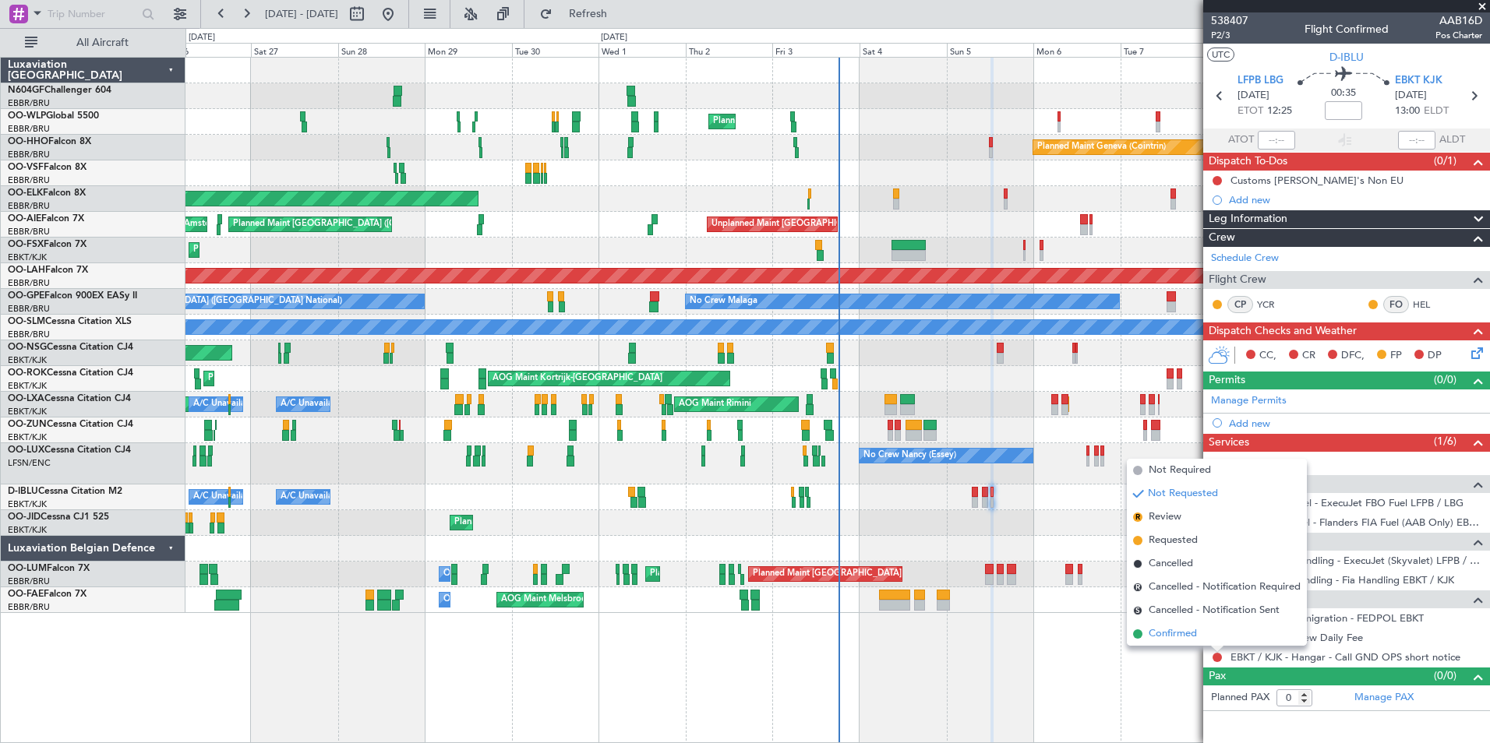
click at [1202, 635] on li "Confirmed" at bounding box center [1217, 634] width 180 height 23
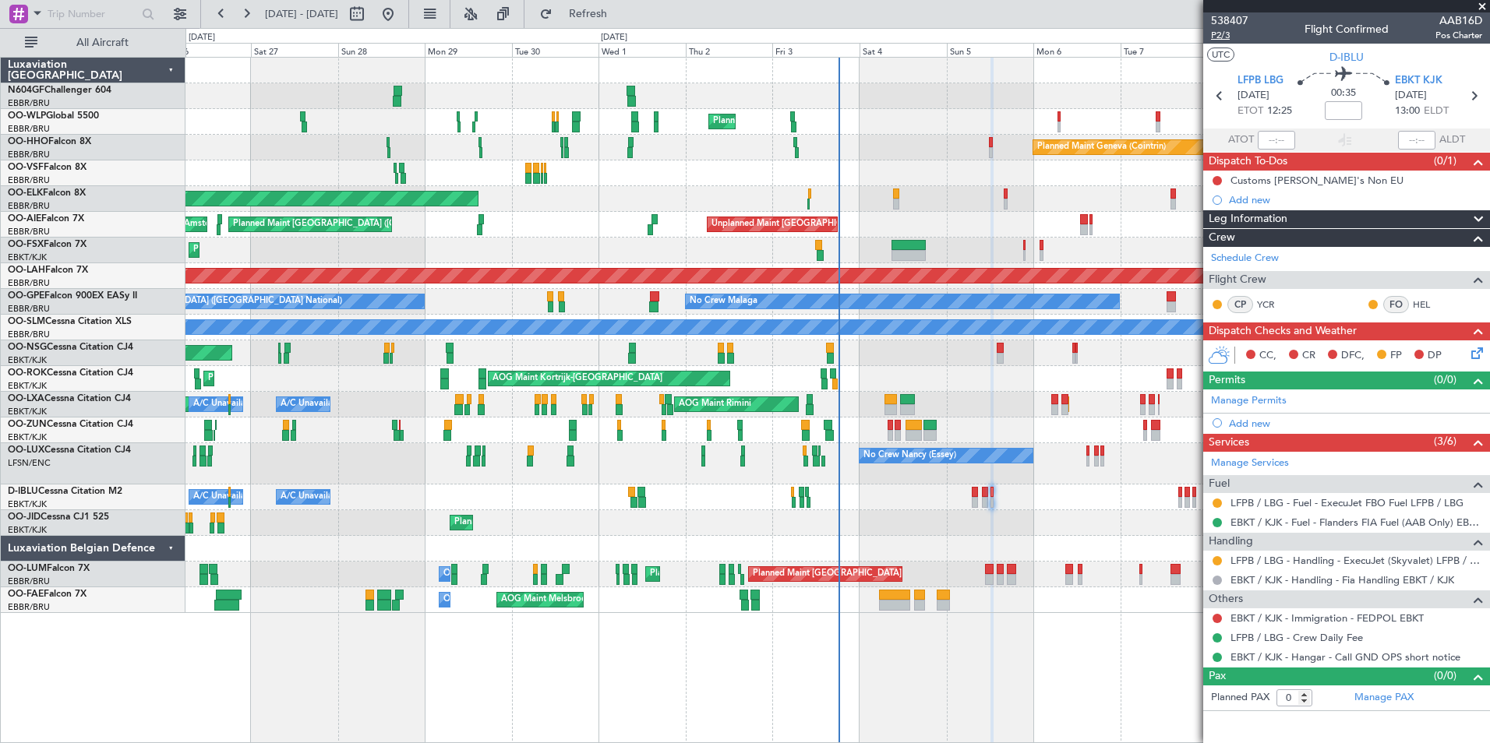
click at [1229, 36] on span "P2/3" at bounding box center [1229, 35] width 37 height 13
click at [621, 16] on span "Refresh" at bounding box center [588, 14] width 65 height 11
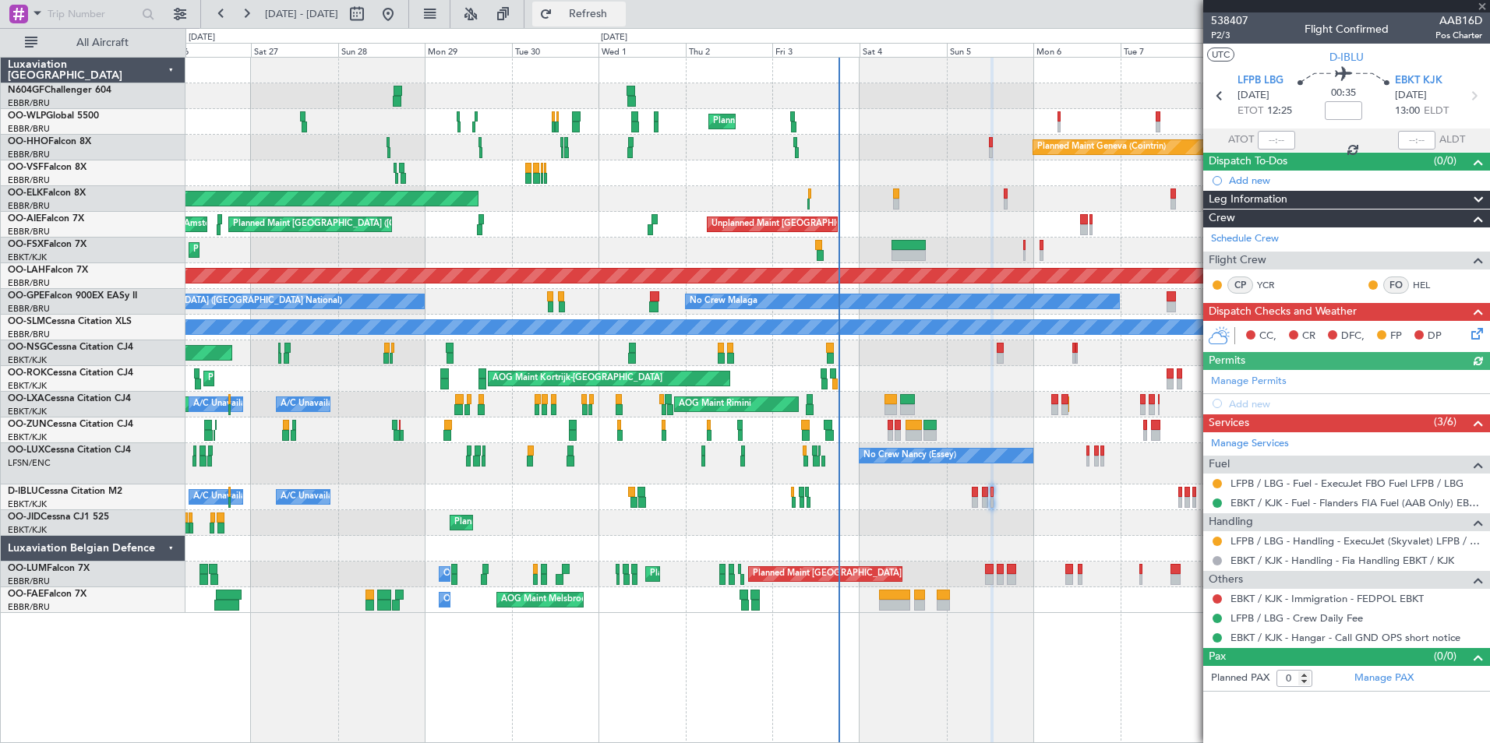
click at [621, 16] on span "Refresh" at bounding box center [588, 14] width 65 height 11
click at [1217, 482] on button at bounding box center [1216, 483] width 9 height 9
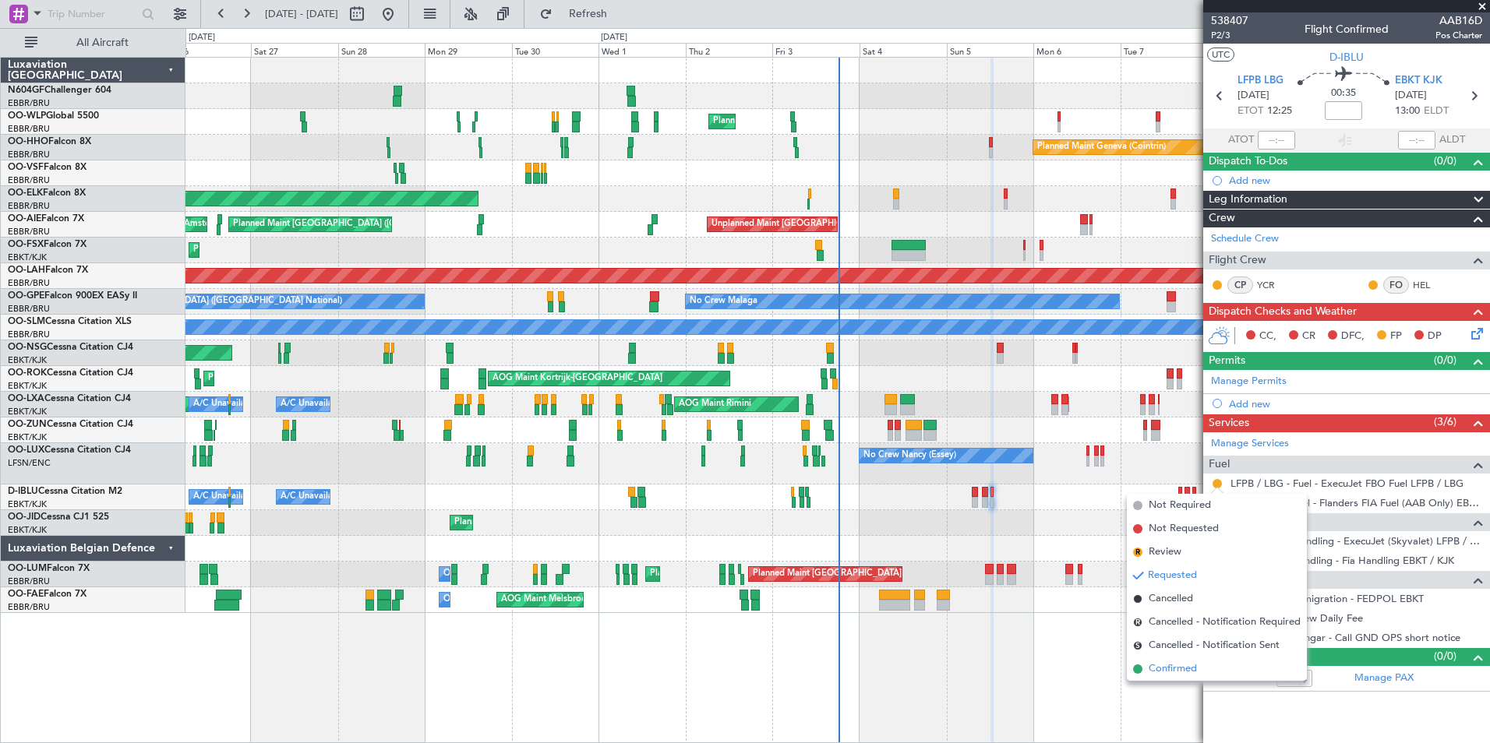
click at [1178, 670] on span "Confirmed" at bounding box center [1172, 669] width 48 height 16
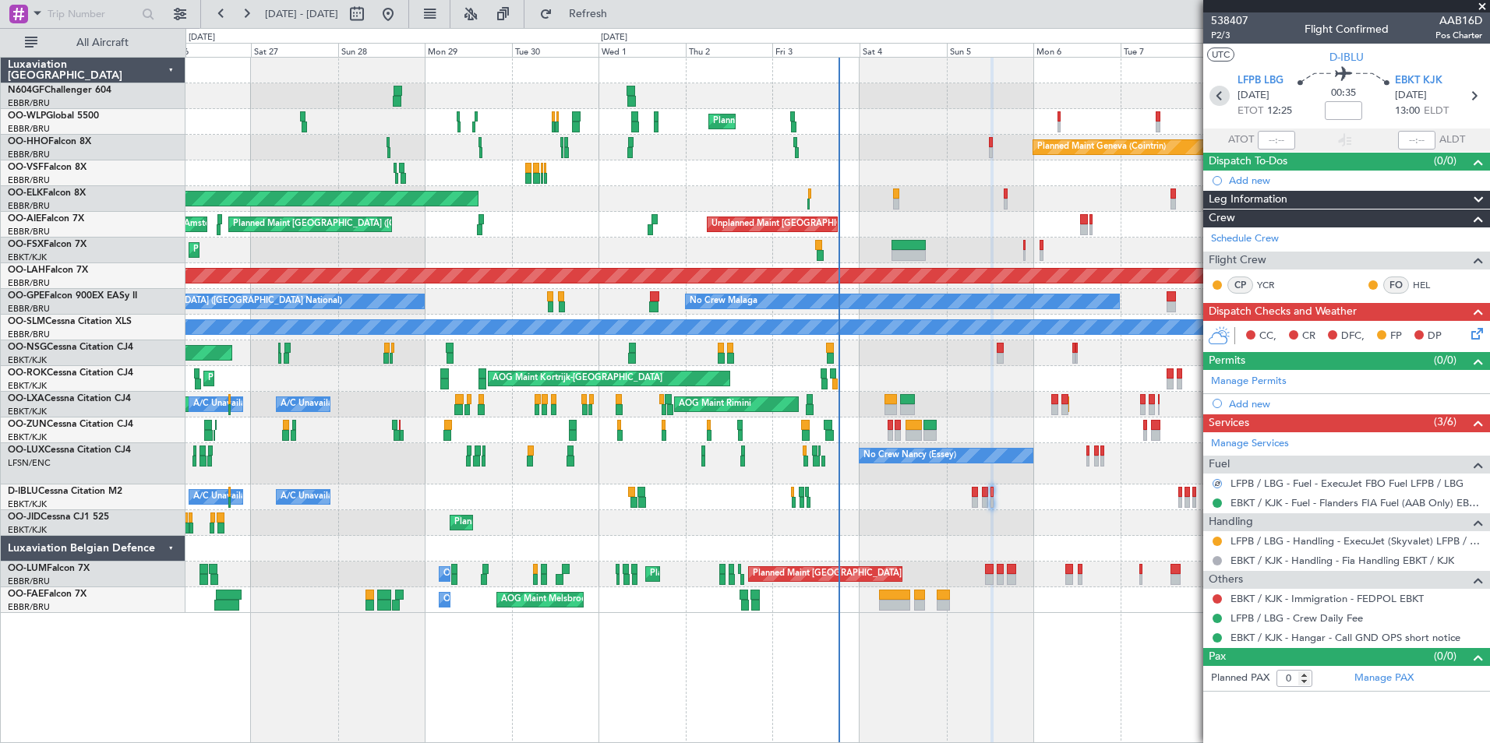
click at [1217, 97] on icon at bounding box center [1219, 96] width 20 height 20
type input "1"
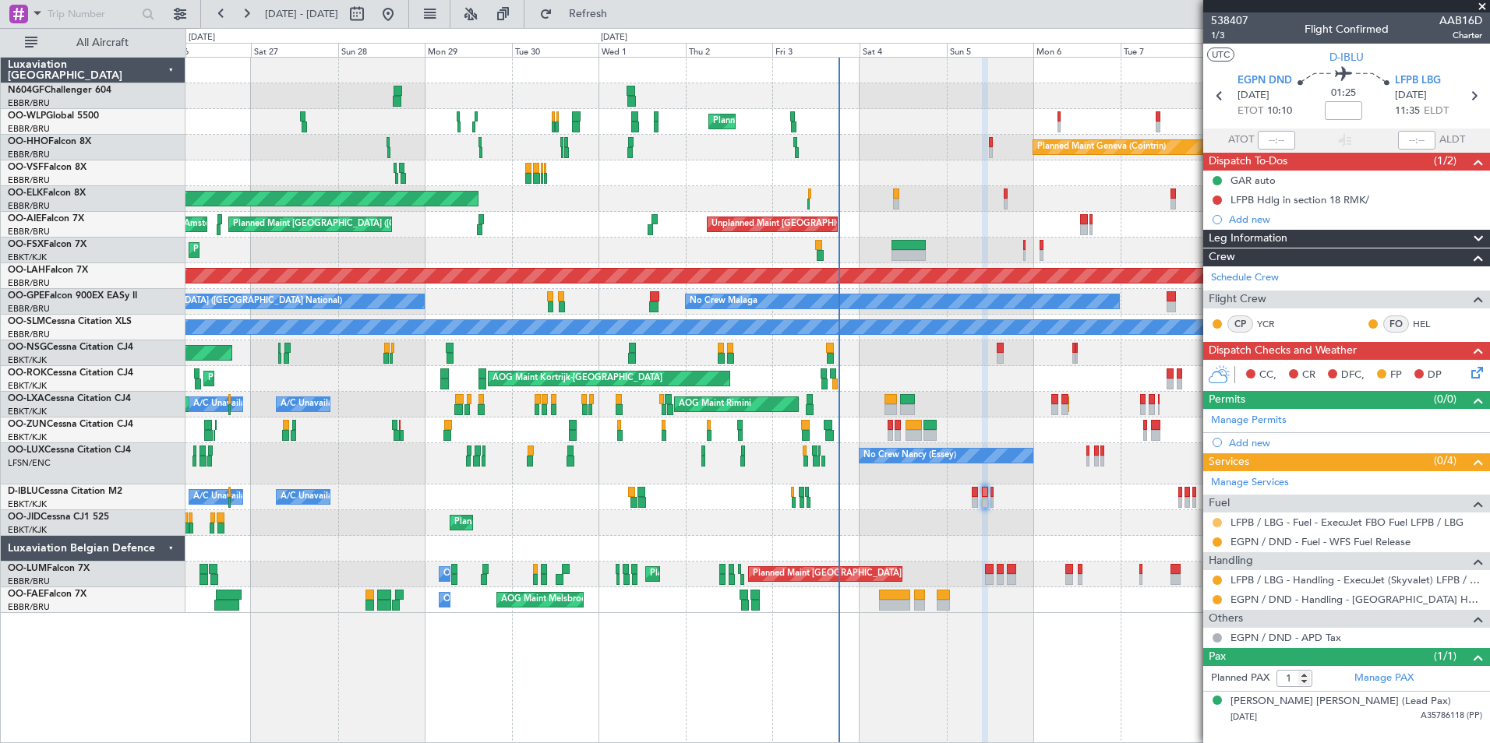
click at [1218, 523] on button at bounding box center [1216, 522] width 9 height 9
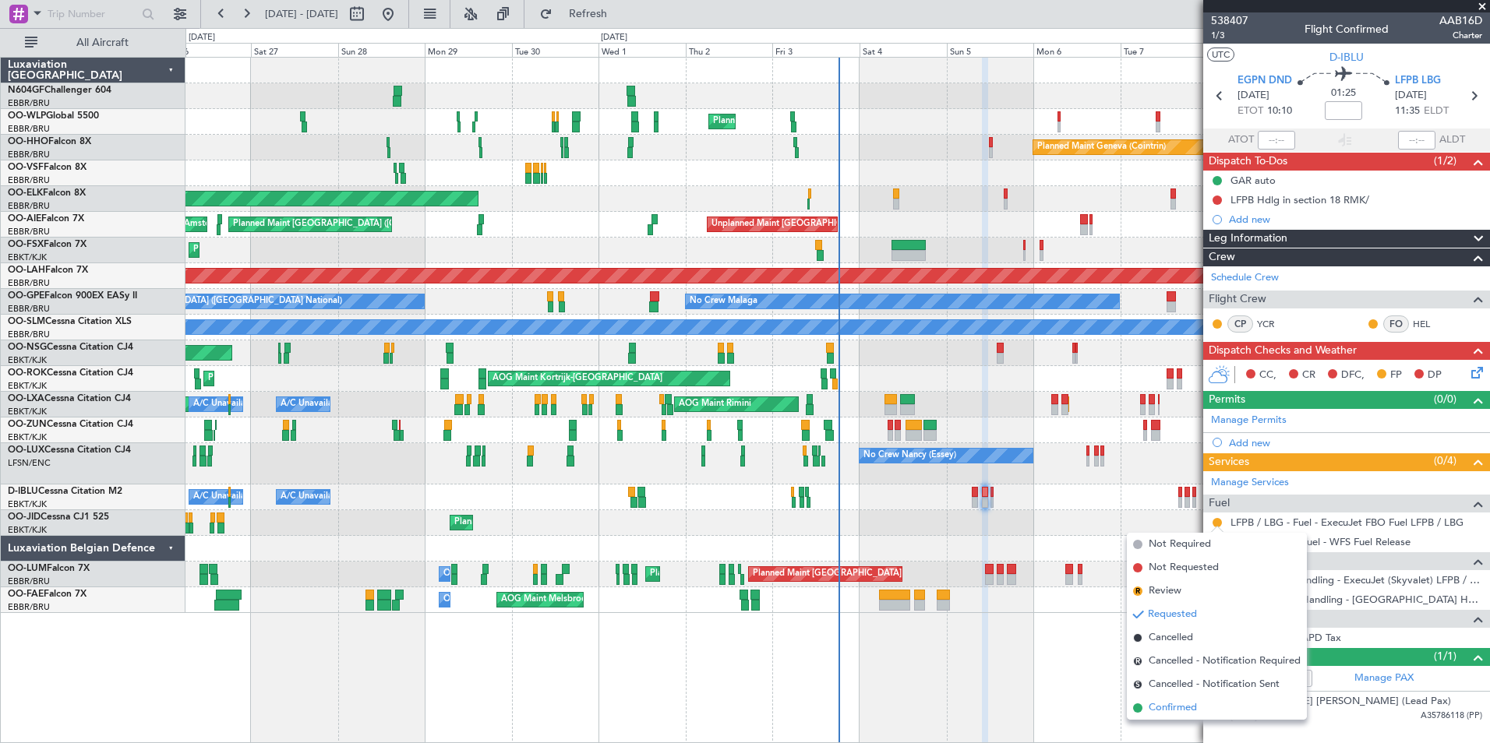
click at [1189, 702] on span "Confirmed" at bounding box center [1172, 708] width 48 height 16
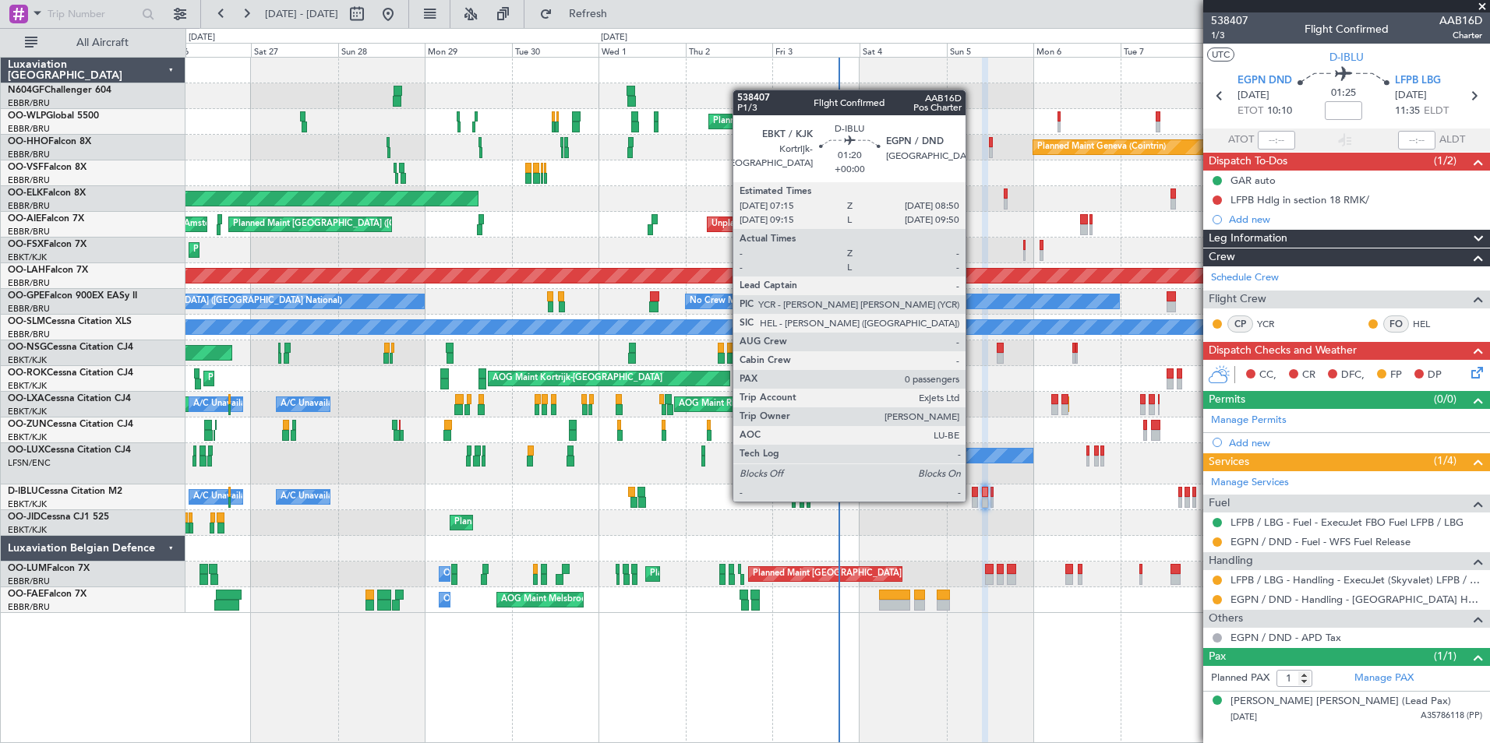
click at [972, 500] on div at bounding box center [975, 502] width 6 height 11
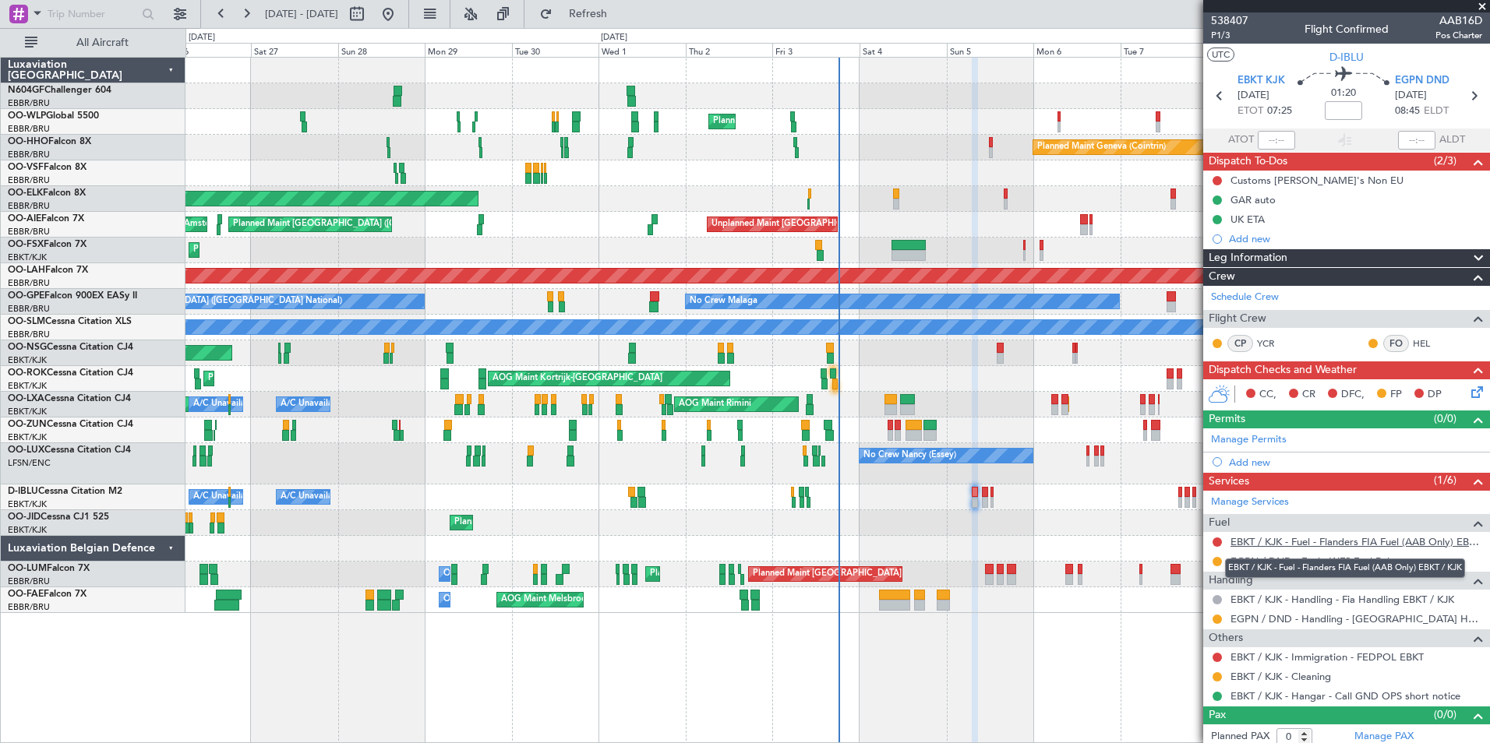
click at [1336, 538] on link "EBKT / KJK - Fuel - Flanders FIA Fuel (AAB Only) EBKT / KJK" at bounding box center [1356, 541] width 252 height 13
click at [589, 19] on button "Refresh" at bounding box center [578, 14] width 93 height 25
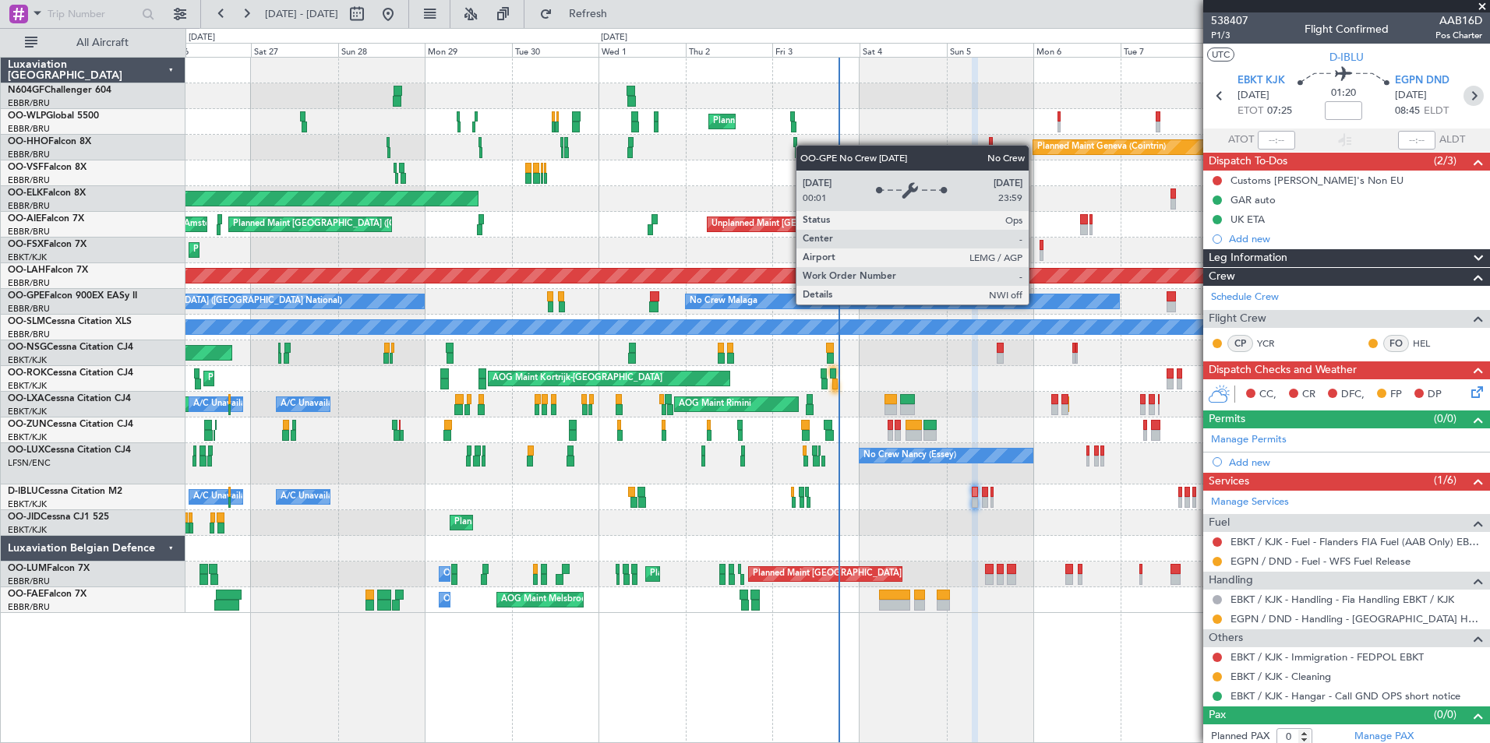
click at [1467, 89] on icon at bounding box center [1473, 96] width 20 height 20
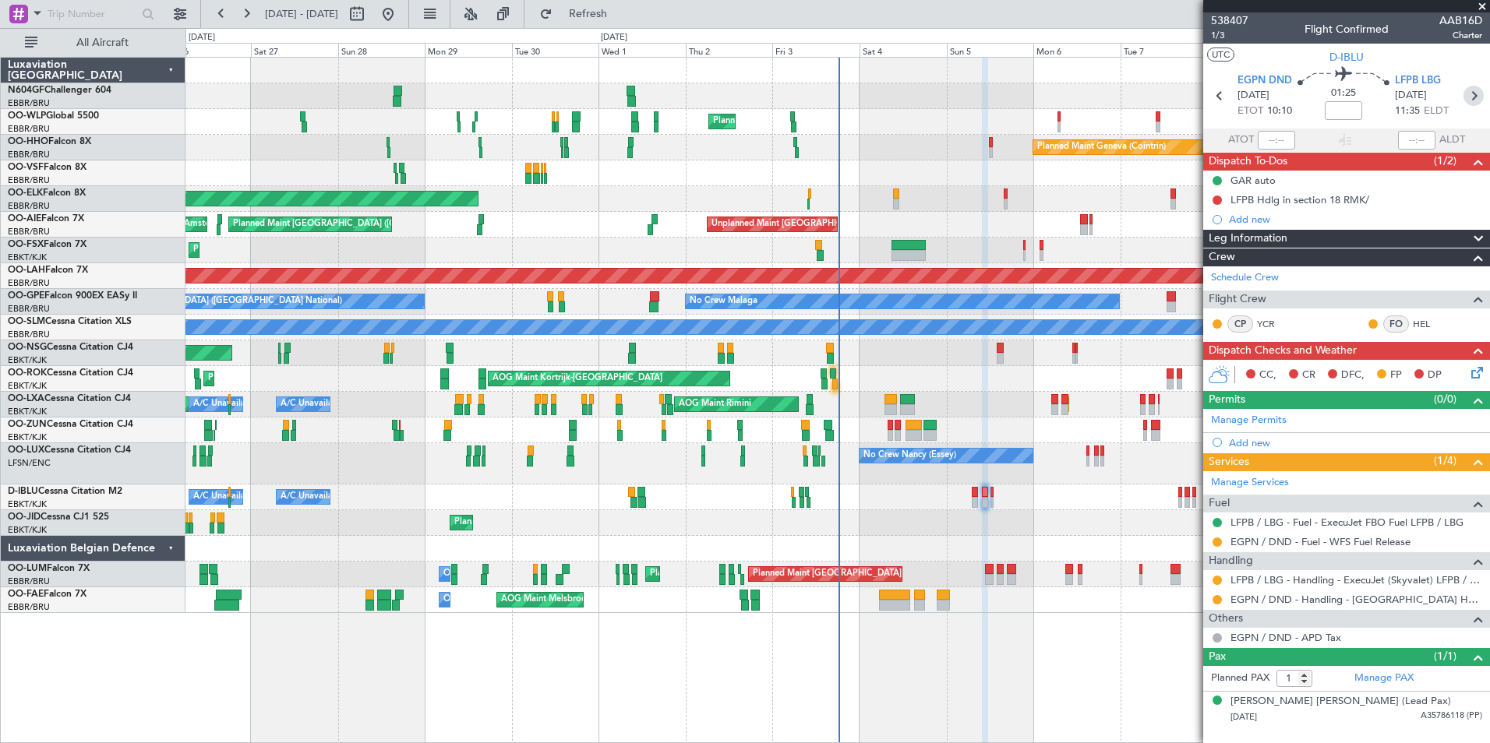
click at [1481, 98] on icon at bounding box center [1473, 96] width 20 height 20
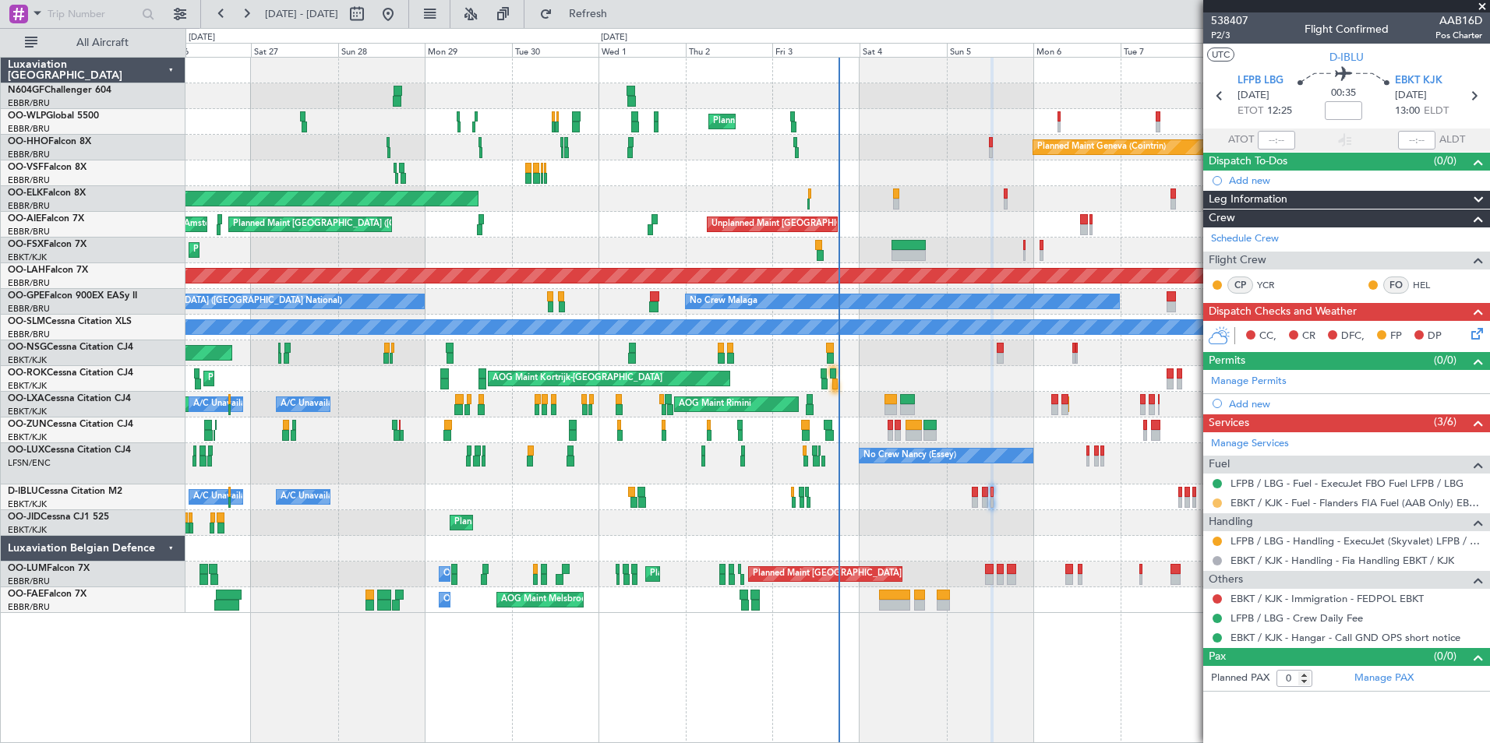
click at [1217, 499] on button at bounding box center [1216, 503] width 9 height 9
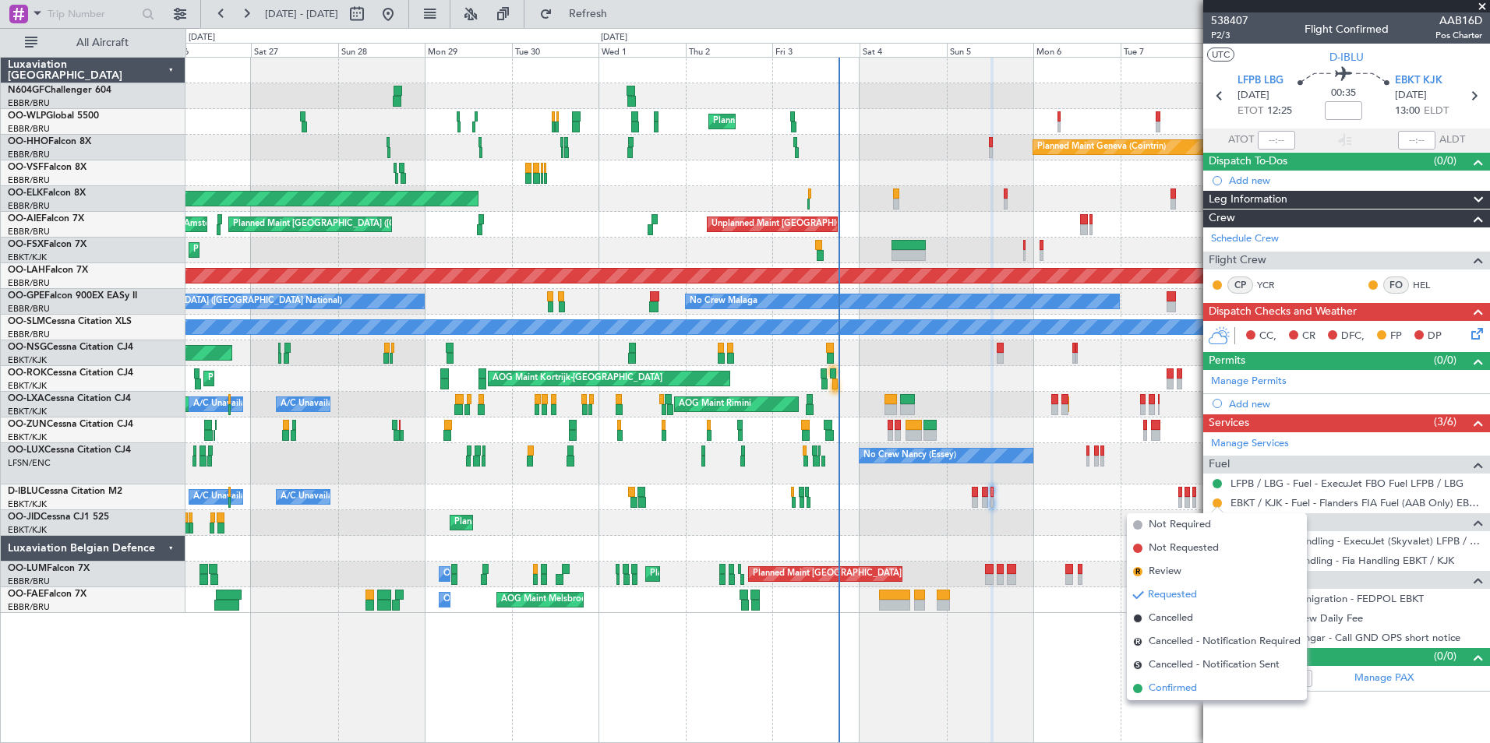
click at [1203, 690] on li "Confirmed" at bounding box center [1217, 688] width 180 height 23
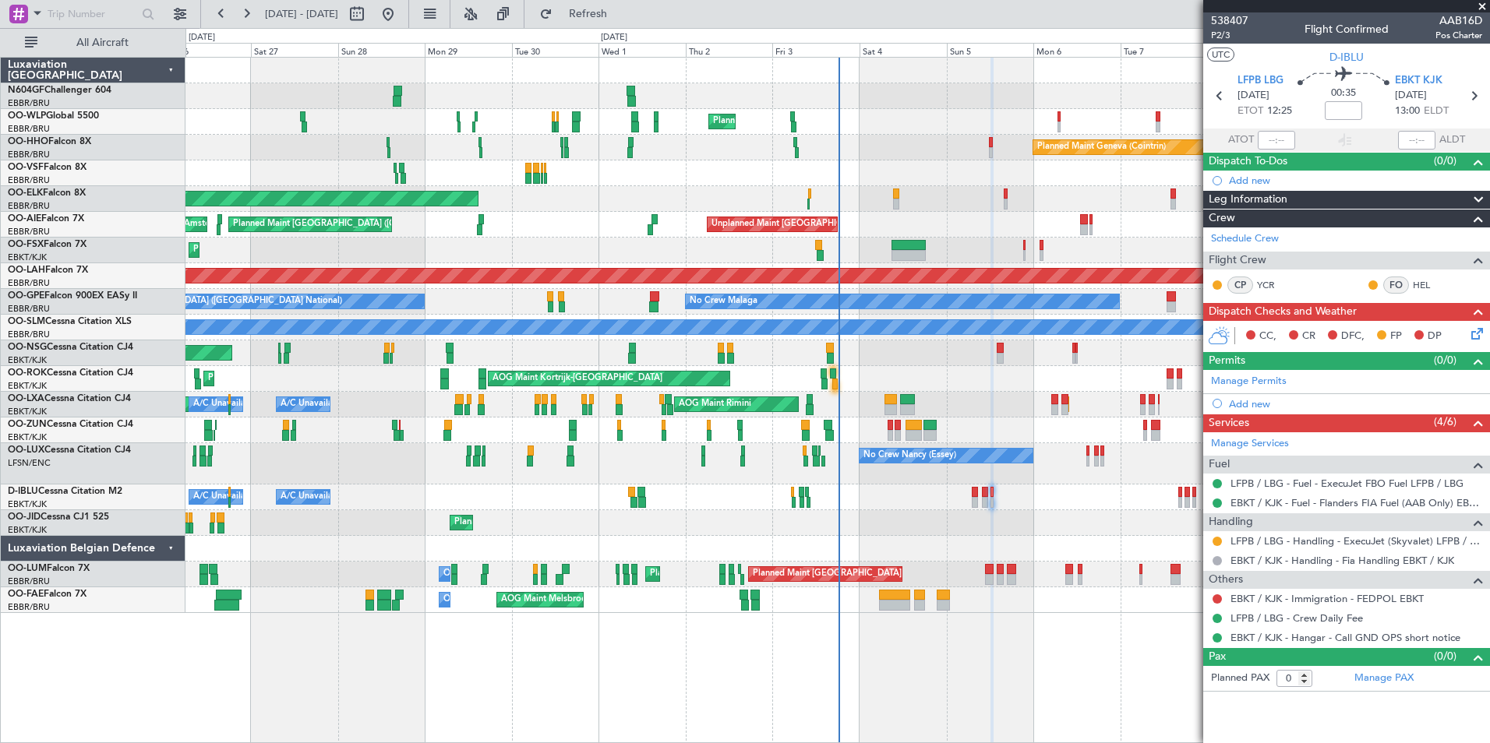
click at [1471, 337] on icon at bounding box center [1474, 331] width 12 height 12
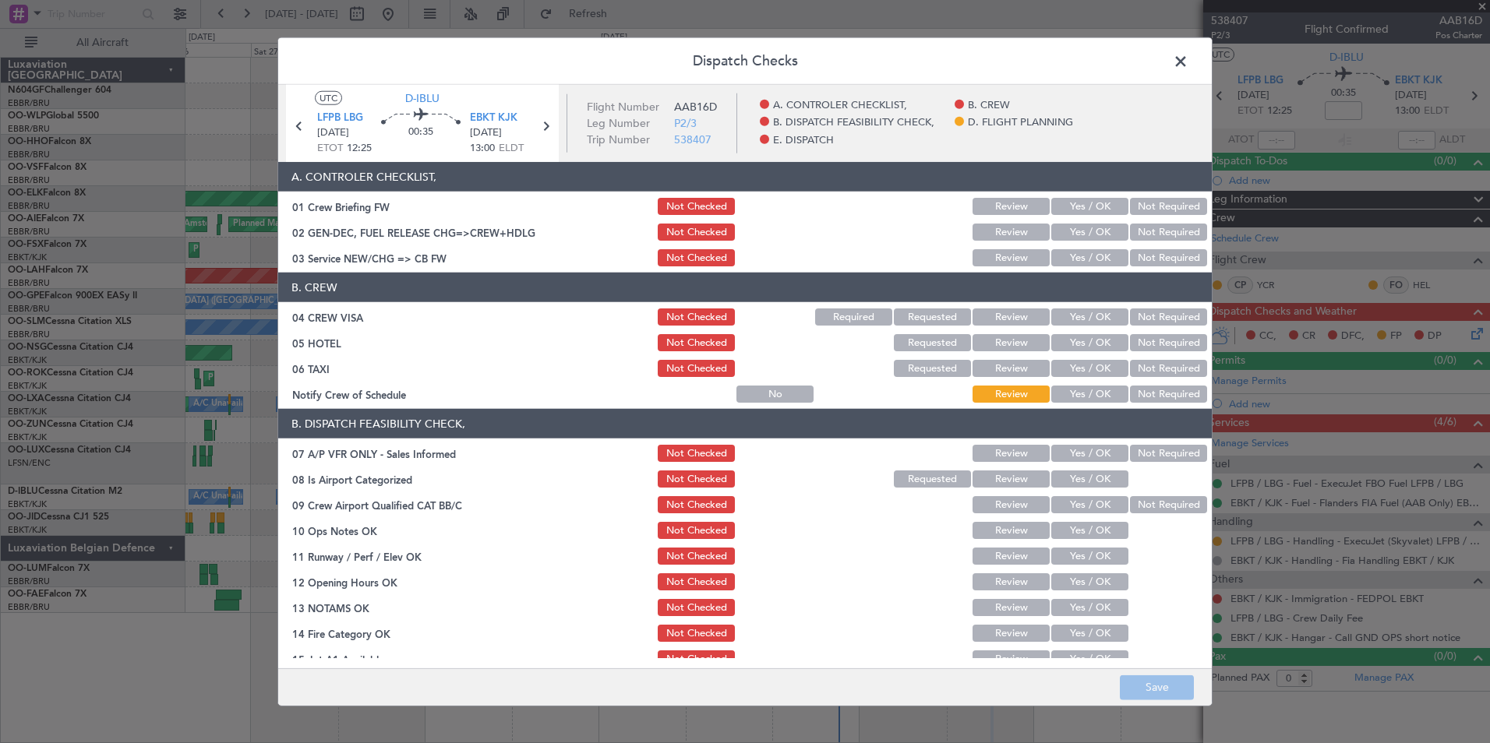
click at [1096, 259] on button "Yes / OK" at bounding box center [1089, 257] width 77 height 17
click at [1149, 318] on button "Not Required" at bounding box center [1168, 317] width 77 height 17
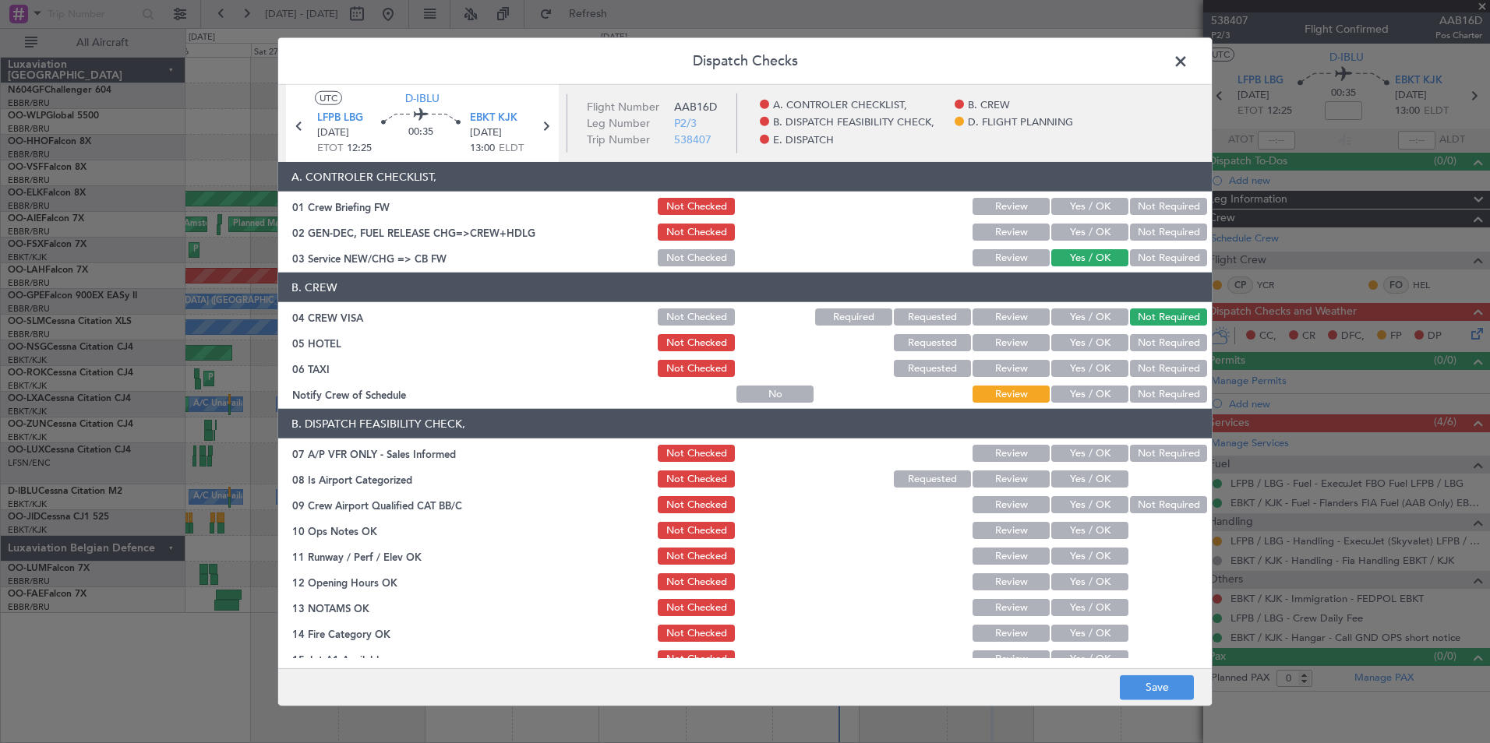
click at [1153, 359] on div "Not Required" at bounding box center [1166, 369] width 79 height 22
click at [1152, 339] on button "Not Required" at bounding box center [1168, 342] width 77 height 17
click at [1155, 370] on button "Not Required" at bounding box center [1168, 368] width 77 height 17
click at [1099, 390] on button "Yes / OK" at bounding box center [1089, 394] width 77 height 17
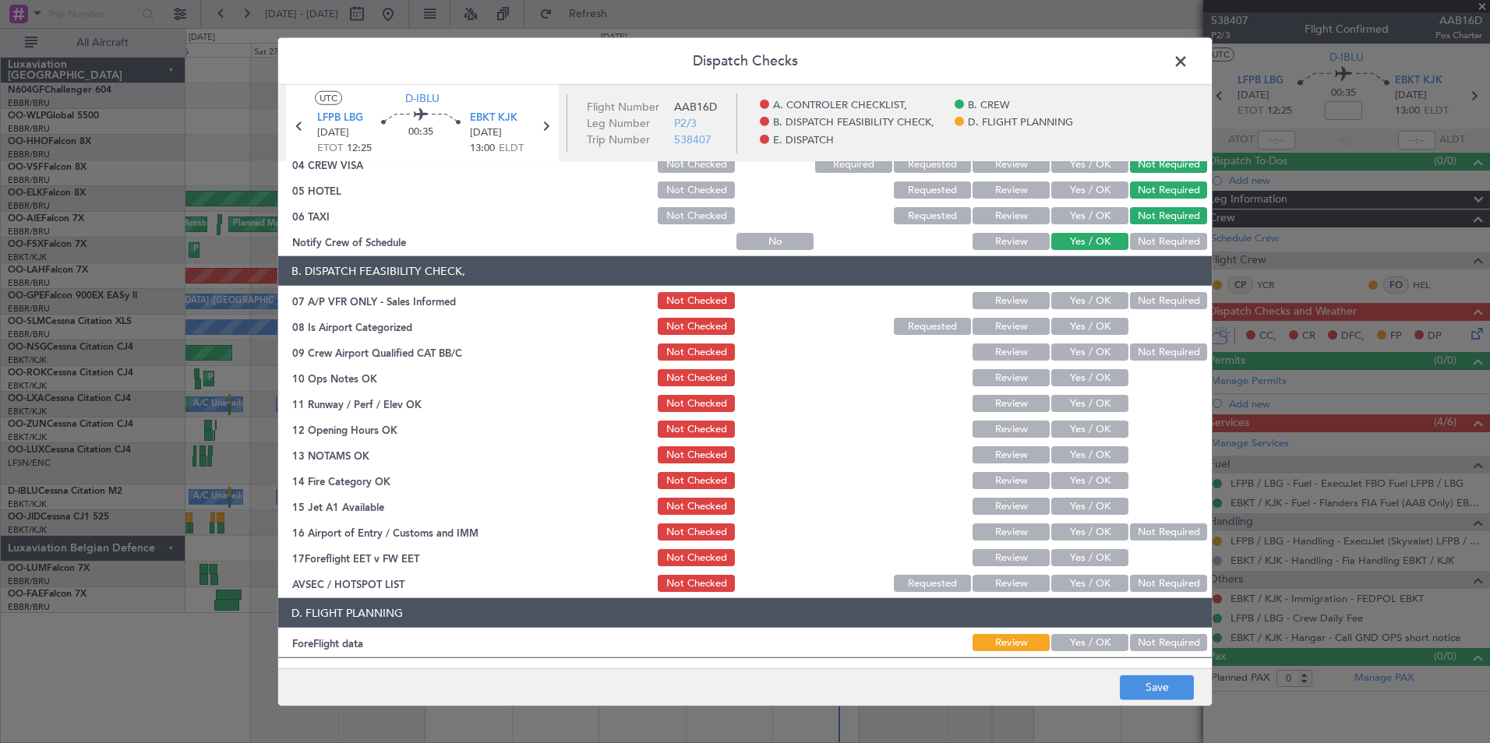
scroll to position [155, 0]
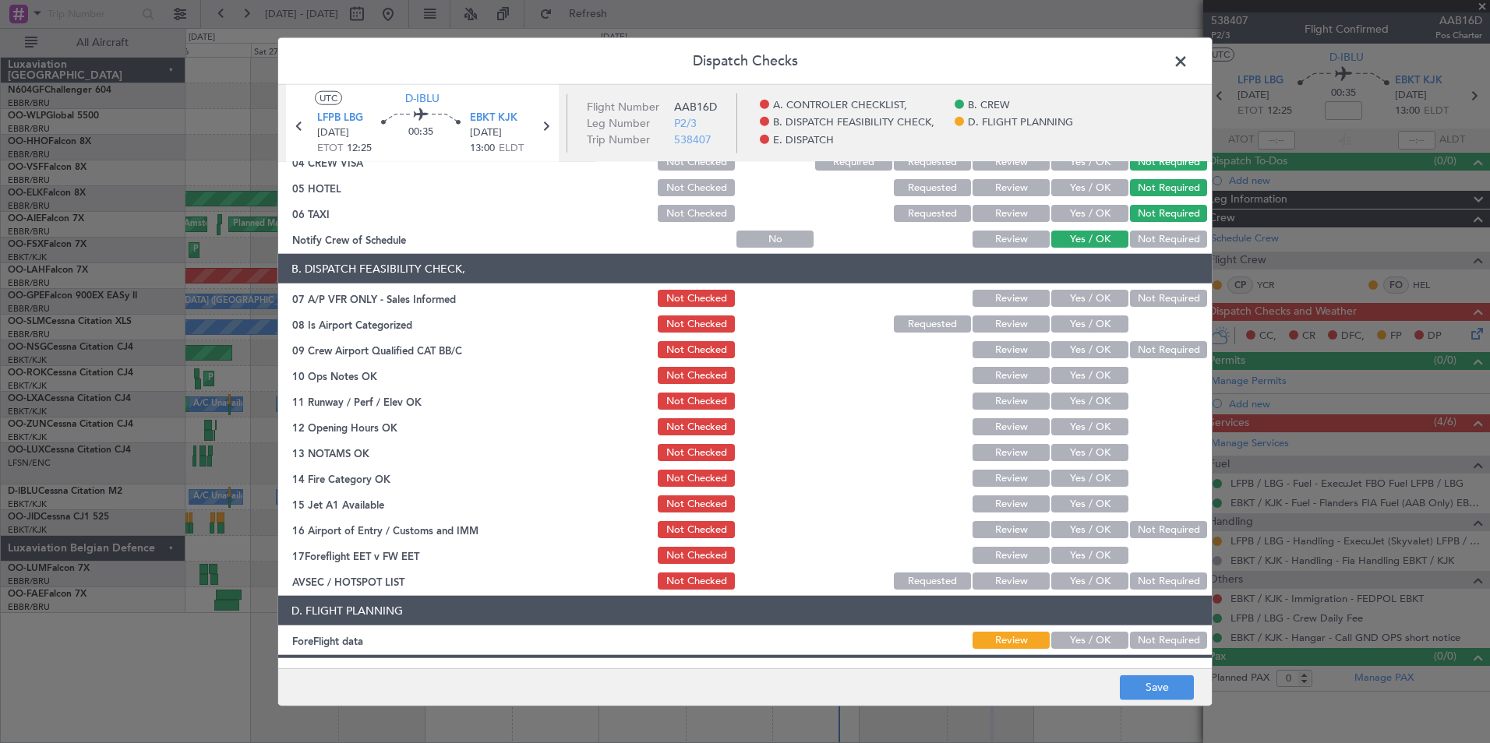
click at [1145, 303] on button "Not Required" at bounding box center [1168, 298] width 77 height 17
click at [1099, 325] on button "Yes / OK" at bounding box center [1089, 324] width 77 height 17
click at [1081, 351] on button "Yes / OK" at bounding box center [1089, 349] width 77 height 17
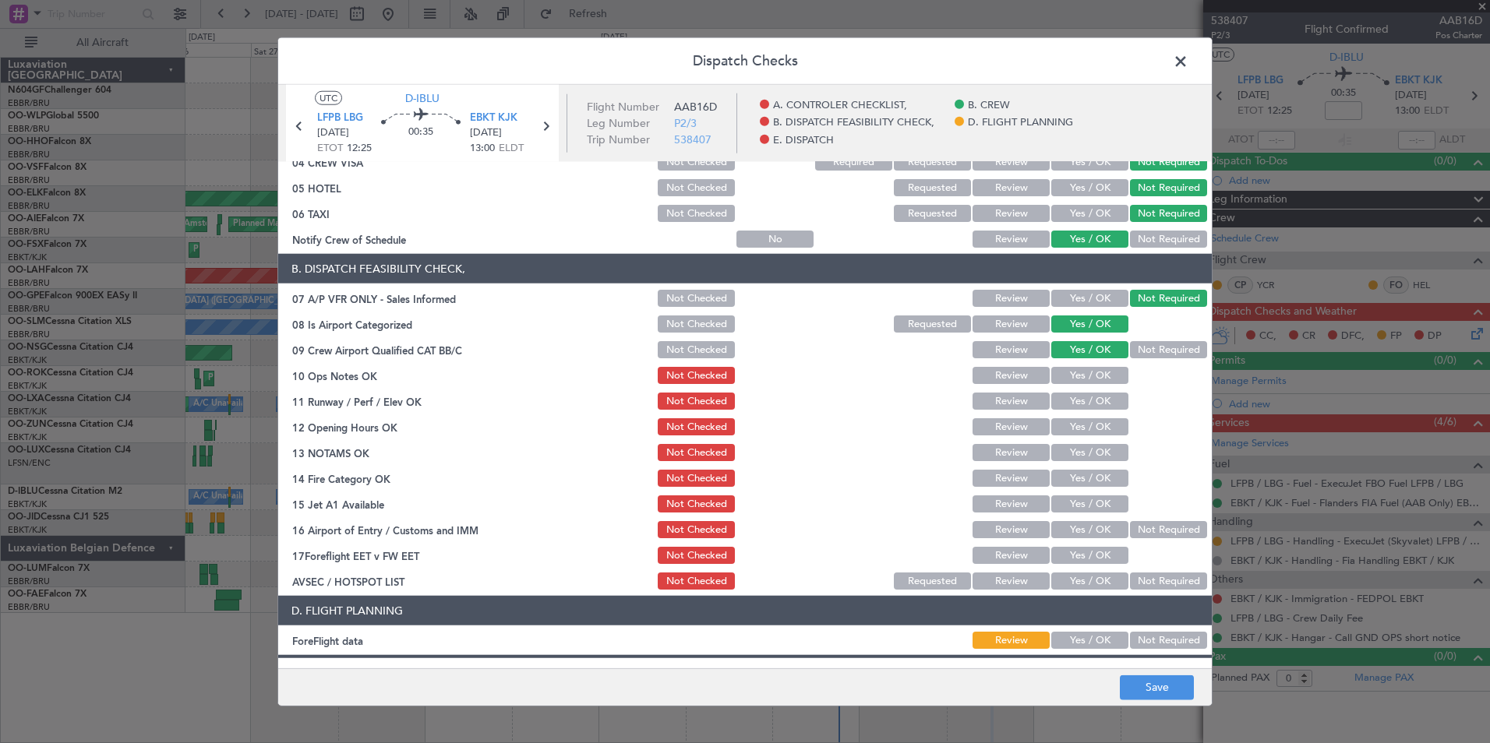
click at [1083, 367] on button "Yes / OK" at bounding box center [1089, 375] width 77 height 17
click at [1088, 412] on section "B. DISPATCH FEASIBILITY CHECK, 07 A/P VFR ONLY - Sales Informed Not Checked Rev…" at bounding box center [744, 423] width 933 height 338
click at [1092, 423] on button "Yes / OK" at bounding box center [1089, 426] width 77 height 17
click at [1092, 405] on button "Yes / OK" at bounding box center [1089, 401] width 77 height 17
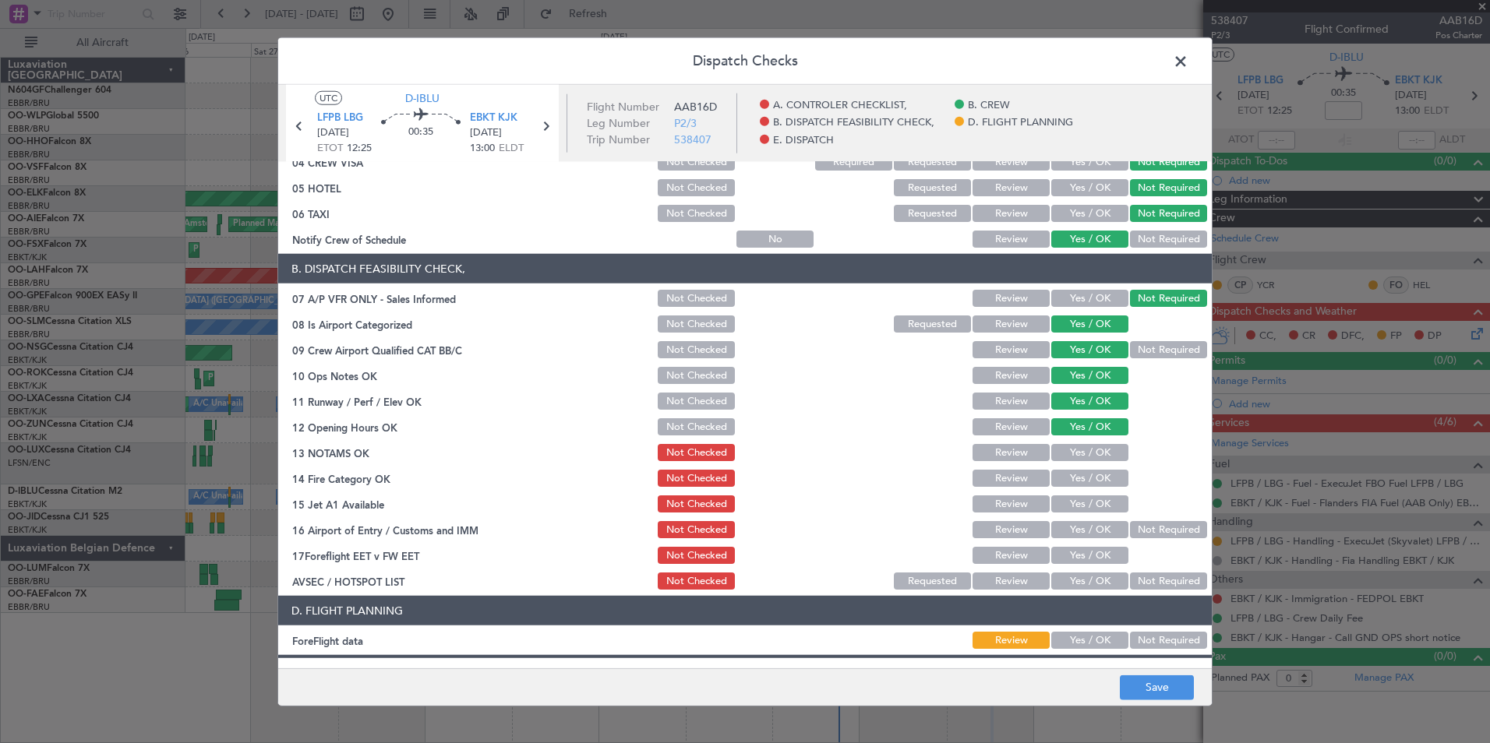
click at [1092, 442] on div "Yes / OK" at bounding box center [1088, 453] width 79 height 22
click at [1097, 450] on button "Yes / OK" at bounding box center [1089, 452] width 77 height 17
click at [1102, 472] on button "Yes / OK" at bounding box center [1089, 478] width 77 height 17
click at [1101, 485] on button "Yes / OK" at bounding box center [1089, 478] width 77 height 17
click at [1106, 499] on button "Yes / OK" at bounding box center [1089, 504] width 77 height 17
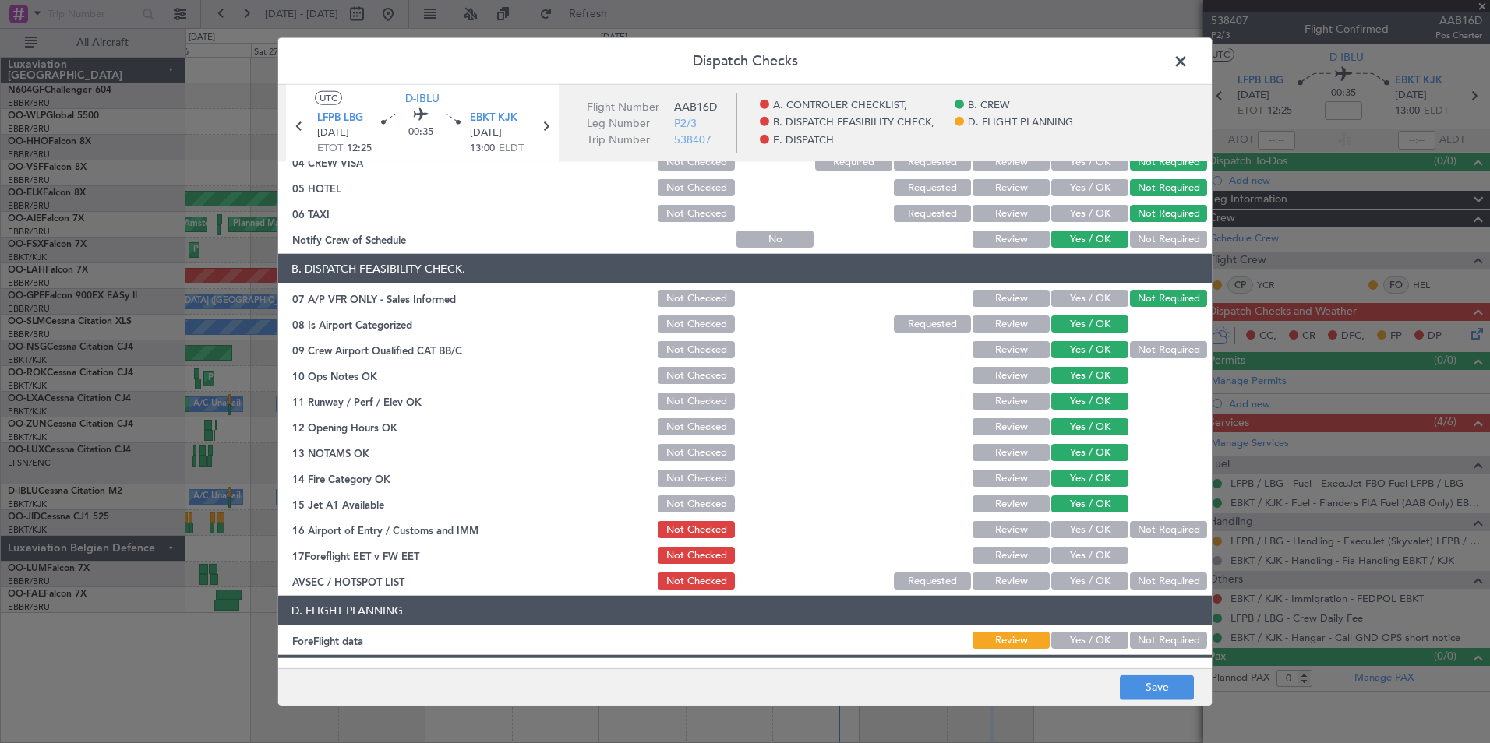
click at [1157, 540] on div "Not Required" at bounding box center [1166, 530] width 79 height 22
click at [1156, 531] on button "Not Required" at bounding box center [1168, 529] width 77 height 17
click at [1089, 584] on button "Yes / OK" at bounding box center [1089, 581] width 77 height 17
click at [1159, 644] on button "Not Required" at bounding box center [1168, 640] width 77 height 17
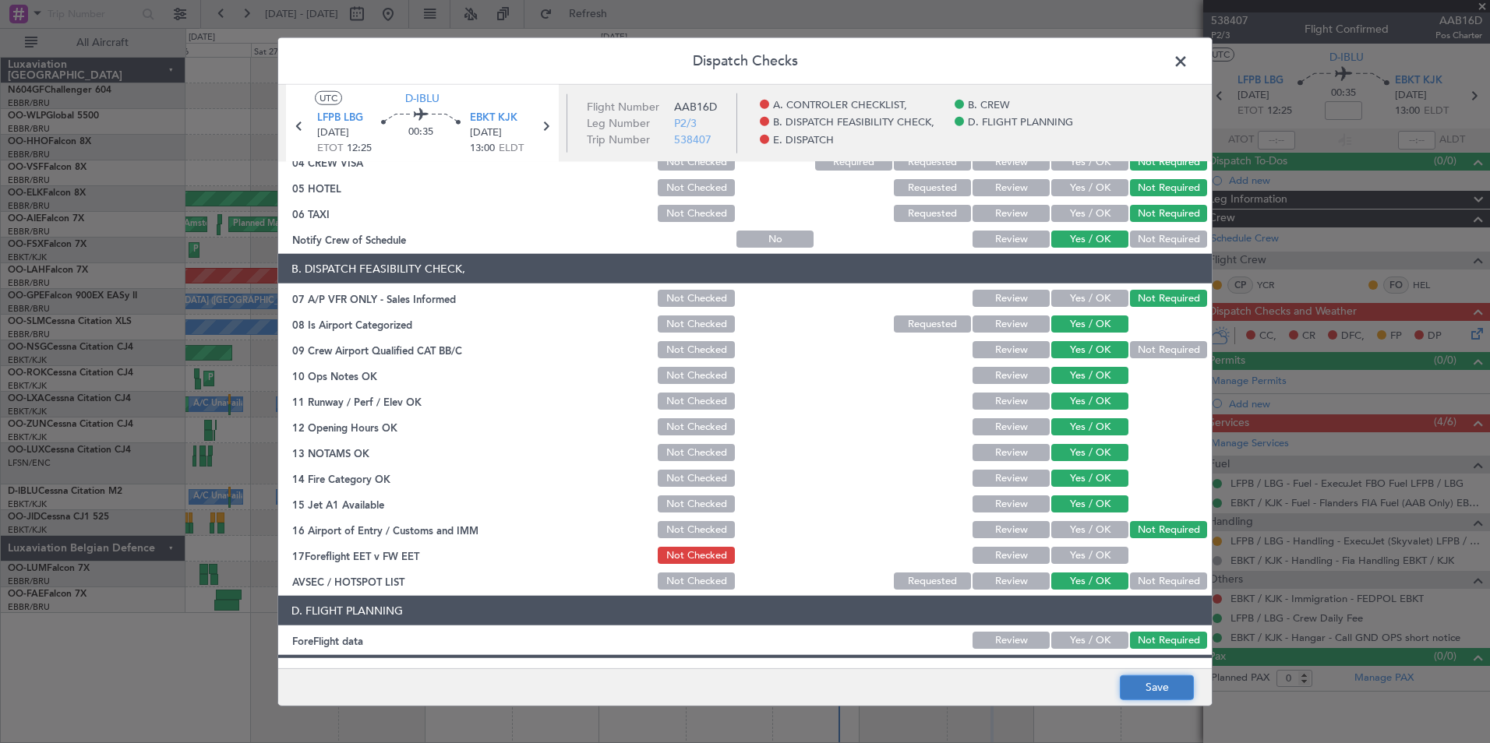
click at [1159, 680] on button "Save" at bounding box center [1157, 687] width 74 height 25
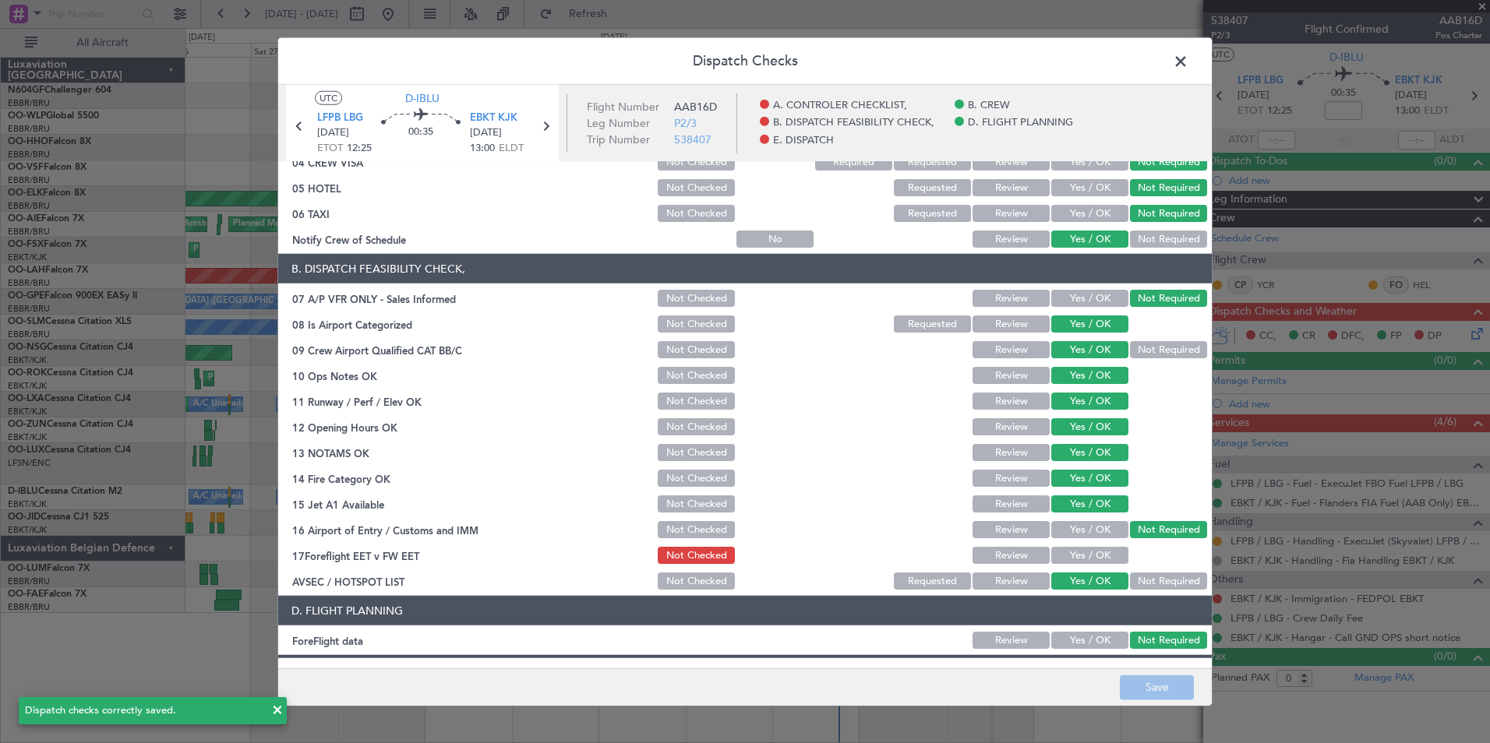
click at [1188, 72] on span at bounding box center [1188, 65] width 0 height 31
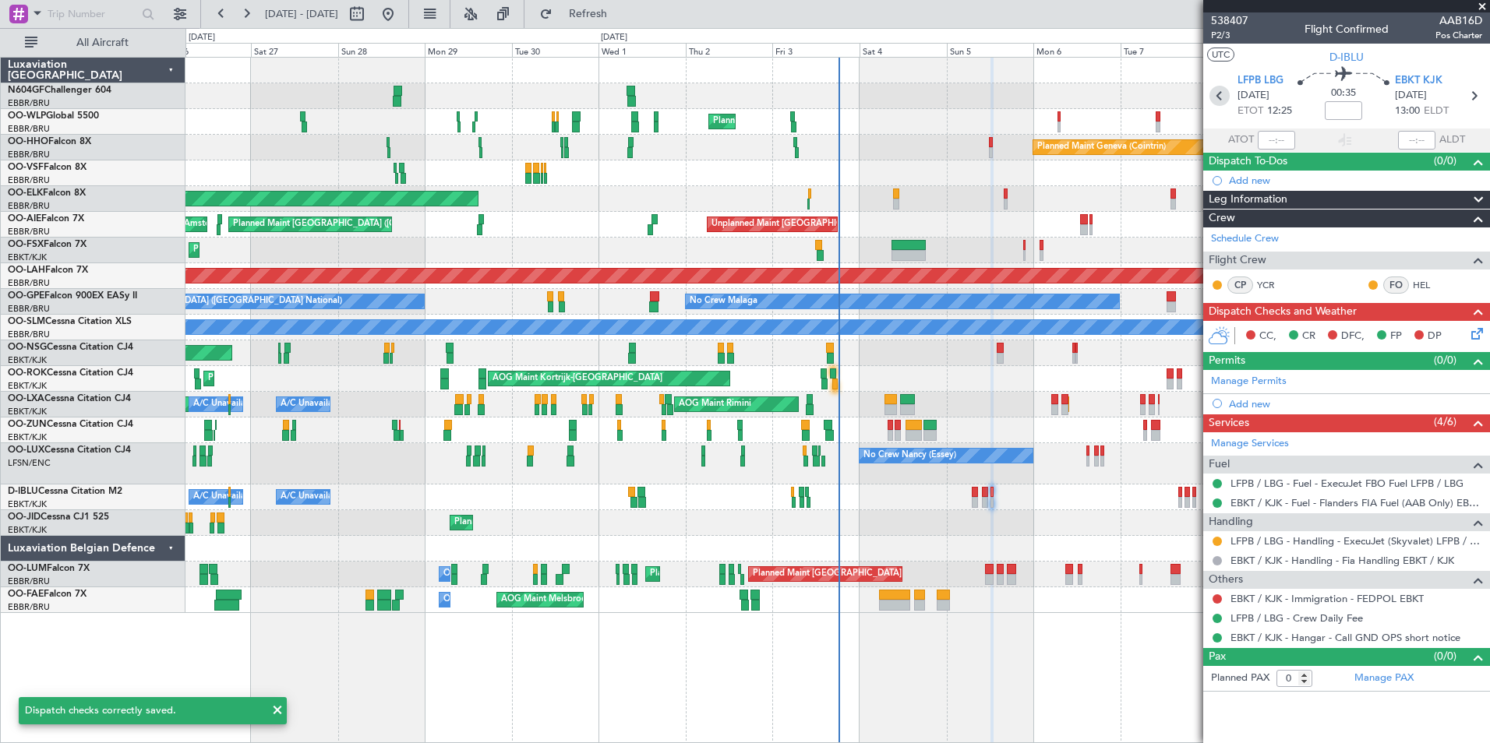
click at [1214, 97] on icon at bounding box center [1219, 96] width 20 height 20
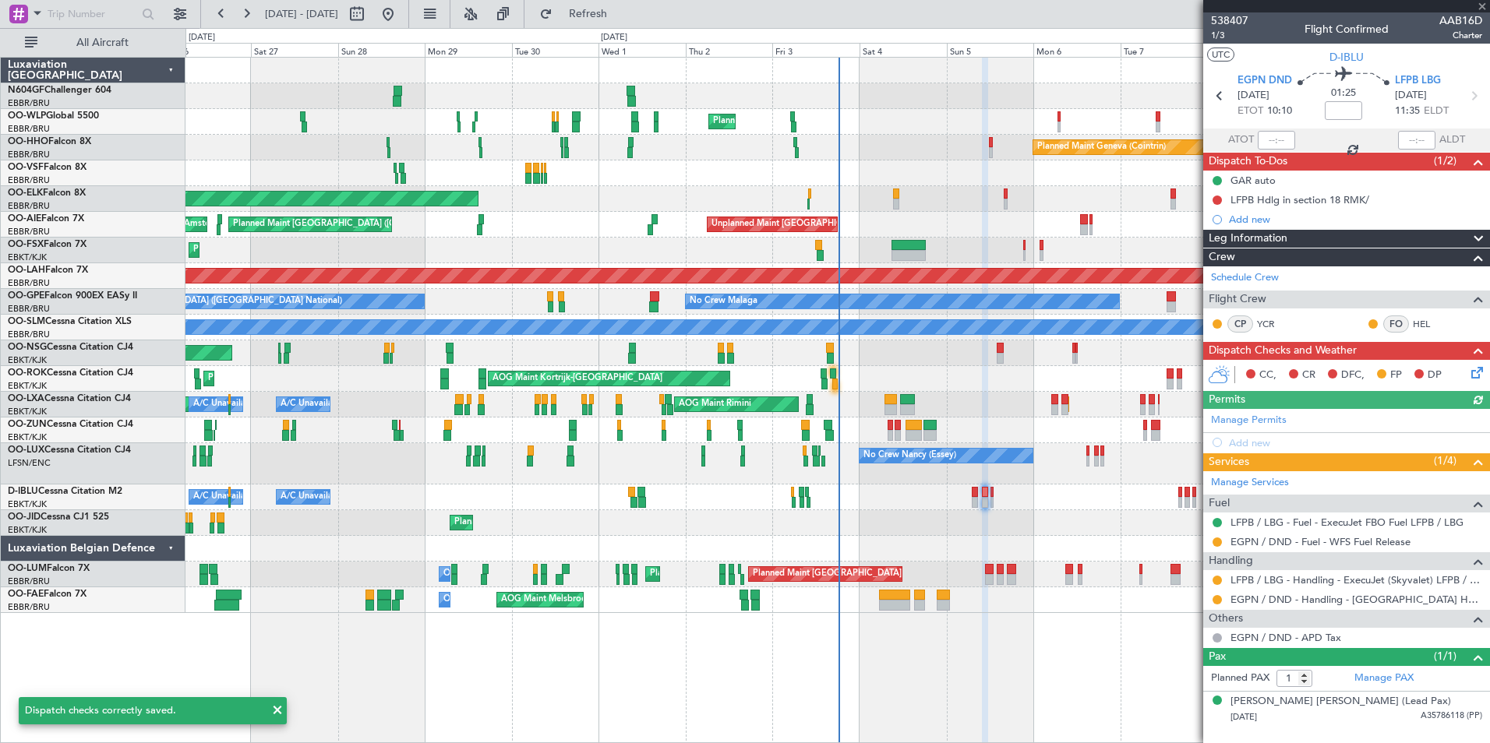
click at [1475, 372] on icon at bounding box center [1474, 370] width 12 height 12
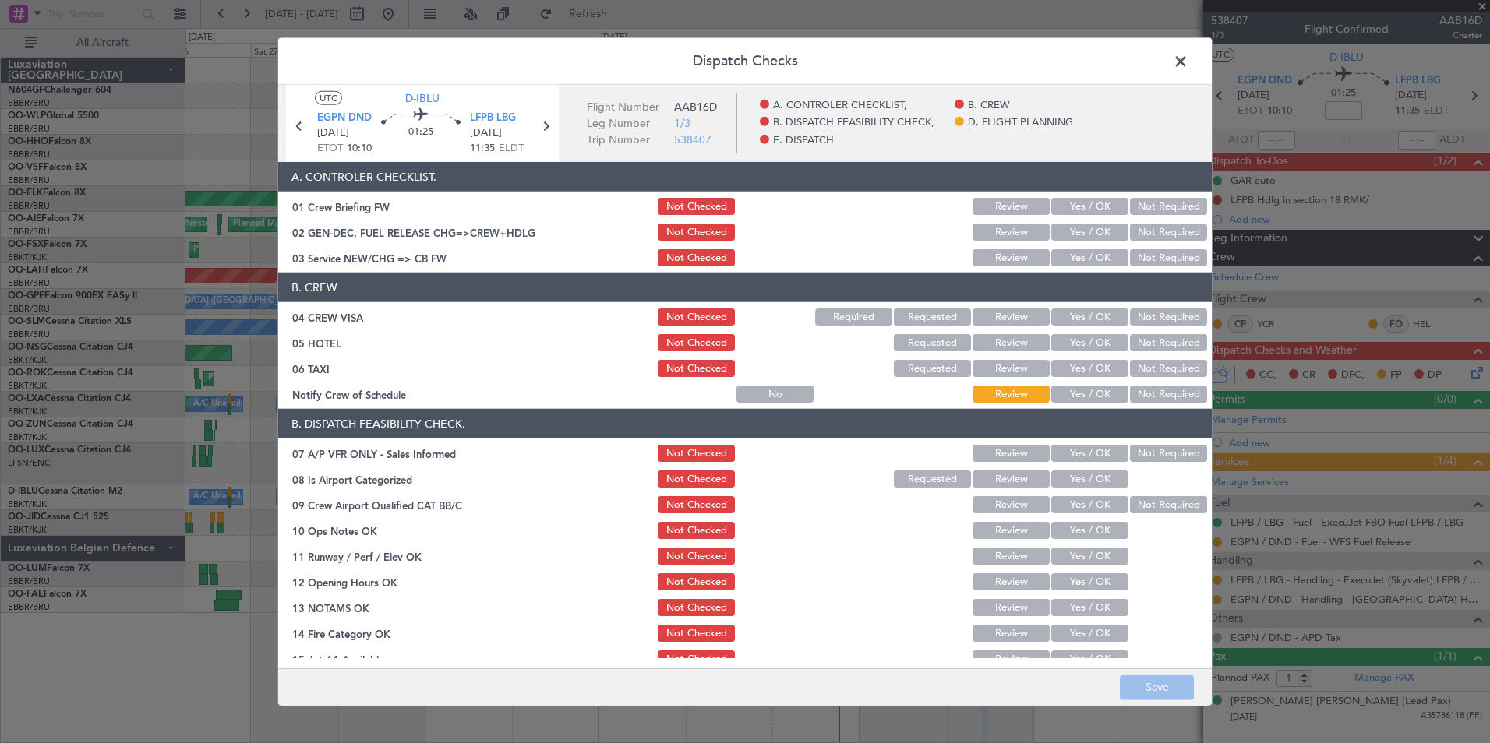
click at [1099, 264] on button "Yes / OK" at bounding box center [1089, 257] width 77 height 17
click at [1138, 316] on button "Not Required" at bounding box center [1168, 317] width 77 height 17
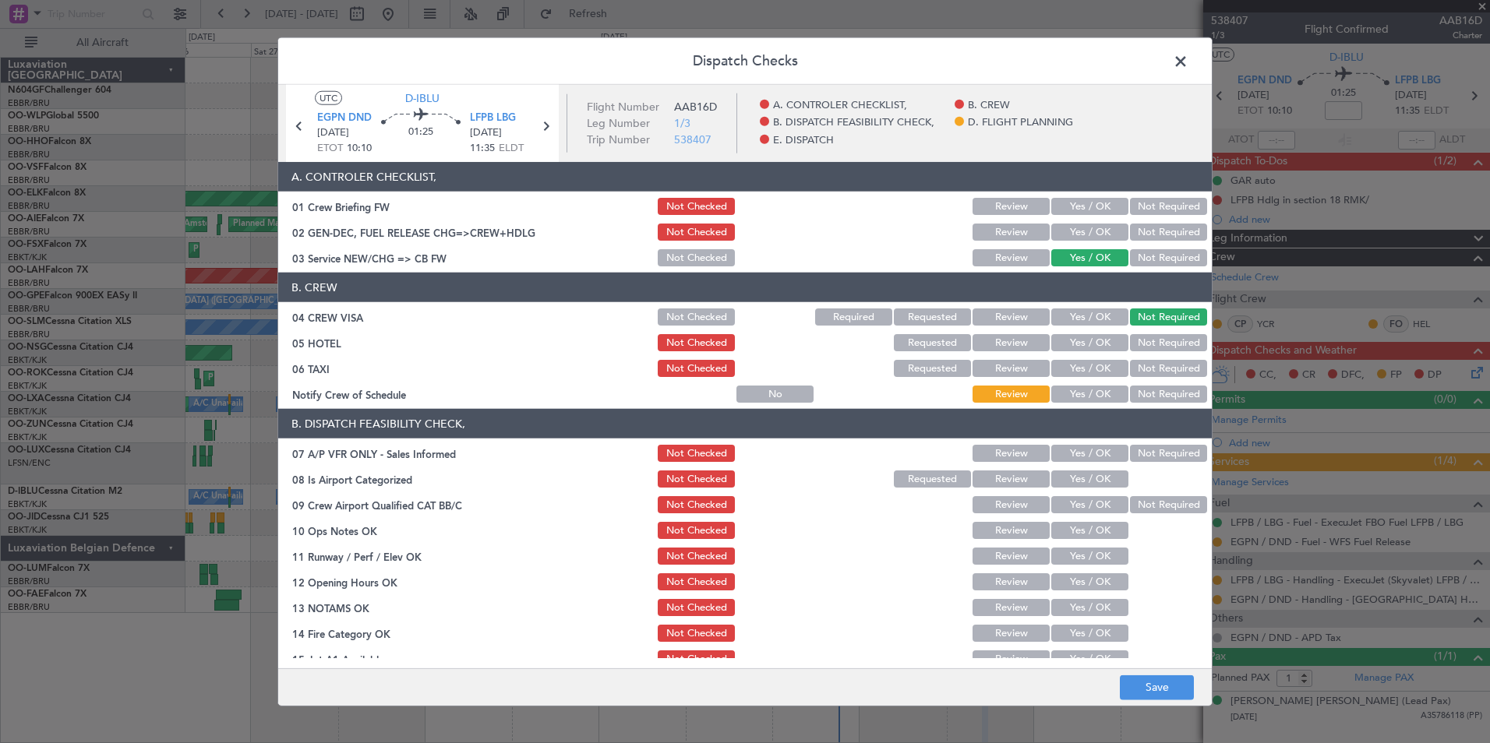
click at [1141, 344] on button "Not Required" at bounding box center [1168, 342] width 77 height 17
click at [1143, 359] on div "Not Required" at bounding box center [1166, 369] width 79 height 22
click at [1130, 376] on button "Not Required" at bounding box center [1168, 368] width 77 height 17
click at [1083, 405] on article "A. CONTROLER CHECKLIST, 01 Crew Briefing FW Not Checked Review Yes / OK Not Req…" at bounding box center [744, 410] width 933 height 496
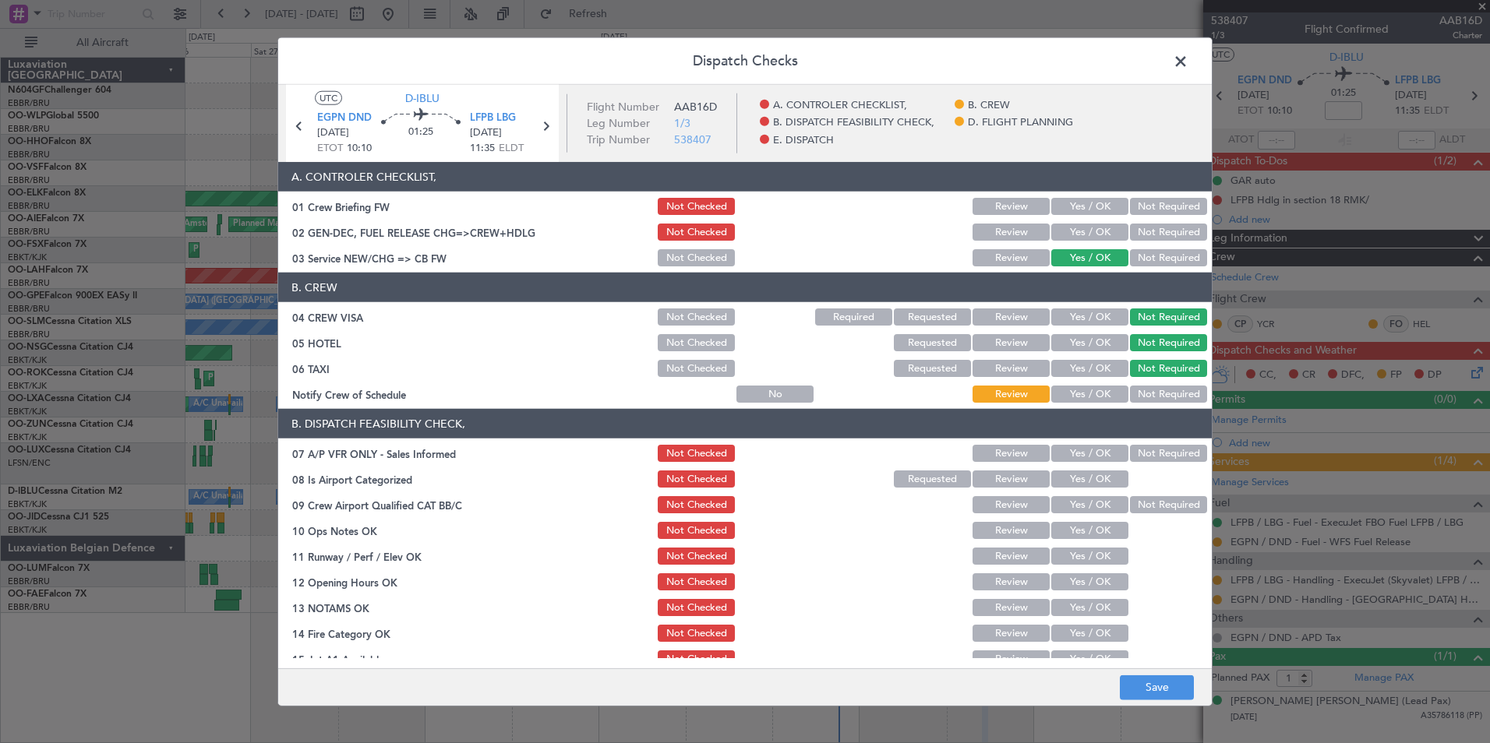
click at [1083, 400] on button "Yes / OK" at bounding box center [1089, 394] width 77 height 17
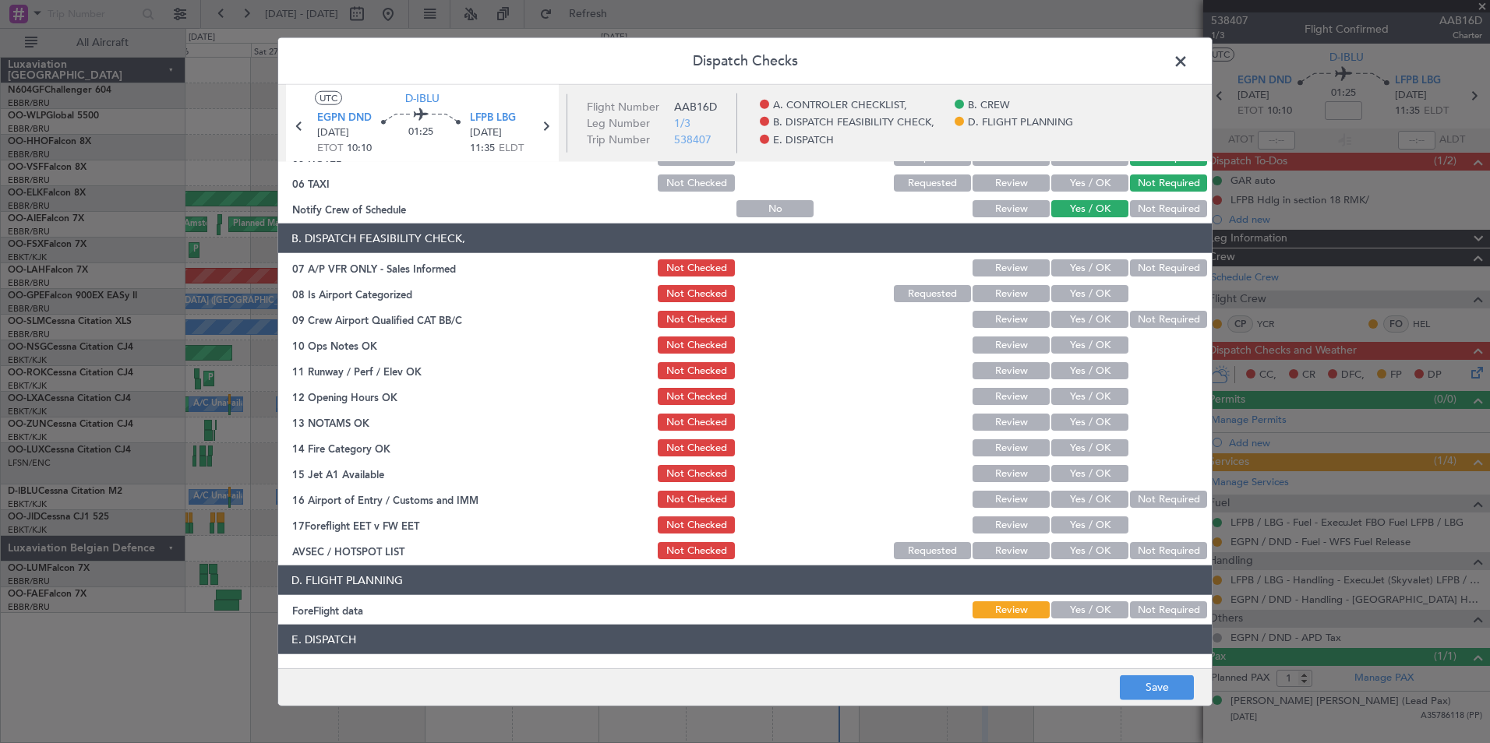
click at [1162, 278] on div "Not Required" at bounding box center [1166, 268] width 79 height 22
click at [1161, 278] on div "Not Required" at bounding box center [1166, 268] width 79 height 22
click at [1159, 278] on div "Not Required" at bounding box center [1166, 268] width 79 height 22
click at [1143, 271] on button "Not Required" at bounding box center [1168, 267] width 77 height 17
click at [1078, 300] on button "Yes / OK" at bounding box center [1089, 293] width 77 height 17
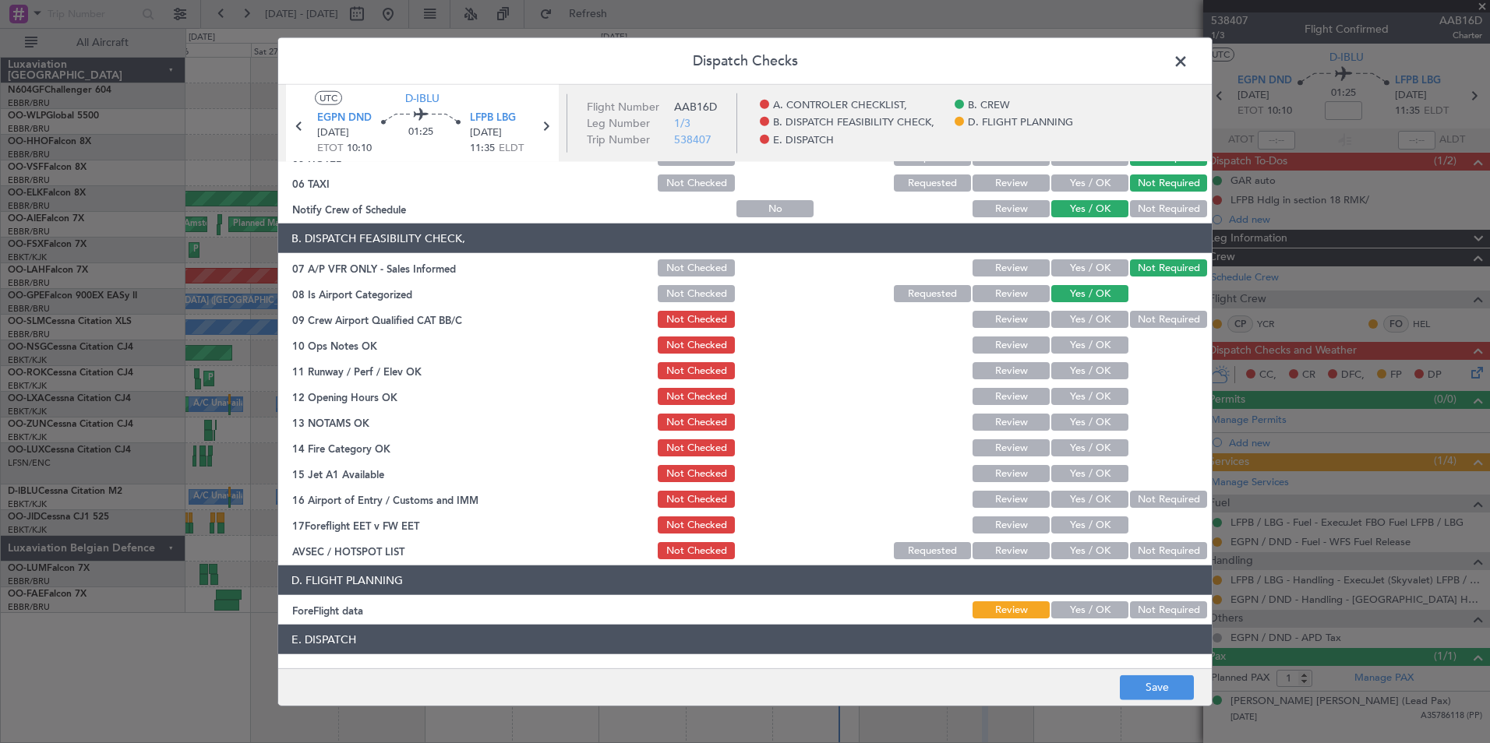
click at [1155, 322] on button "Not Required" at bounding box center [1168, 319] width 77 height 17
click at [1105, 346] on button "Yes / OK" at bounding box center [1089, 345] width 77 height 17
click at [1108, 375] on button "Yes / OK" at bounding box center [1089, 370] width 77 height 17
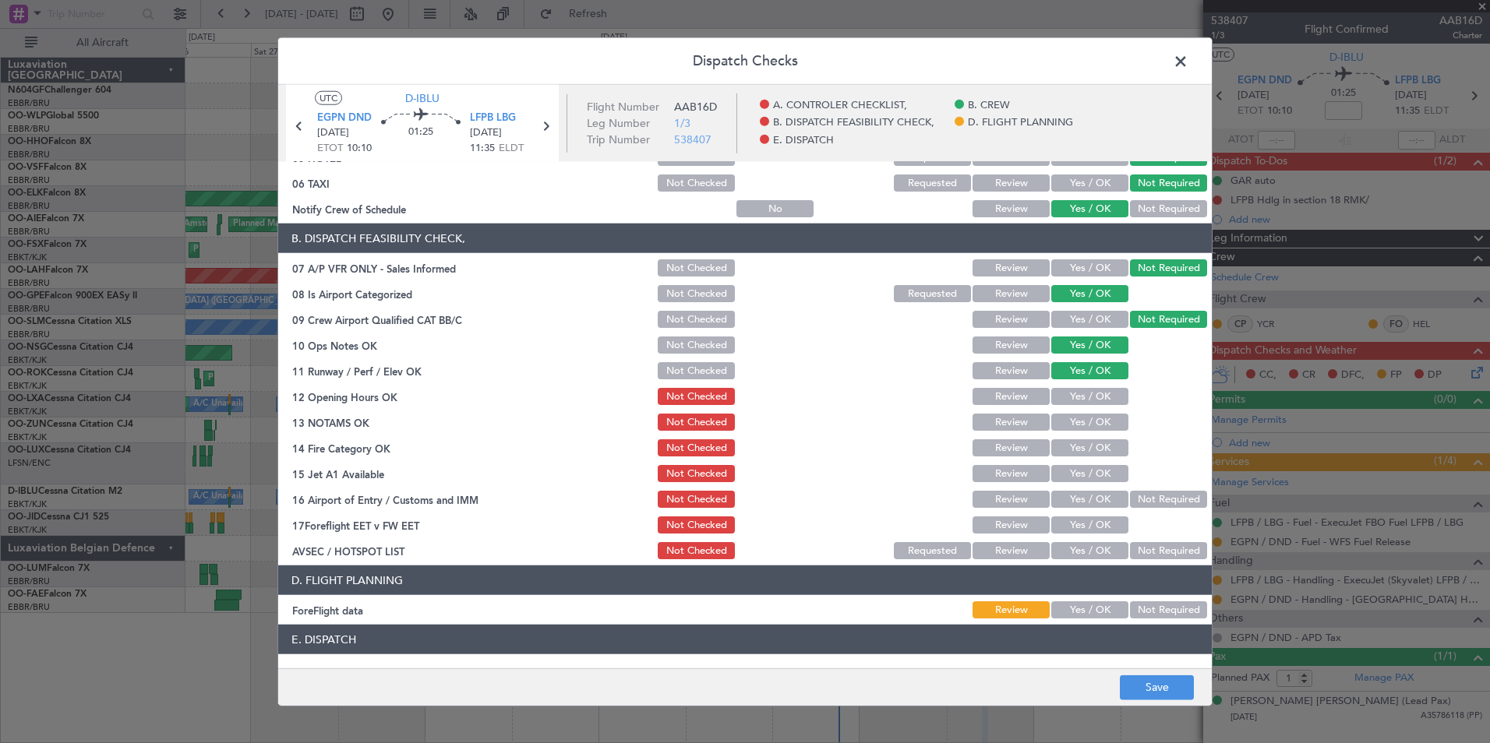
click at [1102, 397] on button "Yes / OK" at bounding box center [1089, 396] width 77 height 17
click at [1102, 415] on button "Yes / OK" at bounding box center [1089, 422] width 77 height 17
click at [1105, 443] on button "Yes / OK" at bounding box center [1089, 447] width 77 height 17
click at [1100, 471] on button "Yes / OK" at bounding box center [1089, 473] width 77 height 17
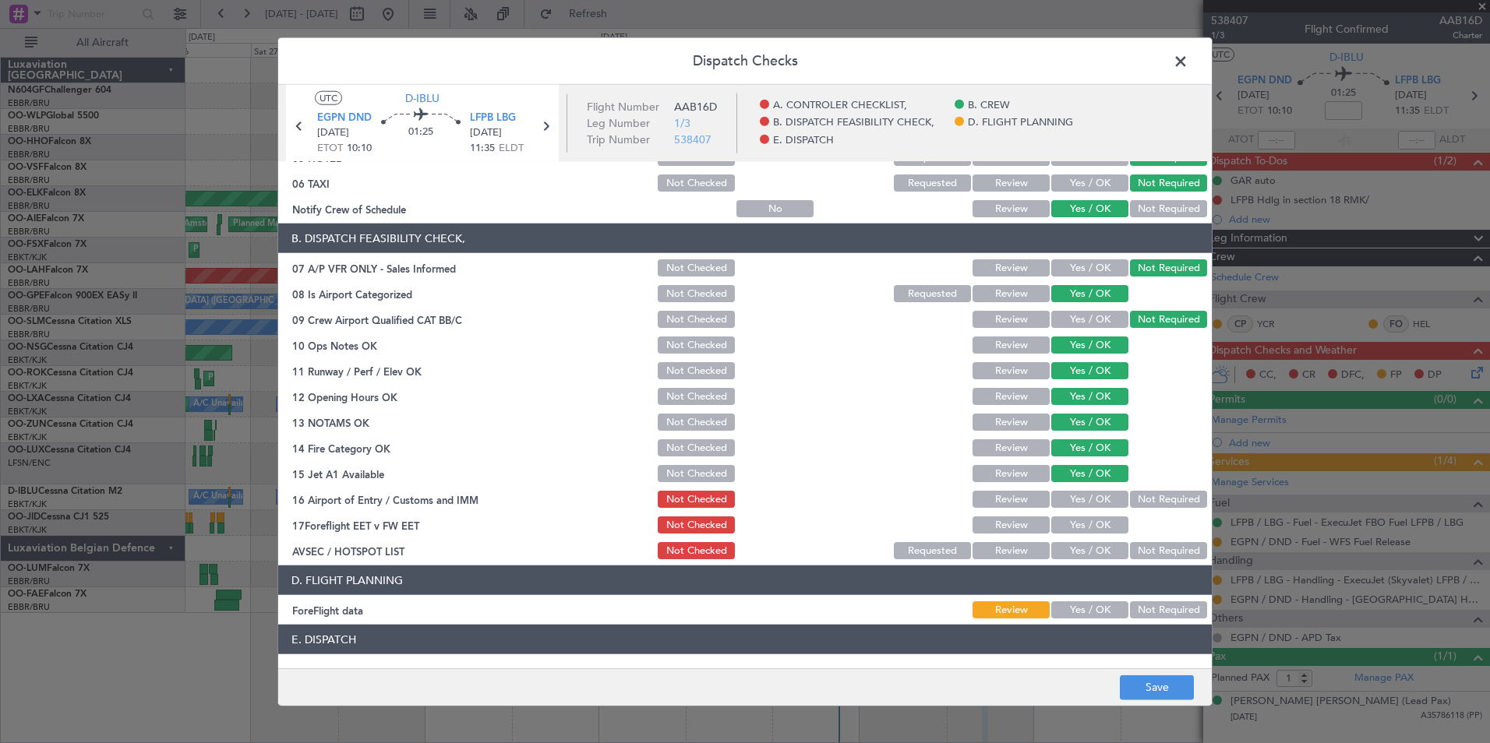
click at [1150, 501] on button "Not Required" at bounding box center [1168, 499] width 77 height 17
click at [1078, 557] on button "Yes / OK" at bounding box center [1089, 550] width 77 height 17
click at [1138, 601] on button "Not Required" at bounding box center [1168, 609] width 77 height 17
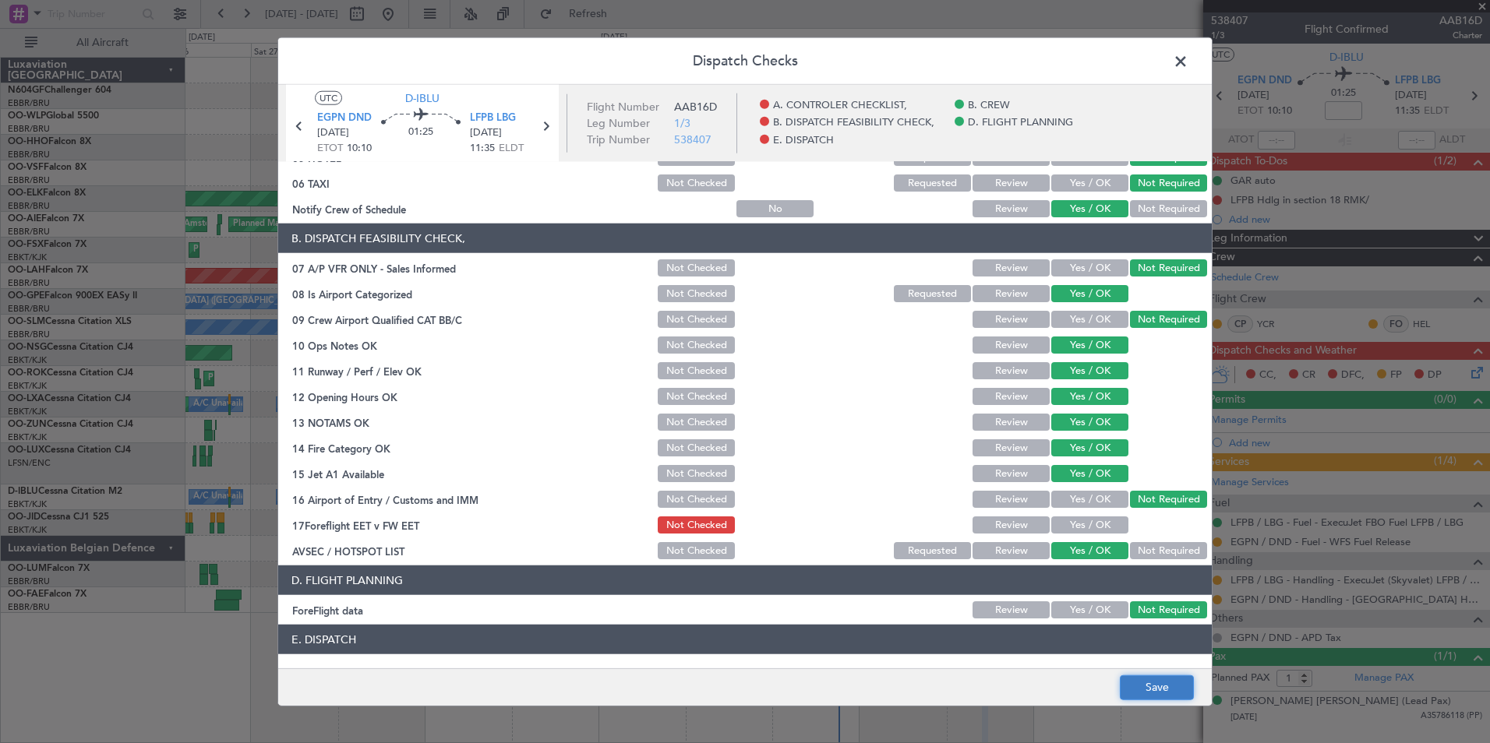
click at [1166, 680] on button "Save" at bounding box center [1157, 687] width 74 height 25
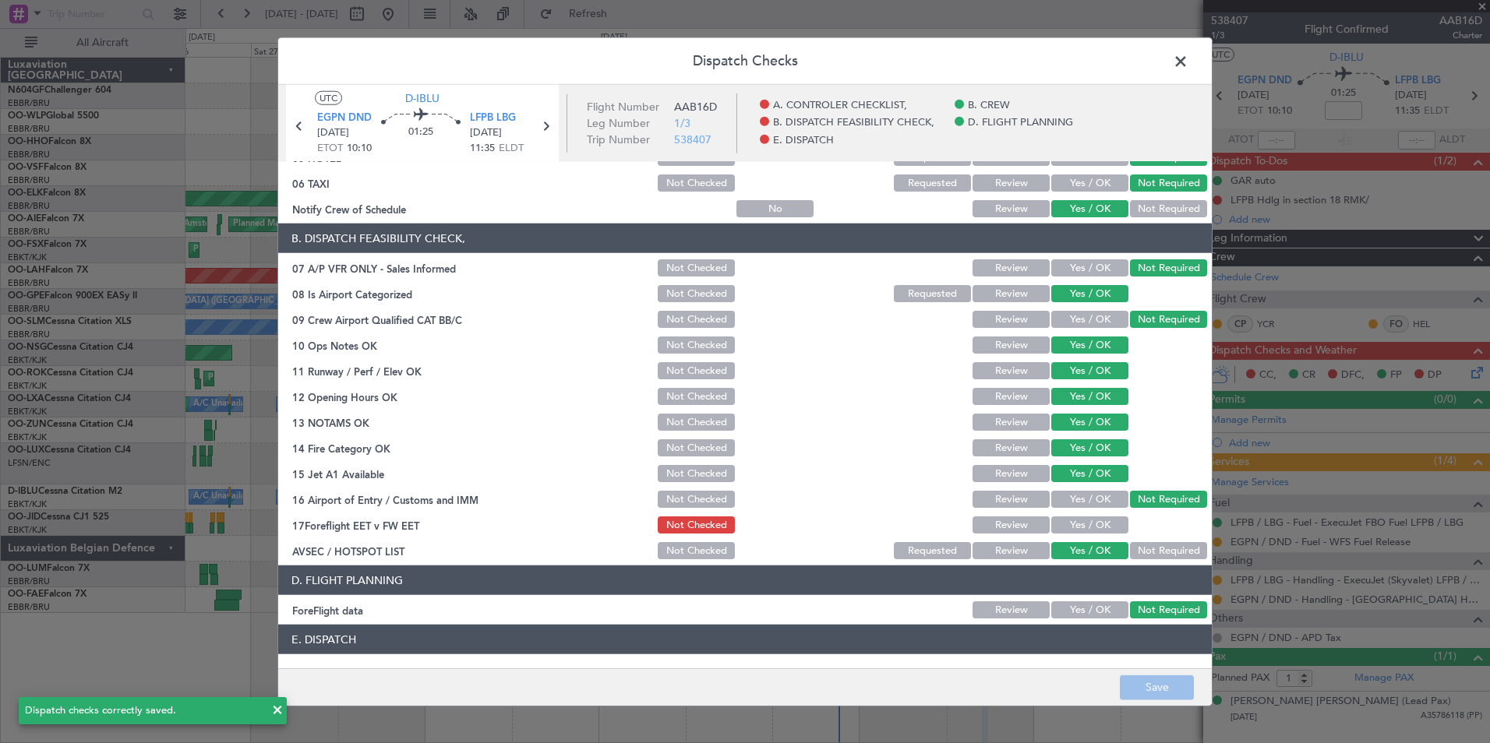
click at [1188, 54] on span at bounding box center [1188, 65] width 0 height 31
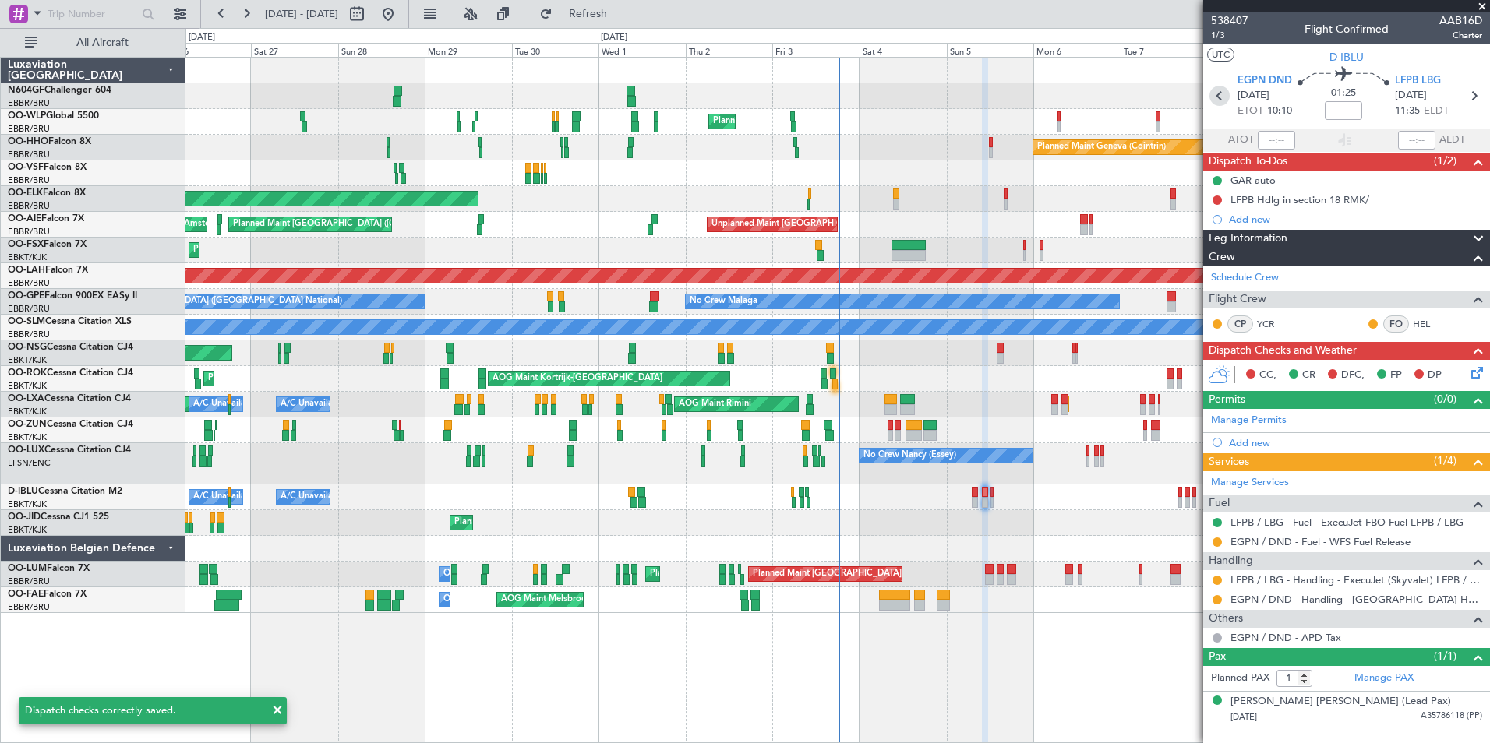
click at [1226, 93] on icon at bounding box center [1219, 96] width 20 height 20
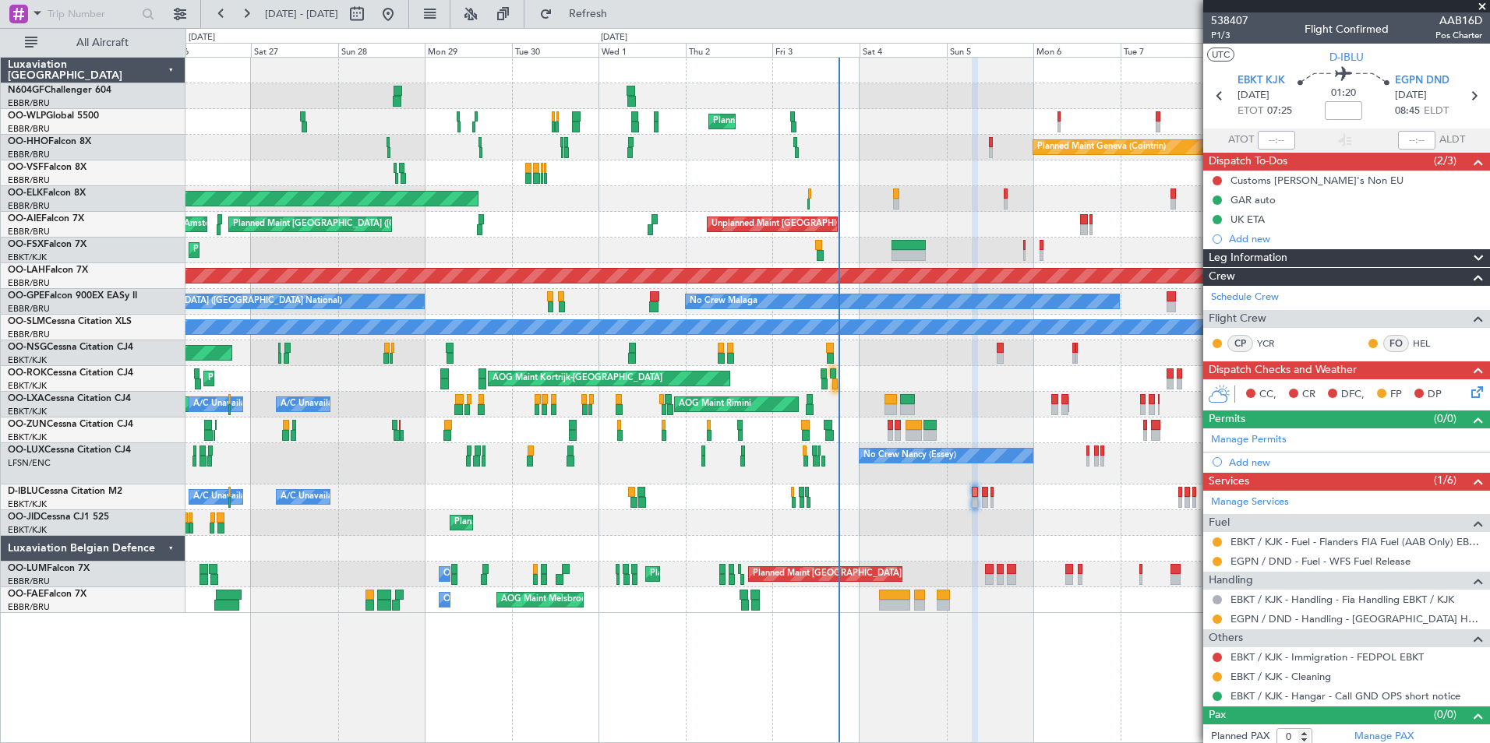
click at [1468, 395] on icon at bounding box center [1474, 389] width 12 height 12
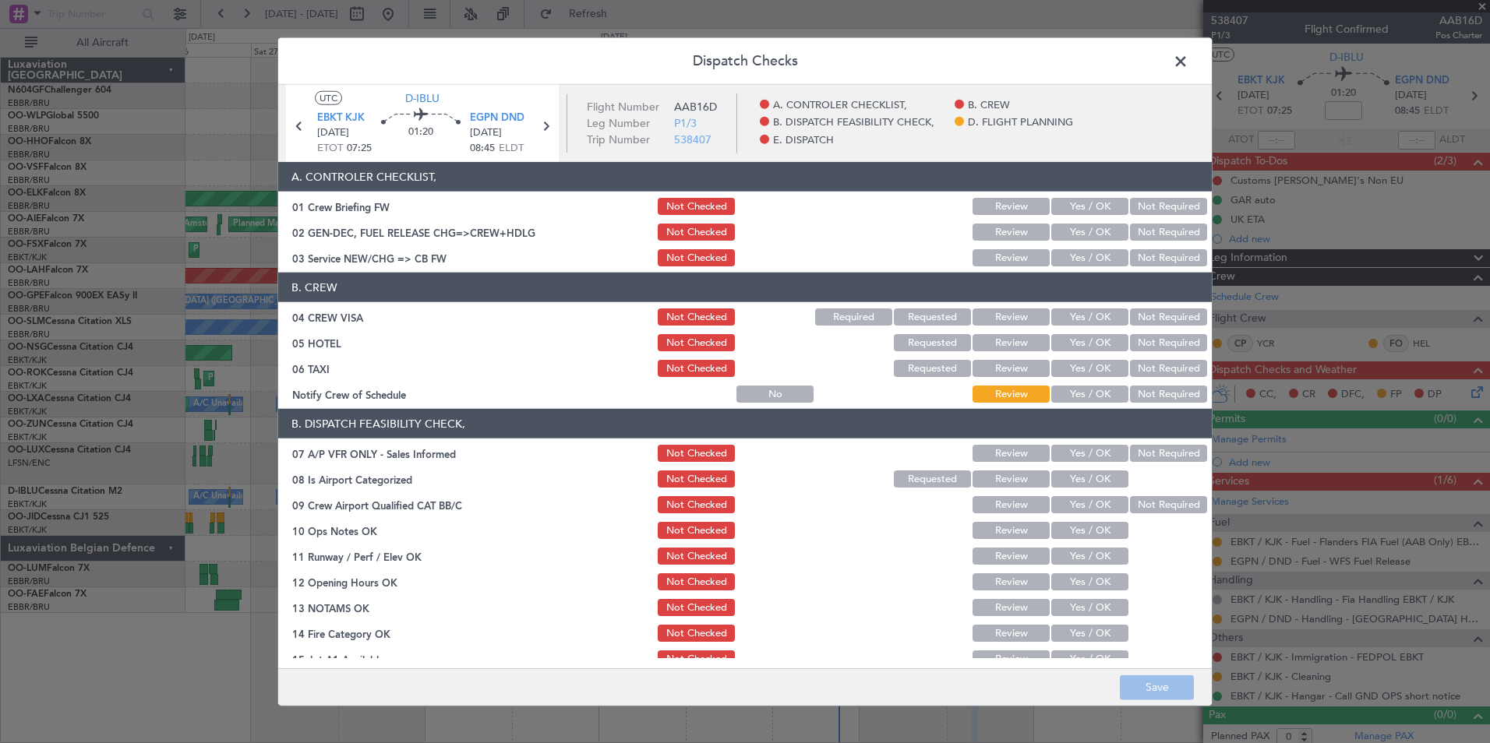
click at [1096, 259] on button "Yes / OK" at bounding box center [1089, 257] width 77 height 17
click at [1142, 296] on header "B. CREW" at bounding box center [744, 288] width 933 height 30
click at [1145, 315] on button "Not Required" at bounding box center [1168, 317] width 77 height 17
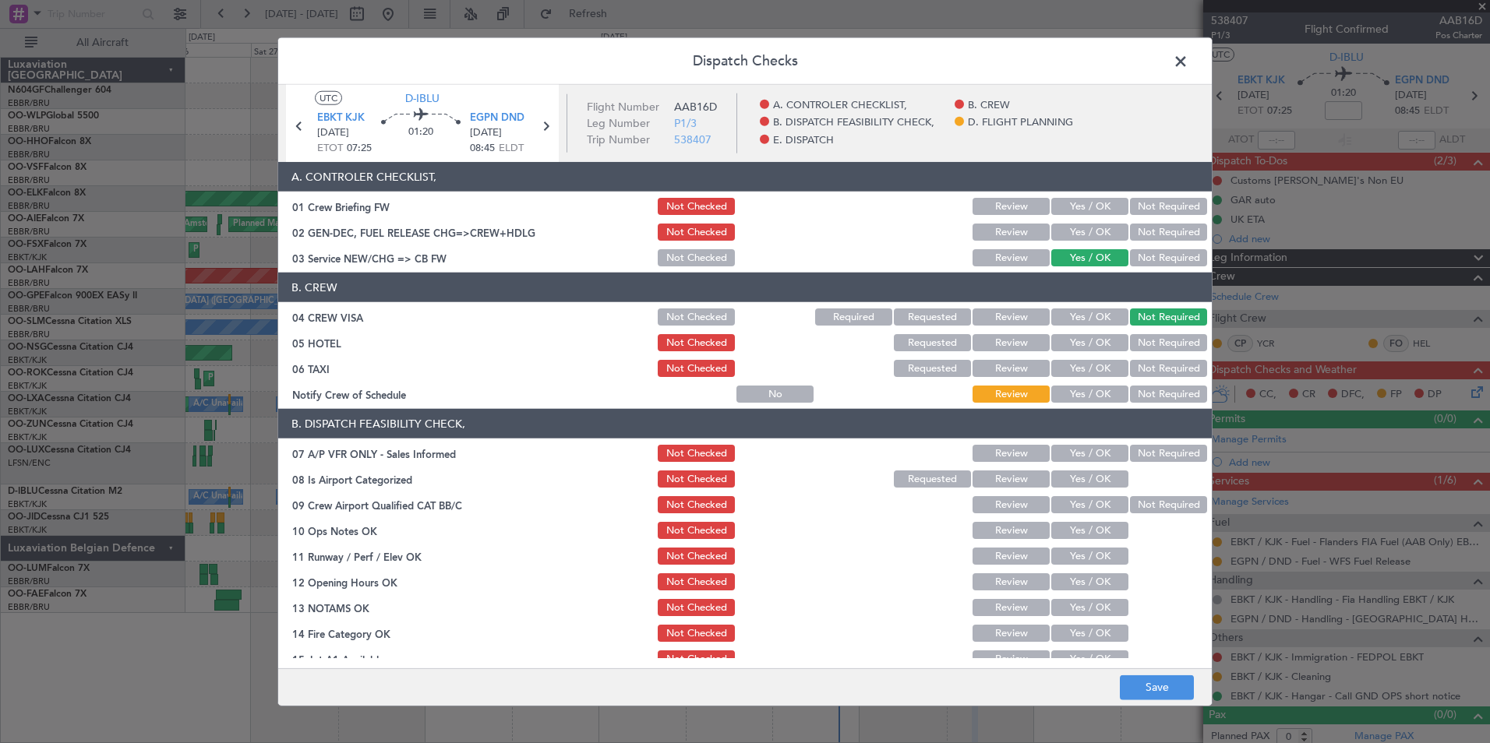
click at [1148, 333] on div "Not Required" at bounding box center [1166, 343] width 79 height 22
click at [1151, 346] on button "Not Required" at bounding box center [1168, 342] width 77 height 17
click at [1143, 371] on button "Not Required" at bounding box center [1168, 368] width 77 height 17
click at [1102, 391] on button "Yes / OK" at bounding box center [1089, 394] width 77 height 17
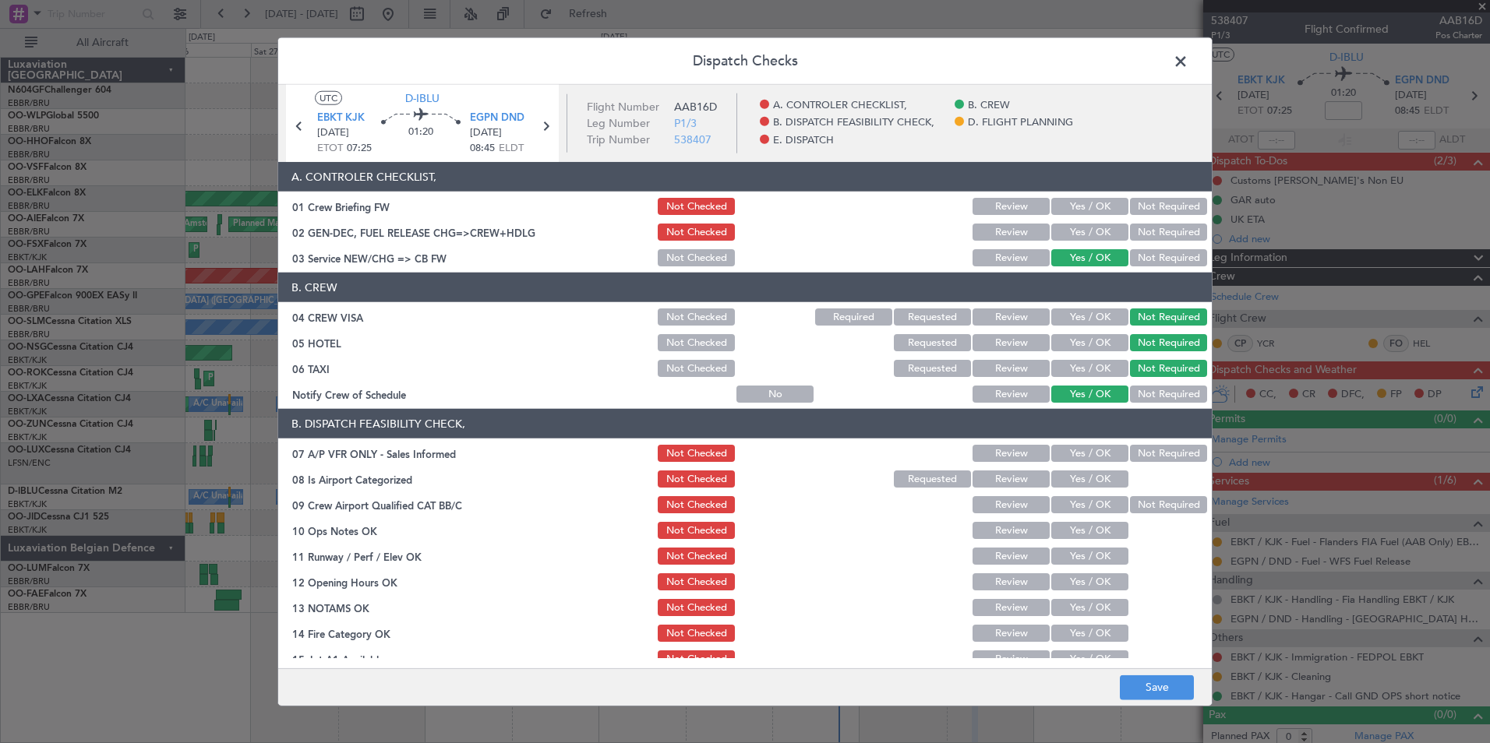
click at [1102, 317] on button "Yes / OK" at bounding box center [1089, 317] width 77 height 17
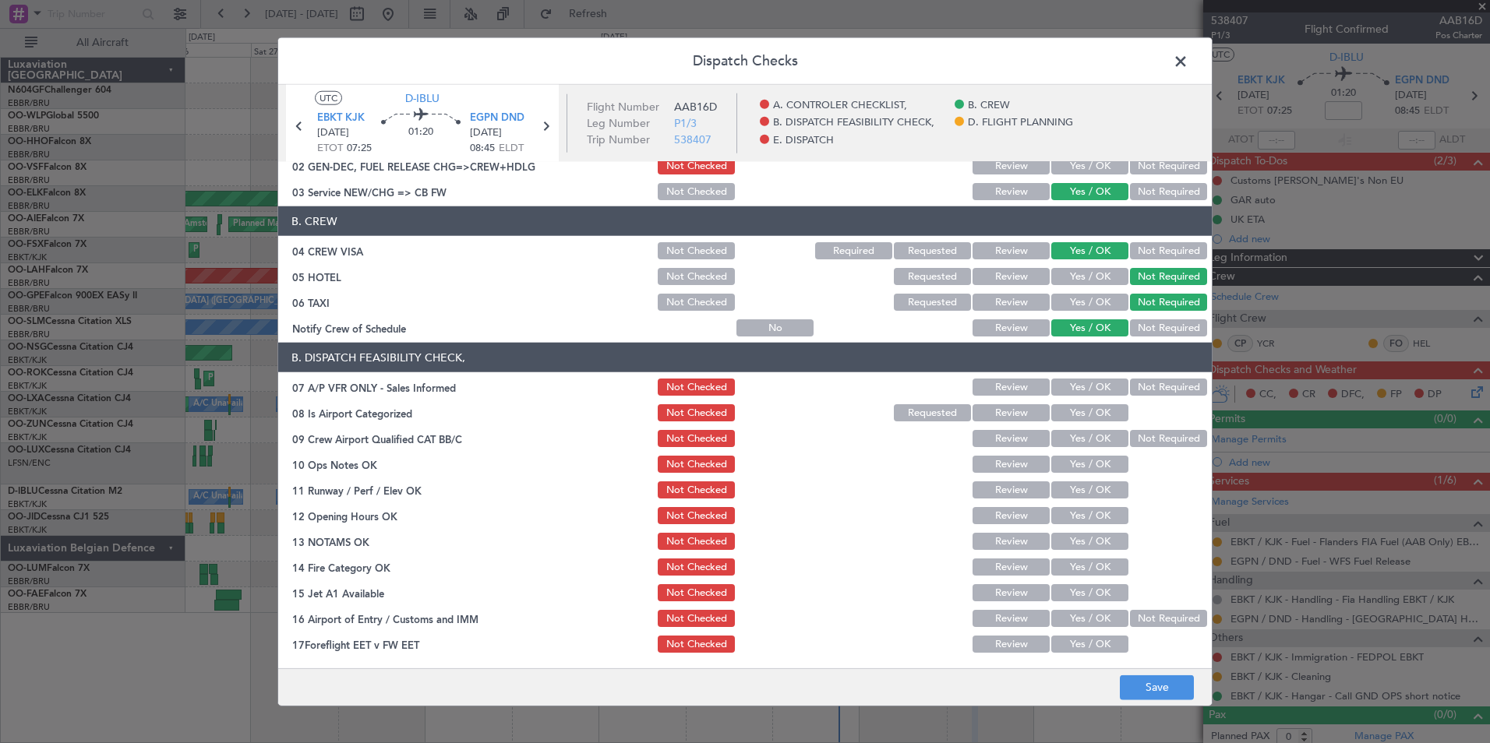
scroll to position [72, 0]
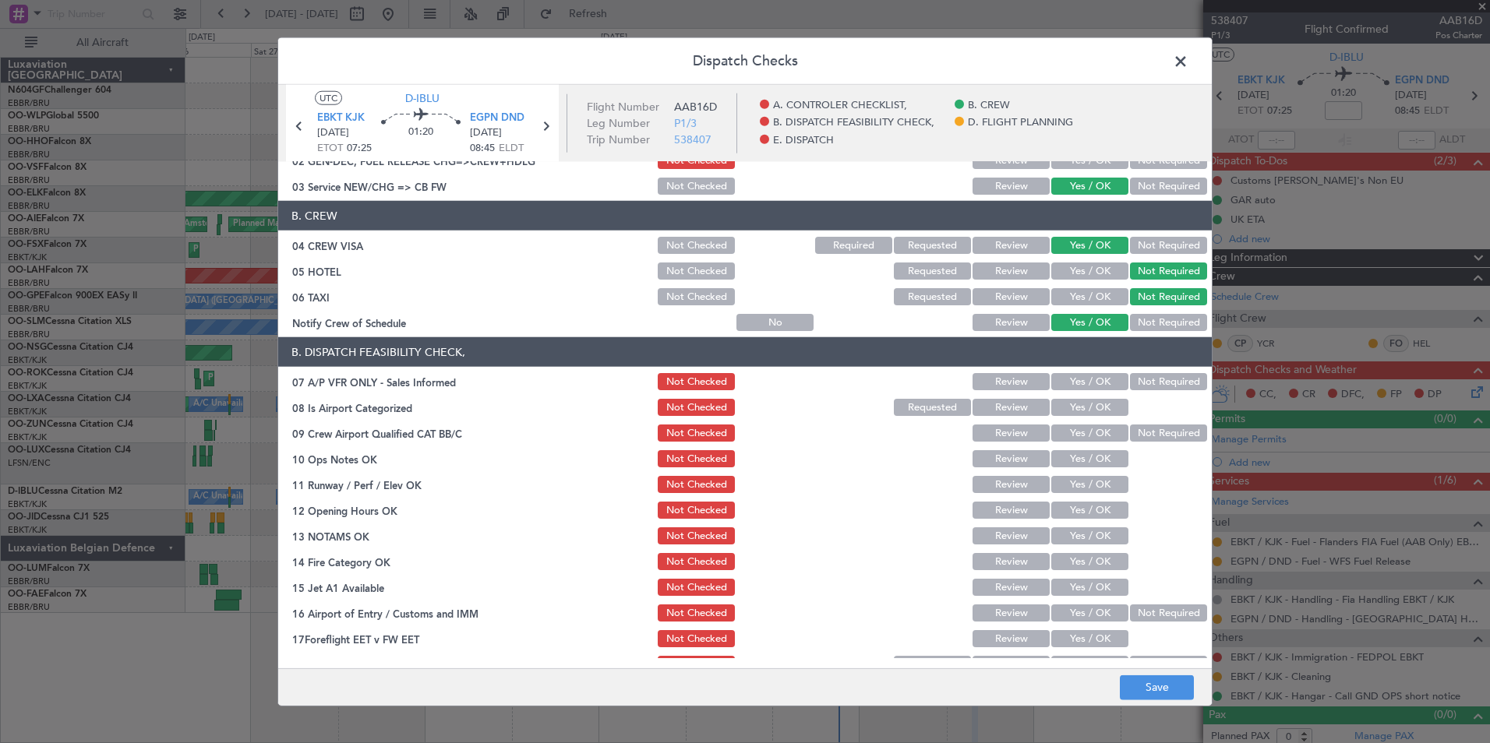
click at [1141, 384] on button "Not Required" at bounding box center [1168, 381] width 77 height 17
click at [1115, 402] on button "Yes / OK" at bounding box center [1089, 407] width 77 height 17
click at [1092, 418] on section "B. DISPATCH FEASIBILITY CHECK, 07 A/P VFR ONLY - Sales Informed Not Checked Rev…" at bounding box center [744, 506] width 933 height 338
click at [1092, 437] on button "Yes / OK" at bounding box center [1089, 433] width 77 height 17
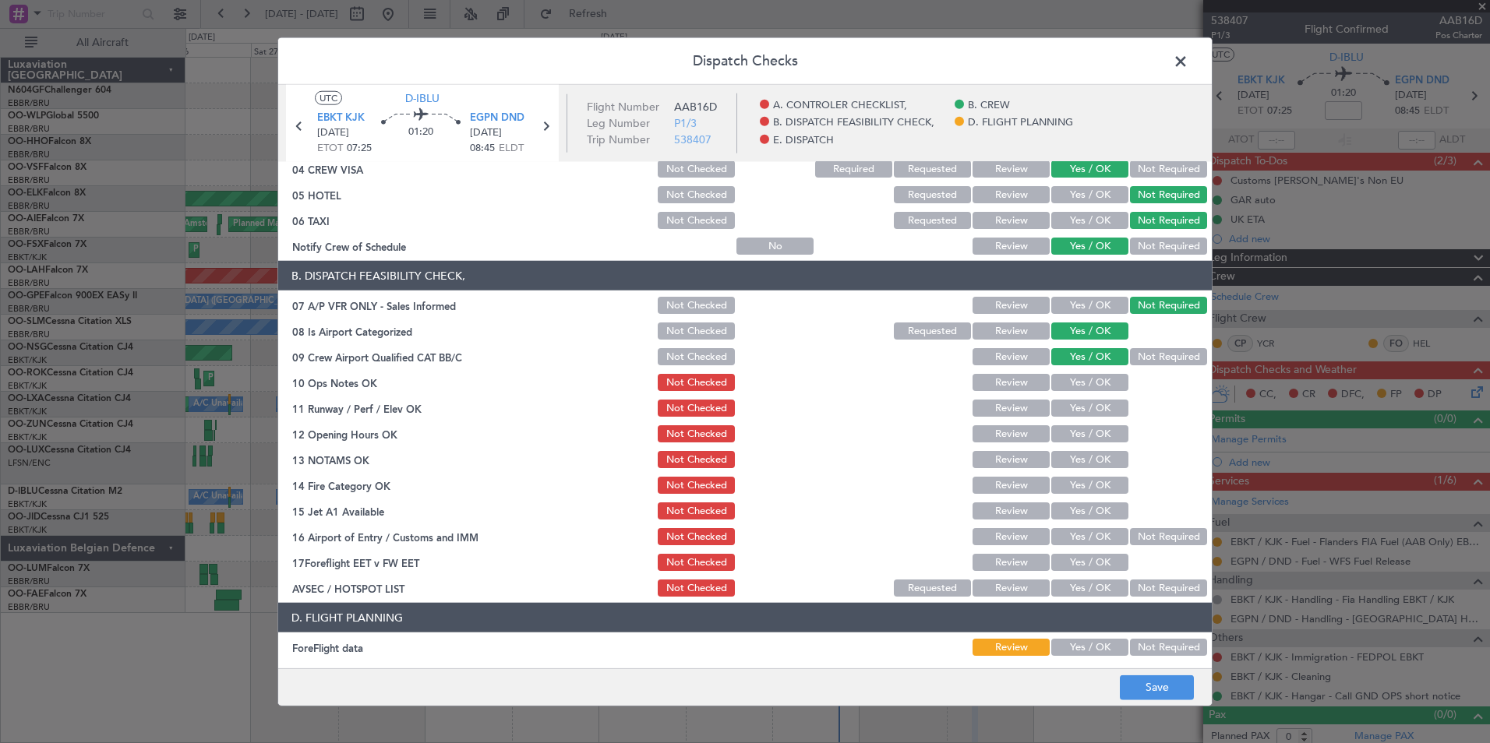
scroll to position [151, 0]
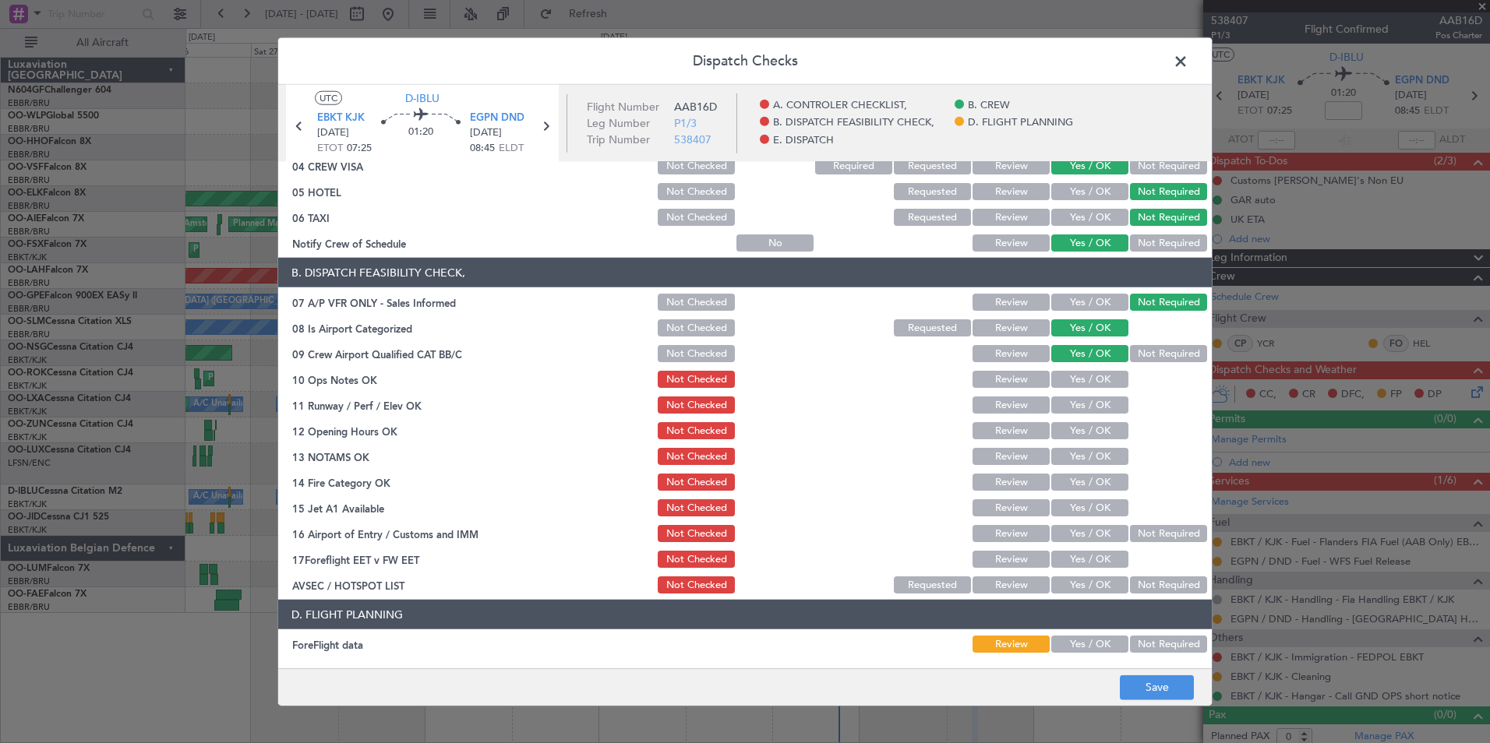
click at [1102, 374] on button "Yes / OK" at bounding box center [1089, 379] width 77 height 17
click at [1108, 408] on button "Yes / OK" at bounding box center [1089, 405] width 77 height 17
click at [1099, 432] on button "Yes / OK" at bounding box center [1089, 430] width 77 height 17
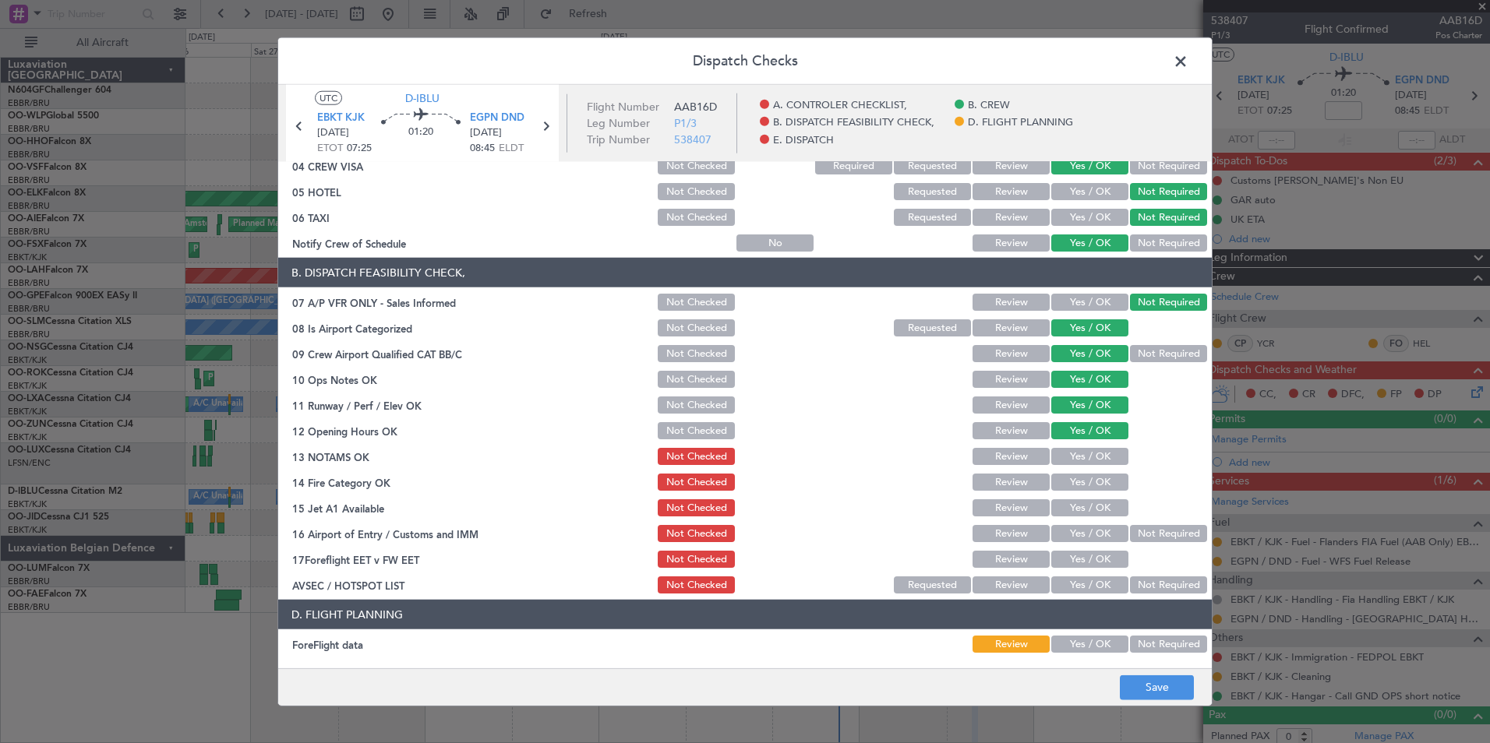
click at [1098, 447] on div "Yes / OK" at bounding box center [1088, 457] width 79 height 22
click at [1099, 454] on button "Yes / OK" at bounding box center [1089, 456] width 77 height 17
click at [1099, 478] on button "Yes / OK" at bounding box center [1089, 482] width 77 height 17
click at [1099, 499] on div "Yes / OK" at bounding box center [1088, 508] width 79 height 22
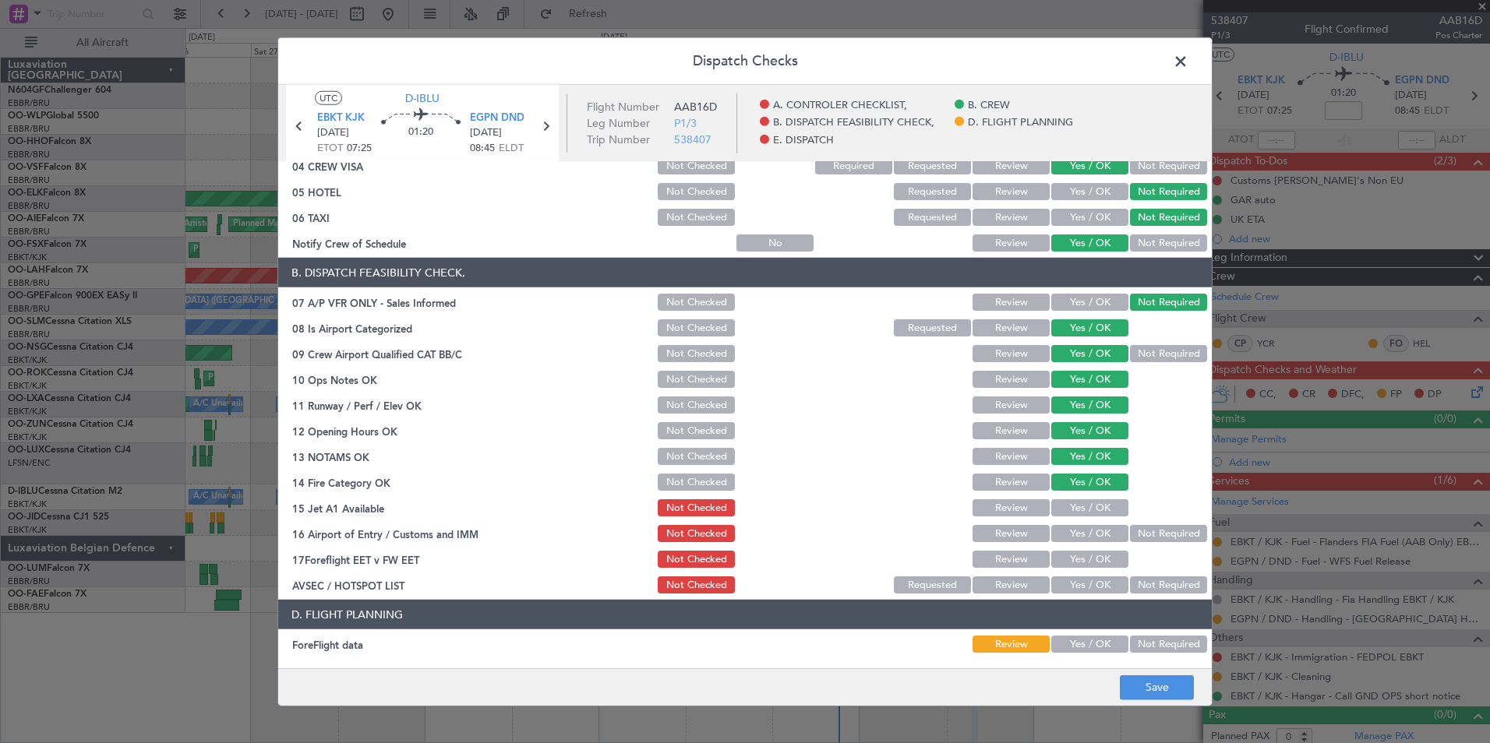
click at [1102, 503] on button "Yes / OK" at bounding box center [1089, 507] width 77 height 17
click at [1139, 525] on button "Not Required" at bounding box center [1168, 533] width 77 height 17
click at [1092, 581] on button "Yes / OK" at bounding box center [1089, 585] width 77 height 17
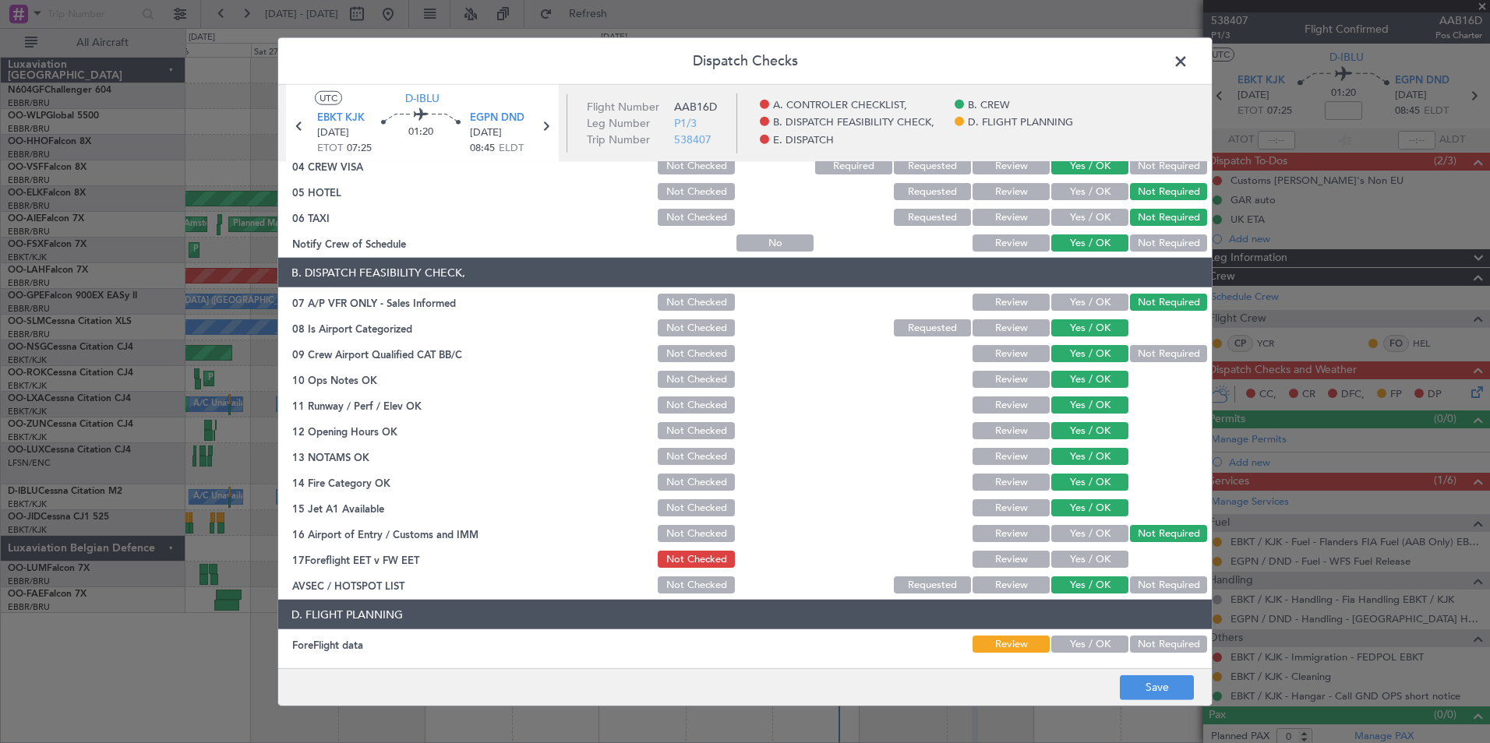
click at [1147, 641] on button "Not Required" at bounding box center [1168, 644] width 77 height 17
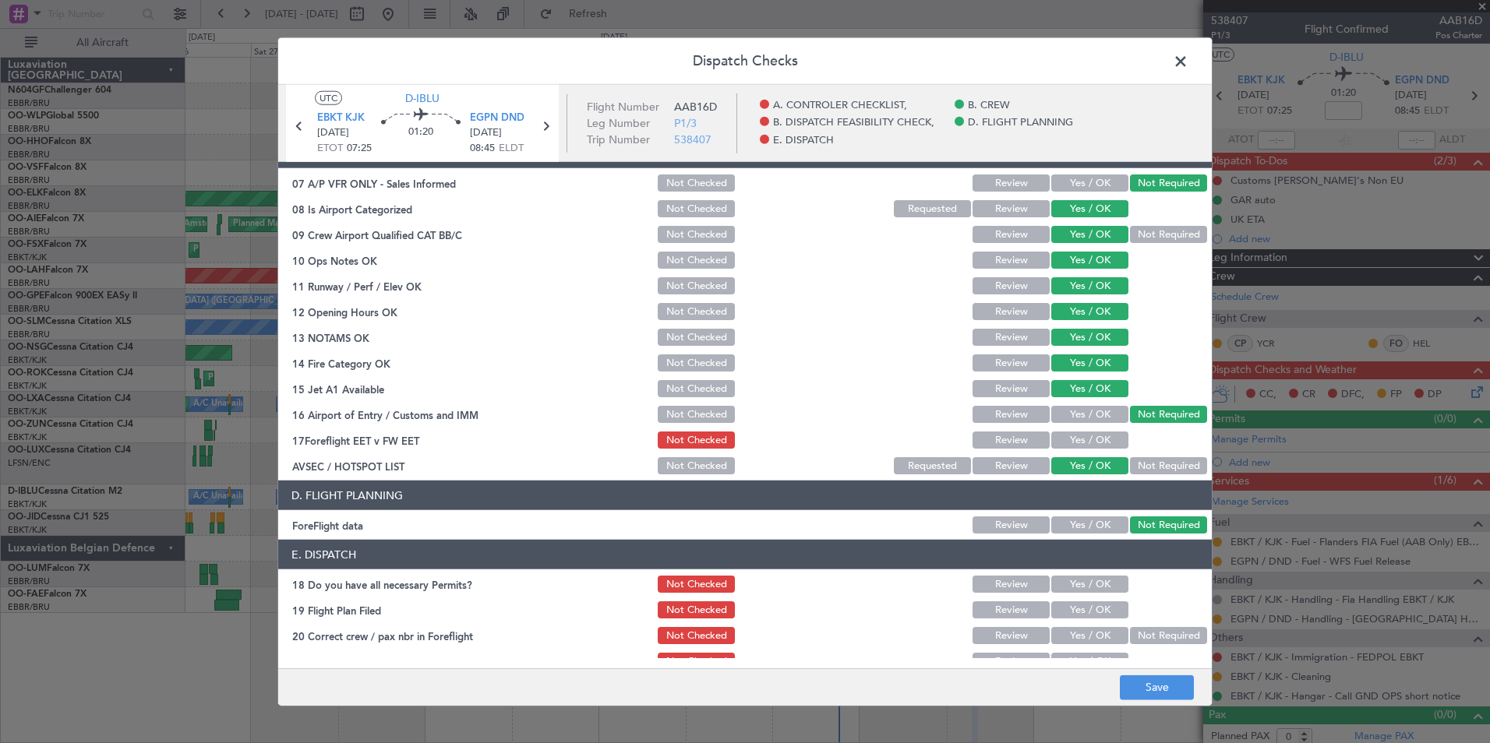
scroll to position [288, 0]
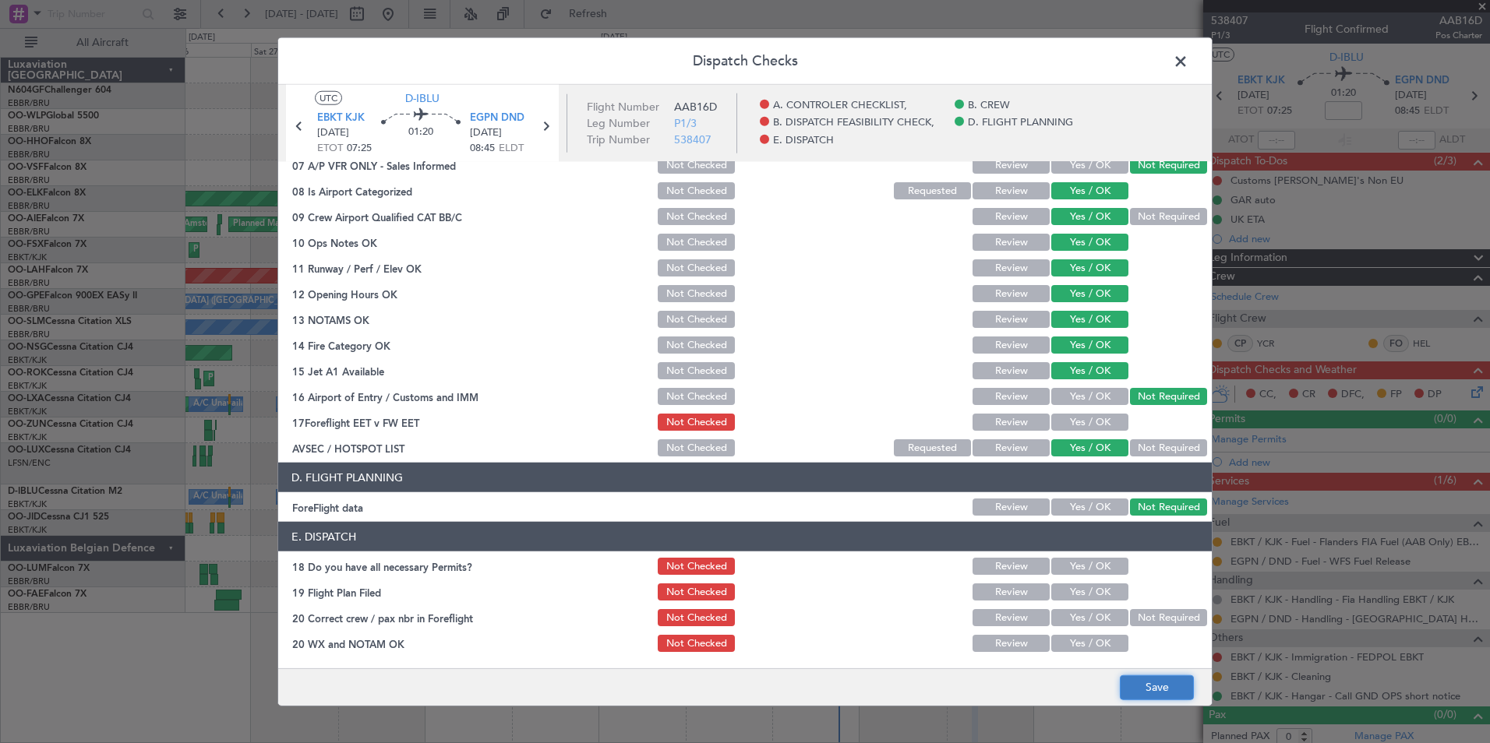
click at [1159, 690] on button "Save" at bounding box center [1157, 687] width 74 height 25
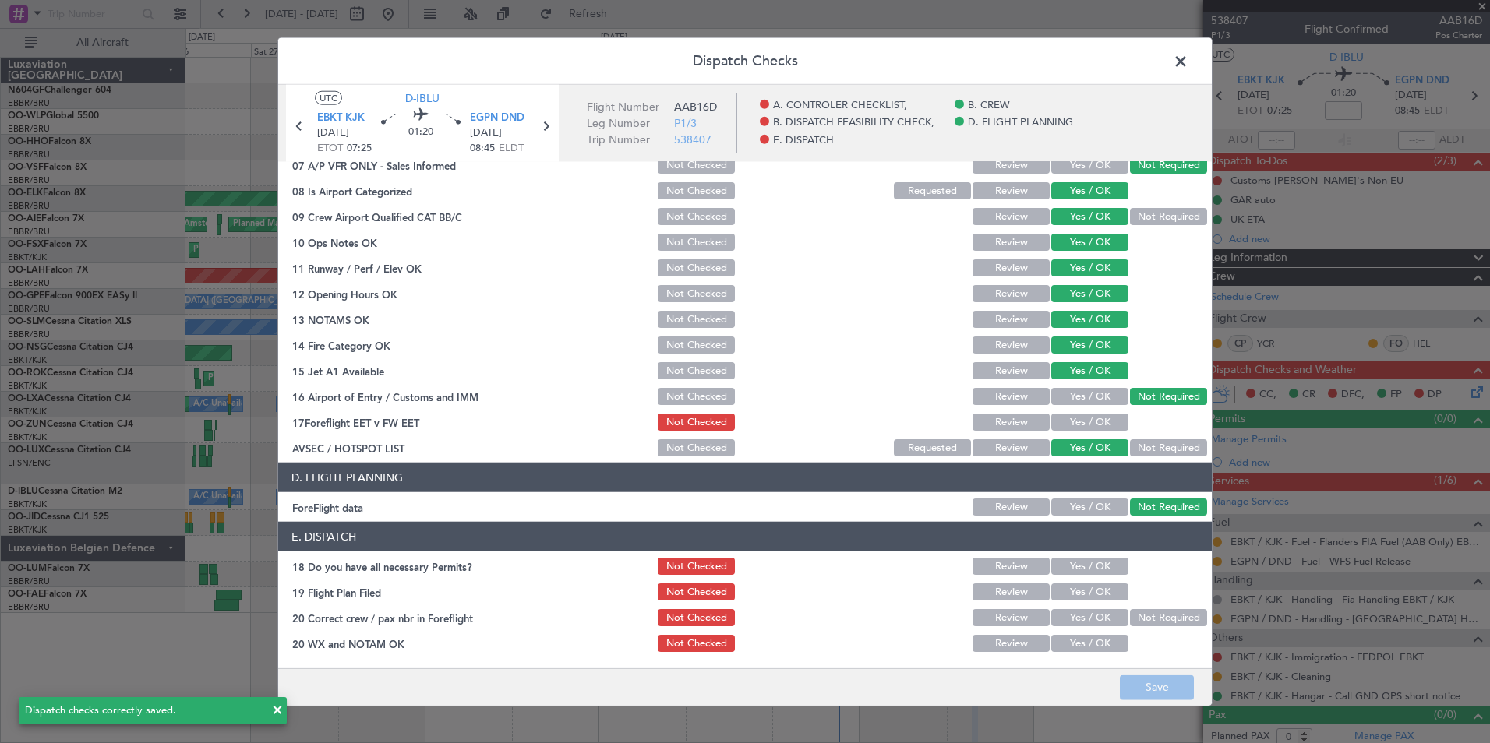
click at [1188, 62] on span at bounding box center [1188, 65] width 0 height 31
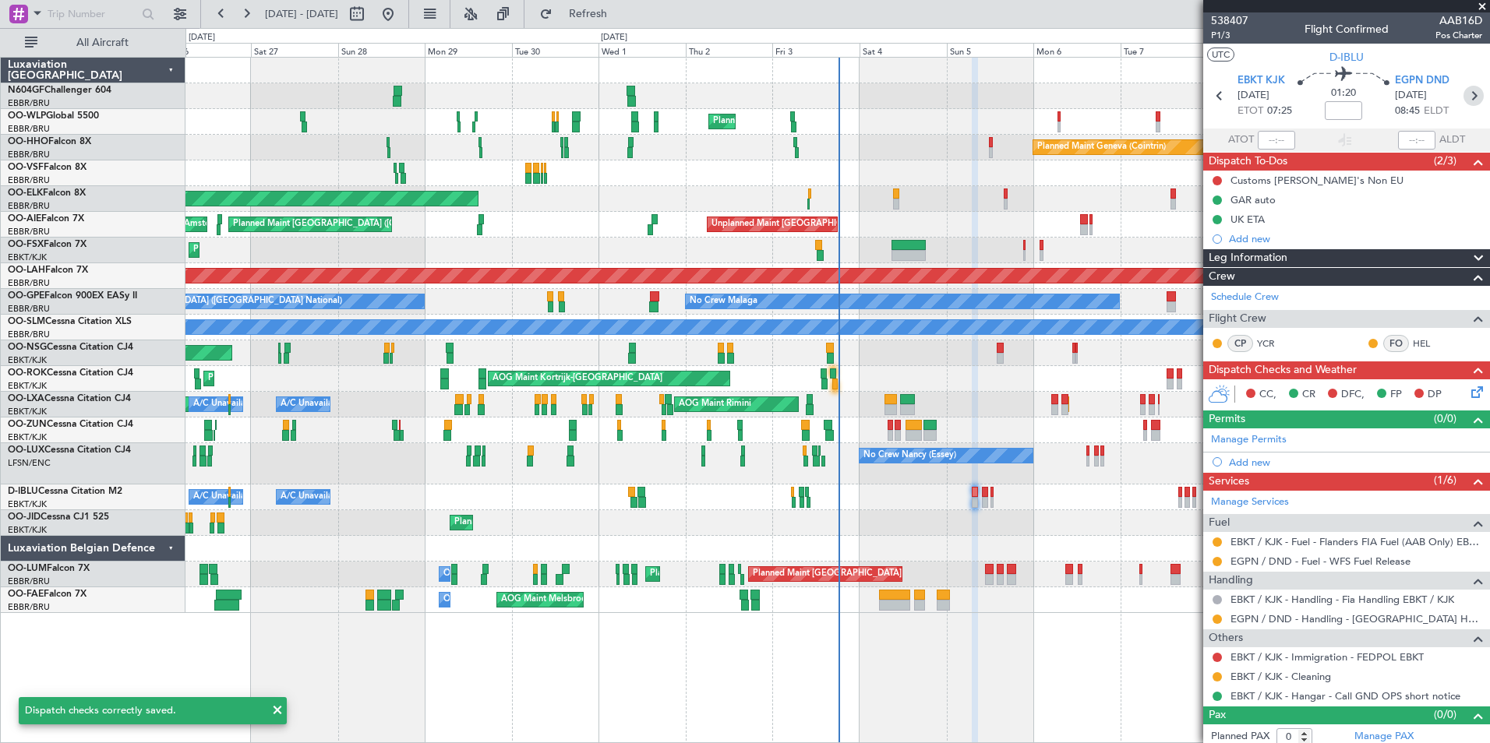
click at [1466, 91] on icon at bounding box center [1473, 96] width 20 height 20
type input "1"
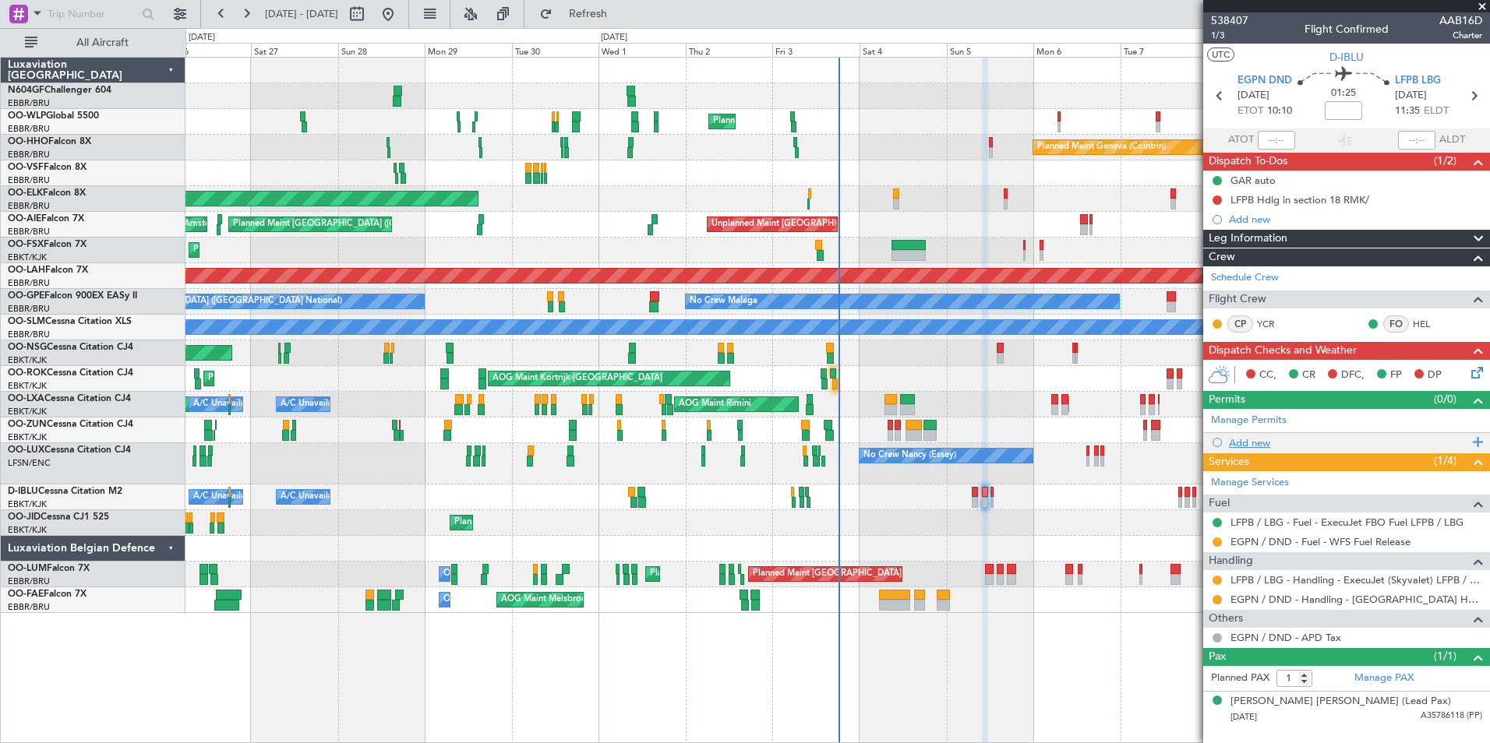
click at [1262, 437] on div "Add new" at bounding box center [1348, 442] width 239 height 13
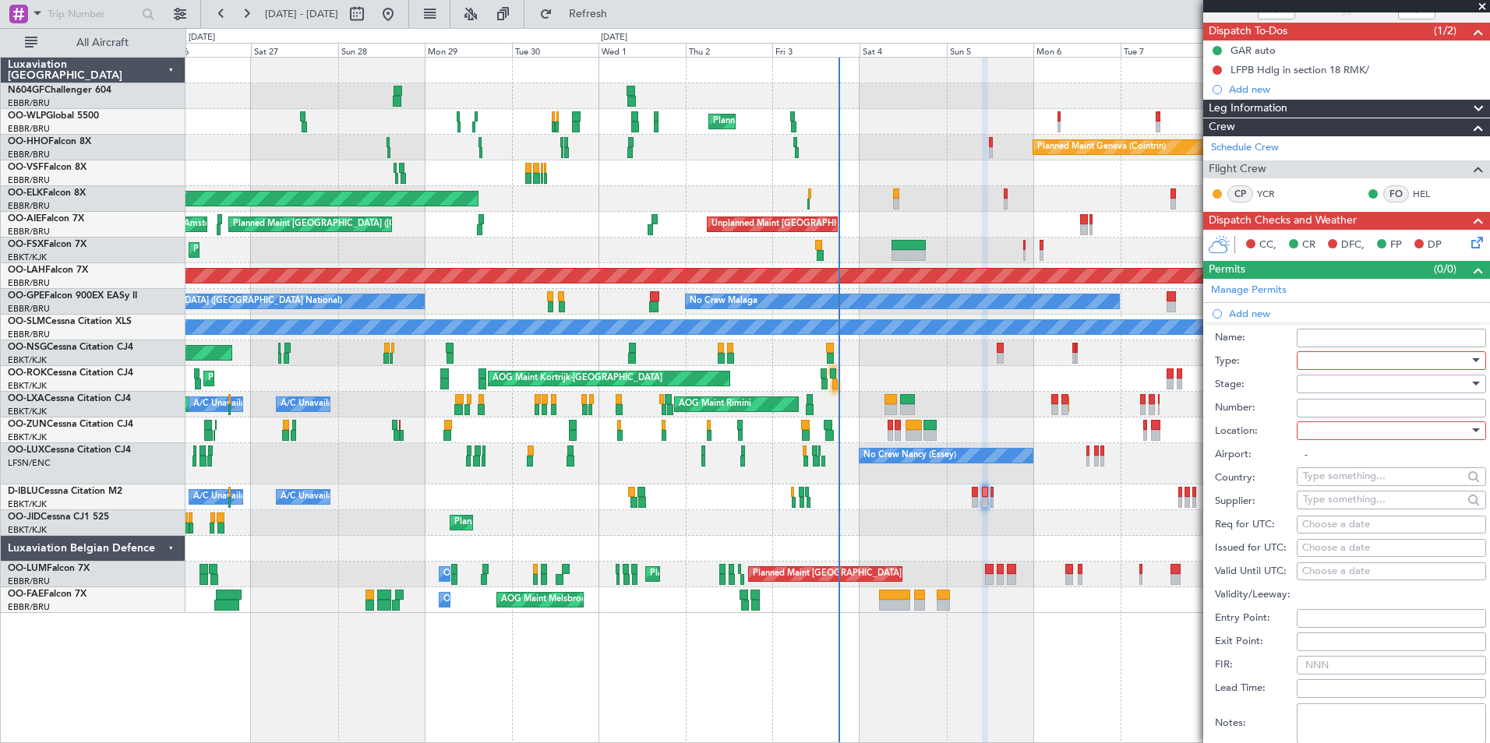
scroll to position [132, 0]
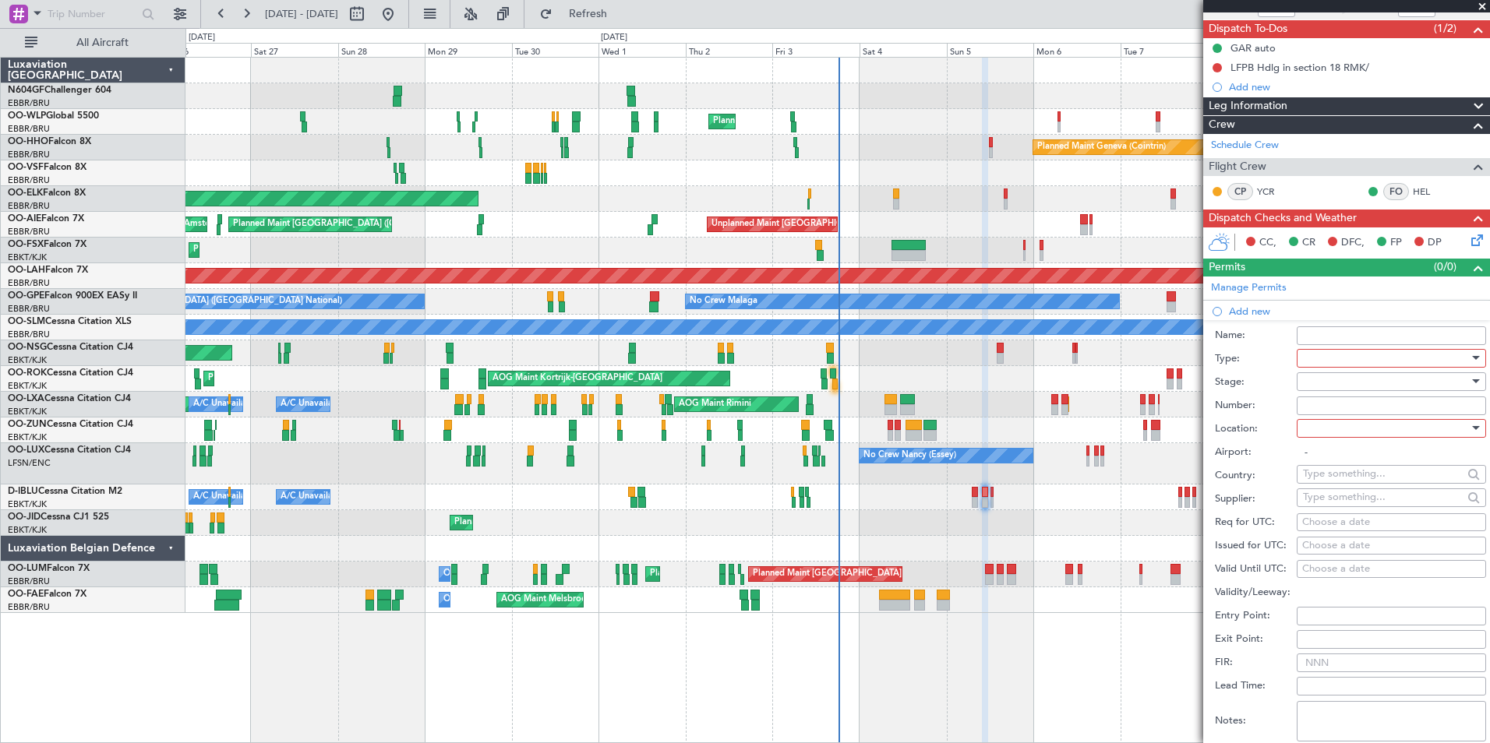
click at [1340, 360] on div at bounding box center [1386, 358] width 166 height 23
click at [1368, 460] on span "Departure" at bounding box center [1385, 458] width 164 height 23
click at [1355, 381] on div at bounding box center [1386, 381] width 166 height 23
click at [1367, 503] on span "Received OK" at bounding box center [1385, 506] width 164 height 23
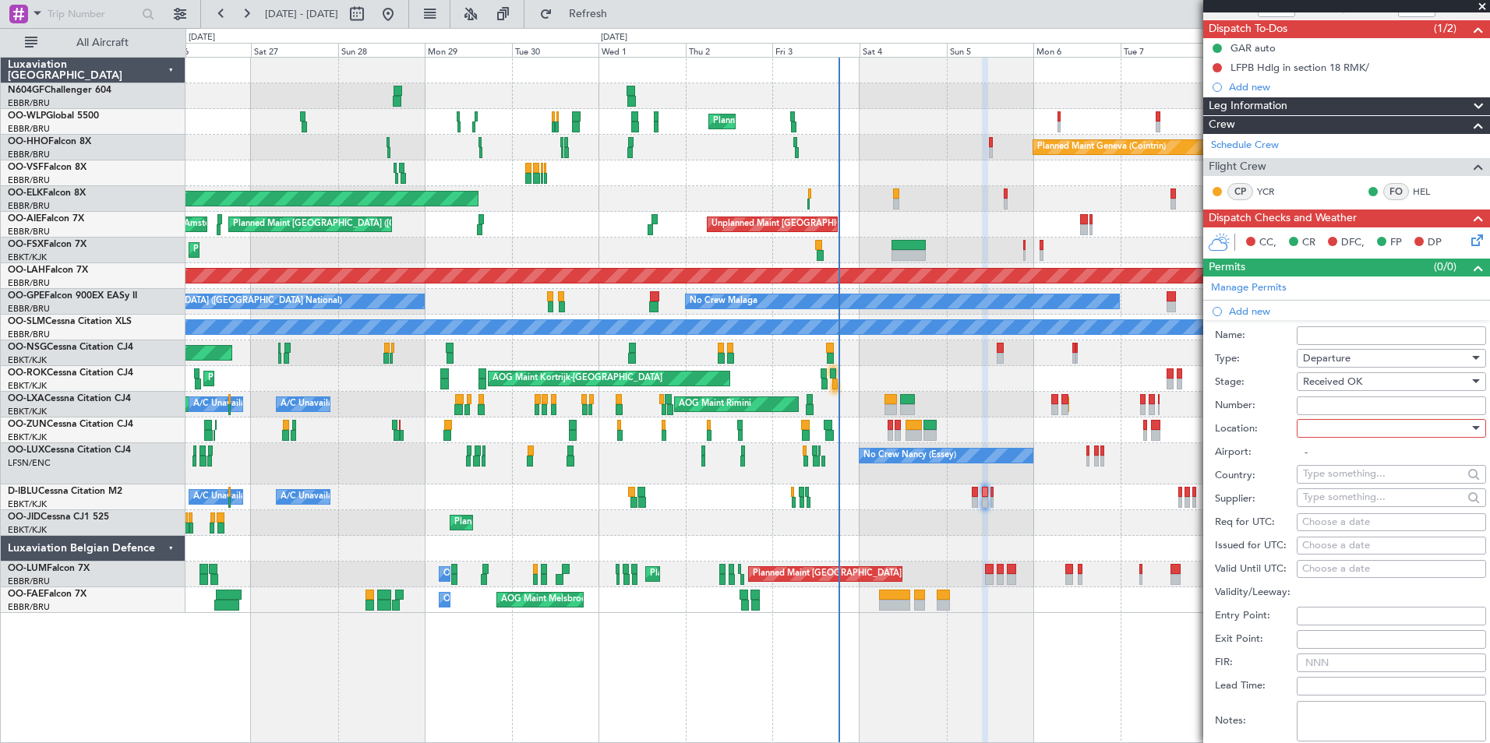
click at [1373, 430] on div at bounding box center [1386, 428] width 166 height 23
click at [1378, 466] on span "Departure" at bounding box center [1385, 459] width 164 height 23
type input "EGPN / DND"
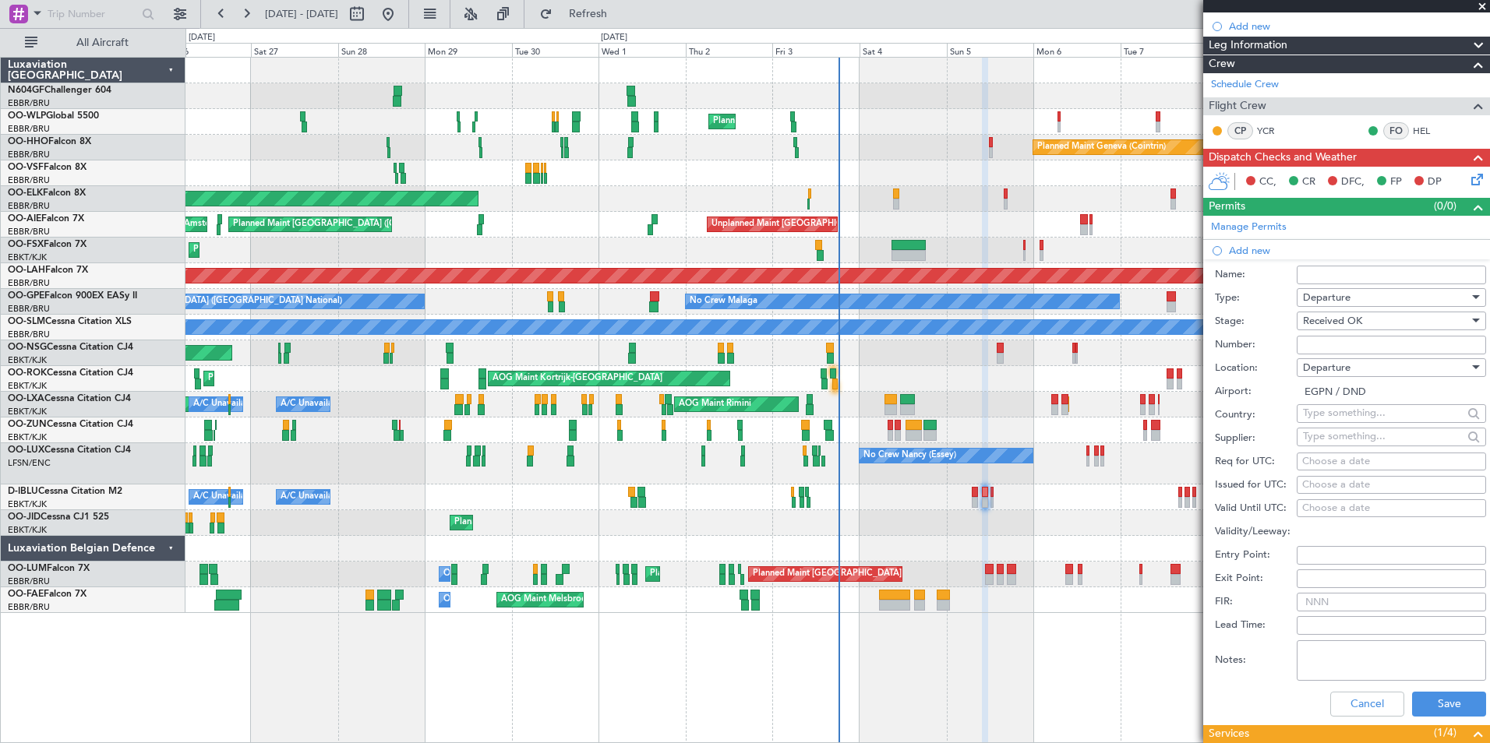
scroll to position [194, 0]
click at [1344, 340] on input "Number:" at bounding box center [1390, 344] width 189 height 19
type input "BFOP-2024-30105V8"
type input "UK block permit"
type input "NNN"
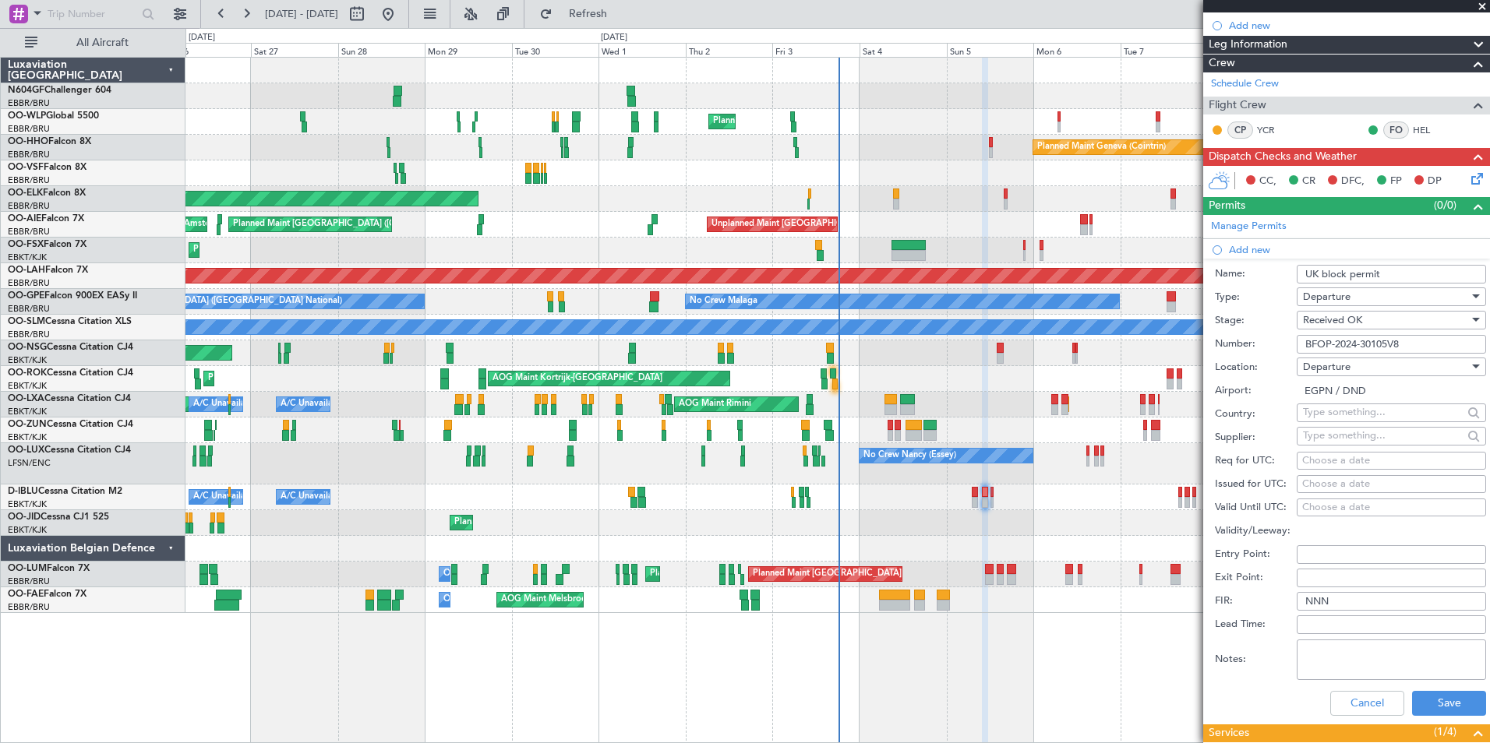
type input "2"
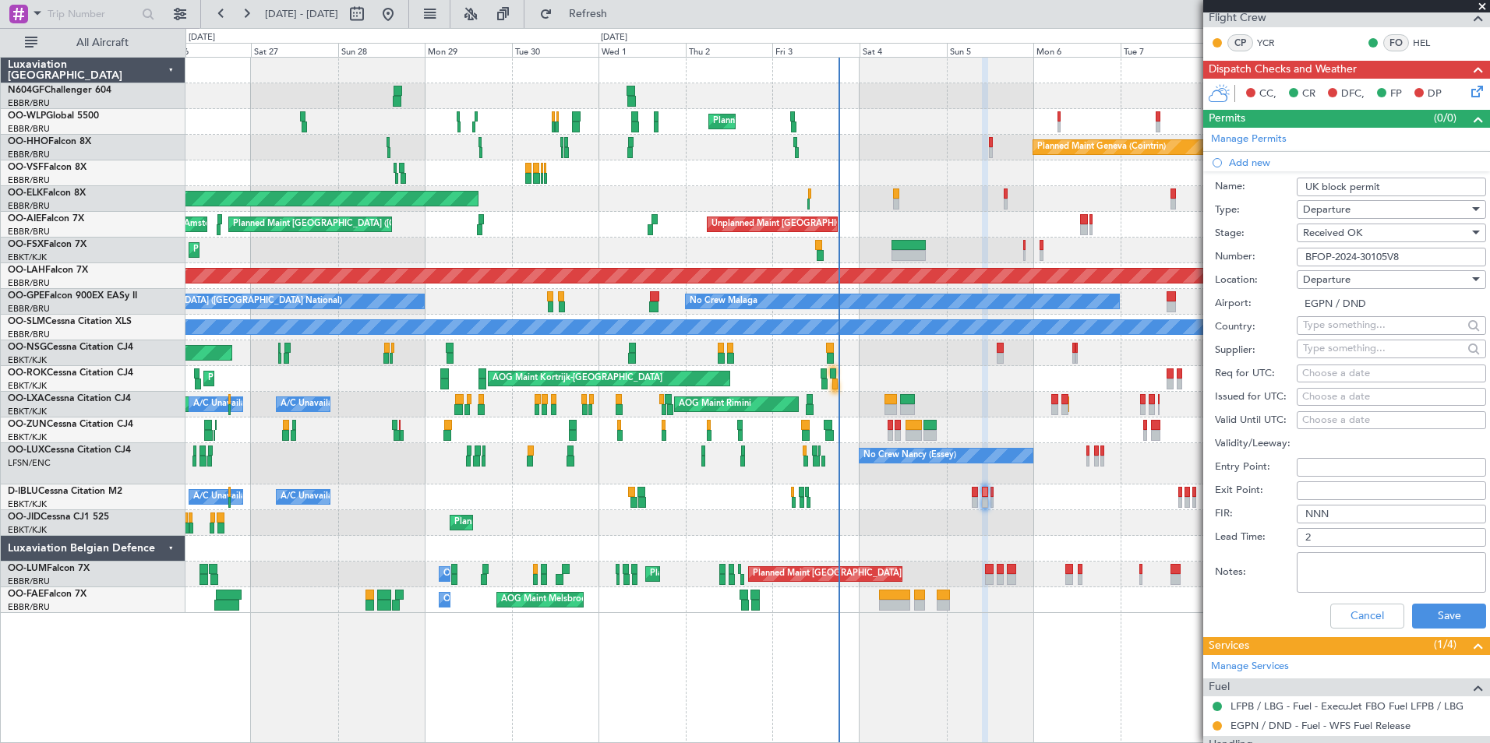
scroll to position [282, 0]
click at [1457, 618] on button "Save" at bounding box center [1449, 615] width 74 height 25
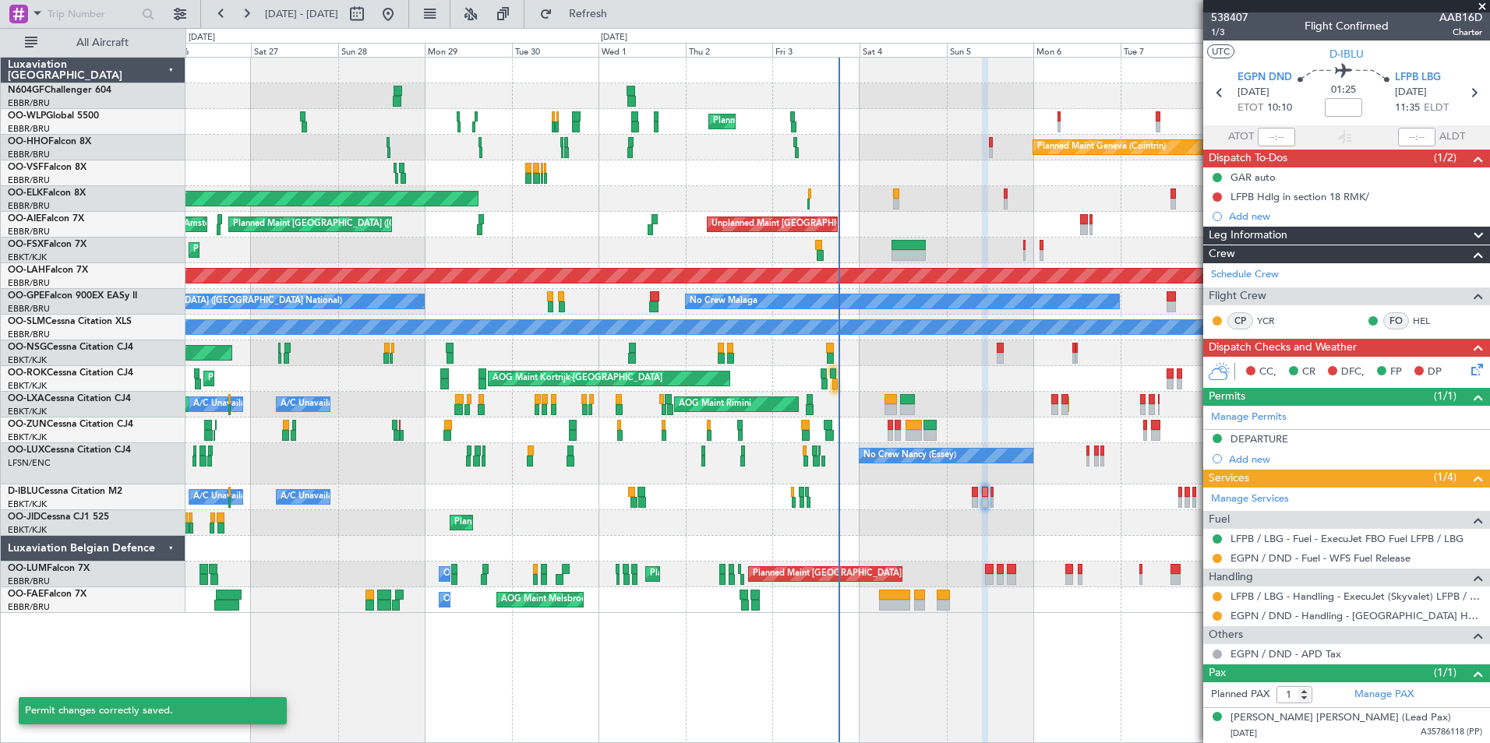
scroll to position [2, 0]
click at [1268, 439] on div "DEPARTURE" at bounding box center [1259, 439] width 58 height 13
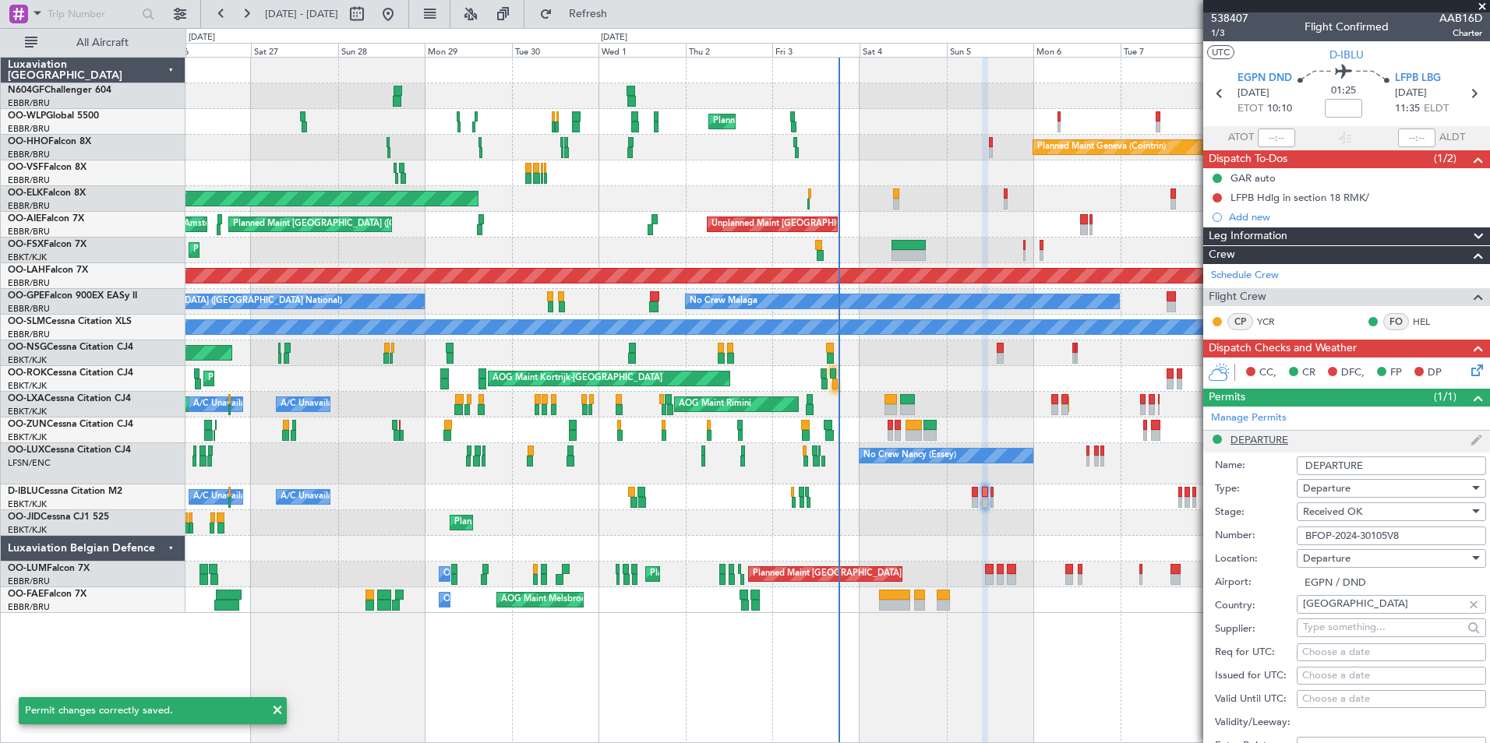
scroll to position [282, 0]
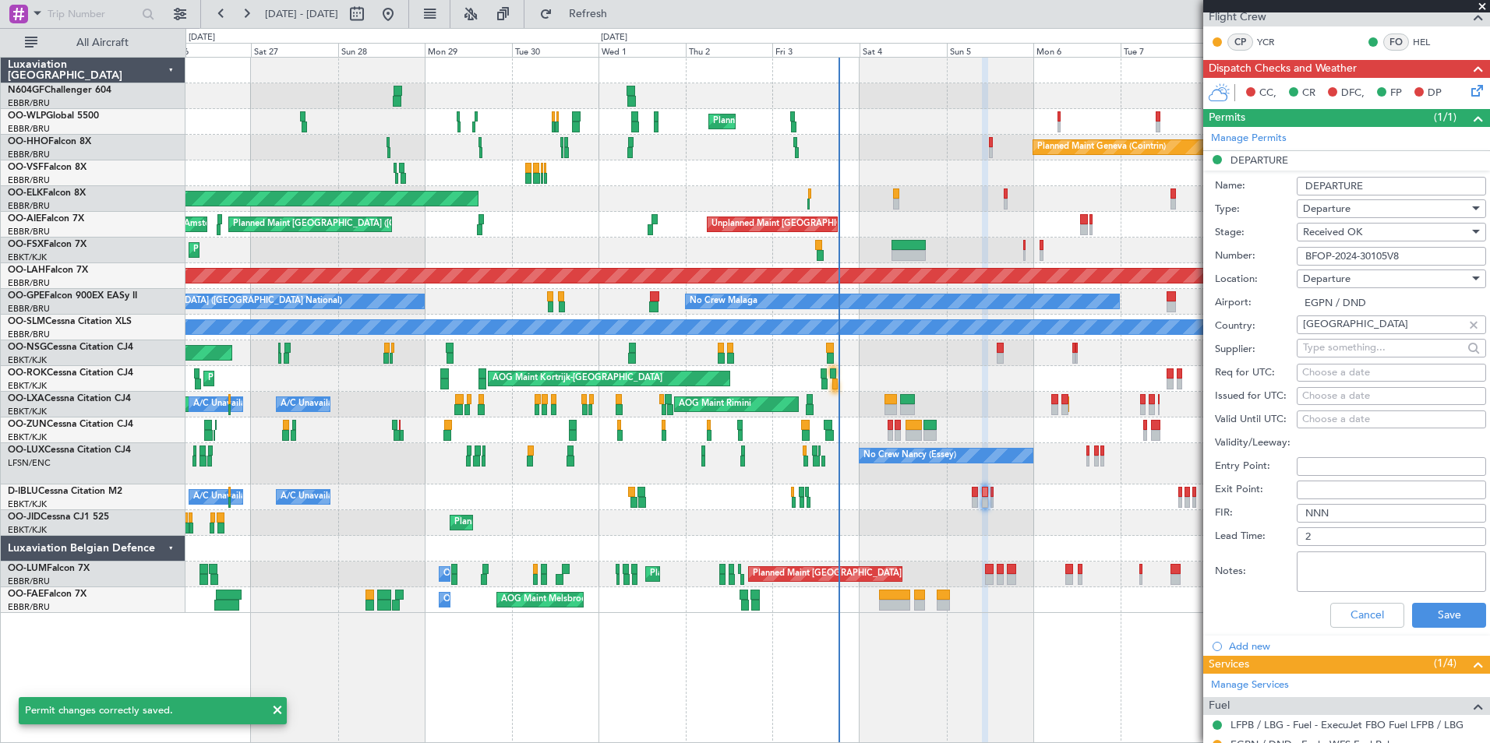
click at [1394, 185] on input "DEPARTURE" at bounding box center [1390, 186] width 189 height 19
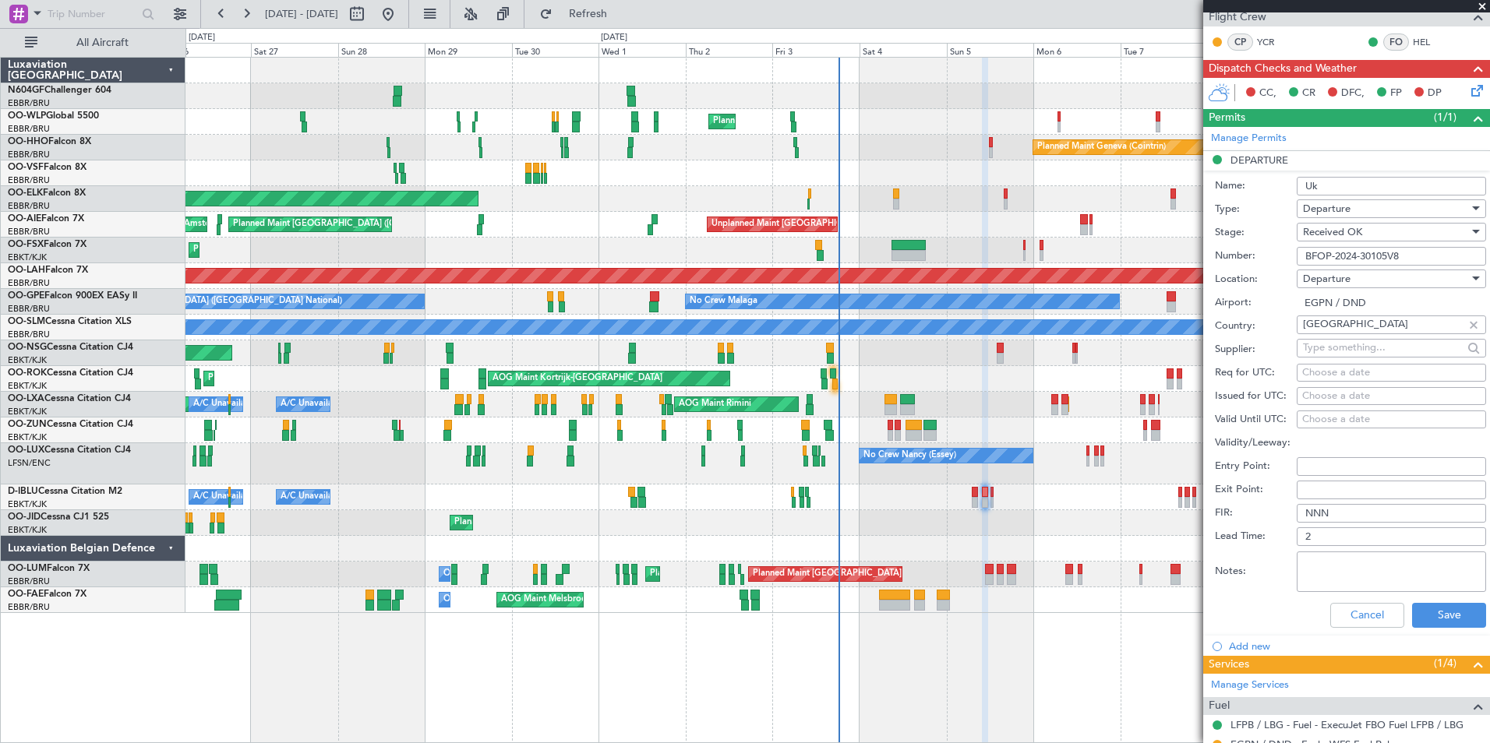
type input "UK block permit"
click at [1453, 619] on button "Save" at bounding box center [1449, 615] width 74 height 25
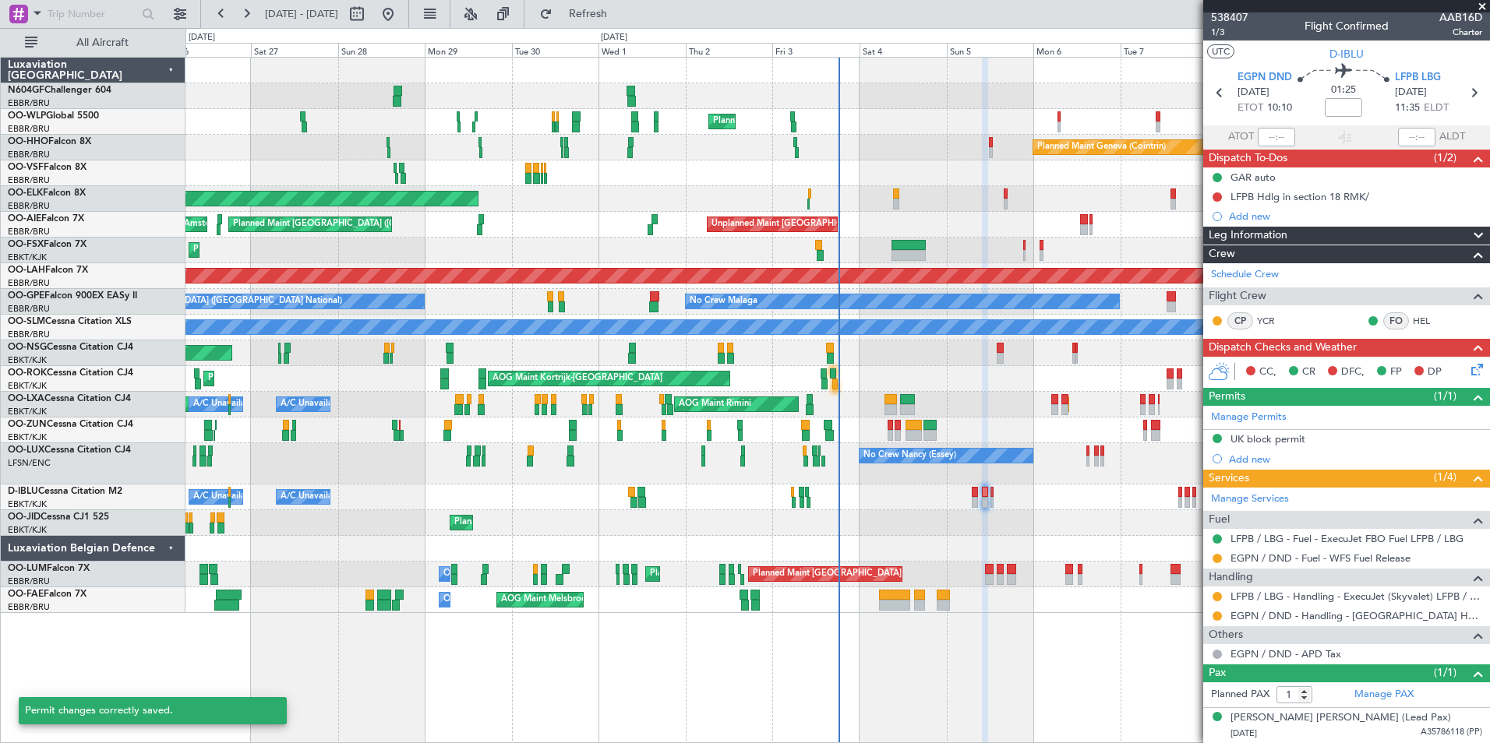
scroll to position [2, 0]
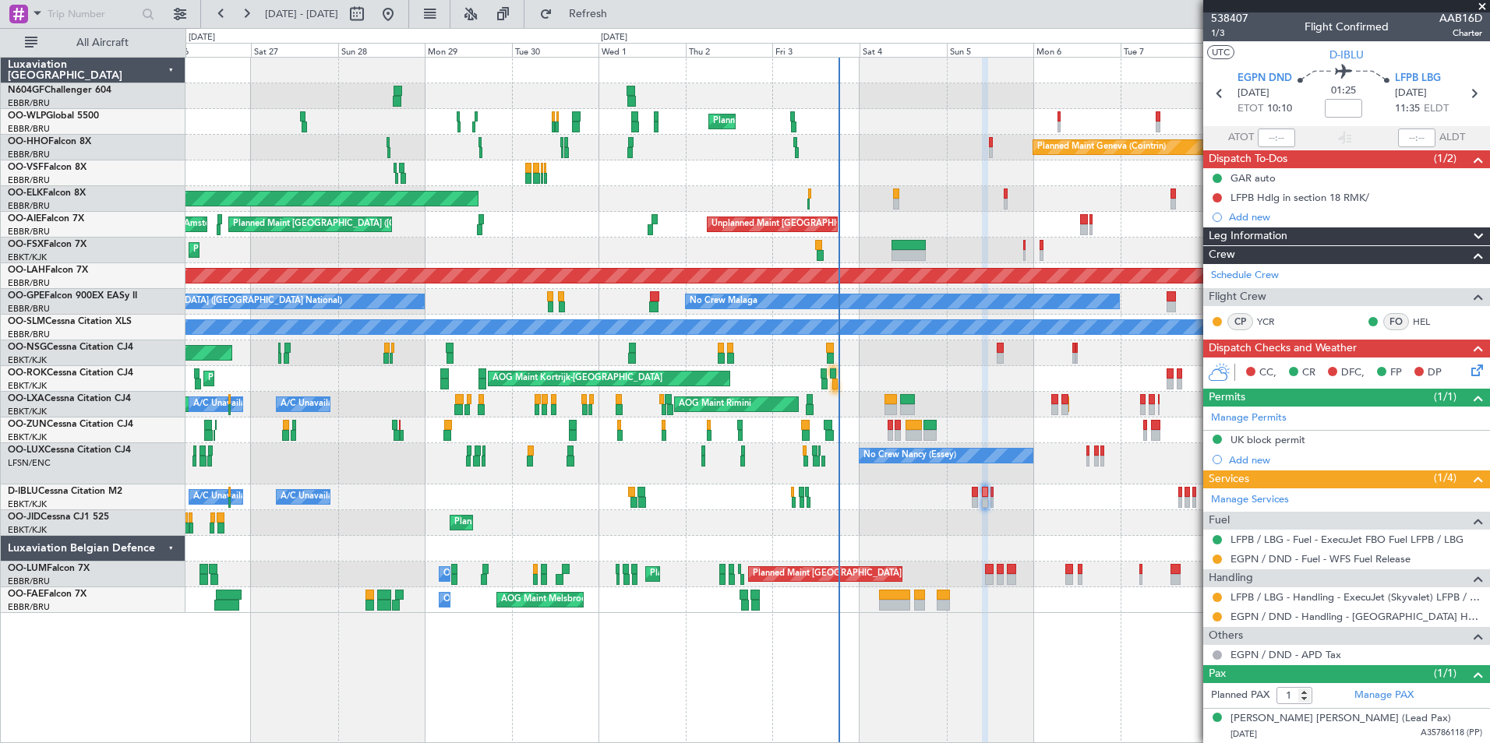
click at [837, 378] on div "AOG Maint Kortrijk-Wevelgem Planned Maint Kortrijk-Wevelgem" at bounding box center [836, 379] width 1303 height 26
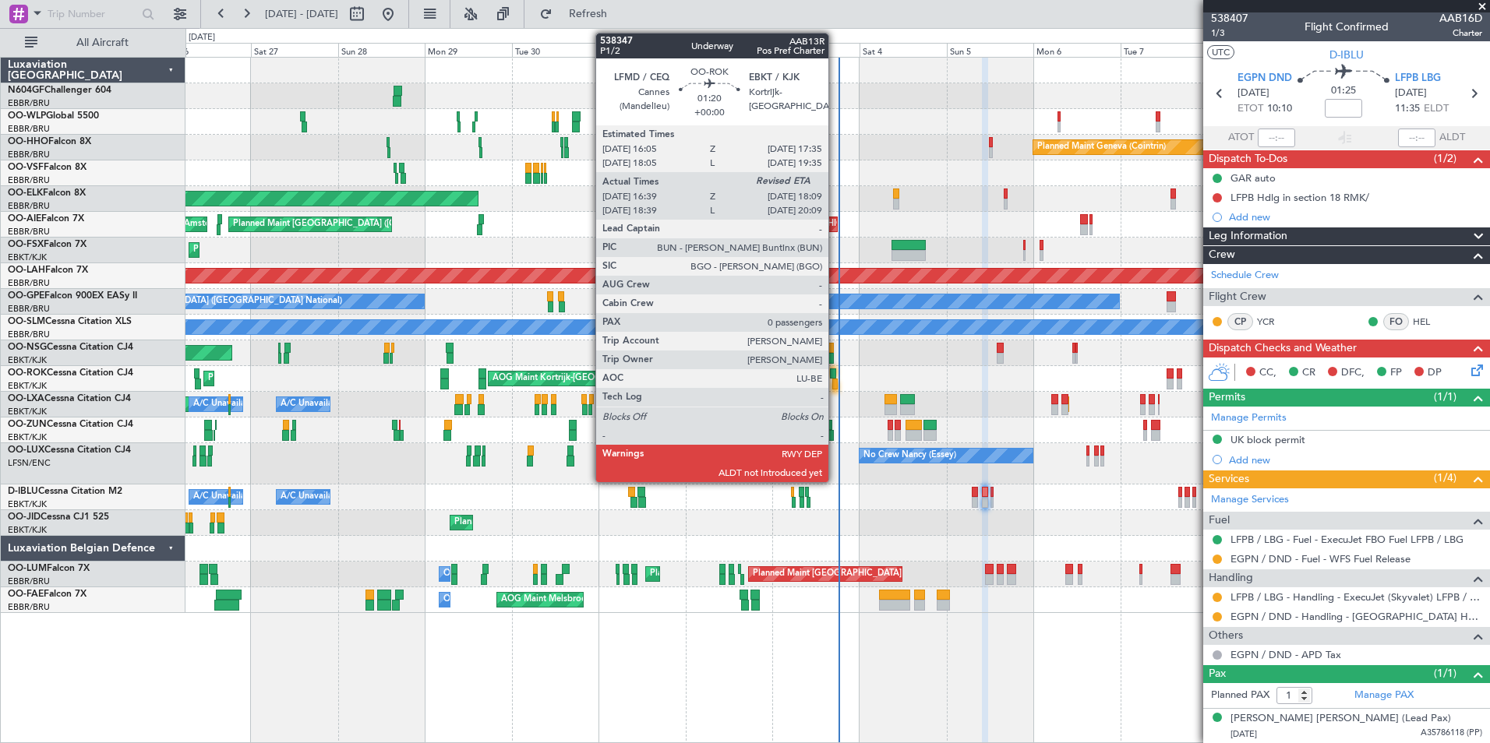
click at [834, 382] on div at bounding box center [834, 384] width 5 height 11
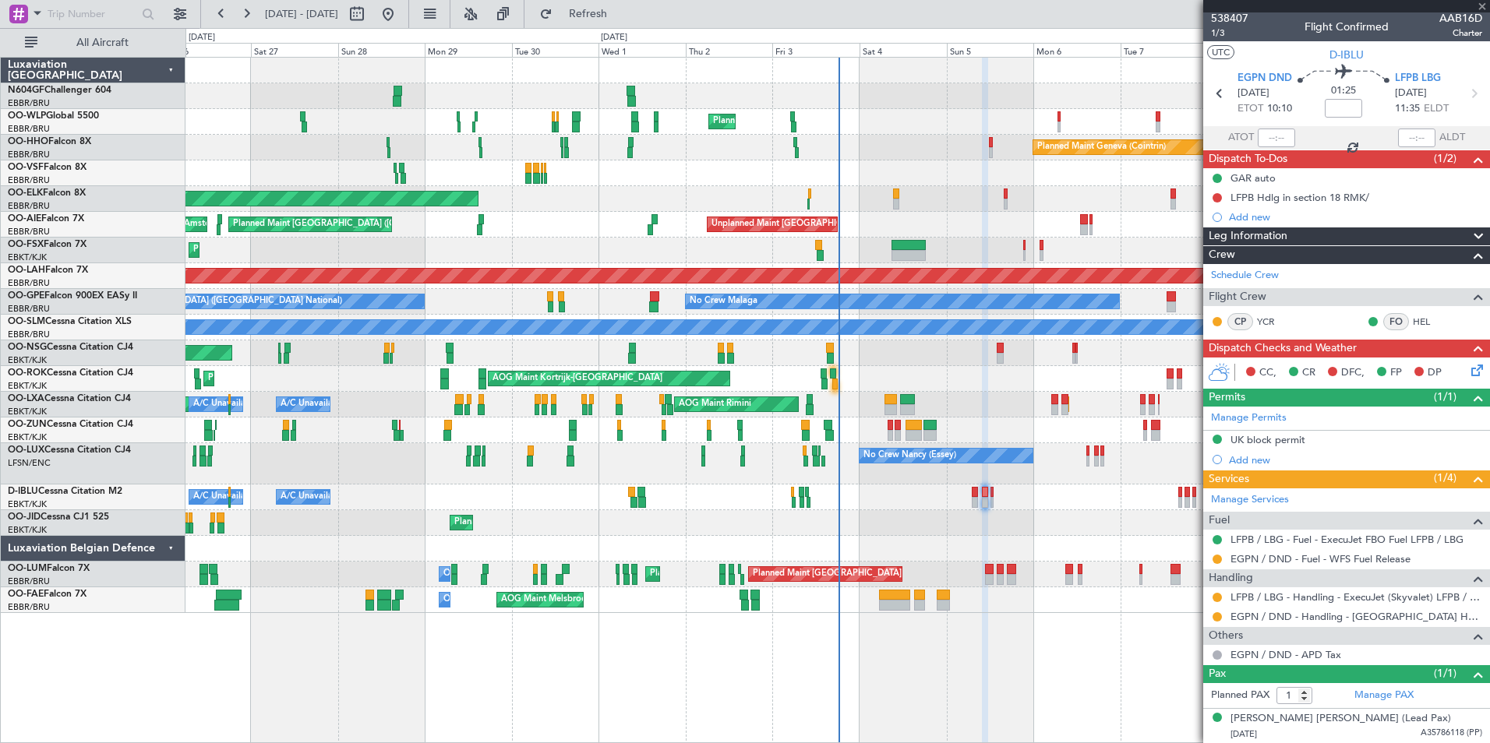
type input "16:44"
type input "0"
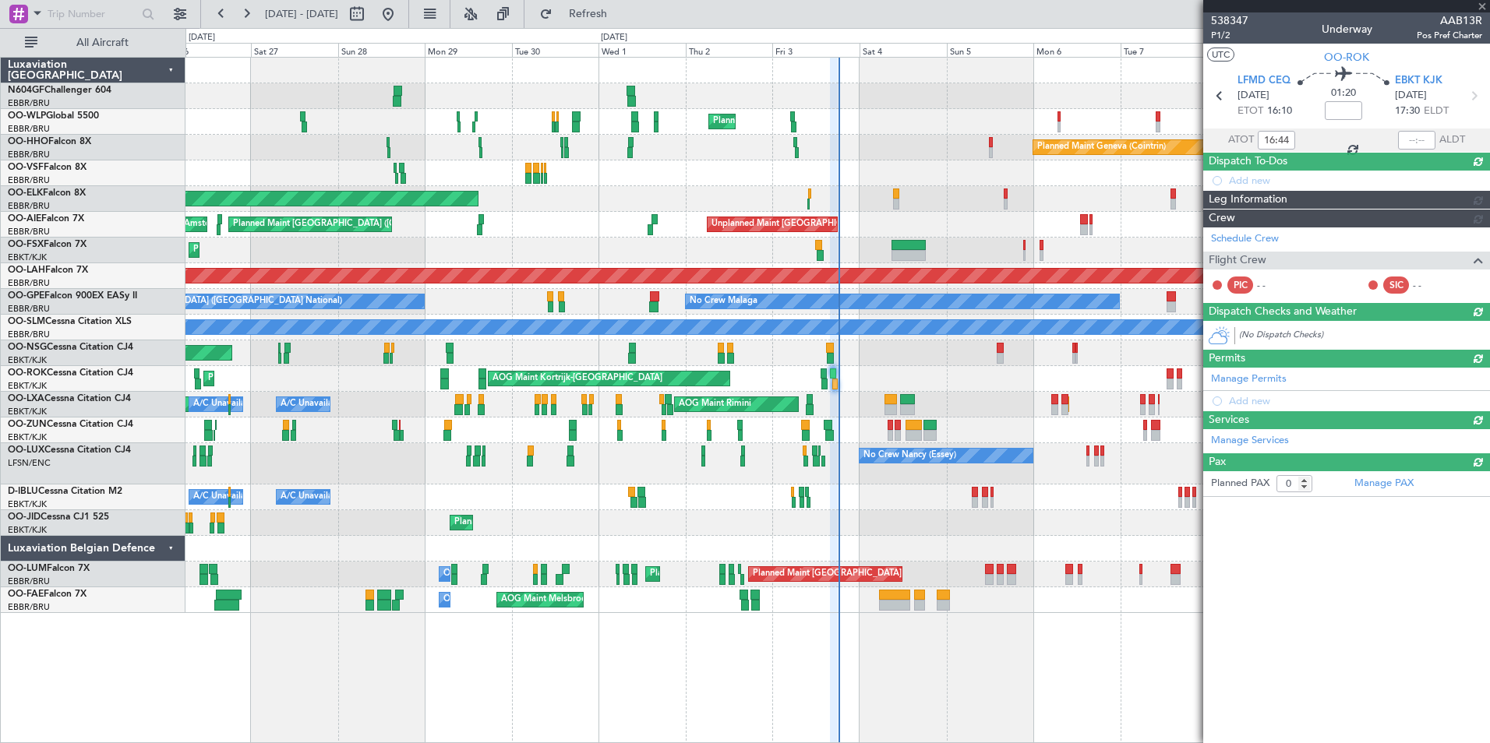
scroll to position [0, 0]
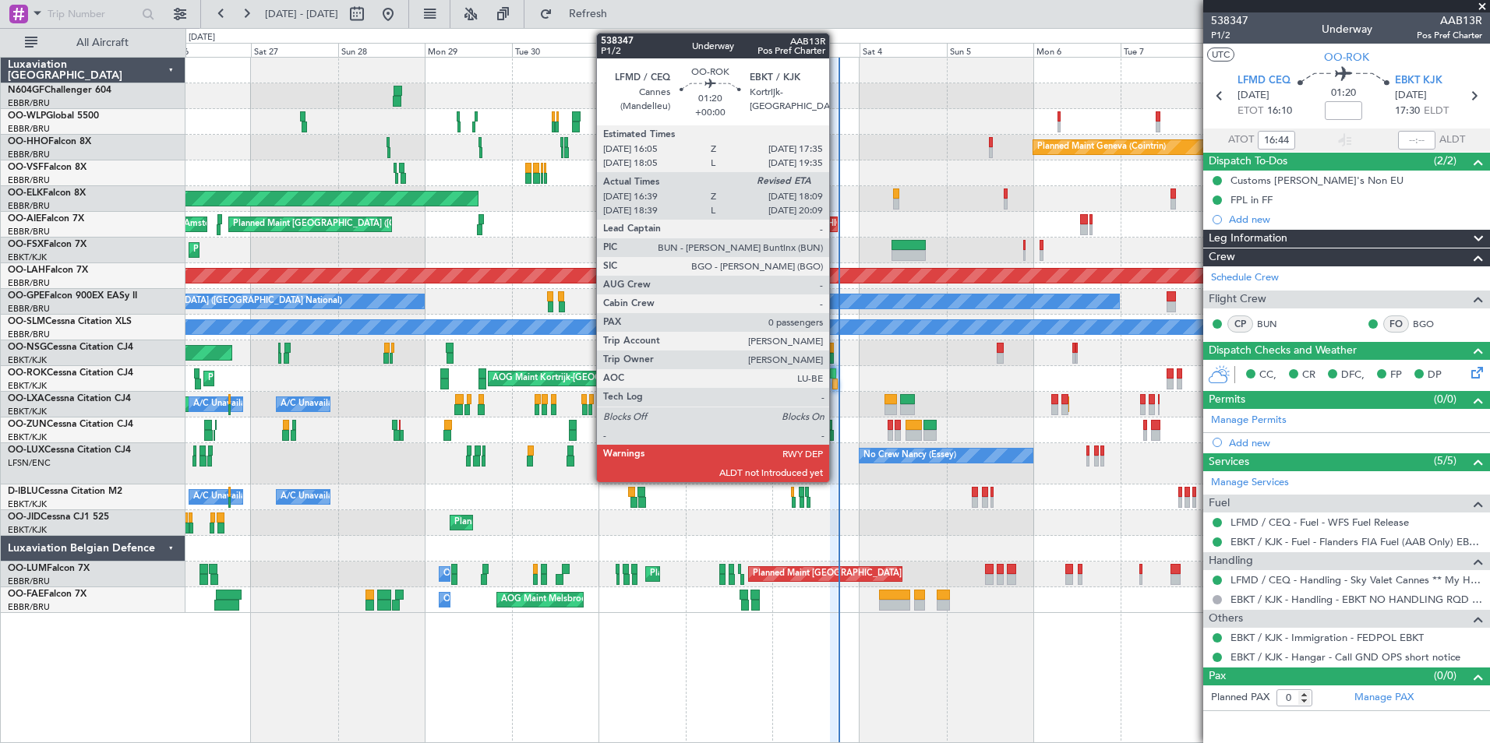
click at [834, 383] on div at bounding box center [834, 384] width 5 height 11
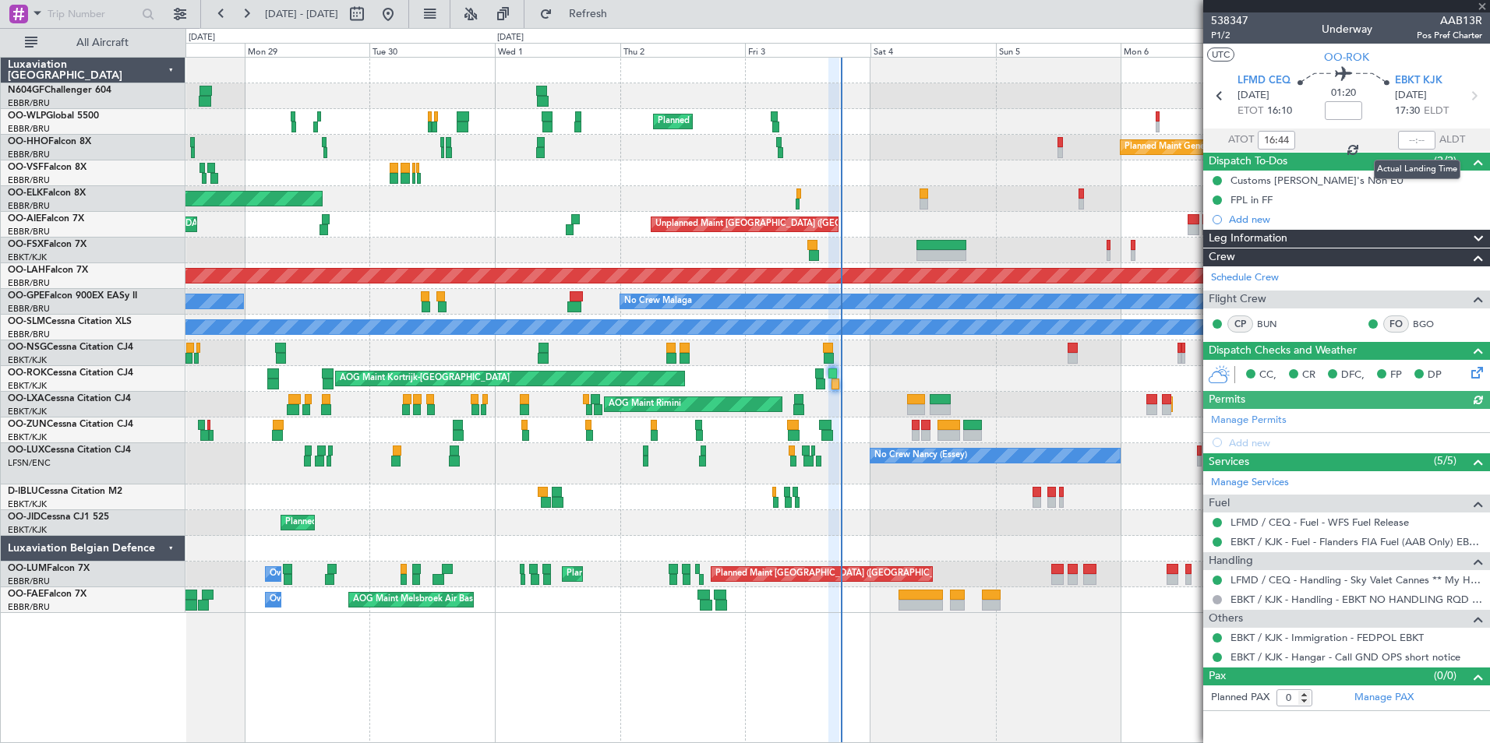
click at [1413, 142] on div at bounding box center [1416, 140] width 37 height 19
click at [1413, 137] on input "text" at bounding box center [1416, 140] width 37 height 19
click at [1014, 228] on div "Unplanned Maint London (Farnborough) Planned Maint London (Farnborough) Unplann…" at bounding box center [836, 225] width 1303 height 26
type input "18:19"
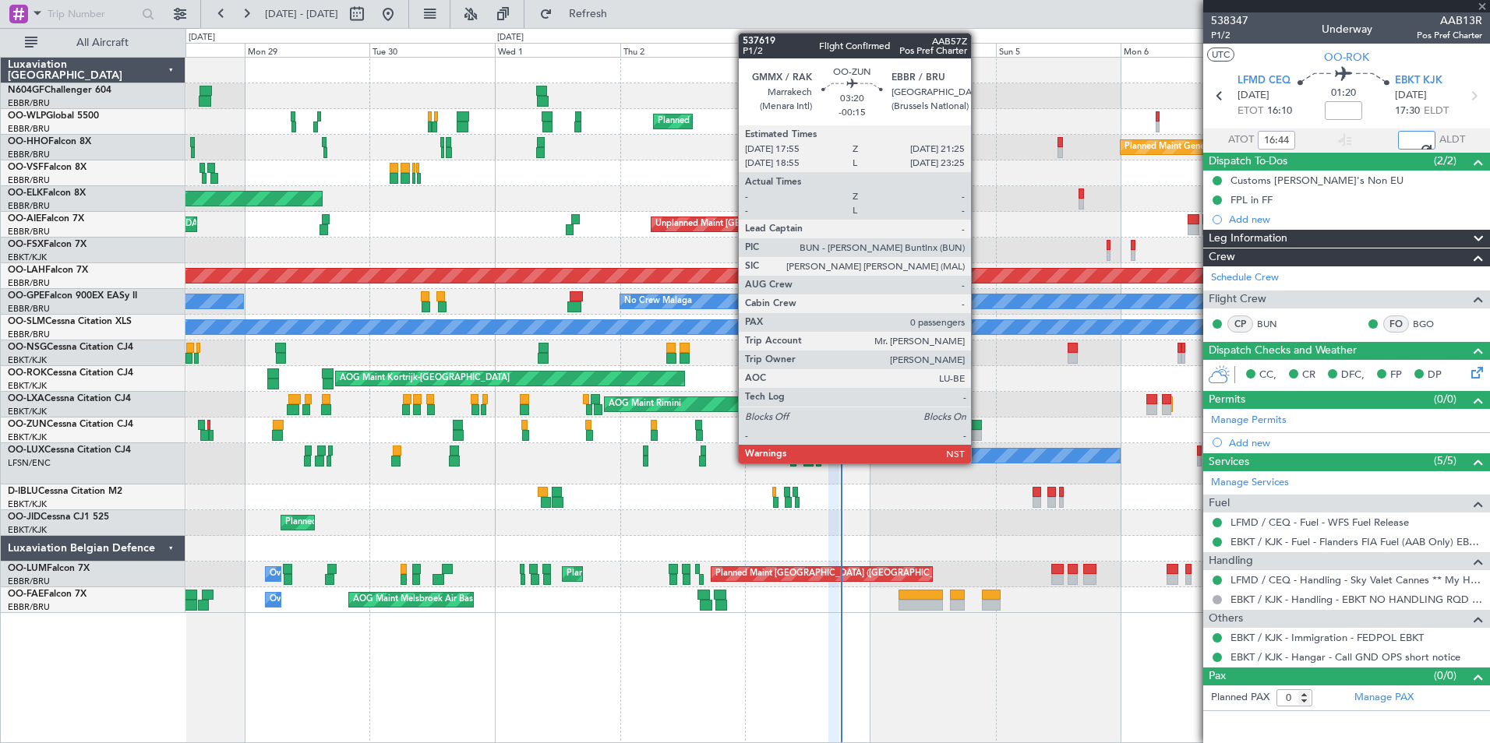
click at [850, 394] on div "Planned Maint Milan (Linate) Planned Maint Geneva (Cointrin) Planned Maint Kort…" at bounding box center [836, 336] width 1303 height 556
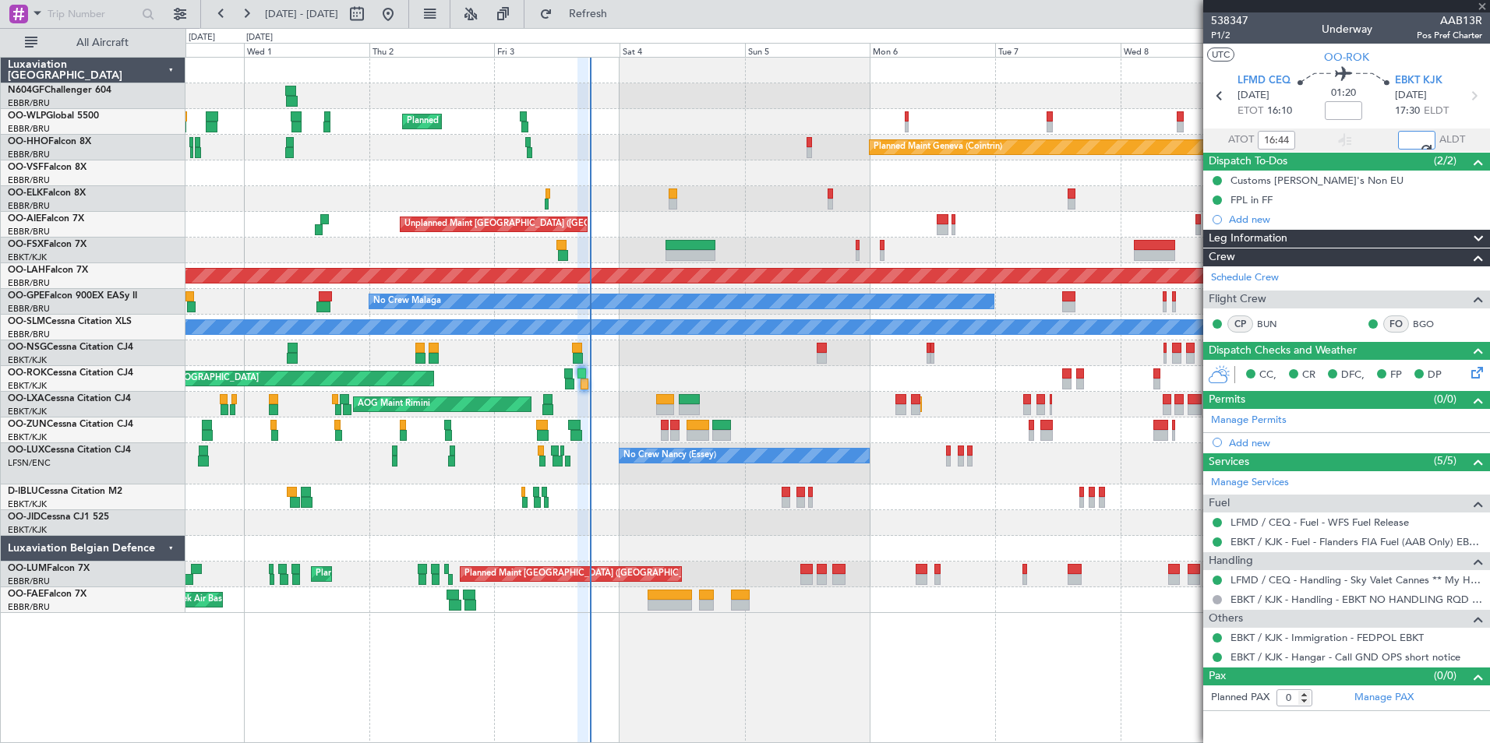
click at [767, 432] on div "Planned Maint Milan (Linate) Planned Maint Geneva (Cointrin) Planned Maint Kort…" at bounding box center [836, 336] width 1303 height 556
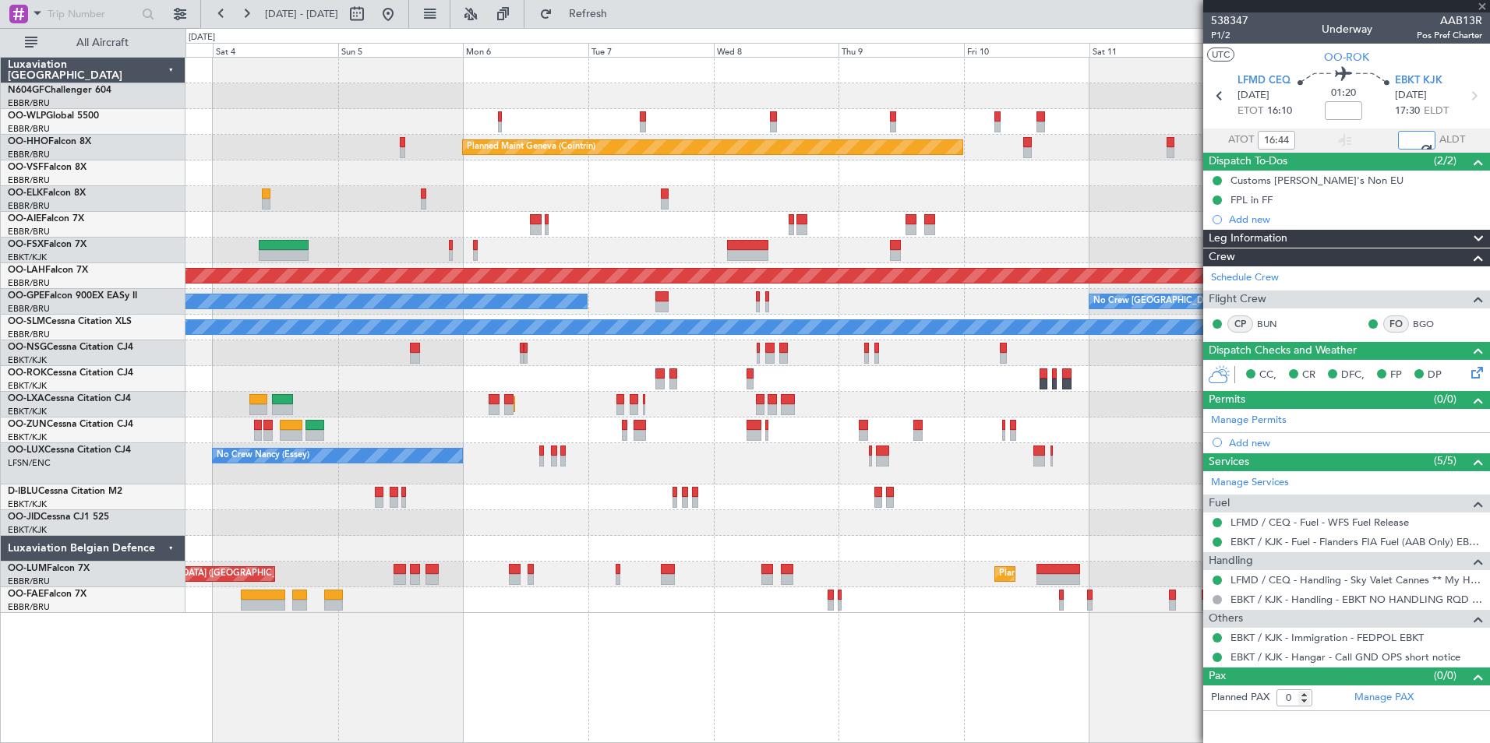
click at [562, 402] on div "Planned Maint Milan (Linate) Planned Maint Geneva (Cointrin) Unplanned Maint Lo…" at bounding box center [836, 336] width 1303 height 556
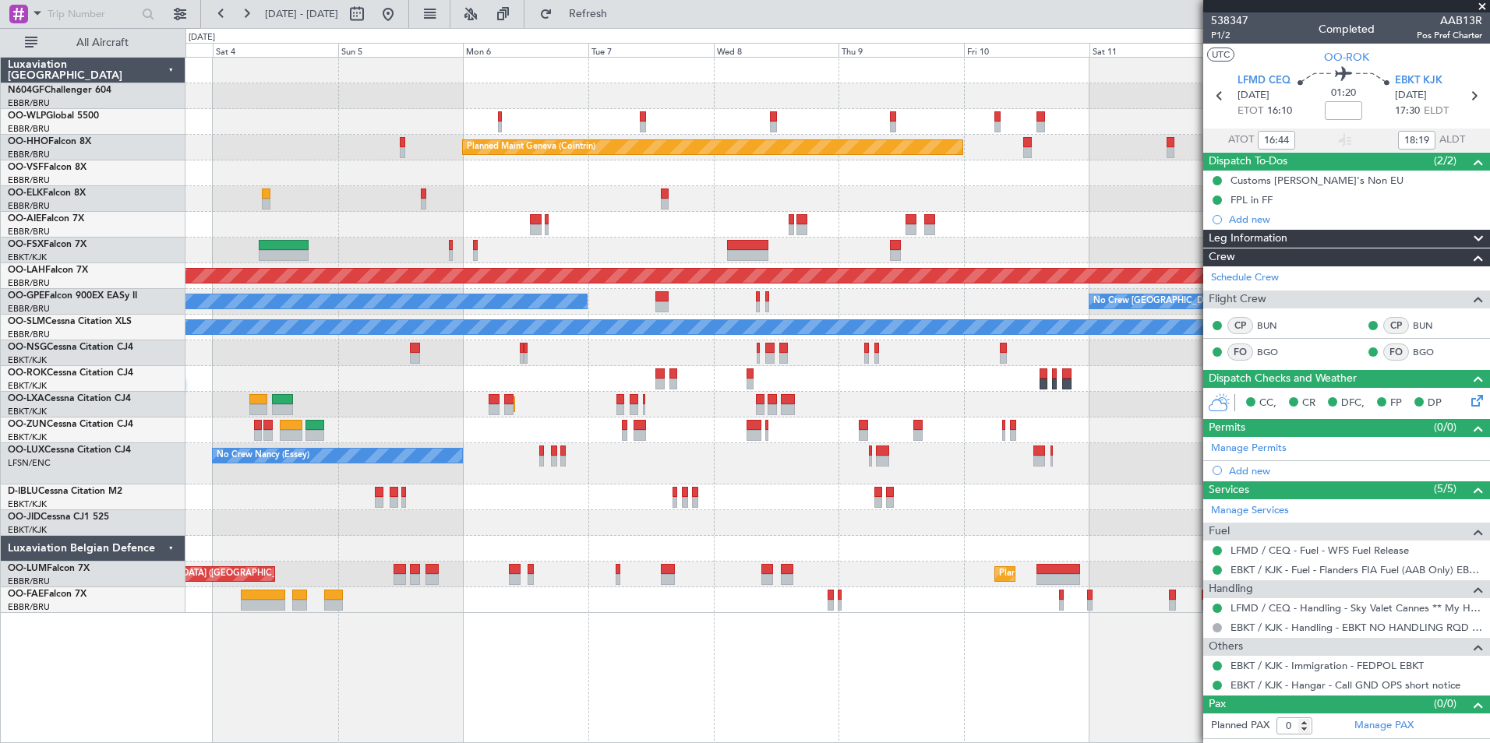
click at [877, 503] on div "Planned Maint Milan (Linate) Planned Maint Geneva (Cointrin) Unplanned Maint Lo…" at bounding box center [836, 336] width 1303 height 556
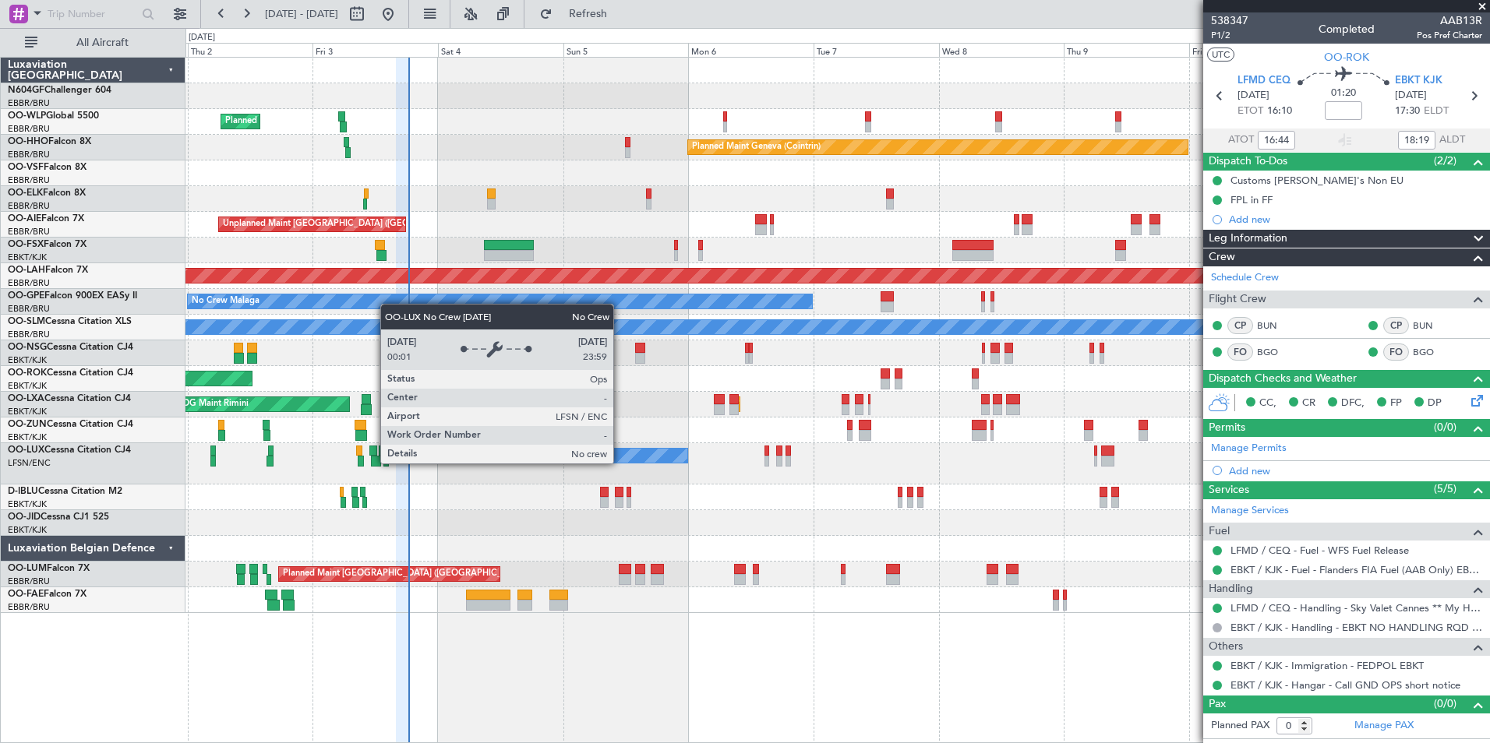
click at [662, 467] on div "No Crew Nancy (Essey)" at bounding box center [836, 463] width 1303 height 41
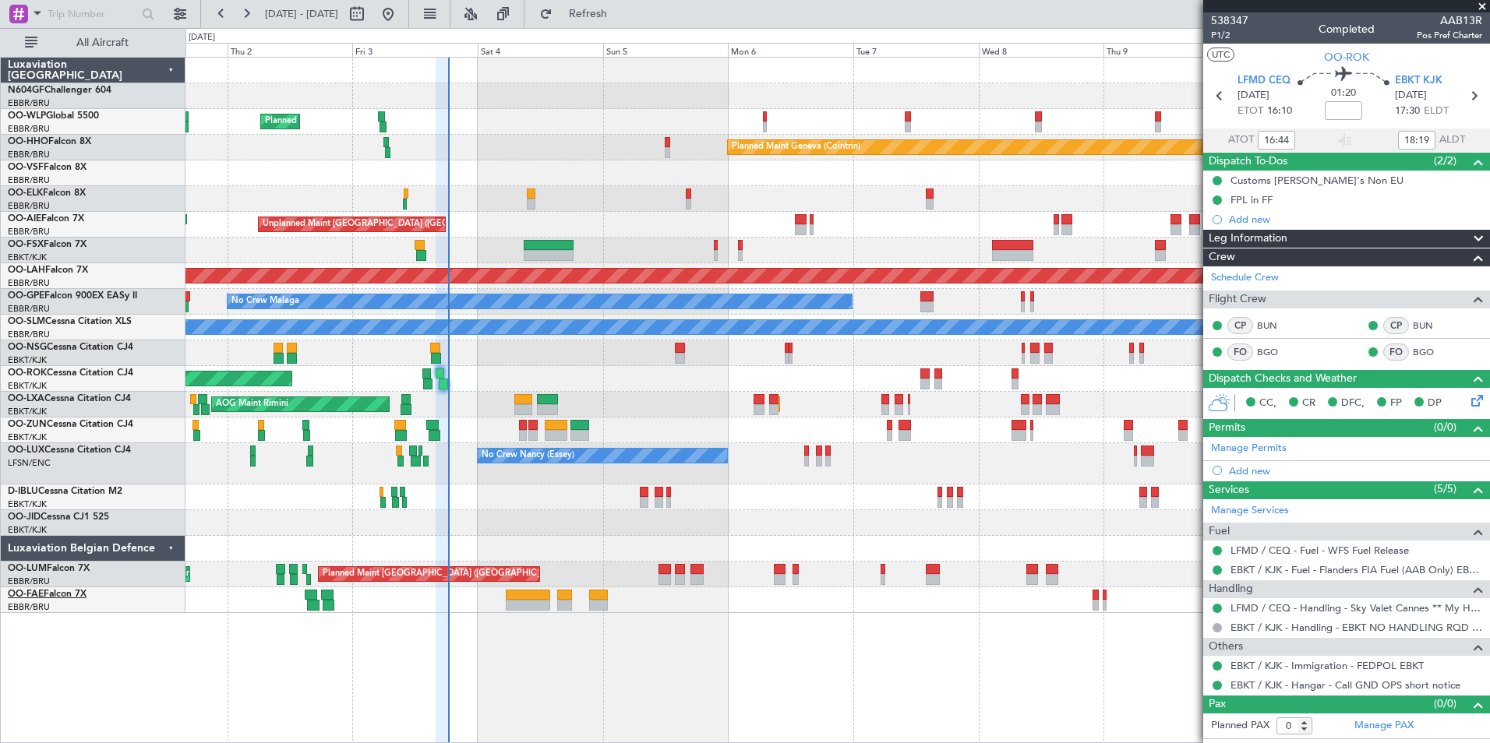
click at [62, 595] on link "OO-FAE Falcon 7X" at bounding box center [47, 594] width 79 height 9
click at [76, 164] on link "OO-VSF Falcon 8X" at bounding box center [47, 167] width 79 height 9
click at [610, 17] on span "Refresh" at bounding box center [588, 14] width 65 height 11
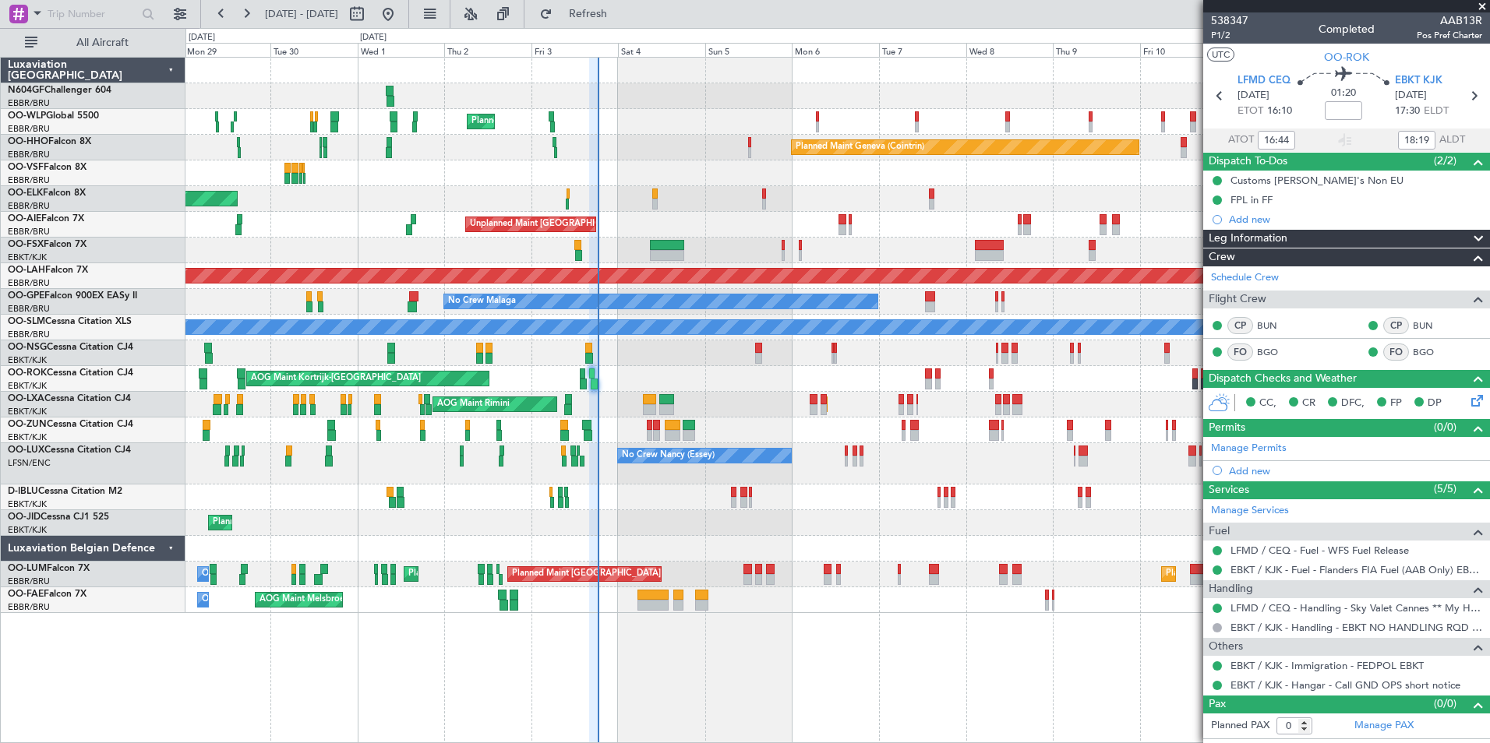
click at [610, 478] on div "Planned Maint Milan (Linate) Planned Maint Geneva (Cointrin) Planned Maint Gene…" at bounding box center [836, 336] width 1303 height 556
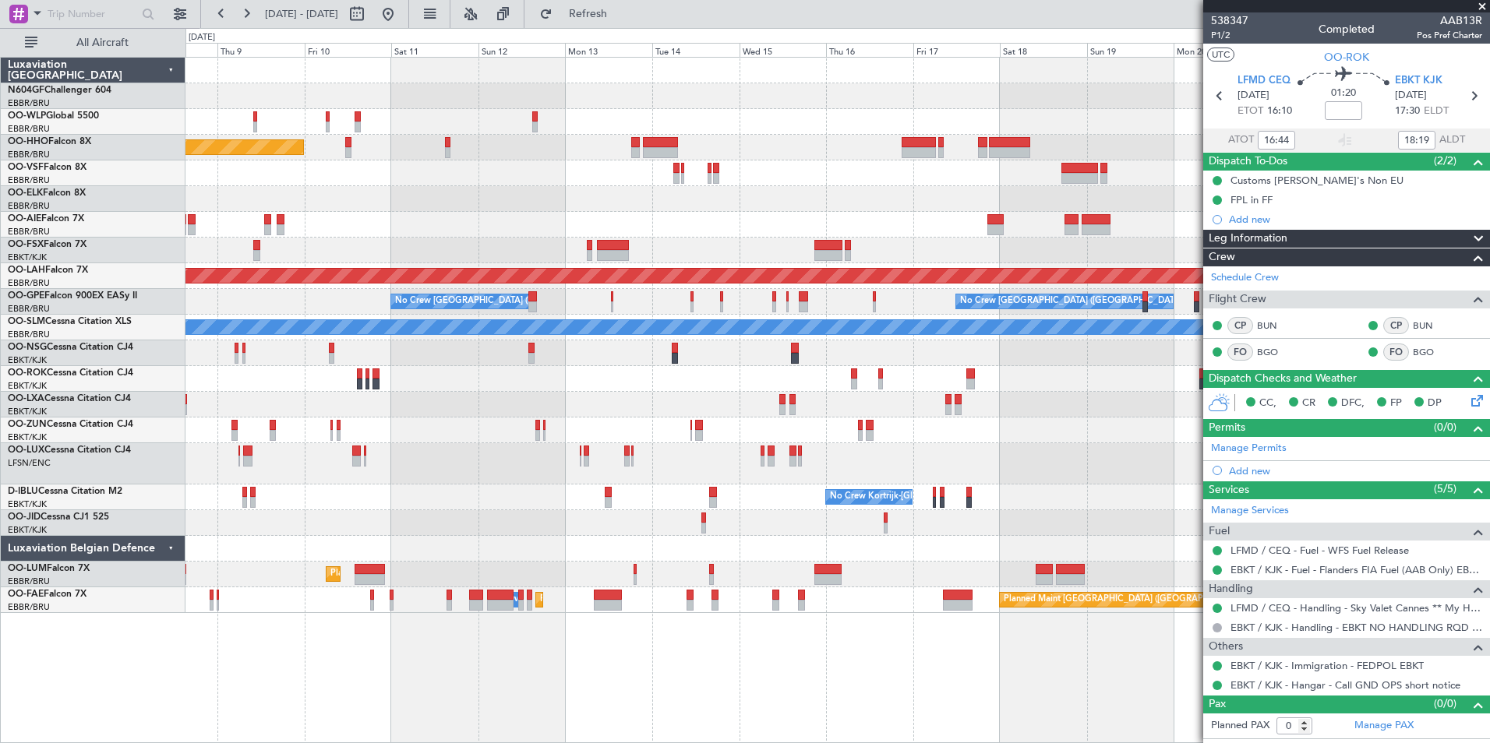
click at [472, 503] on div "No Crew Kortrijk-Wevelgem No Crew" at bounding box center [836, 498] width 1303 height 26
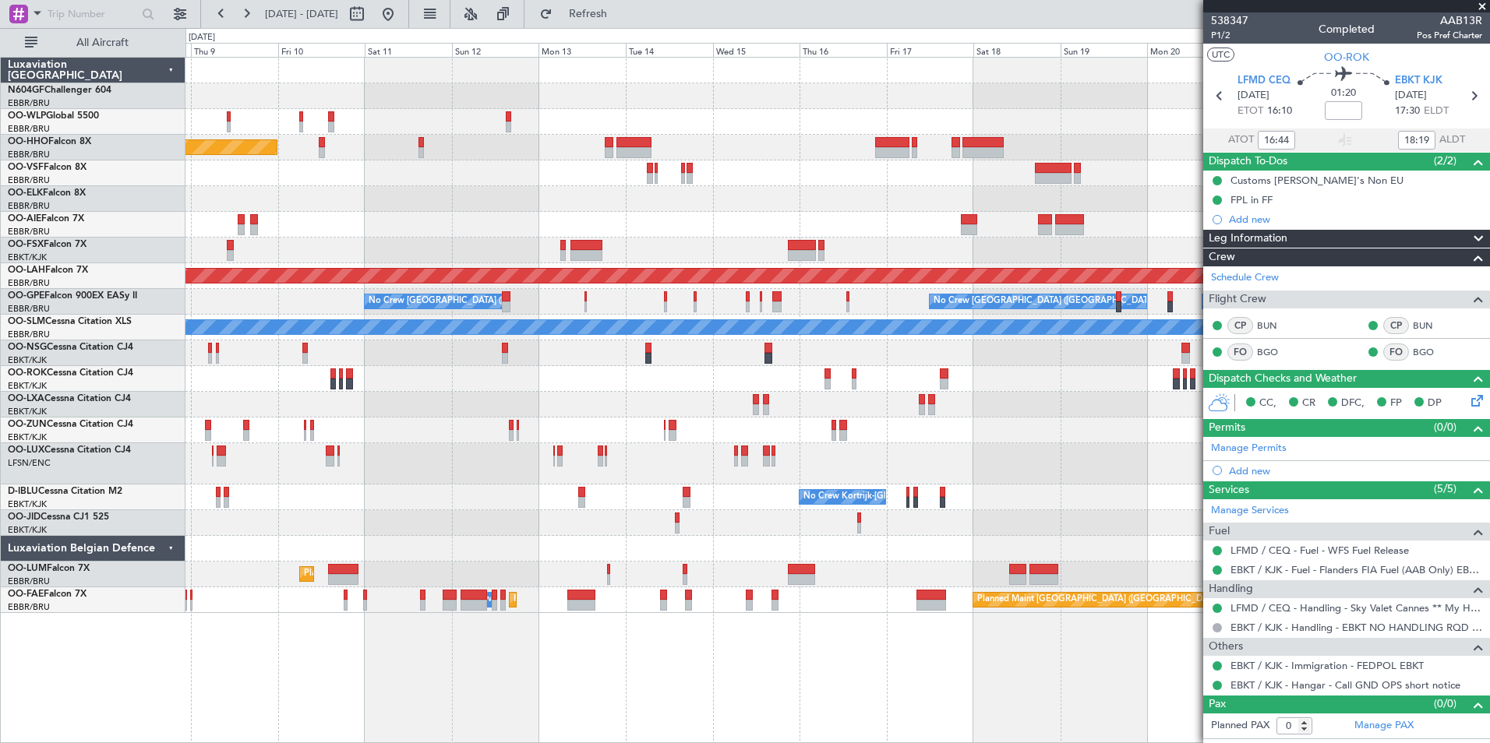
click at [668, 555] on div "Planned Maint Geneva (Cointrin) Planned Maint Alton-st Louis (St Louis Regl) Pl…" at bounding box center [836, 336] width 1303 height 556
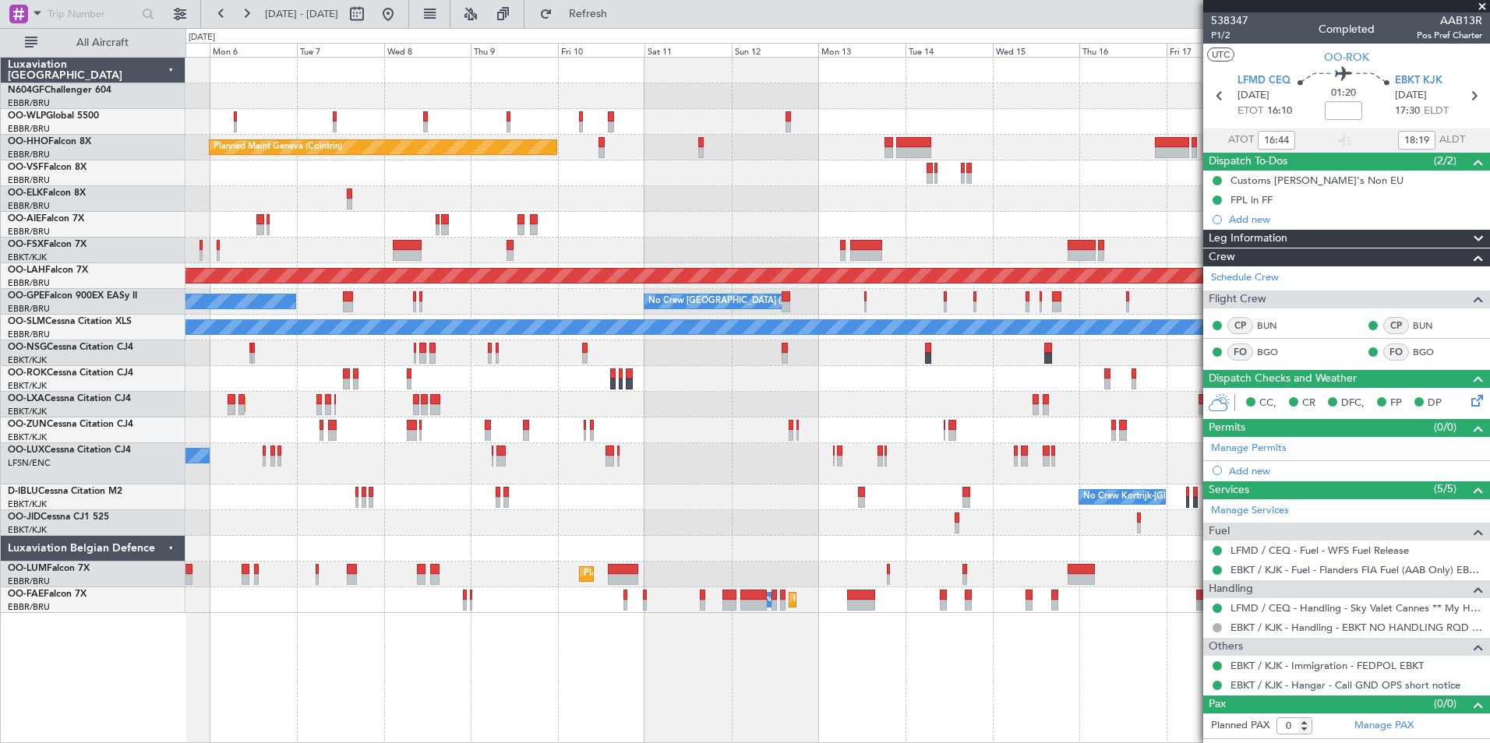
click at [594, 547] on div "Planned Maint Milan (Linate) Planned Maint Geneva (Cointrin) Unplanned Maint Lo…" at bounding box center [836, 336] width 1303 height 556
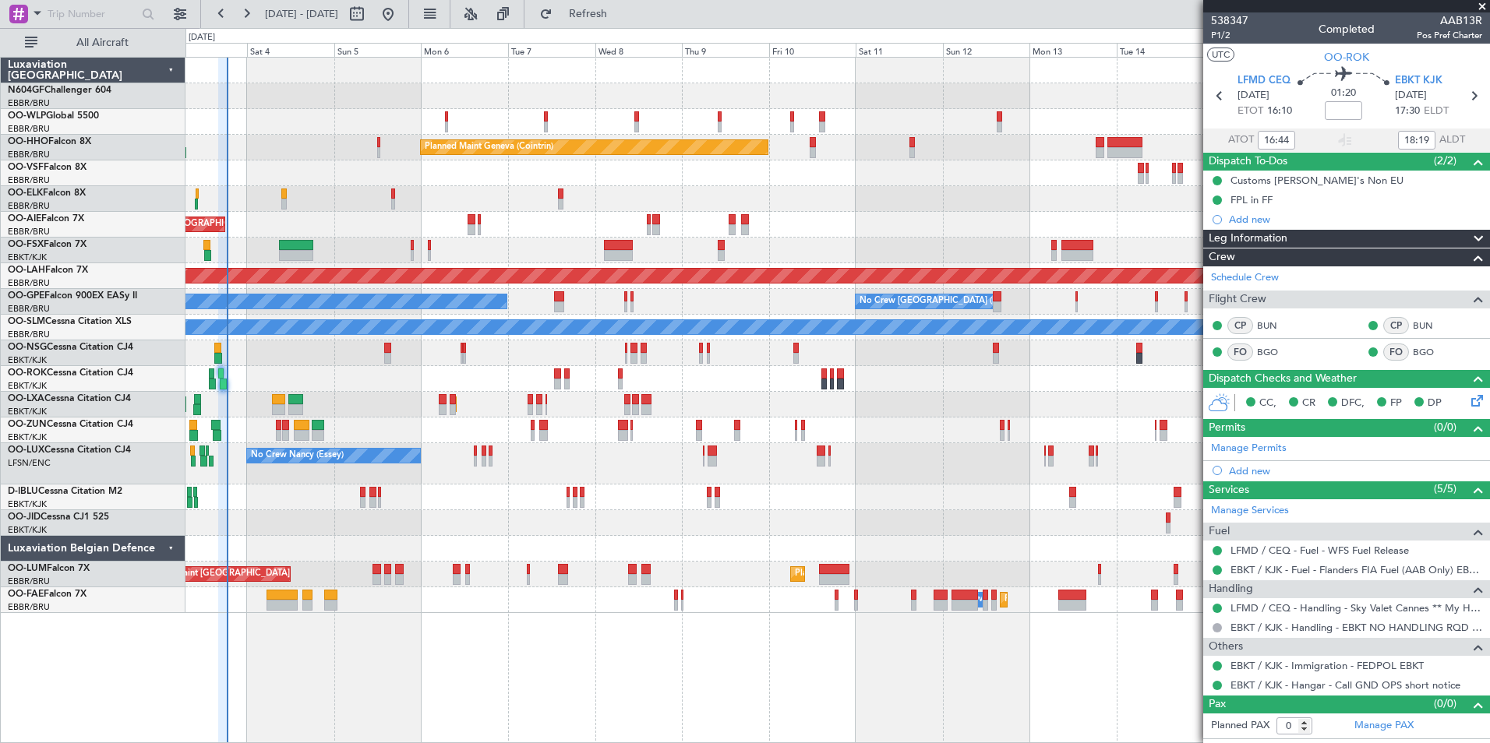
click at [501, 536] on div "Planned Maint Milan (Linate) Planned Maint Geneva (Cointrin) Planned Maint Kort…" at bounding box center [836, 336] width 1303 height 556
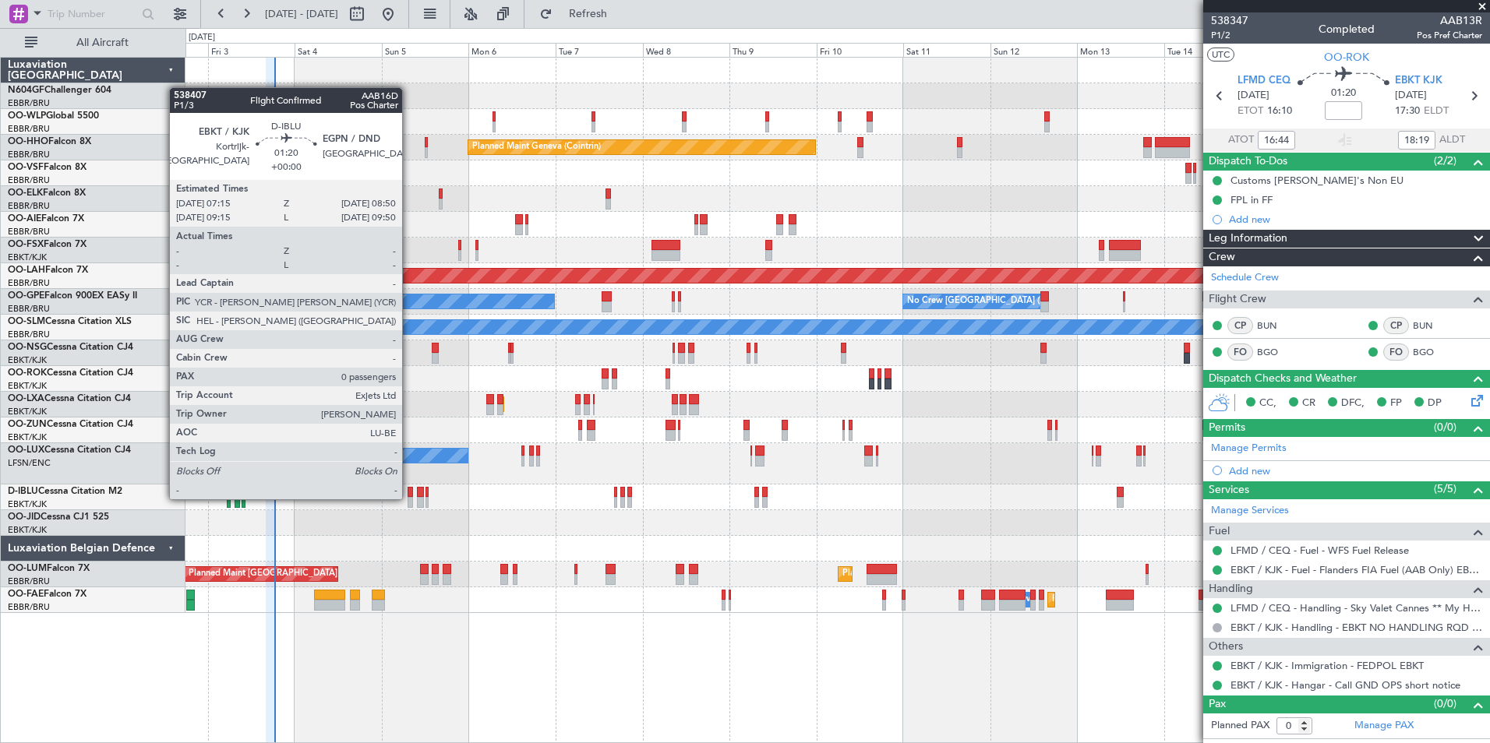
click at [409, 498] on div at bounding box center [410, 502] width 6 height 11
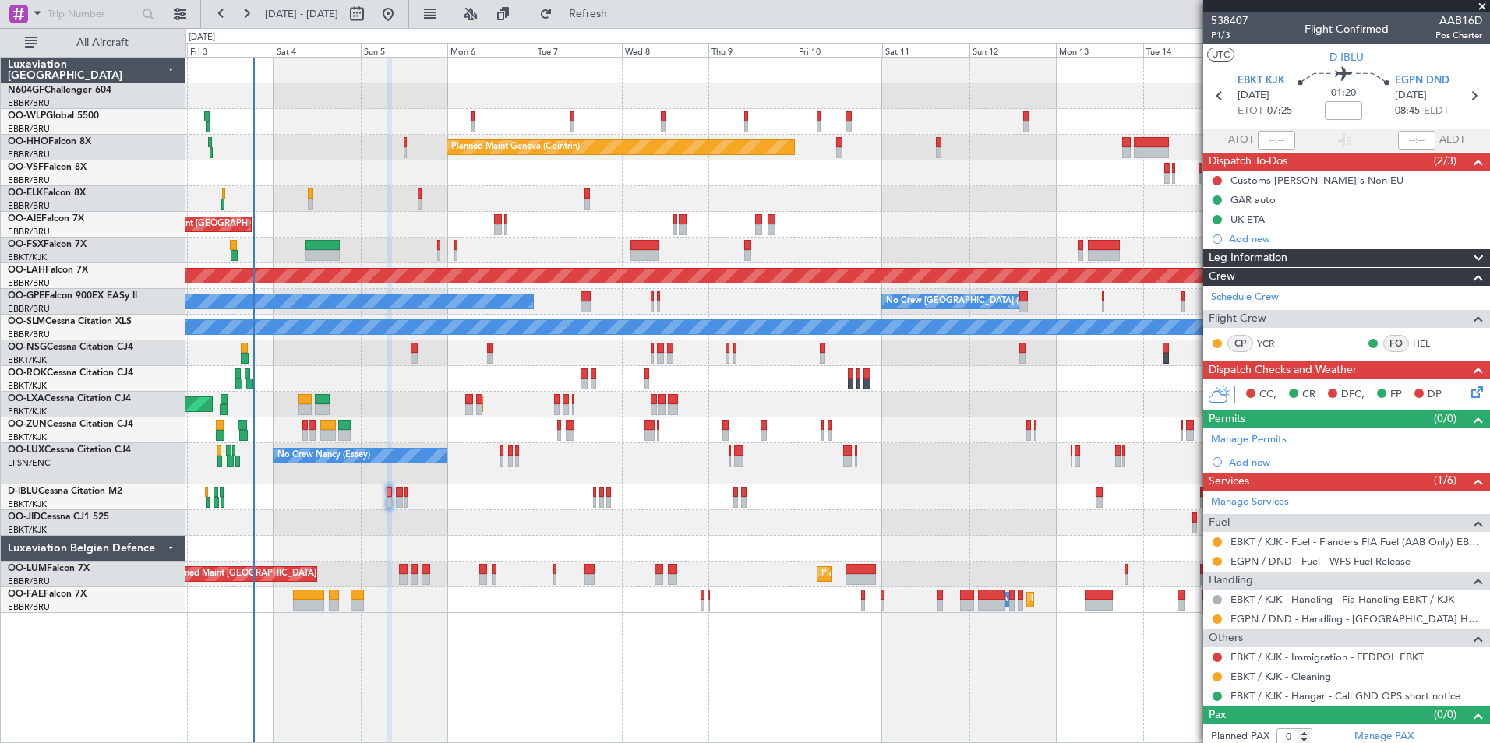
click at [489, 474] on div "No Crew Nancy (Essey)" at bounding box center [836, 463] width 1303 height 41
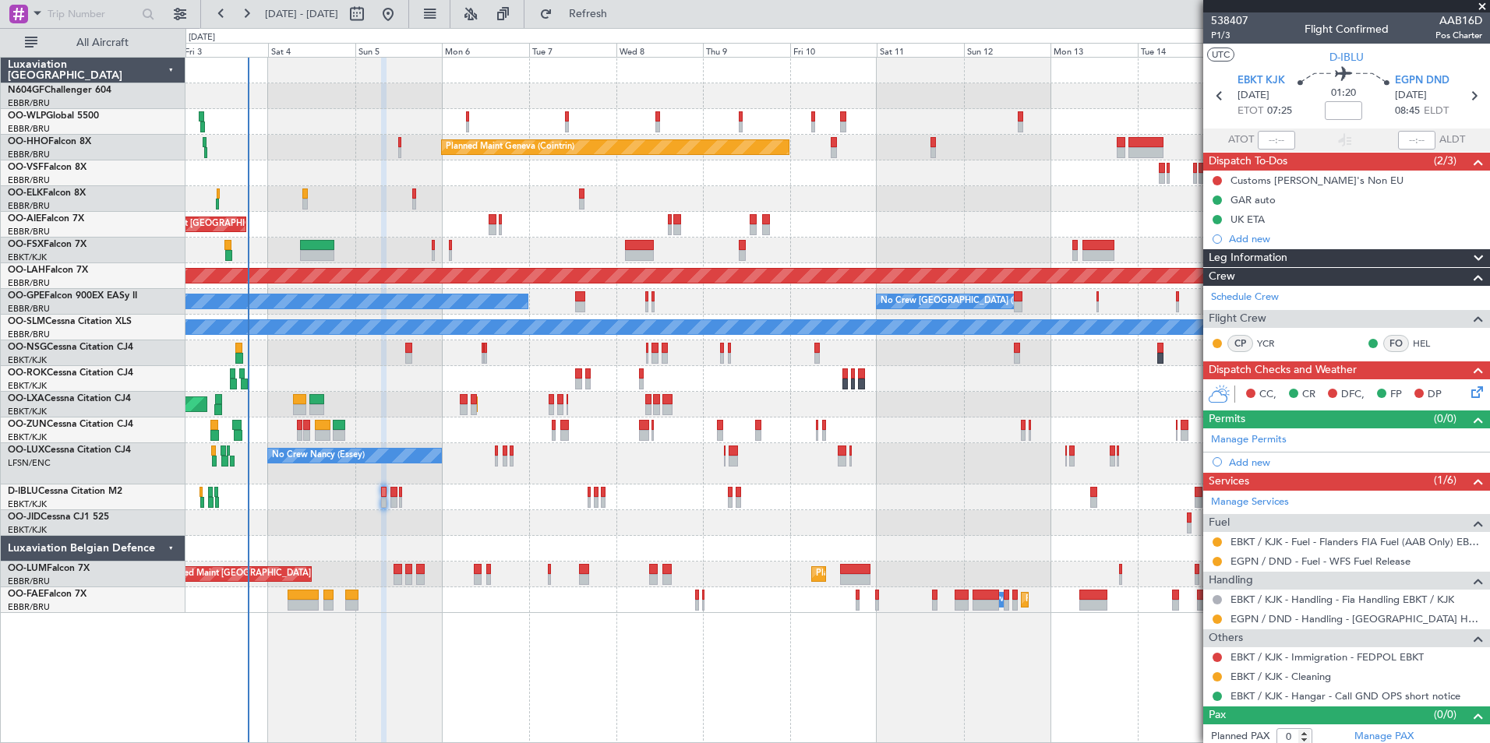
click at [423, 483] on div "No Crew Nancy (Essey)" at bounding box center [836, 463] width 1303 height 41
click at [403, 401] on div "Planned Maint Milan (Linate) Planned Maint Geneva (Cointrin) Planned Maint Kort…" at bounding box center [836, 336] width 1303 height 556
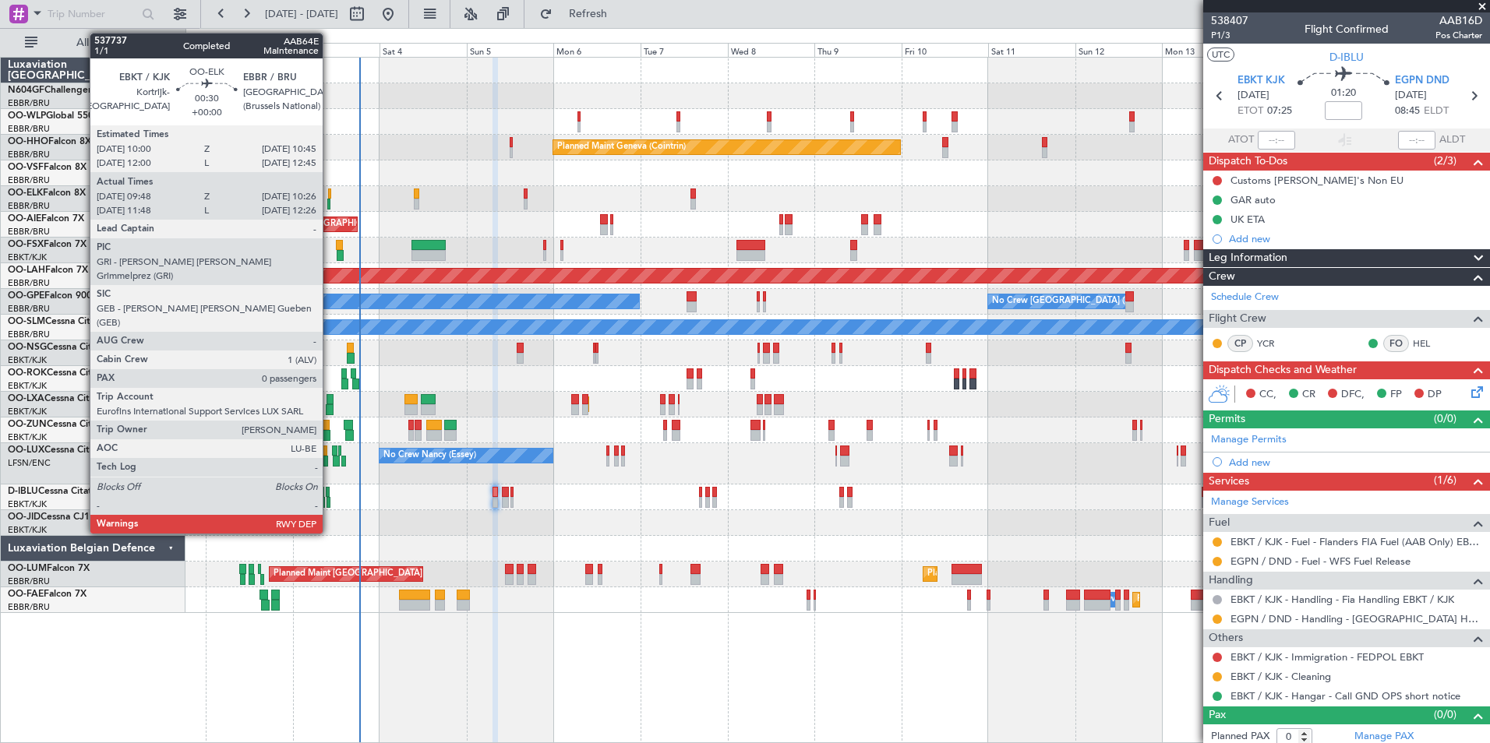
click at [330, 204] on div at bounding box center [328, 204] width 2 height 11
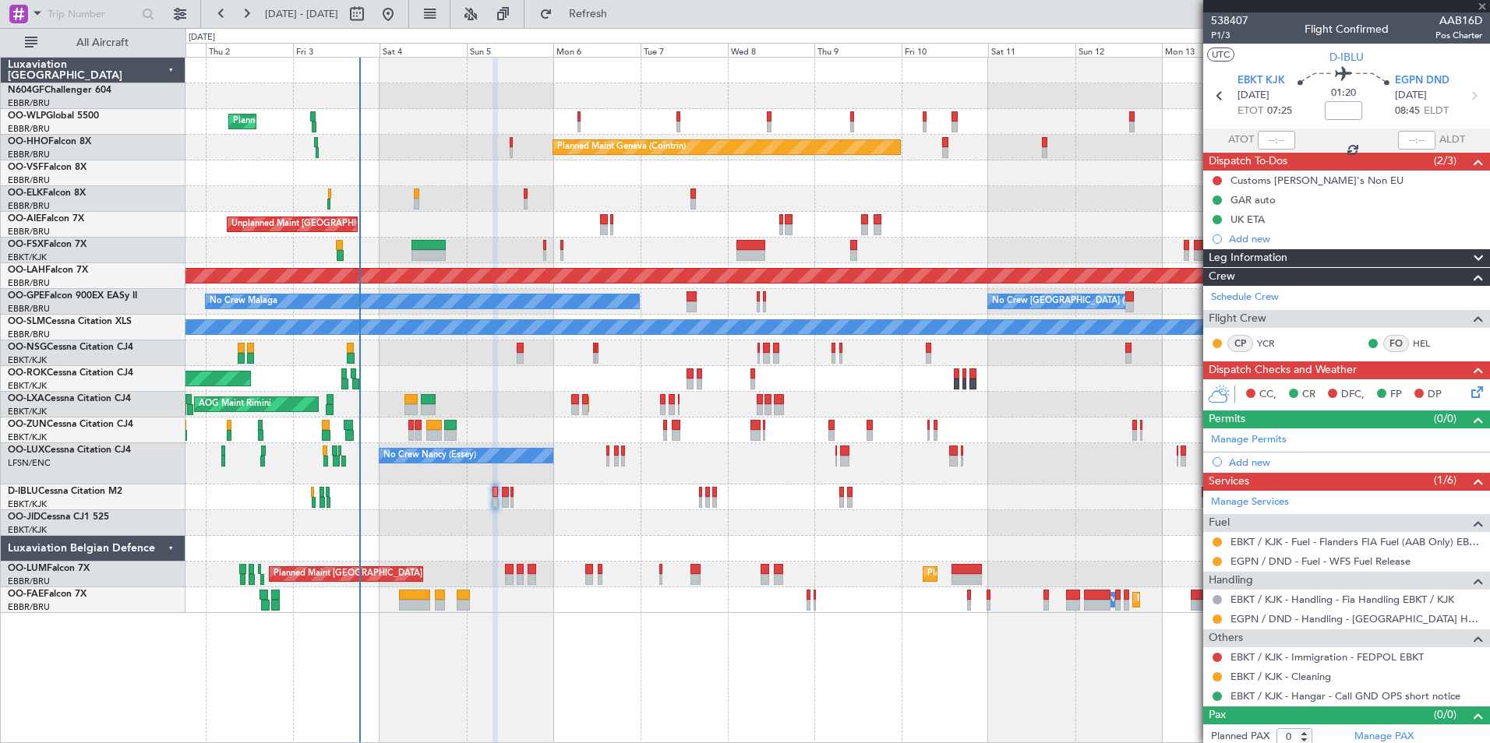
type input "09:58"
type input "10:21"
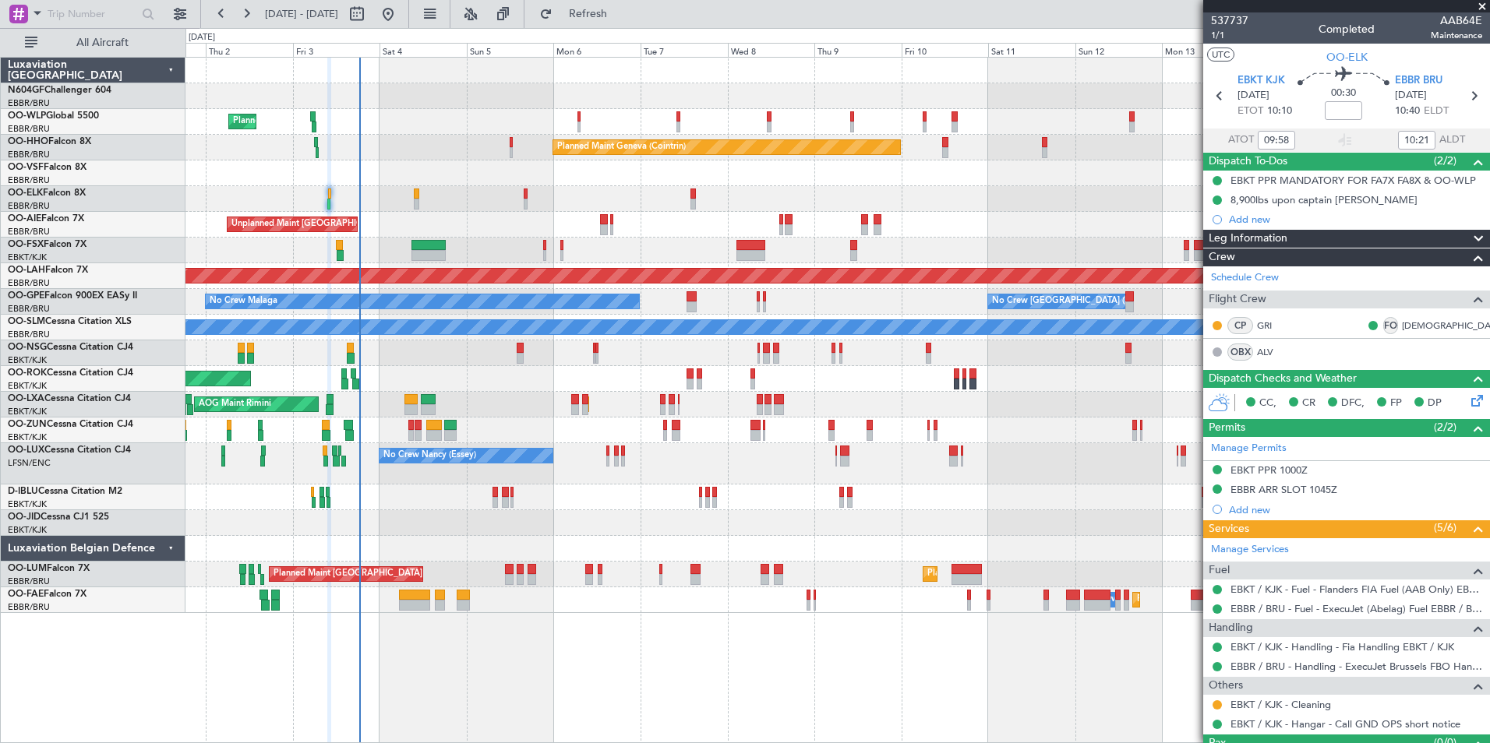
drag, startPoint x: 1361, startPoint y: 92, endPoint x: 1315, endPoint y: 91, distance: 46.0
click at [1315, 91] on div "00:30" at bounding box center [1343, 96] width 103 height 58
drag, startPoint x: 1321, startPoint y: 91, endPoint x: 1367, endPoint y: 97, distance: 47.2
click at [1367, 97] on div "00:30" at bounding box center [1343, 96] width 103 height 58
click at [1363, 98] on div "00:30" at bounding box center [1343, 96] width 103 height 58
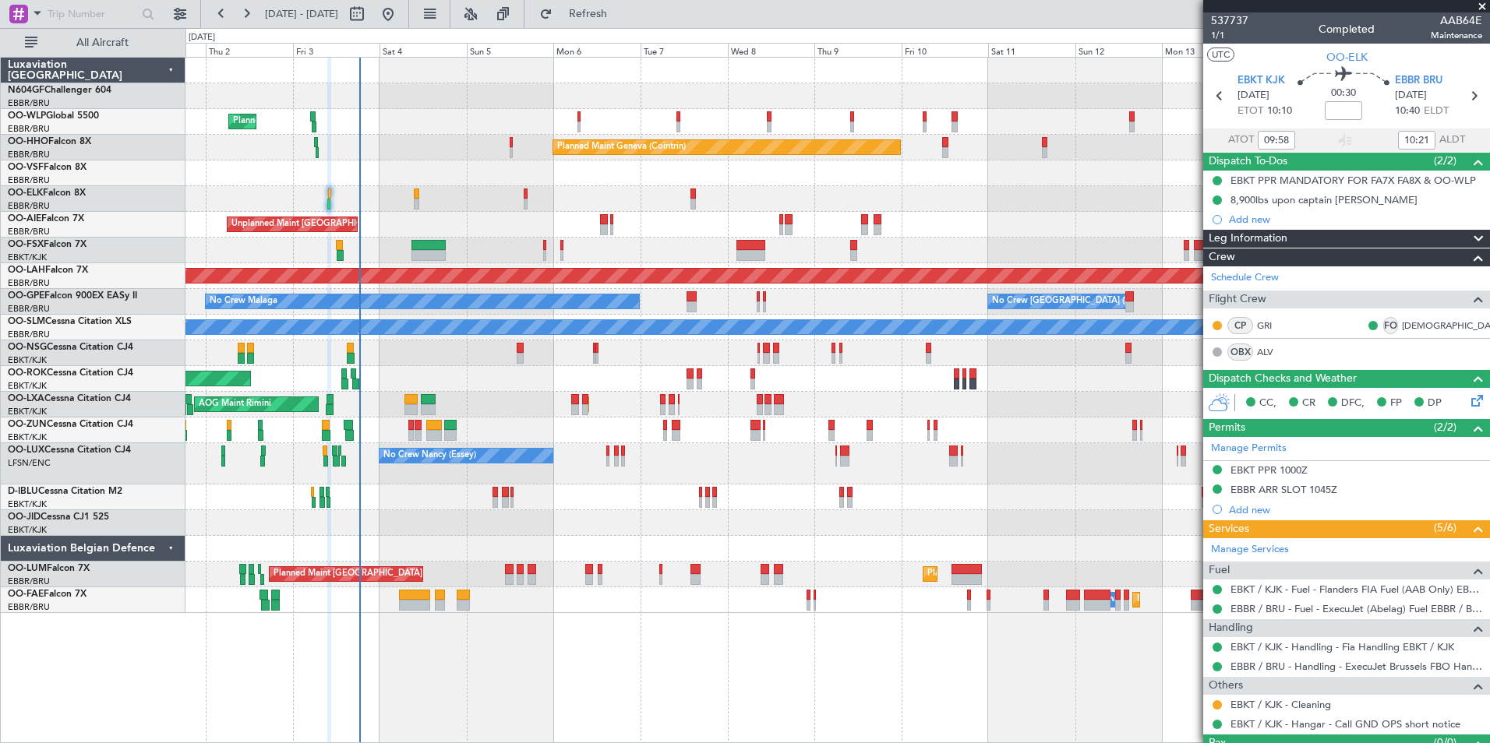
drag, startPoint x: 1357, startPoint y: 95, endPoint x: 1321, endPoint y: 93, distance: 35.9
click at [1321, 93] on div "00:30" at bounding box center [1343, 96] width 103 height 58
click at [1322, 100] on div "00:30" at bounding box center [1343, 96] width 103 height 58
drag, startPoint x: 1329, startPoint y: 95, endPoint x: 1354, endPoint y: 93, distance: 25.0
click at [1354, 93] on div "00:30" at bounding box center [1343, 96] width 103 height 58
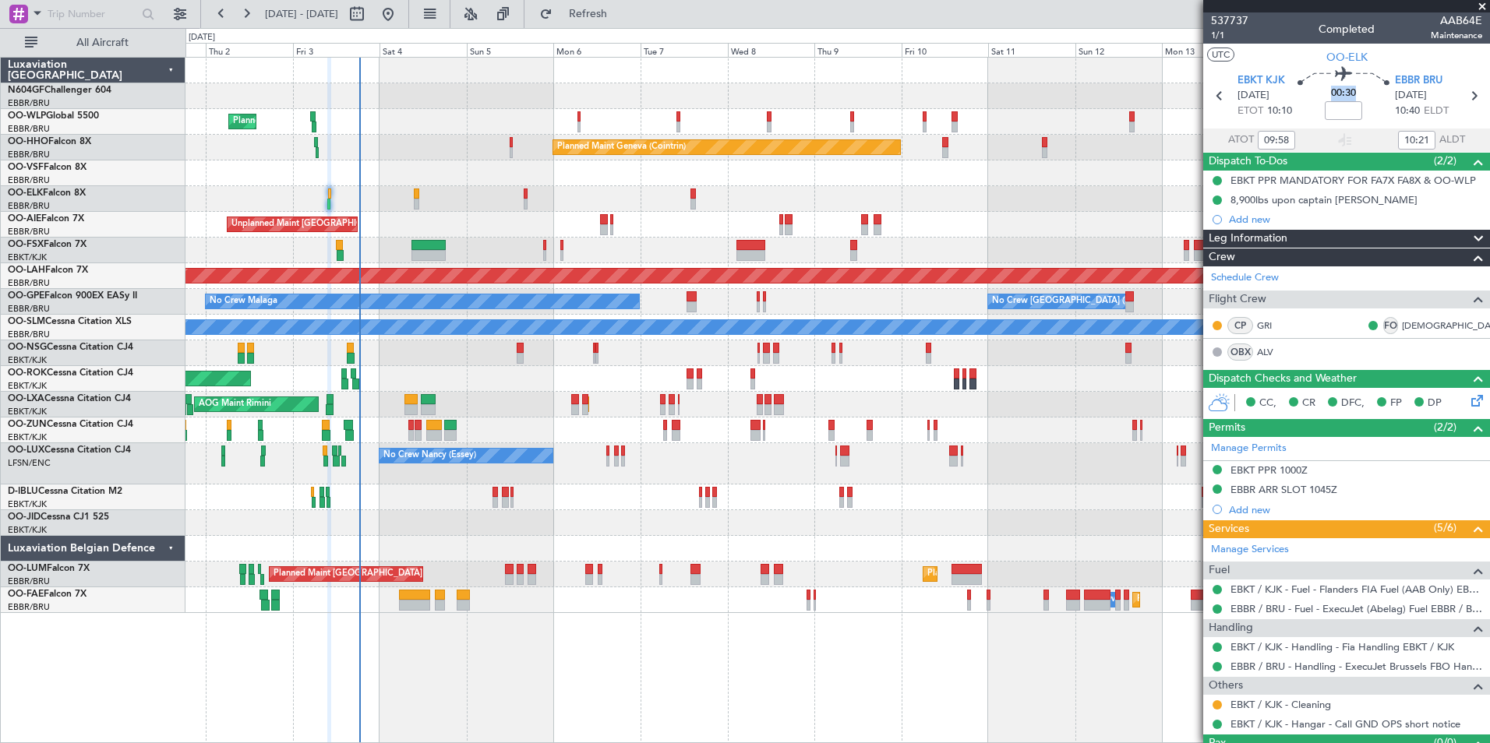
click at [1352, 94] on div "00:30" at bounding box center [1343, 96] width 103 height 58
drag, startPoint x: 1351, startPoint y: 94, endPoint x: 1328, endPoint y: 93, distance: 23.4
click at [1331, 93] on span "00:30" at bounding box center [1343, 94] width 25 height 16
drag, startPoint x: 1328, startPoint y: 93, endPoint x: 1325, endPoint y: 101, distance: 8.4
click at [1325, 101] on input at bounding box center [1343, 110] width 37 height 19
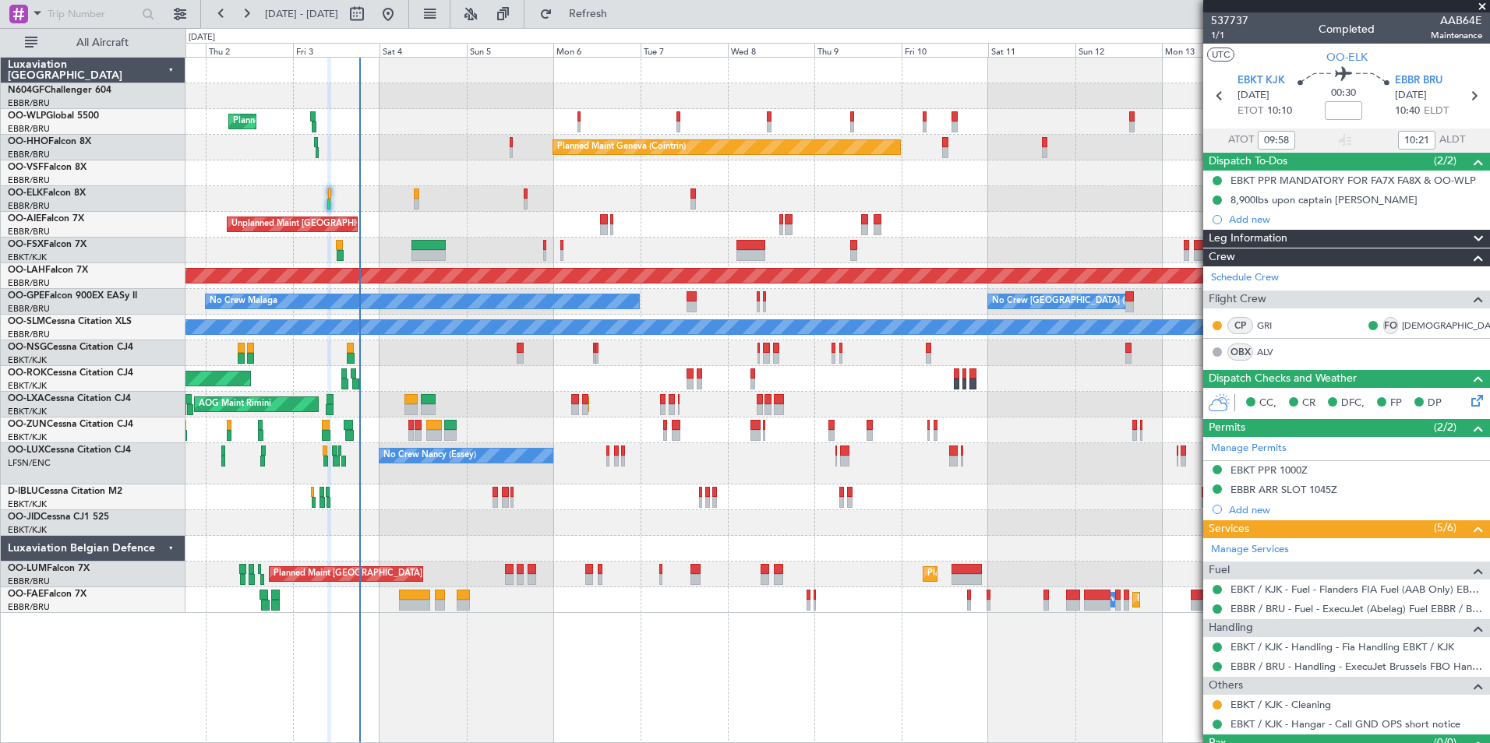
click at [1325, 86] on div "00:30" at bounding box center [1343, 96] width 103 height 58
drag, startPoint x: 1327, startPoint y: 91, endPoint x: 1358, endPoint y: 92, distance: 31.2
click at [1358, 92] on div "00:30" at bounding box center [1343, 96] width 103 height 58
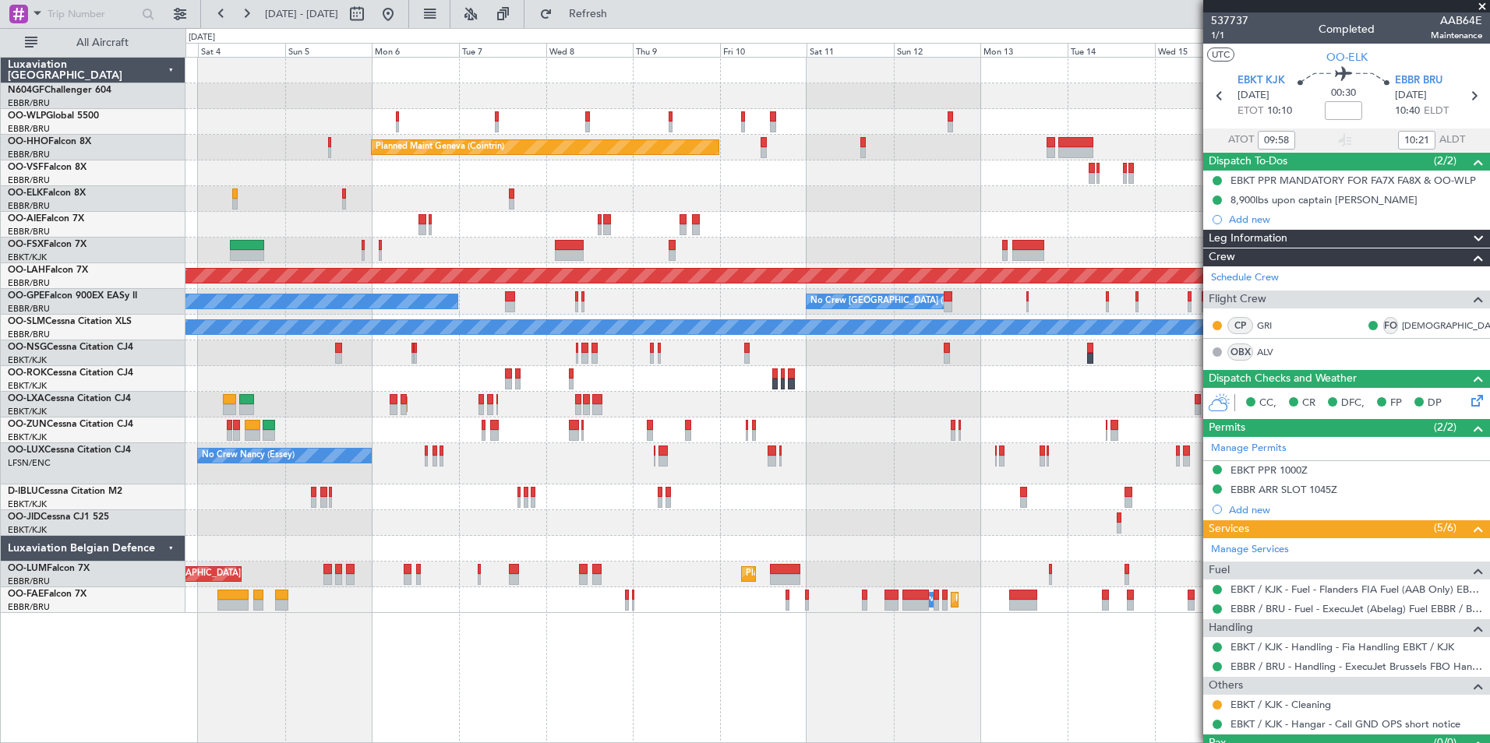
click at [592, 313] on div "Planned Maint Milan (Linate) Planned Maint Geneva (Cointrin) Unplanned Maint Lo…" at bounding box center [836, 336] width 1303 height 556
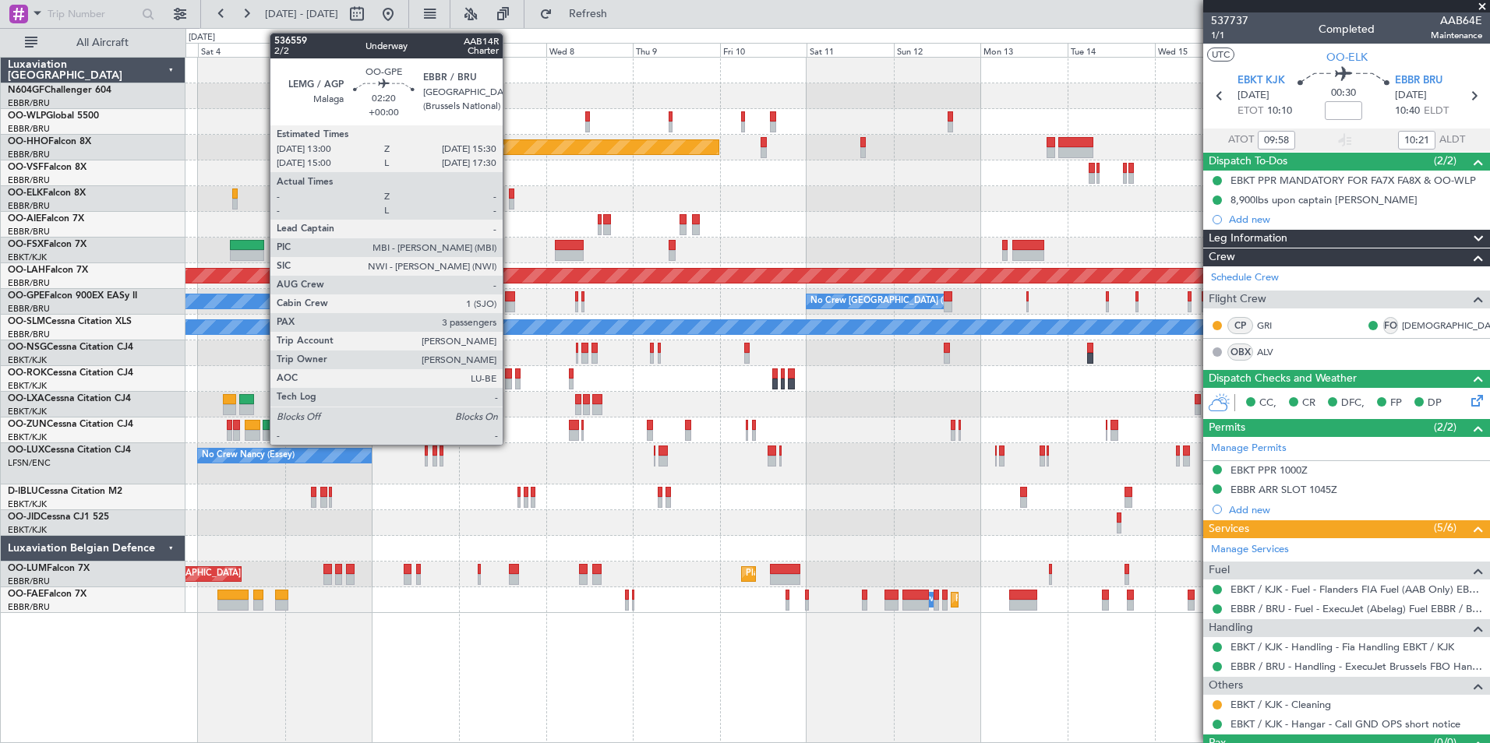
click at [510, 302] on div at bounding box center [509, 307] width 9 height 11
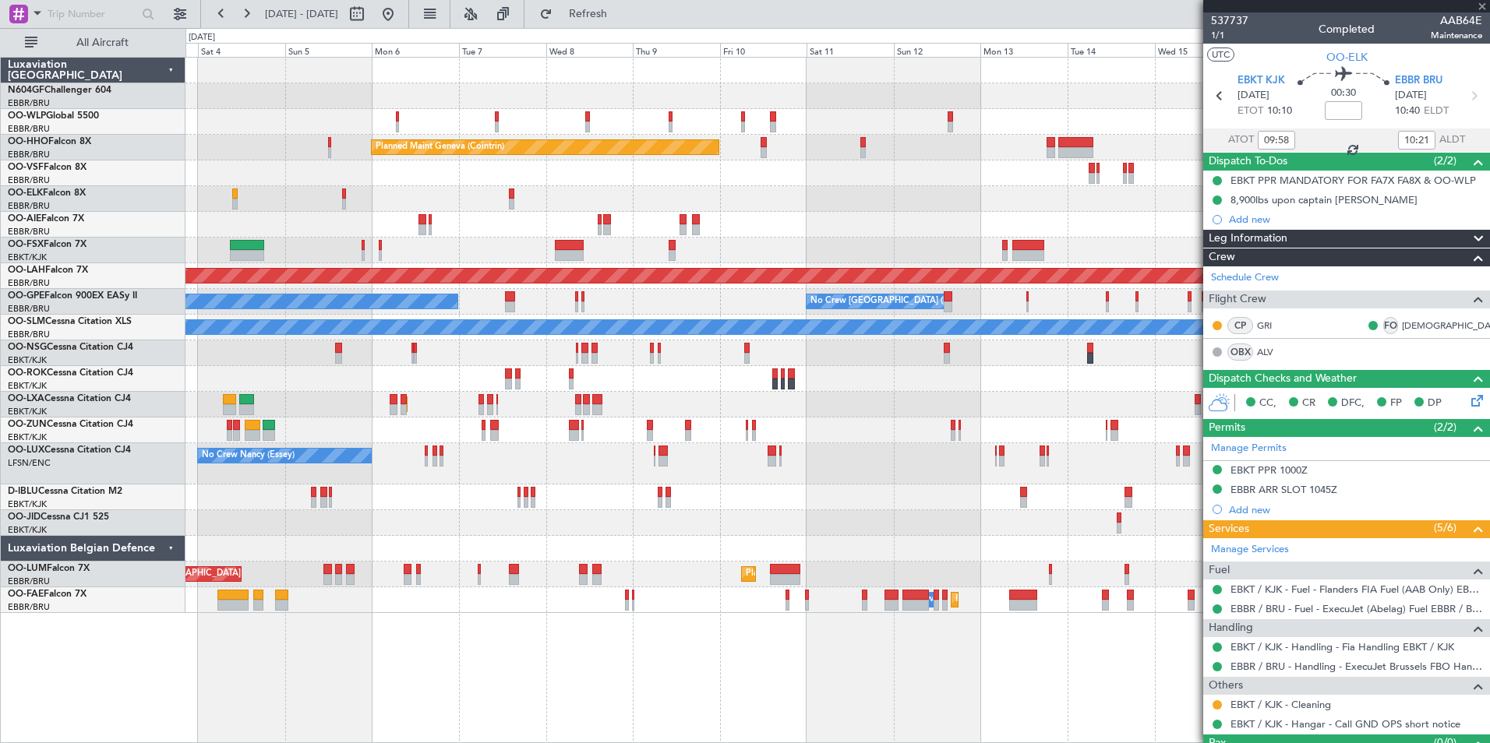
type input "3"
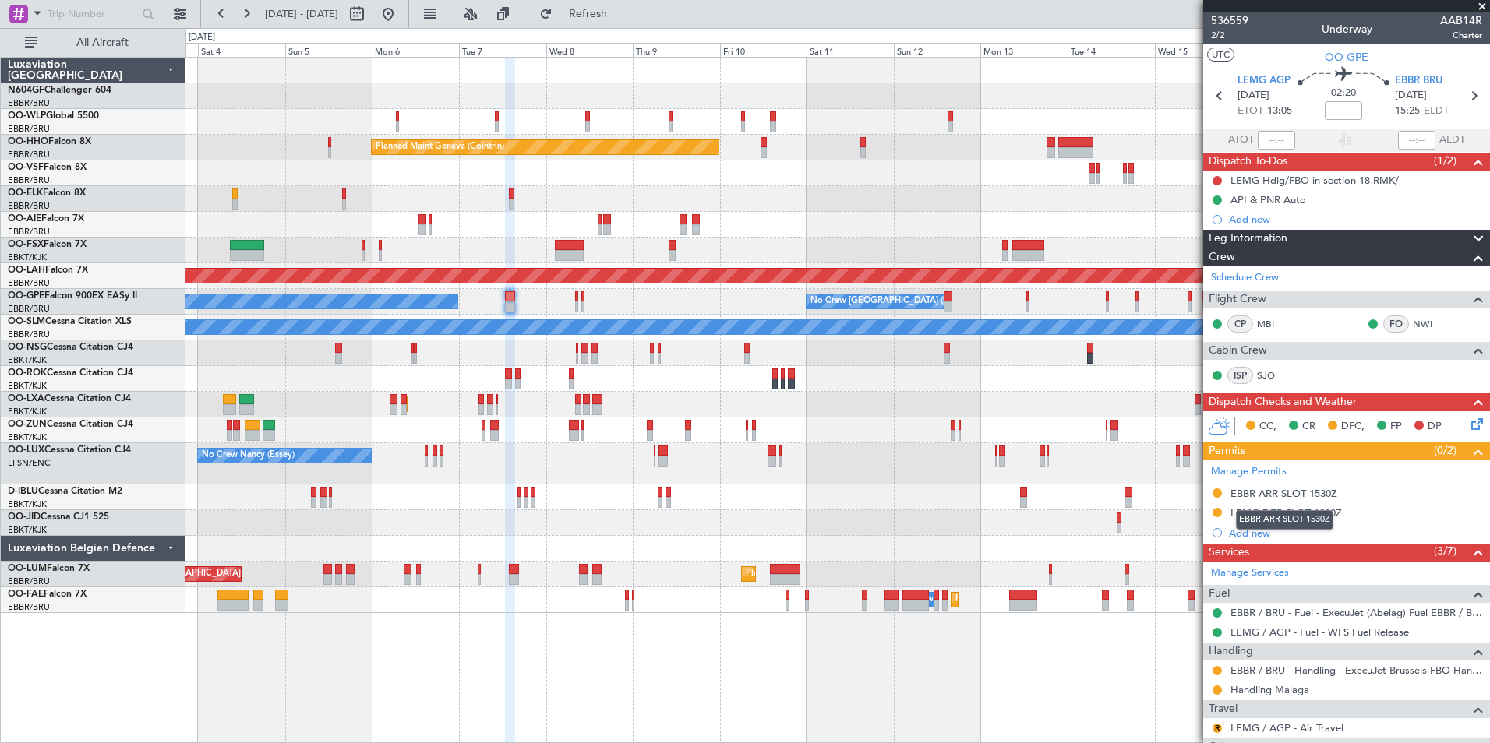
click at [1306, 493] on div "EBBR ARR SLOT 1530Z" at bounding box center [1283, 493] width 107 height 13
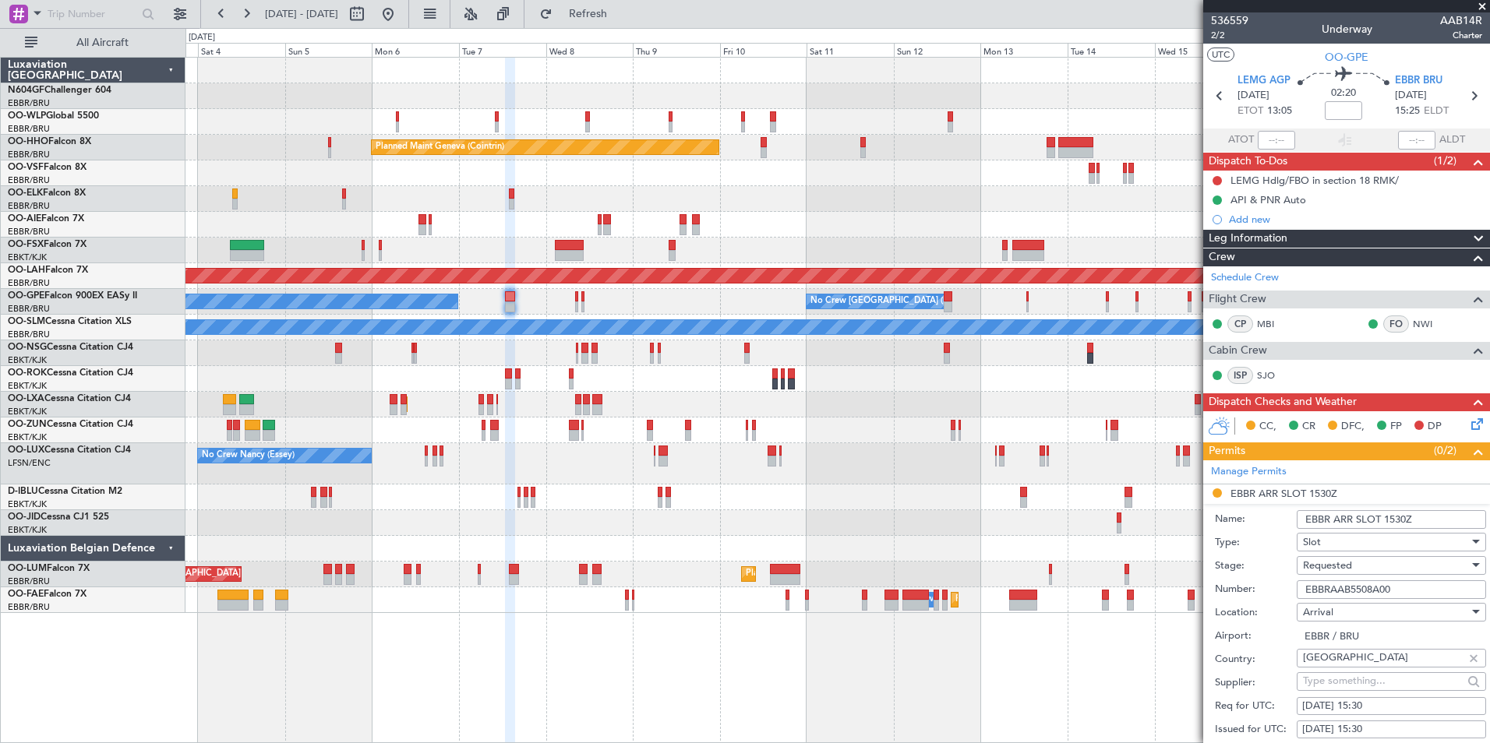
click at [1409, 587] on input "EBBRAAB5508A00" at bounding box center [1390, 589] width 189 height 19
paste input "712A"
type input "EBBRAAB5712A00"
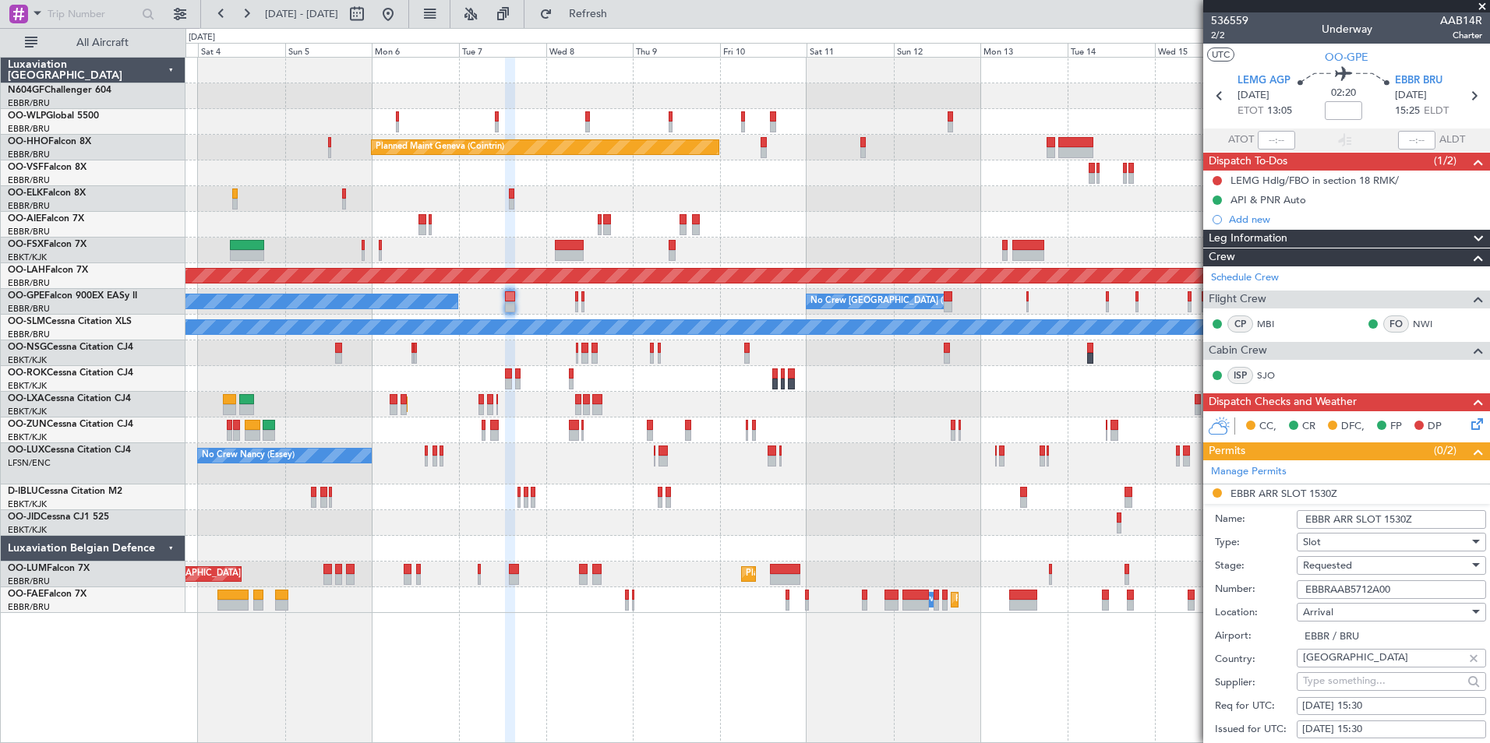
click at [1398, 568] on div "Requested" at bounding box center [1386, 565] width 166 height 23
click at [1400, 686] on span "Received OK" at bounding box center [1385, 690] width 164 height 23
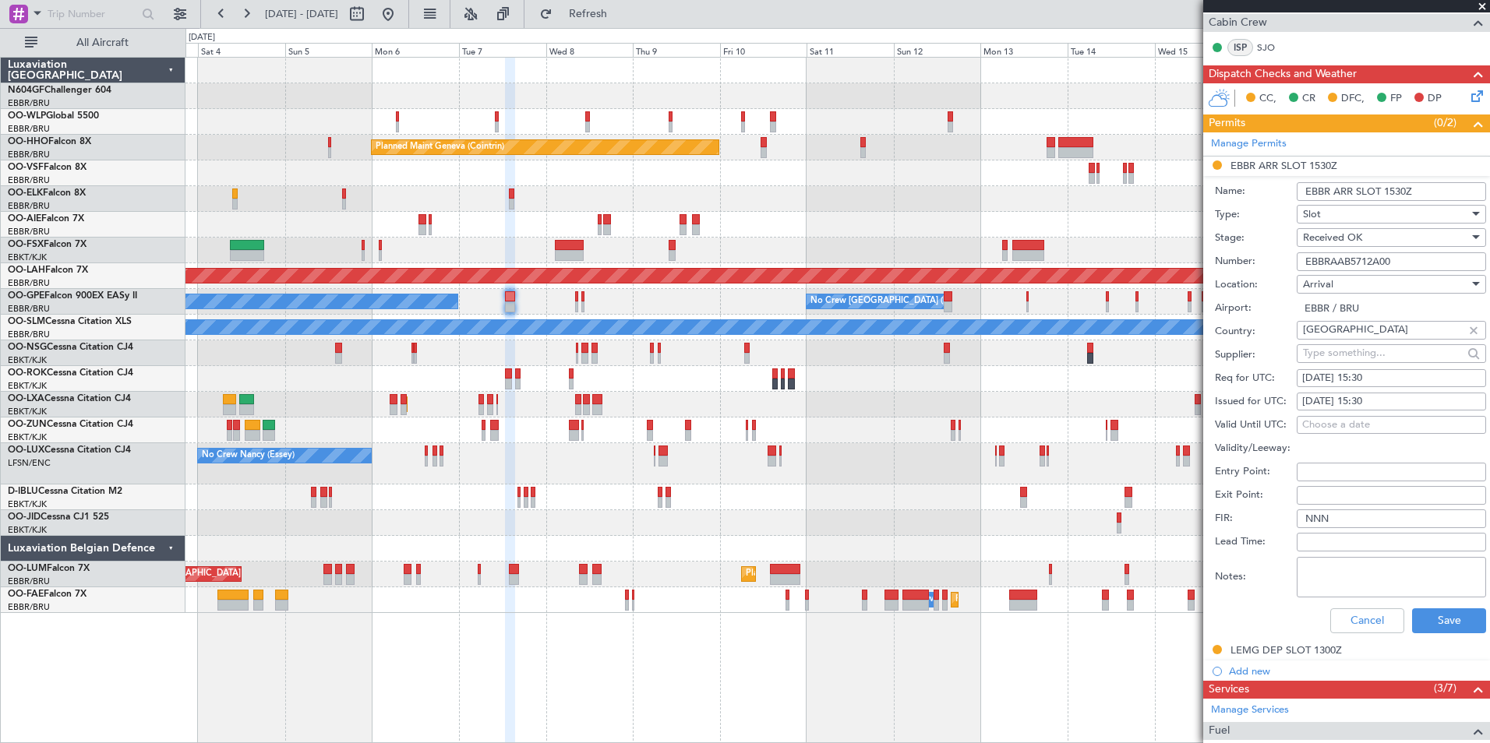
scroll to position [329, 0]
click at [1443, 623] on button "Save" at bounding box center [1449, 620] width 74 height 25
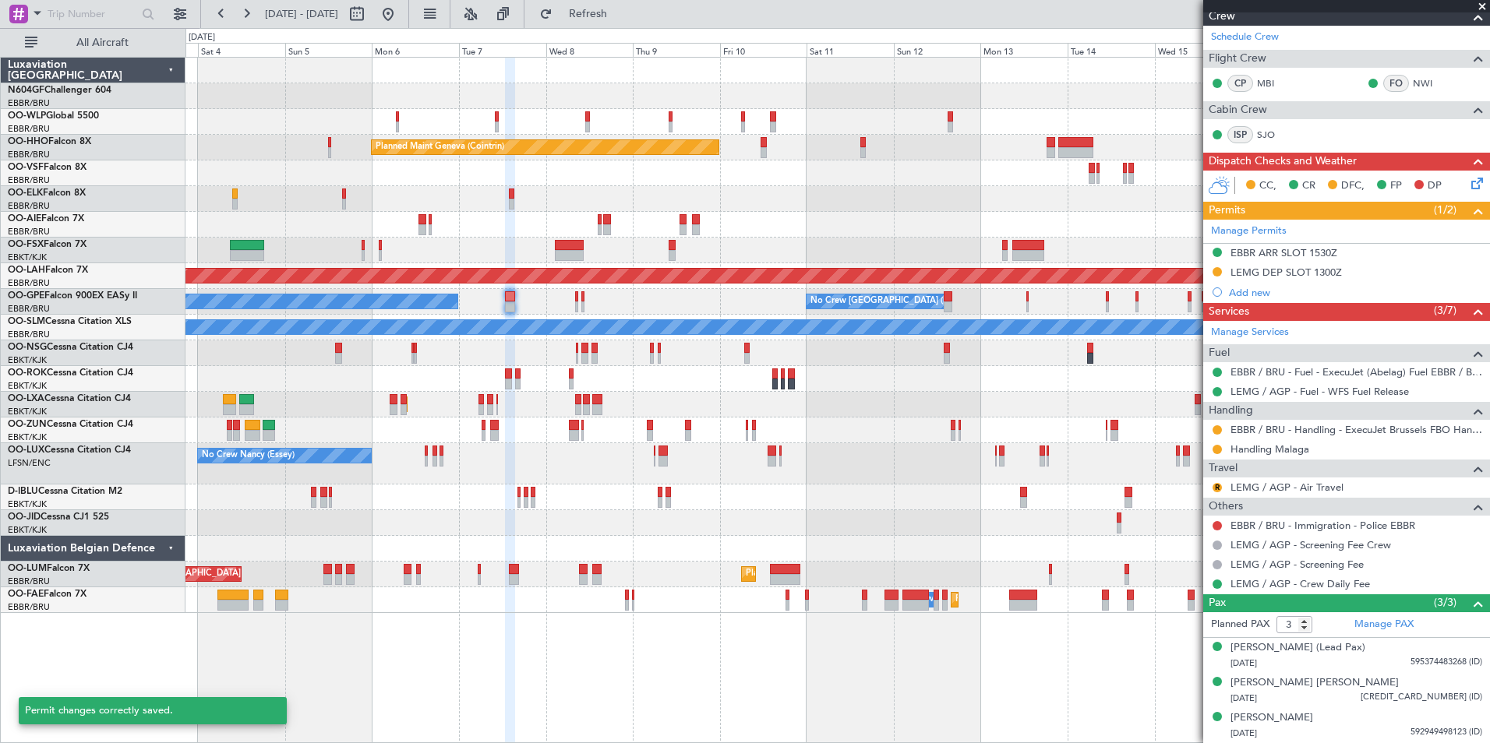
scroll to position [240, 0]
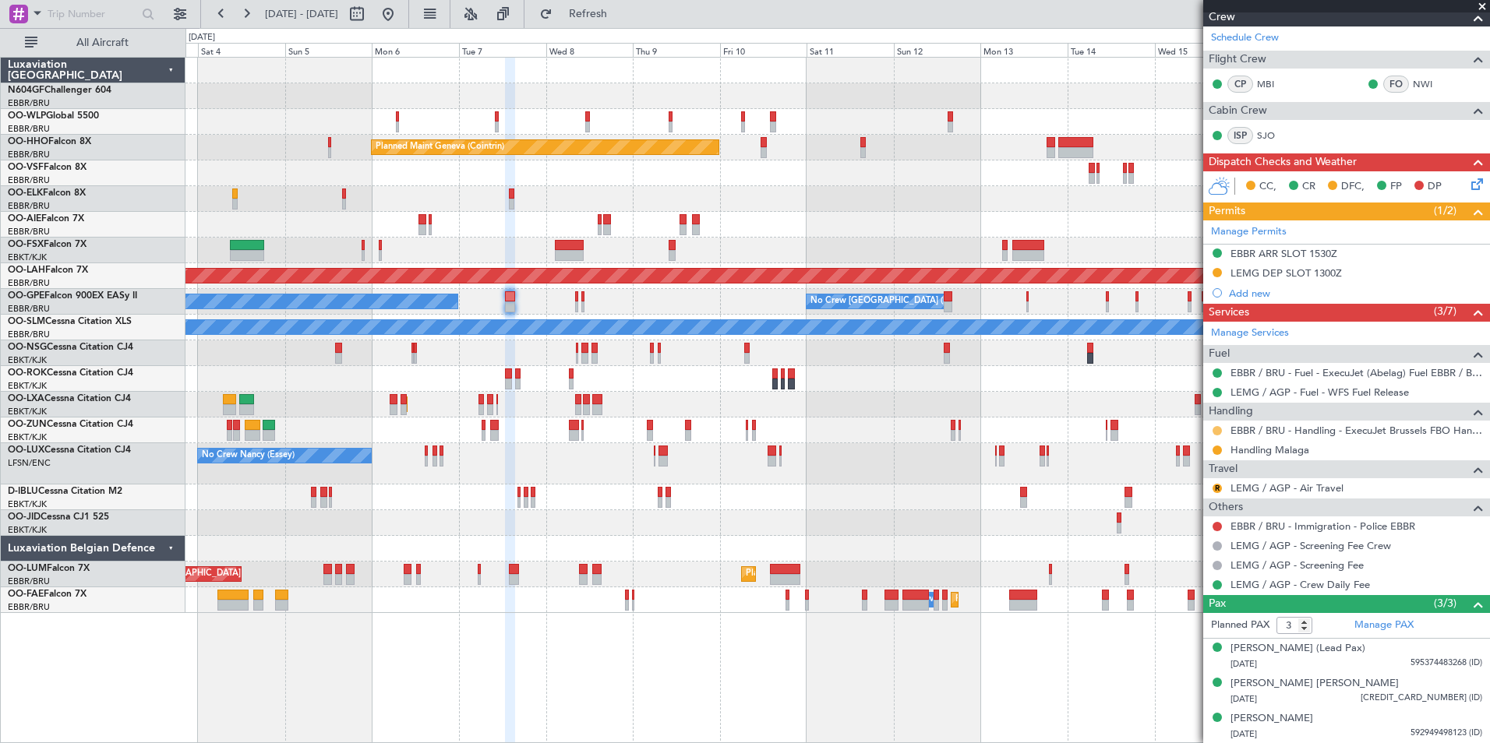
click at [1216, 431] on button at bounding box center [1216, 430] width 9 height 9
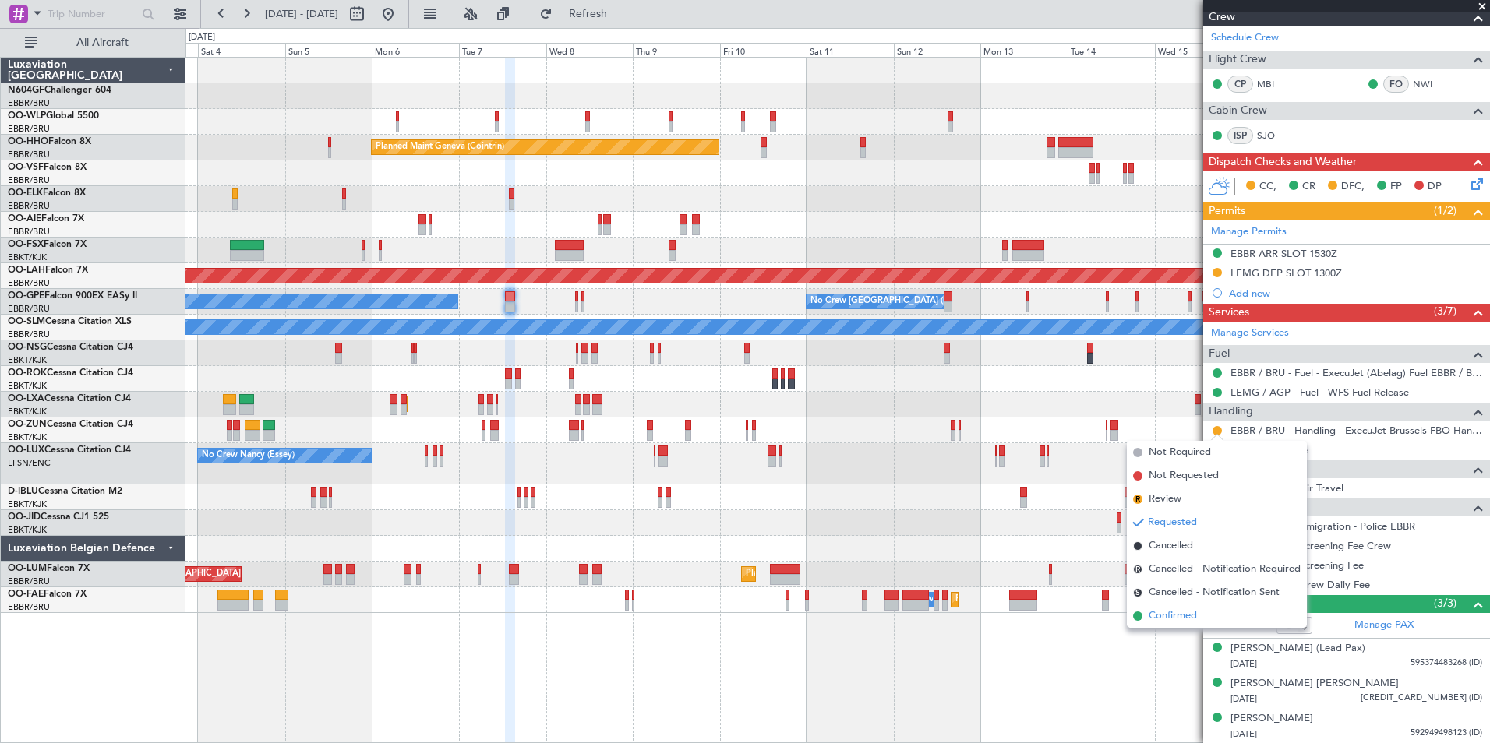
click at [1176, 619] on span "Confirmed" at bounding box center [1172, 617] width 48 height 16
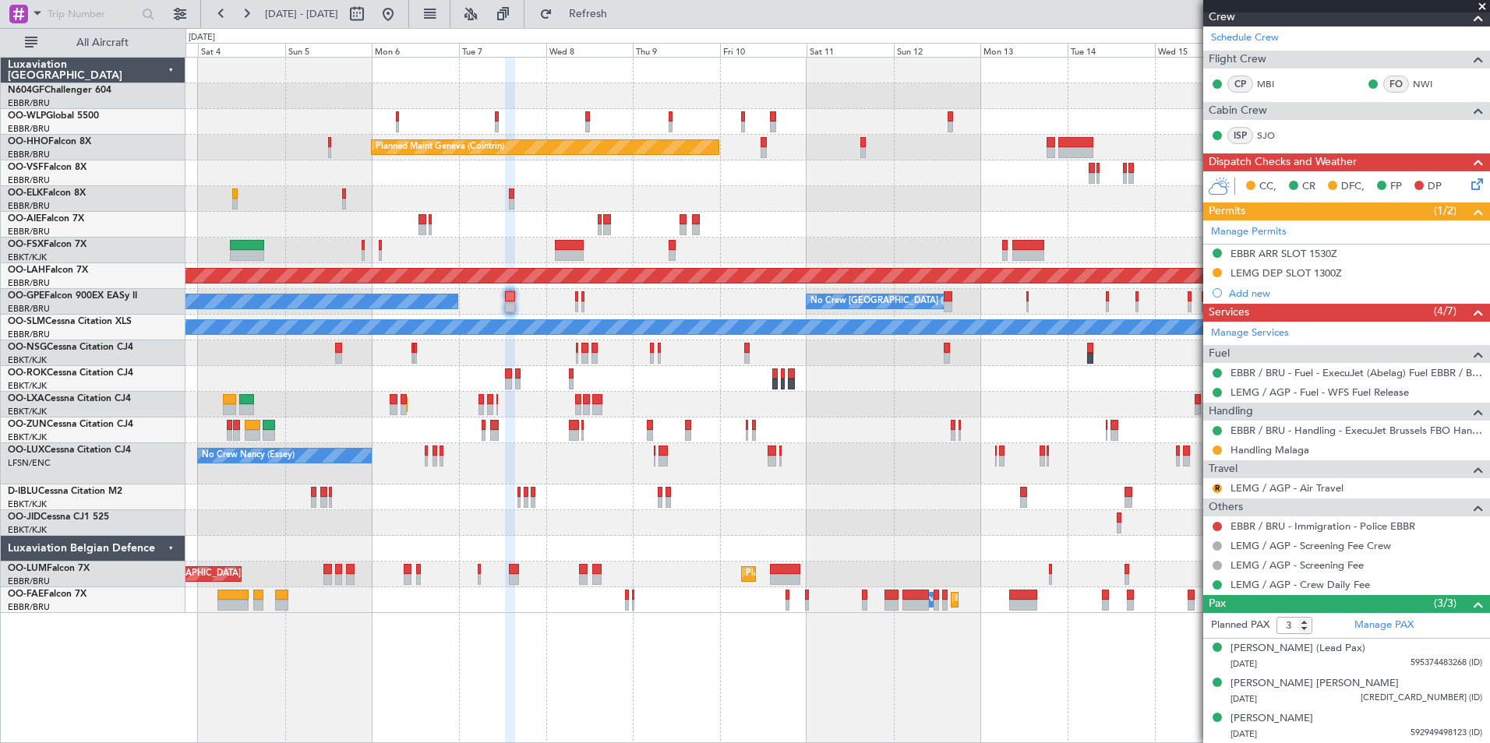
click at [534, 406] on div "Planned Maint Kortrijk-Wevelgem AOG Maint Rimini" at bounding box center [836, 405] width 1303 height 26
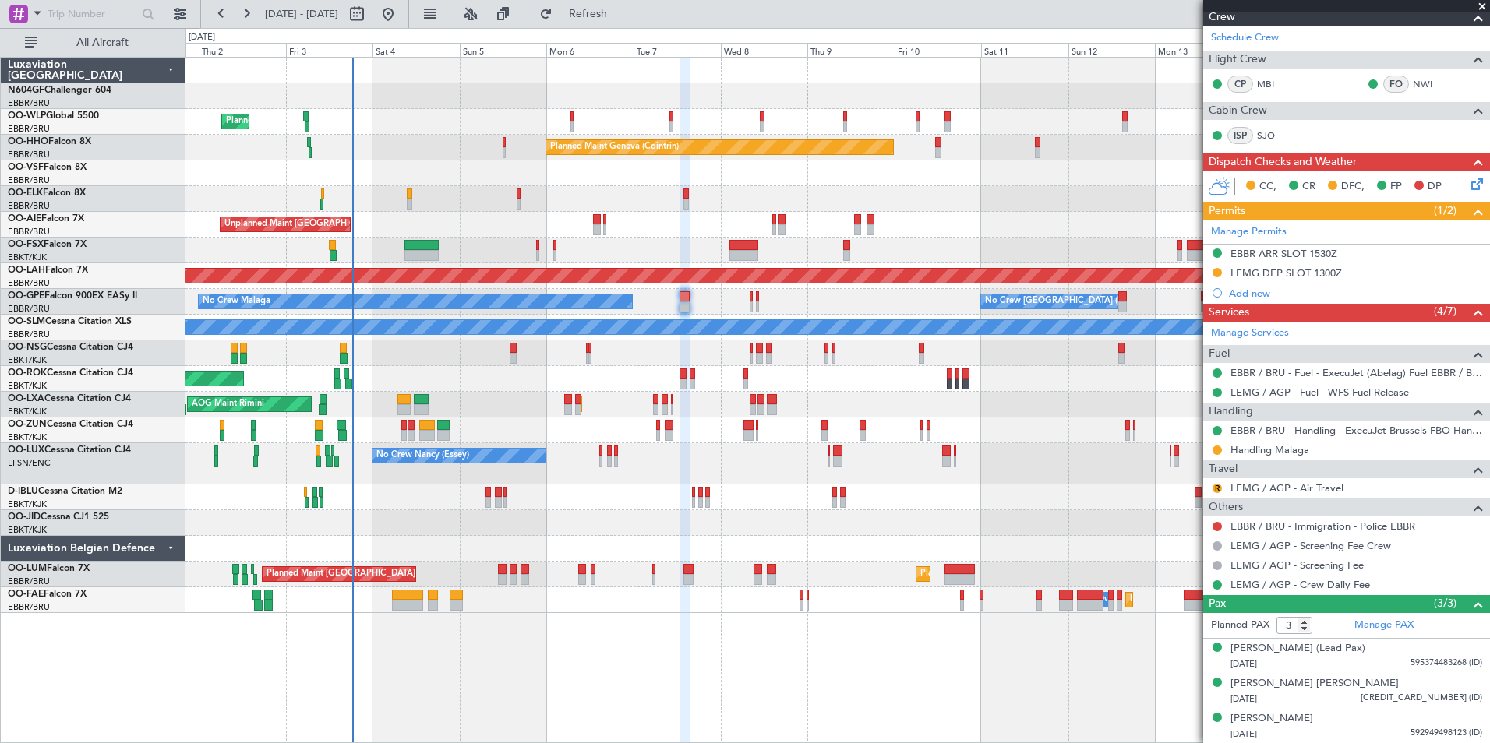
click at [594, 429] on div "Planned Maint Milan (Linate) Planned Maint Geneva (Cointrin) Planned Maint Kort…" at bounding box center [836, 336] width 1303 height 556
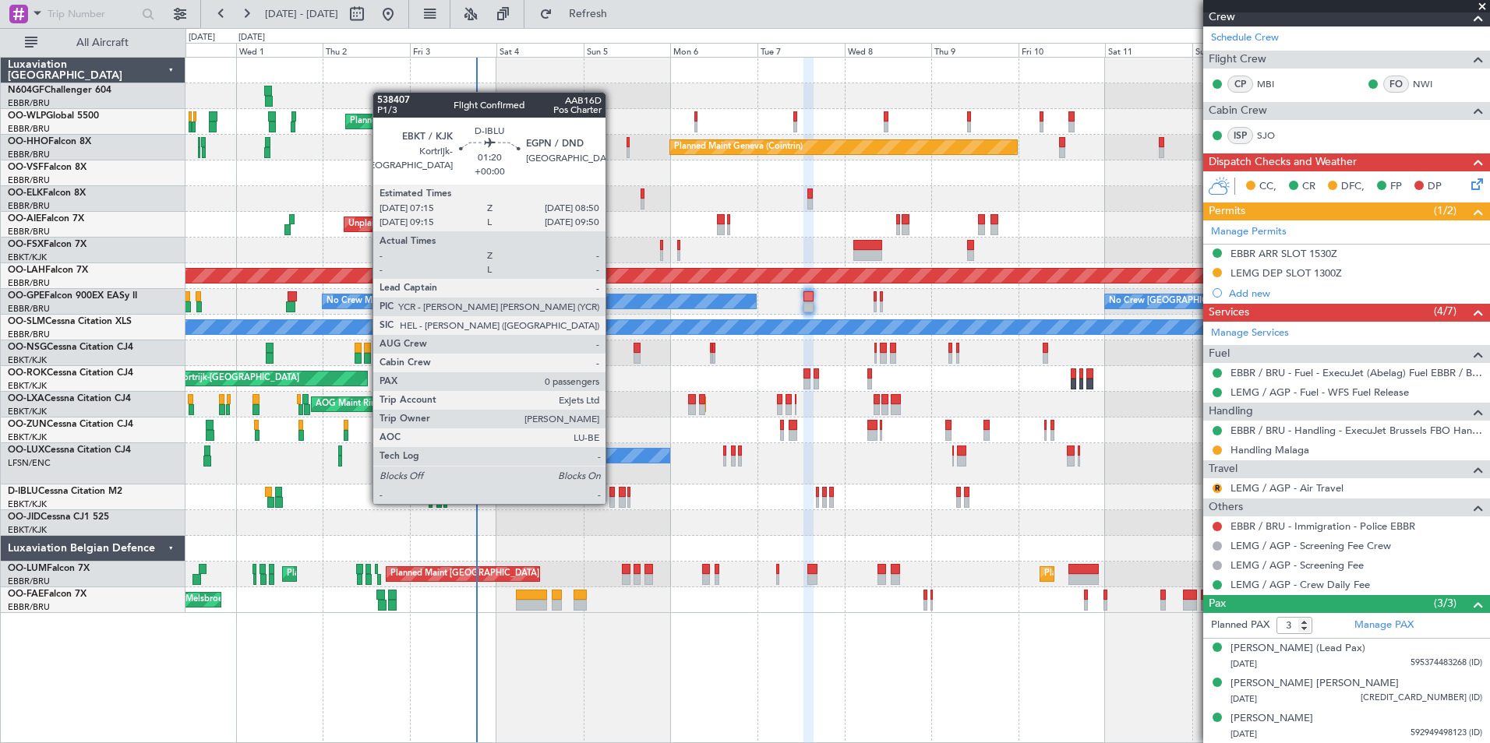
click at [612, 503] on div at bounding box center [612, 502] width 6 height 11
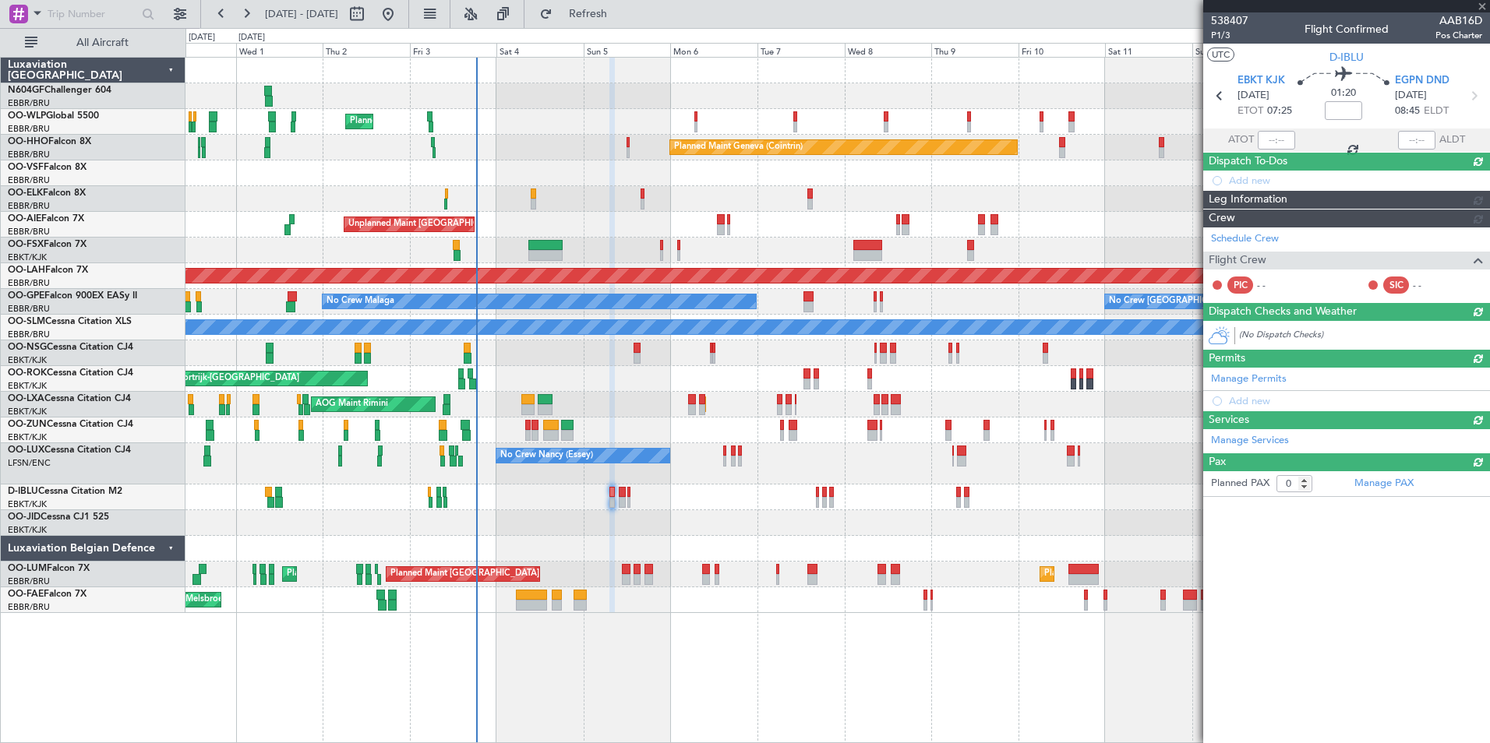
scroll to position [0, 0]
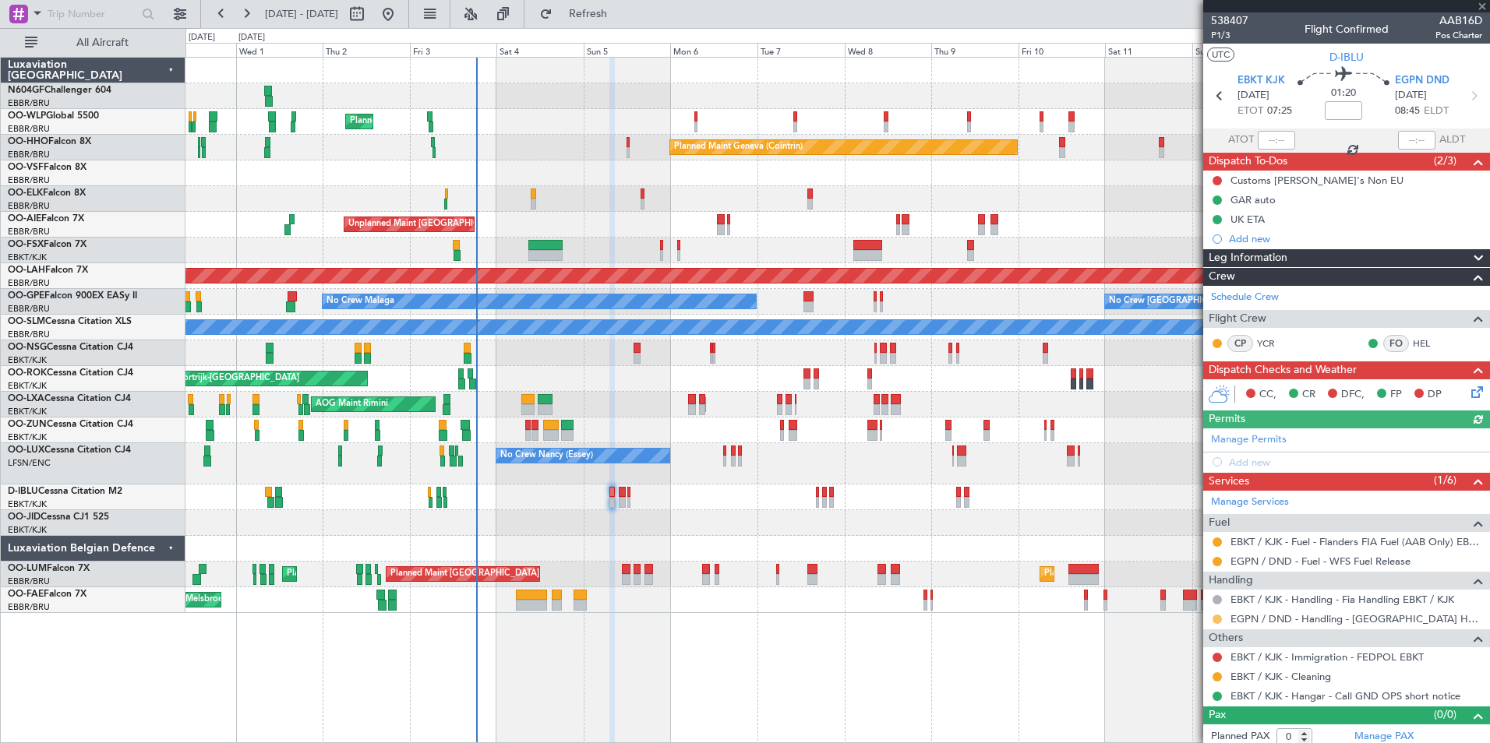
click at [1217, 619] on button at bounding box center [1216, 619] width 9 height 9
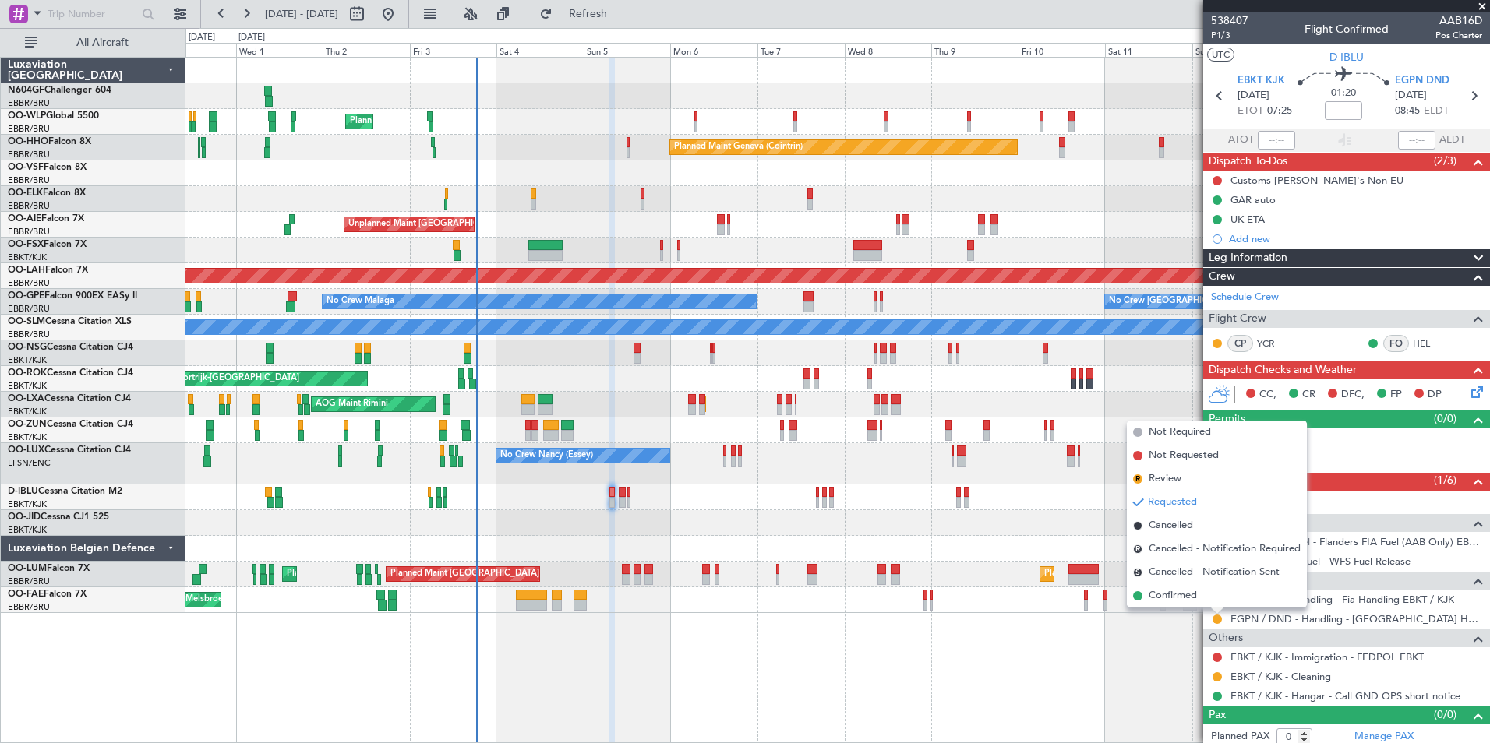
click at [1149, 644] on div "Planned Maint Milan (Linate) Planned Maint Geneva (Cointrin) Planned Maint Kort…" at bounding box center [837, 400] width 1304 height 686
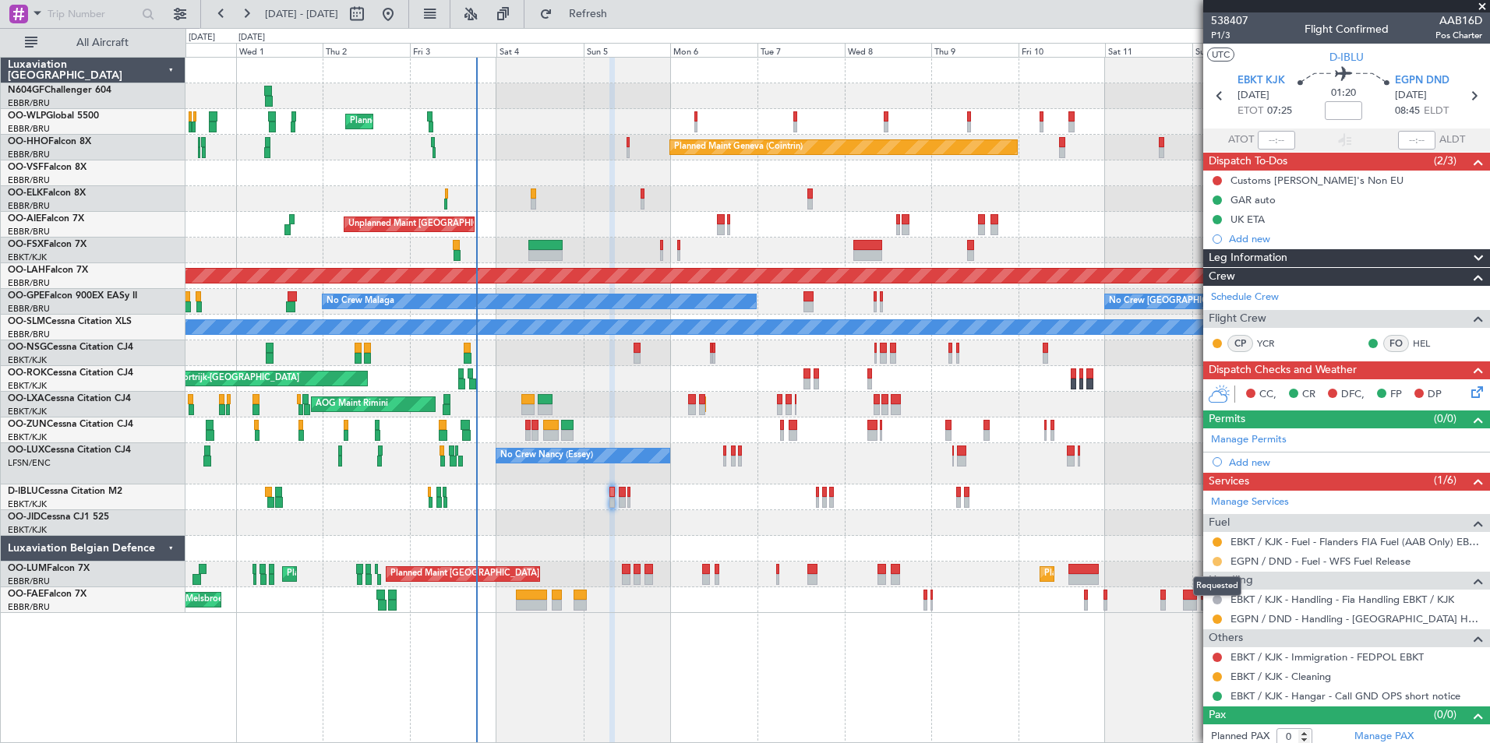
click at [1216, 559] on button at bounding box center [1216, 561] width 9 height 9
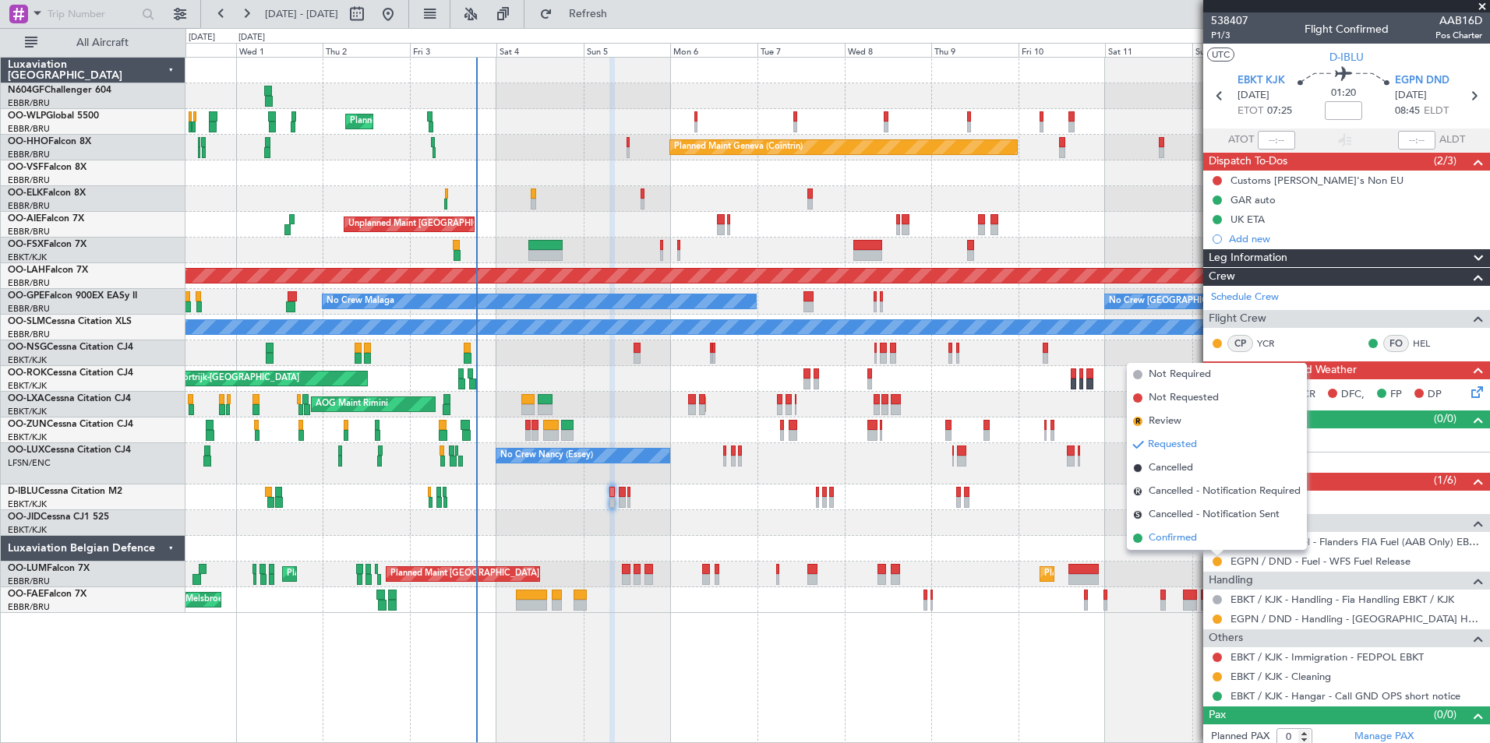
click at [1212, 534] on li "Confirmed" at bounding box center [1217, 538] width 180 height 23
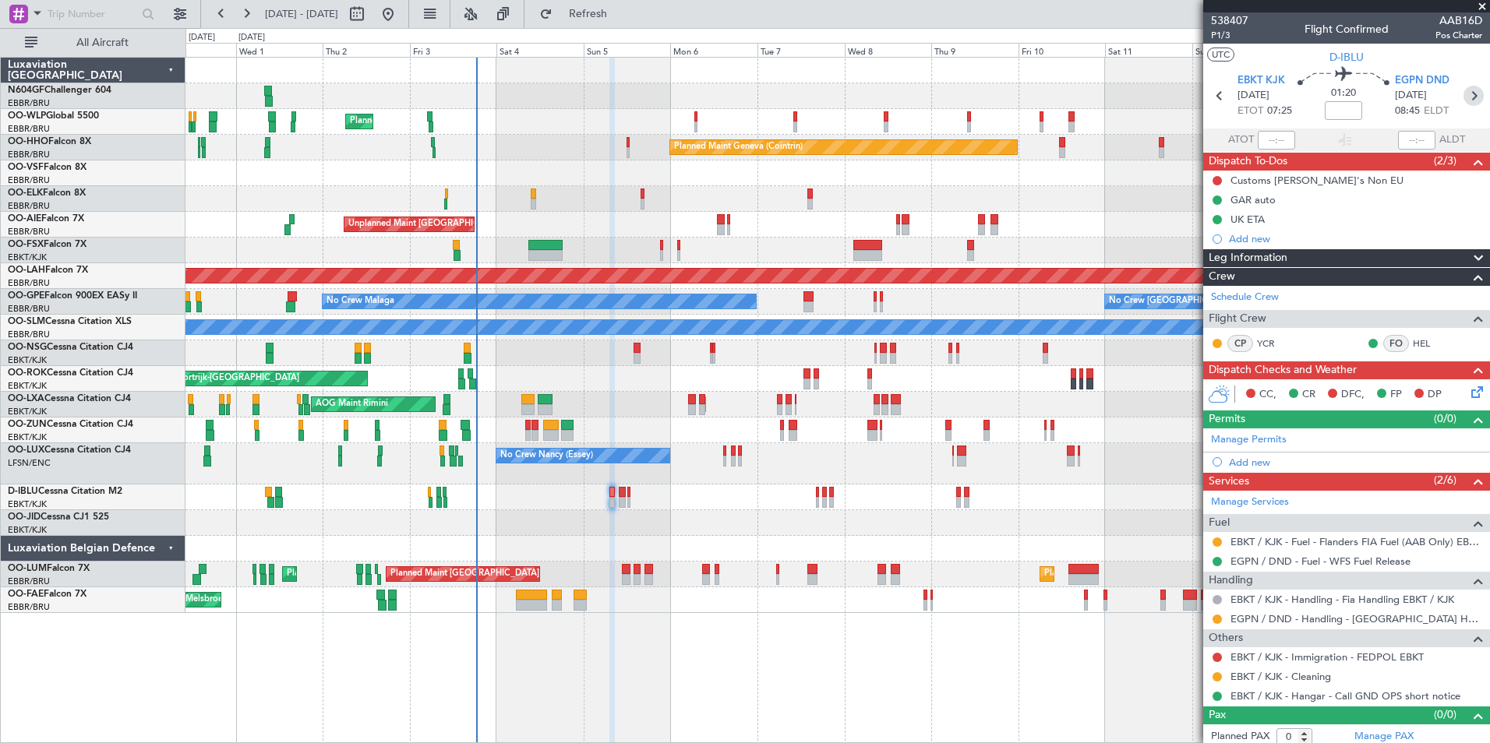
click at [1463, 93] on icon at bounding box center [1473, 96] width 20 height 20
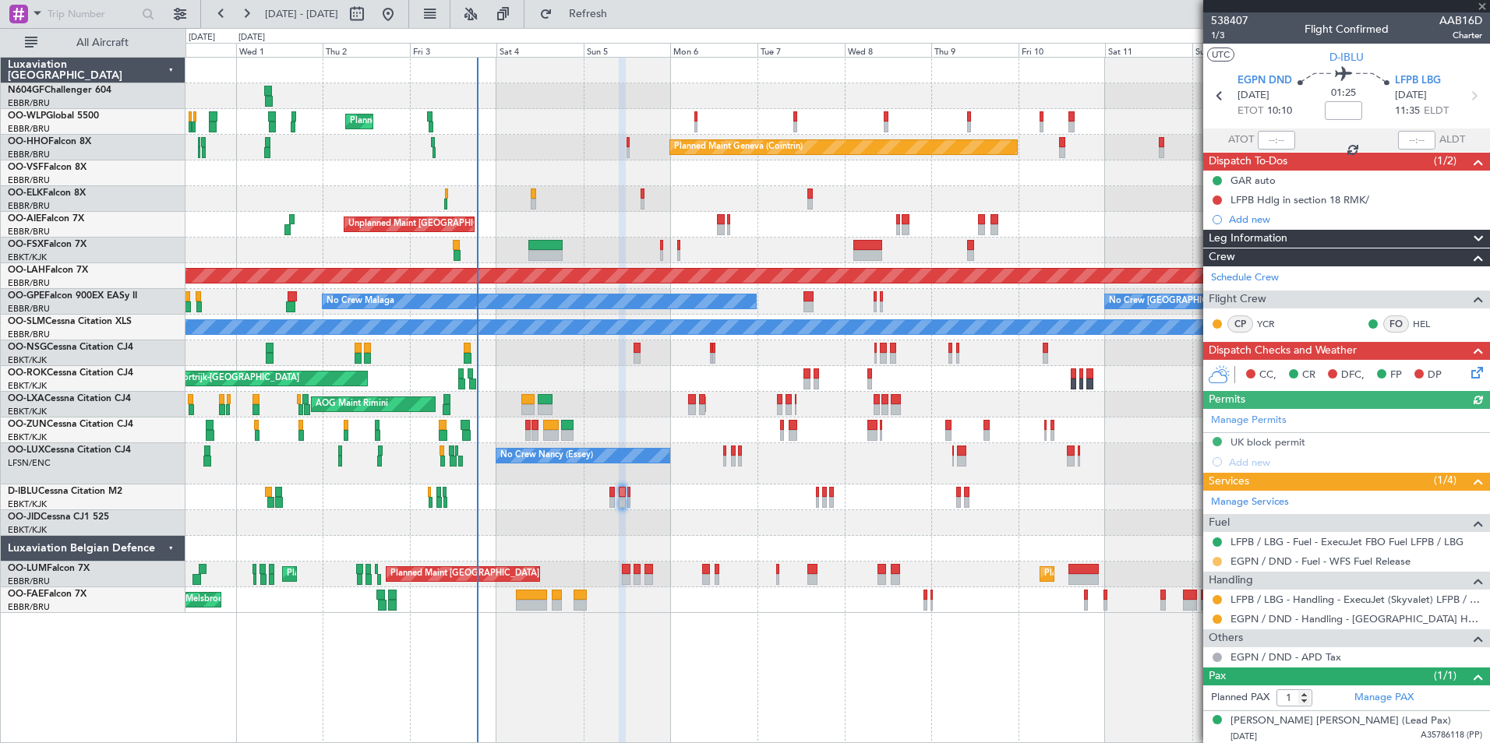
click at [1215, 563] on button at bounding box center [1216, 561] width 9 height 9
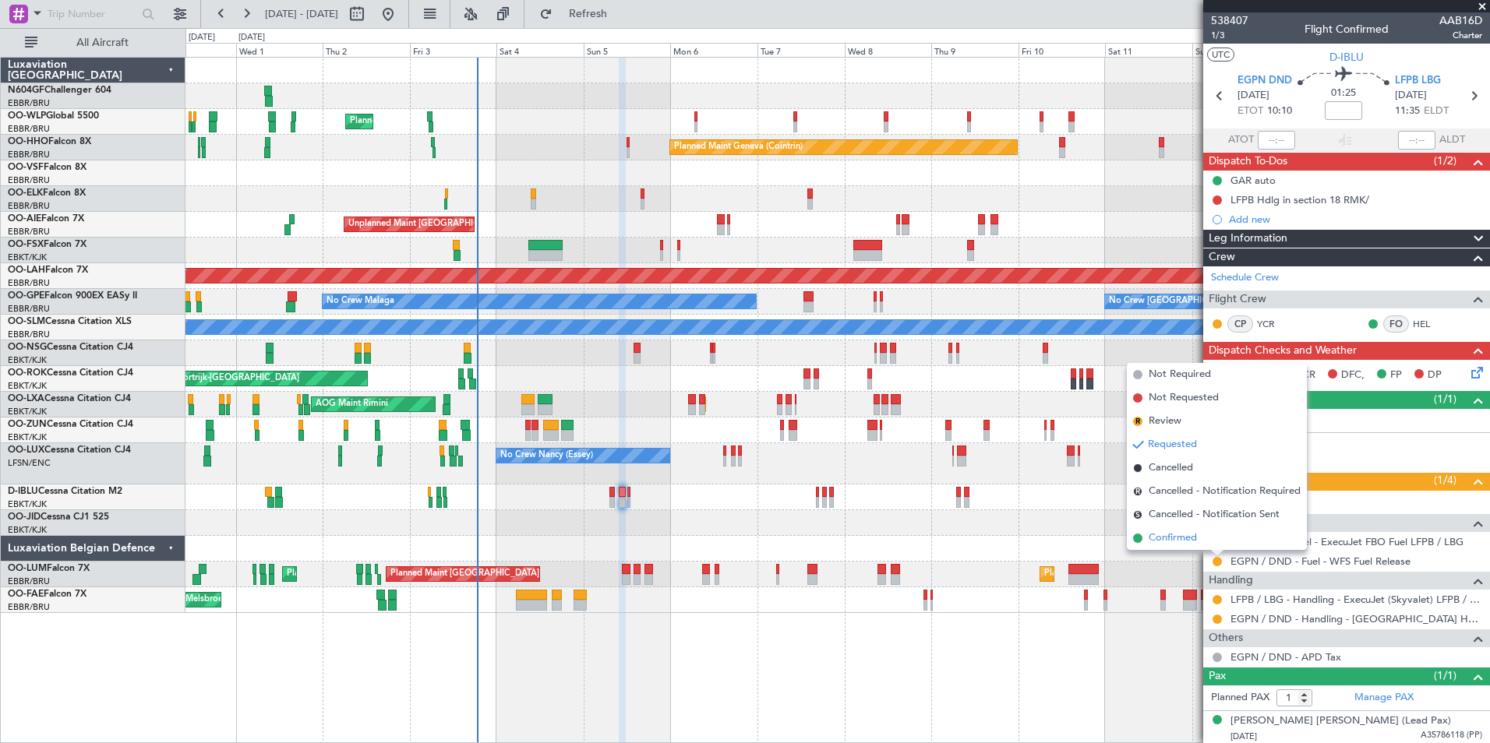
click at [1194, 547] on li "Confirmed" at bounding box center [1217, 538] width 180 height 23
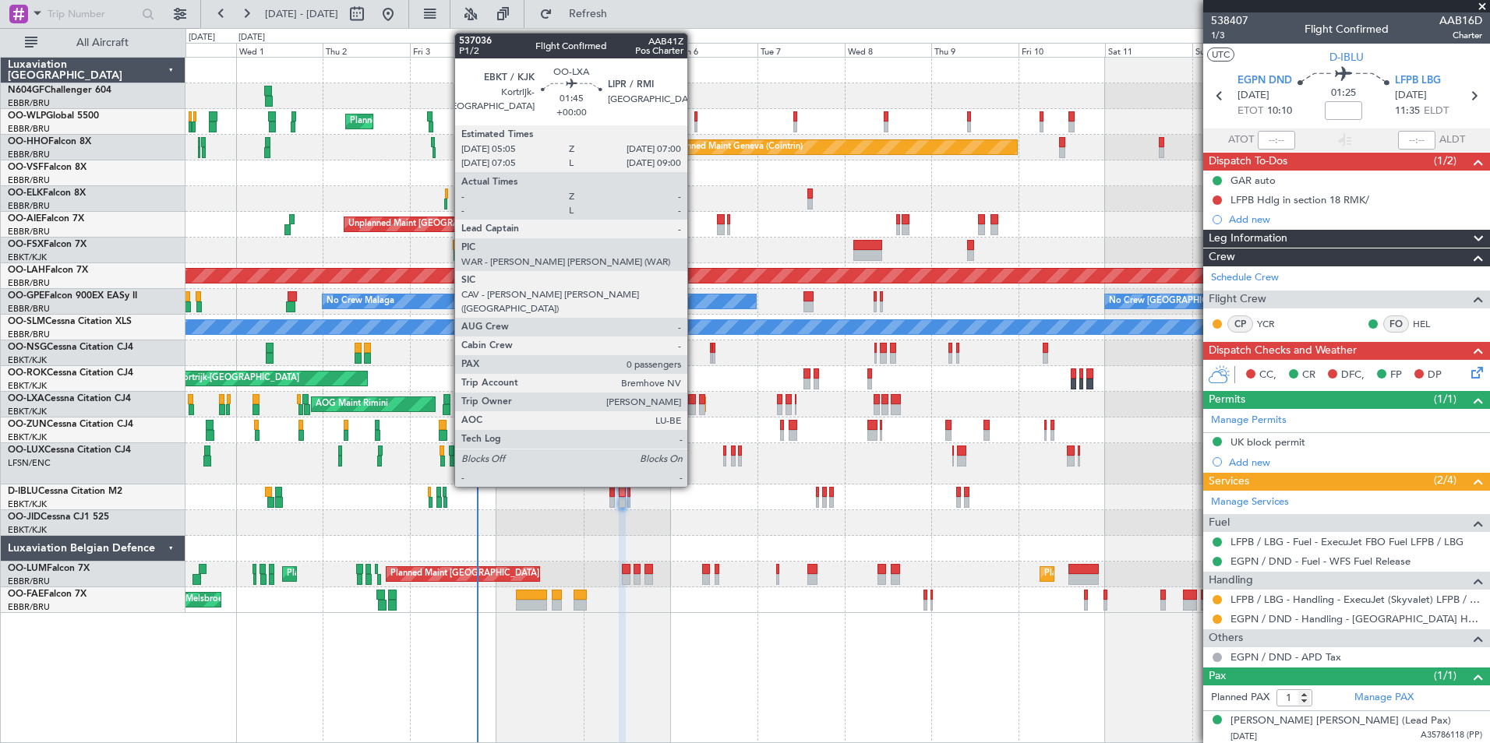
click at [694, 400] on div at bounding box center [691, 399] width 7 height 11
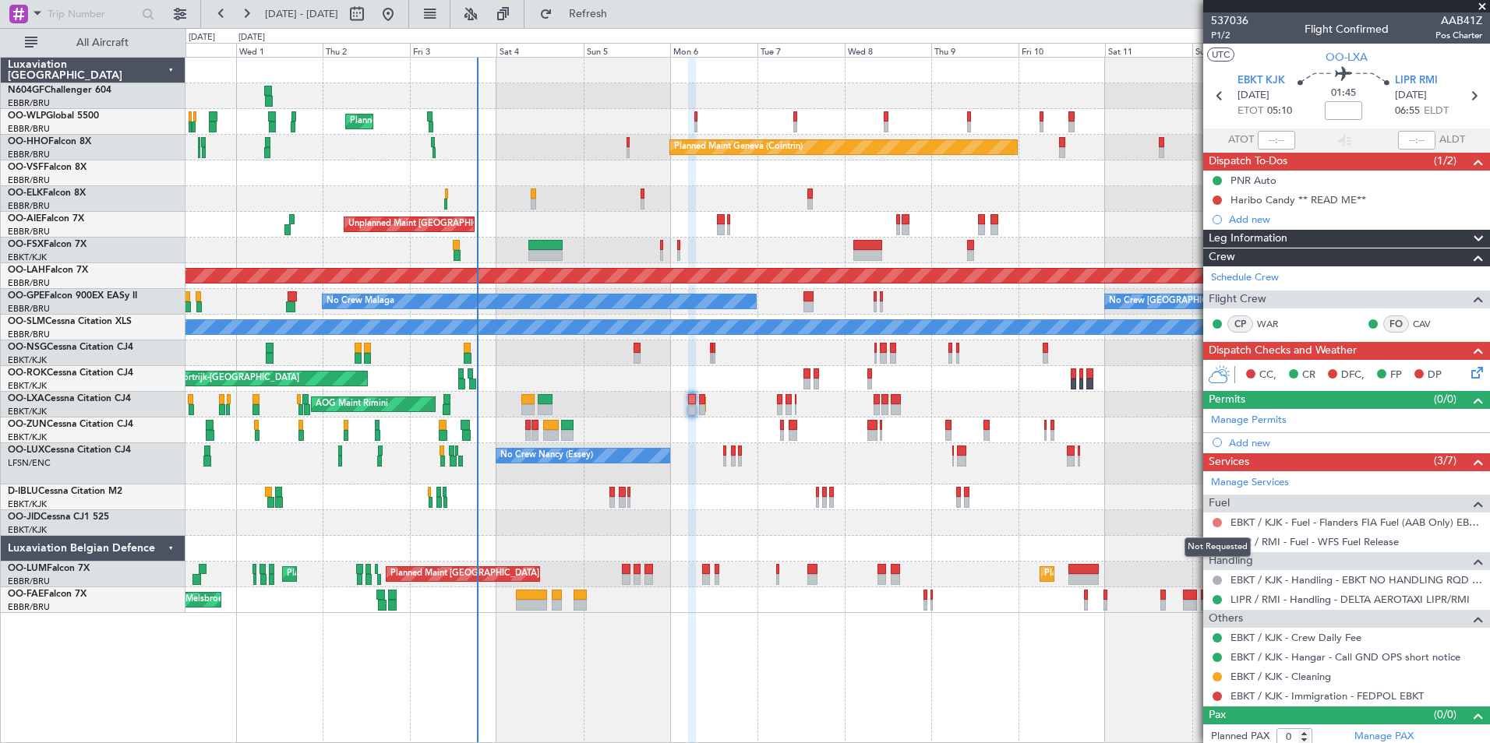
click at [1217, 523] on button at bounding box center [1216, 522] width 9 height 9
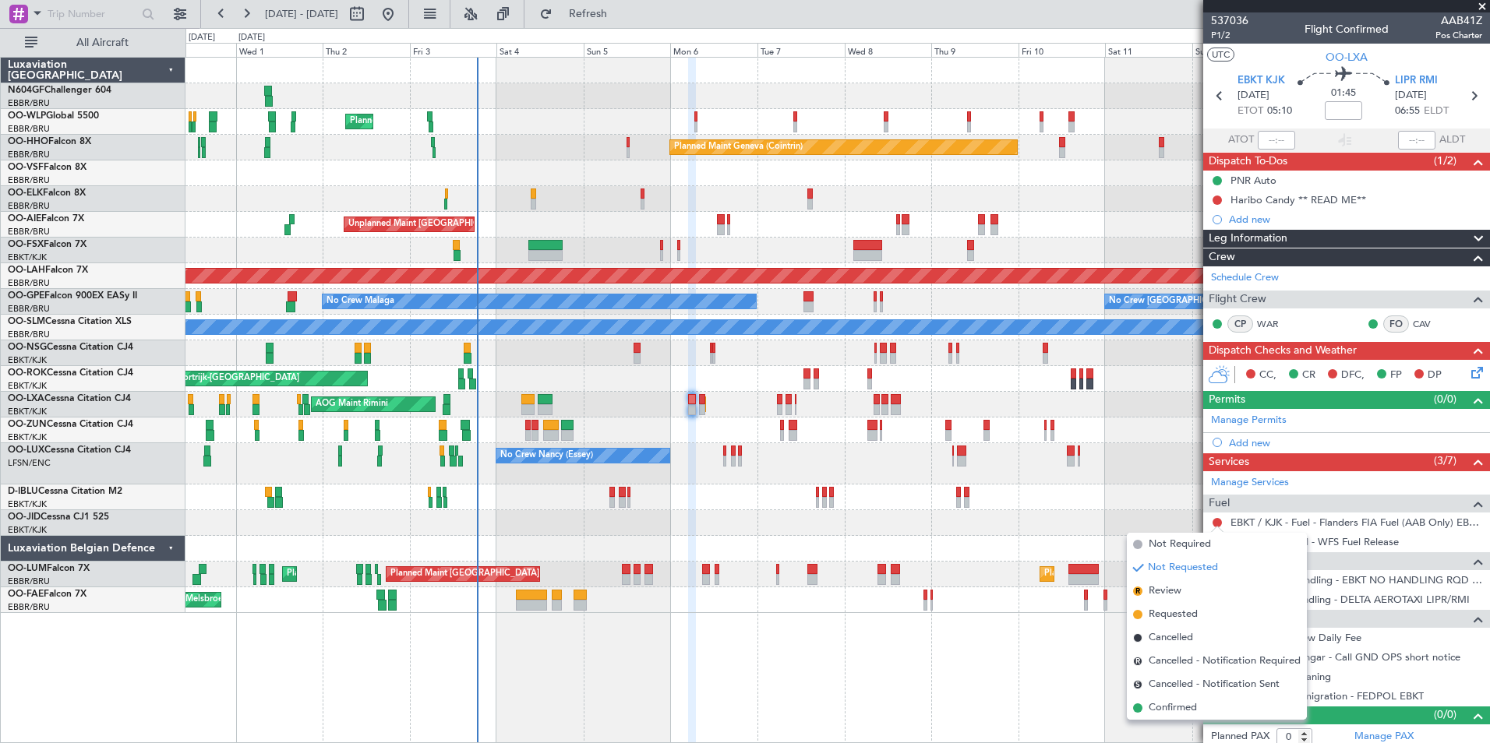
click at [1164, 510] on div "Planned Maint Kortrijk-[GEOGRAPHIC_DATA]" at bounding box center [836, 523] width 1303 height 26
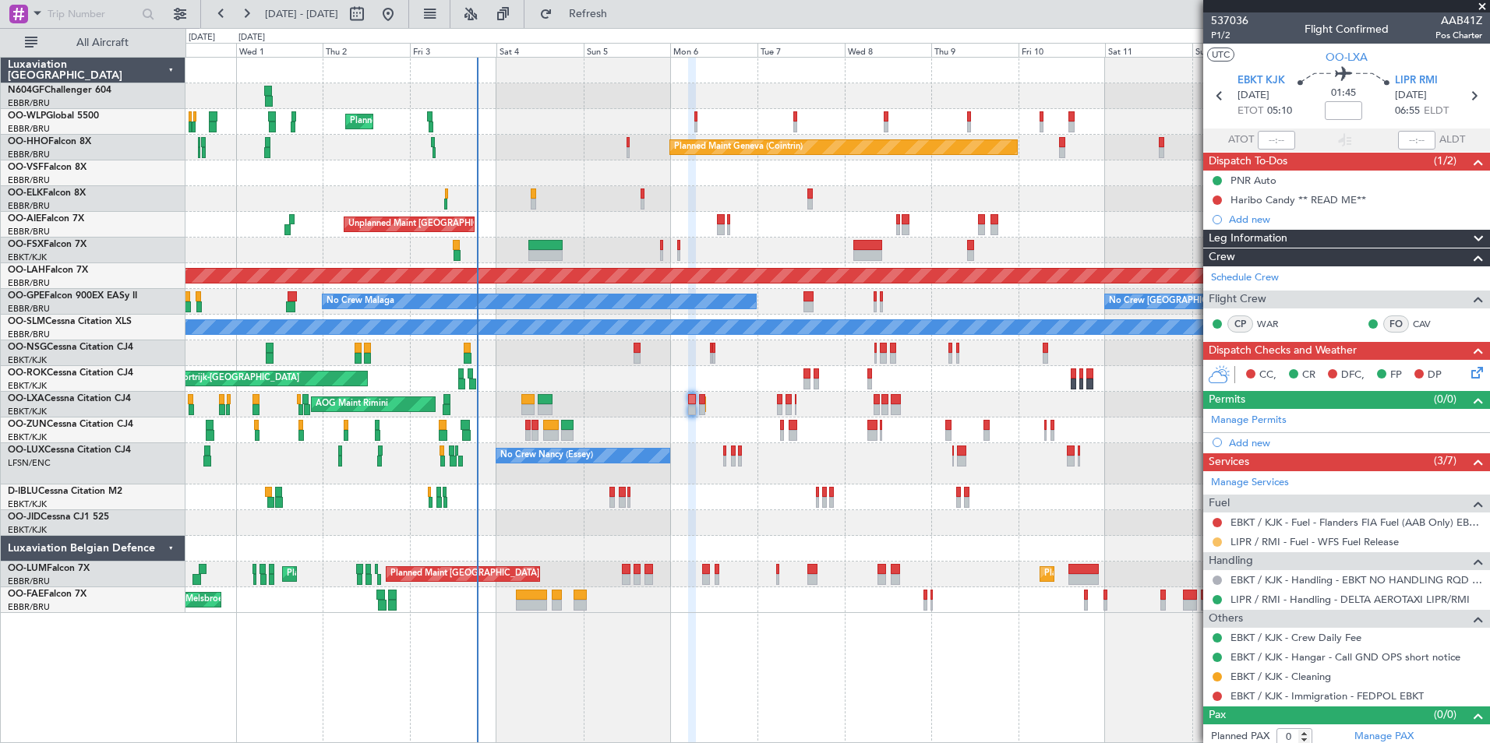
click at [1215, 541] on button at bounding box center [1216, 542] width 9 height 9
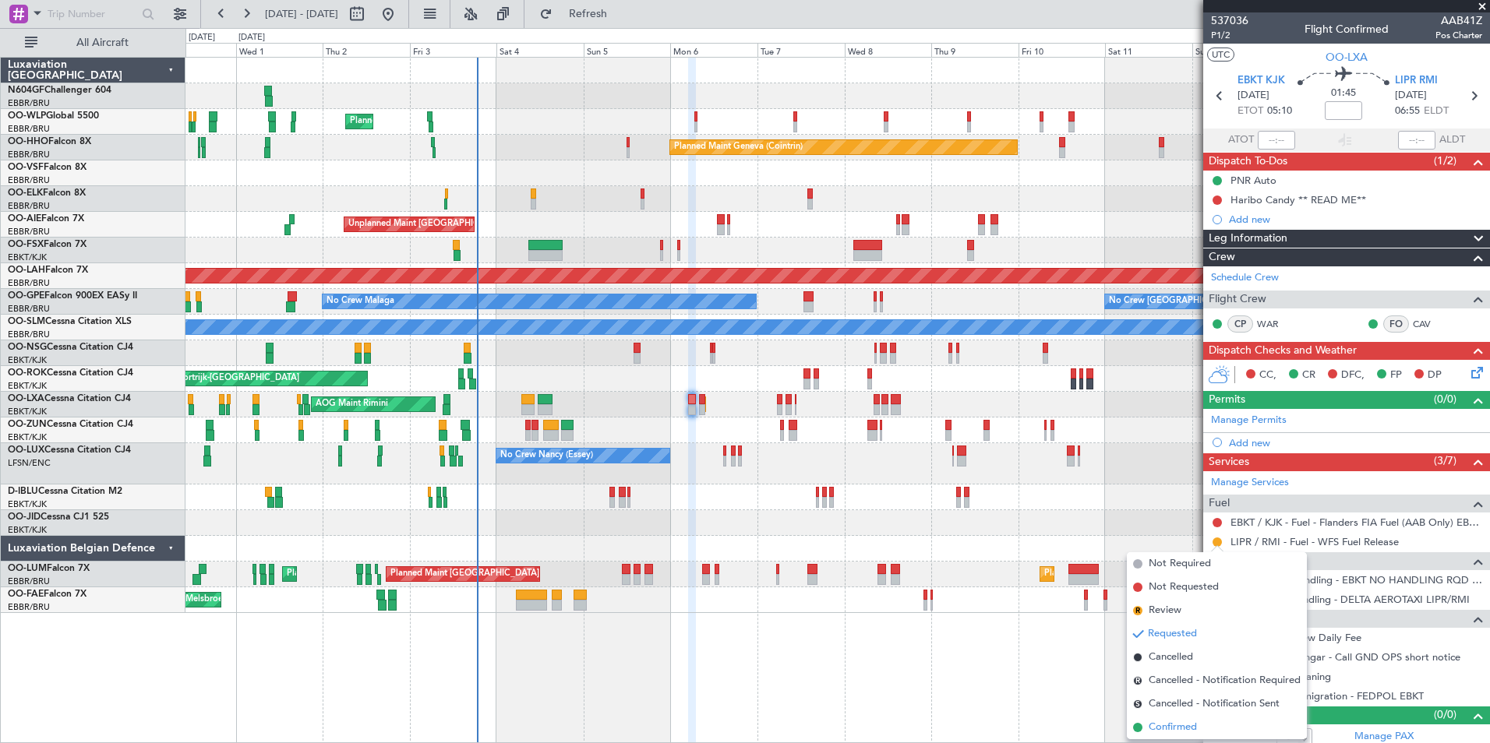
click at [1163, 725] on span "Confirmed" at bounding box center [1172, 728] width 48 height 16
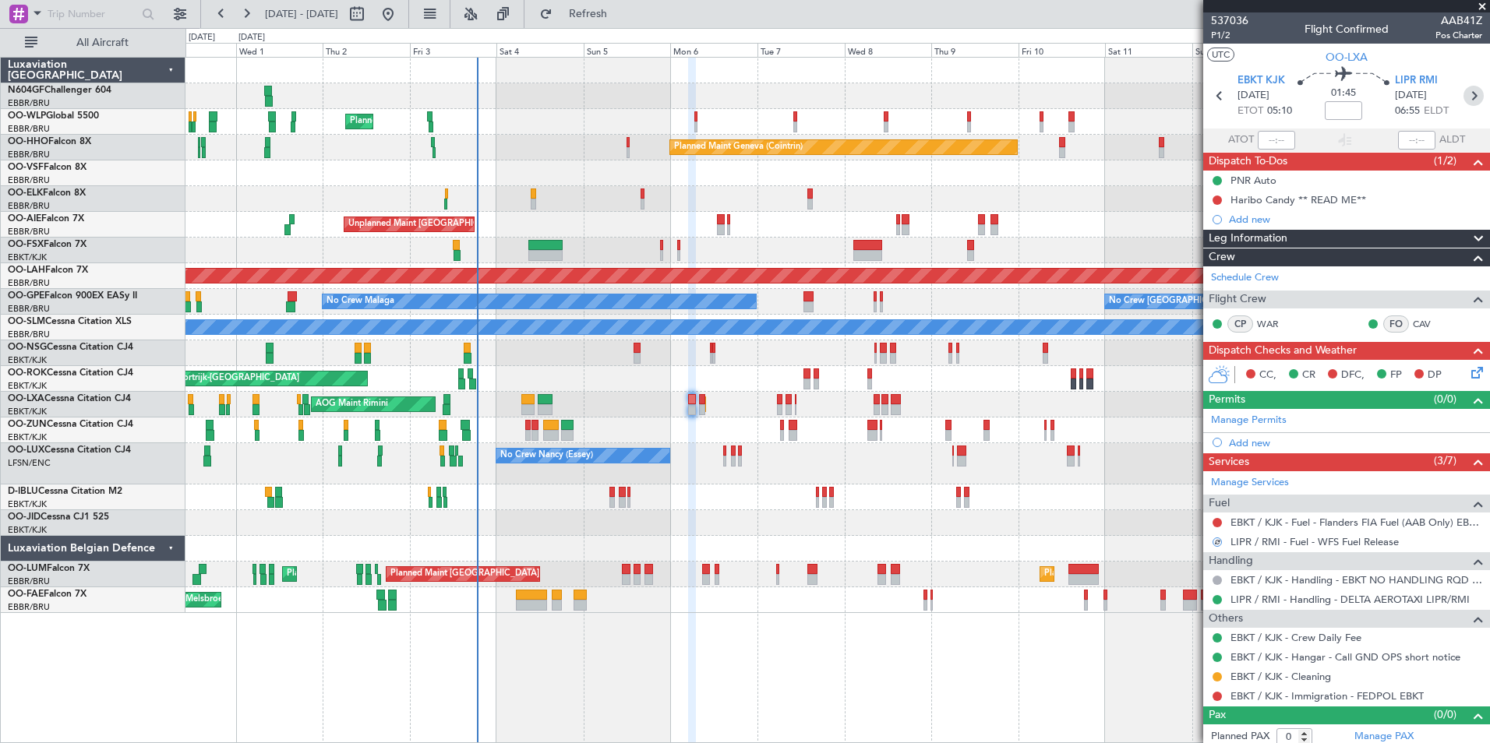
click at [1463, 92] on icon at bounding box center [1473, 96] width 20 height 20
type input "5"
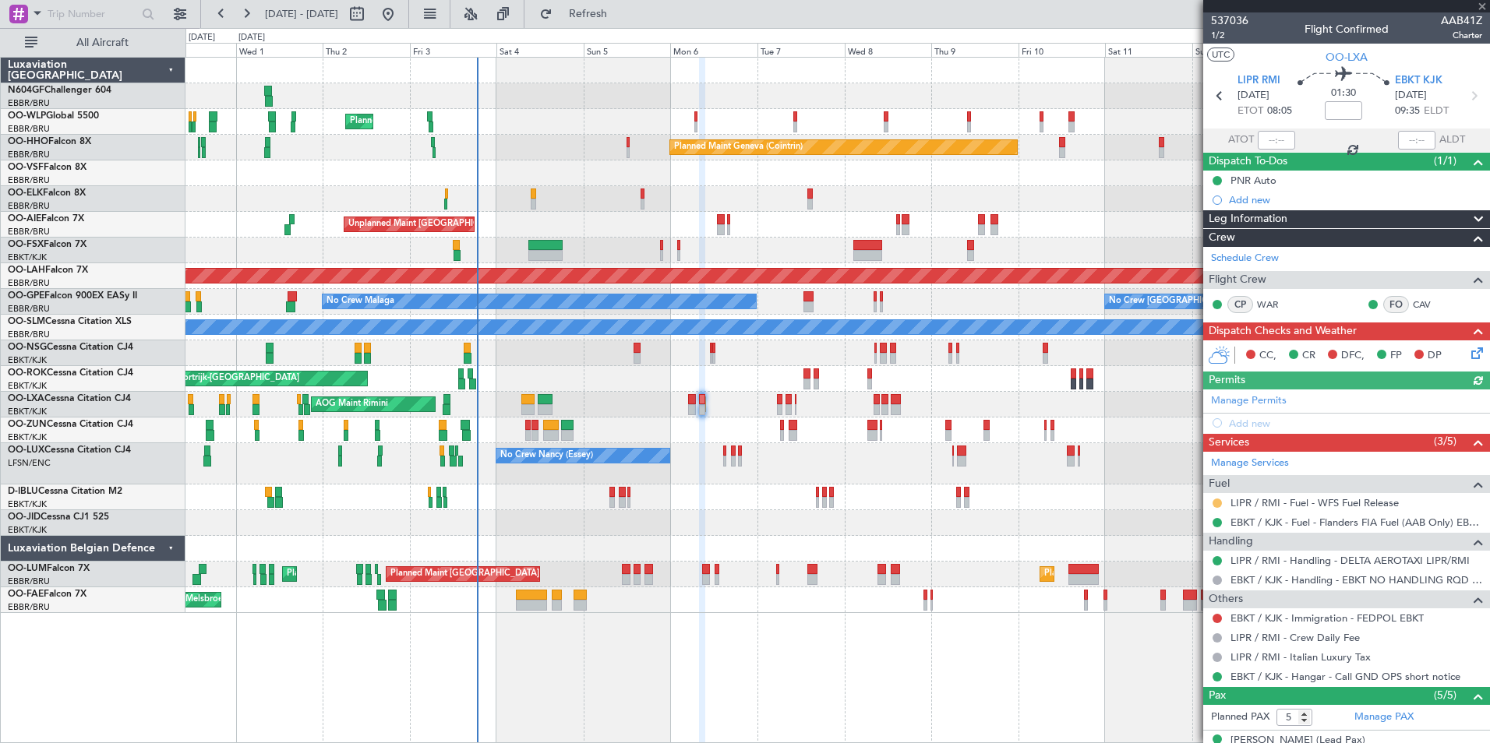
click at [1219, 503] on button at bounding box center [1216, 503] width 9 height 9
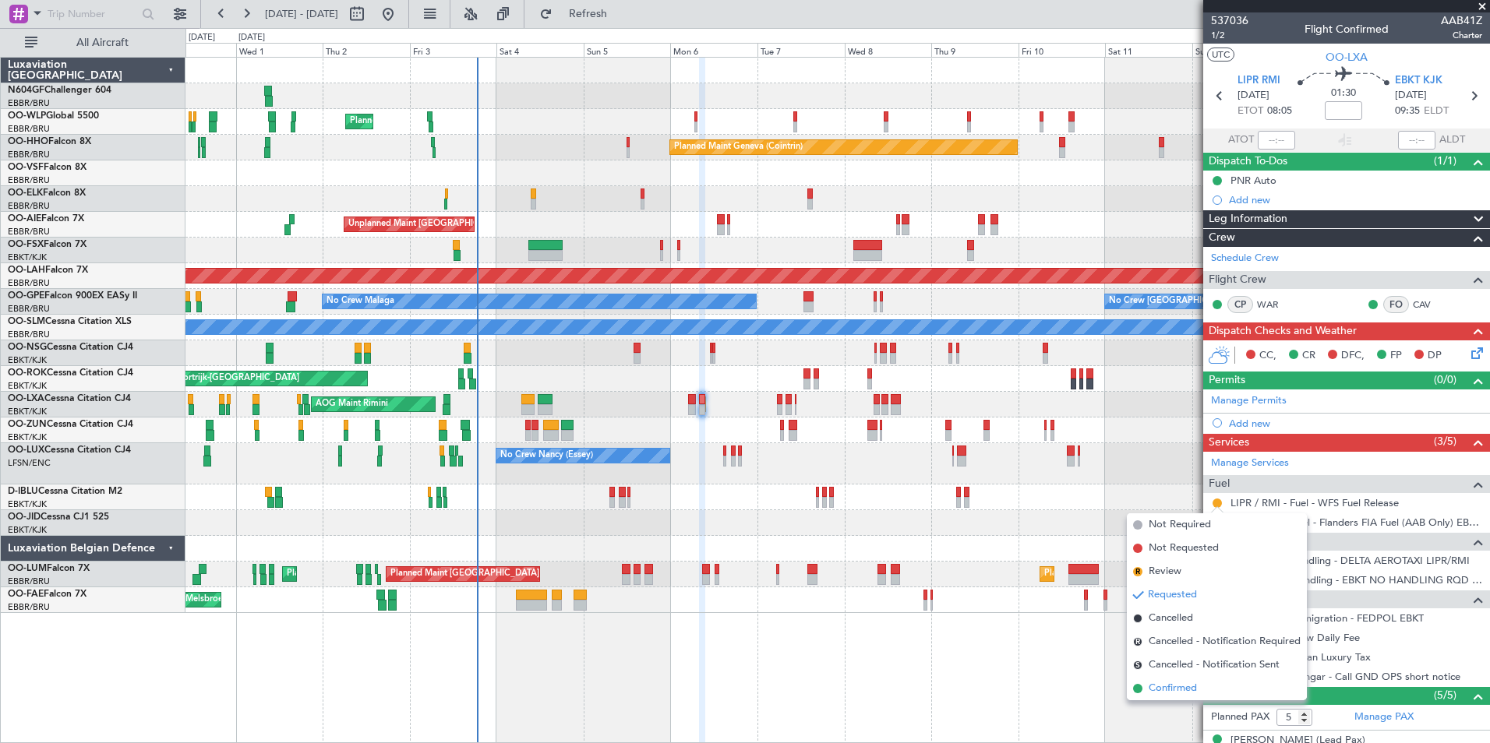
click at [1200, 683] on li "Confirmed" at bounding box center [1217, 688] width 180 height 23
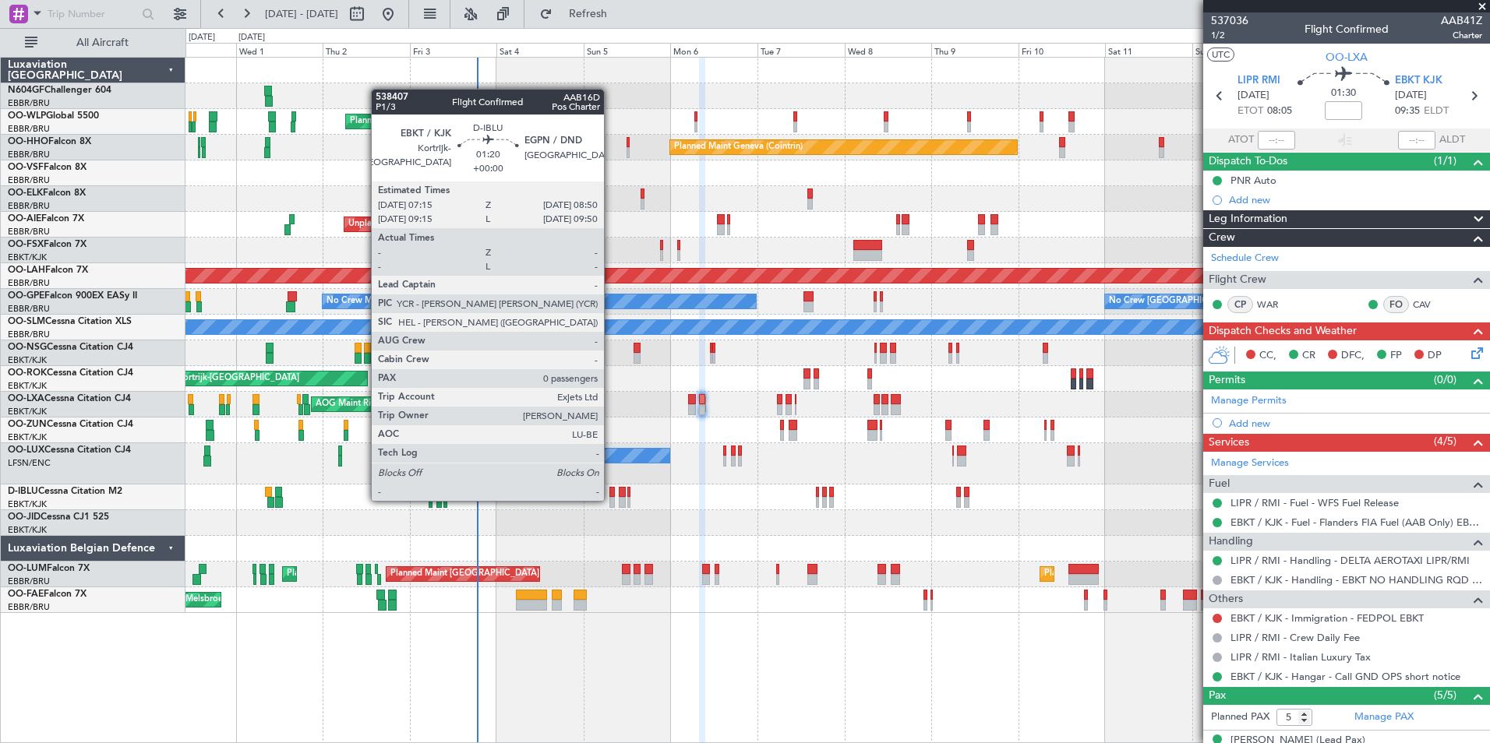
click at [611, 499] on div at bounding box center [612, 502] width 6 height 11
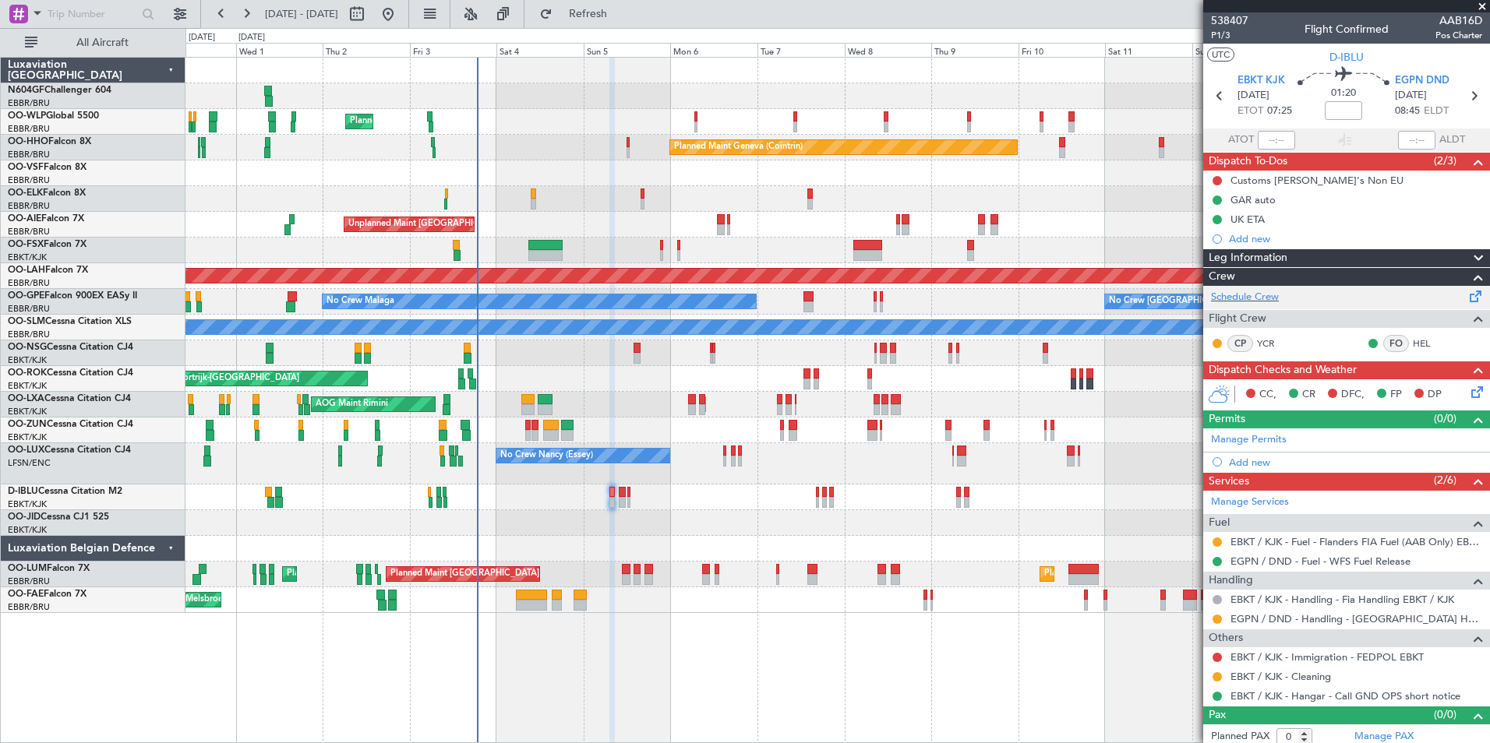
click at [1362, 302] on div "Schedule Crew" at bounding box center [1346, 297] width 287 height 23
click at [621, 16] on span "Refresh" at bounding box center [588, 14] width 65 height 11
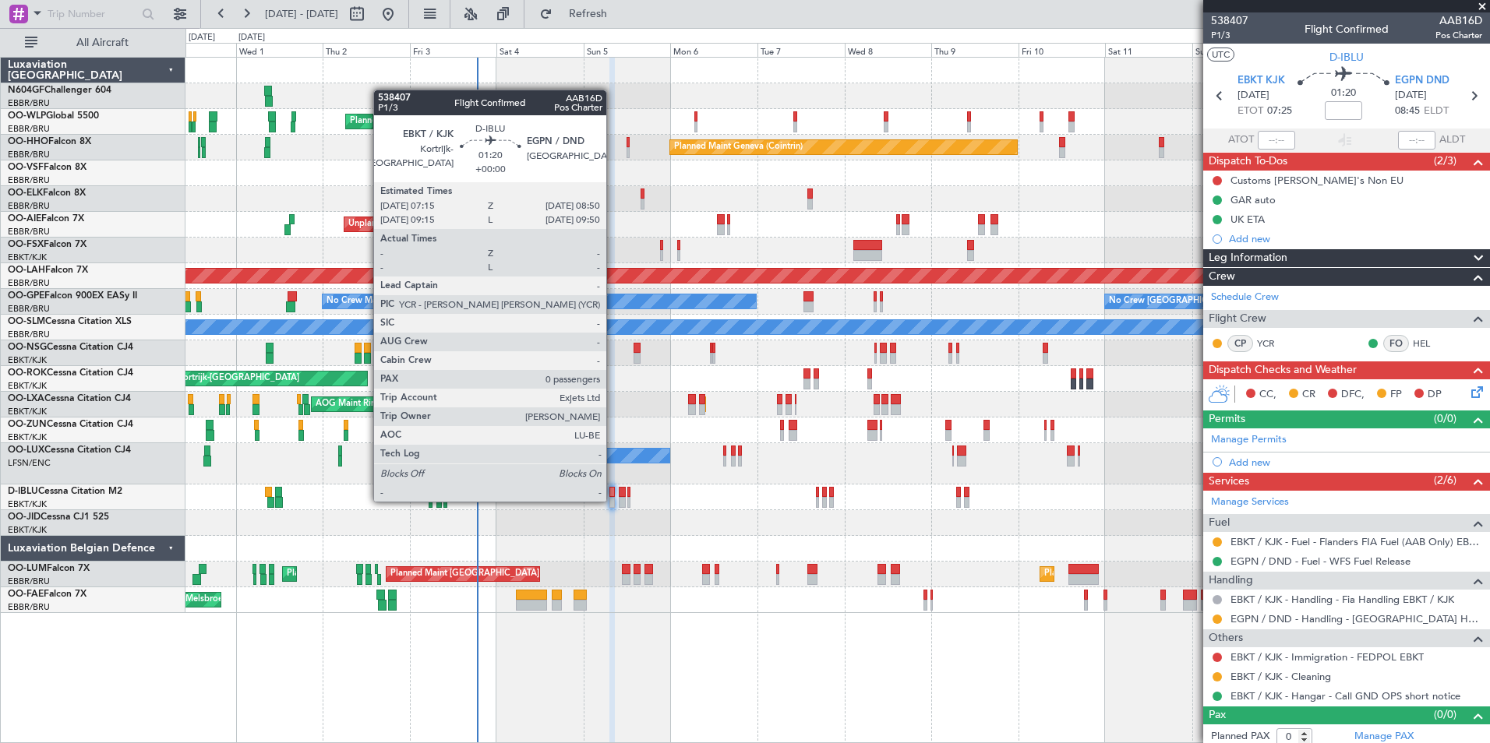
click at [613, 500] on div at bounding box center [612, 502] width 6 height 11
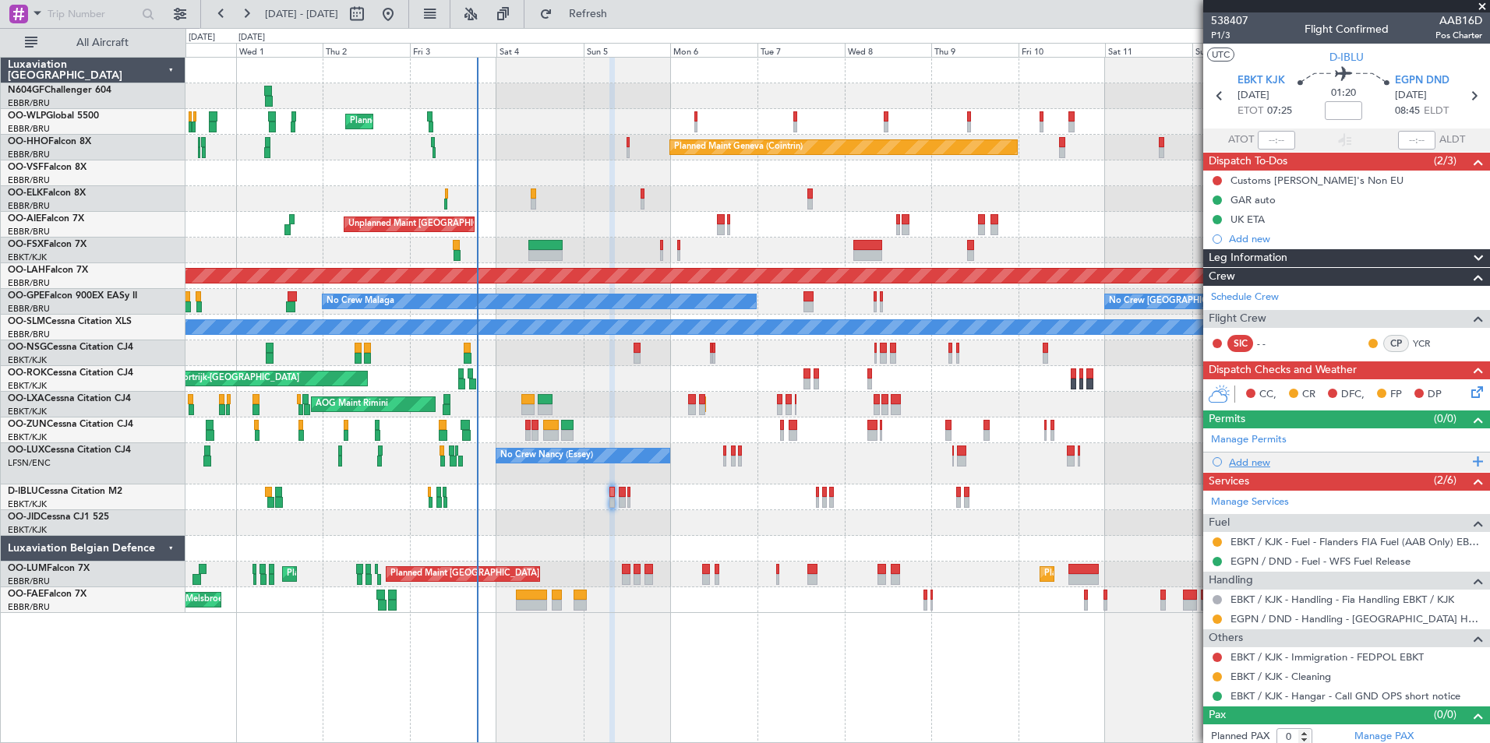
scroll to position [6, 0]
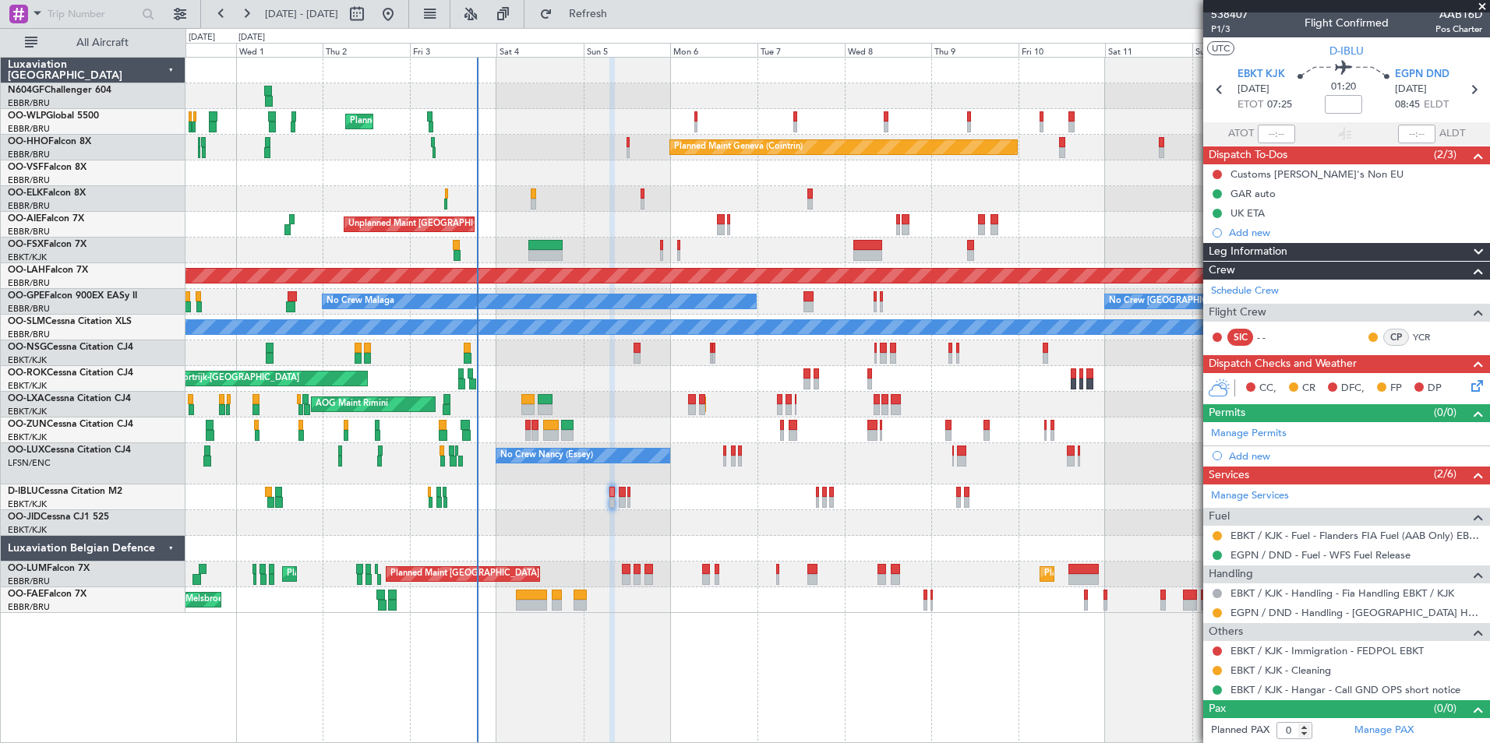
click at [707, 524] on div "Planned Maint Kortrijk-[GEOGRAPHIC_DATA]" at bounding box center [836, 523] width 1303 height 26
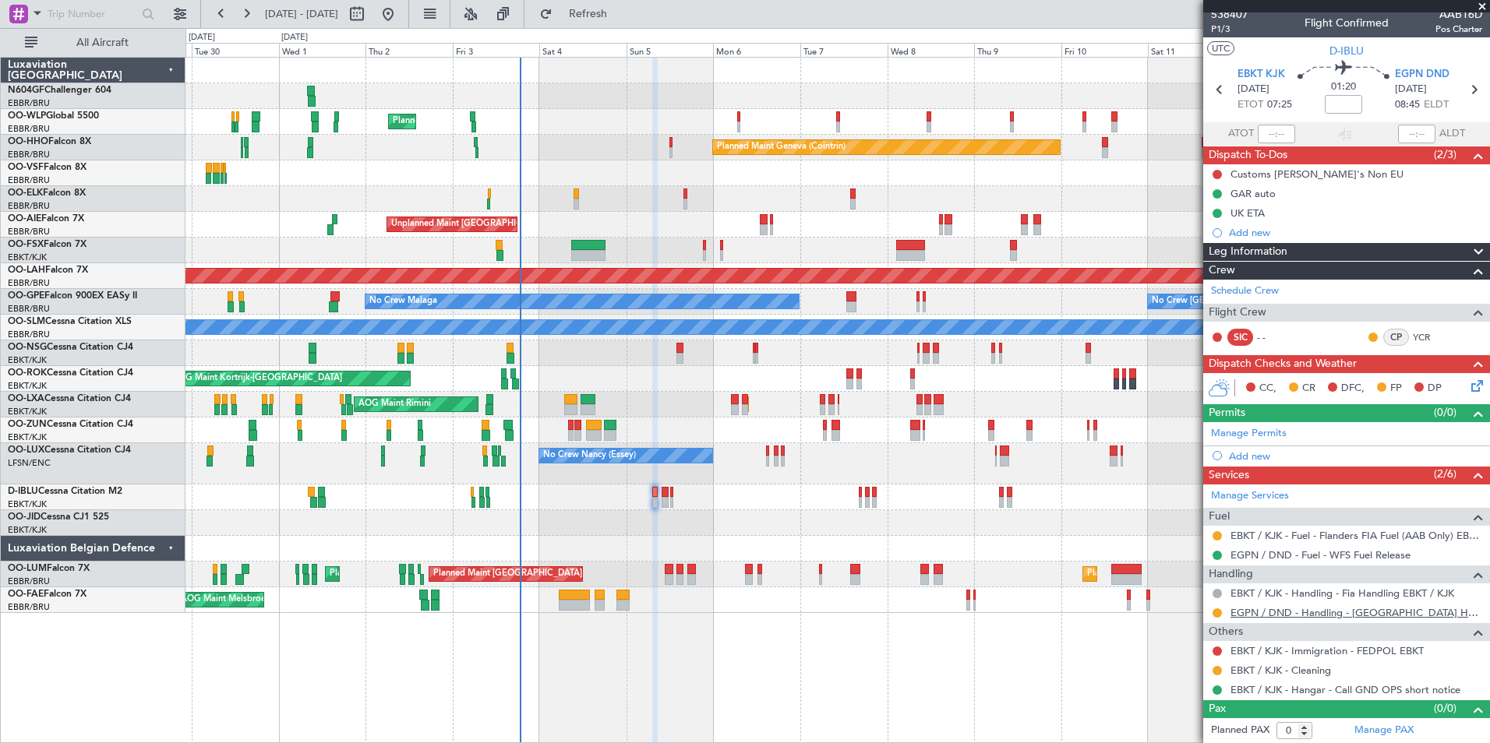
click at [1252, 613] on link "EGPN / DND - Handling - [GEOGRAPHIC_DATA] Handling EGPN / DND" at bounding box center [1356, 612] width 252 height 13
click at [1302, 595] on link "EBKT / KJK - Handling - Fia Handling EBKT / KJK" at bounding box center [1342, 593] width 224 height 13
click at [626, 23] on button "Refresh" at bounding box center [578, 14] width 93 height 25
click at [665, 436] on div at bounding box center [836, 431] width 1303 height 26
click at [626, 26] on button "Refresh" at bounding box center [578, 14] width 93 height 25
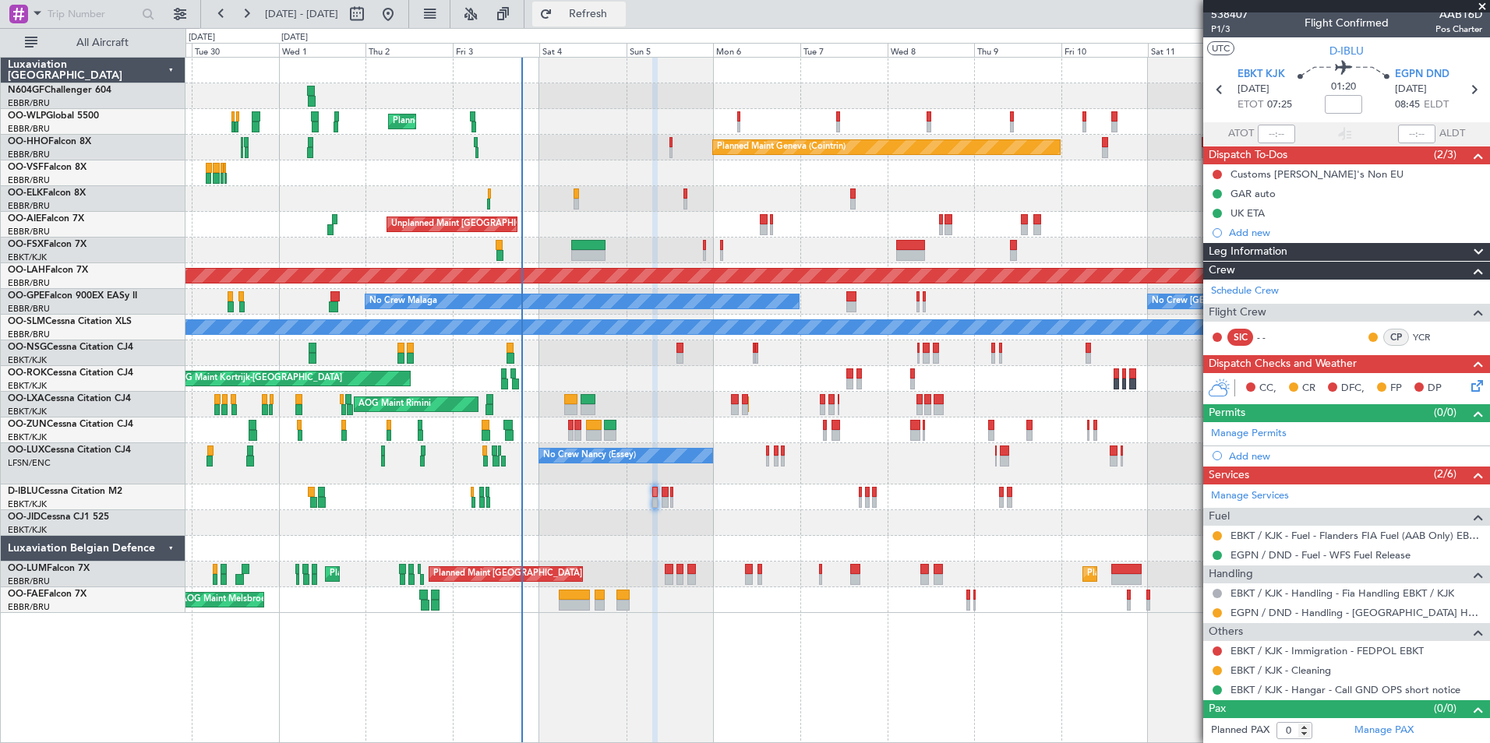
click at [626, 23] on button "Refresh" at bounding box center [578, 14] width 93 height 25
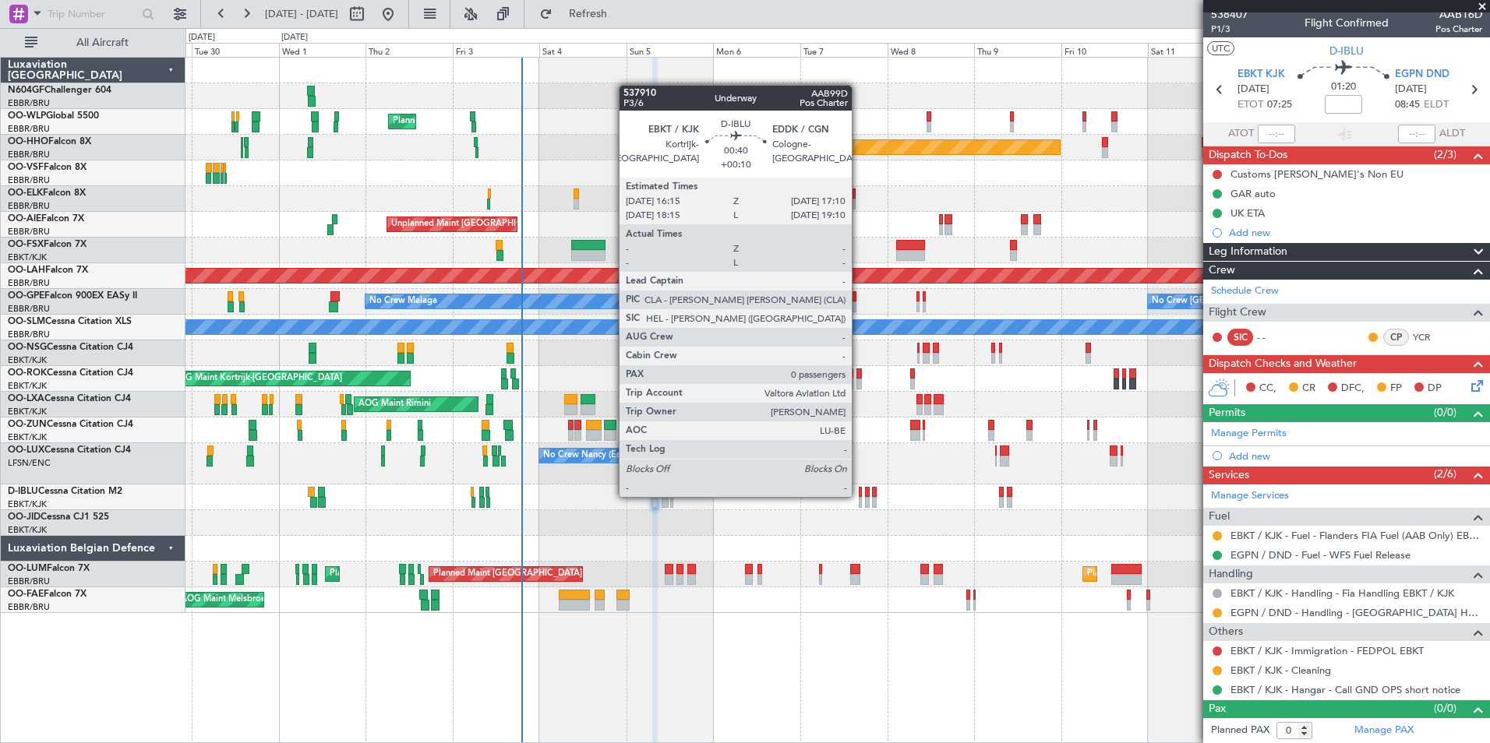
click at [541, 477] on div "Planned Maint Milan (Linate) Planned Maint Geneva (Cointrin) Planned Maint Kort…" at bounding box center [836, 336] width 1303 height 556
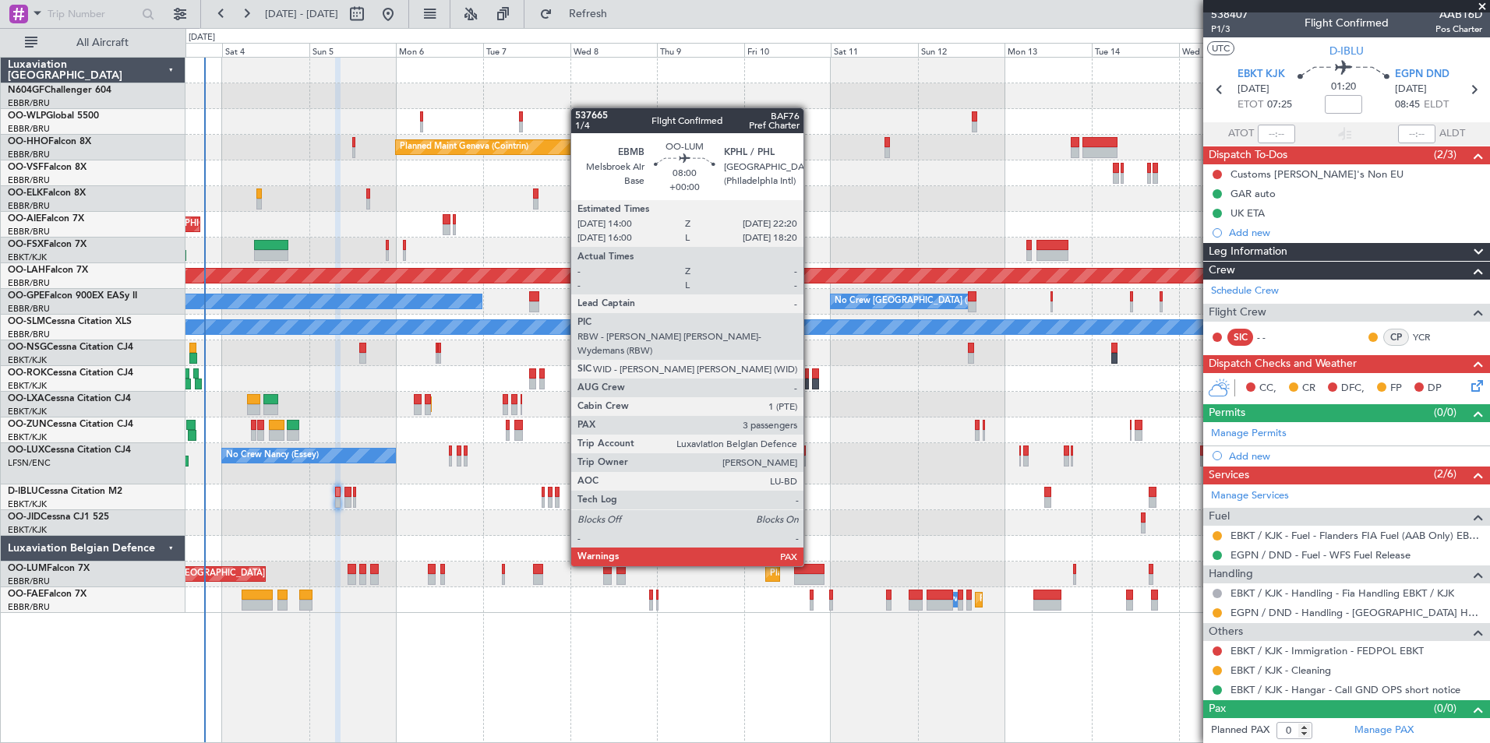
click at [556, 524] on div "Planned Maint Milan (Linate) Planned Maint Geneva (Cointrin) Unplanned Maint Lo…" at bounding box center [836, 336] width 1303 height 556
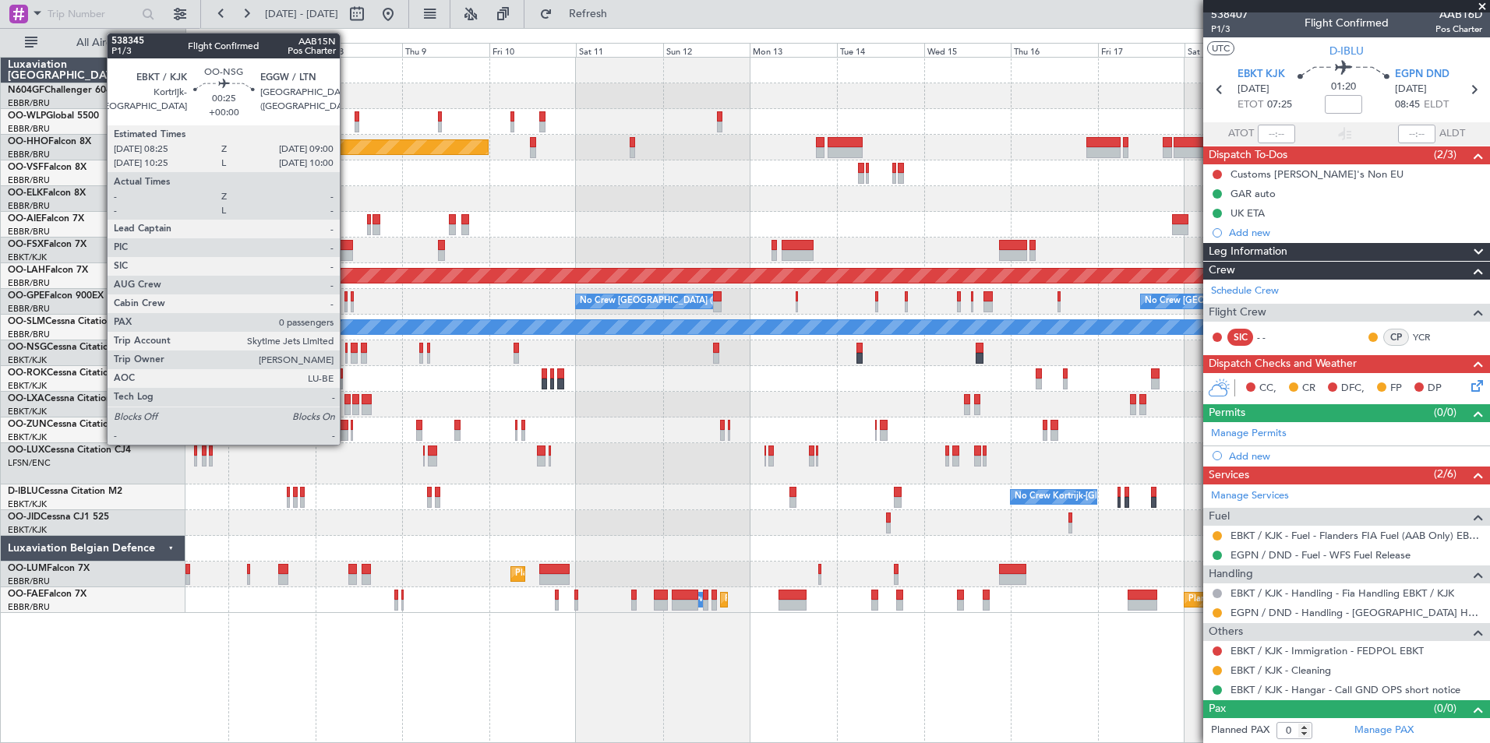
click at [347, 354] on div at bounding box center [346, 358] width 2 height 11
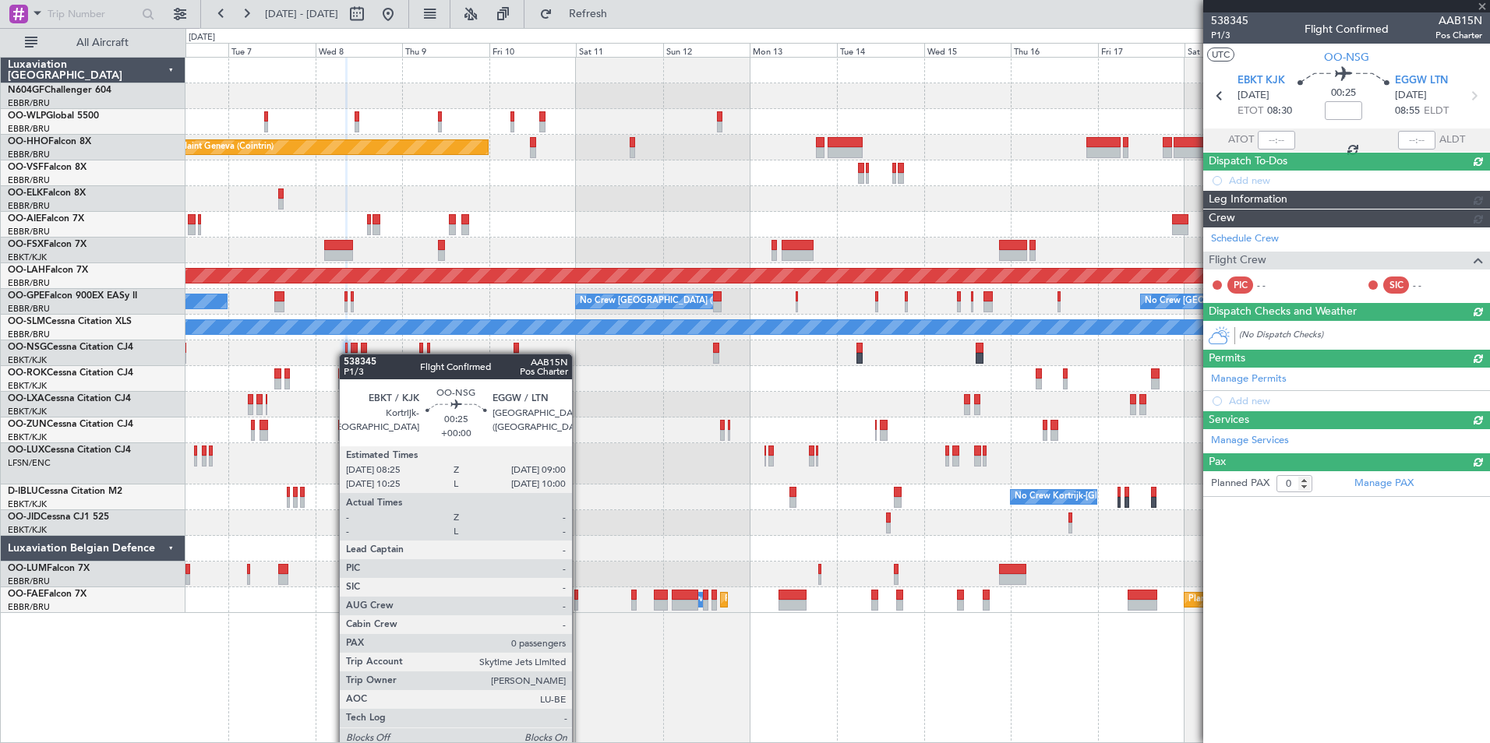
scroll to position [0, 0]
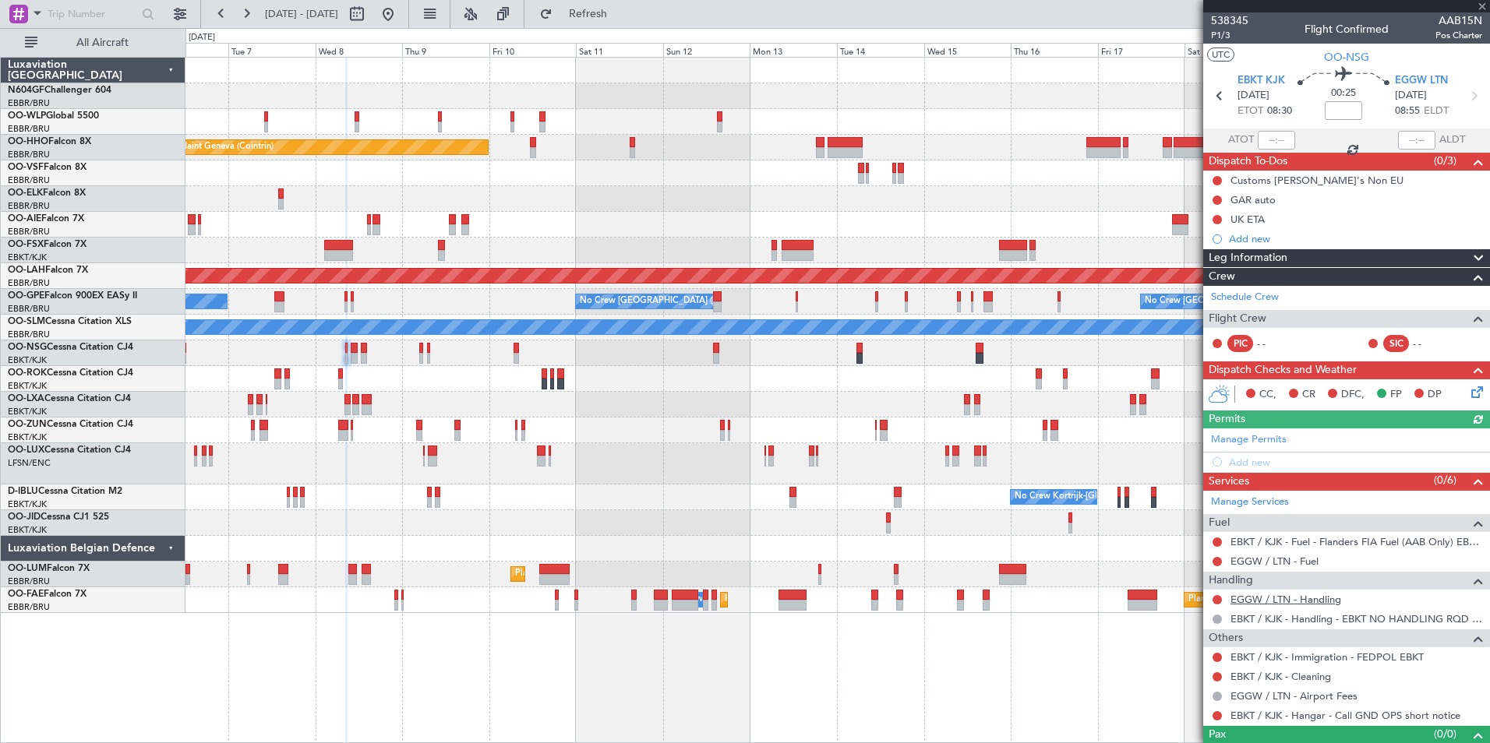
click at [1278, 601] on link "EGGW / LTN - Handling" at bounding box center [1285, 599] width 111 height 13
click at [1463, 91] on icon at bounding box center [1473, 96] width 20 height 20
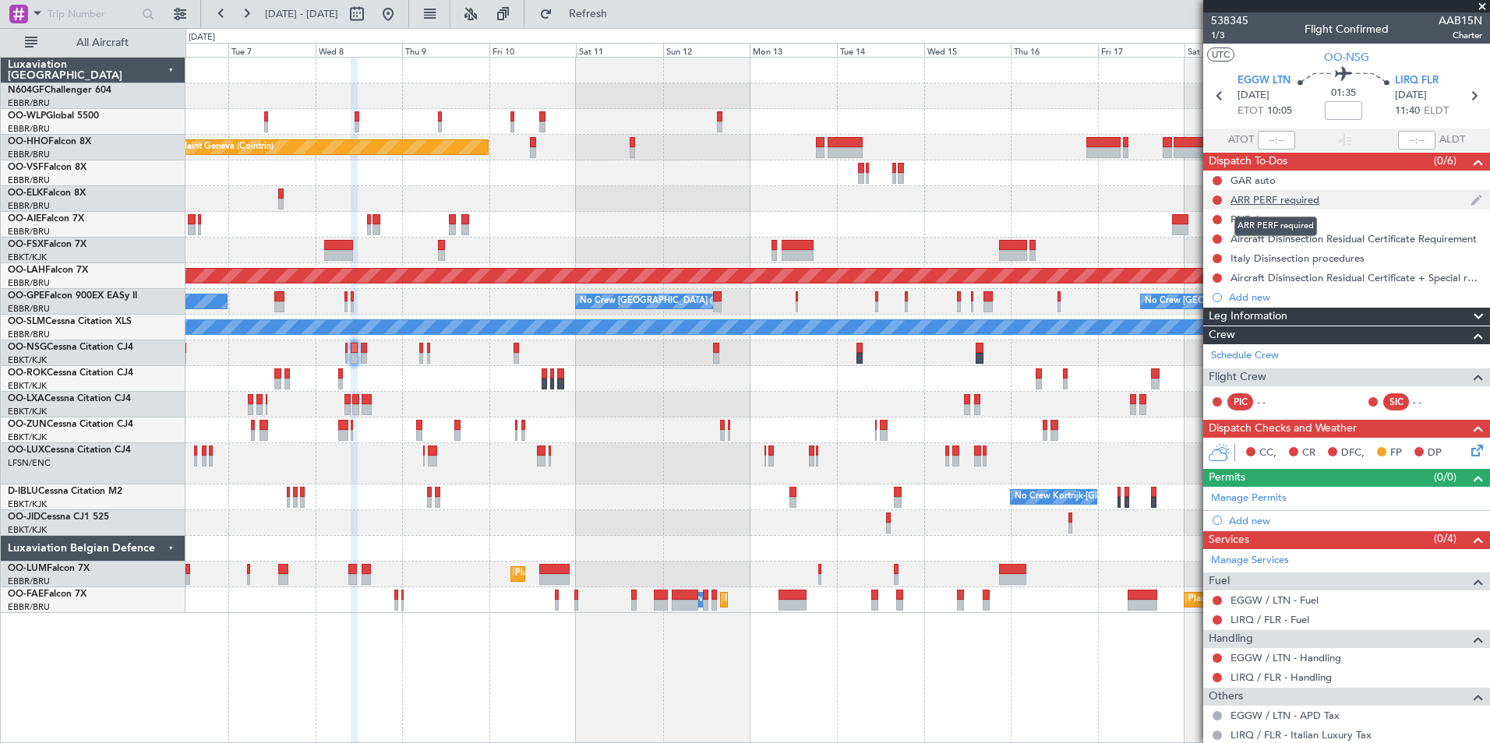
click at [1300, 197] on div "ARR PERF required" at bounding box center [1274, 199] width 89 height 13
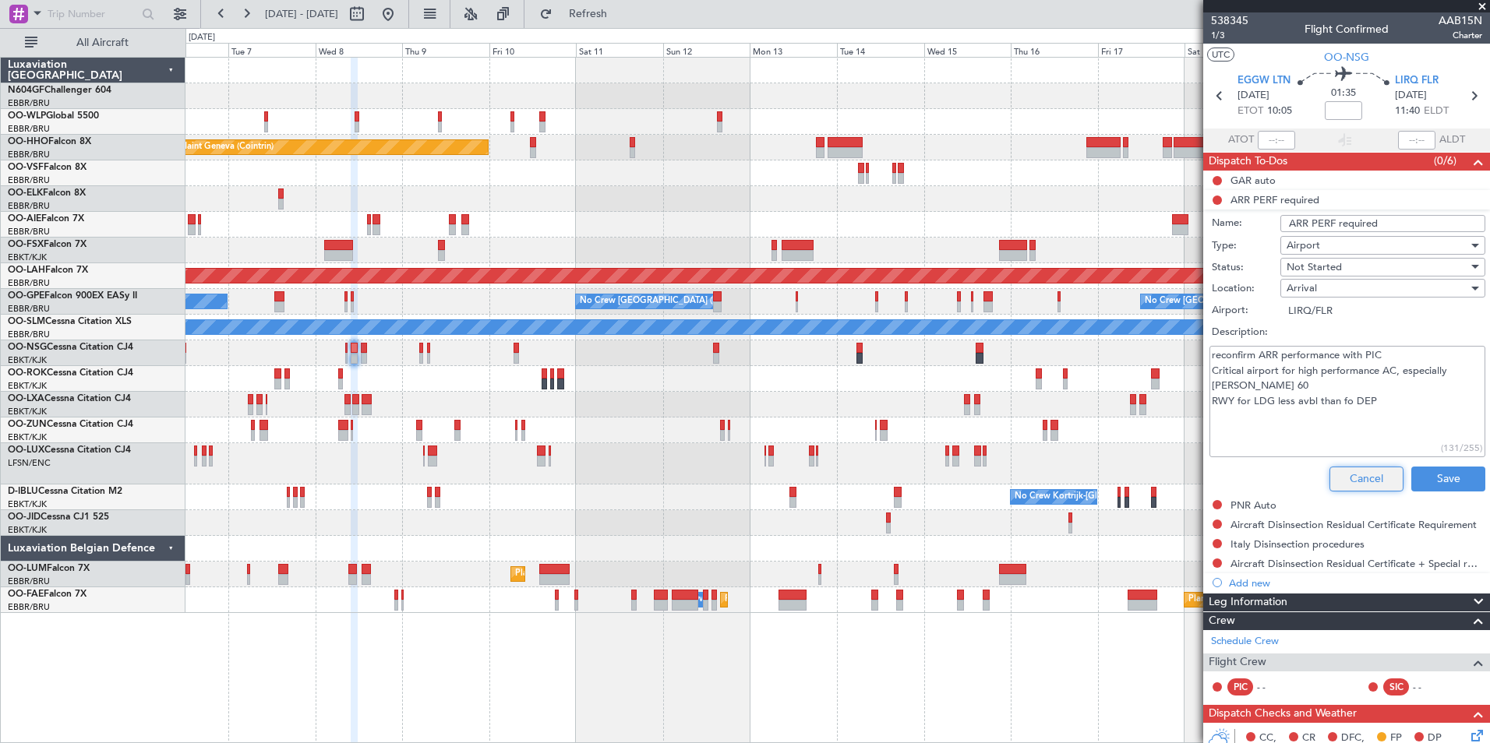
click at [1361, 467] on button "Cancel" at bounding box center [1366, 479] width 74 height 25
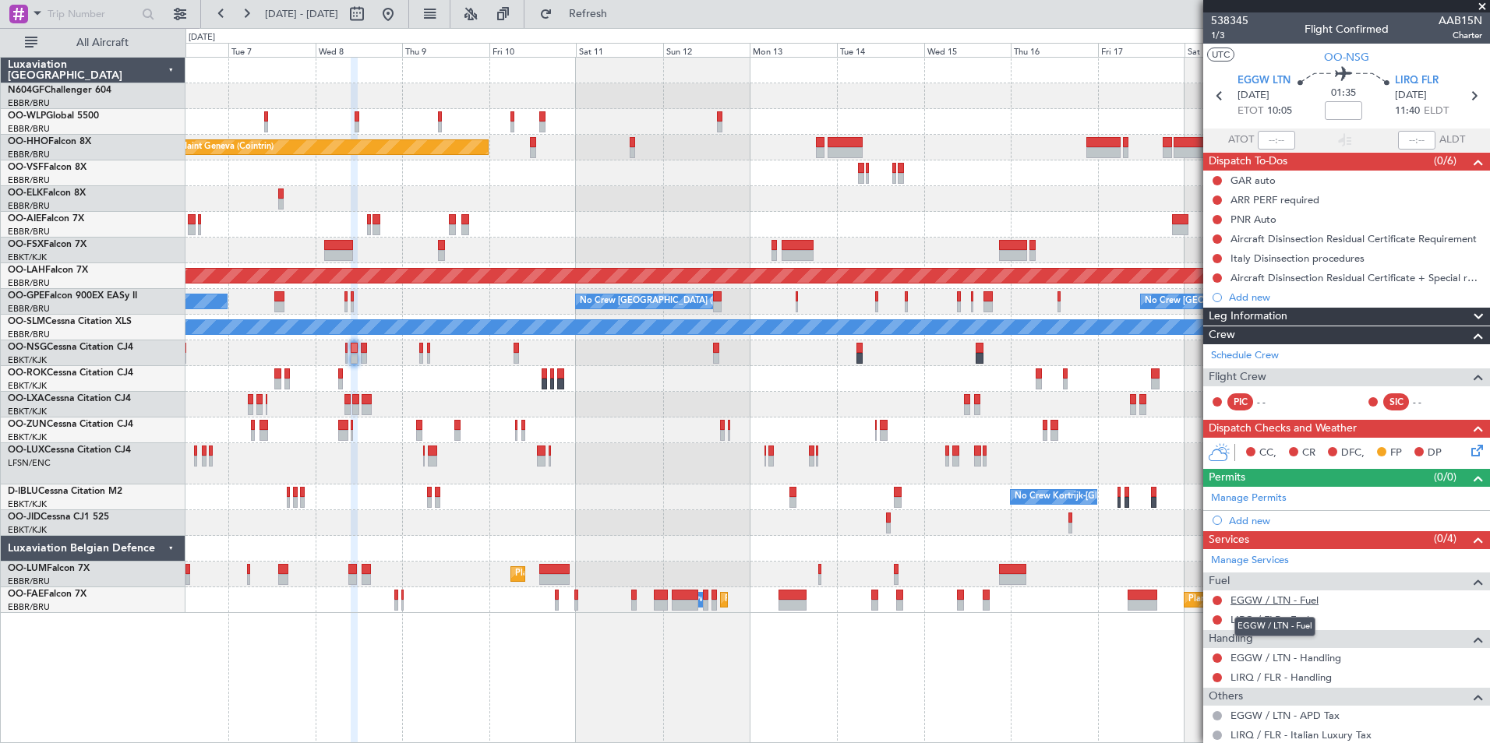
click at [1289, 601] on link "EGGW / LTN - Fuel" at bounding box center [1274, 600] width 88 height 13
click at [1319, 662] on div "Complete" at bounding box center [1340, 667] width 45 height 19
click at [1281, 668] on mat-tooltip-component "EGGW / LTN - Handling" at bounding box center [1286, 684] width 122 height 41
click at [1285, 659] on link "EGGW / LTN - Handling" at bounding box center [1285, 657] width 111 height 13
click at [1282, 676] on link "LIRQ / FLR - Handling" at bounding box center [1280, 677] width 101 height 13
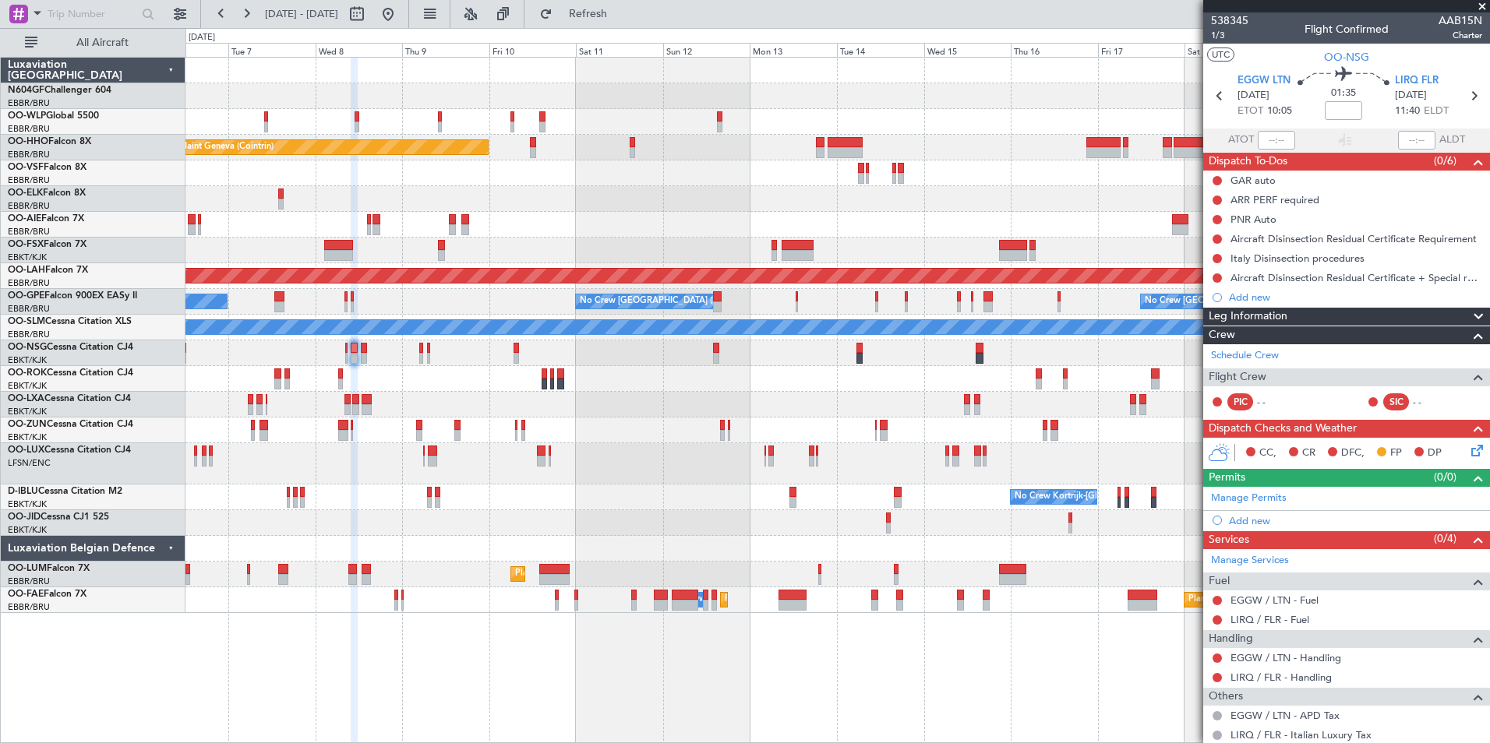
click at [673, 427] on div at bounding box center [836, 431] width 1303 height 26
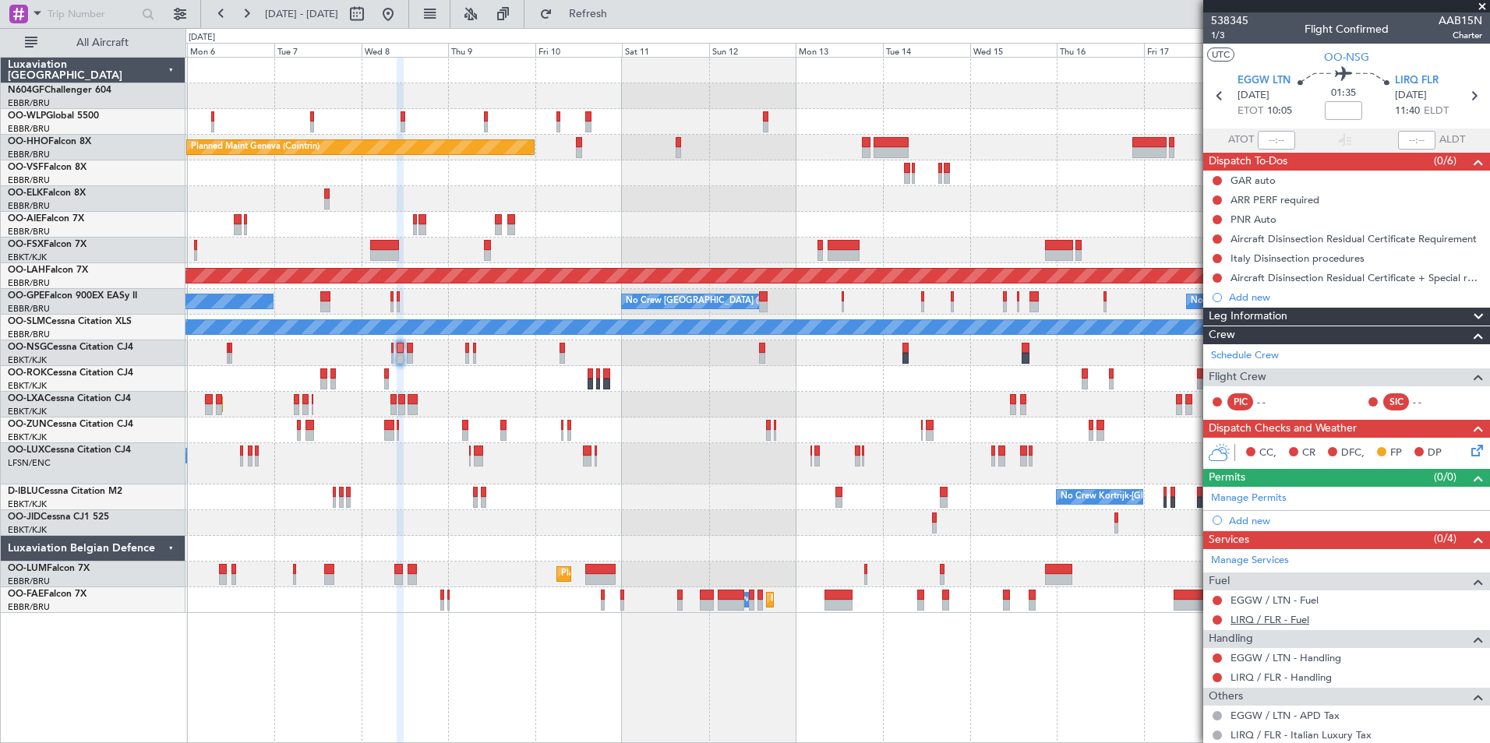
click at [1289, 622] on link "LIRQ / FLR - Fuel" at bounding box center [1269, 619] width 79 height 13
click at [1293, 605] on link "EGGW / LTN - Fuel" at bounding box center [1274, 600] width 88 height 13
click at [626, 19] on button "Refresh" at bounding box center [578, 14] width 93 height 25
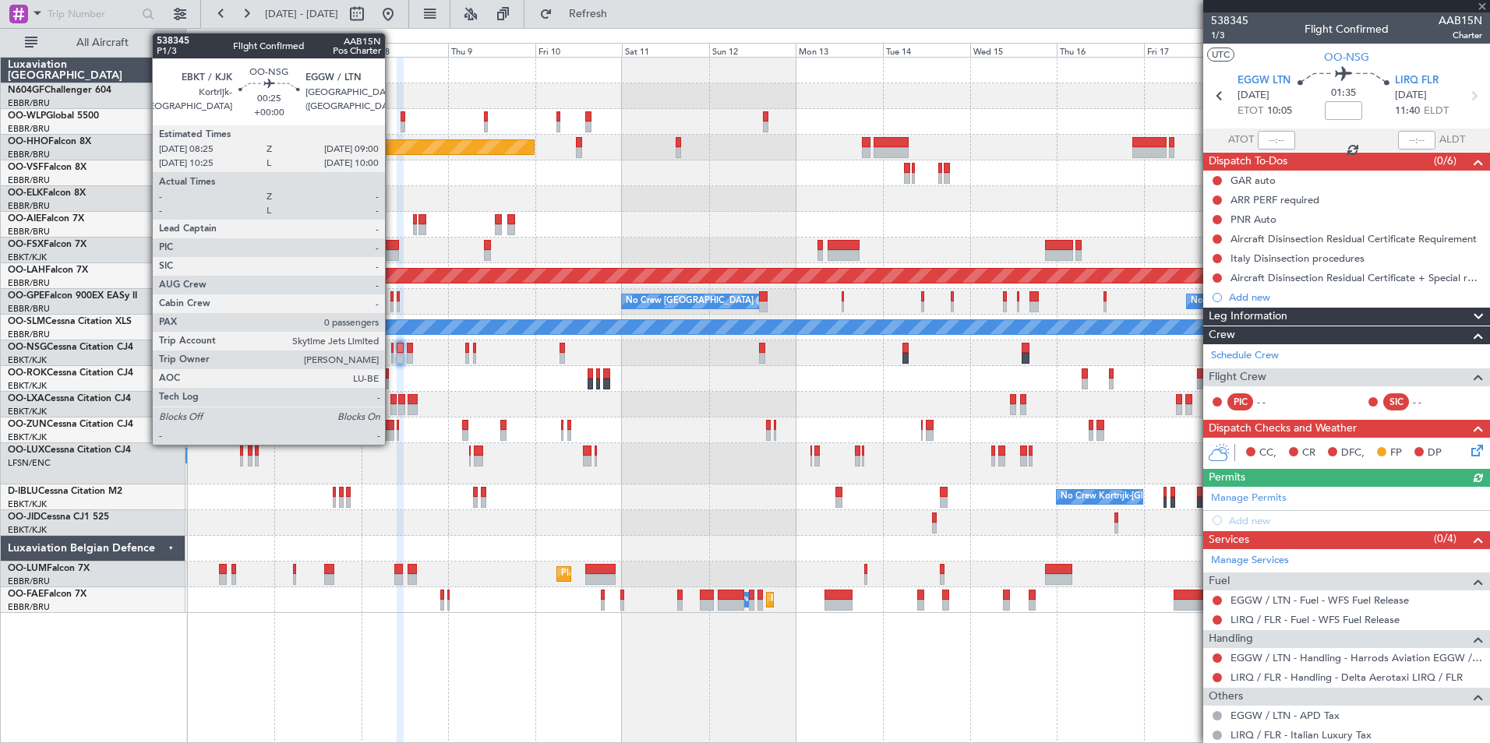
click at [392, 357] on div at bounding box center [392, 358] width 2 height 11
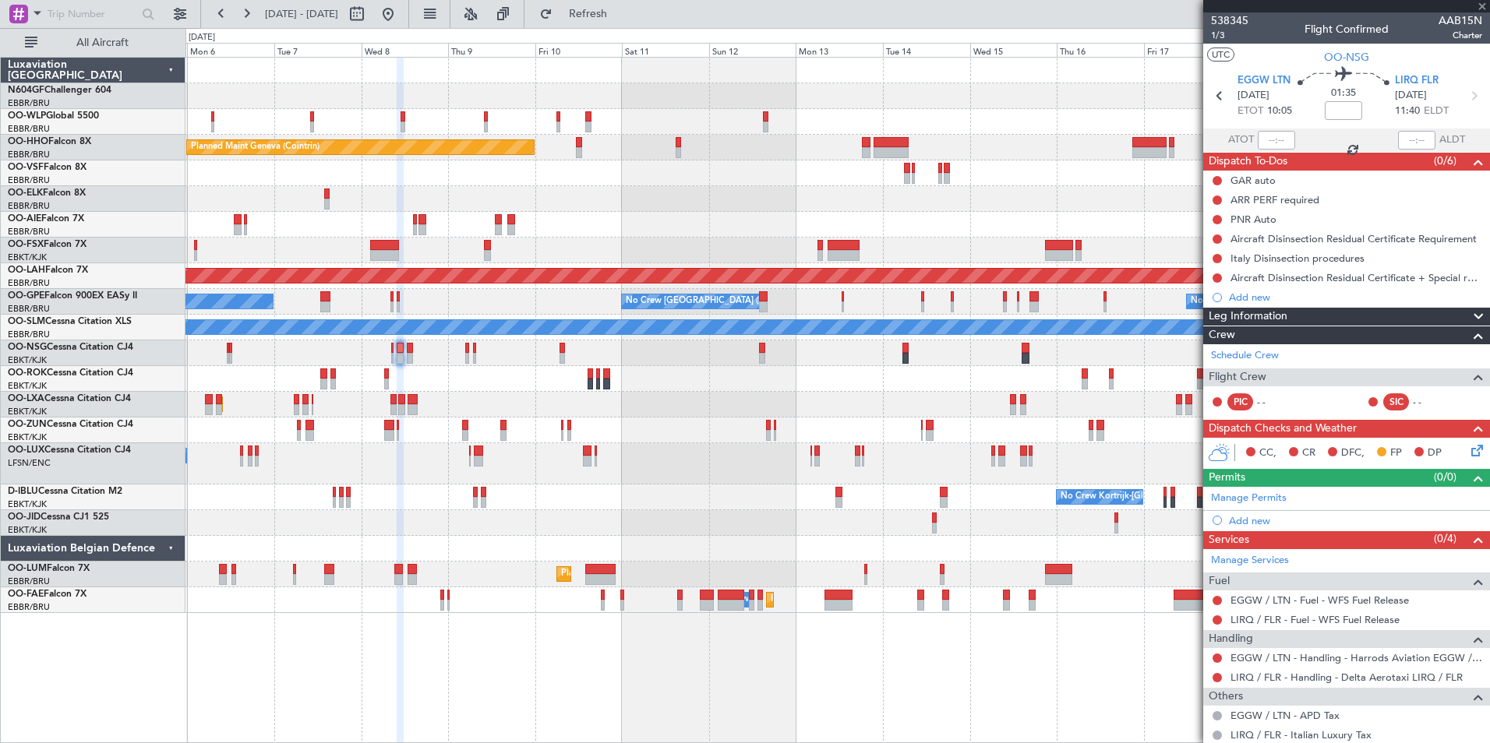
type input "0"
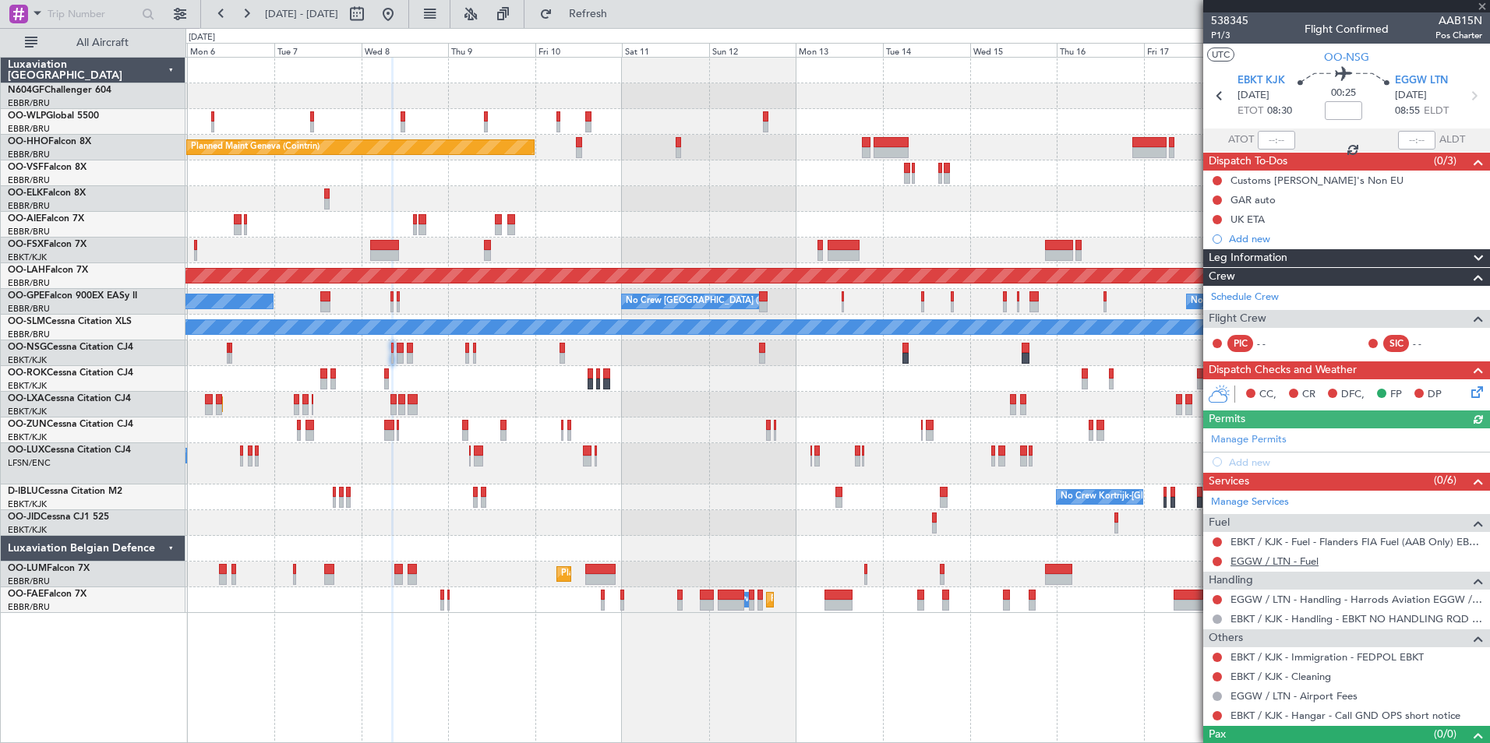
click at [1288, 561] on link "EGGW / LTN - Fuel" at bounding box center [1274, 561] width 88 height 13
click at [626, 21] on button "Refresh" at bounding box center [578, 14] width 93 height 25
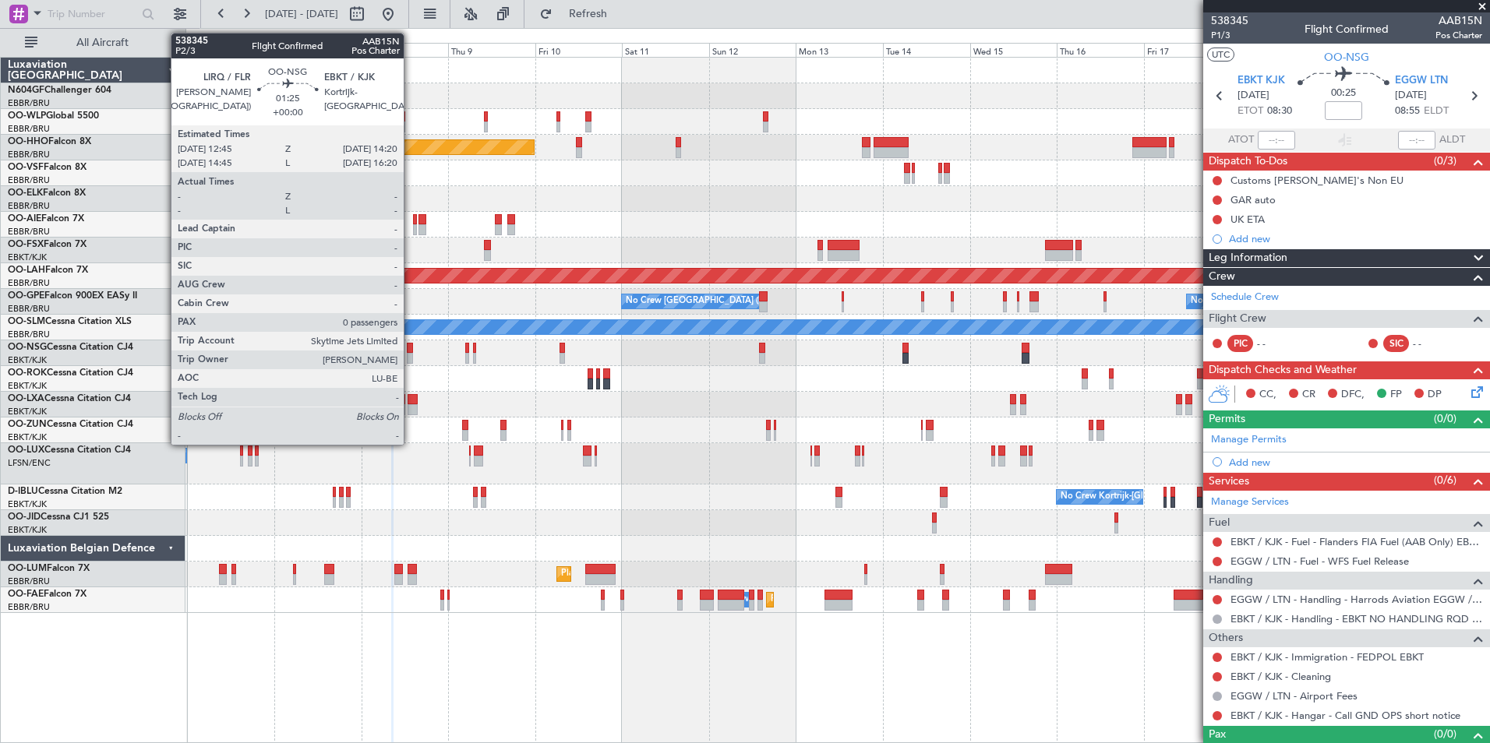
click at [411, 351] on div at bounding box center [410, 348] width 6 height 11
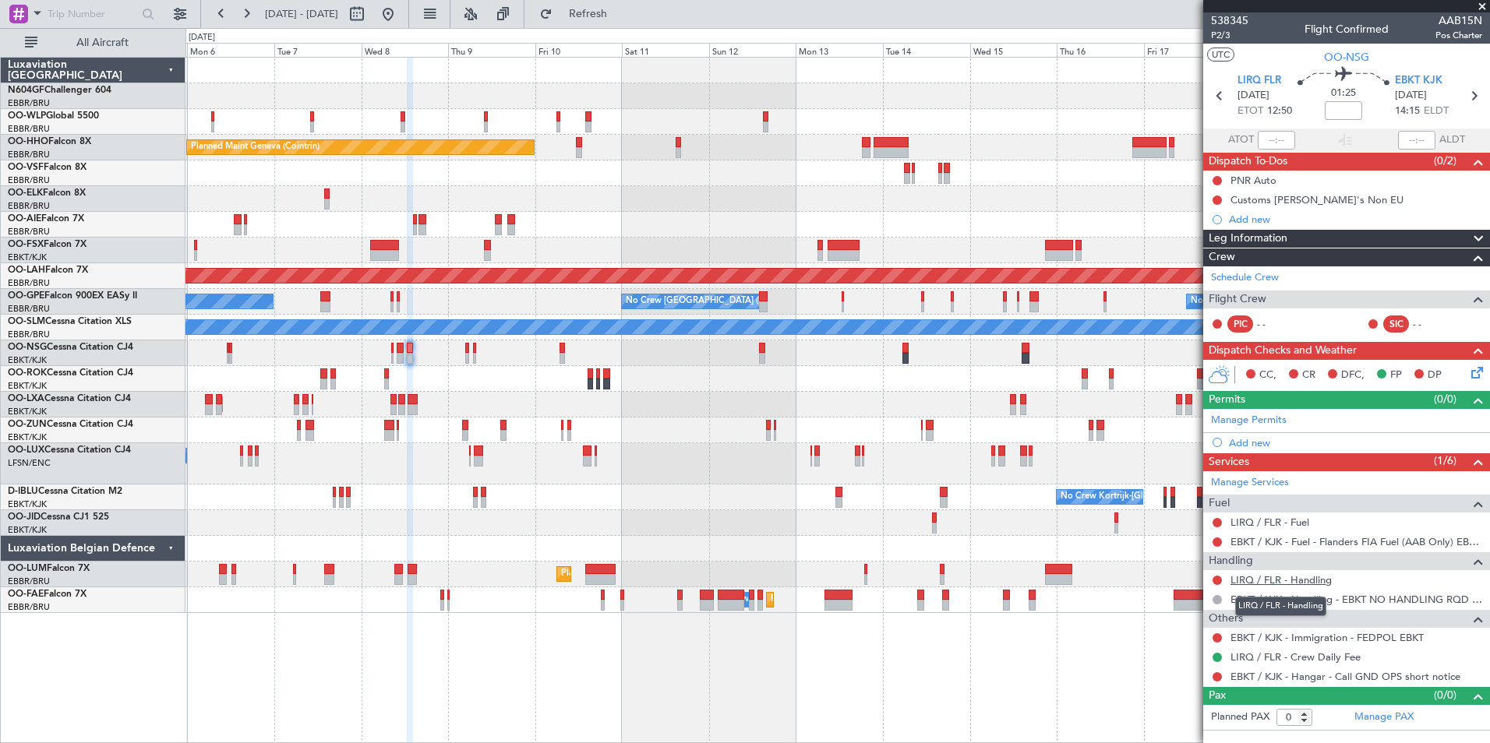
click at [1303, 580] on link "LIRQ / FLR - Handling" at bounding box center [1280, 579] width 101 height 13
click at [621, 12] on span "Refresh" at bounding box center [588, 14] width 65 height 11
click at [1283, 520] on link "LIRQ / FLR - Fuel" at bounding box center [1269, 522] width 79 height 13
click at [626, 22] on button "Refresh" at bounding box center [578, 14] width 93 height 25
click at [621, 19] on span "Refresh" at bounding box center [588, 14] width 65 height 11
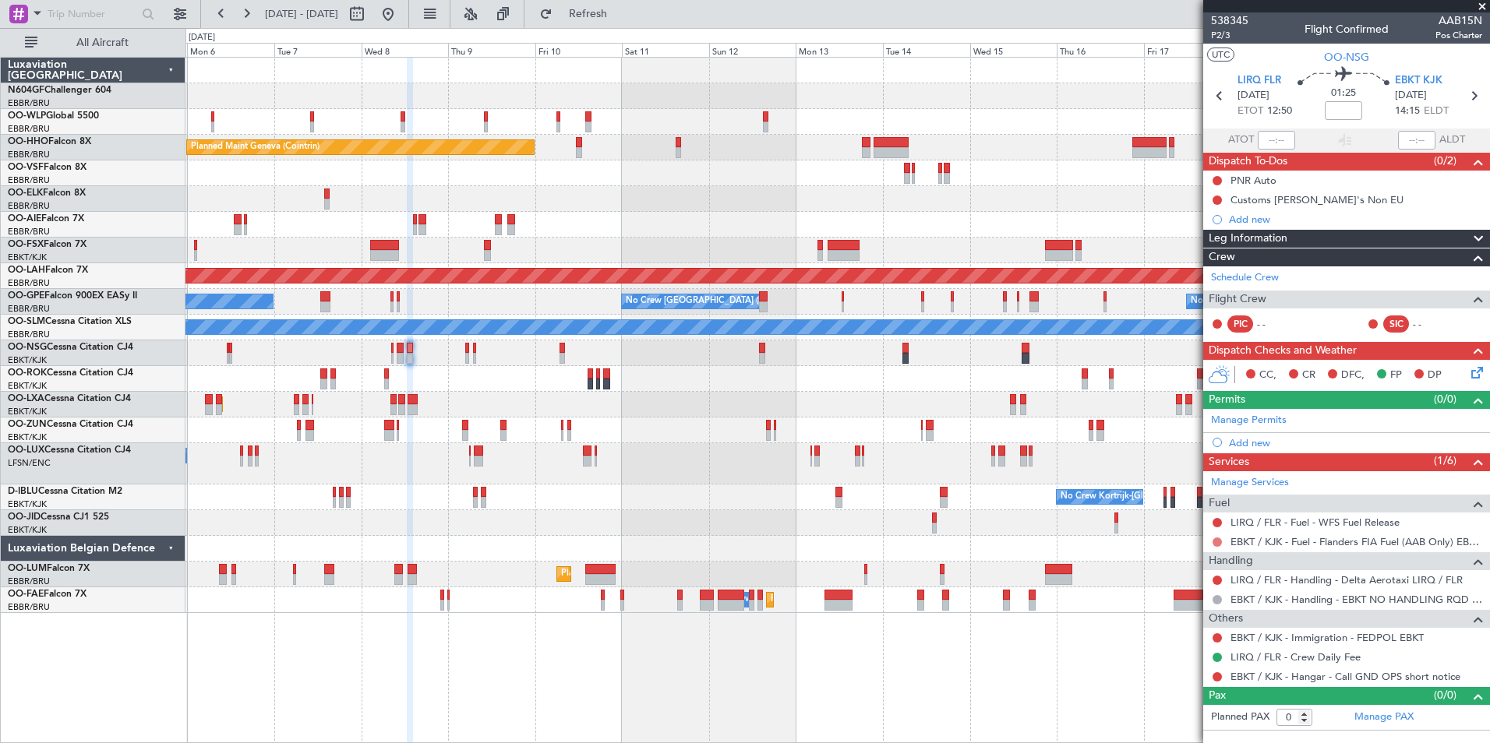
click at [1219, 543] on button at bounding box center [1216, 542] width 9 height 9
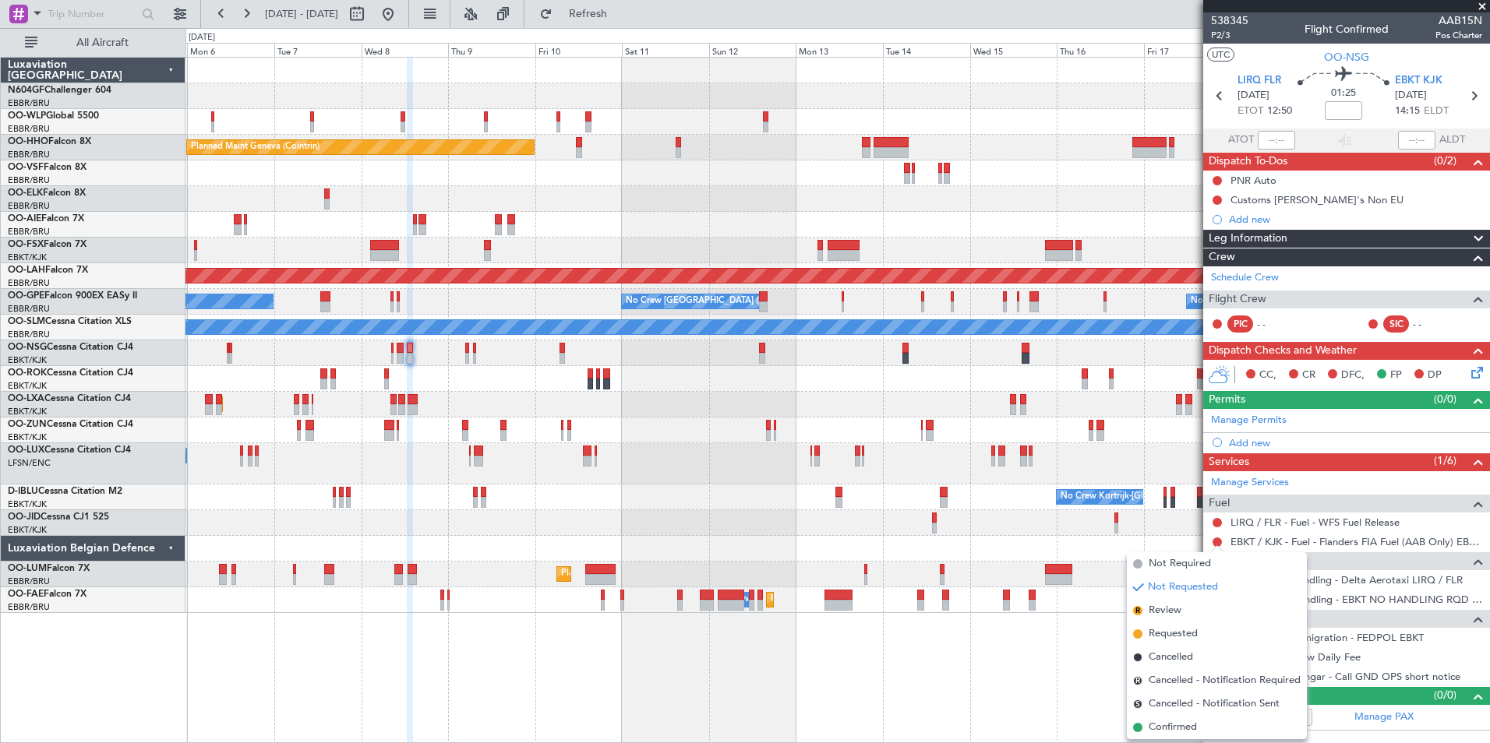
click at [996, 520] on div "No Crew" at bounding box center [836, 523] width 1303 height 26
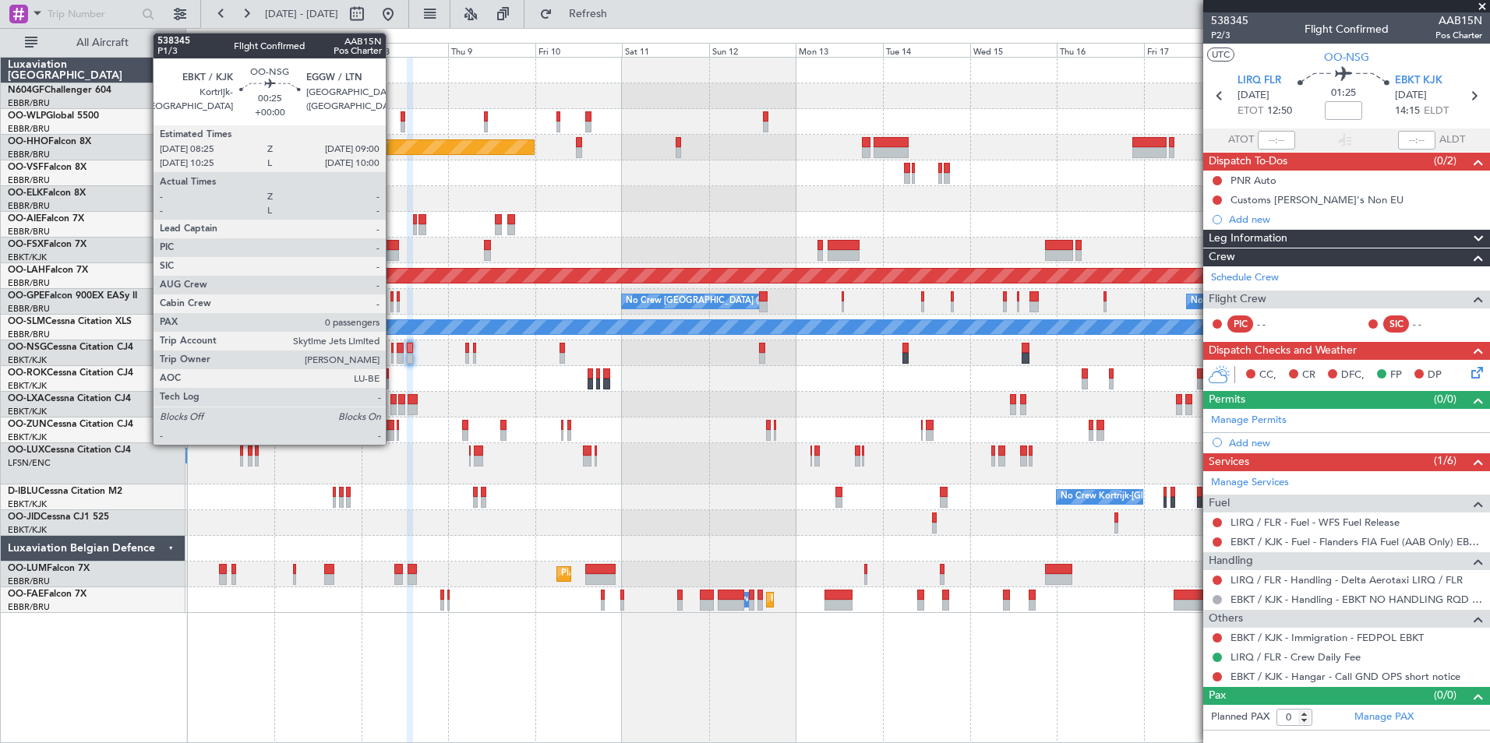
click at [393, 356] on div at bounding box center [392, 358] width 2 height 11
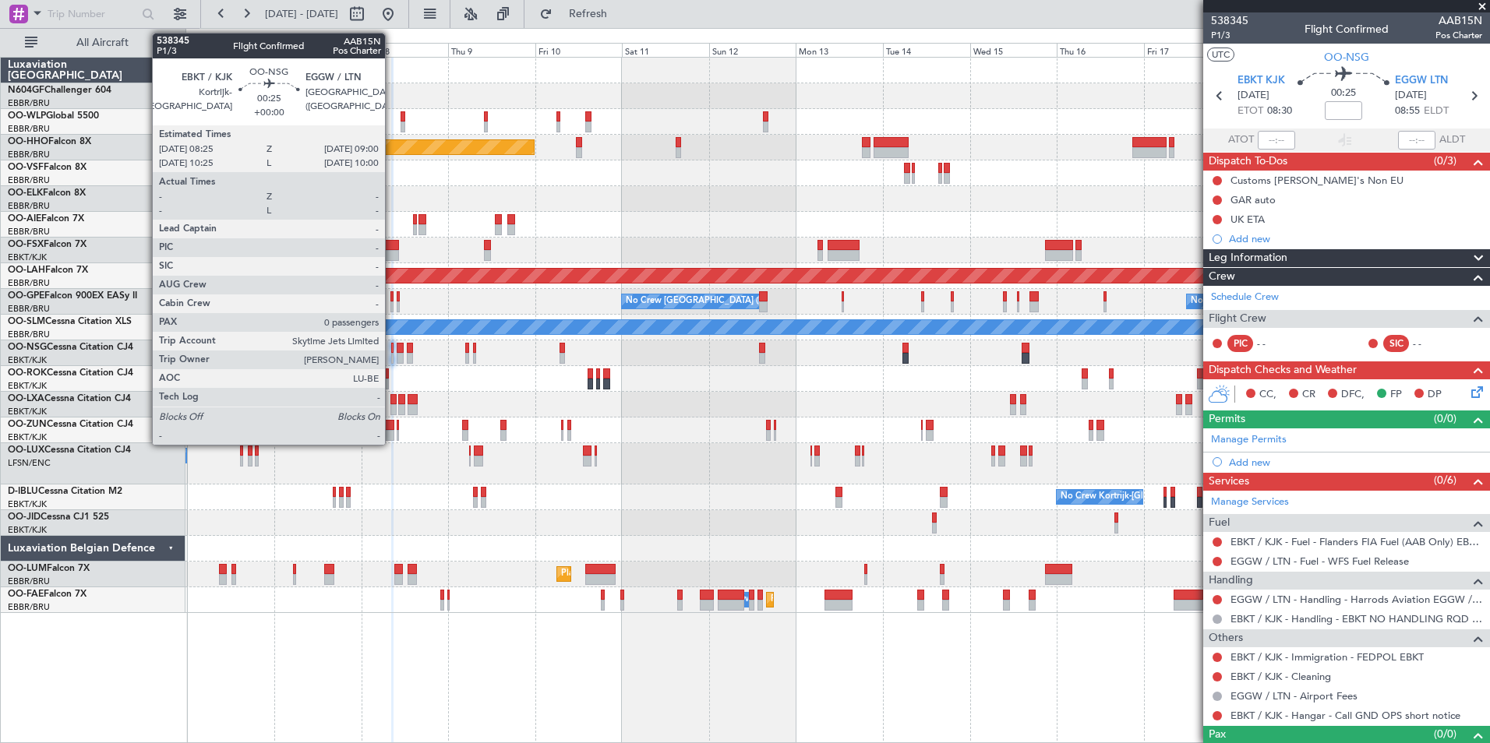
click at [392, 355] on div at bounding box center [392, 358] width 2 height 11
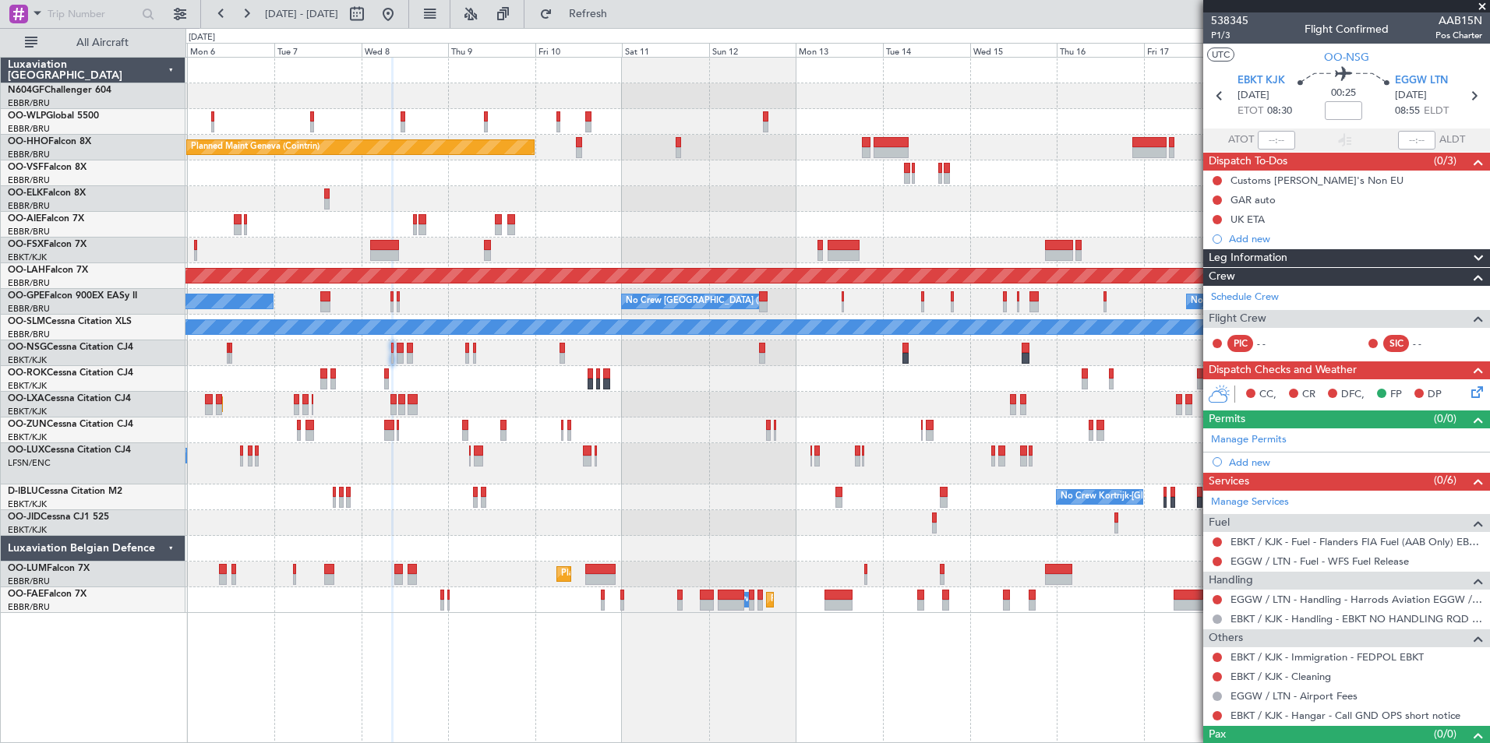
click at [679, 411] on div "Planned Maint Kortrijk-Wevelgem AOG Maint Rimini" at bounding box center [836, 405] width 1303 height 26
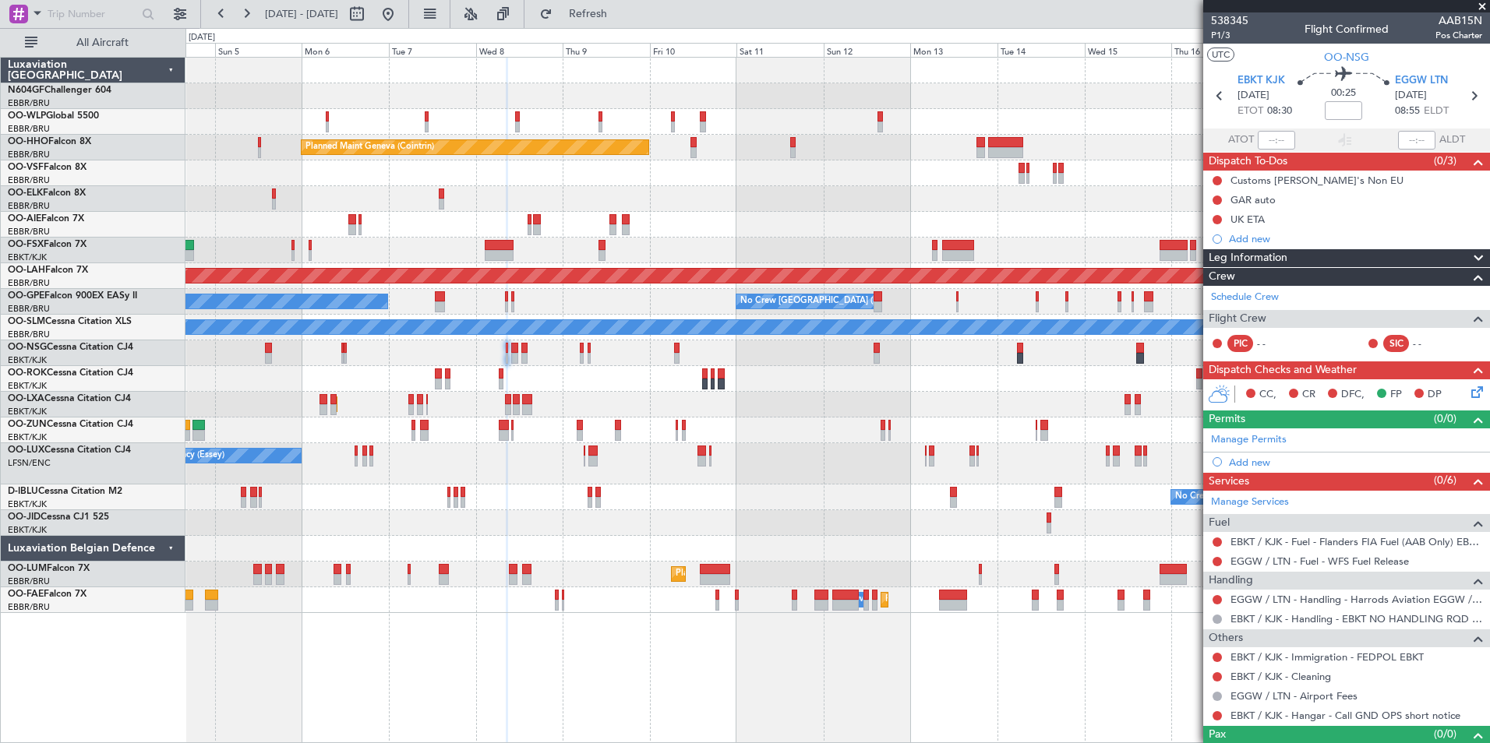
click at [656, 383] on div "AOG Maint Kortrijk-[GEOGRAPHIC_DATA]" at bounding box center [836, 379] width 1303 height 26
click at [702, 387] on div "AOG Maint Kortrijk-[GEOGRAPHIC_DATA]" at bounding box center [836, 379] width 1303 height 26
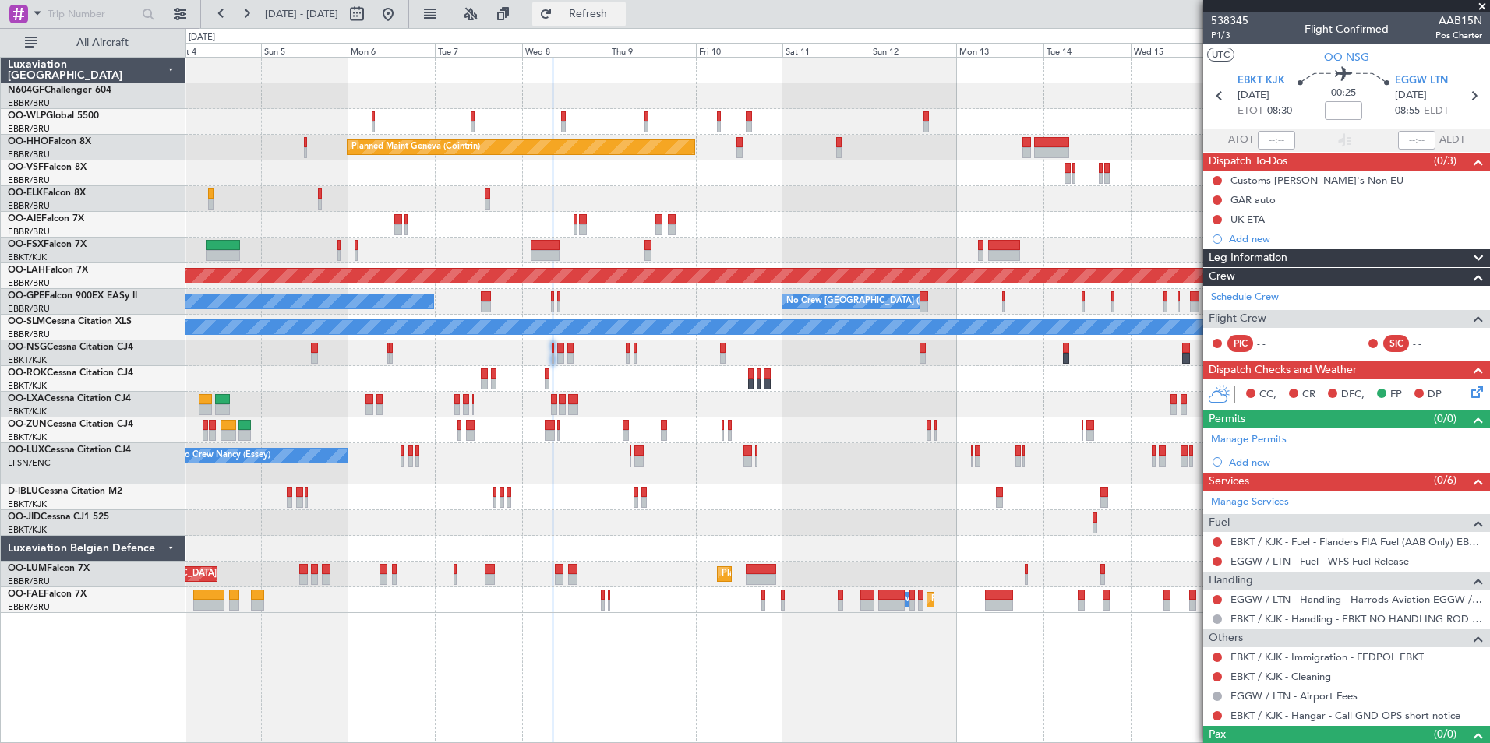
click at [621, 9] on span "Refresh" at bounding box center [588, 14] width 65 height 11
click at [1271, 599] on link "EGGW / LTN - Handling - Harrods Aviation EGGW / LTN" at bounding box center [1356, 599] width 252 height 13
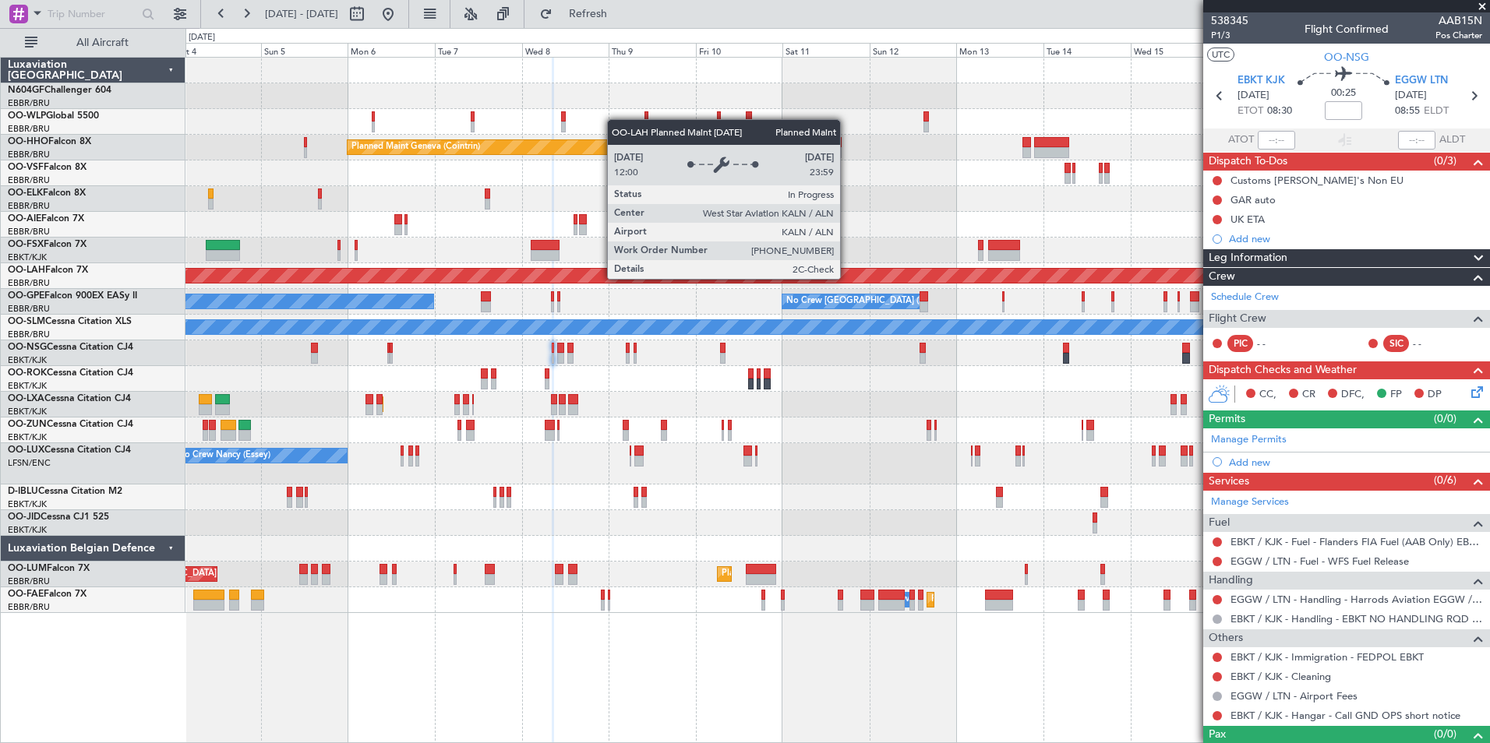
click at [792, 276] on div "Planned Maint [PERSON_NAME]-[GEOGRAPHIC_DATA][PERSON_NAME] ([GEOGRAPHIC_DATA][P…" at bounding box center [838, 276] width 3910 height 14
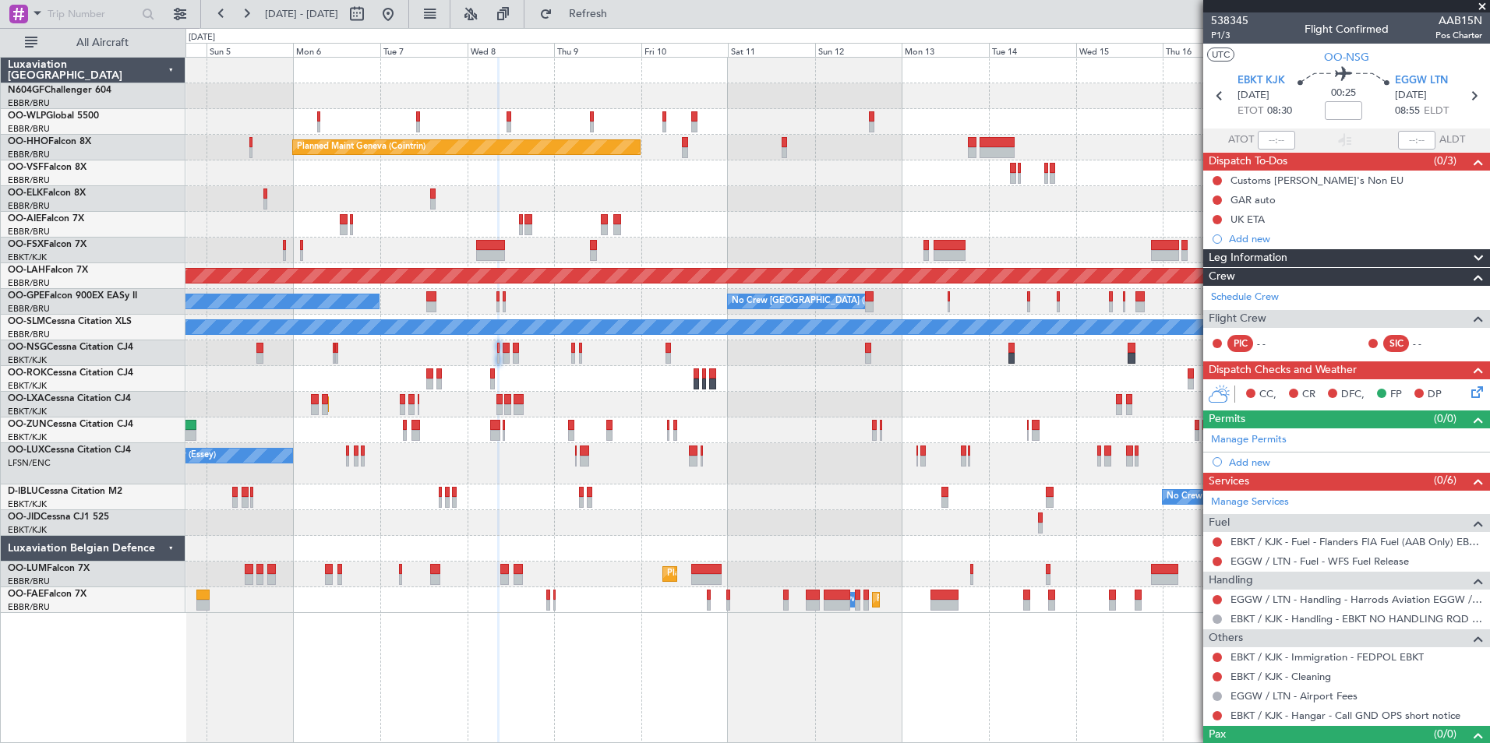
click at [292, 181] on div at bounding box center [836, 174] width 1303 height 26
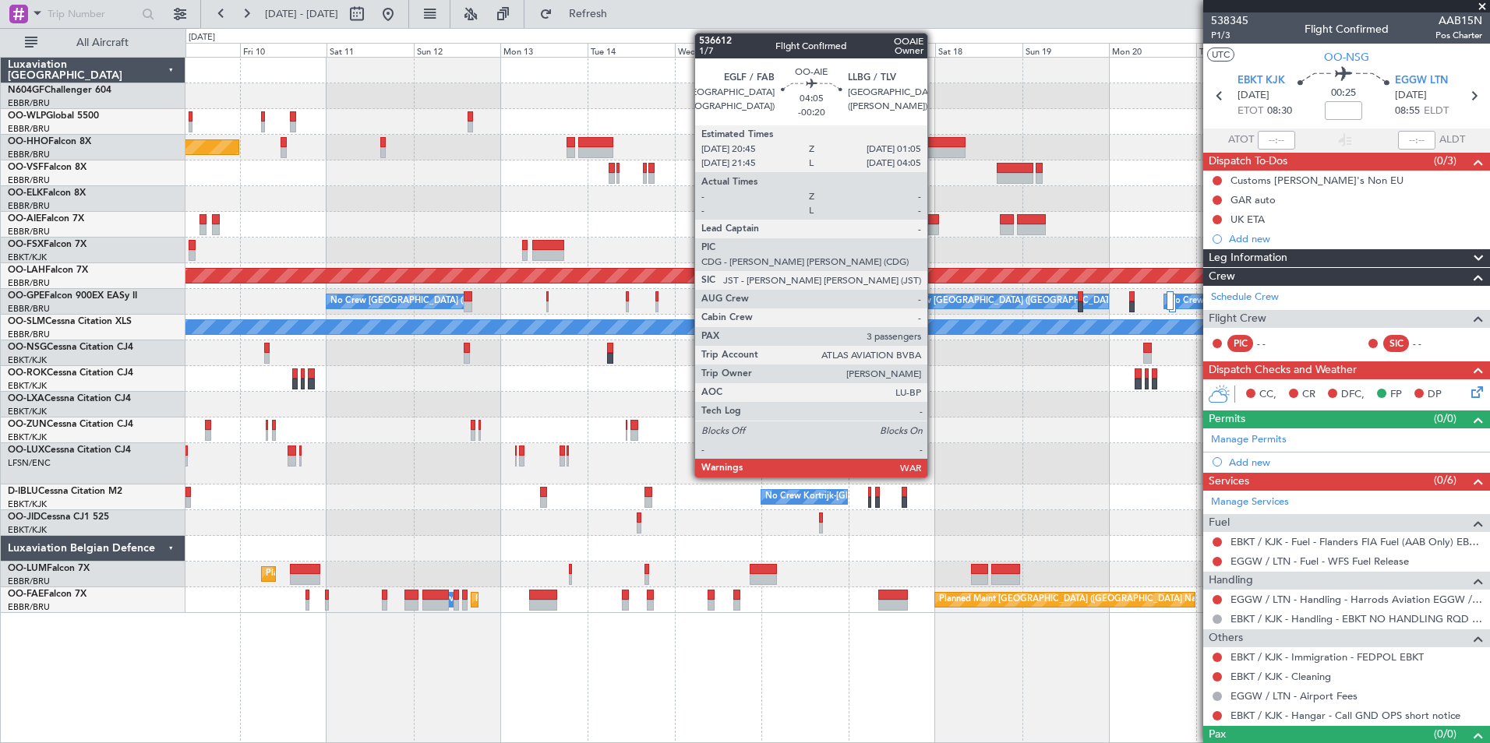
click at [934, 224] on div at bounding box center [930, 229] width 16 height 11
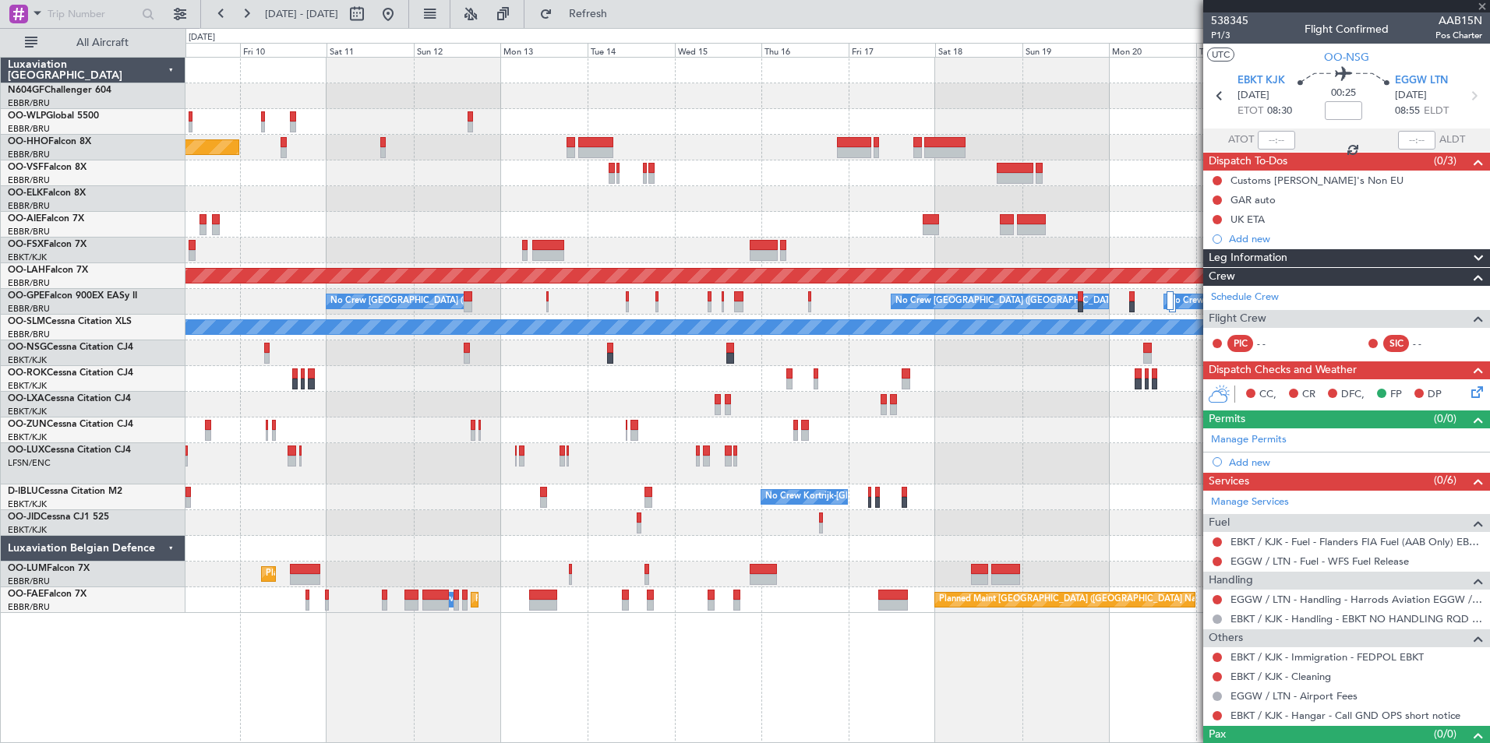
type input "-00:20"
type input "3"
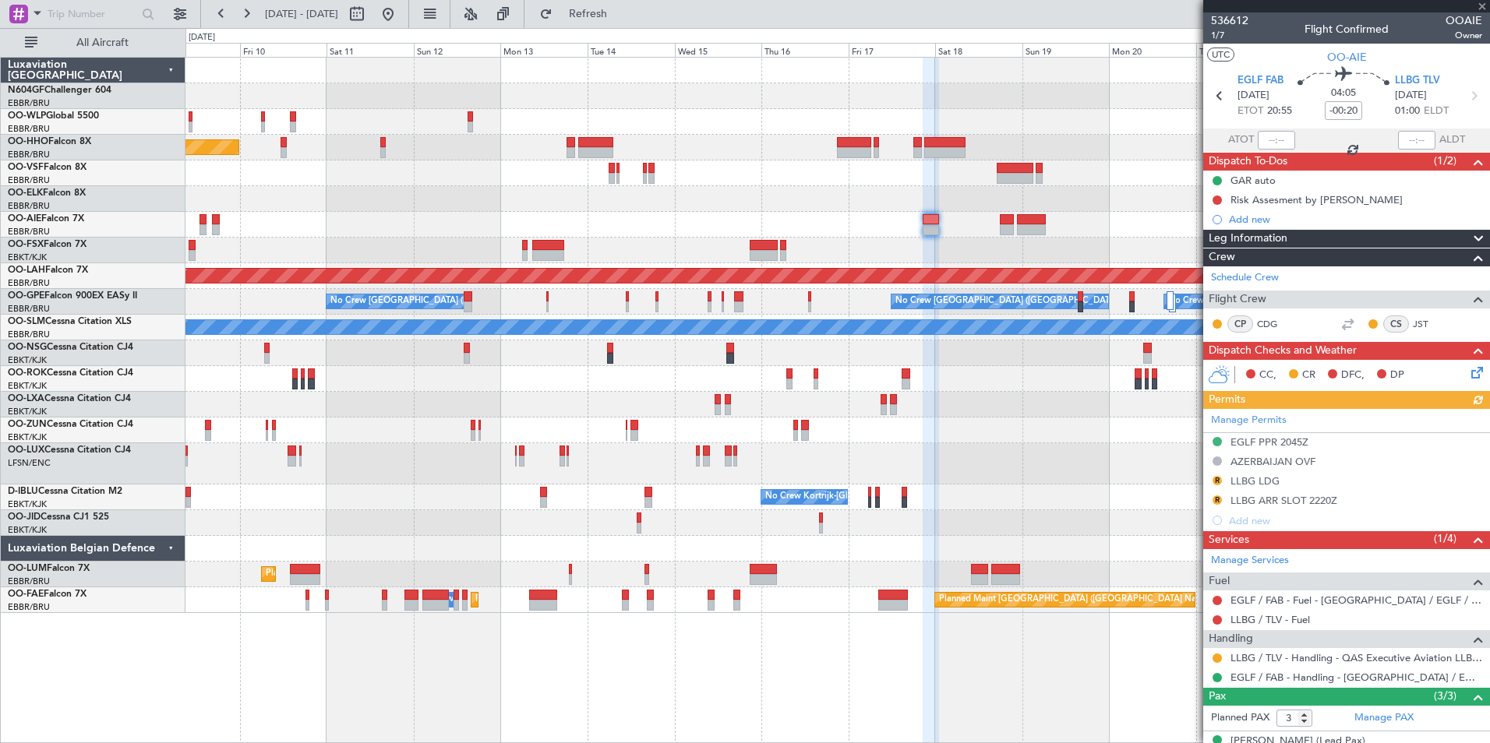
scroll to position [108, 0]
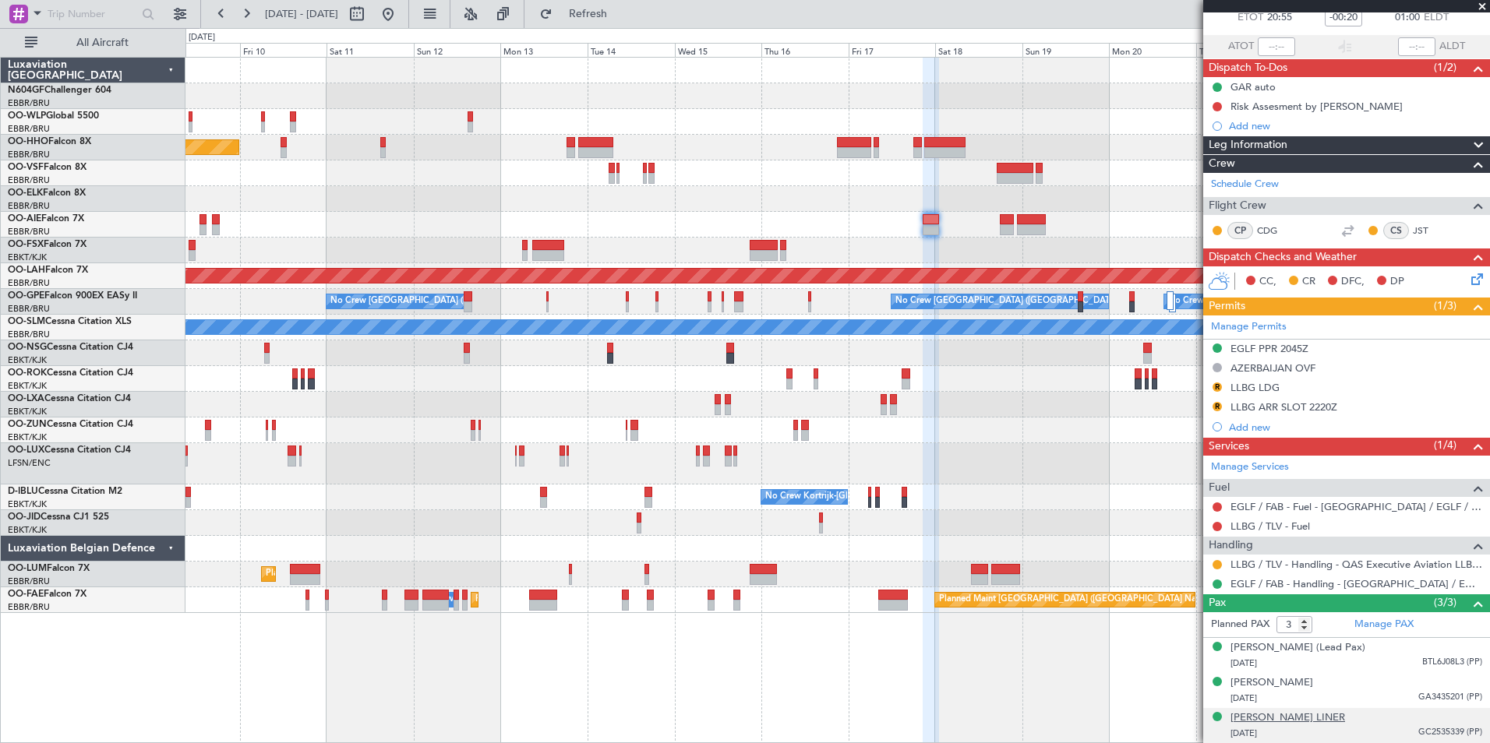
click at [1299, 724] on div "Irina Yakivna LINER" at bounding box center [1287, 719] width 115 height 16
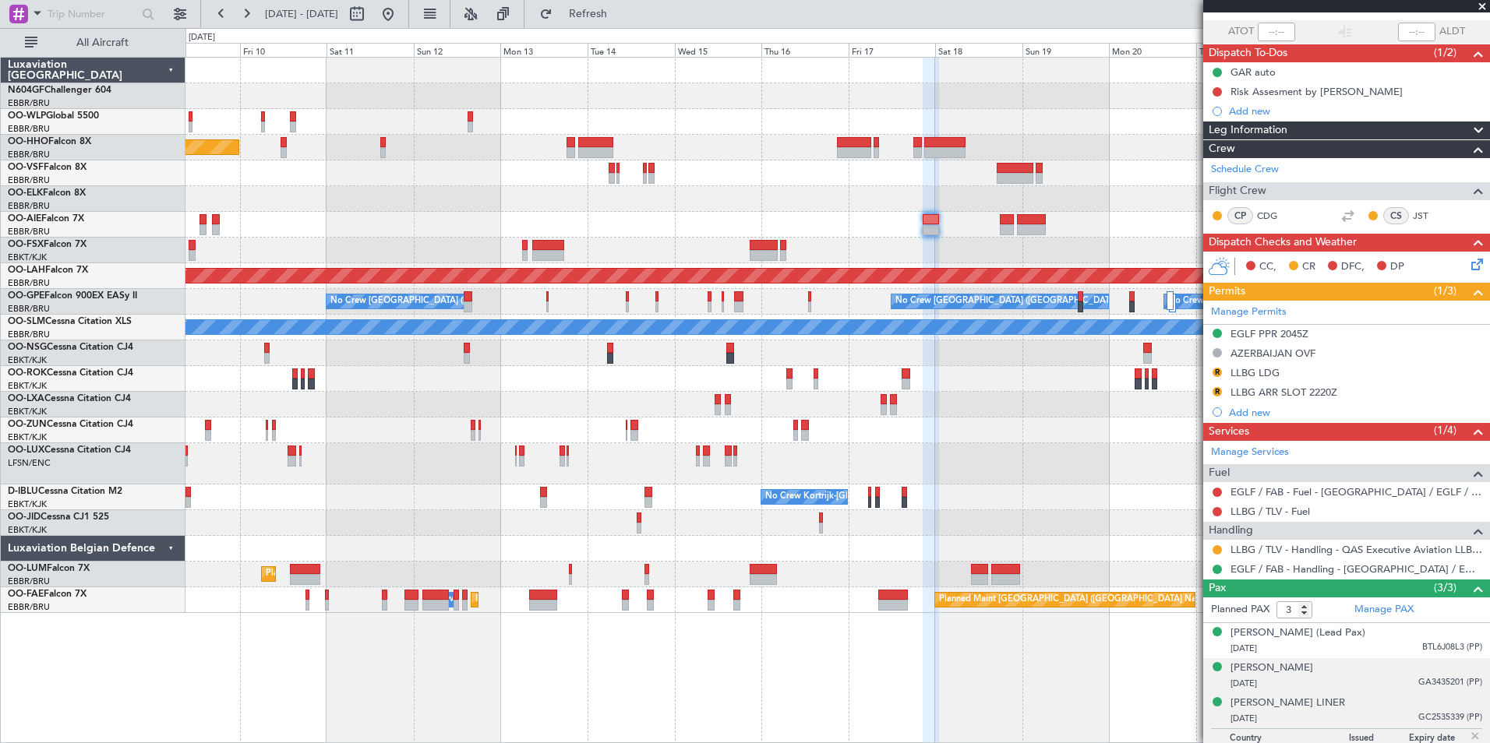
scroll to position [146, 0]
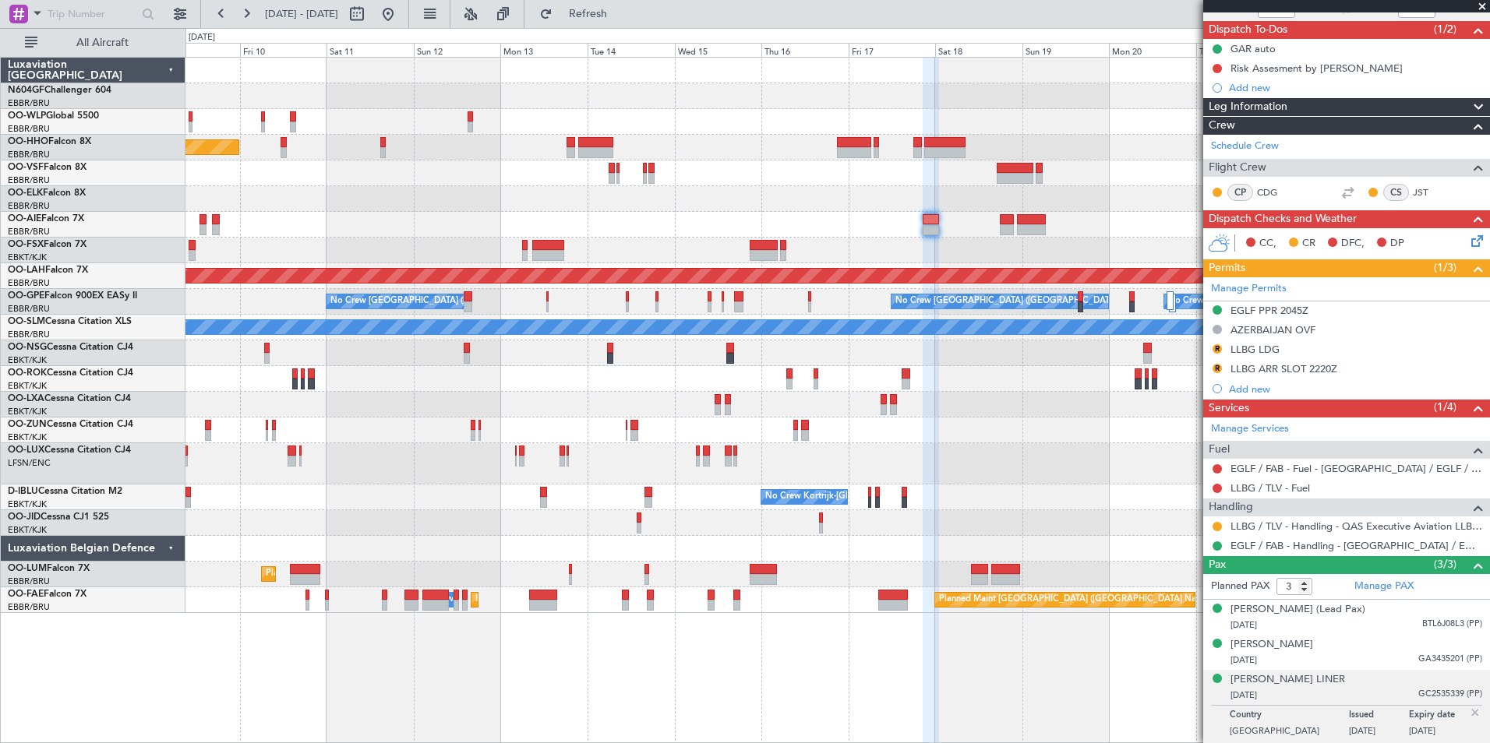
click at [1173, 680] on div "Planned Maint Geneva (Cointrin) Planned Maint Alton-st Louis (St Louis Regl) No…" at bounding box center [837, 400] width 1304 height 686
click at [1131, 693] on div "Planned Maint Geneva (Cointrin) Planned Maint Alton-st Louis (St Louis Regl) No…" at bounding box center [837, 400] width 1304 height 686
click at [1085, 673] on div "Planned Maint Geneva (Cointrin) Planned Maint Alton-st Louis (St Louis Regl) No…" at bounding box center [837, 400] width 1304 height 686
click at [1108, 669] on div "Planned Maint Geneva (Cointrin) Planned Maint Alton-st Louis (St Louis Regl) No…" at bounding box center [837, 400] width 1304 height 686
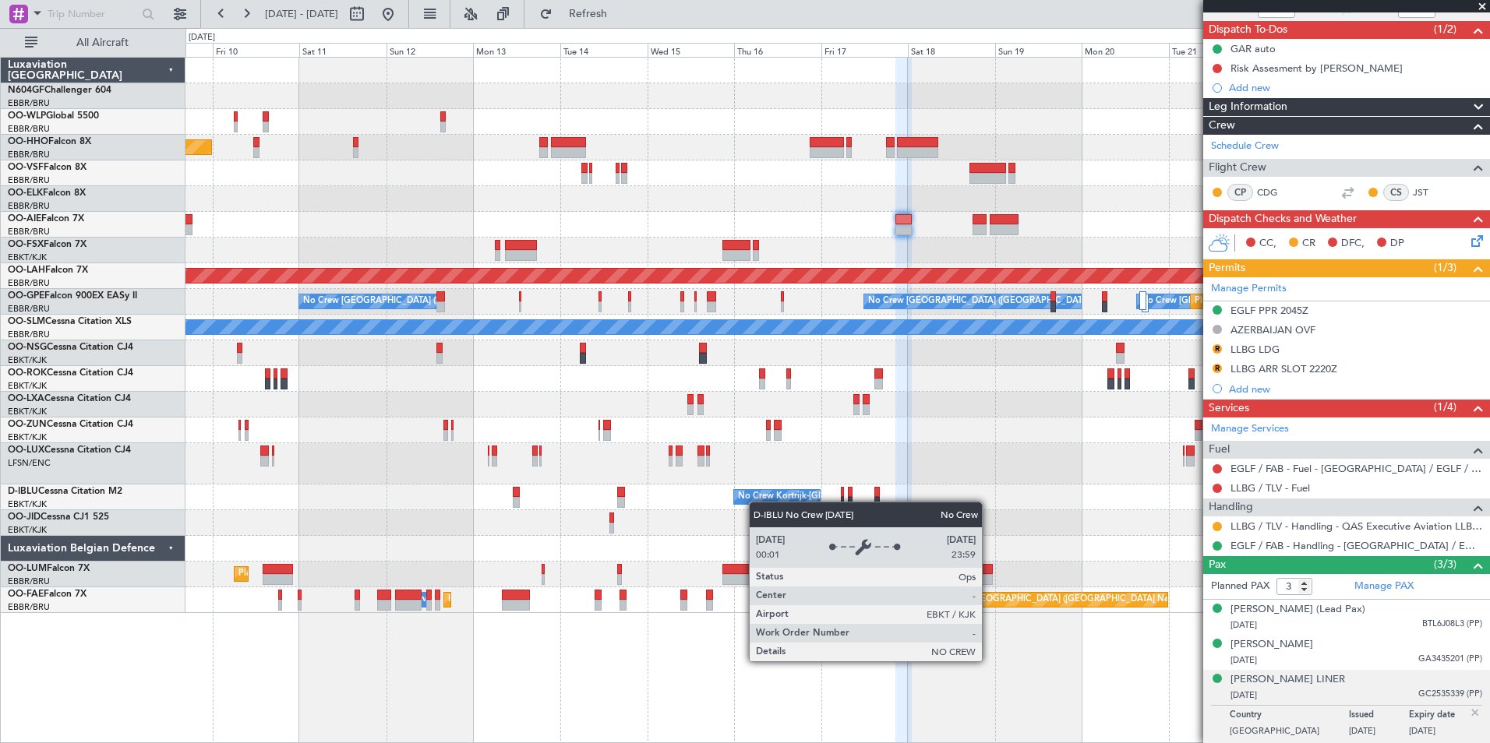
click at [750, 499] on div "No Crew Kortrijk-Wevelgem No Crew" at bounding box center [836, 498] width 1303 height 26
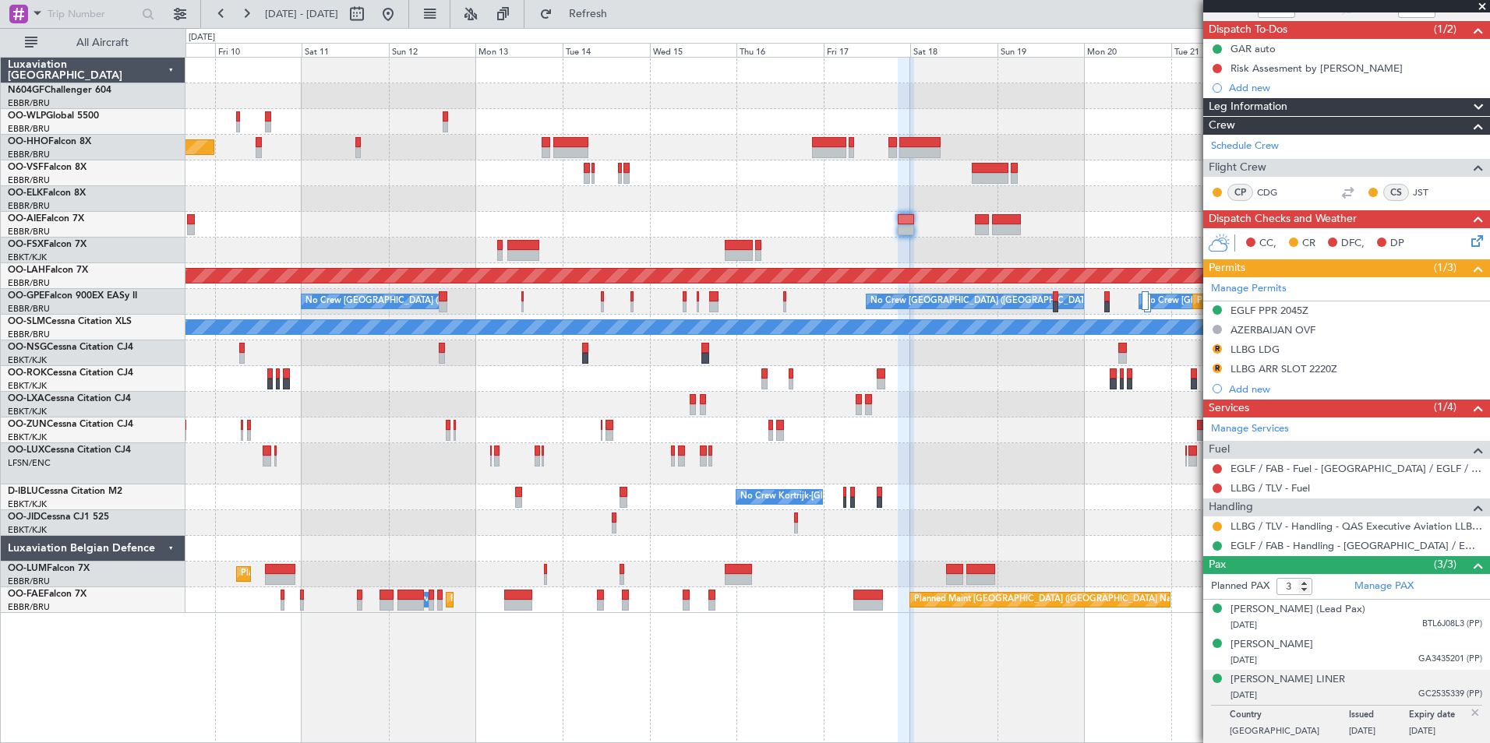
click at [817, 325] on div "A/C Unavailable [GEOGRAPHIC_DATA]" at bounding box center [836, 328] width 1303 height 26
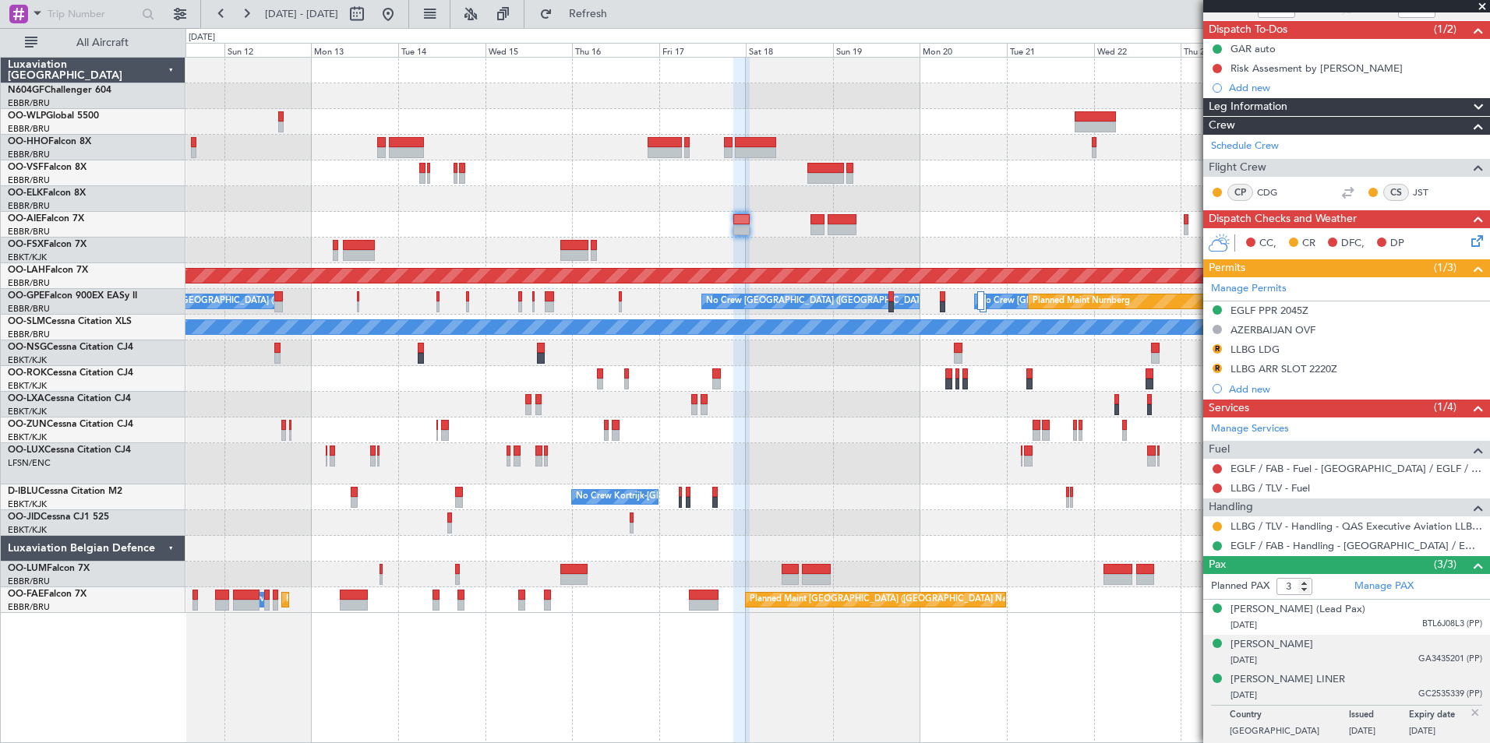
click at [1468, 706] on img at bounding box center [1475, 713] width 14 height 14
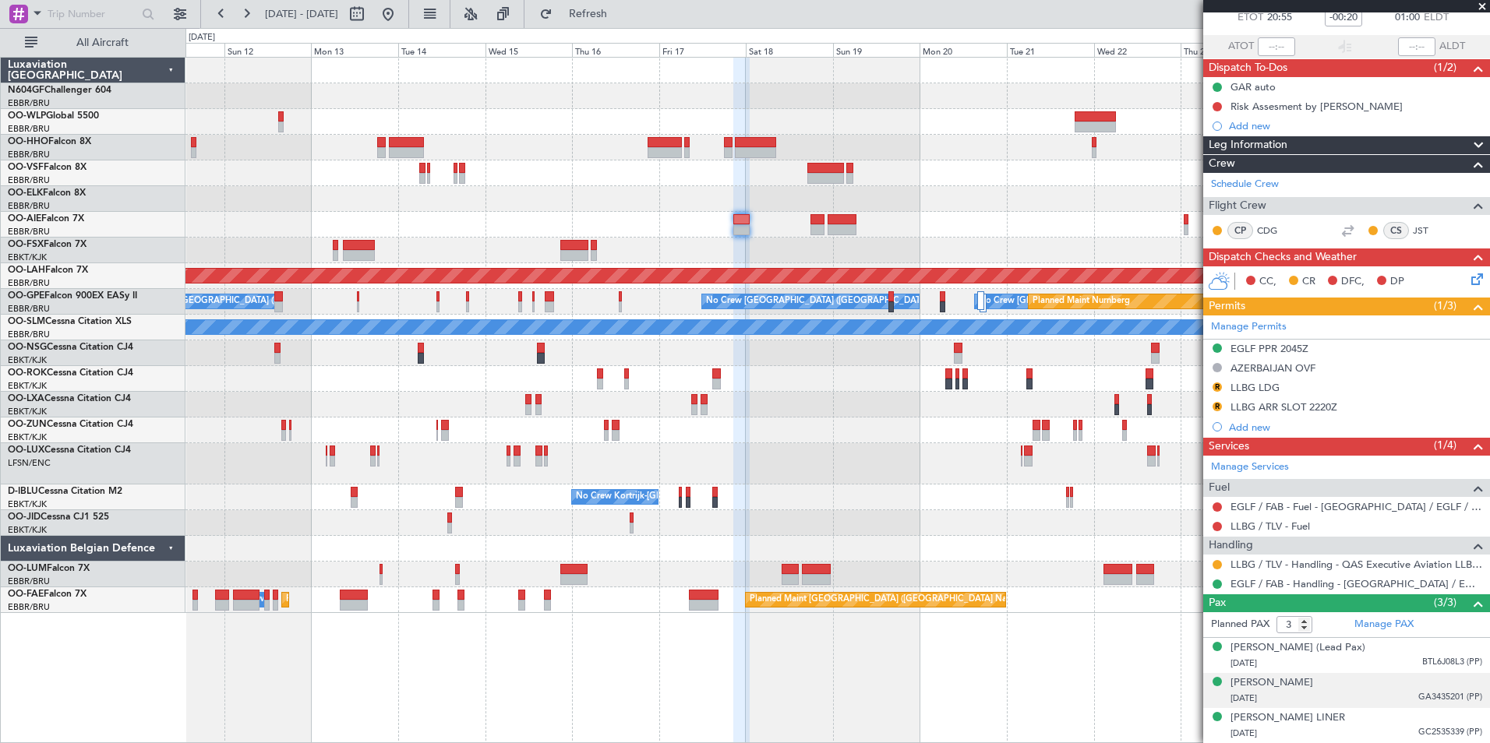
scroll to position [108, 0]
click at [874, 186] on div "Planned Maint Geneva (Cointrin) Planned Maint Alton-st Louis (St Louis Regl) No…" at bounding box center [836, 336] width 1303 height 556
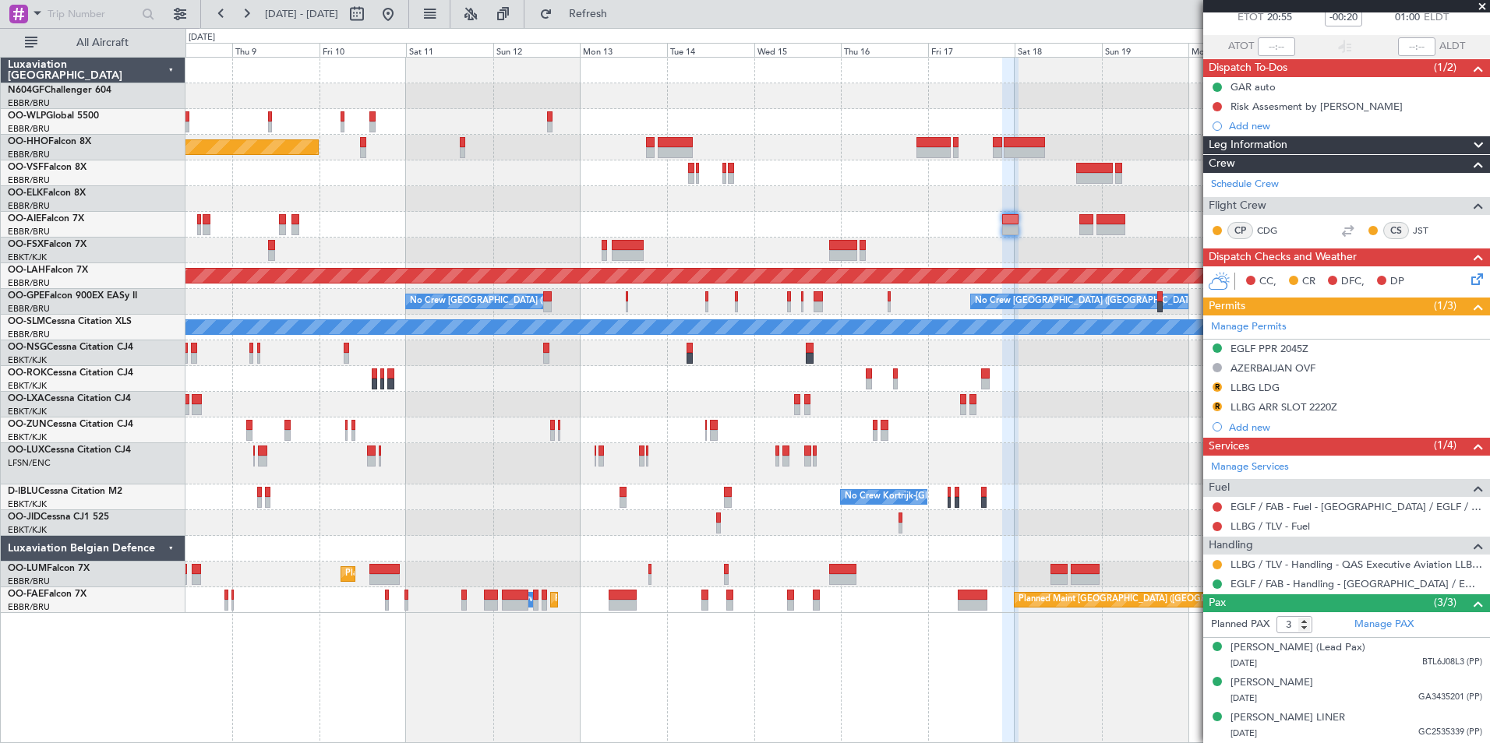
click at [765, 196] on div "Planned Maint Geneva (Cointrin) Planned Maint Alton-st Louis (St Louis Regl) No…" at bounding box center [836, 336] width 1303 height 556
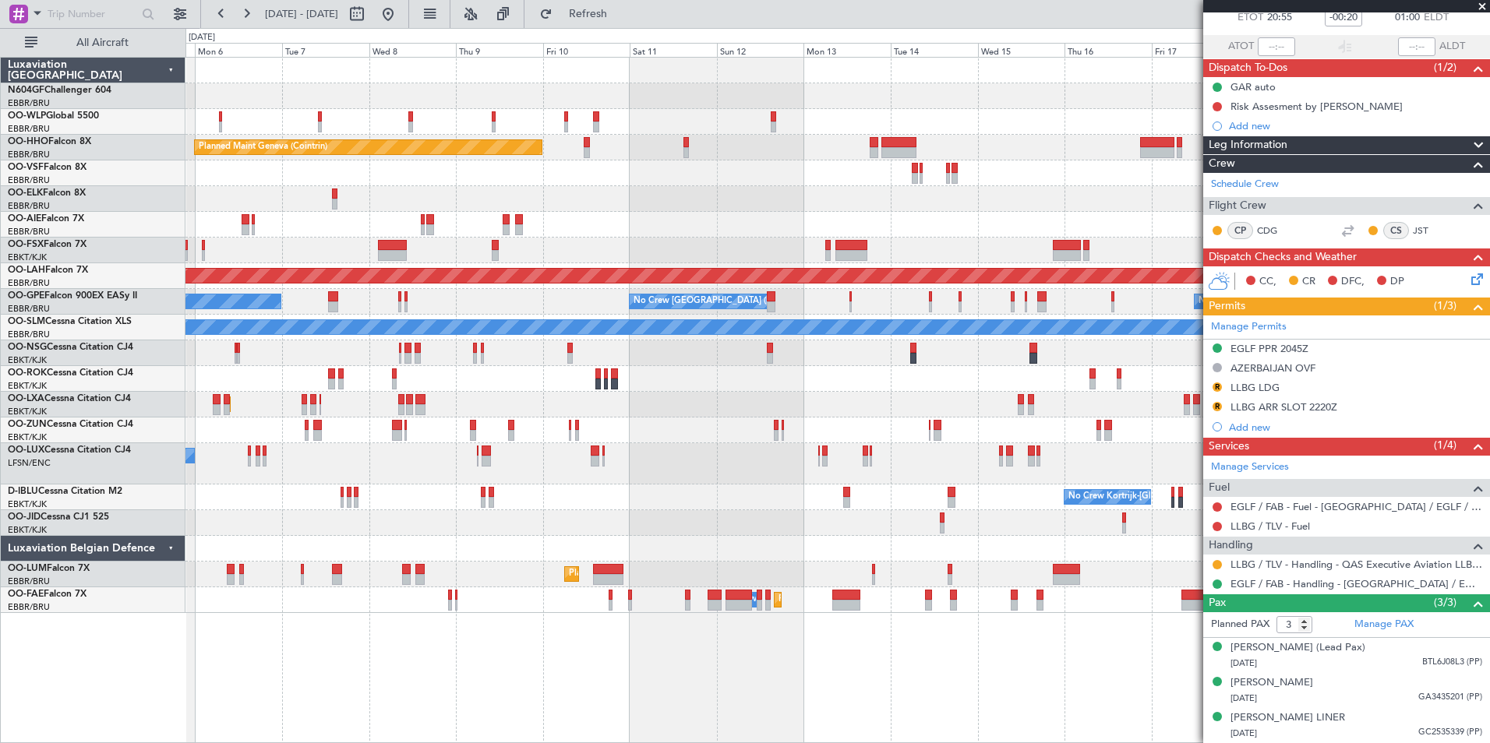
click at [796, 288] on div "Planned Maint Milan (Linate) Planned Maint Geneva (Cointrin) Unplanned Maint Lo…" at bounding box center [836, 336] width 1303 height 556
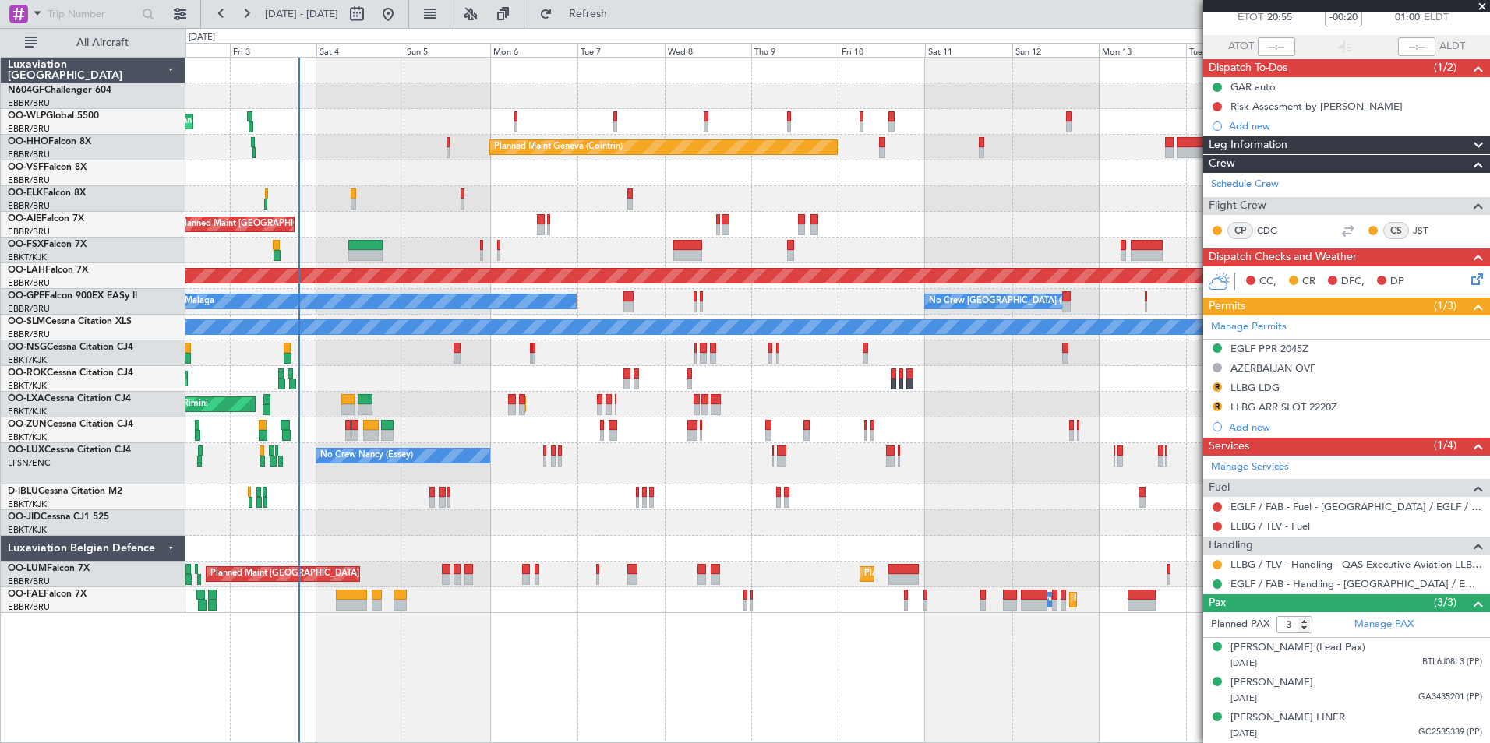
click at [783, 298] on div "No Crew Brussels (Brussels National) No Crew Brussels (Brussels National) No Cr…" at bounding box center [836, 302] width 1303 height 26
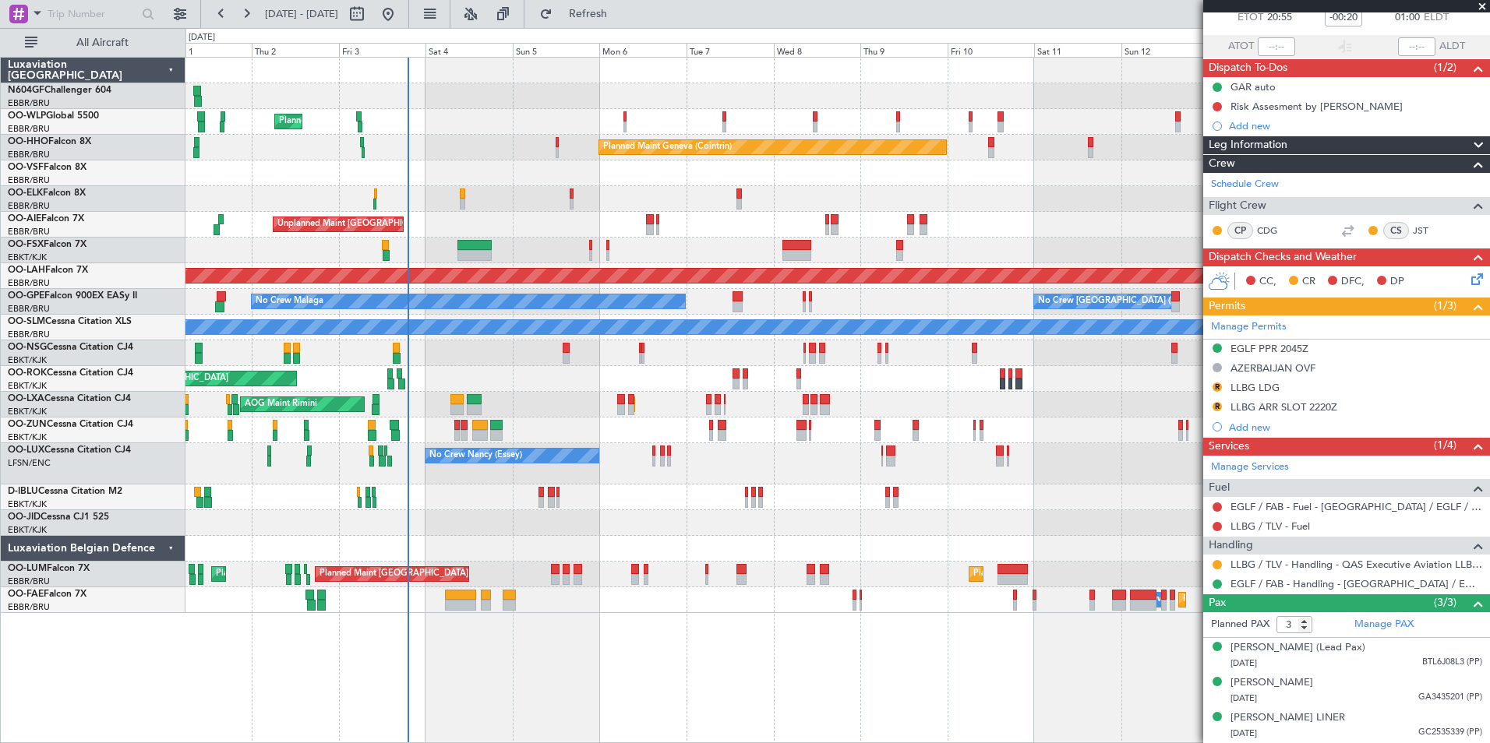
click at [660, 371] on div "AOG Maint Kortrijk-[GEOGRAPHIC_DATA]" at bounding box center [836, 379] width 1303 height 26
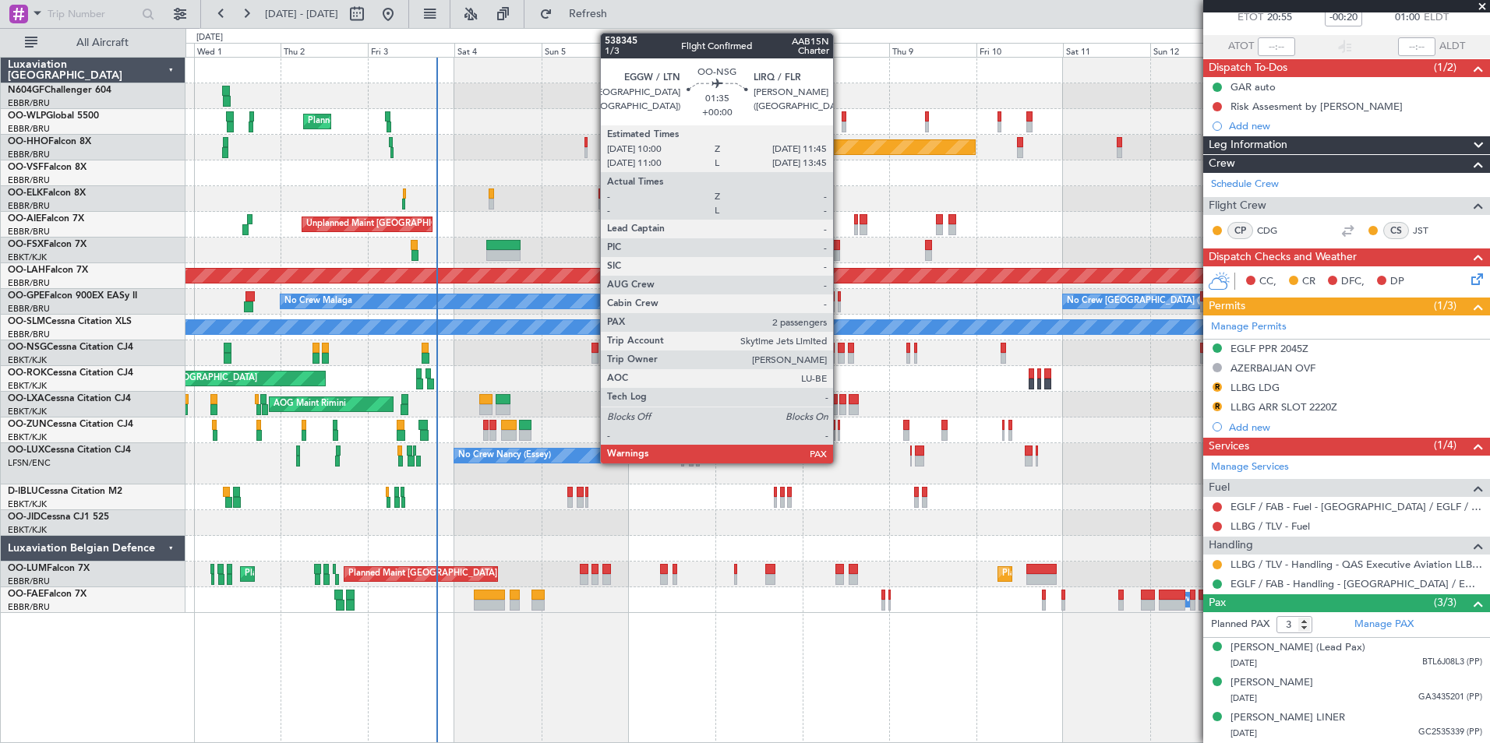
click at [840, 359] on div at bounding box center [841, 358] width 7 height 11
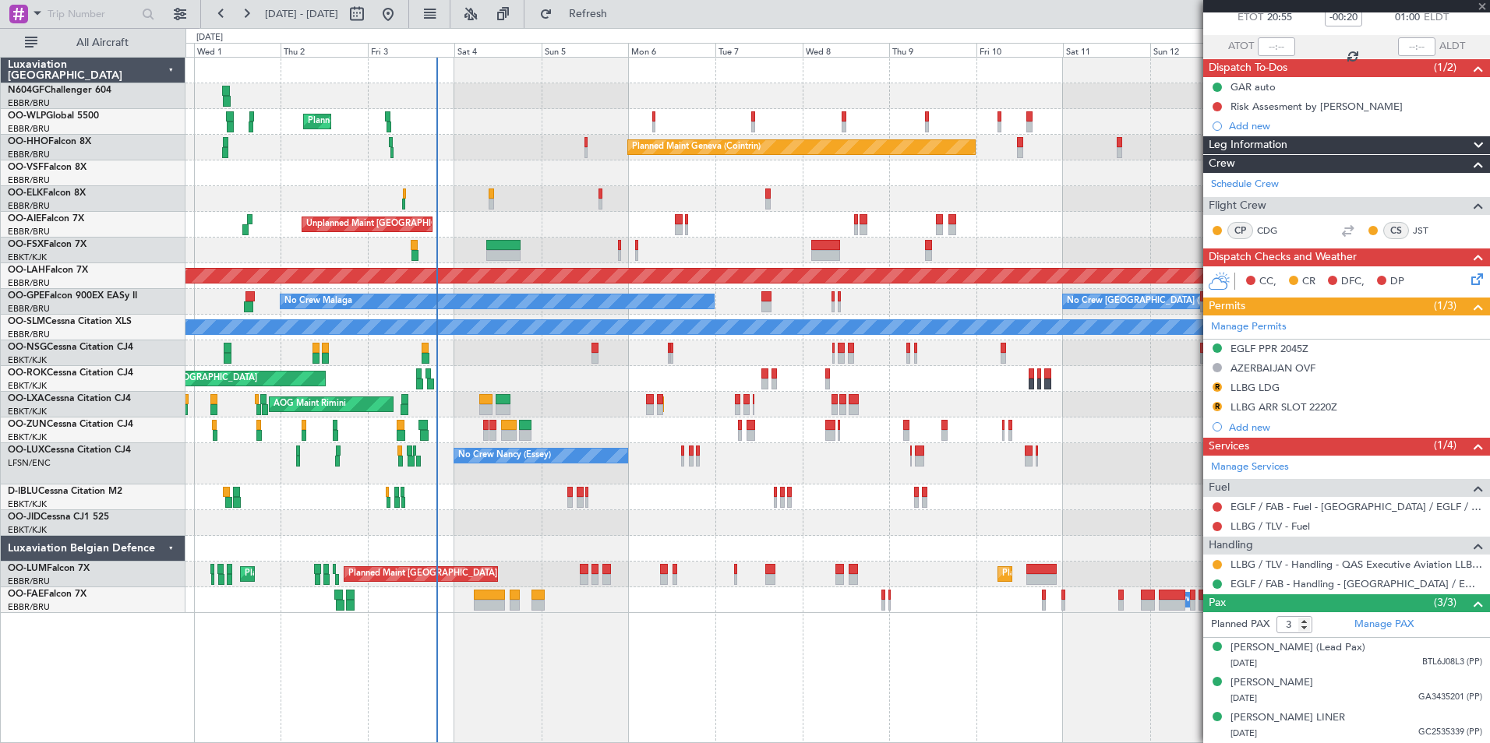
type input "4"
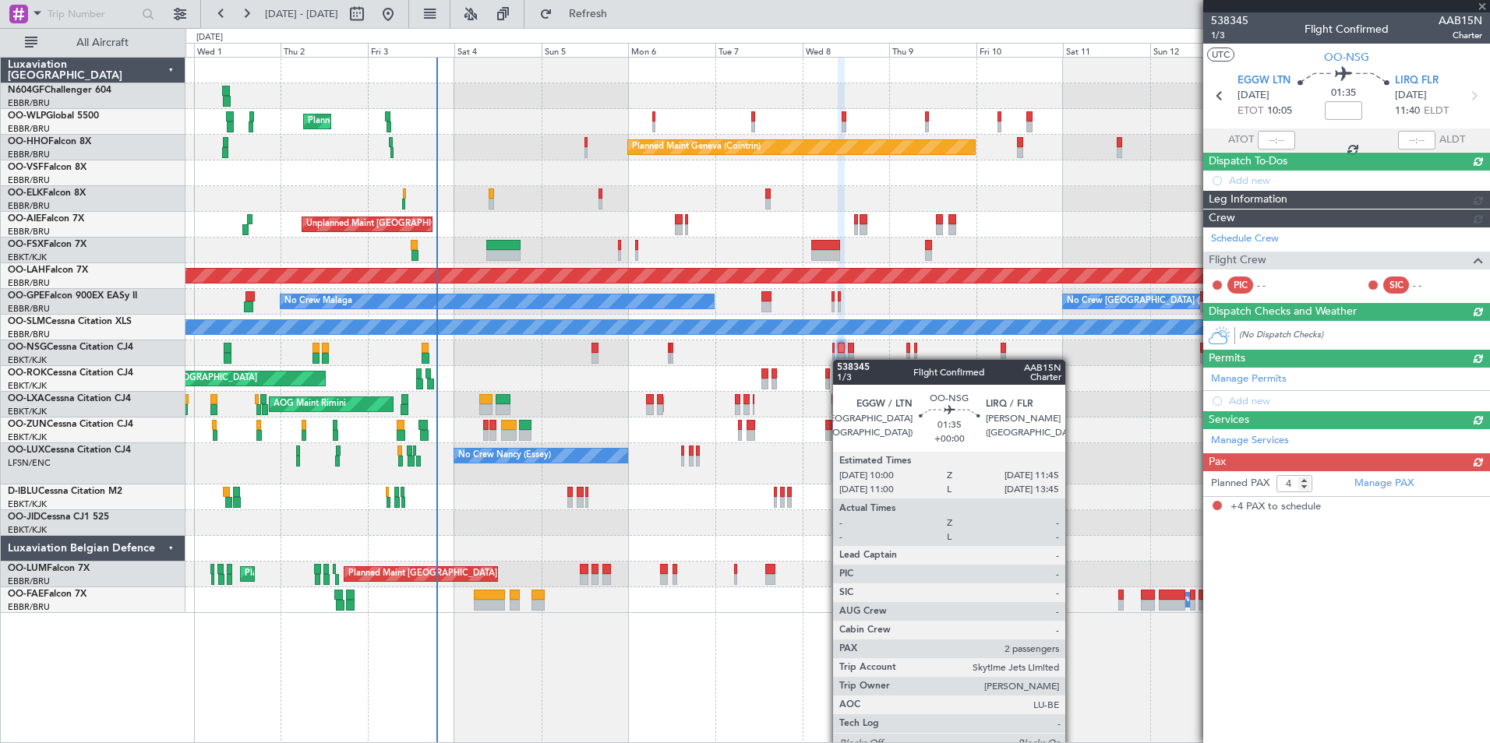
scroll to position [0, 0]
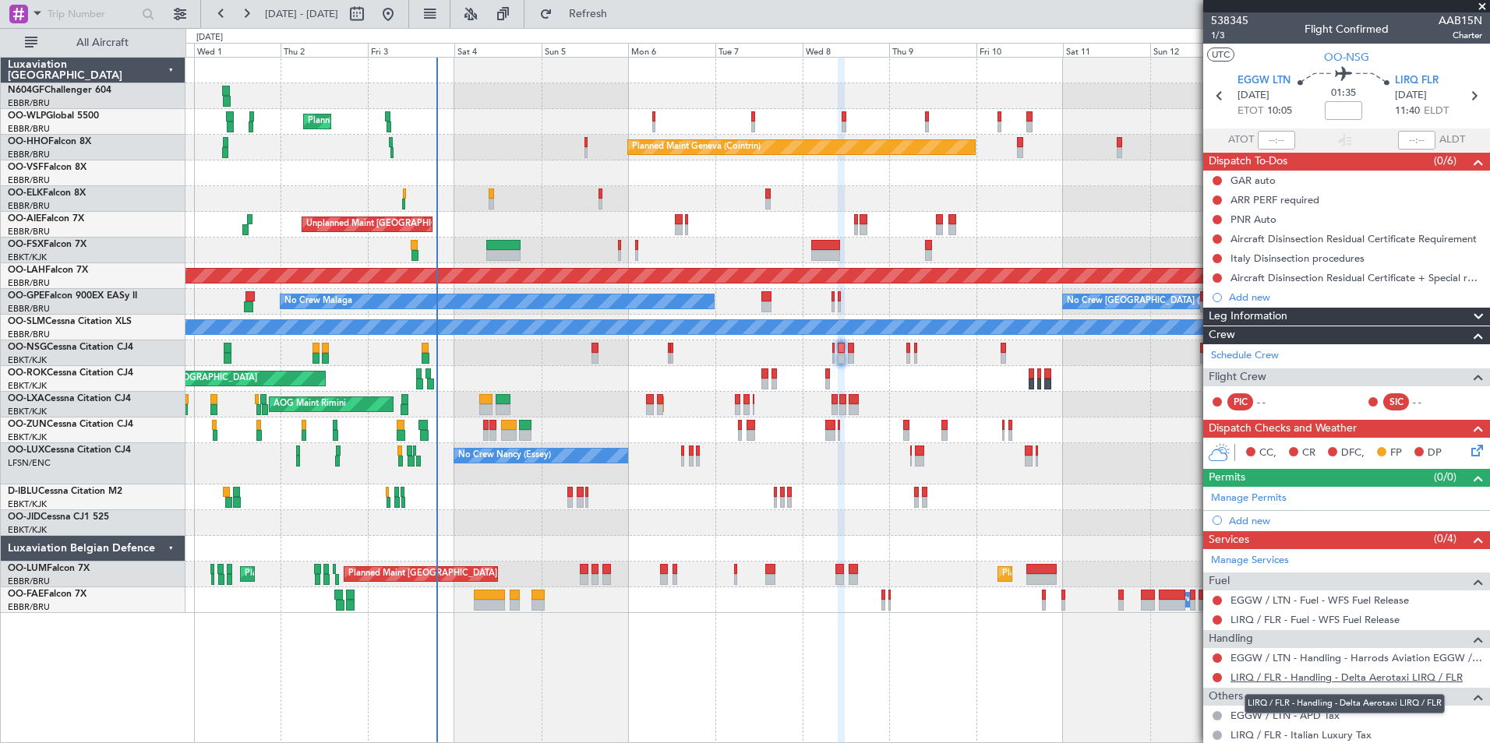
click at [1282, 673] on link "LIRQ / FLR - Handling - Delta Aerotaxi LIRQ / FLR" at bounding box center [1346, 677] width 232 height 13
click at [1280, 658] on link "EGGW / LTN - Handling - Harrods Aviation EGGW / LTN" at bounding box center [1356, 657] width 252 height 13
click at [605, 11] on span "Refresh" at bounding box center [588, 14] width 65 height 11
click at [1212, 218] on div at bounding box center [1217, 219] width 12 height 12
click at [1215, 217] on button at bounding box center [1216, 219] width 9 height 9
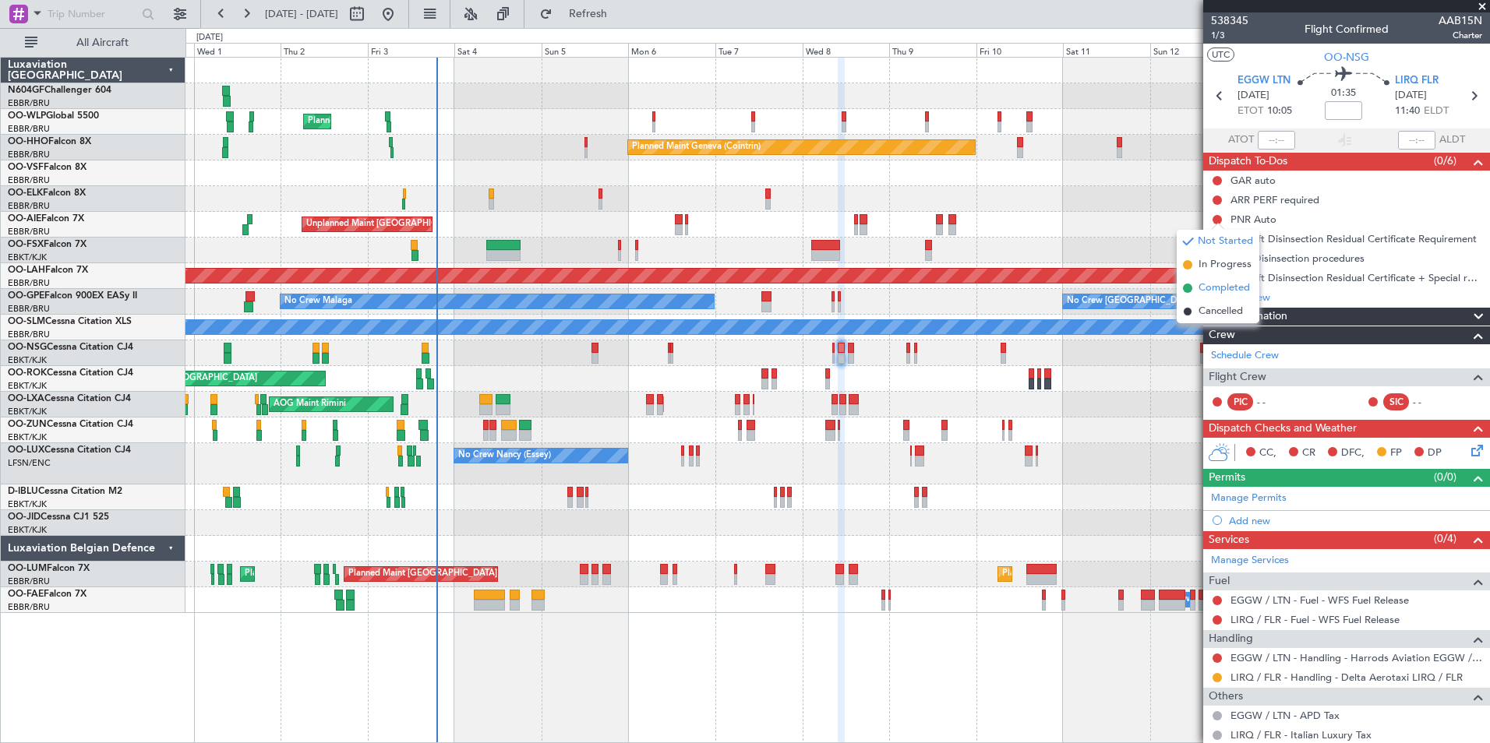
click at [1210, 289] on span "Completed" at bounding box center [1223, 288] width 51 height 16
click at [1215, 178] on button at bounding box center [1216, 180] width 9 height 9
click at [1214, 252] on span "Completed" at bounding box center [1223, 250] width 51 height 16
click at [1216, 98] on icon at bounding box center [1219, 96] width 20 height 20
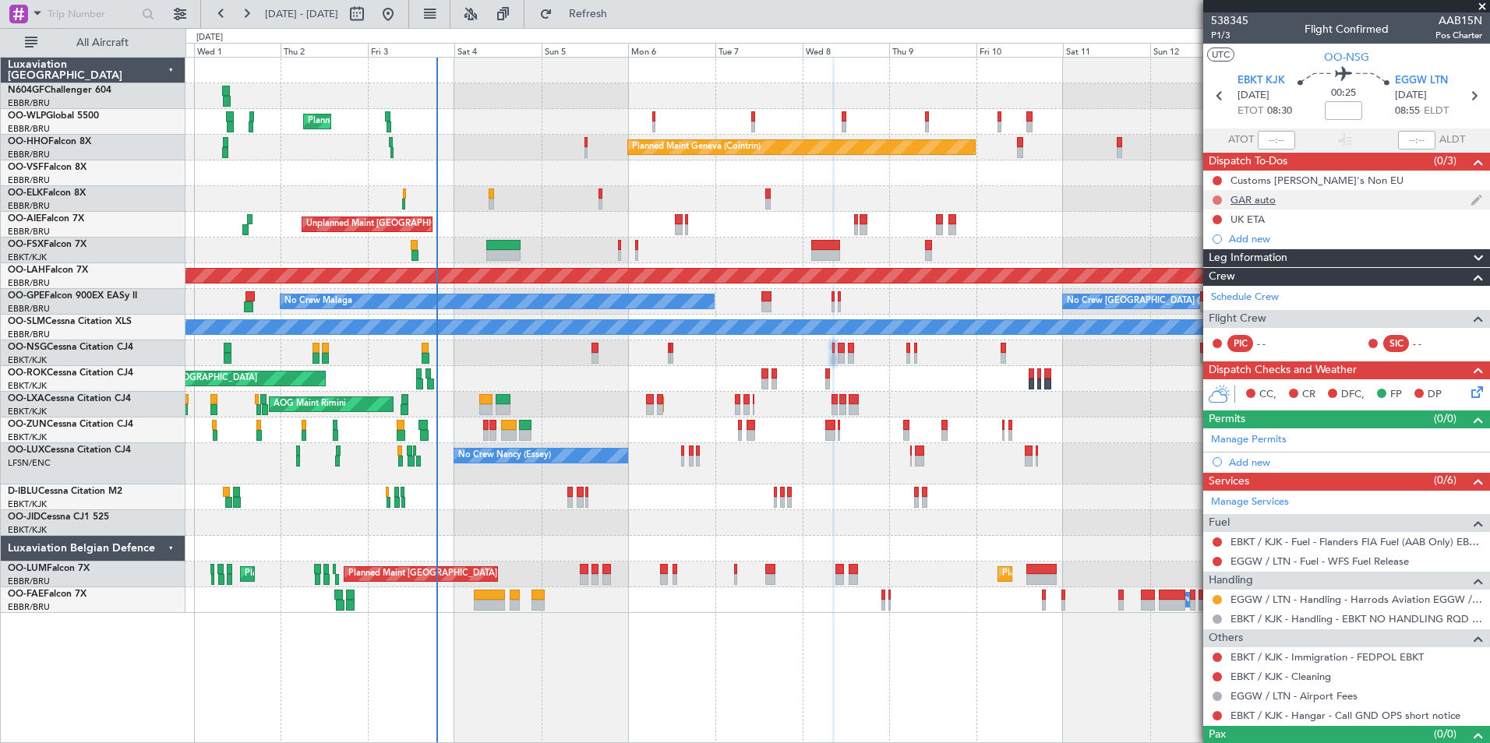
click at [1216, 196] on button at bounding box center [1216, 200] width 9 height 9
click at [1206, 270] on span "Completed" at bounding box center [1223, 269] width 51 height 16
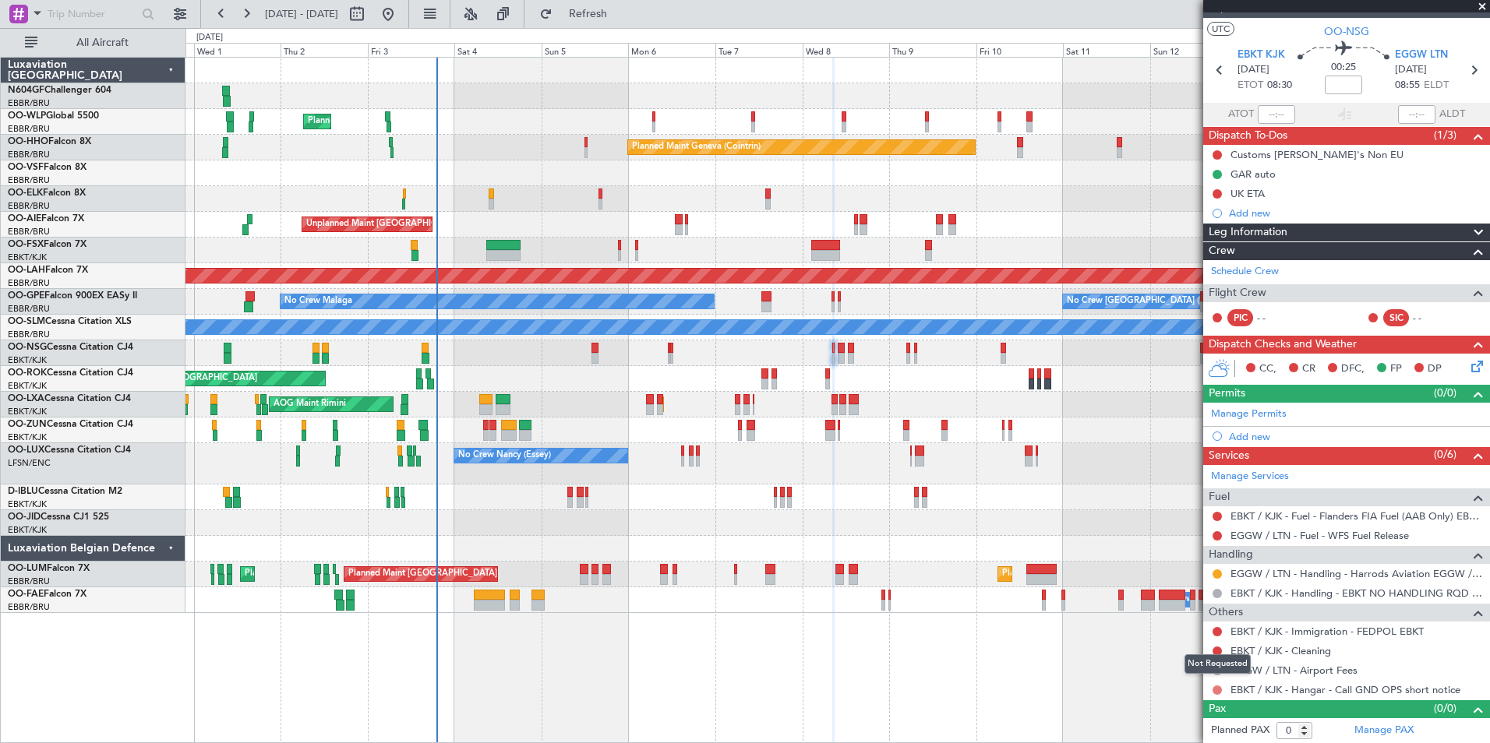
click at [1214, 687] on button at bounding box center [1216, 690] width 9 height 9
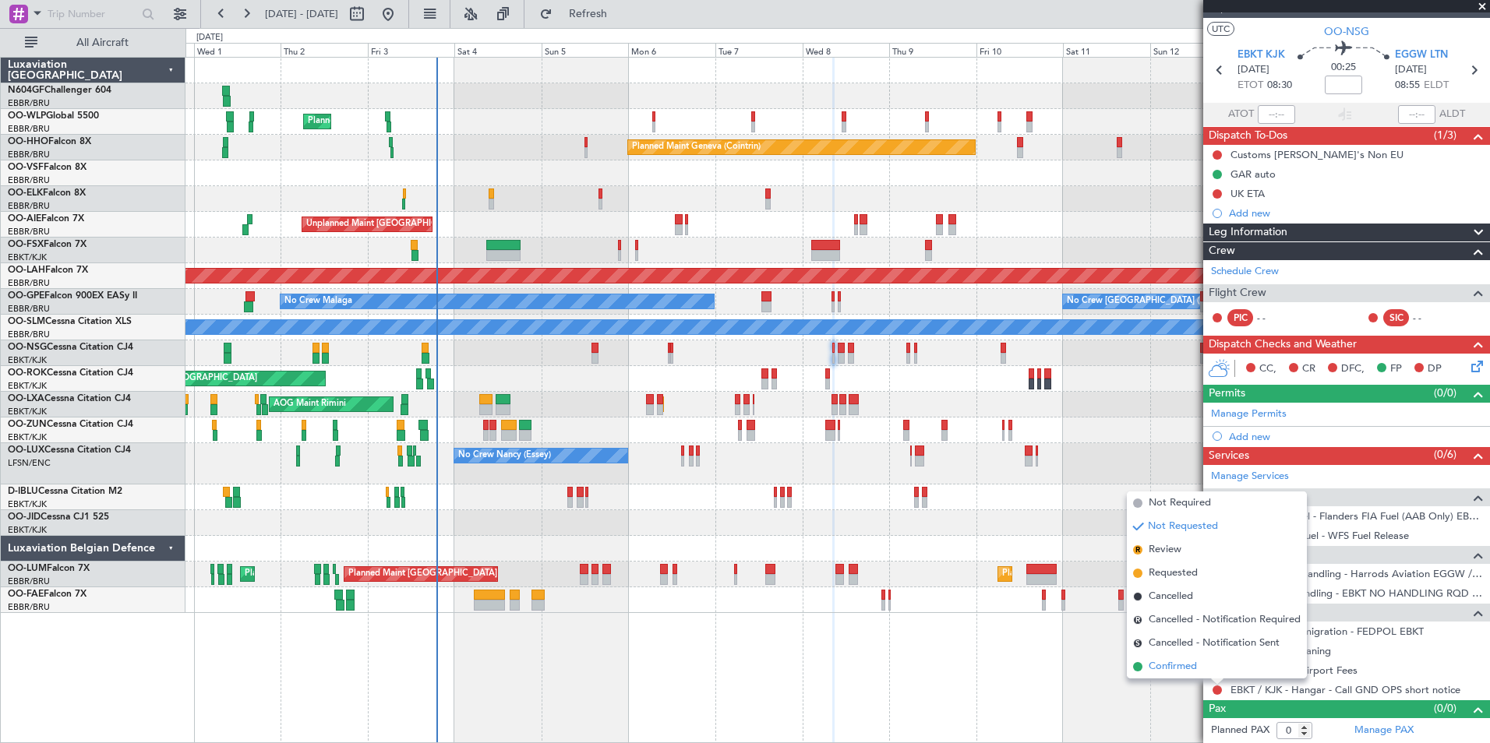
click at [1199, 662] on li "Confirmed" at bounding box center [1217, 666] width 180 height 23
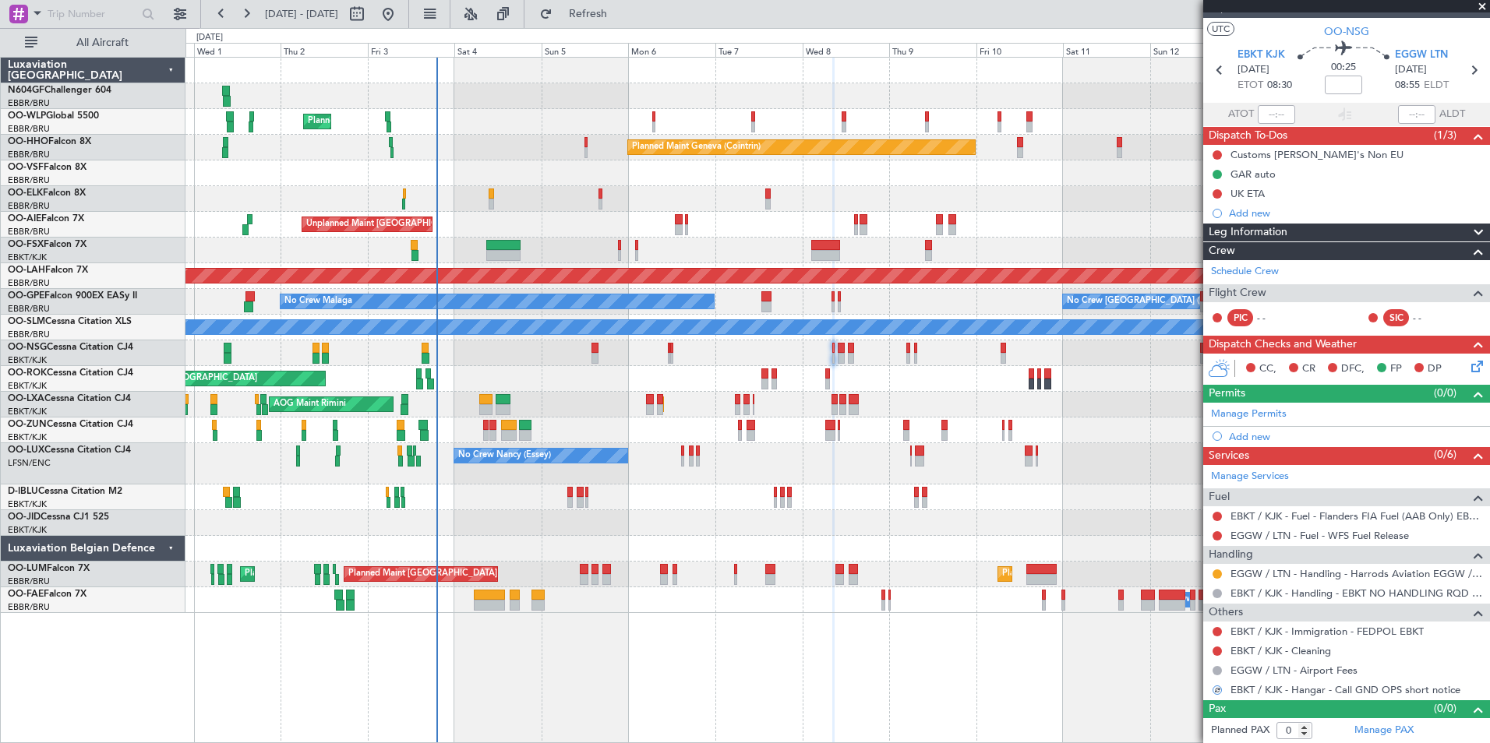
click at [1218, 642] on div "EBKT / KJK - Cleaning" at bounding box center [1346, 650] width 287 height 19
click at [1218, 651] on button at bounding box center [1216, 651] width 9 height 9
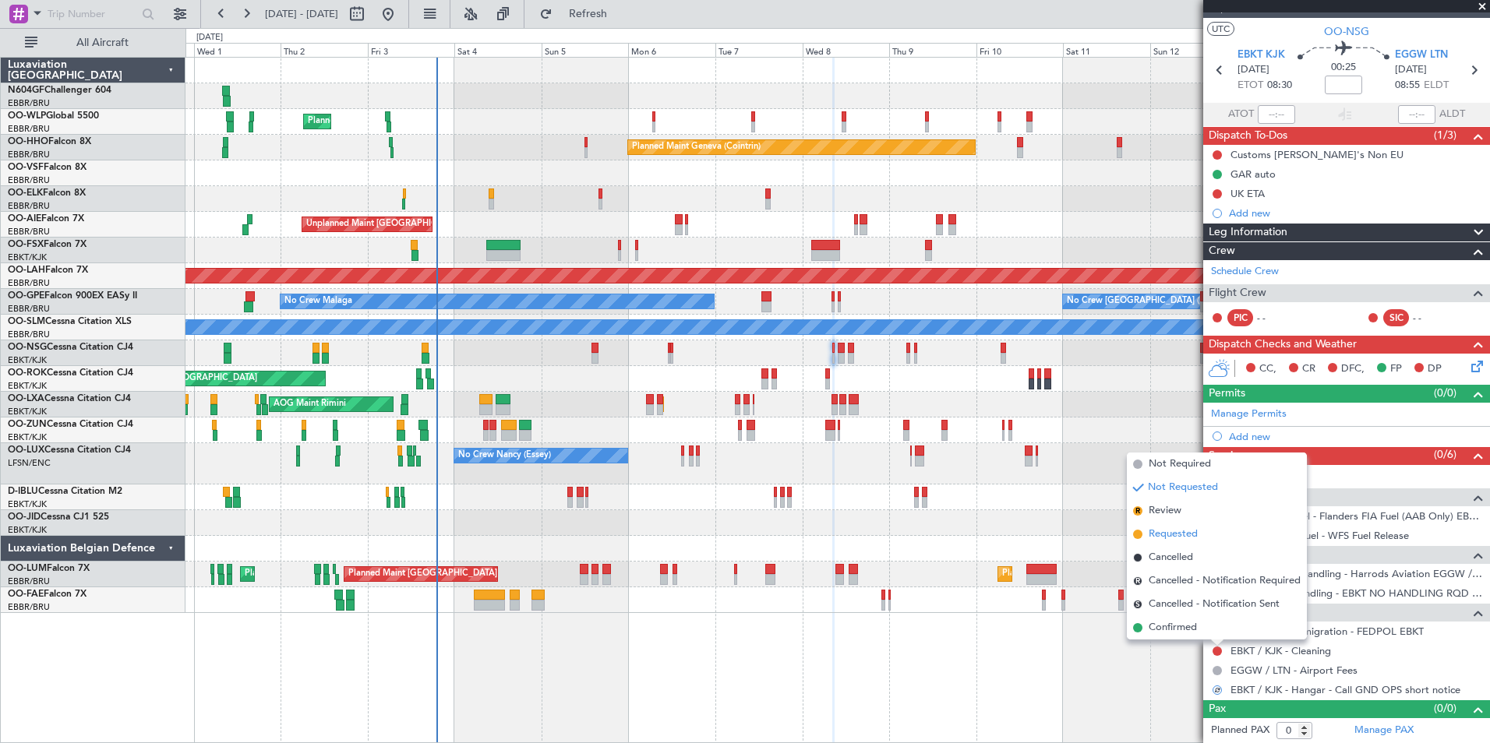
click at [1199, 538] on li "Requested" at bounding box center [1217, 534] width 180 height 23
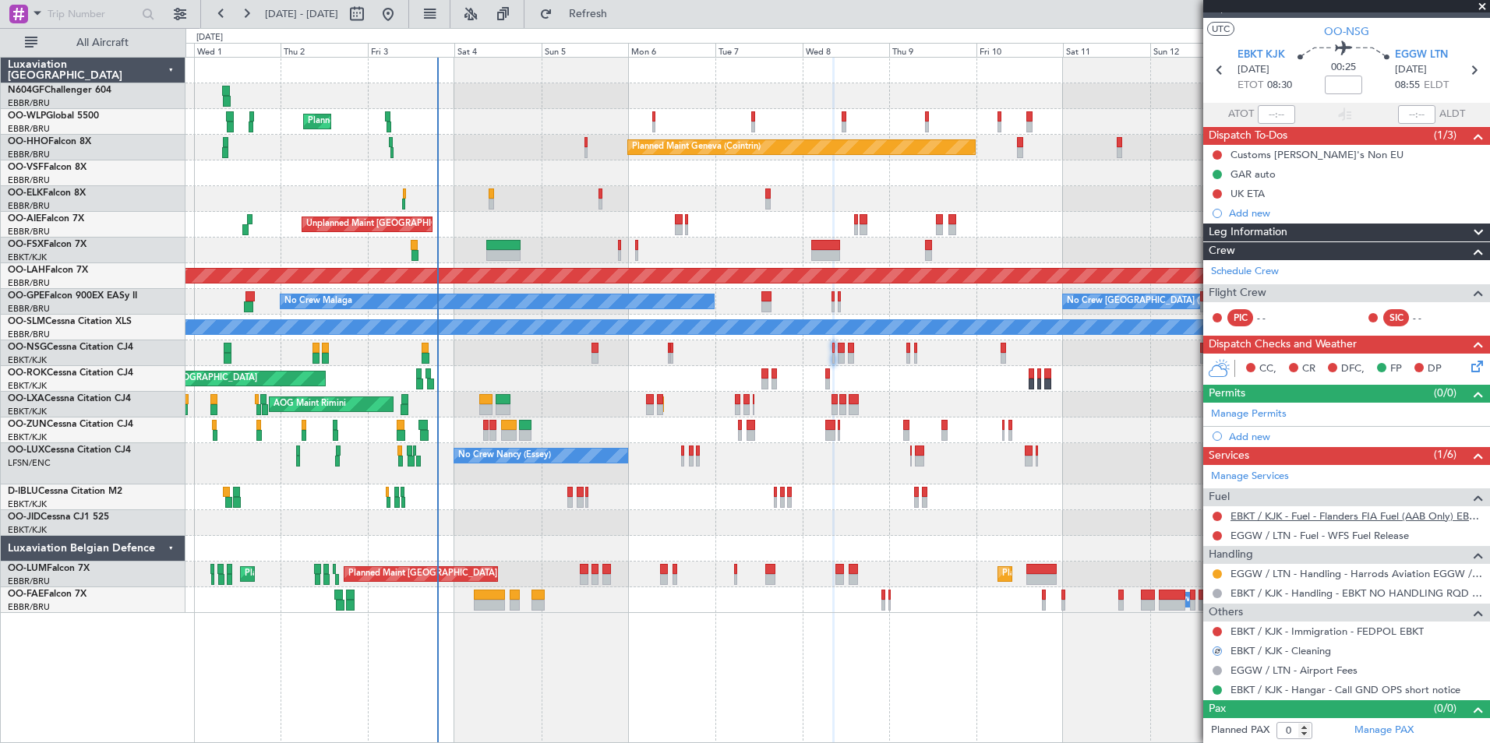
click at [1249, 517] on link "EBKT / KJK - Fuel - Flanders FIA Fuel (AAB Only) EBKT / KJK" at bounding box center [1356, 516] width 252 height 13
click at [1471, 69] on icon at bounding box center [1473, 70] width 20 height 20
type input "4"
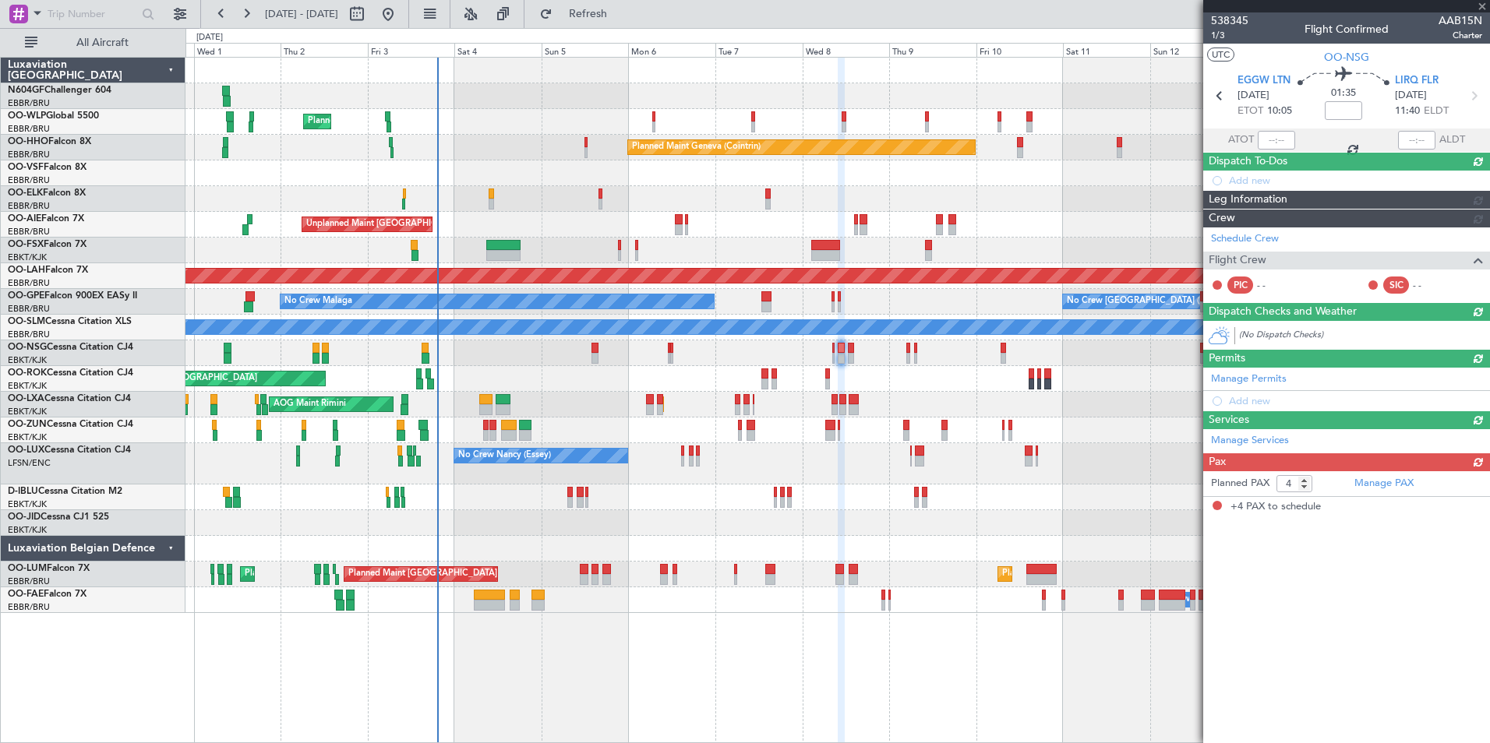
scroll to position [0, 0]
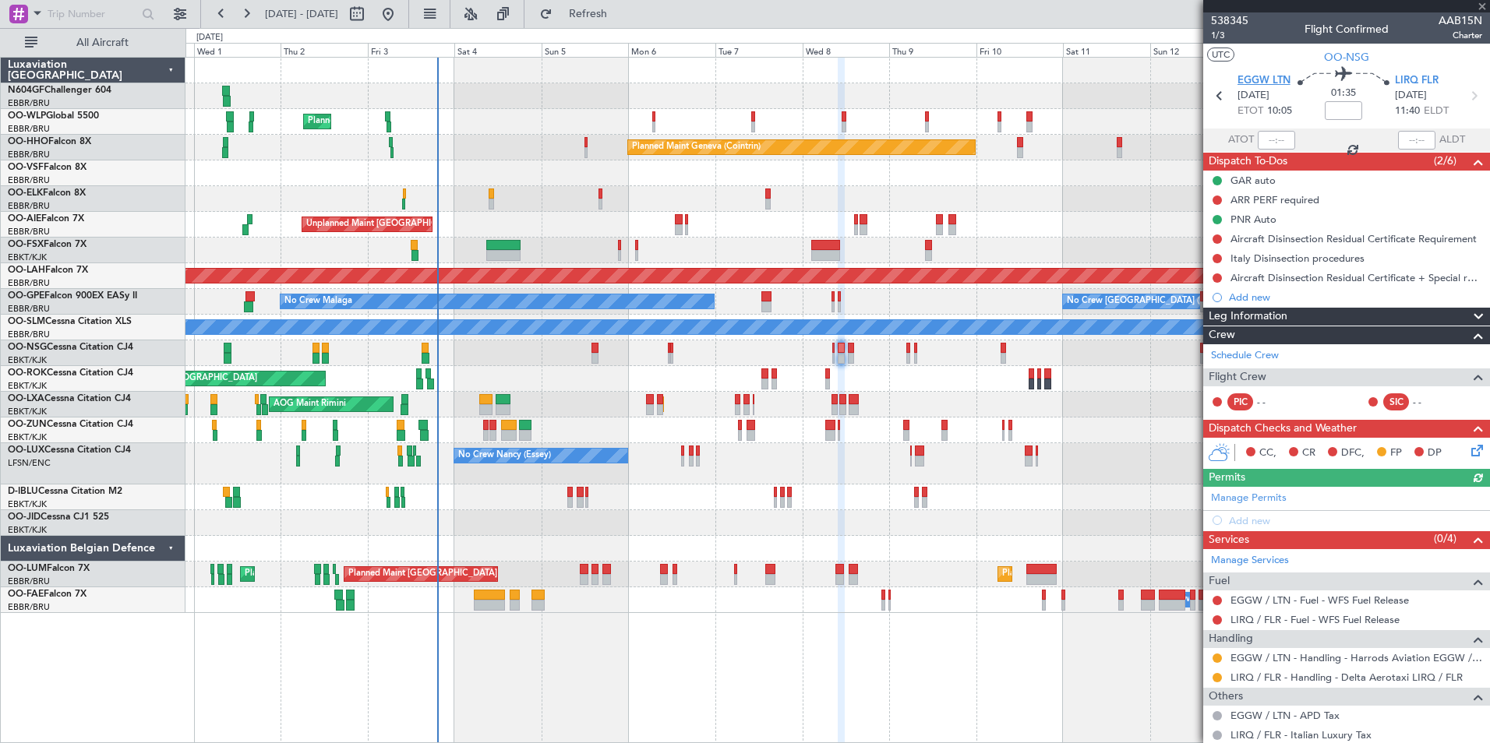
click at [1258, 76] on span "EGGW LTN" at bounding box center [1263, 81] width 53 height 16
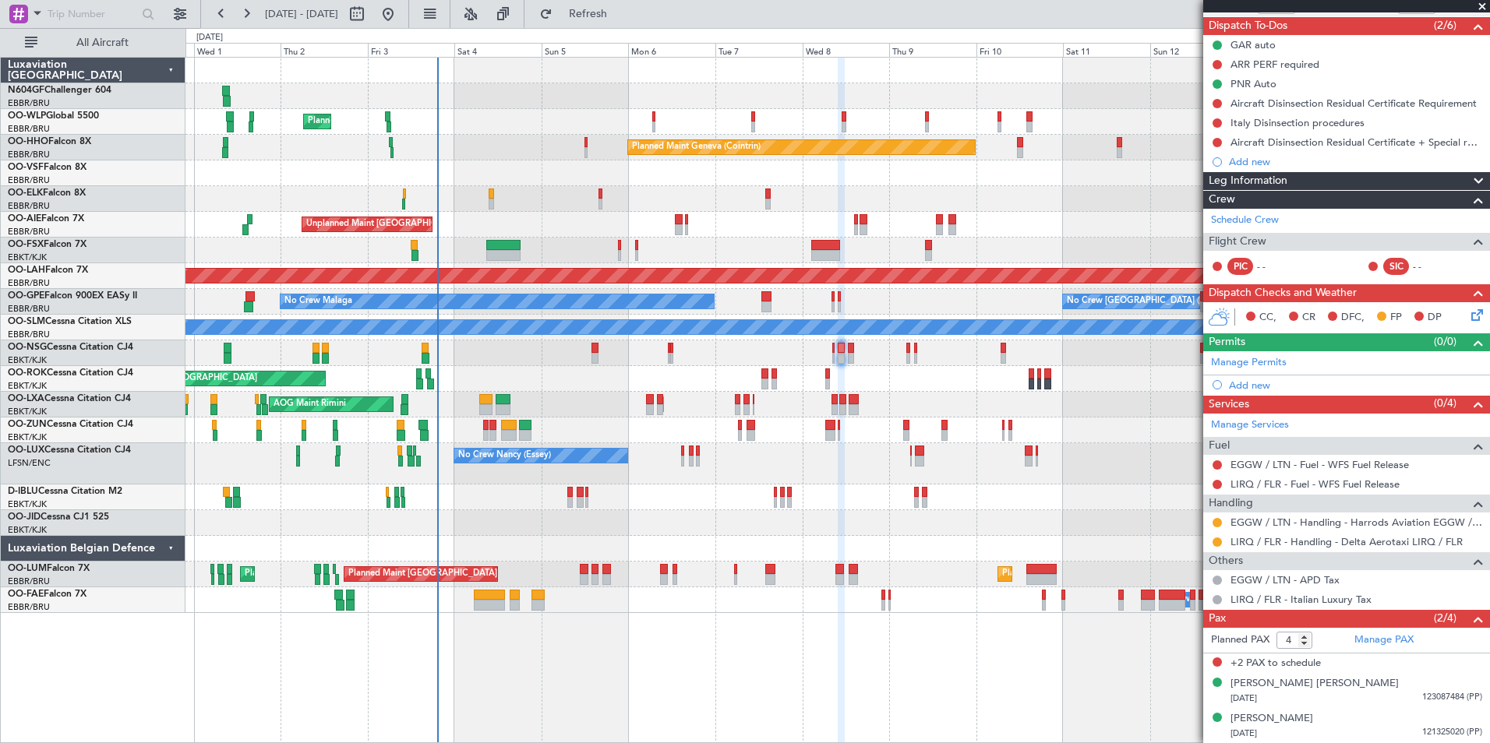
click at [1265, 385] on div "Add new" at bounding box center [1355, 385] width 253 height 13
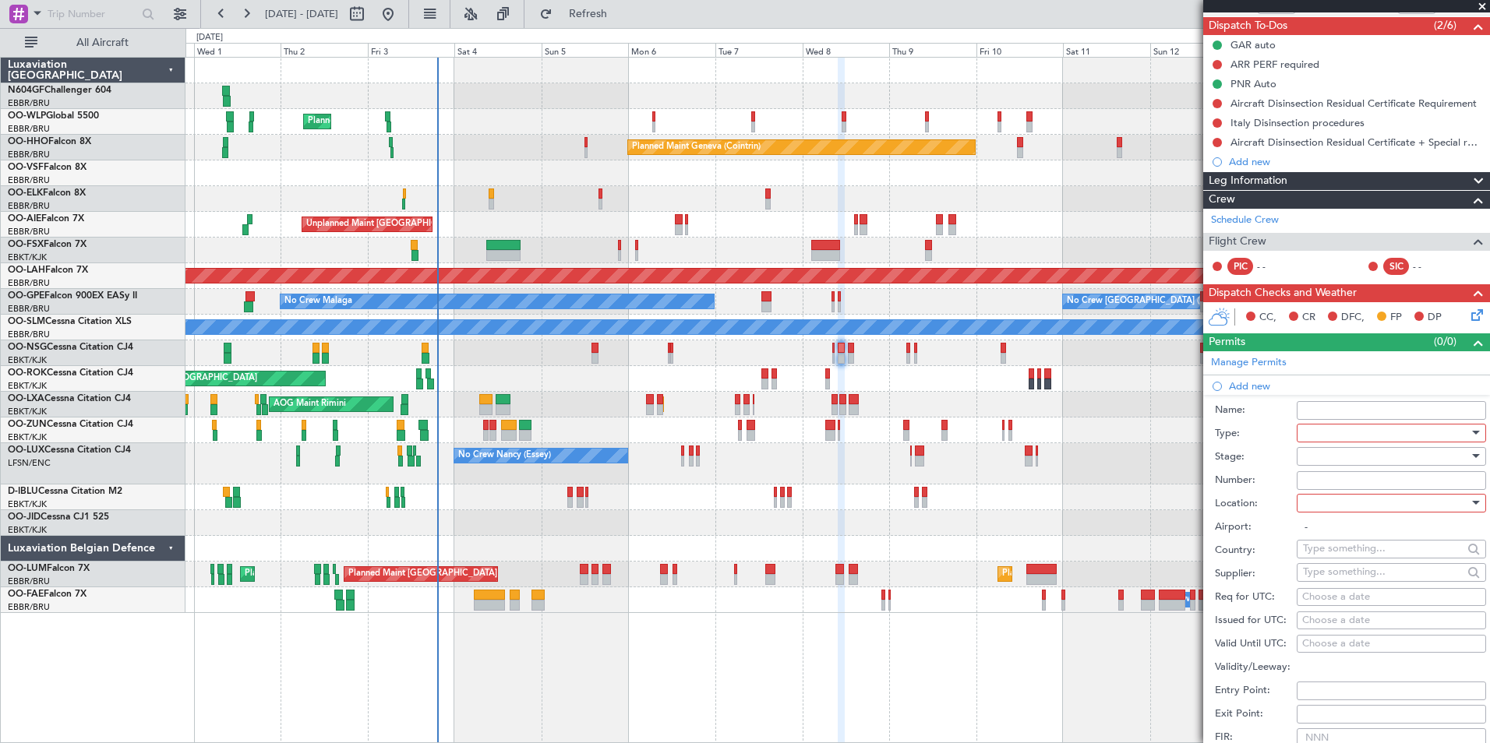
click at [1357, 433] on div at bounding box center [1386, 433] width 166 height 23
click at [1395, 577] on span "Slot" at bounding box center [1385, 579] width 164 height 23
click at [1394, 513] on div at bounding box center [1386, 503] width 166 height 23
click at [1390, 534] on span "Departure" at bounding box center [1385, 534] width 164 height 23
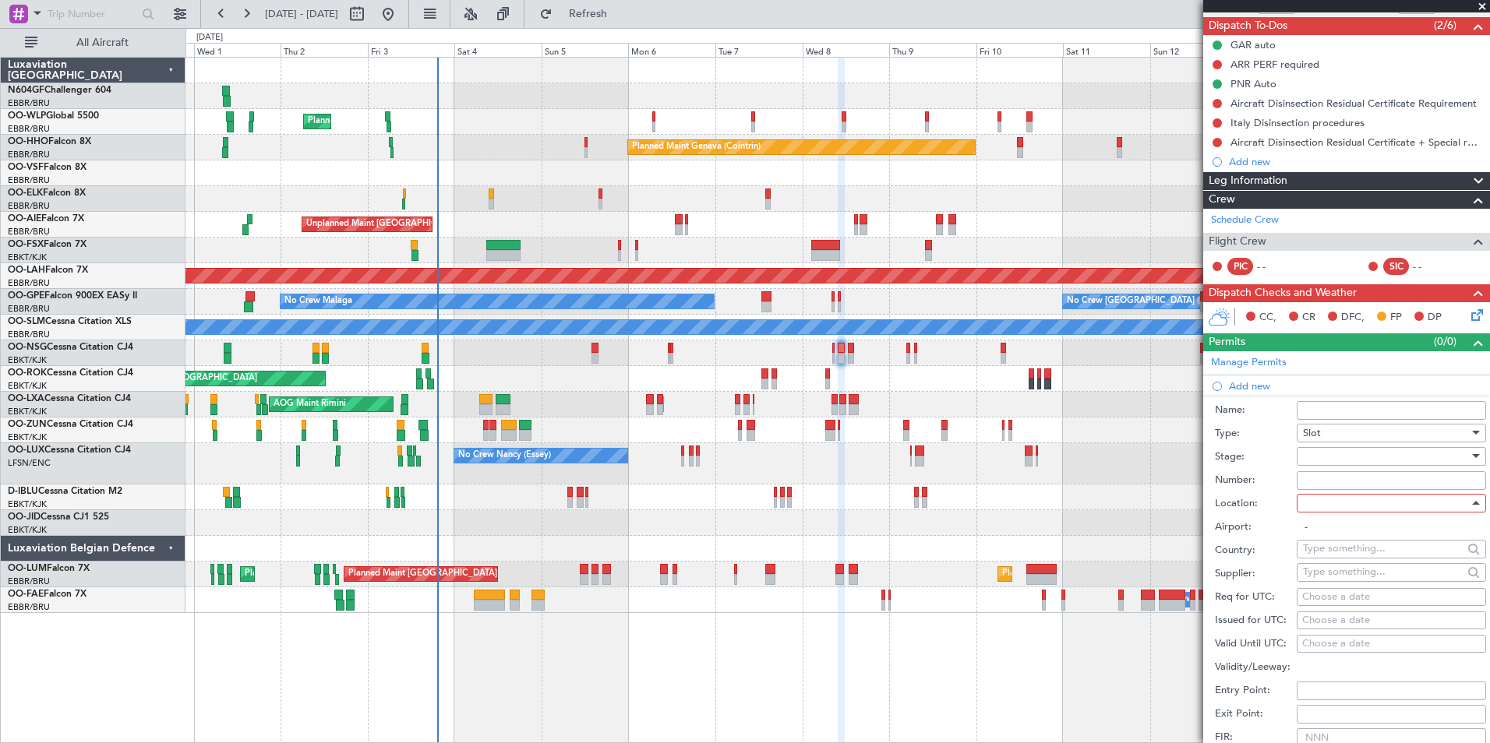
type input "EGGW / LTN"
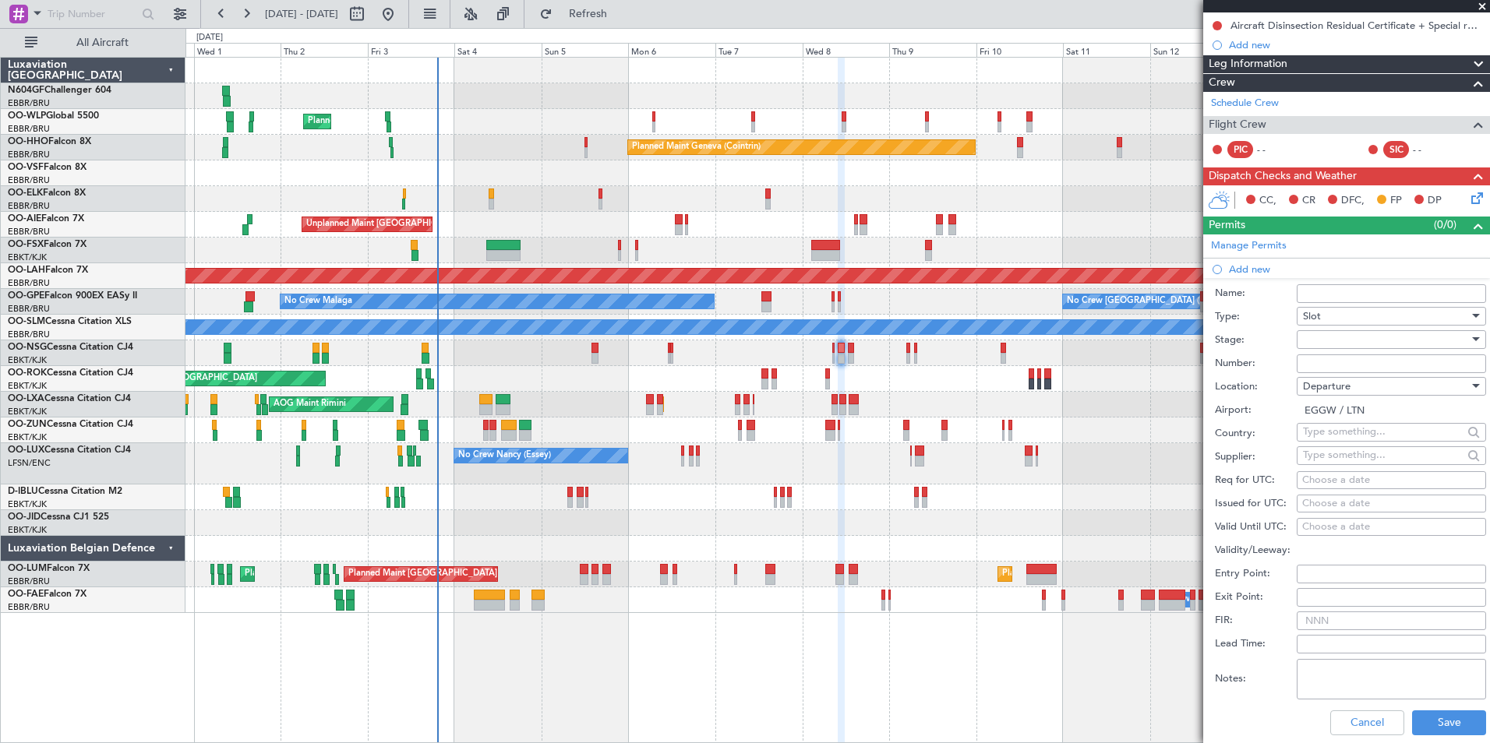
scroll to position [253, 0]
click at [1386, 484] on div "Choose a date" at bounding box center [1391, 480] width 178 height 16
select select "10"
select select "2025"
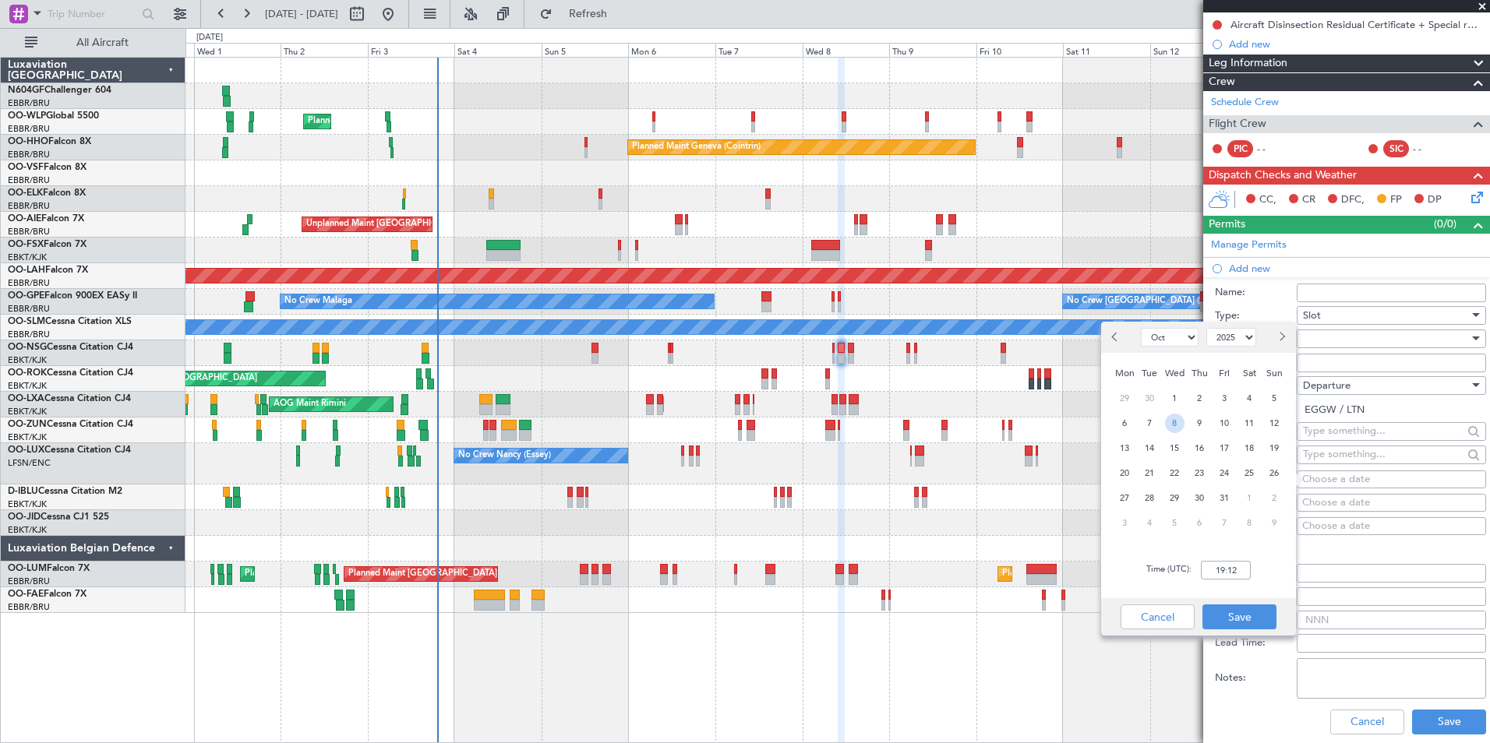
click at [1171, 424] on span "8" at bounding box center [1174, 423] width 19 height 19
click at [1237, 567] on input "00:00" at bounding box center [1226, 570] width 50 height 19
type input "1000"
click at [1242, 615] on button "Save" at bounding box center [1239, 617] width 74 height 25
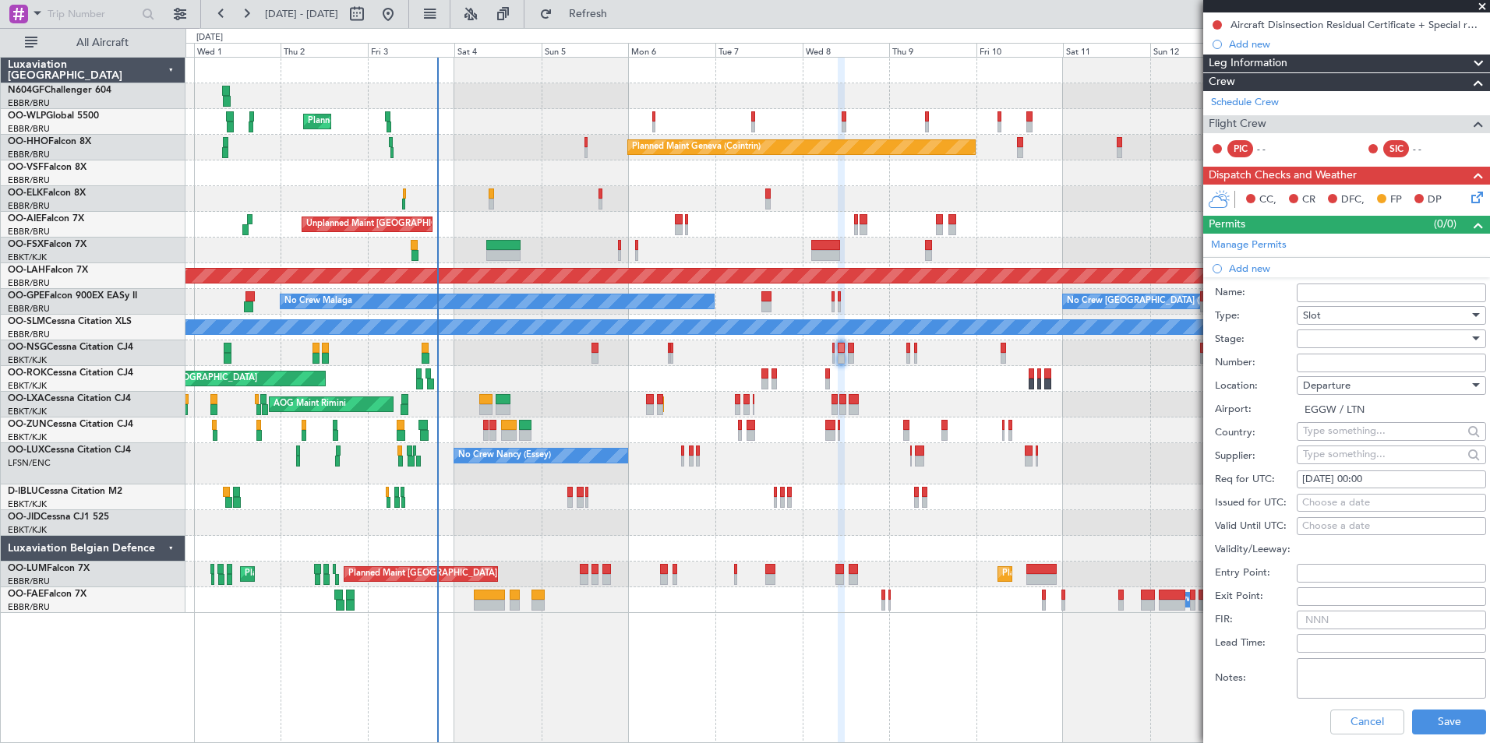
click at [1399, 485] on div "[DATE] 00:00" at bounding box center [1391, 480] width 178 height 16
select select "10"
select select "2025"
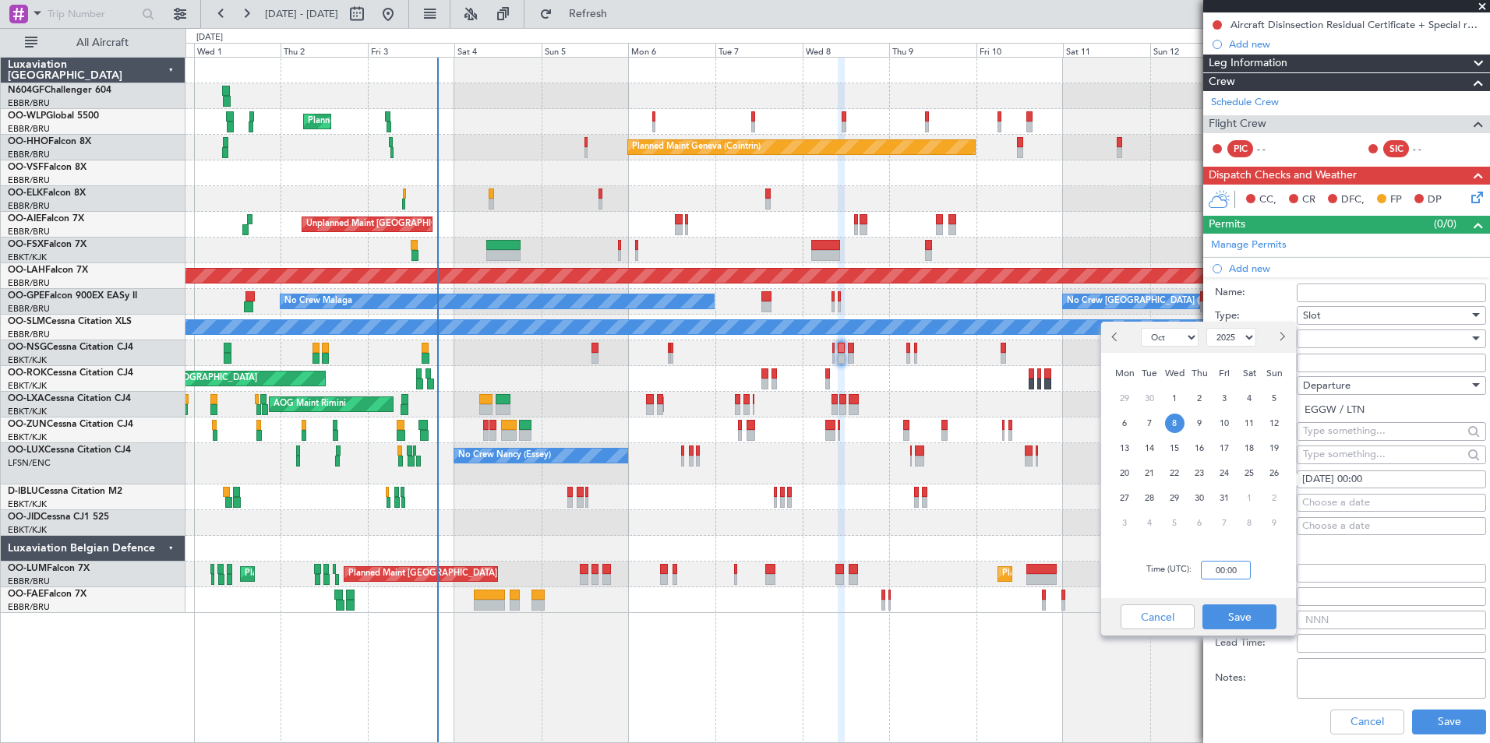
click at [1214, 566] on input "00:00" at bounding box center [1226, 570] width 50 height 19
type input "10:00"
click at [1236, 617] on button "Save" at bounding box center [1239, 617] width 74 height 25
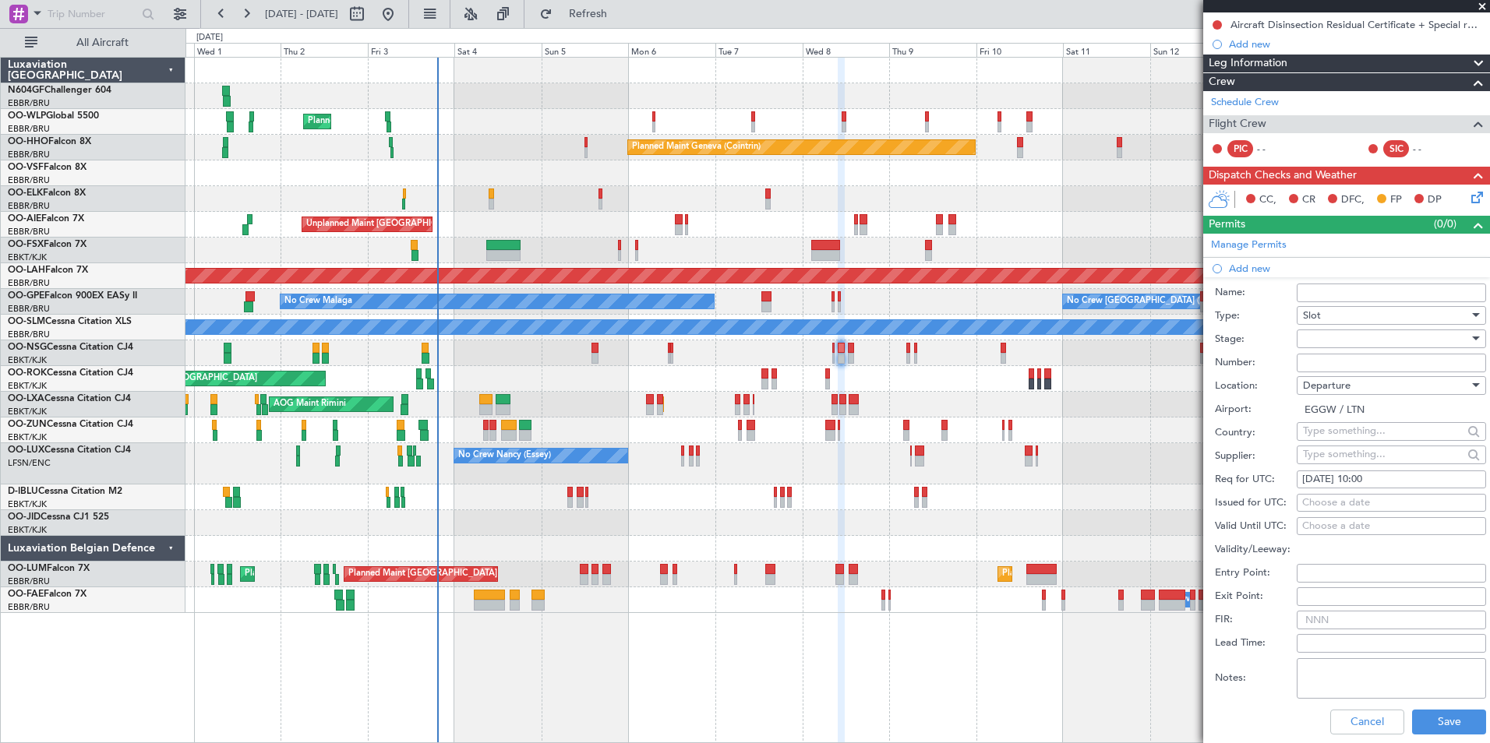
click at [1420, 653] on div "Lead Time:" at bounding box center [1350, 643] width 271 height 23
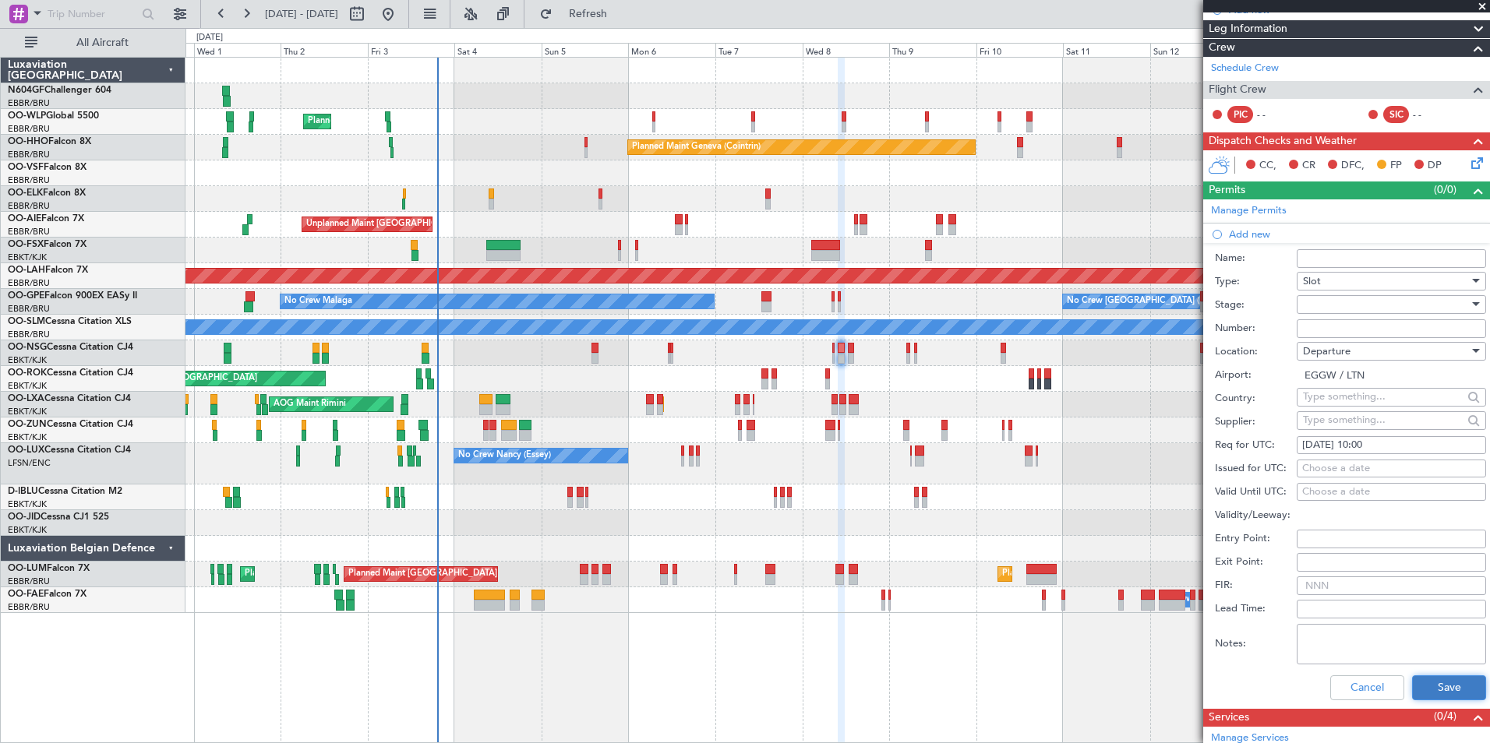
click at [1436, 691] on button "Save" at bounding box center [1449, 688] width 74 height 25
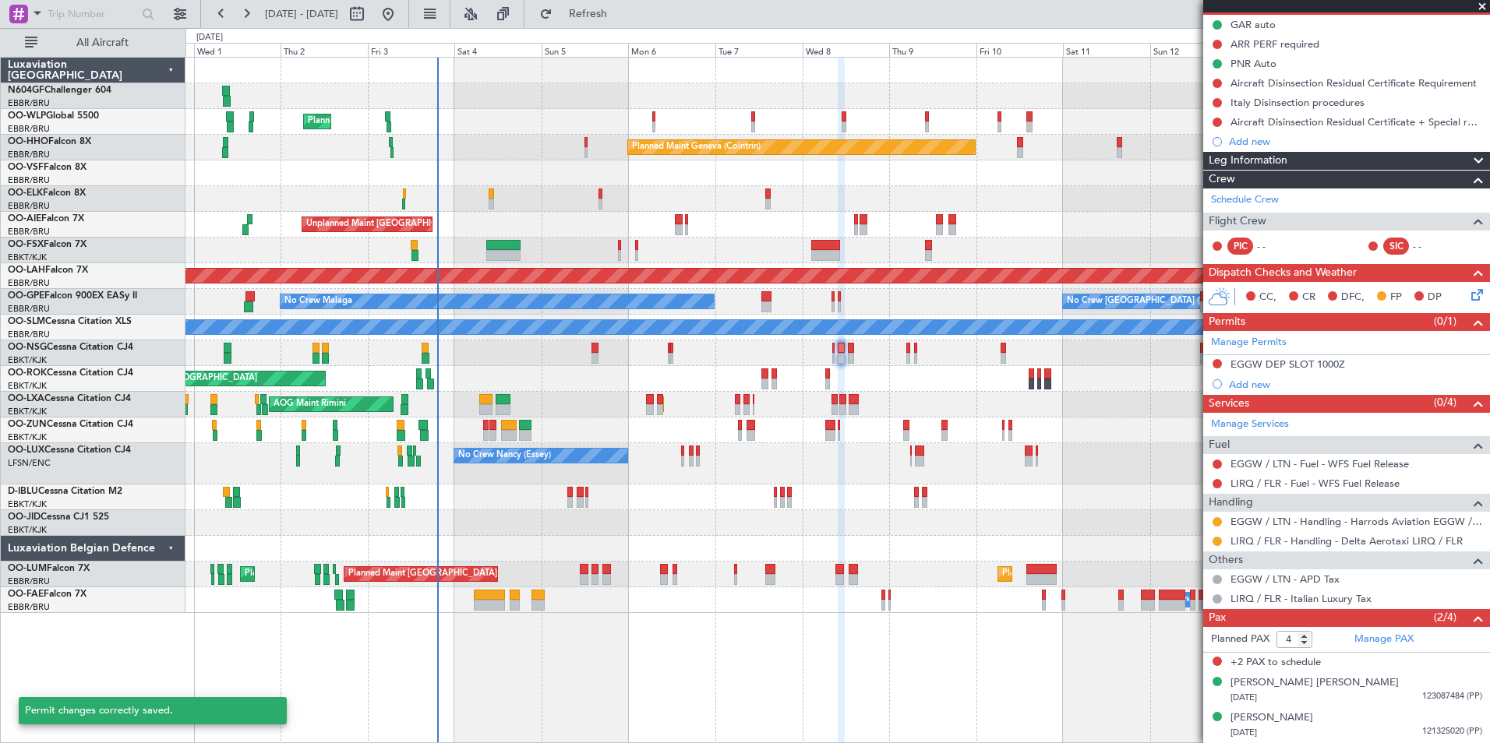
scroll to position [155, 0]
click at [1219, 364] on button at bounding box center [1216, 364] width 9 height 9
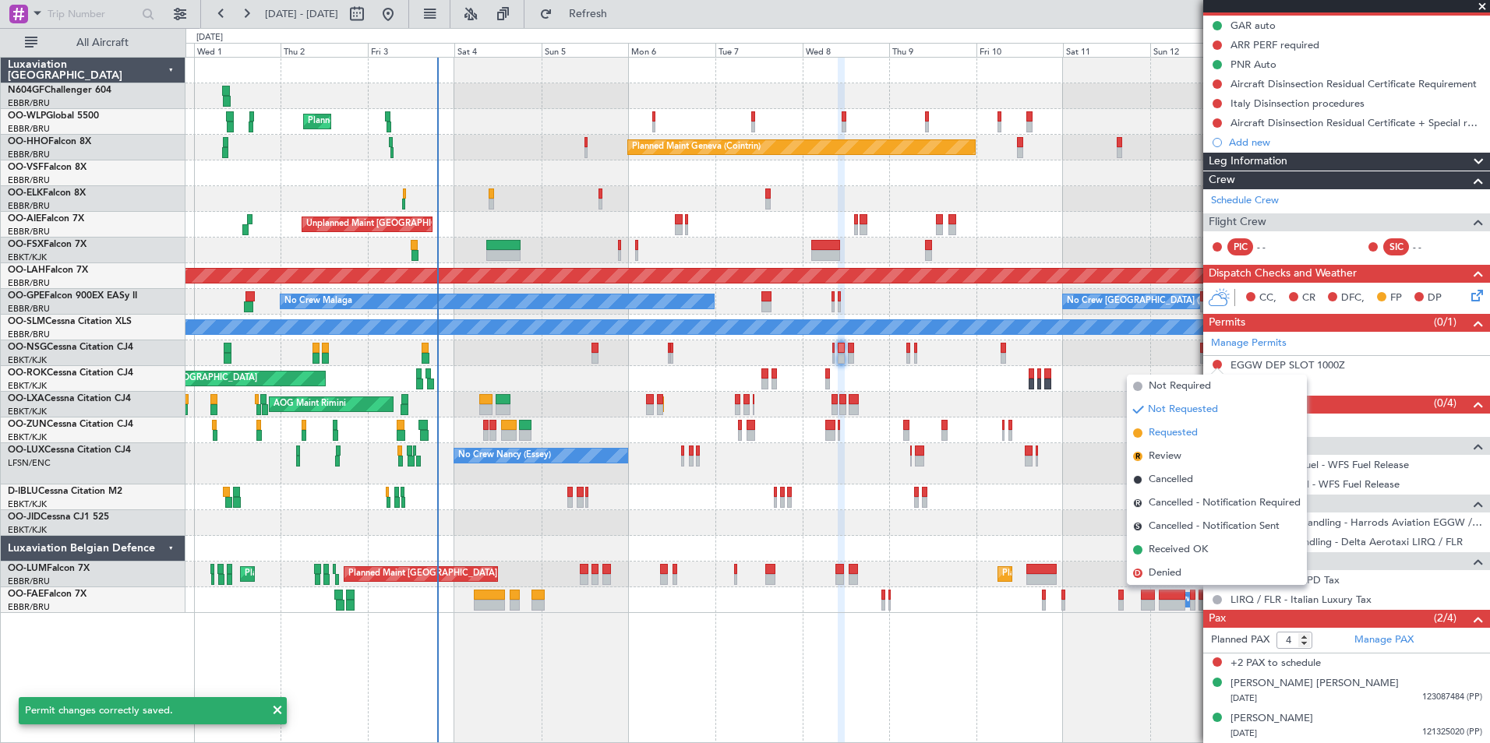
click at [1174, 429] on span "Requested" at bounding box center [1172, 433] width 49 height 16
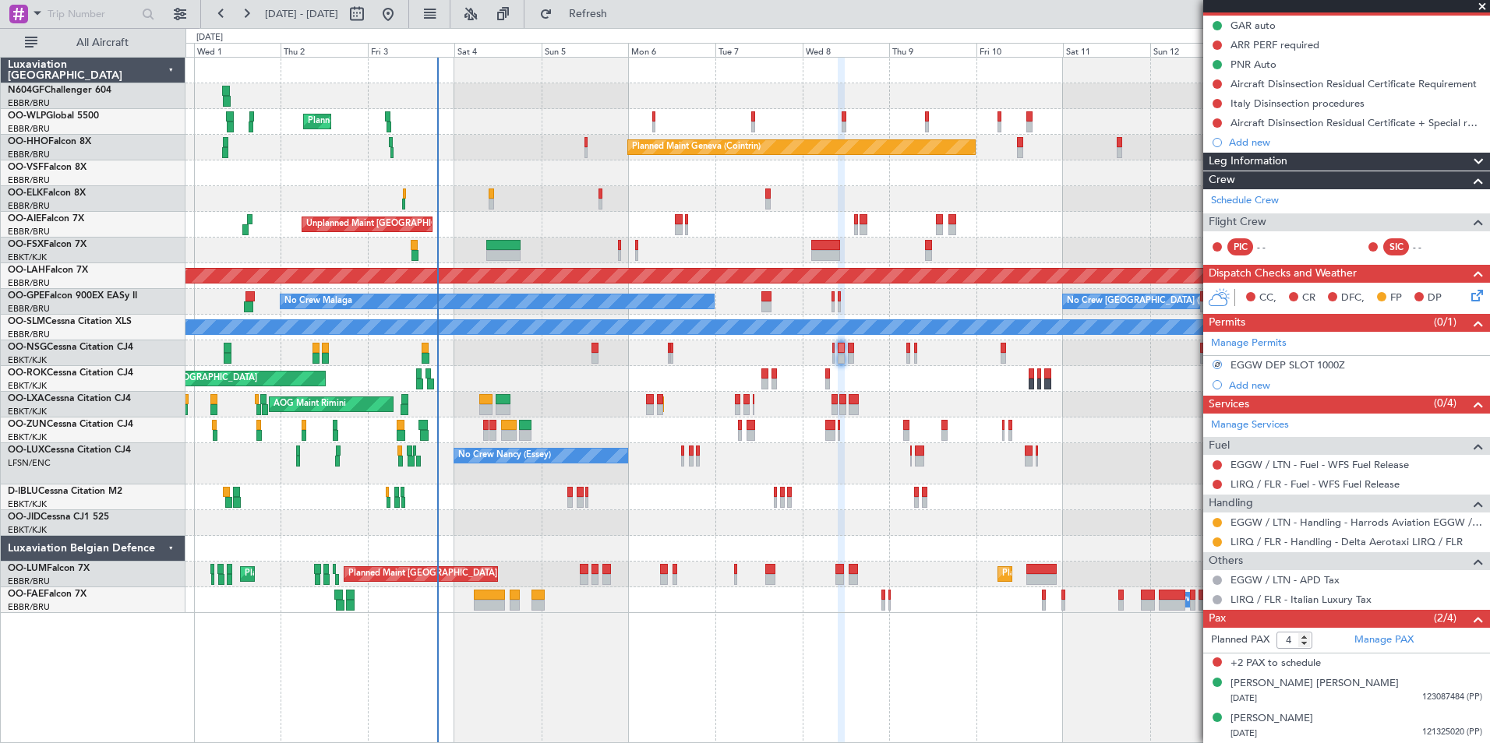
scroll to position [0, 0]
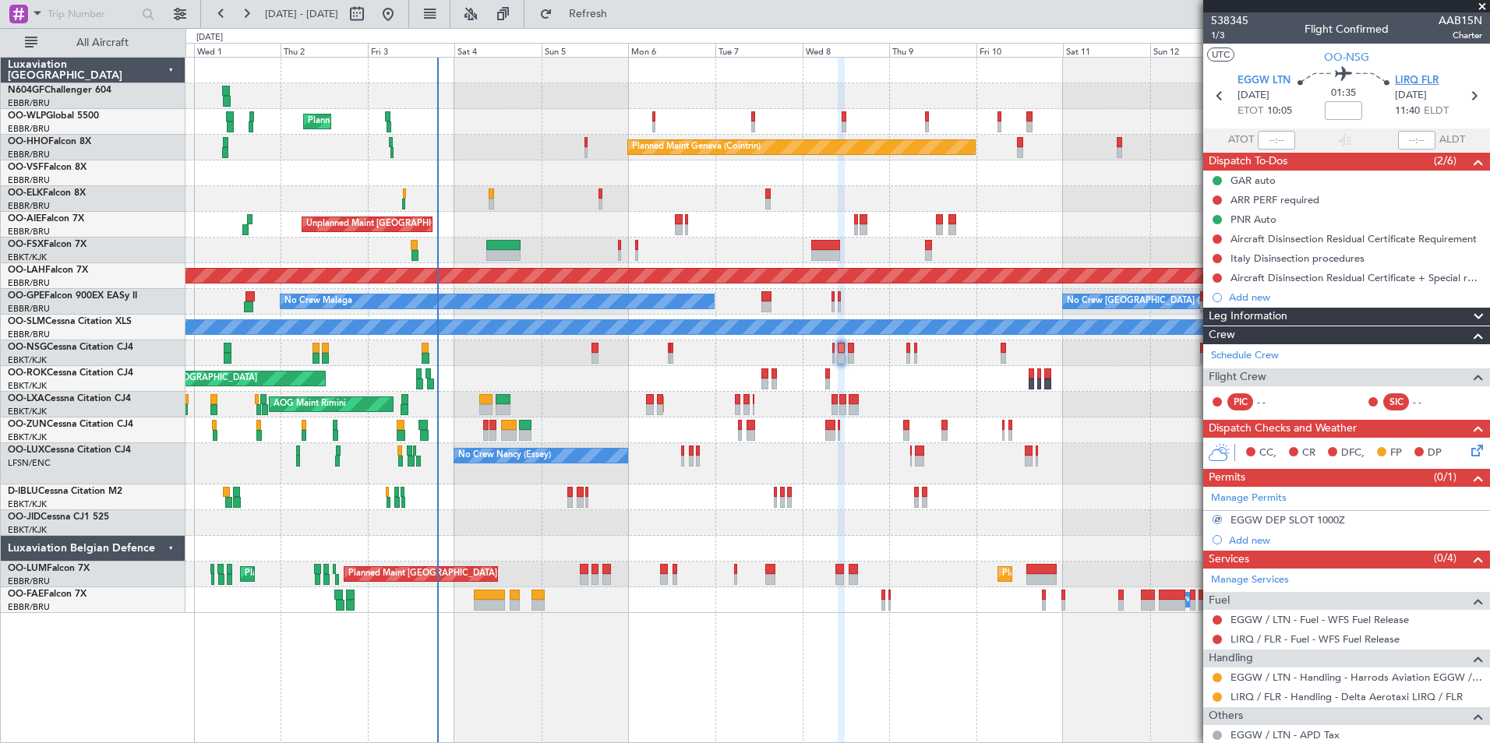
click at [1406, 73] on span "LIRQ FLR" at bounding box center [1417, 81] width 44 height 16
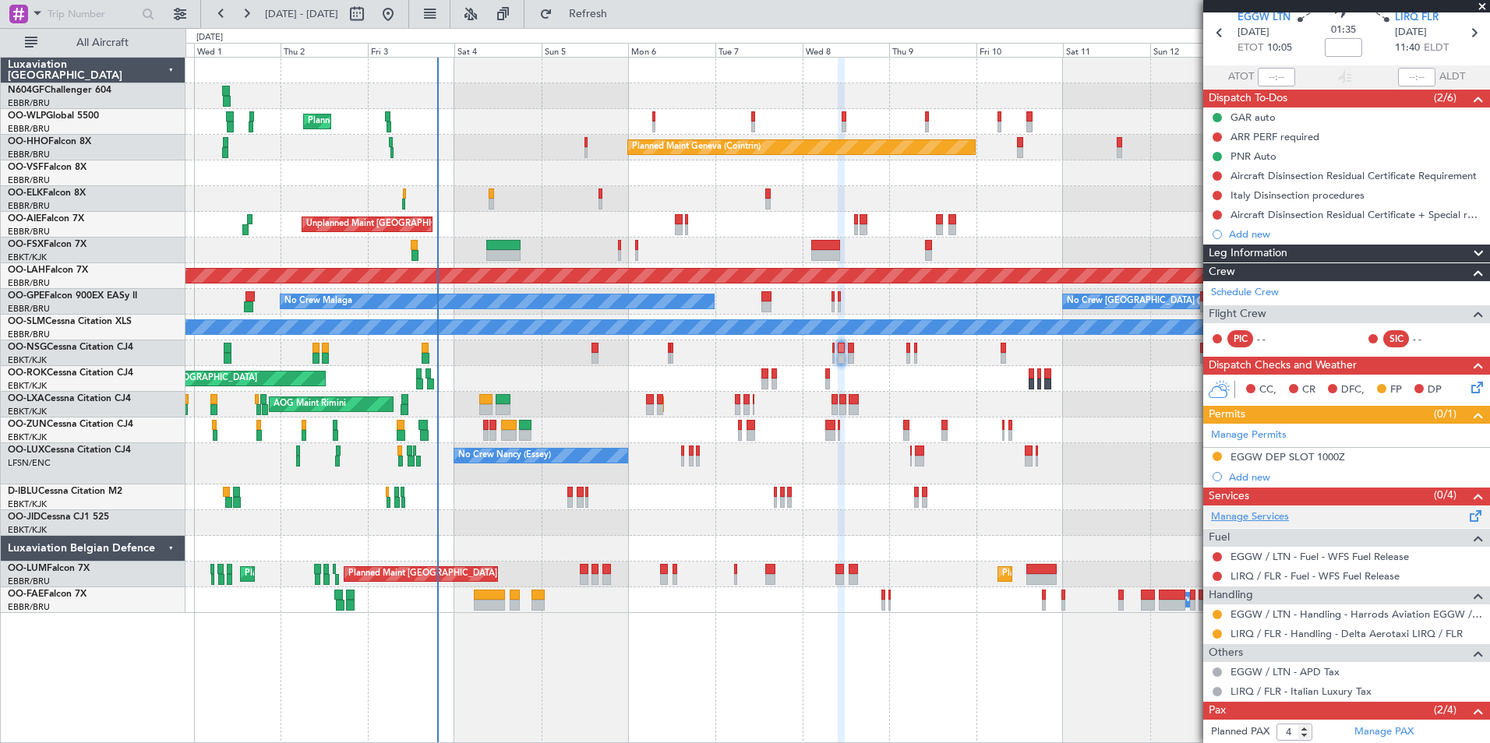
scroll to position [70, 0]
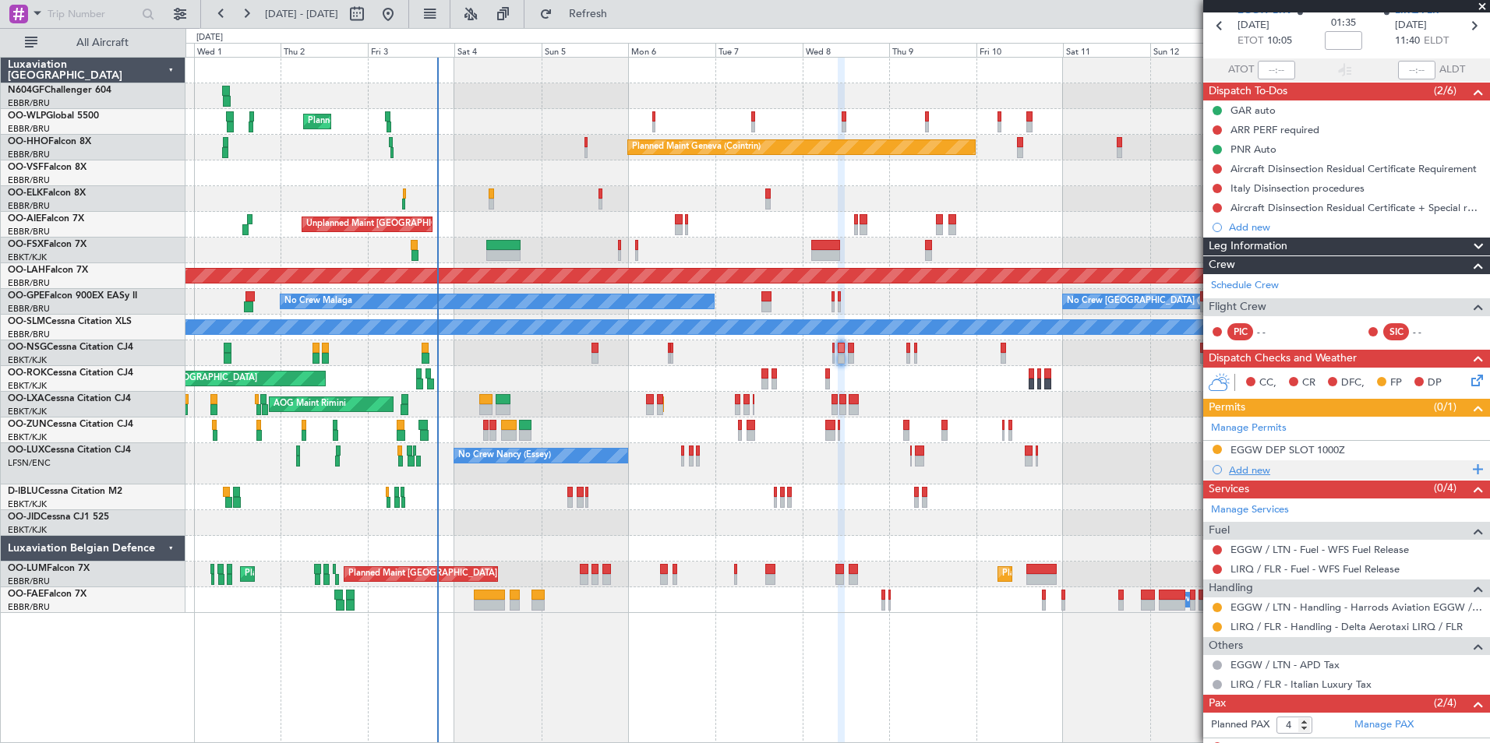
click at [1254, 474] on div "Add new" at bounding box center [1348, 470] width 239 height 13
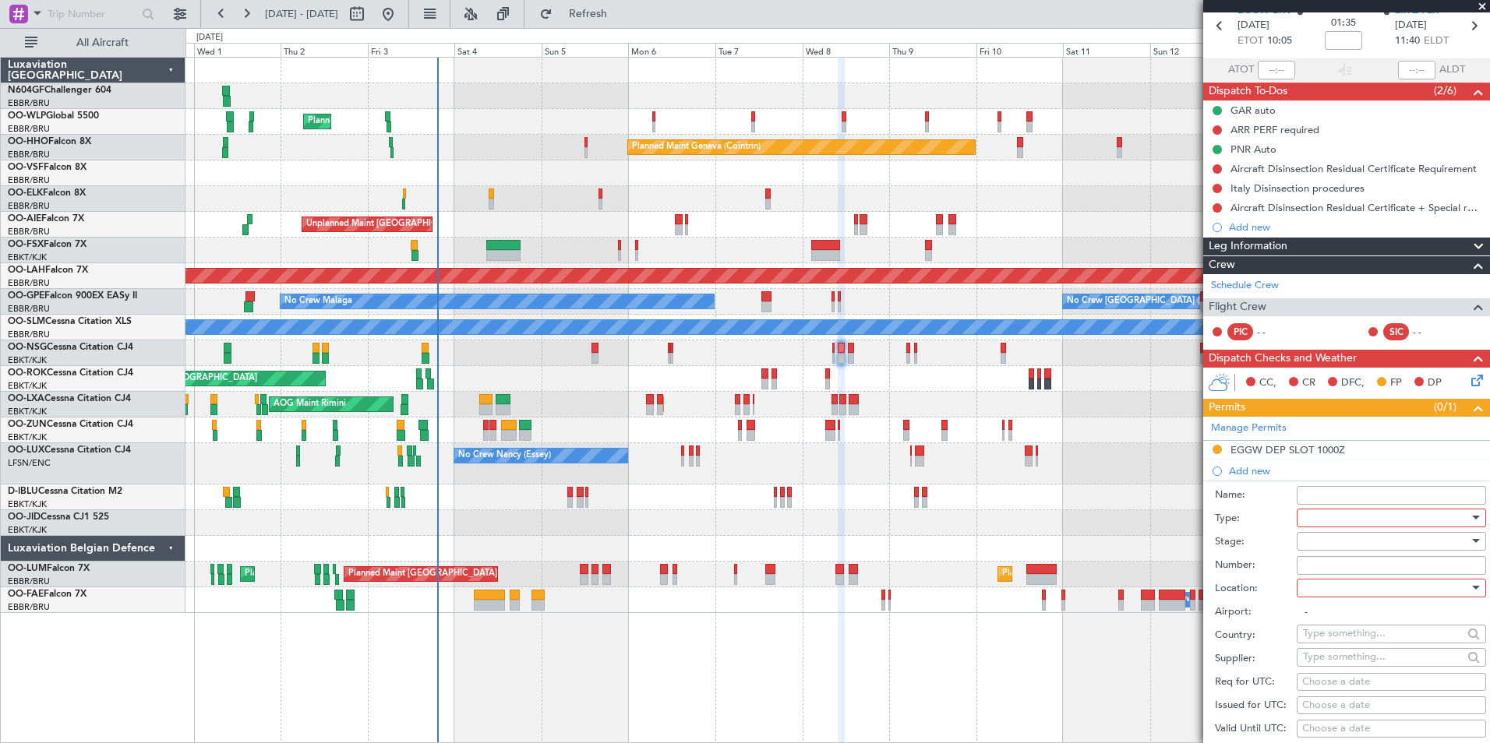
click at [1326, 517] on div at bounding box center [1386, 517] width 166 height 23
click at [1363, 662] on span "PPR" at bounding box center [1385, 665] width 164 height 23
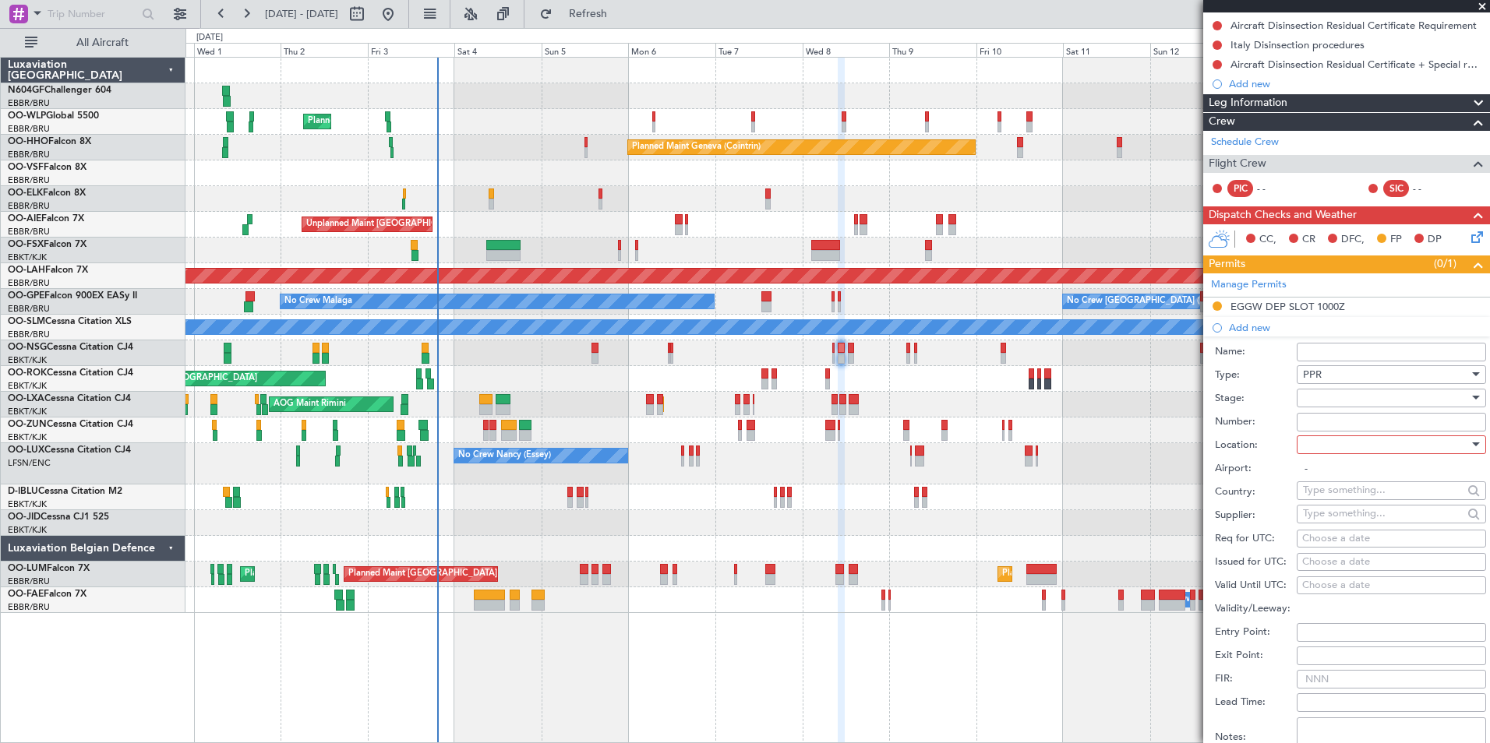
scroll to position [232, 0]
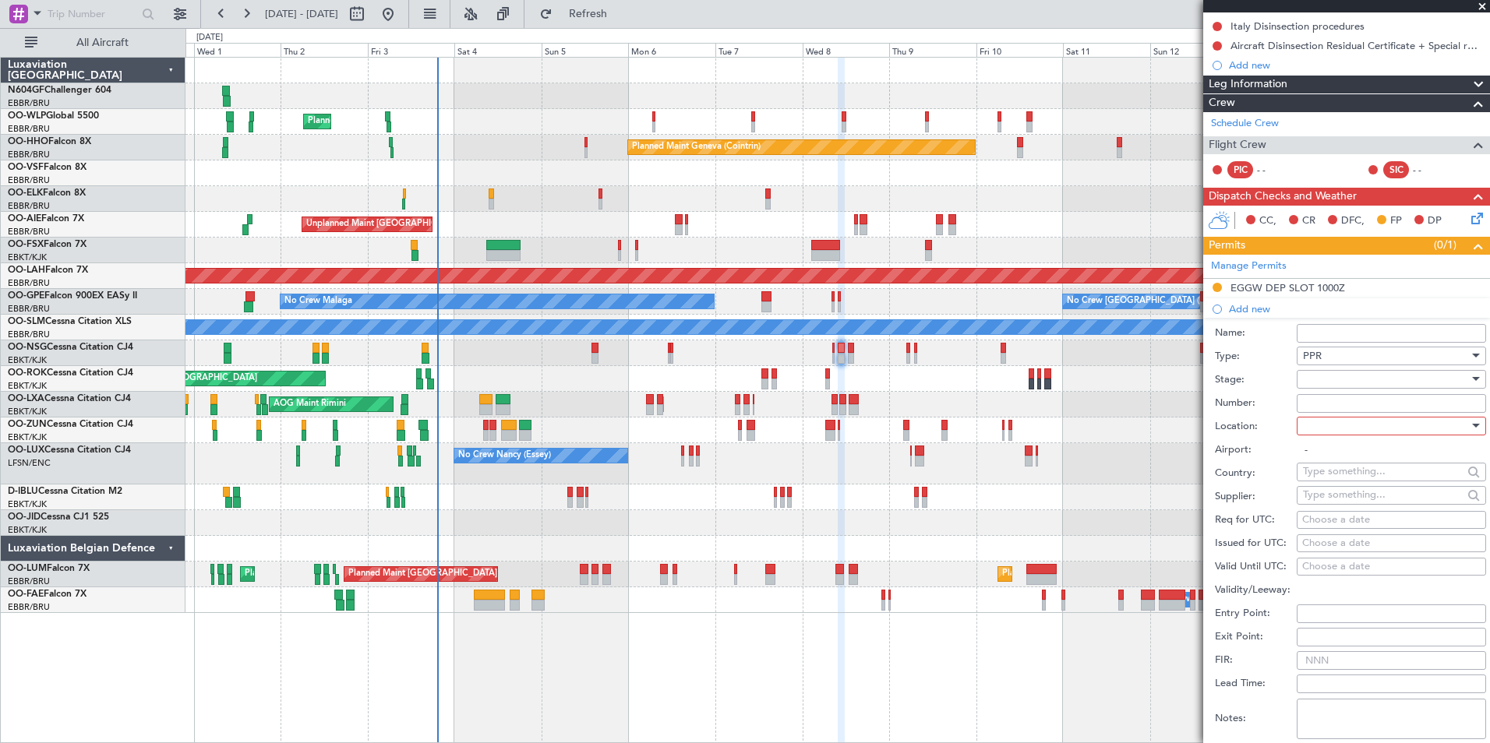
click at [1340, 429] on div at bounding box center [1386, 425] width 166 height 23
click at [1346, 506] on span "Arrival" at bounding box center [1385, 503] width 164 height 23
type input "LIRQ / FLR"
click at [1331, 380] on div at bounding box center [1386, 379] width 166 height 23
click at [1342, 488] on span "Requested" at bounding box center [1385, 480] width 164 height 23
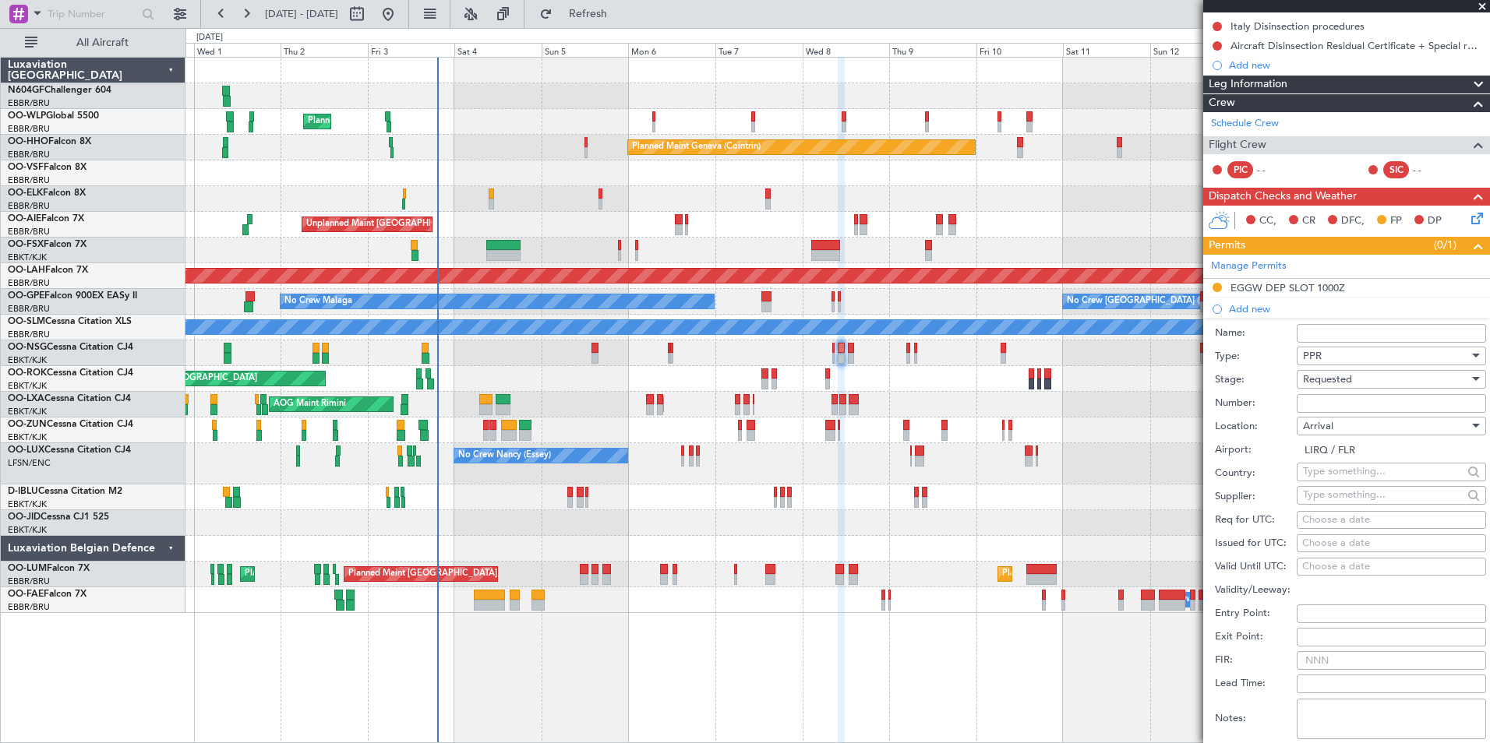
click at [1323, 520] on div "Choose a date" at bounding box center [1391, 521] width 178 height 16
select select "10"
select select "2025"
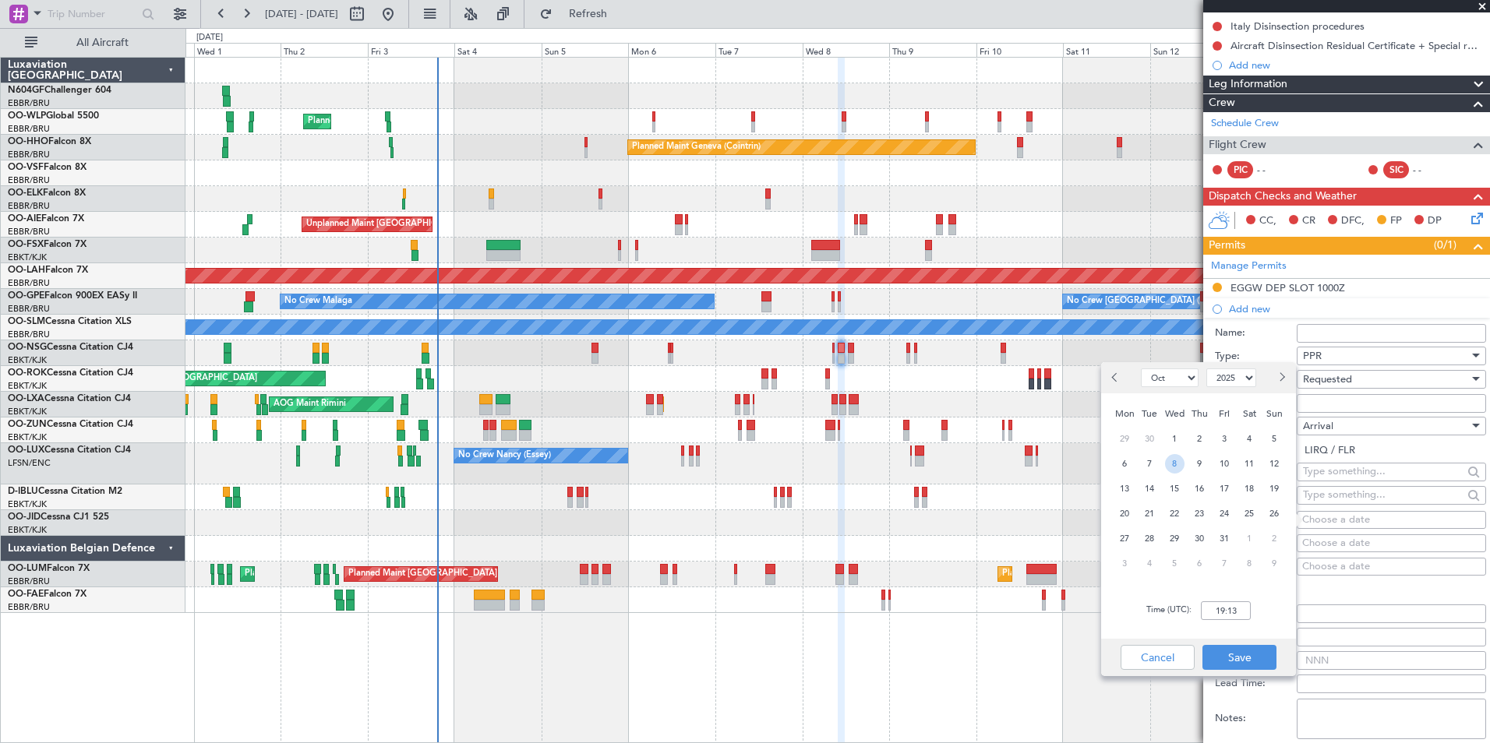
click at [1173, 464] on span "8" at bounding box center [1174, 463] width 19 height 19
click at [1230, 617] on input "00:00" at bounding box center [1226, 610] width 50 height 19
type input "11:45"
click at [1256, 660] on button "Save" at bounding box center [1239, 657] width 74 height 25
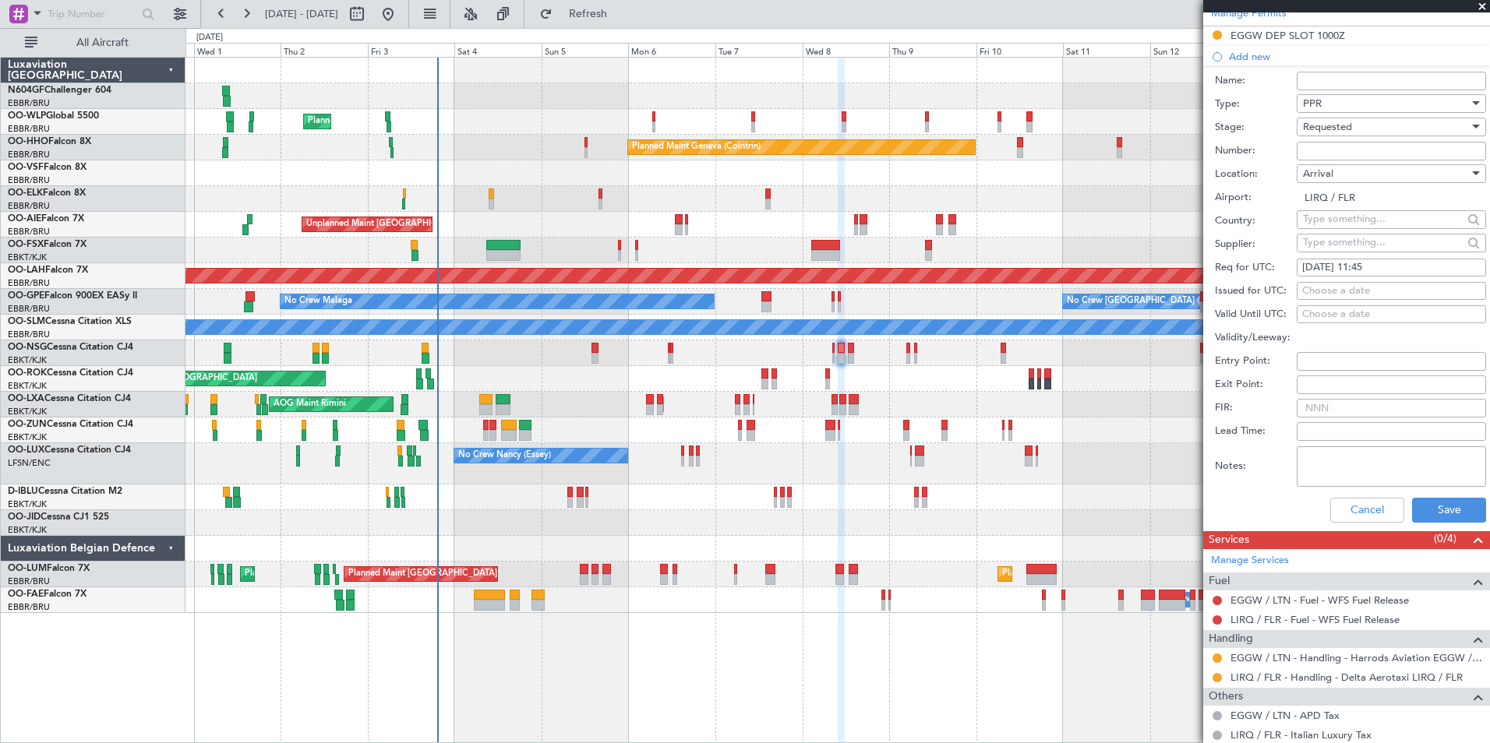
scroll to position [486, 0]
click at [1412, 507] on button "Save" at bounding box center [1449, 508] width 74 height 25
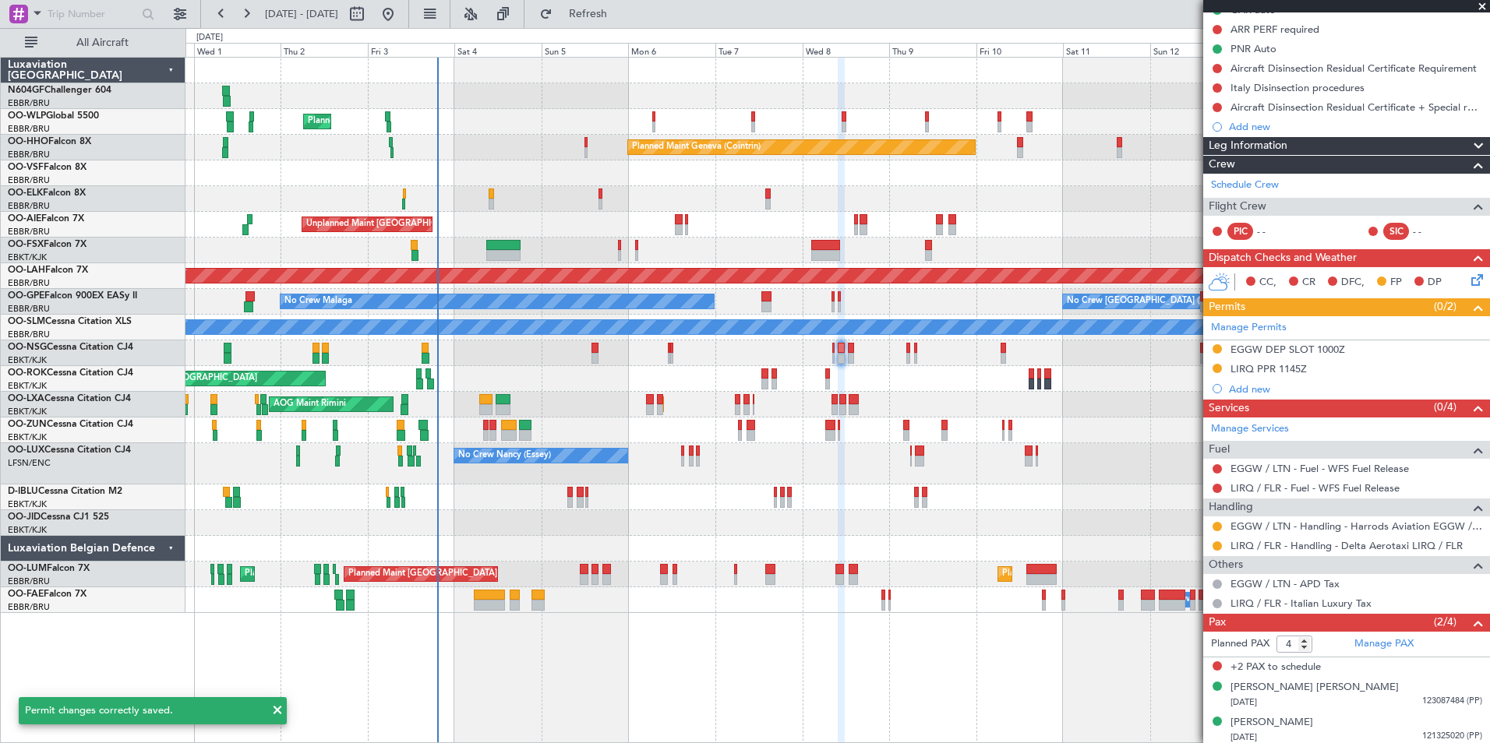
scroll to position [170, 0]
click at [1259, 392] on div "Add new" at bounding box center [1348, 389] width 239 height 13
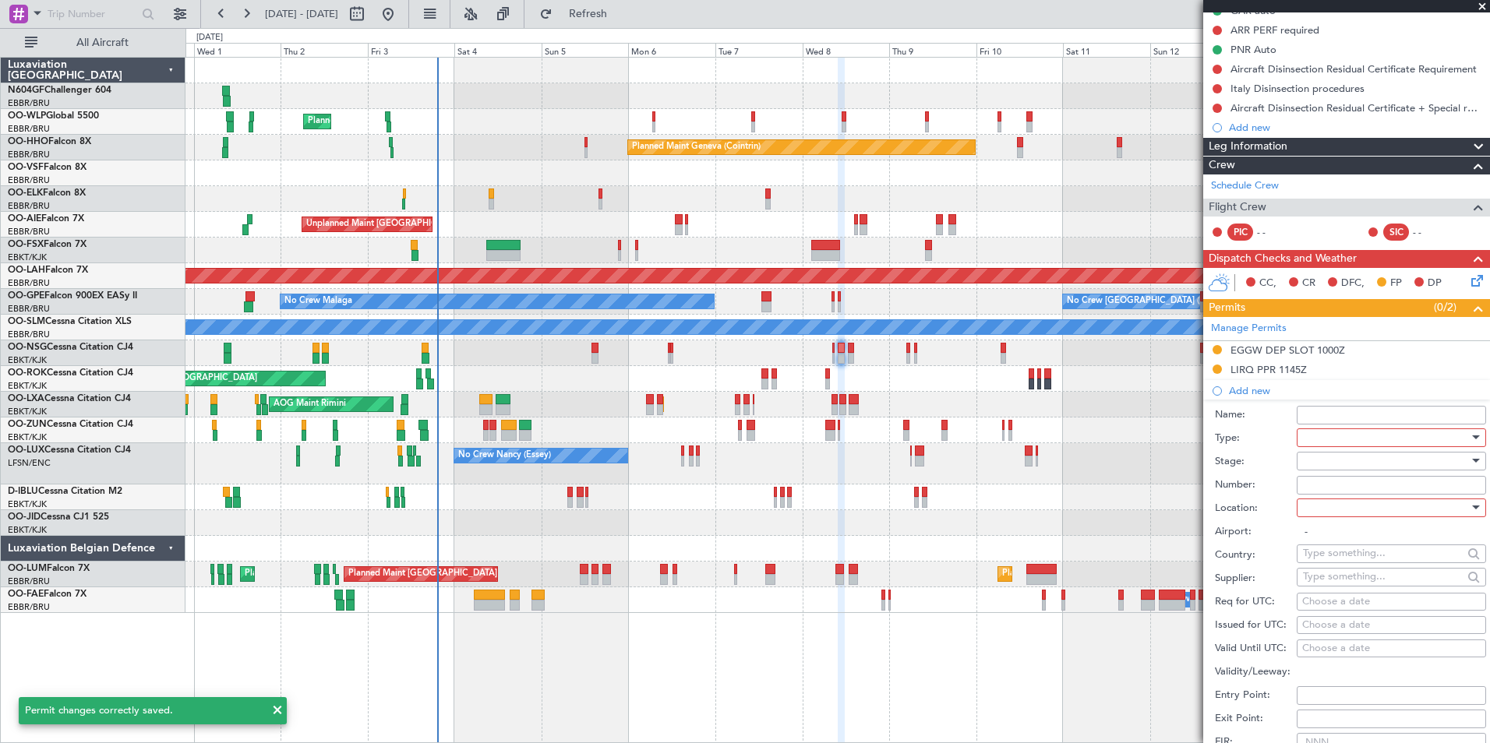
click at [1349, 439] on div at bounding box center [1386, 437] width 166 height 23
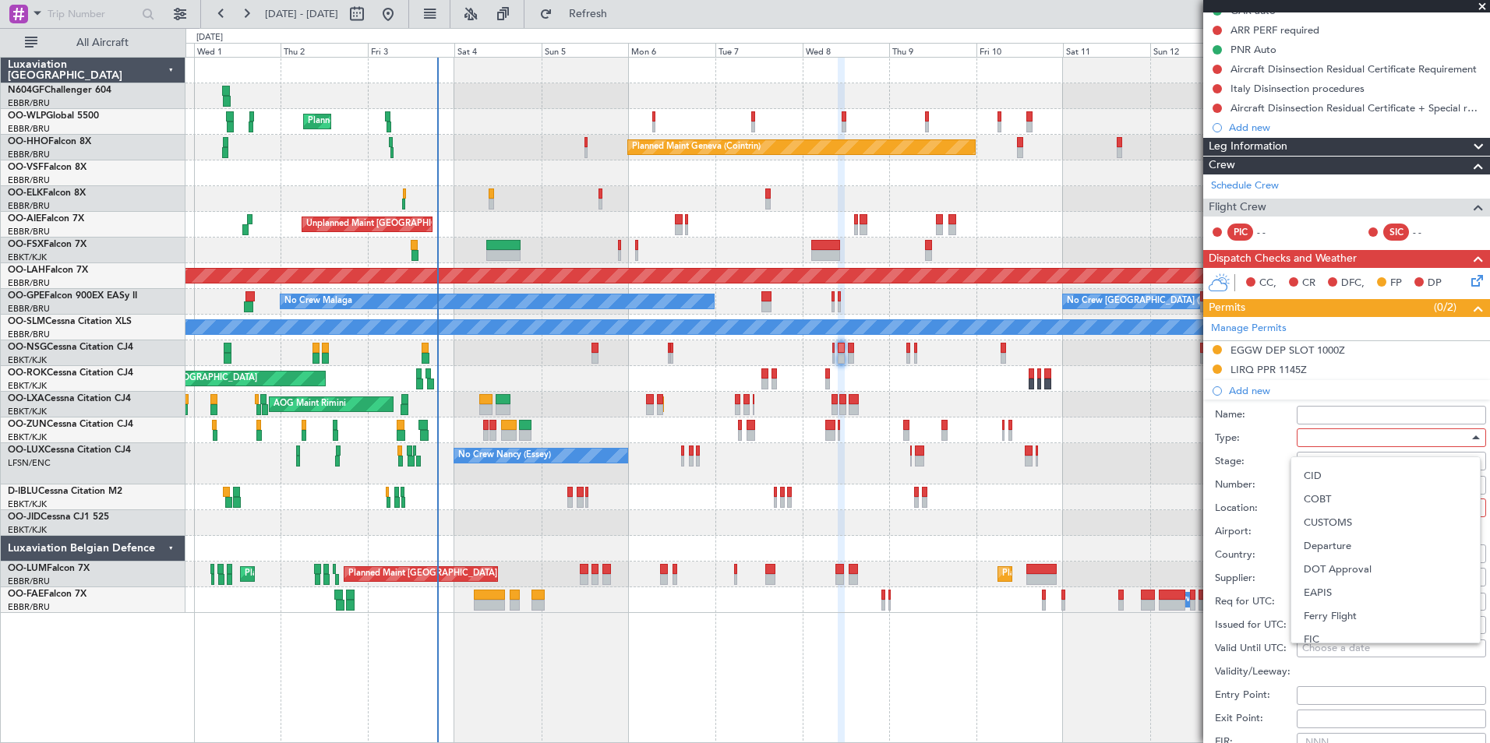
scroll to position [136, 0]
click at [1358, 524] on span "Departure" at bounding box center [1385, 520] width 164 height 23
click at [1348, 467] on div at bounding box center [1386, 461] width 166 height 23
click at [1354, 562] on span "Requested" at bounding box center [1385, 562] width 164 height 23
click at [1342, 457] on span "Requested" at bounding box center [1327, 461] width 49 height 14
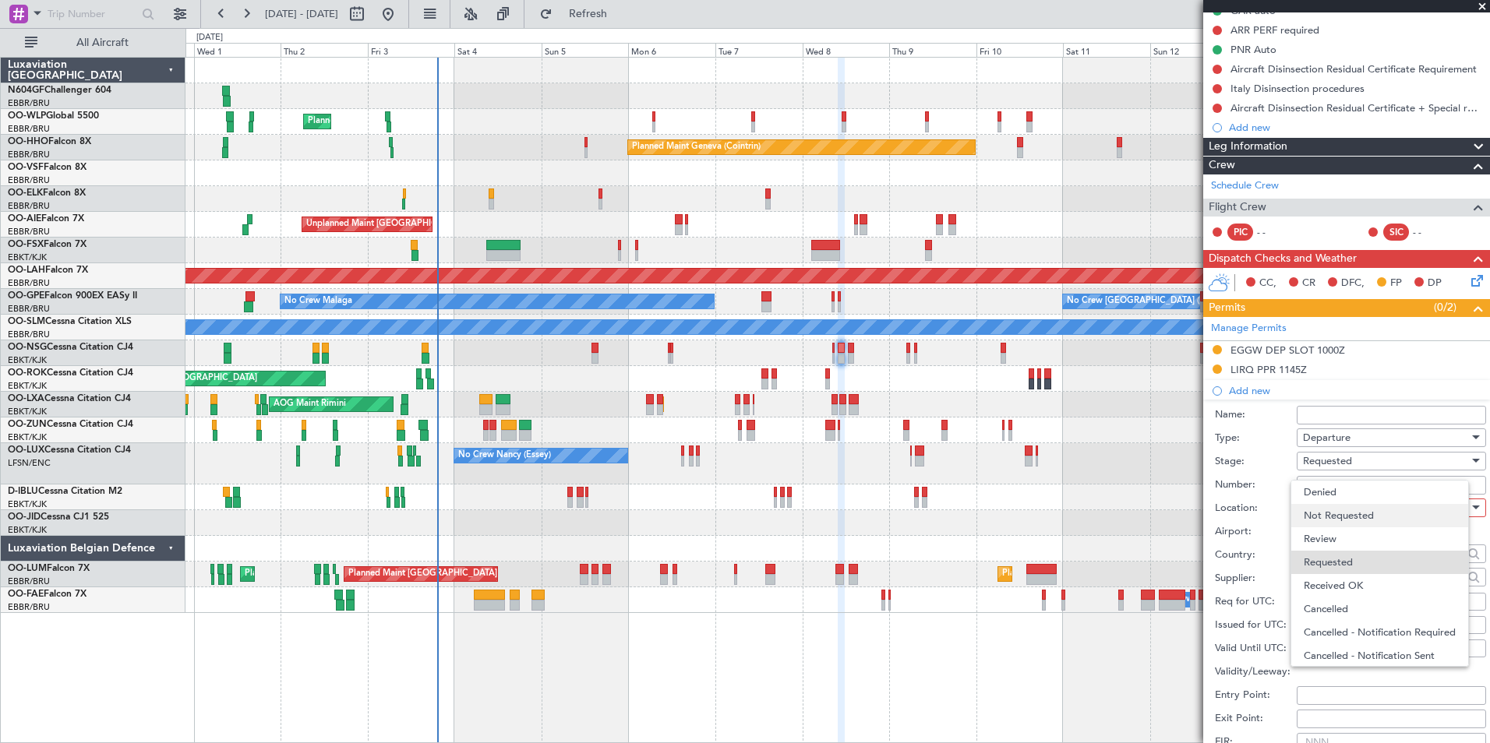
scroll to position [7, 0]
click at [1353, 575] on span "Received OK" at bounding box center [1385, 578] width 164 height 23
click at [1350, 485] on input "Number:" at bounding box center [1390, 485] width 189 height 19
type input "BFOP-2024-30105V8"
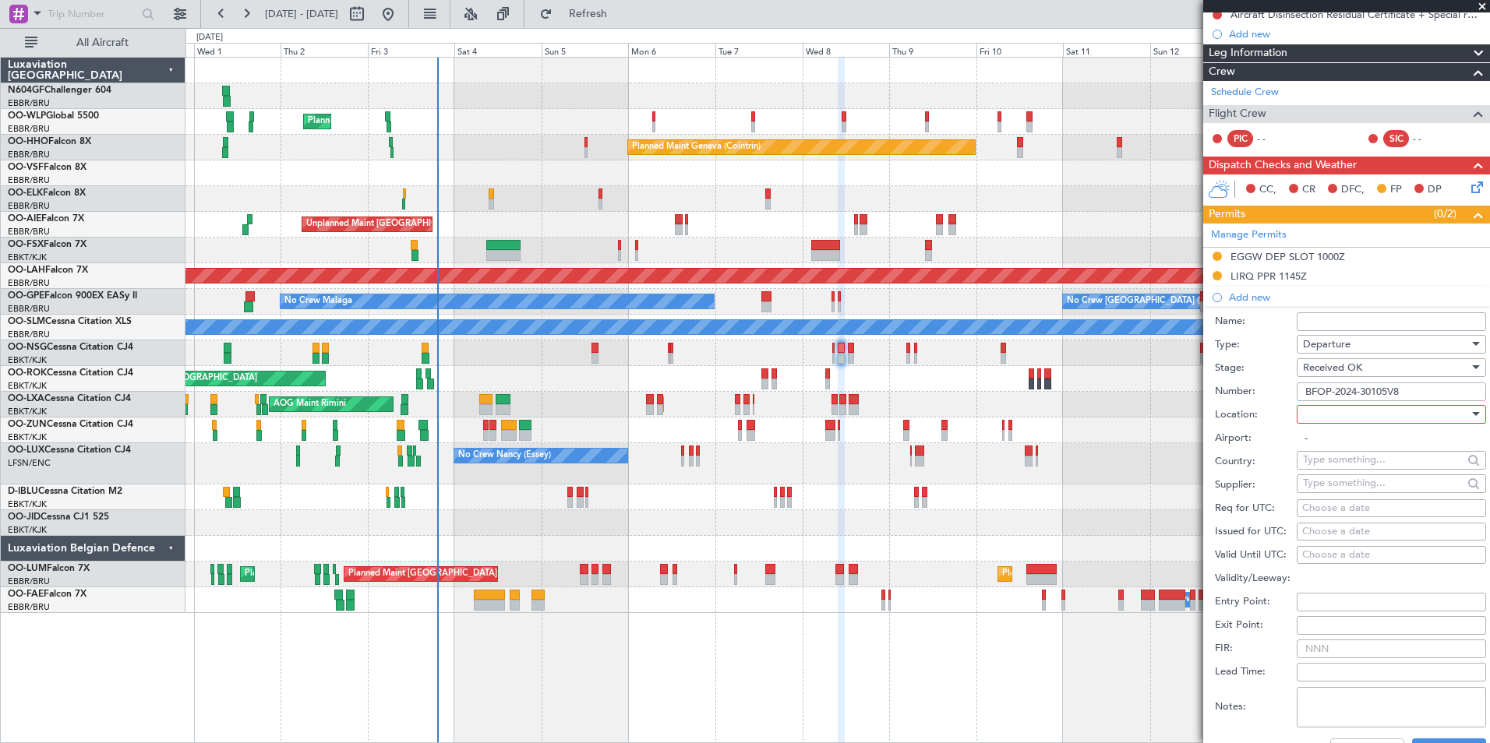
scroll to position [264, 0]
click at [1317, 415] on div at bounding box center [1386, 413] width 166 height 23
click at [1321, 451] on span "Departure" at bounding box center [1385, 444] width 164 height 23
type input "EGGW / LTN"
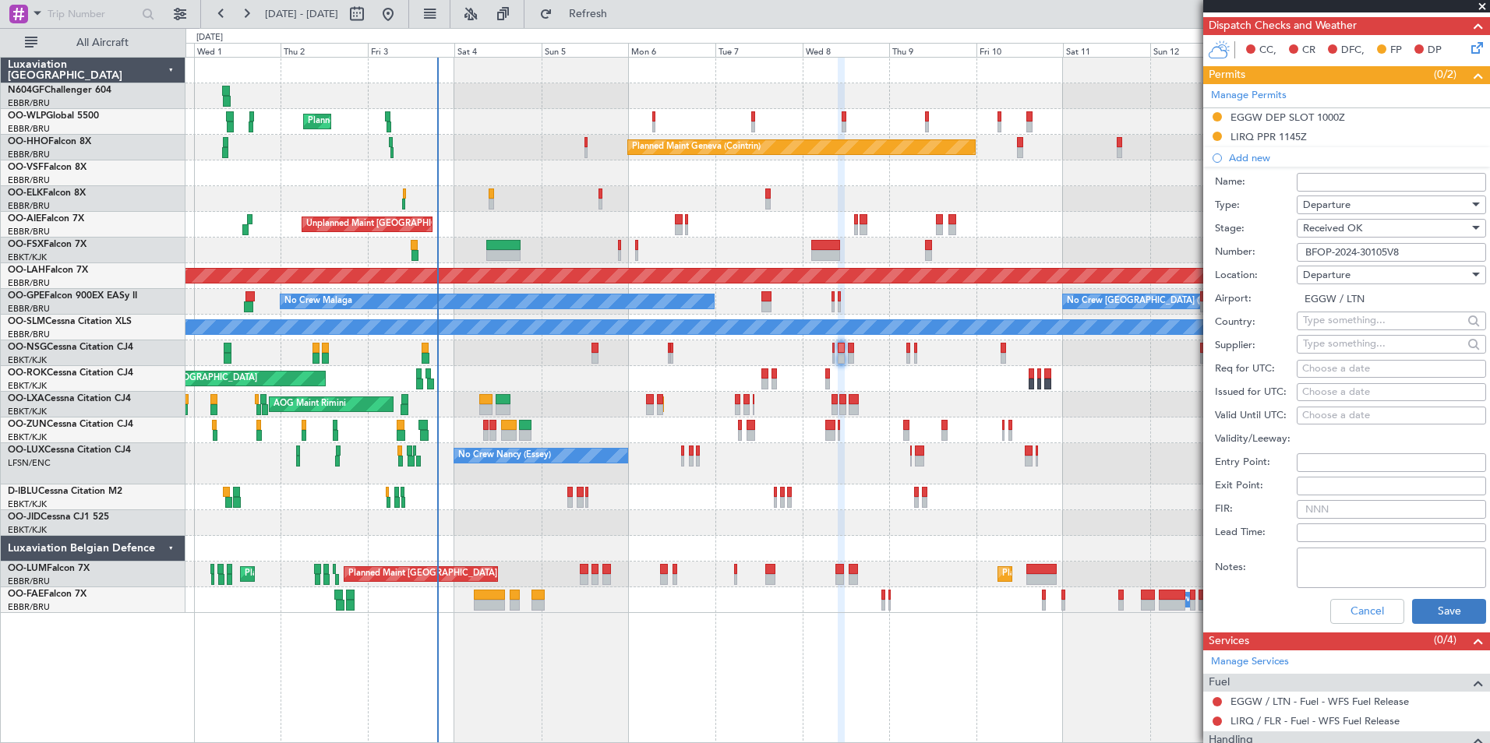
scroll to position [404, 0]
click at [1424, 615] on button "Save" at bounding box center [1449, 610] width 74 height 25
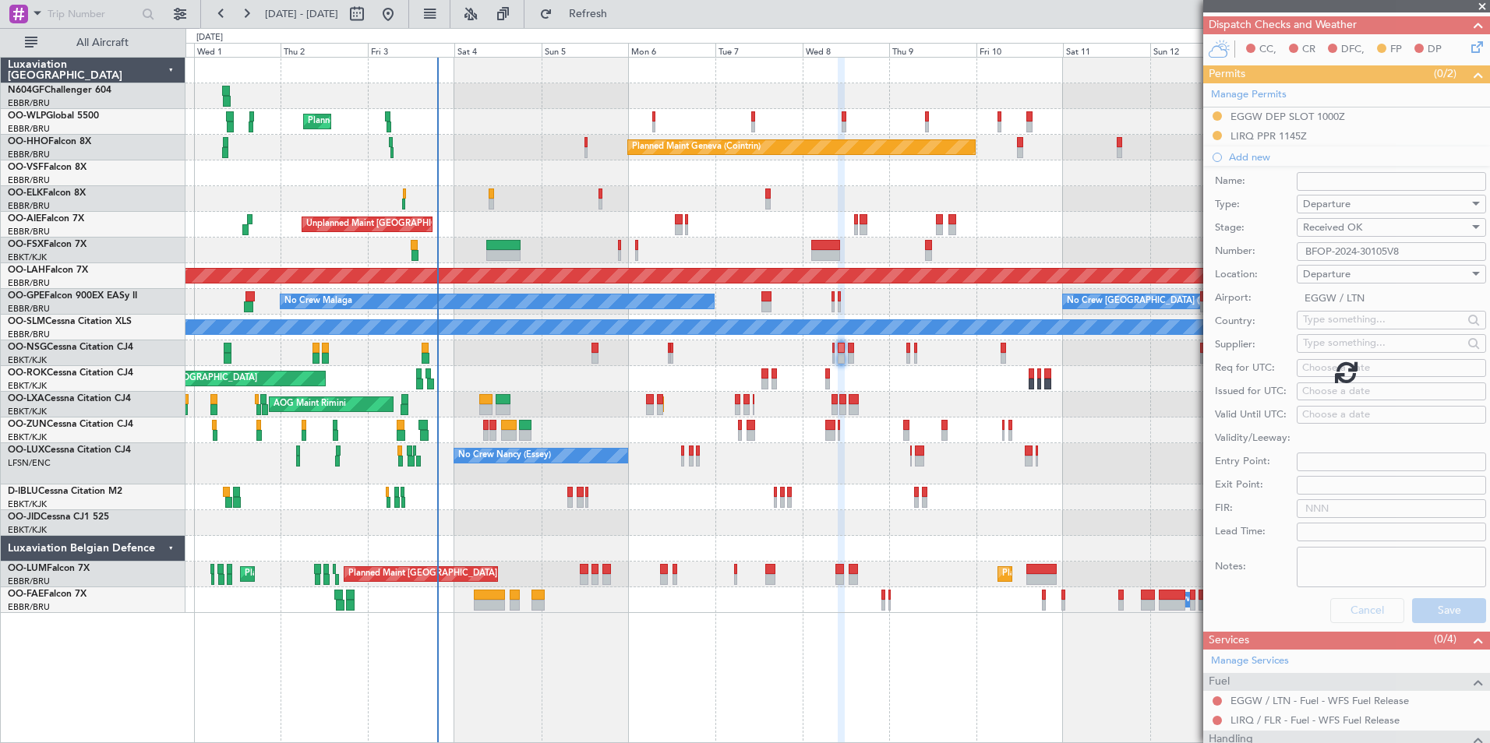
scroll to position [194, 0]
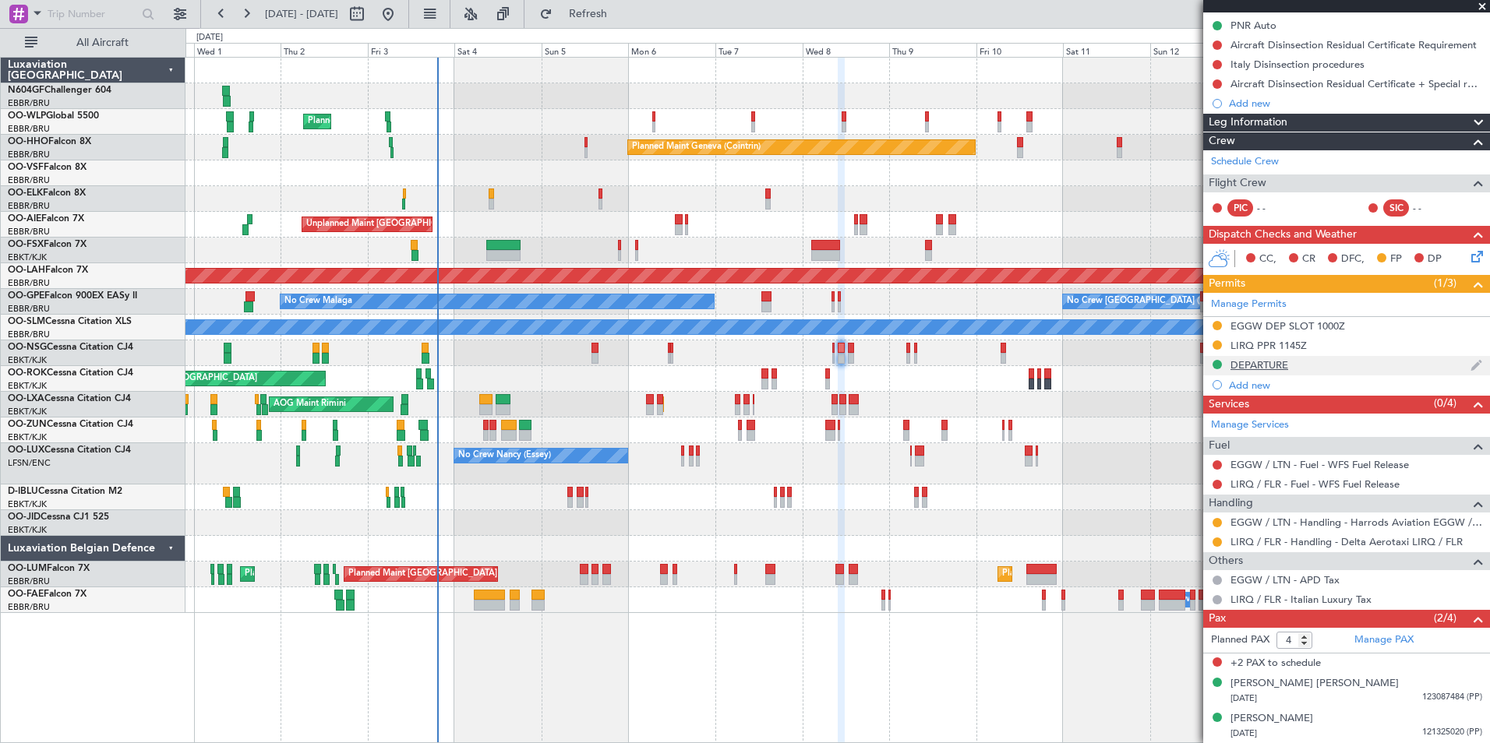
click at [1260, 362] on div "DEPARTURE" at bounding box center [1259, 364] width 58 height 13
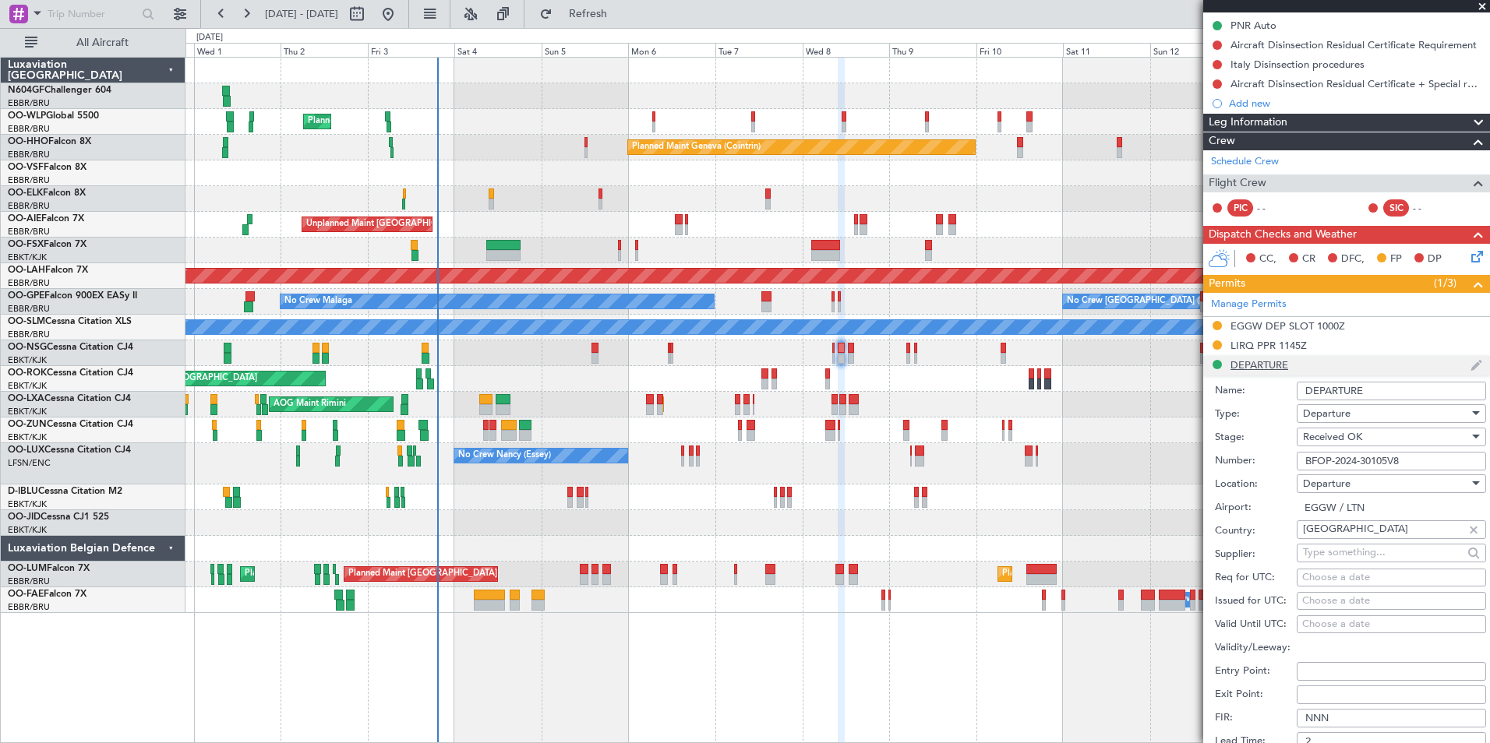
scroll to position [404, 0]
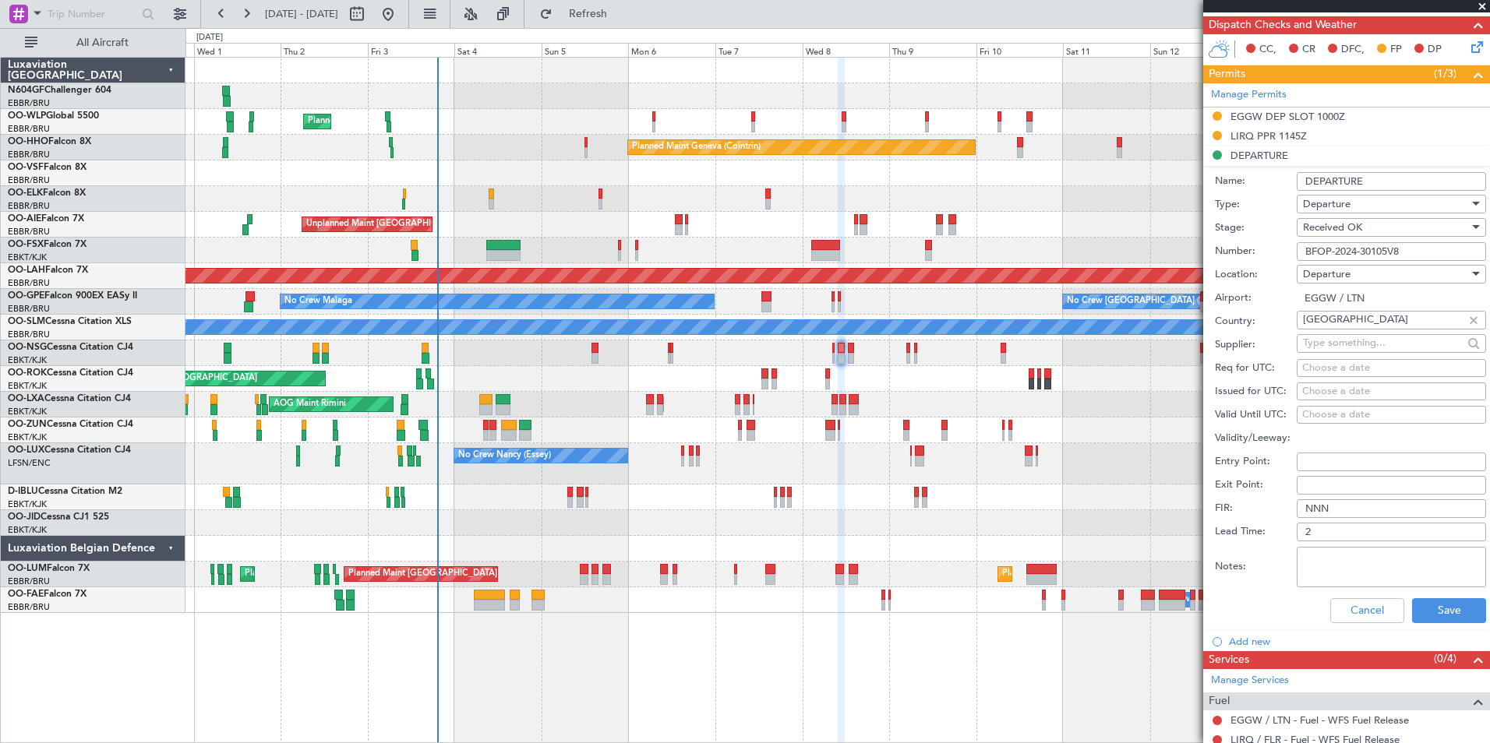
click at [1399, 185] on input "DEPARTURE" at bounding box center [1390, 181] width 189 height 19
type input "UK block permit"
click at [1424, 616] on button "Save" at bounding box center [1449, 610] width 74 height 25
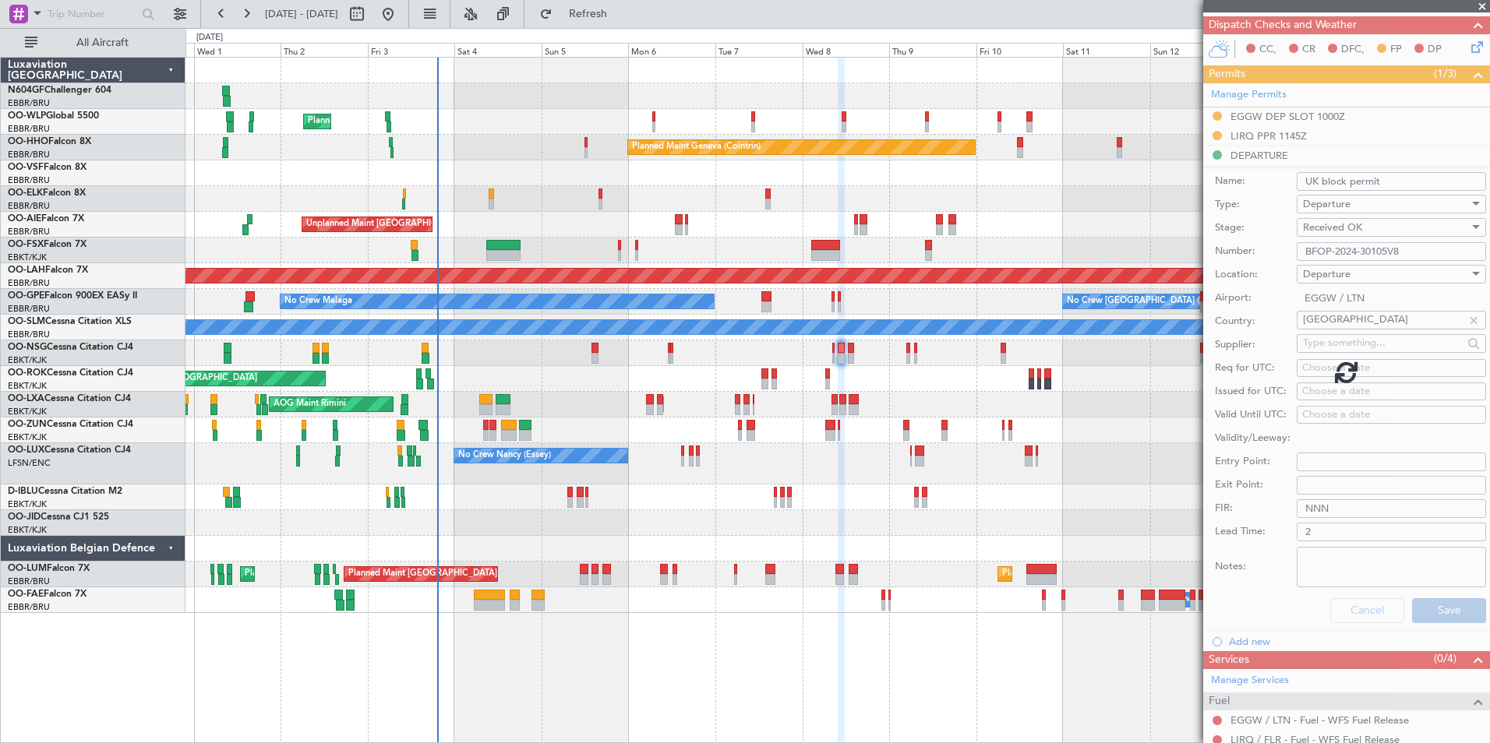
scroll to position [194, 0]
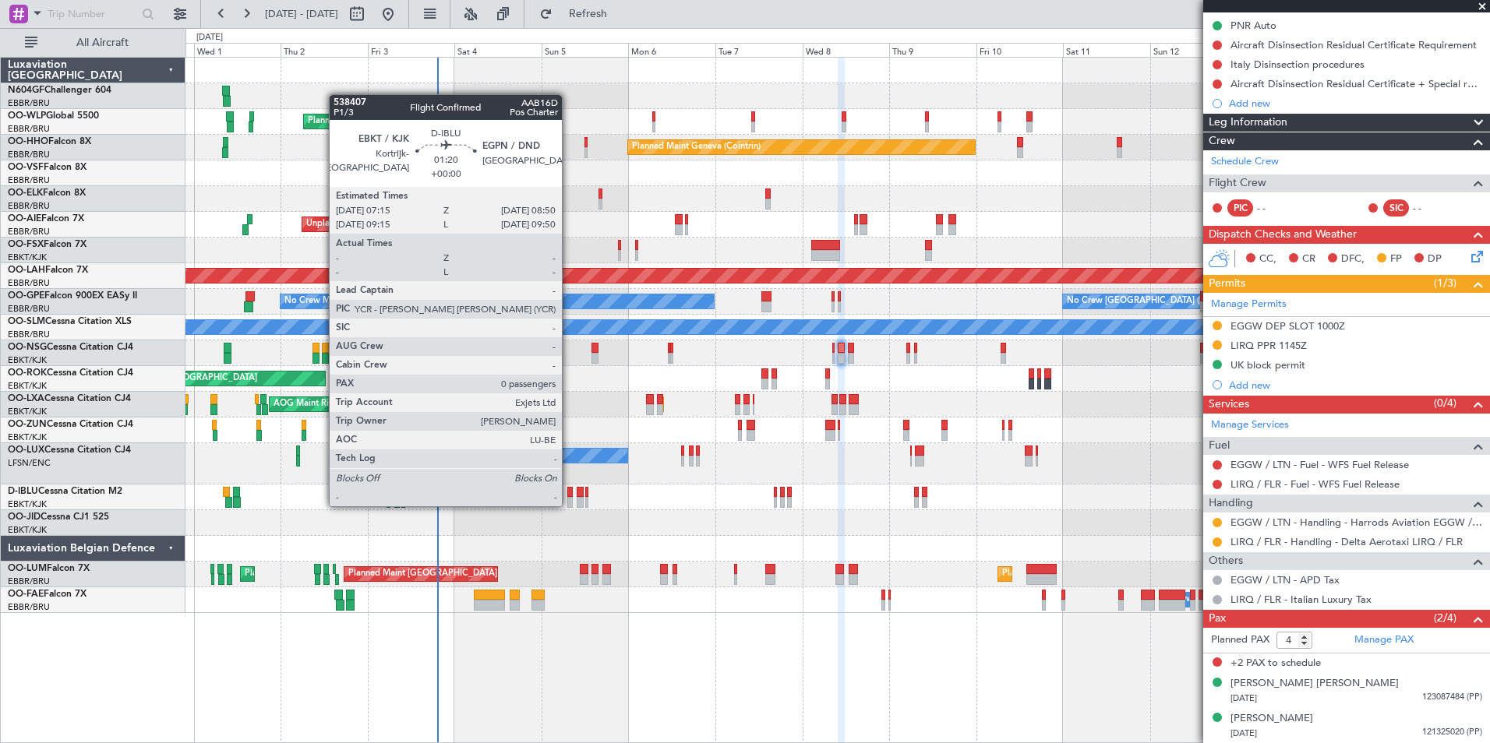
click at [569, 504] on div at bounding box center [570, 502] width 6 height 11
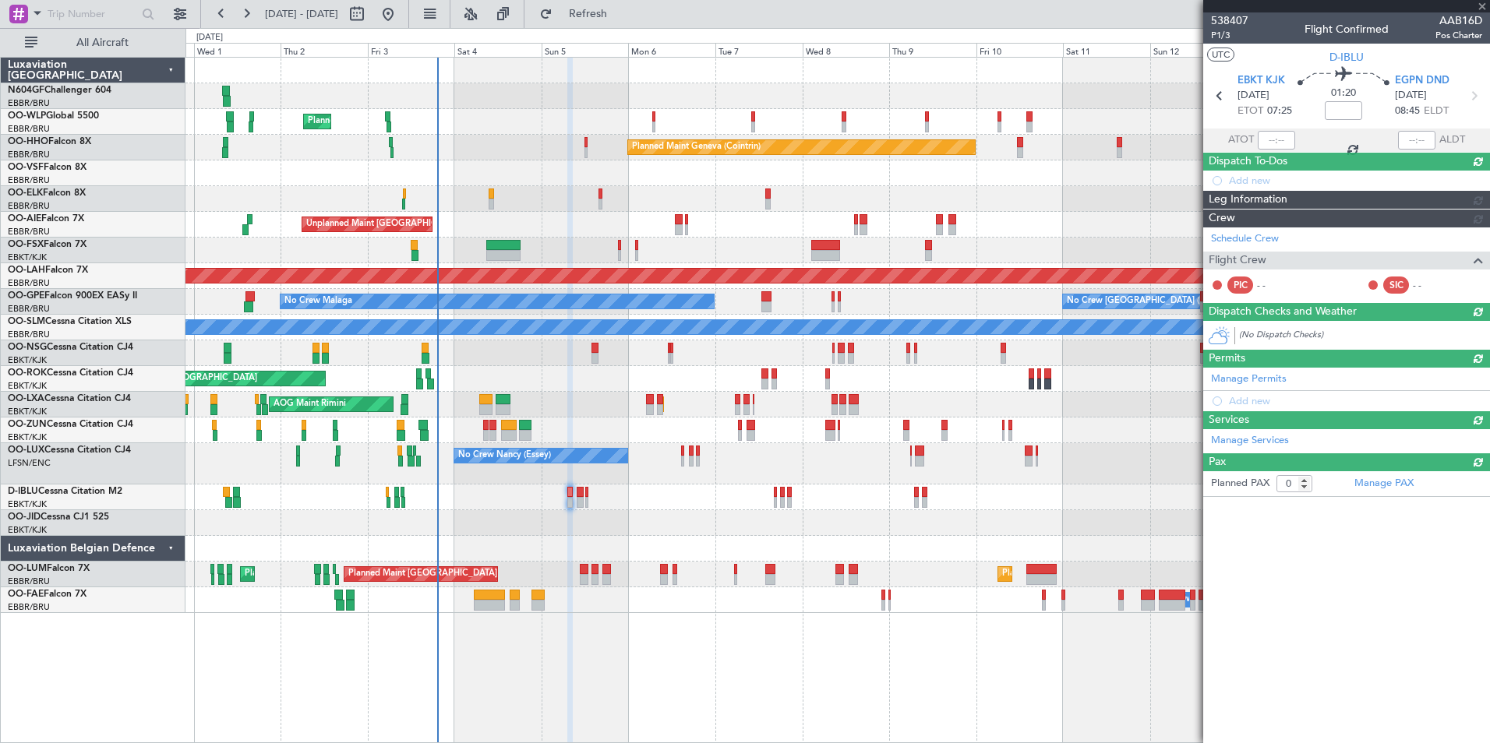
scroll to position [0, 0]
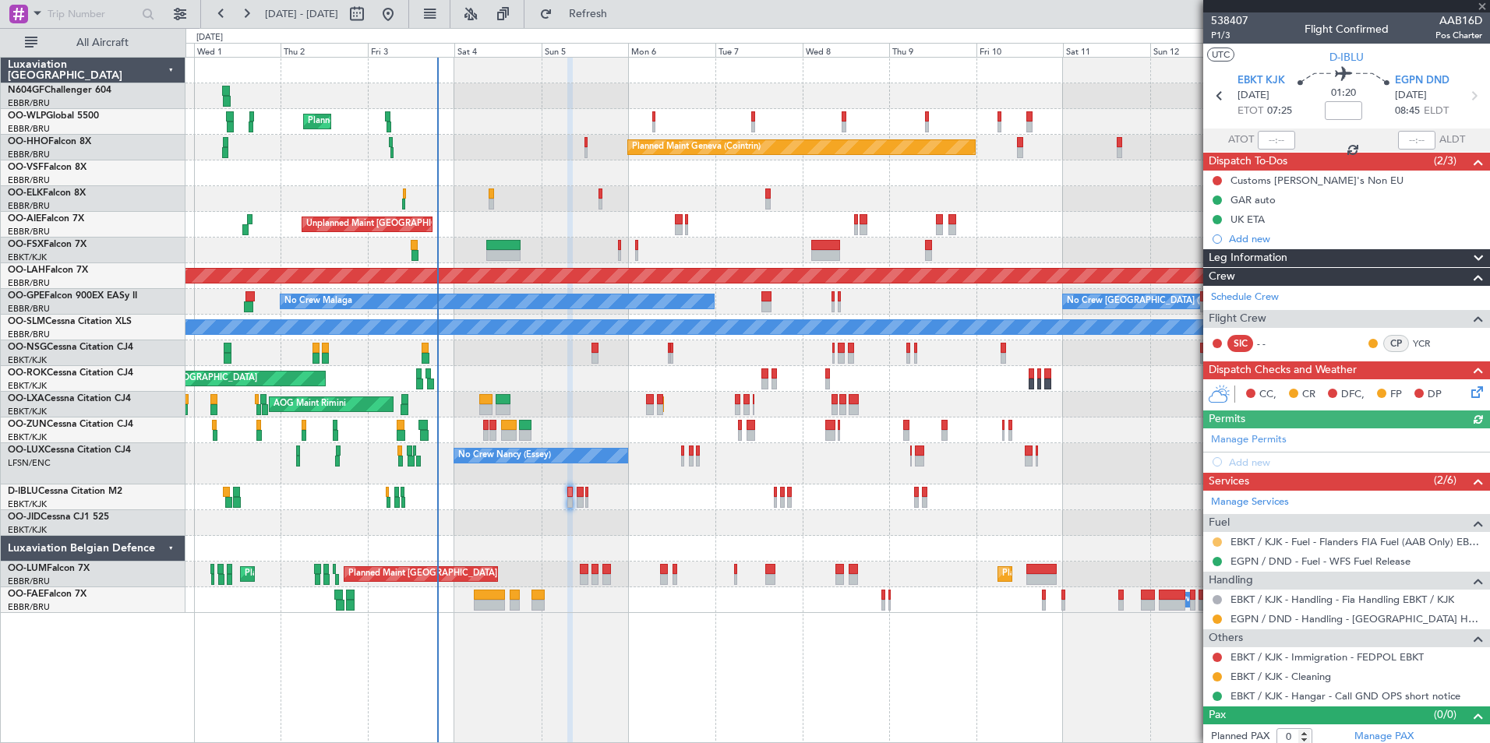
click at [1213, 542] on button at bounding box center [1216, 542] width 9 height 9
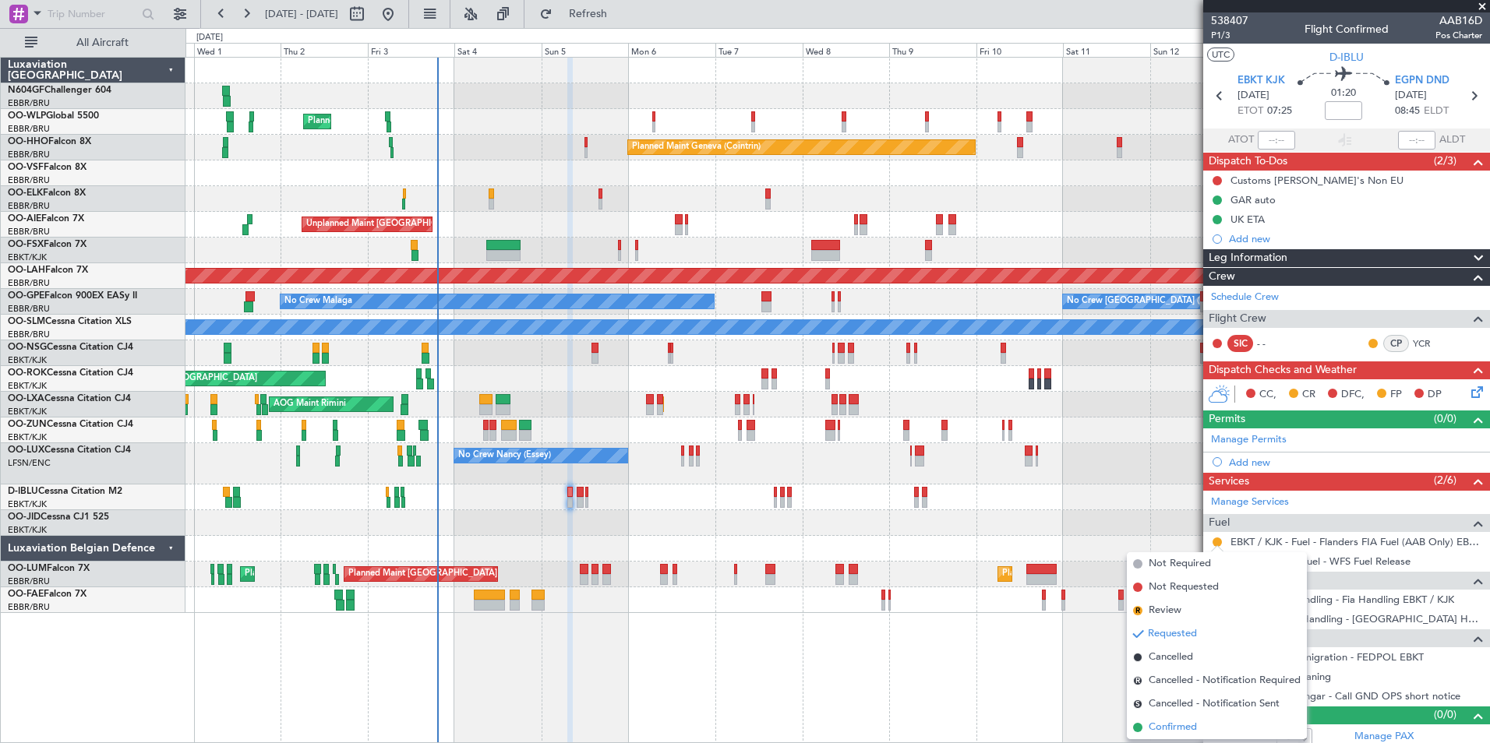
click at [1173, 727] on span "Confirmed" at bounding box center [1172, 728] width 48 height 16
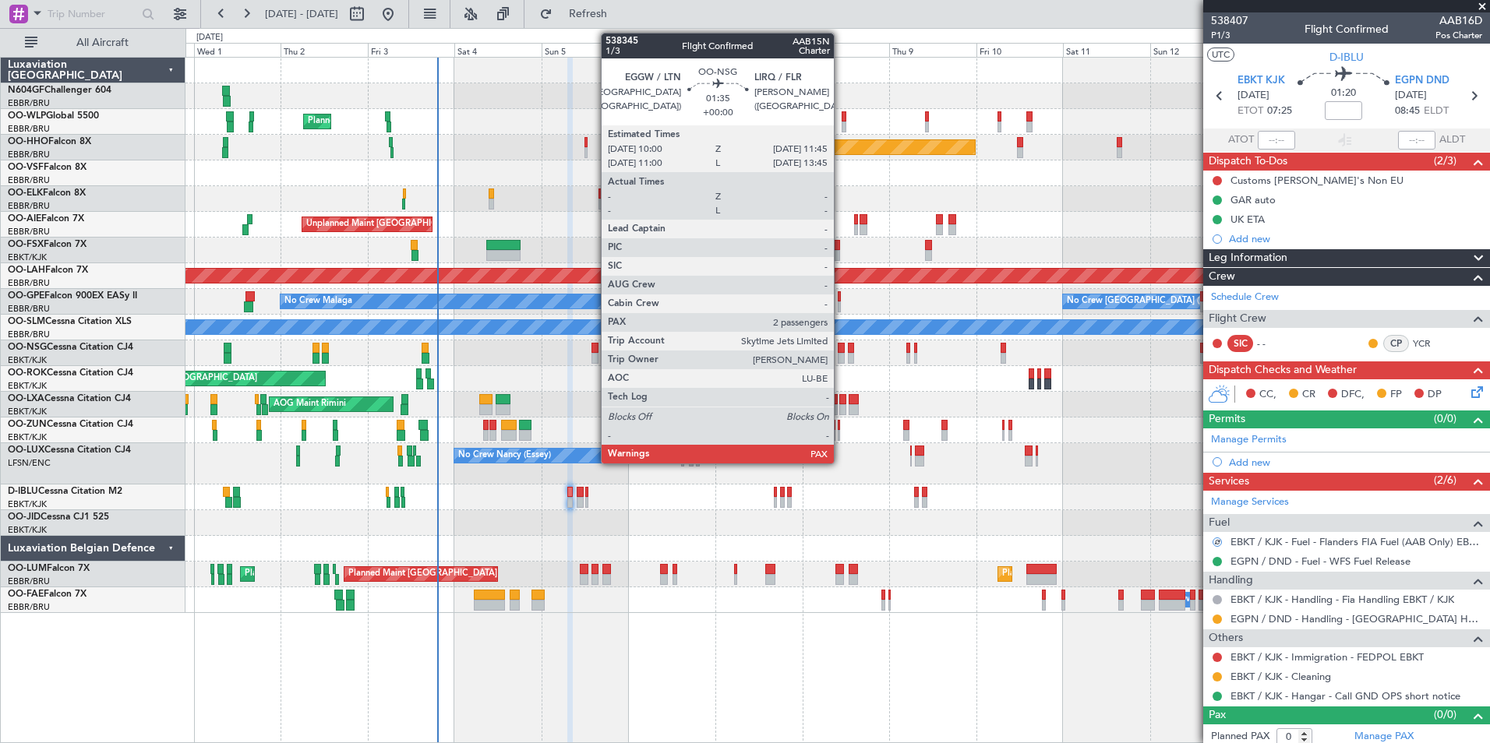
click at [841, 357] on div at bounding box center [841, 358] width 7 height 11
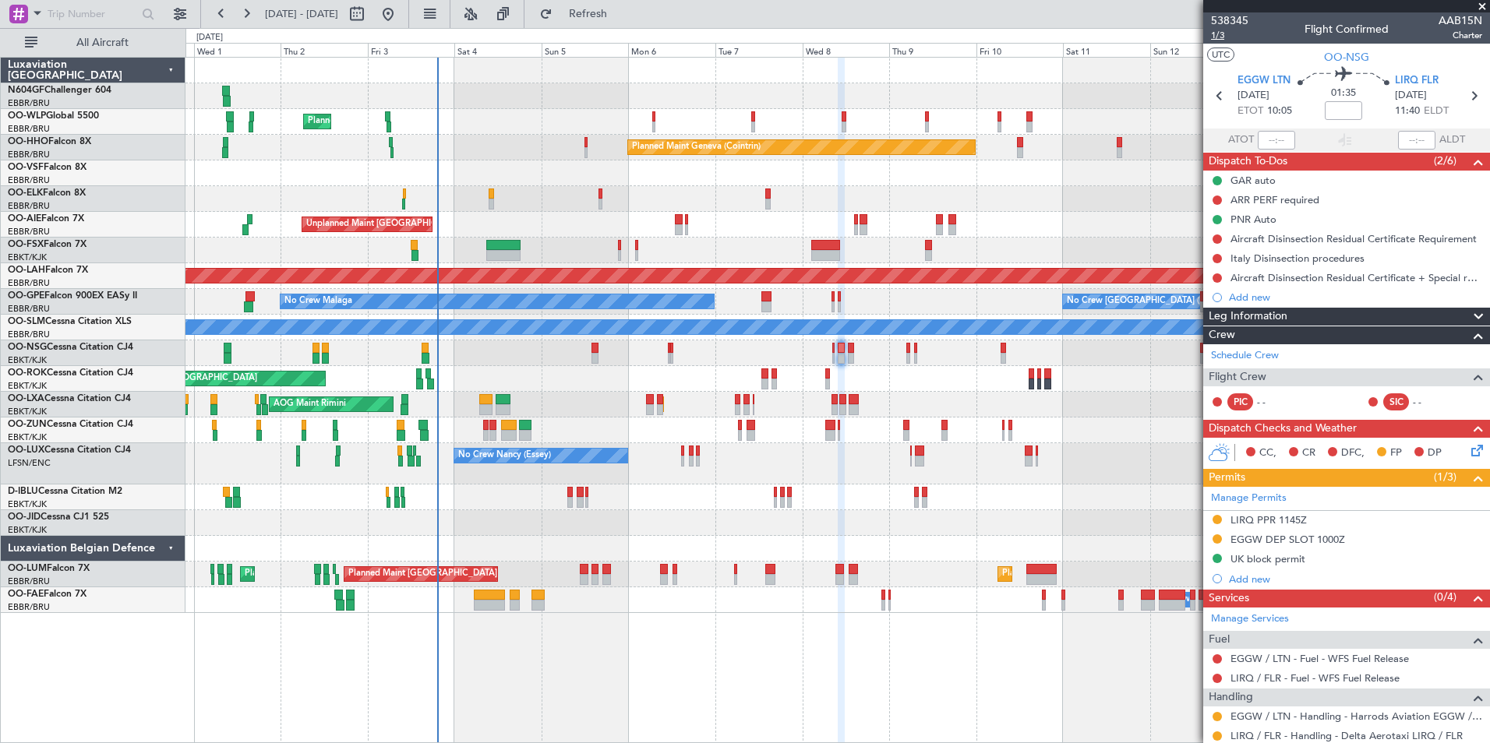
click at [1214, 34] on span "1/3" at bounding box center [1229, 35] width 37 height 13
click at [626, 10] on button "Refresh" at bounding box center [578, 14] width 93 height 25
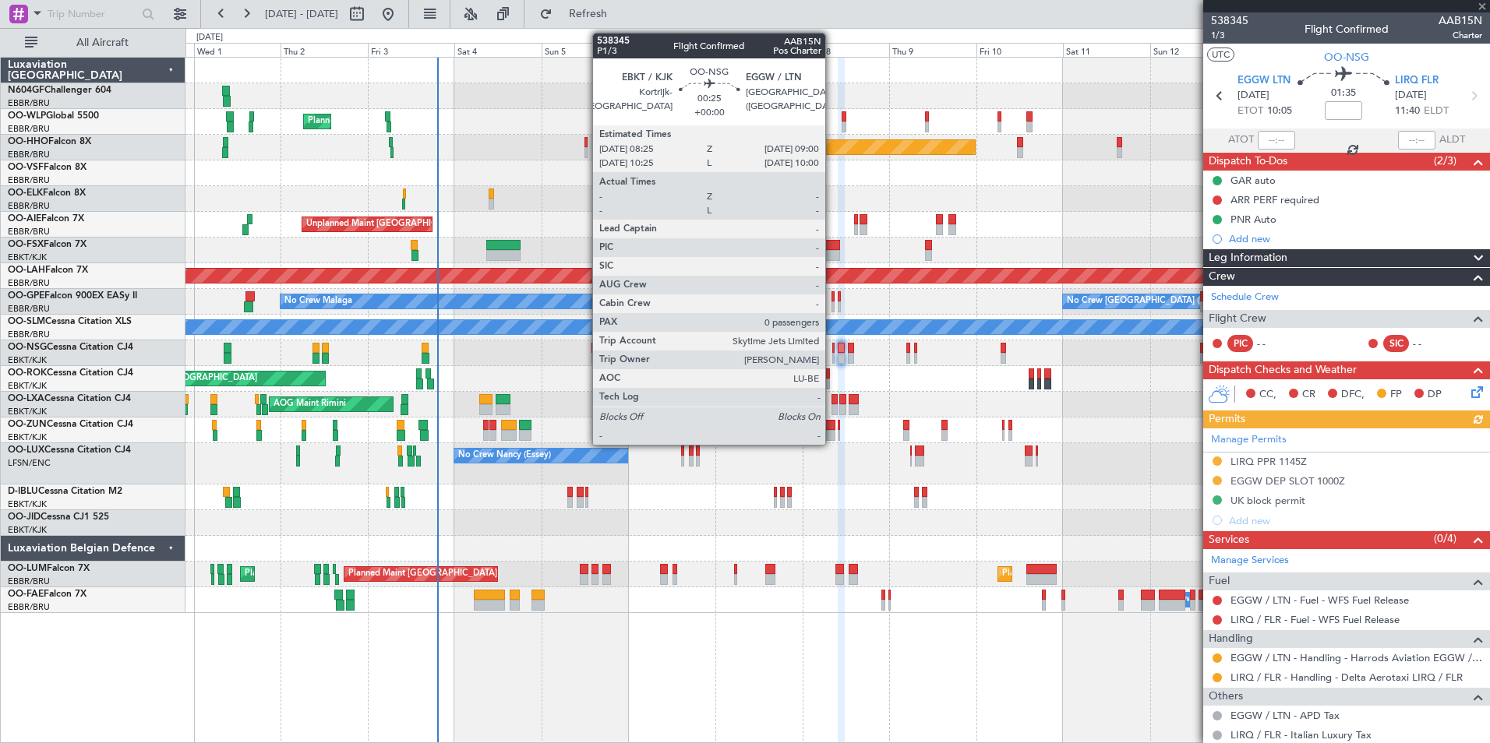
click at [832, 359] on div at bounding box center [833, 358] width 2 height 11
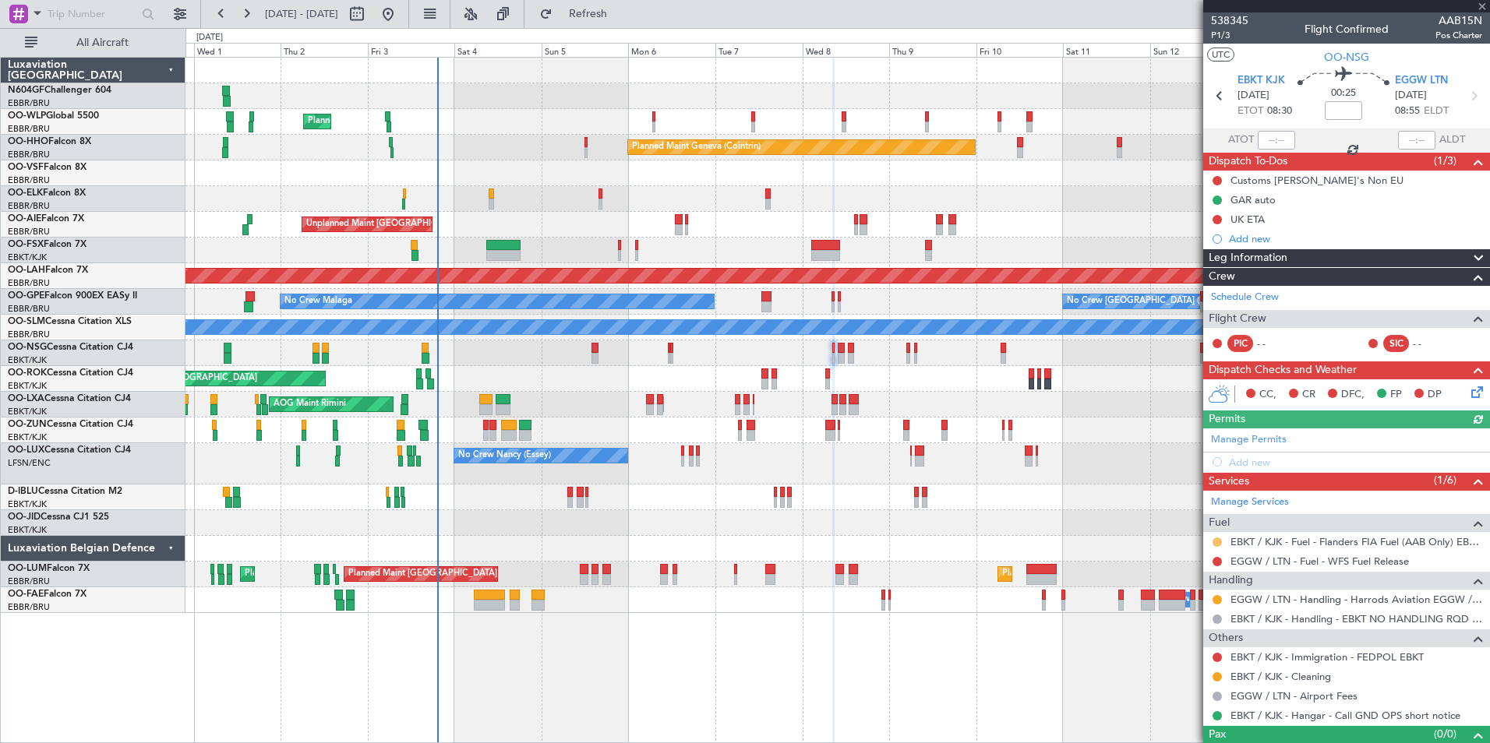
click at [1215, 541] on button at bounding box center [1216, 542] width 9 height 9
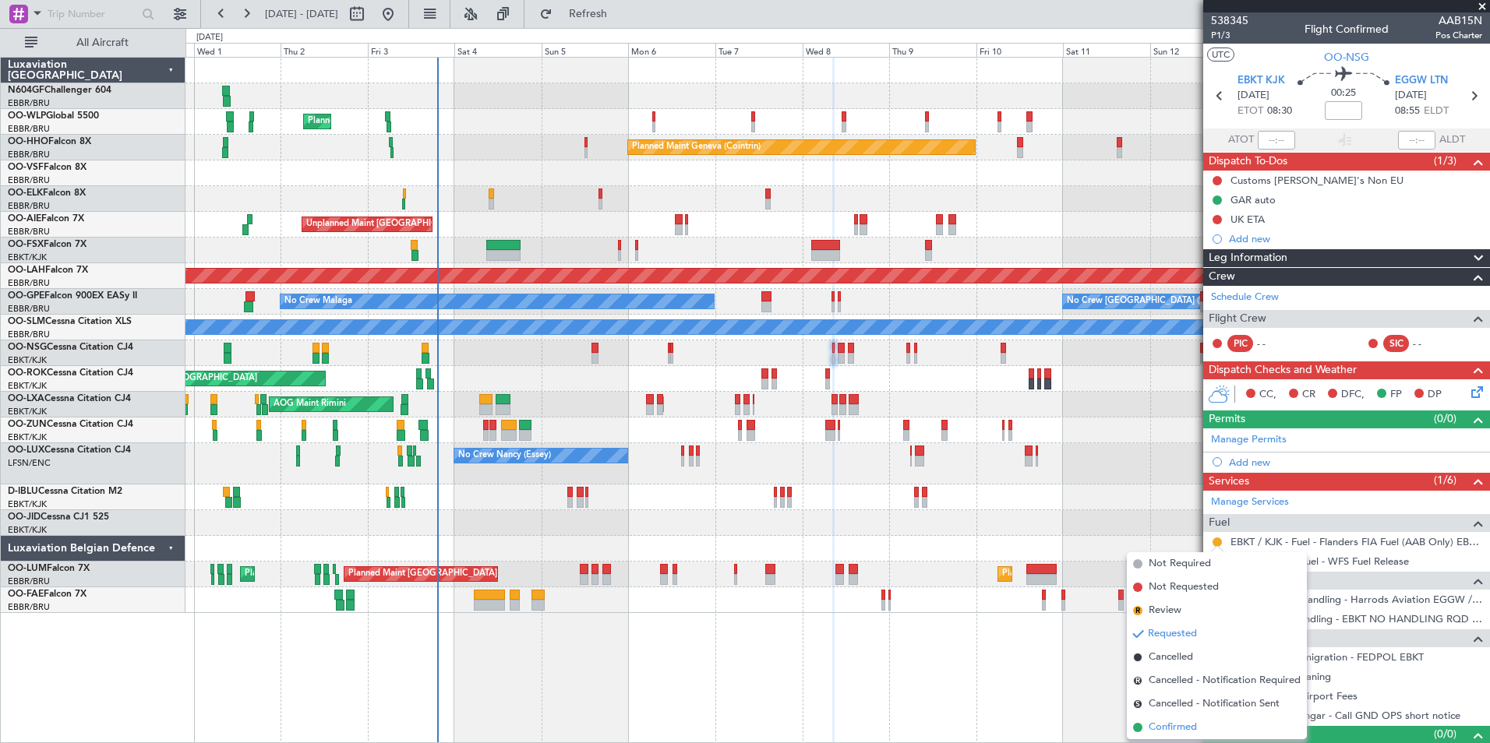
click at [1173, 728] on span "Confirmed" at bounding box center [1172, 728] width 48 height 16
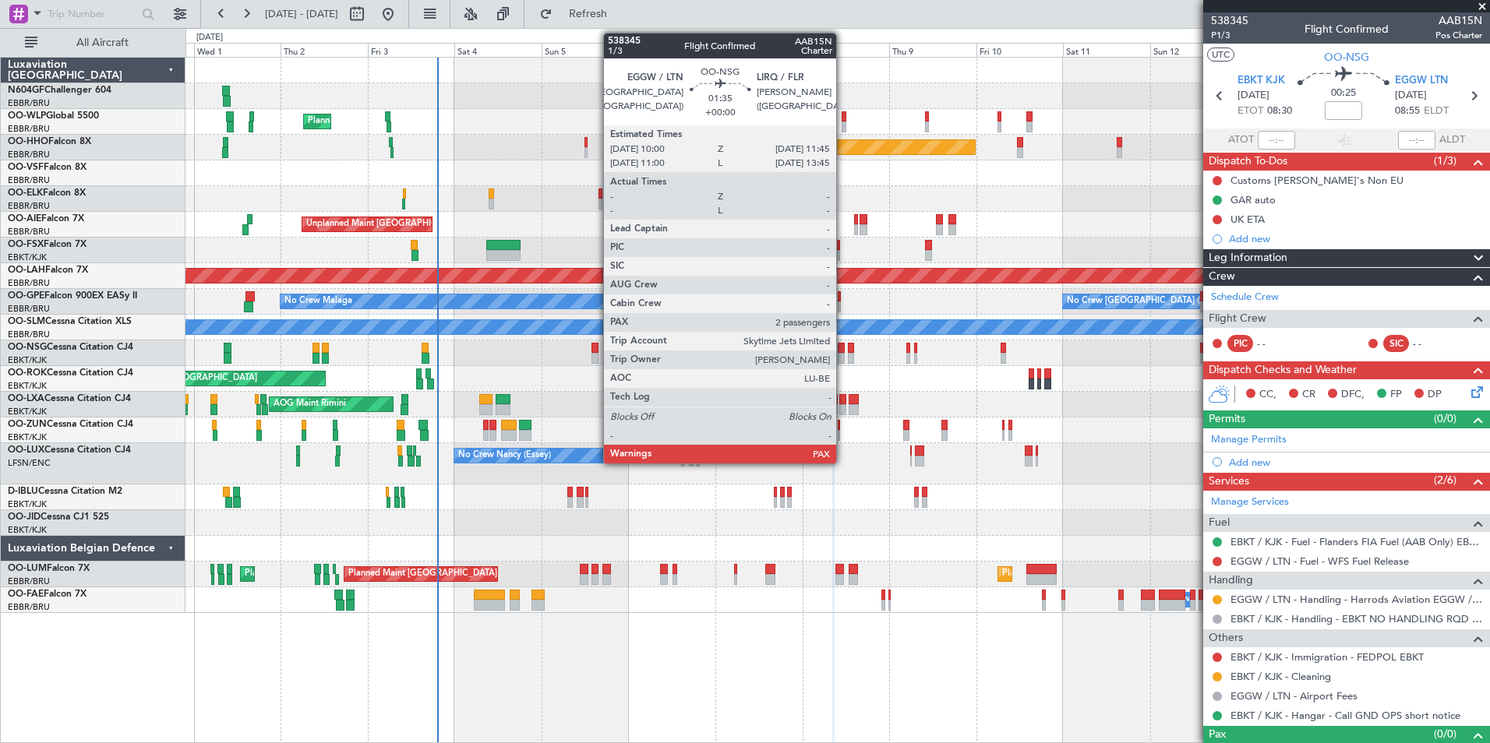
click at [843, 355] on div at bounding box center [841, 358] width 7 height 11
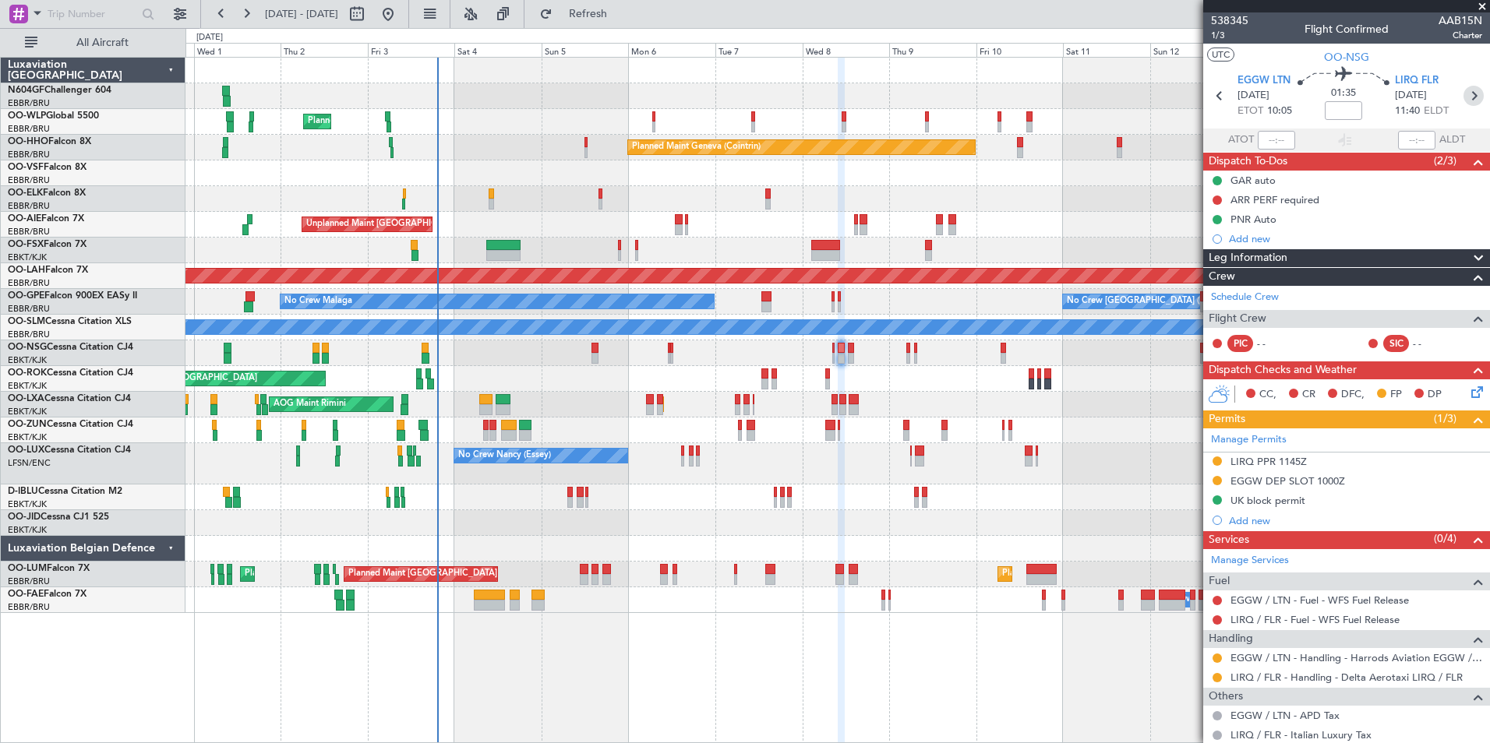
click at [1464, 93] on icon at bounding box center [1473, 96] width 20 height 20
type input "0"
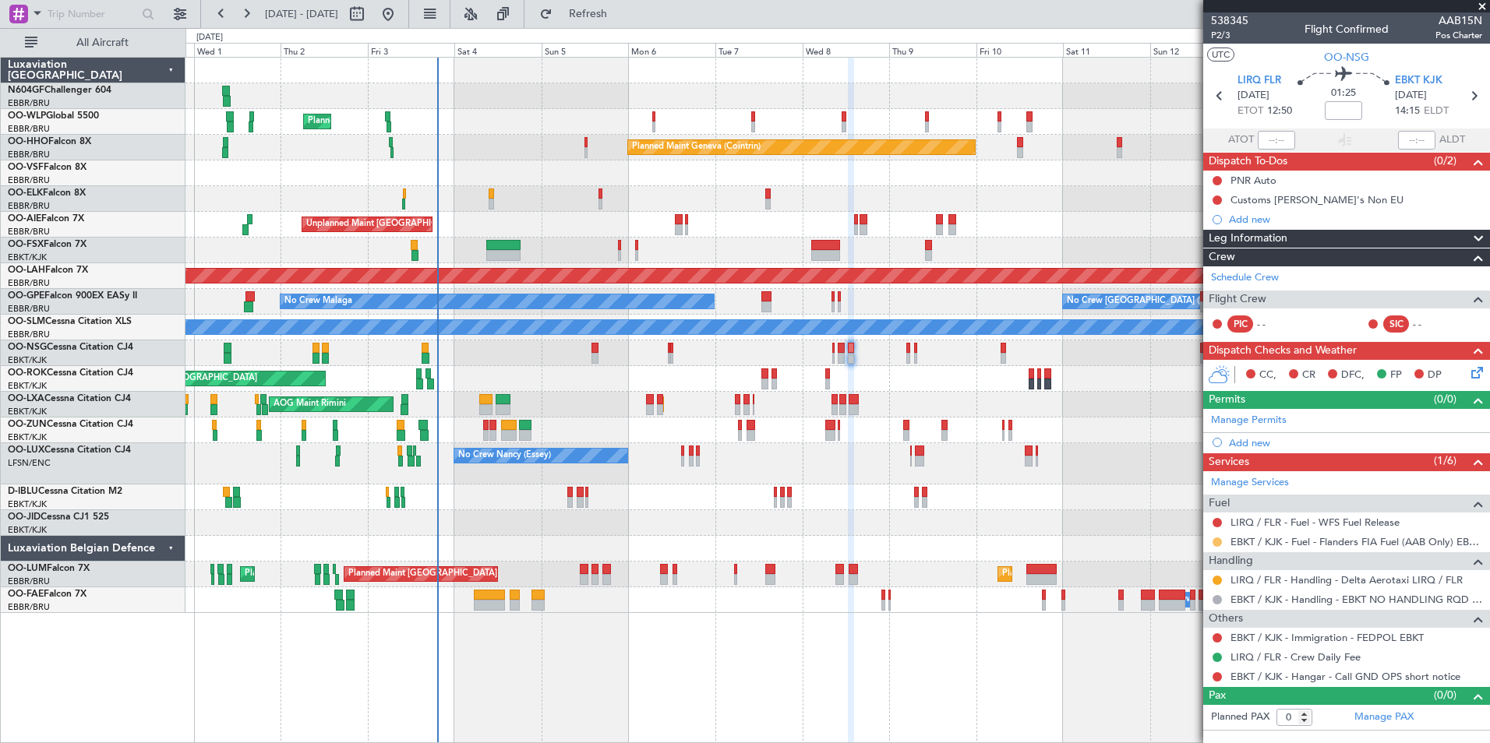
click at [1217, 539] on button at bounding box center [1216, 542] width 9 height 9
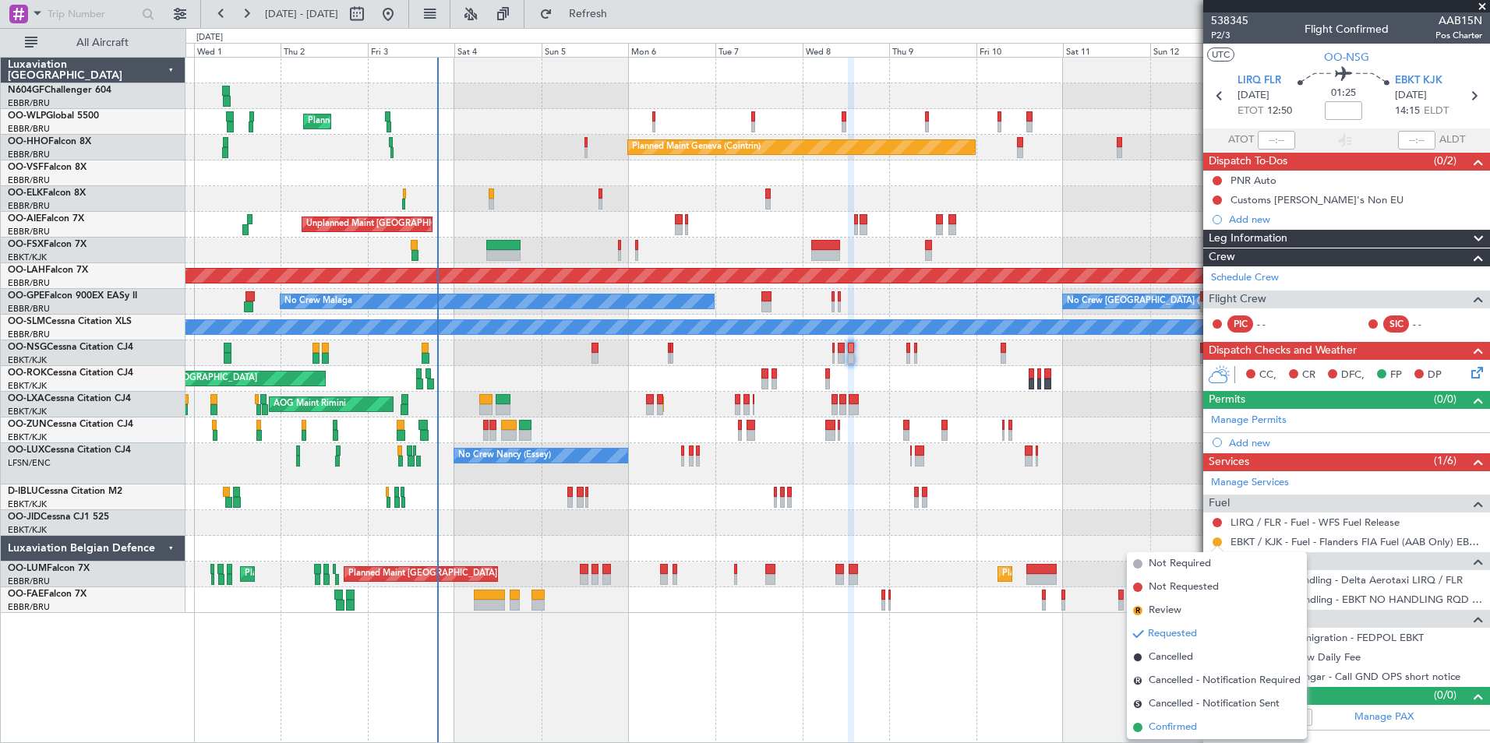
click at [1175, 732] on span "Confirmed" at bounding box center [1172, 728] width 48 height 16
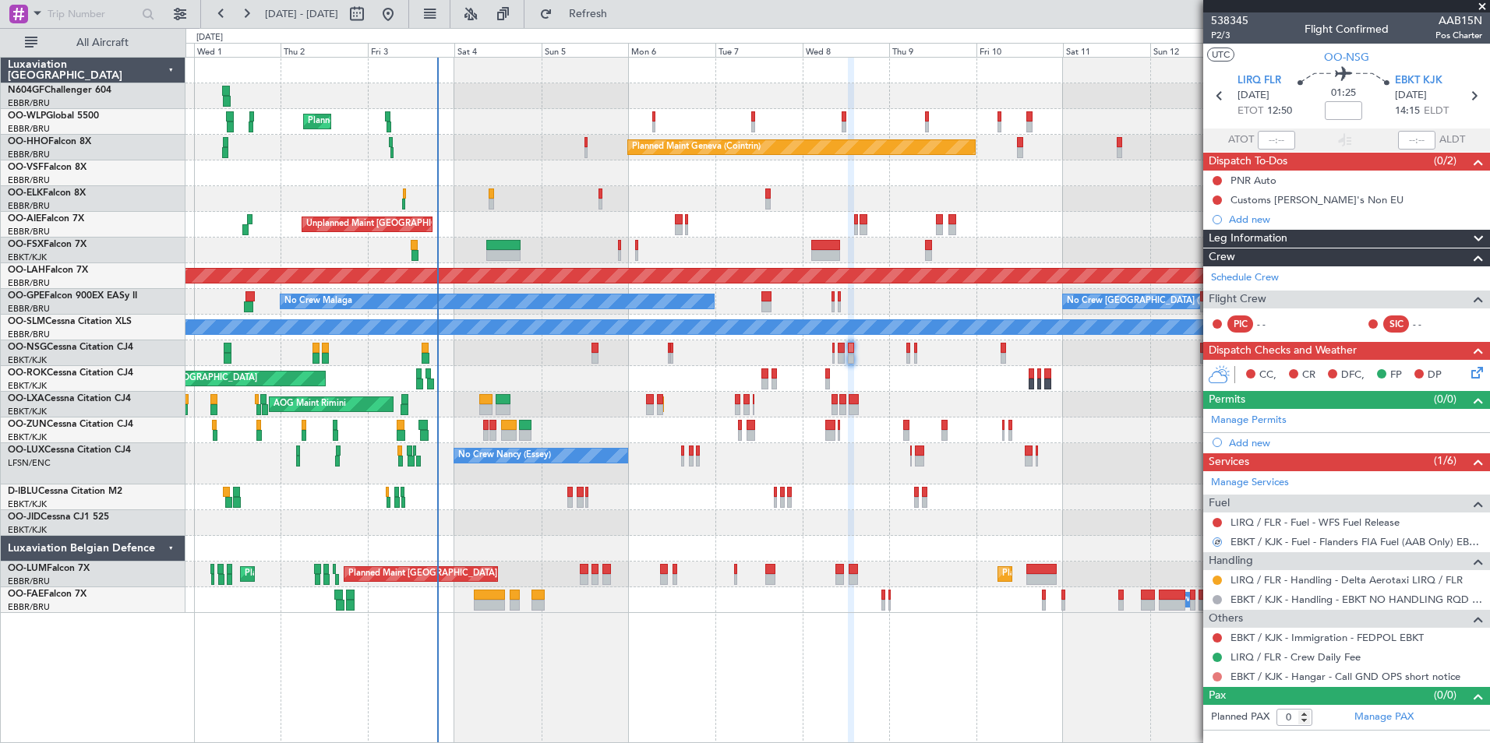
click at [1215, 676] on button at bounding box center [1216, 676] width 9 height 9
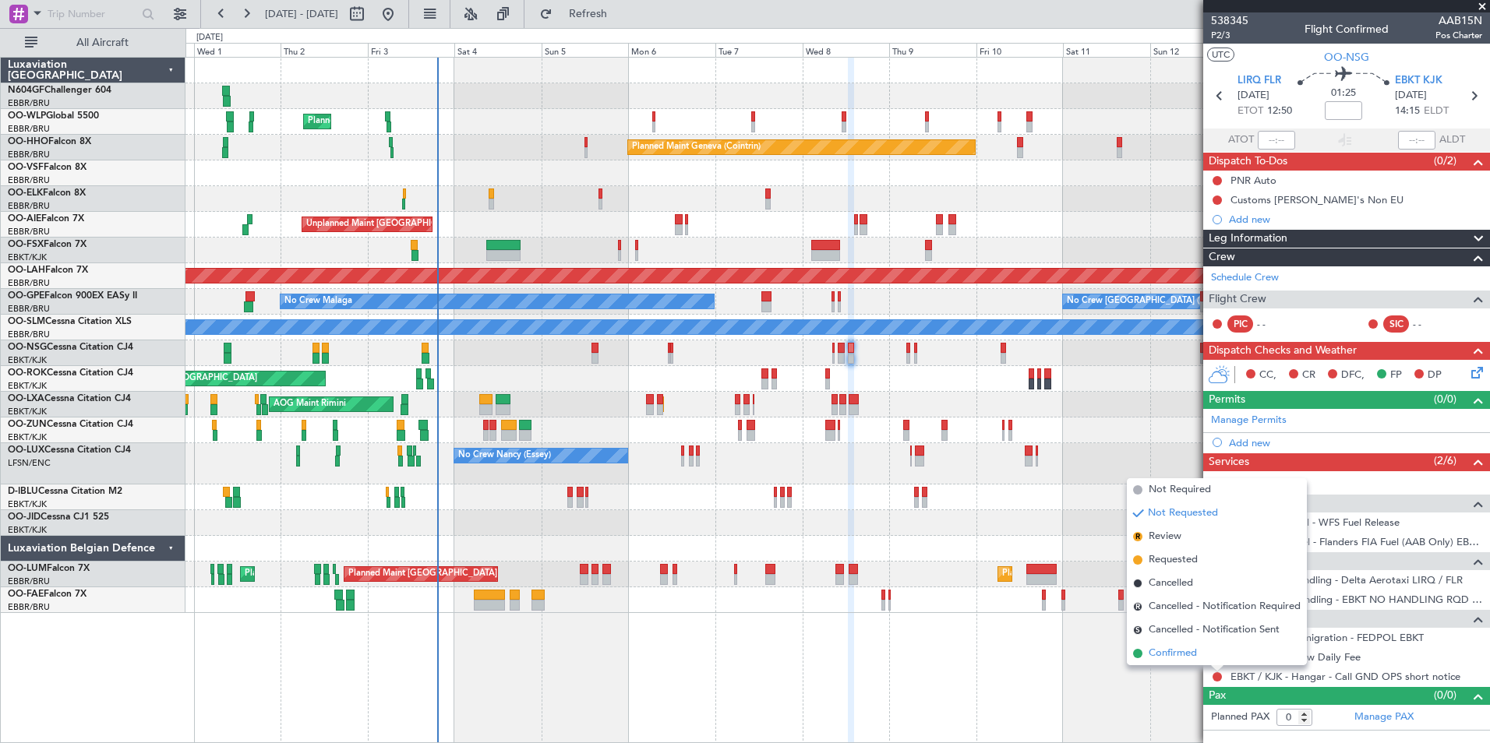
click at [1201, 649] on li "Confirmed" at bounding box center [1217, 653] width 180 height 23
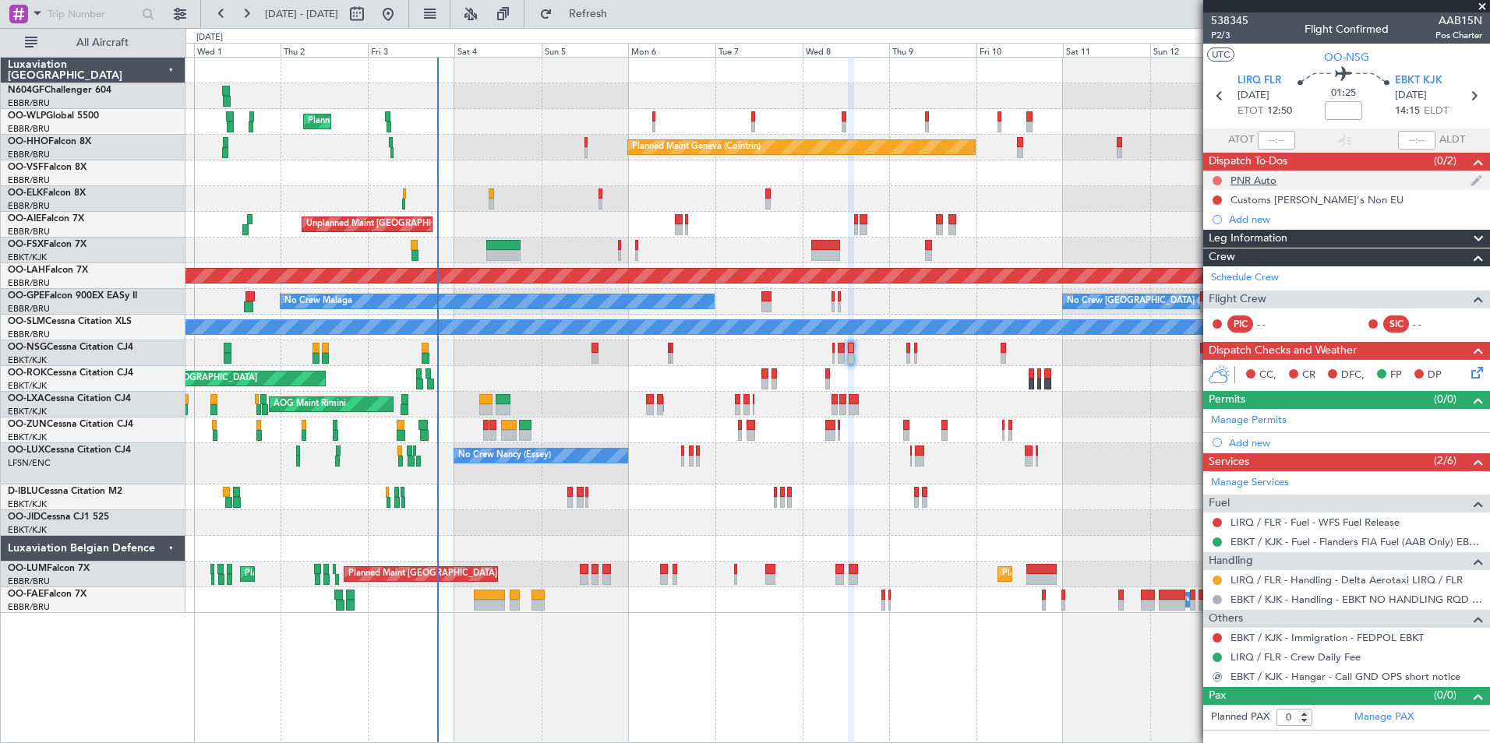
click at [1215, 182] on button at bounding box center [1216, 180] width 9 height 9
click at [1215, 252] on span "Completed" at bounding box center [1223, 250] width 51 height 16
click at [1219, 37] on span "P2/3" at bounding box center [1229, 35] width 37 height 13
click at [1246, 443] on div "Add new" at bounding box center [1348, 442] width 239 height 13
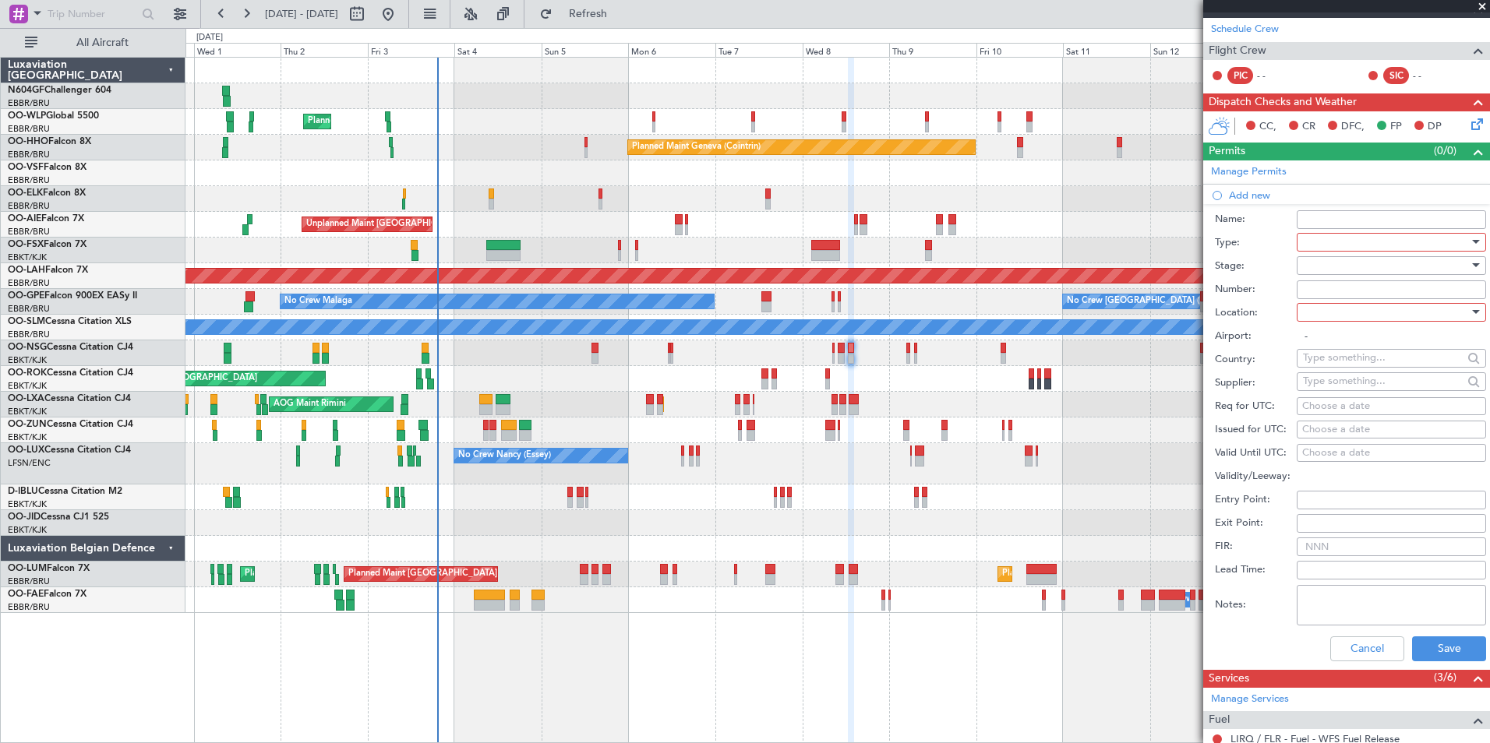
scroll to position [249, 0]
click at [1349, 248] on div at bounding box center [1386, 241] width 166 height 23
click at [1360, 320] on span "PPR" at bounding box center [1385, 317] width 164 height 23
click at [1358, 319] on div at bounding box center [1386, 311] width 166 height 23
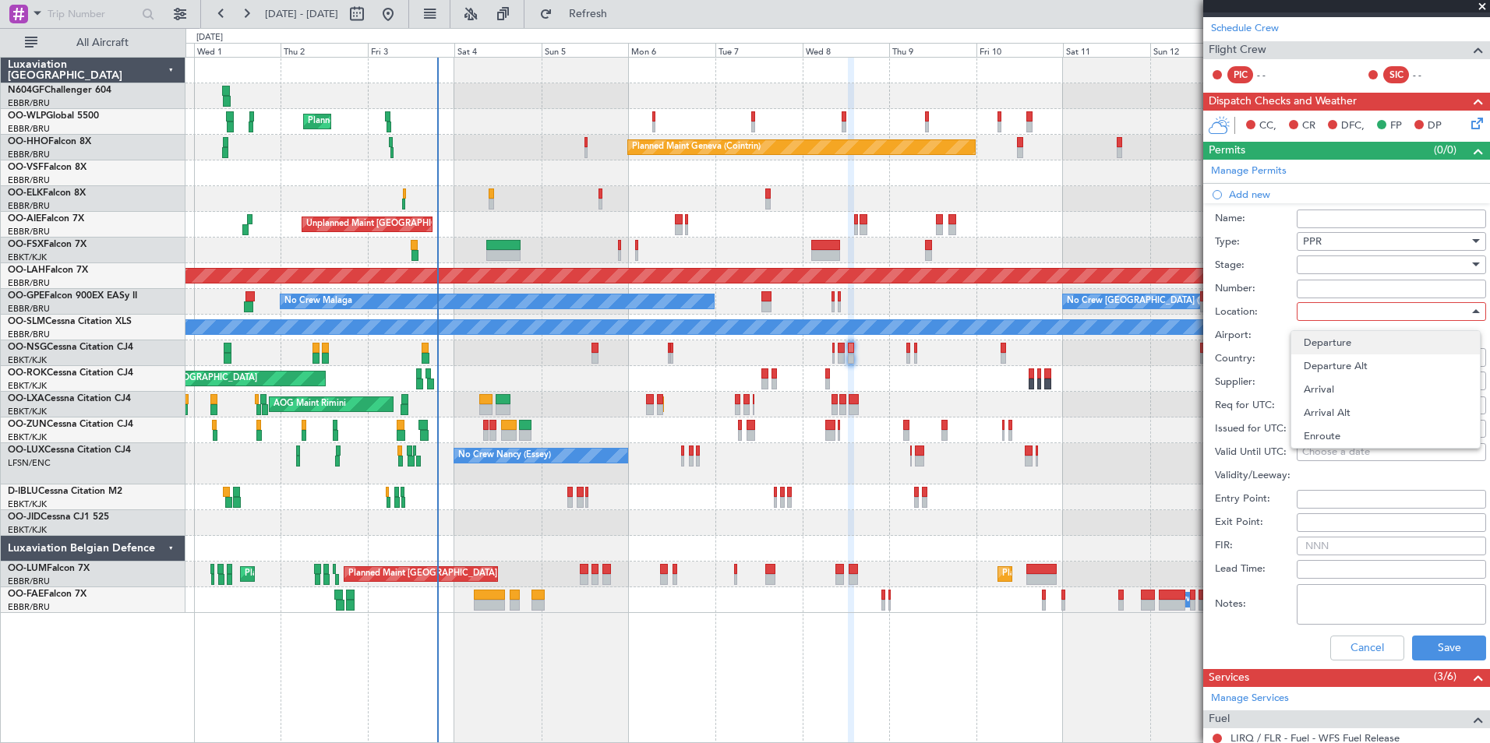
click at [1360, 340] on span "Departure" at bounding box center [1385, 342] width 164 height 23
type input "LIRQ / FLR"
click at [1354, 404] on div "Choose a date" at bounding box center [1391, 406] width 178 height 16
select select "10"
select select "2025"
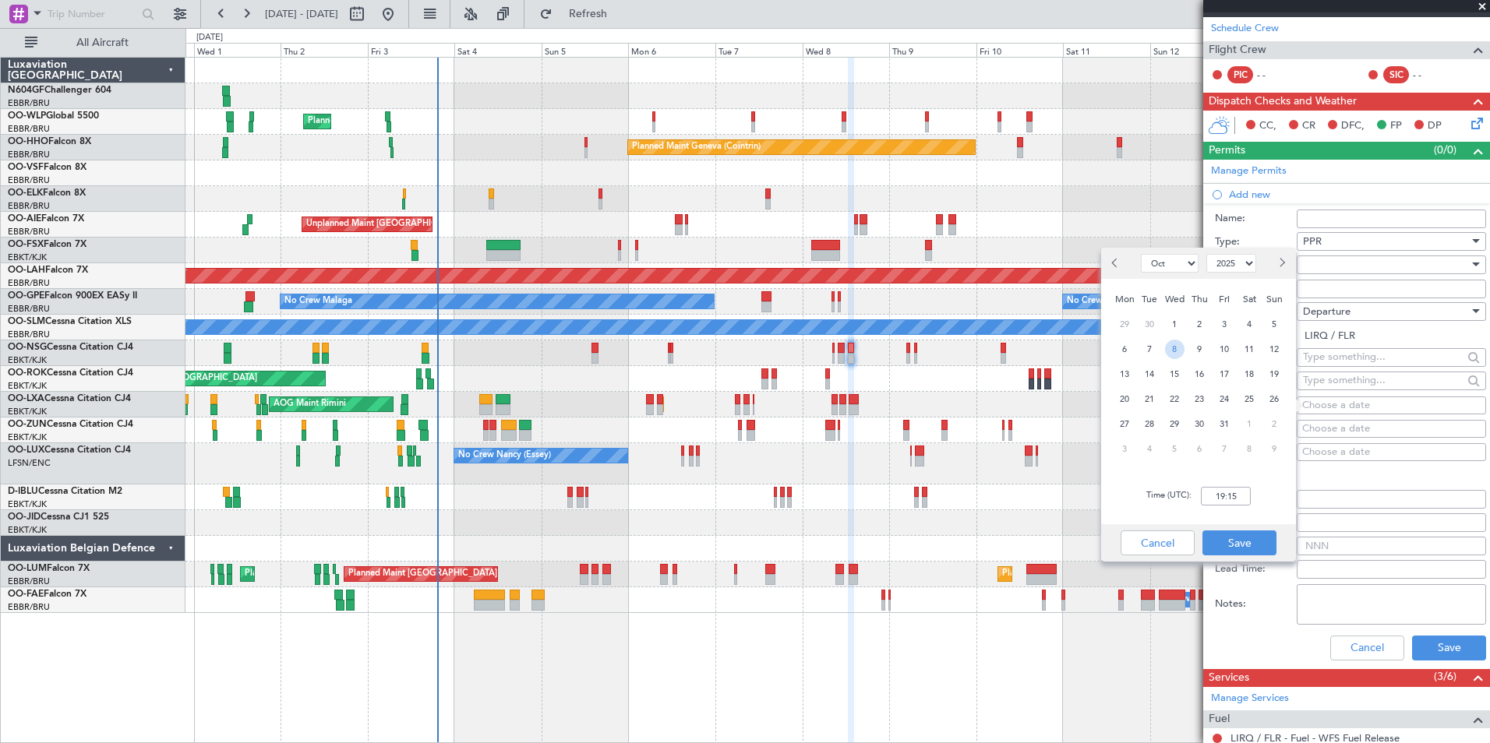
click at [1173, 352] on span "8" at bounding box center [1174, 349] width 19 height 19
click at [1224, 497] on input "00:00" at bounding box center [1226, 496] width 50 height 19
type input "12:45"
click at [1250, 540] on button "Save" at bounding box center [1239, 543] width 74 height 25
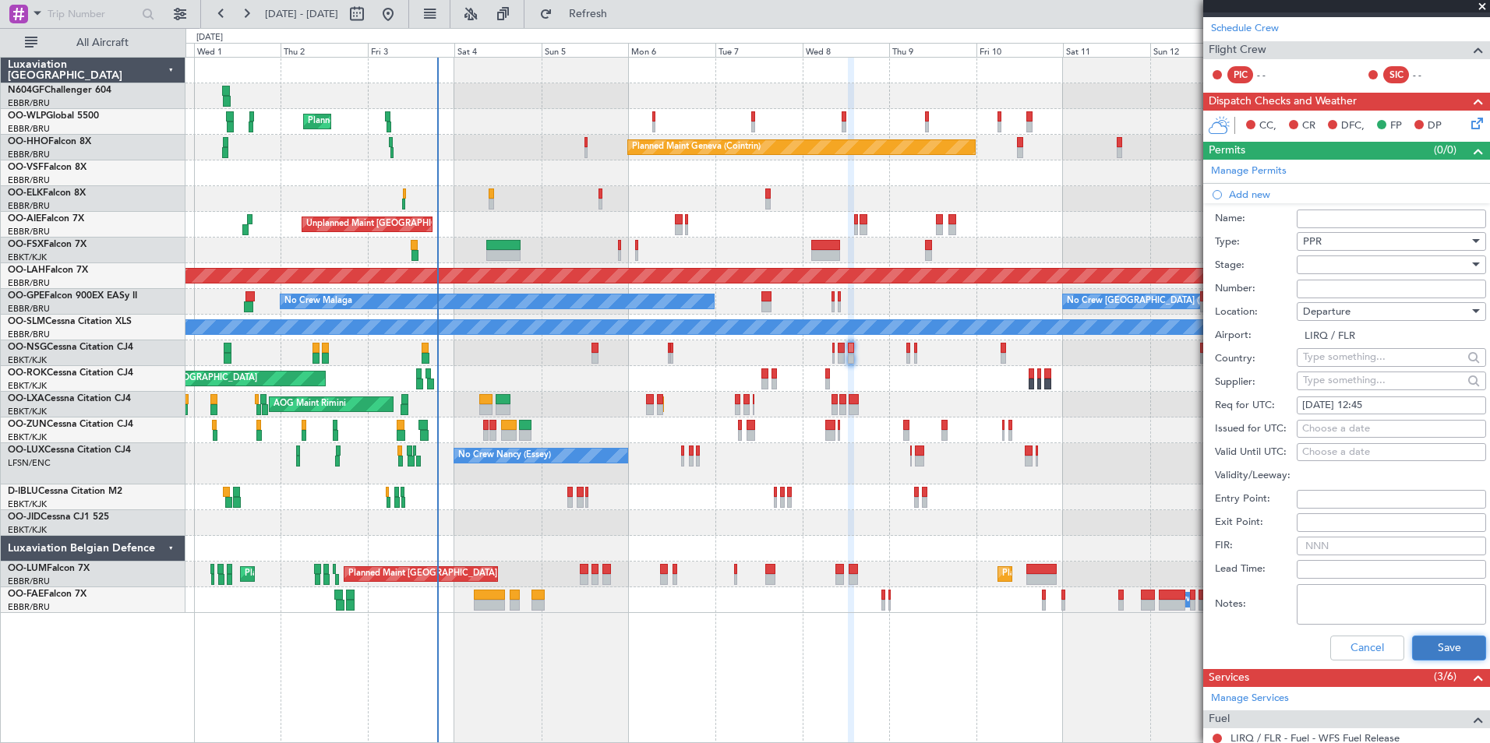
click at [1420, 644] on button "Save" at bounding box center [1449, 648] width 74 height 25
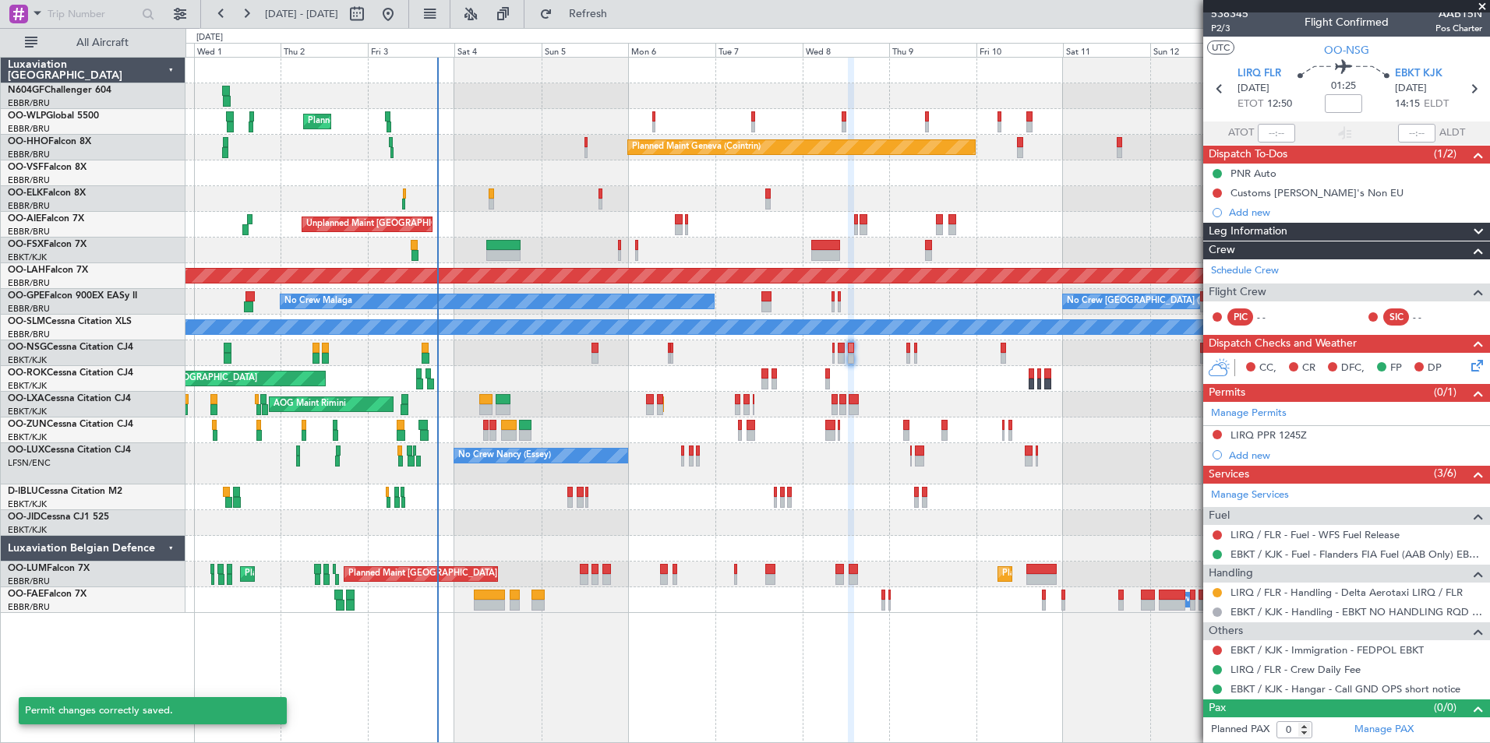
scroll to position [6, 0]
click at [1215, 435] on button at bounding box center [1216, 435] width 9 height 9
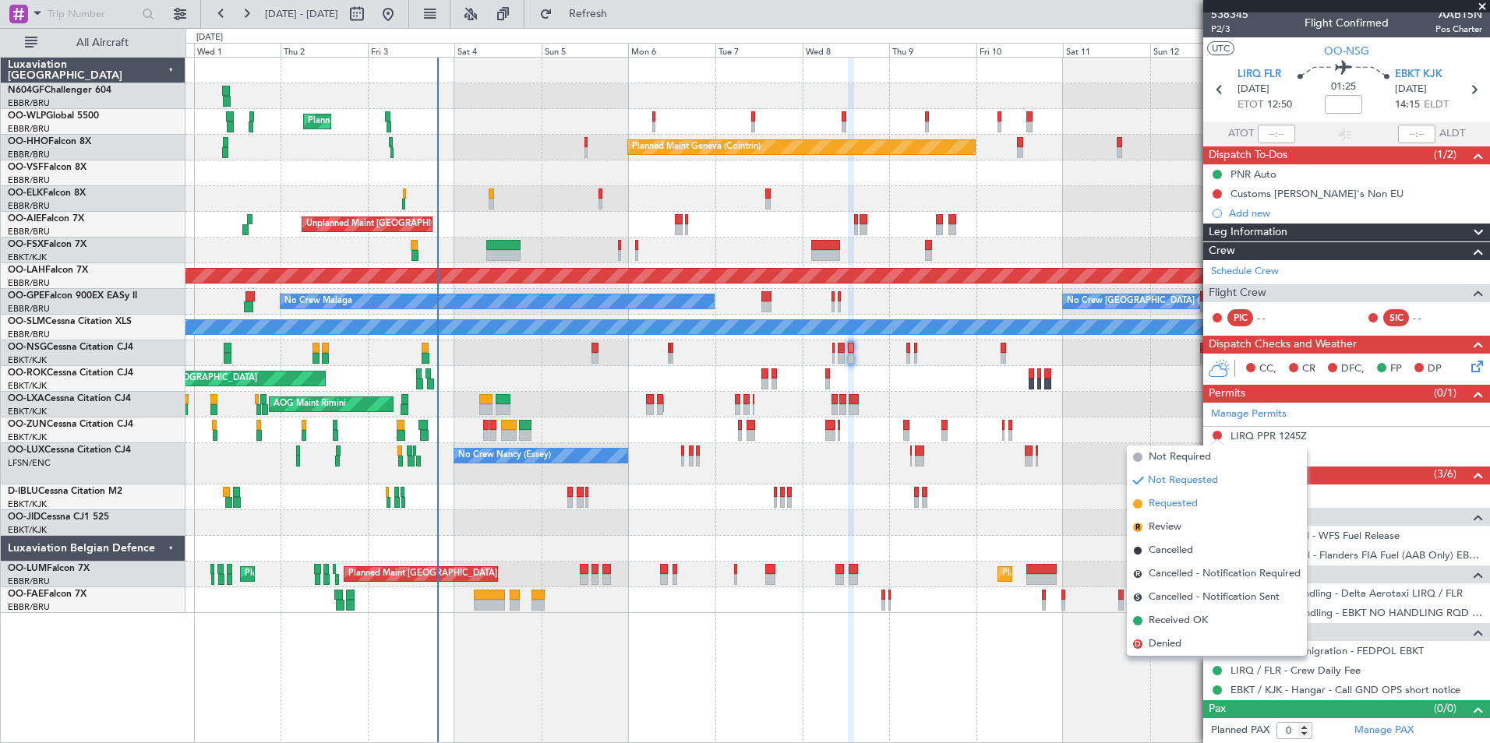
click at [1206, 510] on li "Requested" at bounding box center [1217, 503] width 180 height 23
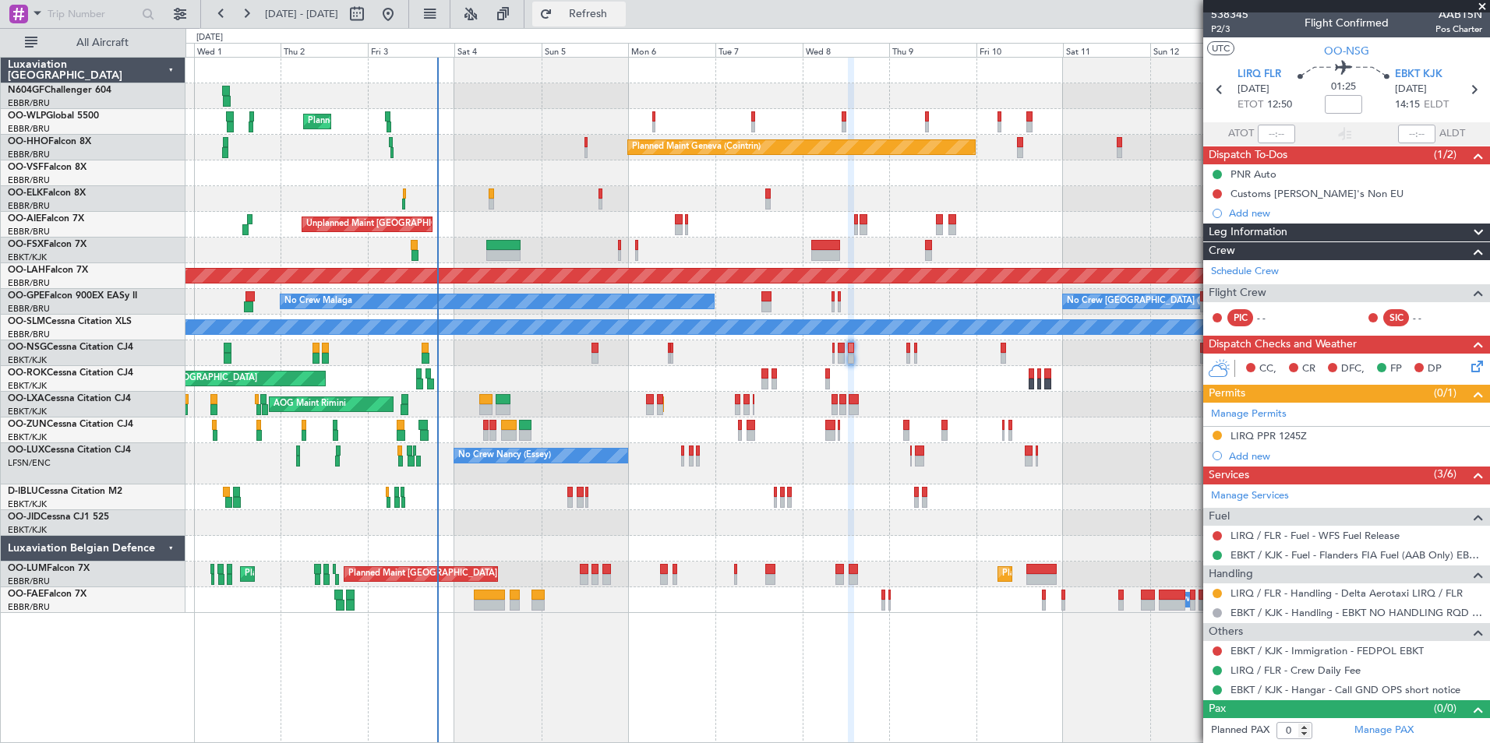
click at [620, 23] on button "Refresh" at bounding box center [578, 14] width 93 height 25
click at [621, 18] on span "Refreshing..." at bounding box center [588, 14] width 65 height 11
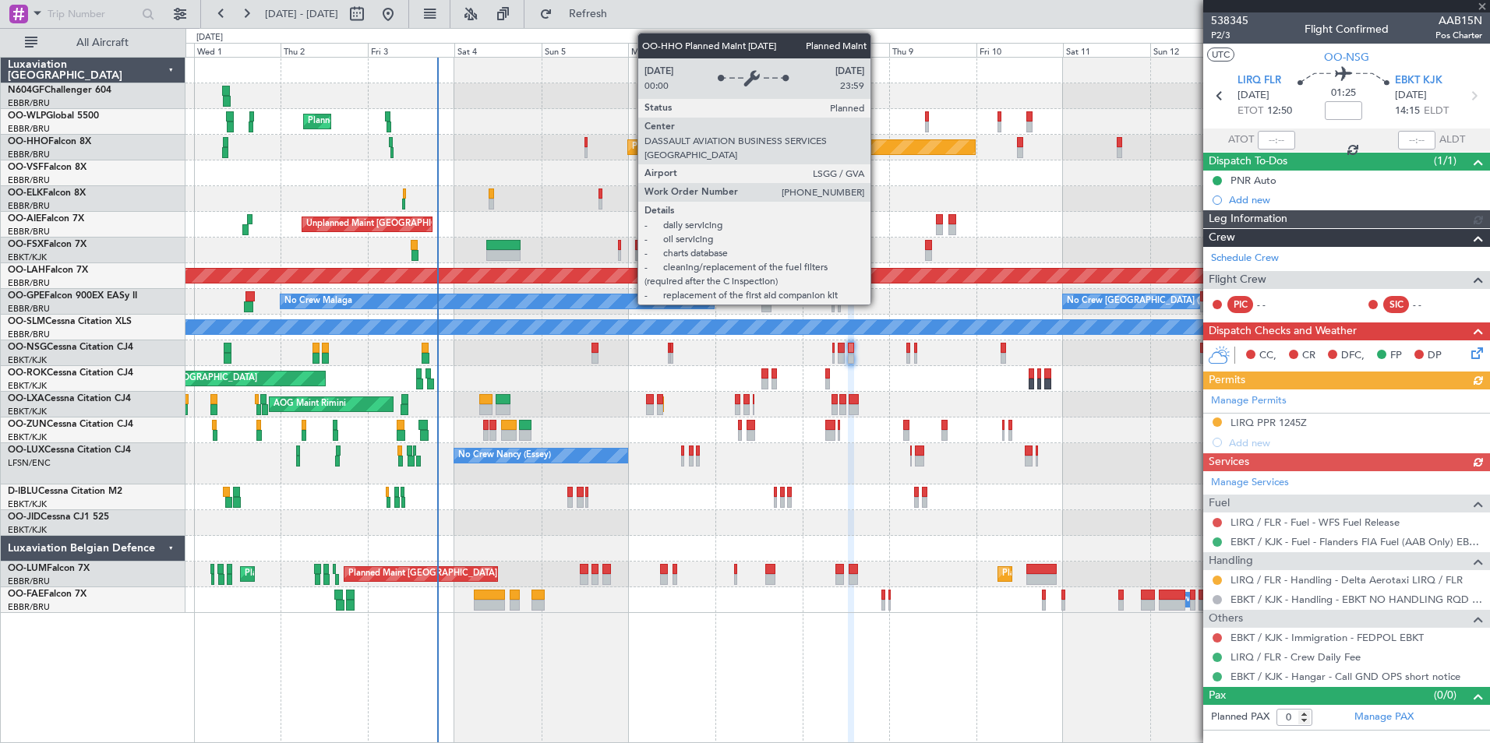
scroll to position [0, 0]
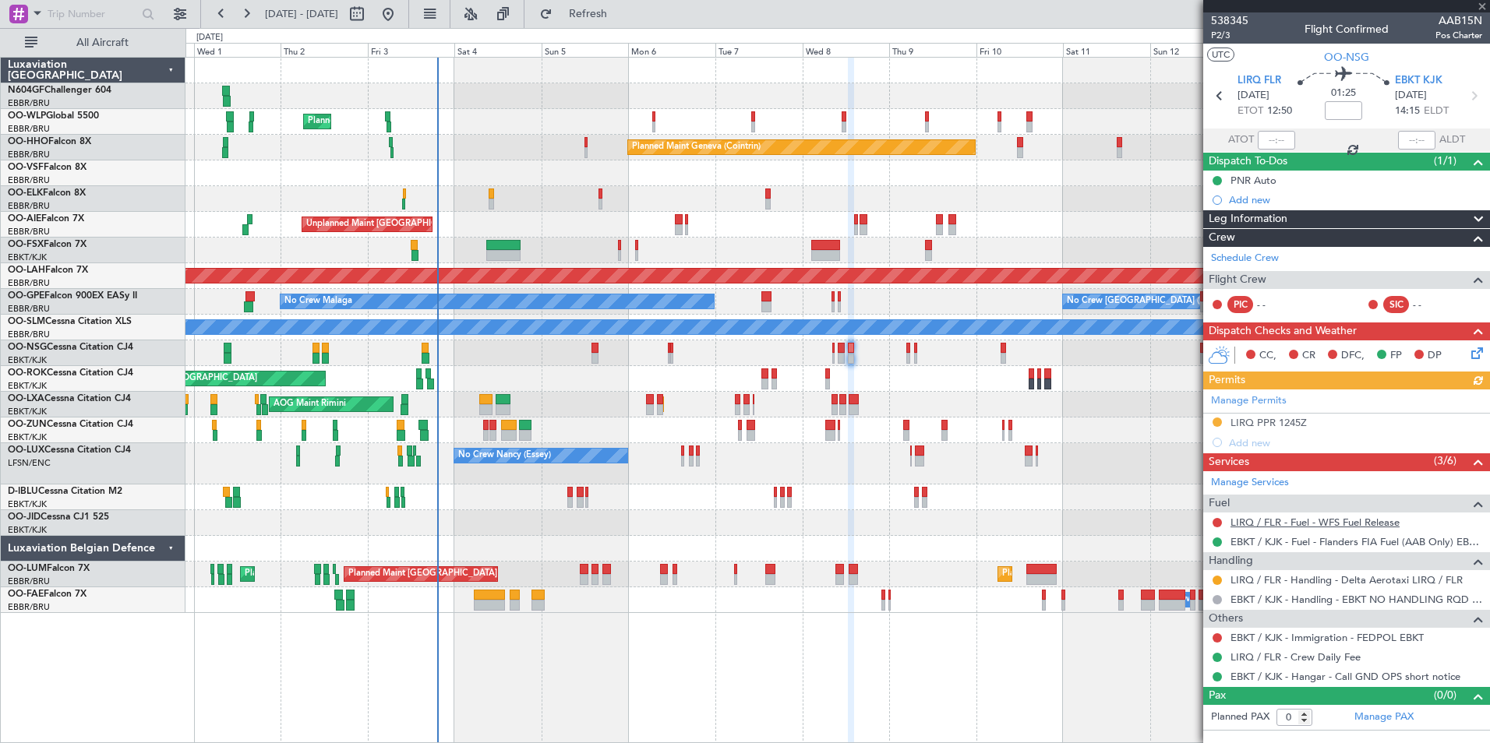
click at [1349, 525] on link "LIRQ / FLR - Fuel - WFS Fuel Release" at bounding box center [1314, 522] width 169 height 13
click at [1222, 90] on icon at bounding box center [1219, 96] width 20 height 20
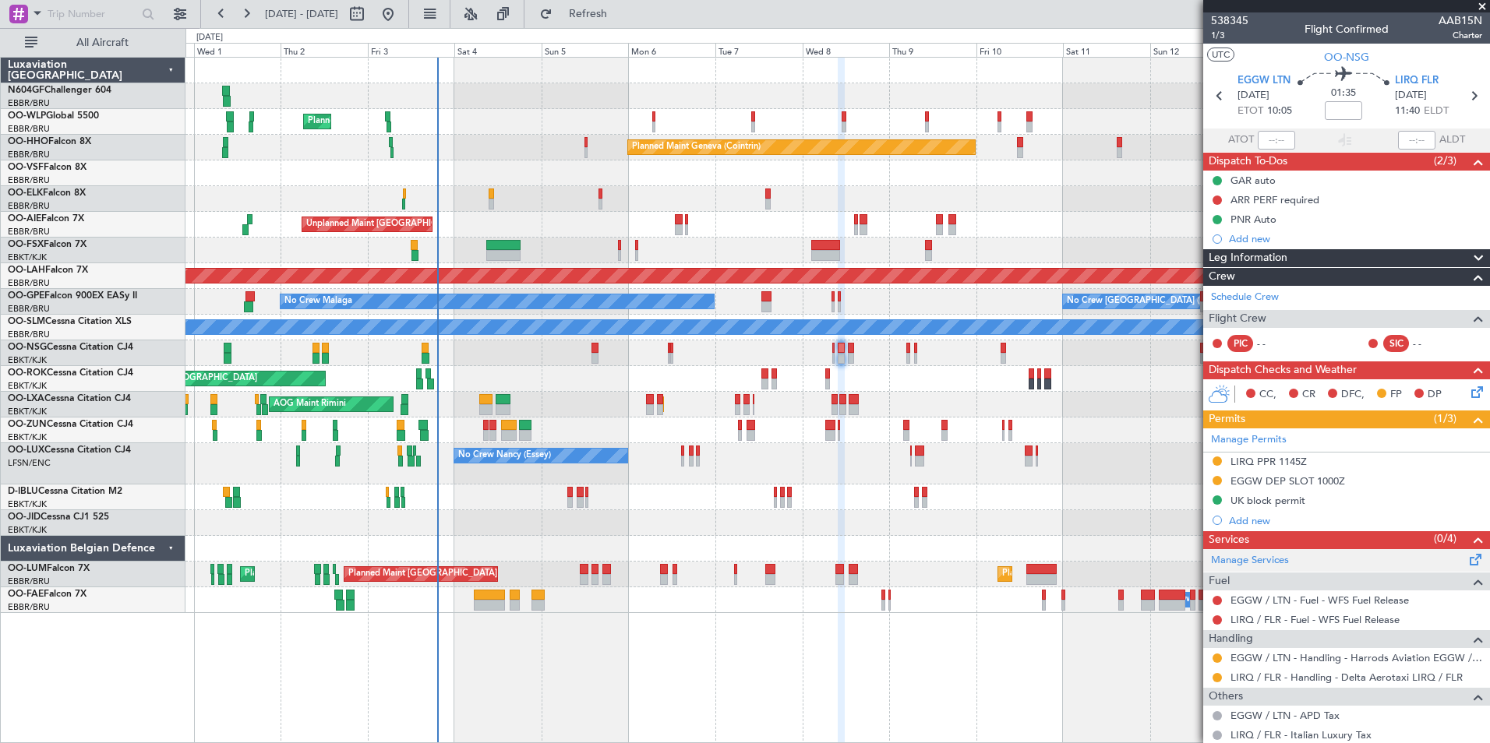
scroll to position [136, 0]
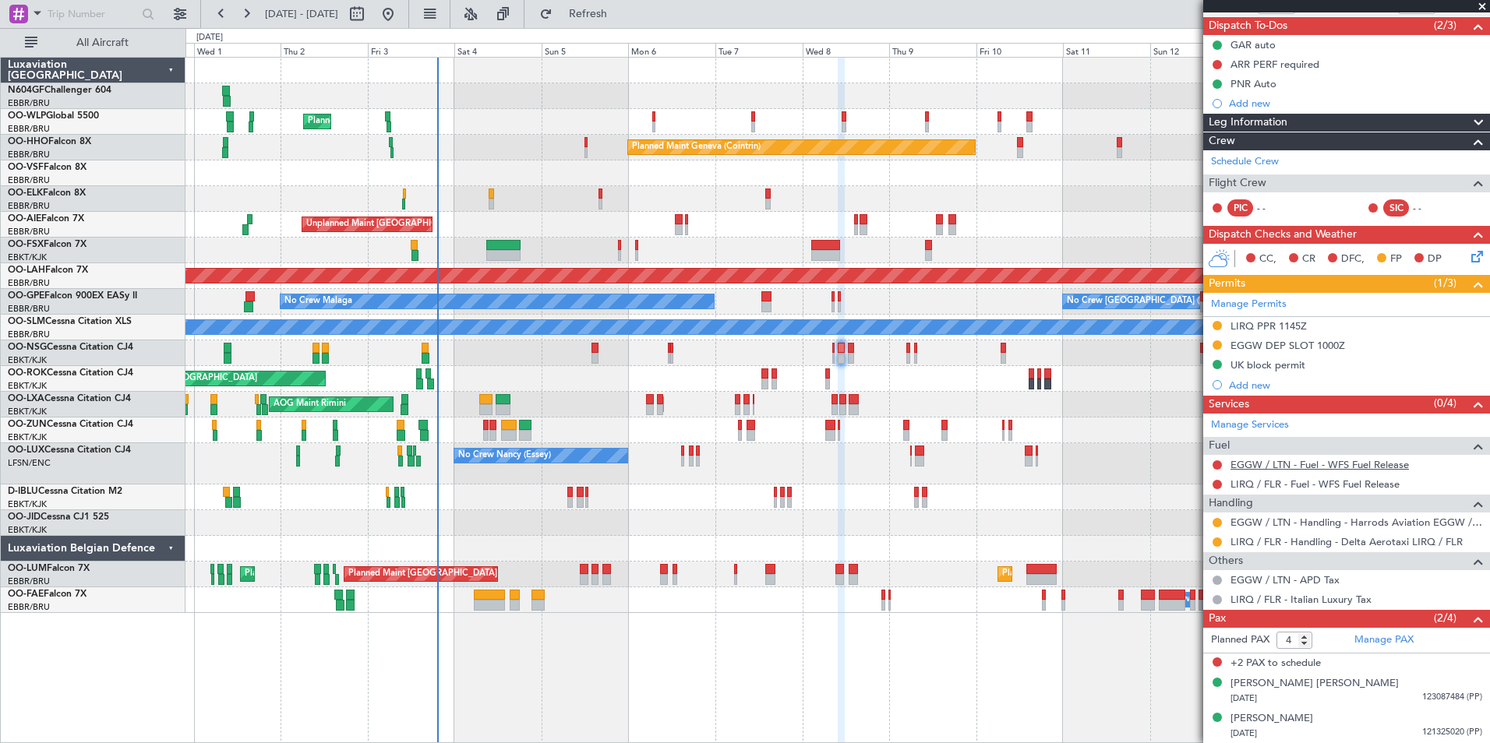
click at [1320, 464] on link "EGGW / LTN - Fuel - WFS Fuel Release" at bounding box center [1319, 464] width 178 height 13
click at [608, 21] on button "Refresh" at bounding box center [578, 14] width 93 height 25
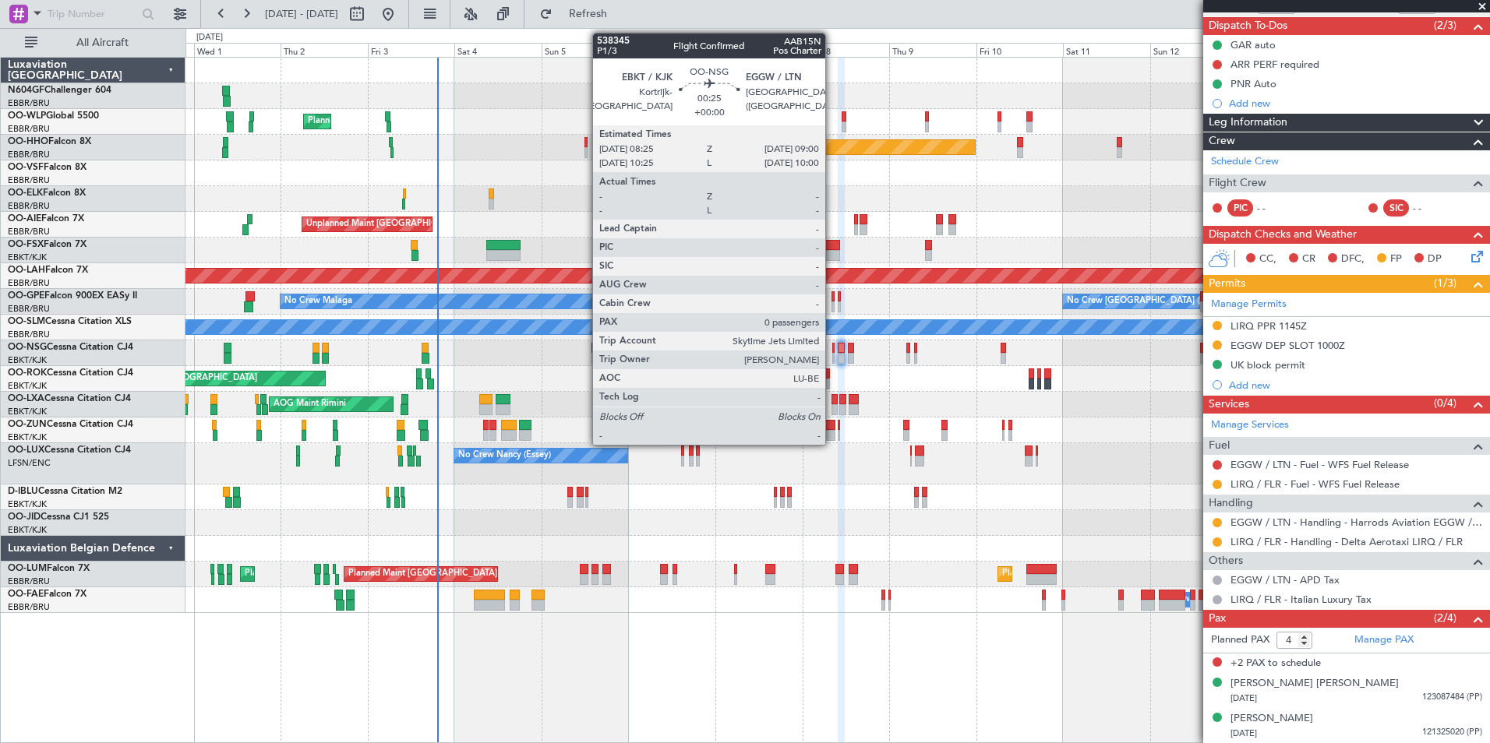
click at [832, 347] on div at bounding box center [833, 348] width 2 height 11
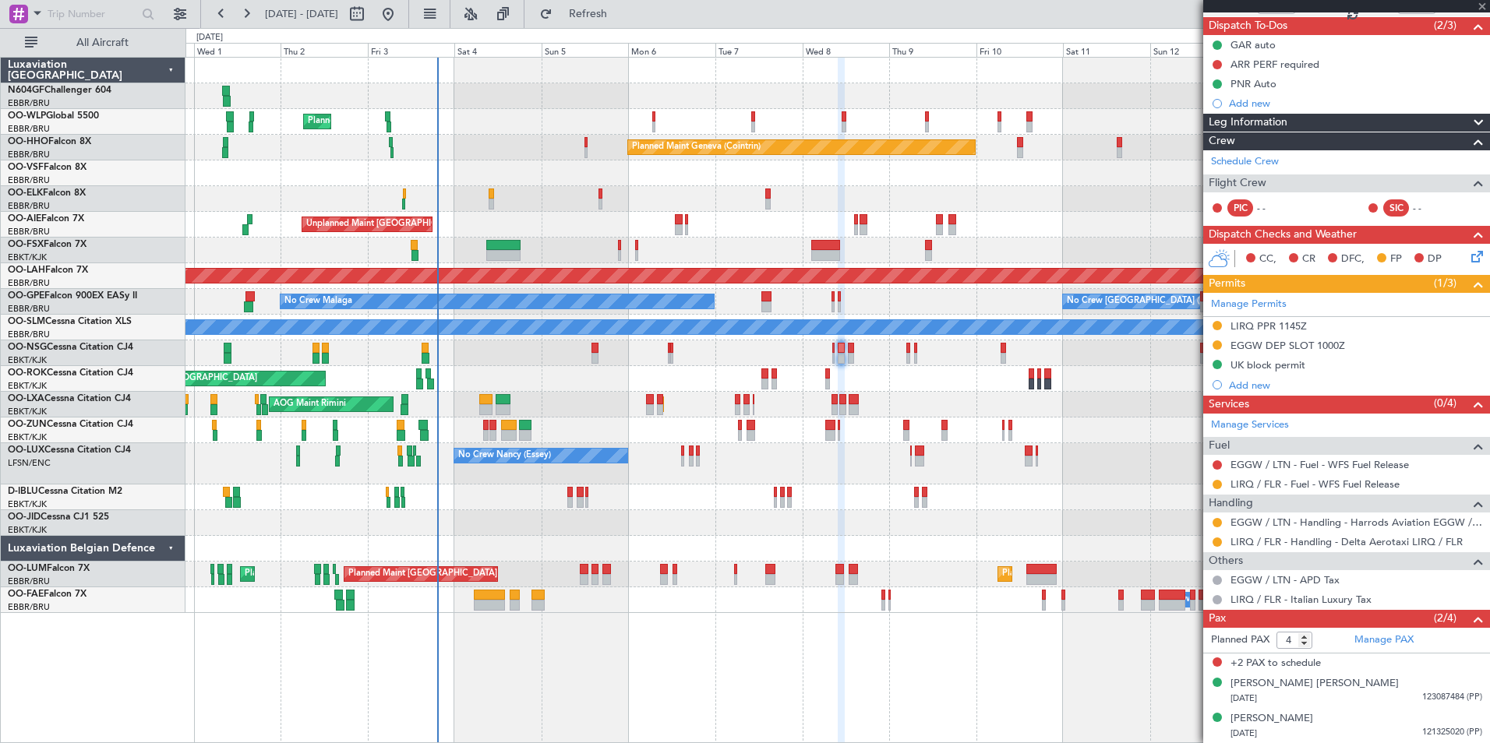
type input "0"
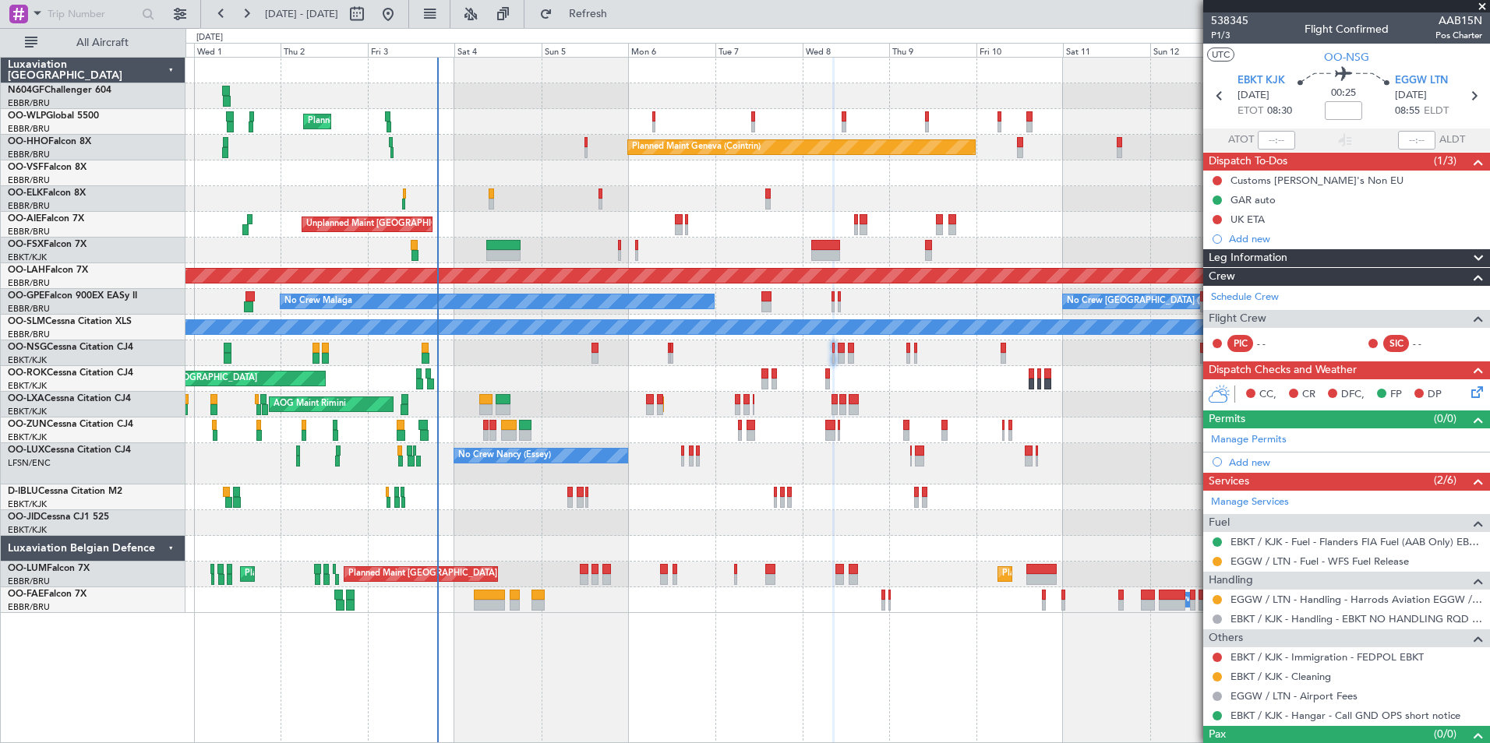
scroll to position [26, 0]
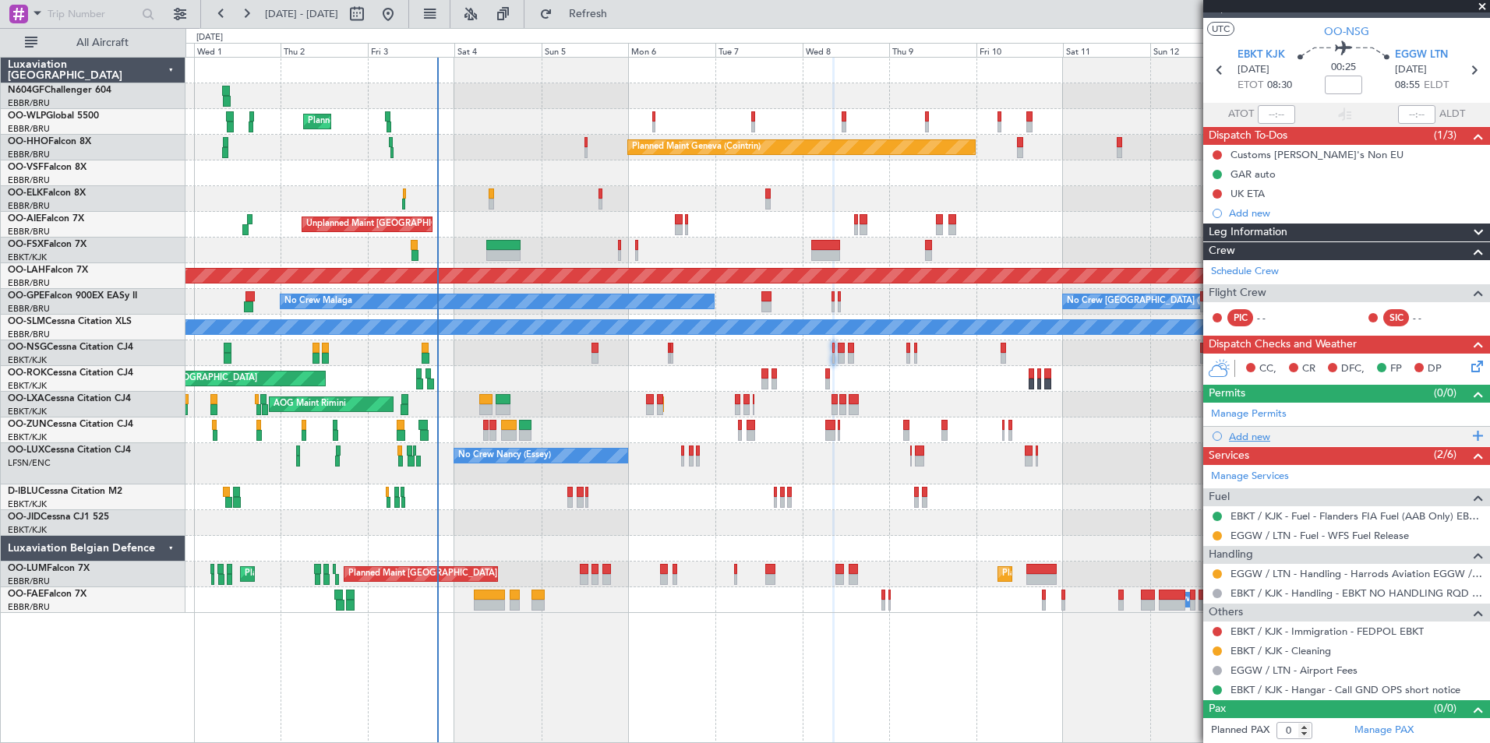
click at [1260, 436] on div "Add new" at bounding box center [1348, 436] width 239 height 13
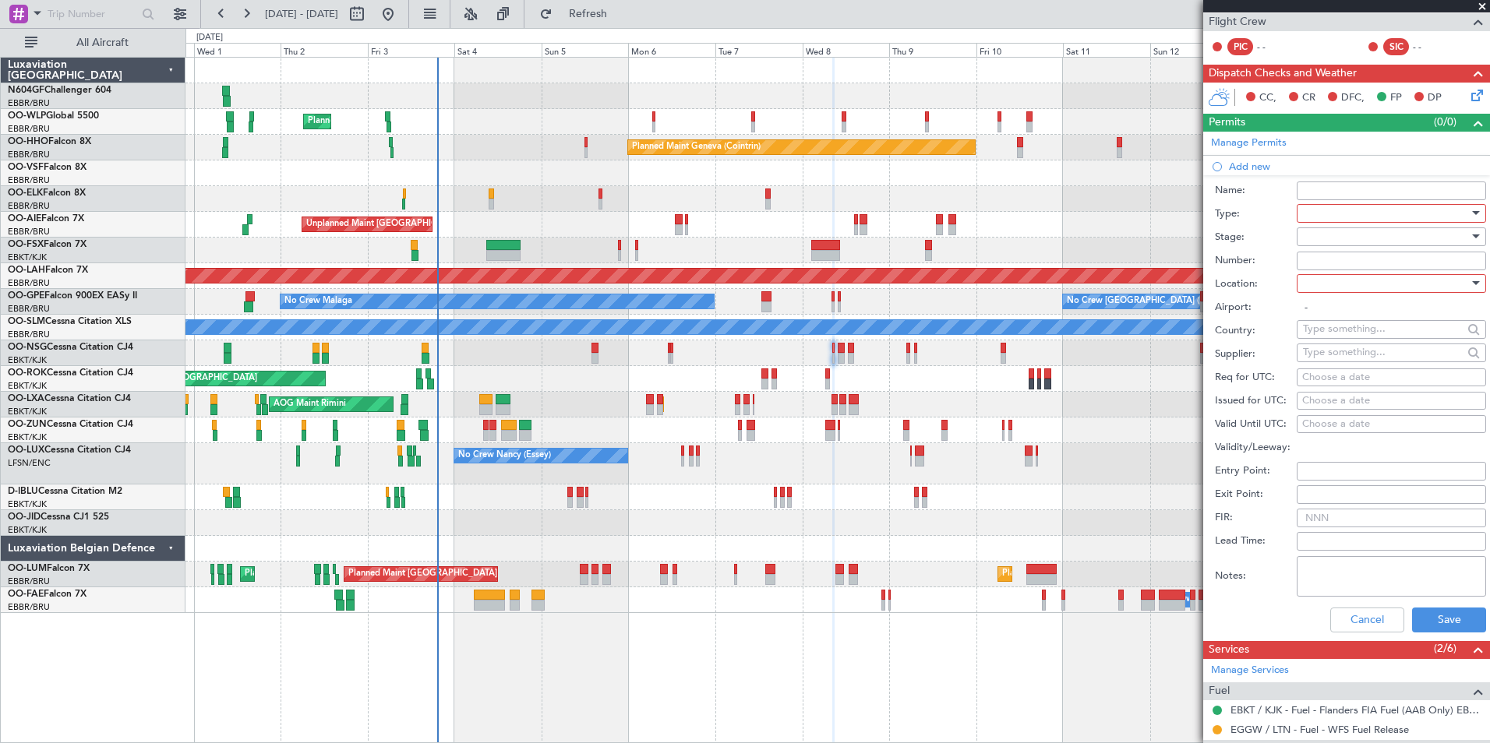
scroll to position [302, 0]
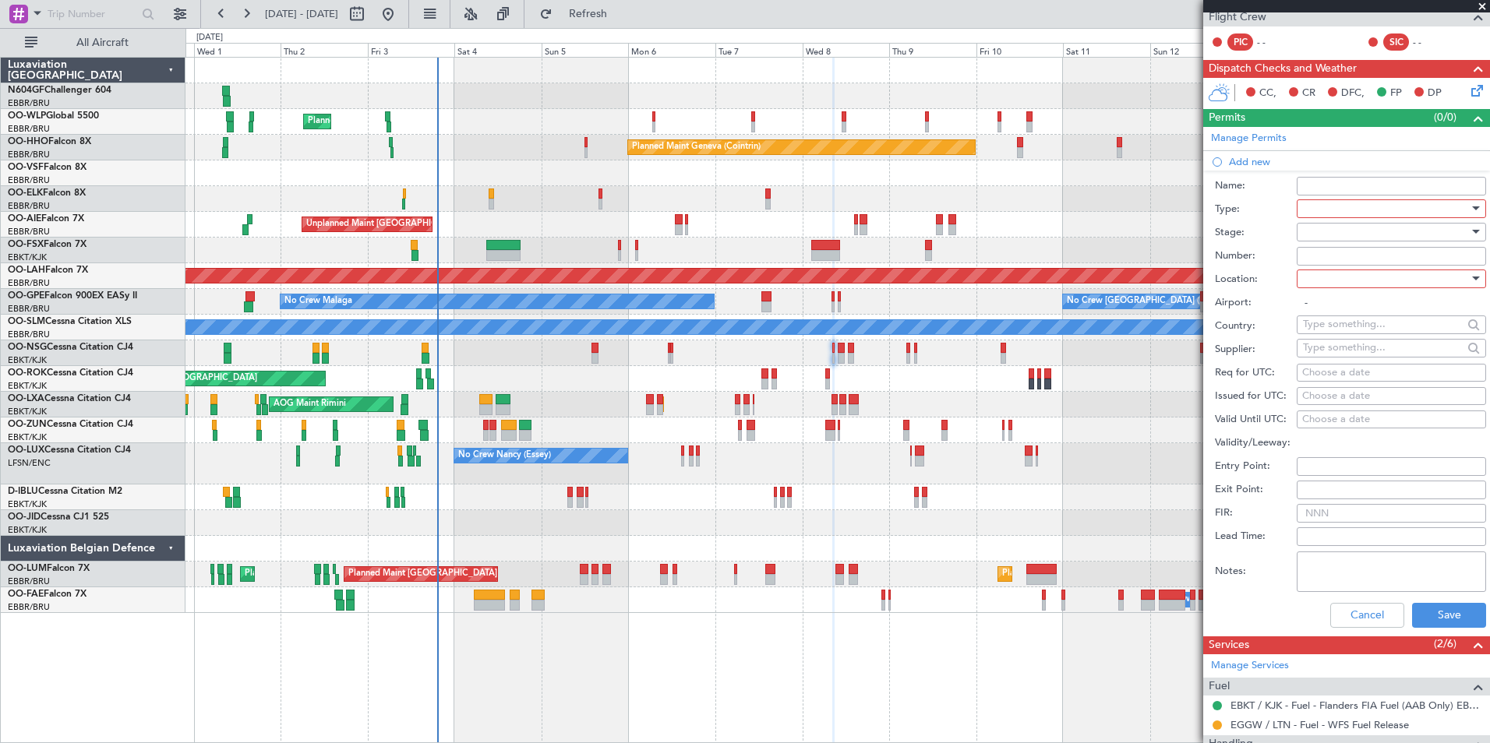
click at [1316, 206] on div at bounding box center [1386, 208] width 166 height 23
click at [1370, 351] on span "Slot" at bounding box center [1385, 355] width 164 height 23
click at [1370, 284] on div at bounding box center [1386, 278] width 166 height 23
click at [1366, 355] on span "Arrival" at bounding box center [1385, 356] width 164 height 23
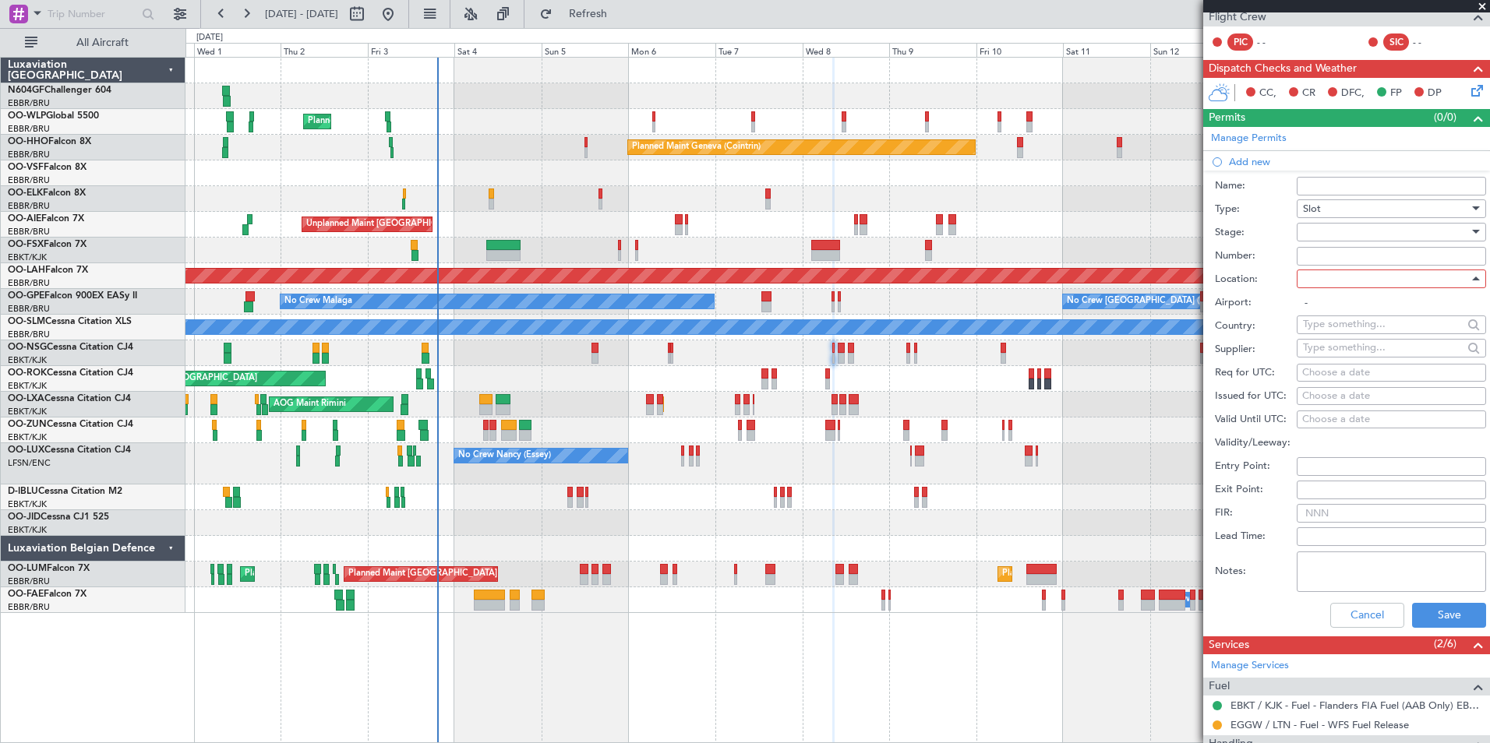
type input "EGGW / LTN"
click at [1368, 370] on div "Choose a date" at bounding box center [1391, 373] width 178 height 16
select select "10"
select select "2025"
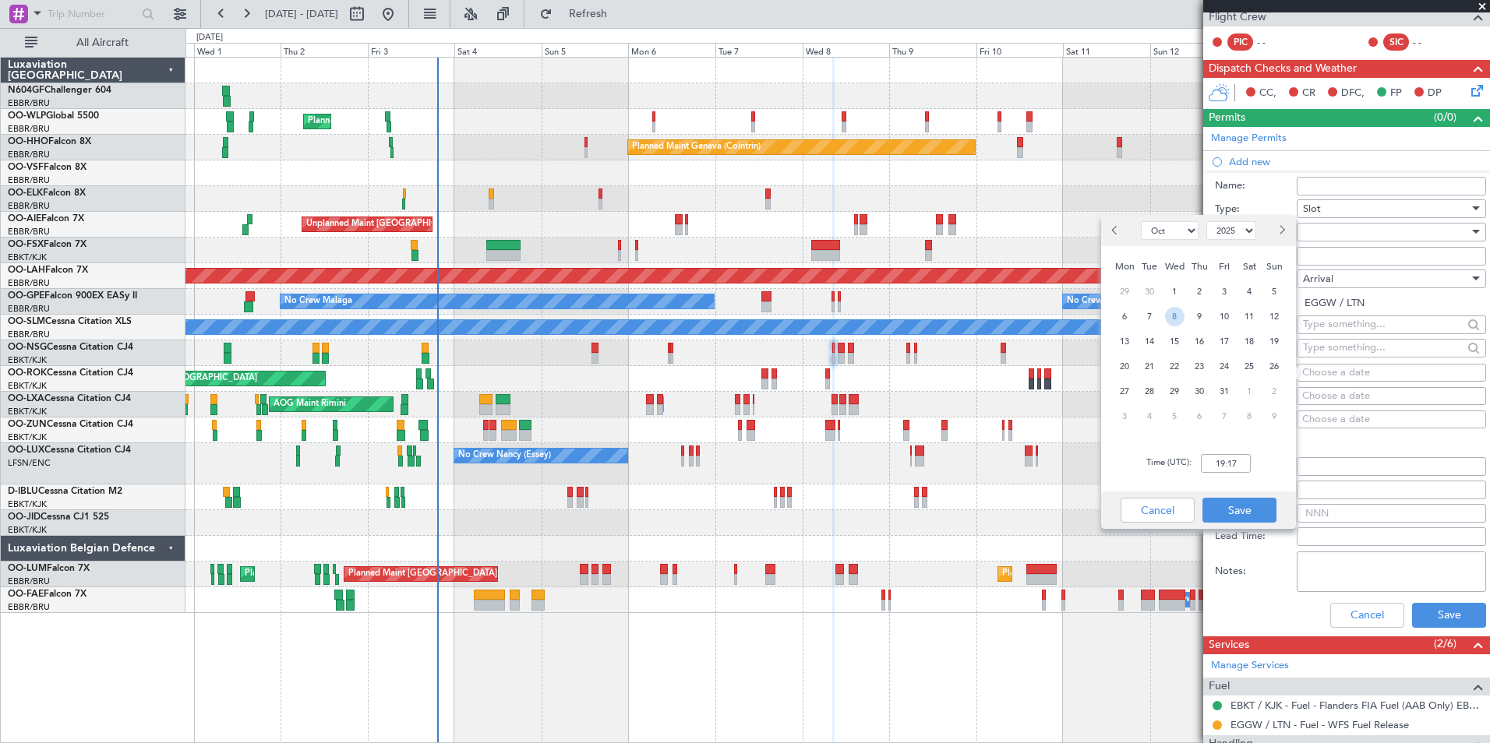
click at [1174, 317] on span "8" at bounding box center [1174, 316] width 19 height 19
click at [1247, 461] on input "00:00" at bounding box center [1226, 463] width 50 height 19
type input "09:00"
click at [1255, 508] on button "Save" at bounding box center [1239, 510] width 74 height 25
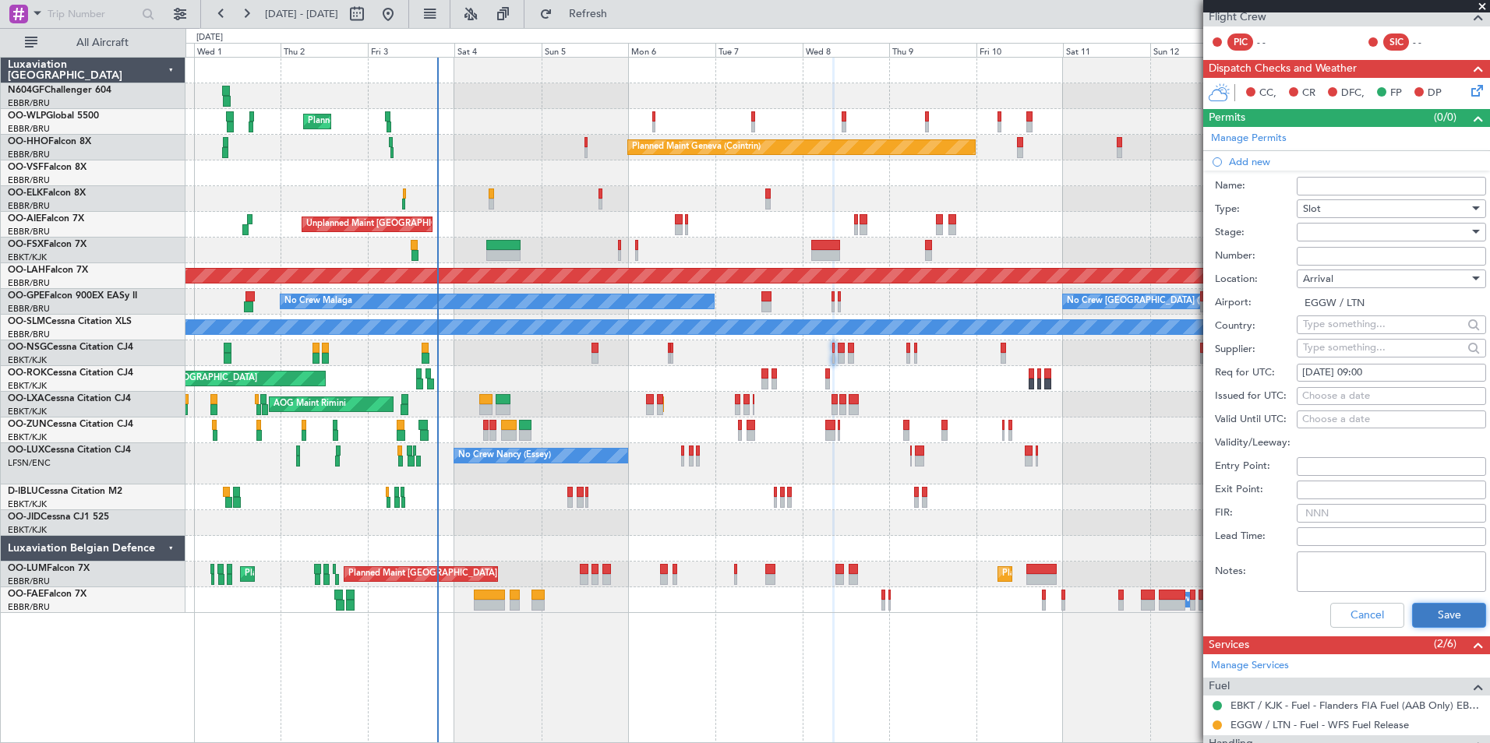
click at [1434, 618] on button "Save" at bounding box center [1449, 615] width 74 height 25
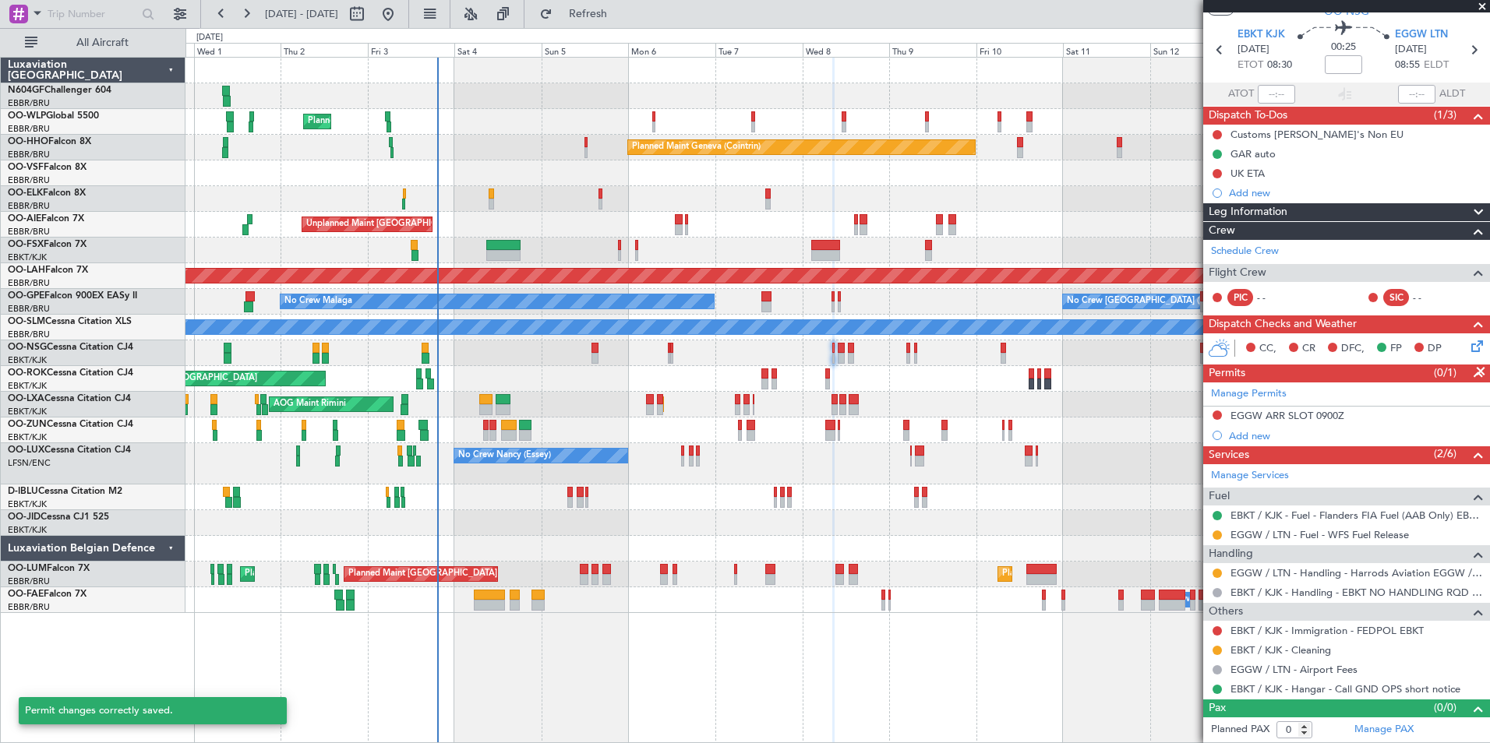
scroll to position [45, 0]
click at [1218, 411] on button at bounding box center [1216, 415] width 9 height 9
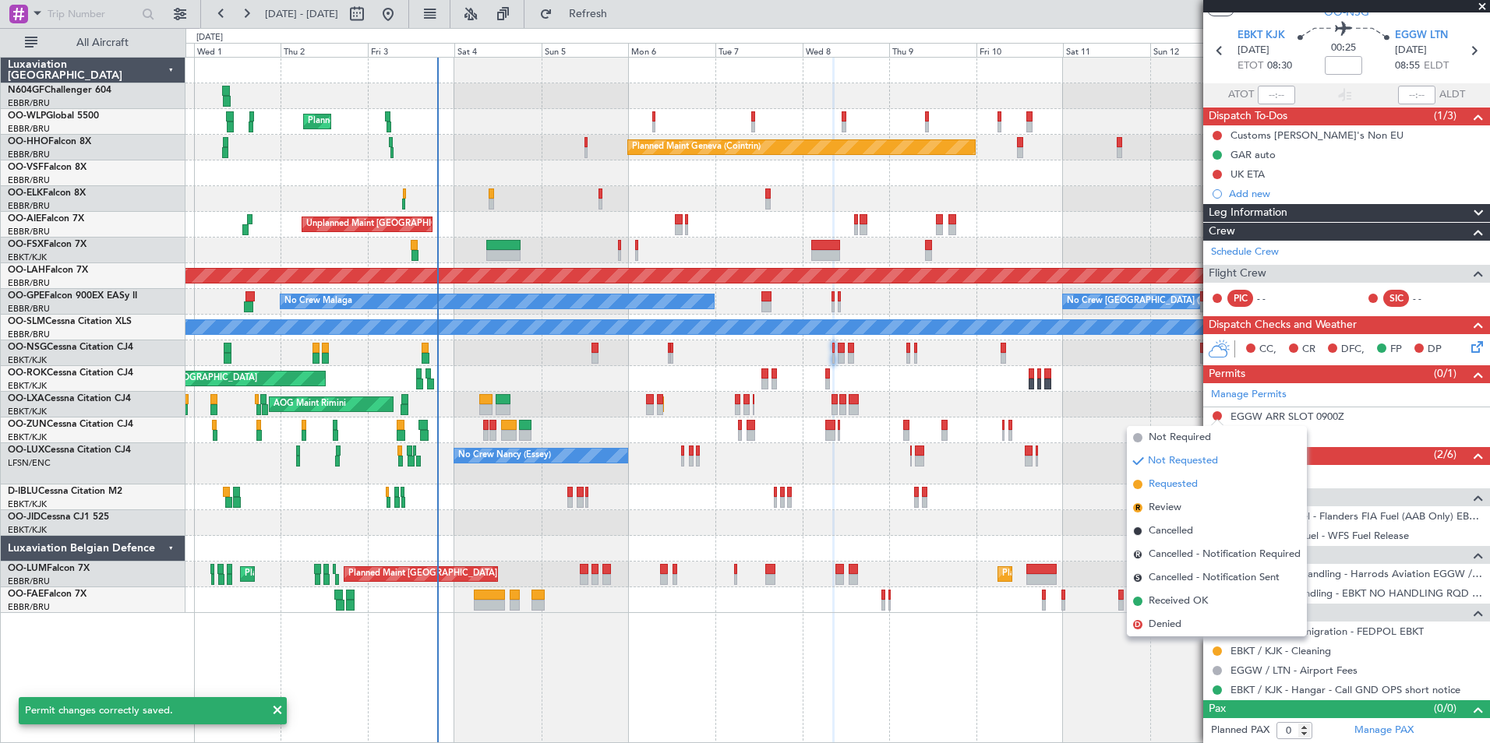
click at [1178, 486] on span "Requested" at bounding box center [1172, 485] width 49 height 16
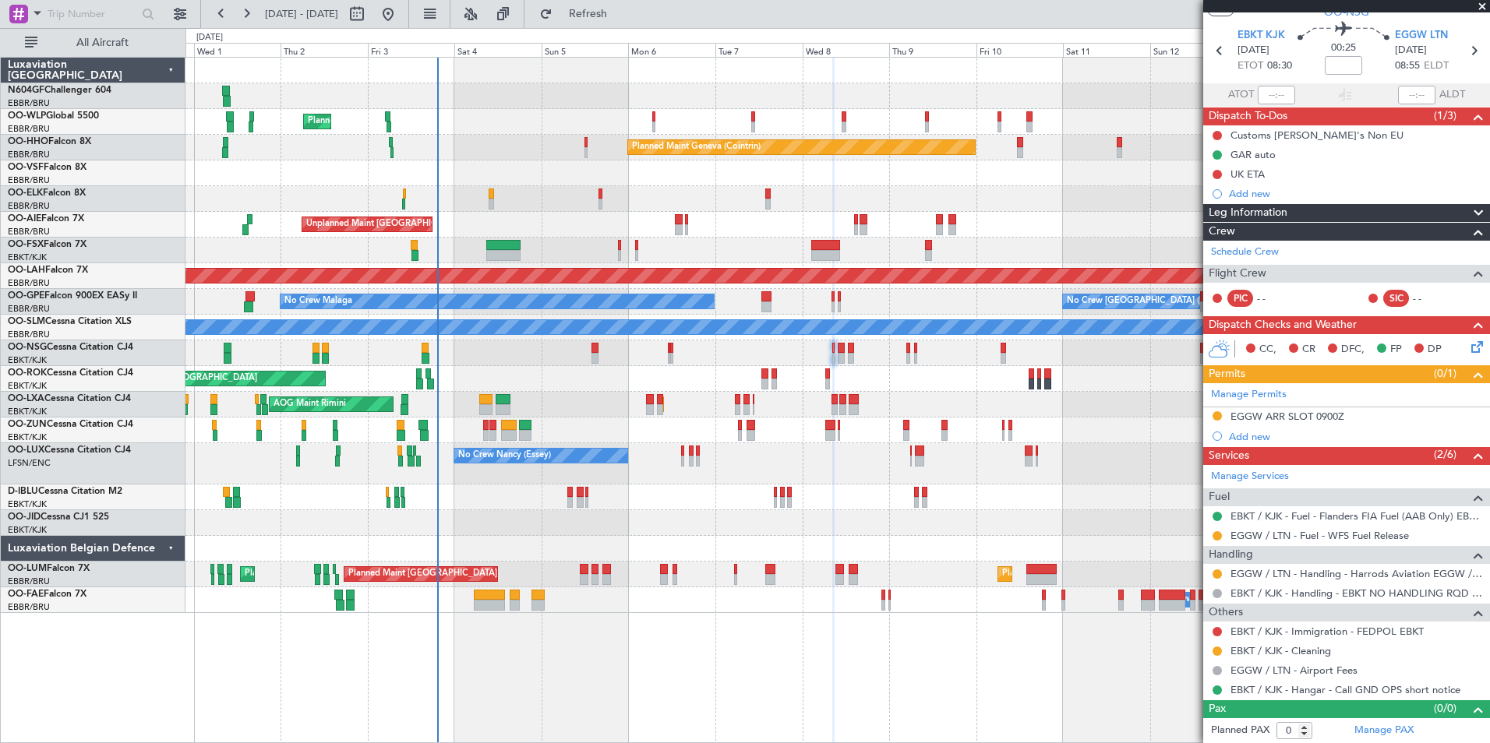
click at [1468, 344] on icon at bounding box center [1474, 344] width 12 height 12
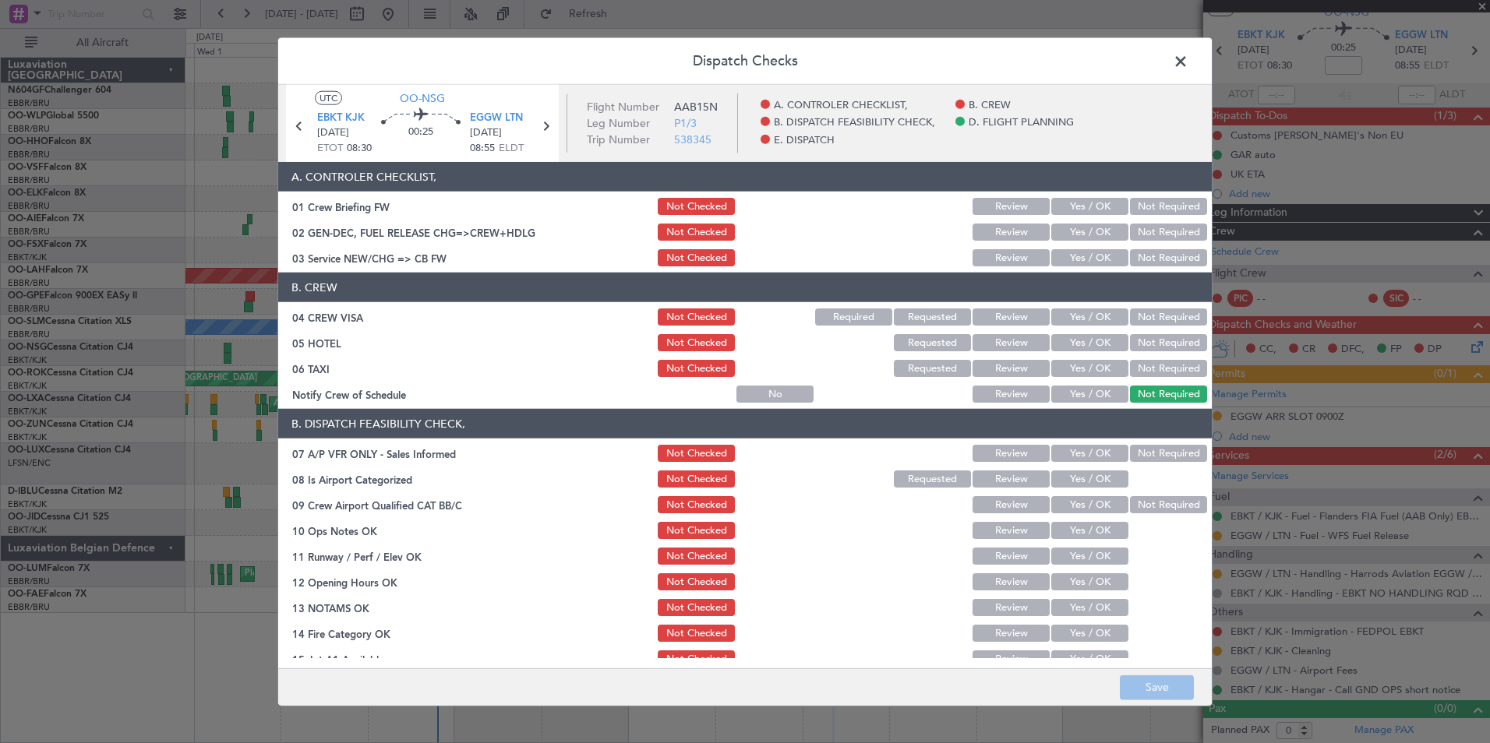
click at [1064, 261] on button "Yes / OK" at bounding box center [1089, 257] width 77 height 17
click at [1150, 341] on button "Not Required" at bounding box center [1168, 342] width 77 height 17
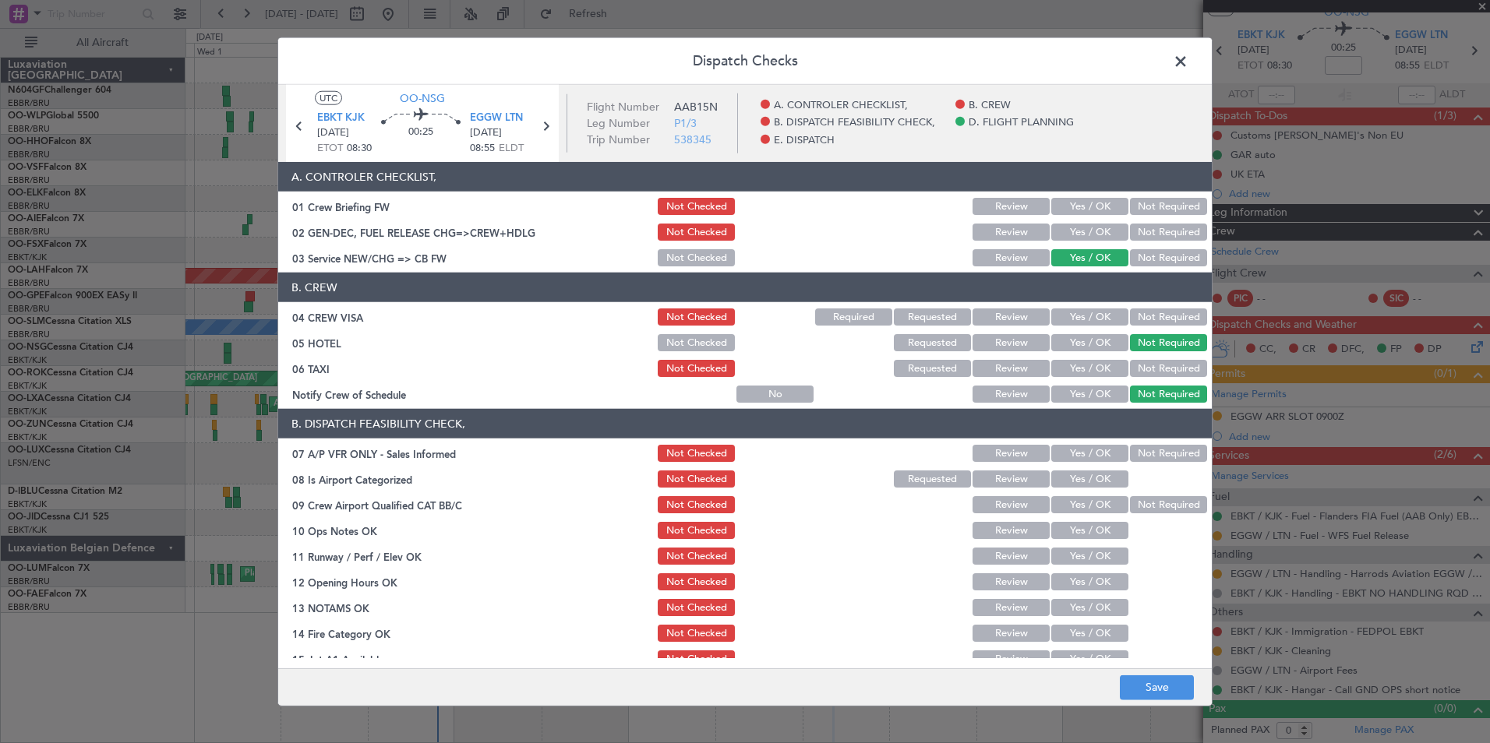
click at [1150, 365] on button "Not Required" at bounding box center [1168, 368] width 77 height 17
click at [1098, 384] on div "Yes / OK" at bounding box center [1088, 394] width 79 height 22
click at [1103, 390] on button "Yes / OK" at bounding box center [1089, 394] width 77 height 17
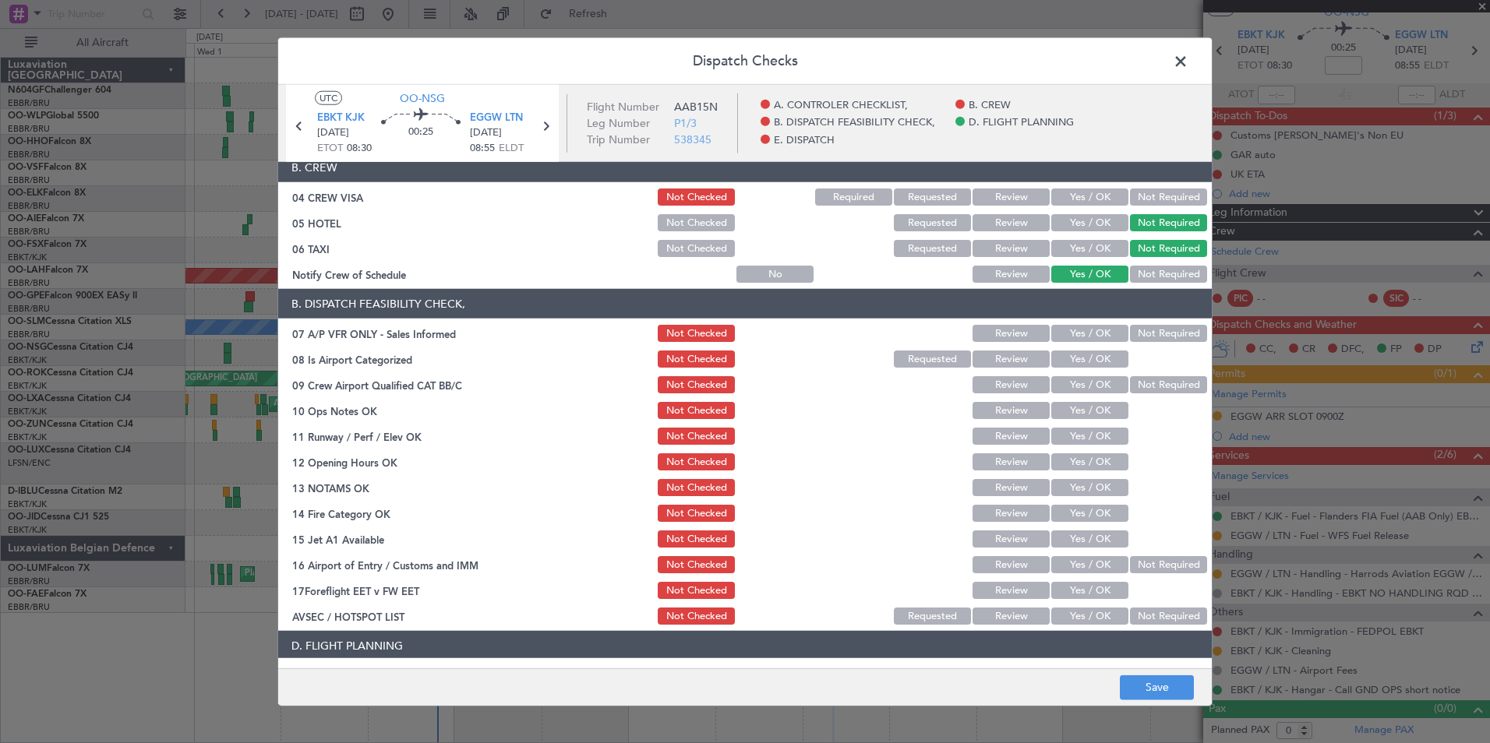
click at [1159, 333] on button "Not Required" at bounding box center [1168, 333] width 77 height 17
click at [1075, 361] on button "Yes / OK" at bounding box center [1089, 359] width 77 height 17
click at [1089, 411] on button "Yes / OK" at bounding box center [1089, 410] width 77 height 17
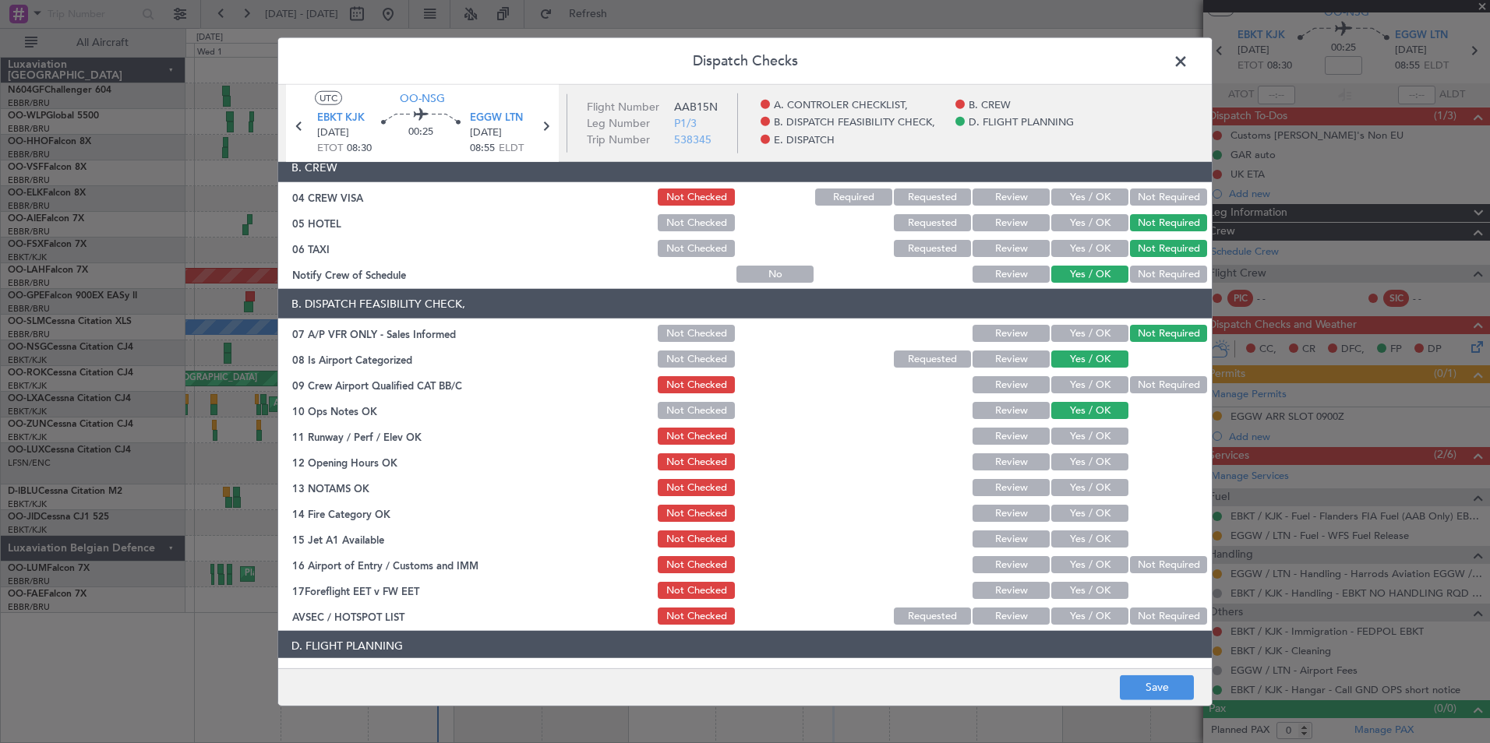
click at [1089, 434] on button "Yes / OK" at bounding box center [1089, 436] width 77 height 17
click at [1089, 467] on button "Yes / OK" at bounding box center [1089, 461] width 77 height 17
click at [1092, 482] on button "Yes / OK" at bounding box center [1089, 487] width 77 height 17
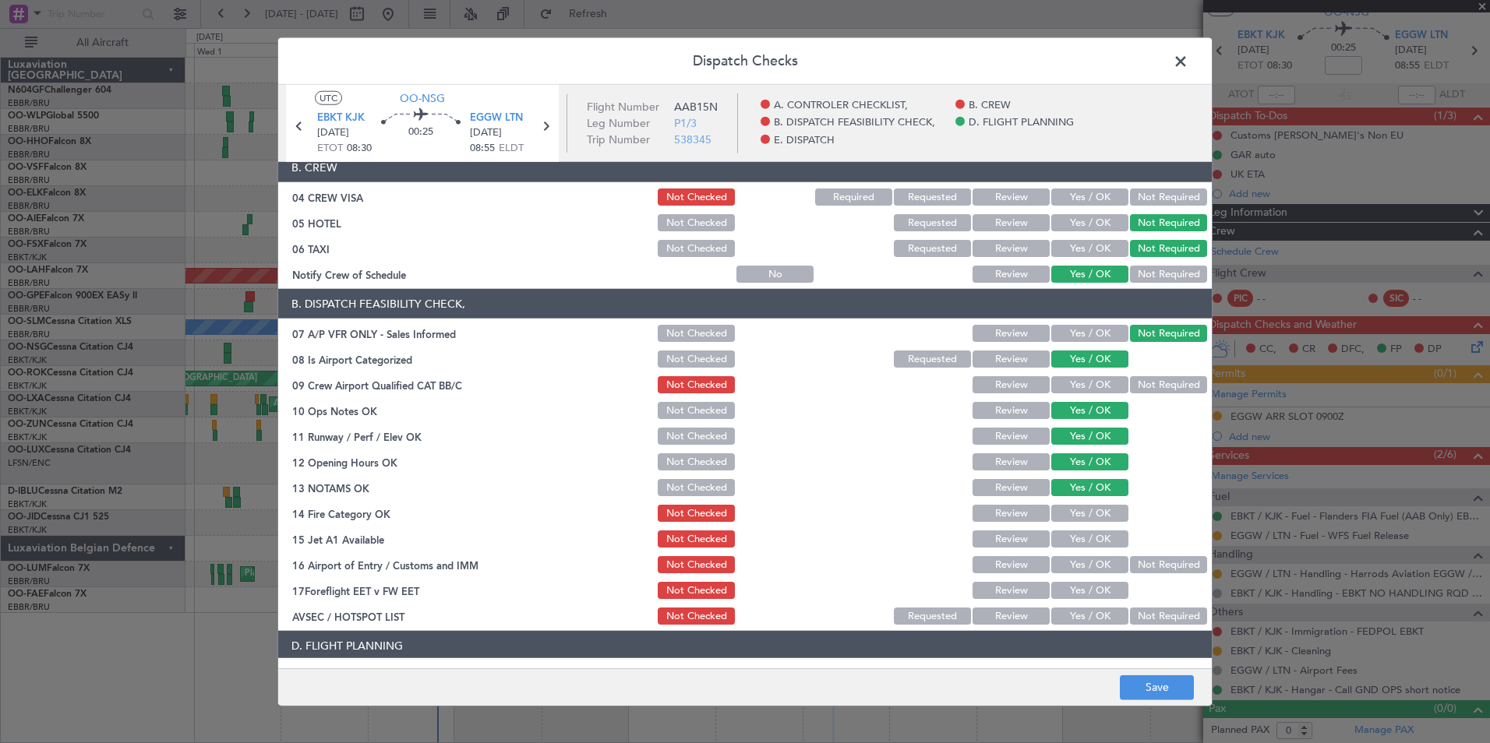
click at [1093, 501] on section "B. DISPATCH FEASIBILITY CHECK, 07 A/P VFR ONLY - Sales Informed Not Checked Rev…" at bounding box center [744, 458] width 933 height 338
click at [1095, 508] on button "Yes / OK" at bounding box center [1089, 513] width 77 height 17
click at [1109, 528] on div "Yes / OK" at bounding box center [1088, 539] width 79 height 22
click at [1109, 538] on button "Yes / OK" at bounding box center [1089, 539] width 77 height 17
click at [1148, 561] on button "Not Required" at bounding box center [1168, 564] width 77 height 17
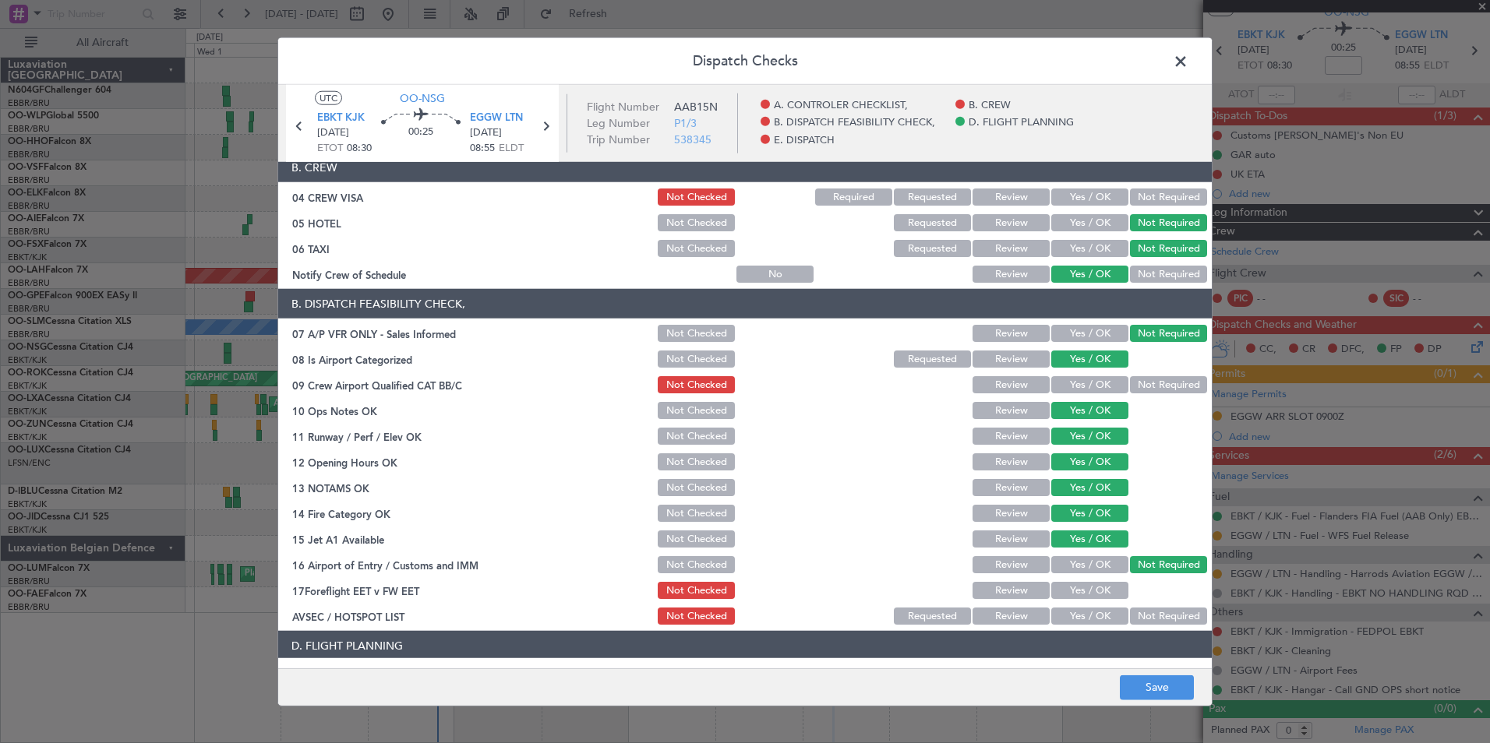
click at [1097, 610] on button "Yes / OK" at bounding box center [1089, 616] width 77 height 17
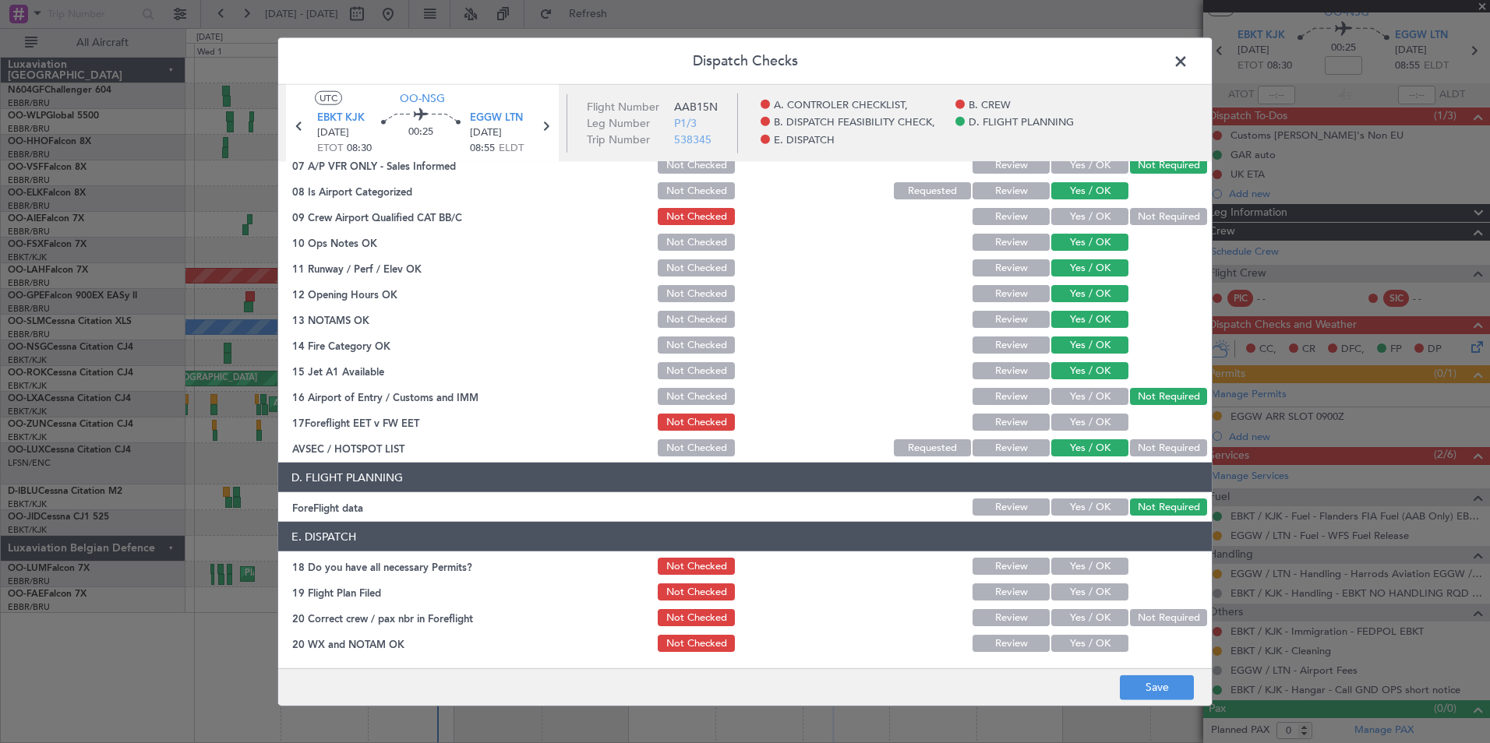
scroll to position [0, 0]
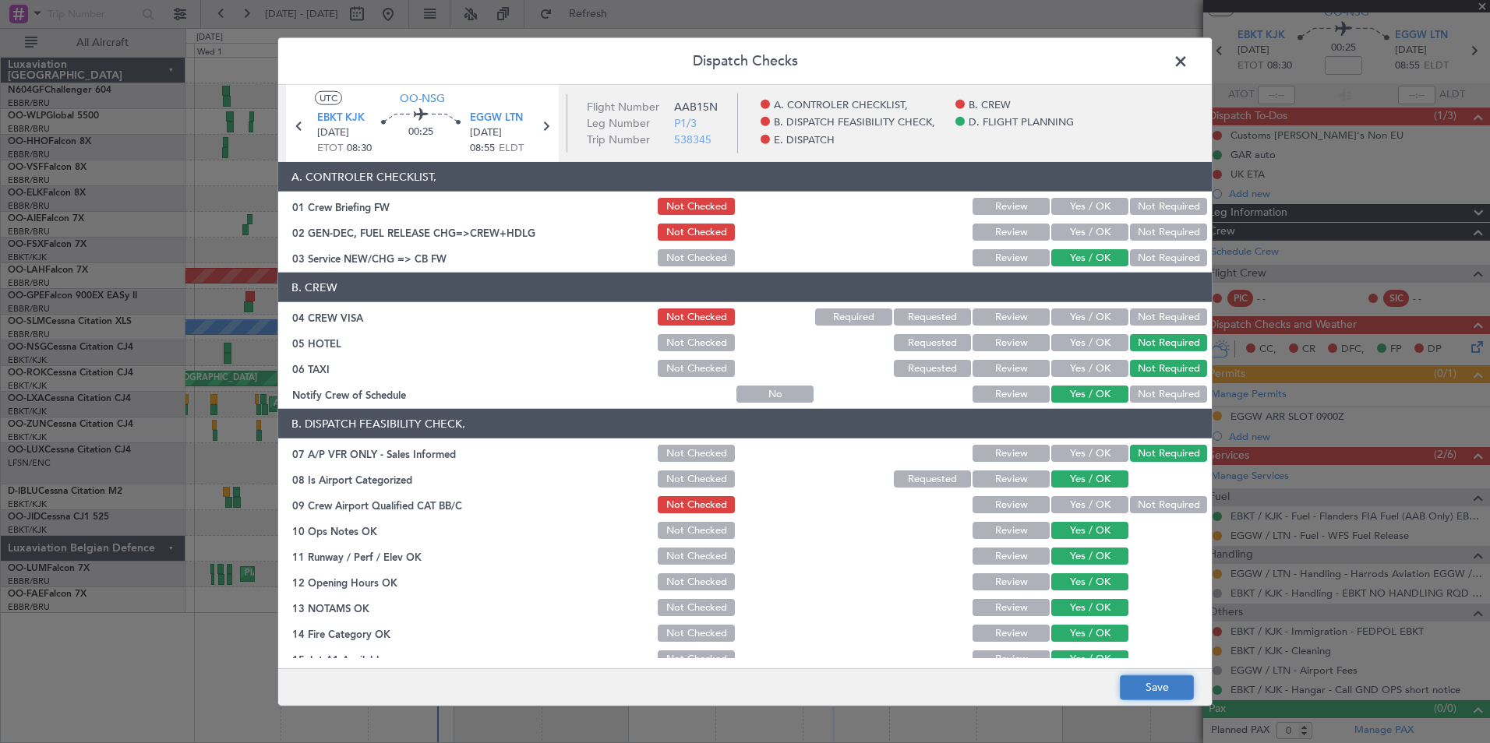
click at [1166, 690] on button "Save" at bounding box center [1157, 687] width 74 height 25
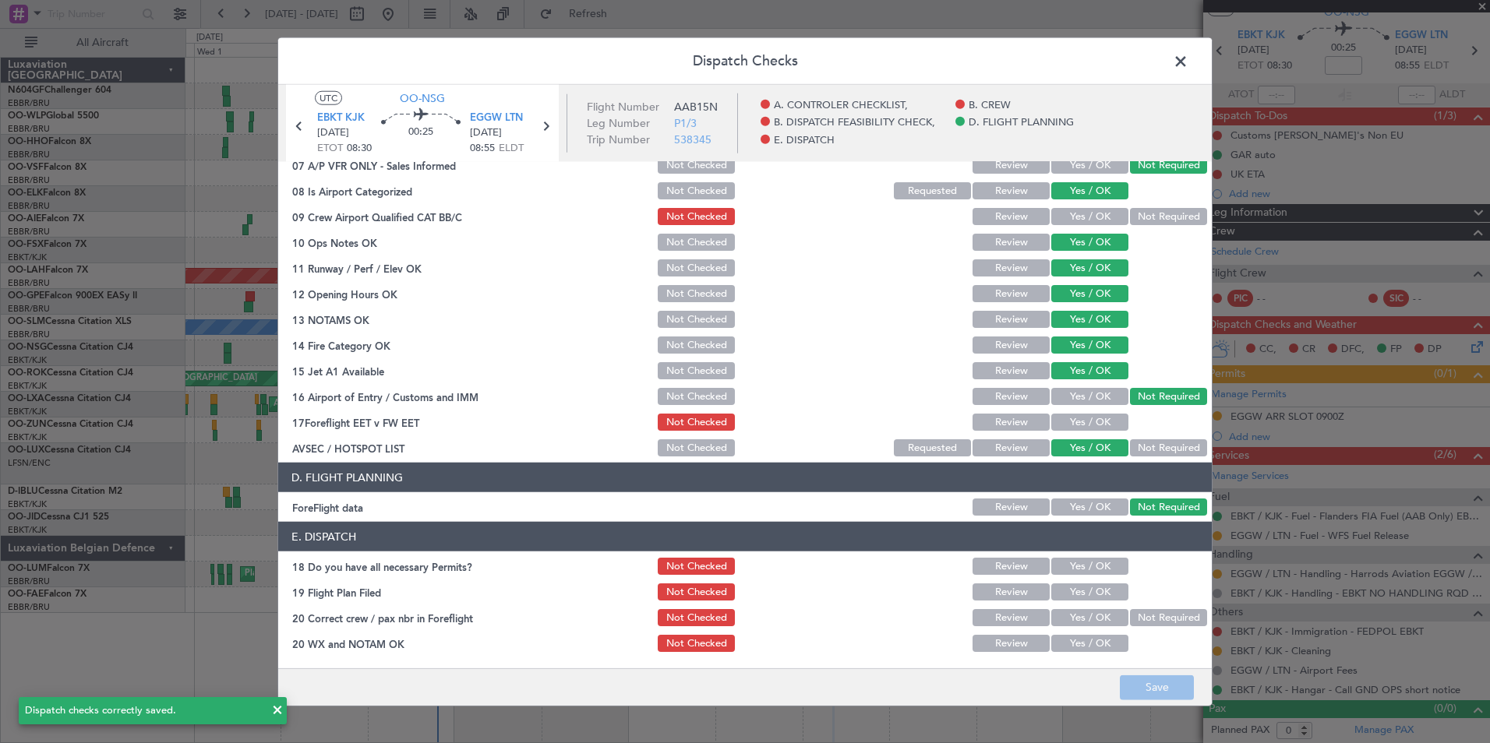
scroll to position [47, 0]
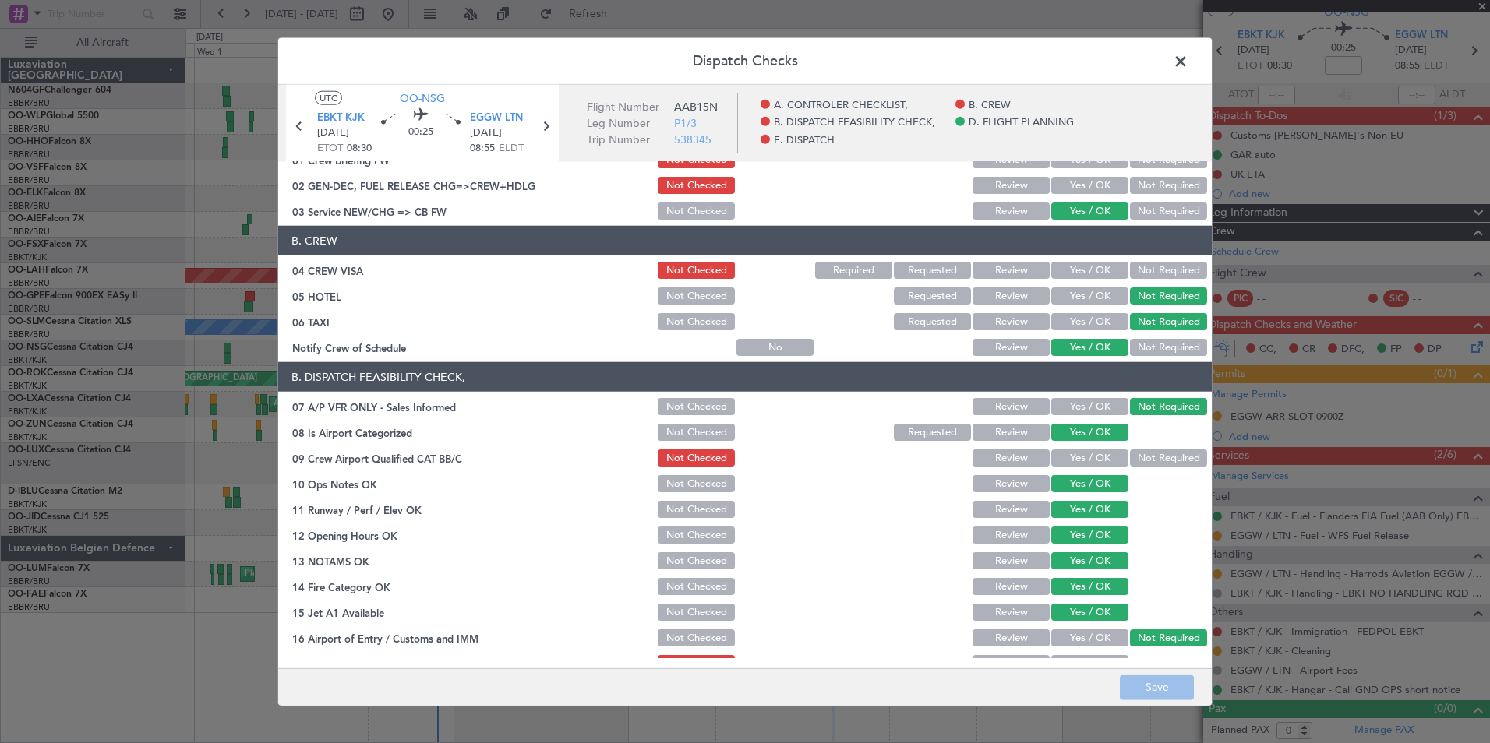
click at [1188, 62] on span at bounding box center [1188, 65] width 0 height 31
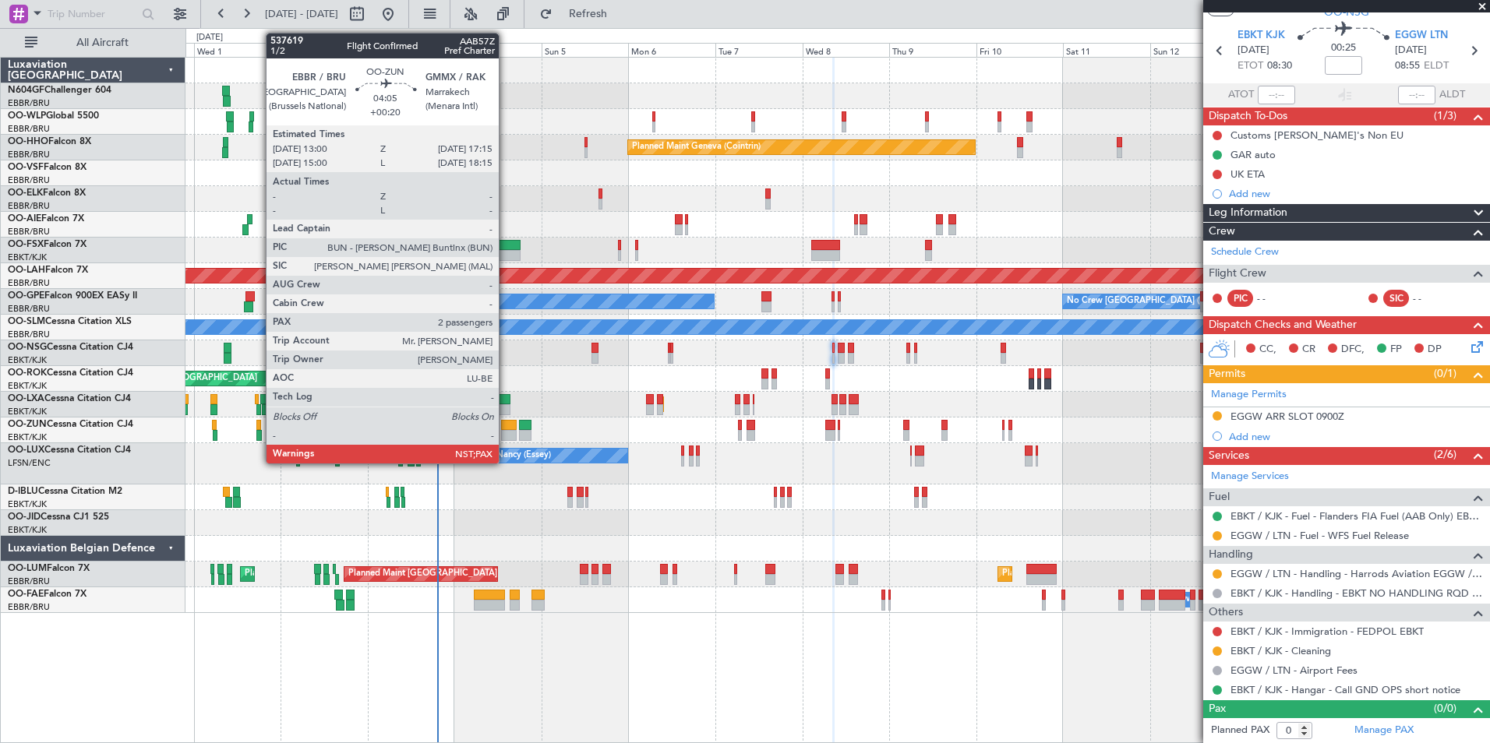
click at [506, 436] on div at bounding box center [509, 435] width 16 height 11
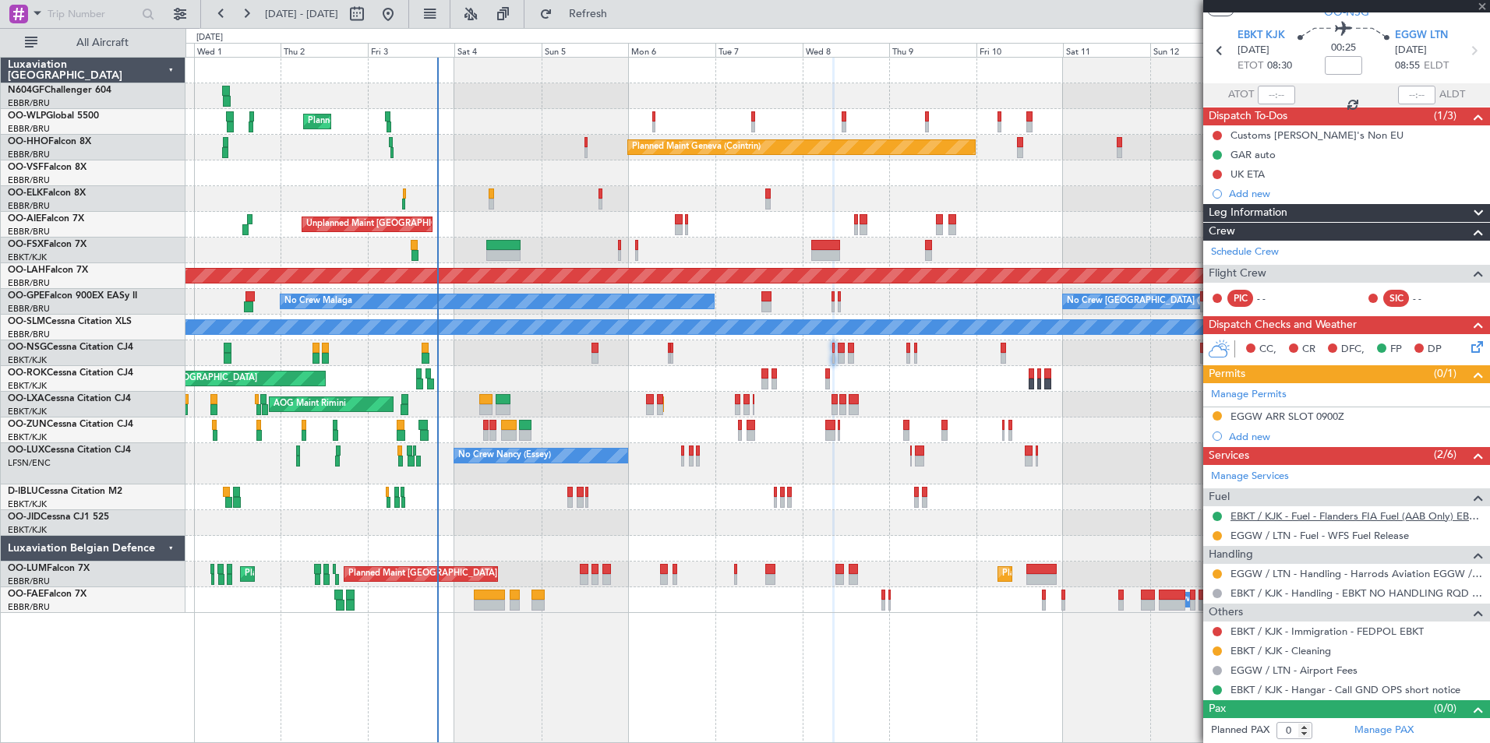
type input "+00:20"
type input "2"
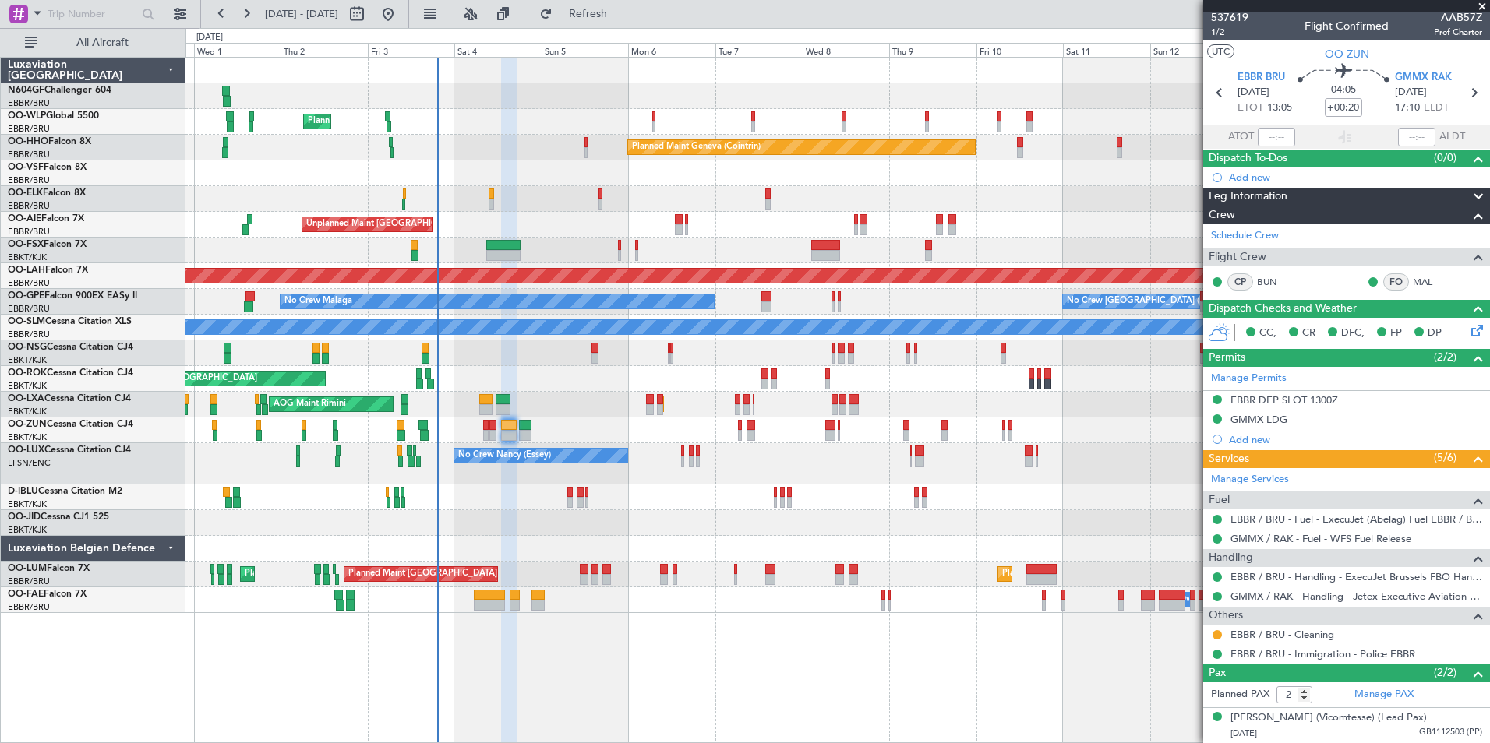
scroll to position [0, 0]
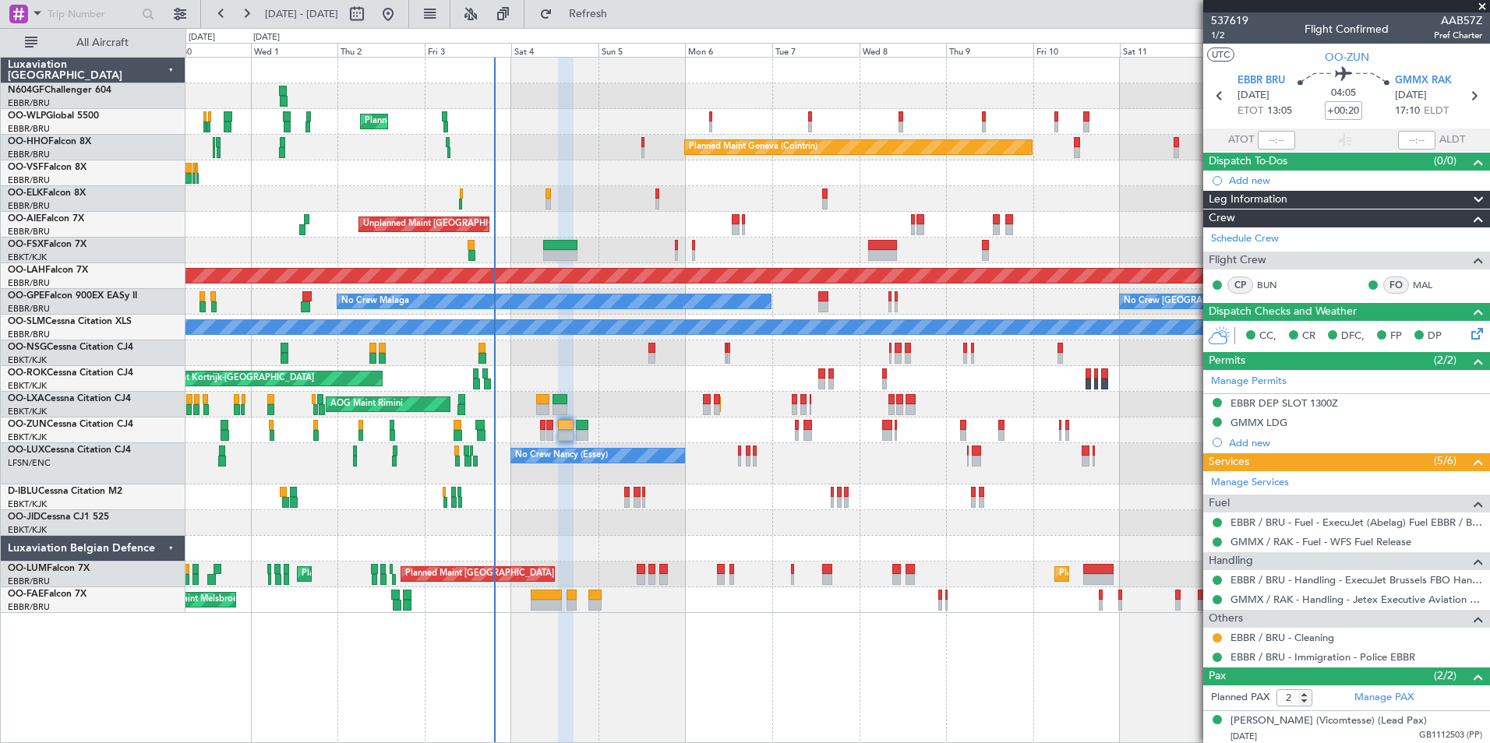
click at [705, 439] on div at bounding box center [836, 431] width 1303 height 26
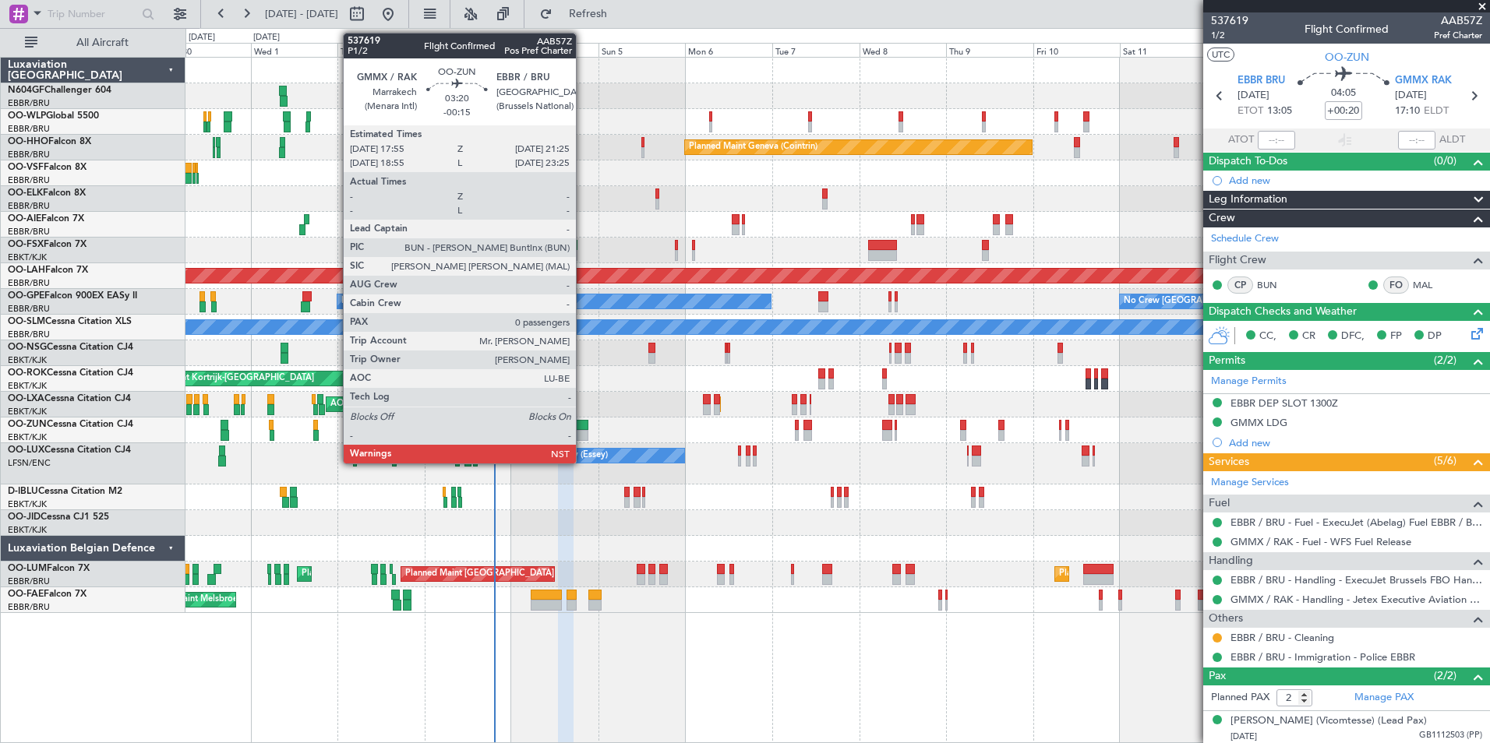
click at [582, 426] on div at bounding box center [582, 425] width 13 height 11
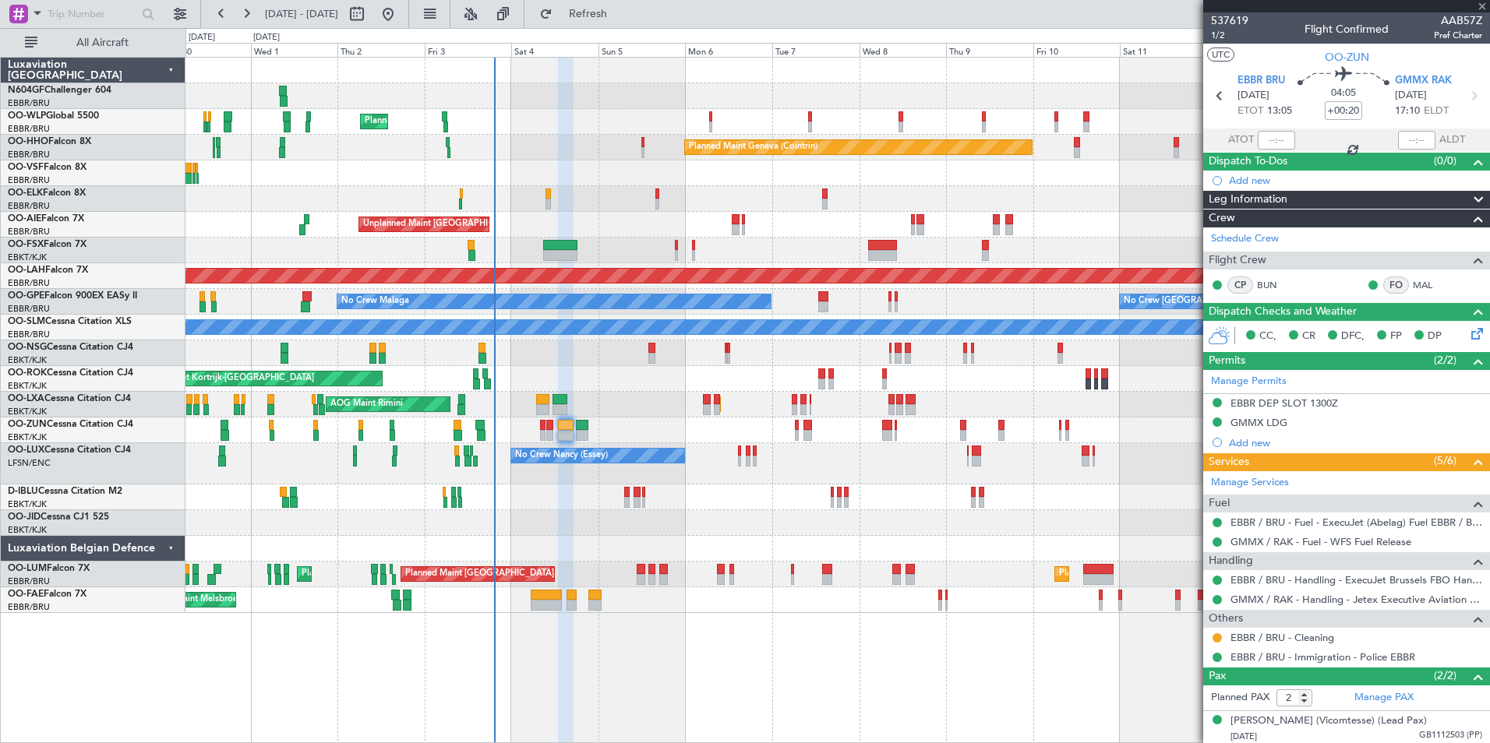
type input "-00:15"
type input "0"
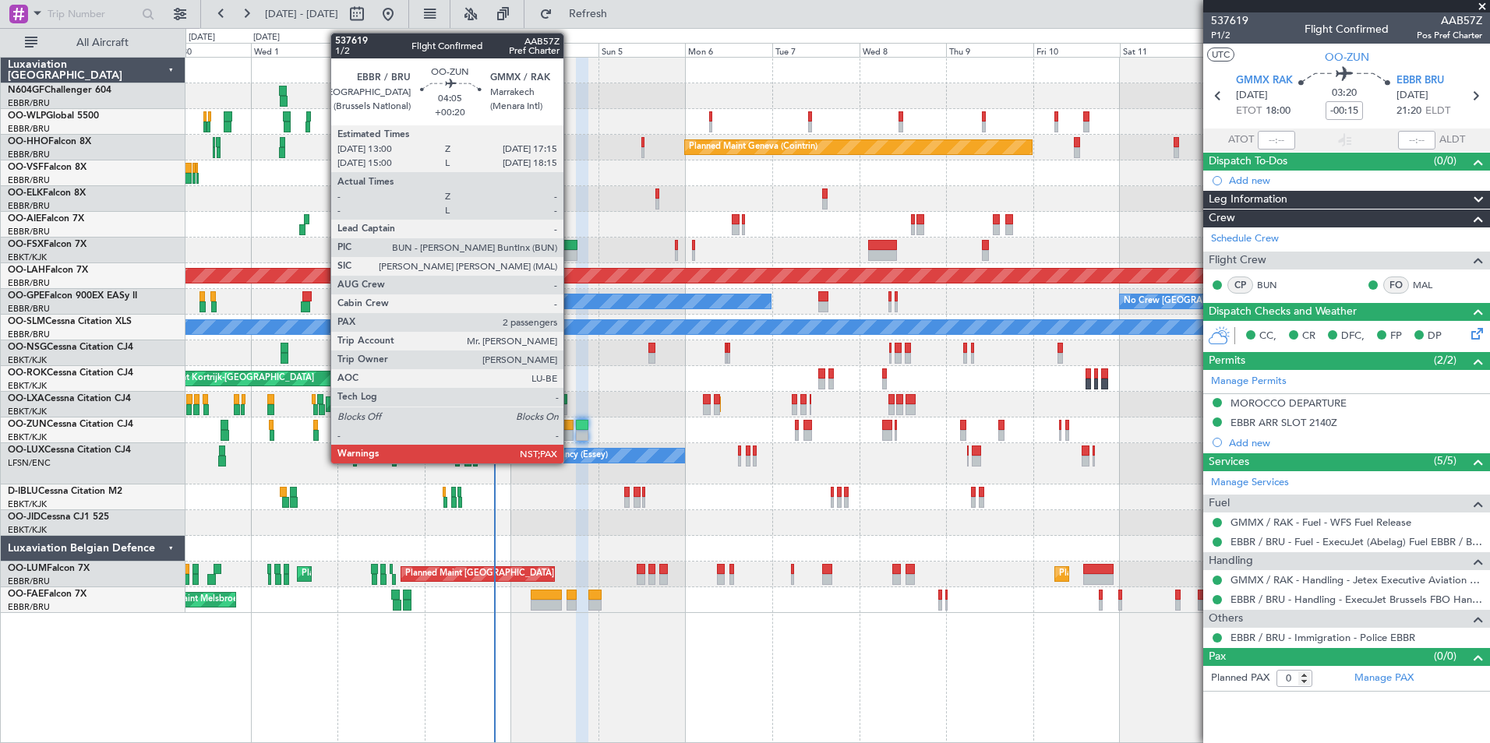
click at [570, 426] on div at bounding box center [566, 425] width 16 height 11
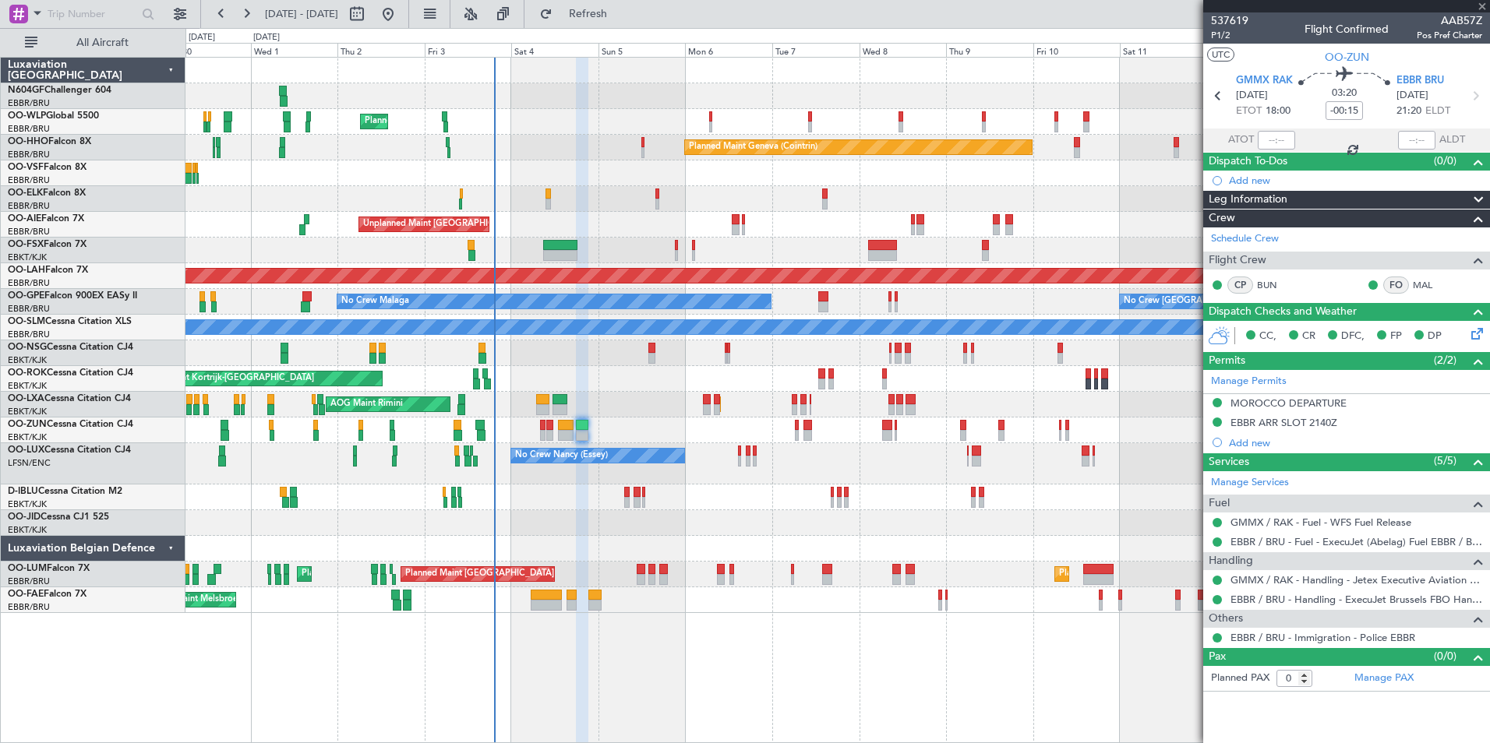
type input "+00:20"
type input "2"
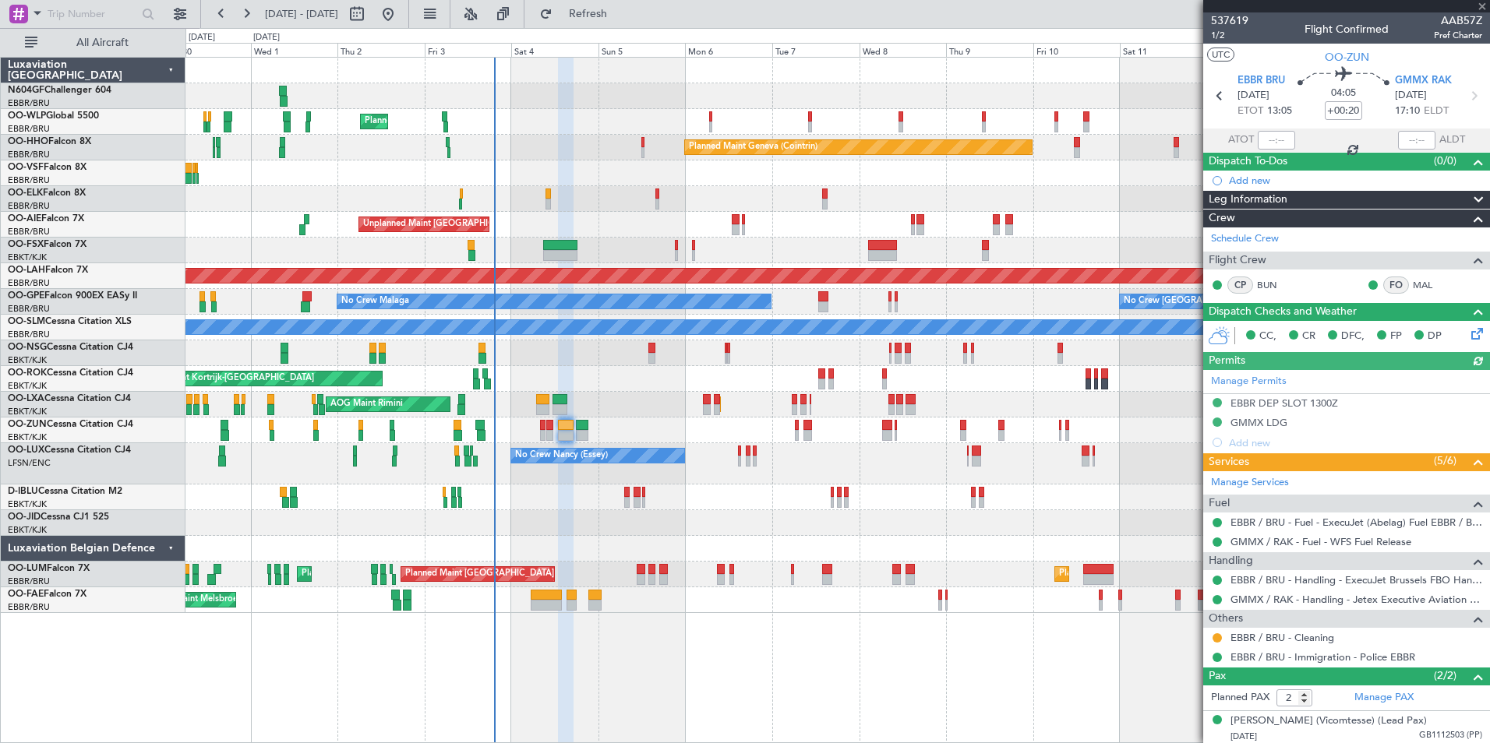
scroll to position [68, 0]
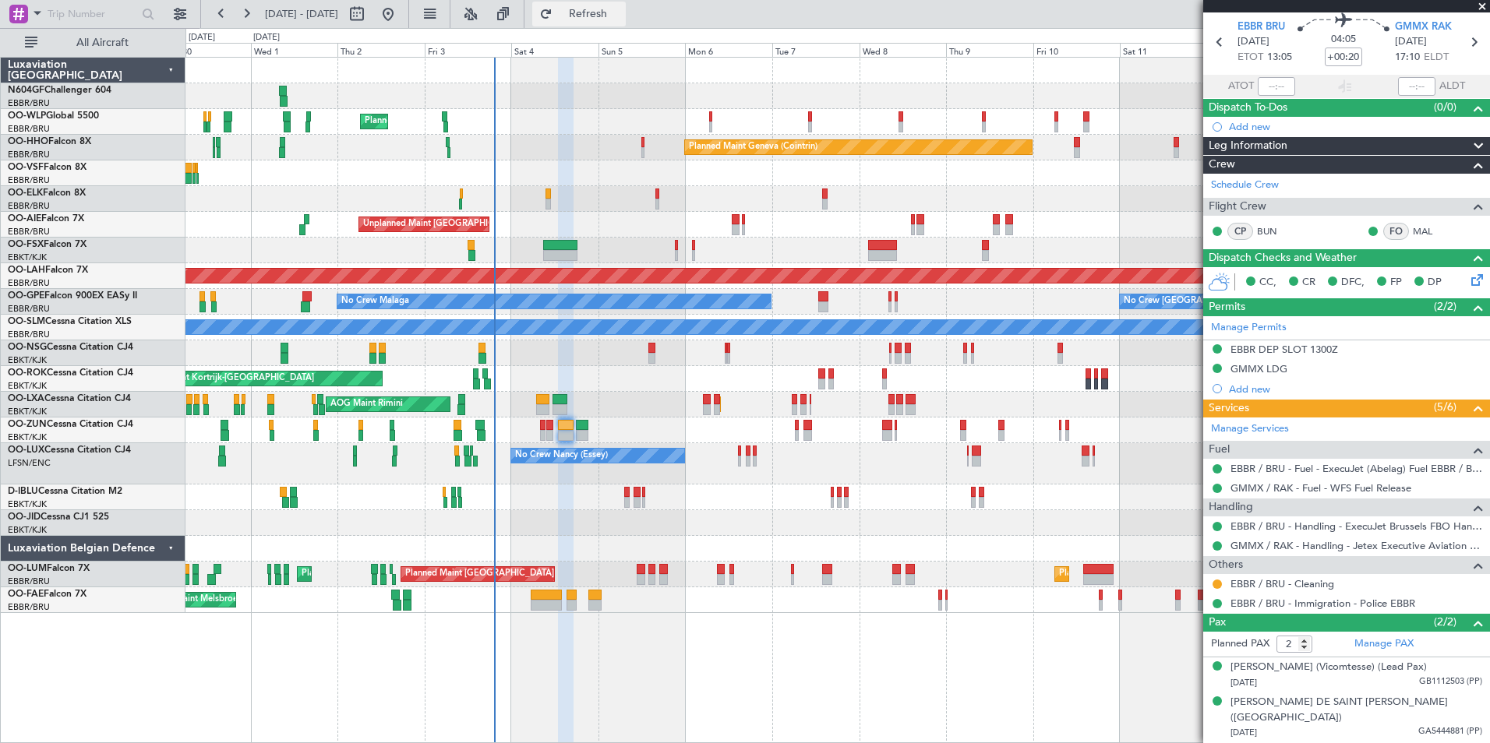
click at [621, 19] on span "Refresh" at bounding box center [588, 14] width 65 height 11
click at [626, 23] on button "Refresh" at bounding box center [578, 14] width 93 height 25
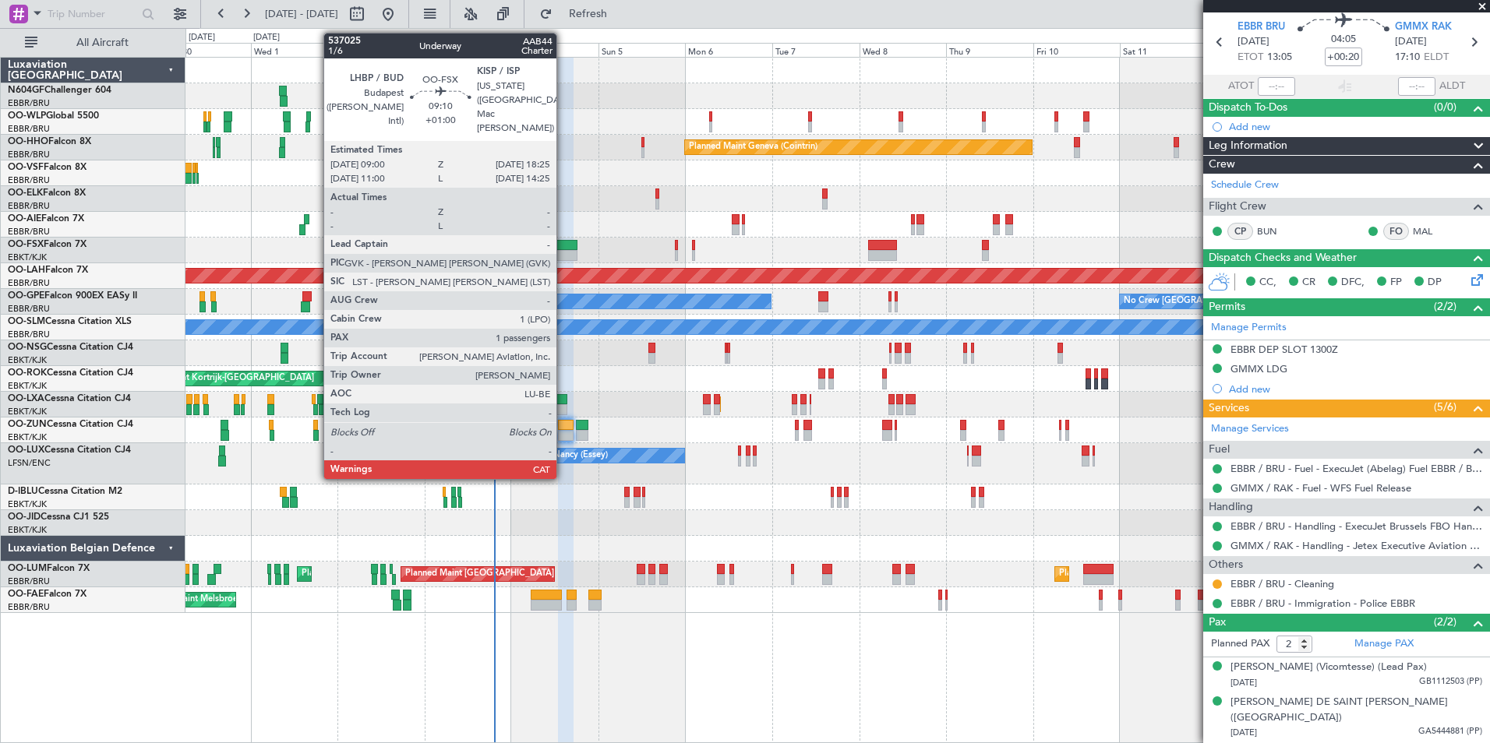
click at [566, 246] on div at bounding box center [560, 245] width 34 height 11
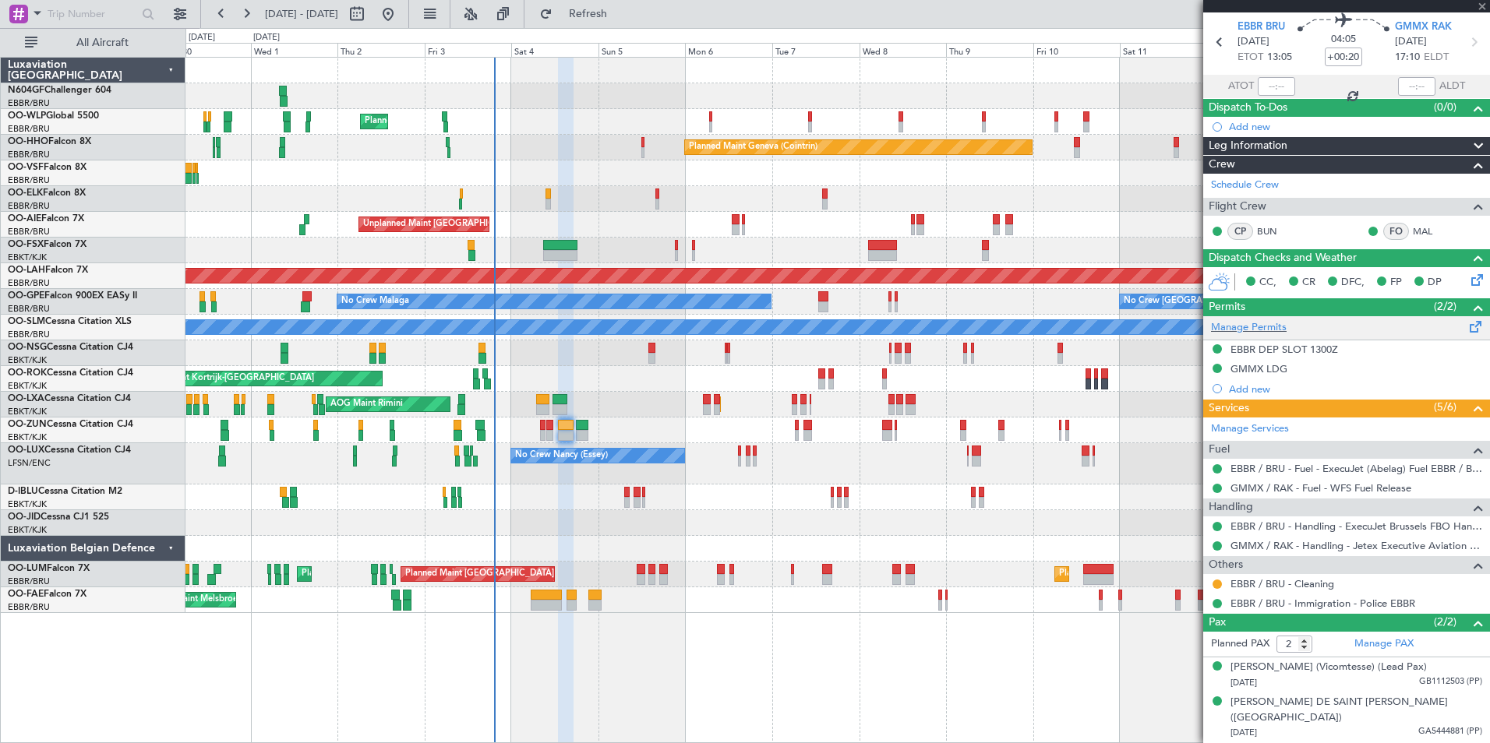
type input "+01:00"
type input "1"
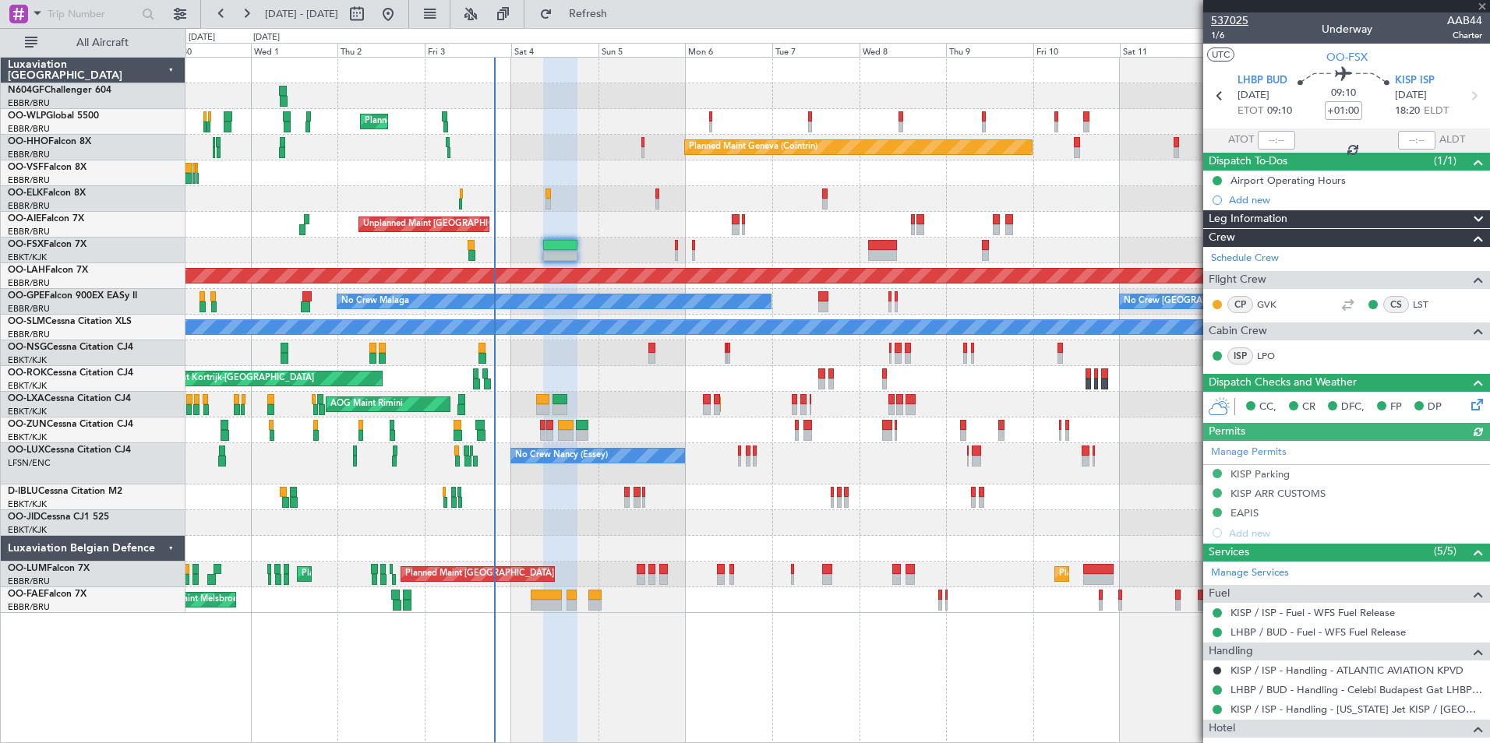
click at [1236, 23] on span "537025" at bounding box center [1229, 20] width 37 height 16
click at [626, 22] on button "Refresh" at bounding box center [578, 14] width 93 height 25
click at [644, 44] on div "Sun 5" at bounding box center [641, 50] width 87 height 14
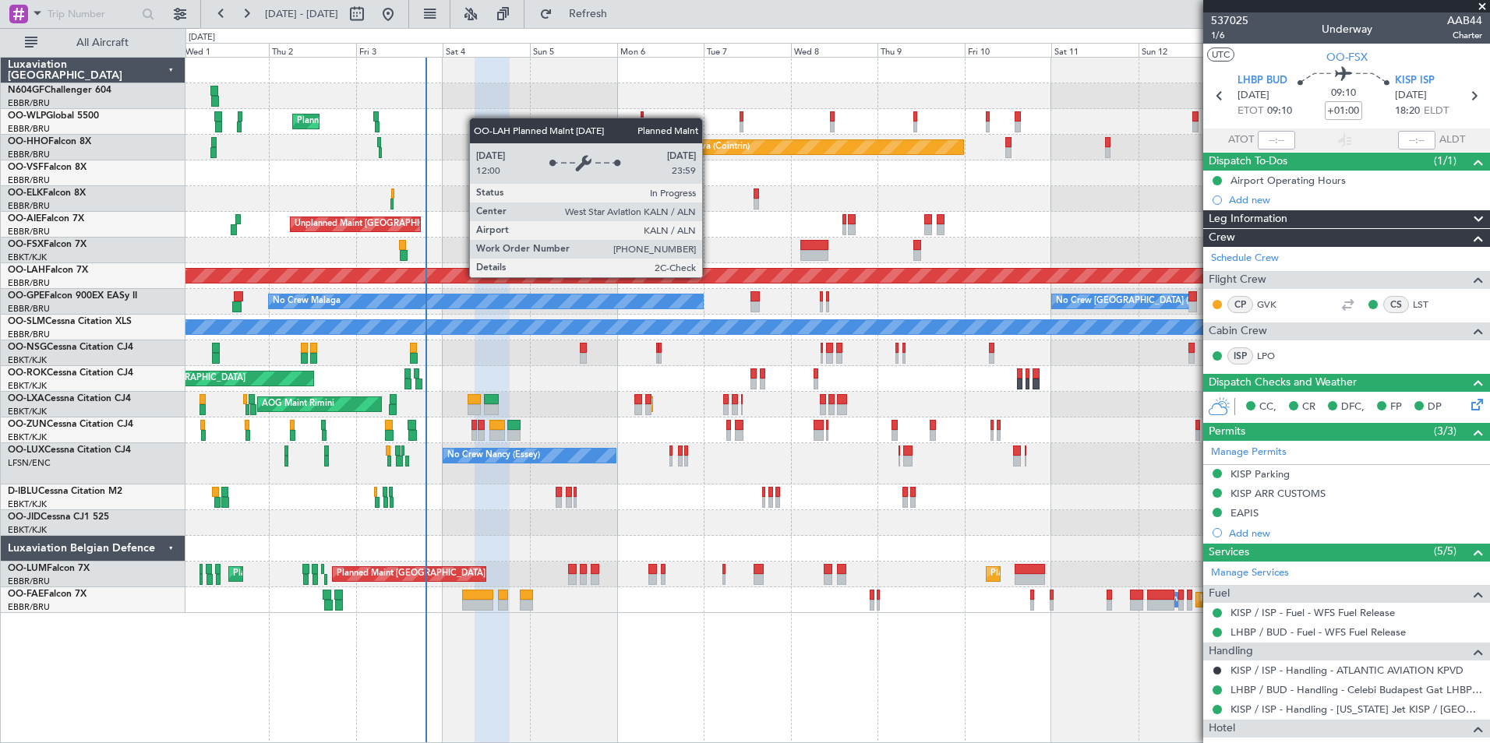
click at [657, 273] on div "Planned Maint [PERSON_NAME]-[GEOGRAPHIC_DATA][PERSON_NAME] ([GEOGRAPHIC_DATA][P…" at bounding box center [838, 276] width 3910 height 14
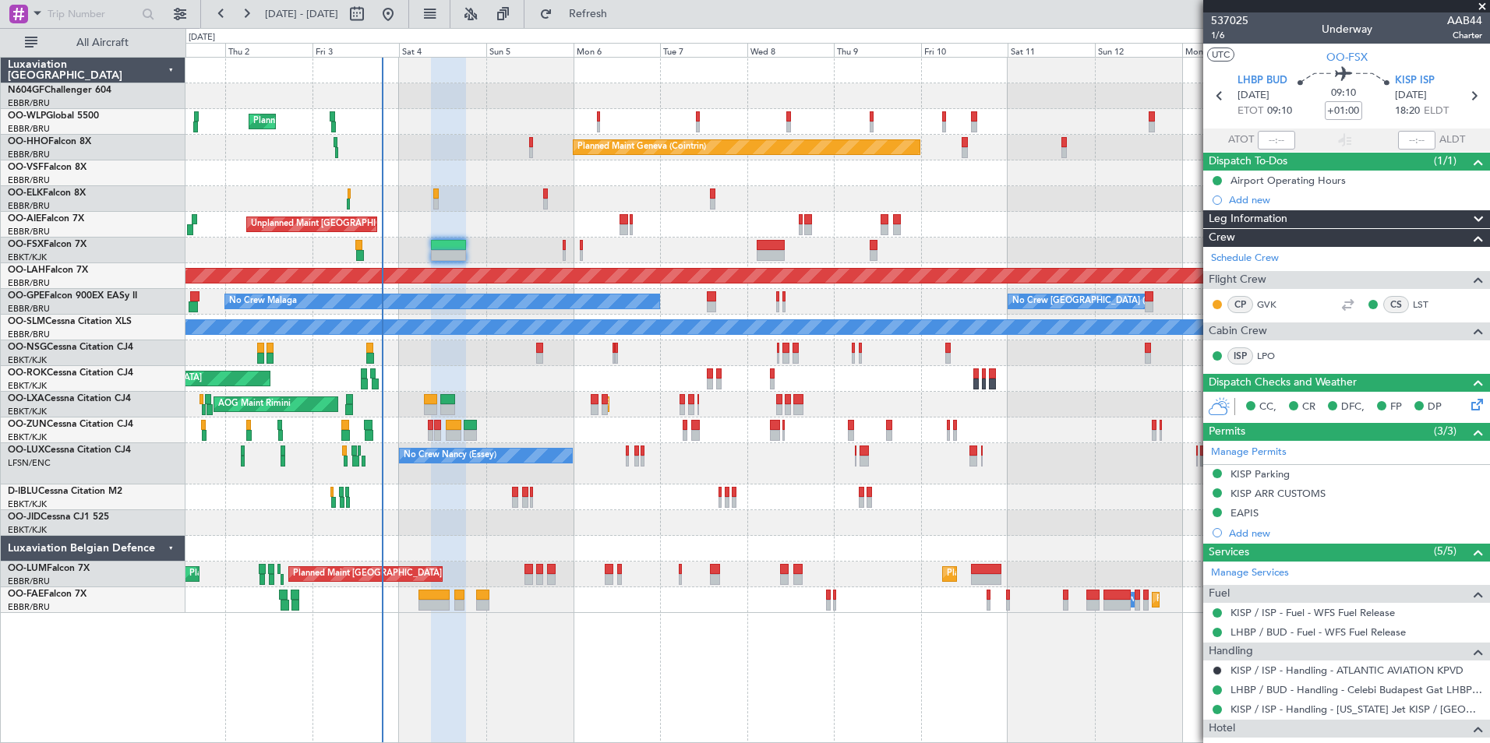
click at [678, 314] on div "No Crew Malaga No Crew Brussels (Brussels National) No Crew Brussels (Brussels …" at bounding box center [836, 302] width 1303 height 26
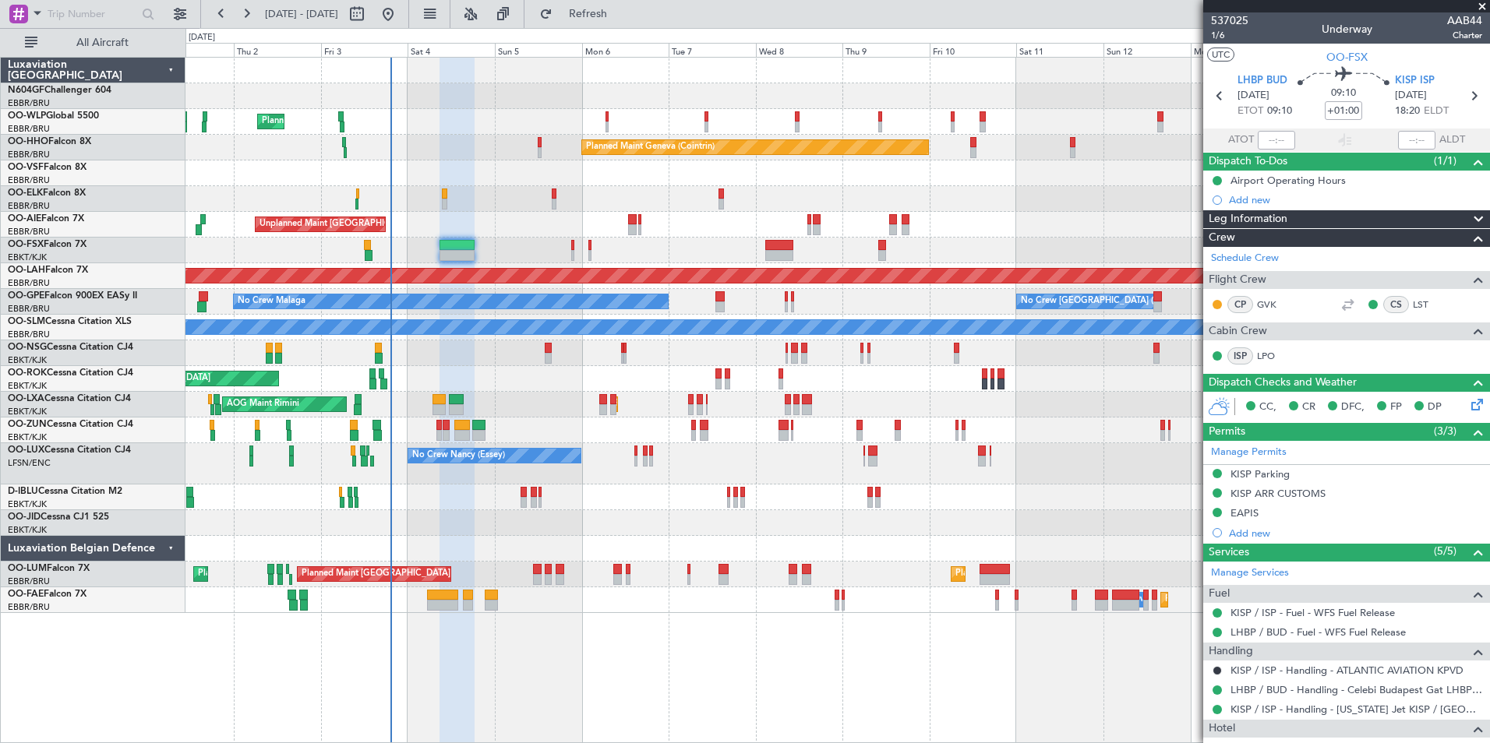
click at [606, 256] on div at bounding box center [836, 251] width 1303 height 26
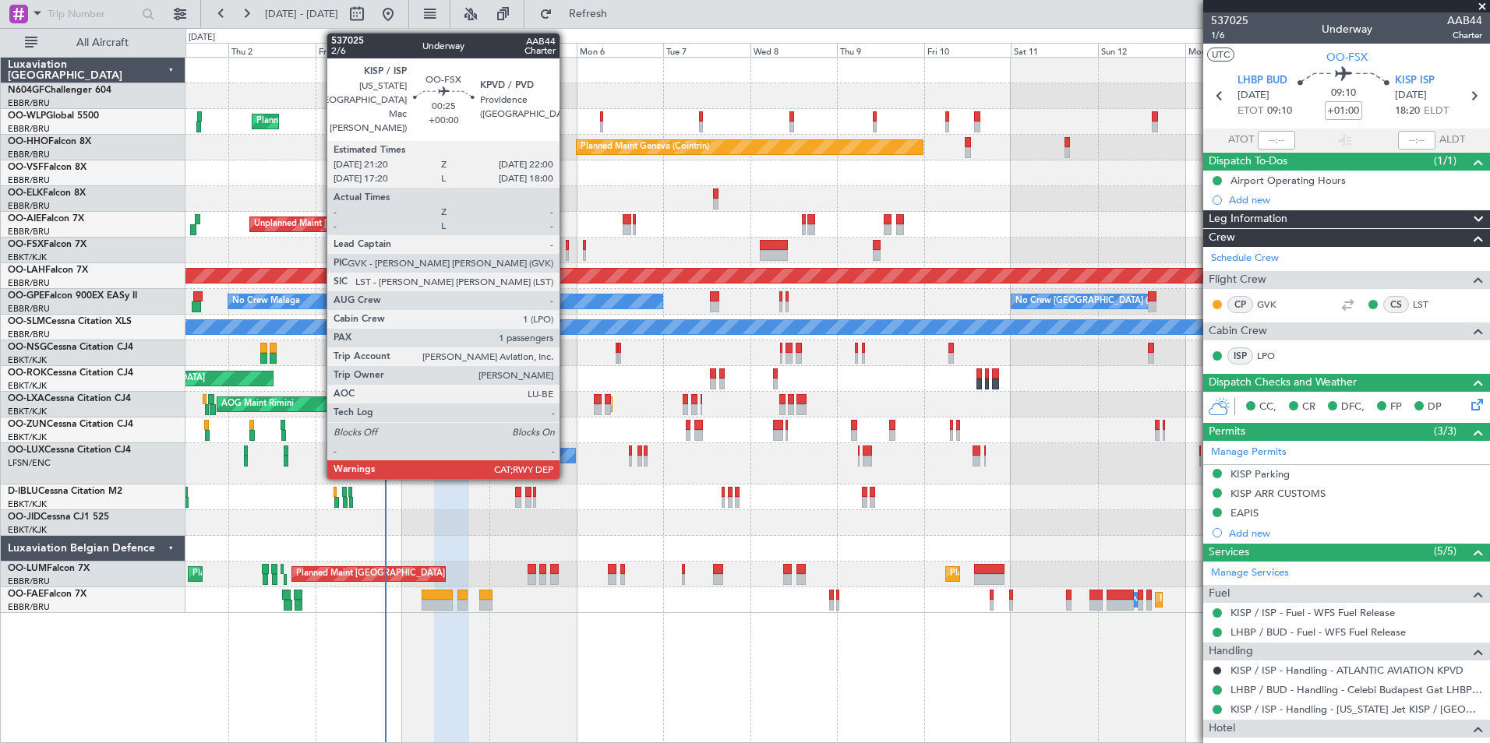
click at [566, 252] on div at bounding box center [567, 255] width 3 height 11
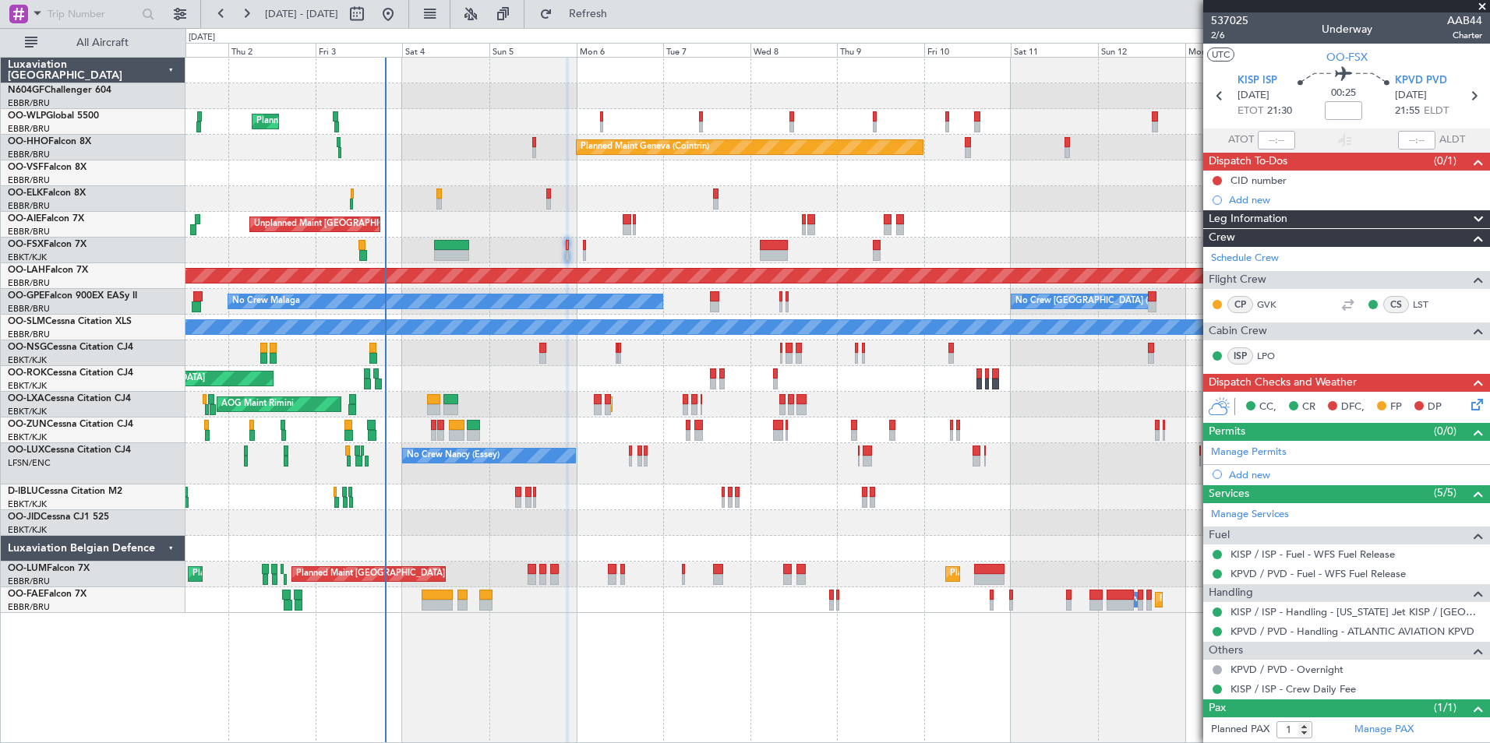
click at [578, 520] on div "Planned Maint Kortrijk-[GEOGRAPHIC_DATA]" at bounding box center [836, 523] width 1303 height 26
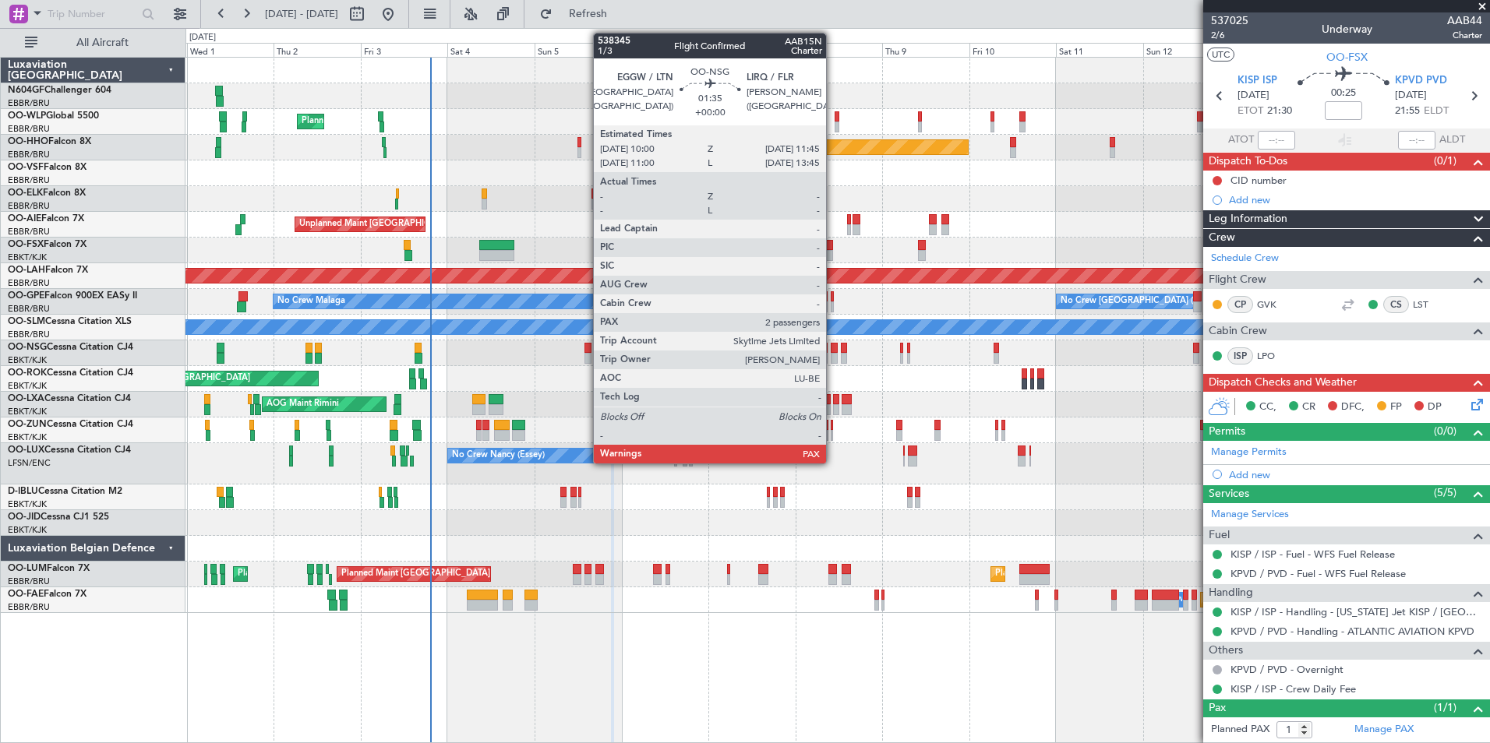
click at [833, 352] on div at bounding box center [834, 348] width 7 height 11
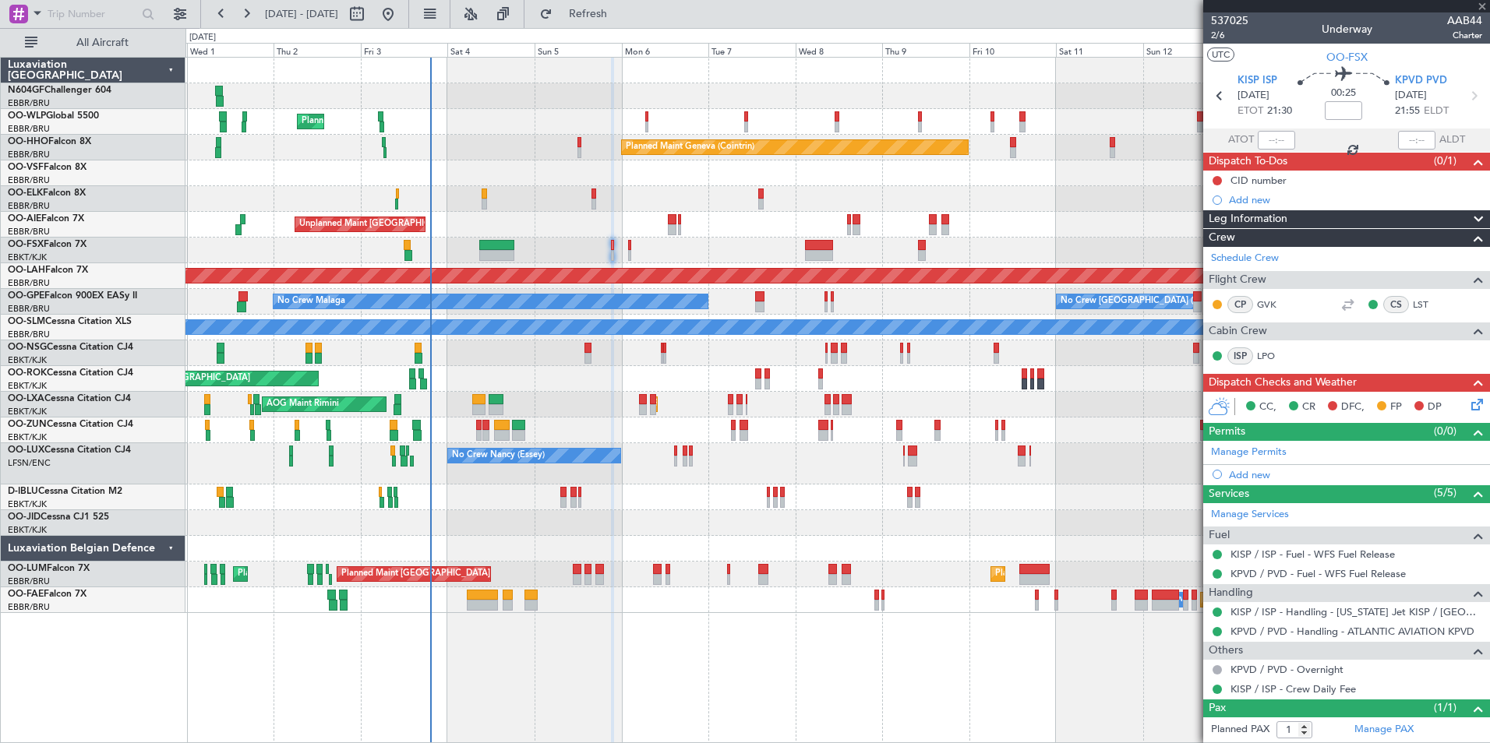
type input "4"
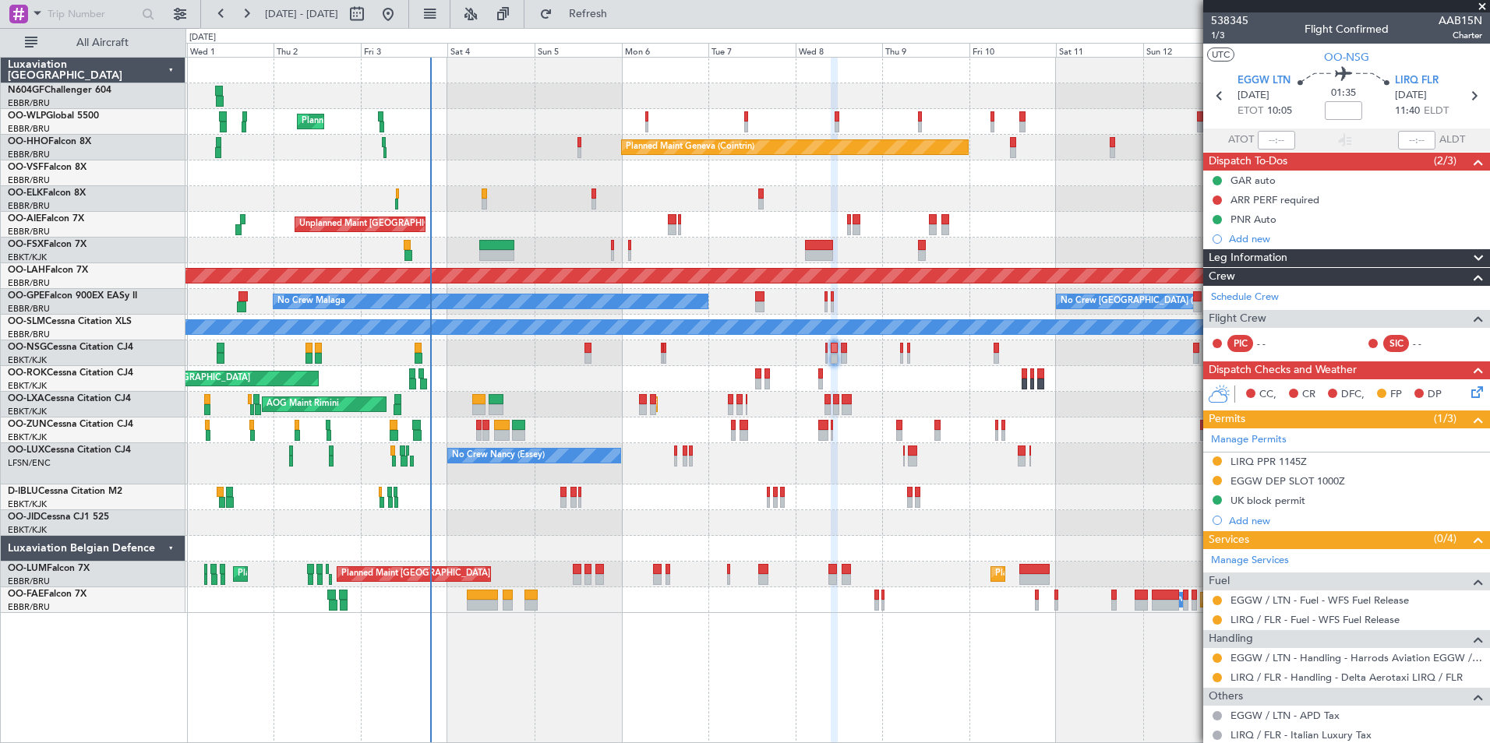
click at [758, 238] on div at bounding box center [836, 251] width 1303 height 26
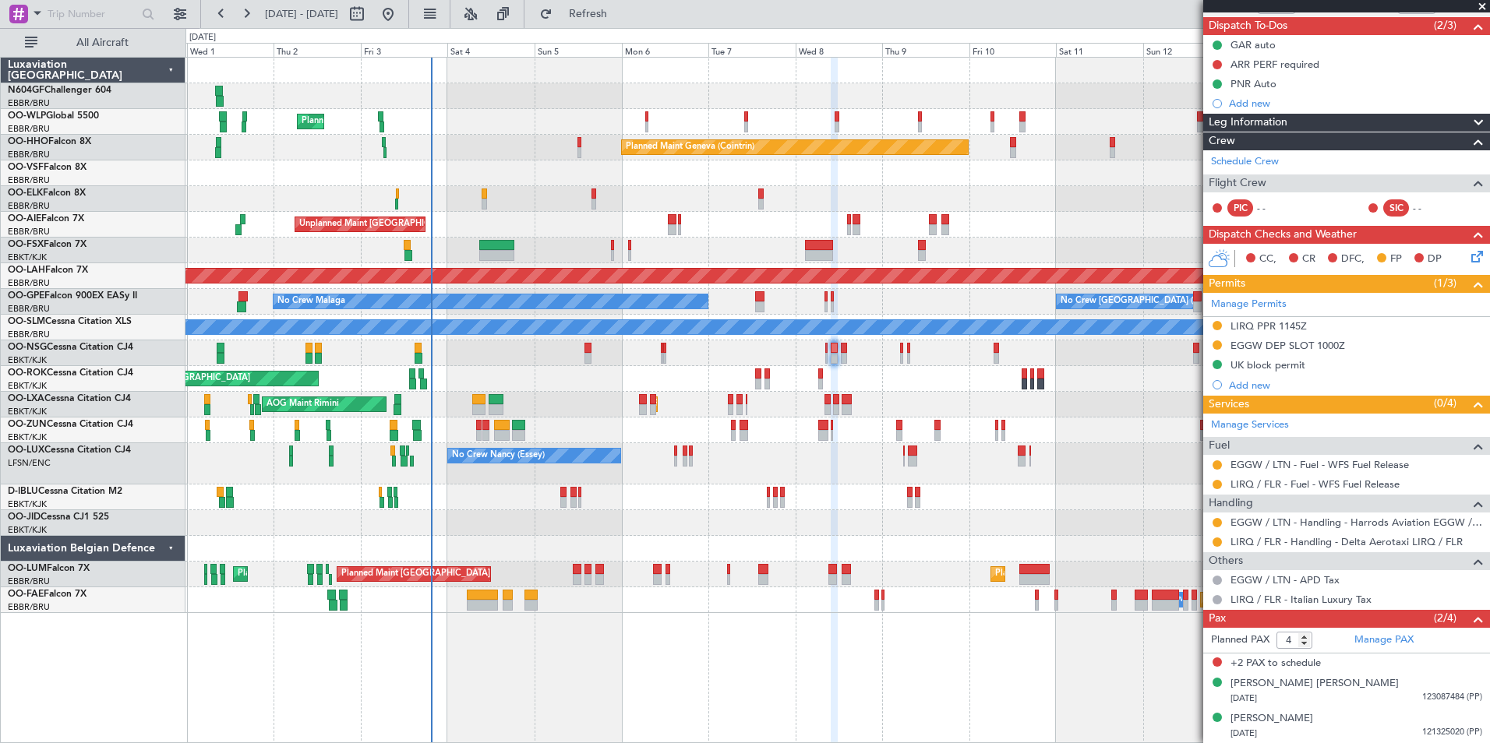
click at [1468, 257] on icon at bounding box center [1474, 254] width 12 height 12
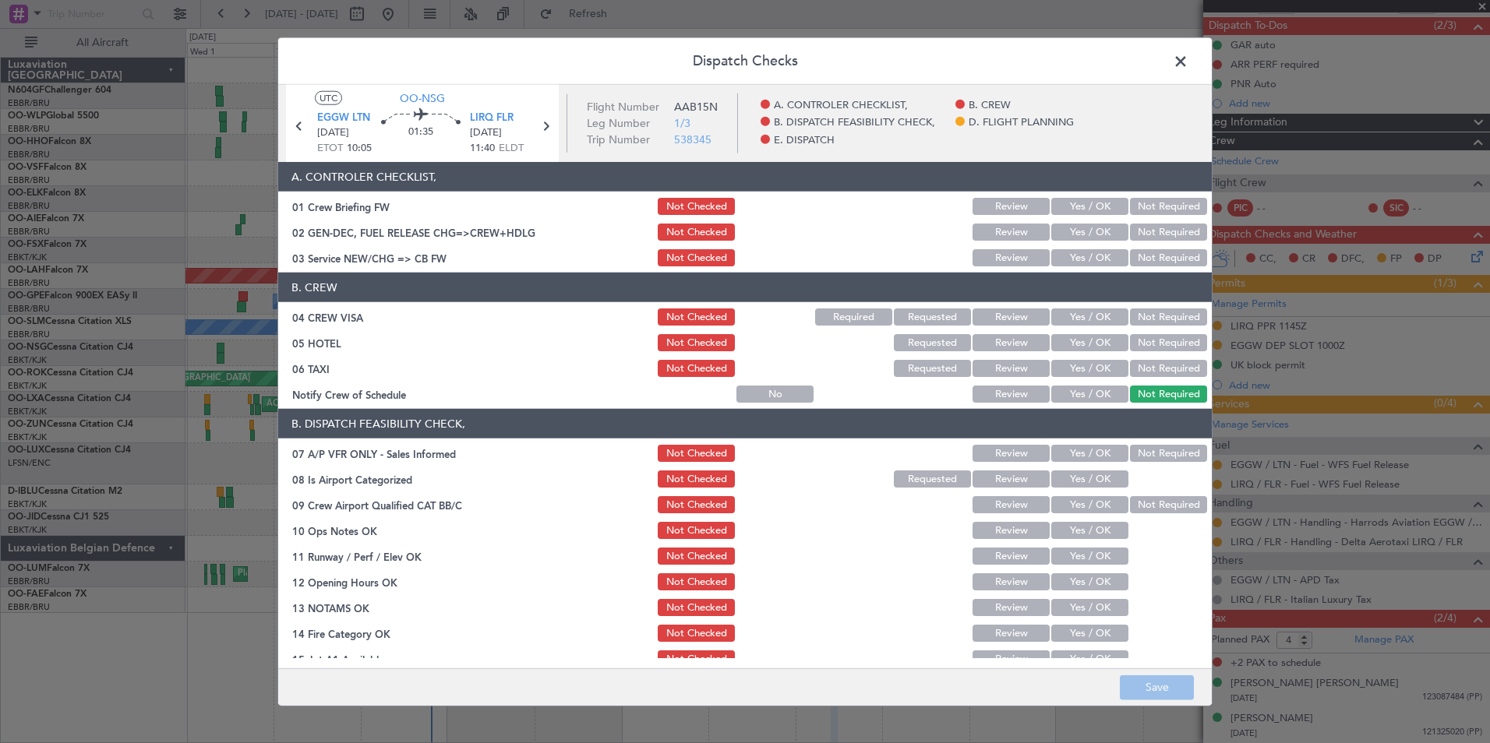
click at [1075, 258] on button "Yes / OK" at bounding box center [1089, 257] width 77 height 17
click at [1150, 341] on button "Not Required" at bounding box center [1168, 342] width 77 height 17
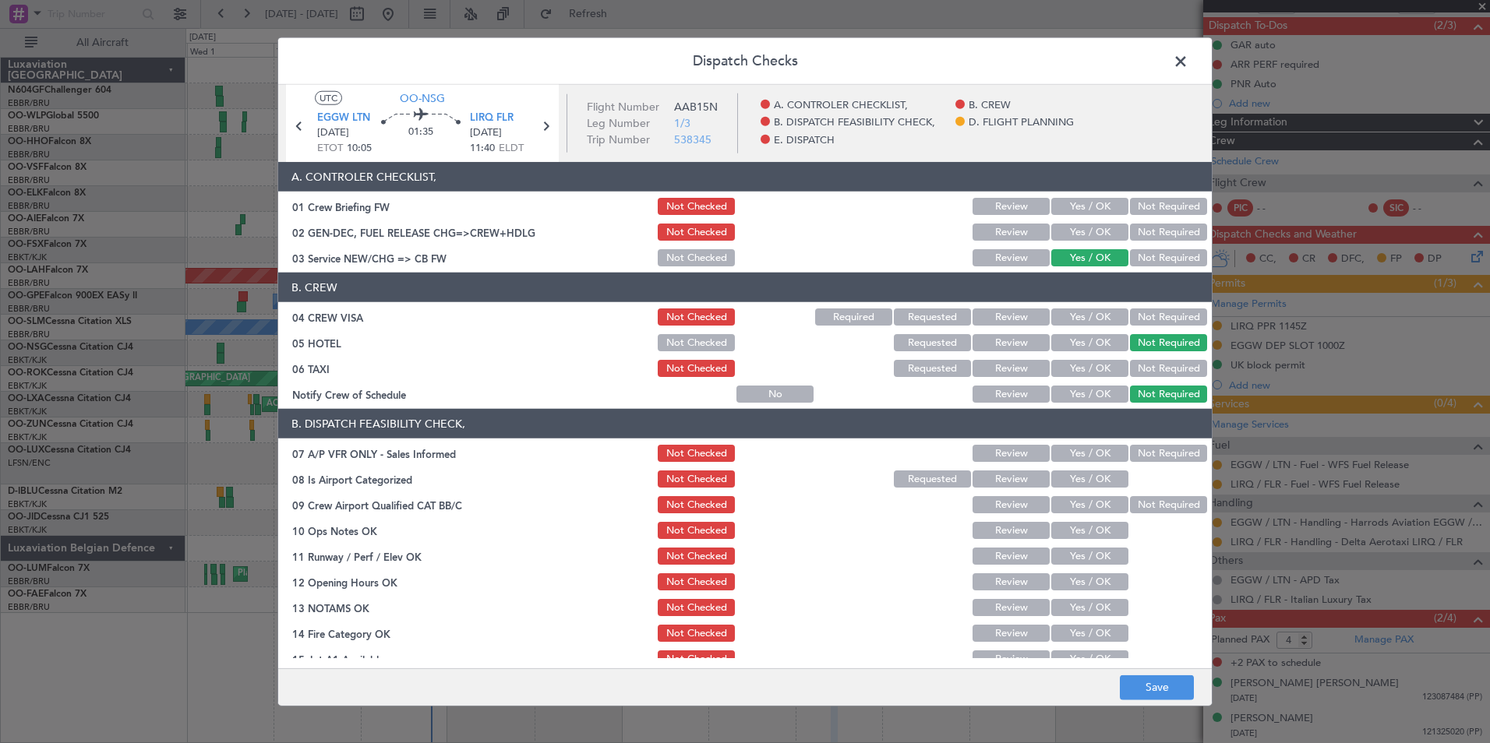
click at [1150, 361] on button "Not Required" at bounding box center [1168, 368] width 77 height 17
click at [1088, 389] on button "Yes / OK" at bounding box center [1089, 394] width 77 height 17
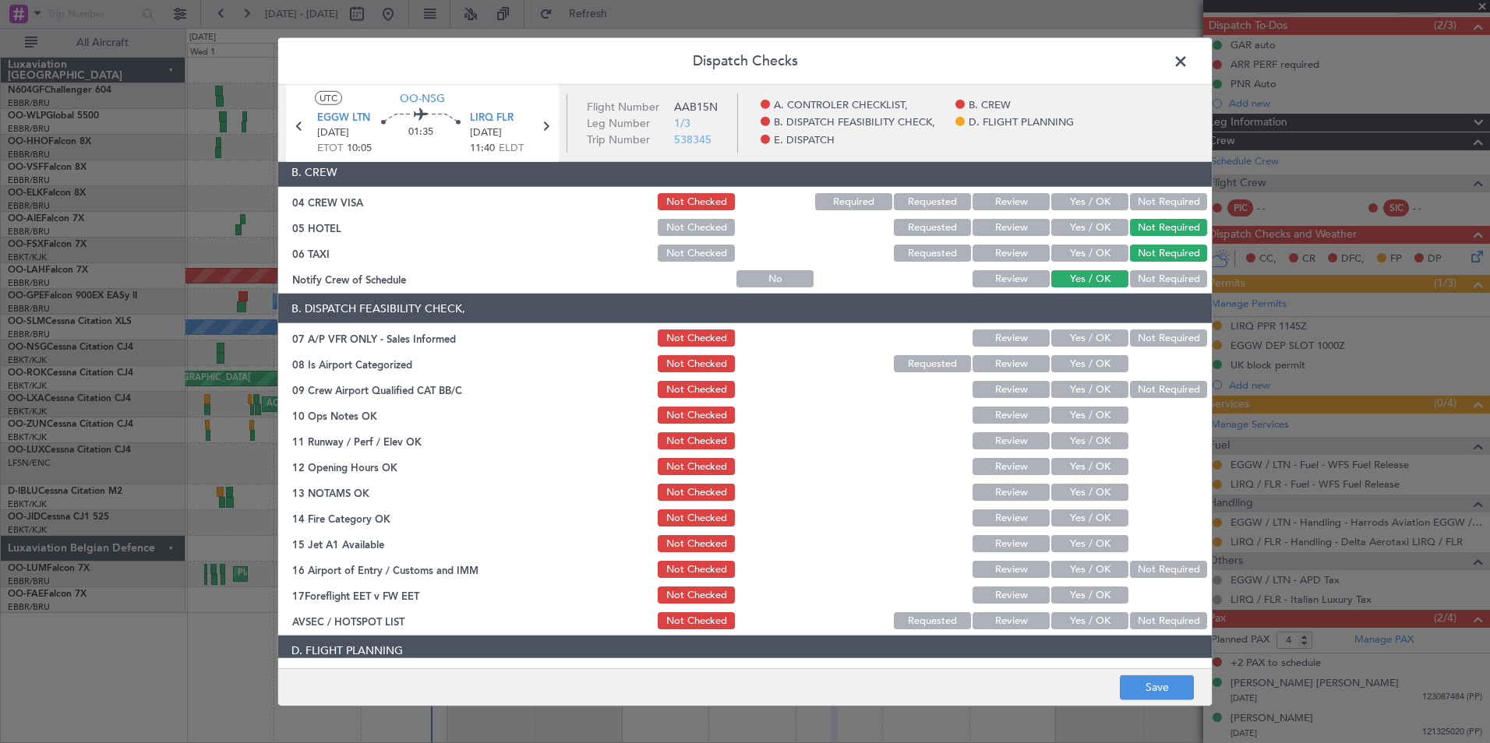
scroll to position [117, 0]
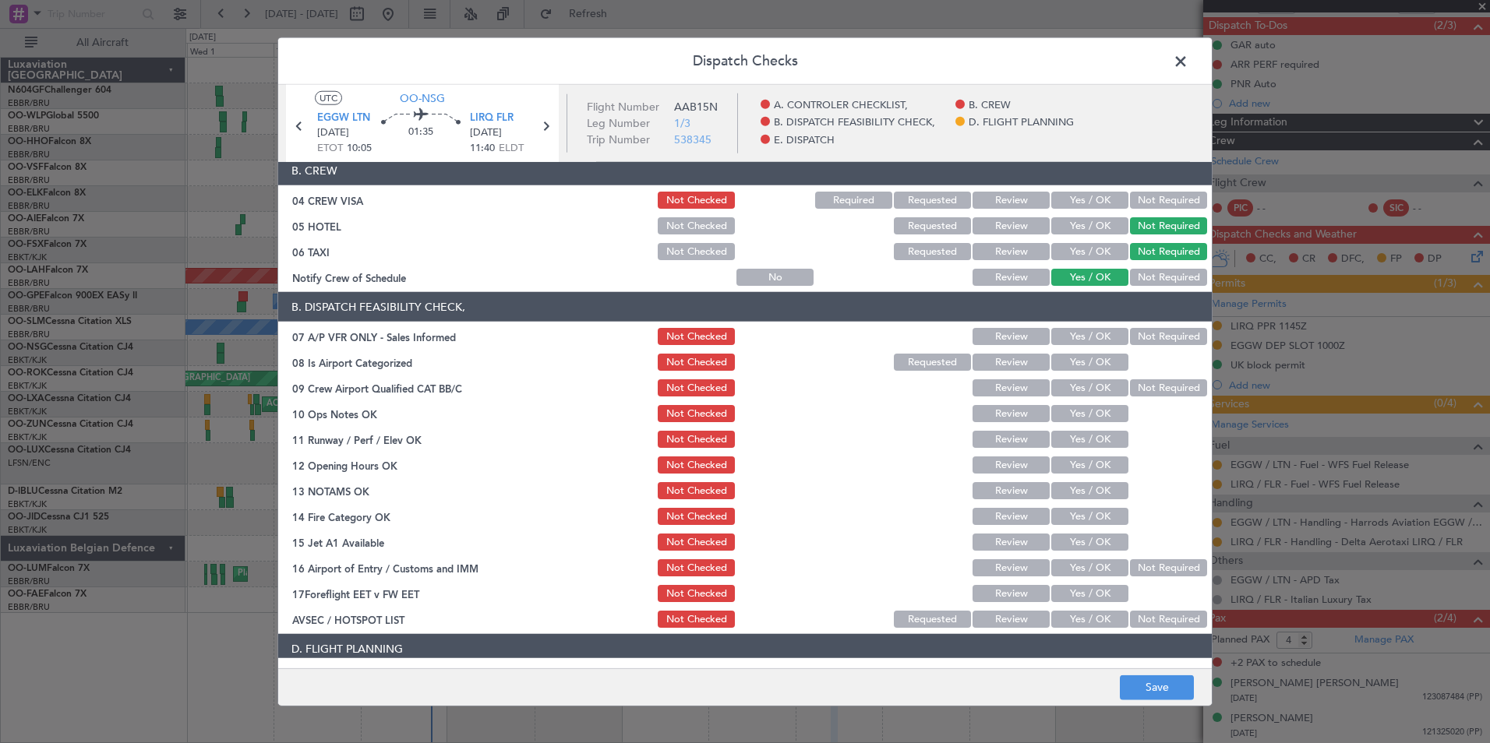
click at [1159, 346] on div "Not Required" at bounding box center [1166, 337] width 79 height 22
click at [1134, 340] on button "Not Required" at bounding box center [1168, 336] width 77 height 17
click at [1088, 365] on button "Yes / OK" at bounding box center [1089, 362] width 77 height 17
click at [1099, 407] on button "Yes / OK" at bounding box center [1089, 413] width 77 height 17
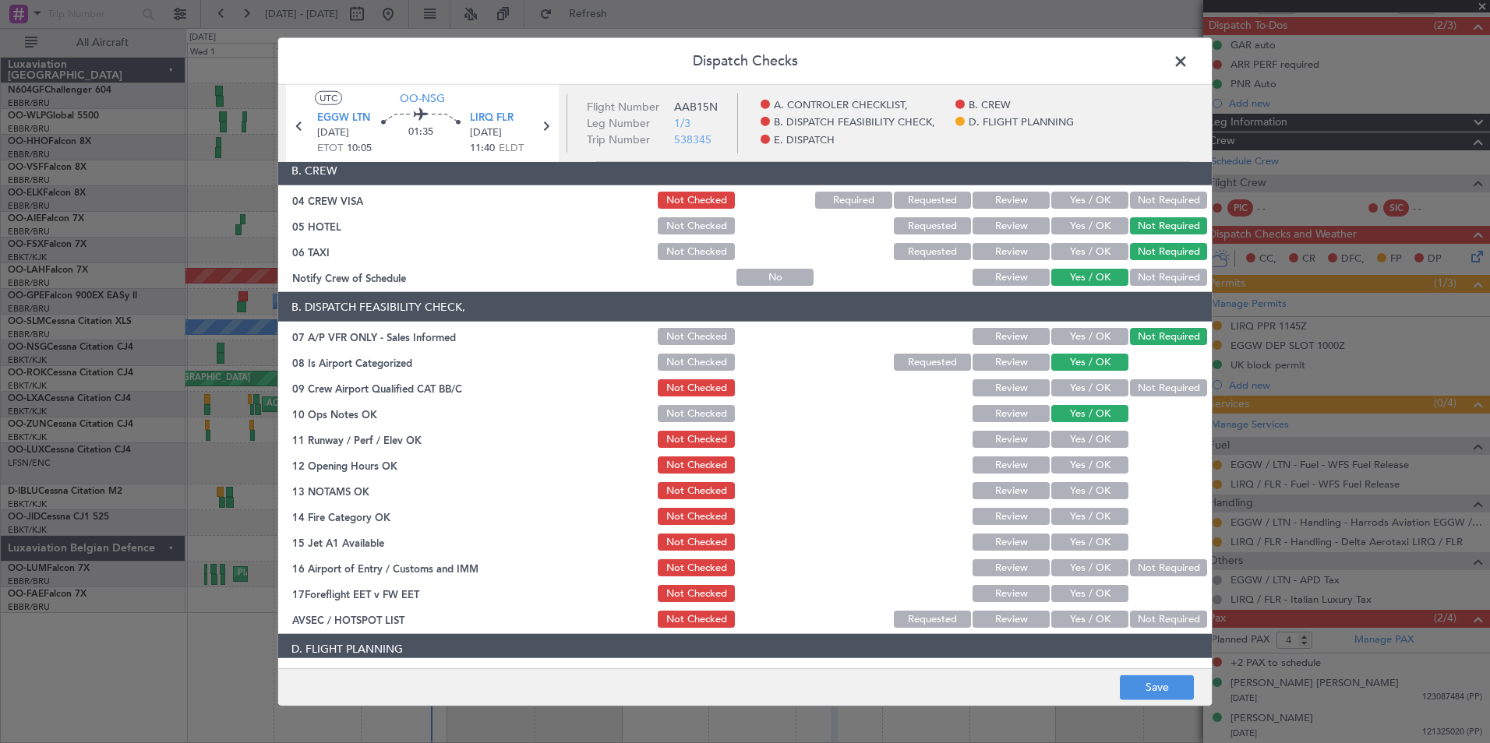
click at [1092, 453] on section "B. DISPATCH FEASIBILITY CHECK, 07 A/P VFR ONLY - Sales Informed Not Checked Rev…" at bounding box center [744, 461] width 933 height 338
click at [1092, 441] on button "Yes / OK" at bounding box center [1089, 439] width 77 height 17
click at [1092, 464] on button "Yes / OK" at bounding box center [1089, 465] width 77 height 17
click at [1092, 480] on div "Yes / OK" at bounding box center [1088, 491] width 79 height 22
click at [1095, 495] on button "Yes / OK" at bounding box center [1089, 490] width 77 height 17
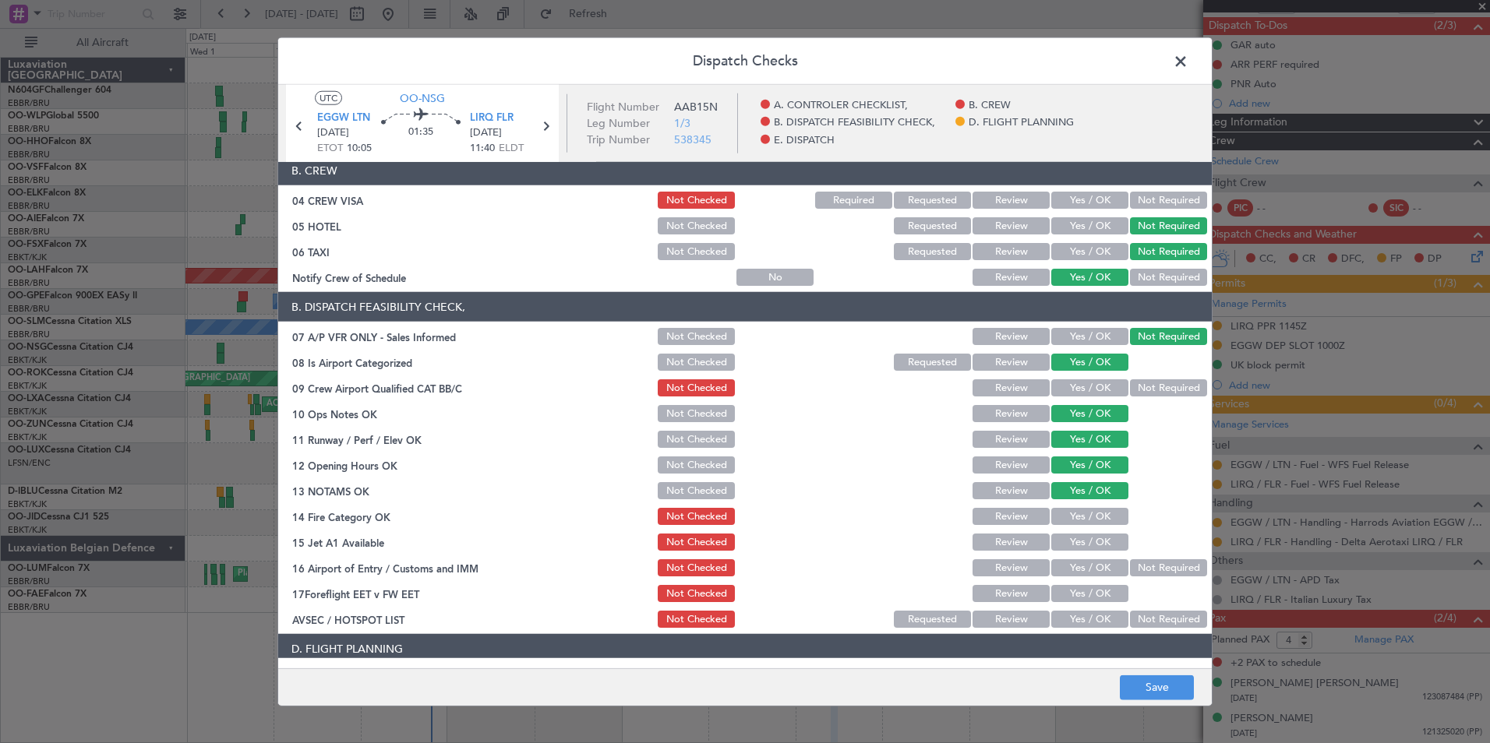
click at [1097, 511] on button "Yes / OK" at bounding box center [1089, 516] width 77 height 17
click at [1095, 541] on button "Yes / OK" at bounding box center [1089, 542] width 77 height 17
click at [1138, 574] on button "Not Required" at bounding box center [1168, 567] width 77 height 17
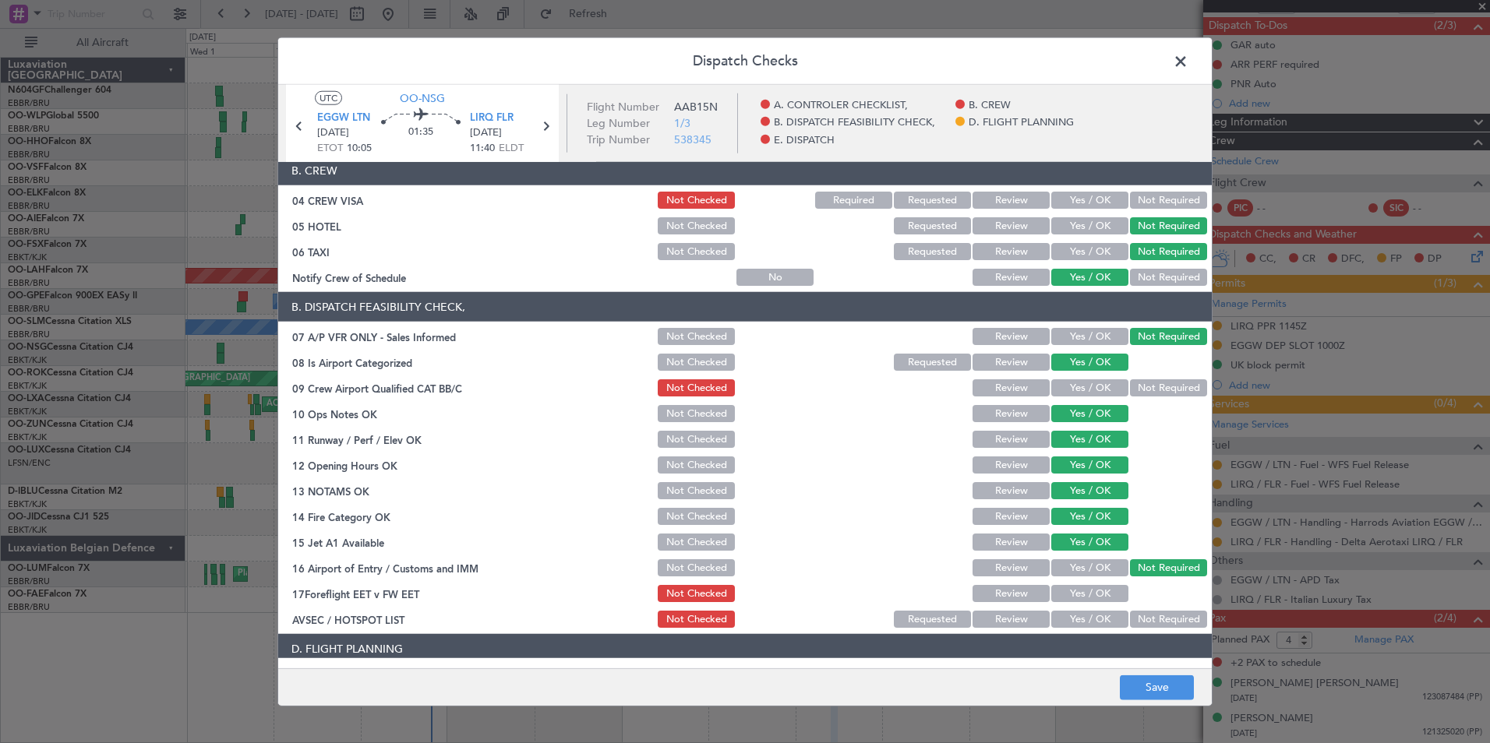
click at [1076, 623] on button "Yes / OK" at bounding box center [1089, 619] width 77 height 17
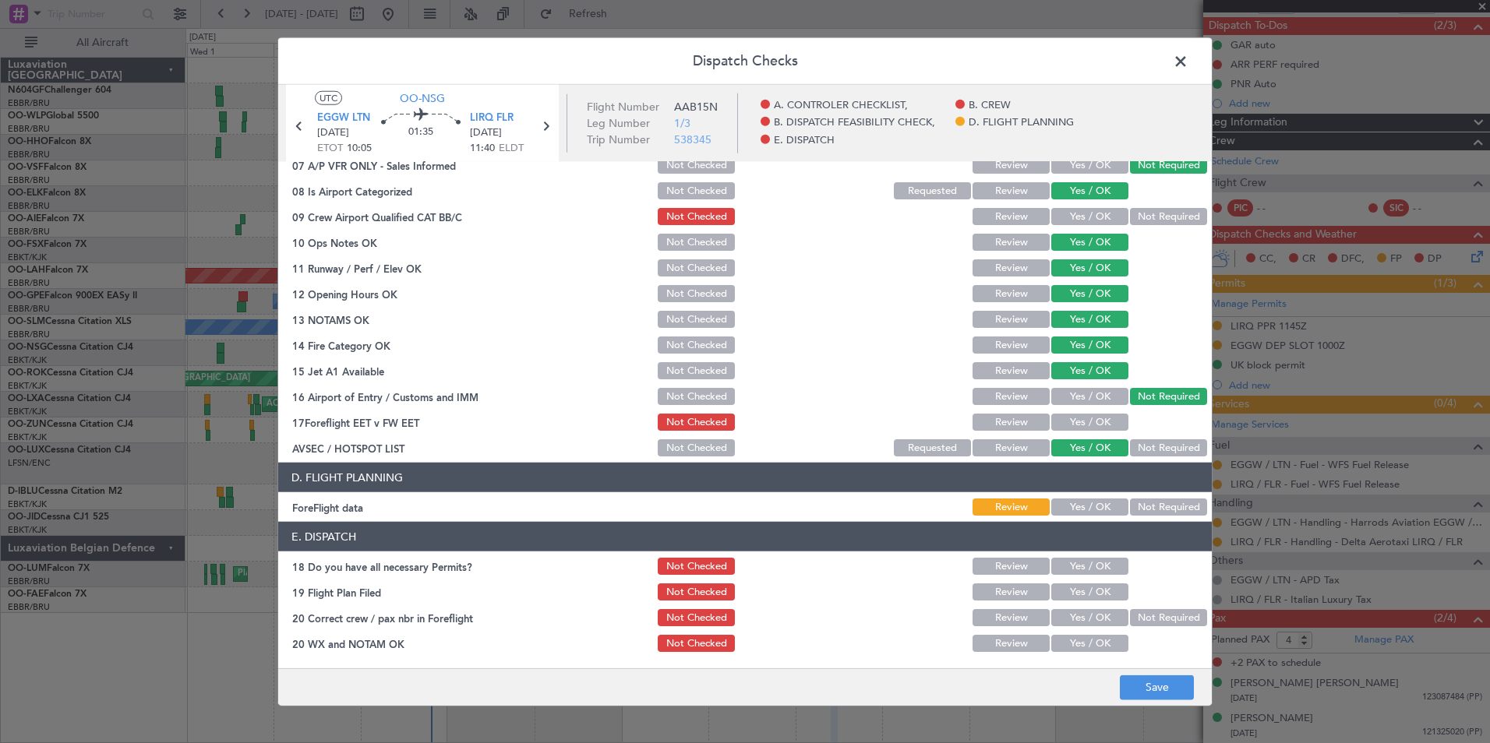
click at [1147, 492] on header "D. FLIGHT PLANNING" at bounding box center [744, 478] width 933 height 30
click at [1147, 508] on button "Not Required" at bounding box center [1168, 507] width 77 height 17
click at [1167, 693] on button "Save" at bounding box center [1157, 687] width 74 height 25
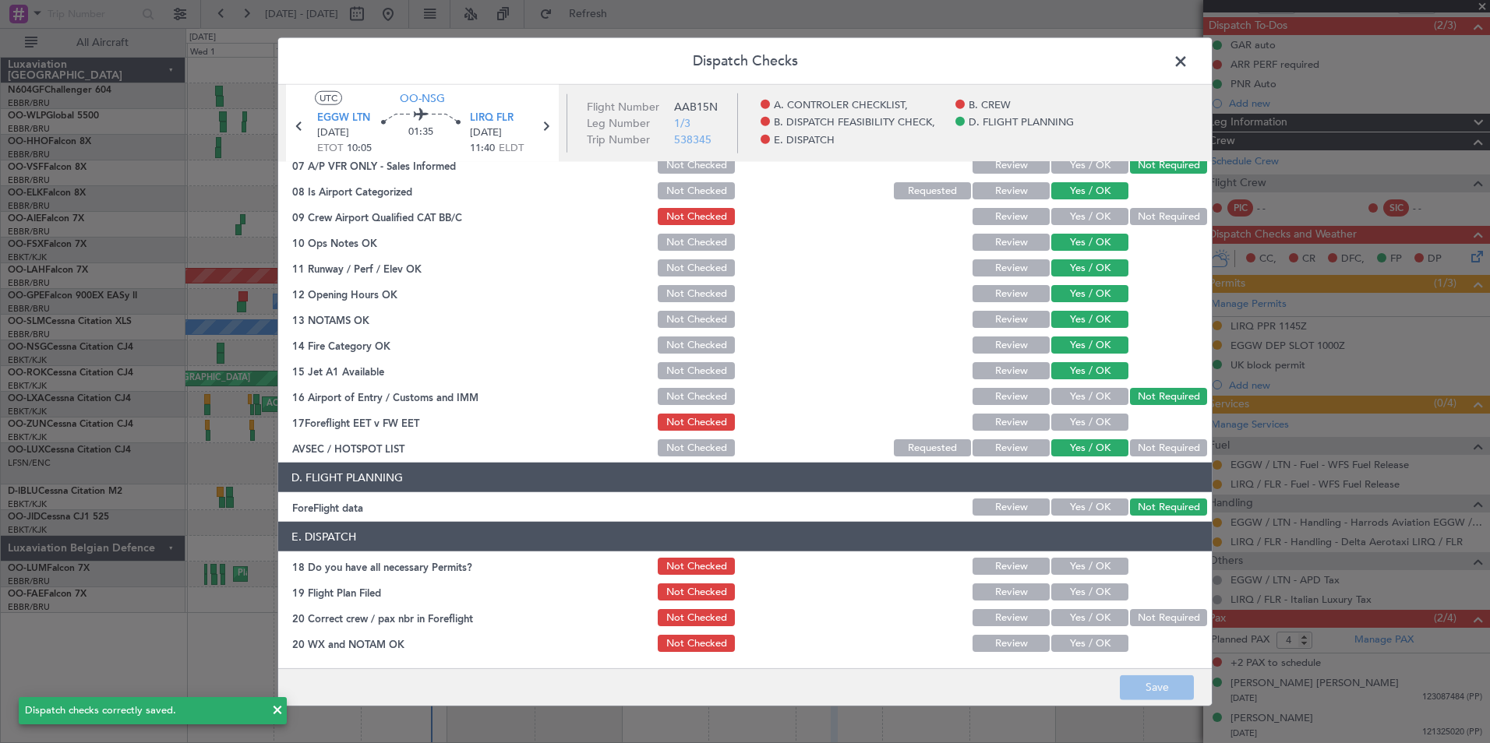
click at [1188, 50] on span at bounding box center [1188, 65] width 0 height 31
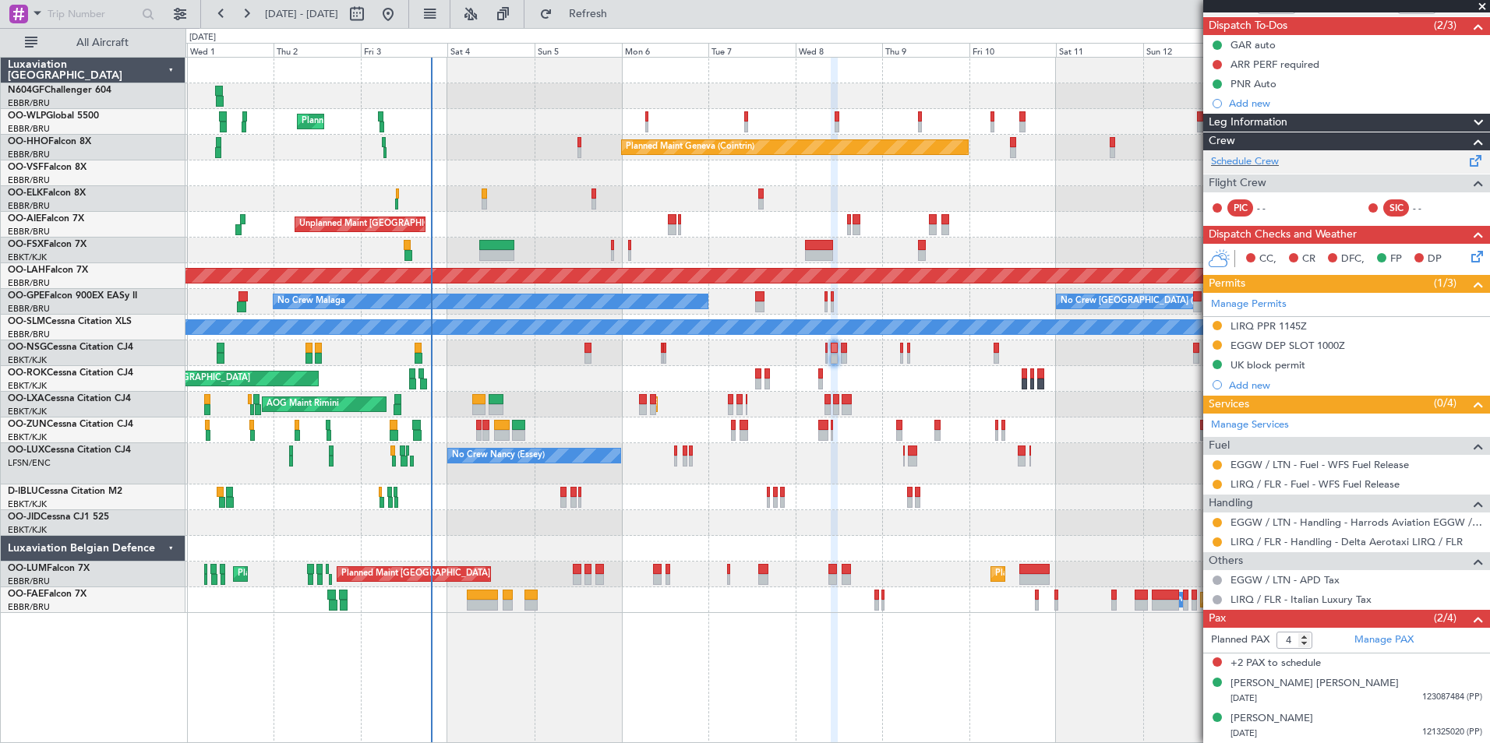
scroll to position [0, 0]
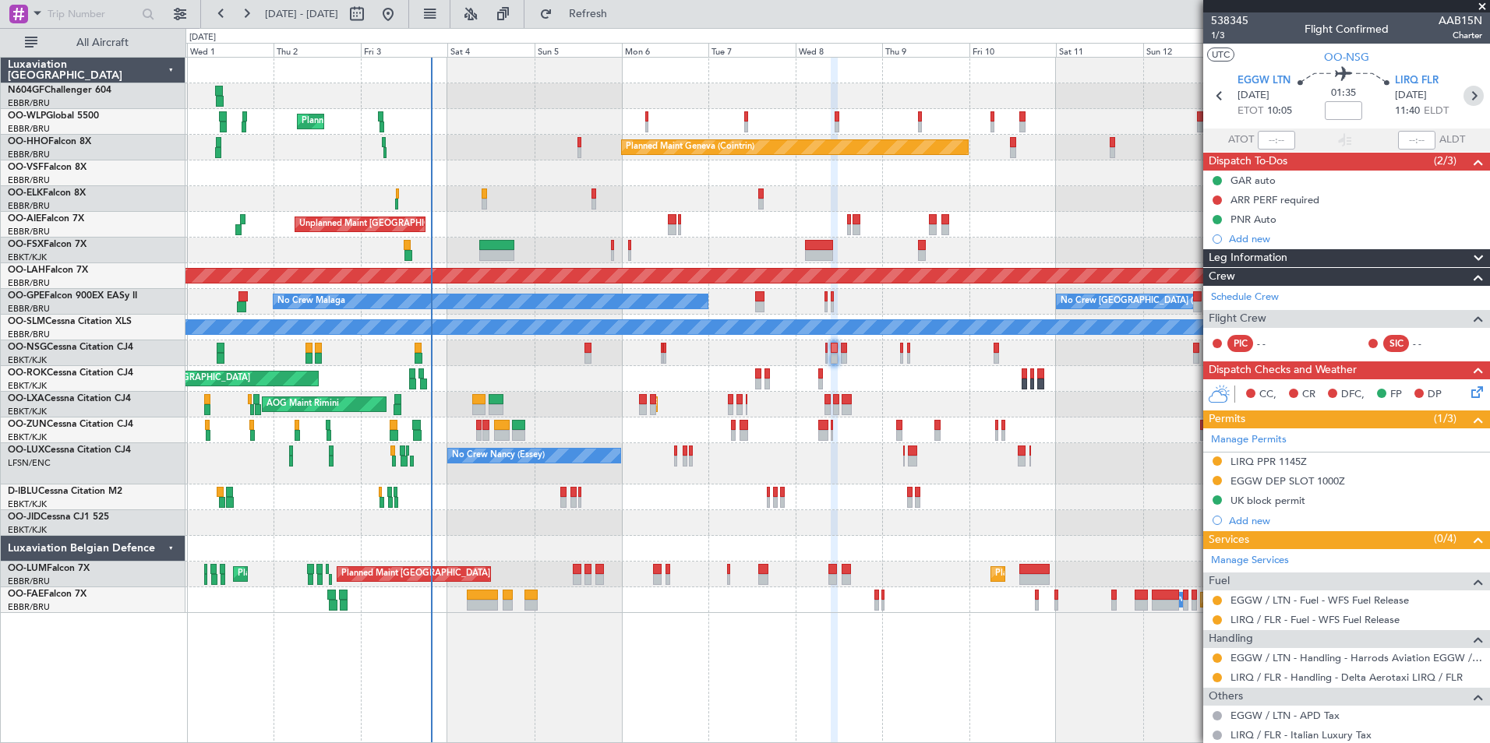
click at [1463, 100] on icon at bounding box center [1473, 96] width 20 height 20
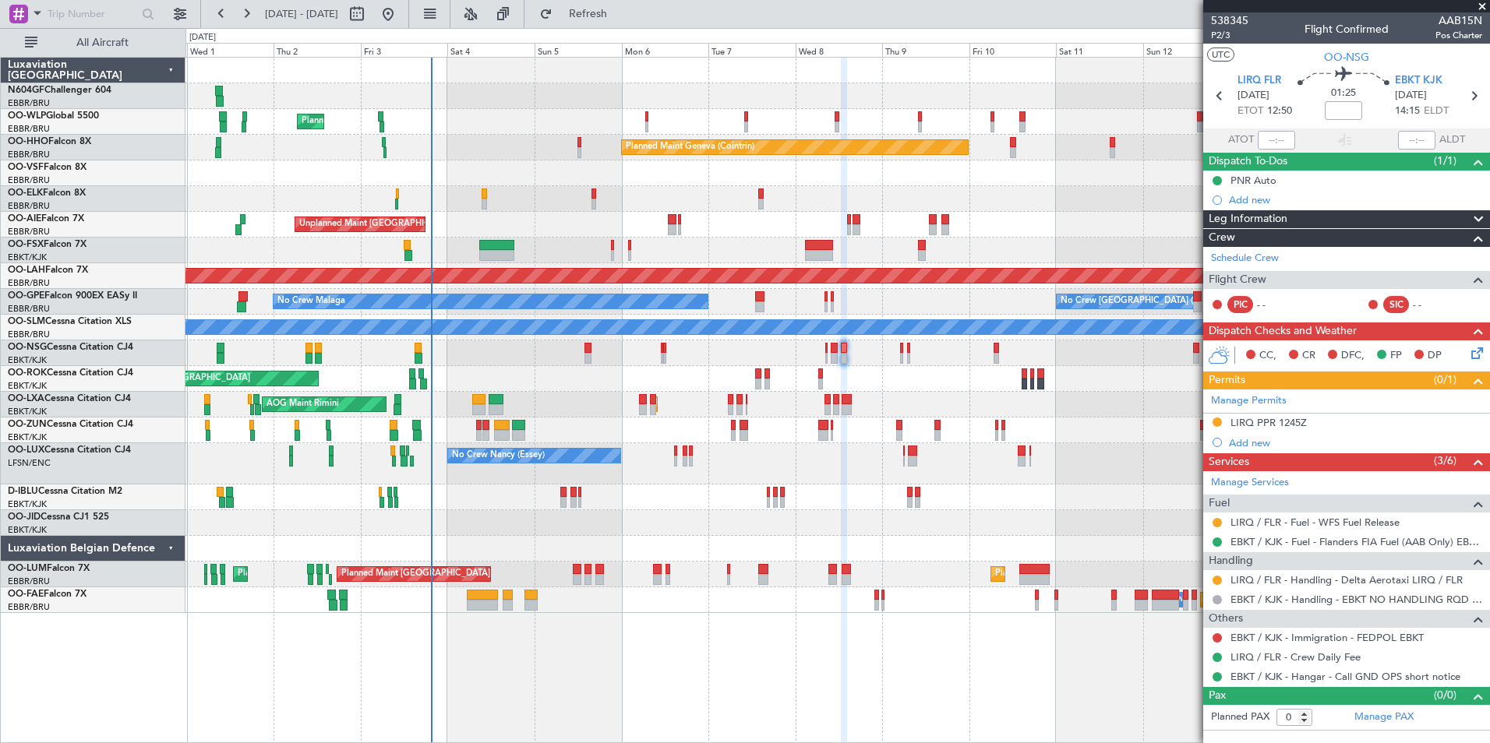
click at [1475, 351] on icon at bounding box center [1474, 350] width 12 height 12
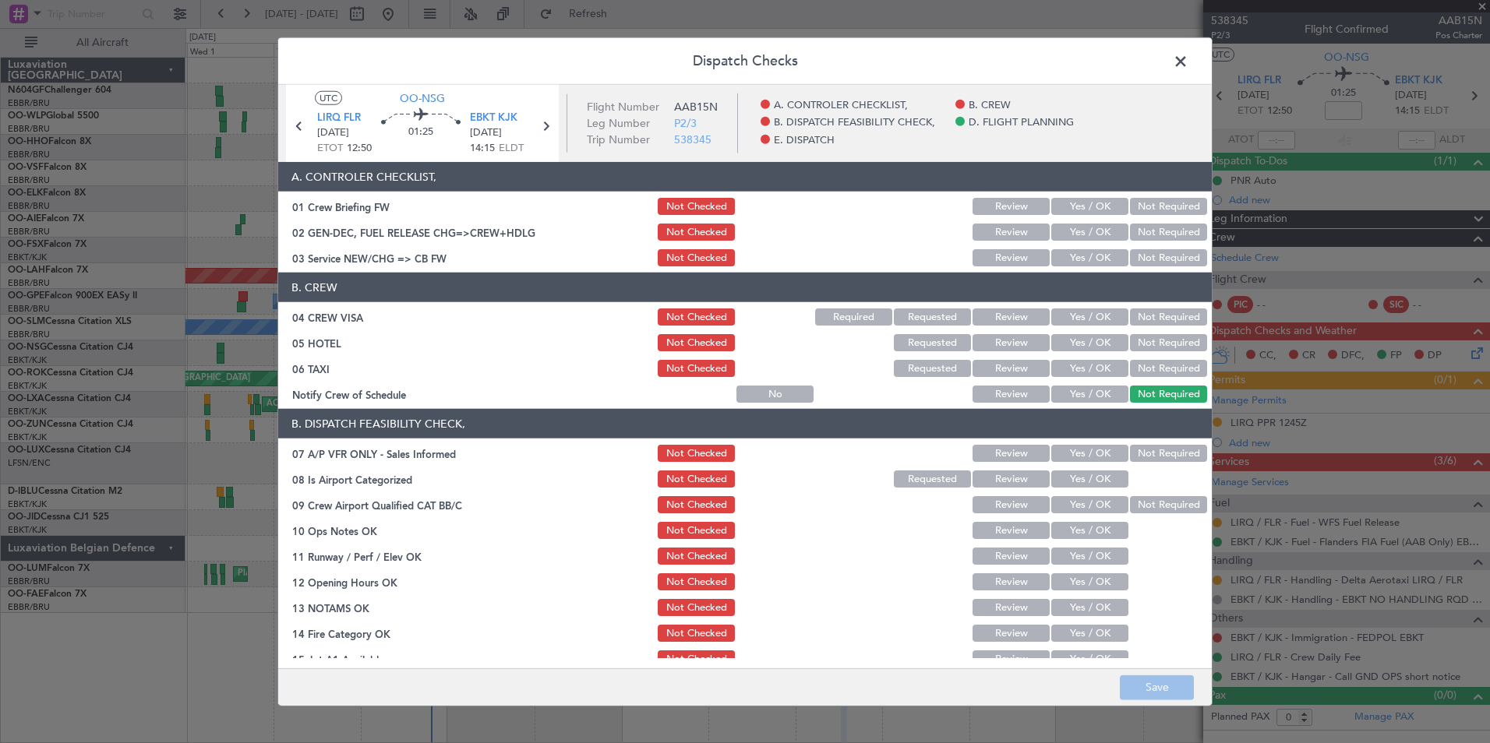
click at [1088, 252] on button "Yes / OK" at bounding box center [1089, 257] width 77 height 17
click at [1173, 320] on button "Not Required" at bounding box center [1168, 317] width 77 height 17
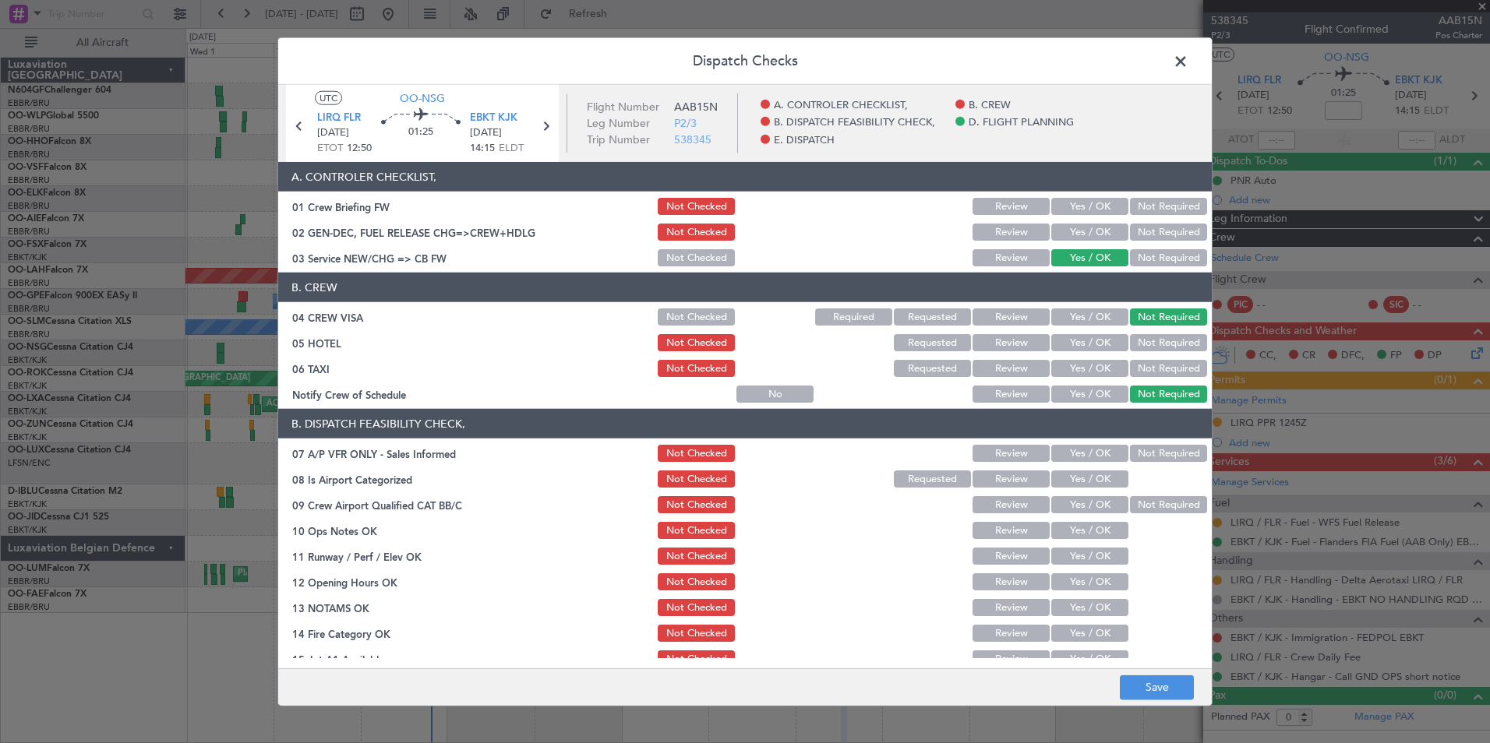
click at [1165, 339] on button "Not Required" at bounding box center [1168, 342] width 77 height 17
click at [1159, 362] on button "Not Required" at bounding box center [1168, 368] width 77 height 17
click at [1110, 390] on button "Yes / OK" at bounding box center [1089, 394] width 77 height 17
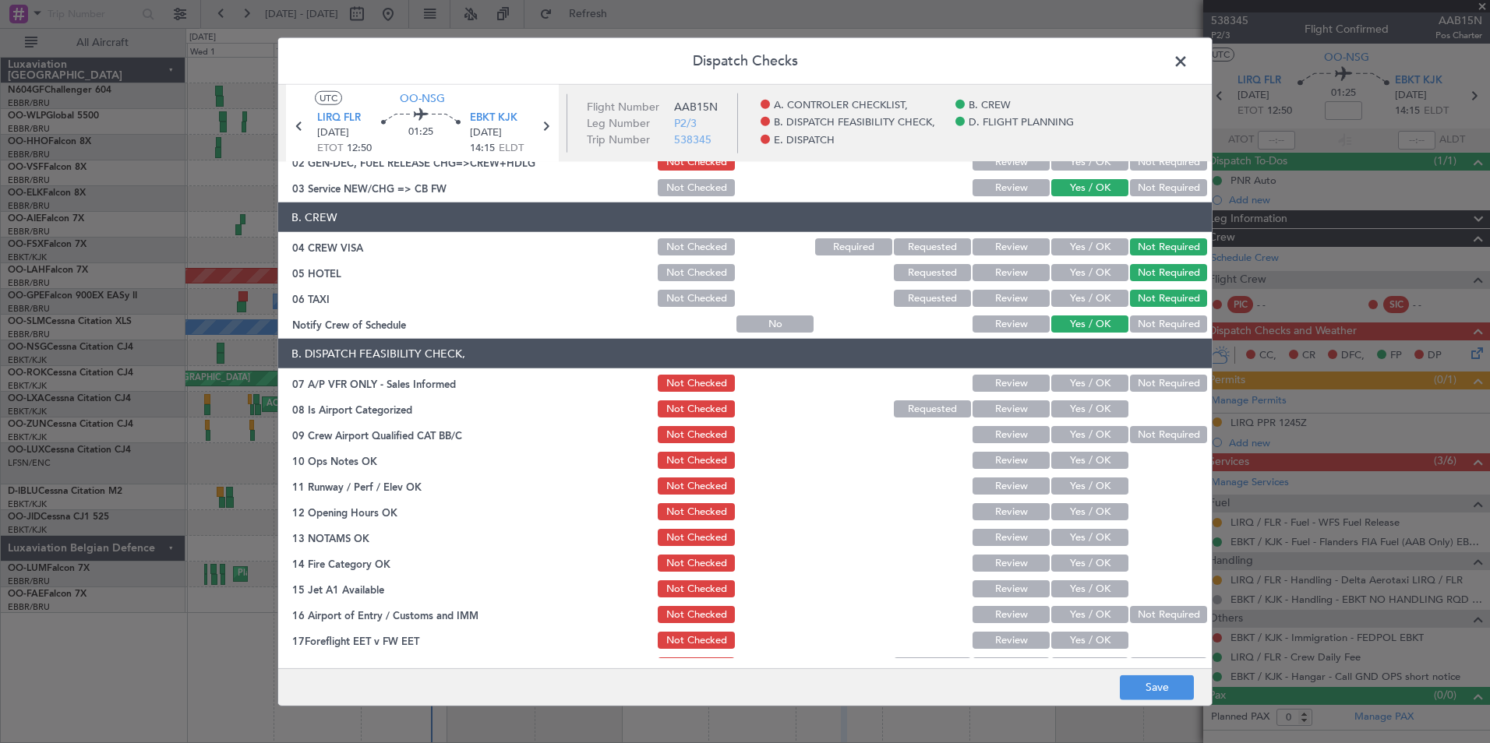
scroll to position [71, 0]
click at [1130, 382] on button "Not Required" at bounding box center [1168, 382] width 77 height 17
click at [1083, 413] on button "Yes / OK" at bounding box center [1089, 408] width 77 height 17
click at [1095, 471] on section "B. DISPATCH FEASIBILITY CHECK, 07 A/P VFR ONLY - Sales Informed Not Checked Rev…" at bounding box center [744, 507] width 933 height 338
click at [1098, 461] on button "Yes / OK" at bounding box center [1089, 459] width 77 height 17
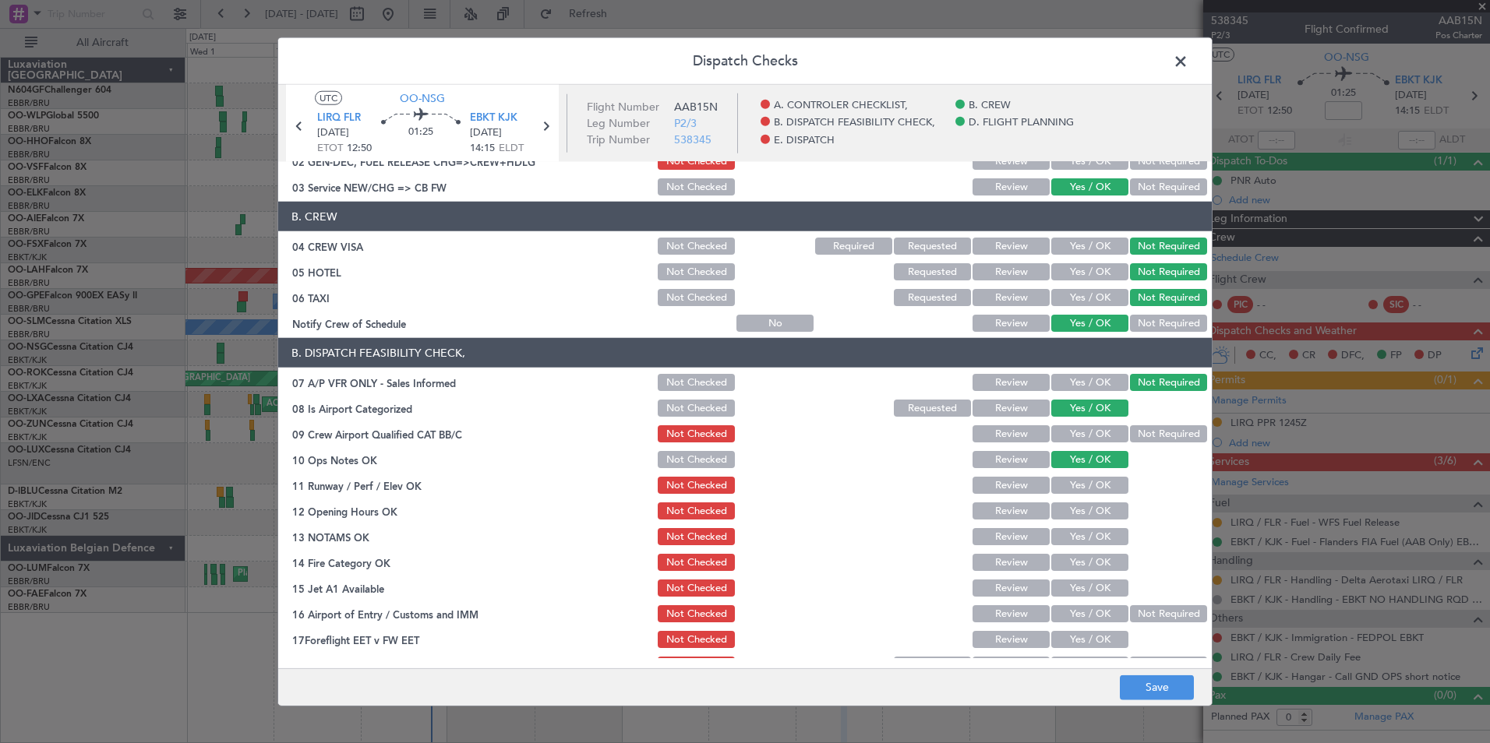
click at [1095, 484] on button "Yes / OK" at bounding box center [1089, 485] width 77 height 17
click at [1092, 511] on button "Yes / OK" at bounding box center [1089, 511] width 77 height 17
click at [1092, 532] on button "Yes / OK" at bounding box center [1089, 536] width 77 height 17
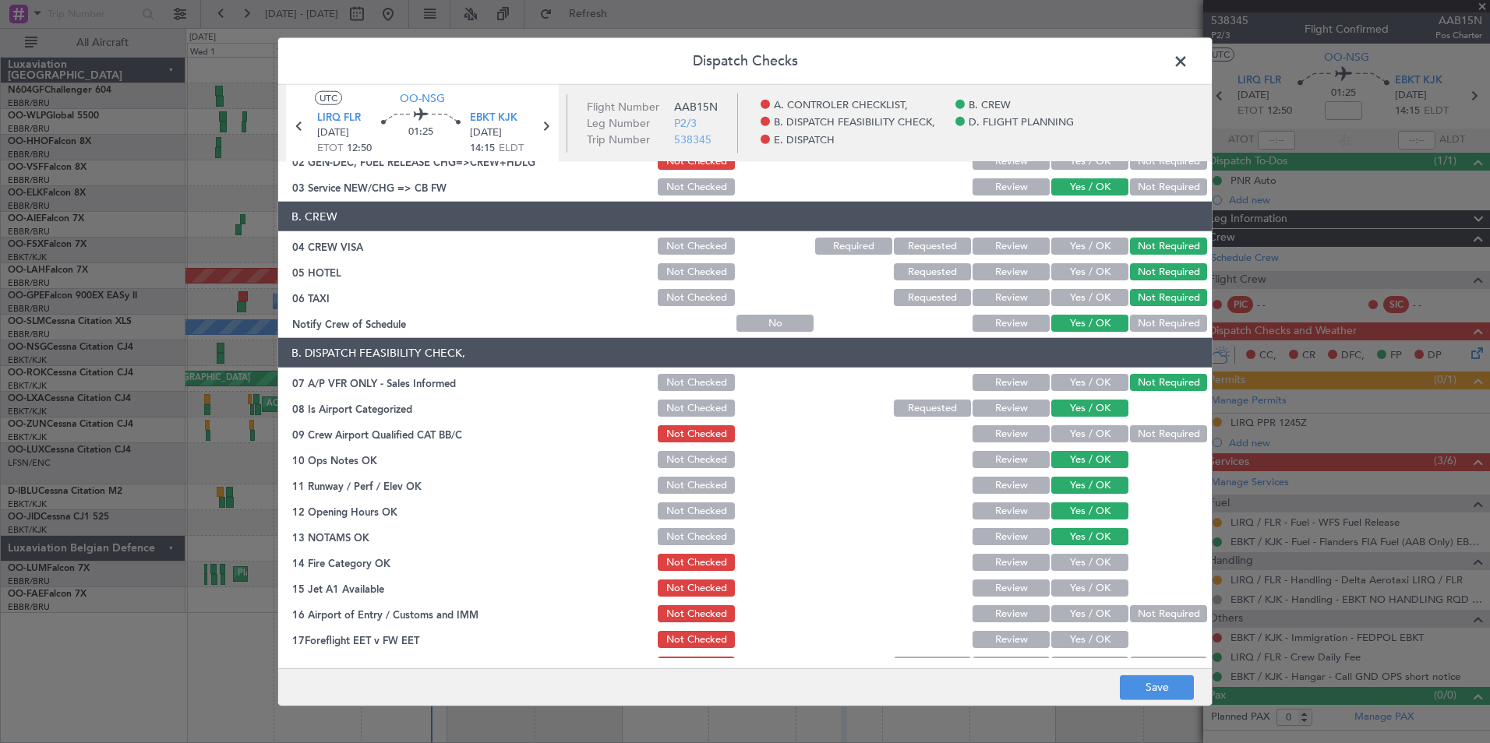
click at [1092, 564] on button "Yes / OK" at bounding box center [1089, 562] width 77 height 17
click at [1092, 590] on button "Yes / OK" at bounding box center [1089, 588] width 77 height 17
click at [1135, 606] on button "Not Required" at bounding box center [1168, 613] width 77 height 17
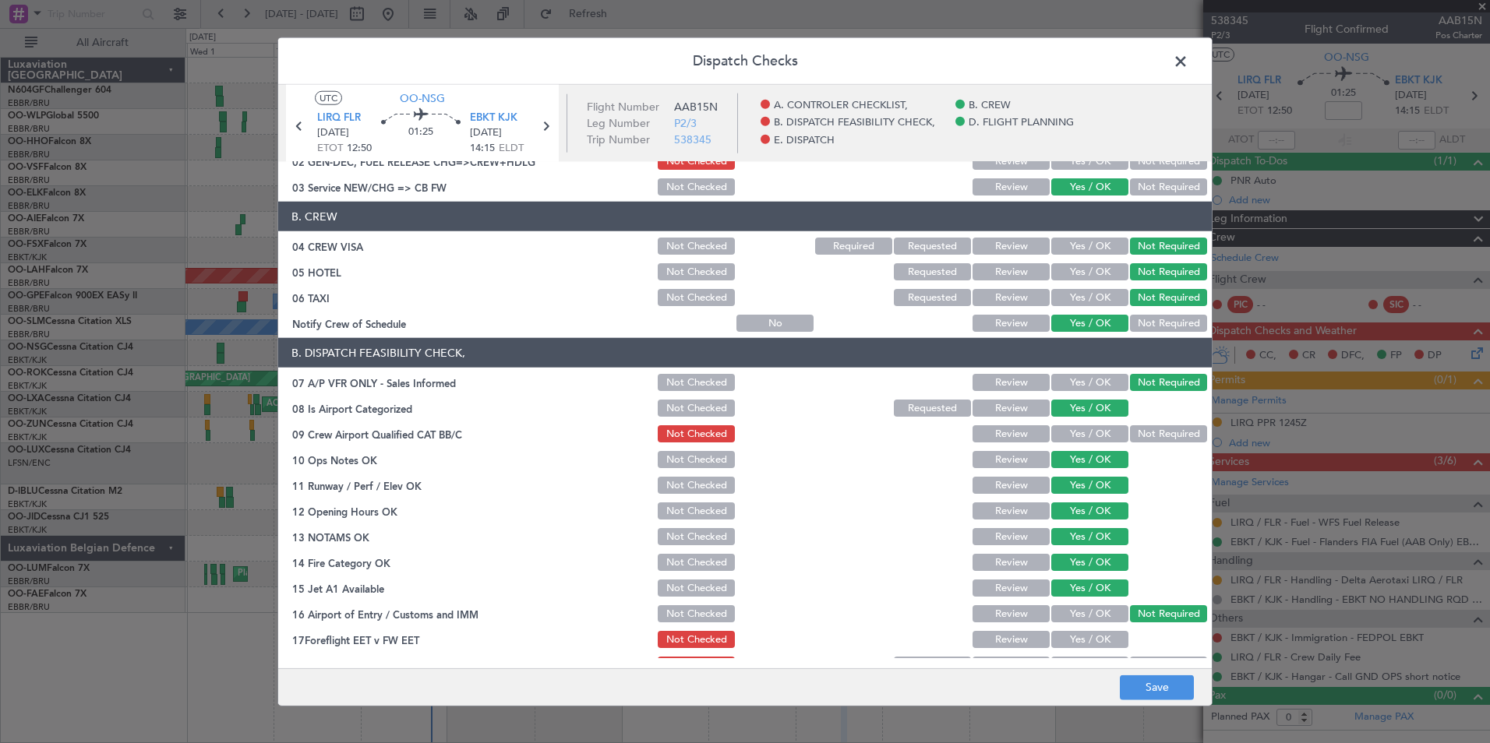
scroll to position [288, 0]
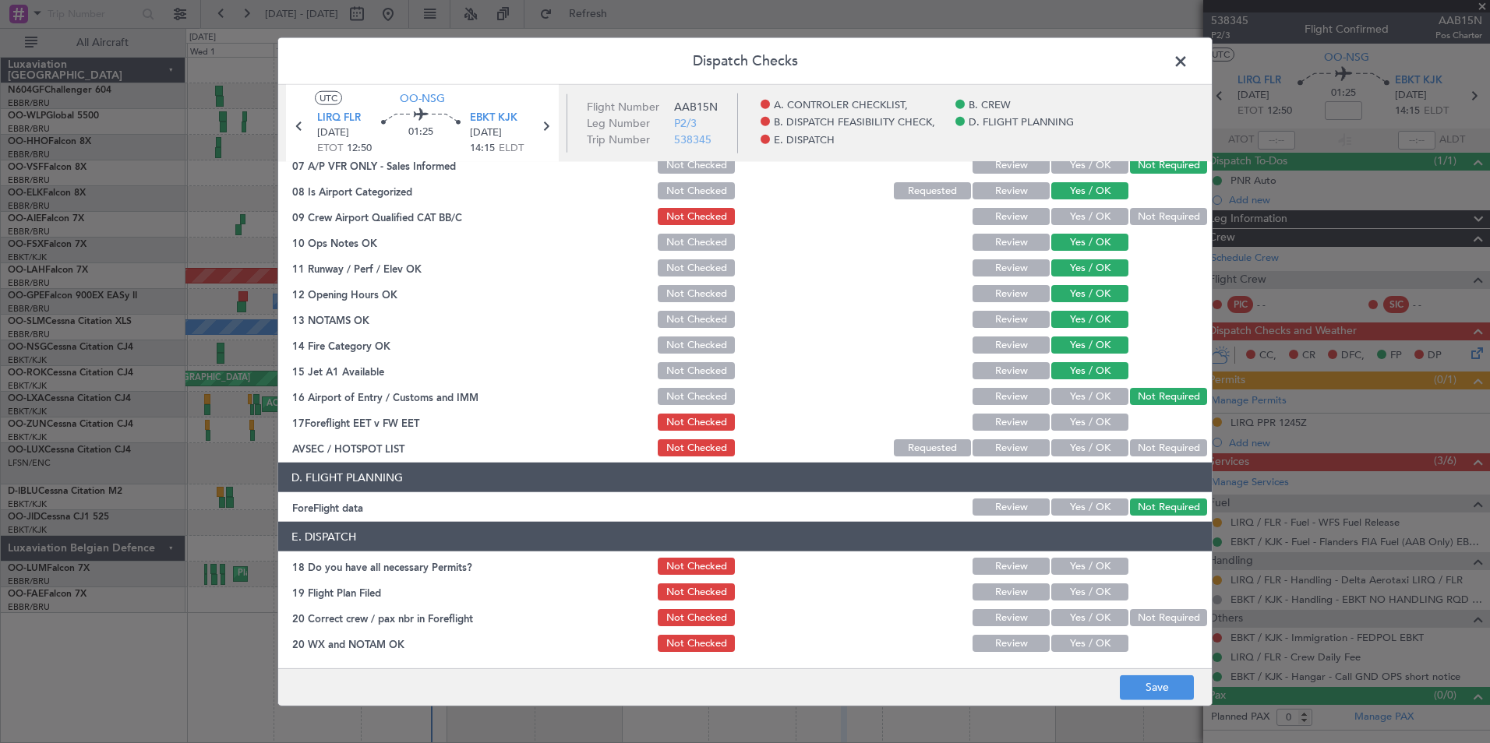
click at [1083, 436] on section "B. DISPATCH FEASIBILITY CHECK, 07 A/P VFR ONLY - Sales Informed Not Checked Rev…" at bounding box center [744, 290] width 933 height 338
click at [1085, 449] on button "Yes / OK" at bounding box center [1089, 447] width 77 height 17
click at [1153, 702] on footer "Save" at bounding box center [744, 686] width 933 height 37
click at [1143, 699] on button "Save" at bounding box center [1157, 687] width 74 height 25
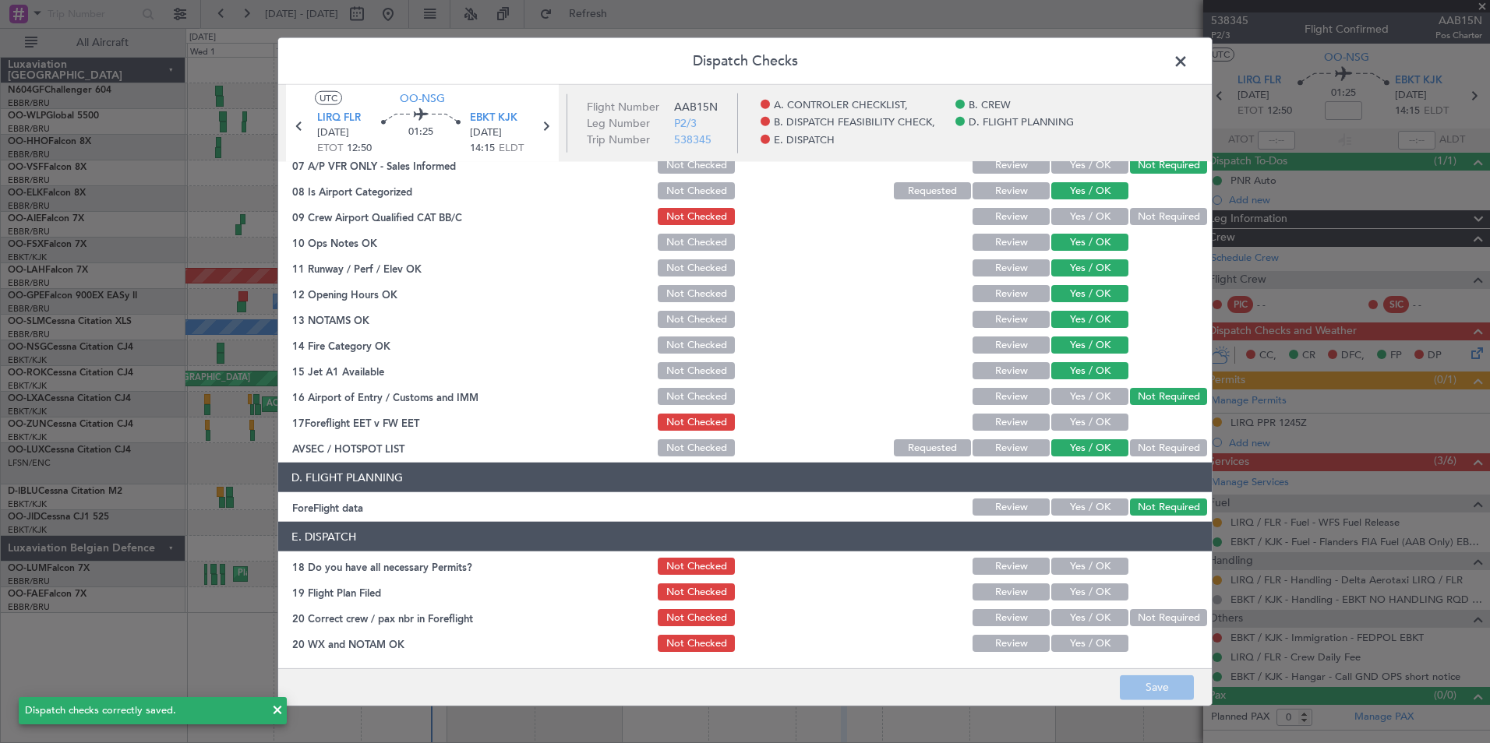
click at [1188, 61] on span at bounding box center [1188, 65] width 0 height 31
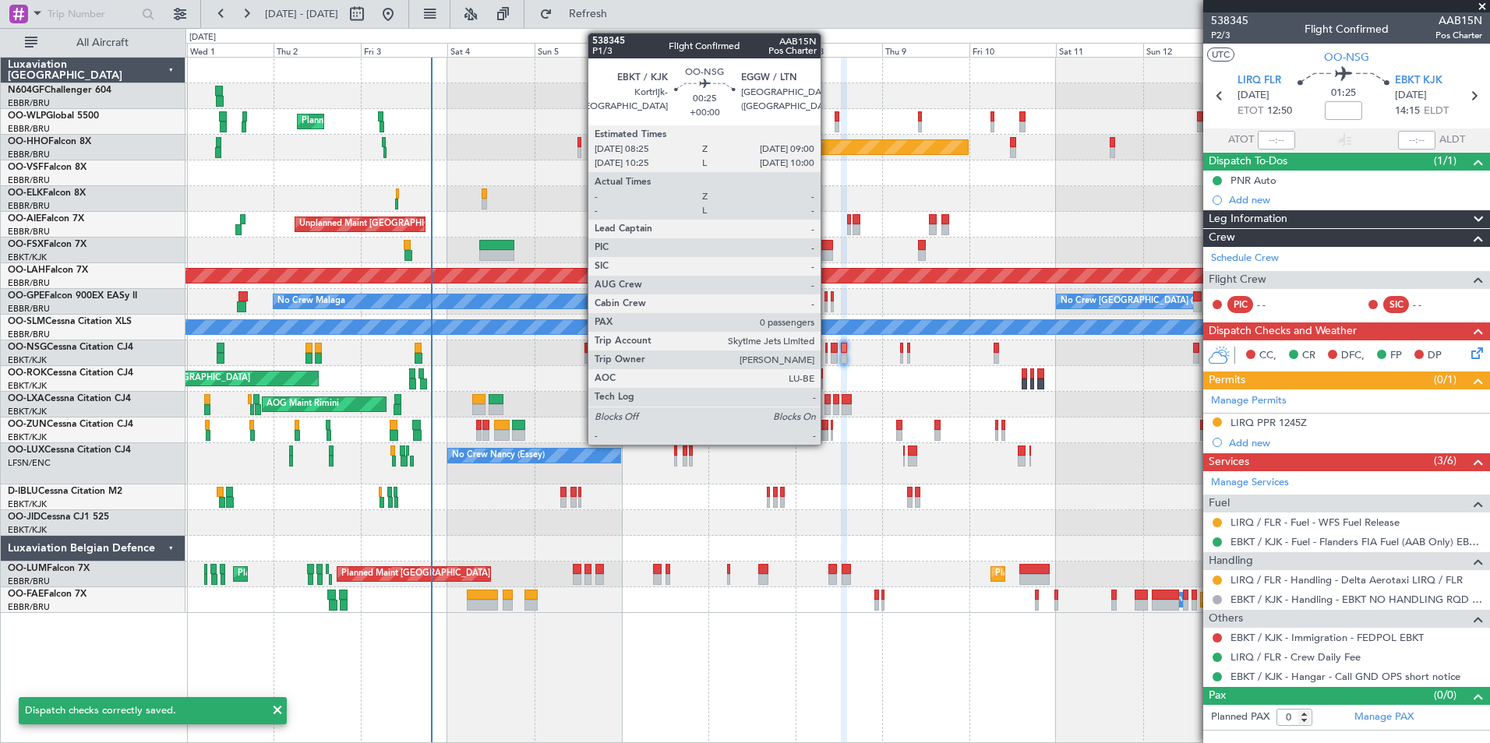
click at [827, 349] on div at bounding box center [826, 348] width 2 height 11
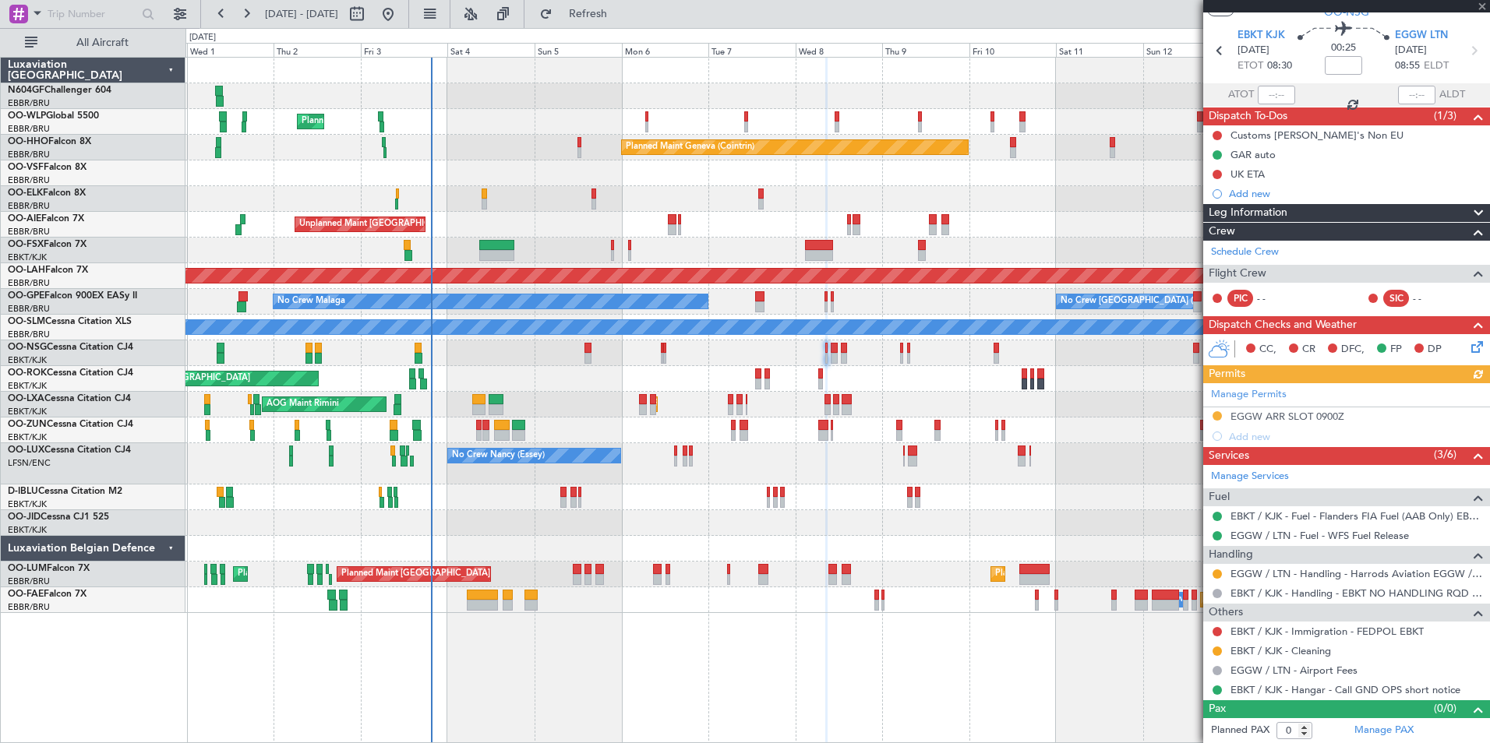
scroll to position [0, 0]
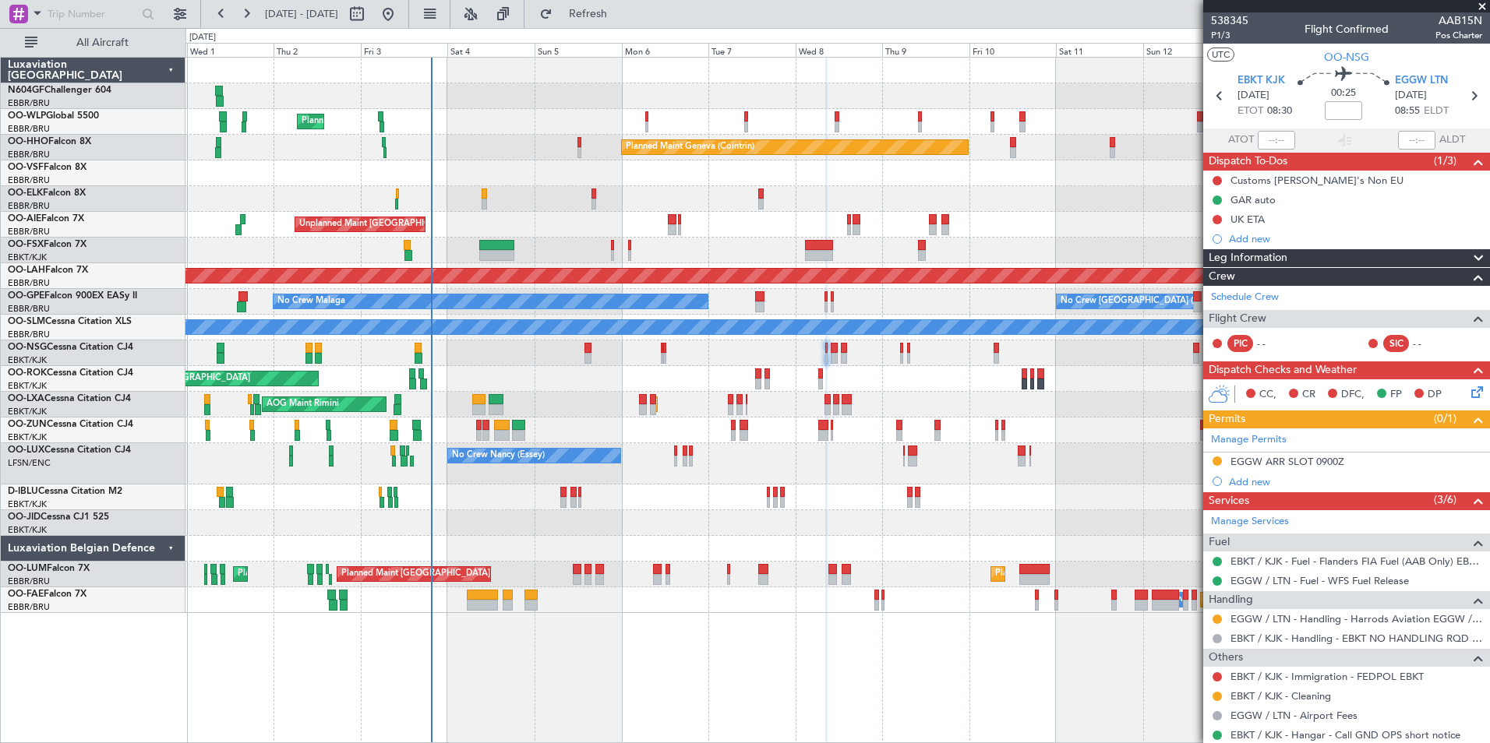
click at [612, 0] on fb-refresh-button "Refresh" at bounding box center [578, 14] width 109 height 28
click at [617, 8] on button "Refresh" at bounding box center [578, 14] width 93 height 25
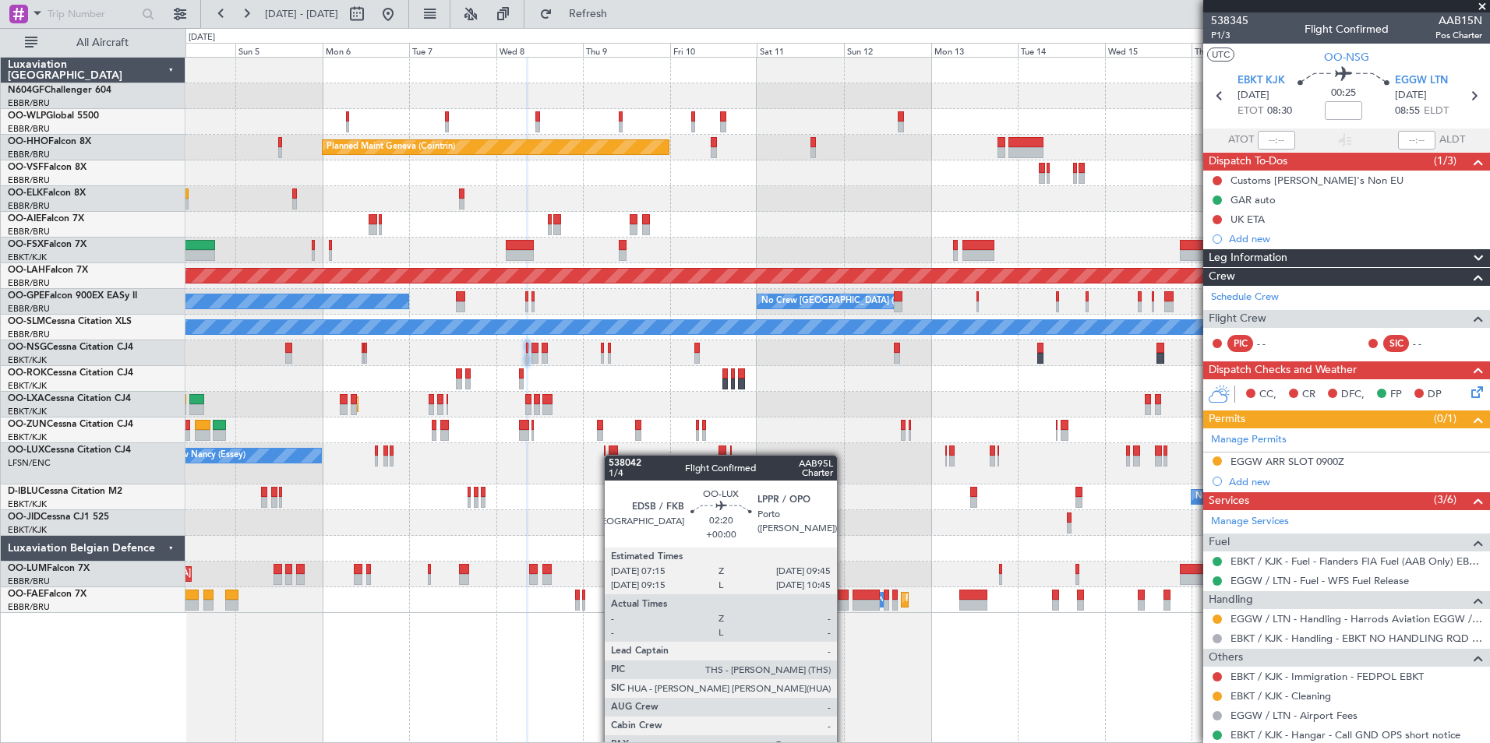
click at [612, 453] on div "Planned Maint Milan (Linate) Planned Maint Geneva ([GEOGRAPHIC_DATA]) Unplanned…" at bounding box center [836, 336] width 1303 height 556
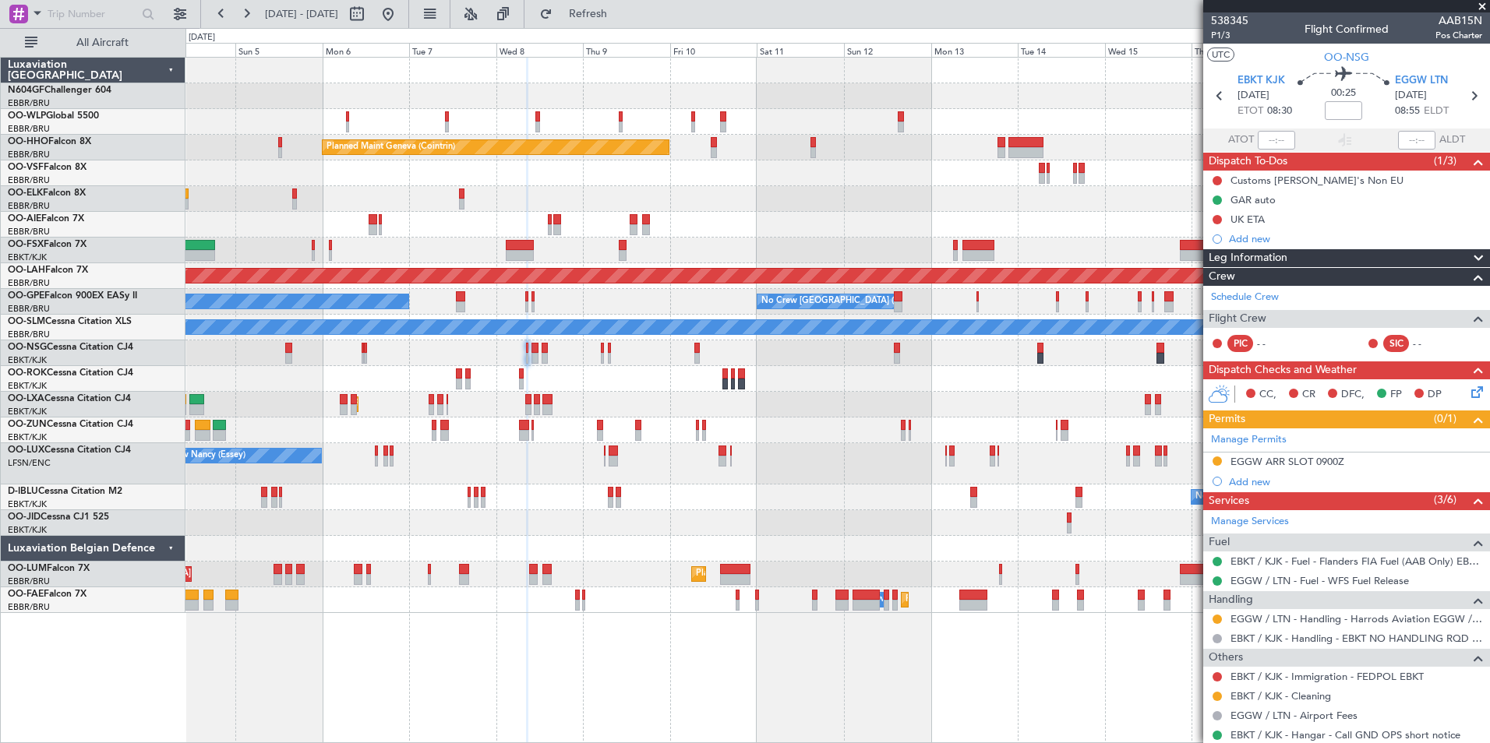
click at [878, 360] on div at bounding box center [836, 353] width 1303 height 26
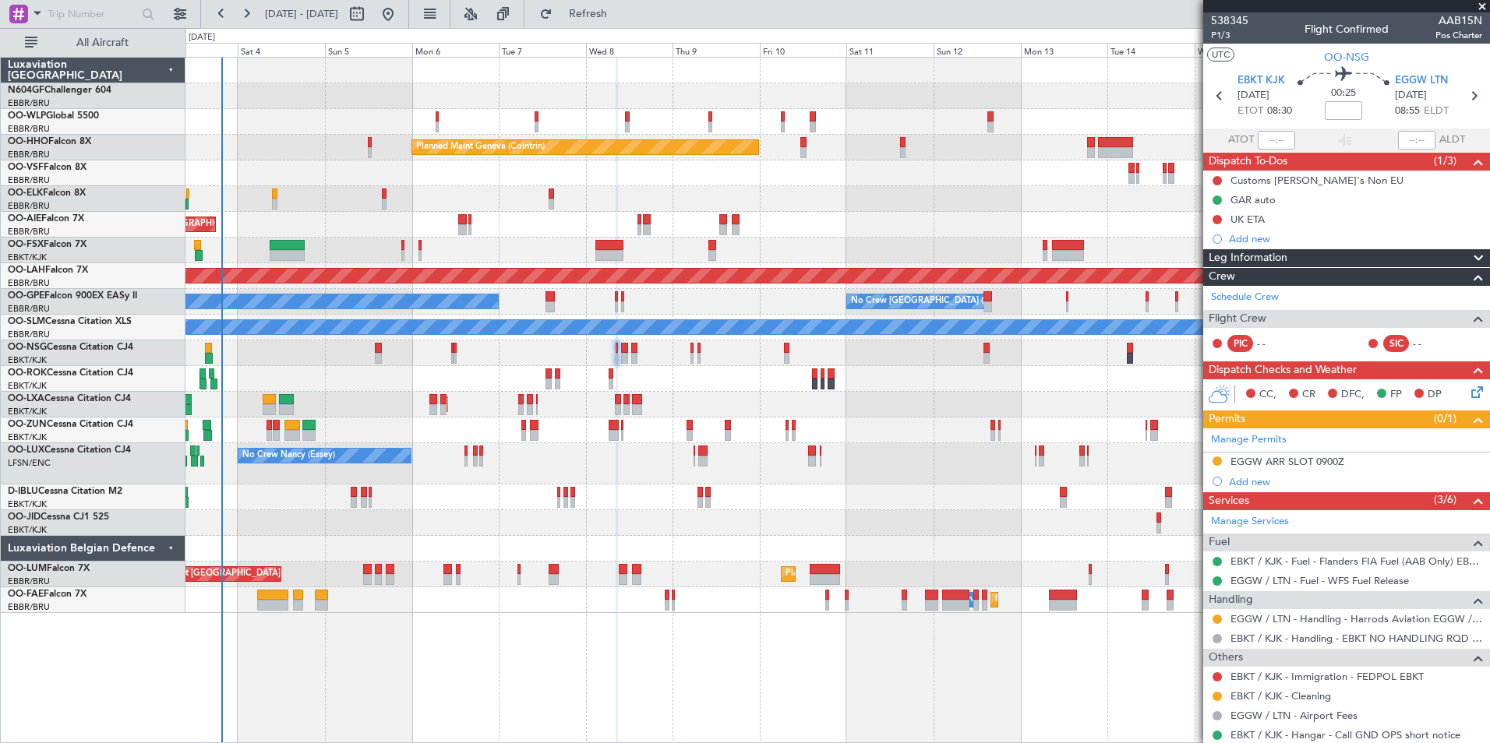
click at [1069, 407] on div "Planned Maint Milan (Linate) Planned Maint Geneva ([GEOGRAPHIC_DATA]) Unplanned…" at bounding box center [836, 336] width 1303 height 556
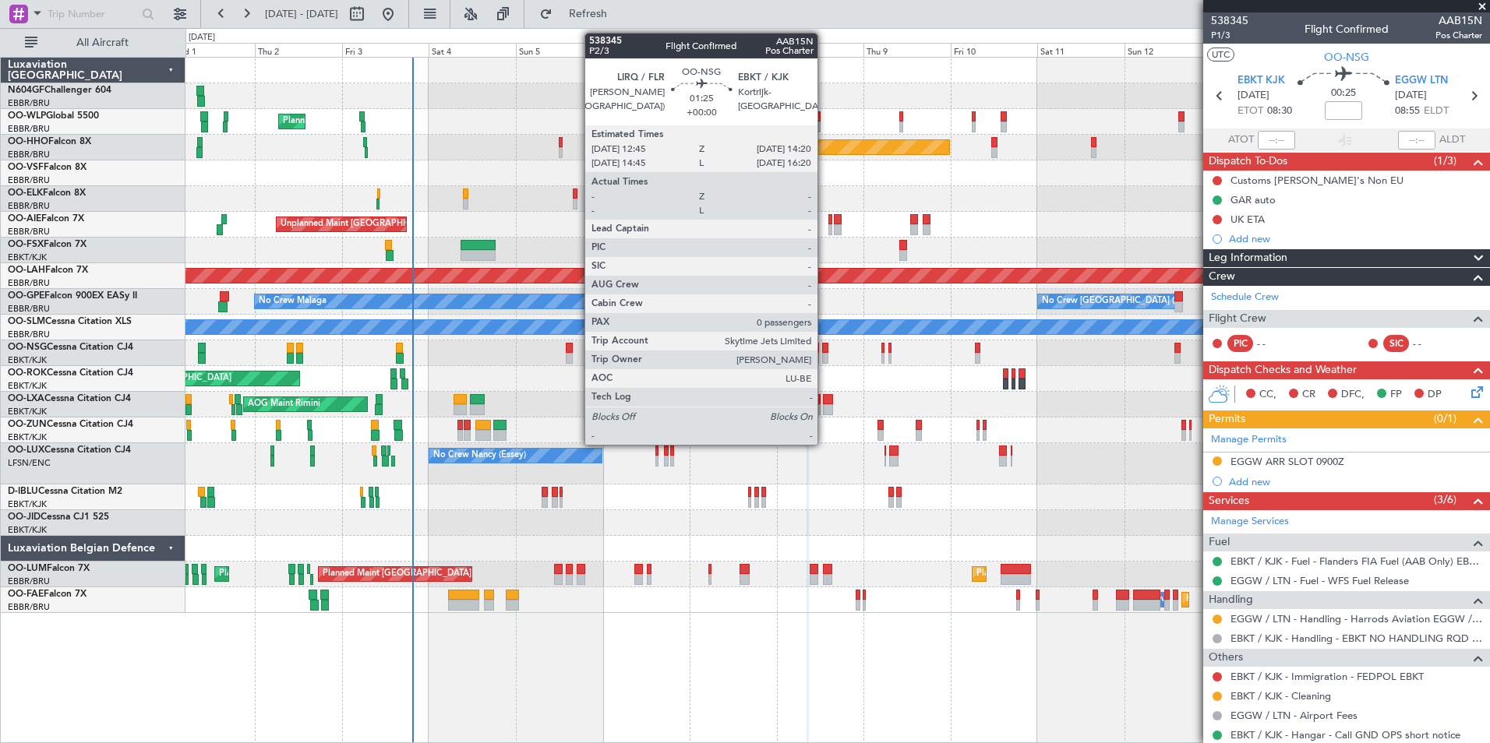
click at [824, 351] on div at bounding box center [825, 348] width 6 height 11
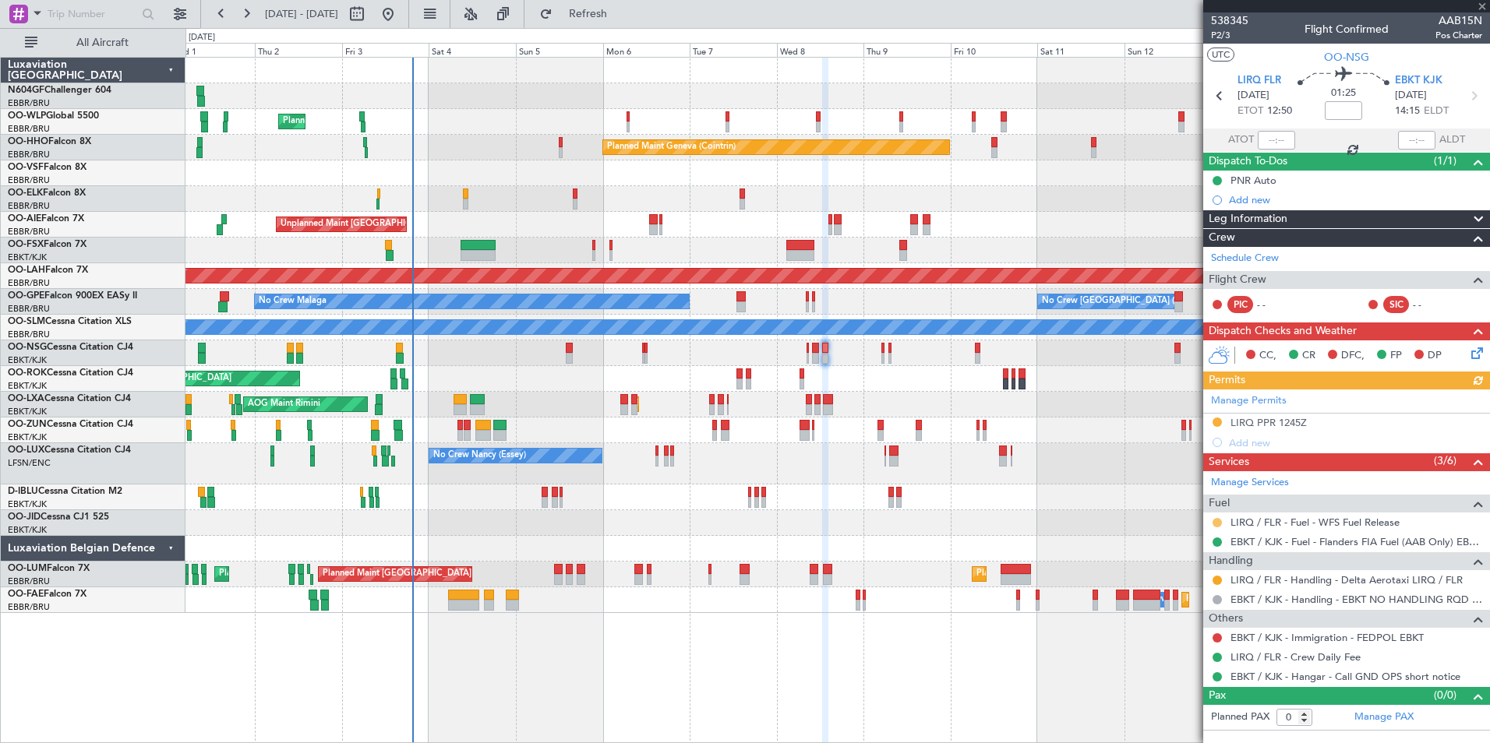
click at [1219, 527] on mat-tooltip-component "Requested" at bounding box center [1217, 547] width 70 height 41
click at [1219, 524] on button at bounding box center [1216, 522] width 9 height 9
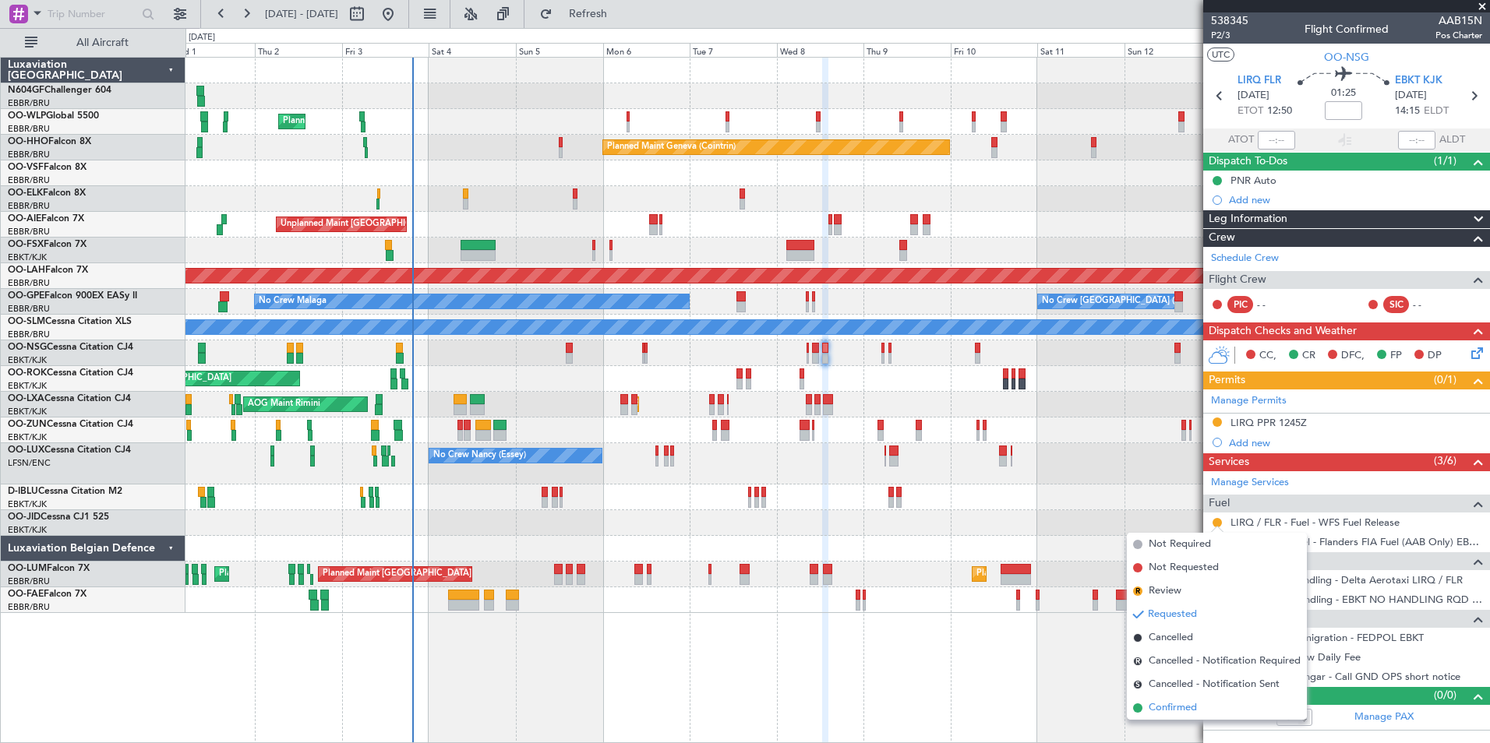
click at [1177, 707] on span "Confirmed" at bounding box center [1172, 708] width 48 height 16
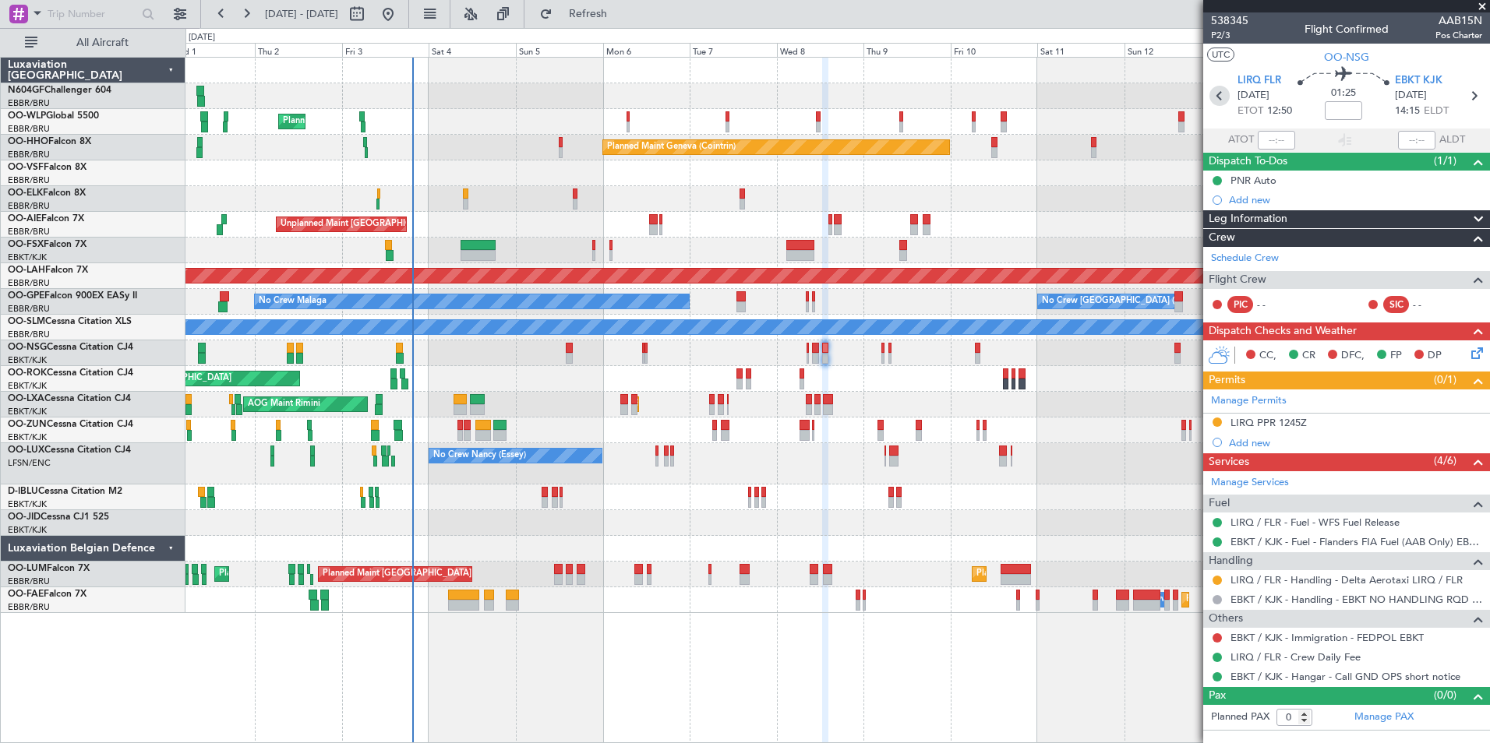
click at [1223, 97] on icon at bounding box center [1219, 96] width 20 height 20
type input "4"
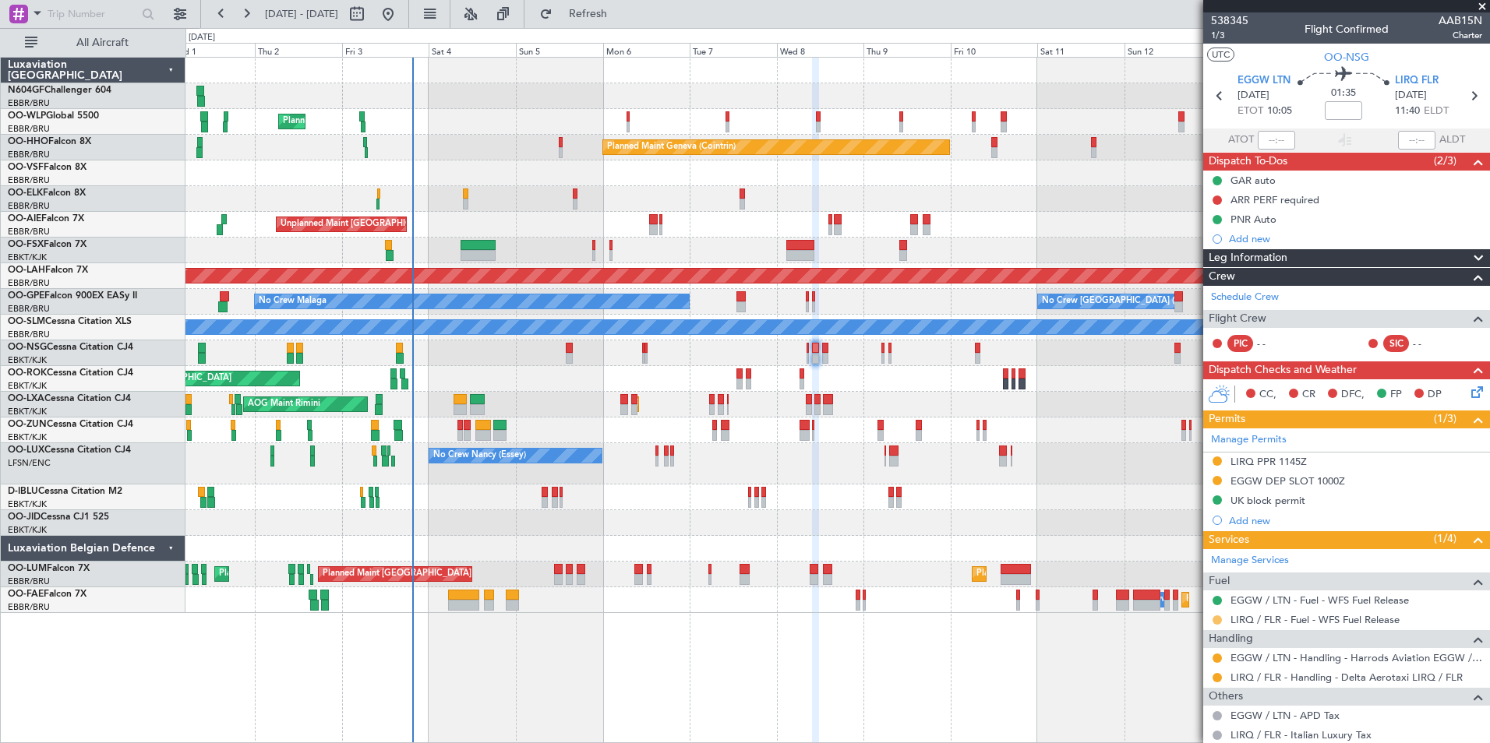
click at [1215, 620] on button at bounding box center [1216, 620] width 9 height 9
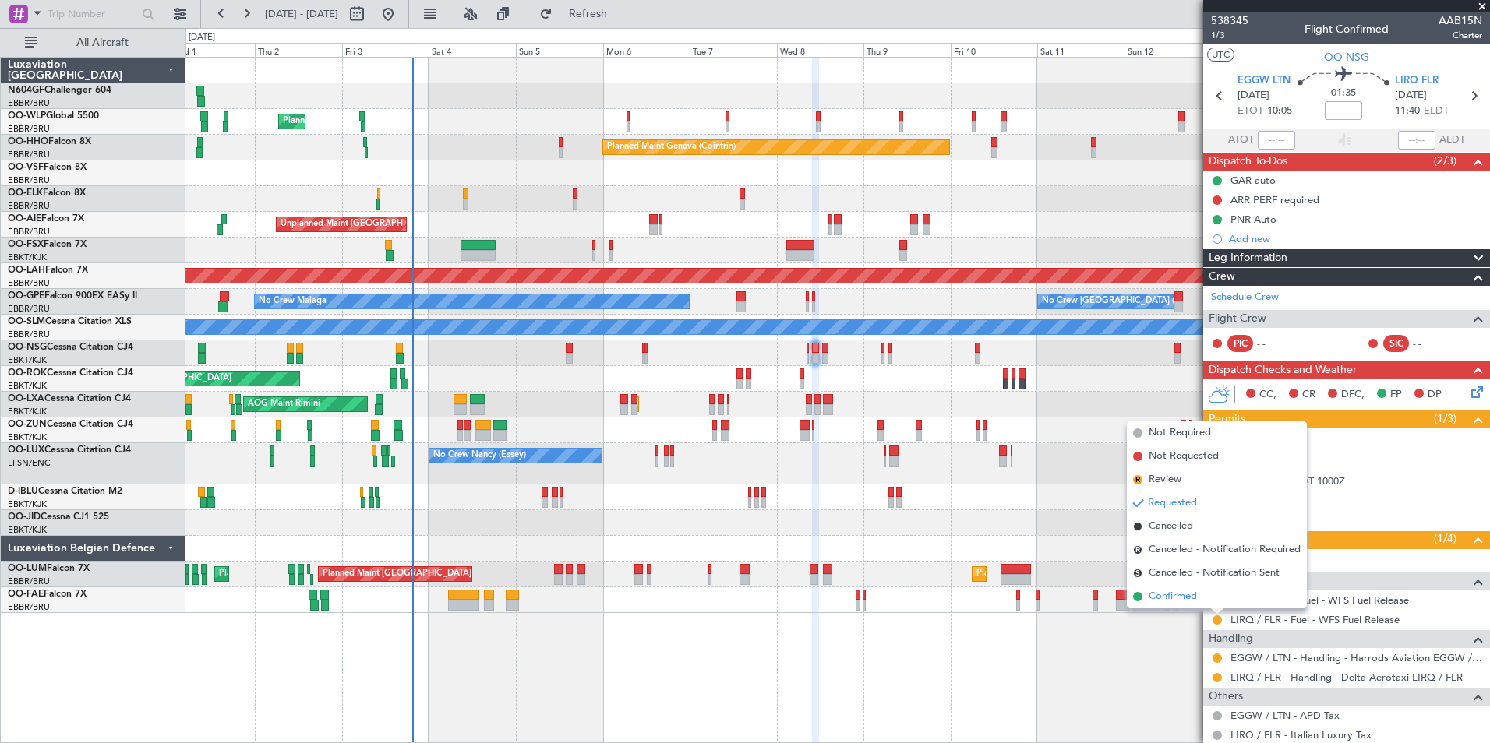
click at [1189, 595] on span "Confirmed" at bounding box center [1172, 597] width 48 height 16
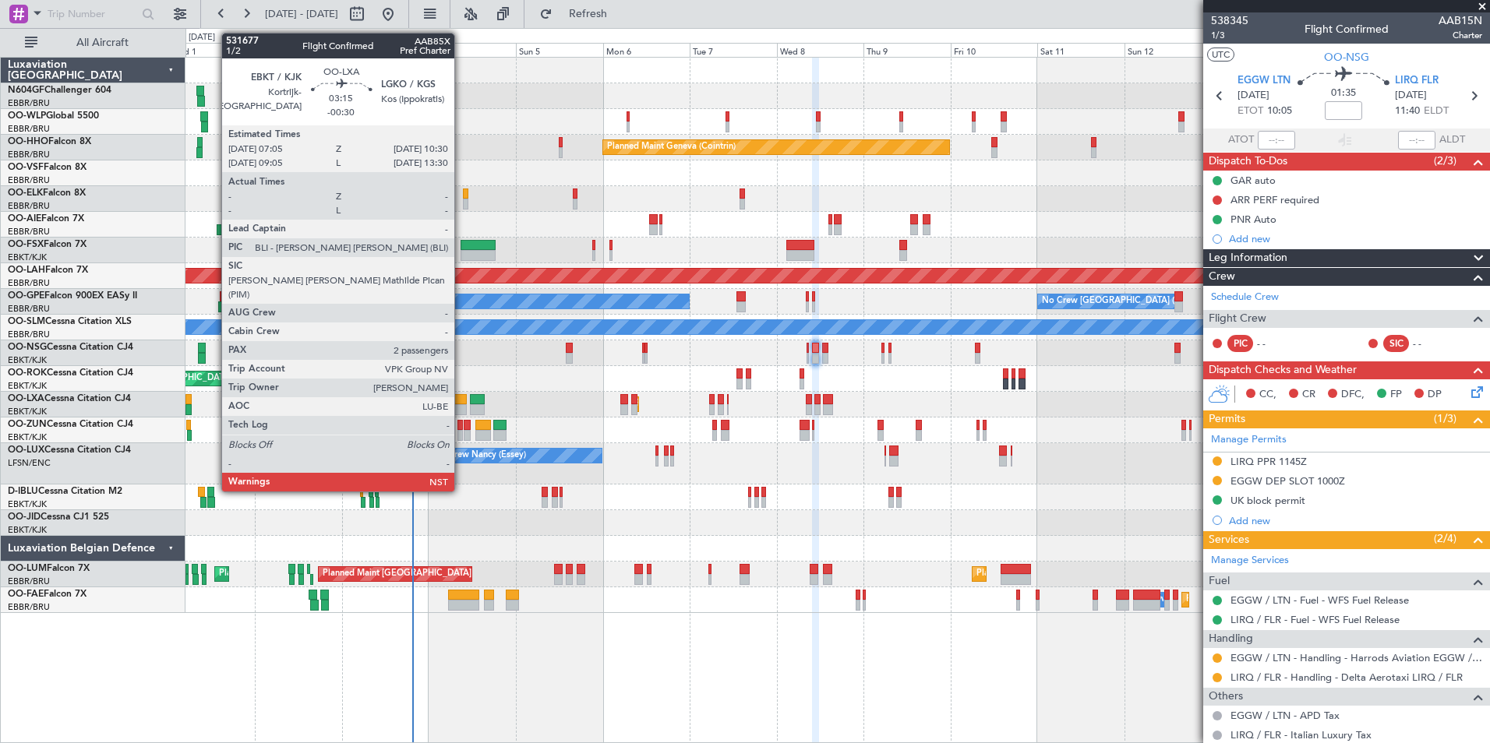
click at [461, 404] on div at bounding box center [459, 399] width 12 height 11
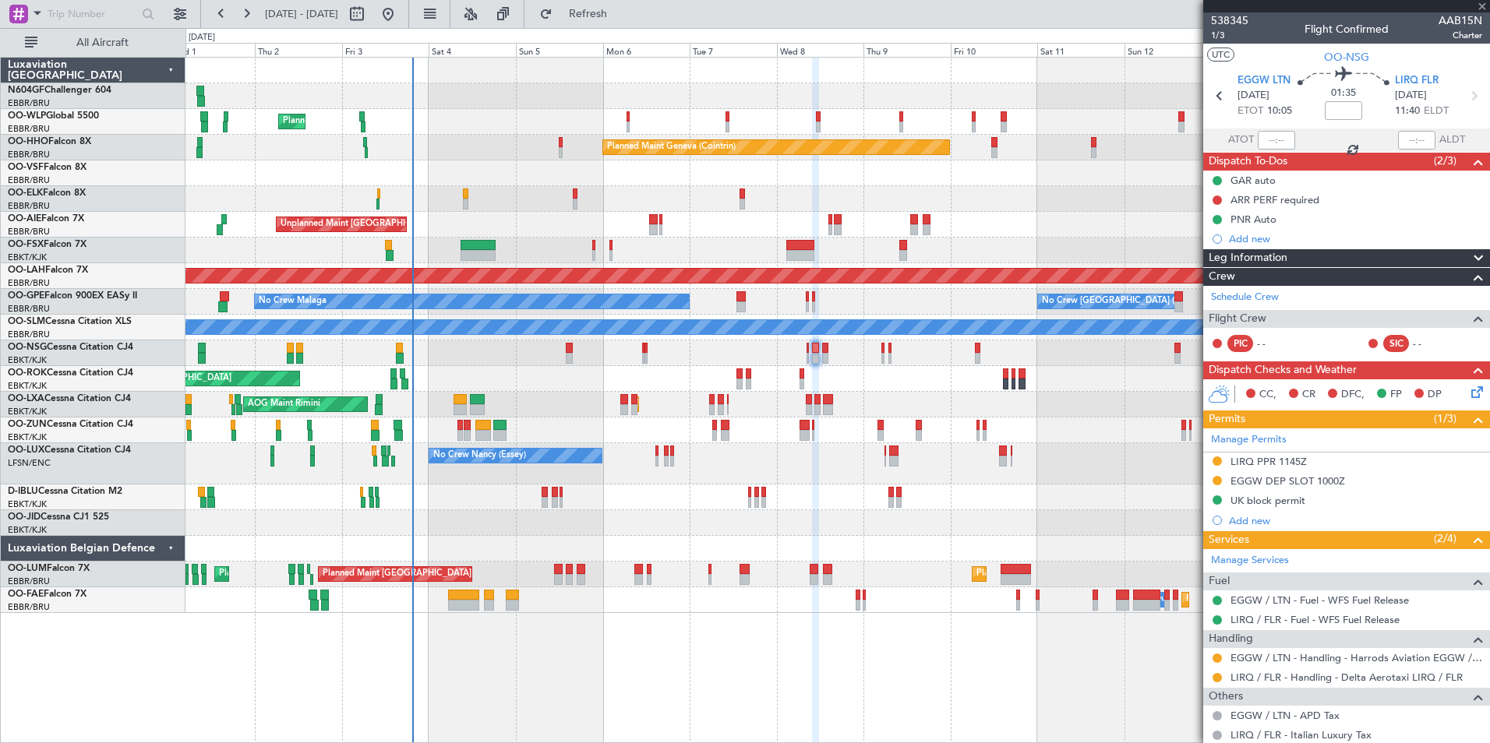
type input "-00:30"
type input "2"
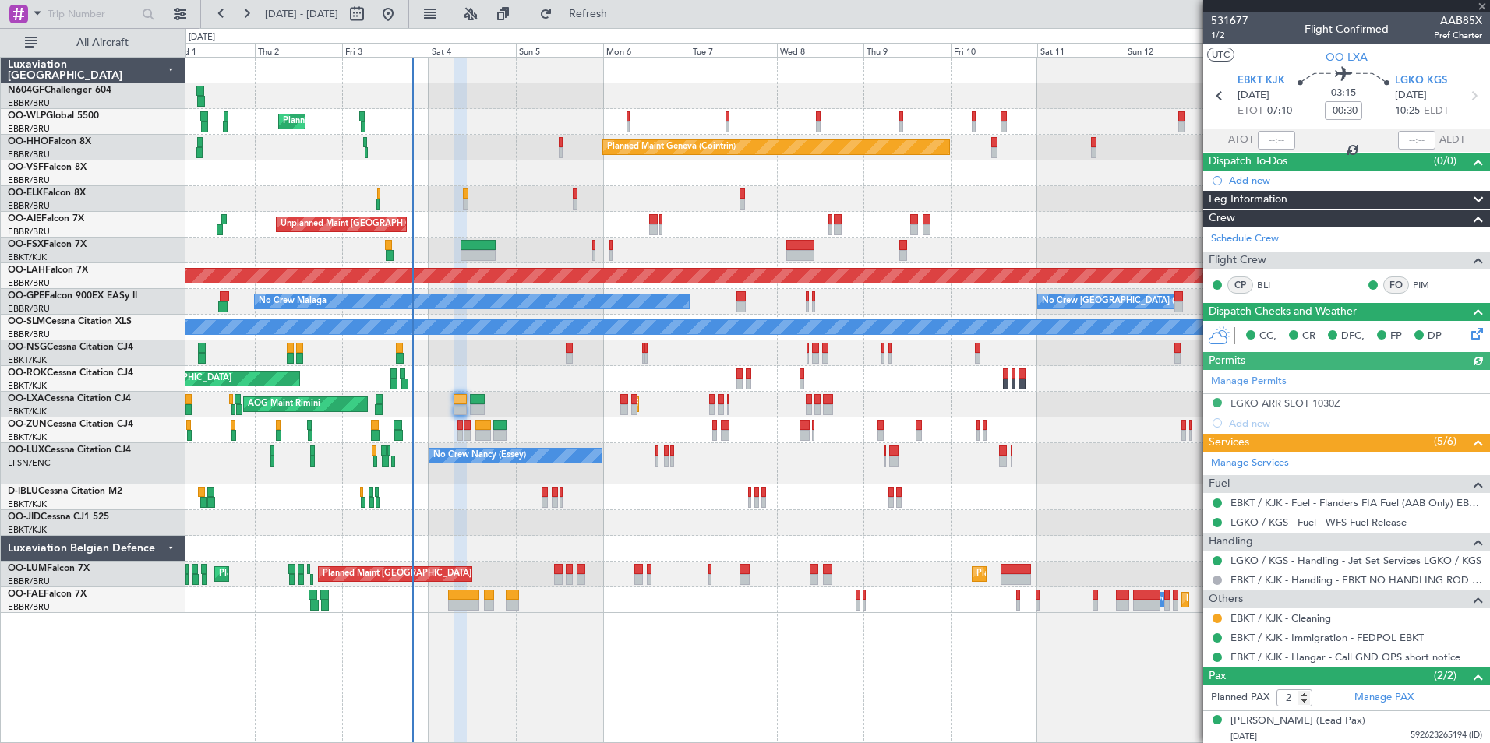
click at [485, 403] on div "Planned Maint Kortrijk-Wevelgem AOG Maint Rimini A/C Unavailable" at bounding box center [836, 405] width 1303 height 26
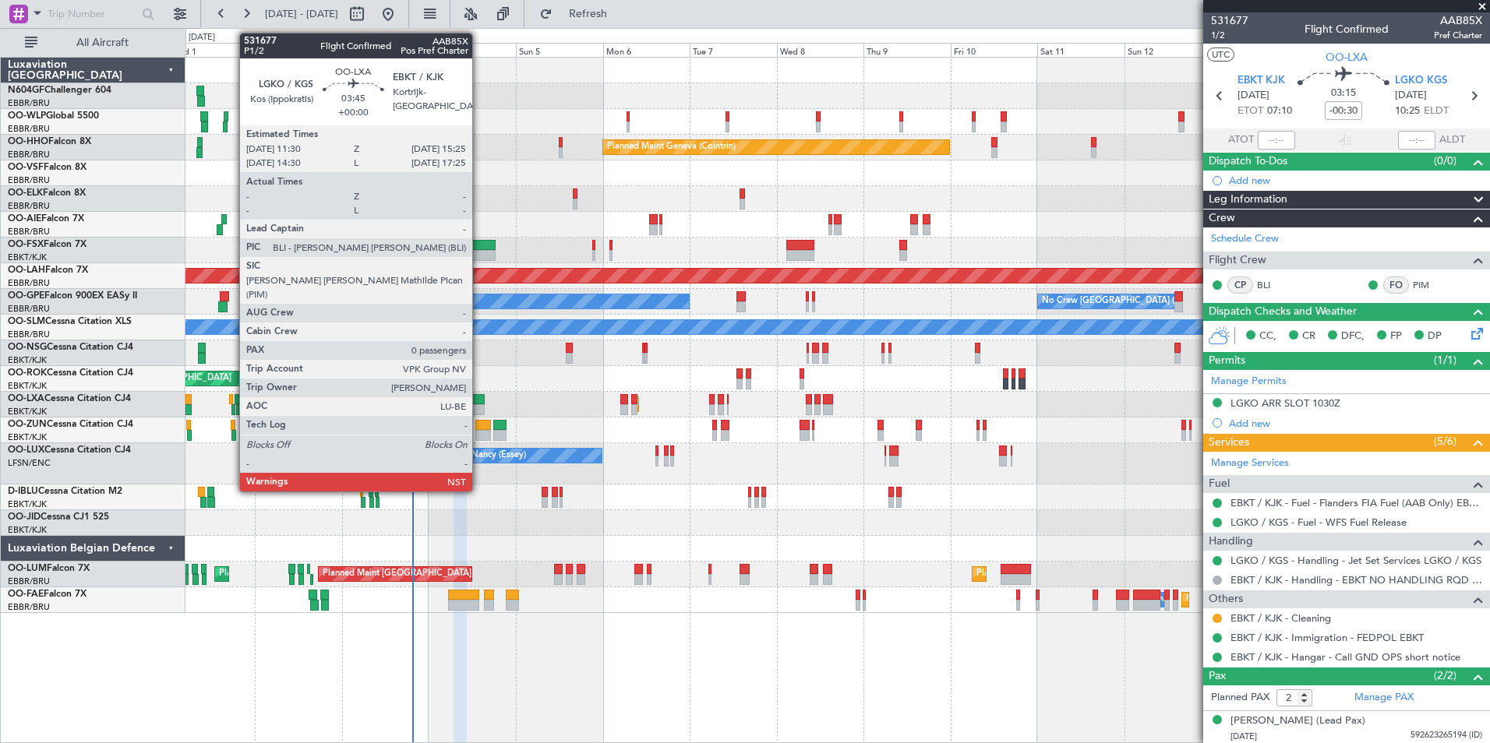
click at [479, 402] on div at bounding box center [477, 399] width 15 height 11
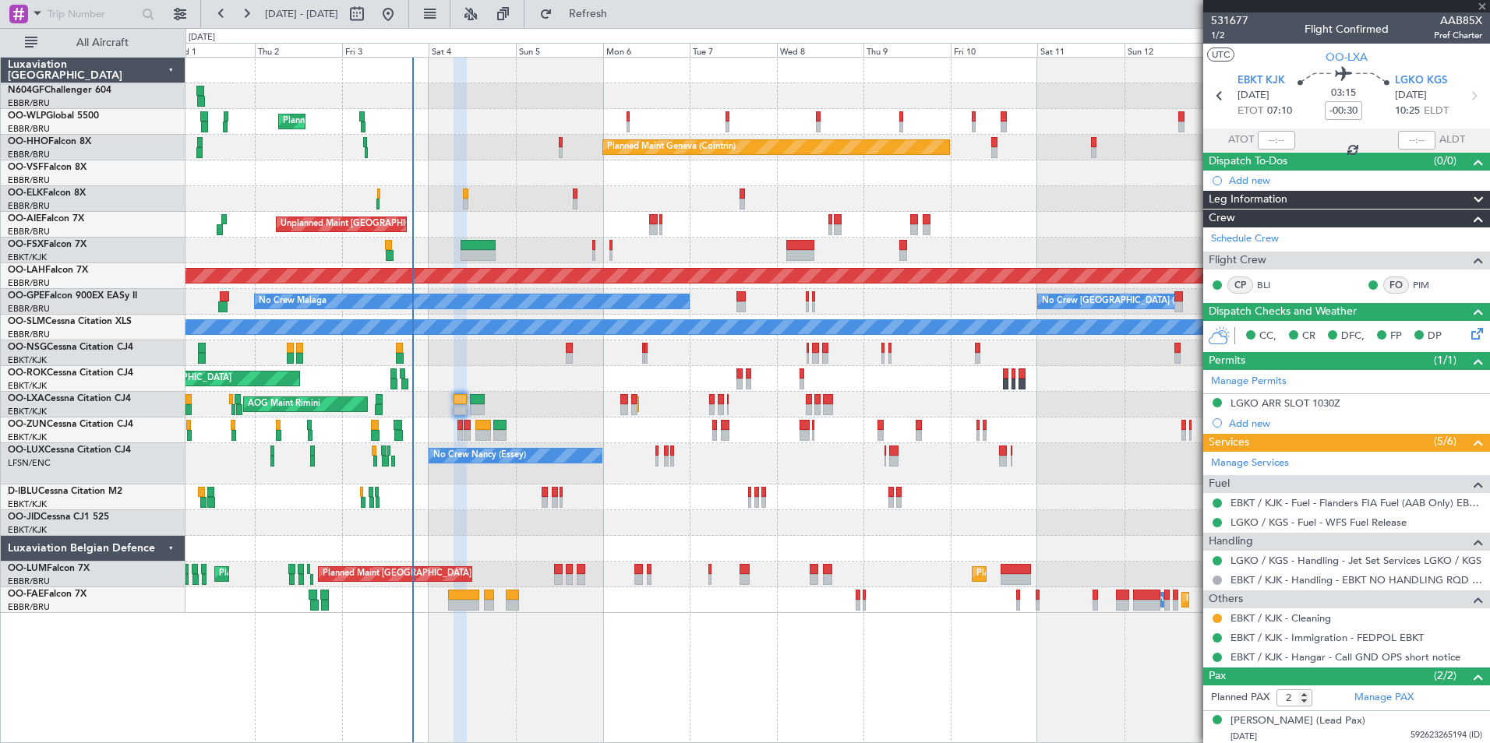
type input "0"
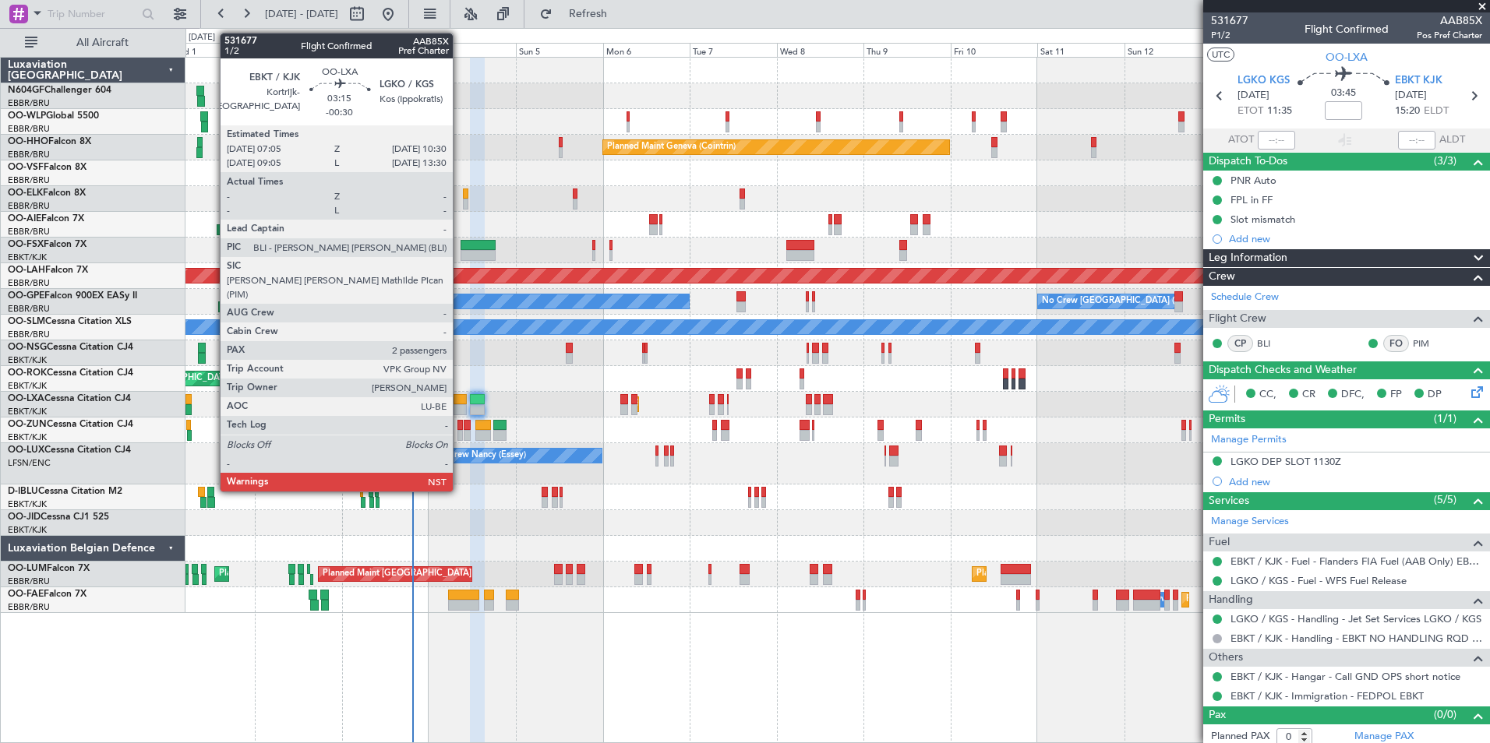
click at [460, 399] on div at bounding box center [459, 399] width 12 height 11
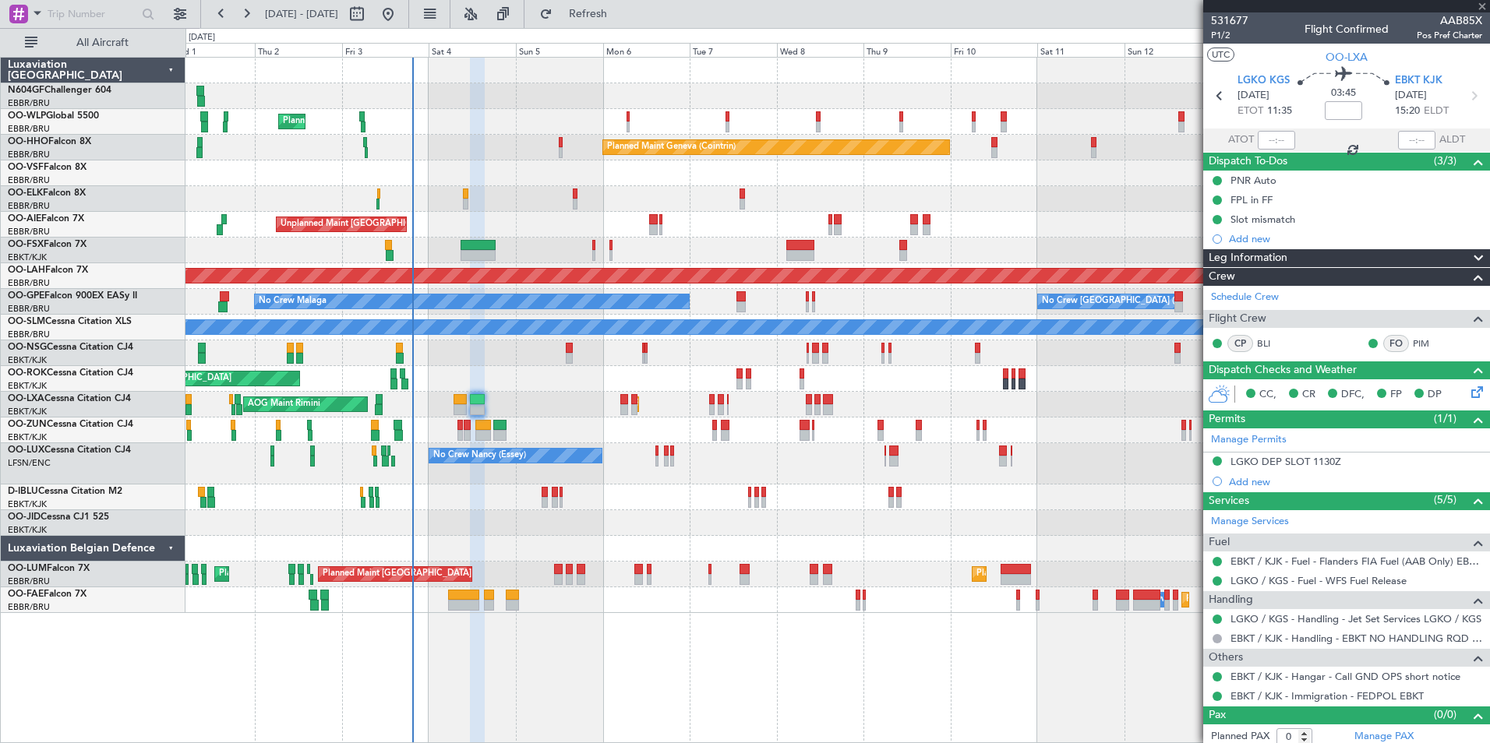
type input "-00:30"
type input "2"
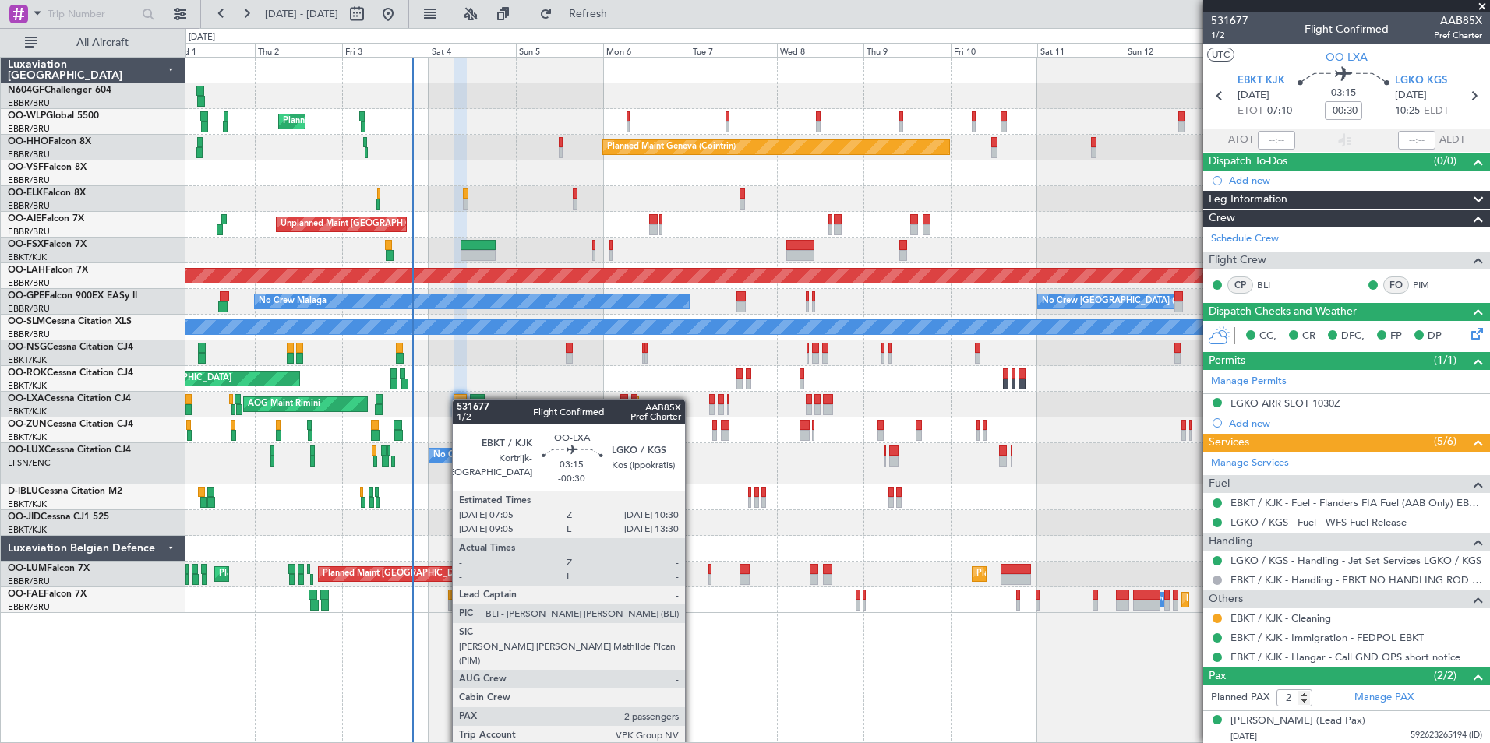
click at [460, 399] on div at bounding box center [459, 399] width 12 height 11
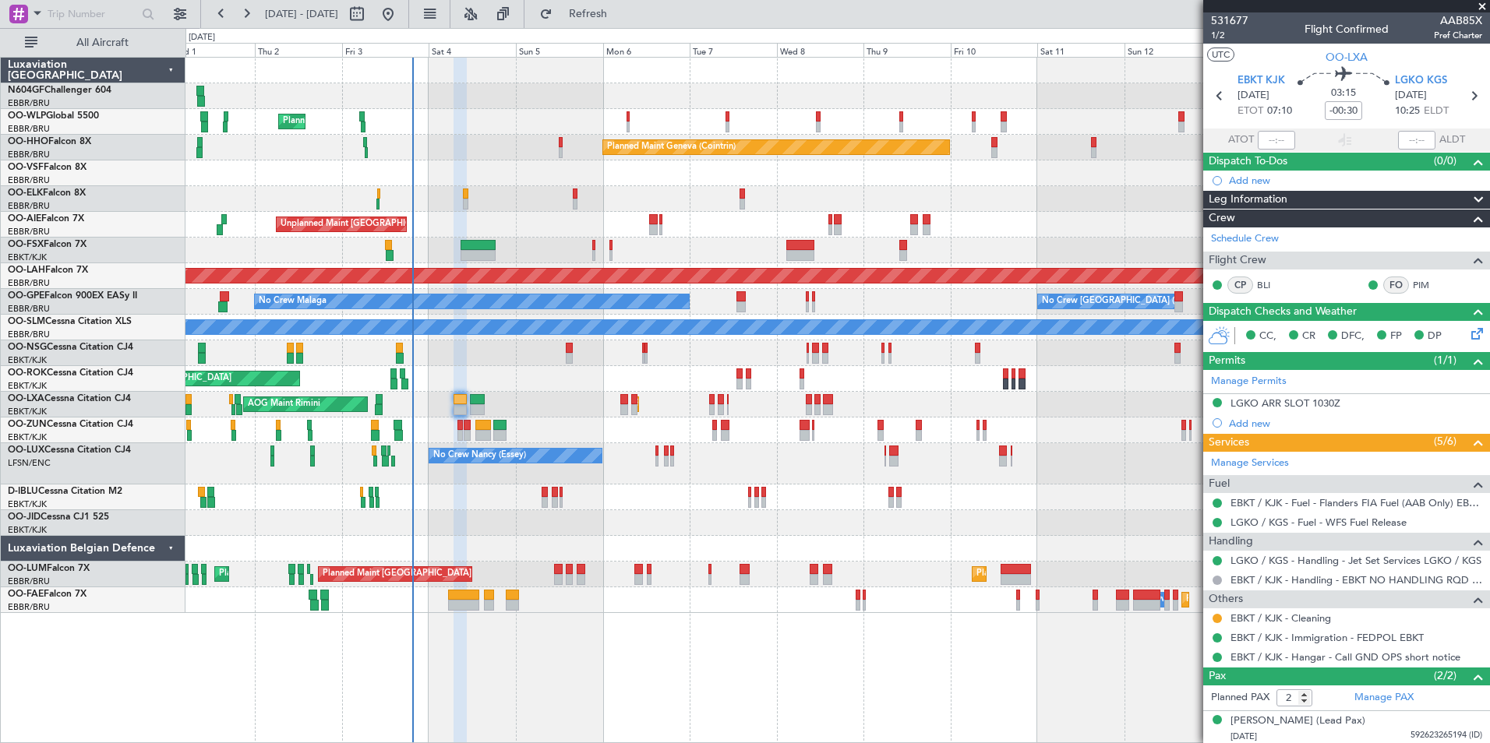
click at [585, 398] on div "Planned Maint Kortrijk-Wevelgem AOG Maint Rimini A/C Unavailable" at bounding box center [836, 405] width 1303 height 26
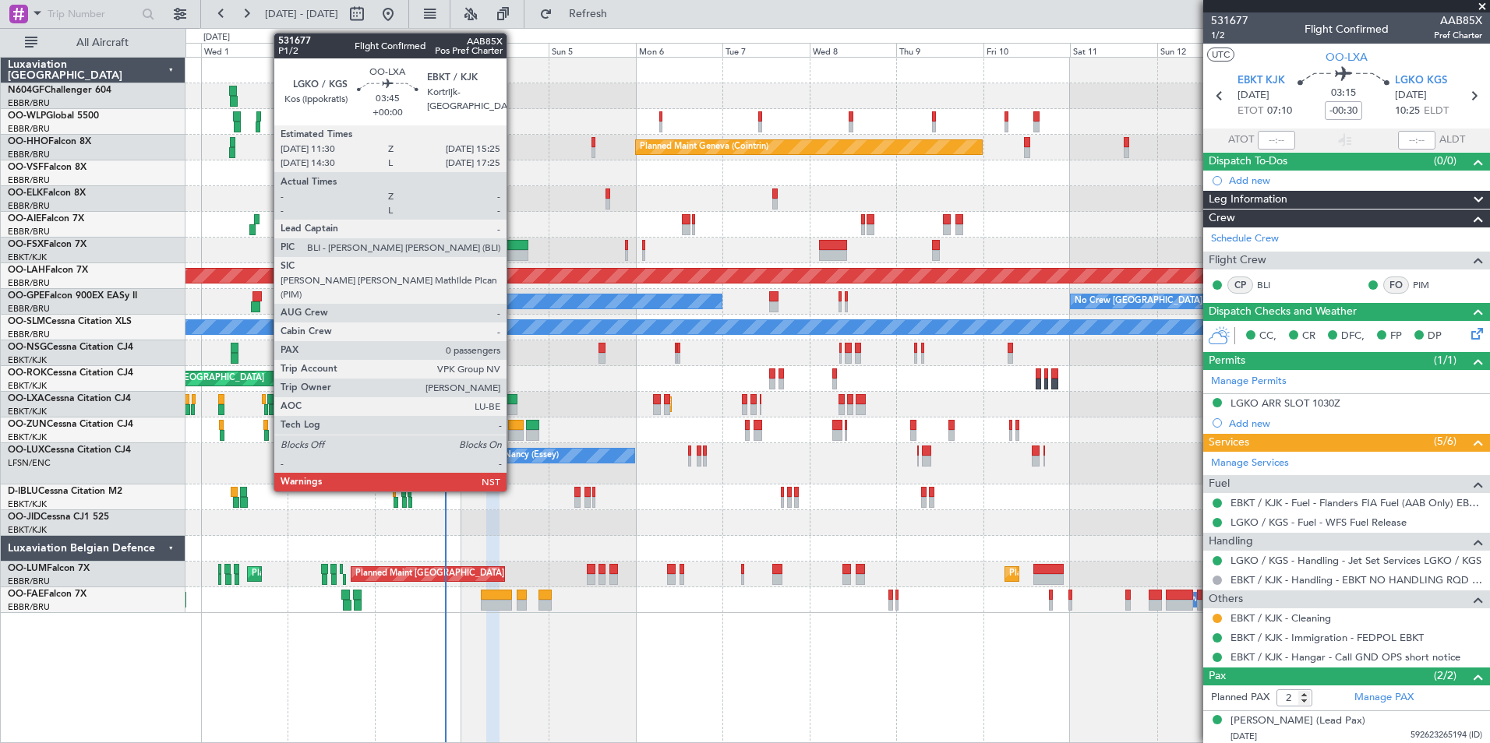
click at [513, 404] on div at bounding box center [510, 409] width 15 height 11
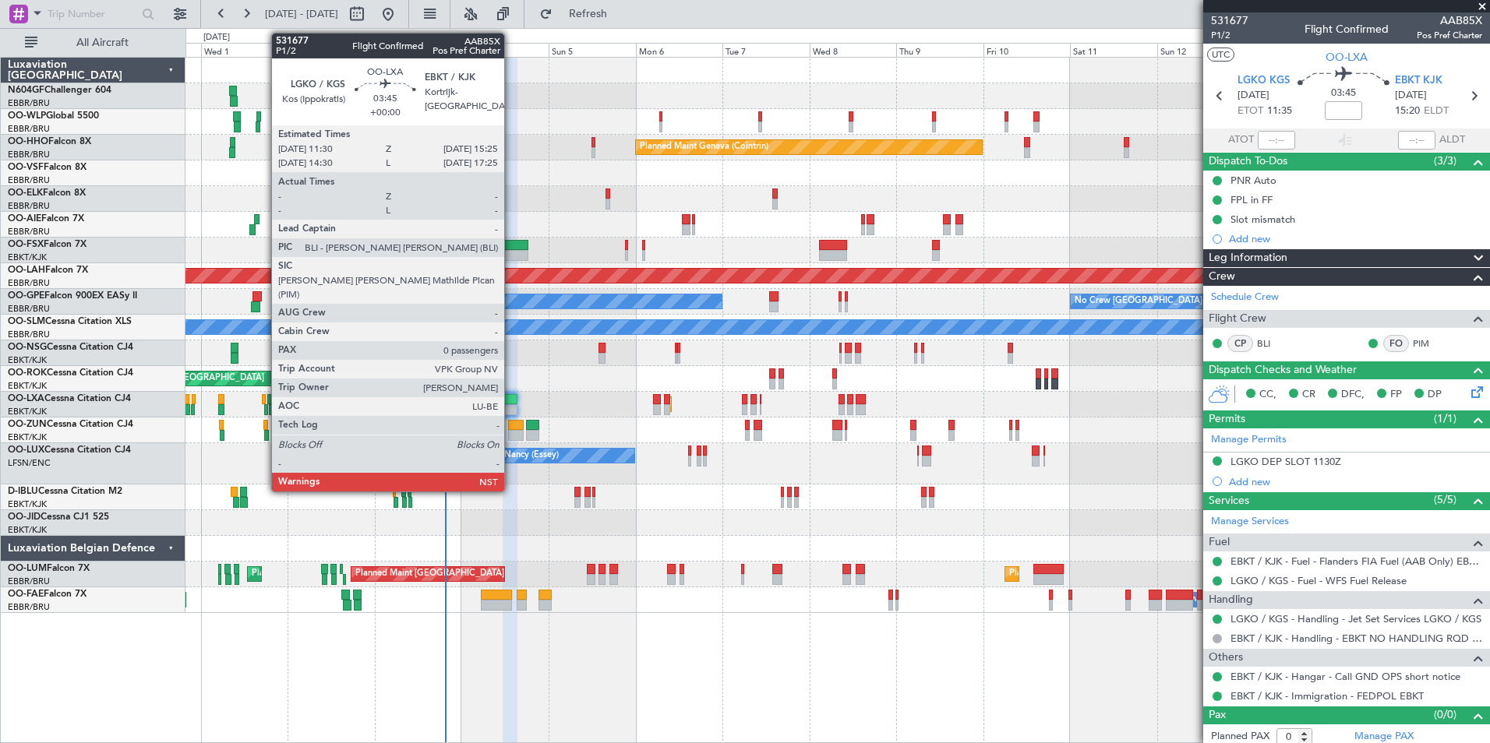
click at [511, 408] on div at bounding box center [510, 409] width 15 height 11
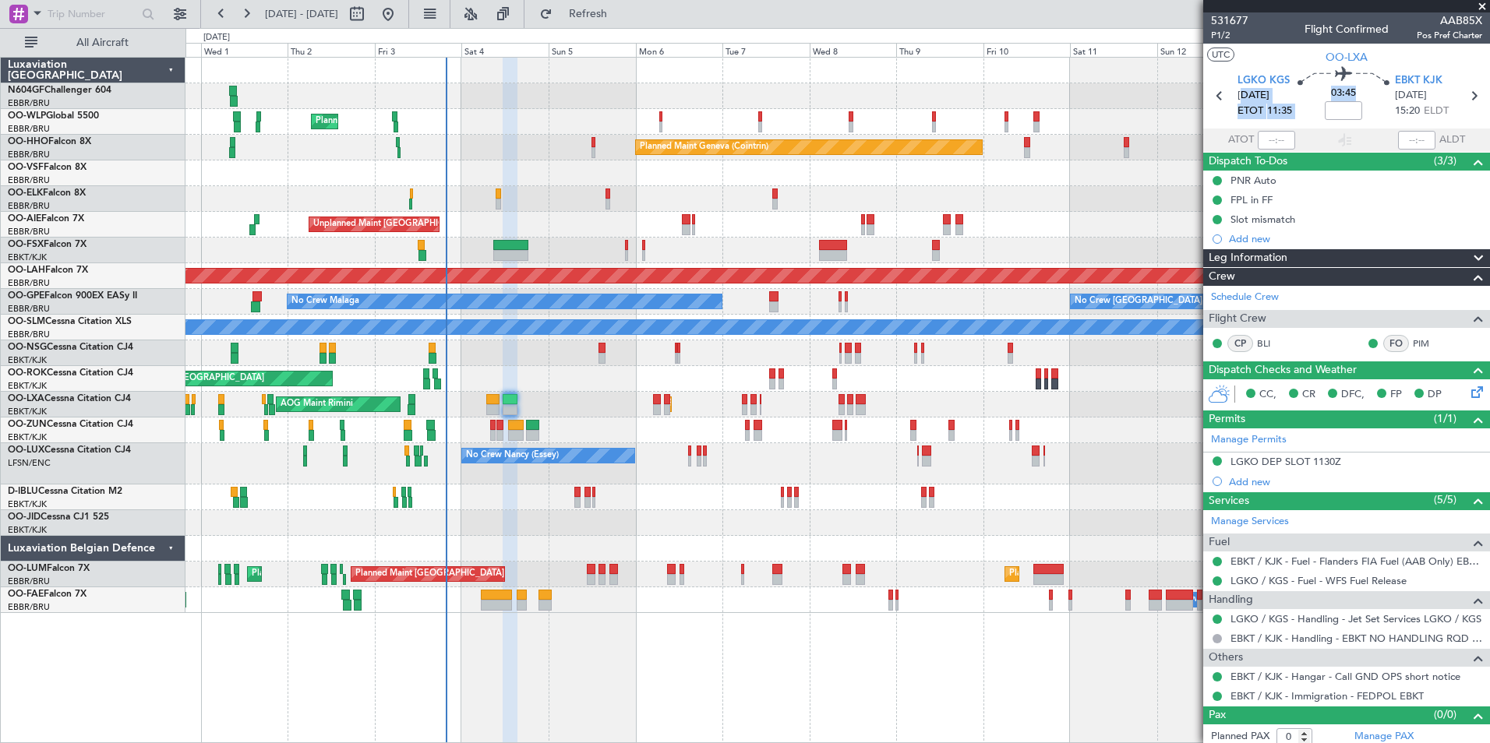
drag, startPoint x: 1303, startPoint y: 111, endPoint x: 1239, endPoint y: 95, distance: 66.0
click at [1239, 95] on section "LGKO KGS 04/10/2025 ETOT 11:35 03:45 EBKT KJK 04/10/2025 15:20 ELDT" at bounding box center [1346, 98] width 287 height 62
drag, startPoint x: 1239, startPoint y: 95, endPoint x: 1311, endPoint y: 104, distance: 73.0
click at [1311, 104] on mat-tooltip-component "Estimated Take-Off Time" at bounding box center [1260, 123] width 125 height 41
drag, startPoint x: 1235, startPoint y: 94, endPoint x: 1292, endPoint y: 97, distance: 57.0
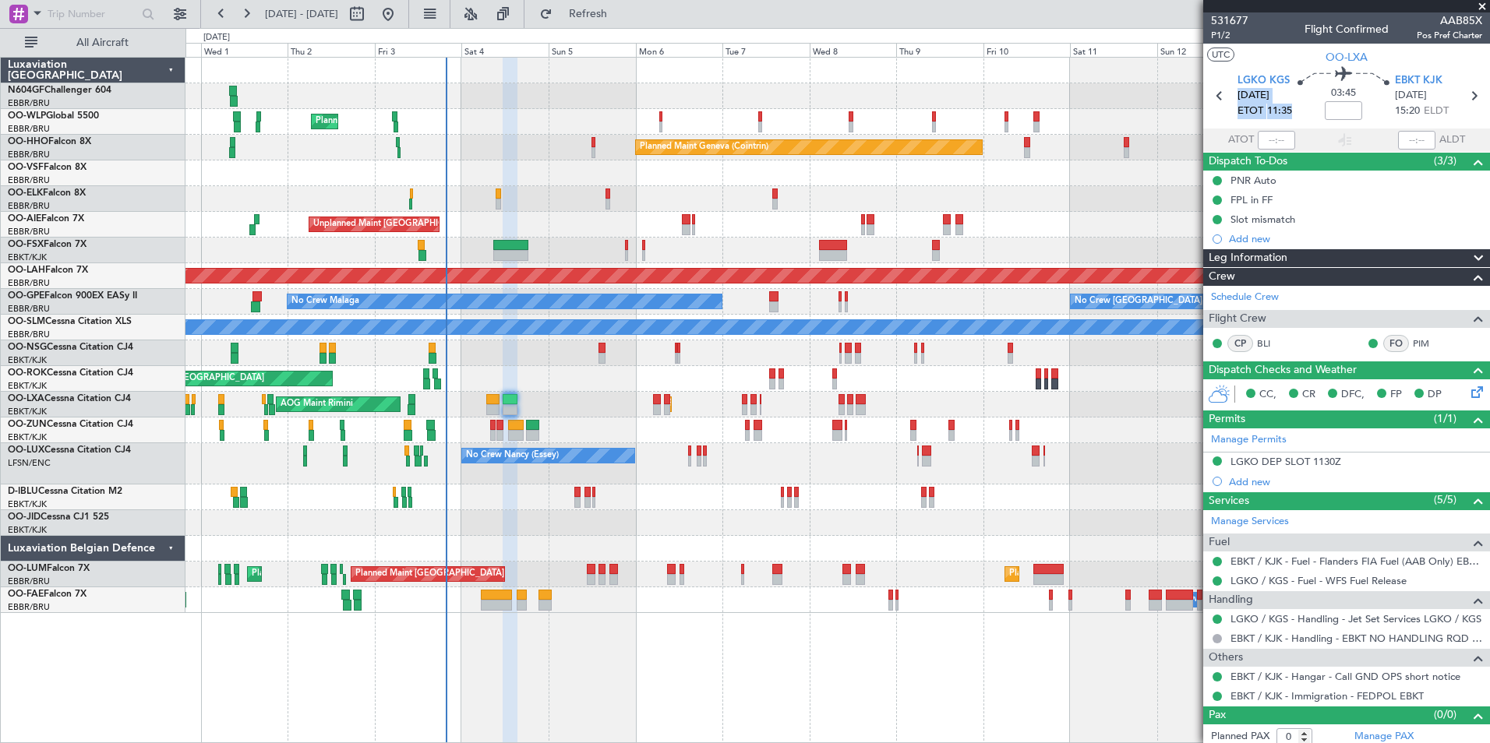
click at [1292, 97] on section "LGKO KGS 04/10/2025 ETOT 11:35 03:45 EBKT KJK 04/10/2025 15:20 ELDT" at bounding box center [1346, 98] width 287 height 62
drag, startPoint x: 1292, startPoint y: 97, endPoint x: 1285, endPoint y: 111, distance: 15.0
click at [1285, 111] on span "11:35" at bounding box center [1279, 112] width 25 height 16
drag, startPoint x: 1297, startPoint y: 111, endPoint x: 1250, endPoint y: 104, distance: 47.9
click at [1250, 104] on section "LGKO KGS 04/10/2025 ETOT 11:35 03:45 EBKT KJK 04/10/2025 15:20 ELDT" at bounding box center [1346, 98] width 287 height 62
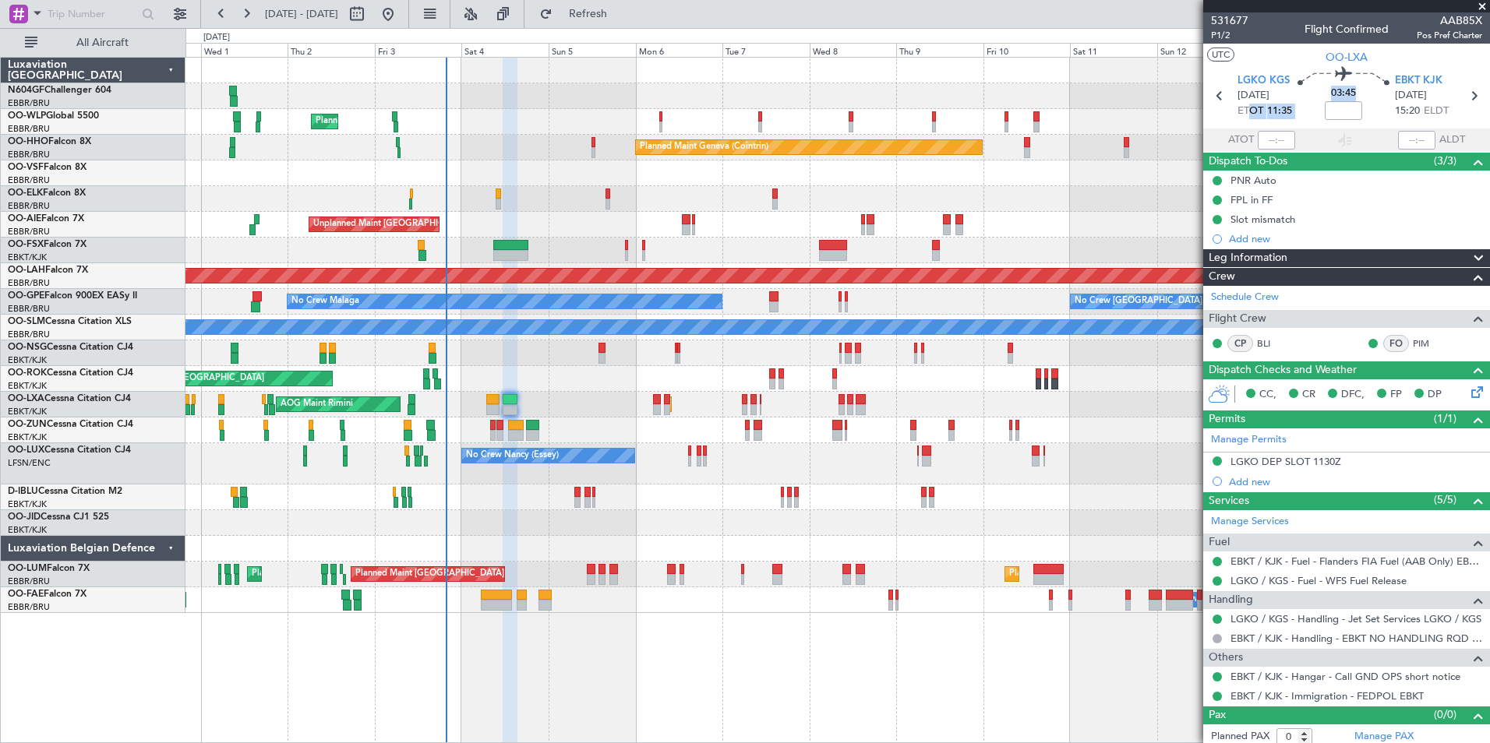
drag, startPoint x: 1250, startPoint y: 104, endPoint x: 1305, endPoint y: 112, distance: 55.9
click at [1305, 112] on div "03:45" at bounding box center [1343, 96] width 103 height 58
click at [621, 14] on span "Refresh" at bounding box center [588, 14] width 65 height 11
click at [980, 340] on div "A/C Unavailable [GEOGRAPHIC_DATA]" at bounding box center [836, 328] width 1303 height 26
click at [778, 298] on div at bounding box center [773, 296] width 9 height 11
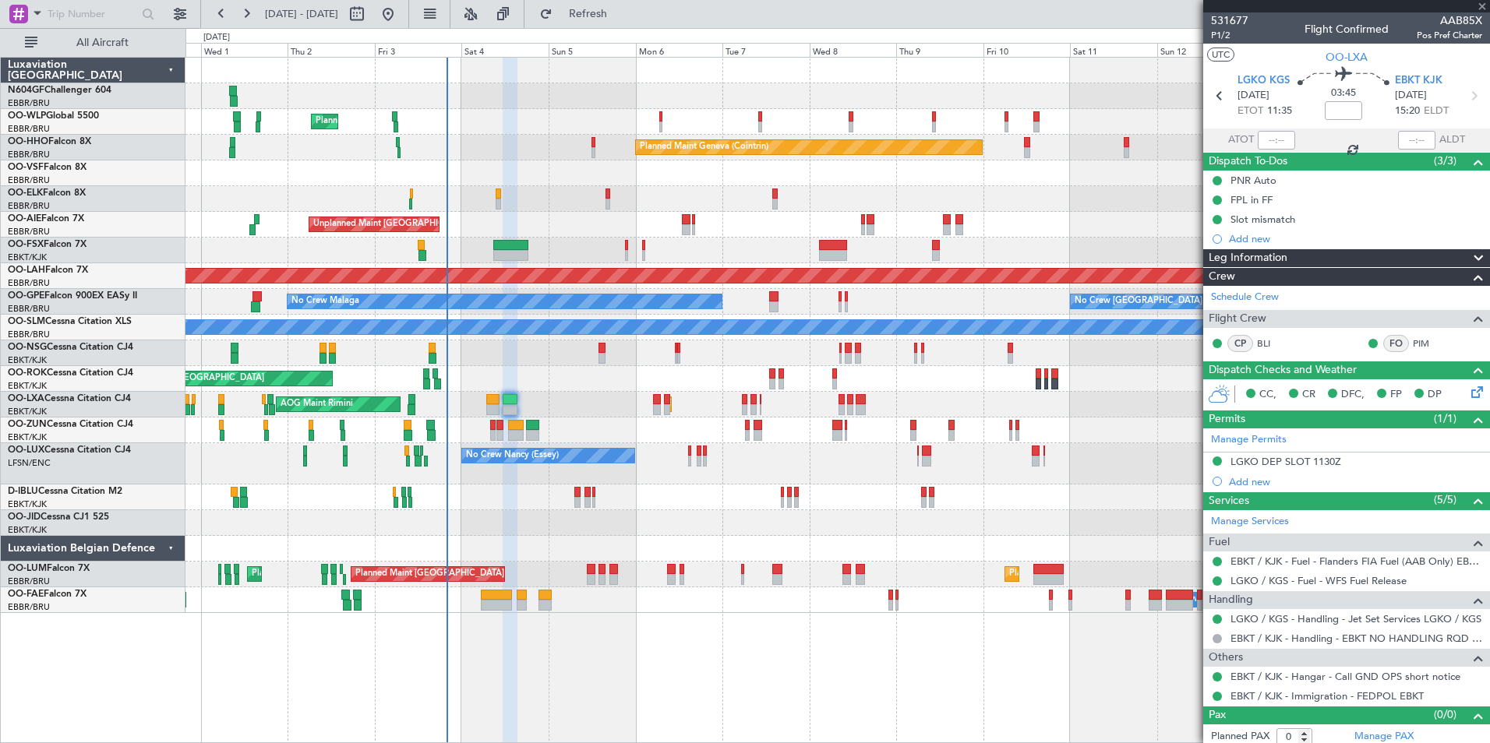
type input "3"
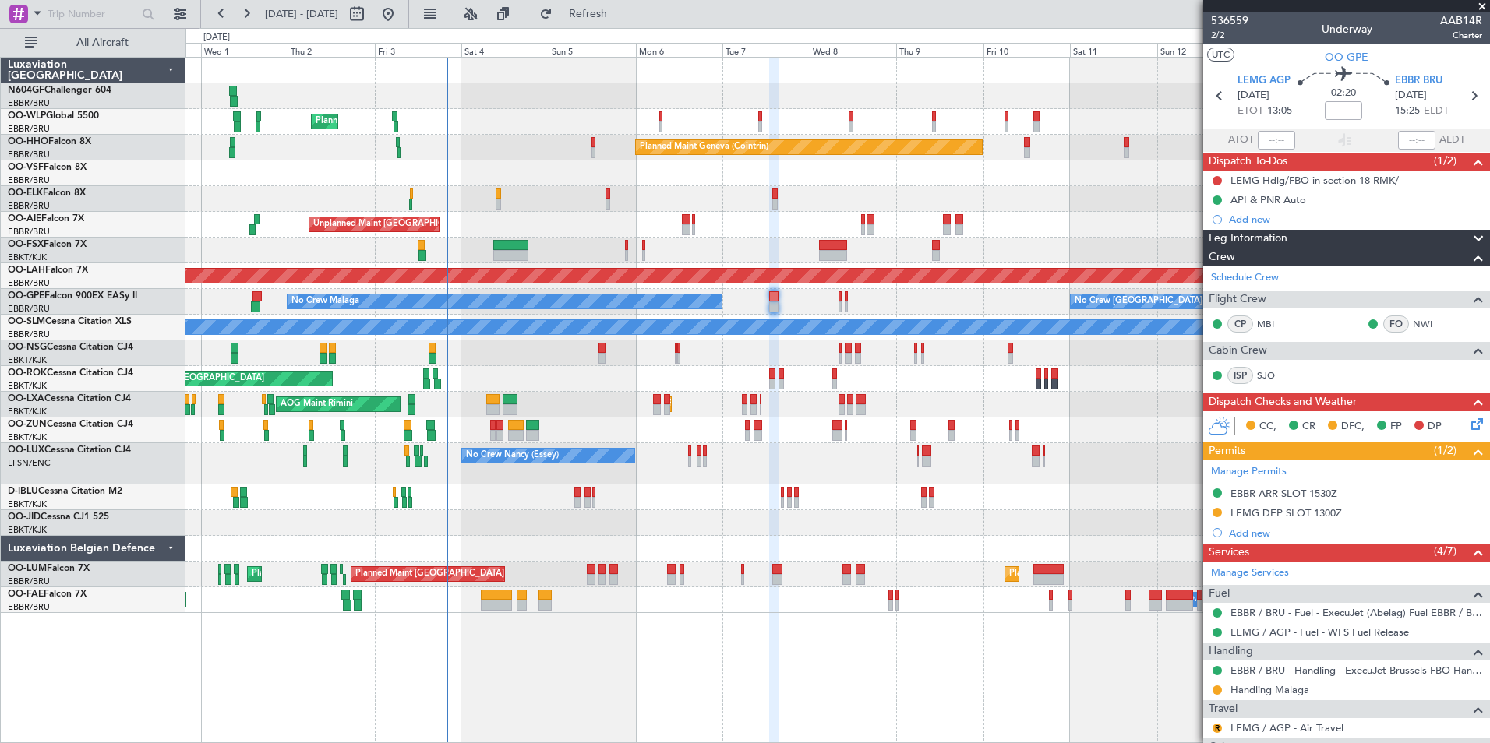
click at [542, 460] on div "No Crew Nancy (Essey)" at bounding box center [836, 463] width 1303 height 41
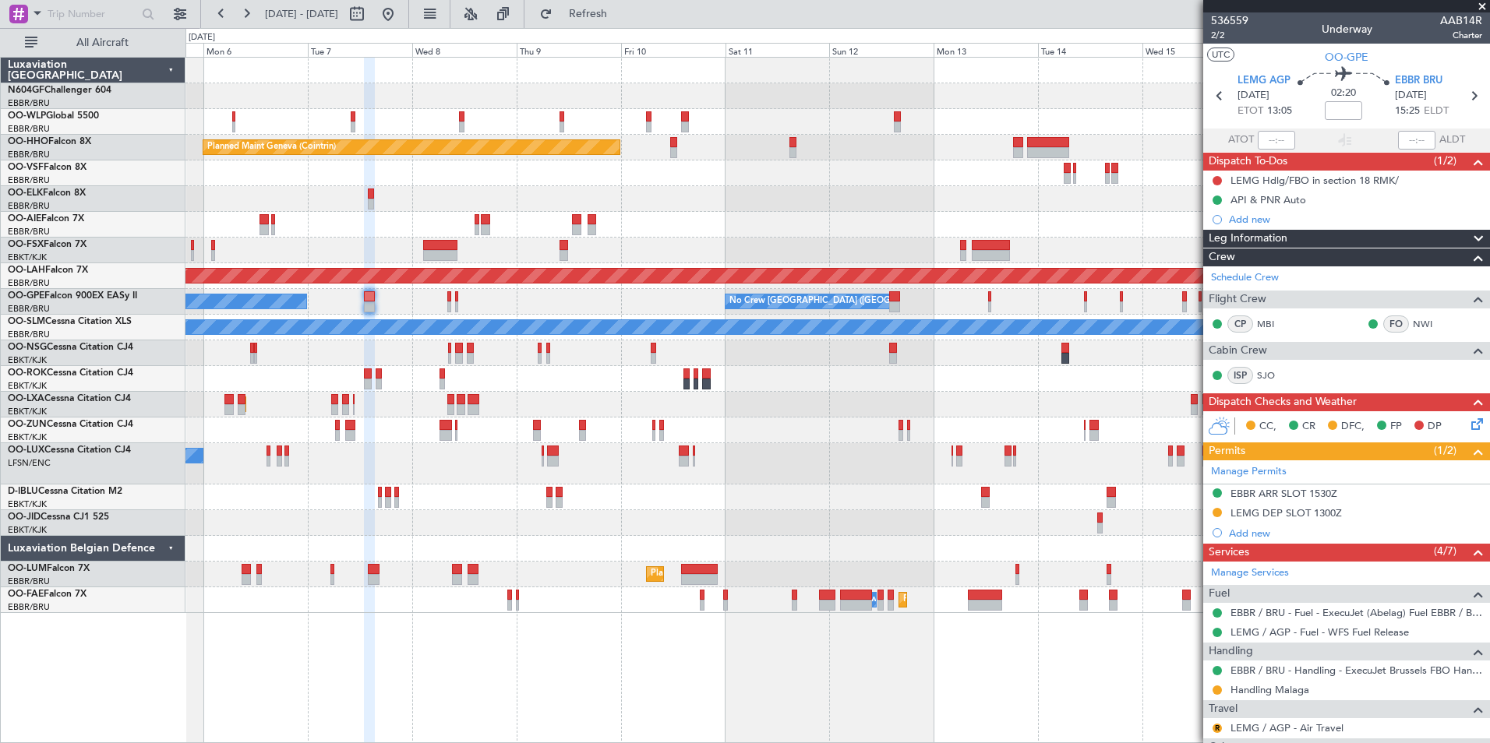
click at [616, 416] on div "Planned Maint Kortrijk-Wevelgem AOG Maint Rimini" at bounding box center [836, 405] width 1303 height 26
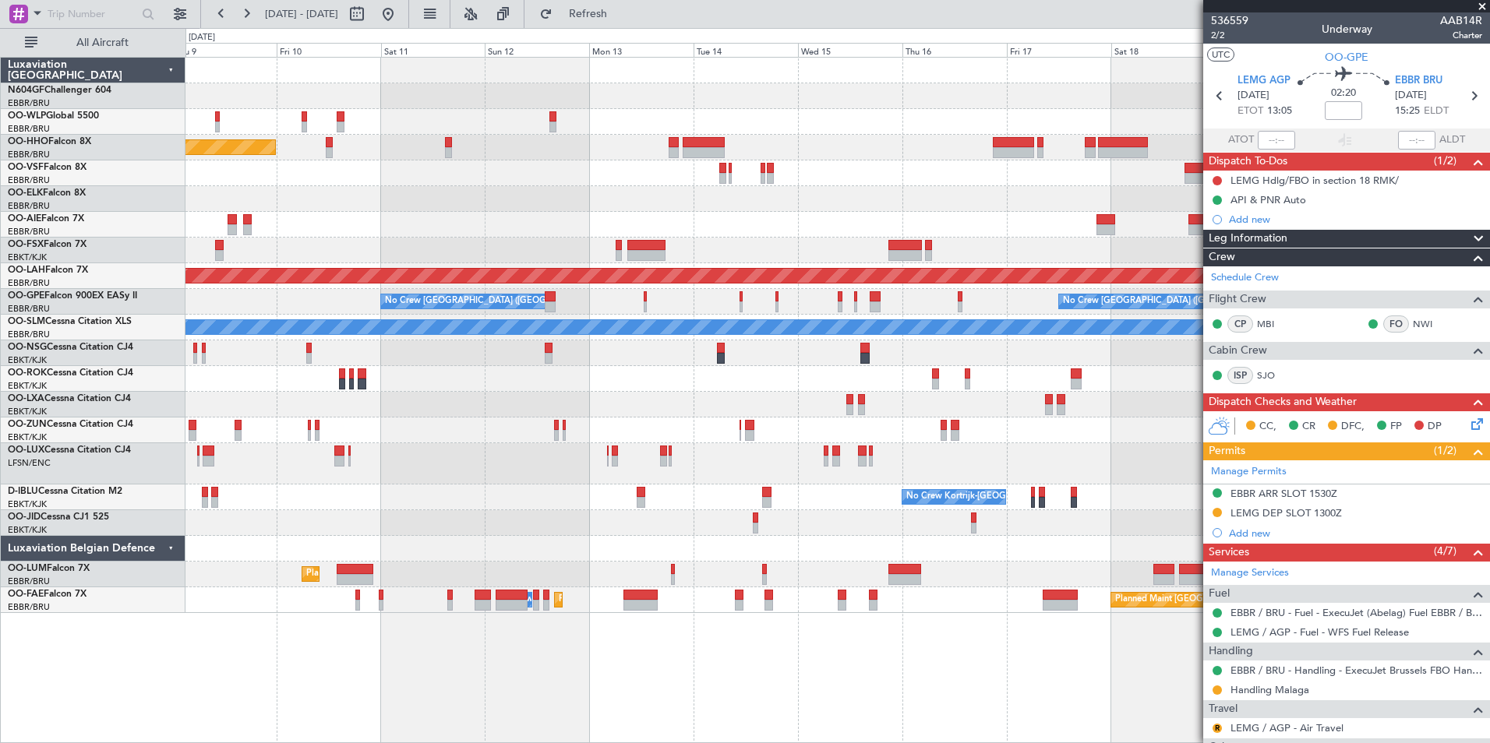
click at [399, 478] on div "Planned Maint Geneva (Cointrin) Planned Maint Alton-st Louis (St Louis Regl) No…" at bounding box center [836, 336] width 1303 height 556
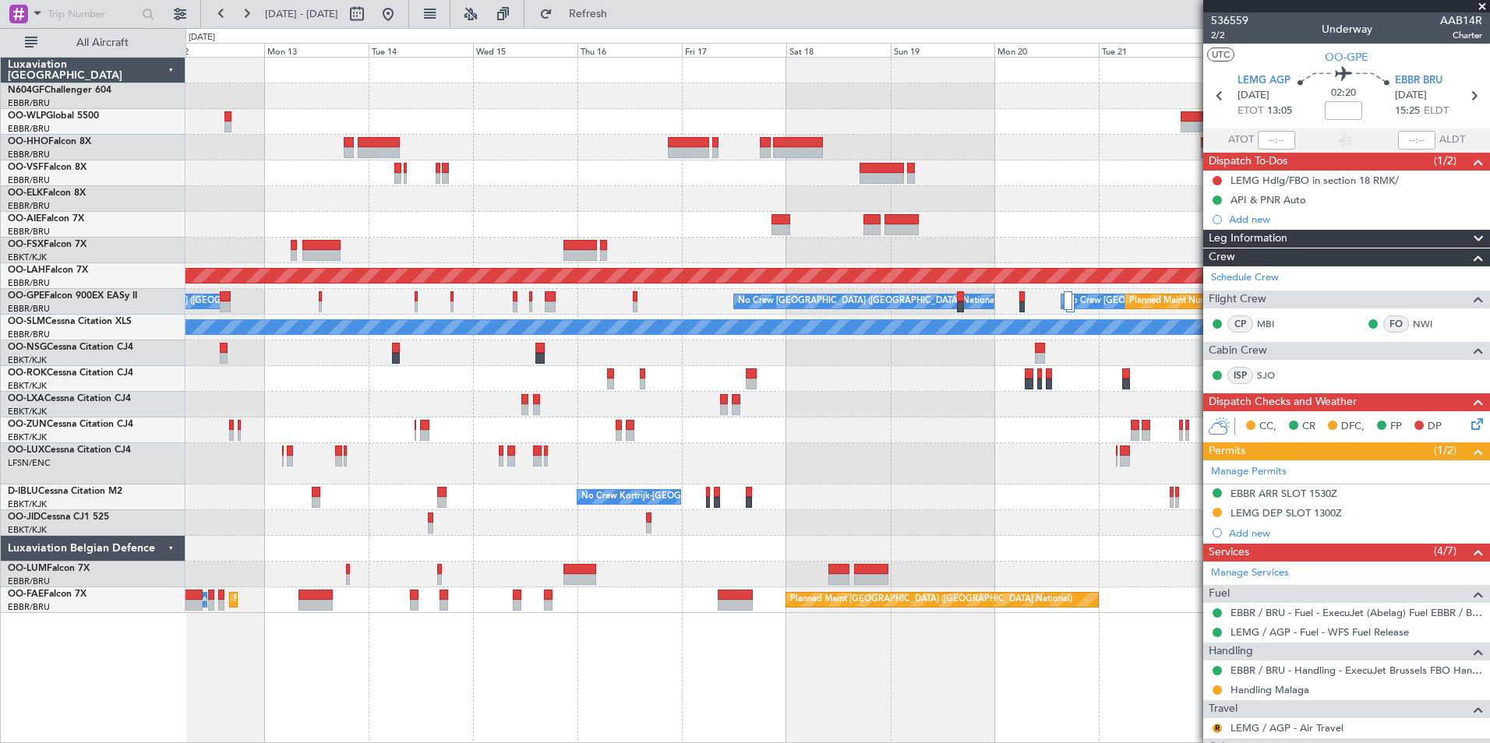
click at [481, 489] on div "Planned Maint Geneva (Cointrin) Planned Maint Alton-st Louis (St Louis Regl) No…" at bounding box center [836, 336] width 1303 height 556
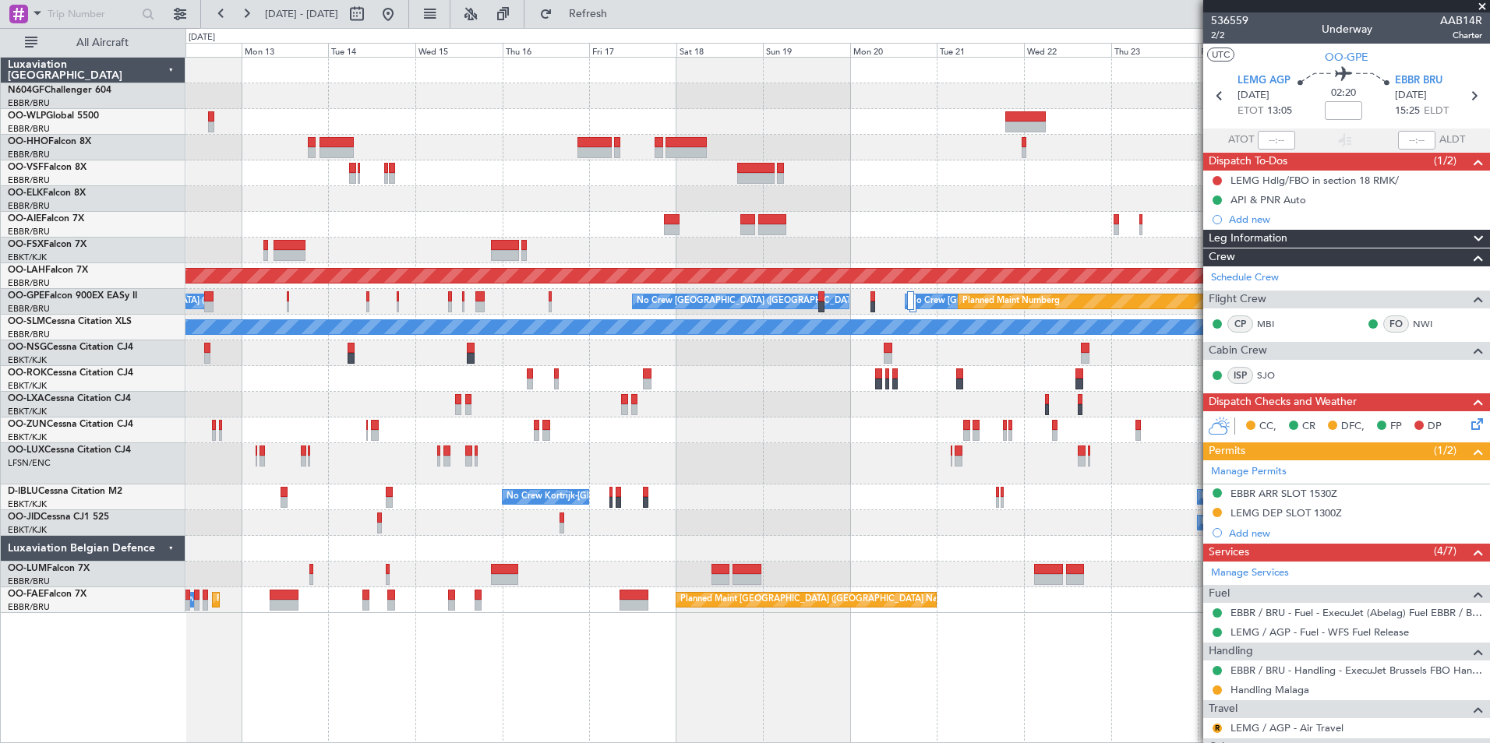
click at [944, 477] on div "Planned Maint Paris (Le Bourget)" at bounding box center [836, 463] width 1303 height 41
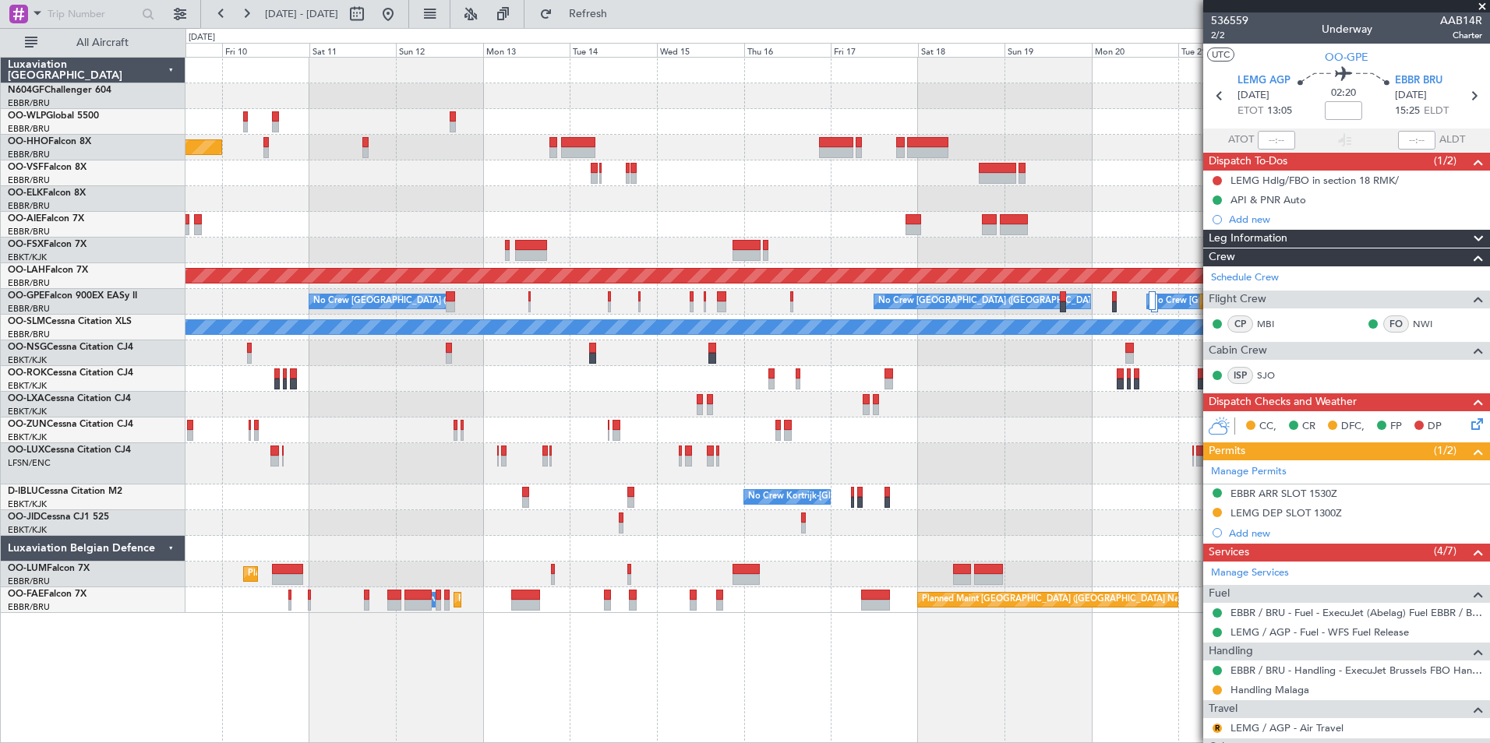
click at [772, 397] on div "Planned Maint Kortrijk-[GEOGRAPHIC_DATA]" at bounding box center [836, 405] width 1303 height 26
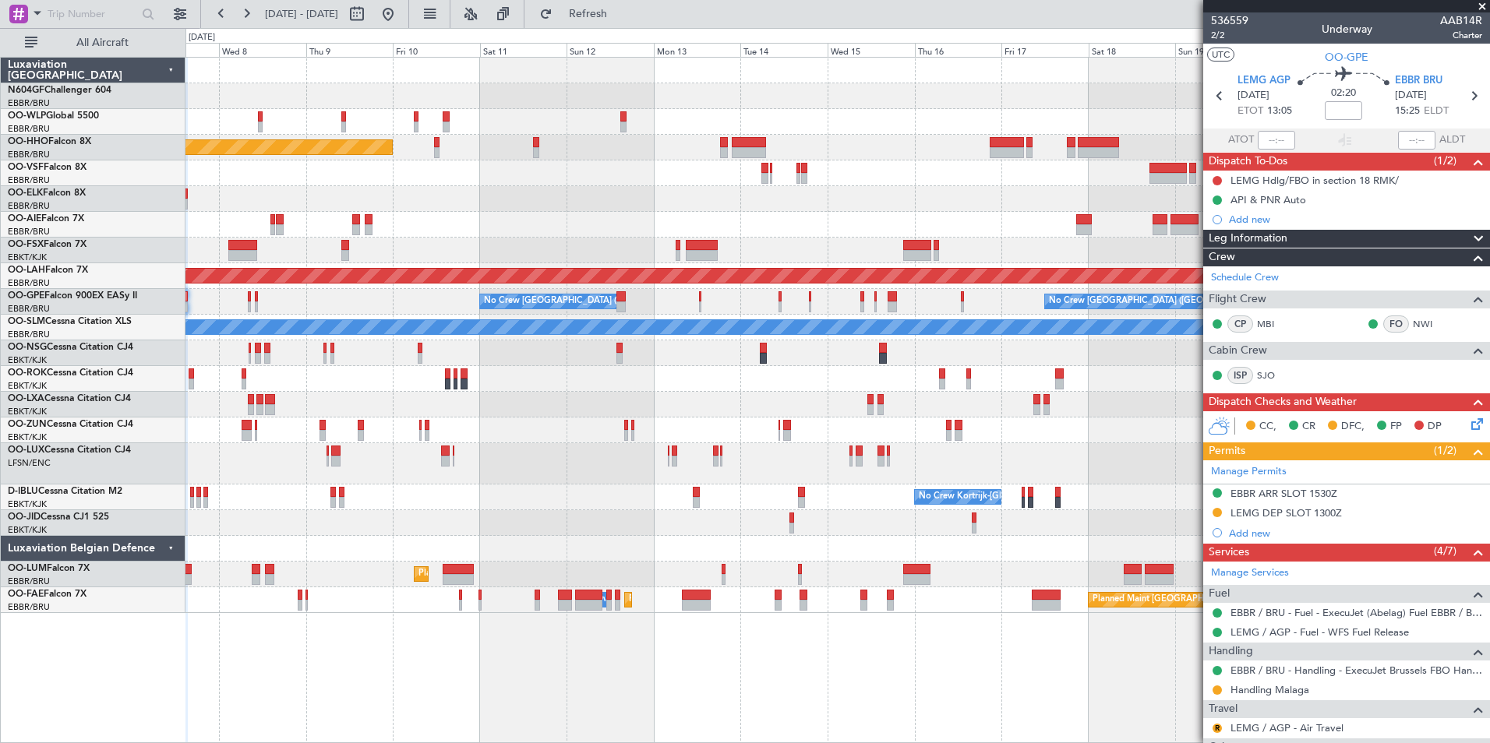
click at [885, 144] on div "Planned Maint Geneva (Cointrin)" at bounding box center [836, 148] width 1303 height 26
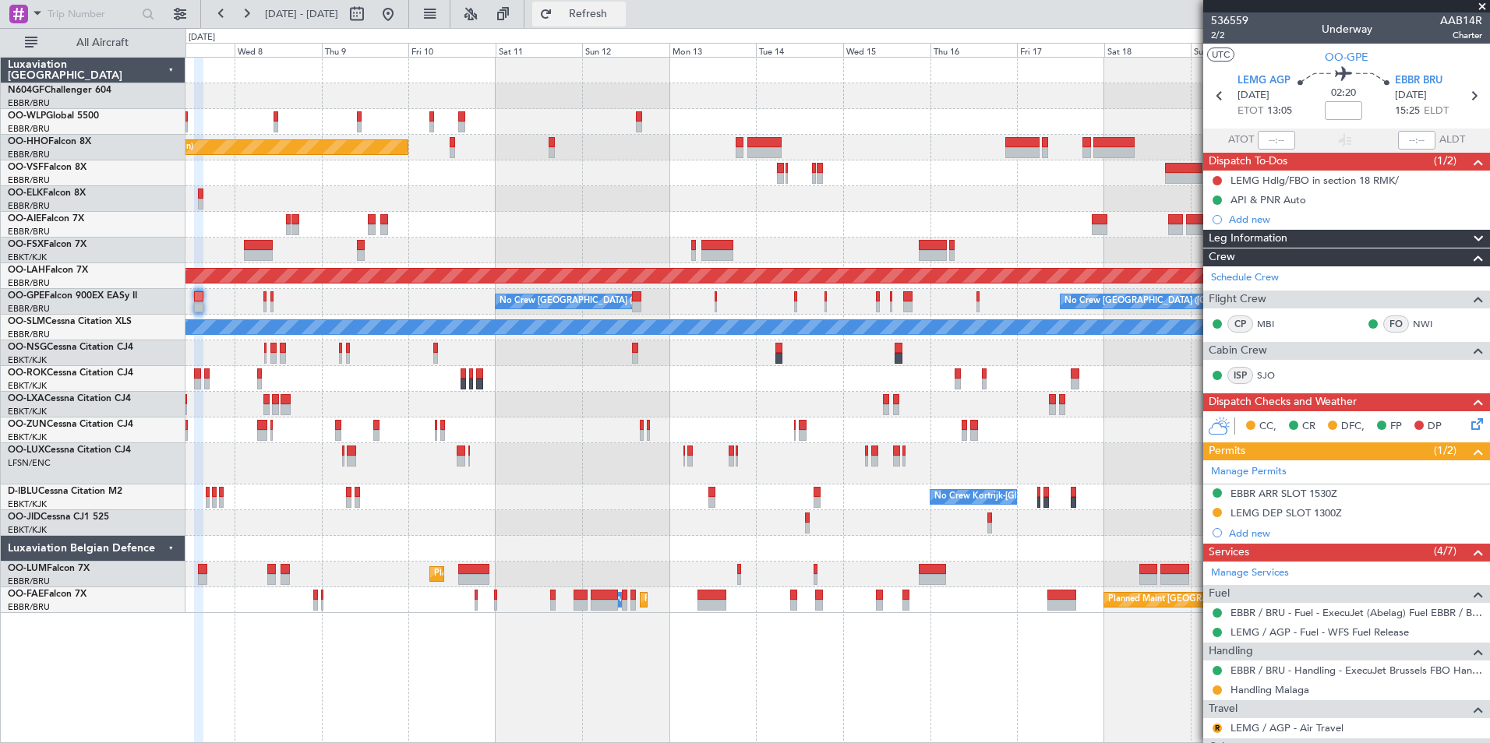
click at [621, 9] on span "Refresh" at bounding box center [588, 14] width 65 height 11
click at [782, 188] on div "Planned Maint Geneva (Cointrin) Unplanned Maint London (Farnborough) Planned Ma…" at bounding box center [836, 336] width 1303 height 556
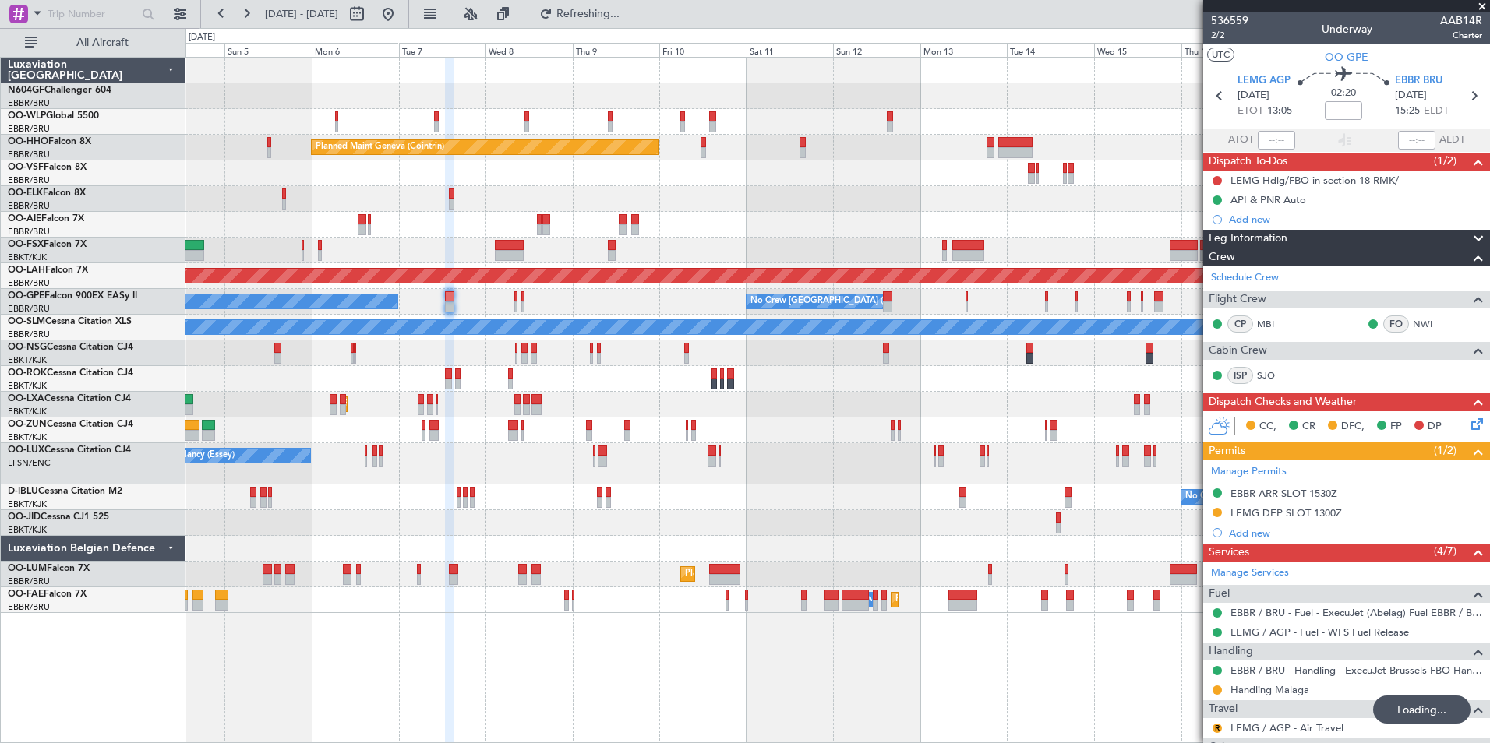
click at [746, 275] on div "Planned Maint Milan (Linate) Planned Maint Geneva (Cointrin) Unplanned Maint Lo…" at bounding box center [836, 336] width 1303 height 556
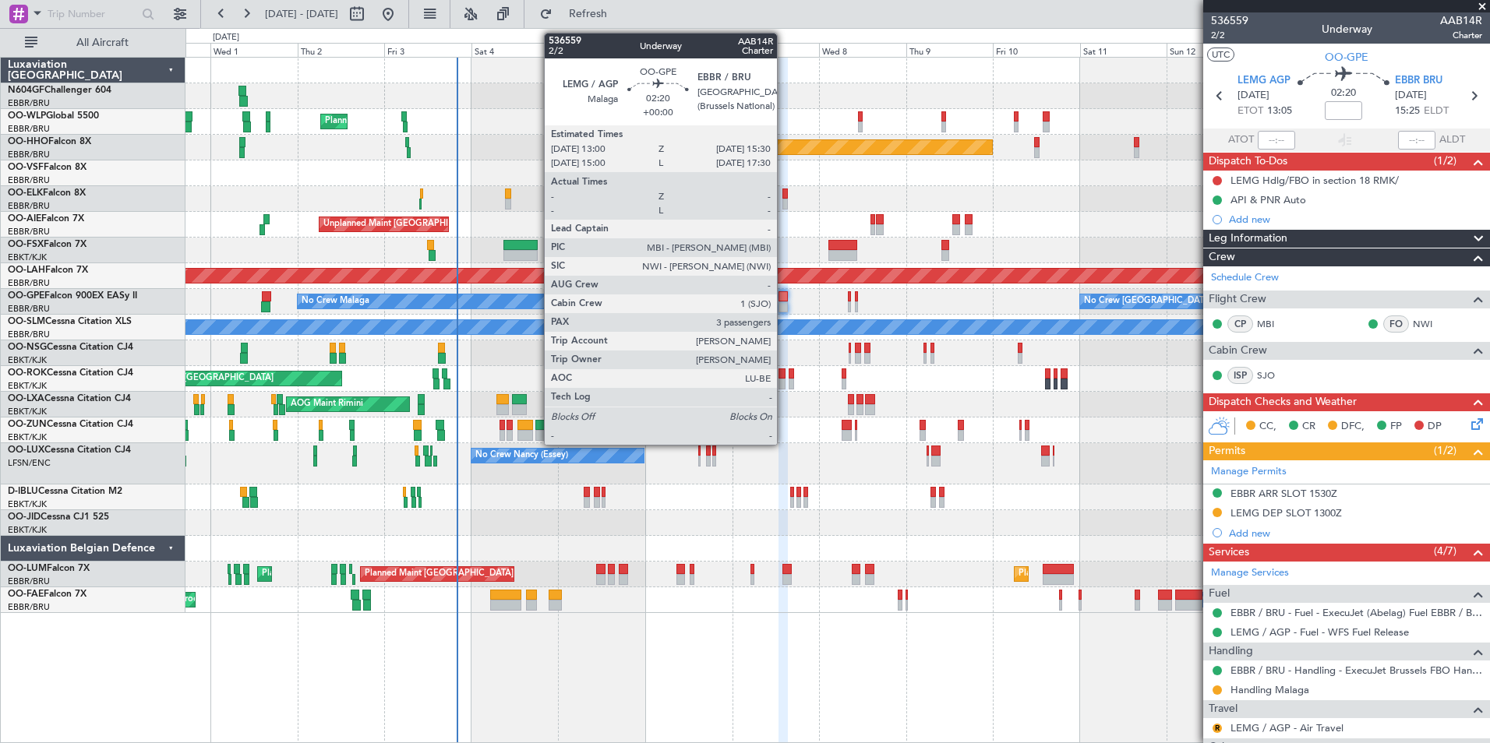
click at [779, 305] on div at bounding box center [782, 307] width 9 height 11
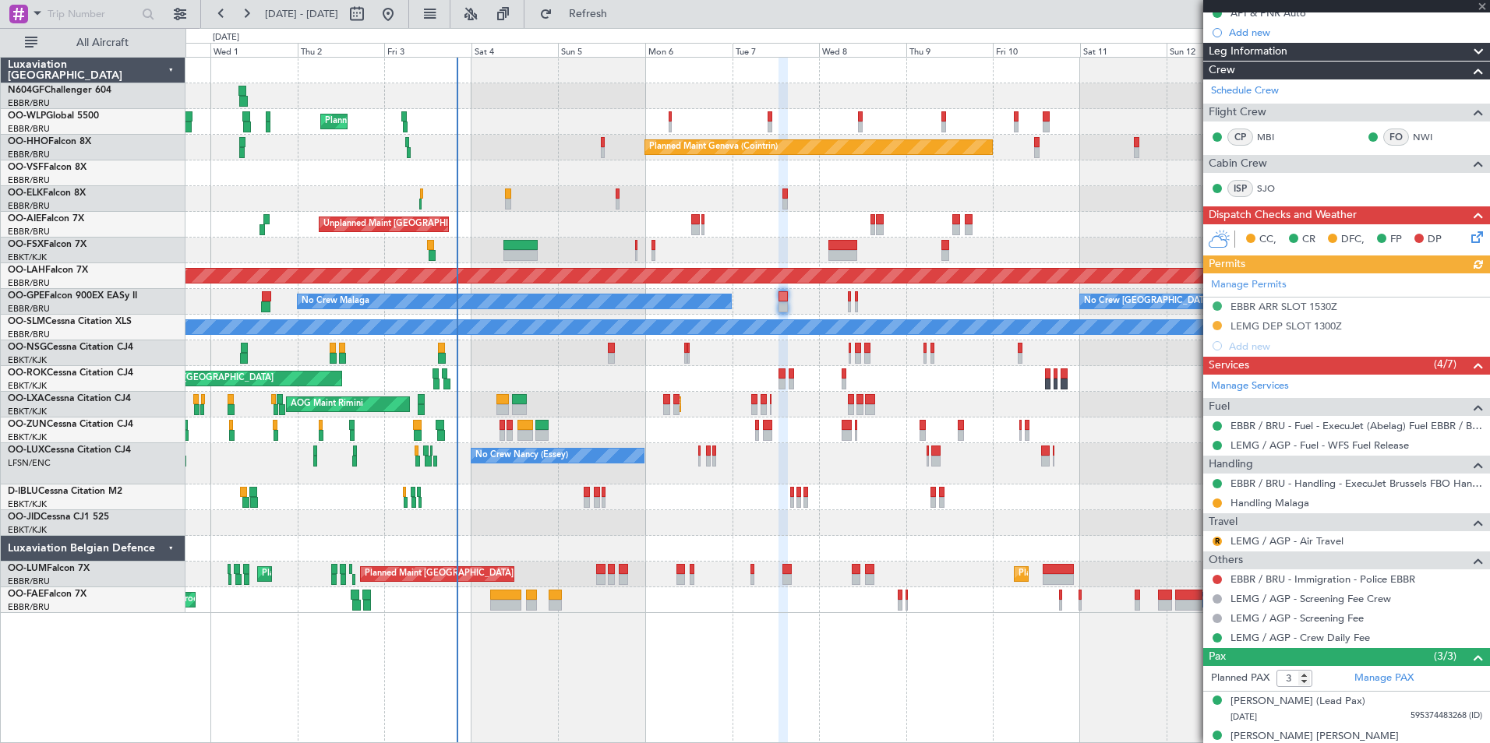
scroll to position [188, 0]
click at [1297, 542] on link "LEMG / AGP - Air Travel" at bounding box center [1286, 540] width 113 height 13
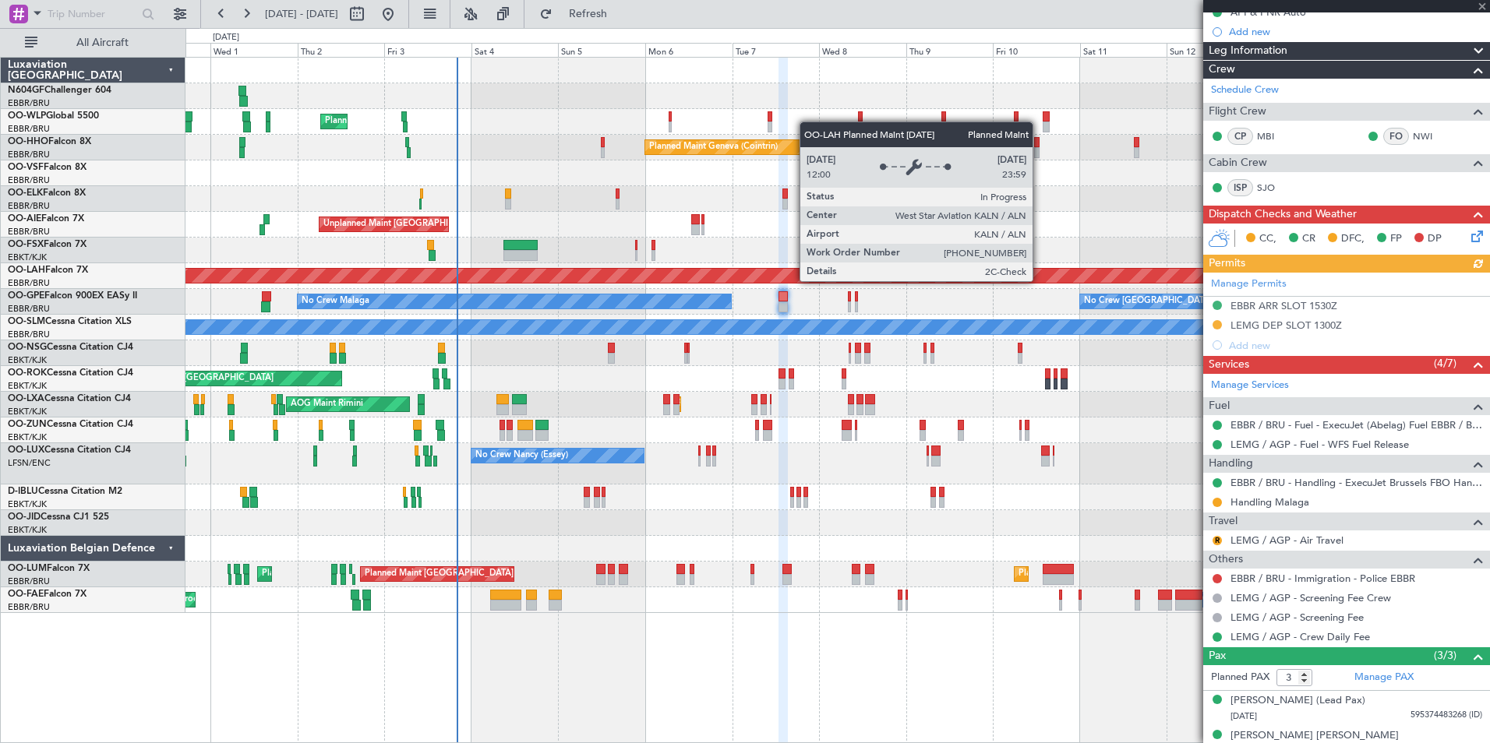
scroll to position [0, 0]
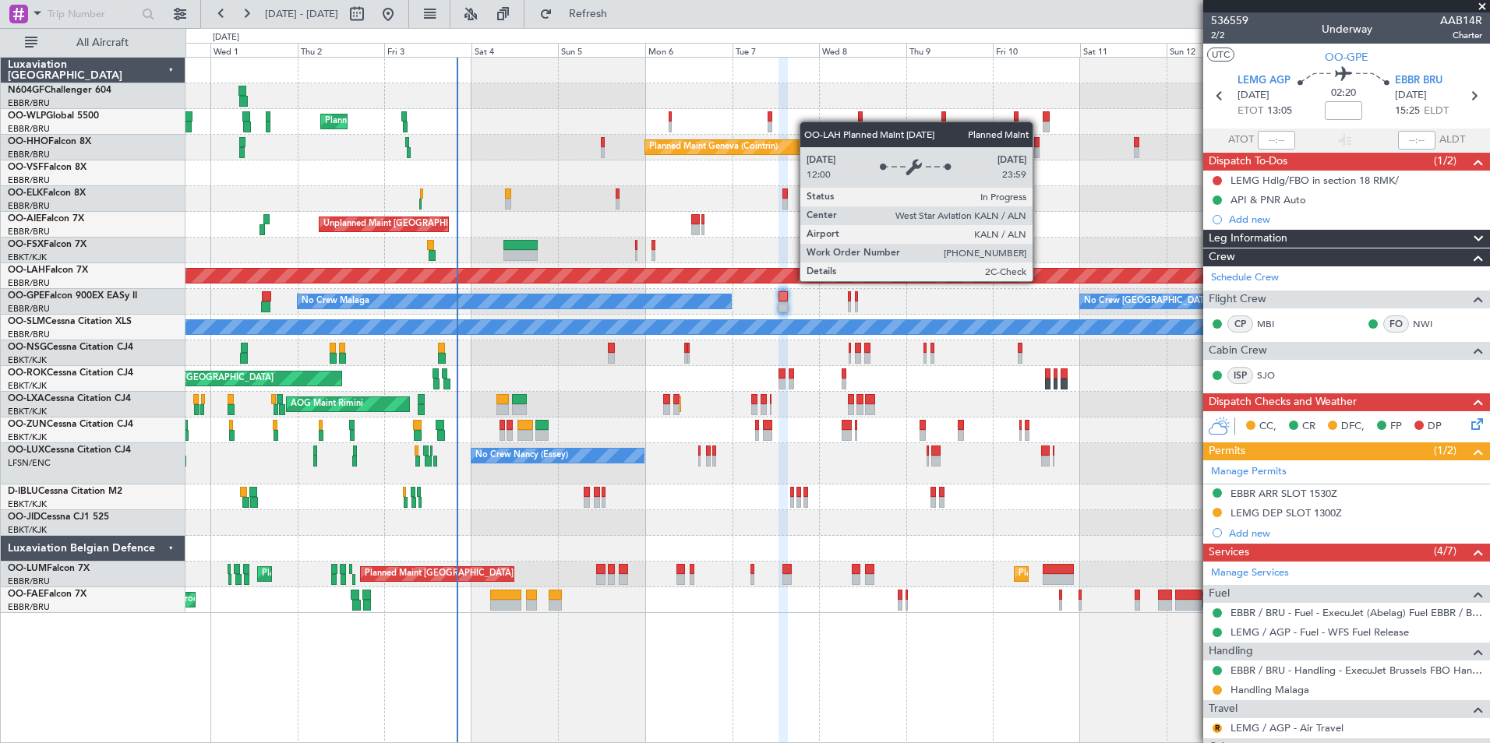
click at [1107, 221] on div "Unplanned Maint London (Farnborough) Planned Maint London (Farnborough)" at bounding box center [836, 225] width 1303 height 26
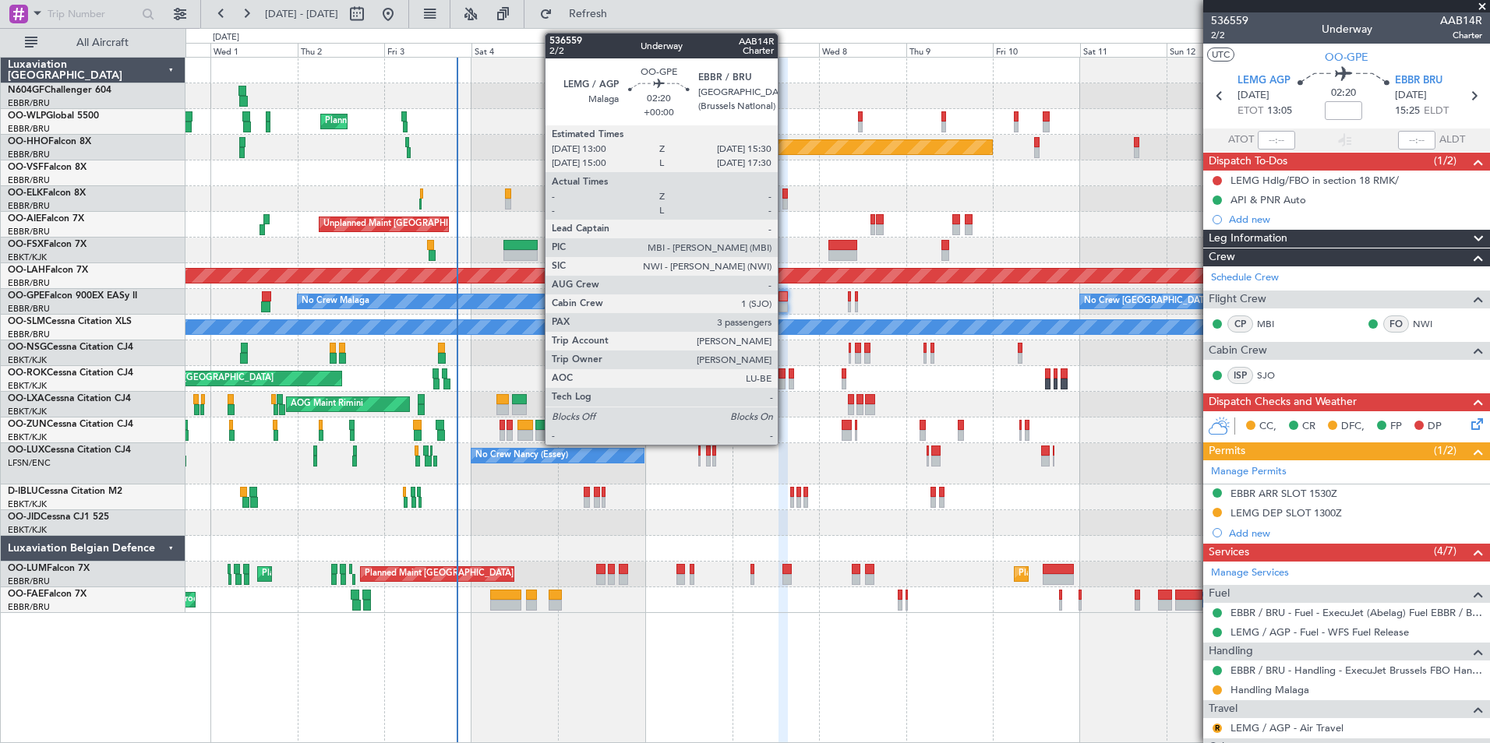
click at [785, 311] on div at bounding box center [782, 307] width 9 height 11
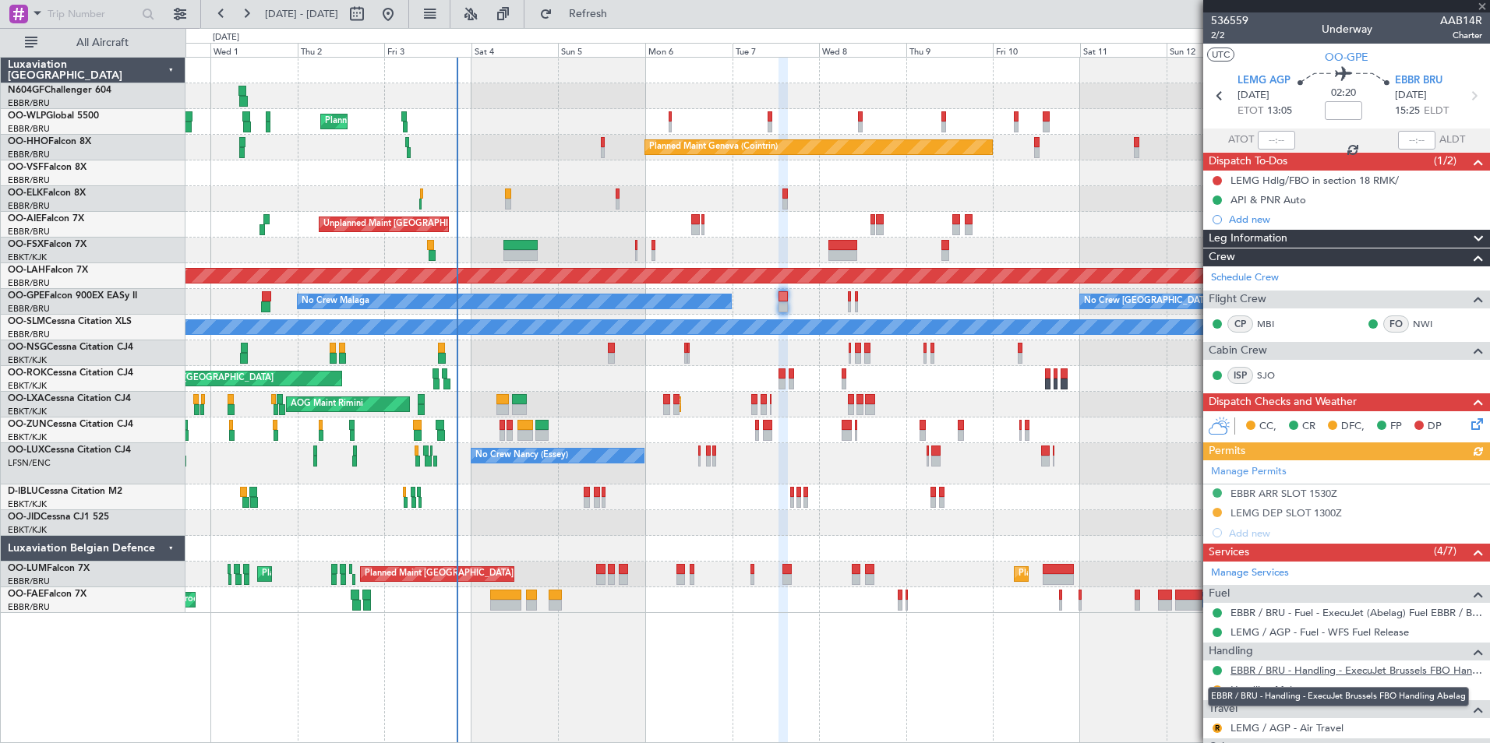
click at [1271, 668] on link "EBBR / BRU - Handling - ExecuJet Brussels FBO Handling Abelag" at bounding box center [1356, 670] width 252 height 13
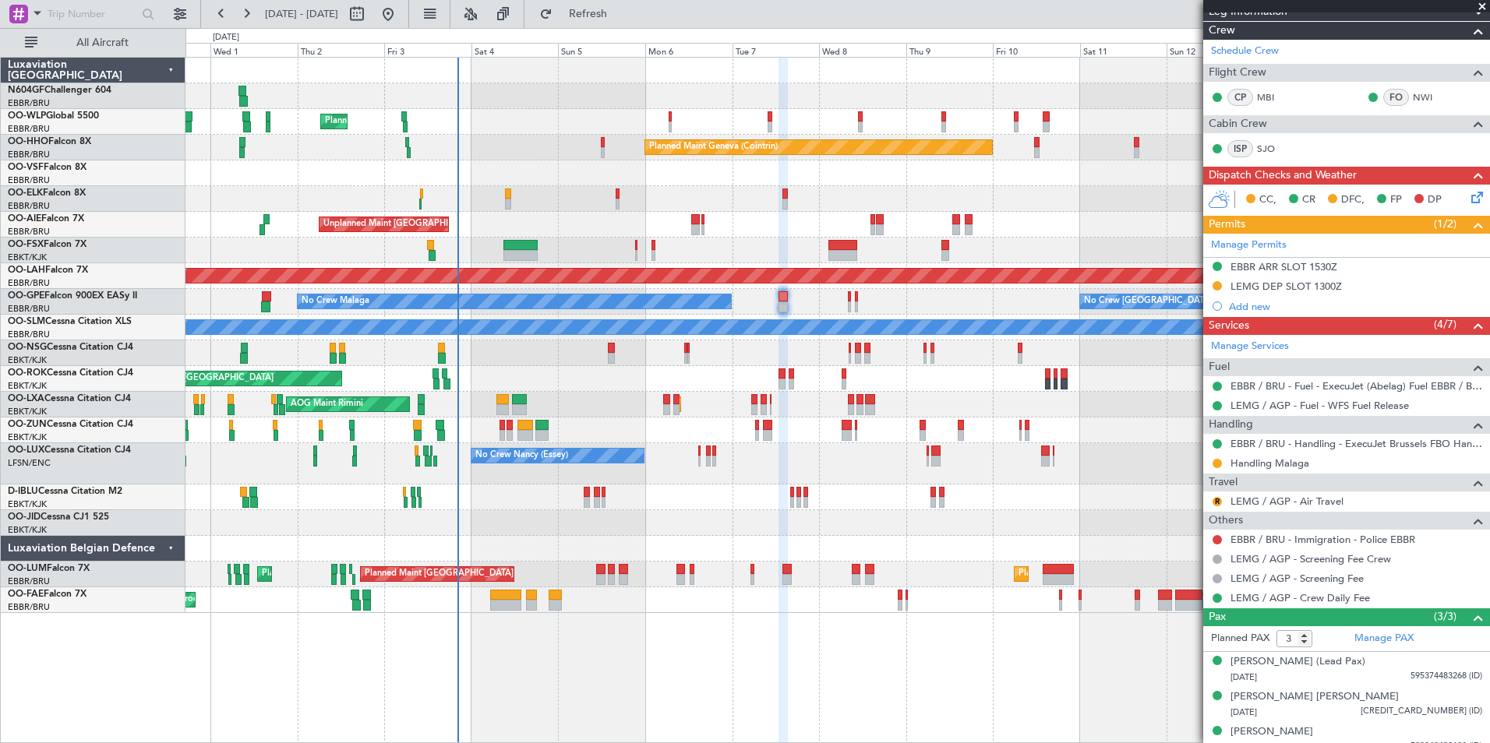
scroll to position [240, 0]
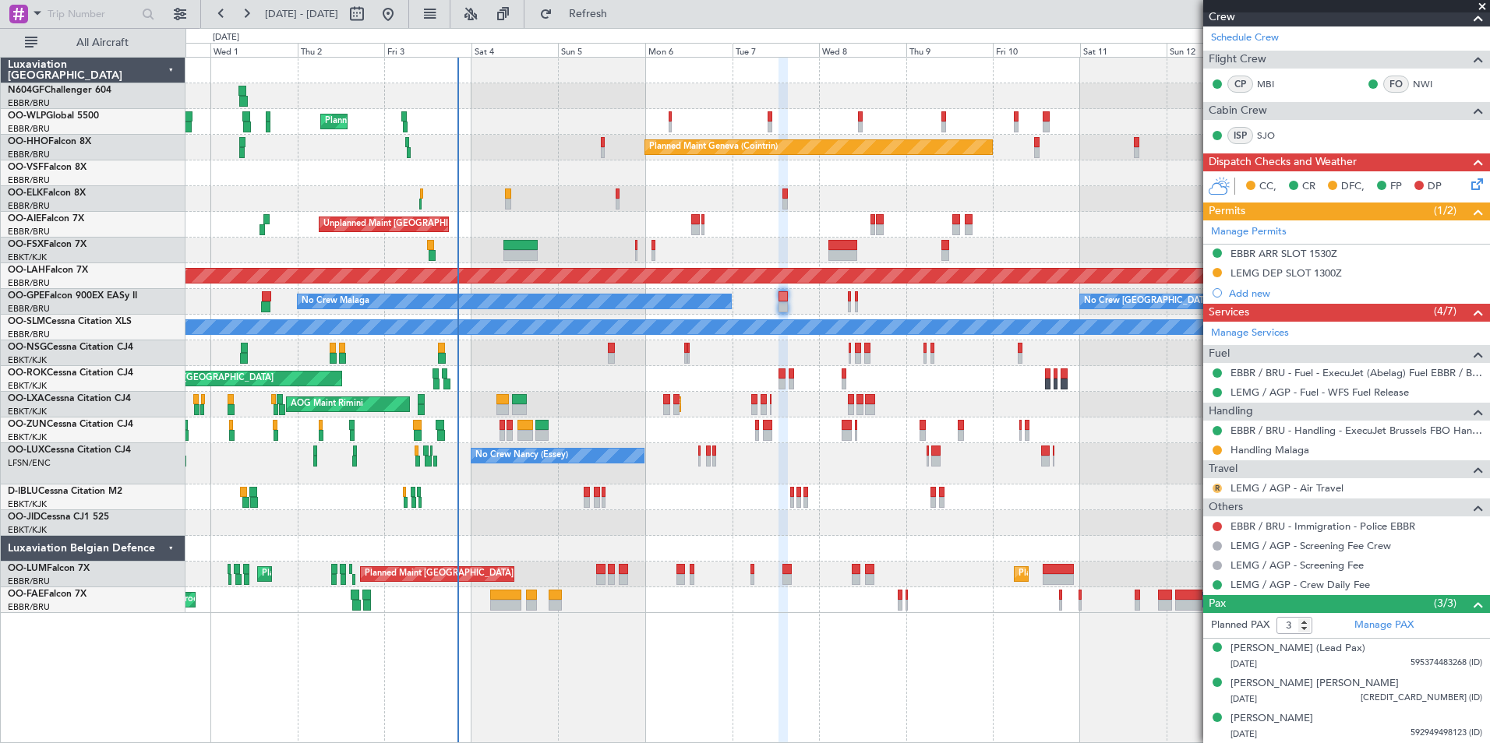
click at [1219, 487] on button "R" at bounding box center [1216, 488] width 9 height 9
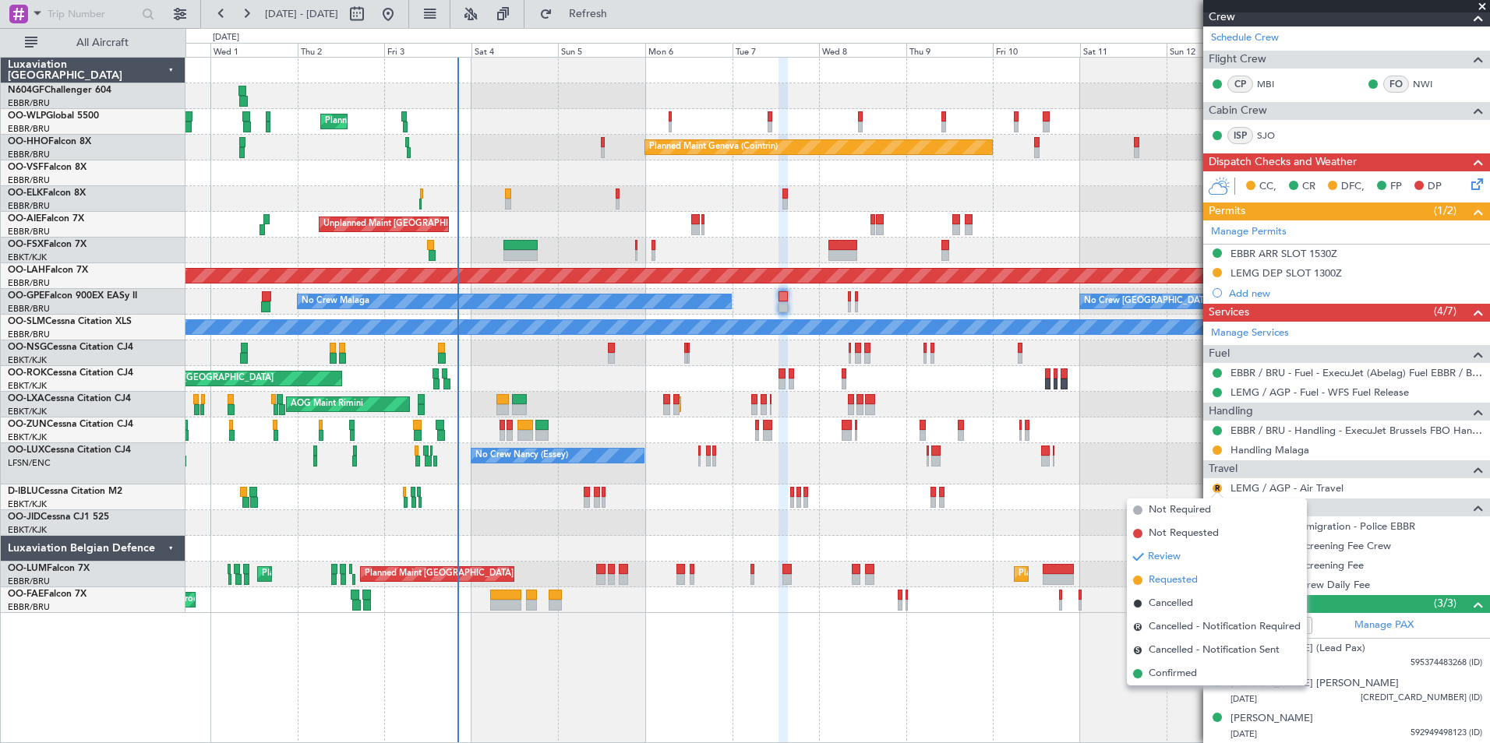
click at [1190, 581] on span "Requested" at bounding box center [1172, 581] width 49 height 16
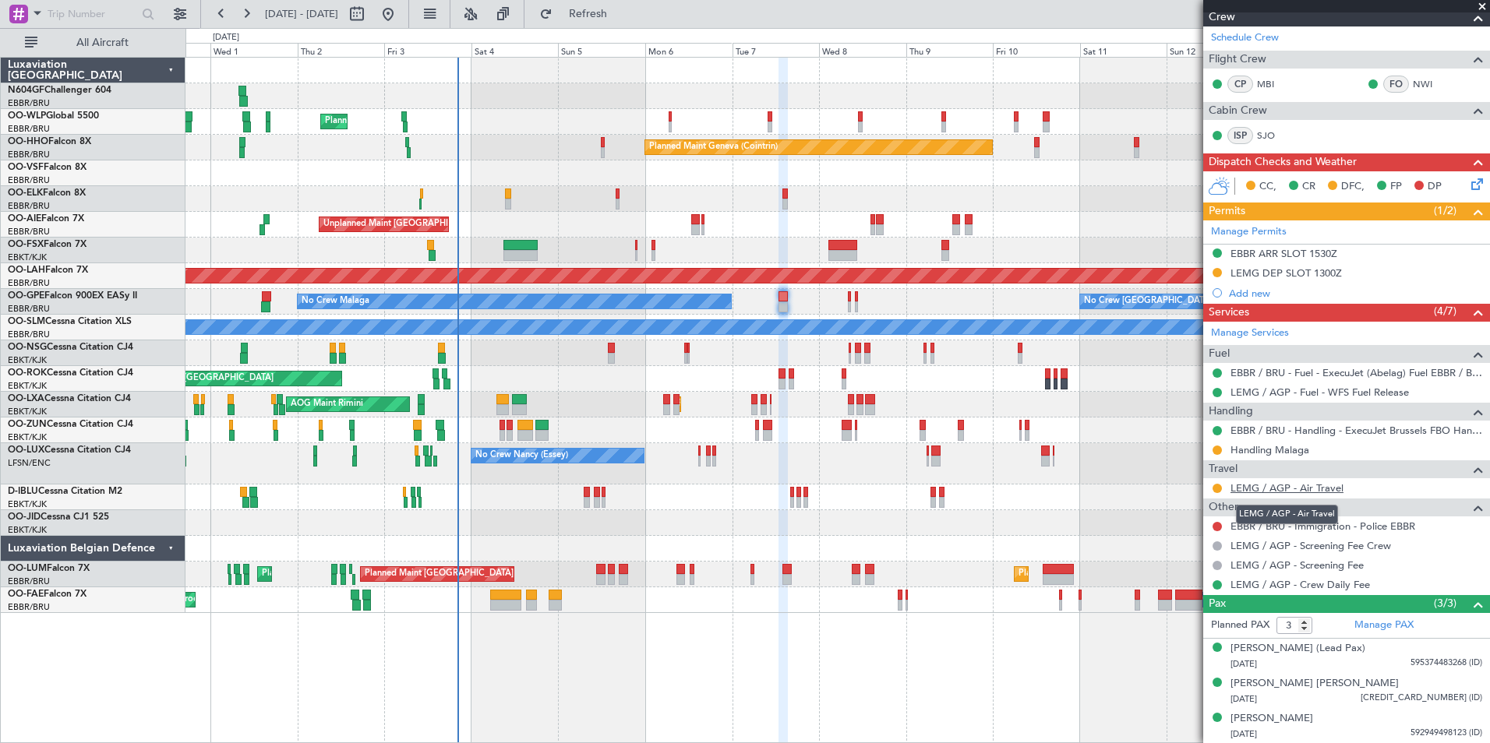
click at [1267, 488] on link "LEMG / AGP - Air Travel" at bounding box center [1286, 488] width 113 height 13
